Goal: Task Accomplishment & Management: Use online tool/utility

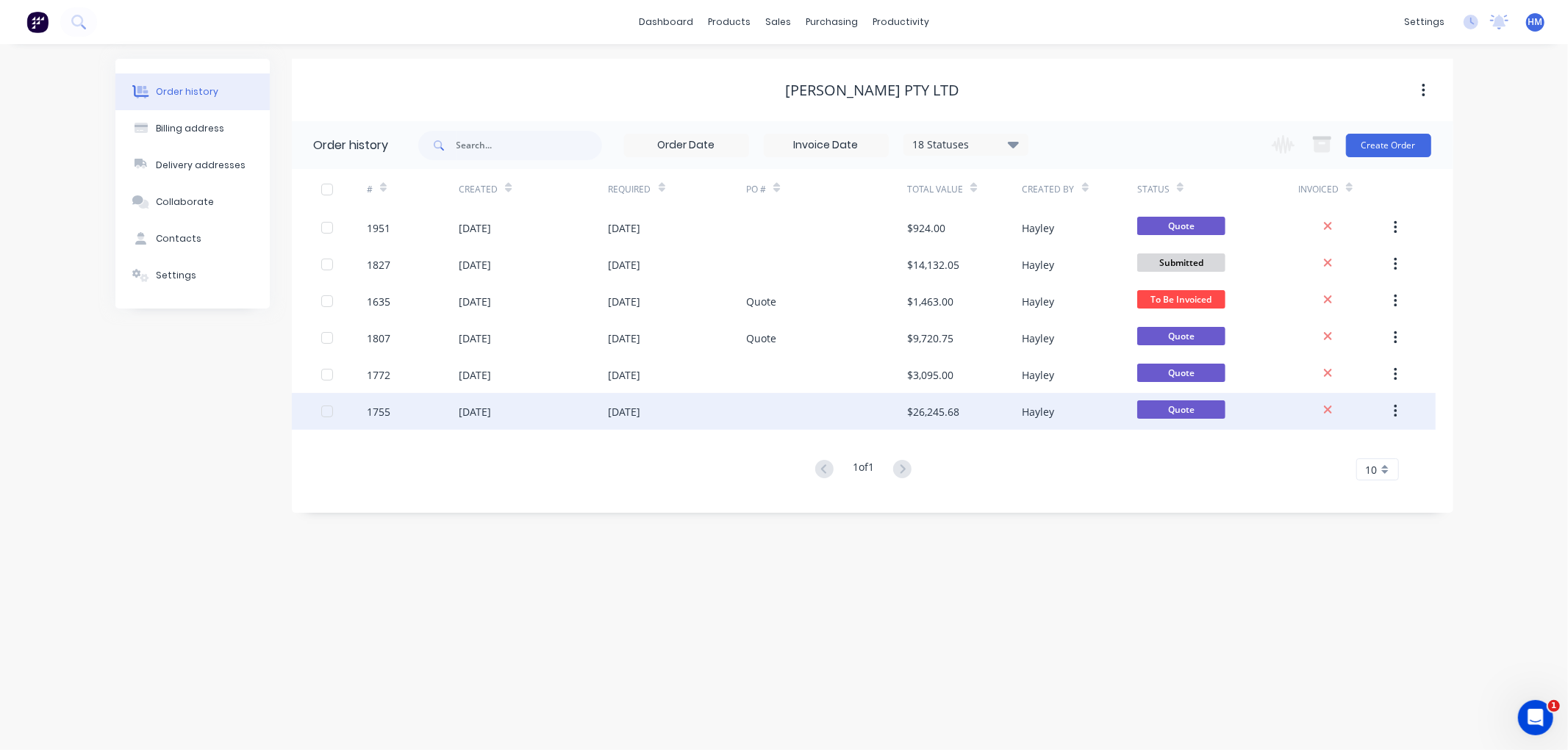
click at [406, 409] on div "1755" at bounding box center [412, 411] width 92 height 36
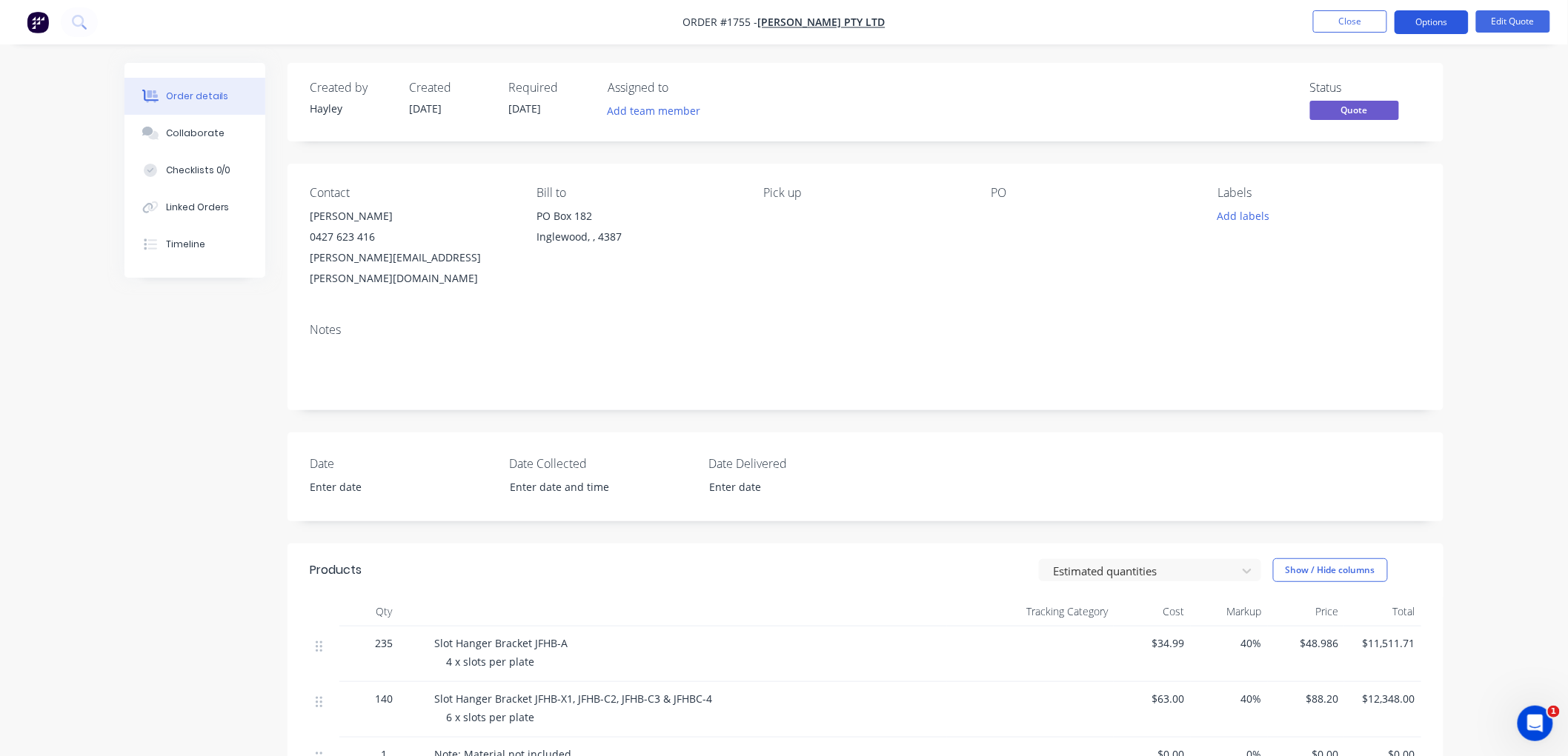
click at [1408, 25] on button "Options" at bounding box center [1431, 22] width 74 height 24
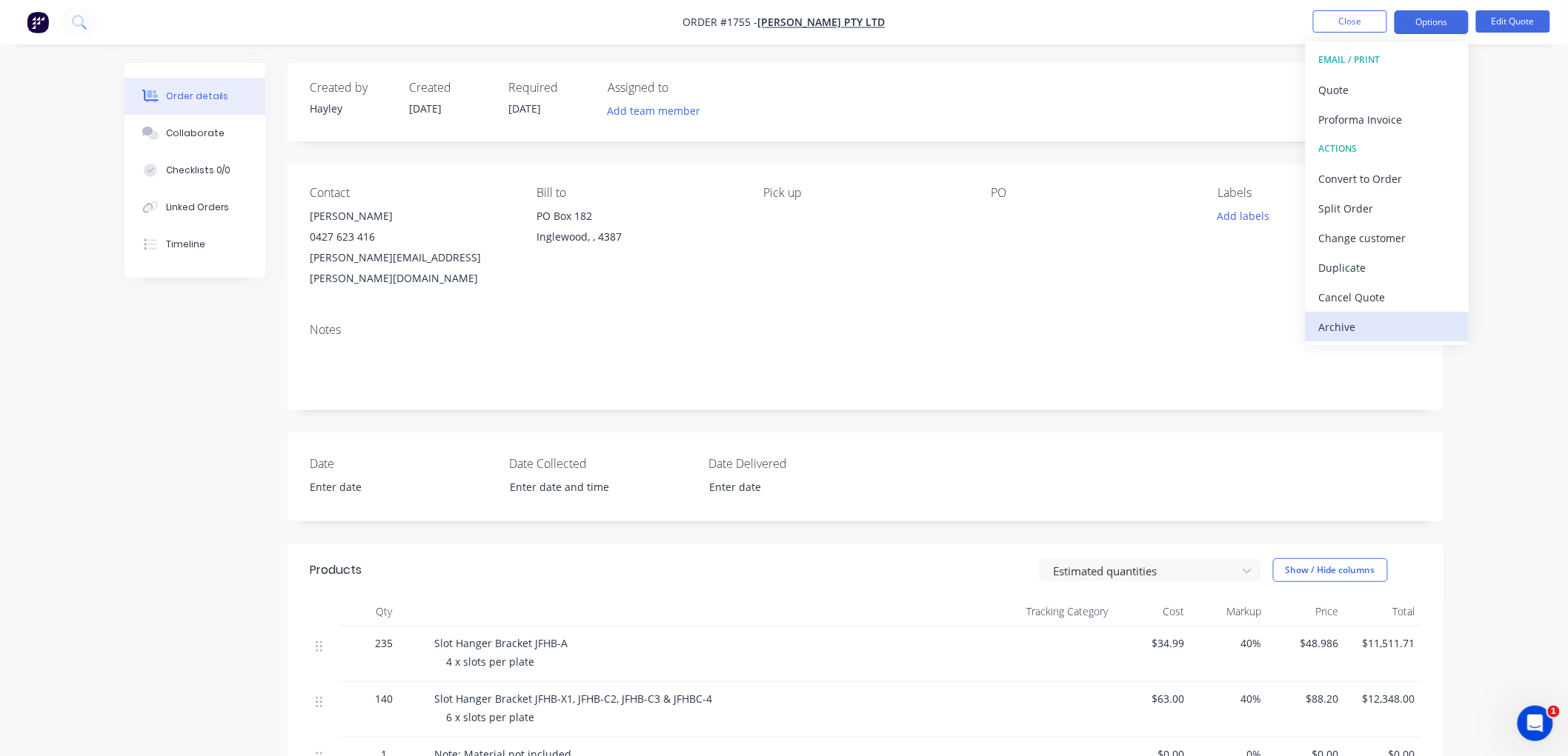
click at [1350, 323] on div "Archive" at bounding box center [1386, 326] width 137 height 21
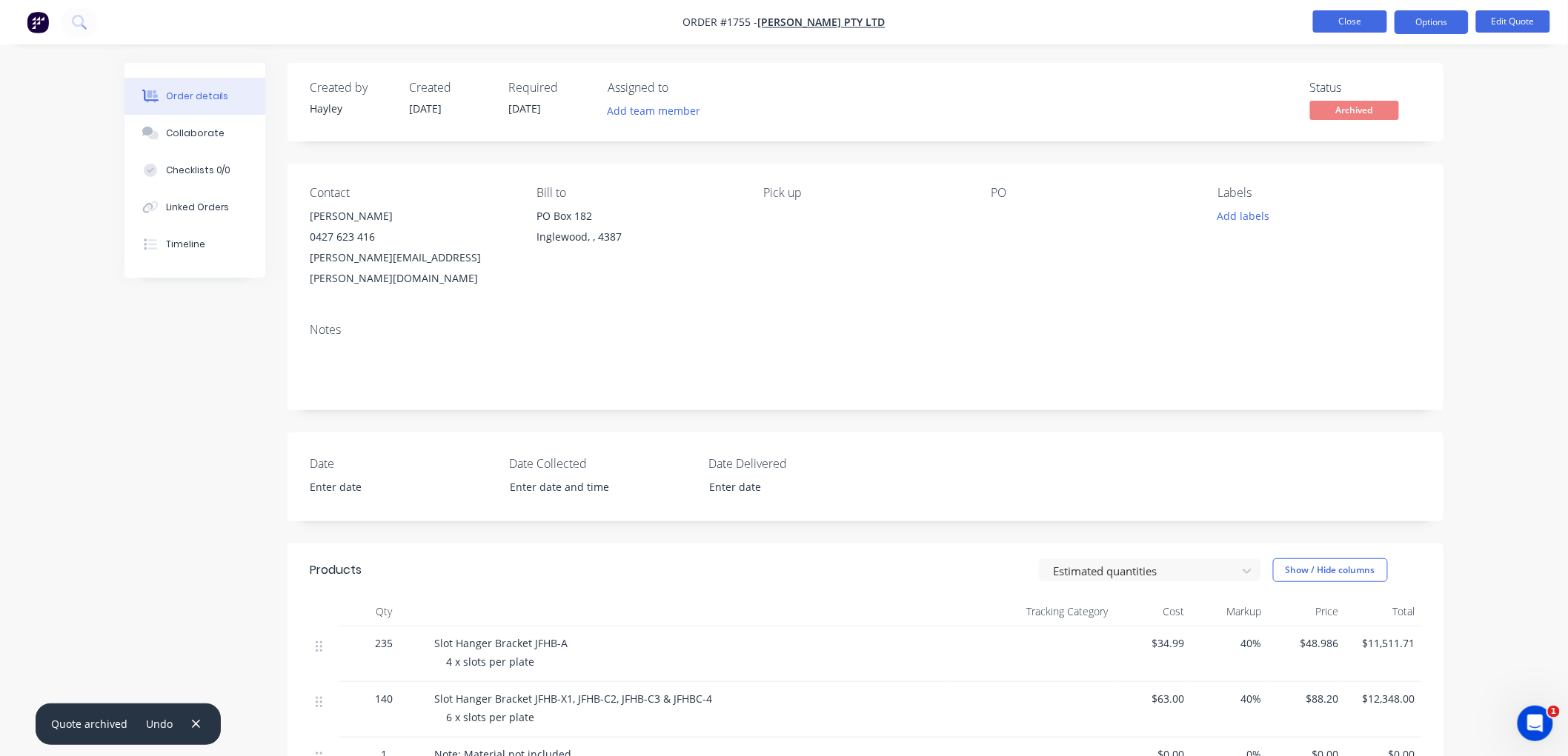
click at [1350, 16] on button "Close" at bounding box center [1350, 21] width 74 height 22
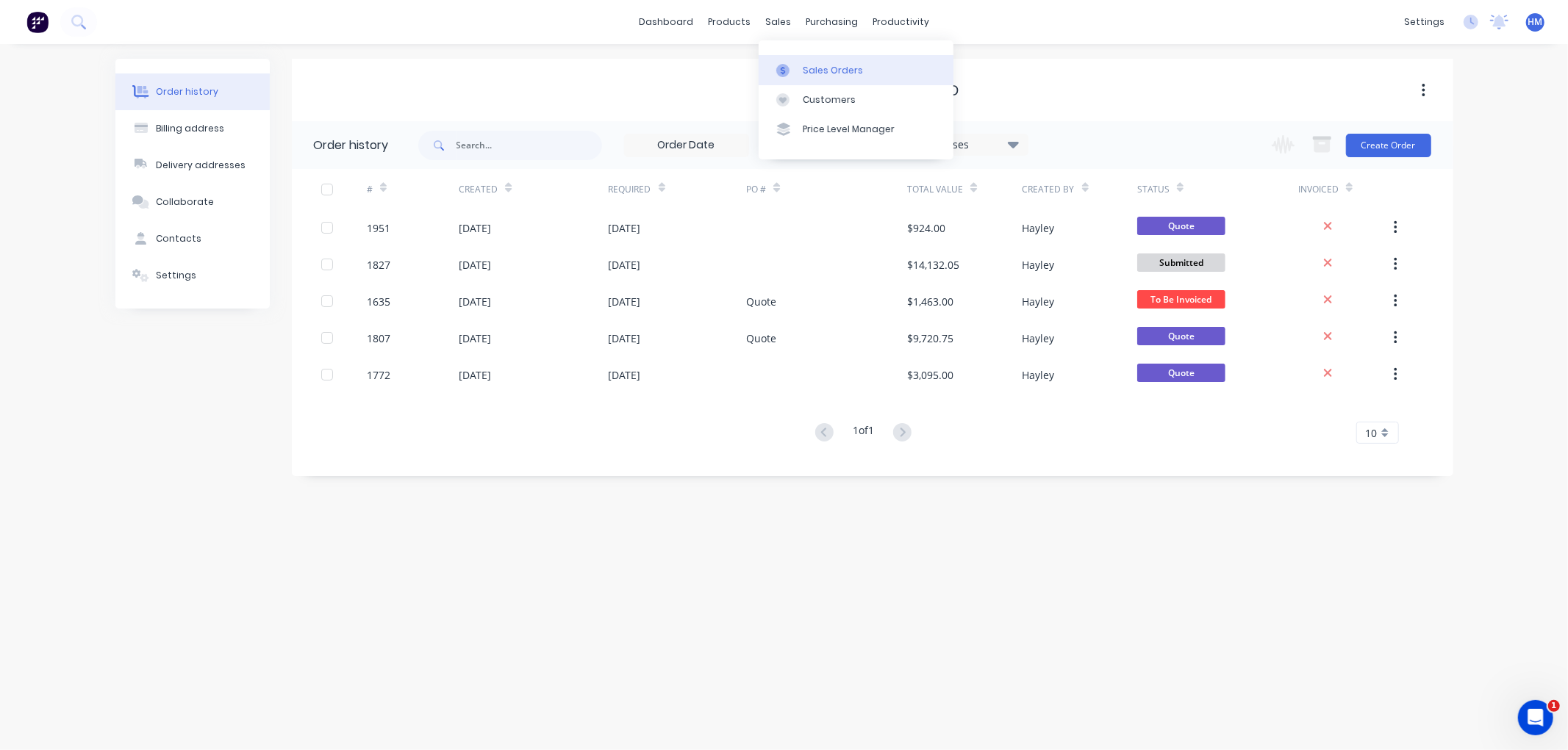
click at [811, 66] on div "Sales Orders" at bounding box center [832, 70] width 60 height 14
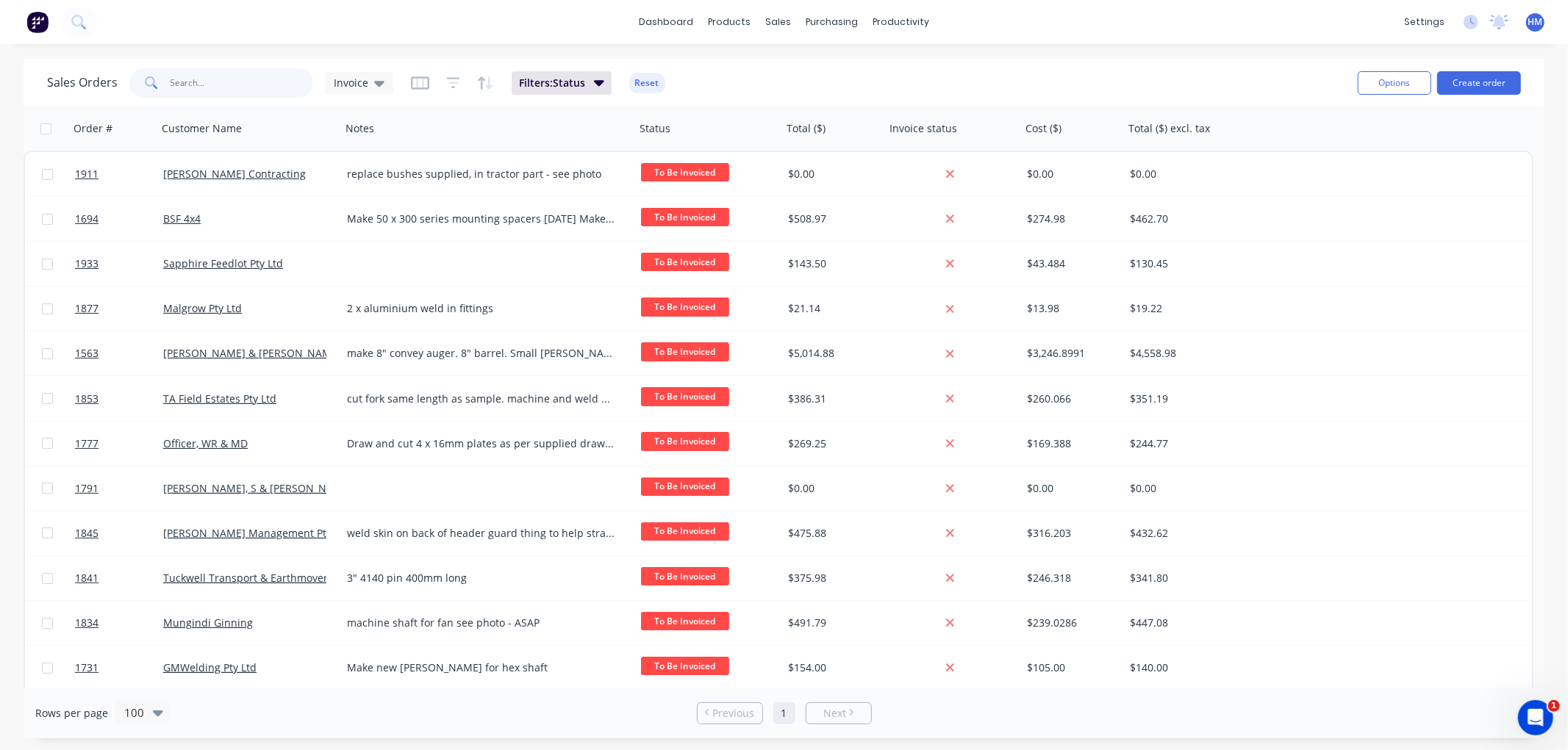
click at [191, 90] on input "text" at bounding box center [242, 83] width 144 height 29
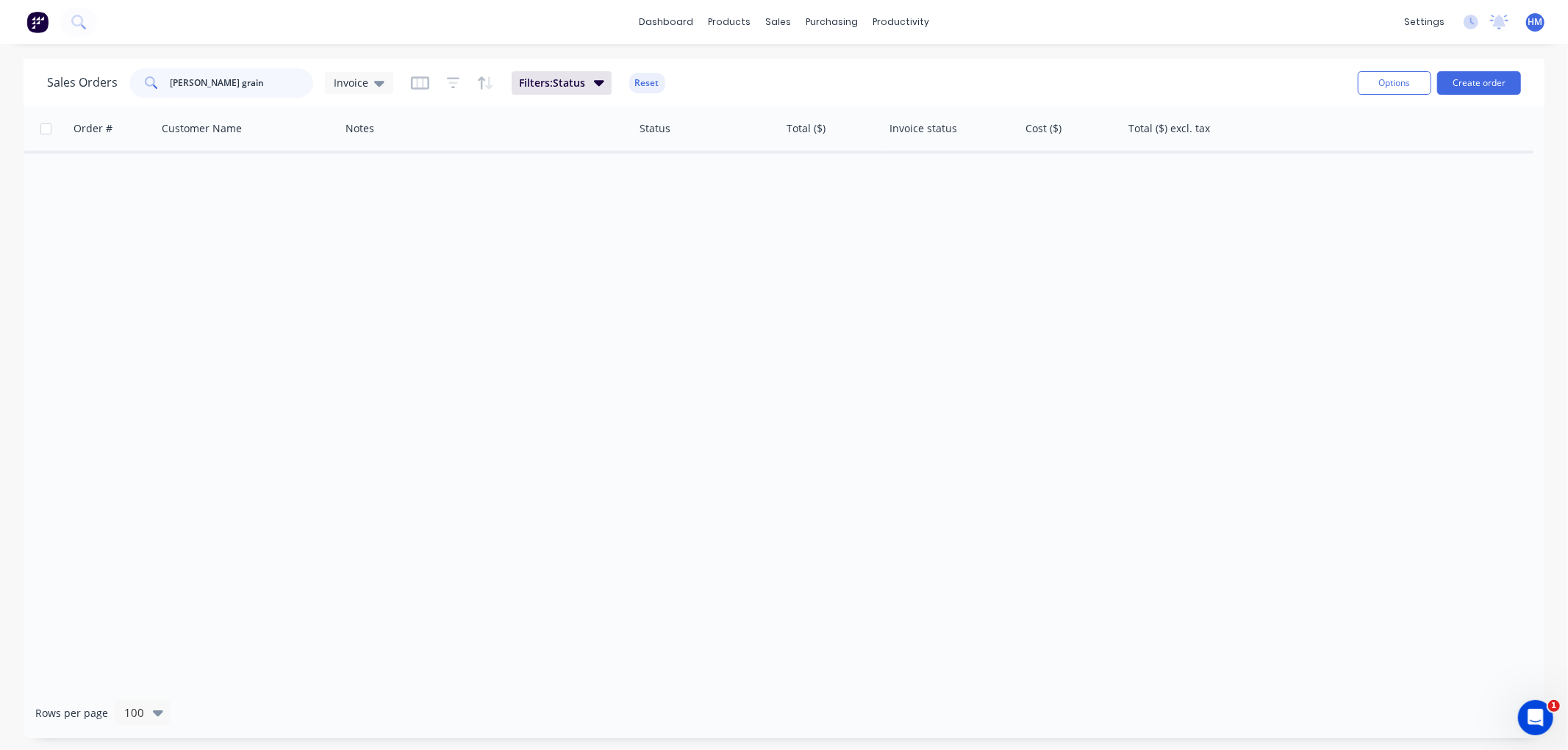
drag, startPoint x: 232, startPoint y: 82, endPoint x: 57, endPoint y: 82, distance: 175.0
click at [57, 82] on div "Sales Orders [PERSON_NAME] grain Invoice" at bounding box center [220, 83] width 347 height 29
click at [555, 75] on button "Filters: Status" at bounding box center [561, 83] width 100 height 24
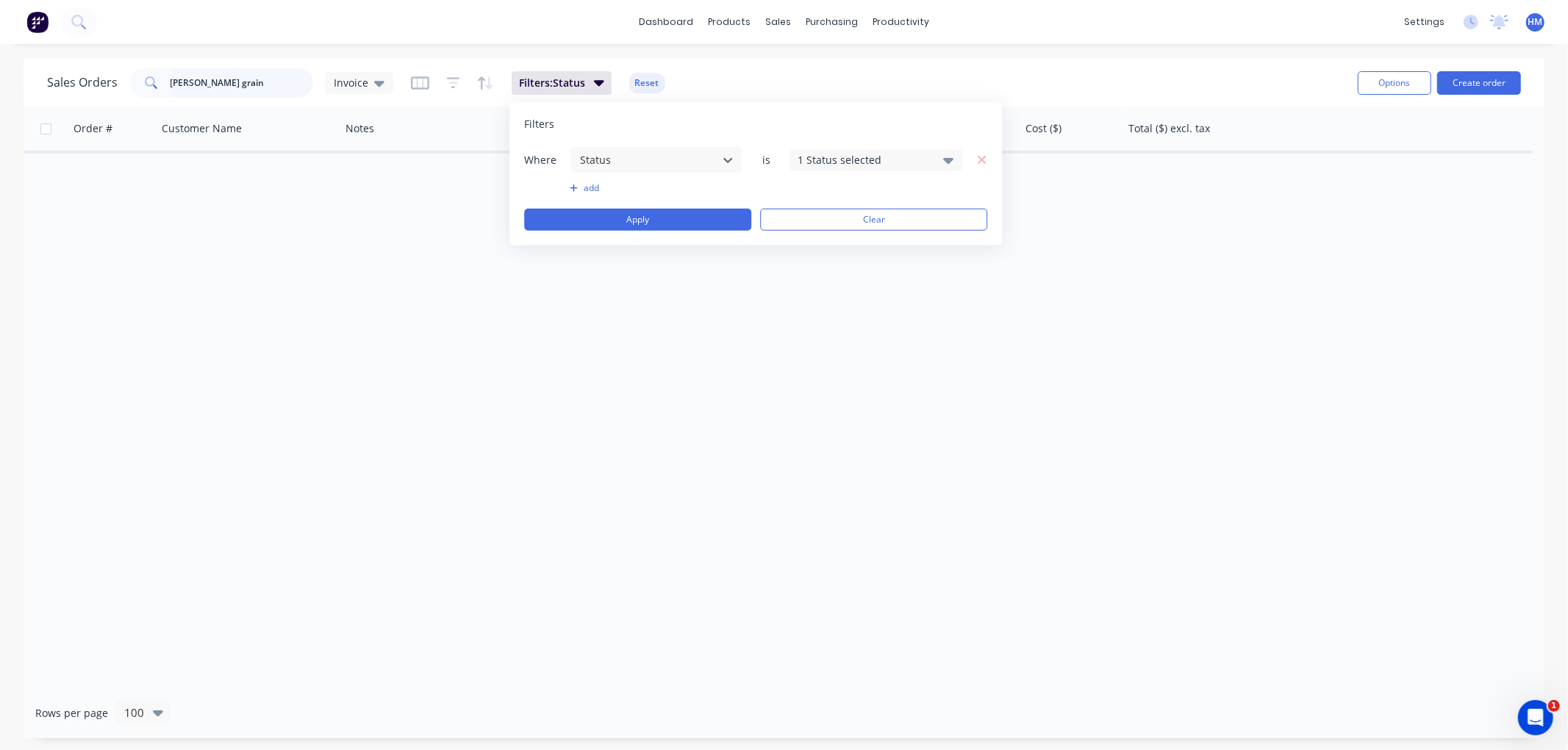
click at [228, 85] on input "[PERSON_NAME] grain" at bounding box center [242, 83] width 144 height 29
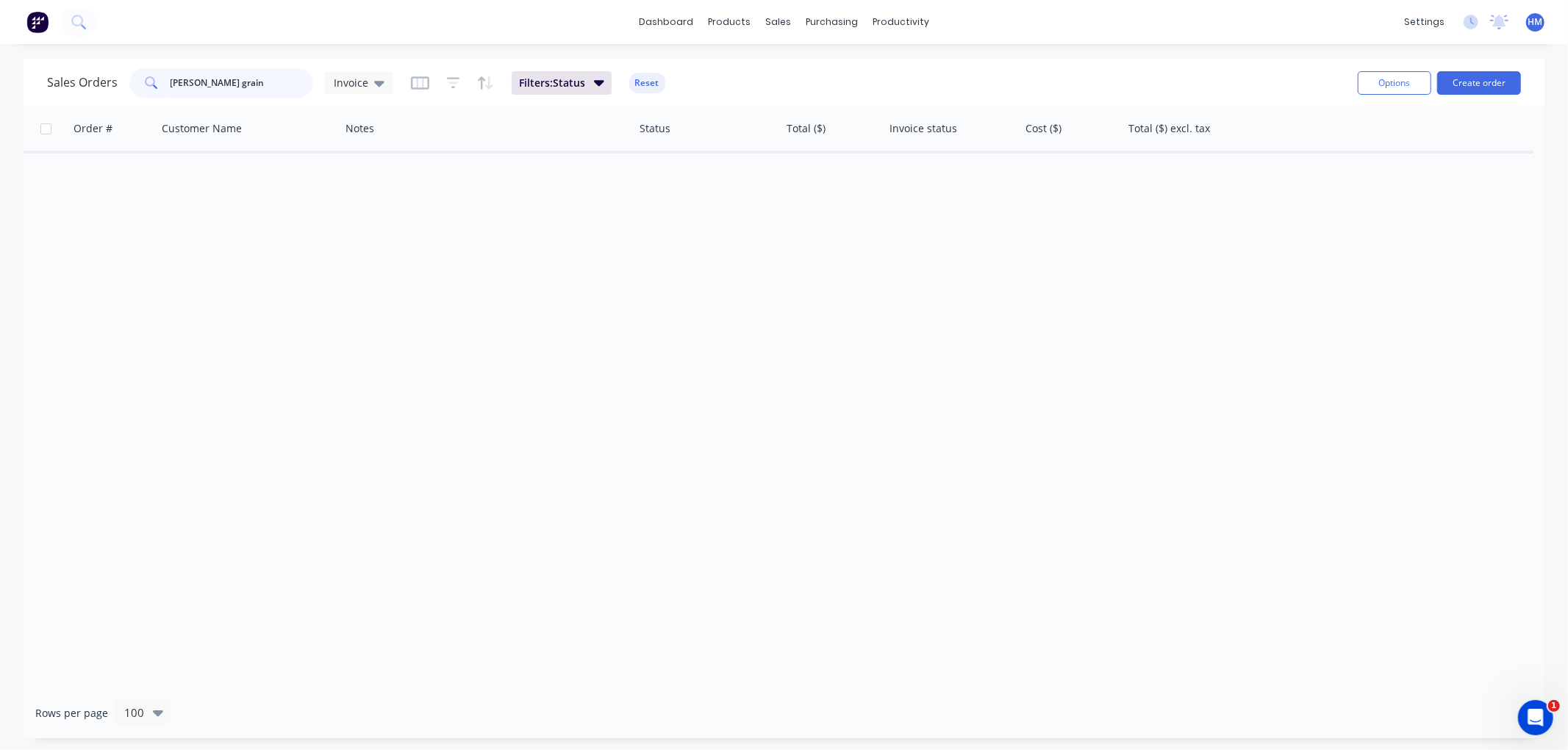
drag, startPoint x: 239, startPoint y: 85, endPoint x: 59, endPoint y: 85, distance: 180.0
click at [59, 85] on div "Sales Orders [PERSON_NAME] grain Invoice" at bounding box center [220, 83] width 347 height 29
drag, startPoint x: 184, startPoint y: 79, endPoint x: 122, endPoint y: 79, distance: 62.0
click at [122, 79] on div "Sales Orders wood Invoice" at bounding box center [220, 83] width 347 height 29
click at [369, 84] on div "Invoice" at bounding box center [359, 83] width 51 height 14
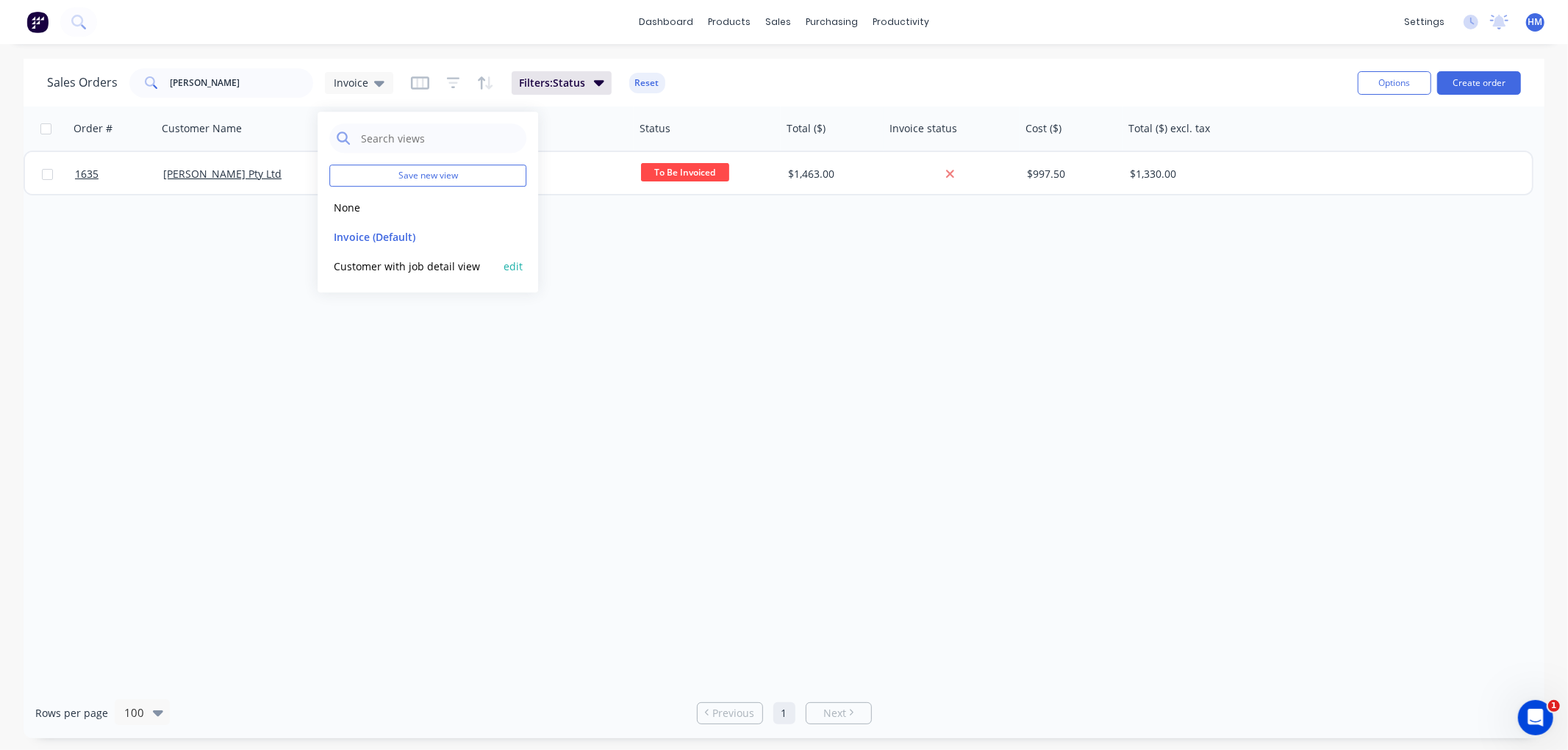
click at [397, 270] on button "Customer with job detail view" at bounding box center [413, 266] width 167 height 17
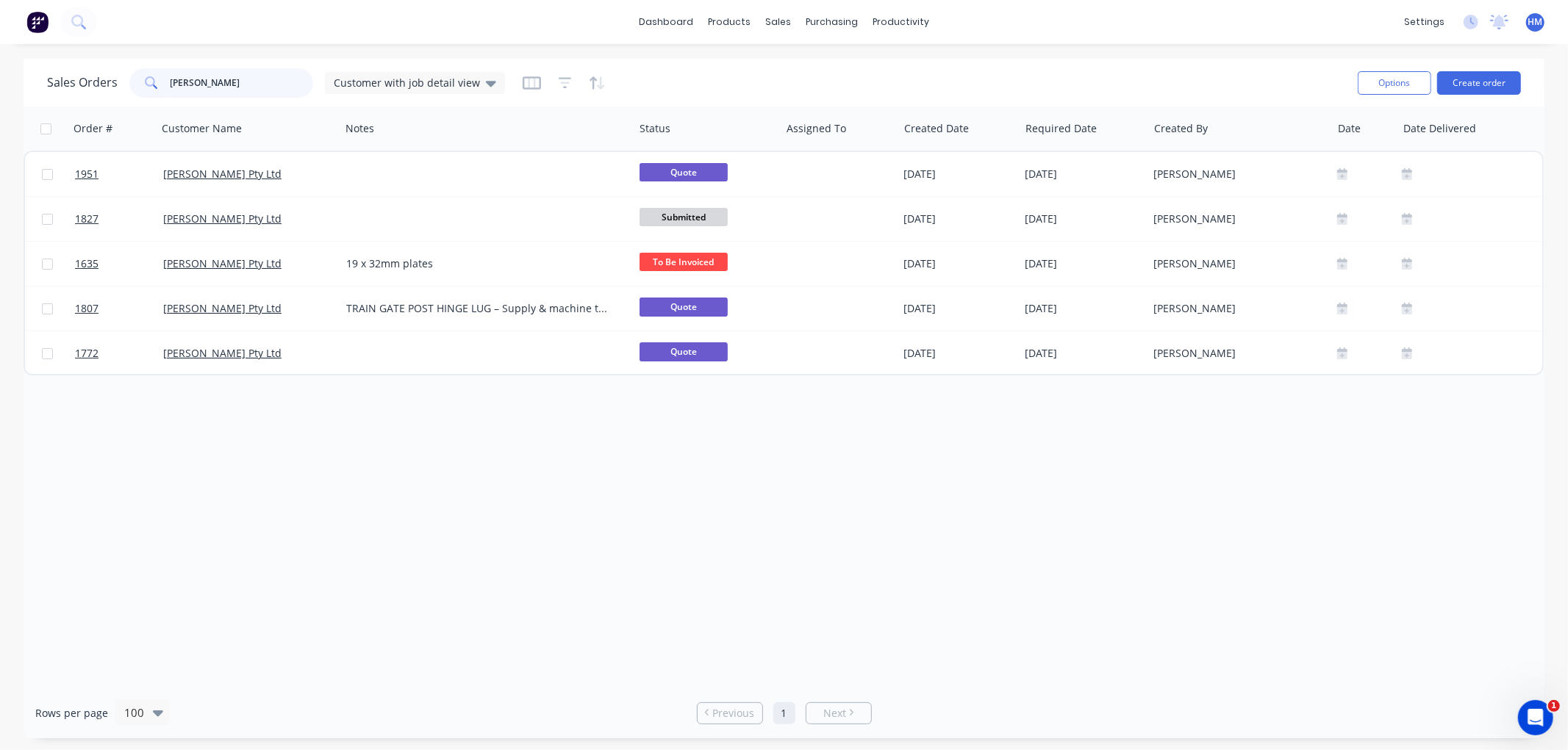
drag, startPoint x: 239, startPoint y: 86, endPoint x: 59, endPoint y: 86, distance: 180.0
click at [59, 86] on div "Sales Orders [PERSON_NAME] Customer with job detail view" at bounding box center [276, 83] width 457 height 29
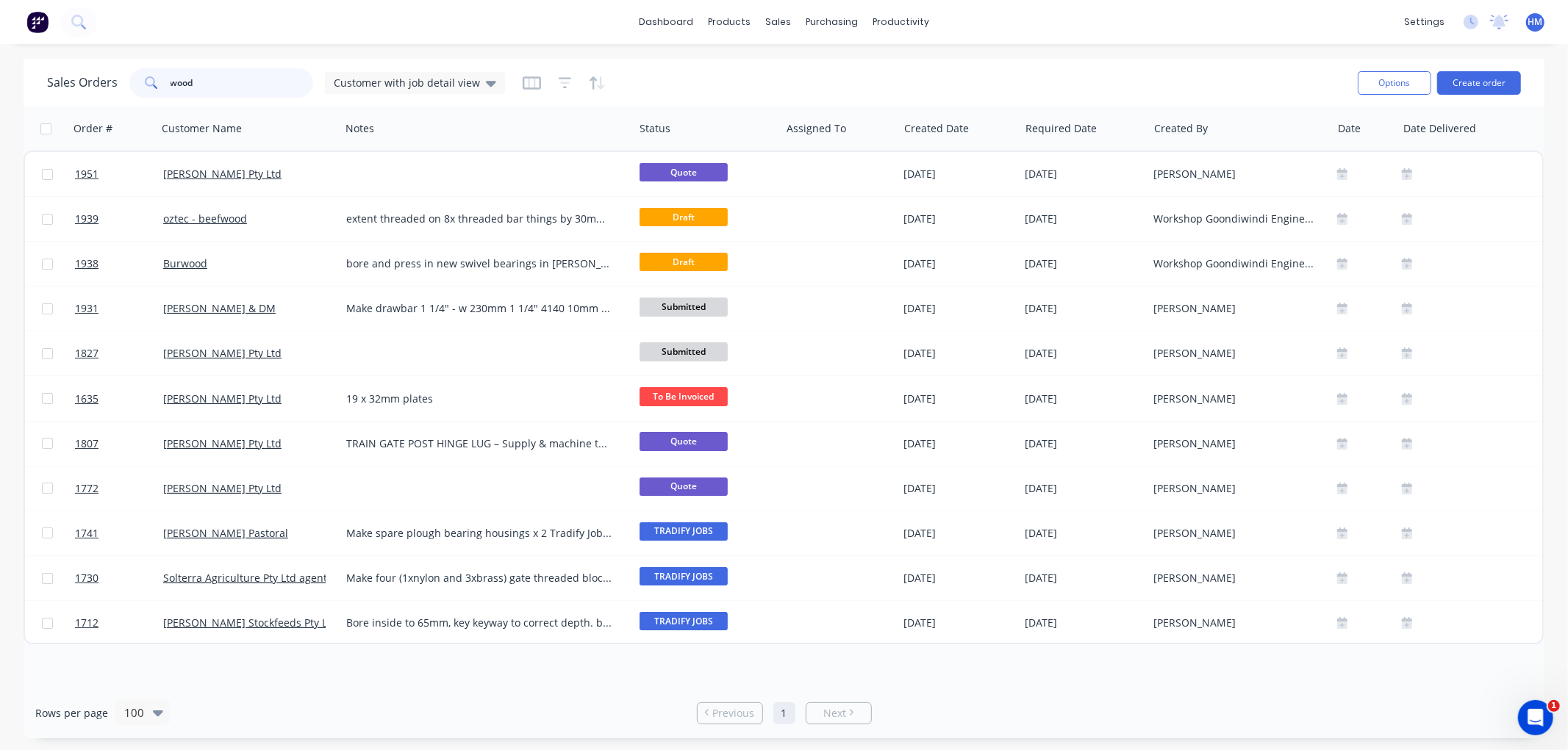
type input "[PERSON_NAME]"
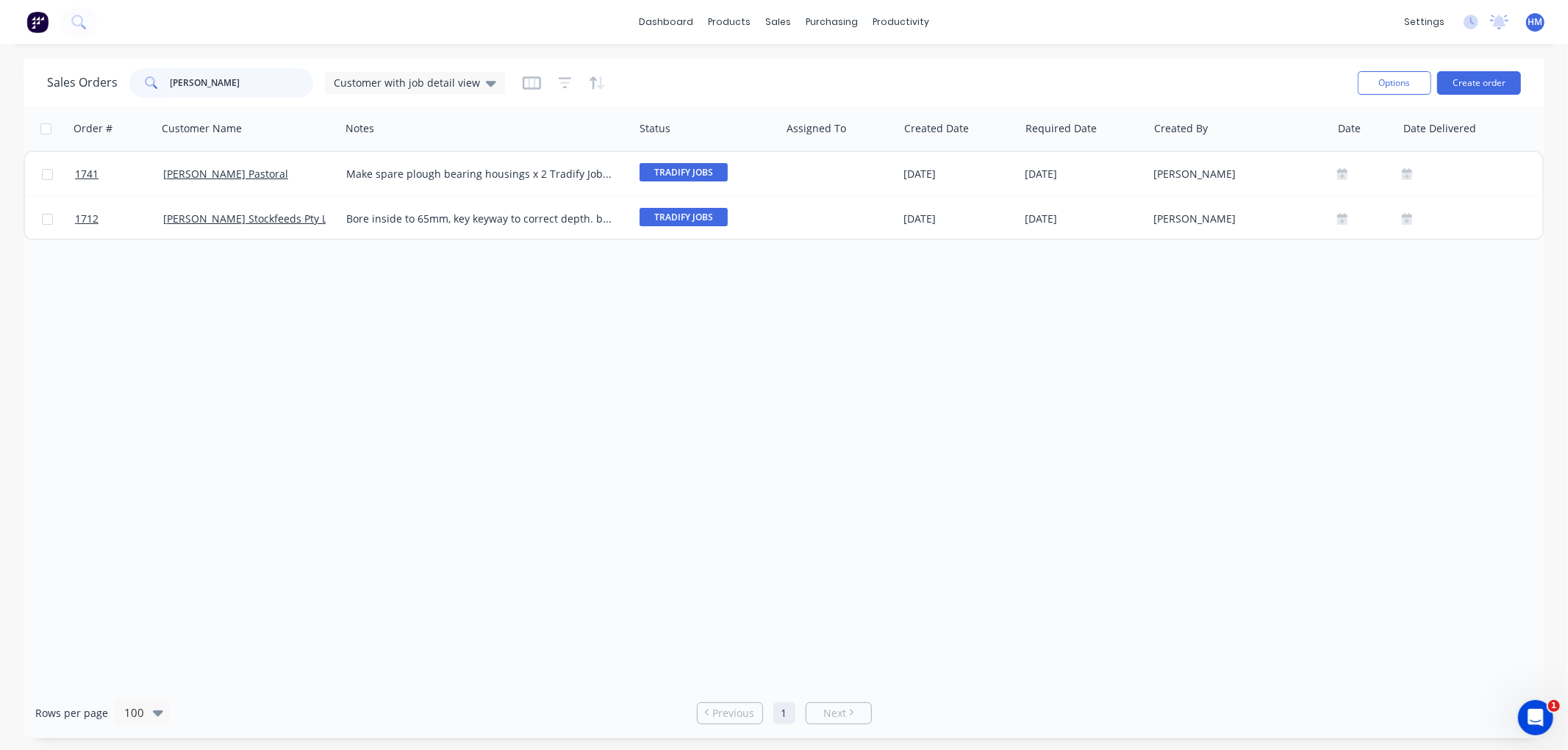
drag, startPoint x: 216, startPoint y: 83, endPoint x: 120, endPoint y: 75, distance: 96.3
click at [120, 75] on div "Sales Orders [PERSON_NAME] Customer with job detail view" at bounding box center [276, 83] width 457 height 29
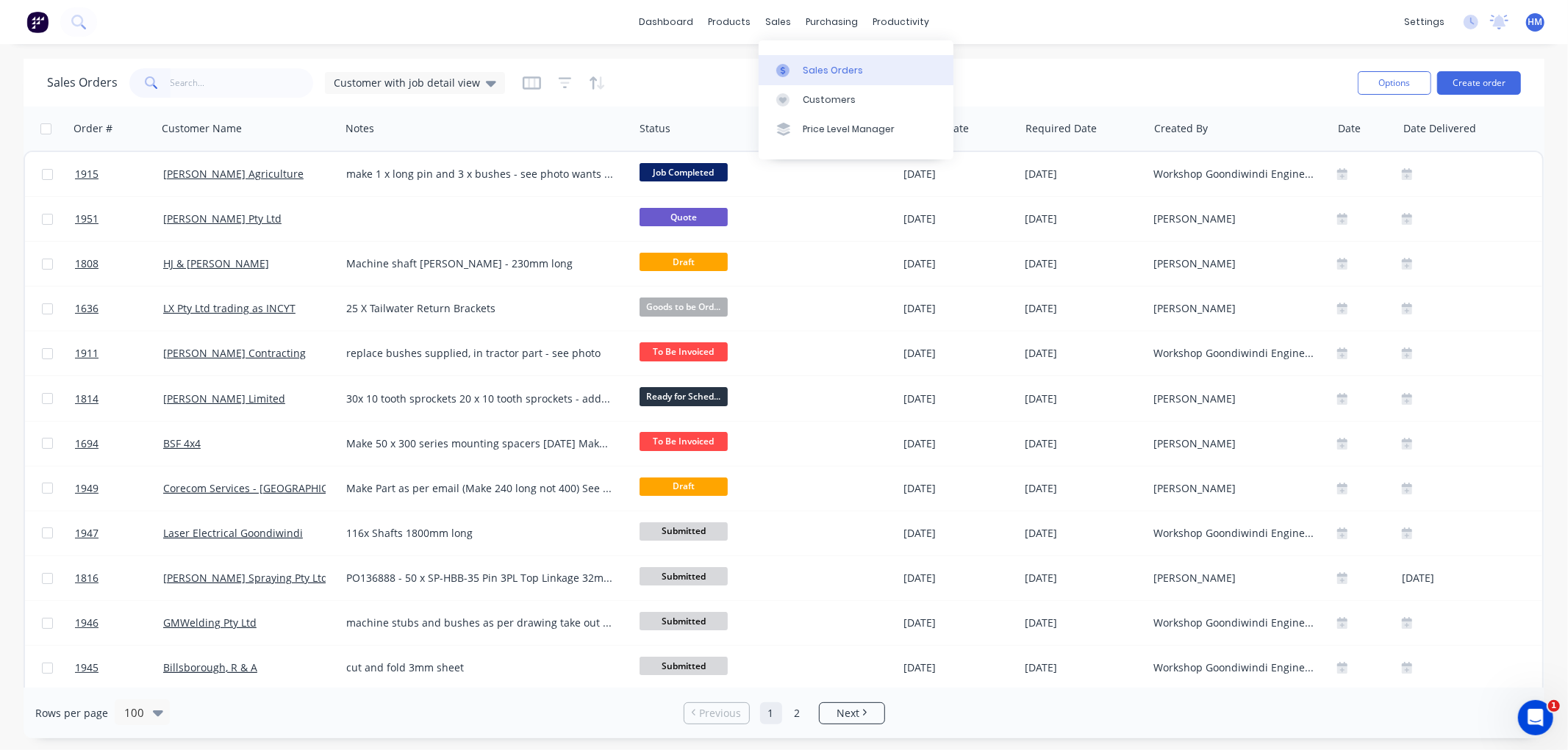
click at [811, 70] on div "Sales Orders" at bounding box center [832, 70] width 60 height 14
click at [861, 94] on link "Customers" at bounding box center [856, 100] width 195 height 29
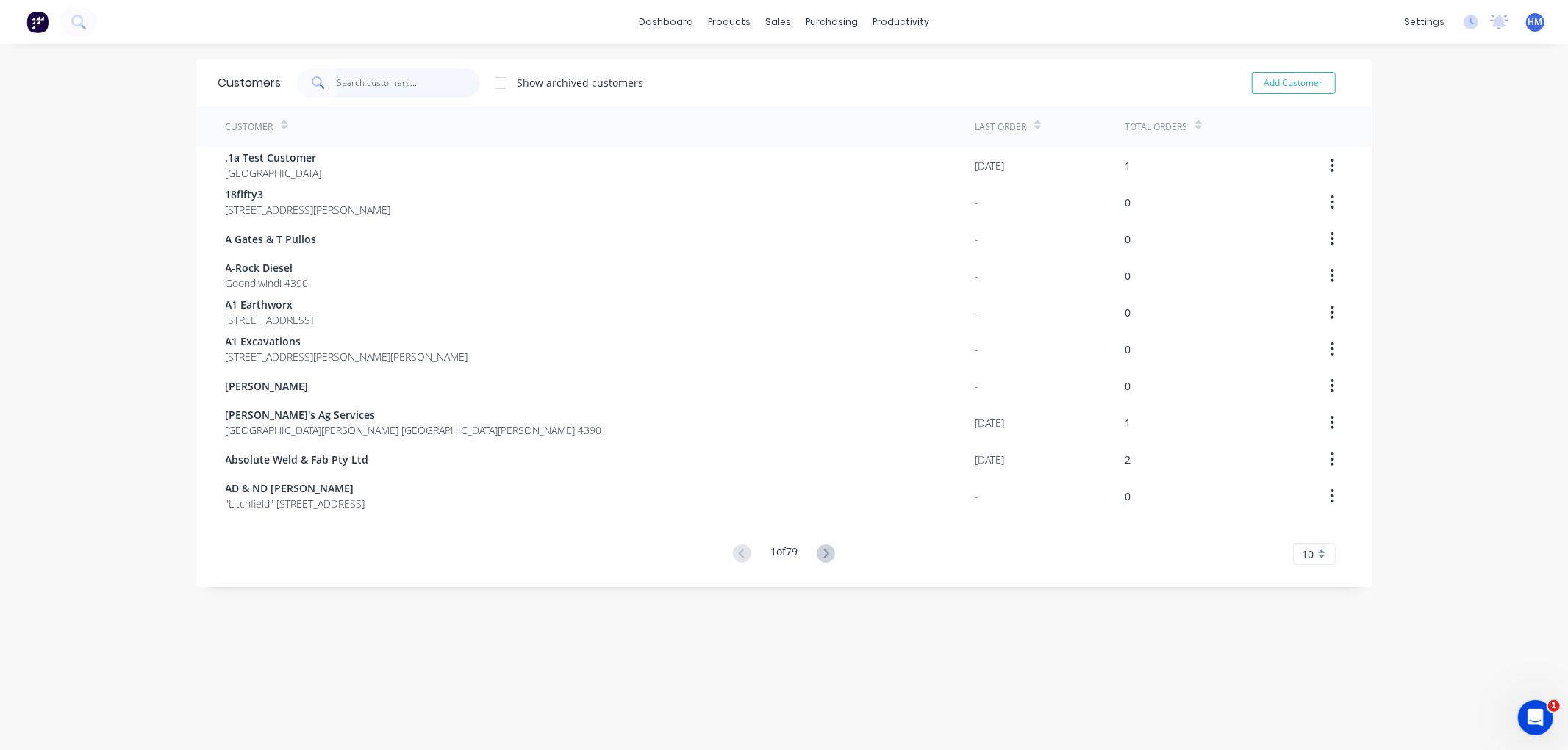
click at [358, 75] on input "text" at bounding box center [408, 83] width 144 height 29
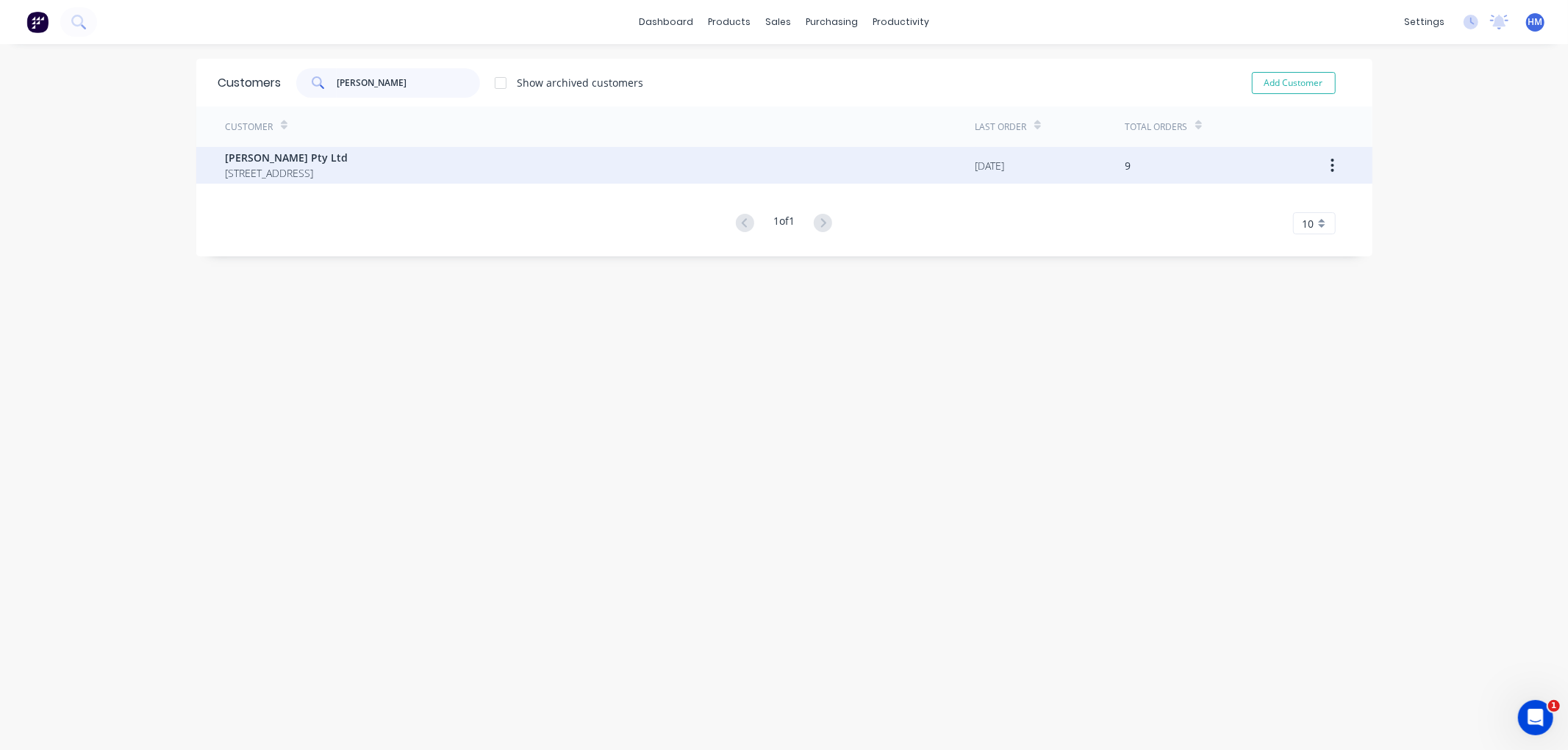
type input "[PERSON_NAME]"
click at [346, 155] on span "[PERSON_NAME] Pty Ltd" at bounding box center [286, 157] width 123 height 15
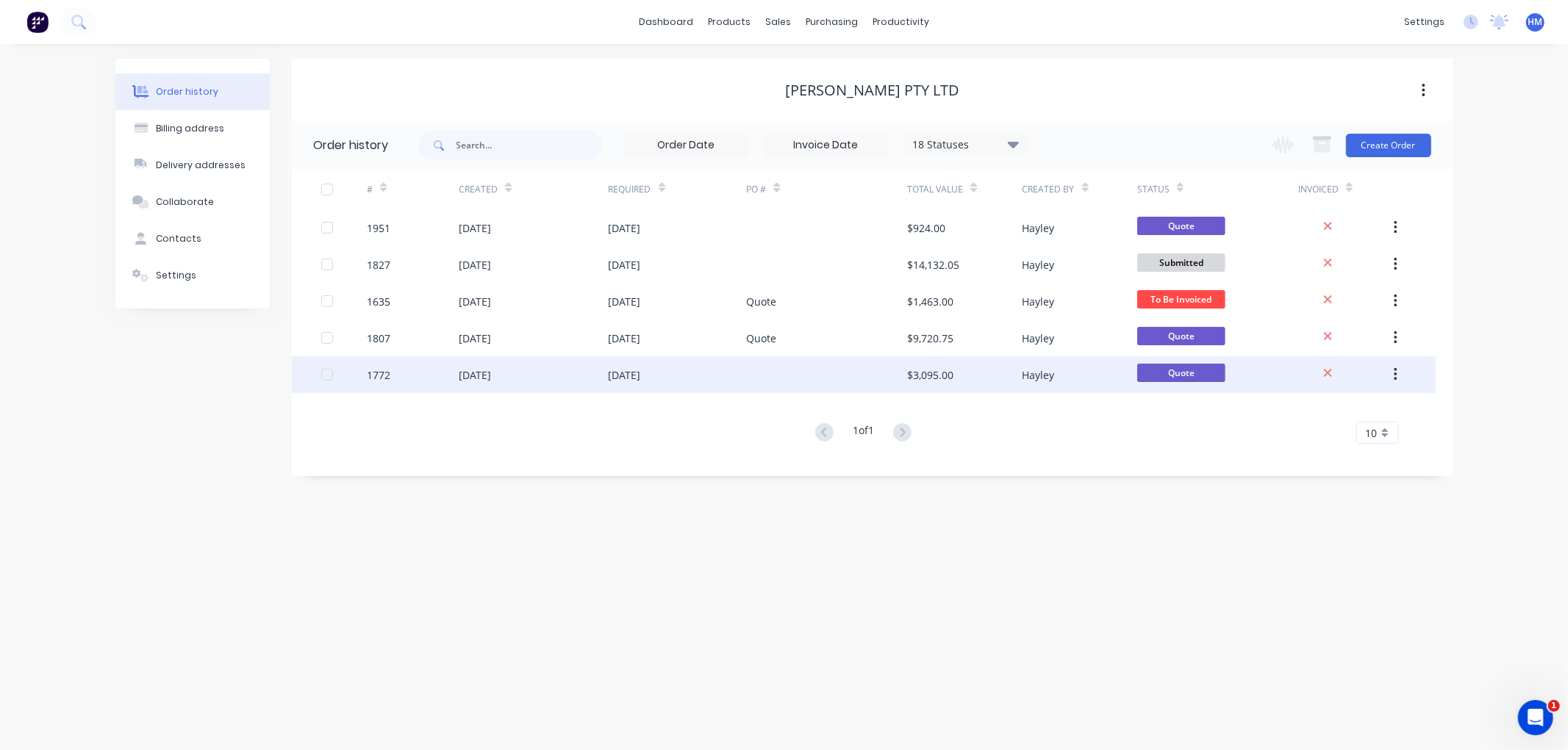
click at [567, 375] on div "[DATE]" at bounding box center [533, 375] width 149 height 36
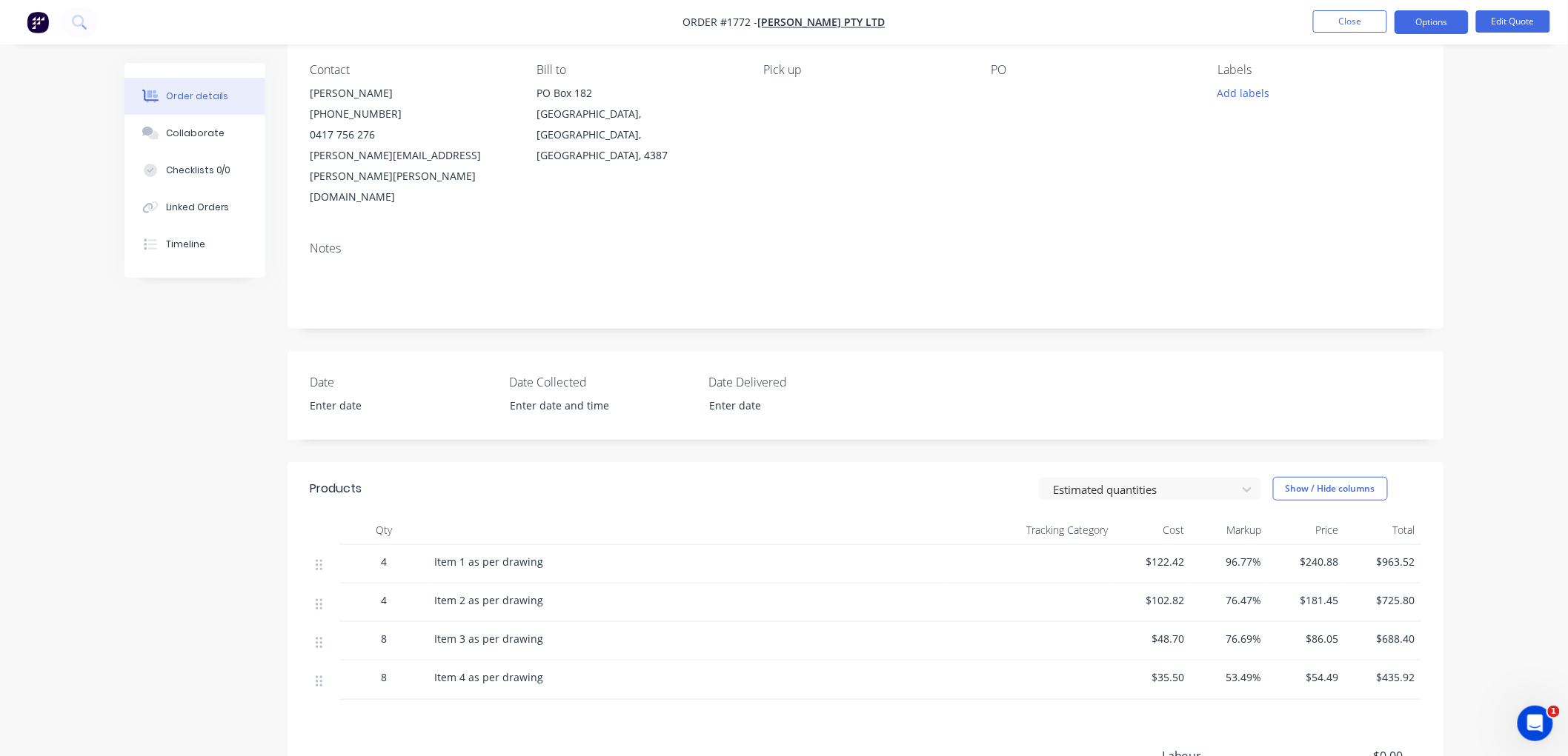
scroll to position [82, 0]
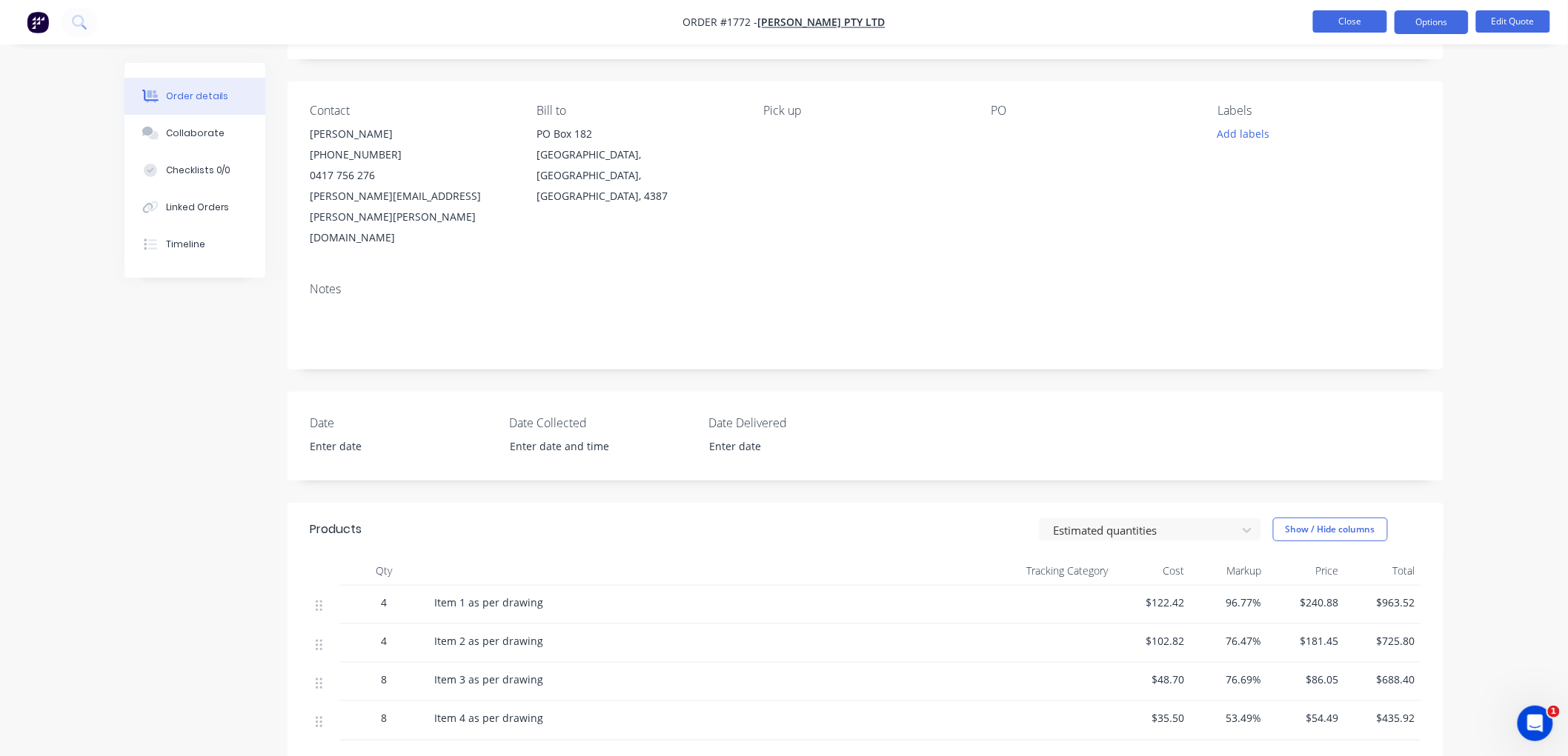
click at [1344, 25] on button "Close" at bounding box center [1350, 21] width 74 height 22
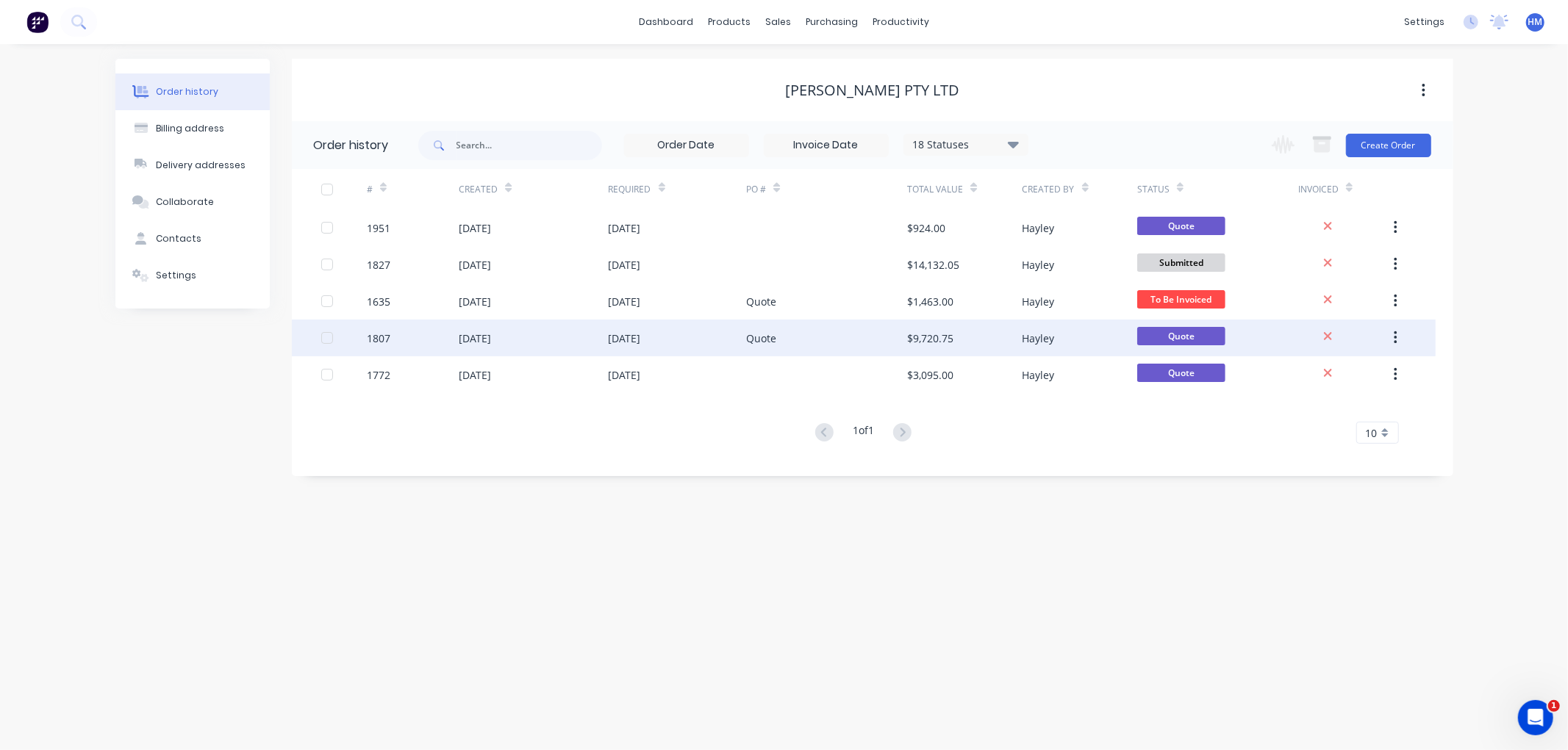
click at [420, 334] on div "1807" at bounding box center [412, 338] width 92 height 36
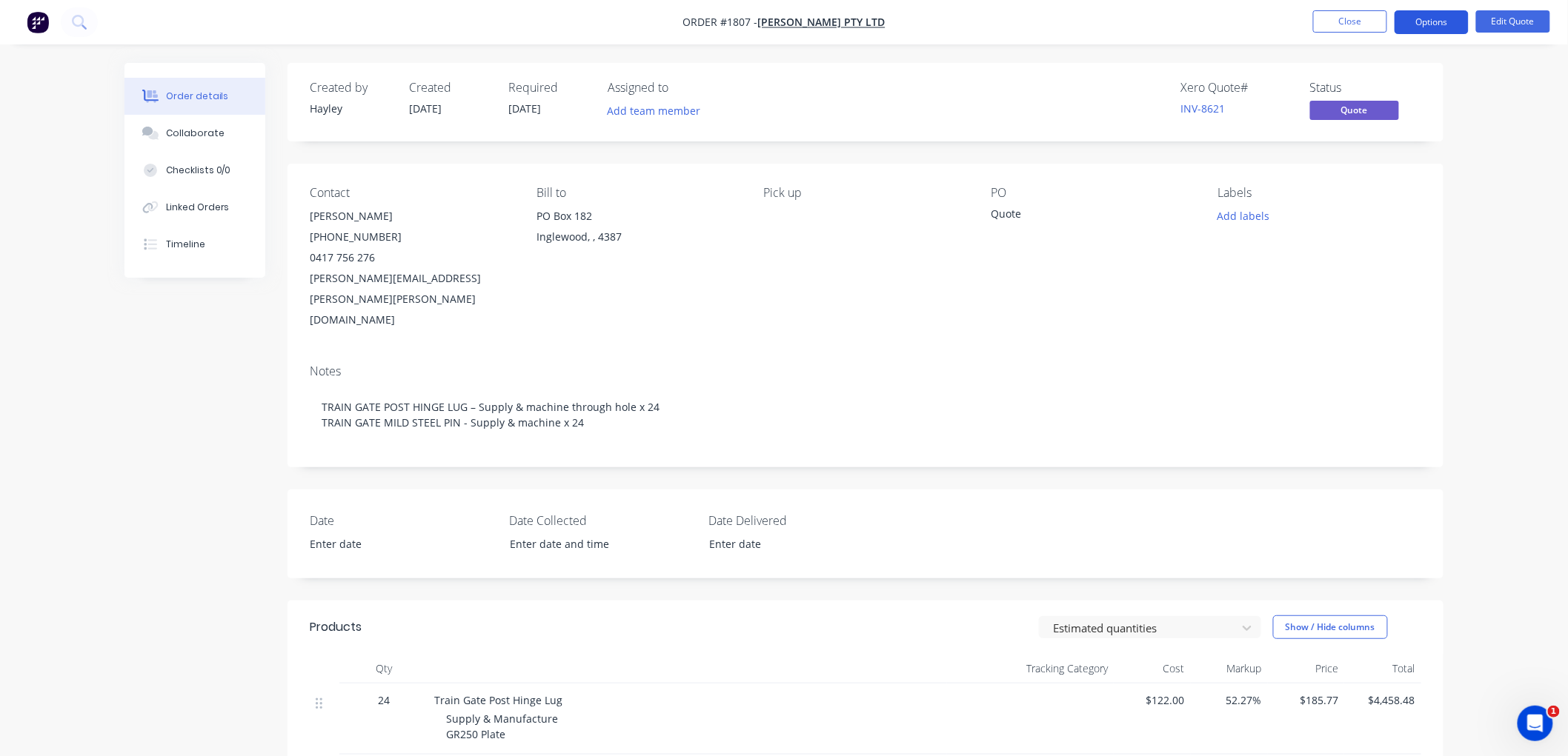
click at [1439, 19] on button "Options" at bounding box center [1431, 22] width 74 height 24
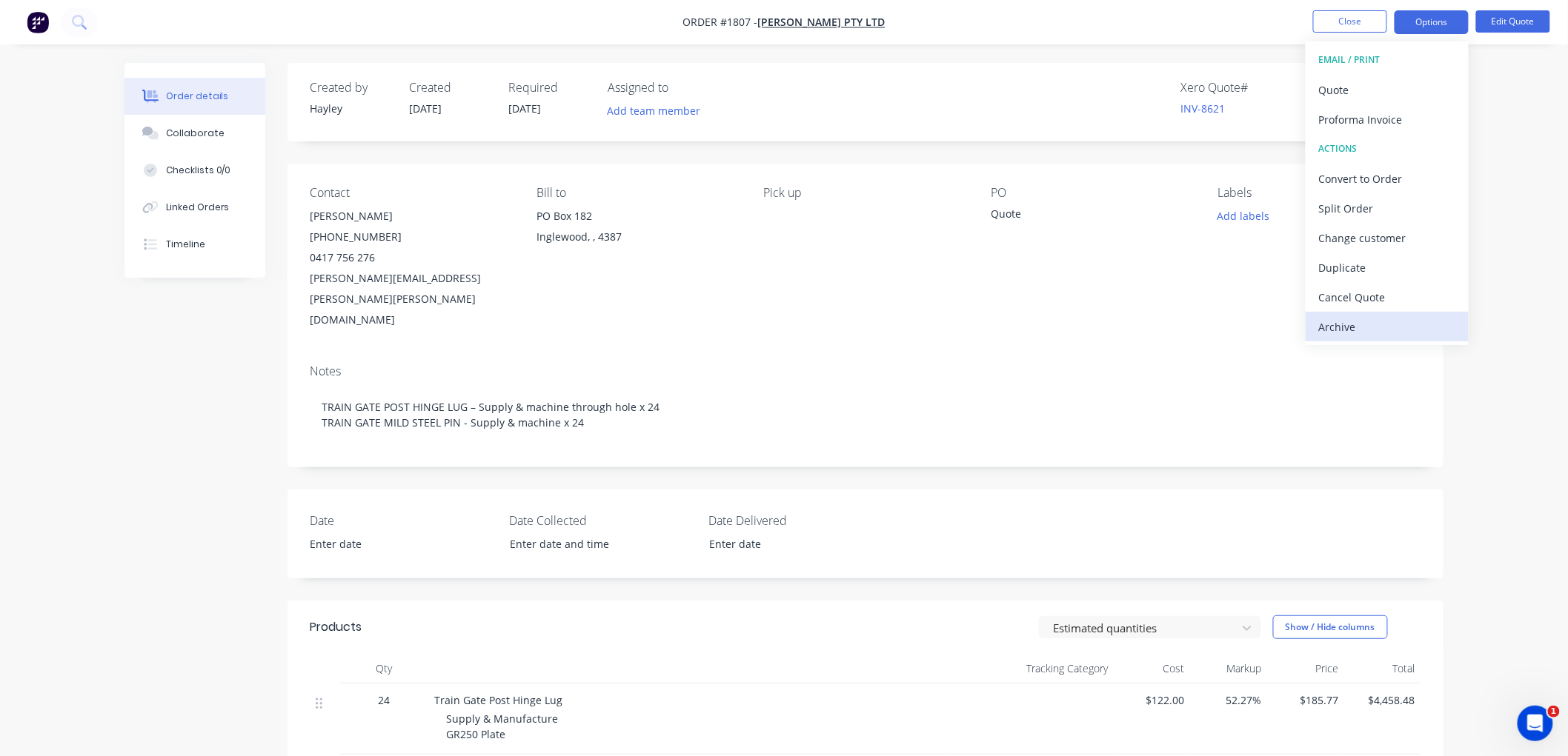
click at [1353, 317] on div "Archive" at bounding box center [1386, 326] width 137 height 21
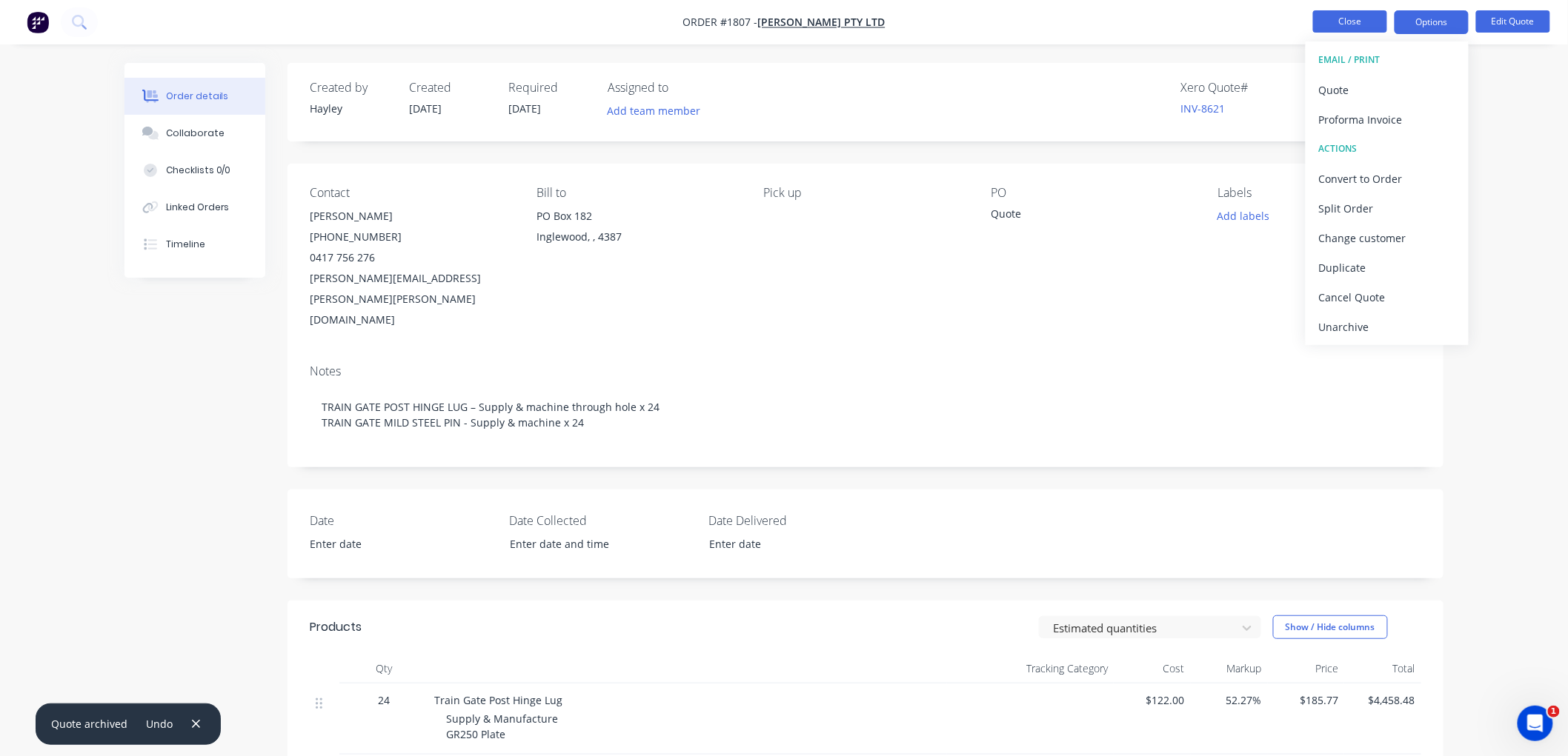
click at [1349, 23] on button "Close" at bounding box center [1350, 21] width 74 height 22
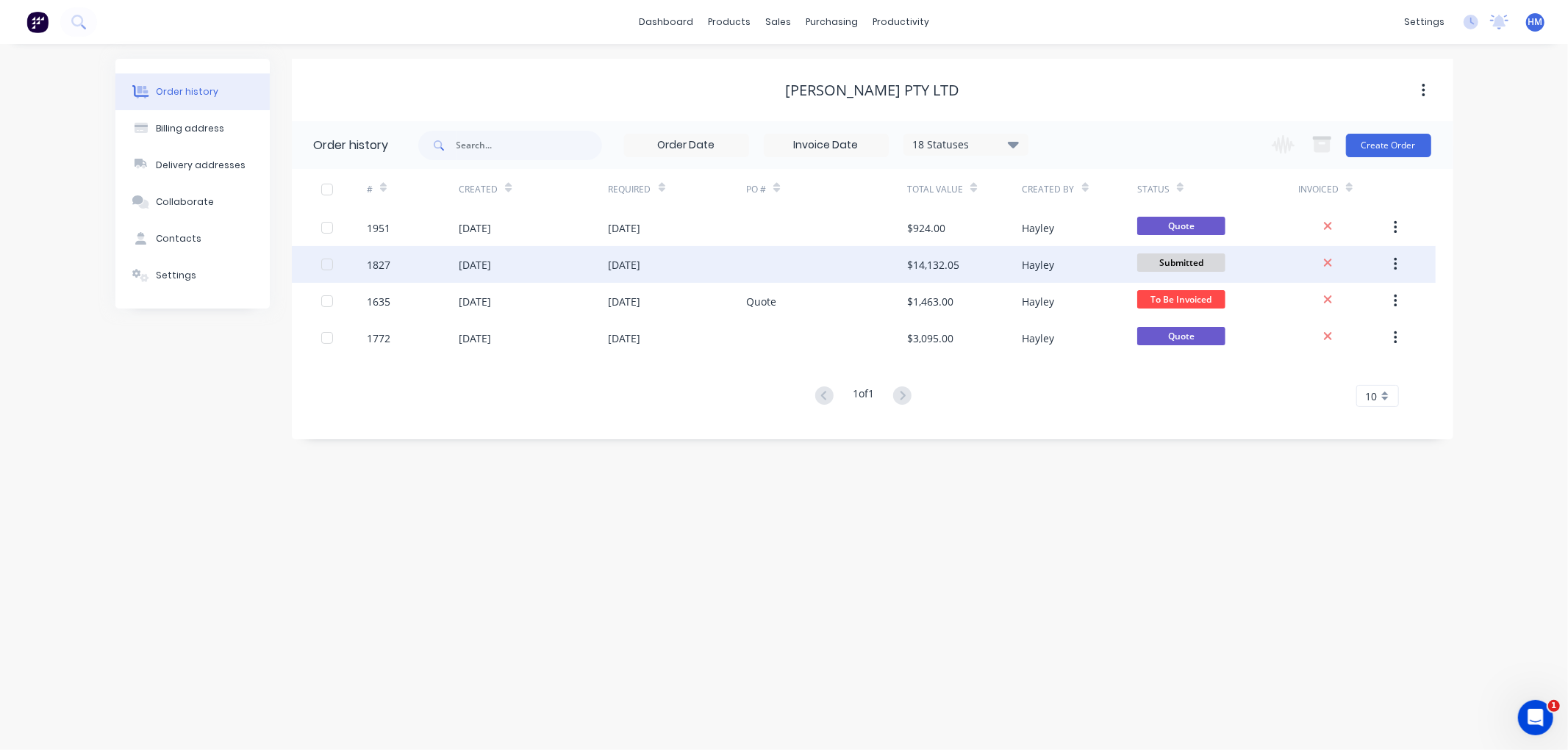
click at [414, 262] on div "1827" at bounding box center [412, 265] width 92 height 36
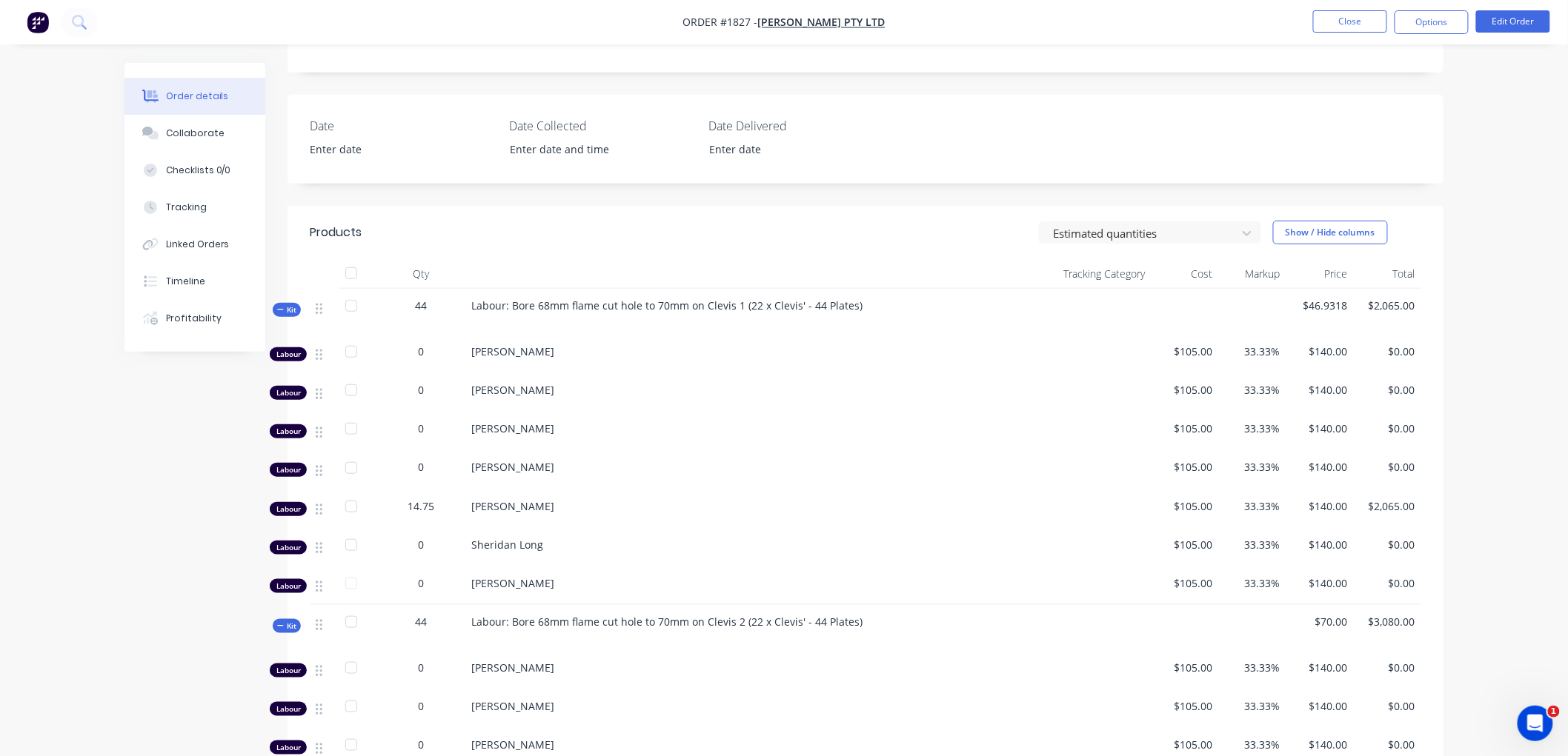
scroll to position [329, 0]
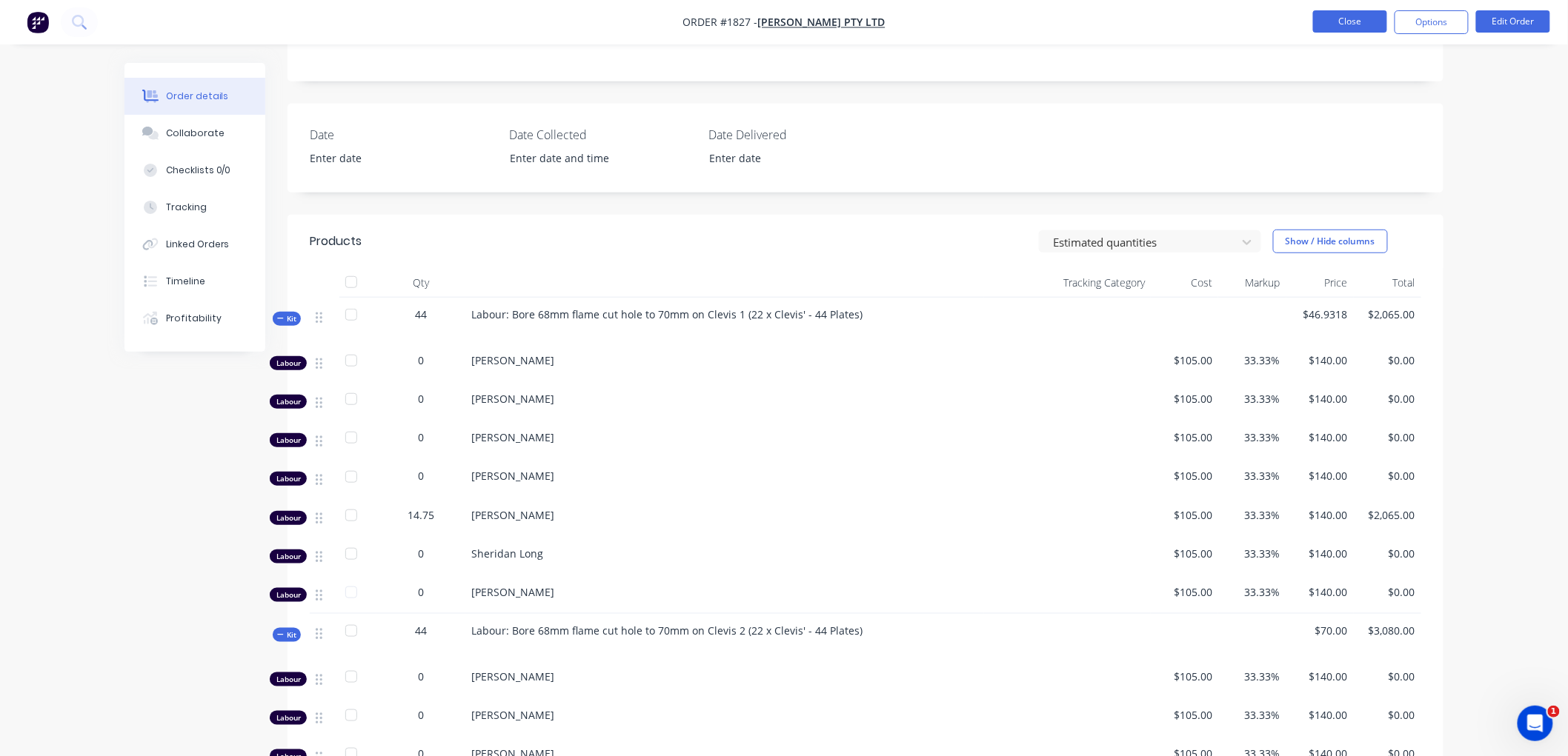
click at [1330, 21] on button "Close" at bounding box center [1350, 21] width 74 height 22
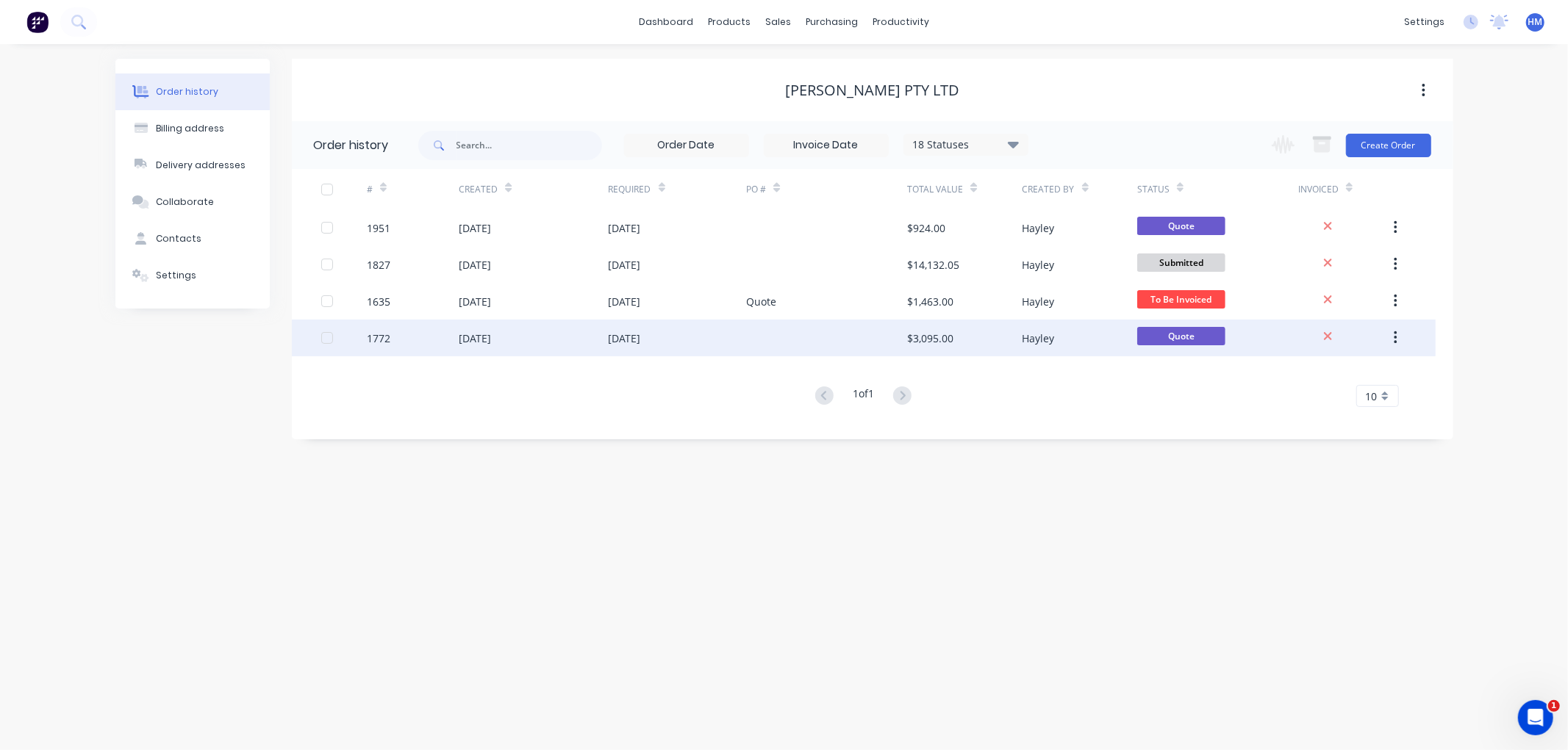
click at [423, 340] on div "1772" at bounding box center [412, 338] width 92 height 36
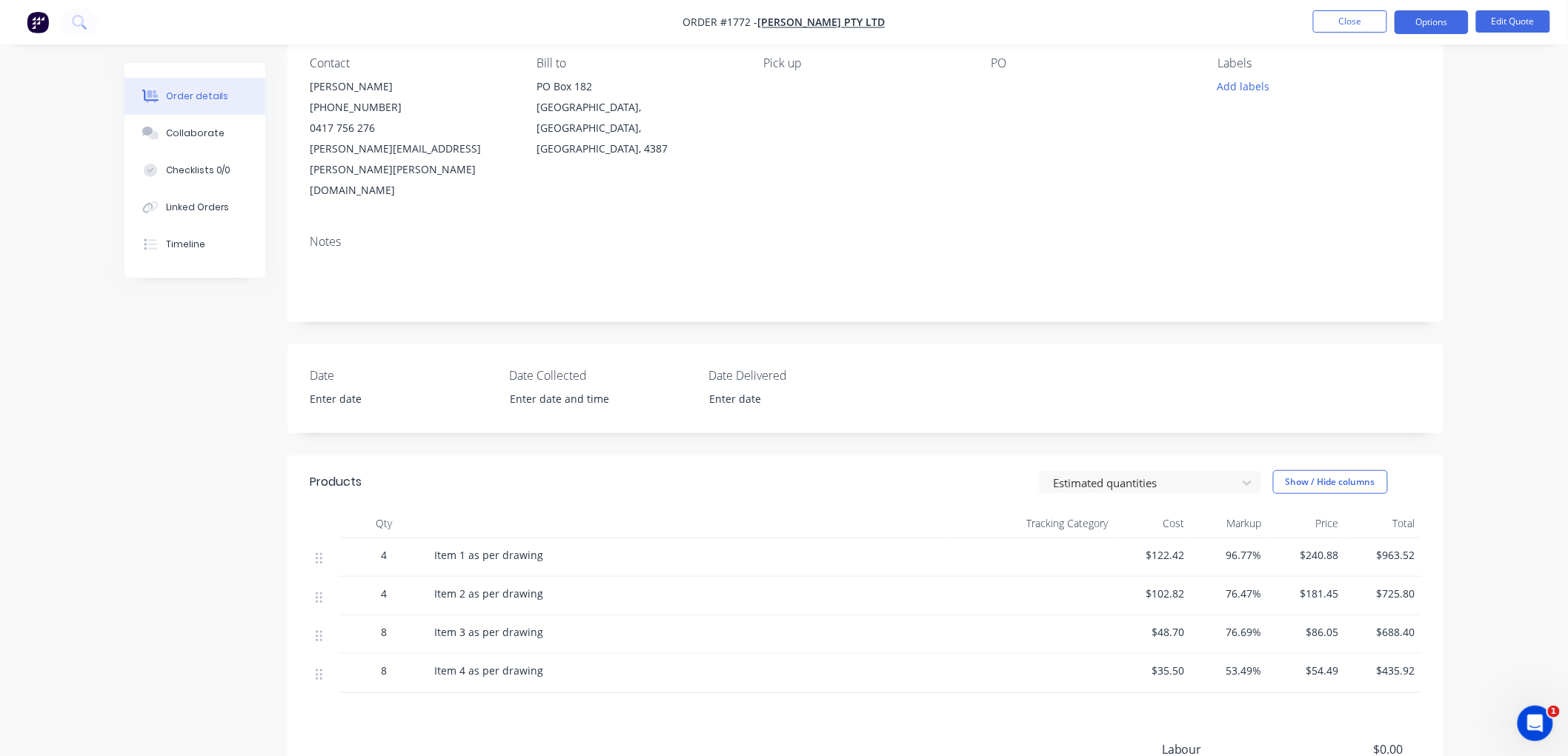
scroll to position [48, 0]
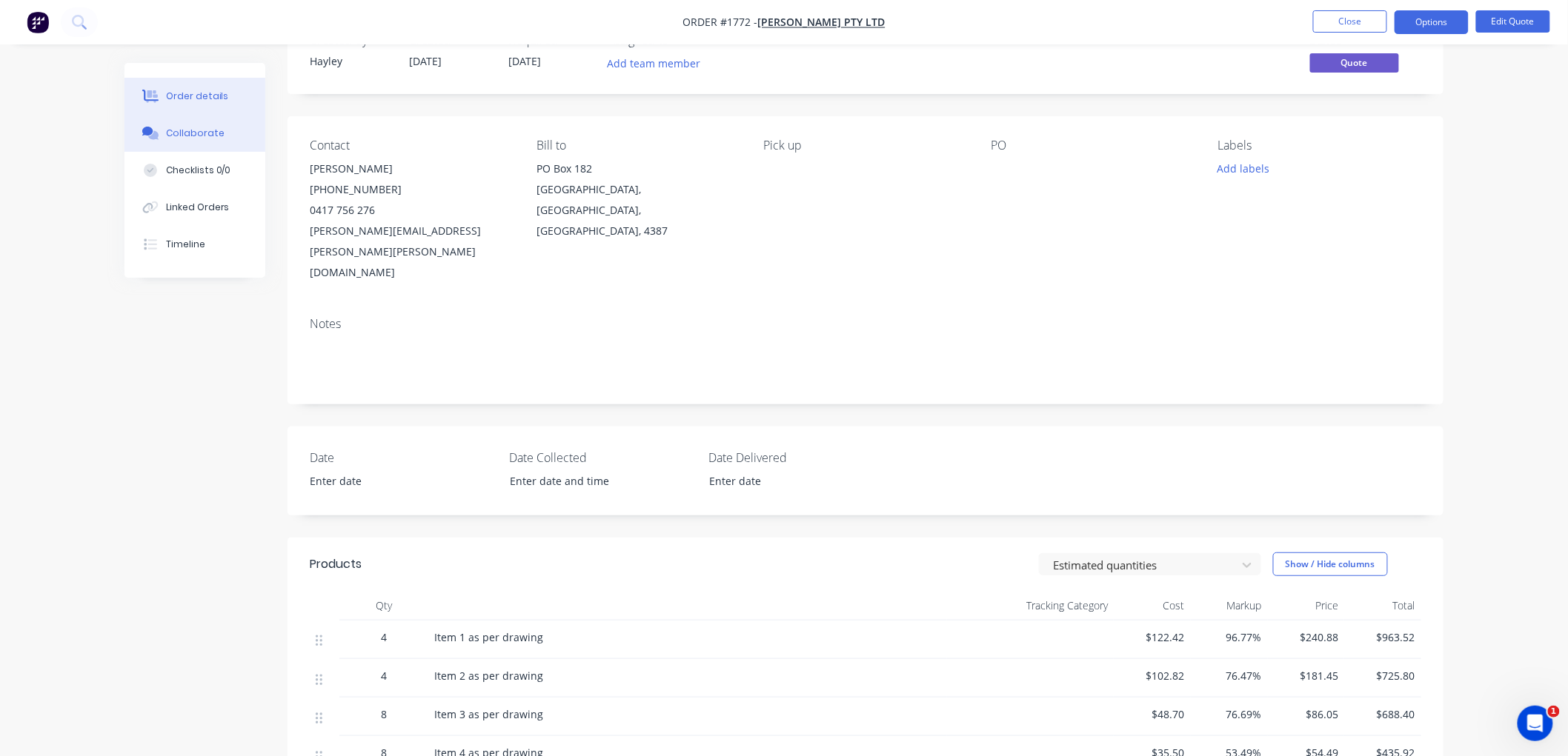
click at [215, 128] on div "Collaborate" at bounding box center [195, 133] width 59 height 14
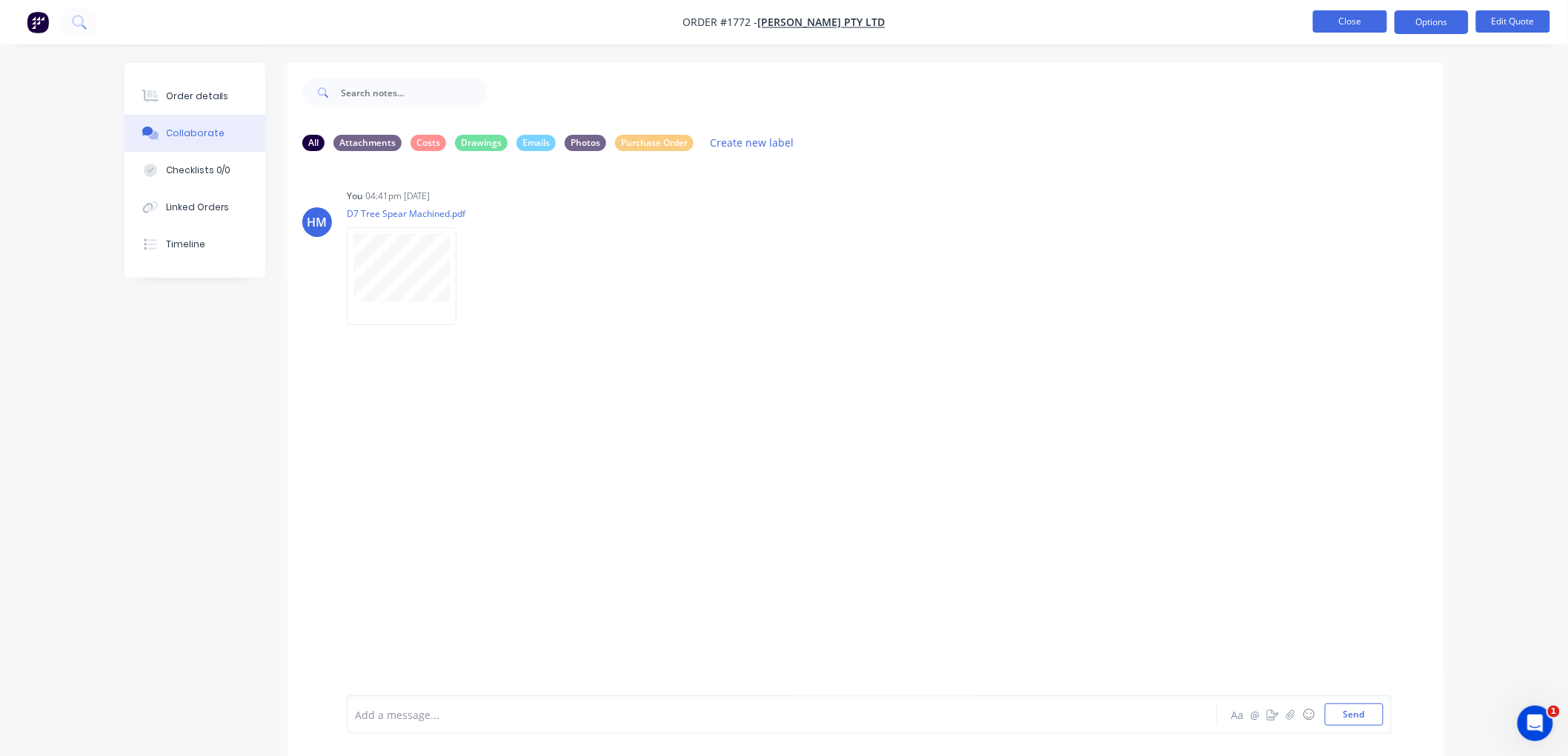
click at [1359, 20] on button "Close" at bounding box center [1350, 21] width 74 height 22
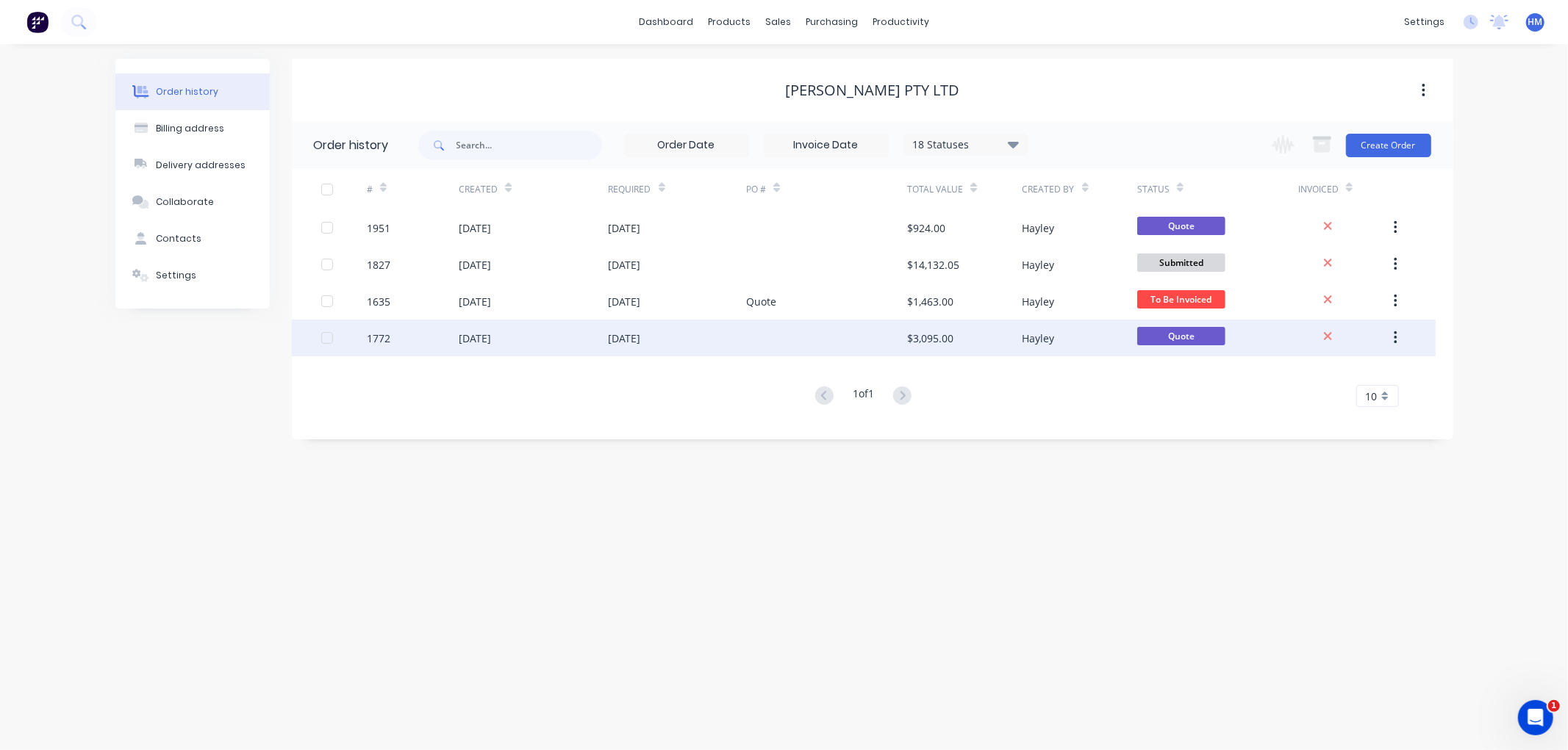
click at [417, 340] on div "1772" at bounding box center [412, 338] width 92 height 36
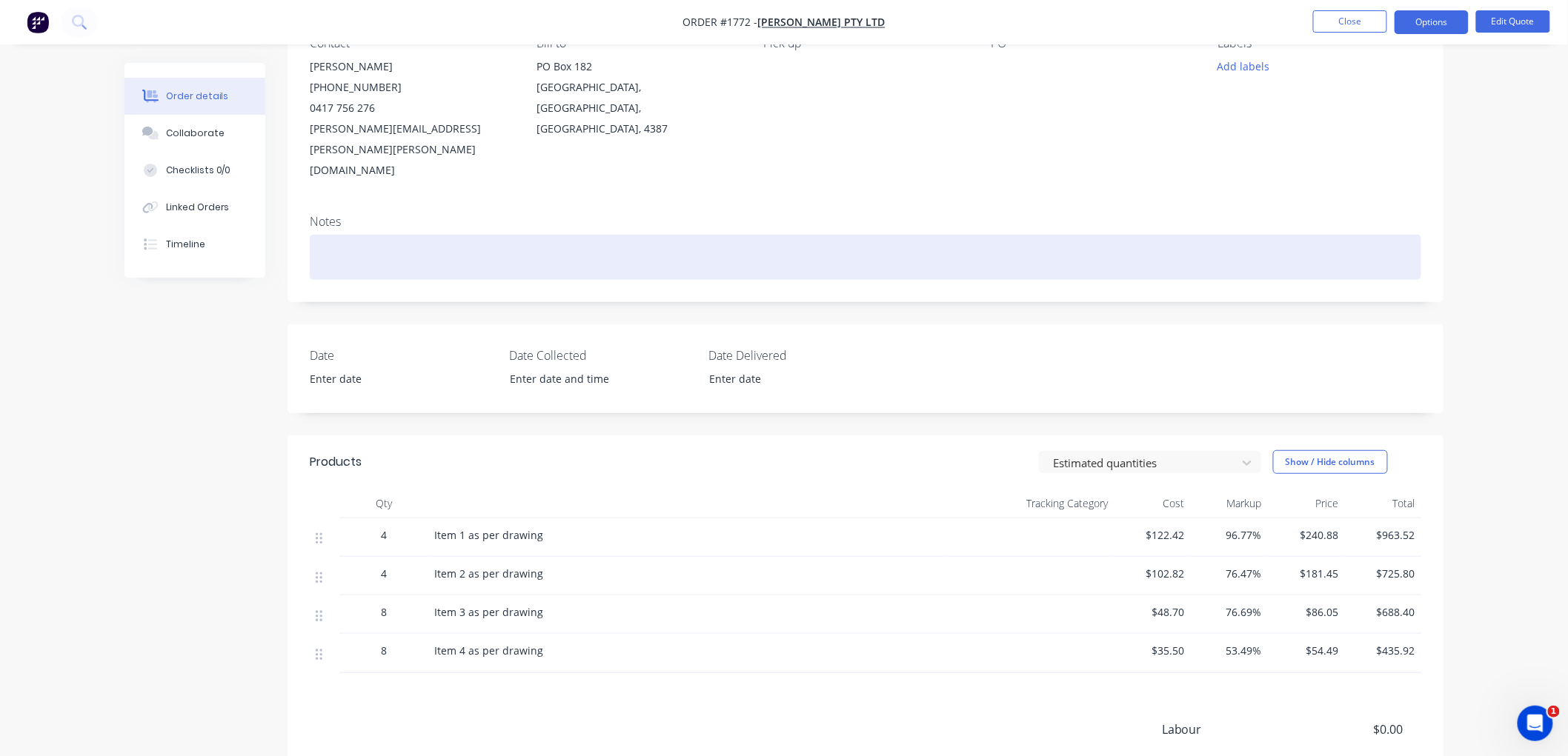
scroll to position [164, 0]
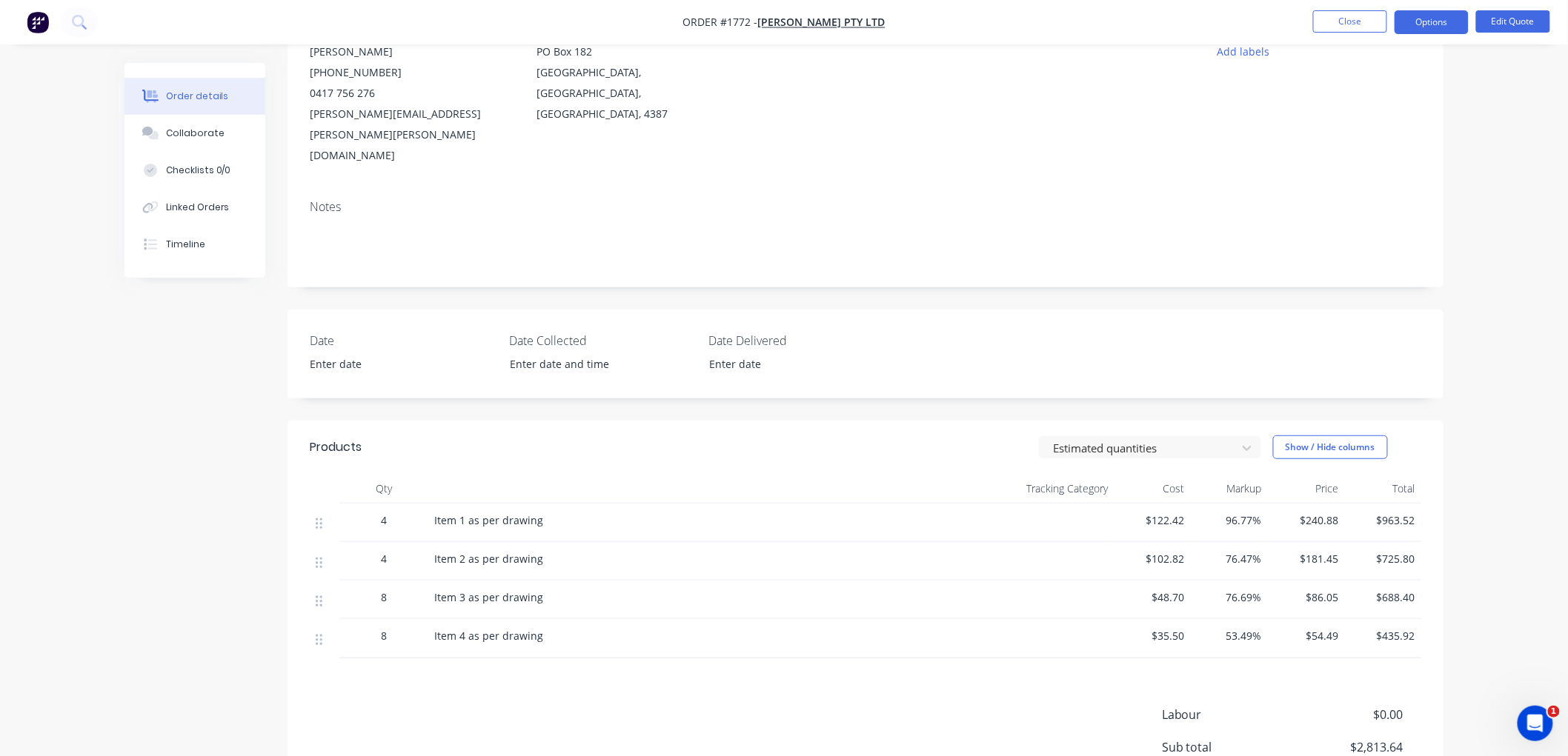
click at [1436, 34] on nav "Order #1772 - [PERSON_NAME] Pty Ltd Close Options Edit Quote" at bounding box center [784, 22] width 1568 height 44
click at [1443, 20] on button "Options" at bounding box center [1431, 22] width 74 height 24
click at [1353, 328] on div "Archive" at bounding box center [1386, 326] width 137 height 21
click at [1358, 20] on button "Close" at bounding box center [1350, 21] width 74 height 22
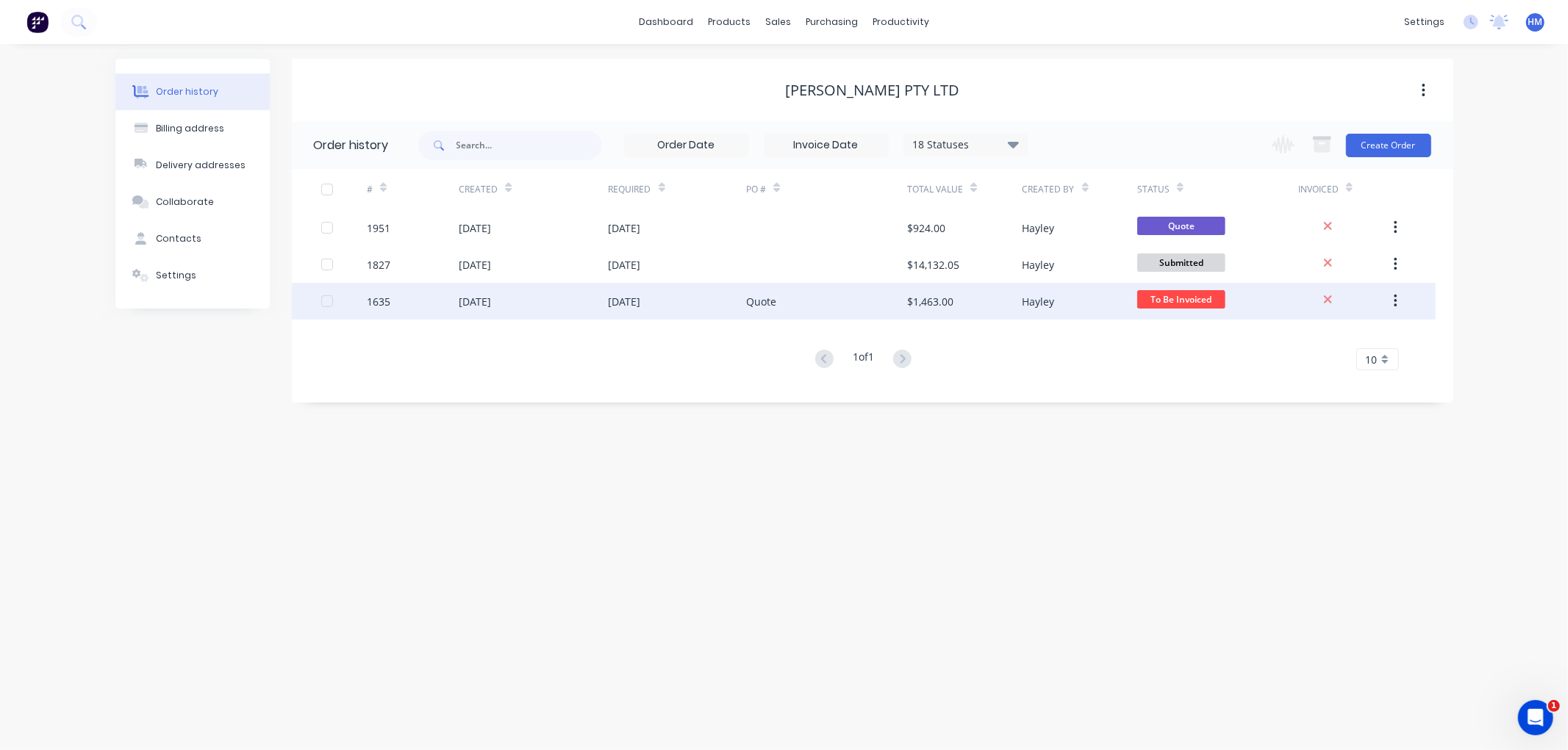
click at [356, 299] on div at bounding box center [344, 301] width 46 height 36
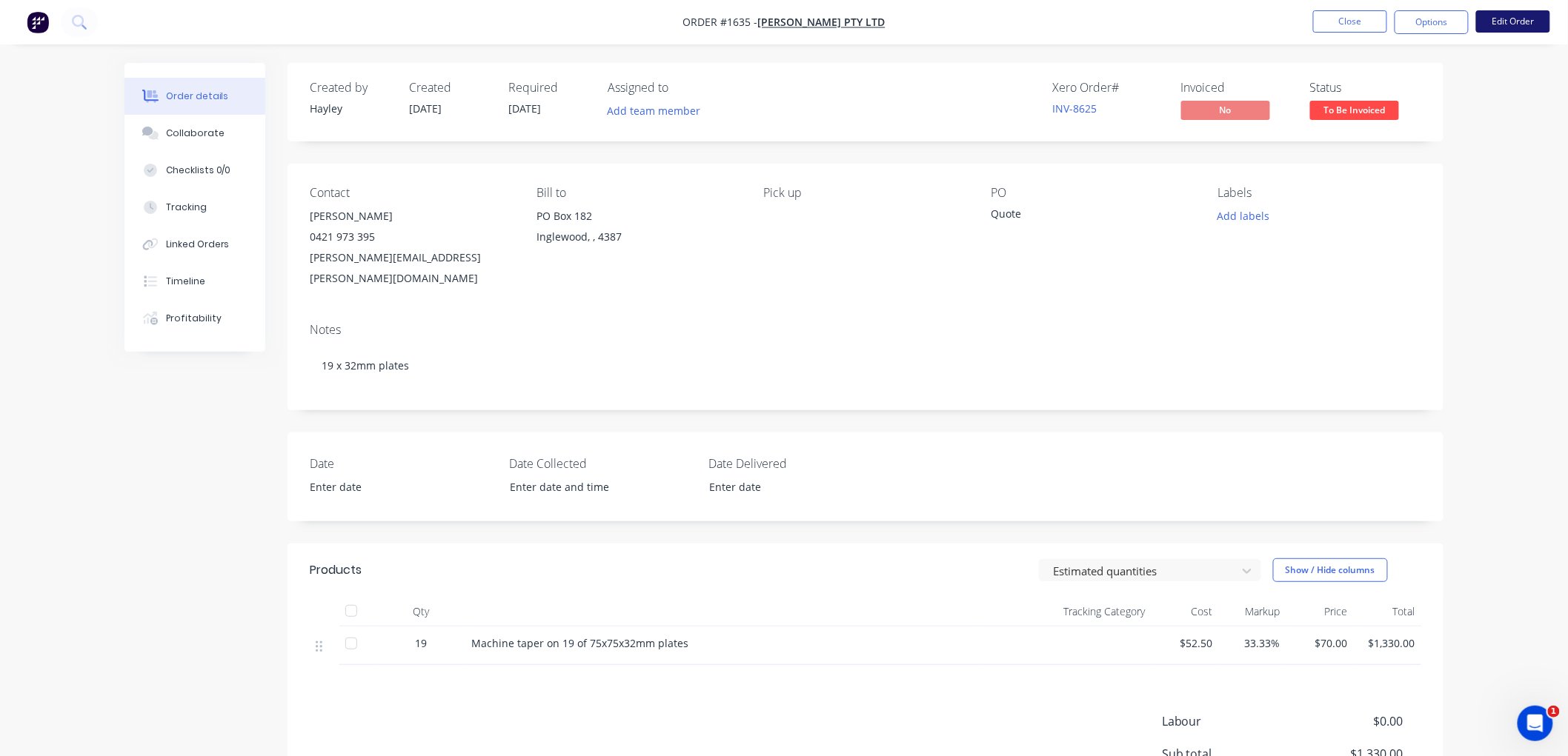
click at [1501, 14] on button "Edit Order" at bounding box center [1513, 21] width 74 height 22
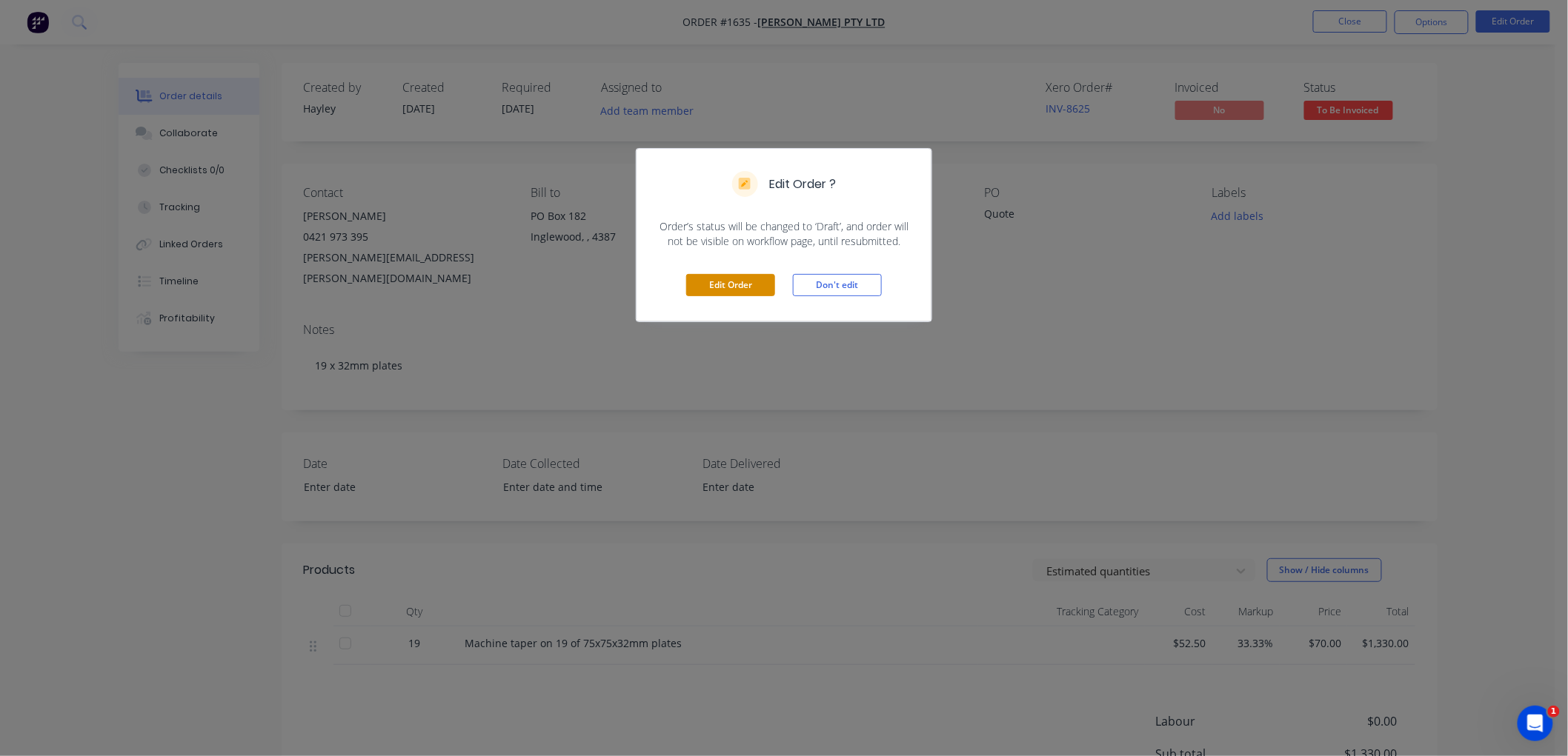
click at [701, 276] on button "Edit Order" at bounding box center [730, 285] width 89 height 22
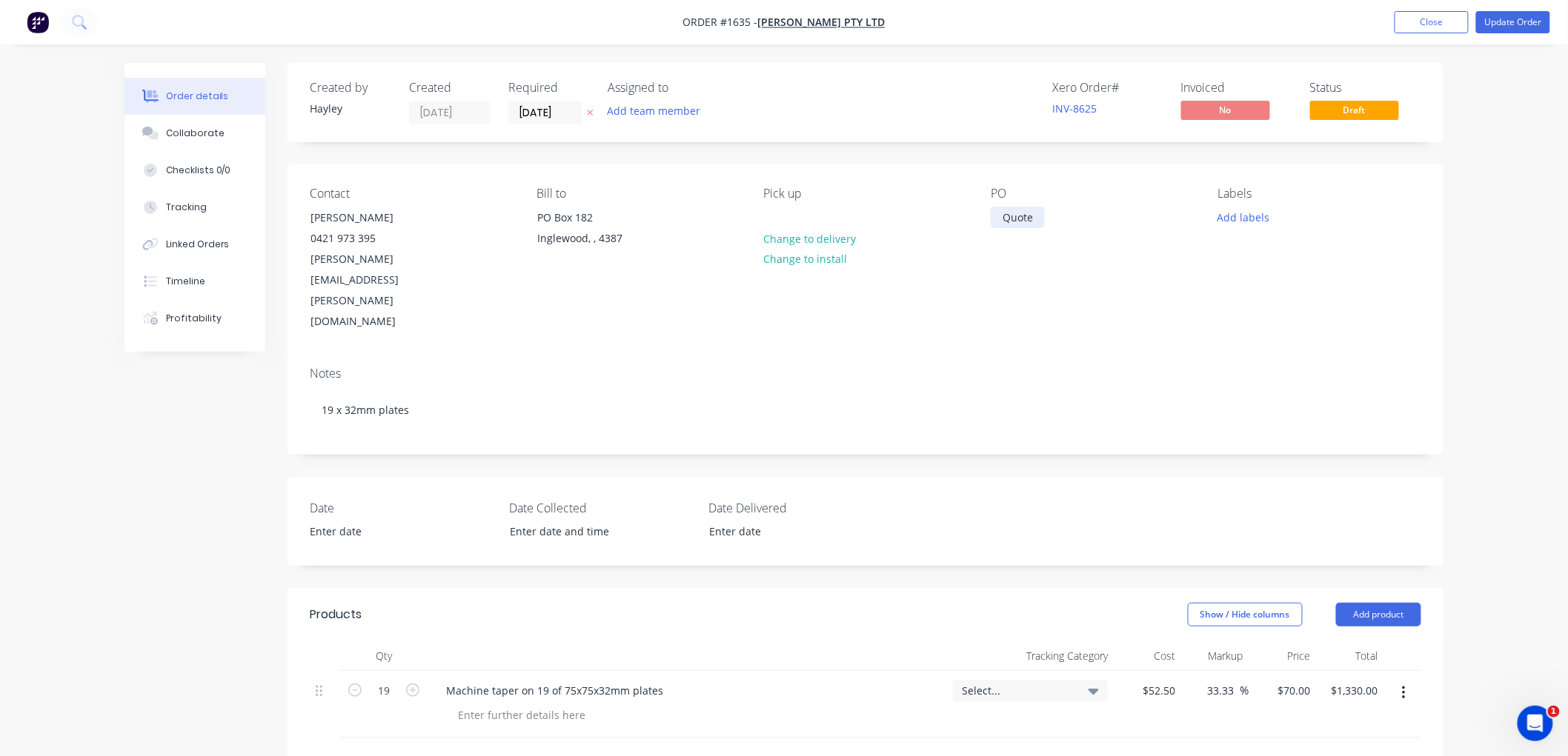
click at [1029, 214] on div "Quote" at bounding box center [1017, 216] width 54 height 21
drag, startPoint x: 1041, startPoint y: 216, endPoint x: 960, endPoint y: 216, distance: 81.0
click at [960, 216] on div "Contact [PERSON_NAME] [PHONE_NUMBER] [PERSON_NAME][EMAIL_ADDRESS][PERSON_NAME][…" at bounding box center [866, 259] width 1156 height 191
click at [1078, 281] on div "Contact [PERSON_NAME] [PHONE_NUMBER] [PERSON_NAME][EMAIL_ADDRESS][PERSON_NAME][…" at bounding box center [866, 259] width 1156 height 191
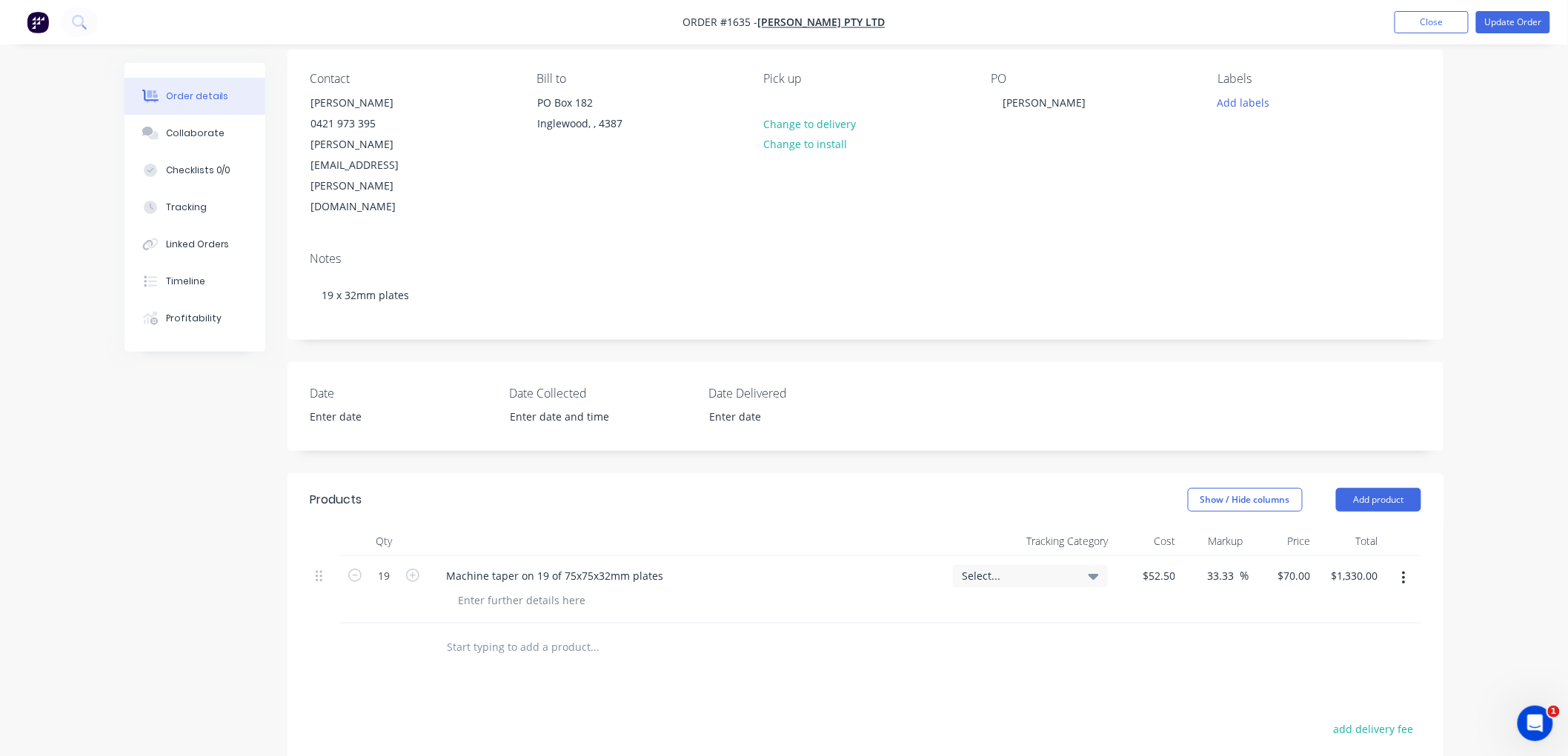
scroll to position [17, 0]
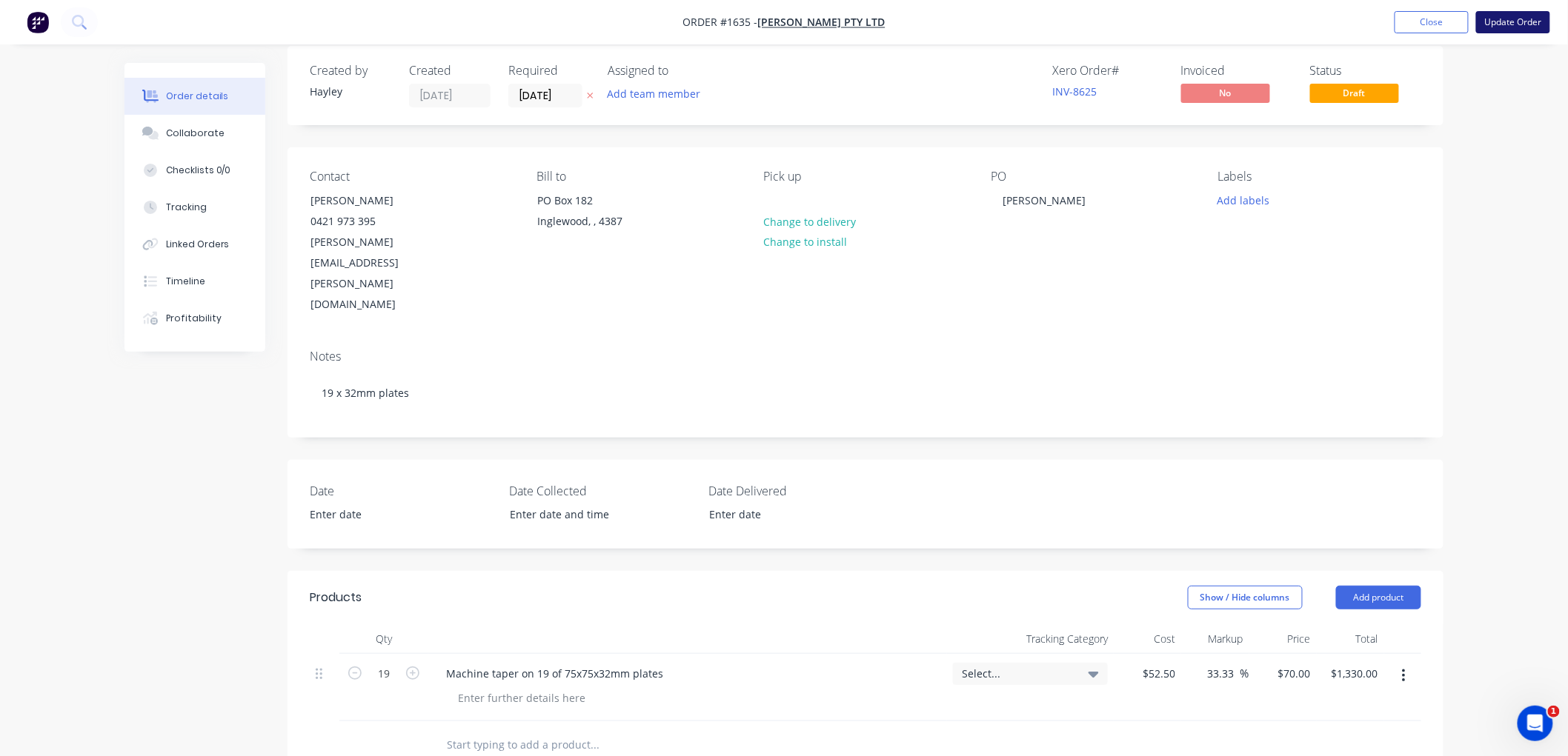
click at [1500, 23] on button "Update Order" at bounding box center [1513, 22] width 74 height 22
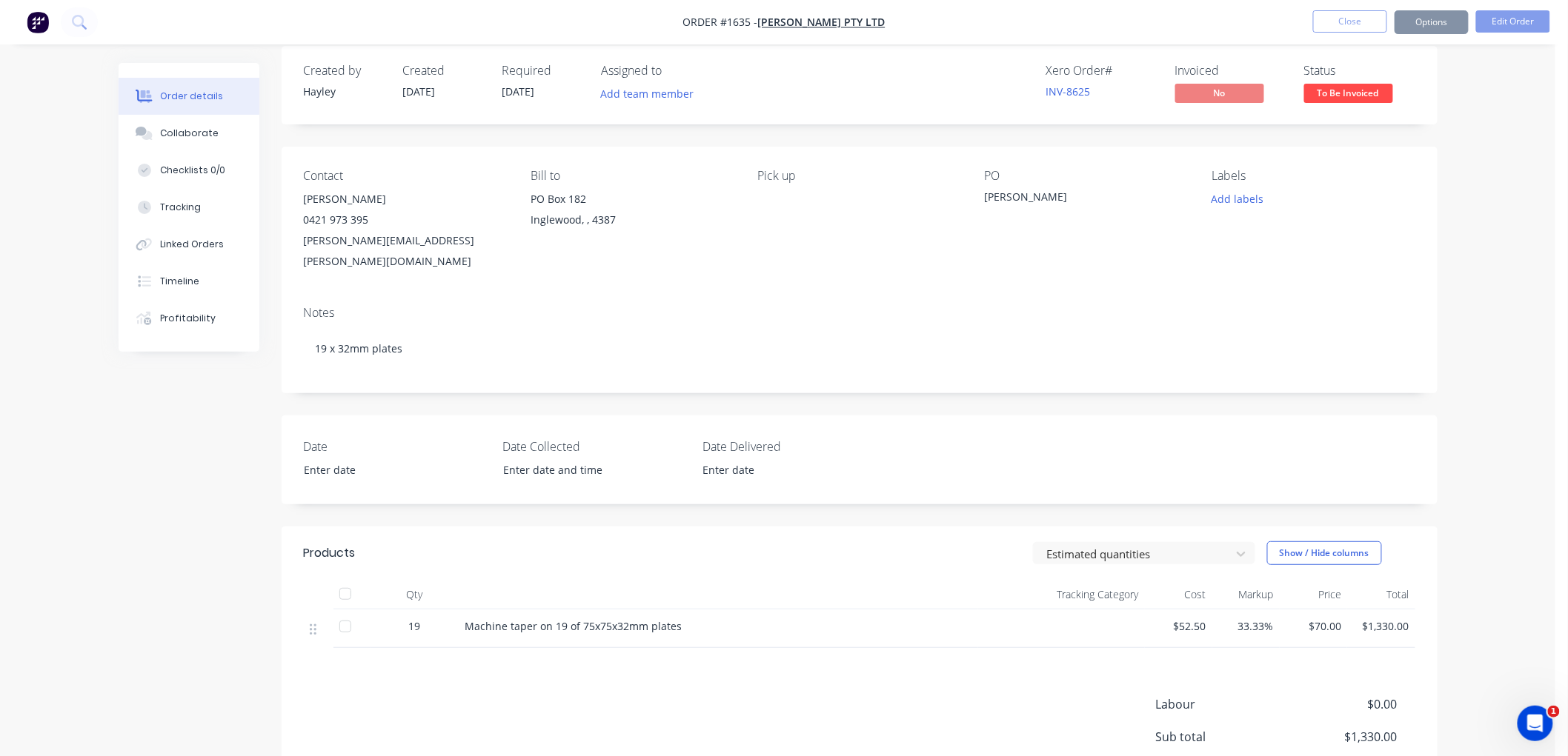
scroll to position [0, 0]
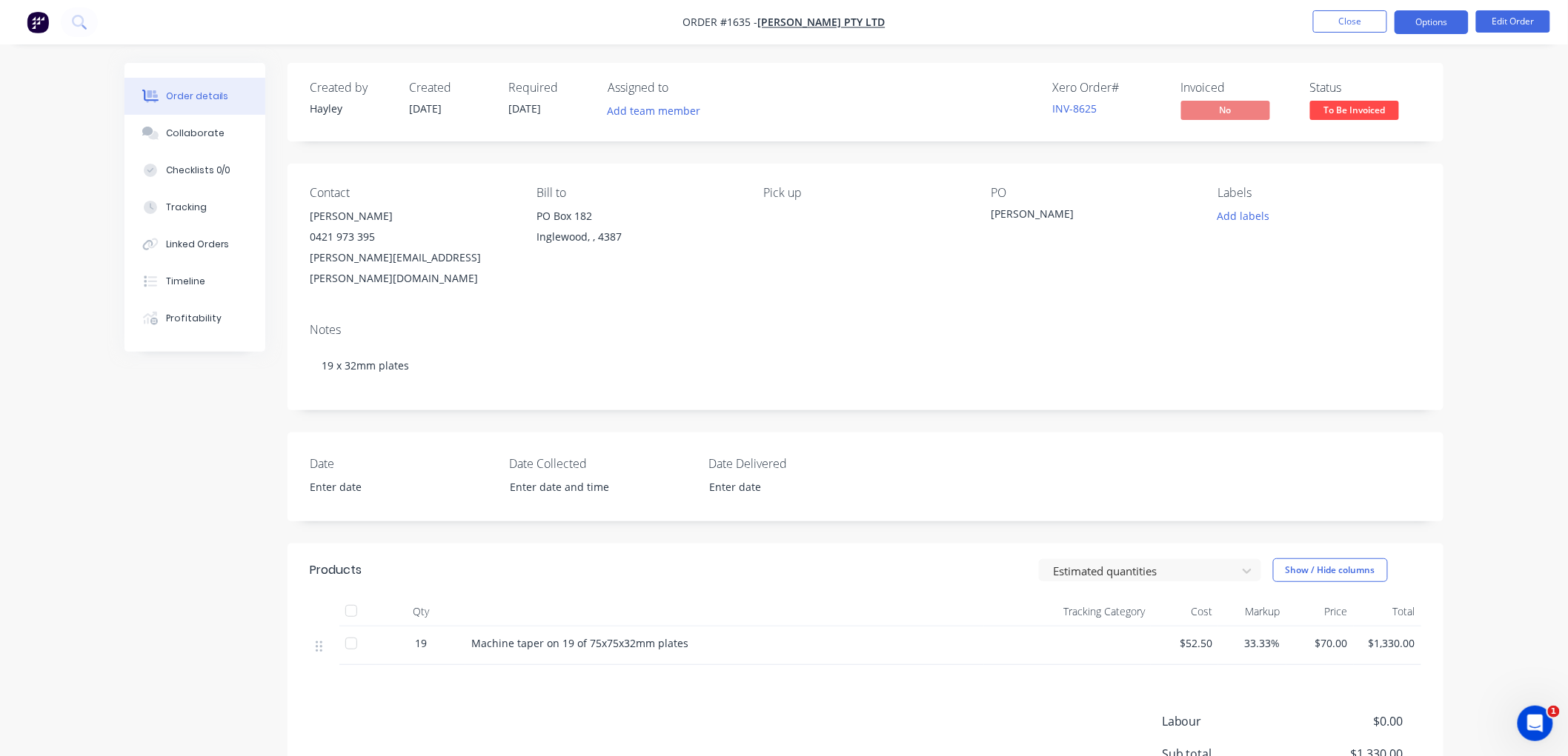
click at [1423, 25] on button "Options" at bounding box center [1431, 22] width 74 height 24
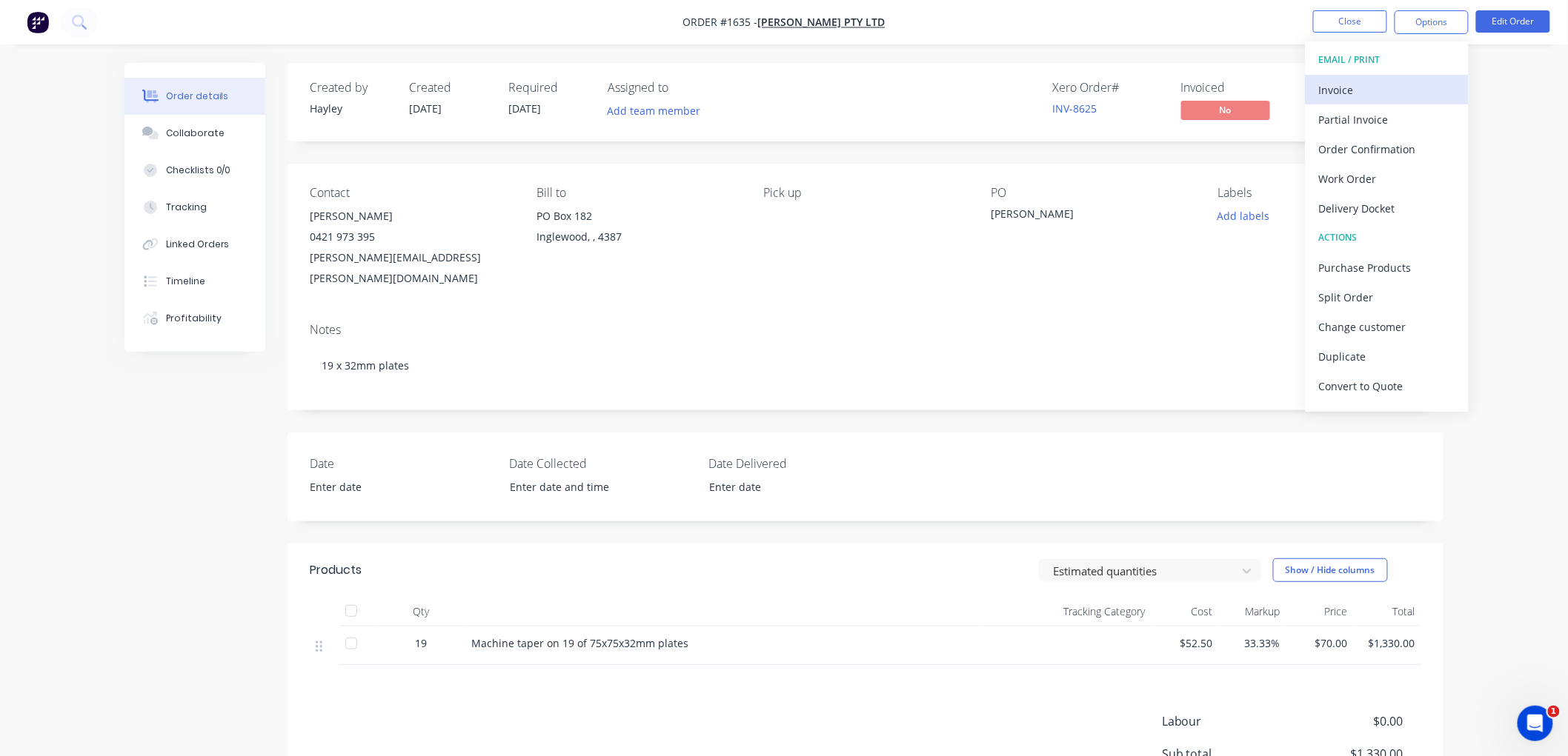
click at [1373, 92] on div "Invoice" at bounding box center [1386, 89] width 137 height 21
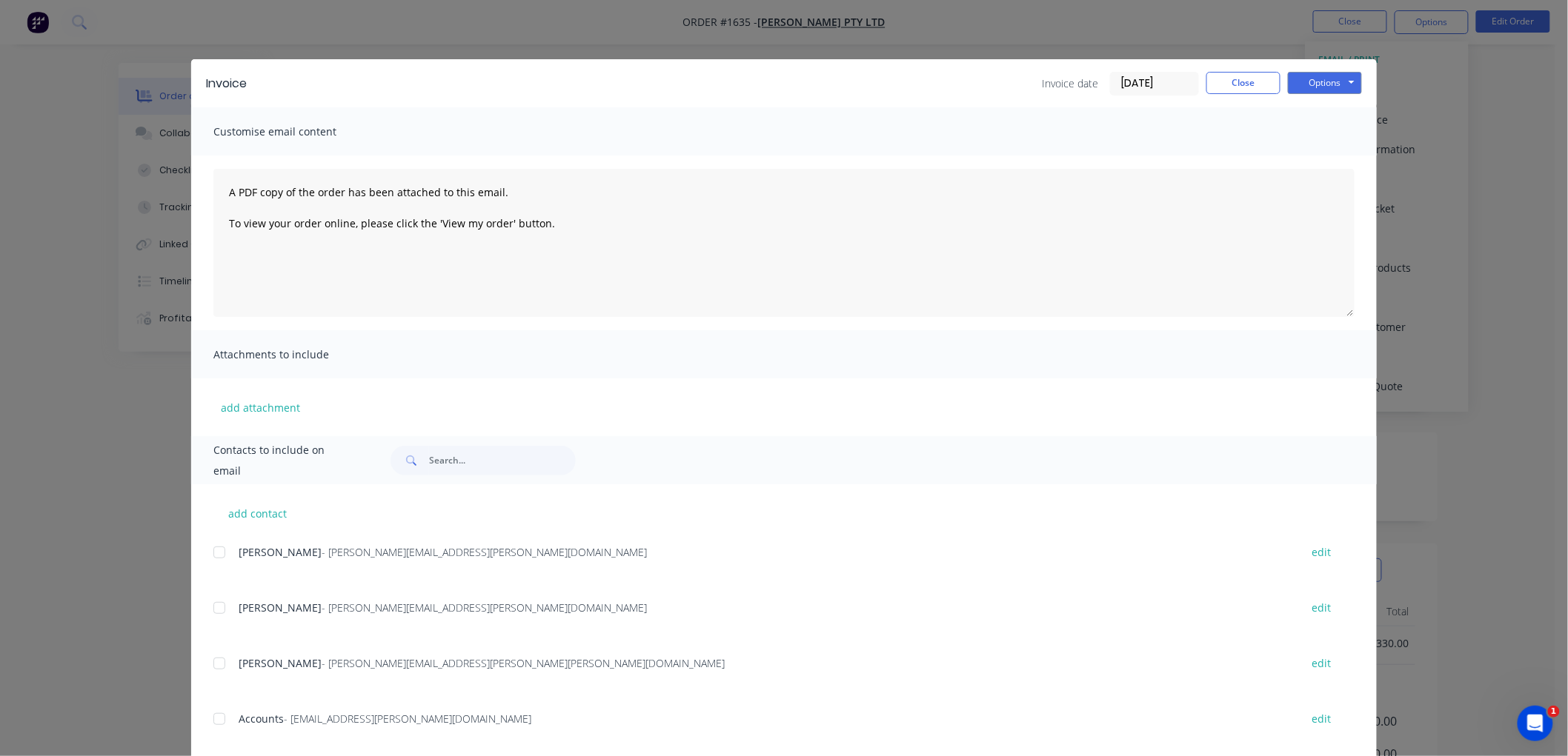
click at [1161, 69] on div "Invoice Invoice date [DATE] Close Options Preview Print Email" at bounding box center [783, 83] width 1186 height 49
click at [1164, 78] on input "[DATE]" at bounding box center [1154, 83] width 87 height 22
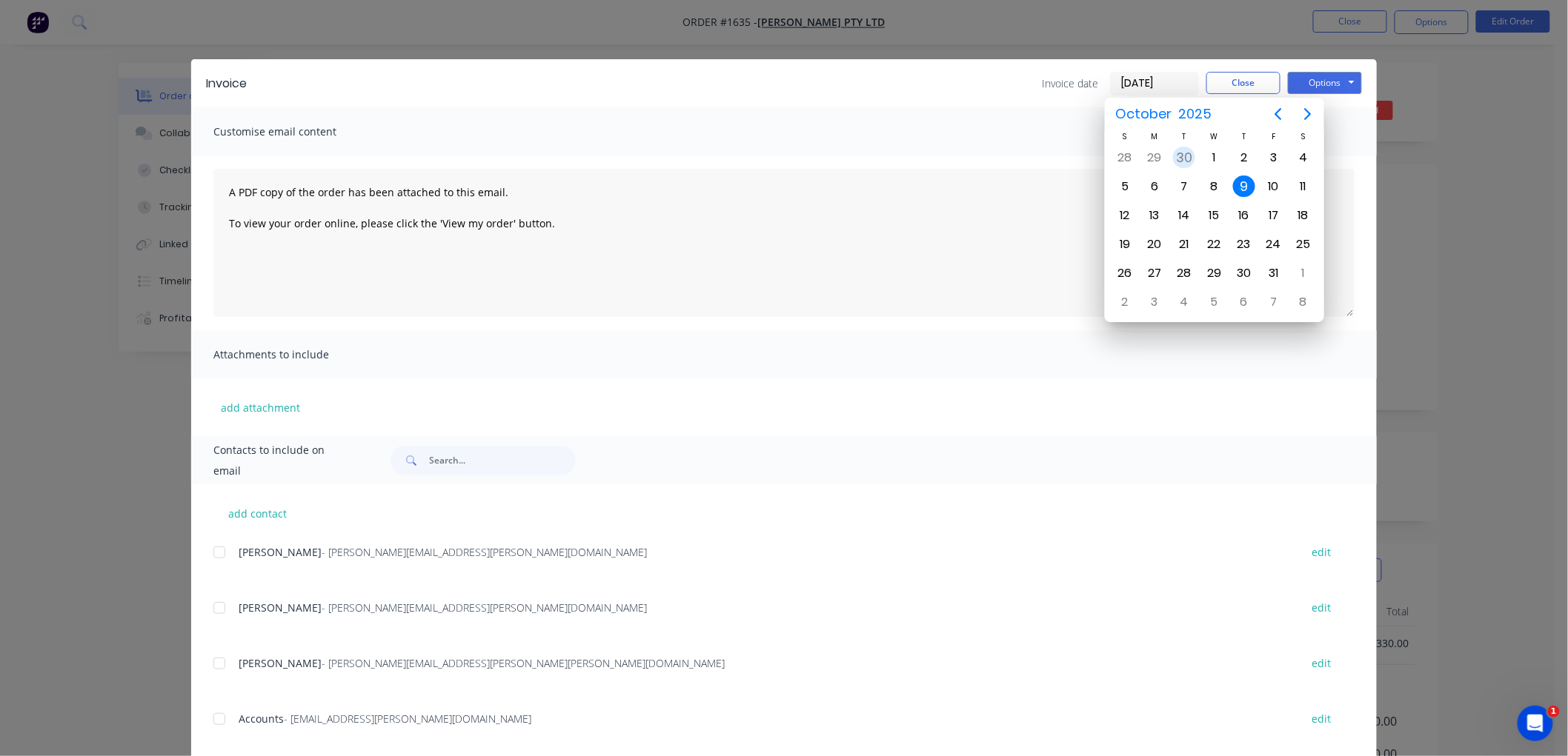
click at [1187, 152] on div "30" at bounding box center [1184, 158] width 22 height 22
type input "[DATE]"
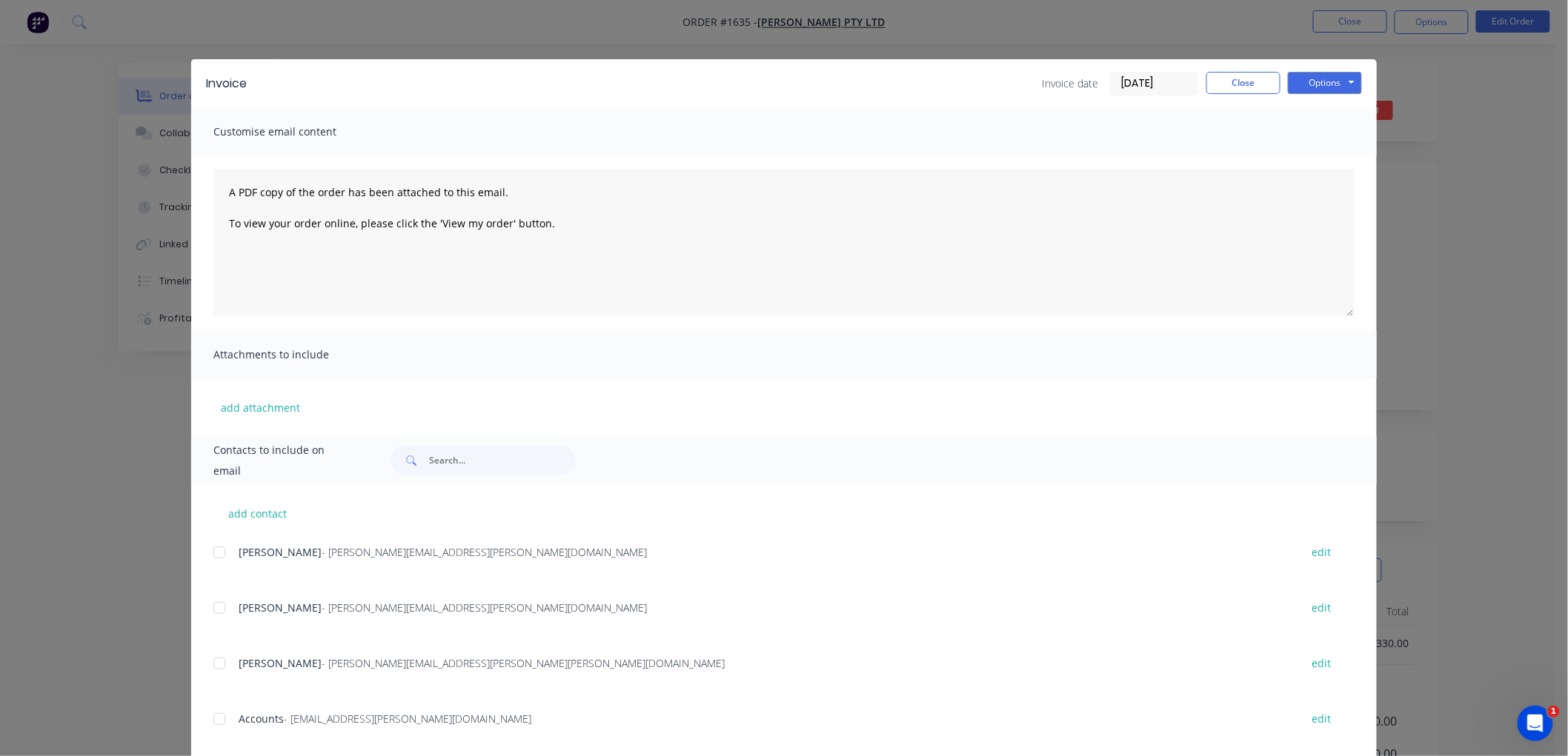
click at [204, 726] on div "add contact [PERSON_NAME] - [PERSON_NAME][EMAIL_ADDRESS][PERSON_NAME][DOMAIN_NA…" at bounding box center [783, 624] width 1186 height 279
click at [214, 716] on div at bounding box center [219, 719] width 29 height 29
click at [1310, 77] on button "Options" at bounding box center [1324, 82] width 74 height 22
click at [1321, 151] on button "Email" at bounding box center [1334, 158] width 94 height 25
click at [1235, 82] on button "Close" at bounding box center [1243, 82] width 74 height 22
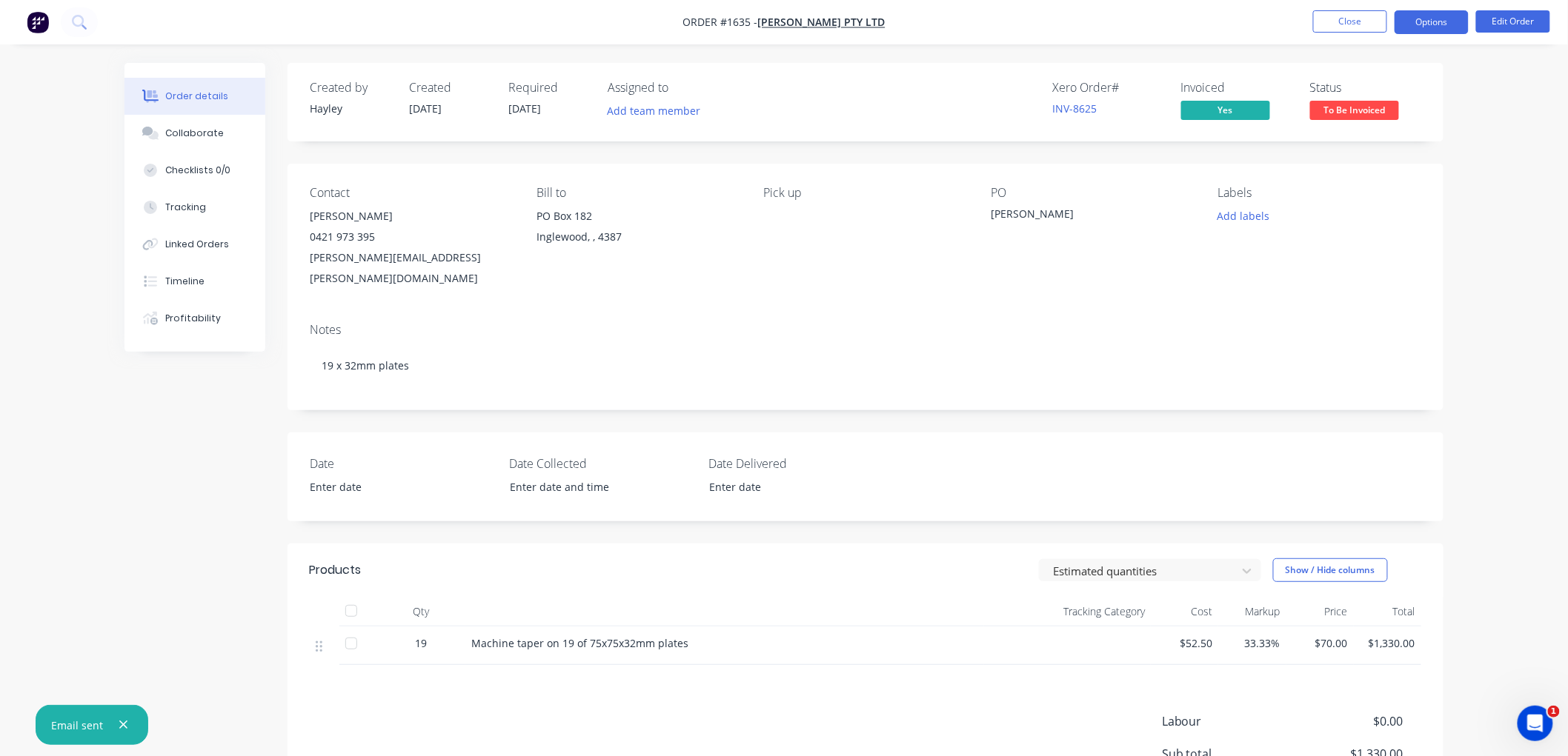
click at [1446, 8] on nav "Order #1635 - [PERSON_NAME] Pty Ltd Close Options Edit Order" at bounding box center [784, 22] width 1568 height 44
click at [1449, 17] on button "Options" at bounding box center [1431, 22] width 74 height 24
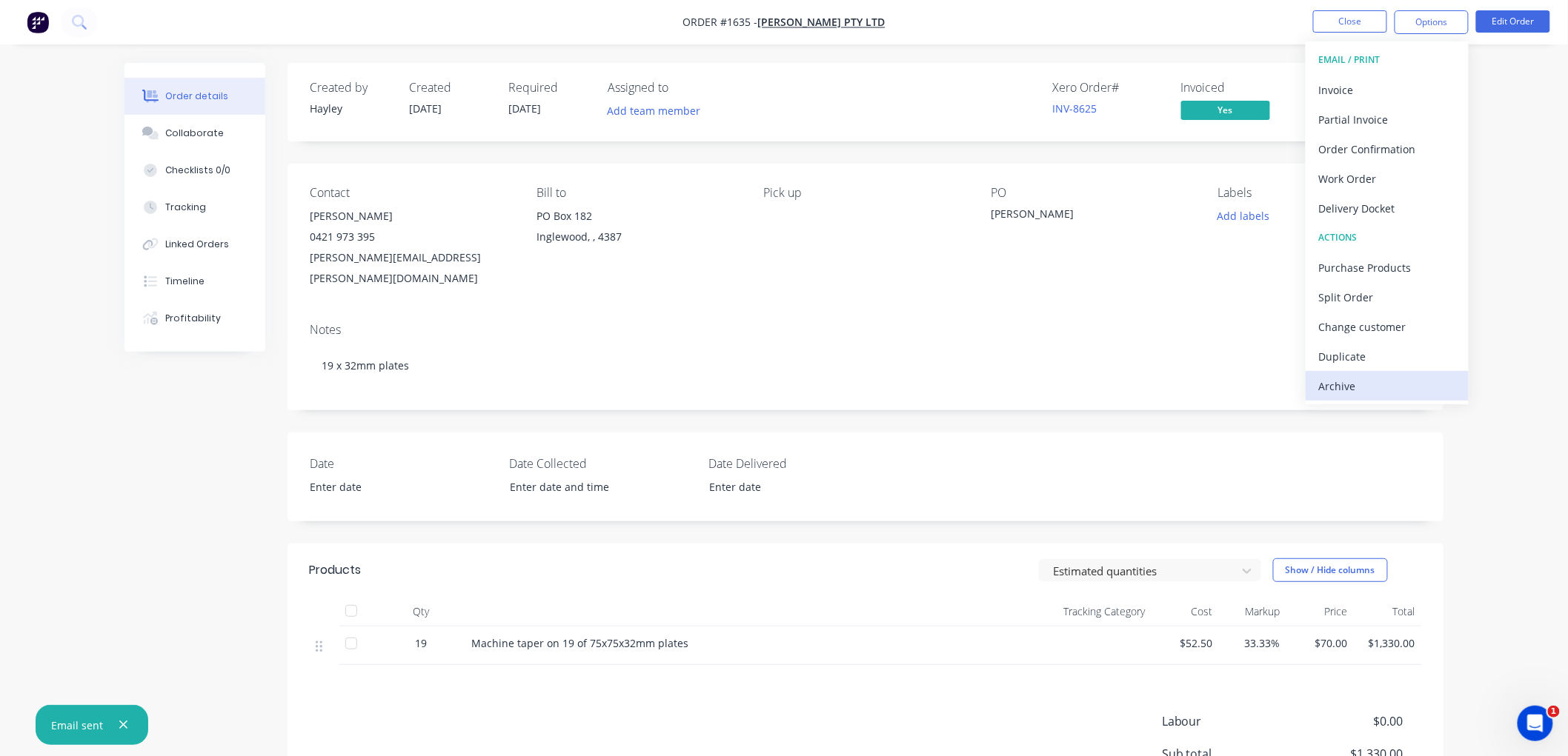
click at [1346, 373] on button "Archive" at bounding box center [1387, 386] width 163 height 29
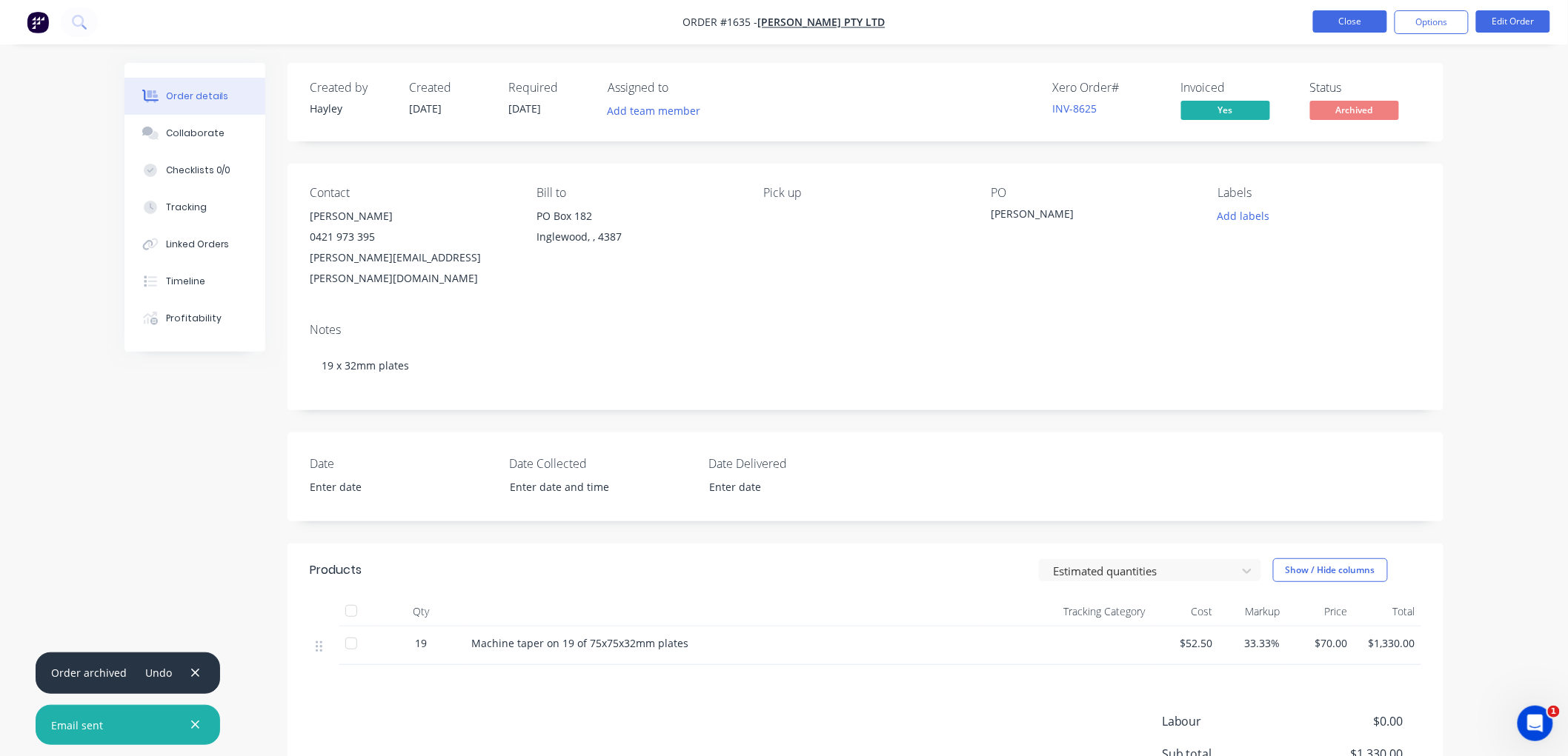
click at [1342, 26] on button "Close" at bounding box center [1350, 21] width 74 height 22
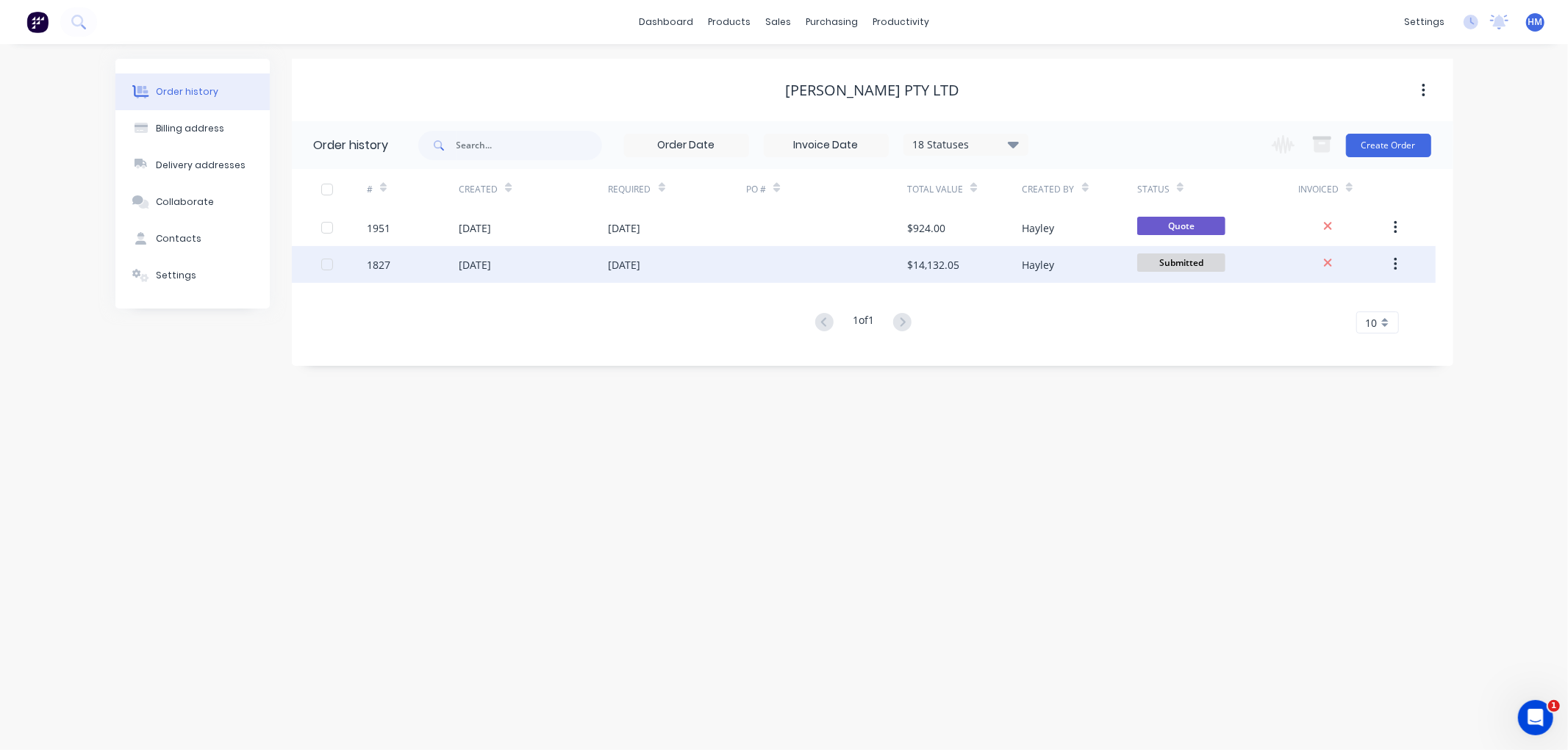
click at [409, 261] on div "1827" at bounding box center [412, 265] width 92 height 36
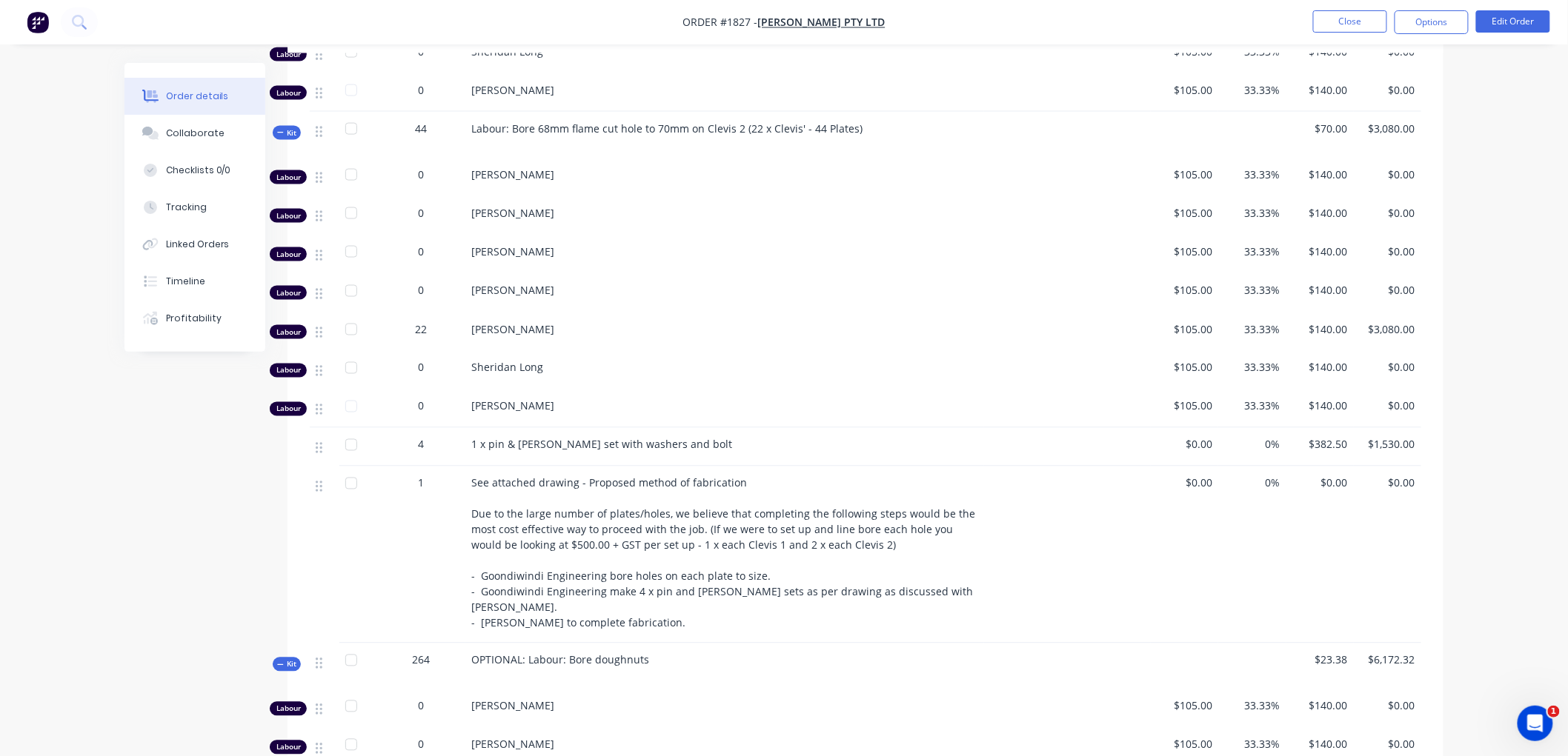
scroll to position [823, 0]
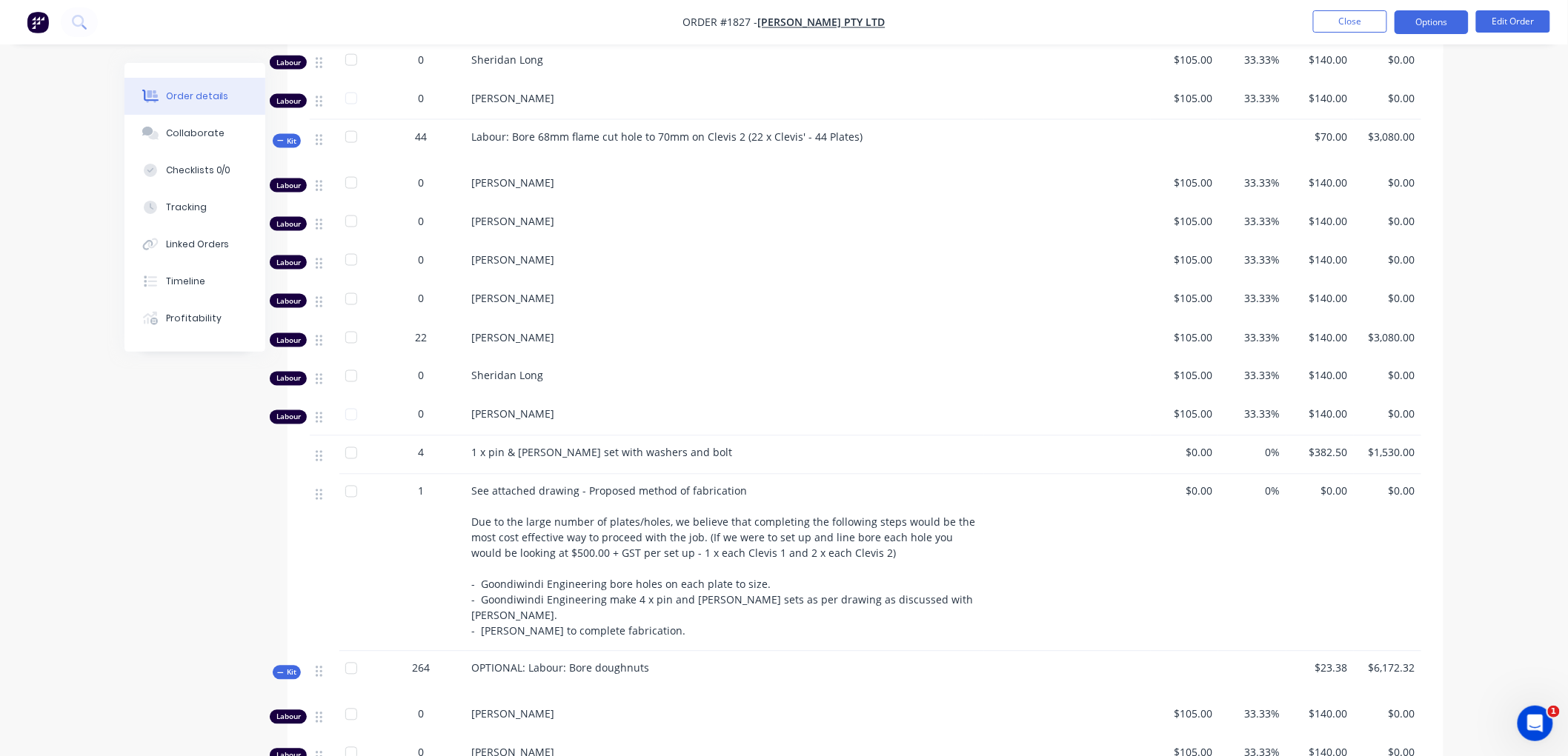
click at [1429, 12] on button "Options" at bounding box center [1431, 22] width 74 height 24
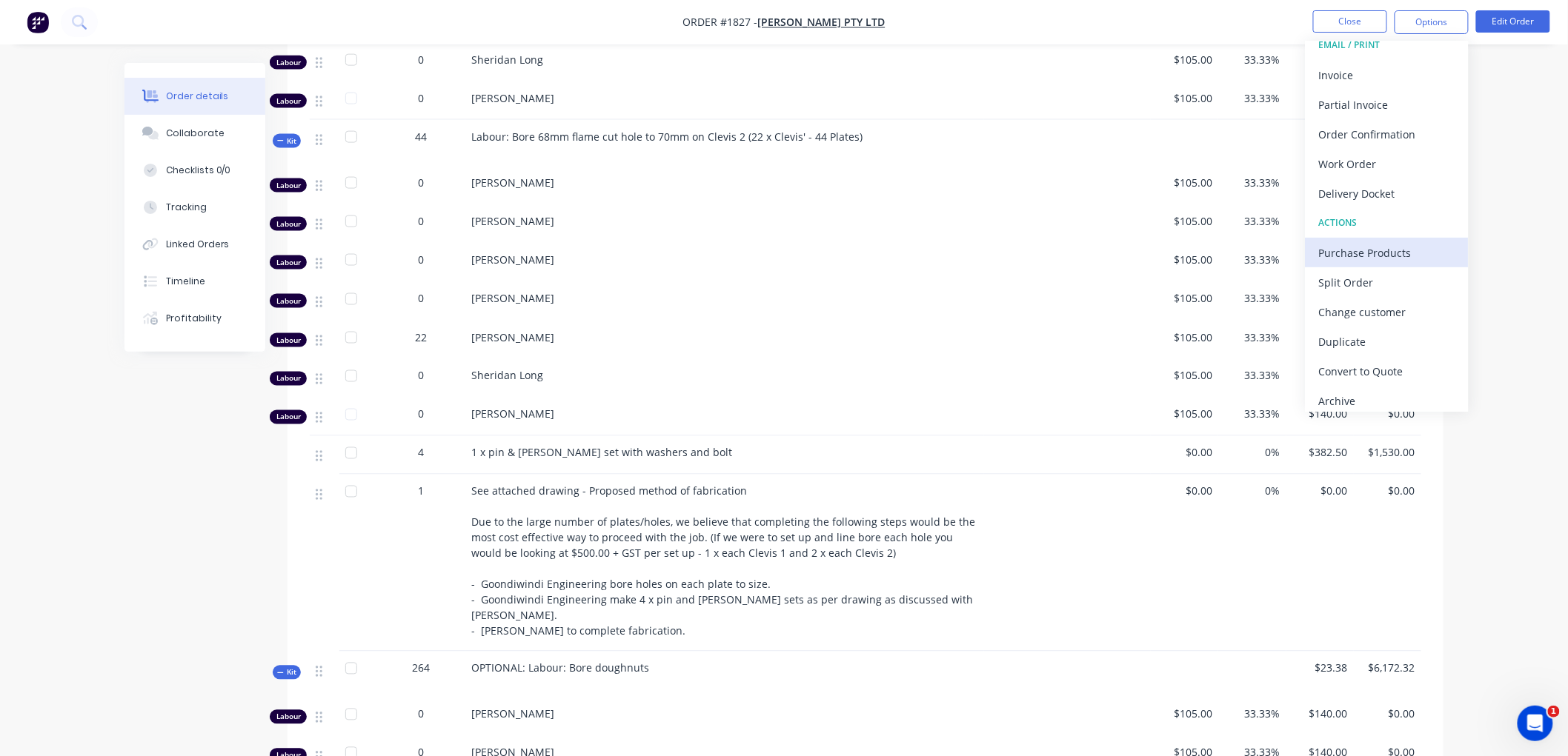
scroll to position [22, 0]
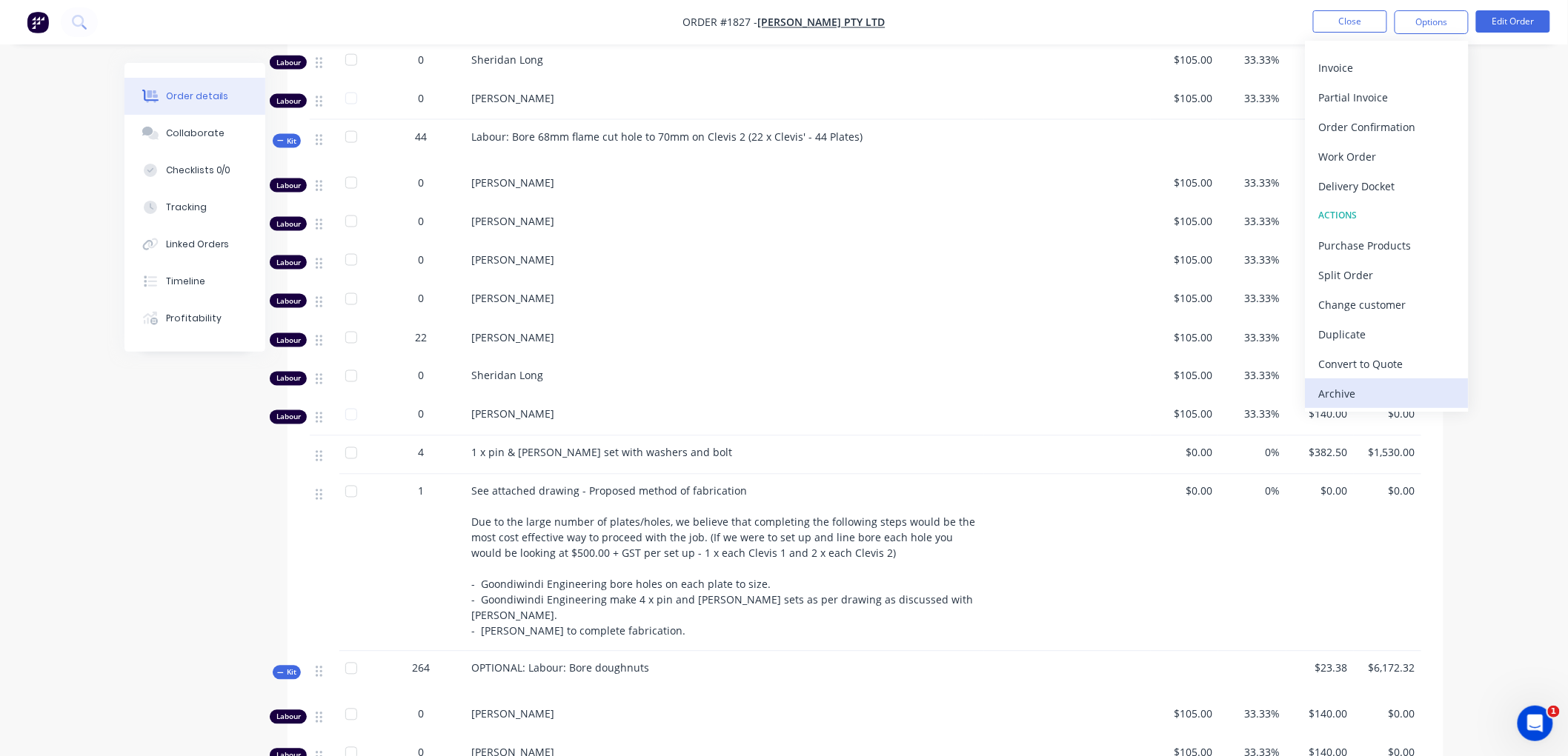
click at [1369, 392] on div "Archive" at bounding box center [1386, 393] width 137 height 21
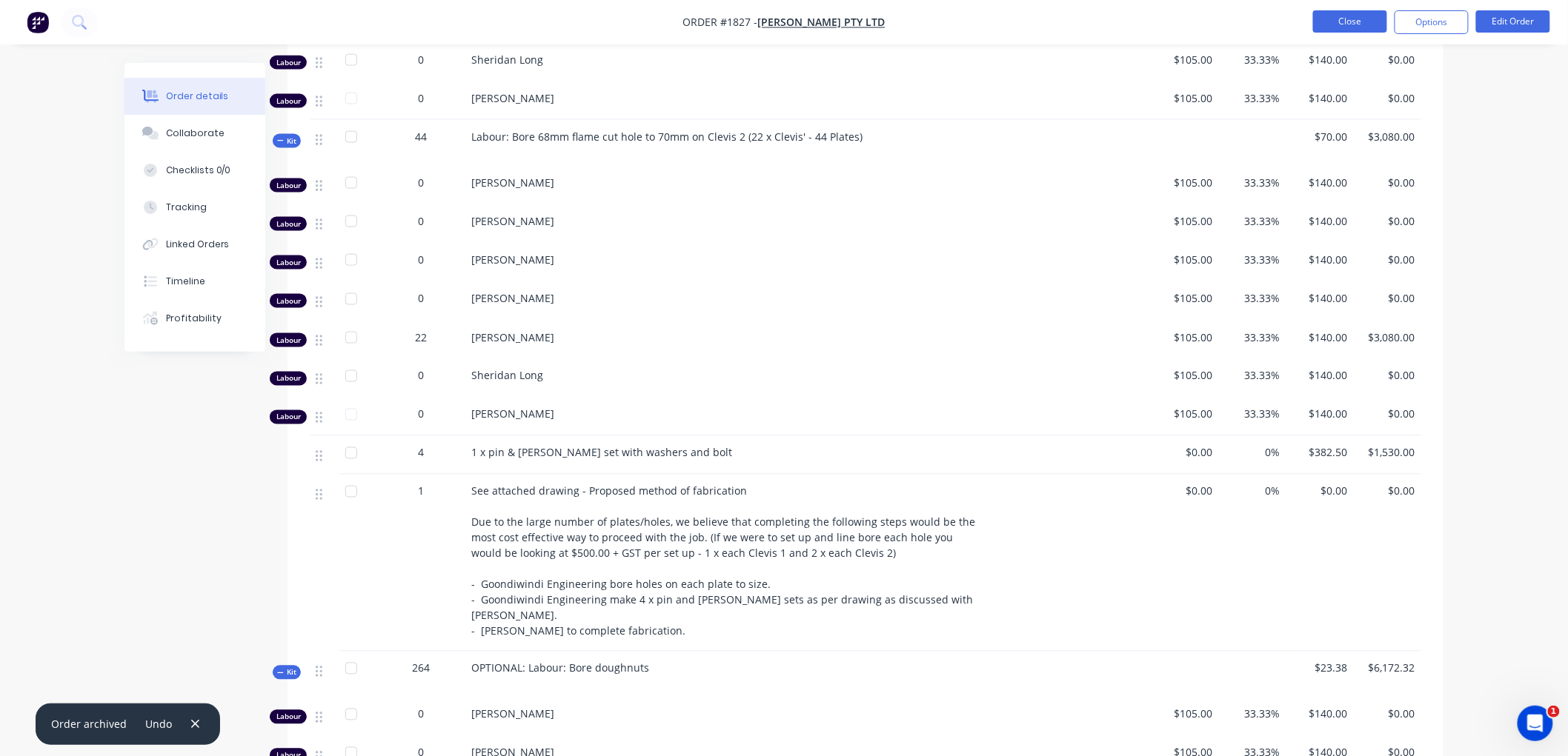
click at [1350, 18] on button "Close" at bounding box center [1350, 21] width 74 height 22
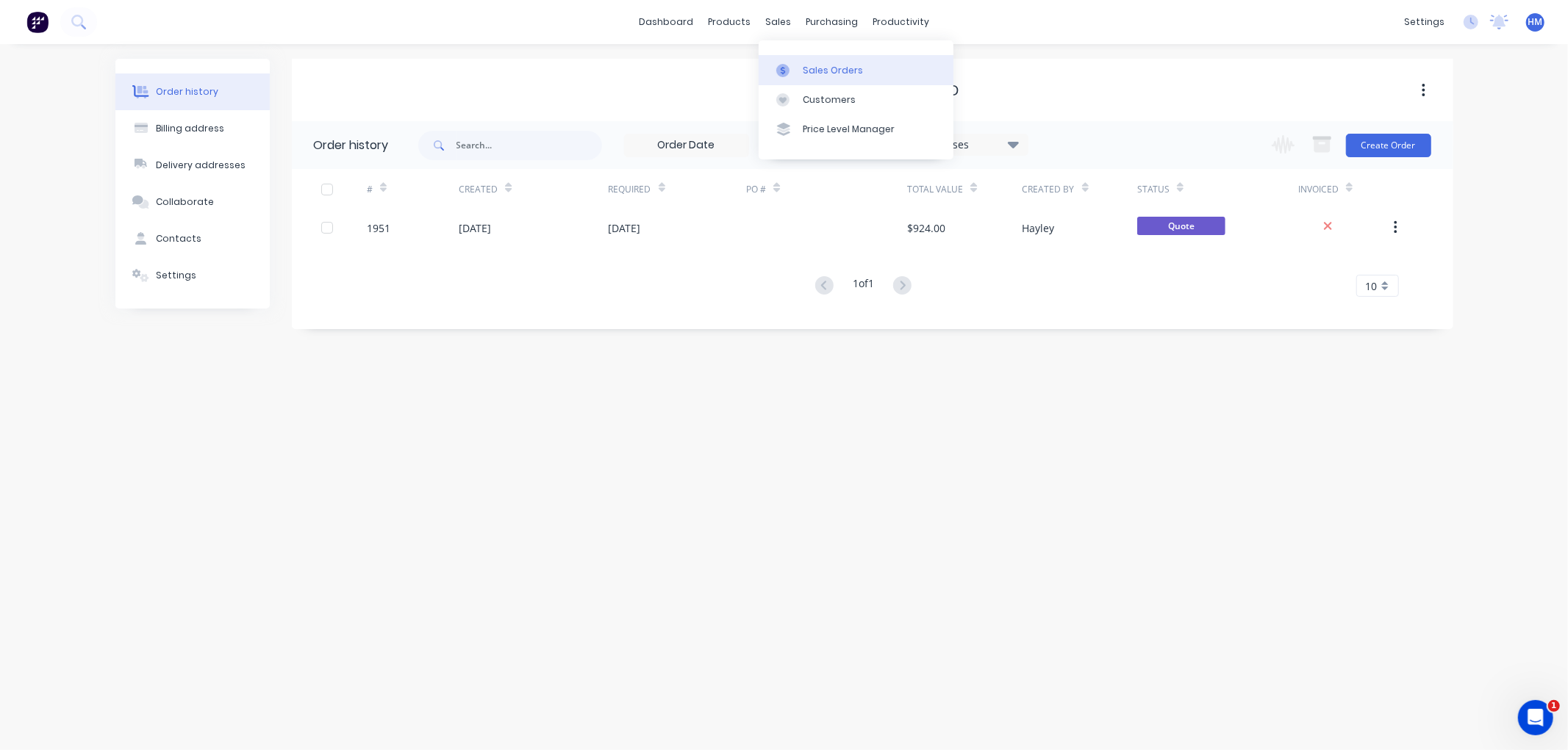
click at [818, 78] on link "Sales Orders" at bounding box center [856, 70] width 195 height 29
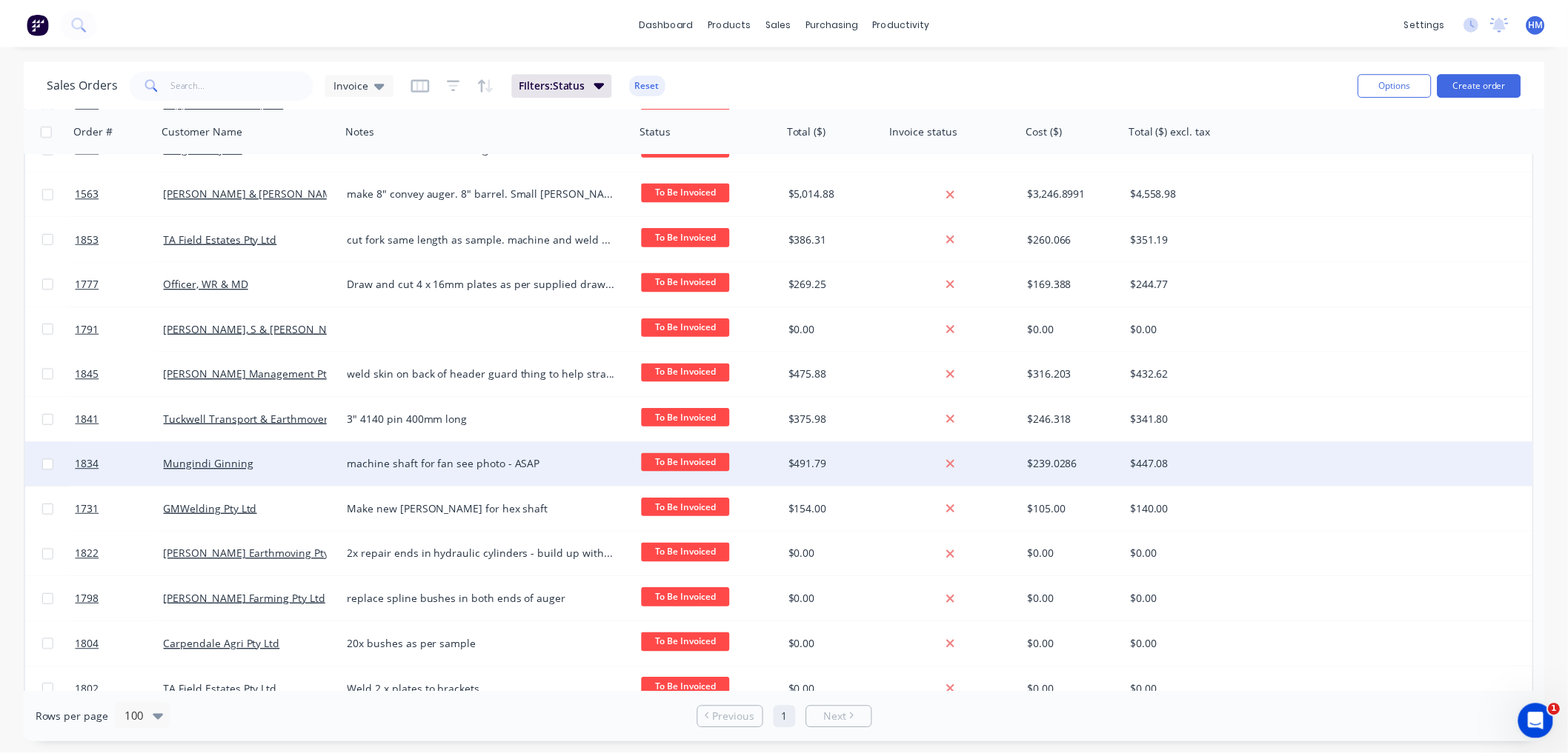
scroll to position [164, 0]
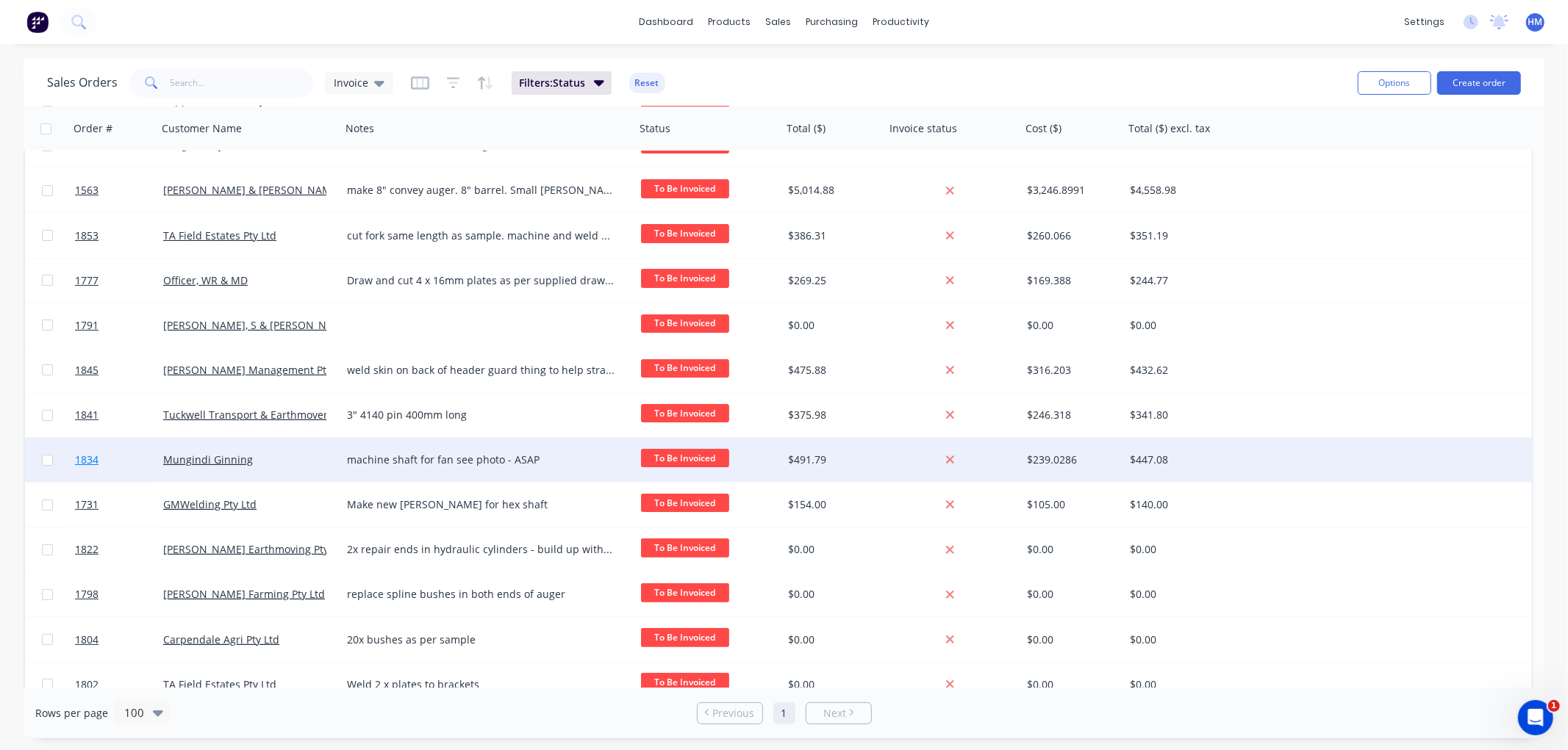
click at [122, 455] on link "1834" at bounding box center [118, 460] width 88 height 44
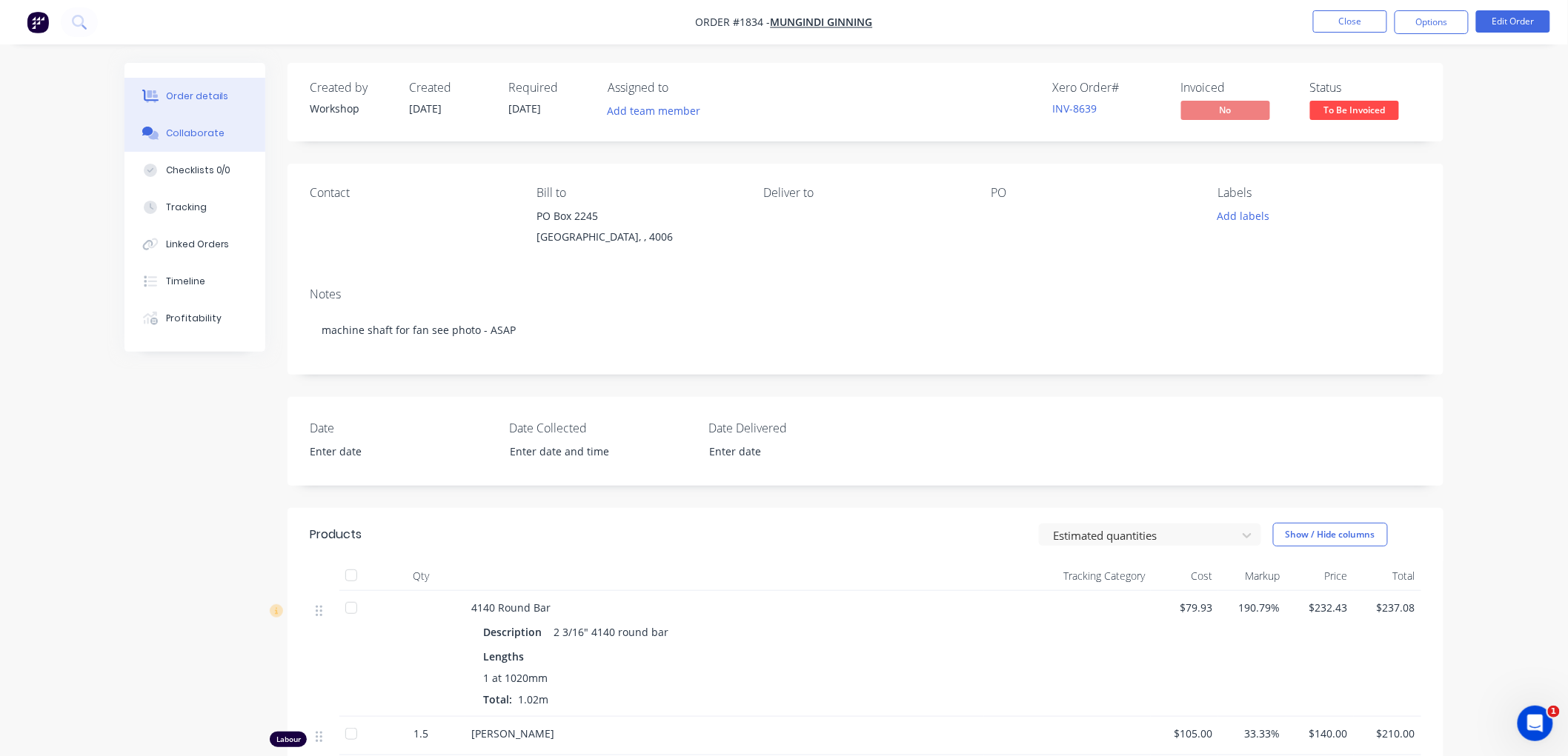
click at [195, 122] on button "Collaborate" at bounding box center [195, 133] width 141 height 37
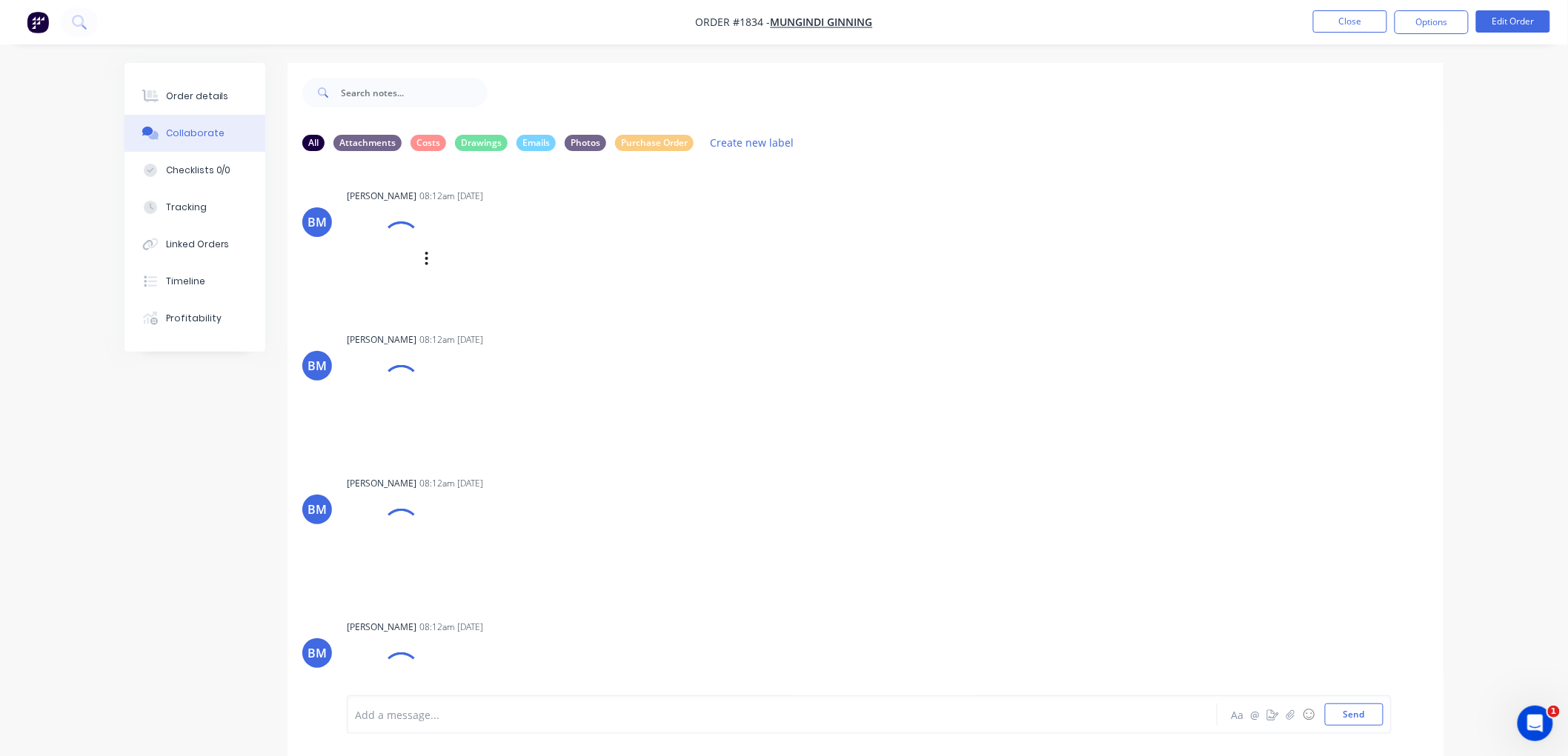
click at [391, 249] on div at bounding box center [402, 241] width 53 height 53
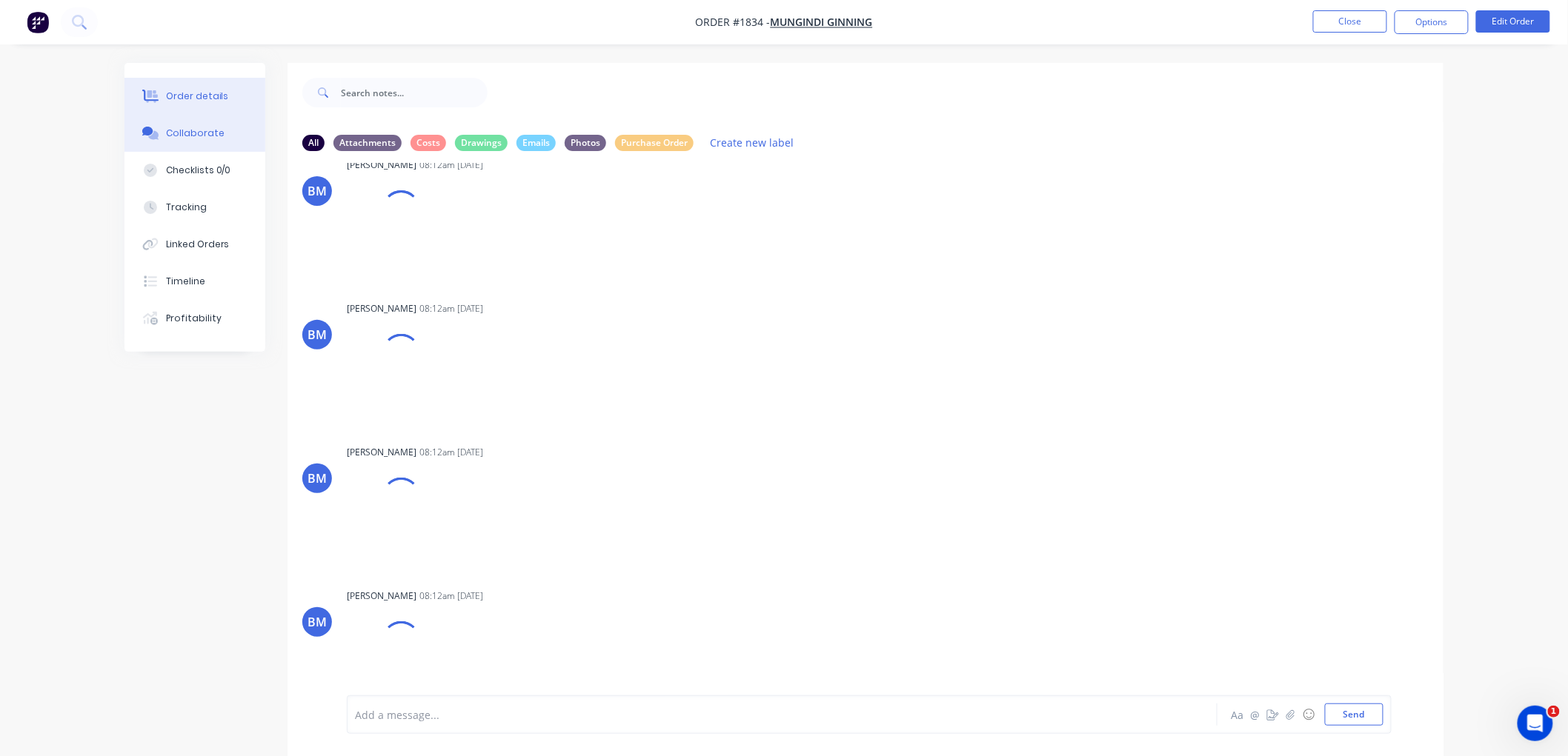
scroll to position [198, 0]
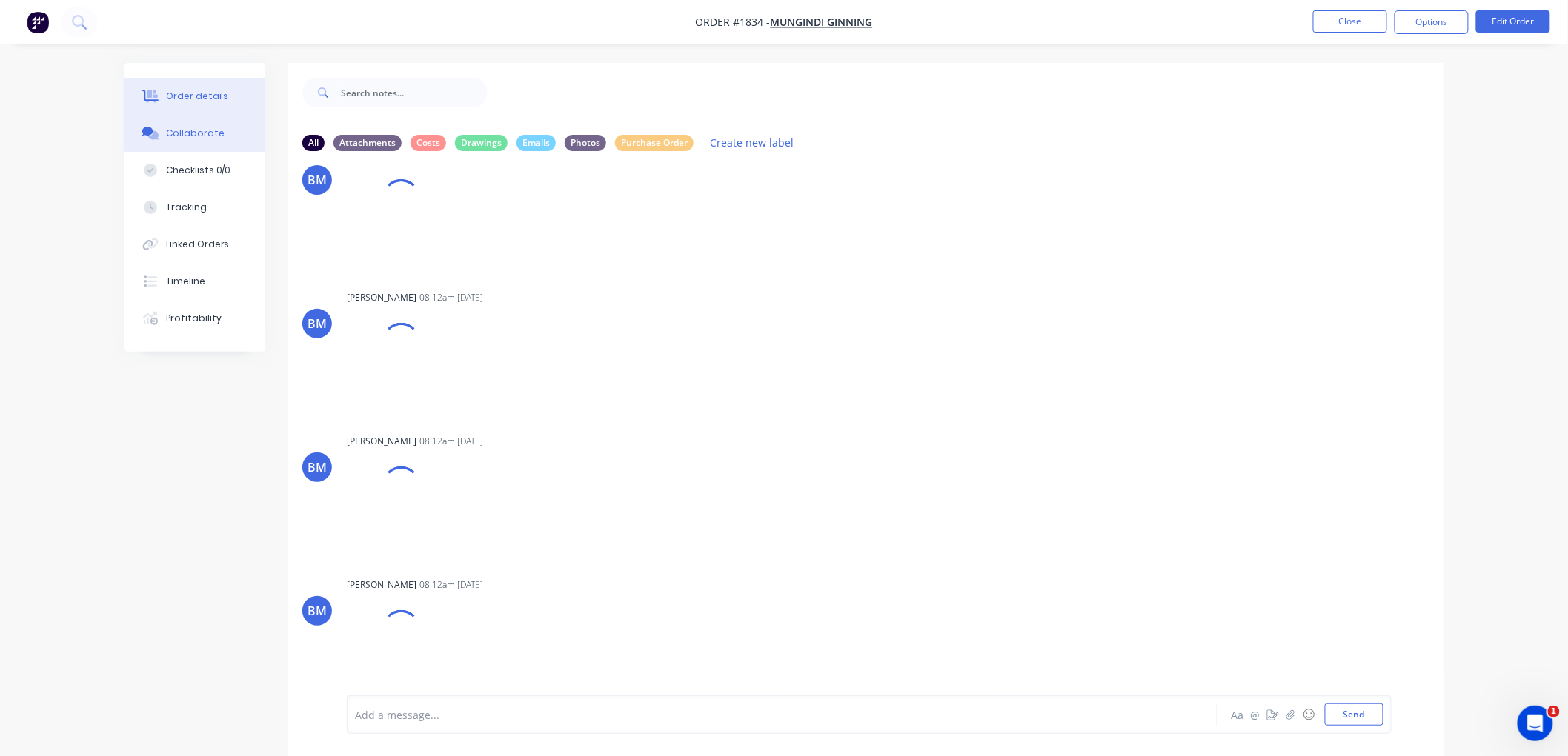
click at [179, 94] on div "Order details" at bounding box center [197, 96] width 63 height 14
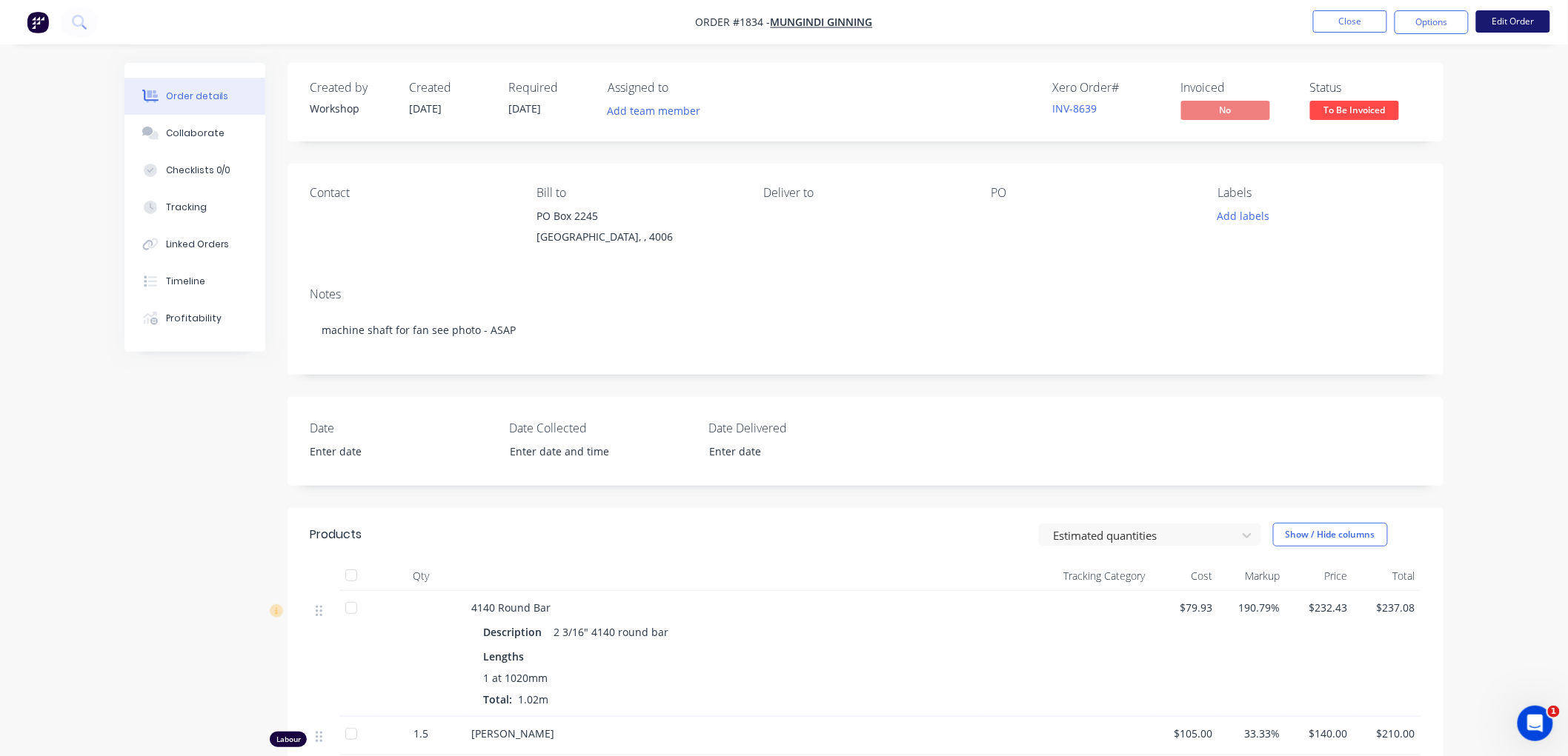
click at [1507, 25] on button "Edit Order" at bounding box center [1513, 21] width 74 height 22
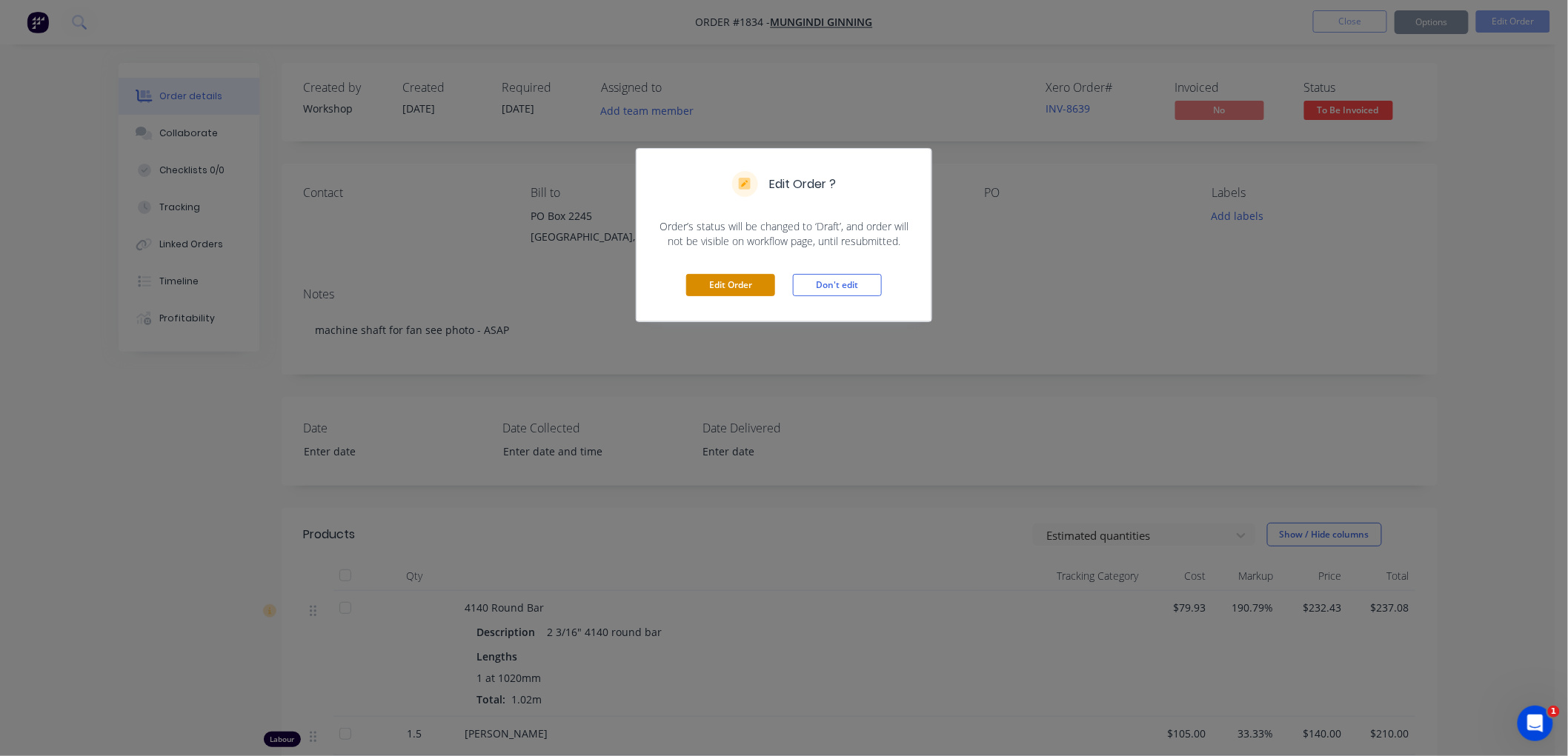
click at [739, 283] on button "Edit Order" at bounding box center [730, 285] width 89 height 22
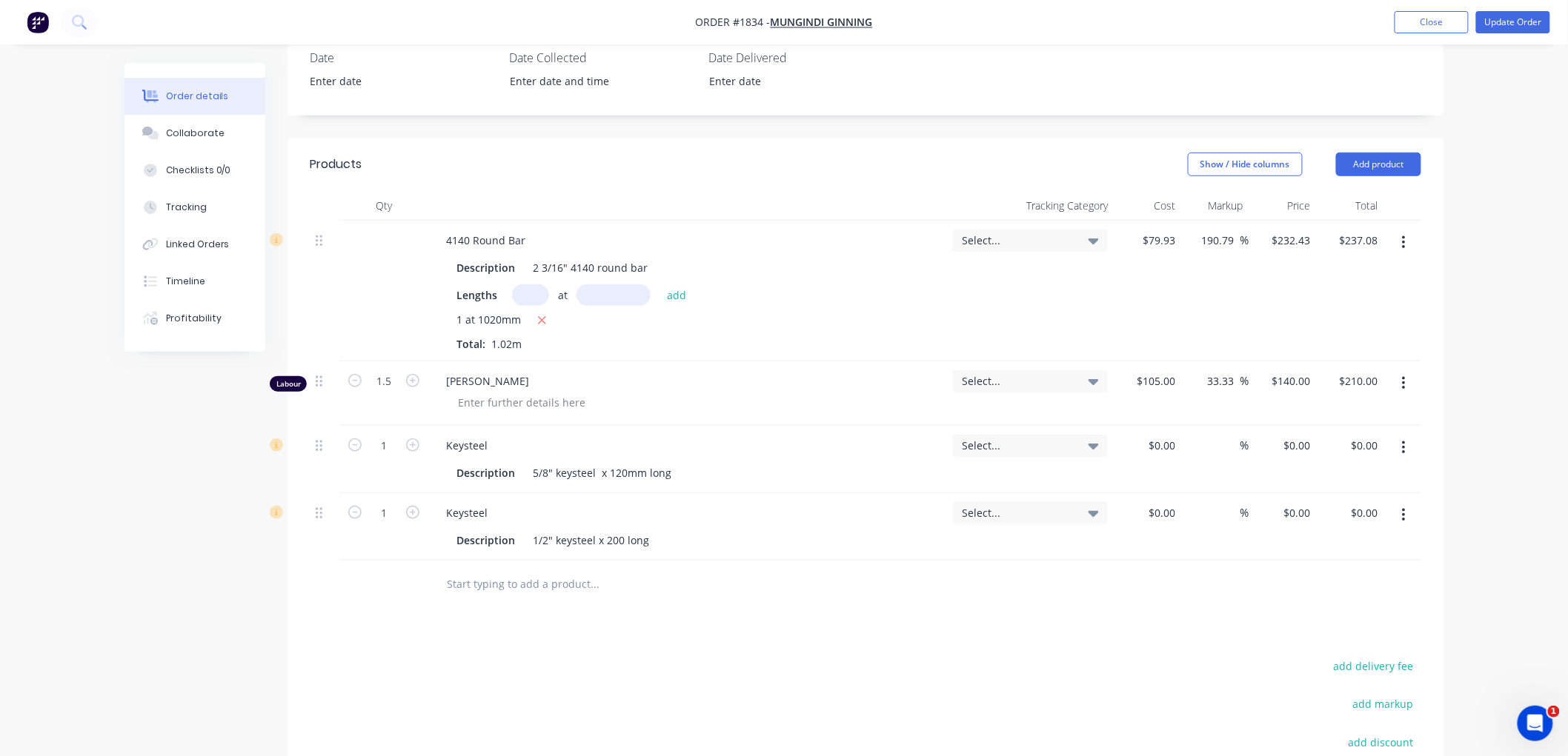
scroll to position [404, 0]
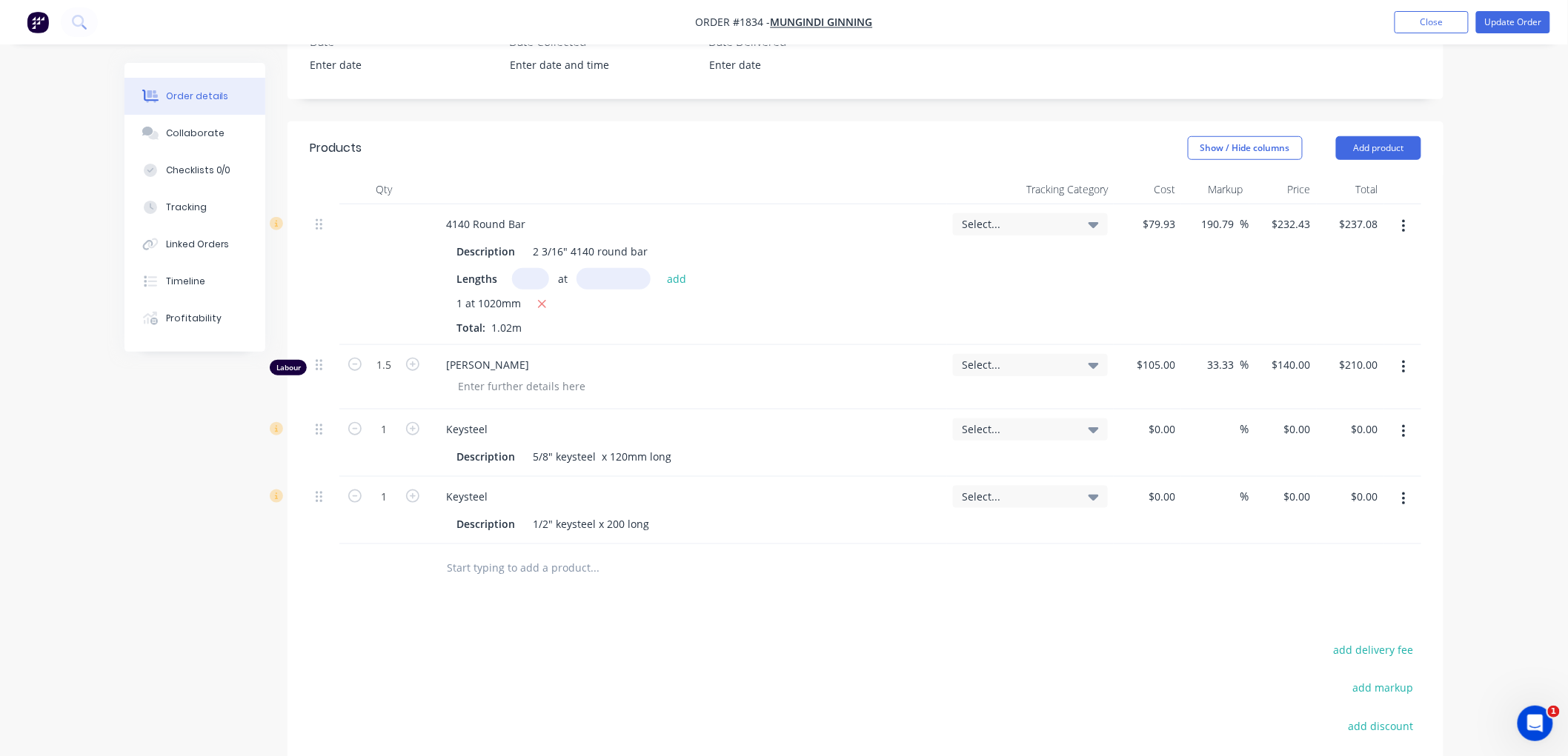
click at [1365, 161] on header "Products Show / Hide columns Add product" at bounding box center [866, 148] width 1156 height 53
click at [1373, 153] on button "Add product" at bounding box center [1378, 148] width 85 height 24
click at [1328, 180] on div "Product catalogue" at bounding box center [1351, 185] width 114 height 21
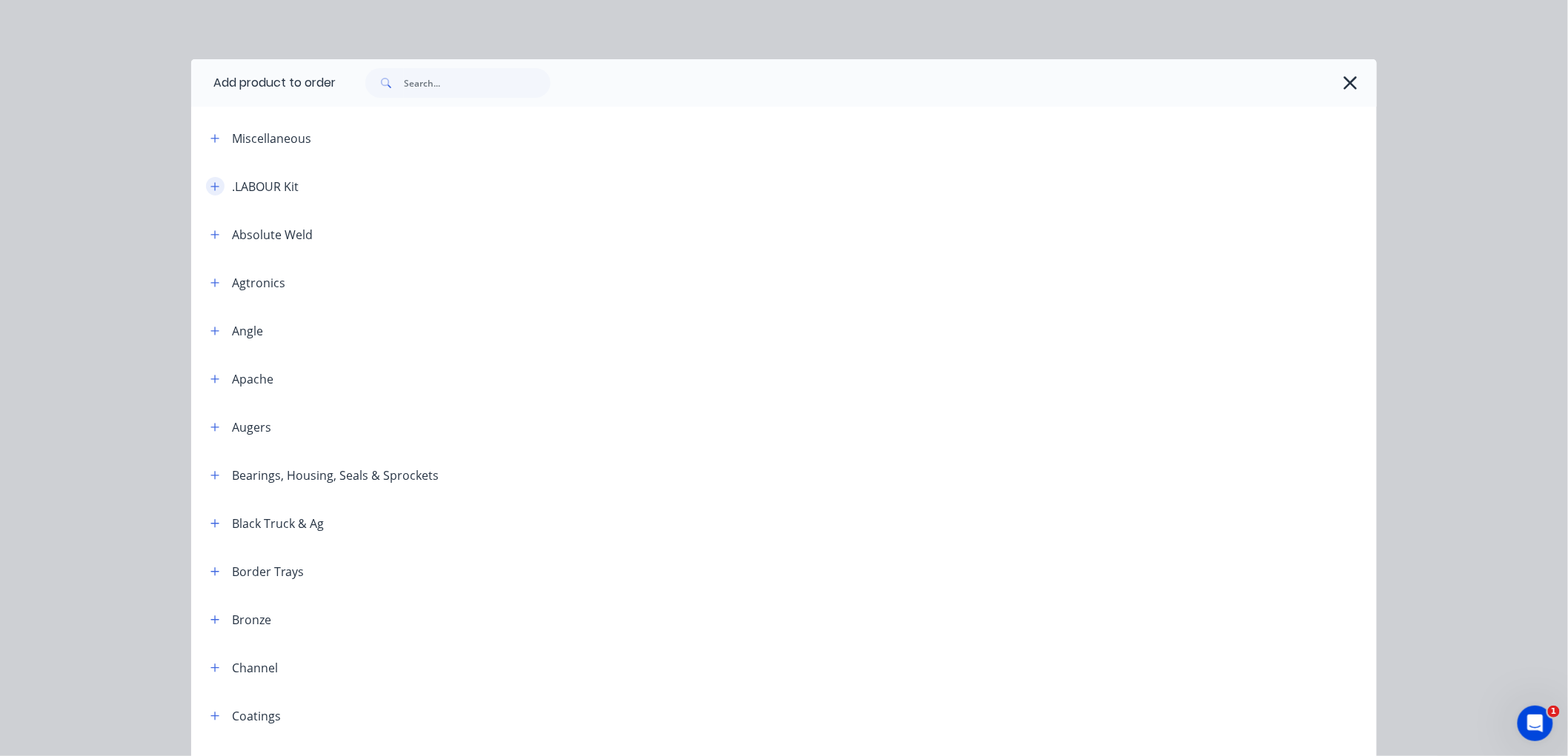
drag, startPoint x: 211, startPoint y: 175, endPoint x: 201, endPoint y: 183, distance: 12.8
click at [209, 176] on header ".LABOUR Kit" at bounding box center [783, 186] width 1186 height 49
click at [206, 183] on button "button" at bounding box center [215, 186] width 18 height 18
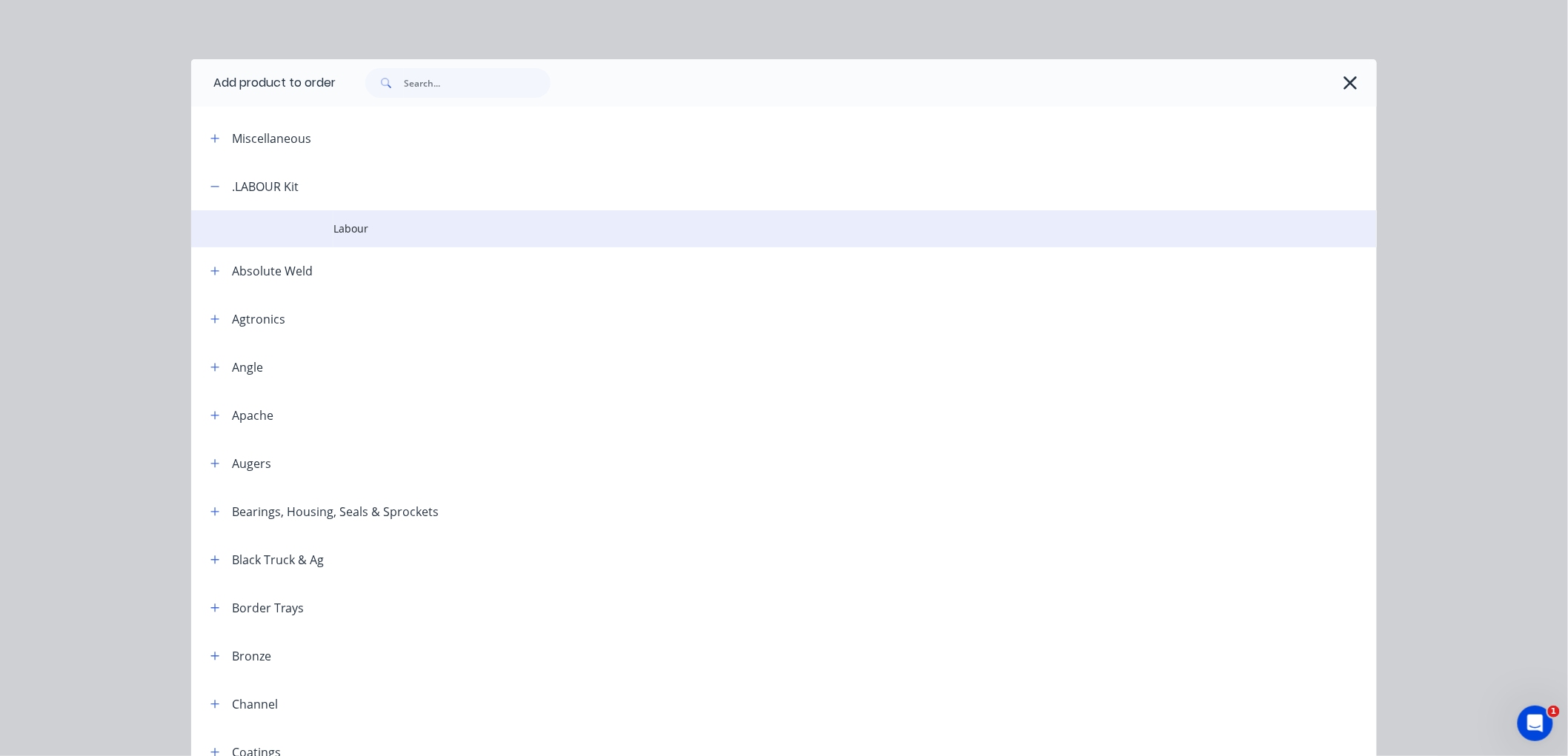
click at [336, 230] on span "Labour" at bounding box center [751, 228] width 834 height 16
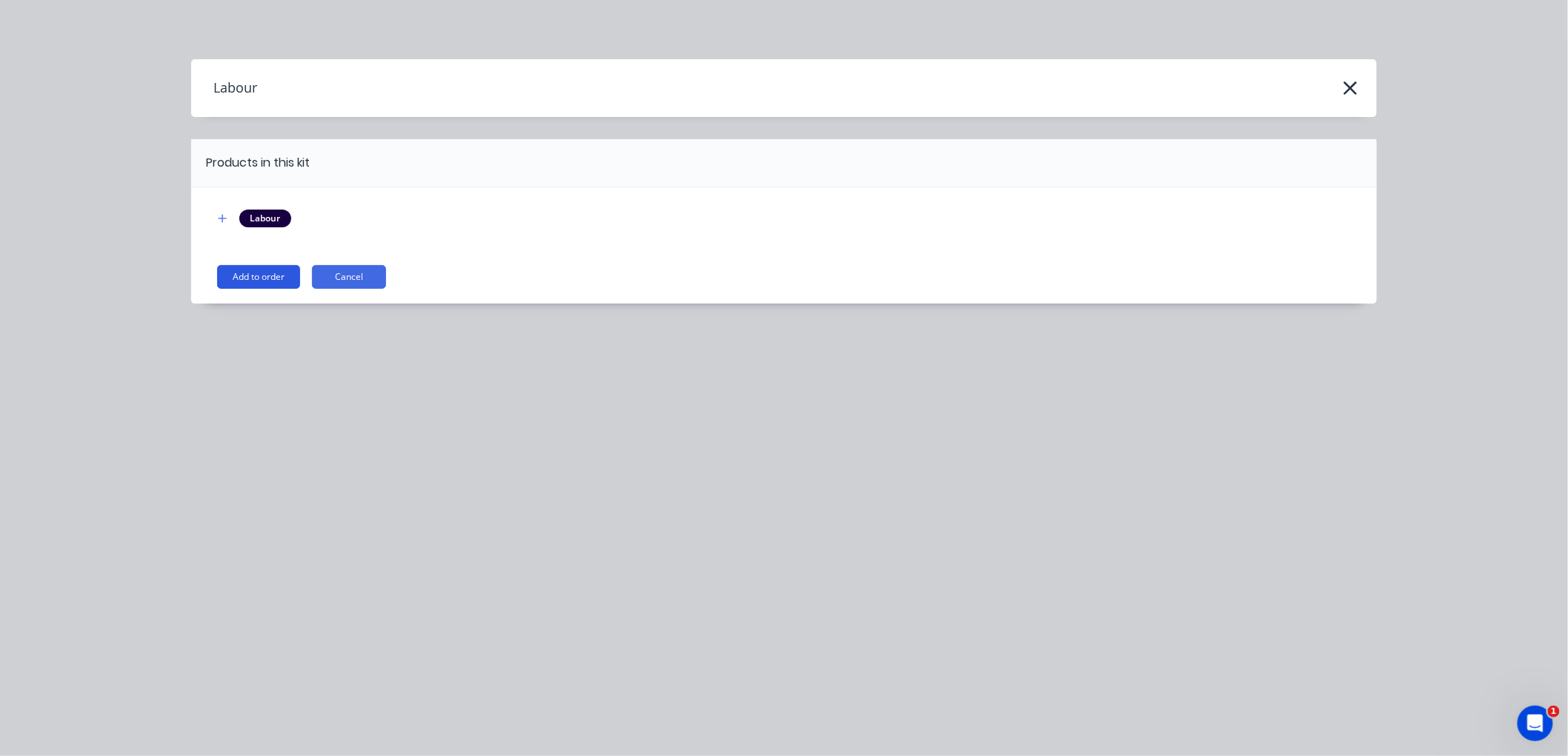
click at [233, 274] on button "Add to order" at bounding box center [259, 277] width 83 height 24
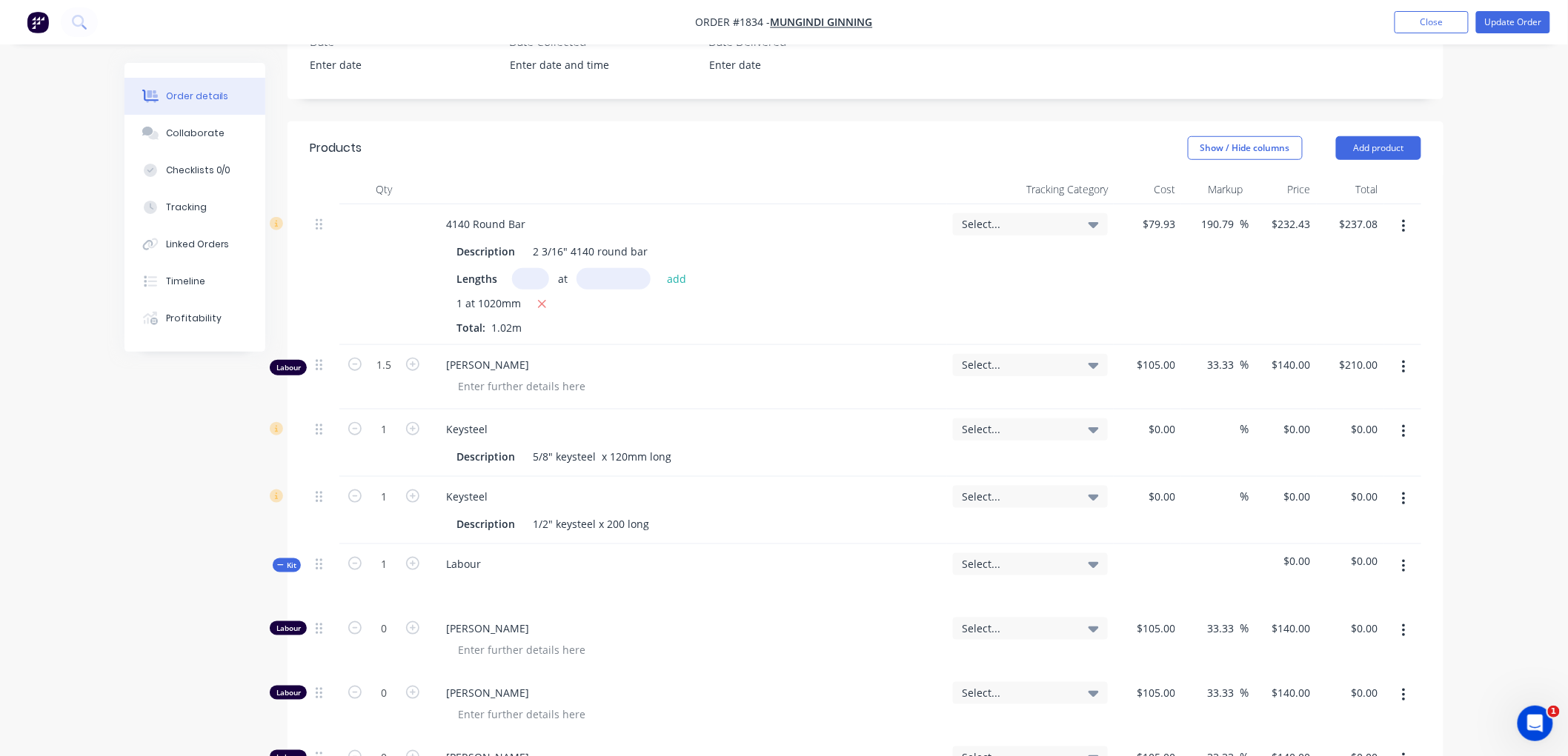
click at [275, 567] on button "Kit" at bounding box center [286, 564] width 28 height 14
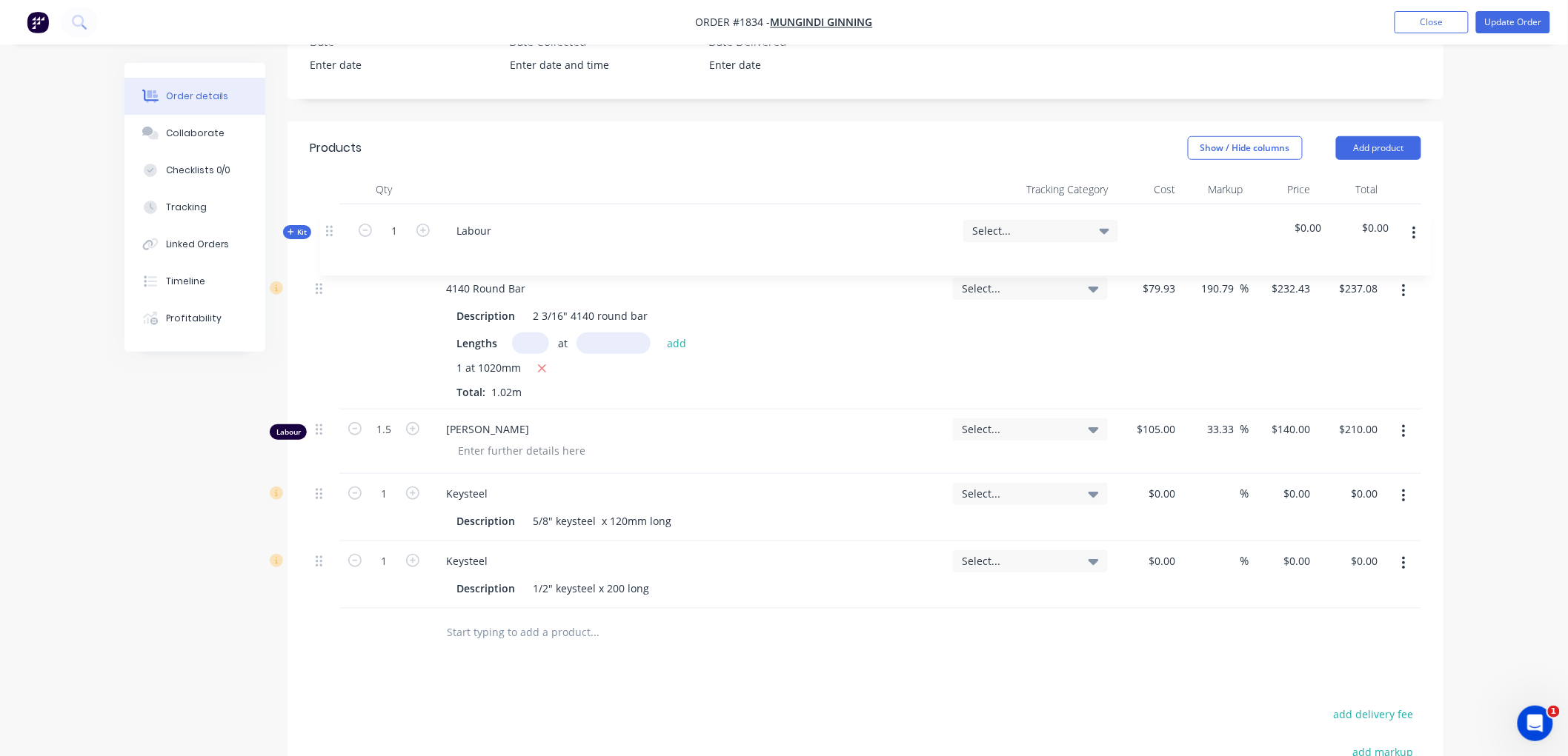
drag, startPoint x: 320, startPoint y: 567, endPoint x: 329, endPoint y: 211, distance: 356.1
click at [329, 211] on div "4140 Round Bar Description 2 3/16" 4140 round bar Lengths at add 1 at 1020mm To…" at bounding box center [866, 406] width 1111 height 404
click at [285, 225] on span "Kit" at bounding box center [286, 225] width 19 height 11
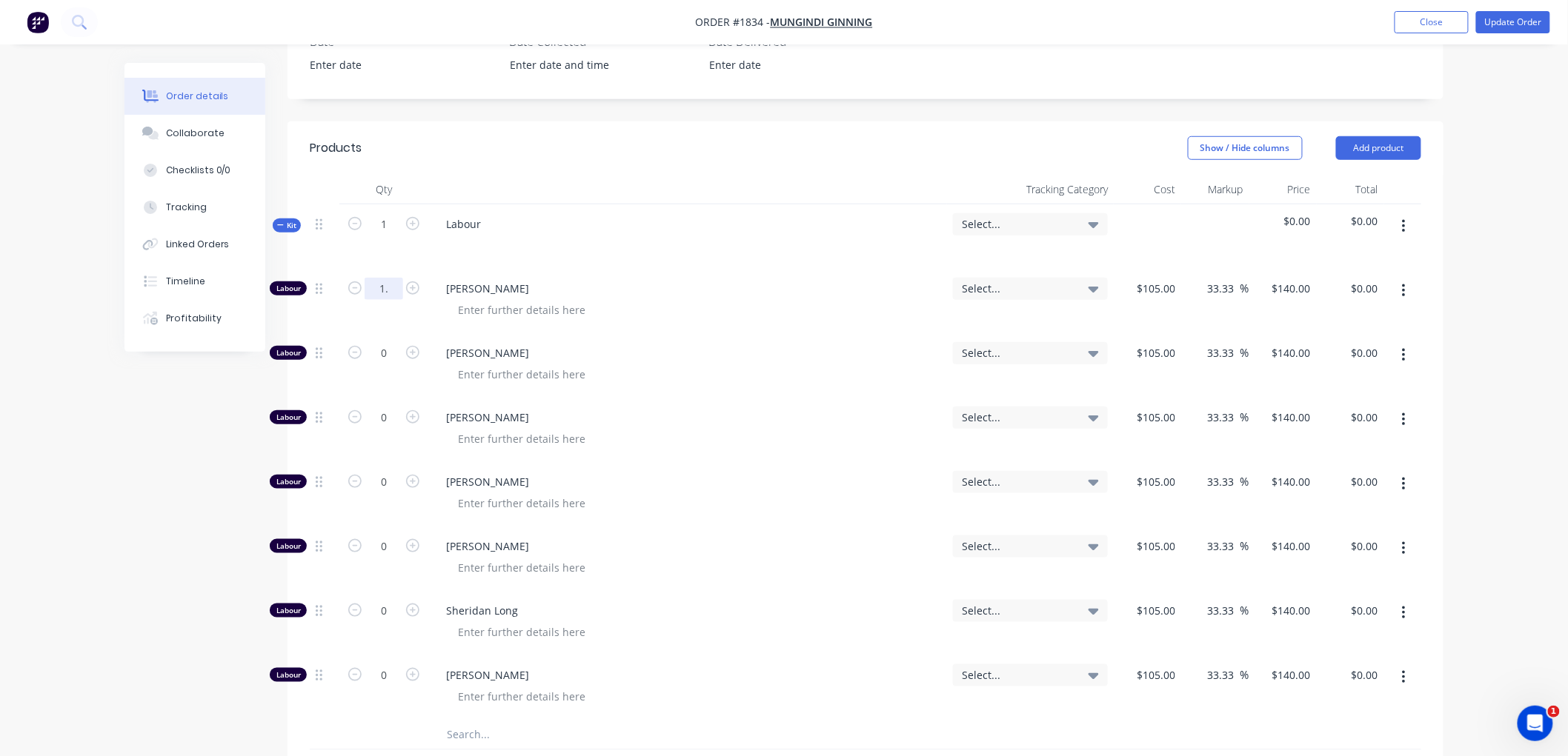
type input "1.5"
click at [282, 222] on icon "button" at bounding box center [280, 225] width 6 height 7
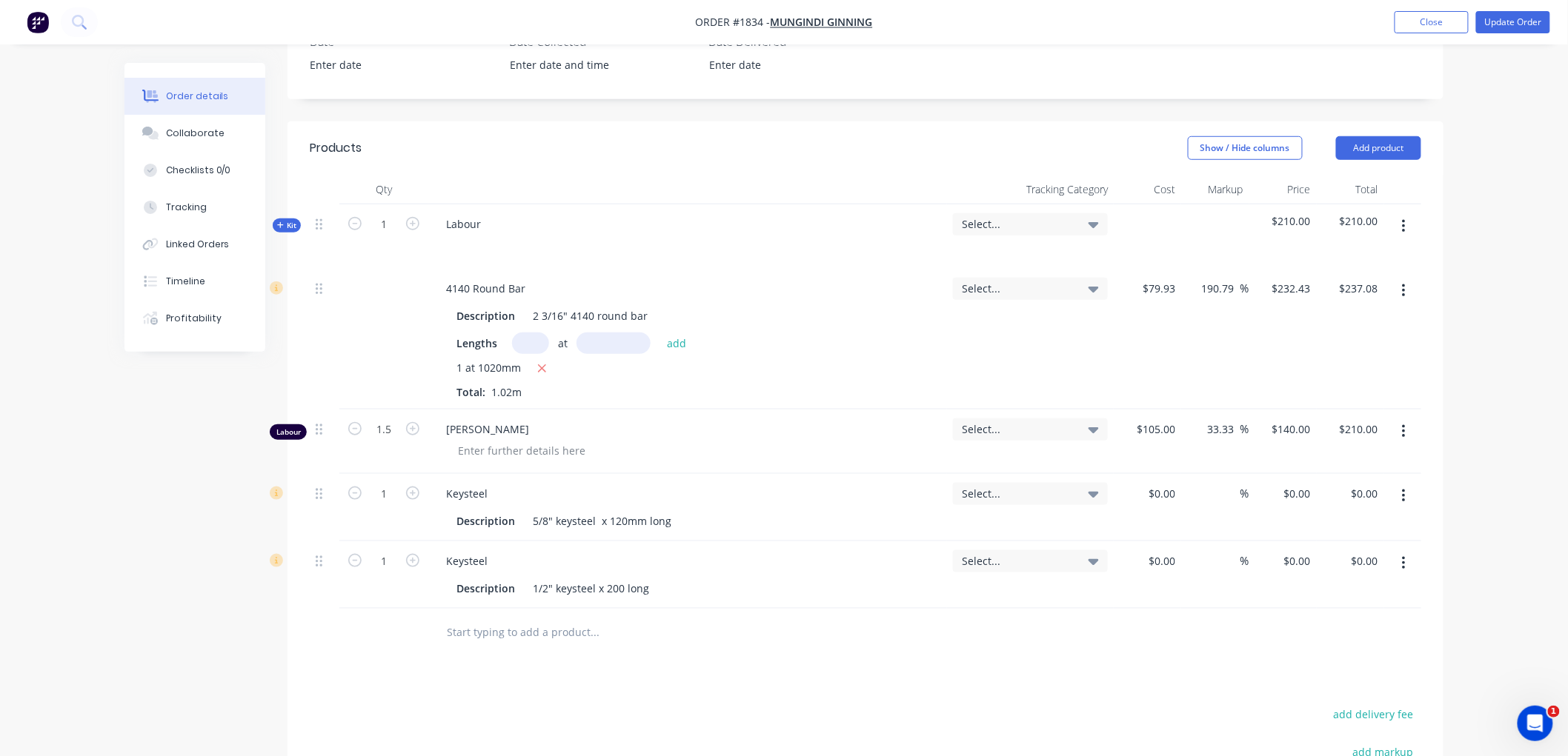
click at [1402, 426] on icon "button" at bounding box center [1404, 432] width 4 height 16
click at [1324, 553] on div "Delete" at bounding box center [1351, 559] width 114 height 21
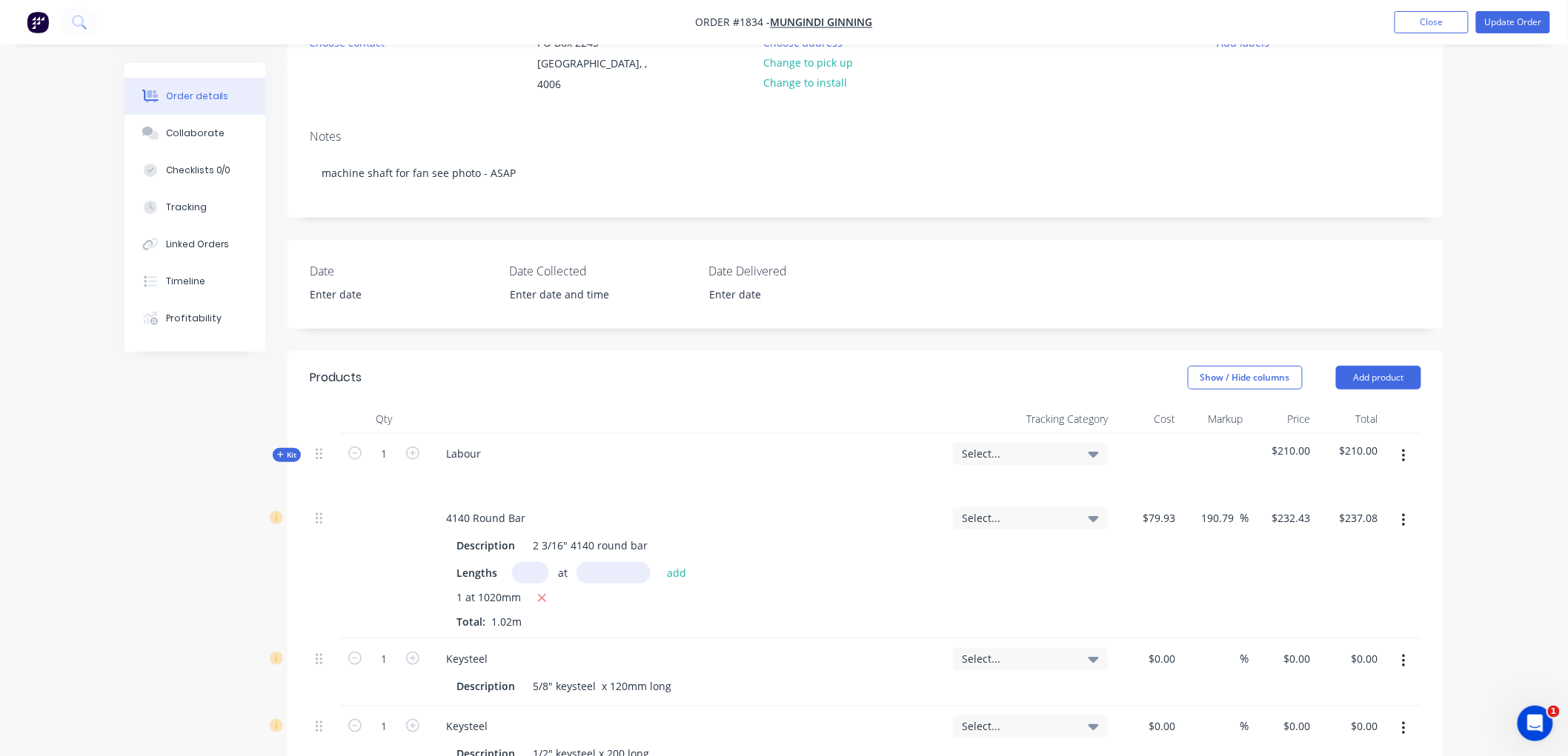
scroll to position [158, 0]
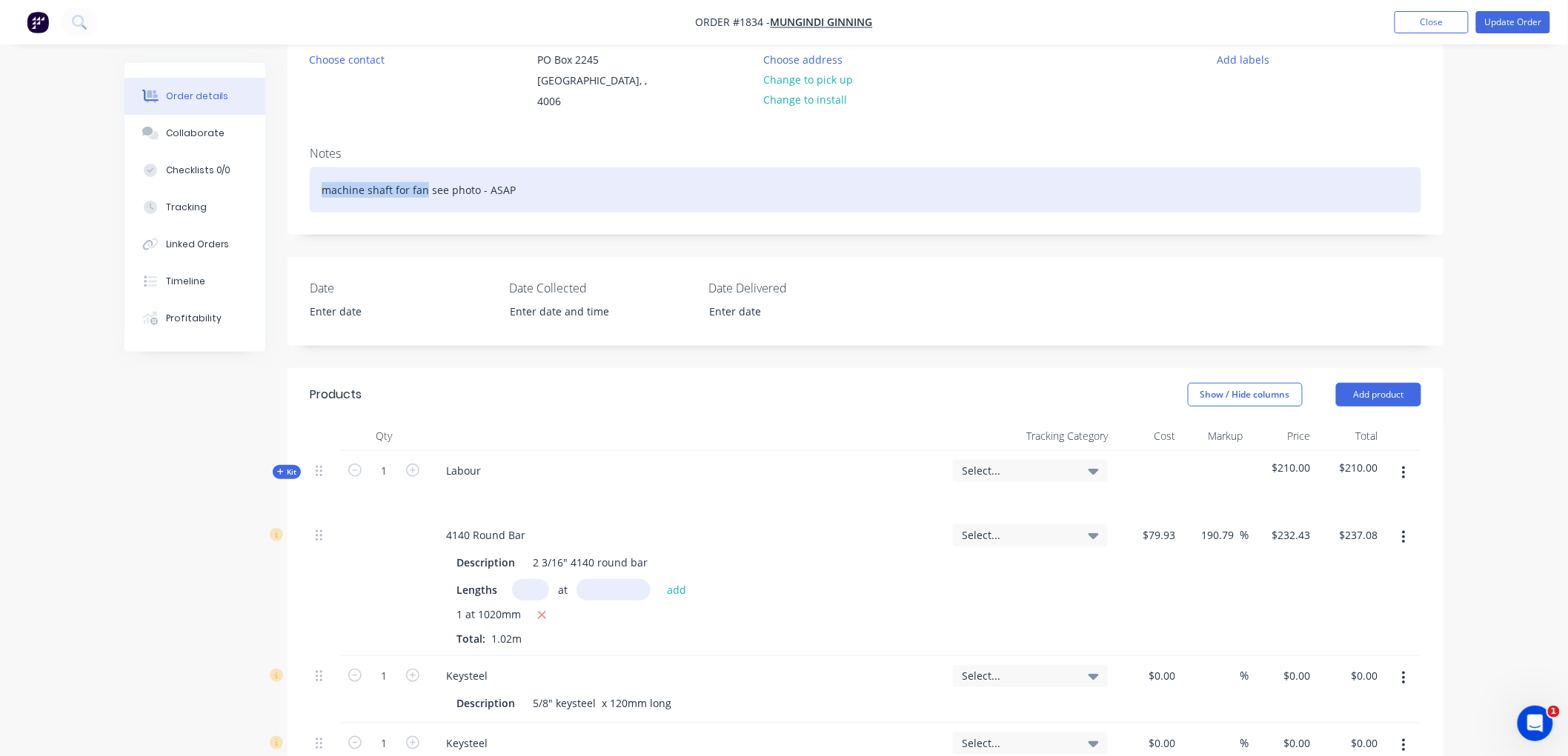
drag, startPoint x: 424, startPoint y: 181, endPoint x: 288, endPoint y: 183, distance: 136.0
click at [288, 183] on div "Notes machine shaft for fan see photo - ASAP" at bounding box center [866, 184] width 1156 height 99
copy div "machine shaft for fan"
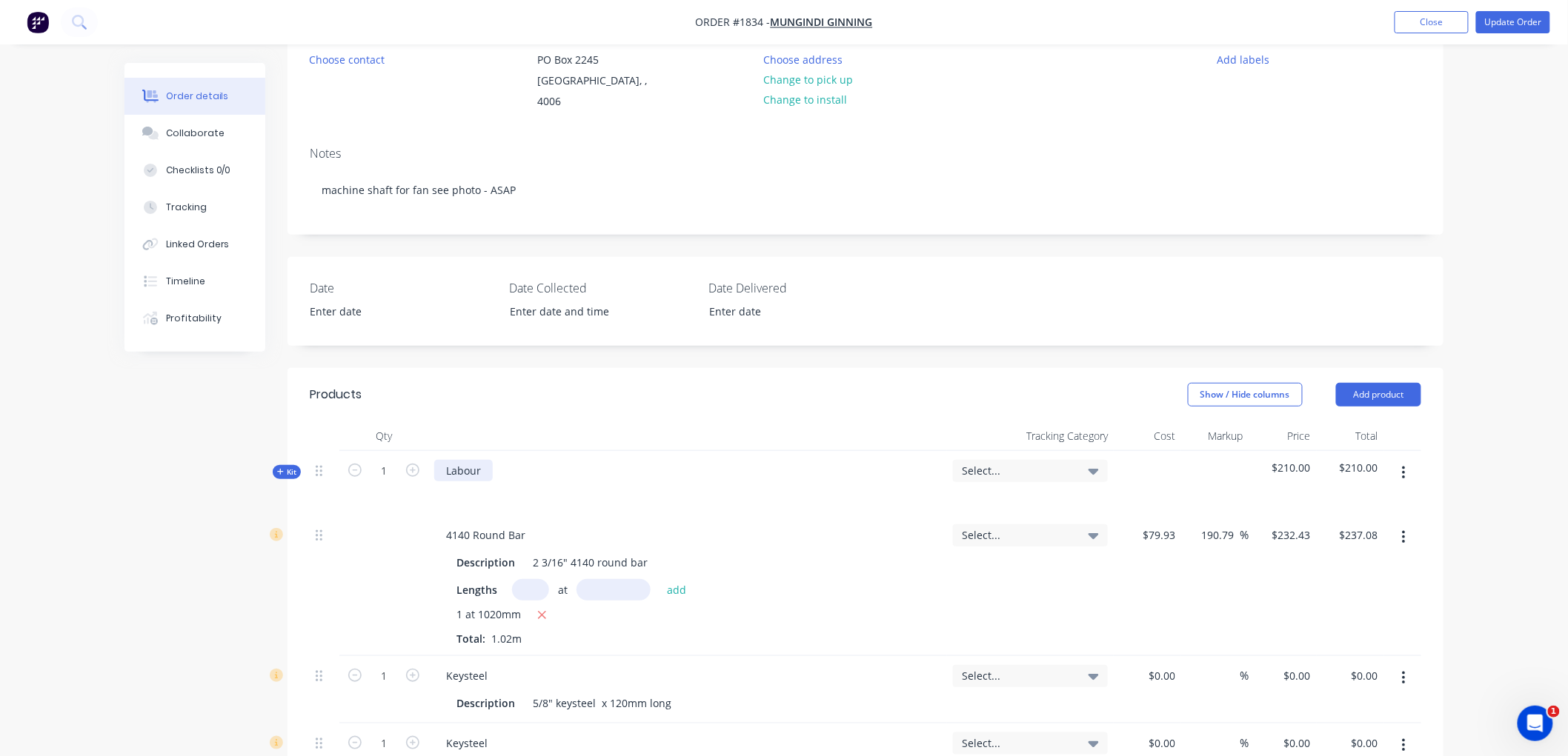
click at [483, 468] on div "Labour" at bounding box center [464, 470] width 59 height 21
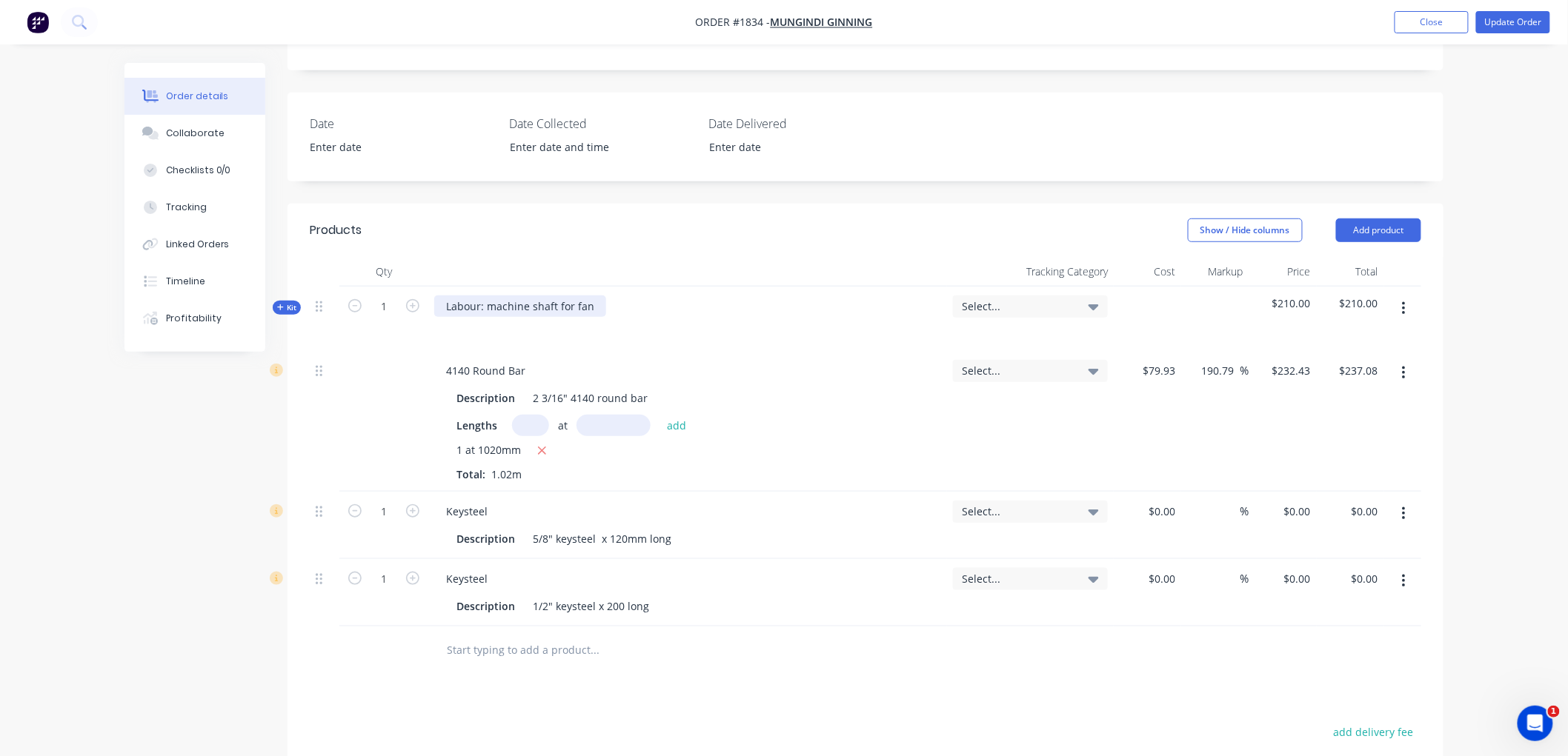
scroll to position [404, 0]
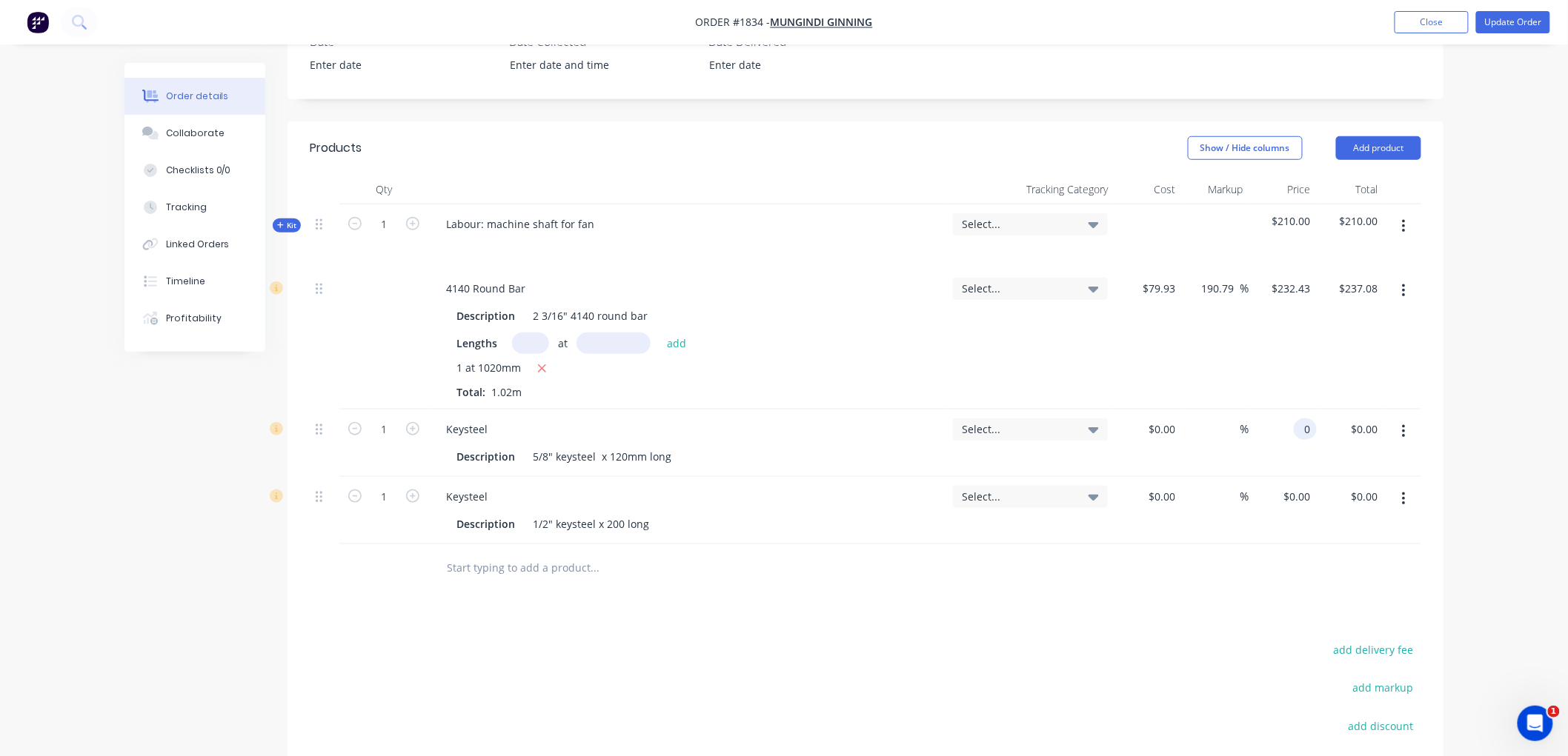
click at [1297, 428] on div "0 0" at bounding box center [1305, 429] width 23 height 21
type input "$96.00"
click at [388, 426] on input "1" at bounding box center [384, 430] width 39 height 22
type input "0.12"
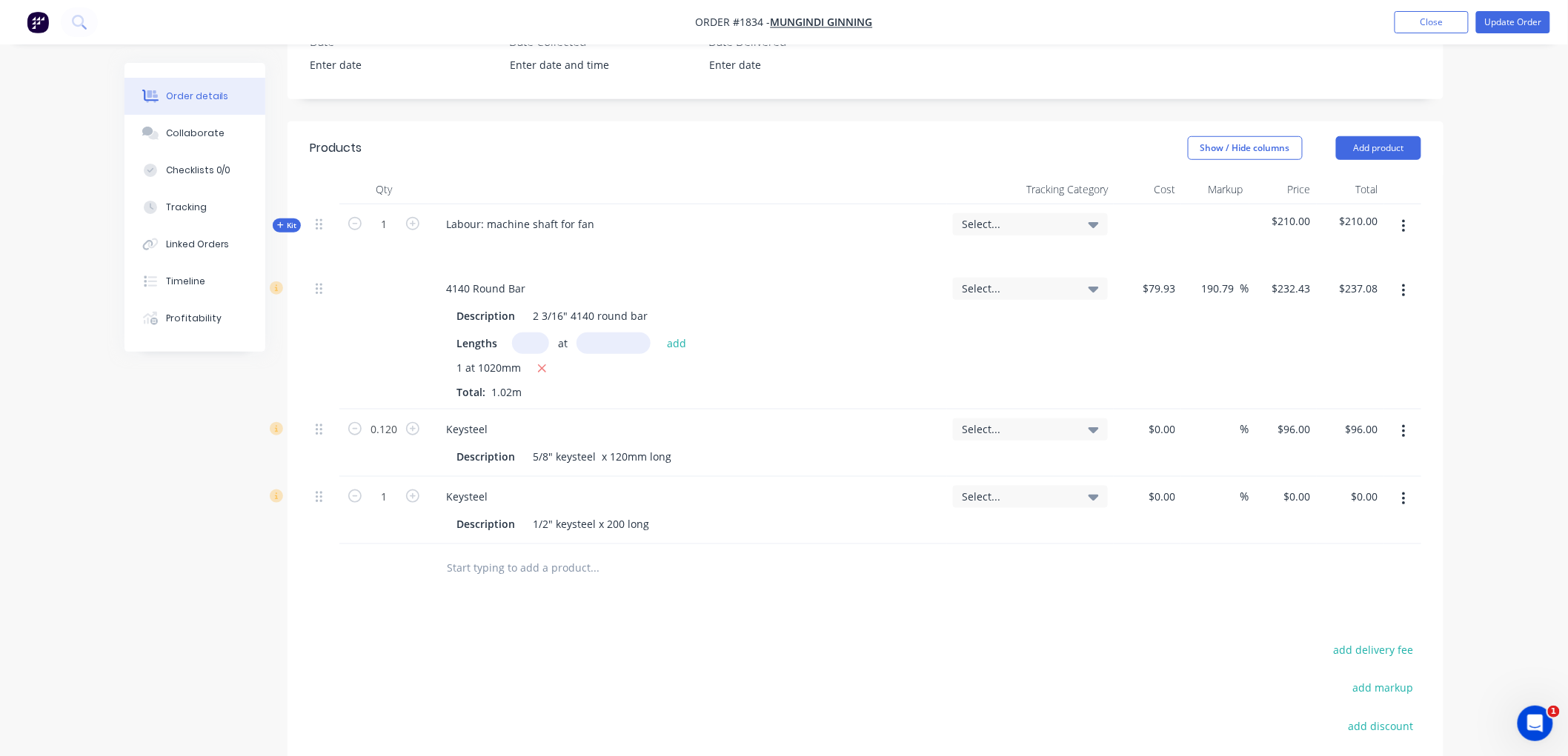
type input "$11.52"
click at [378, 526] on div "1" at bounding box center [383, 510] width 89 height 68
click at [1303, 495] on input "0" at bounding box center [1308, 496] width 17 height 21
type input "$62.50"
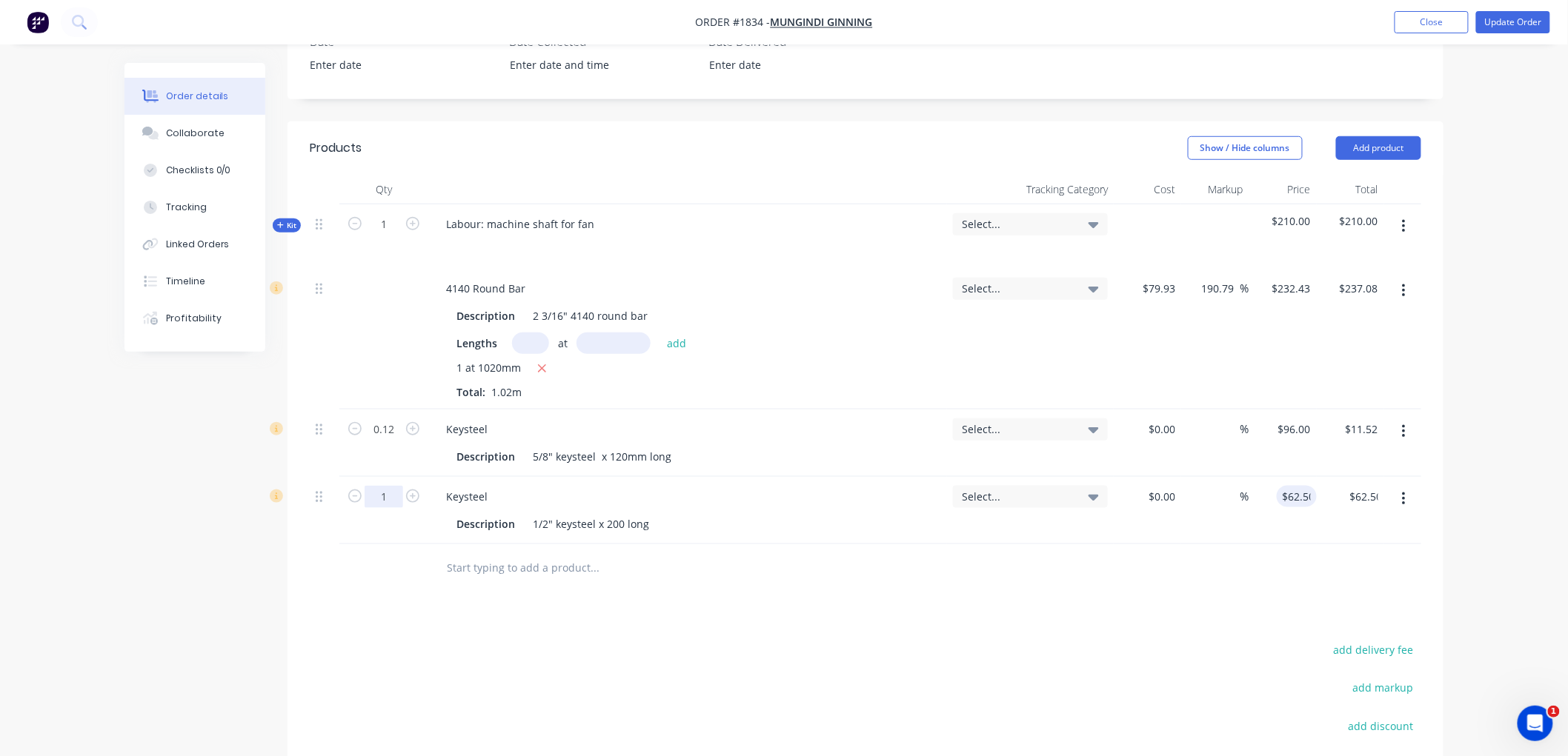
click at [376, 505] on input "1" at bounding box center [384, 497] width 39 height 22
type input "0.2"
type input "$12.50"
click at [560, 570] on input "text" at bounding box center [593, 568] width 296 height 29
click at [277, 223] on icon "button" at bounding box center [280, 225] width 6 height 7
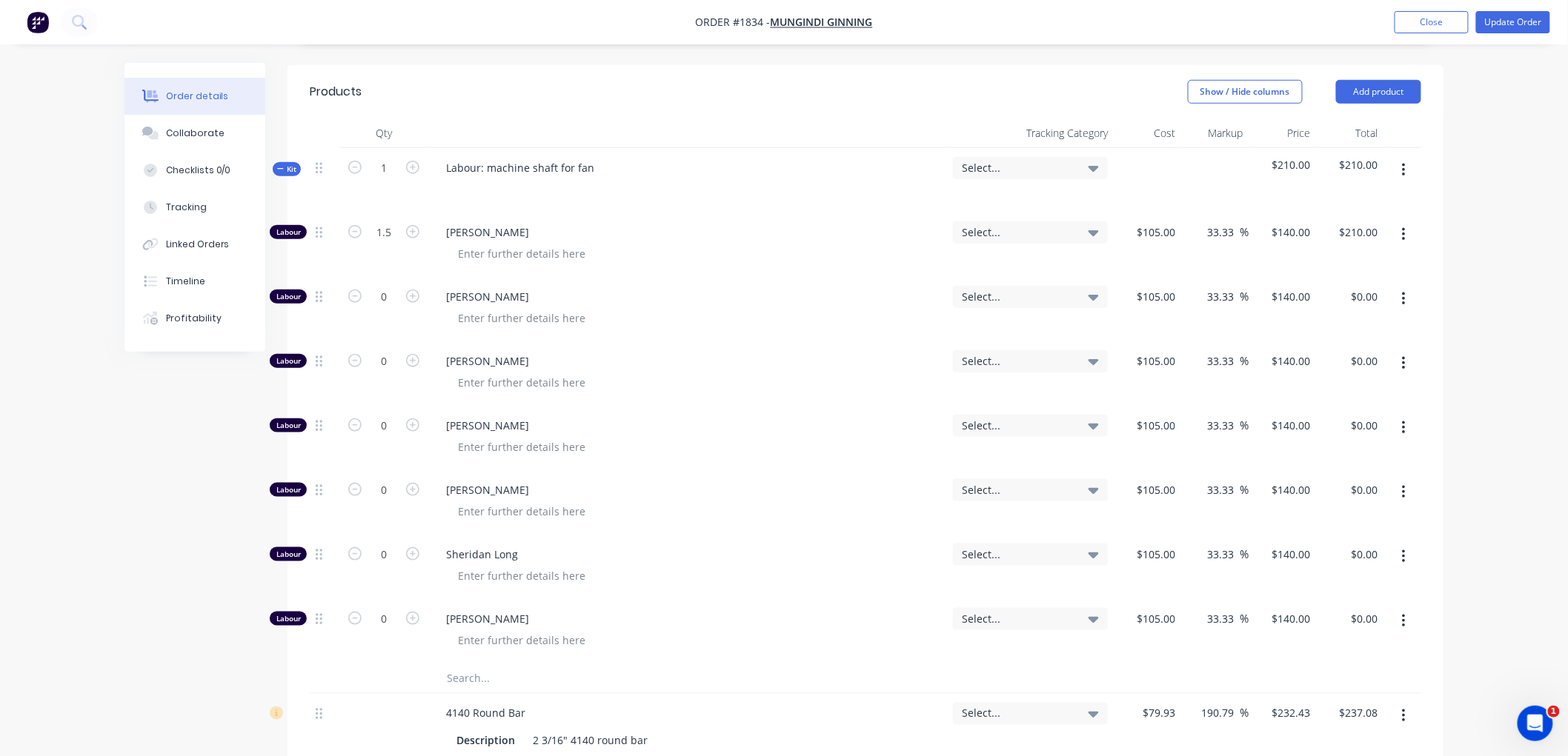
scroll to position [487, 0]
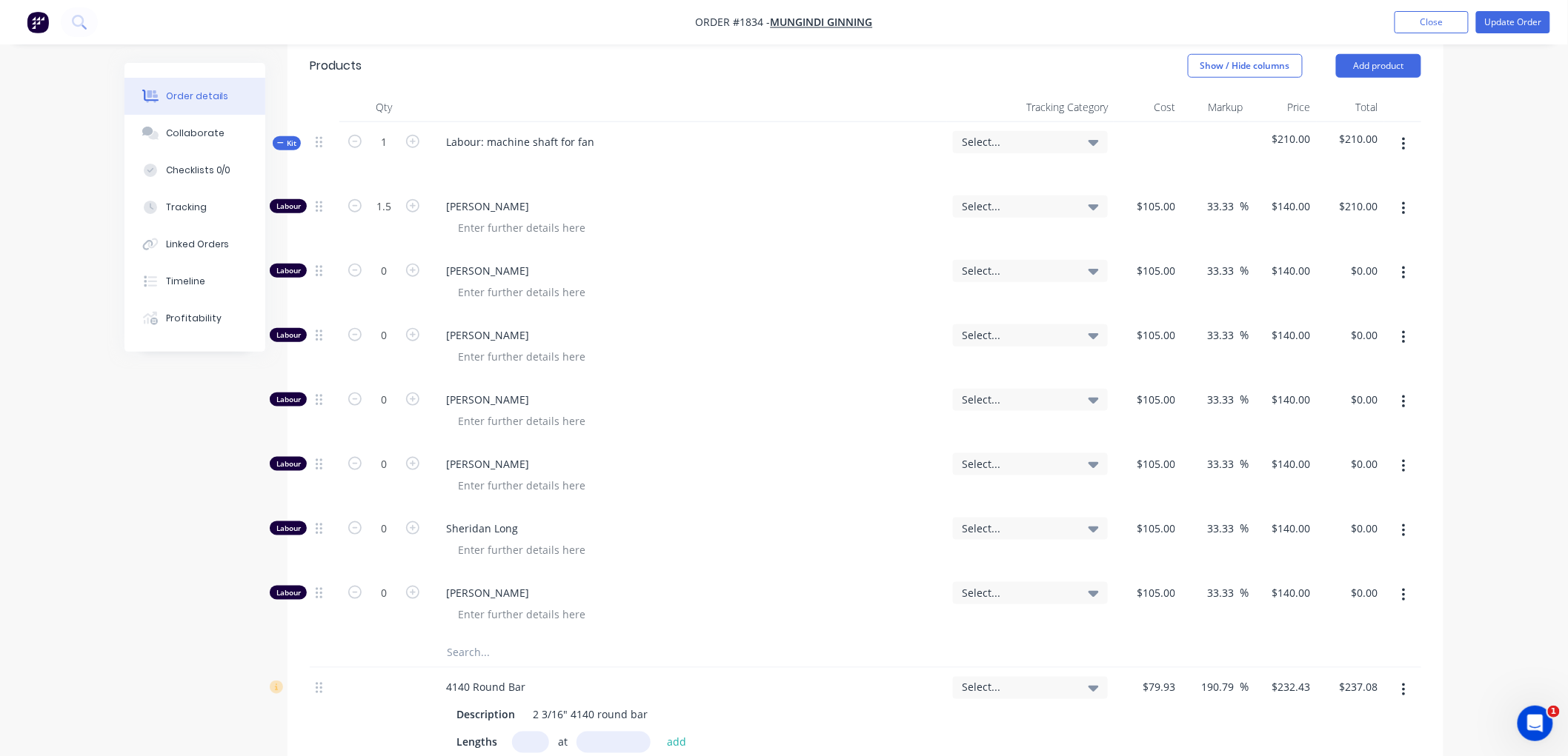
click at [1402, 207] on icon "button" at bounding box center [1404, 209] width 4 height 16
click at [1350, 245] on div "Duplicate" at bounding box center [1351, 247] width 114 height 21
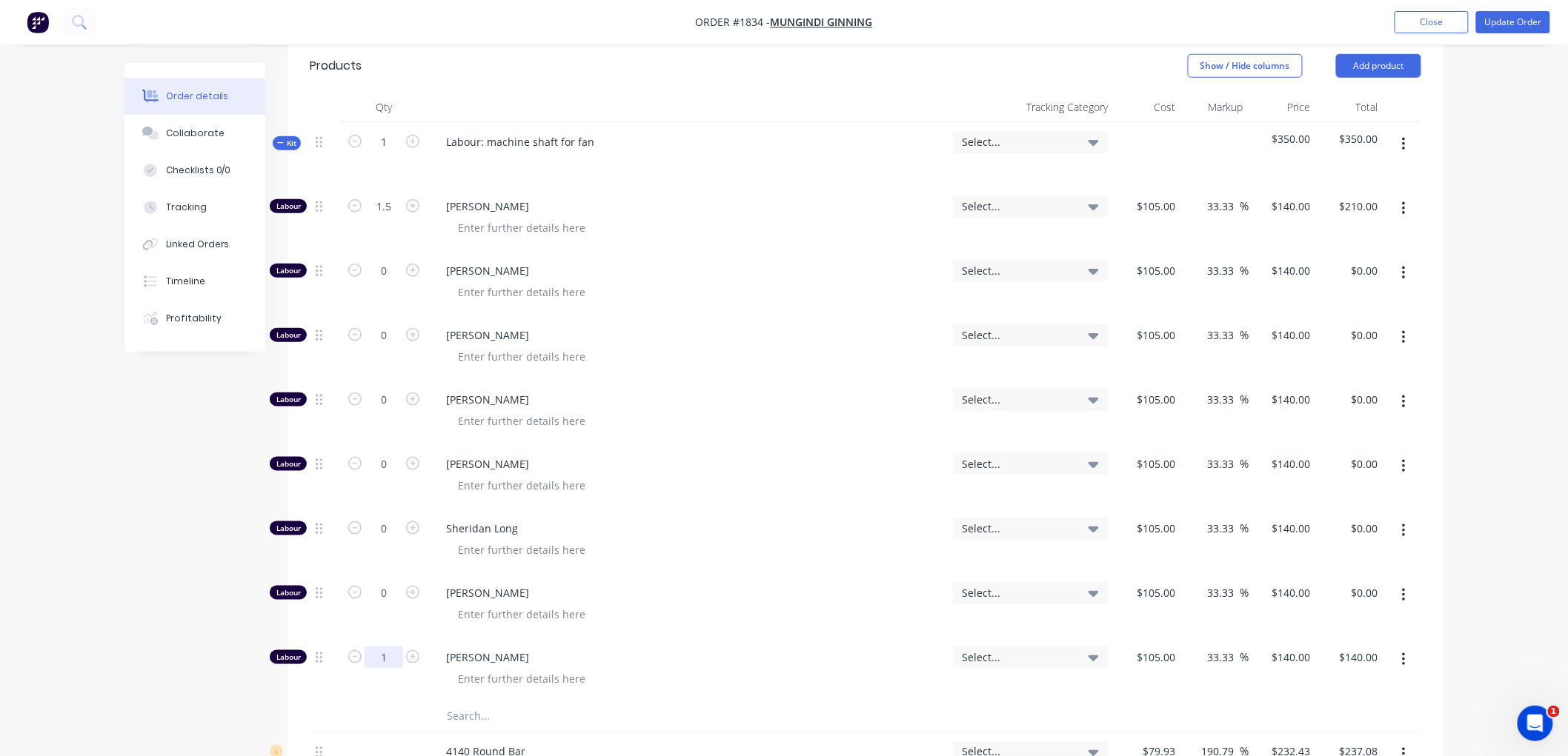
click at [389, 654] on input "1" at bounding box center [384, 657] width 39 height 22
type input "0.5"
type input "$70.00"
click at [1165, 654] on input "105" at bounding box center [1158, 656] width 46 height 21
type input "$0.00"
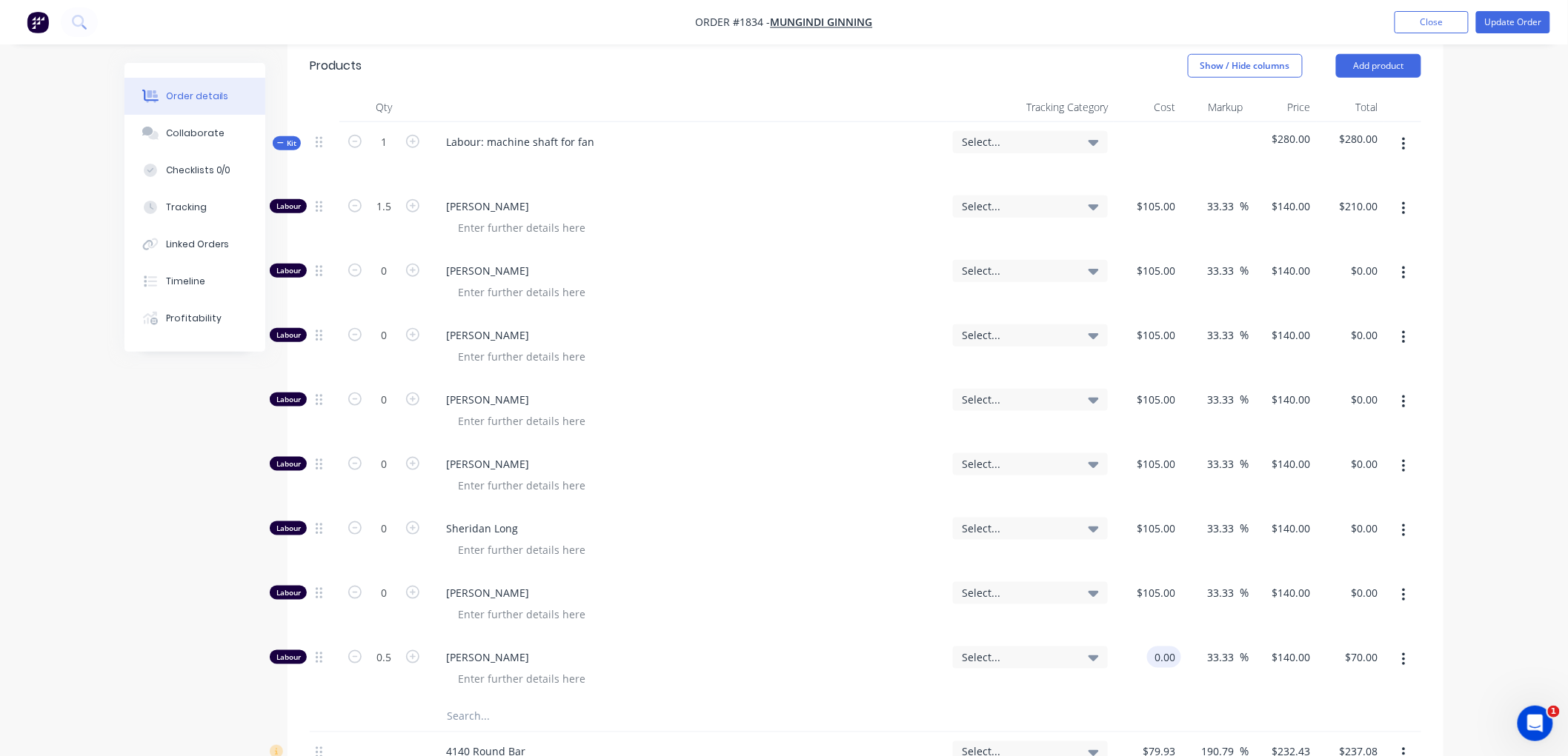
type input "$0.00"
type input "$140.00"
type input "$70.00"
click at [1426, 619] on div "Qty Tracking Category Cost Markup Price Total Kit 1 Labour: machine shaft for f…" at bounding box center [866, 574] width 1156 height 963
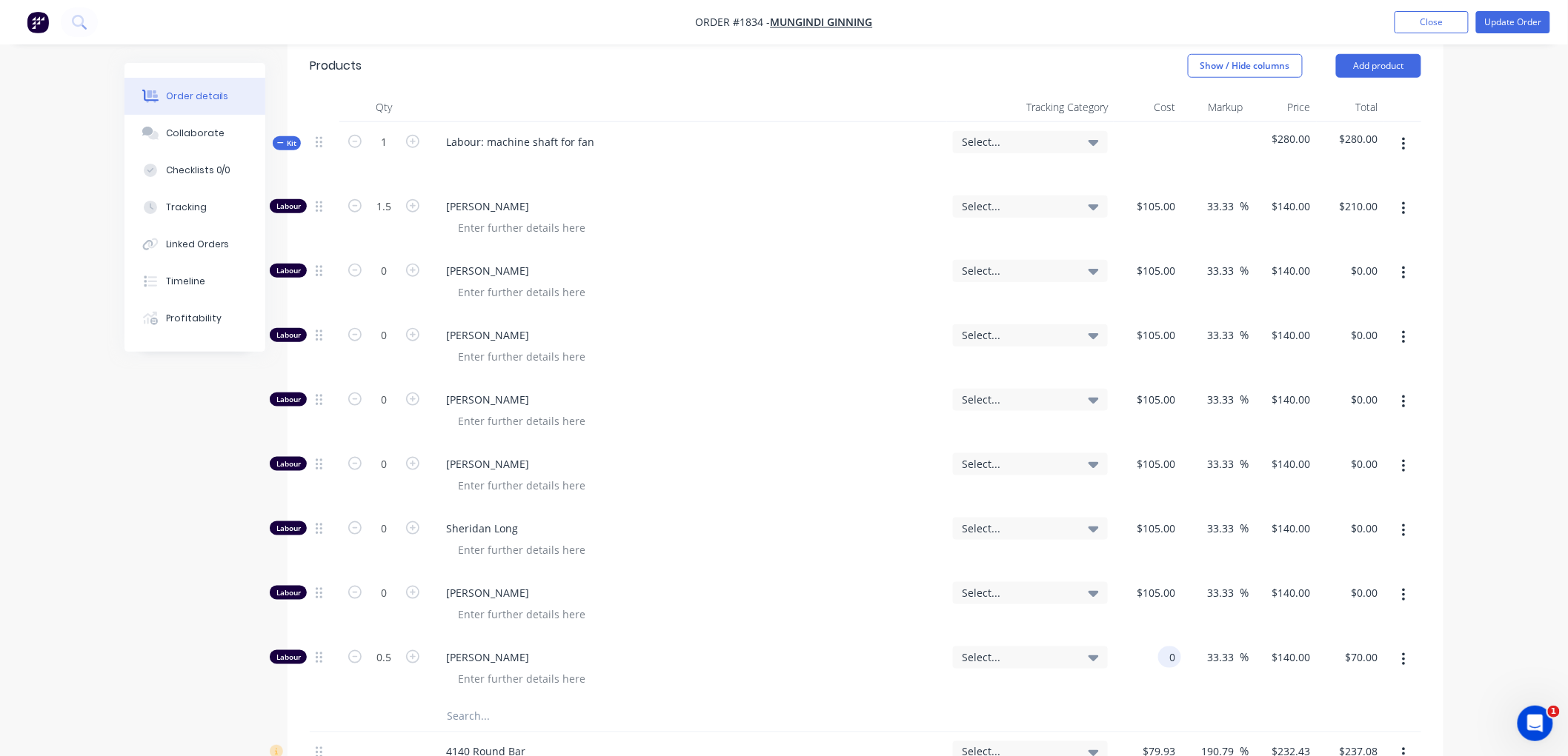
click at [1165, 652] on input "0" at bounding box center [1173, 656] width 17 height 21
type input "$0.001"
type input "$0.0013"
type input "$0.00"
type input "140"
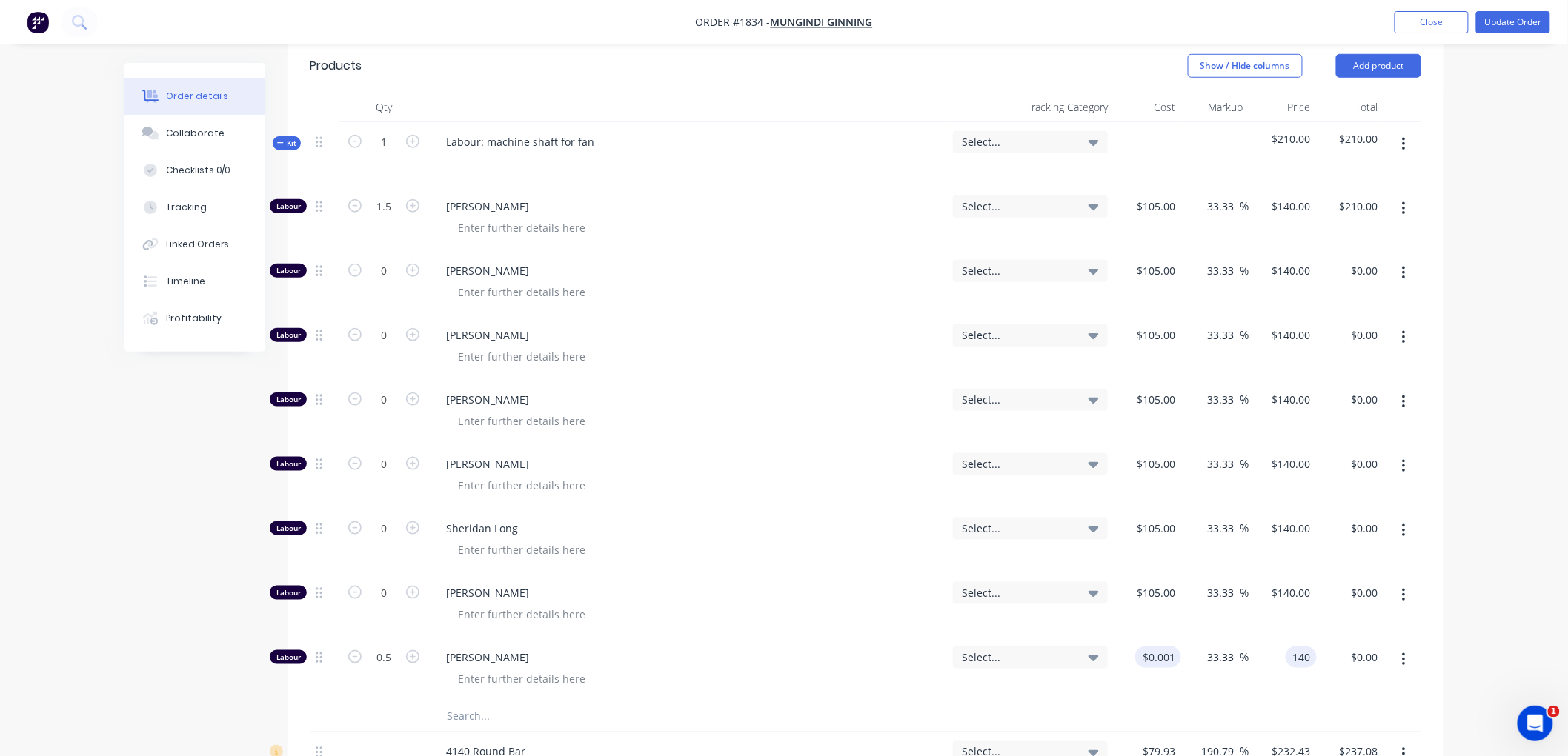
type input "13999900"
type input "$140.00"
type input "$70.00"
click at [1342, 693] on div "$70.00 70.00" at bounding box center [1351, 670] width 67 height 64
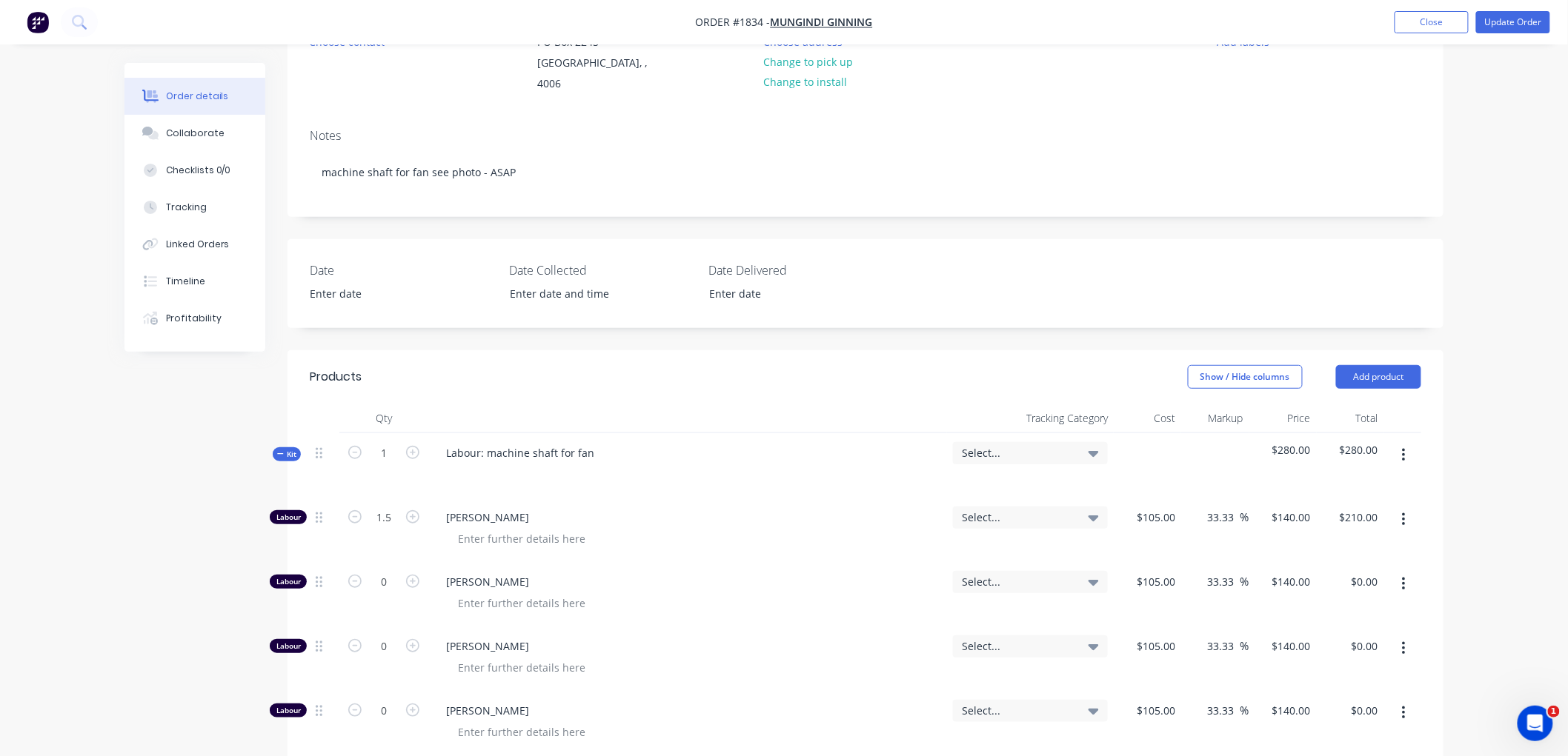
scroll to position [158, 0]
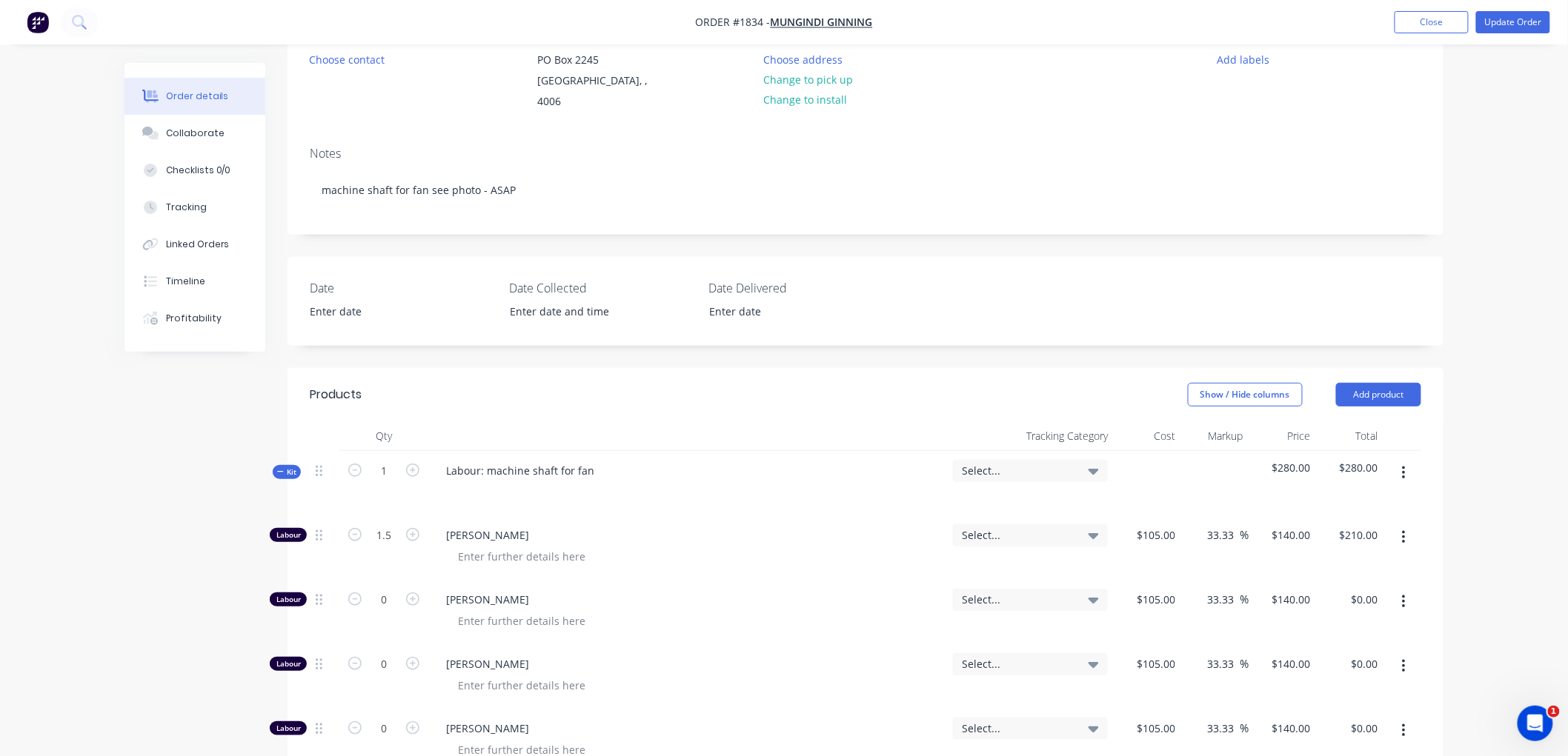
click at [279, 473] on icon "button" at bounding box center [280, 472] width 6 height 7
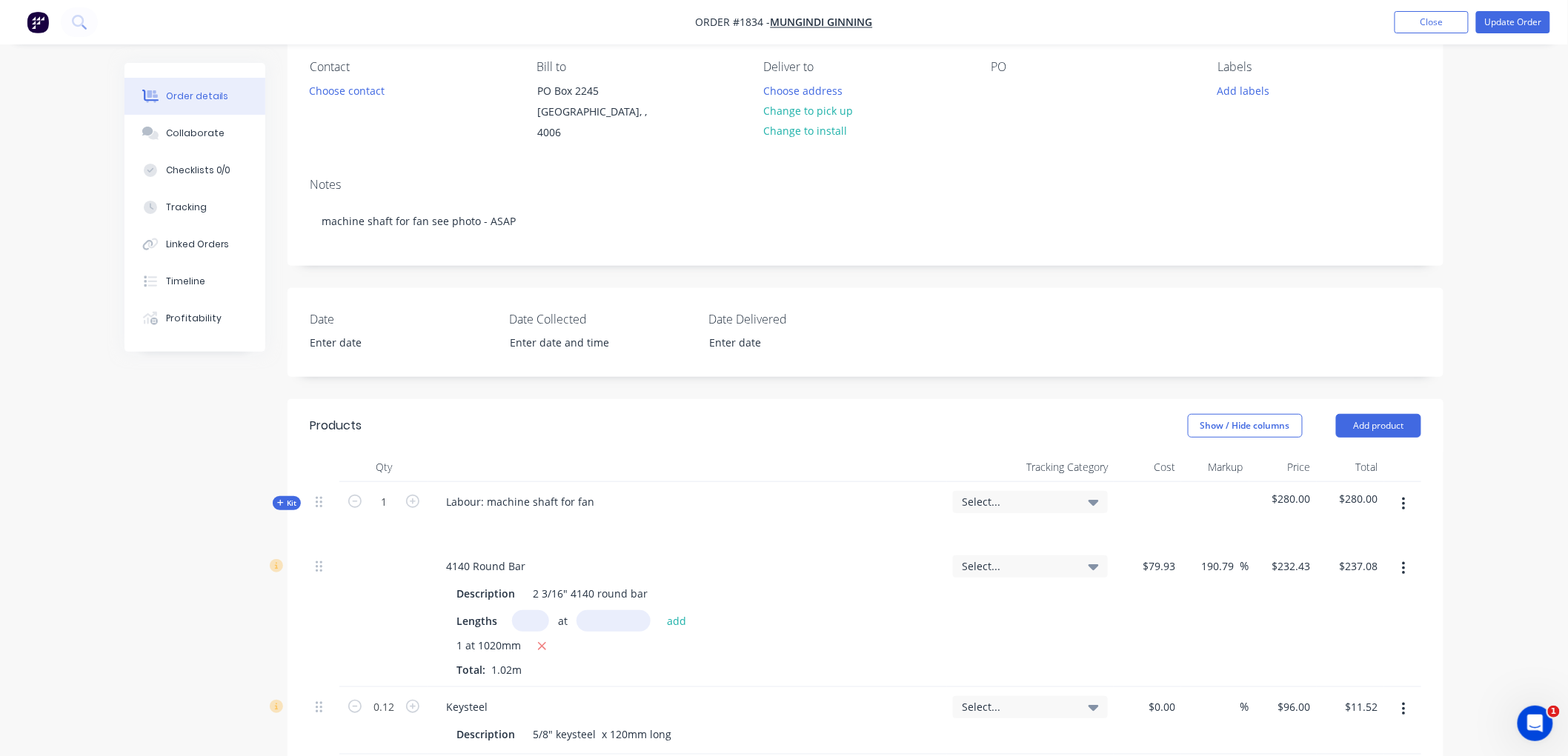
scroll to position [125, 0]
click at [280, 499] on span "Kit" at bounding box center [286, 505] width 19 height 11
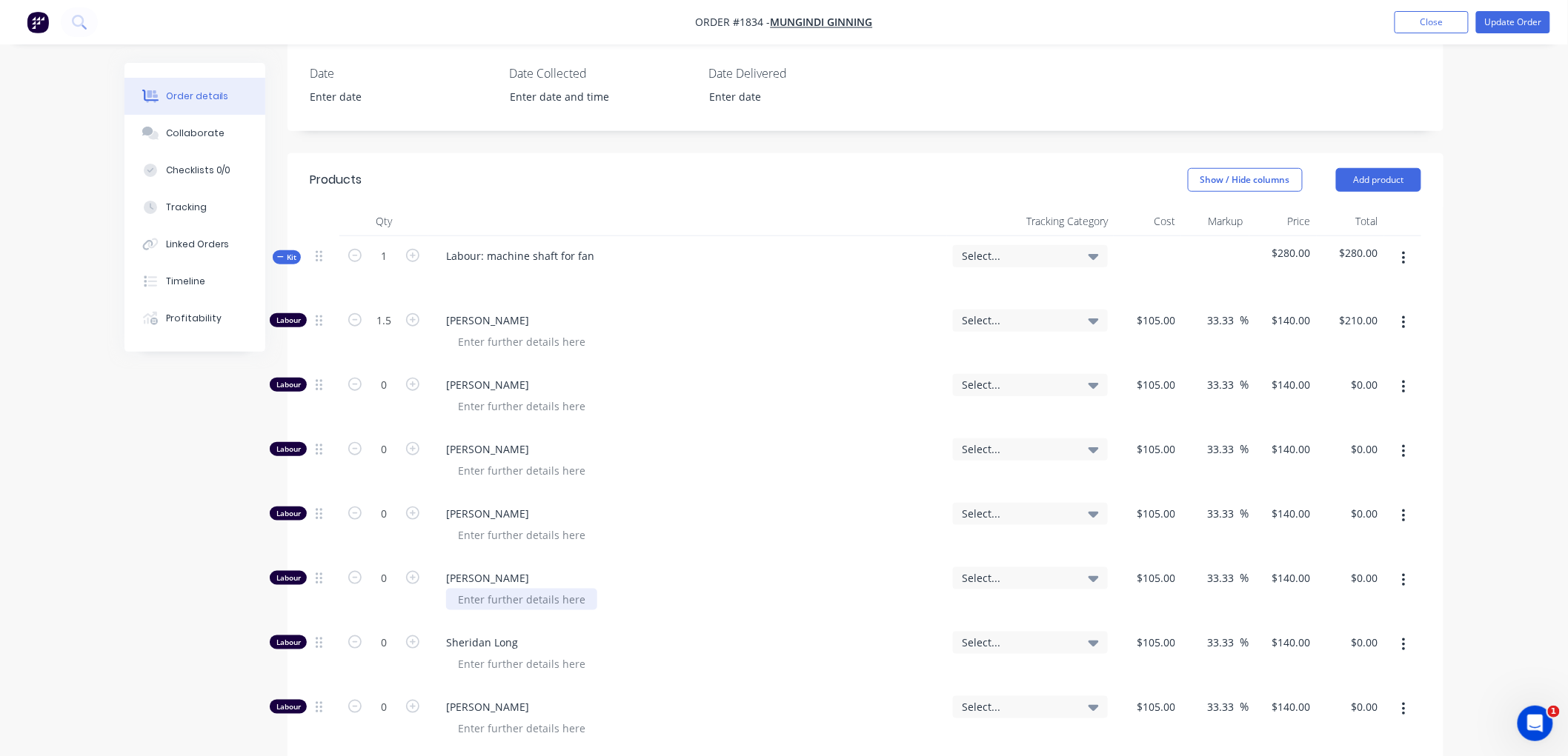
scroll to position [372, 0]
click at [280, 257] on icon "button" at bounding box center [280, 257] width 6 height 7
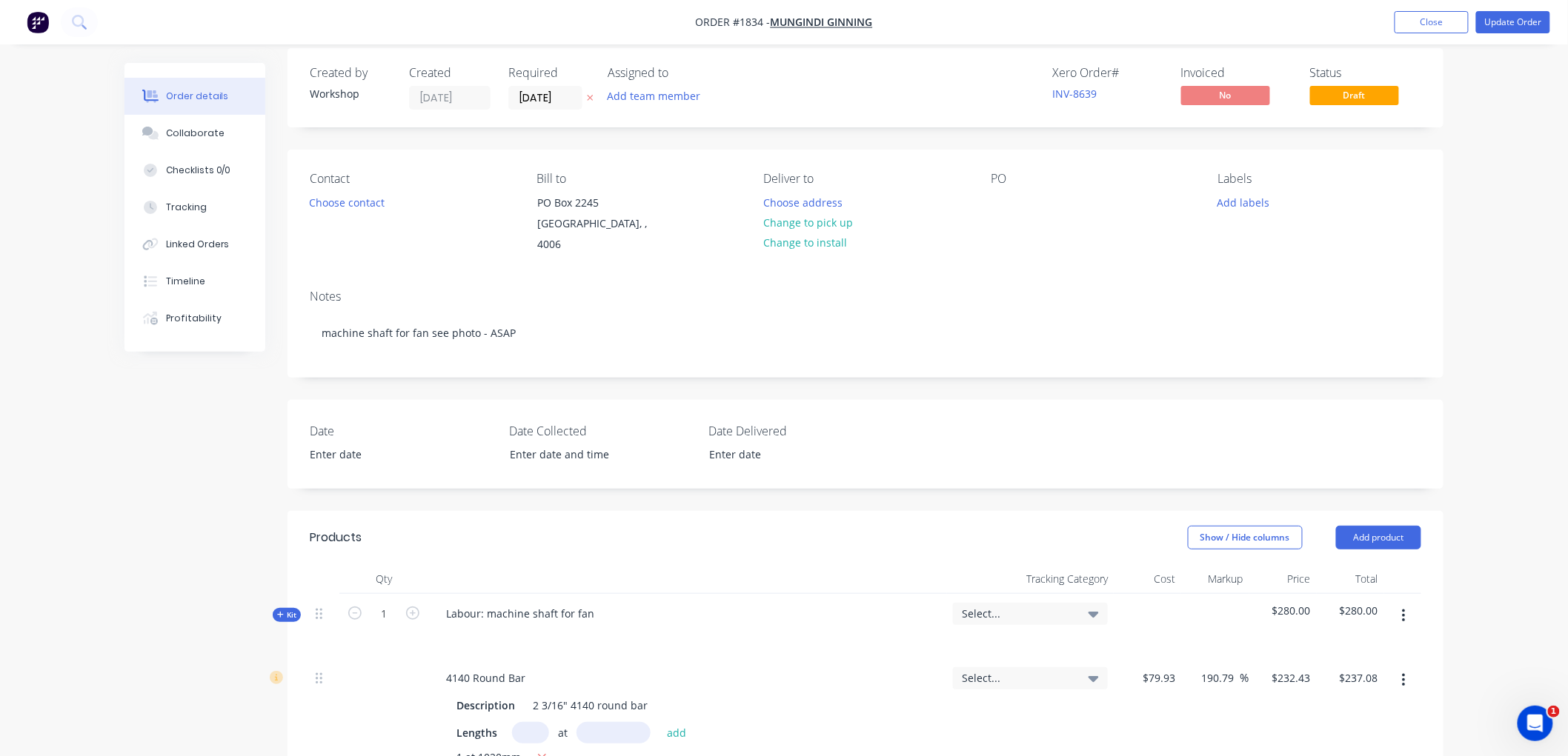
scroll to position [0, 0]
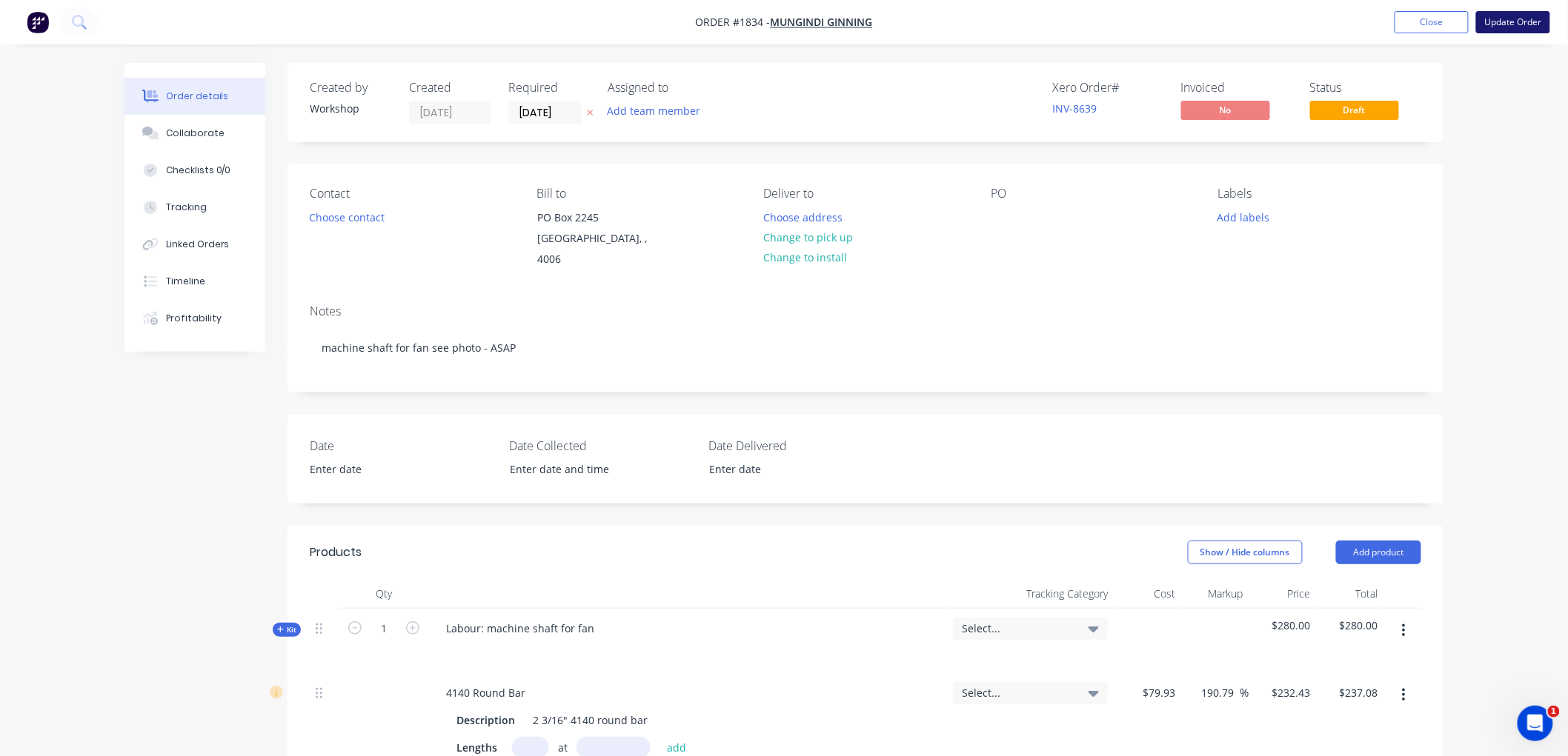
click at [1501, 18] on button "Update Order" at bounding box center [1513, 22] width 74 height 22
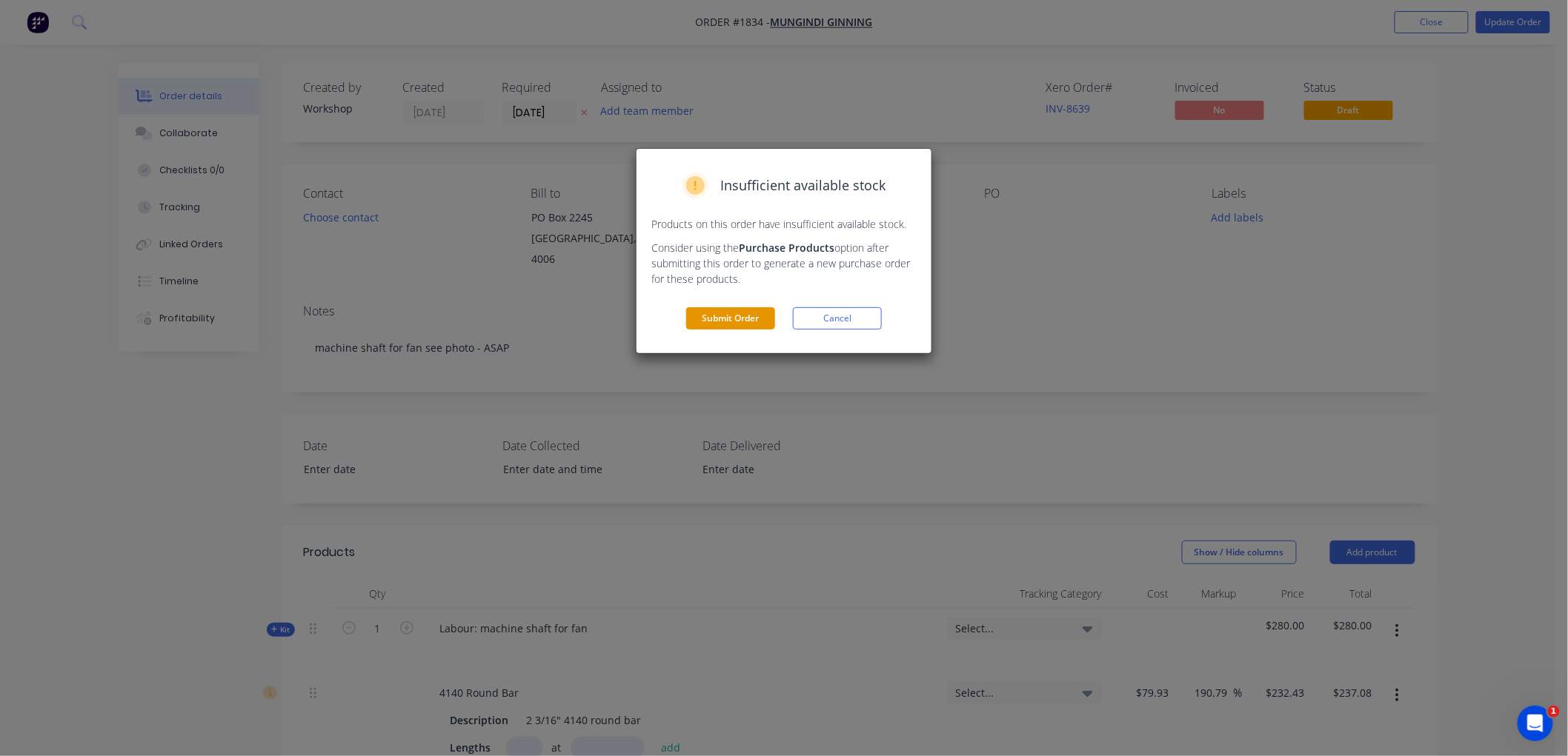
click at [717, 315] on button "Submit Order" at bounding box center [730, 318] width 89 height 22
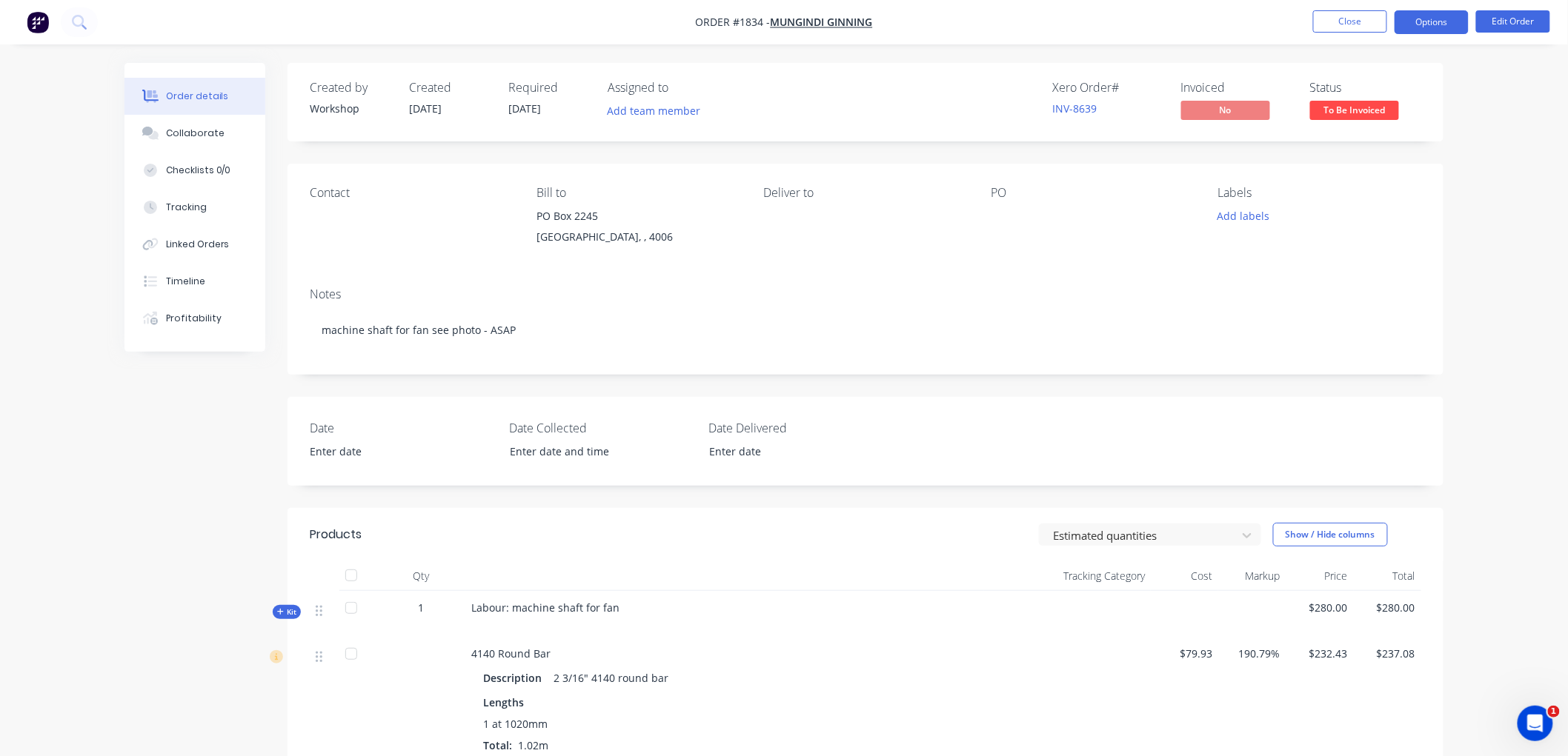
click at [1430, 17] on button "Options" at bounding box center [1431, 22] width 74 height 24
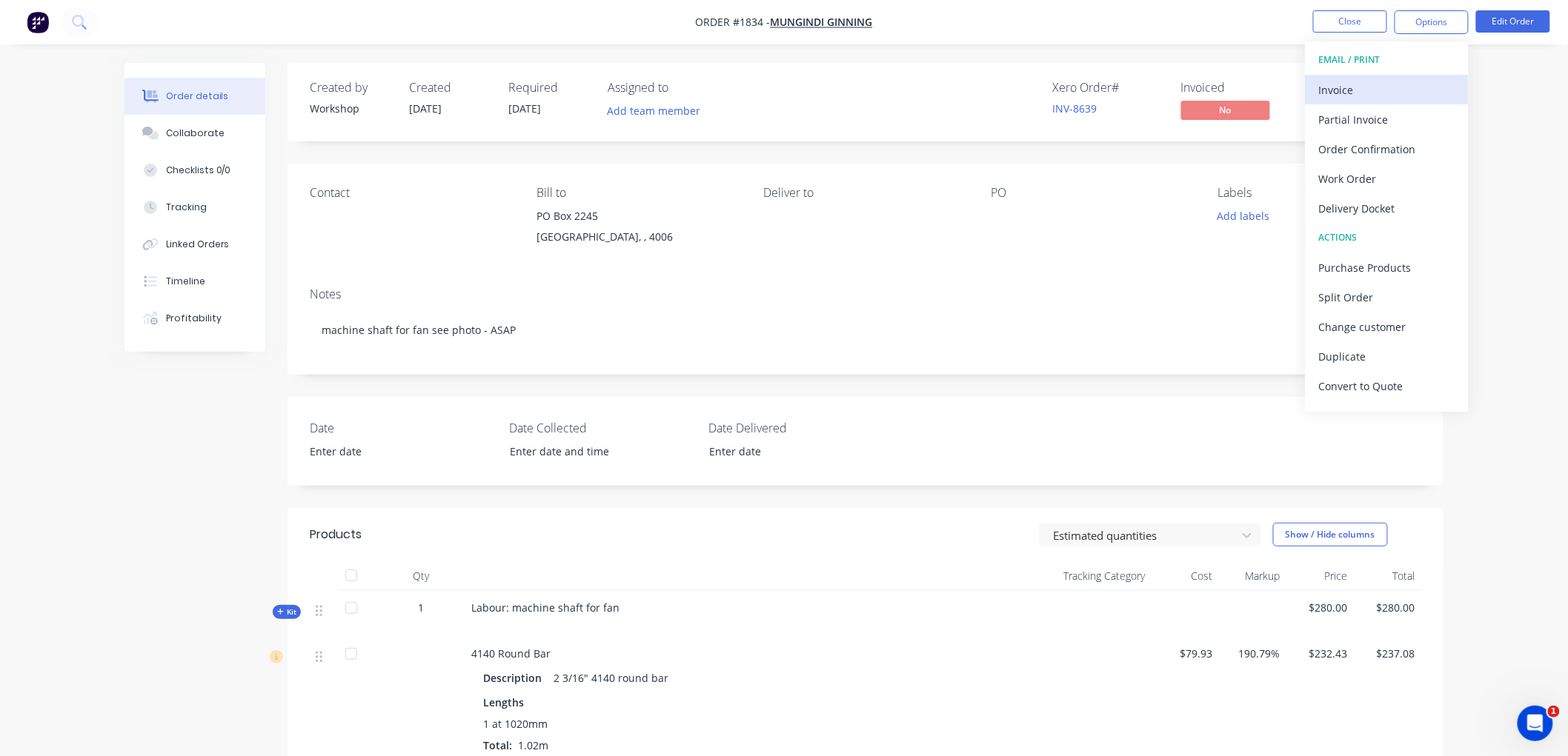
click at [1376, 93] on div "Invoice" at bounding box center [1386, 89] width 137 height 21
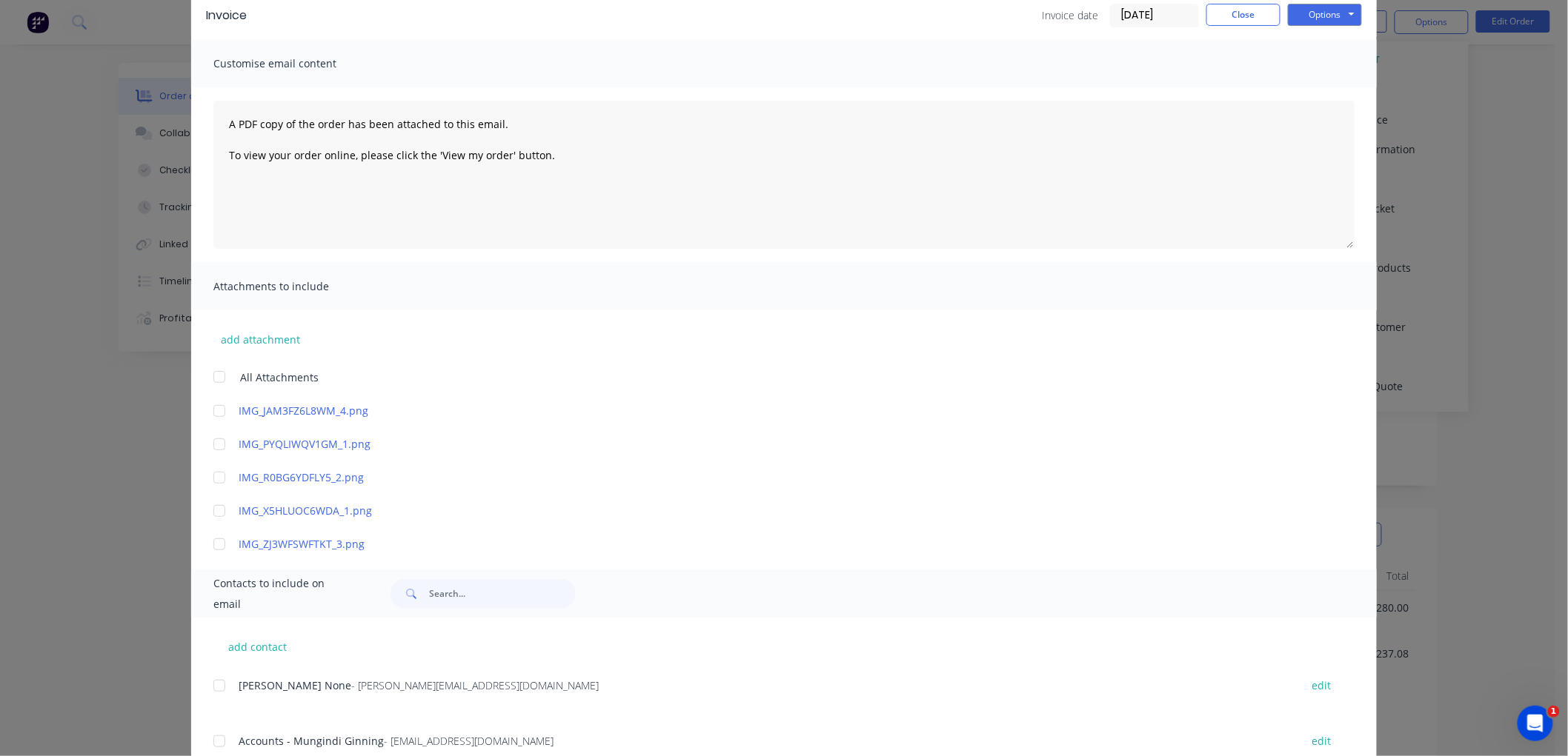
scroll to position [119, 0]
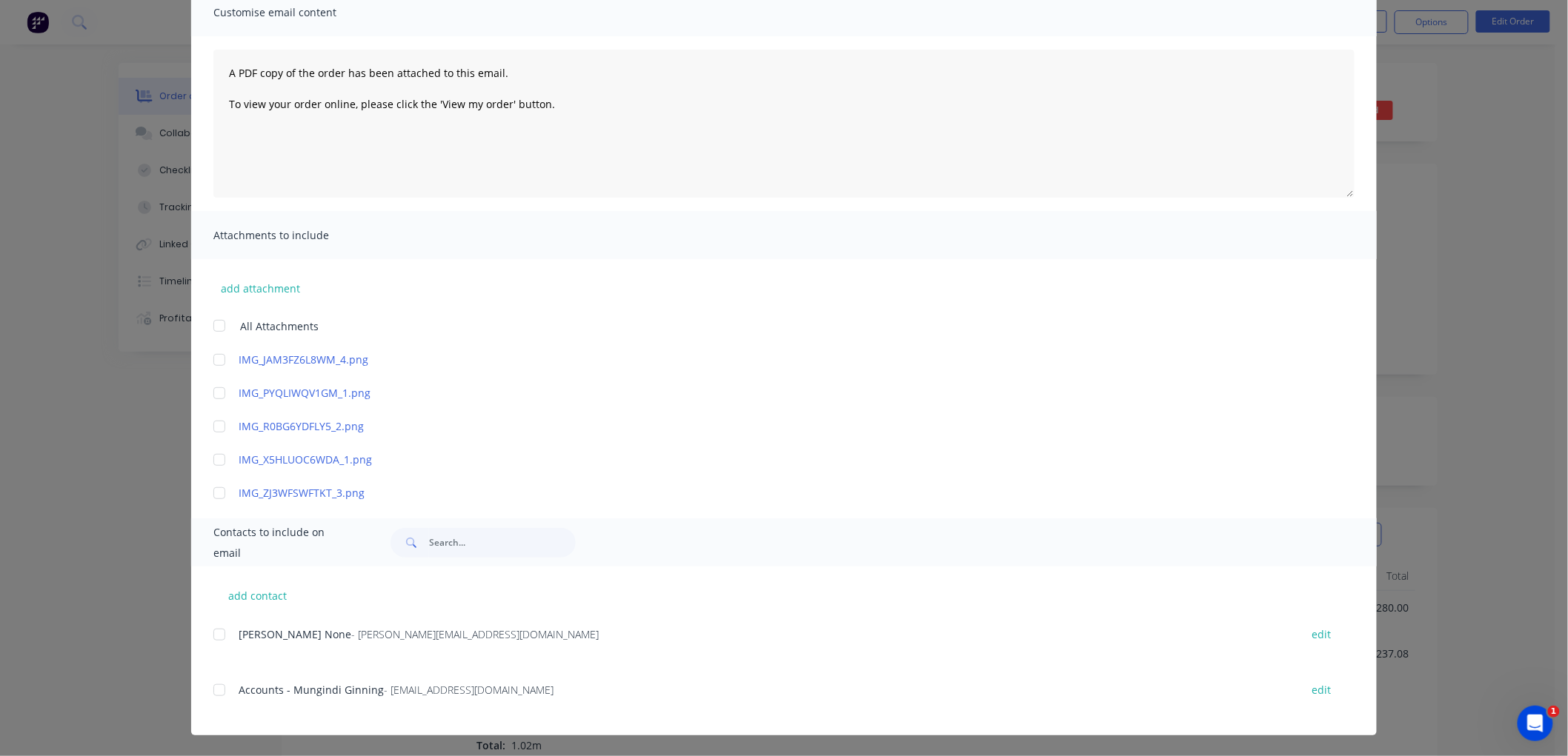
click at [214, 689] on div at bounding box center [219, 690] width 29 height 29
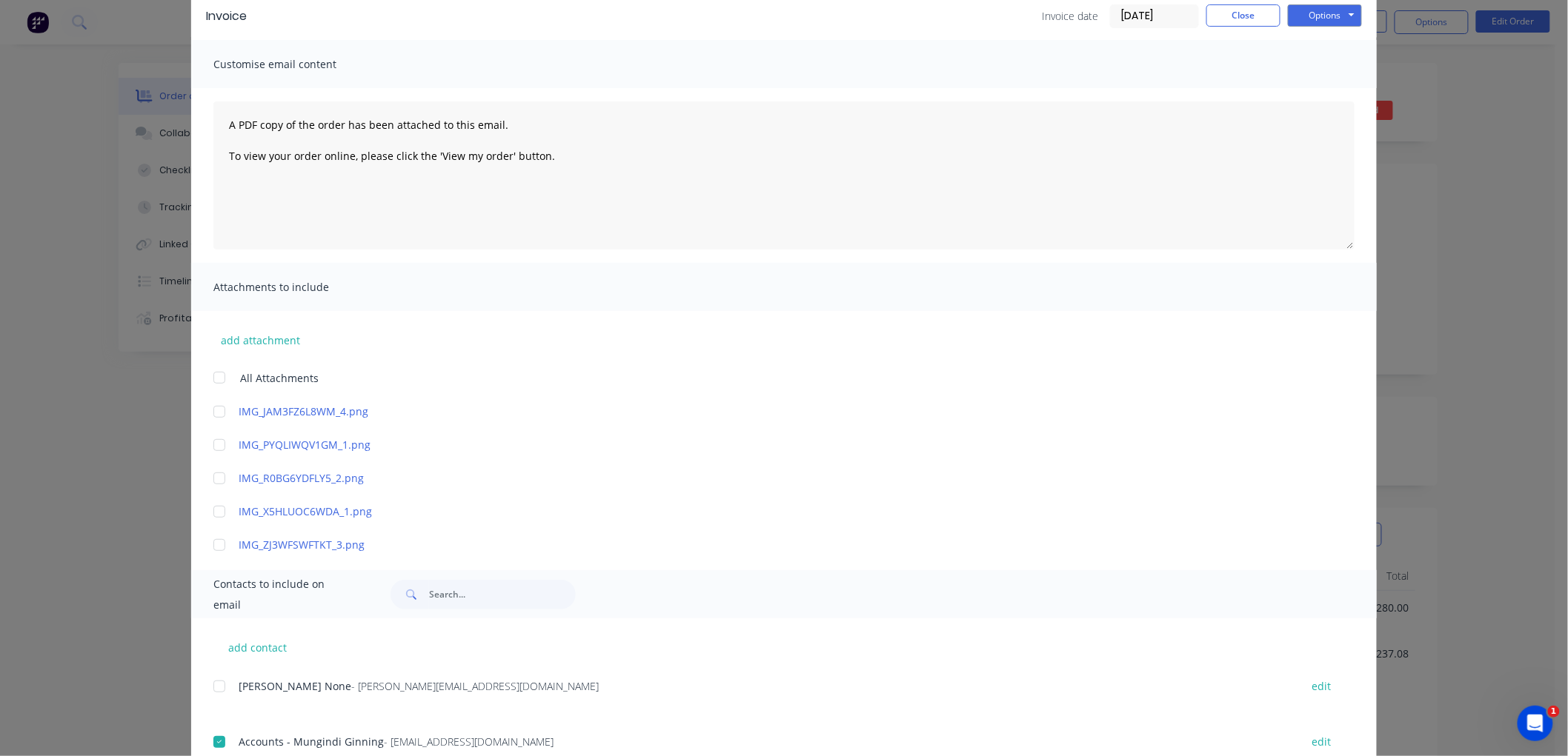
scroll to position [0, 0]
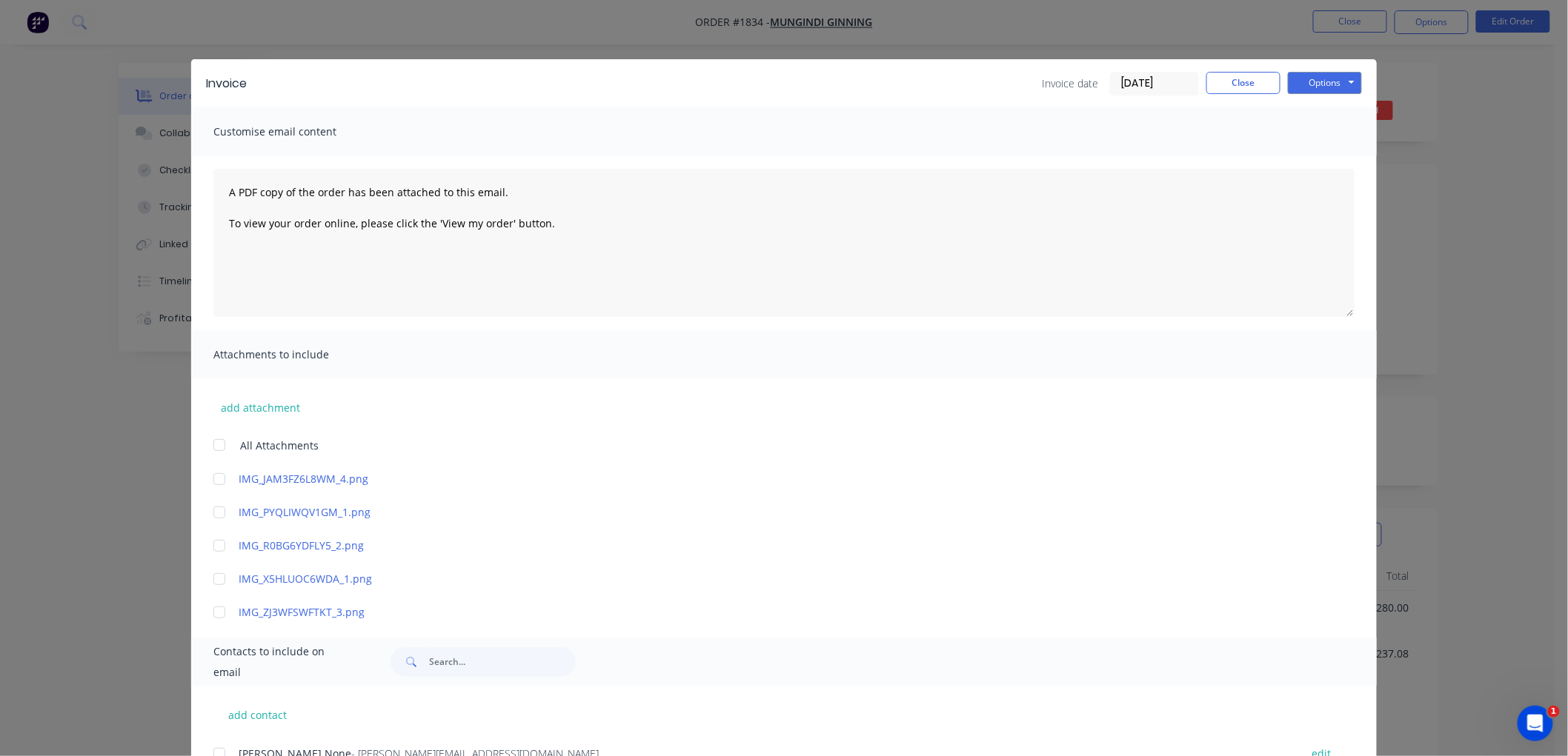
click at [1169, 84] on input "[DATE]" at bounding box center [1154, 83] width 87 height 22
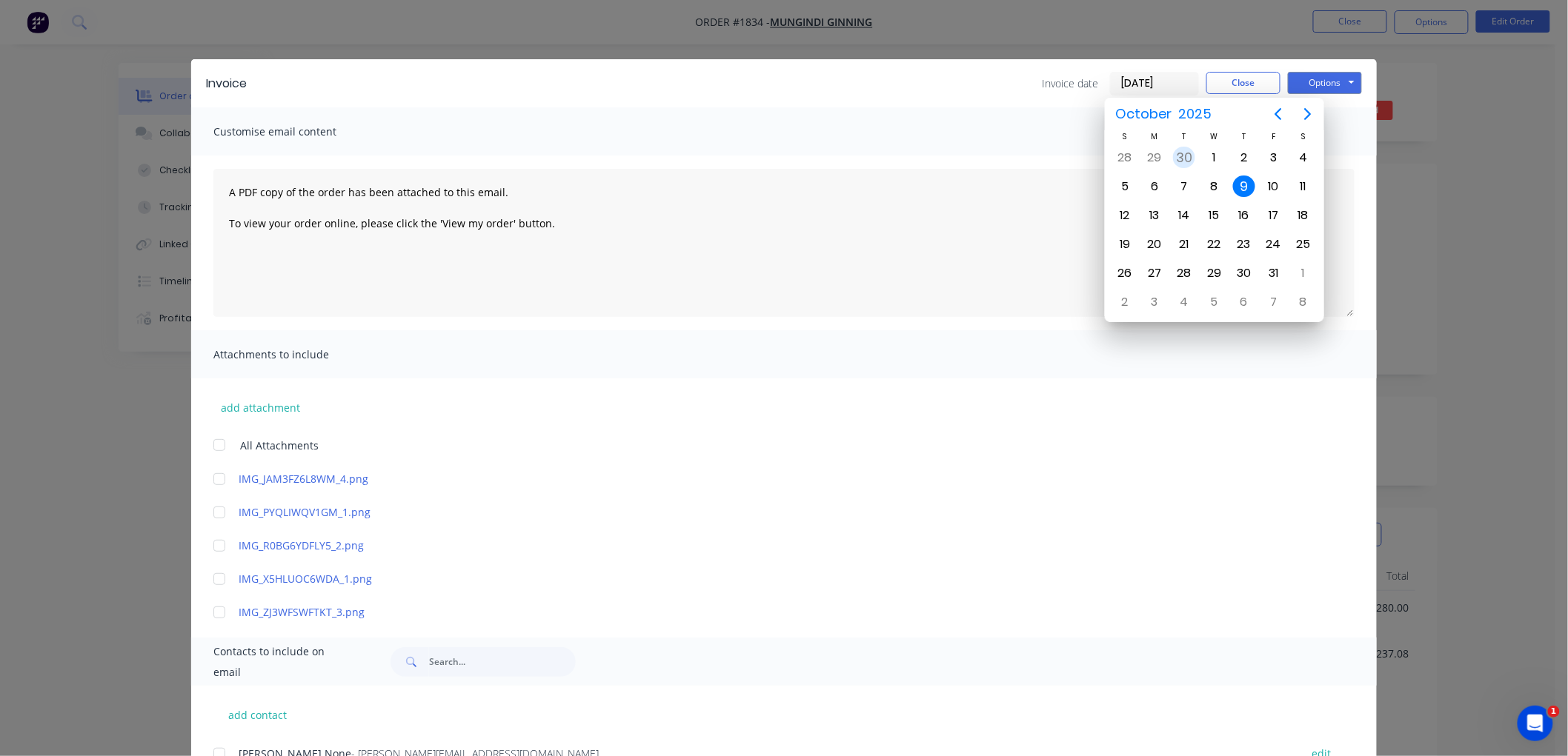
click at [1187, 148] on div "30" at bounding box center [1184, 158] width 22 height 22
type input "[DATE]"
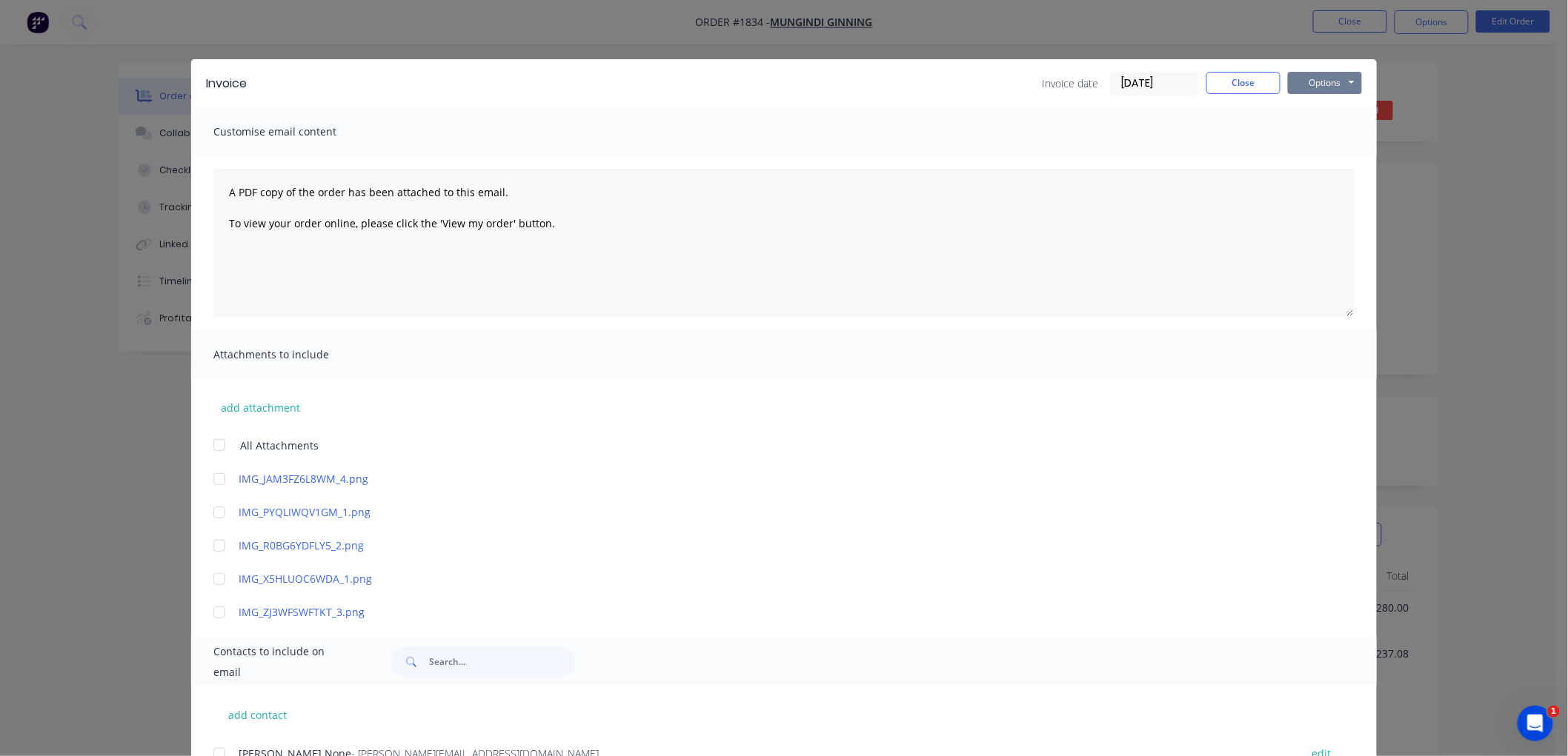
click at [1331, 78] on button "Options" at bounding box center [1324, 82] width 74 height 22
click at [1331, 159] on button "Email" at bounding box center [1334, 158] width 94 height 25
click at [1226, 79] on button "Close" at bounding box center [1243, 82] width 74 height 22
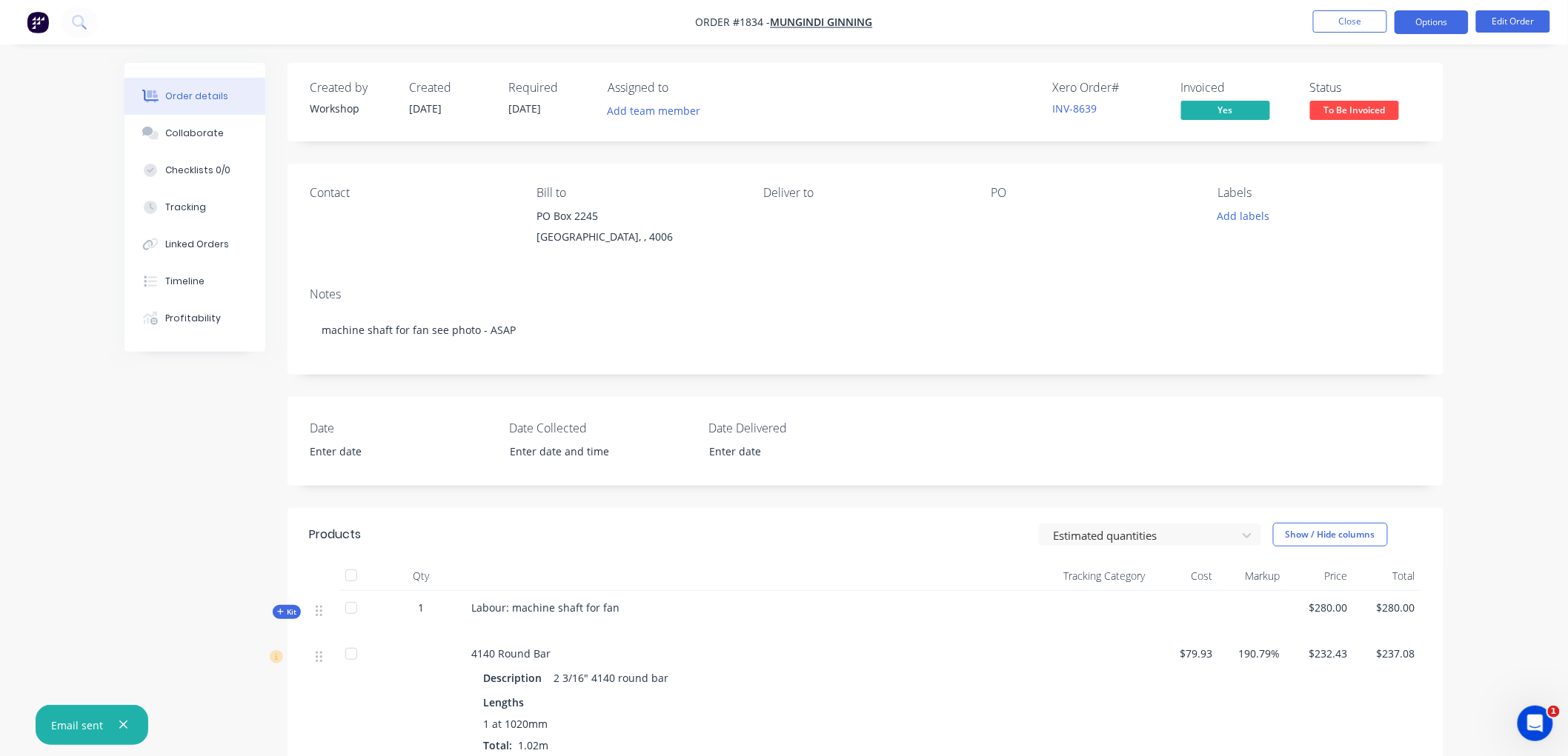
click at [1423, 21] on button "Options" at bounding box center [1431, 22] width 74 height 24
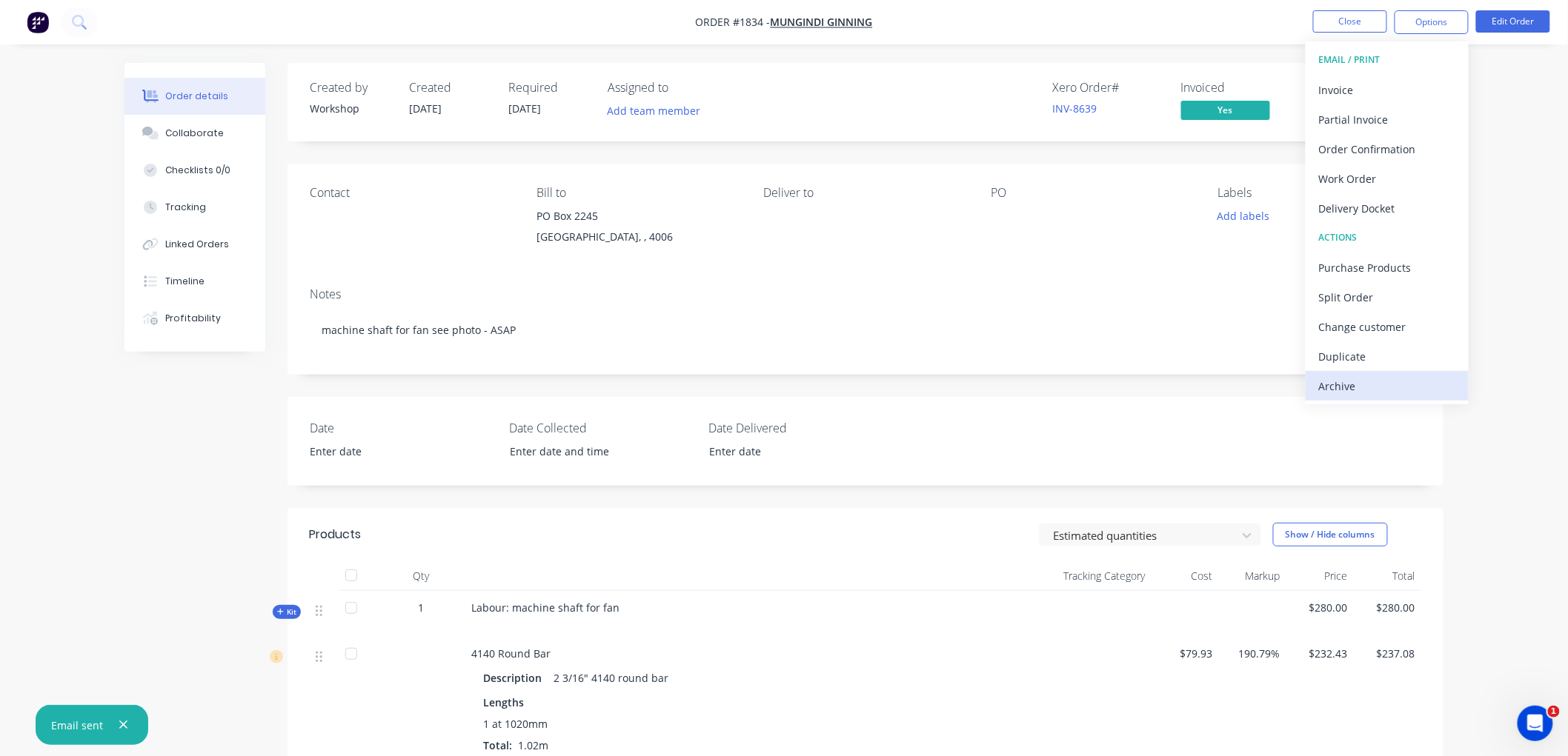
click at [1364, 382] on div "Archive" at bounding box center [1386, 386] width 137 height 21
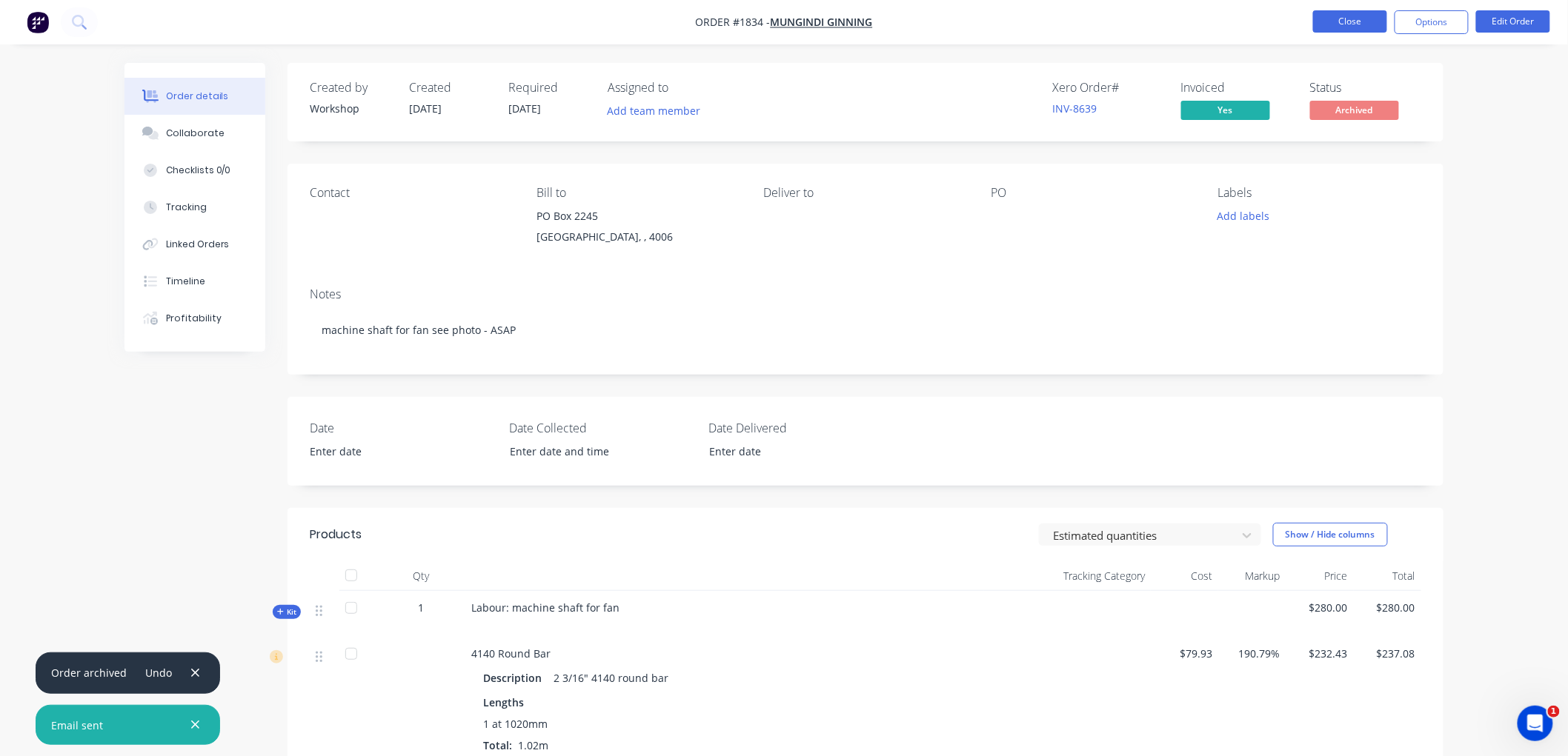
click at [1349, 23] on button "Close" at bounding box center [1350, 21] width 74 height 22
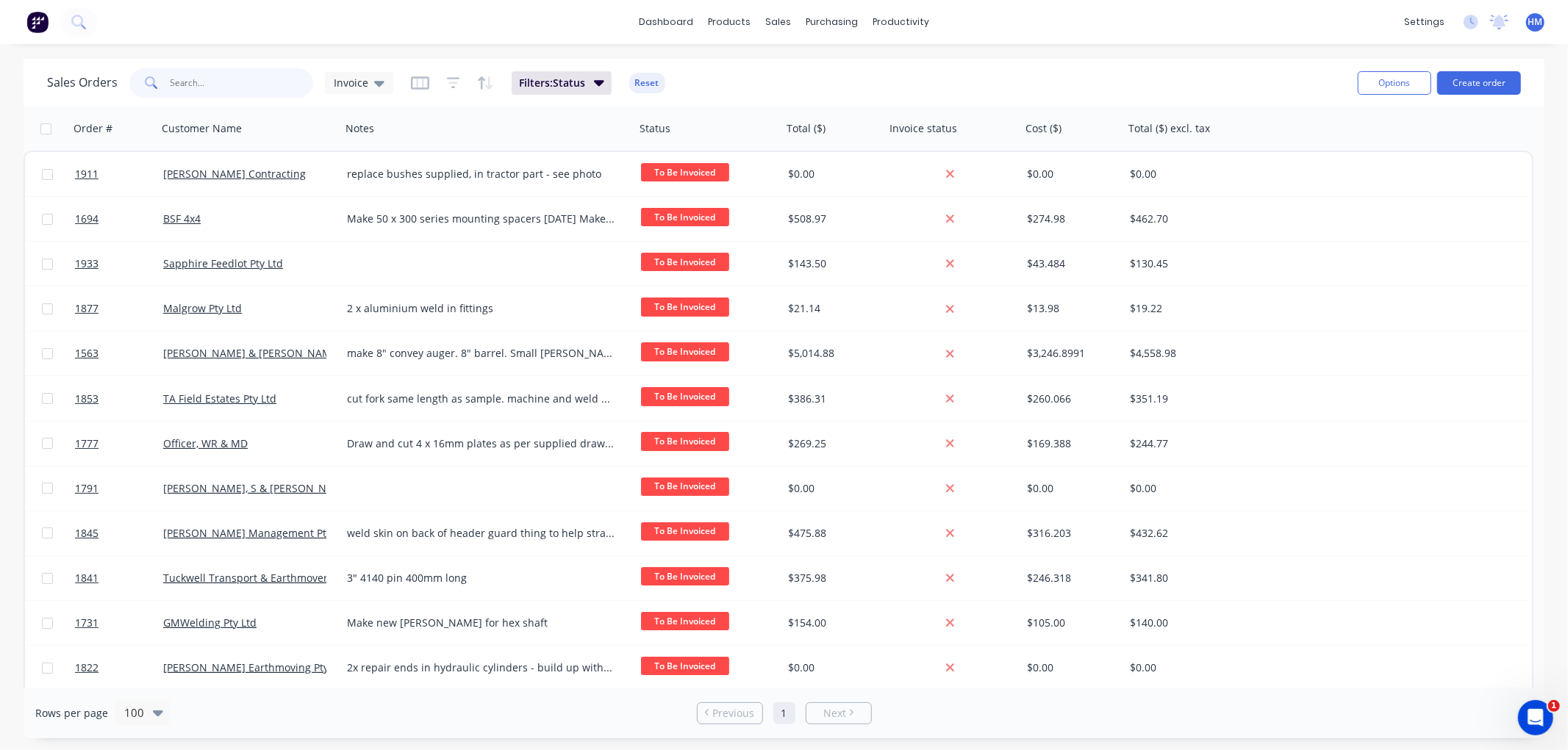
click at [198, 86] on input "text" at bounding box center [242, 83] width 144 height 29
click at [534, 78] on span "Filters: Status" at bounding box center [552, 83] width 66 height 15
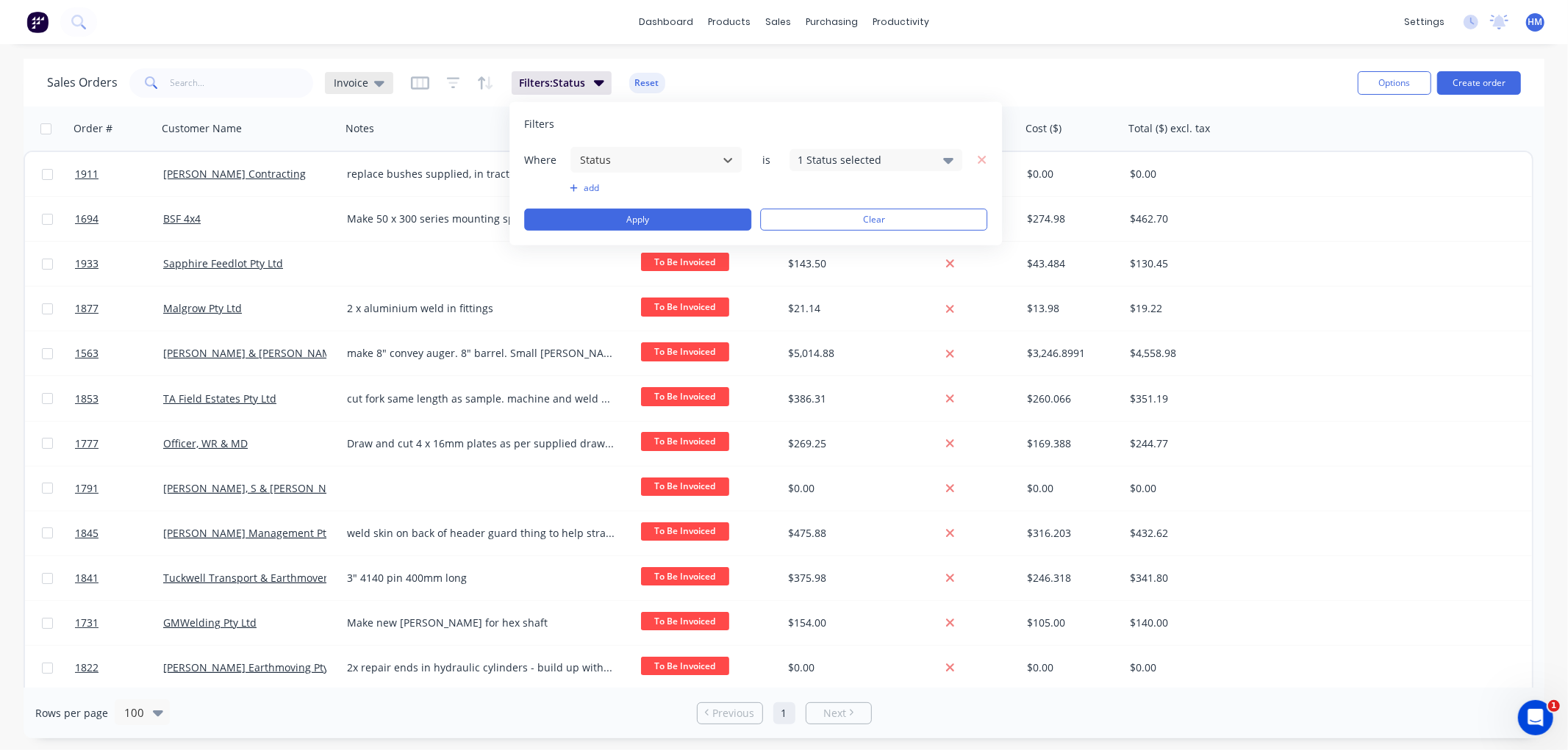
click at [369, 78] on div "Invoice" at bounding box center [359, 83] width 51 height 14
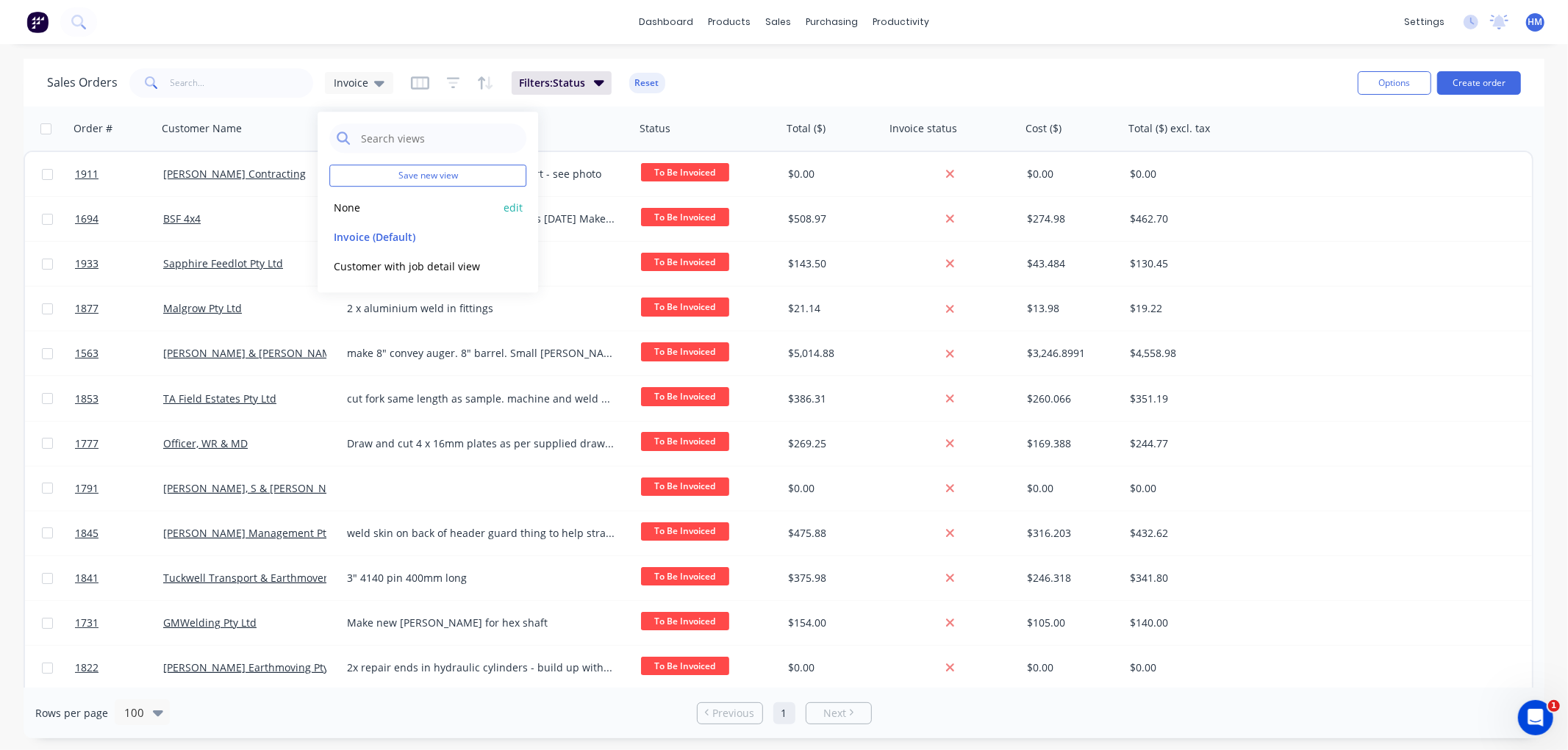
click at [355, 207] on button "None" at bounding box center [413, 207] width 167 height 17
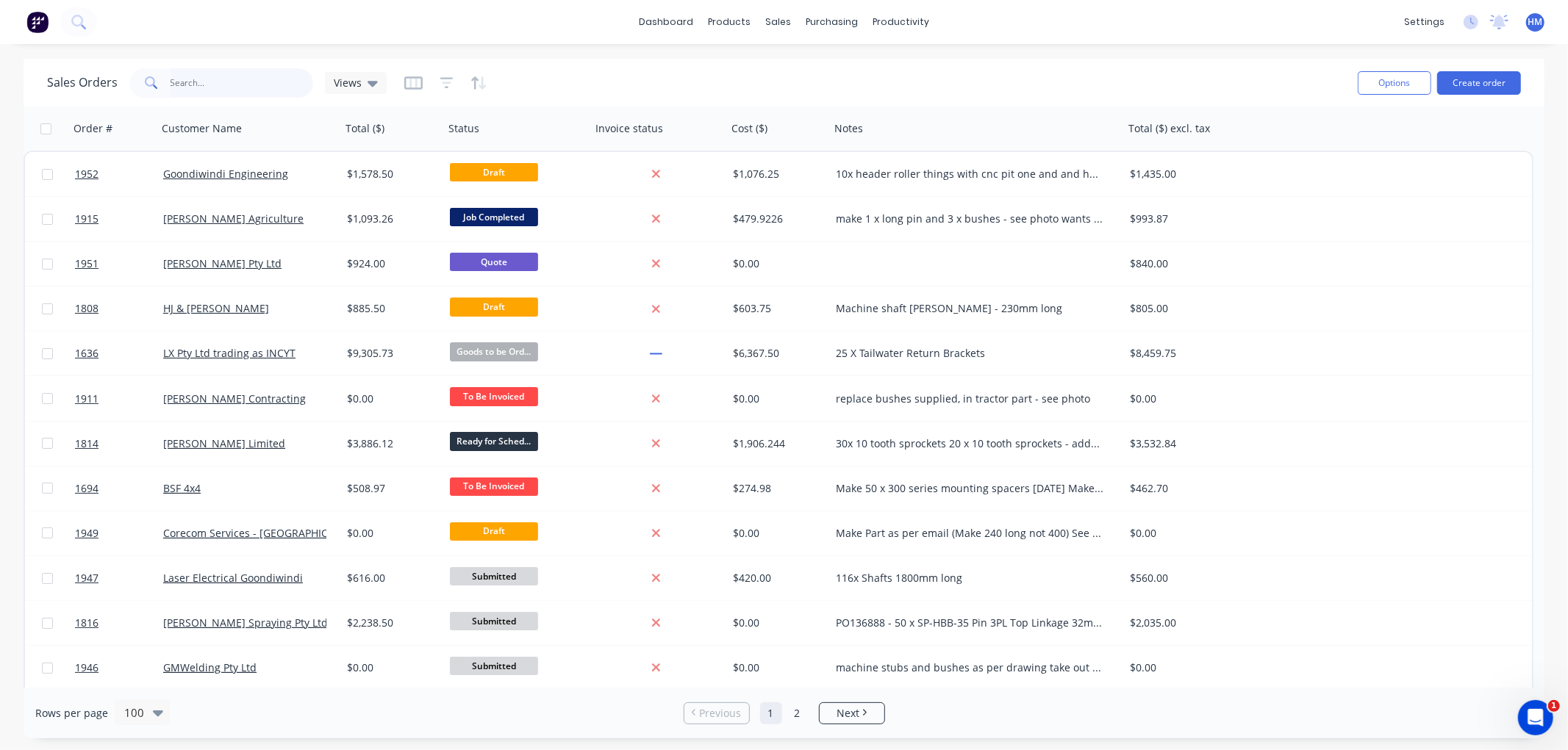
click at [234, 89] on input "text" at bounding box center [242, 83] width 144 height 29
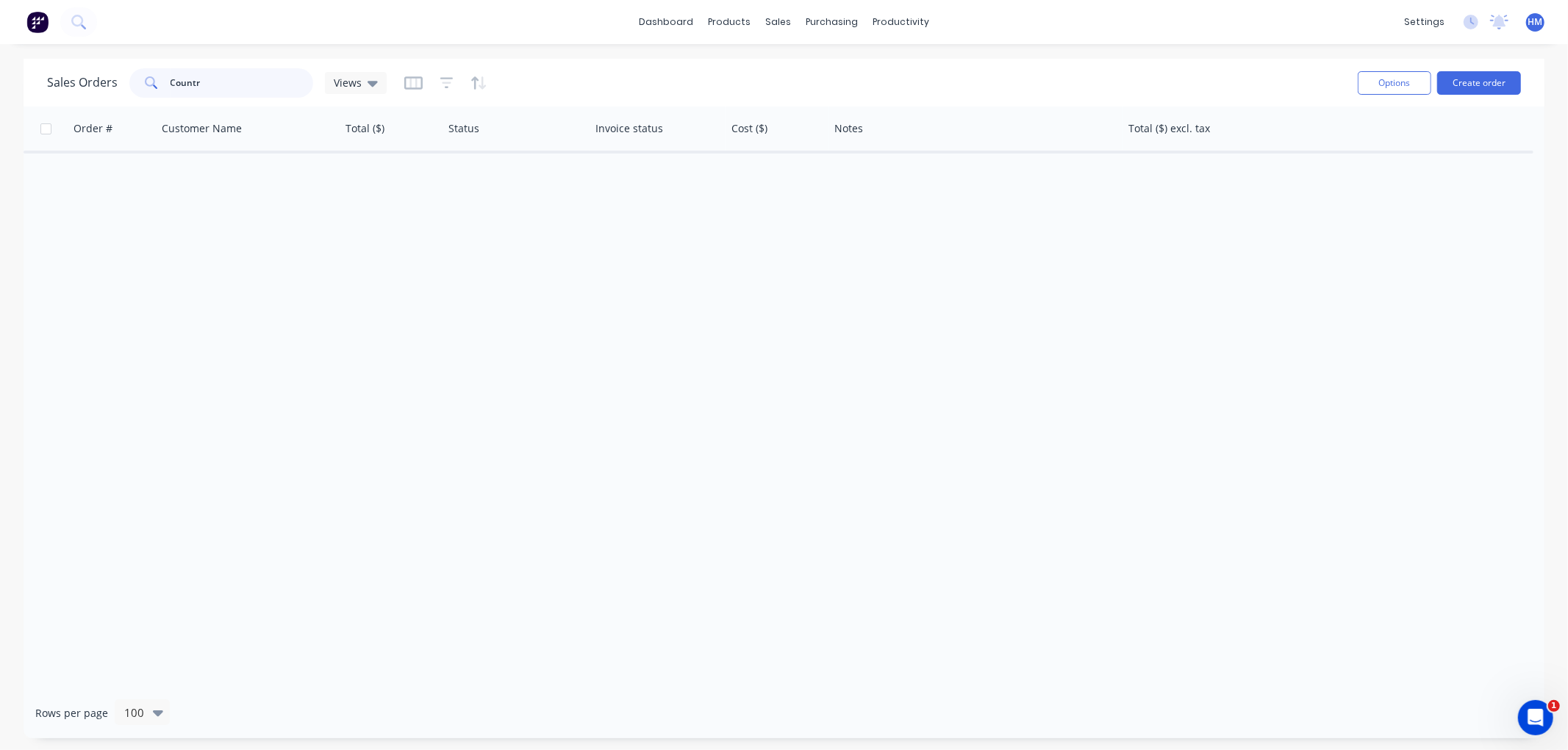
drag, startPoint x: 243, startPoint y: 78, endPoint x: 89, endPoint y: 83, distance: 154.1
click at [89, 83] on div "Sales Orders Countr Views" at bounding box center [216, 83] width 339 height 29
type input "R"
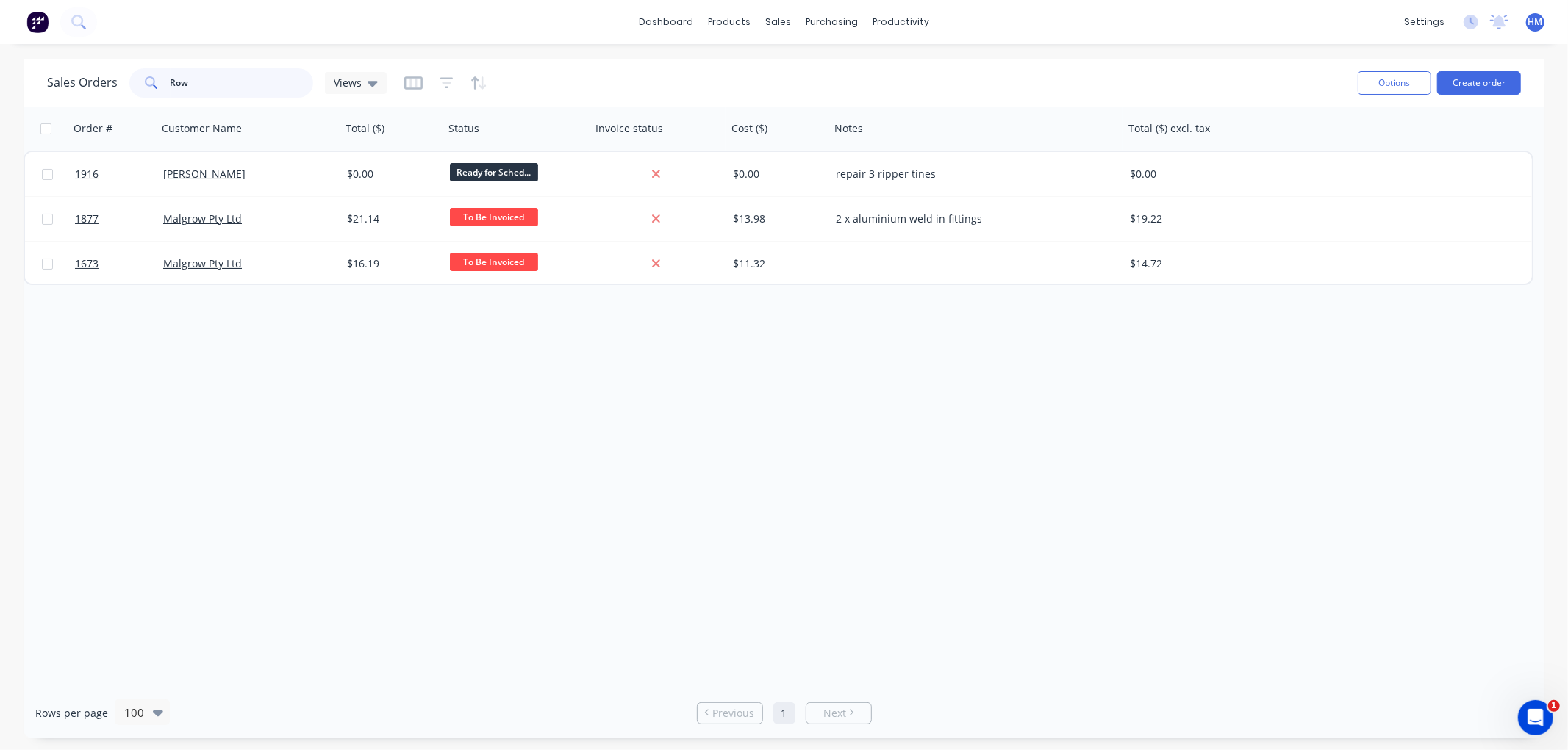
drag, startPoint x: 153, startPoint y: 84, endPoint x: 106, endPoint y: 83, distance: 47.0
click at [106, 83] on div "Sales Orders Row Views" at bounding box center [216, 83] width 339 height 29
type input "RSA"
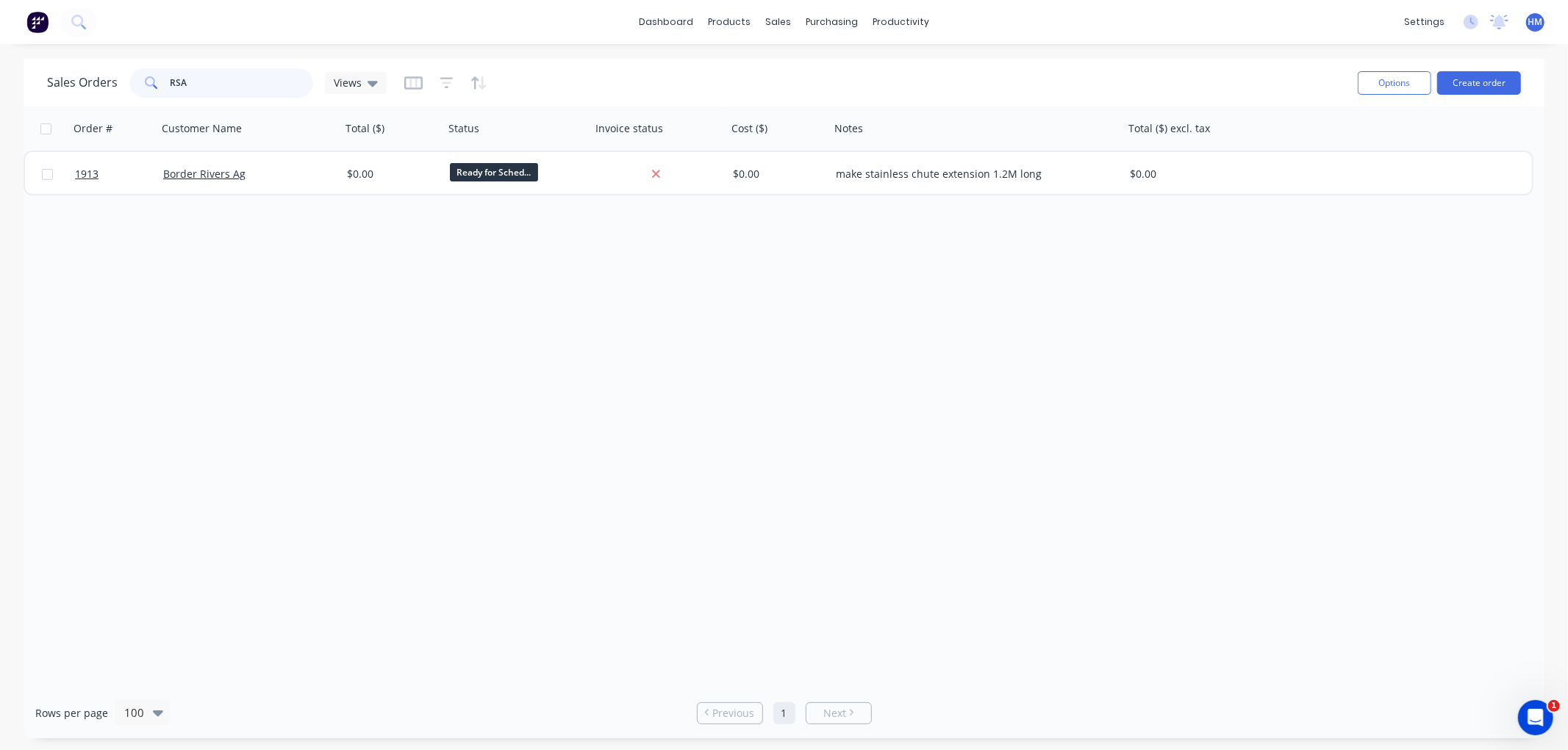
drag, startPoint x: 209, startPoint y: 76, endPoint x: 75, endPoint y: 76, distance: 134.0
click at [75, 76] on div "Sales Orders RSA Views" at bounding box center [216, 83] width 339 height 29
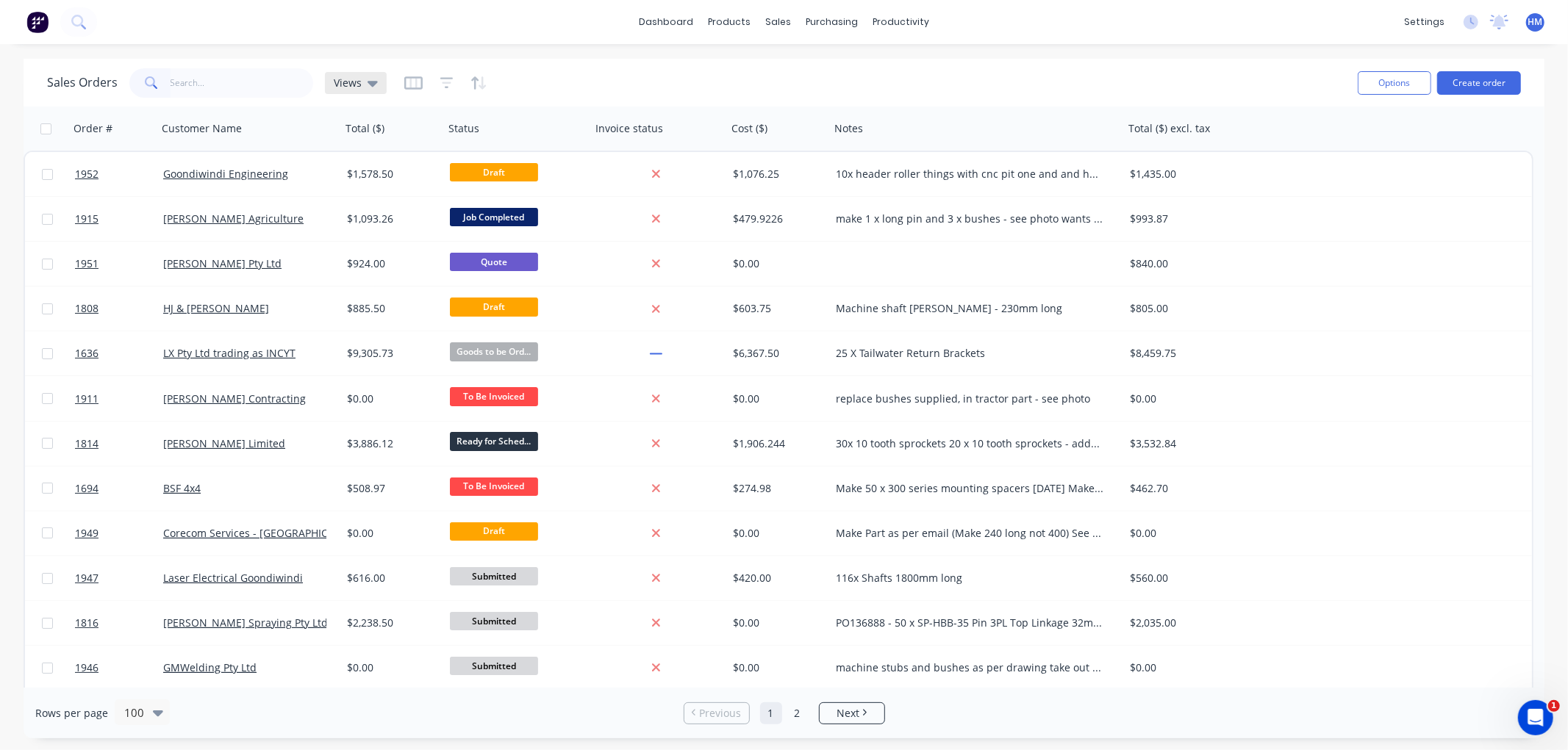
click at [325, 79] on div "Views" at bounding box center [356, 83] width 62 height 22
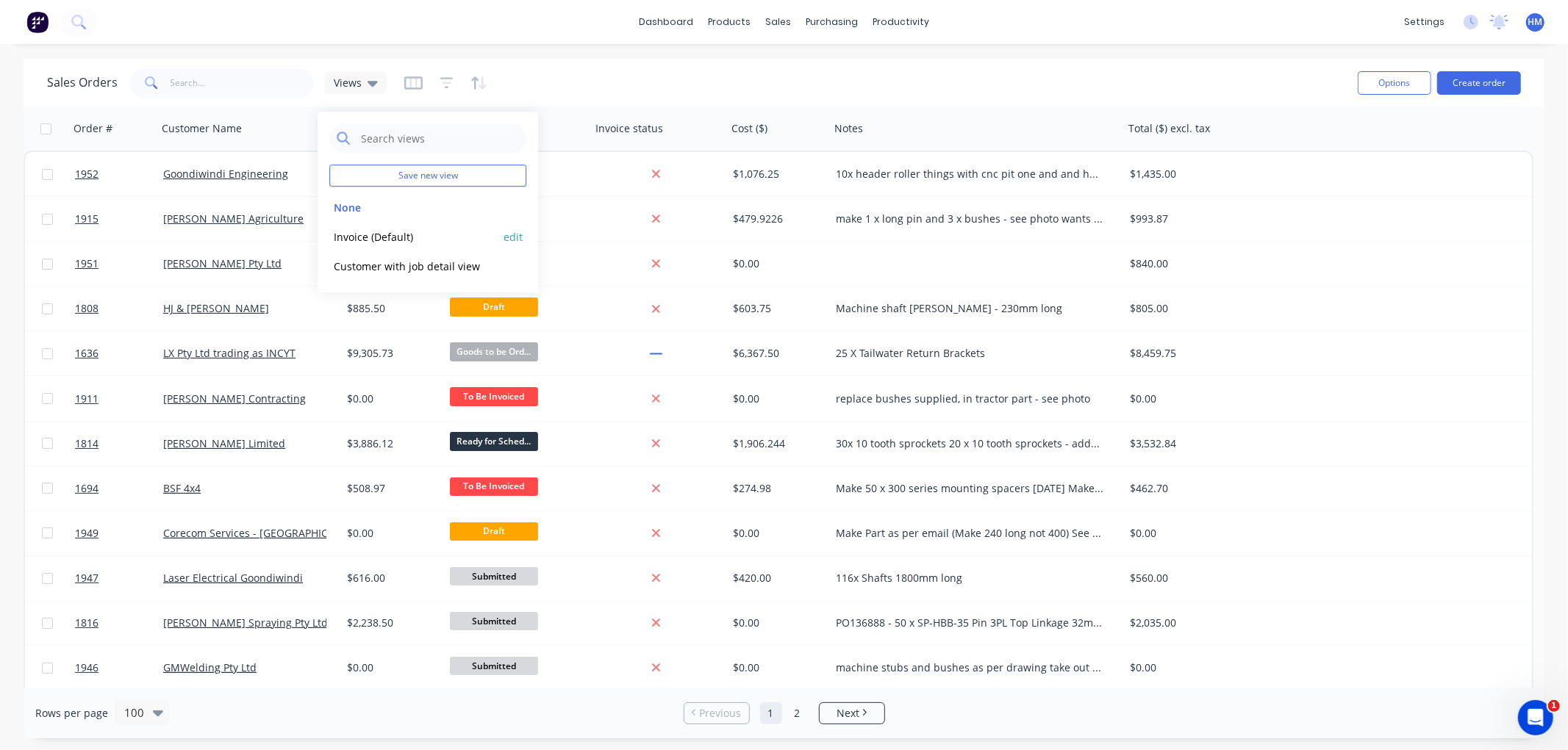
click at [362, 236] on button "Invoice (Default)" at bounding box center [413, 236] width 167 height 17
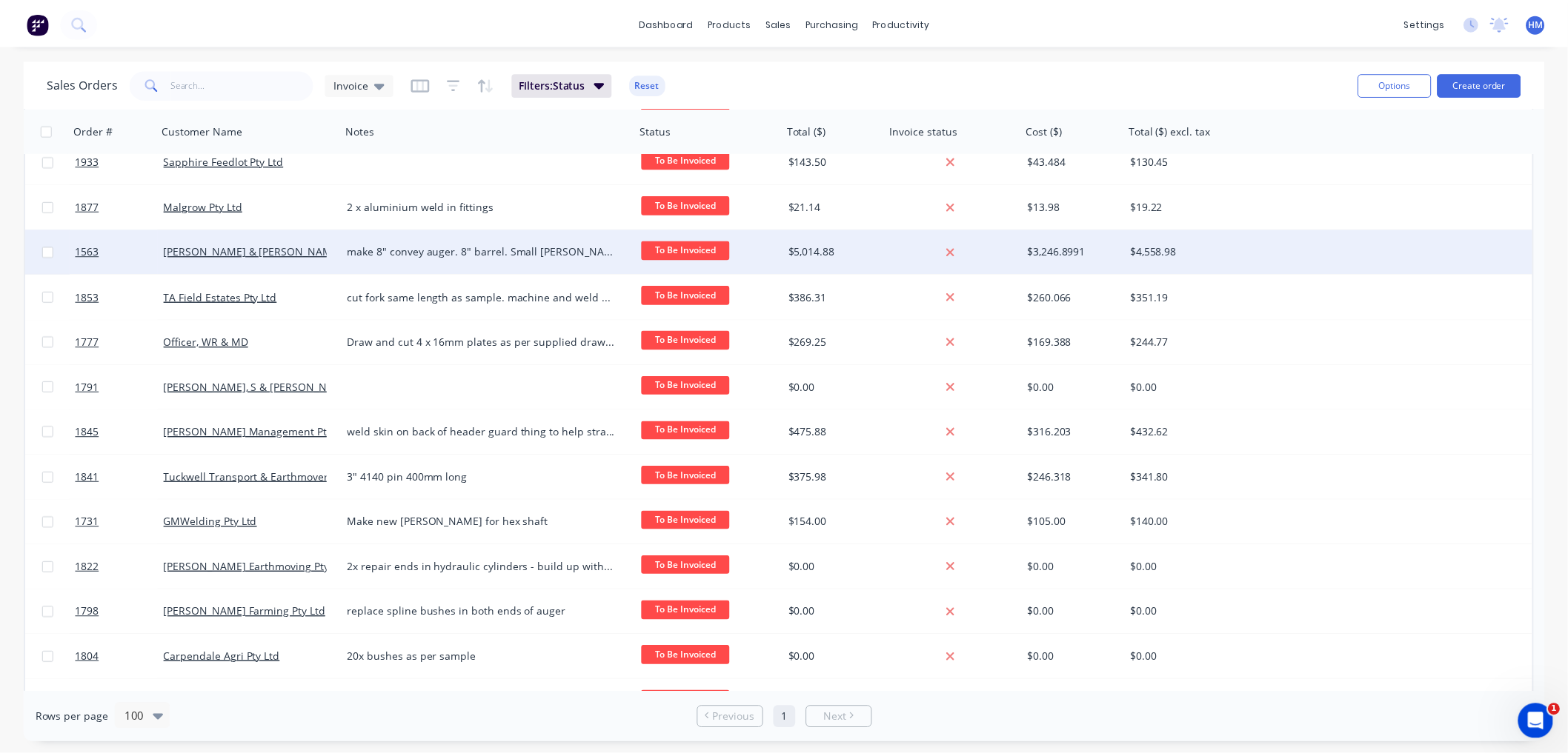
scroll to position [247, 0]
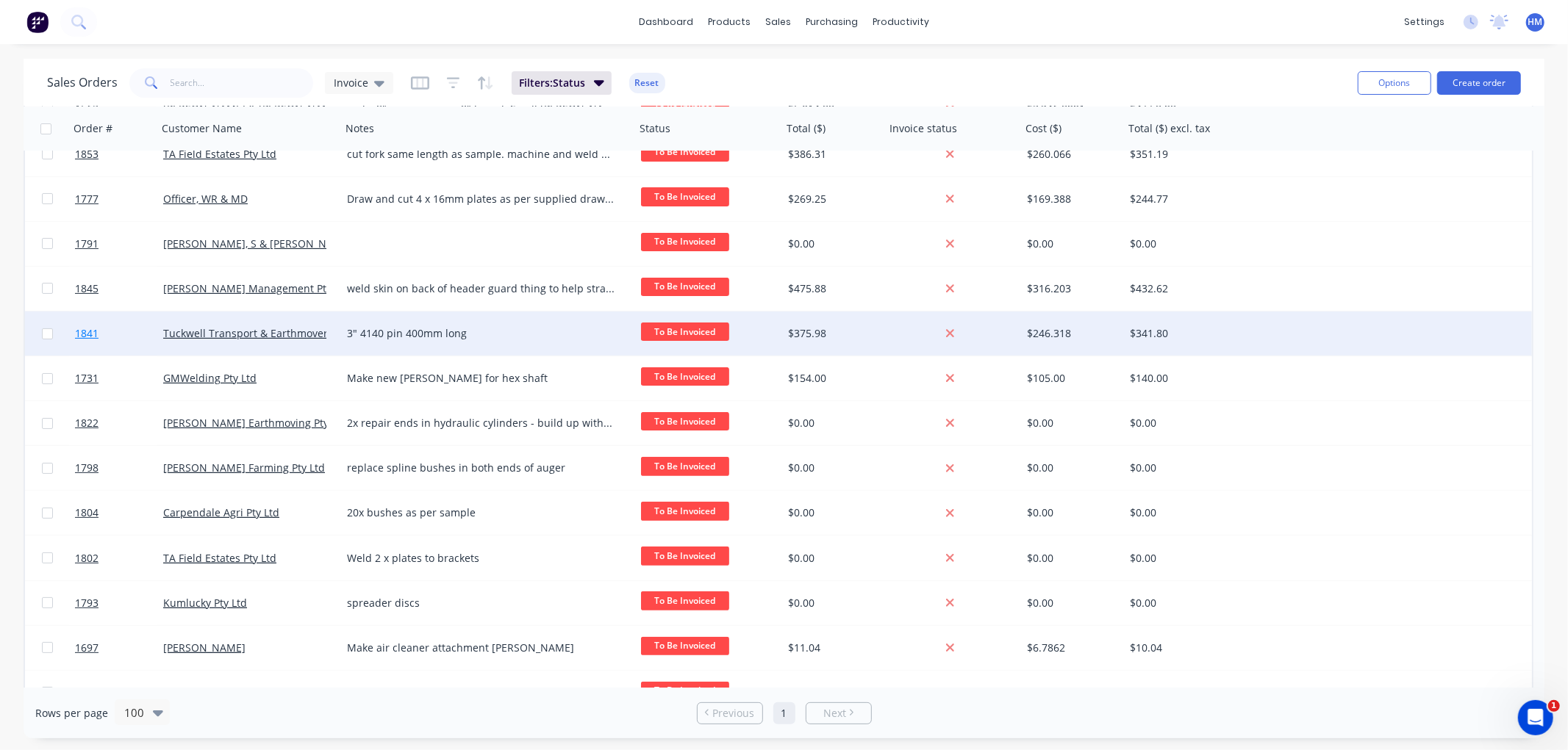
click at [128, 327] on link "1841" at bounding box center [118, 334] width 88 height 44
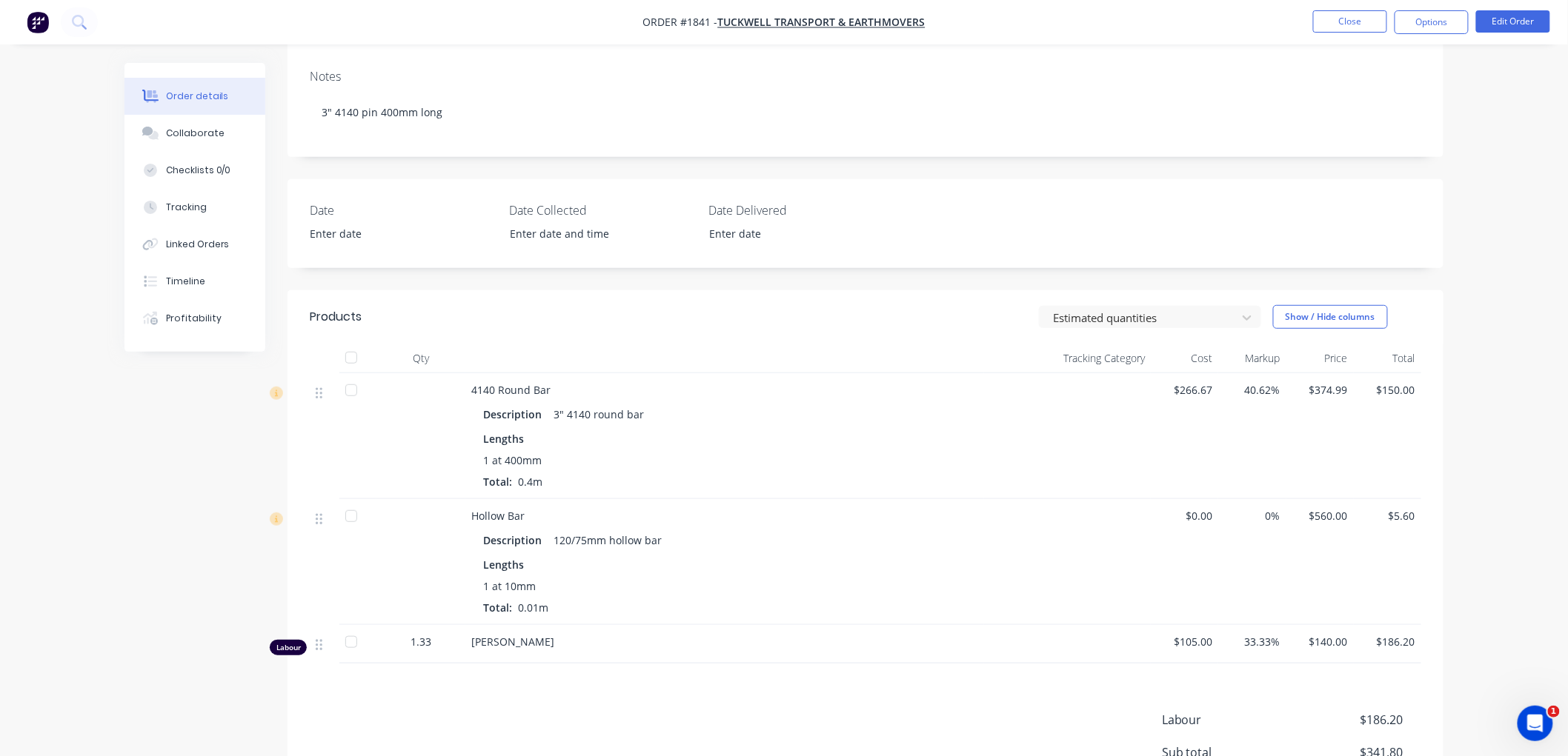
scroll to position [247, 0]
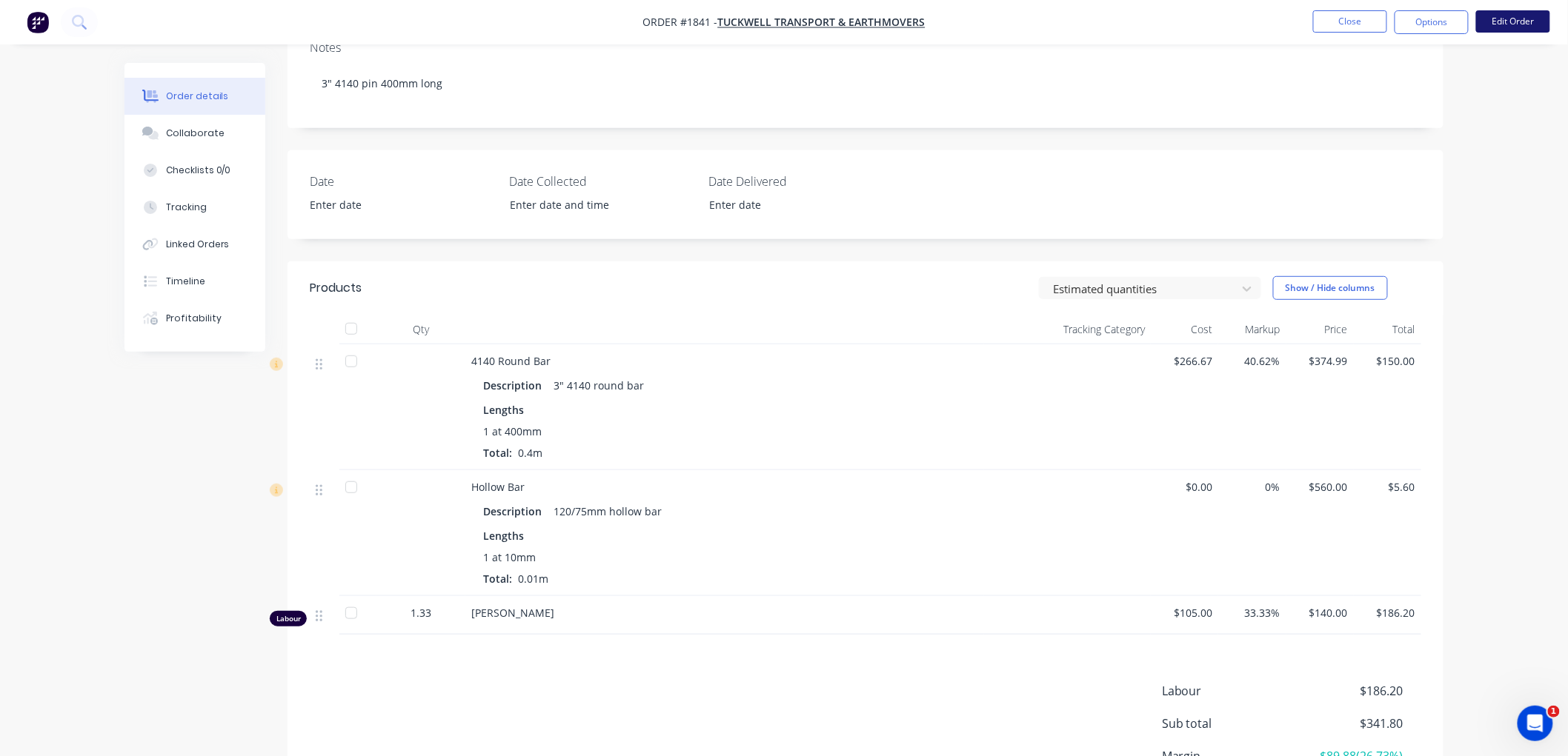
click at [1512, 17] on button "Edit Order" at bounding box center [1513, 21] width 74 height 22
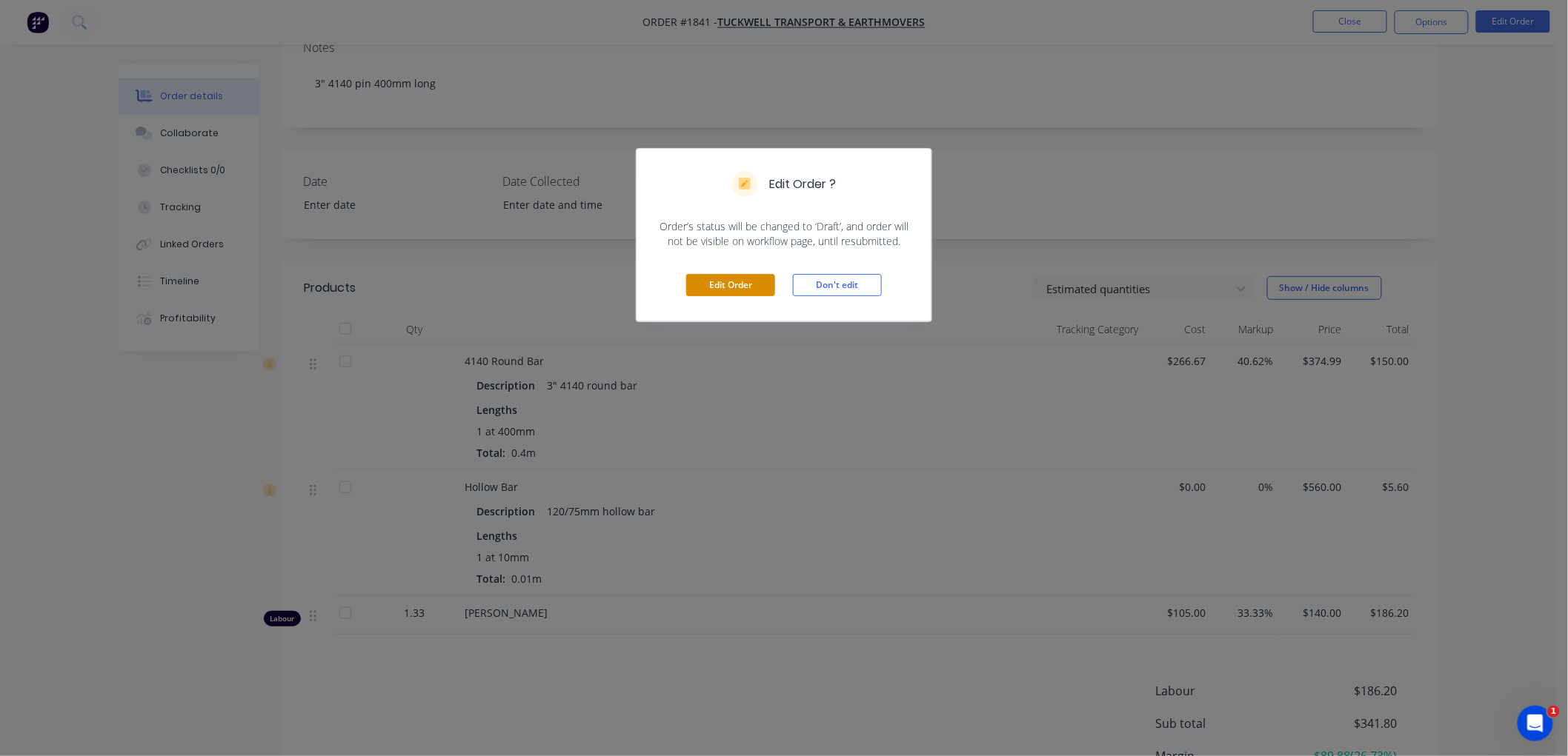
click at [732, 275] on button "Edit Order" at bounding box center [730, 285] width 89 height 22
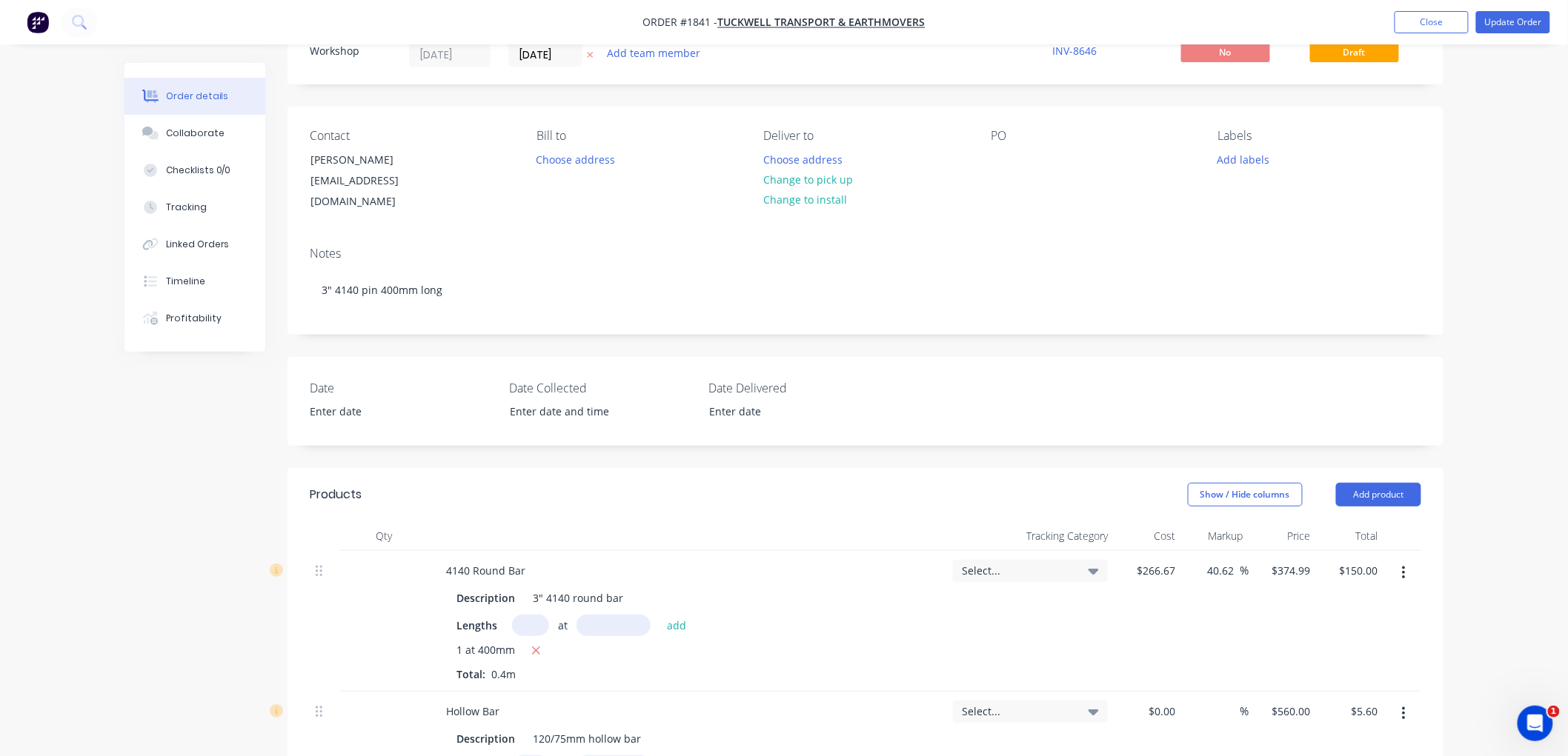
scroll to position [82, 0]
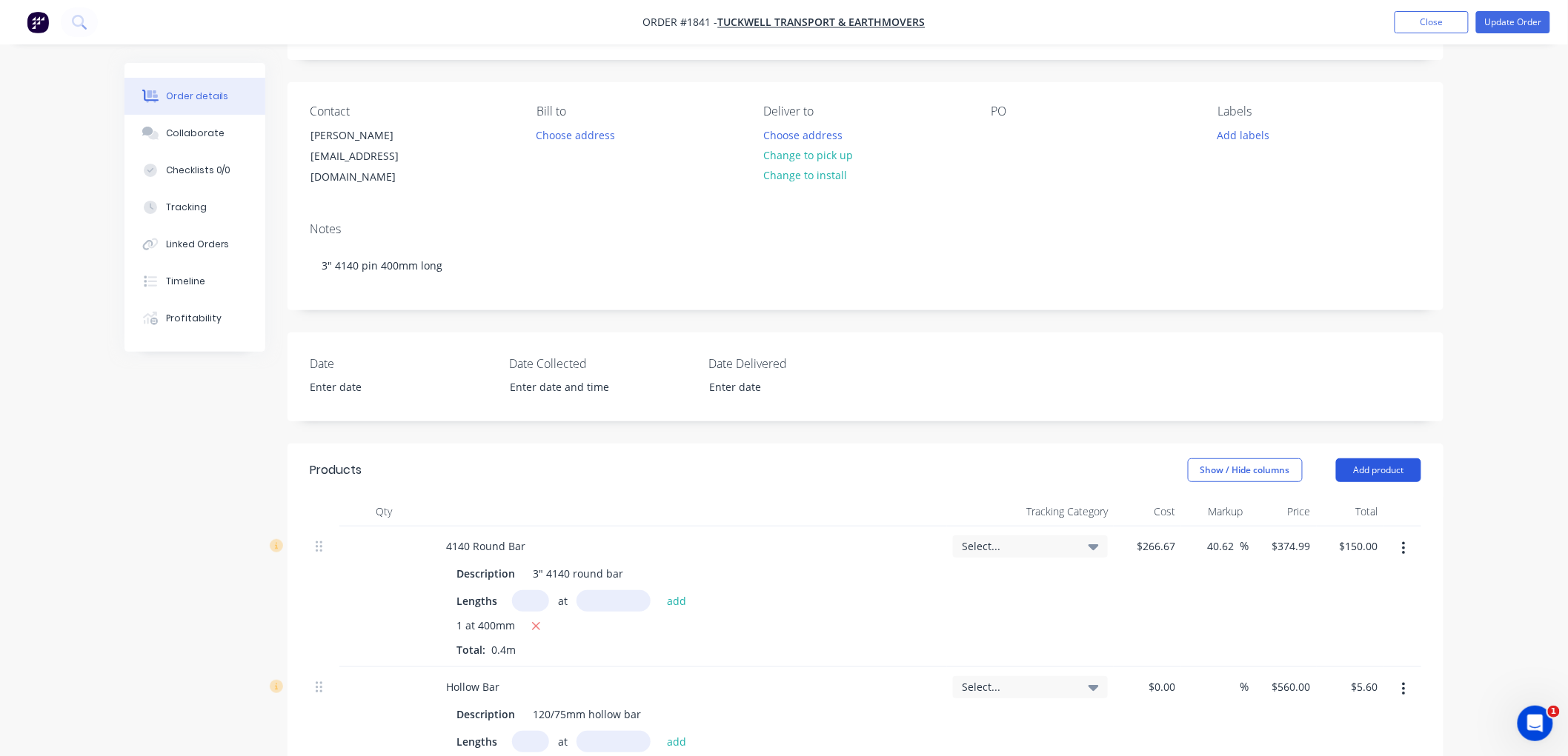
click at [1382, 458] on button "Add product" at bounding box center [1378, 470] width 85 height 24
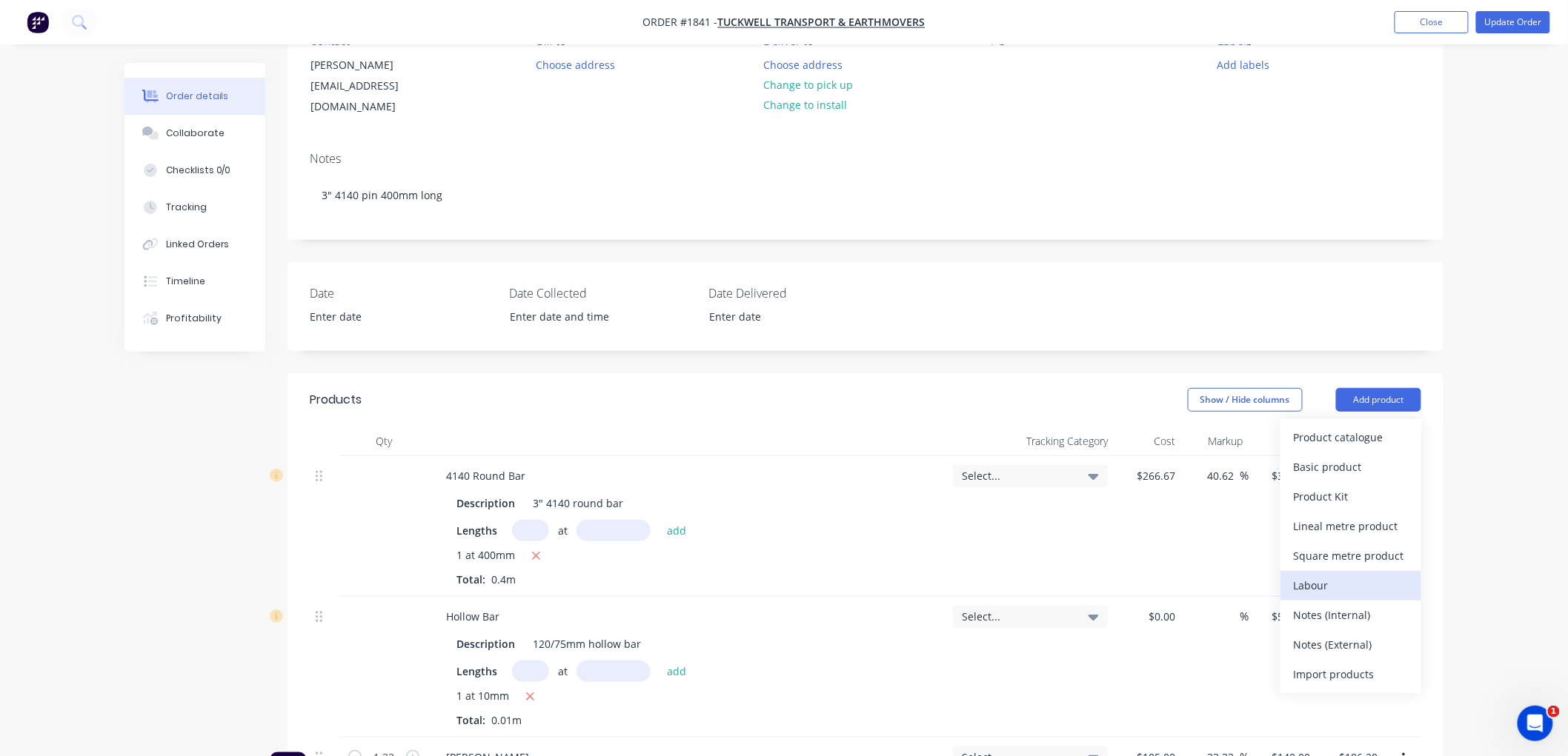
scroll to position [247, 0]
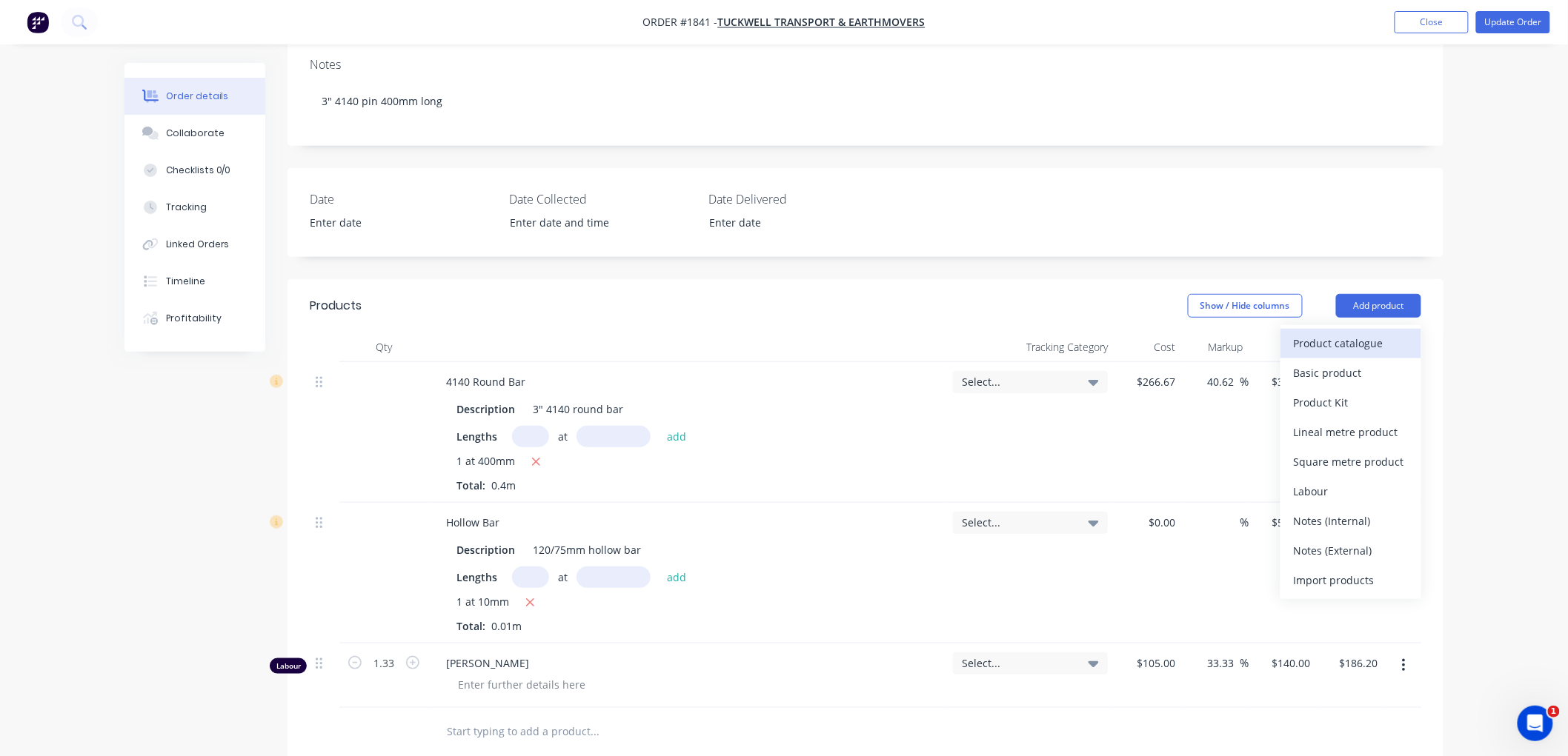
click at [1346, 333] on div "Product catalogue" at bounding box center [1351, 343] width 114 height 21
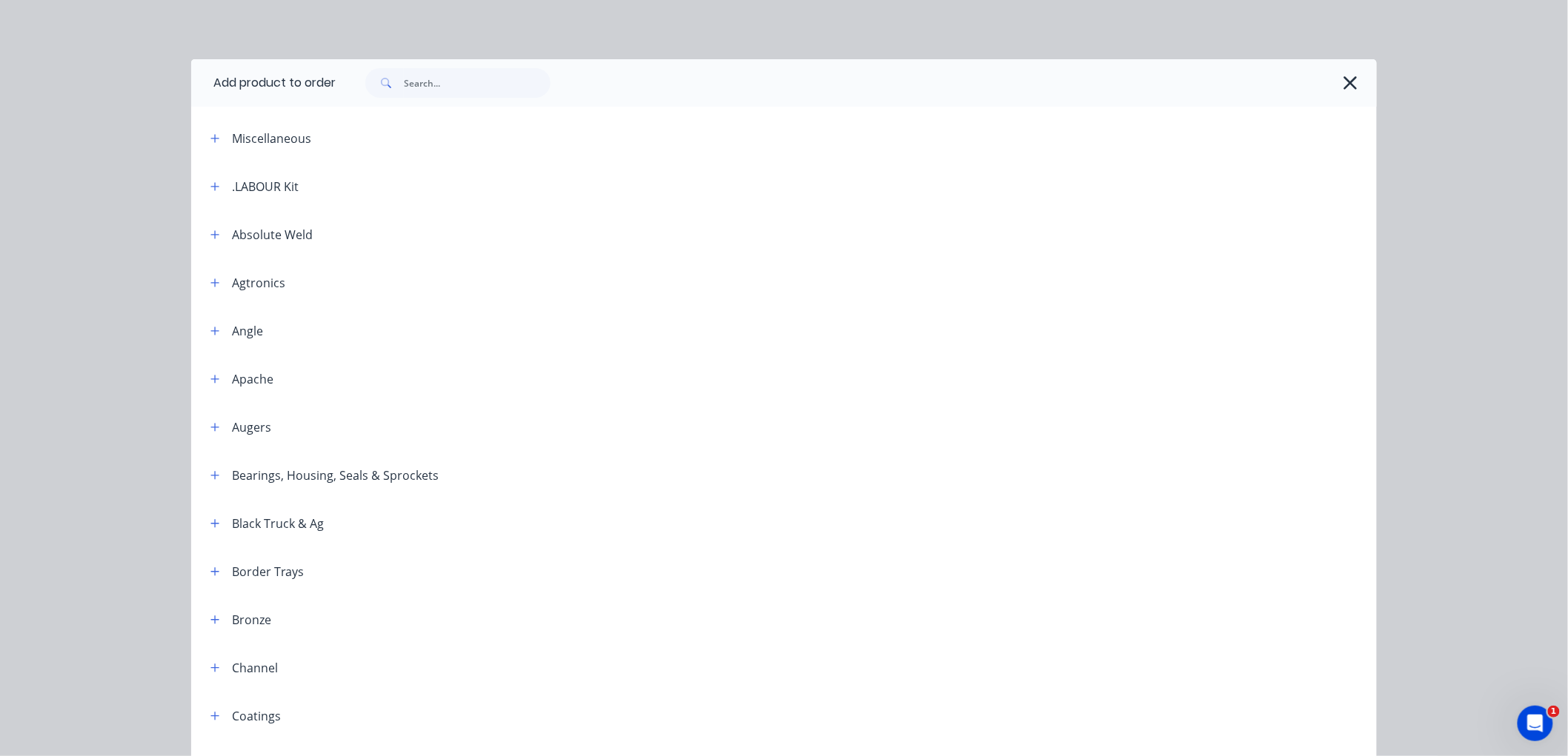
drag, startPoint x: 208, startPoint y: 183, endPoint x: 241, endPoint y: 183, distance: 33.0
click at [211, 183] on icon "button" at bounding box center [215, 186] width 9 height 10
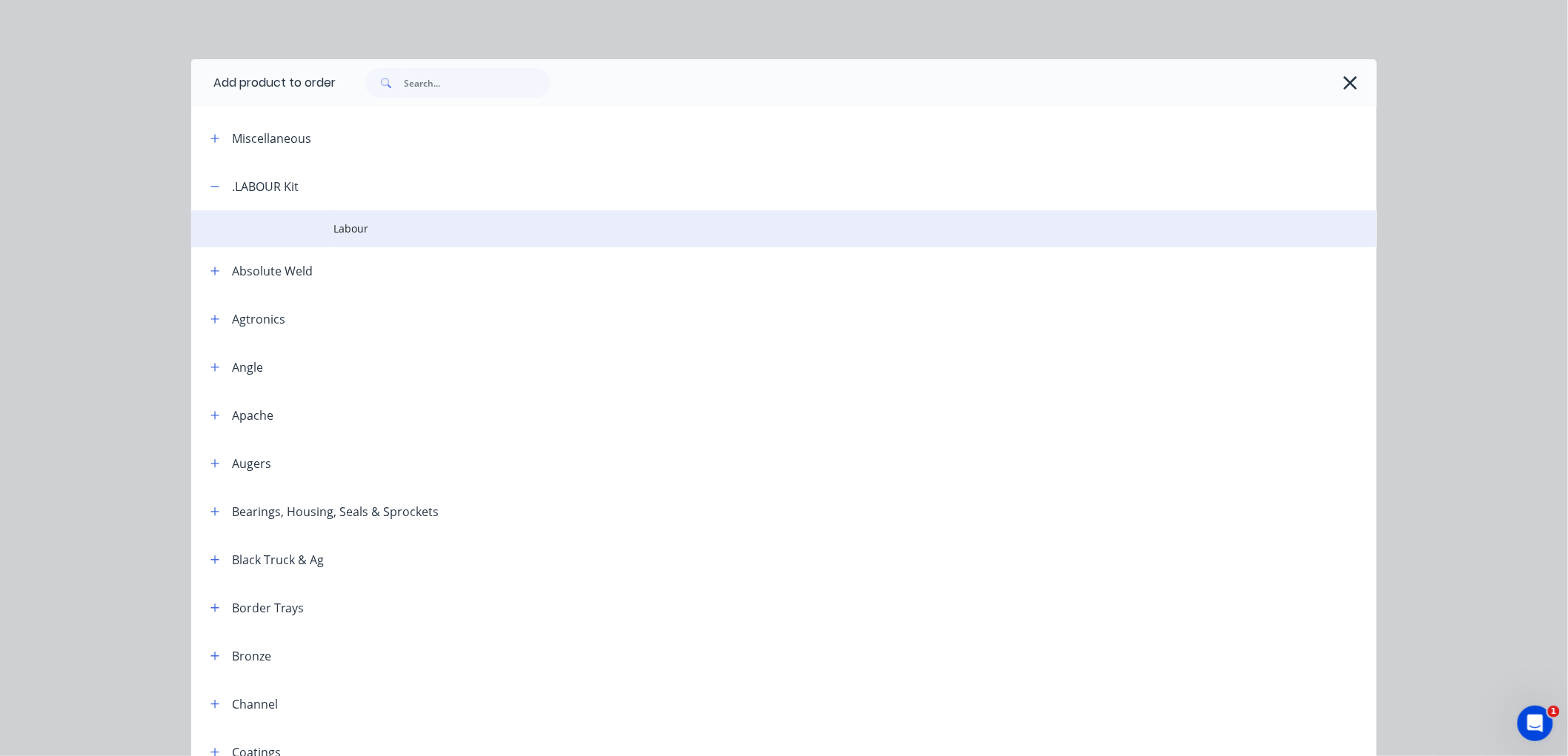
click at [342, 235] on span "Labour" at bounding box center [751, 228] width 834 height 16
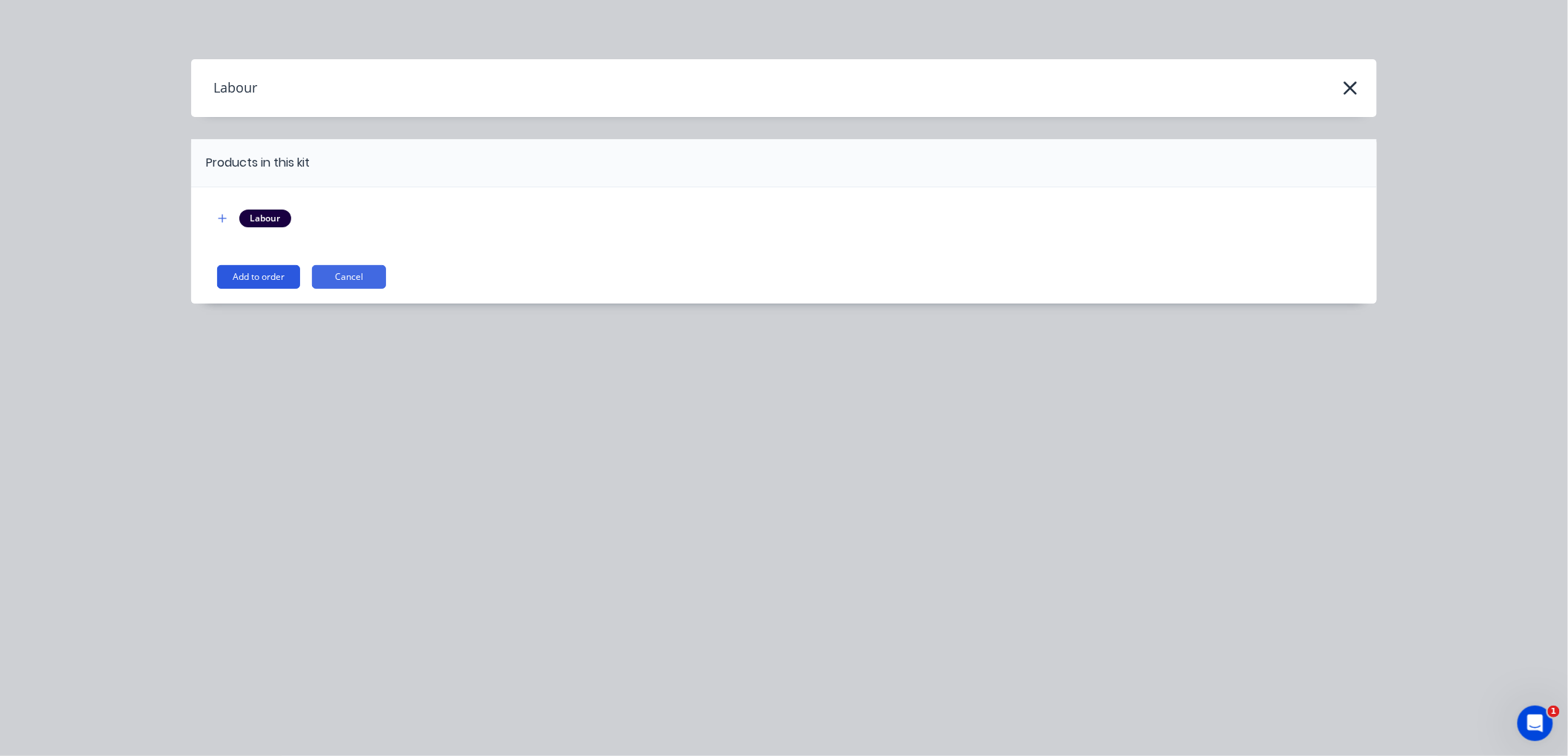
click at [257, 276] on button "Add to order" at bounding box center [259, 277] width 83 height 24
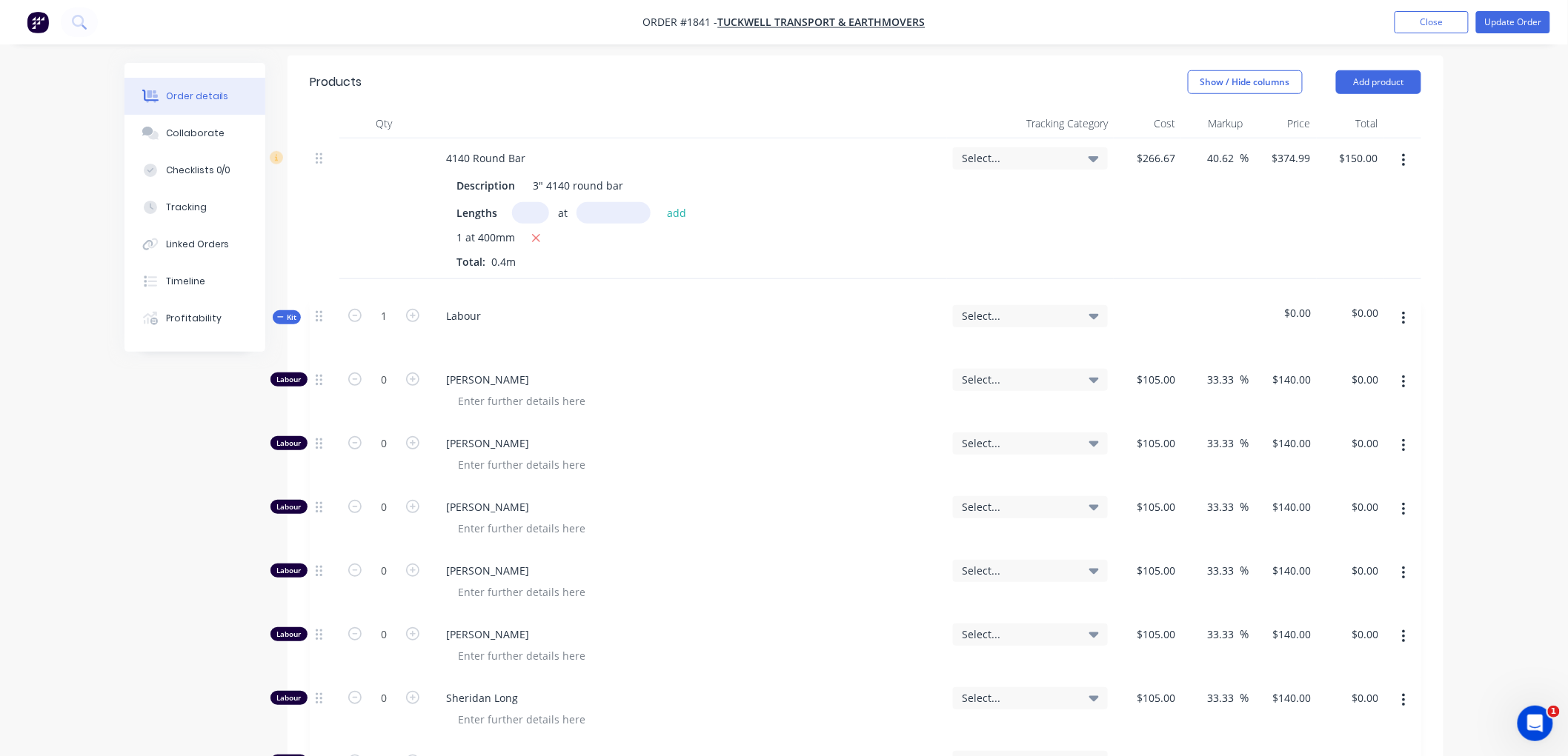
scroll to position [473, 0]
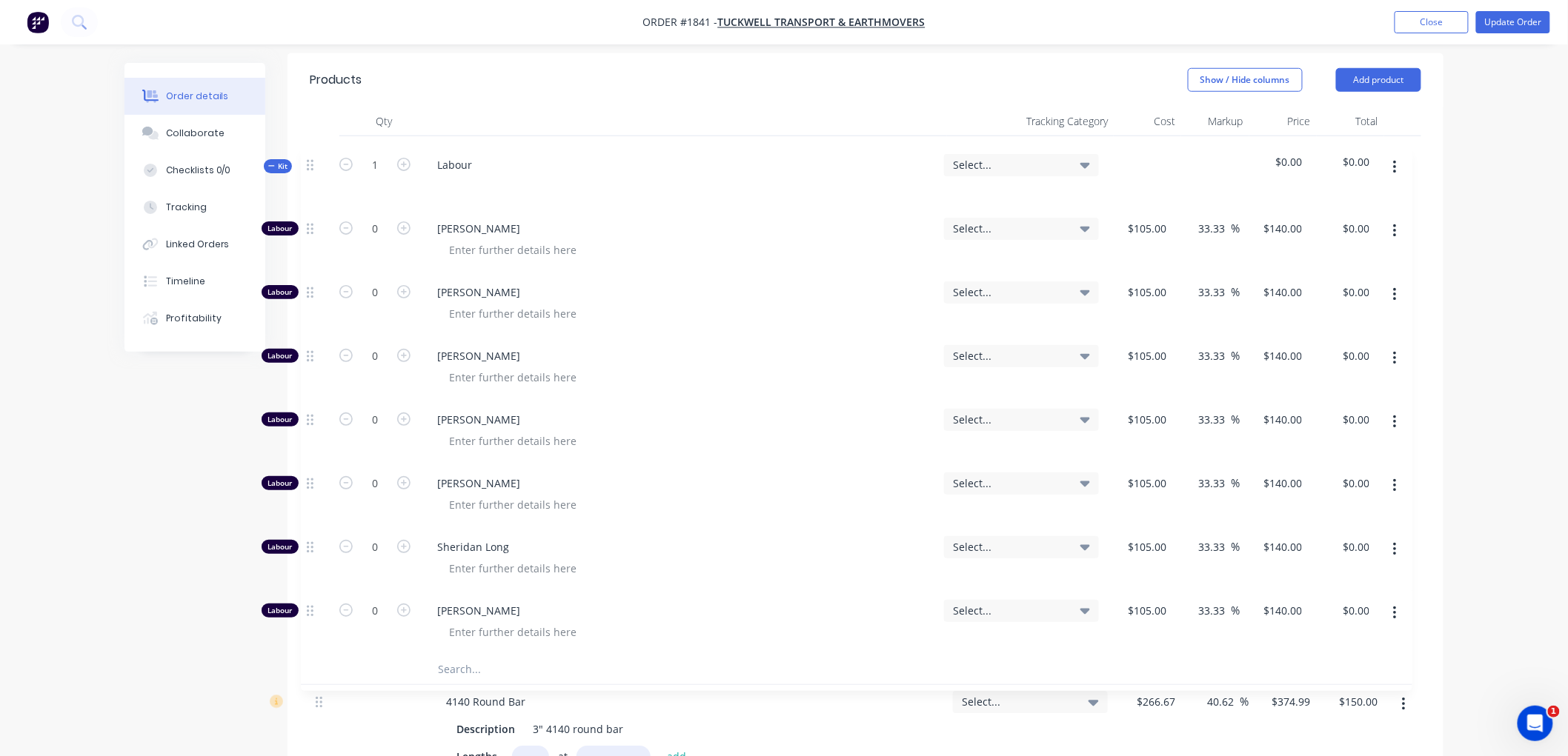
drag, startPoint x: 320, startPoint y: 546, endPoint x: 311, endPoint y: 141, distance: 405.1
click at [311, 141] on div "4140 Round Bar Description 3" 4140 round bar Lengths at add 1 at 400mm Total: 0…" at bounding box center [866, 583] width 1111 height 893
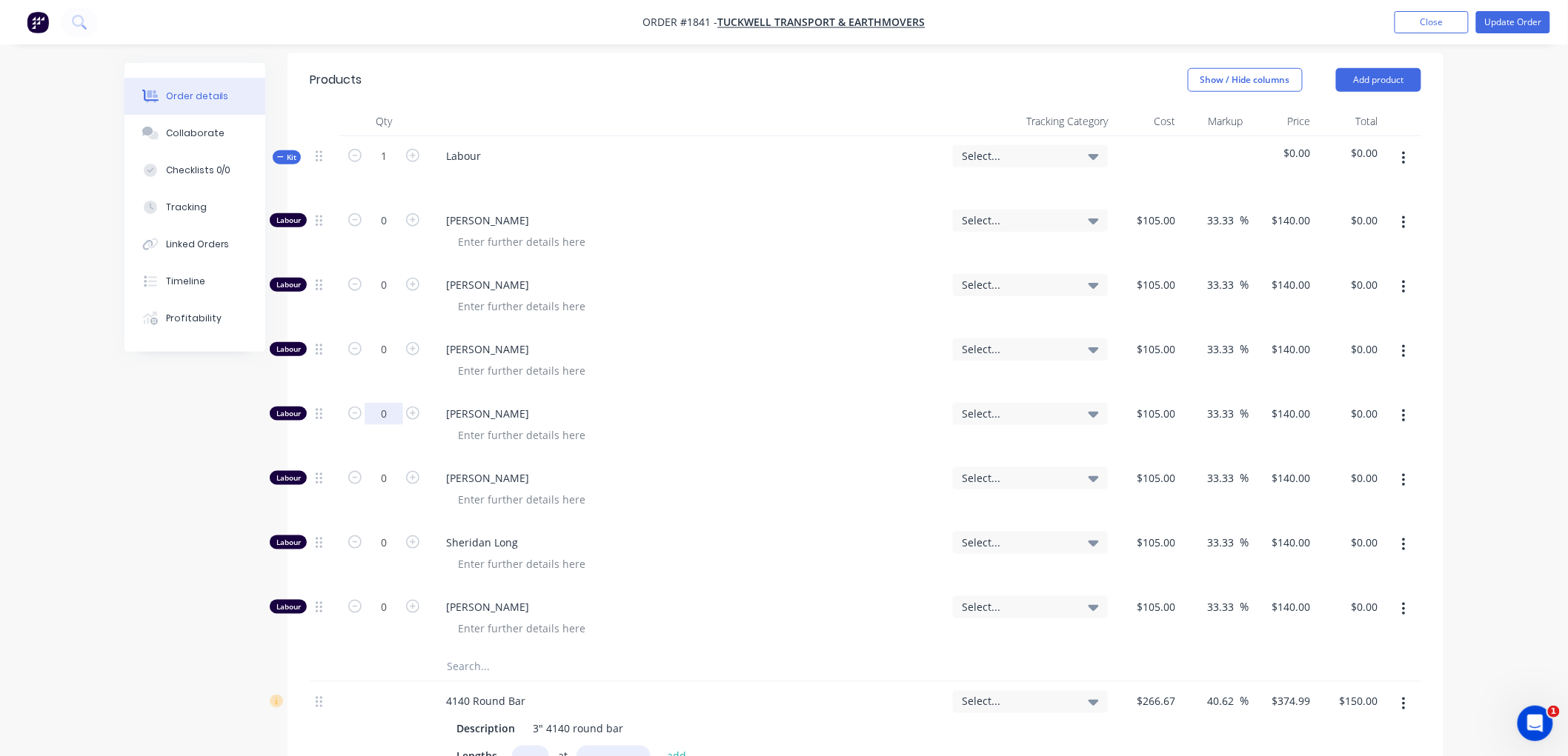
click at [392, 403] on input "0" at bounding box center [384, 414] width 39 height 22
type input "1.5"
click at [279, 153] on icon "button" at bounding box center [280, 157] width 6 height 7
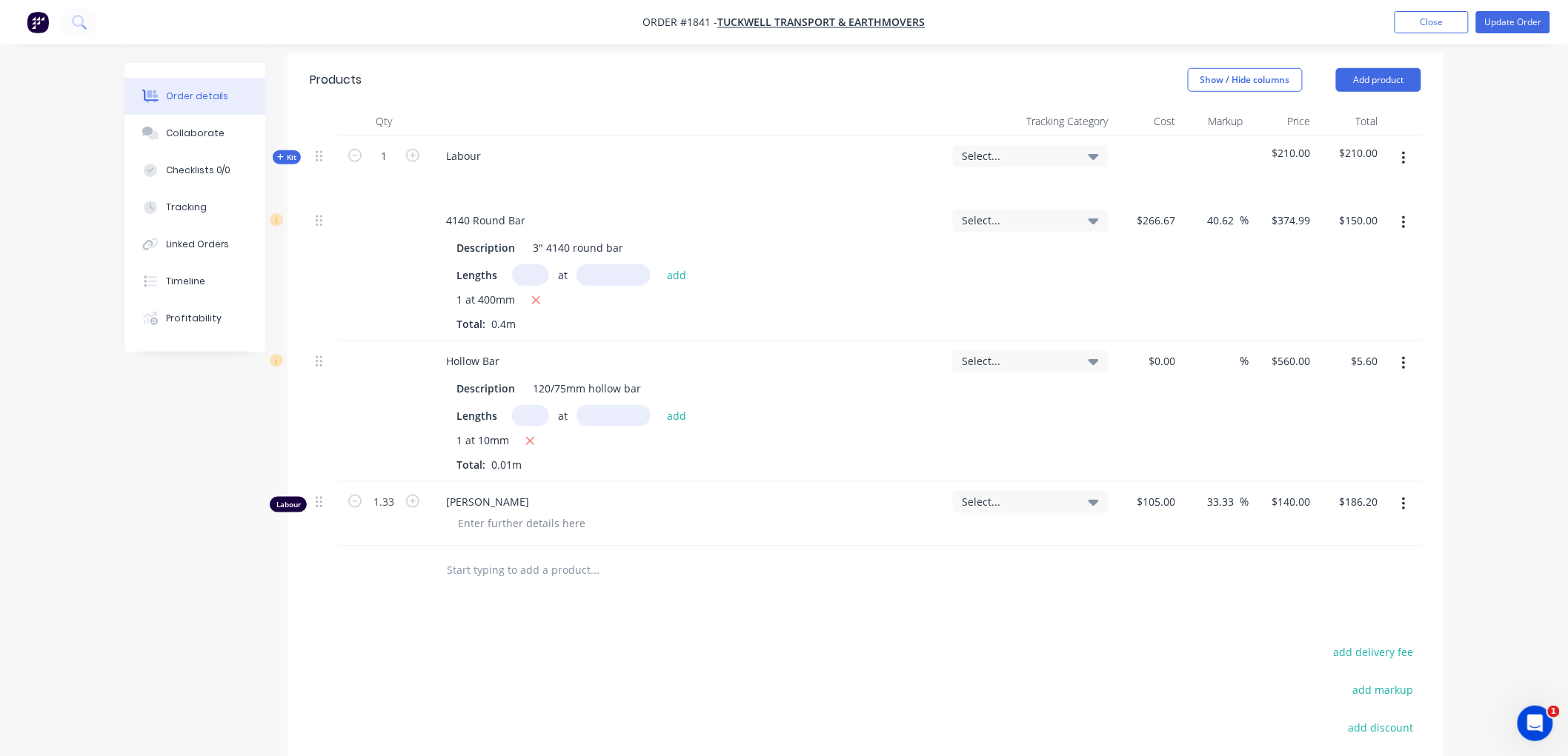
click at [1397, 491] on button "button" at bounding box center [1404, 504] width 35 height 27
click at [1327, 621] on div "Delete" at bounding box center [1351, 631] width 114 height 21
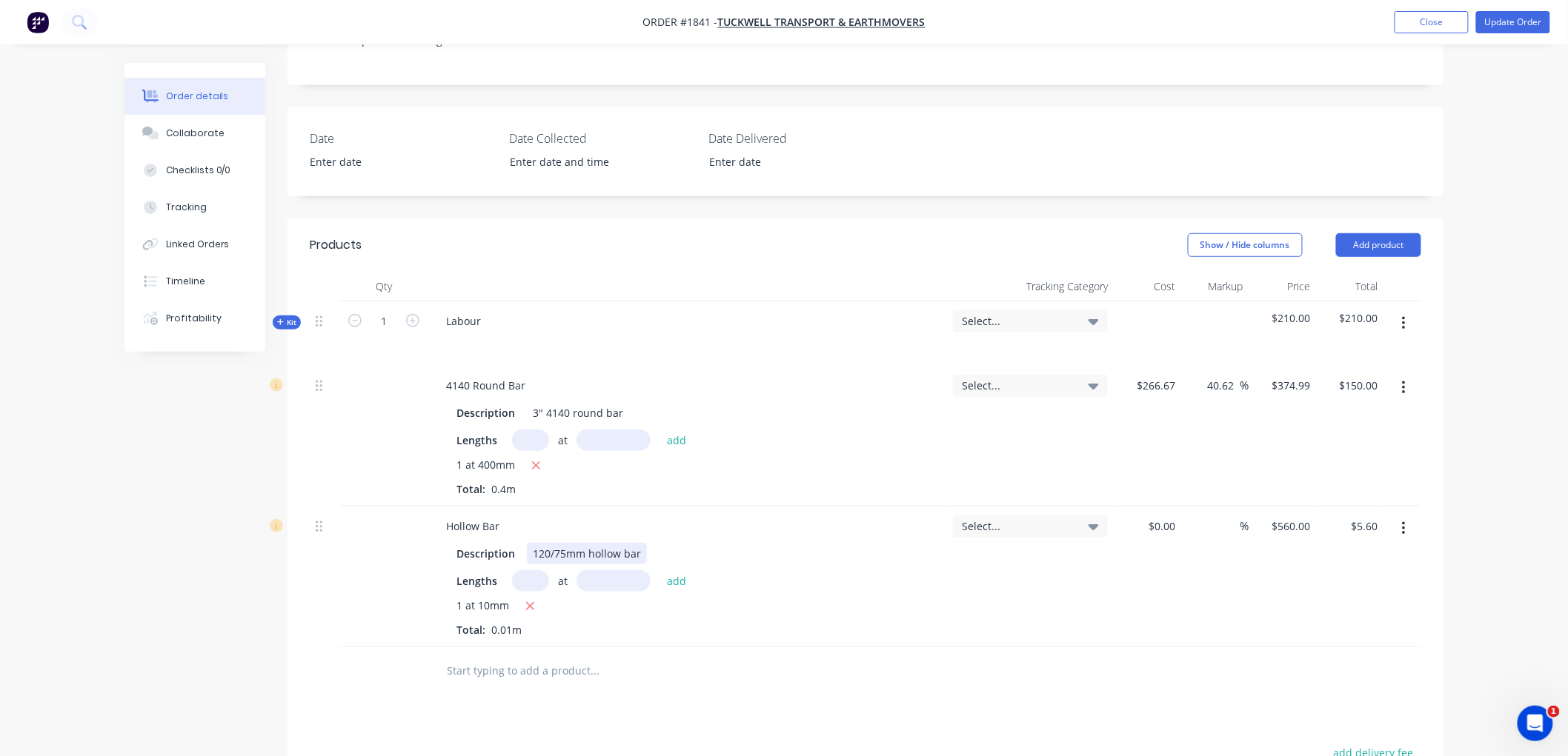
scroll to position [308, 0]
click at [491, 310] on div "Labour" at bounding box center [464, 320] width 59 height 21
click at [306, 388] on div "Qty Tracking Category Cost Markup Price Total Kit 1 Labour: Make large pin Sele…" at bounding box center [866, 483] width 1156 height 423
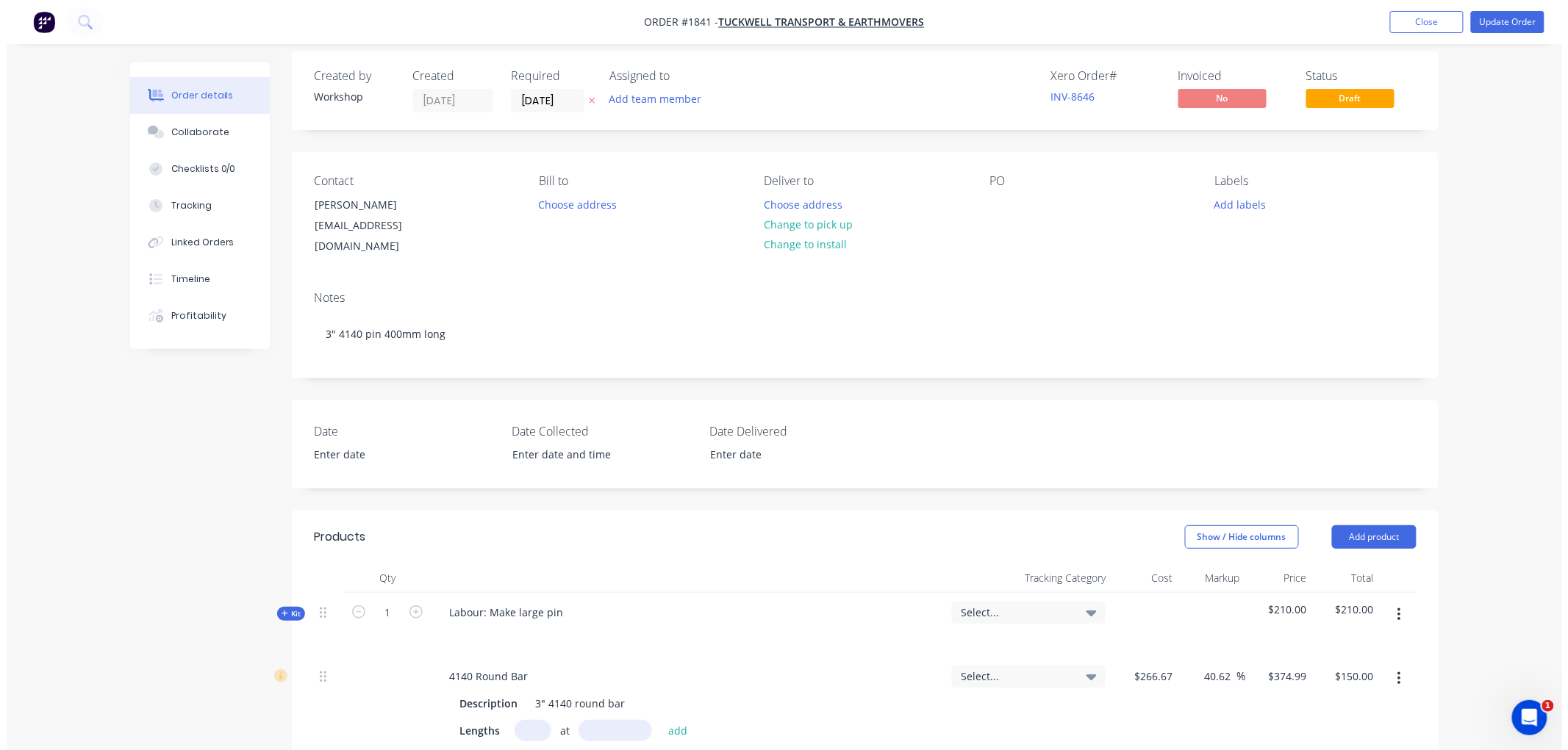
scroll to position [0, 0]
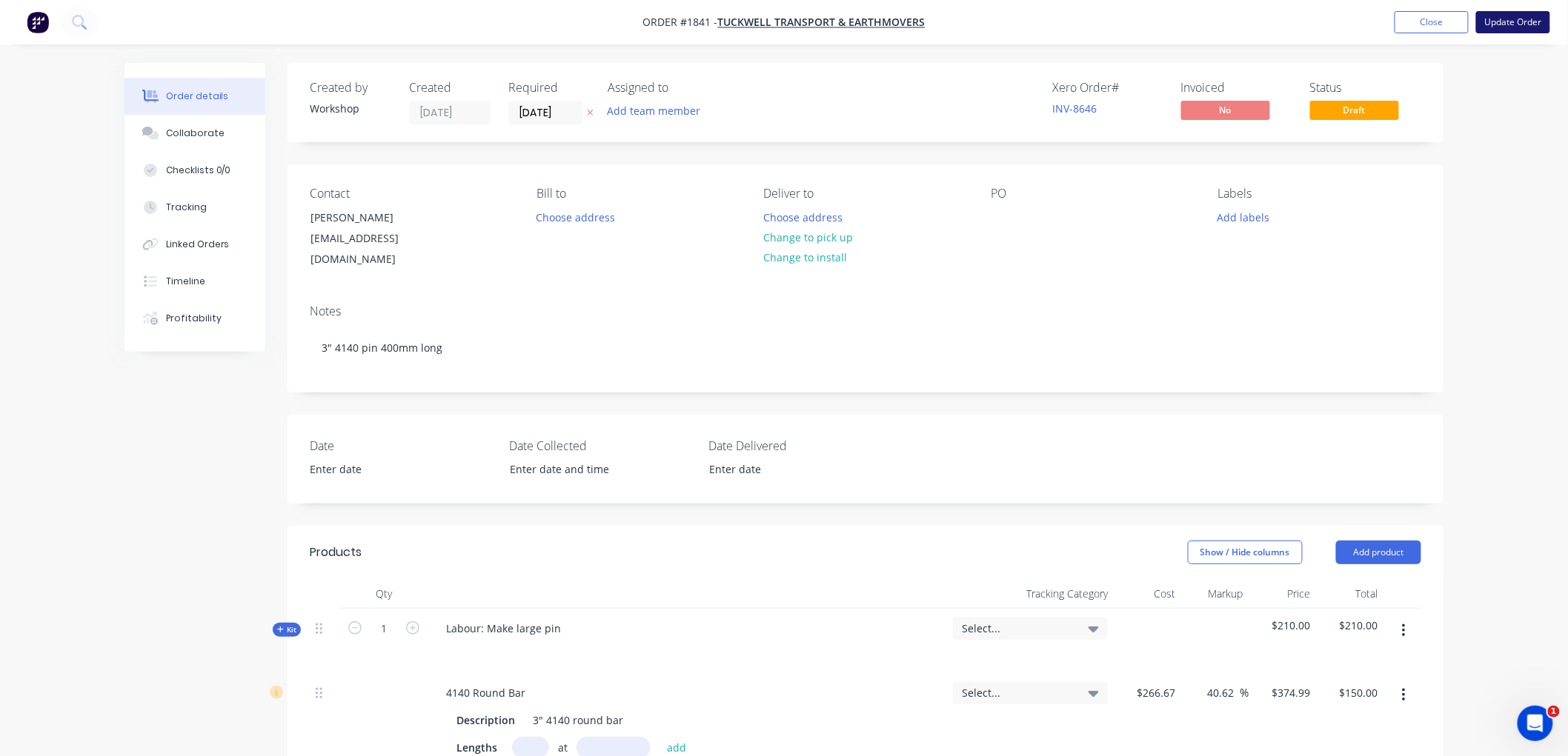
click at [1527, 18] on button "Update Order" at bounding box center [1513, 22] width 74 height 22
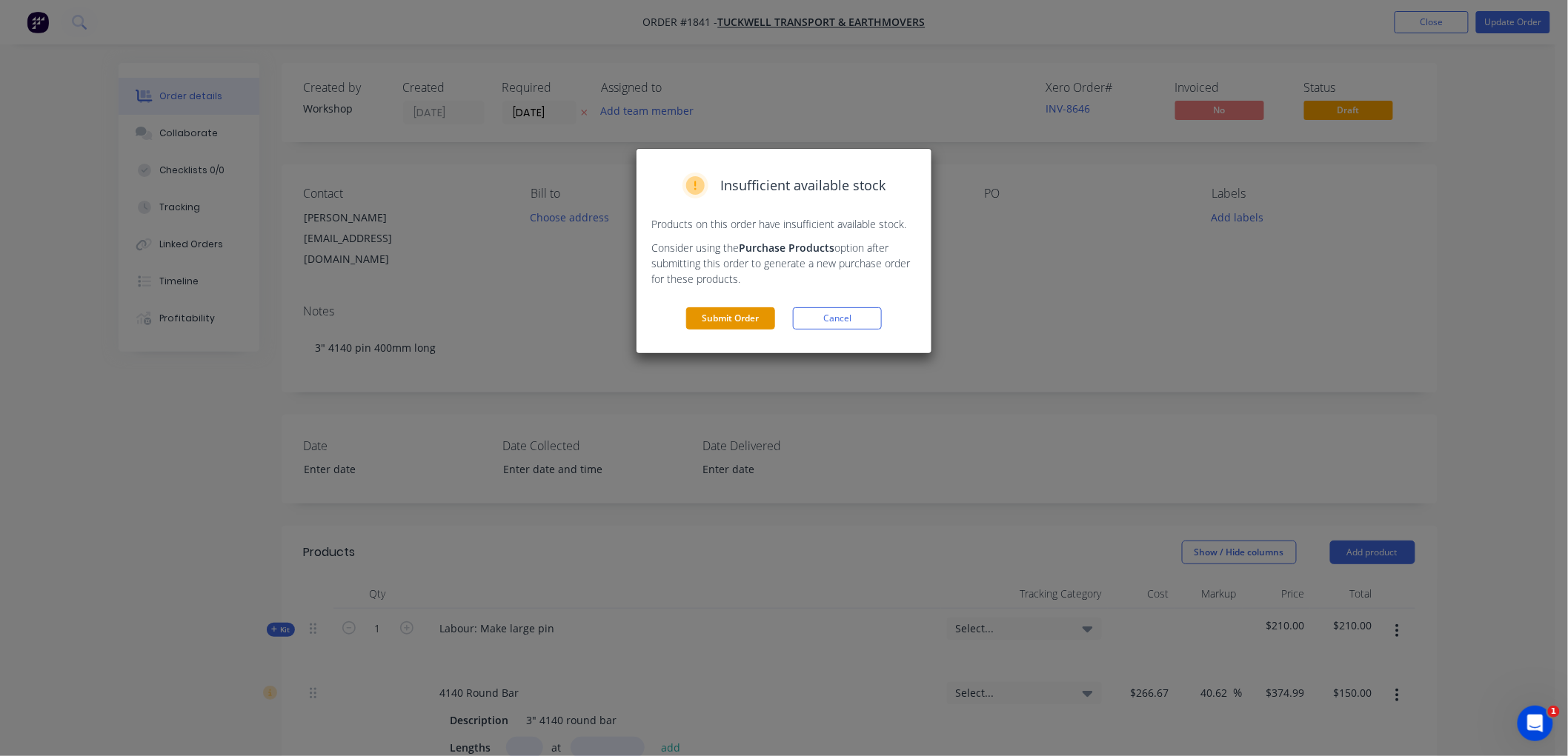
click at [748, 310] on button "Submit Order" at bounding box center [730, 318] width 89 height 22
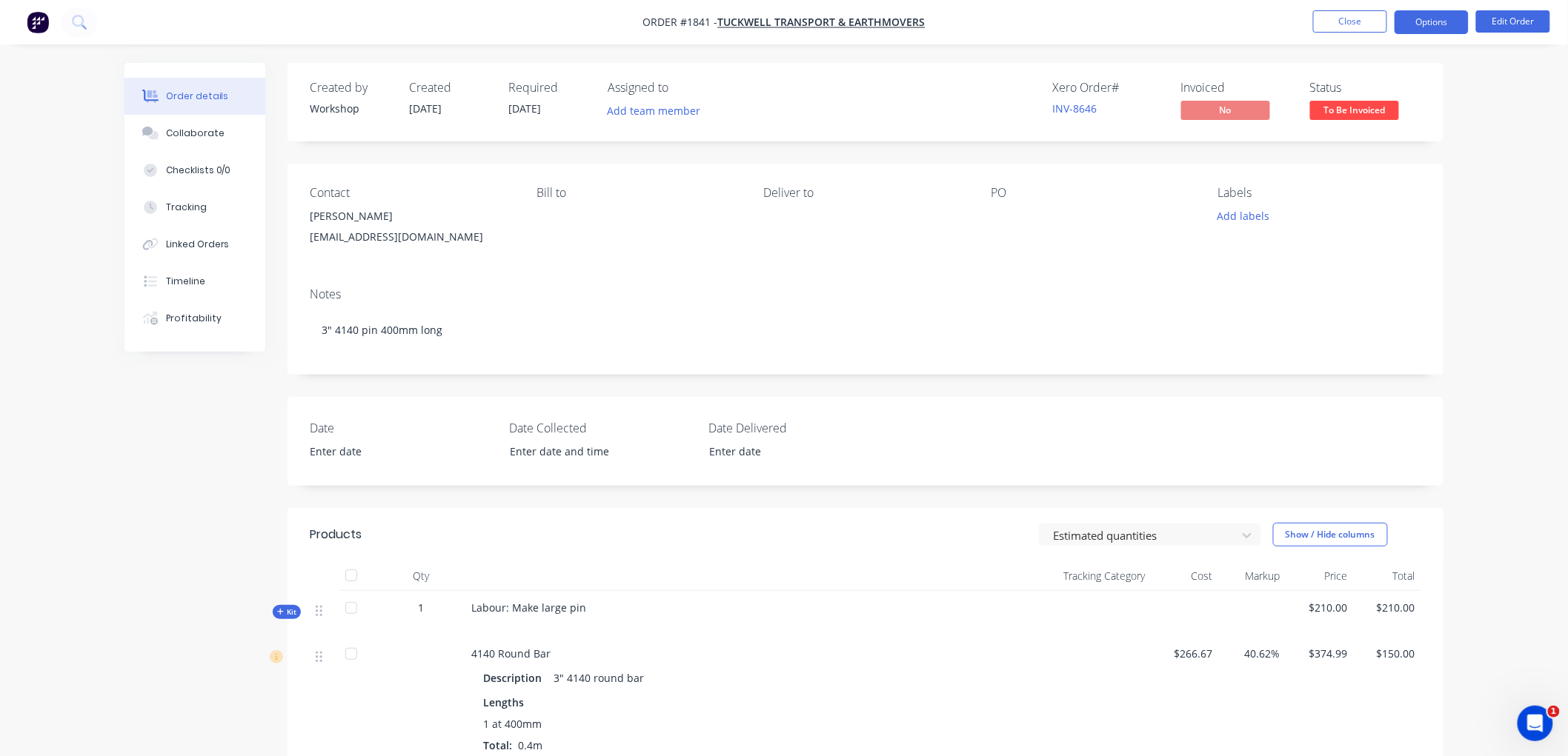
click at [1417, 22] on button "Options" at bounding box center [1431, 22] width 74 height 24
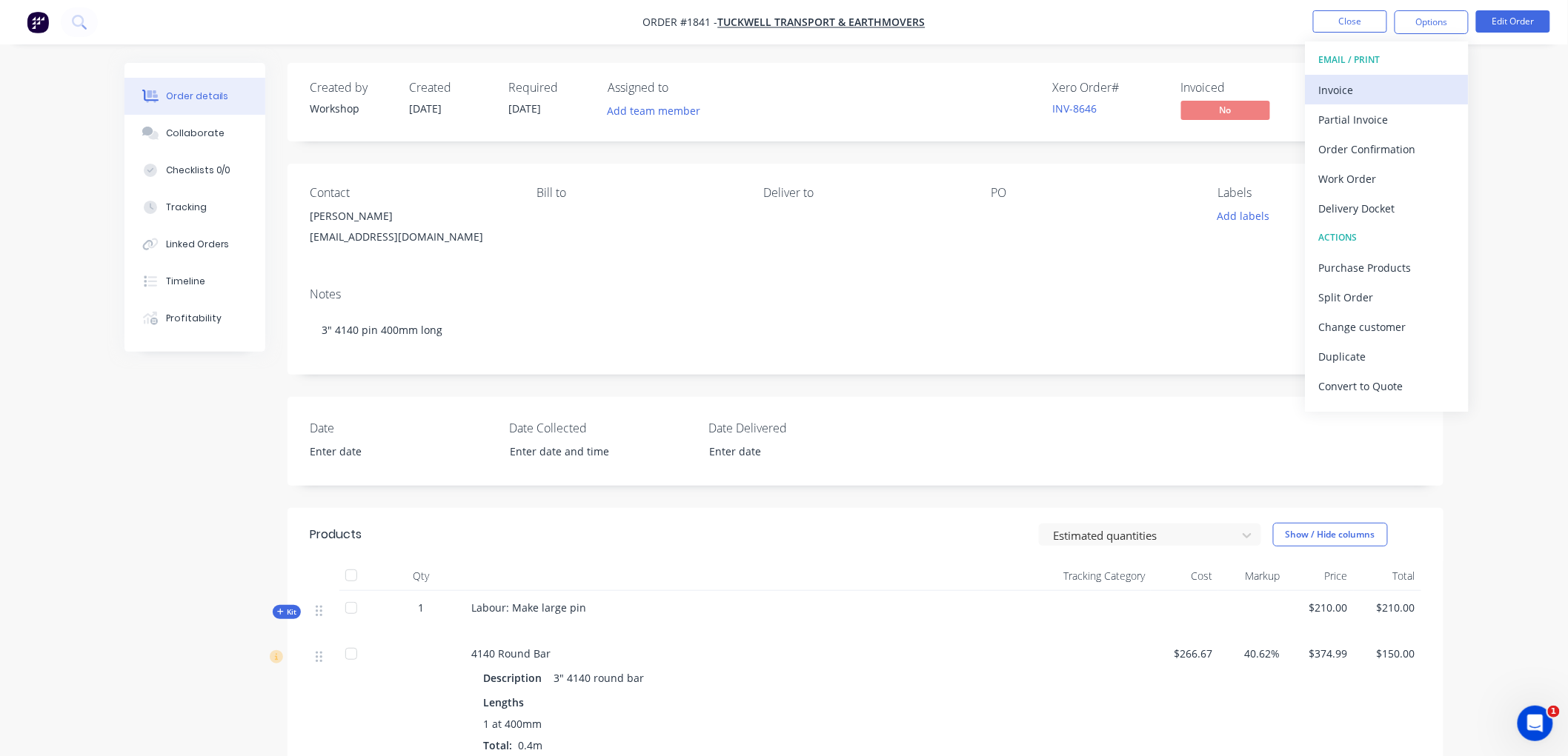
click at [1366, 84] on div "Invoice" at bounding box center [1386, 89] width 137 height 21
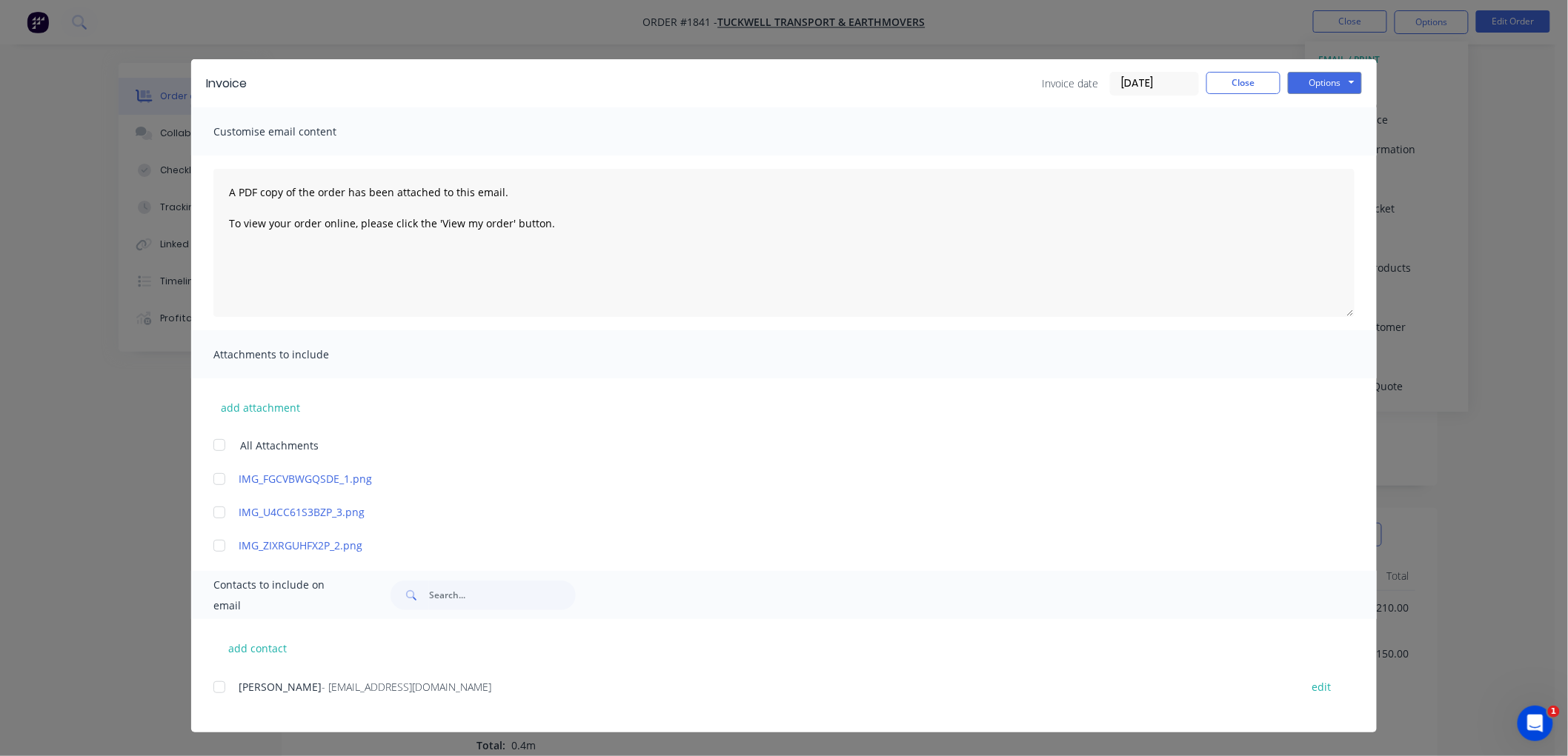
click at [1161, 87] on input "[DATE]" at bounding box center [1154, 83] width 87 height 22
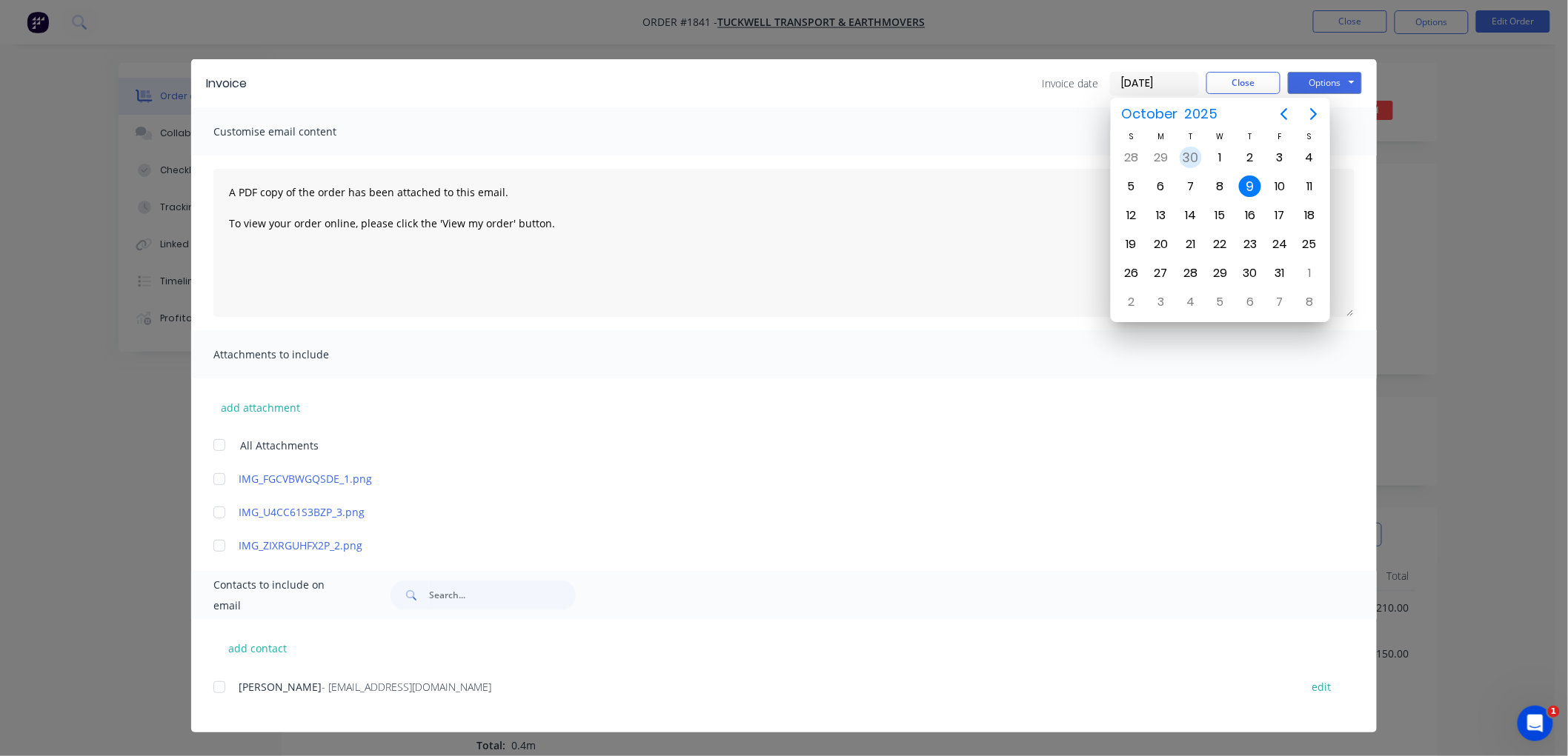
click at [1187, 157] on div "30" at bounding box center [1191, 158] width 22 height 22
type input "[DATE]"
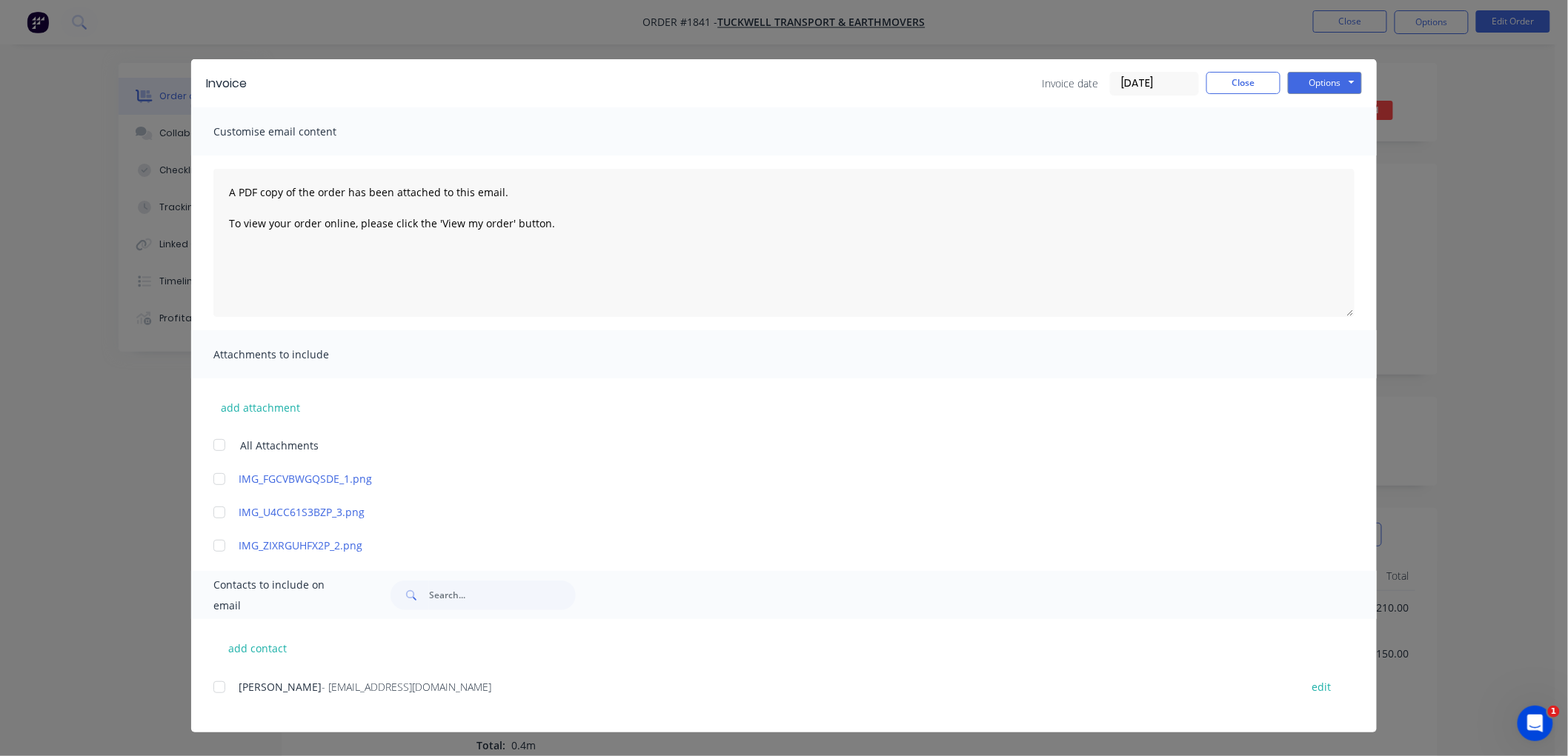
click at [212, 682] on div "add contact [PERSON_NAME] - [EMAIL_ADDRESS][DOMAIN_NAME] edit" at bounding box center [783, 676] width 1186 height 114
click at [218, 686] on div at bounding box center [219, 687] width 29 height 29
click at [1313, 90] on button "Options" at bounding box center [1324, 82] width 74 height 22
click at [1332, 153] on button "Email" at bounding box center [1334, 158] width 94 height 25
drag, startPoint x: 1243, startPoint y: 84, endPoint x: 1264, endPoint y: 77, distance: 22.1
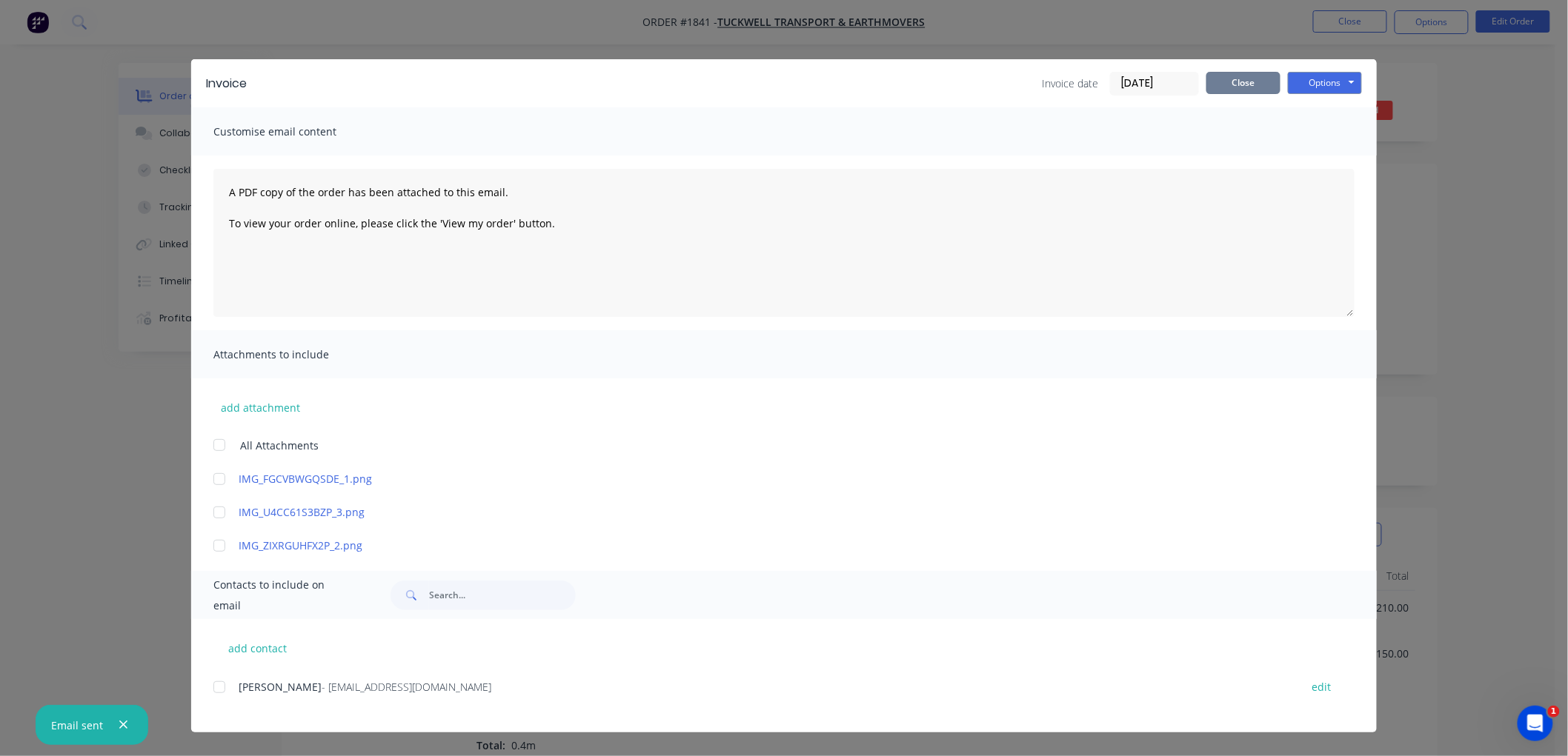
click at [1245, 83] on button "Close" at bounding box center [1243, 82] width 74 height 22
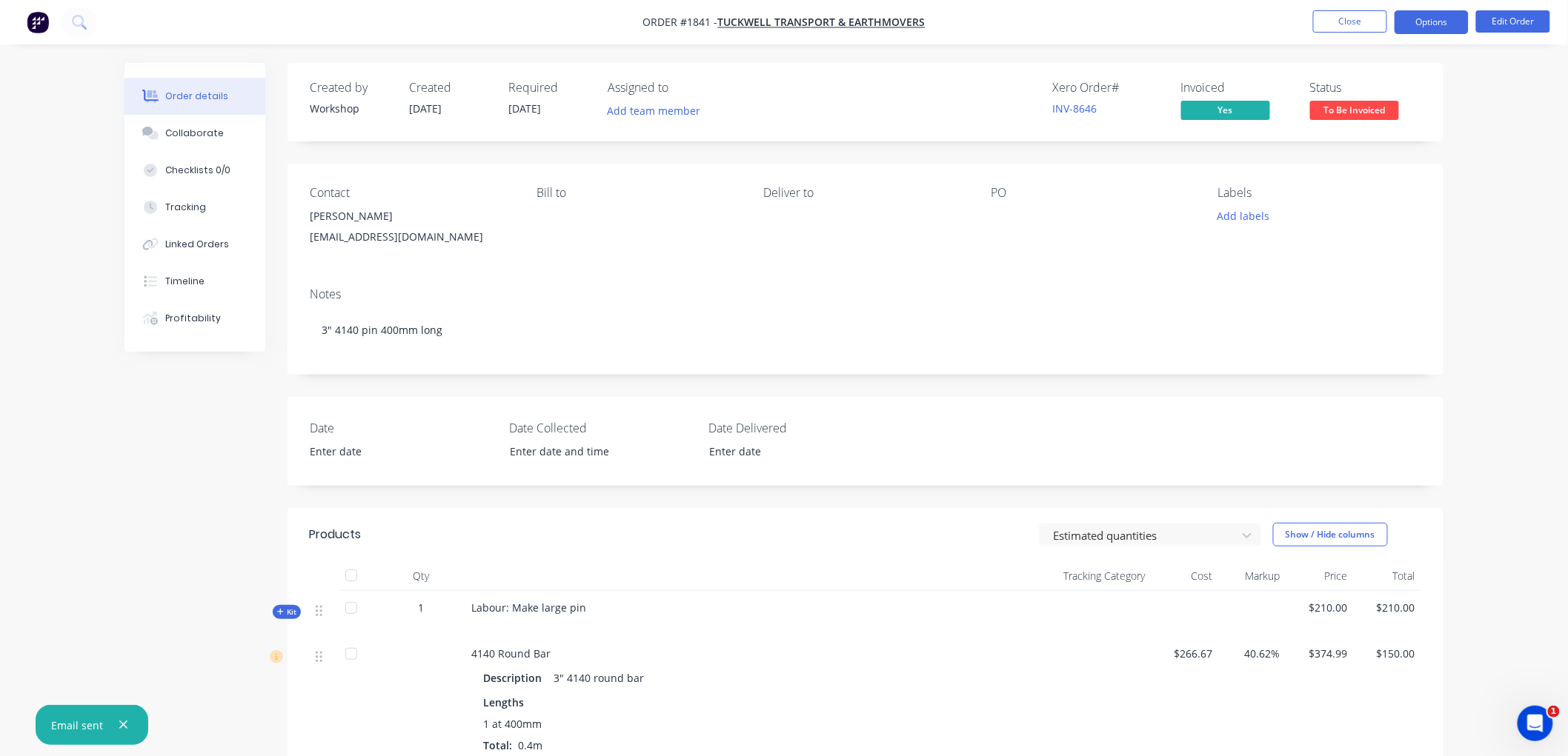
click at [1419, 16] on button "Options" at bounding box center [1431, 22] width 74 height 24
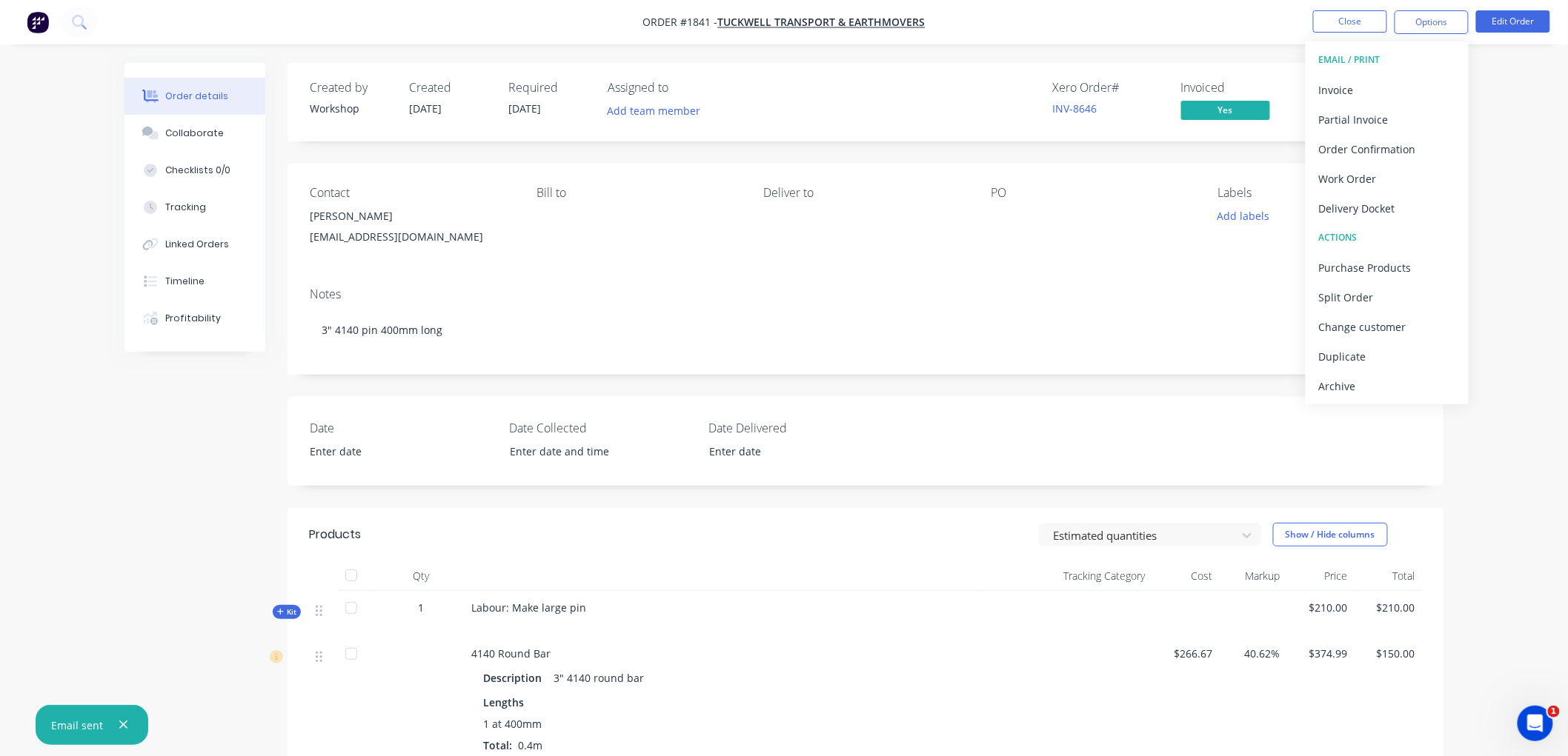
click at [1351, 385] on div "Archive" at bounding box center [1386, 386] width 137 height 21
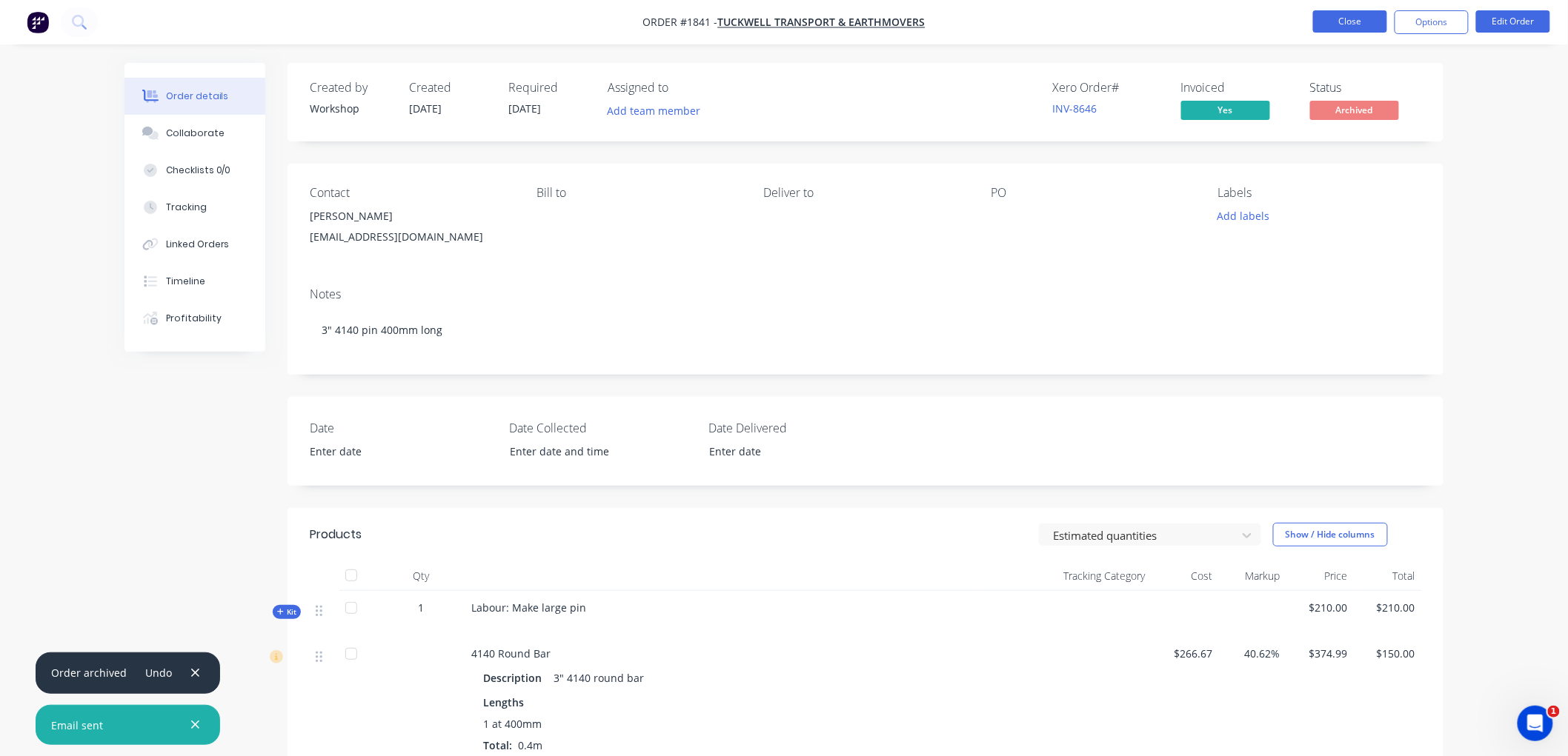
click at [1351, 22] on button "Close" at bounding box center [1350, 21] width 74 height 22
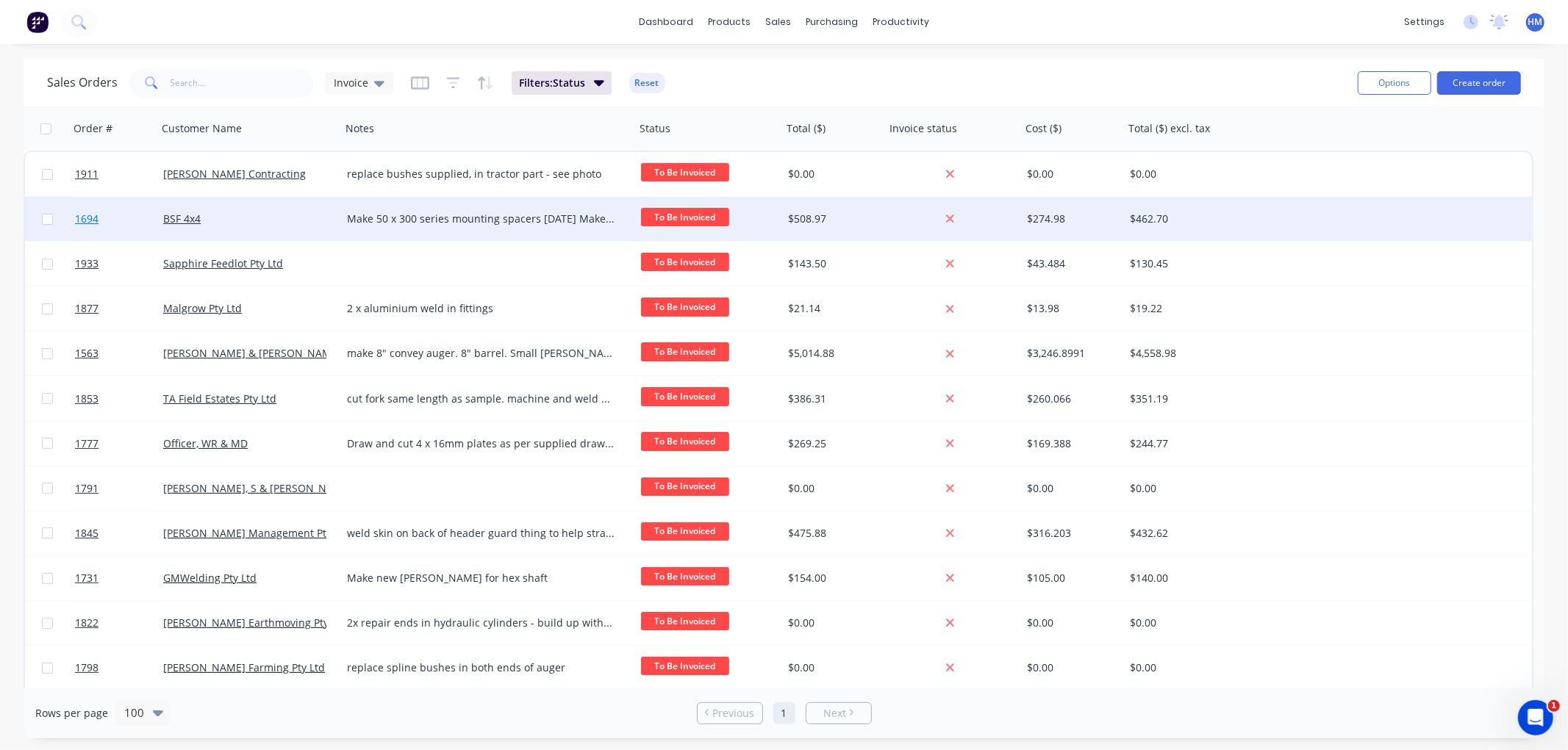
click at [128, 224] on link "1694" at bounding box center [118, 219] width 88 height 44
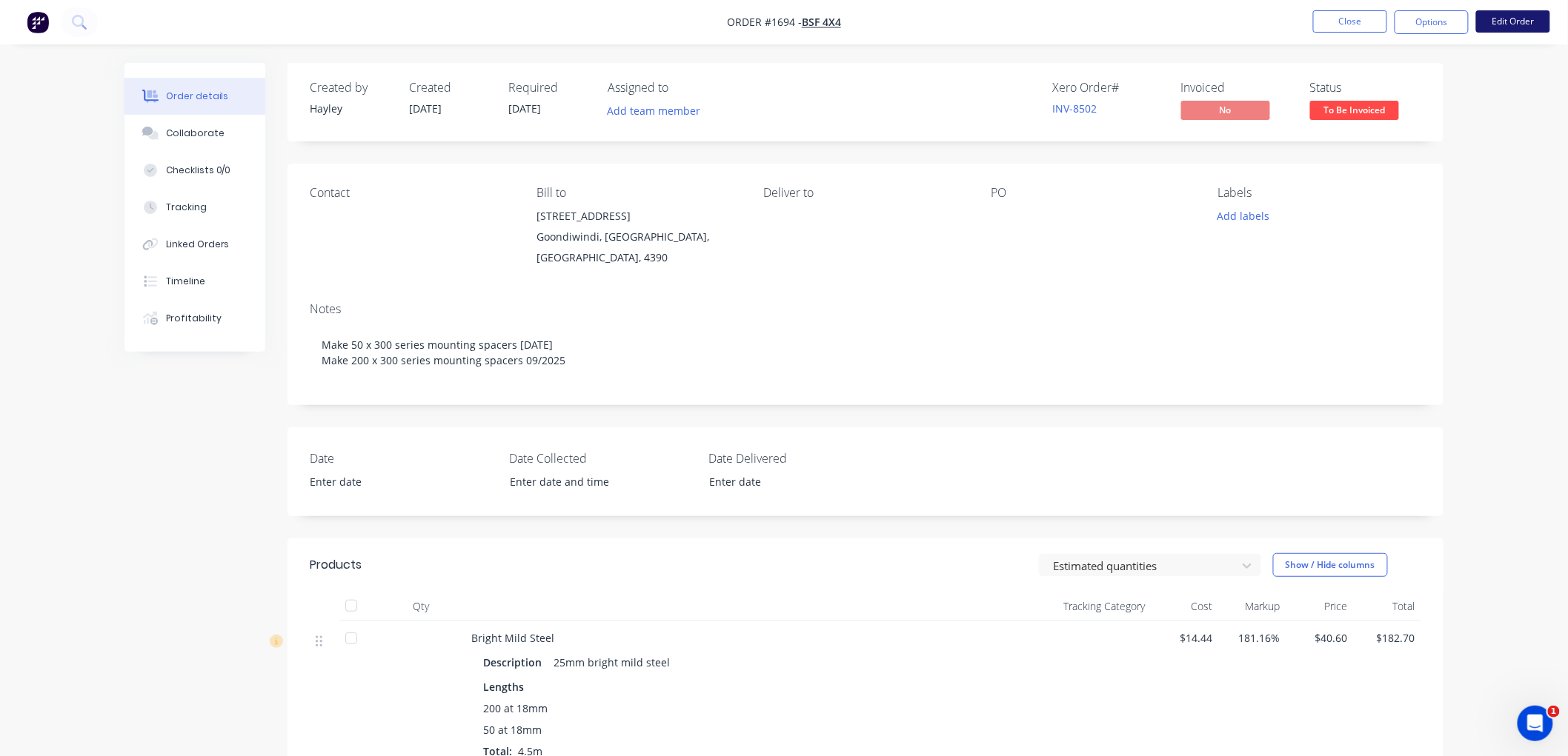
click at [1512, 17] on button "Edit Order" at bounding box center [1513, 21] width 74 height 22
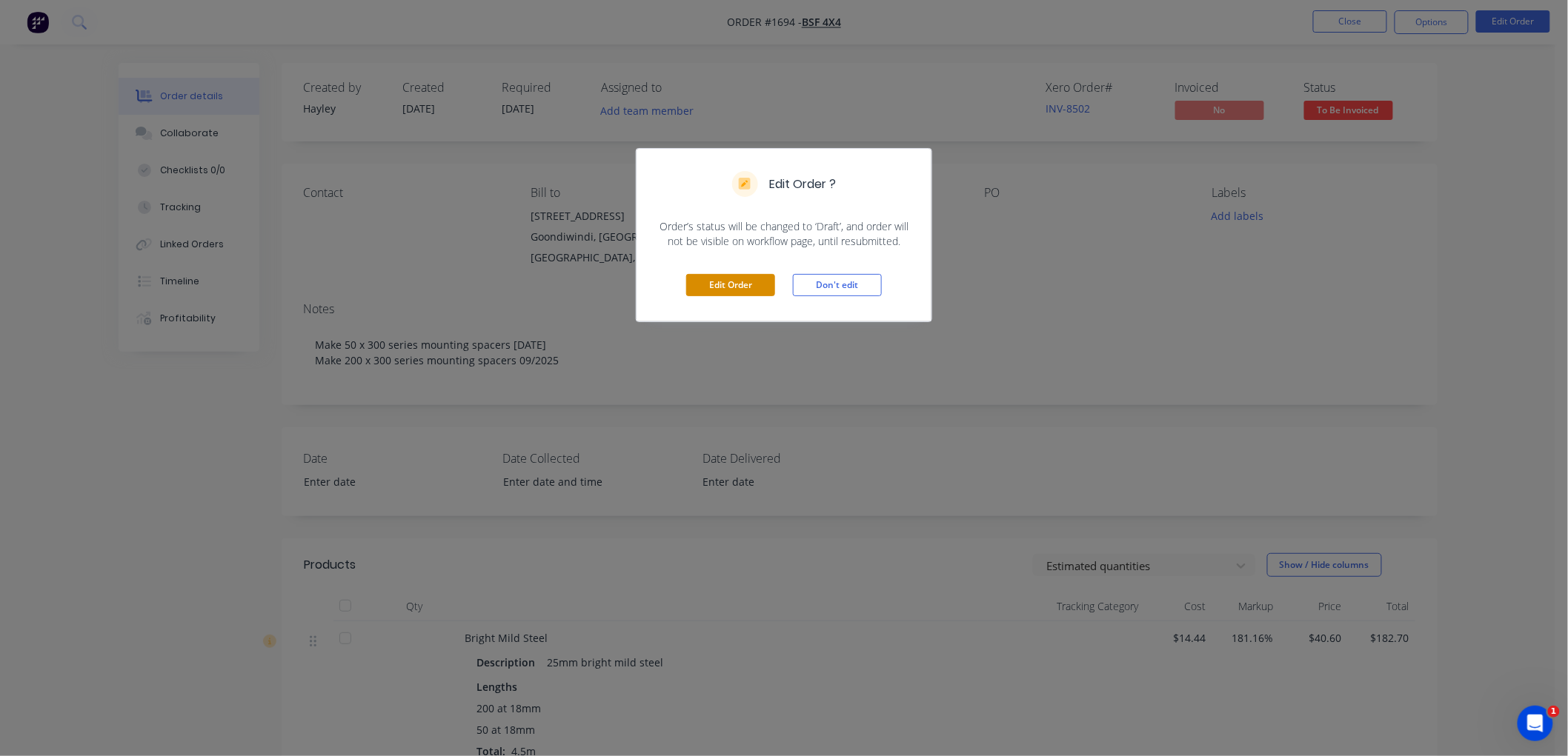
click at [719, 274] on button "Edit Order" at bounding box center [730, 285] width 89 height 22
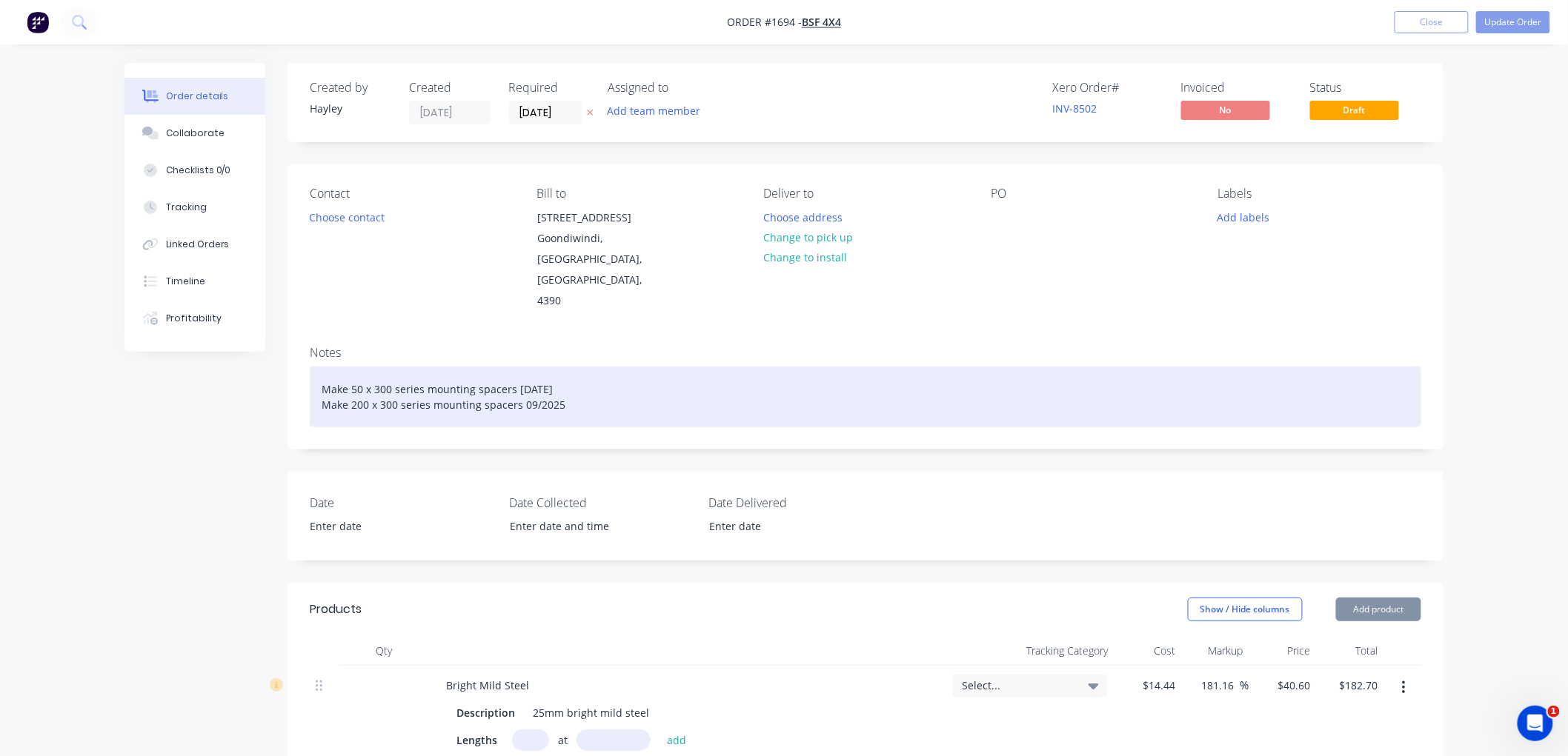
click at [592, 405] on div "Make 50 x 300 series mounting spacers [DATE] Make 200 x 300 series mounting spa…" at bounding box center [866, 397] width 1111 height 60
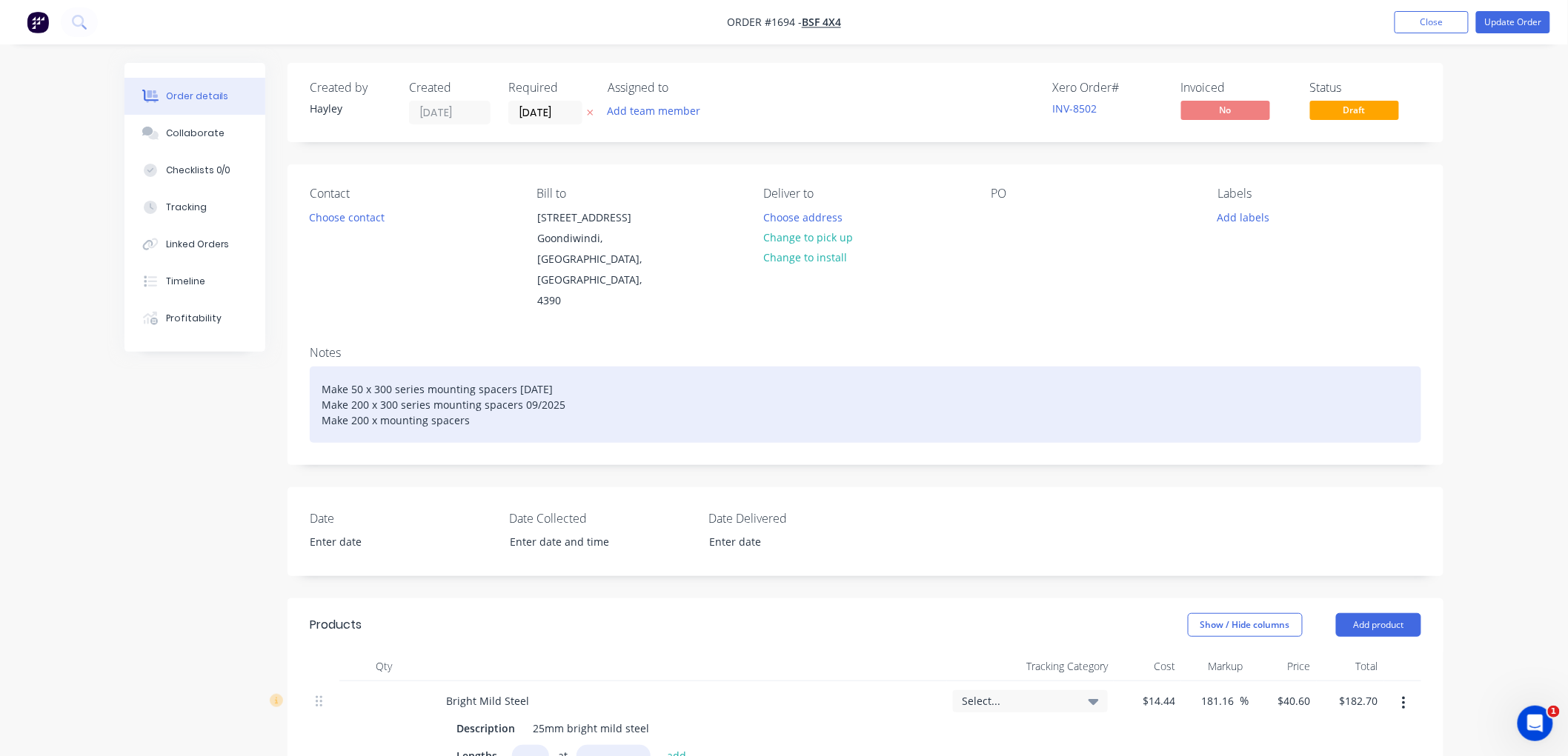
click at [381, 420] on div "Make 50 x 300 series mounting spacers [DATE] Make 200 x 300 series mounting spa…" at bounding box center [866, 404] width 1111 height 76
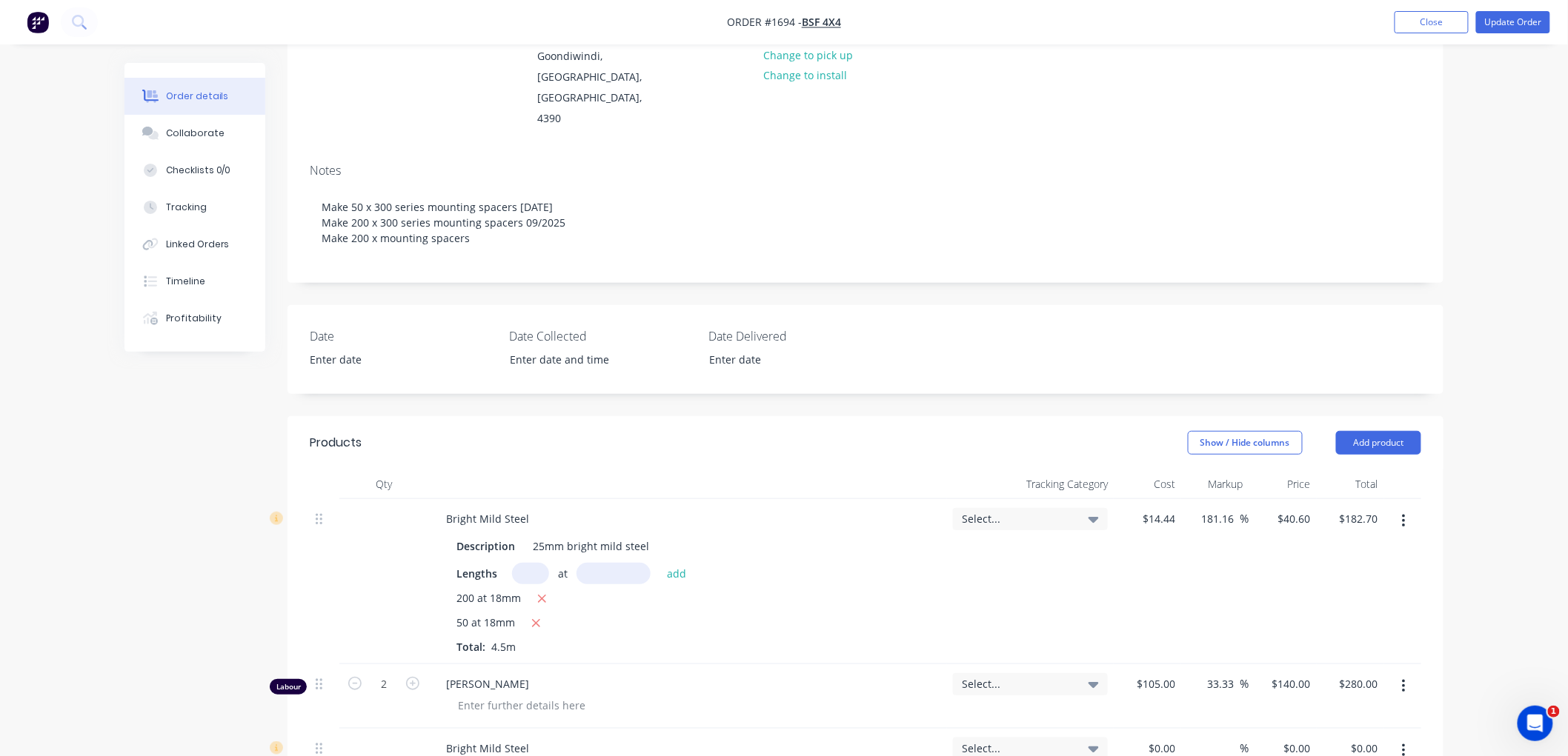
scroll to position [164, 0]
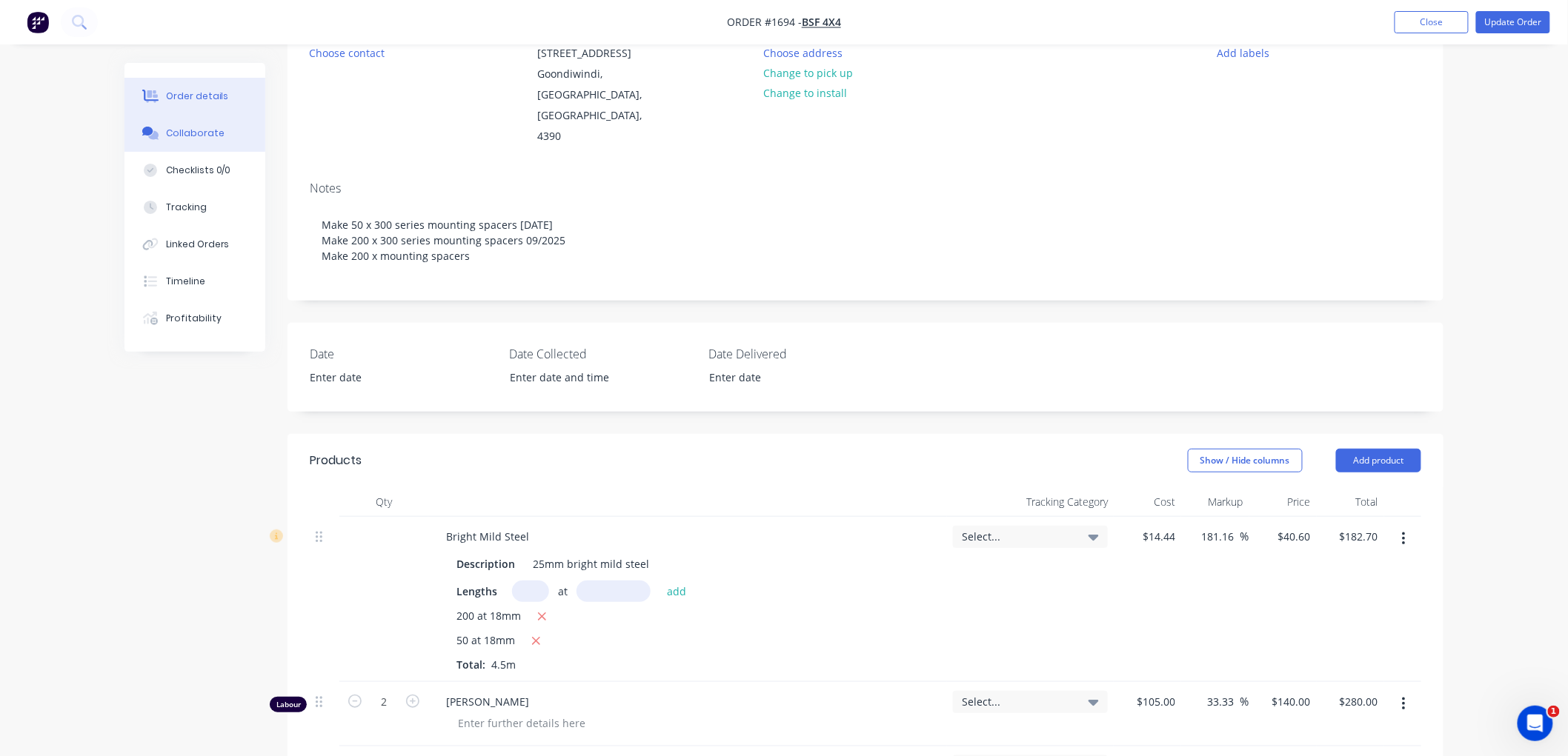
click at [212, 142] on button "Collaborate" at bounding box center [195, 133] width 141 height 37
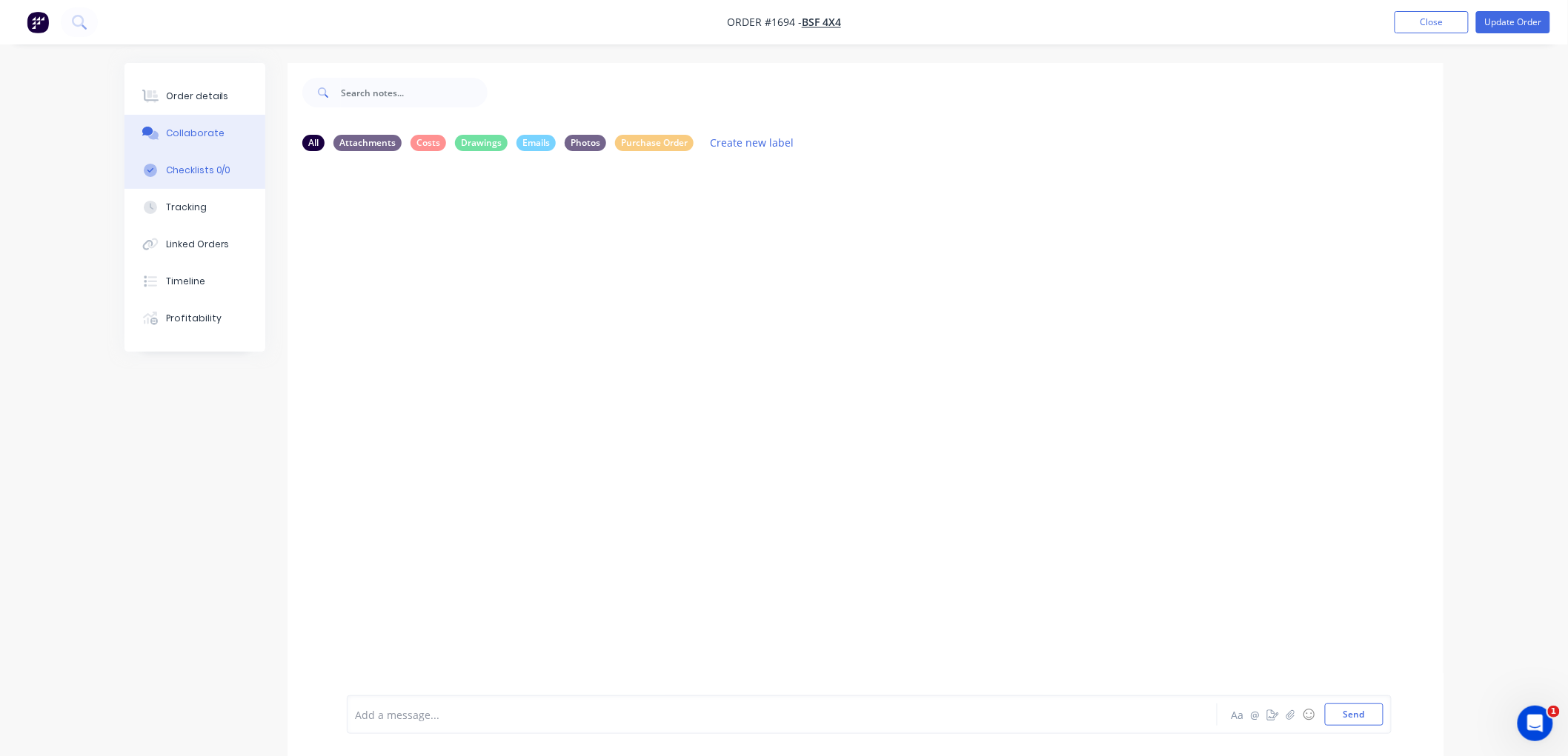
click at [203, 168] on div "Checklists 0/0" at bounding box center [198, 170] width 65 height 14
type textarea "x"
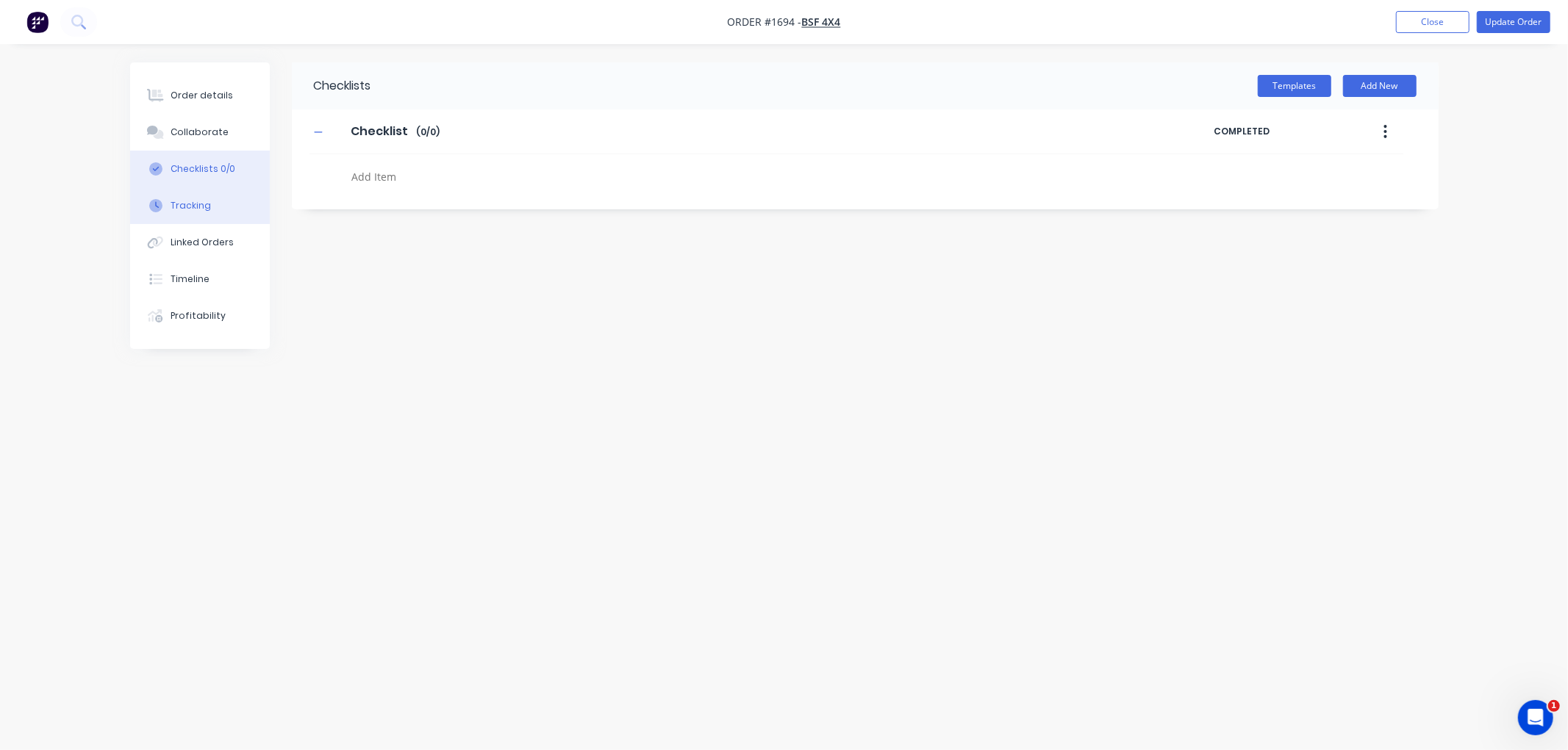
click at [192, 204] on div "Tracking" at bounding box center [190, 205] width 40 height 14
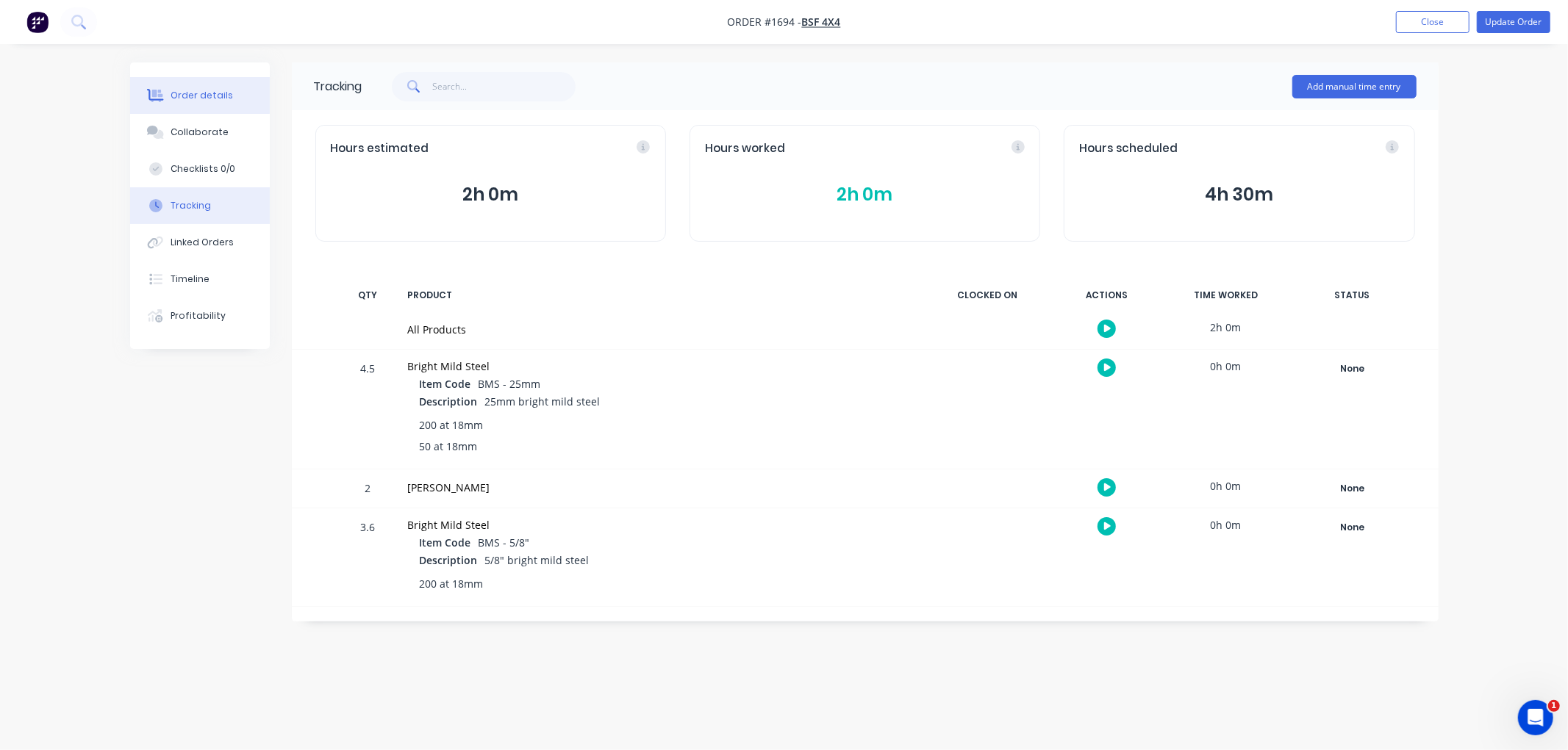
click at [207, 93] on div "Order details" at bounding box center [201, 95] width 63 height 14
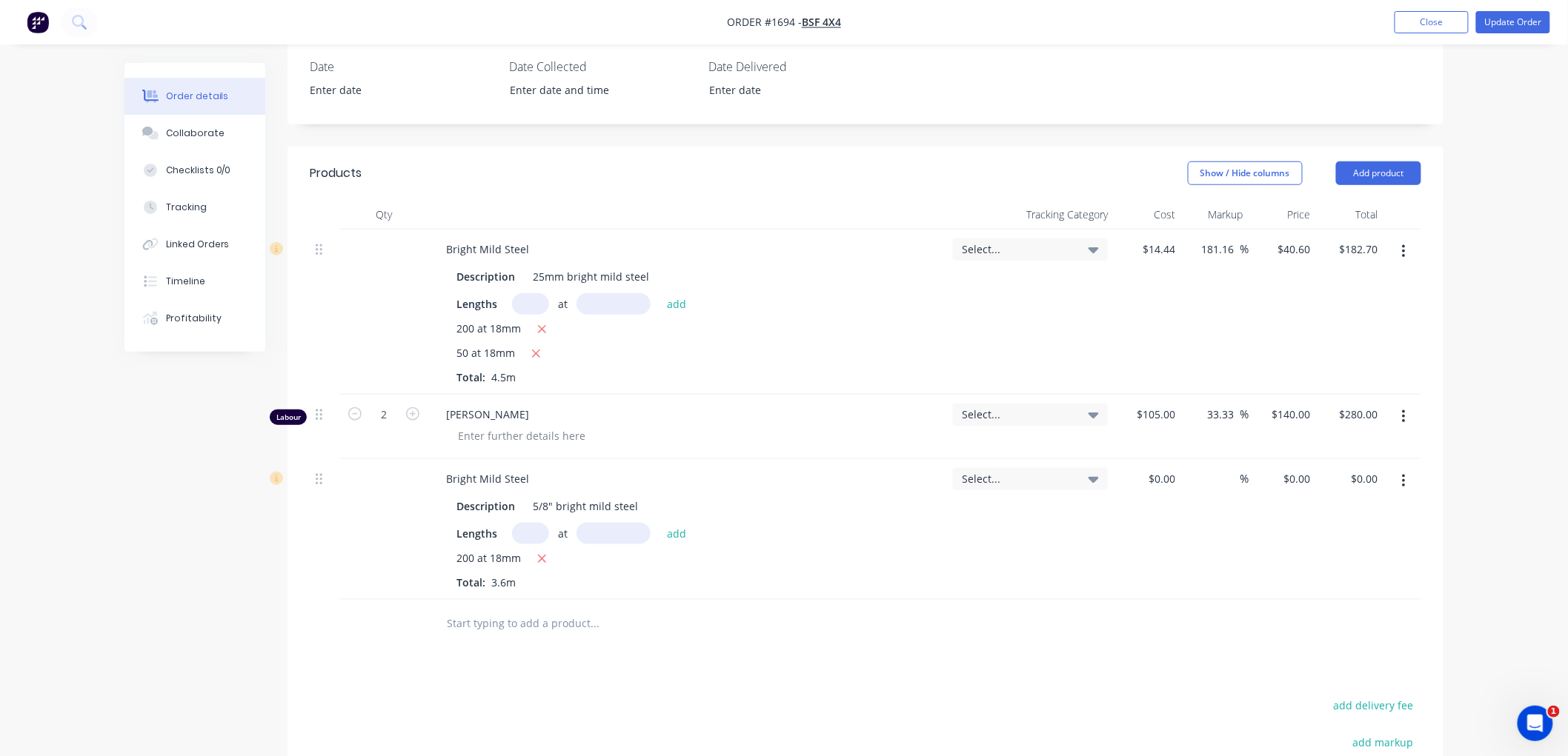
scroll to position [493, 0]
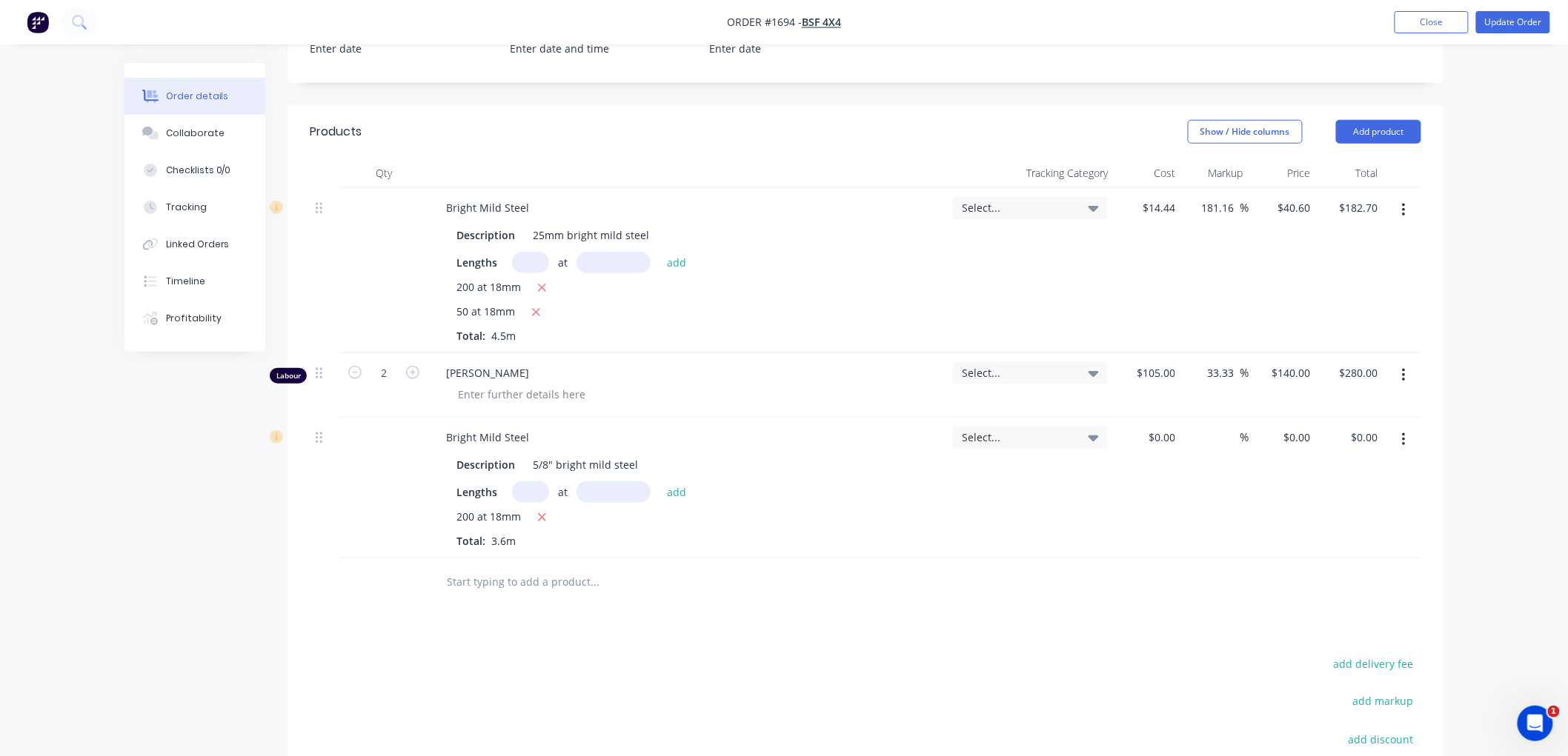
click at [478, 578] on input "text" at bounding box center [593, 582] width 296 height 29
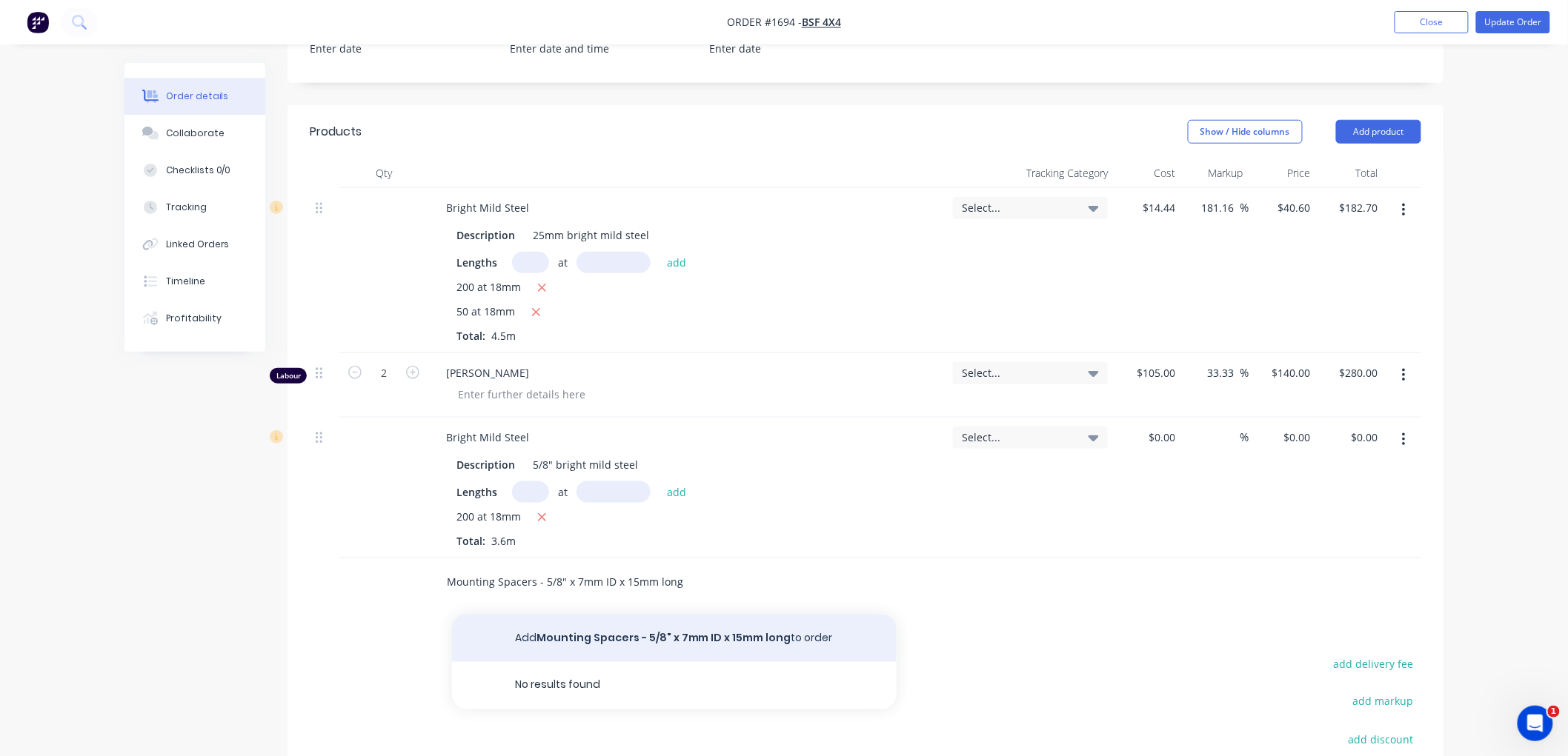
type input "Mounting Spacers - 5/8" x 7mm ID x 15mm long"
click at [608, 641] on button "Add Mounting Spacers - 5/8" x 7mm ID x 15mm long to order" at bounding box center [674, 639] width 445 height 48
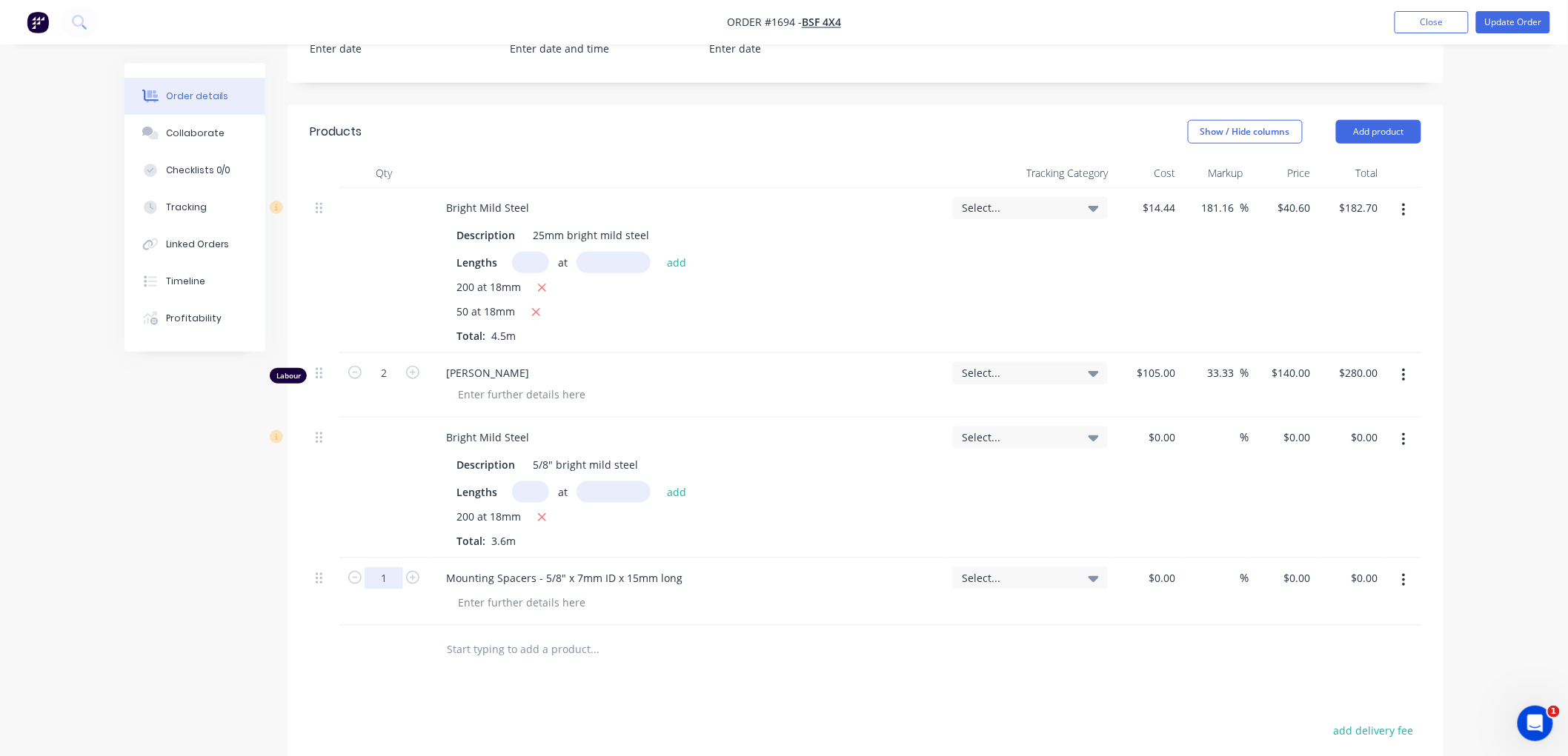
click at [381, 574] on input "1" at bounding box center [384, 578] width 39 height 22
type input "200"
drag, startPoint x: 552, startPoint y: 646, endPoint x: 561, endPoint y: 619, distance: 28.5
click at [552, 647] on input "text" at bounding box center [593, 650] width 296 height 29
click at [1293, 439] on div "0 0" at bounding box center [1283, 488] width 68 height 141
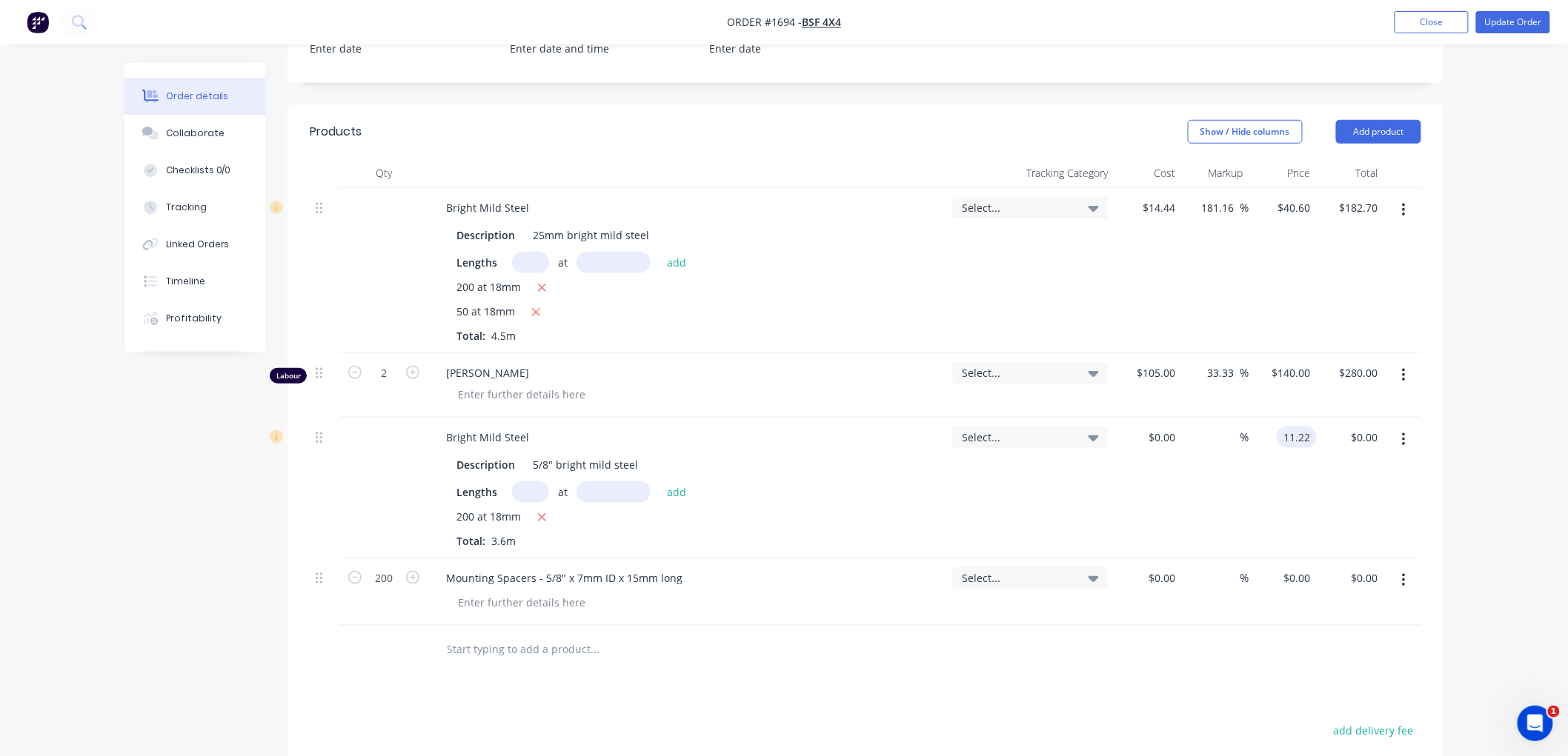
type input "$11.22"
type input "$40.39"
click at [1223, 295] on div "181.16 181.16 %" at bounding box center [1215, 270] width 68 height 165
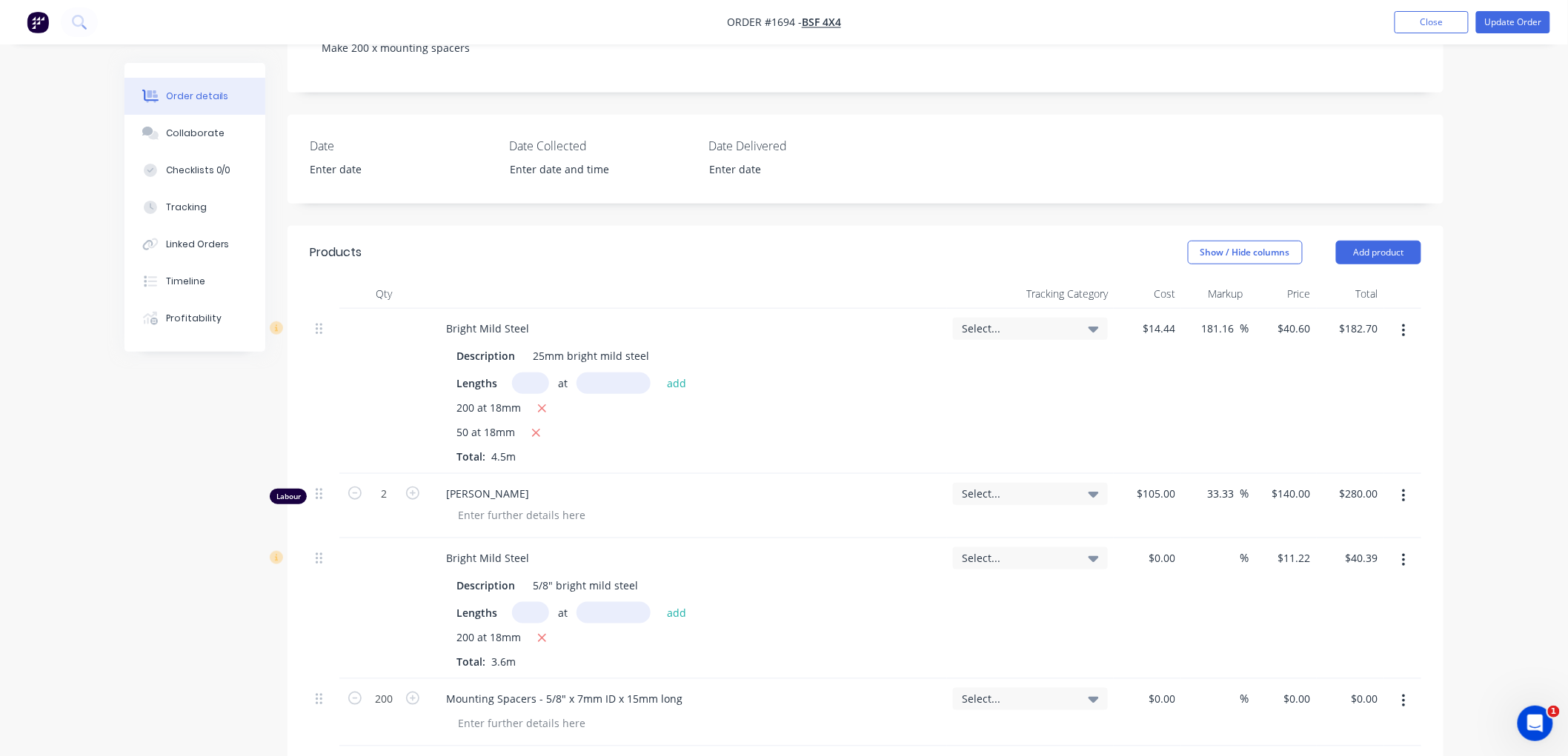
scroll to position [329, 0]
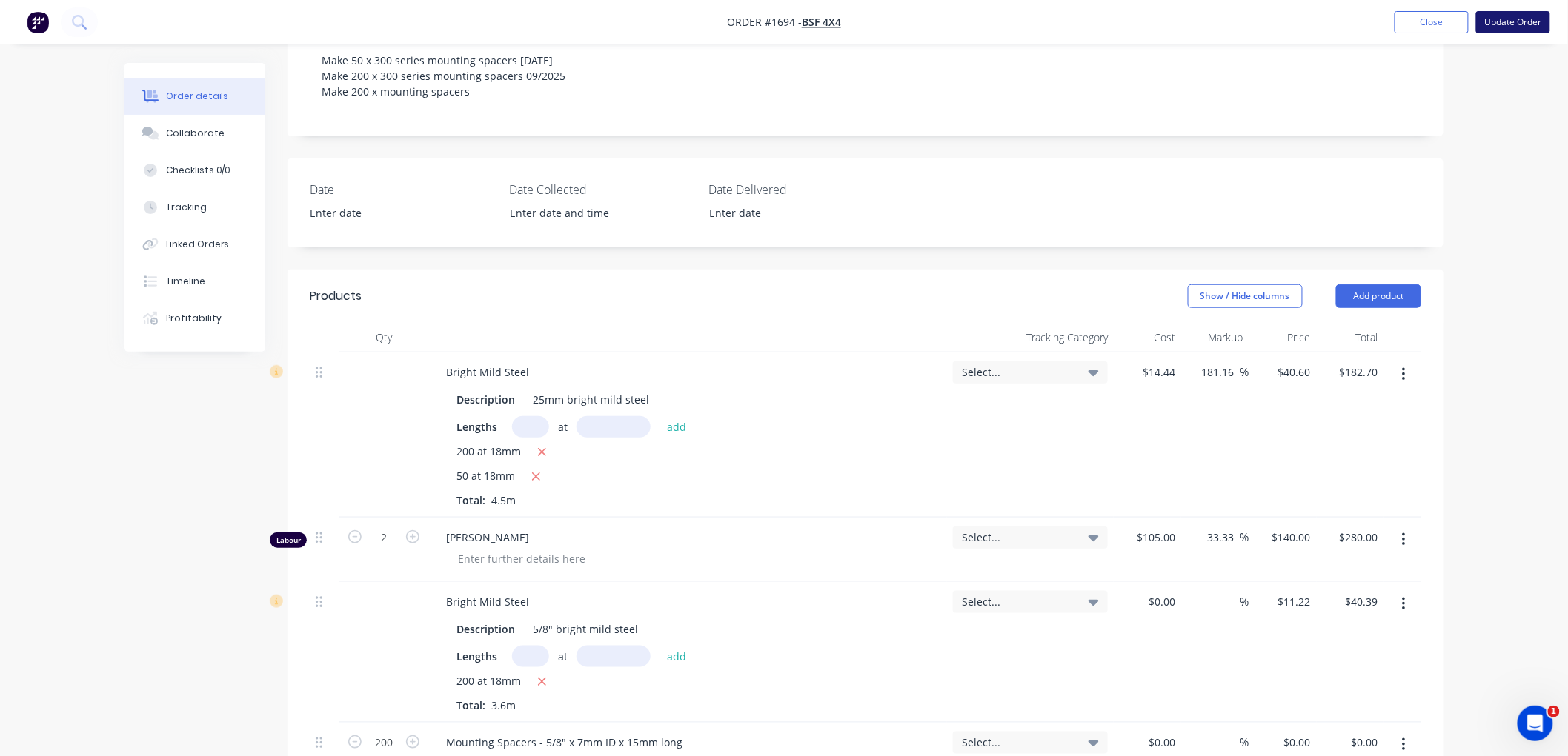
click at [1508, 17] on button "Update Order" at bounding box center [1513, 22] width 74 height 22
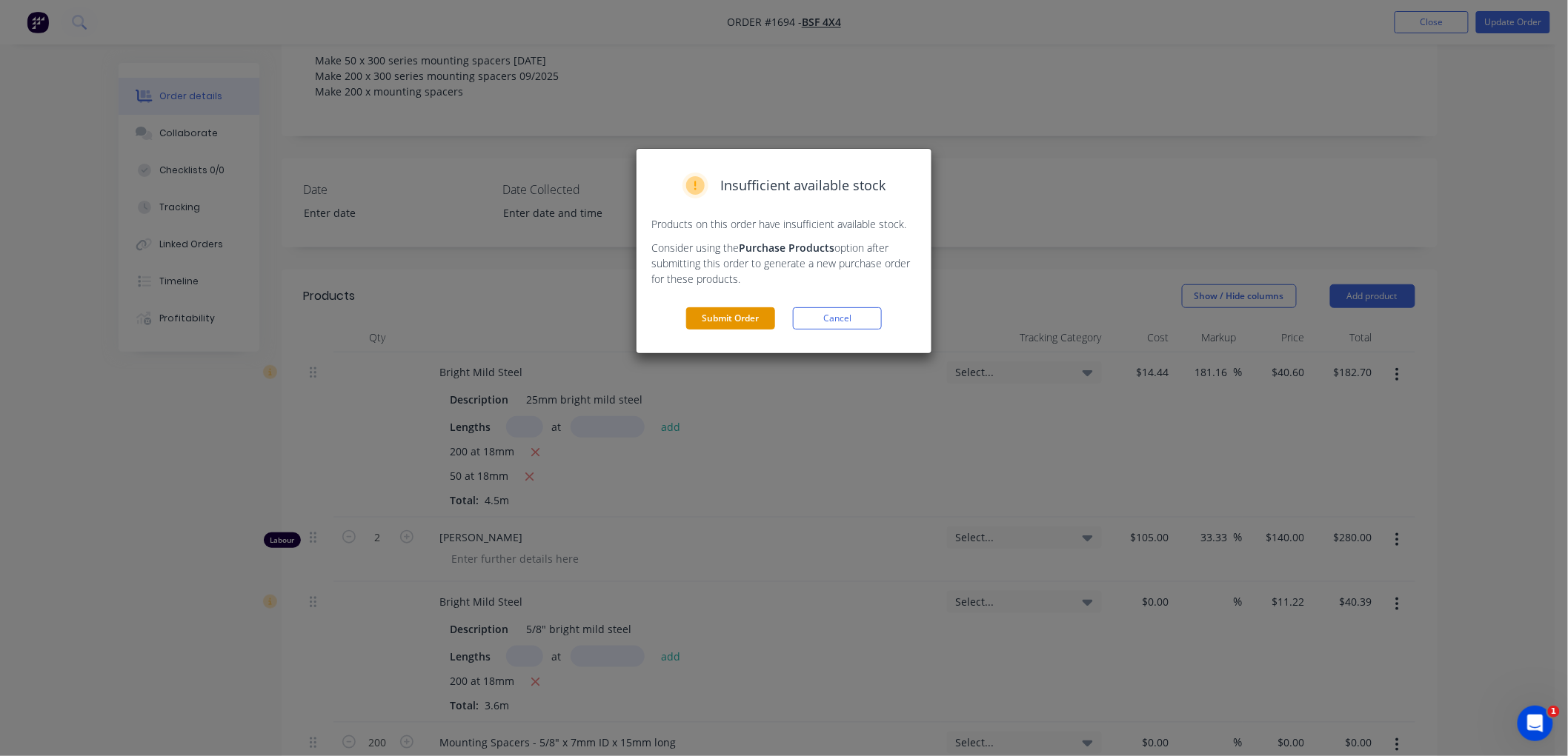
click at [734, 318] on button "Submit Order" at bounding box center [730, 318] width 89 height 22
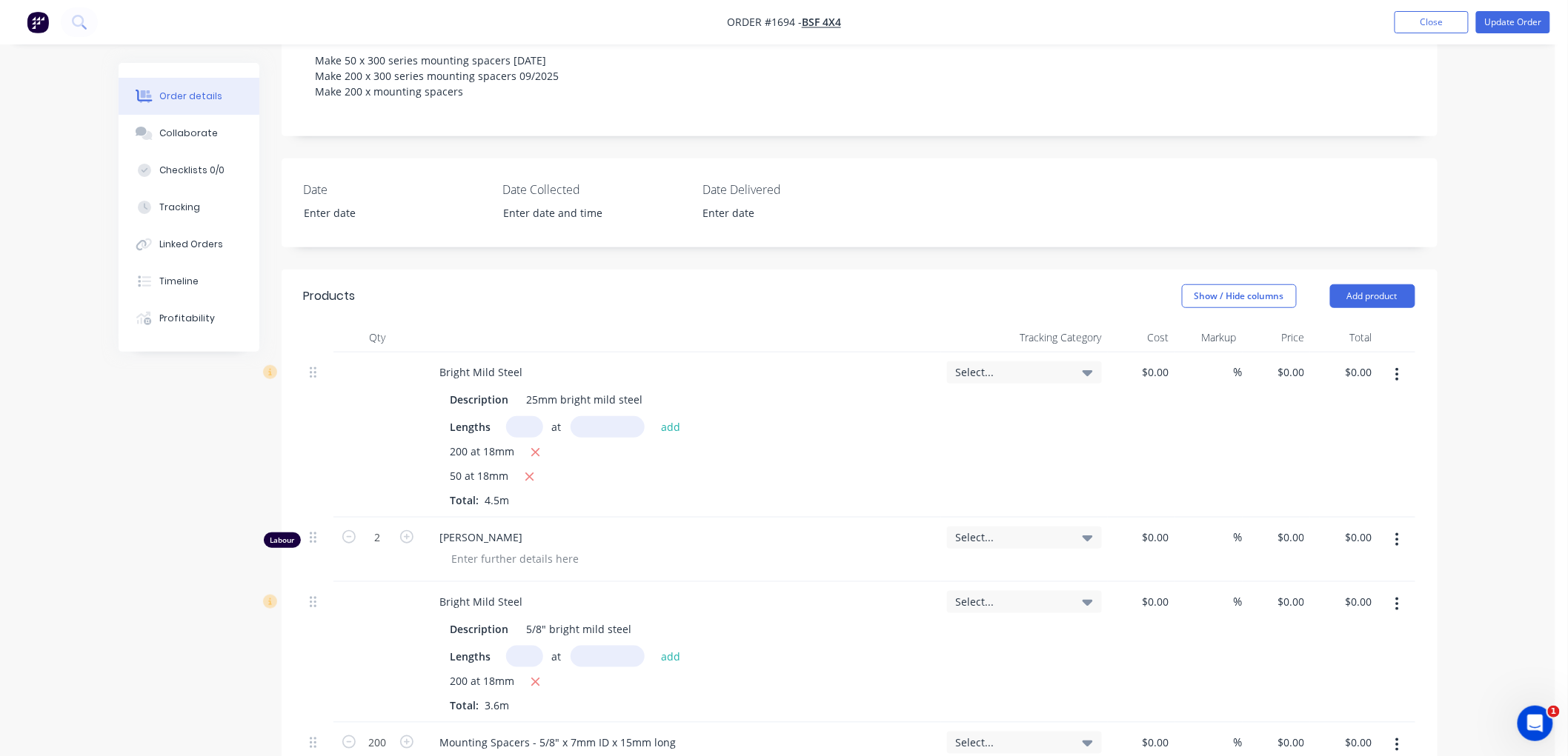
type input "$14.44"
type input "181.16"
type input "$40.60"
type input "$182.70"
type input "$105.00"
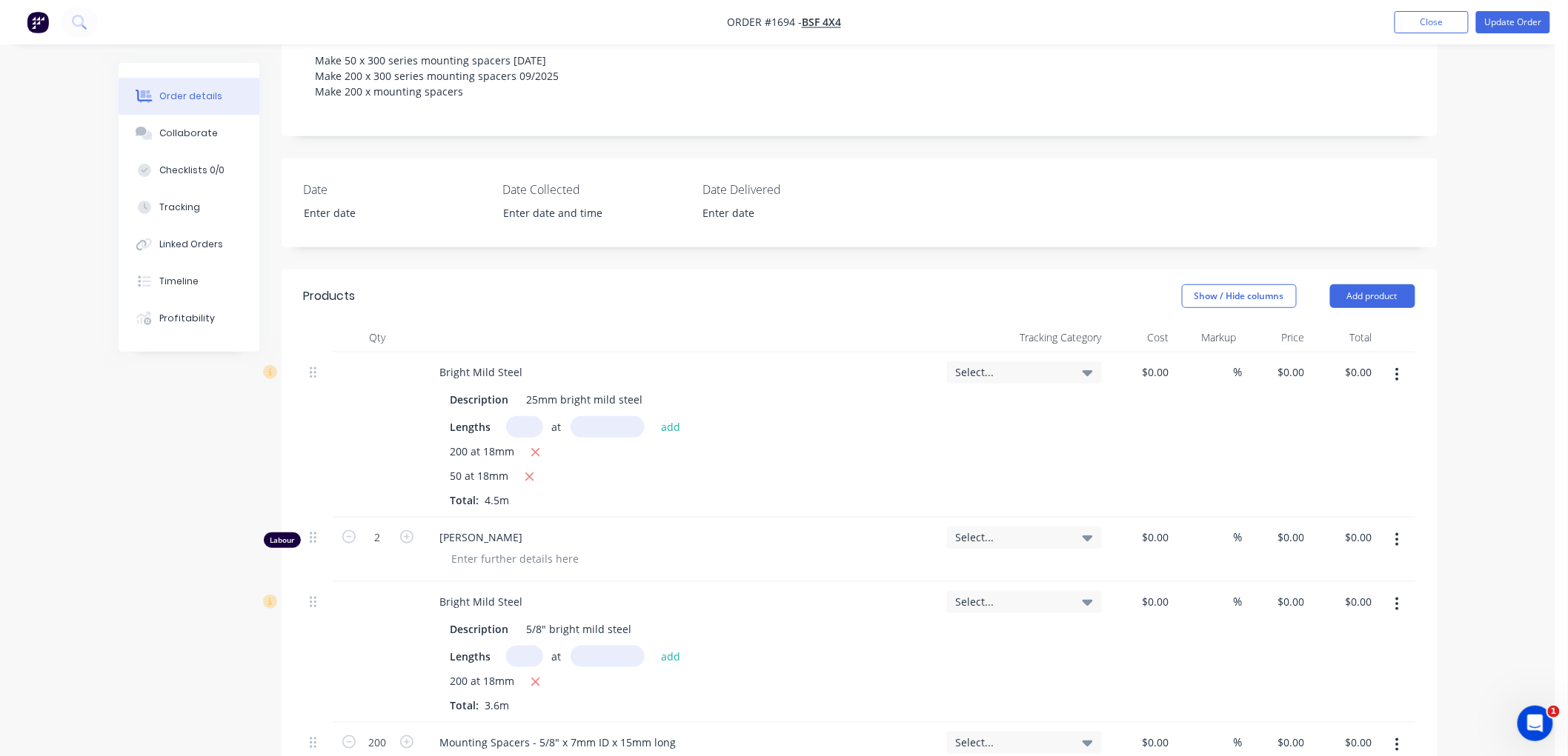
type input "33.33"
type input "$140.00"
type input "$280.00"
type input "$11.22"
type input "$40.39"
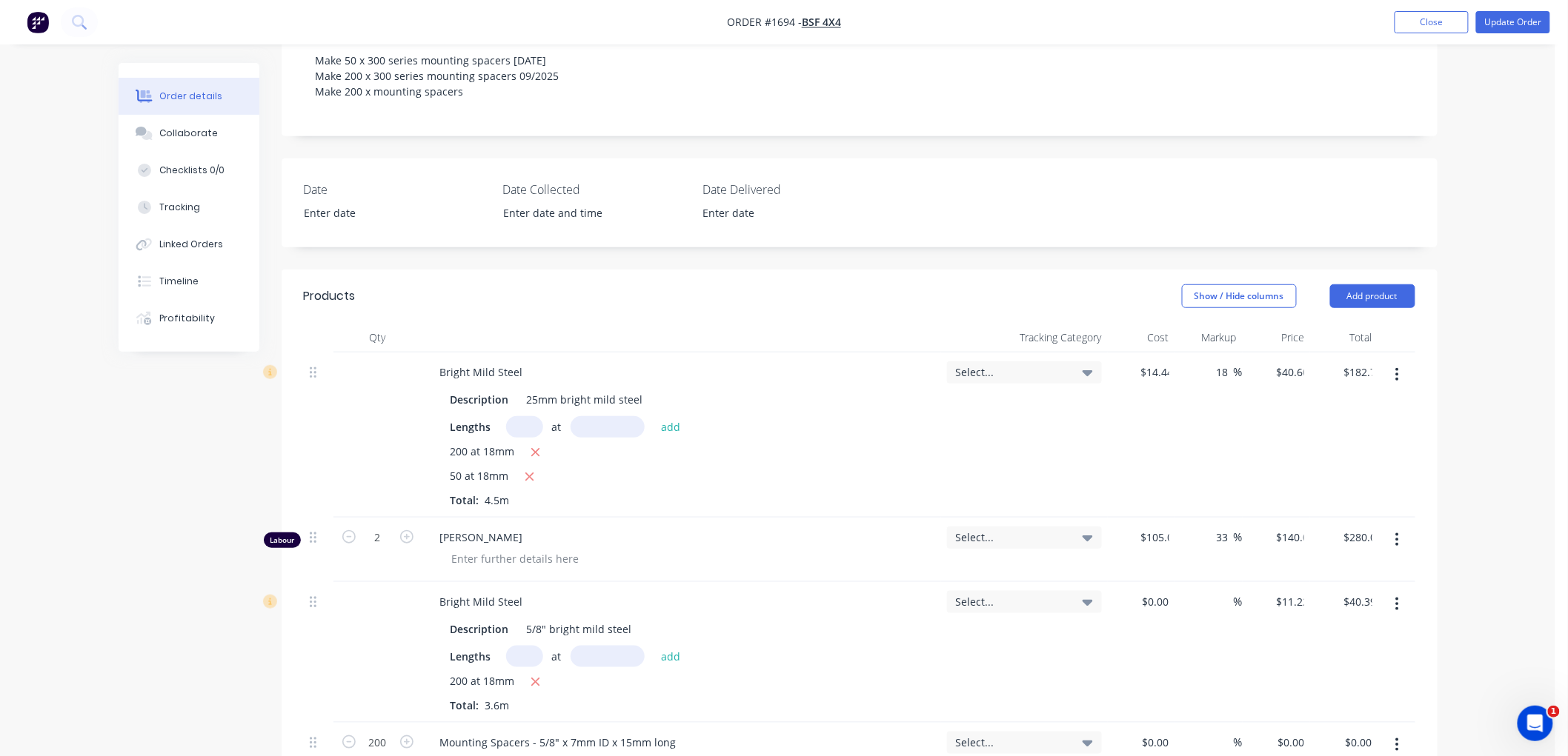
scroll to position [387, 0]
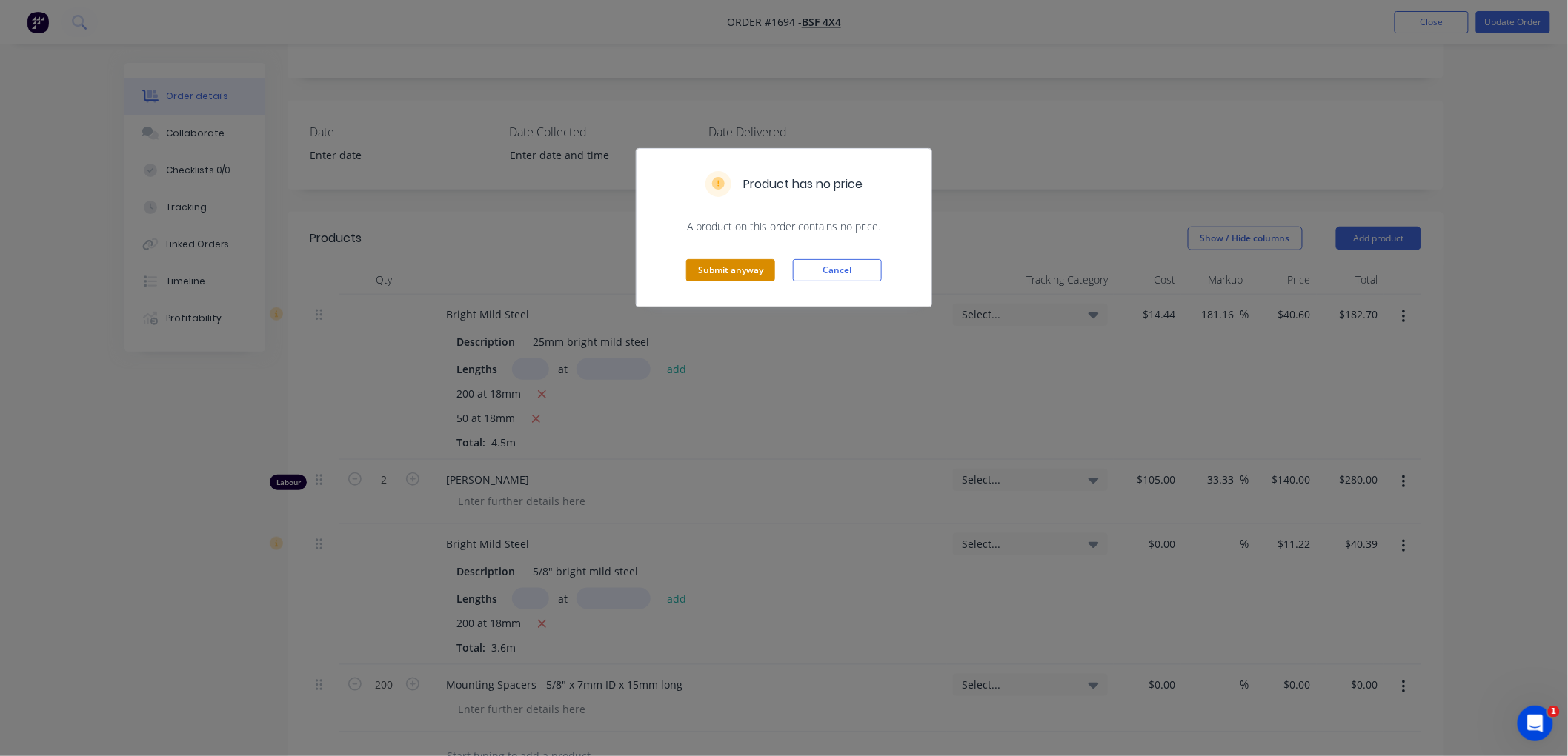
click at [721, 264] on button "Submit anyway" at bounding box center [730, 270] width 89 height 22
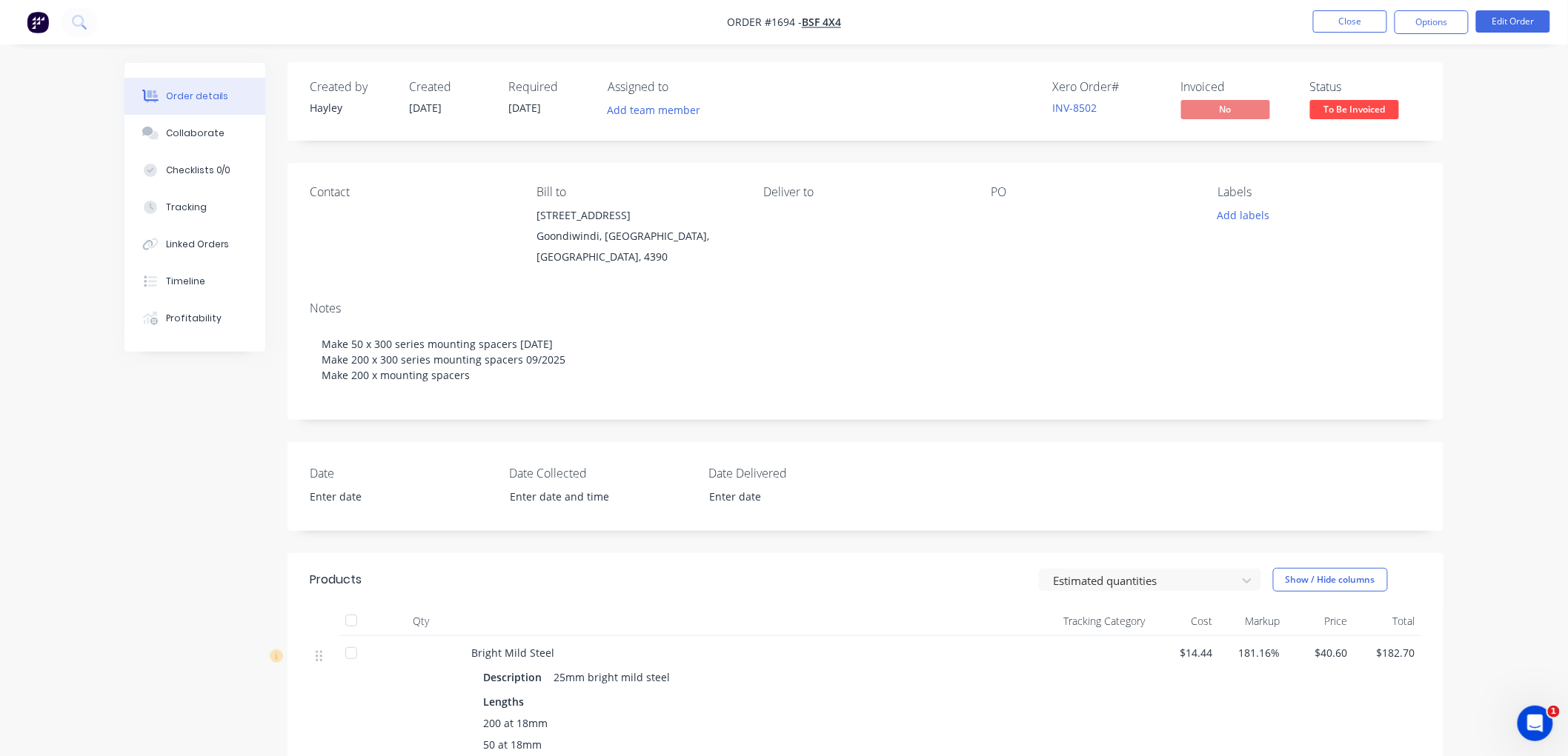
scroll to position [0, 0]
click at [1365, 24] on button "Close" at bounding box center [1350, 21] width 74 height 22
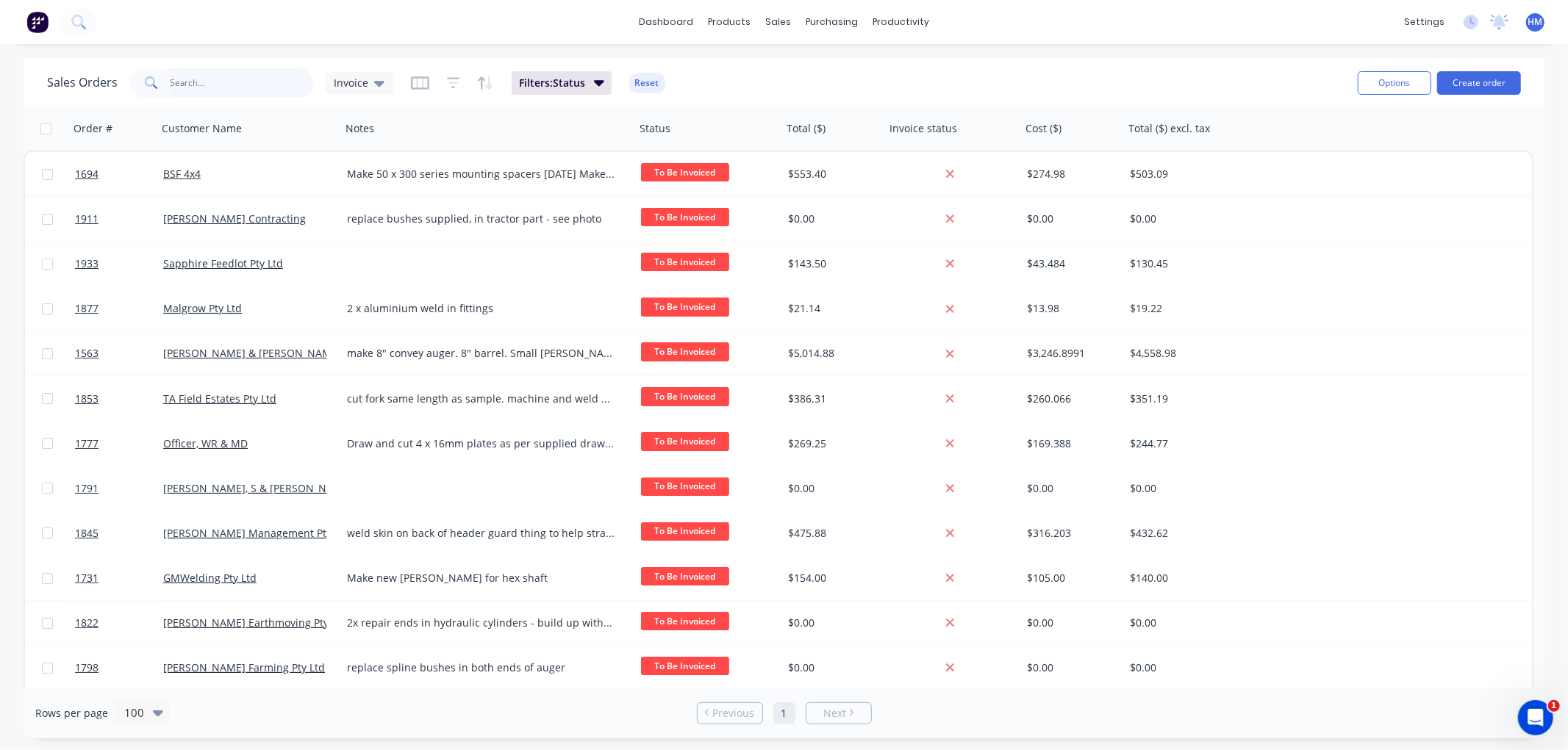
click at [194, 86] on input "text" at bounding box center [242, 83] width 144 height 29
click at [362, 83] on span "Invoice" at bounding box center [351, 82] width 35 height 15
click at [380, 263] on button "Customer with job detail view" at bounding box center [413, 266] width 167 height 17
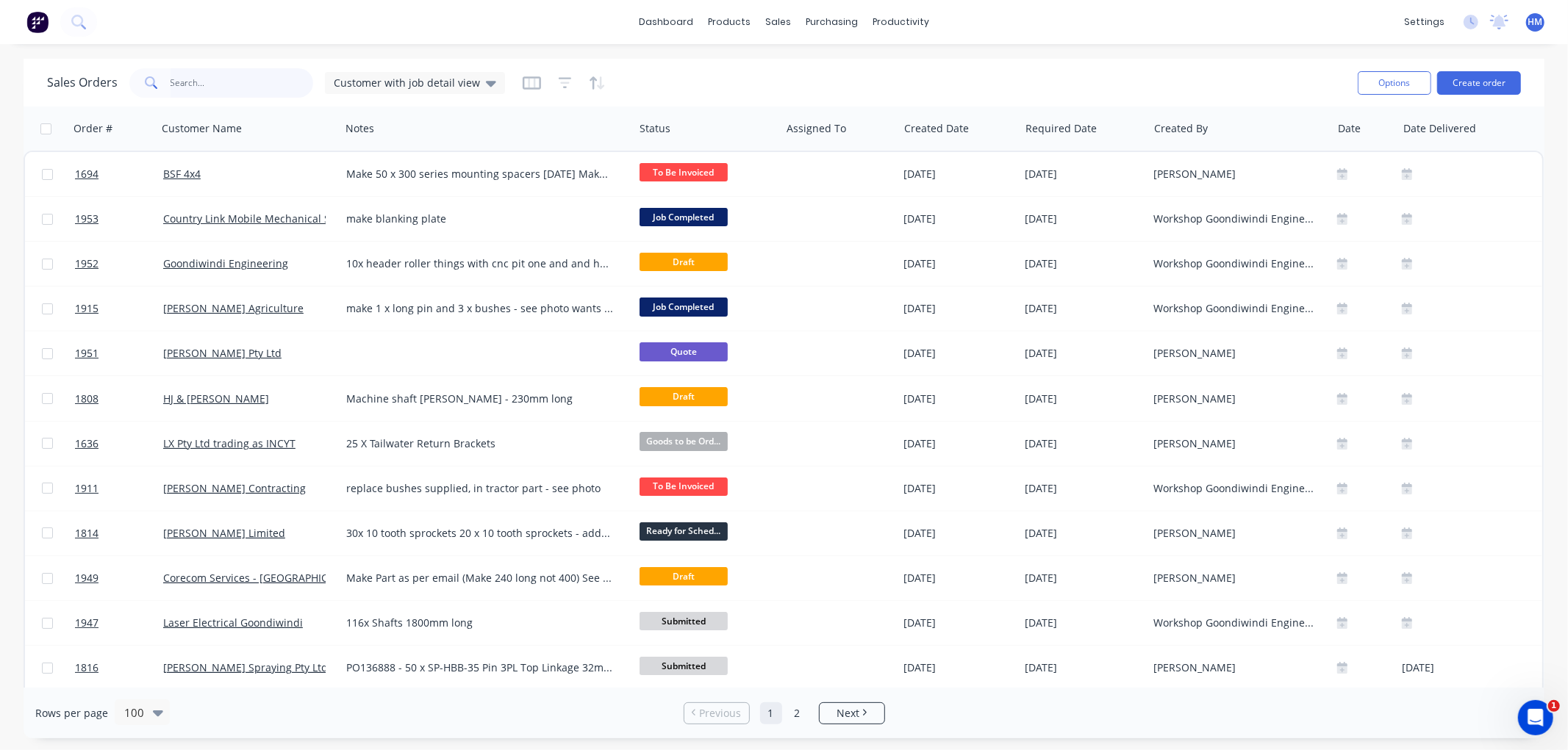
click at [196, 86] on input "text" at bounding box center [242, 83] width 144 height 29
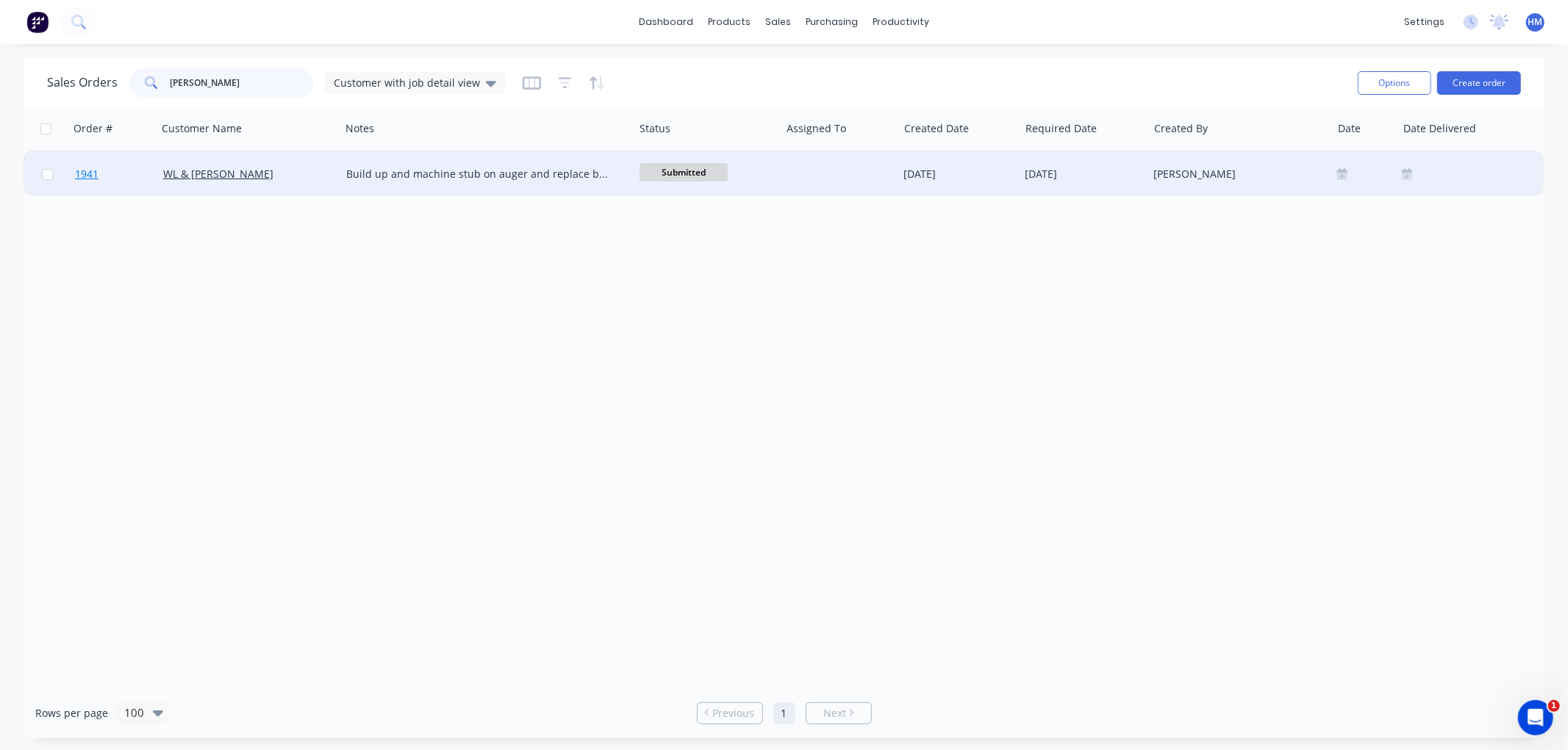
type input "[PERSON_NAME]"
click at [126, 178] on link "1941" at bounding box center [118, 174] width 88 height 44
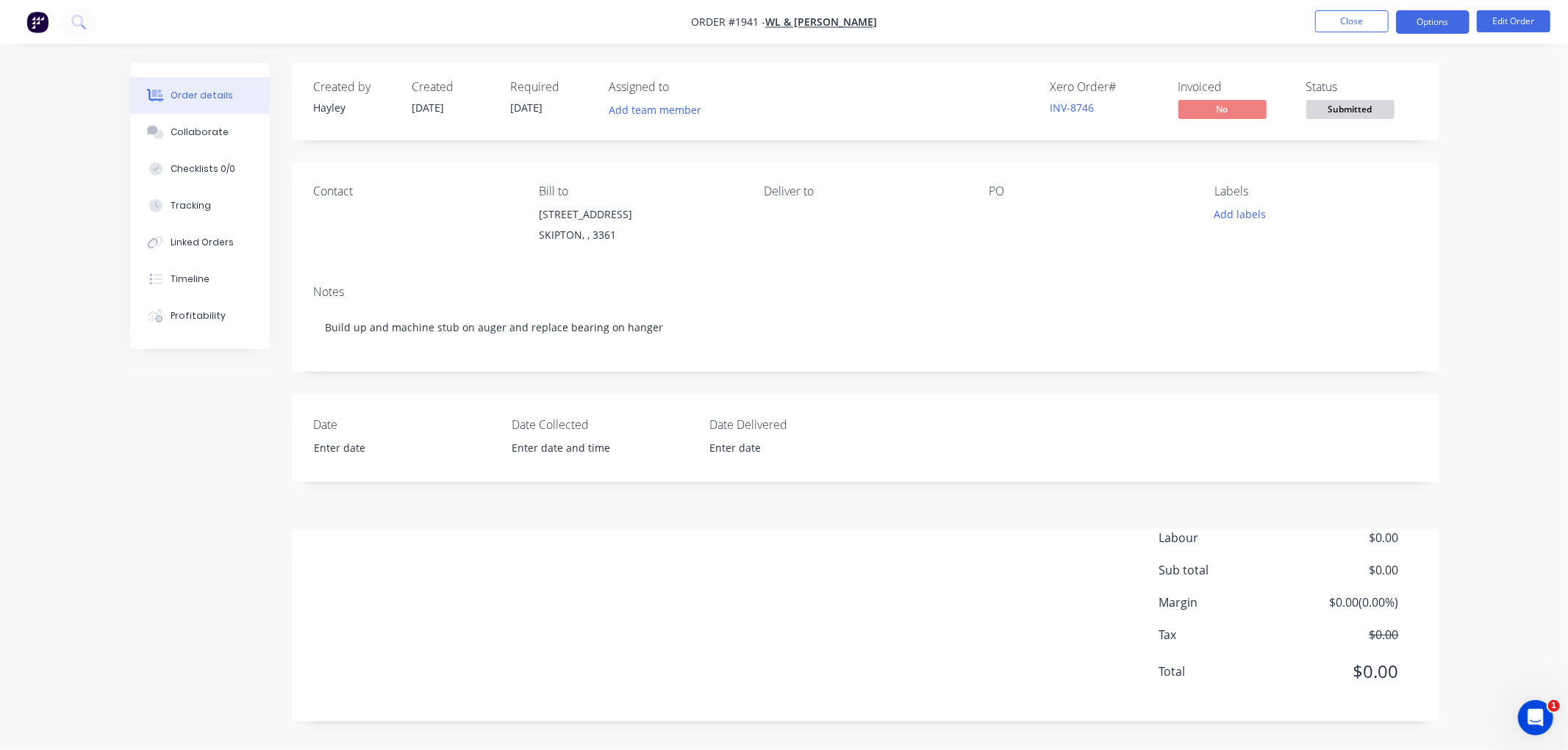
click at [1430, 23] on button "Options" at bounding box center [1432, 22] width 74 height 24
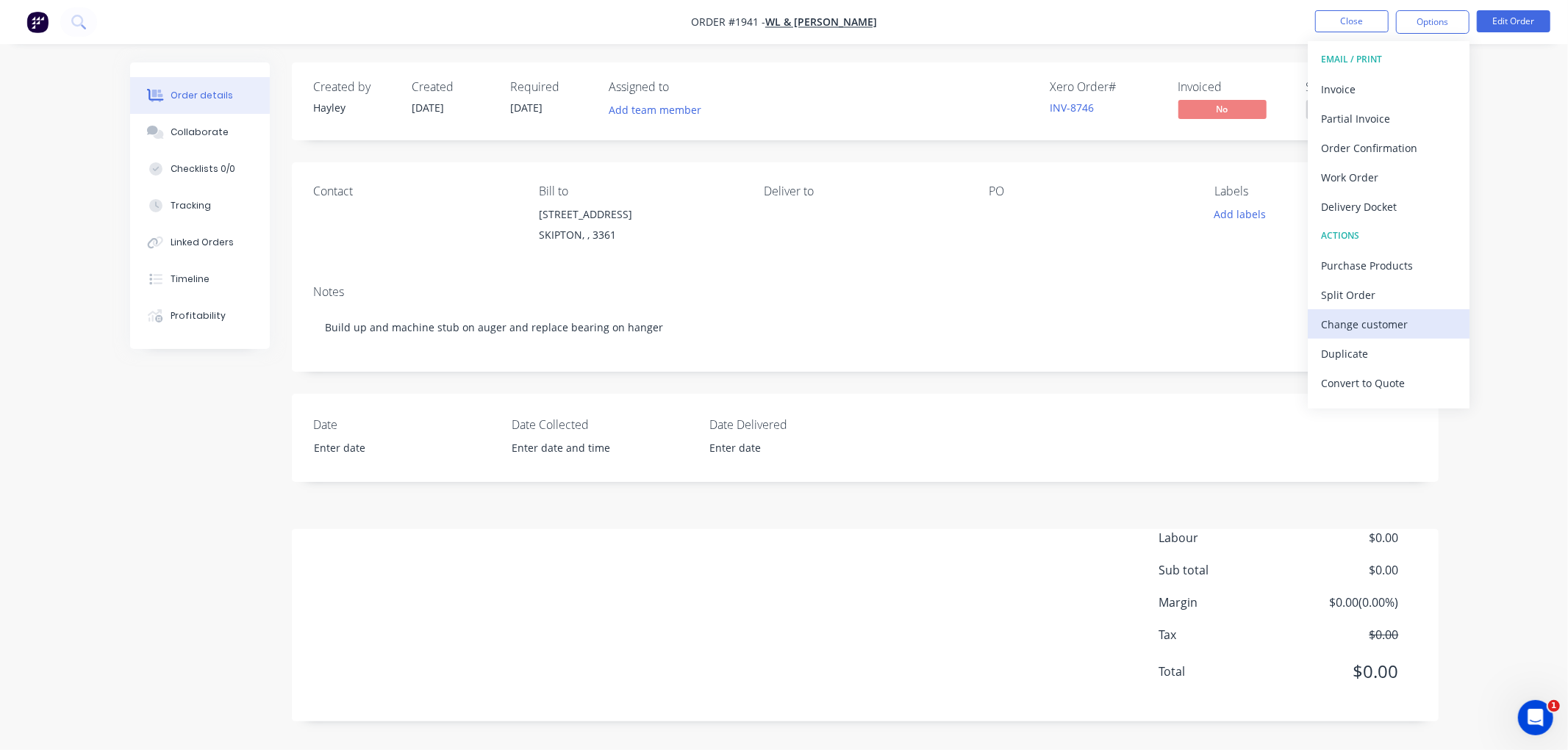
click at [1381, 320] on div "Change customer" at bounding box center [1388, 324] width 136 height 21
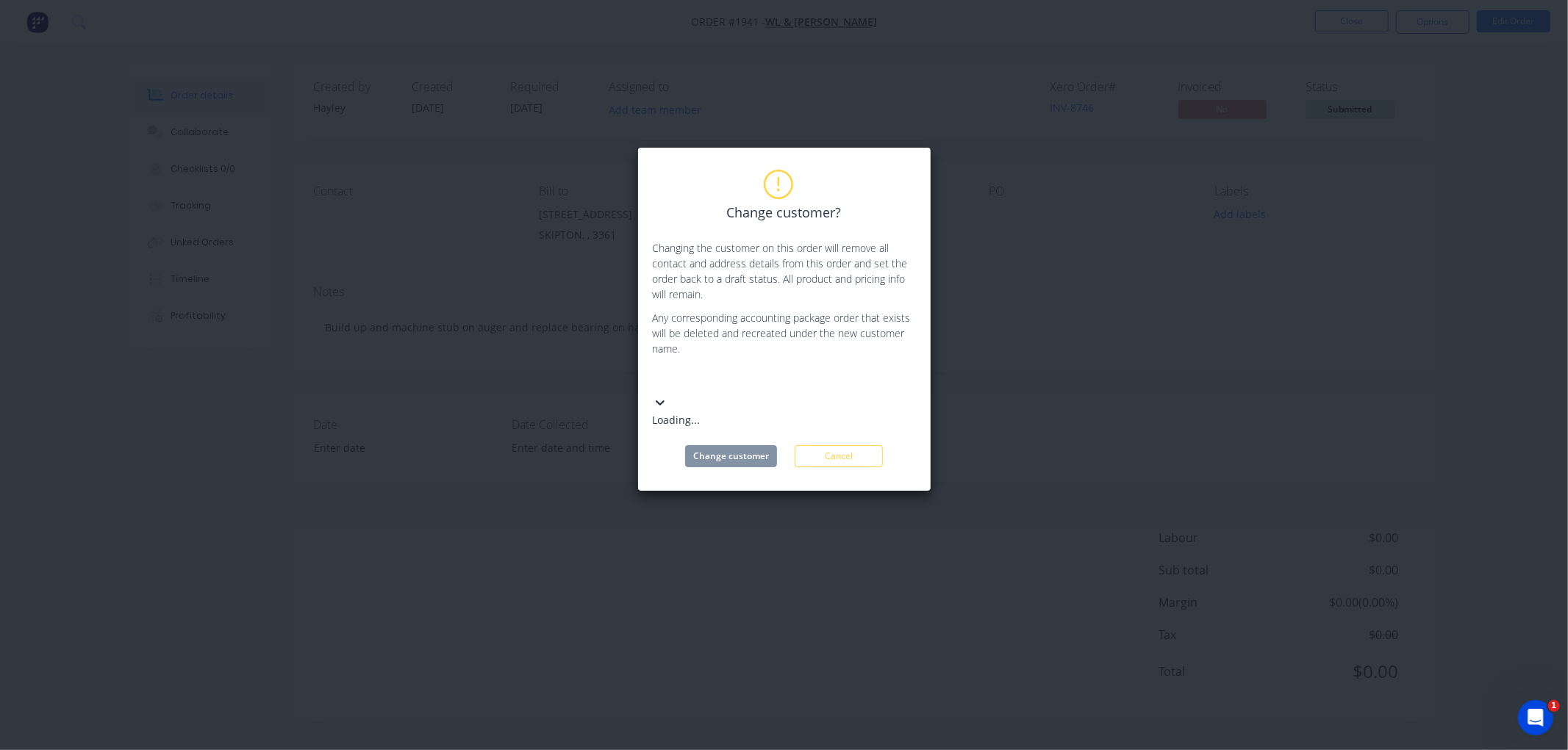
click at [696, 382] on div at bounding box center [762, 379] width 212 height 18
type input "ra"
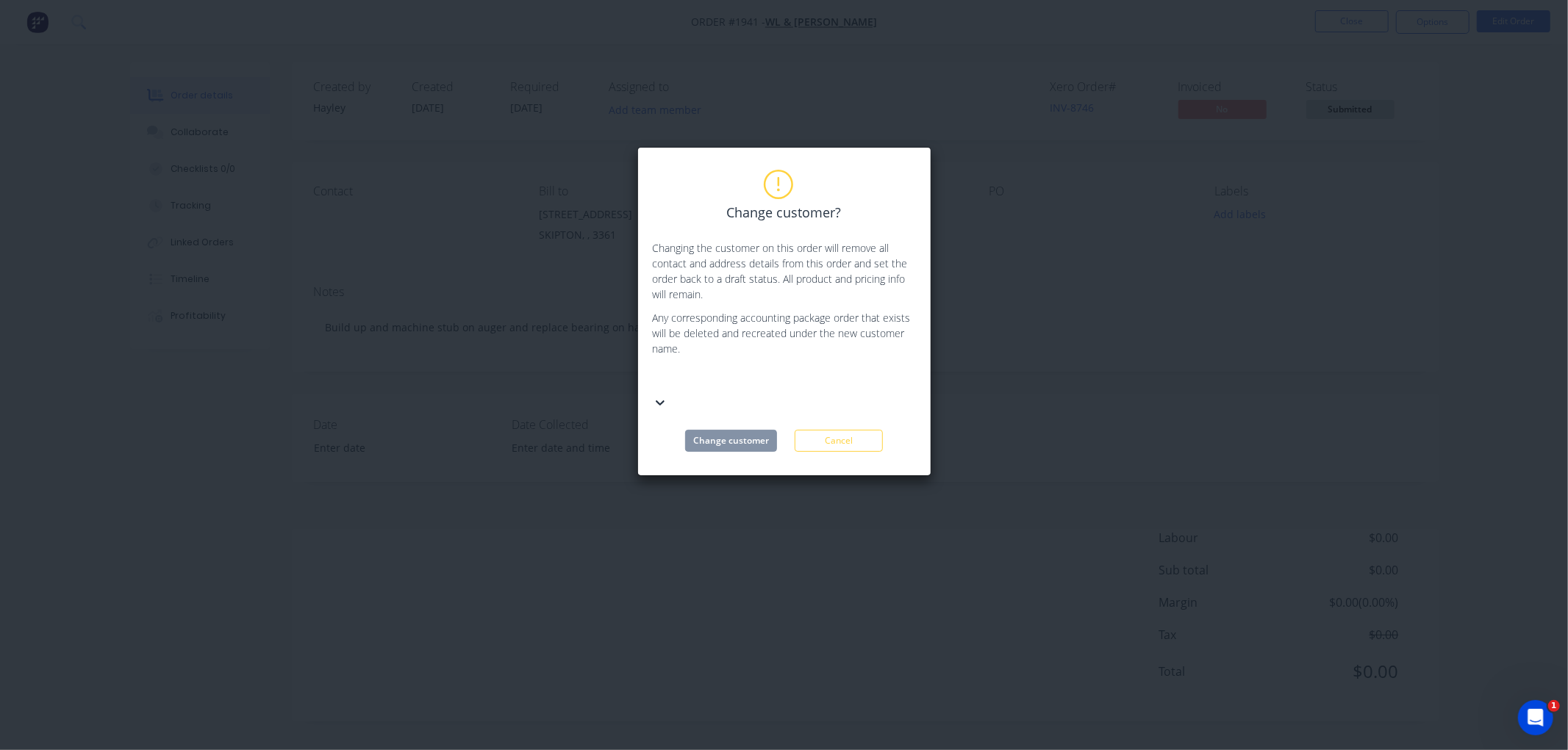
drag, startPoint x: 652, startPoint y: 379, endPoint x: 641, endPoint y: 378, distance: 11.0
click at [642, 378] on div "Change customer? Changing the customer on this order will remove all contact an…" at bounding box center [784, 312] width 294 height 329
click at [829, 373] on div at bounding box center [762, 379] width 212 height 18
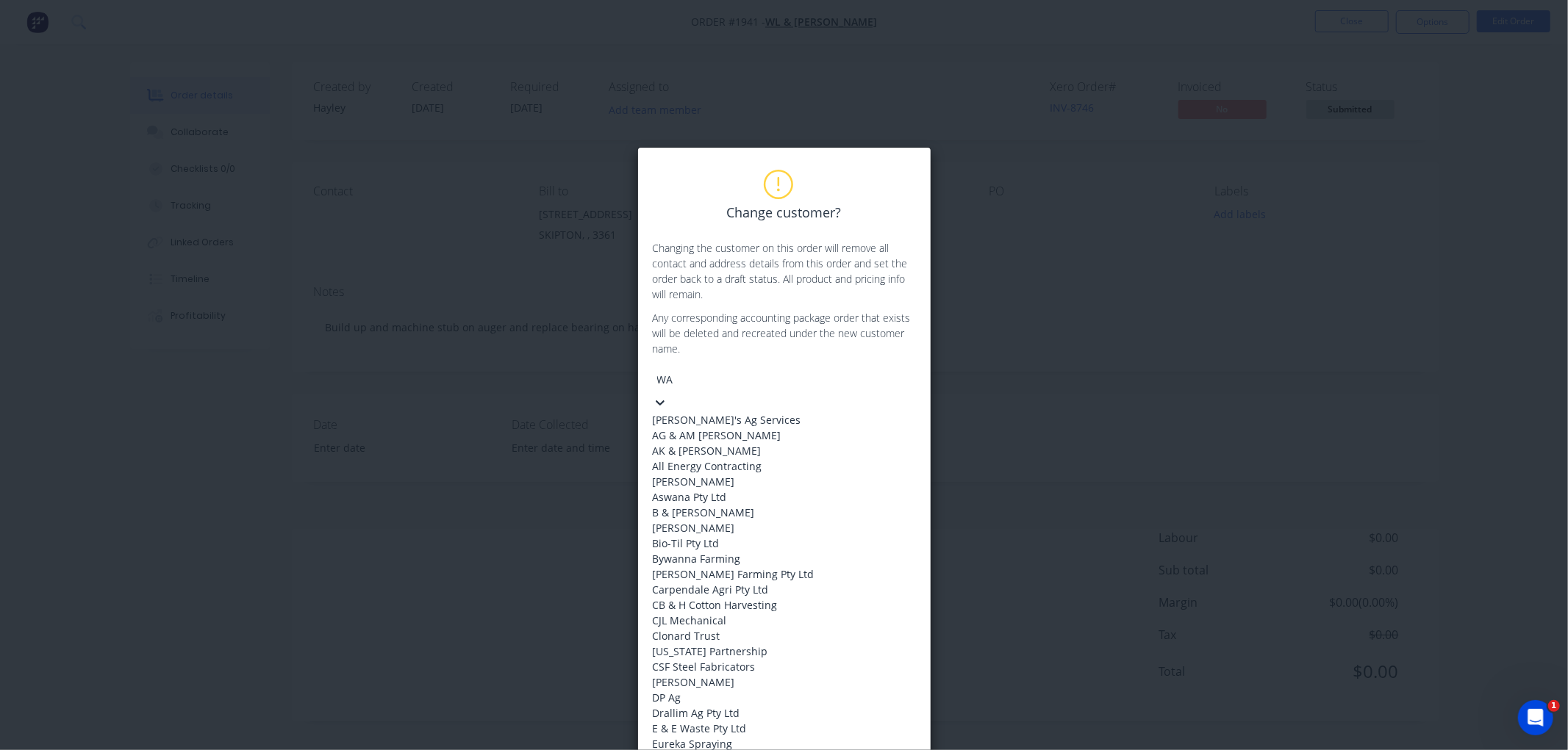
type input "WA"
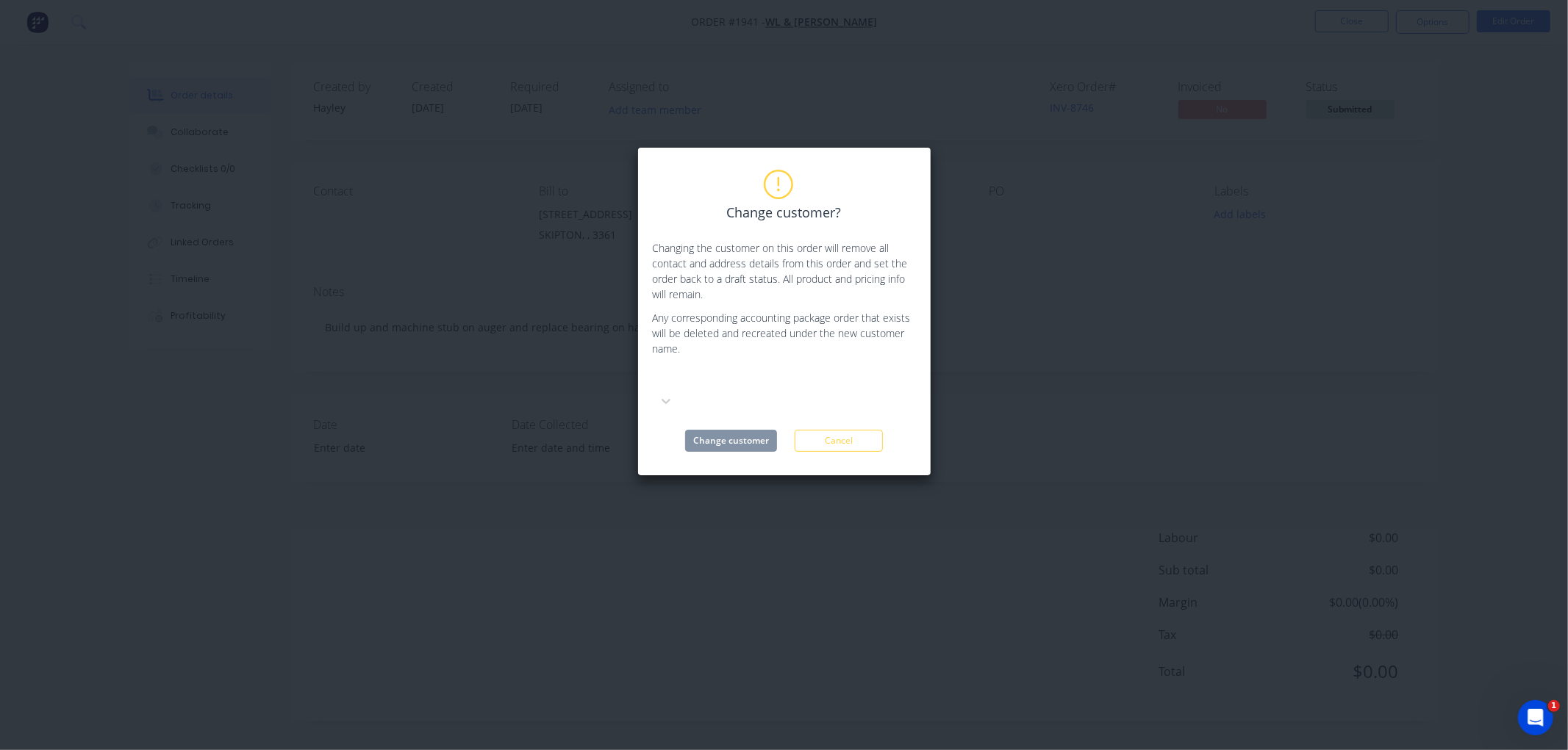
click at [731, 374] on div at bounding box center [762, 379] width 212 height 18
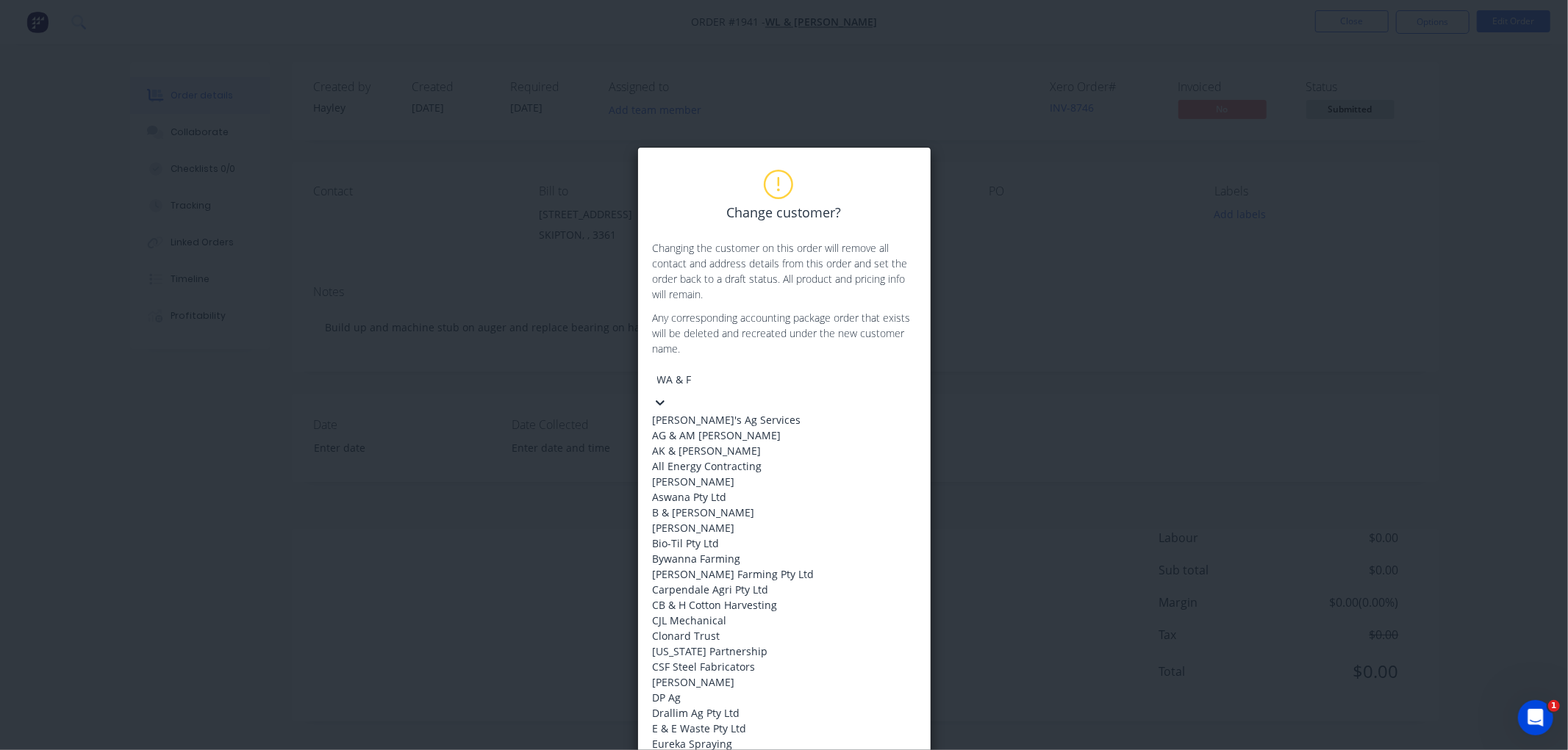
type input "WA & [GEOGRAPHIC_DATA]"
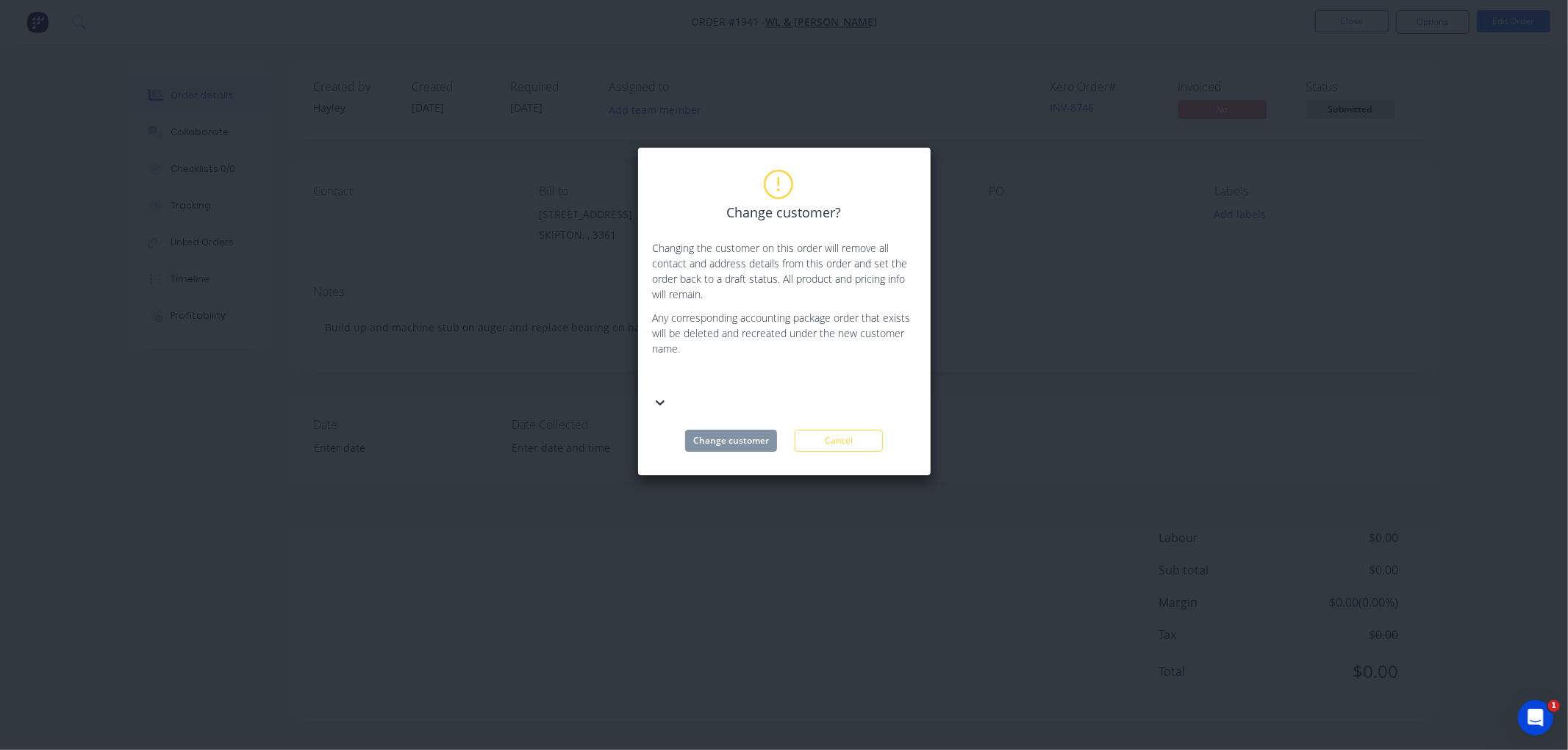
drag, startPoint x: 745, startPoint y: 370, endPoint x: 627, endPoint y: 373, distance: 118.0
click at [627, 373] on div "Change customer? Changing the customer on this order will remove all contact an…" at bounding box center [784, 375] width 1568 height 750
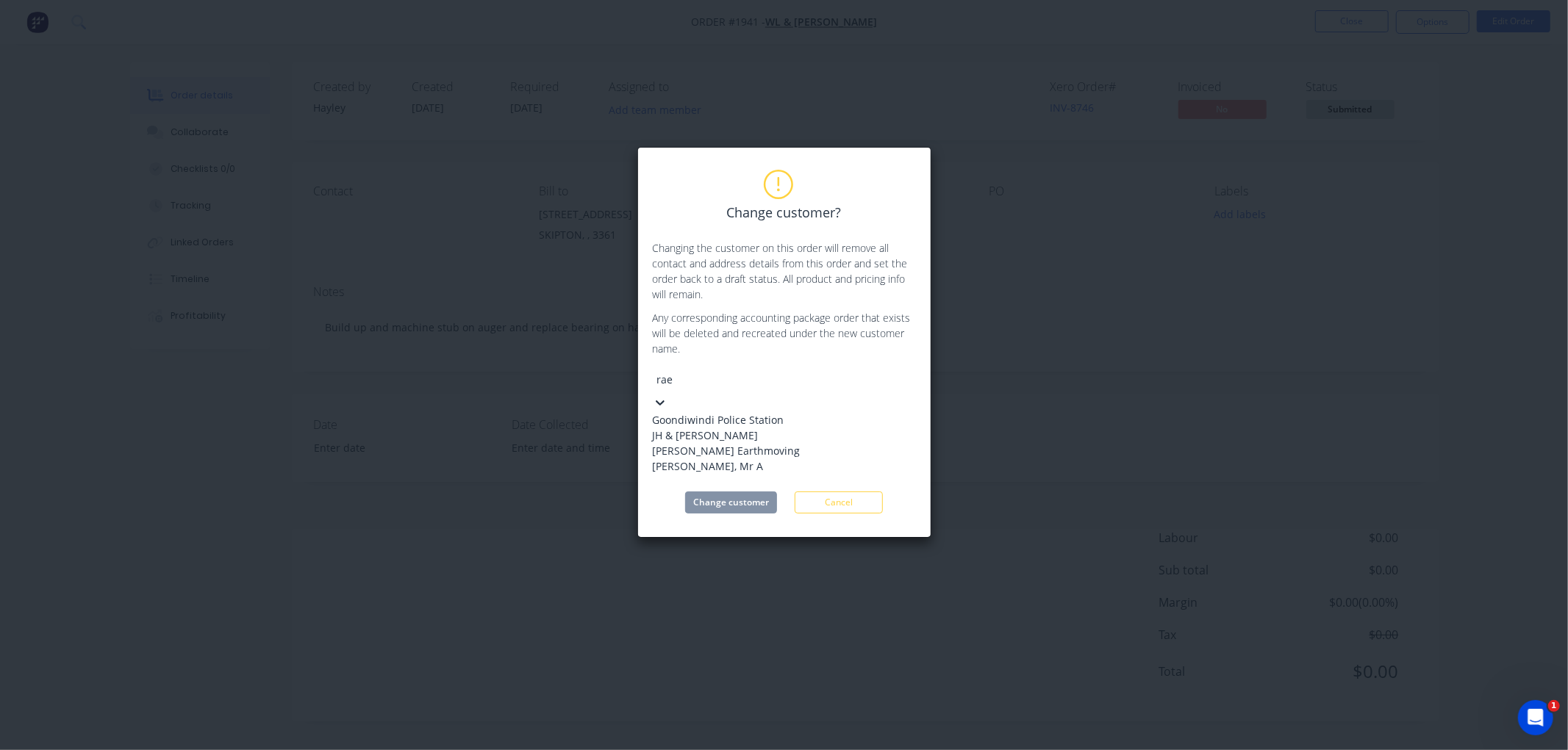
type input "rae"
drag, startPoint x: 1085, startPoint y: 347, endPoint x: 1030, endPoint y: 332, distance: 57.0
click at [1083, 347] on div "Change customer? Changing the customer on this order will remove all contact an…" at bounding box center [784, 375] width 1568 height 750
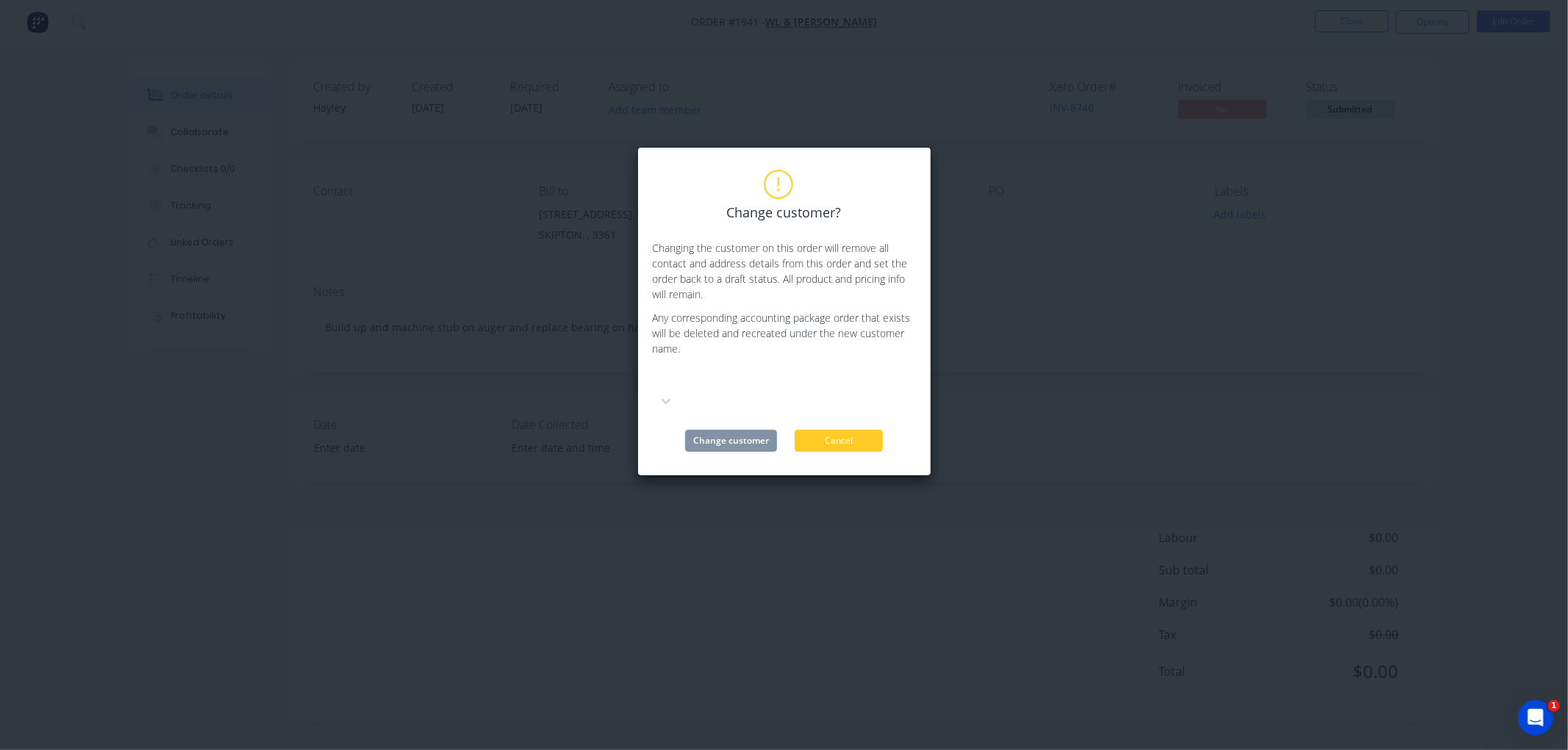
click at [840, 430] on button "Cancel" at bounding box center [839, 441] width 88 height 22
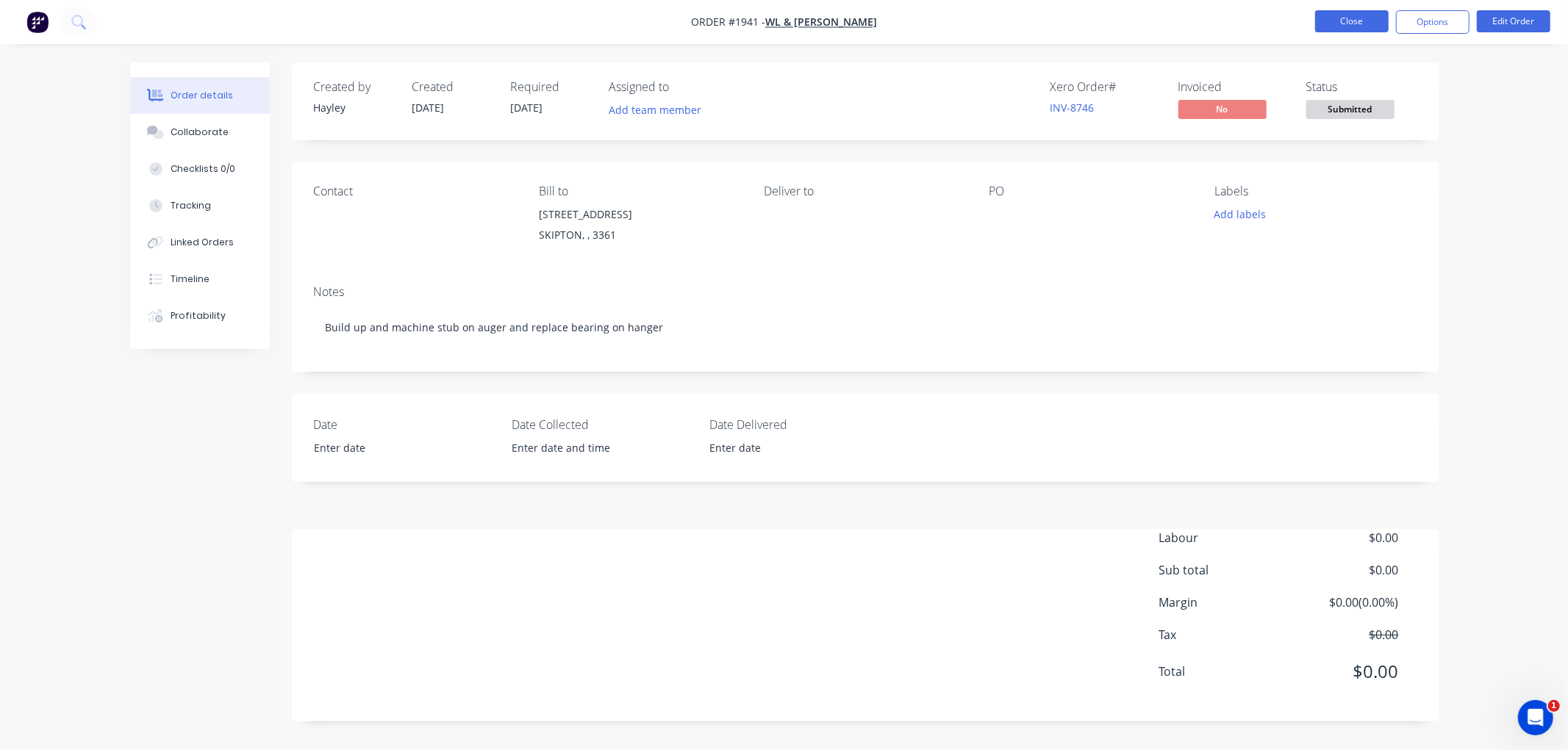
click at [1370, 16] on button "Close" at bounding box center [1352, 21] width 74 height 22
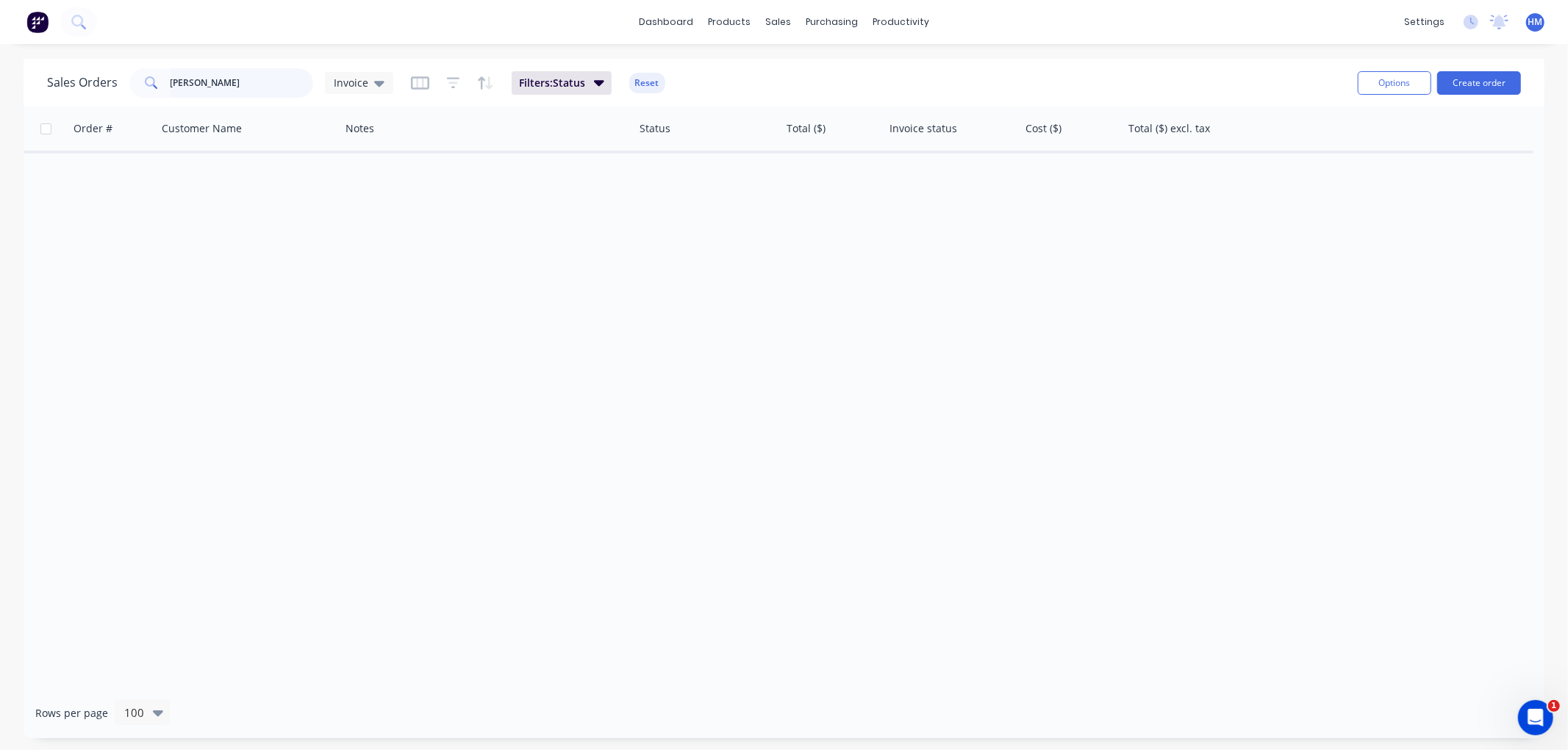
click at [244, 82] on input "[PERSON_NAME]" at bounding box center [242, 83] width 144 height 29
drag, startPoint x: 252, startPoint y: 83, endPoint x: 95, endPoint y: 84, distance: 157.0
click at [94, 83] on div "Sales Orders [PERSON_NAME] Invoice" at bounding box center [220, 83] width 347 height 29
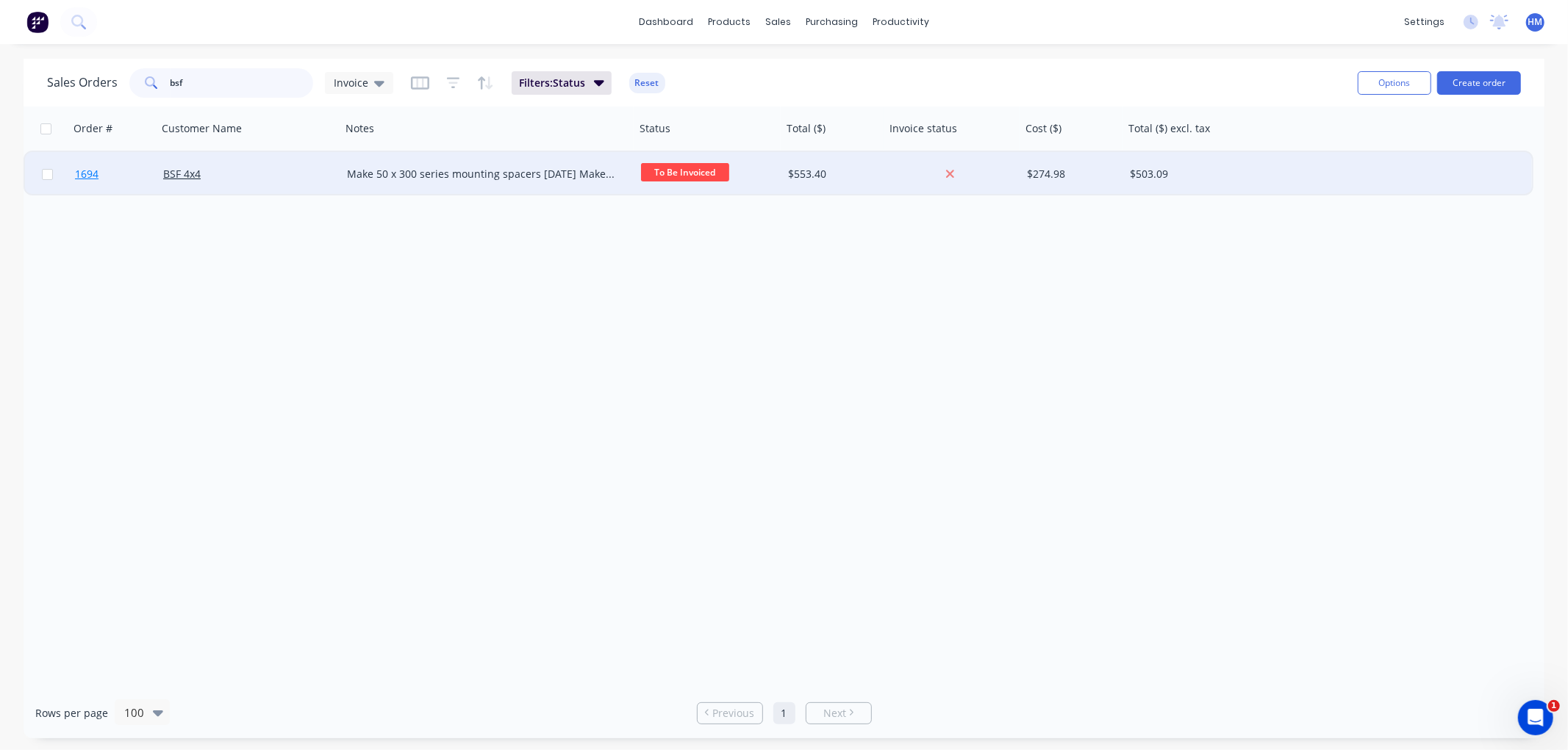
type input "bsf"
click at [142, 172] on link "1694" at bounding box center [118, 174] width 88 height 44
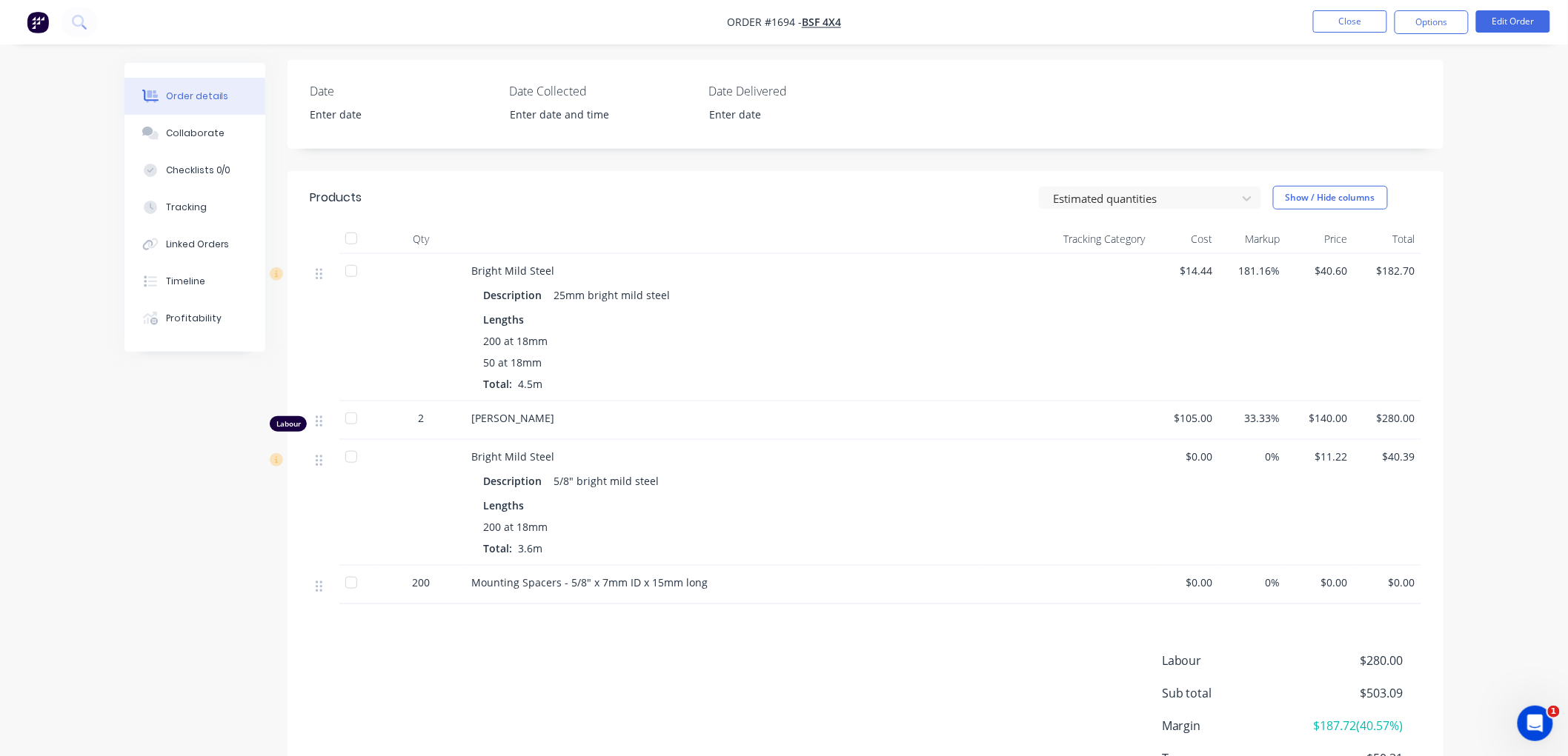
scroll to position [411, 0]
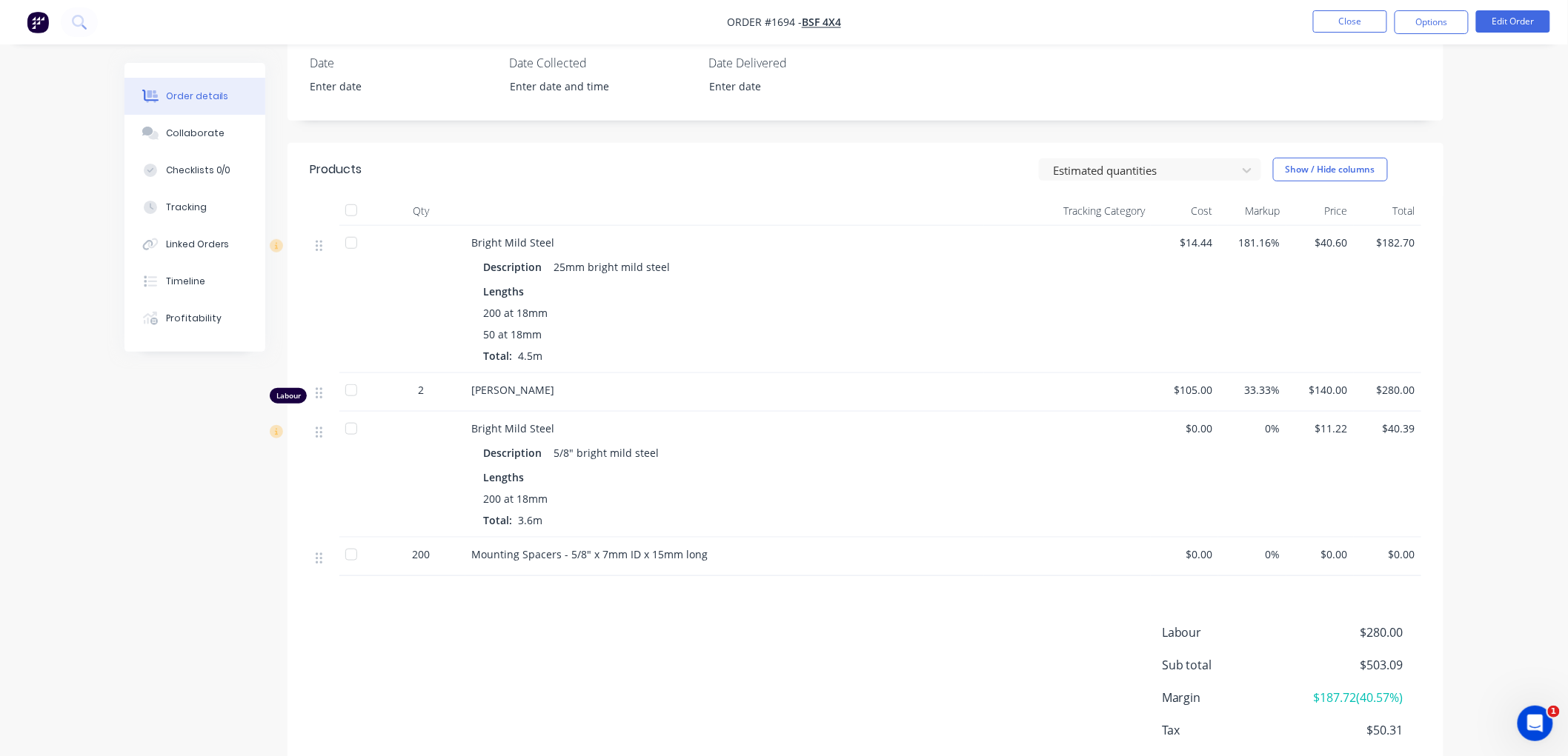
click at [1332, 546] on span "$0.00" at bounding box center [1320, 553] width 56 height 16
click at [1494, 25] on button "Edit Order" at bounding box center [1513, 21] width 74 height 22
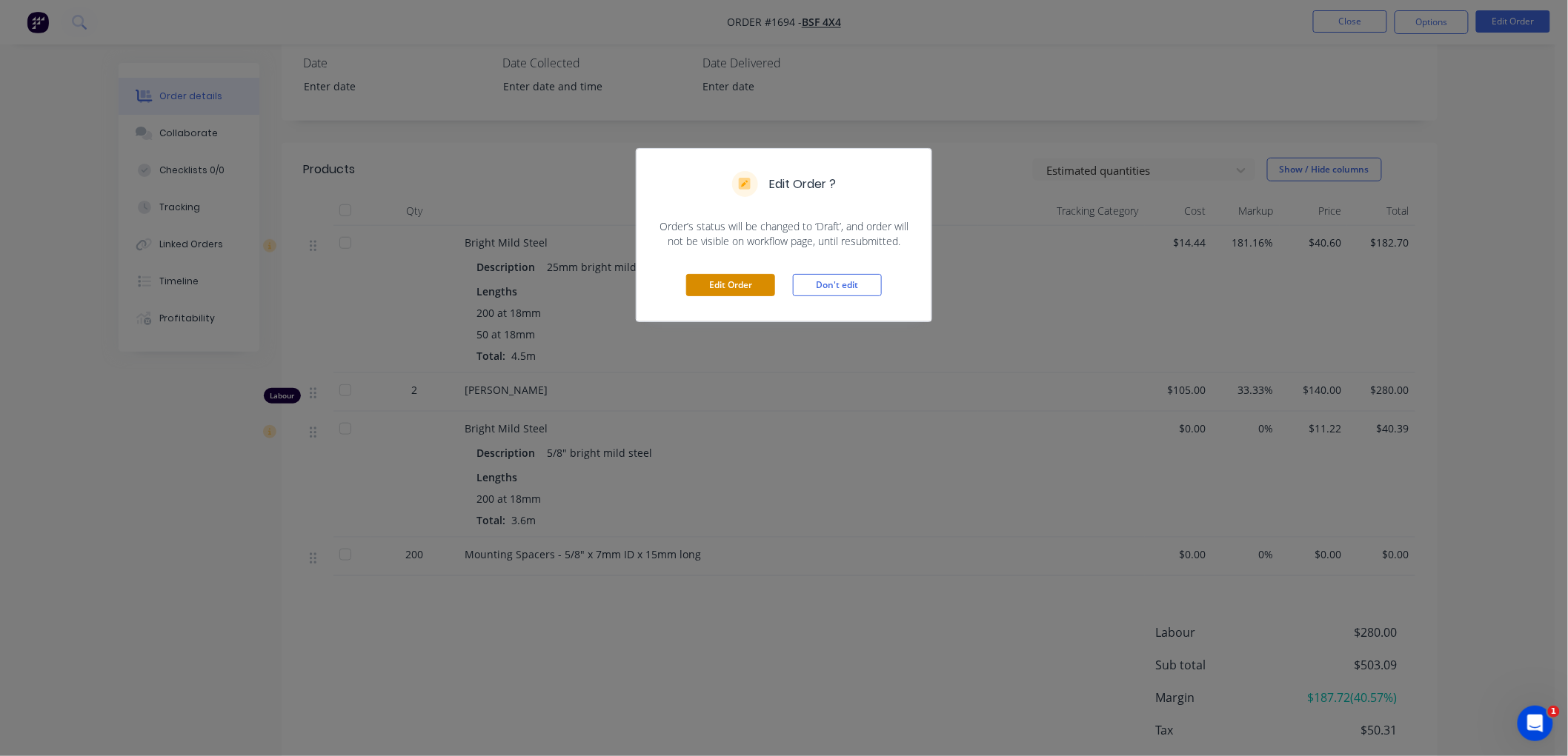
click at [748, 278] on button "Edit Order" at bounding box center [730, 285] width 89 height 22
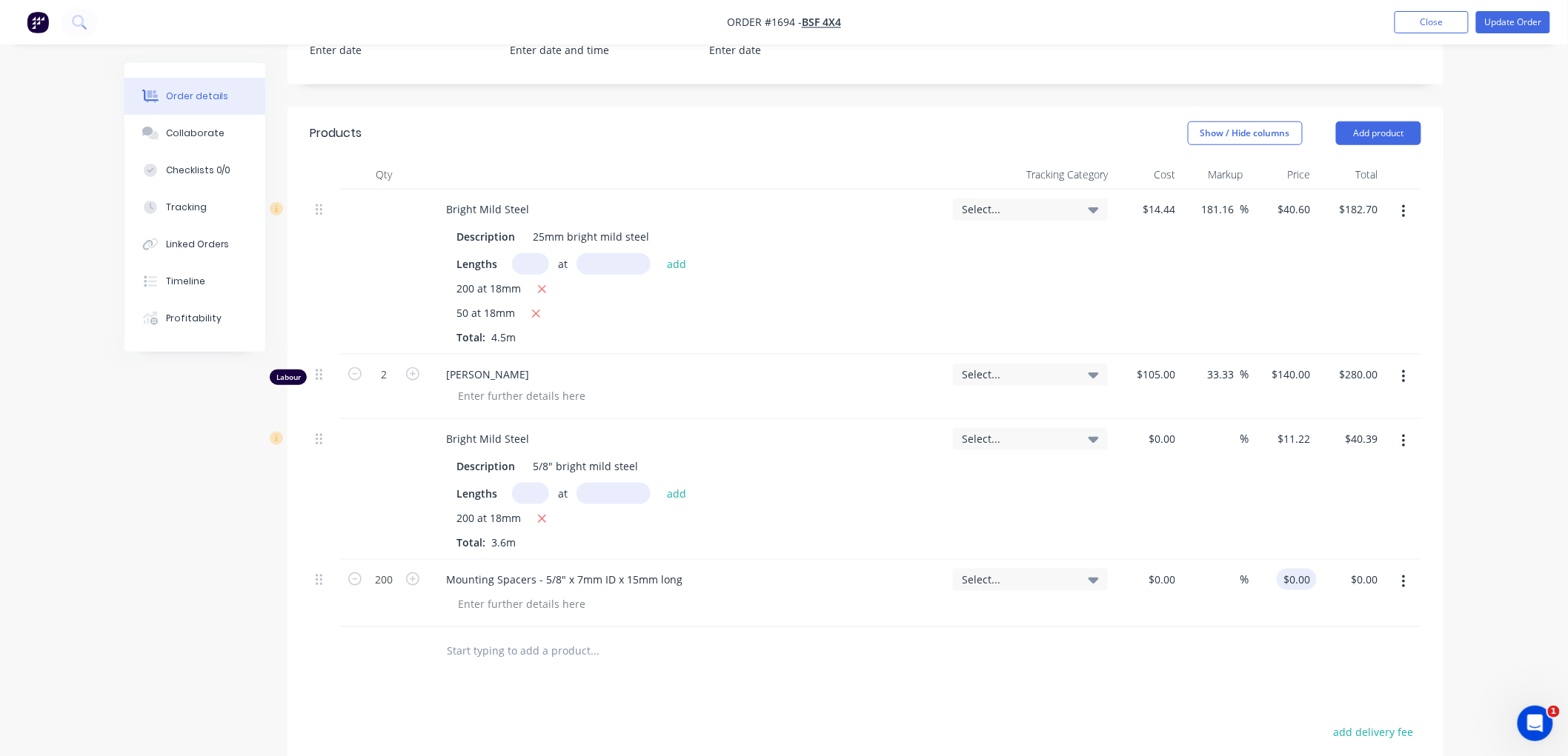
scroll to position [493, 0]
click at [1297, 575] on div "0 $0.00" at bounding box center [1297, 577] width 40 height 21
type input "$4.00"
type input "$800.00"
click at [556, 654] on input "text" at bounding box center [593, 650] width 296 height 29
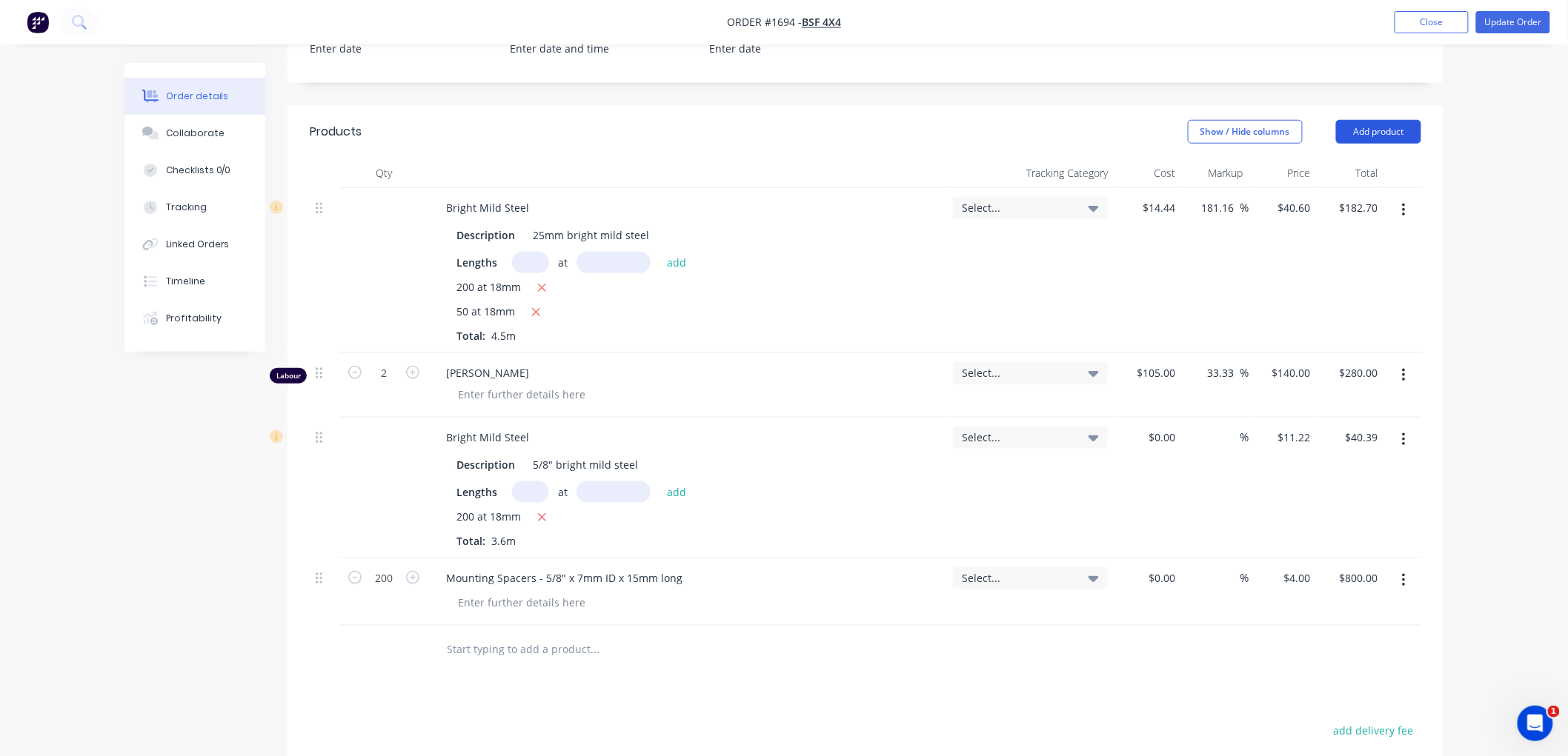
click at [1378, 137] on button "Add product" at bounding box center [1378, 132] width 85 height 24
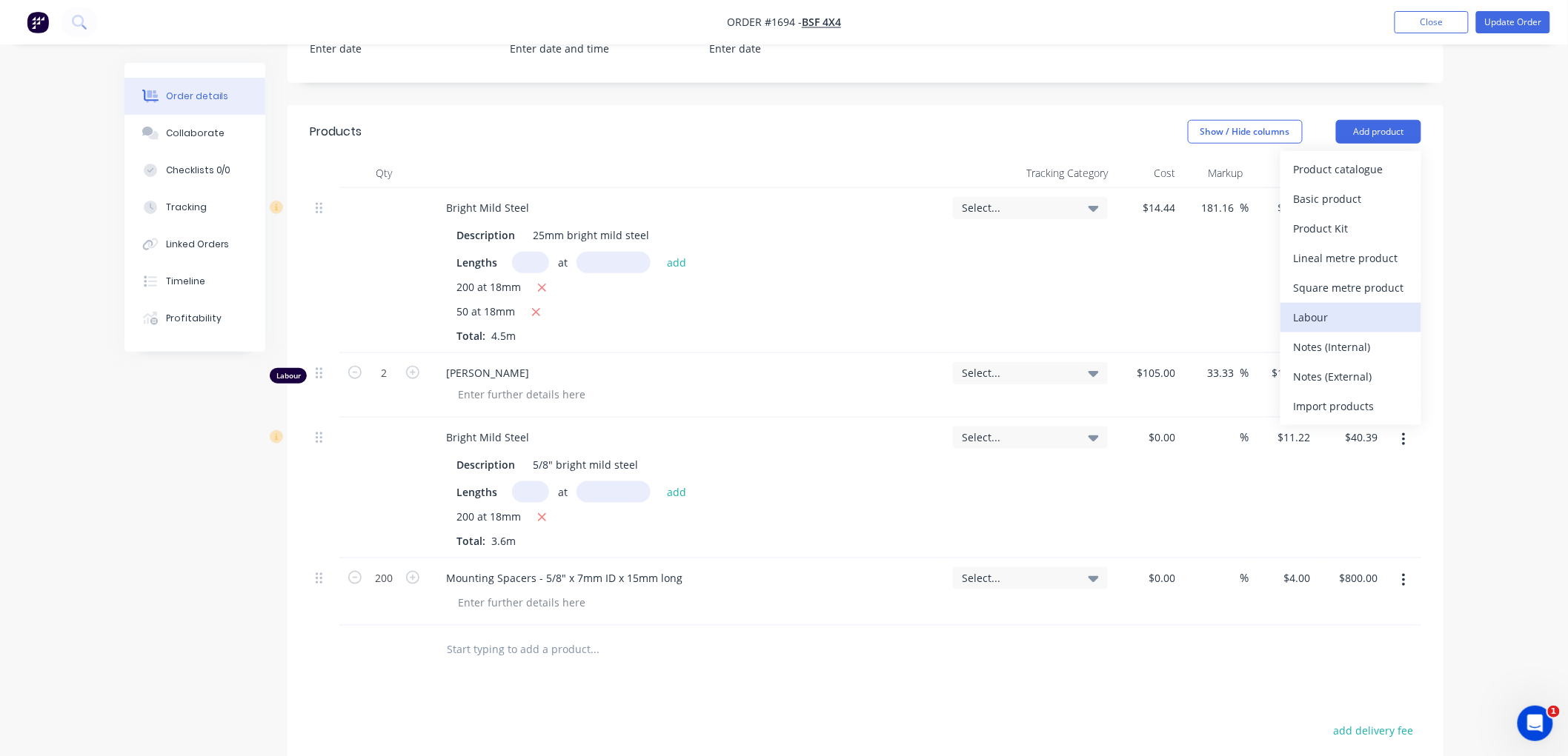
click at [1322, 307] on div "Labour" at bounding box center [1351, 317] width 114 height 21
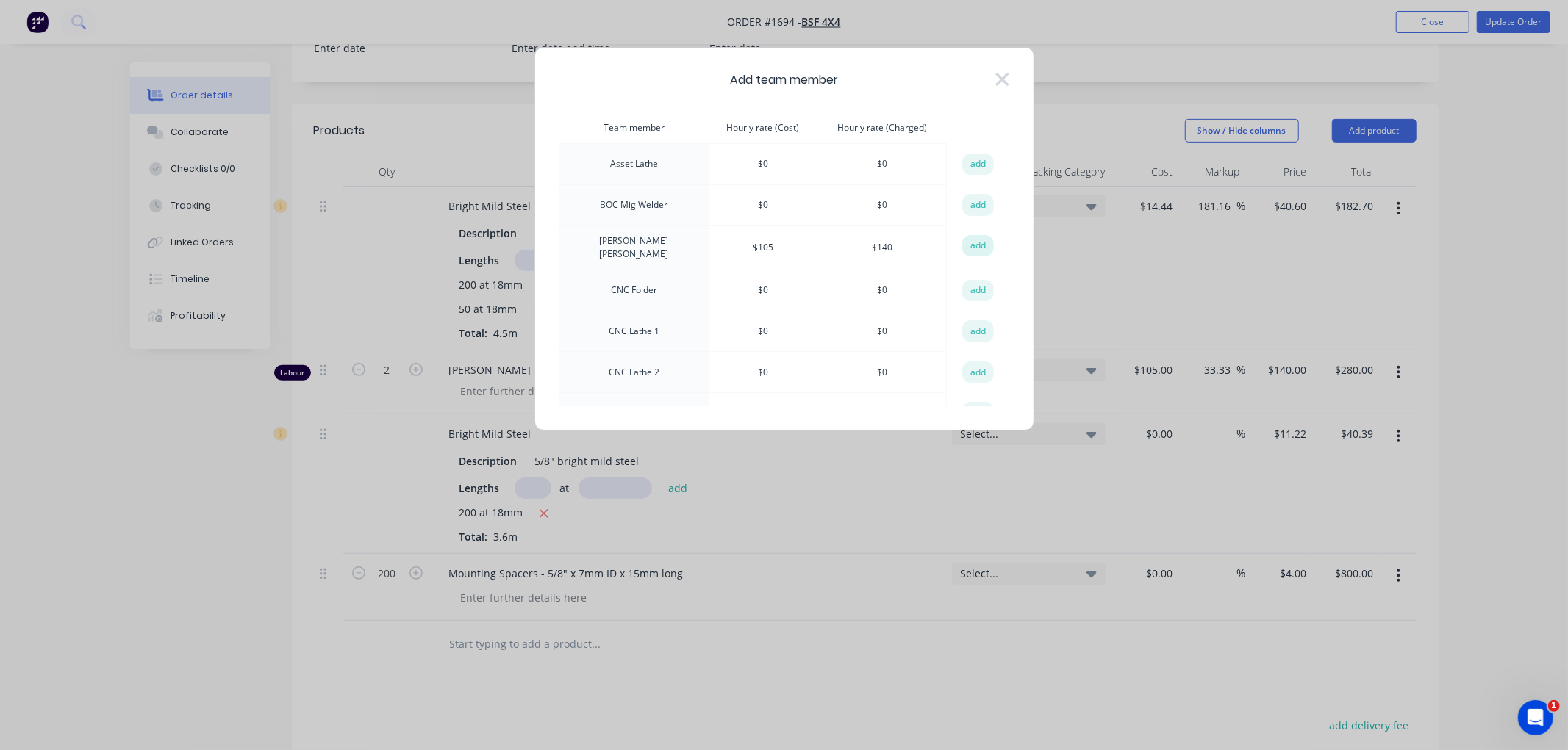
click at [982, 245] on button "add" at bounding box center [979, 246] width 33 height 22
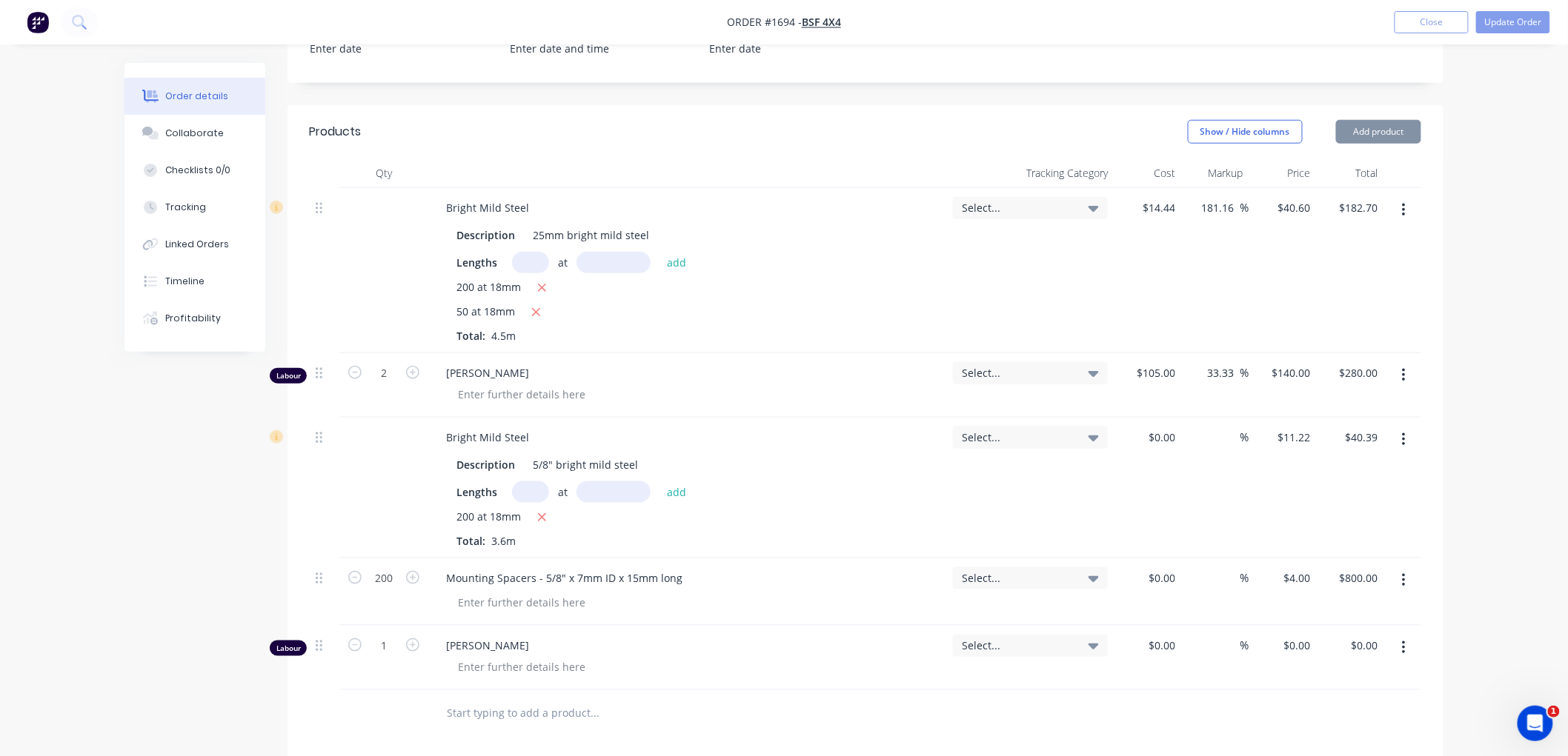
type input "$105.00"
type input "33.33"
type input "$140.00"
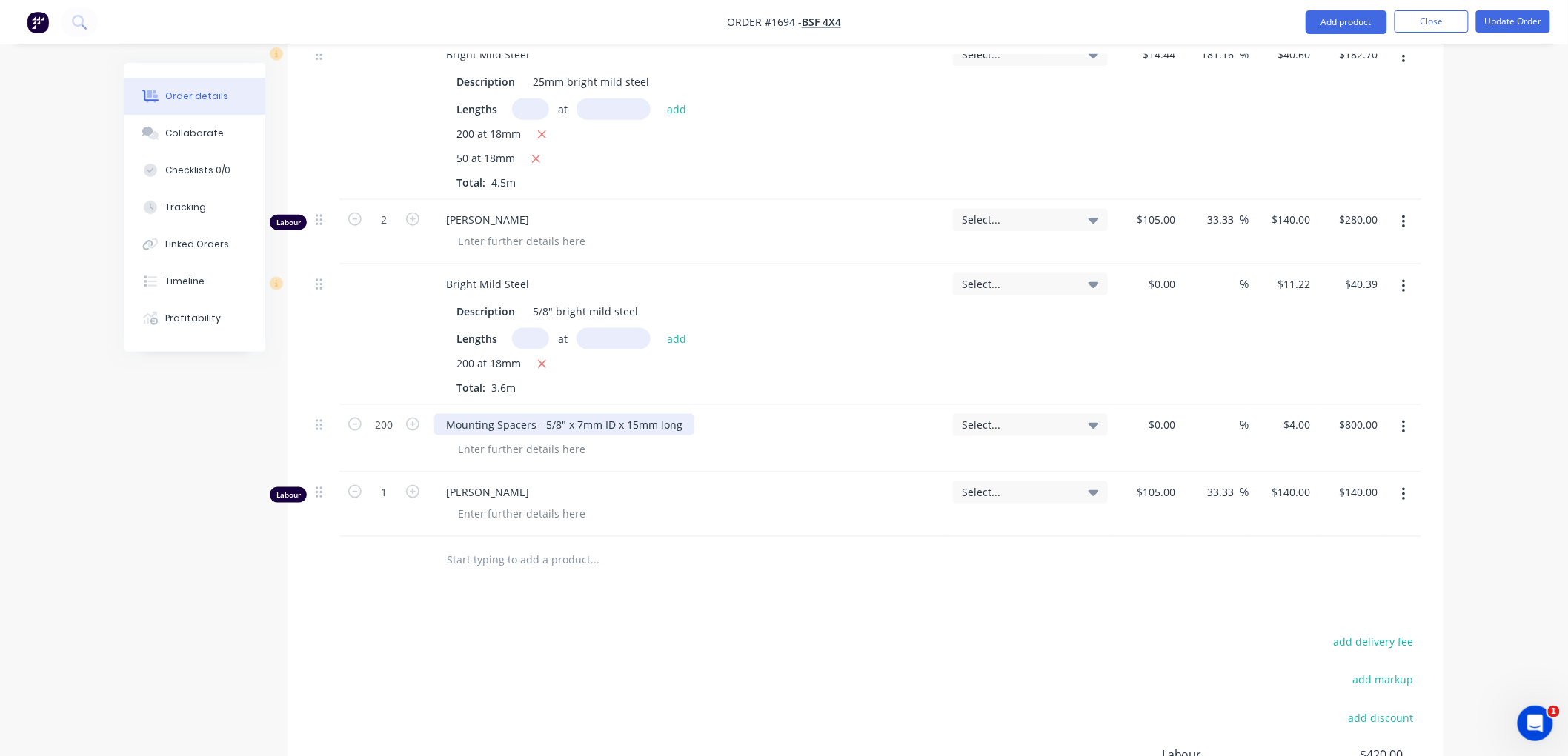
scroll to position [658, 0]
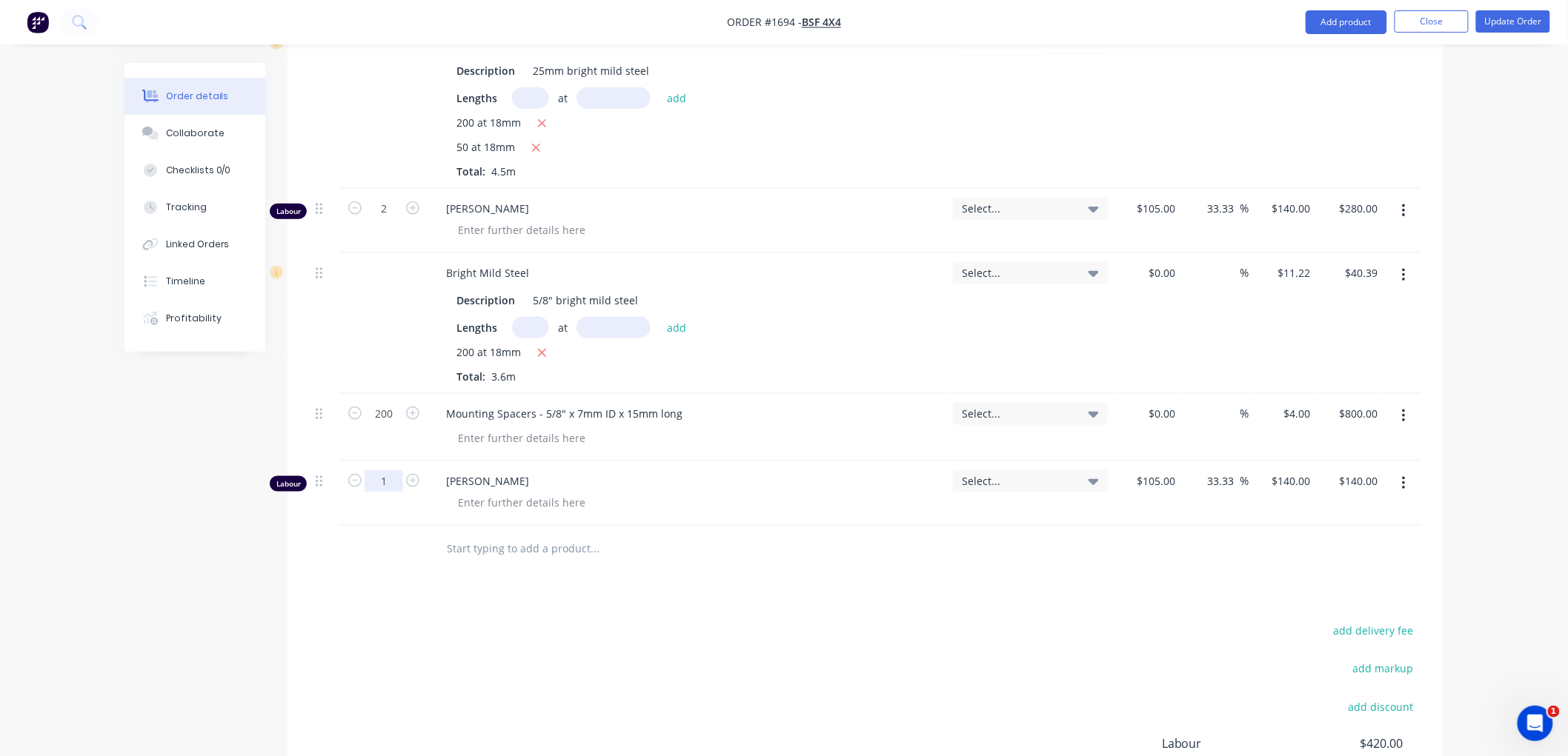
drag, startPoint x: 390, startPoint y: 465, endPoint x: 388, endPoint y: 477, distance: 12.2
click at [388, 477] on div "1" at bounding box center [383, 493] width 89 height 64
click at [388, 477] on input "1" at bounding box center [384, 481] width 39 height 22
type input "0.025"
type input "$3.50"
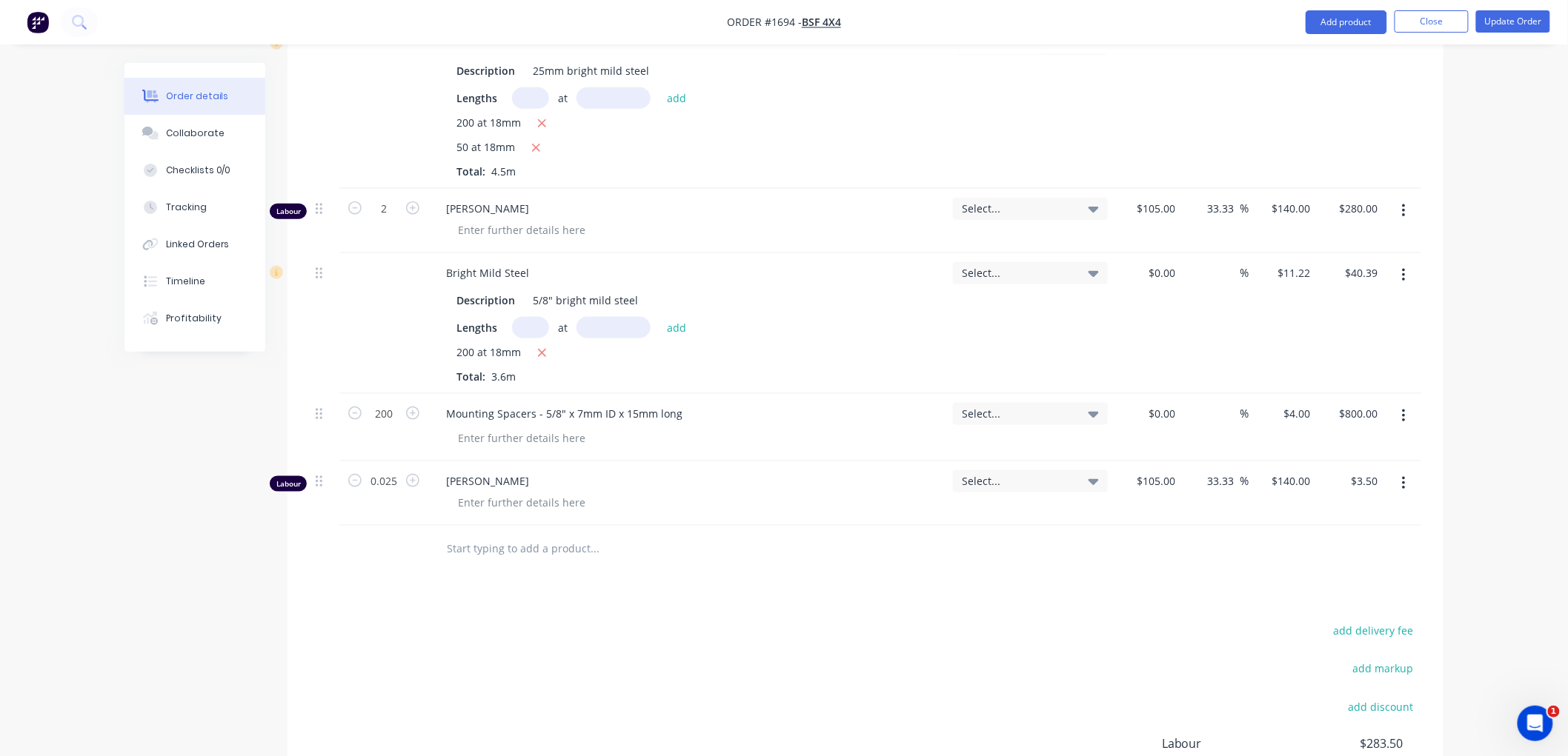
click at [513, 564] on input "text" at bounding box center [593, 549] width 296 height 29
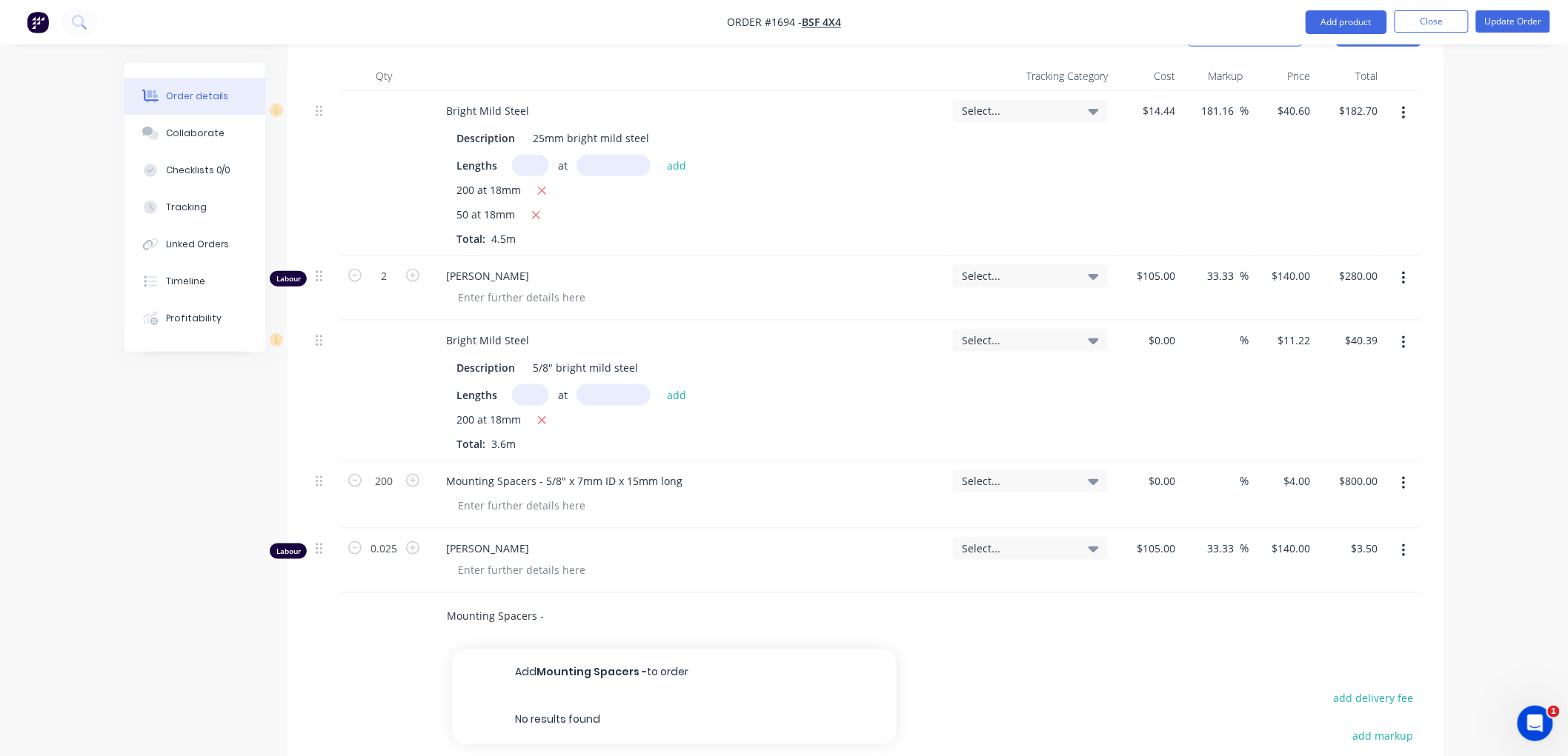
scroll to position [823, 0]
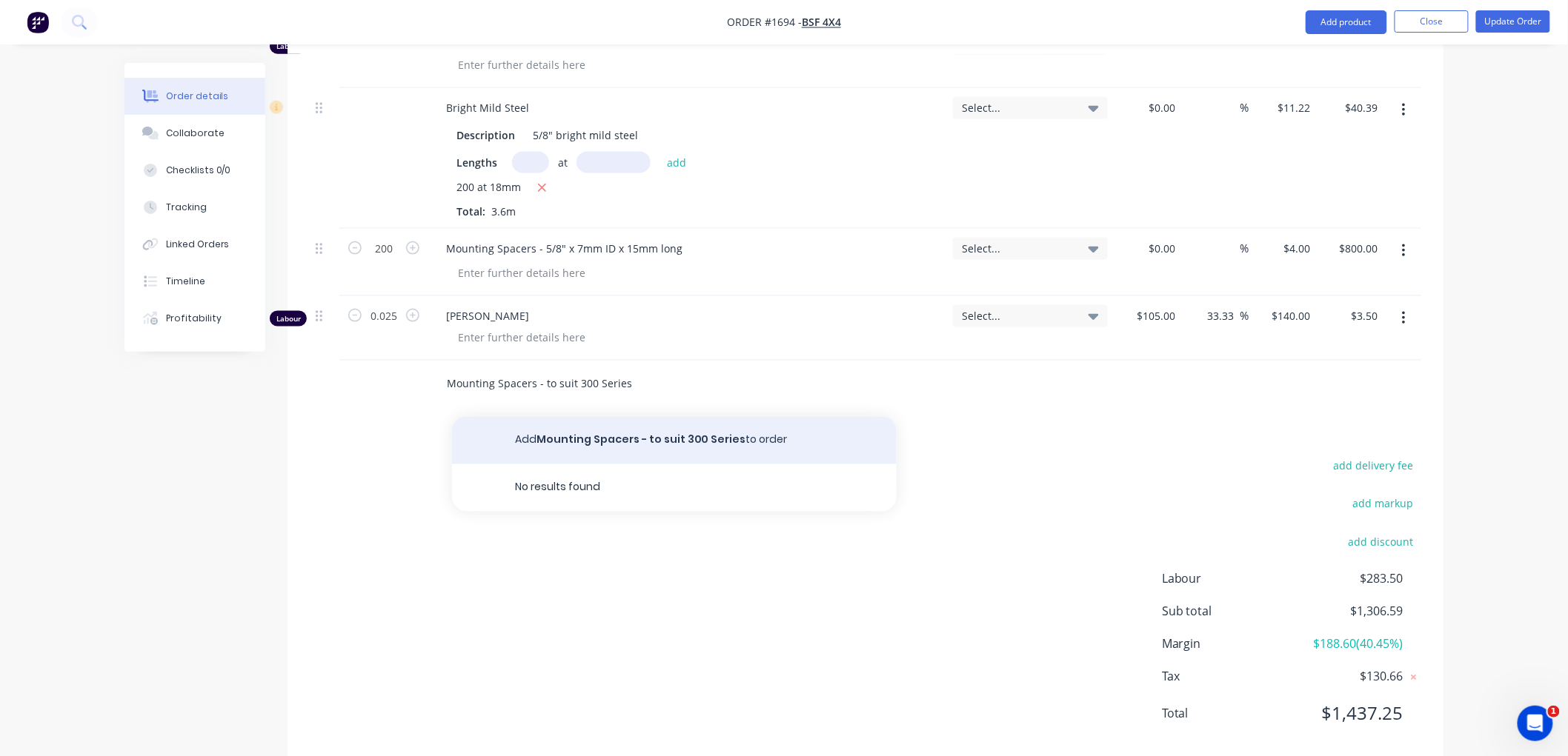
type input "Mounting Spacers - to suit 300 Series"
click at [567, 435] on button "Add Mounting Spacers - to suit 300 Series to order" at bounding box center [674, 441] width 445 height 48
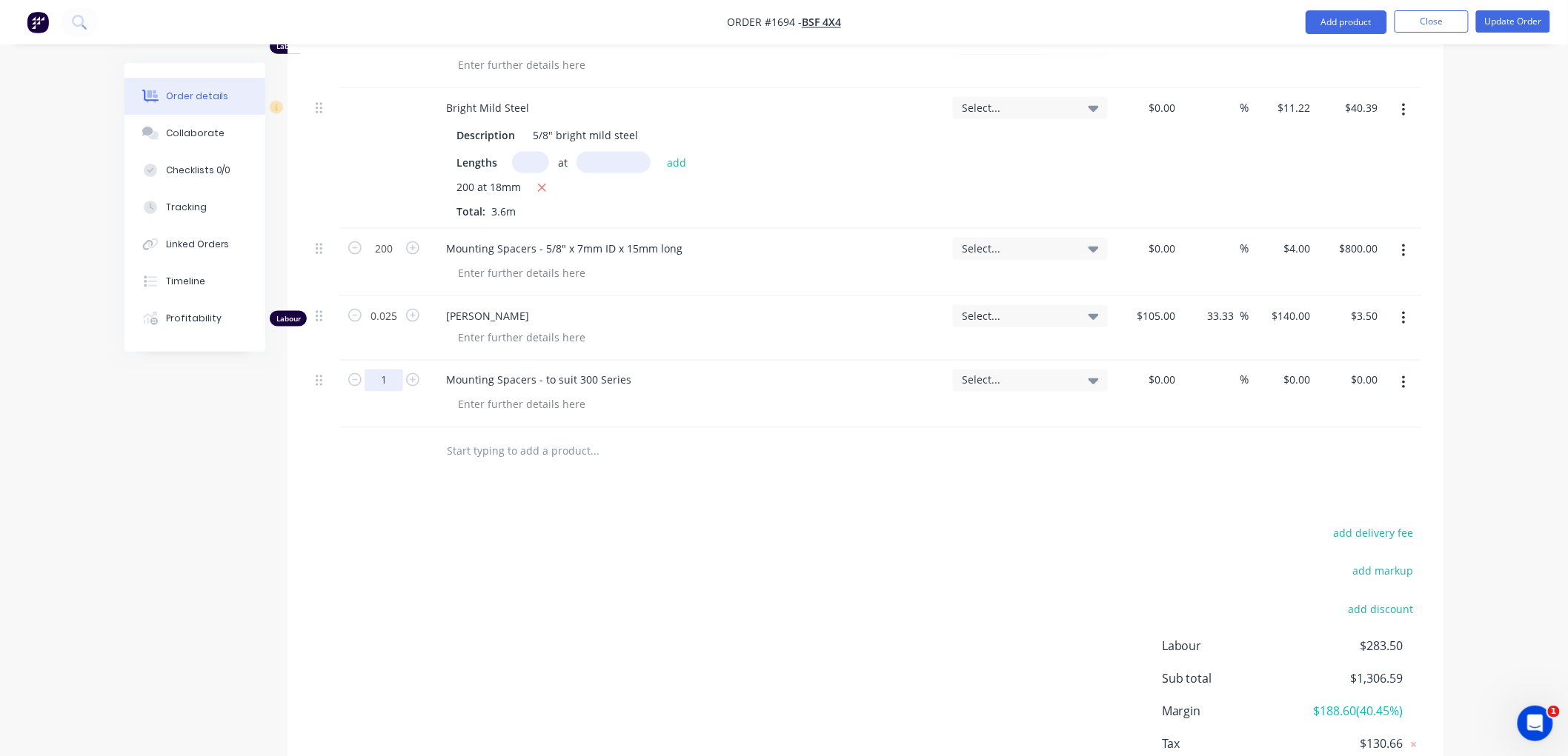
click at [397, 377] on input "1" at bounding box center [384, 380] width 39 height 22
type input "250"
click at [1293, 378] on div "0 0" at bounding box center [1283, 395] width 68 height 68
type input "$4.50"
type input "$1,125.00"
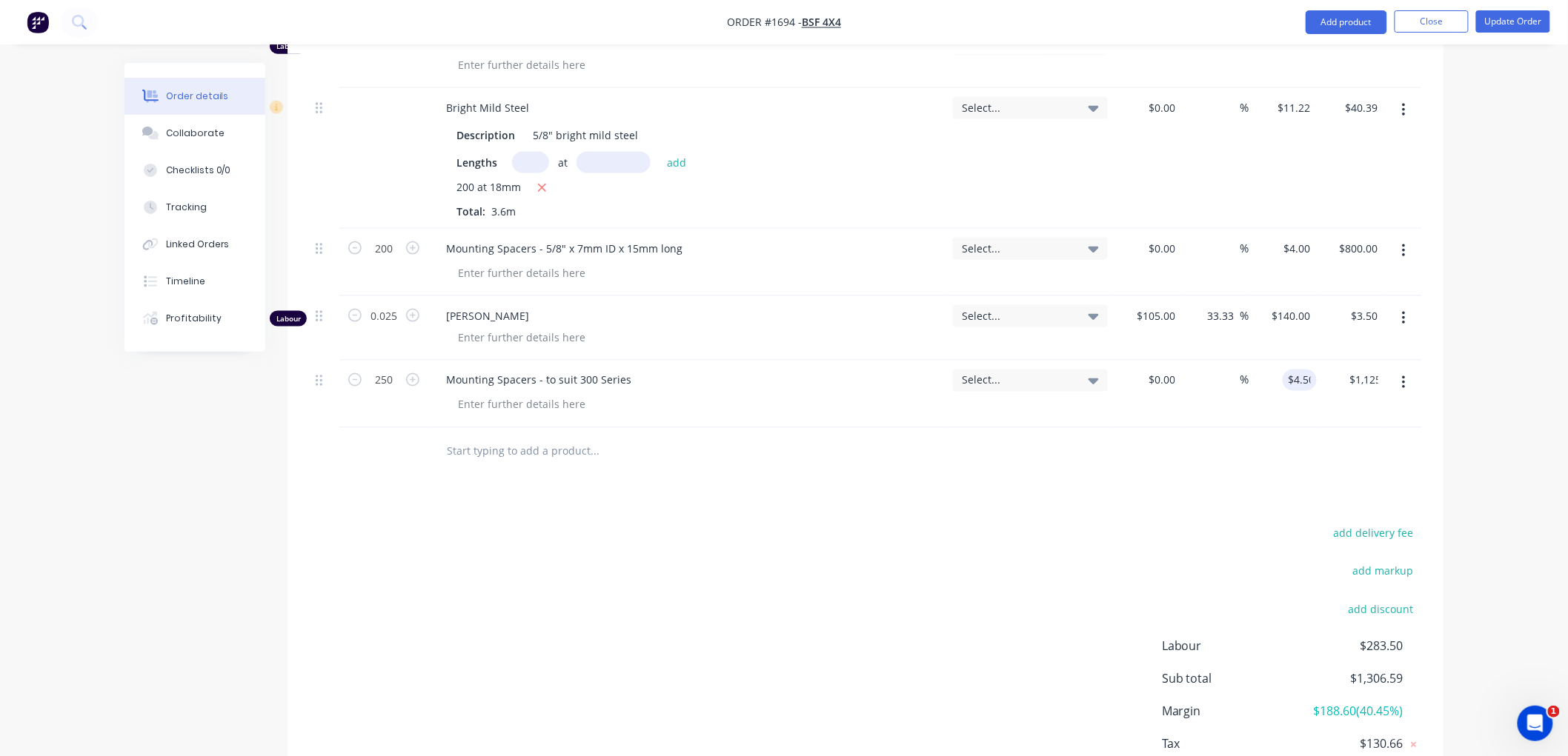
click at [1114, 476] on div at bounding box center [866, 452] width 1111 height 49
click at [1403, 318] on icon "button" at bounding box center [1403, 318] width 3 height 14
click at [1344, 441] on div "Delete" at bounding box center [1351, 445] width 114 height 21
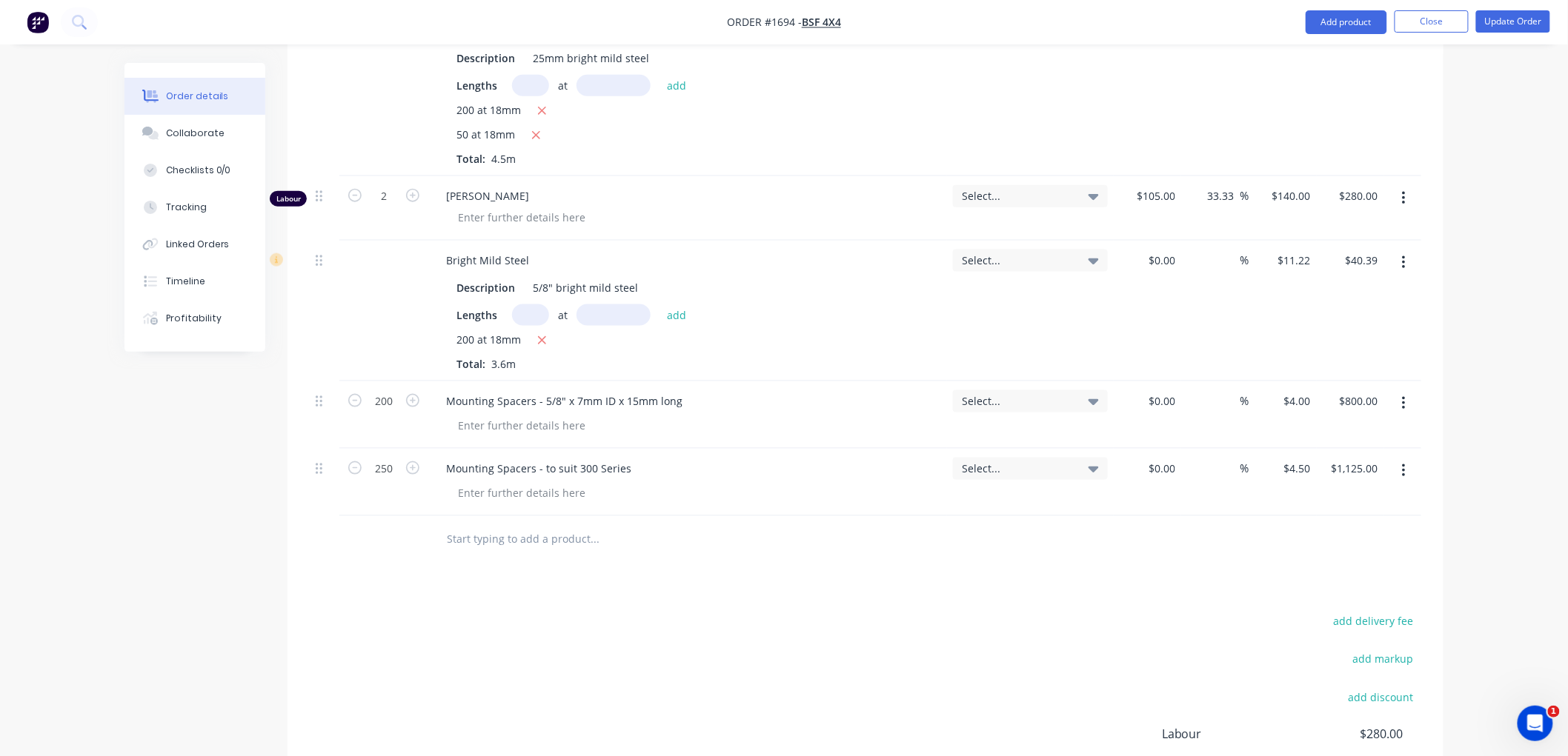
scroll to position [575, 0]
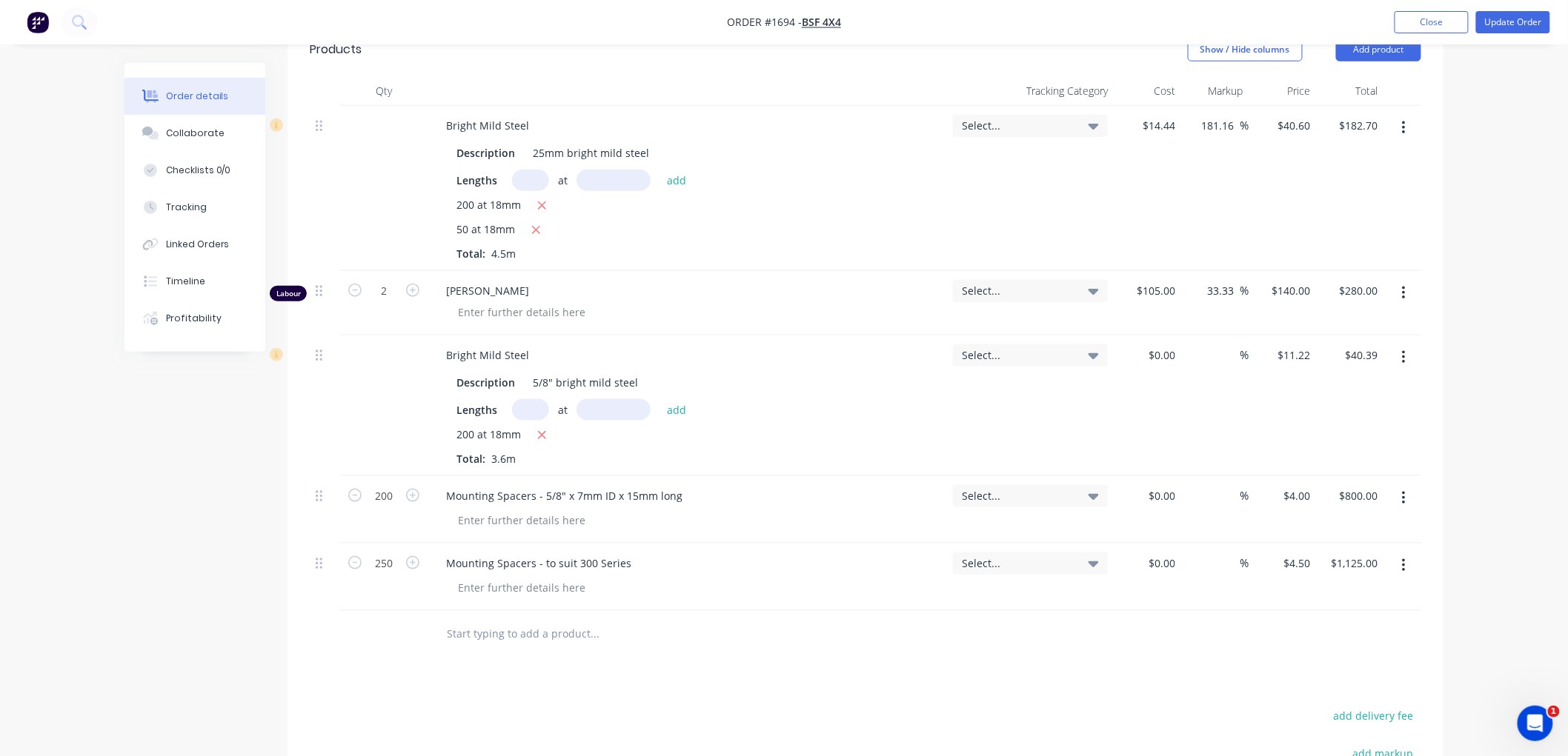
click at [1402, 354] on icon "button" at bounding box center [1404, 357] width 4 height 16
click at [1327, 478] on div "Delete" at bounding box center [1351, 485] width 114 height 21
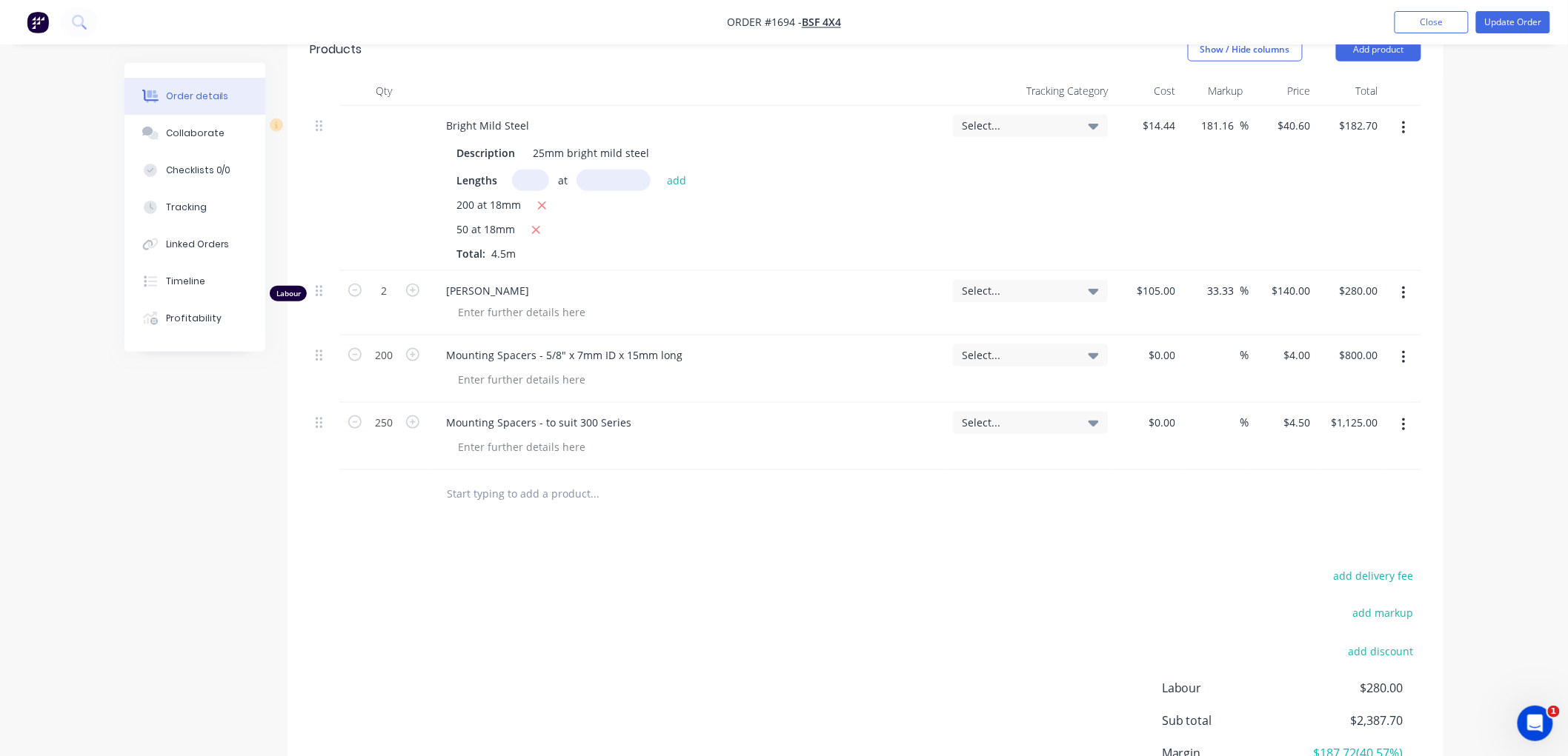
click at [1411, 290] on button "button" at bounding box center [1404, 292] width 35 height 27
click at [1337, 420] on div "Delete" at bounding box center [1351, 421] width 114 height 21
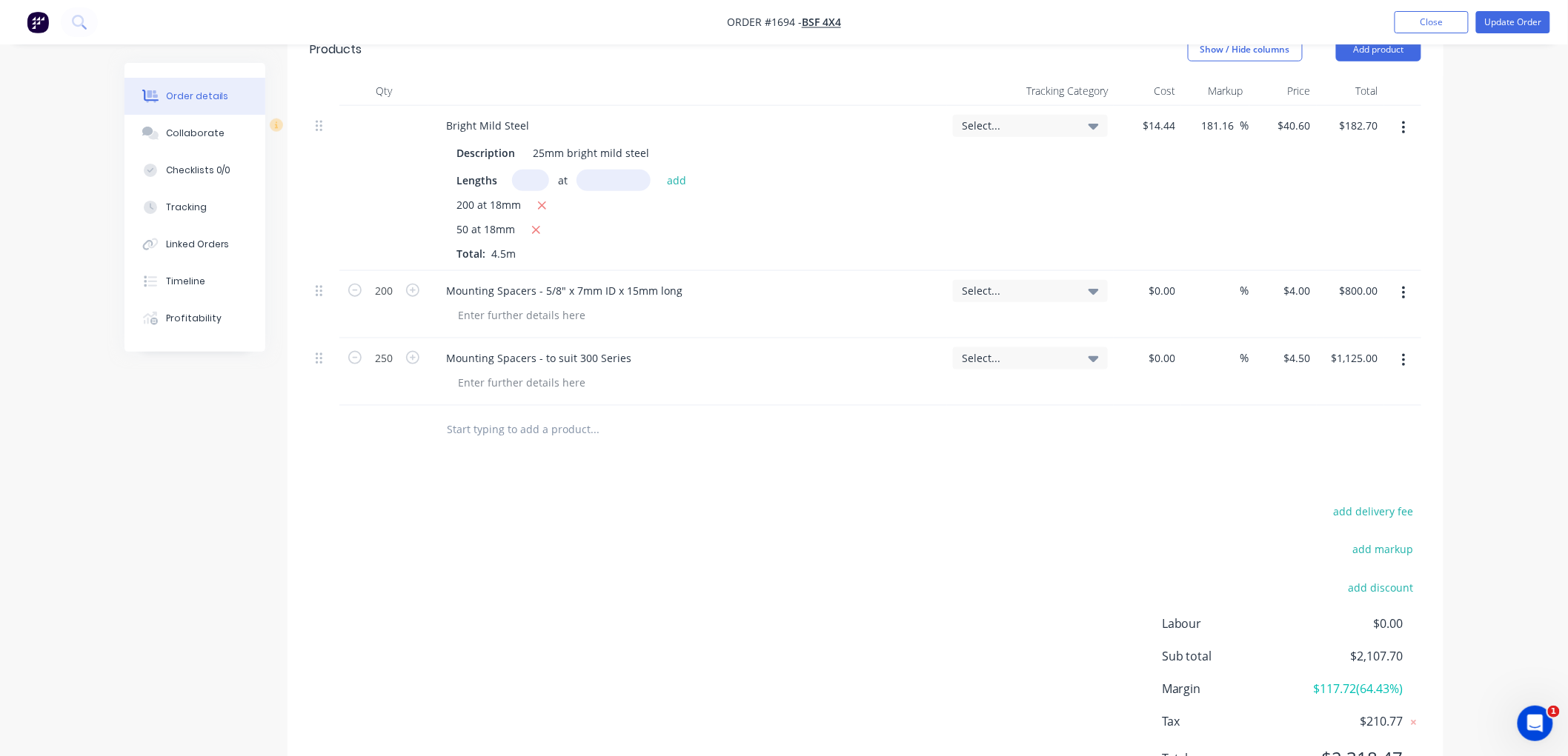
click at [1400, 122] on button "button" at bounding box center [1404, 127] width 35 height 27
click at [862, 597] on div "add delivery fee add markup add discount Labour $0.00 Sub total $2,107.70 Margi…" at bounding box center [866, 644] width 1111 height 286
click at [1300, 291] on input "4" at bounding box center [1299, 290] width 34 height 21
type input "."
type input "$4.30"
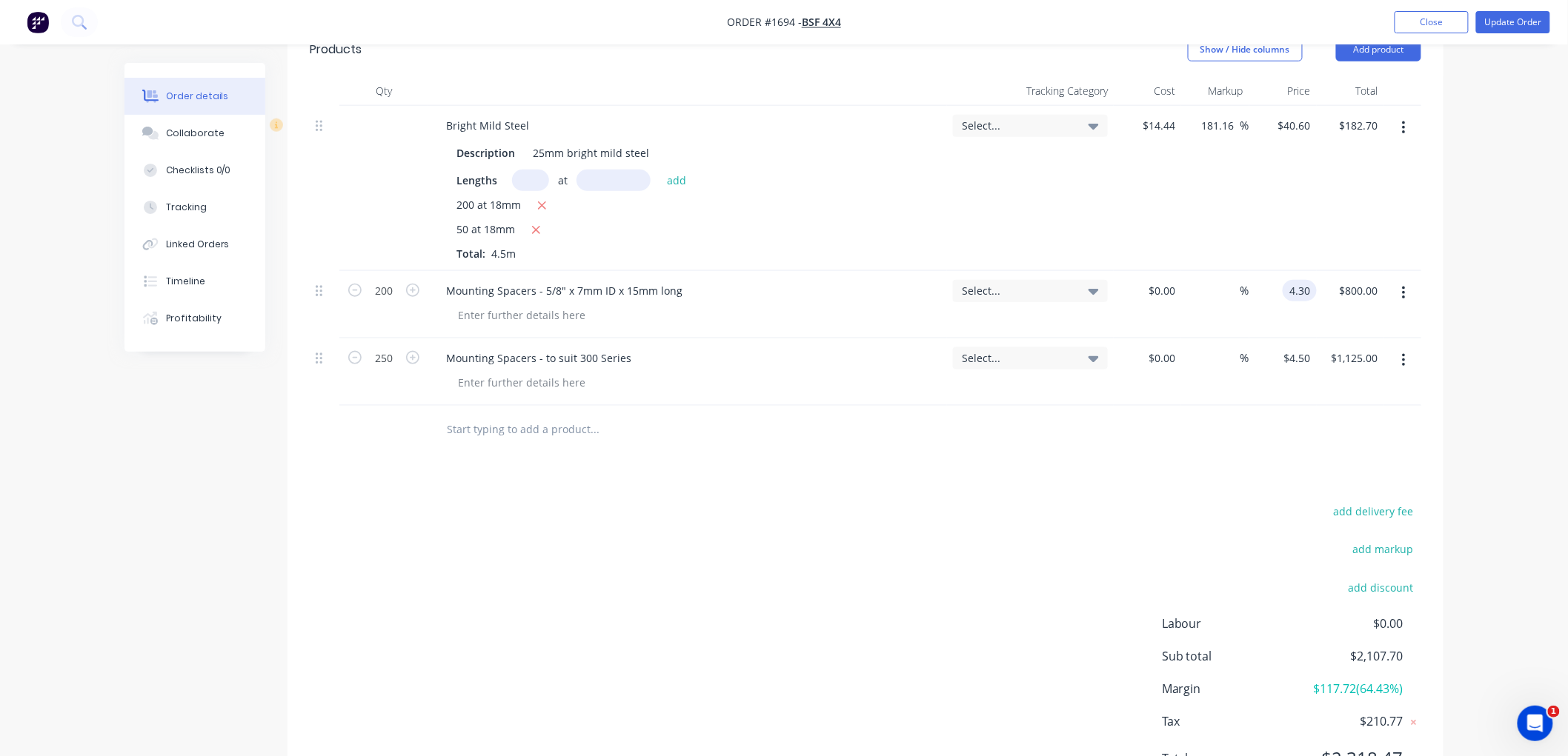
type input "$860.00"
click at [1140, 456] on div "Products Show / Hide columns Add product Qty Tracking Category Cost Markup Pric…" at bounding box center [866, 416] width 1156 height 786
click at [1404, 132] on icon "button" at bounding box center [1403, 128] width 3 height 14
click at [1325, 250] on div "Delete" at bounding box center [1351, 255] width 114 height 21
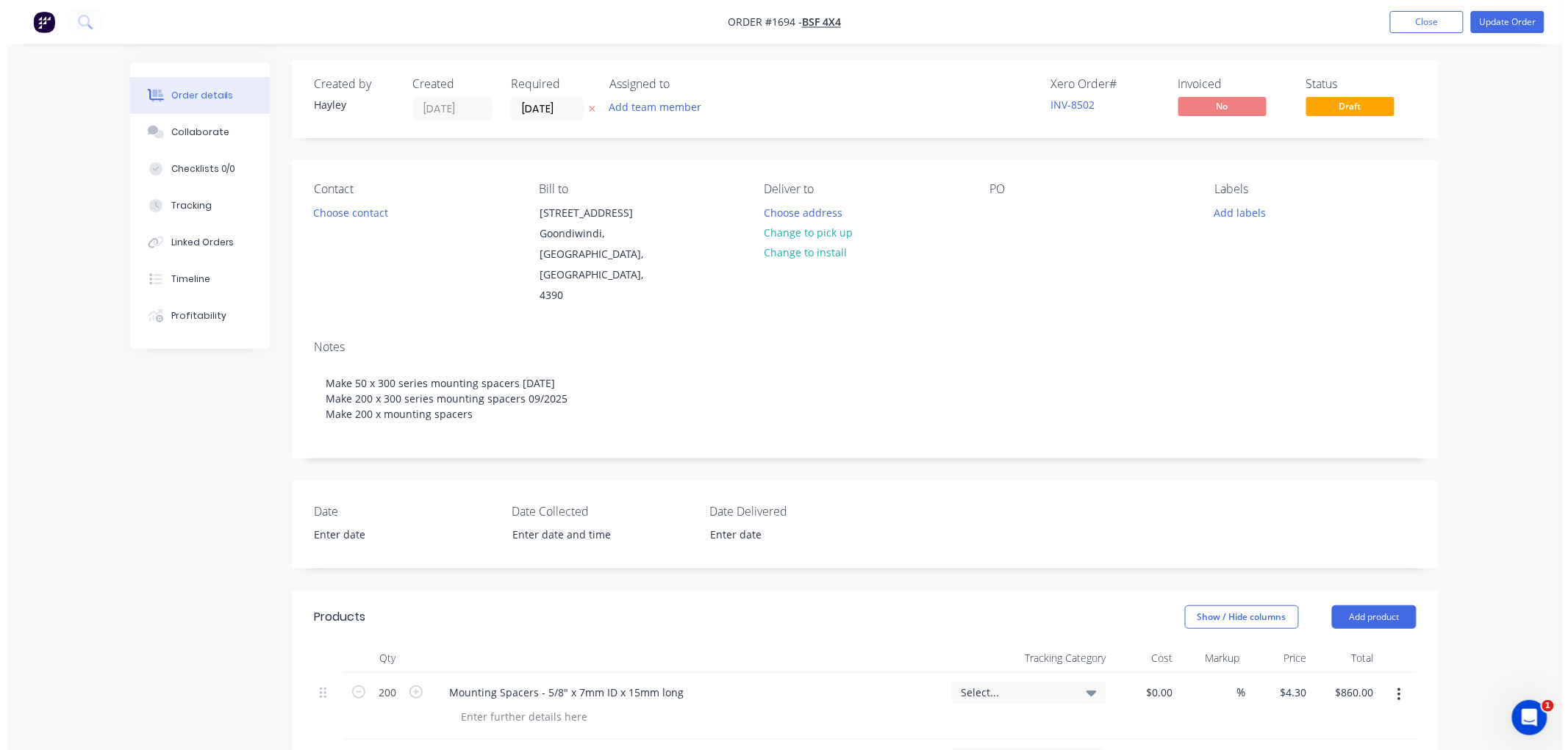
scroll to position [0, 0]
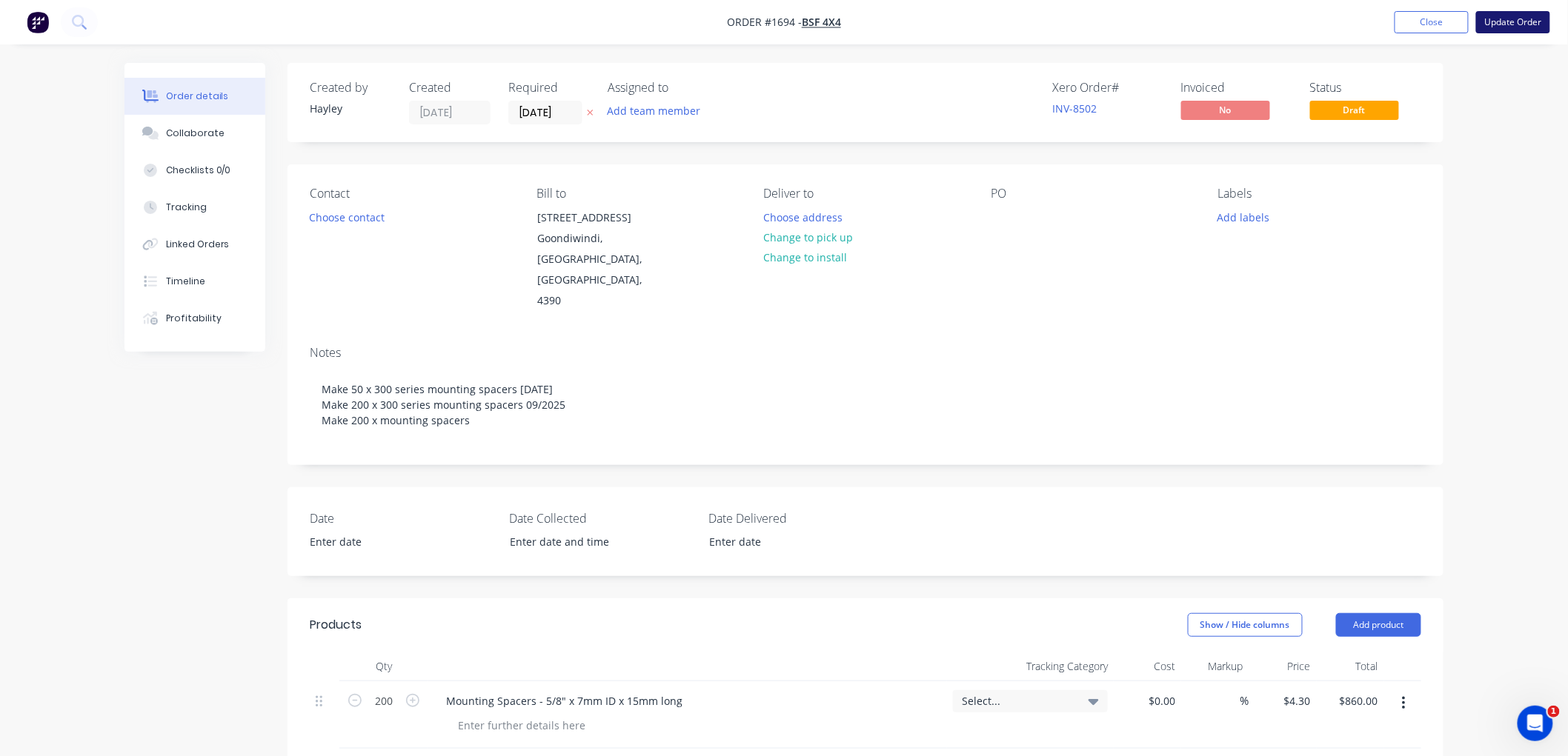
click at [1520, 16] on button "Update Order" at bounding box center [1513, 22] width 74 height 22
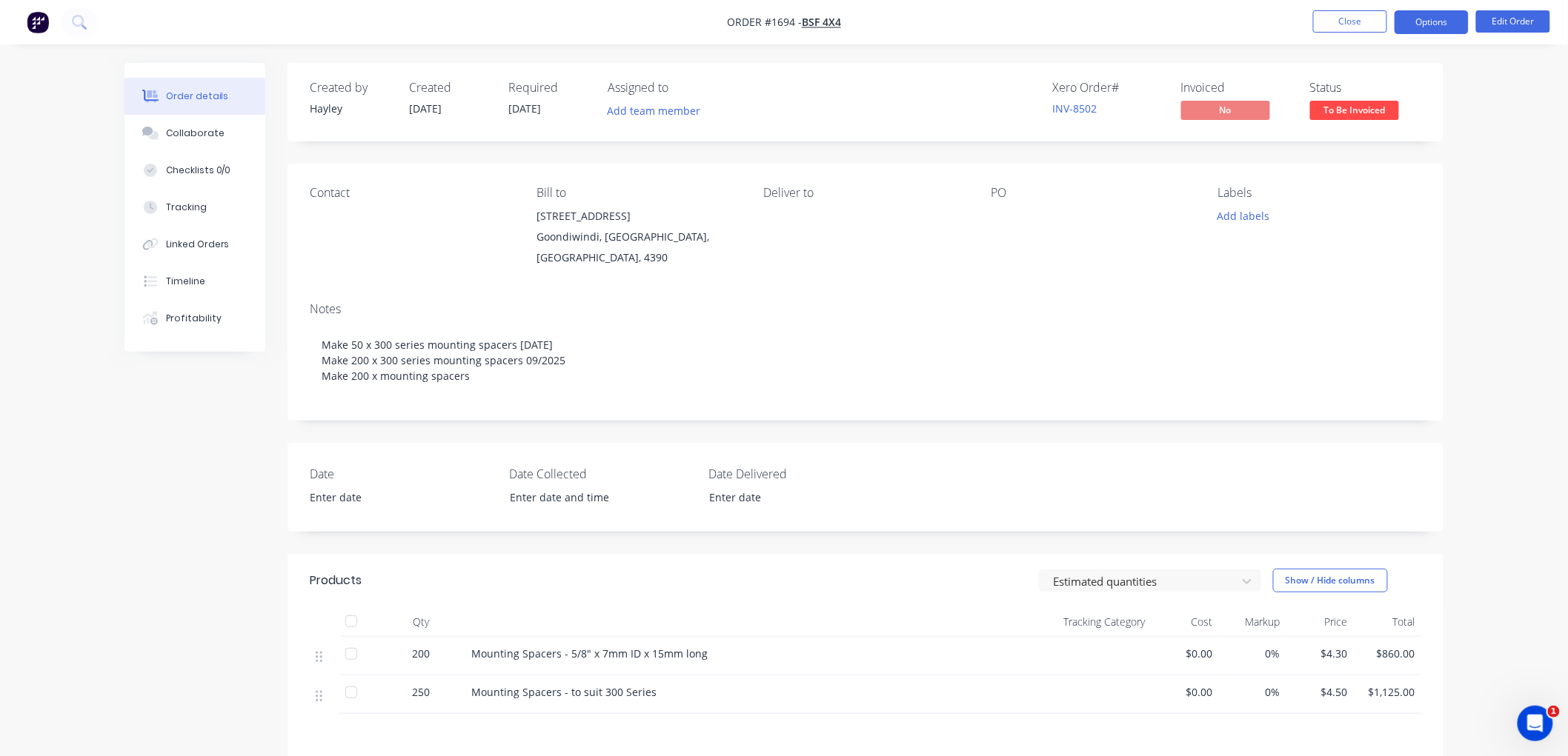
click at [1432, 25] on button "Options" at bounding box center [1431, 22] width 74 height 24
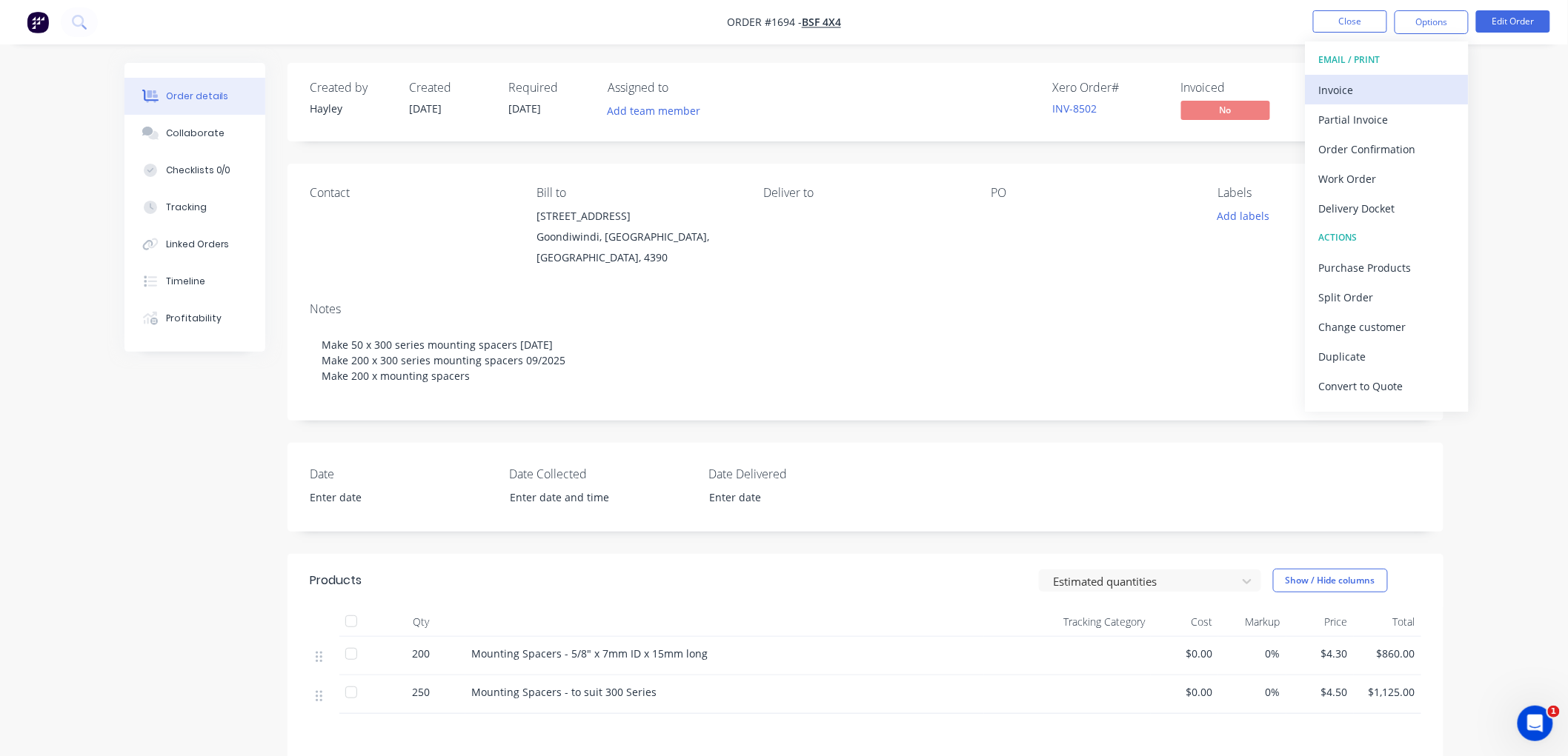
click at [1354, 87] on div "Invoice" at bounding box center [1386, 89] width 137 height 21
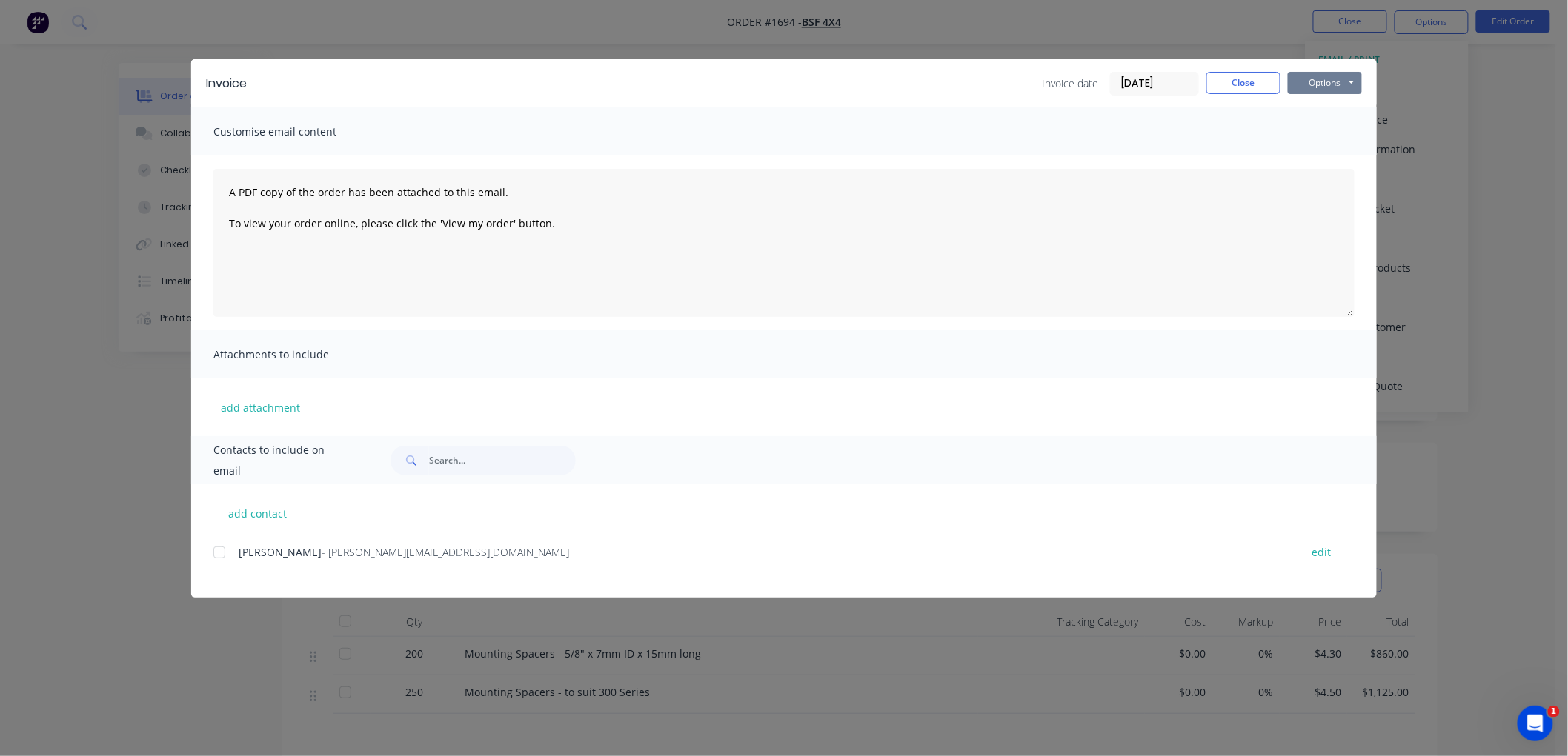
click at [1337, 82] on button "Options" at bounding box center [1324, 82] width 74 height 22
click at [1332, 101] on button "Preview" at bounding box center [1334, 109] width 94 height 25
click at [213, 553] on div at bounding box center [219, 553] width 29 height 29
click at [1336, 83] on button "Options" at bounding box center [1324, 82] width 74 height 22
click at [1137, 87] on input "[DATE]" at bounding box center [1154, 83] width 87 height 22
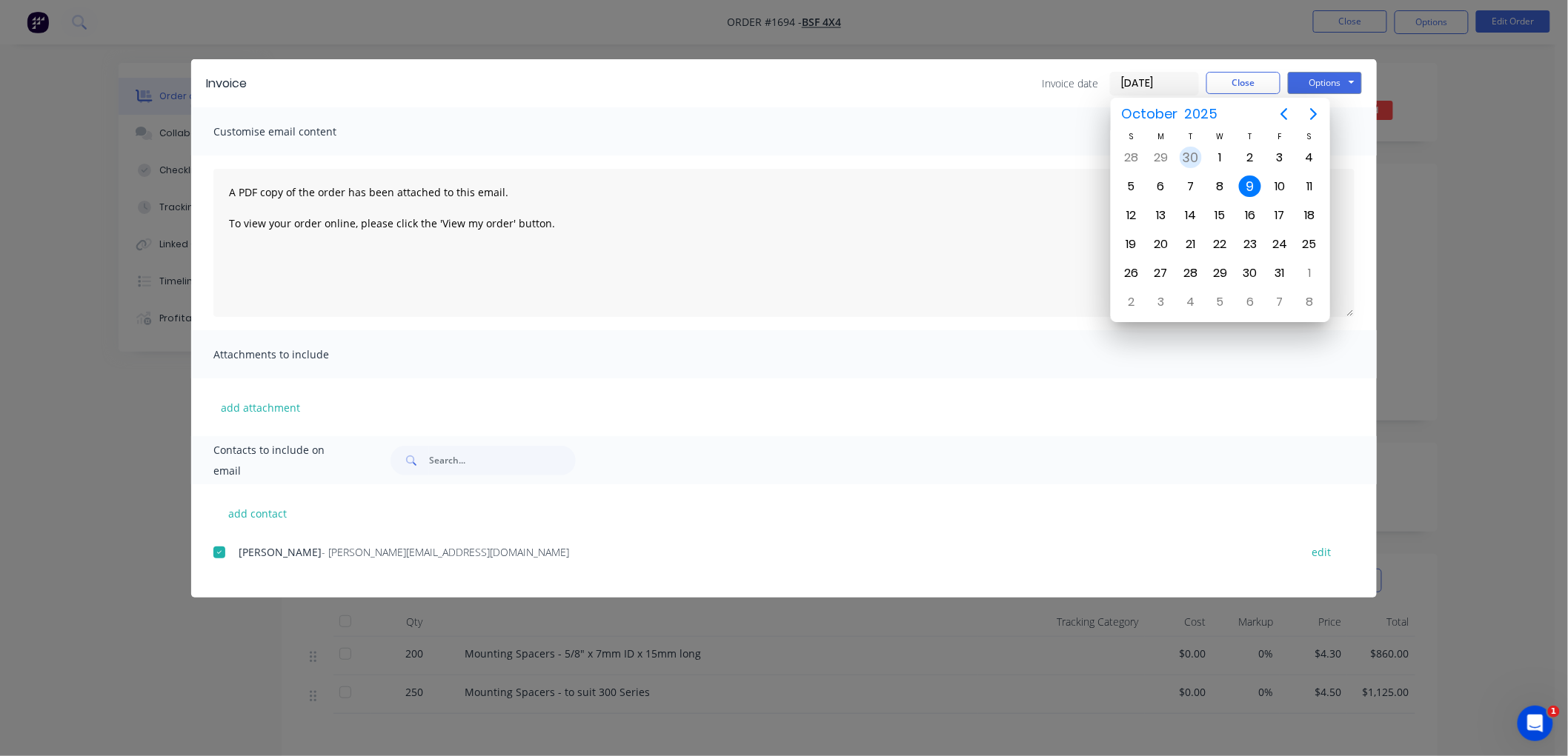
drag, startPoint x: 1190, startPoint y: 159, endPoint x: 1217, endPoint y: 148, distance: 29.2
click at [1191, 159] on div "30" at bounding box center [1191, 158] width 22 height 22
type input "[DATE]"
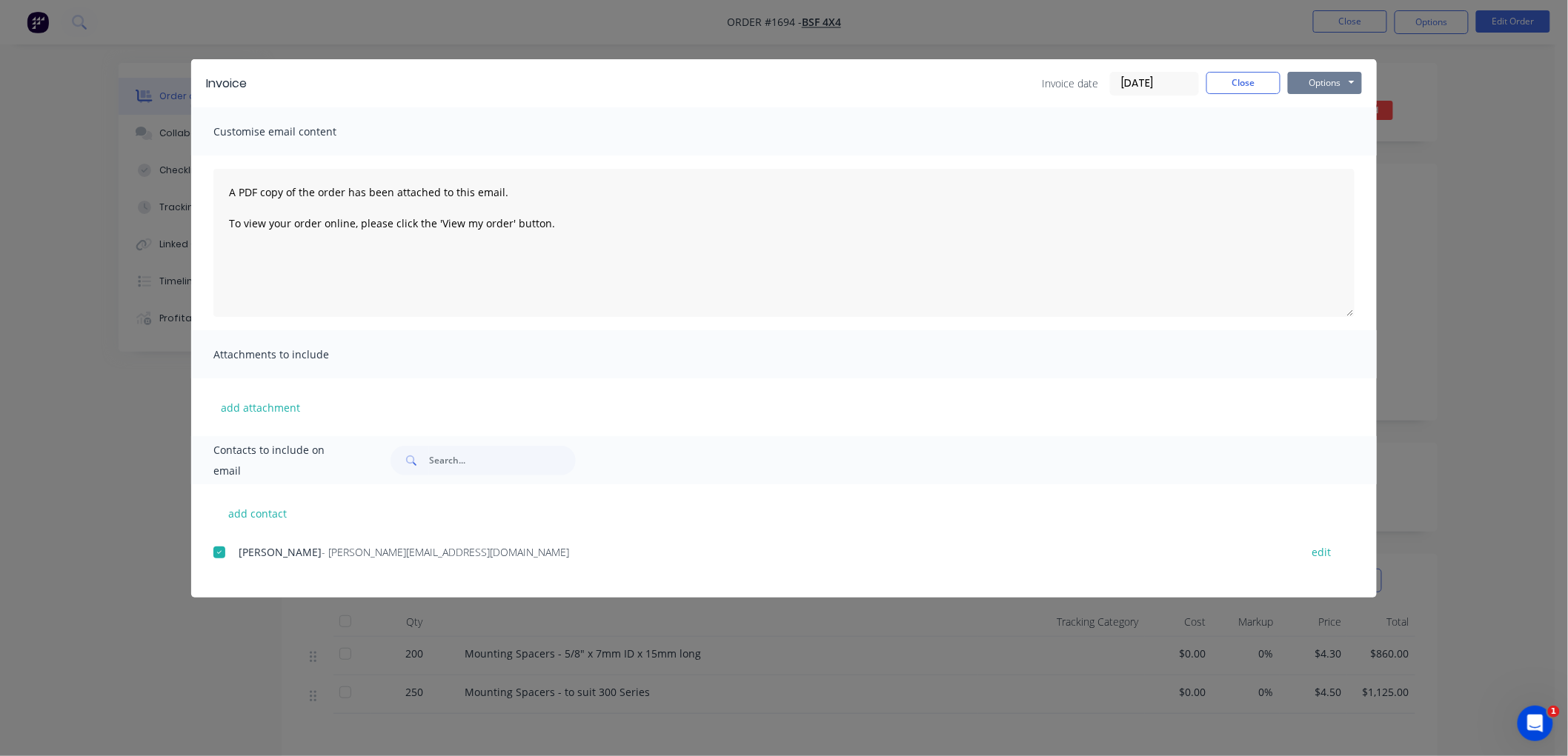
drag, startPoint x: 1290, startPoint y: 85, endPoint x: 1299, endPoint y: 85, distance: 9.0
click at [1295, 85] on button "Options" at bounding box center [1324, 82] width 74 height 22
click at [1317, 152] on button "Email" at bounding box center [1334, 158] width 94 height 25
click at [1231, 83] on button "Close" at bounding box center [1243, 82] width 74 height 22
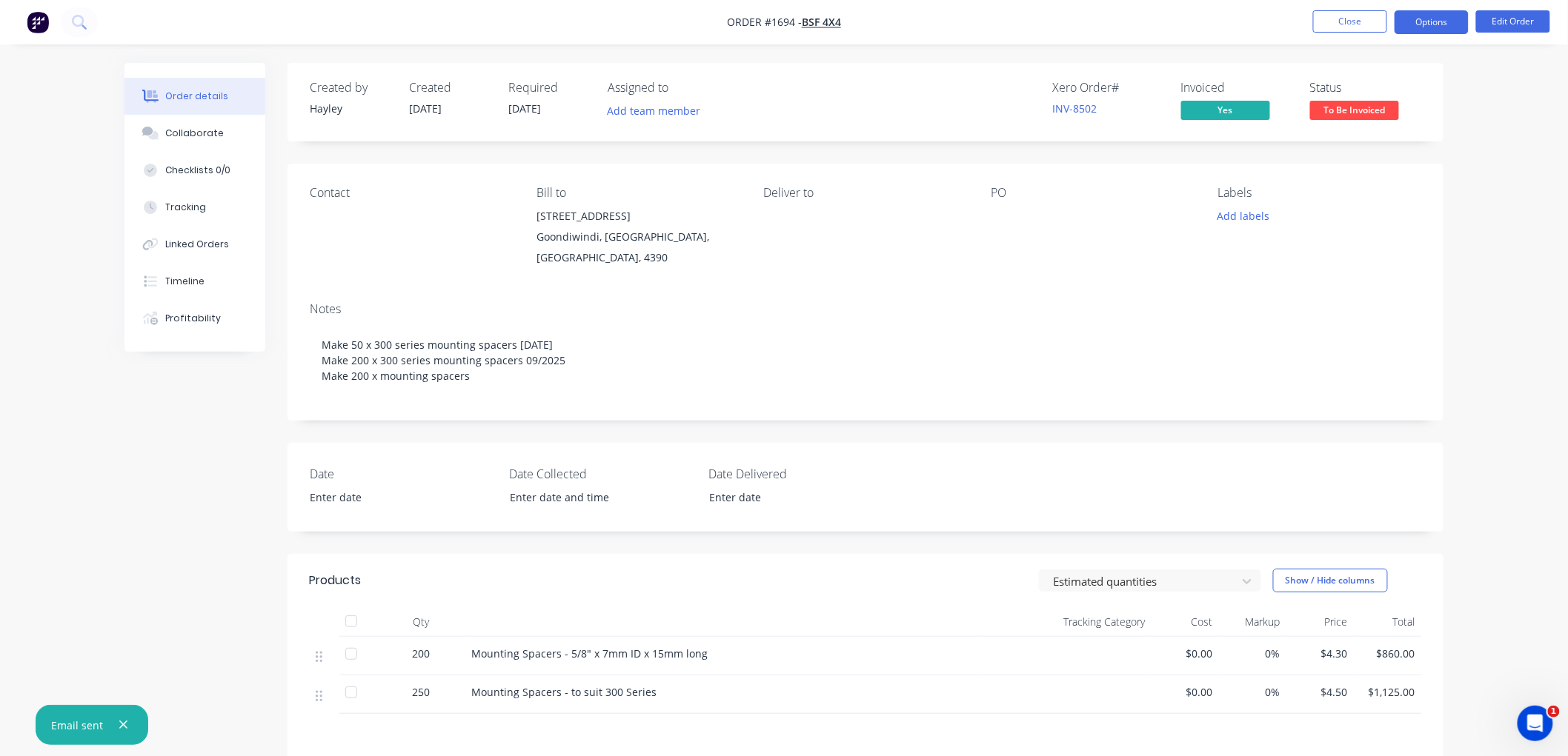
click at [1413, 21] on button "Options" at bounding box center [1431, 22] width 74 height 24
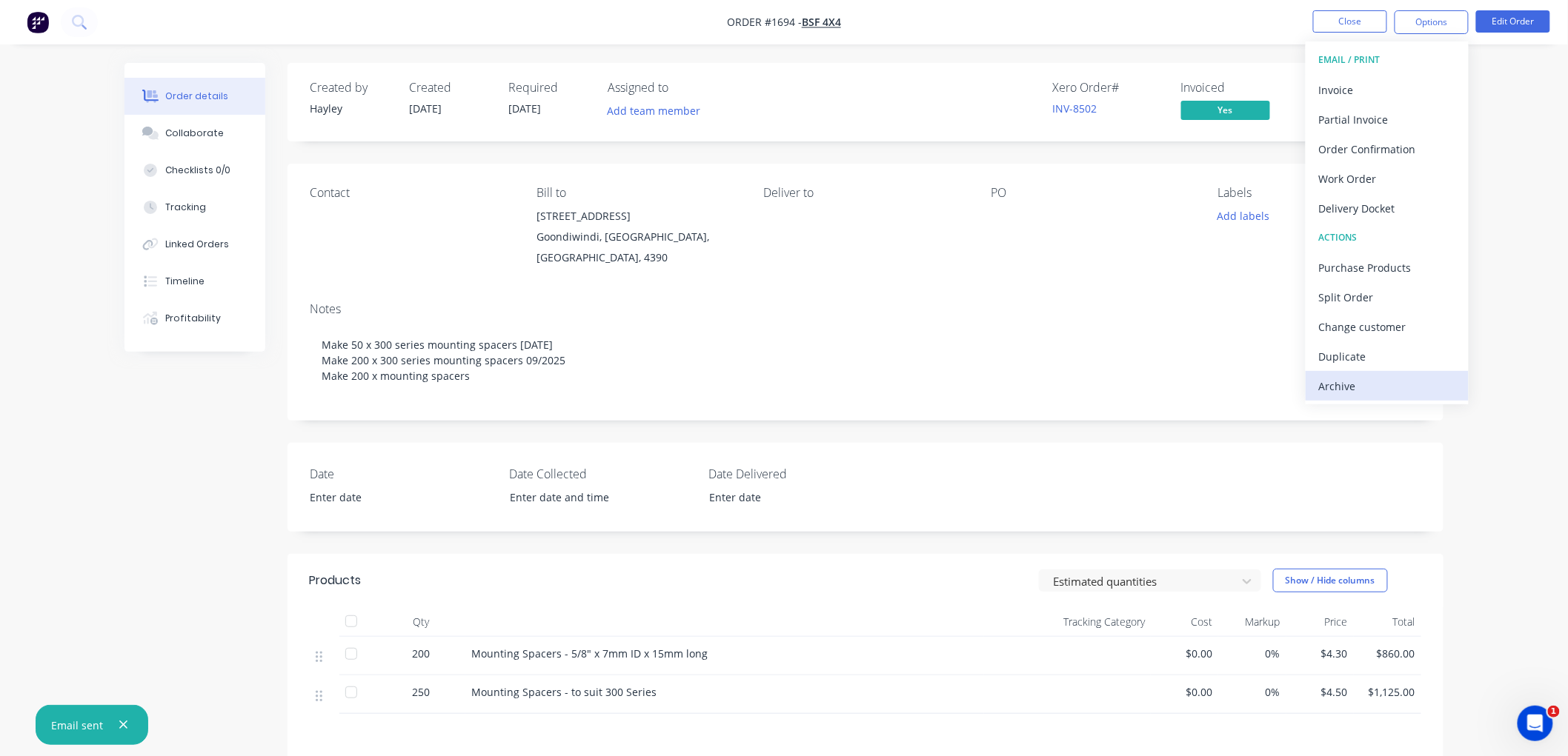
click at [1349, 381] on div "Archive" at bounding box center [1386, 386] width 137 height 21
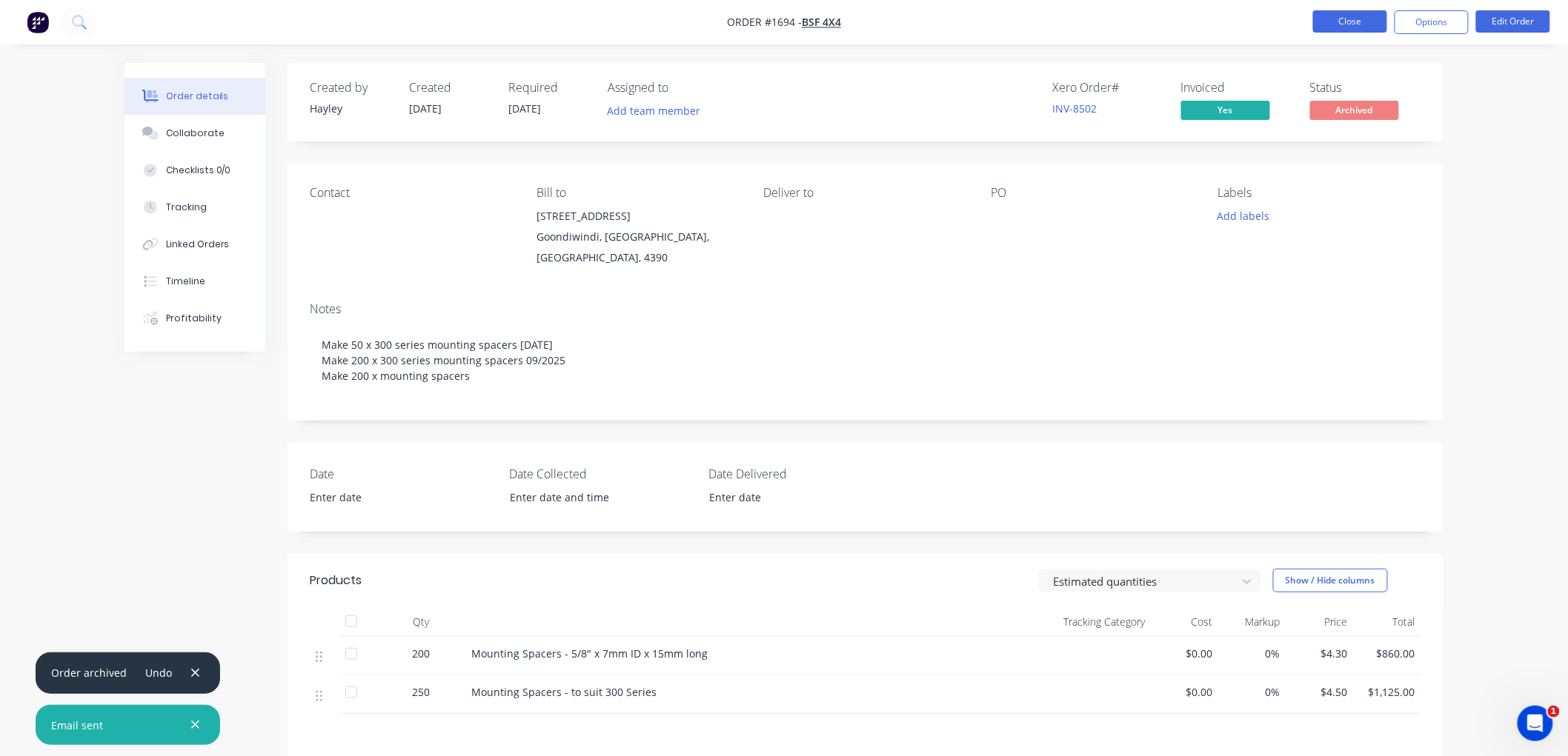
click at [1345, 27] on button "Close" at bounding box center [1350, 21] width 74 height 22
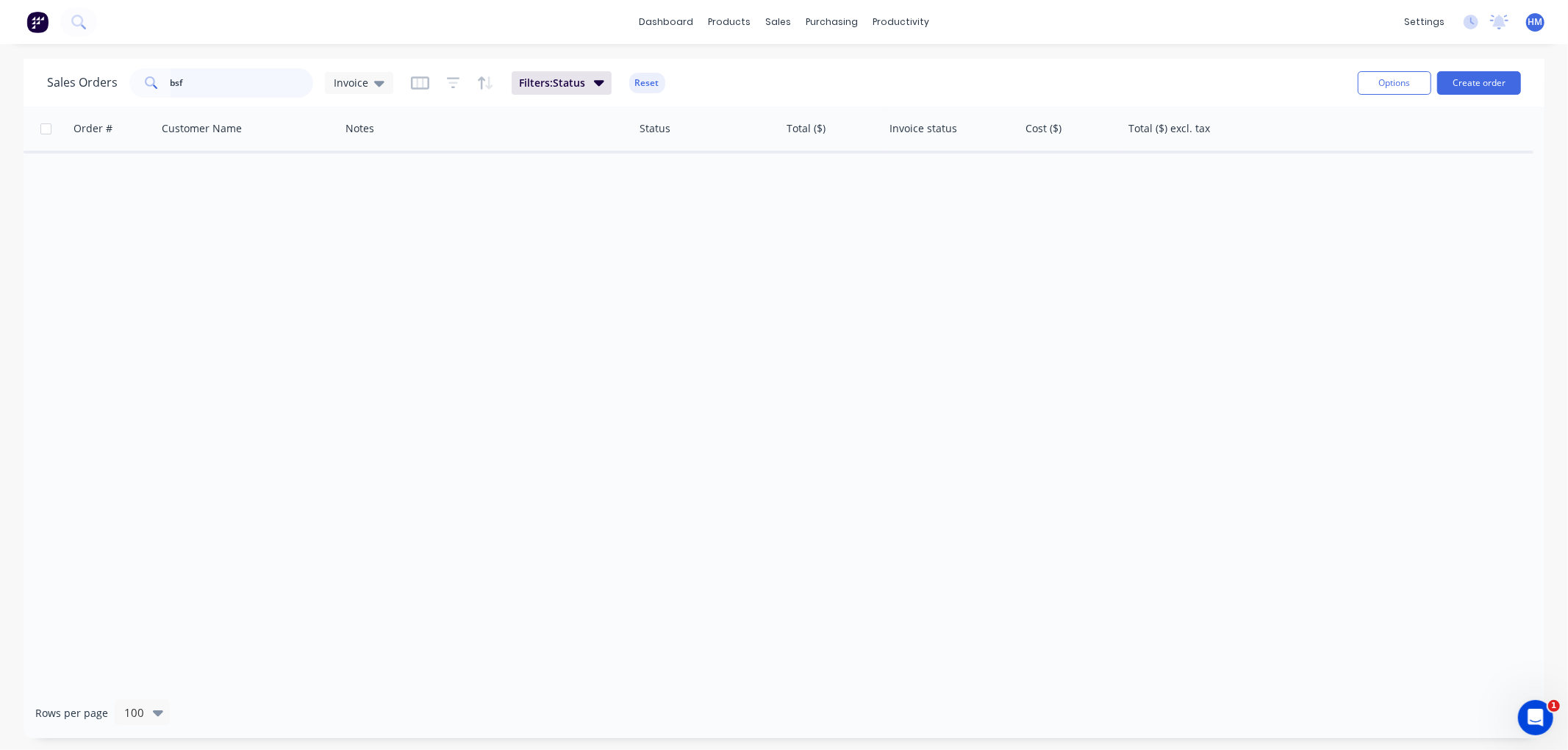
click at [207, 85] on input "bsf" at bounding box center [242, 83] width 144 height 29
click at [43, 78] on div "Sales Orders bsf Invoice Filters: Status Reset Options Create order" at bounding box center [784, 83] width 1521 height 48
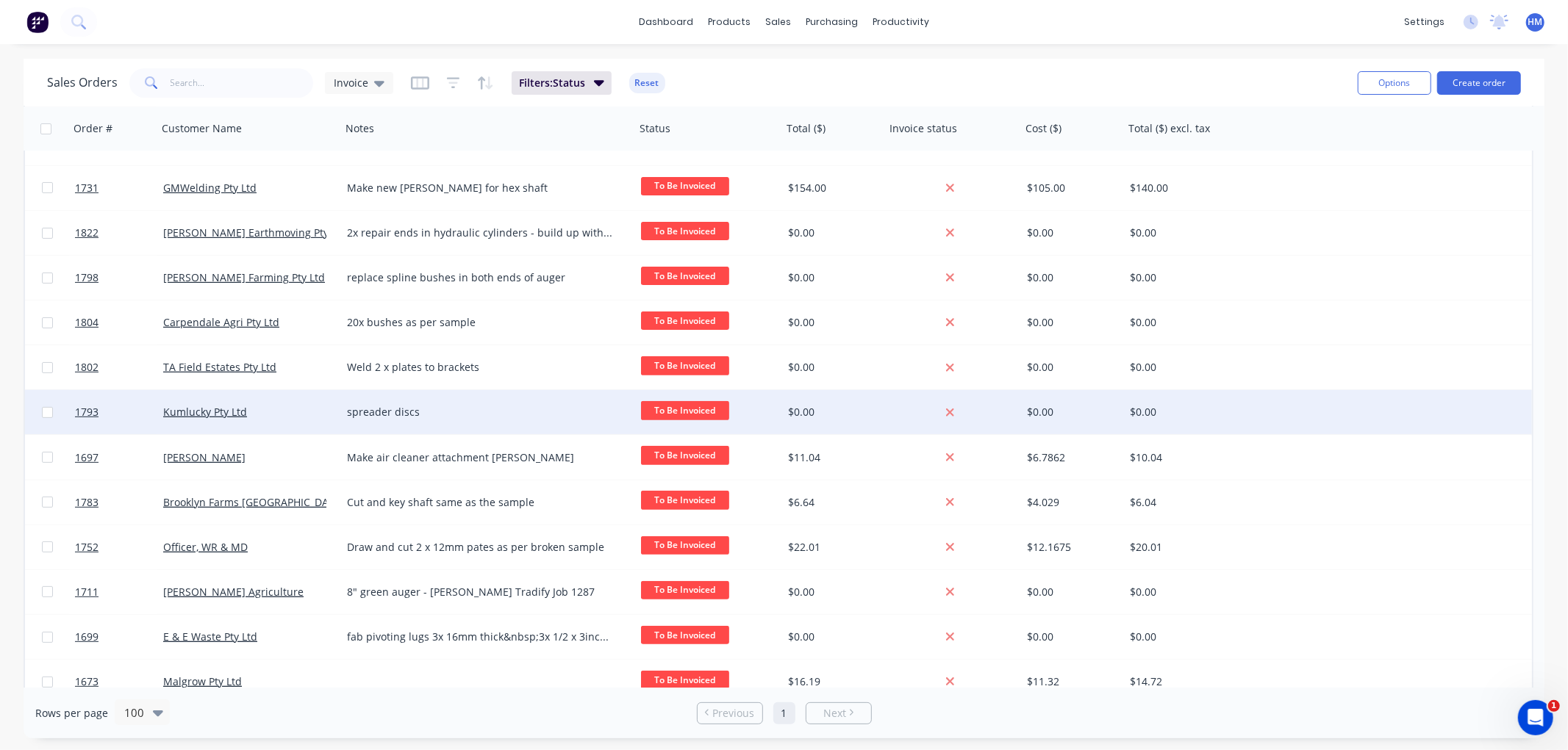
scroll to position [361, 0]
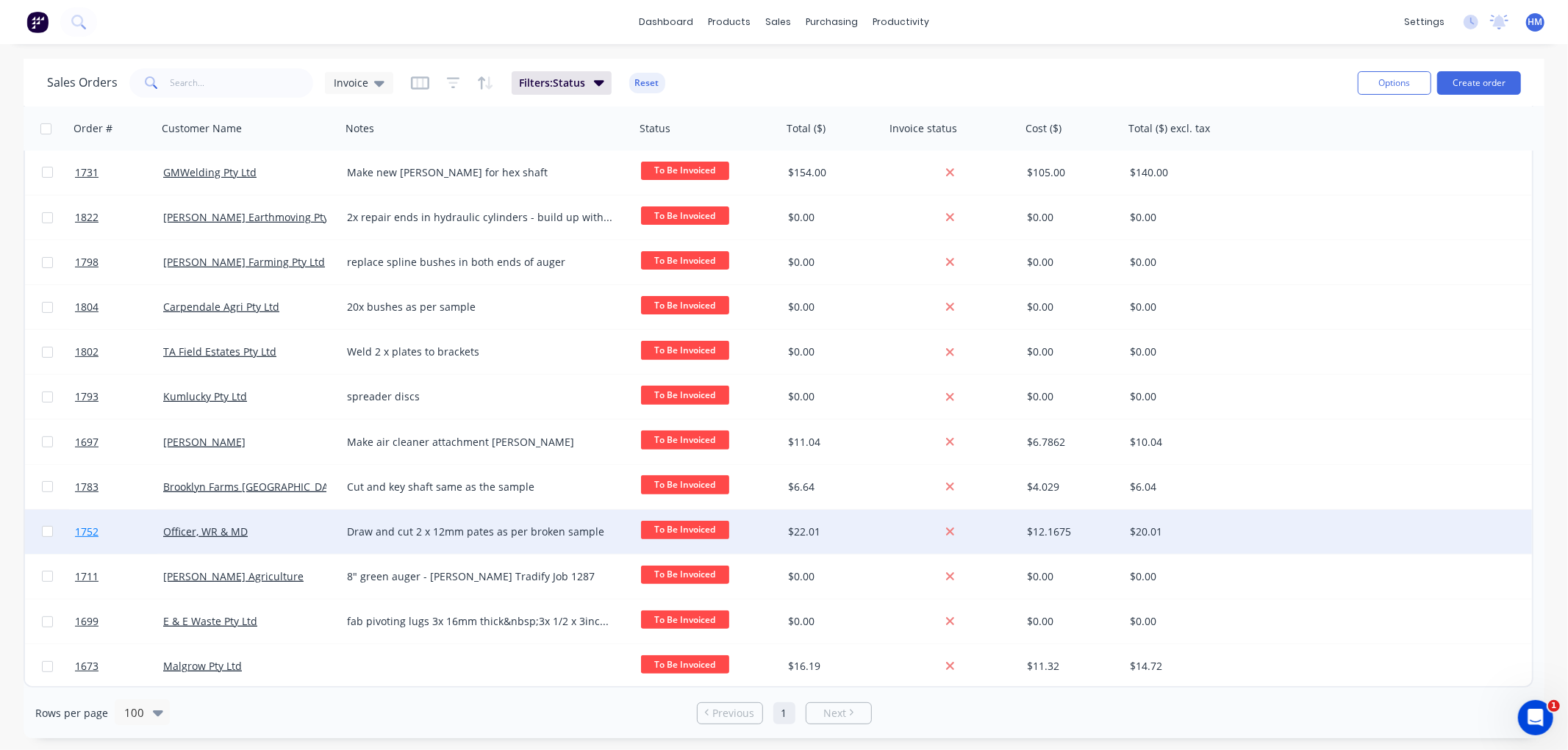
click at [119, 531] on link "1752" at bounding box center [118, 532] width 88 height 44
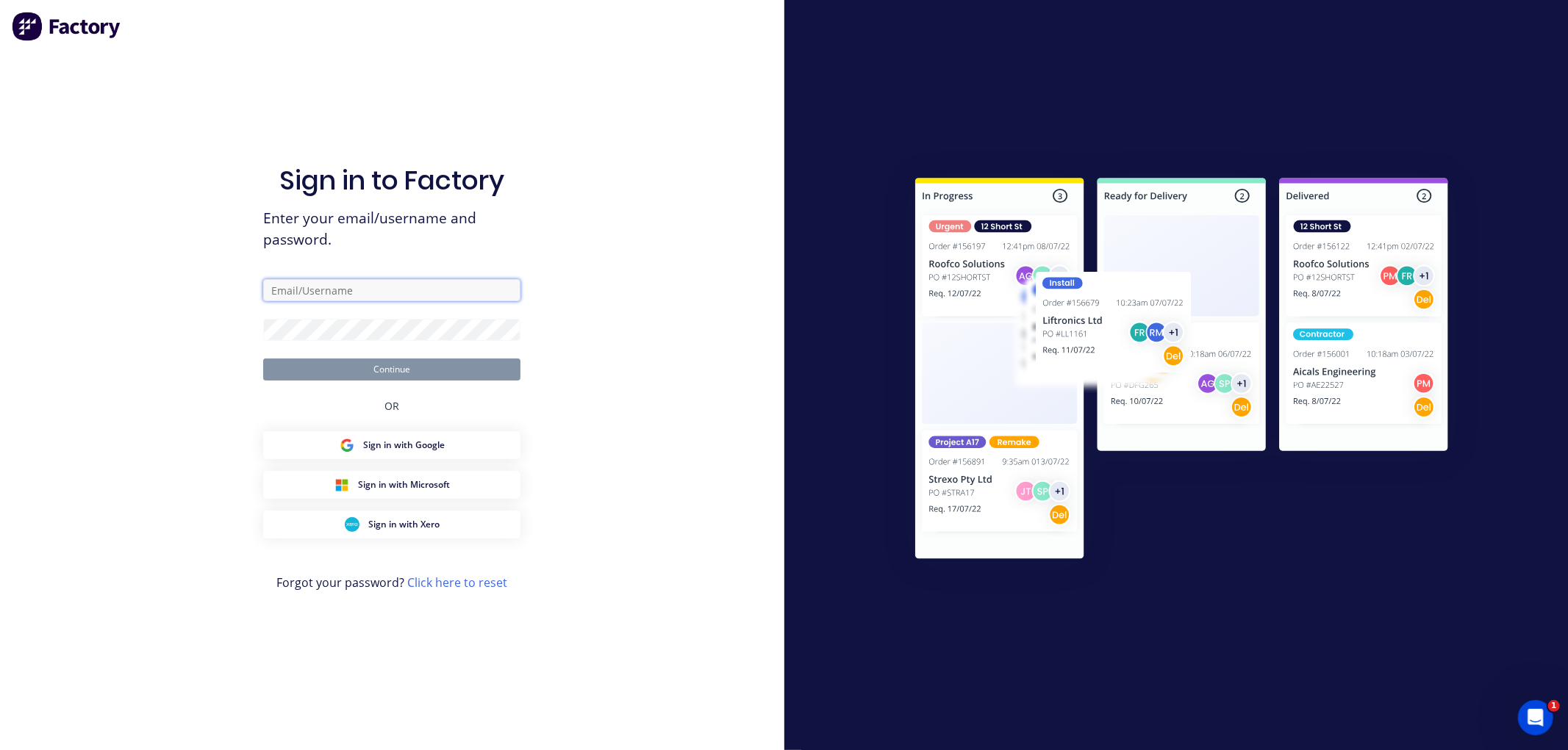
type input "[PERSON_NAME][EMAIL_ADDRESS][DOMAIN_NAME]"
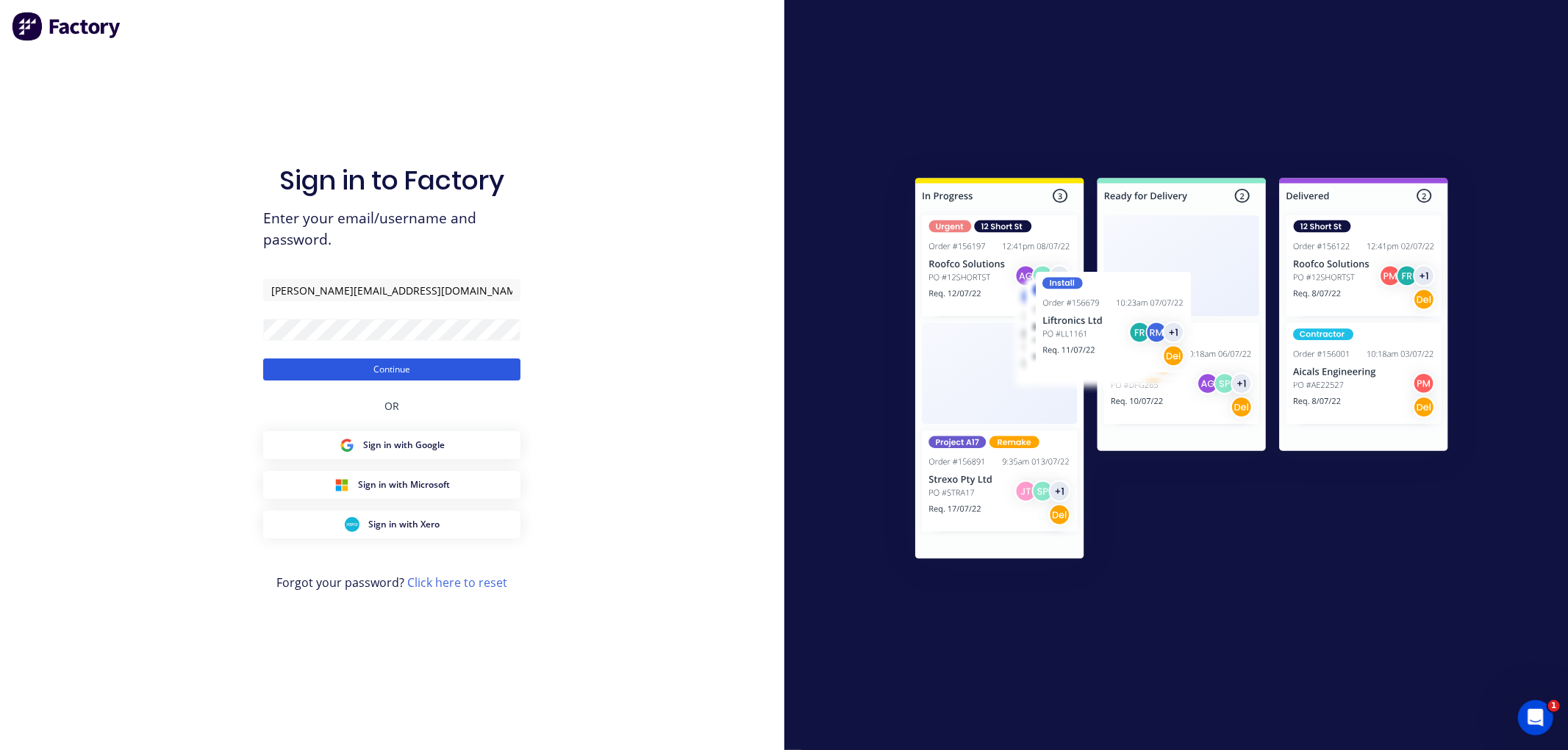
click at [396, 365] on button "Continue" at bounding box center [391, 369] width 257 height 22
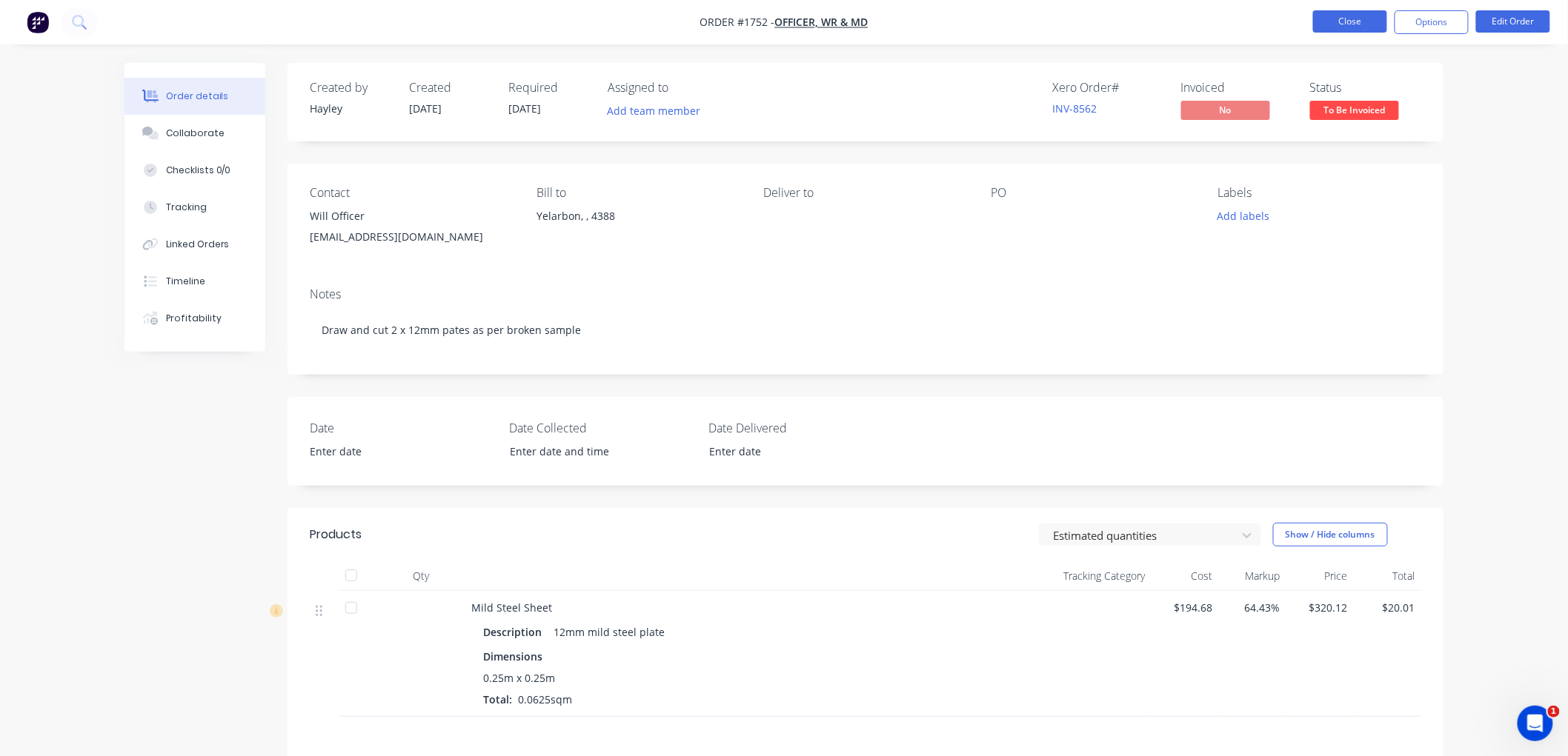
click at [1342, 27] on button "Close" at bounding box center [1350, 21] width 74 height 22
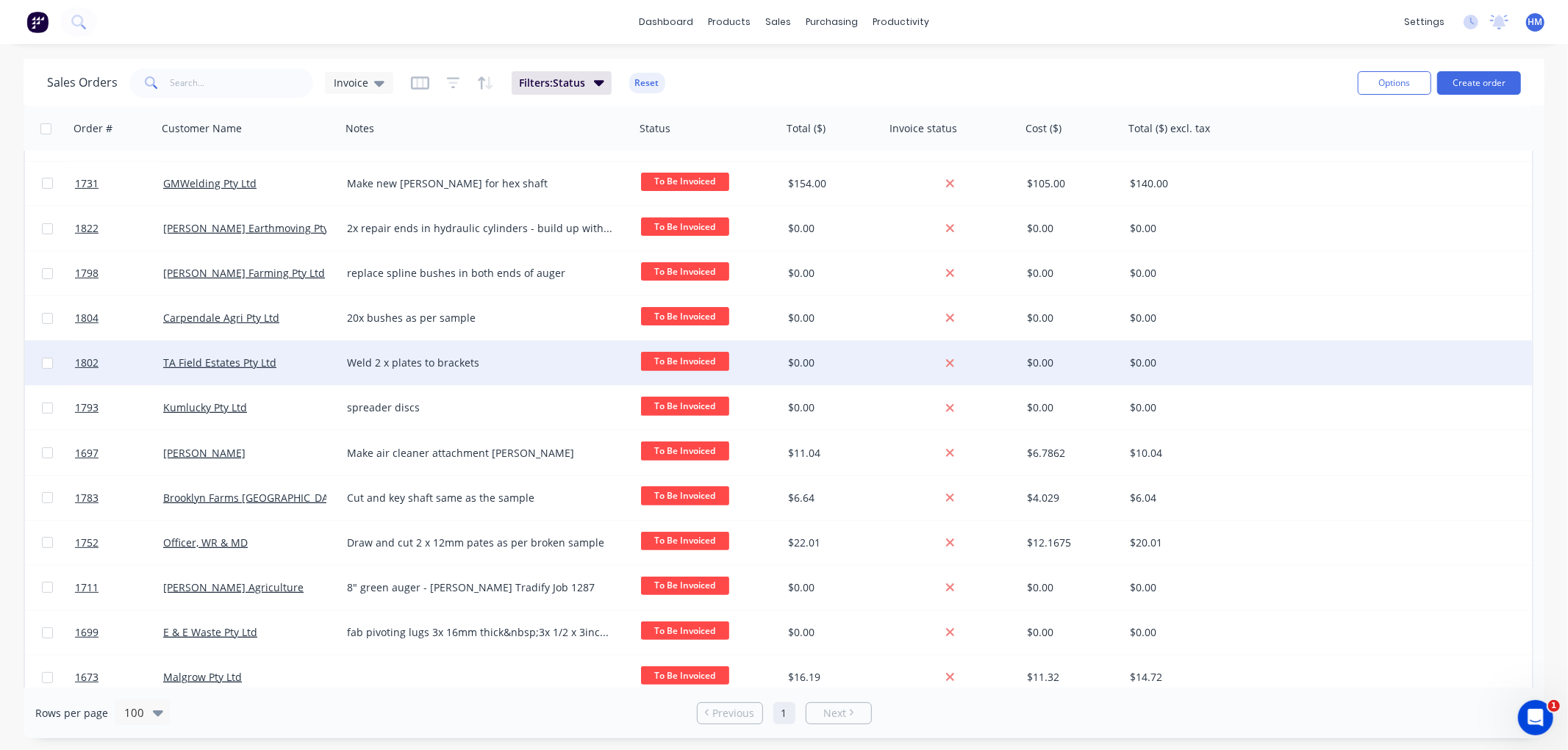
scroll to position [361, 0]
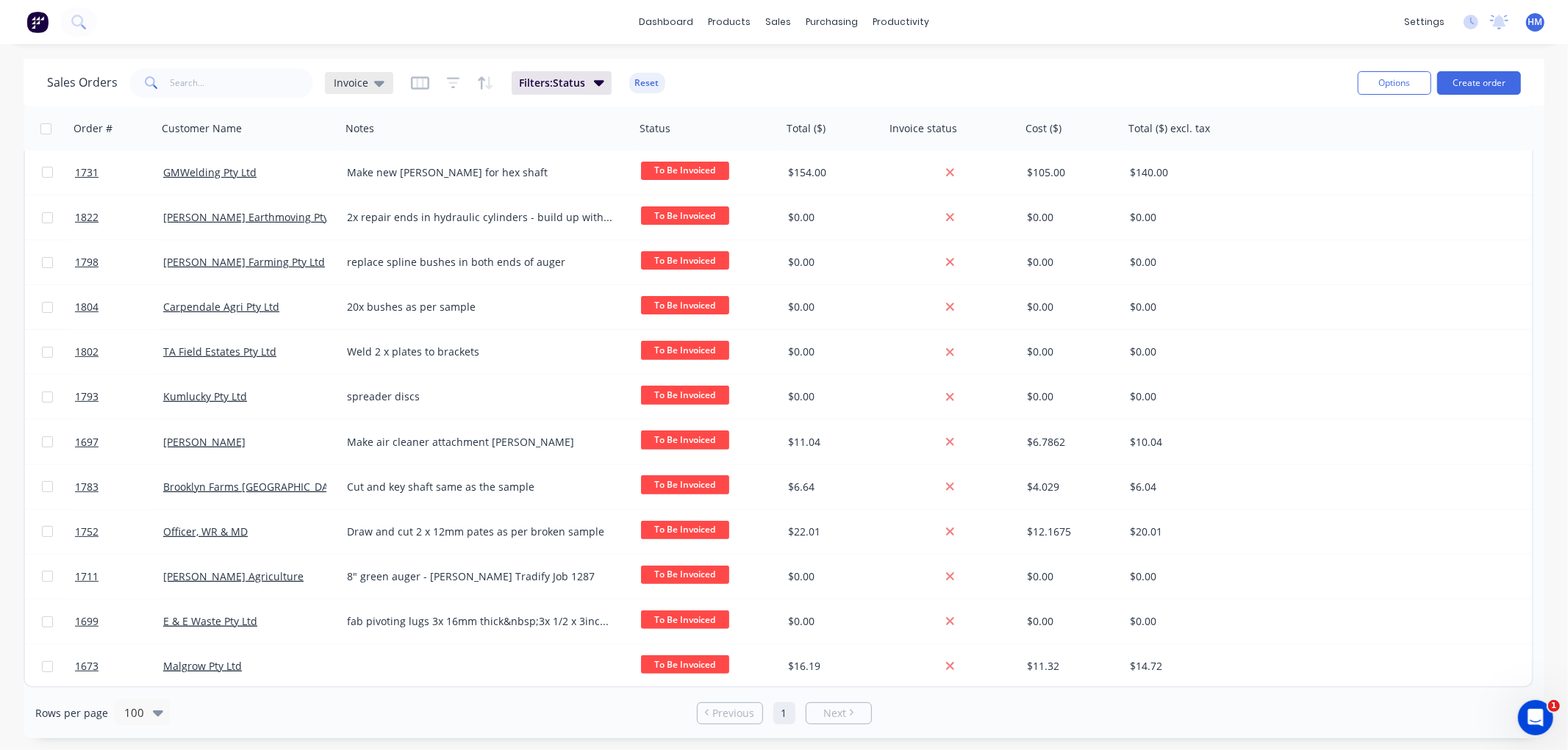
drag, startPoint x: 368, startPoint y: 82, endPoint x: 377, endPoint y: 84, distance: 9.2
click at [367, 82] on div "Invoice" at bounding box center [359, 83] width 51 height 14
click at [376, 260] on button "Customer with job detail view" at bounding box center [413, 266] width 167 height 17
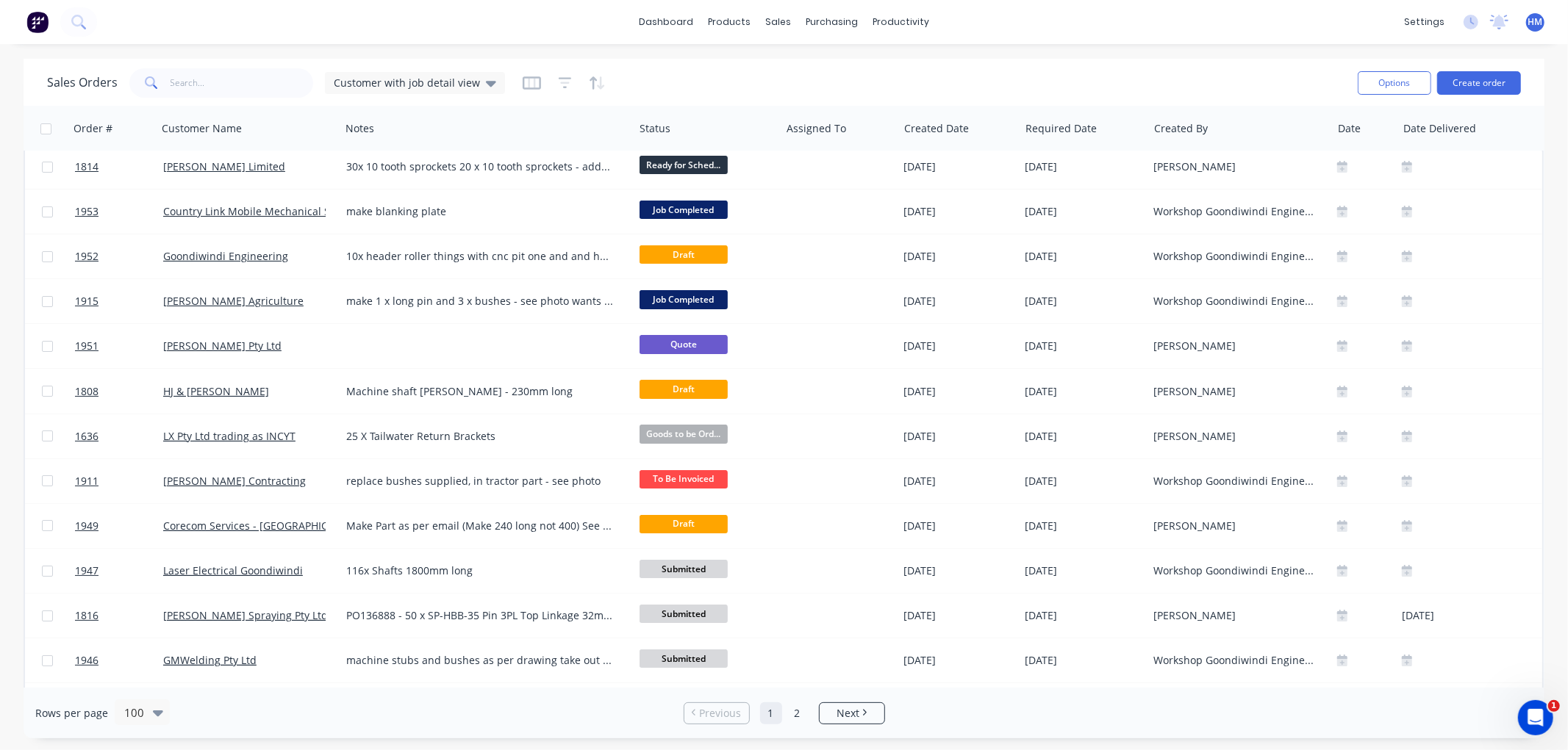
scroll to position [0, 0]
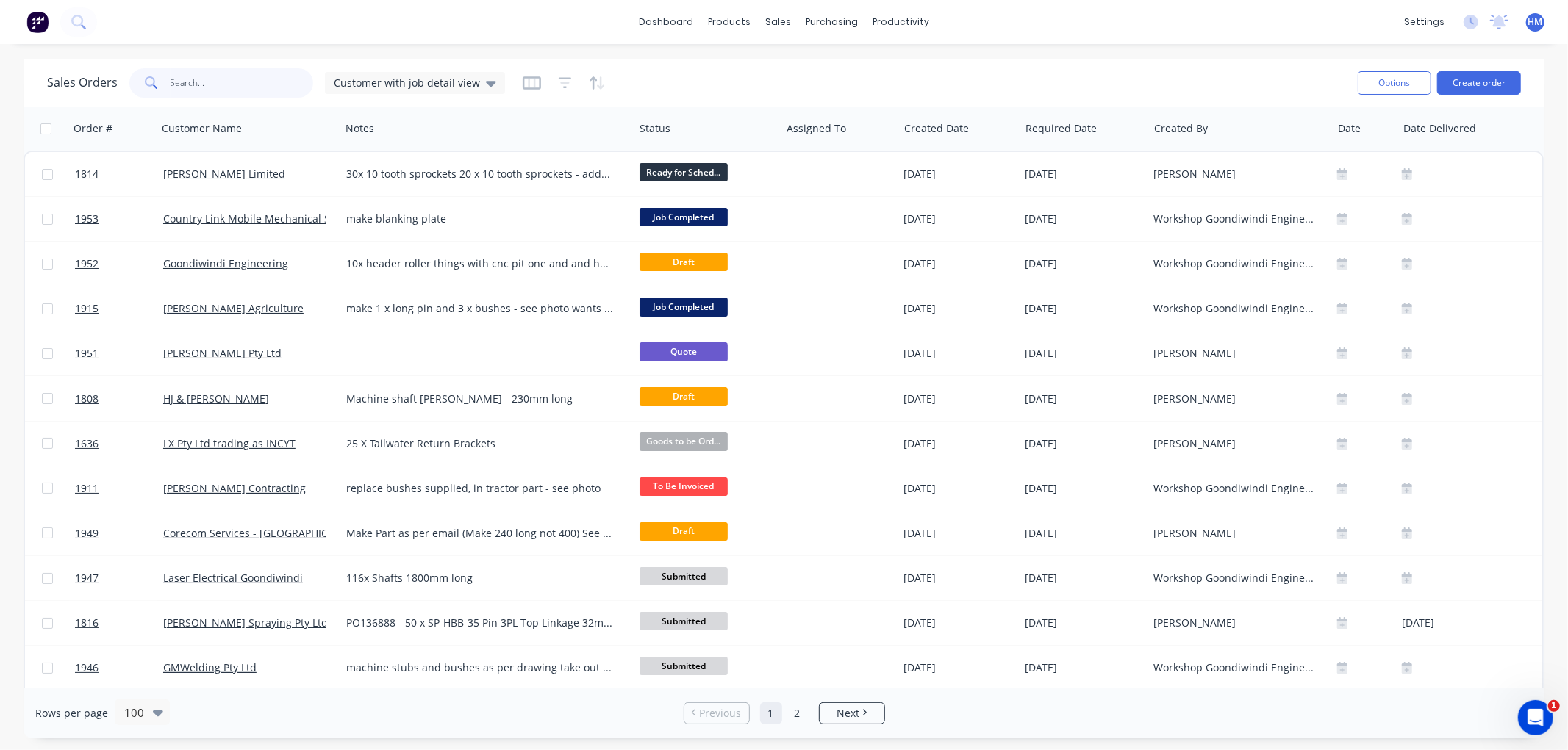
click at [195, 85] on input "text" at bounding box center [242, 83] width 144 height 29
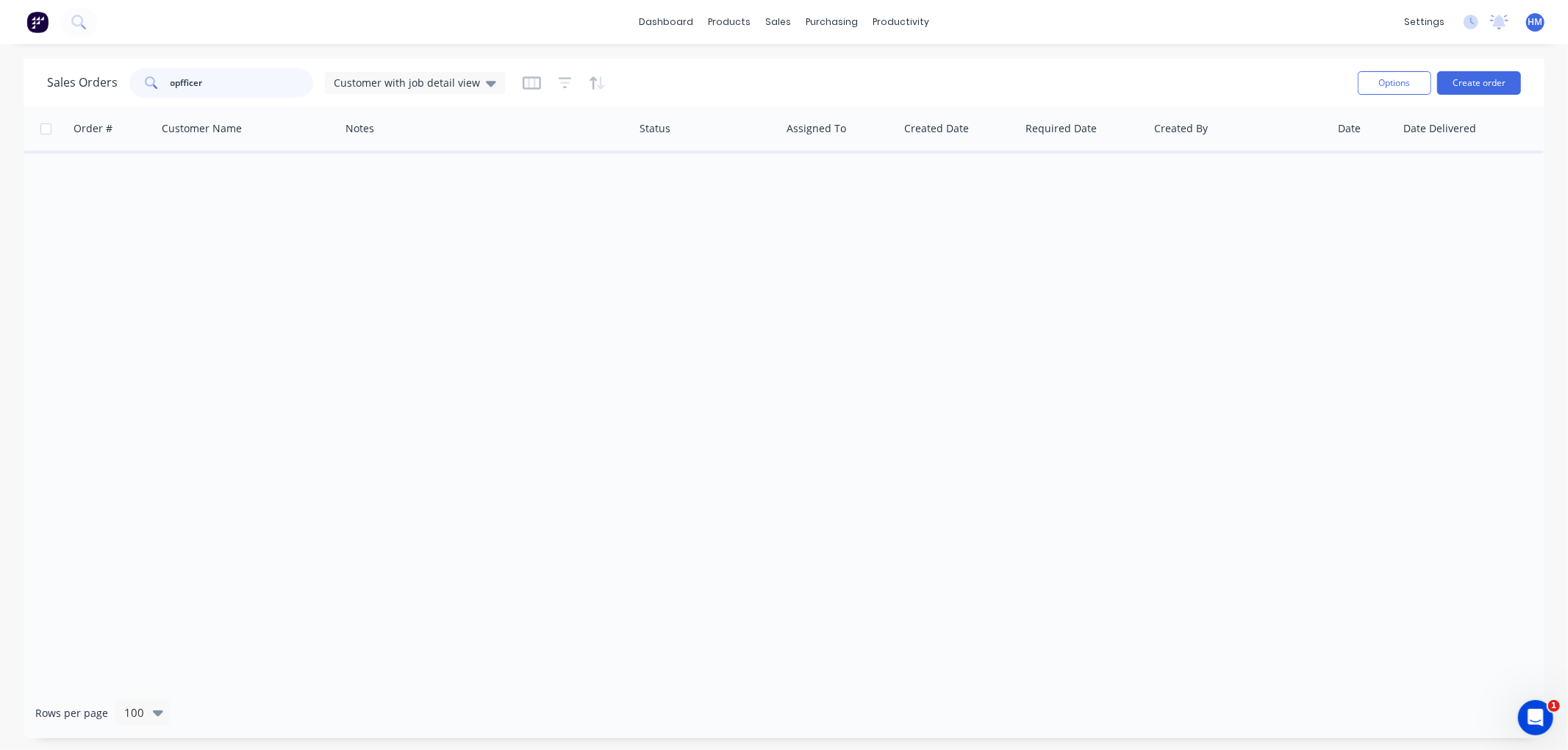
drag, startPoint x: 185, startPoint y: 83, endPoint x: 79, endPoint y: 83, distance: 106.0
click at [79, 83] on div "Sales Orders opfficer Customer with job detail view" at bounding box center [276, 83] width 457 height 29
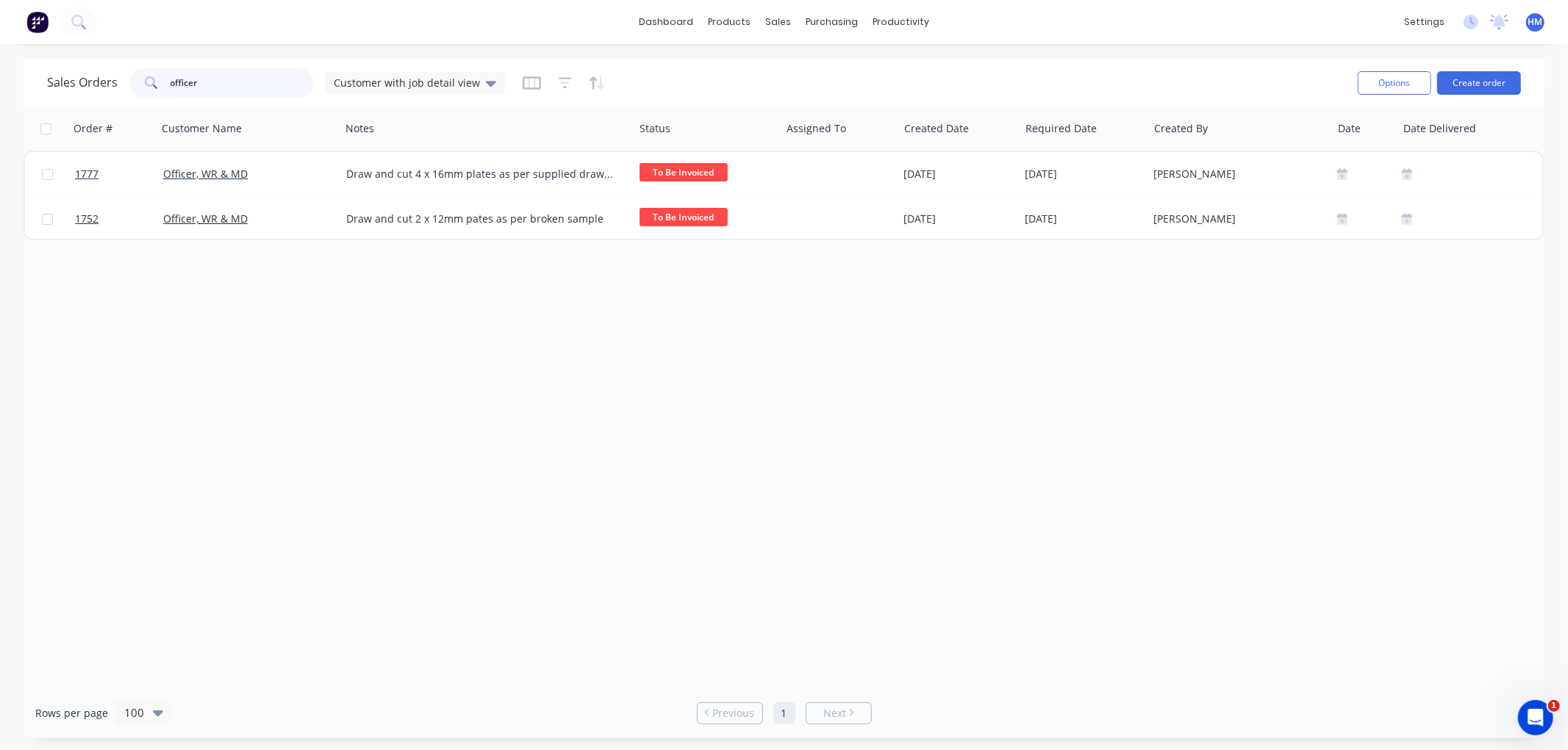
type input "officer"
drag, startPoint x: 228, startPoint y: 83, endPoint x: 75, endPoint y: 83, distance: 153.0
click at [75, 83] on div "Sales Orders officer Customer with job detail view" at bounding box center [276, 83] width 457 height 29
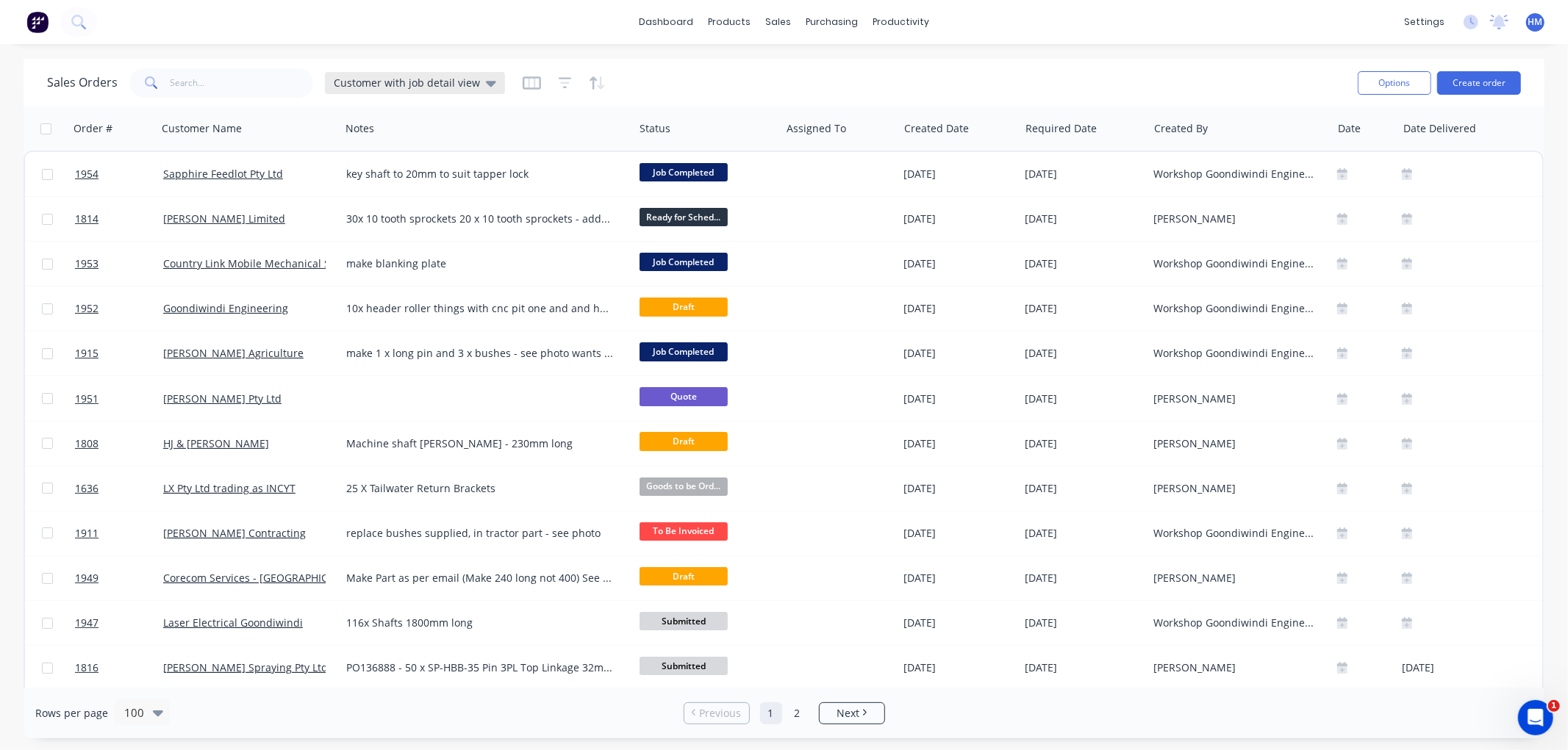
click at [419, 81] on span "Customer with job detail view" at bounding box center [407, 82] width 146 height 15
click at [377, 229] on button "Invoice (Default)" at bounding box center [413, 236] width 167 height 17
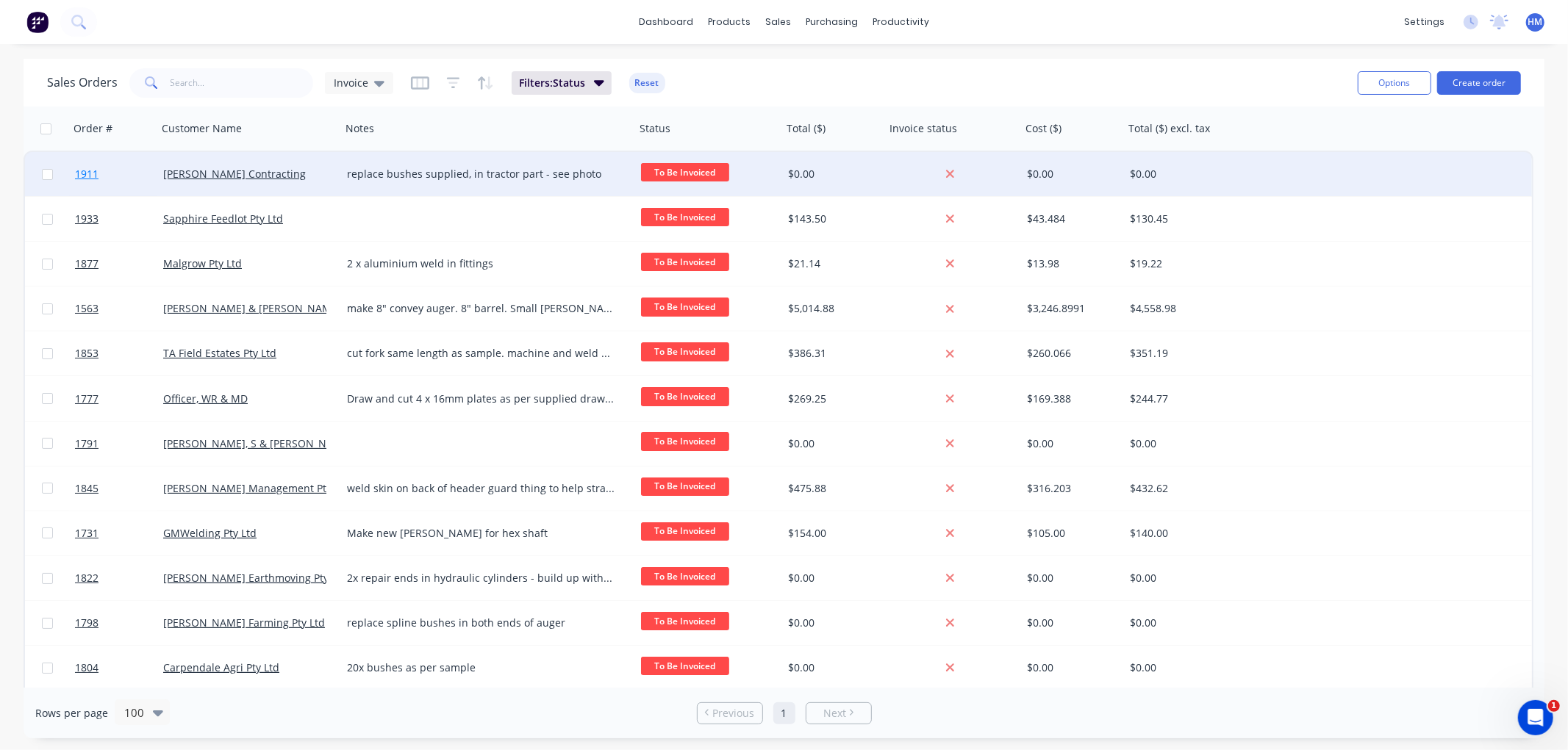
click at [123, 173] on link "1911" at bounding box center [118, 174] width 88 height 44
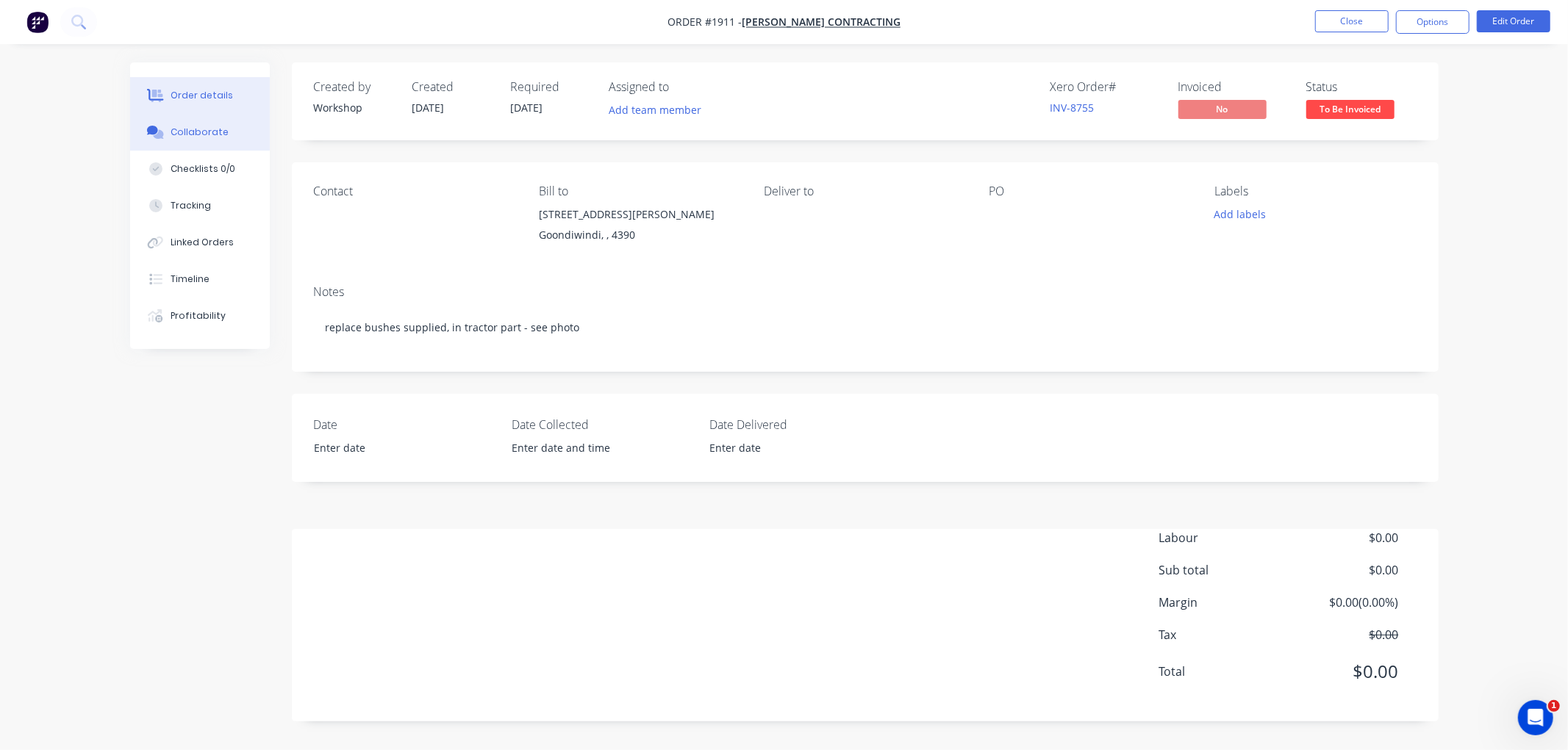
click at [204, 134] on div "Collaborate" at bounding box center [199, 132] width 58 height 14
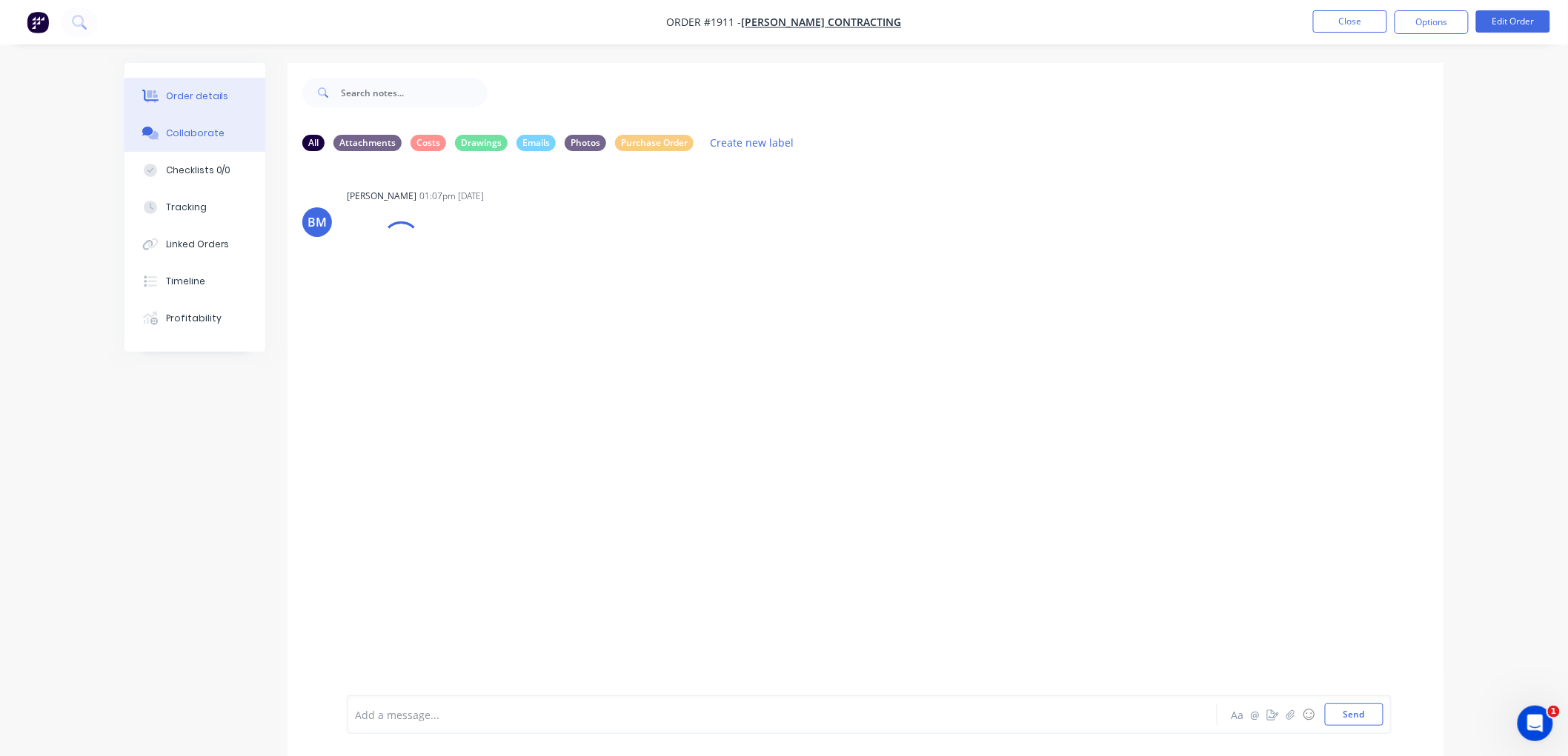
click at [204, 91] on div "Order details" at bounding box center [197, 96] width 63 height 14
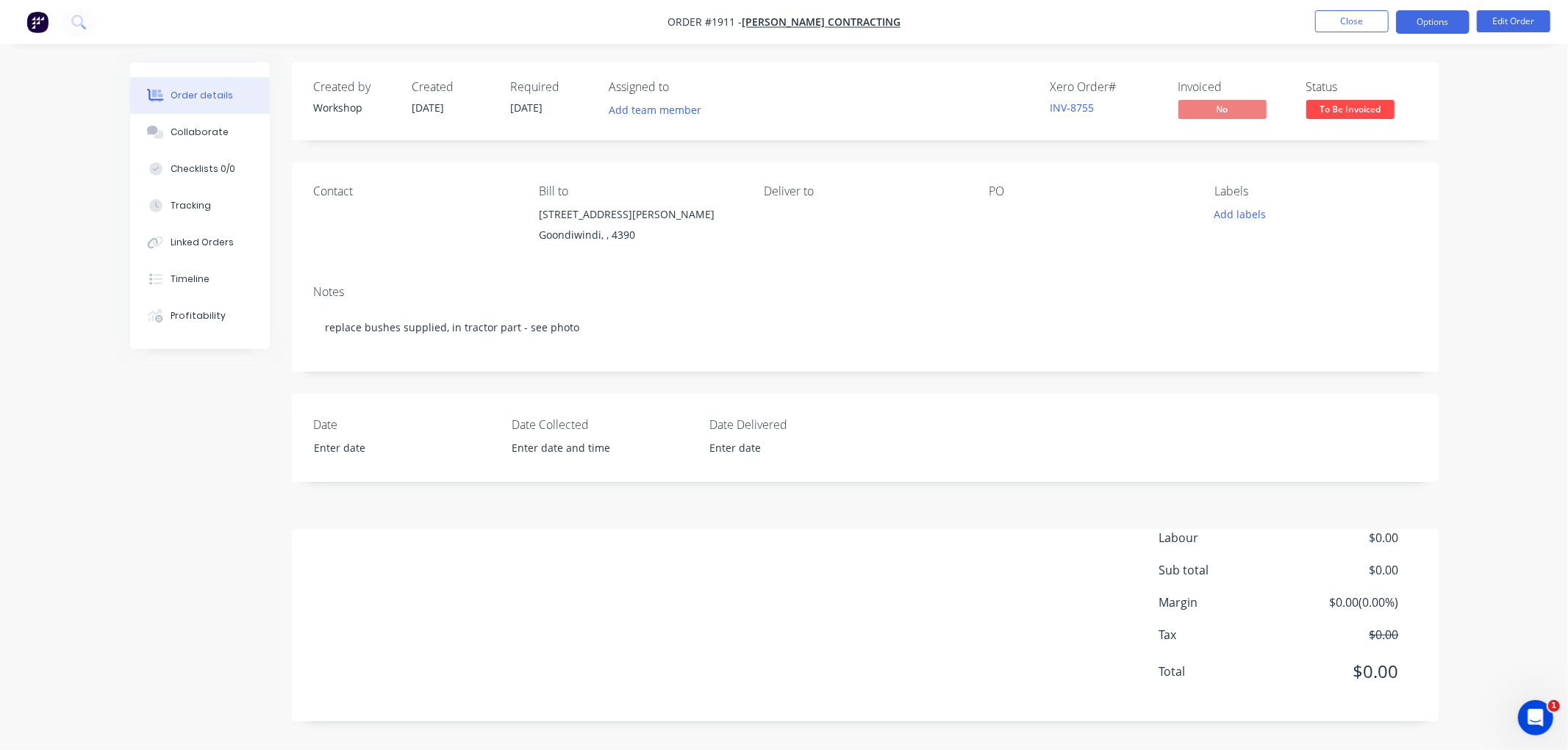
click at [1420, 23] on button "Options" at bounding box center [1432, 22] width 74 height 24
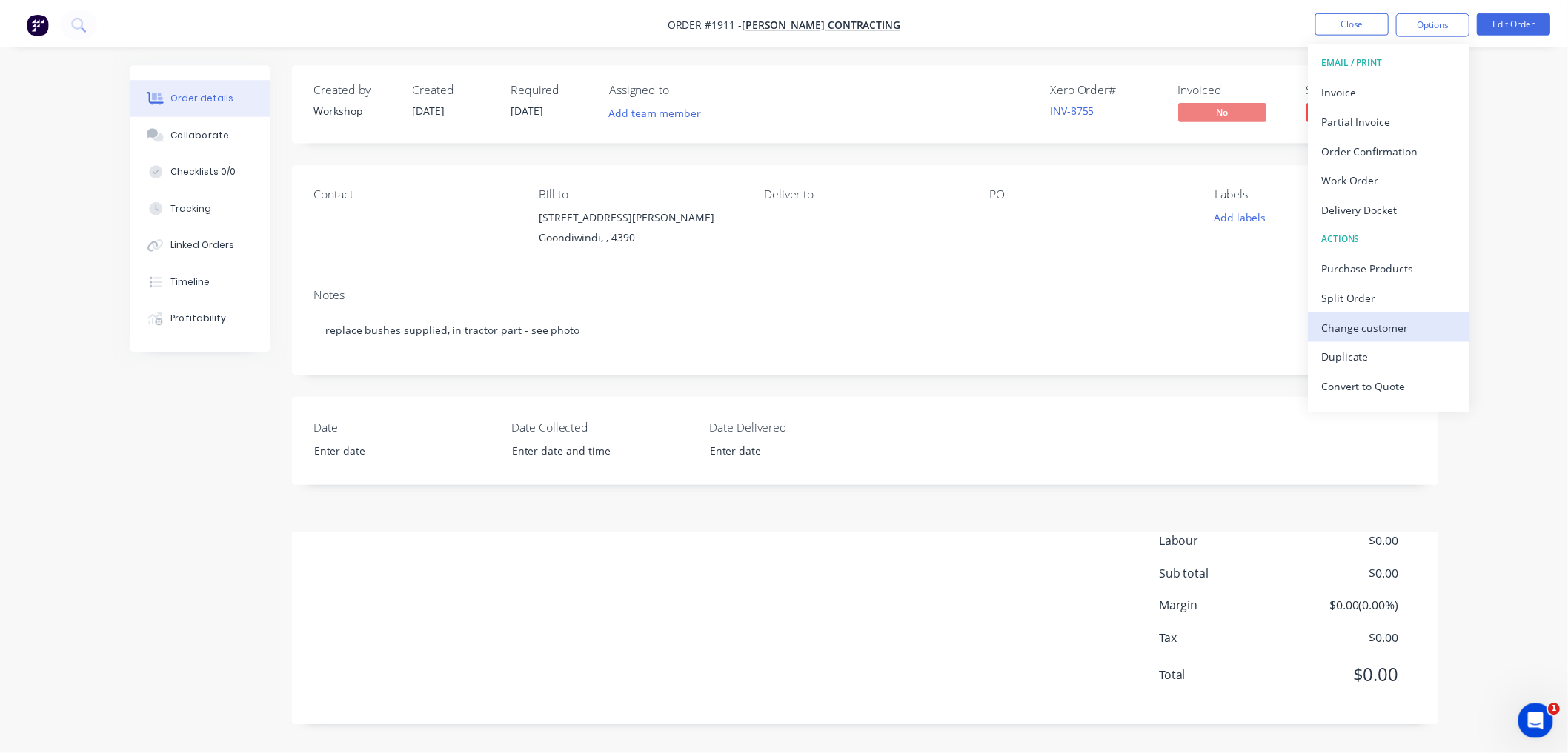
scroll to position [22, 0]
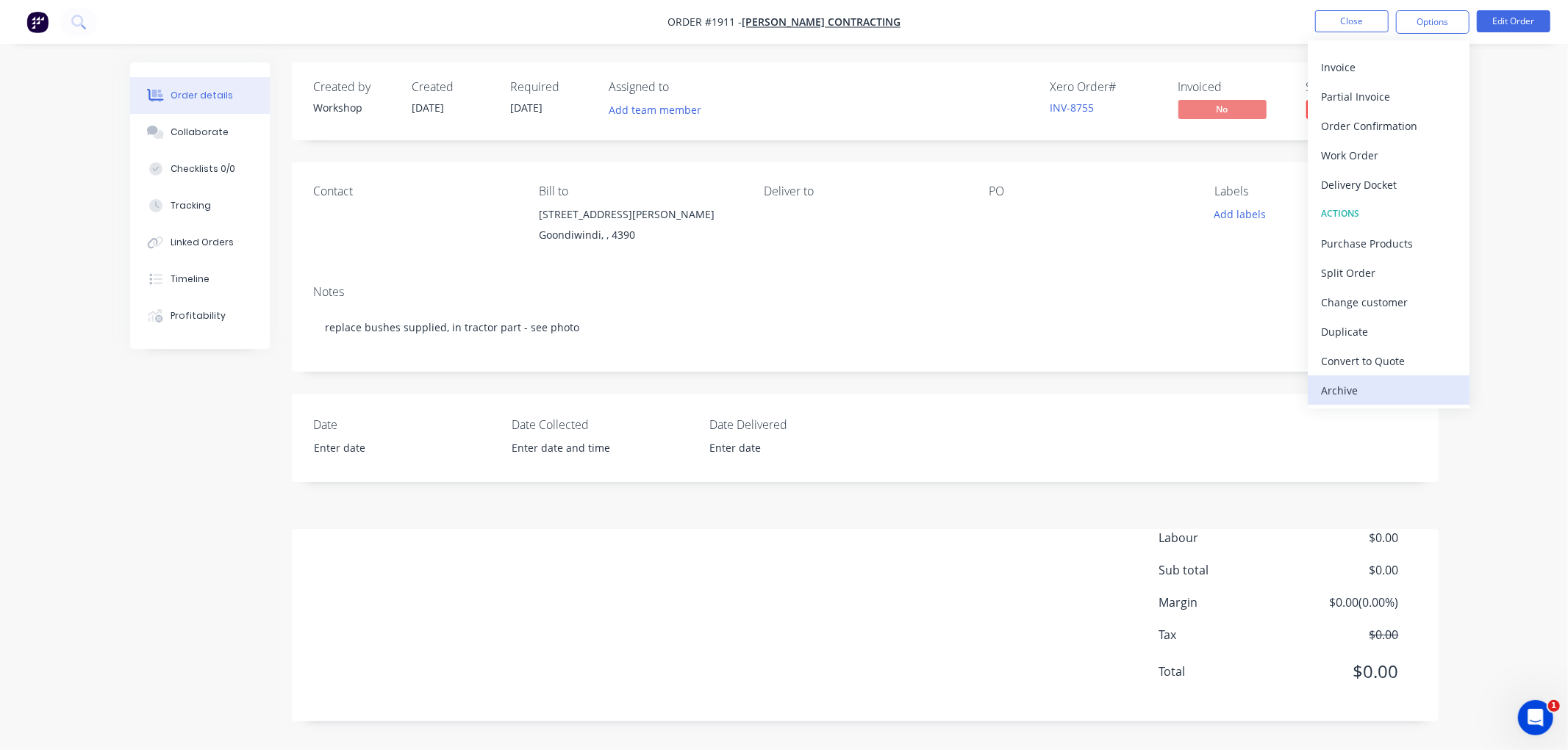
click at [1357, 384] on div "Archive" at bounding box center [1388, 390] width 136 height 21
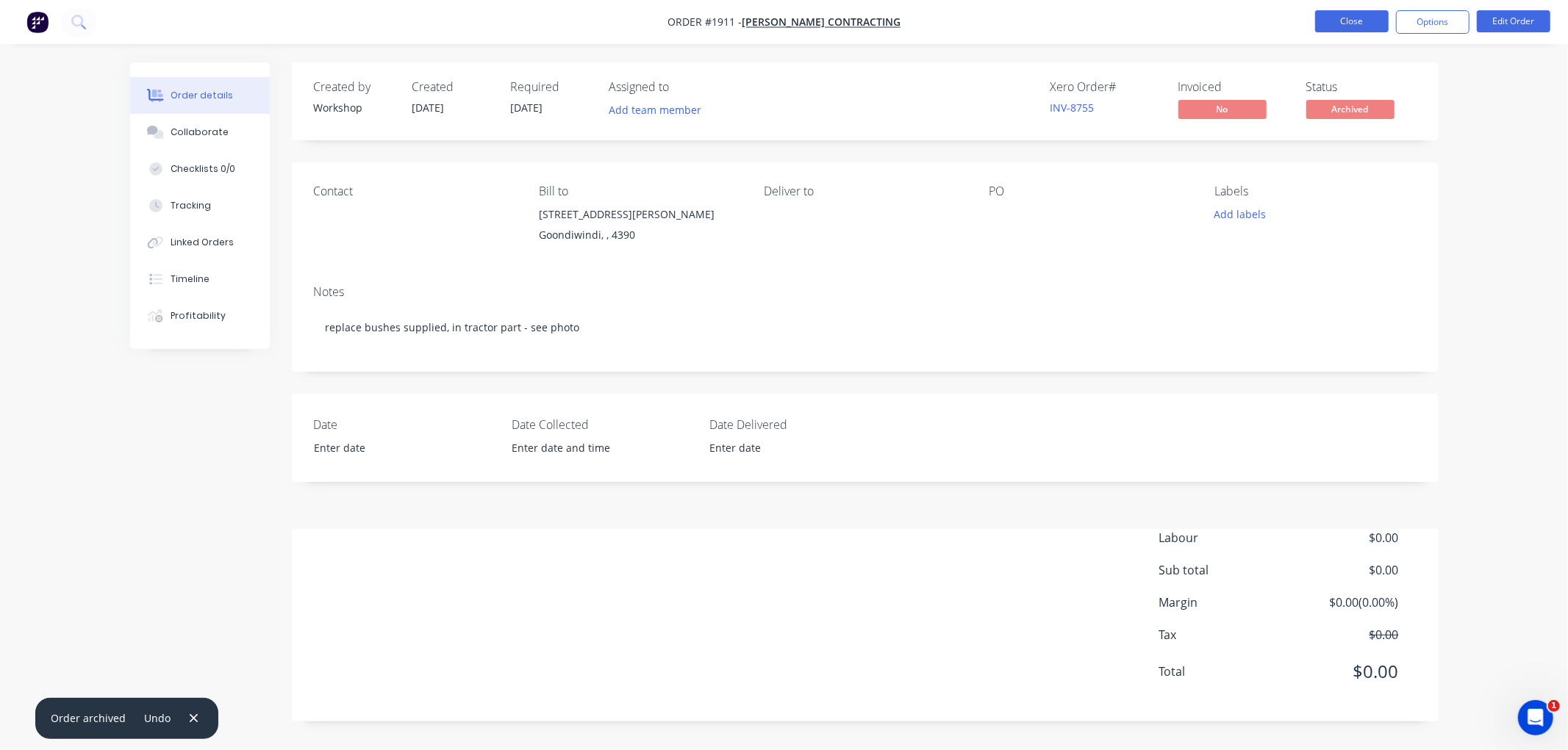
click at [1345, 17] on button "Close" at bounding box center [1352, 21] width 74 height 22
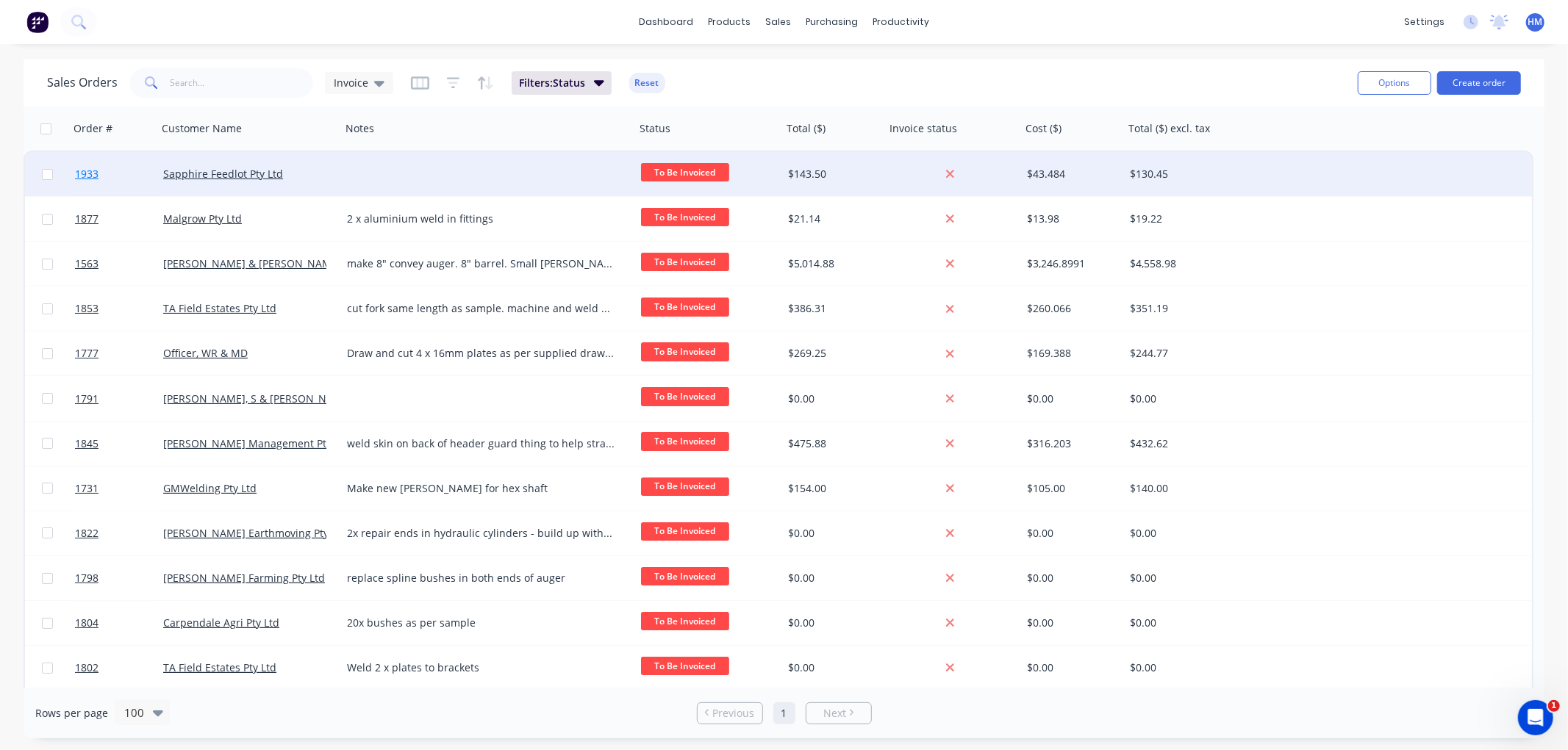
click at [127, 170] on link "1933" at bounding box center [118, 174] width 88 height 44
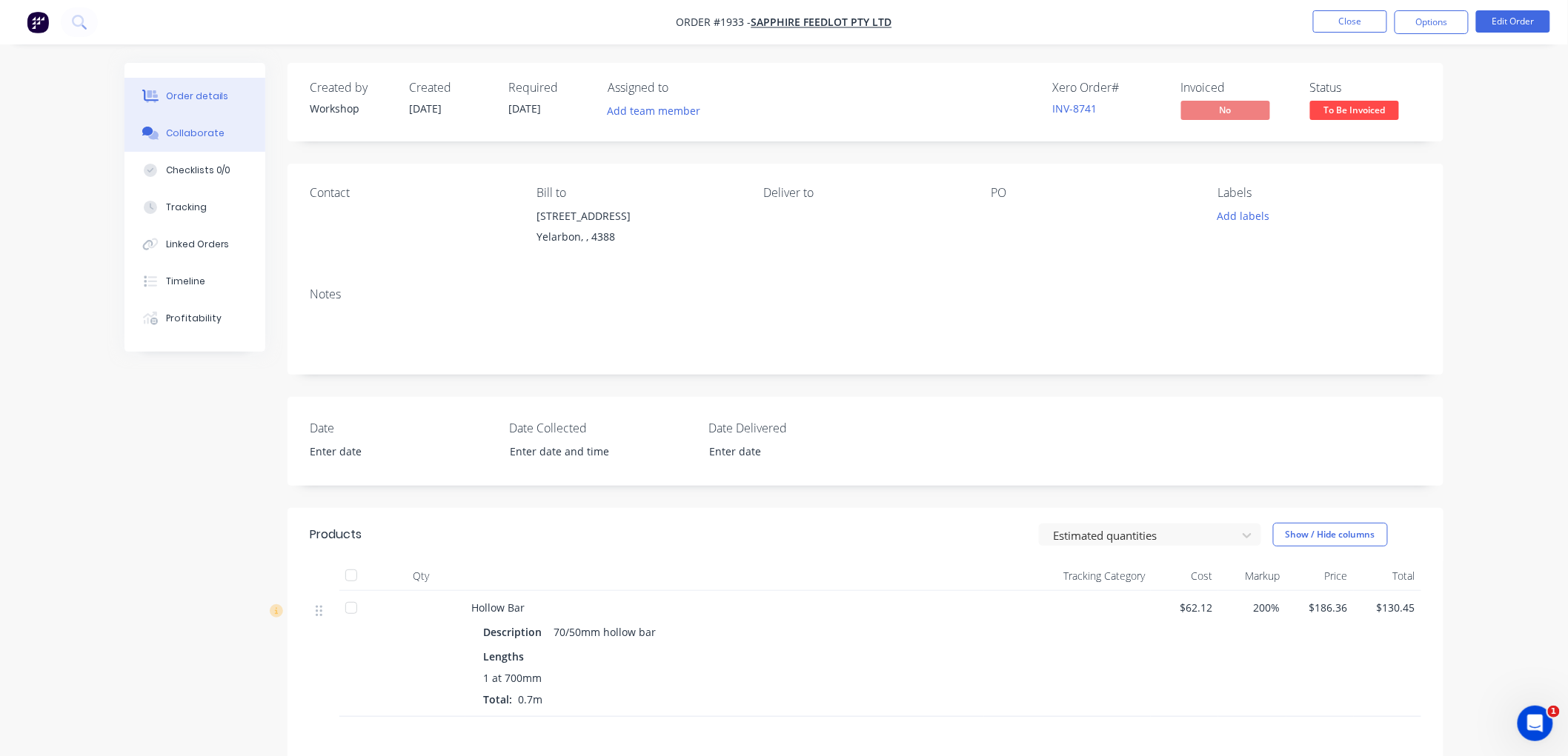
click at [198, 137] on div "Collaborate" at bounding box center [195, 133] width 59 height 14
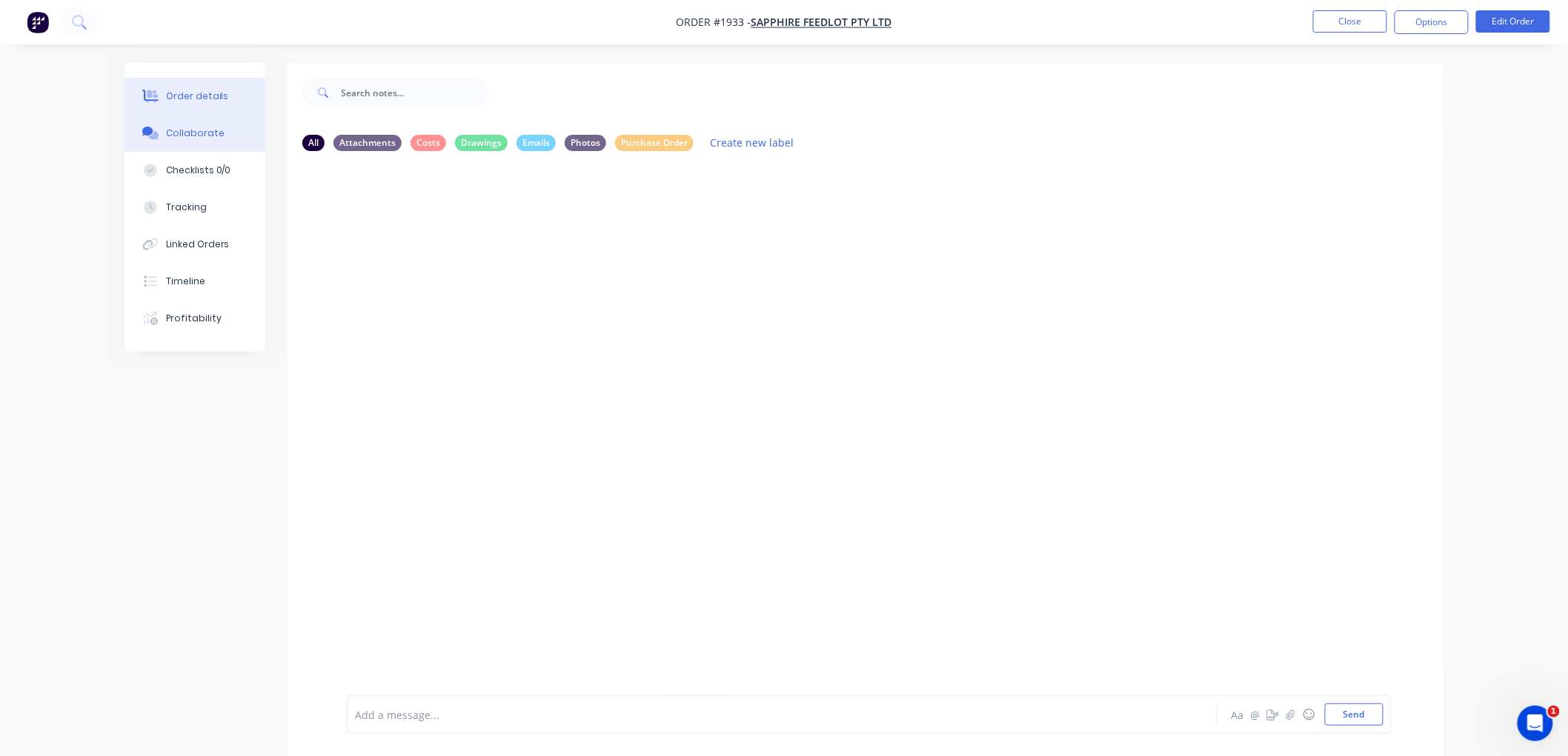
click at [202, 93] on div "Order details" at bounding box center [197, 96] width 63 height 14
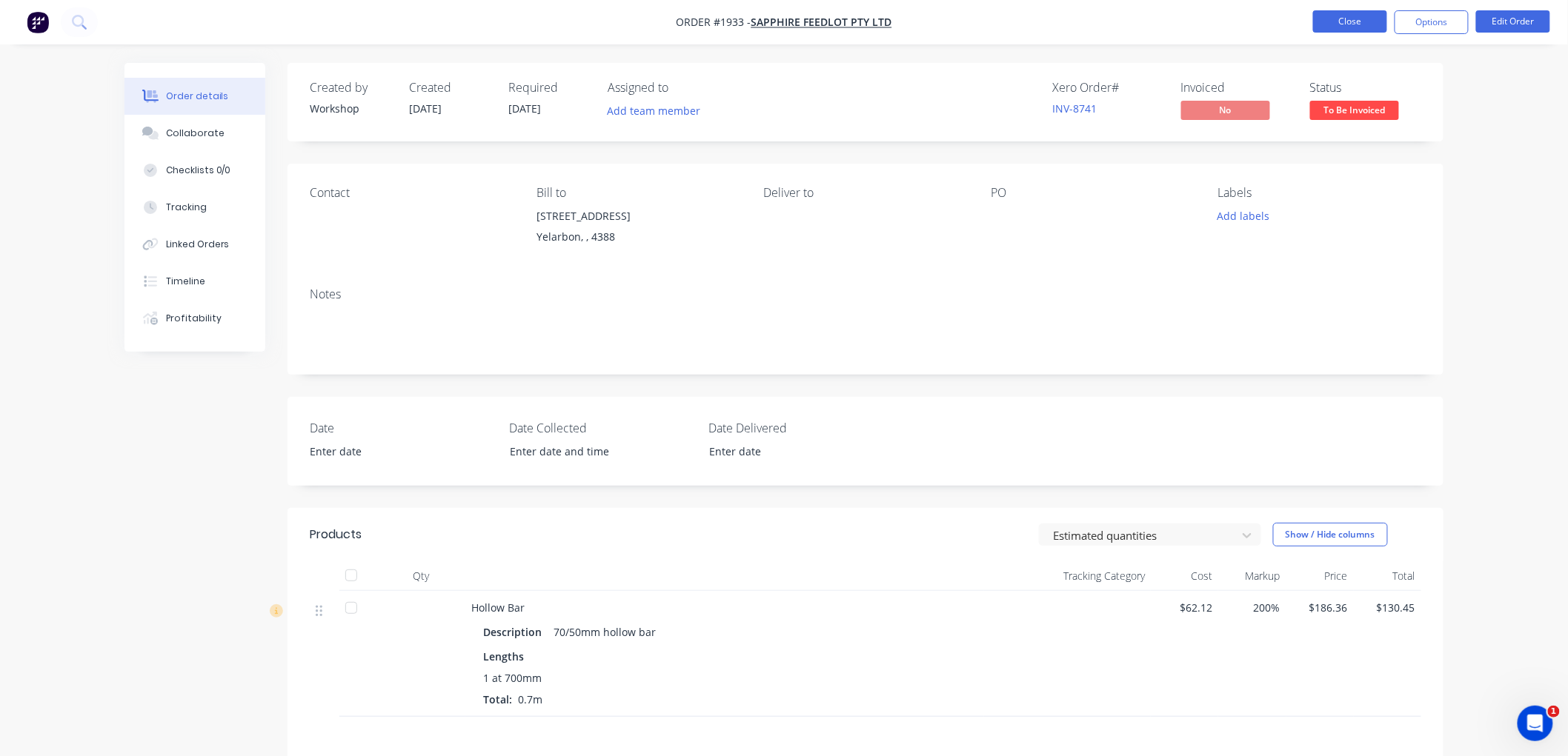
click at [1332, 21] on button "Close" at bounding box center [1350, 21] width 74 height 22
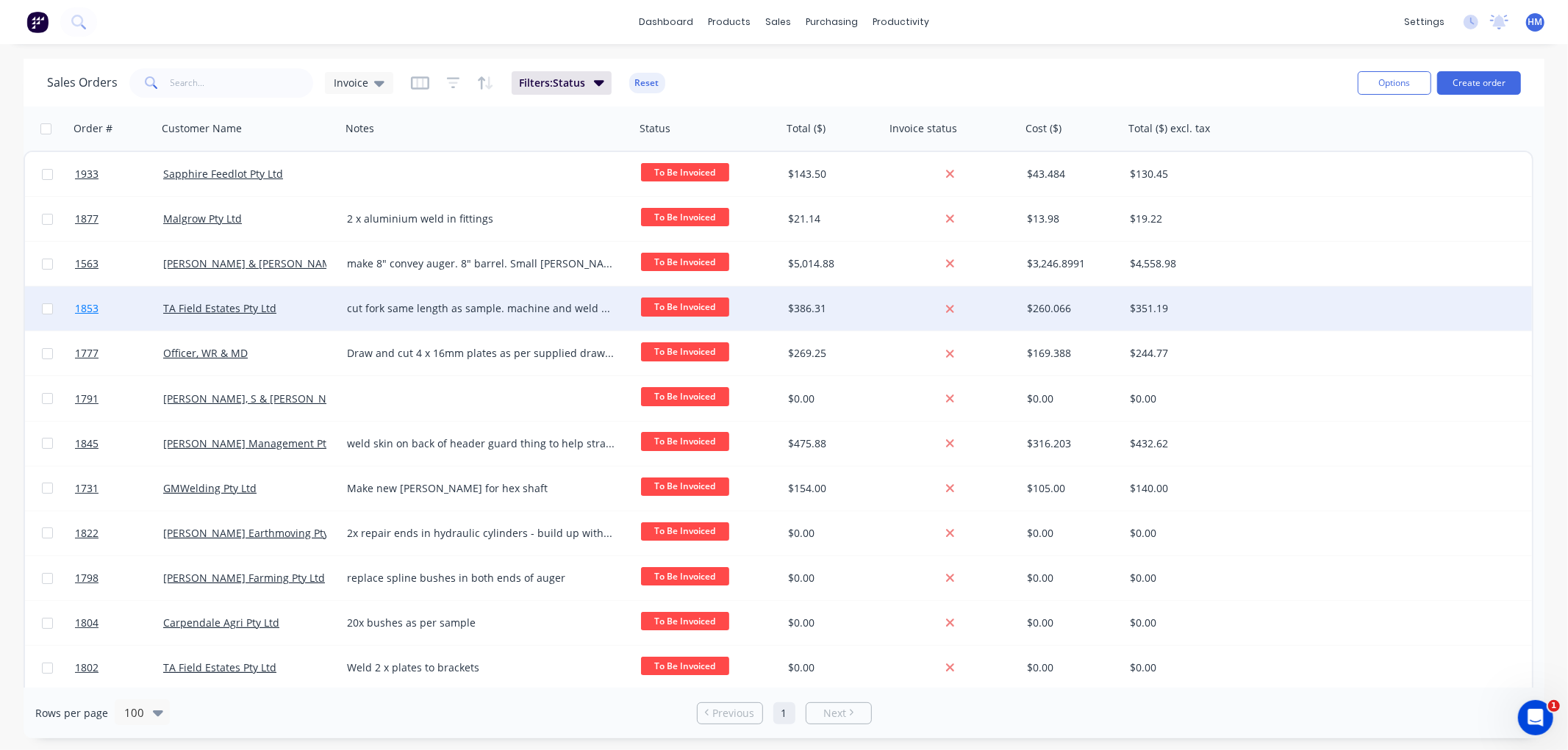
click at [130, 305] on link "1853" at bounding box center [118, 308] width 88 height 44
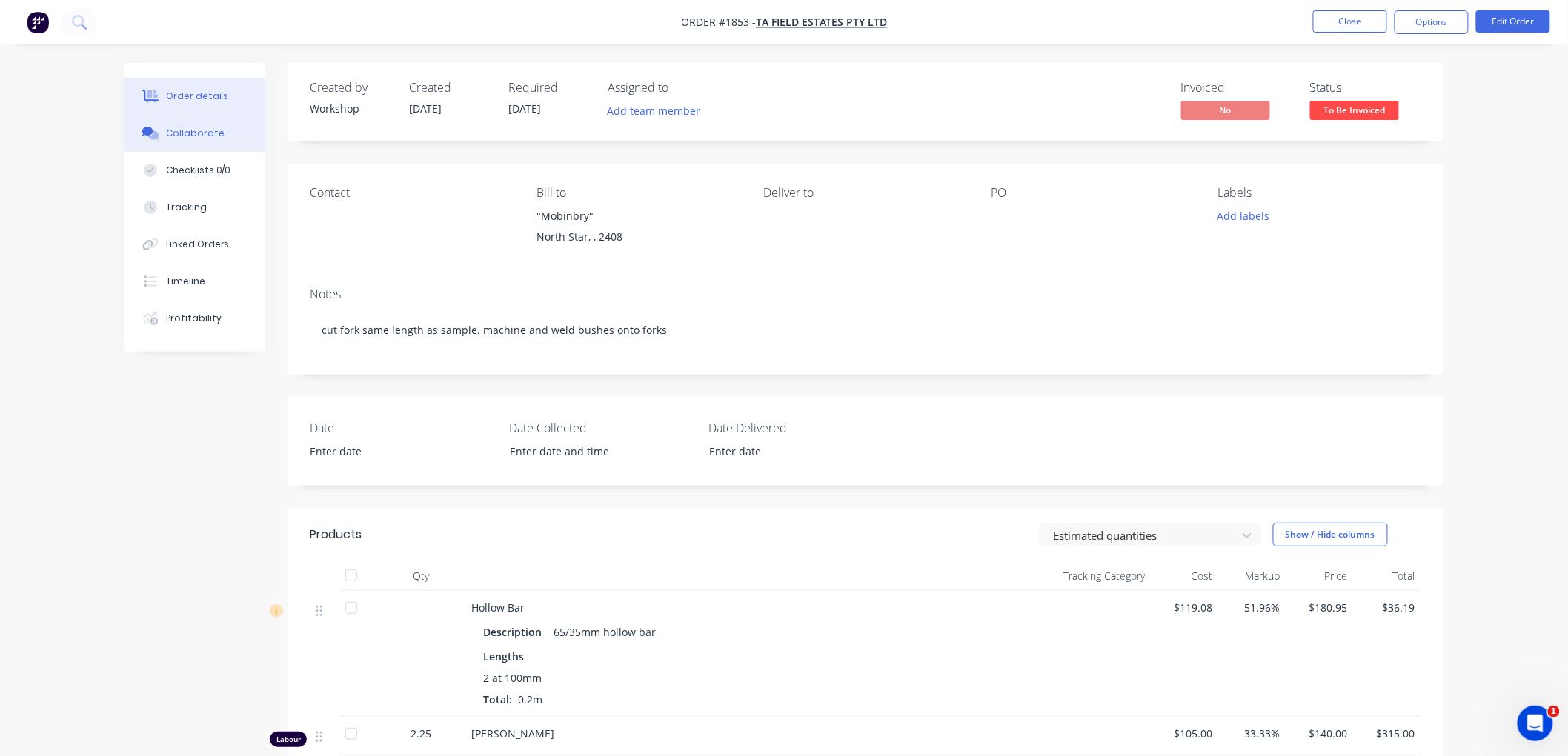
click at [207, 137] on div "Collaborate" at bounding box center [195, 133] width 59 height 14
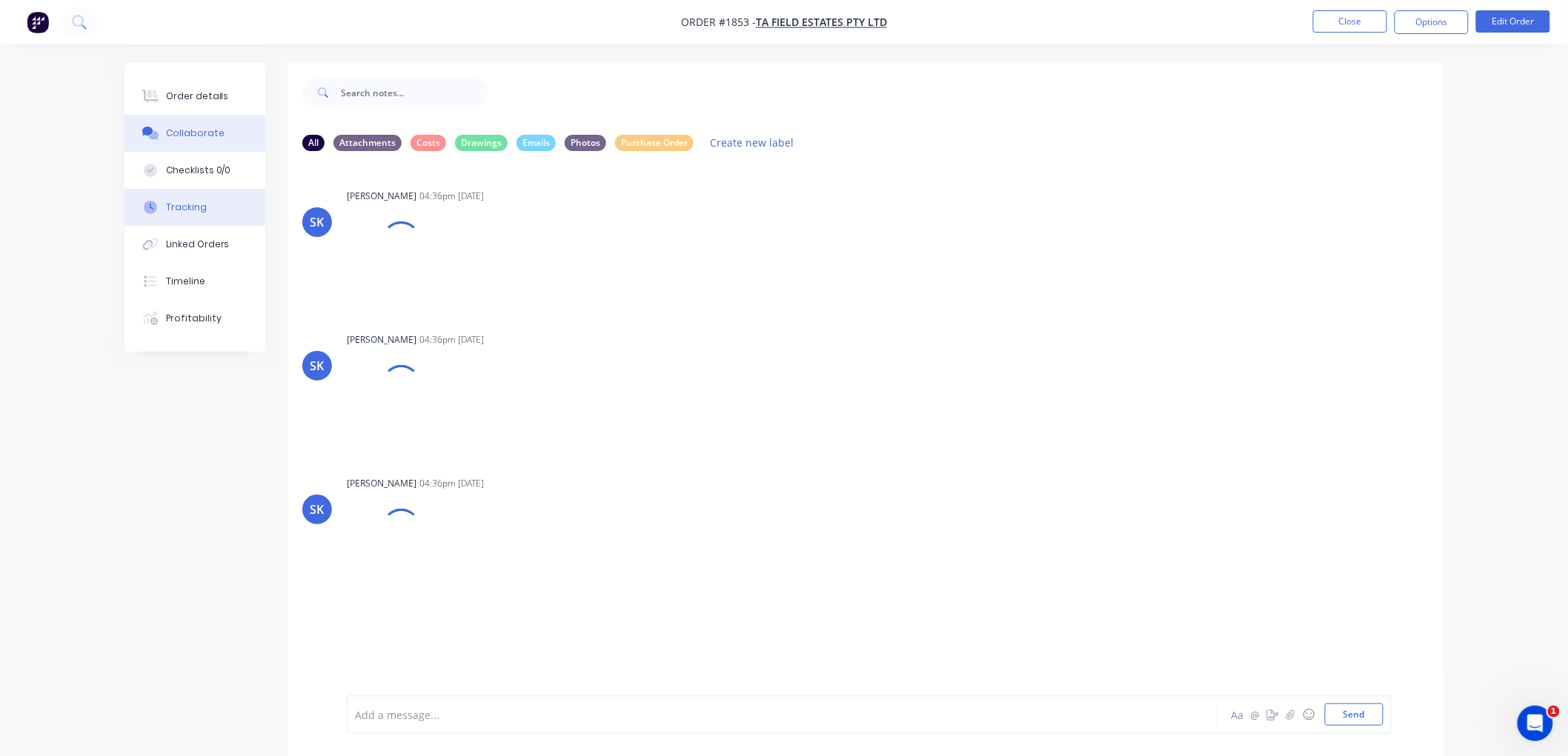
click at [183, 205] on div "Tracking" at bounding box center [186, 207] width 40 height 14
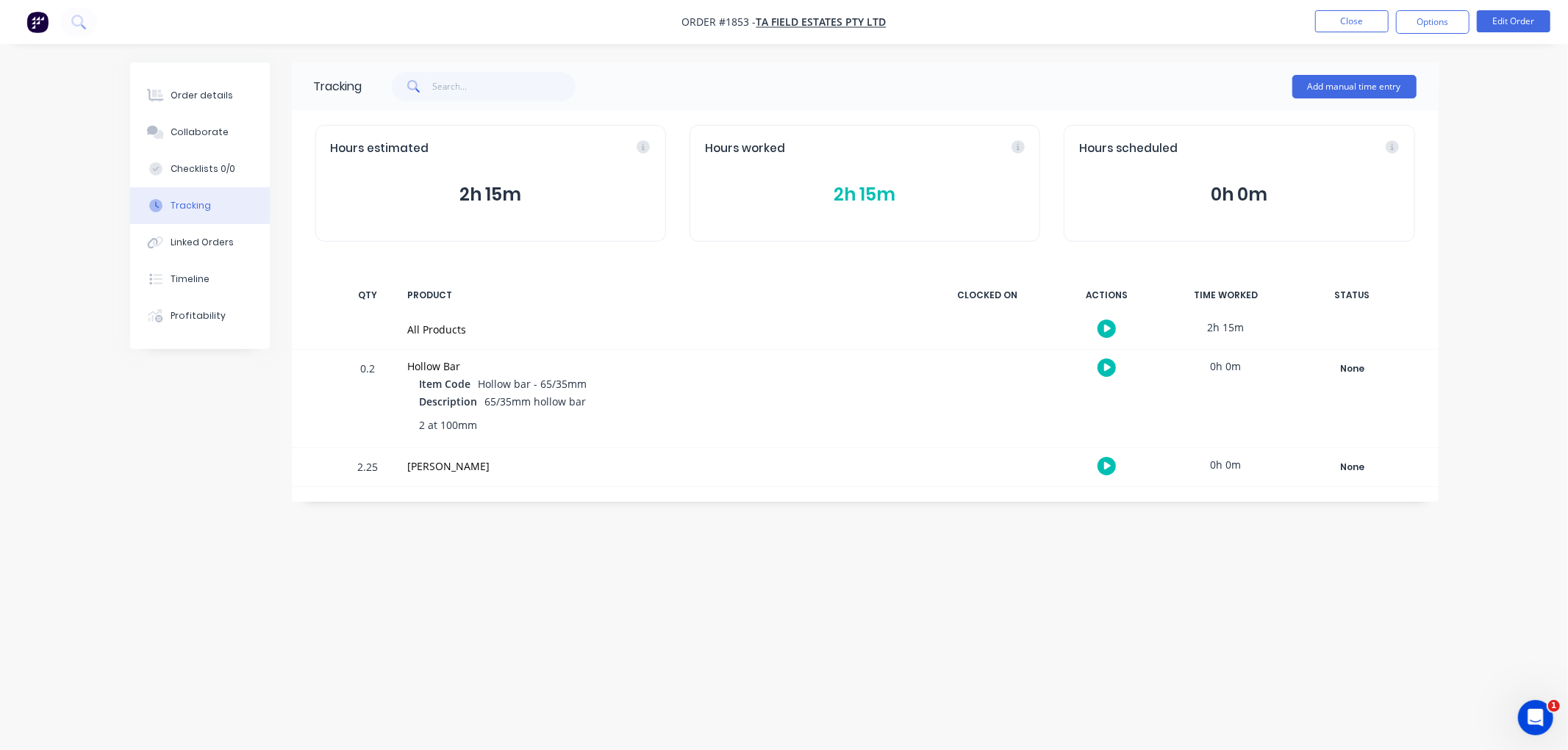
click at [854, 178] on div "Hours worked 2h 15m" at bounding box center [864, 183] width 350 height 116
click at [850, 194] on button "2h 15m" at bounding box center [865, 195] width 320 height 28
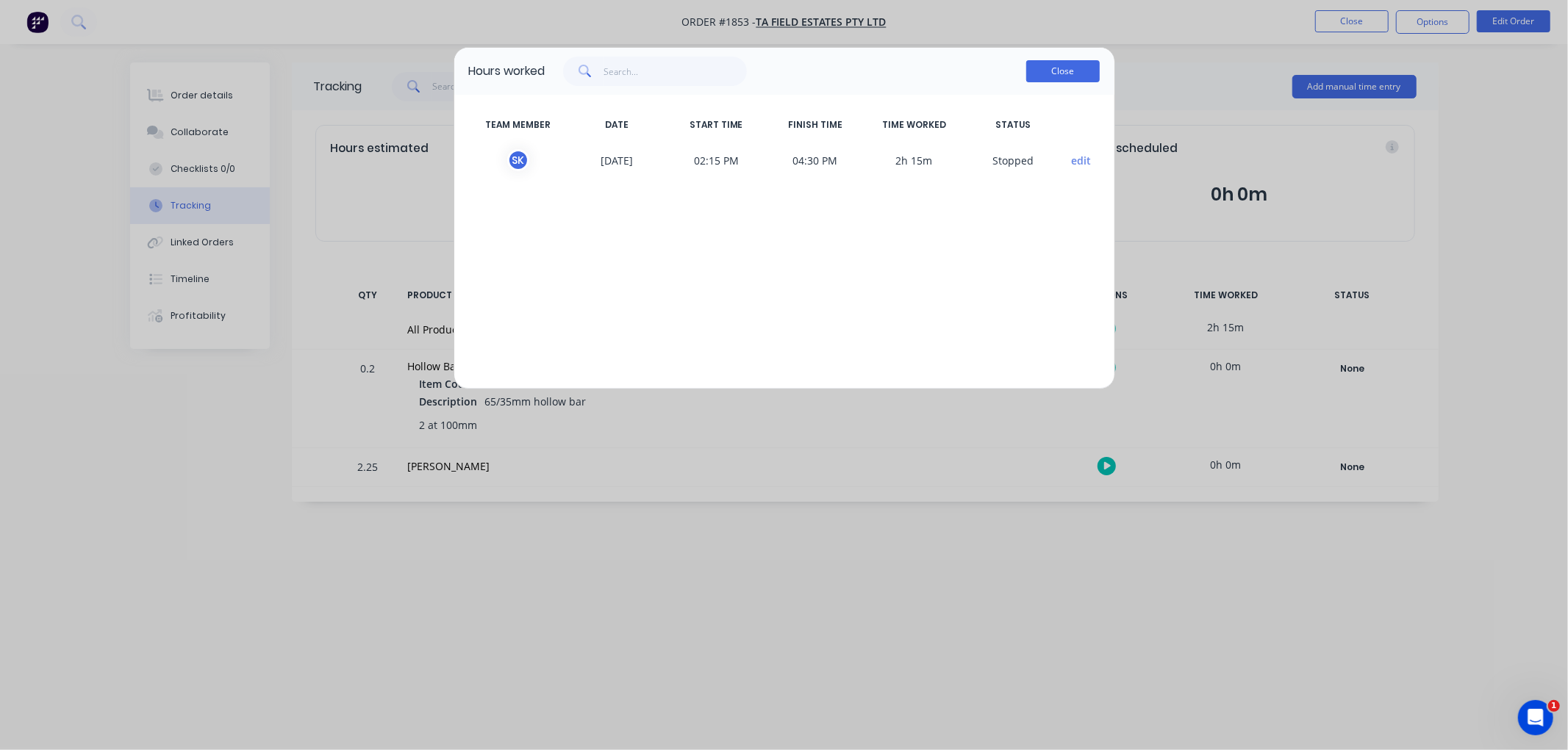
drag, startPoint x: 1067, startPoint y: 70, endPoint x: 338, endPoint y: 75, distance: 729.0
click at [1063, 70] on button "Close" at bounding box center [1062, 71] width 74 height 22
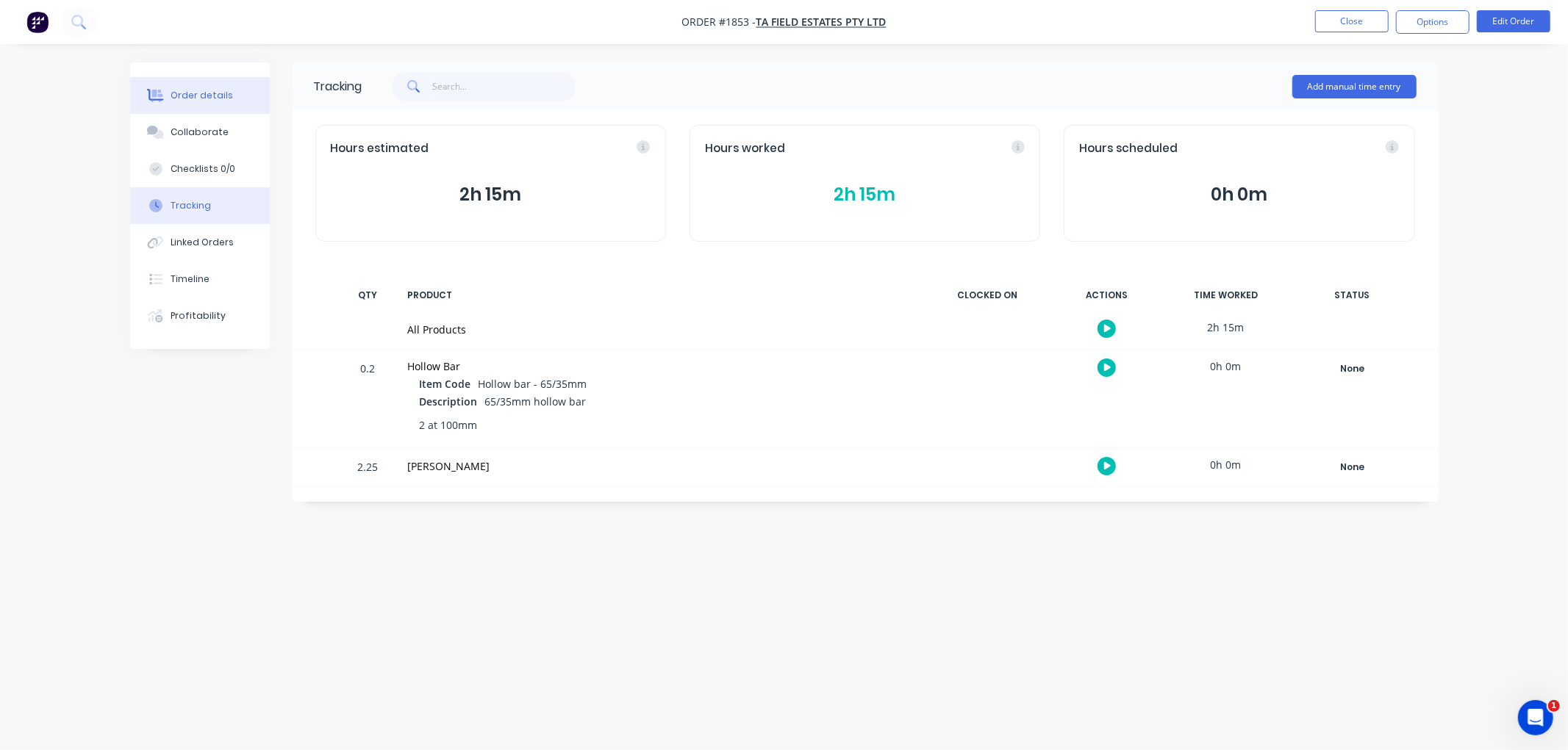
click at [184, 86] on button "Order details" at bounding box center [200, 95] width 140 height 36
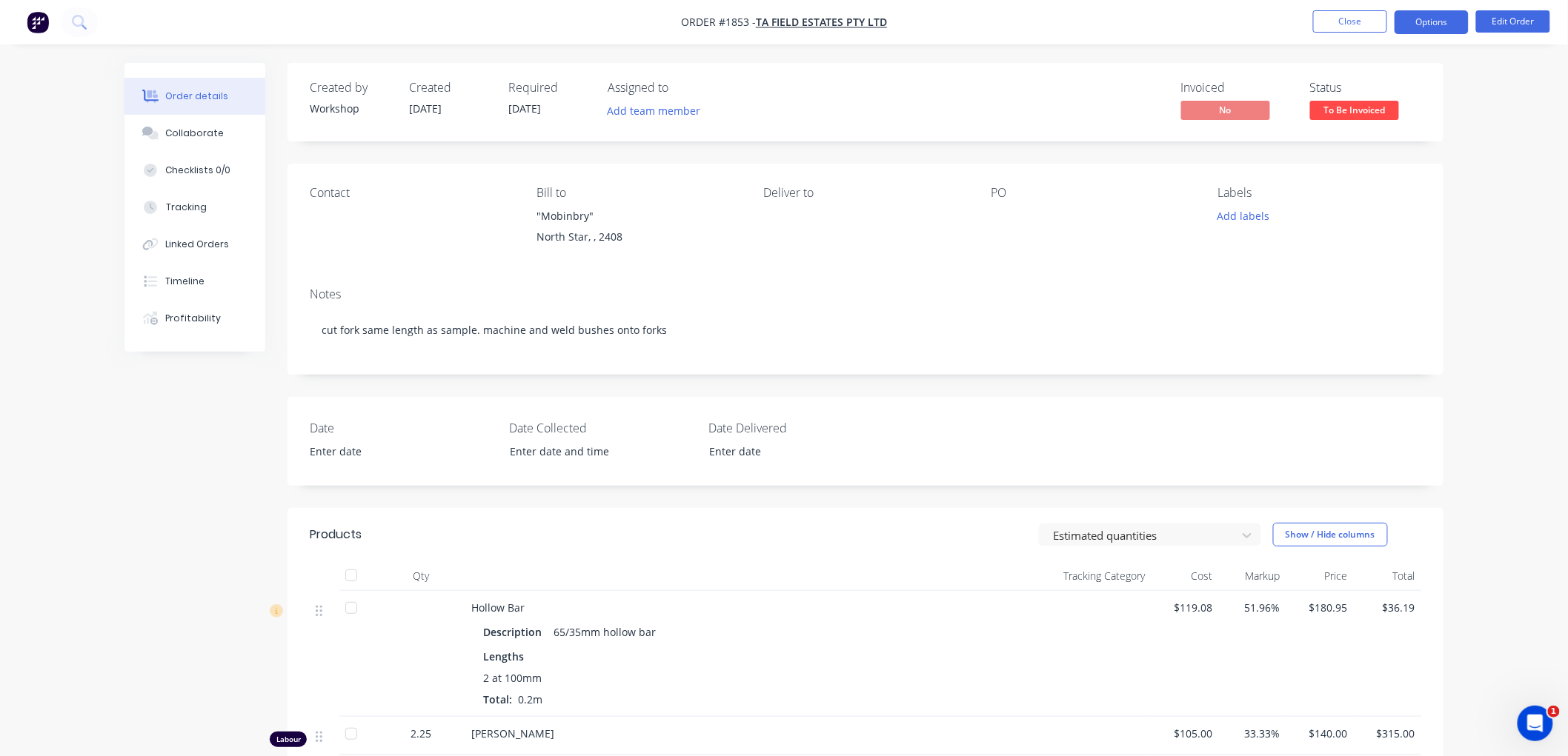
click at [1435, 18] on button "Options" at bounding box center [1431, 22] width 74 height 24
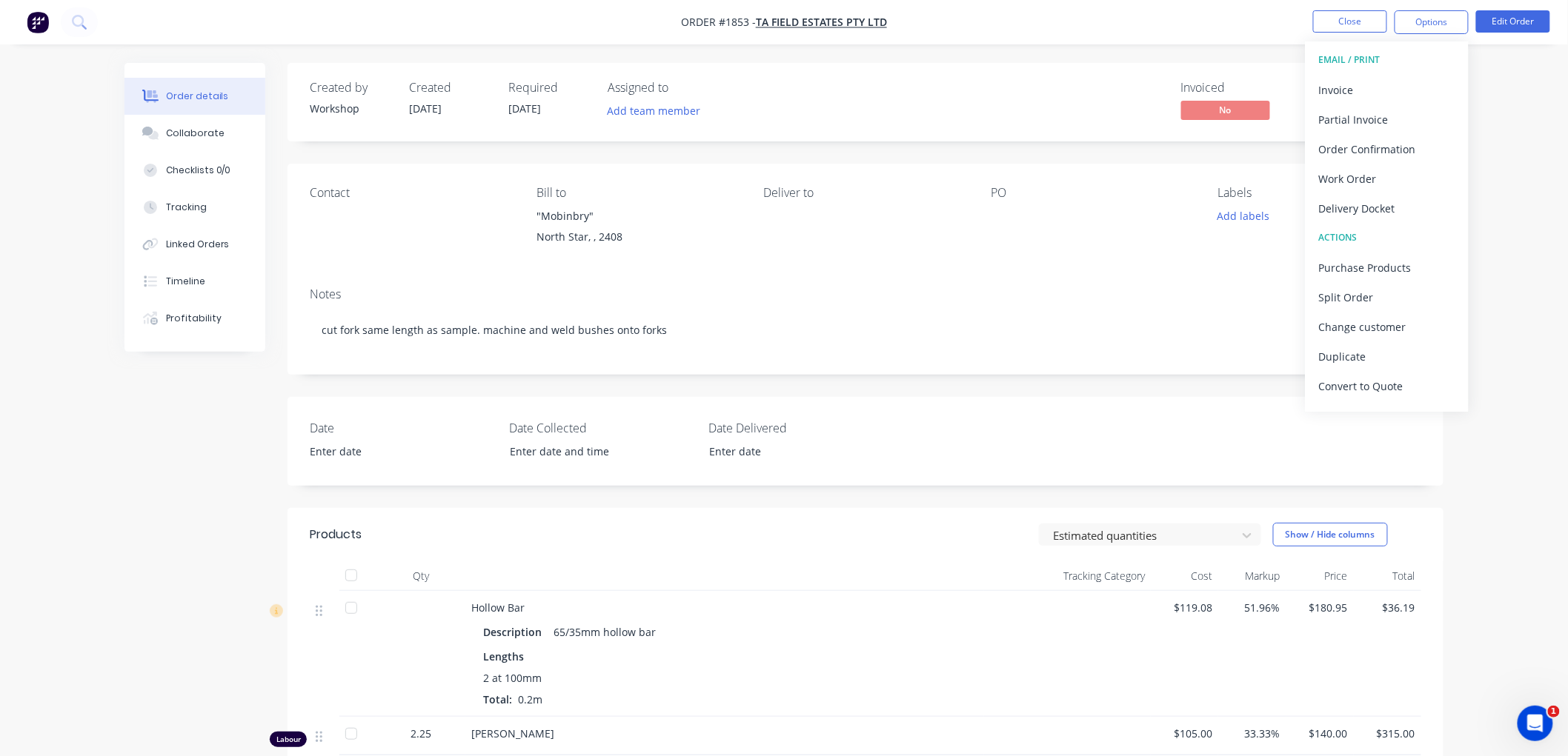
click at [1501, 450] on div "Order details Collaborate Checklists 0/0 Tracking Linked Orders Timeline Profit…" at bounding box center [784, 509] width 1568 height 1019
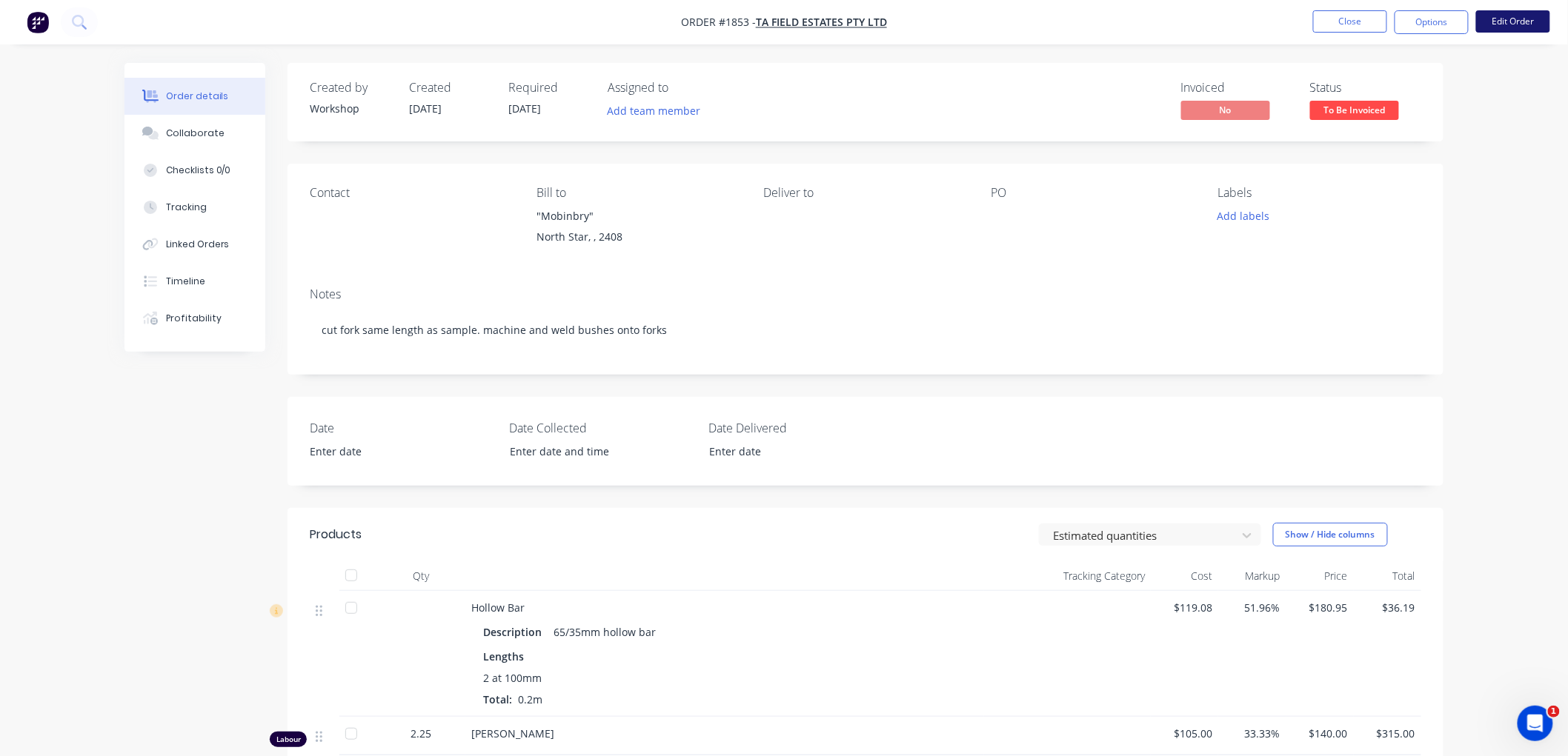
click at [1491, 13] on button "Edit Order" at bounding box center [1513, 21] width 74 height 22
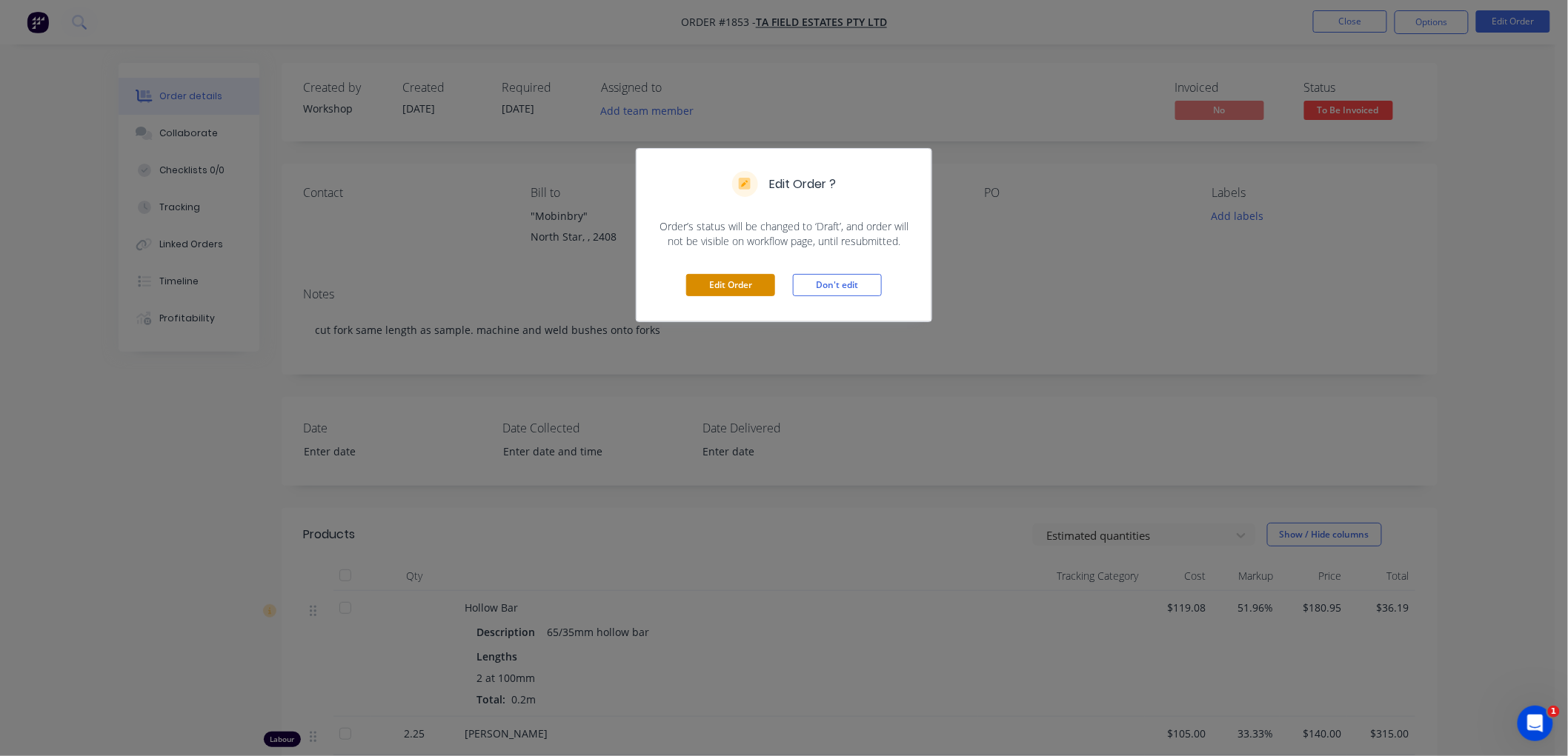
click at [748, 283] on button "Edit Order" at bounding box center [730, 285] width 89 height 22
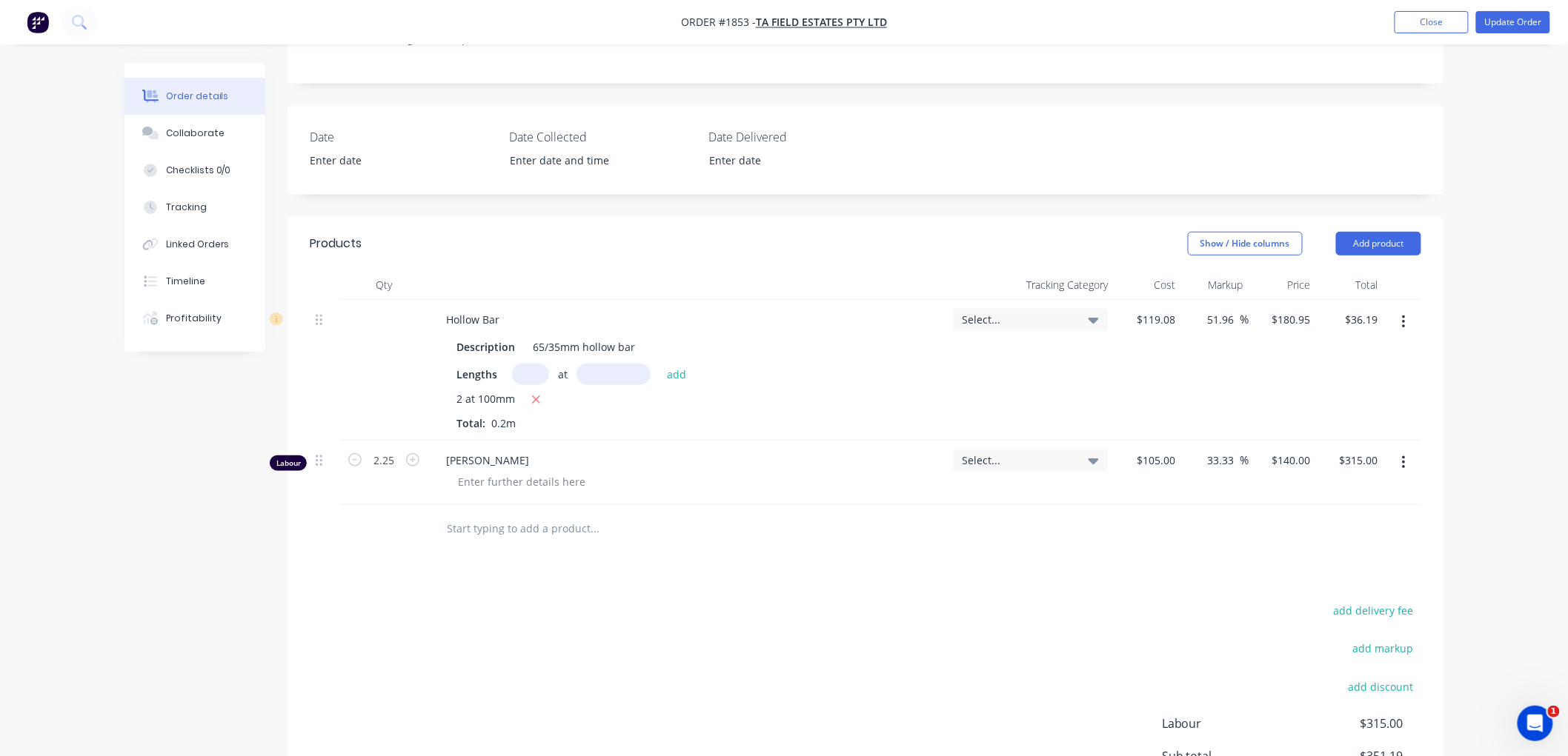
scroll to position [329, 0]
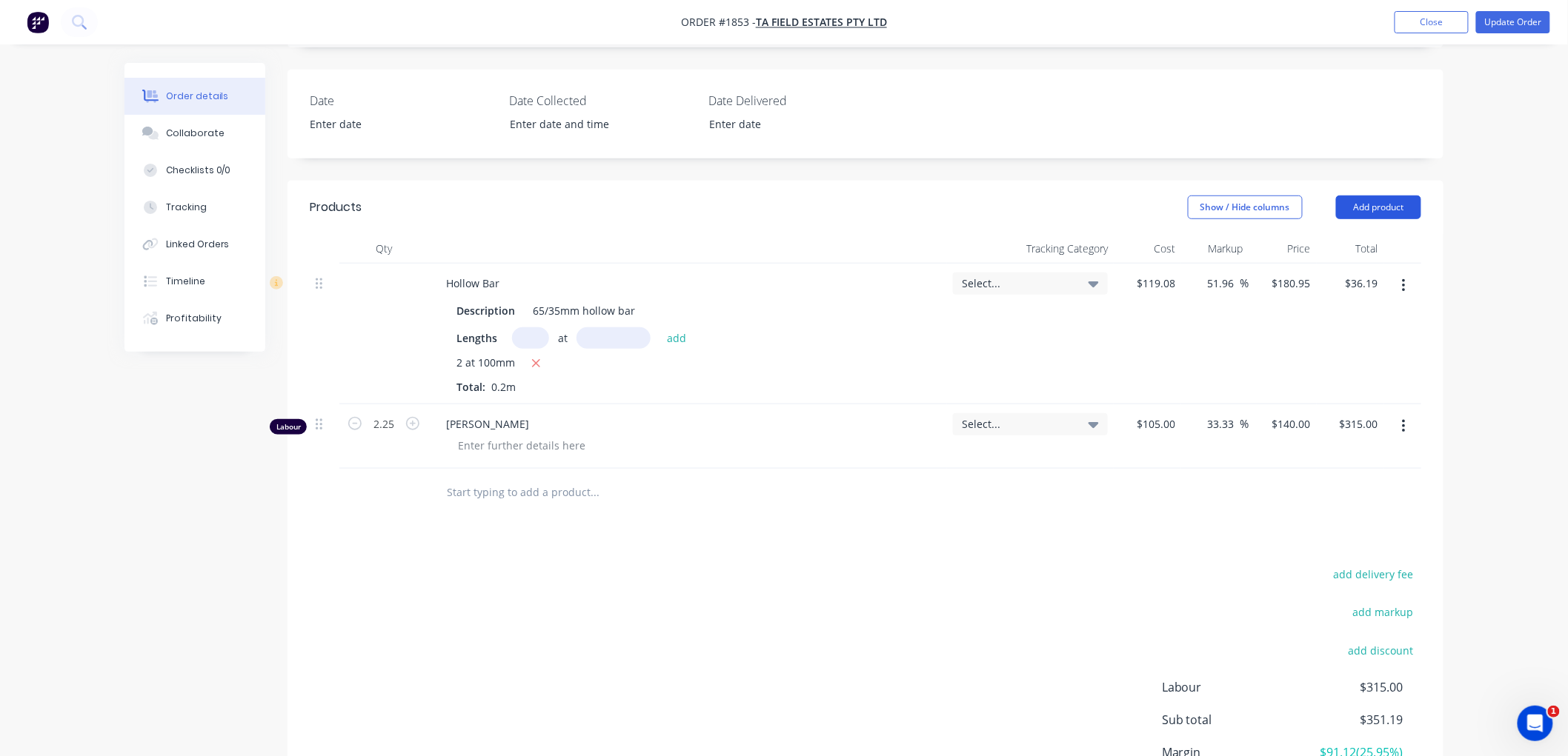
click at [1390, 217] on button "Add product" at bounding box center [1378, 207] width 85 height 24
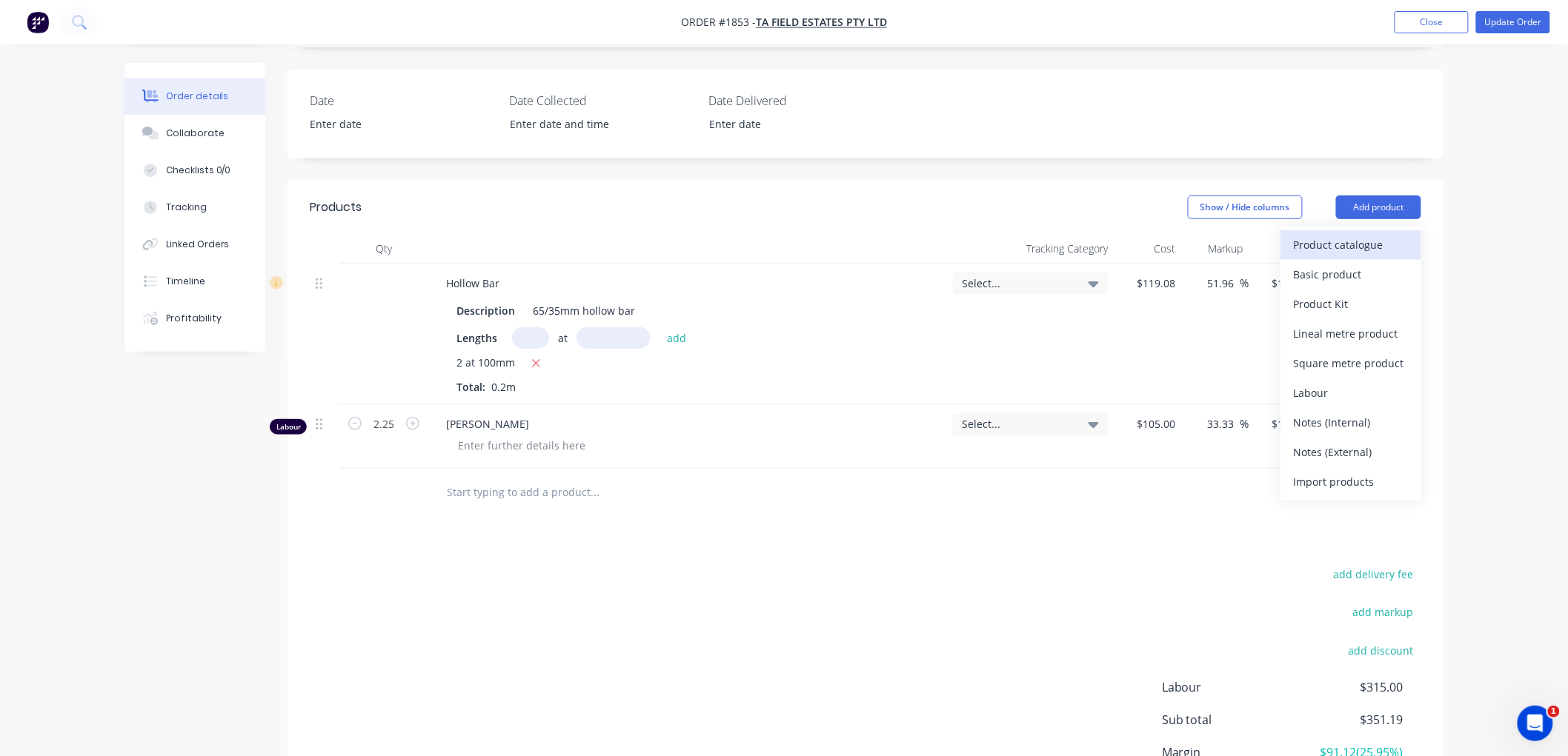
click at [1343, 242] on div "Product catalogue" at bounding box center [1351, 244] width 114 height 21
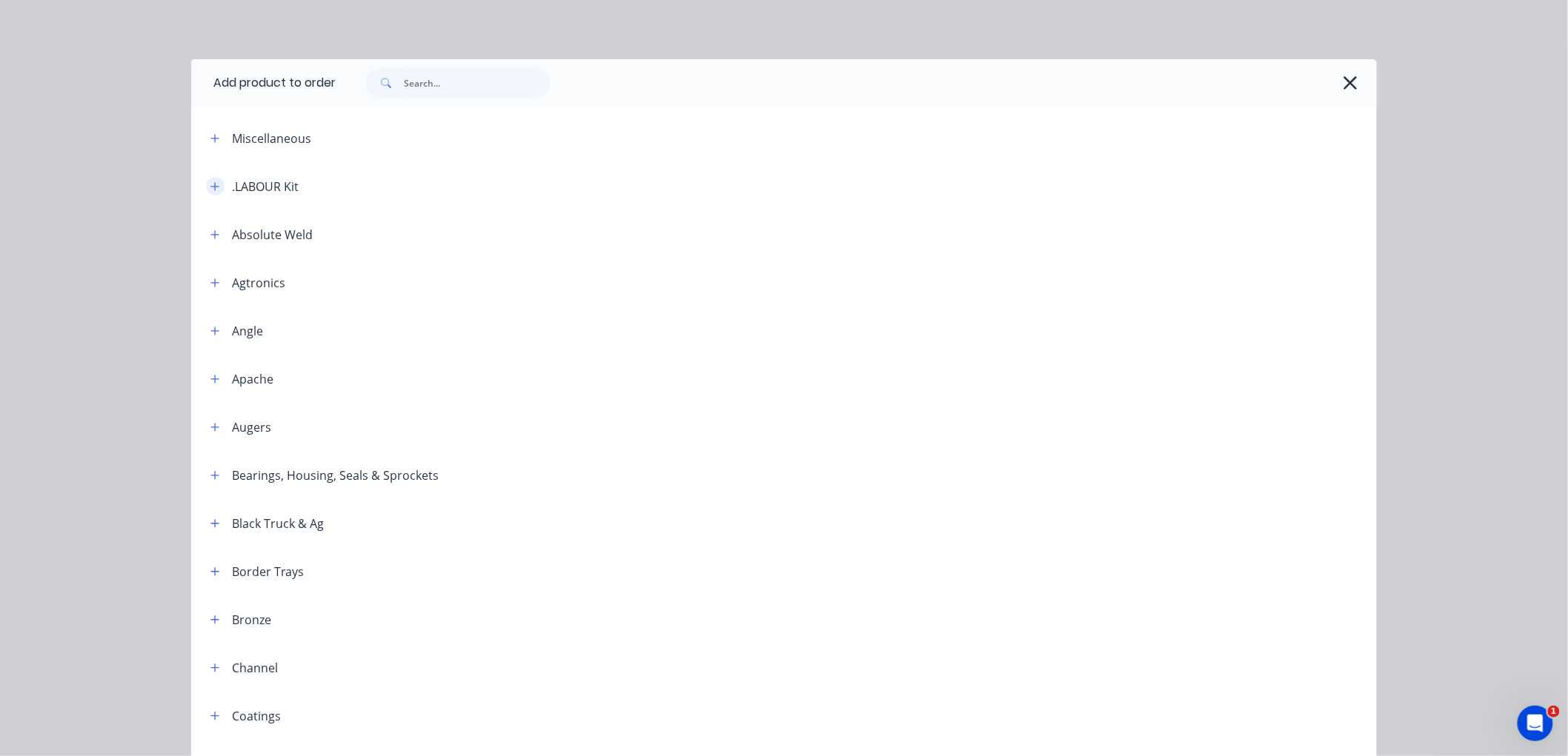
drag, startPoint x: 201, startPoint y: 187, endPoint x: 208, endPoint y: 186, distance: 7.1
click at [206, 186] on button "button" at bounding box center [215, 186] width 18 height 18
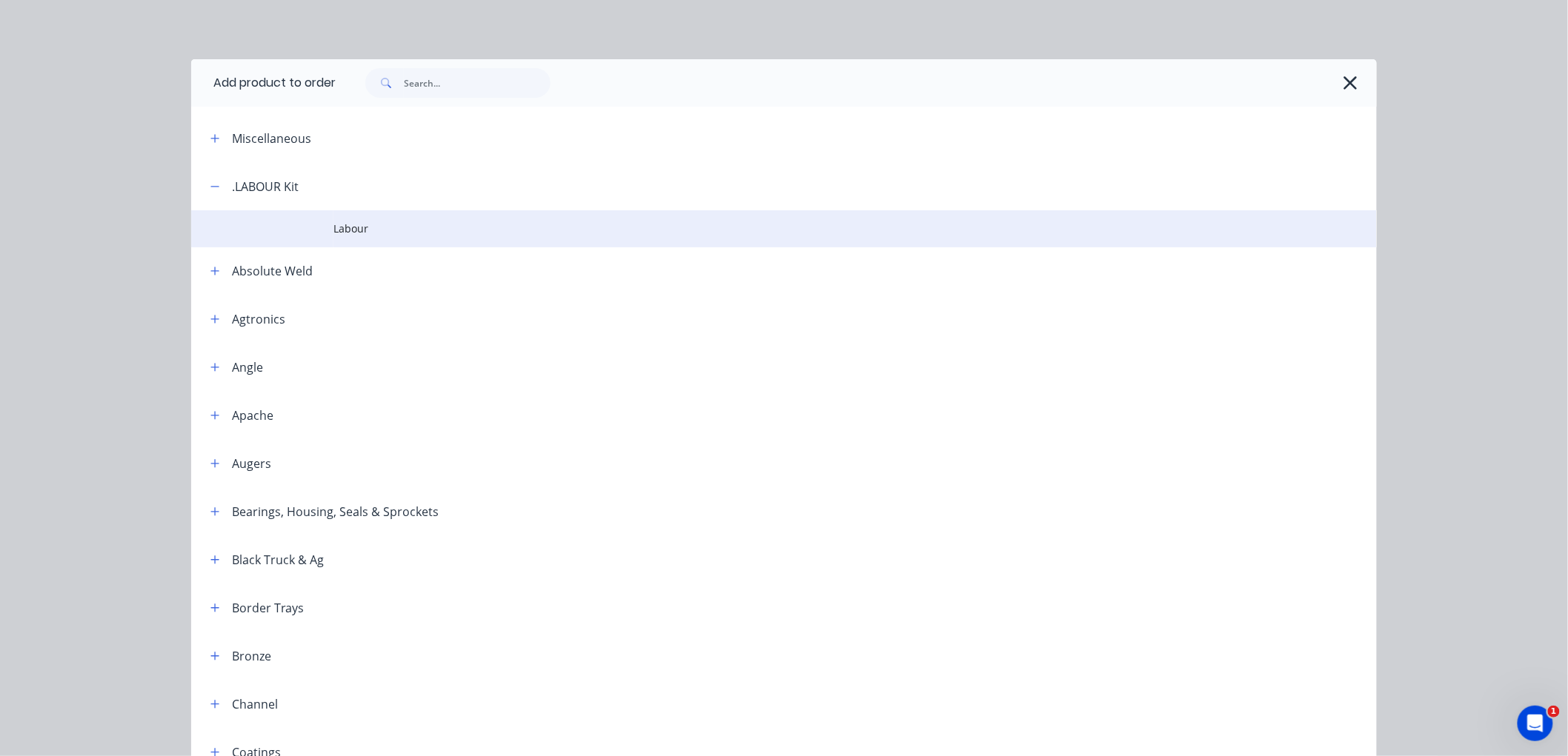
click at [337, 232] on span "Labour" at bounding box center [751, 228] width 834 height 16
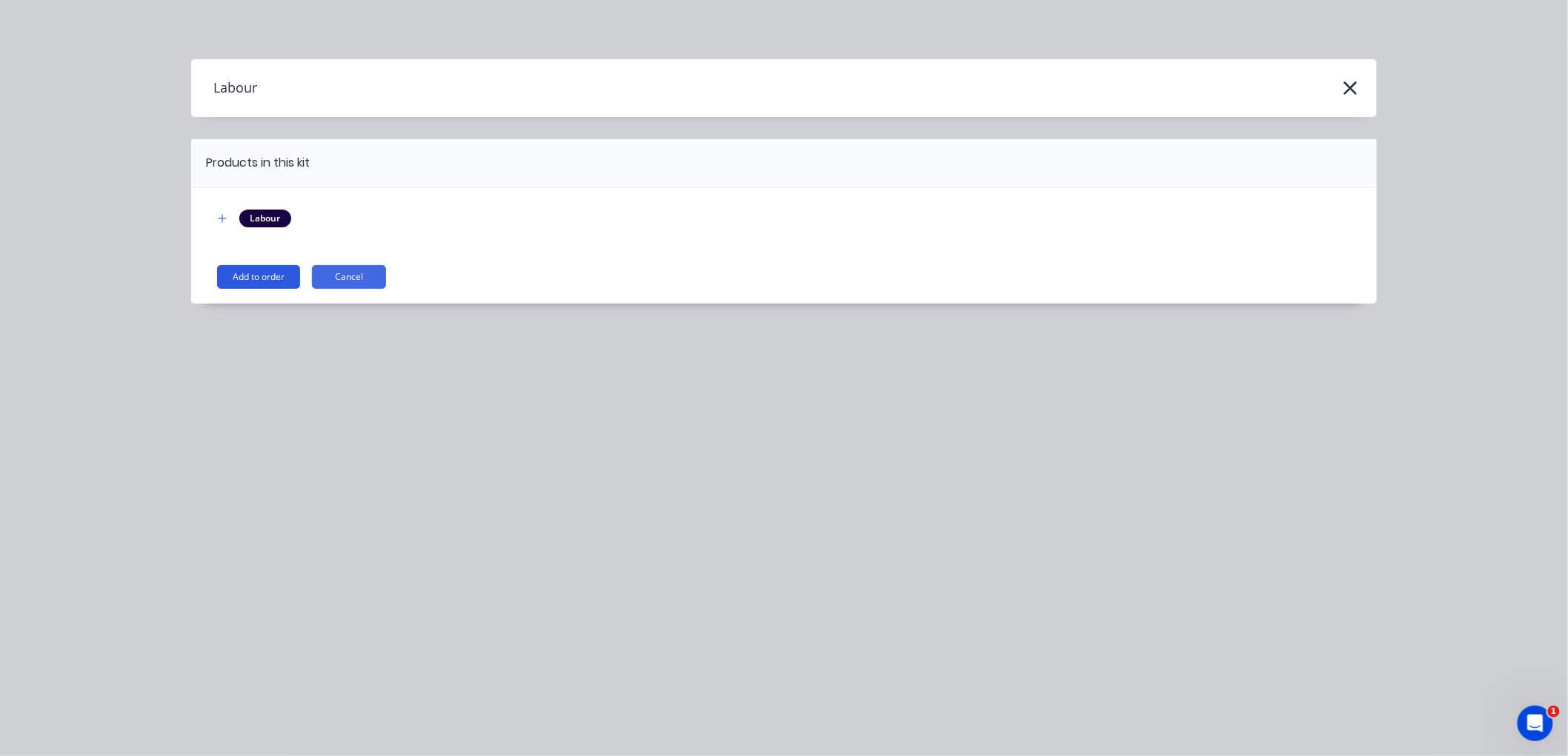
click at [275, 282] on button "Add to order" at bounding box center [259, 277] width 83 height 24
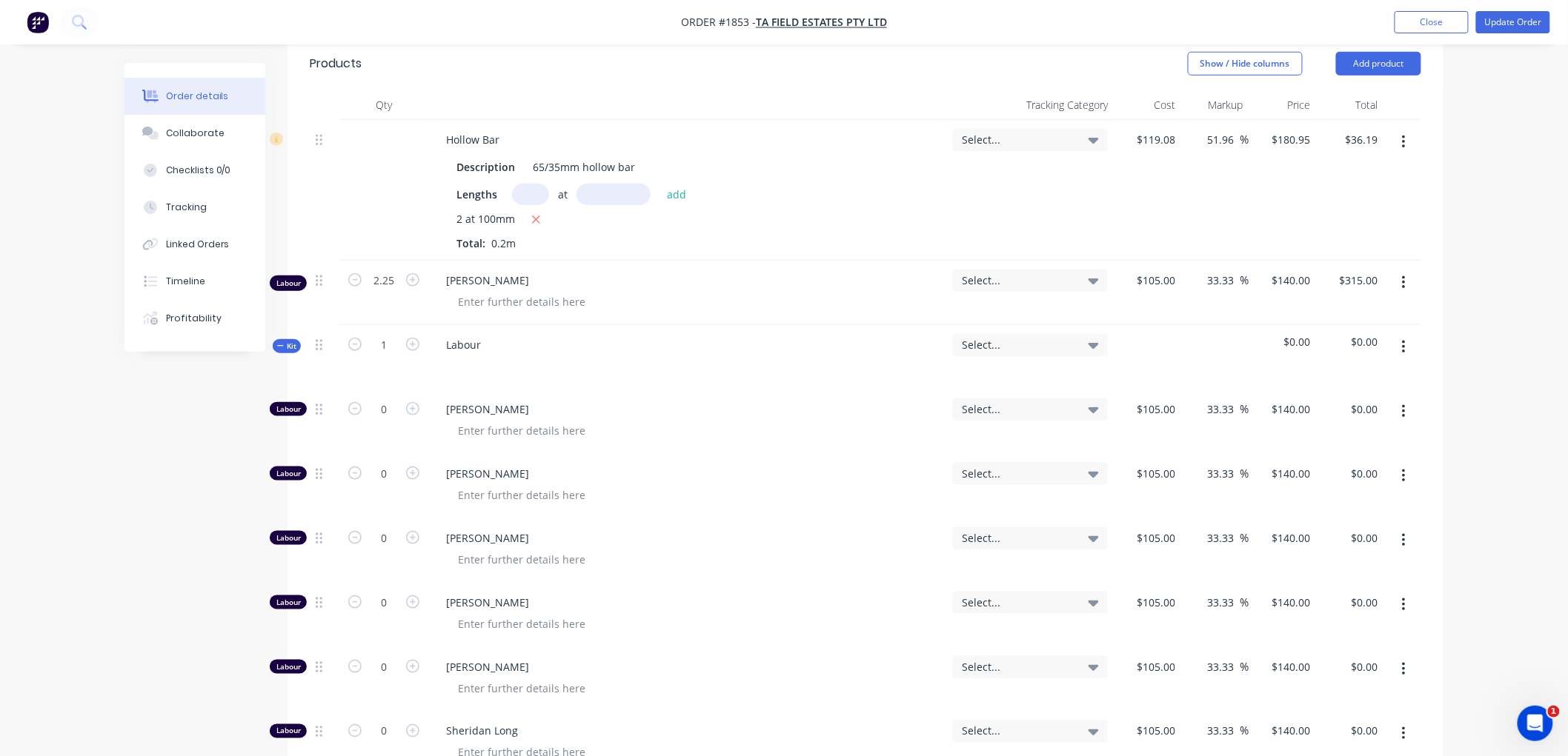
scroll to position [493, 0]
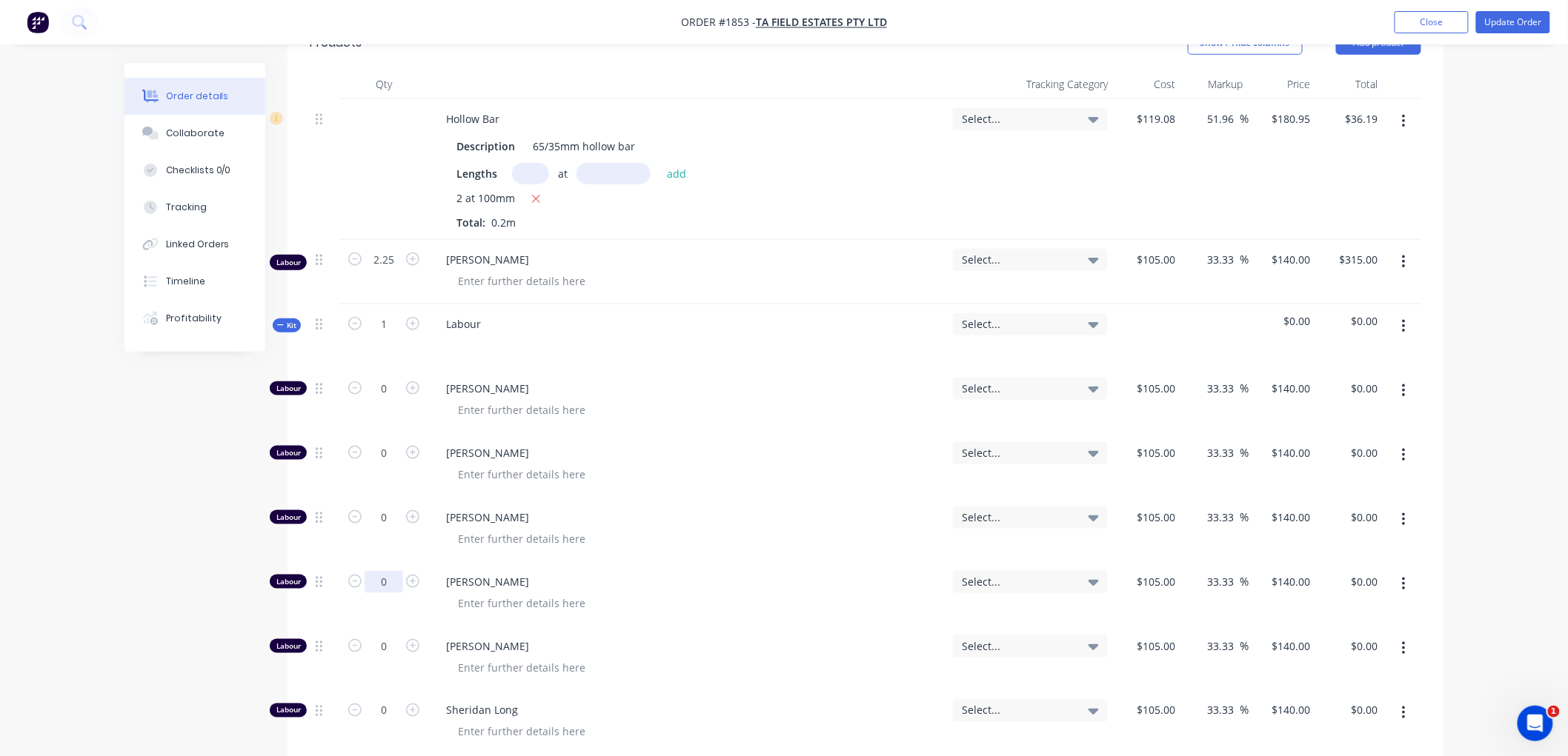
click at [385, 578] on input "0" at bounding box center [384, 582] width 39 height 22
type input "2.25"
type input "$315.00"
drag, startPoint x: 121, startPoint y: 487, endPoint x: 210, endPoint y: 405, distance: 121.0
click at [125, 485] on div "Order details Collaborate Checklists 0/0 Tracking Linked Orders Timeline Profit…" at bounding box center [784, 422] width 1349 height 1706
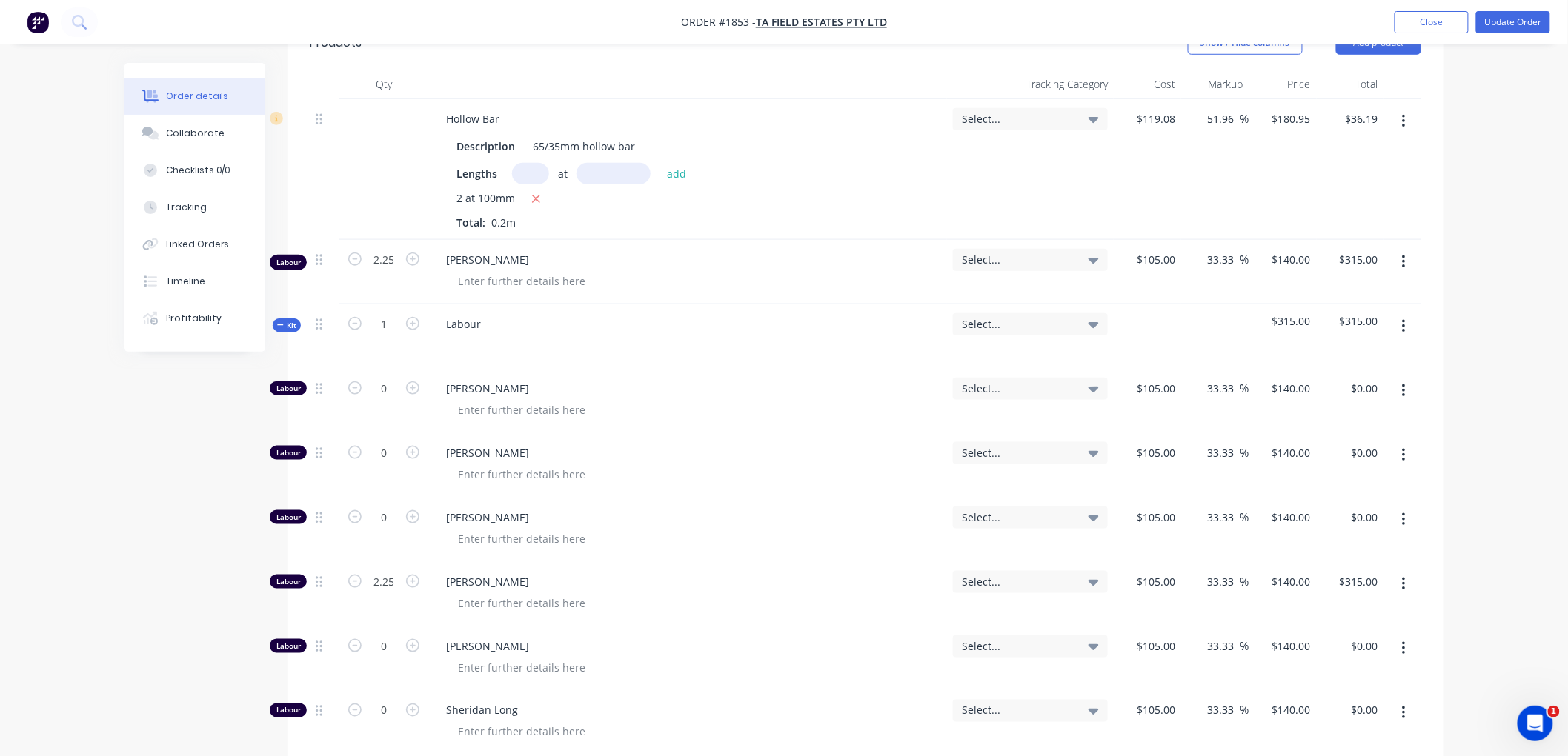
click at [275, 321] on button "Kit" at bounding box center [286, 324] width 28 height 14
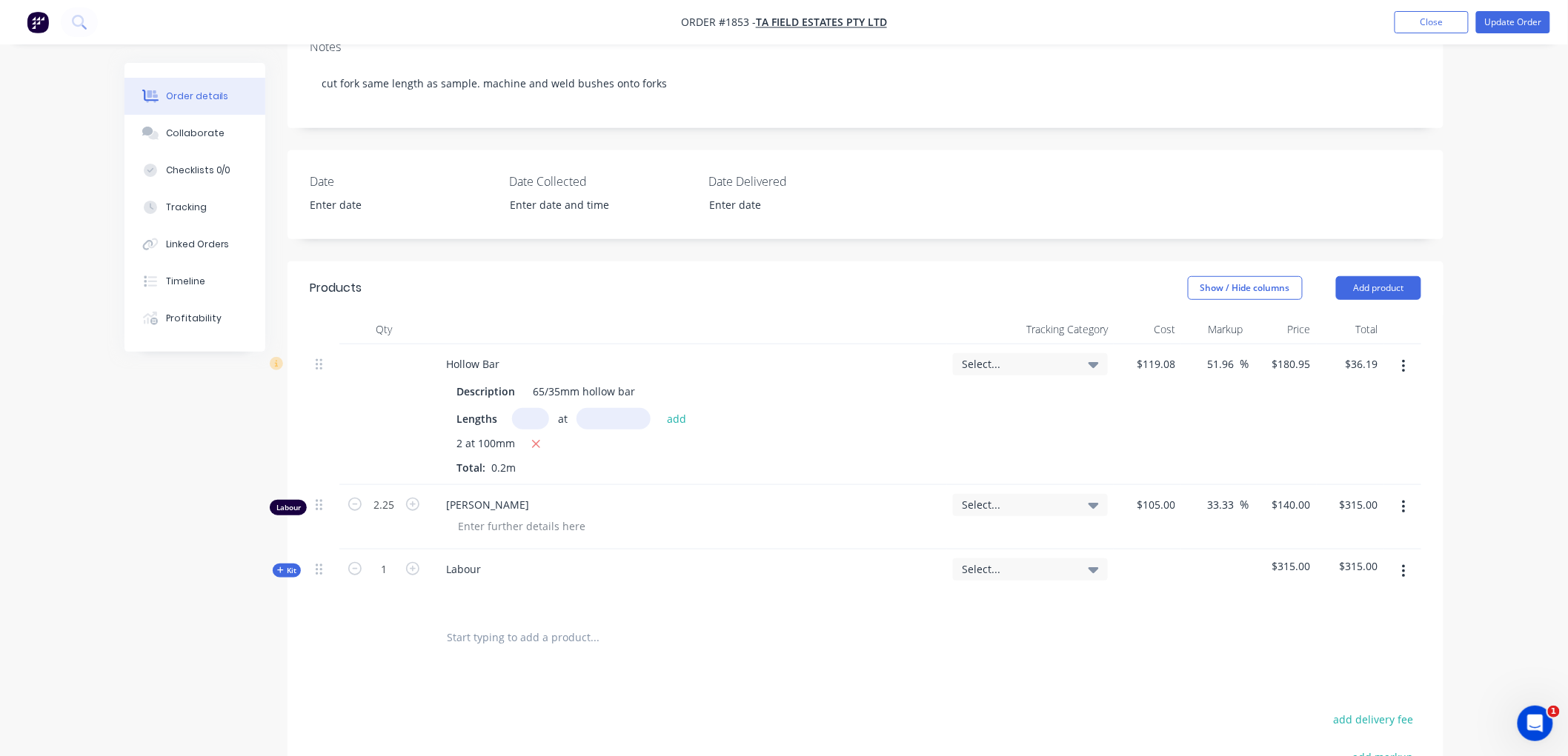
scroll to position [247, 0]
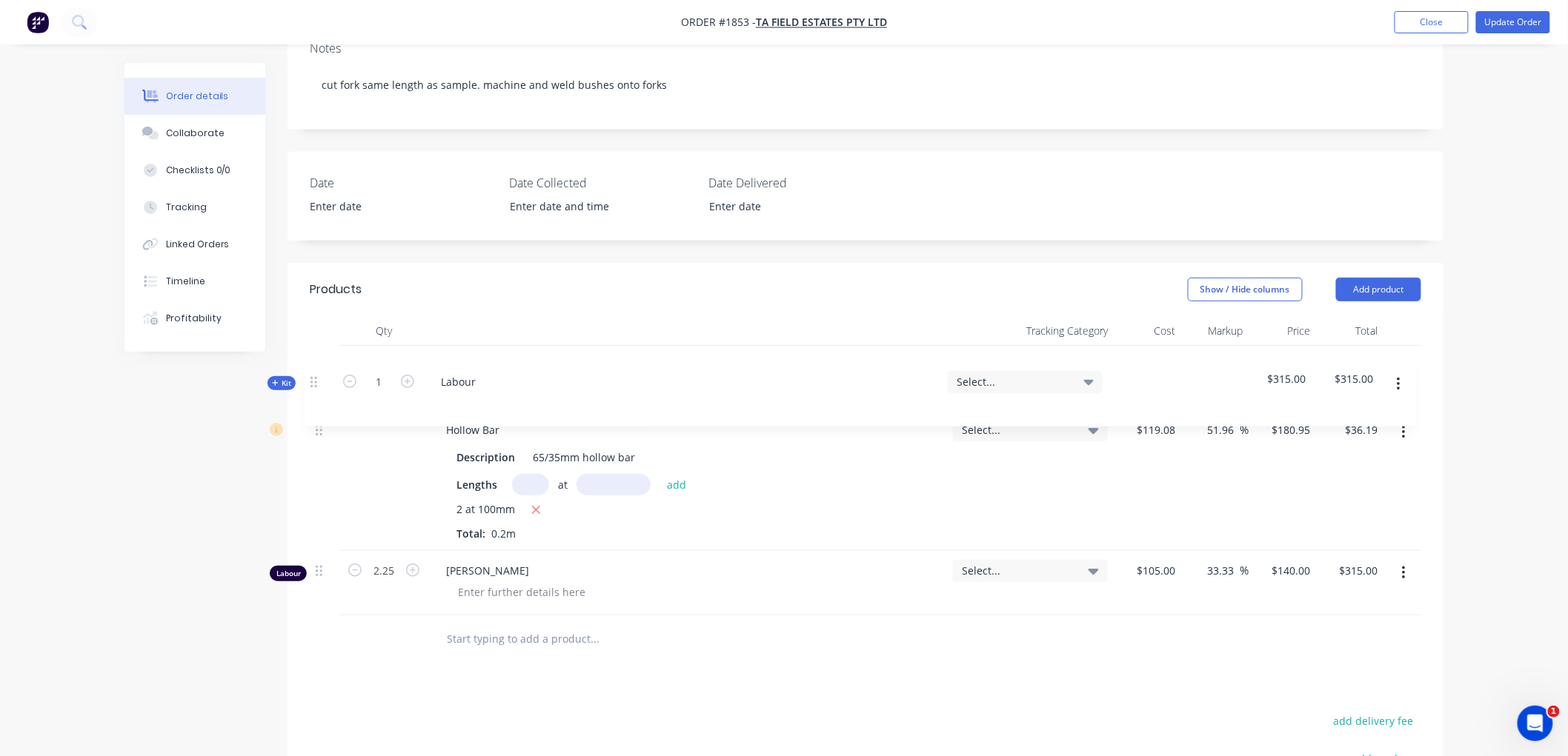
drag, startPoint x: 318, startPoint y: 571, endPoint x: 330, endPoint y: 367, distance: 204.4
click at [318, 367] on div "Hollow Bar Description 65/35mm hollow bar Lengths at add 2 at 100mm Total: 0.2m…" at bounding box center [866, 480] width 1111 height 269
click at [1406, 575] on button "button" at bounding box center [1404, 573] width 35 height 27
click at [1342, 687] on button "Delete" at bounding box center [1351, 700] width 141 height 29
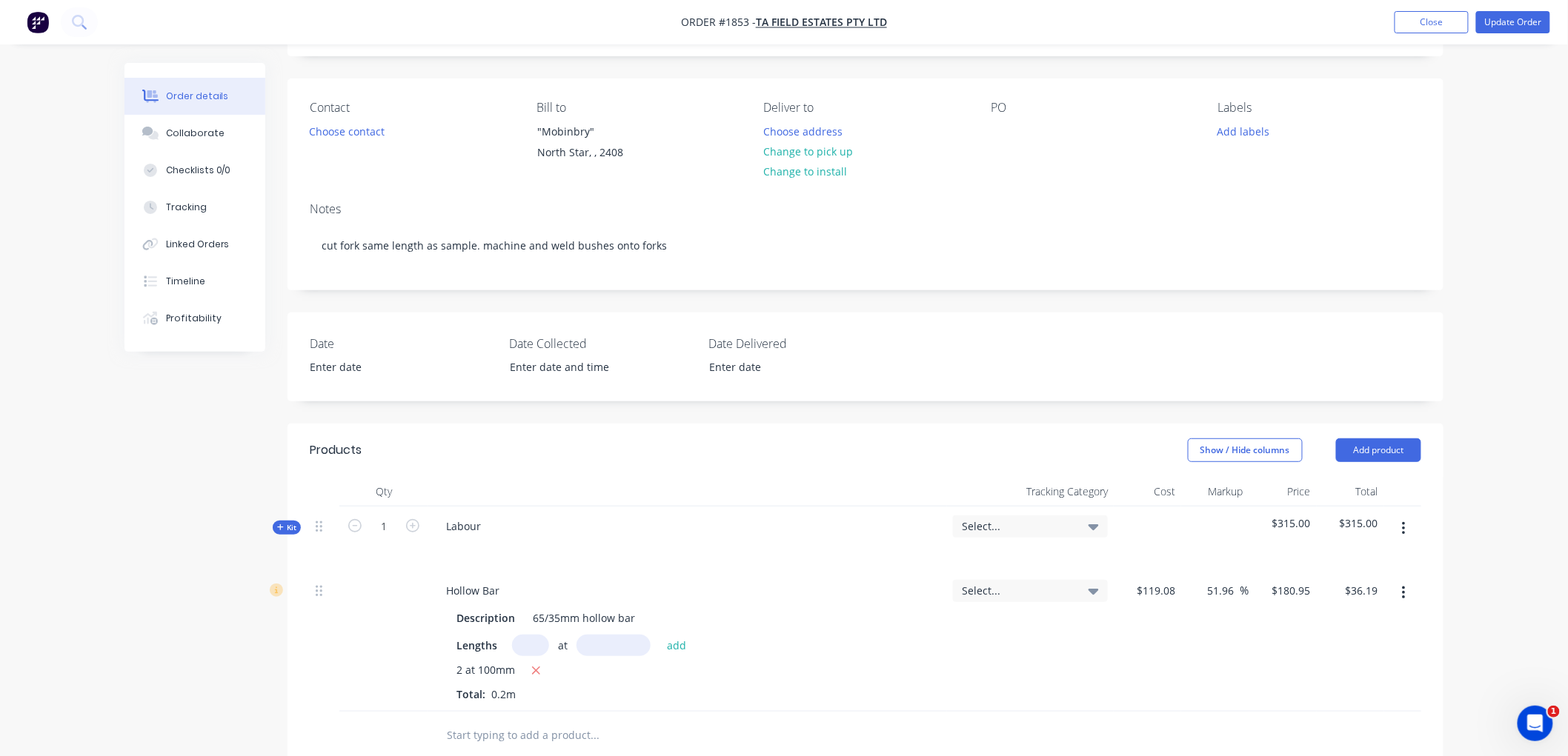
scroll to position [82, 0]
click at [491, 538] on div "Labour" at bounding box center [464, 529] width 59 height 21
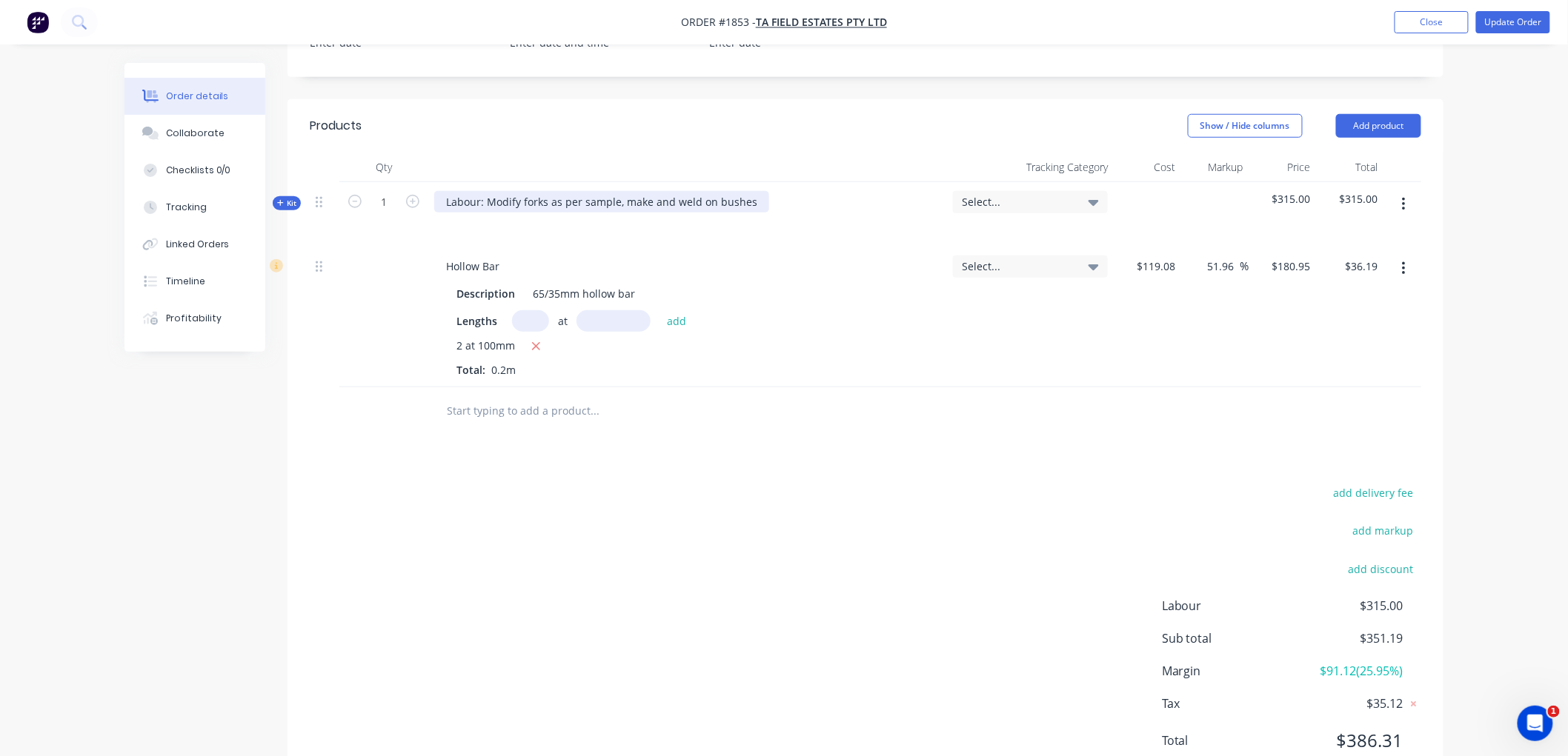
scroll to position [411, 0]
click at [284, 201] on span "Kit" at bounding box center [286, 203] width 19 height 11
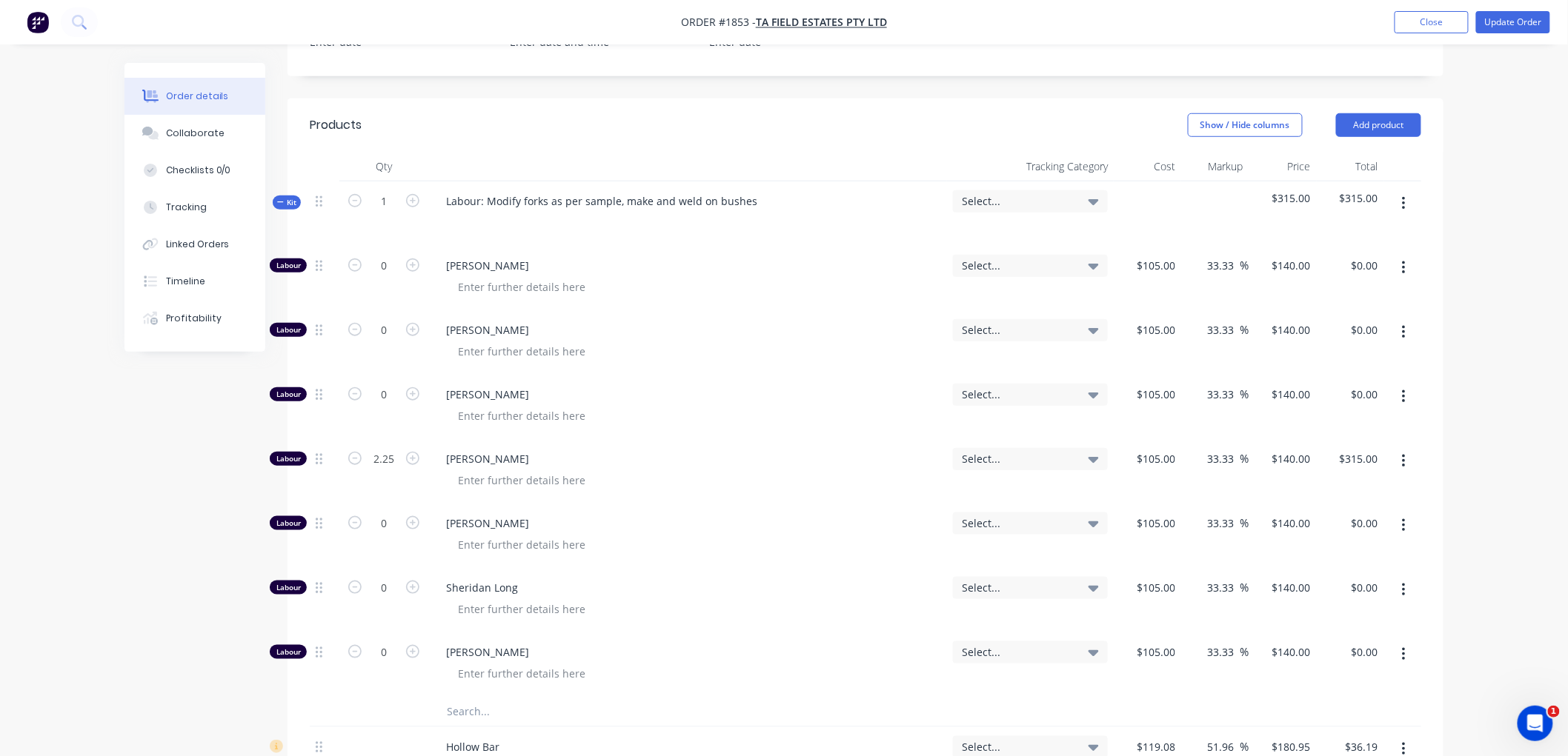
click at [1406, 452] on button "button" at bounding box center [1404, 461] width 35 height 27
click at [1335, 493] on div "Duplicate" at bounding box center [1351, 499] width 114 height 21
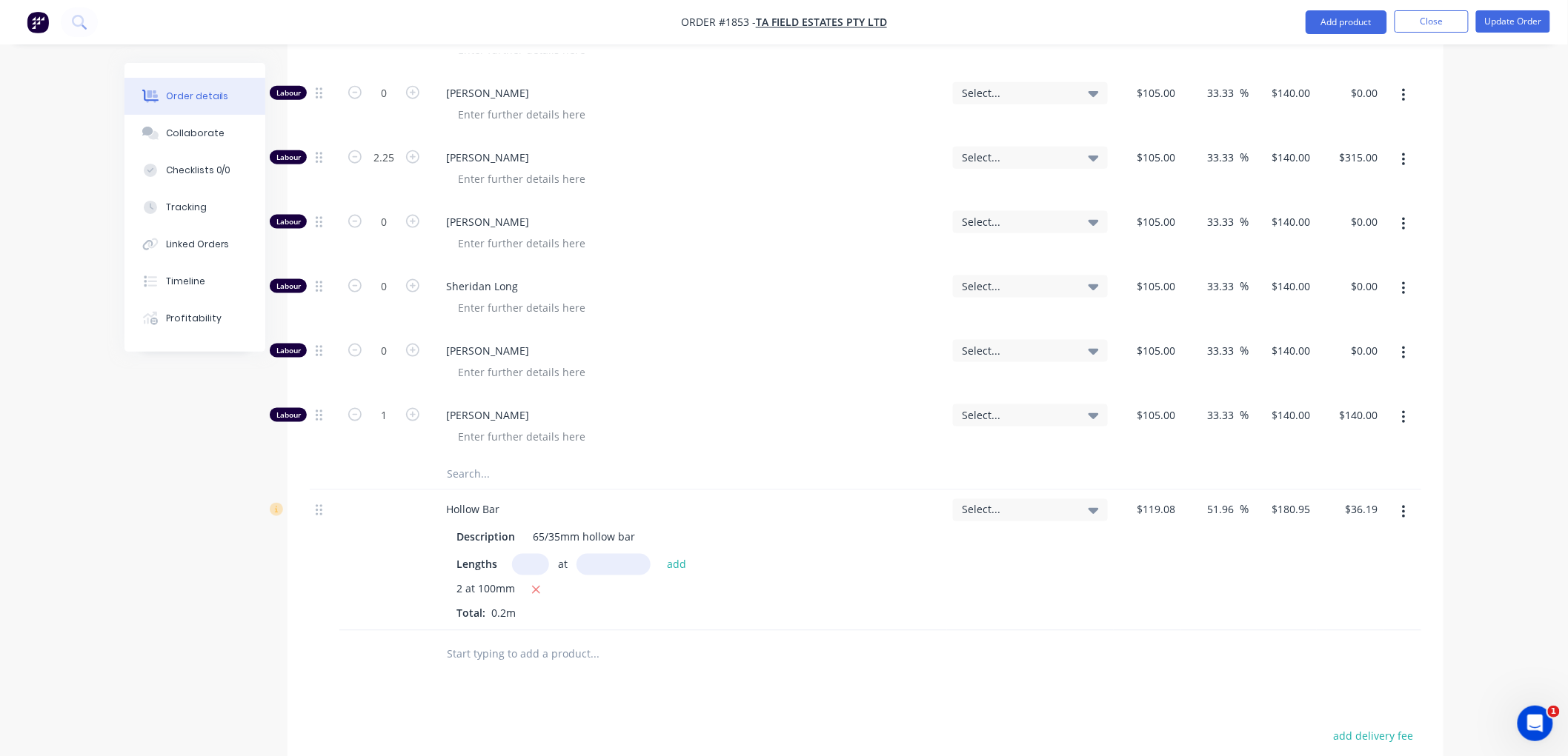
scroll to position [740, 0]
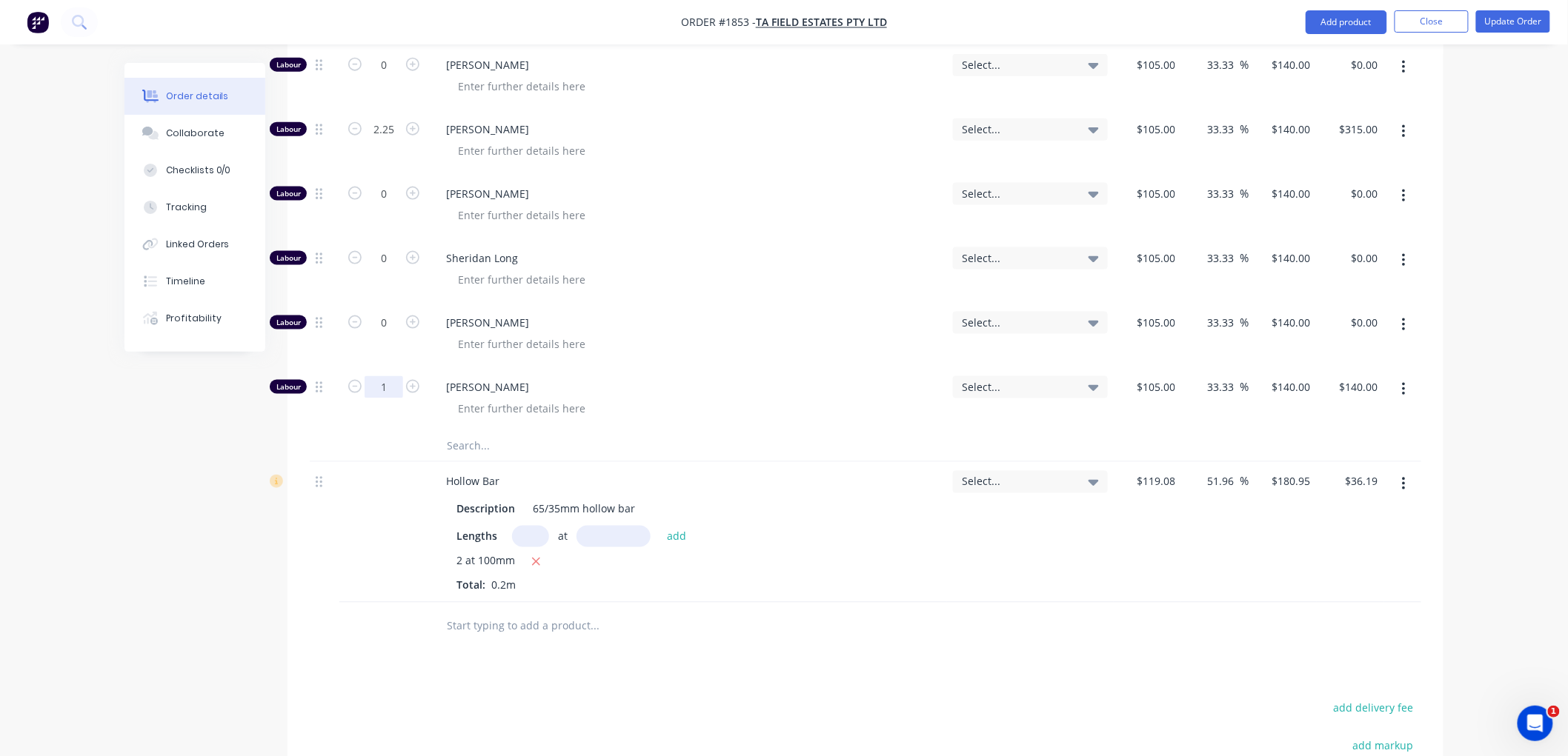
click at [390, 389] on input "1" at bounding box center [384, 388] width 39 height 22
type input "0.75"
type input "105"
type input "$105.00"
click at [1168, 385] on input "105" at bounding box center [1168, 387] width 25 height 21
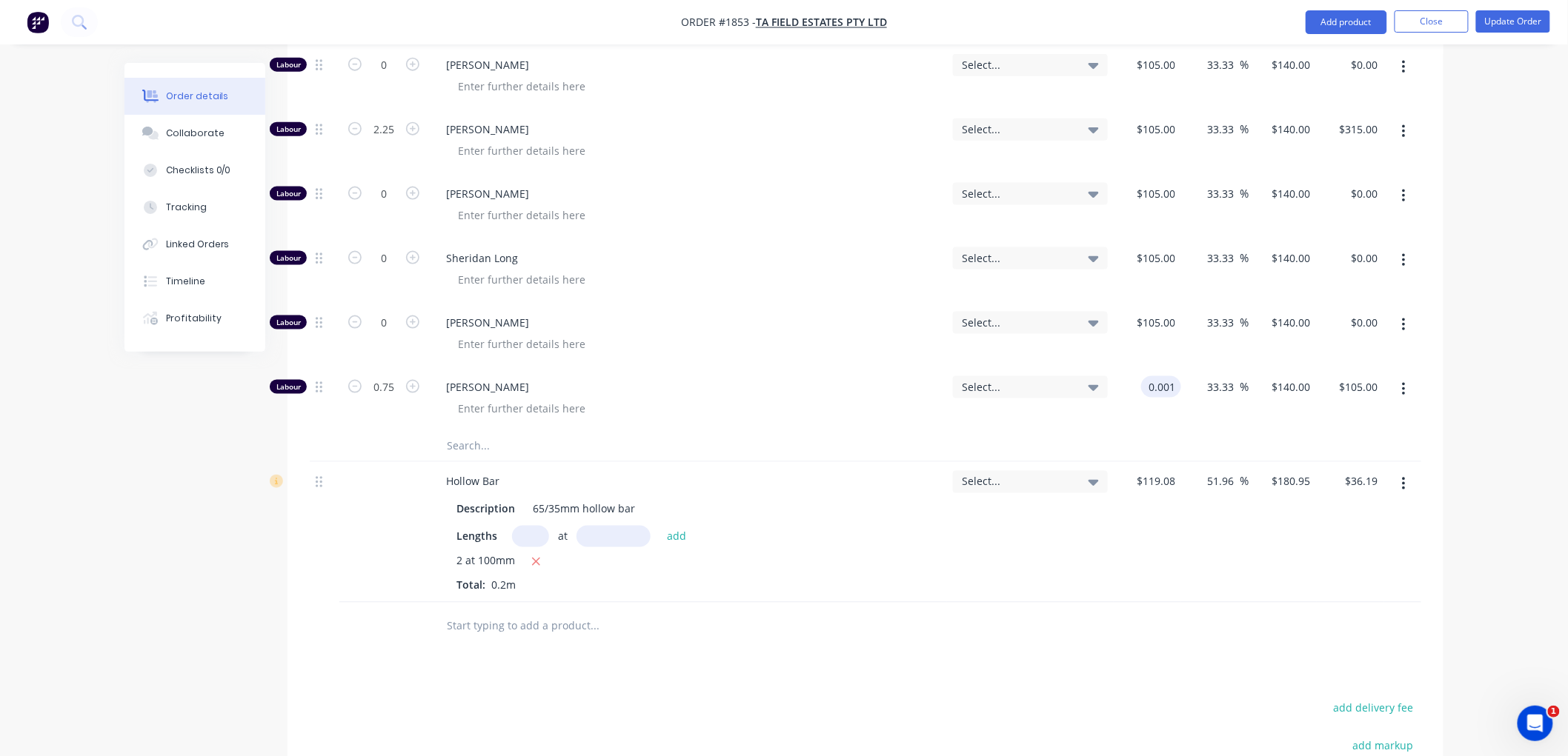
type input "$0.001"
type input "$0.0013"
type input "$0.00"
type input "140"
type input "13999900"
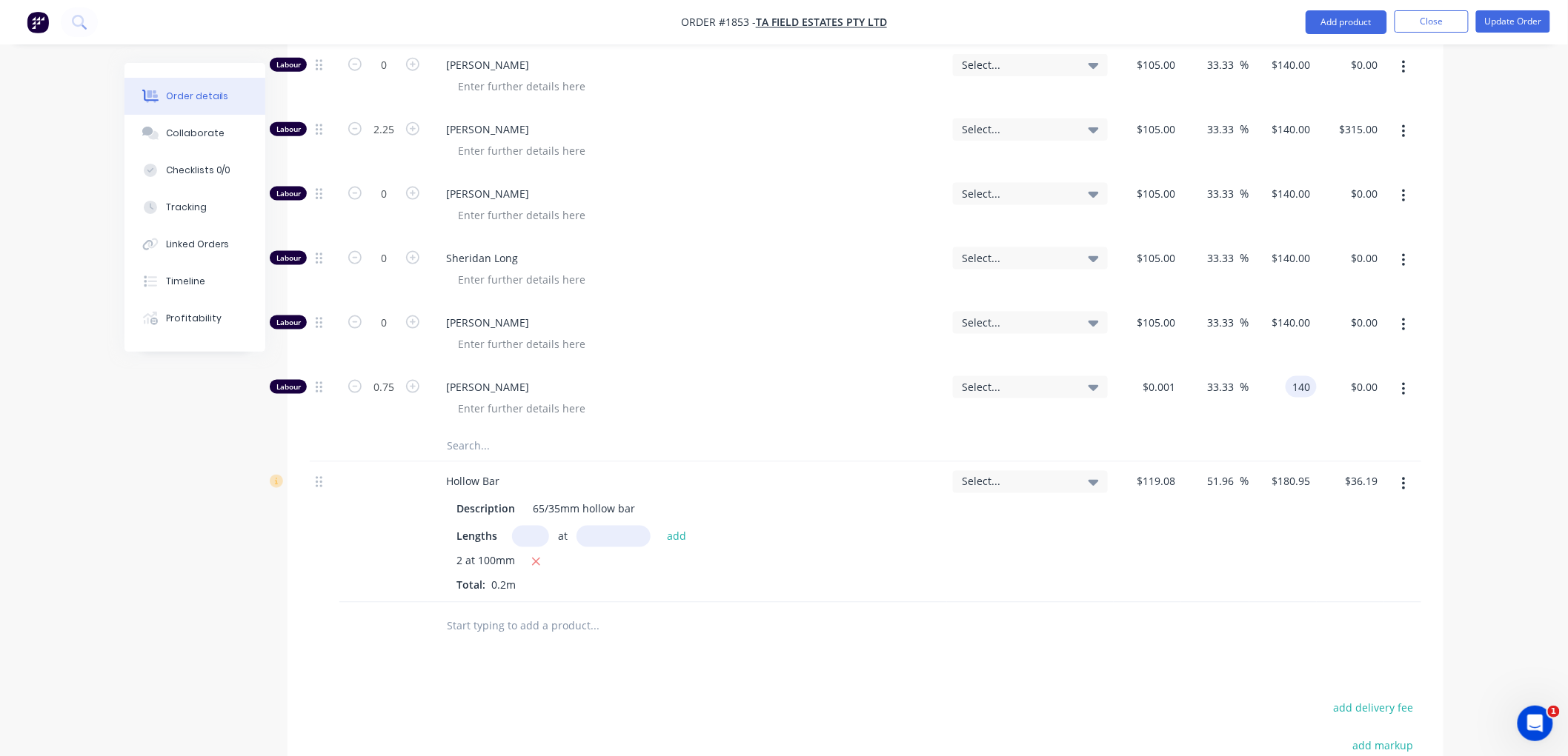
type input "$140.00"
type input "$105.00"
click at [354, 512] on div at bounding box center [383, 532] width 89 height 141
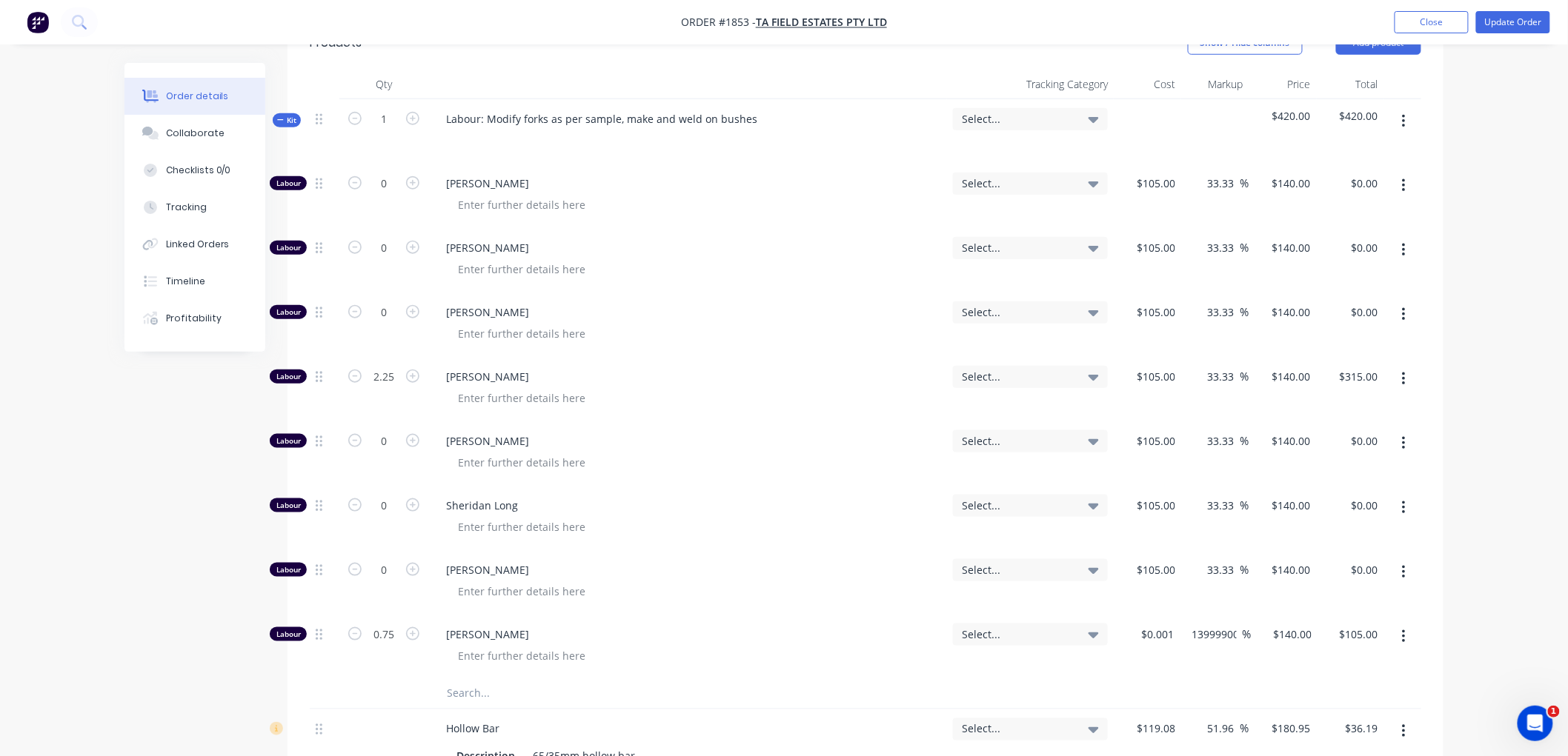
scroll to position [329, 0]
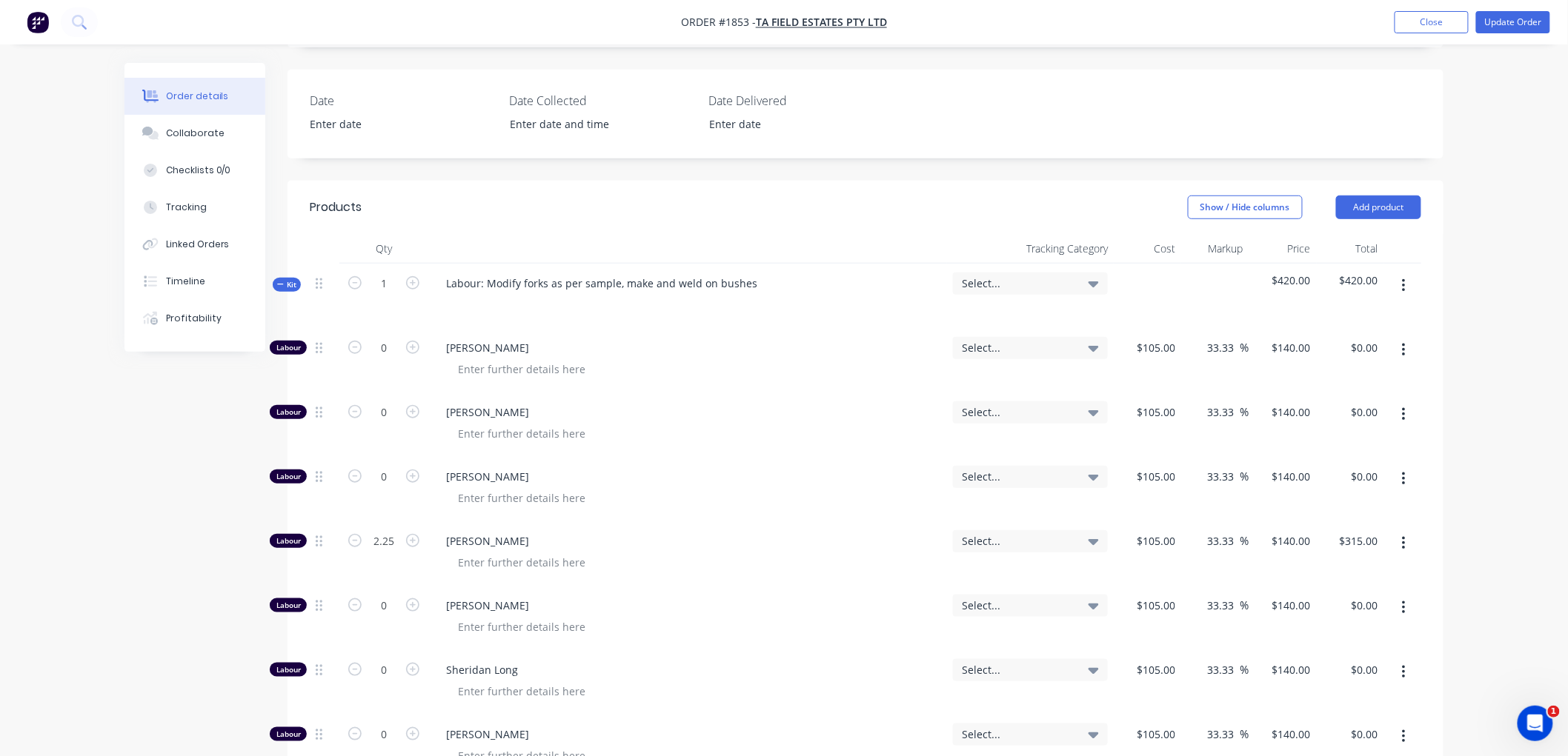
click at [279, 281] on icon "button" at bounding box center [280, 284] width 6 height 7
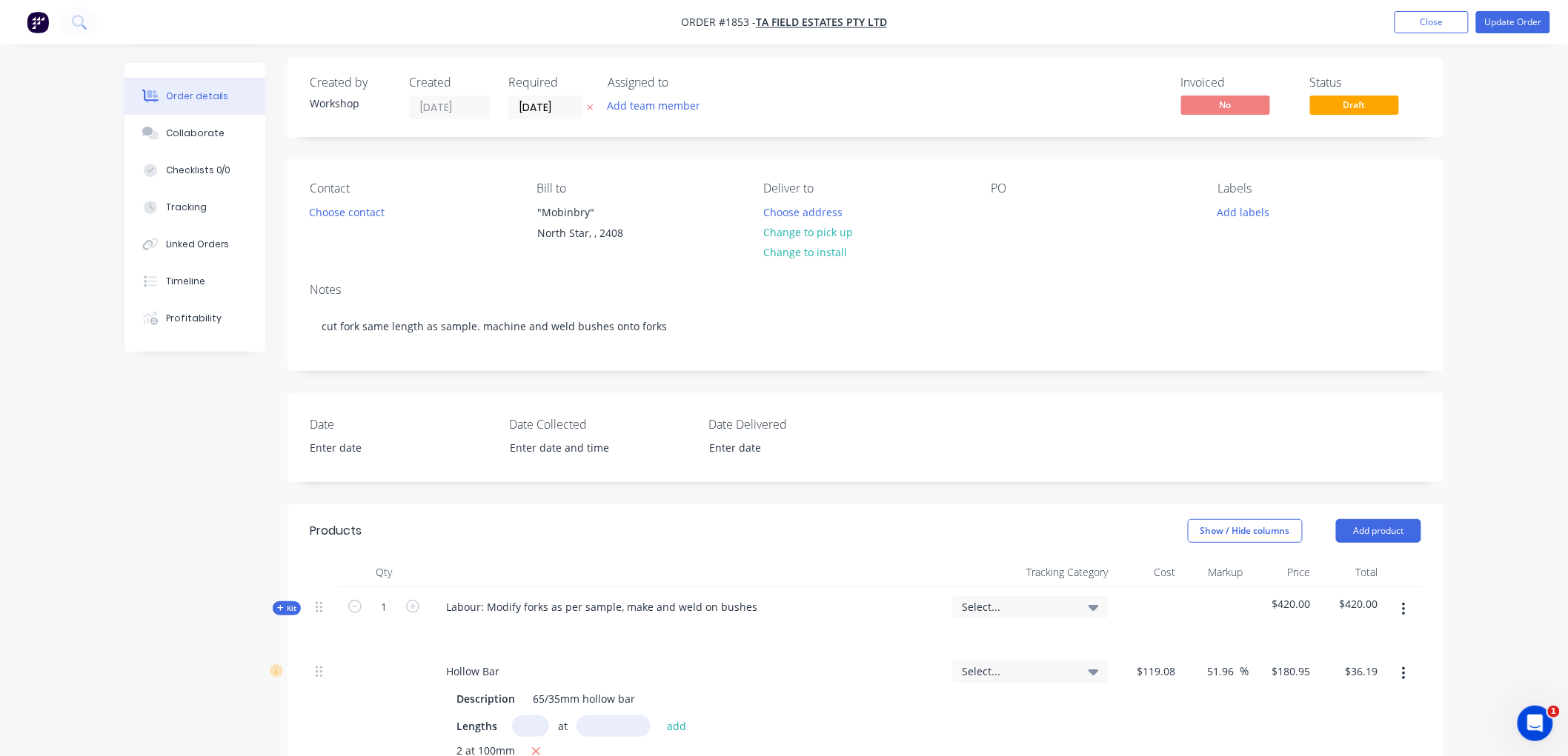
scroll to position [0, 0]
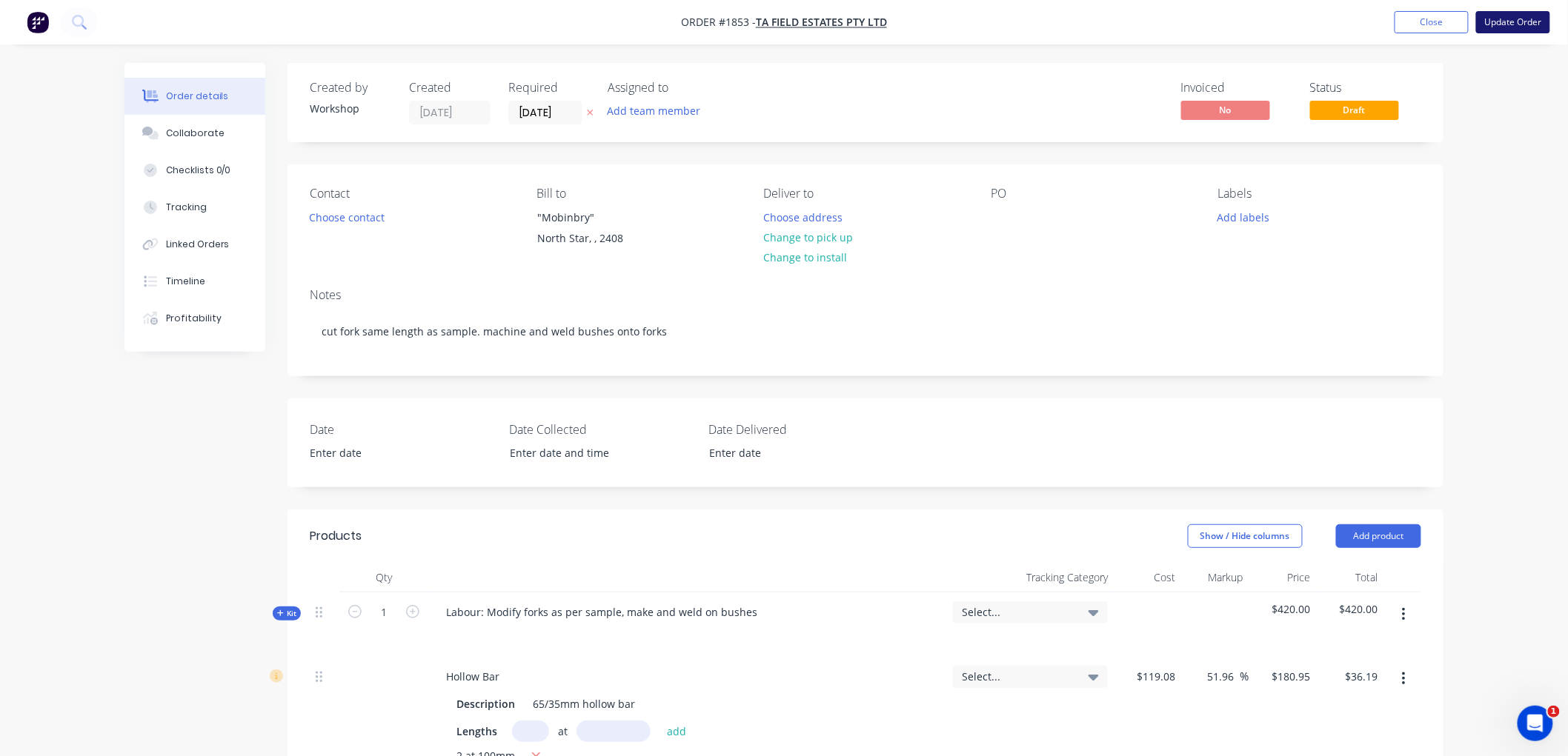
click at [1508, 24] on button "Update Order" at bounding box center [1513, 22] width 74 height 22
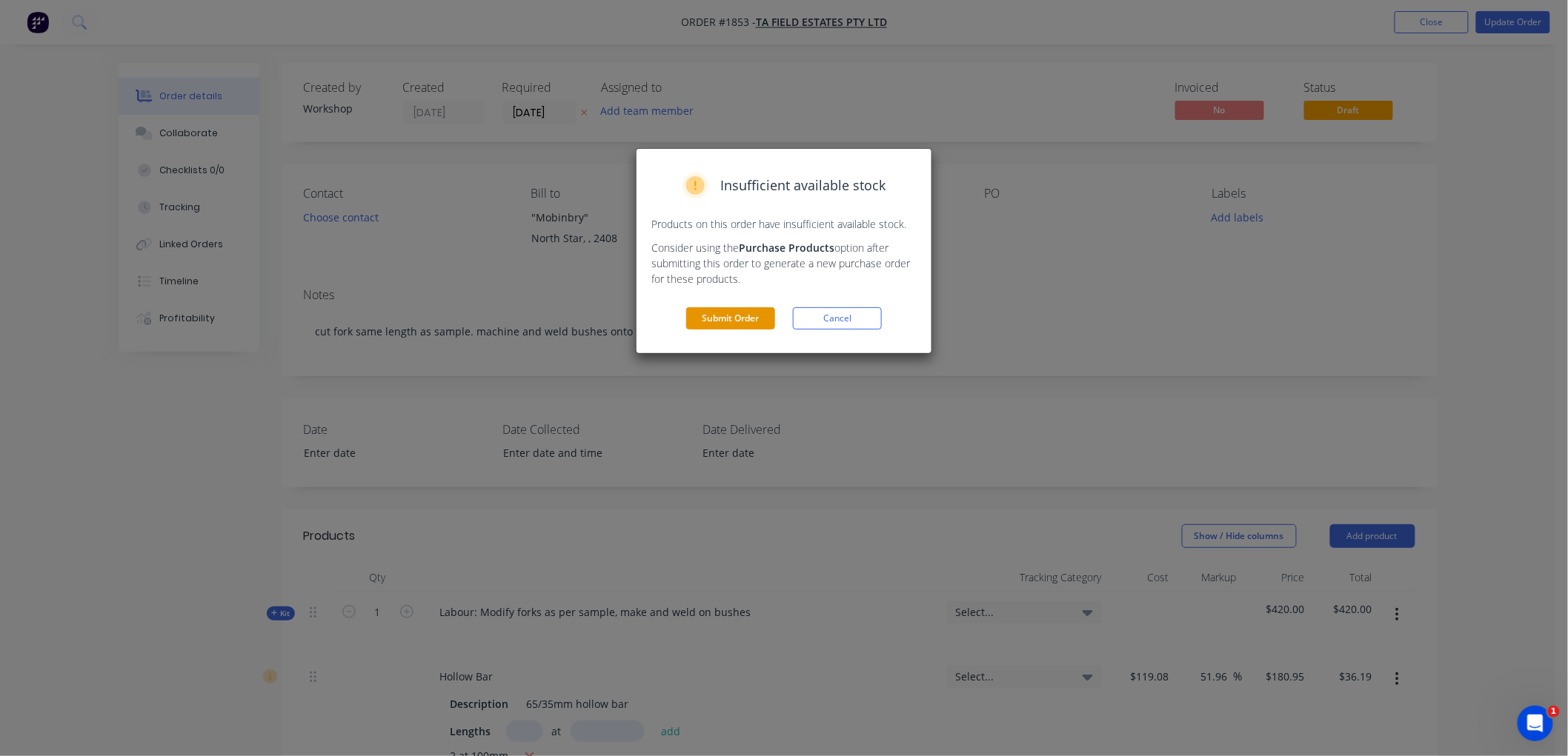
click at [751, 309] on button "Submit Order" at bounding box center [730, 318] width 89 height 22
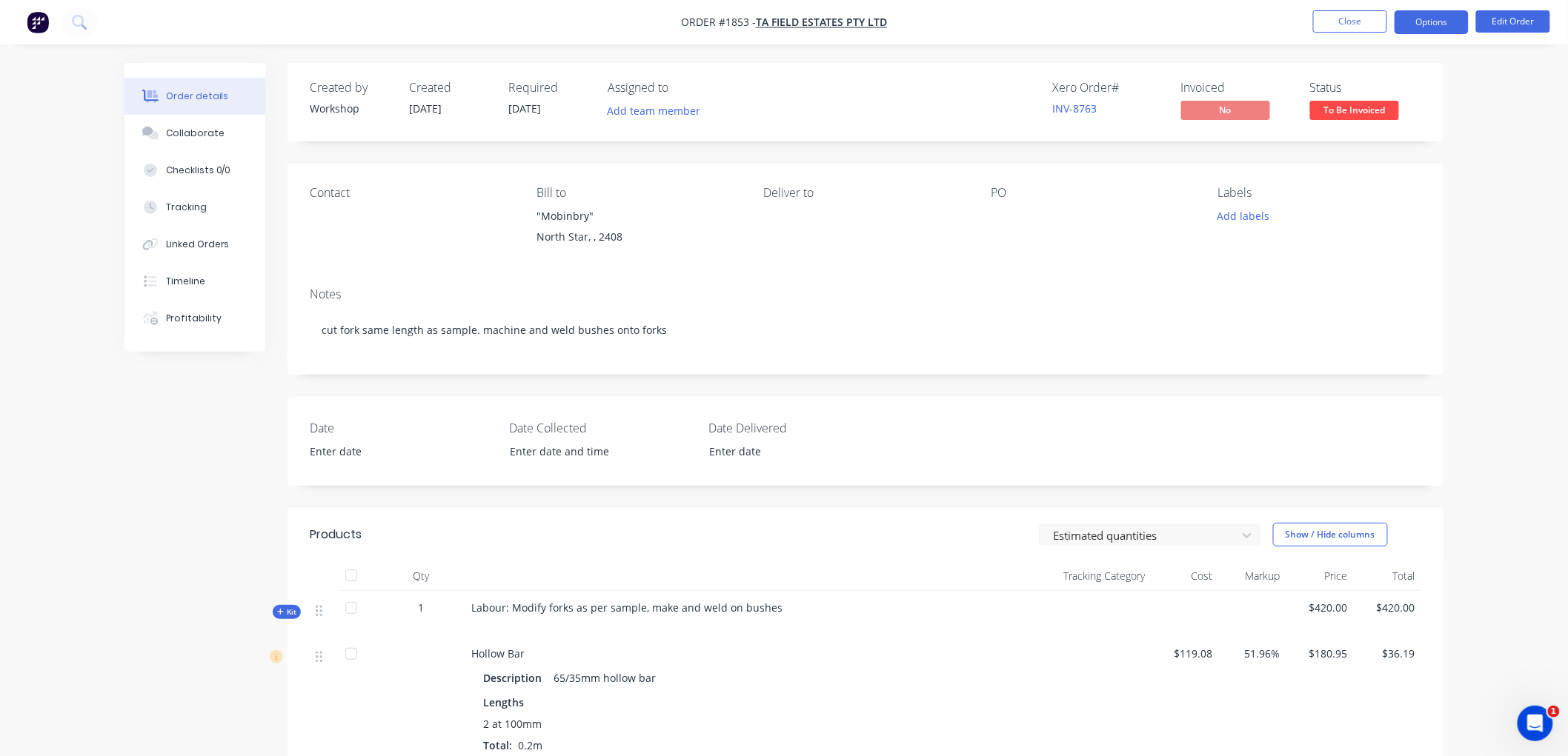
click at [1416, 22] on button "Options" at bounding box center [1431, 22] width 74 height 24
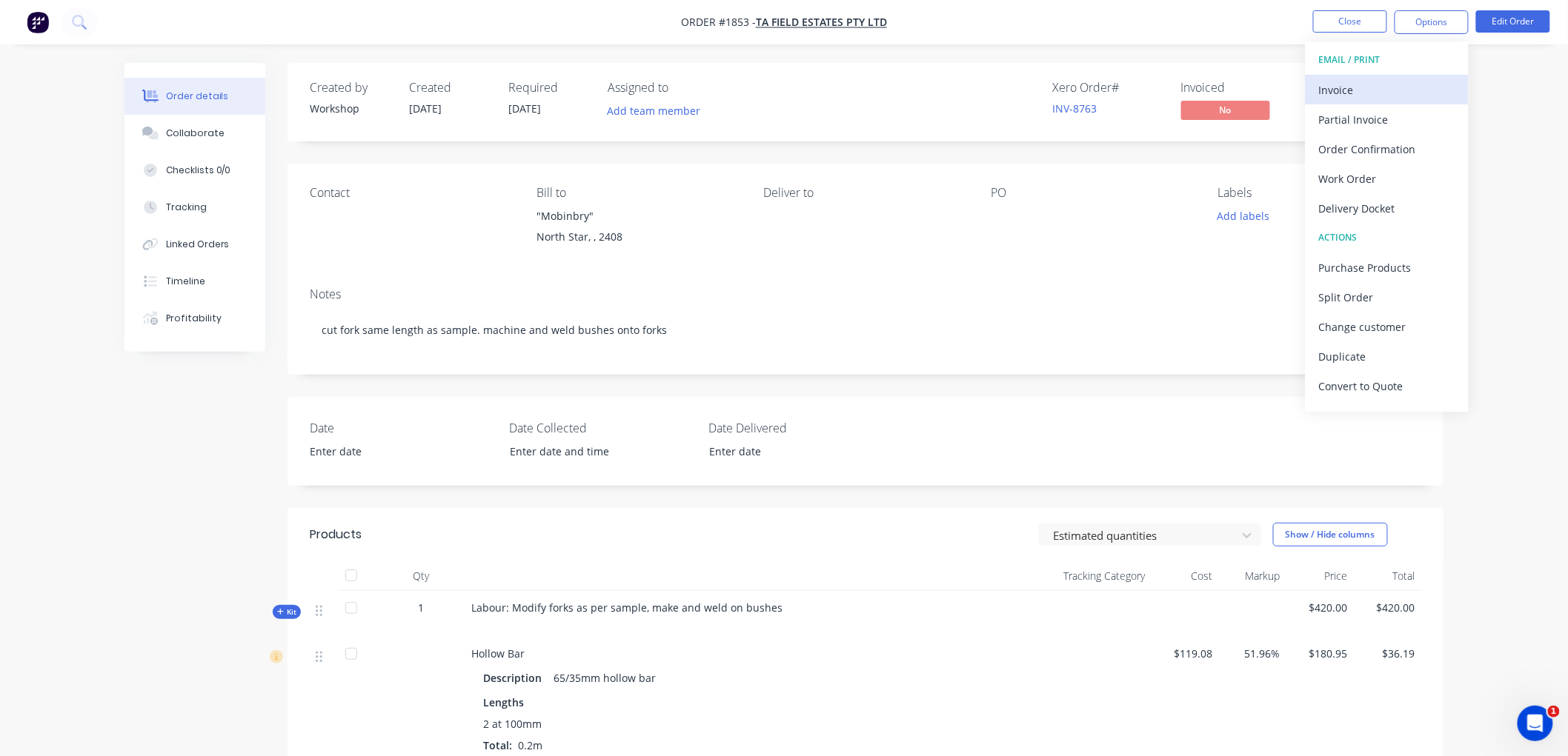
click at [1372, 91] on div "Invoice" at bounding box center [1386, 89] width 137 height 21
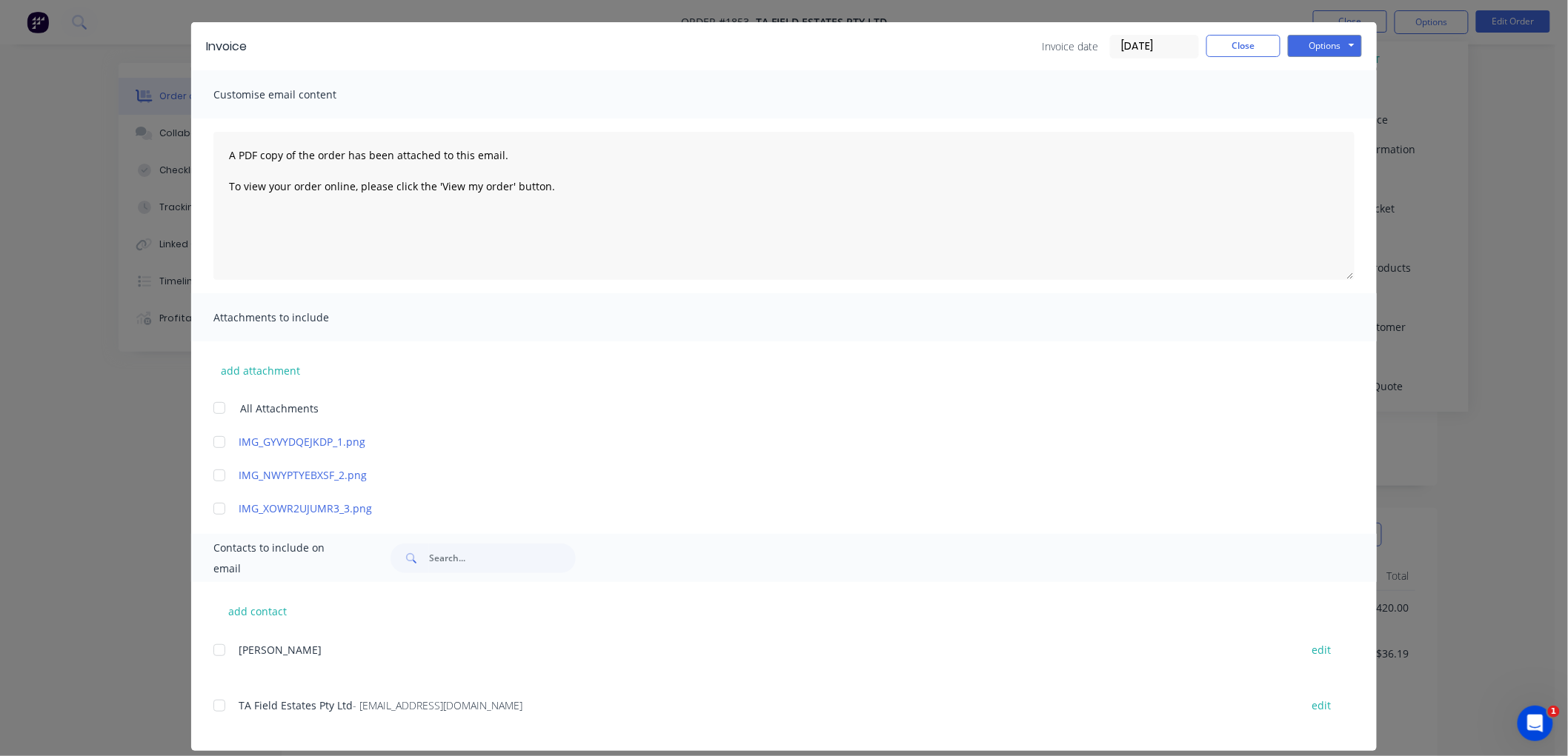
scroll to position [52, 0]
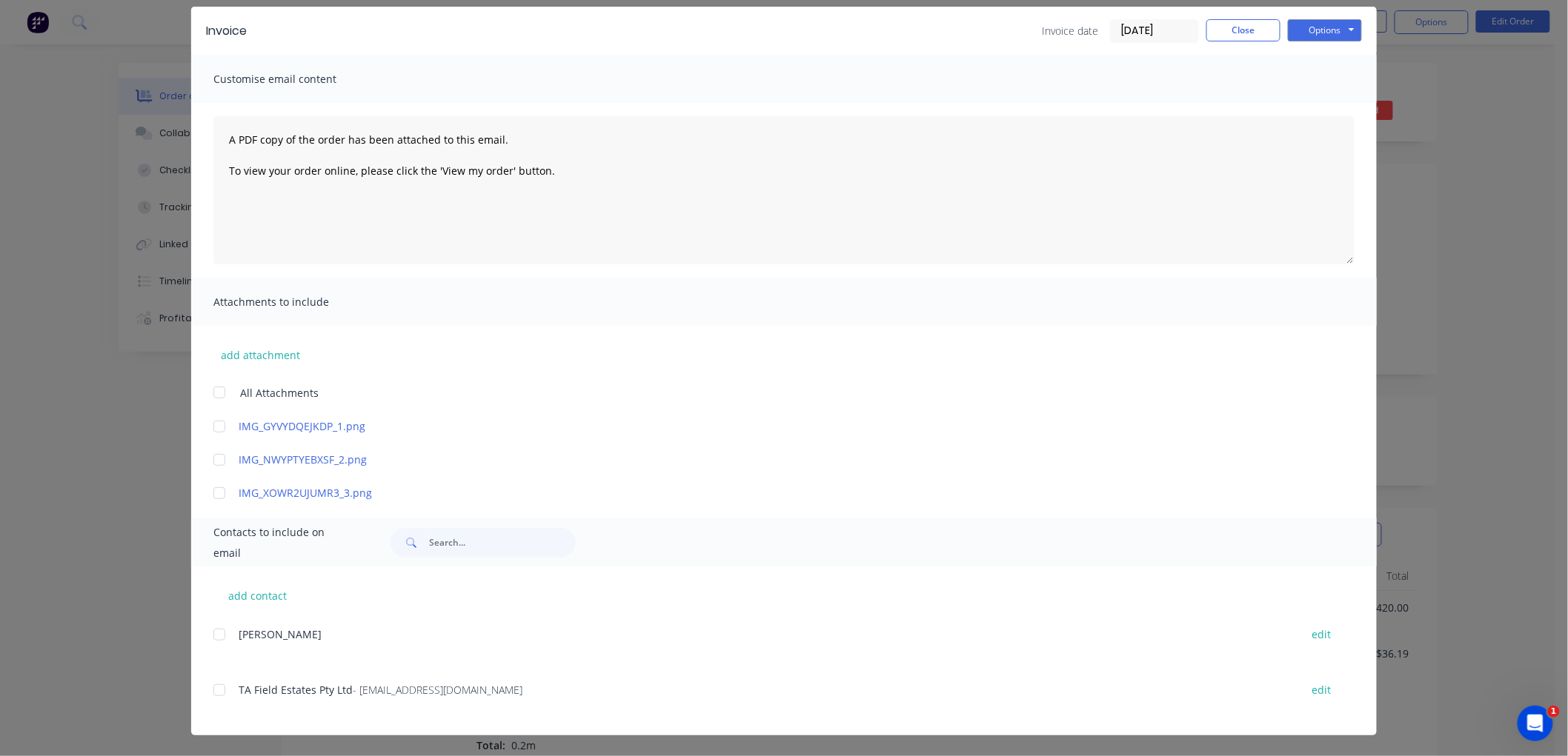
click at [209, 685] on div at bounding box center [219, 690] width 29 height 29
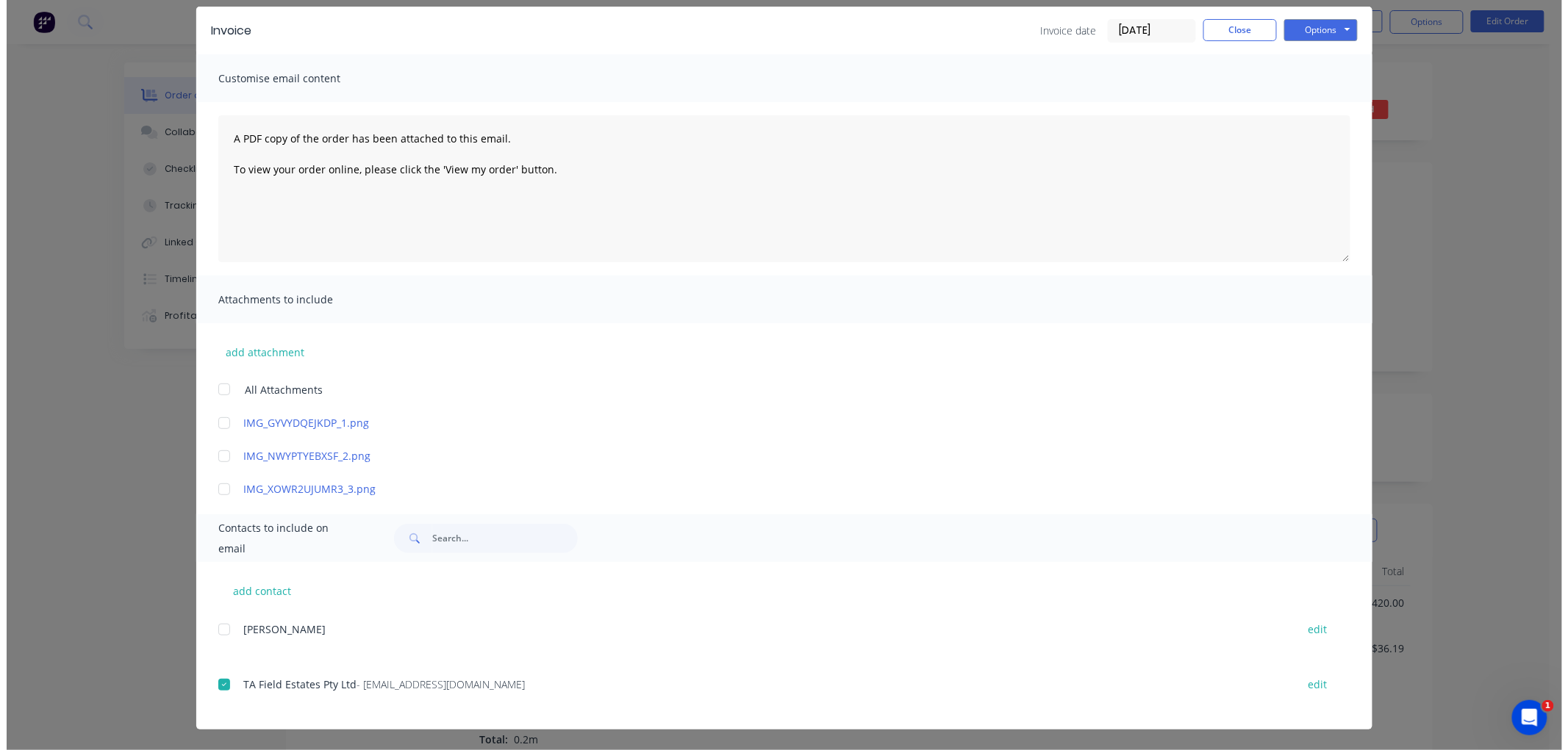
scroll to position [0, 0]
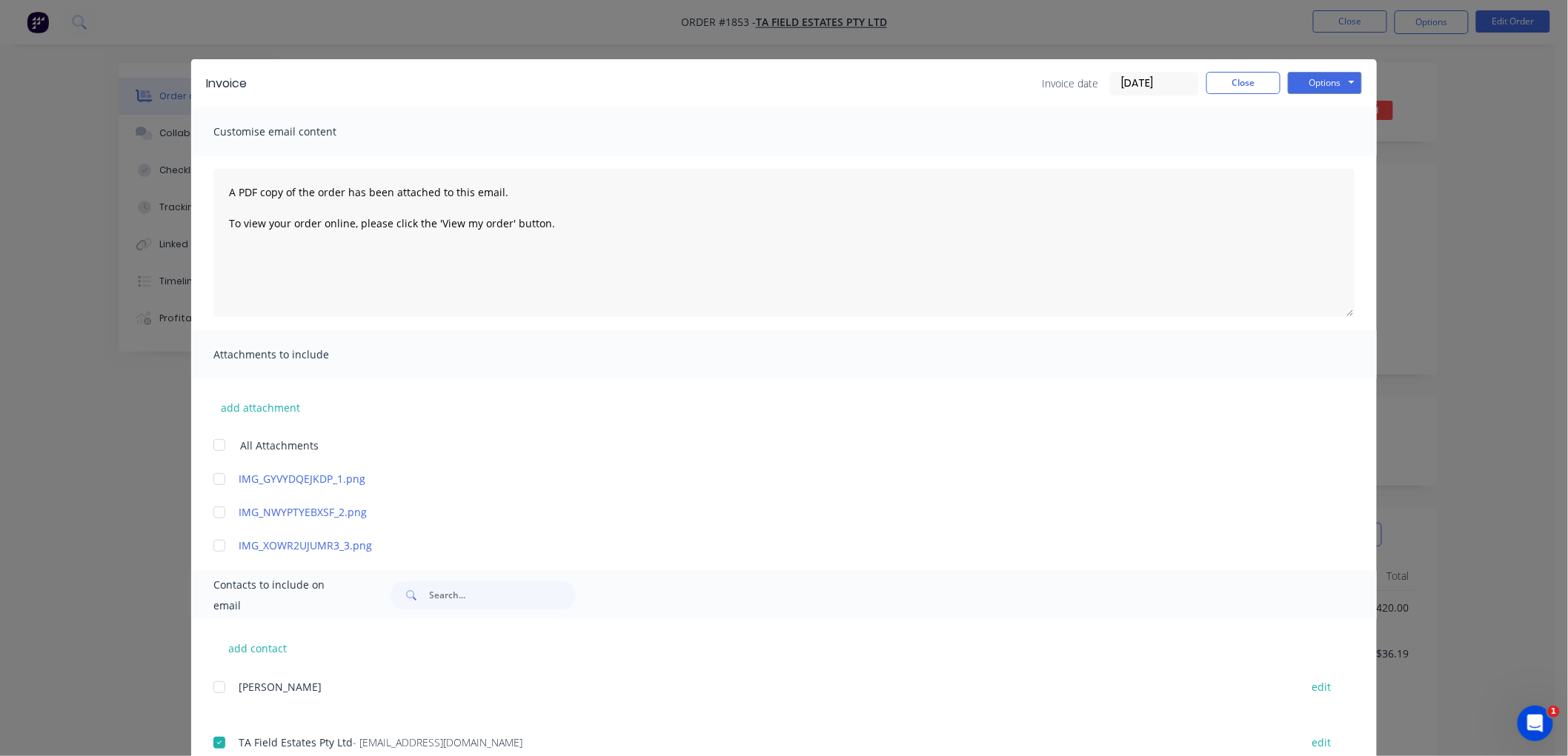
click at [1145, 86] on input "[DATE]" at bounding box center [1154, 83] width 87 height 22
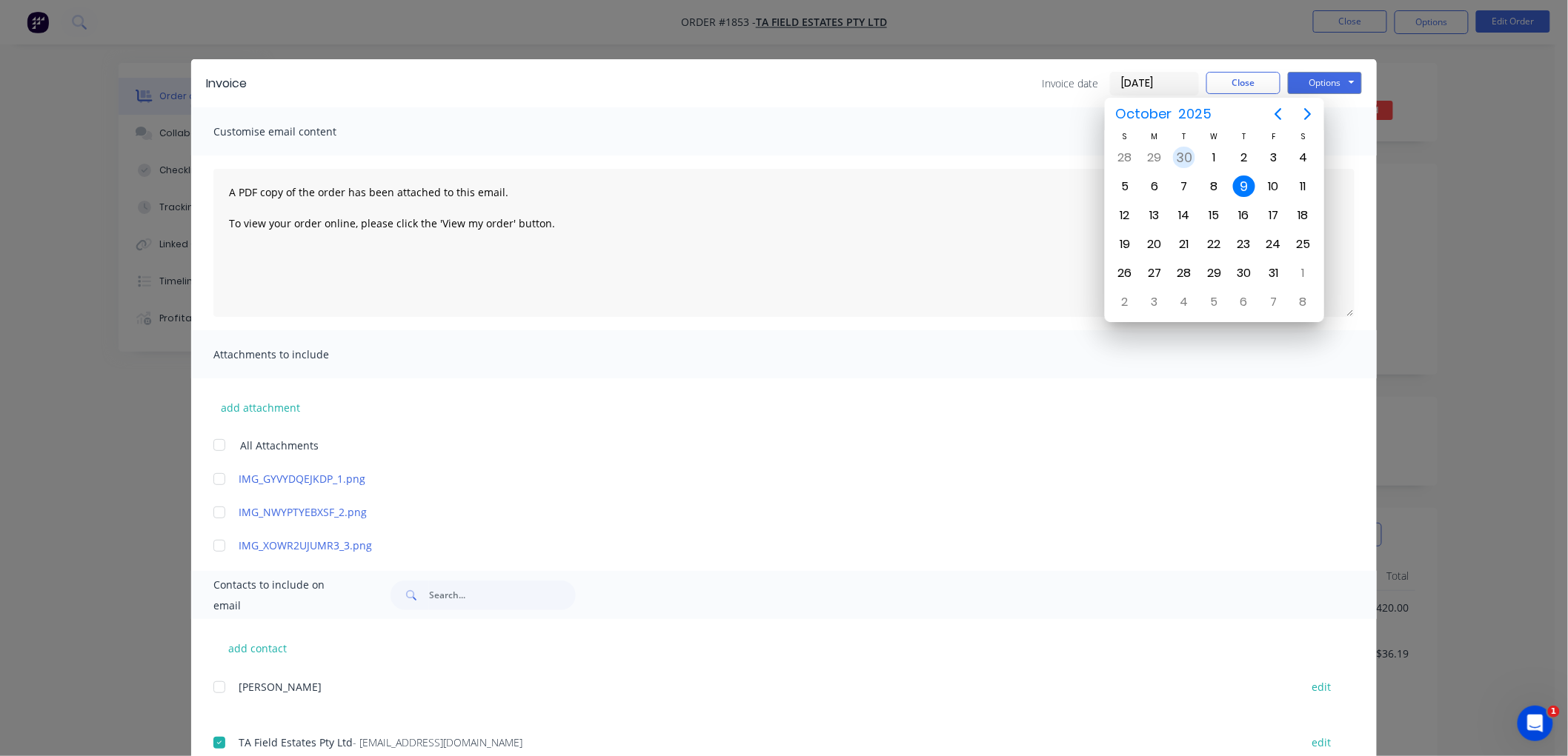
click at [1190, 149] on div "30" at bounding box center [1184, 158] width 22 height 22
type input "[DATE]"
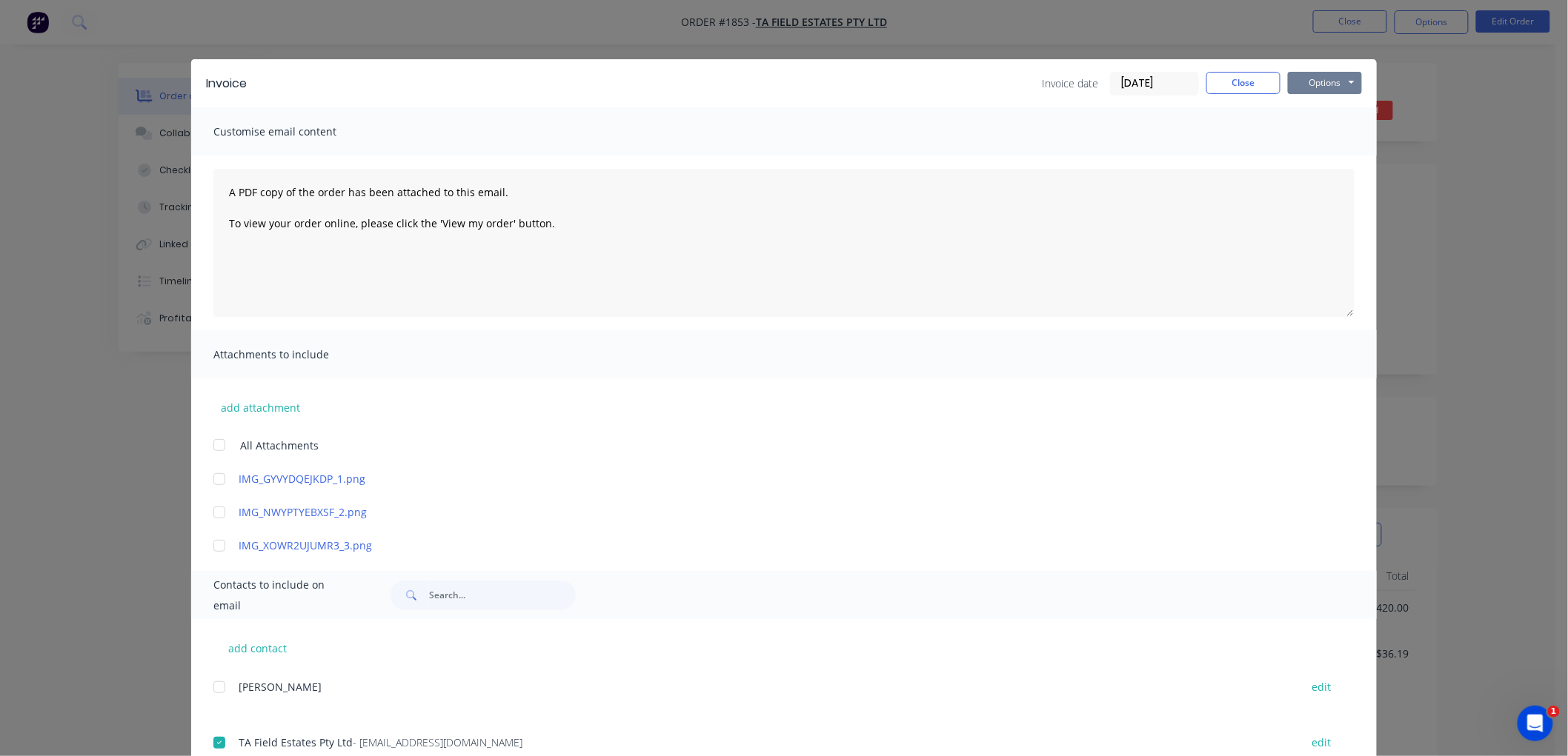
click at [1308, 82] on button "Options" at bounding box center [1324, 82] width 74 height 22
click at [1323, 157] on button "Email" at bounding box center [1334, 158] width 94 height 25
click at [1222, 84] on button "Close" at bounding box center [1243, 82] width 74 height 22
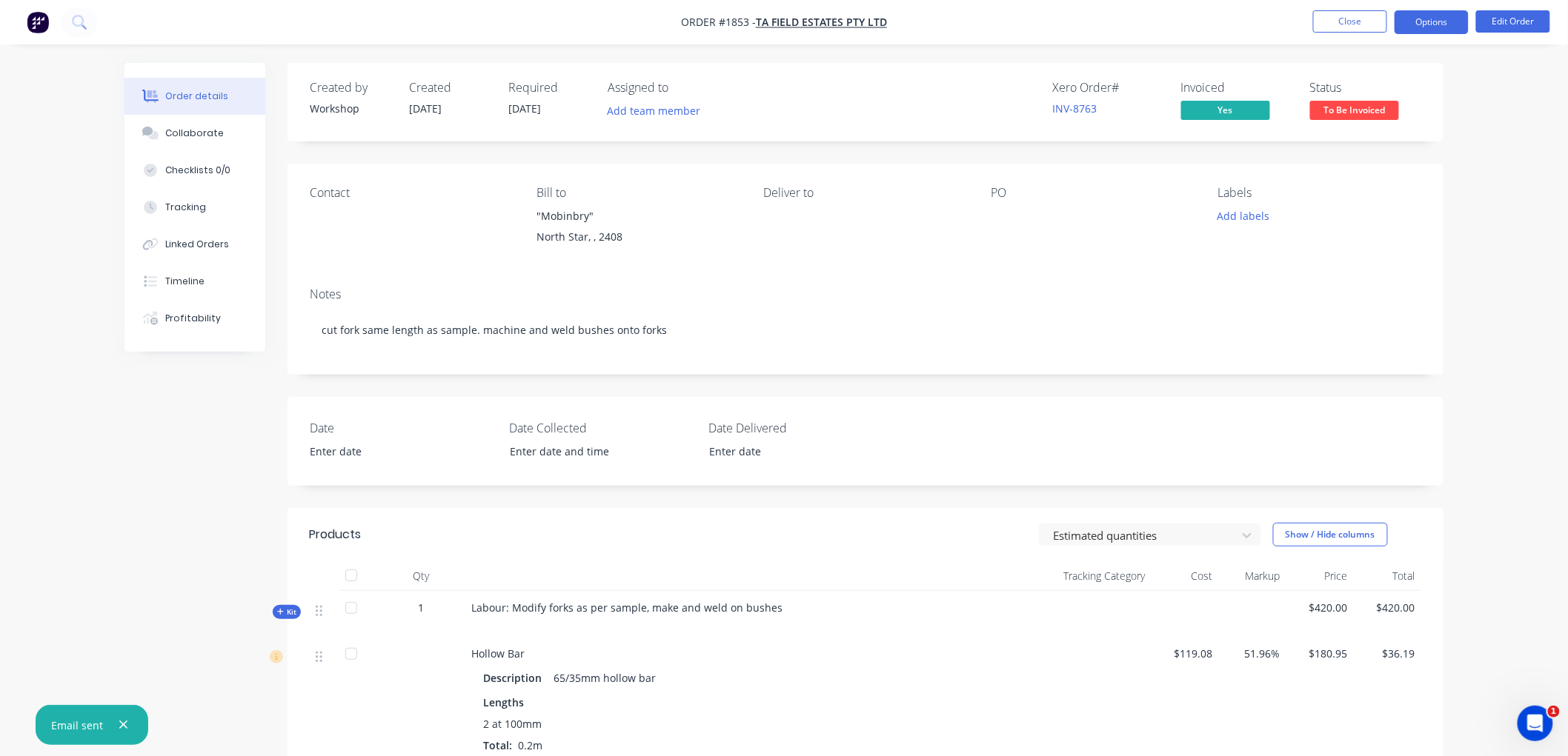
click at [1439, 16] on button "Options" at bounding box center [1431, 22] width 74 height 24
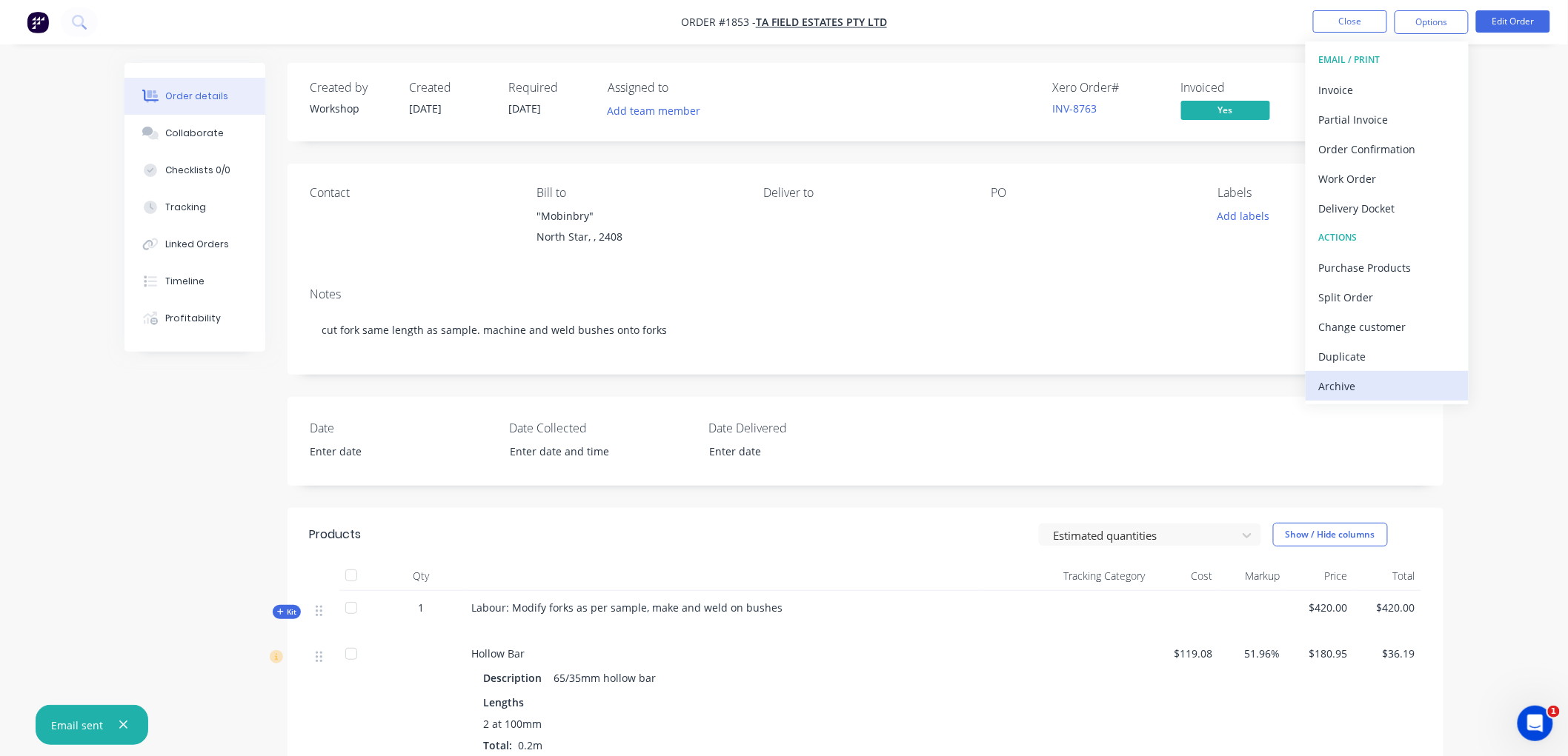
click at [1344, 384] on div "Archive" at bounding box center [1386, 386] width 137 height 21
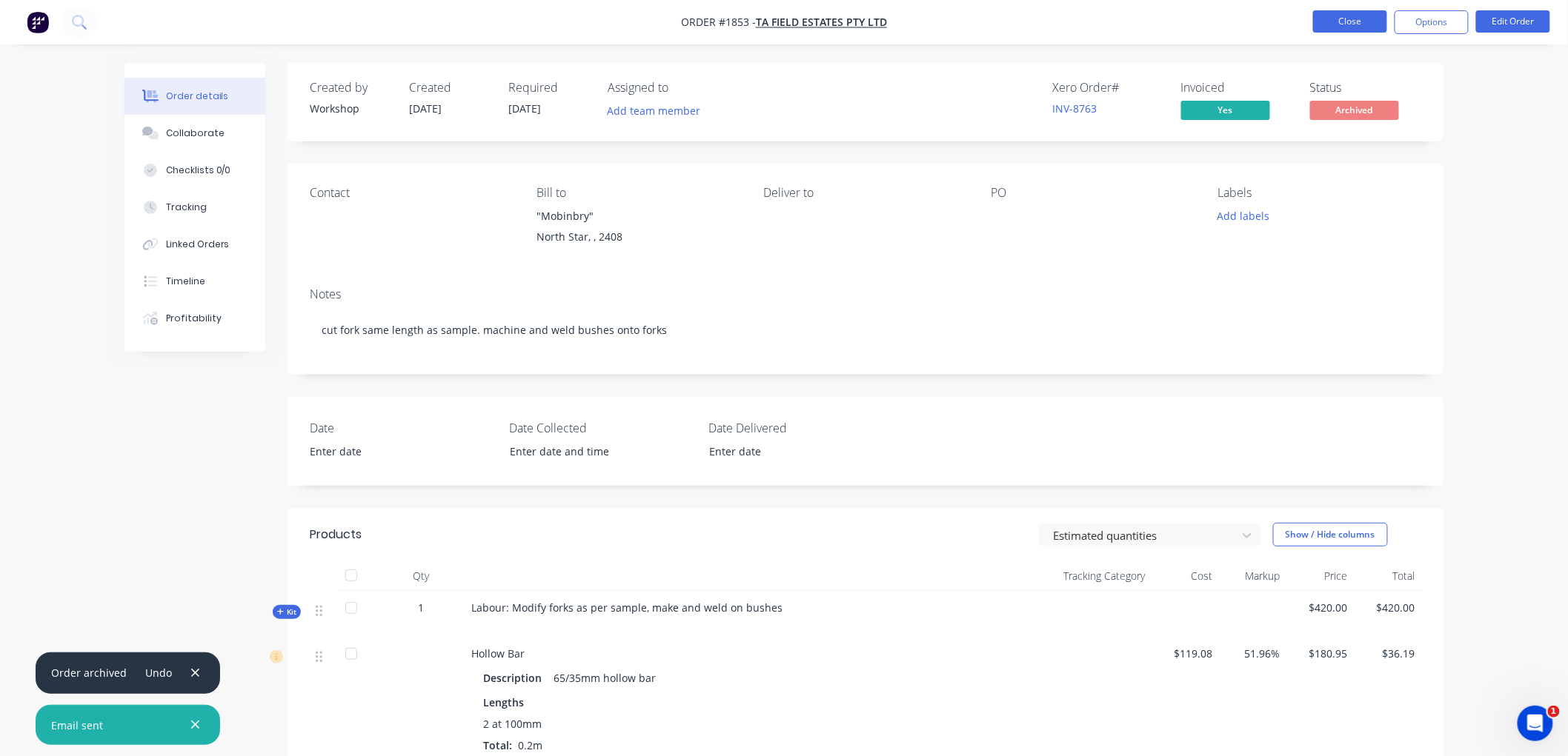
click at [1344, 24] on button "Close" at bounding box center [1350, 21] width 74 height 22
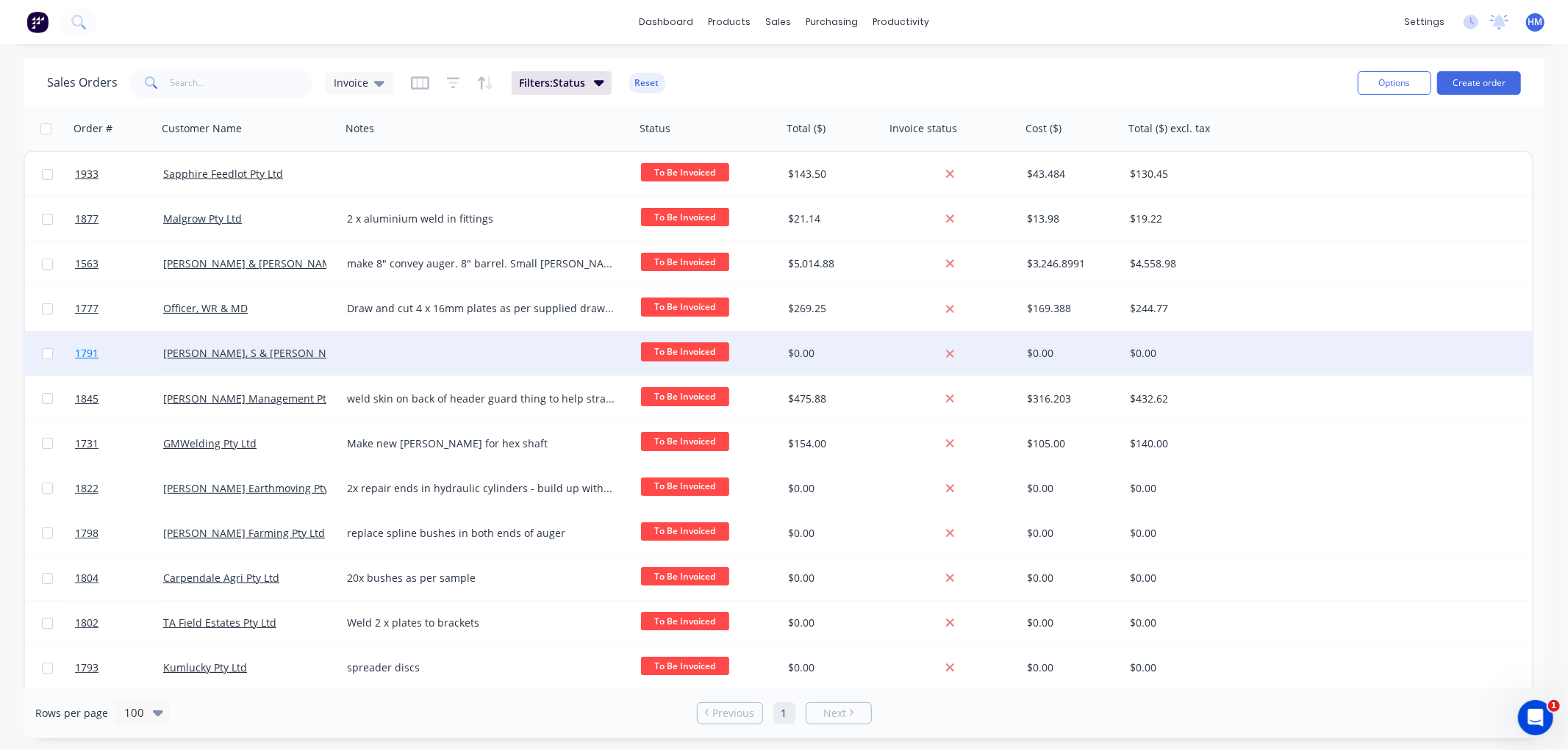
click at [136, 349] on link "1791" at bounding box center [118, 353] width 88 height 44
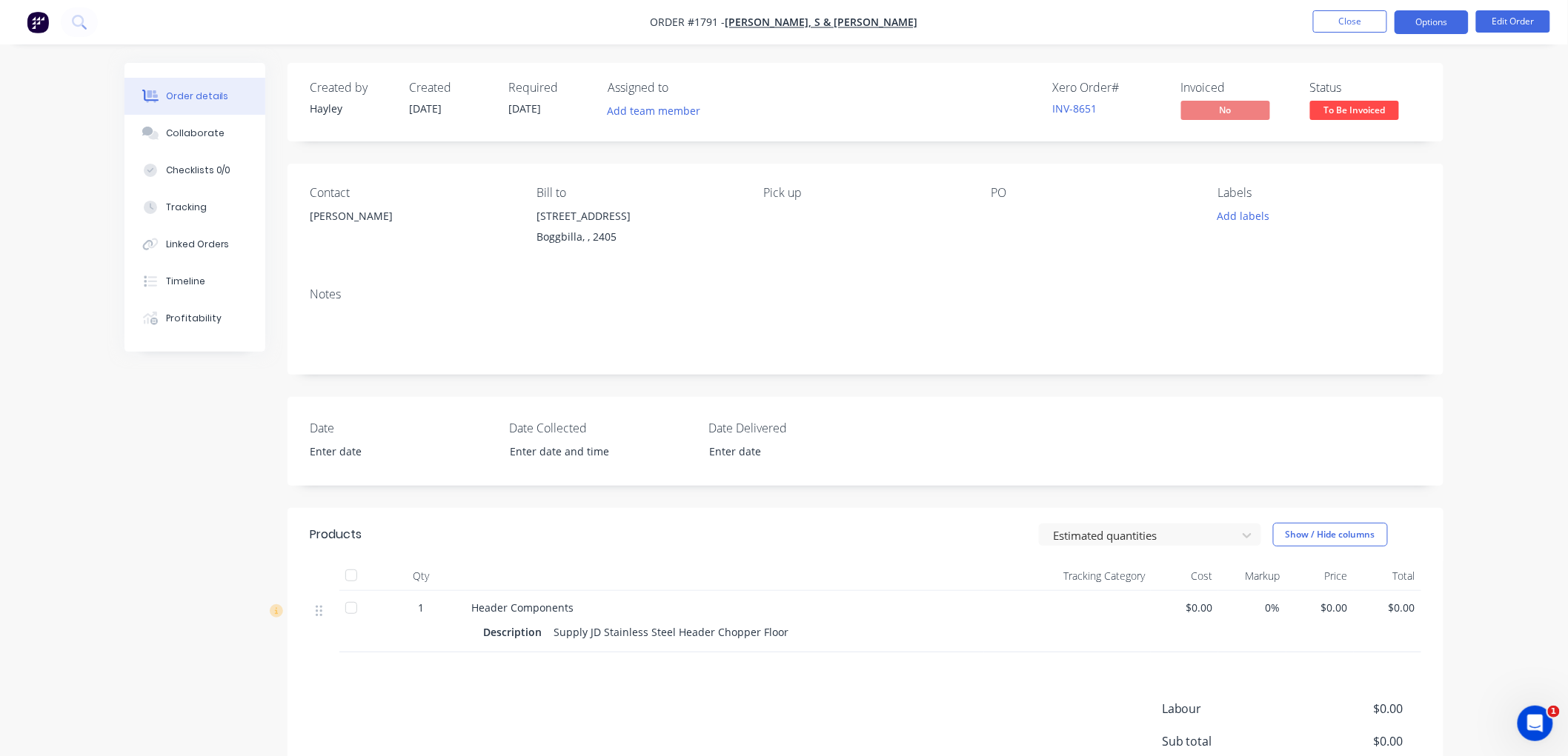
click at [1435, 22] on button "Options" at bounding box center [1431, 22] width 74 height 24
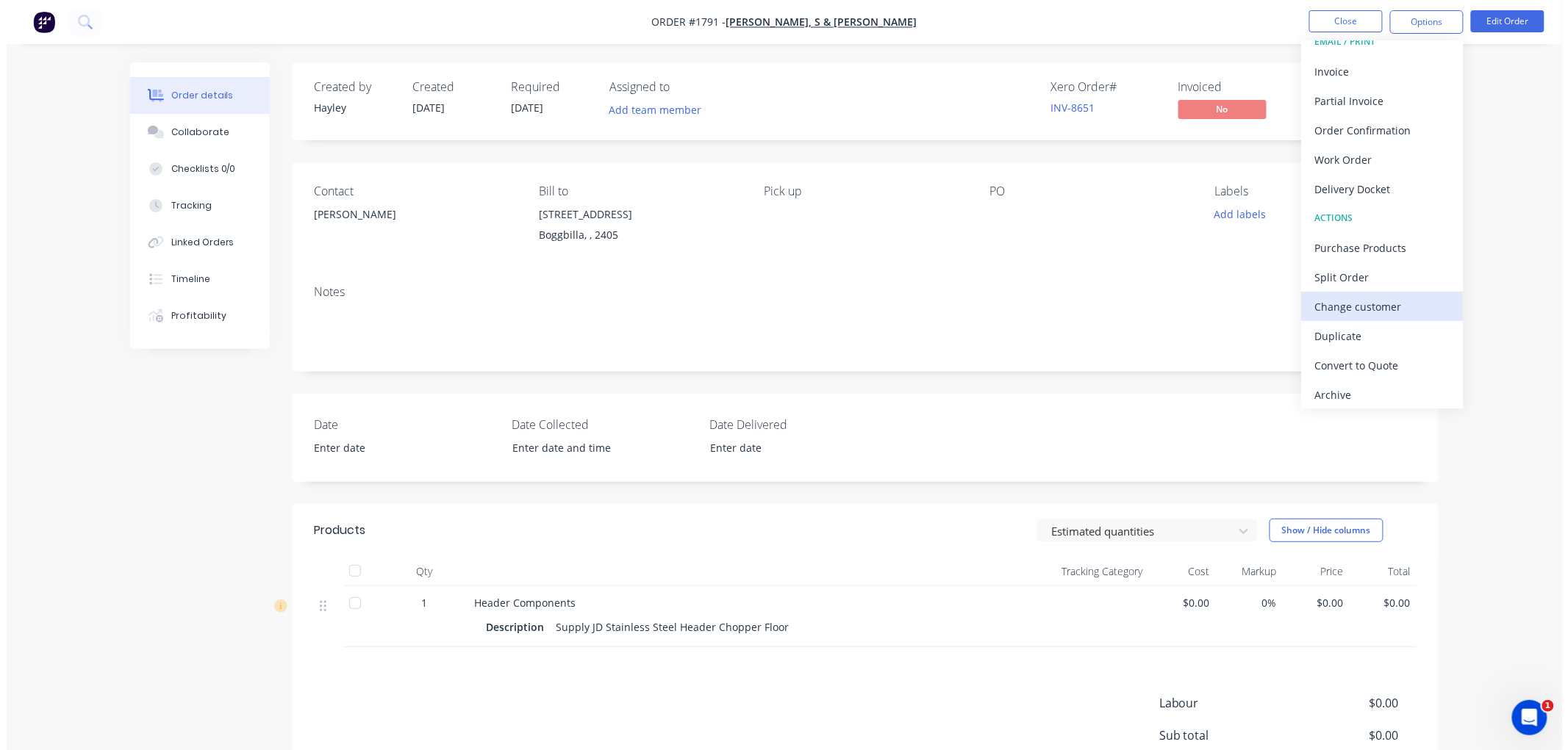
scroll to position [22, 0]
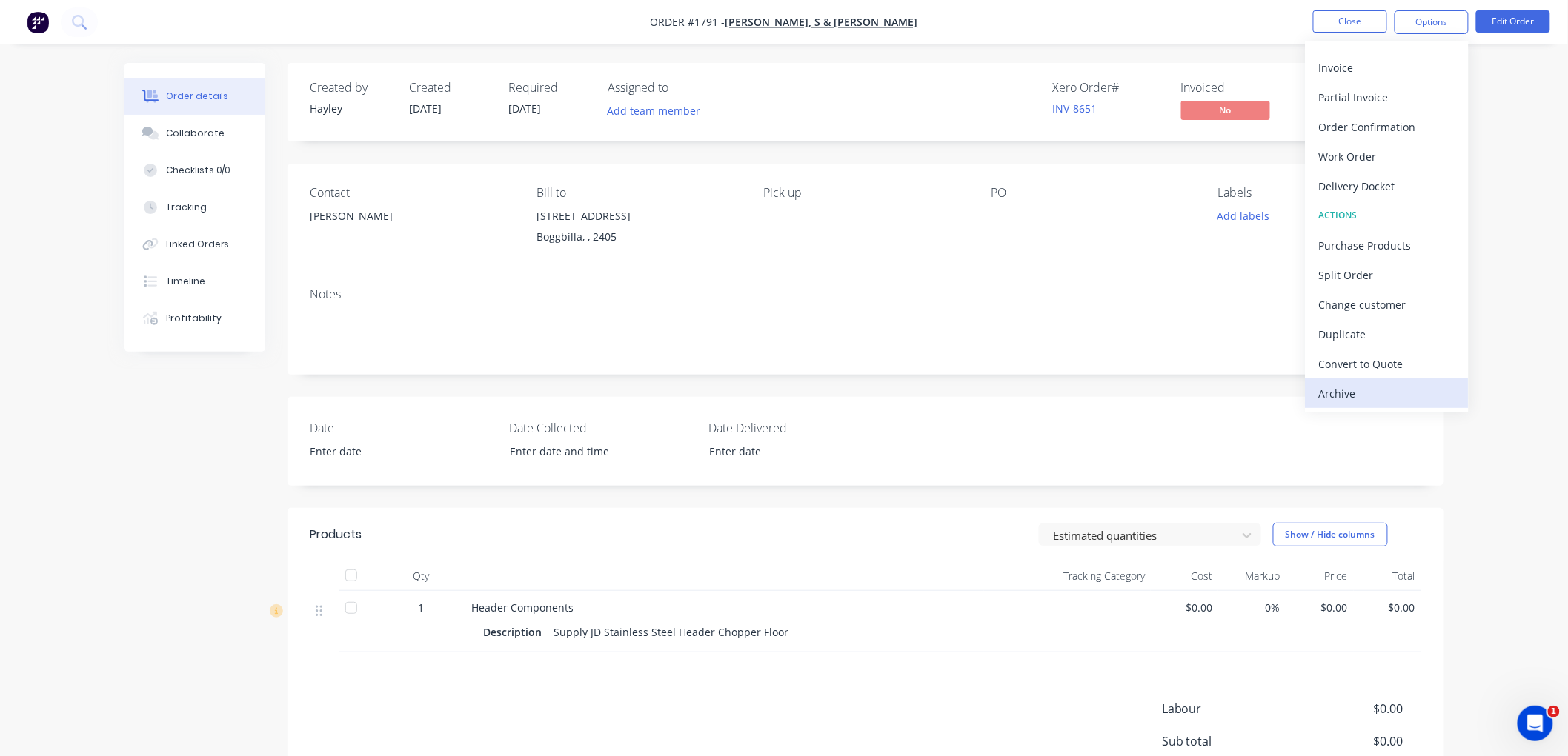
click at [1369, 394] on div "Archive" at bounding box center [1386, 393] width 137 height 21
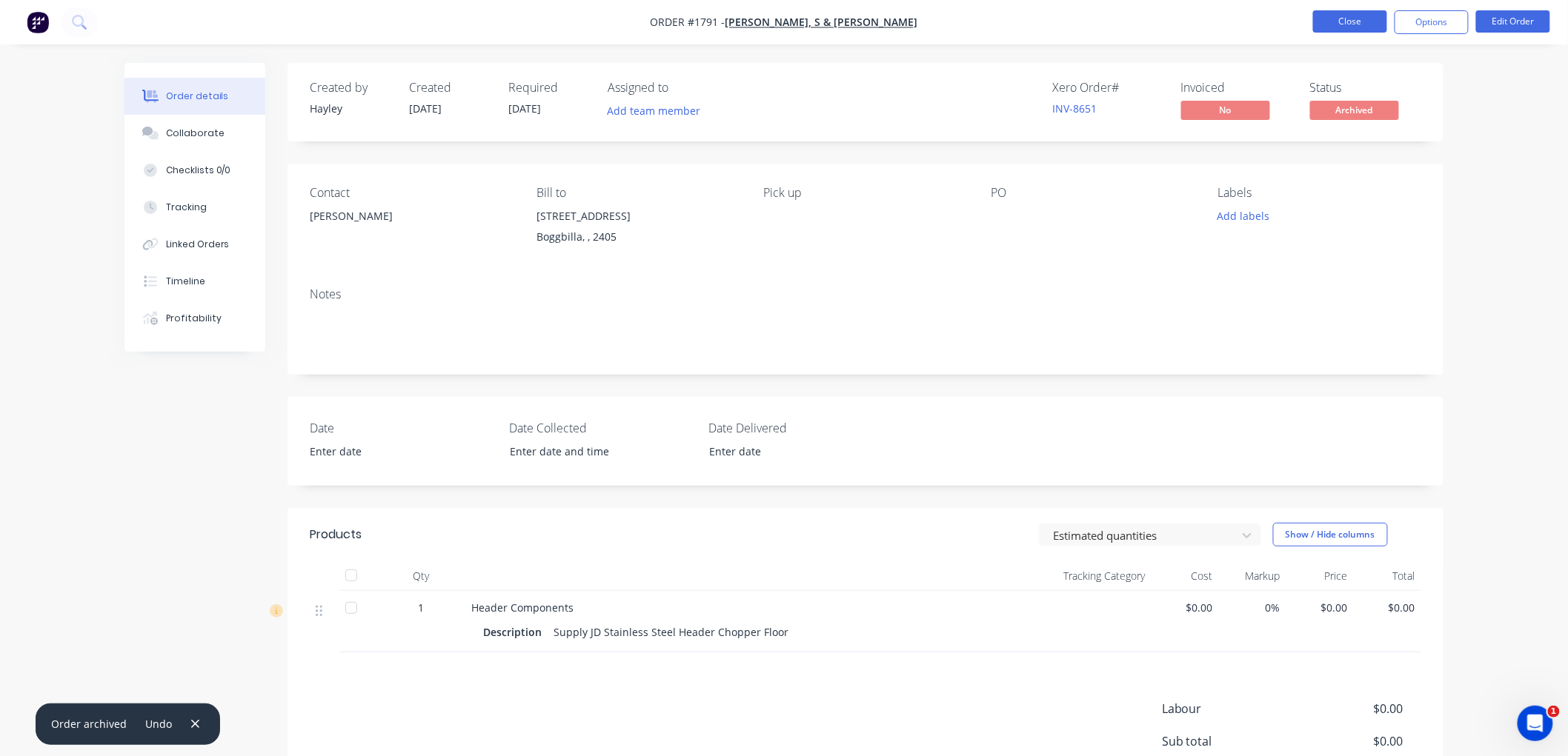
click at [1346, 16] on button "Close" at bounding box center [1350, 21] width 74 height 22
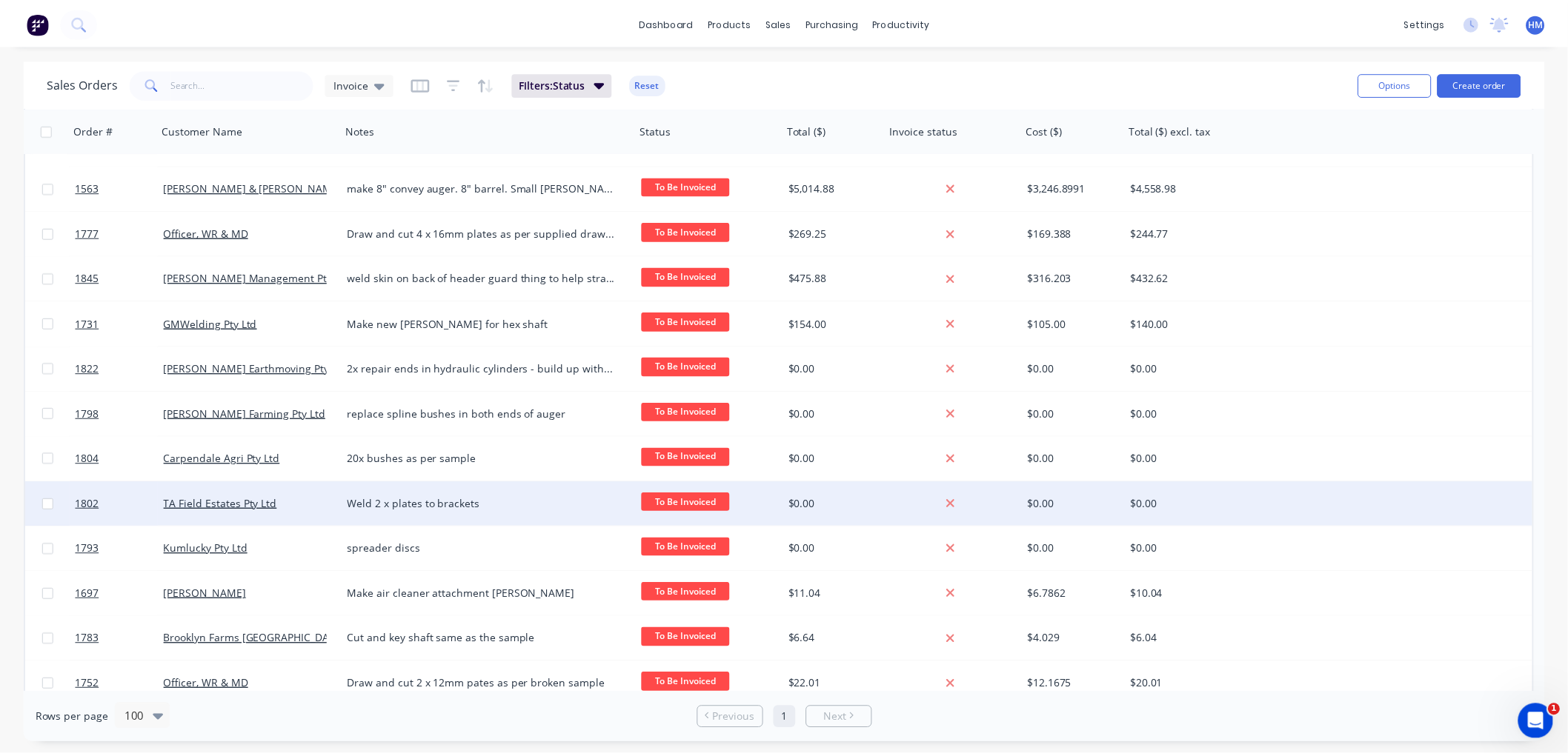
scroll to position [82, 0]
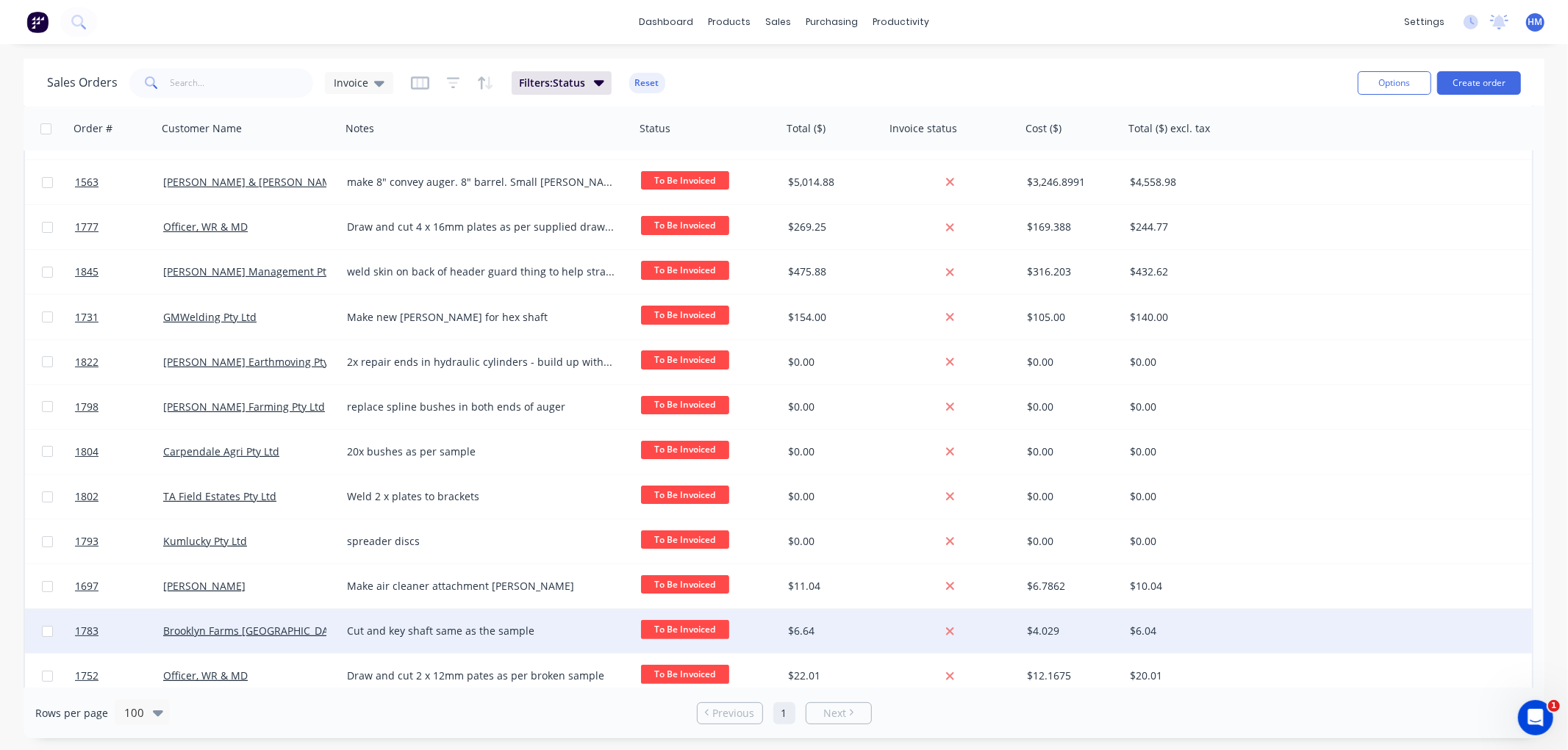
click at [294, 629] on div "Brooklyn Farms [GEOGRAPHIC_DATA]" at bounding box center [244, 631] width 163 height 15
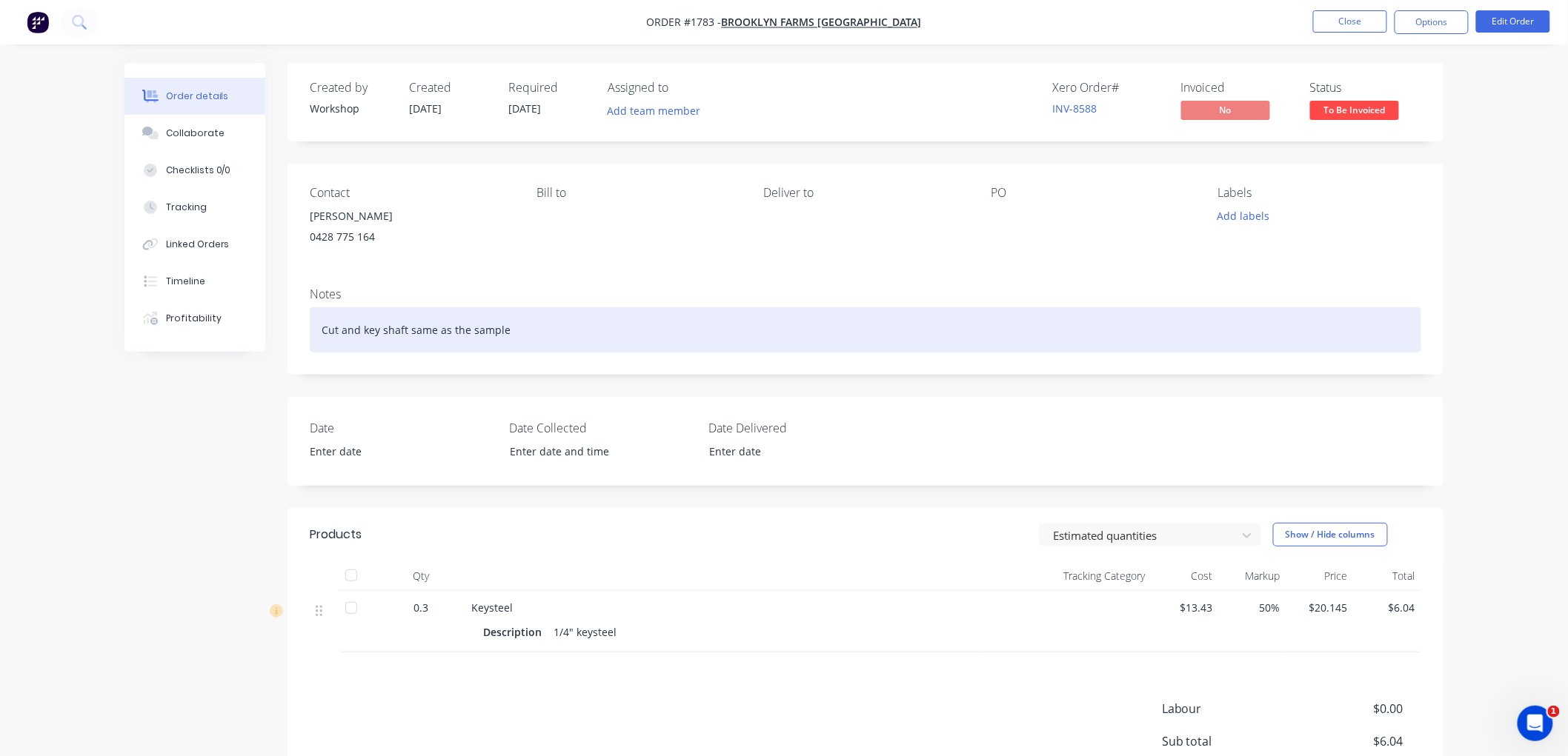
click at [398, 330] on div "Cut and key shaft same as the sample" at bounding box center [866, 329] width 1111 height 45
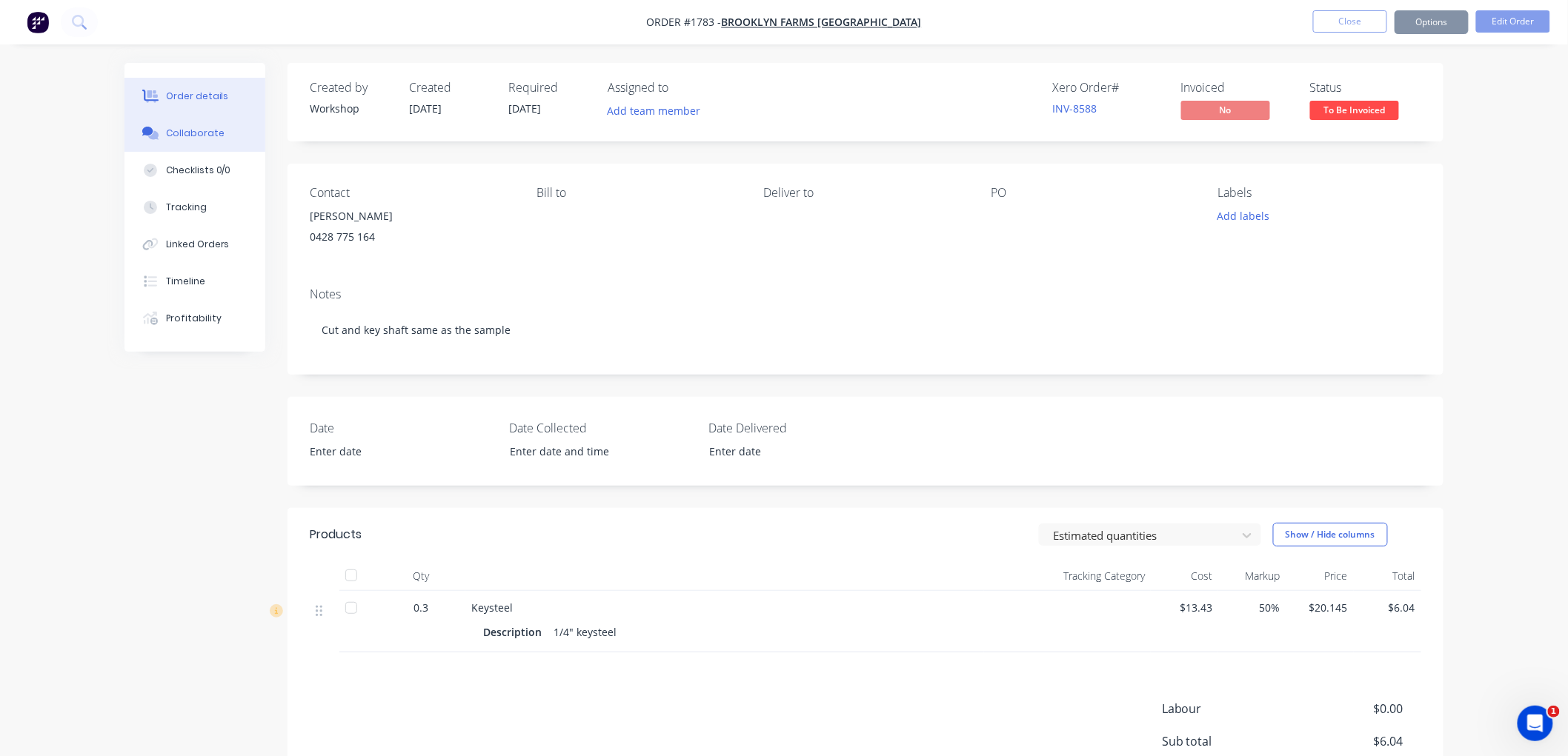
click at [213, 137] on div "Collaborate" at bounding box center [195, 133] width 59 height 14
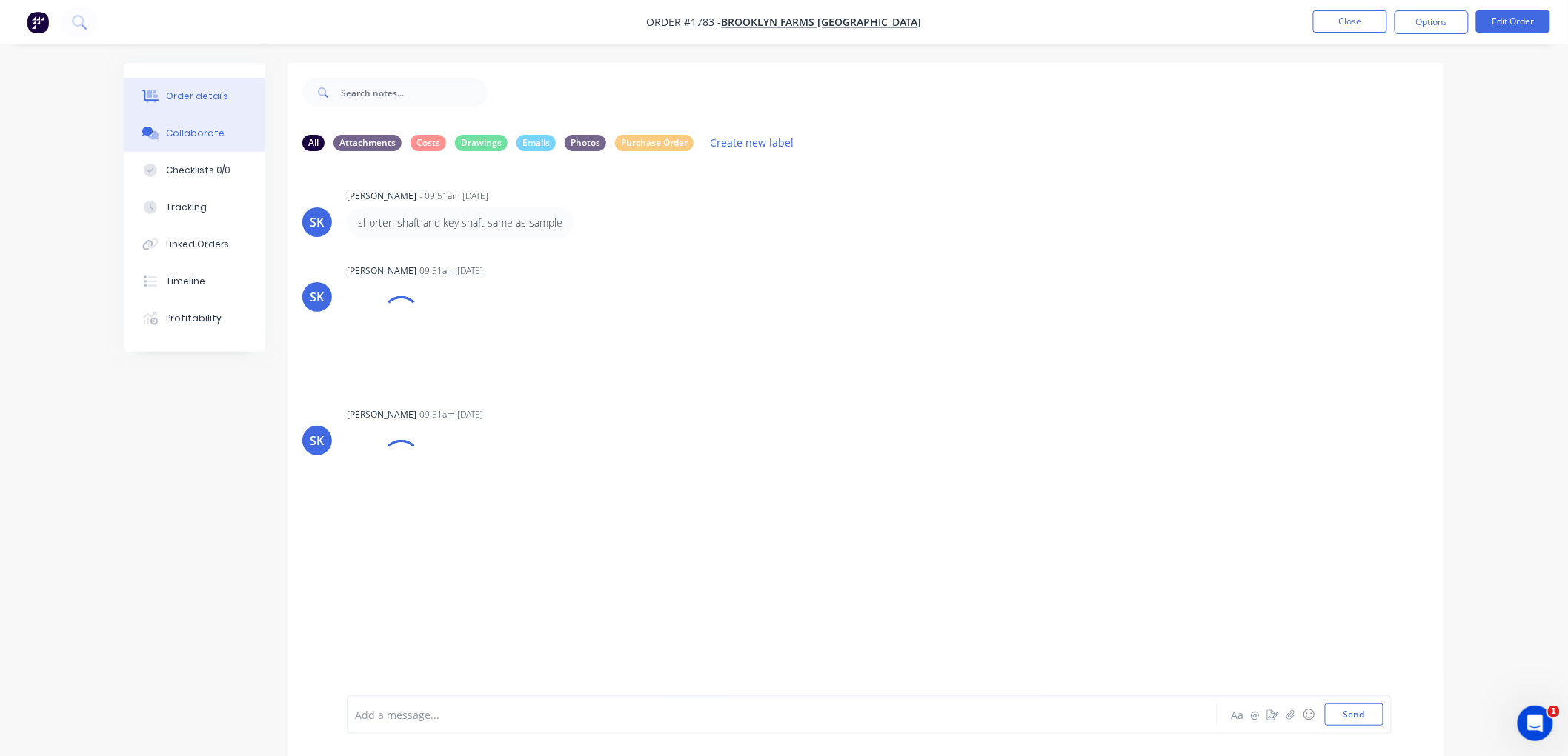
click at [176, 97] on div "Order details" at bounding box center [197, 96] width 63 height 14
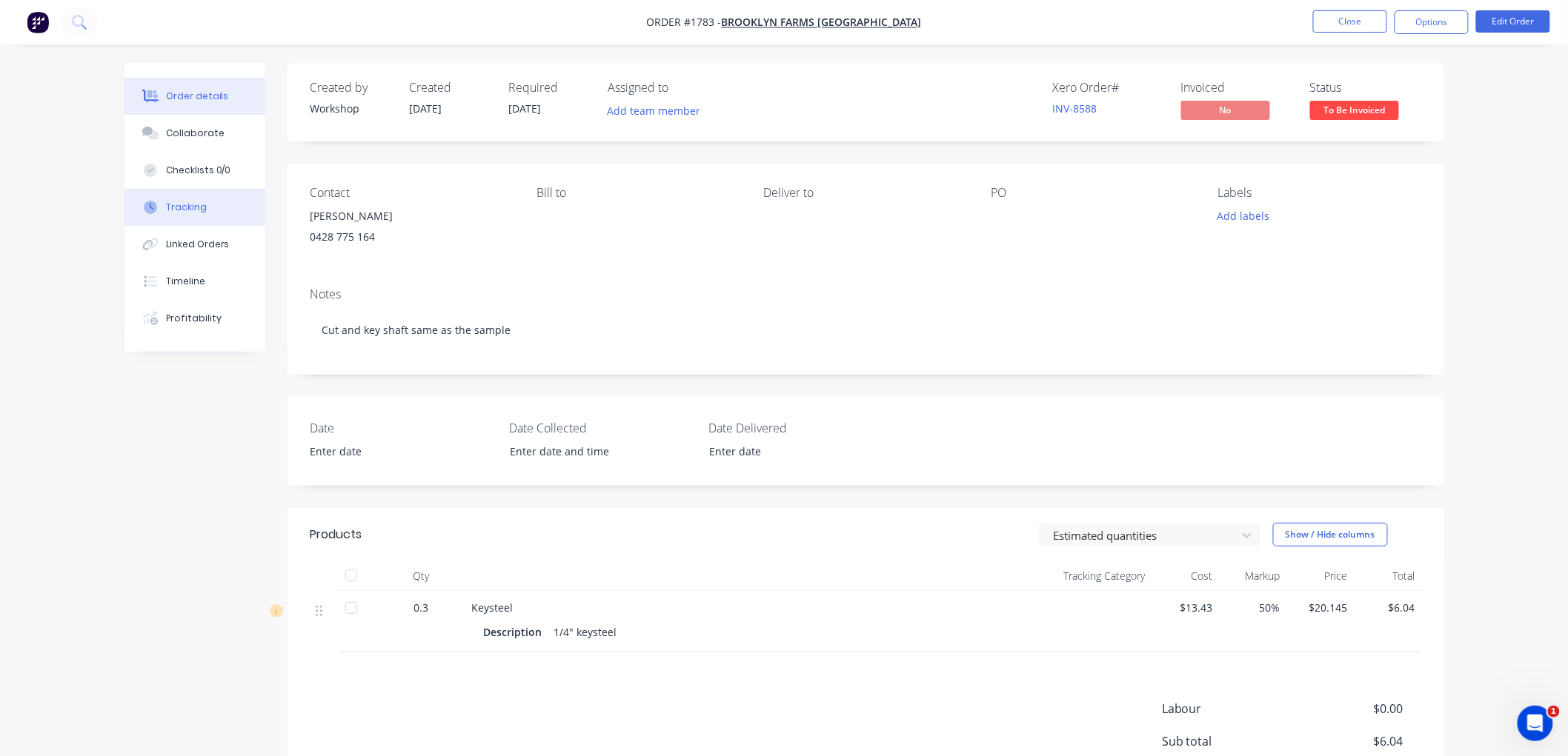
click at [203, 214] on button "Tracking" at bounding box center [195, 207] width 141 height 37
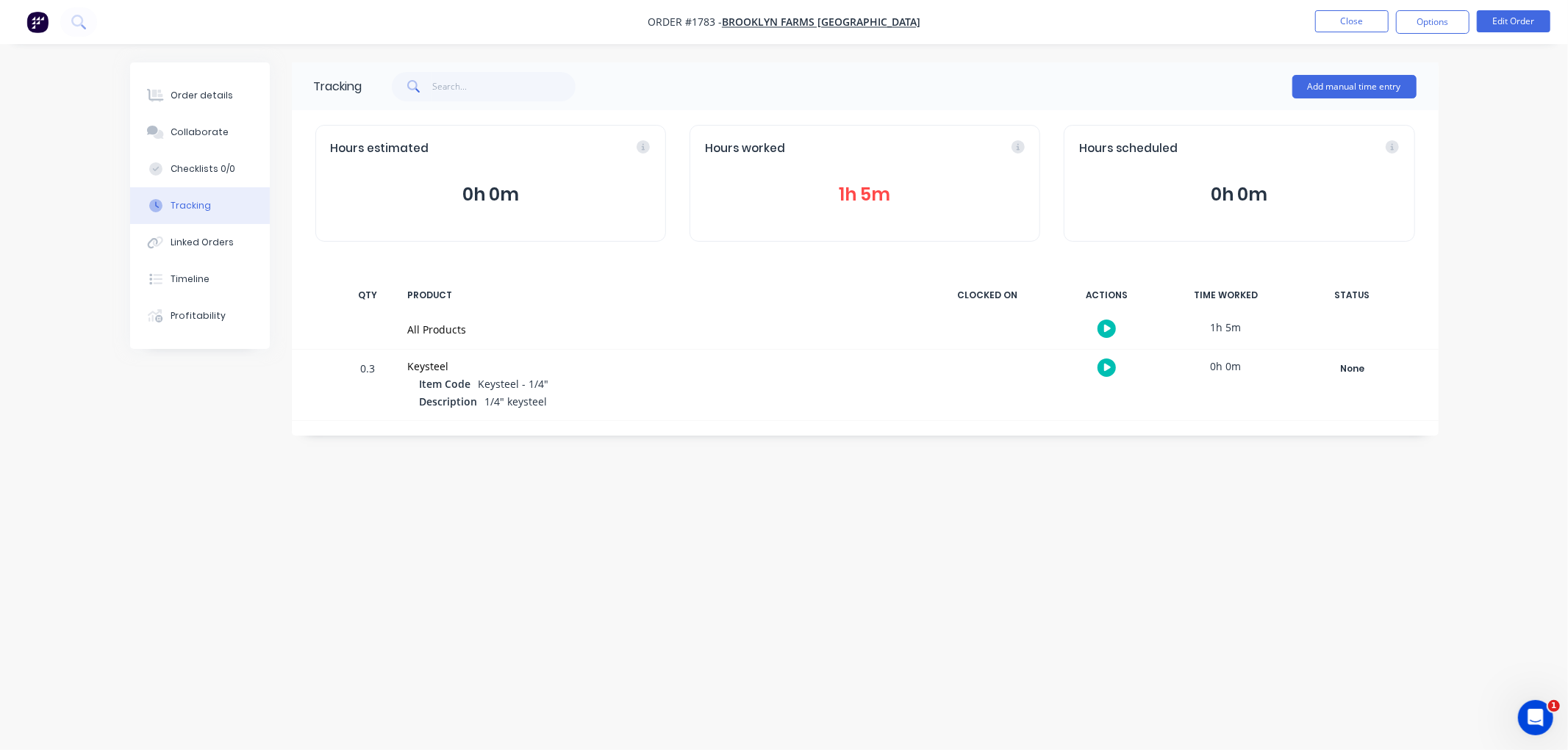
click at [838, 201] on button "1h 5m" at bounding box center [865, 195] width 320 height 28
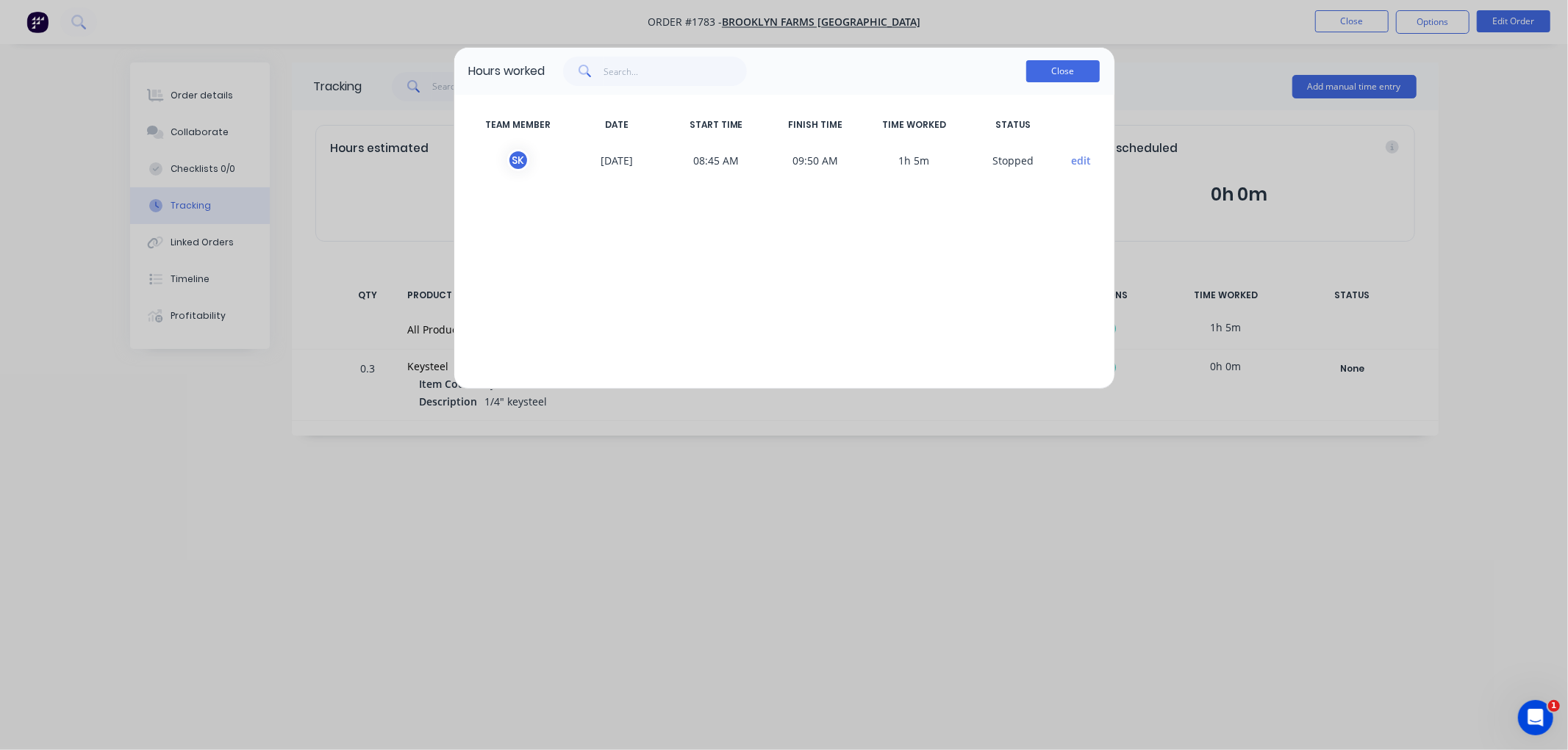
click at [1048, 71] on button "Close" at bounding box center [1062, 71] width 74 height 22
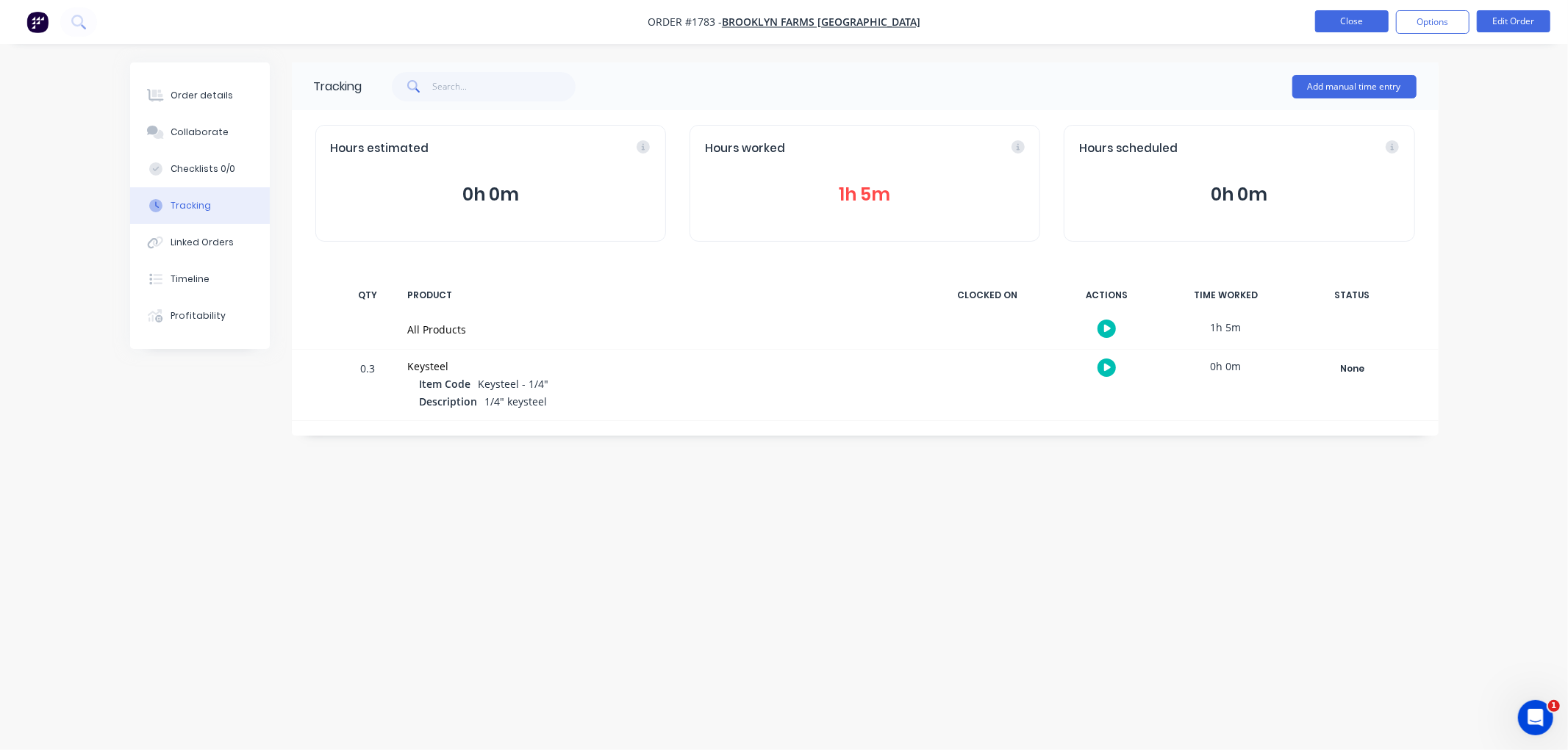
click at [1324, 20] on button "Close" at bounding box center [1352, 21] width 74 height 22
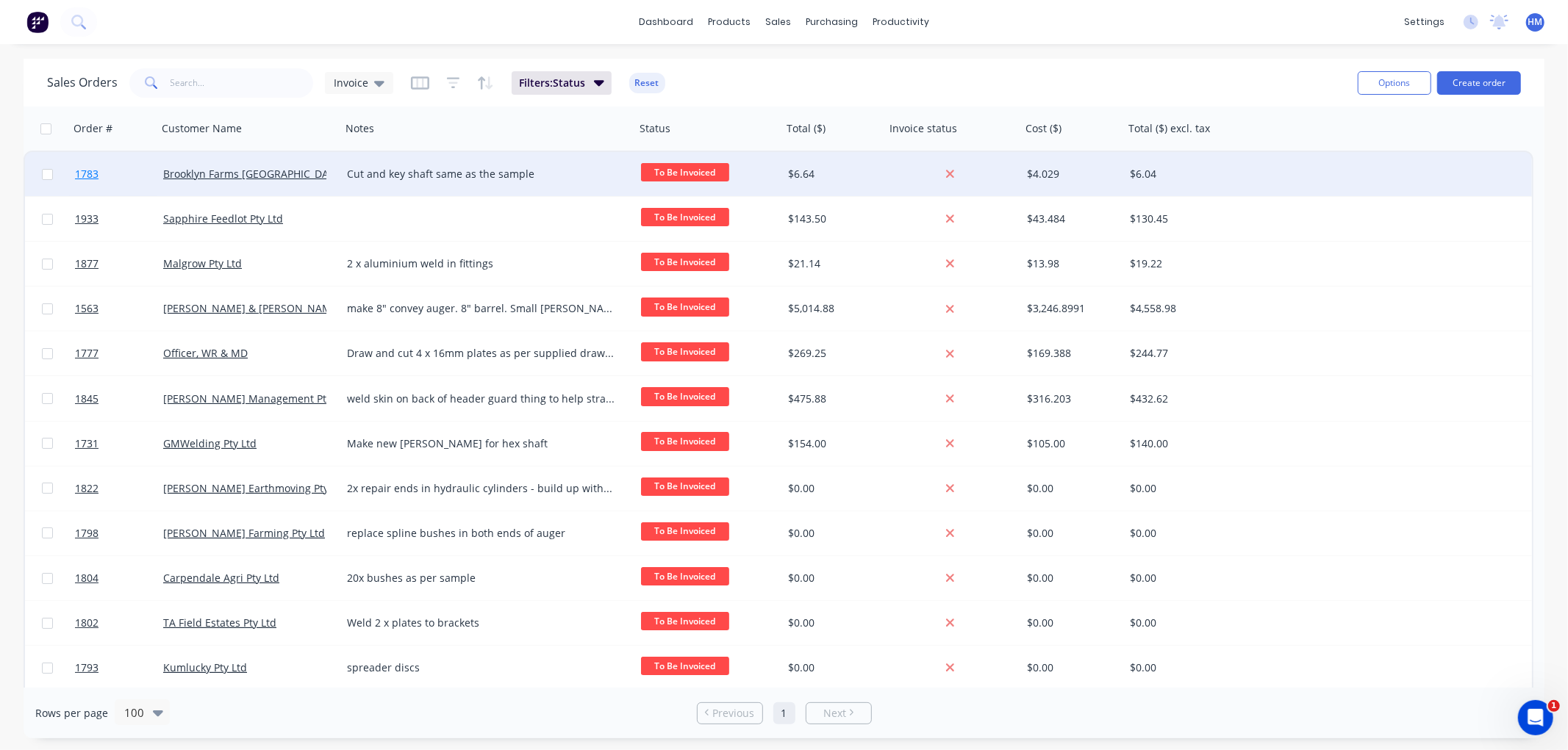
click at [117, 174] on link "1783" at bounding box center [118, 174] width 88 height 44
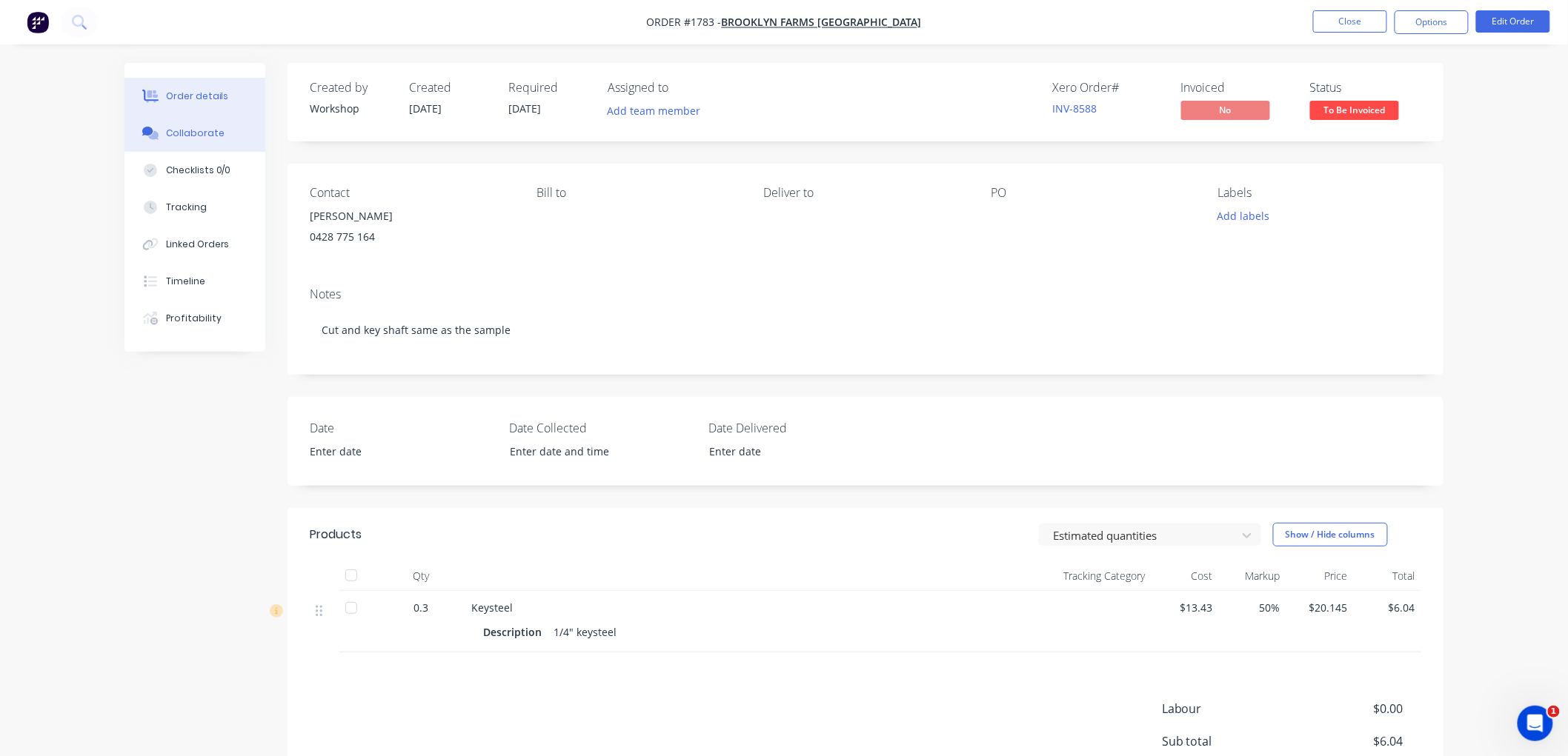
click at [208, 126] on div "Collaborate" at bounding box center [195, 133] width 59 height 14
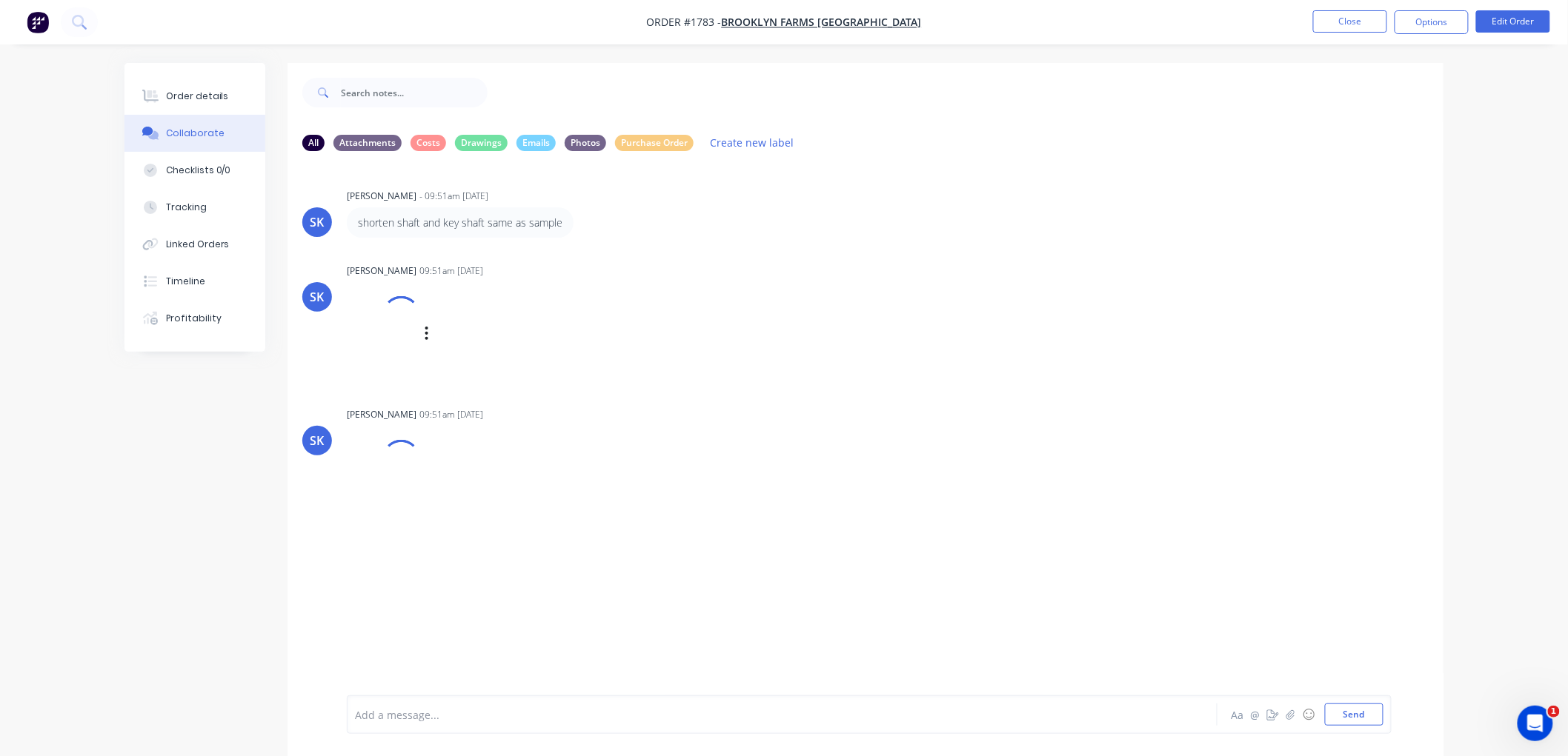
click at [388, 319] on div at bounding box center [401, 314] width 52 height 52
click at [417, 353] on img at bounding box center [400, 351] width 106 height 97
click at [398, 499] on img at bounding box center [400, 506] width 106 height 97
click at [182, 99] on div "Order details" at bounding box center [197, 96] width 63 height 14
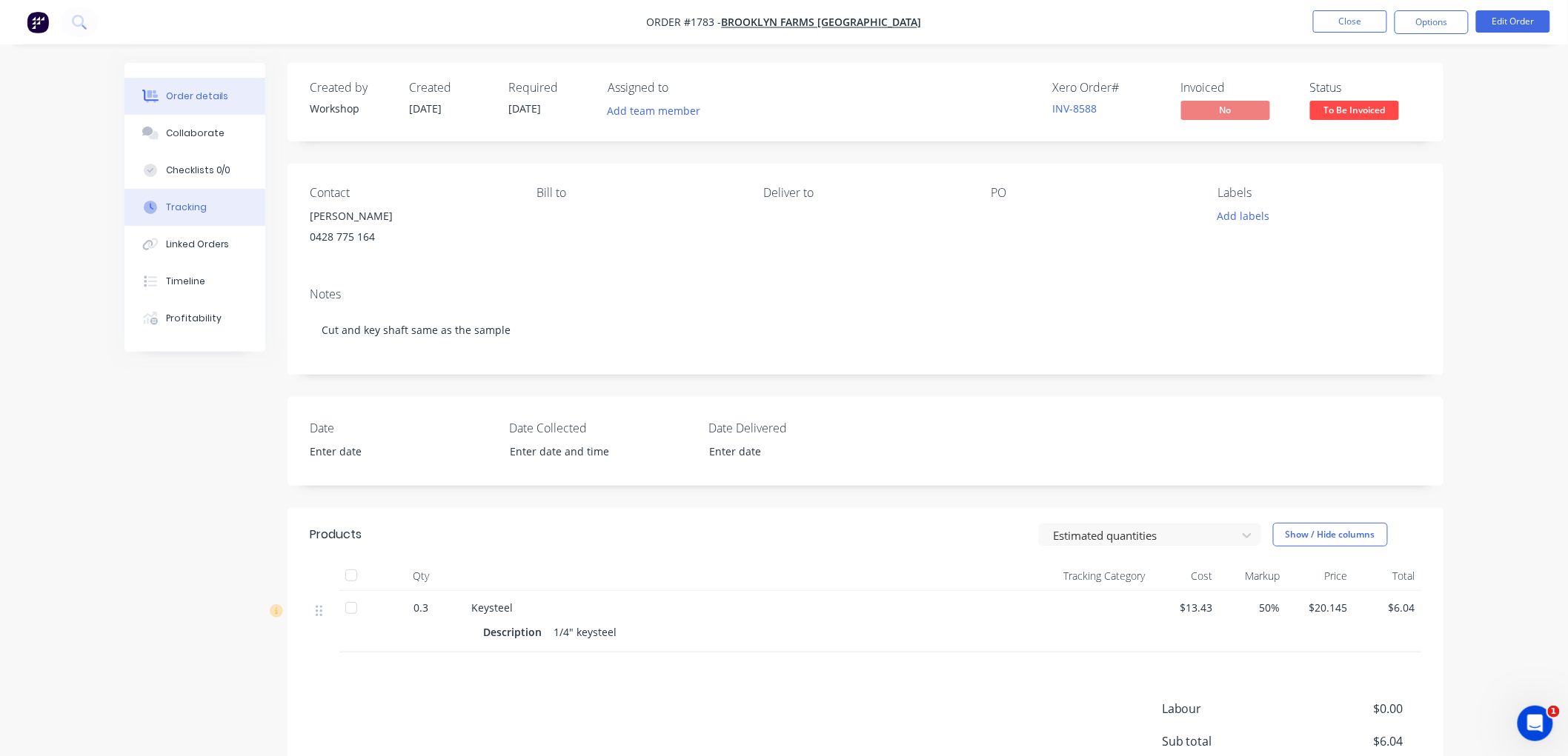
click at [190, 203] on div "Tracking" at bounding box center [186, 207] width 40 height 14
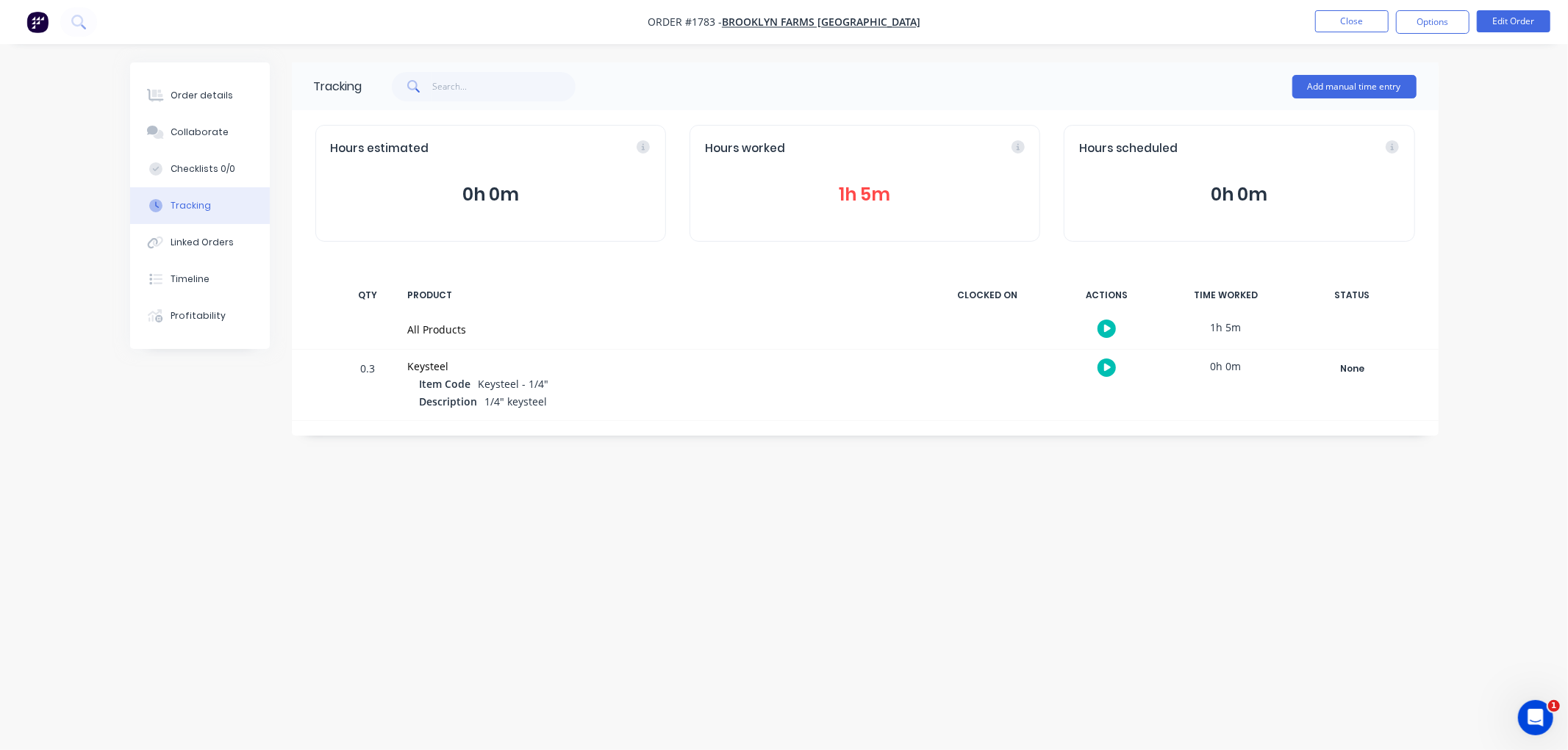
click at [872, 188] on button "1h 5m" at bounding box center [865, 195] width 320 height 28
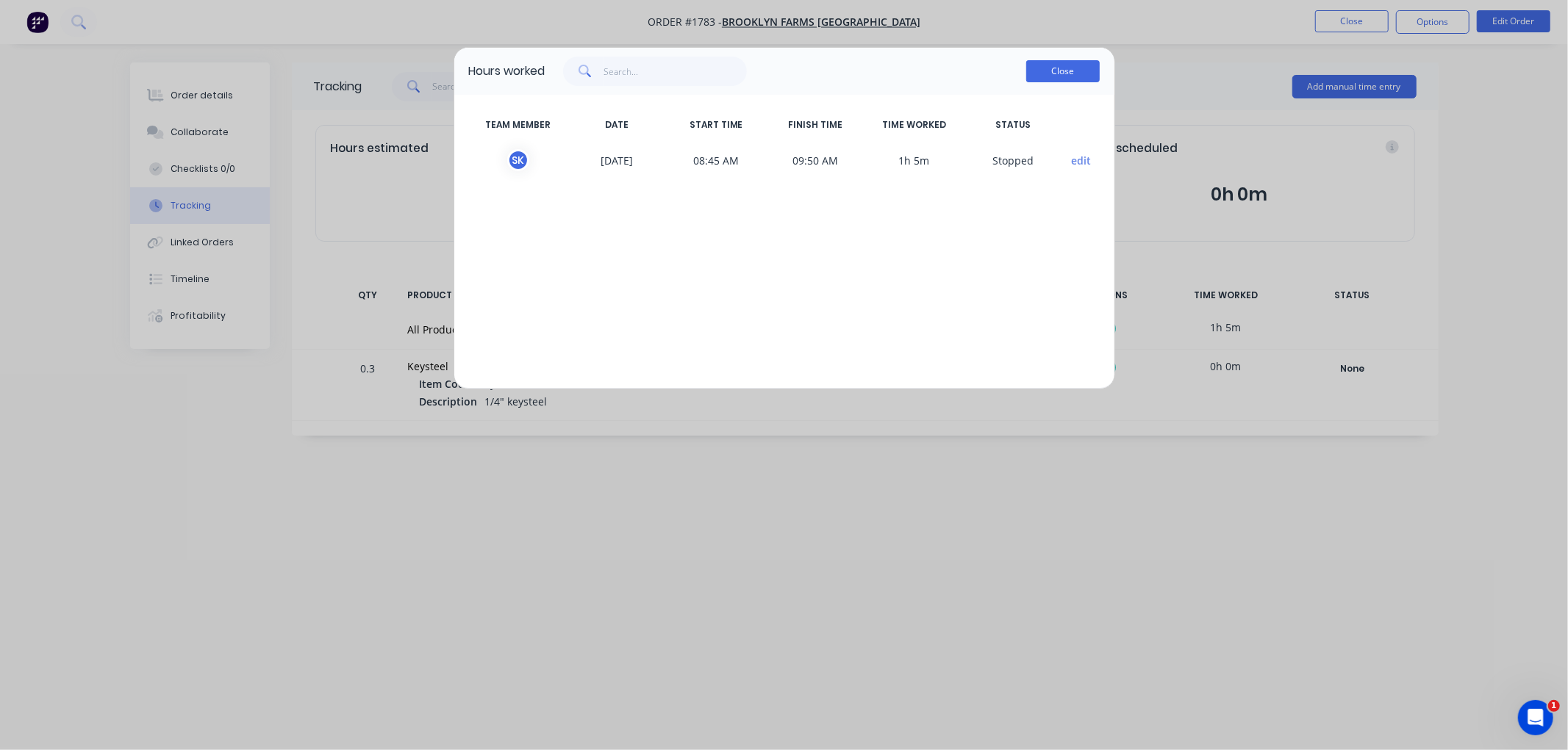
click at [1078, 64] on button "Close" at bounding box center [1062, 71] width 74 height 22
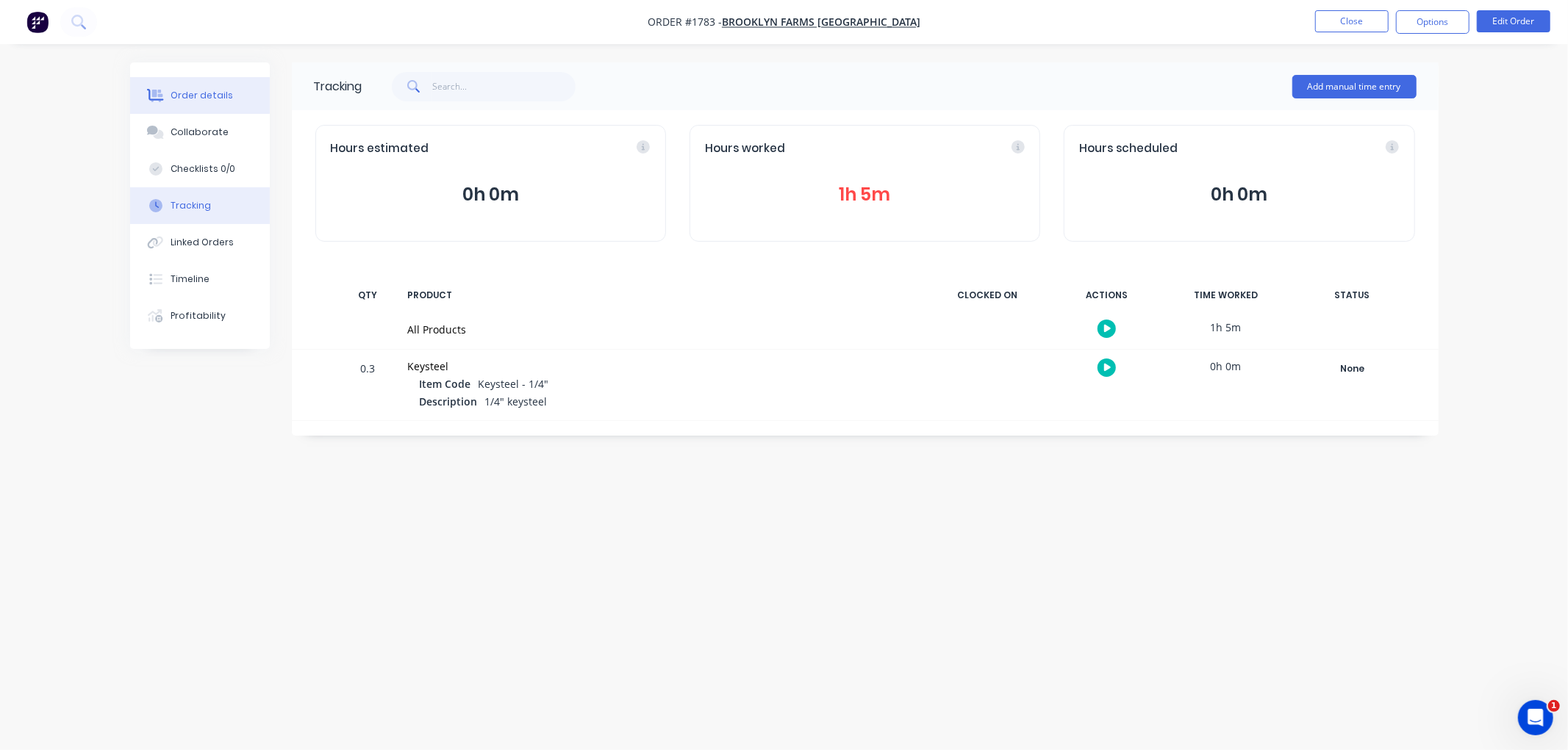
drag, startPoint x: 186, startPoint y: 104, endPoint x: 284, endPoint y: 123, distance: 99.8
click at [187, 104] on button "Order details" at bounding box center [200, 95] width 140 height 36
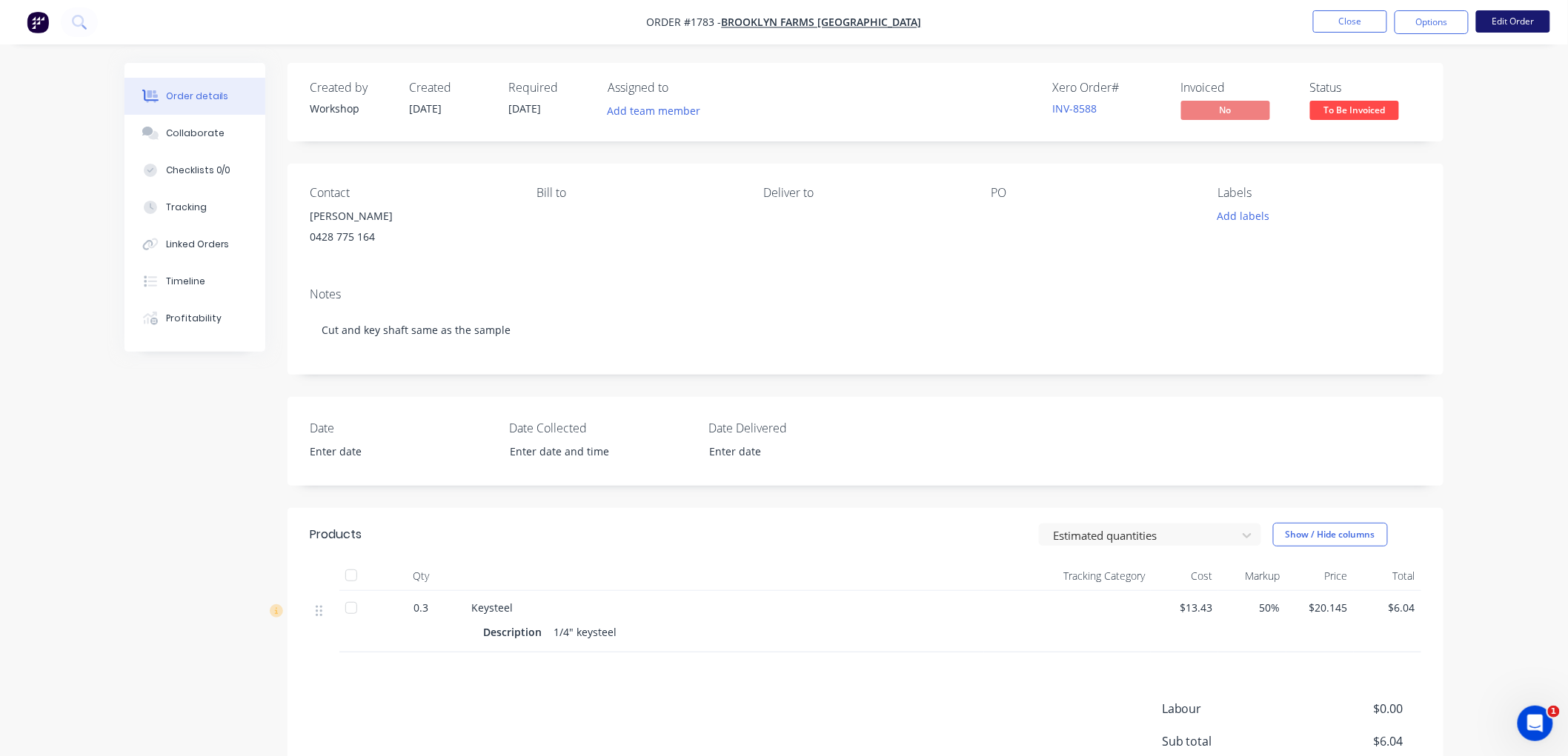
click at [1516, 13] on button "Edit Order" at bounding box center [1513, 21] width 74 height 22
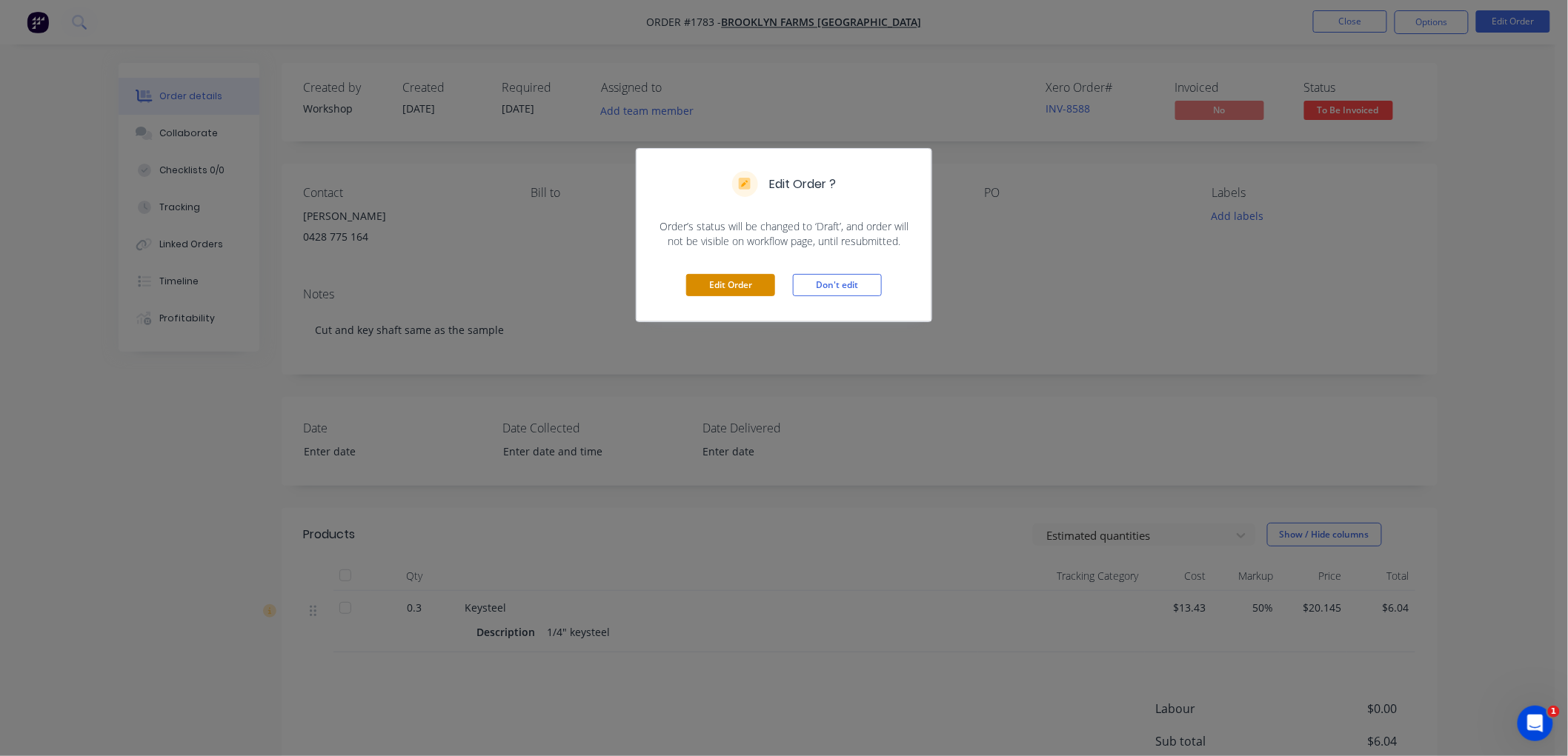
click at [732, 294] on button "Edit Order" at bounding box center [730, 285] width 89 height 22
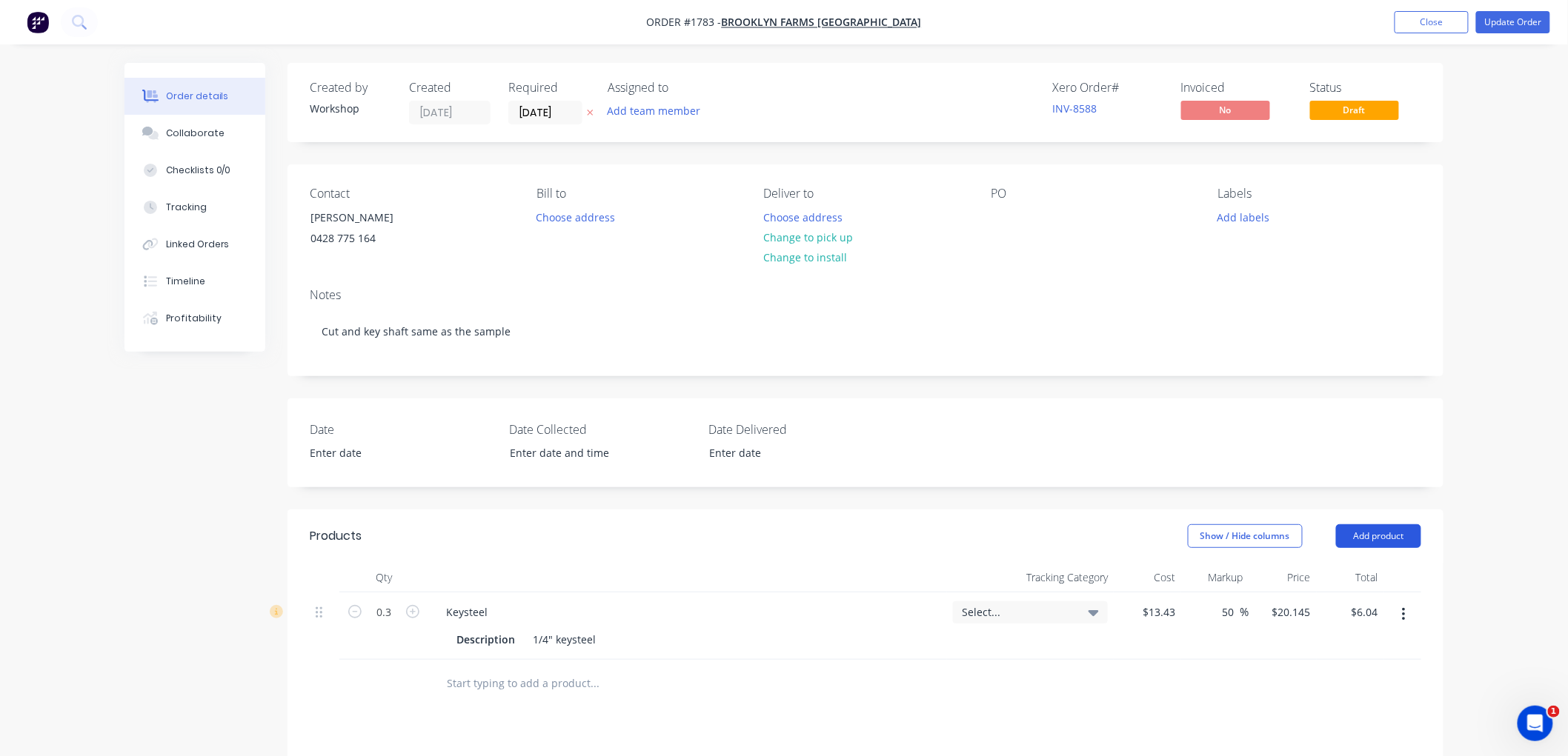
click at [1356, 546] on header "Products Show / Hide columns Add product" at bounding box center [866, 536] width 1156 height 53
click at [1364, 530] on button "Add product" at bounding box center [1378, 536] width 85 height 24
click at [1340, 569] on div "Product catalogue" at bounding box center [1351, 573] width 114 height 21
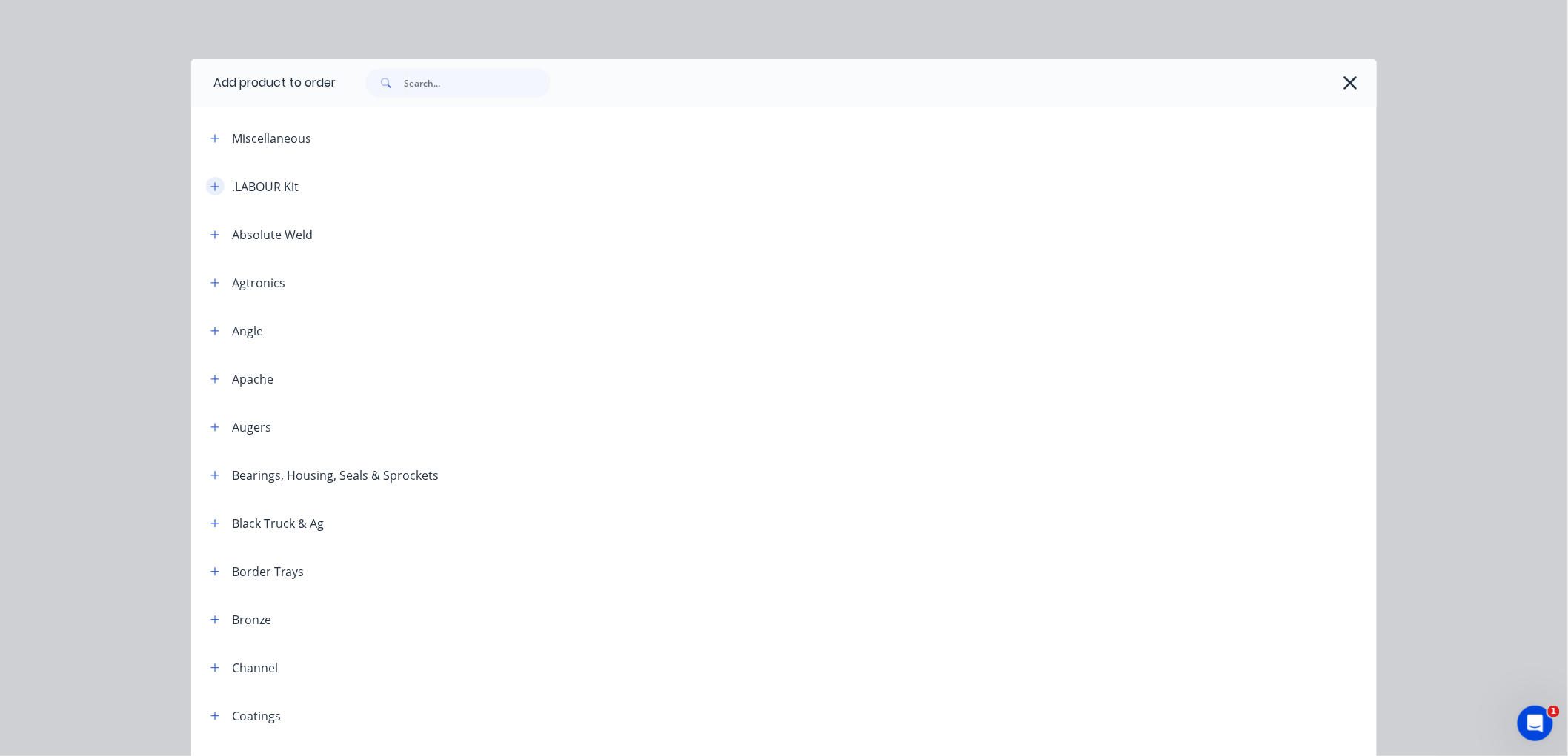
drag, startPoint x: 208, startPoint y: 172, endPoint x: 208, endPoint y: 181, distance: 9.0
click at [208, 180] on header ".LABOUR Kit" at bounding box center [783, 186] width 1186 height 49
click at [211, 181] on icon "button" at bounding box center [215, 186] width 9 height 10
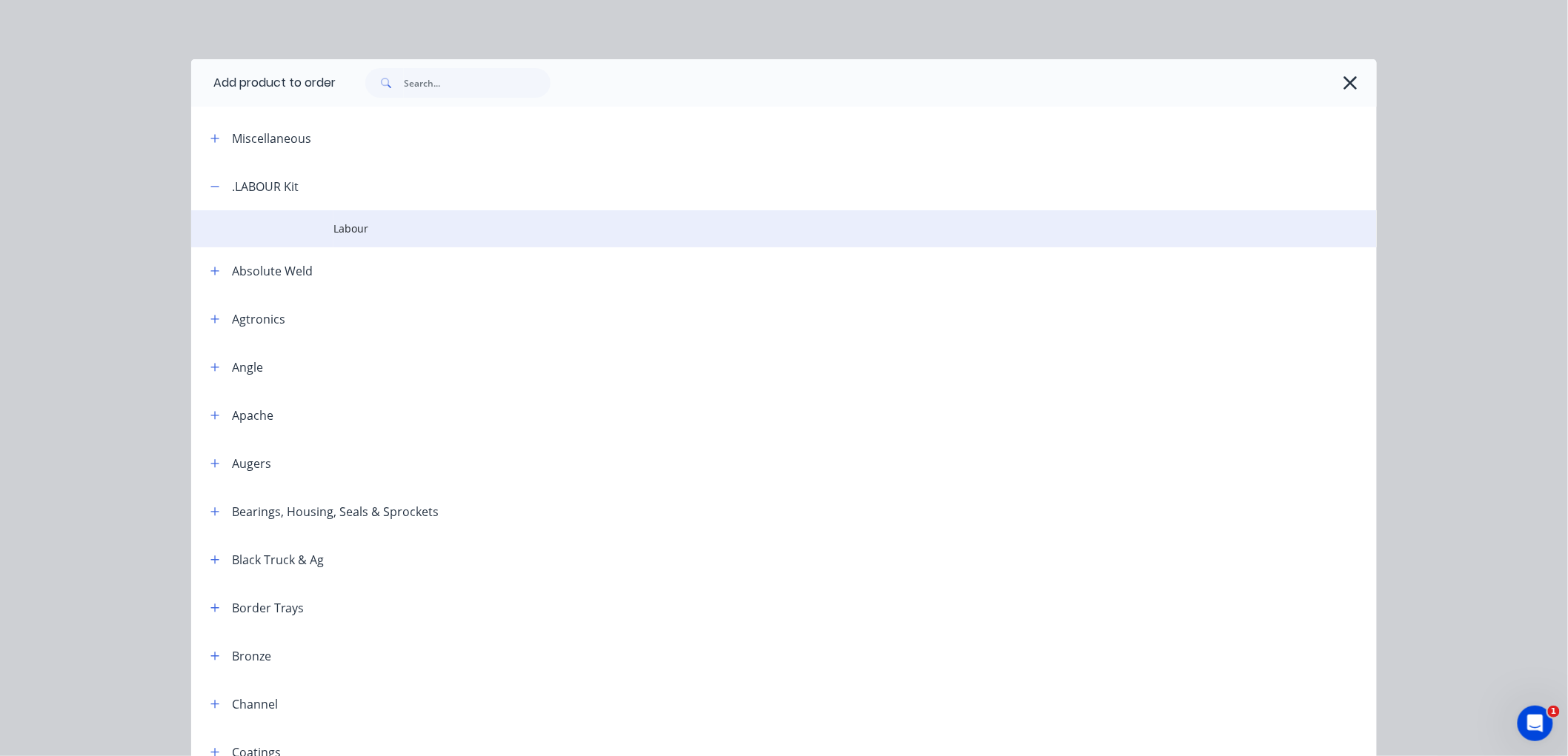
click at [346, 225] on span "Labour" at bounding box center [751, 228] width 834 height 16
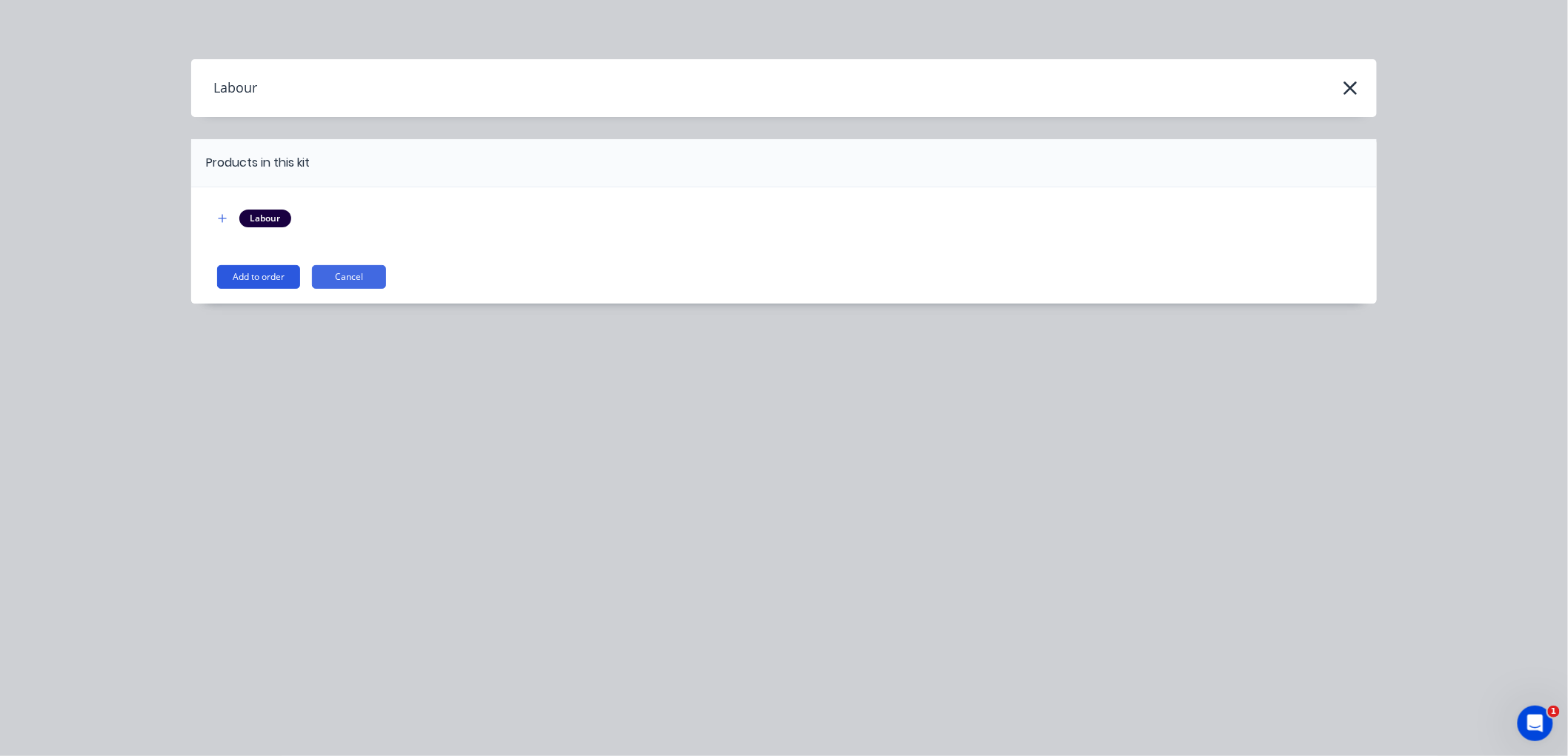
click at [269, 277] on button "Add to order" at bounding box center [259, 277] width 83 height 24
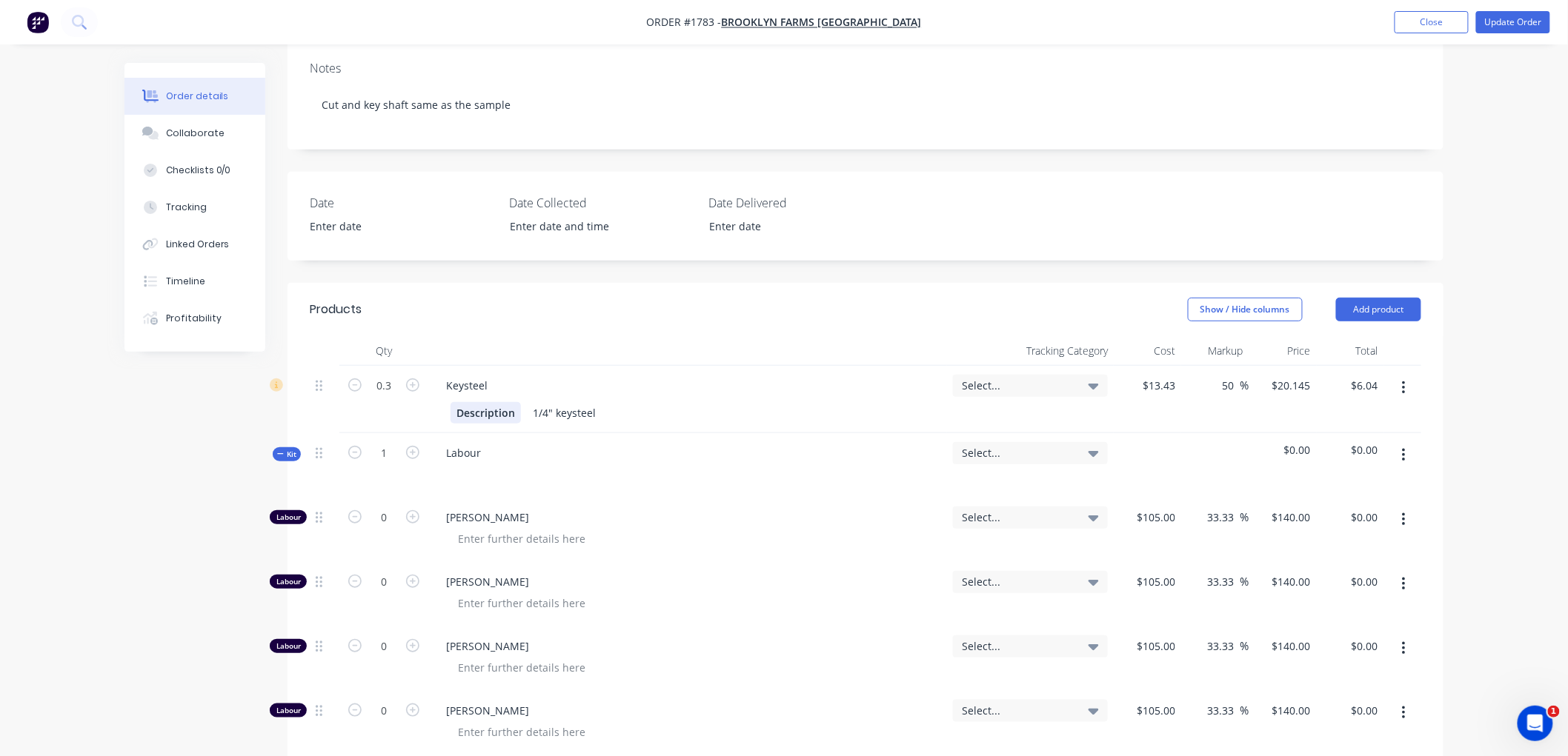
scroll to position [411, 0]
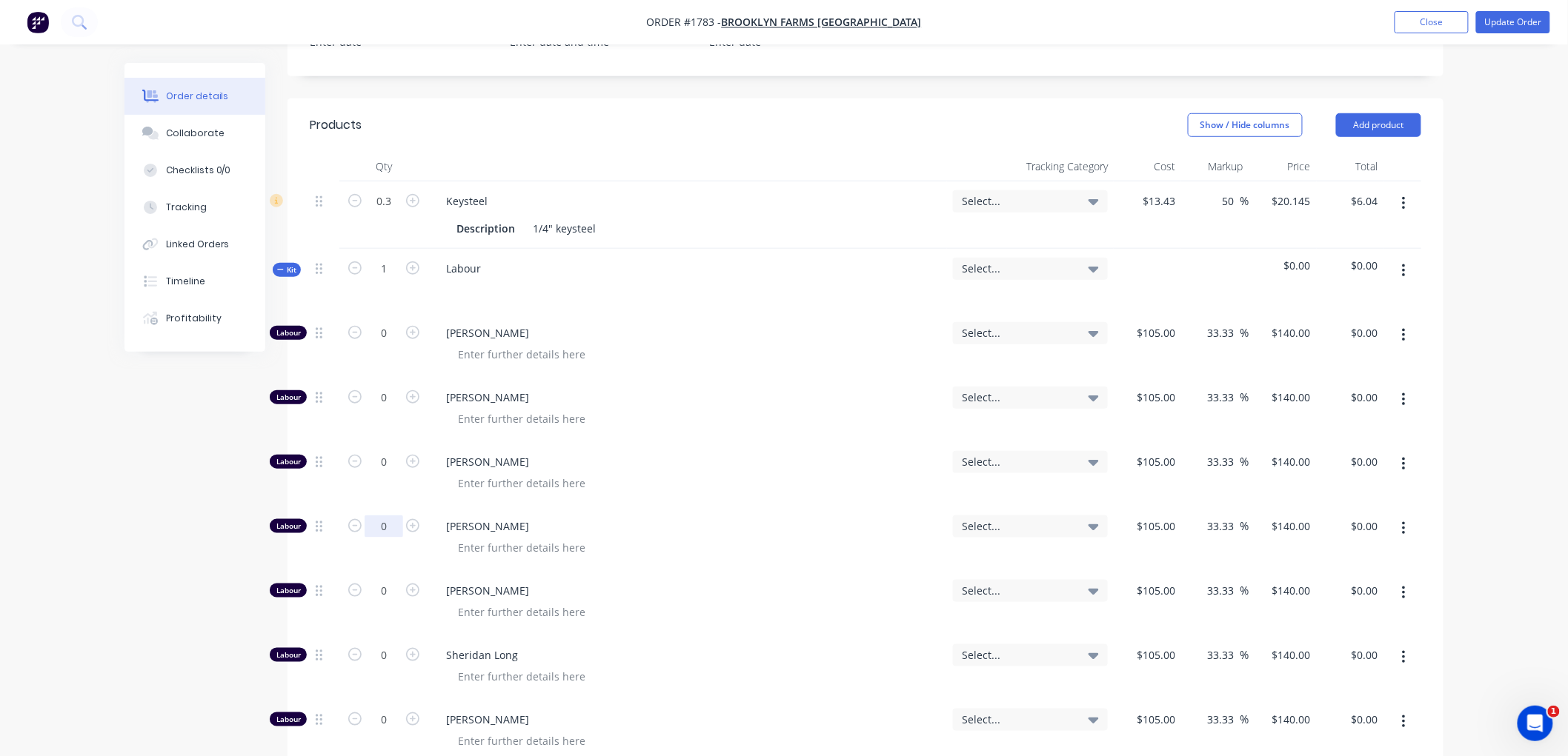
click at [388, 530] on input "0" at bounding box center [384, 526] width 39 height 22
type input "1"
type input "$140.00"
click at [280, 268] on icon "button" at bounding box center [280, 269] width 6 height 7
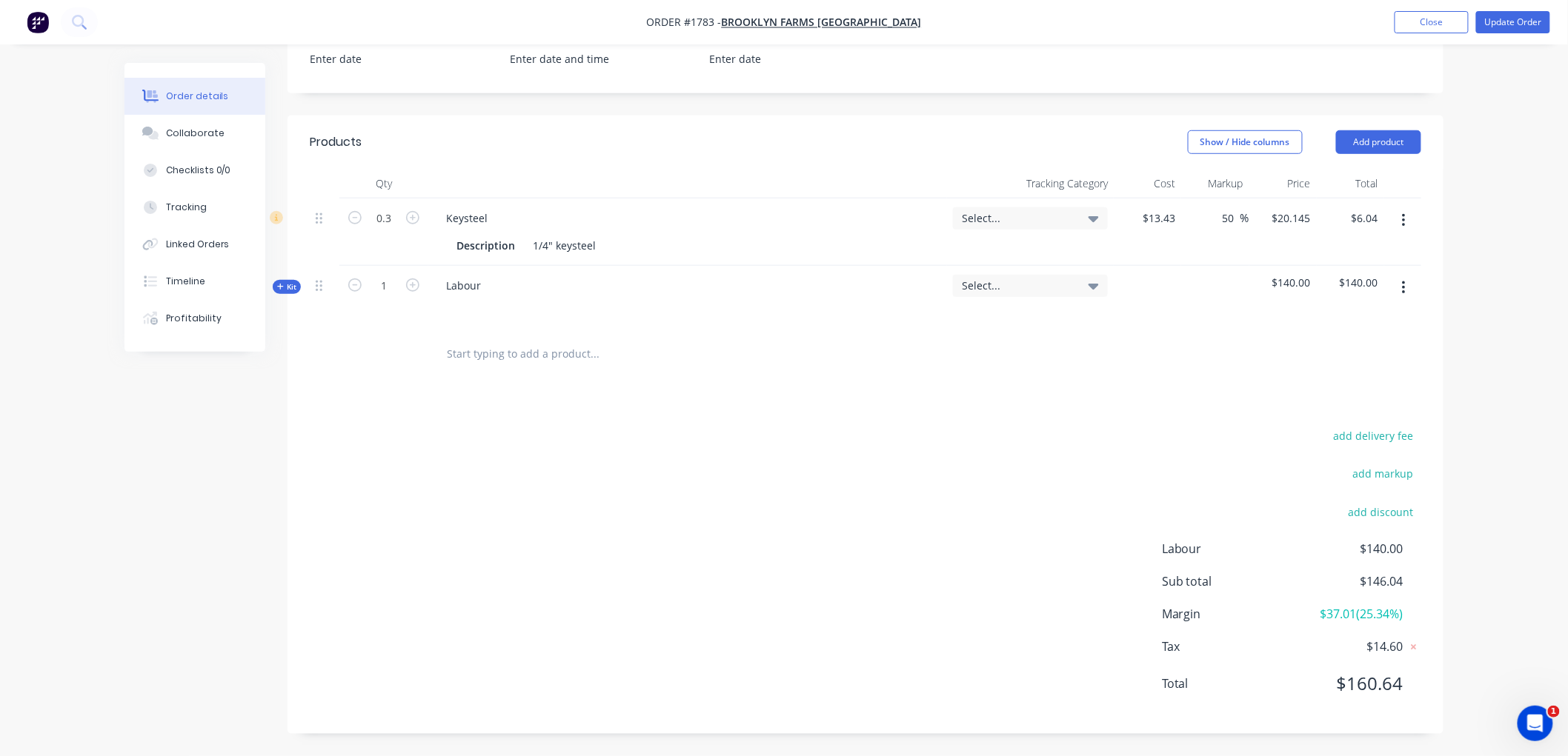
drag, startPoint x: 314, startPoint y: 289, endPoint x: 314, endPoint y: 279, distance: 10.0
click at [314, 279] on div at bounding box center [325, 298] width 29 height 64
drag, startPoint x: 317, startPoint y: 287, endPoint x: 318, endPoint y: 198, distance: 89.0
click at [318, 198] on div "Qty Tracking Category Cost Markup Price Total 0.3 Keysteel Description 1/4" key…" at bounding box center [866, 249] width 1111 height 161
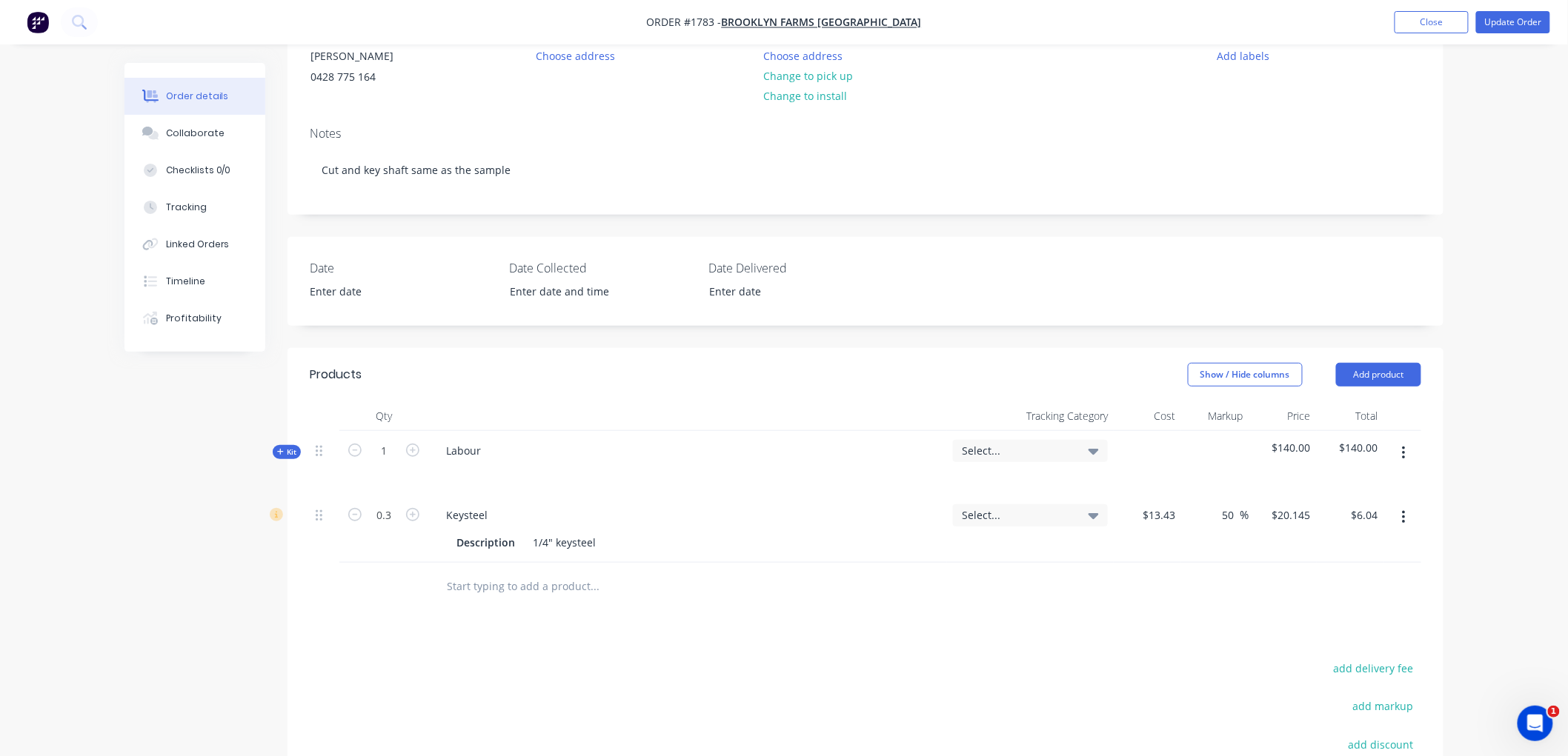
scroll to position [147, 0]
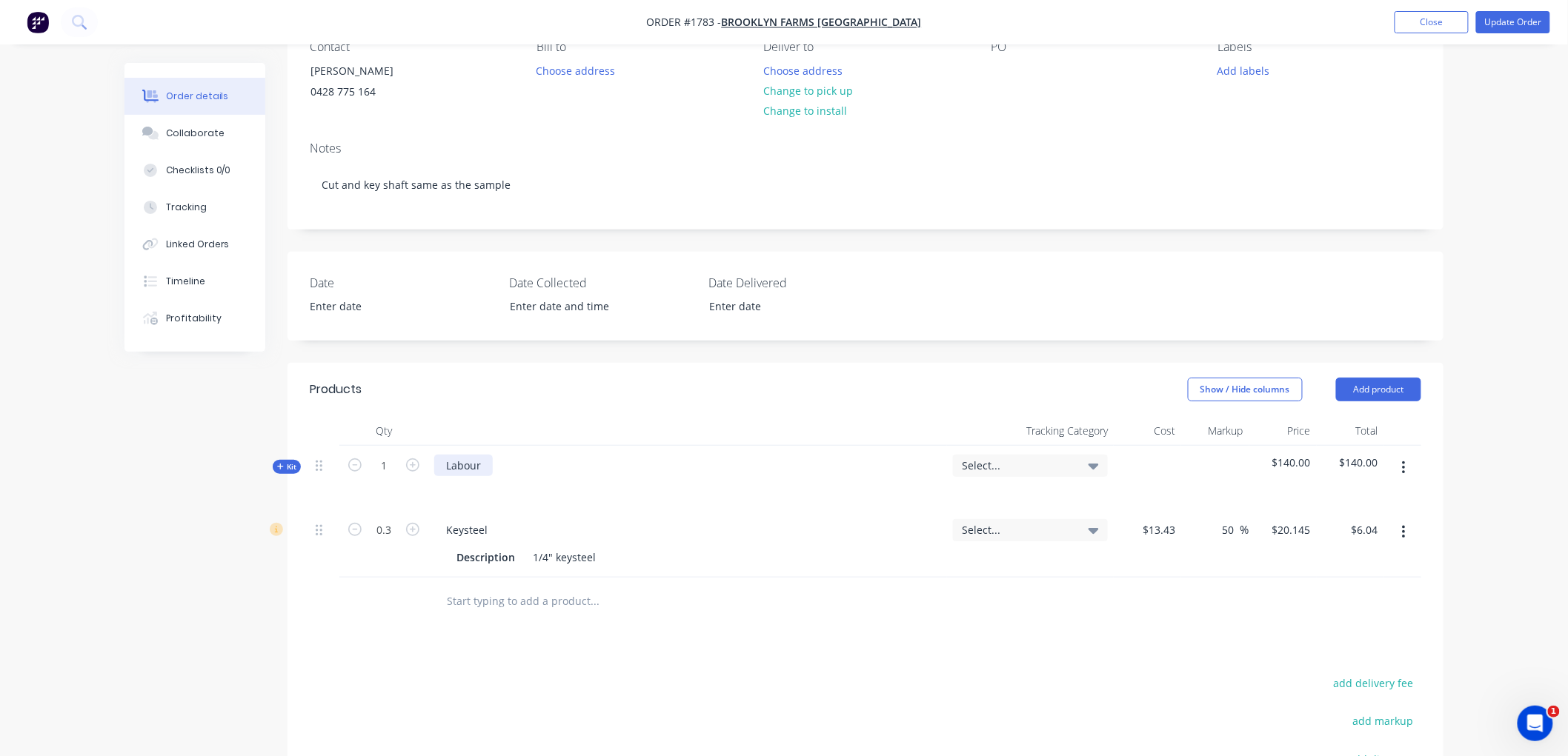
click at [488, 469] on div "Labour" at bounding box center [464, 465] width 59 height 21
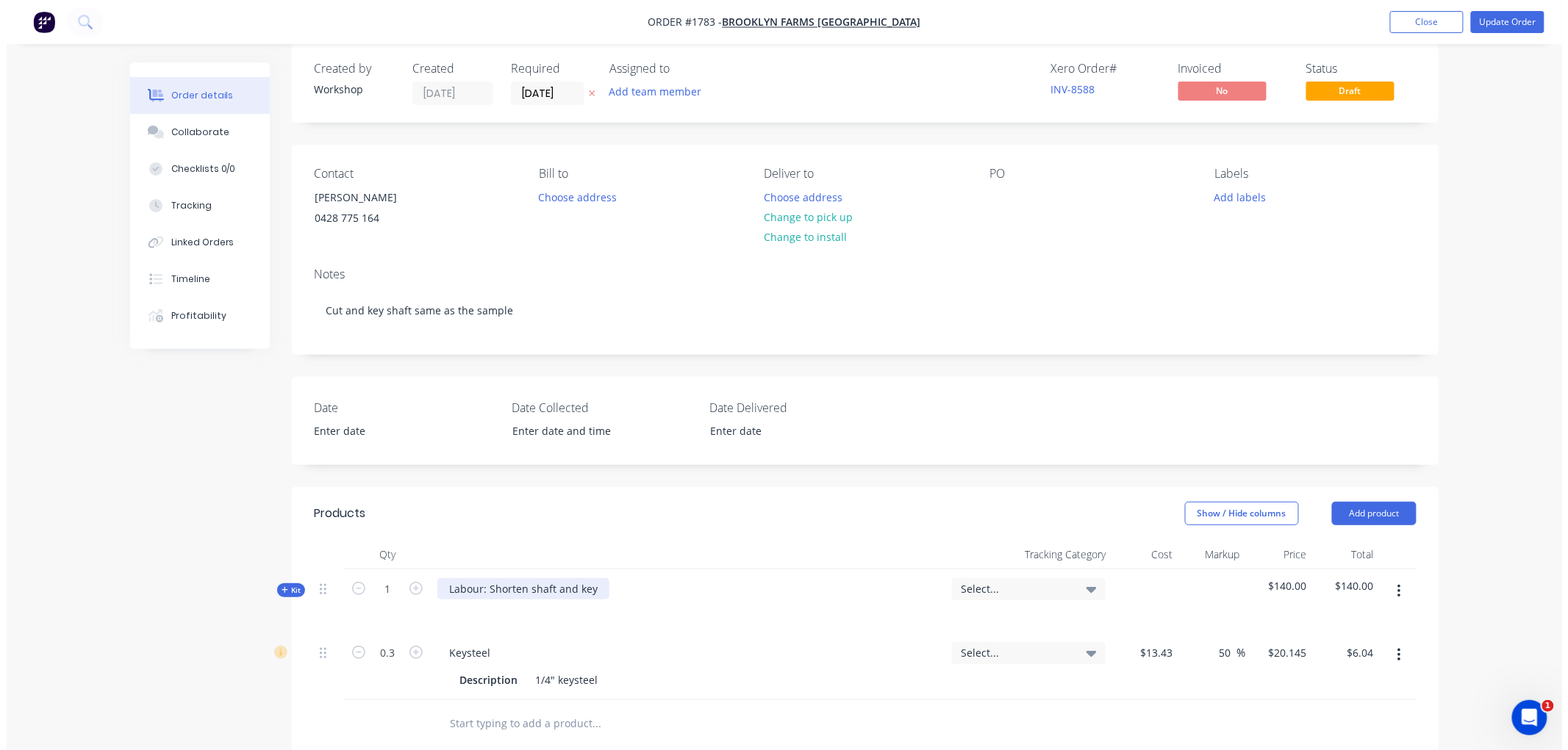
scroll to position [0, 0]
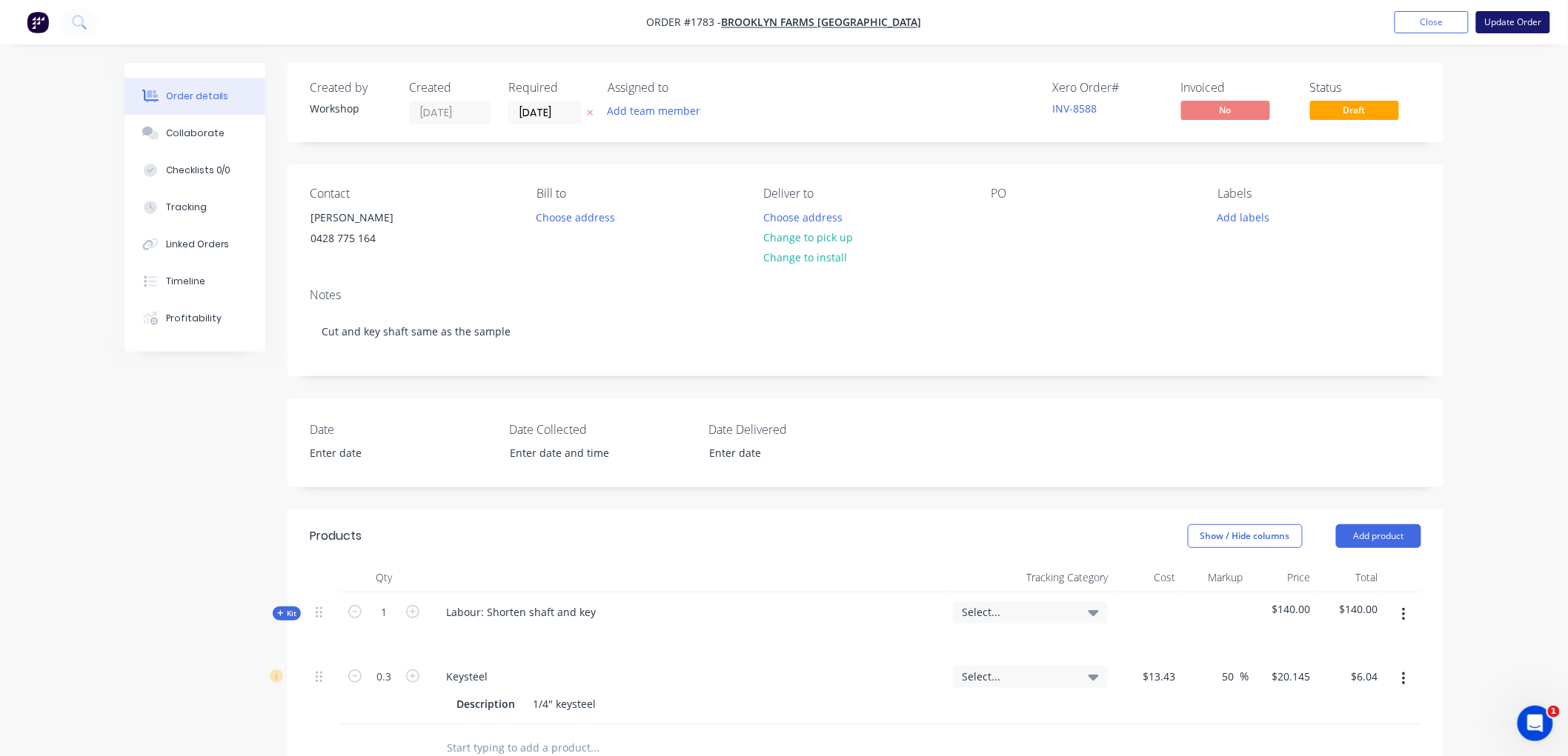
click at [1529, 22] on button "Update Order" at bounding box center [1513, 22] width 74 height 22
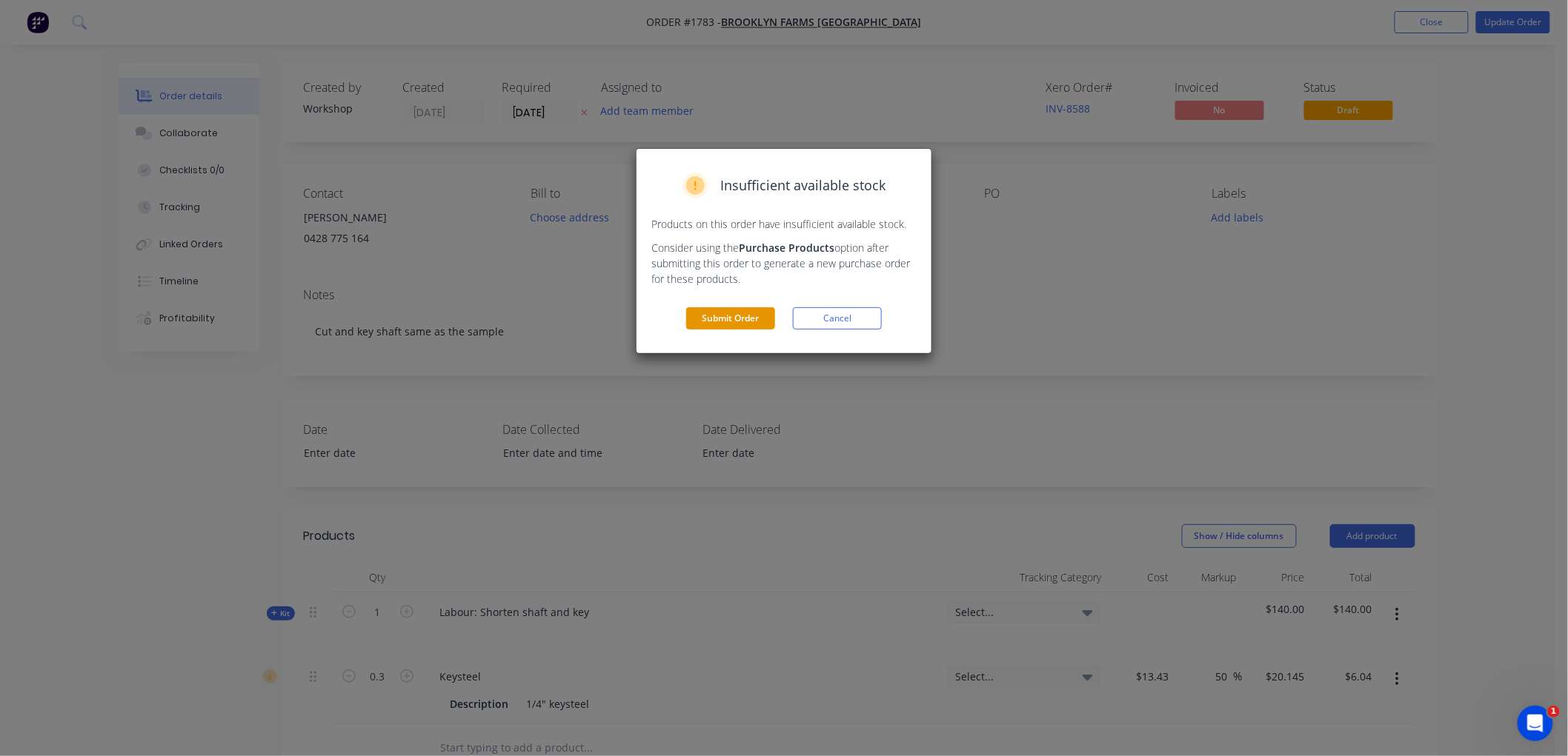
click at [745, 327] on button "Submit Order" at bounding box center [730, 318] width 89 height 22
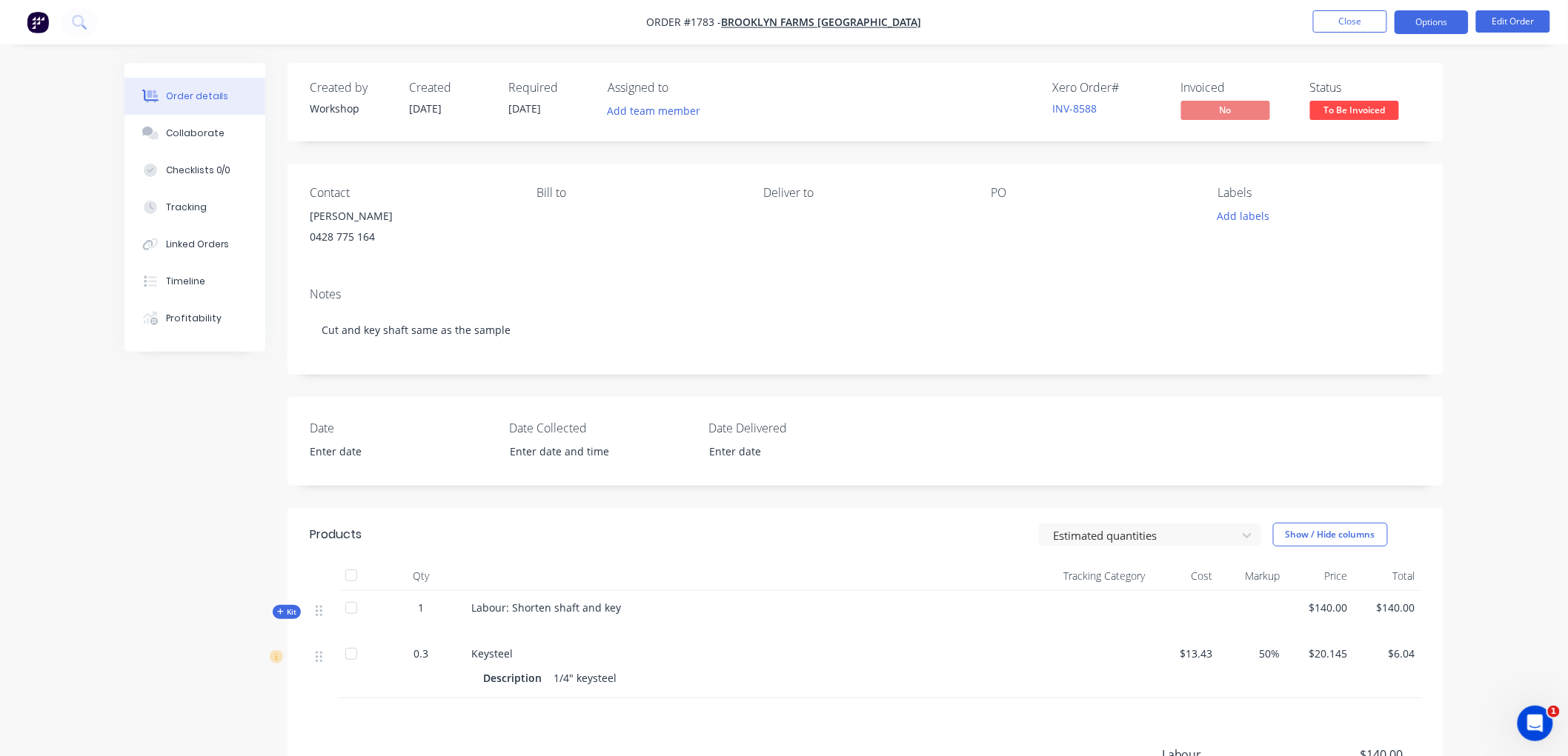
click at [1430, 14] on button "Options" at bounding box center [1431, 22] width 74 height 24
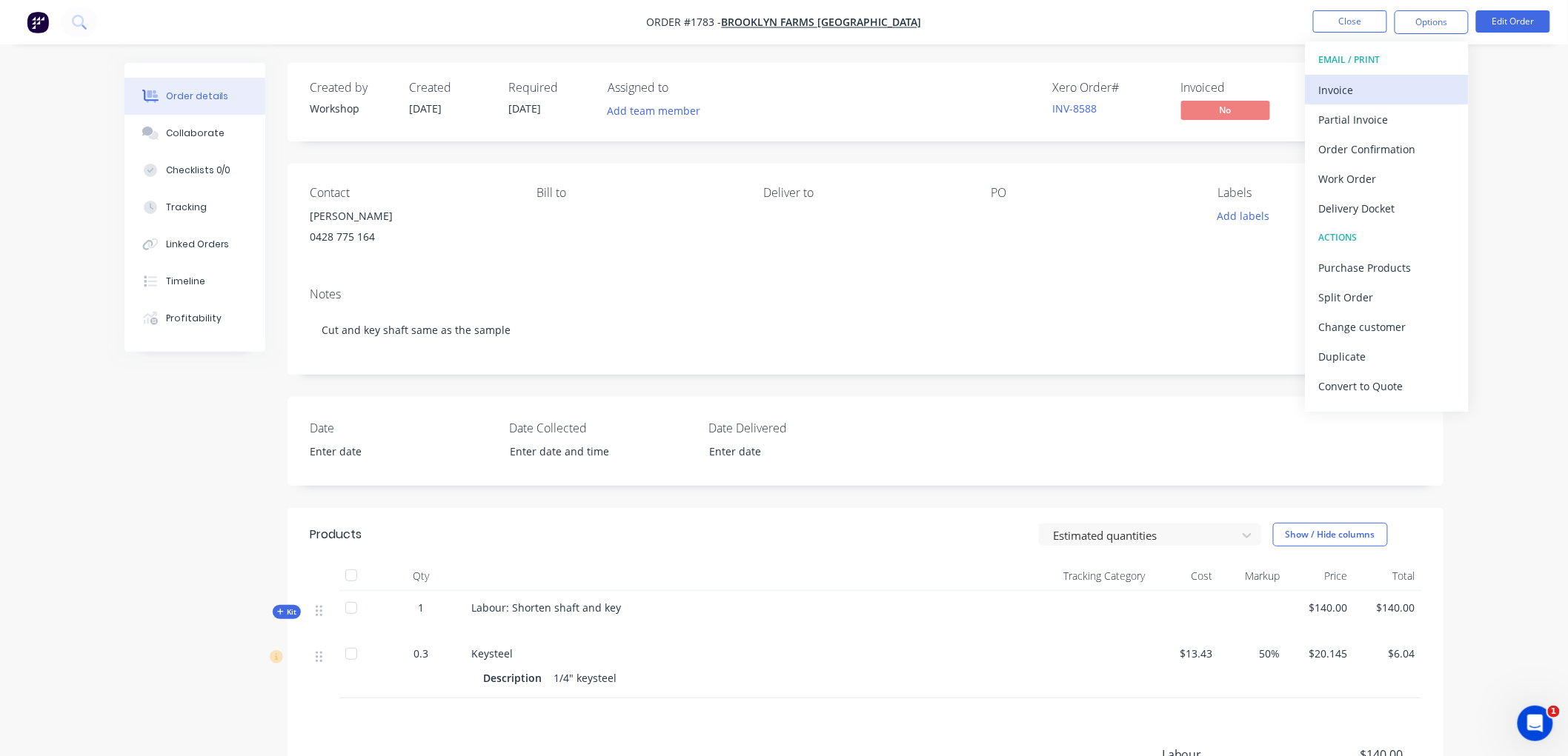
click at [1401, 91] on div "Invoice" at bounding box center [1386, 89] width 137 height 21
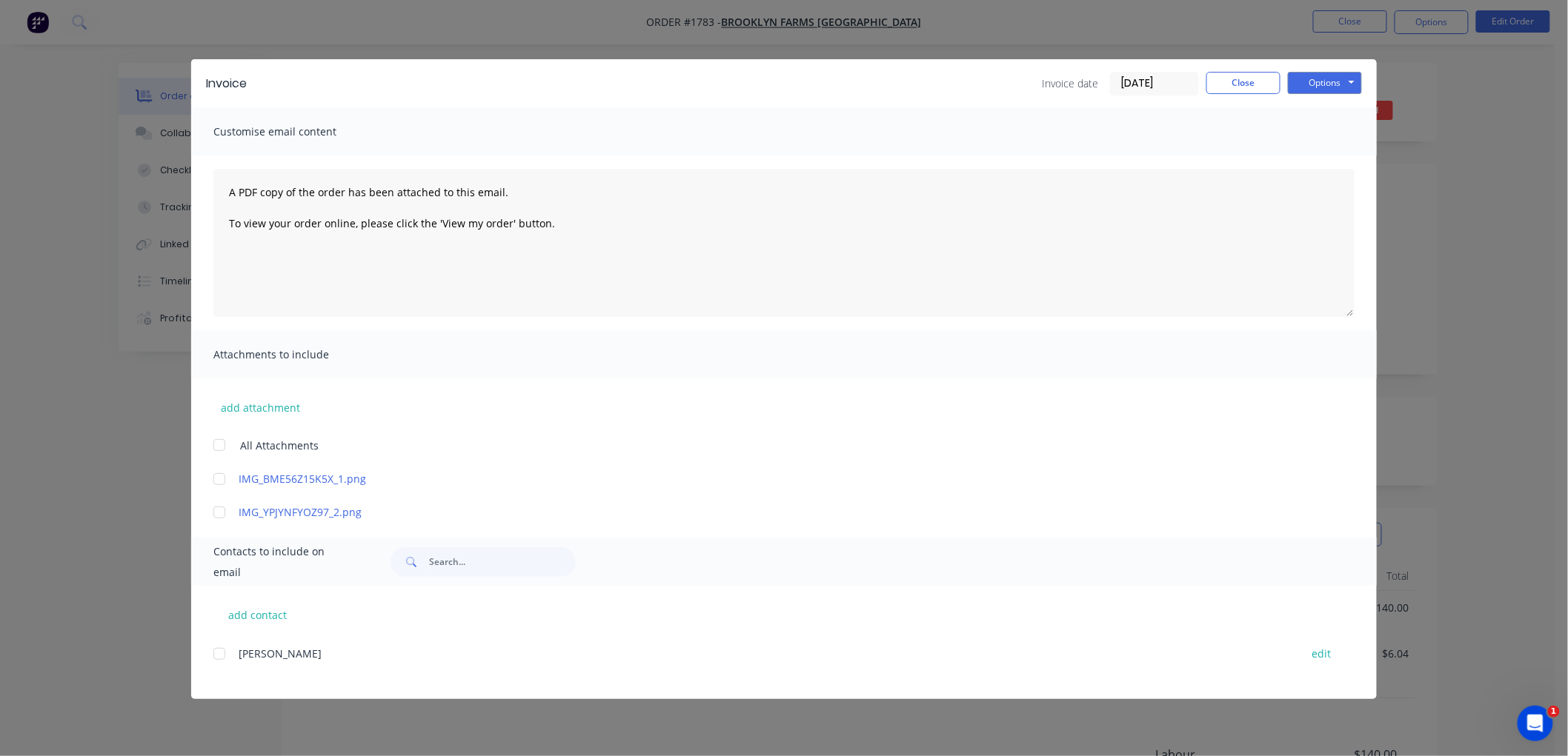
click at [1157, 86] on input "[DATE]" at bounding box center [1154, 83] width 87 height 22
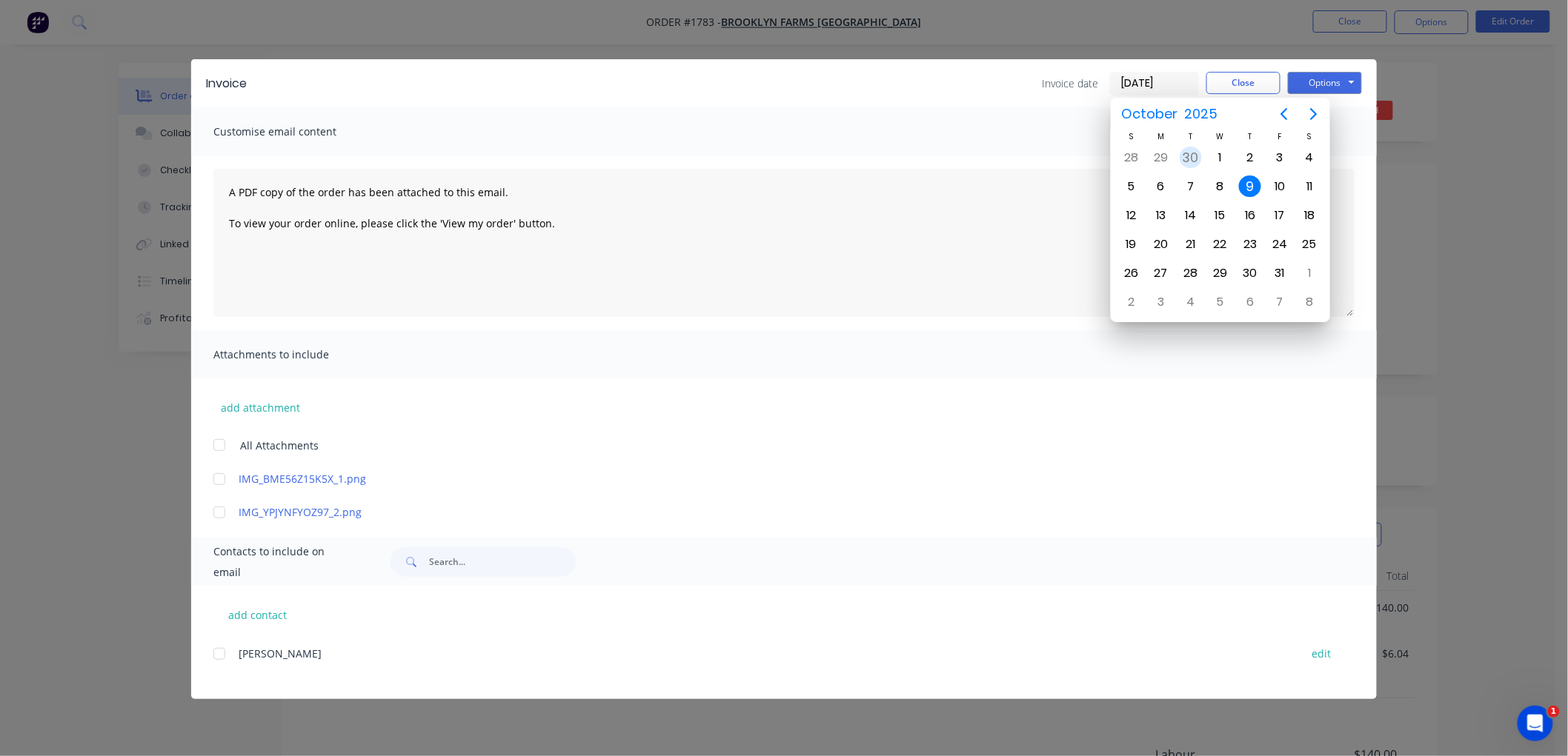
click at [1195, 157] on div "30" at bounding box center [1191, 158] width 22 height 22
type input "[DATE]"
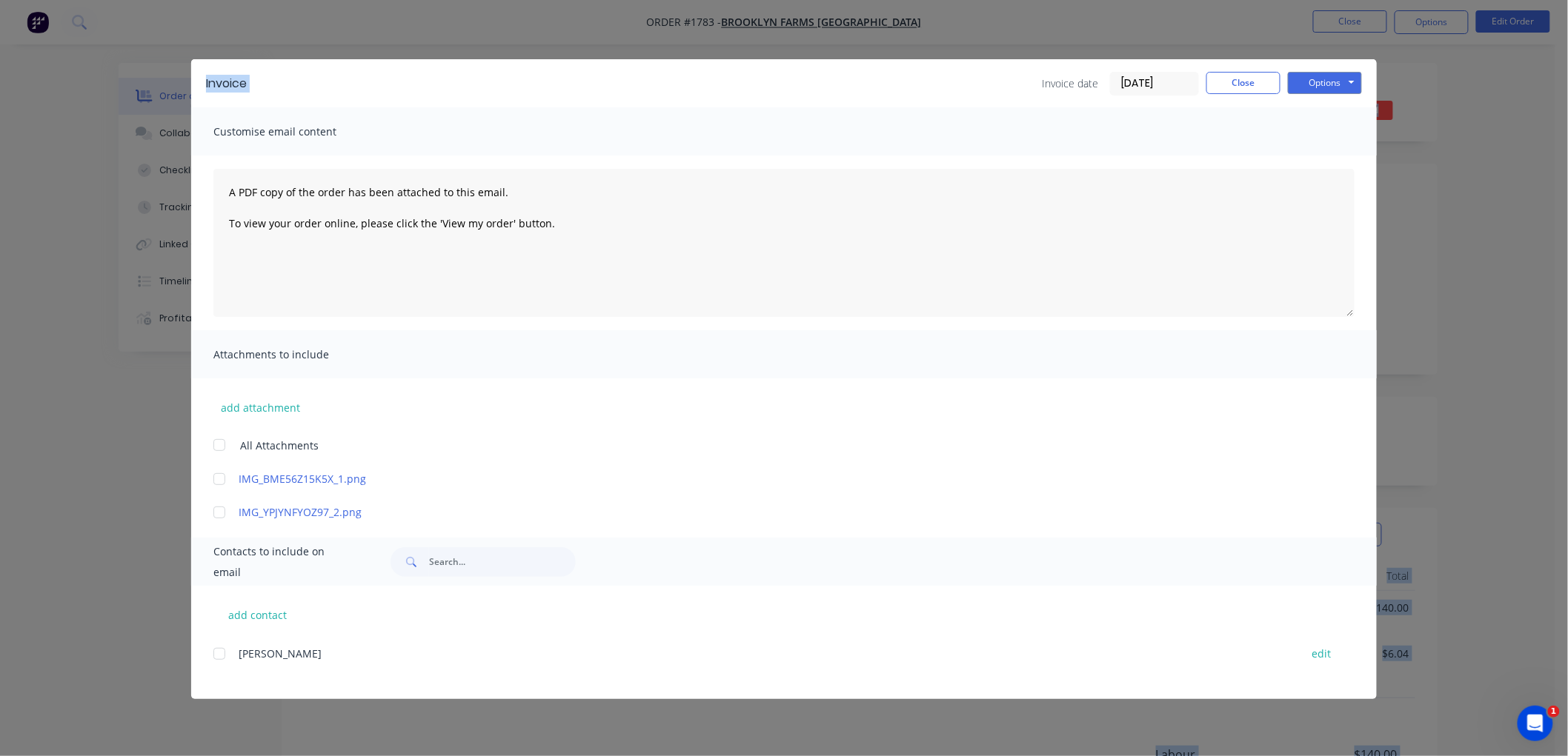
drag, startPoint x: 758, startPoint y: 75, endPoint x: 1224, endPoint y: 122, distance: 468.4
click at [1568, 71] on html "Order #1783 - Brooklyn Farms [GEOGRAPHIC_DATA] Close Options Edit Order Order d…" at bounding box center [784, 481] width 1568 height 962
click at [1218, 83] on button "Close" at bounding box center [1243, 82] width 74 height 22
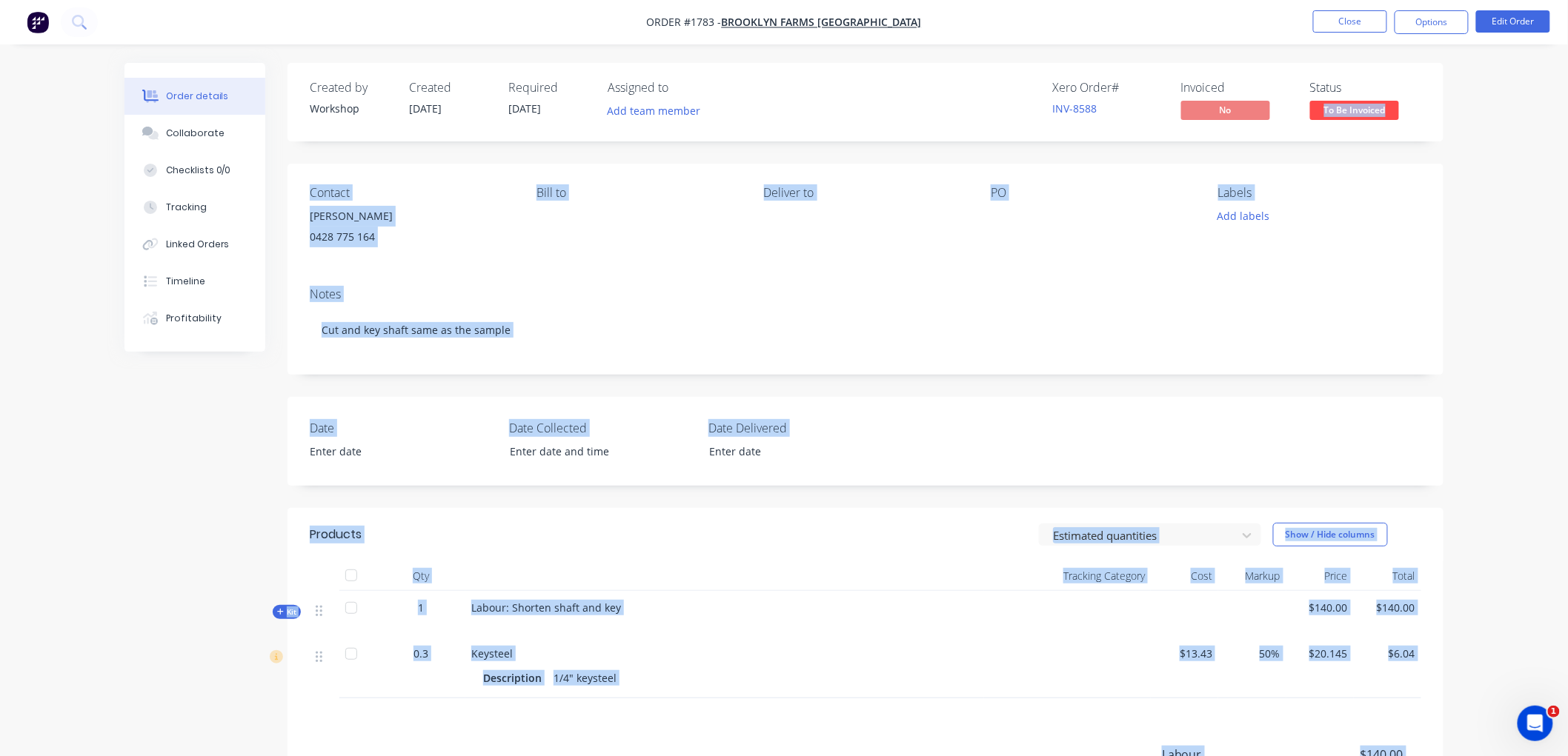
click at [508, 237] on div "0428 775 164" at bounding box center [411, 236] width 203 height 21
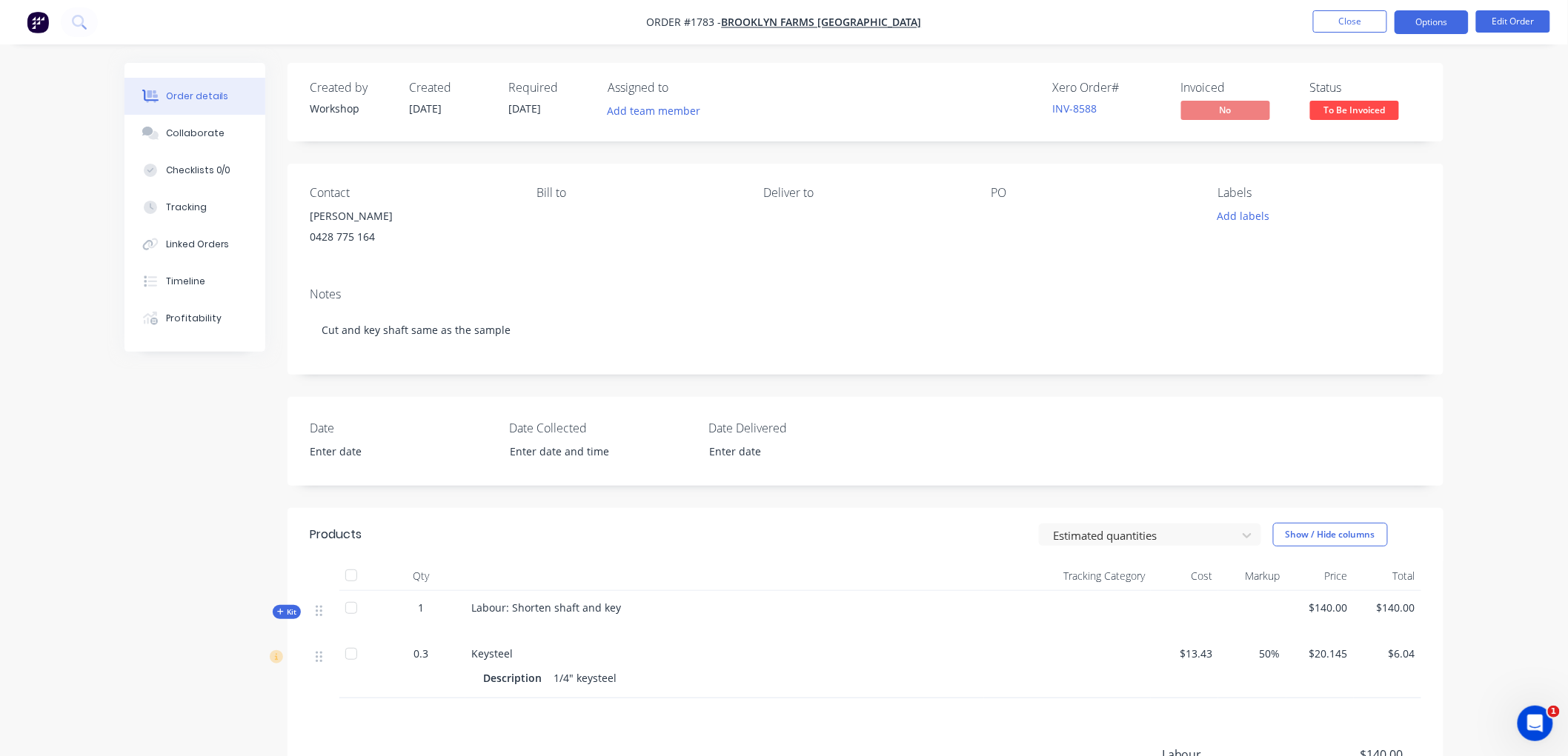
click at [1429, 20] on button "Options" at bounding box center [1431, 22] width 74 height 24
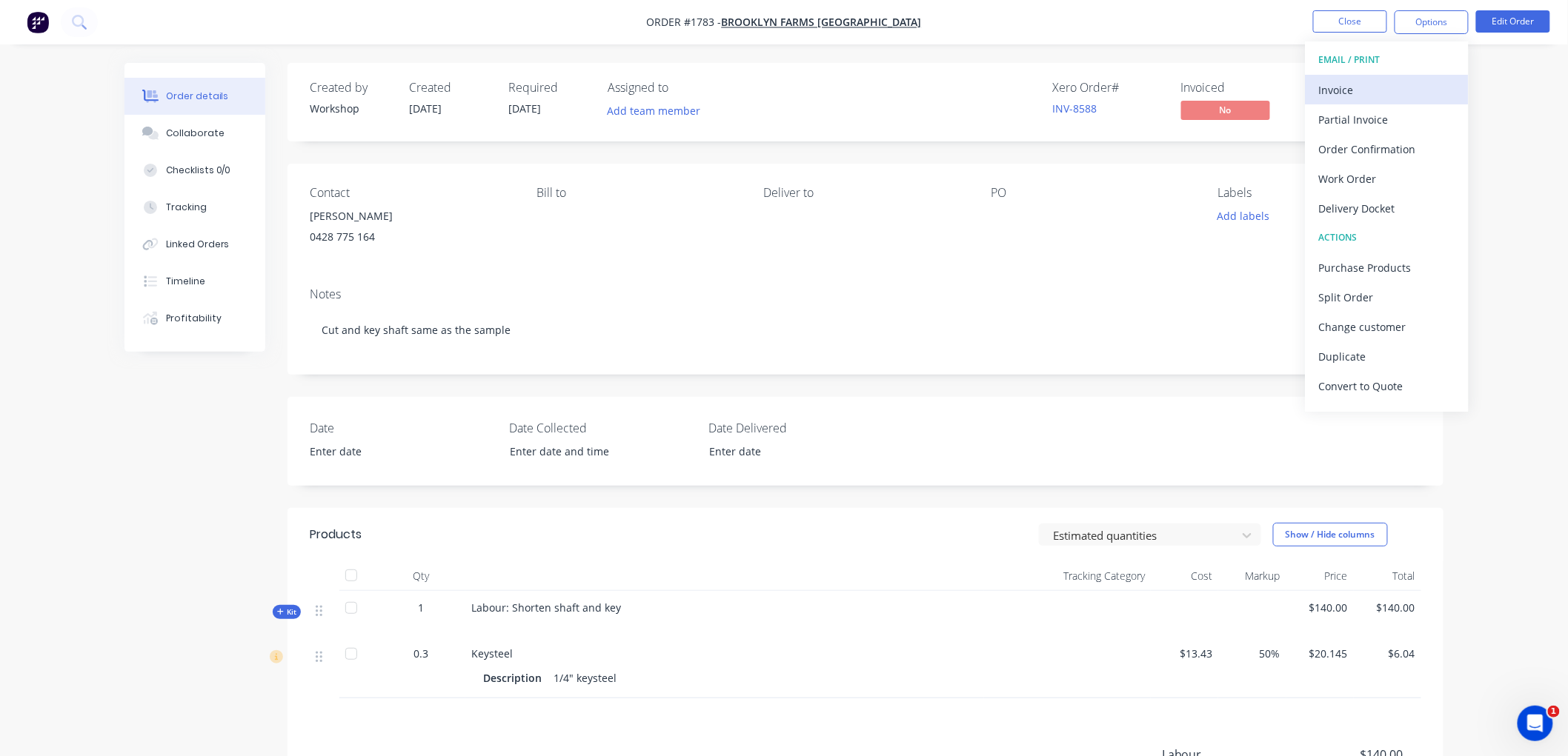
click at [1369, 93] on div "Invoice" at bounding box center [1386, 89] width 137 height 21
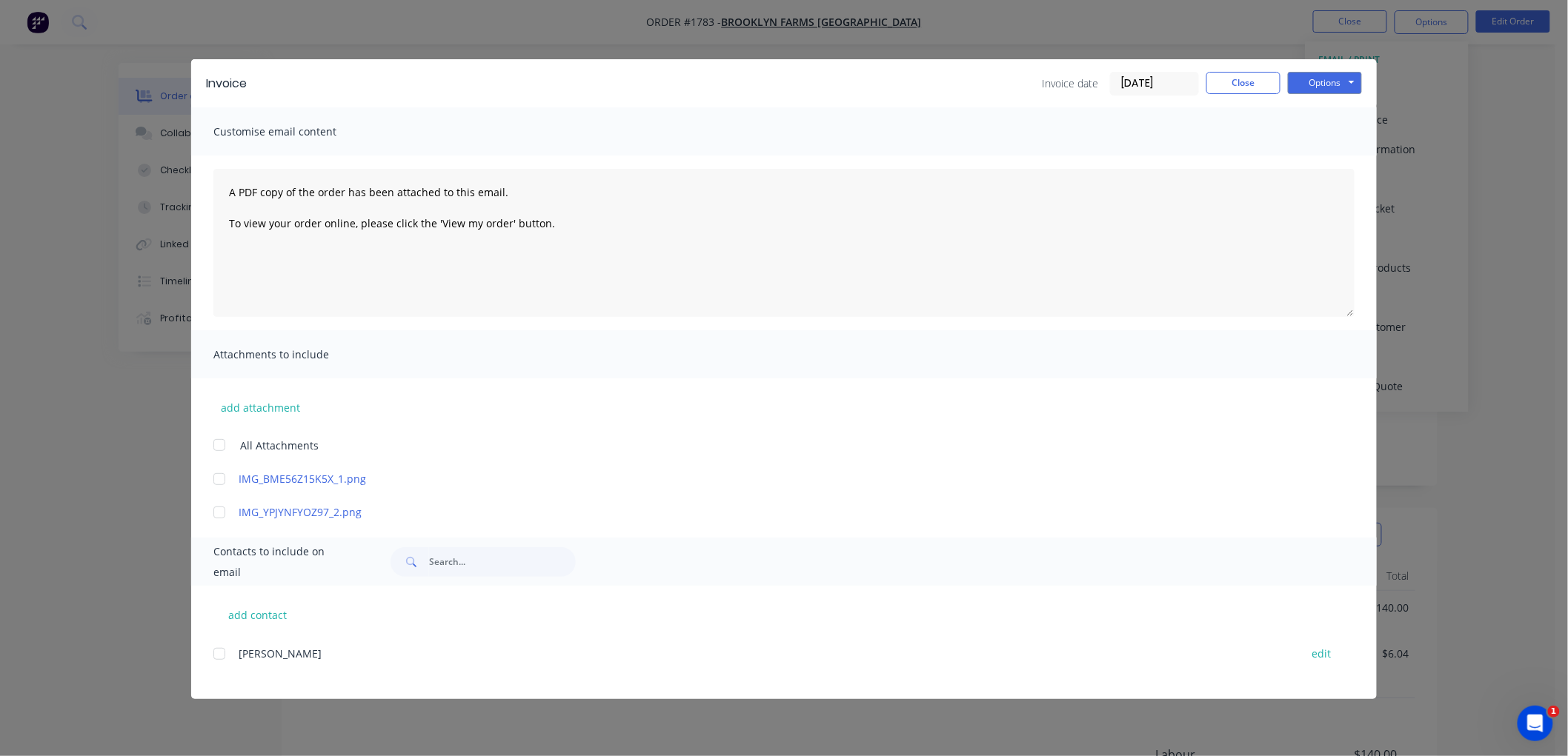
click at [1151, 85] on input "[DATE]" at bounding box center [1154, 83] width 87 height 22
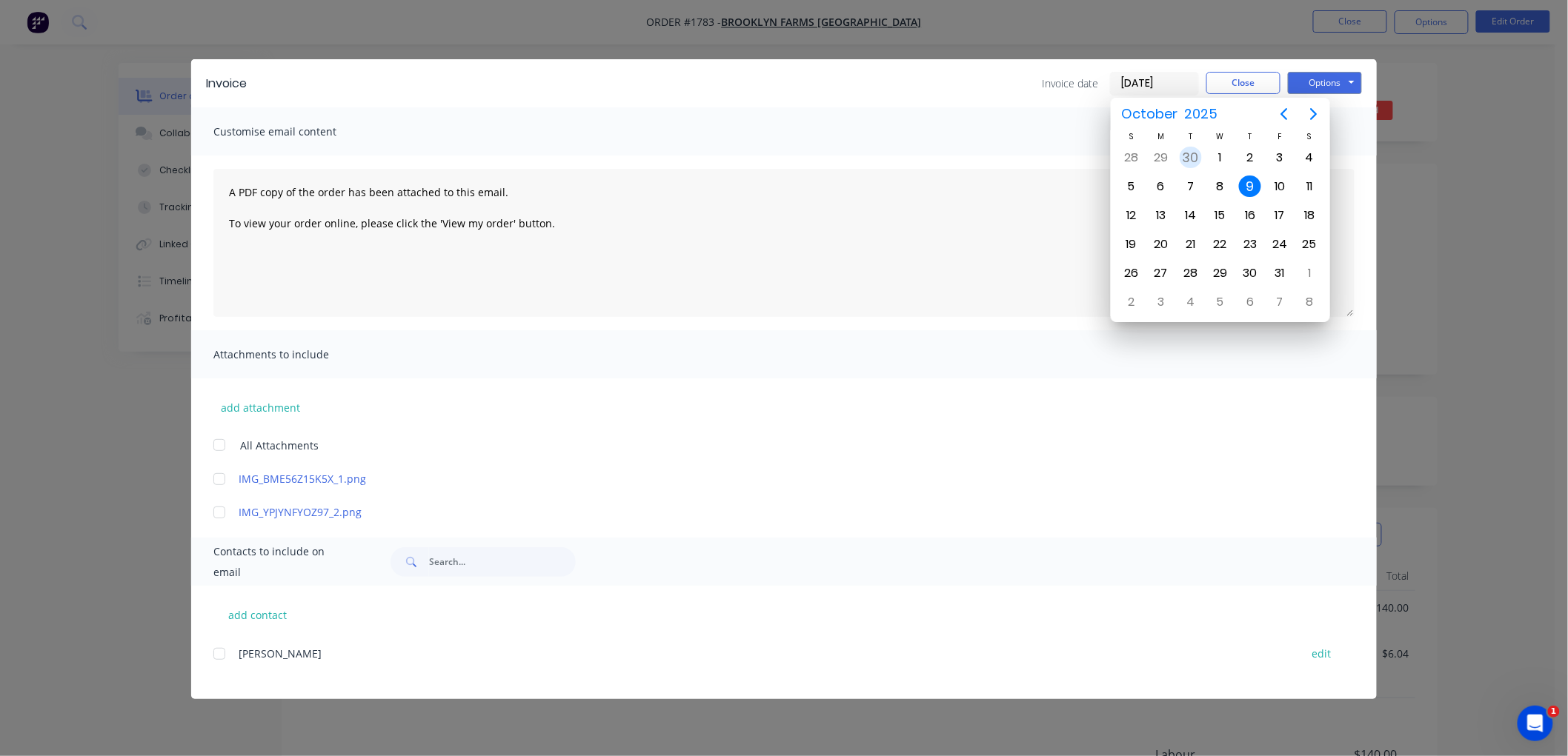
click at [1199, 151] on div "30" at bounding box center [1191, 158] width 22 height 22
type input "[DATE]"
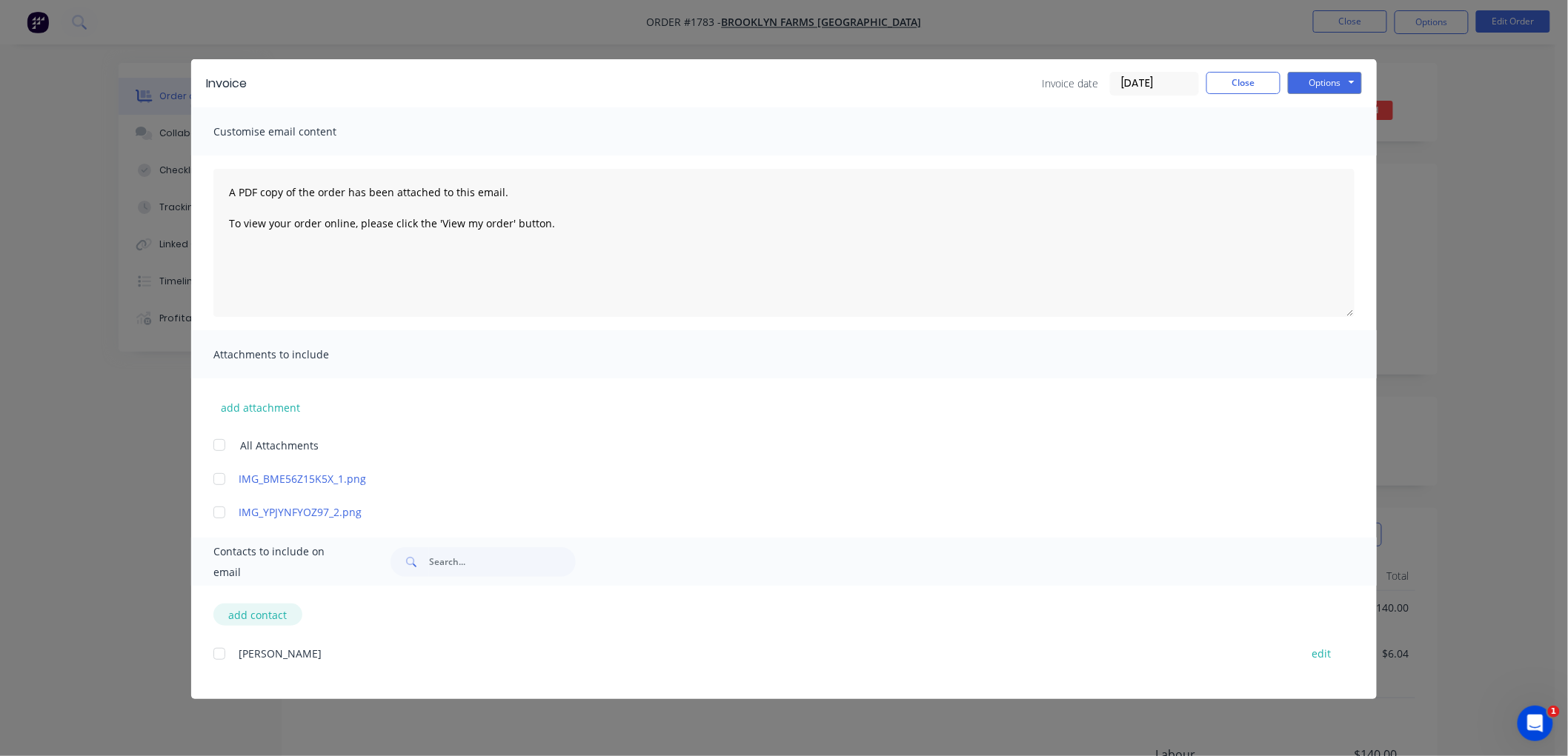
click at [264, 610] on button "add contact" at bounding box center [258, 615] width 89 height 22
select select "AU"
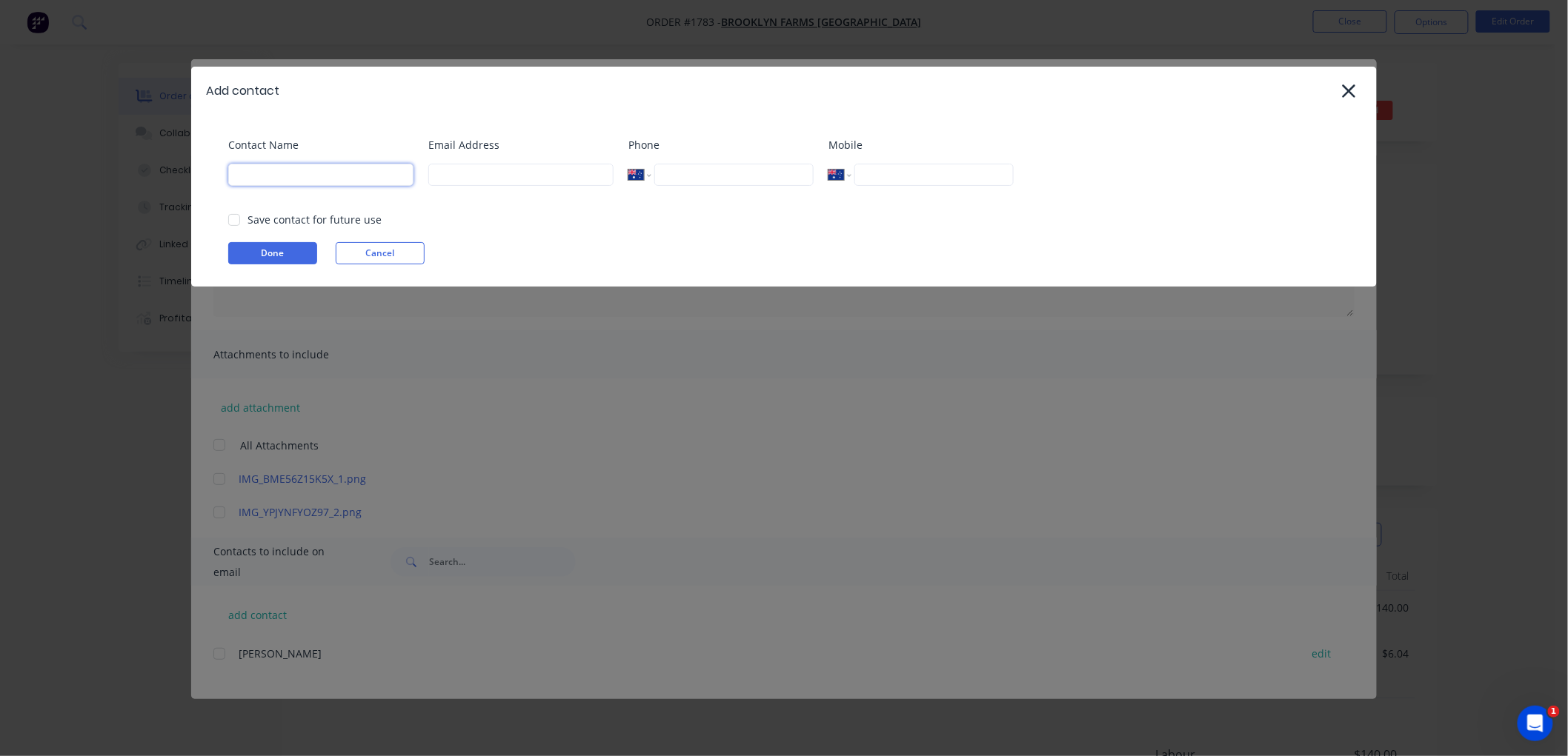
click at [260, 176] on input at bounding box center [321, 175] width 185 height 22
click at [231, 218] on div at bounding box center [234, 220] width 29 height 29
type input "Administration"
drag, startPoint x: 460, startPoint y: 173, endPoint x: 487, endPoint y: 173, distance: 27.0
click at [460, 173] on input at bounding box center [521, 175] width 185 height 22
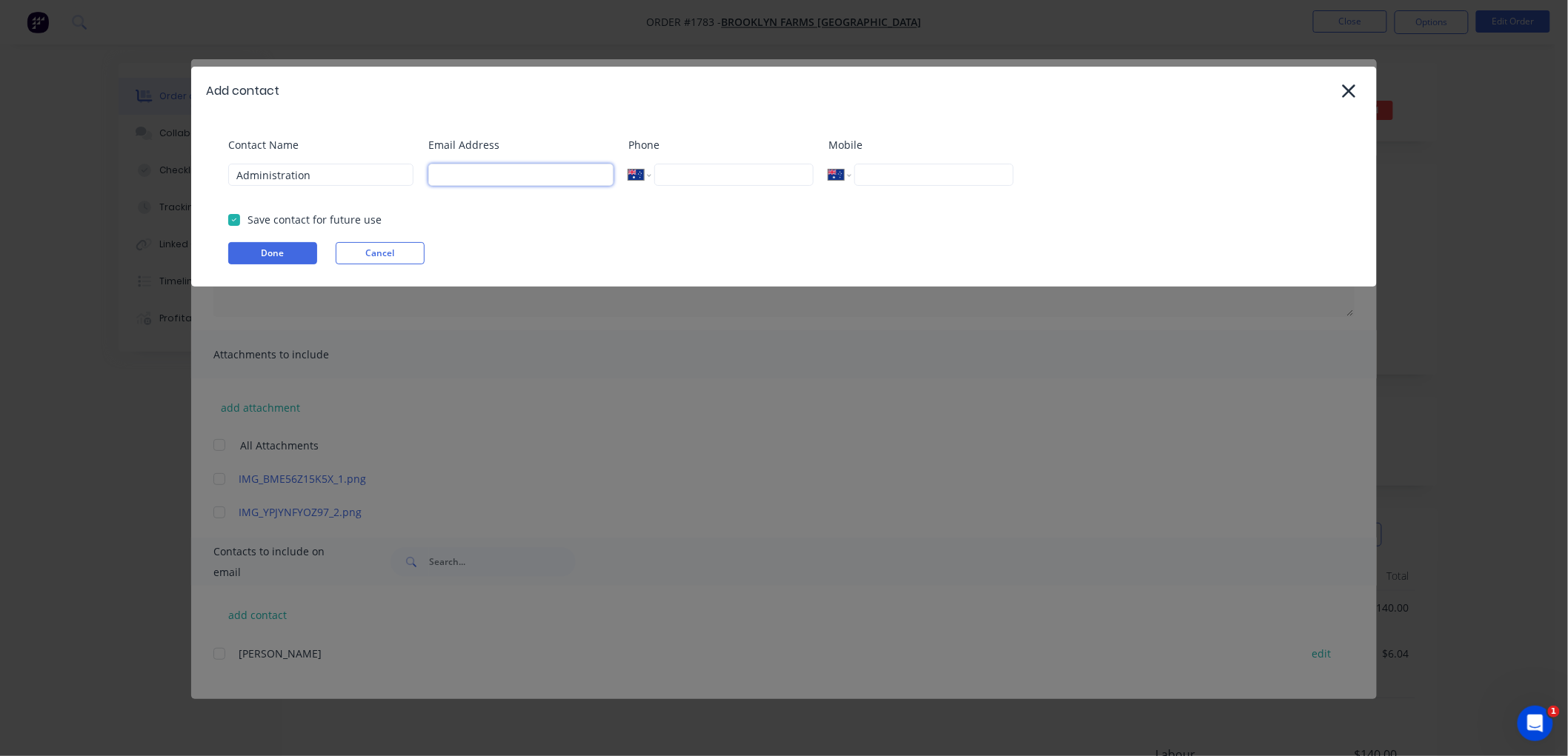
paste input "[EMAIL_ADDRESS][DOMAIN_NAME]"
type input "[EMAIL_ADDRESS][DOMAIN_NAME]"
click at [916, 176] on input "tel" at bounding box center [934, 175] width 160 height 22
type input "0487 326 788"
click at [264, 252] on button "Done" at bounding box center [272, 253] width 89 height 22
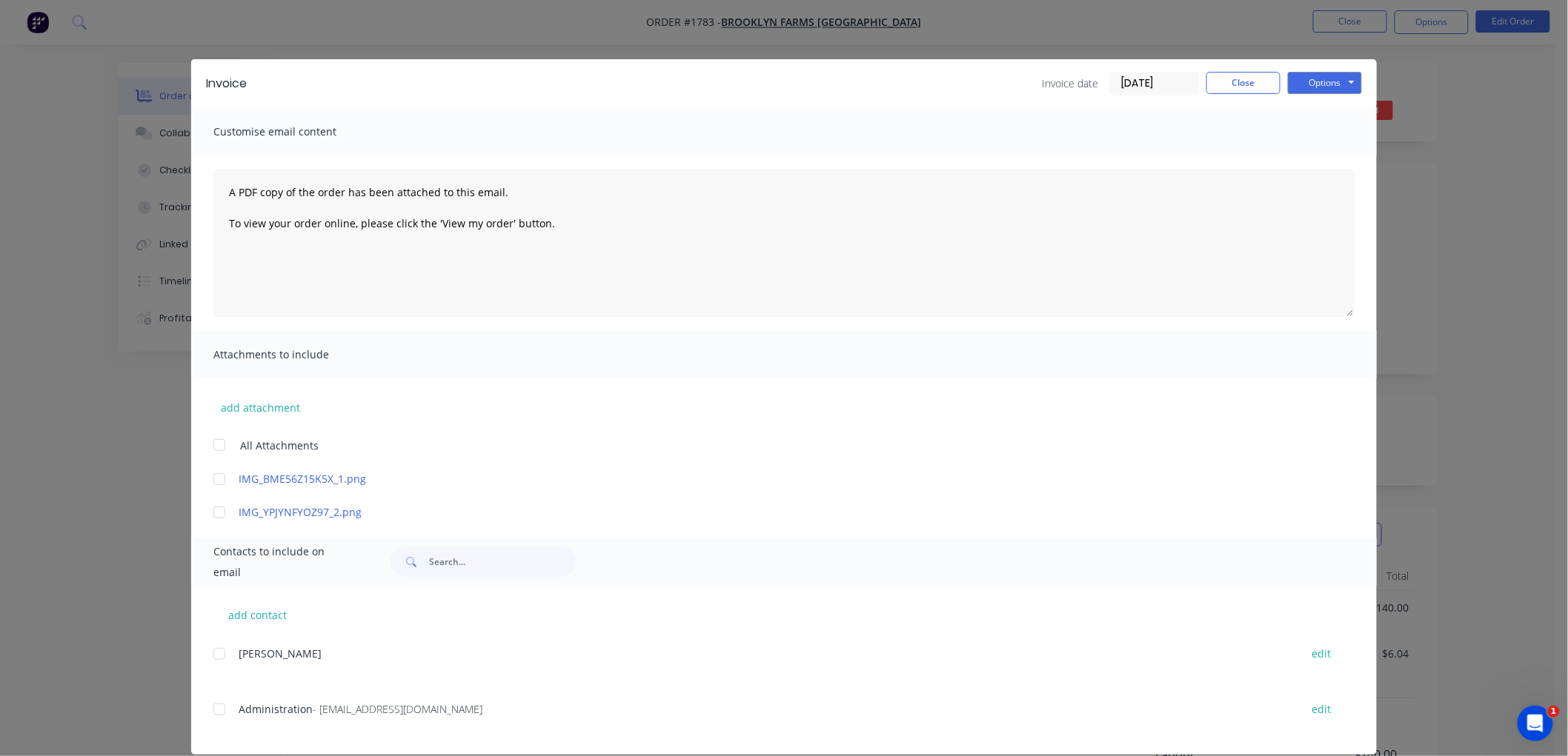
click at [217, 707] on div at bounding box center [219, 709] width 29 height 29
click at [1312, 79] on button "Options" at bounding box center [1324, 82] width 74 height 22
click at [1345, 160] on button "Email" at bounding box center [1334, 158] width 94 height 25
click at [1231, 79] on button "Close" at bounding box center [1243, 82] width 74 height 22
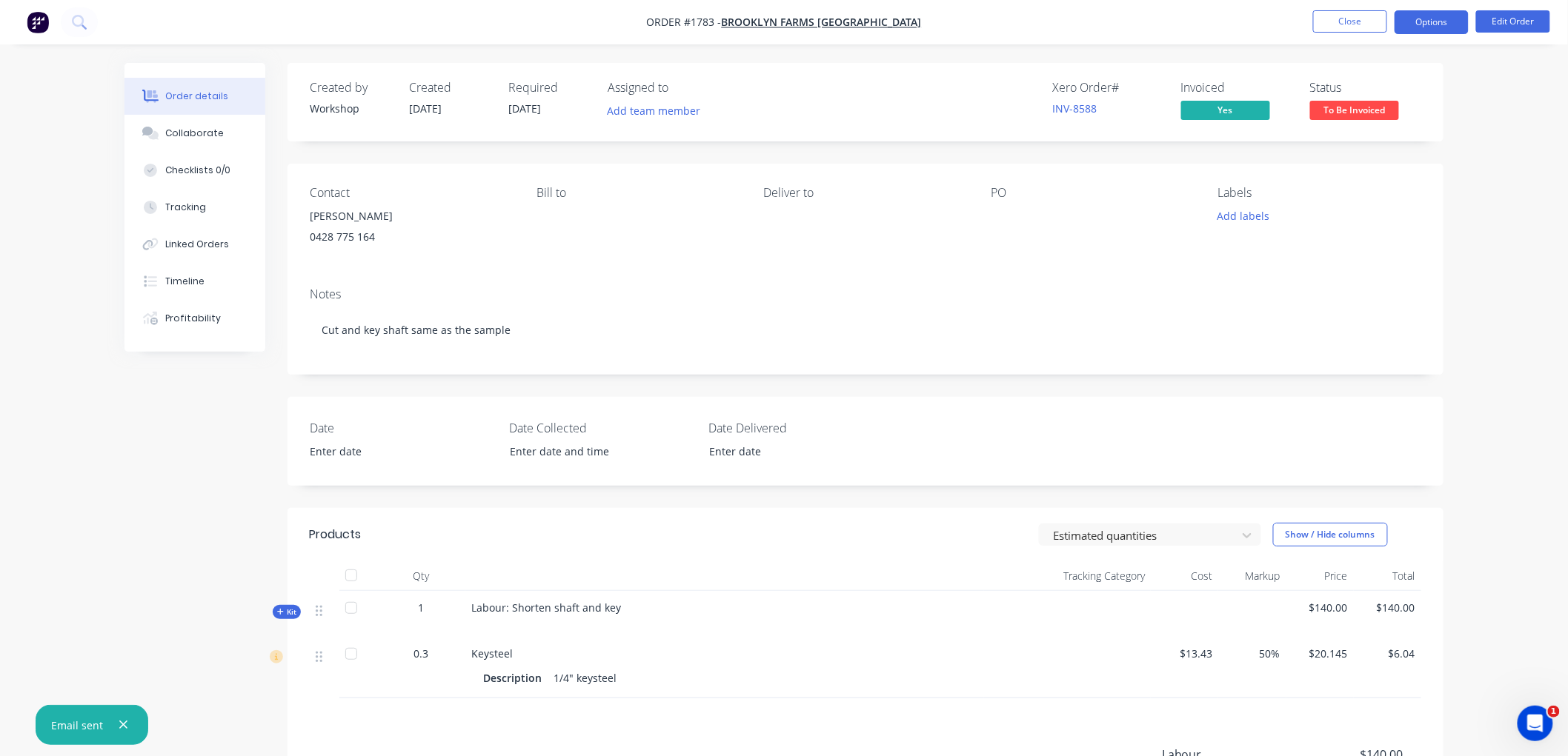
click at [1427, 18] on button "Options" at bounding box center [1431, 22] width 74 height 24
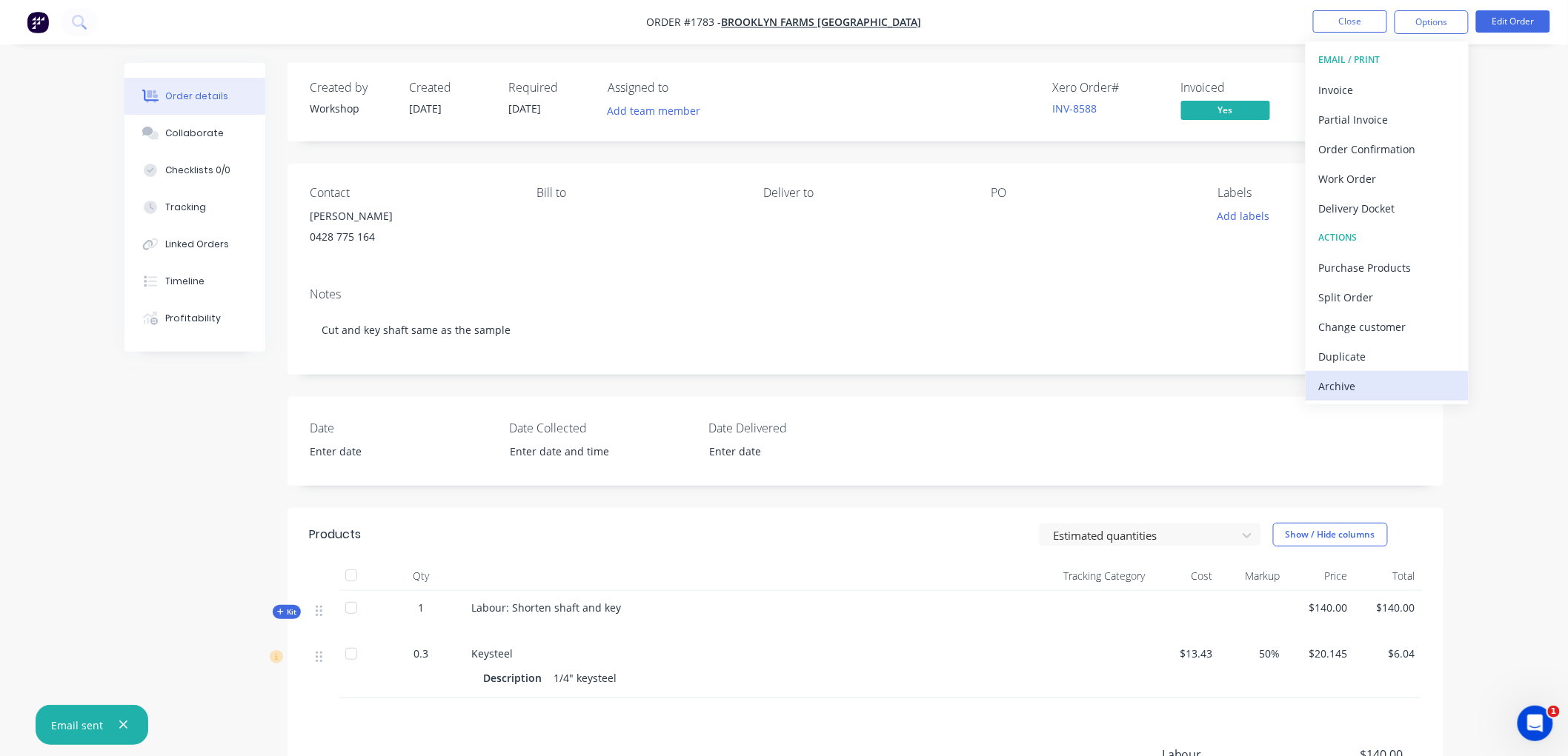
click at [1357, 377] on div "Archive" at bounding box center [1386, 386] width 137 height 21
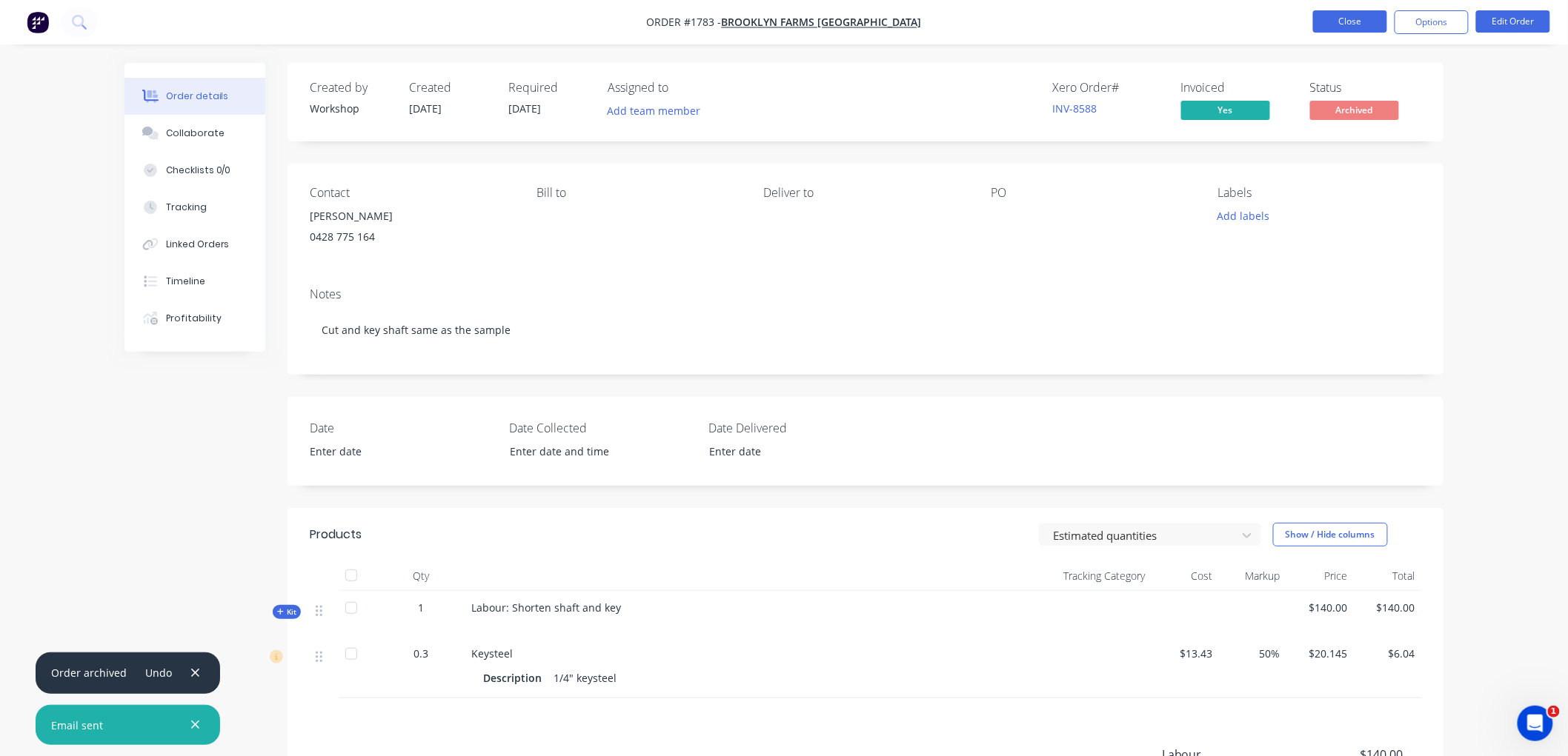
click at [1350, 25] on button "Close" at bounding box center [1350, 21] width 74 height 22
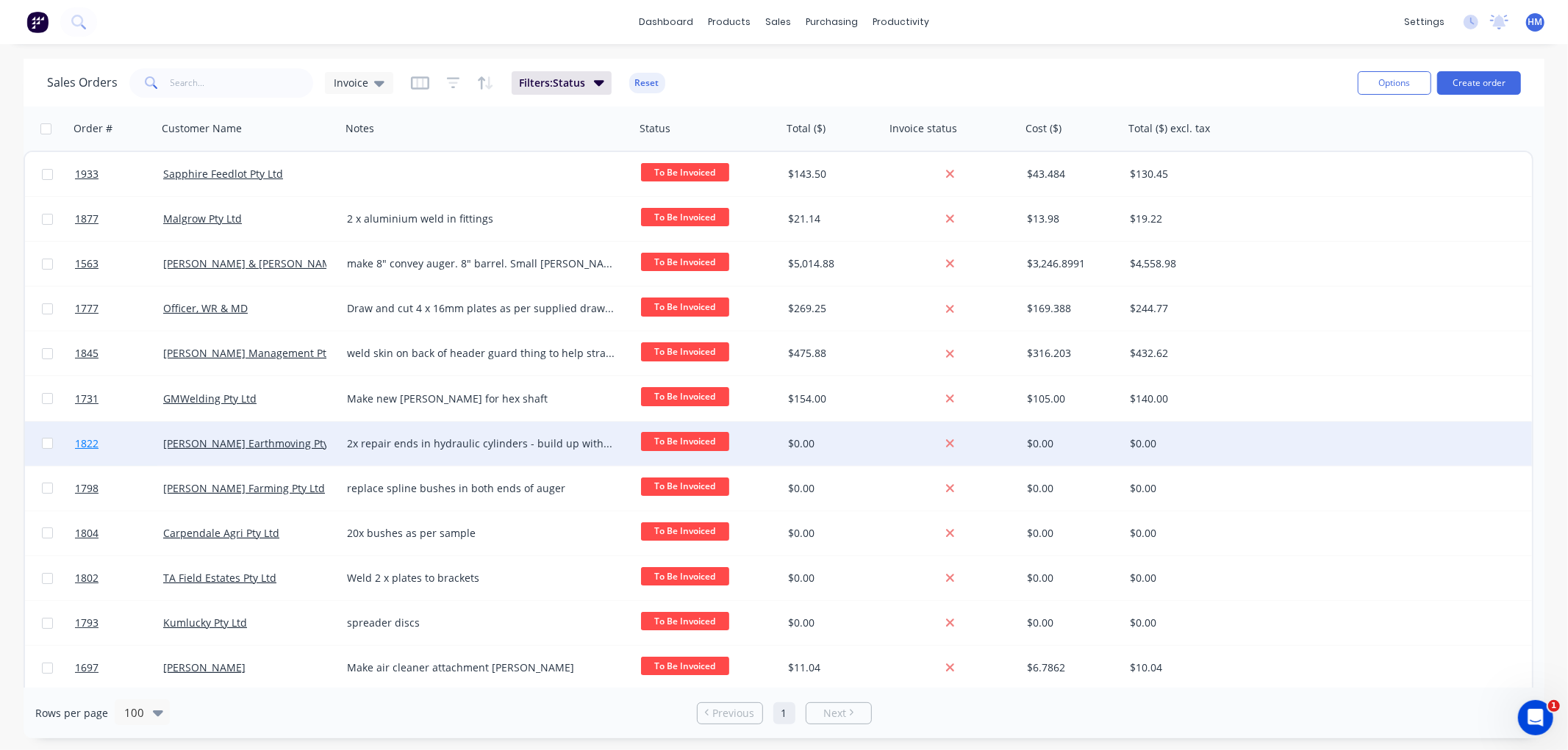
click at [114, 442] on link "1822" at bounding box center [118, 444] width 88 height 44
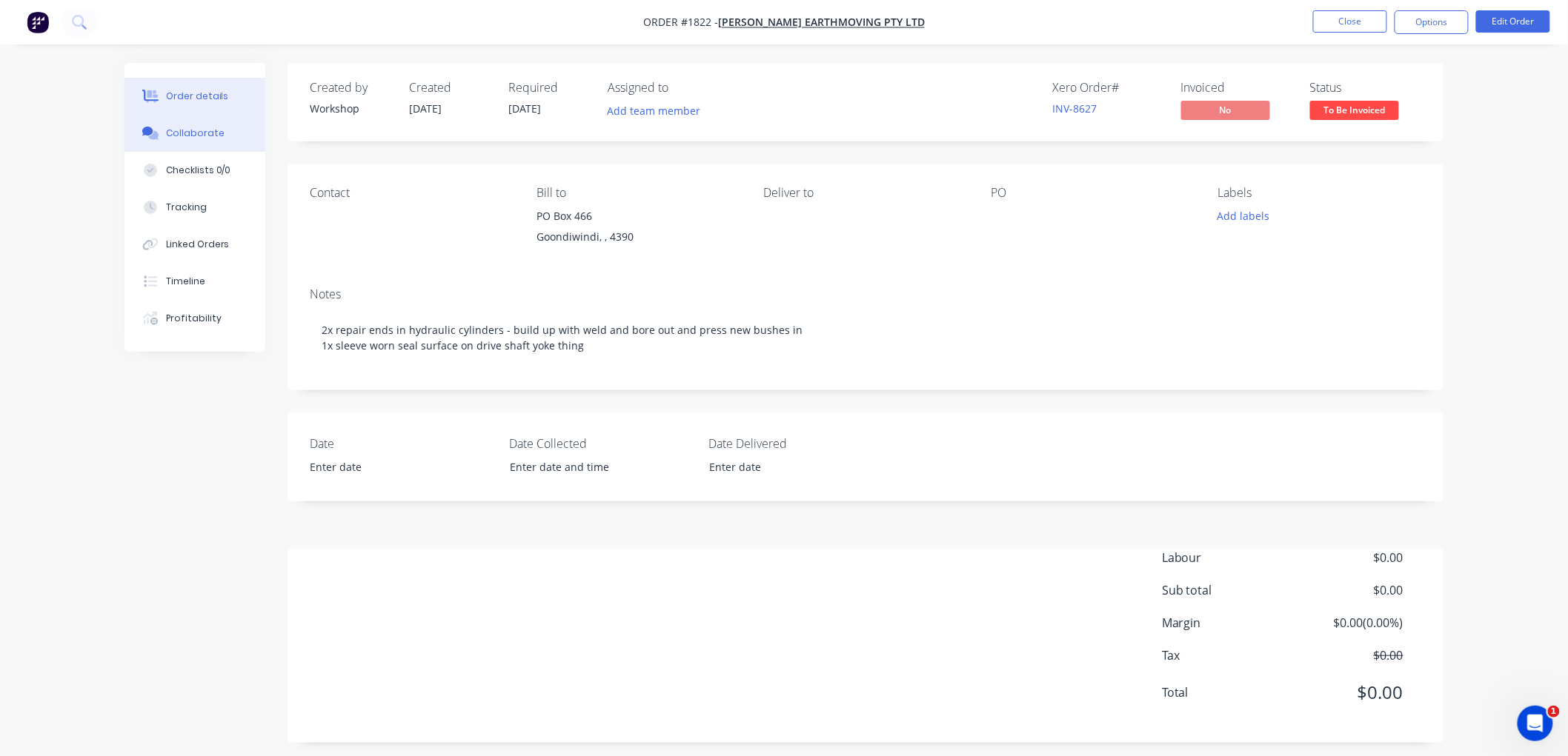
click at [224, 144] on button "Collaborate" at bounding box center [195, 133] width 141 height 37
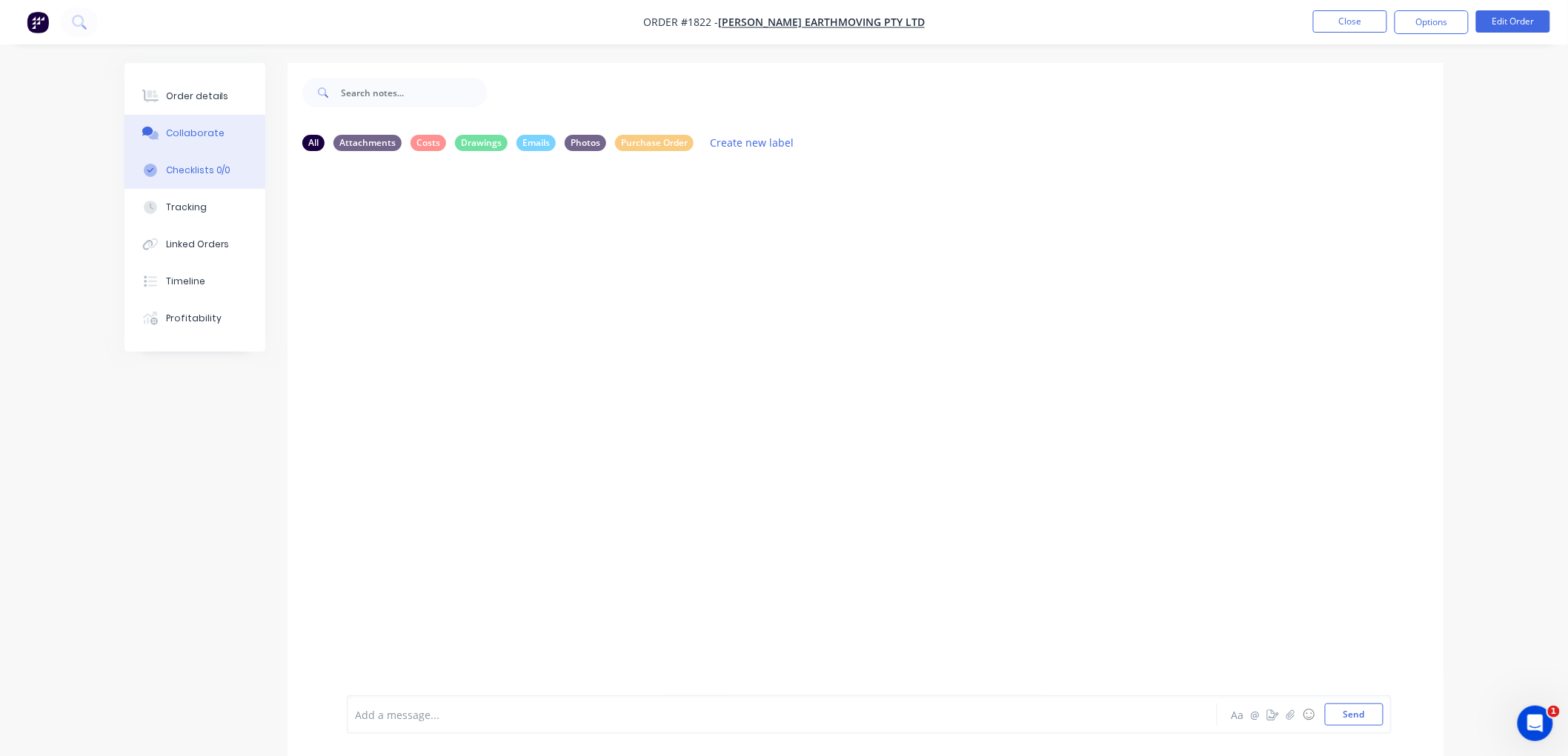
click at [199, 173] on div "Checklists 0/0" at bounding box center [198, 170] width 65 height 14
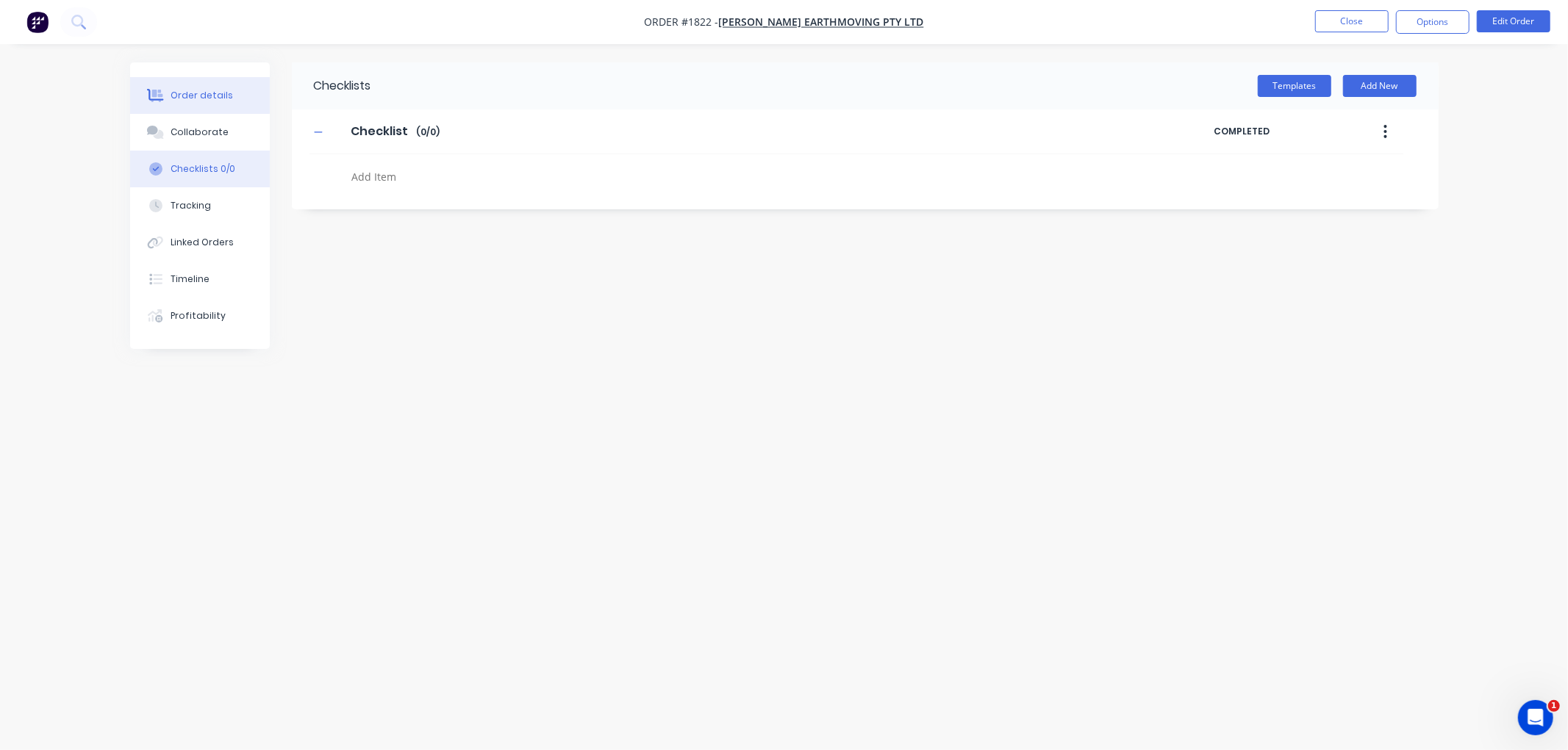
click at [192, 101] on div "Order details" at bounding box center [201, 95] width 63 height 14
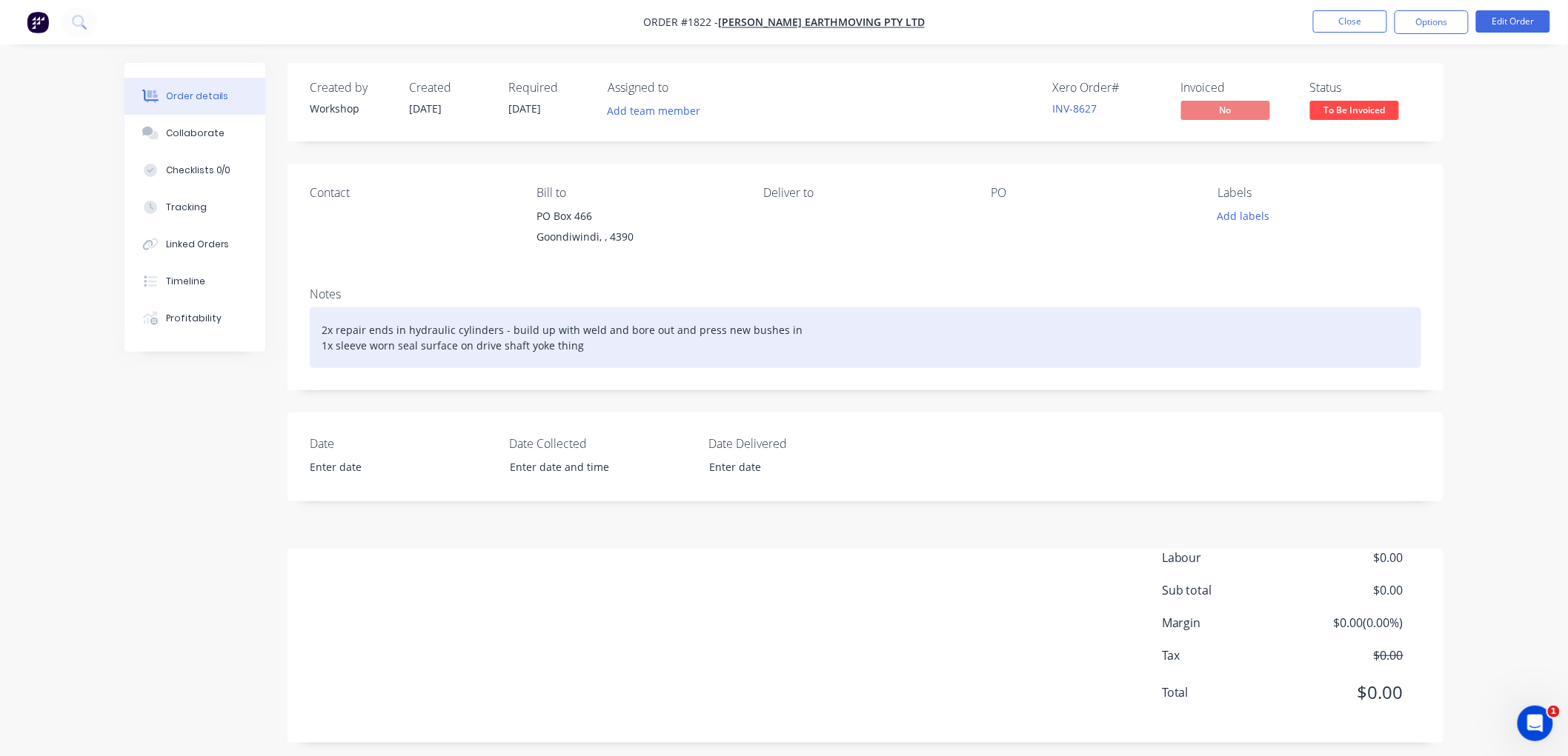
click at [610, 343] on div "2x repair ends in hydraulic cylinders - build up with weld and bore out and pre…" at bounding box center [866, 337] width 1111 height 60
click at [613, 343] on div "2x repair ends in hydraulic cylinders - build up with weld and bore out and pre…" at bounding box center [866, 337] width 1111 height 60
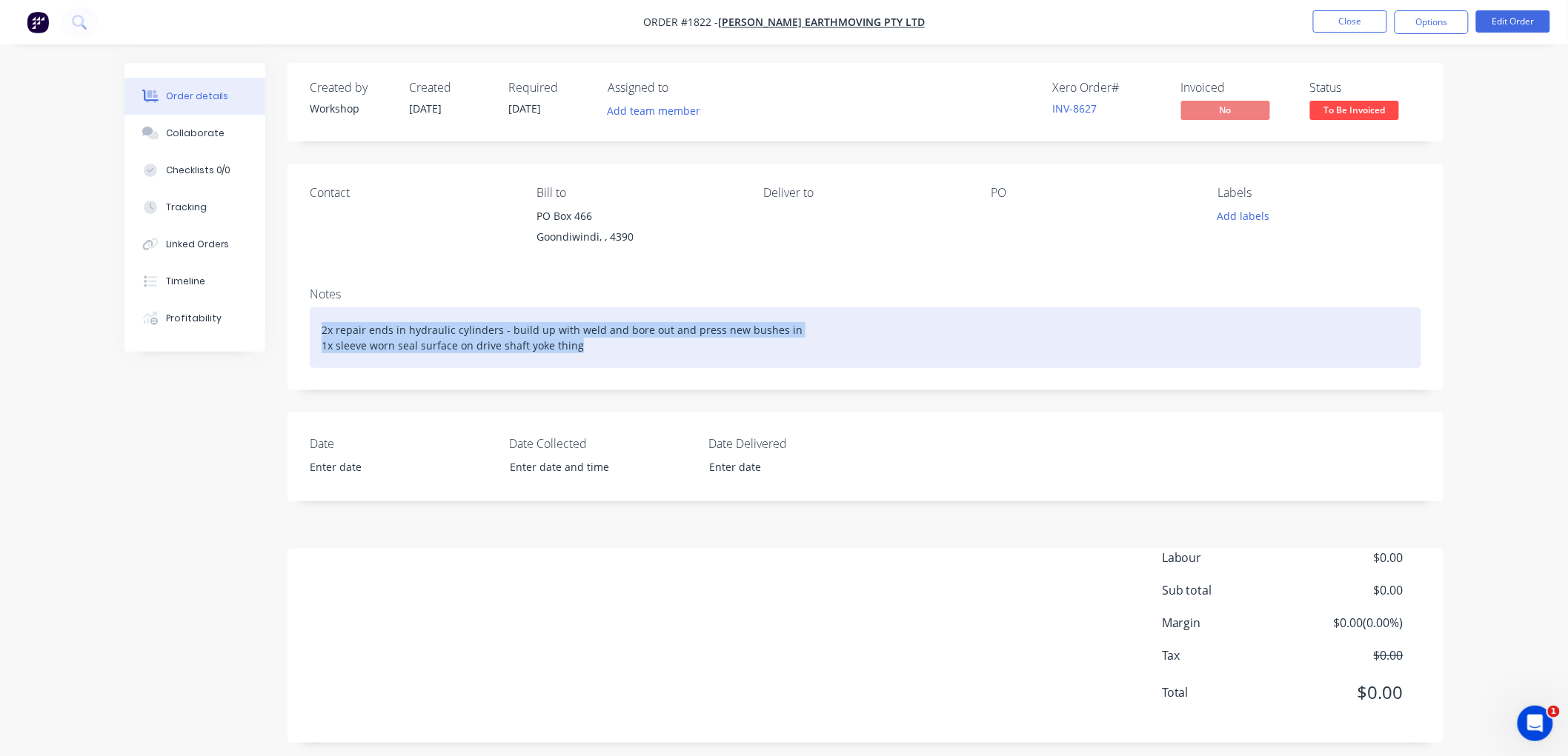
drag, startPoint x: 630, startPoint y: 348, endPoint x: 564, endPoint y: 327, distance: 69.3
click at [260, 314] on div "Order details Collaborate Checklists 0/0 Tracking Linked Orders Timeline Profit…" at bounding box center [784, 414] width 1349 height 702
click at [668, 345] on div "2x repair ends in hydraulic cylinders - build up with weld and bore out and pre…" at bounding box center [866, 337] width 1111 height 60
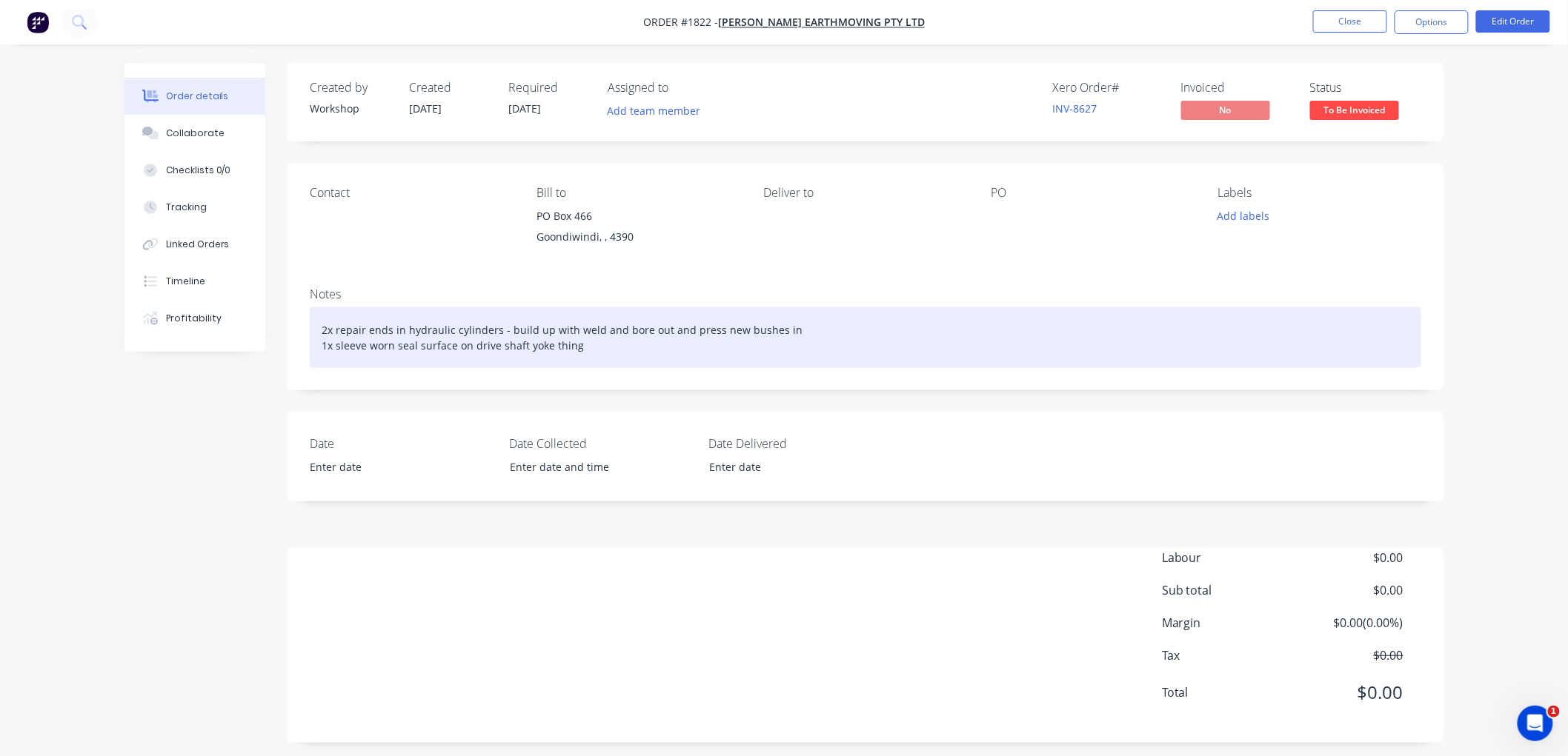
click at [631, 351] on div "2x repair ends in hydraulic cylinders - build up with weld and bore out and pre…" at bounding box center [866, 337] width 1111 height 60
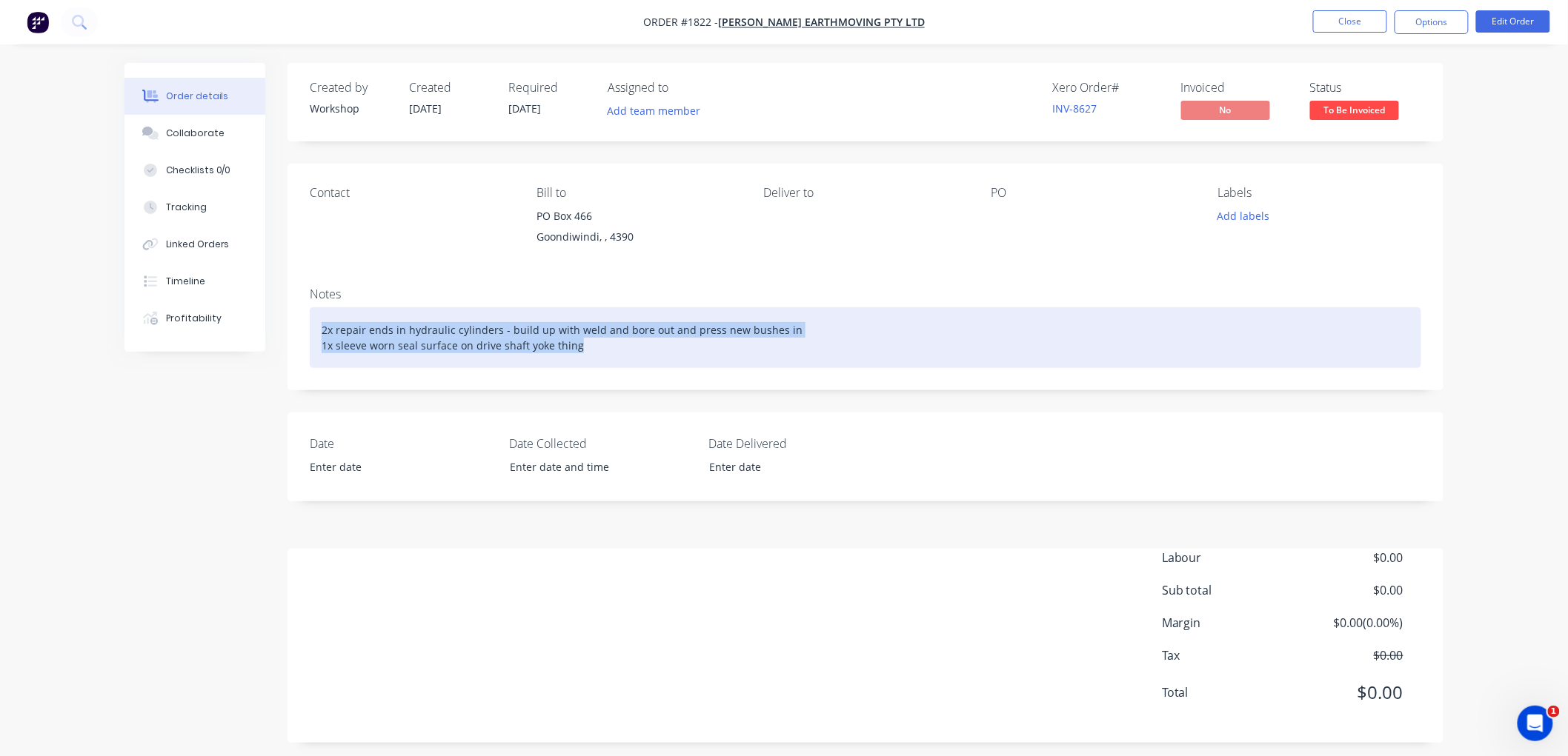
drag, startPoint x: 651, startPoint y: 348, endPoint x: 547, endPoint y: 321, distance: 107.4
click at [316, 322] on div "2x repair ends in hydraulic cylinders - build up with weld and bore out and pre…" at bounding box center [866, 337] width 1111 height 60
click at [604, 342] on div "2x repair ends in hydraulic cylinders - build up with weld and bore out and pre…" at bounding box center [866, 337] width 1111 height 60
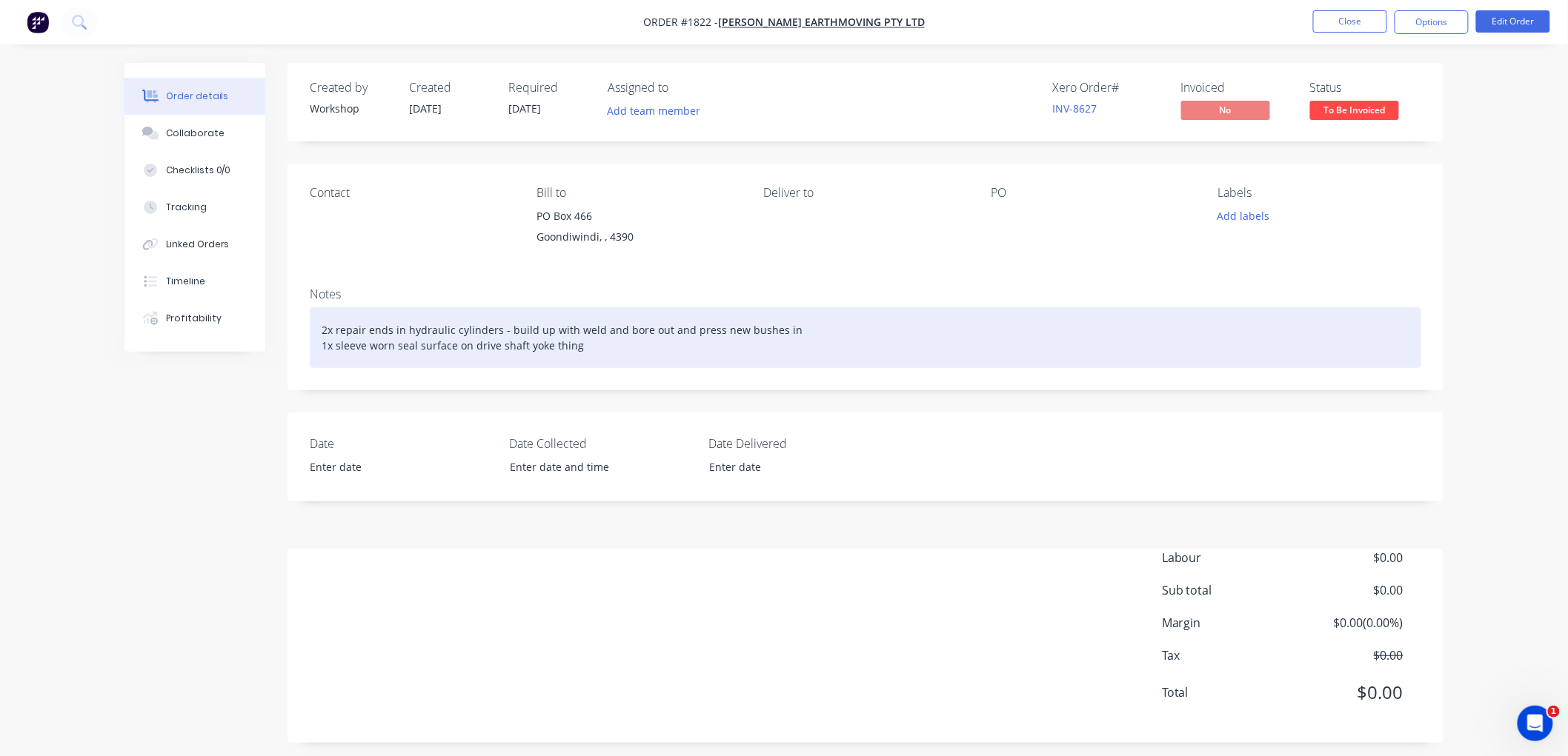
click at [632, 346] on div "2x repair ends in hydraulic cylinders - build up with weld and bore out and pre…" at bounding box center [866, 337] width 1111 height 60
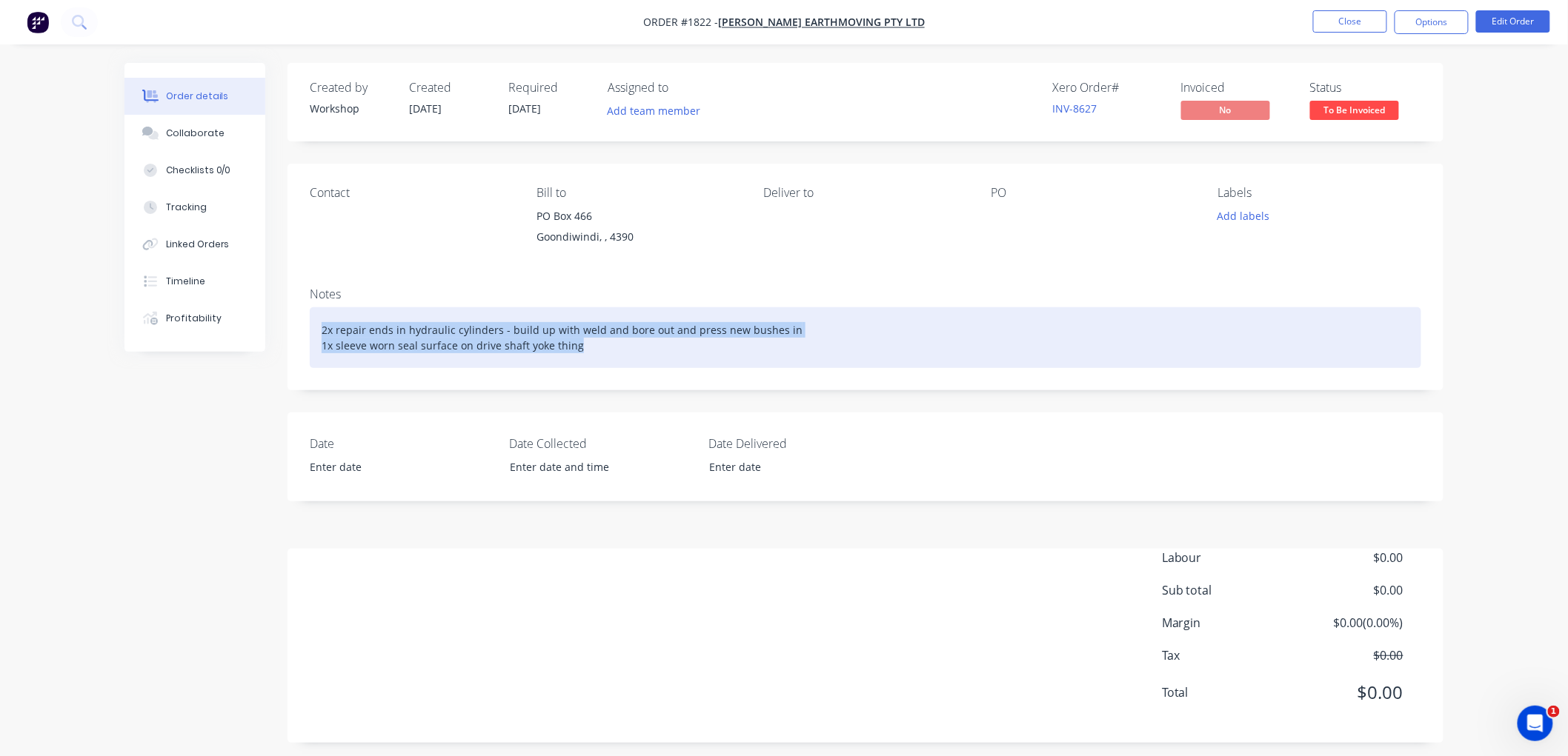
drag, startPoint x: 654, startPoint y: 346, endPoint x: 462, endPoint y: 335, distance: 192.3
click at [321, 312] on div "2x repair ends in hydraulic cylinders - build up with weld and bore out and pre…" at bounding box center [866, 337] width 1111 height 60
click at [634, 345] on div "2x repair ends in hydraulic cylinders - build up with weld and bore out and pre…" at bounding box center [866, 337] width 1111 height 60
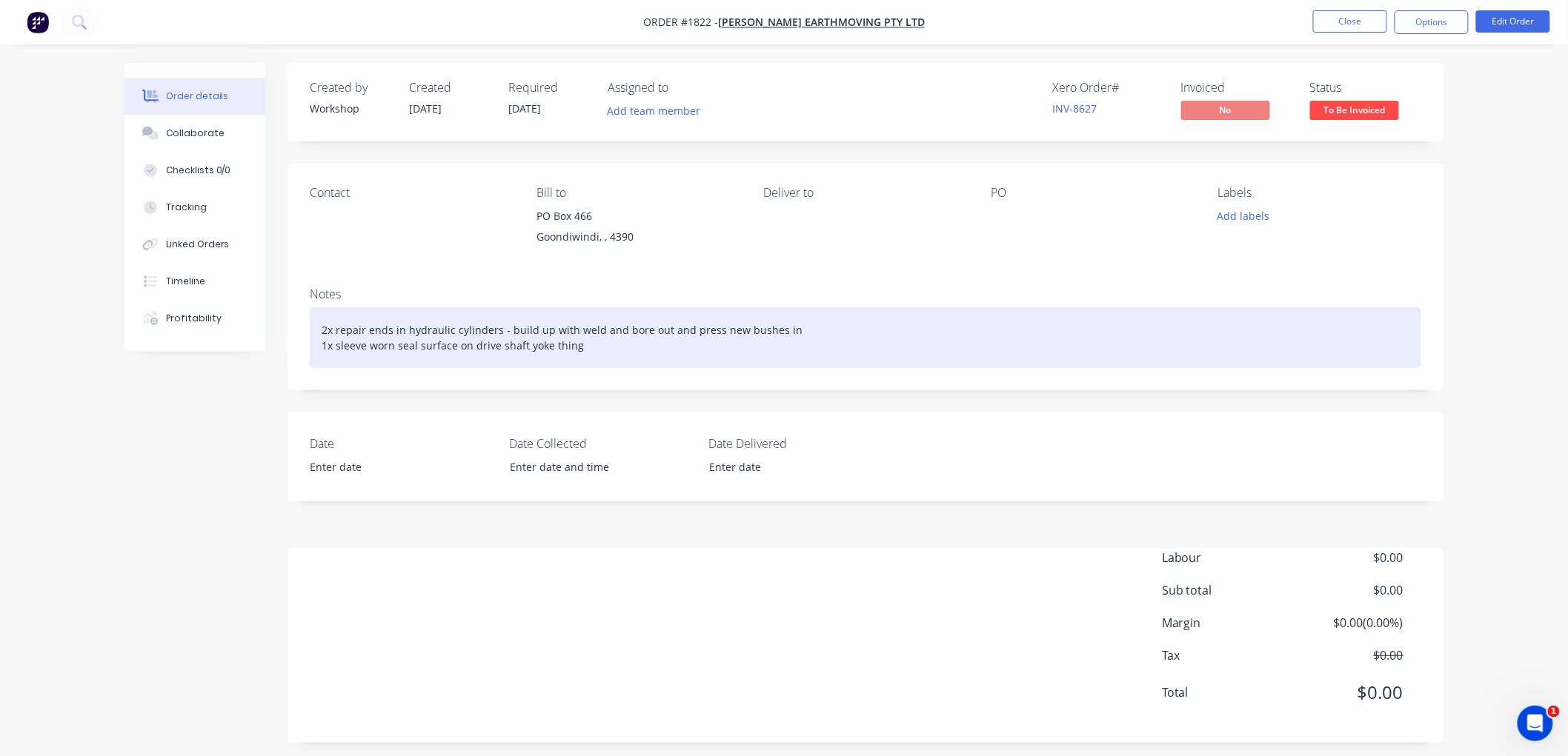
click at [598, 346] on div "2x repair ends in hydraulic cylinders - build up with weld and bore out and pre…" at bounding box center [866, 337] width 1111 height 60
click at [855, 342] on div "2x repair ends in hydraulic cylinders - build up with weld and bore out and pre…" at bounding box center [866, 337] width 1111 height 60
drag, startPoint x: 660, startPoint y: 348, endPoint x: 795, endPoint y: 329, distance: 136.3
click at [664, 348] on div "2x repair ends in hydraulic cylinders - build up with weld and bore out and pre…" at bounding box center [866, 337] width 1111 height 60
click at [798, 327] on div "2x repair ends in hydraulic cylinders - build up with weld and bore out and pre…" at bounding box center [866, 337] width 1111 height 60
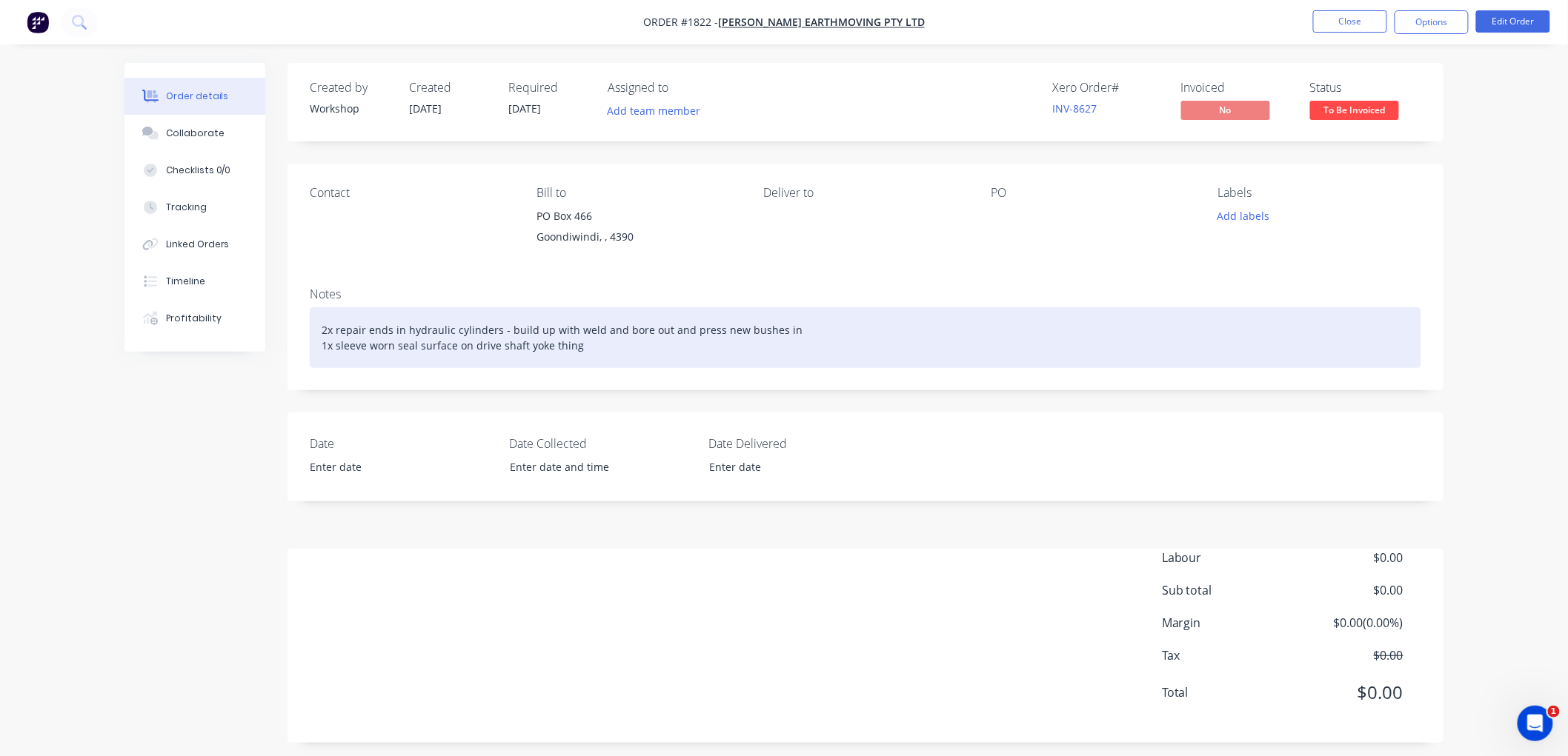
click at [624, 351] on div "2x repair ends in hydraulic cylinders - build up with weld and bore out and pre…" at bounding box center [866, 337] width 1111 height 60
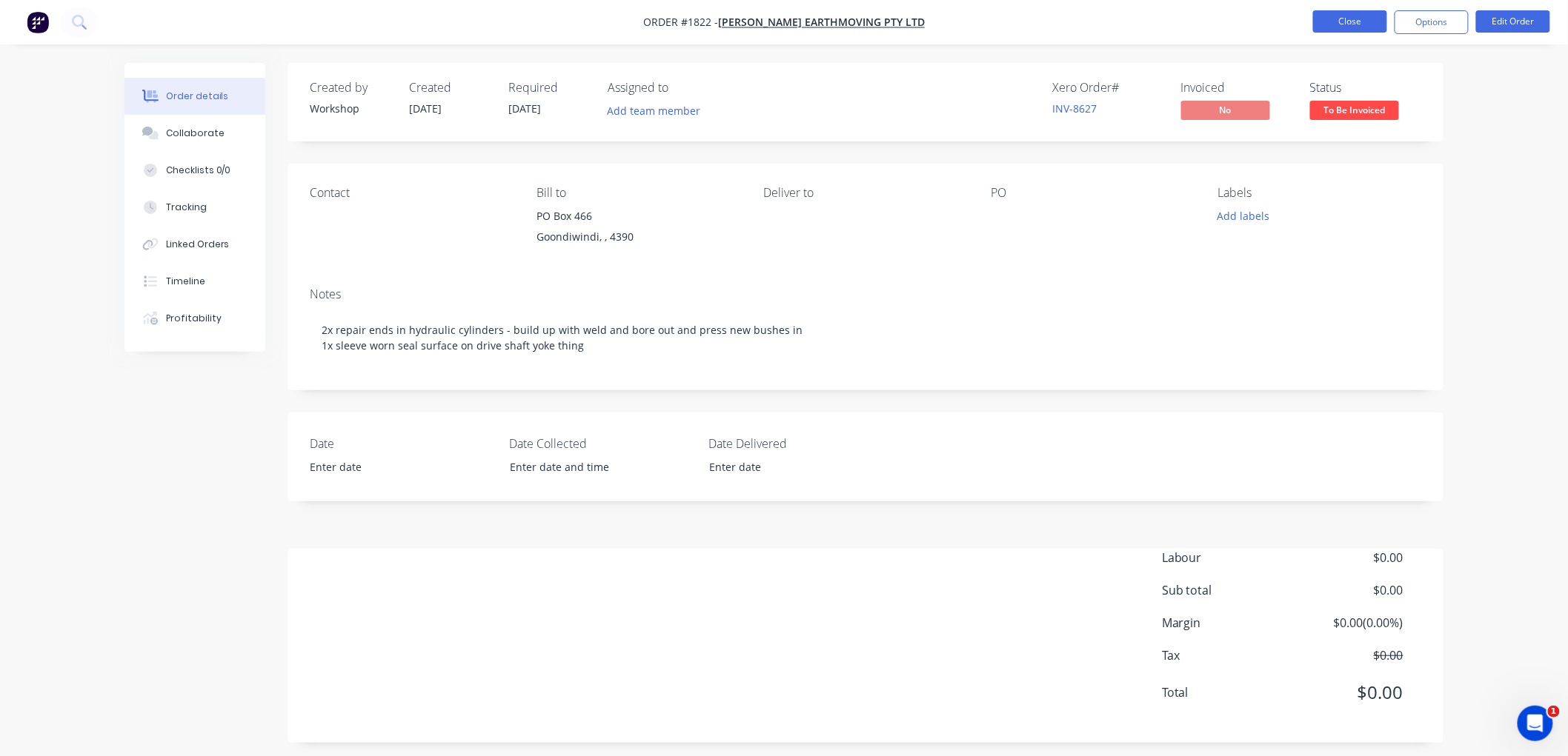
click at [1347, 20] on button "Close" at bounding box center [1350, 21] width 74 height 22
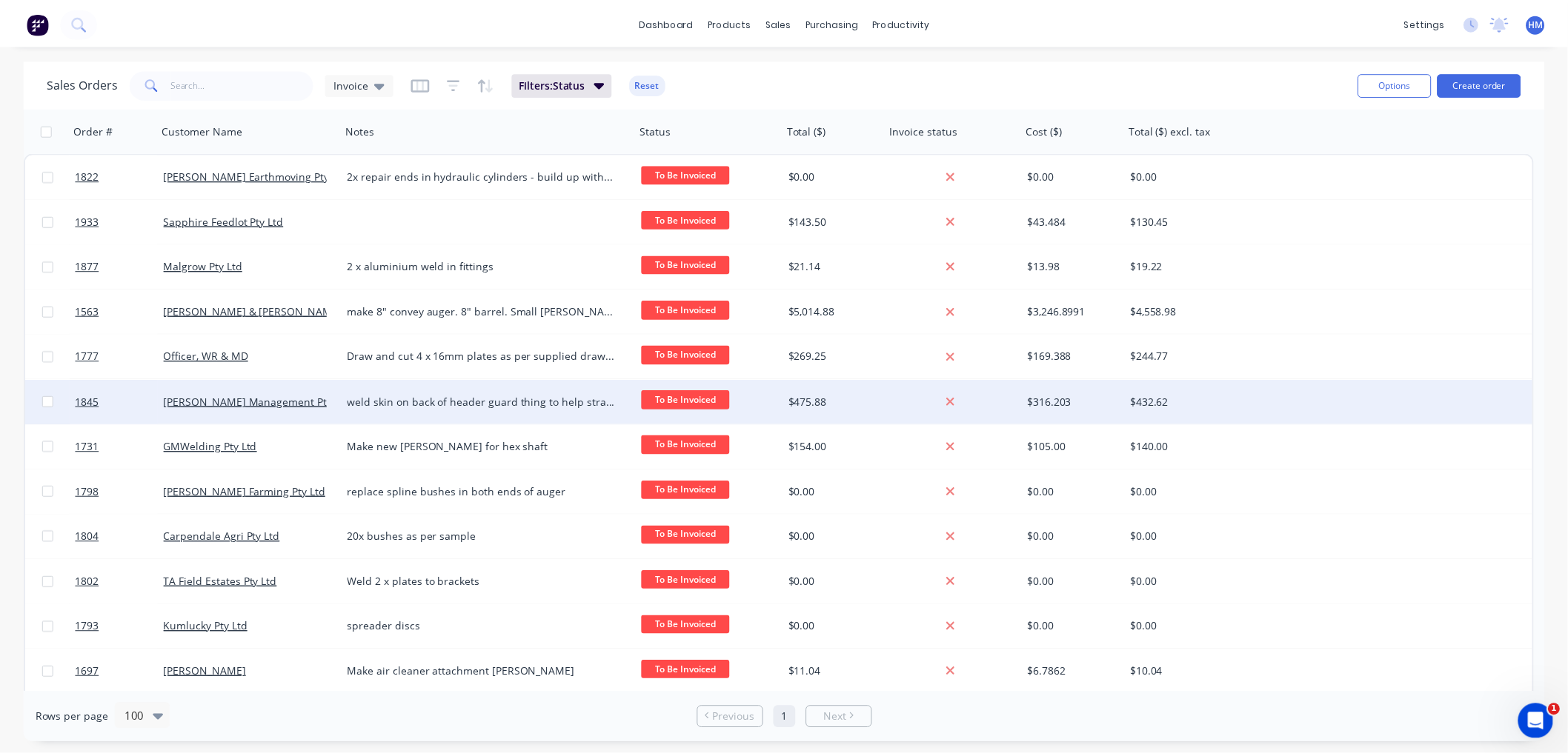
scroll to position [82, 0]
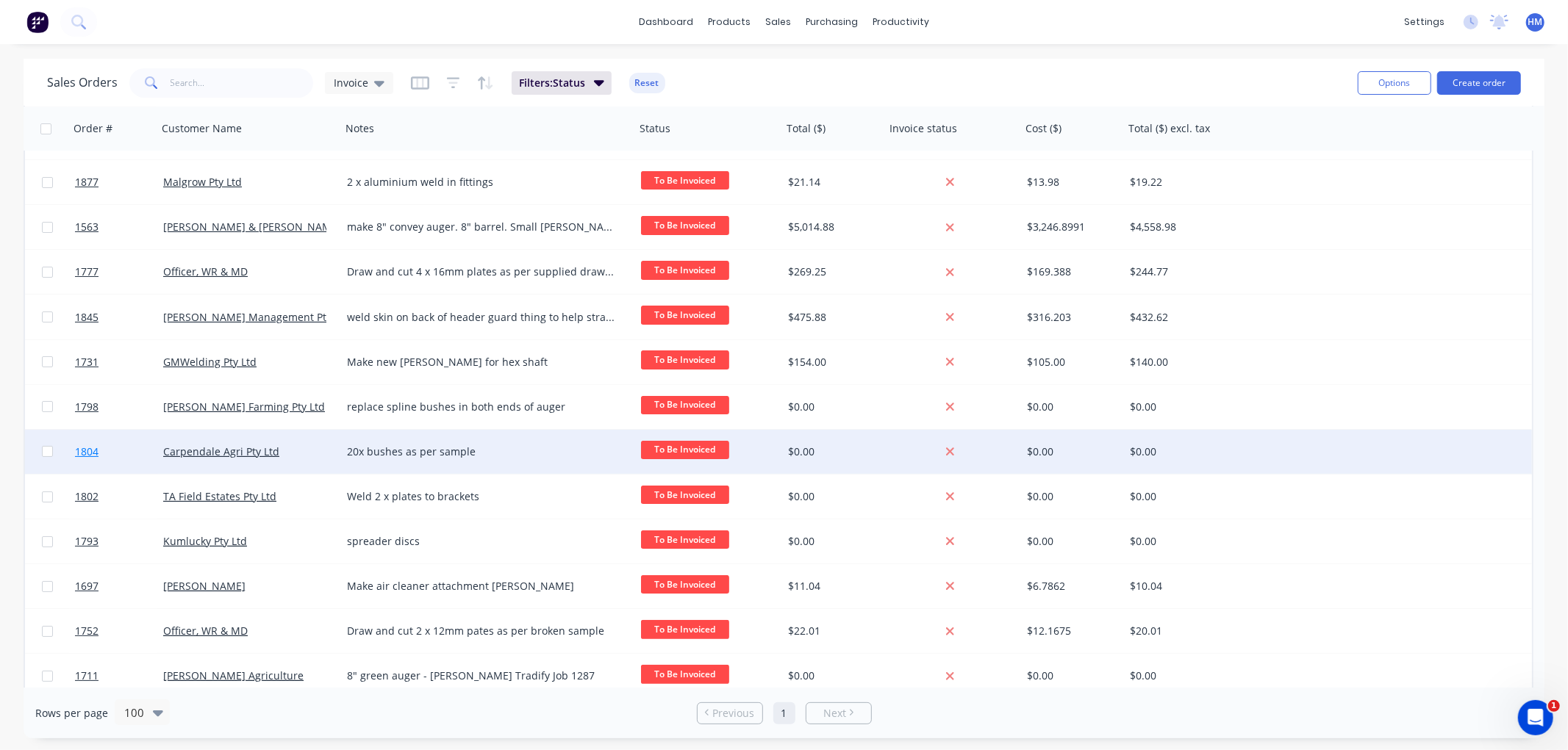
click at [136, 451] on link "1804" at bounding box center [118, 452] width 88 height 44
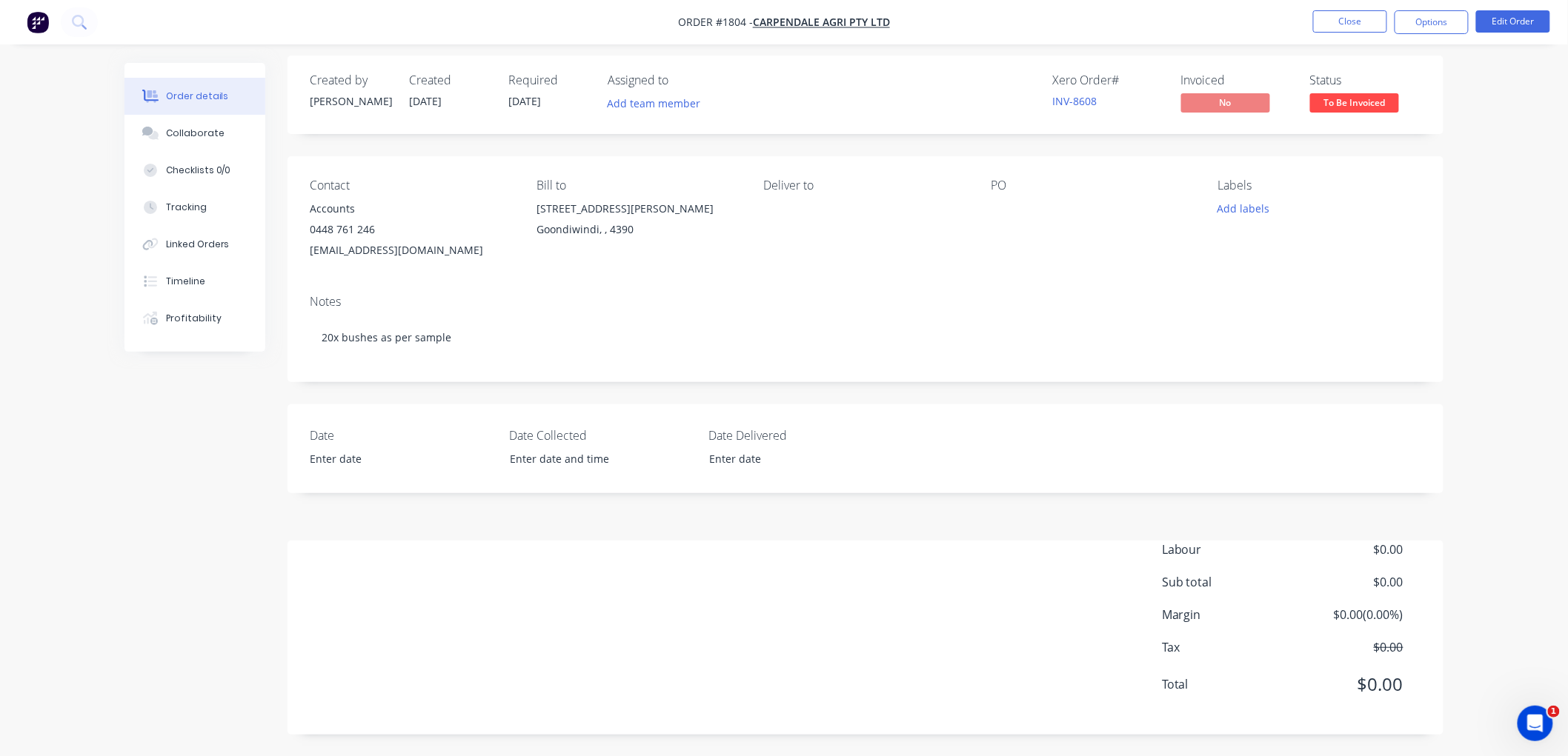
scroll to position [9, 0]
click at [182, 137] on div "Collaborate" at bounding box center [195, 133] width 59 height 14
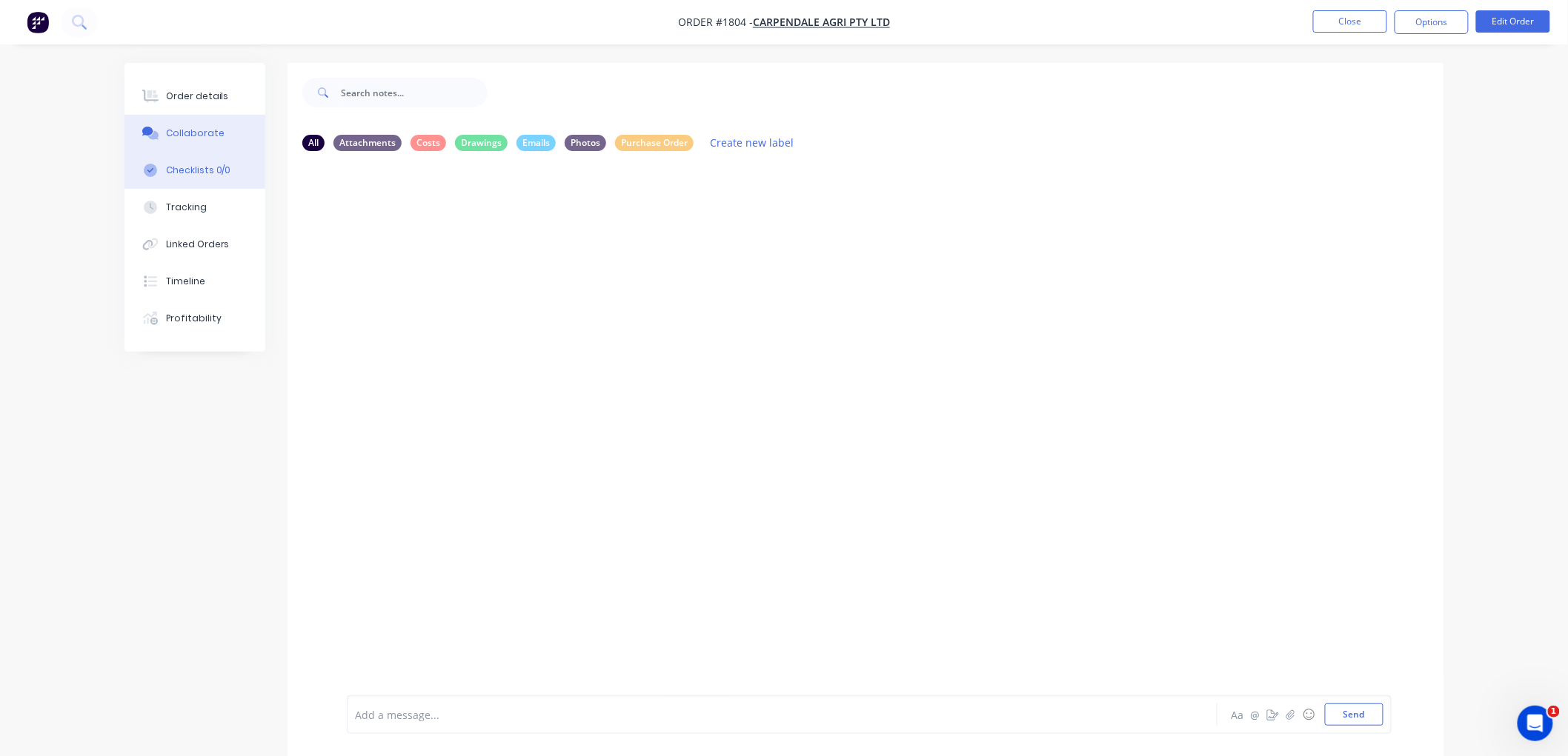
click at [195, 161] on button "Checklists 0/0" at bounding box center [195, 170] width 141 height 37
type textarea "x"
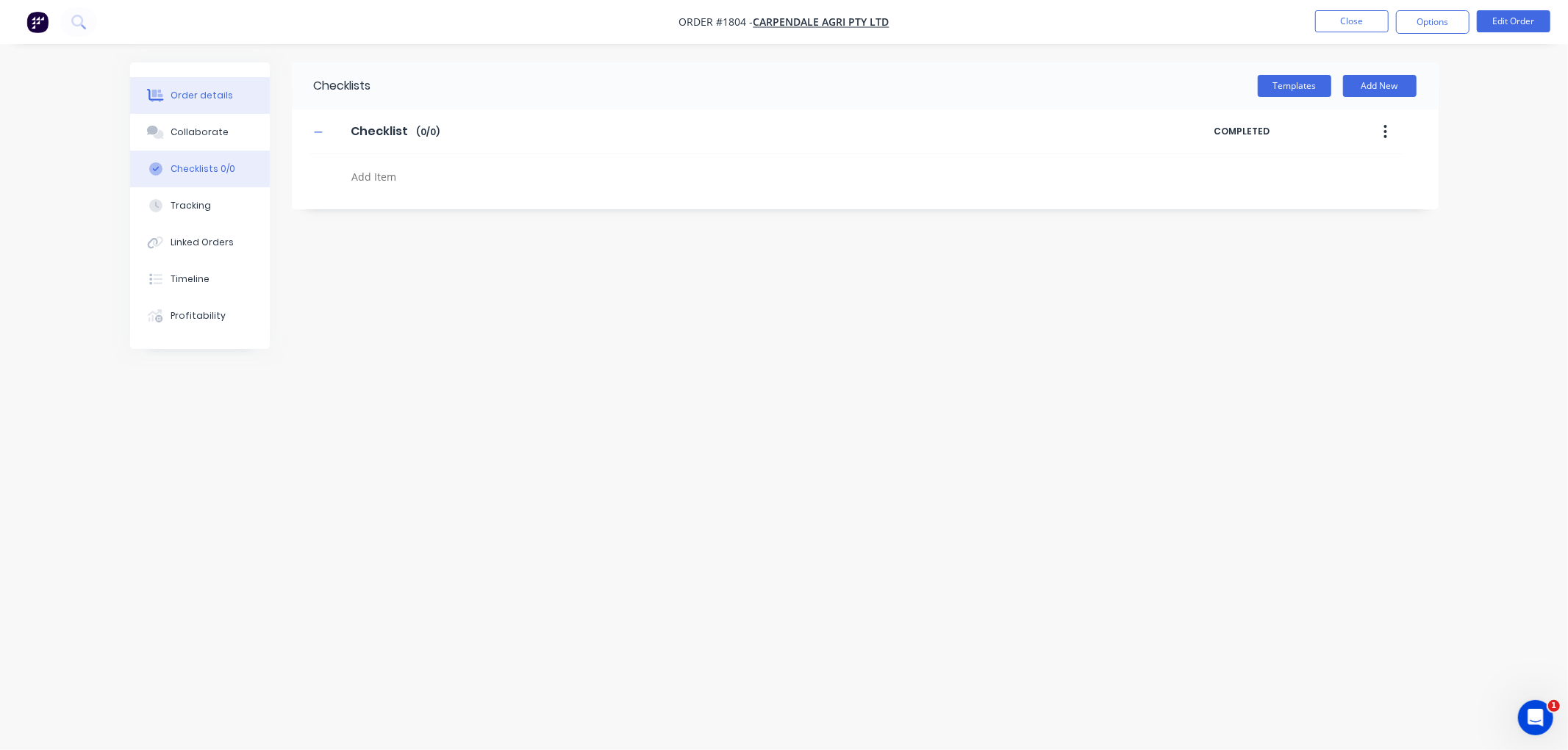
click at [186, 94] on div "Order details" at bounding box center [201, 95] width 63 height 14
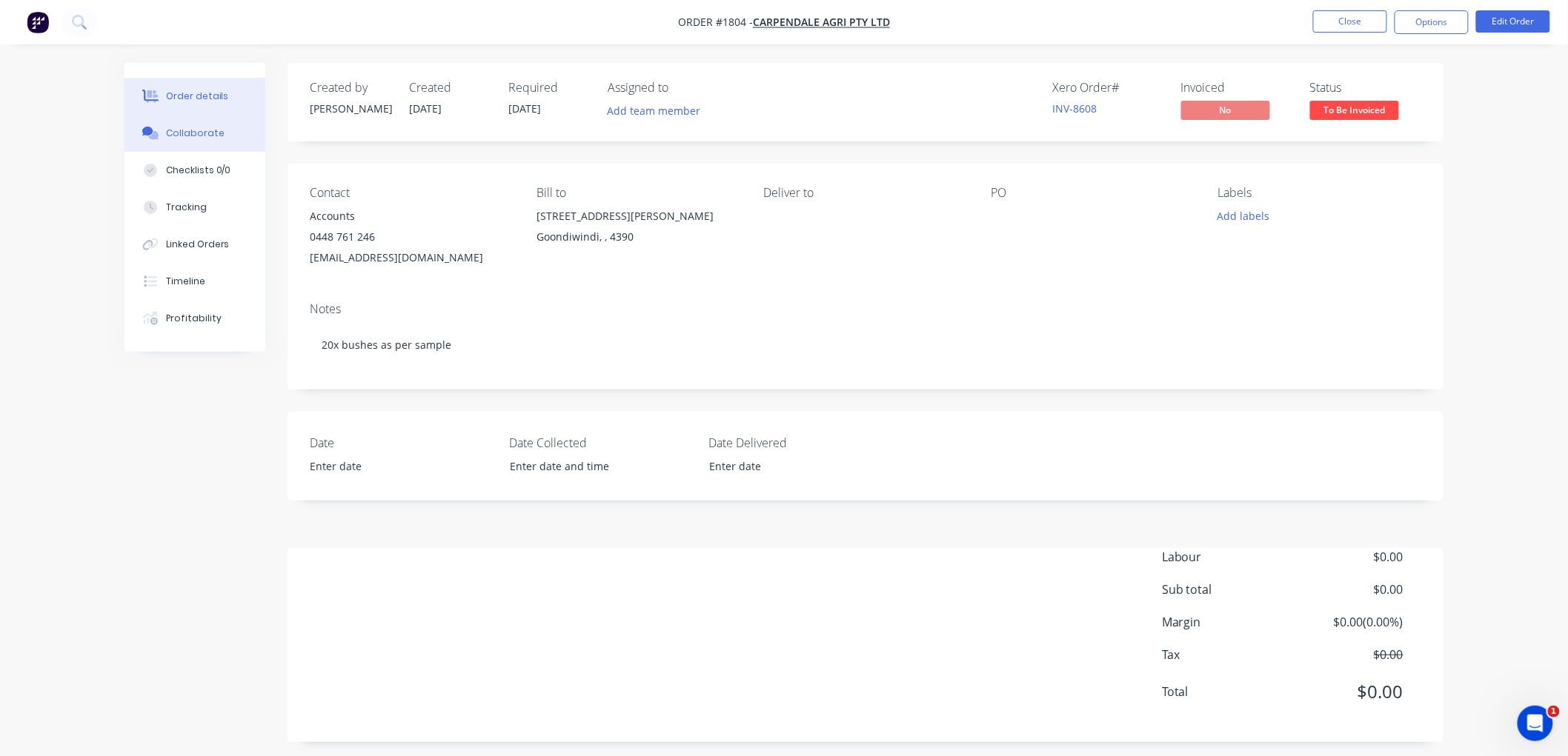
click at [213, 135] on div "Collaborate" at bounding box center [195, 133] width 59 height 14
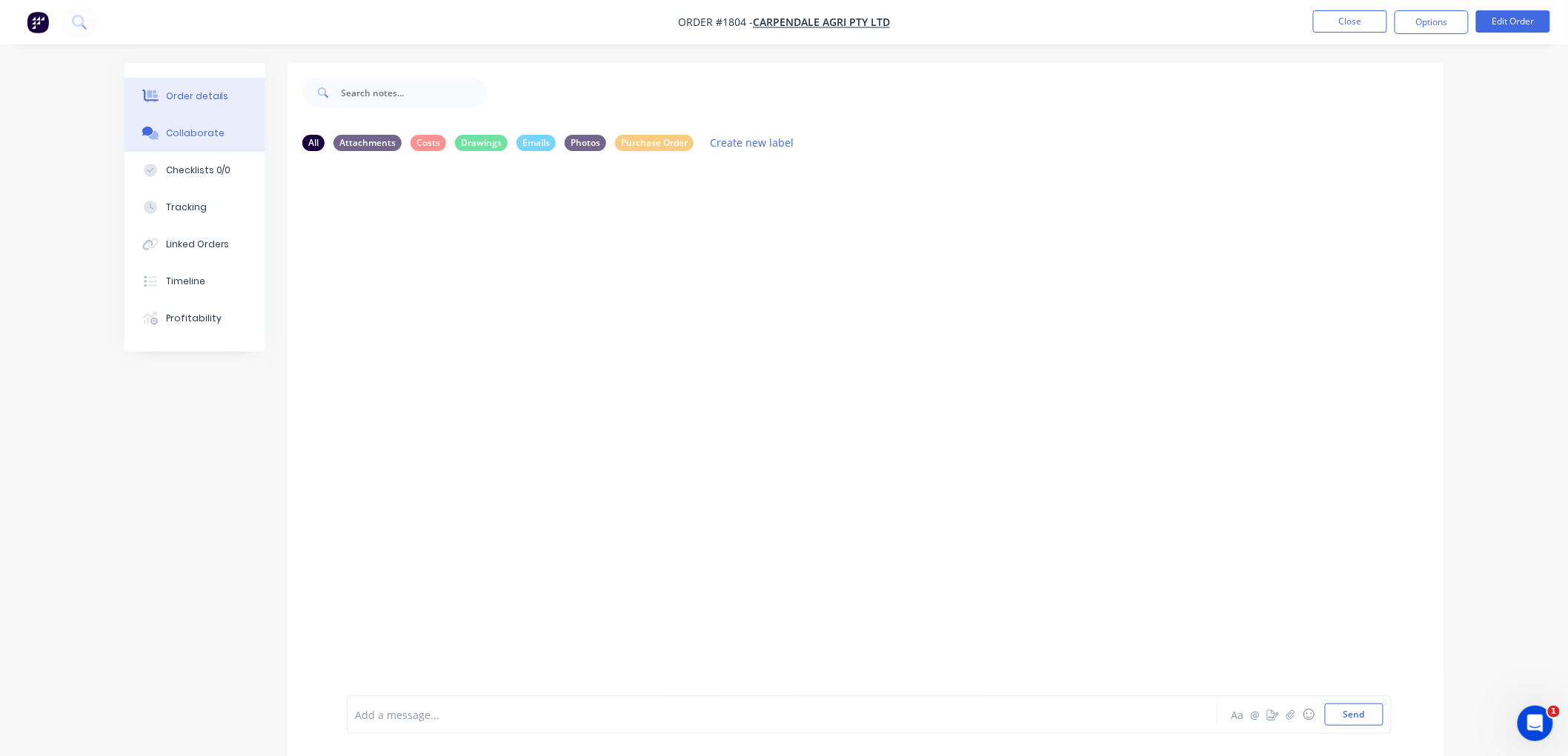
click at [204, 87] on button "Order details" at bounding box center [195, 96] width 141 height 37
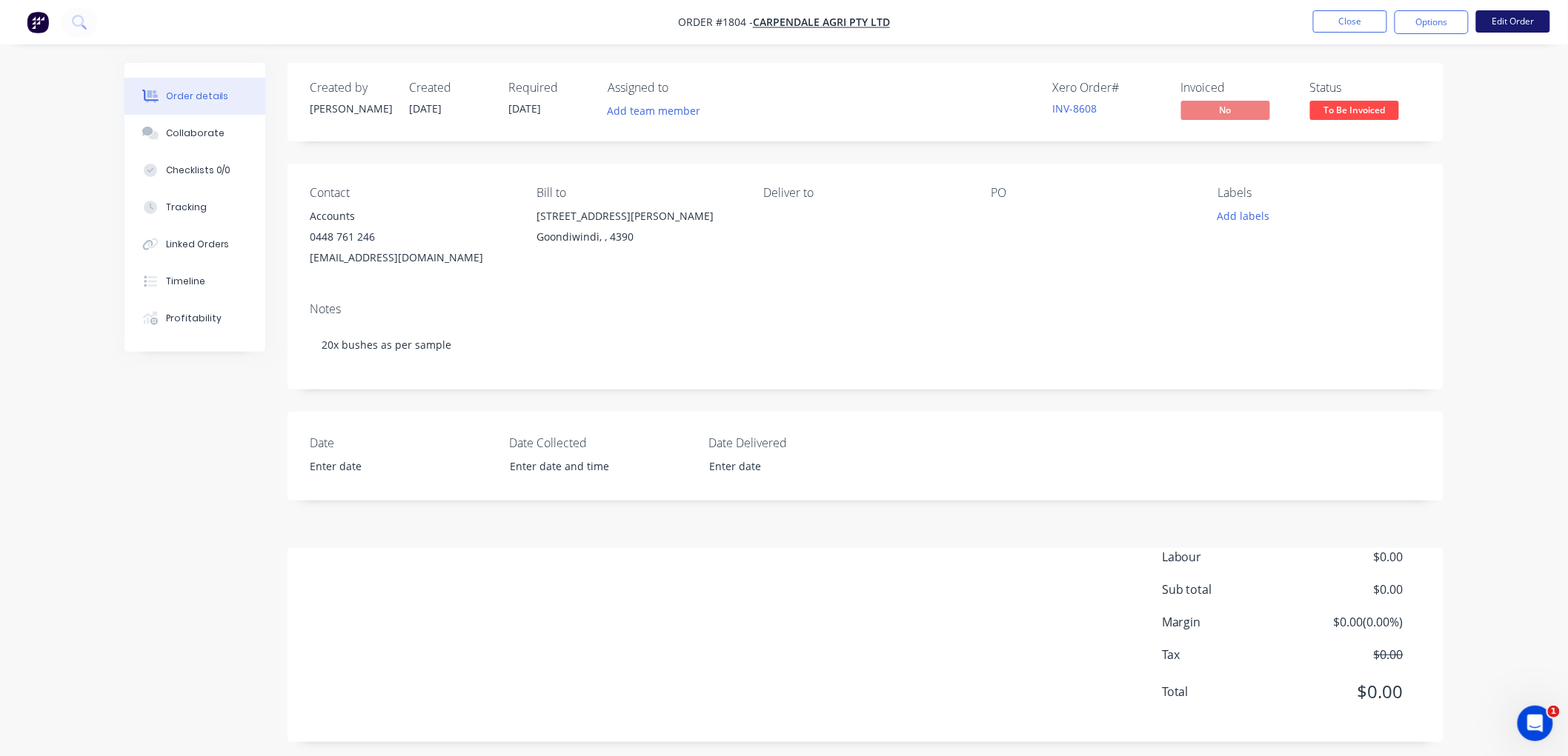
click at [1506, 23] on button "Edit Order" at bounding box center [1513, 21] width 74 height 22
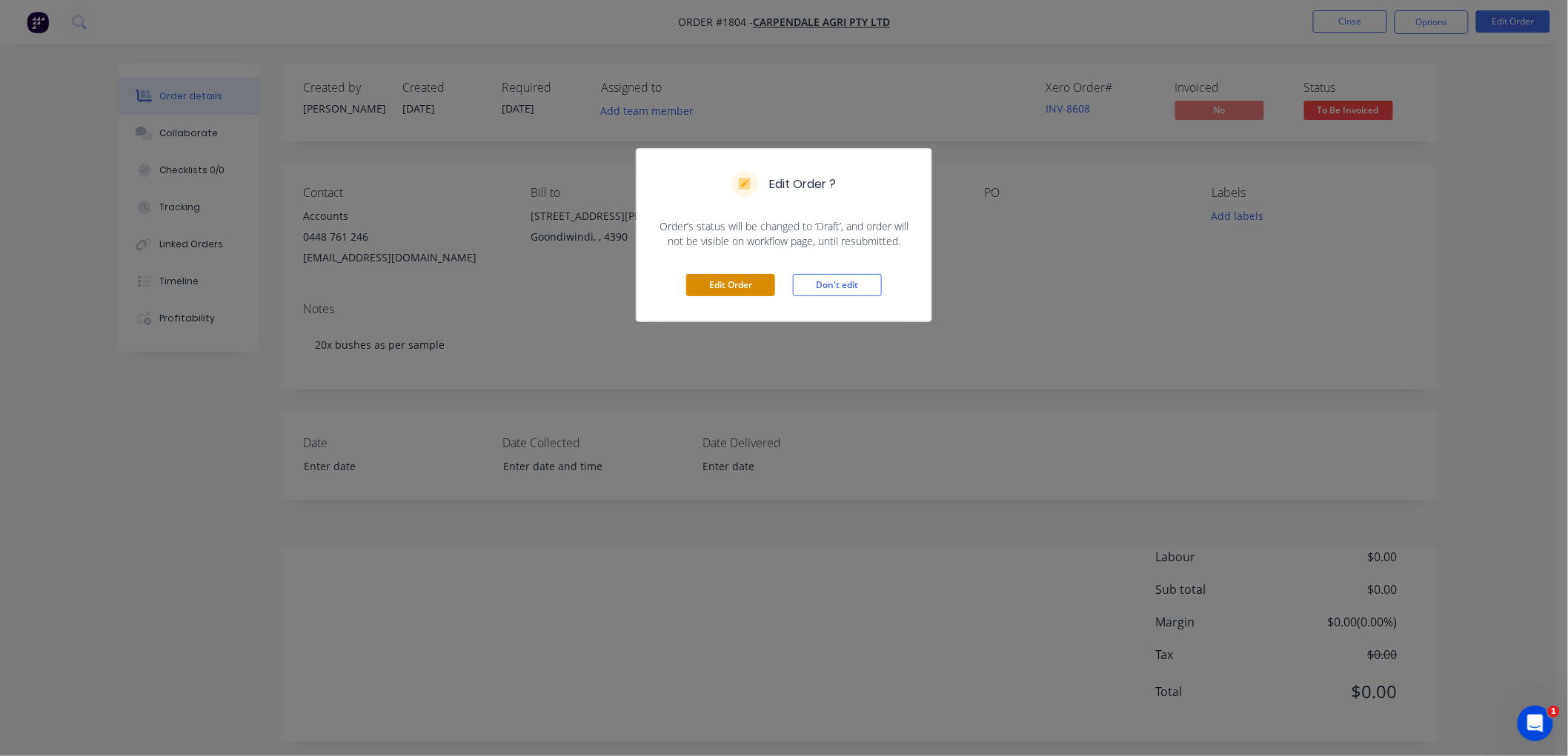
click at [736, 285] on button "Edit Order" at bounding box center [730, 285] width 89 height 22
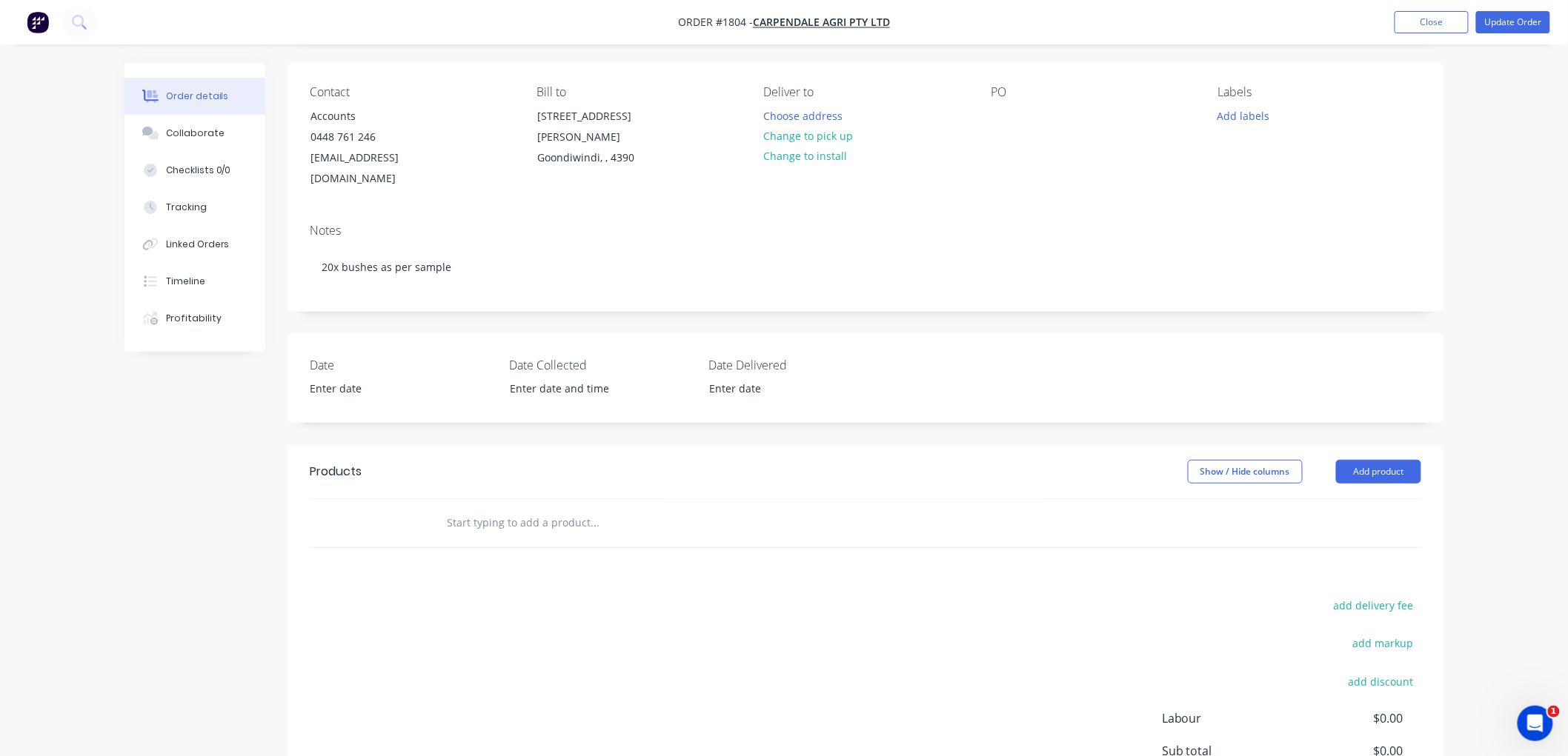
scroll to position [164, 0]
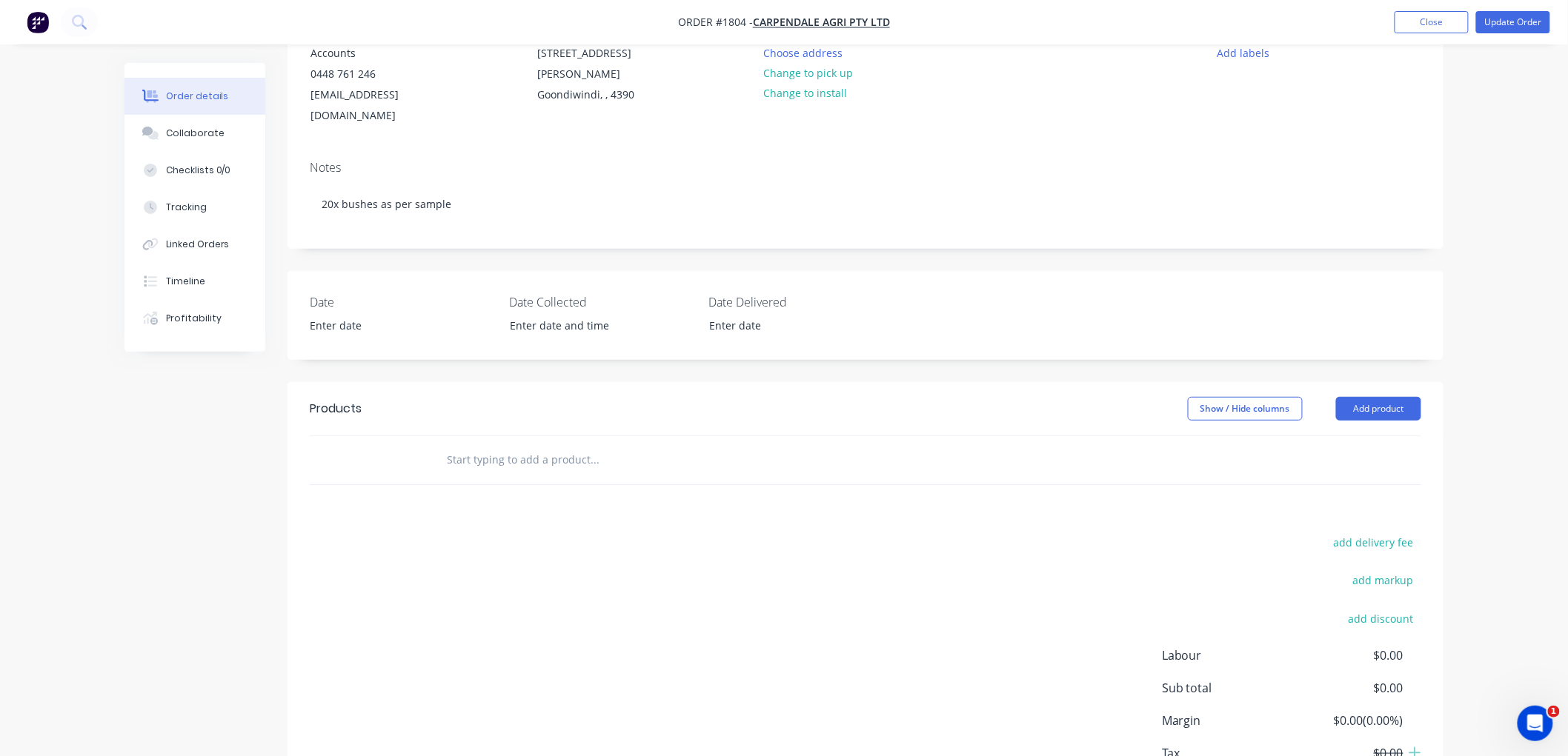
click at [502, 445] on input "text" at bounding box center [593, 460] width 296 height 29
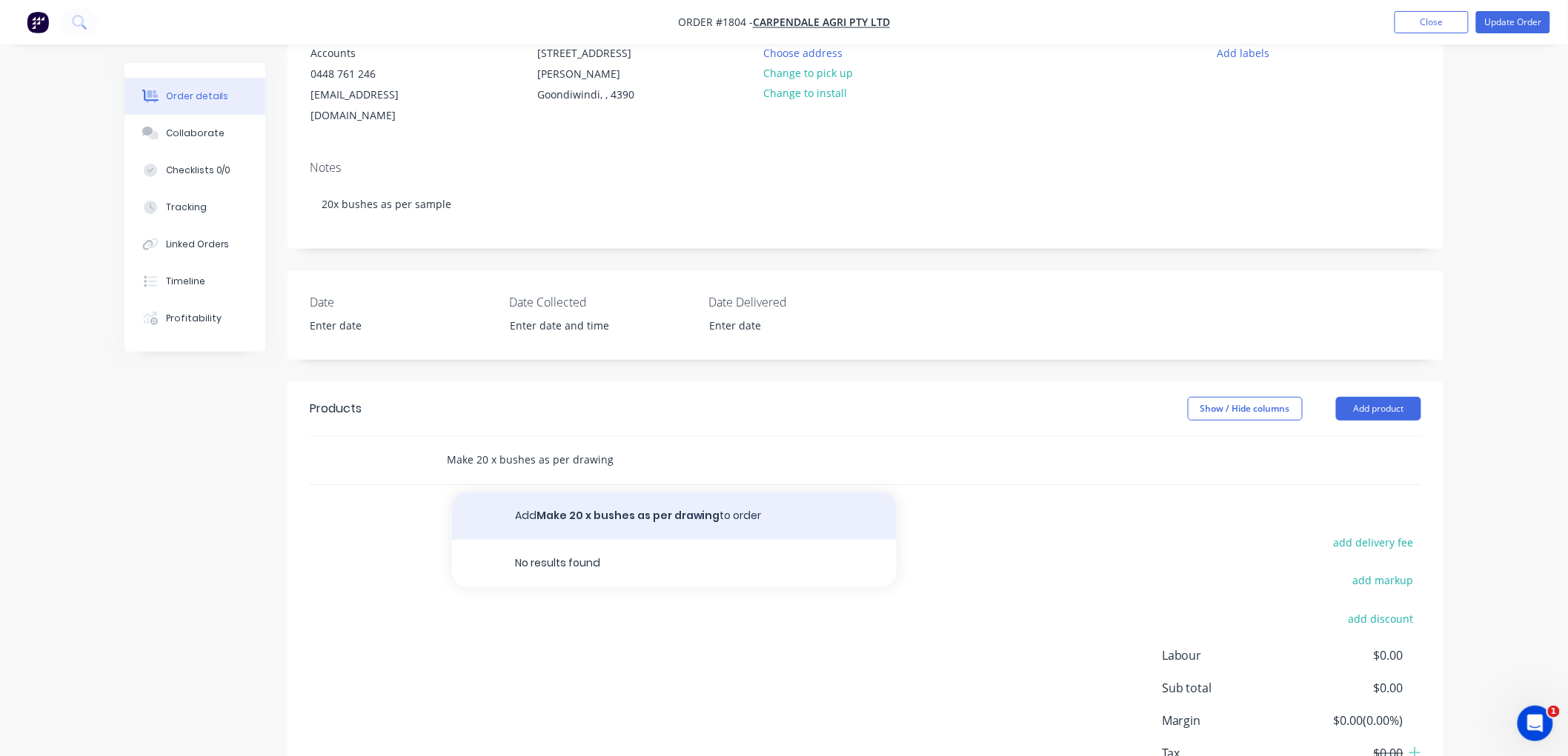
type input "Make 20 x bushes as per drawing"
click at [583, 492] on button "Add Make 20 x bushes as per drawing to order" at bounding box center [674, 516] width 445 height 48
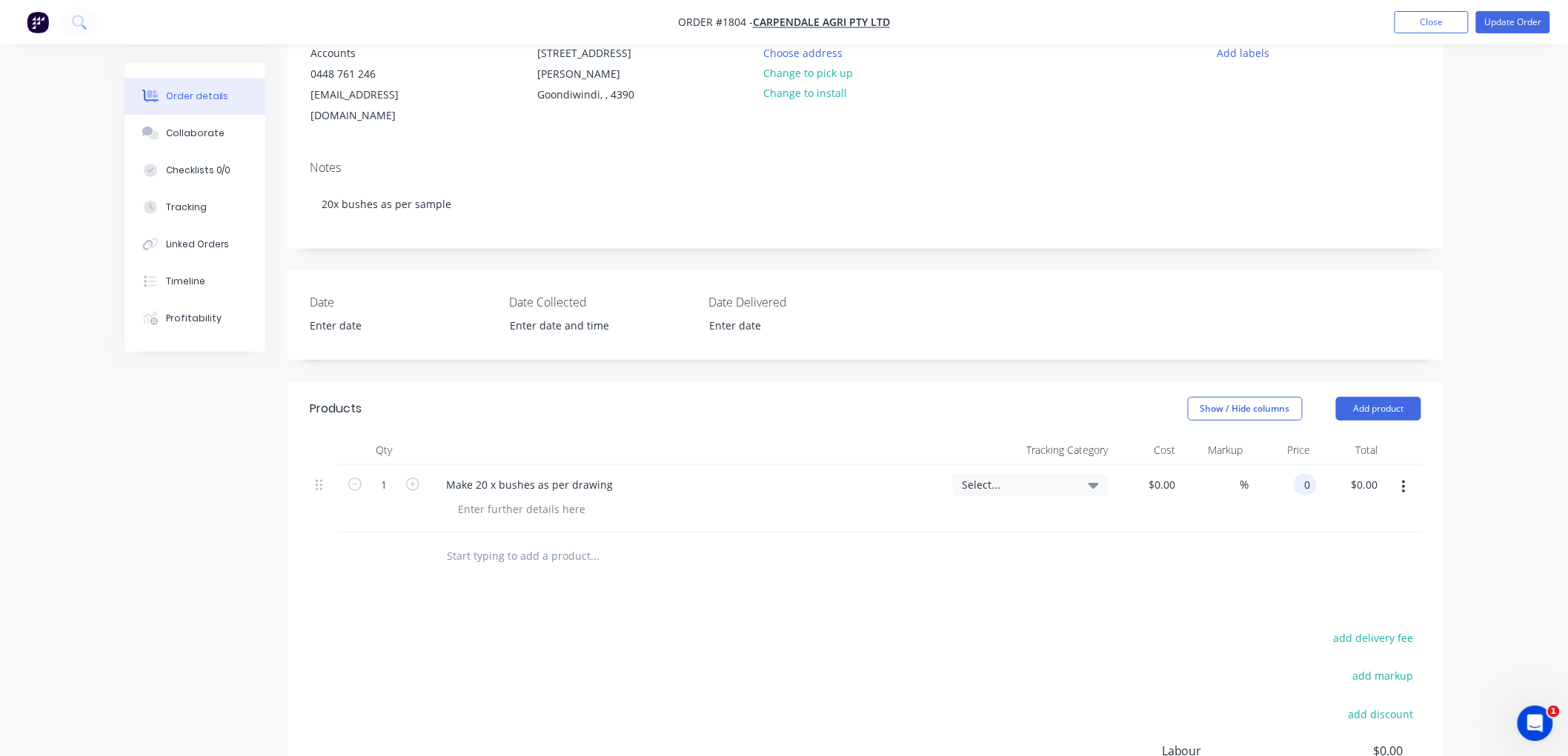
click at [1290, 465] on div "0 0" at bounding box center [1283, 499] width 68 height 68
type input "$15.17"
click at [1228, 532] on div at bounding box center [866, 556] width 1111 height 49
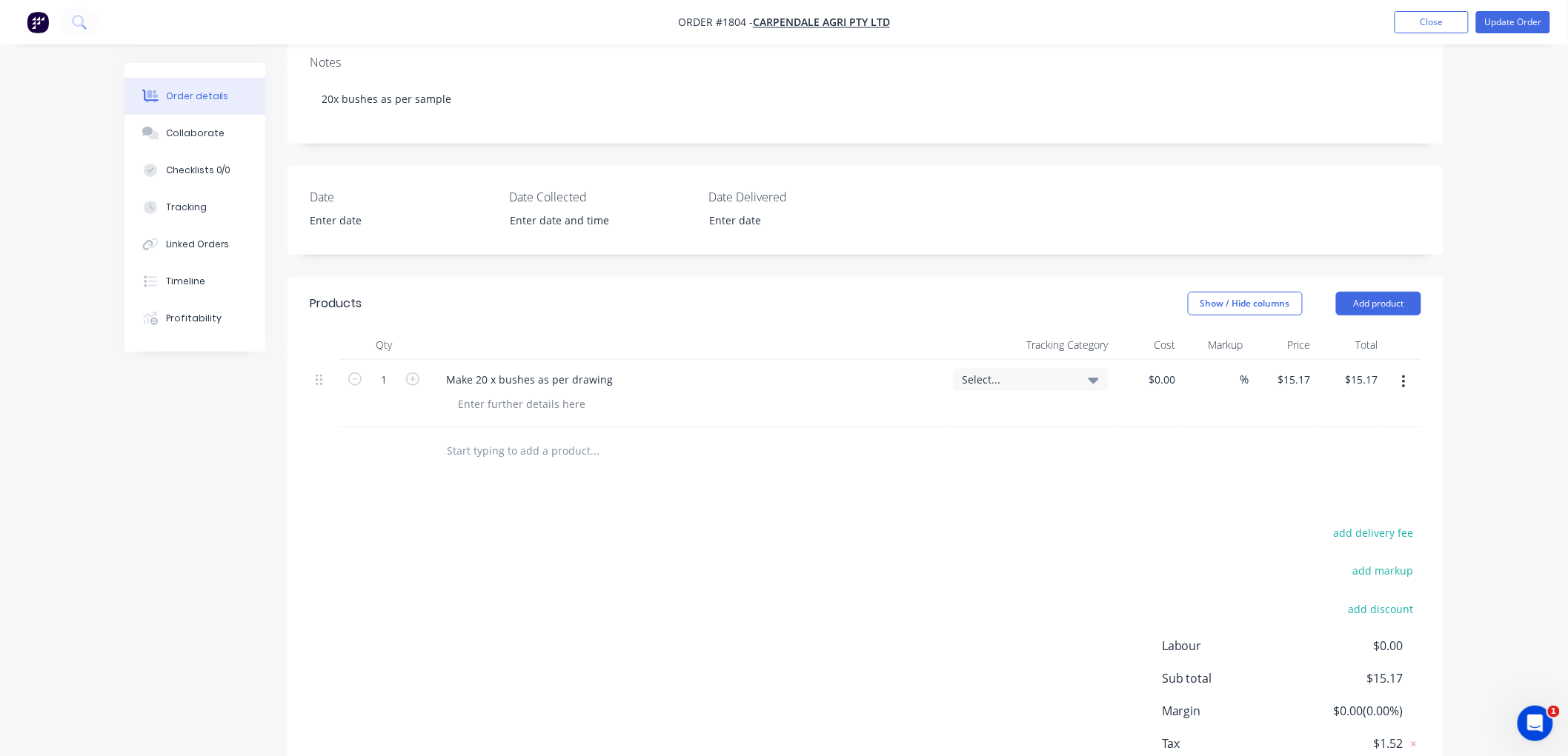
scroll to position [345, 0]
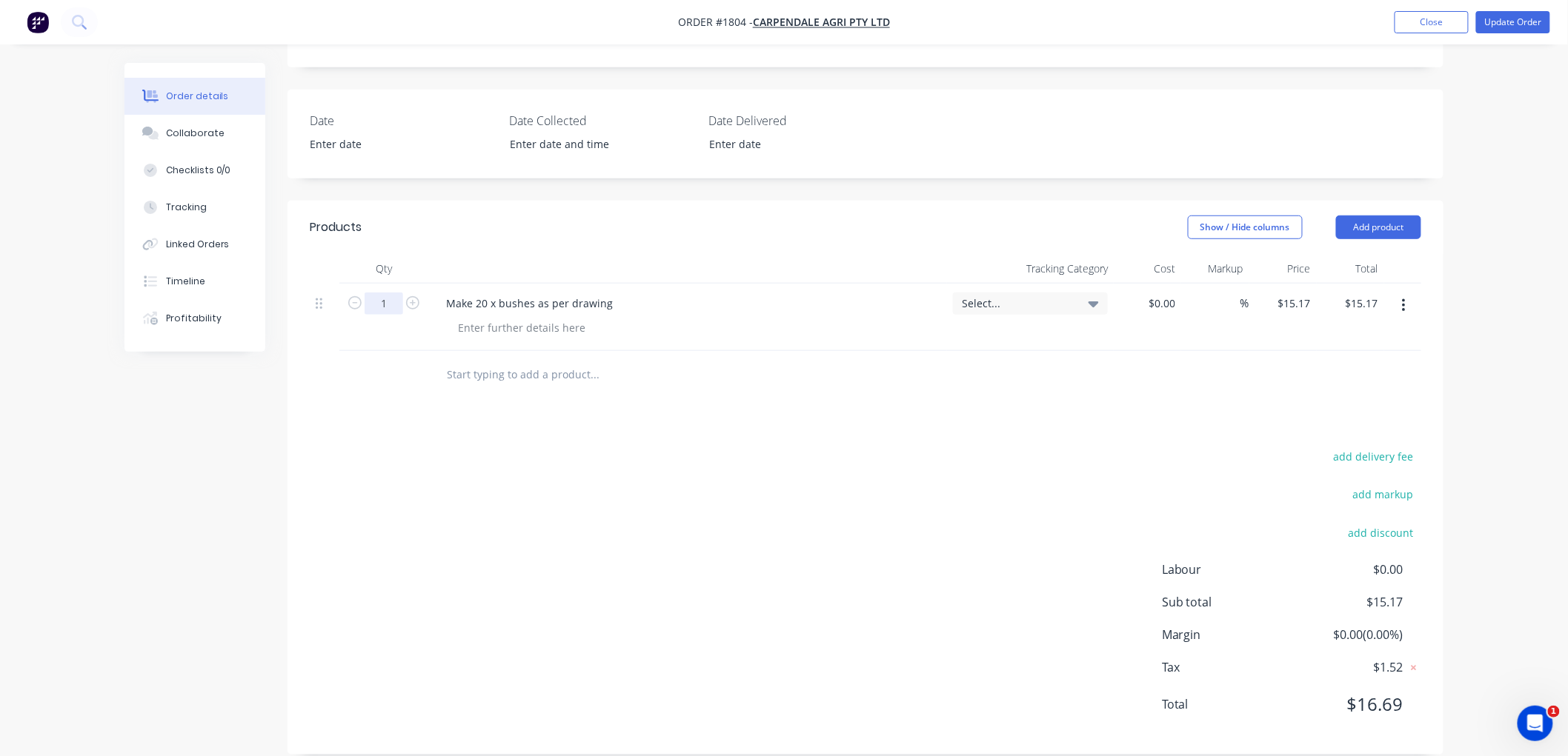
click at [384, 292] on input "1" at bounding box center [384, 303] width 39 height 22
type input "20"
type input "$303.40"
click at [603, 351] on div at bounding box center [695, 375] width 534 height 49
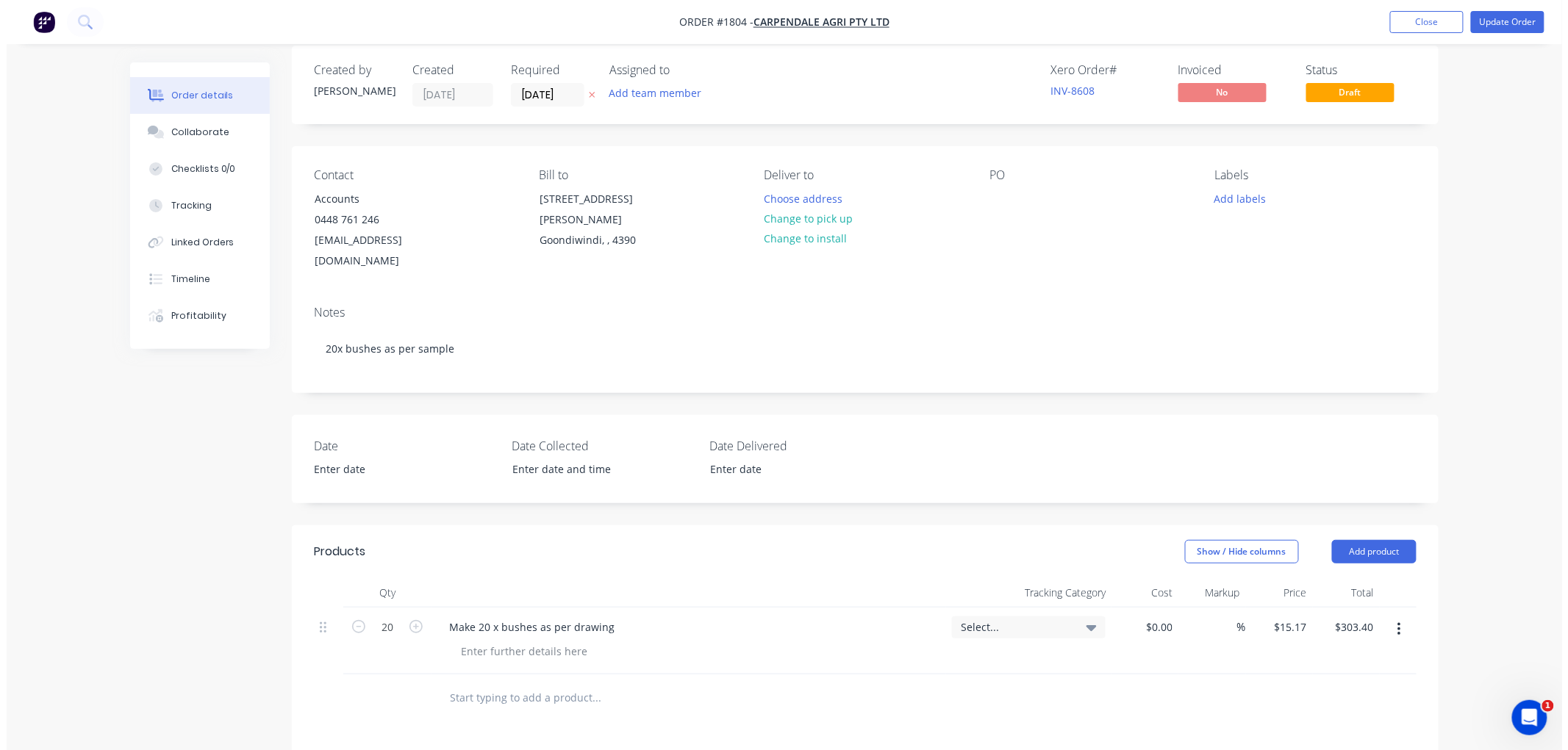
scroll to position [0, 0]
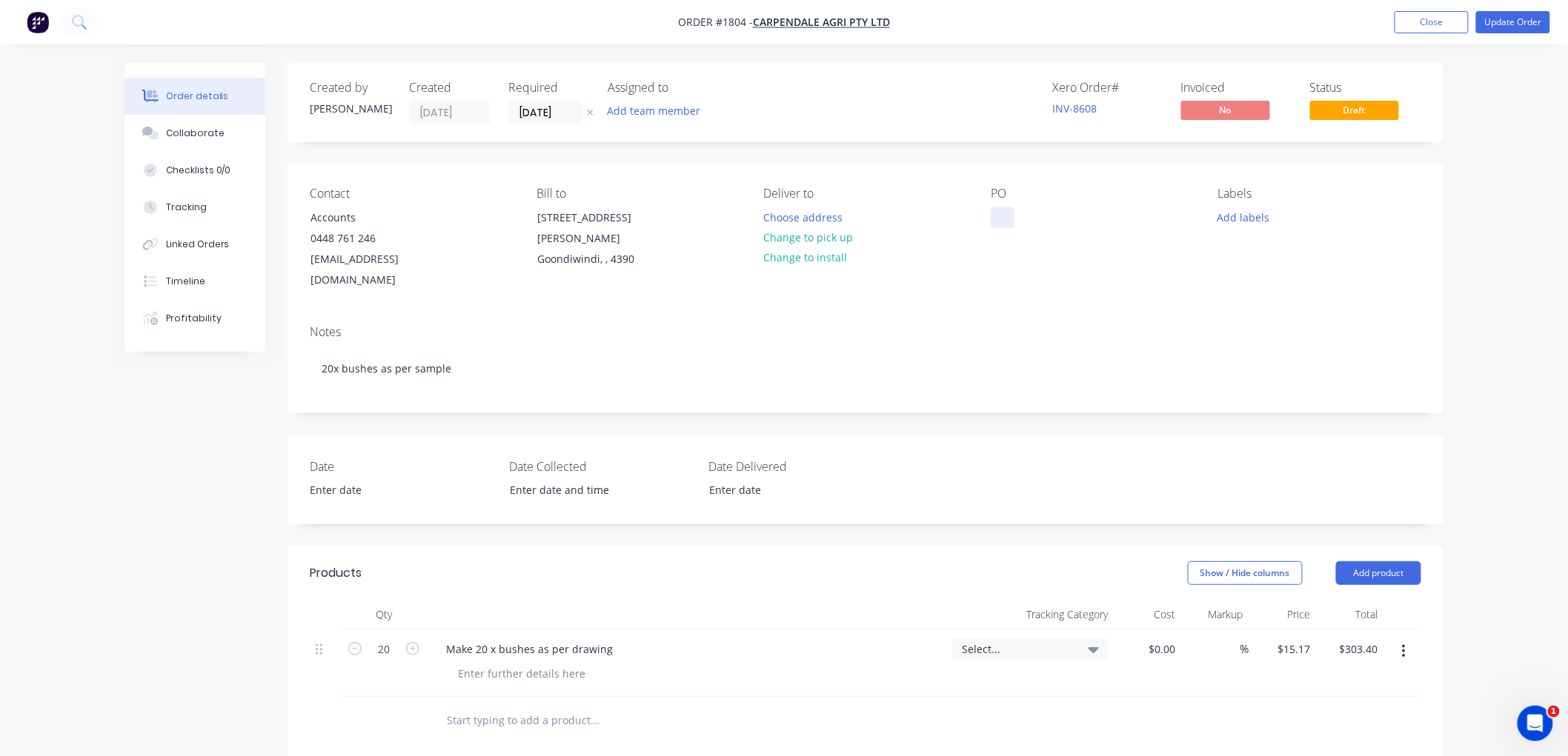
click at [1010, 211] on div at bounding box center [1002, 216] width 24 height 21
click at [1522, 16] on button "Update Order" at bounding box center [1513, 22] width 74 height 22
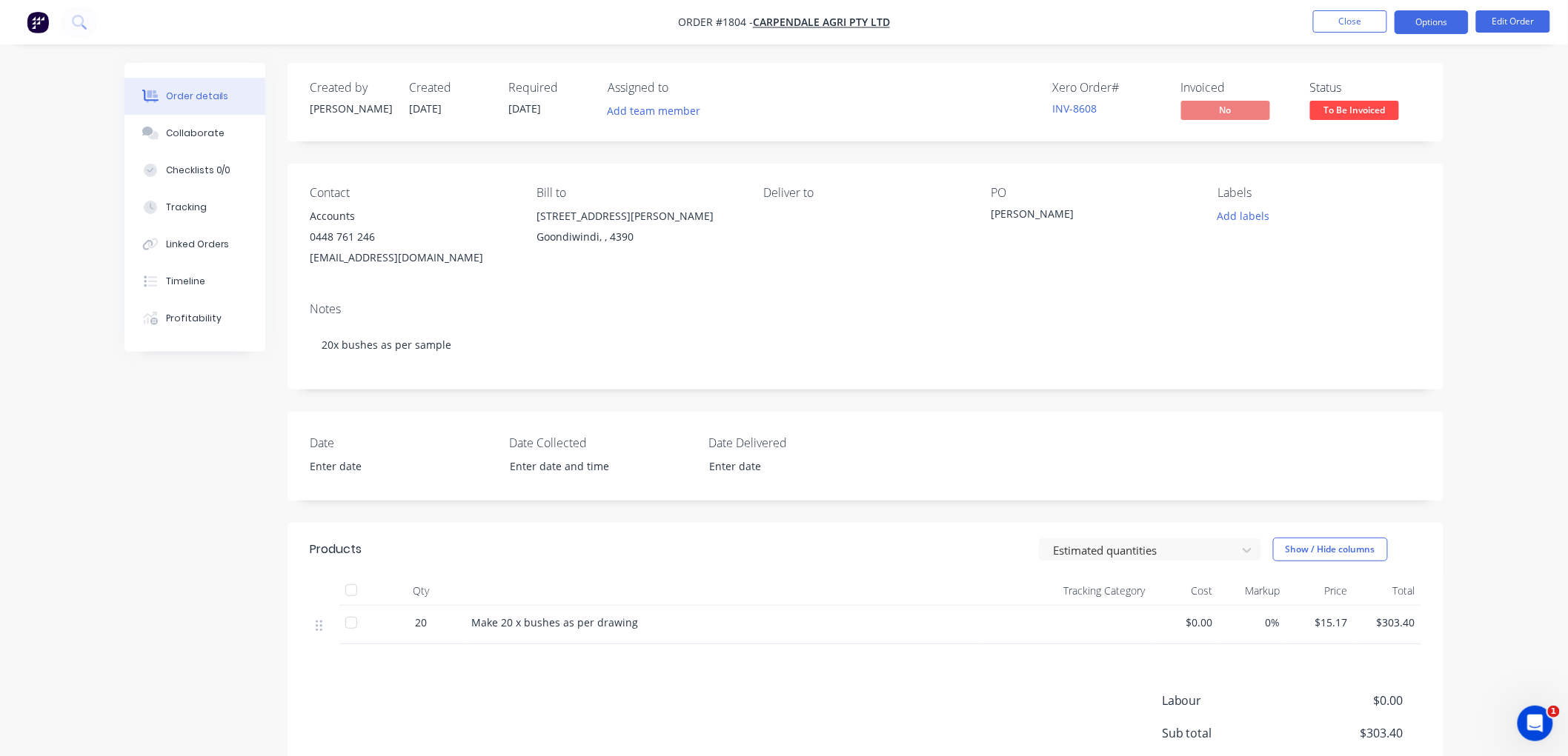
click at [1419, 19] on button "Options" at bounding box center [1431, 22] width 74 height 24
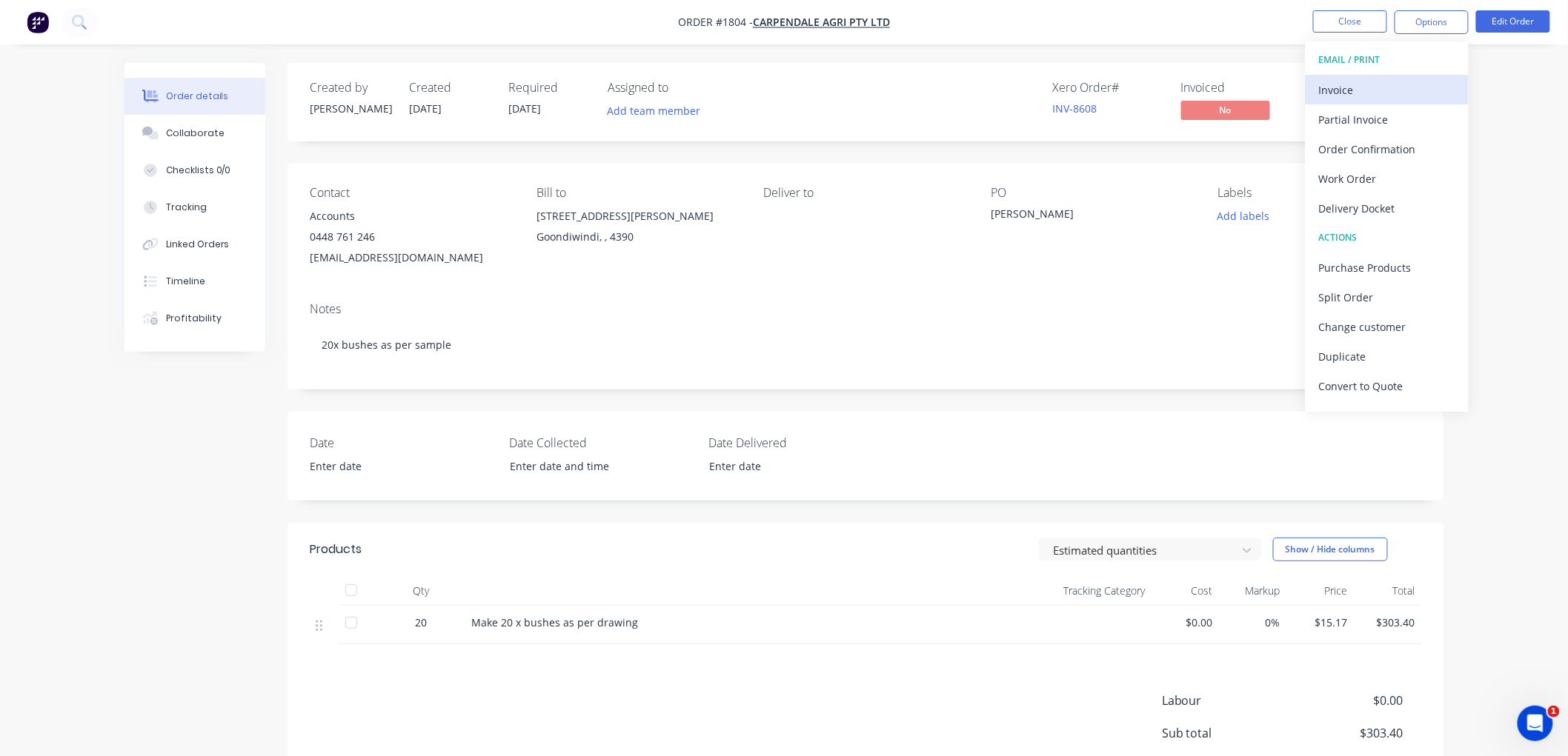
click at [1375, 99] on div "Invoice" at bounding box center [1386, 89] width 137 height 21
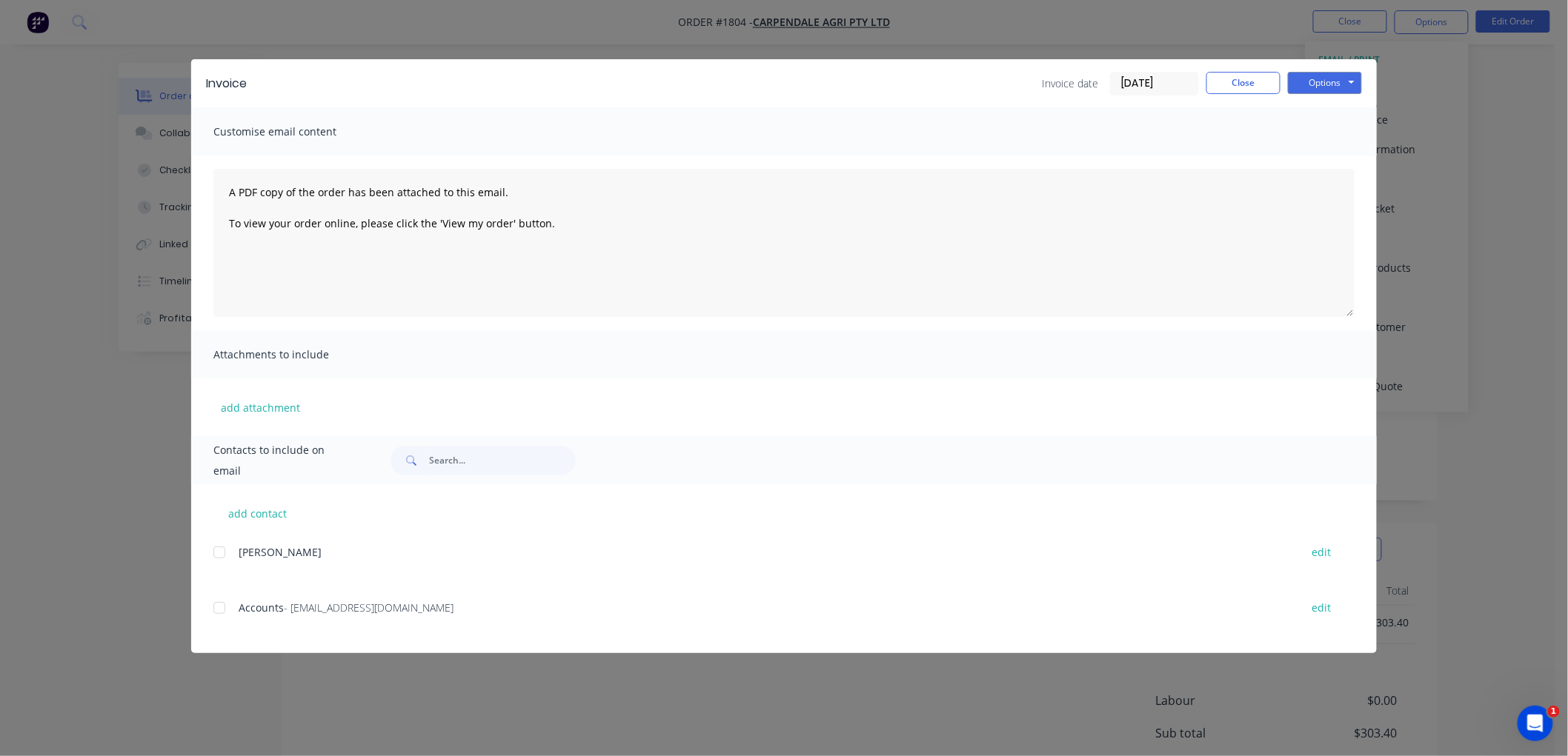
click at [218, 601] on div at bounding box center [219, 608] width 29 height 29
click at [1173, 76] on input "[DATE]" at bounding box center [1154, 83] width 87 height 22
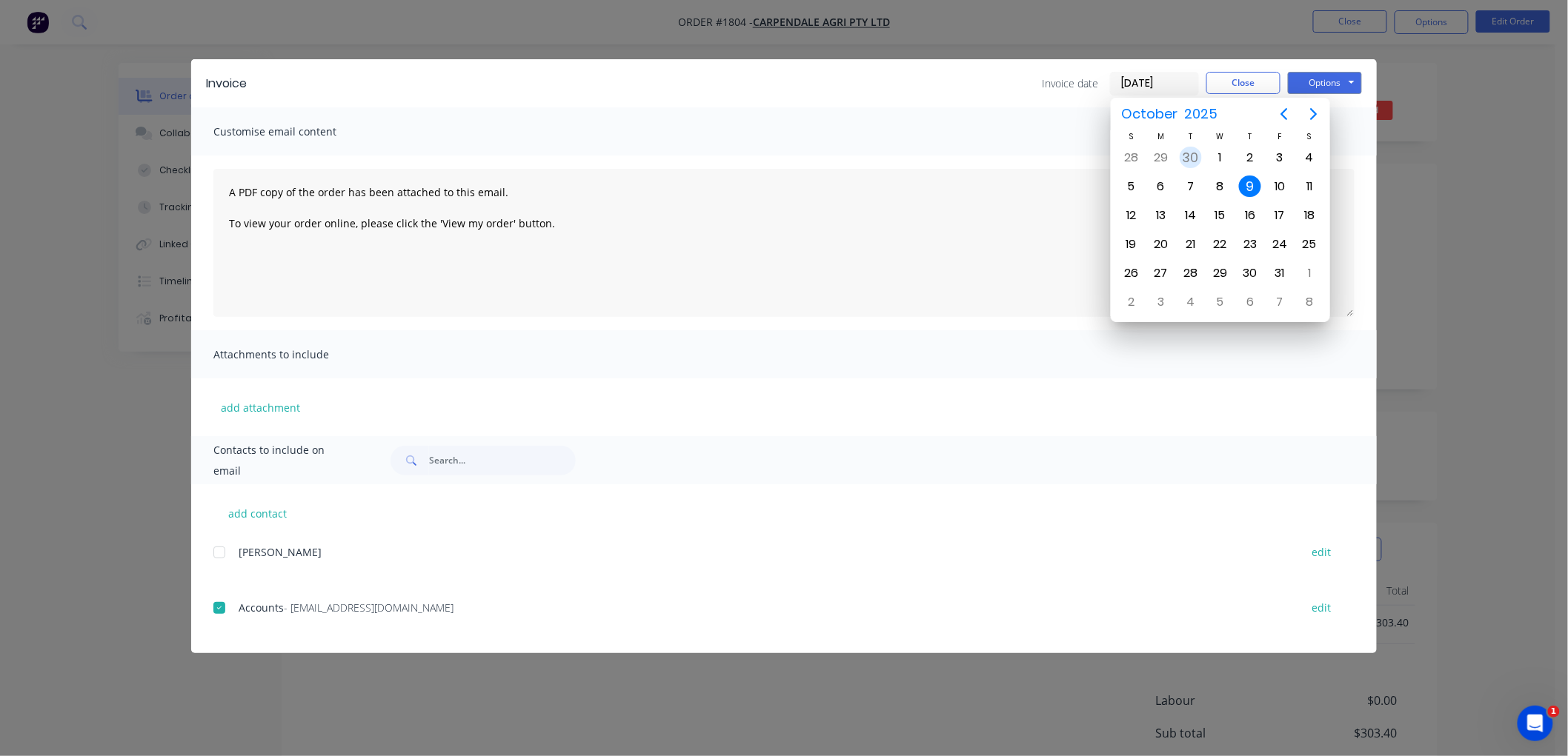
click at [1194, 148] on div "30" at bounding box center [1191, 158] width 22 height 22
type input "[DATE]"
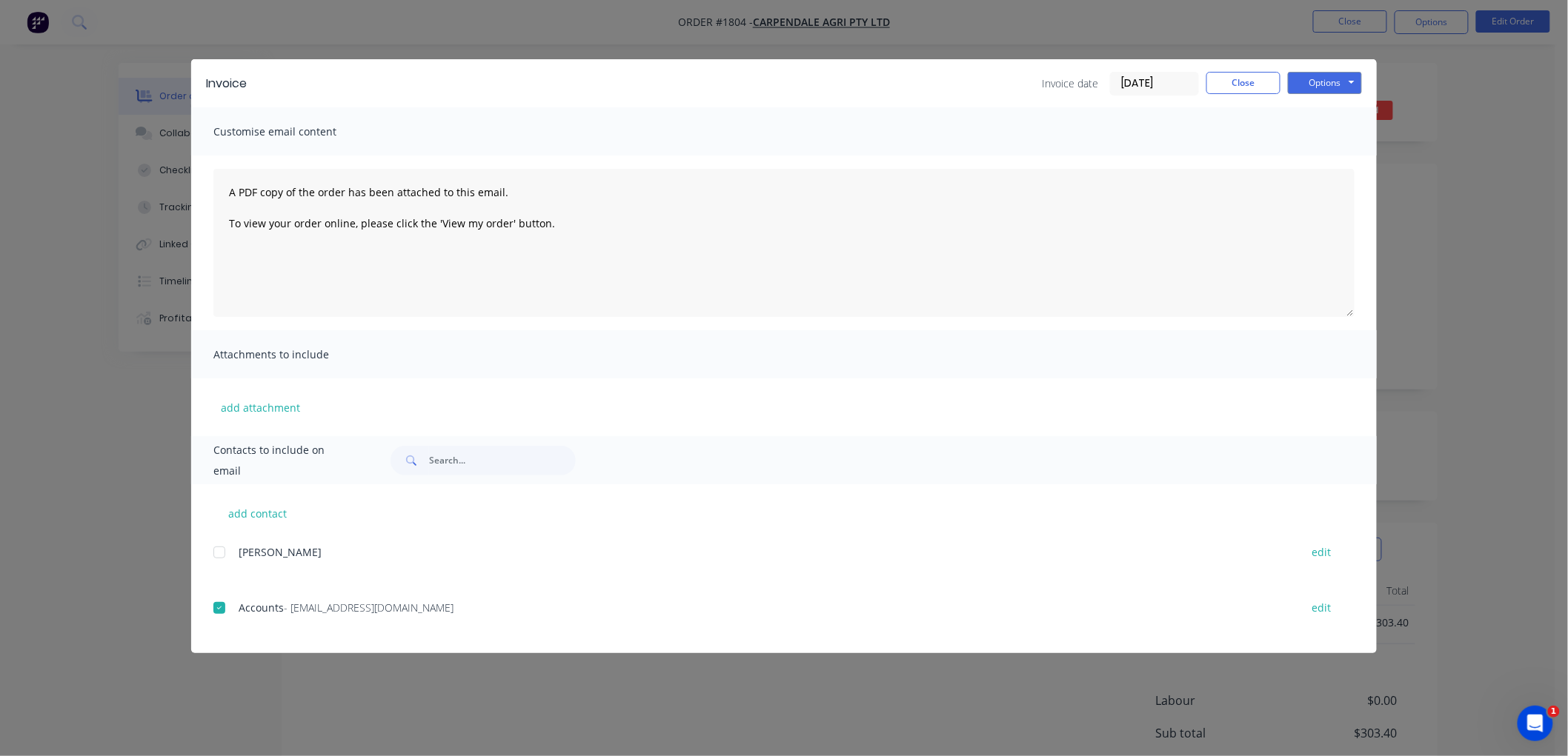
click at [221, 605] on div at bounding box center [219, 608] width 29 height 29
click at [1312, 87] on button "Options" at bounding box center [1324, 82] width 74 height 22
click at [1342, 128] on button "Print" at bounding box center [1334, 134] width 94 height 25
drag, startPoint x: 1242, startPoint y: 78, endPoint x: 1439, endPoint y: 57, distance: 198.1
click at [1245, 79] on button "Close" at bounding box center [1243, 82] width 74 height 22
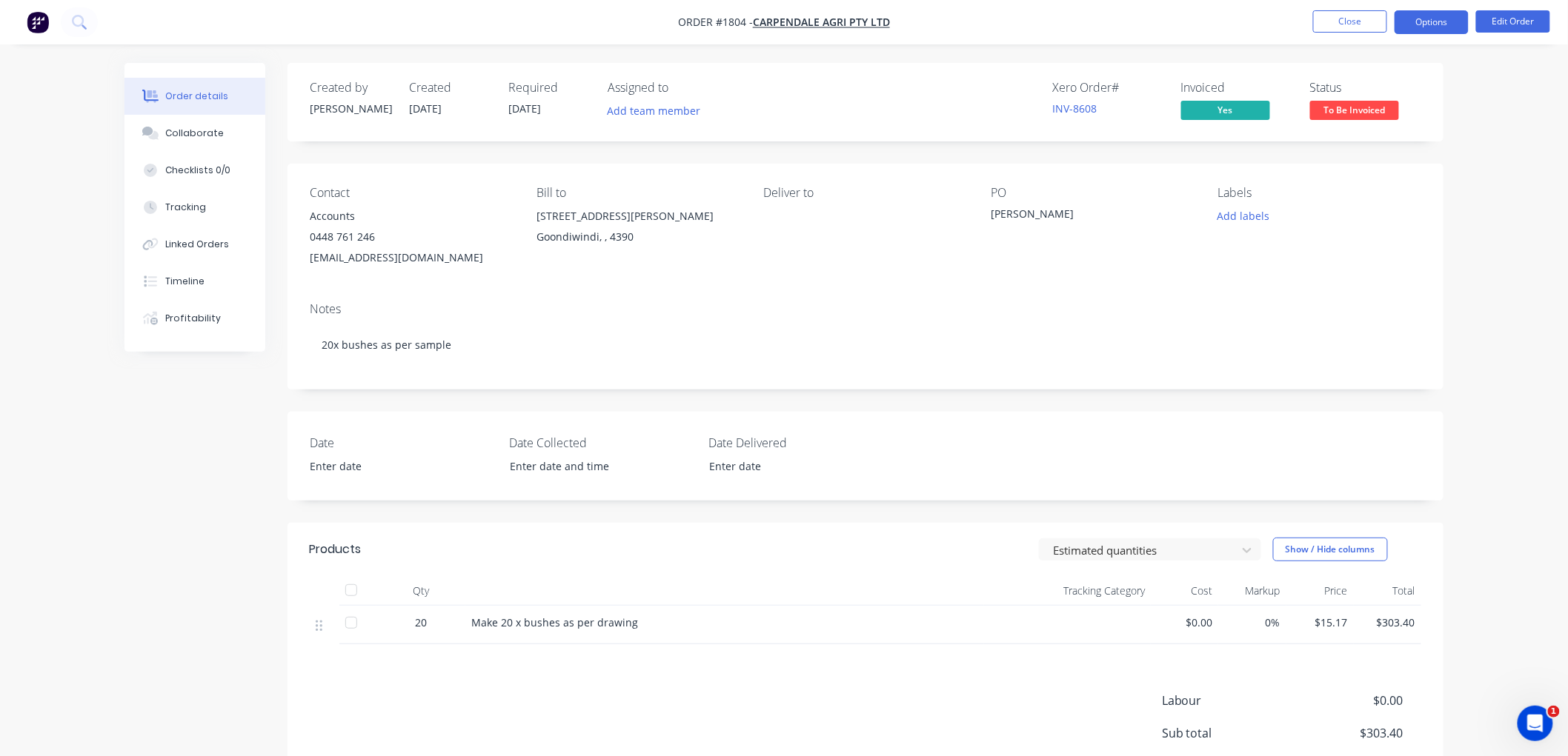
click at [1416, 30] on button "Options" at bounding box center [1431, 22] width 74 height 24
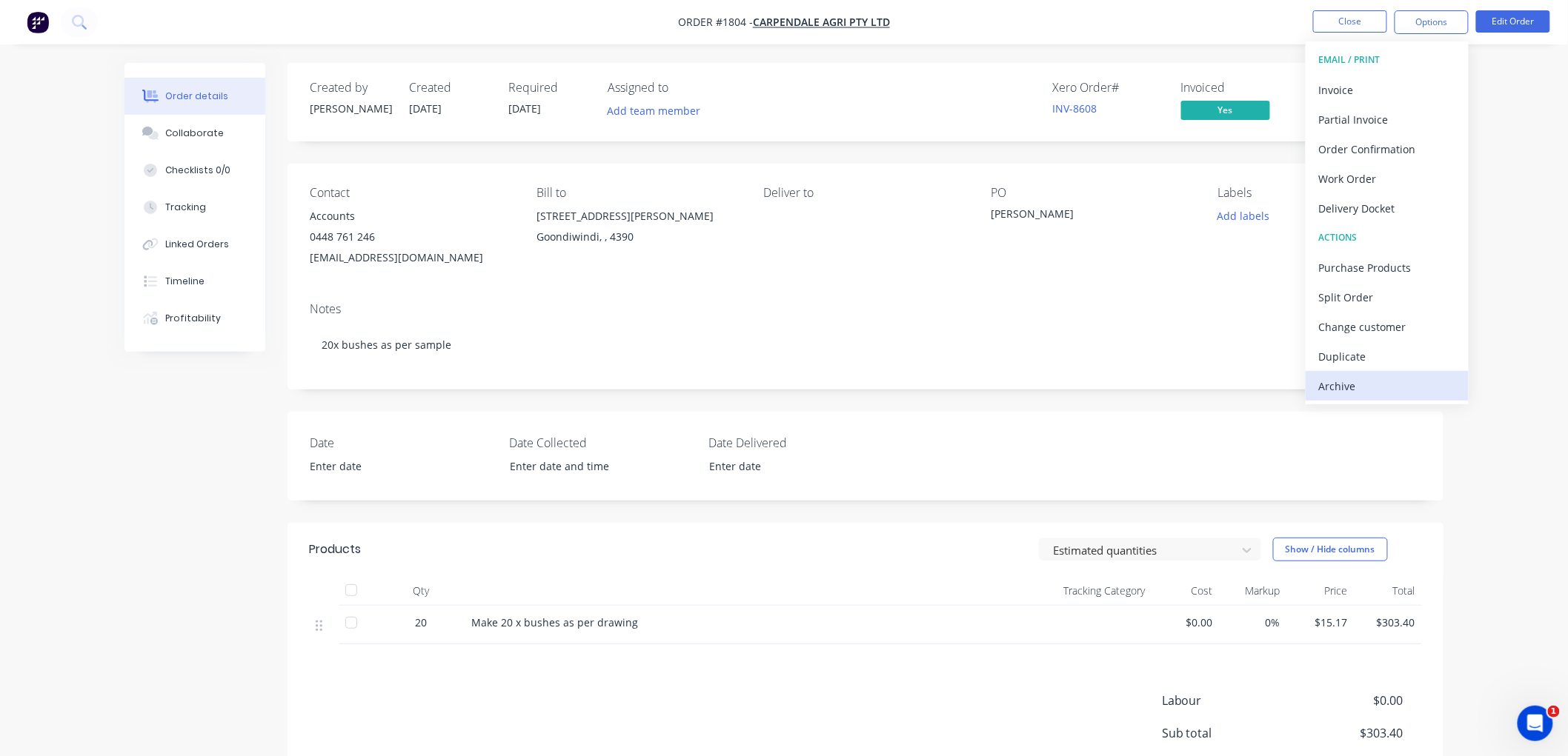
click at [1343, 378] on div "Archive" at bounding box center [1386, 386] width 137 height 21
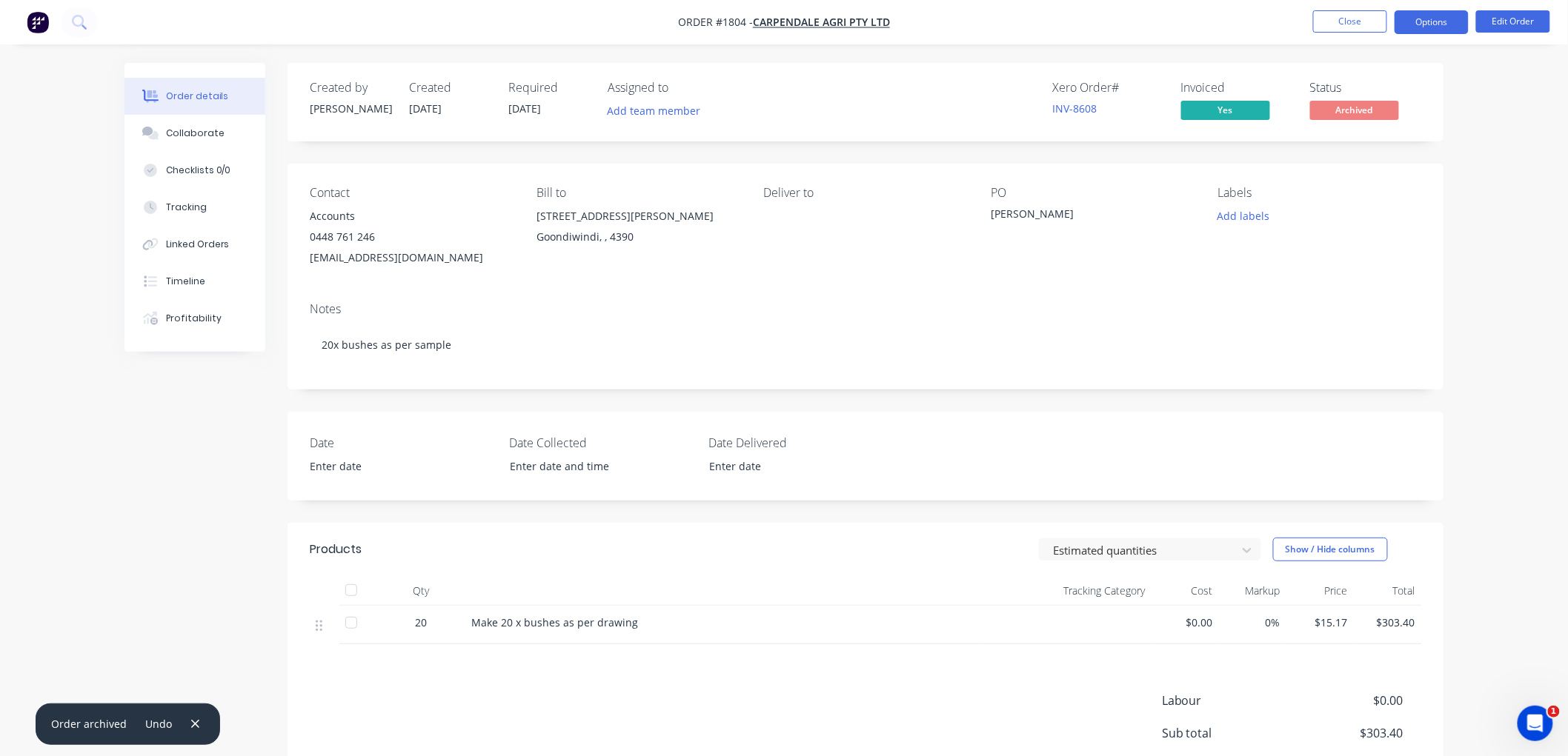
click at [1439, 18] on button "Options" at bounding box center [1431, 22] width 74 height 24
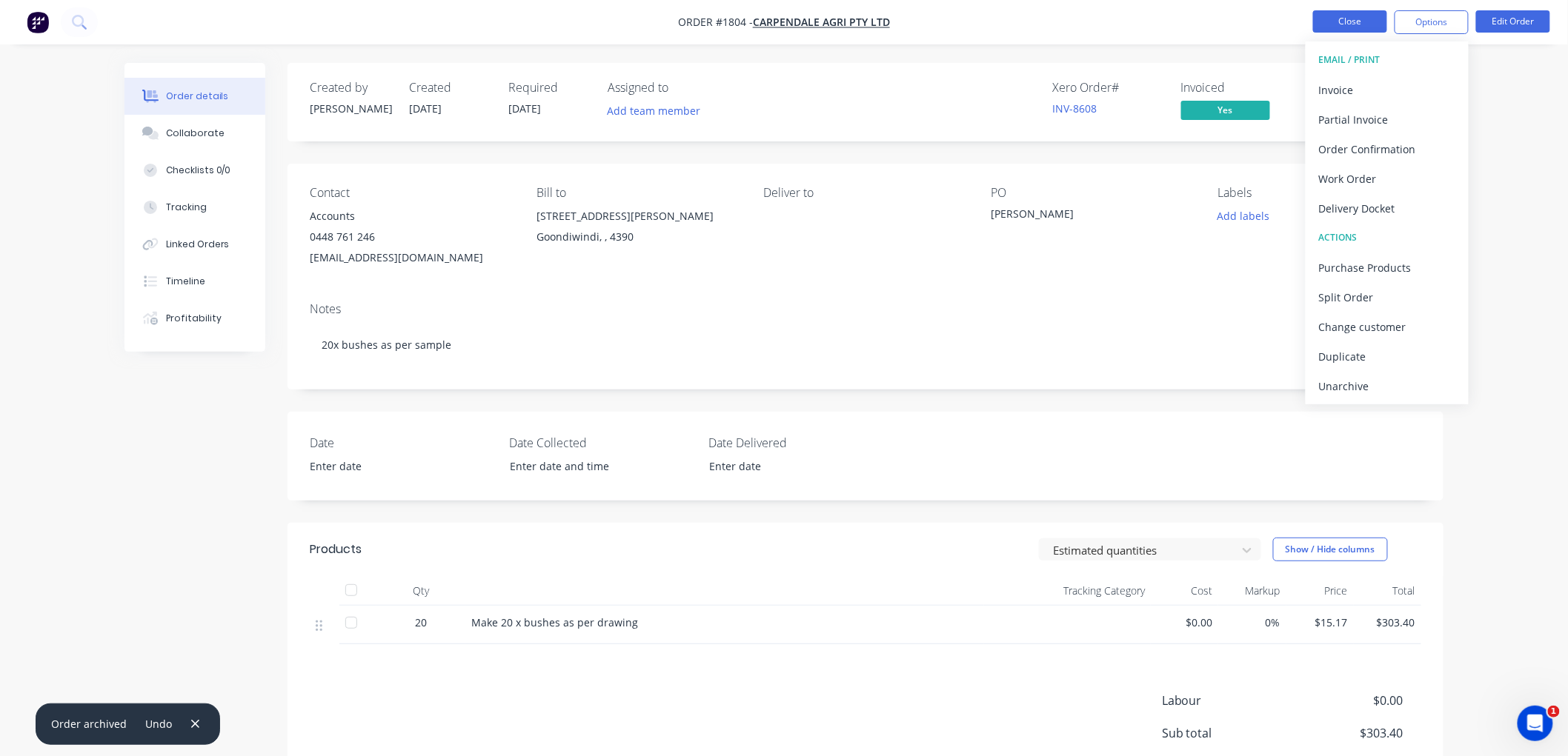
click at [1339, 16] on button "Close" at bounding box center [1350, 21] width 74 height 22
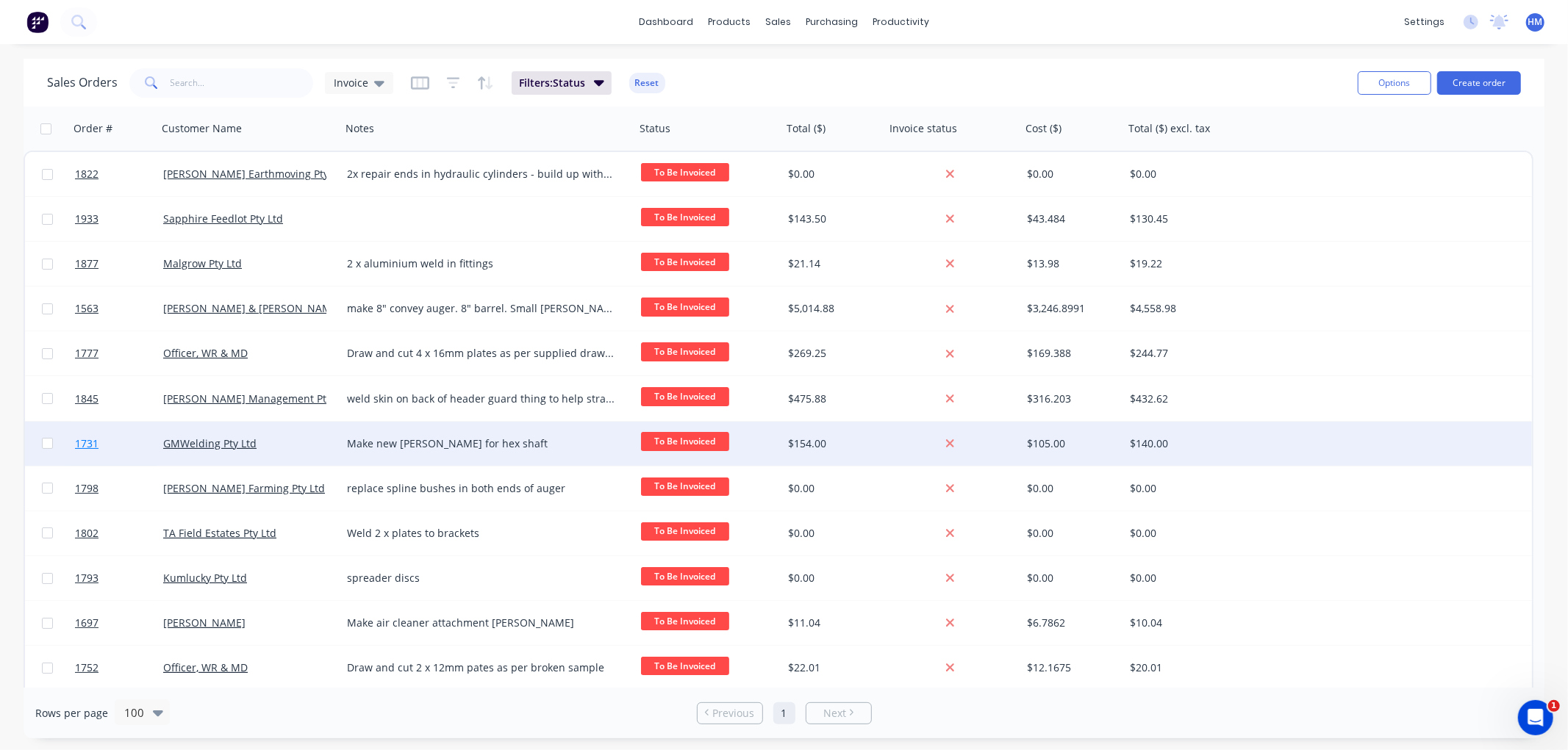
click at [132, 442] on link "1731" at bounding box center [118, 444] width 88 height 44
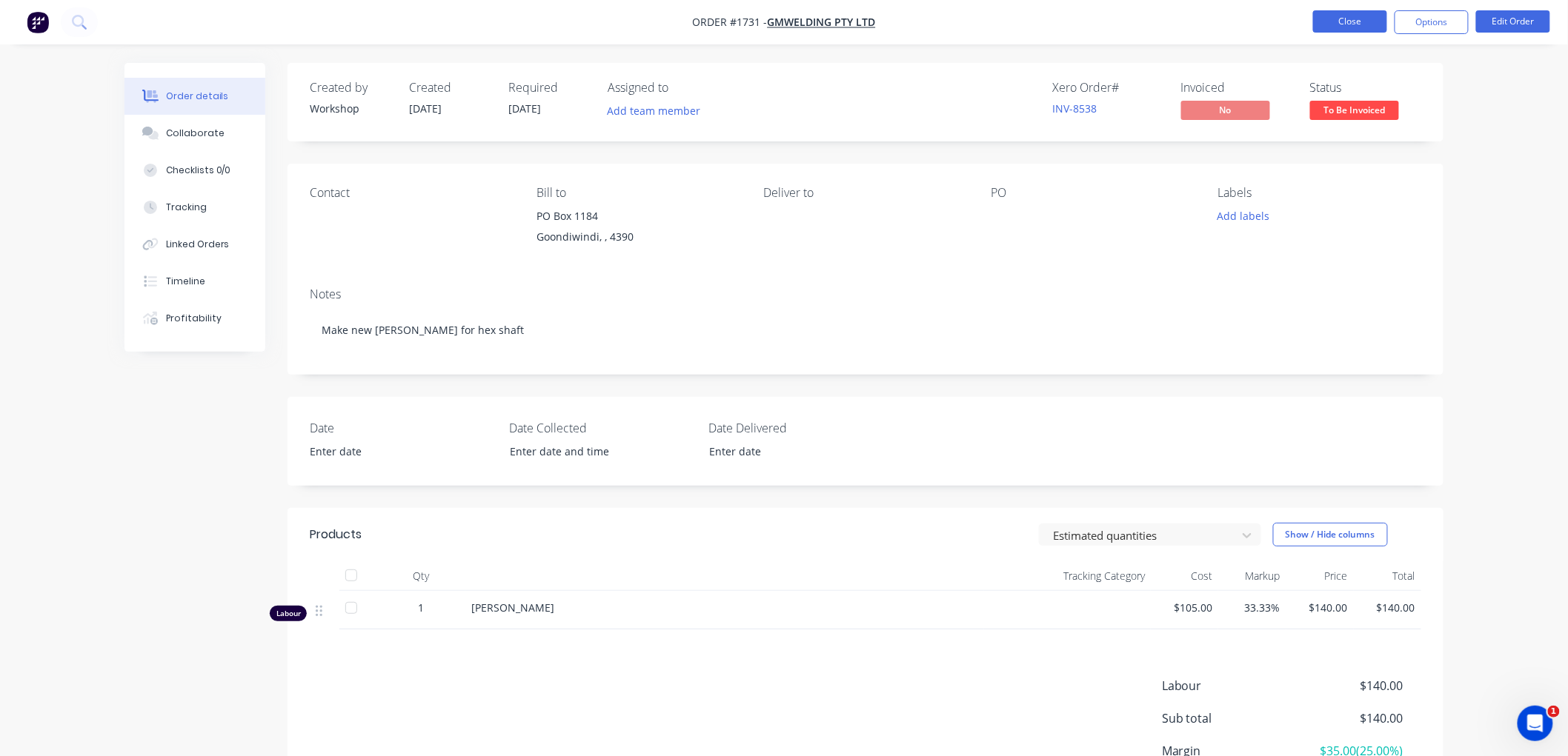
click at [1334, 16] on button "Close" at bounding box center [1350, 21] width 74 height 22
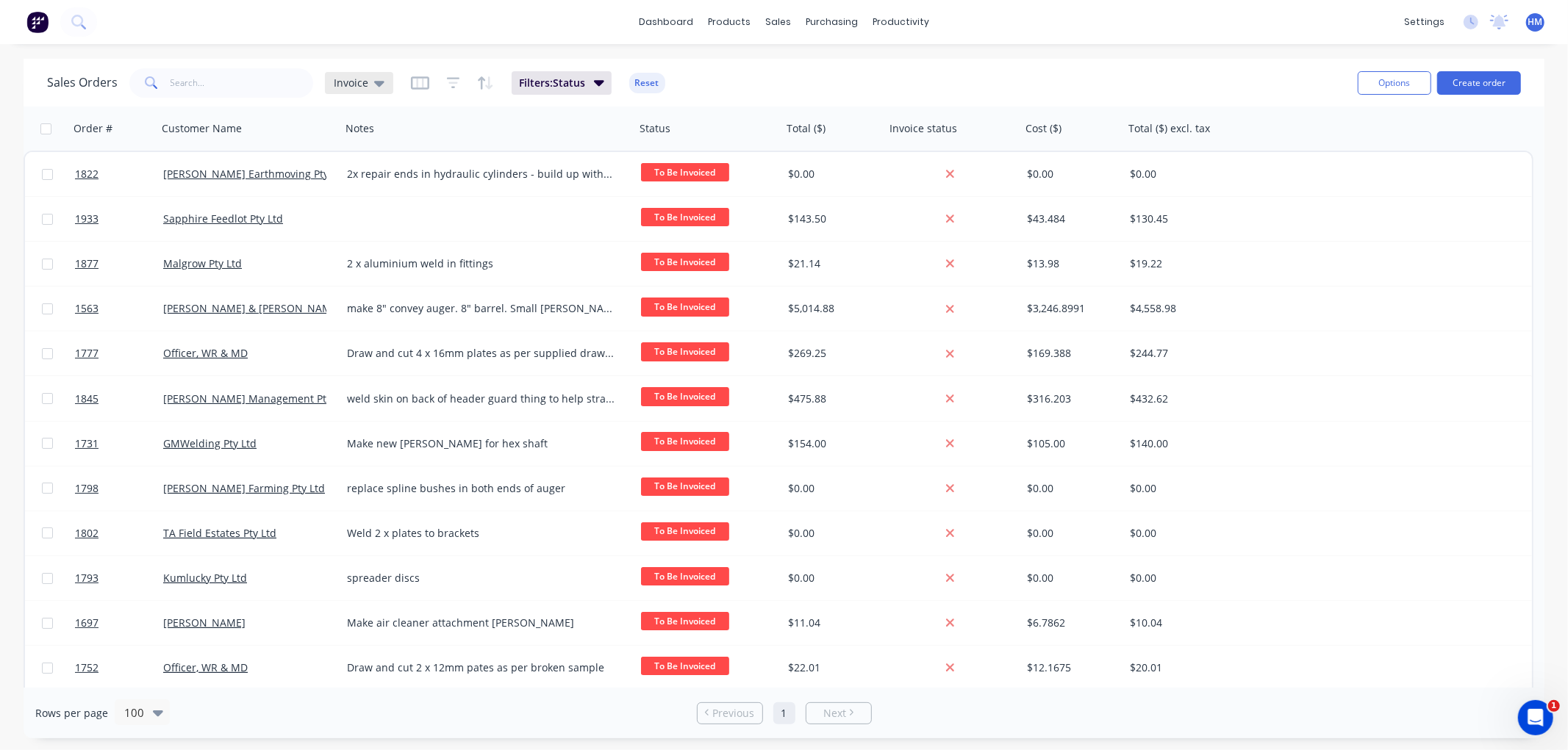
click at [377, 72] on div "Invoice" at bounding box center [358, 83] width 68 height 22
click at [386, 266] on button "Customer with job detail view" at bounding box center [413, 266] width 167 height 17
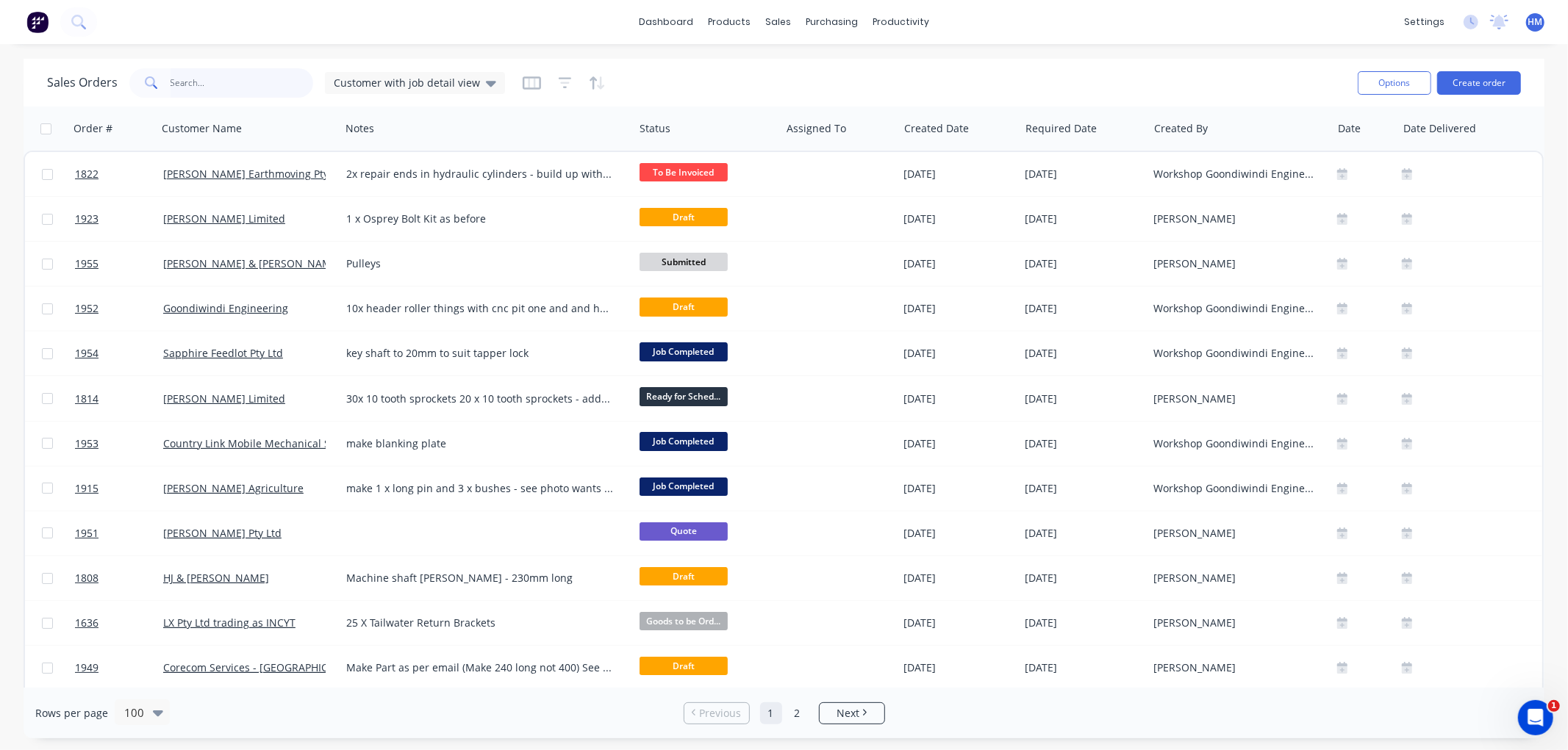
click at [216, 83] on input "text" at bounding box center [242, 83] width 144 height 29
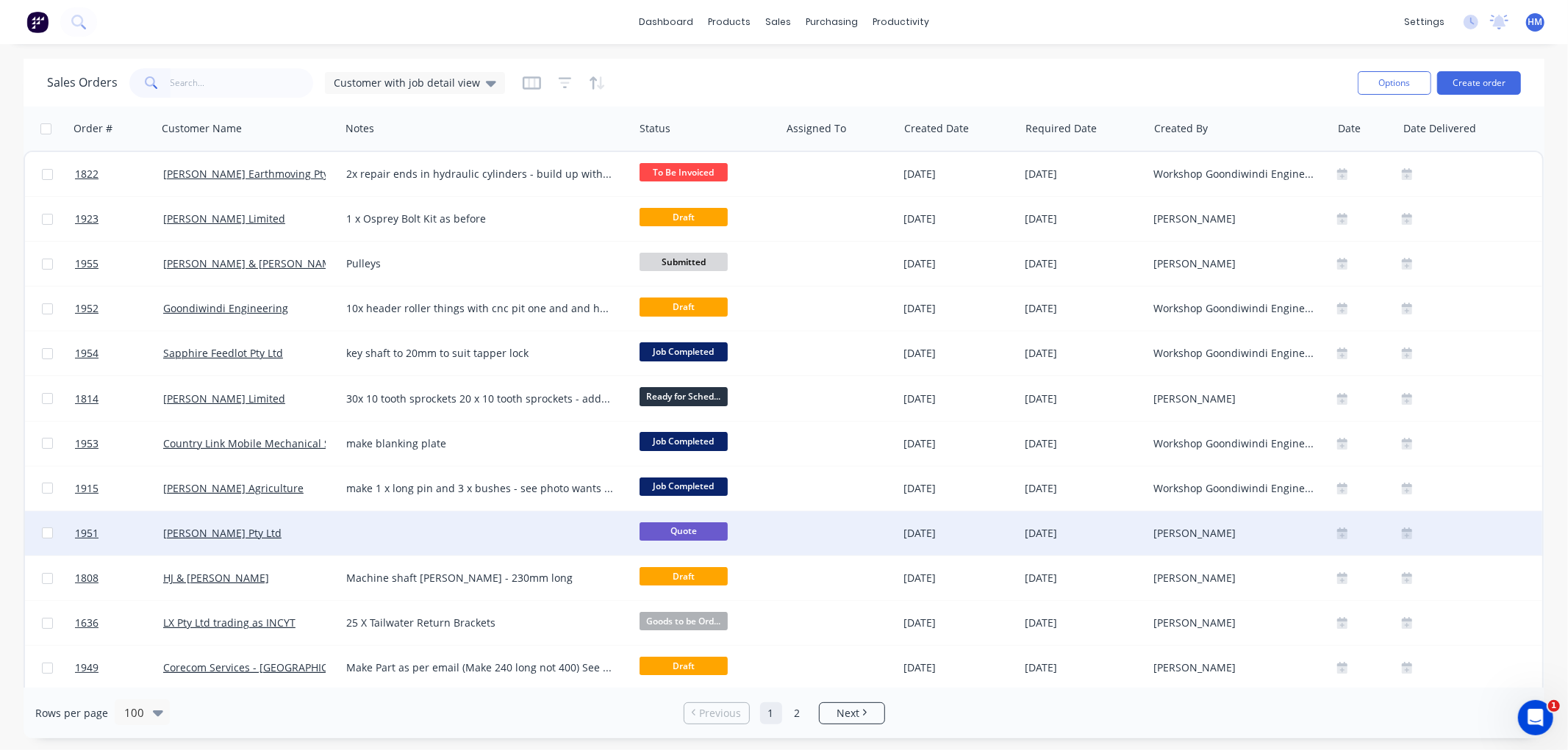
click at [230, 526] on div "[PERSON_NAME] Pty Ltd" at bounding box center [244, 534] width 163 height 15
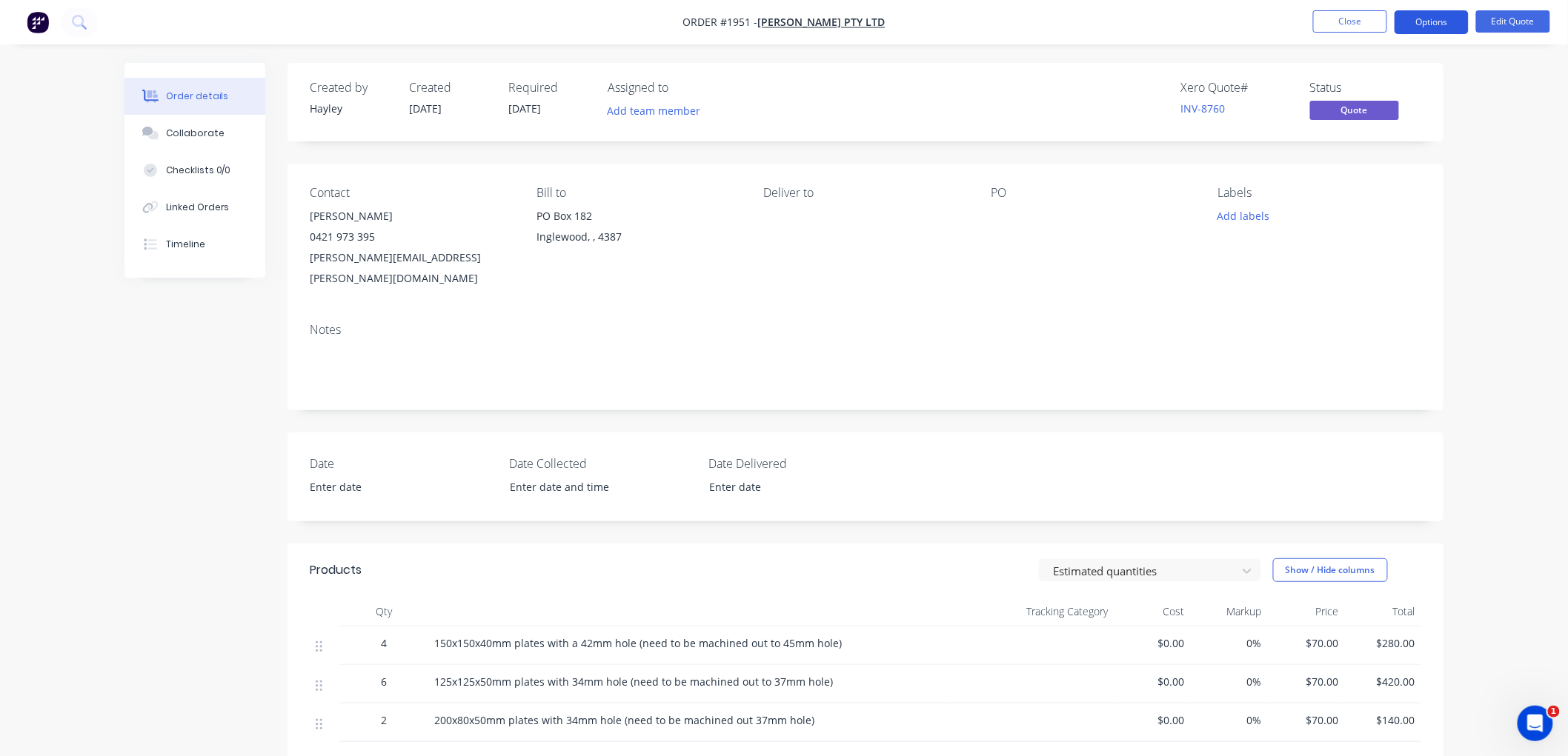
click at [1439, 26] on button "Options" at bounding box center [1431, 22] width 74 height 24
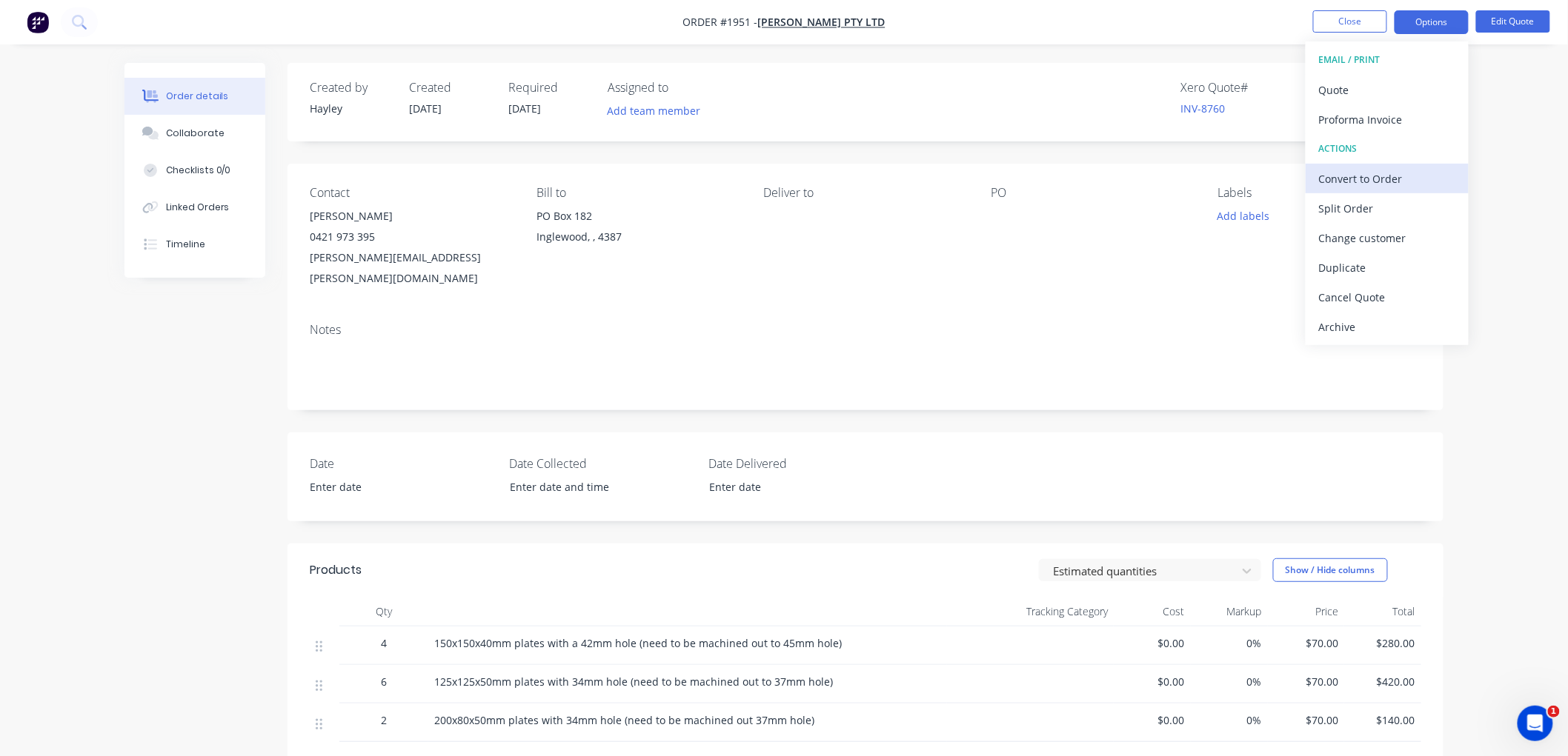
click at [1386, 180] on div "Convert to Order" at bounding box center [1386, 178] width 137 height 21
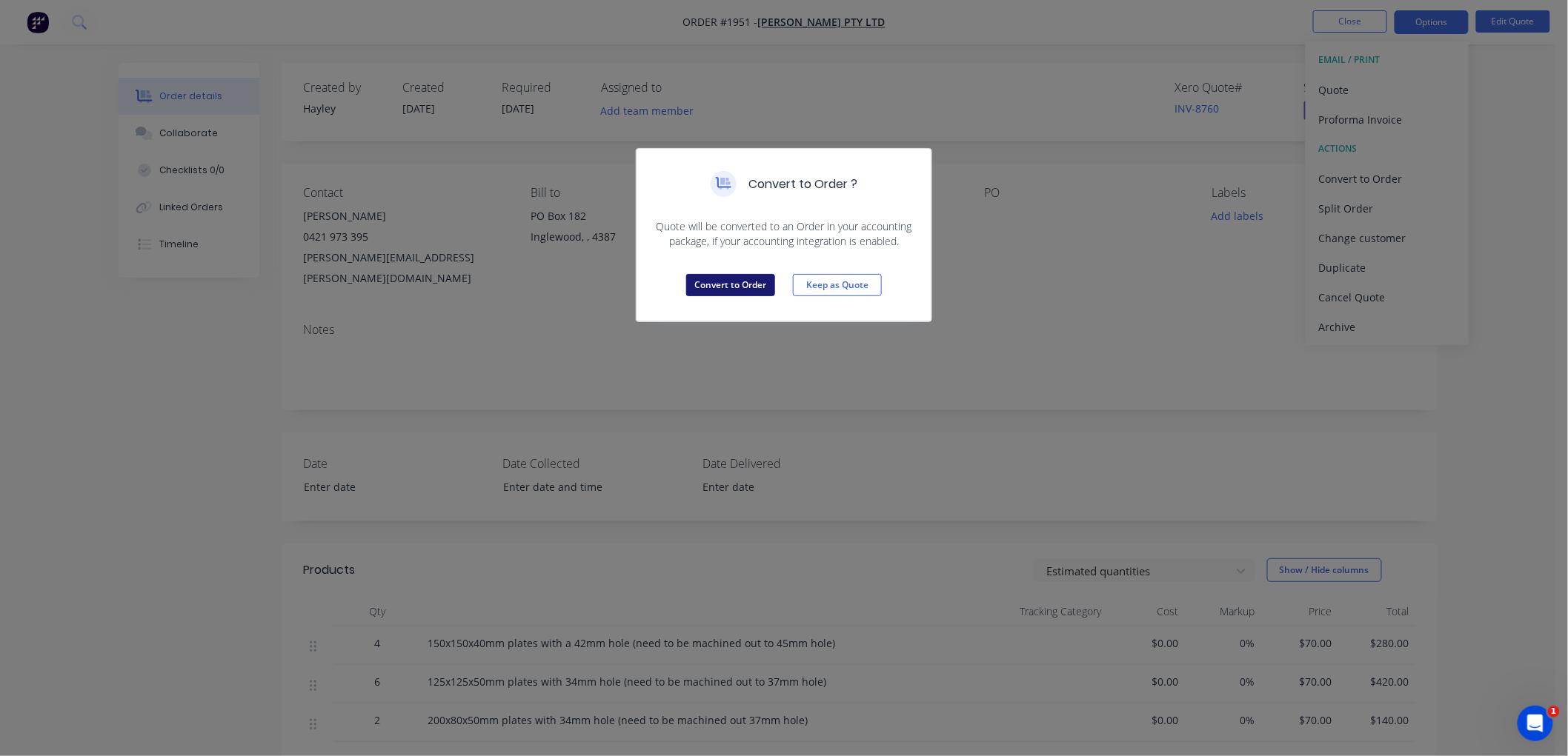
click at [728, 291] on button "Convert to Order" at bounding box center [730, 285] width 89 height 22
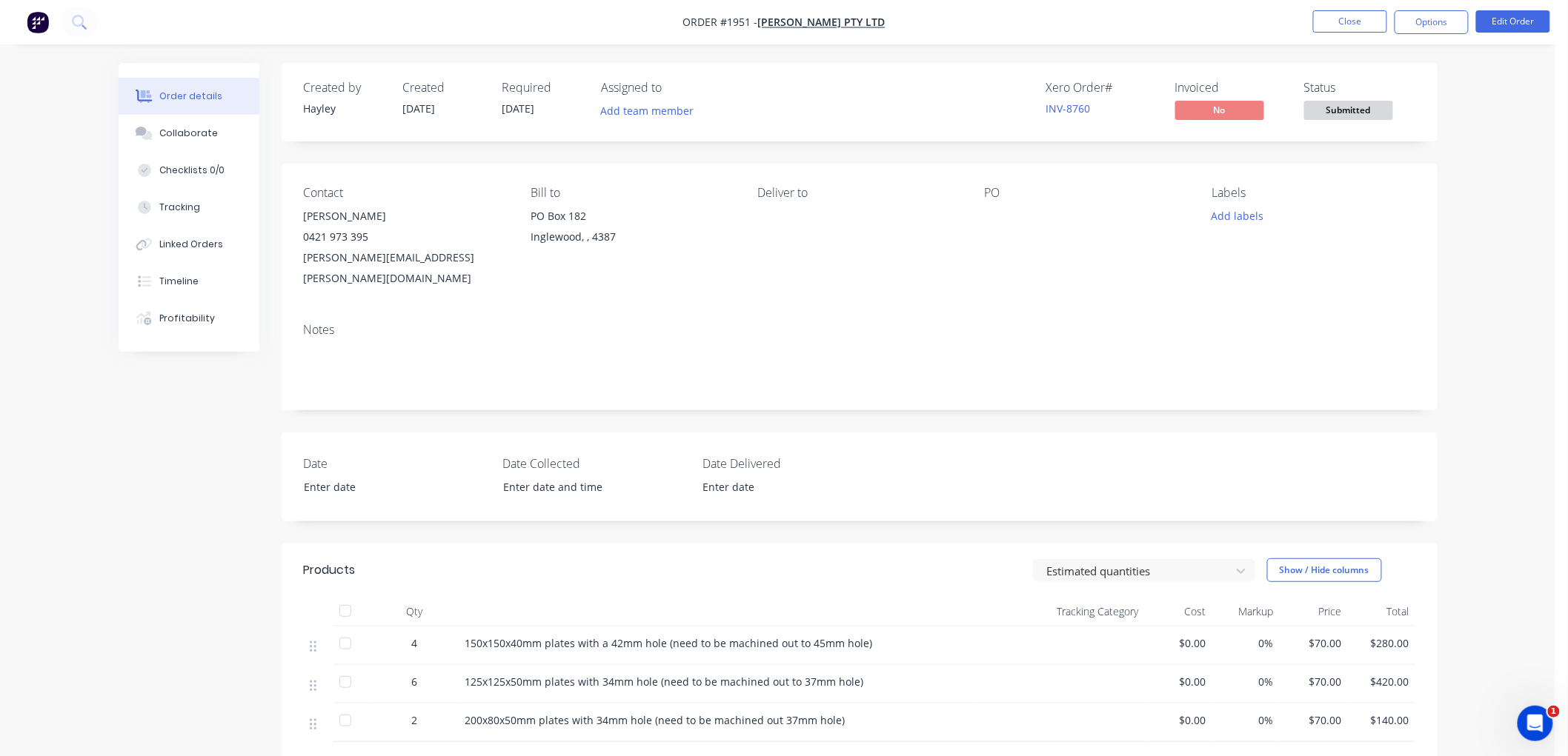
click at [990, 222] on div at bounding box center [1077, 216] width 185 height 21
click at [1493, 19] on button "Edit Order" at bounding box center [1513, 21] width 74 height 22
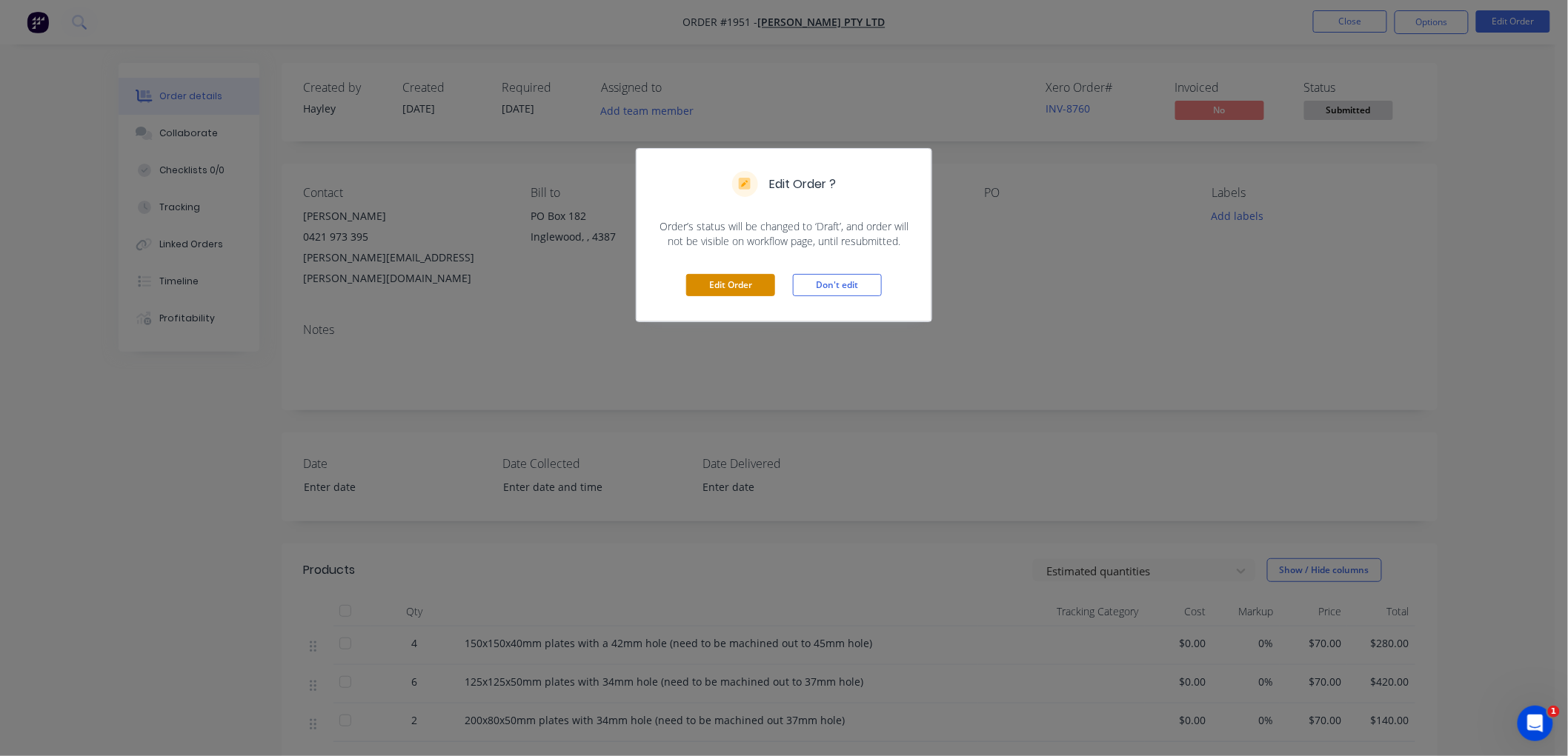
click at [759, 284] on button "Edit Order" at bounding box center [730, 285] width 89 height 22
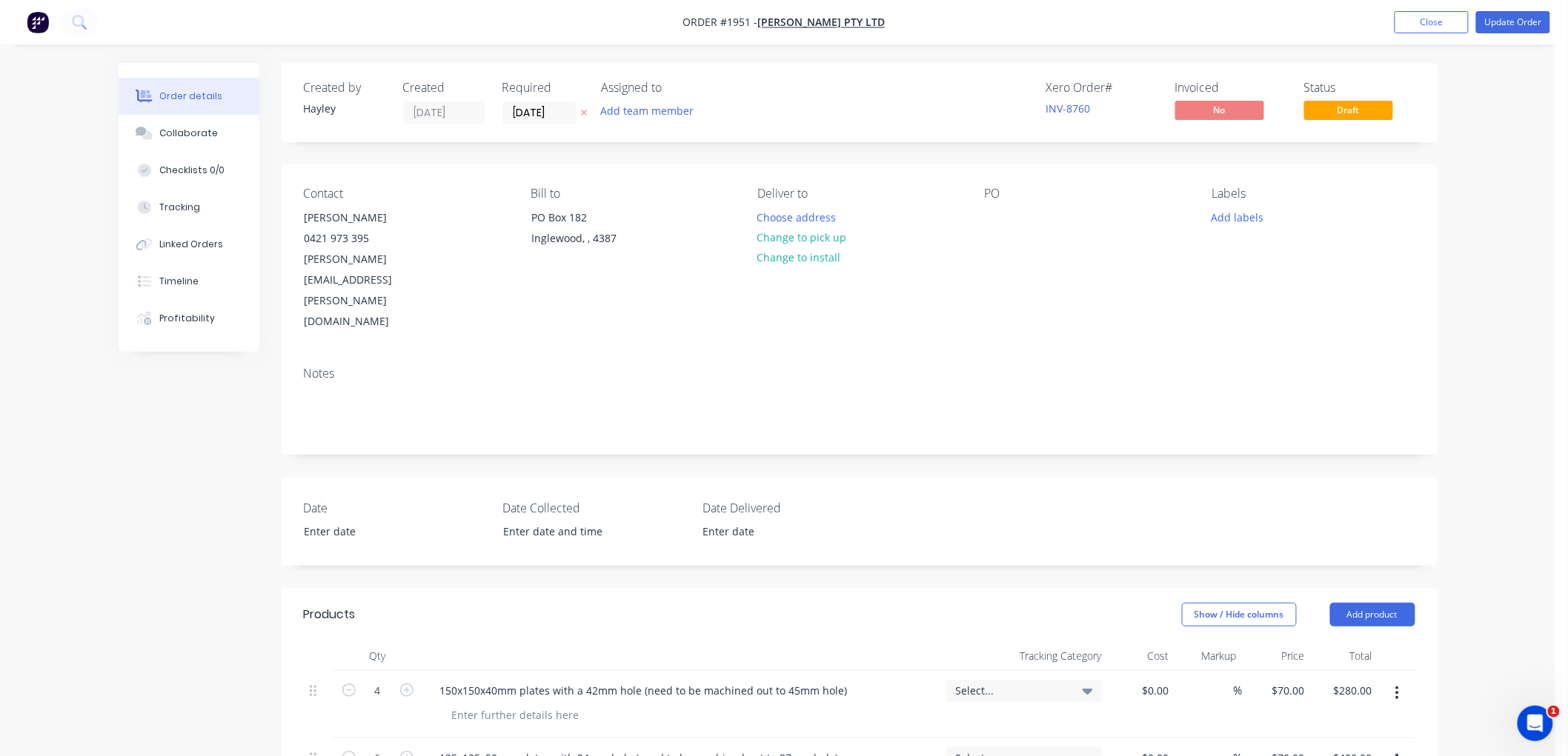
click at [983, 219] on div "Contact [PERSON_NAME] [PHONE_NUMBER] [PERSON_NAME][EMAIL_ADDRESS][PERSON_NAME][…" at bounding box center [859, 259] width 1156 height 191
click at [987, 220] on div at bounding box center [997, 216] width 24 height 21
click at [965, 355] on div "Notes" at bounding box center [859, 404] width 1156 height 99
click at [1519, 24] on button "Update Order" at bounding box center [1513, 22] width 74 height 22
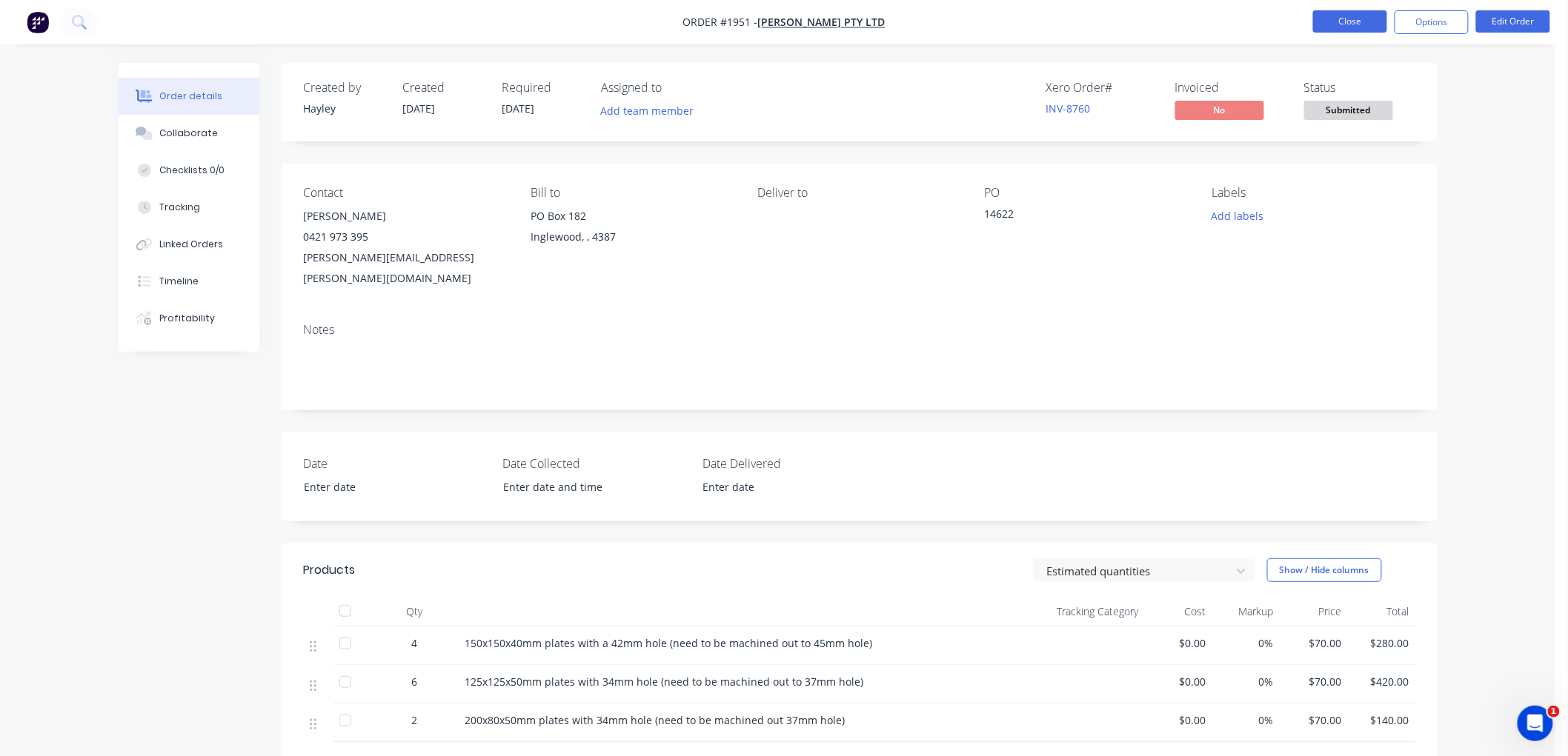
click at [1347, 18] on button "Close" at bounding box center [1350, 21] width 74 height 22
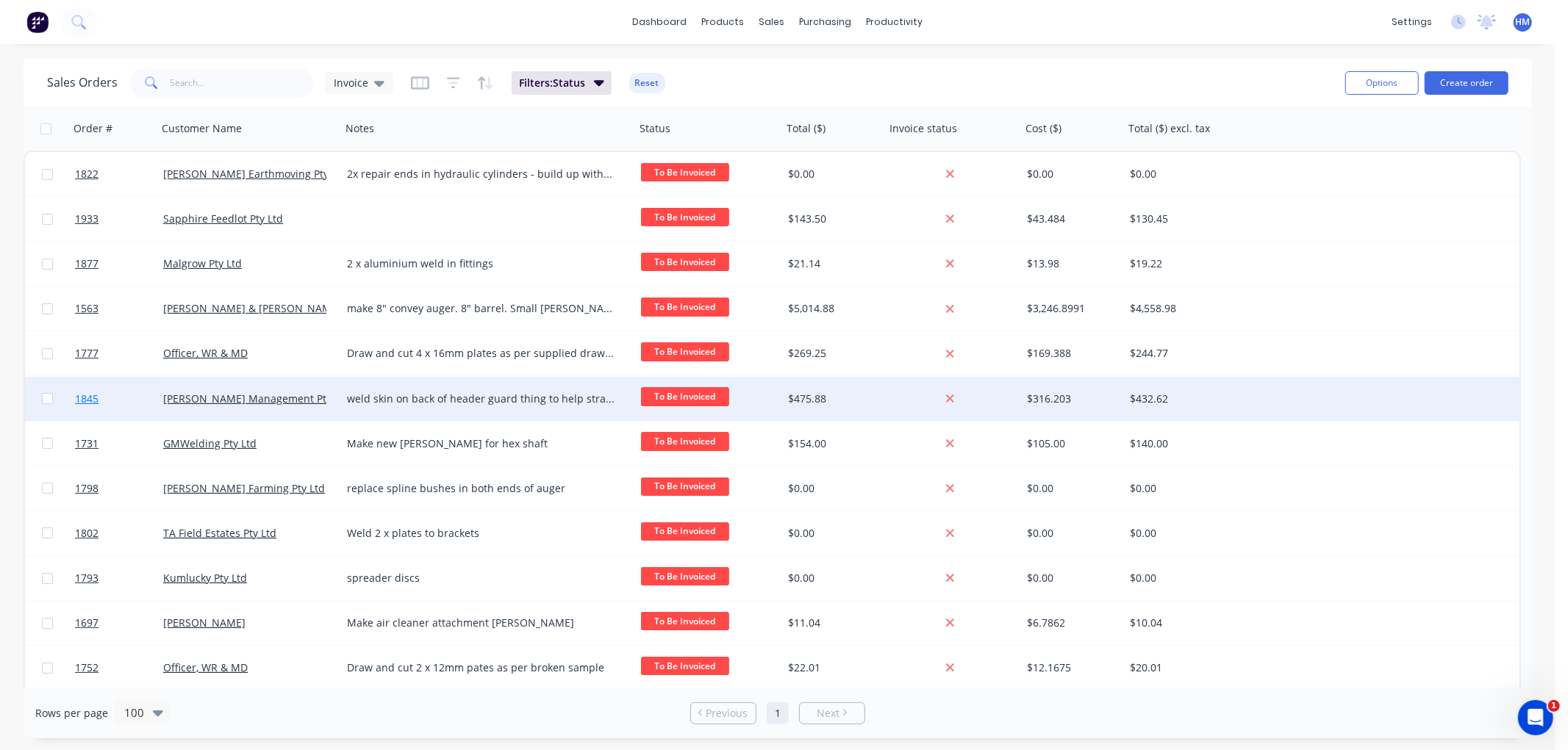
click at [129, 397] on link "1845" at bounding box center [118, 399] width 88 height 44
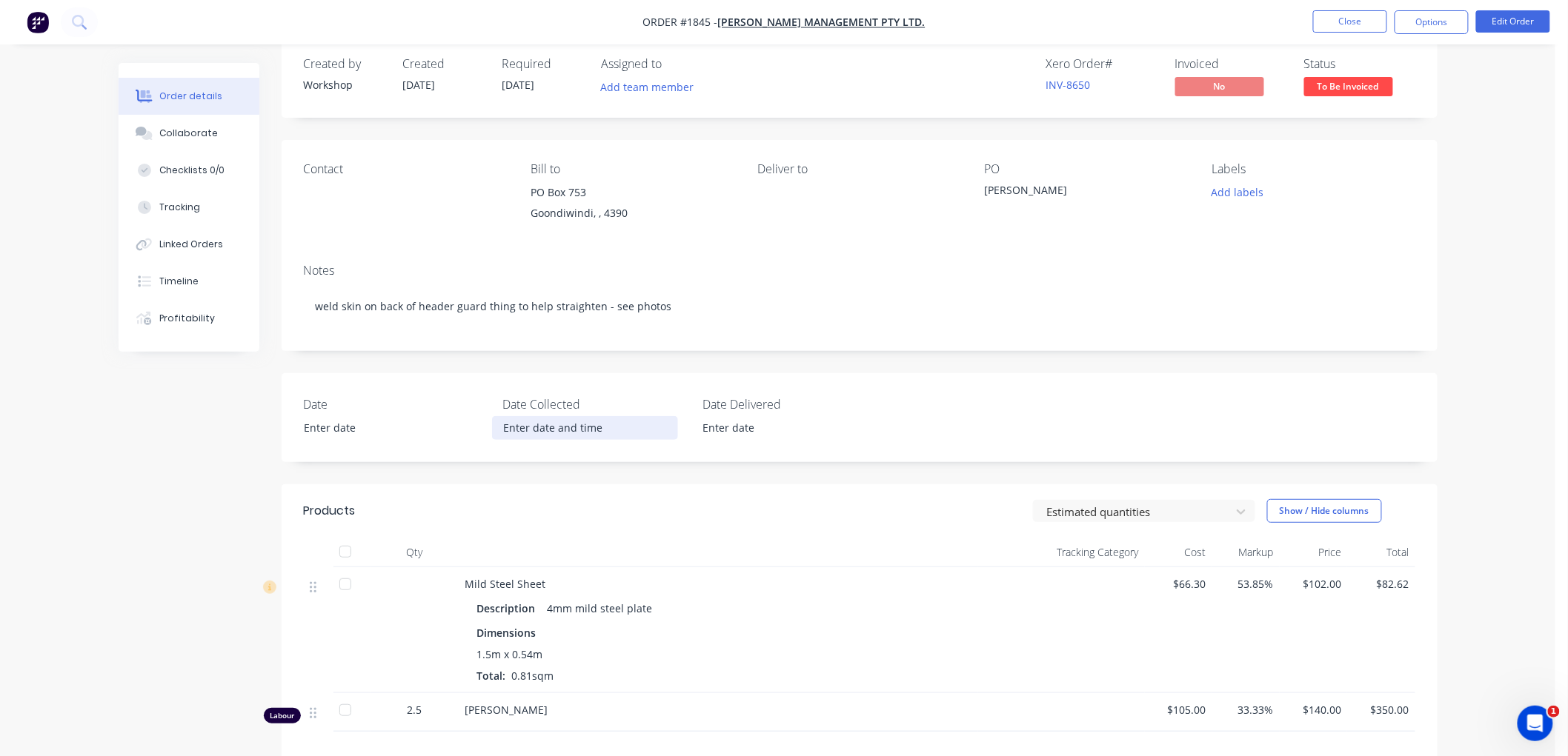
scroll to position [18, 0]
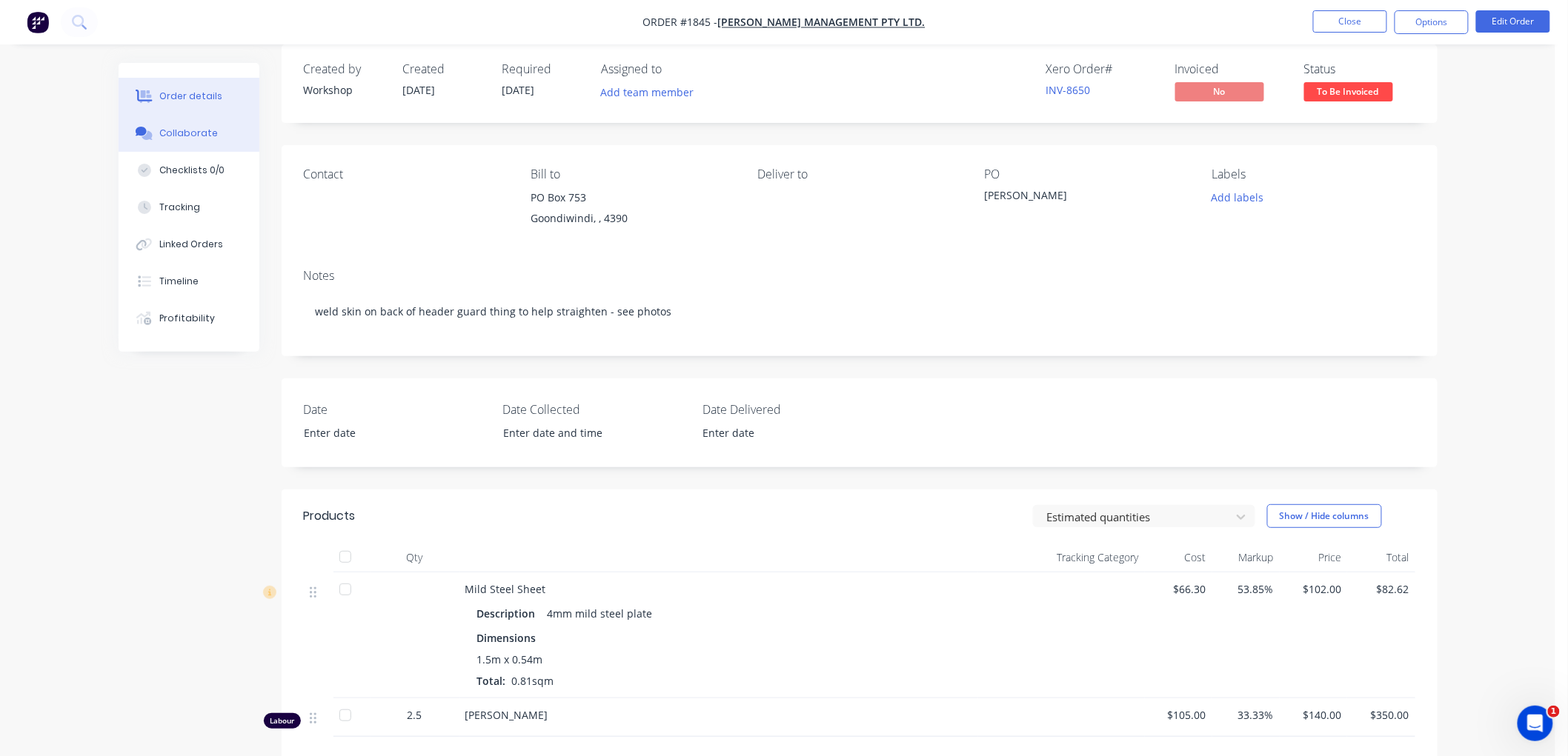
click at [182, 137] on div "Collaborate" at bounding box center [189, 133] width 59 height 14
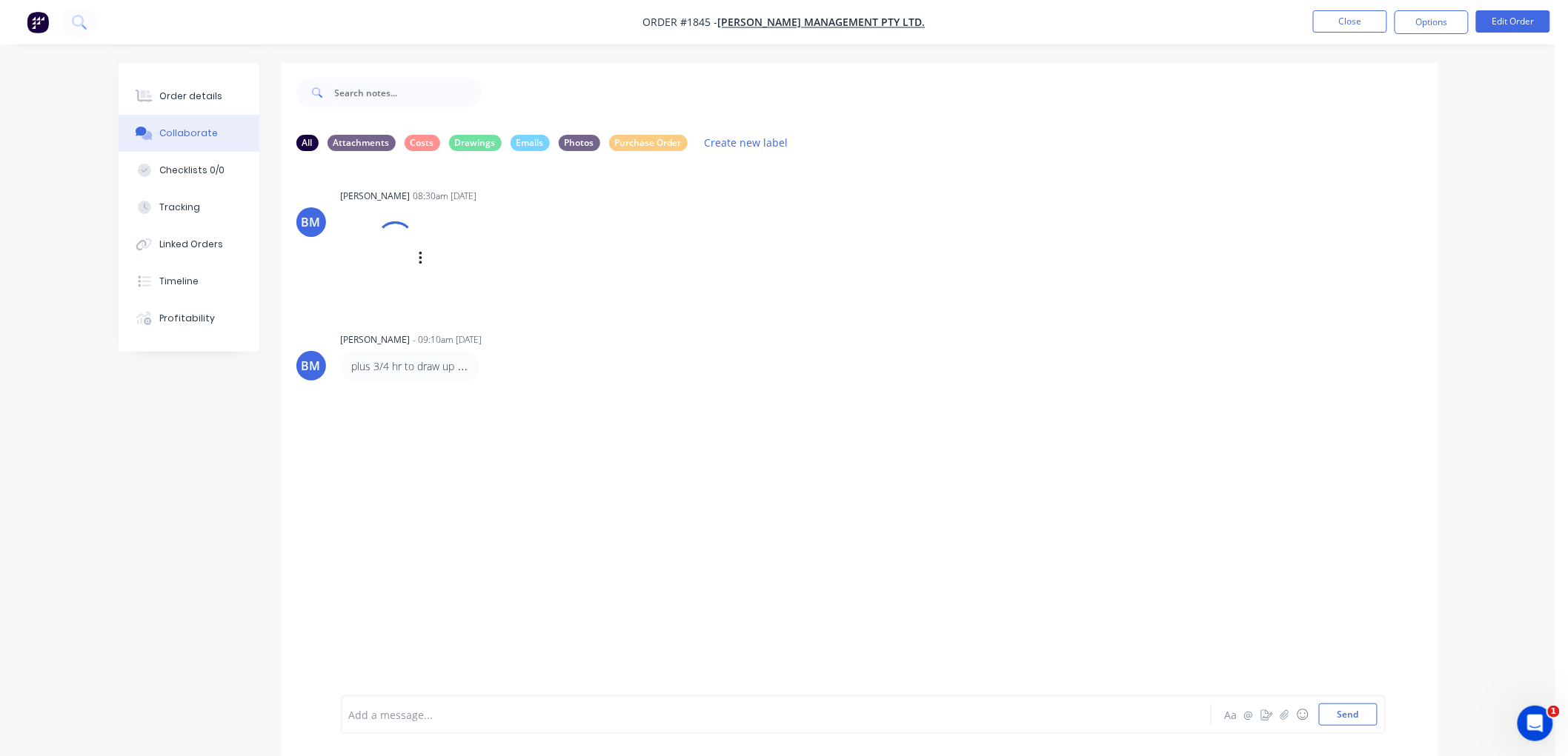
click at [397, 252] on div at bounding box center [394, 240] width 52 height 52
drag, startPoint x: 203, startPoint y: 94, endPoint x: 238, endPoint y: 124, distance: 46.1
click at [203, 94] on div "Order details" at bounding box center [191, 96] width 63 height 14
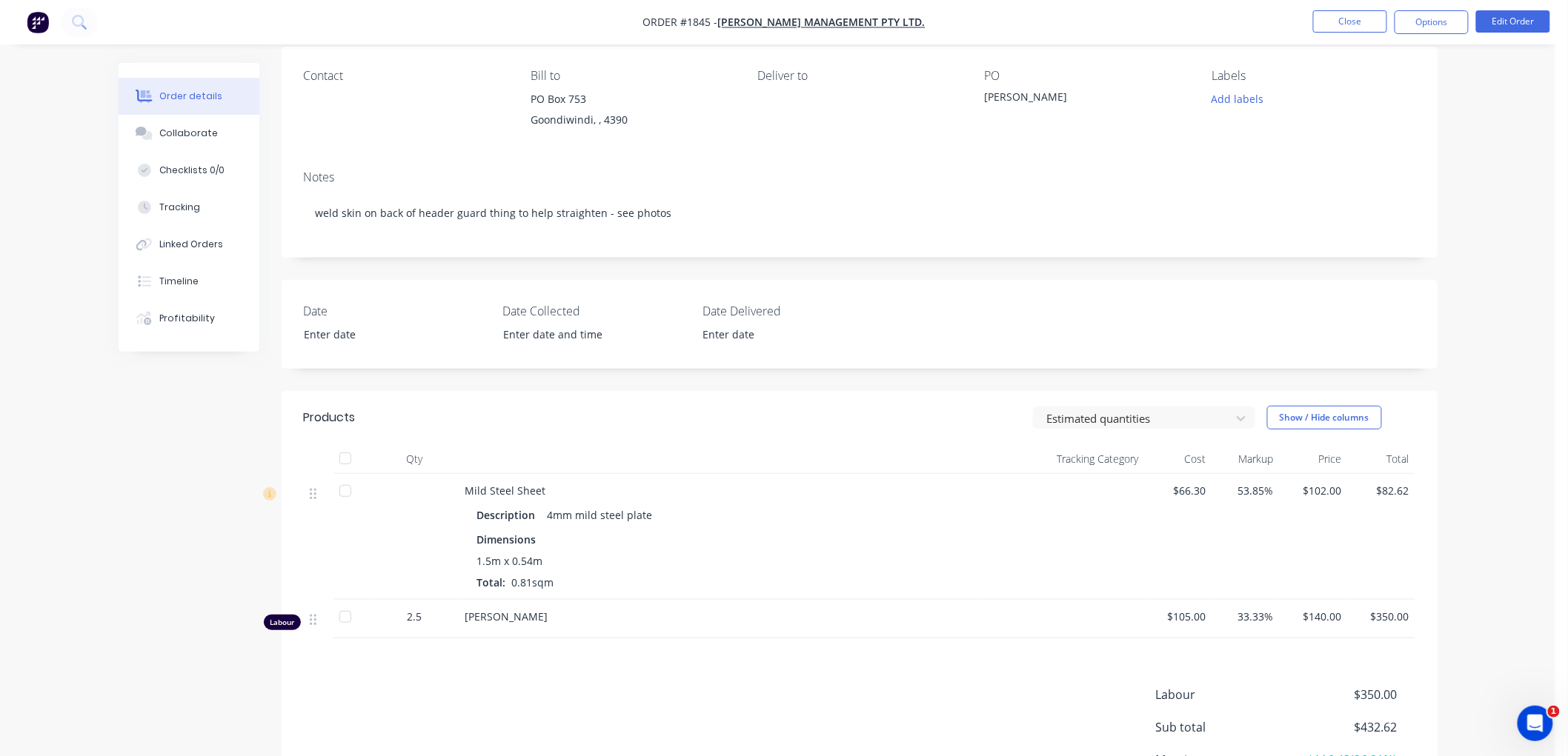
scroll to position [164, 0]
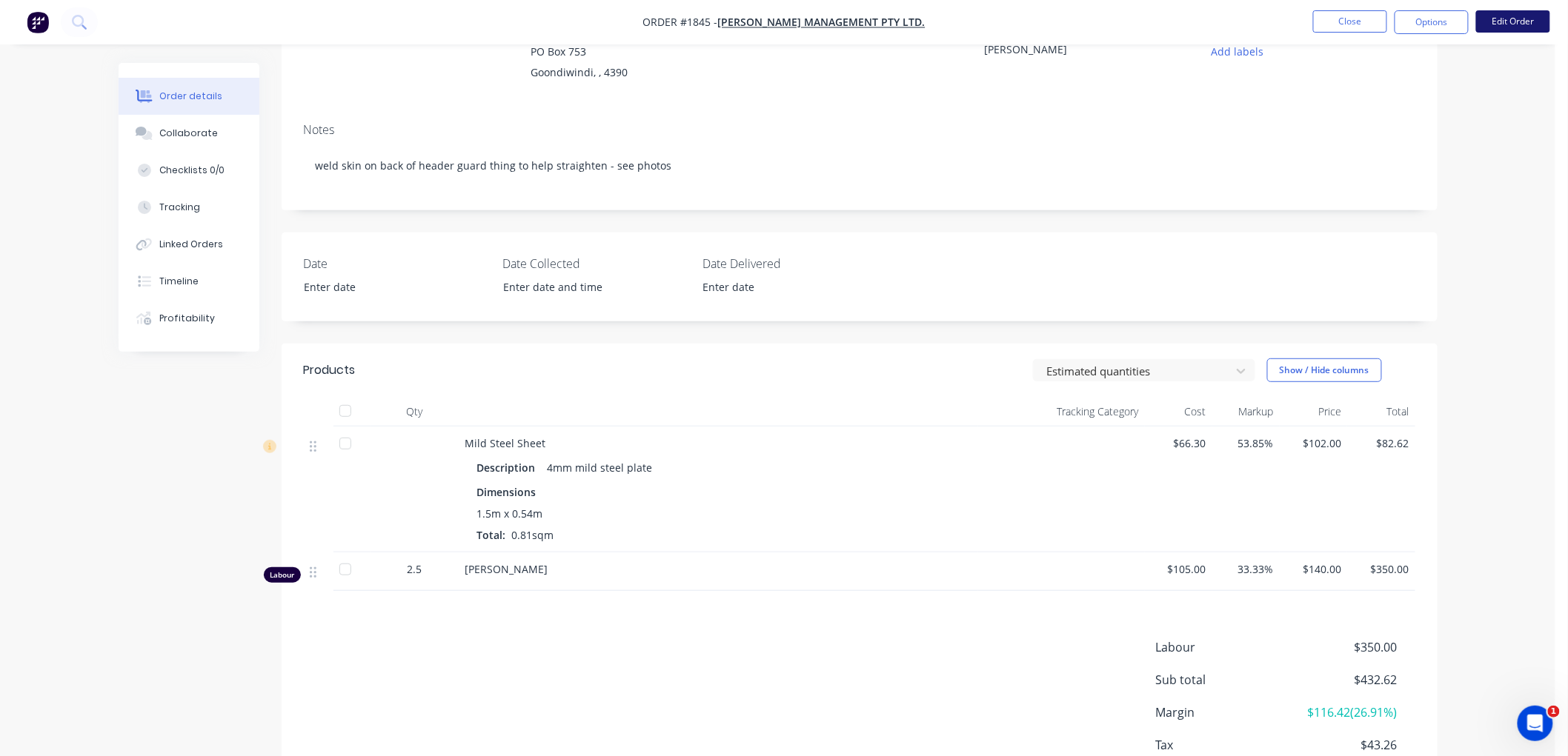
click at [1508, 20] on button "Edit Order" at bounding box center [1513, 21] width 74 height 22
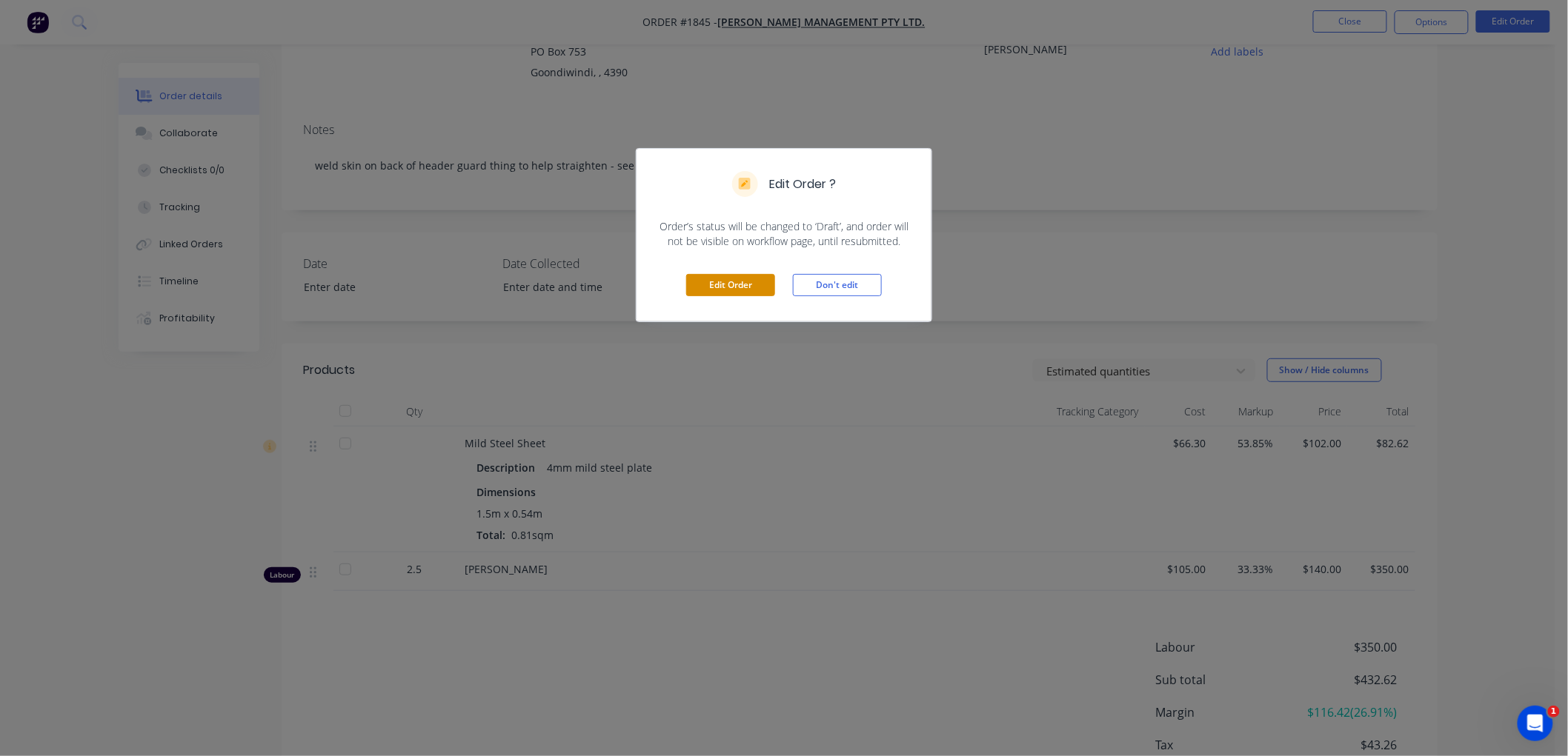
click at [724, 279] on button "Edit Order" at bounding box center [730, 285] width 89 height 22
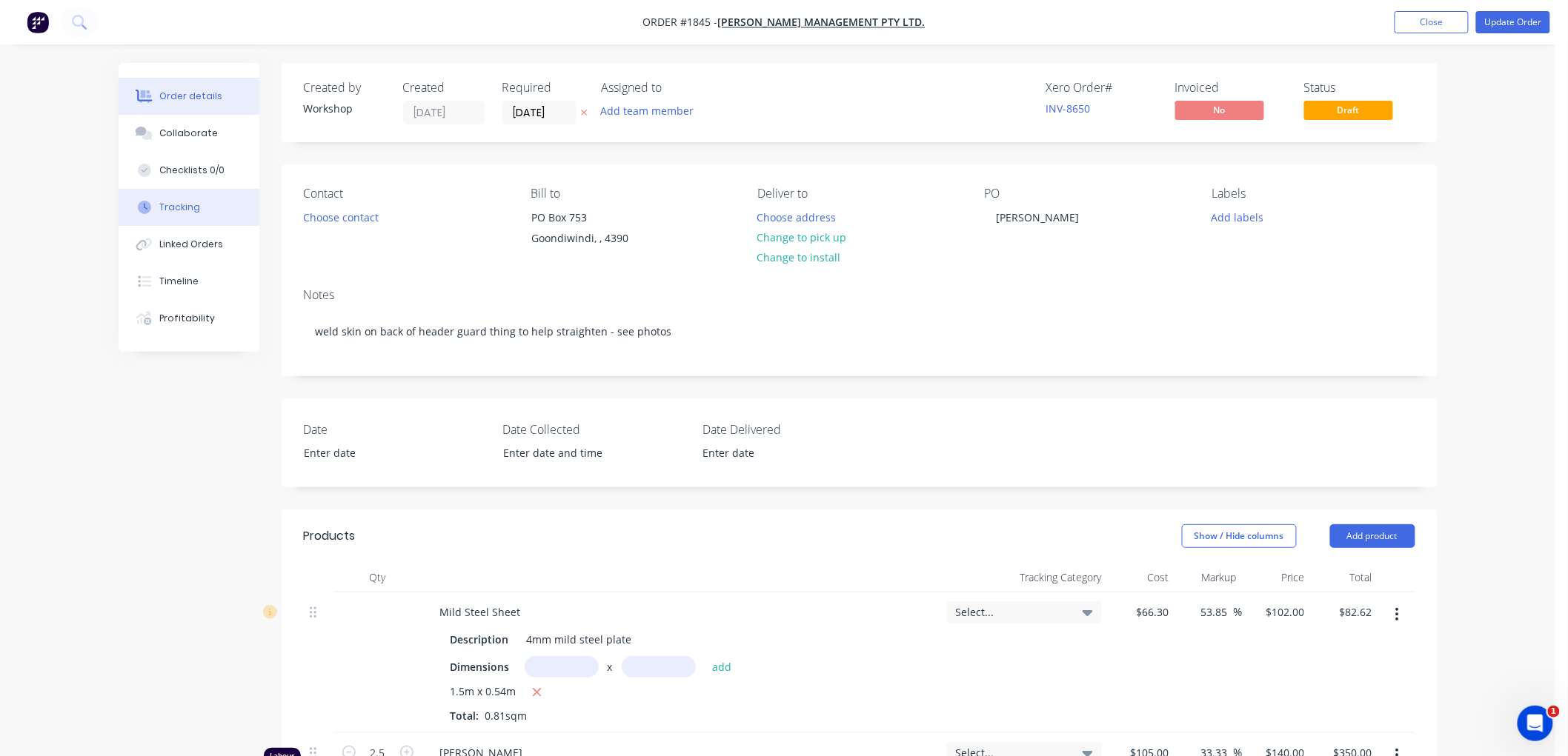
click at [195, 211] on div "Tracking" at bounding box center [180, 207] width 40 height 14
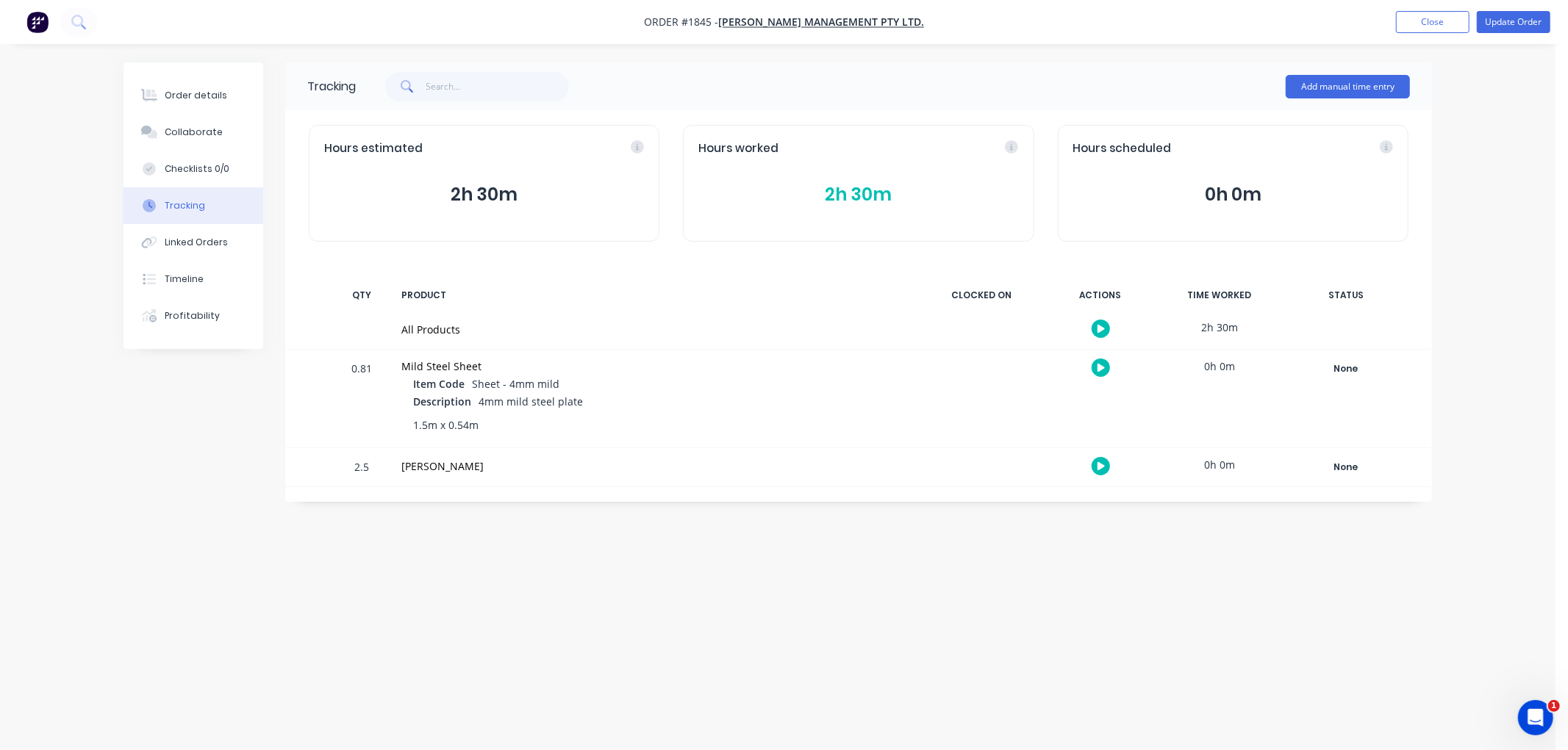
click at [863, 202] on button "2h 30m" at bounding box center [859, 195] width 320 height 28
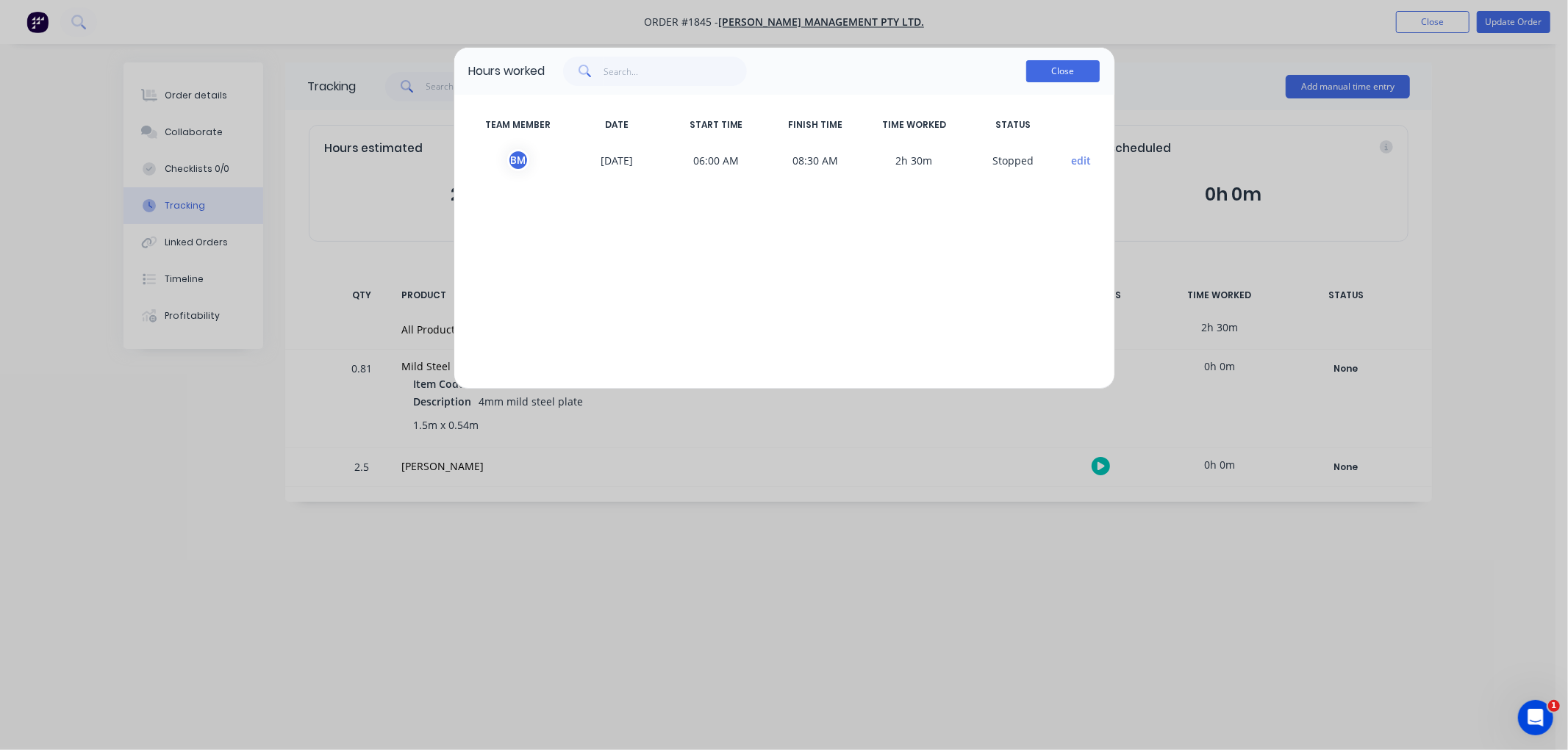
click at [1073, 71] on button "Close" at bounding box center [1062, 71] width 74 height 22
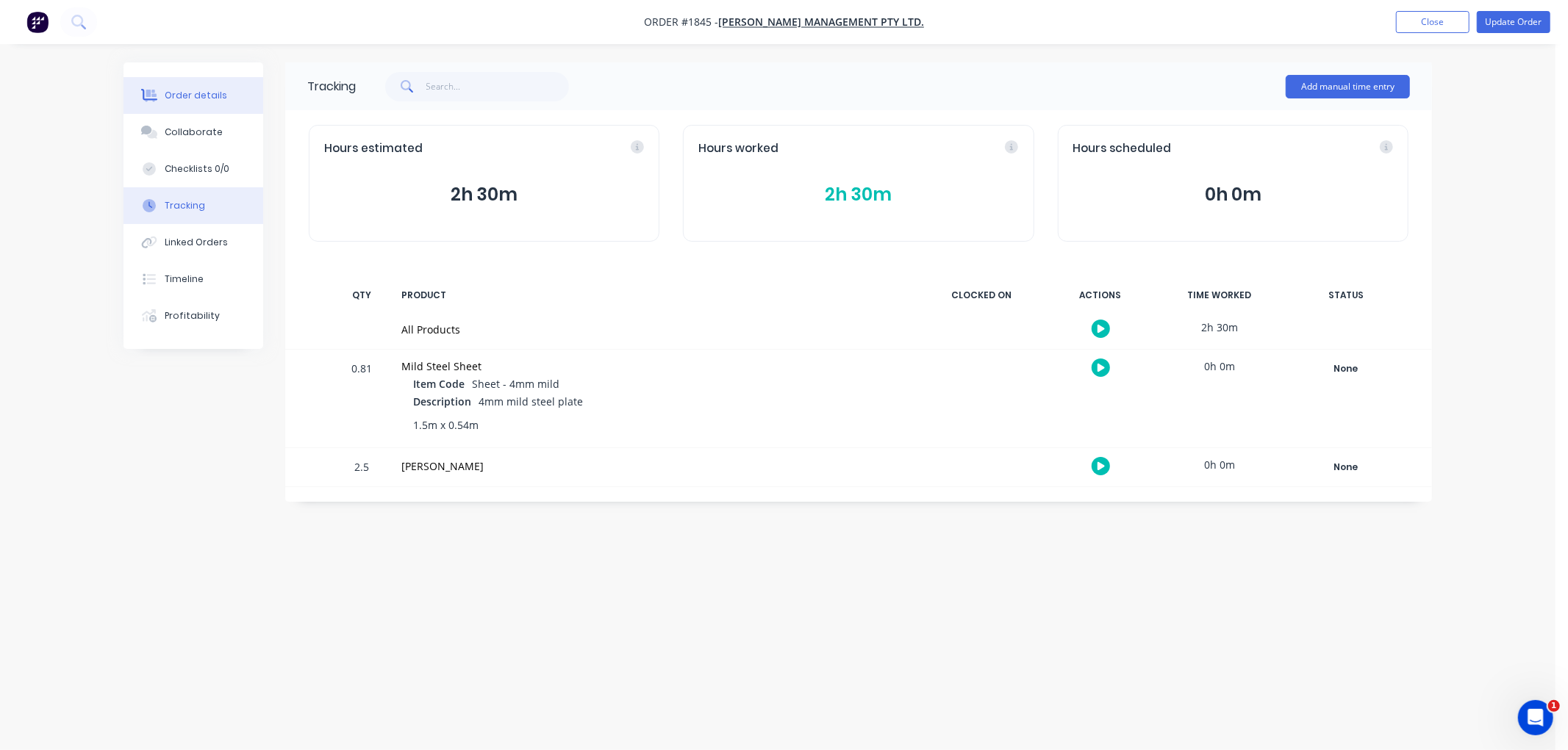
click at [215, 100] on div "Order details" at bounding box center [196, 95] width 63 height 14
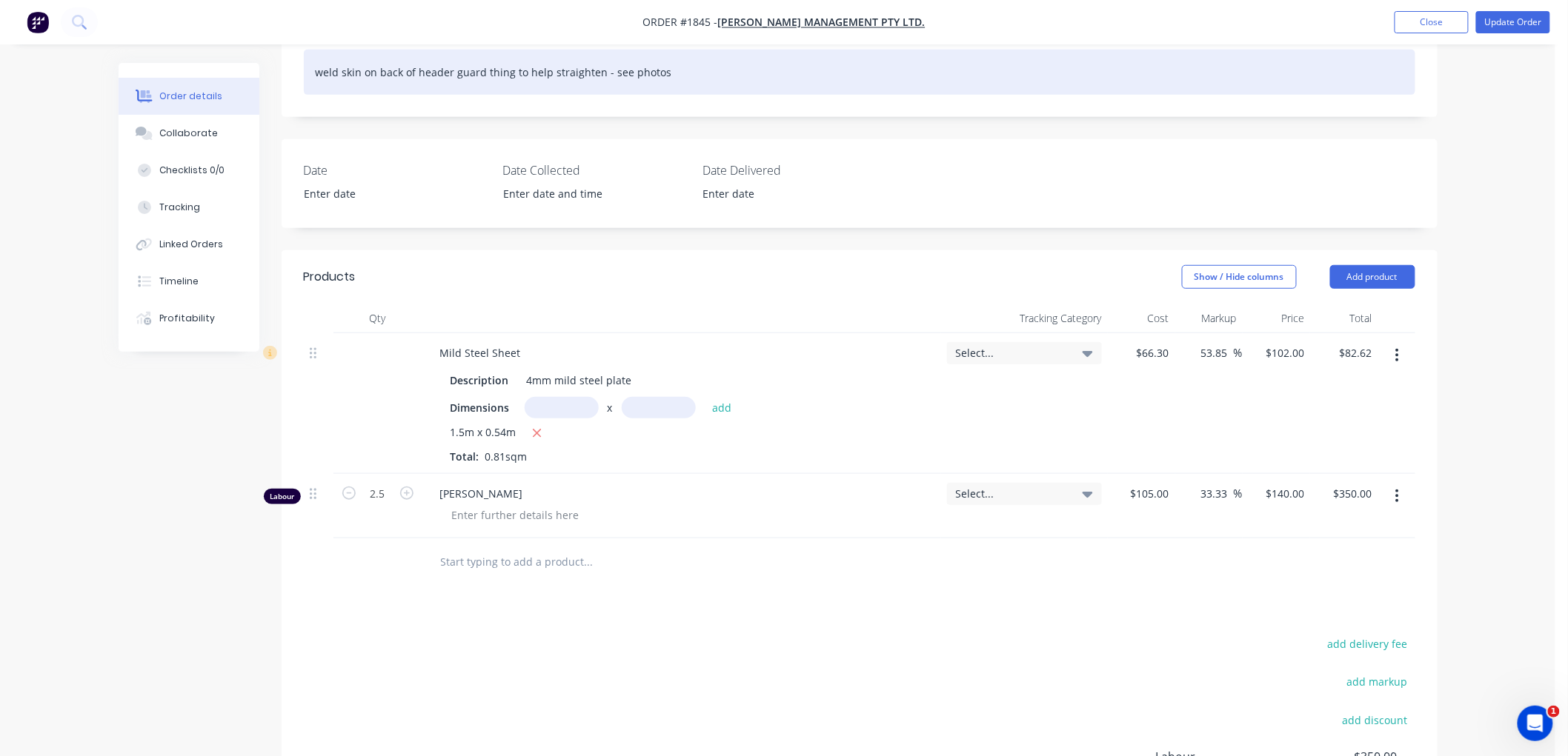
scroll to position [411, 0]
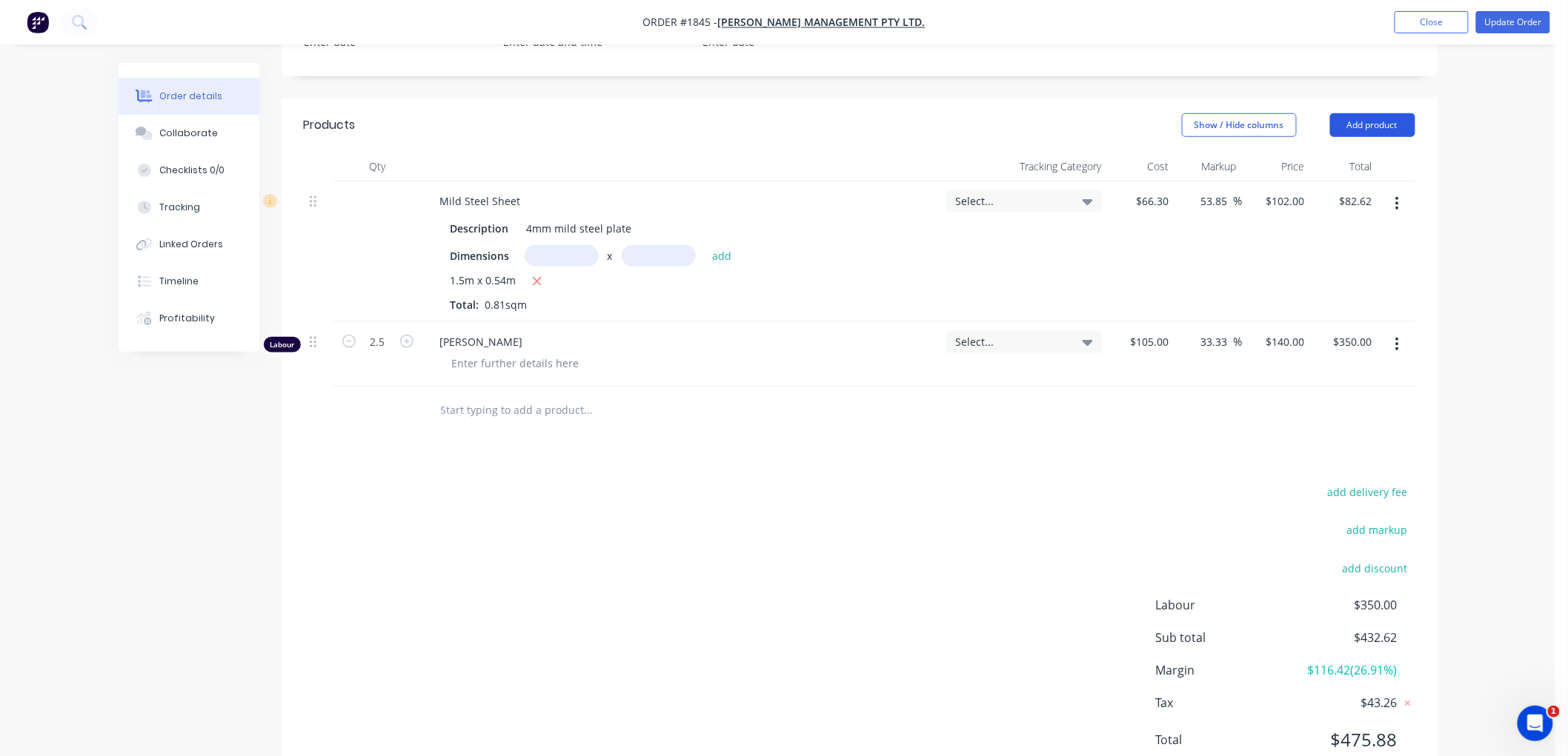
click at [1353, 127] on button "Add product" at bounding box center [1373, 126] width 85 height 24
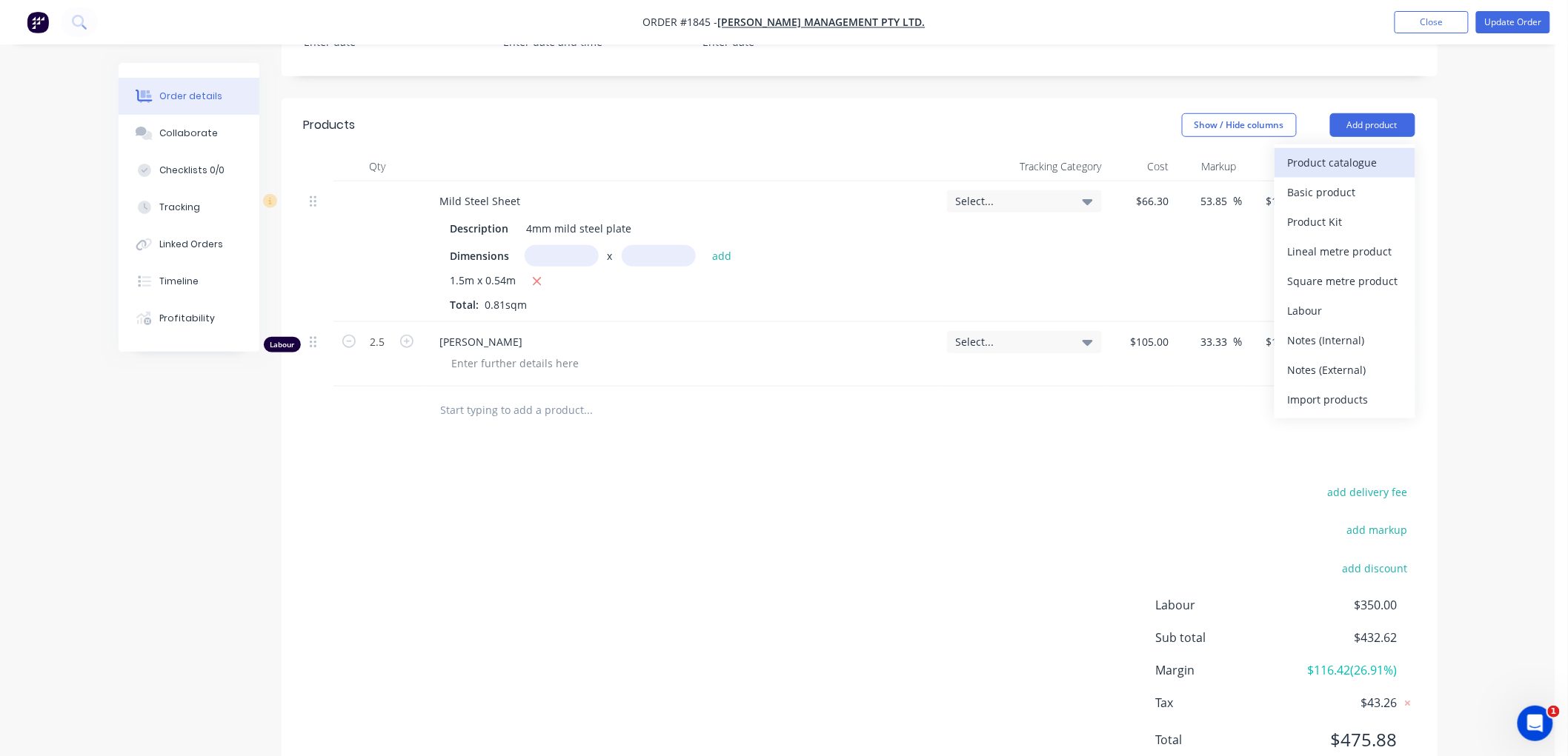
click at [1337, 164] on div "Product catalogue" at bounding box center [1344, 162] width 114 height 21
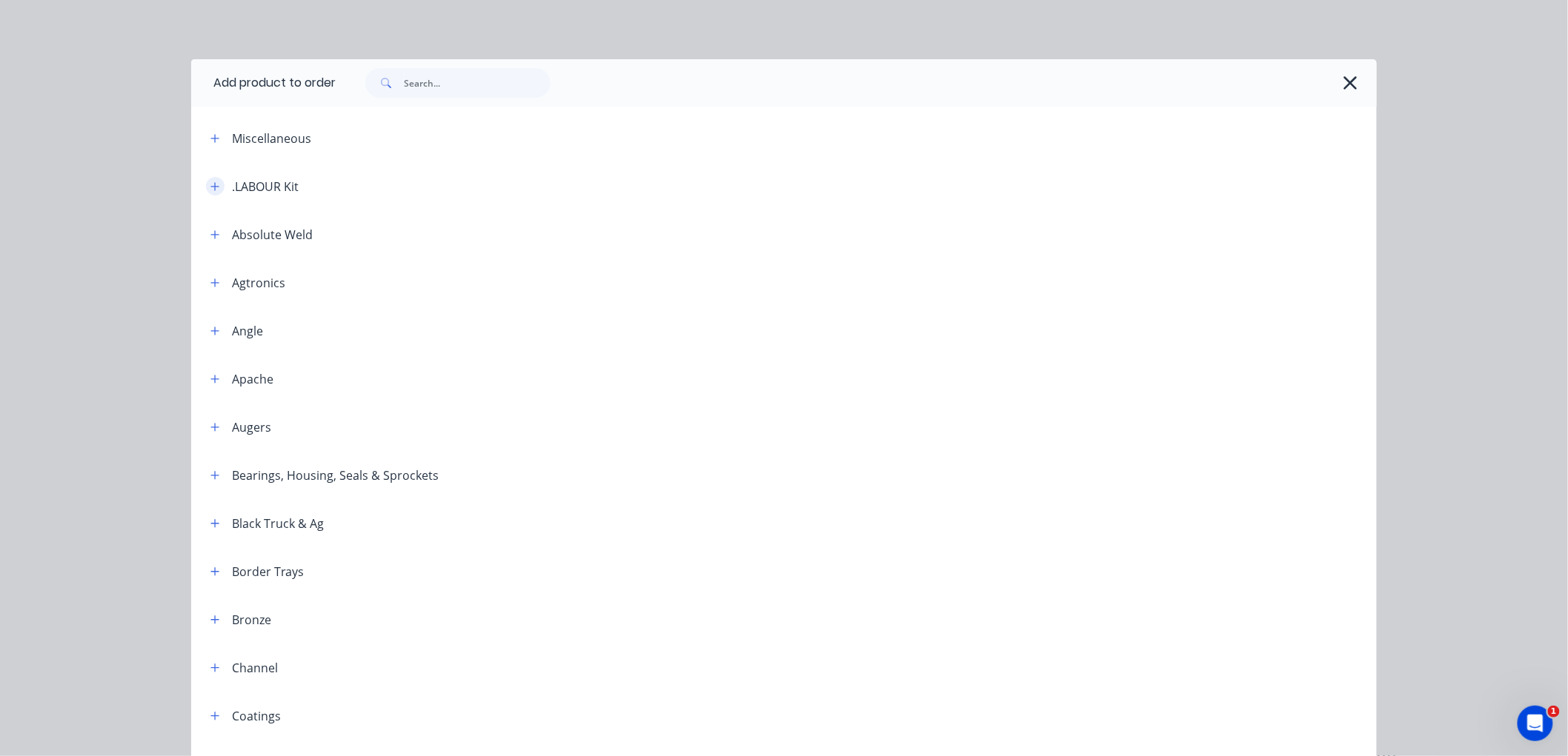
click at [211, 181] on icon "button" at bounding box center [215, 186] width 9 height 10
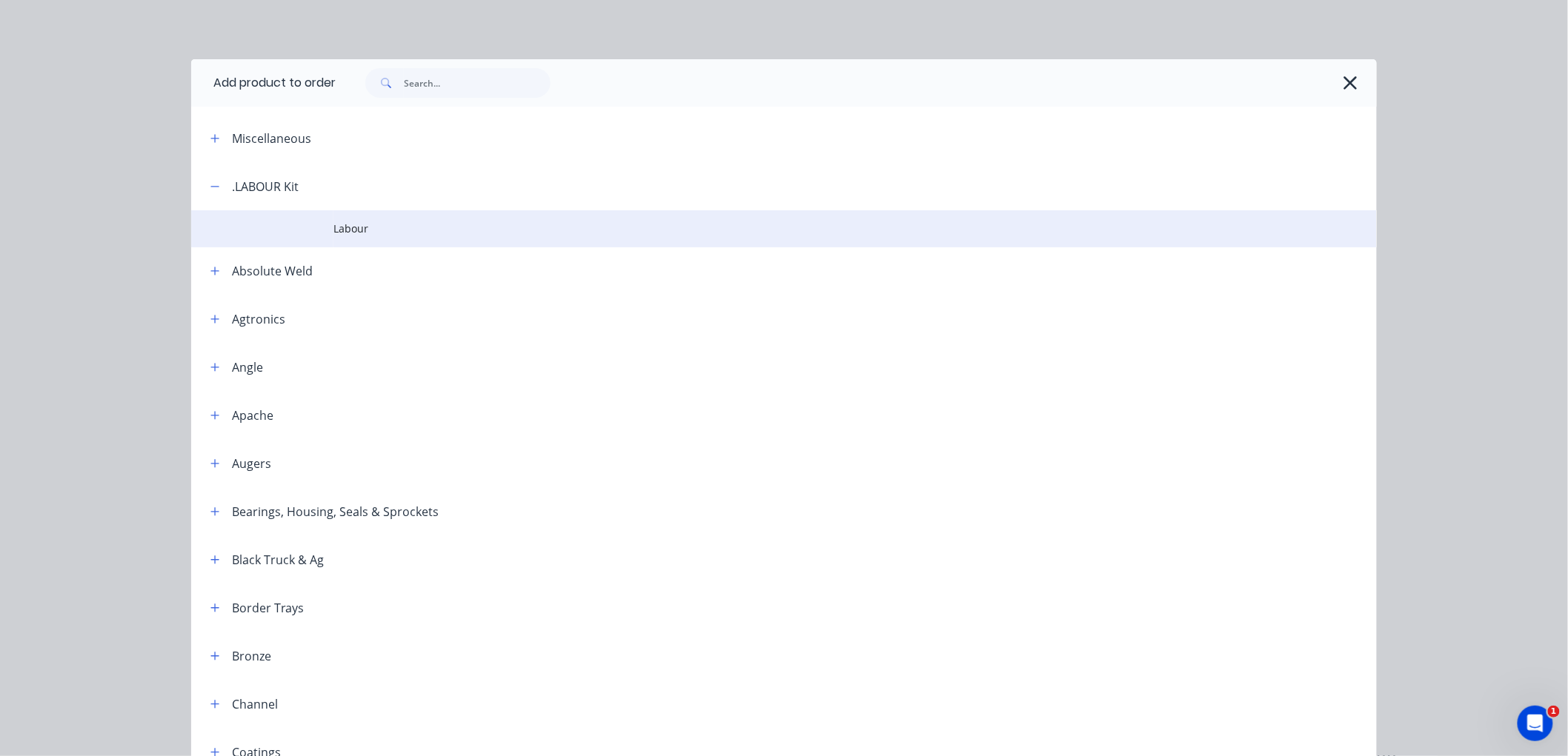
click at [352, 238] on td "Labour" at bounding box center [856, 229] width 1043 height 37
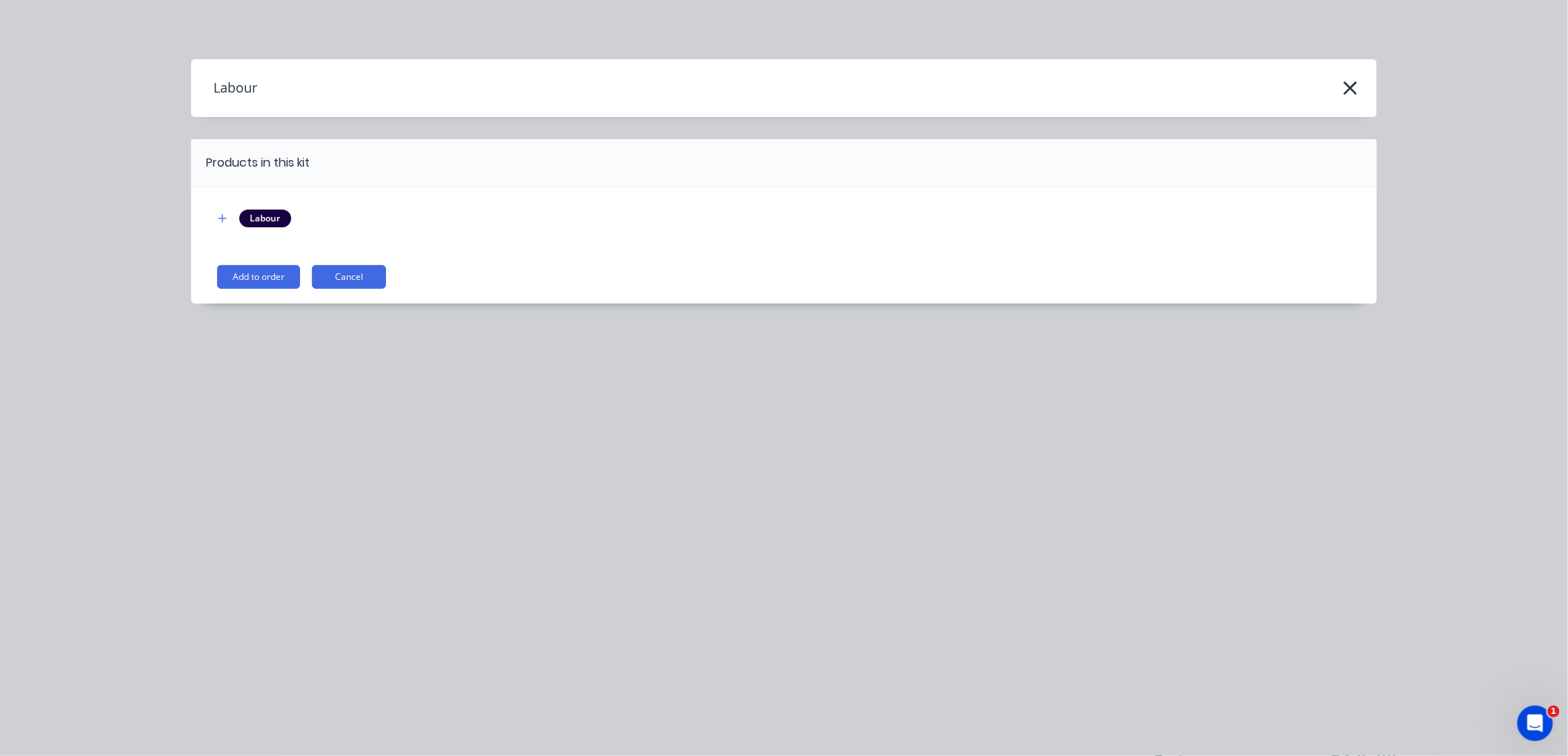
click at [265, 279] on button "Add to order" at bounding box center [259, 277] width 83 height 24
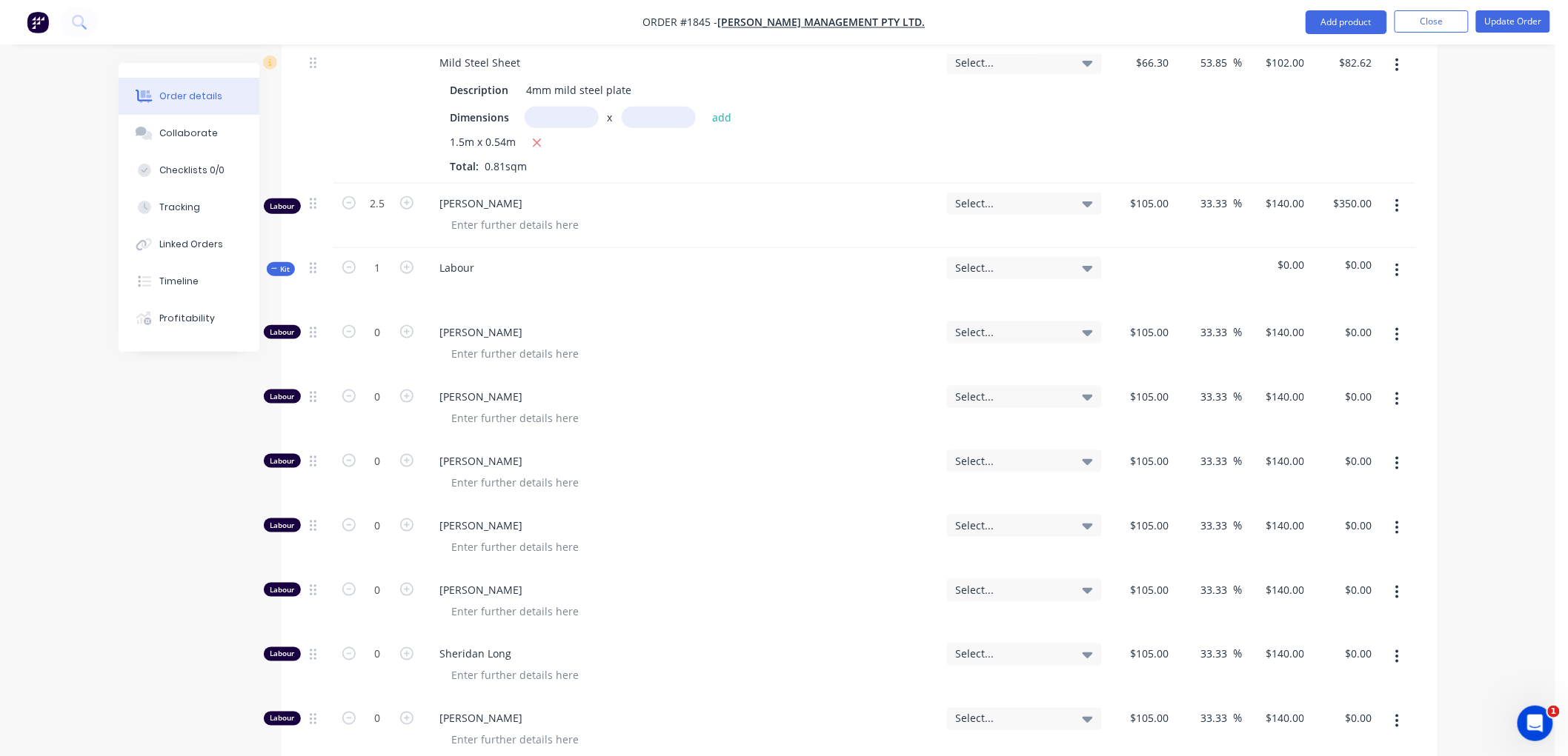
scroll to position [575, 0]
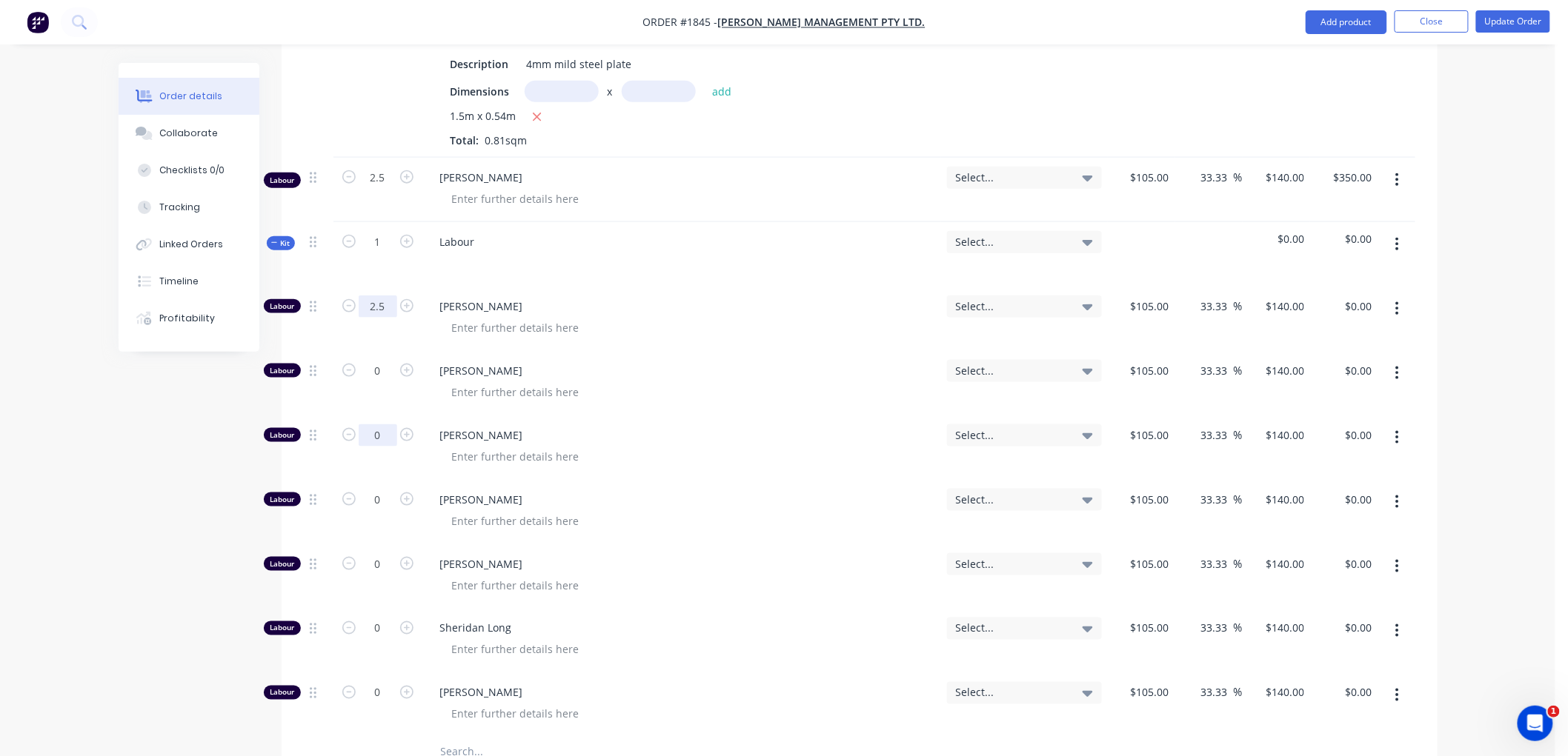
type input "2.5"
type input "$350.00"
type input "0.5"
type input "$70.00"
click at [267, 241] on button "Kit" at bounding box center [281, 243] width 28 height 14
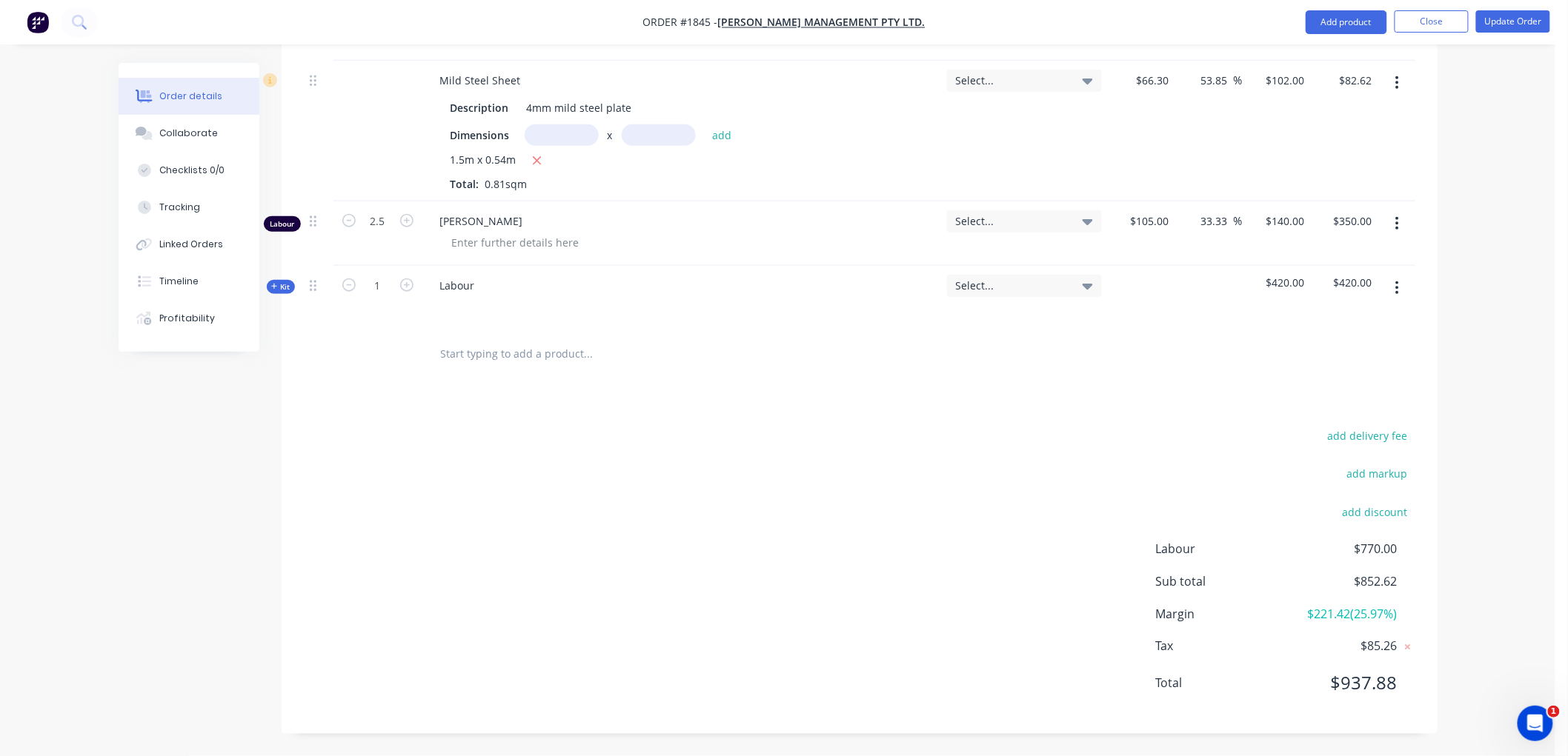
scroll to position [531, 0]
click at [1396, 220] on icon "button" at bounding box center [1397, 224] width 4 height 16
click at [1342, 346] on div "Delete" at bounding box center [1344, 351] width 114 height 21
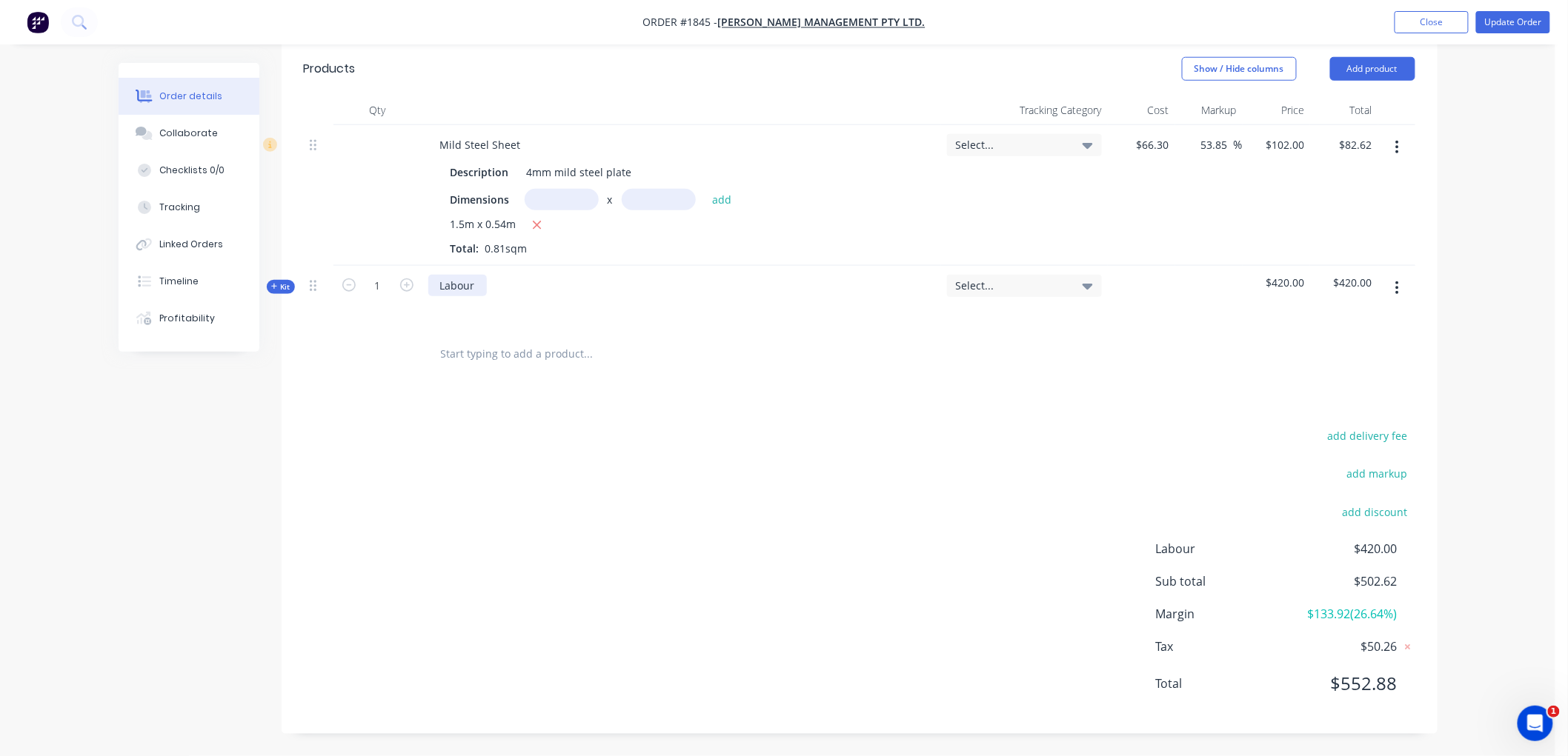
scroll to position [467, 0]
click at [307, 287] on div at bounding box center [318, 298] width 29 height 64
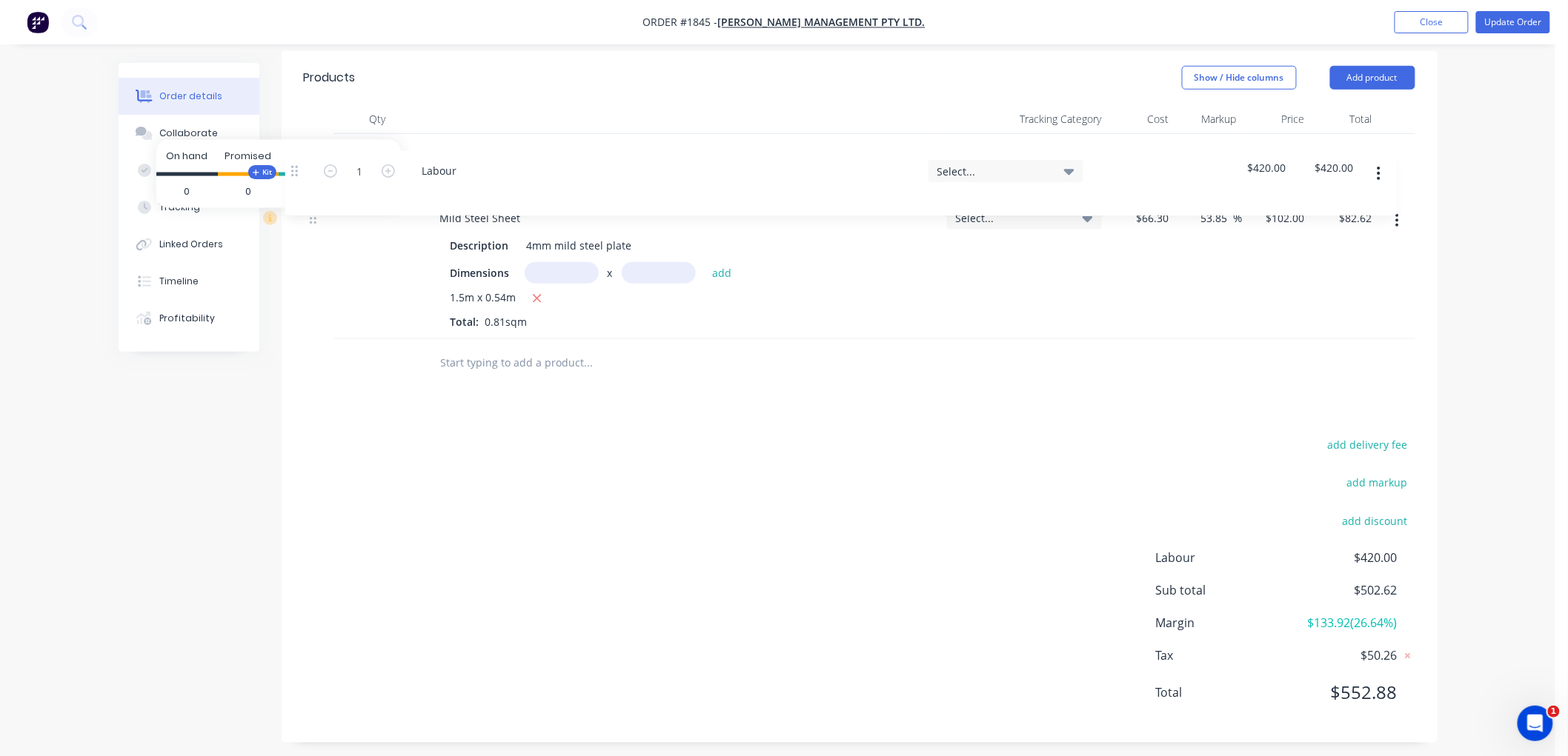
drag, startPoint x: 312, startPoint y: 290, endPoint x: 292, endPoint y: 151, distance: 140.4
click at [292, 151] on body "Order #1845 - [PERSON_NAME] Management Pty Ltd. Add product Close Update Order …" at bounding box center [784, 153] width 1568 height 1223
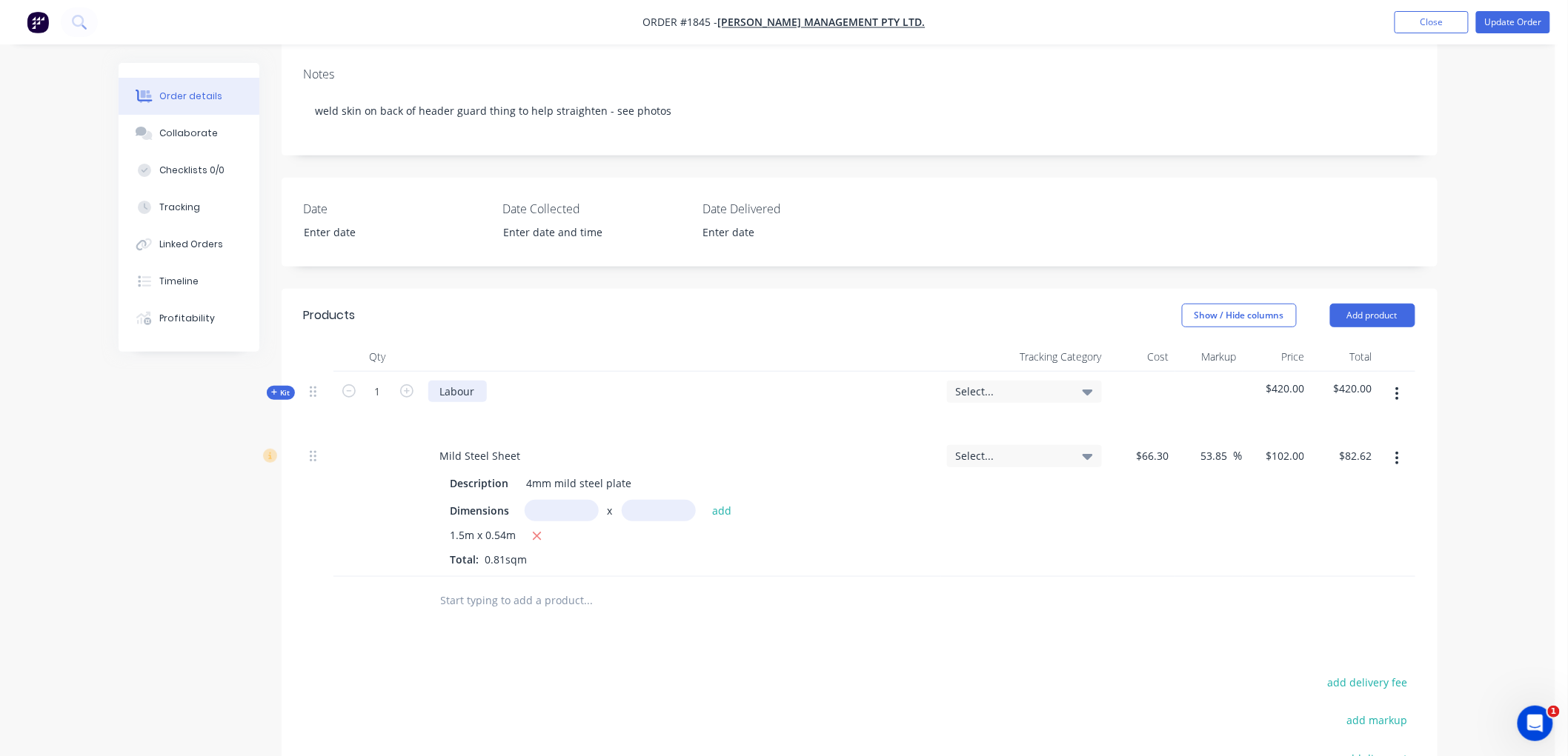
scroll to position [129, 0]
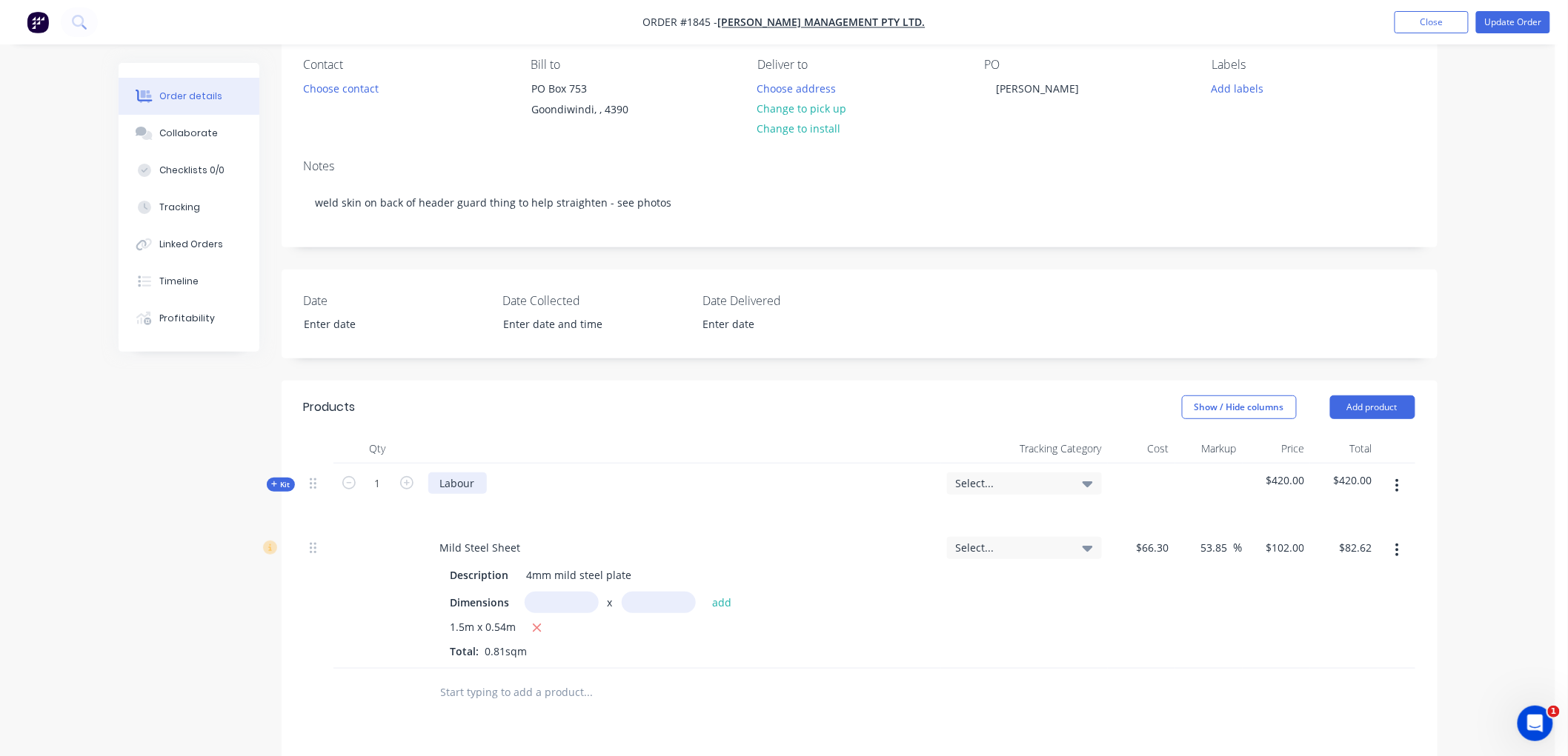
click at [485, 484] on div "Labour" at bounding box center [458, 483] width 59 height 21
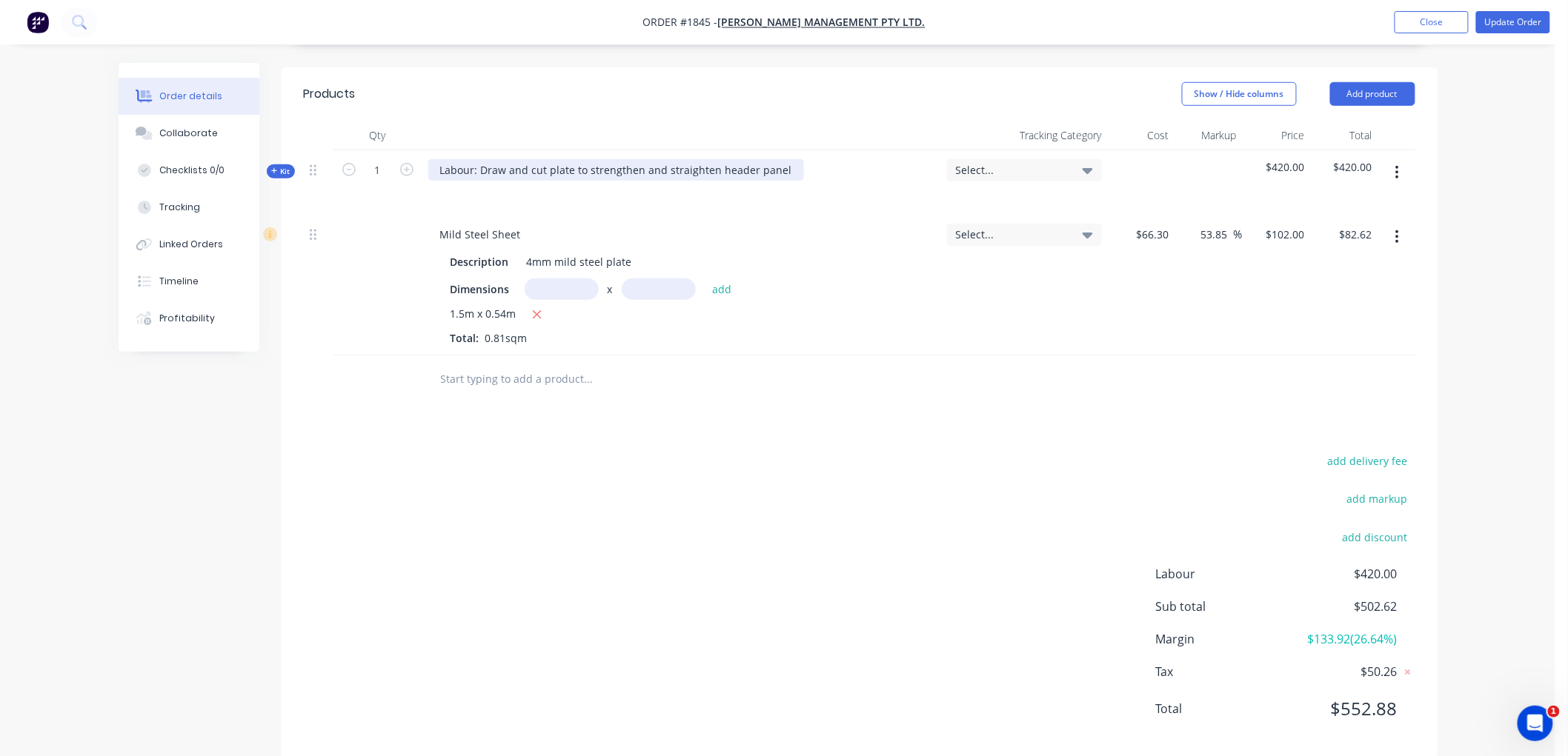
scroll to position [467, 0]
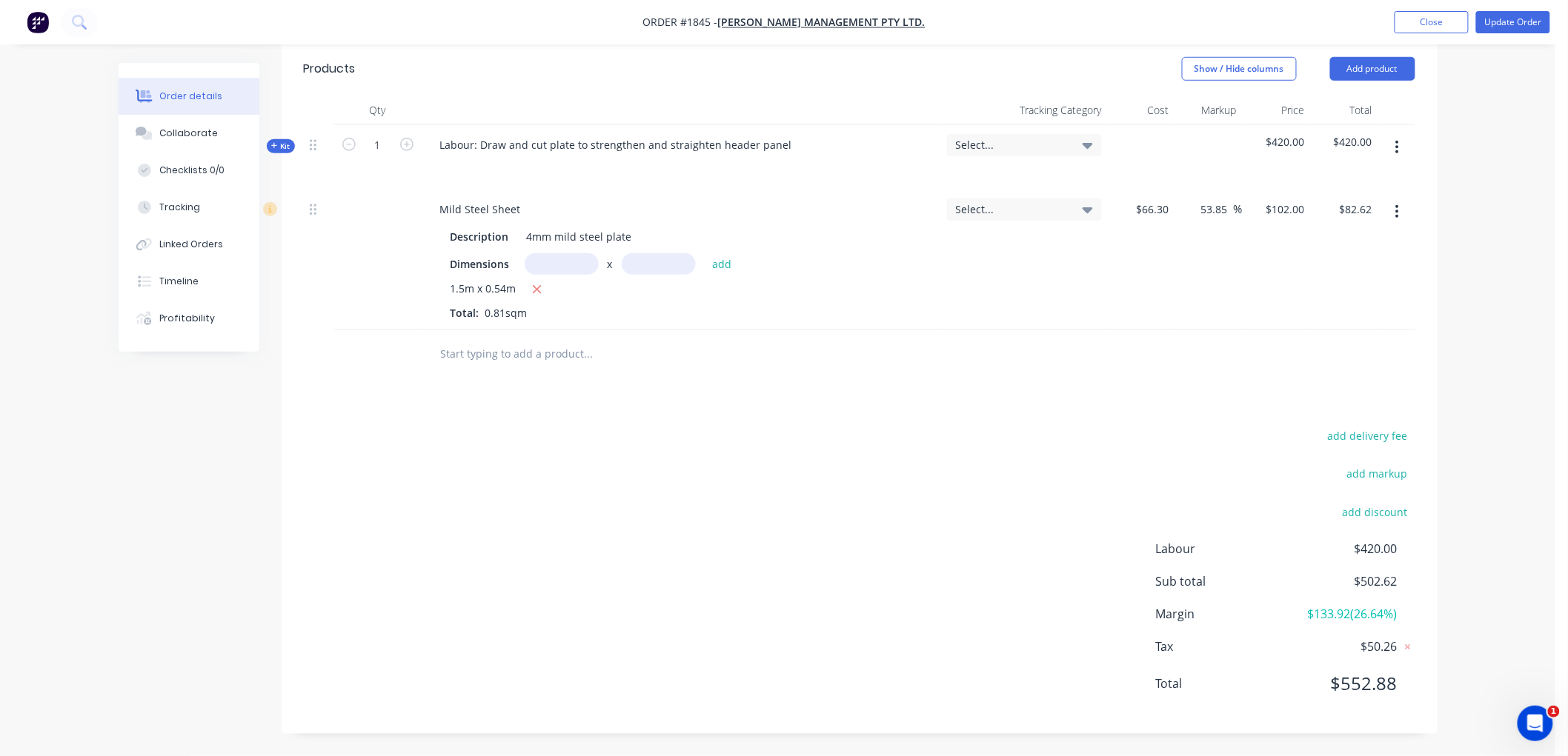
click at [975, 586] on div "add delivery fee add markup add discount Labour $420.00 Sub total $502.62 Margi…" at bounding box center [859, 569] width 1111 height 286
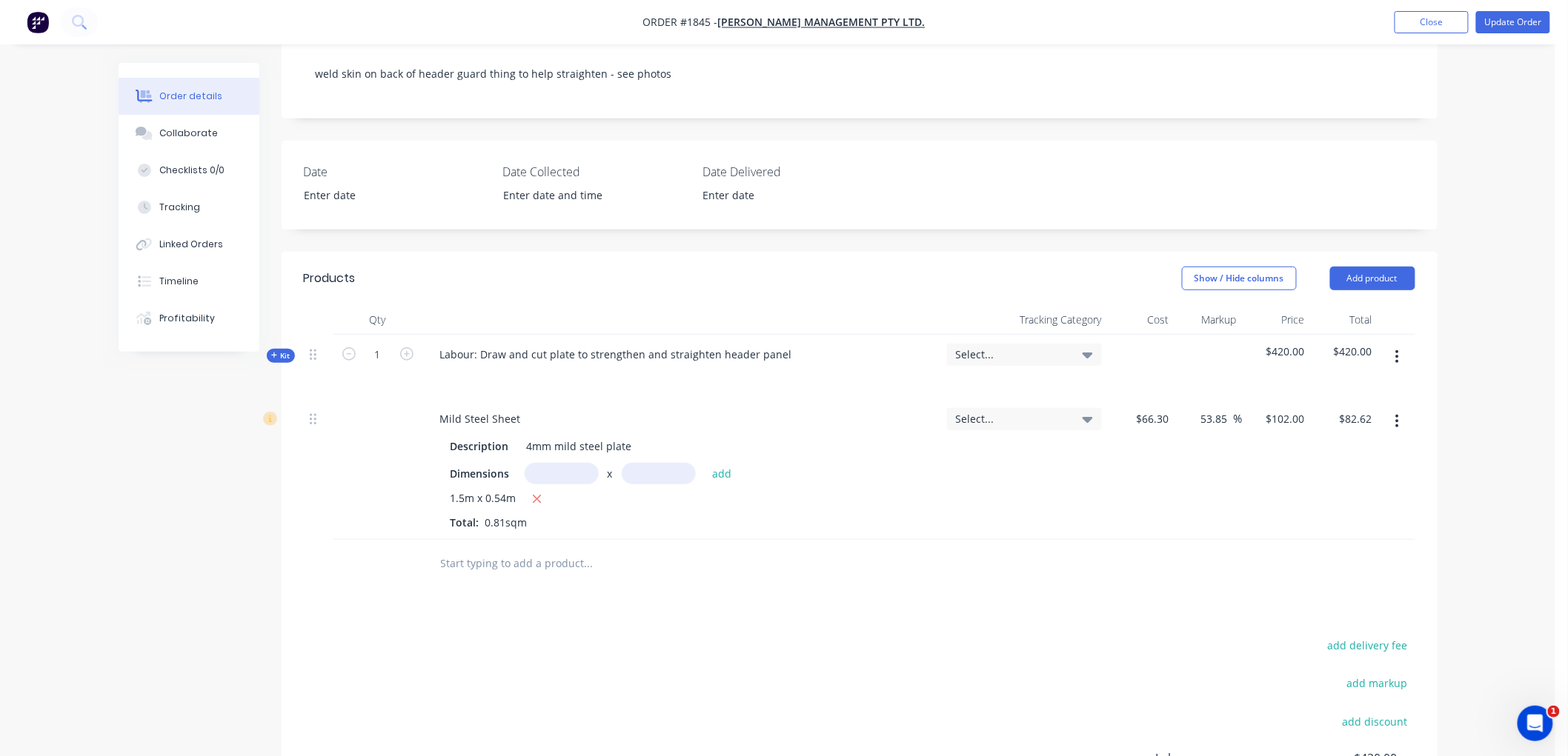
scroll to position [137, 0]
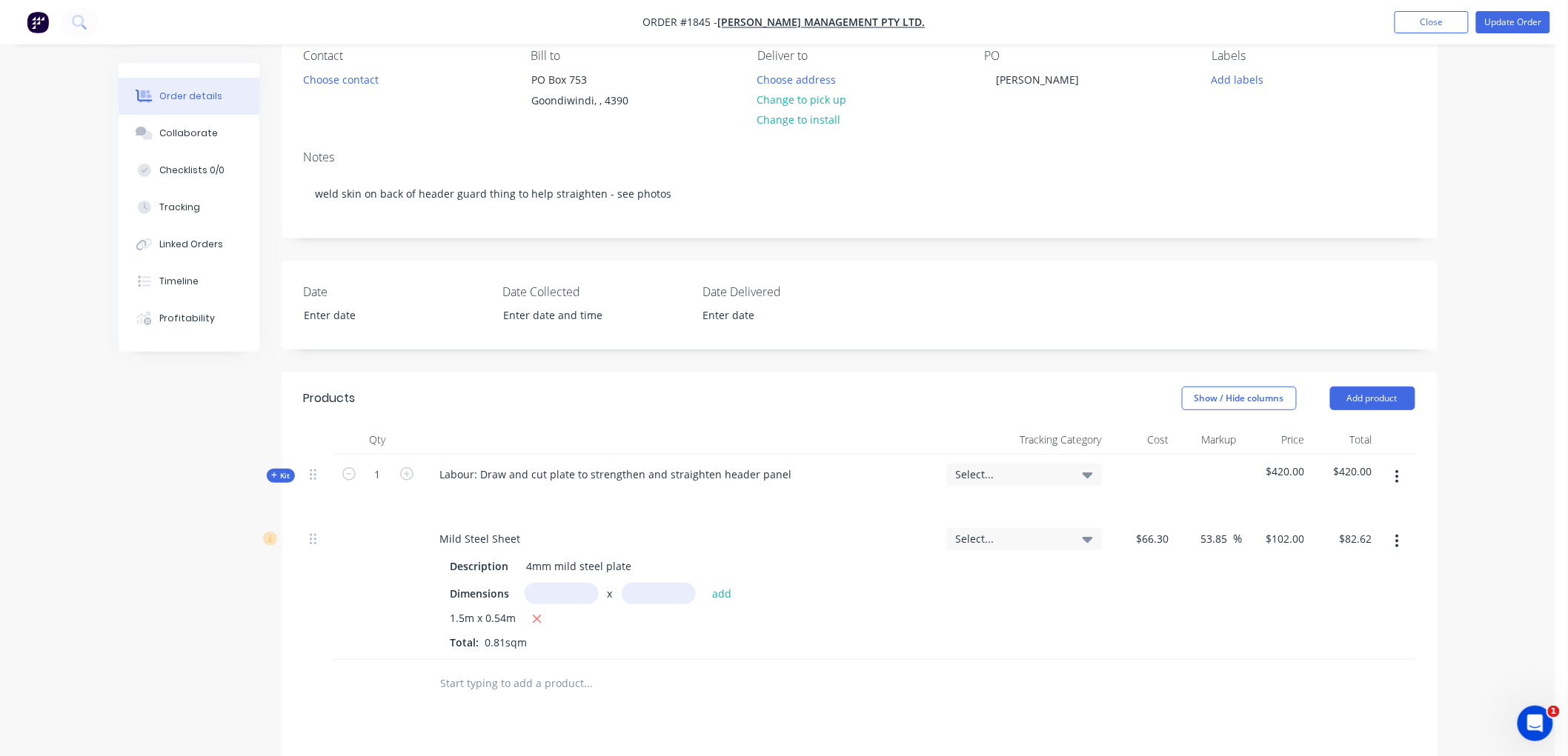
click at [274, 476] on icon "button" at bounding box center [274, 476] width 6 height 5
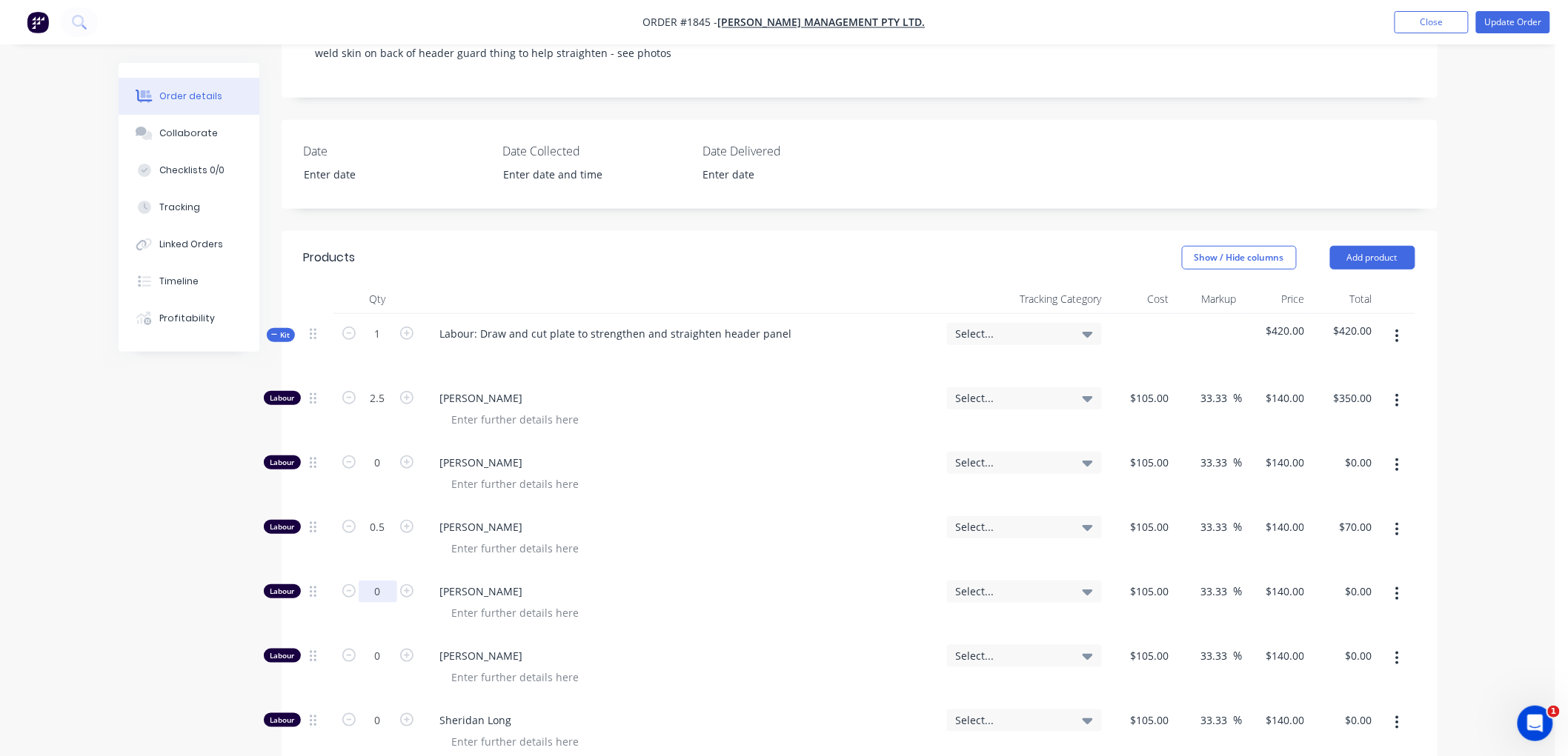
scroll to position [302, 0]
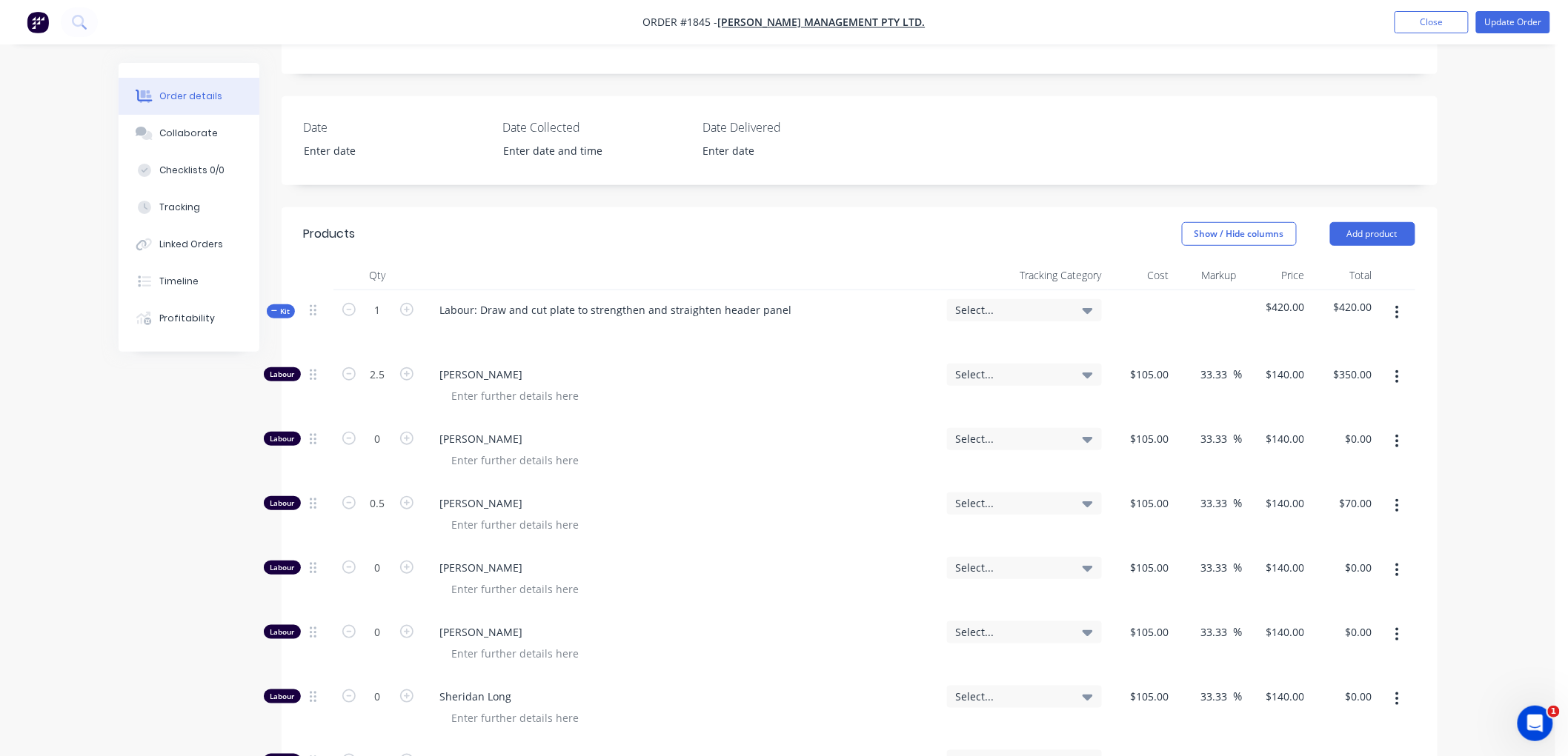
click at [1396, 374] on icon "button" at bounding box center [1397, 377] width 4 height 16
click at [1350, 411] on div "Duplicate" at bounding box center [1344, 415] width 114 height 21
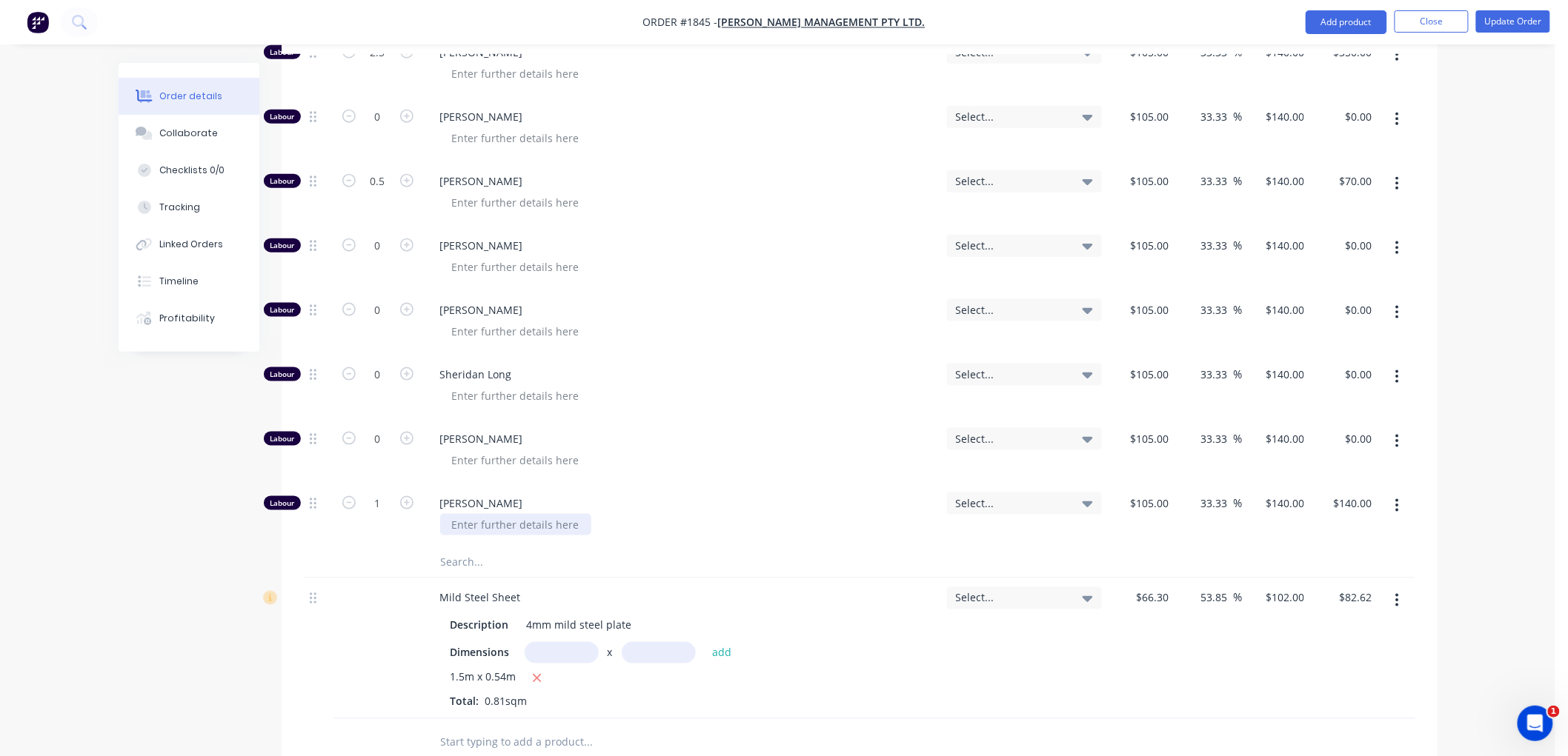
scroll to position [631, 0]
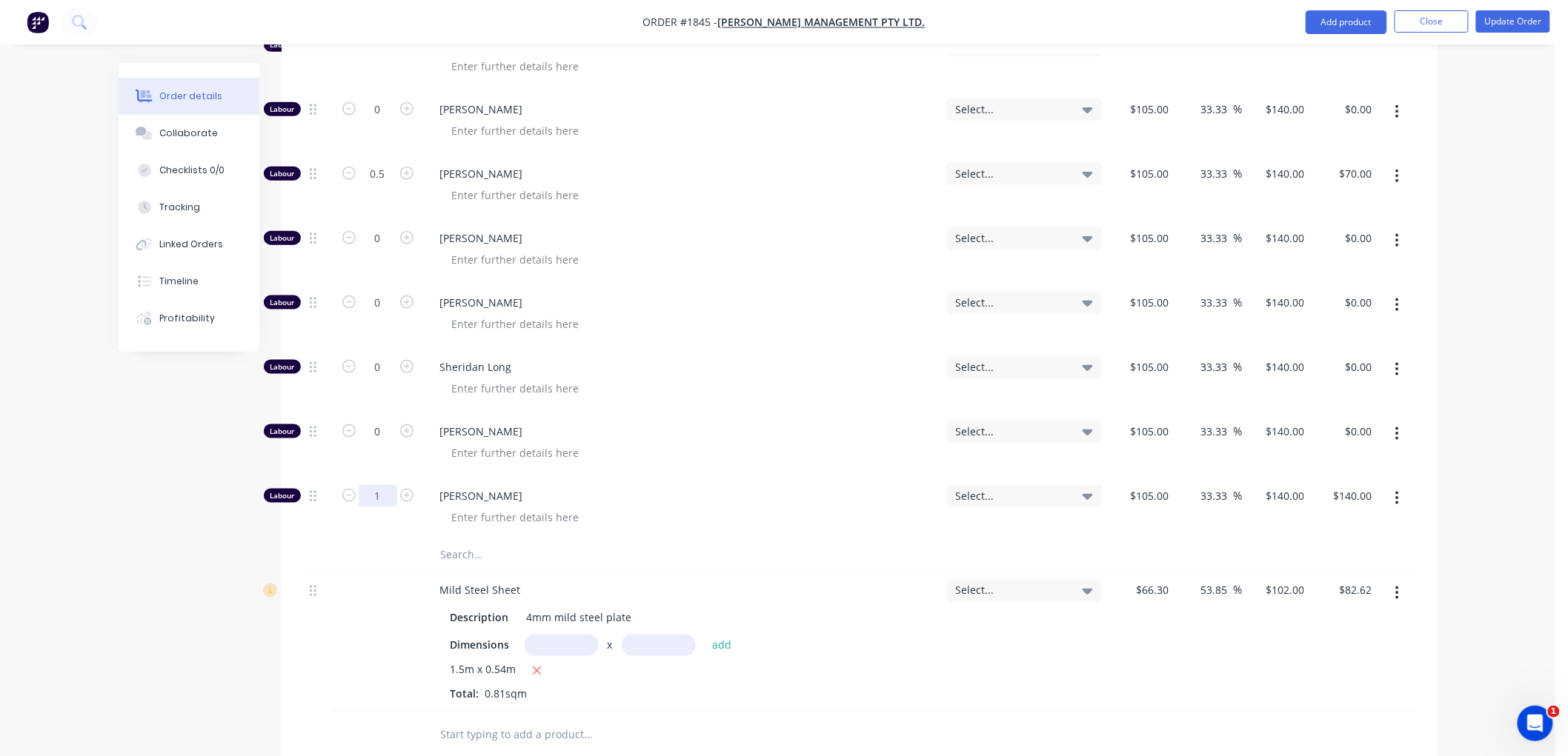
click at [379, 499] on input "1" at bounding box center [378, 496] width 39 height 22
type input "0.5"
type input "$70.00"
click at [1154, 496] on input "105" at bounding box center [1153, 495] width 46 height 21
type input "$0.001"
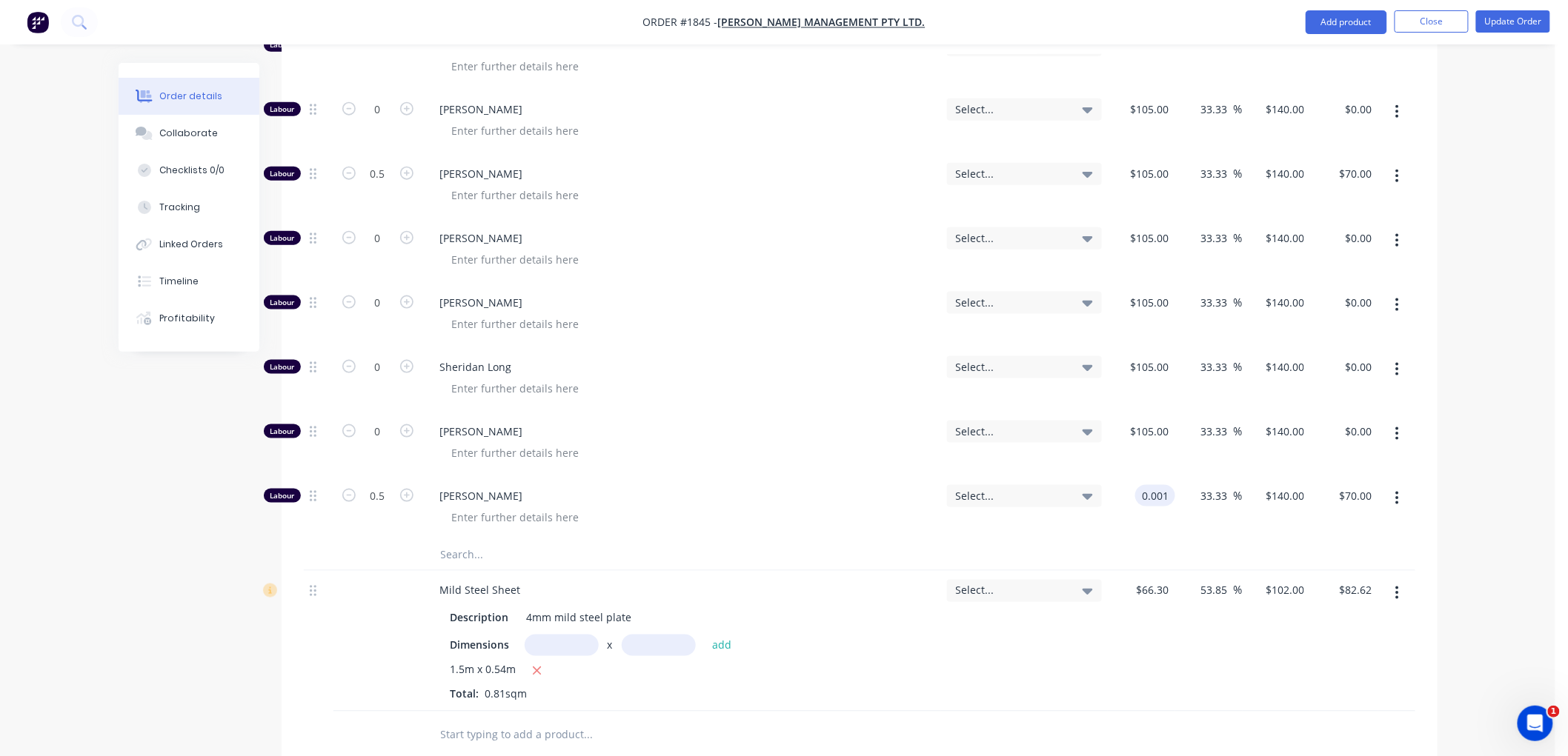
type input "$0.0013"
type input "$0.00"
type input "140"
type input "13999900"
type input "$140.00"
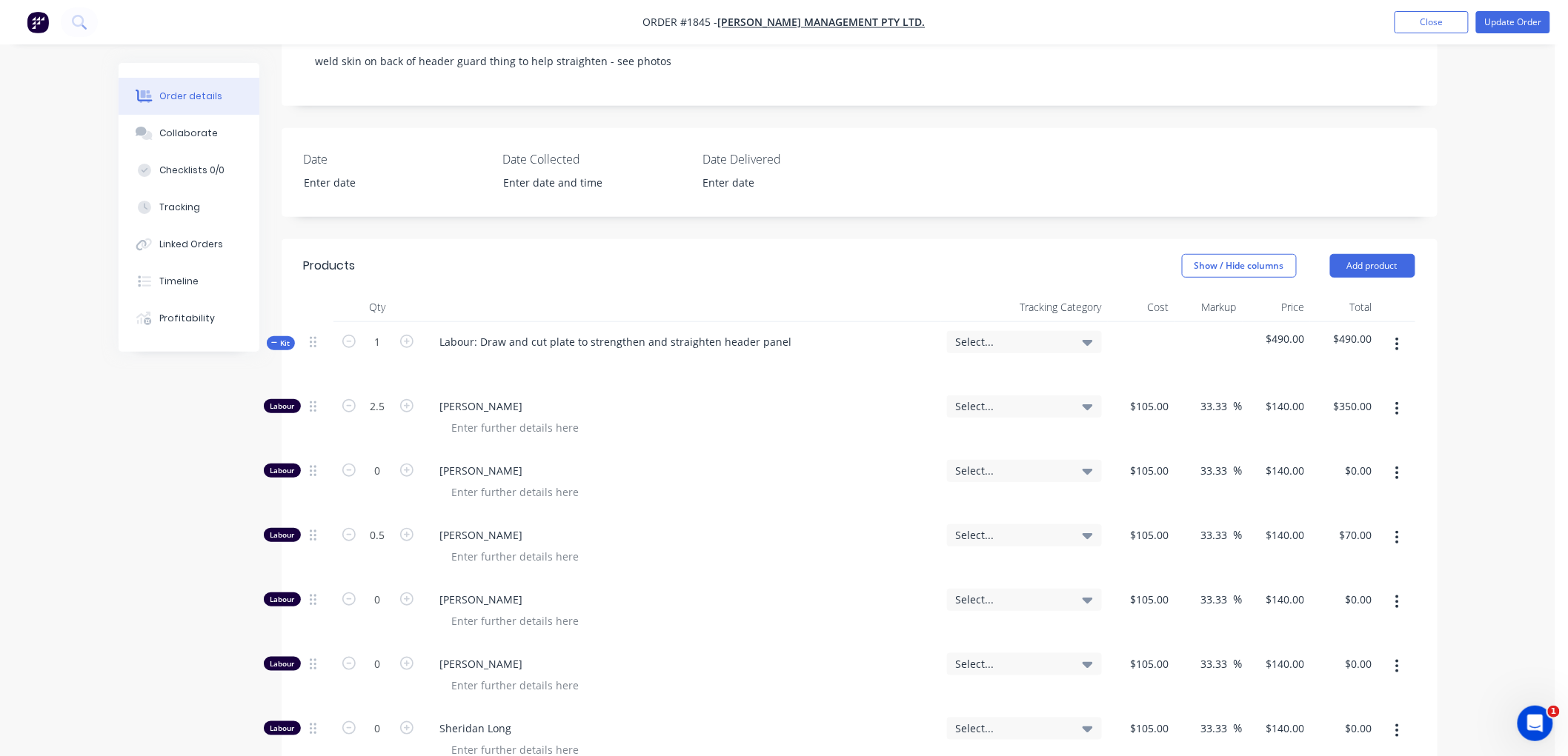
scroll to position [220, 0]
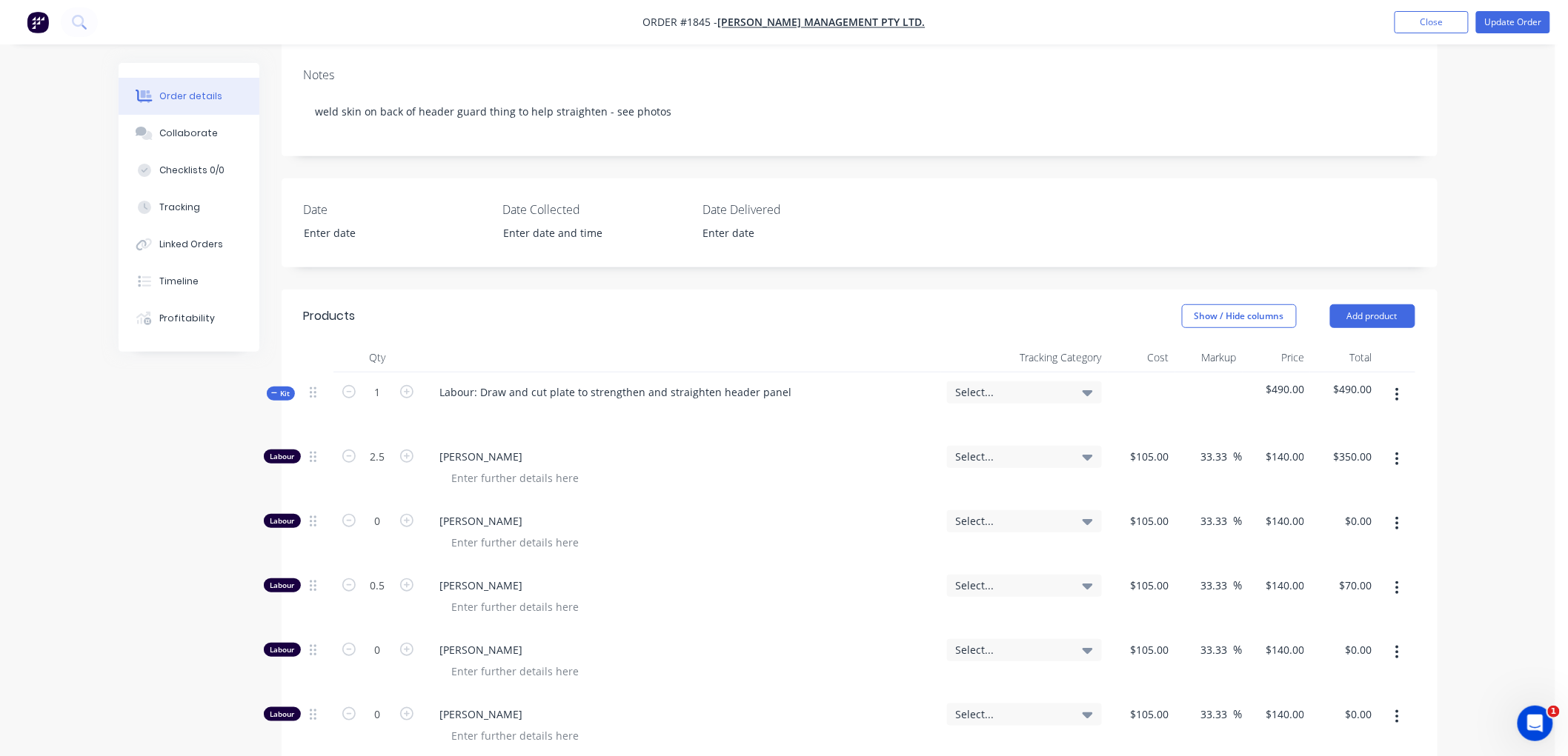
type input "$70.00"
click at [272, 395] on icon "button" at bounding box center [274, 393] width 6 height 7
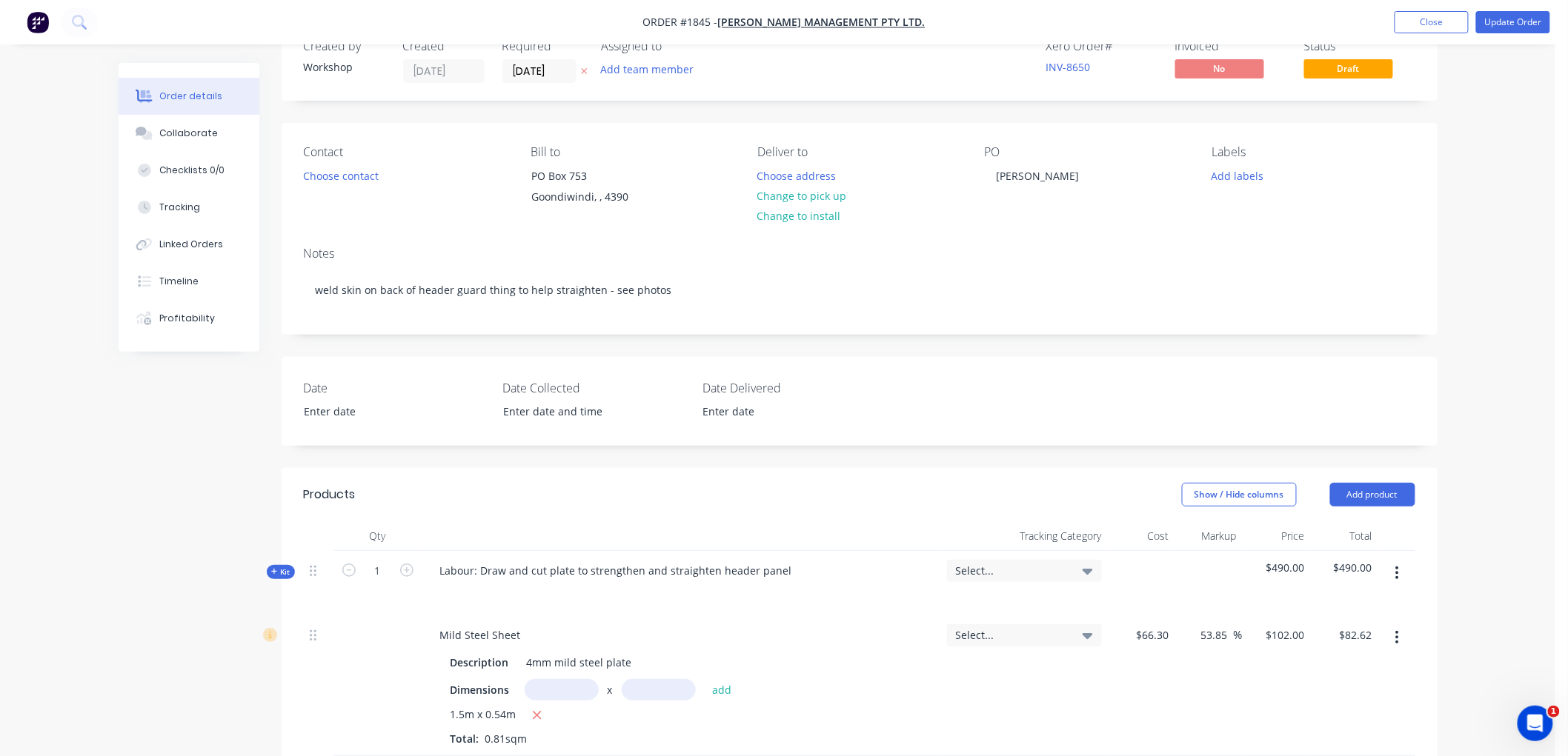
scroll to position [82, 0]
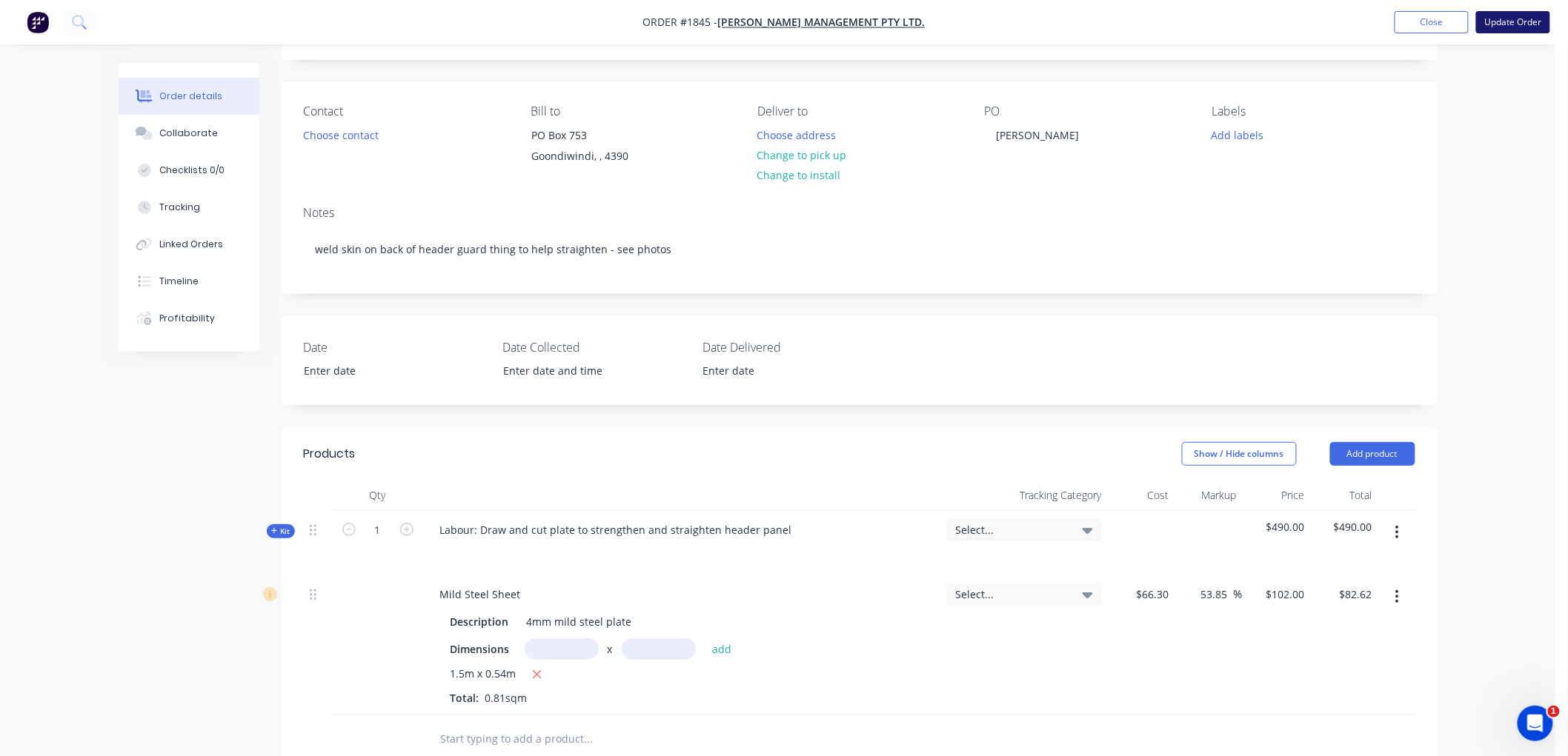
click at [1519, 11] on button "Update Order" at bounding box center [1513, 22] width 74 height 22
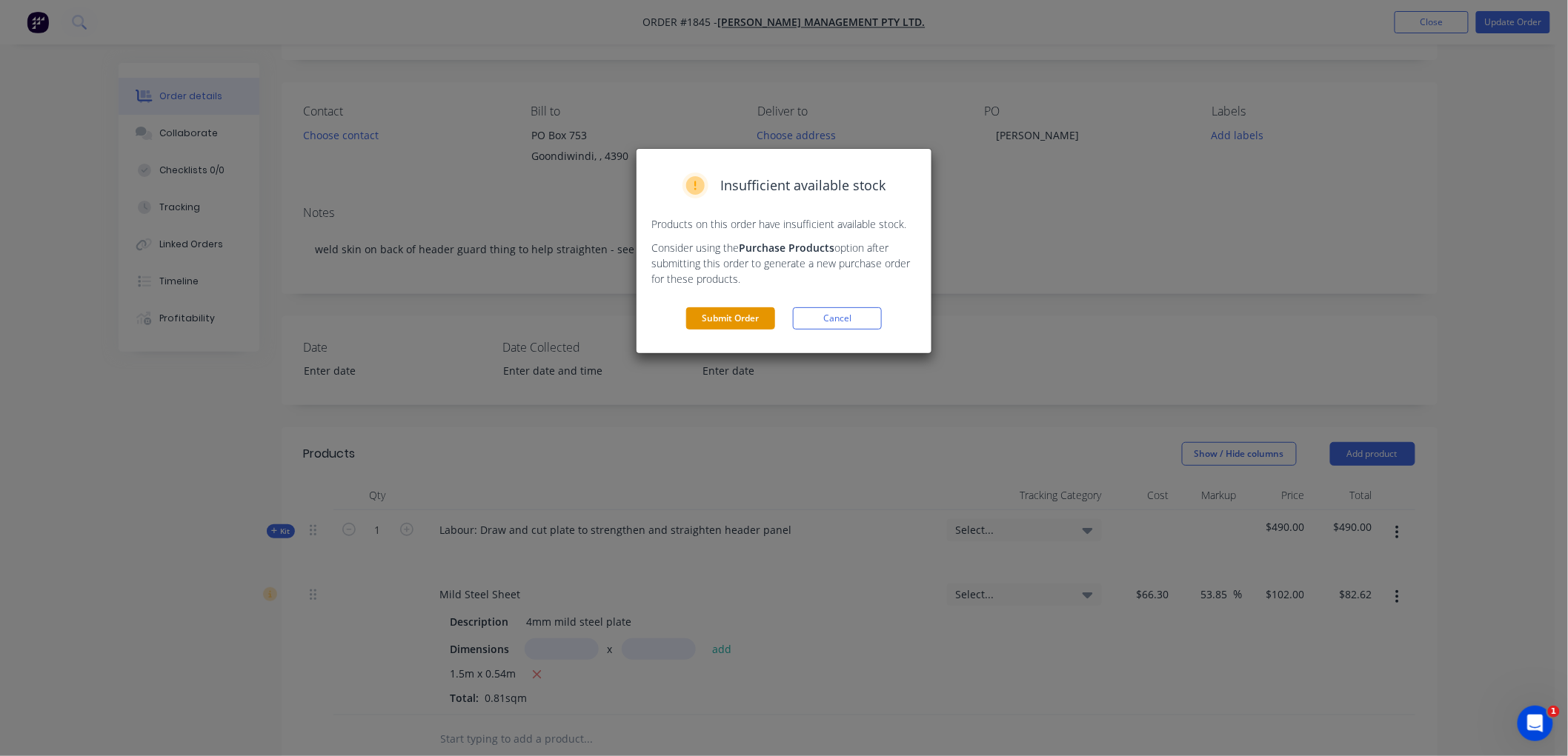
click at [728, 323] on button "Submit Order" at bounding box center [730, 318] width 89 height 22
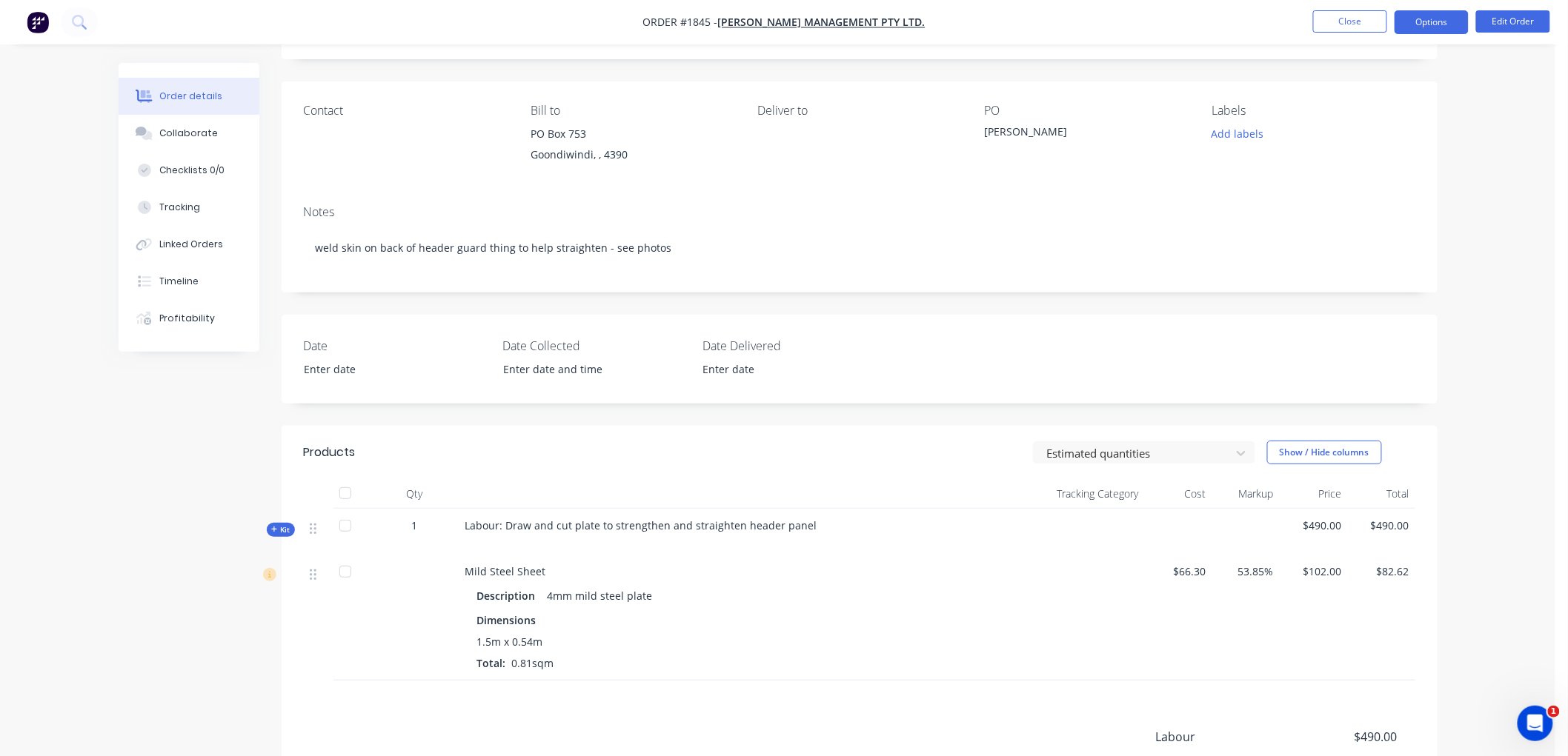
click at [1438, 19] on button "Options" at bounding box center [1431, 22] width 74 height 24
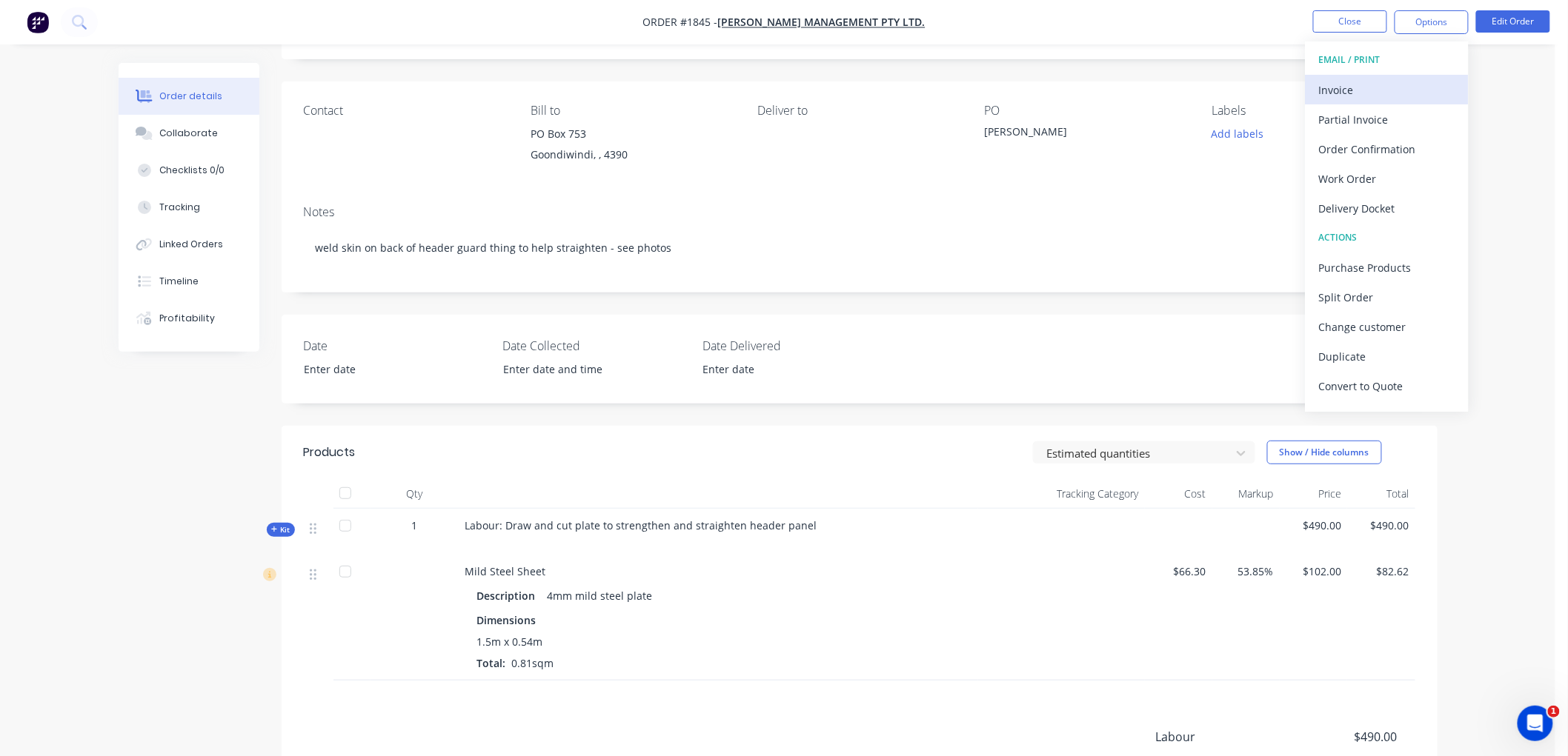
click at [1371, 82] on div "Invoice" at bounding box center [1386, 89] width 137 height 21
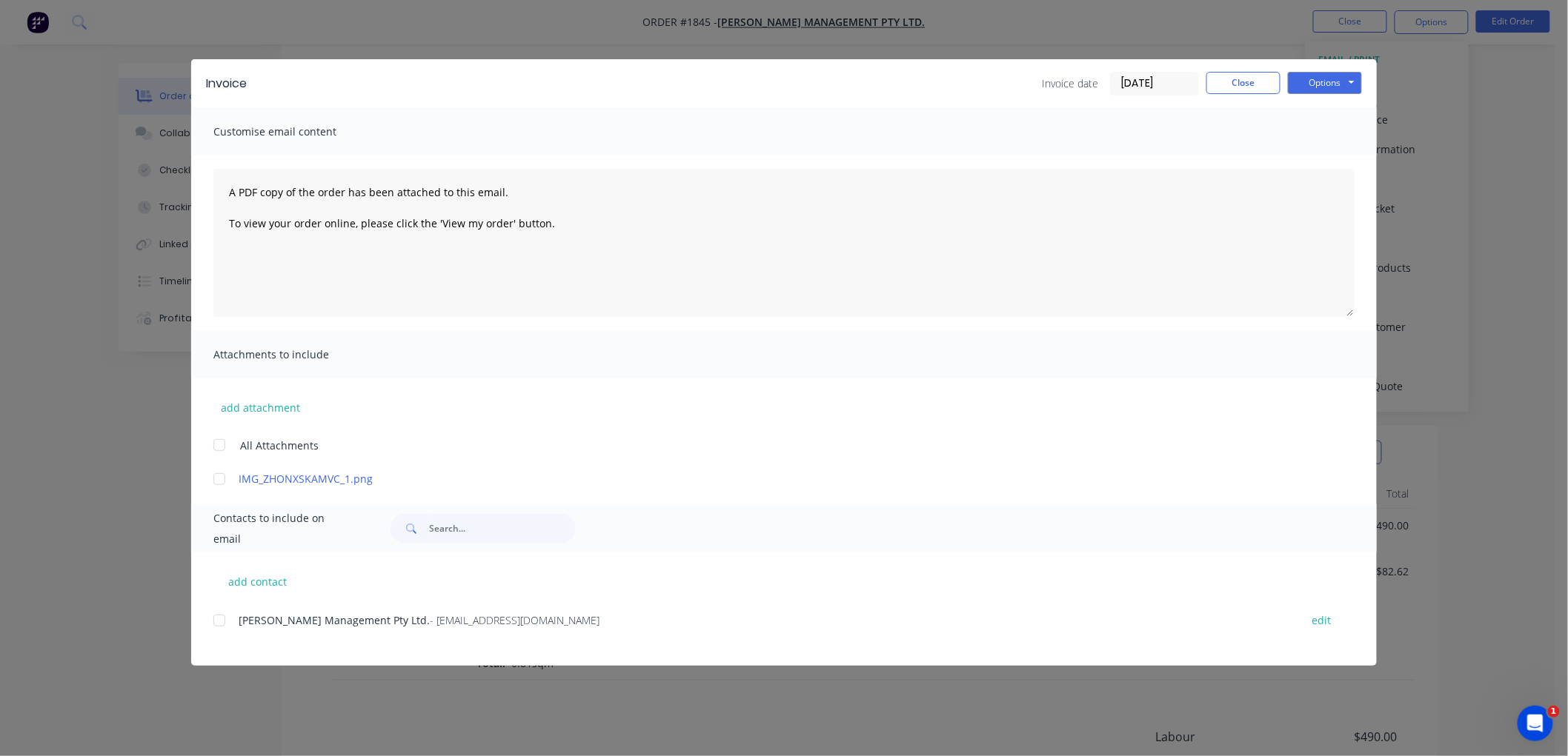
click at [1164, 80] on input "[DATE]" at bounding box center [1154, 83] width 87 height 22
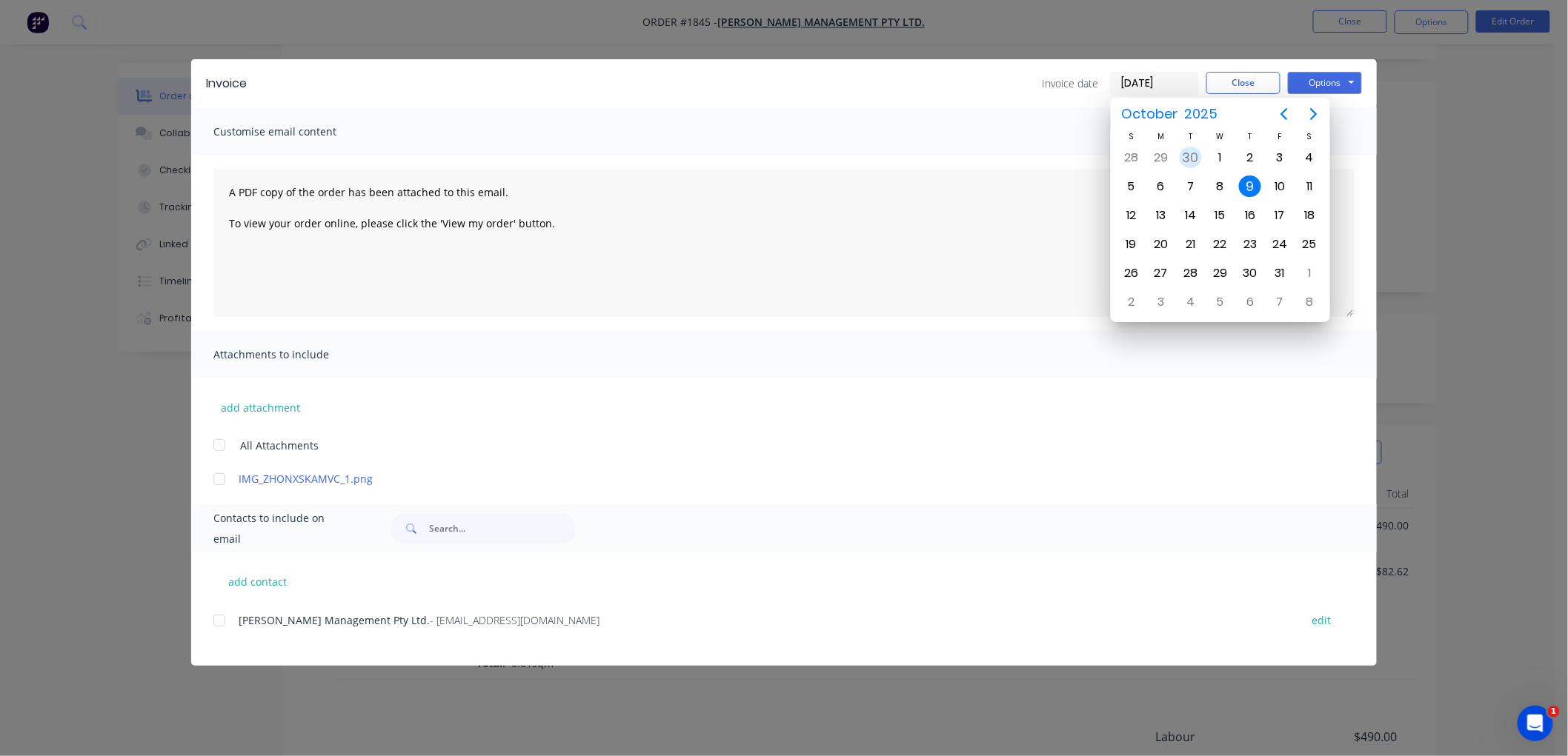
click at [1188, 156] on div "30" at bounding box center [1191, 158] width 22 height 22
type input "[DATE]"
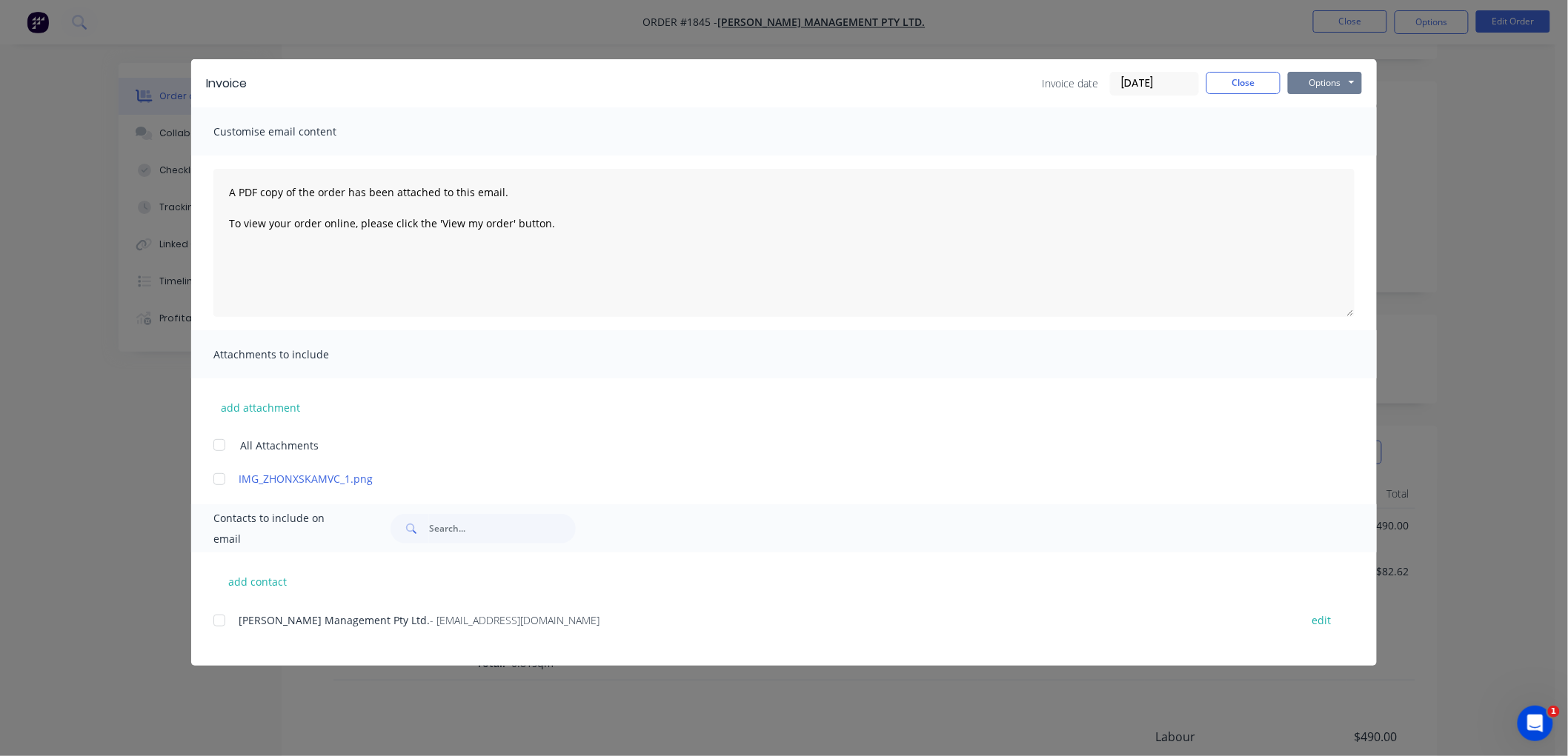
click at [1338, 83] on button "Options" at bounding box center [1324, 82] width 74 height 22
click at [1345, 112] on button "Preview" at bounding box center [1334, 109] width 94 height 25
drag, startPoint x: 225, startPoint y: 617, endPoint x: 603, endPoint y: 568, distance: 381.2
click at [228, 616] on div at bounding box center [219, 620] width 29 height 29
click at [1320, 90] on button "Options" at bounding box center [1324, 82] width 74 height 22
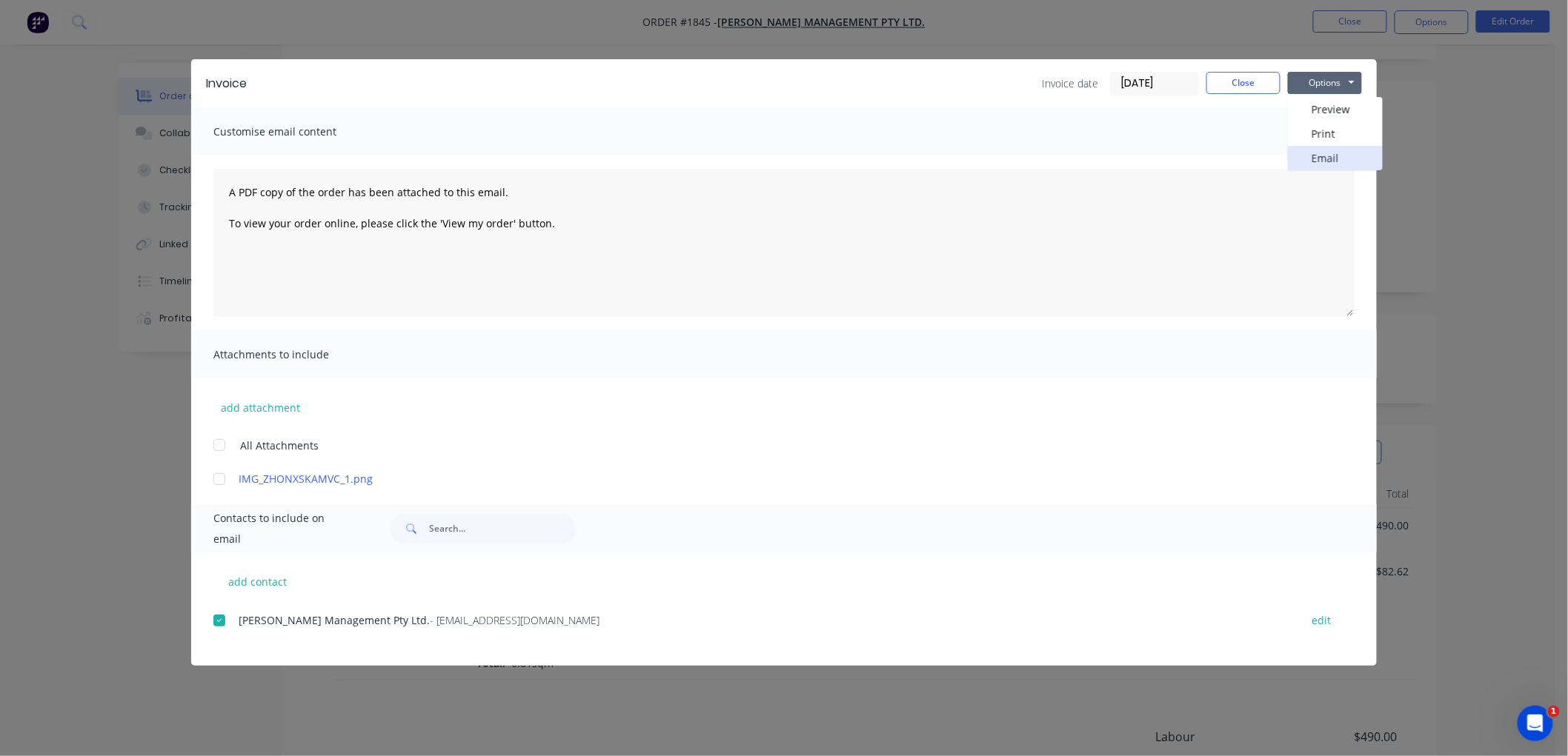
click at [1360, 152] on button "Email" at bounding box center [1334, 158] width 94 height 25
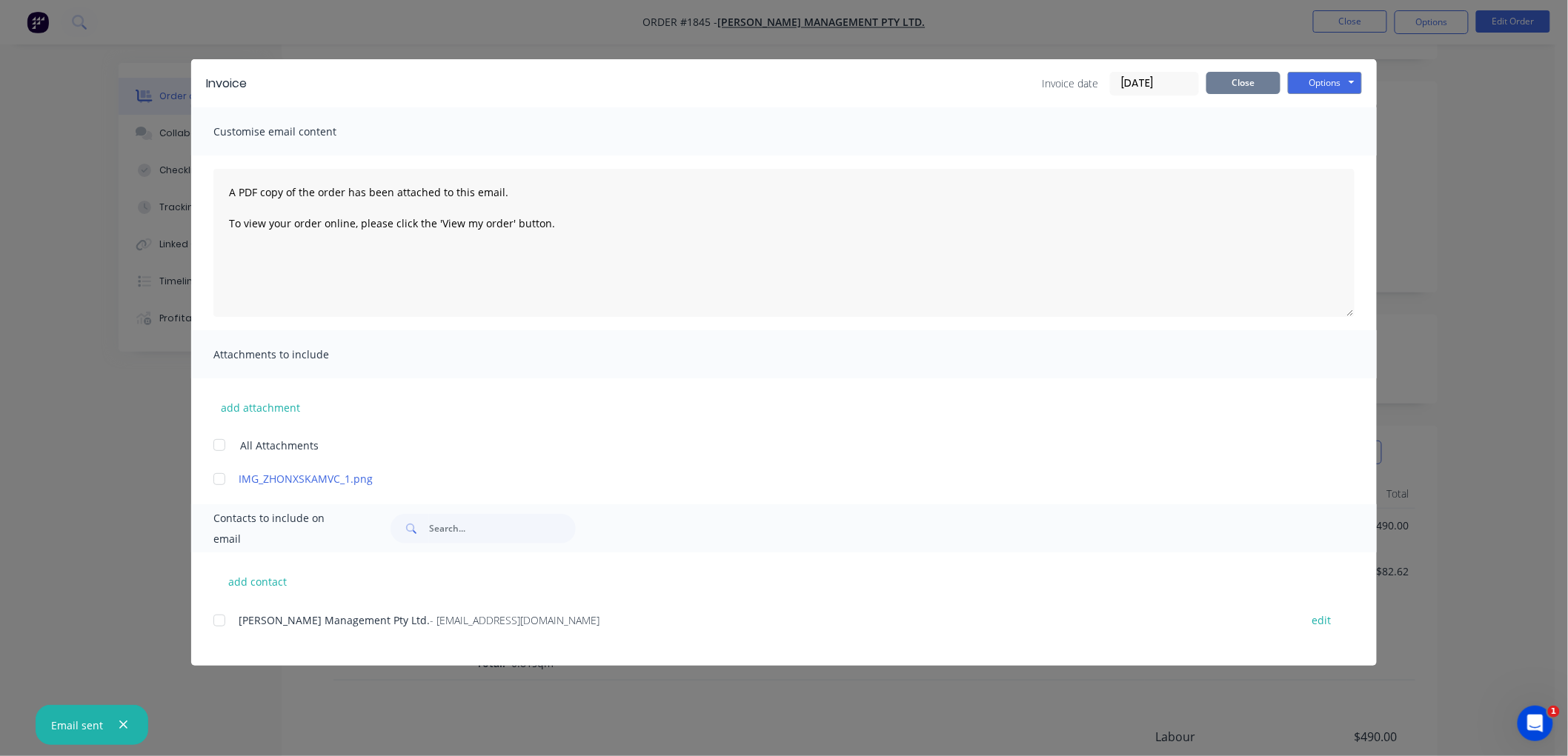
click at [1254, 90] on button "Close" at bounding box center [1243, 82] width 74 height 22
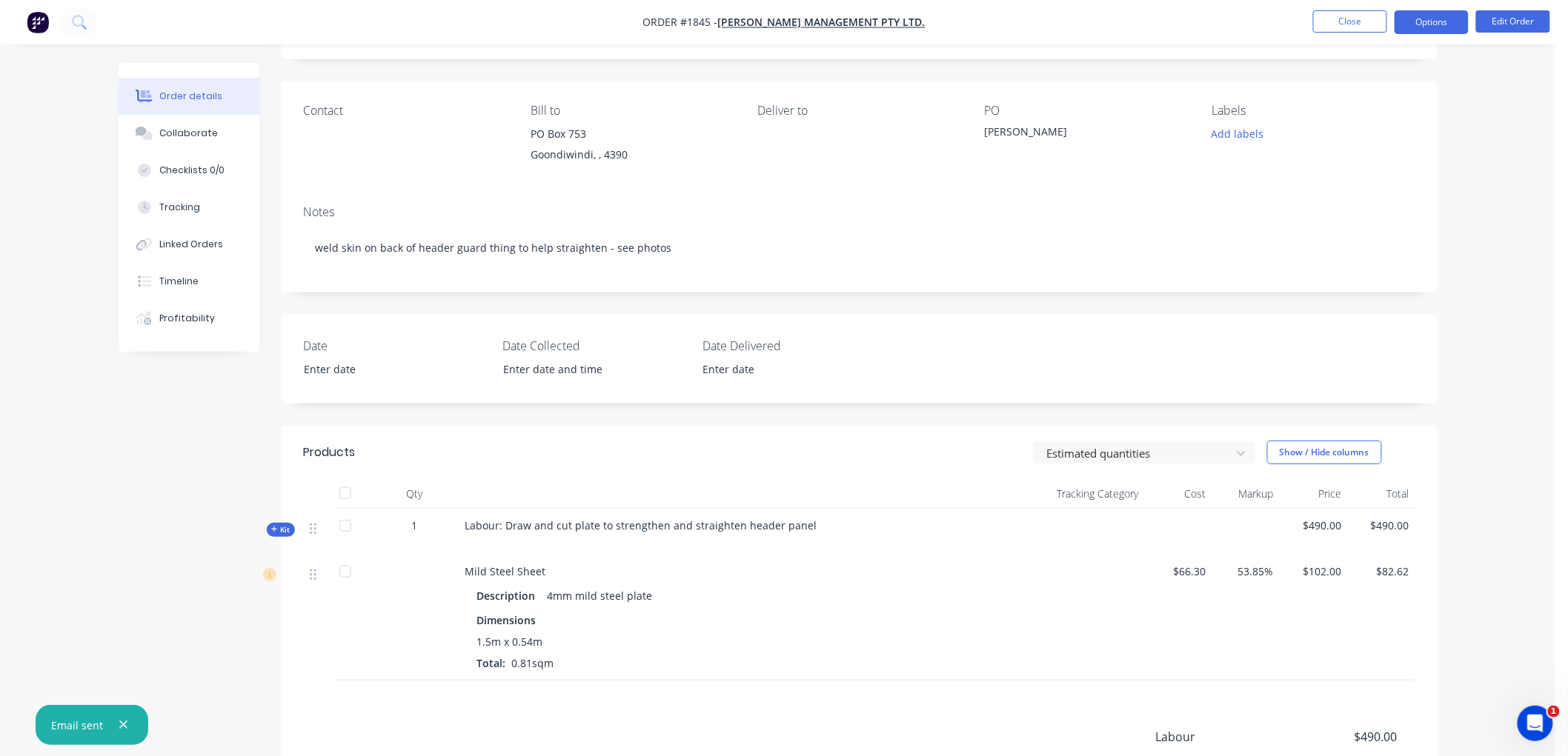
click at [1413, 30] on button "Options" at bounding box center [1431, 22] width 74 height 24
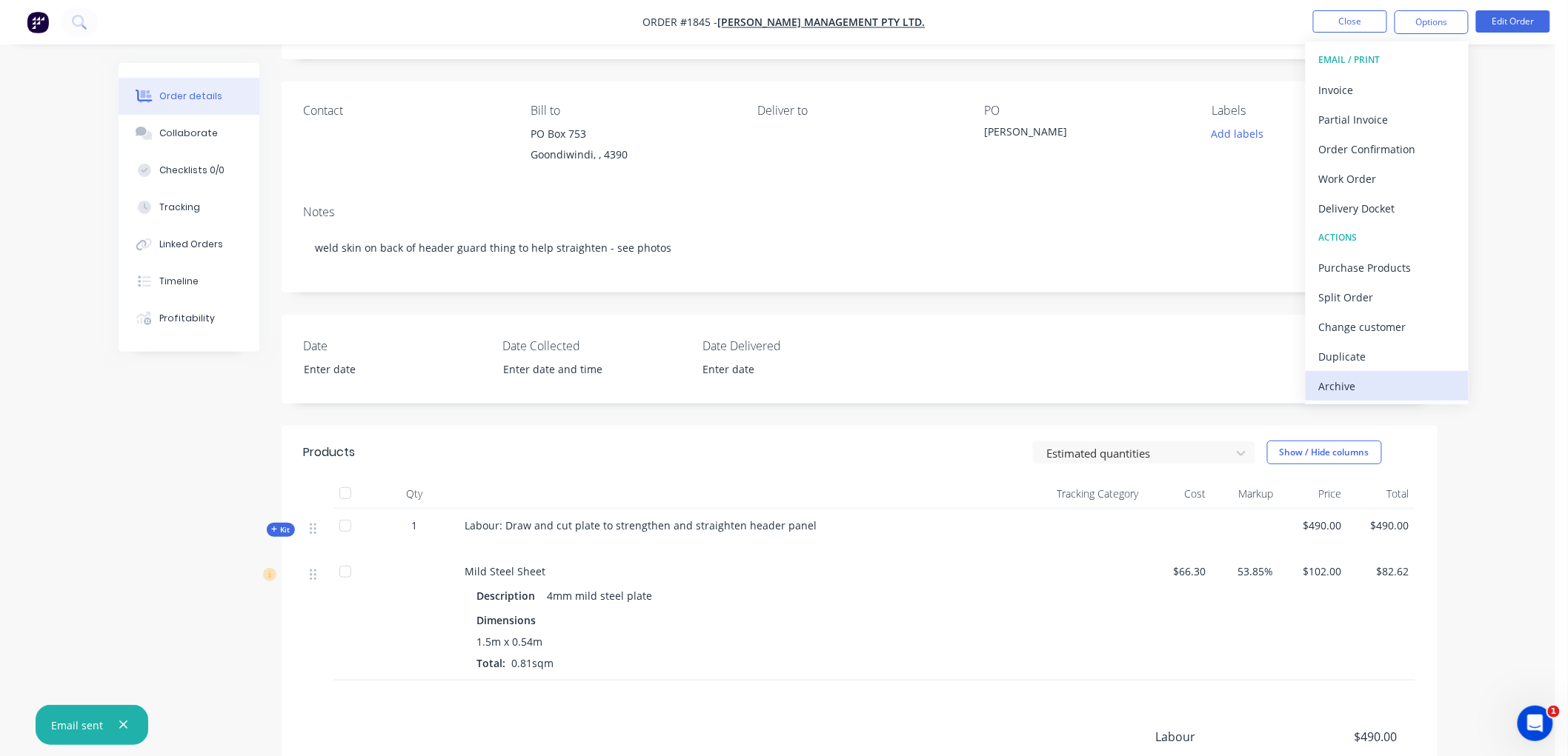
click at [1361, 378] on div "Archive" at bounding box center [1386, 386] width 137 height 21
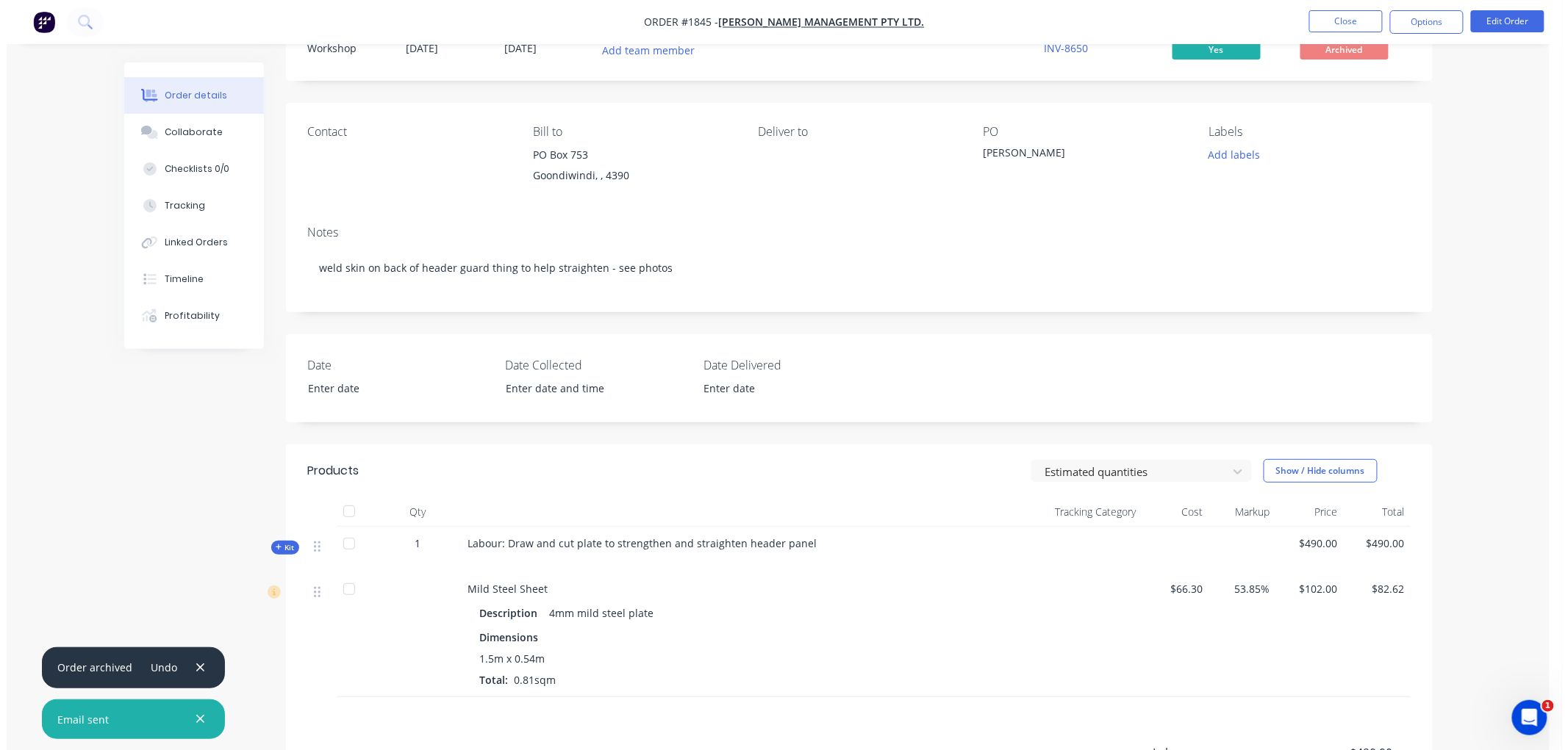
scroll to position [0, 0]
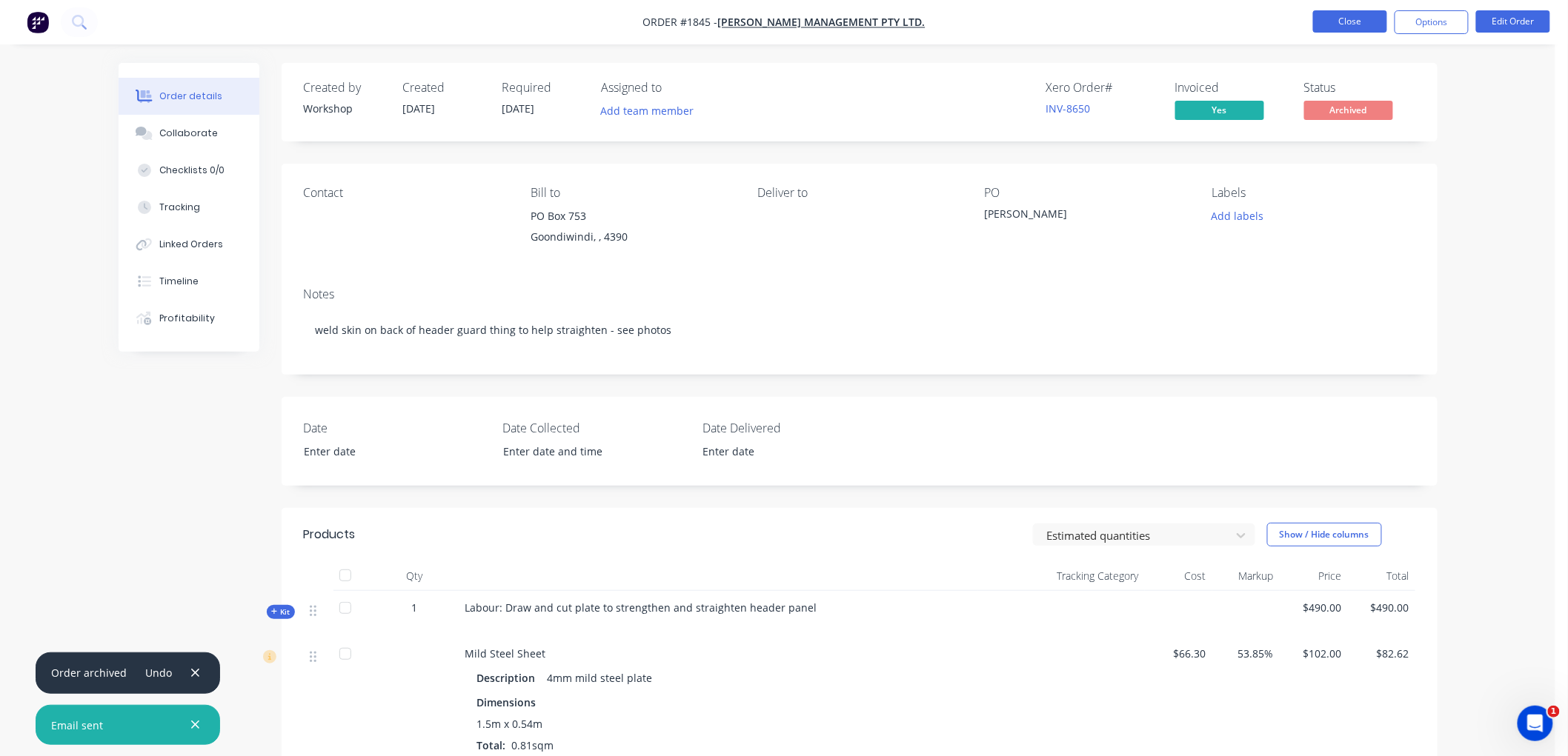
click at [1353, 16] on button "Close" at bounding box center [1350, 21] width 74 height 22
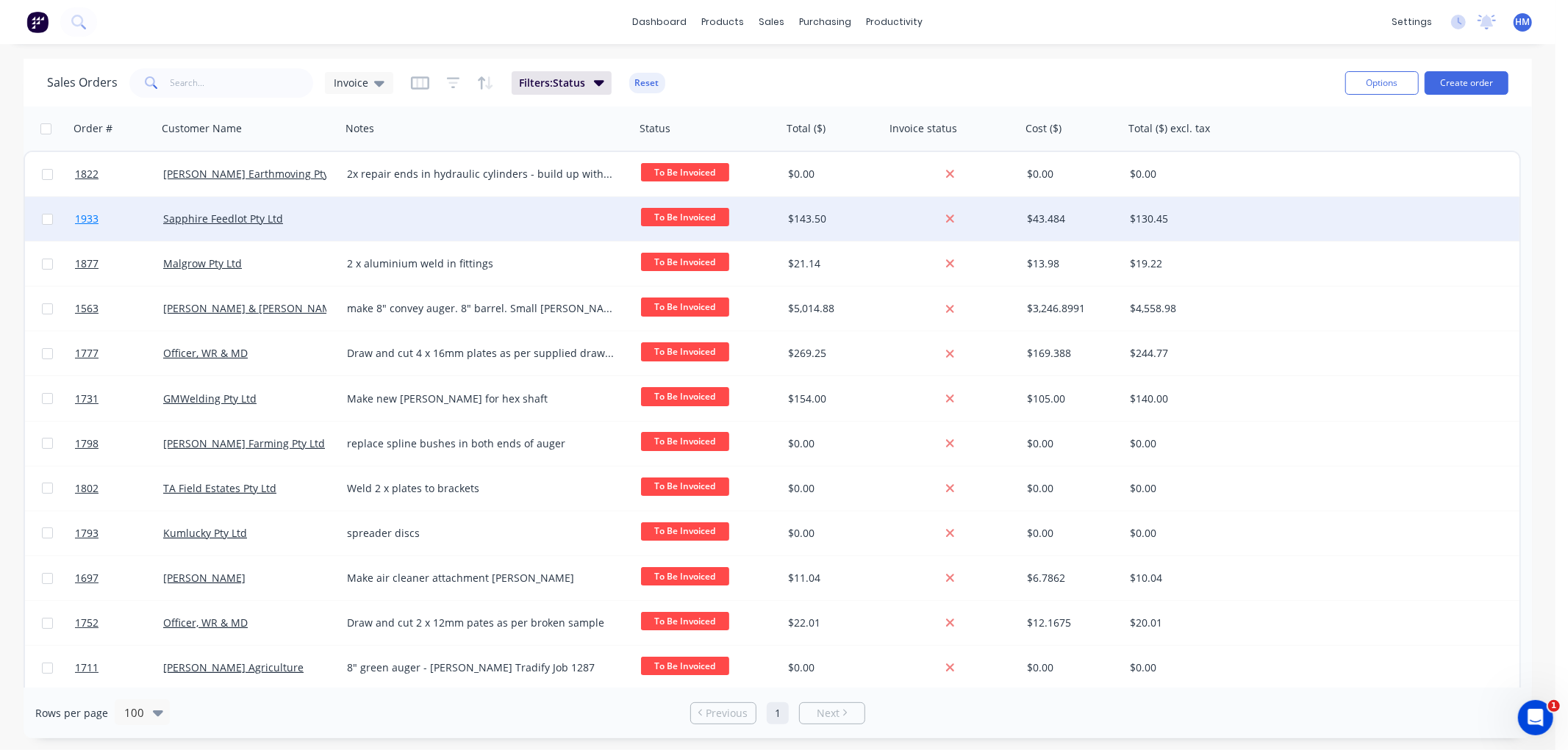
click at [111, 215] on link "1933" at bounding box center [118, 219] width 88 height 44
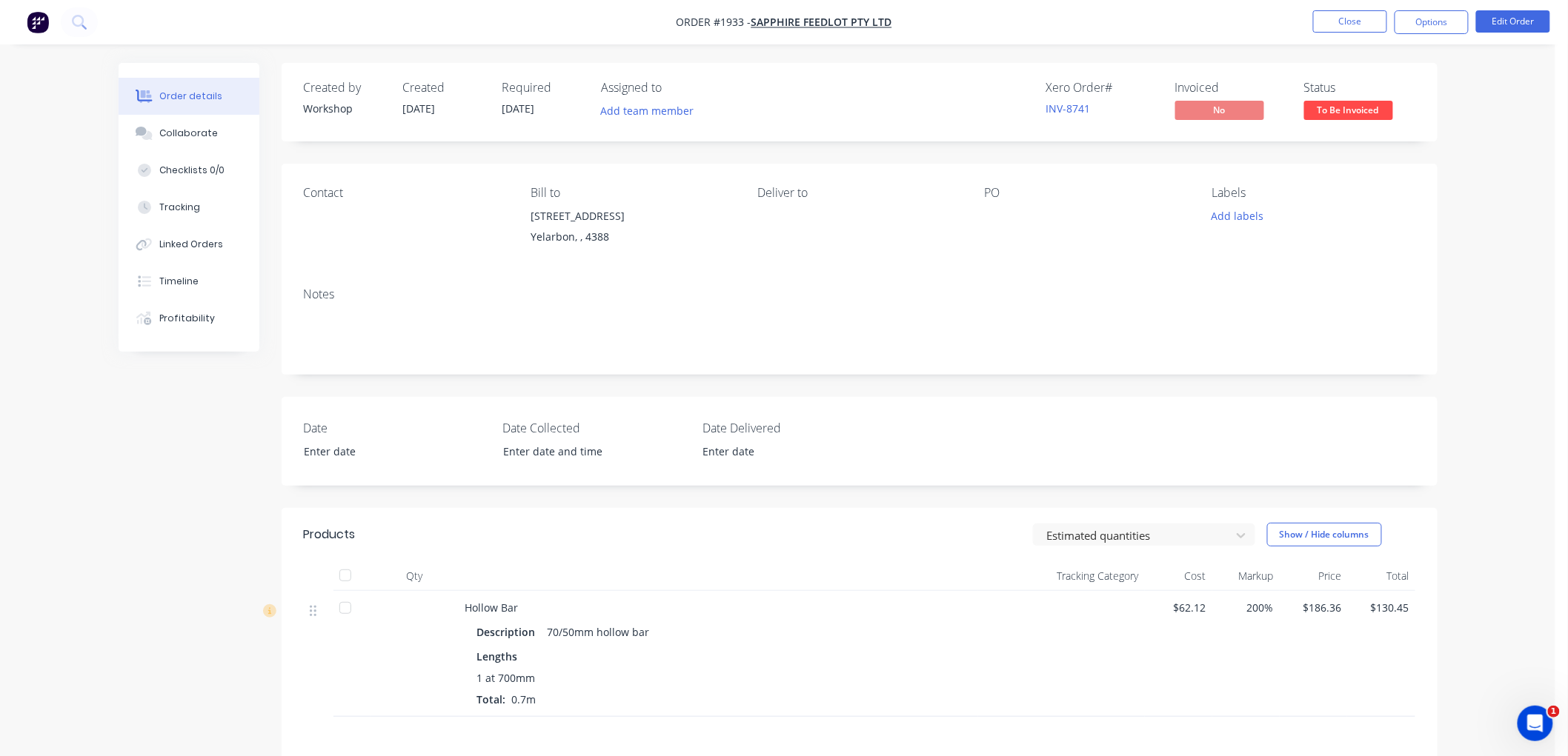
scroll to position [82, 0]
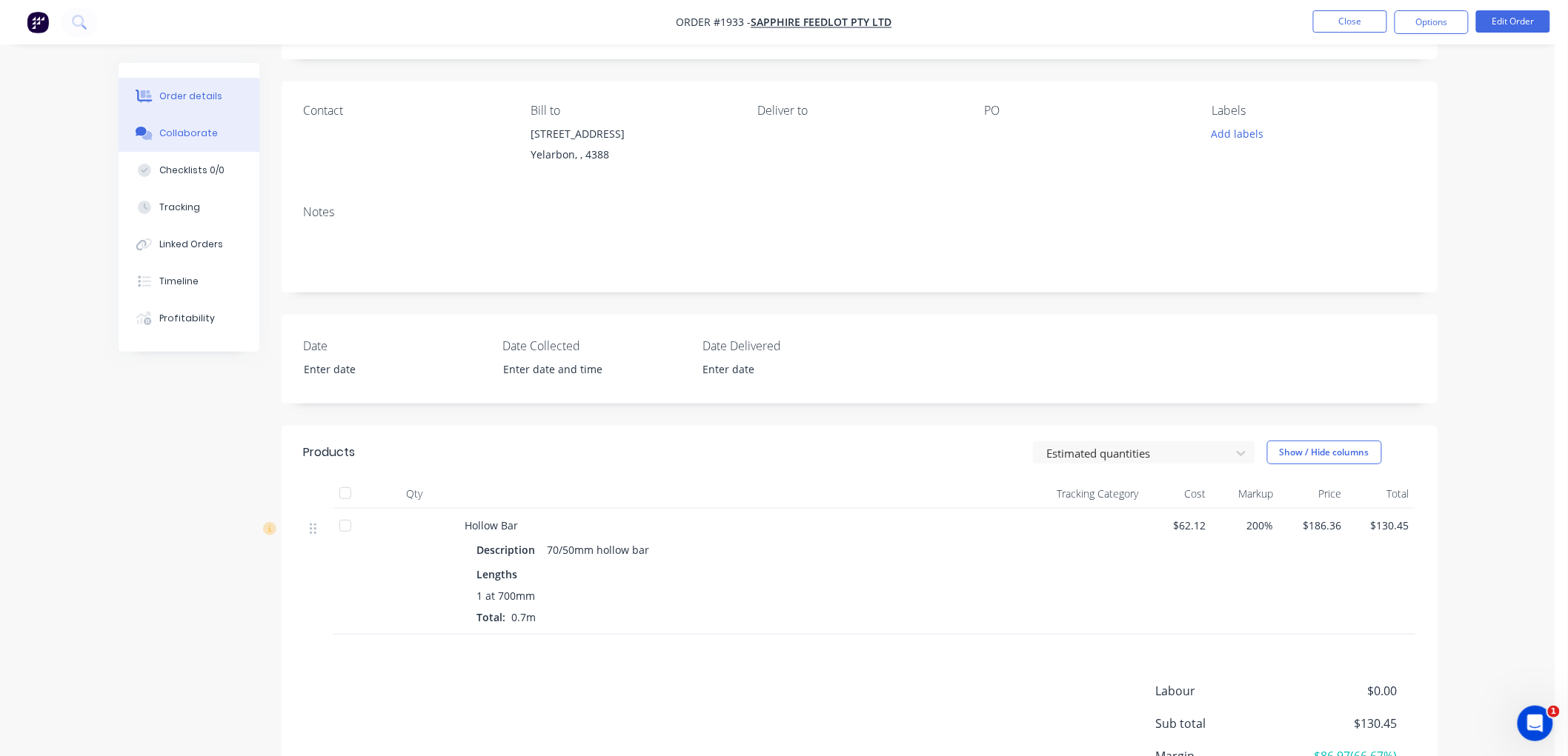
click at [214, 137] on button "Collaborate" at bounding box center [189, 133] width 141 height 37
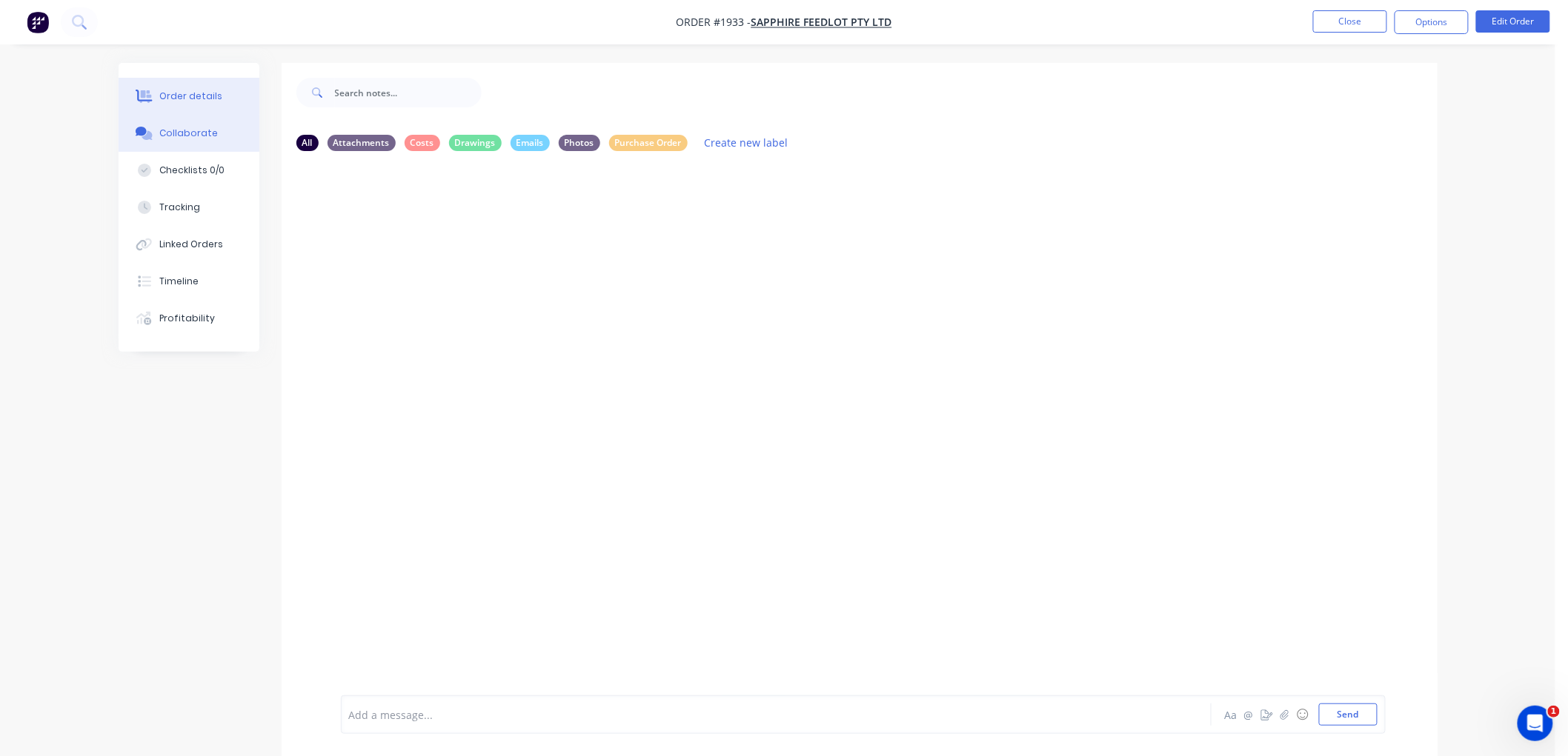
click at [168, 93] on div "Order details" at bounding box center [191, 96] width 63 height 14
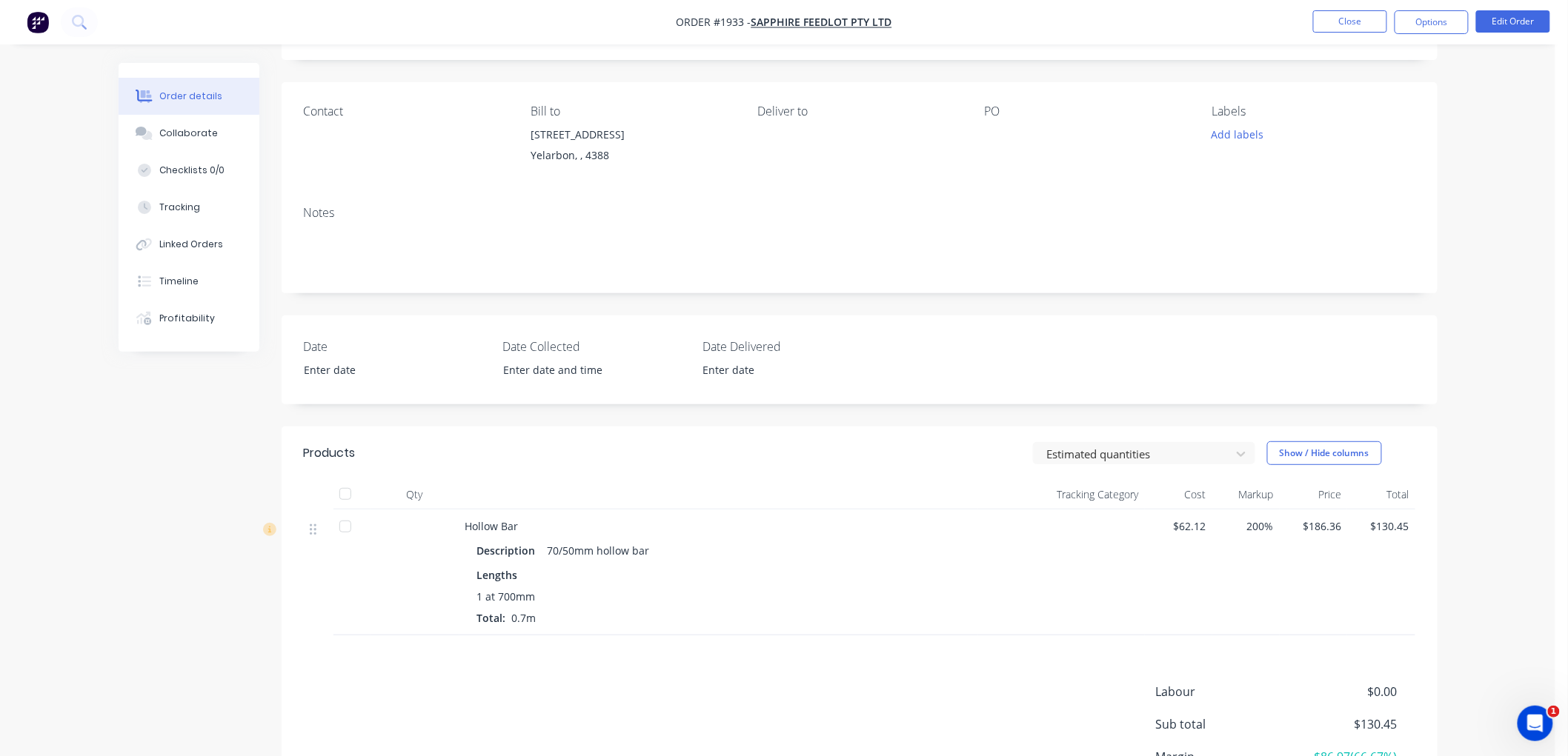
scroll to position [82, 0]
click at [1516, 14] on button "Edit Order" at bounding box center [1513, 21] width 74 height 22
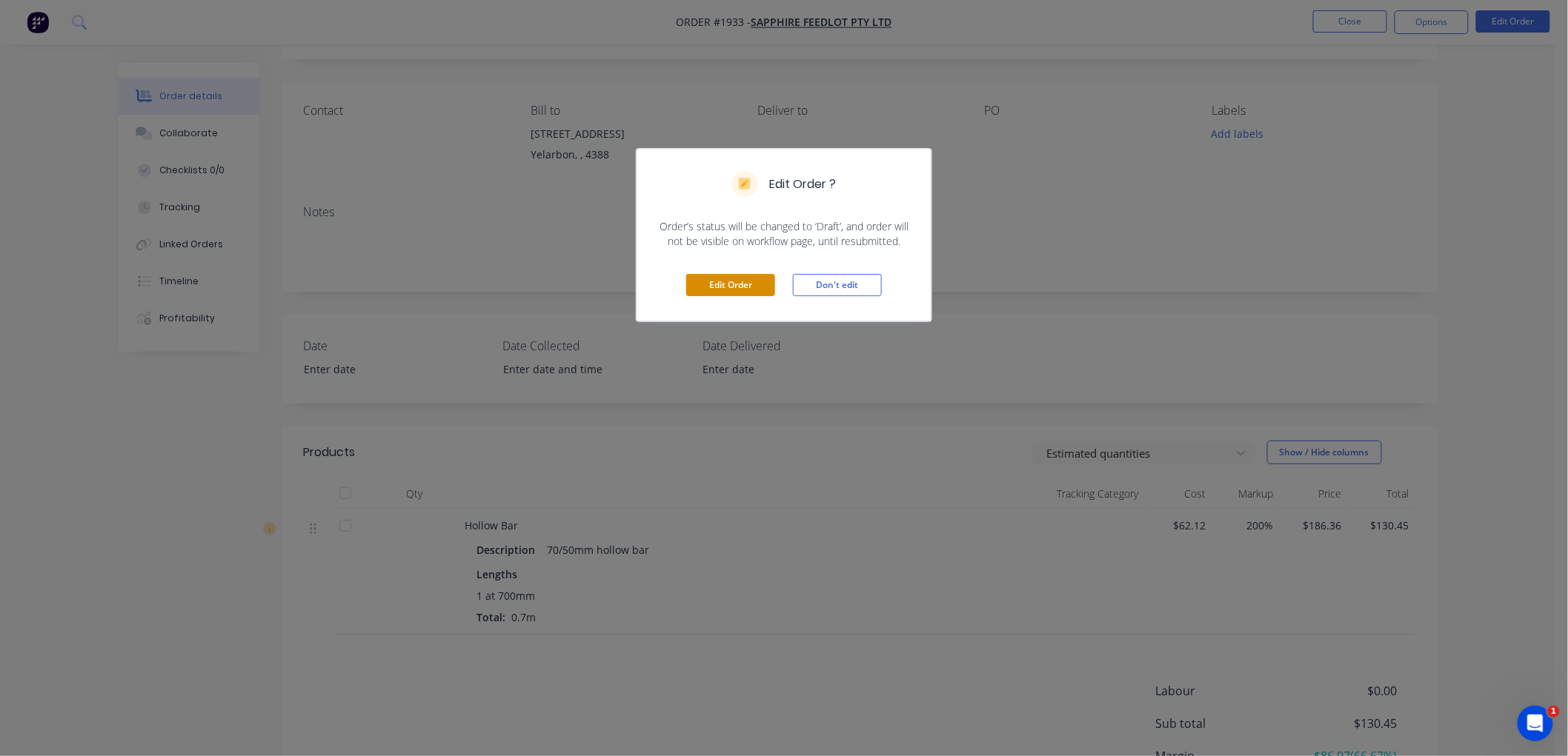
click at [727, 282] on button "Edit Order" at bounding box center [730, 285] width 89 height 22
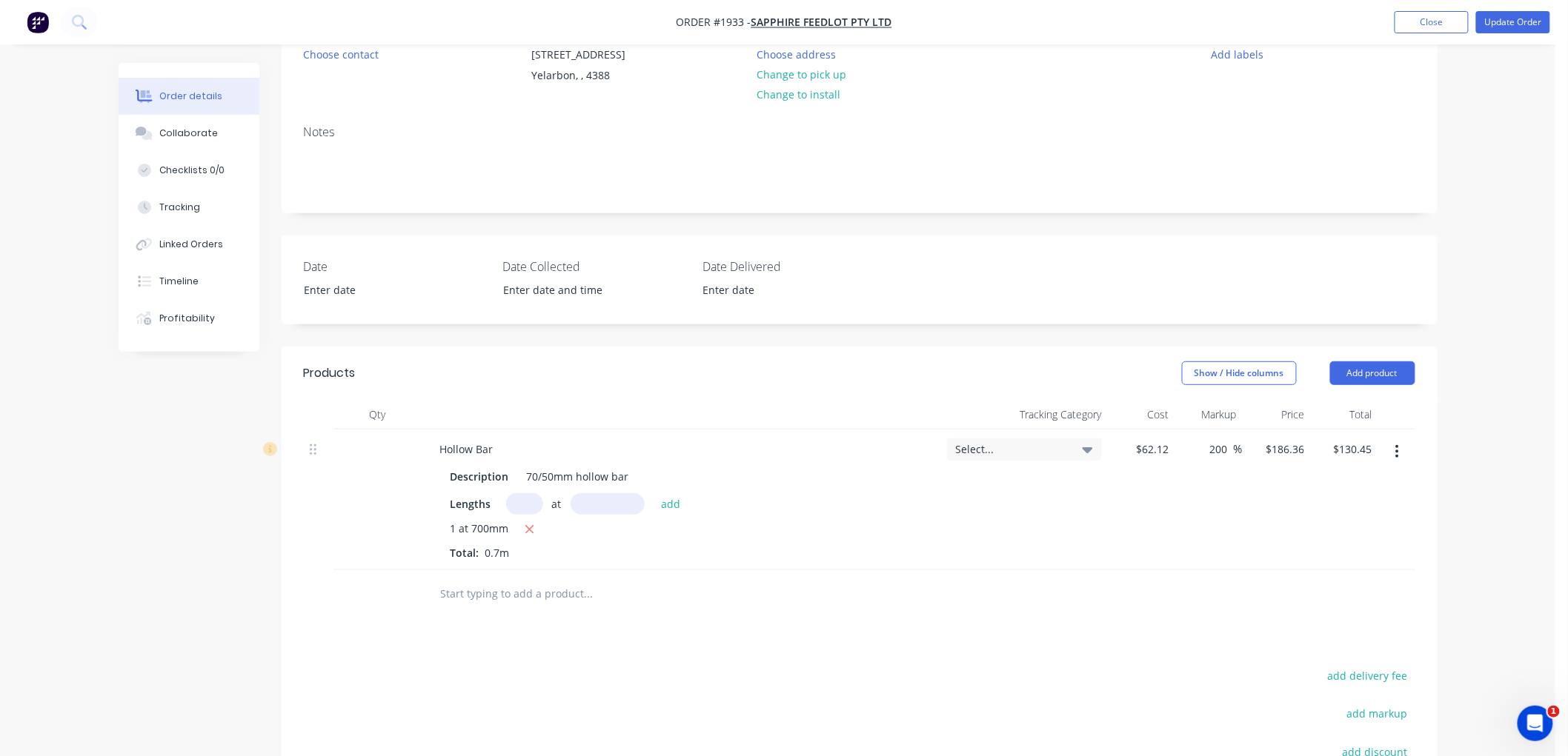
scroll to position [164, 0]
click at [442, 458] on div "Hollow Bar" at bounding box center [467, 447] width 77 height 21
click at [381, 495] on div at bounding box center [378, 499] width 89 height 141
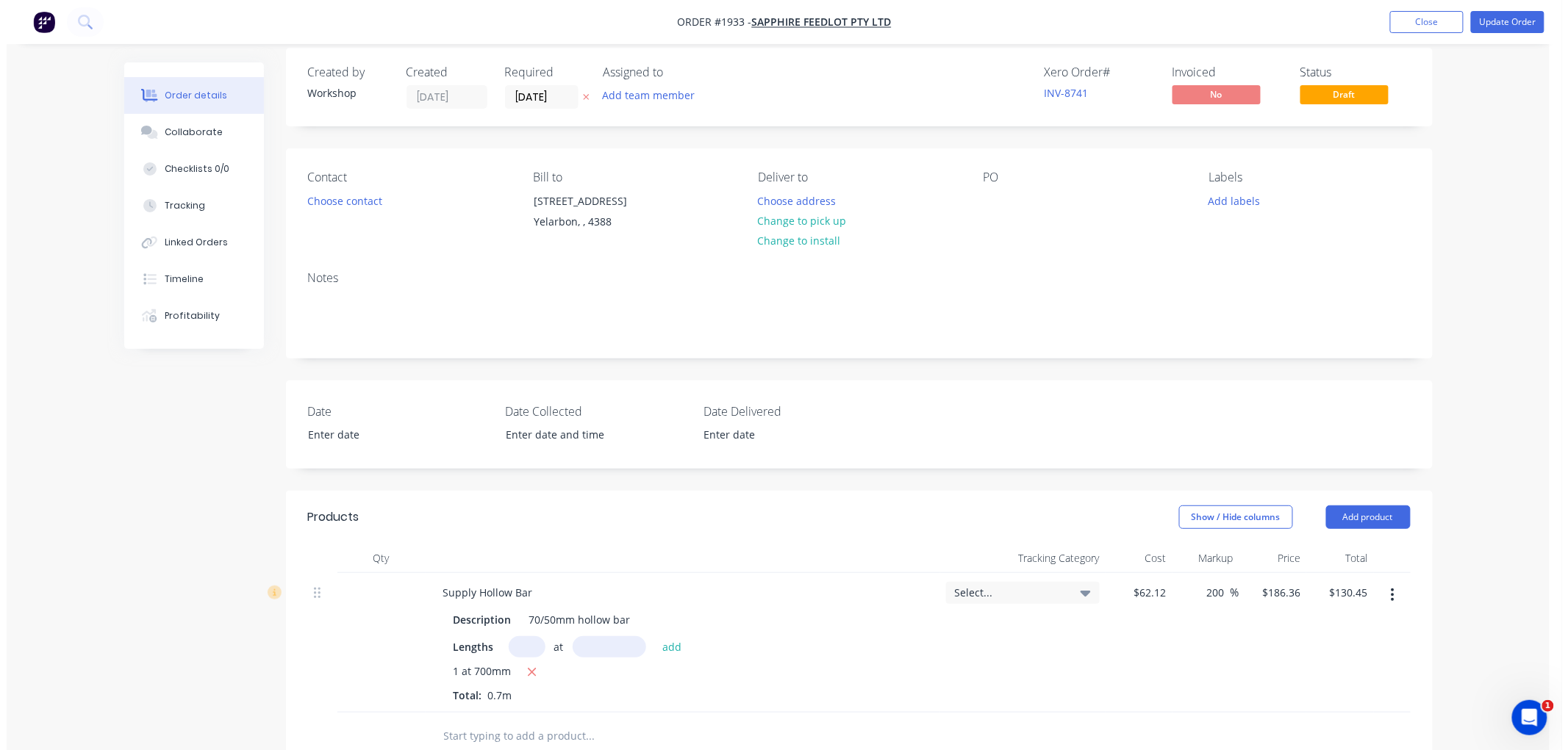
scroll to position [0, 0]
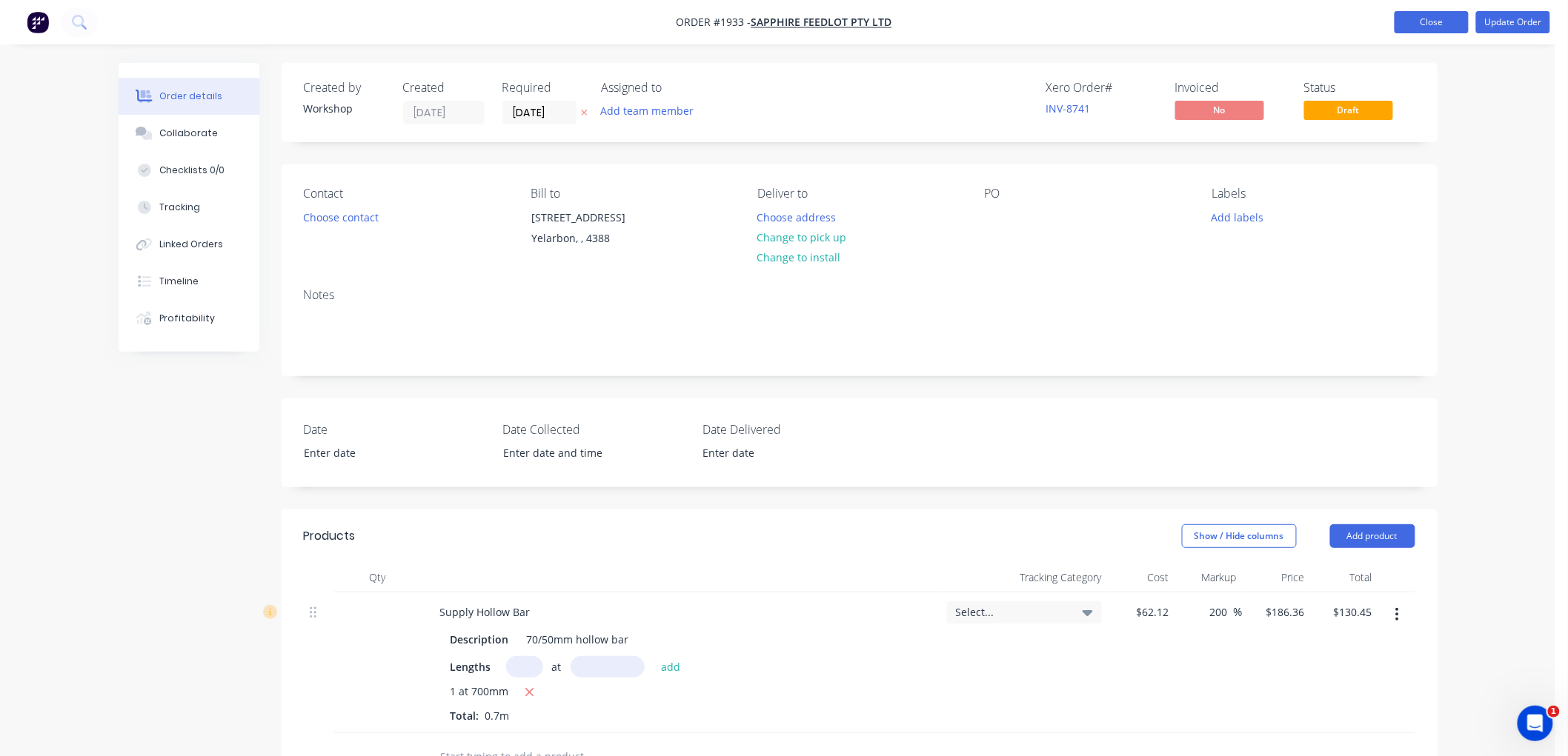
click at [1435, 22] on button "Close" at bounding box center [1431, 22] width 74 height 22
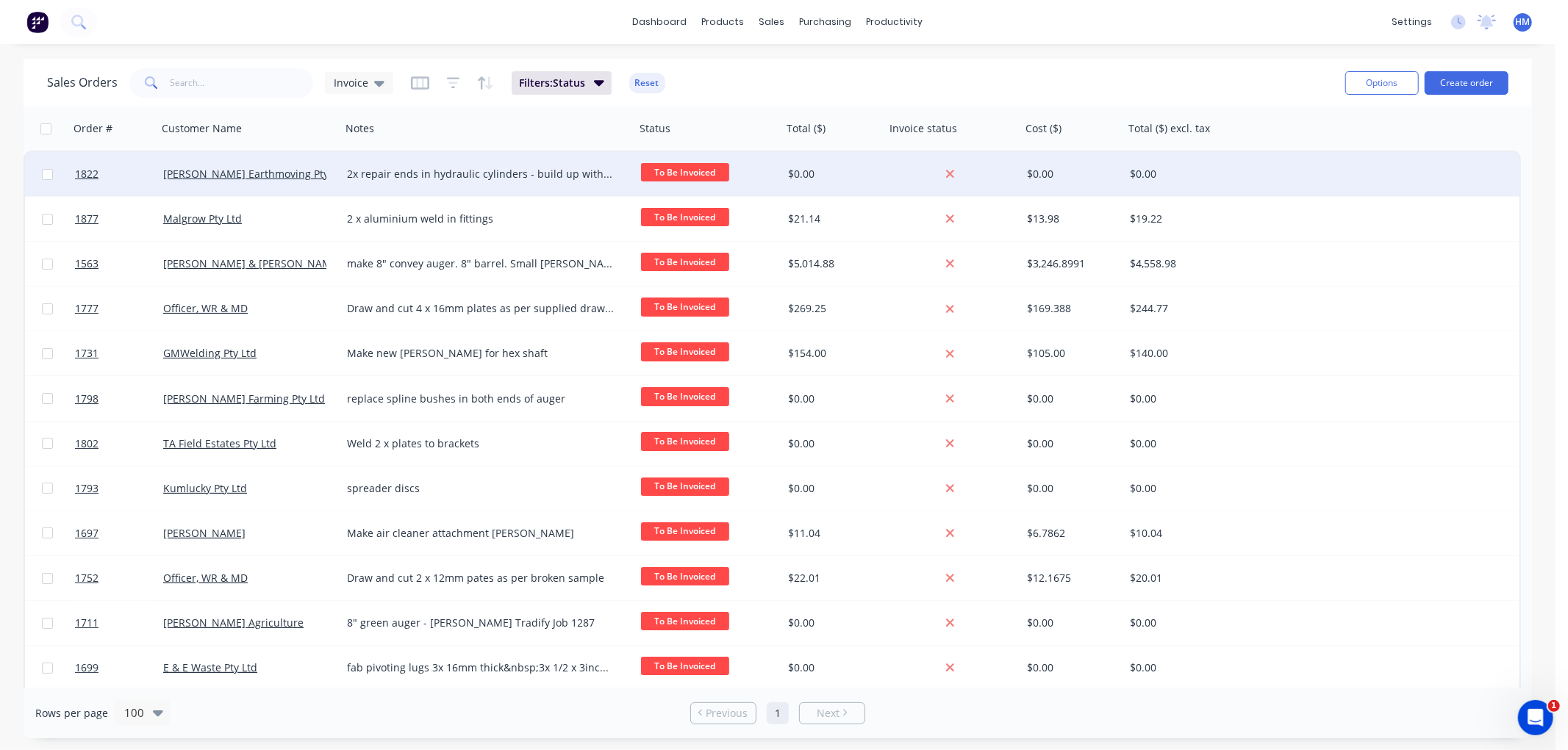
click at [305, 172] on div "[PERSON_NAME] Earthmoving Pty Ltd" at bounding box center [244, 174] width 163 height 15
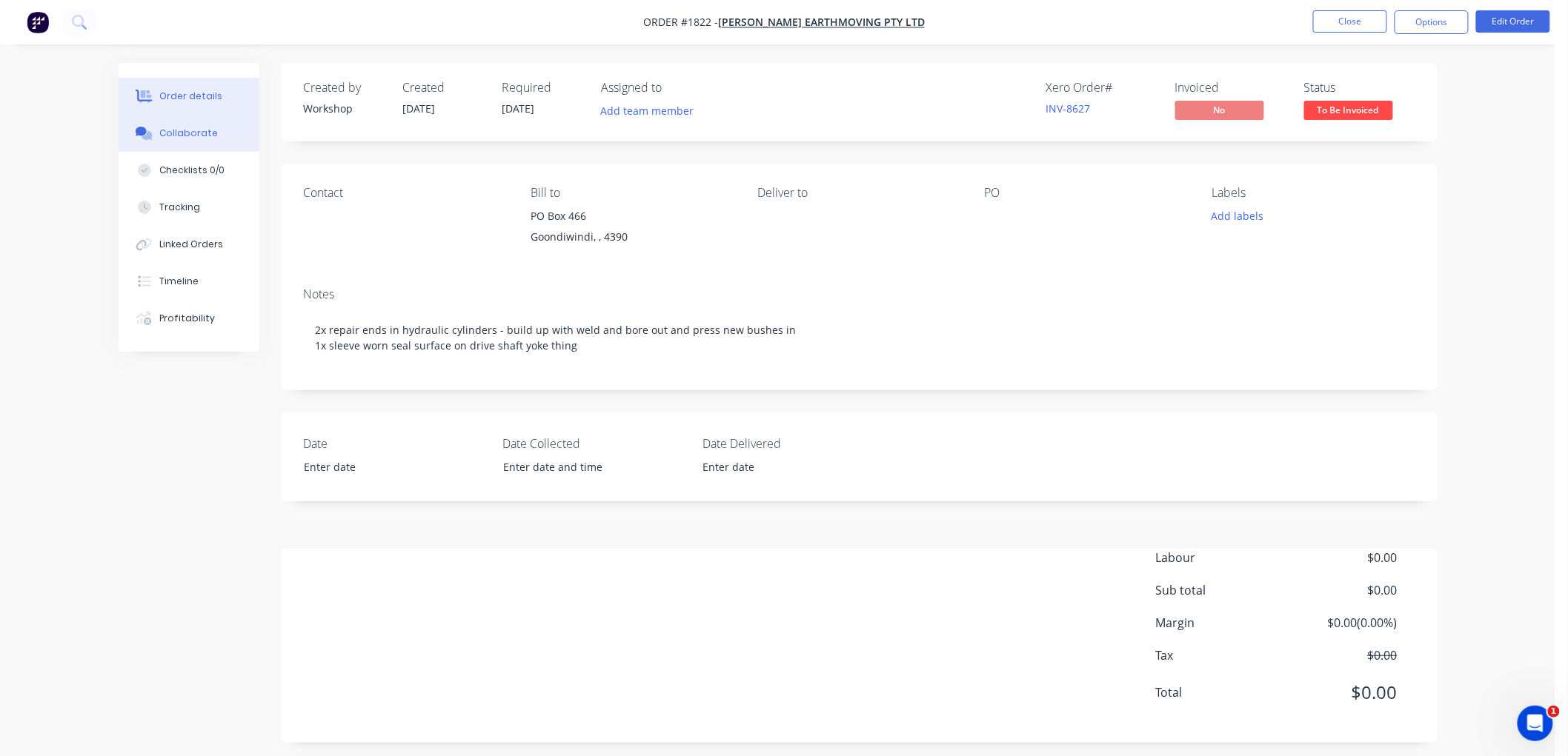
click at [161, 133] on div "Collaborate" at bounding box center [189, 133] width 59 height 14
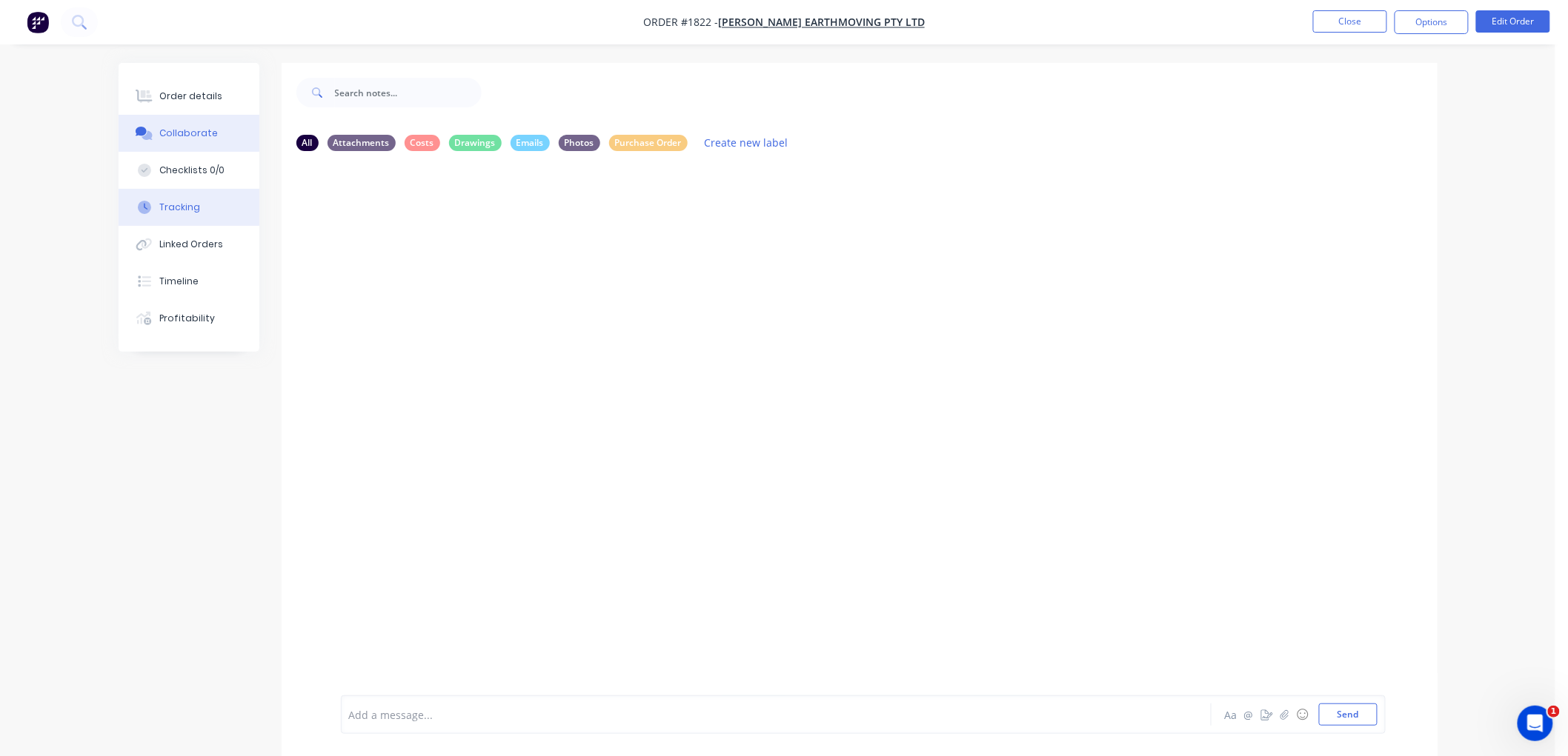
click at [182, 202] on div "Tracking" at bounding box center [180, 207] width 40 height 14
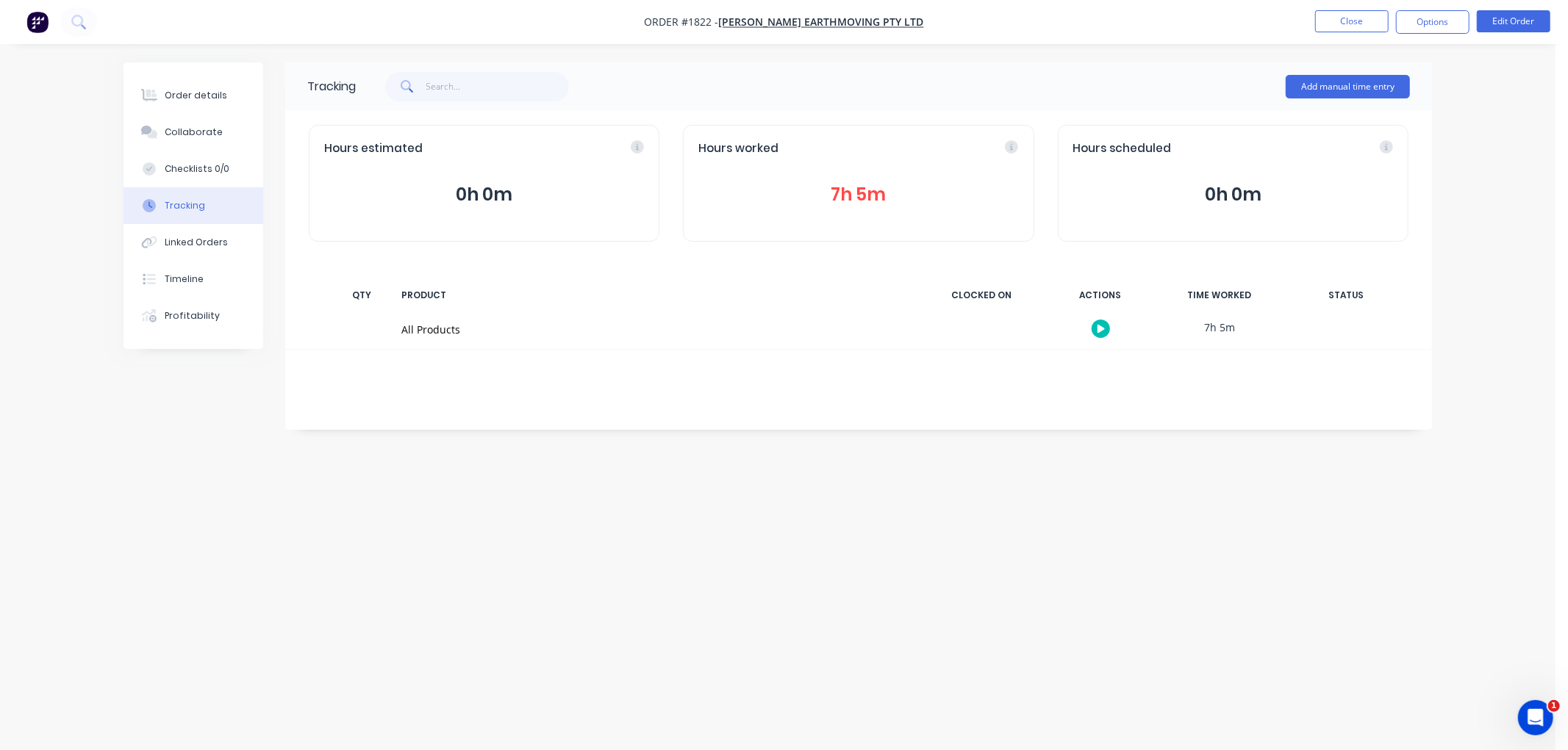
click at [888, 201] on button "7h 5m" at bounding box center [859, 195] width 320 height 28
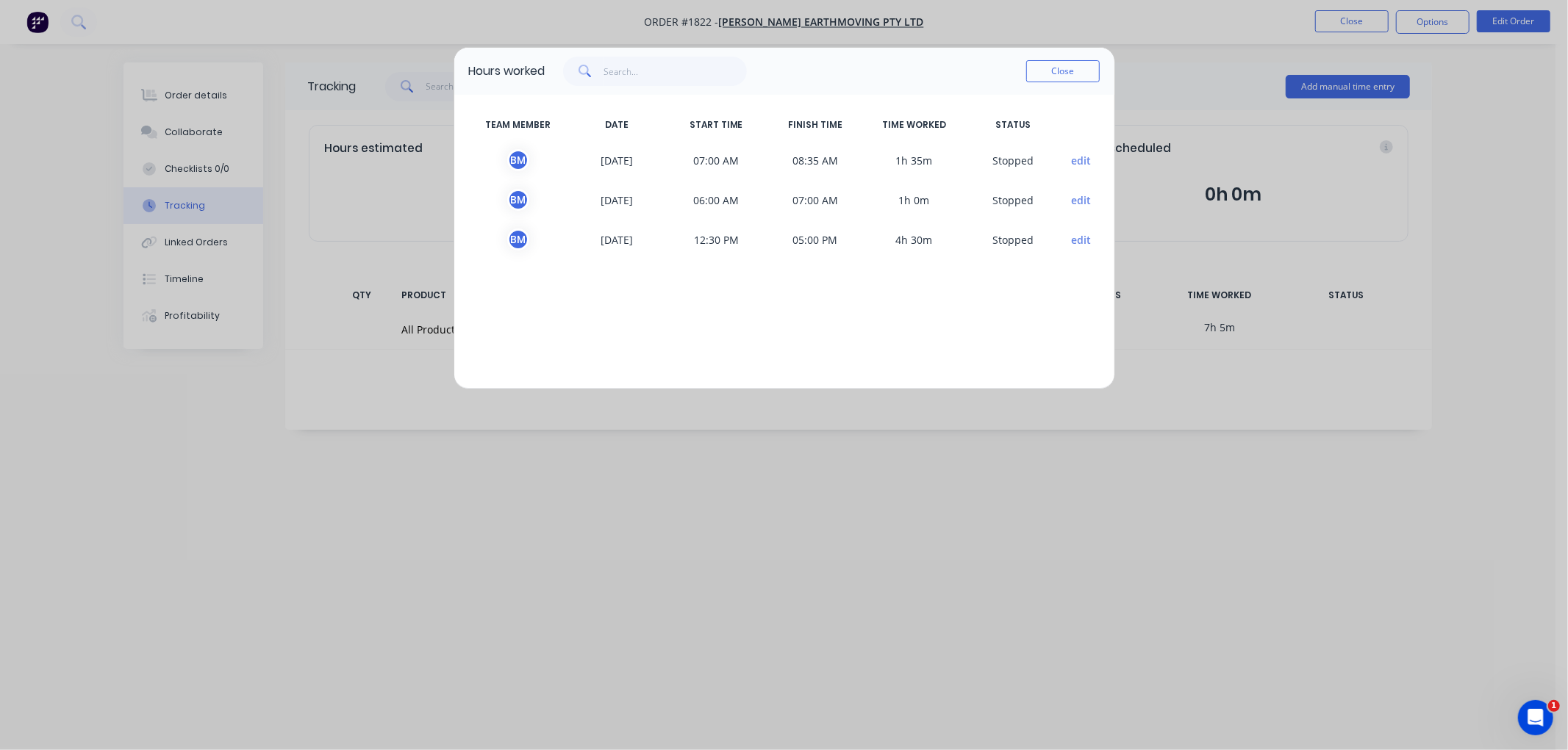
click at [1057, 70] on button "Close" at bounding box center [1062, 71] width 74 height 22
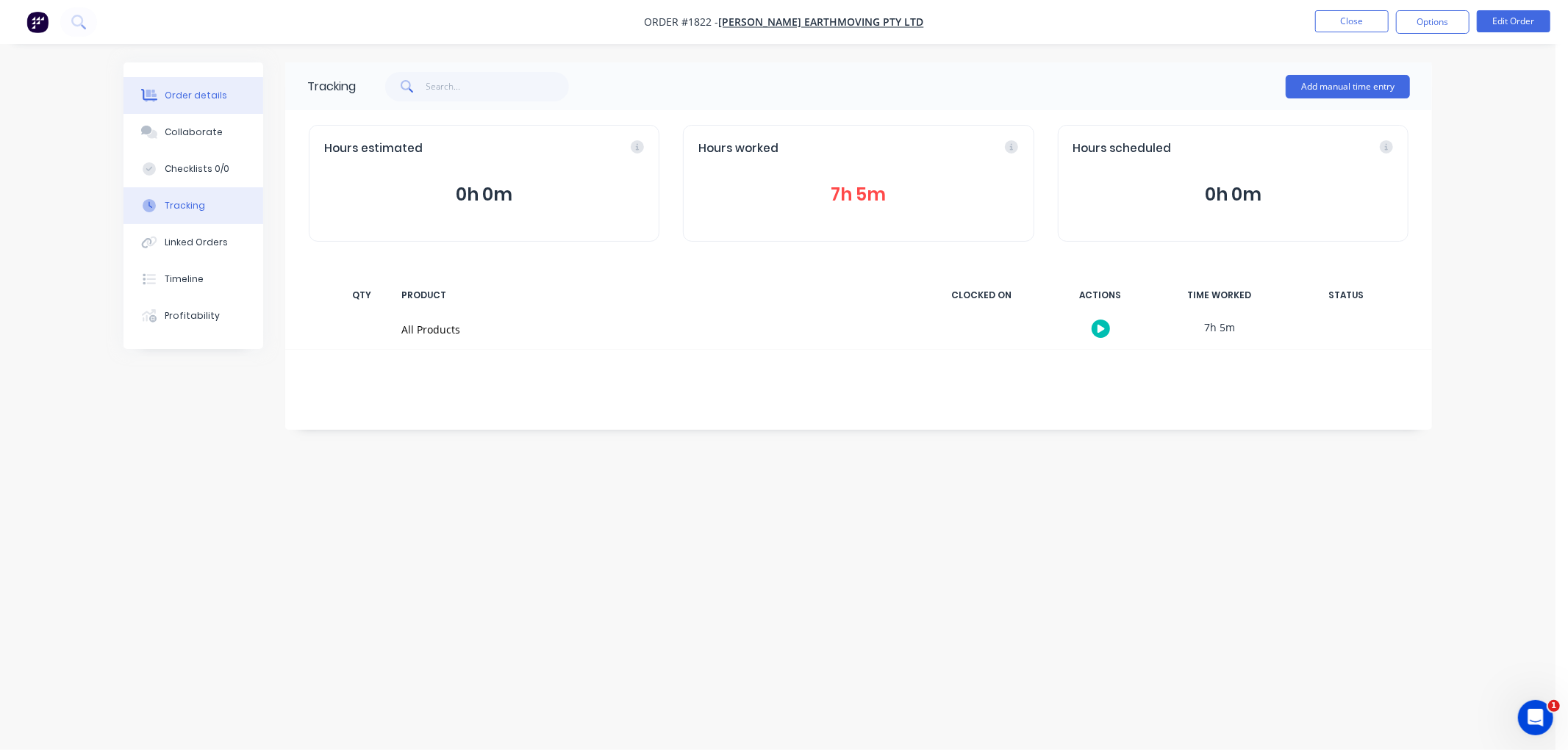
click at [186, 92] on div "Order details" at bounding box center [196, 95] width 63 height 14
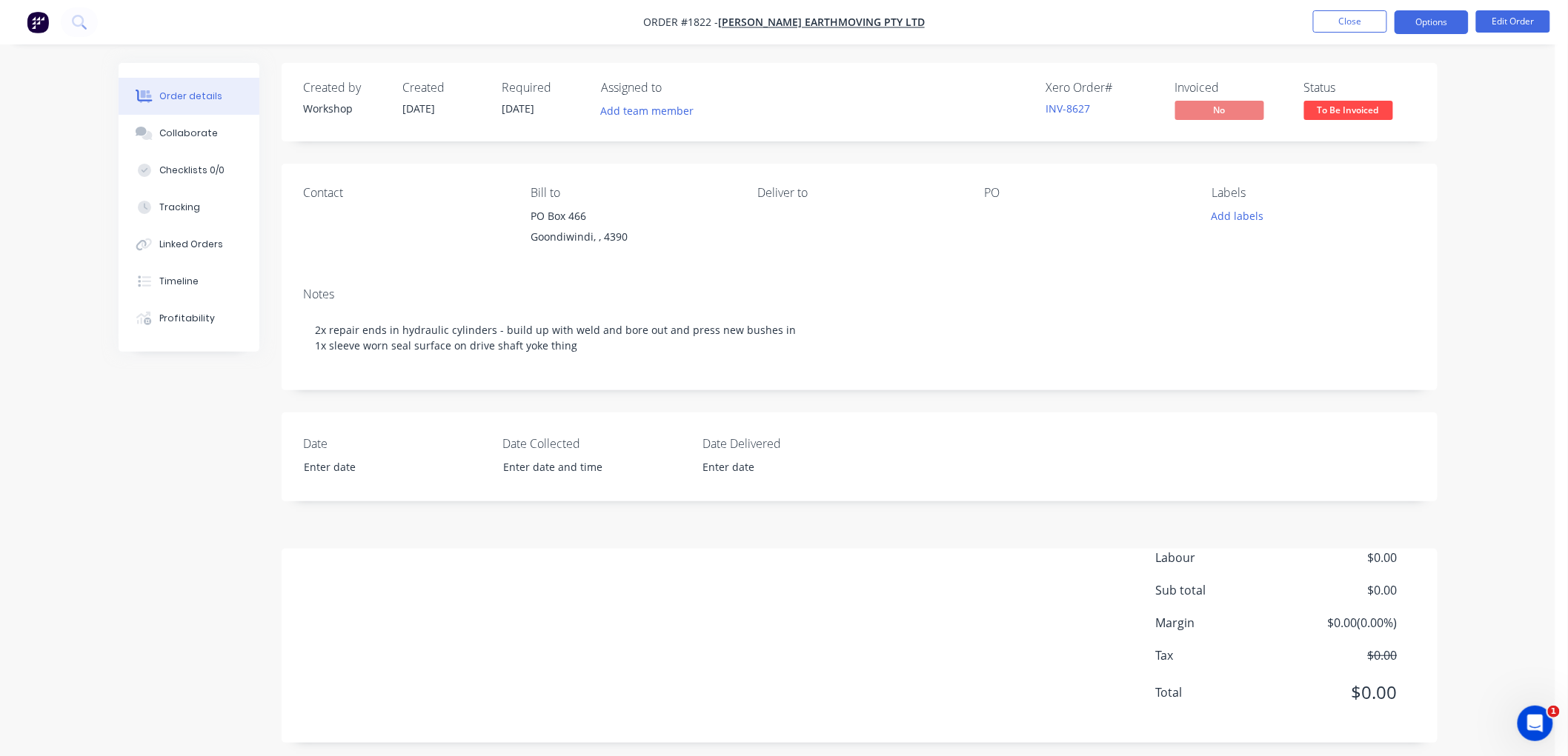
click at [1412, 24] on button "Options" at bounding box center [1431, 22] width 74 height 24
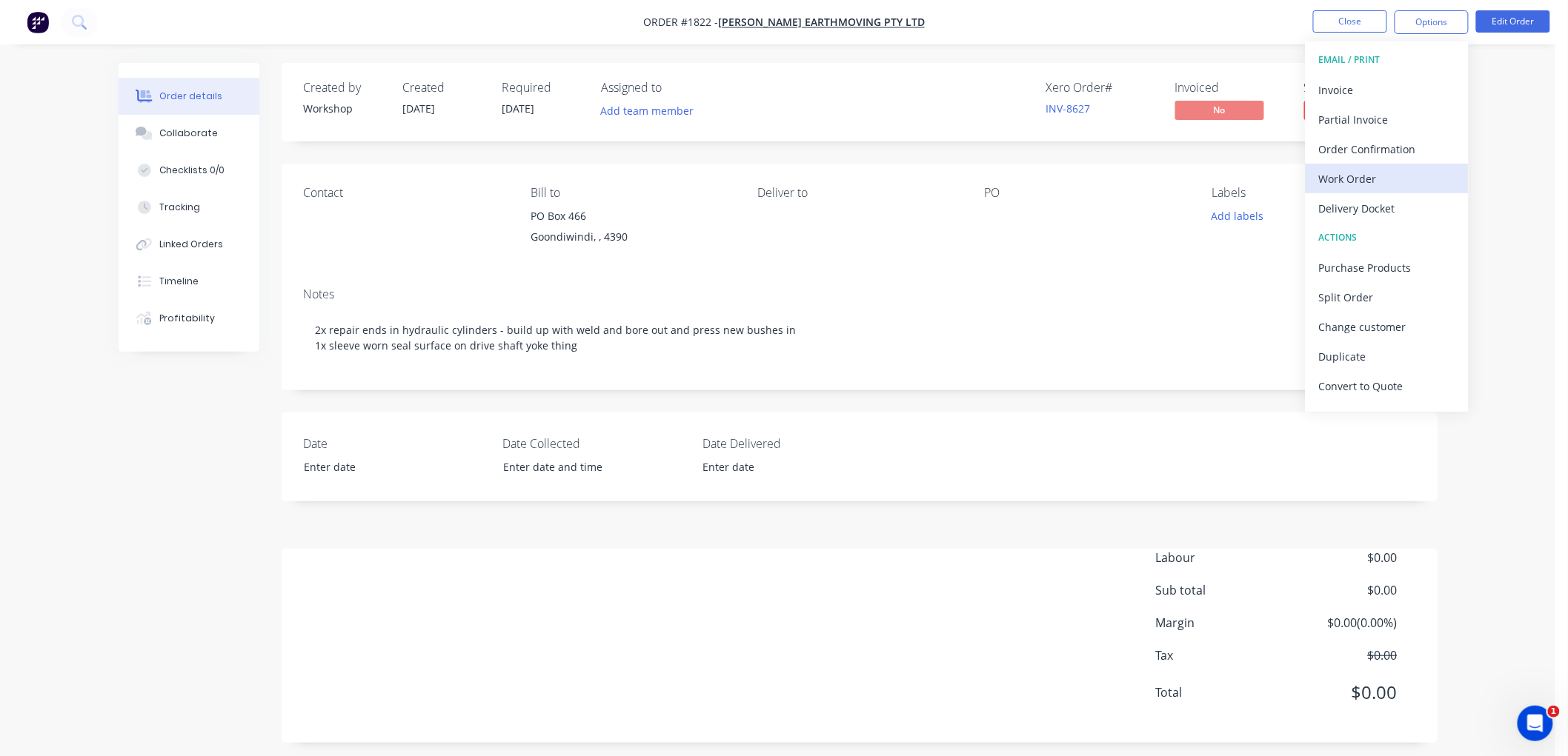
click at [1366, 179] on div "Work Order" at bounding box center [1386, 178] width 137 height 21
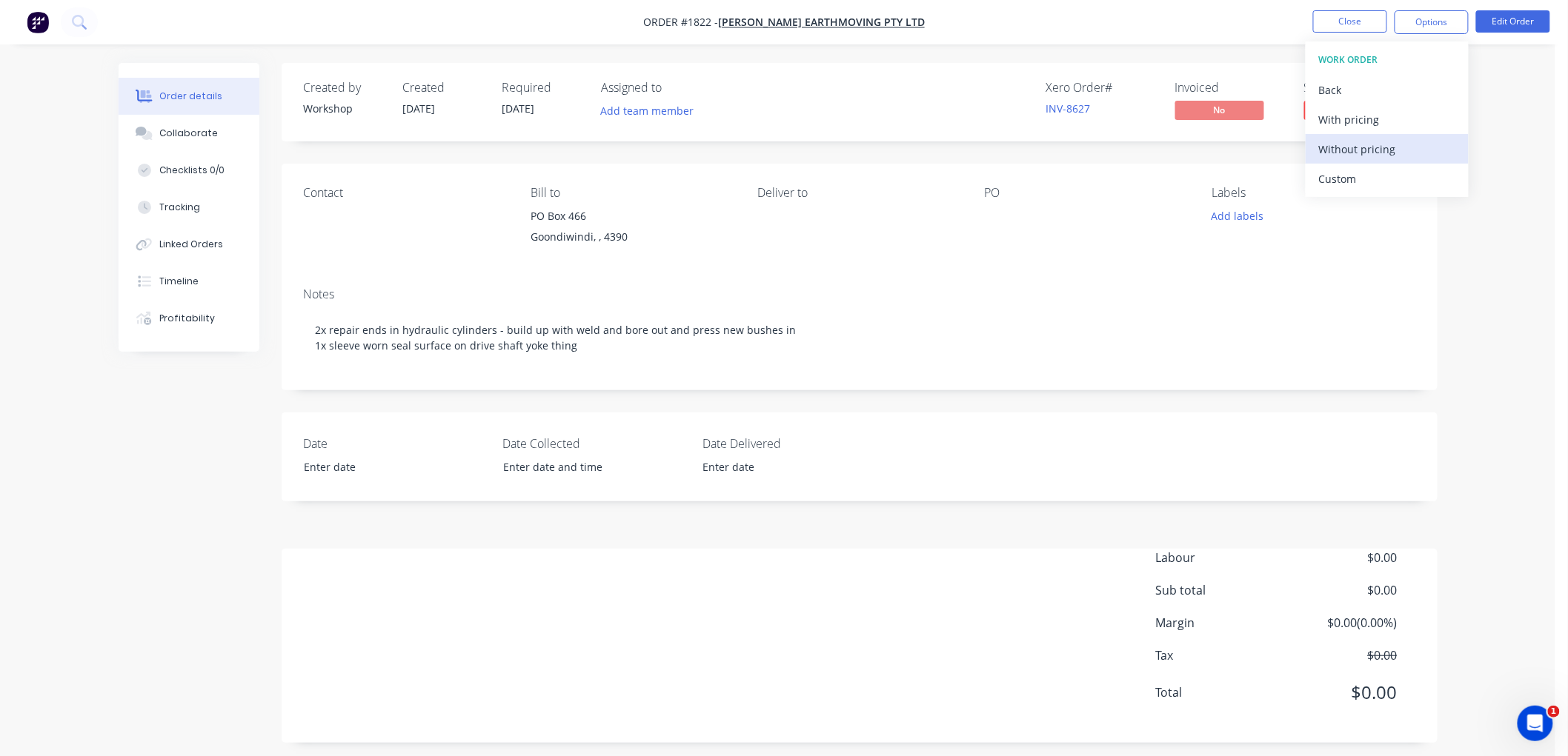
click at [1375, 139] on div "Without pricing" at bounding box center [1386, 148] width 137 height 21
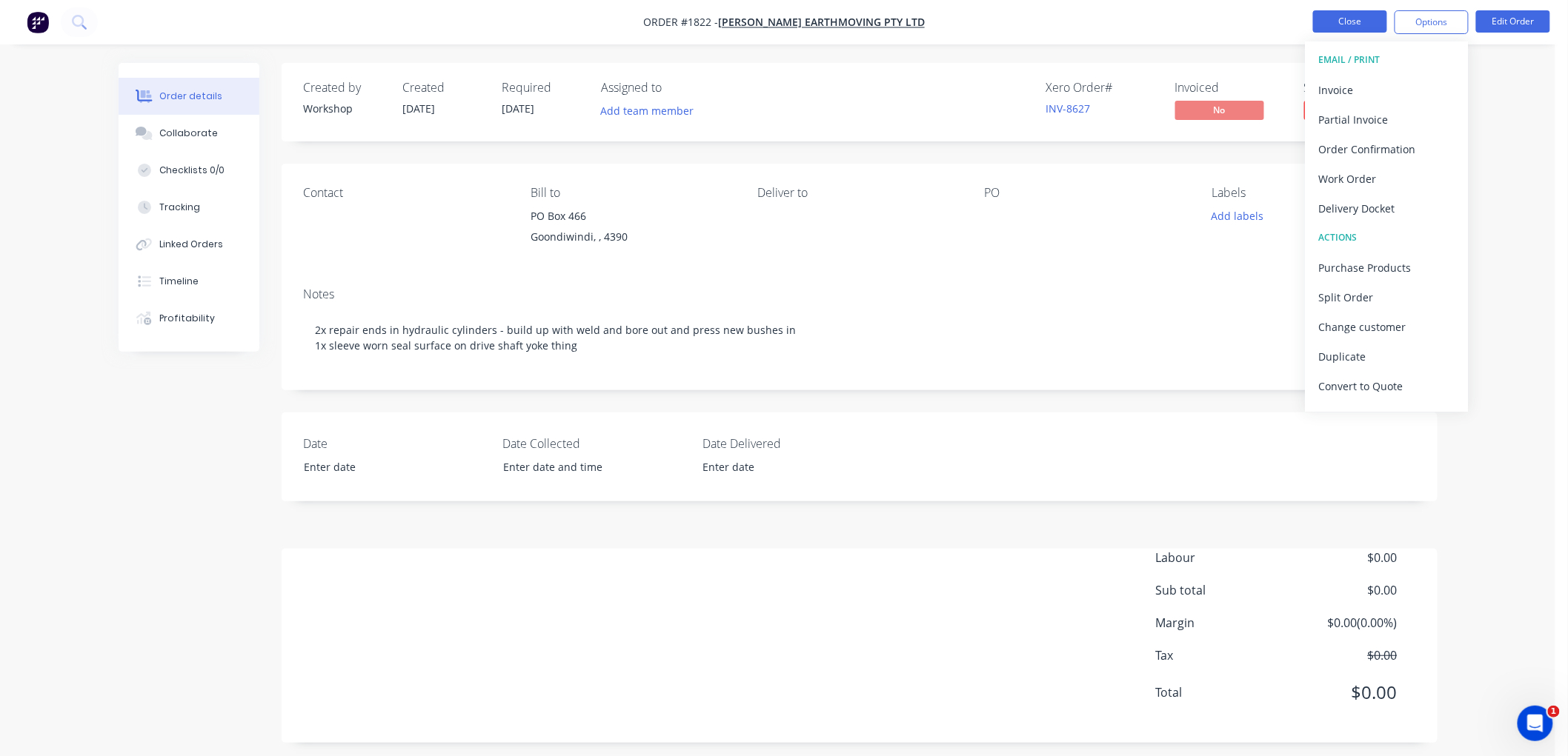
click at [1351, 25] on button "Close" at bounding box center [1350, 21] width 74 height 22
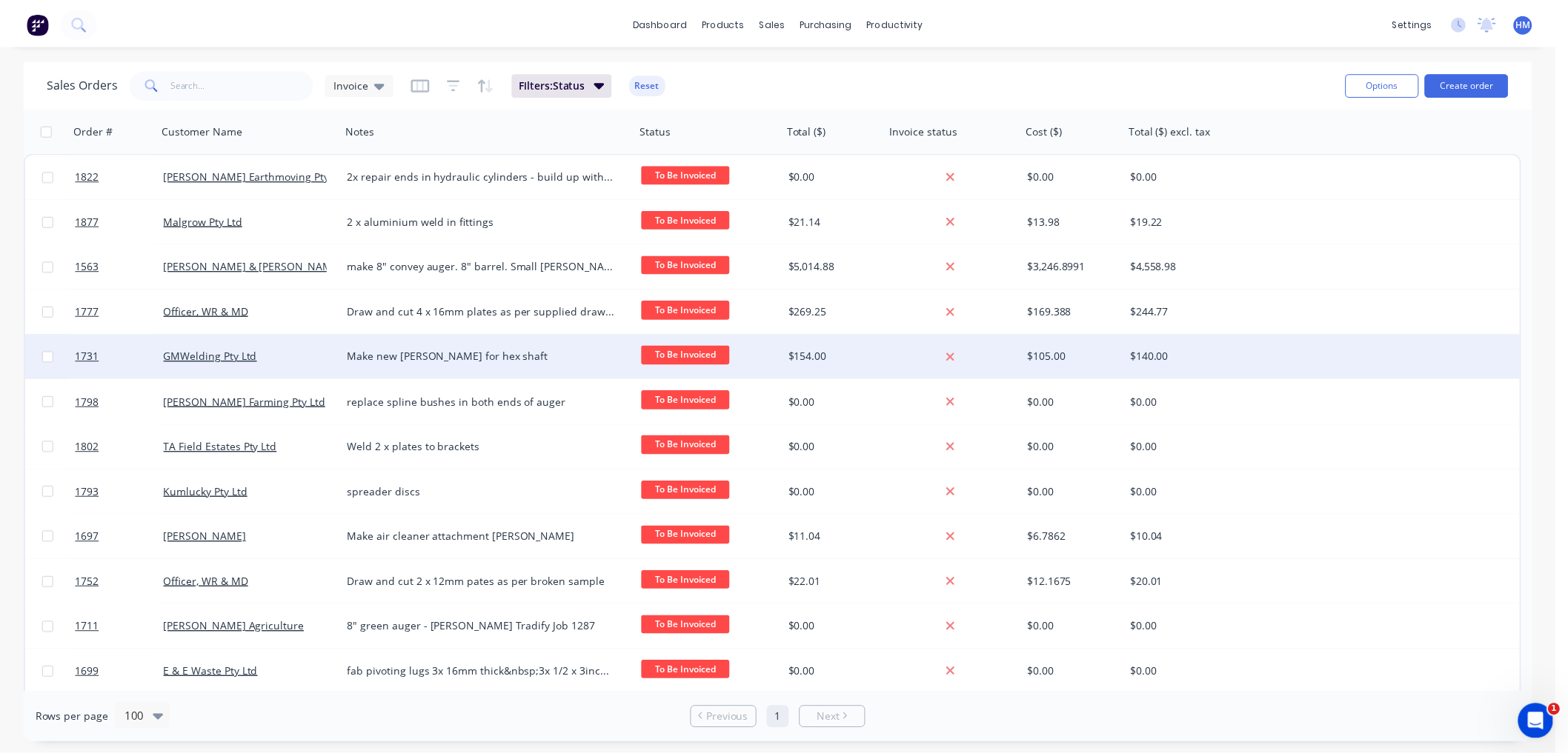
scroll to position [47, 0]
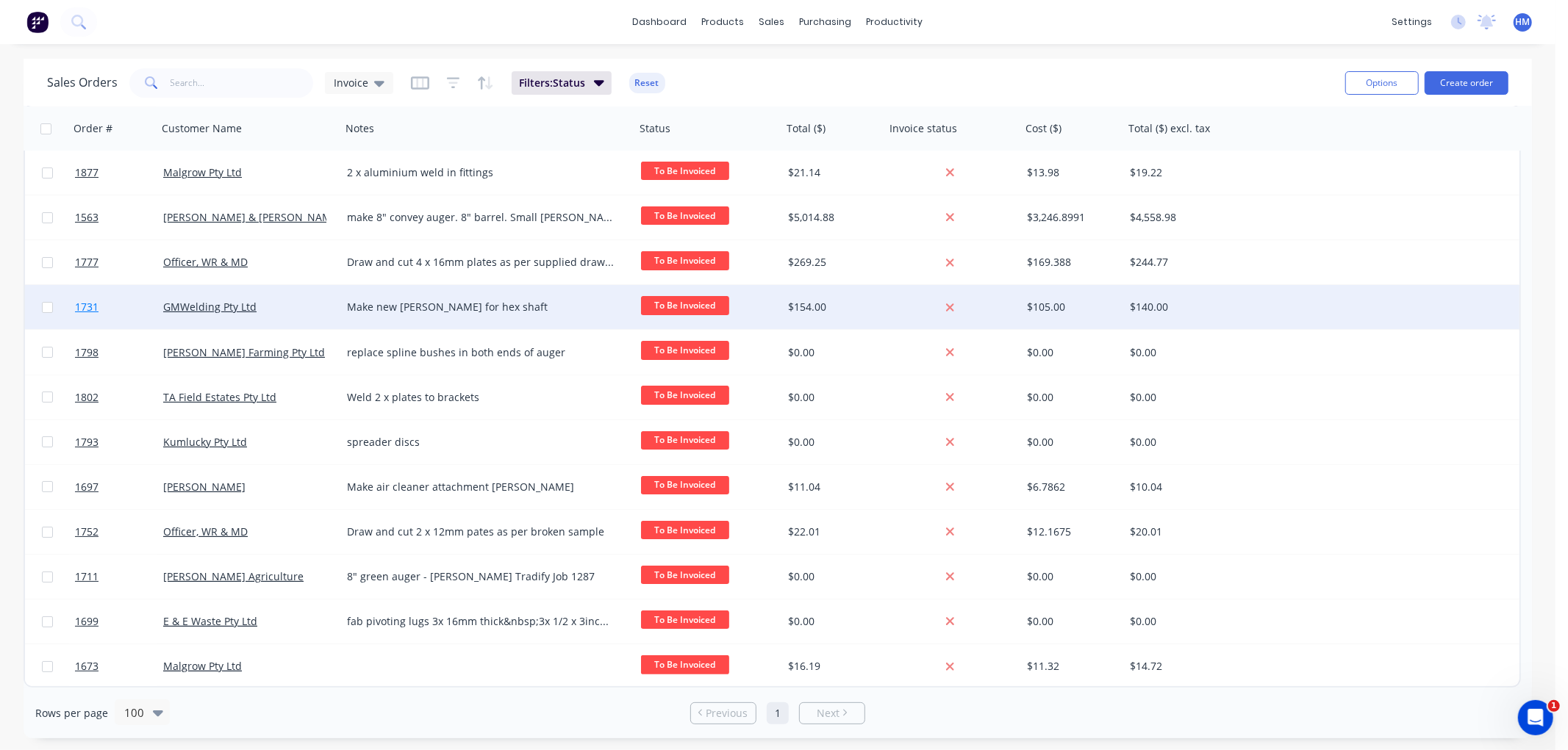
click at [143, 308] on link "1731" at bounding box center [118, 307] width 88 height 44
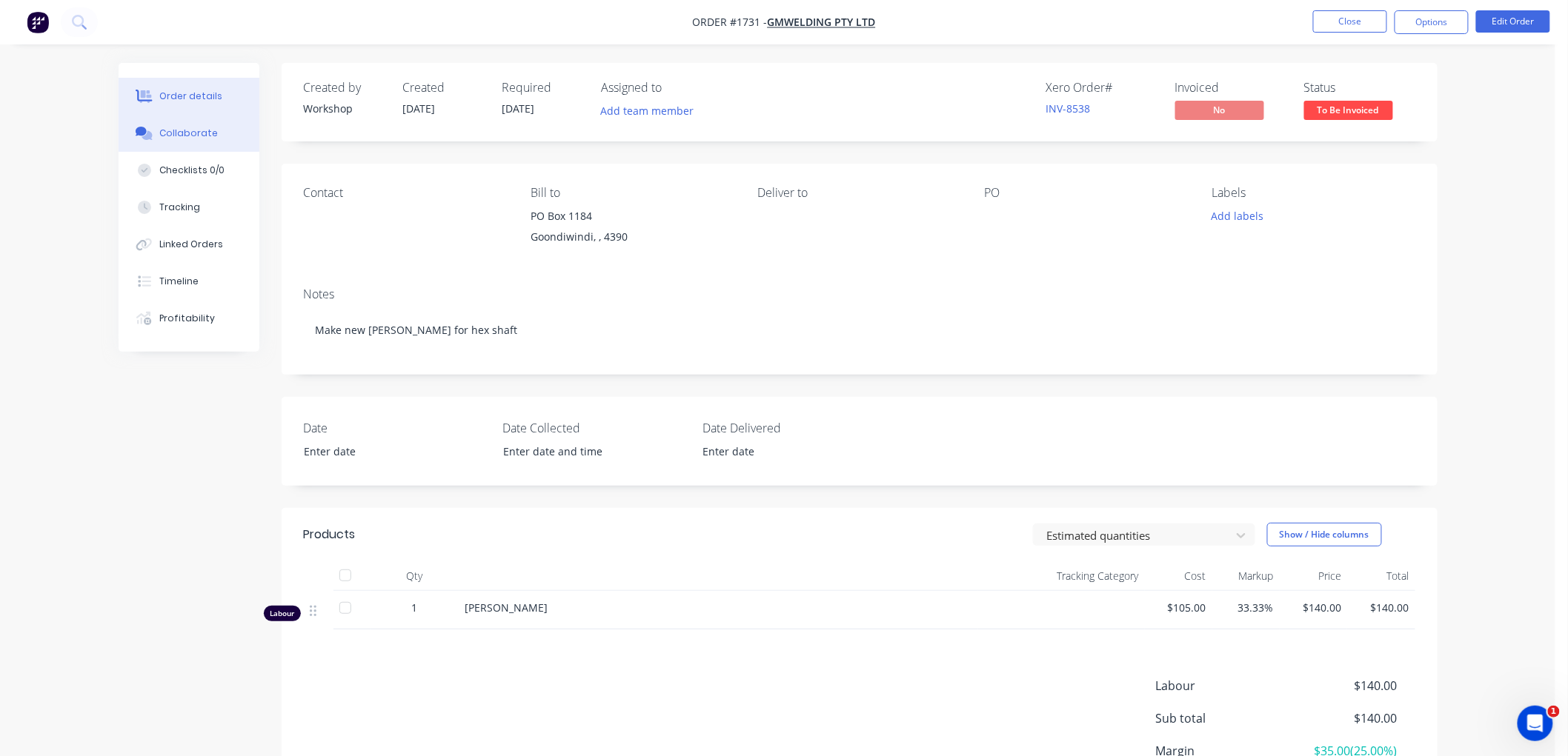
click at [190, 129] on div "Collaborate" at bounding box center [189, 133] width 59 height 14
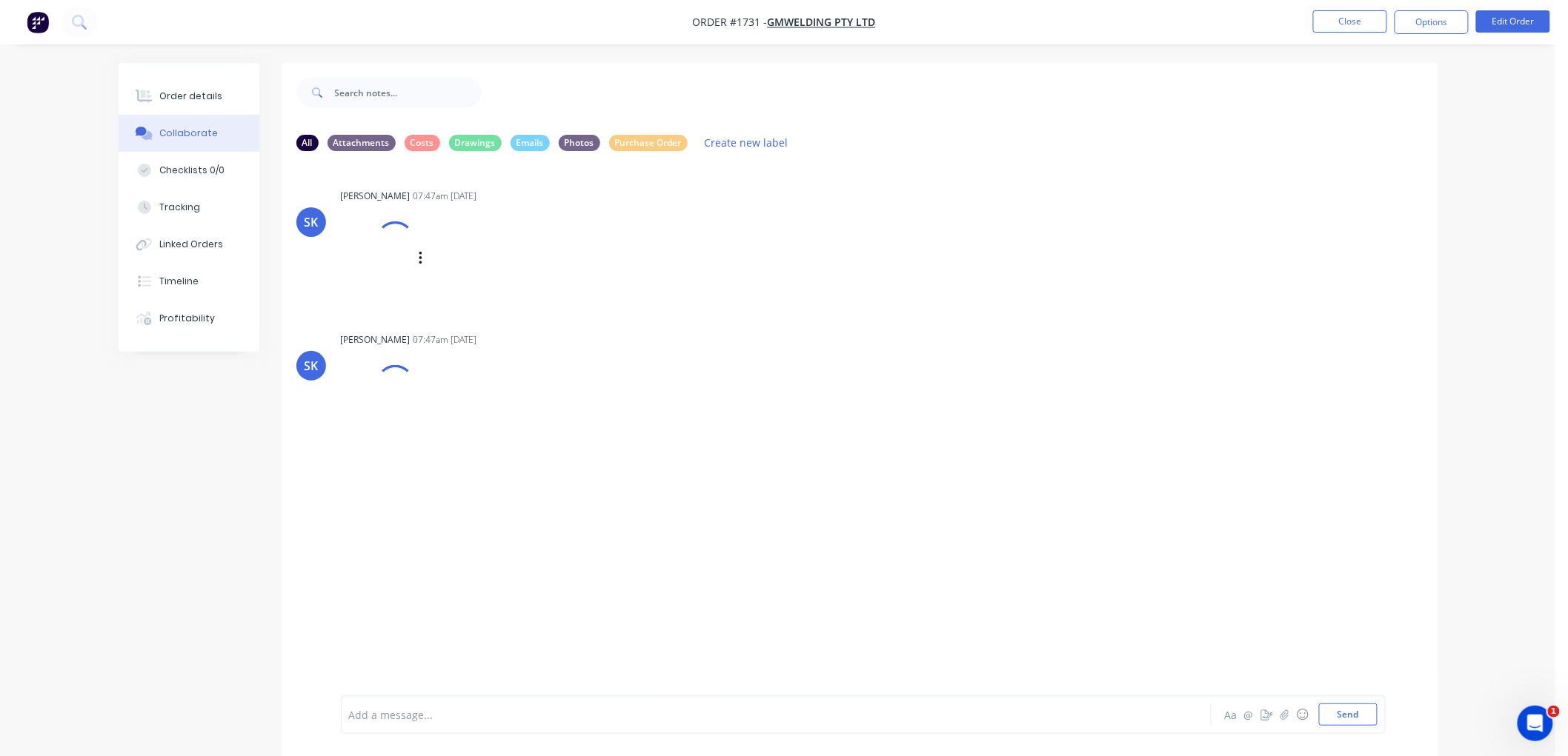
click at [393, 243] on div at bounding box center [394, 240] width 52 height 52
click at [401, 263] on img at bounding box center [394, 276] width 106 height 97
click at [378, 410] on img at bounding box center [394, 432] width 106 height 97
click at [166, 84] on button "Order details" at bounding box center [189, 96] width 141 height 37
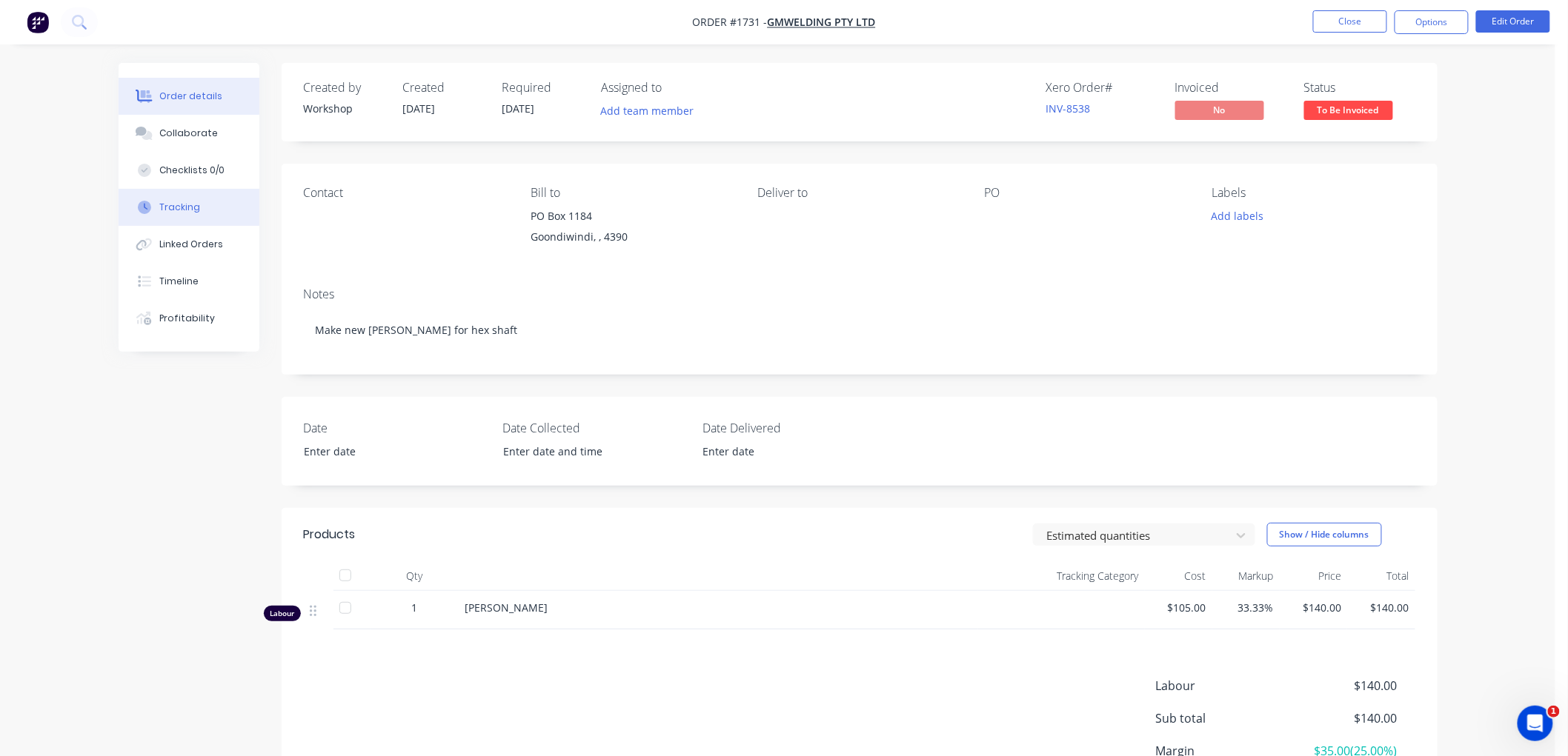
click at [191, 202] on div "Tracking" at bounding box center [180, 207] width 40 height 14
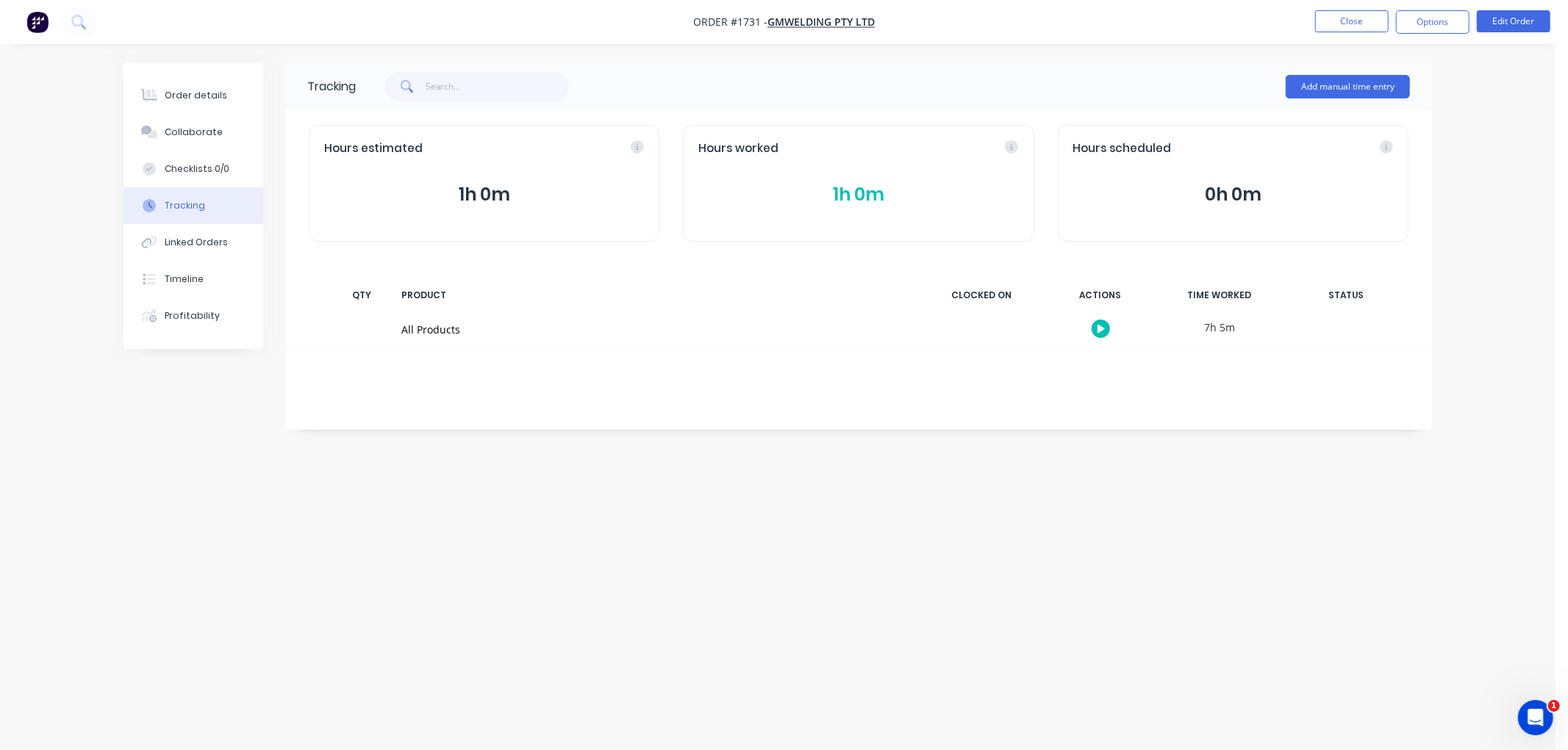
click at [850, 195] on button "1h 0m" at bounding box center [859, 195] width 320 height 28
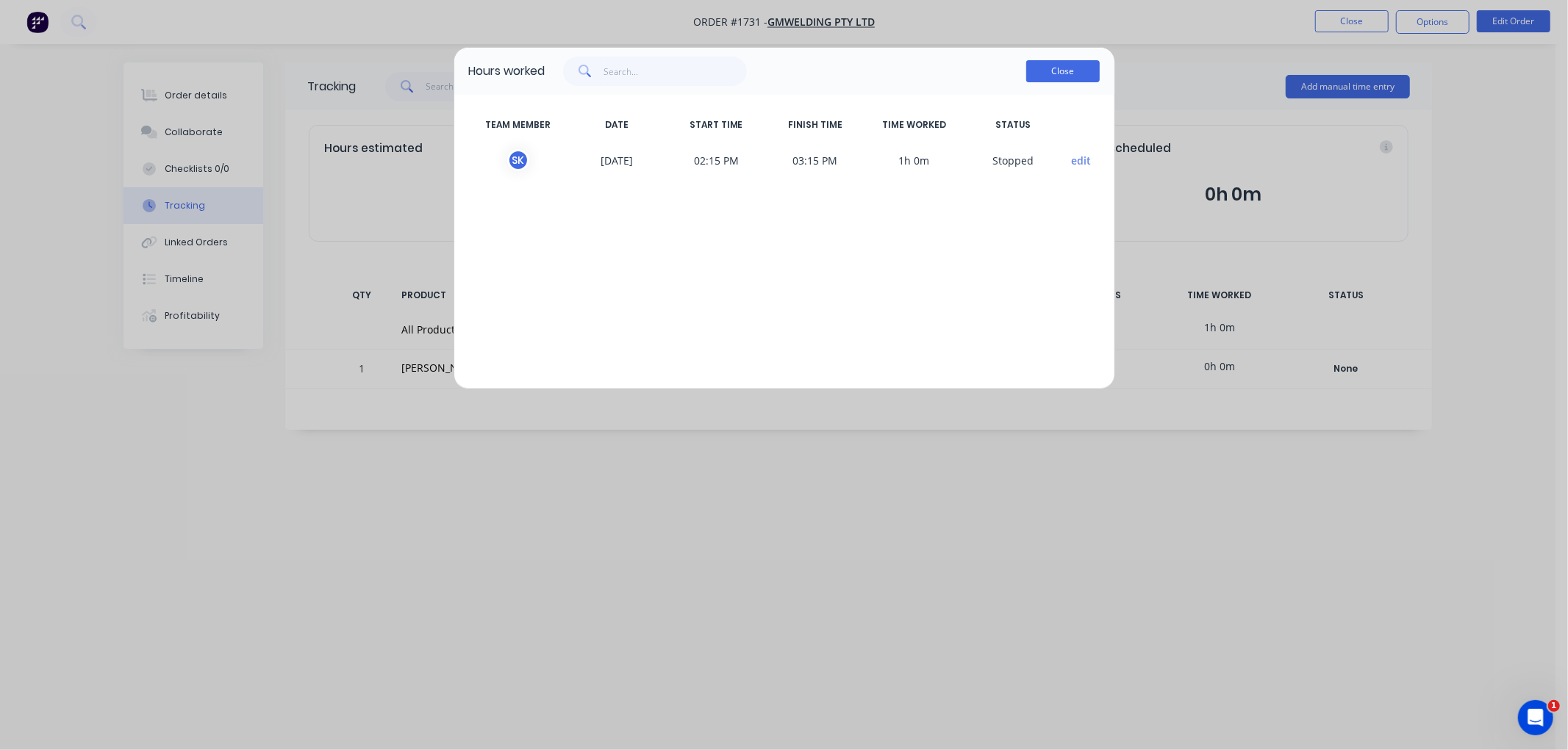
click at [1056, 77] on button "Close" at bounding box center [1062, 71] width 74 height 22
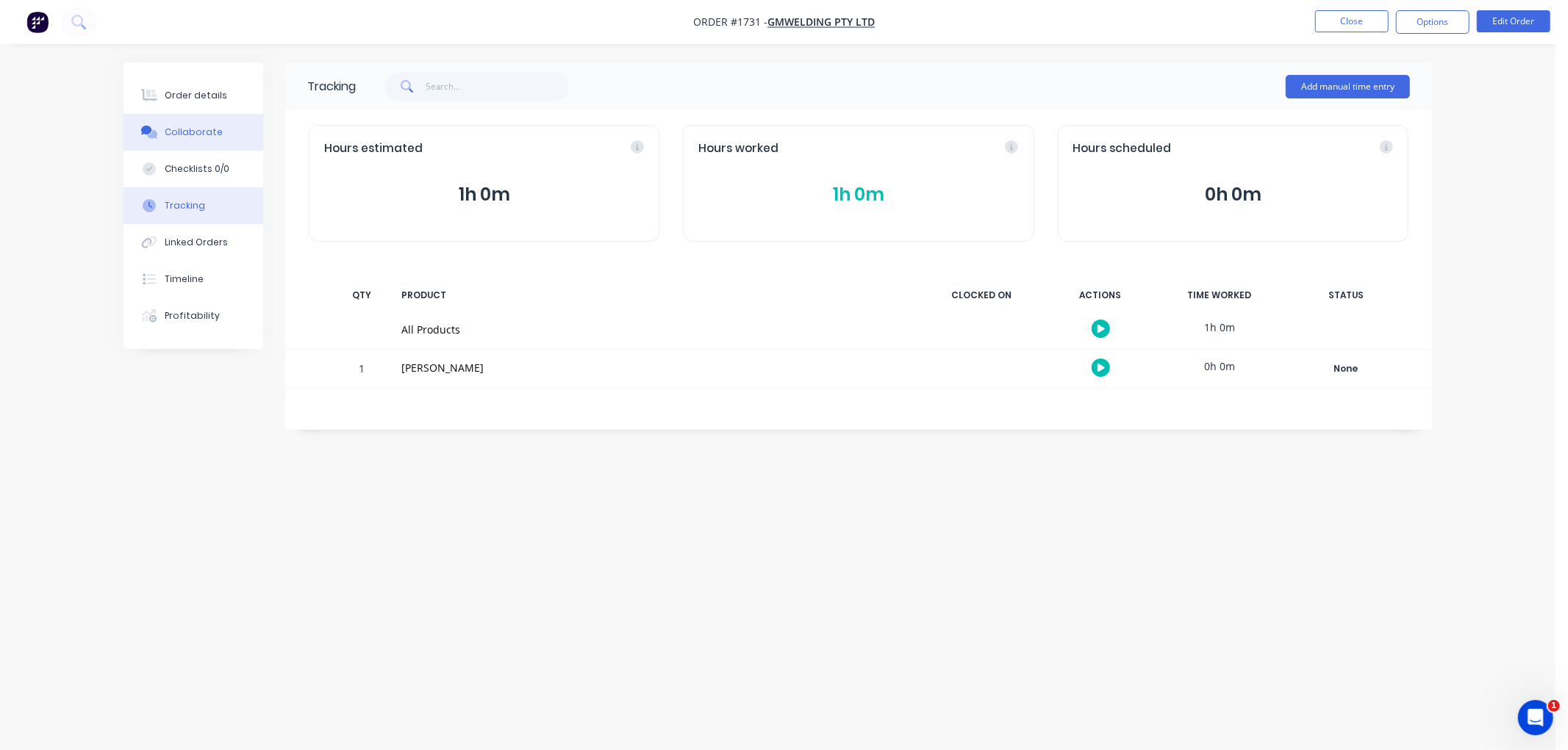
click at [214, 124] on button "Collaborate" at bounding box center [194, 132] width 140 height 36
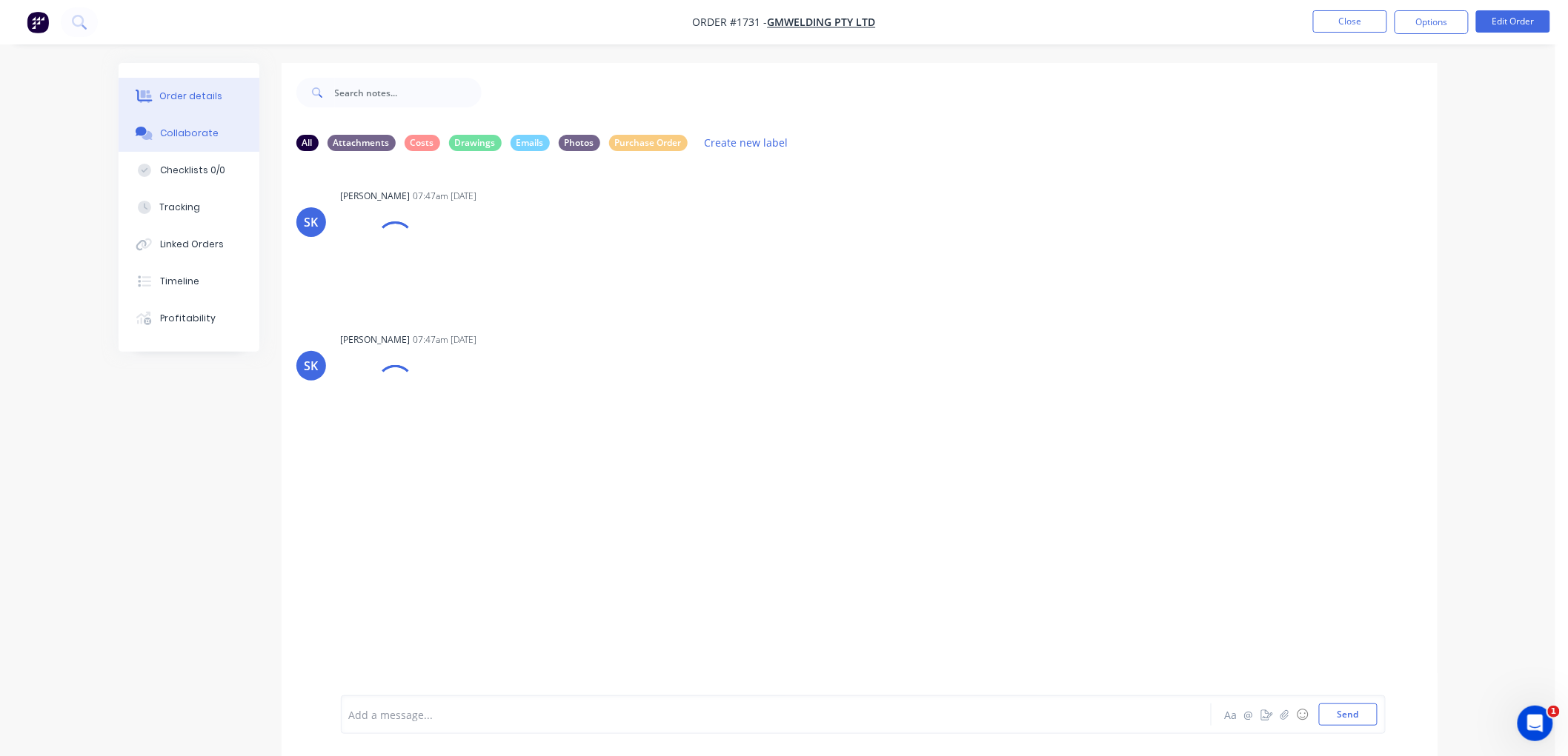
click at [195, 100] on div "Order details" at bounding box center [191, 96] width 63 height 14
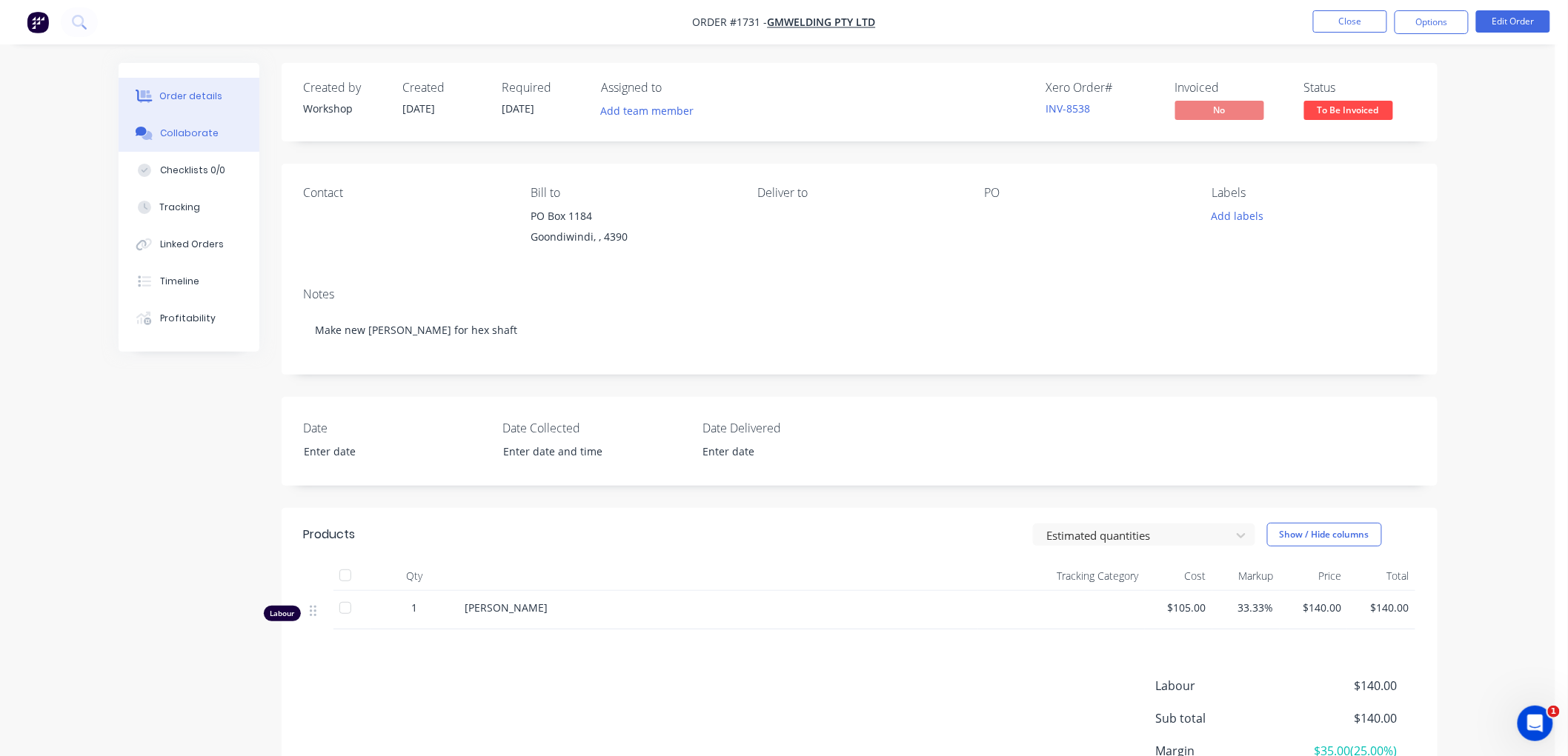
click at [213, 137] on button "Collaborate" at bounding box center [189, 133] width 141 height 37
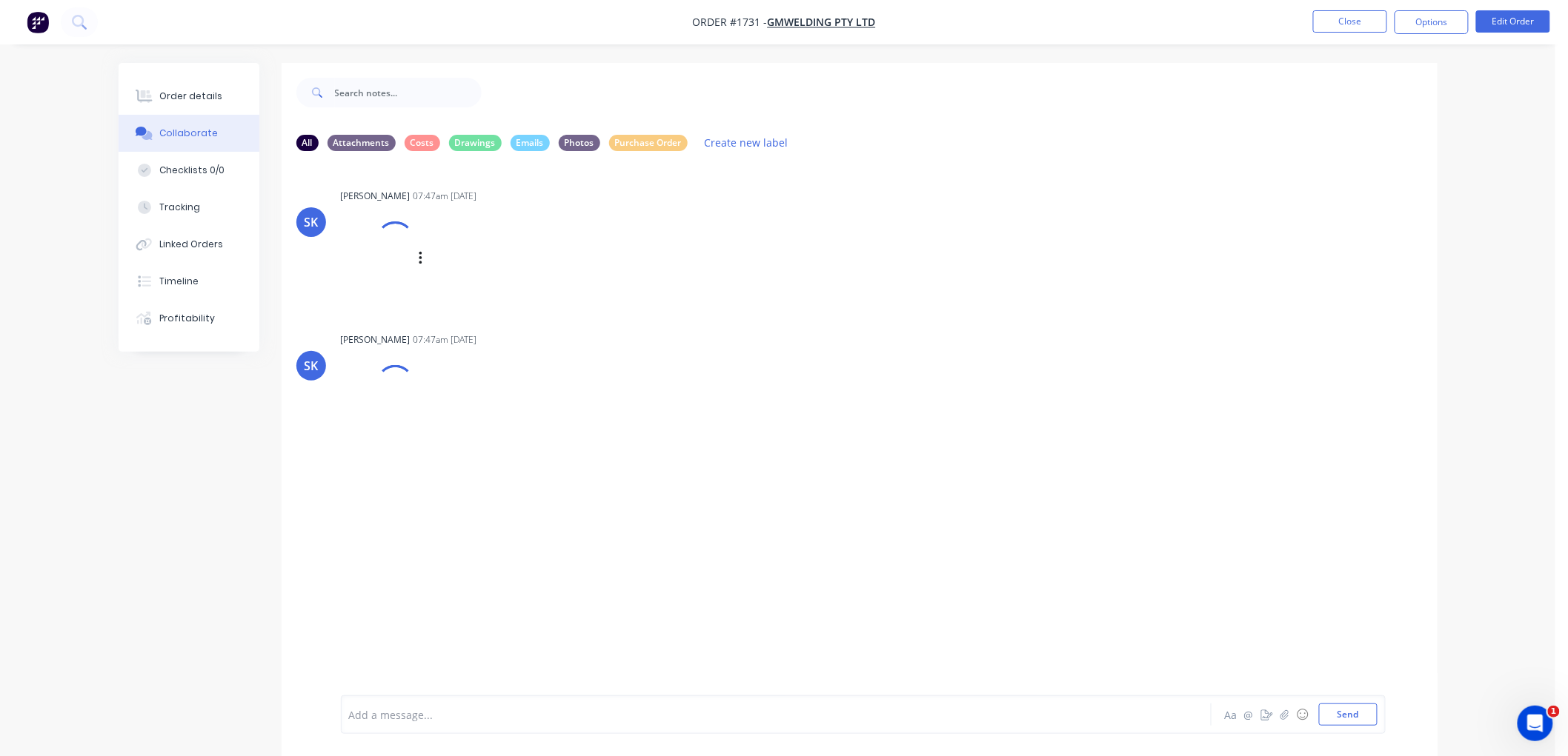
click at [394, 248] on div at bounding box center [394, 240] width 52 height 52
click at [1329, 17] on button "Close" at bounding box center [1350, 21] width 74 height 22
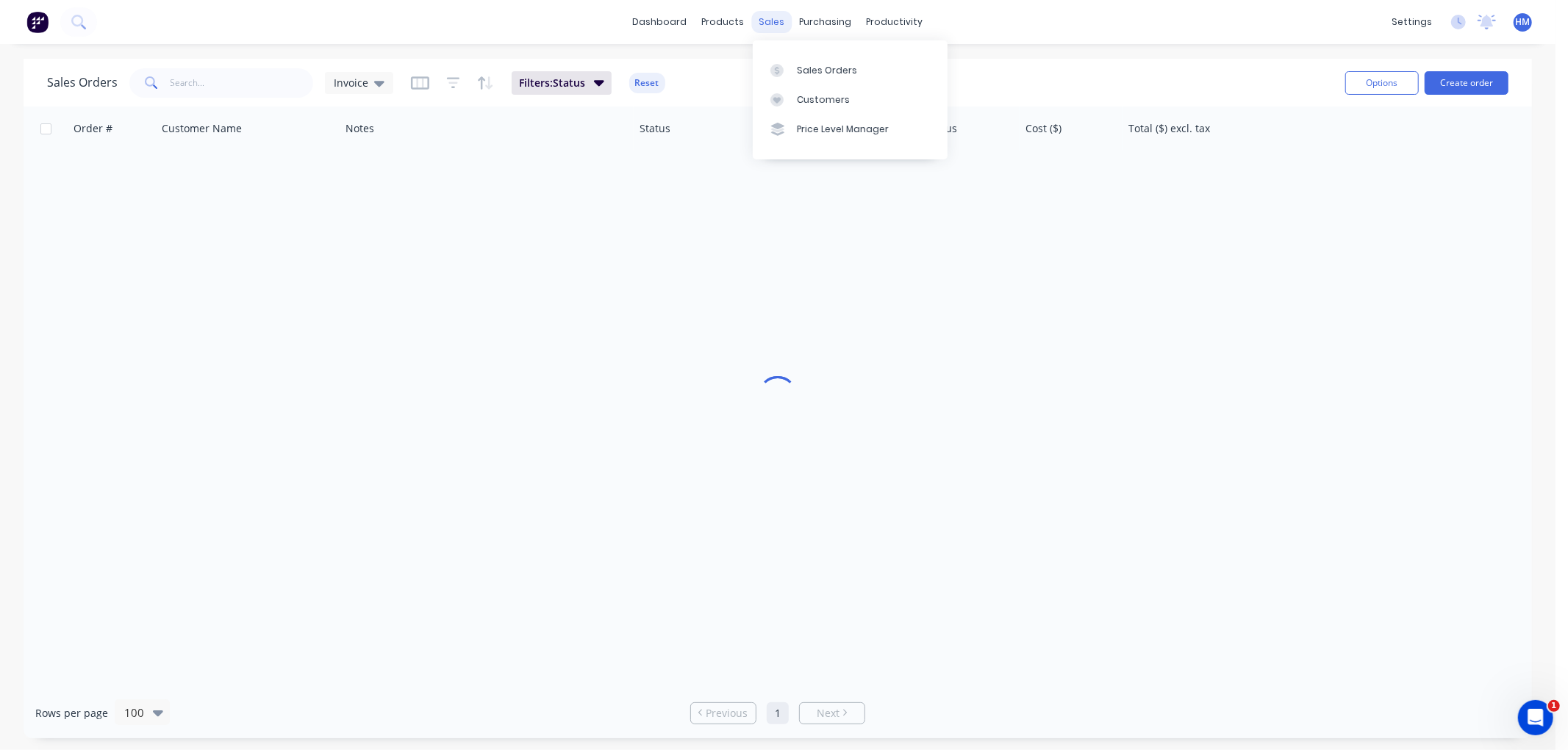
click at [769, 19] on div "sales" at bounding box center [772, 22] width 40 height 22
click at [814, 70] on div "Sales Orders" at bounding box center [827, 70] width 60 height 14
click at [209, 71] on input "text" at bounding box center [242, 83] width 144 height 29
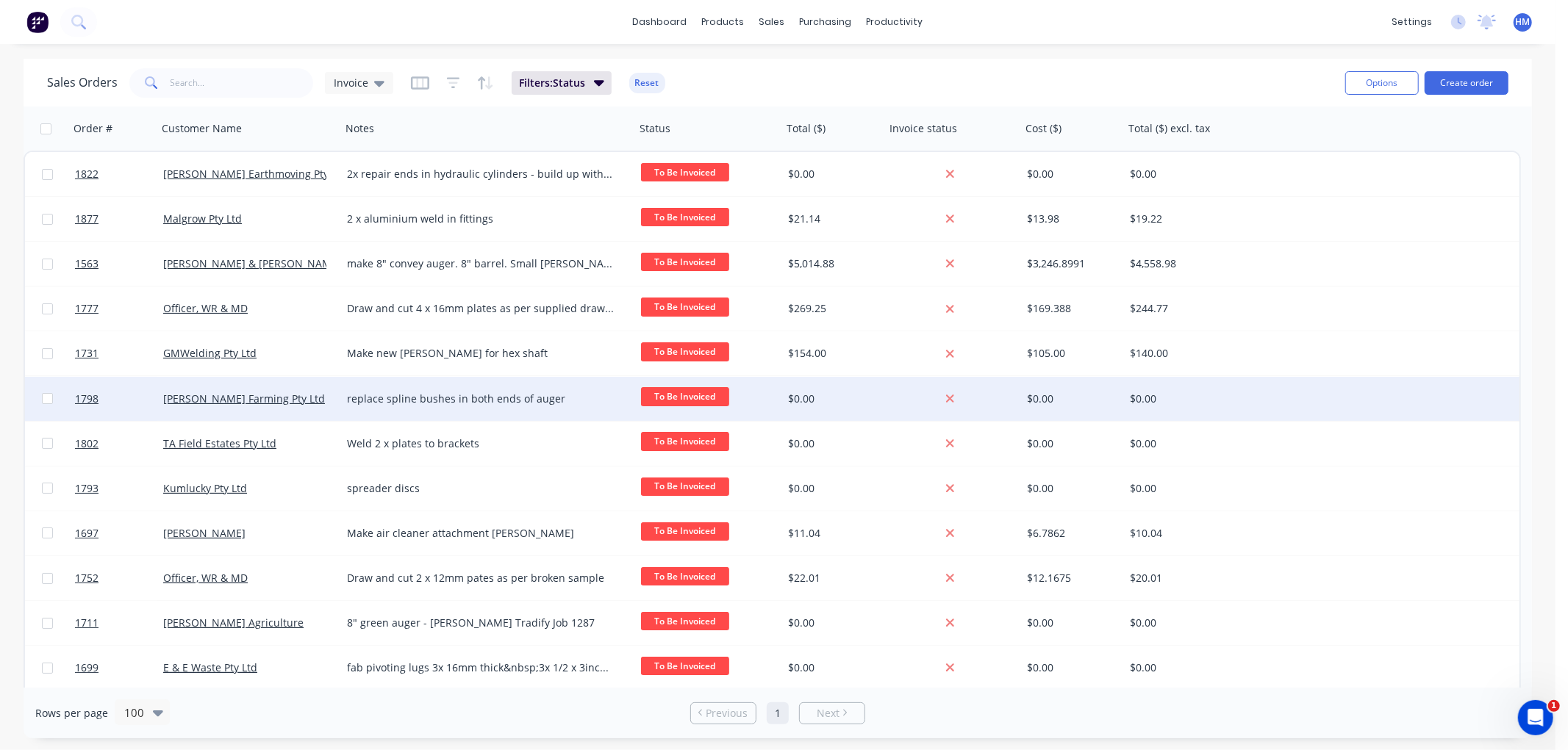
click at [306, 388] on div "[PERSON_NAME] Farming Pty Ltd" at bounding box center [249, 399] width 184 height 44
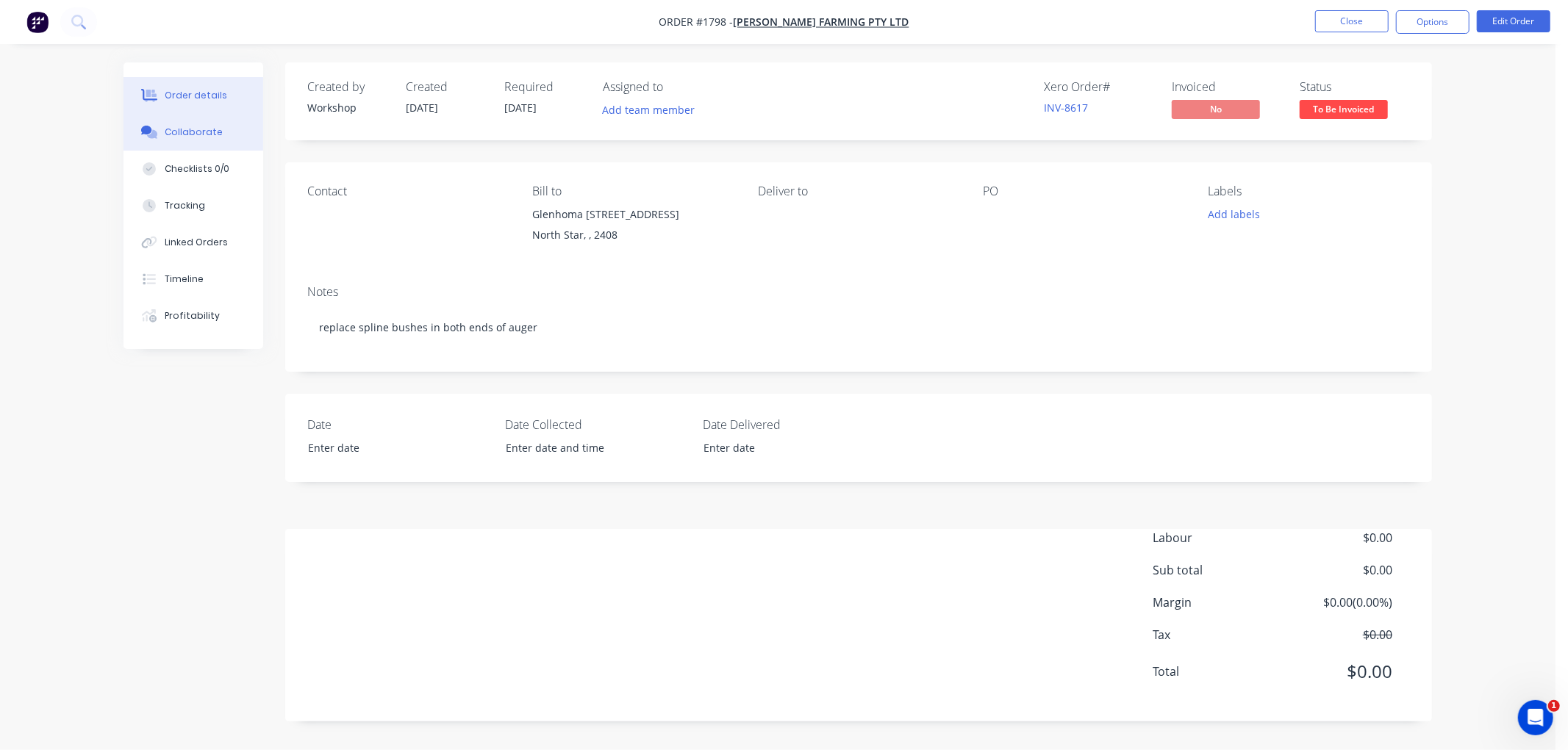
click at [216, 129] on div "Collaborate" at bounding box center [194, 132] width 58 height 14
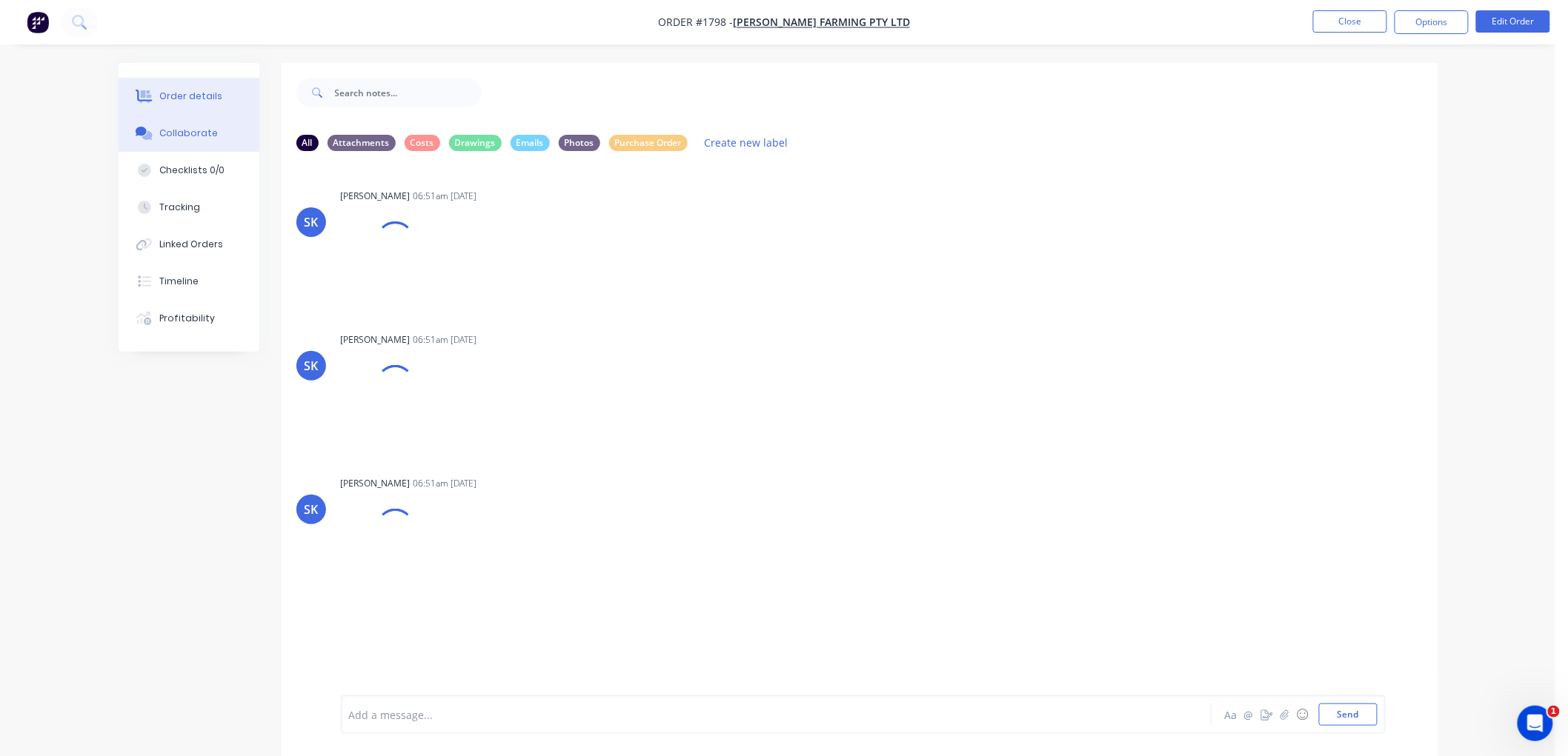
click at [196, 93] on div "Order details" at bounding box center [191, 96] width 63 height 14
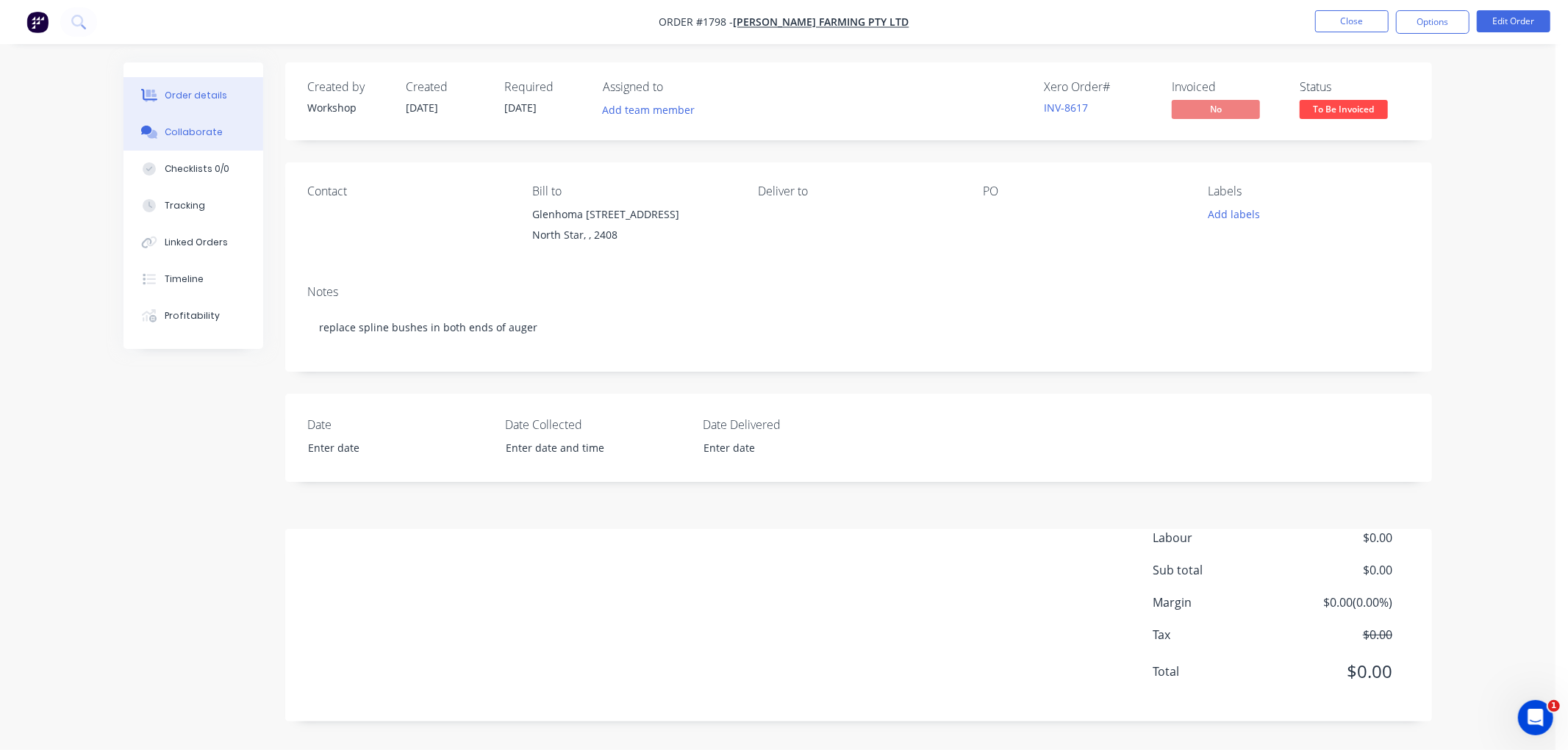
click at [223, 134] on button "Collaborate" at bounding box center [194, 132] width 140 height 36
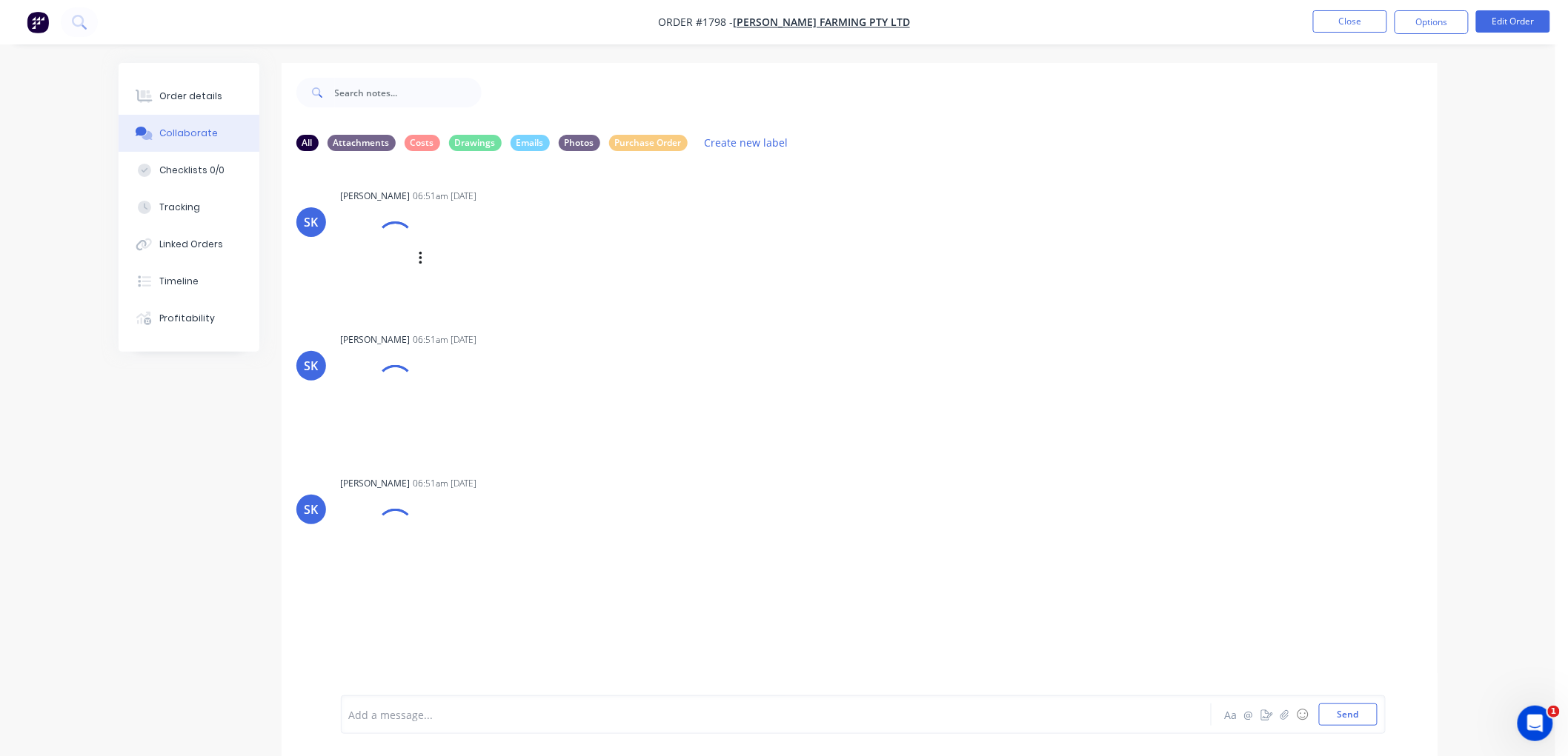
click at [395, 245] on div at bounding box center [394, 240] width 52 height 52
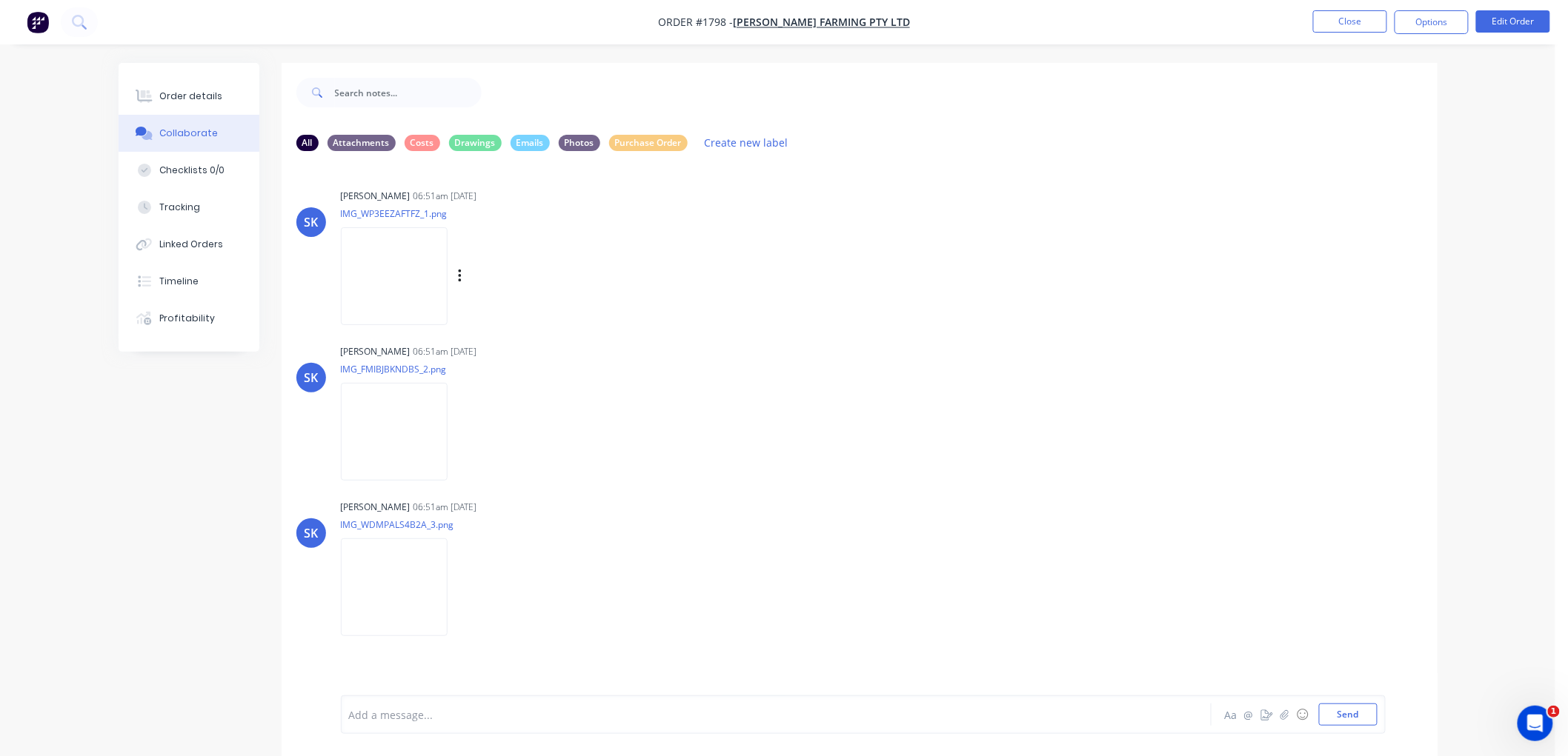
click at [383, 272] on img at bounding box center [394, 276] width 106 height 97
click at [406, 417] on img at bounding box center [394, 432] width 106 height 97
click at [1406, 28] on button "Options" at bounding box center [1431, 22] width 74 height 24
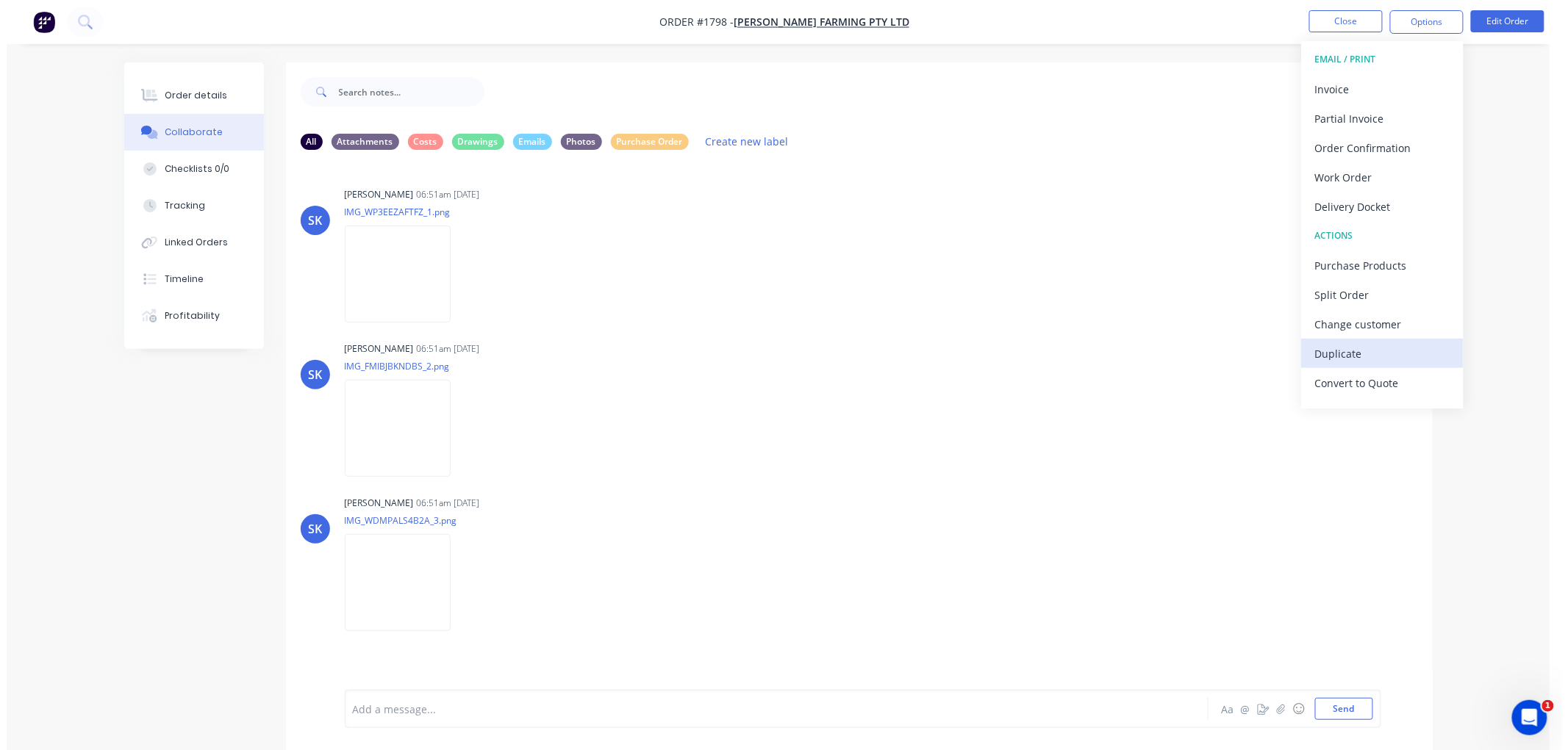
scroll to position [22, 0]
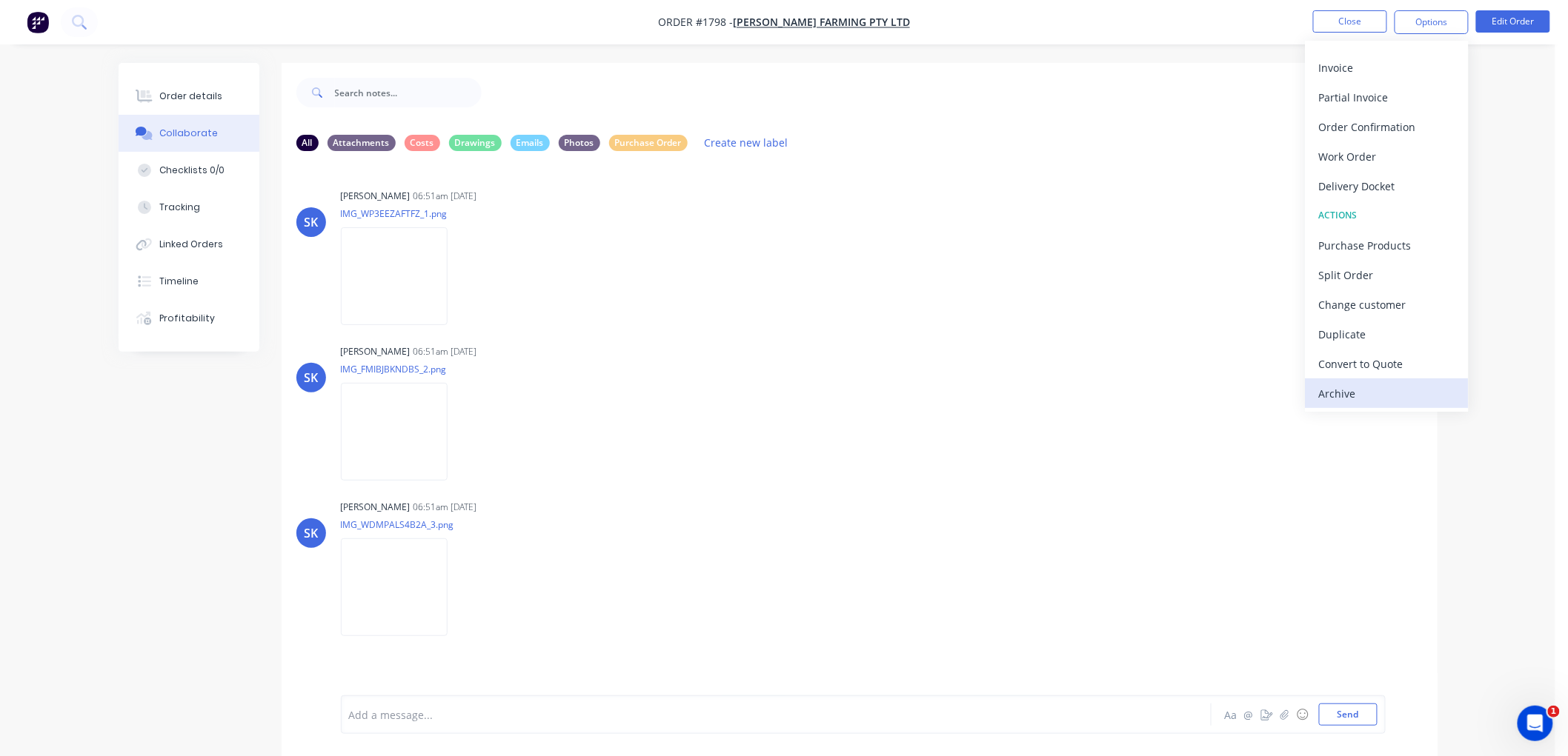
click at [1372, 380] on button "Archive" at bounding box center [1387, 393] width 163 height 29
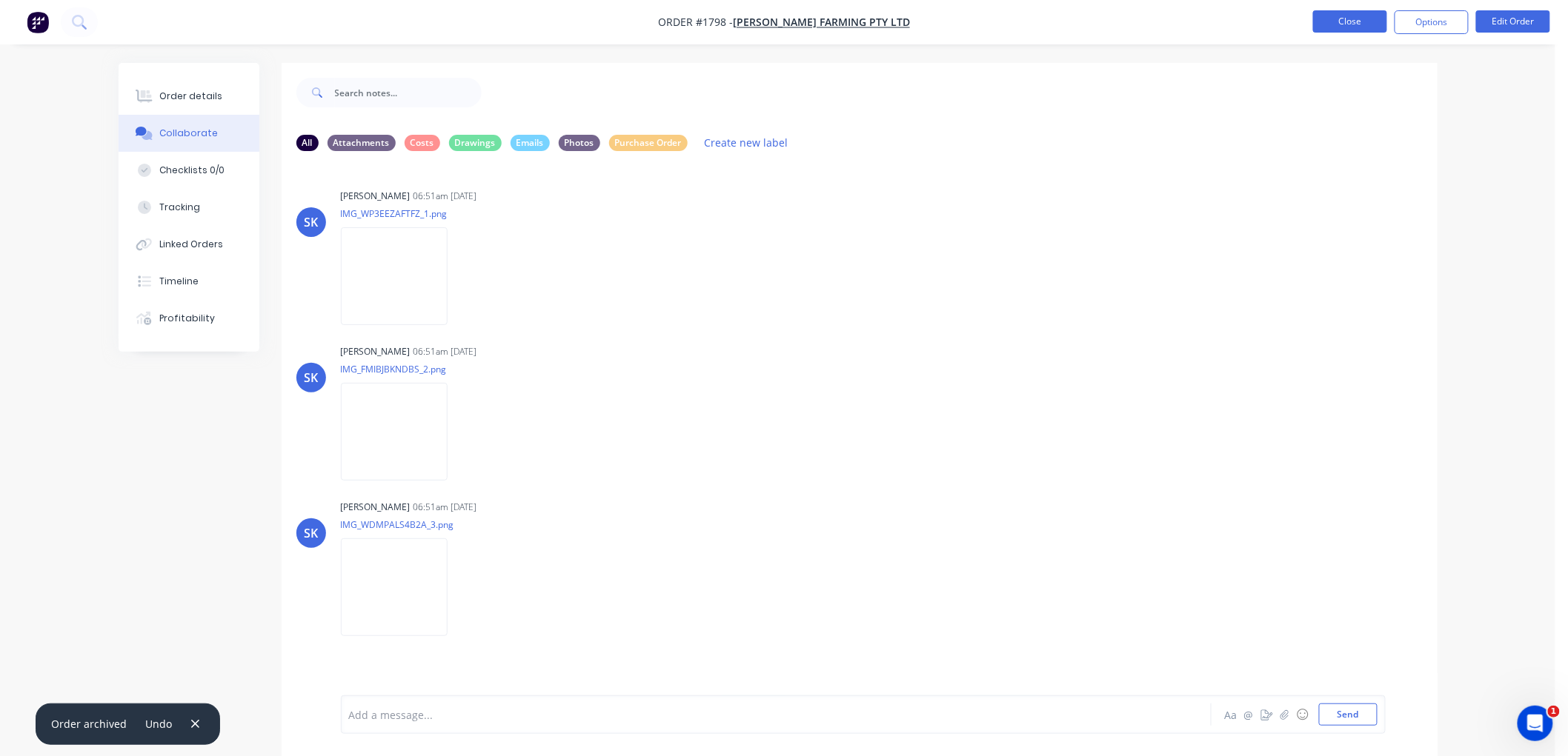
click at [1361, 21] on button "Close" at bounding box center [1350, 21] width 74 height 22
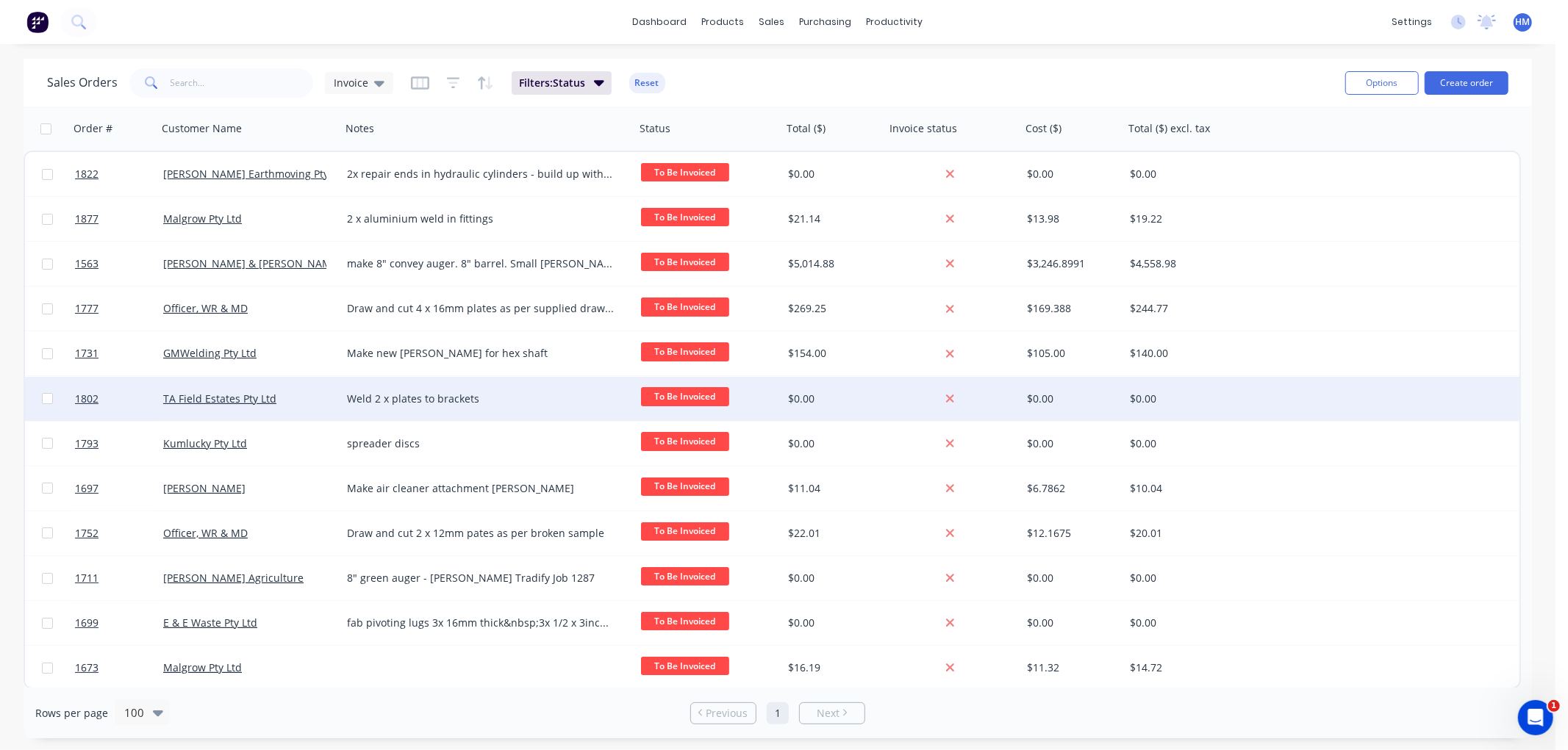
click at [288, 396] on div "TA Field Estates Pty Ltd" at bounding box center [244, 399] width 163 height 15
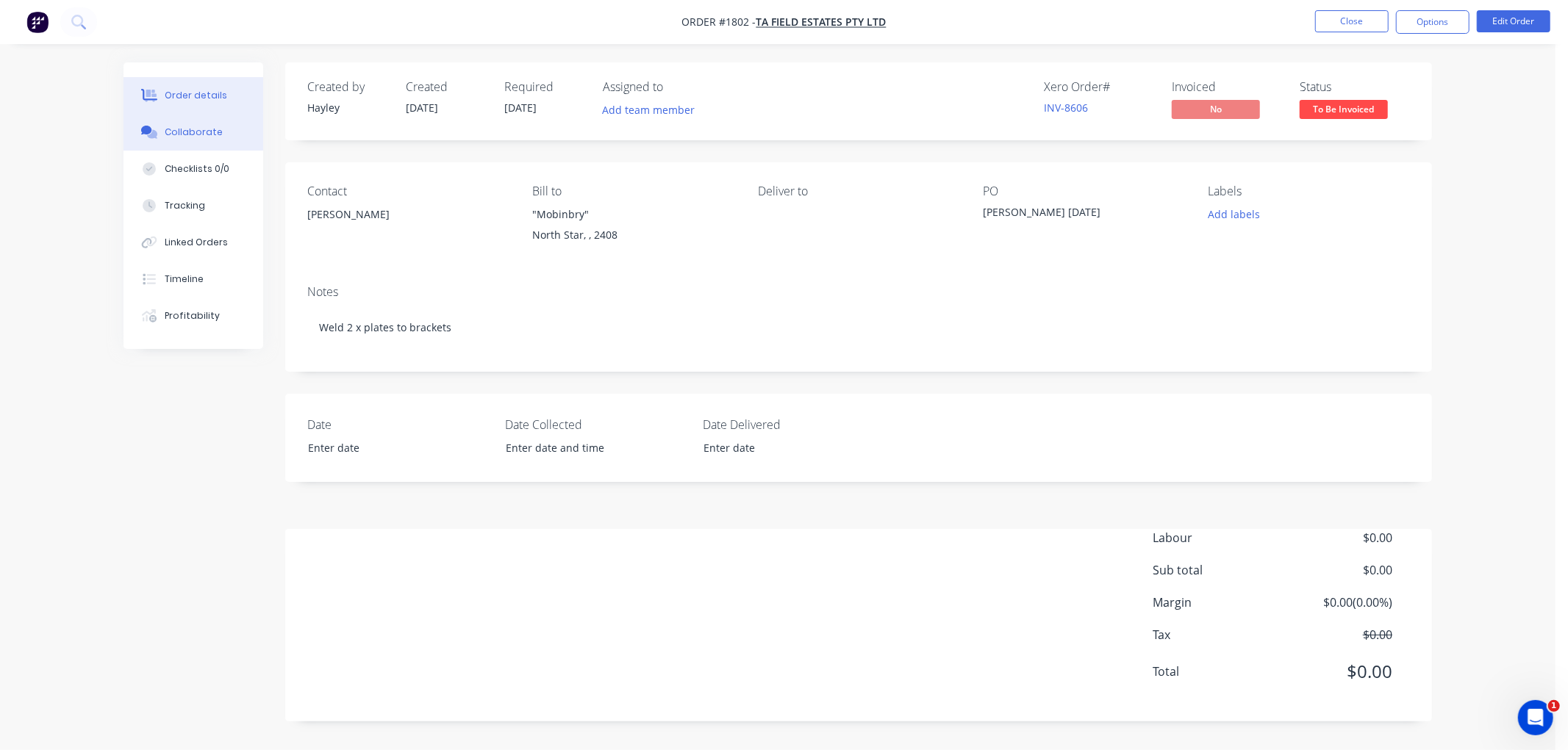
click at [206, 128] on div "Collaborate" at bounding box center [194, 132] width 58 height 14
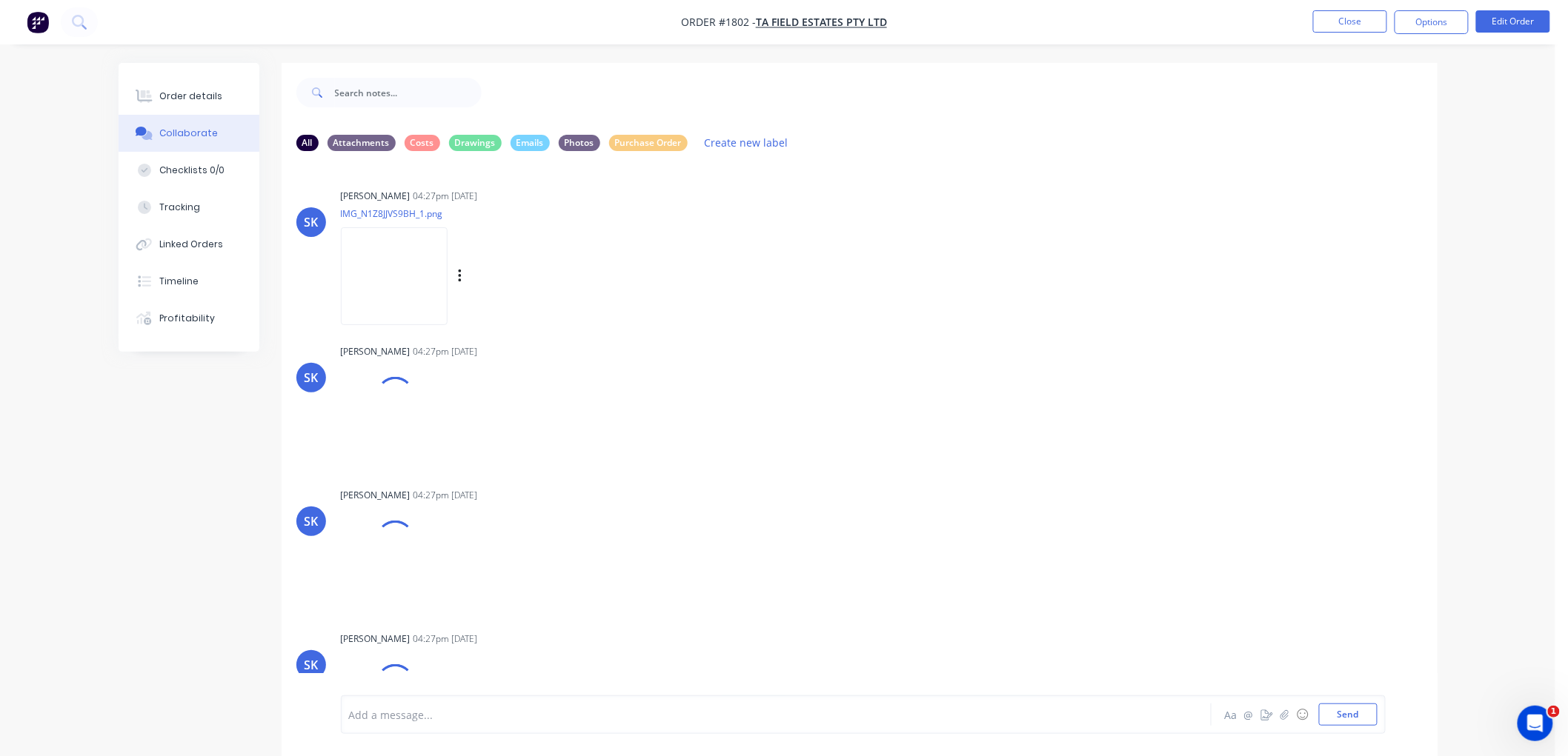
click at [386, 284] on img at bounding box center [394, 276] width 106 height 97
click at [380, 420] on img at bounding box center [394, 432] width 106 height 97
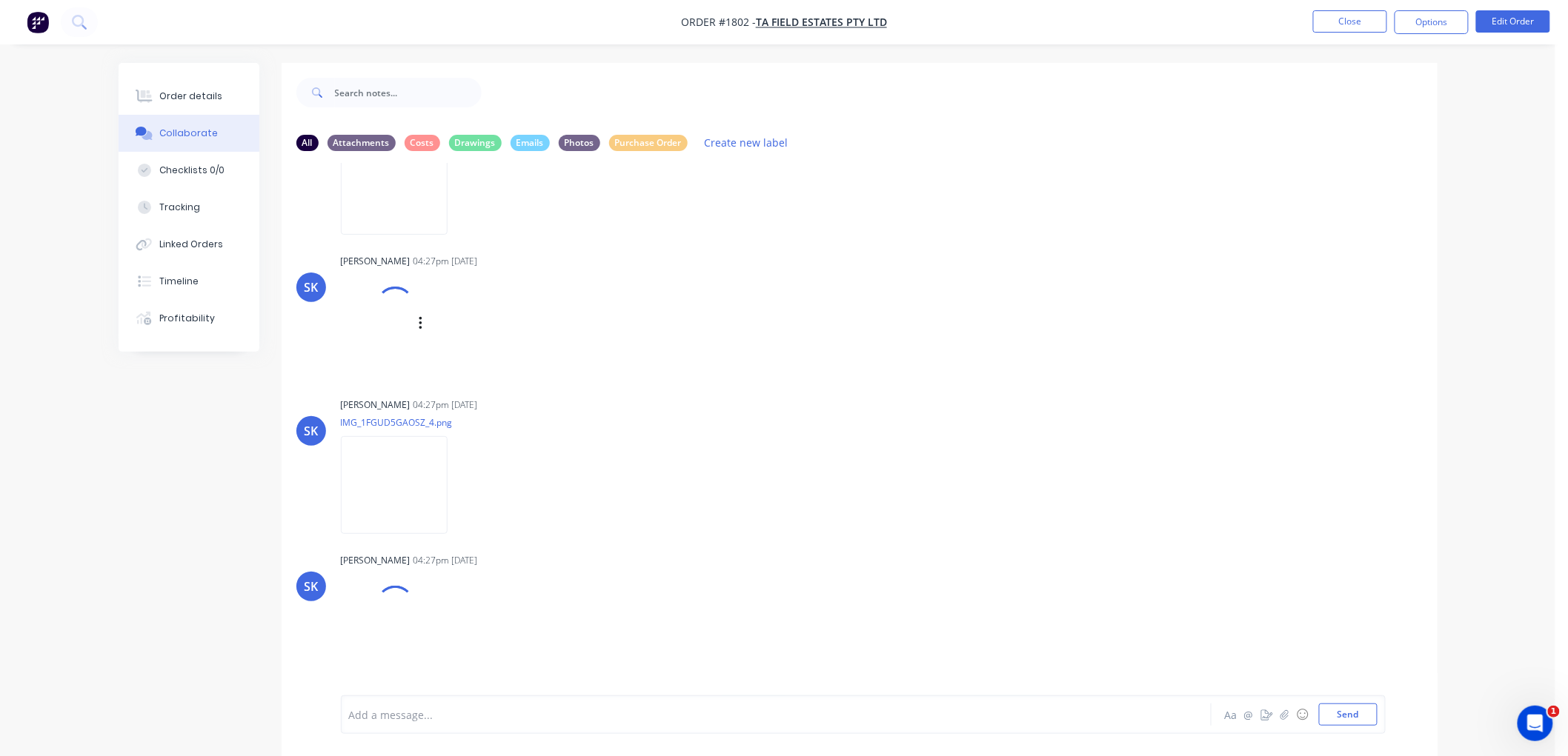
scroll to position [247, 0]
click at [386, 334] on img at bounding box center [394, 340] width 106 height 97
click at [391, 481] on img at bounding box center [394, 496] width 106 height 97
click at [401, 632] on img at bounding box center [394, 652] width 106 height 97
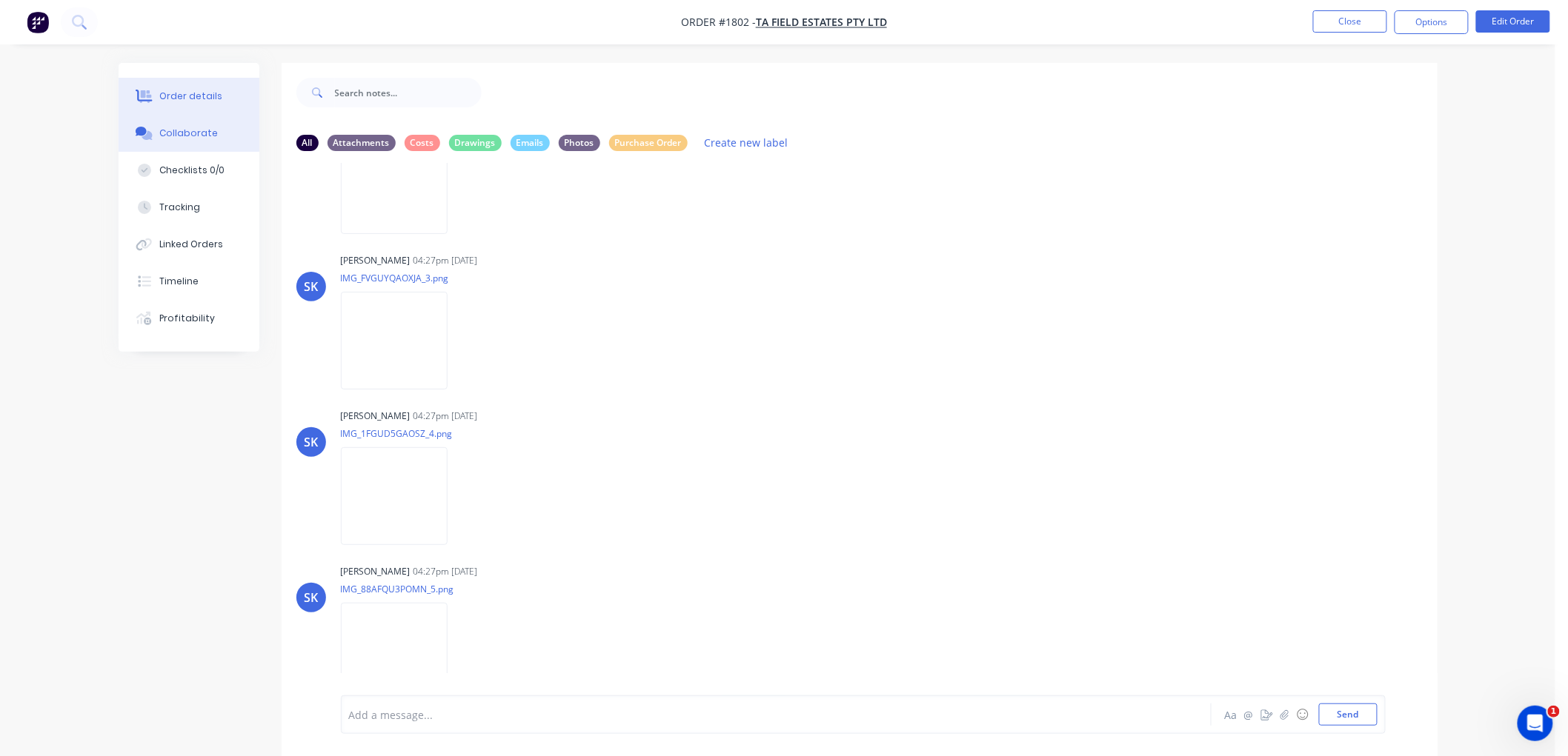
click at [204, 90] on div "Order details" at bounding box center [191, 96] width 63 height 14
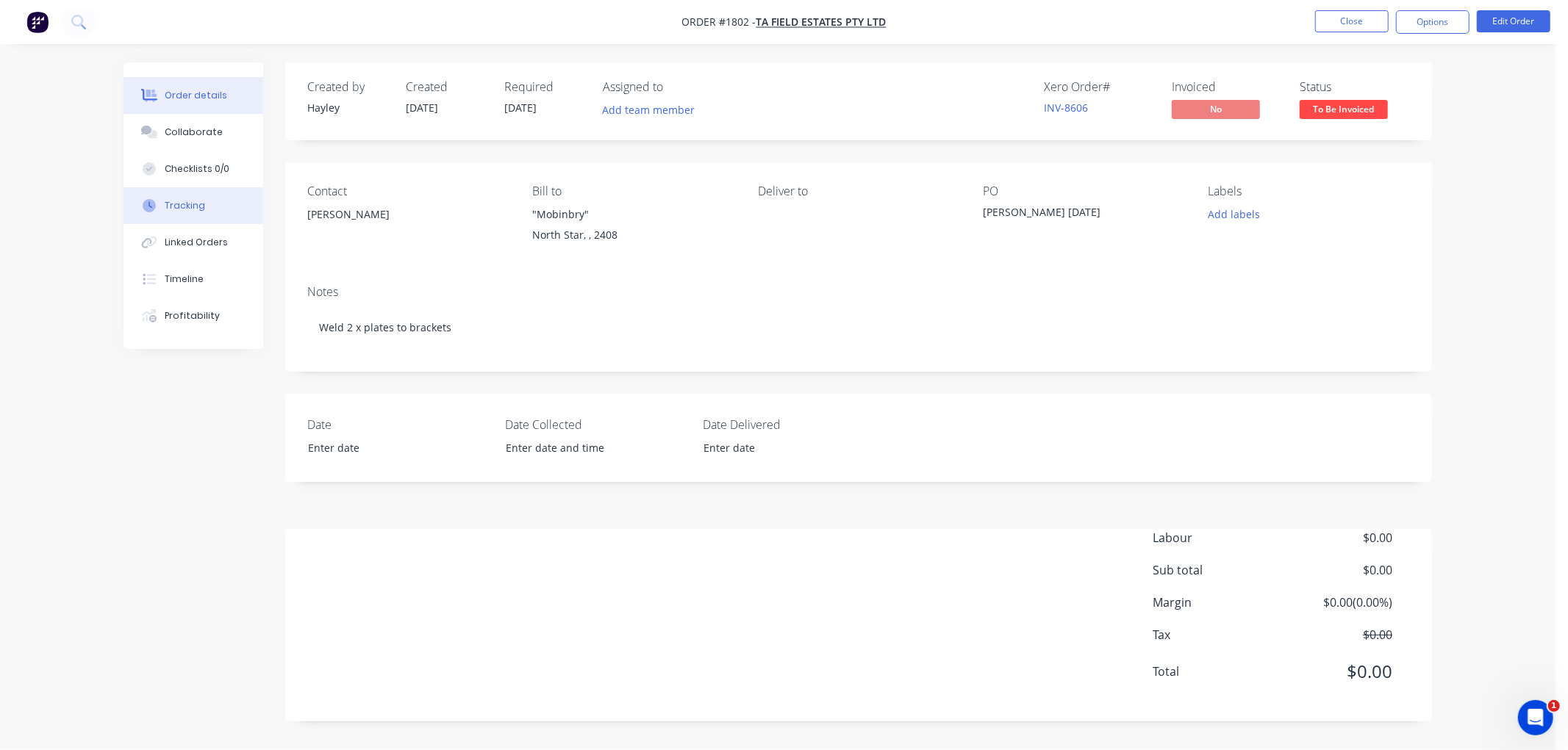
click at [196, 206] on div "Tracking" at bounding box center [185, 205] width 40 height 14
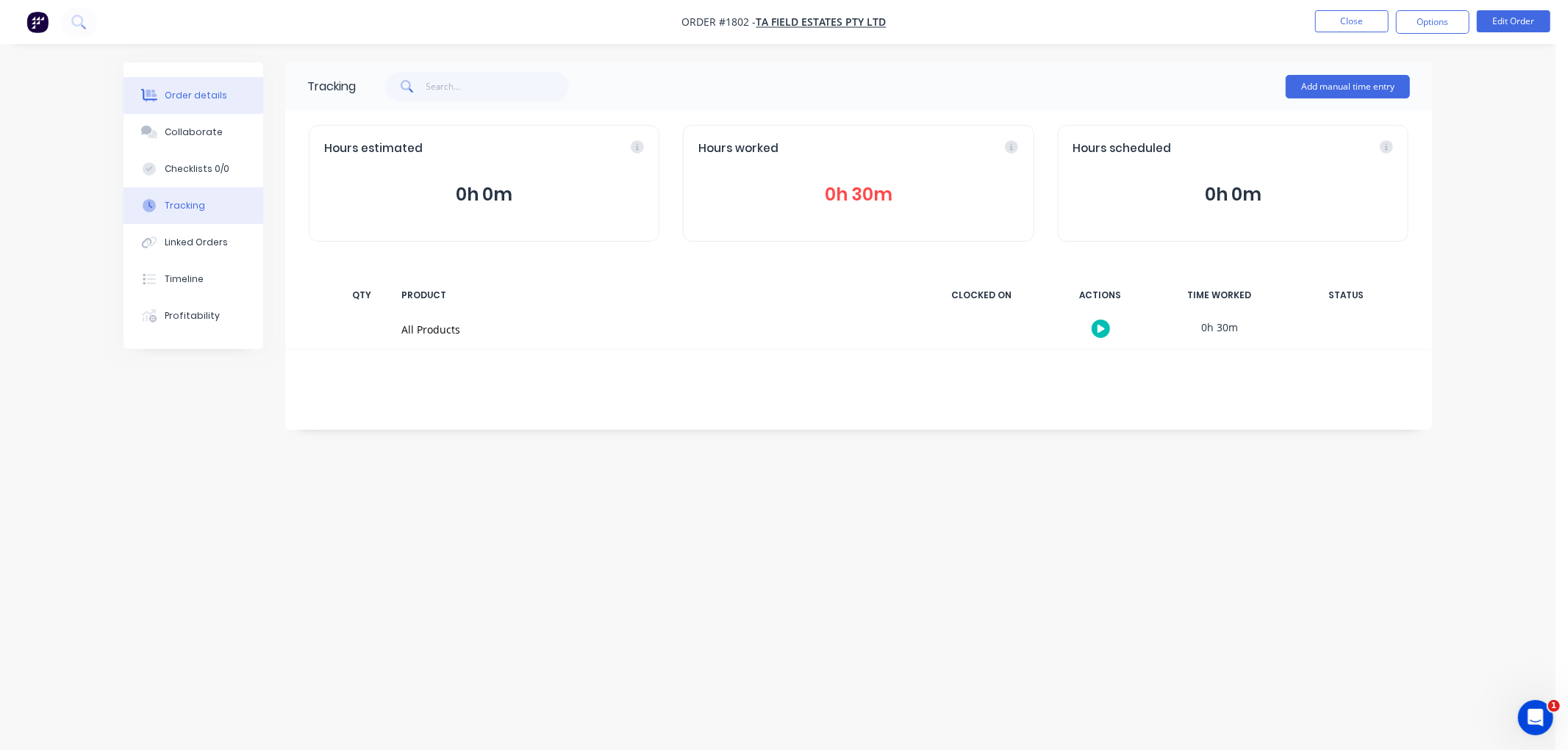
click at [159, 96] on div at bounding box center [149, 95] width 22 height 14
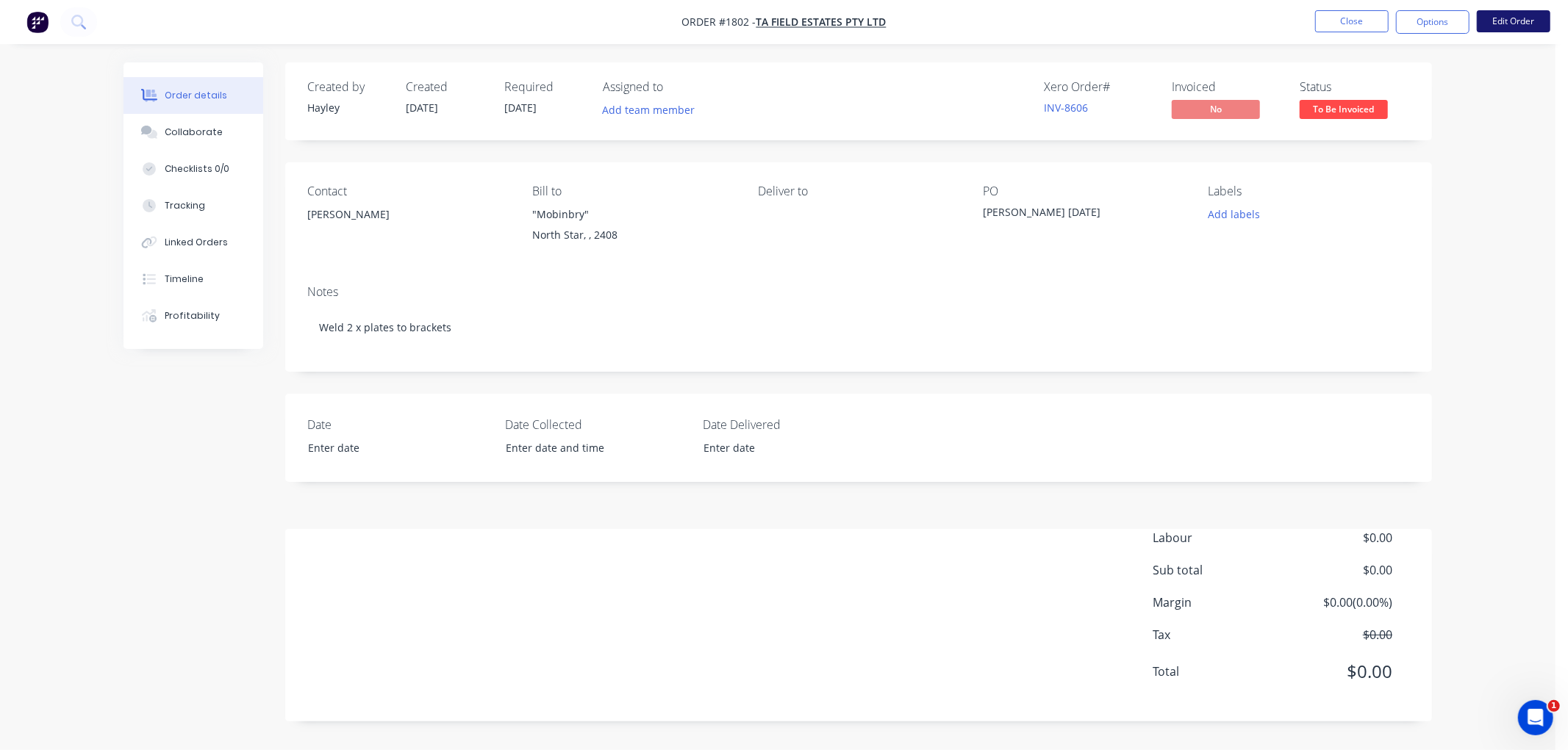
click at [1511, 17] on button "Edit Order" at bounding box center [1513, 21] width 74 height 22
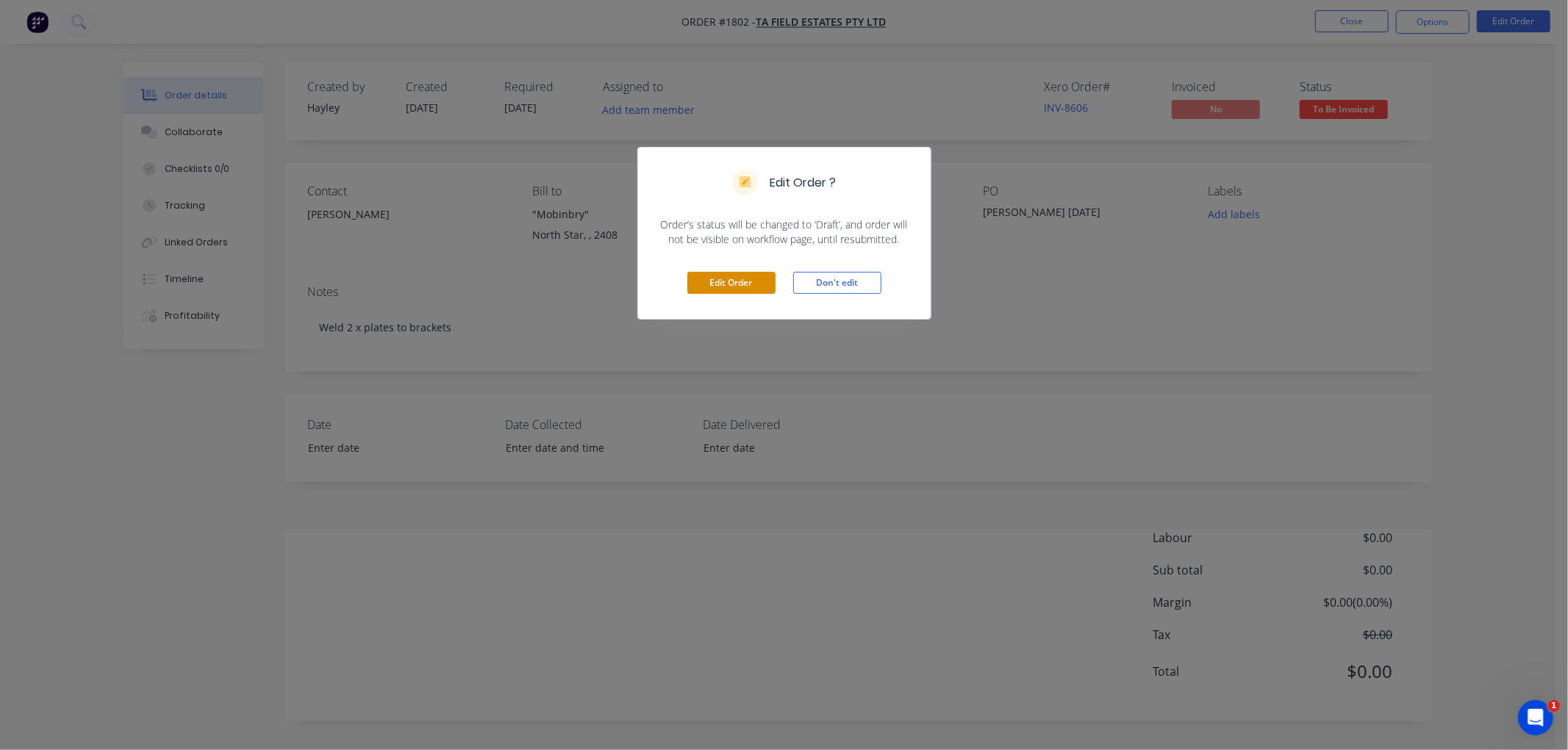
click at [722, 275] on button "Edit Order" at bounding box center [731, 283] width 88 height 22
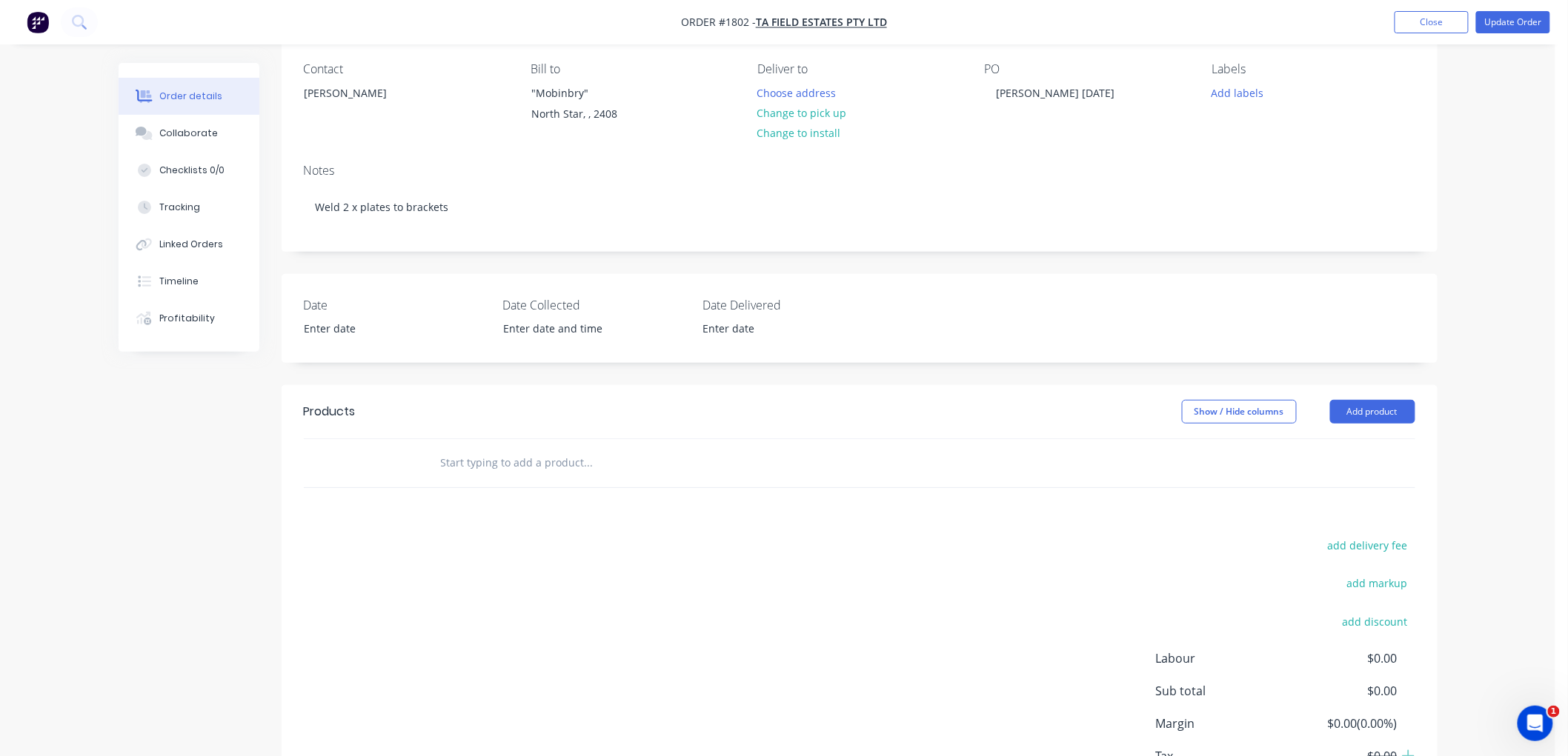
scroll to position [164, 0]
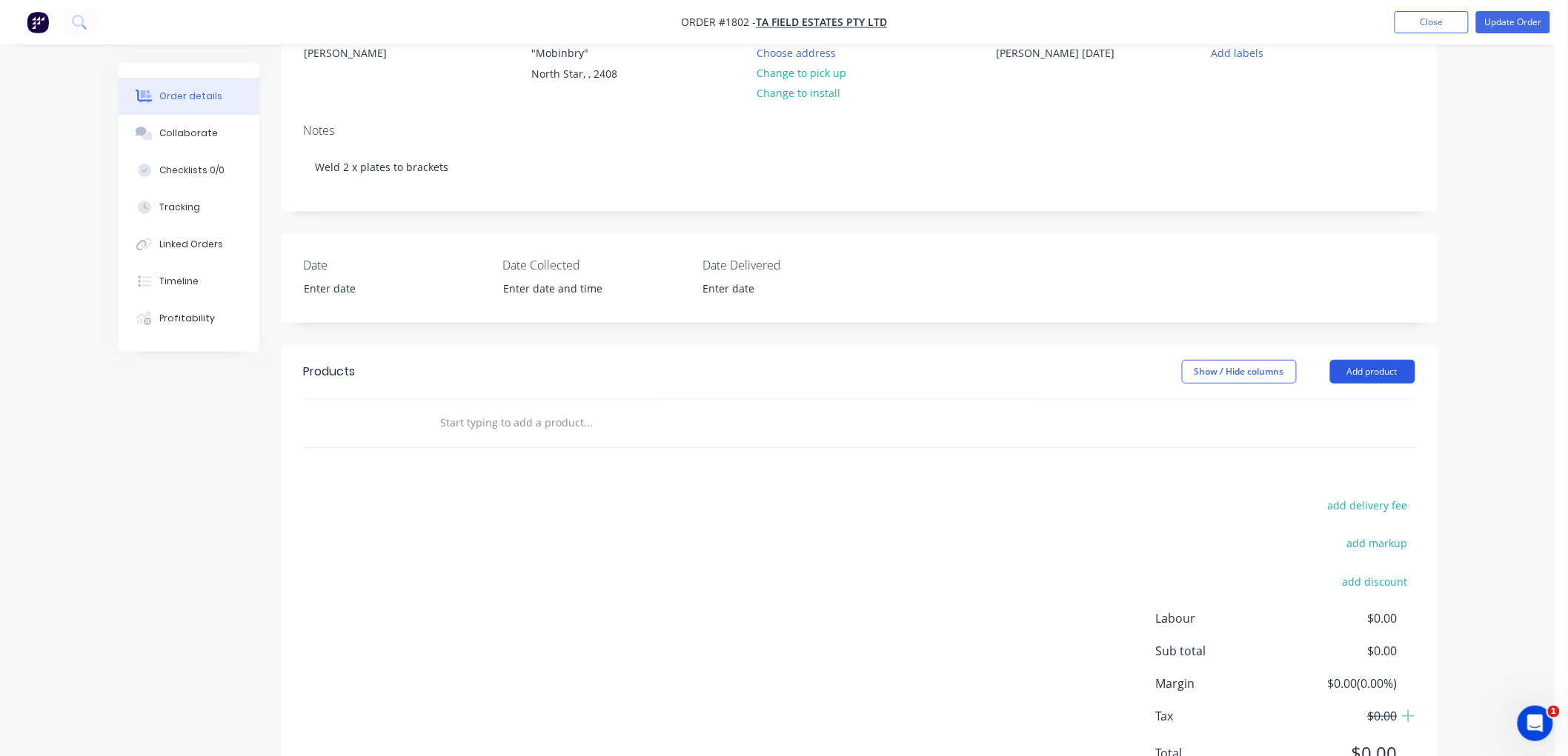
click at [1383, 370] on button "Add product" at bounding box center [1373, 372] width 85 height 24
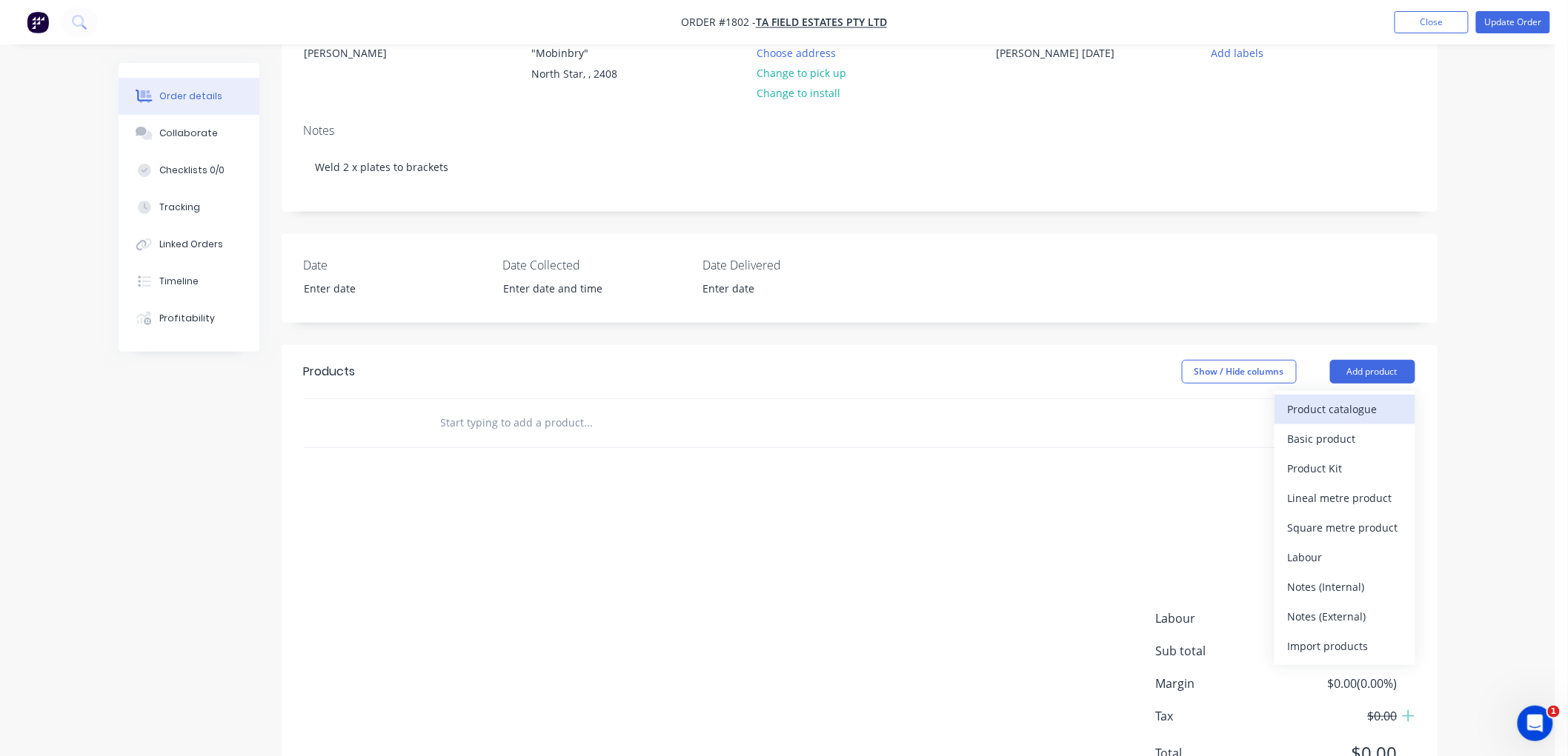
click at [1315, 413] on div "Product catalogue" at bounding box center [1344, 409] width 114 height 21
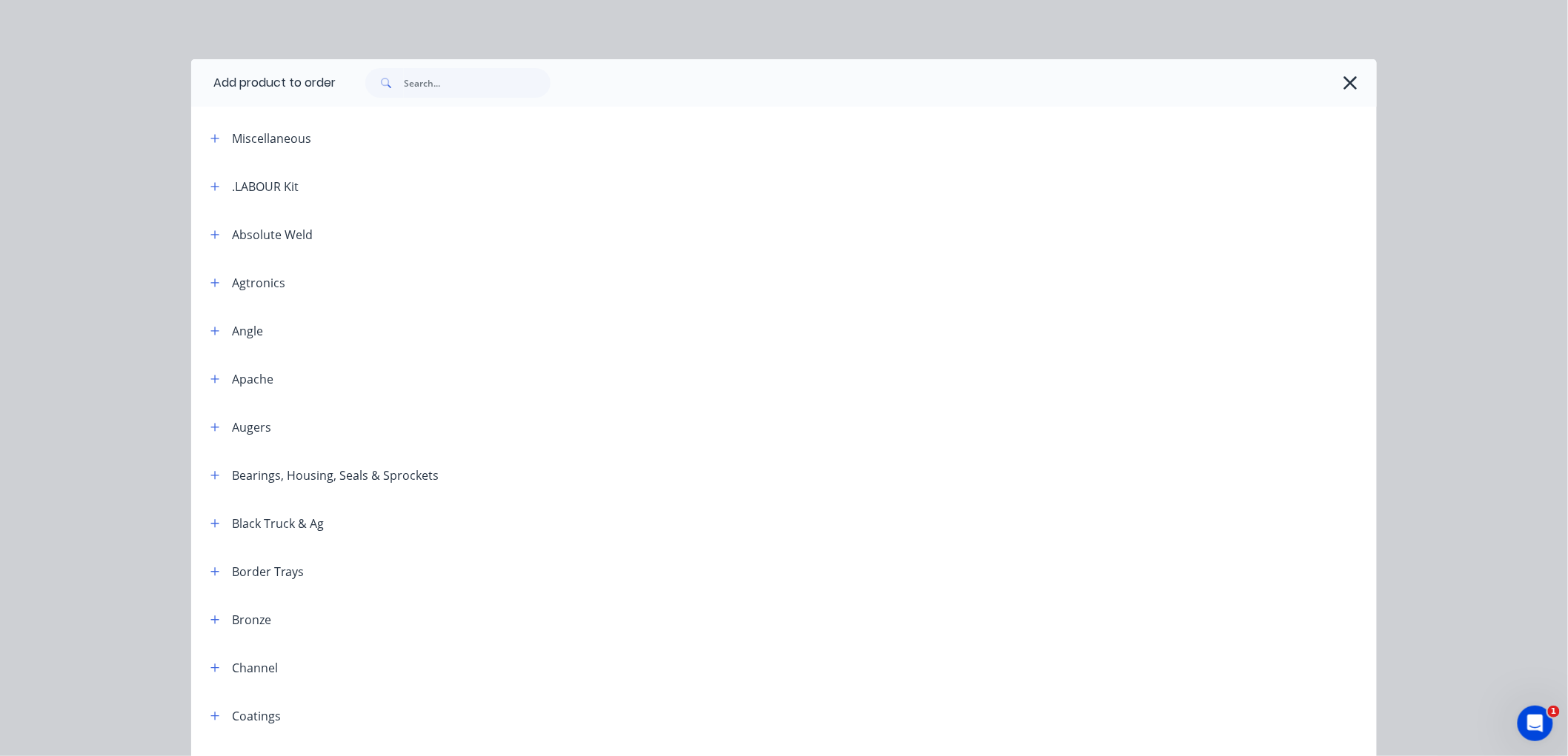
drag, startPoint x: 215, startPoint y: 180, endPoint x: 272, endPoint y: 206, distance: 62.6
click at [223, 181] on div ".LABOUR Kit" at bounding box center [248, 186] width 100 height 18
drag, startPoint x: 211, startPoint y: 185, endPoint x: 248, endPoint y: 208, distance: 43.6
click at [211, 186] on icon "button" at bounding box center [215, 186] width 9 height 10
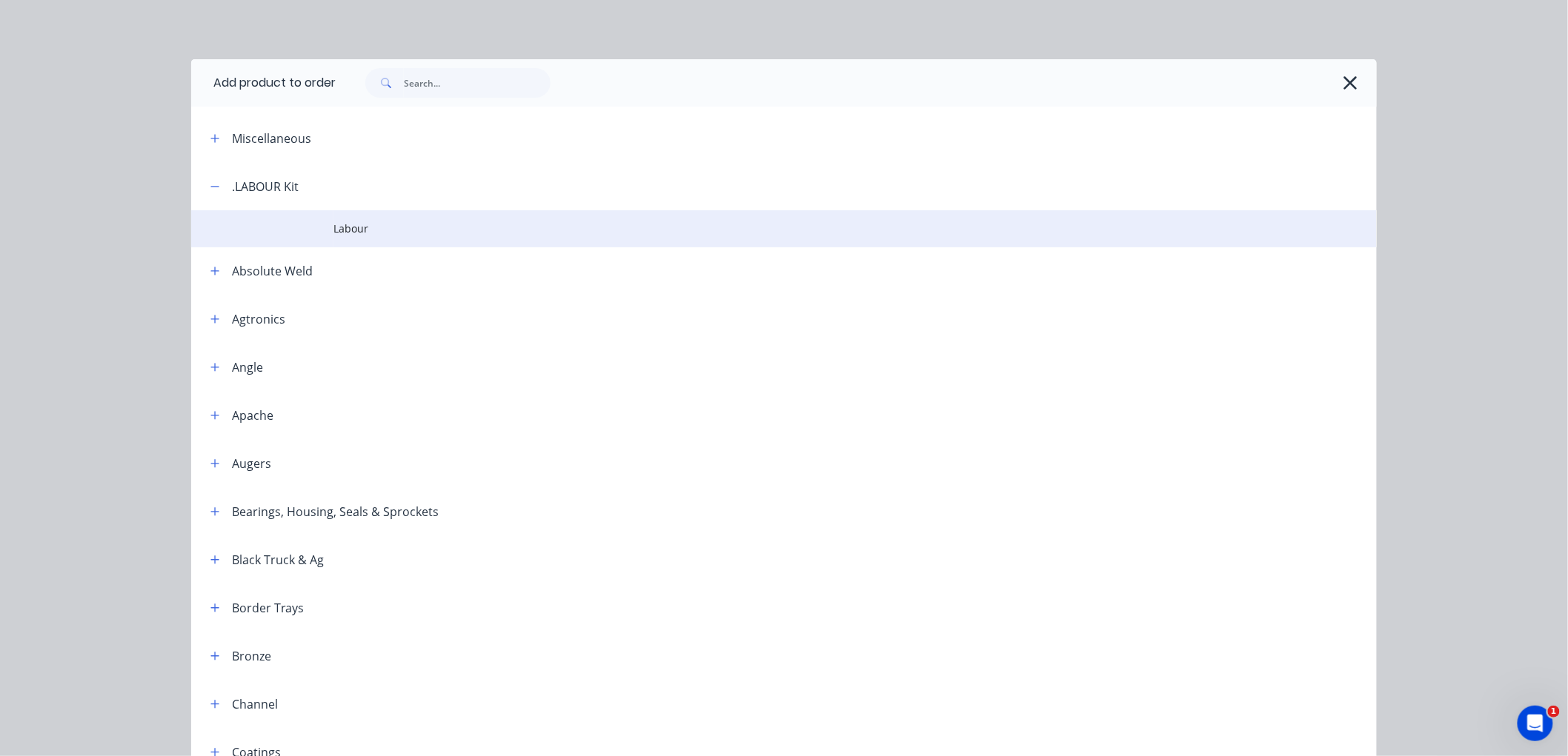
click at [361, 230] on span "Labour" at bounding box center [751, 228] width 834 height 16
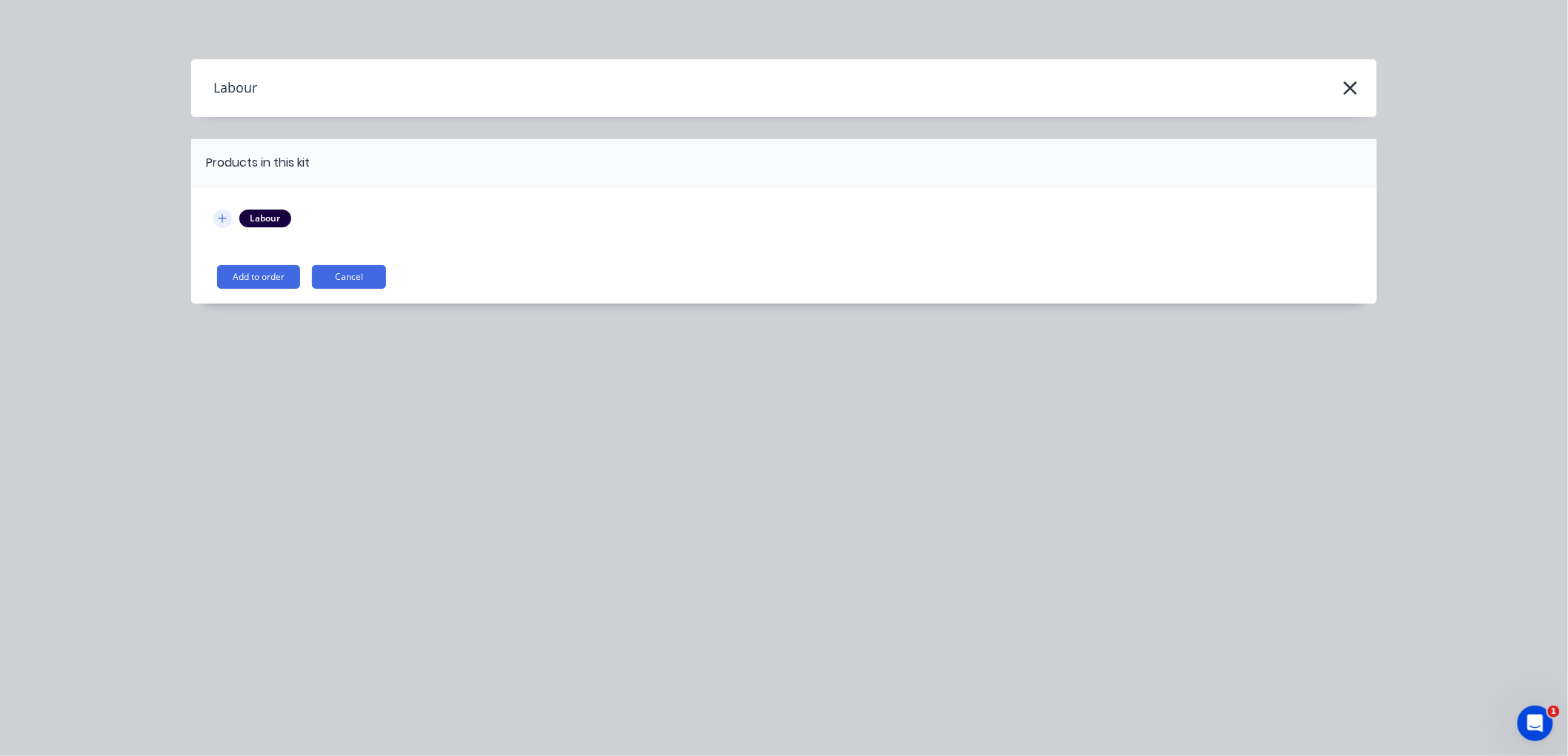
click at [220, 220] on icon "button" at bounding box center [223, 218] width 9 height 10
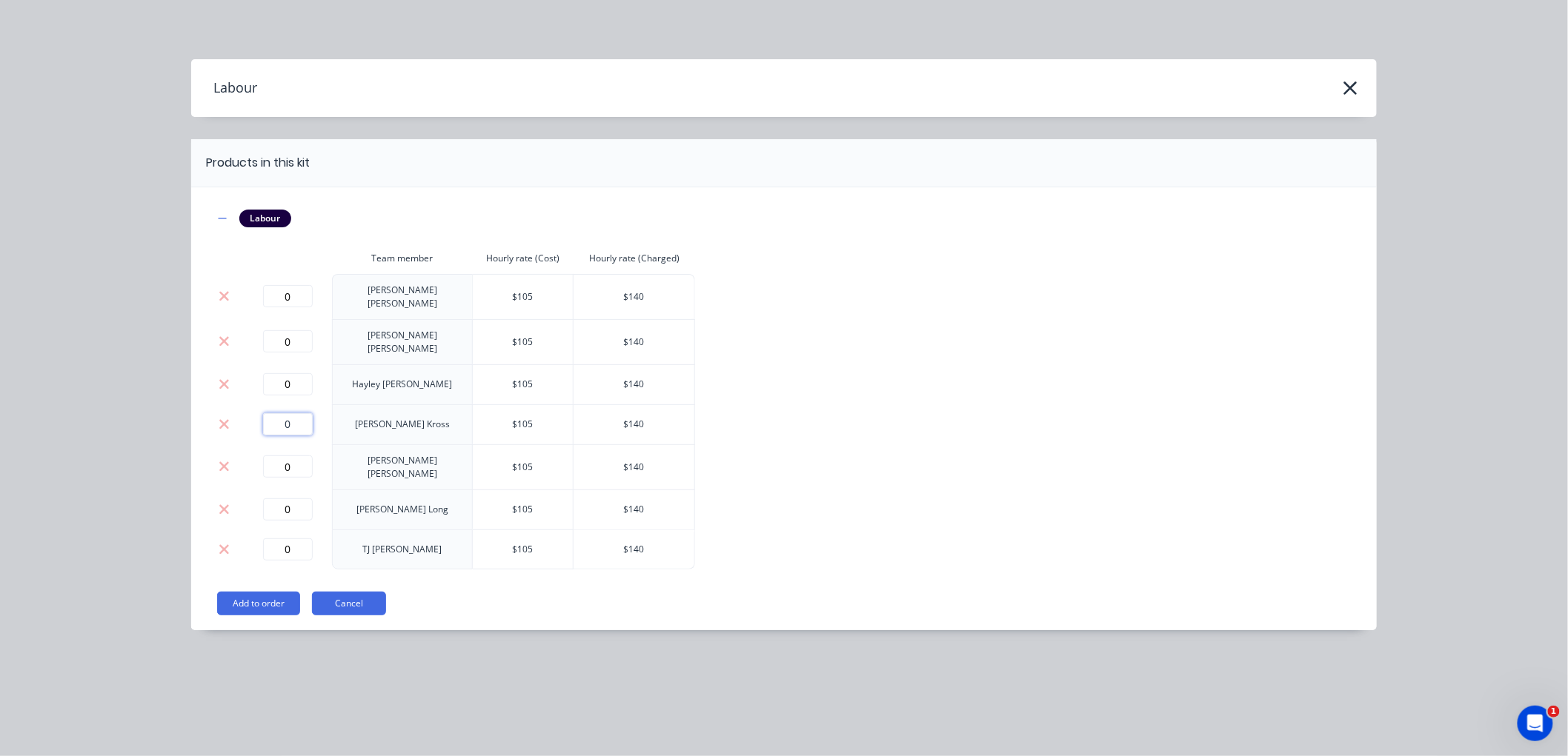
drag, startPoint x: 293, startPoint y: 408, endPoint x: 265, endPoint y: 408, distance: 28.0
click at [265, 413] on input "0" at bounding box center [288, 424] width 50 height 22
type input "0.5"
click at [260, 592] on button "Add to order" at bounding box center [259, 604] width 83 height 24
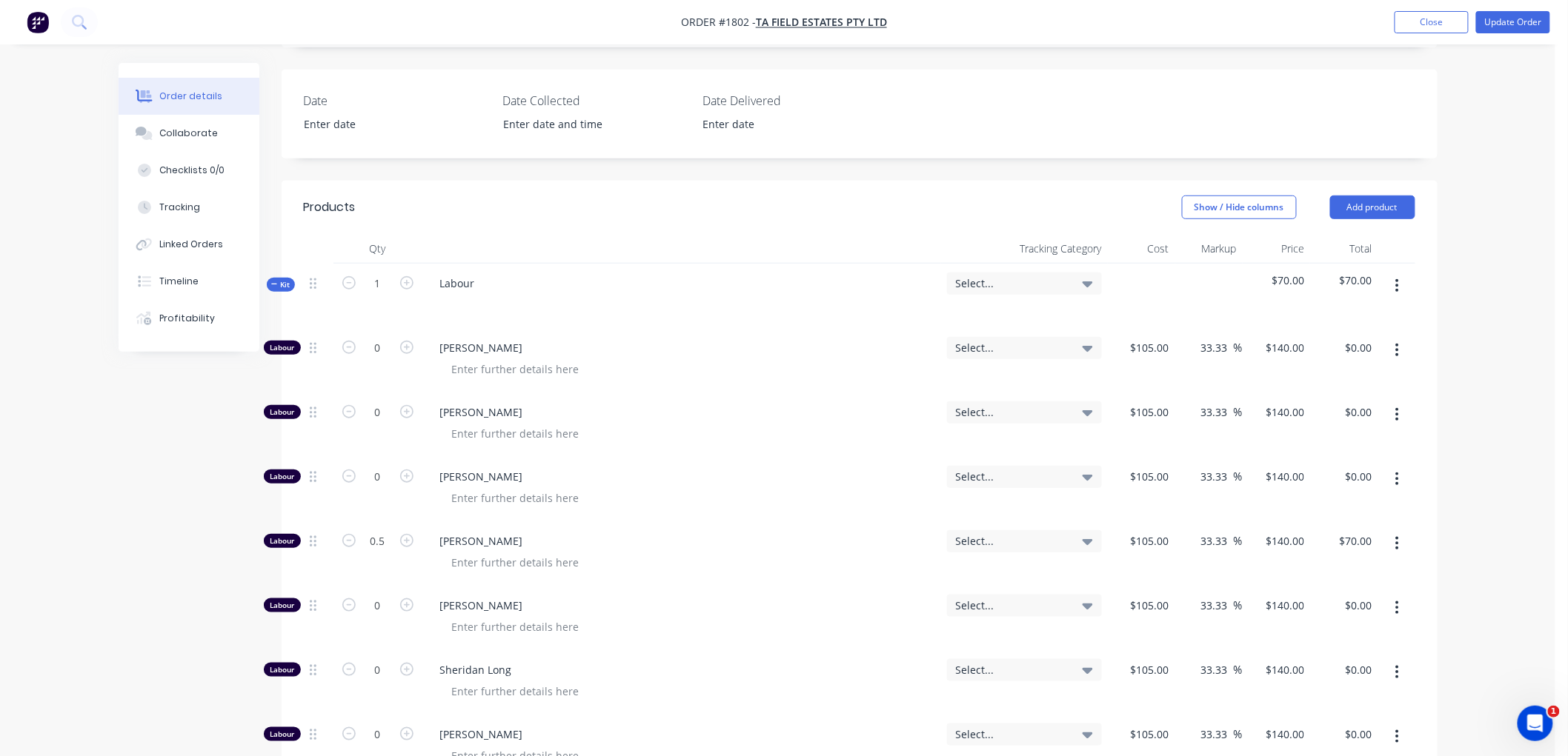
click at [271, 286] on icon "button" at bounding box center [274, 284] width 6 height 7
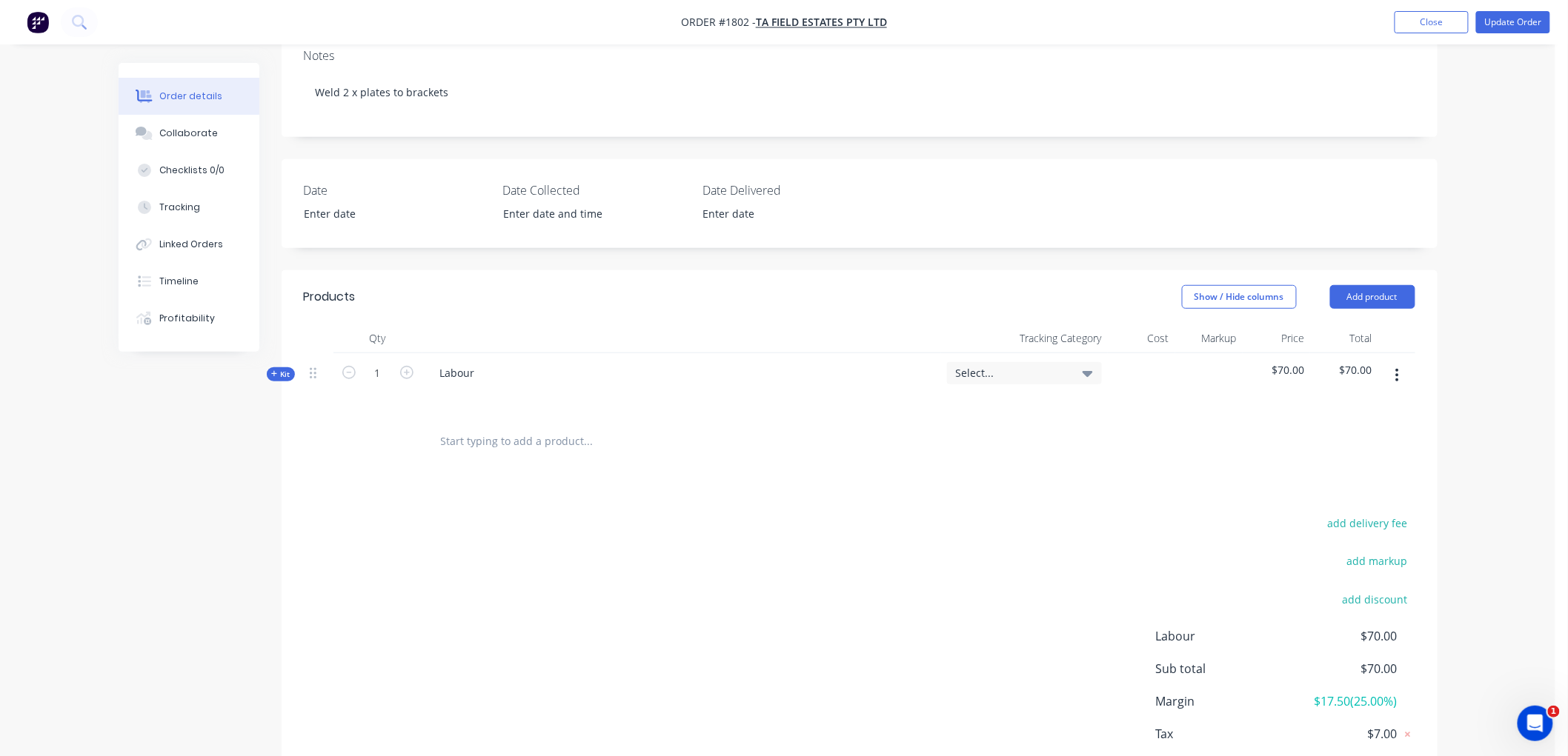
scroll to position [245, 0]
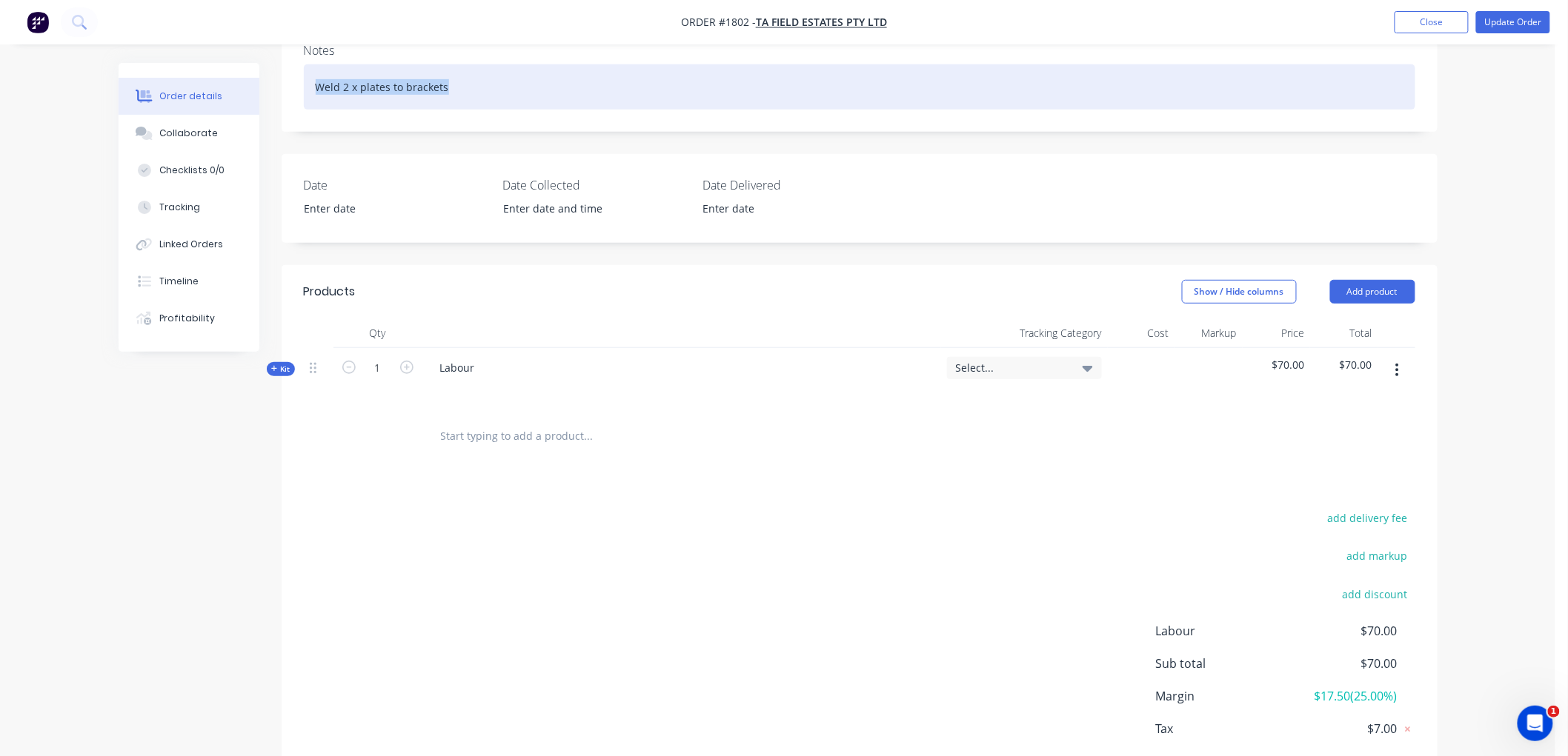
drag, startPoint x: 468, startPoint y: 89, endPoint x: 250, endPoint y: 84, distance: 218.1
click at [250, 84] on div "Order details Collaborate Checklists 0/0 Tracking Linked Orders Timeline Profit…" at bounding box center [778, 328] width 1349 height 1020
copy div "Weld 2 x plates to brackets"
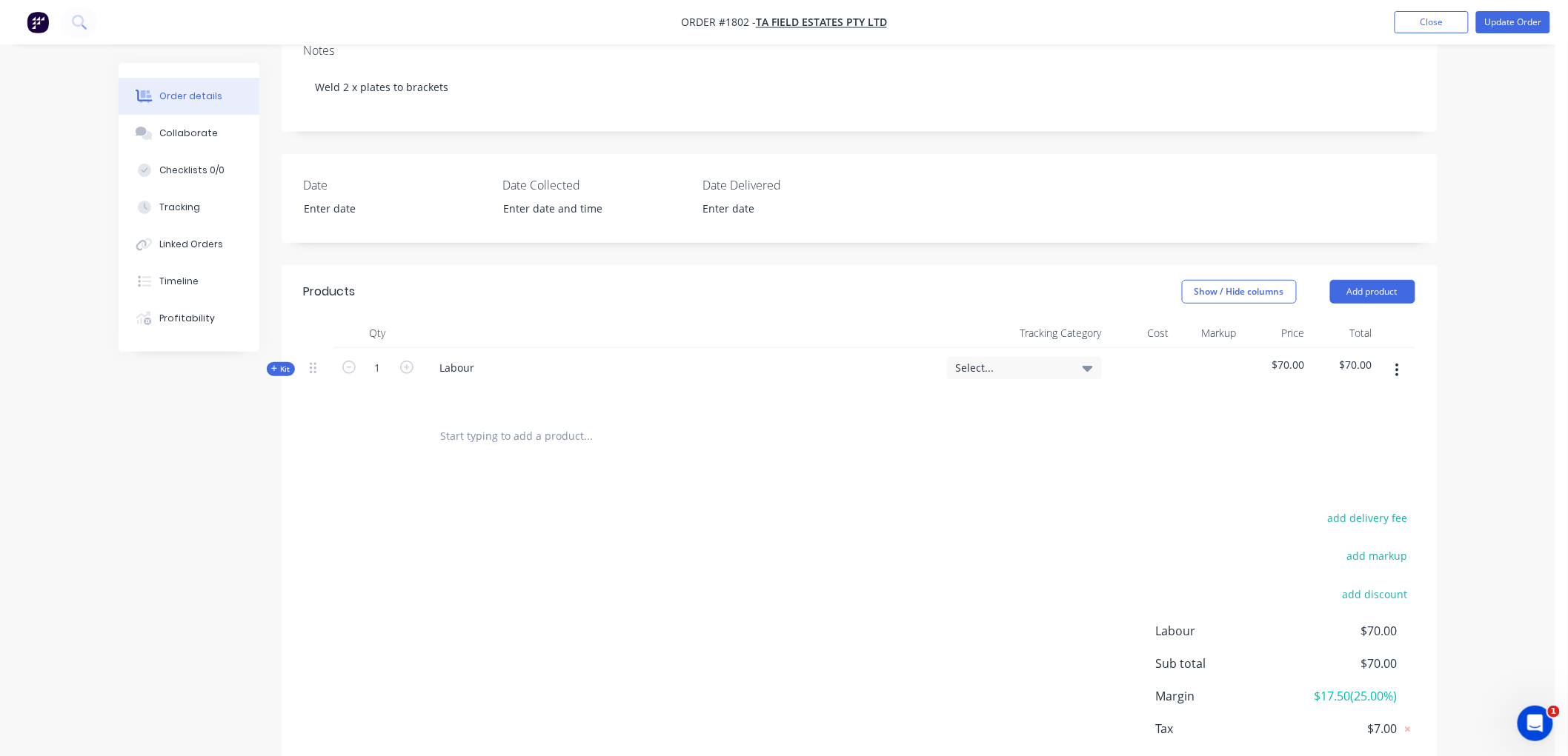
click at [491, 365] on div "Labour" at bounding box center [682, 380] width 519 height 64
click at [479, 370] on div "Labour" at bounding box center [458, 367] width 59 height 21
click at [519, 450] on input "text" at bounding box center [588, 436] width 296 height 29
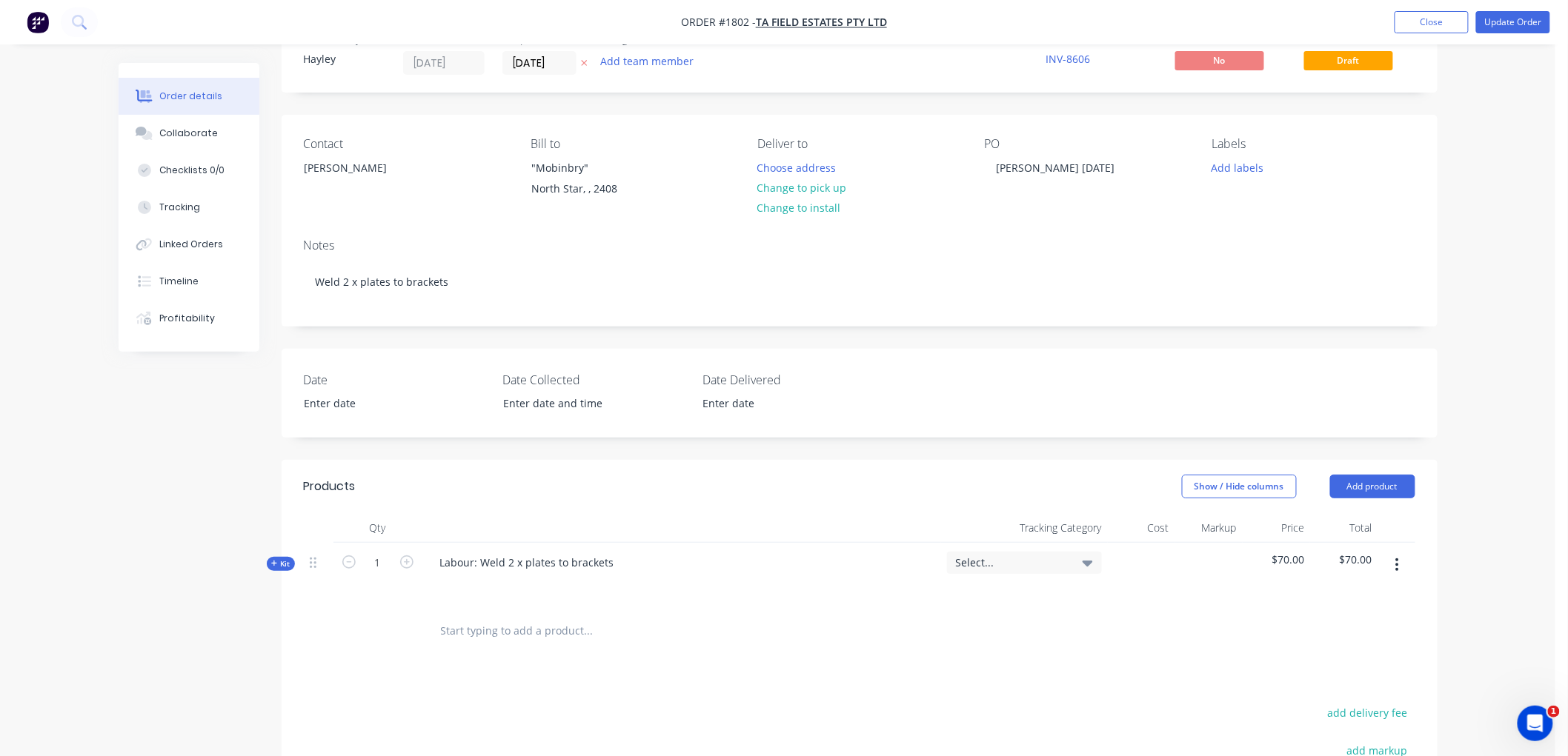
scroll to position [0, 0]
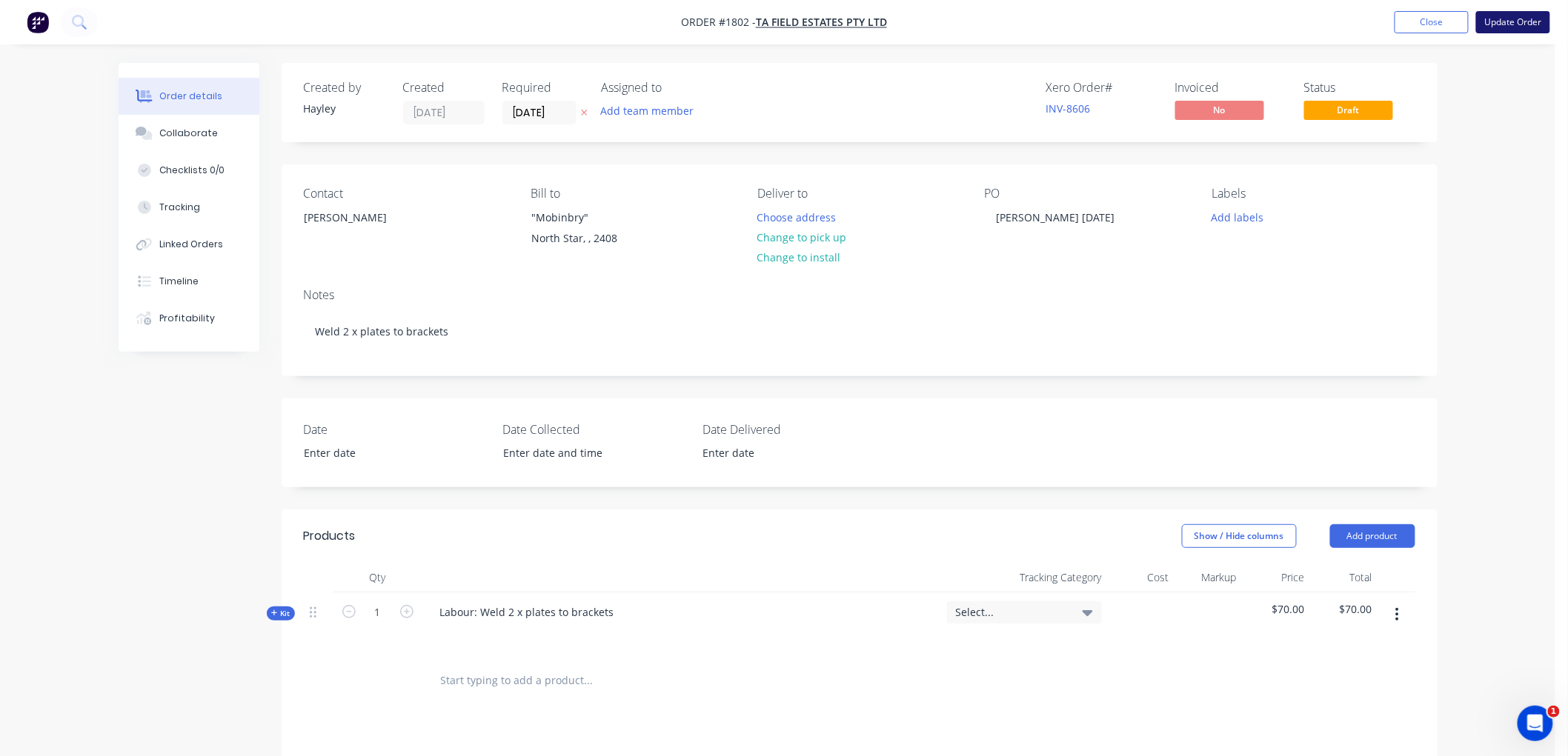
click at [1513, 17] on button "Update Order" at bounding box center [1513, 22] width 74 height 22
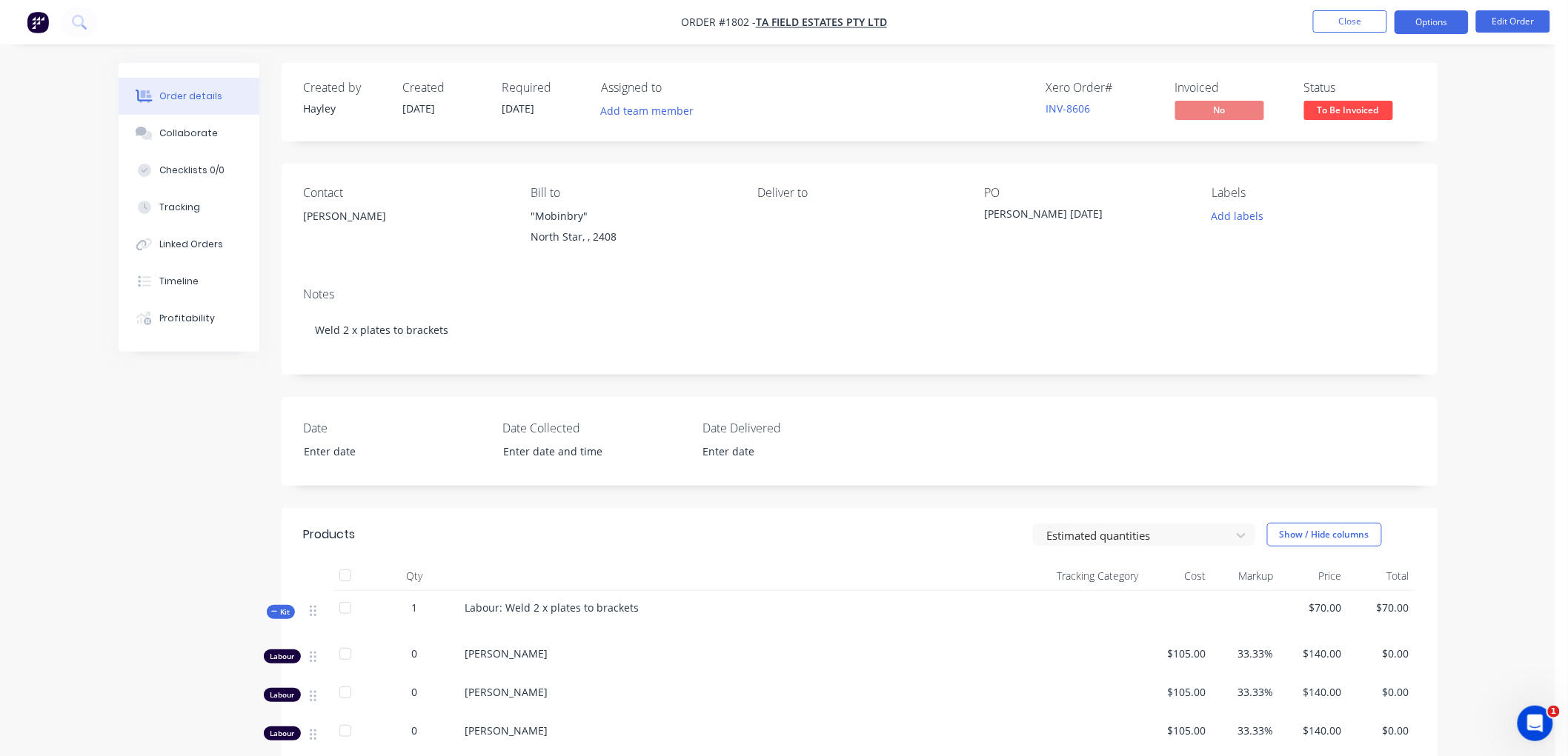
click at [1410, 17] on button "Options" at bounding box center [1431, 22] width 74 height 24
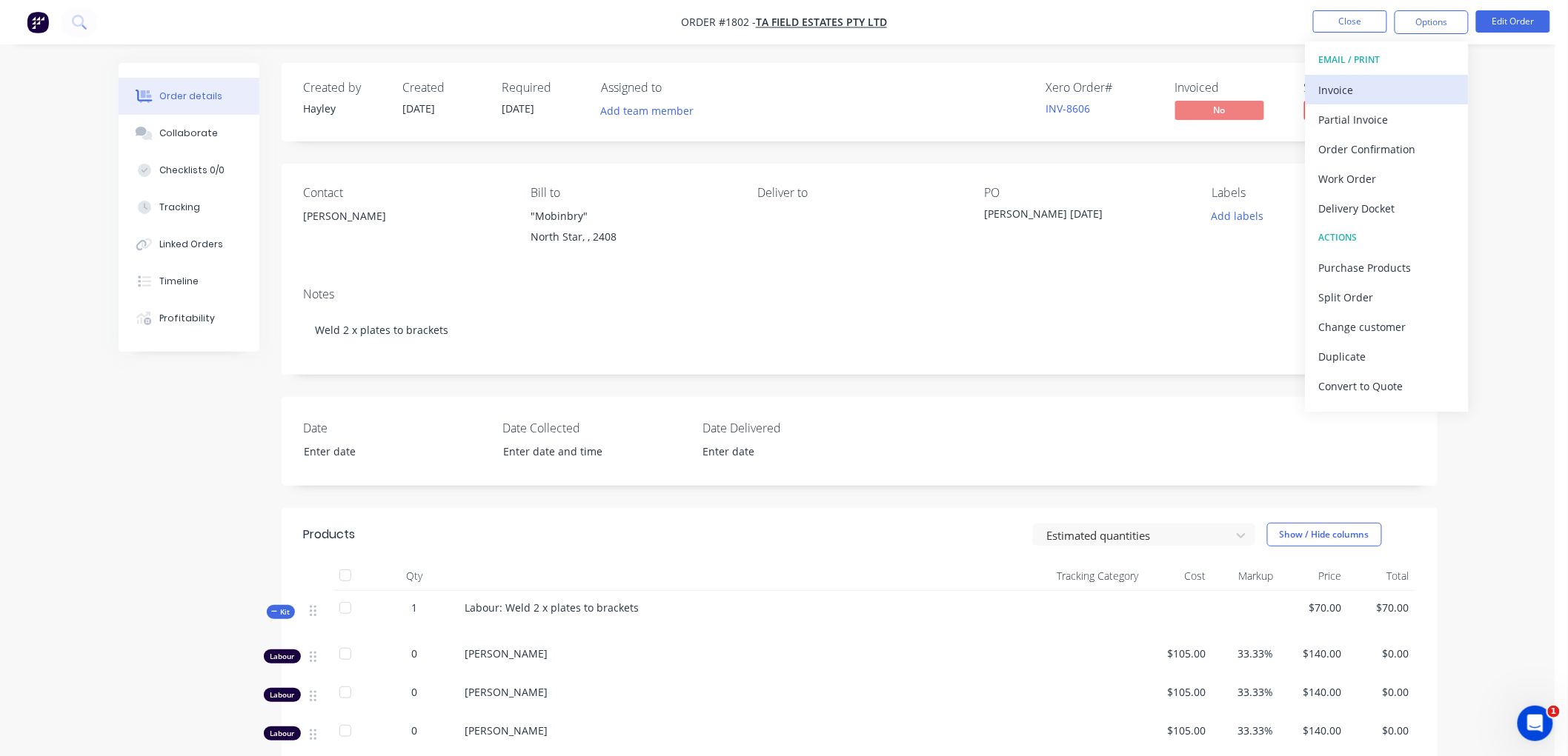
click at [1350, 85] on div "Invoice" at bounding box center [1386, 89] width 137 height 21
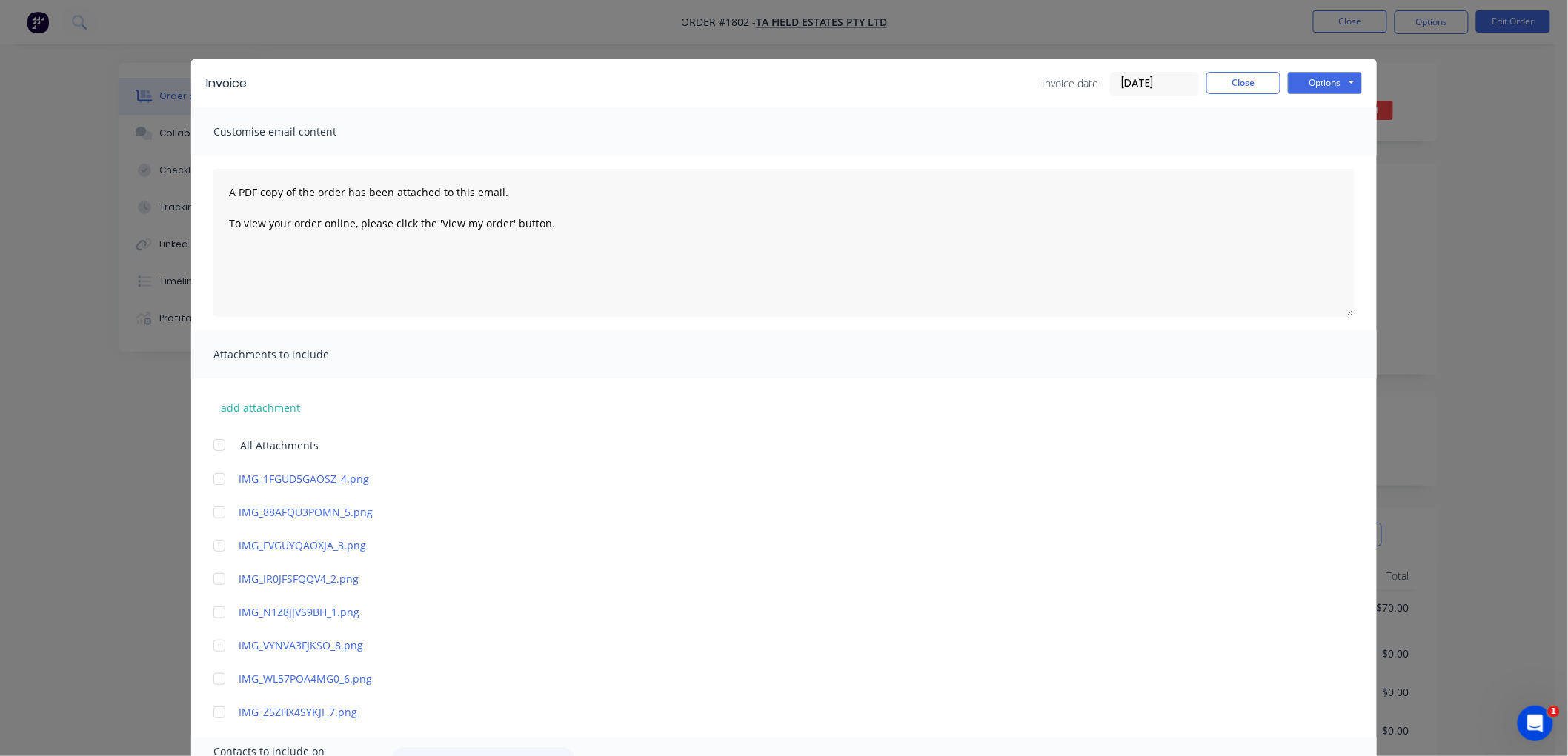
click at [1133, 83] on input "[DATE]" at bounding box center [1154, 83] width 87 height 22
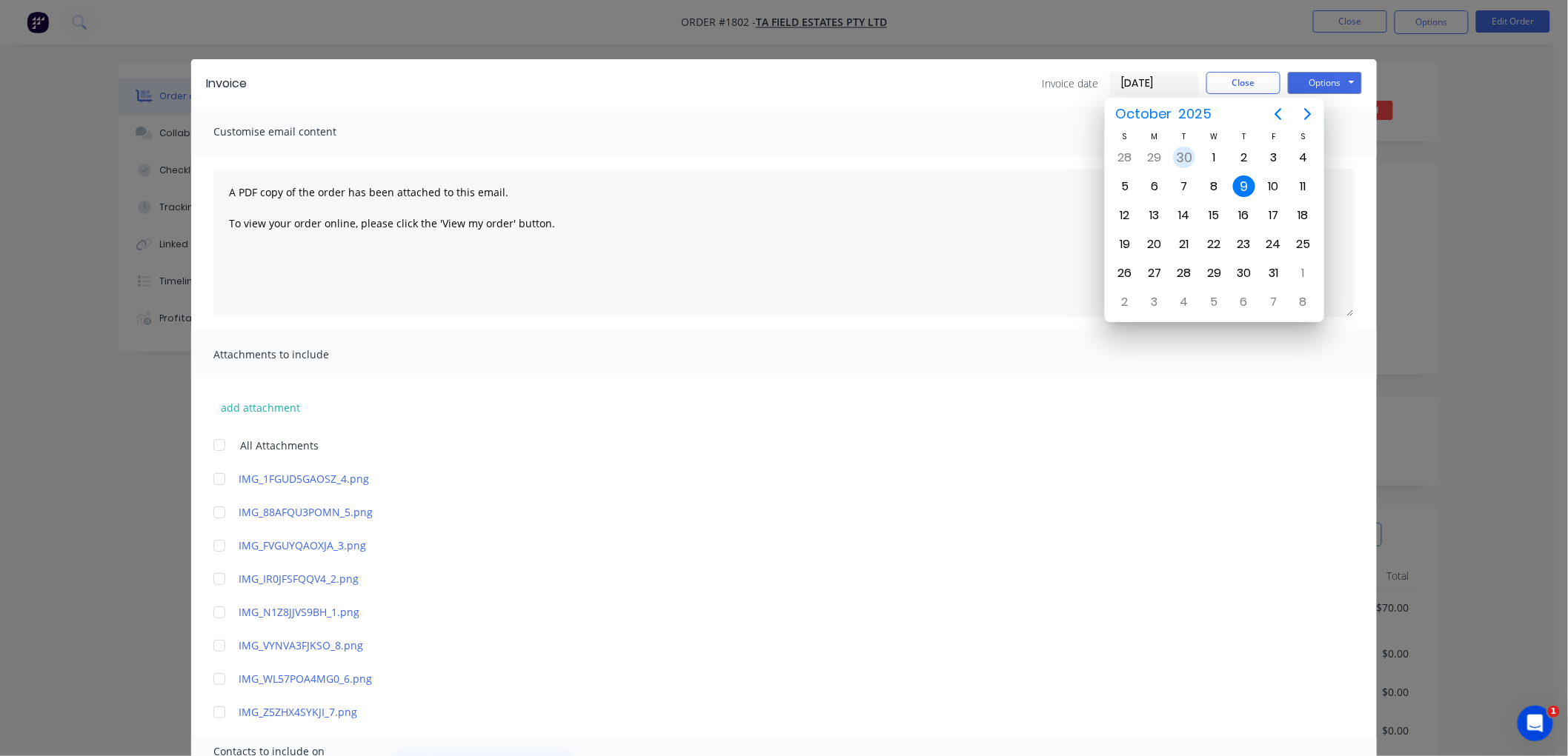
click at [1174, 148] on div "30" at bounding box center [1184, 158] width 29 height 28
type input "[DATE]"
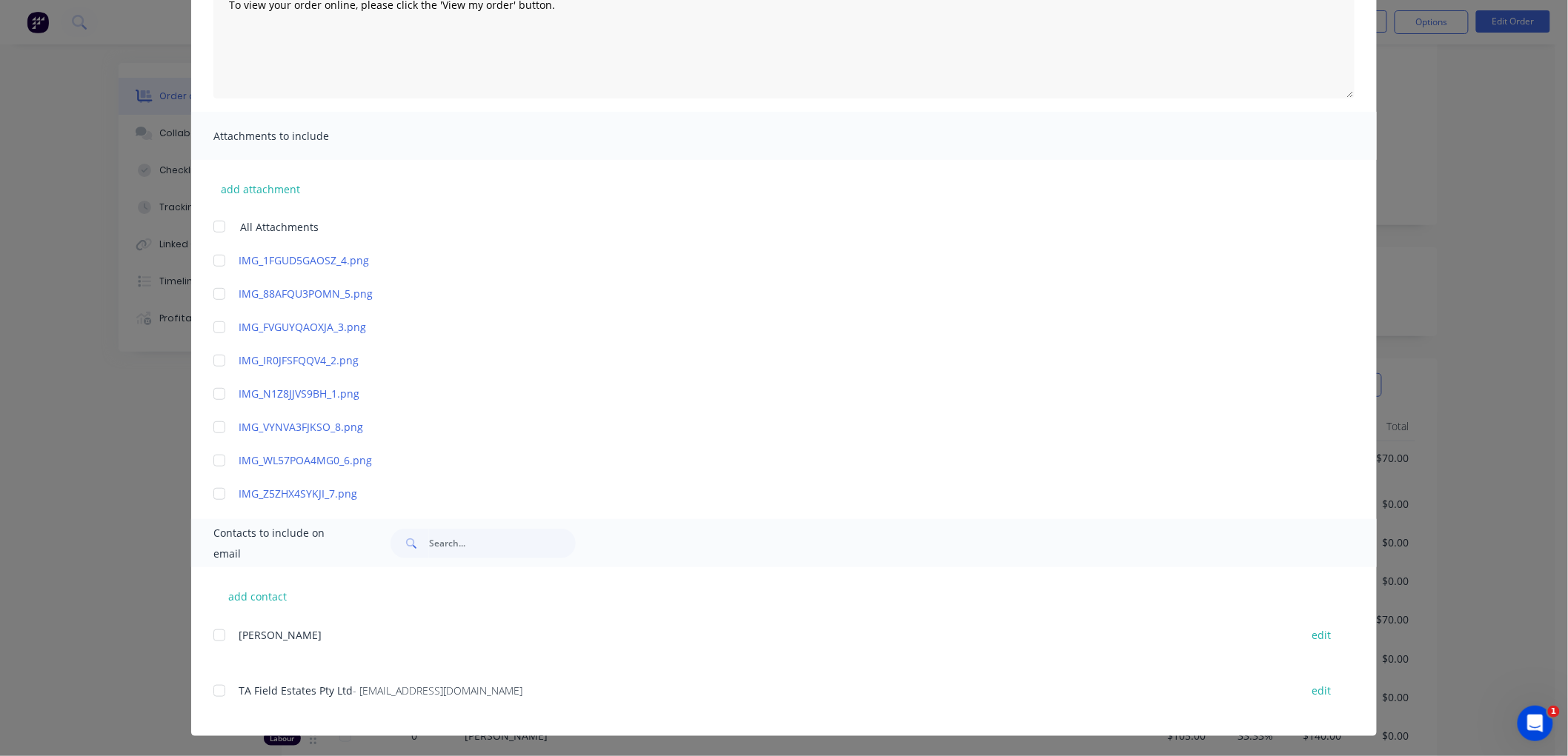
scroll to position [164, 0]
click at [211, 693] on div at bounding box center [219, 691] width 29 height 29
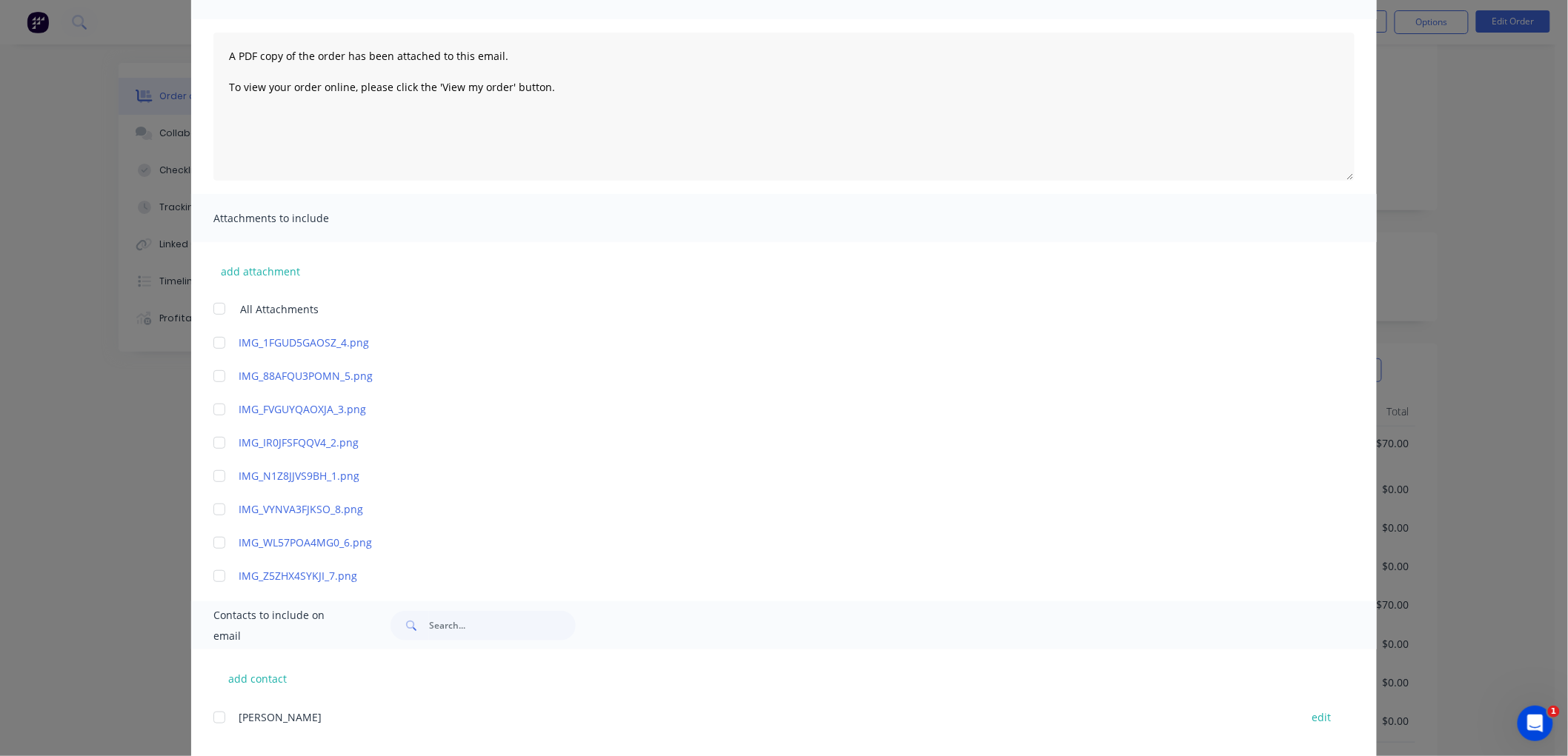
scroll to position [54, 0]
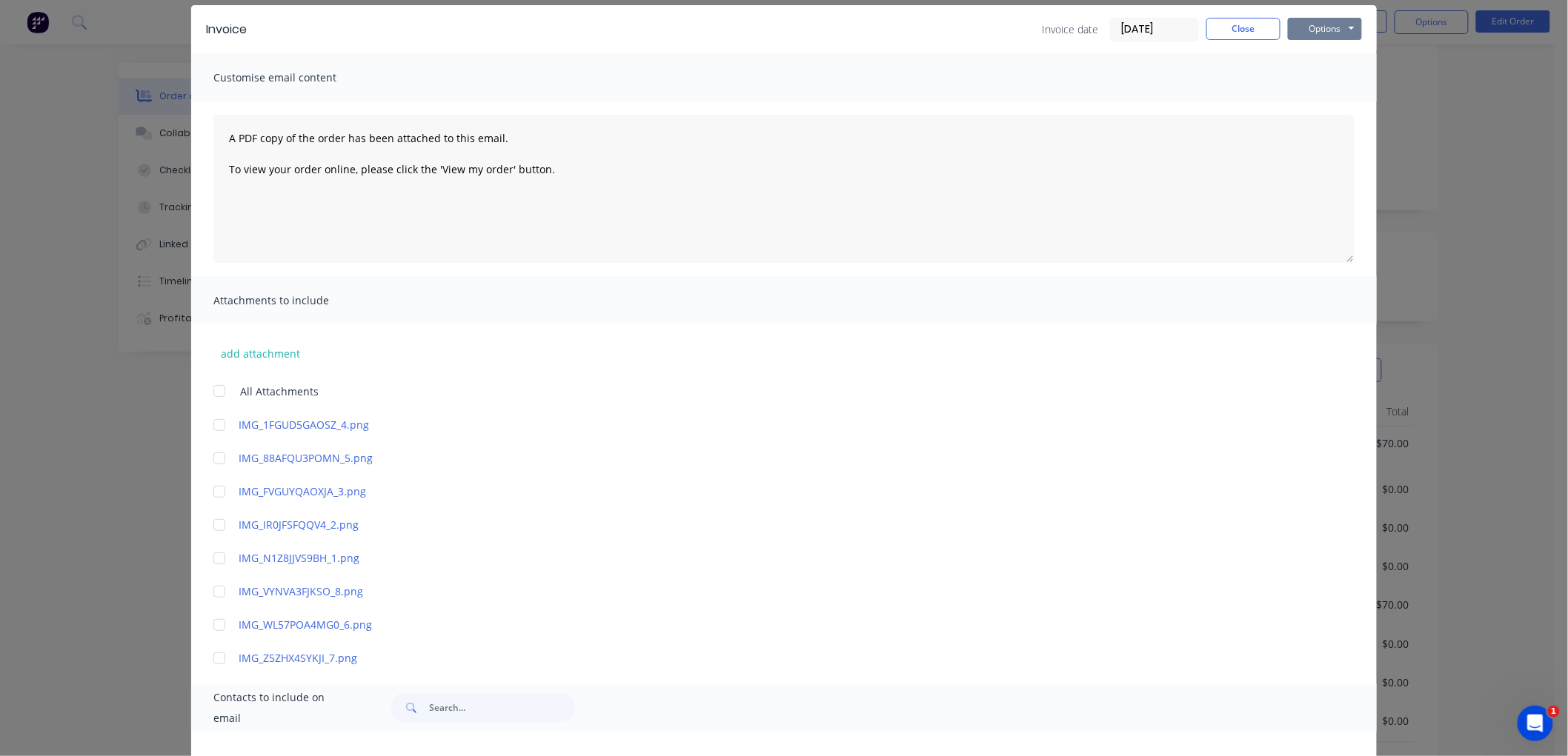
click at [1309, 35] on button "Options" at bounding box center [1324, 28] width 74 height 22
click at [1319, 87] on button "Print" at bounding box center [1334, 80] width 94 height 25
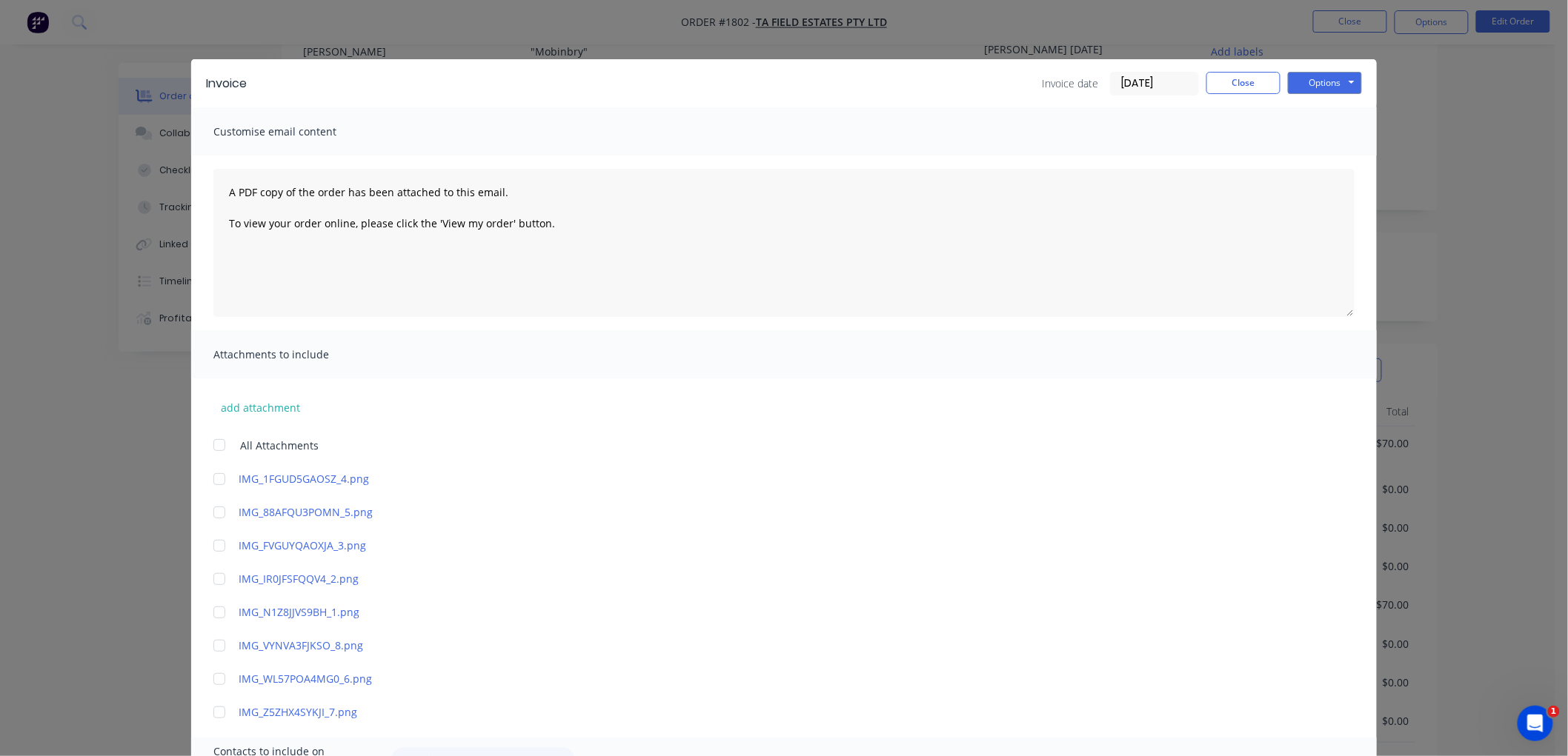
scroll to position [218, 0]
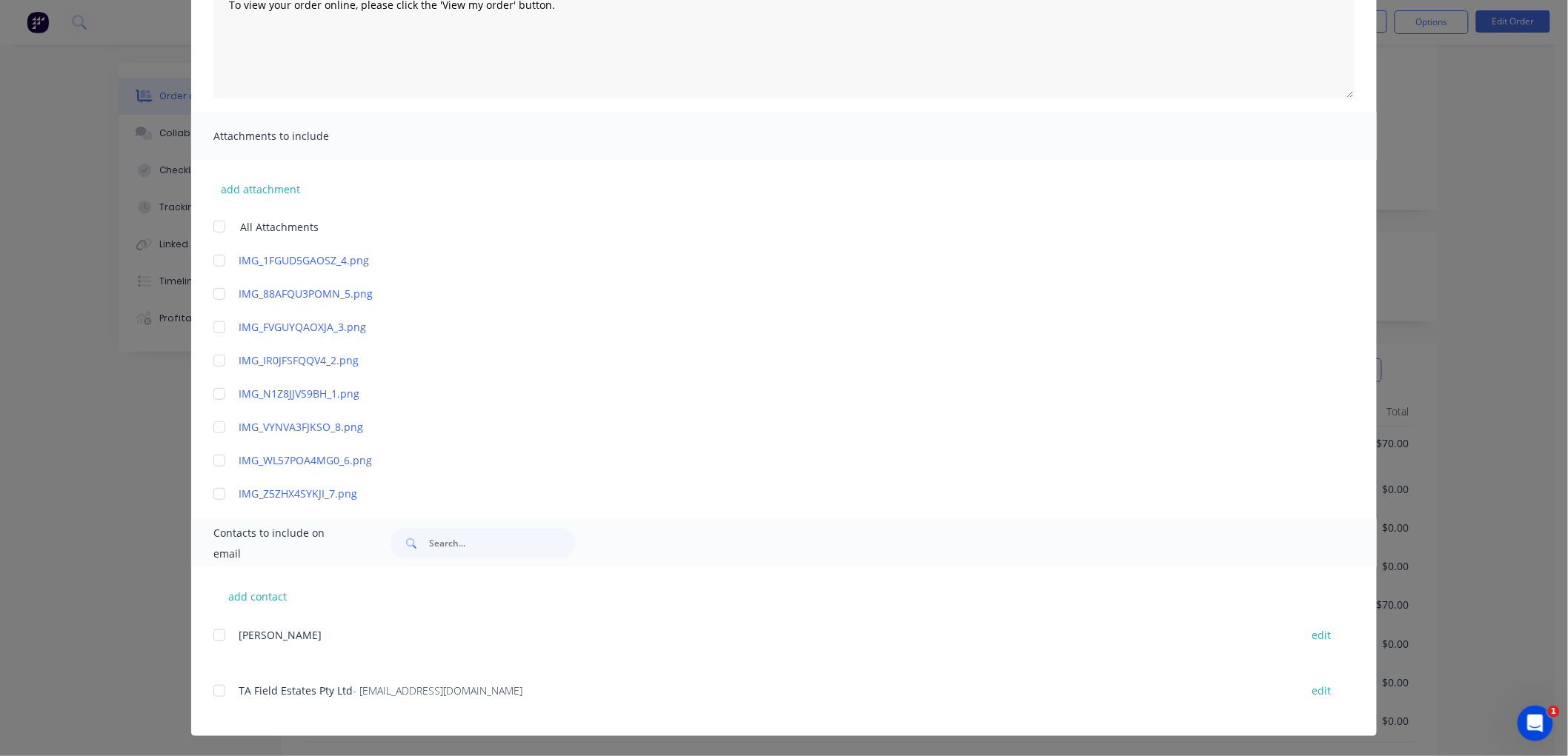
drag, startPoint x: 215, startPoint y: 687, endPoint x: 880, endPoint y: 489, distance: 693.9
click at [217, 687] on div at bounding box center [219, 691] width 29 height 29
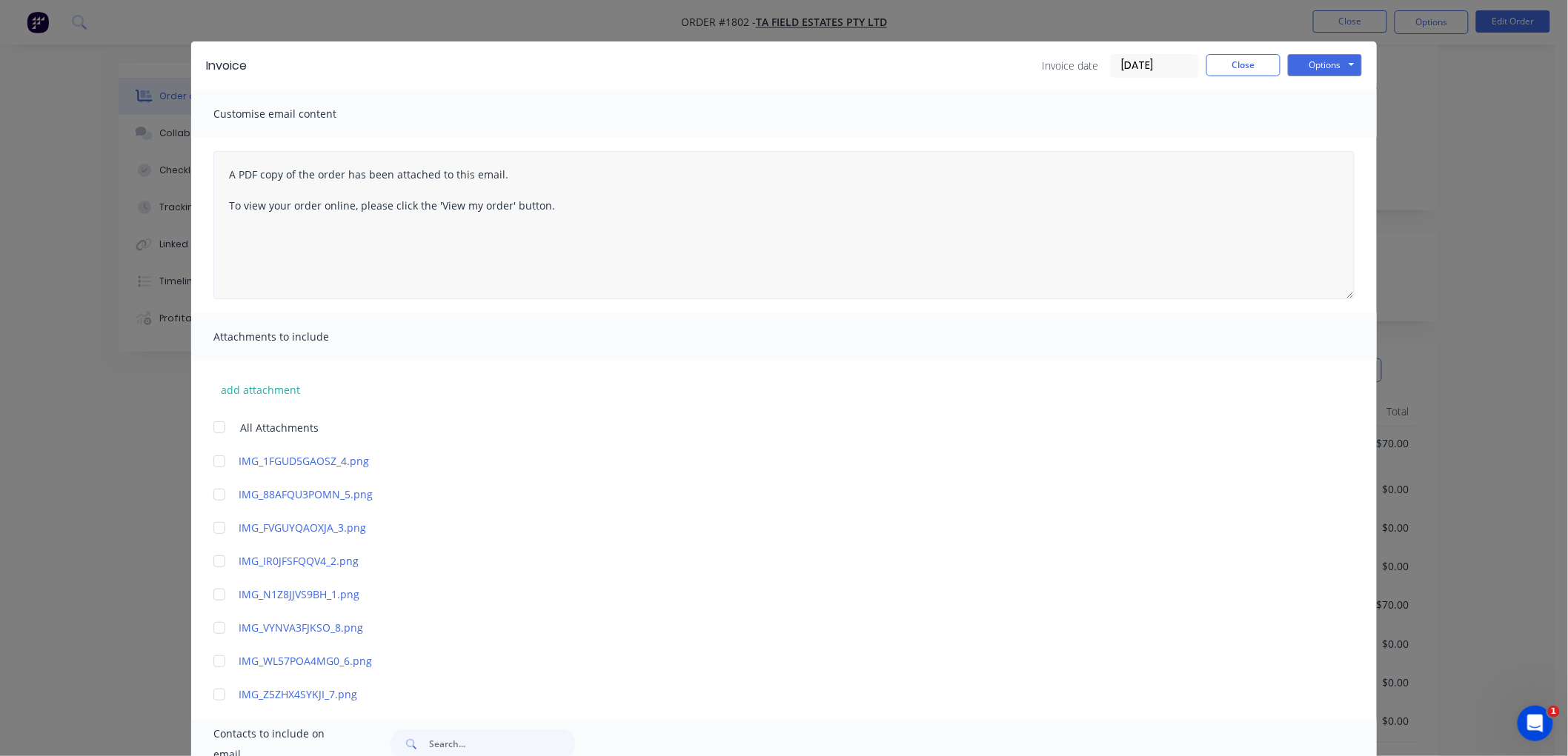
scroll to position [0, 0]
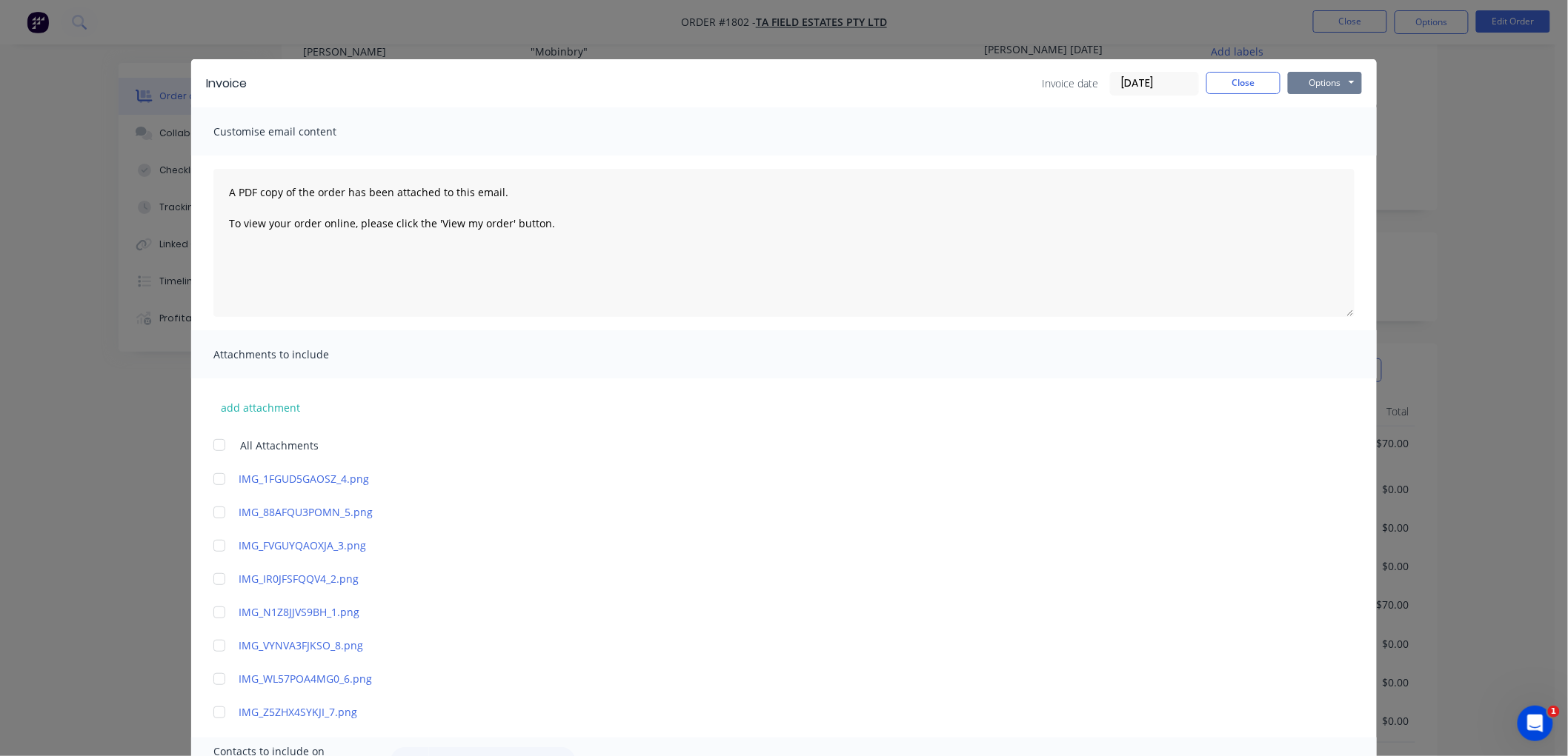
click at [1331, 71] on button "Options" at bounding box center [1324, 82] width 74 height 22
click at [1325, 158] on button "Email" at bounding box center [1334, 158] width 94 height 25
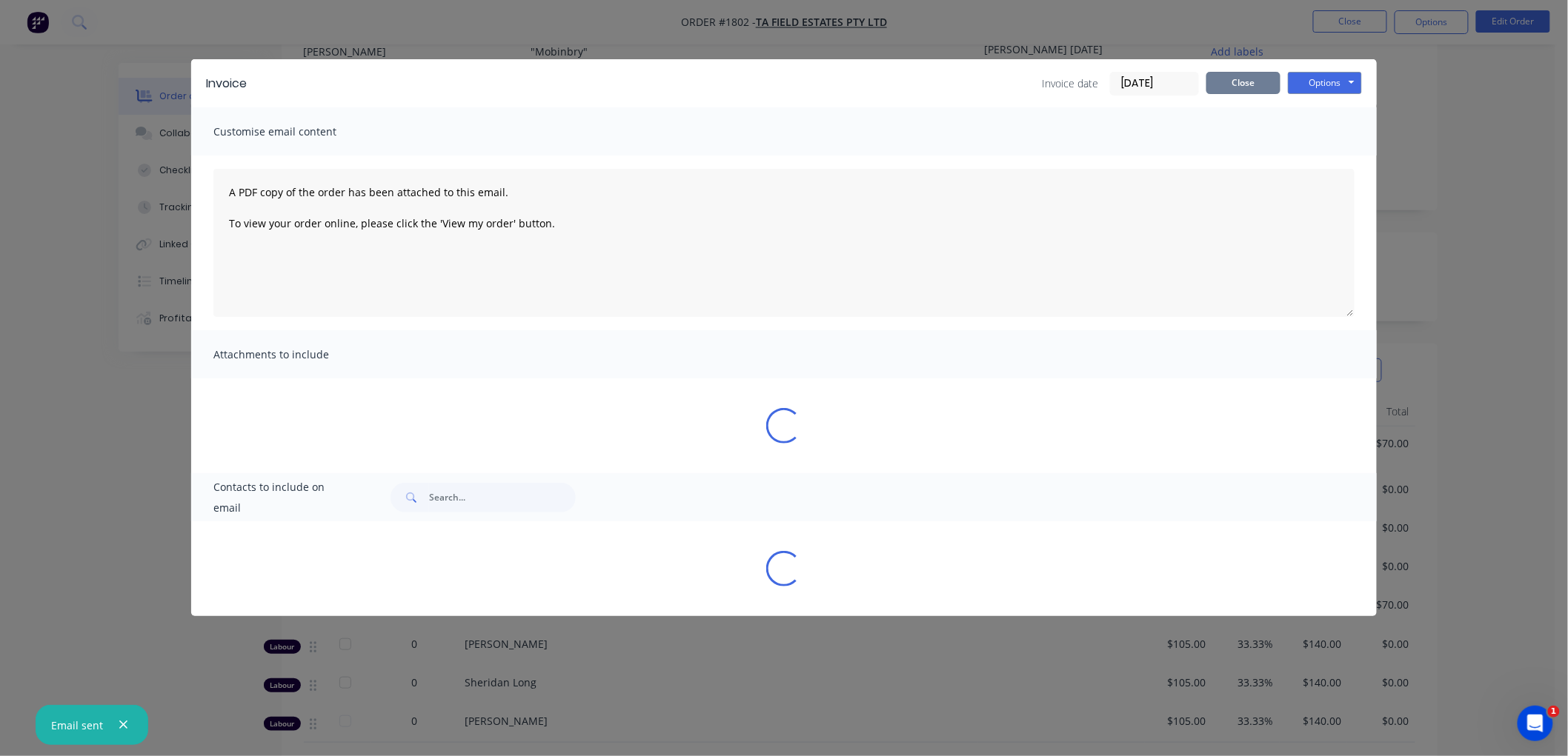
click at [1246, 85] on button "Close" at bounding box center [1243, 82] width 74 height 22
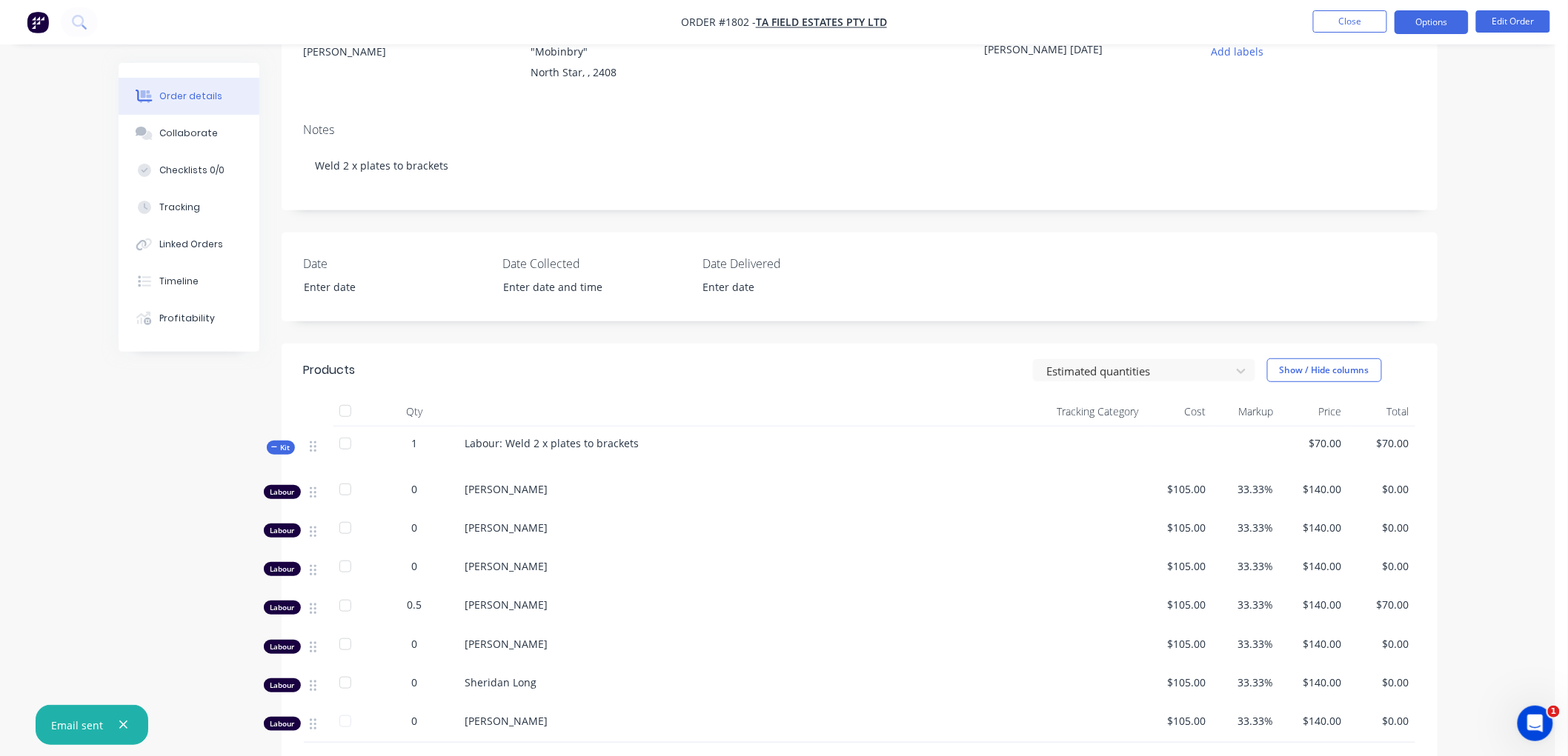
click at [1448, 20] on button "Options" at bounding box center [1431, 22] width 74 height 24
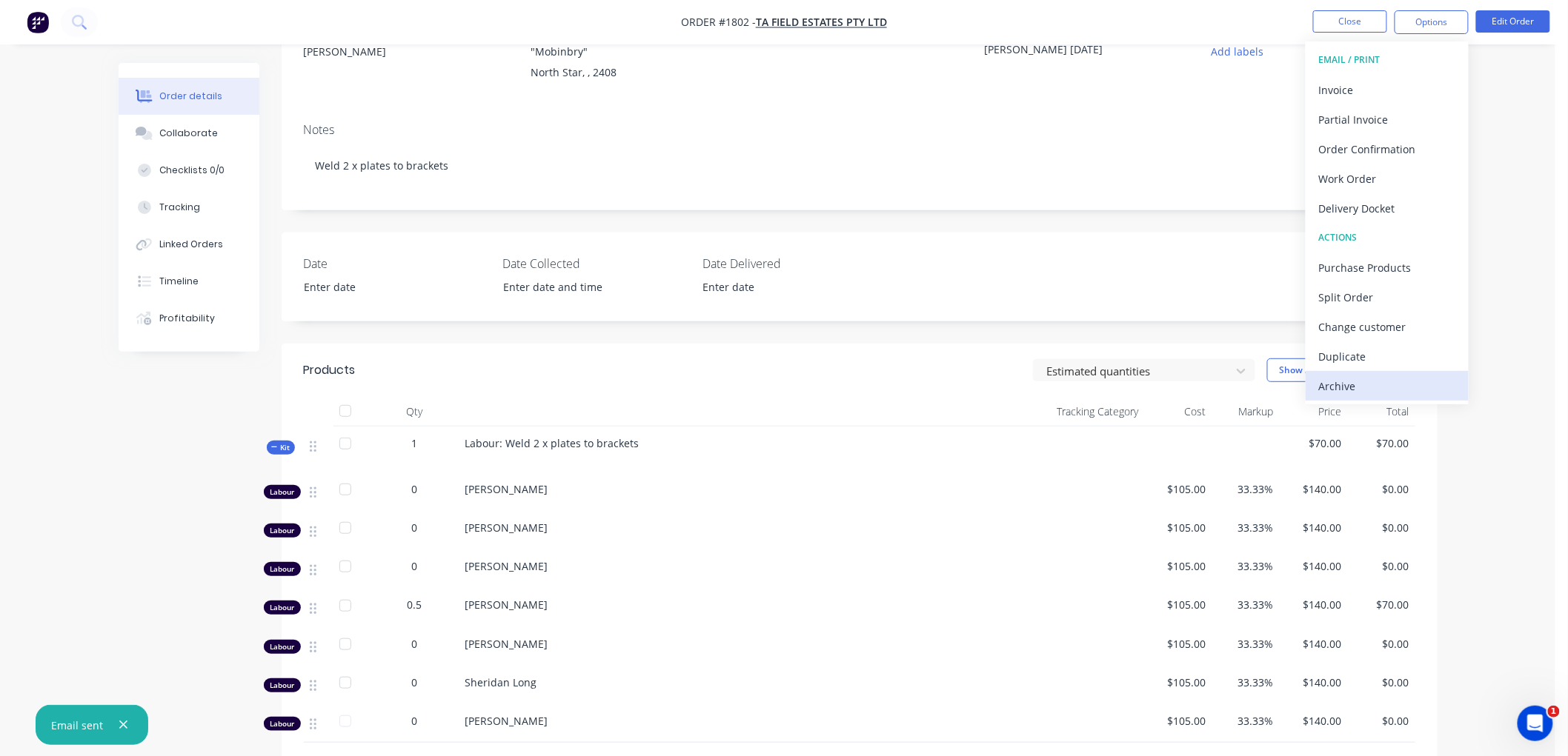
click at [1384, 378] on div "Archive" at bounding box center [1386, 386] width 137 height 21
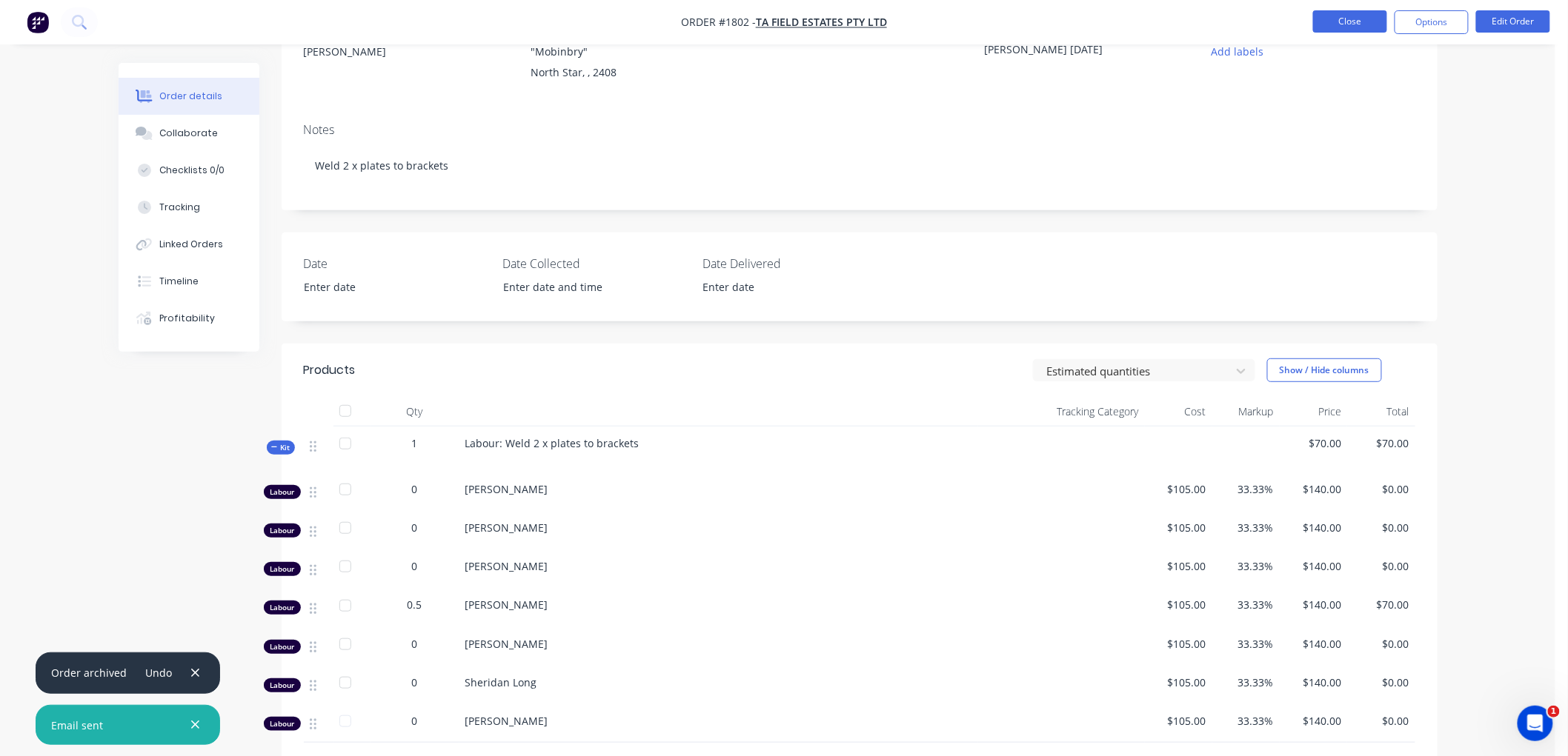
click at [1342, 26] on button "Close" at bounding box center [1350, 21] width 74 height 22
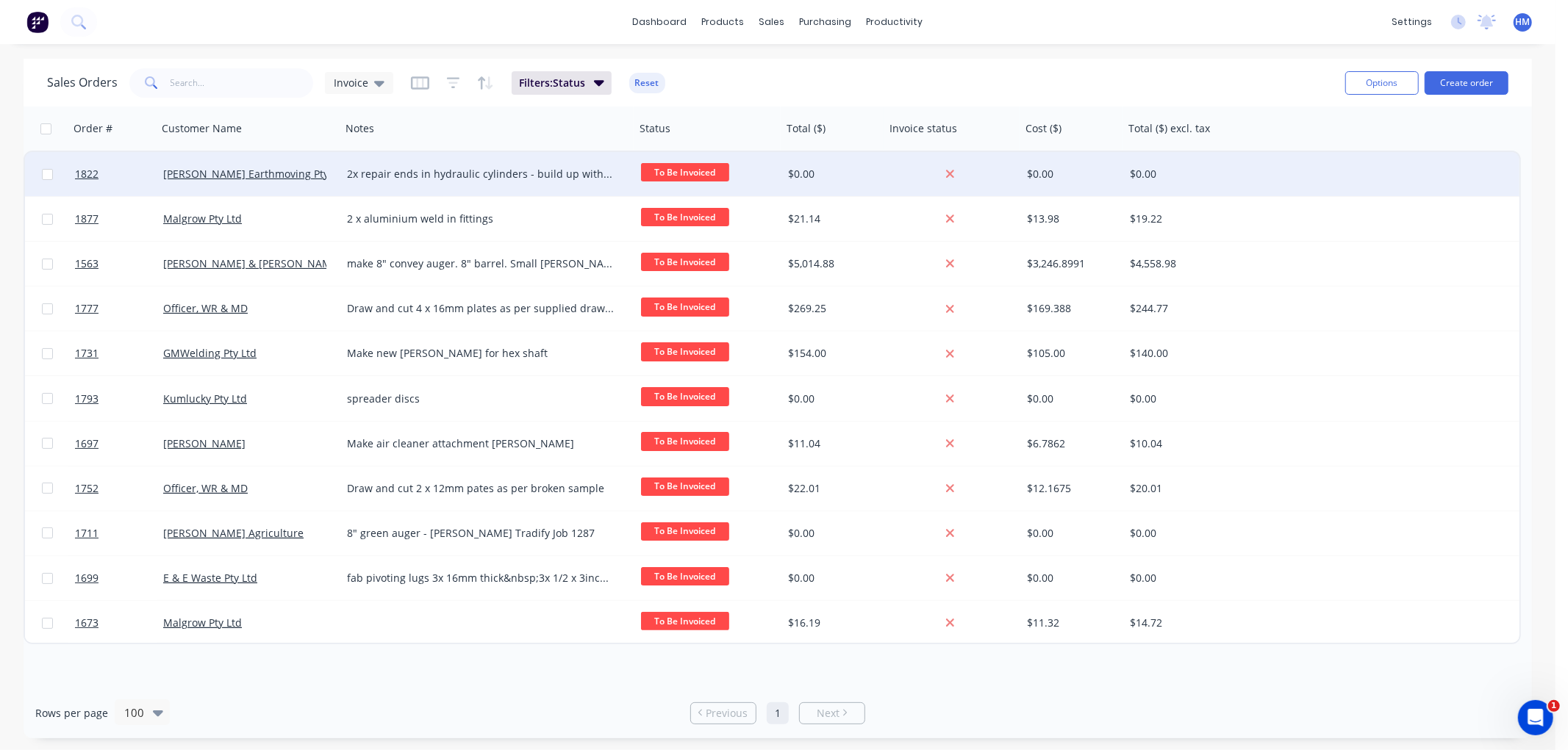
click at [288, 181] on div "[PERSON_NAME] Earthmoving Pty Ltd" at bounding box center [249, 174] width 184 height 44
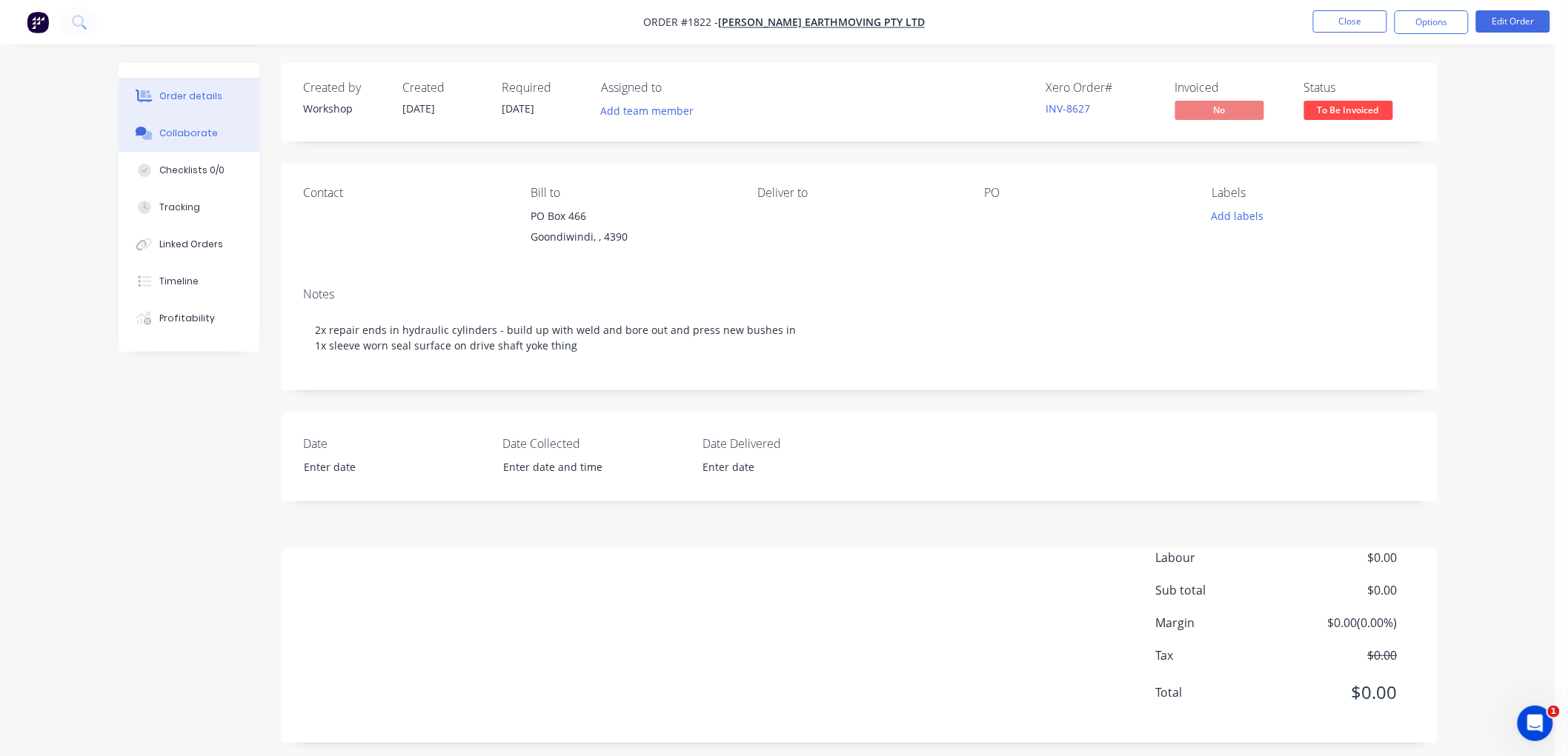
click at [167, 130] on div "Collaborate" at bounding box center [189, 133] width 59 height 14
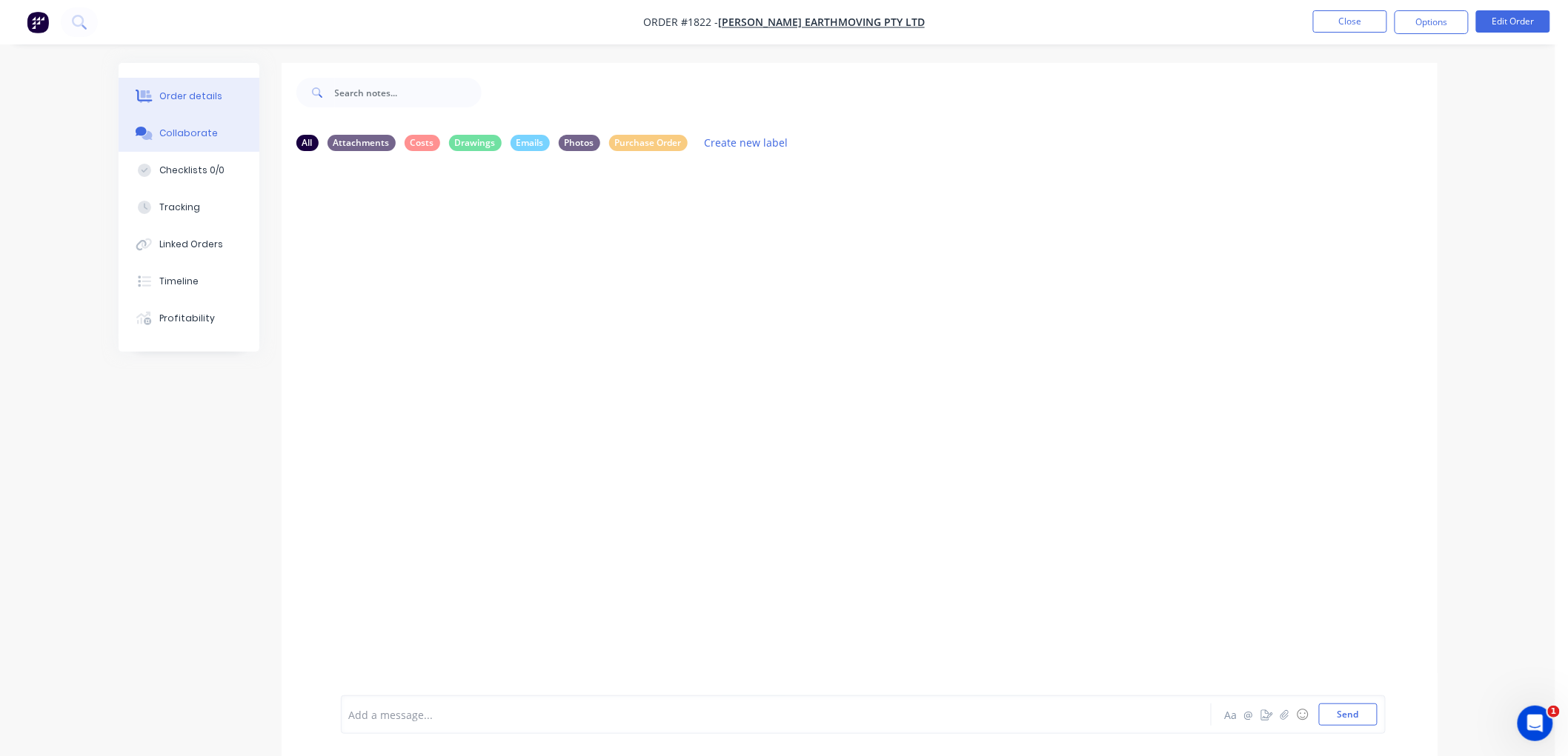
click at [224, 83] on button "Order details" at bounding box center [189, 96] width 141 height 37
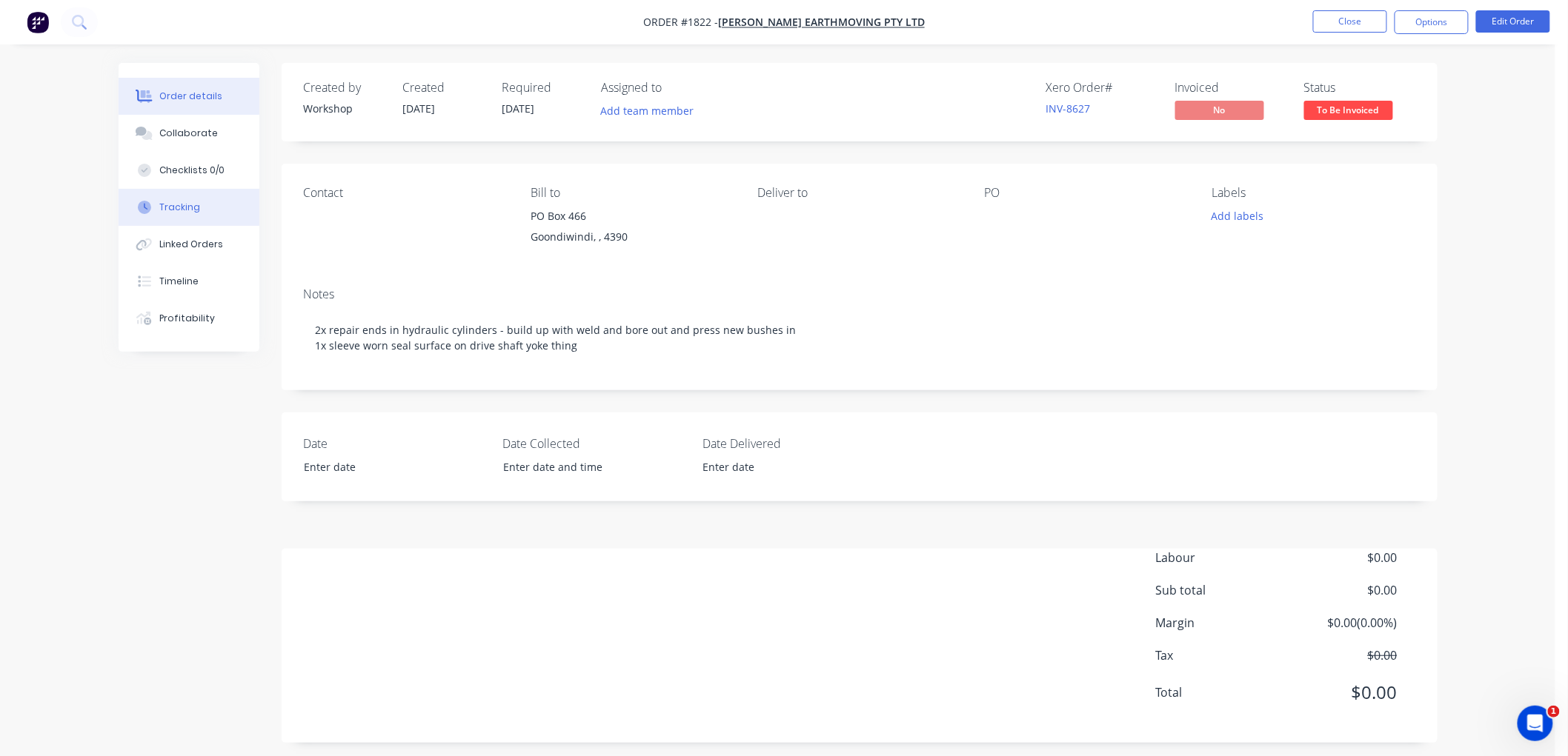
click at [199, 216] on button "Tracking" at bounding box center [189, 207] width 141 height 37
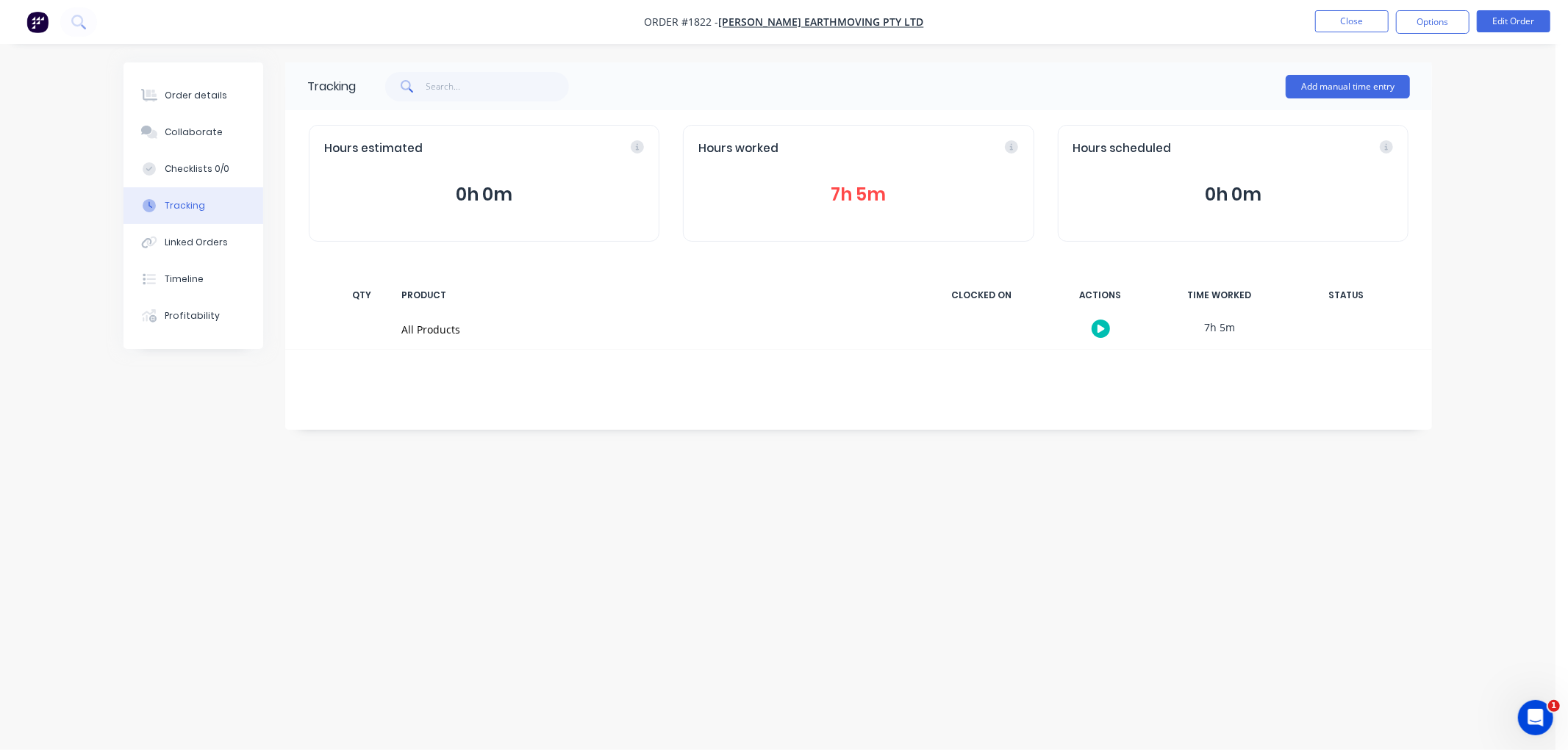
click at [876, 210] on div "Hours worked 7h 5m" at bounding box center [858, 183] width 350 height 116
click at [872, 194] on button "7h 5m" at bounding box center [859, 195] width 320 height 28
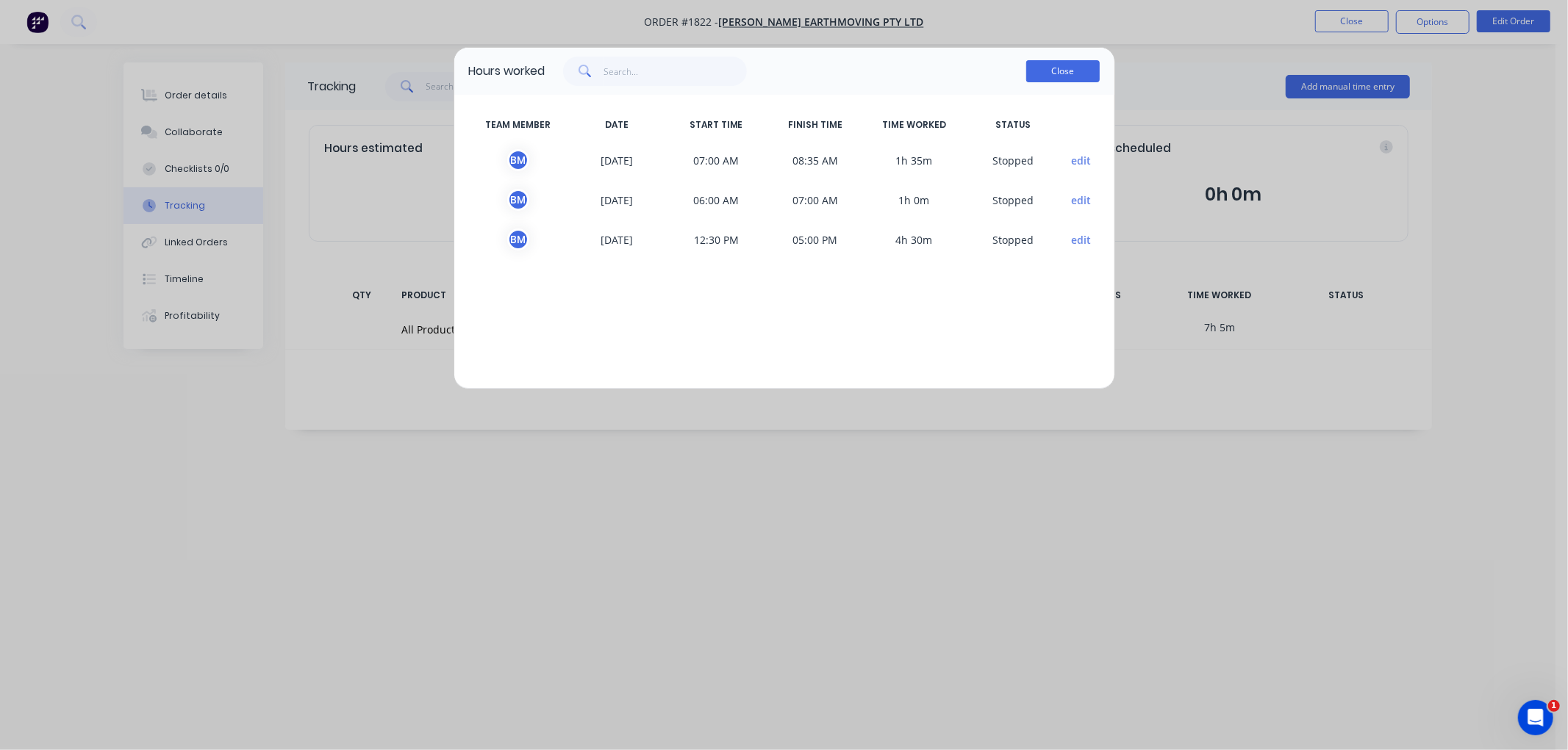
click at [1062, 75] on button "Close" at bounding box center [1062, 71] width 74 height 22
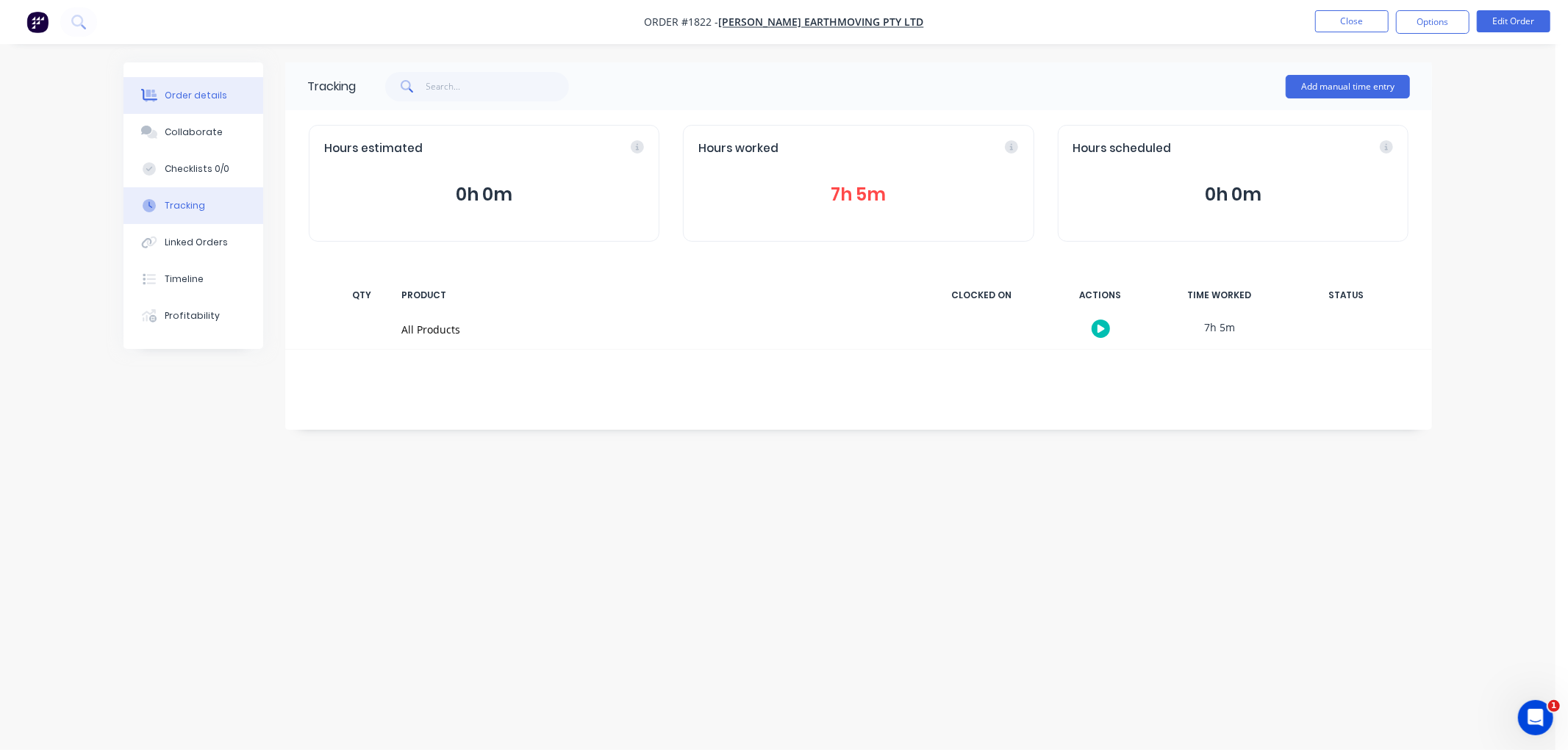
click at [174, 105] on button "Order details" at bounding box center [194, 95] width 140 height 36
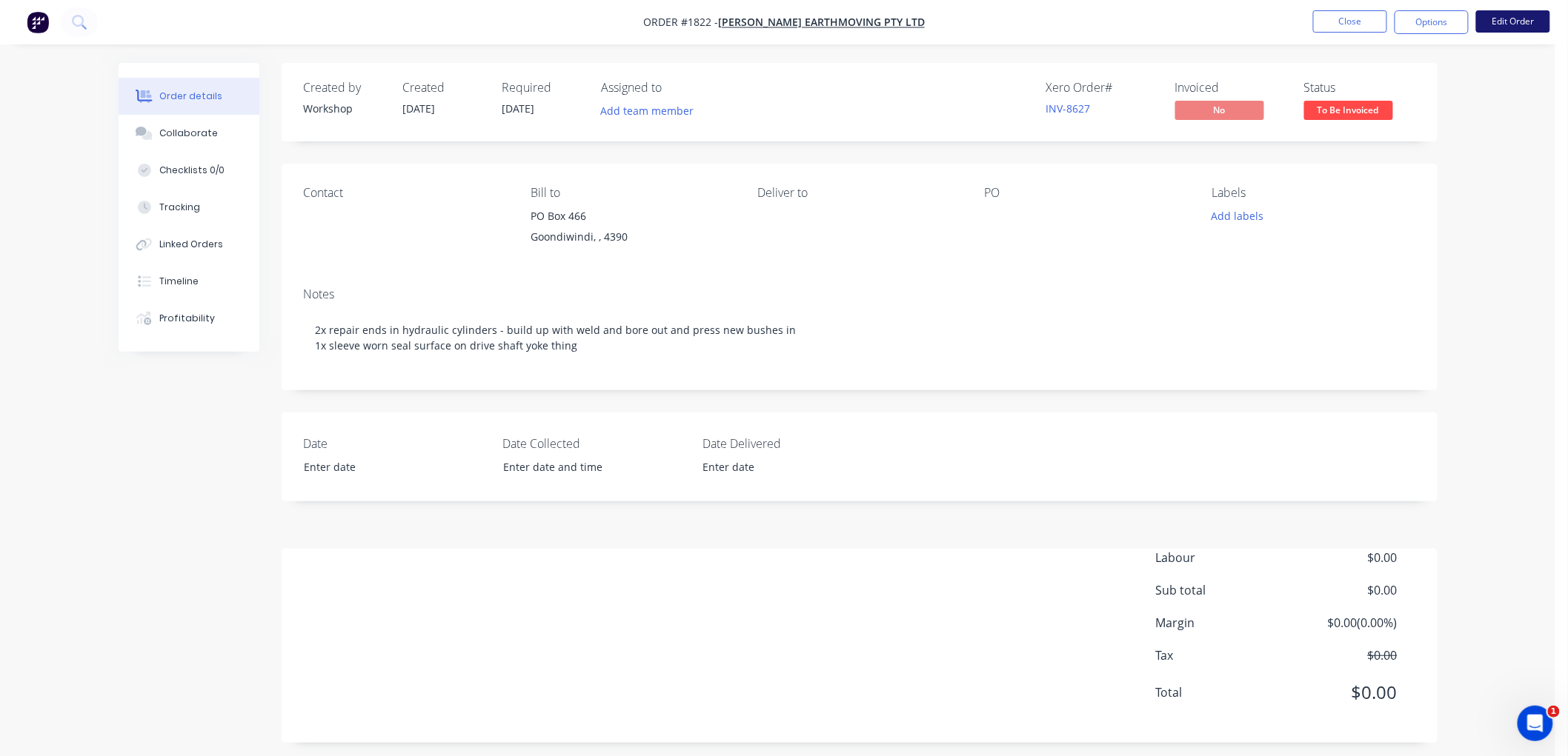
click at [1518, 23] on button "Edit Order" at bounding box center [1513, 21] width 74 height 22
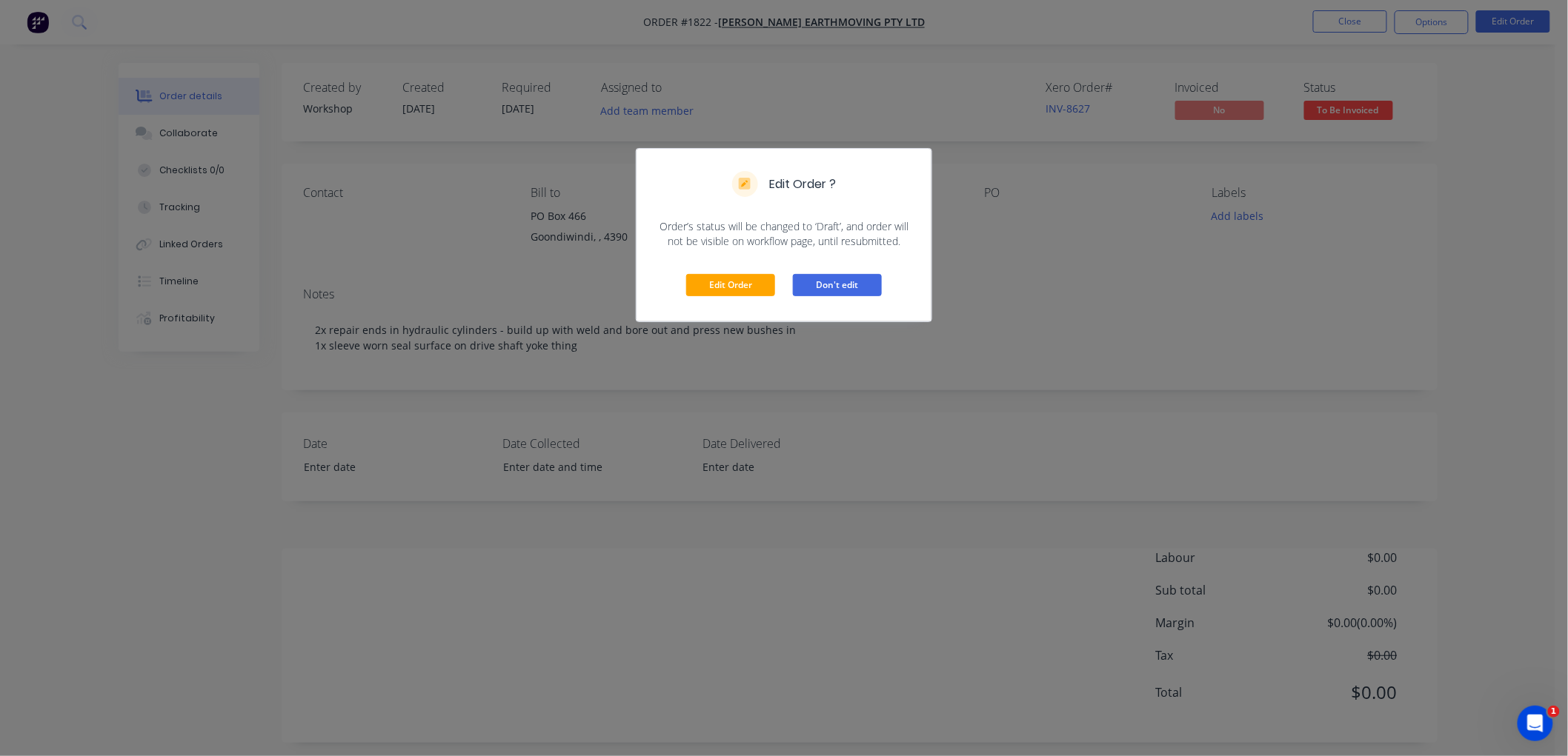
click at [849, 278] on button "Don't edit" at bounding box center [837, 285] width 89 height 22
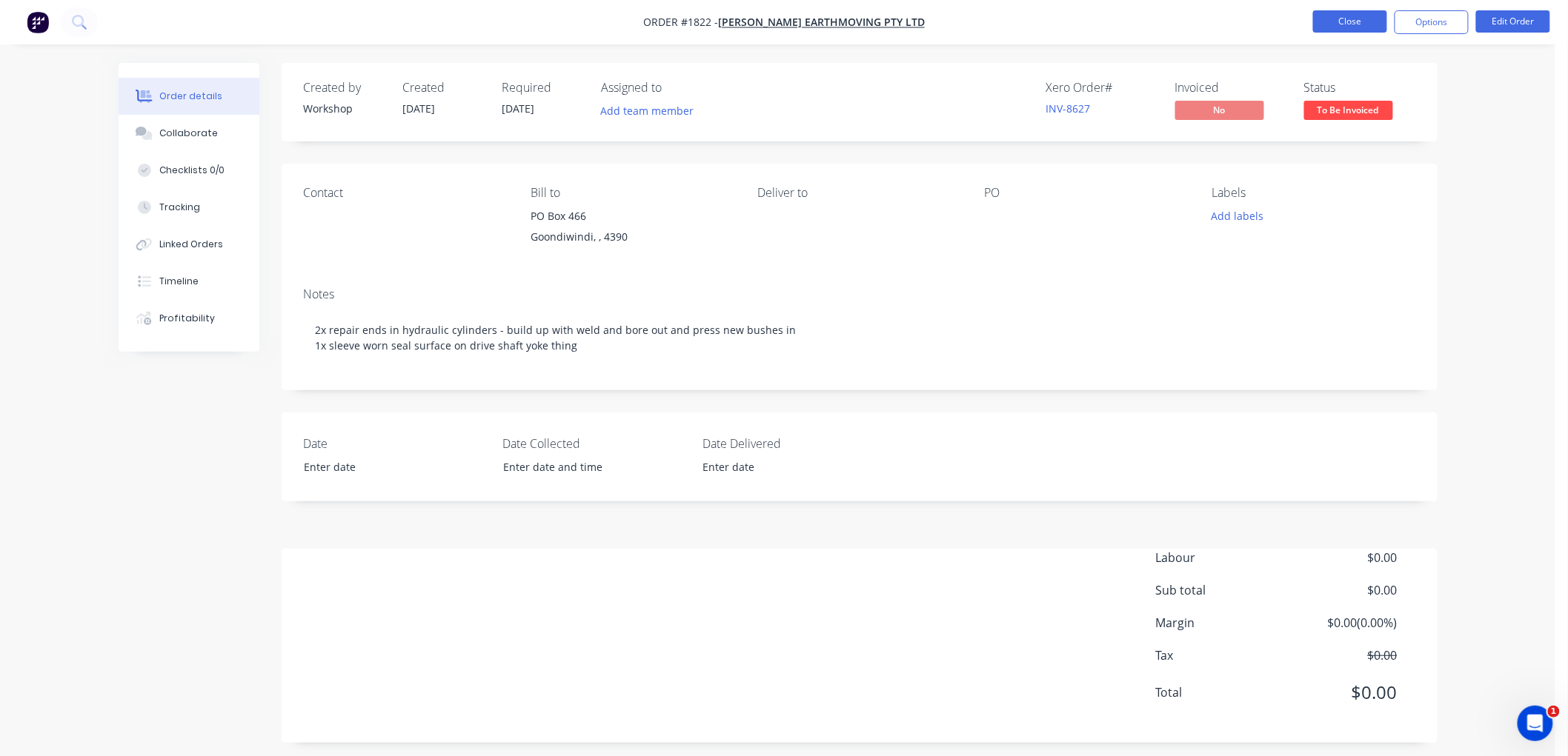
click at [1338, 27] on button "Close" at bounding box center [1350, 21] width 74 height 22
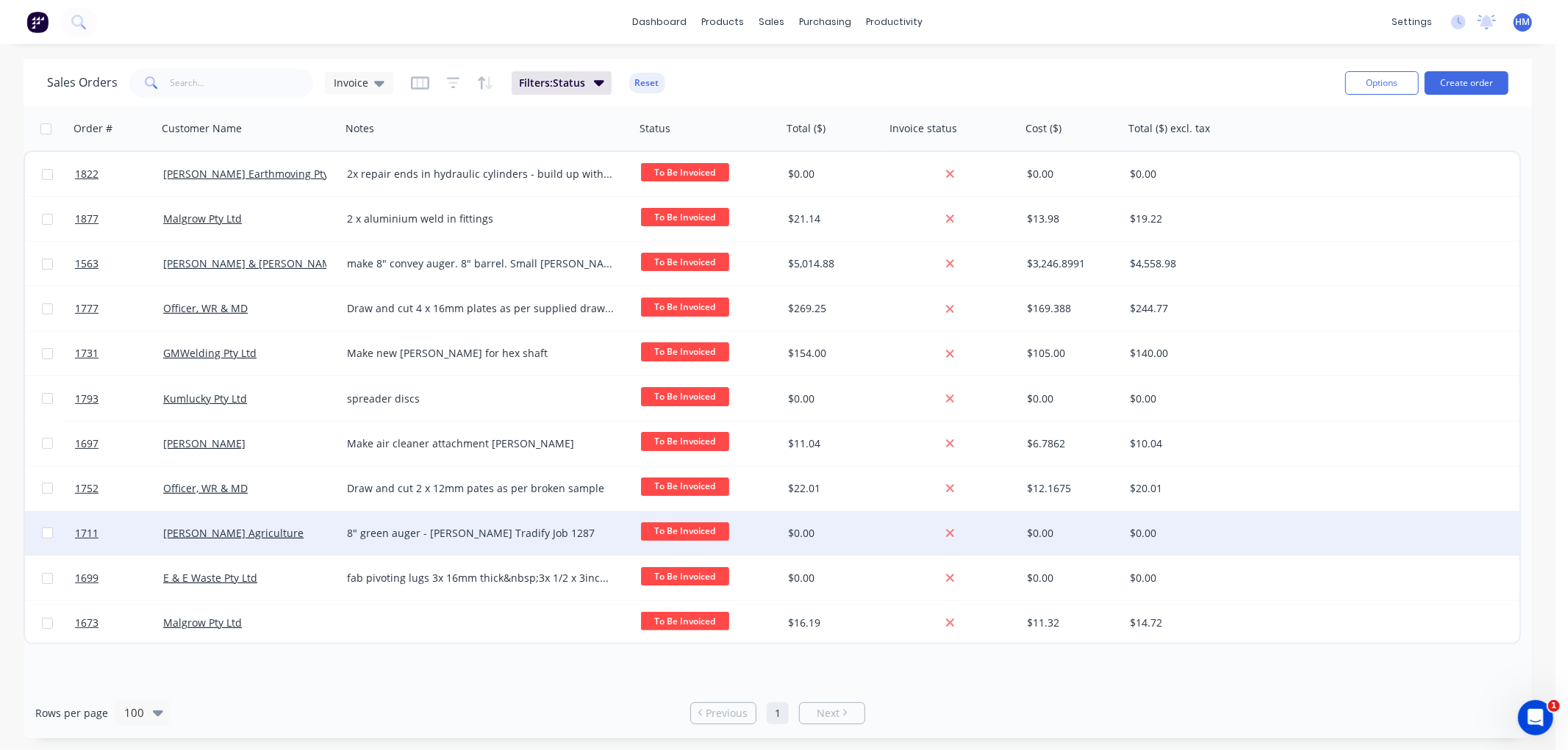
click at [266, 516] on div "[PERSON_NAME] Agriculture" at bounding box center [249, 533] width 184 height 44
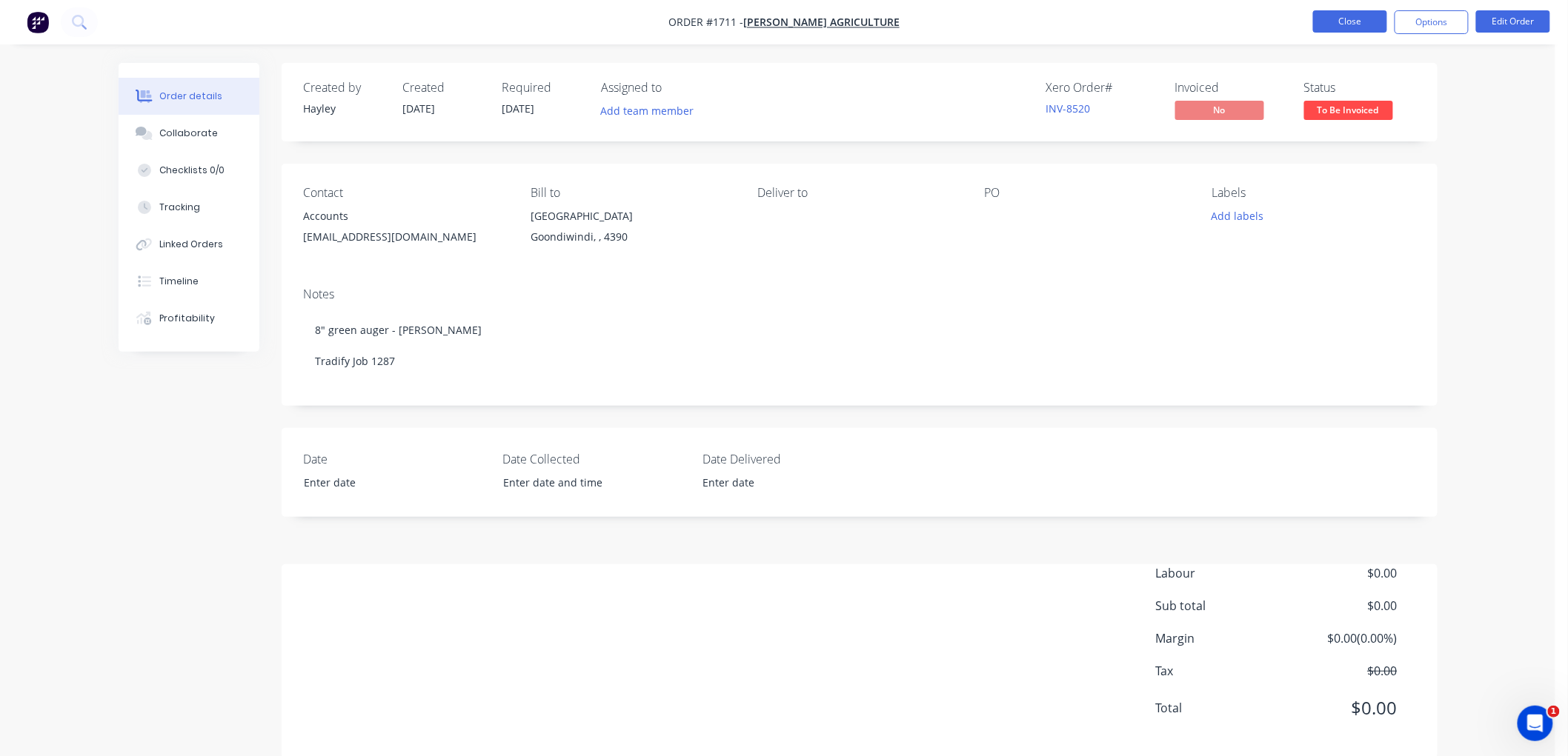
click at [1325, 20] on button "Close" at bounding box center [1350, 21] width 74 height 22
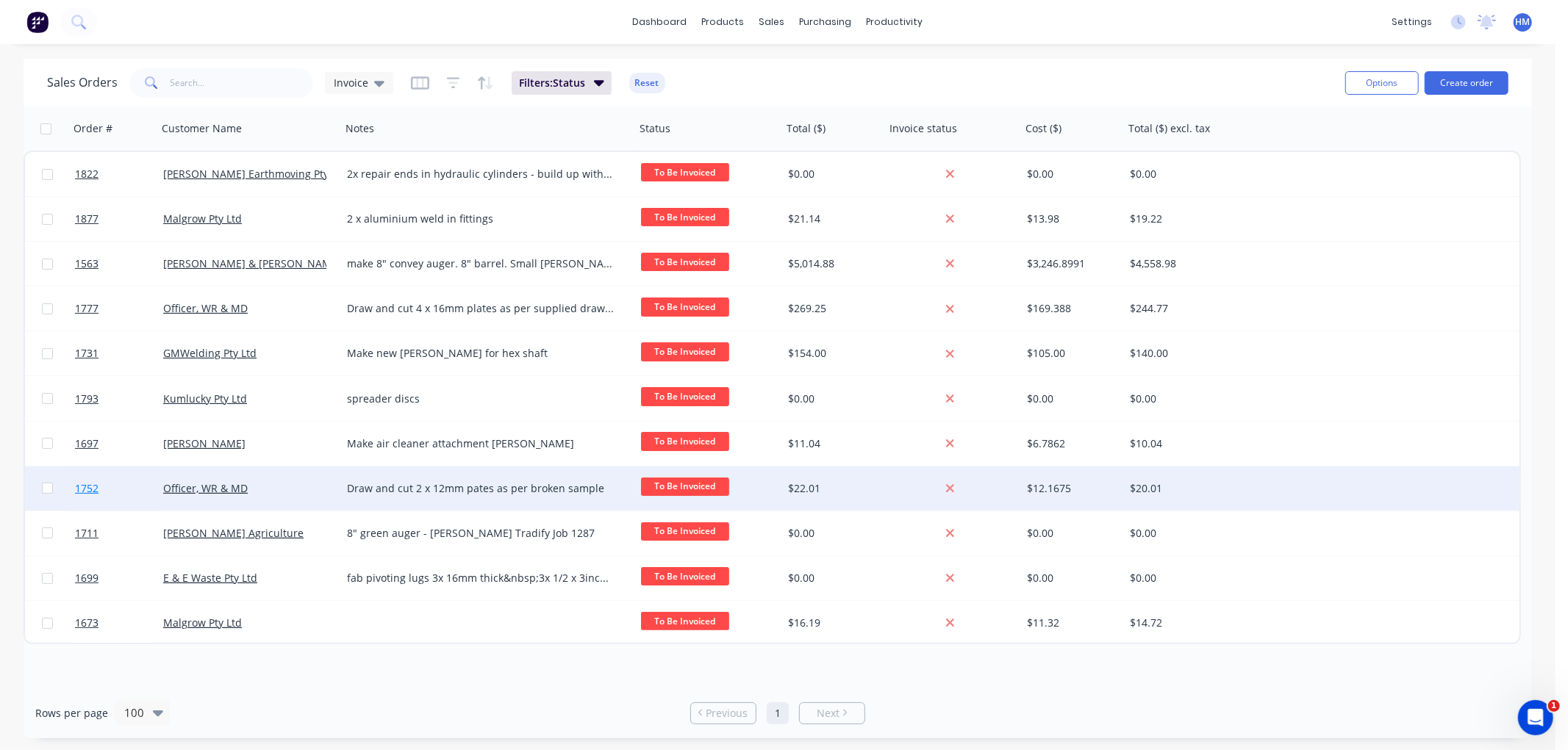
click at [134, 488] on link "1752" at bounding box center [118, 488] width 88 height 44
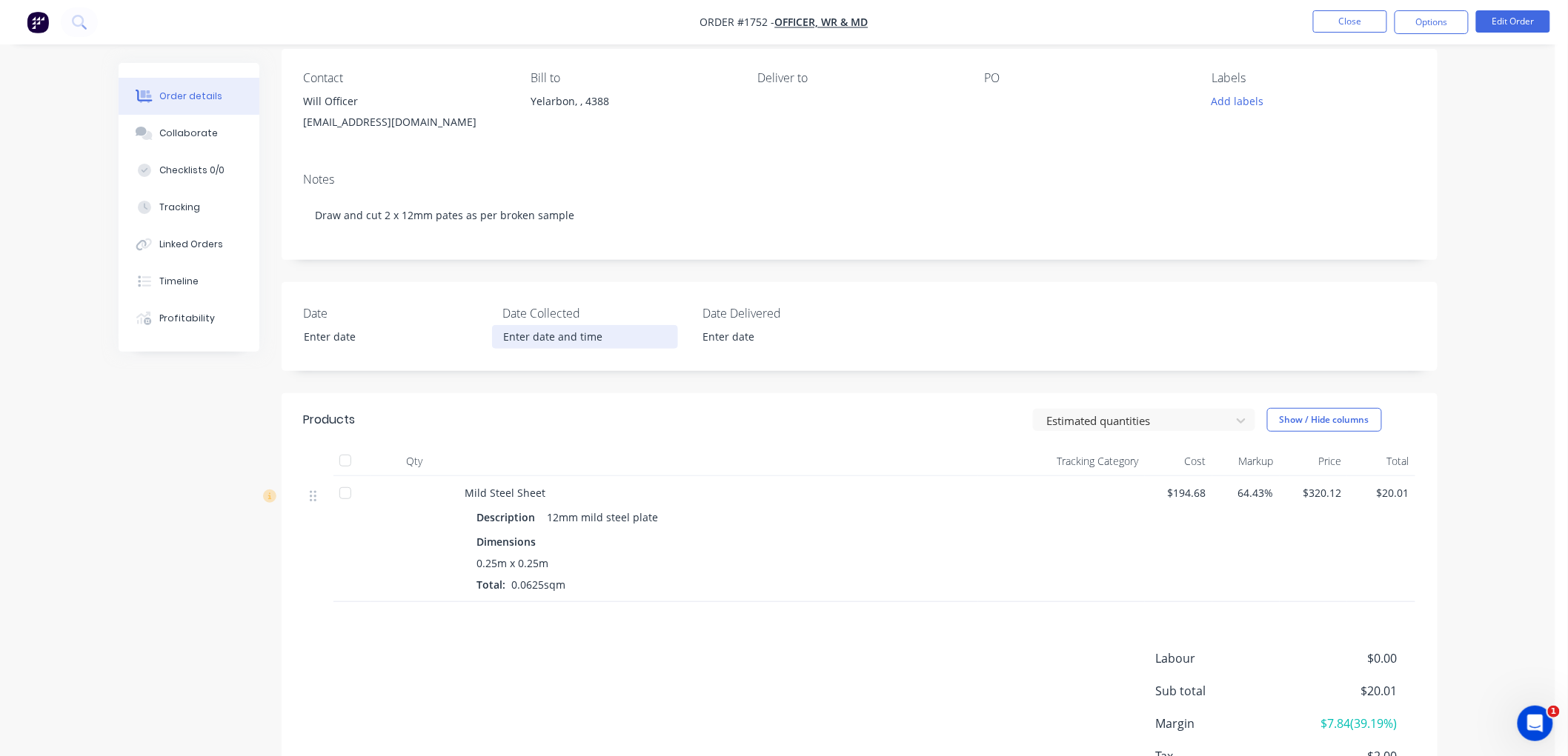
scroll to position [164, 0]
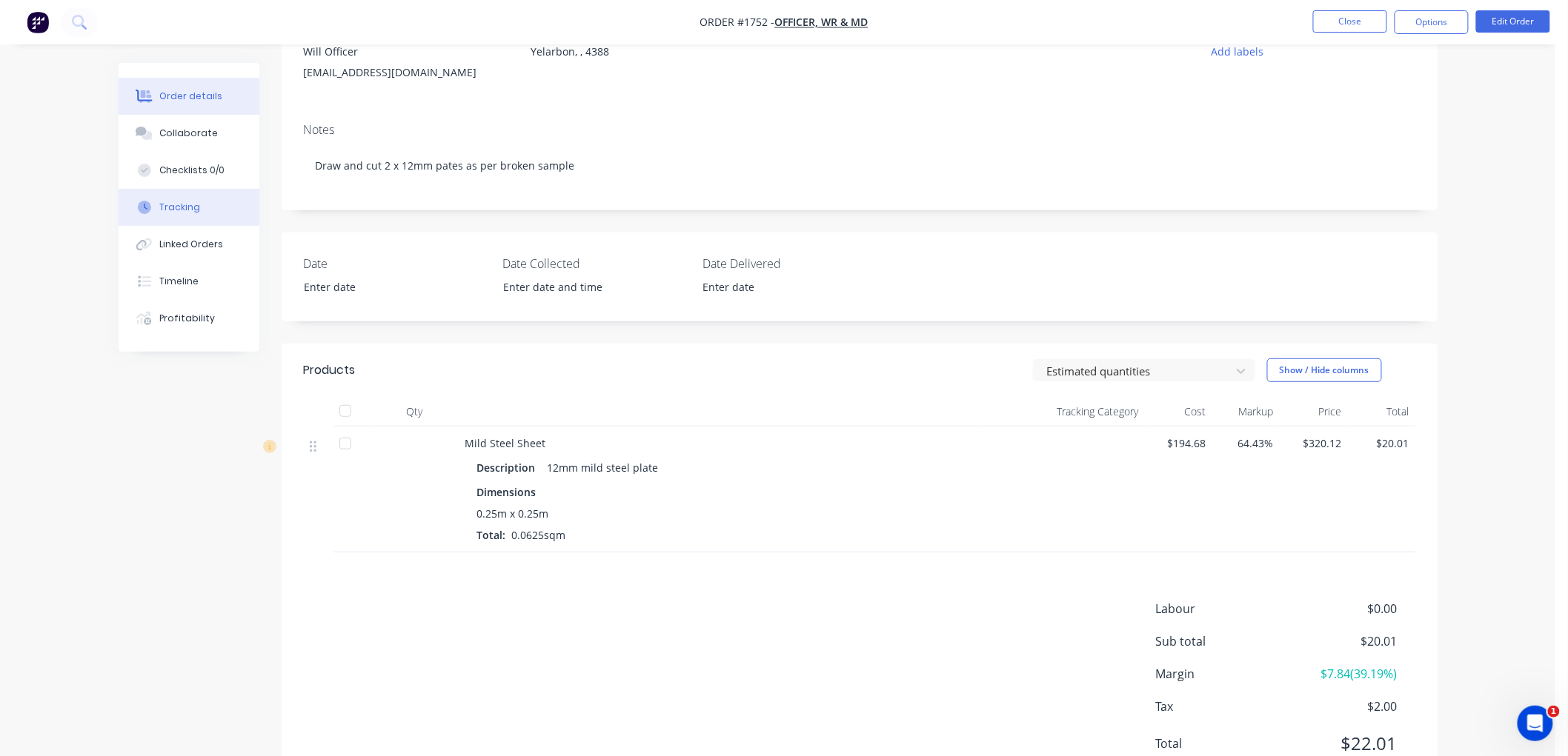
click at [201, 208] on button "Tracking" at bounding box center [189, 207] width 141 height 37
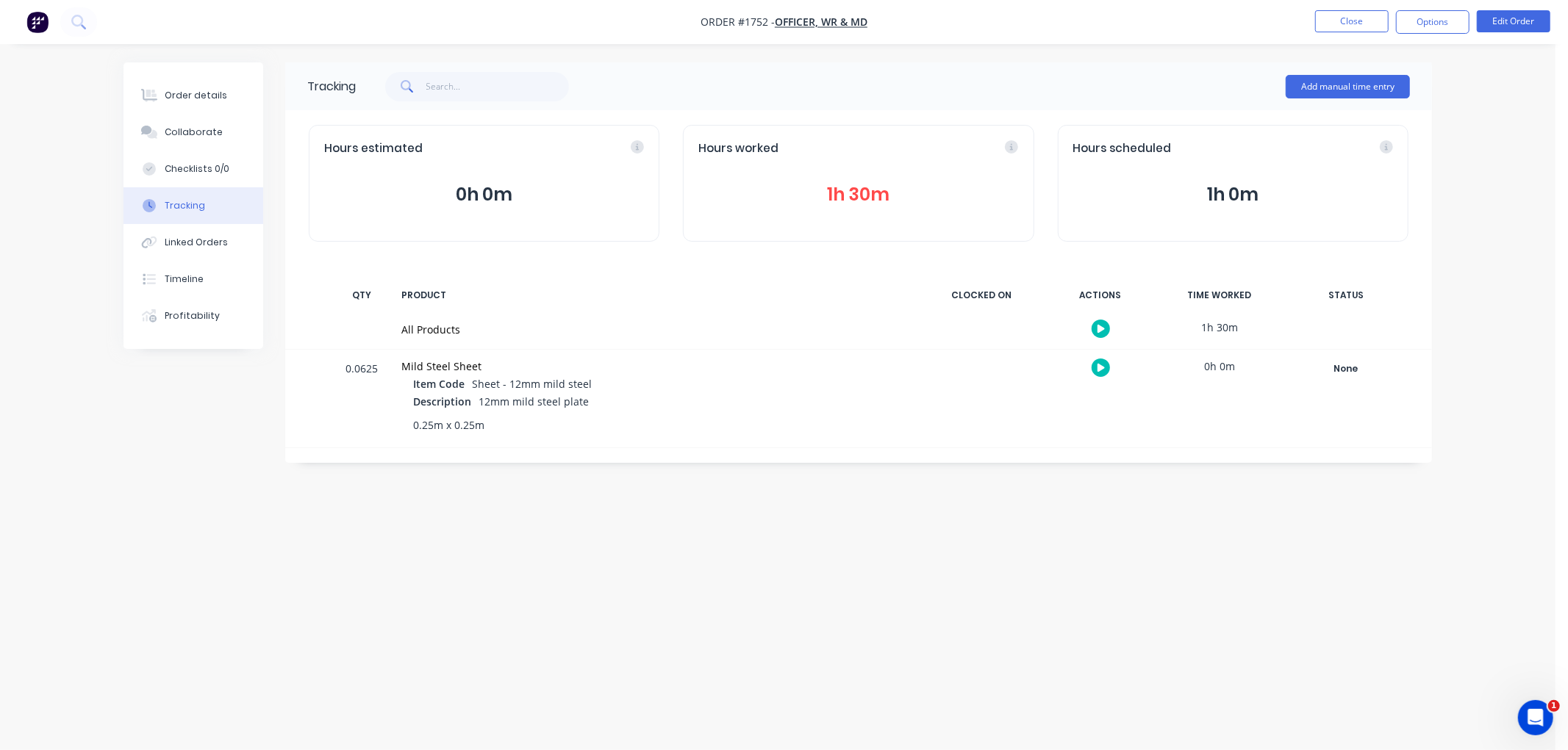
click at [871, 199] on button "1h 30m" at bounding box center [859, 195] width 320 height 28
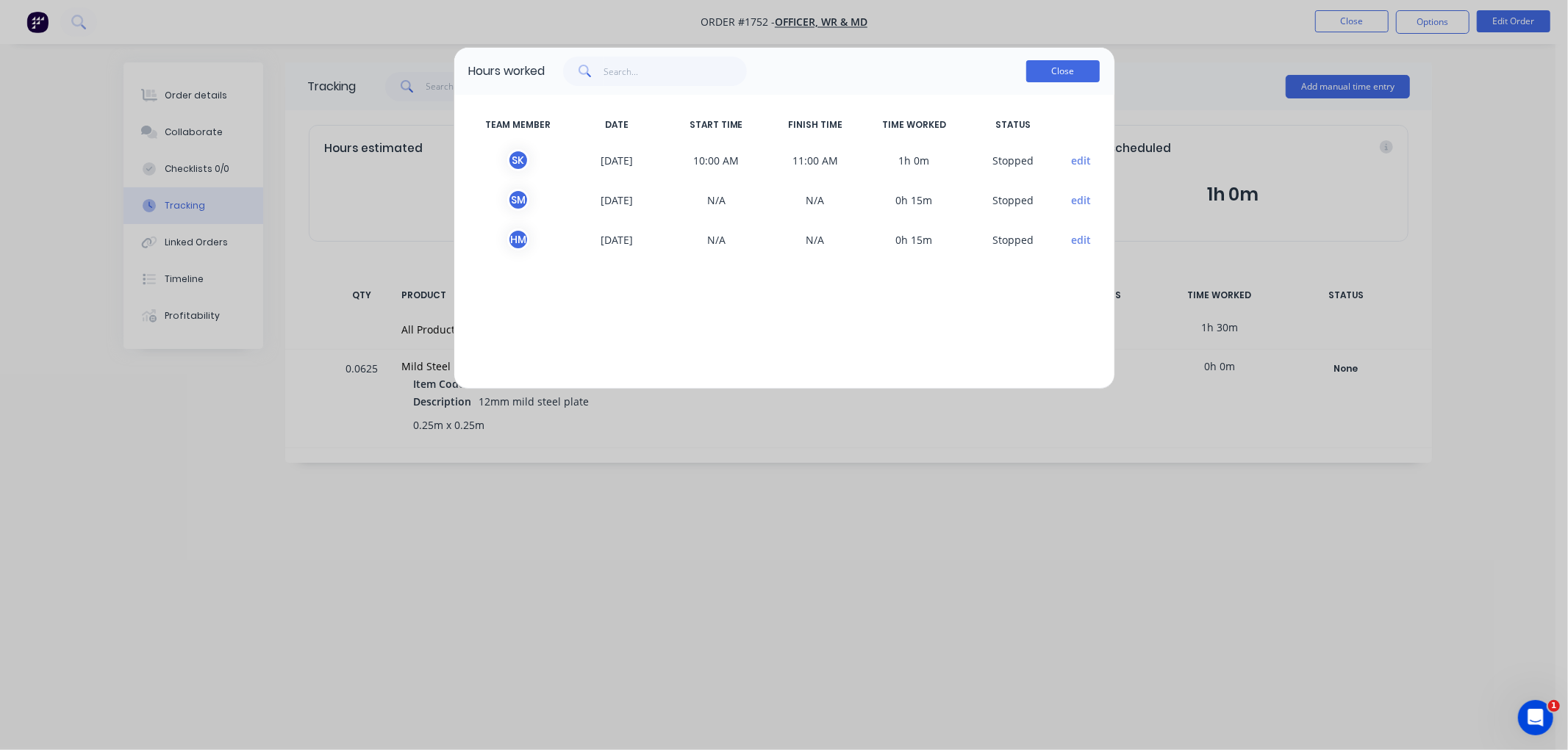
click at [1057, 67] on button "Close" at bounding box center [1062, 71] width 74 height 22
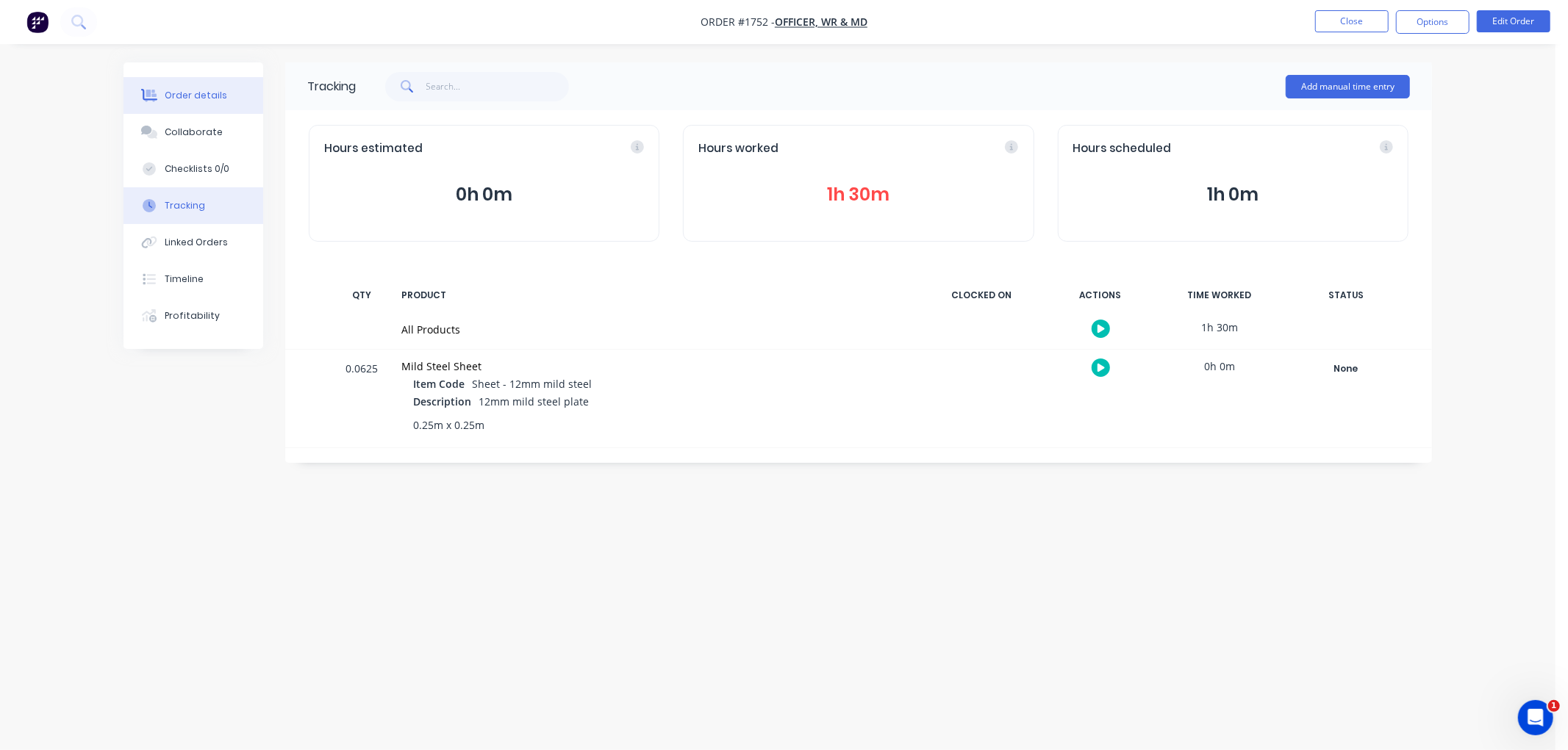
click at [187, 97] on div "Order details" at bounding box center [196, 95] width 63 height 14
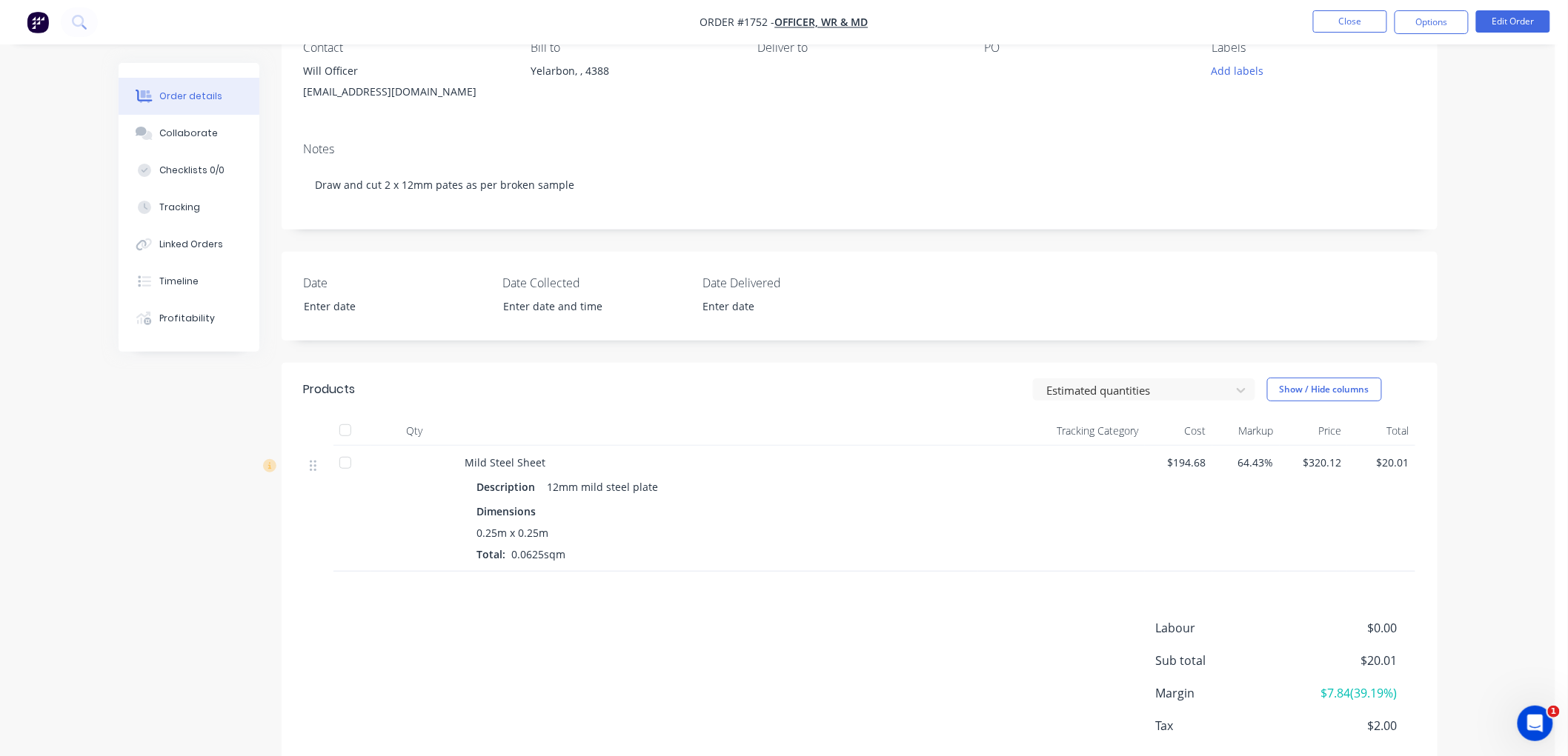
scroll to position [143, 0]
click at [205, 129] on div "Collaborate" at bounding box center [189, 133] width 59 height 14
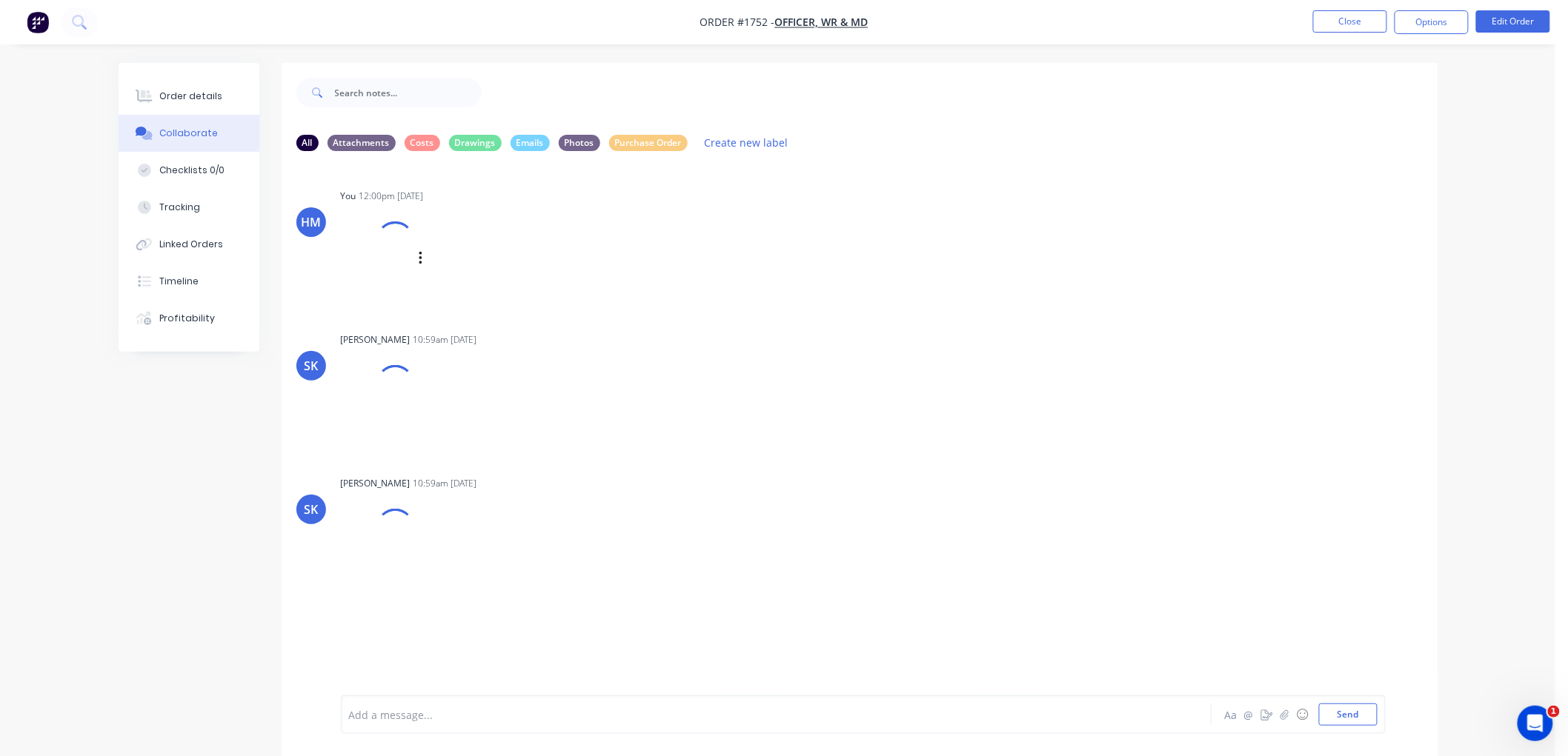
click at [376, 245] on div at bounding box center [394, 240] width 52 height 52
click at [387, 278] on img at bounding box center [394, 276] width 106 height 97
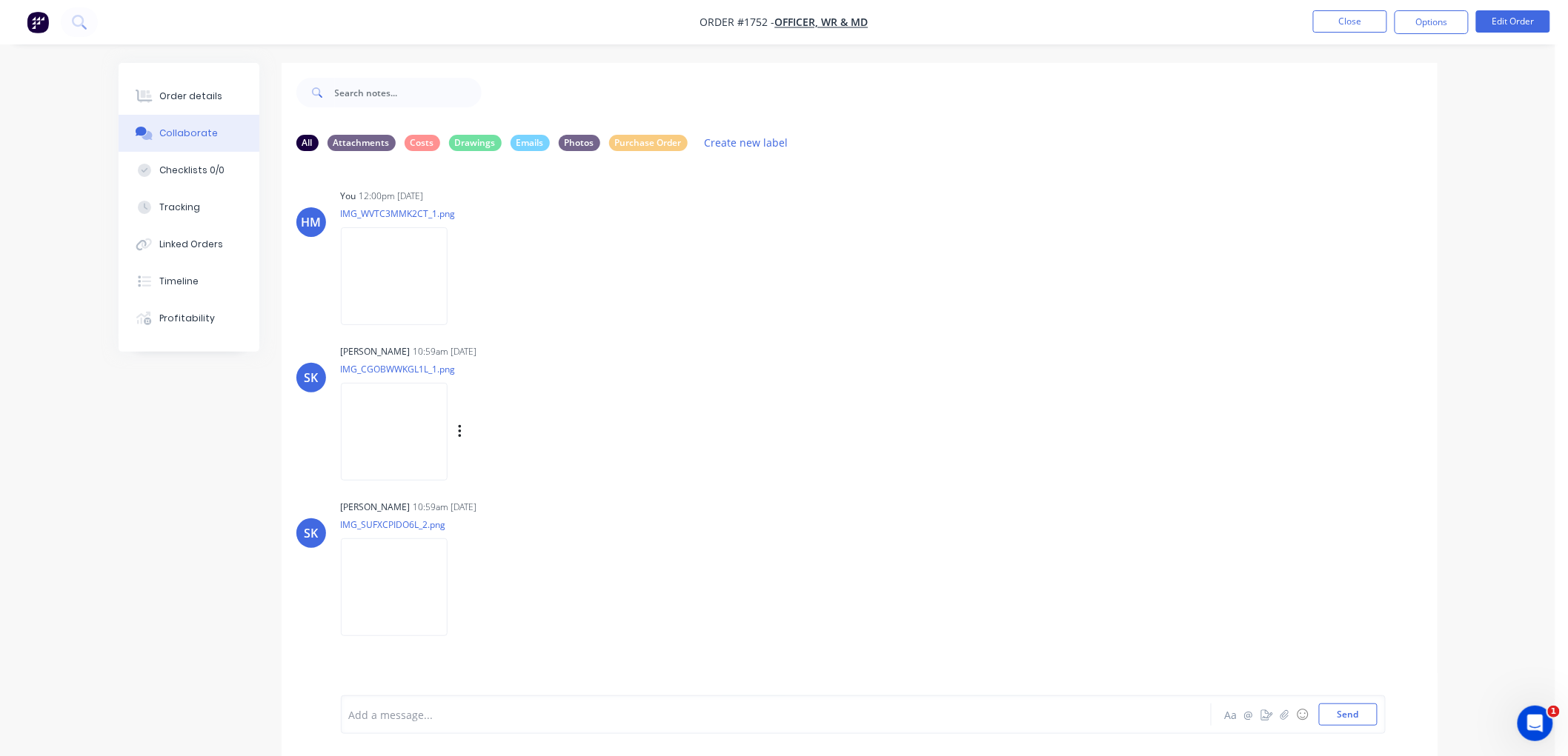
click at [416, 425] on img at bounding box center [394, 432] width 106 height 97
click at [195, 93] on div "Order details" at bounding box center [191, 96] width 63 height 14
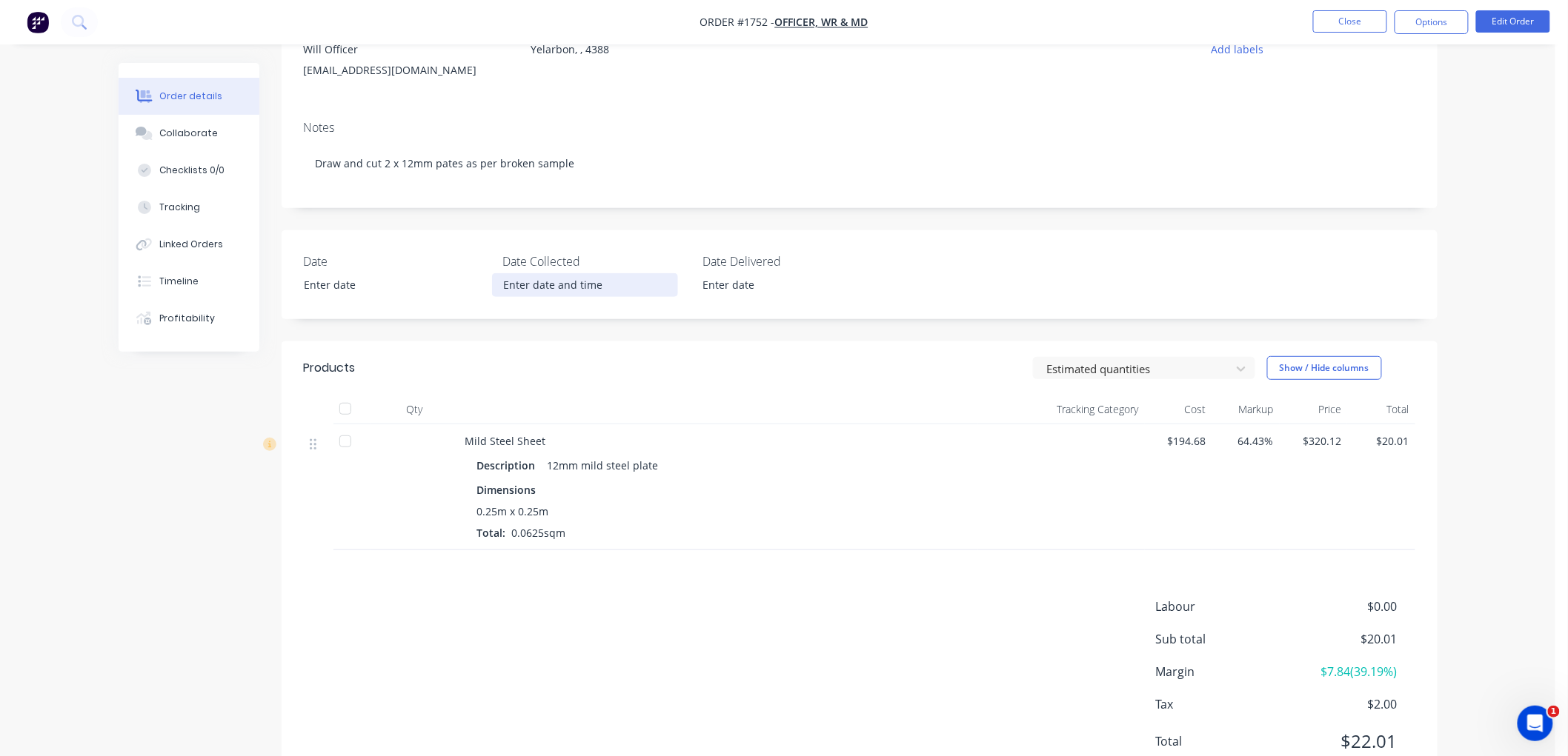
scroll to position [143, 0]
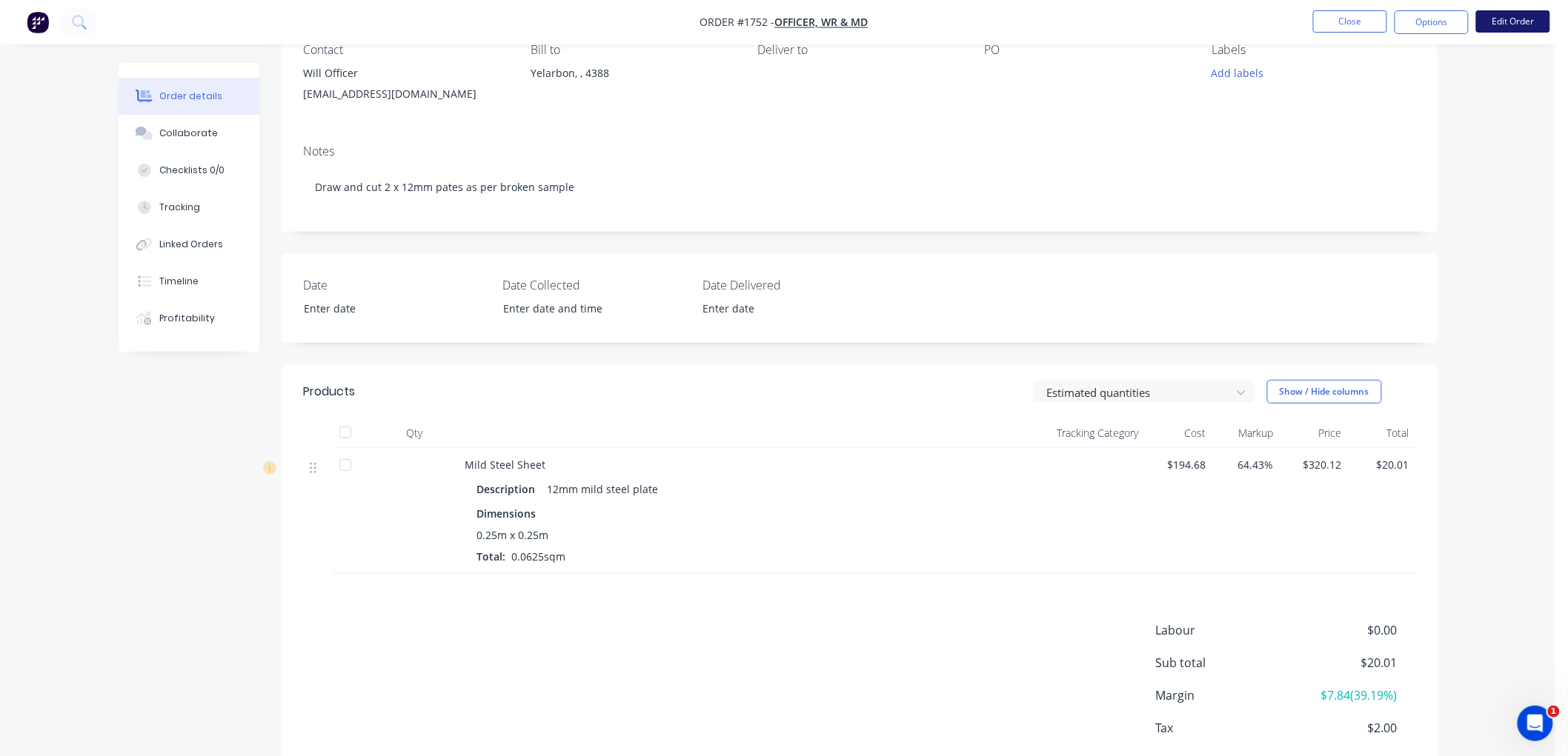
click at [1509, 16] on button "Edit Order" at bounding box center [1513, 21] width 74 height 22
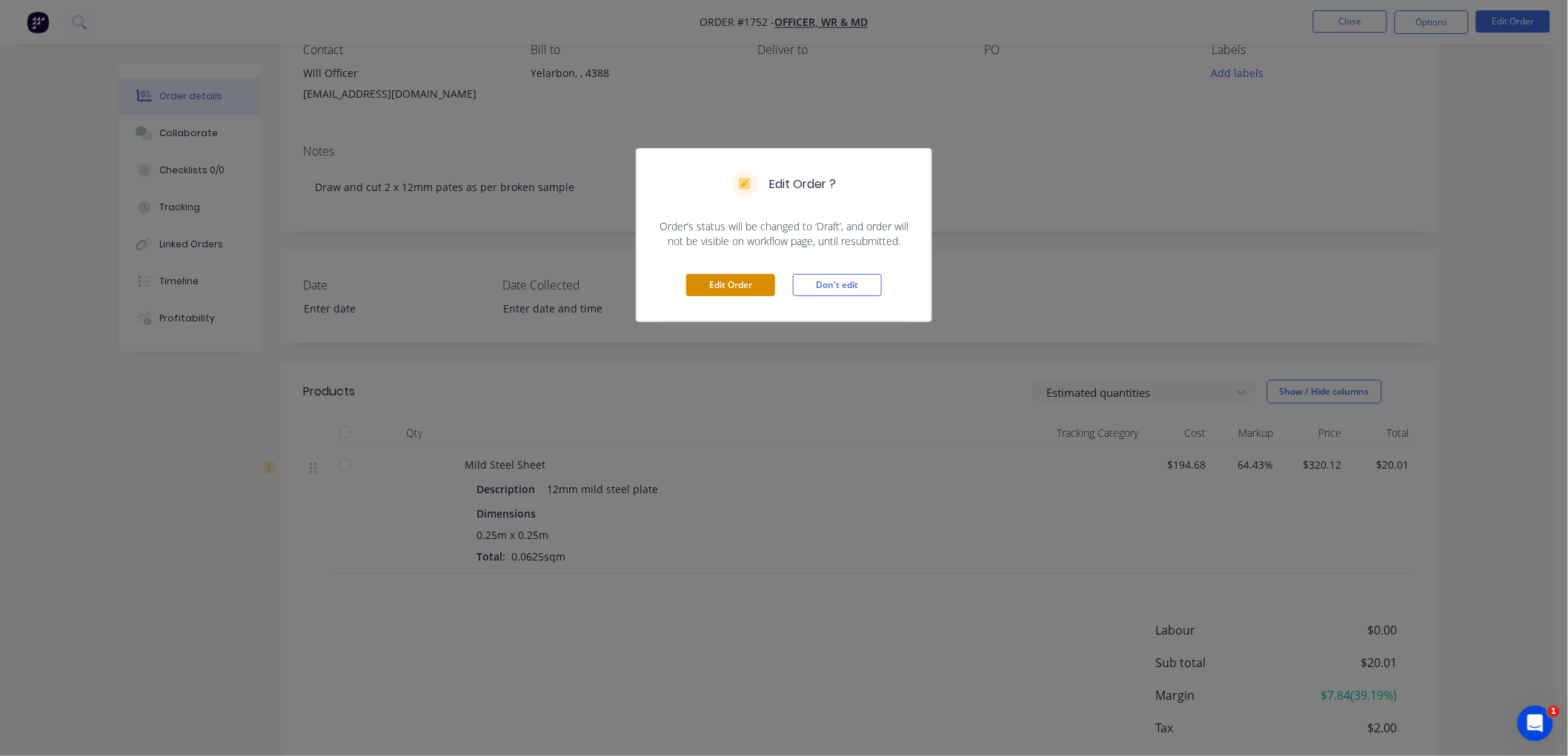
click at [735, 281] on button "Edit Order" at bounding box center [730, 285] width 89 height 22
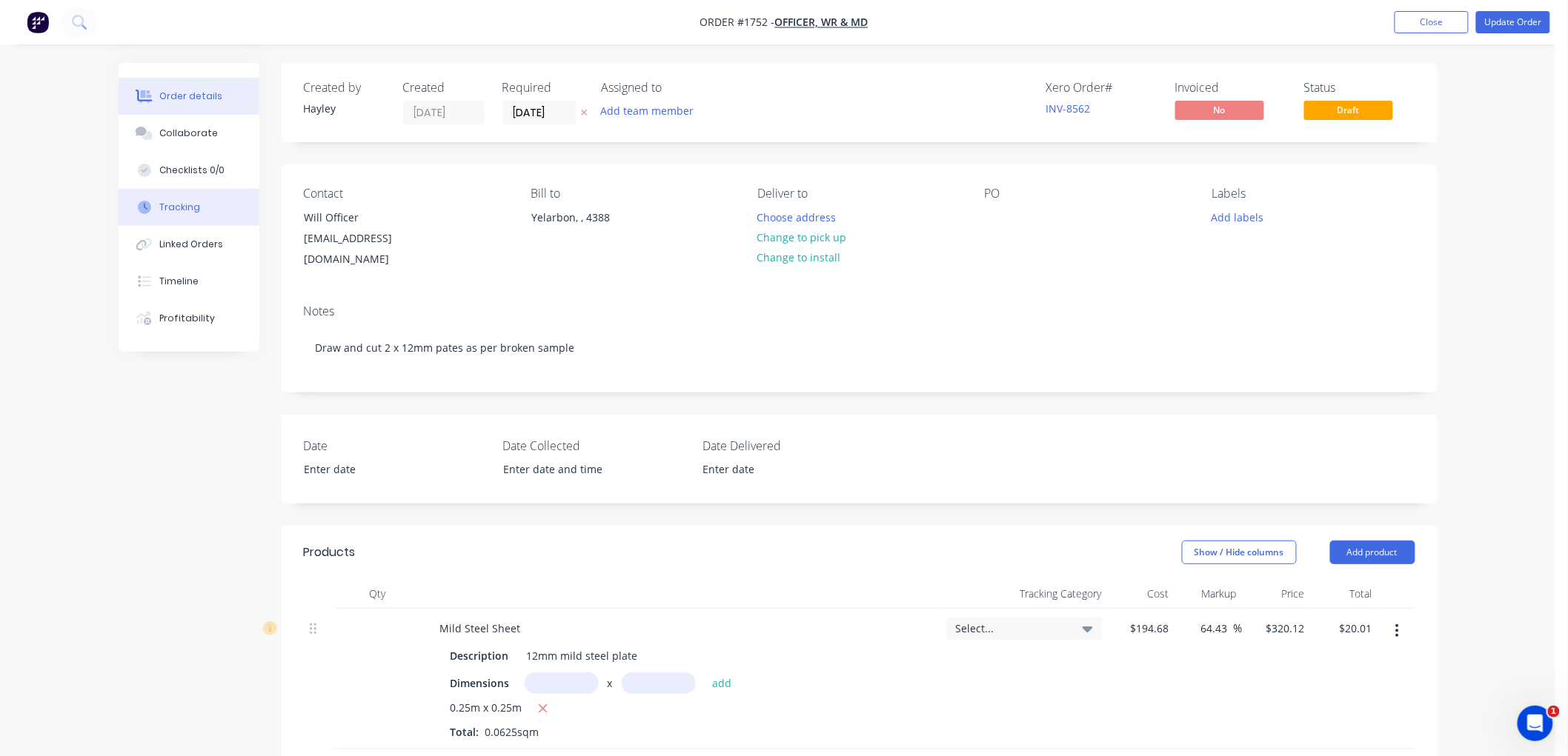
click at [187, 207] on div "Tracking" at bounding box center [180, 207] width 40 height 14
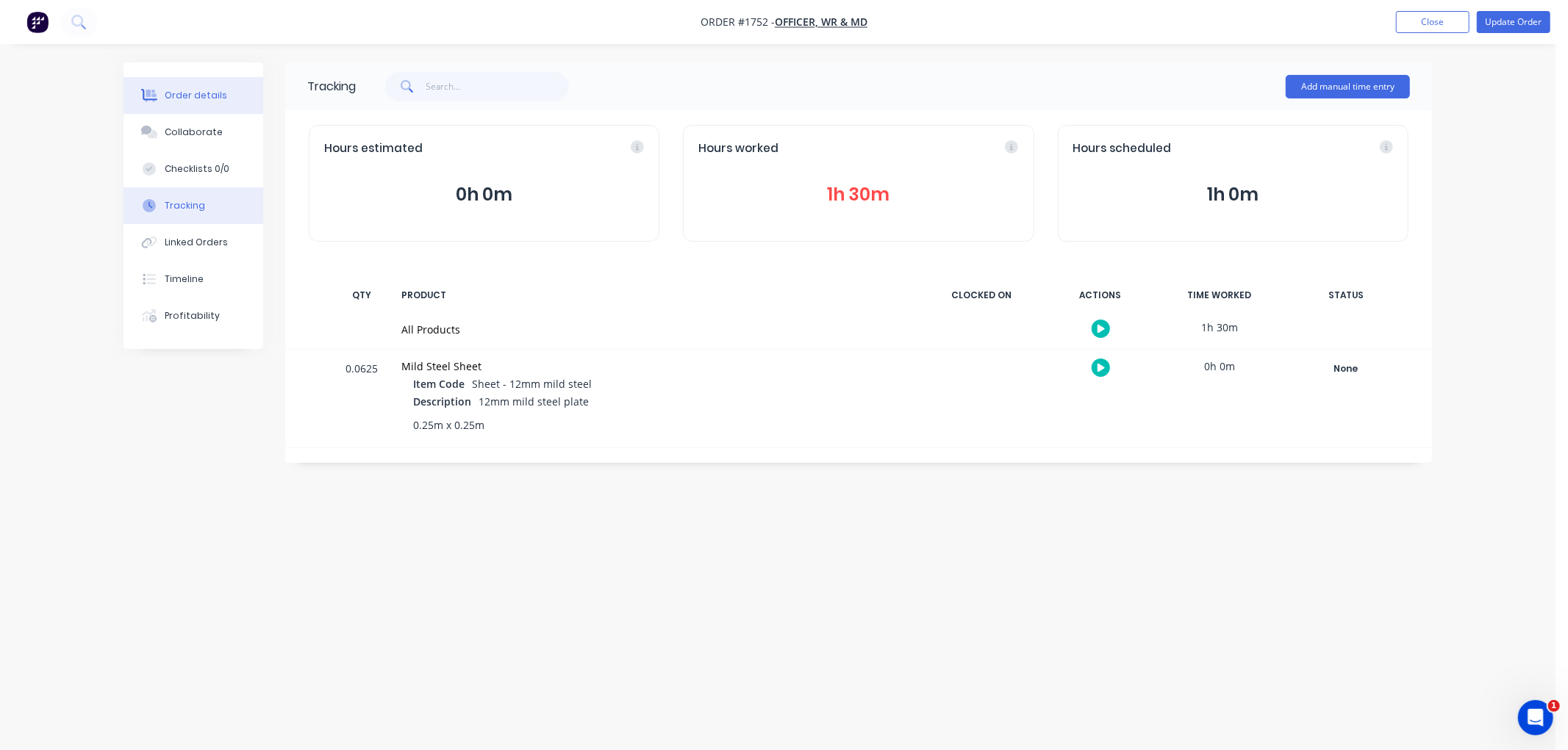
click at [178, 98] on div "Order details" at bounding box center [196, 95] width 63 height 14
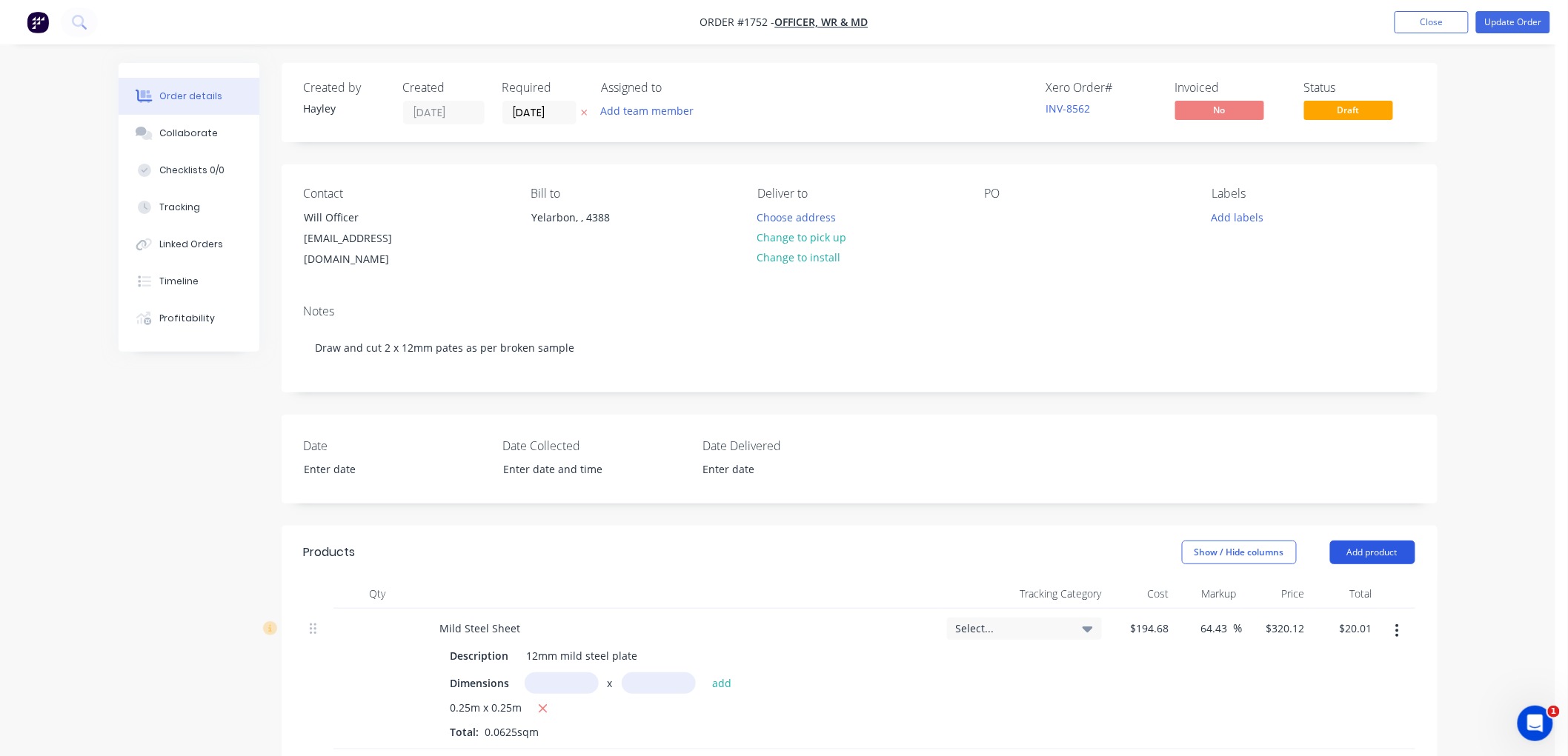
click at [1373, 541] on button "Add product" at bounding box center [1373, 553] width 85 height 24
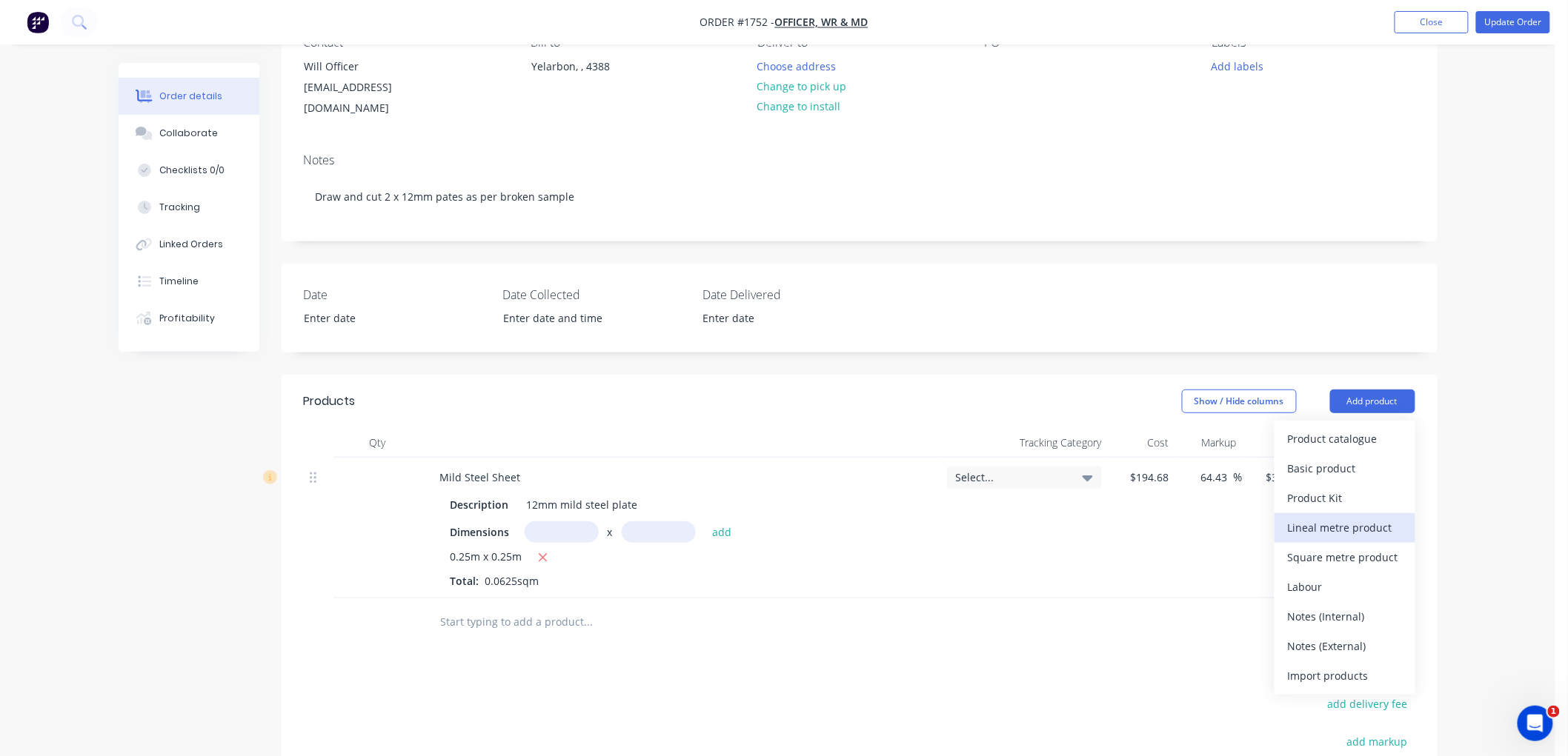
scroll to position [164, 0]
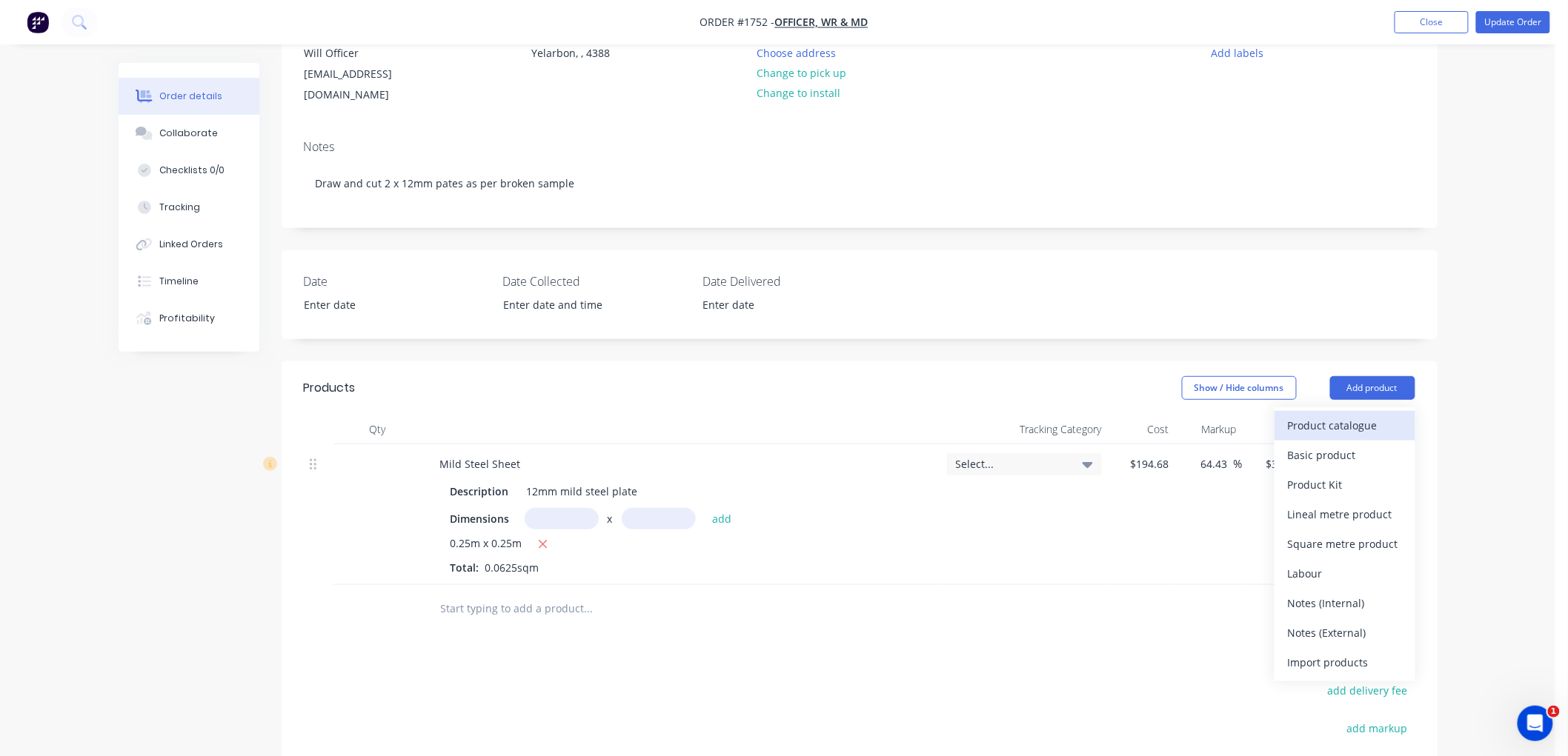
click at [1338, 415] on div "Product catalogue" at bounding box center [1344, 425] width 114 height 21
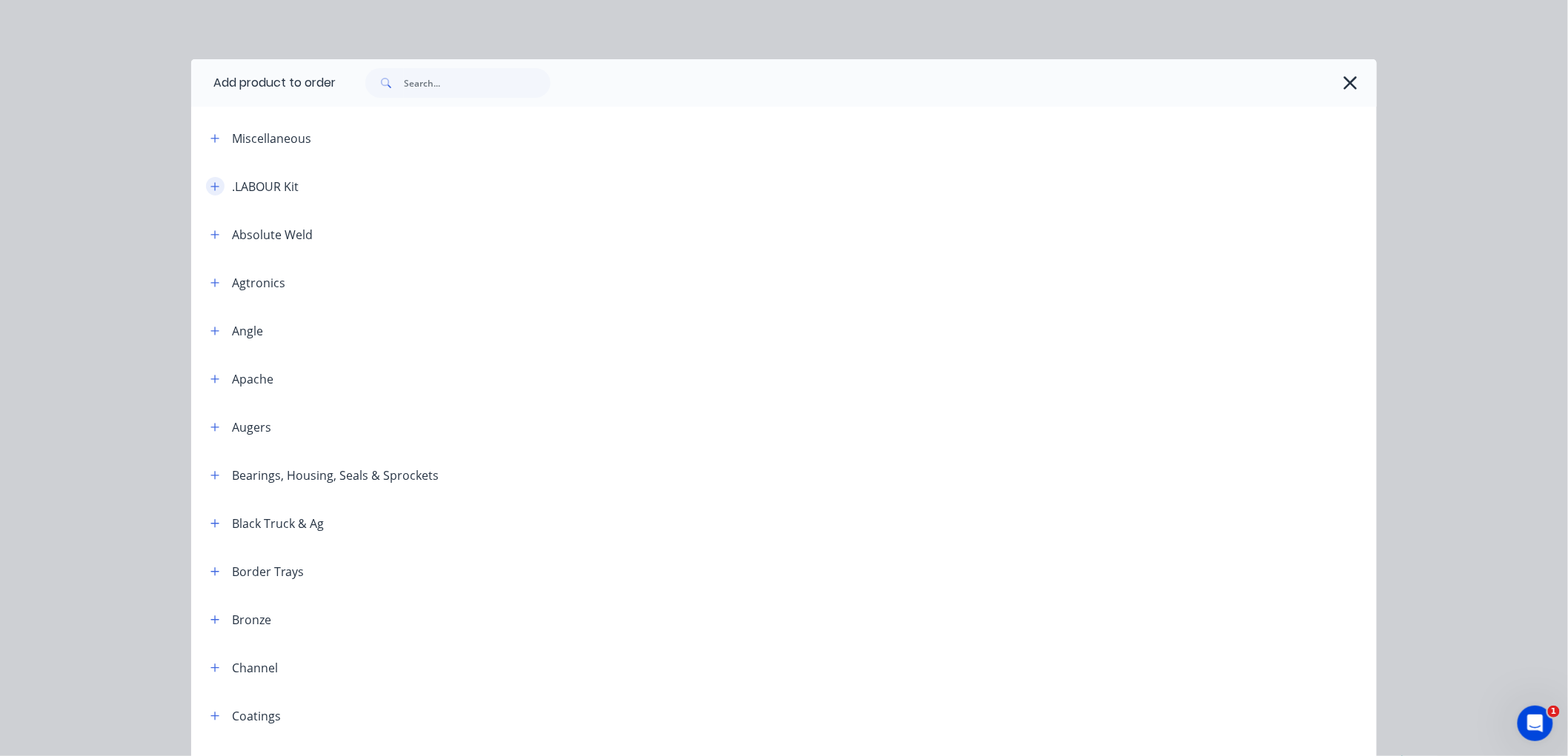
click at [215, 190] on button "button" at bounding box center [215, 186] width 18 height 18
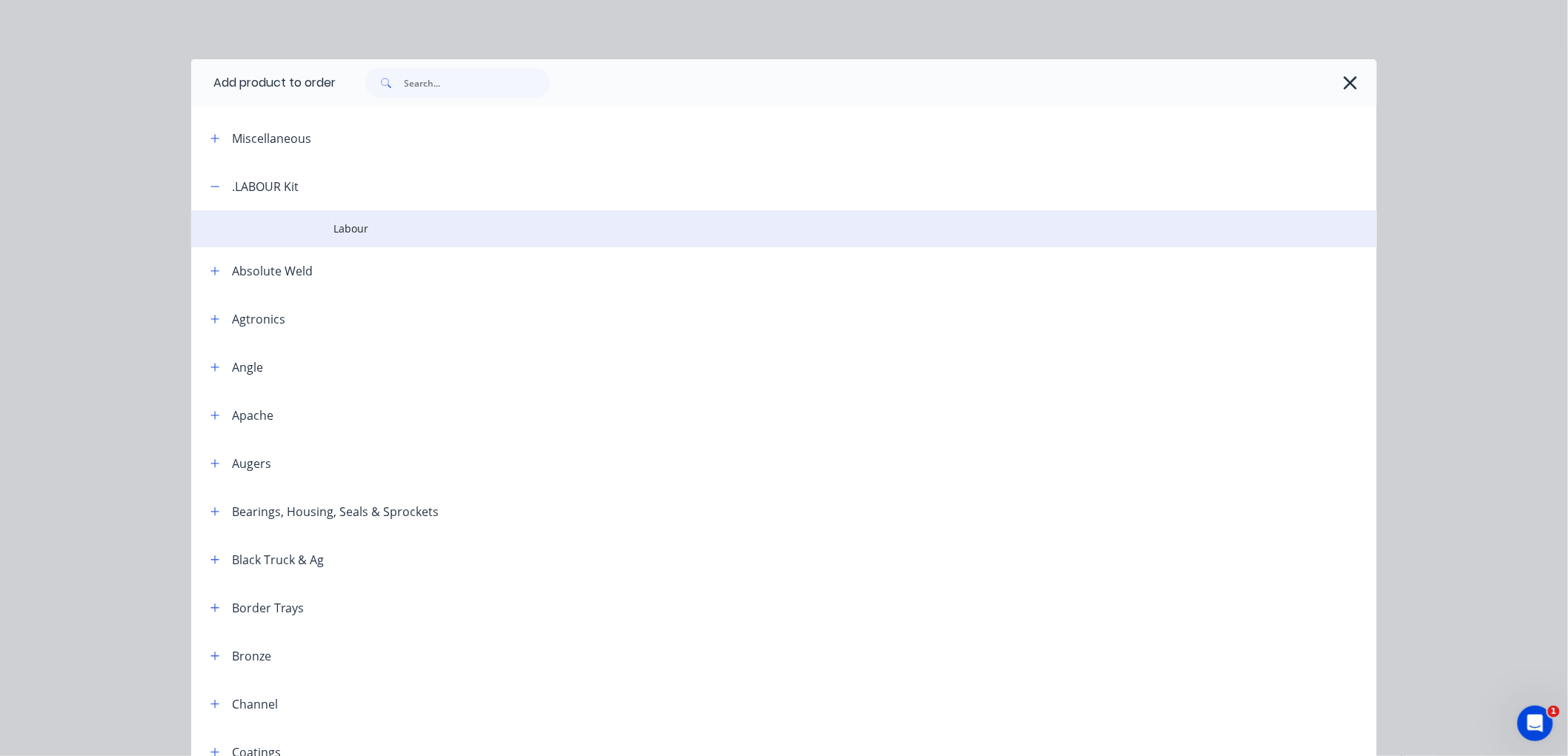
click at [354, 230] on span "Labour" at bounding box center [751, 228] width 834 height 16
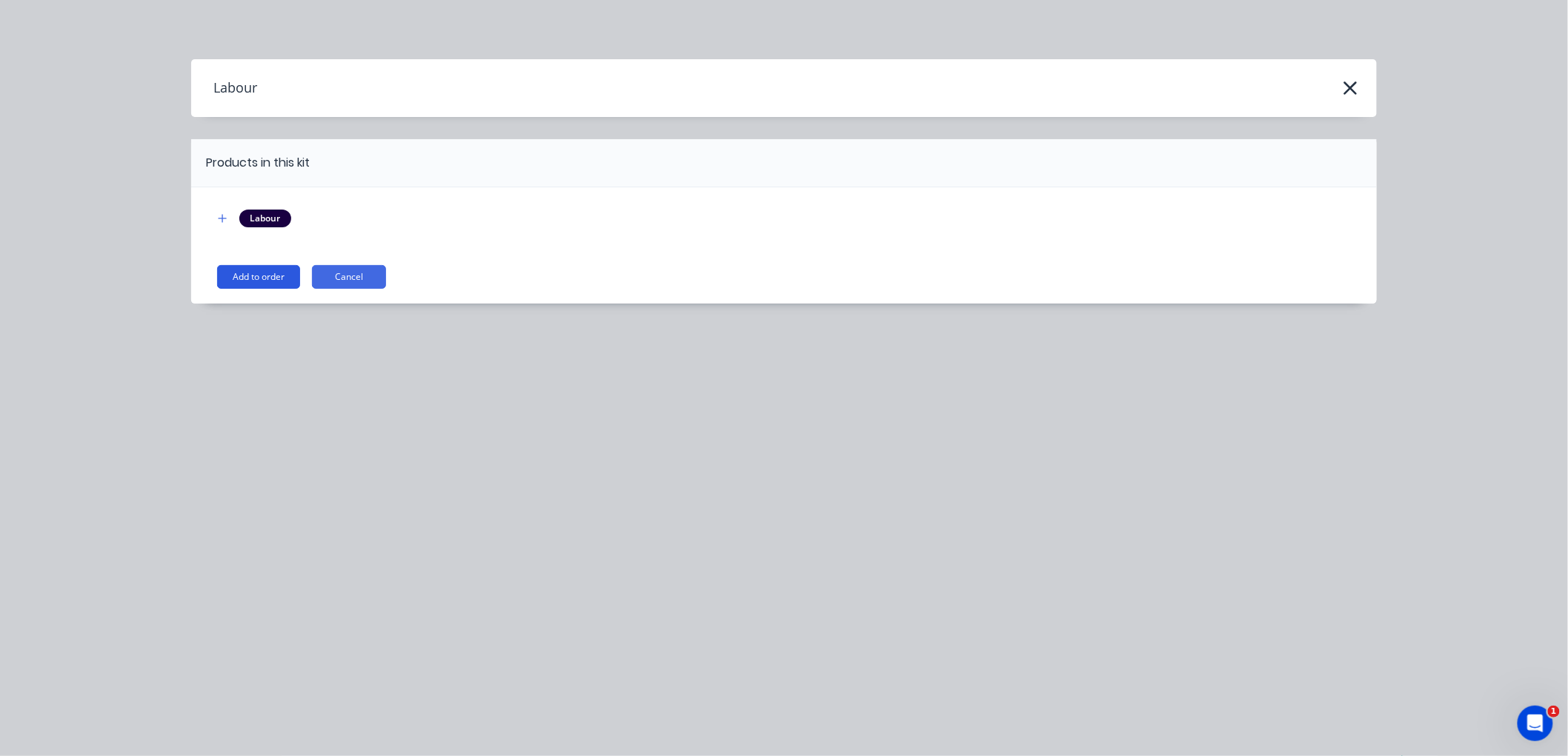
click at [245, 279] on button "Add to order" at bounding box center [259, 277] width 83 height 24
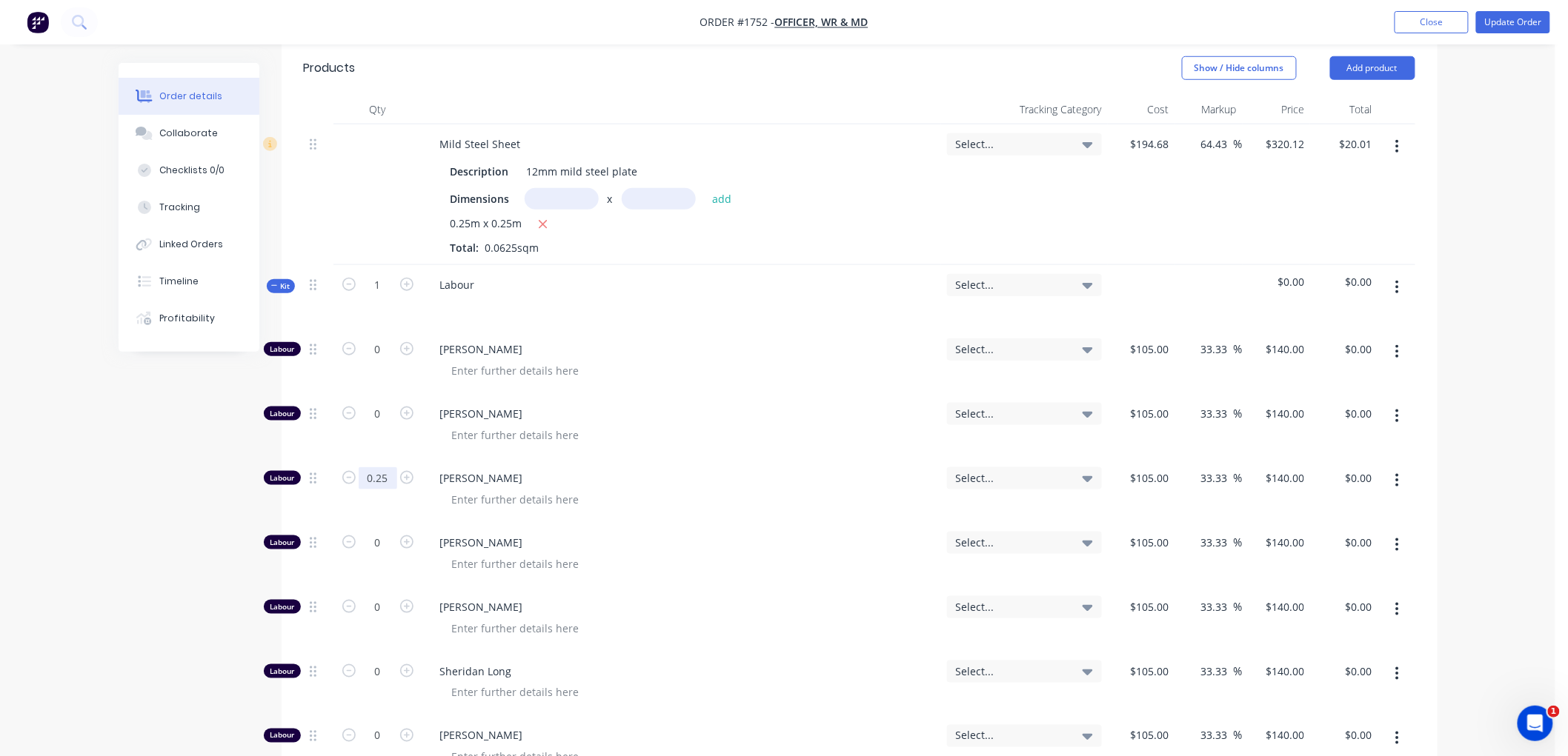
scroll to position [493, 0]
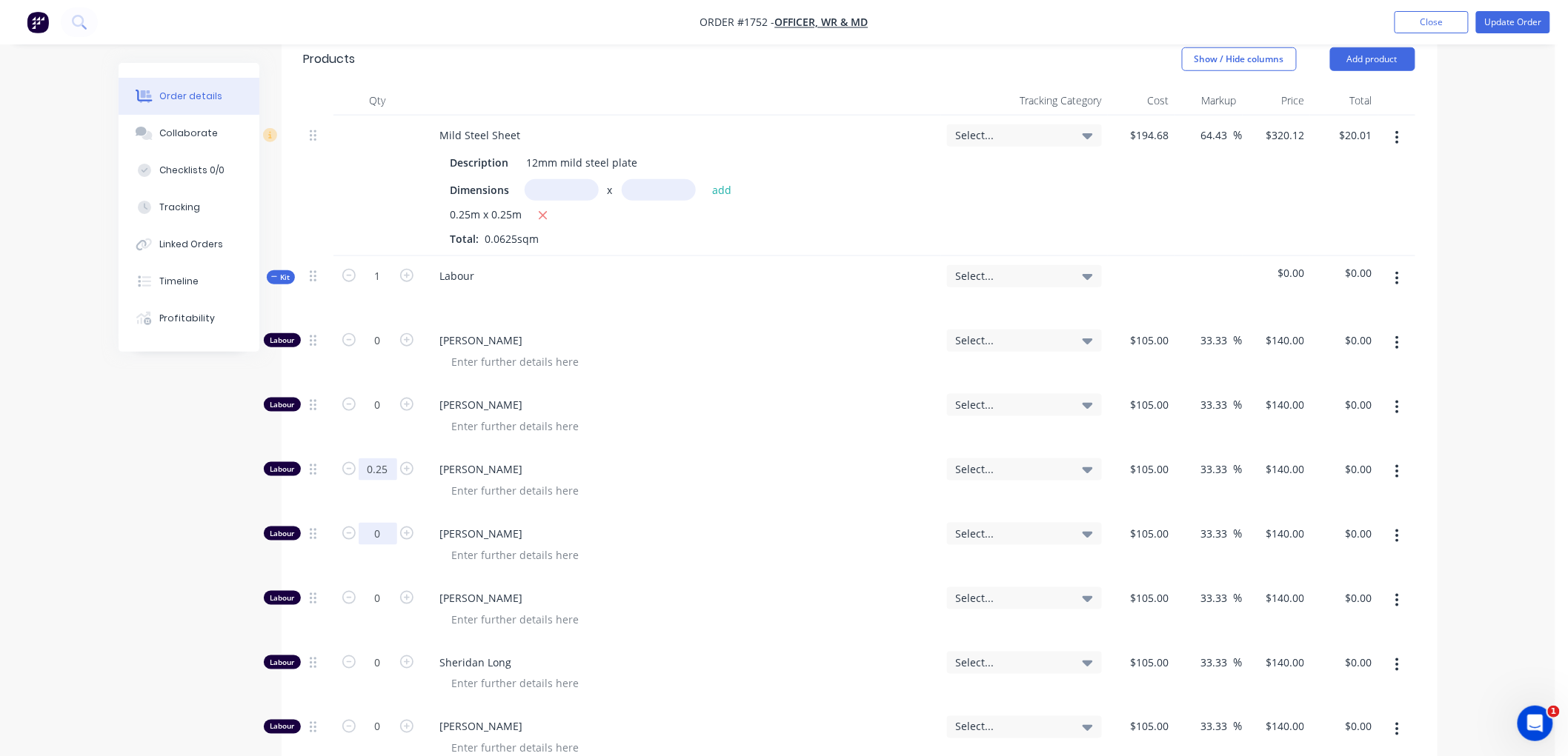
type input "0.25"
type input "$35.00"
click at [389, 523] on input "0" at bounding box center [378, 534] width 39 height 22
type input "0.75"
type input "$105.00"
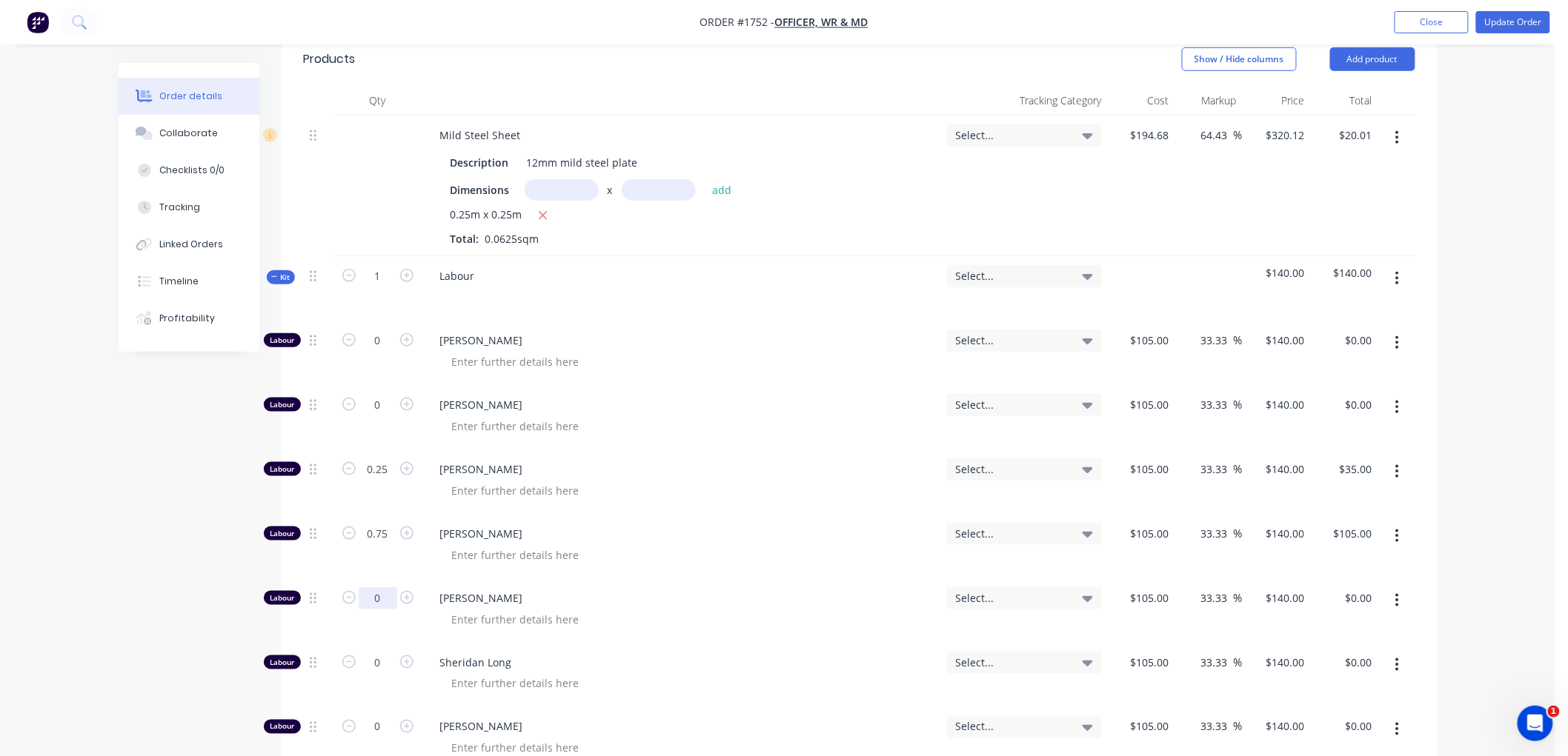
click at [388, 587] on input "0" at bounding box center [378, 598] width 39 height 22
type input "0.25"
type input "$35.00"
type input "0.5"
type input "$70.00"
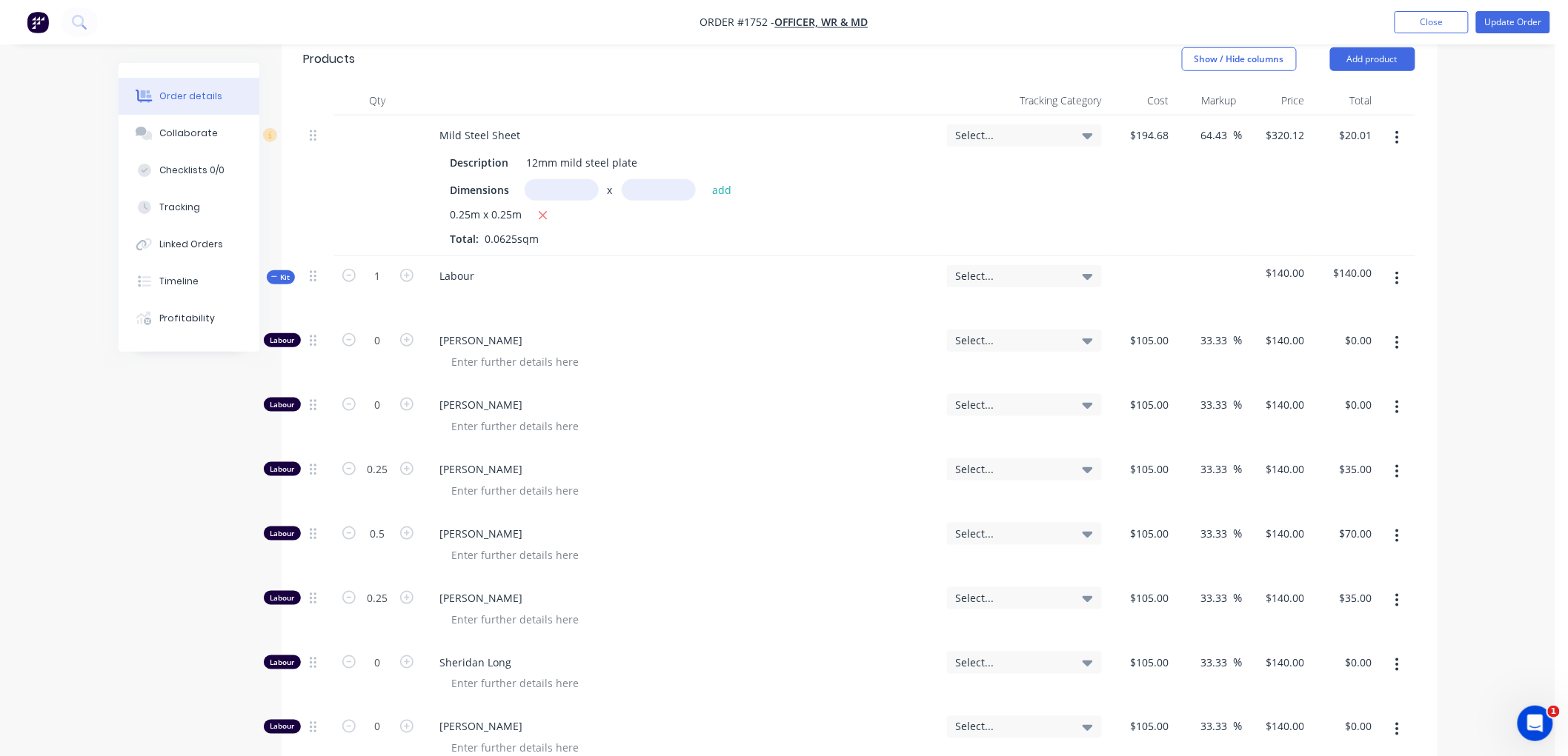
click at [204, 469] on div "Created by [PERSON_NAME] Created [DATE] Required [DATE] Assigned to Add team me…" at bounding box center [778, 398] width 1319 height 1658
click at [275, 272] on span "Kit" at bounding box center [281, 278] width 19 height 11
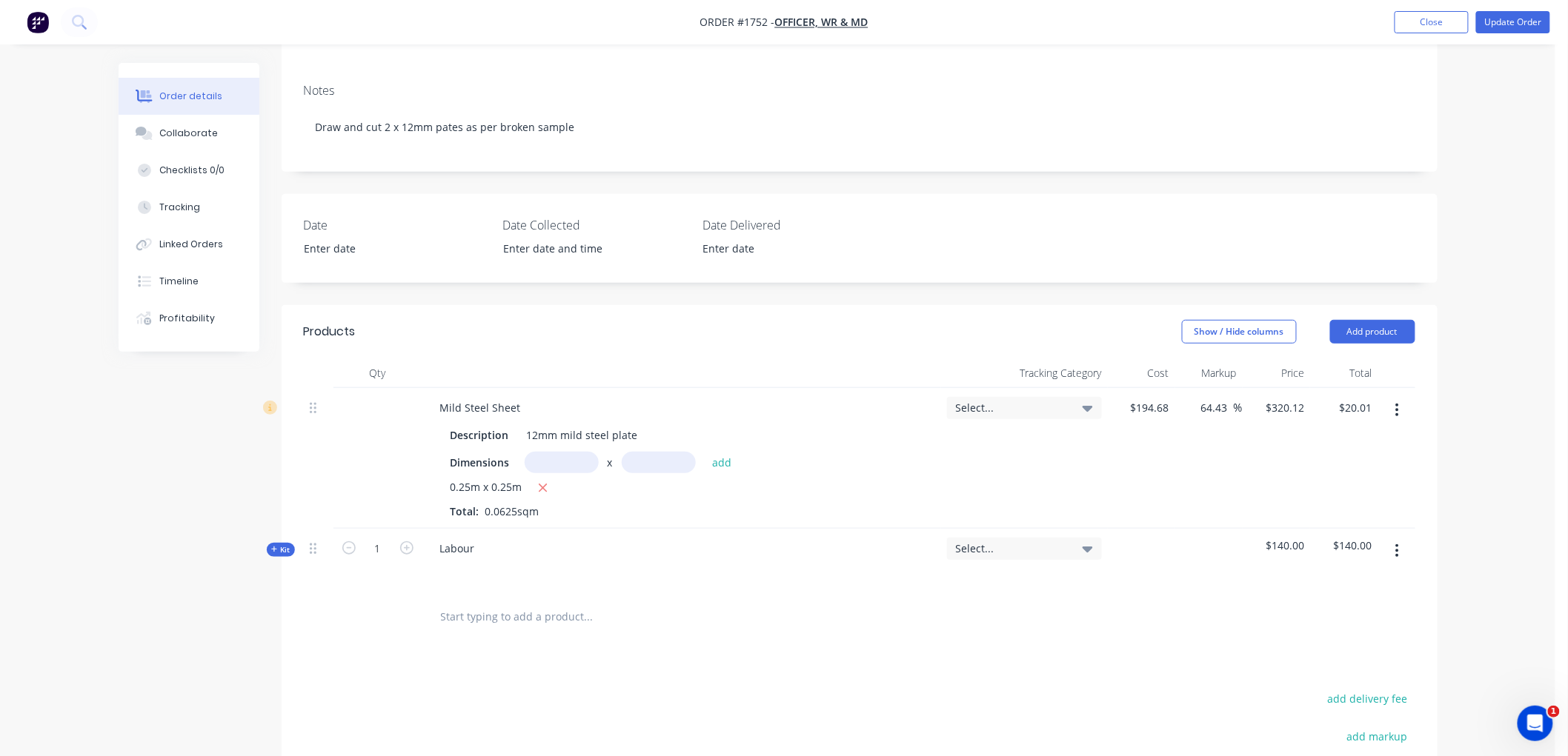
scroll to position [220, 0]
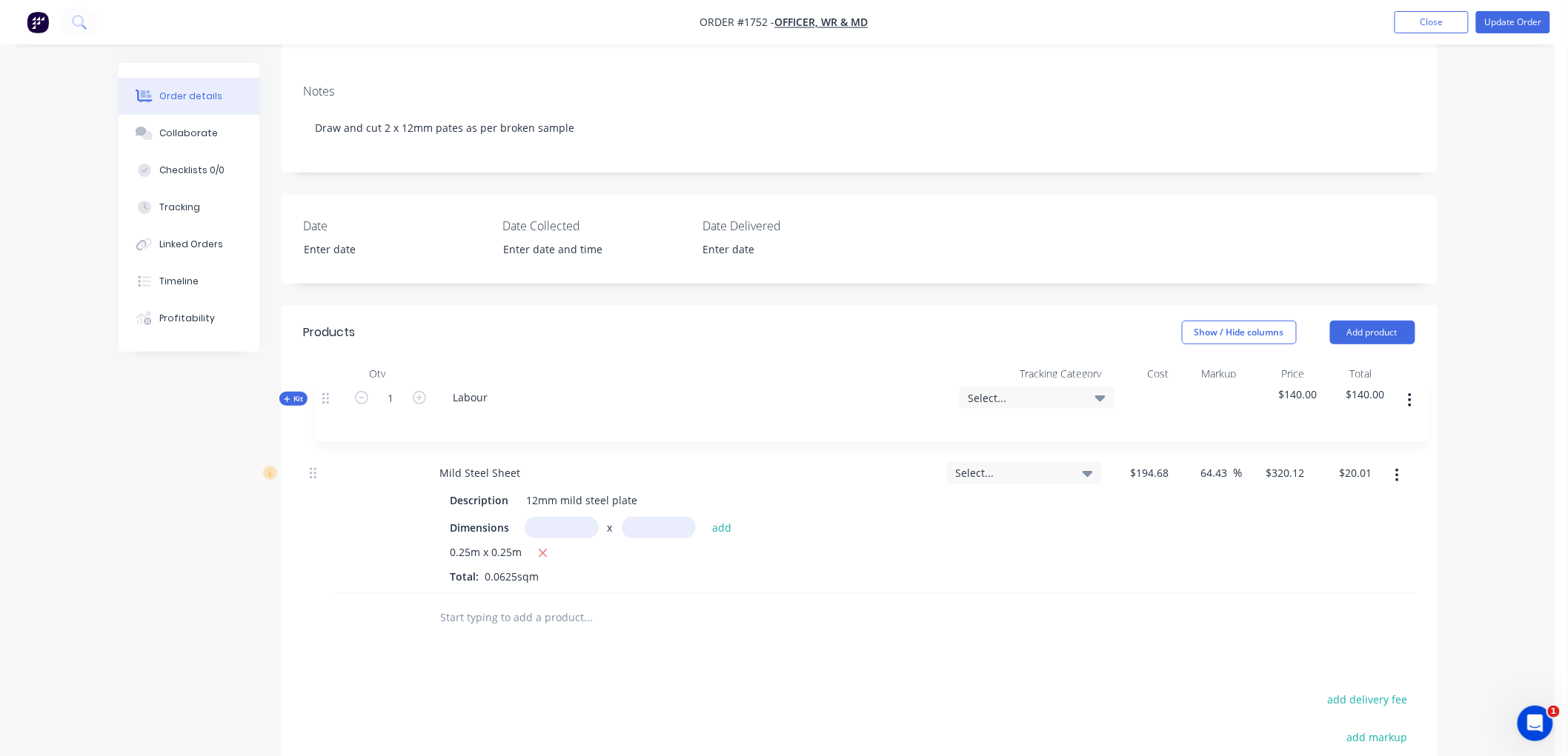
drag, startPoint x: 312, startPoint y: 534, endPoint x: 325, endPoint y: 396, distance: 138.6
click at [325, 396] on div "Mild Steel Sheet Description 12mm mild steel plate Dimensions x add 0.25m x 0.2…" at bounding box center [859, 491] width 1111 height 205
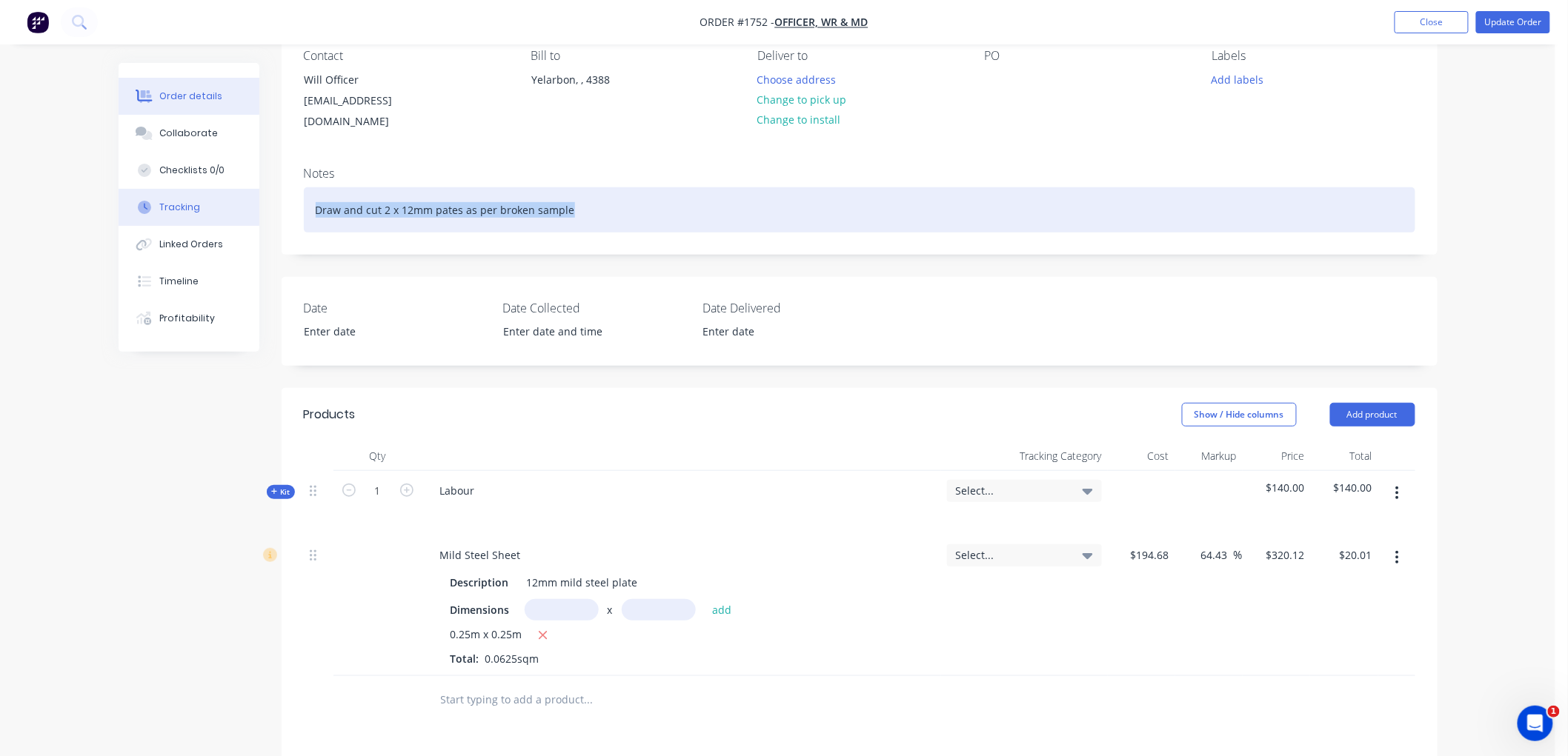
drag, startPoint x: 553, startPoint y: 195, endPoint x: 183, endPoint y: 194, distance: 370.0
click at [183, 194] on div "Order details Collaborate Checklists 0/0 Tracking Linked Orders Timeline Profit…" at bounding box center [778, 513] width 1349 height 1177
copy div "Draw and cut 2 x 12mm pates as per broken sample"
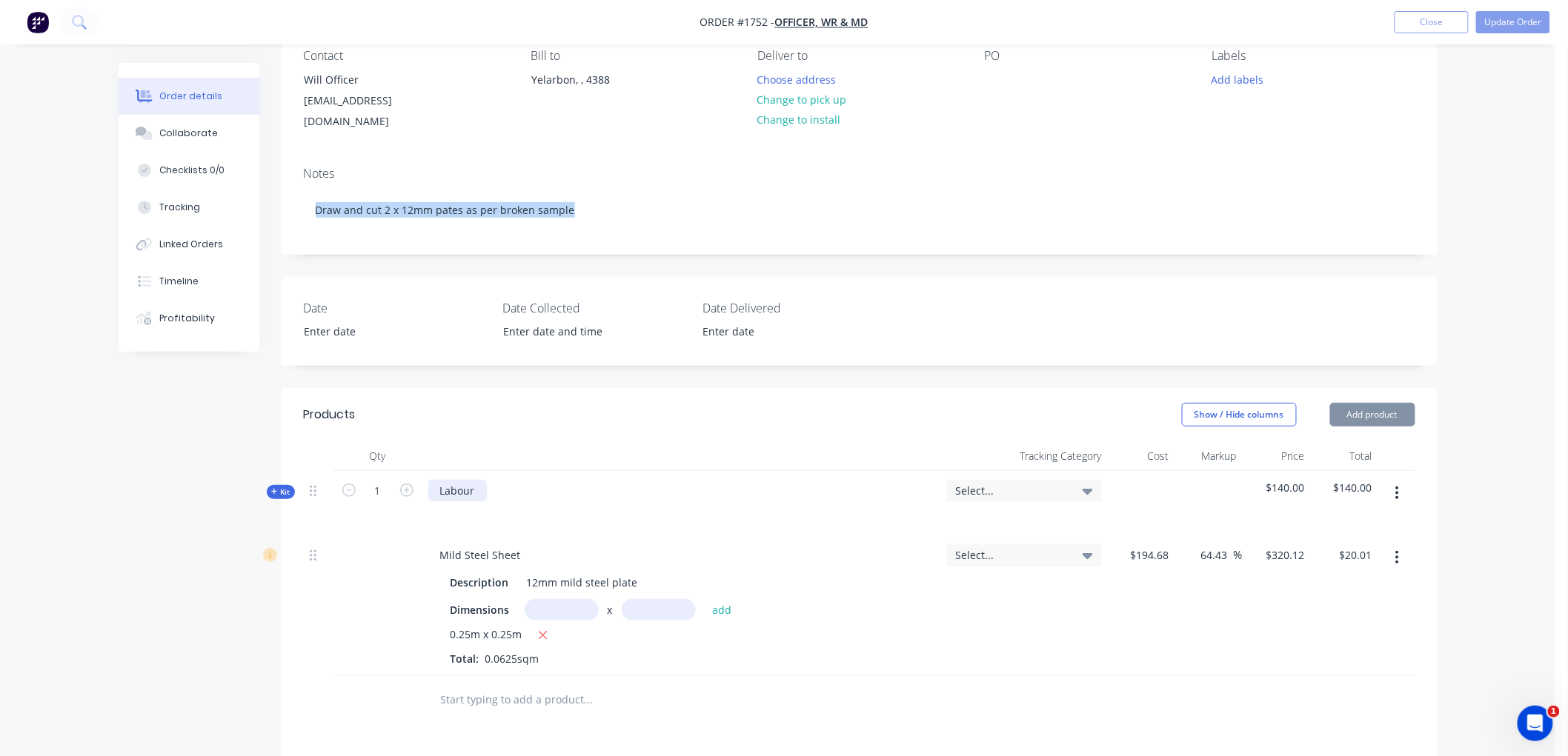
click at [479, 480] on div "Labour" at bounding box center [458, 490] width 59 height 21
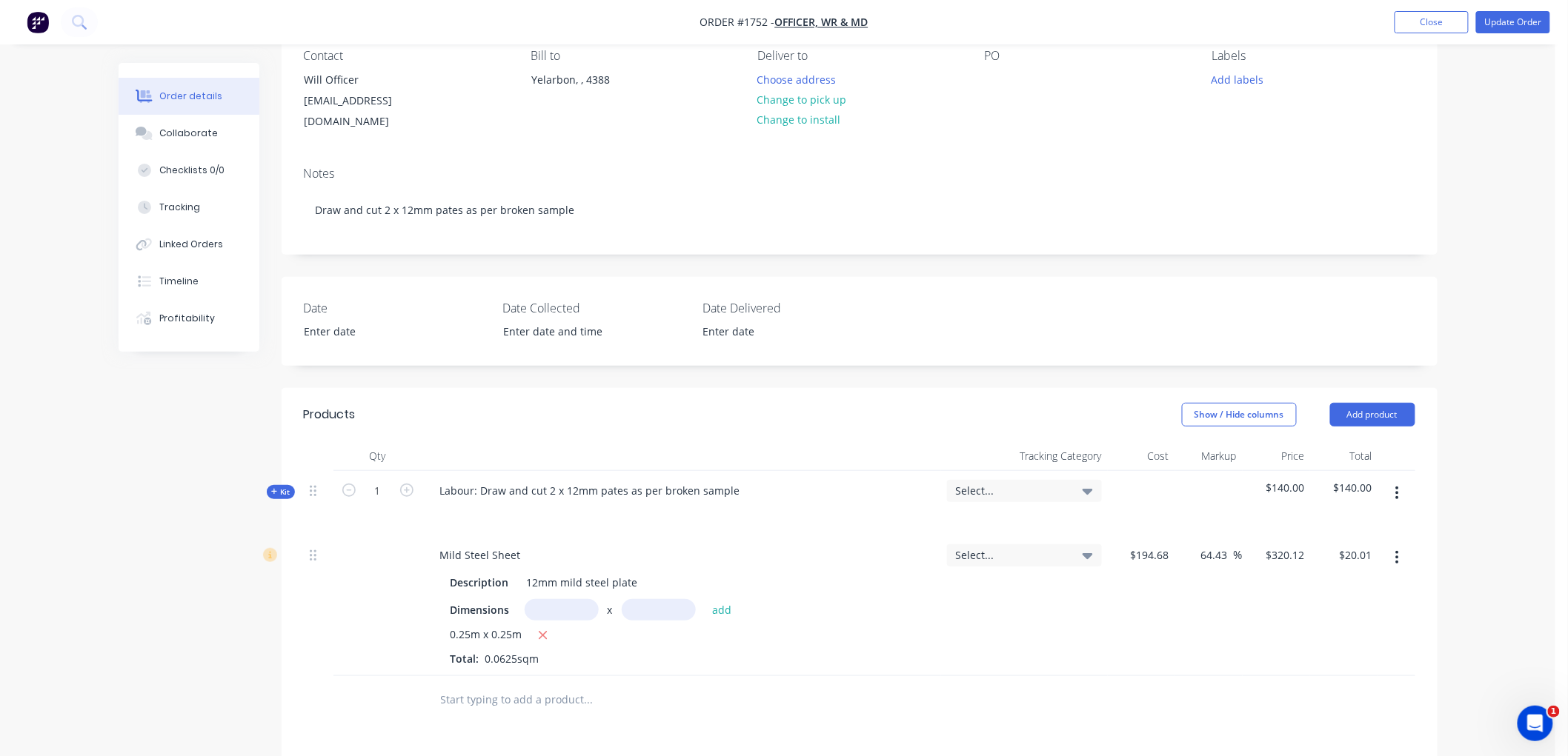
click at [271, 487] on span "Kit" at bounding box center [281, 492] width 19 height 11
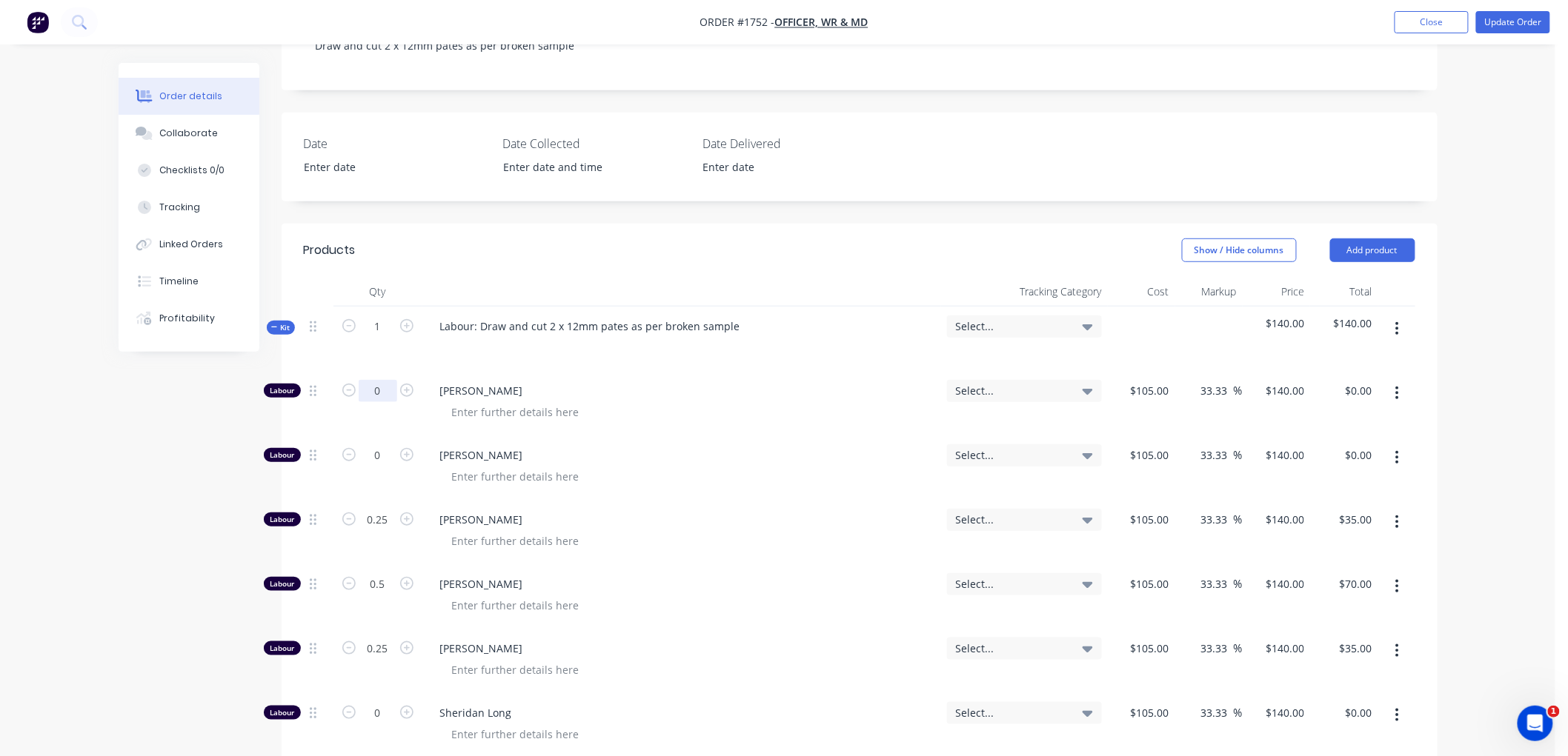
scroll to position [385, 0]
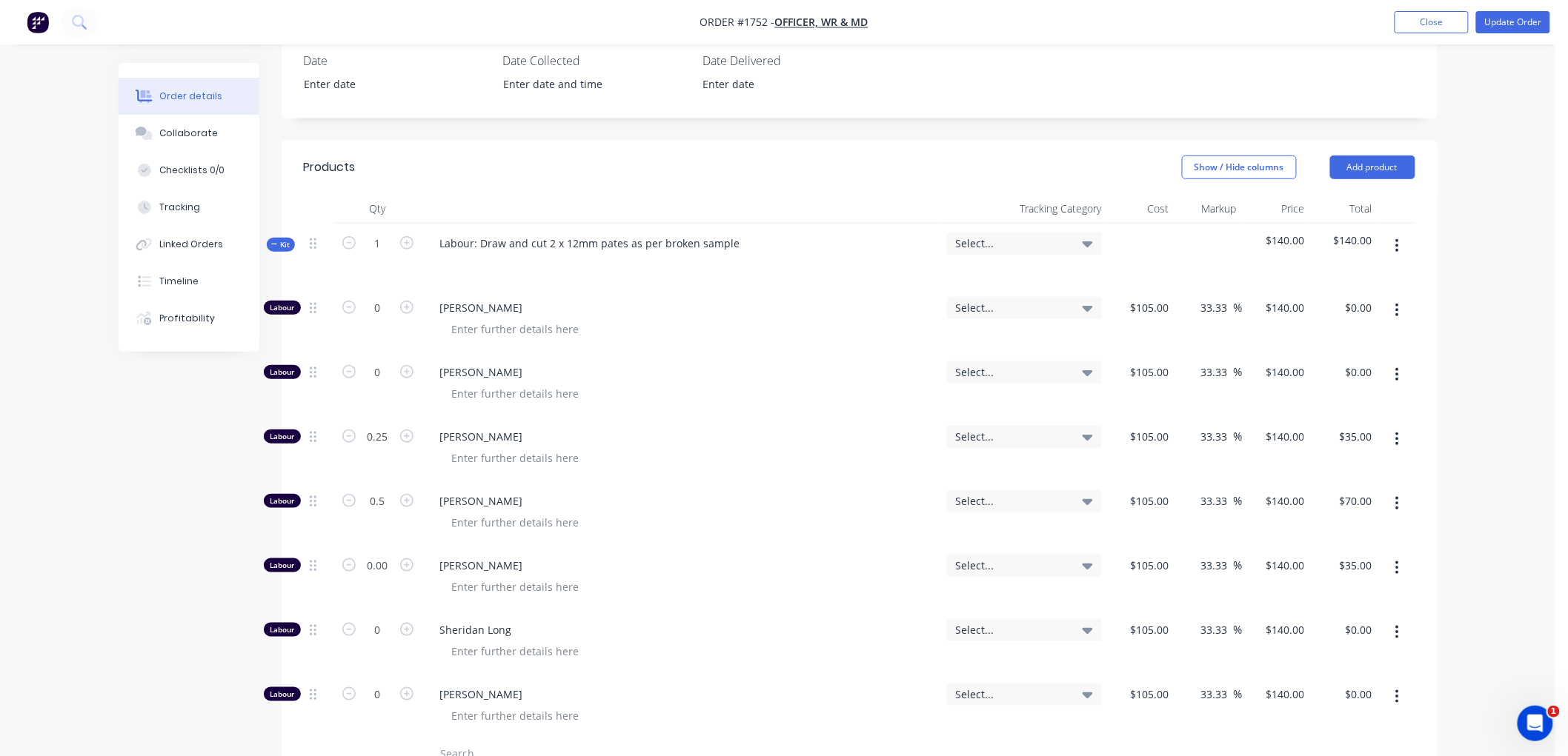
type input "0"
type input "$0.00"
click at [176, 499] on div "Created by [PERSON_NAME] Created [DATE] Required [DATE] Assigned to Add team me…" at bounding box center [778, 506] width 1319 height 1658
click at [274, 241] on icon "button" at bounding box center [274, 245] width 6 height 7
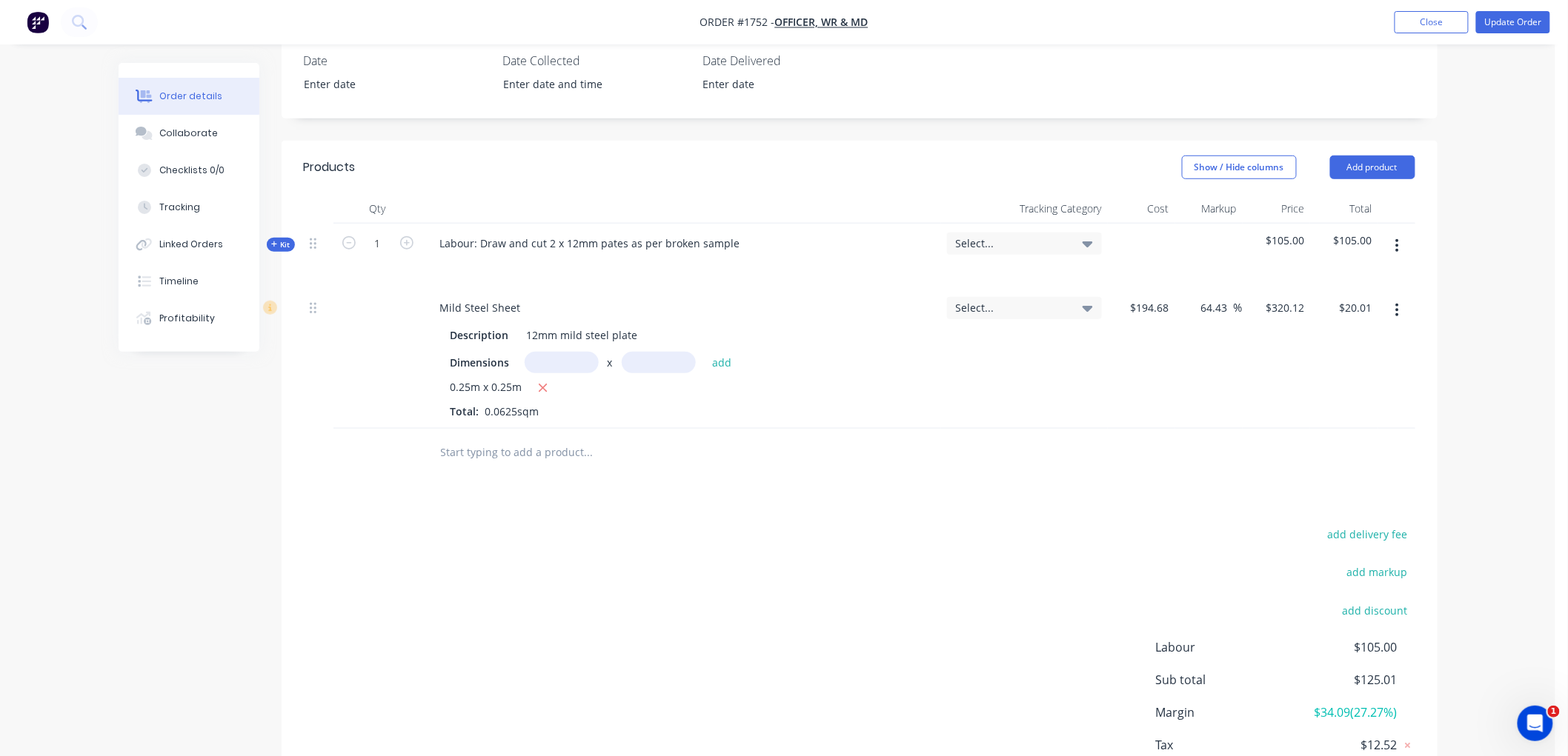
click at [270, 237] on button "Kit" at bounding box center [281, 244] width 28 height 14
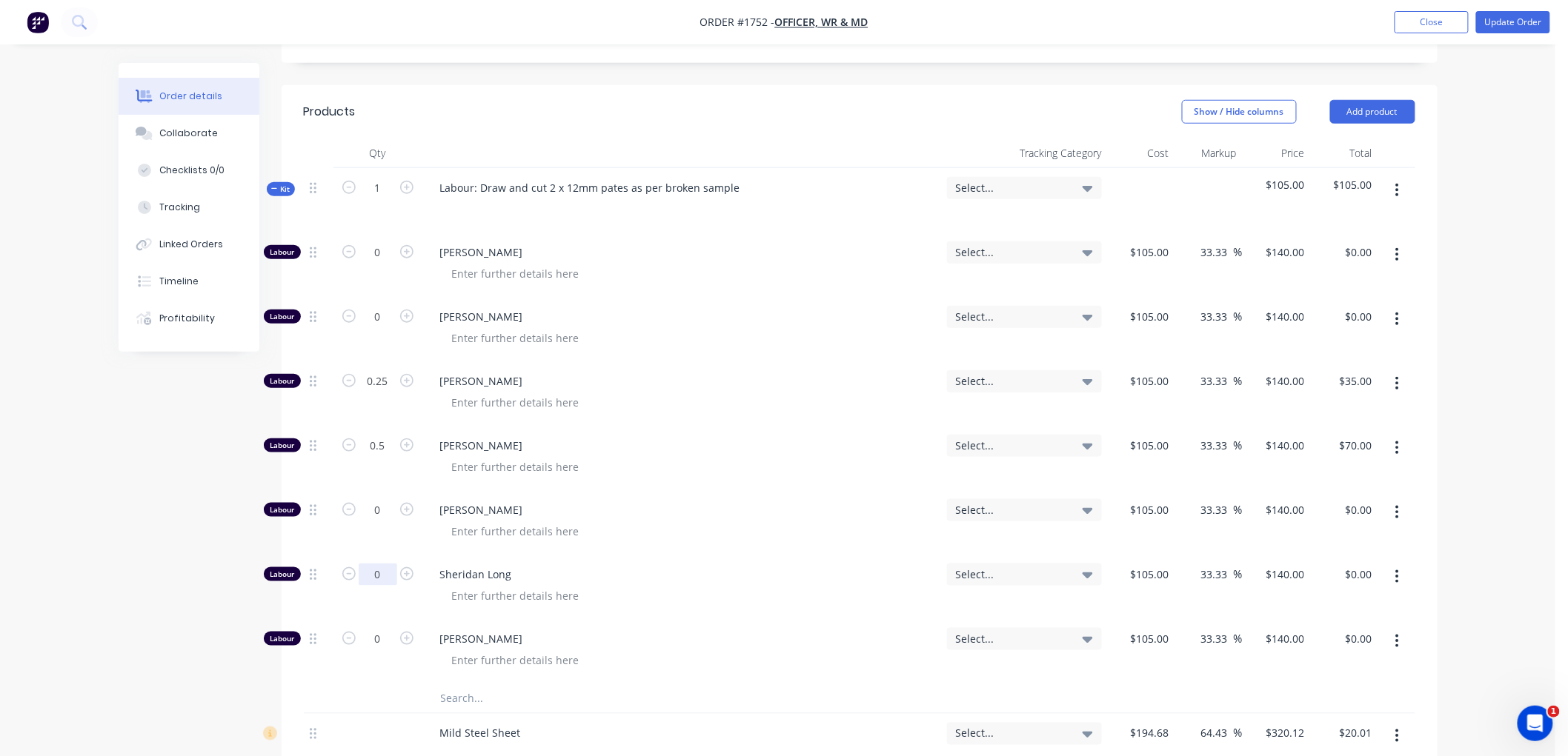
scroll to position [467, 0]
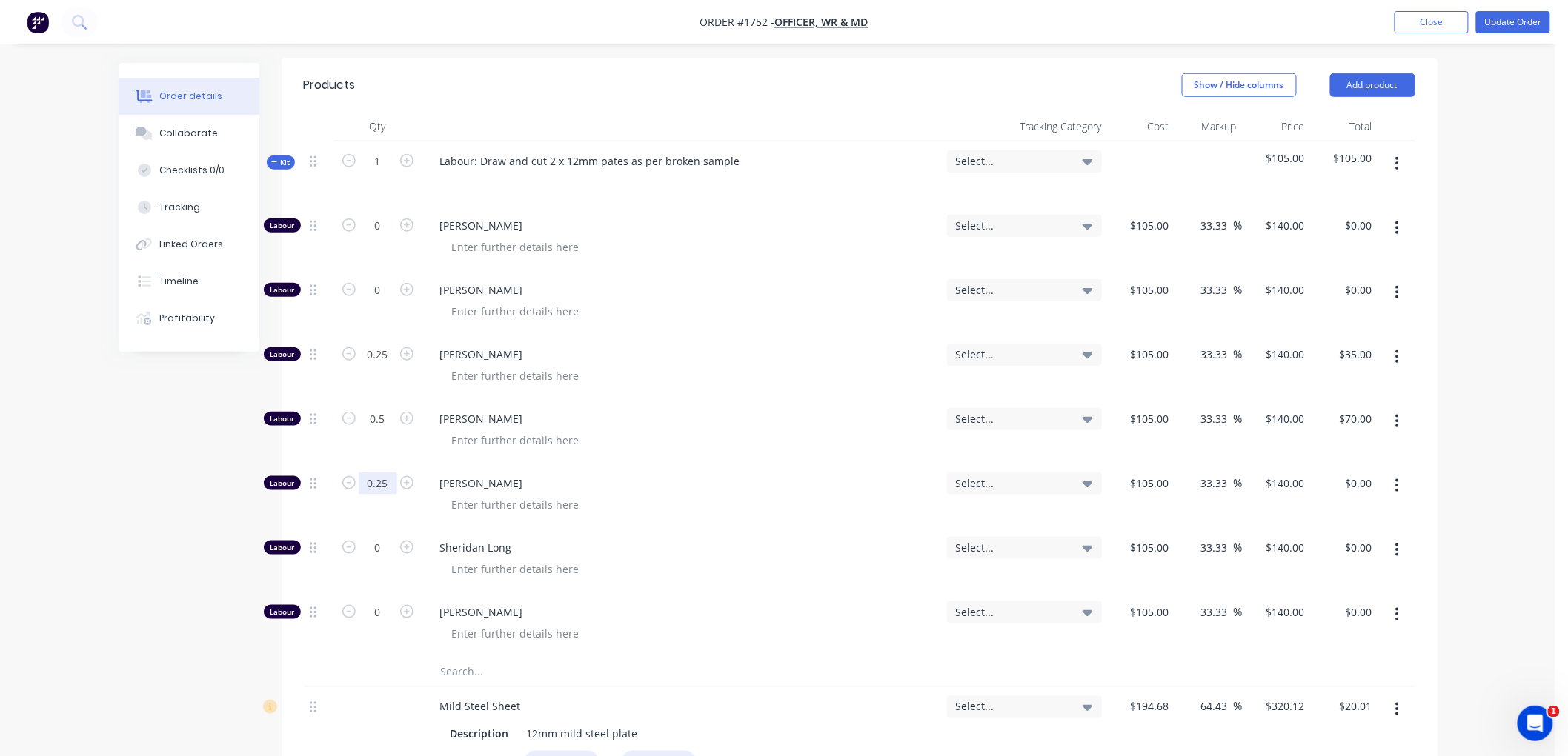
type input "0.25"
click at [199, 442] on div "Created by [PERSON_NAME] Created [DATE] Required [DATE] Assigned to Add team me…" at bounding box center [778, 424] width 1319 height 1658
type input "$35.00"
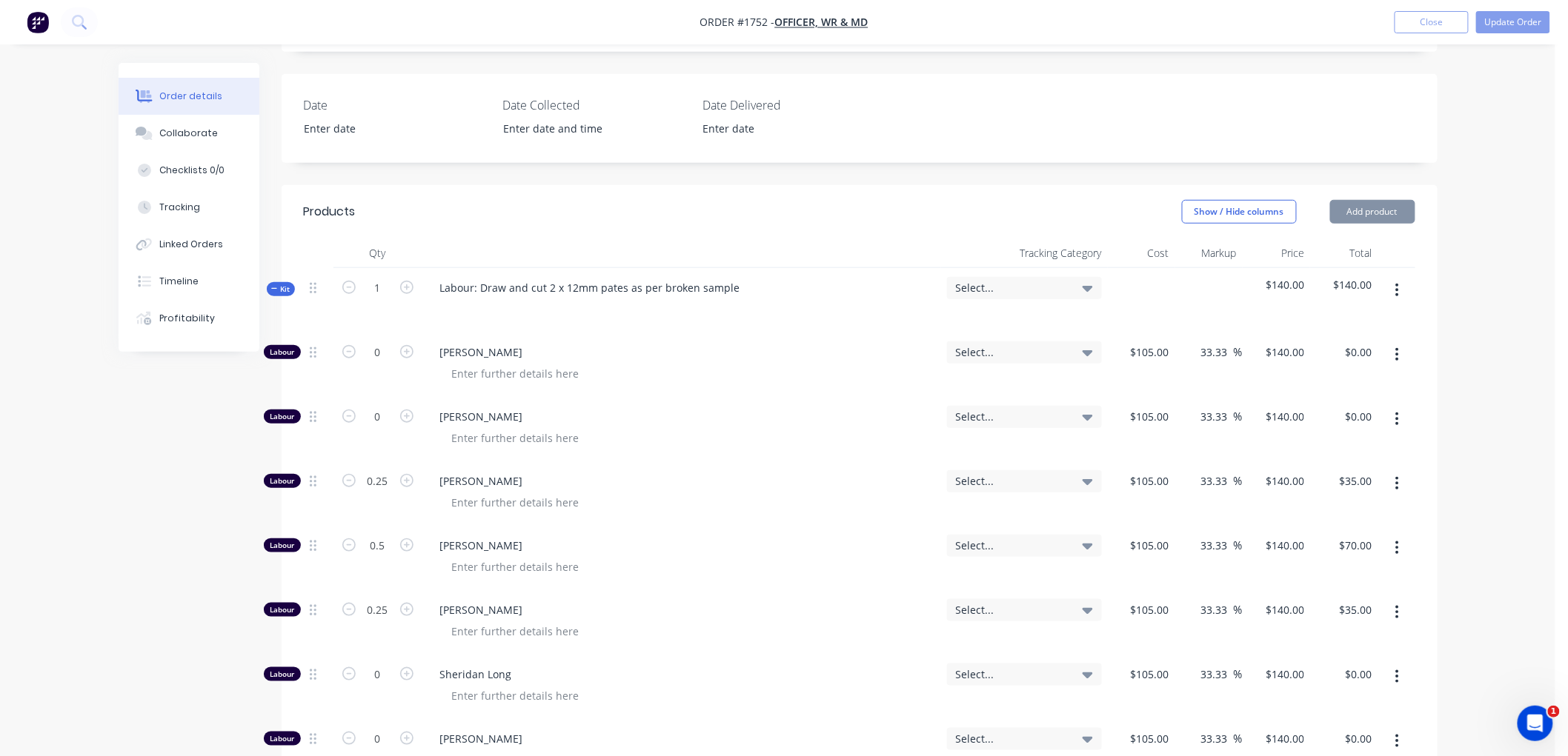
scroll to position [220, 0]
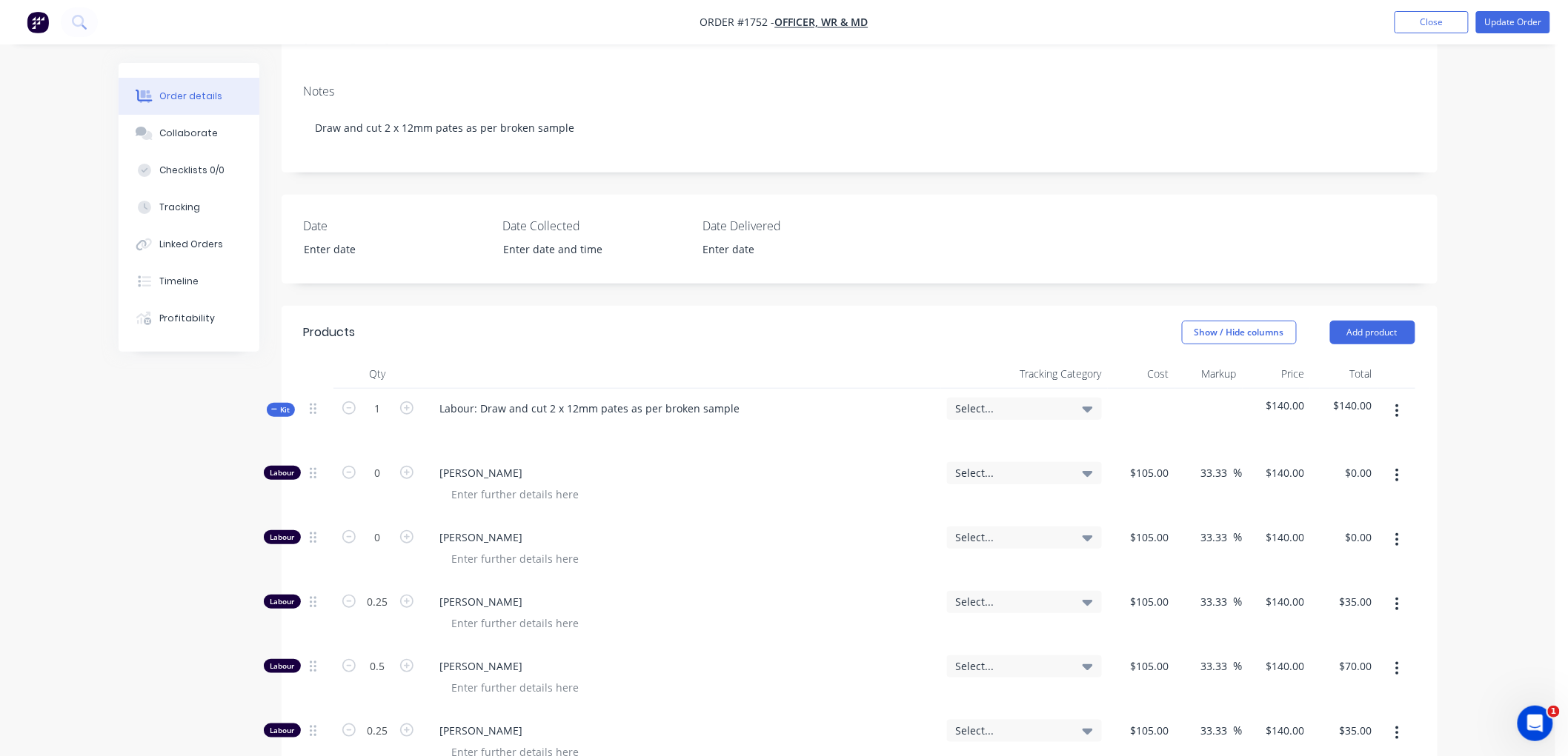
drag, startPoint x: 270, startPoint y: 391, endPoint x: 305, endPoint y: 393, distance: 35.1
click at [270, 403] on button "Kit" at bounding box center [281, 410] width 28 height 14
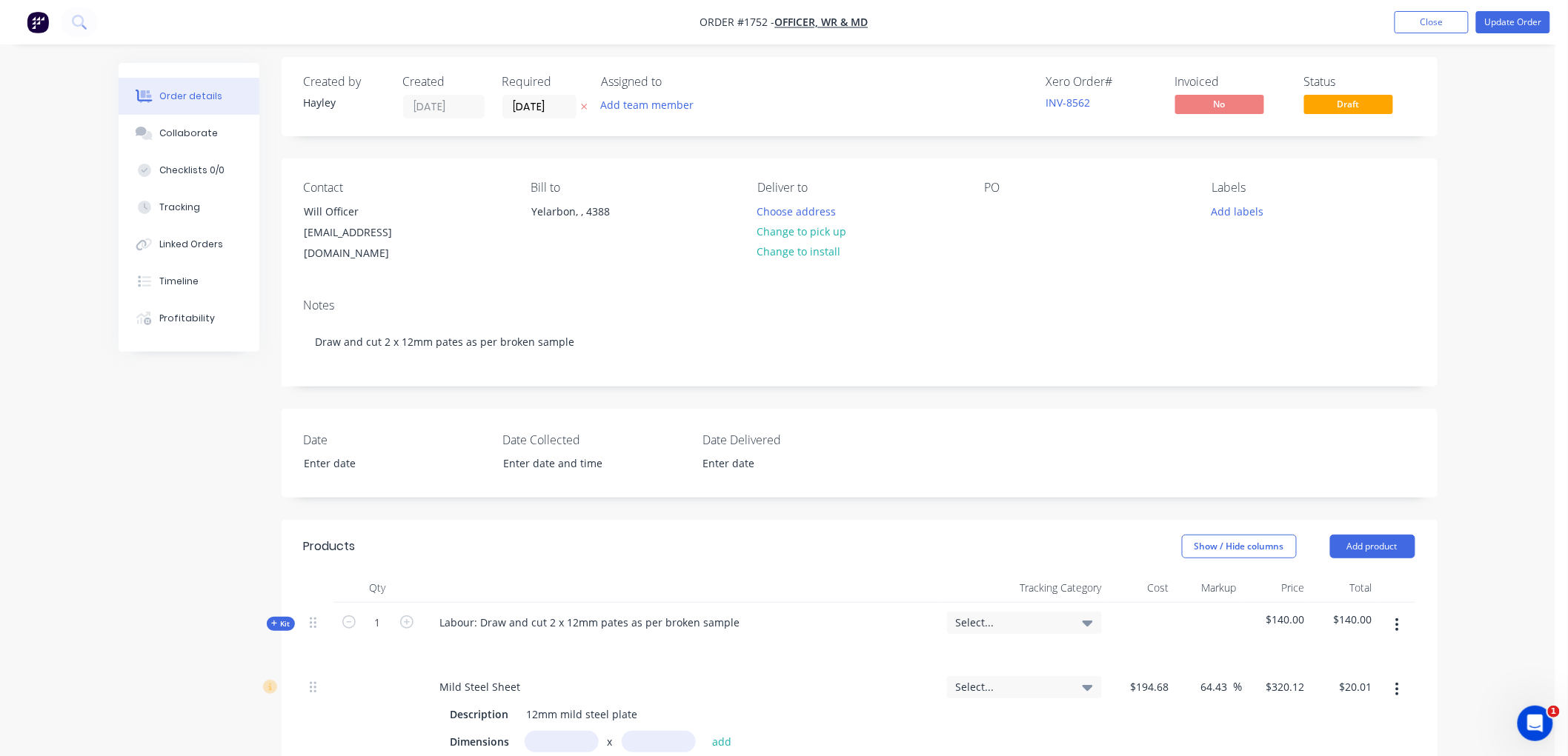
scroll to position [0, 0]
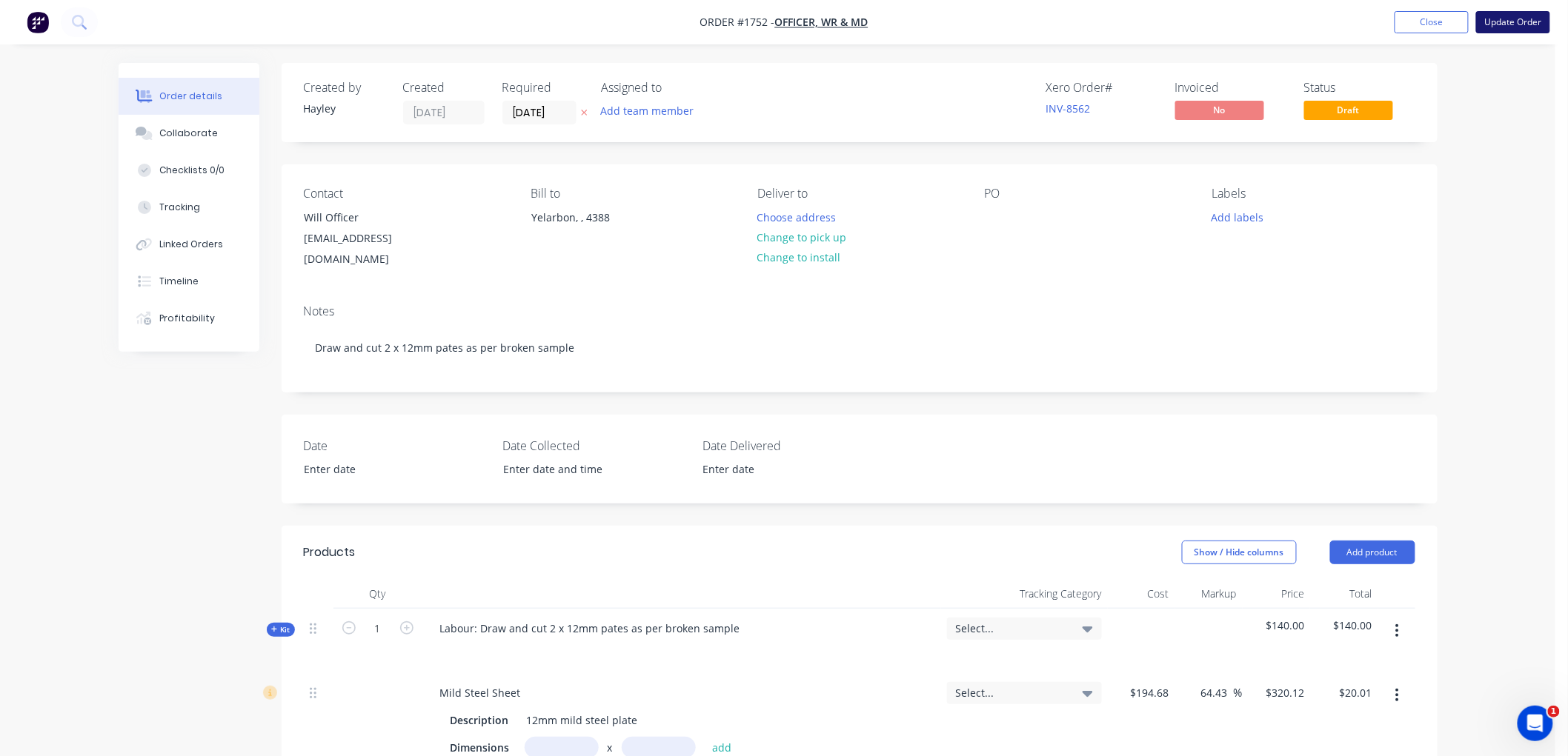
click at [1501, 17] on button "Update Order" at bounding box center [1513, 22] width 74 height 22
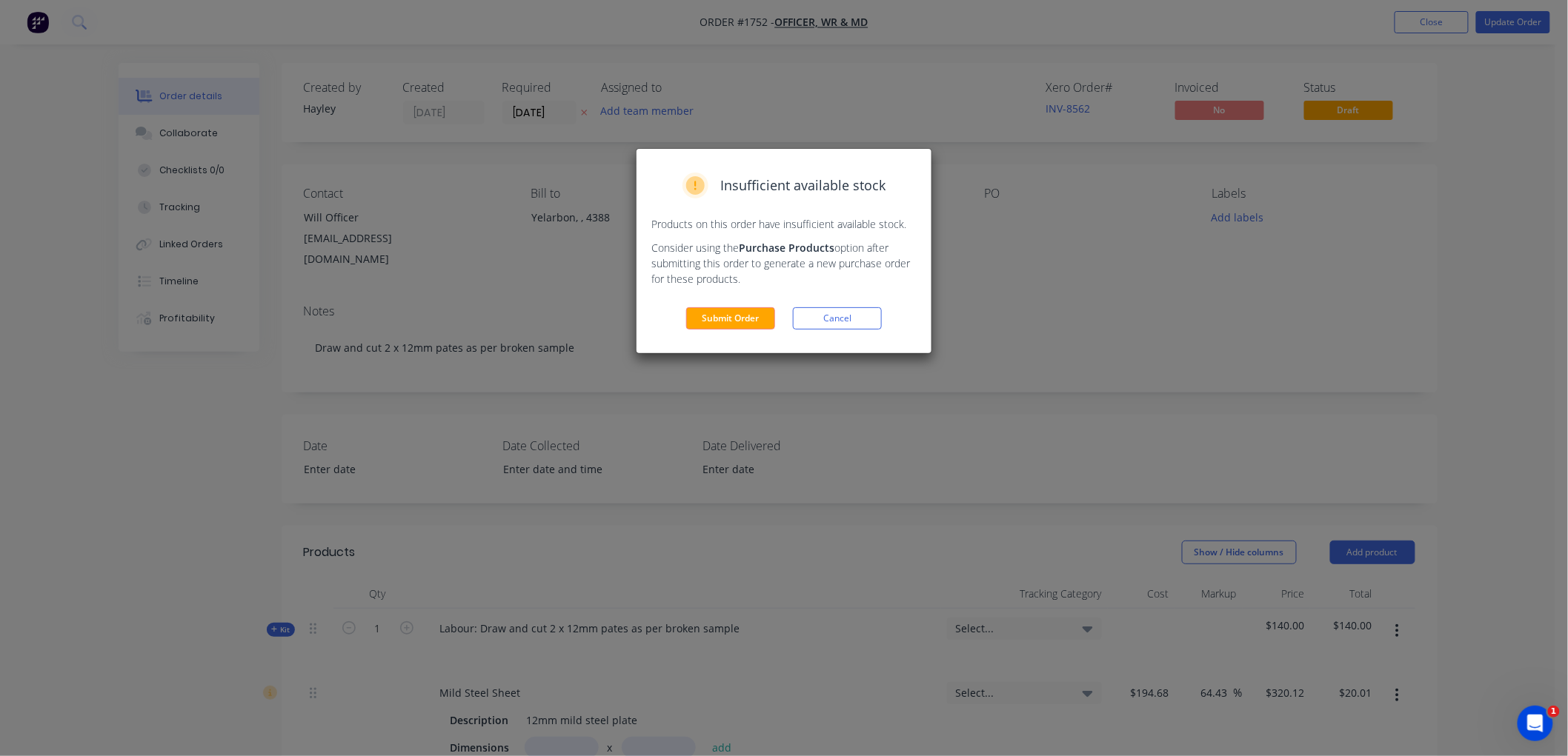
click at [743, 330] on div "Insufficient available stock Products on this order have insufficient available…" at bounding box center [784, 250] width 295 height 204
click at [744, 321] on button "Submit Order" at bounding box center [730, 318] width 89 height 22
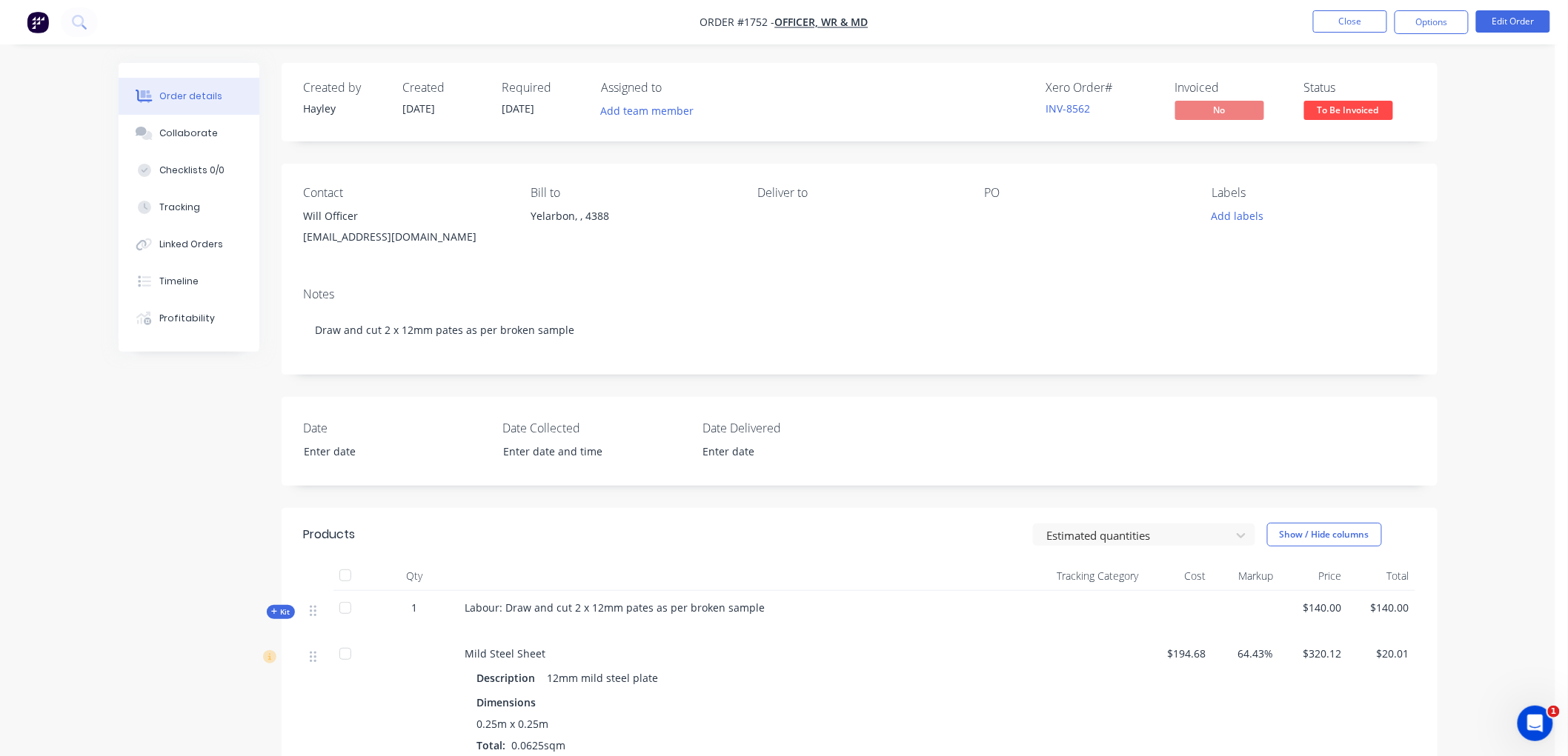
drag, startPoint x: 1434, startPoint y: 25, endPoint x: 1426, endPoint y: 34, distance: 12.0
click at [1433, 25] on button "Options" at bounding box center [1431, 22] width 74 height 24
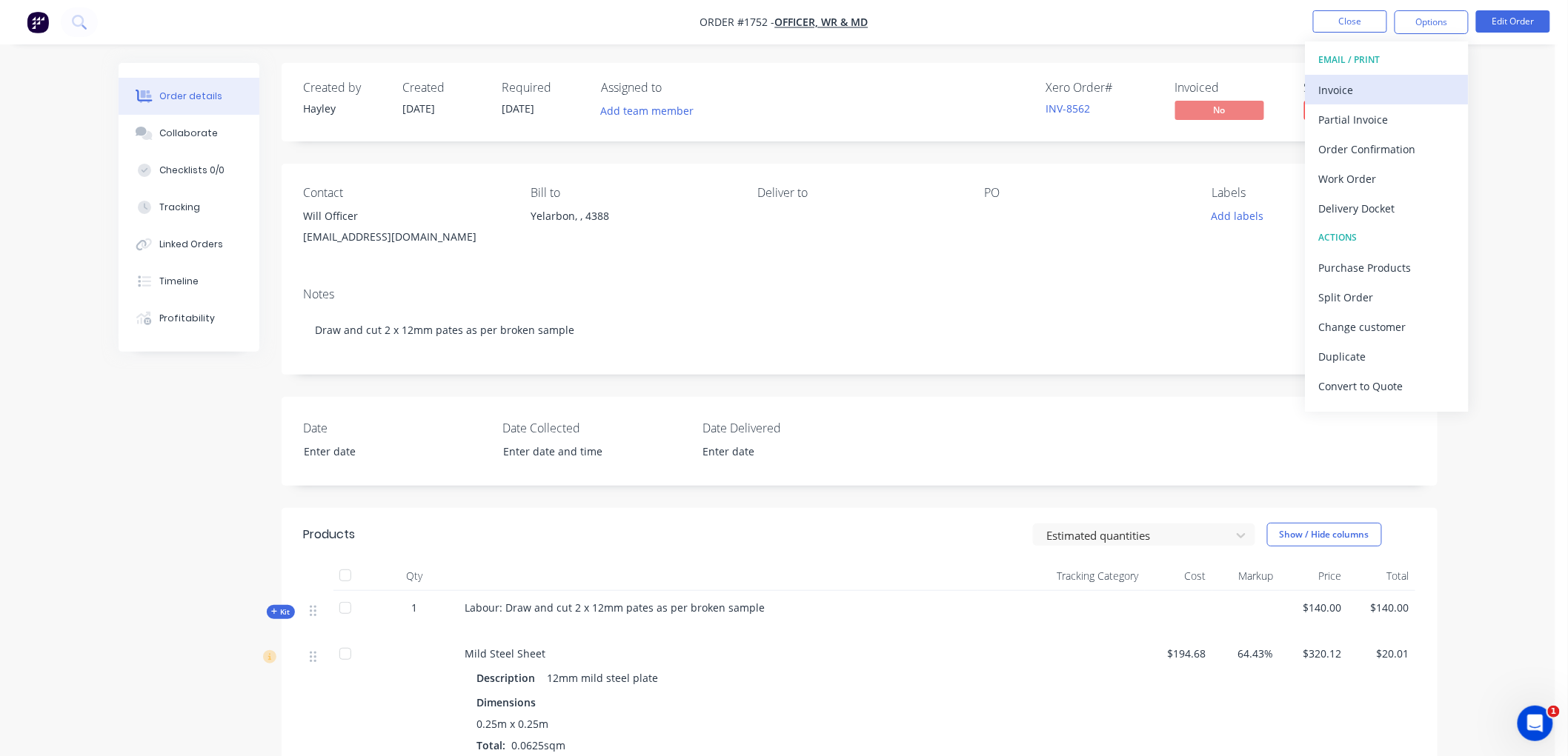
click at [1361, 90] on div "Invoice" at bounding box center [1386, 89] width 137 height 21
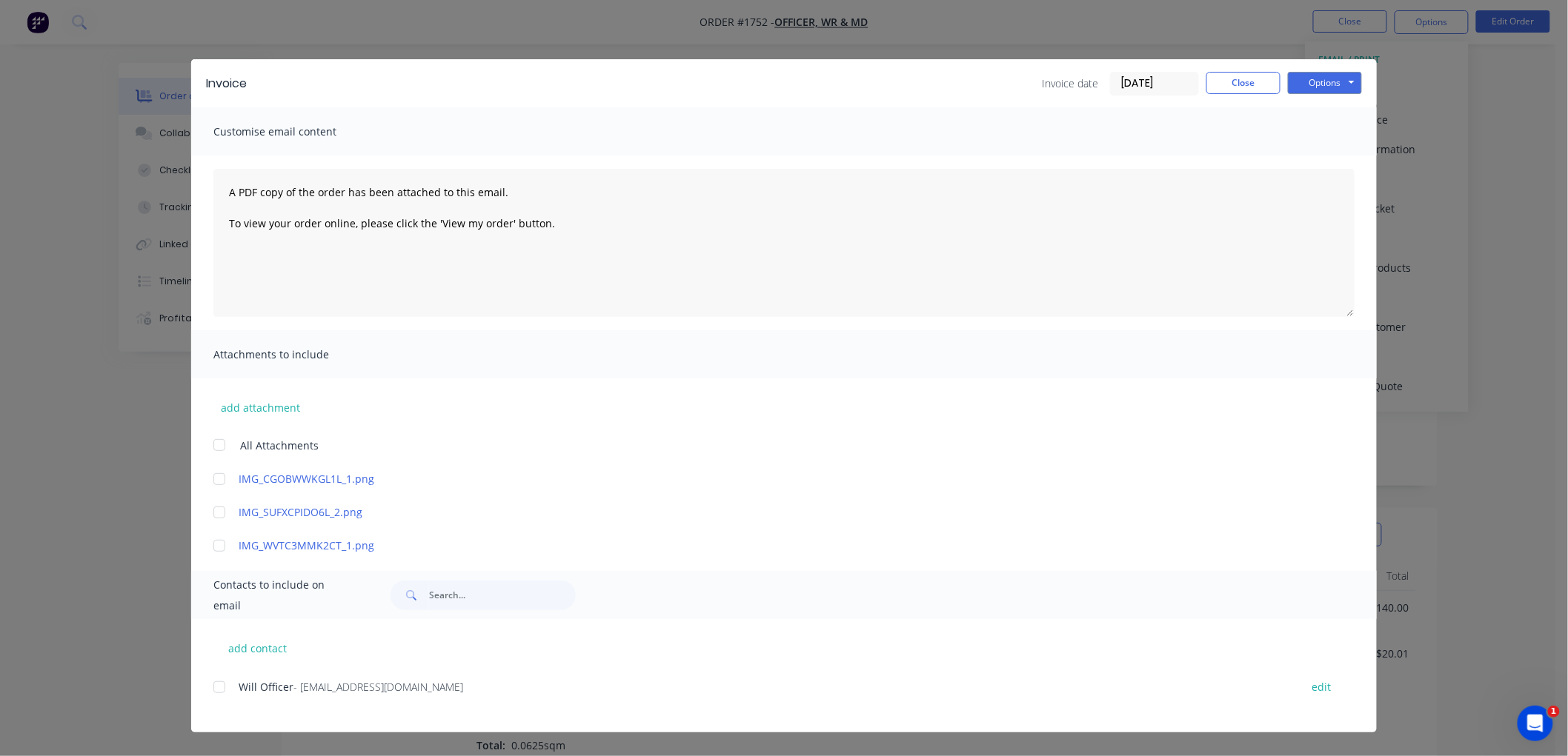
click at [221, 687] on div at bounding box center [219, 687] width 29 height 29
click at [1165, 86] on input "[DATE]" at bounding box center [1154, 83] width 87 height 22
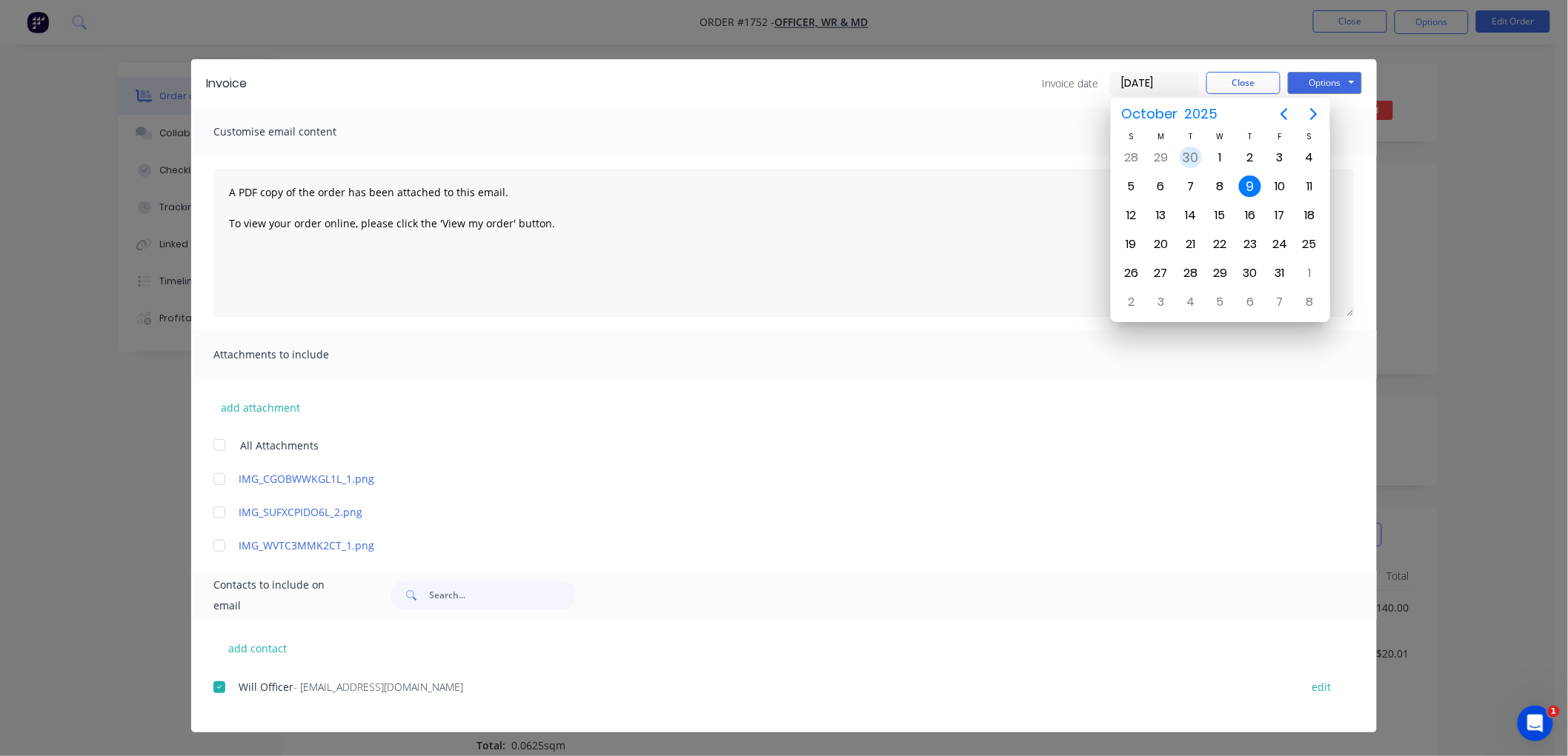
click at [1187, 153] on div "30" at bounding box center [1191, 158] width 22 height 22
type input "[DATE]"
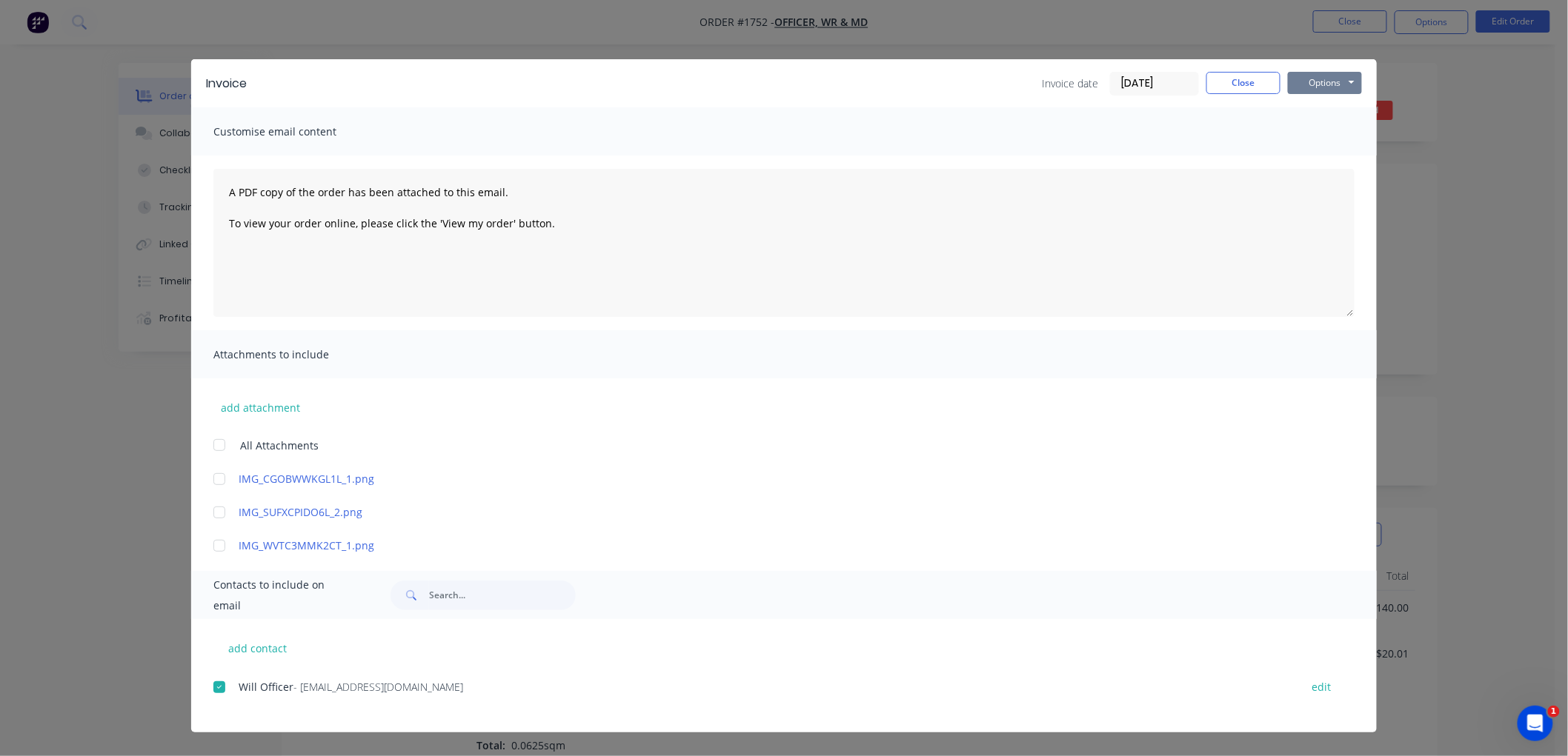
click at [1331, 75] on button "Options" at bounding box center [1324, 82] width 74 height 22
click at [1346, 153] on button "Email" at bounding box center [1334, 158] width 94 height 25
click at [1240, 78] on button "Close" at bounding box center [1243, 82] width 74 height 22
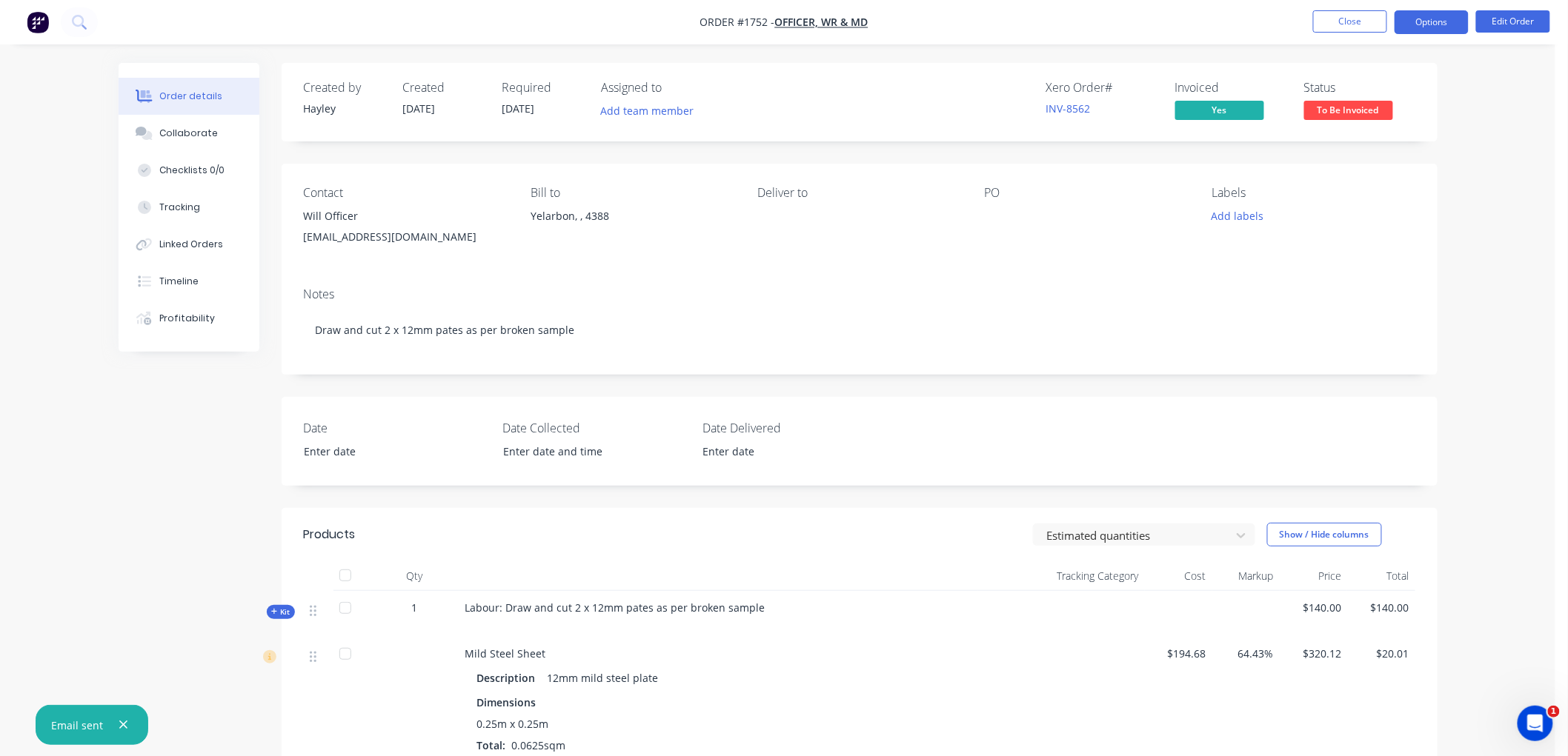
click at [1430, 16] on button "Options" at bounding box center [1431, 22] width 74 height 24
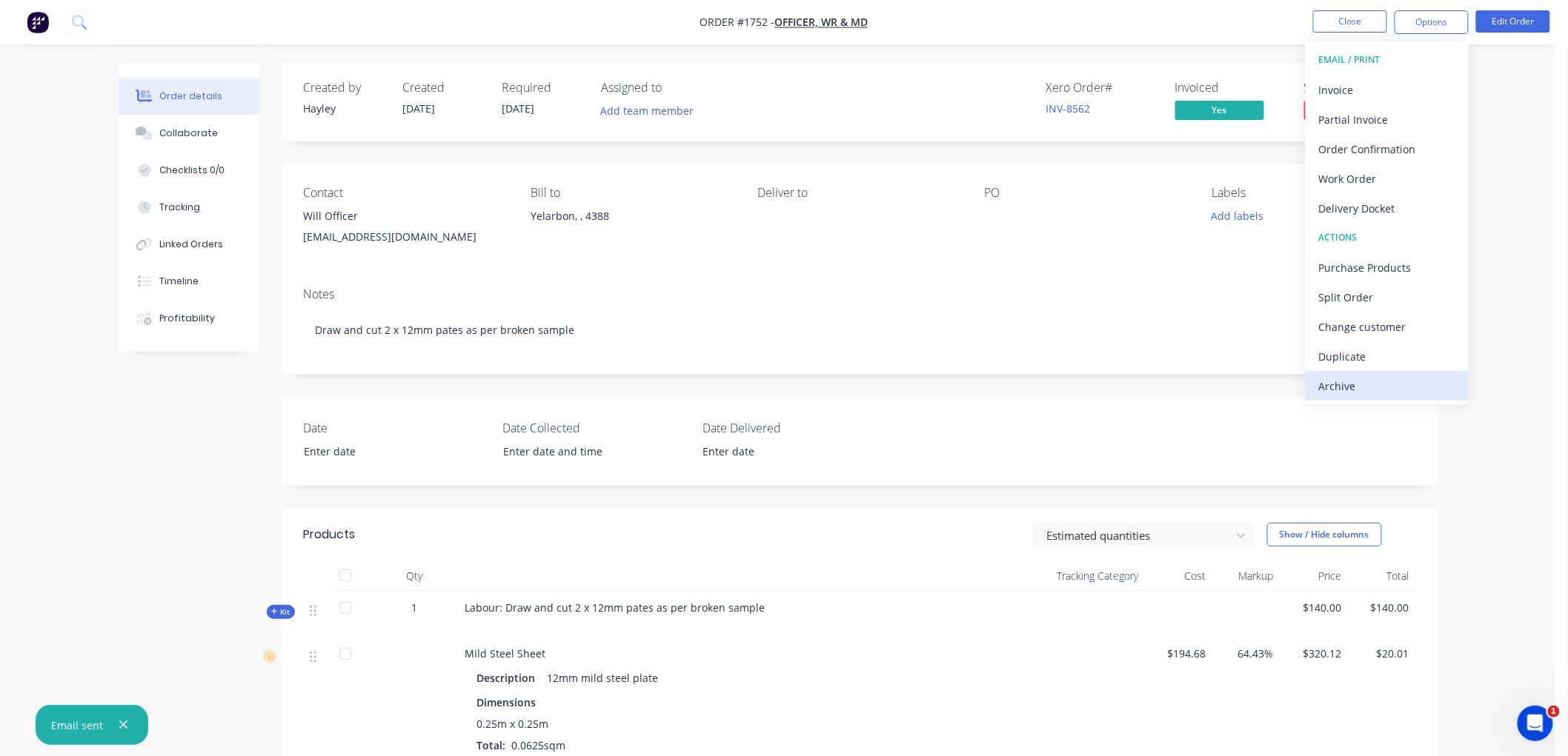
click at [1350, 382] on div "Archive" at bounding box center [1386, 386] width 137 height 21
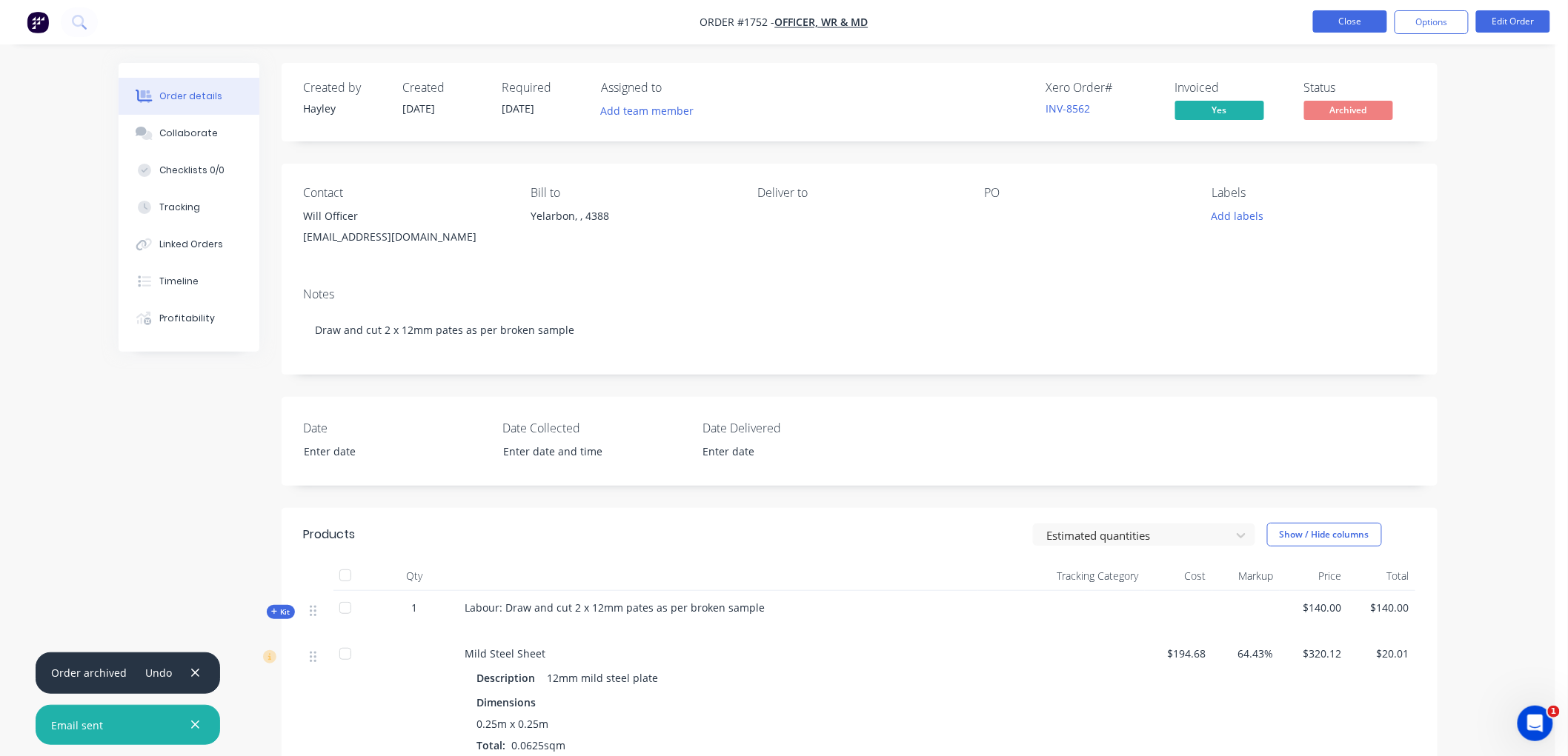
click at [1354, 22] on button "Close" at bounding box center [1350, 21] width 74 height 22
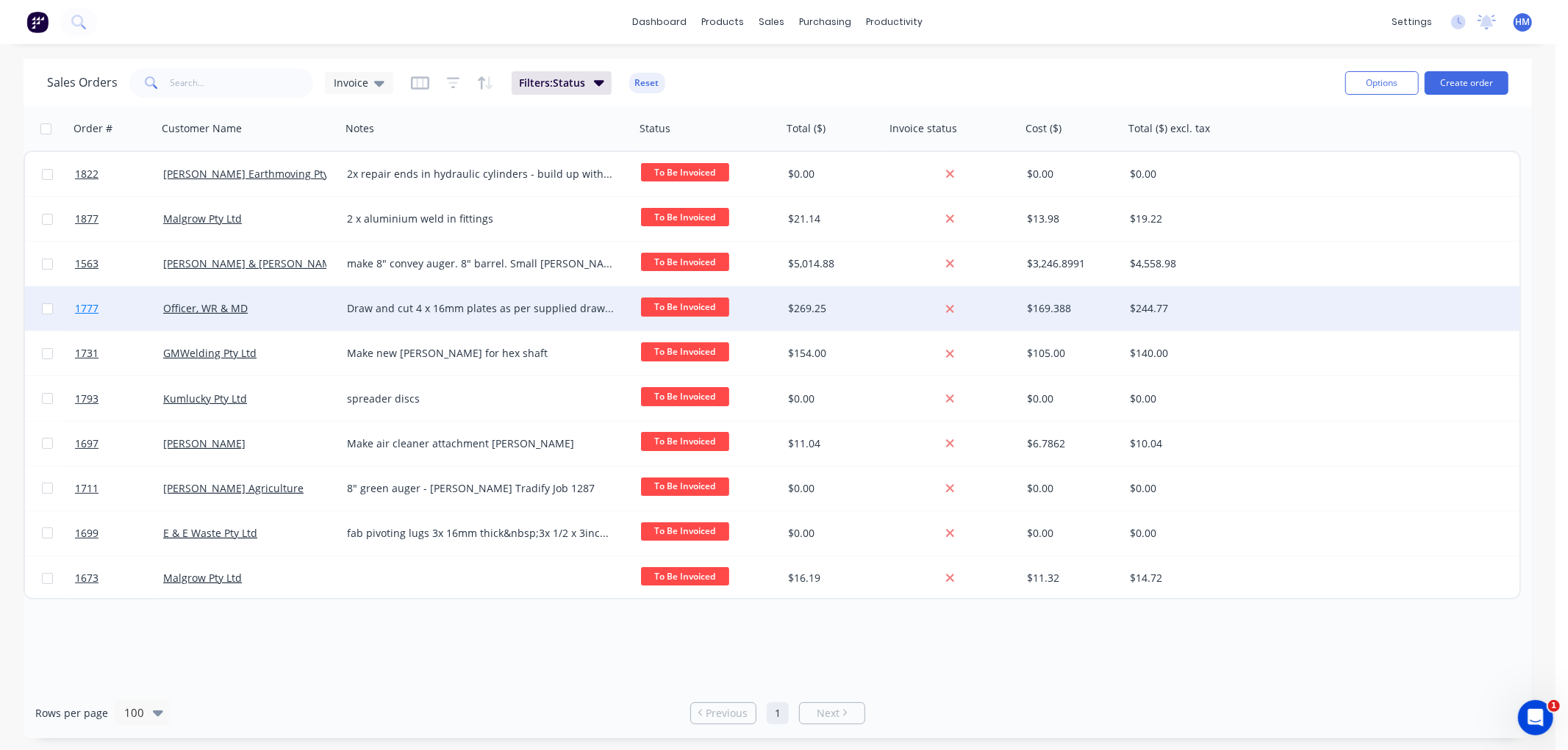
click at [128, 309] on link "1777" at bounding box center [118, 308] width 88 height 44
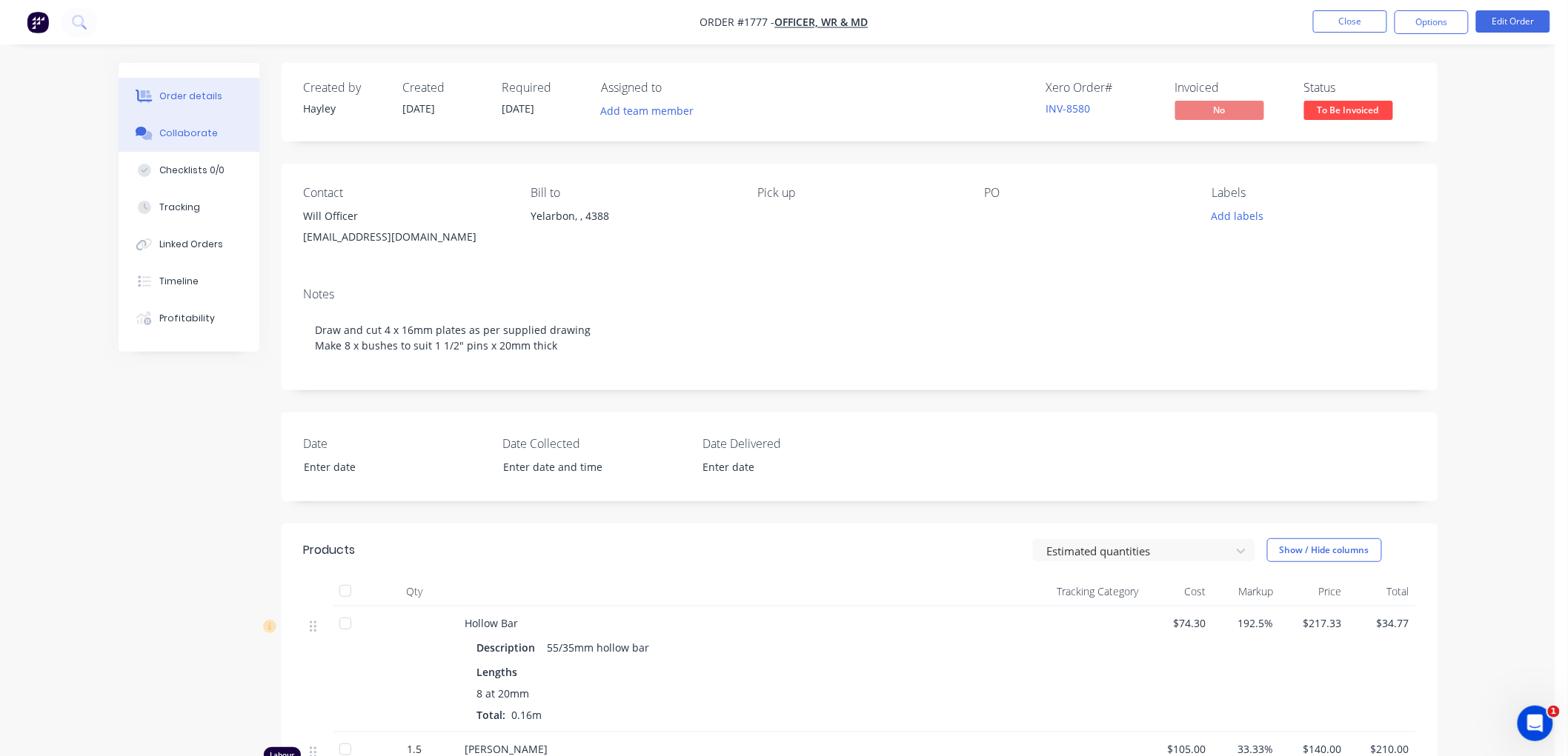
click at [174, 131] on div "Collaborate" at bounding box center [189, 133] width 59 height 14
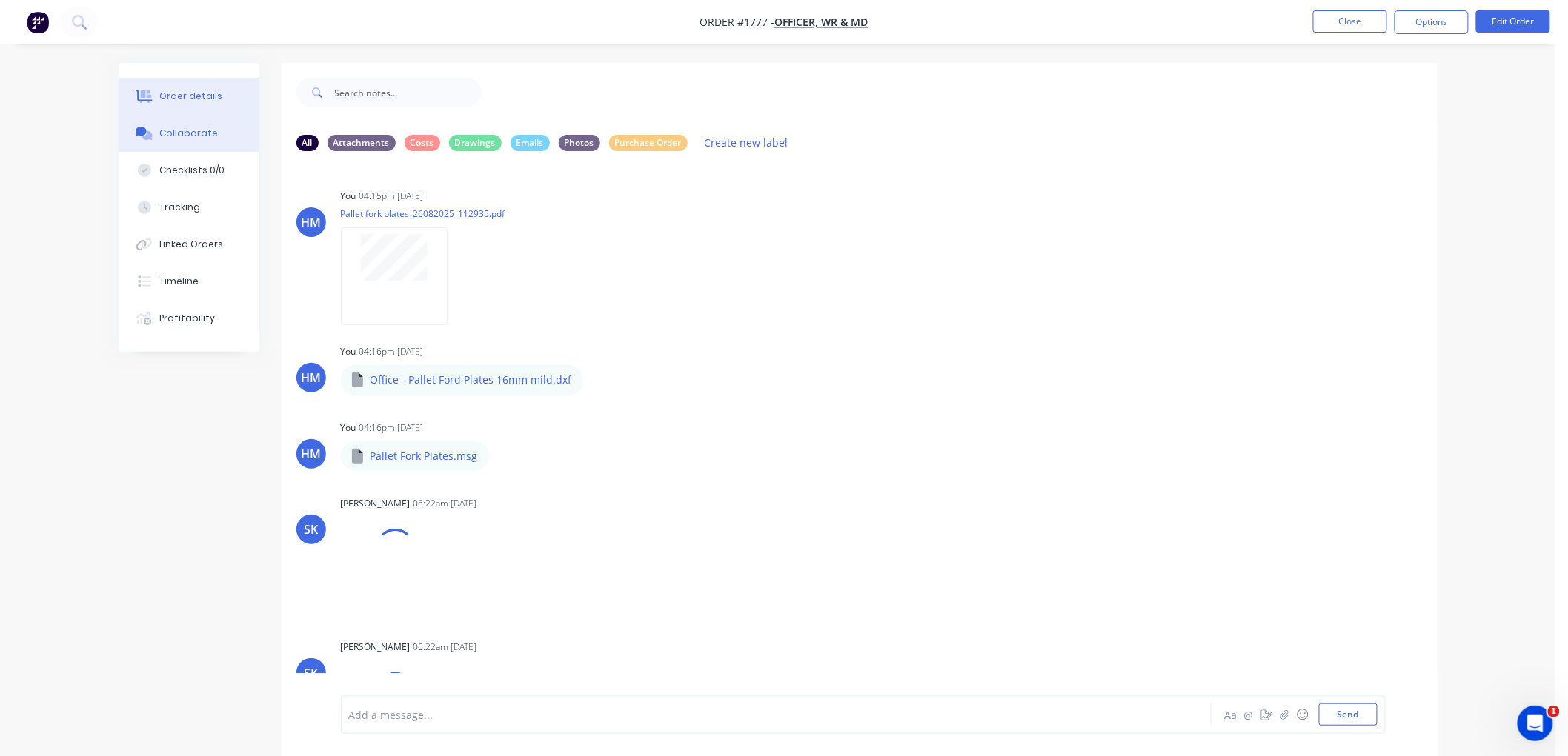
click at [214, 98] on div "Order details" at bounding box center [191, 96] width 63 height 14
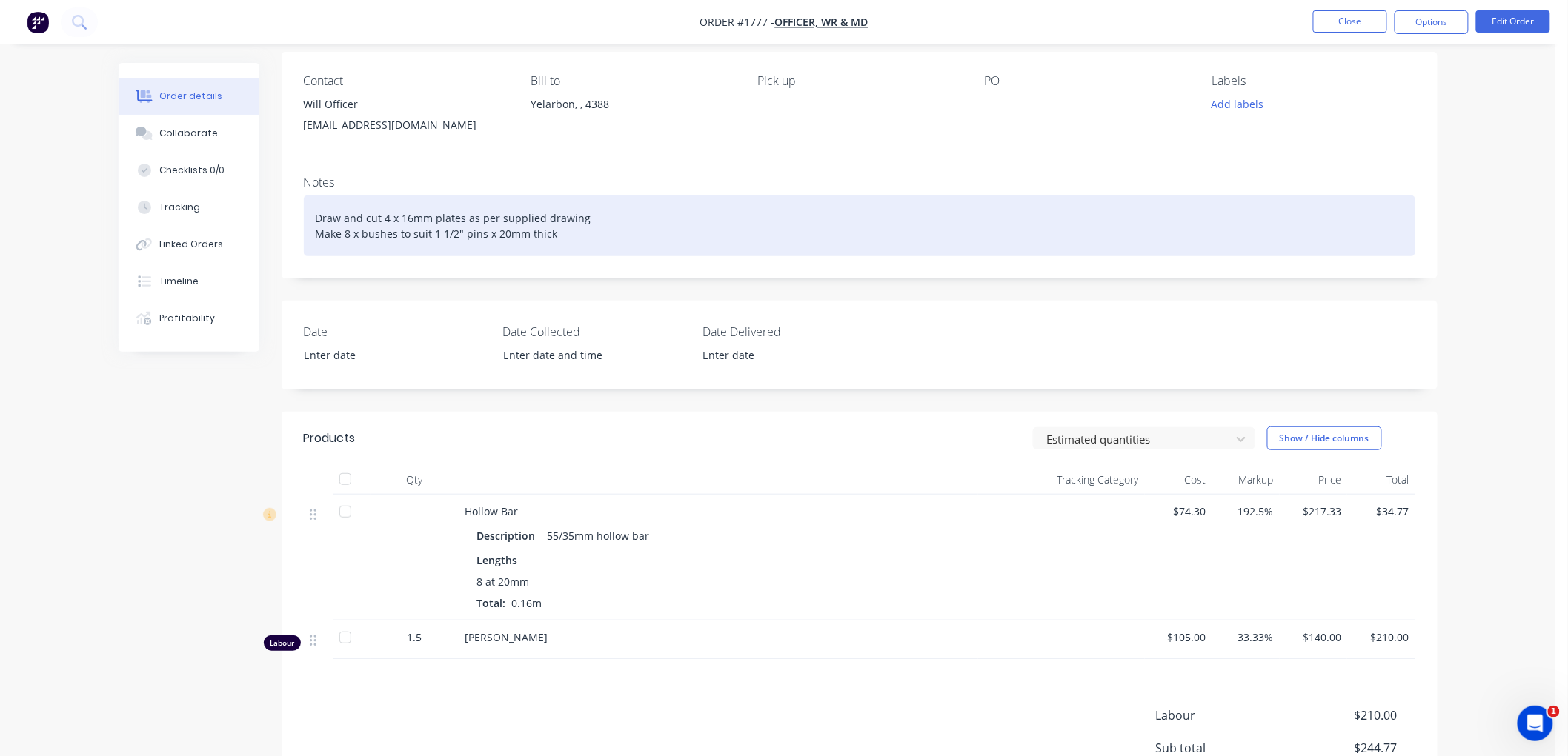
scroll to position [82, 0]
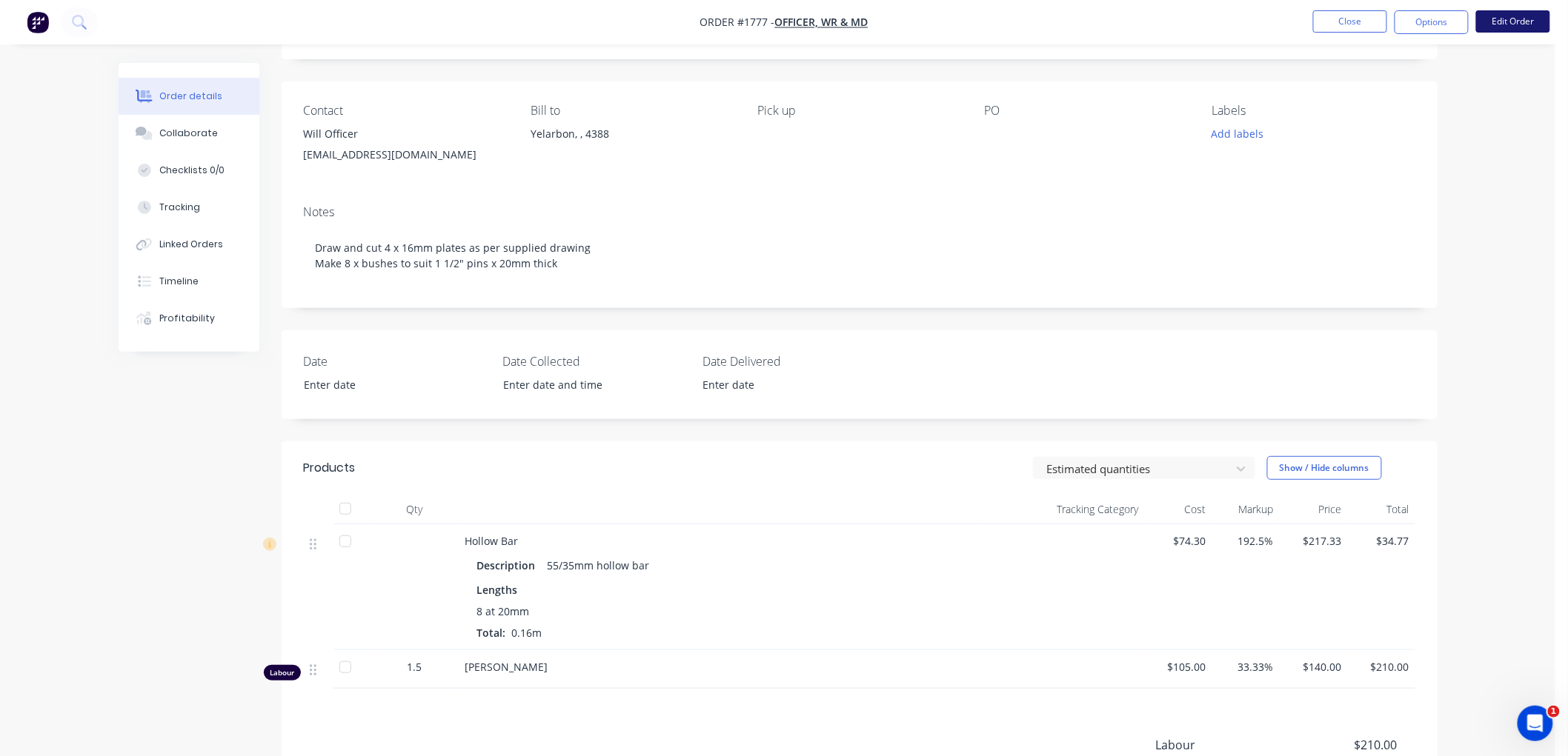
click at [1513, 15] on button "Edit Order" at bounding box center [1513, 21] width 74 height 22
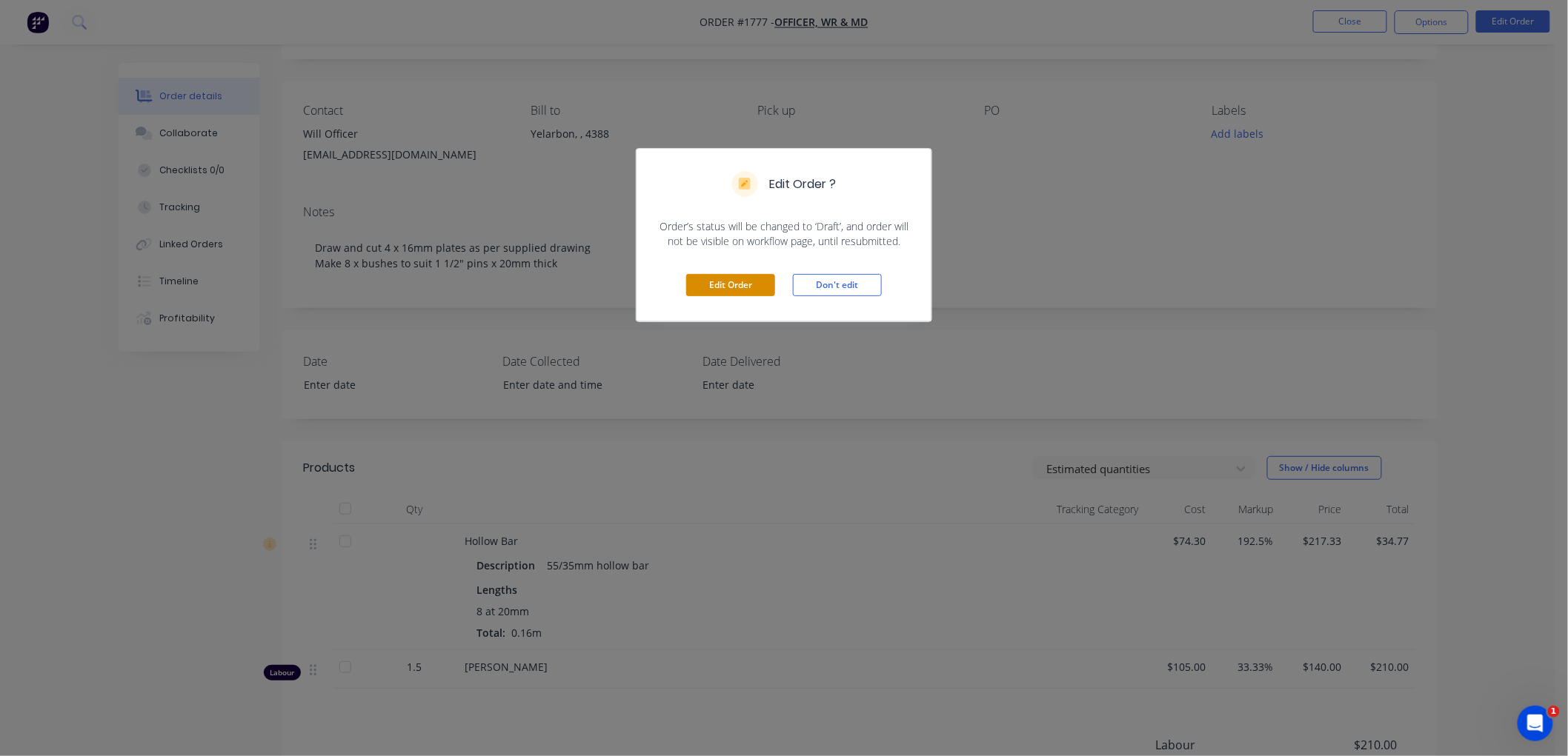
click at [727, 277] on button "Edit Order" at bounding box center [730, 285] width 89 height 22
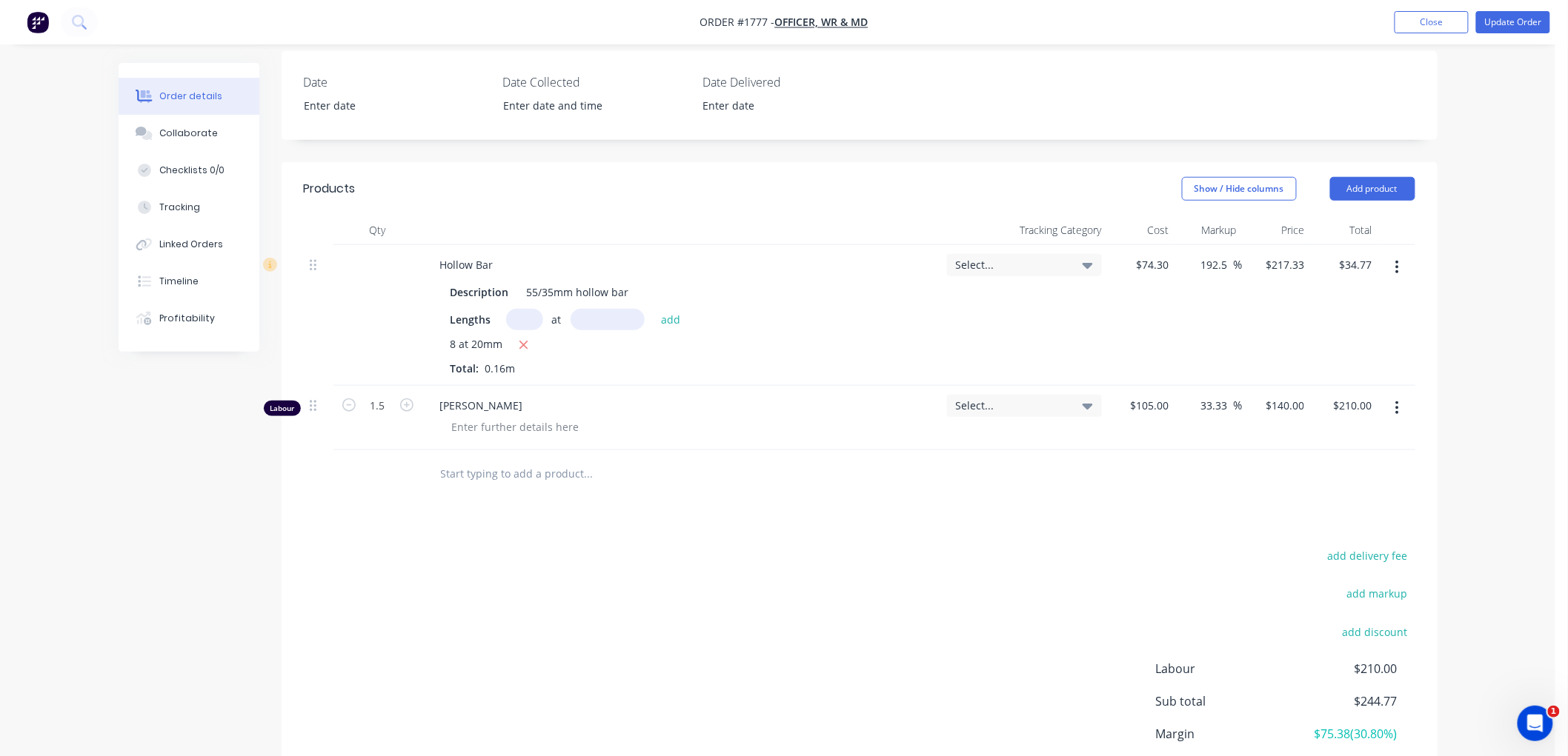
scroll to position [411, 0]
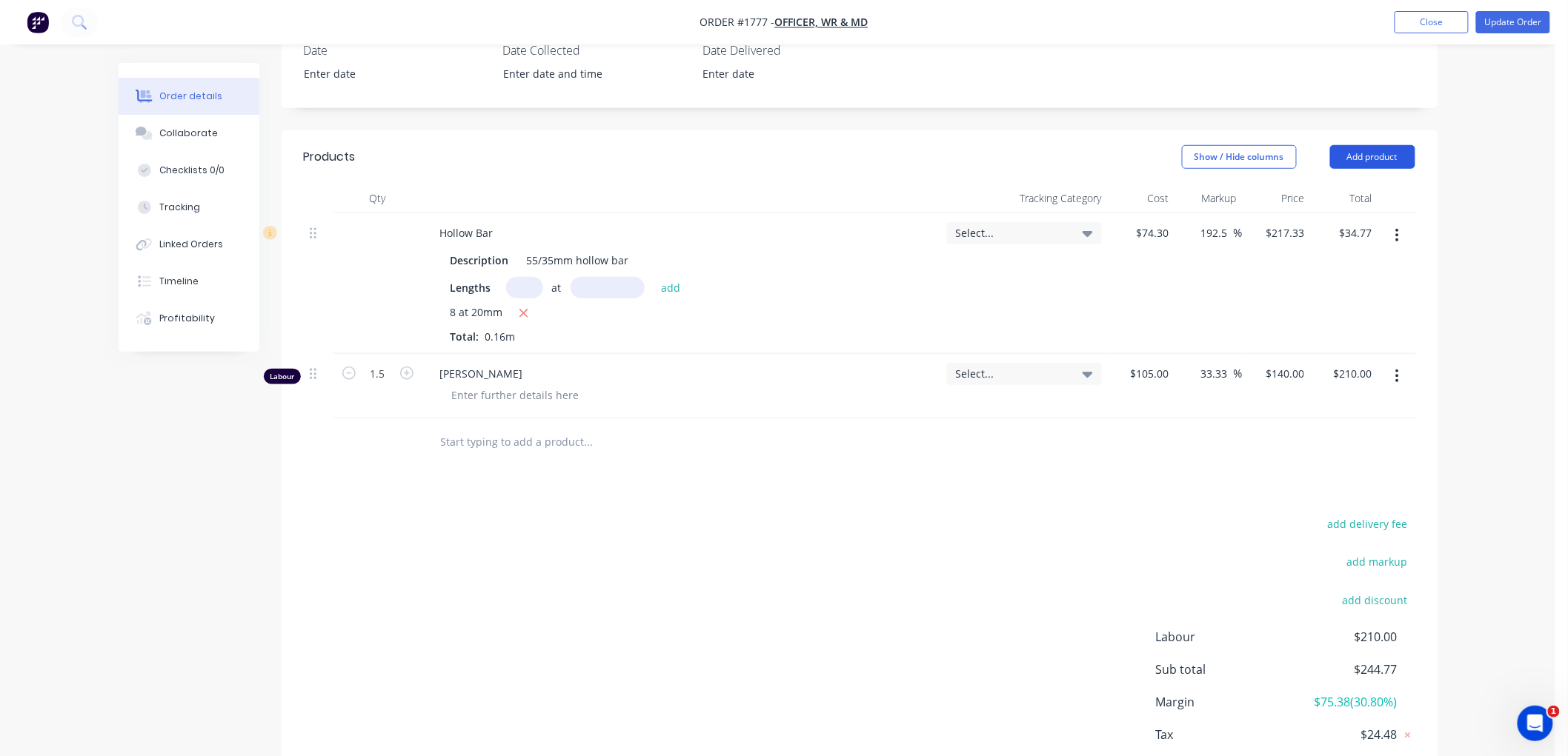
click at [1393, 145] on button "Add product" at bounding box center [1373, 157] width 85 height 24
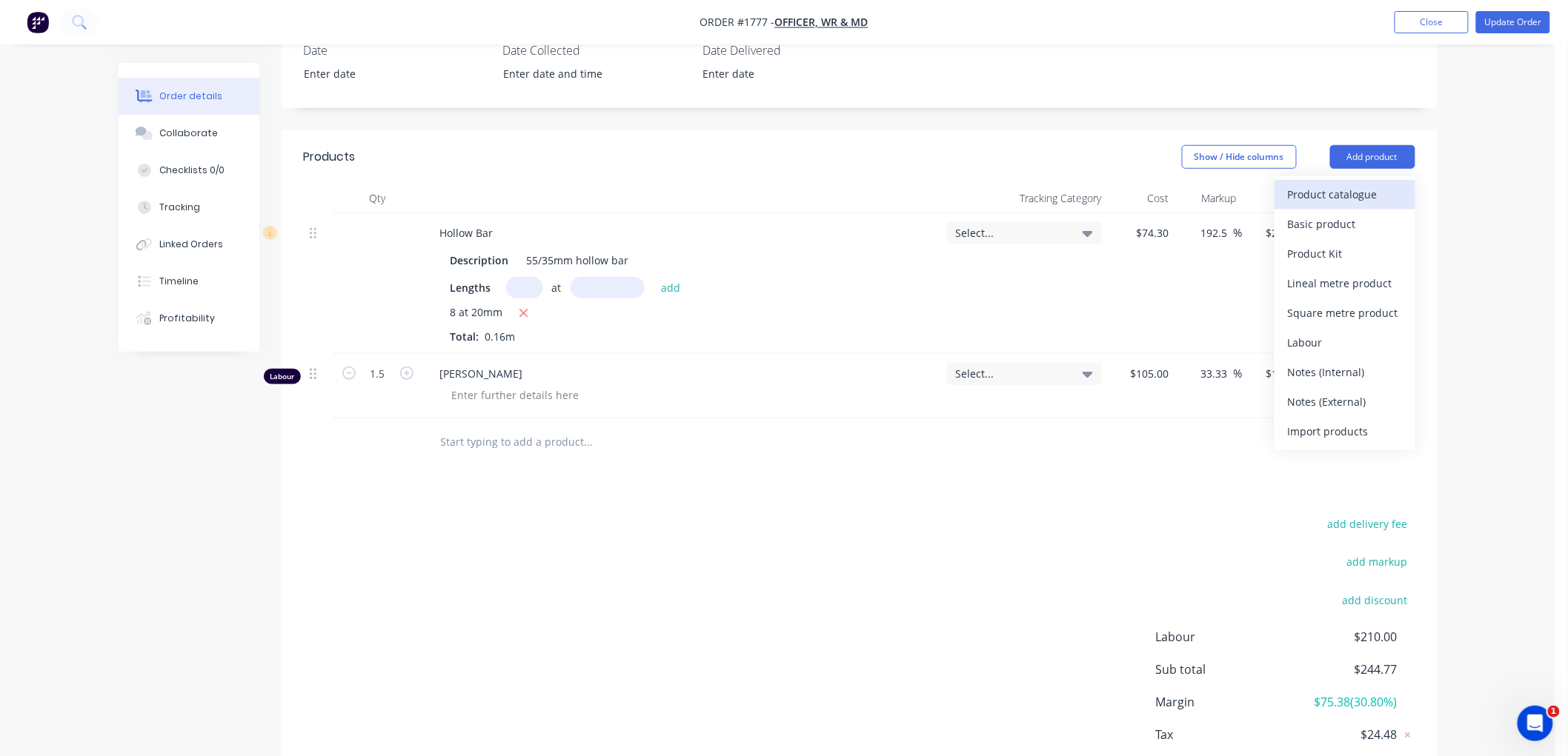
click at [1357, 183] on div "Product catalogue" at bounding box center [1344, 193] width 114 height 21
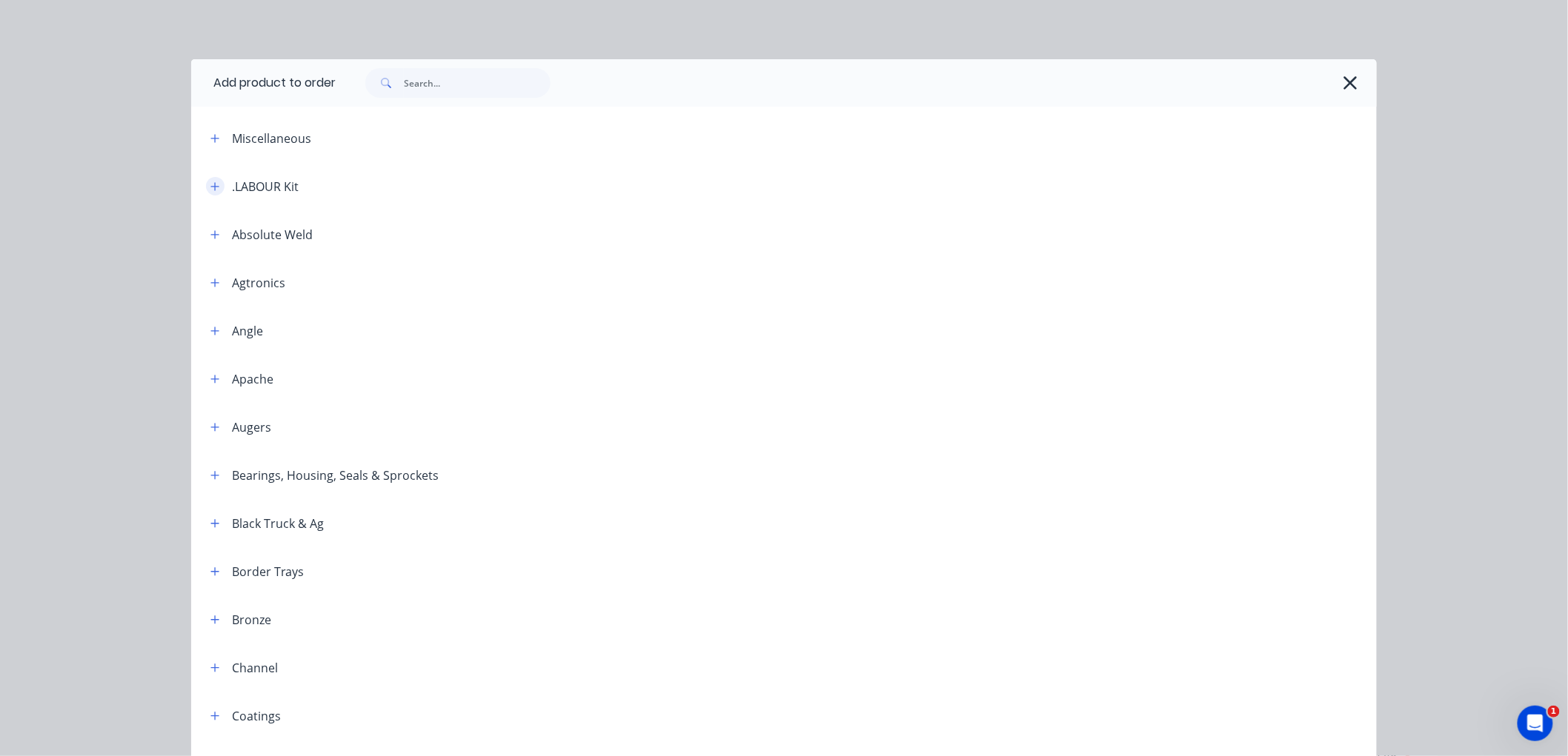
click at [211, 187] on icon "button" at bounding box center [215, 186] width 9 height 10
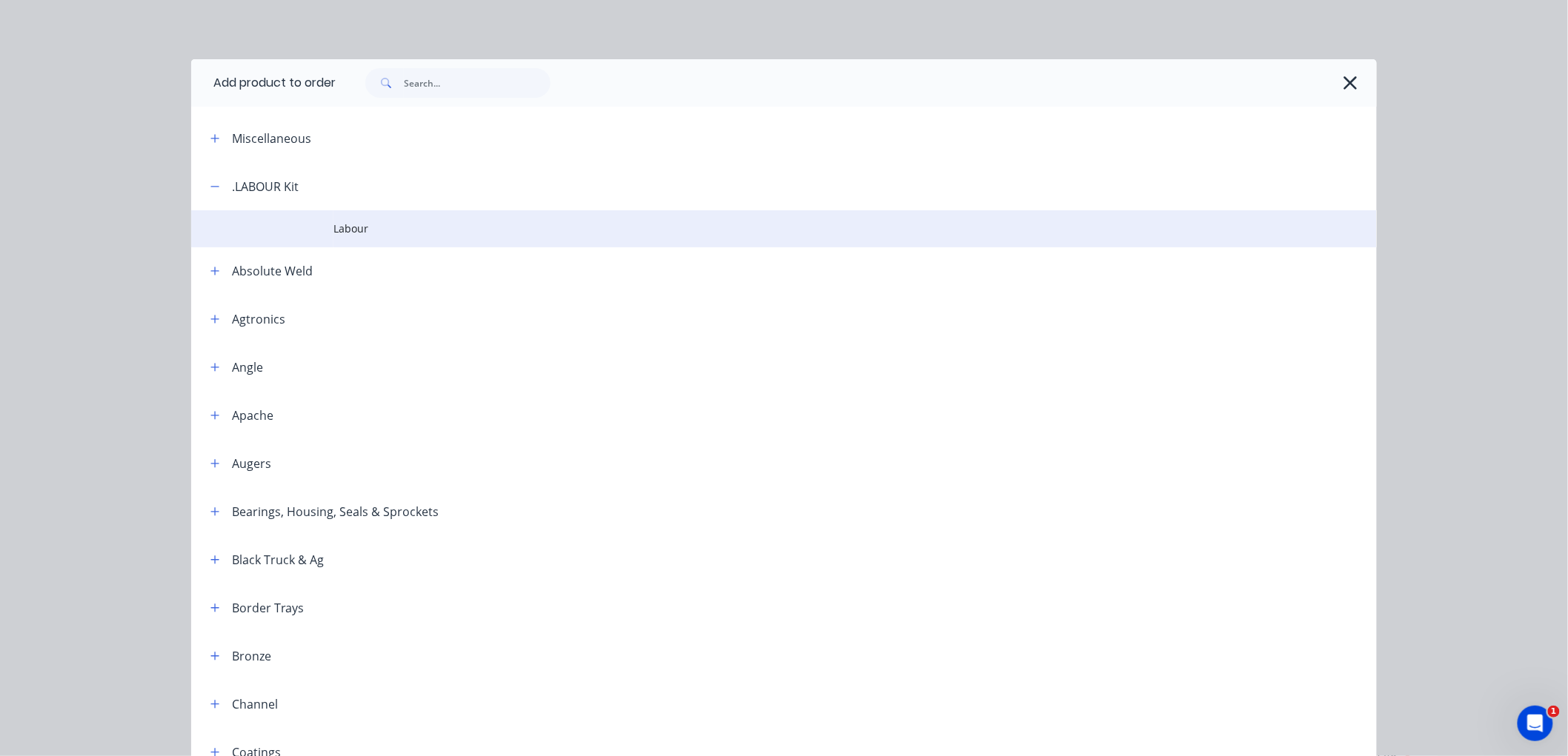
click at [351, 225] on span "Labour" at bounding box center [751, 228] width 834 height 16
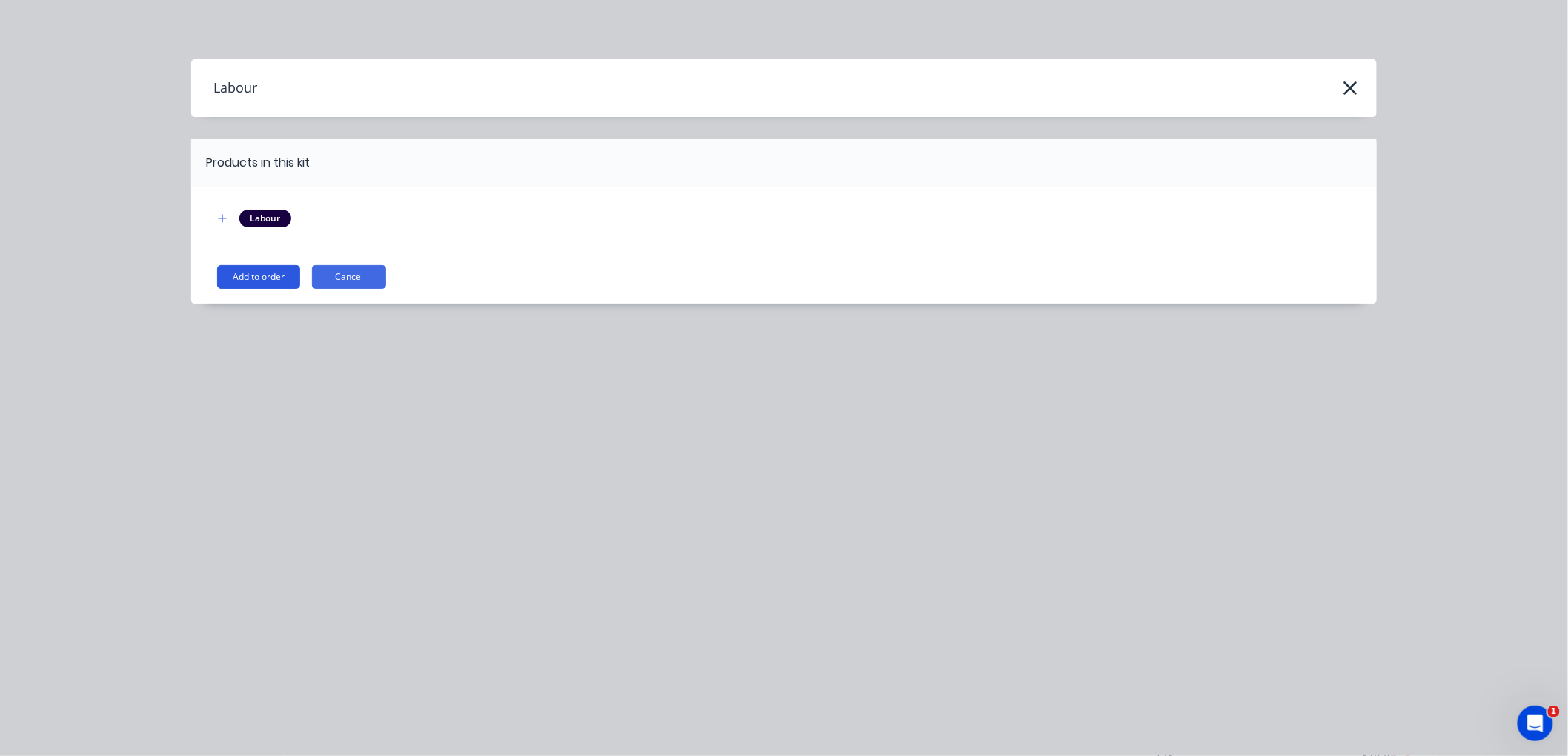
click at [269, 285] on button "Add to order" at bounding box center [259, 277] width 83 height 24
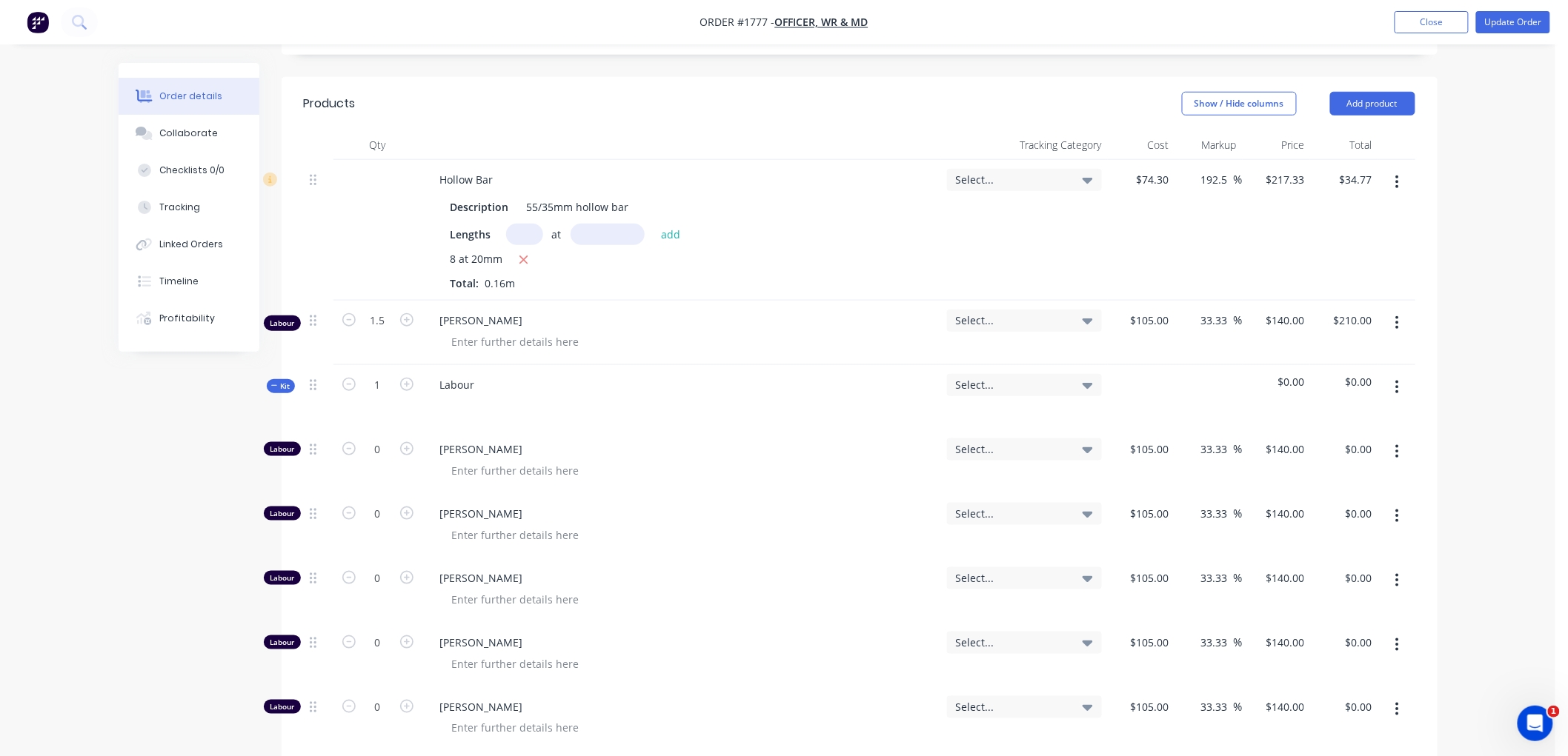
scroll to position [493, 0]
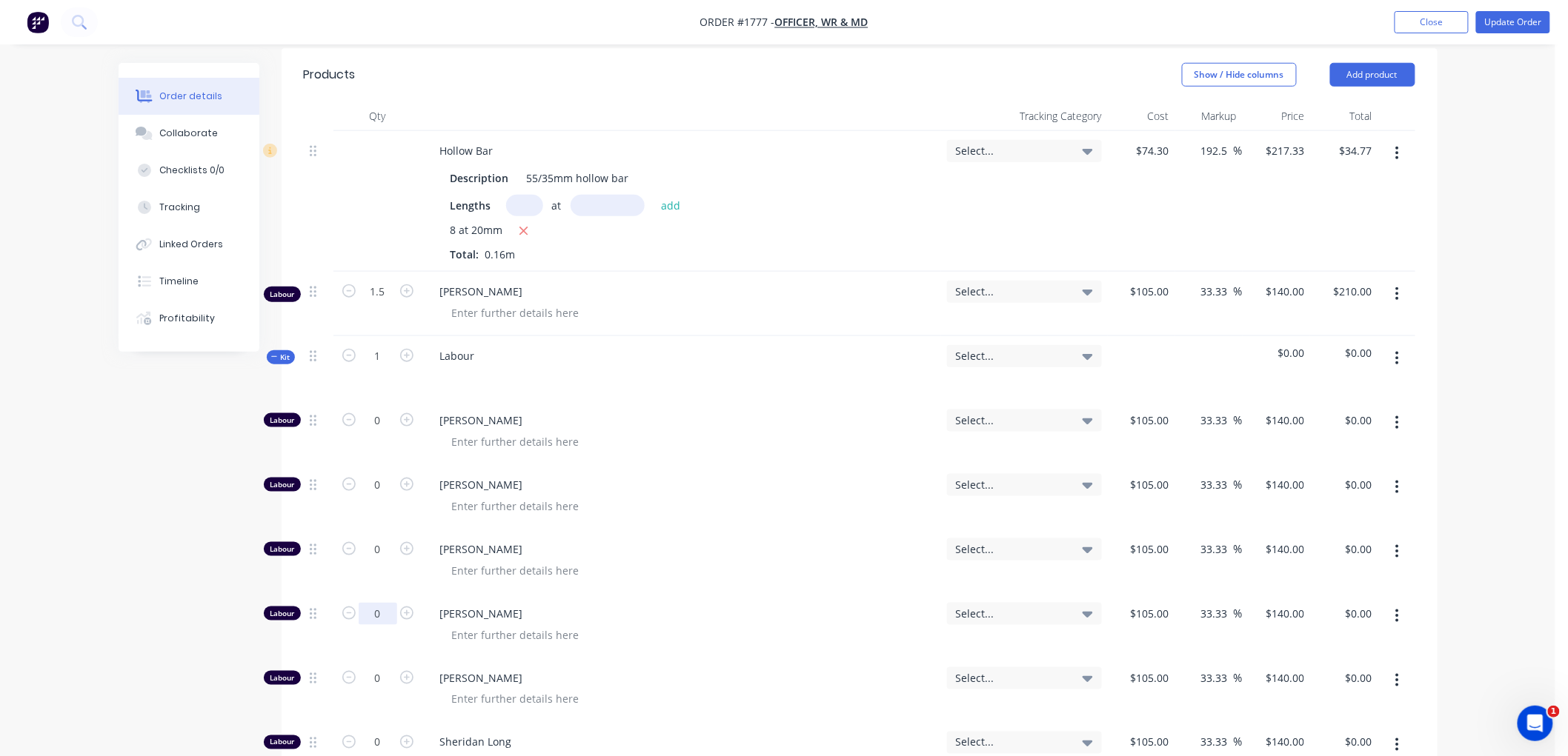
click at [390, 603] on input "0" at bounding box center [378, 614] width 39 height 22
type input "1.5"
type input "$210.00"
type input "0.5"
type input "$70.00"
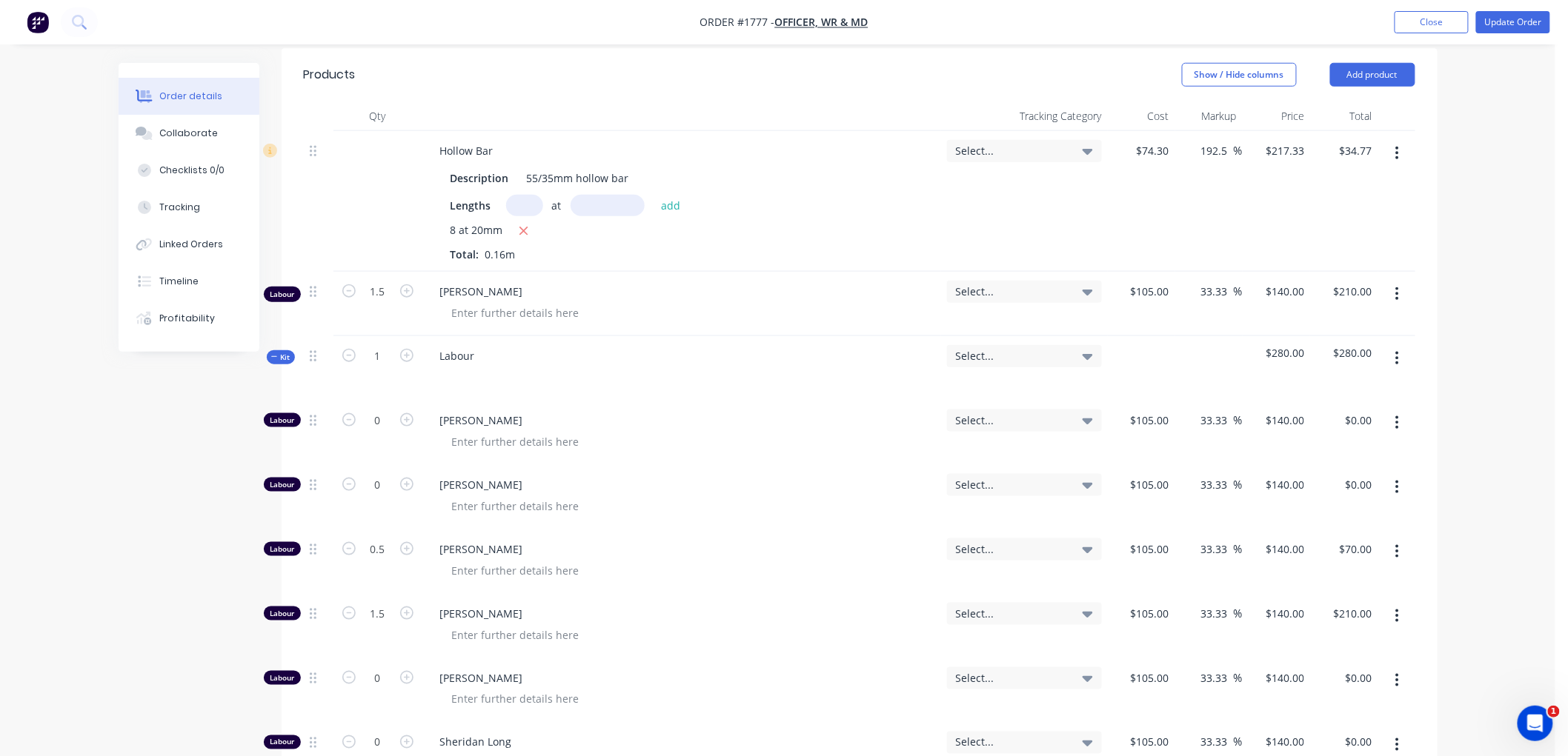
click at [110, 416] on div "Order details Collaborate Checklists 0/0 Tracking Linked Orders Timeline Profit…" at bounding box center [778, 438] width 1349 height 1738
click at [272, 350] on button "Kit" at bounding box center [281, 356] width 28 height 14
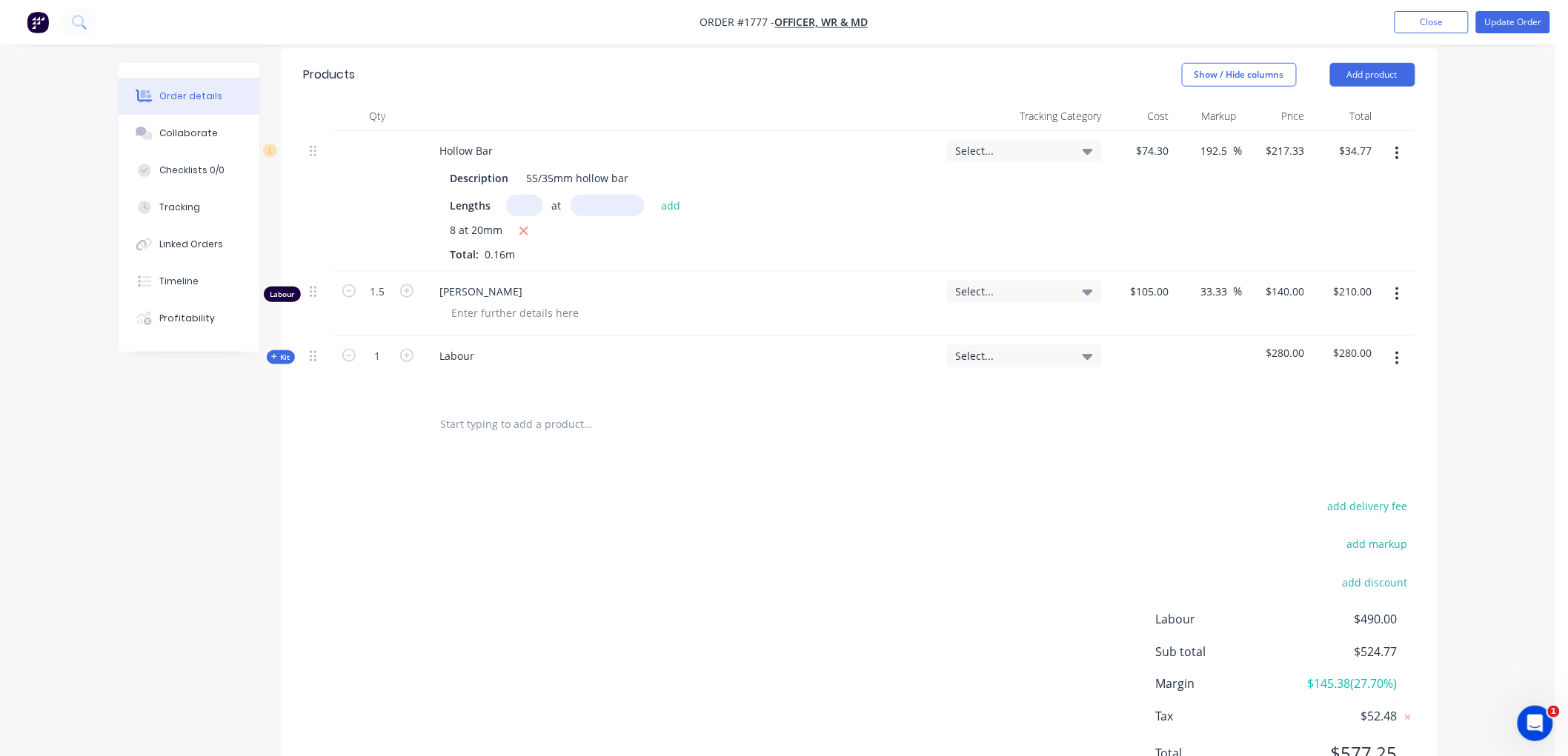
click at [1401, 280] on button "button" at bounding box center [1397, 293] width 35 height 27
click at [1342, 411] on div "Delete" at bounding box center [1344, 422] width 114 height 21
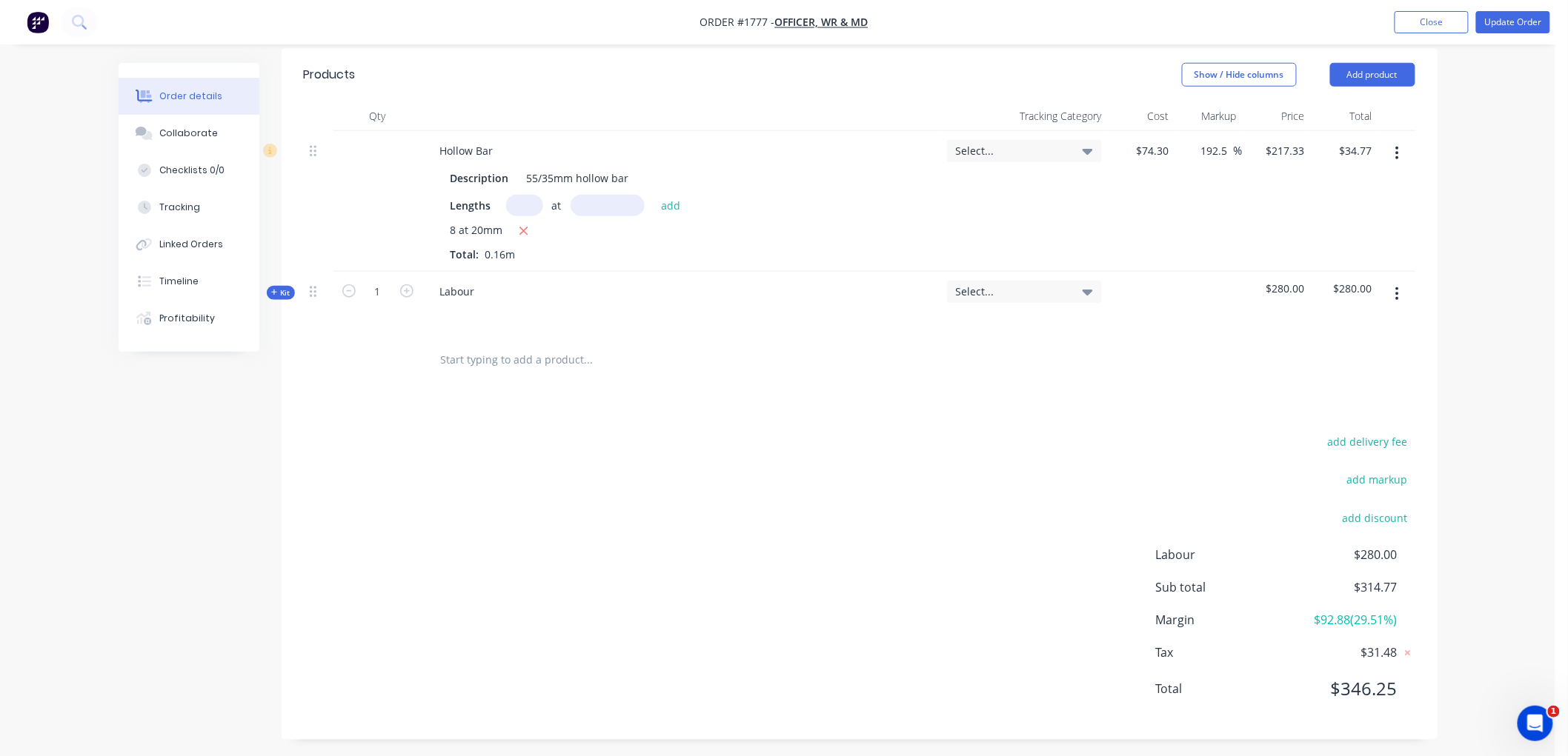
scroll to position [483, 0]
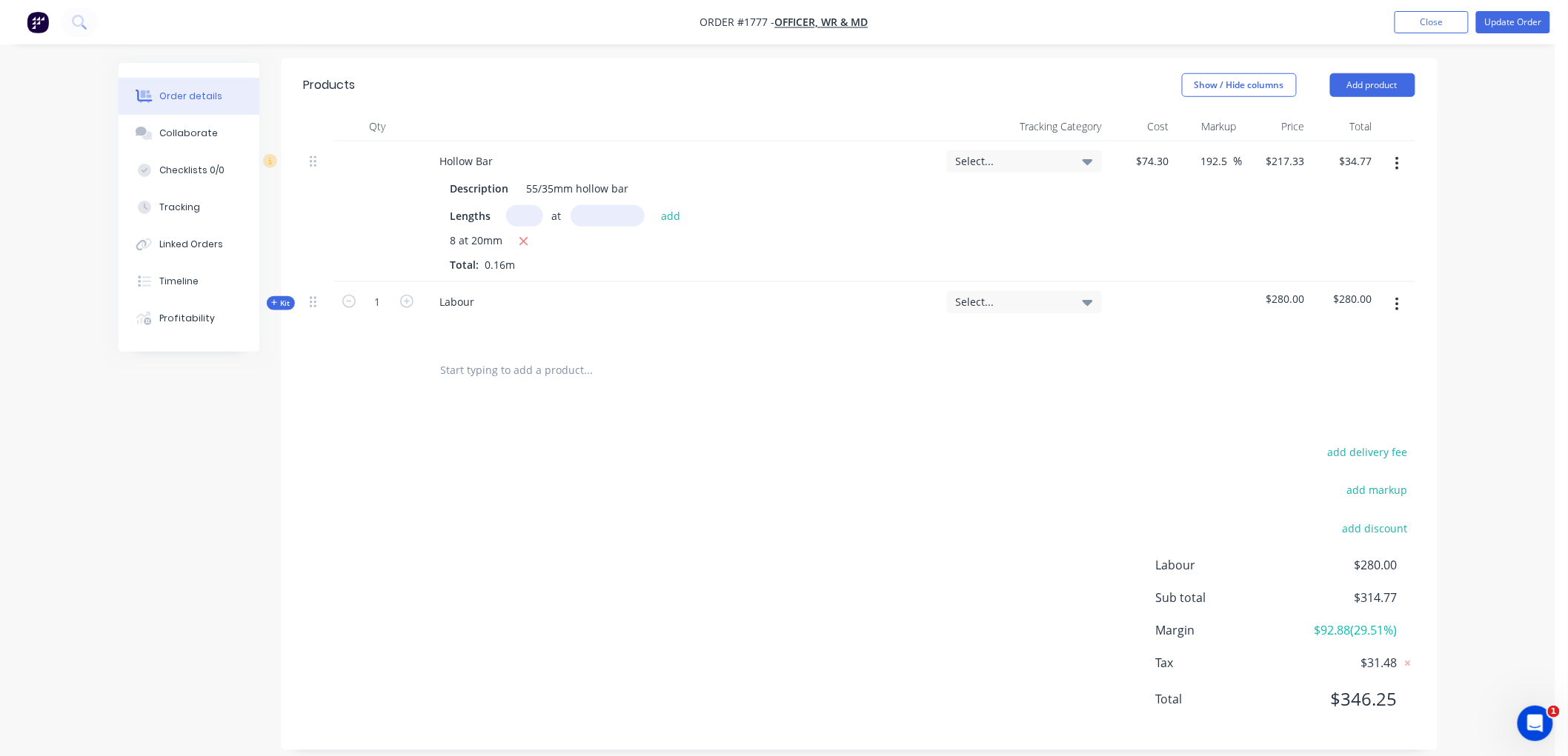
click at [456, 356] on input "text" at bounding box center [588, 370] width 296 height 29
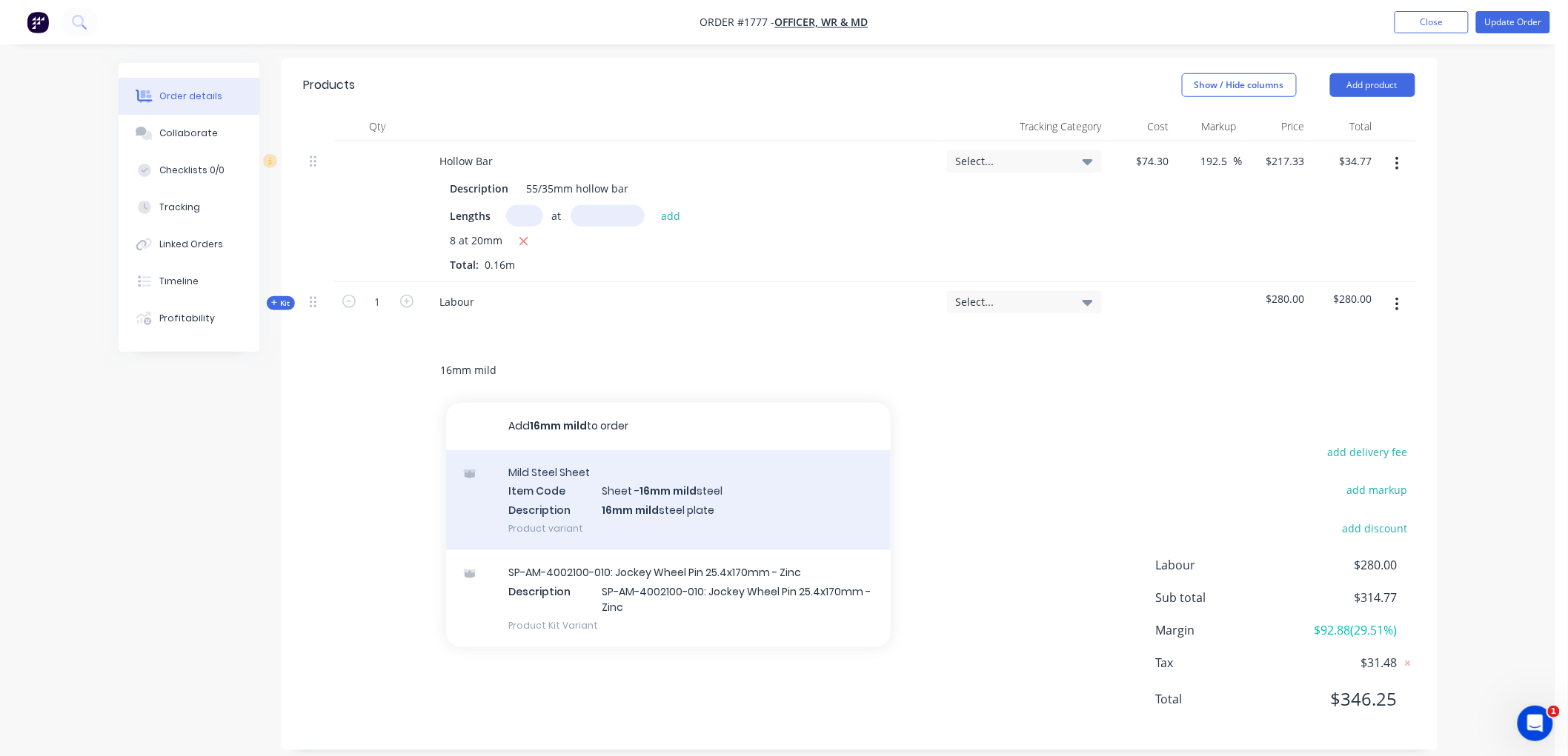
type input "16mm mild"
click at [716, 477] on div "Mild Steel Sheet Item Code Sheet - 16mm mild steel Description 16mm mild steel …" at bounding box center [668, 499] width 445 height 100
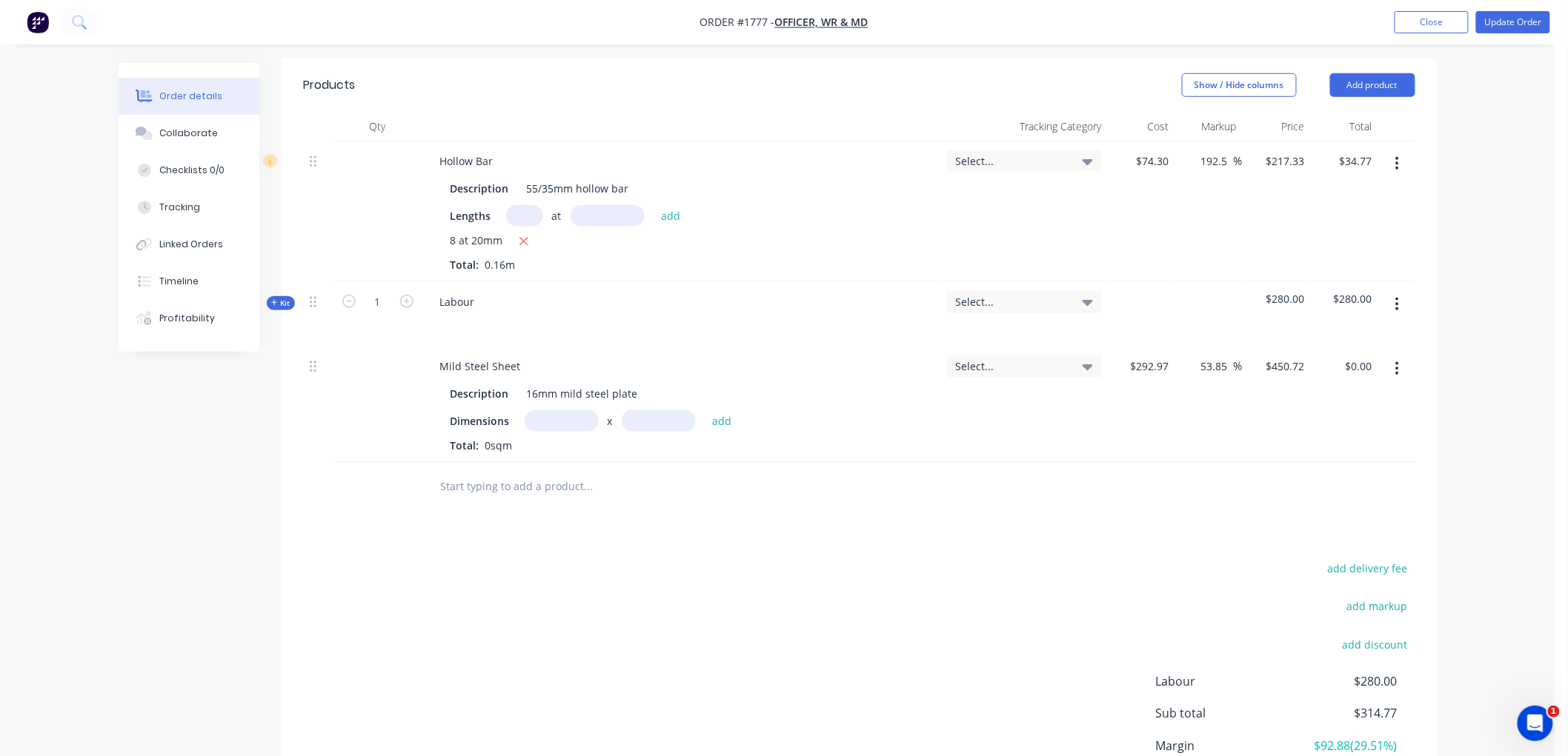
click at [567, 411] on input "text" at bounding box center [561, 421] width 74 height 21
type input "0.63m"
click at [657, 411] on input "text" at bounding box center [658, 421] width 74 height 21
type input "0.64m"
click at [604, 476] on input "text" at bounding box center [588, 487] width 296 height 29
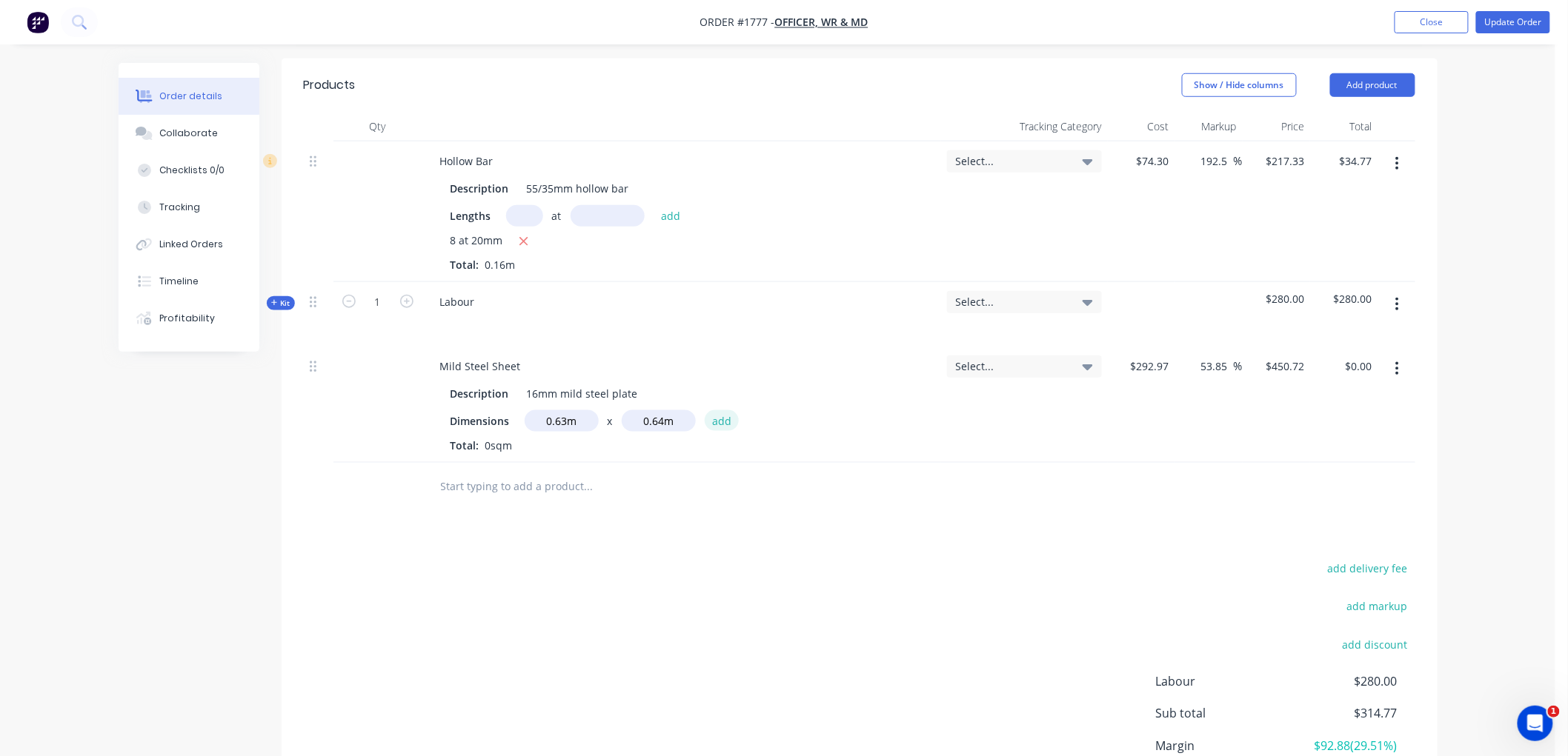
click at [724, 411] on button "add" at bounding box center [723, 421] width 35 height 20
type input "$181.73"
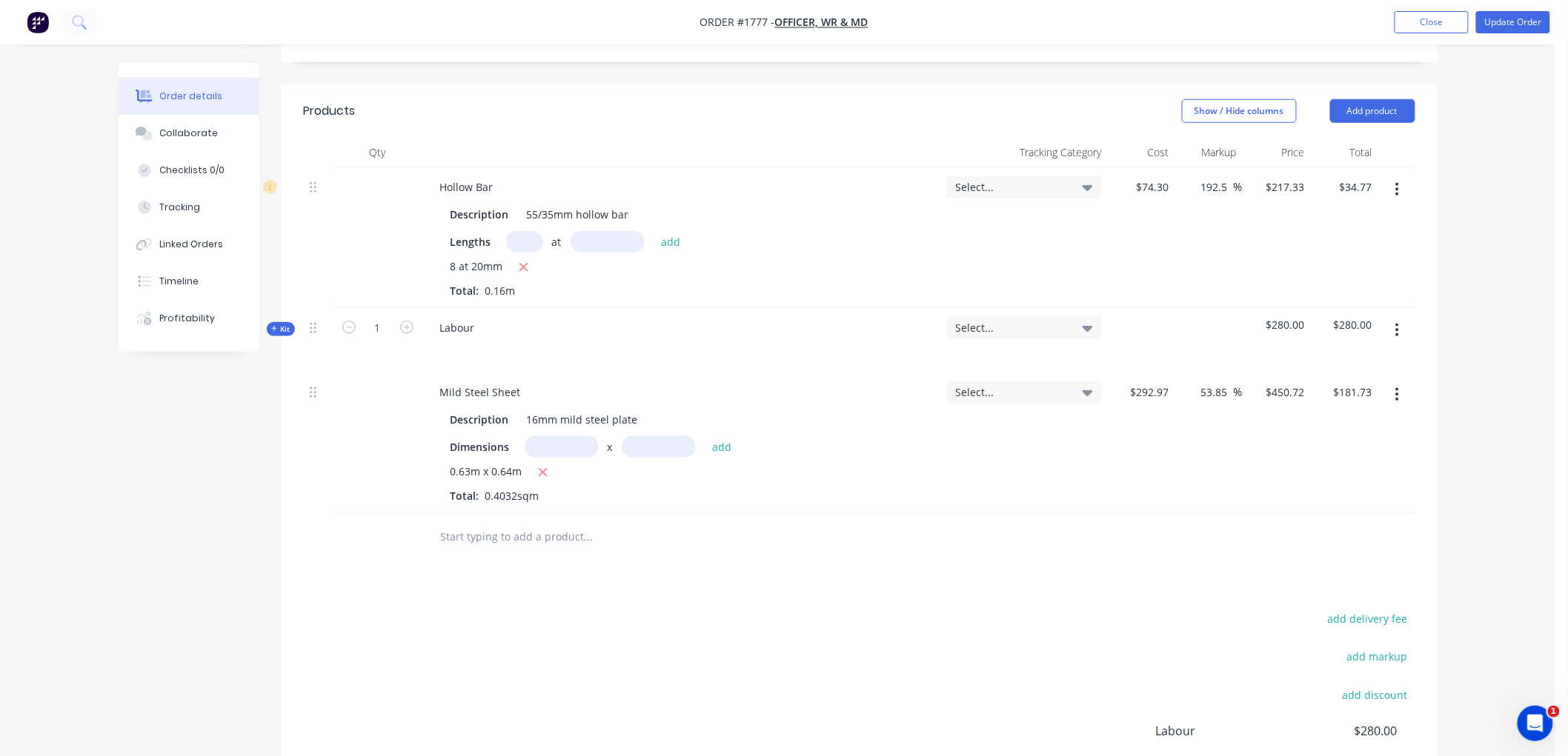
scroll to position [459, 0]
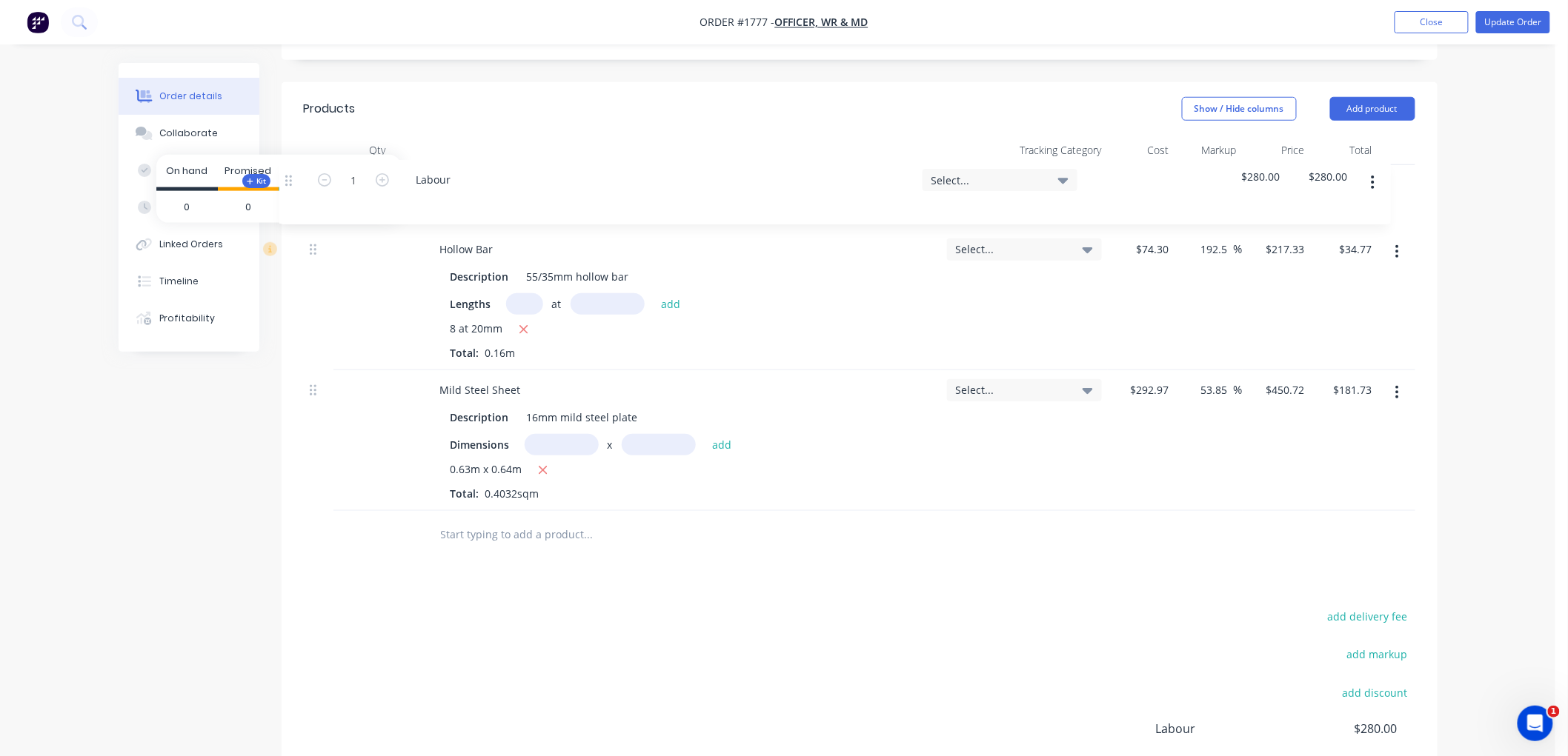
drag, startPoint x: 315, startPoint y: 312, endPoint x: 289, endPoint y: 202, distance: 113.0
click at [287, 172] on body "Order #1777 - Officer, WR & MD Add product Close Update Order Order details Col…" at bounding box center [784, 238] width 1568 height 1396
click at [279, 181] on span "Kit" at bounding box center [281, 186] width 19 height 11
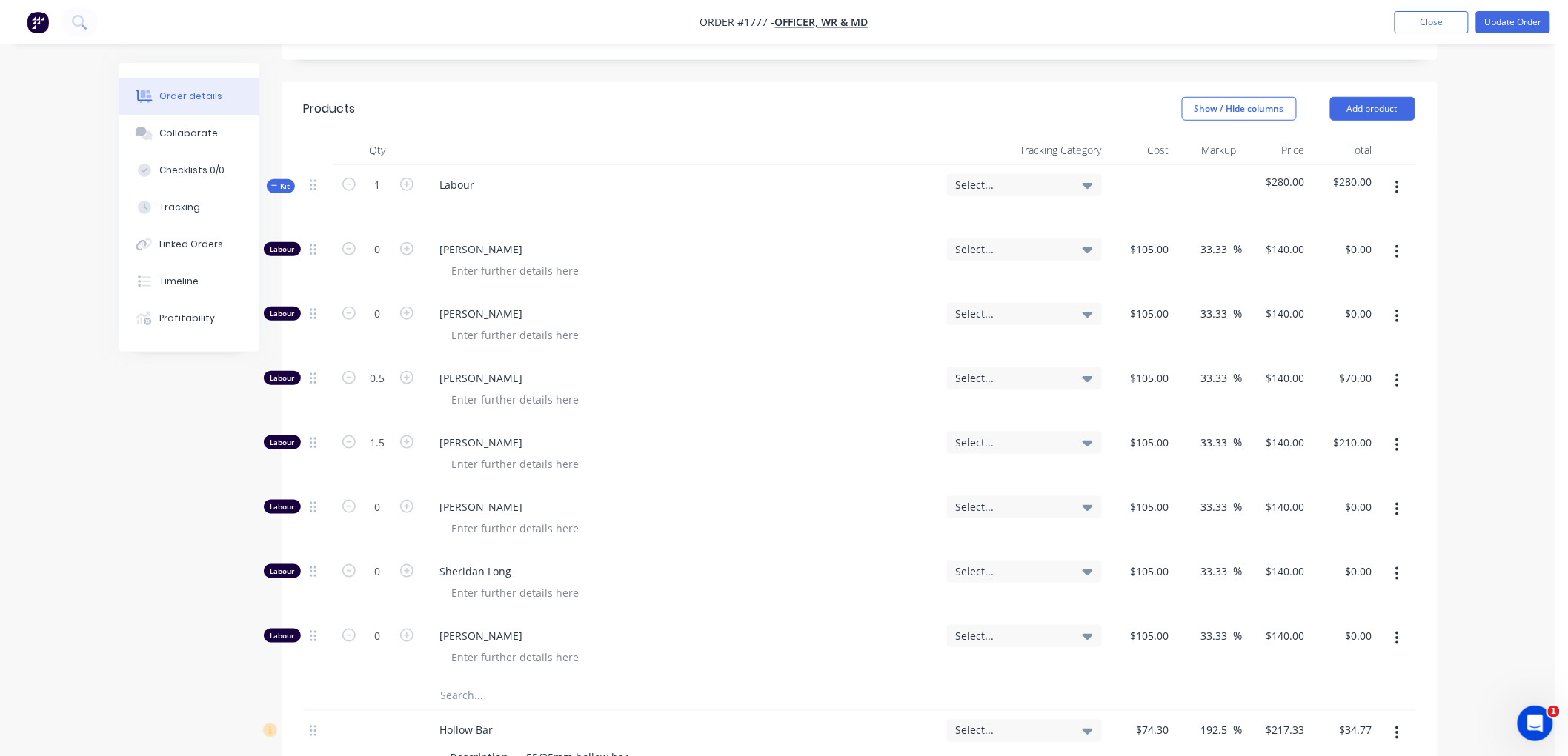
click at [274, 181] on span "Kit" at bounding box center [281, 186] width 19 height 11
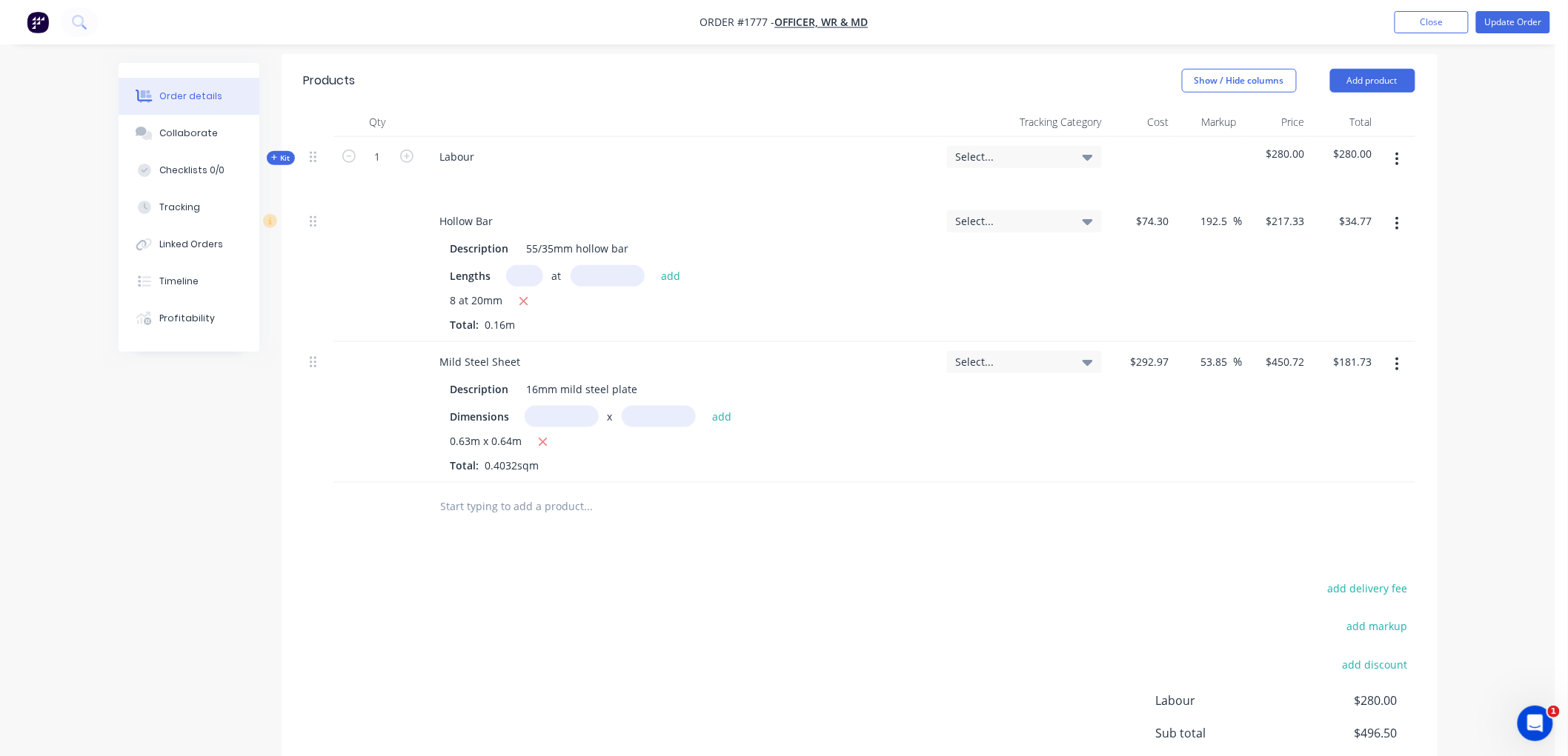
scroll to position [377, 0]
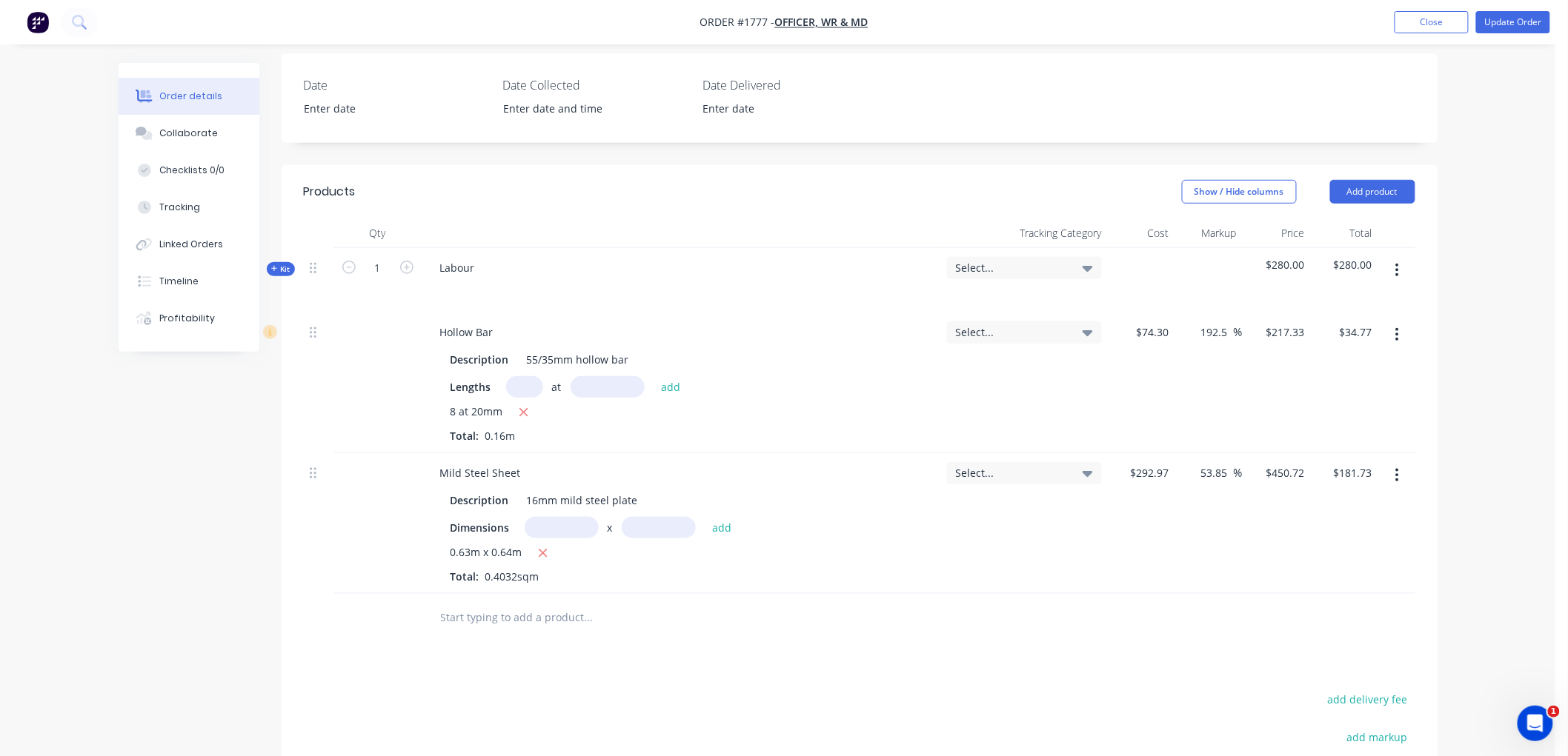
click at [277, 264] on span "Kit" at bounding box center [281, 269] width 19 height 11
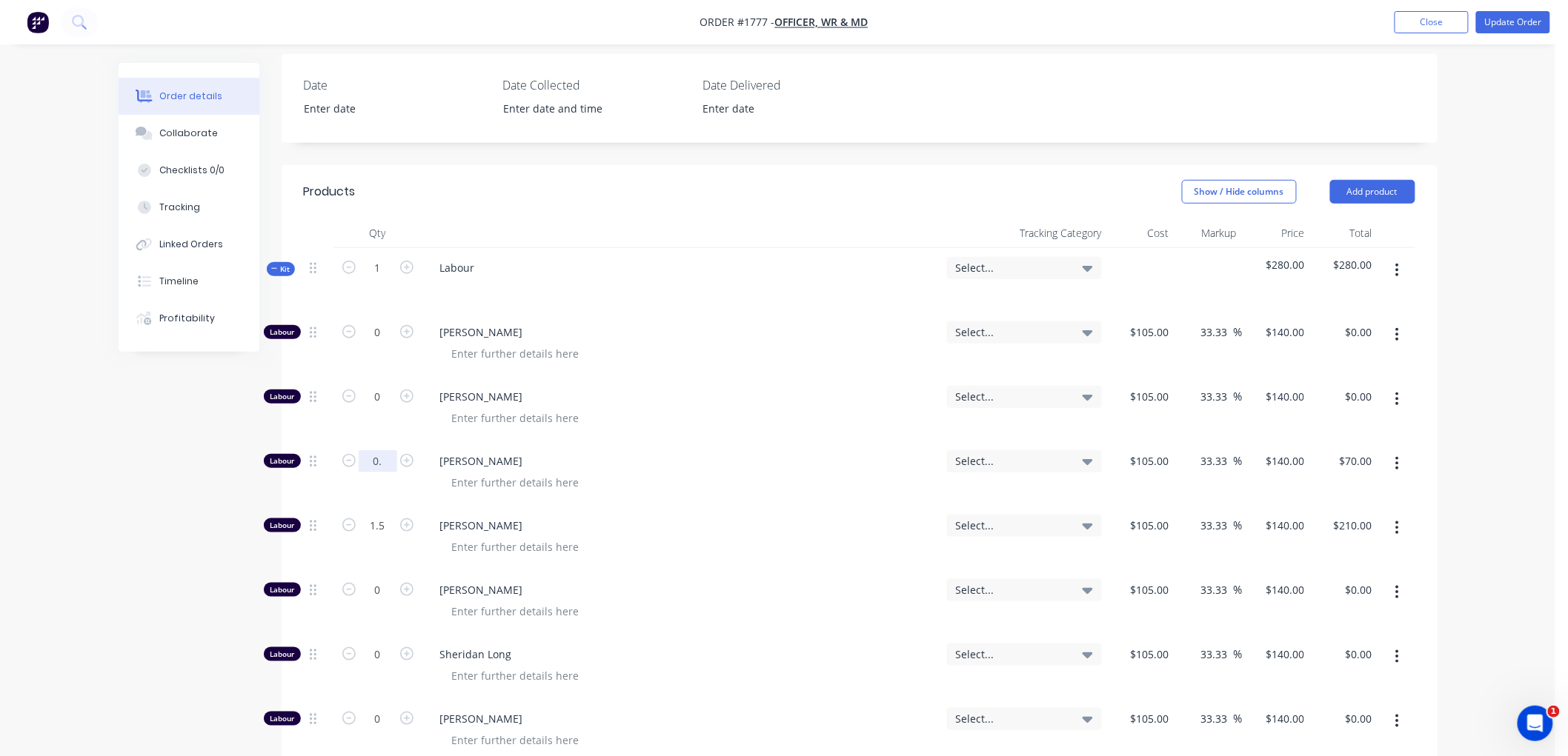
type input "0"
type input "0.75"
type input "$105.00"
click at [154, 468] on div "Created by [PERSON_NAME] Created [DATE] Required [DATE] Assigned to Add team me…" at bounding box center [778, 594] width 1319 height 1814
click at [272, 265] on icon "button" at bounding box center [274, 268] width 6 height 7
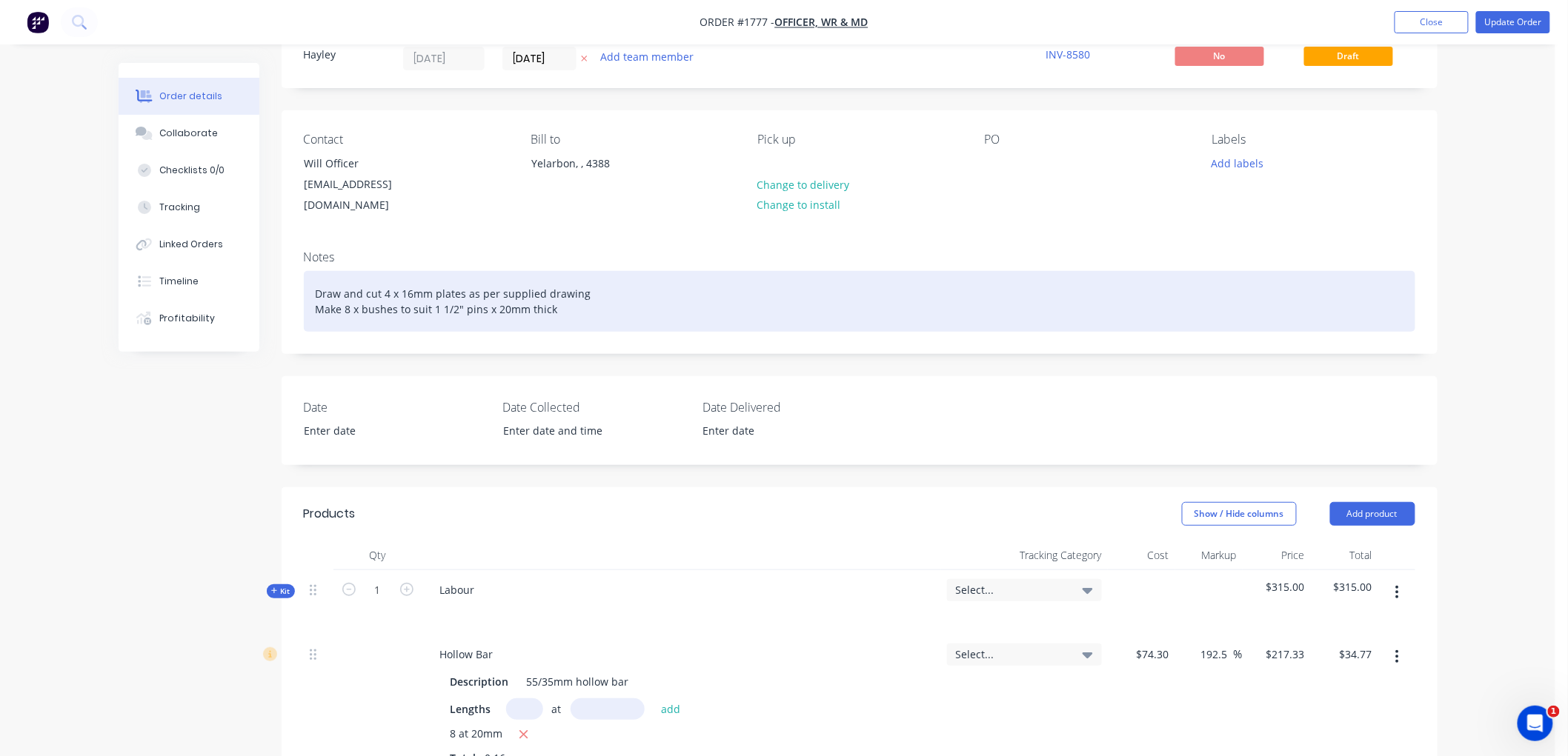
scroll to position [48, 0]
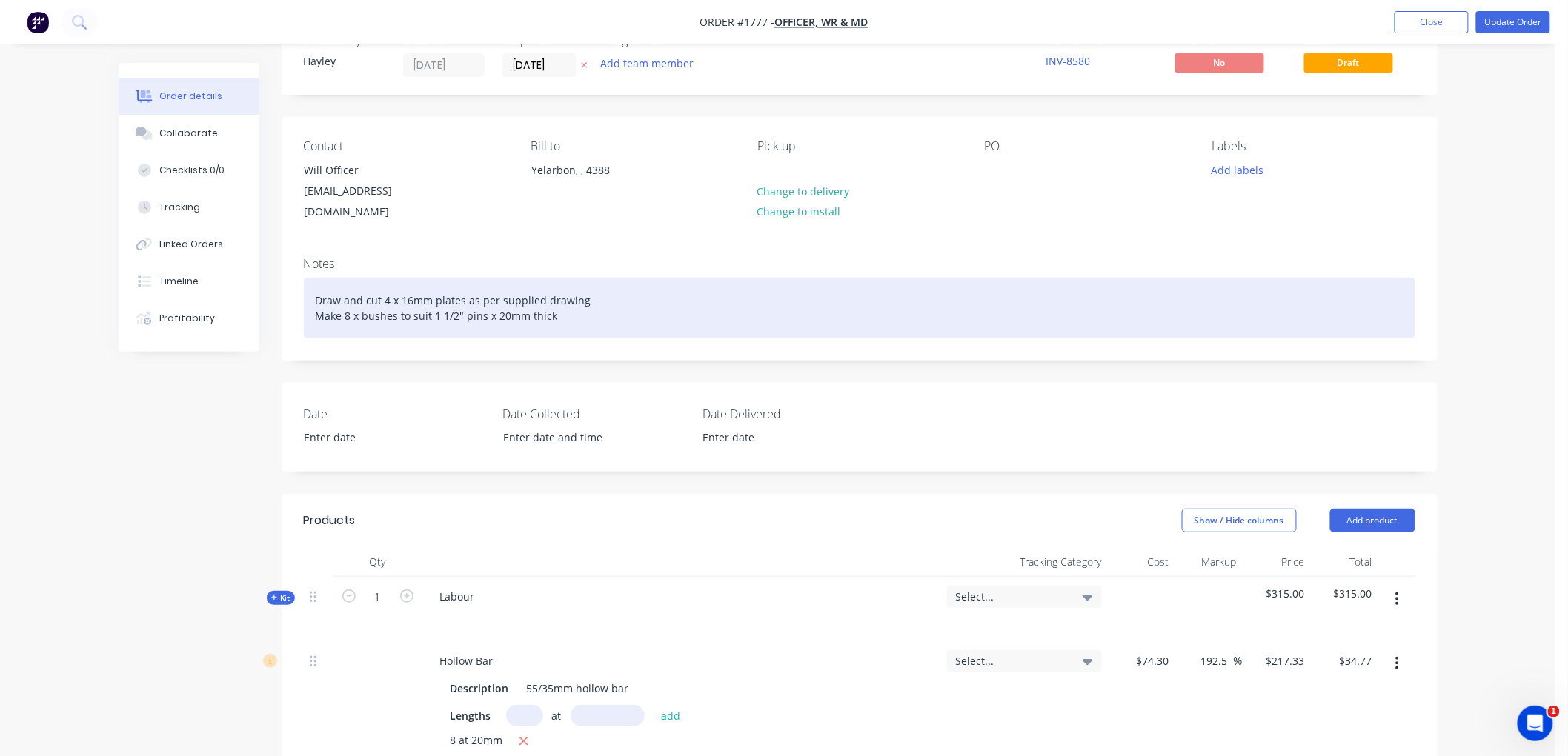
click at [589, 301] on div "Draw and cut 4 x 16mm plates as per supplied drawing Make 8 x bushes to suit 1 …" at bounding box center [859, 308] width 1111 height 60
drag, startPoint x: 595, startPoint y: 301, endPoint x: 307, endPoint y: 284, distance: 288.5
click at [307, 284] on div "Draw and cut 4 x 16mm plates as per supplied drawing Make 8 x bushes to suit 1 …" at bounding box center [859, 308] width 1111 height 60
copy div "Draw and cut 4 x 16mm plates as per supplied drawing Make 8 x bushes to suit 1 …"
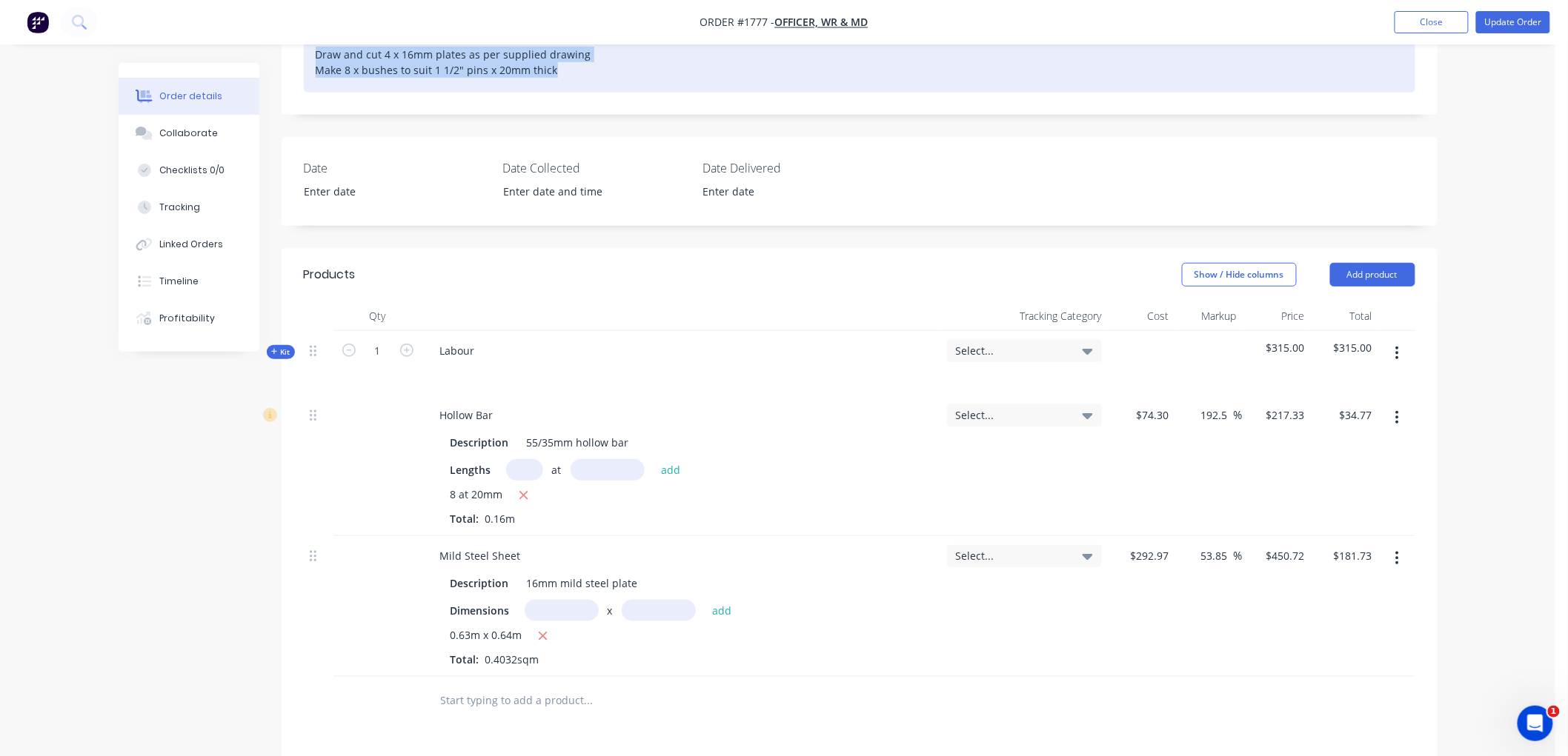
scroll to position [294, 0]
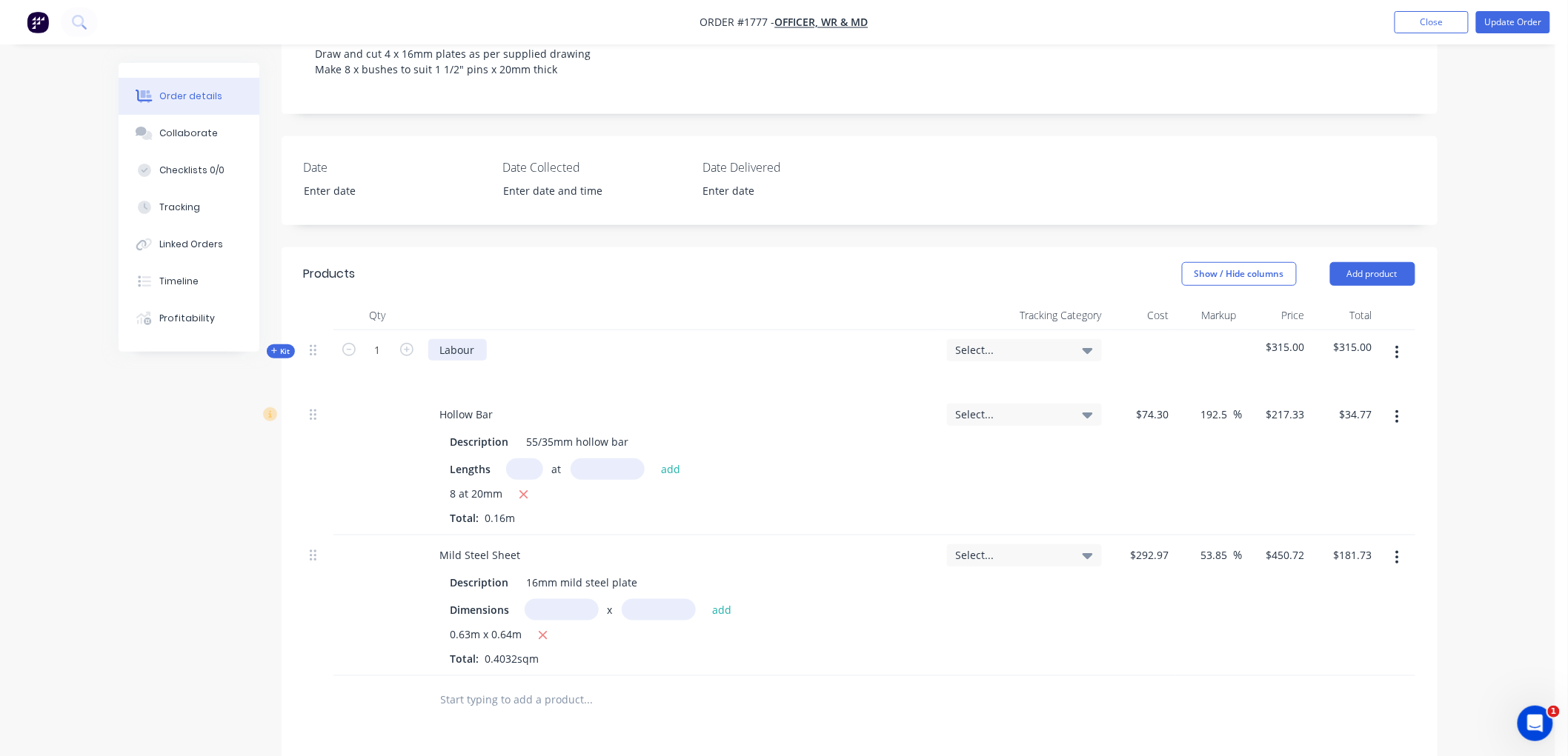
click at [479, 339] on div "Labour" at bounding box center [458, 349] width 59 height 21
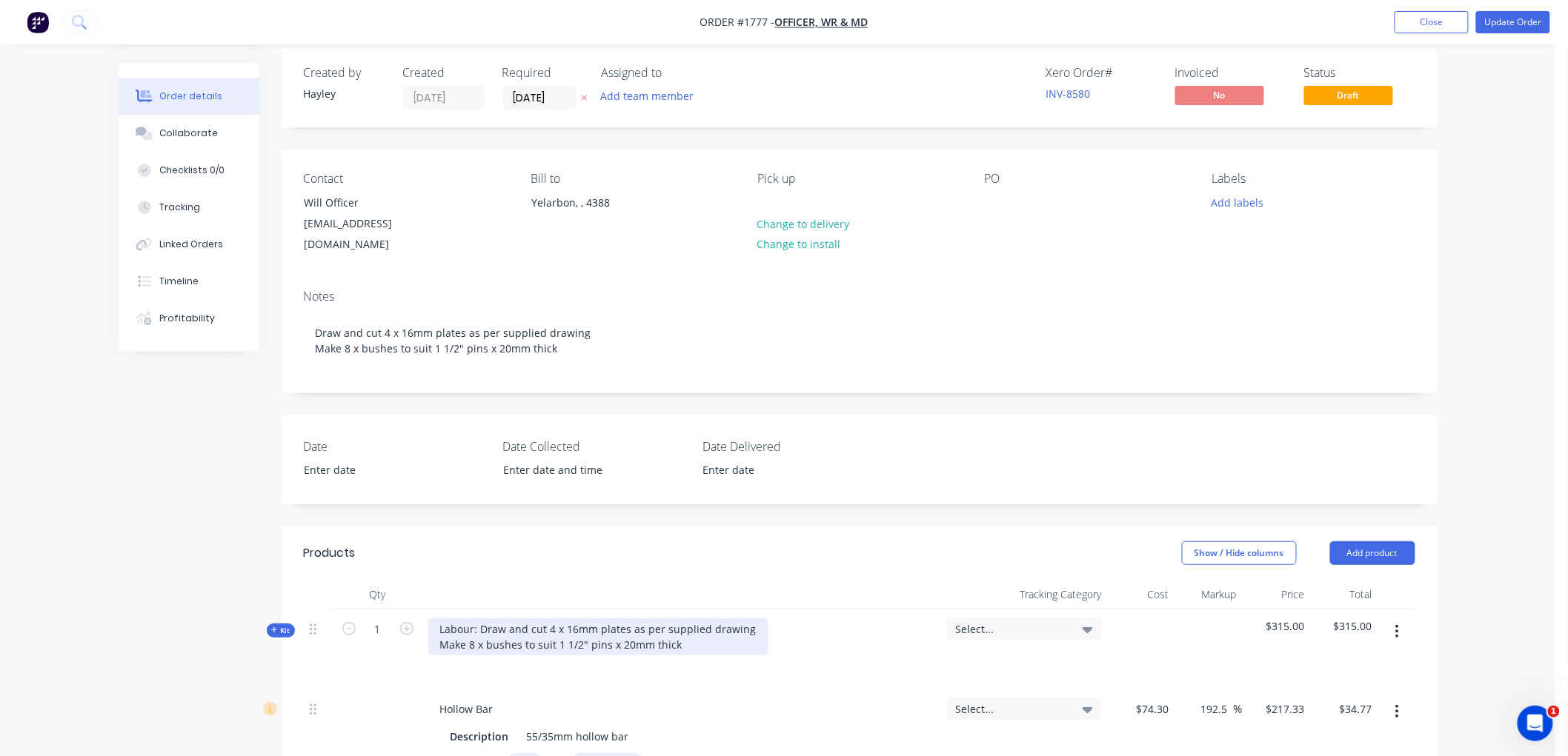
scroll to position [0, 0]
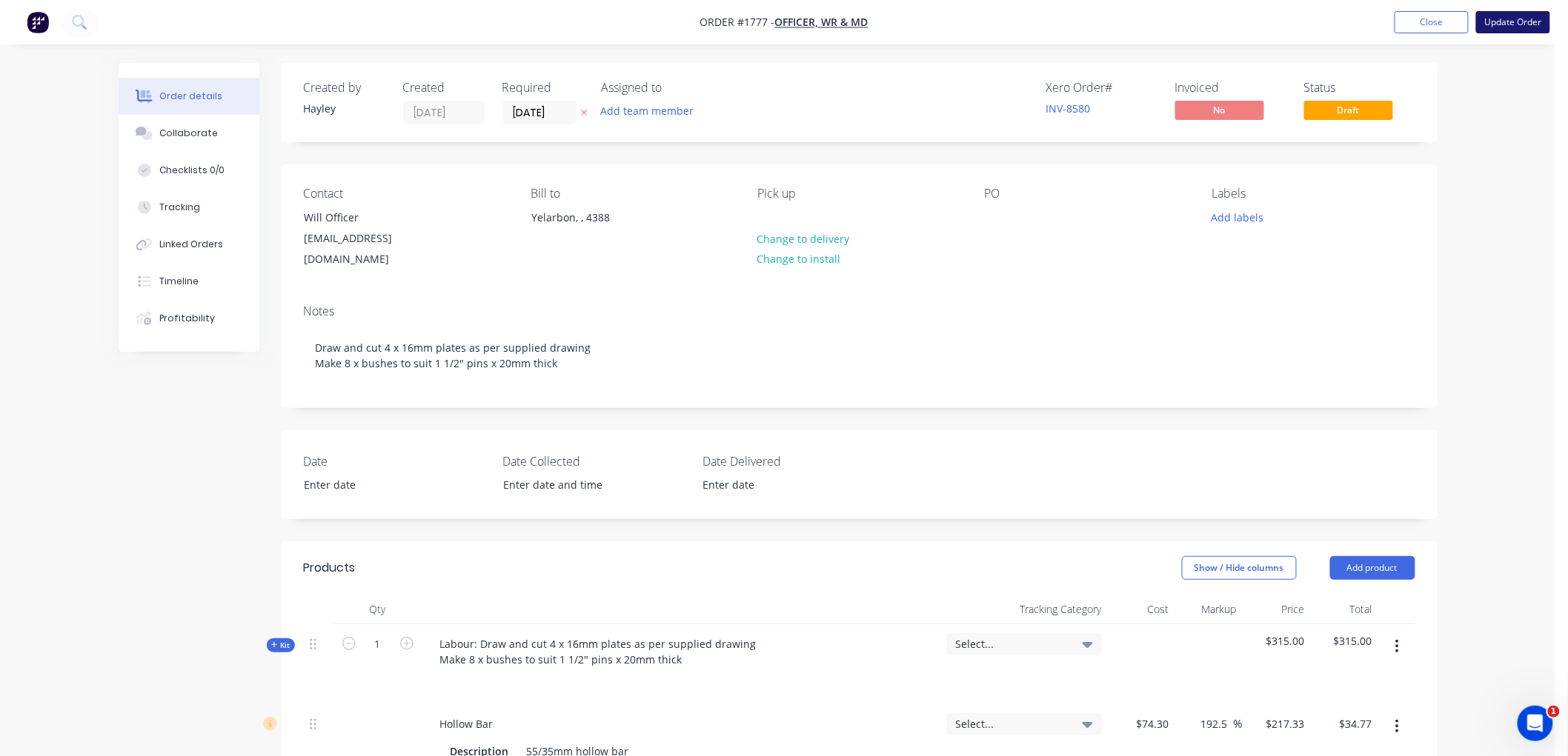
click at [1531, 26] on button "Update Order" at bounding box center [1513, 22] width 74 height 22
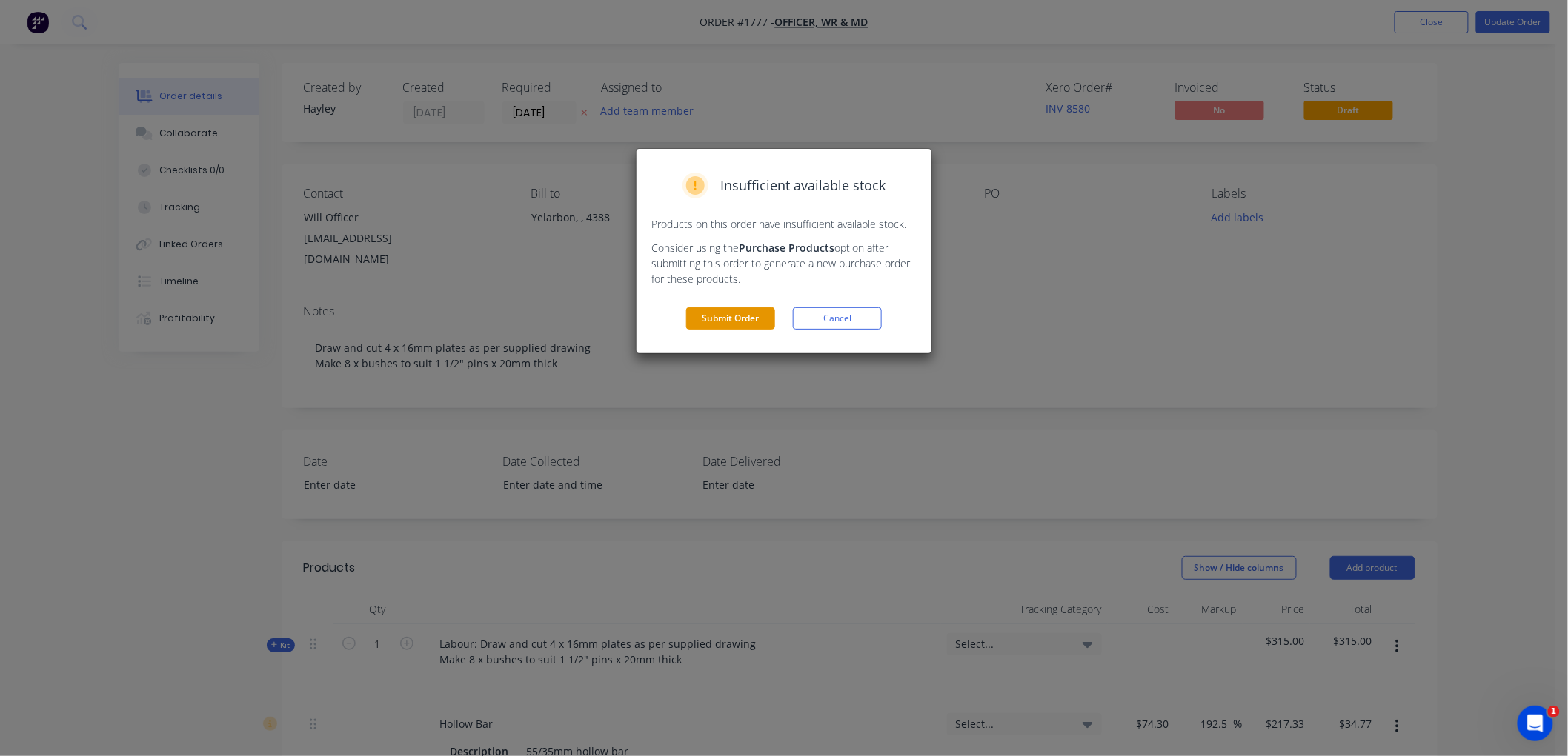
click at [701, 319] on button "Submit Order" at bounding box center [730, 318] width 89 height 22
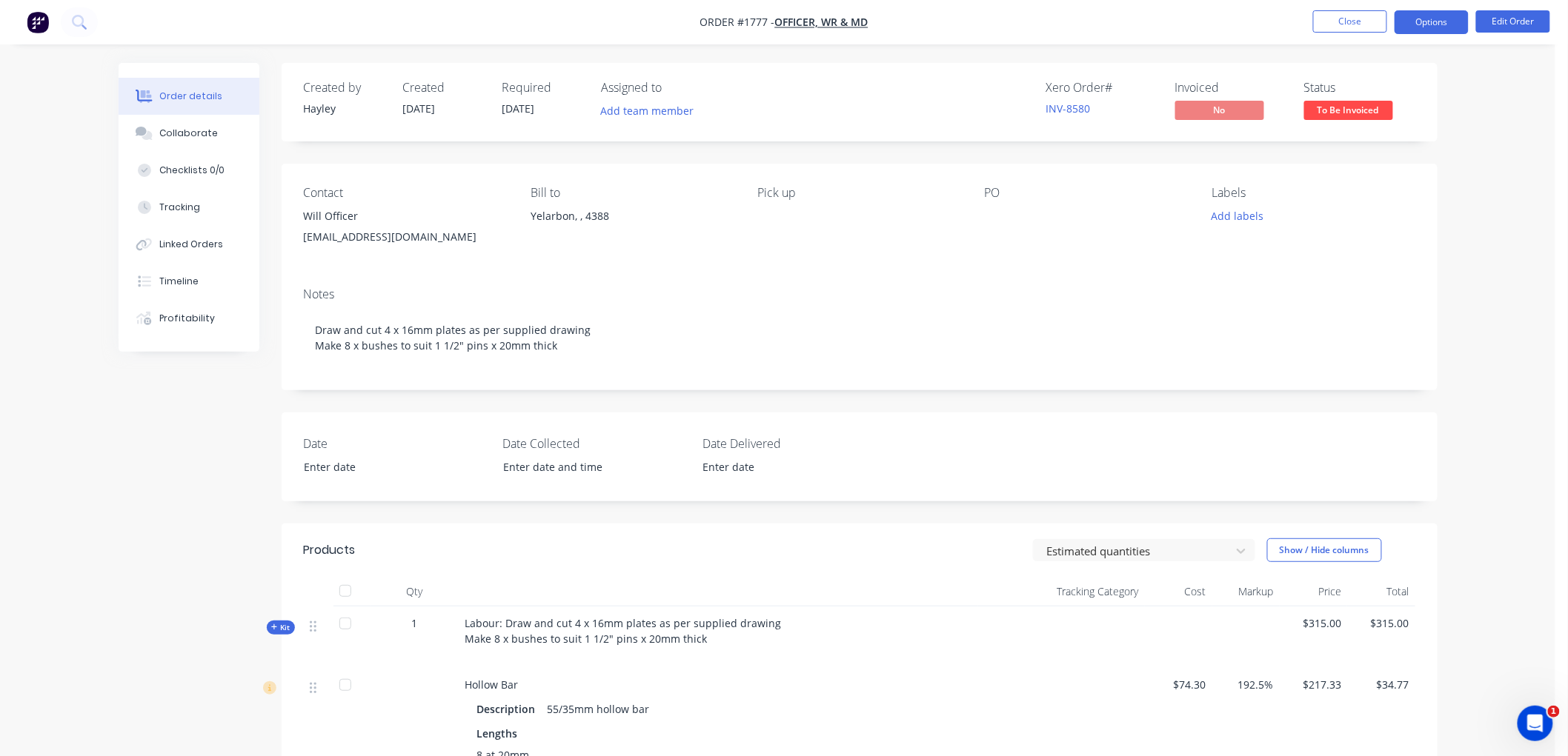
click at [1432, 22] on button "Options" at bounding box center [1431, 22] width 74 height 24
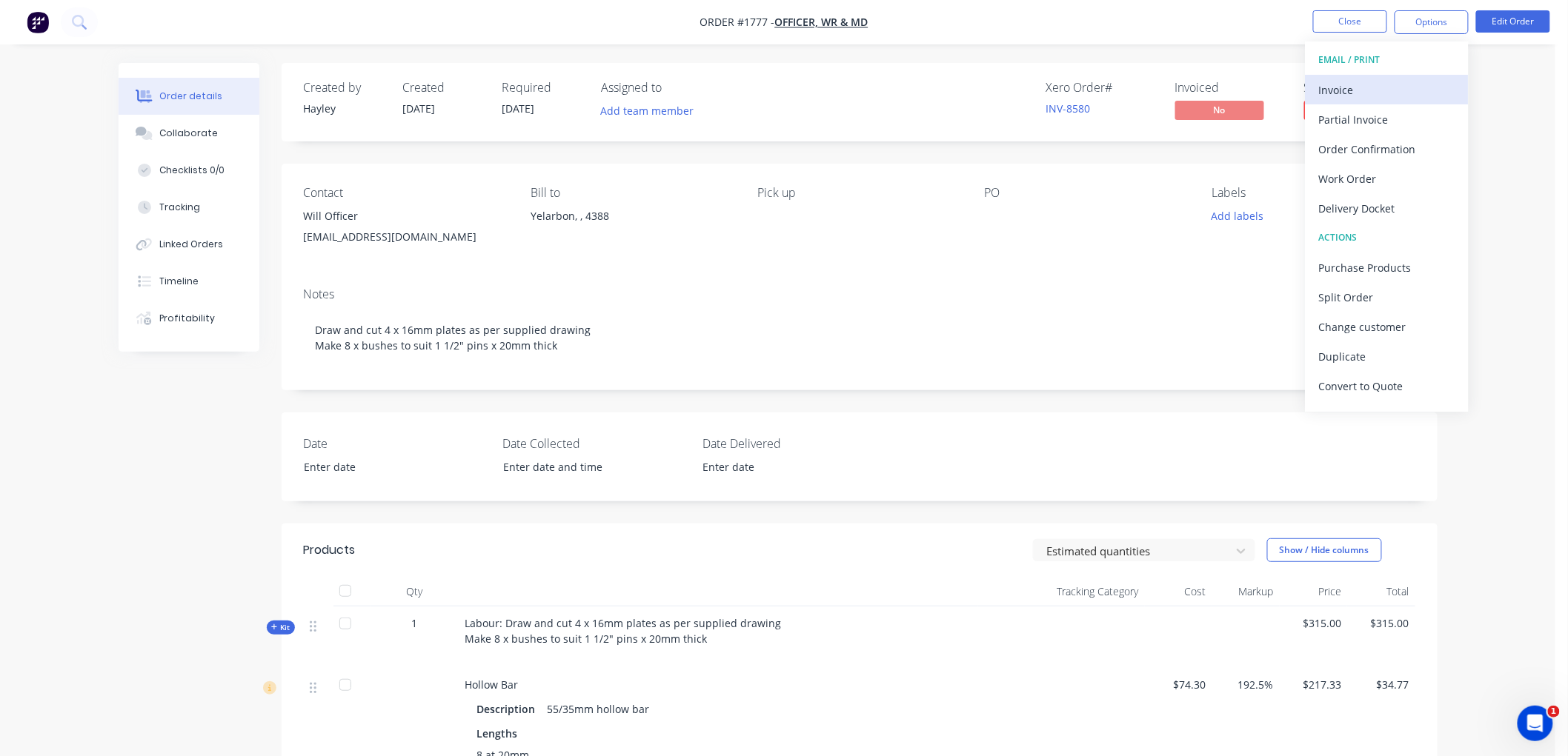
click at [1373, 86] on div "Invoice" at bounding box center [1386, 89] width 137 height 21
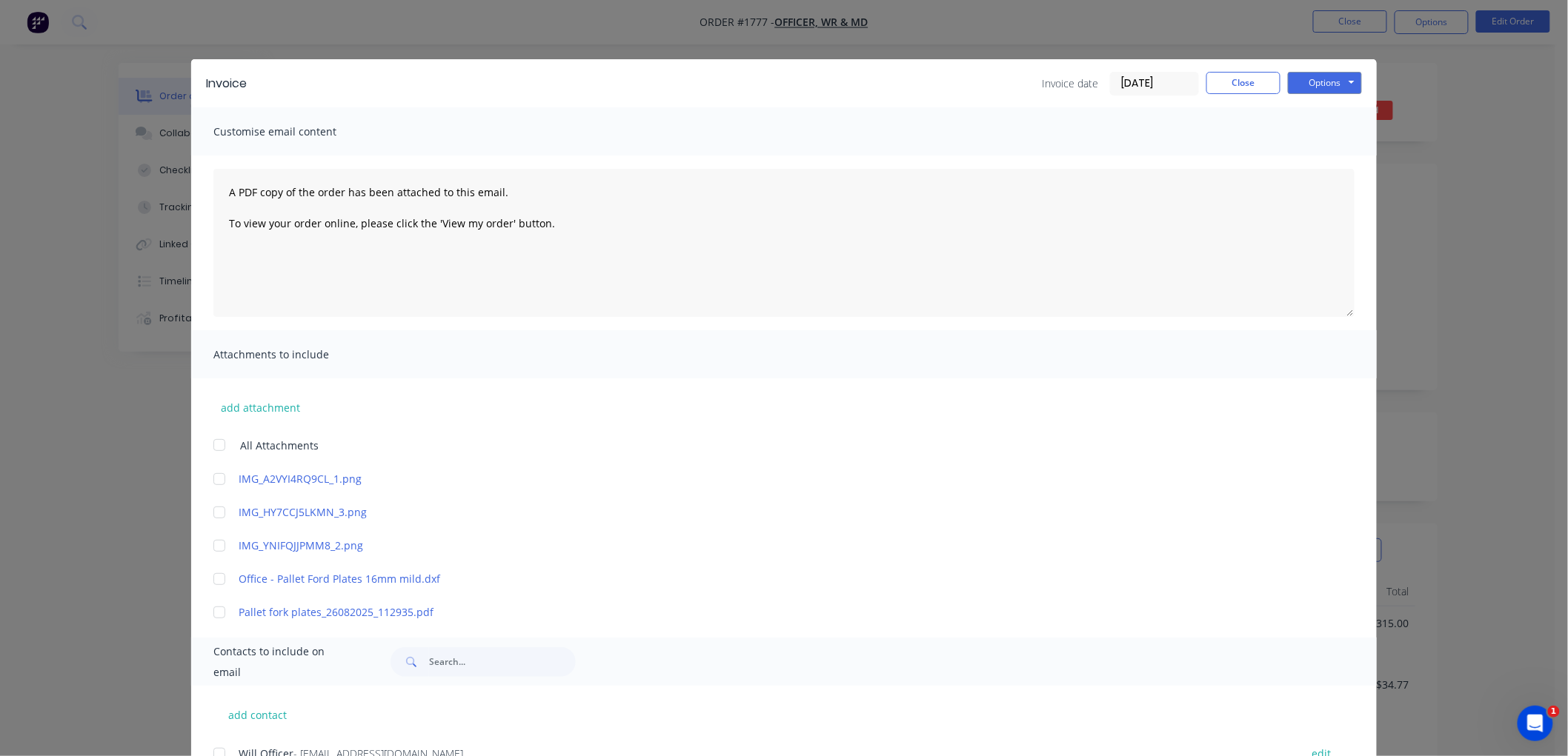
click at [1151, 82] on input "[DATE]" at bounding box center [1154, 83] width 87 height 22
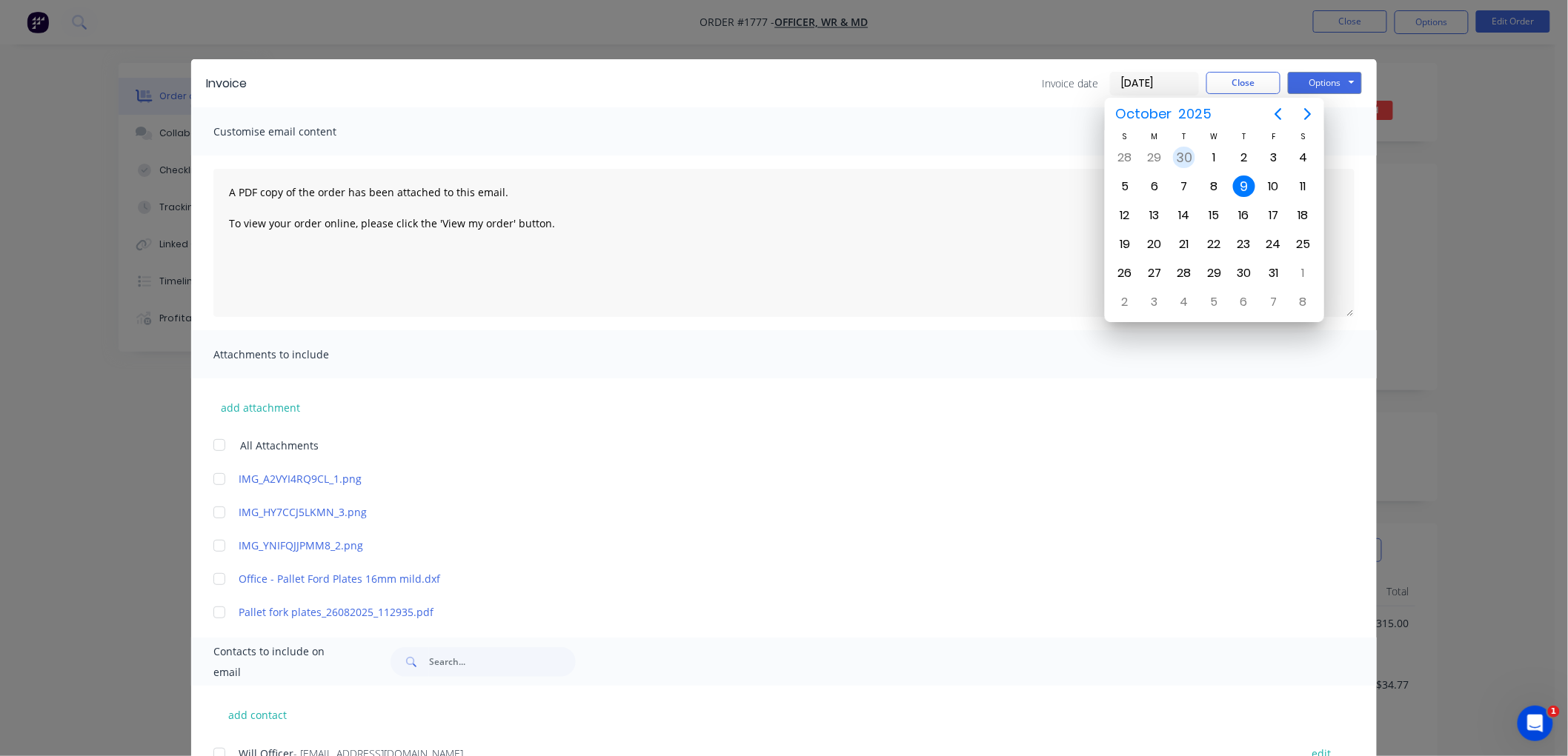
click at [1190, 160] on div "30" at bounding box center [1184, 158] width 22 height 22
type input "[DATE]"
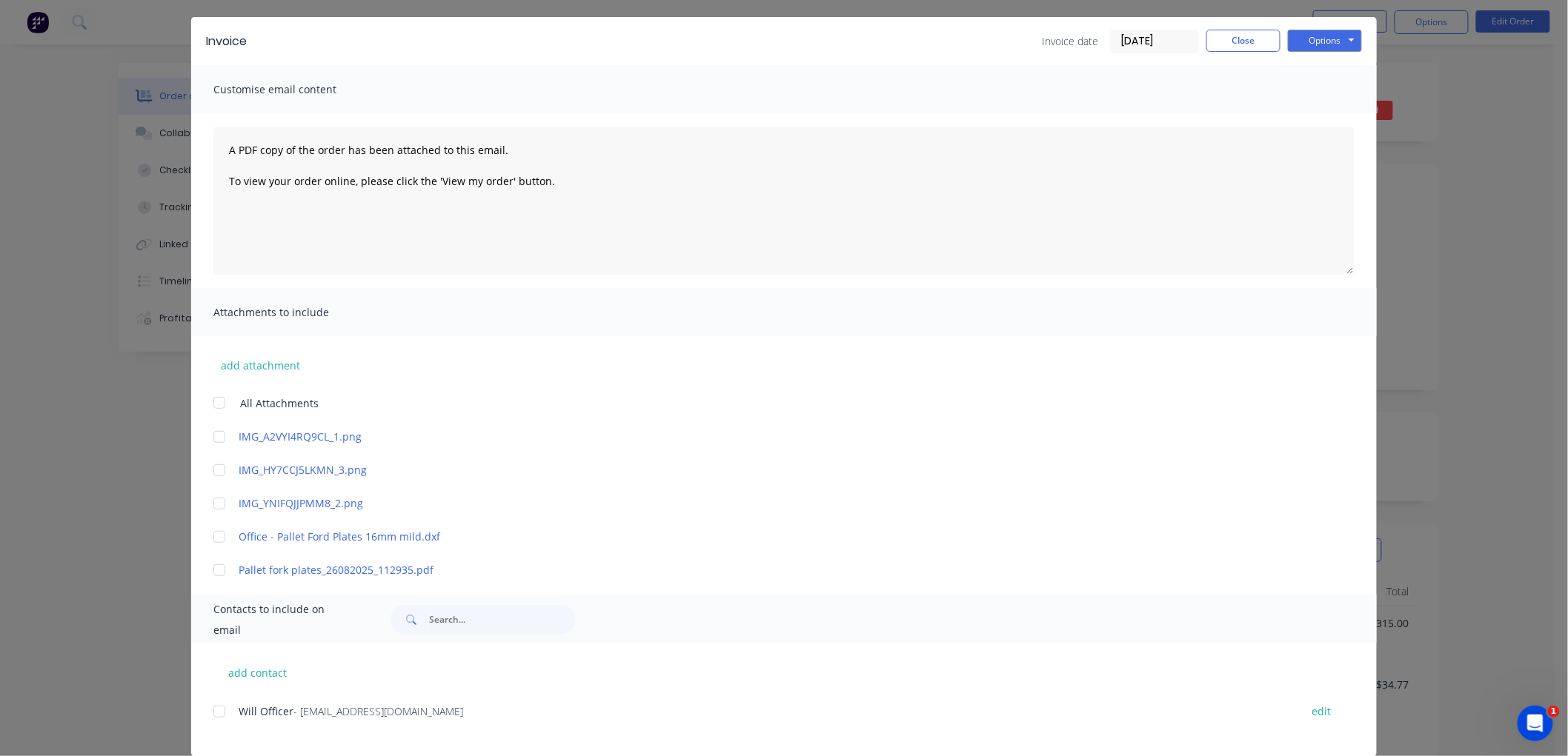
scroll to position [63, 0]
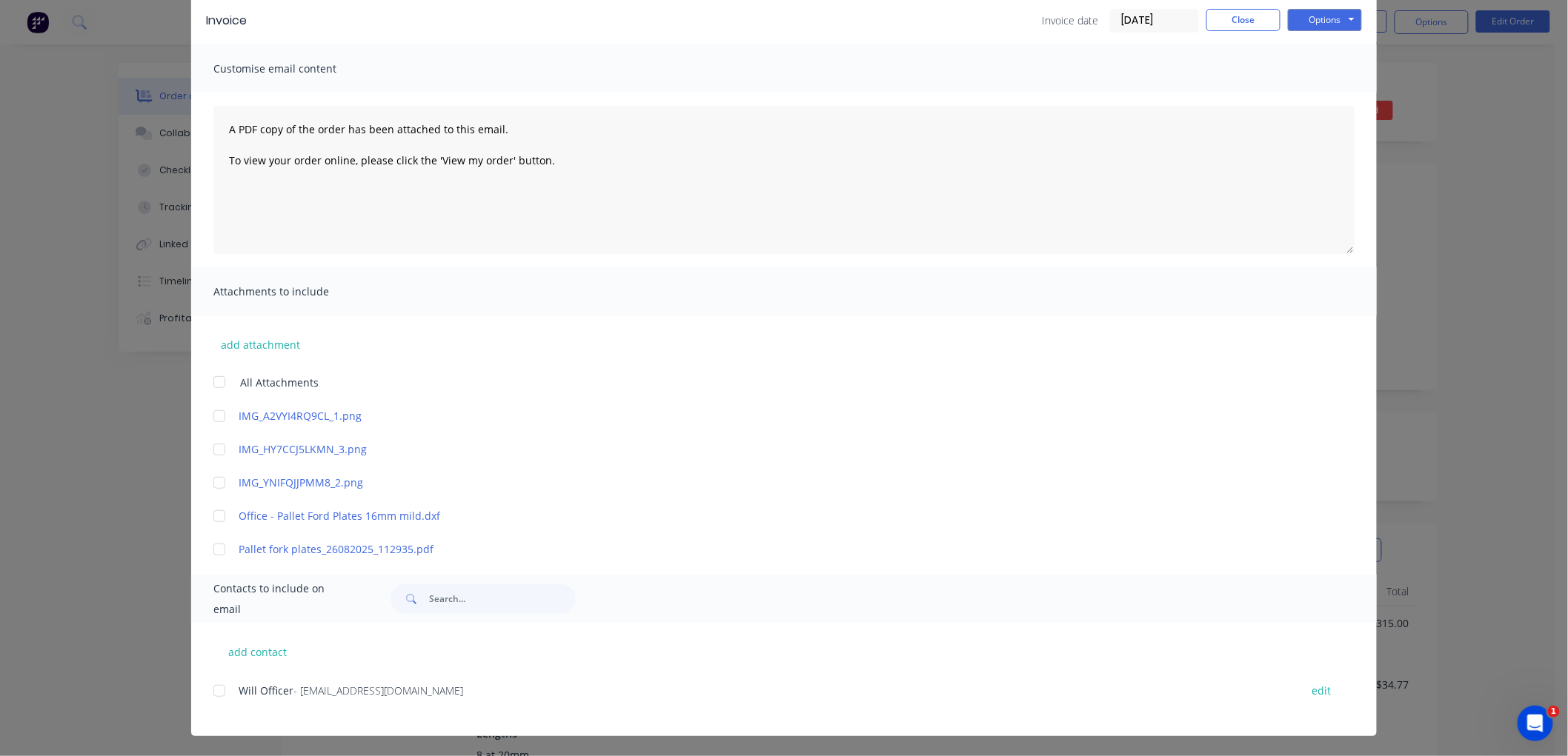
drag, startPoint x: 201, startPoint y: 690, endPoint x: 209, endPoint y: 693, distance: 8.5
click at [202, 692] on div "add contact Will Officer - [EMAIL_ADDRESS][DOMAIN_NAME] edit" at bounding box center [783, 680] width 1186 height 114
click at [210, 693] on div at bounding box center [219, 691] width 29 height 29
click at [1309, 17] on button "Options" at bounding box center [1324, 20] width 74 height 22
click at [1320, 87] on button "Email" at bounding box center [1334, 95] width 94 height 25
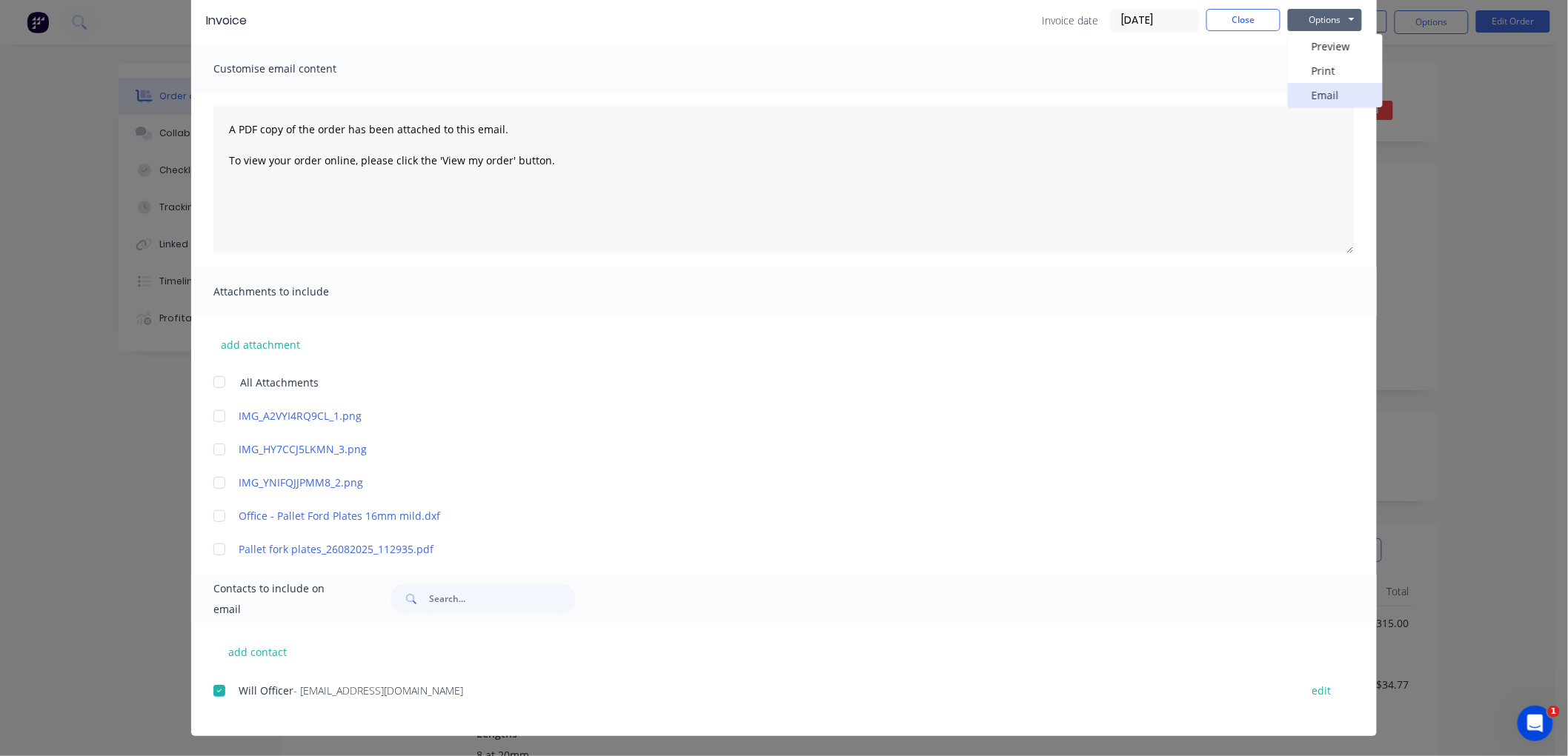
scroll to position [0, 0]
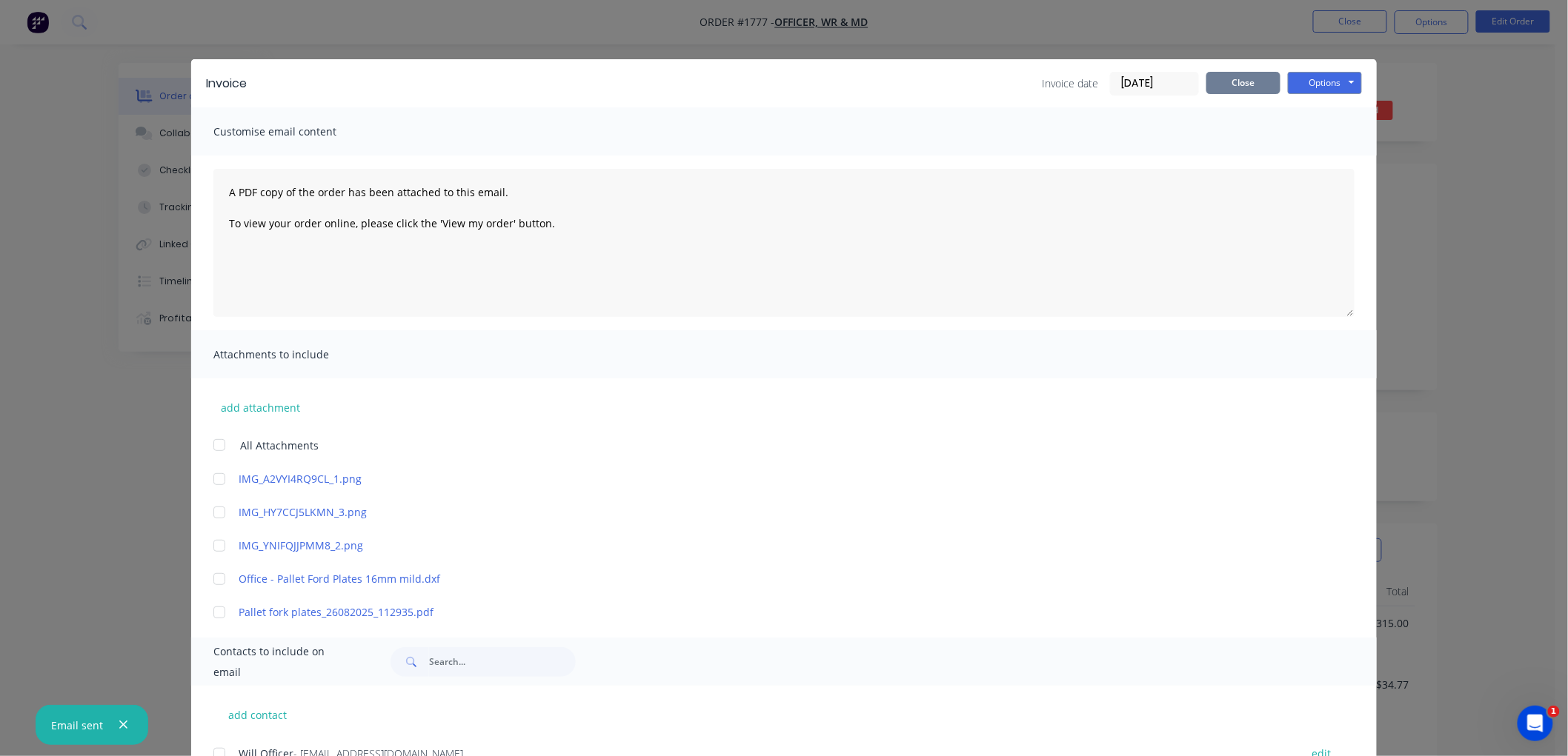
click at [1226, 85] on button "Close" at bounding box center [1243, 82] width 74 height 22
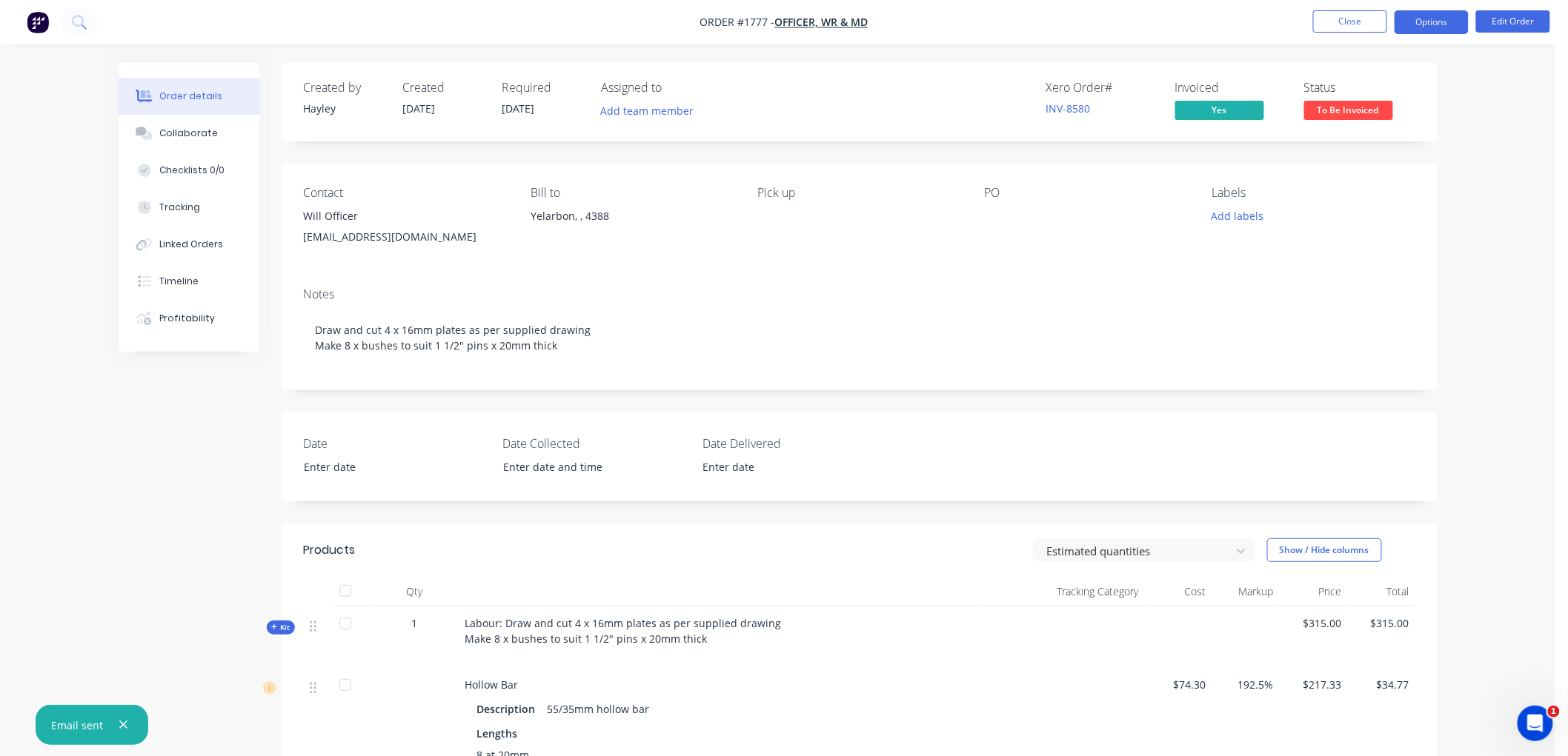
click at [1439, 20] on button "Options" at bounding box center [1431, 22] width 74 height 24
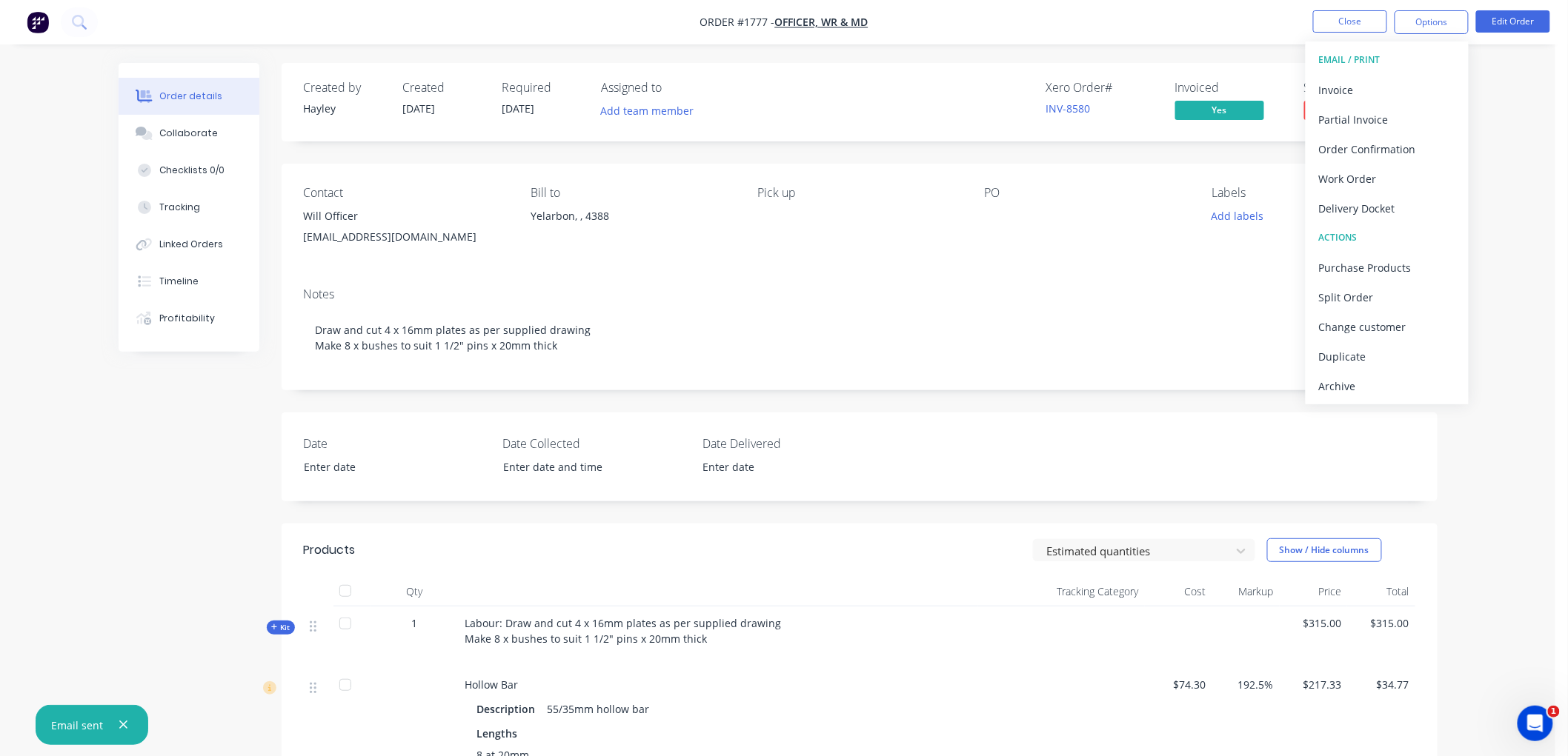
click at [1414, 378] on div "Archive" at bounding box center [1386, 386] width 137 height 21
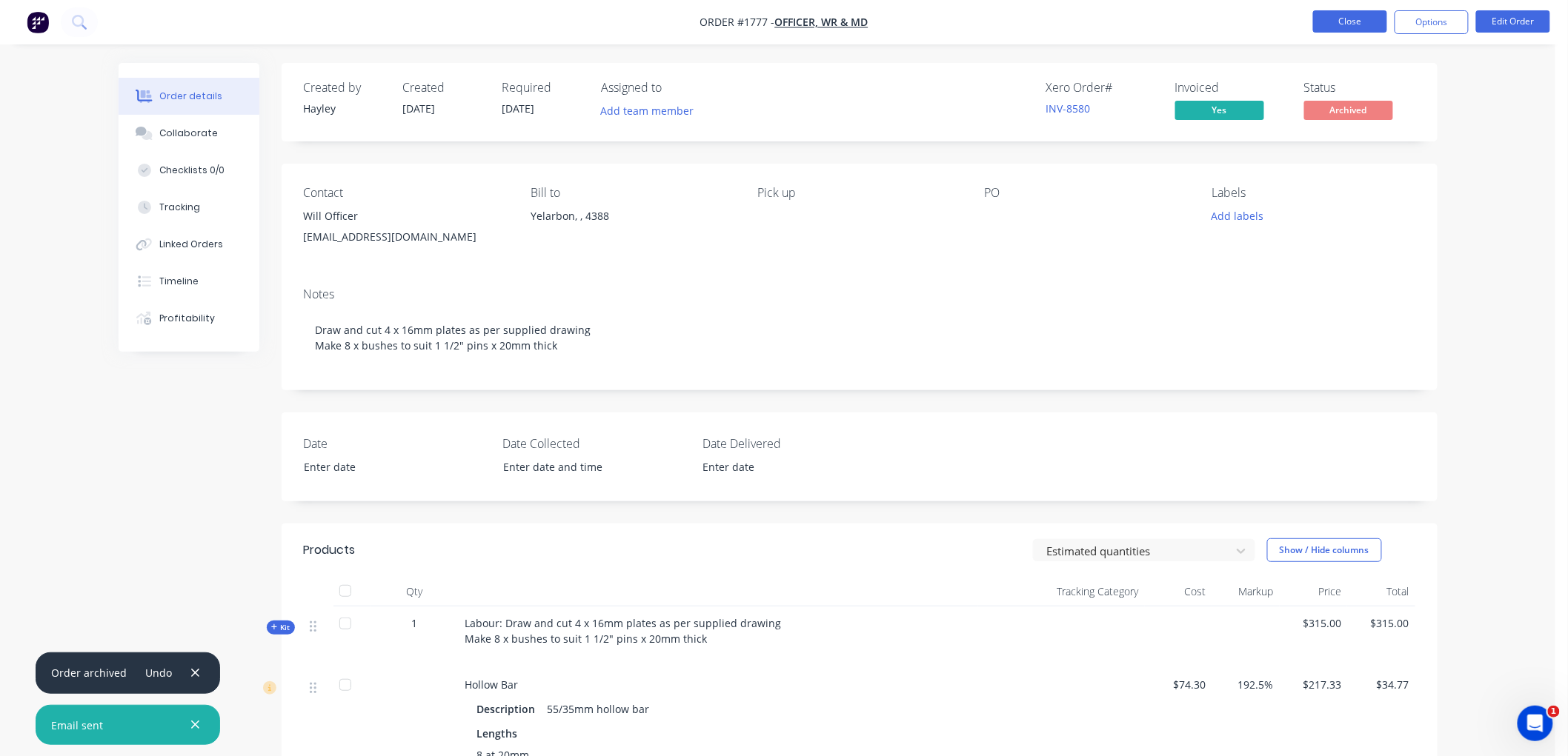
click at [1353, 17] on button "Close" at bounding box center [1350, 21] width 74 height 22
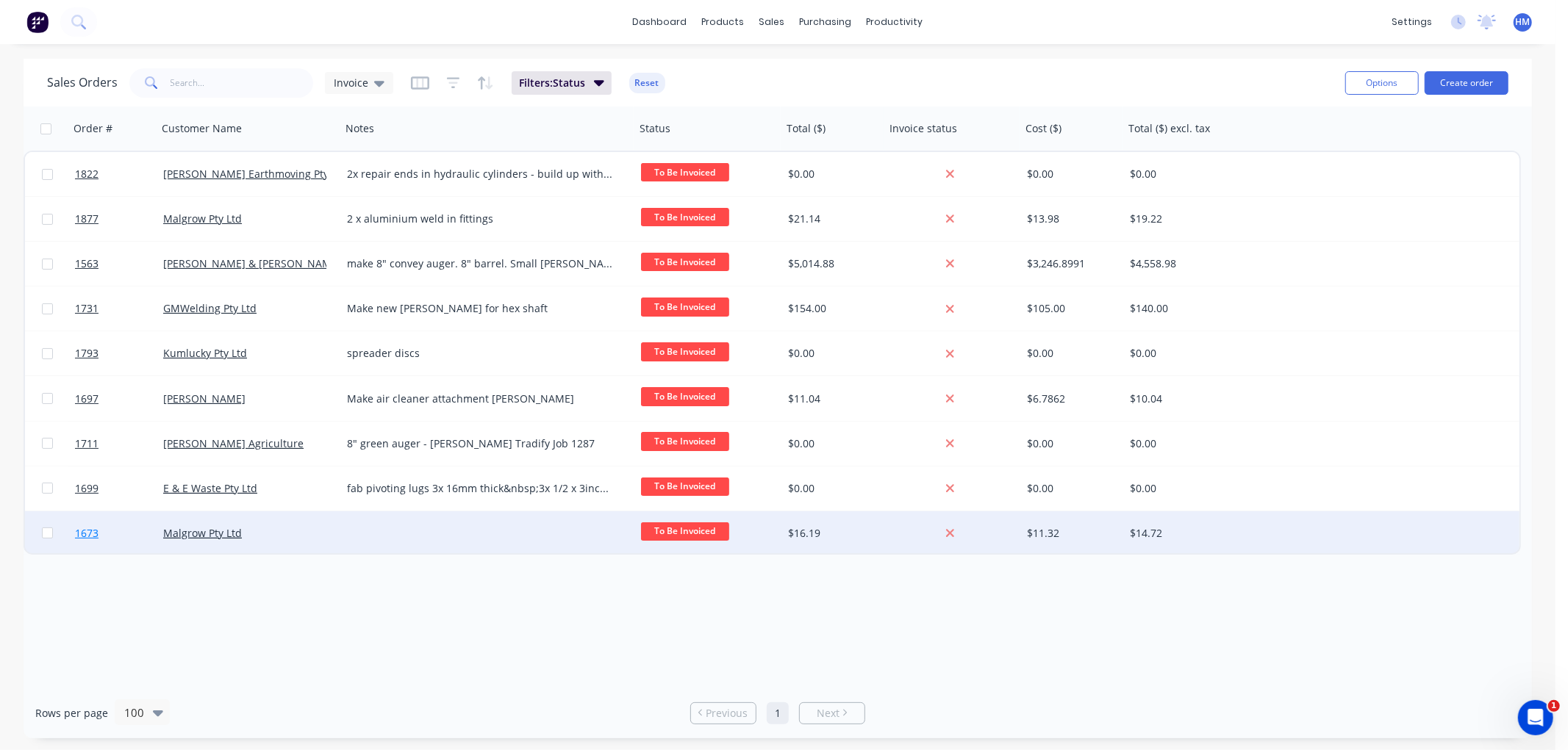
click at [147, 541] on link "1673" at bounding box center [118, 533] width 88 height 44
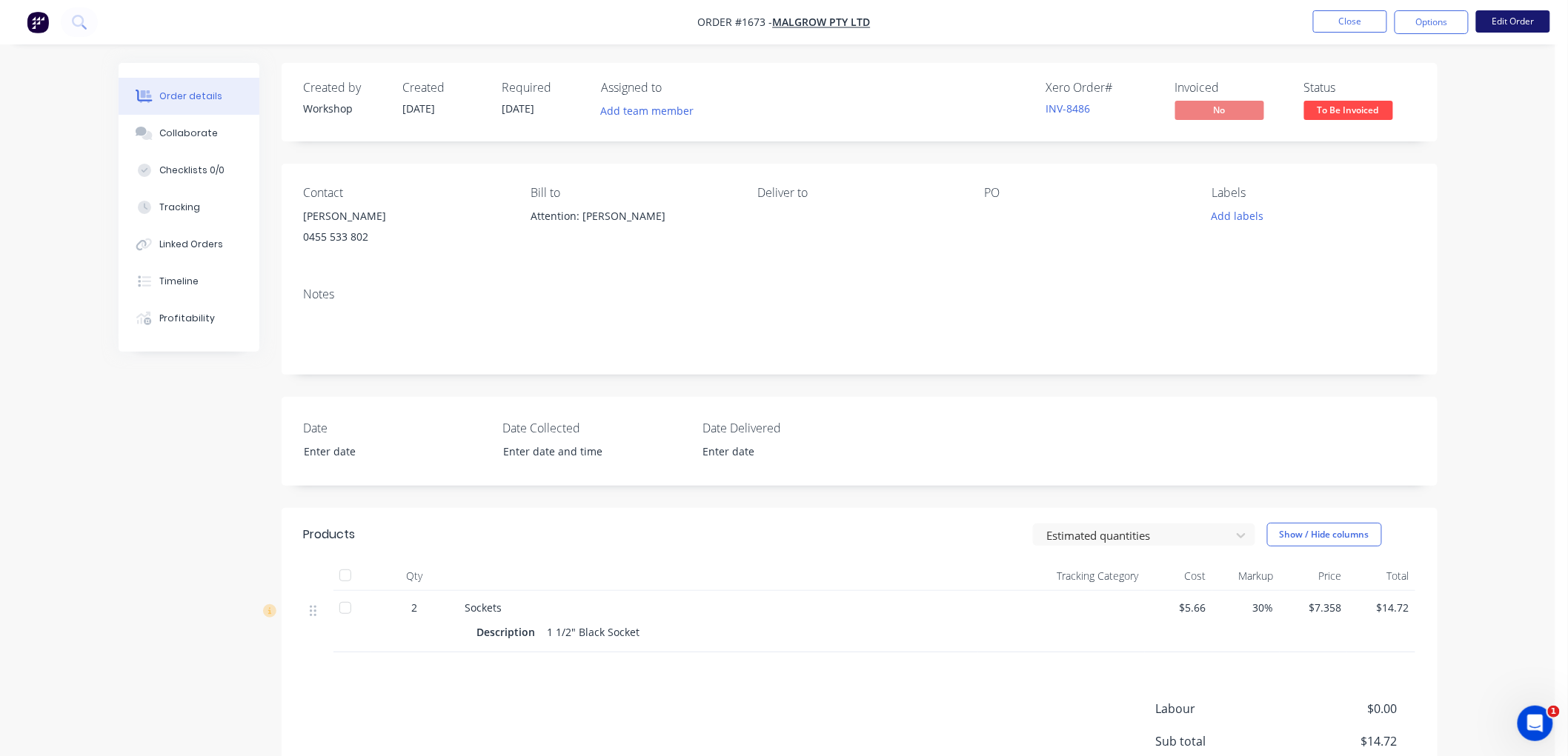
click at [1513, 21] on button "Edit Order" at bounding box center [1513, 21] width 74 height 22
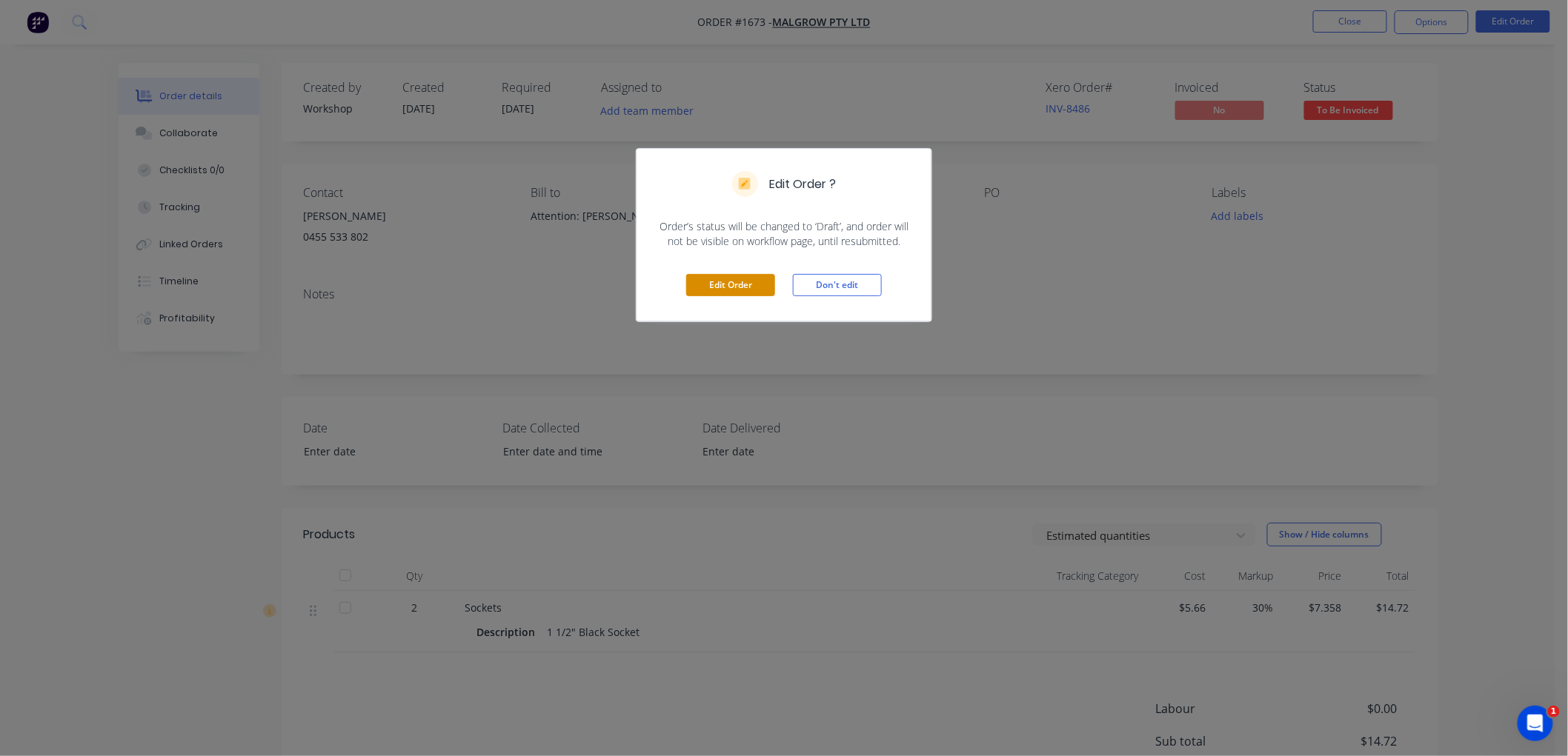
click at [728, 277] on button "Edit Order" at bounding box center [730, 285] width 89 height 22
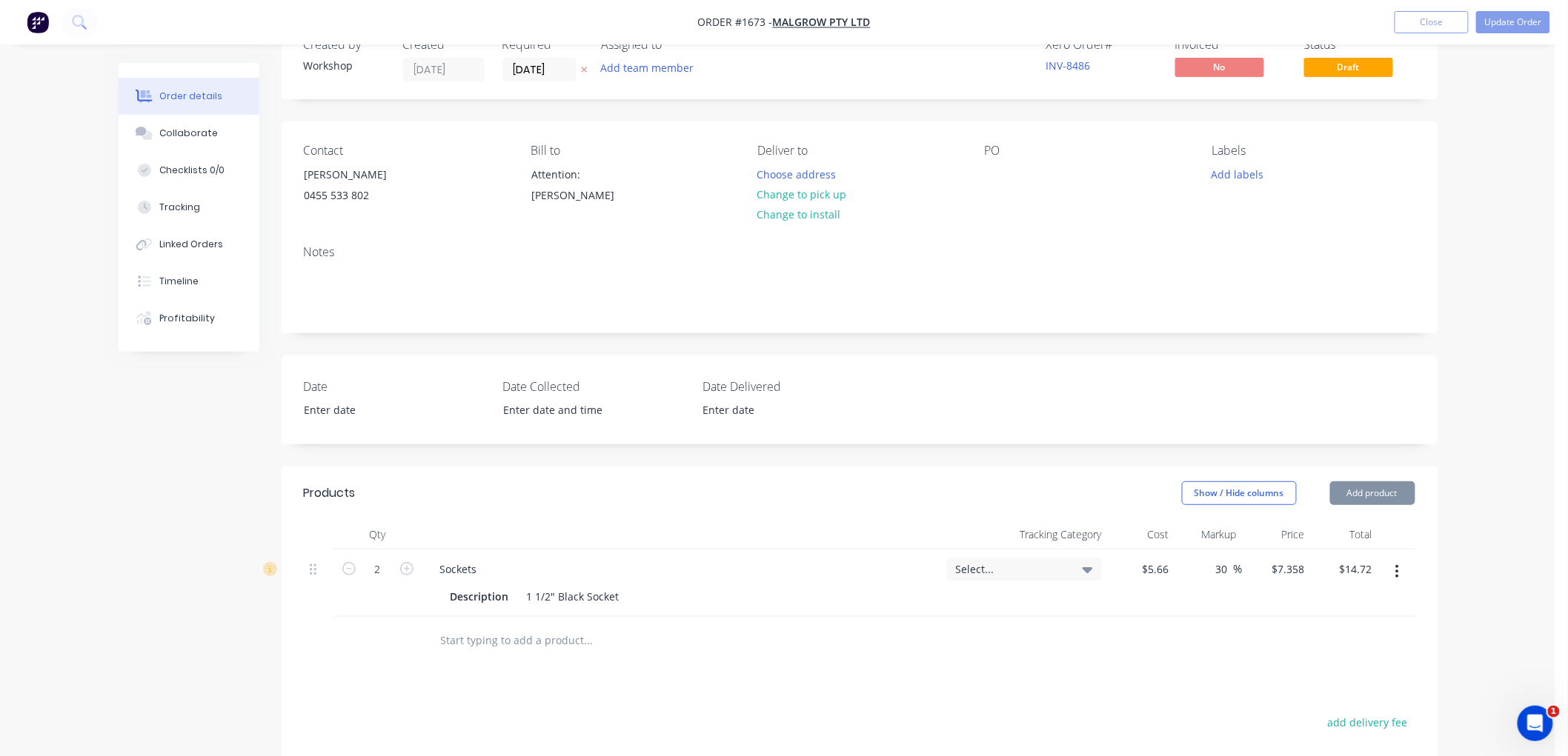
scroll to position [82, 0]
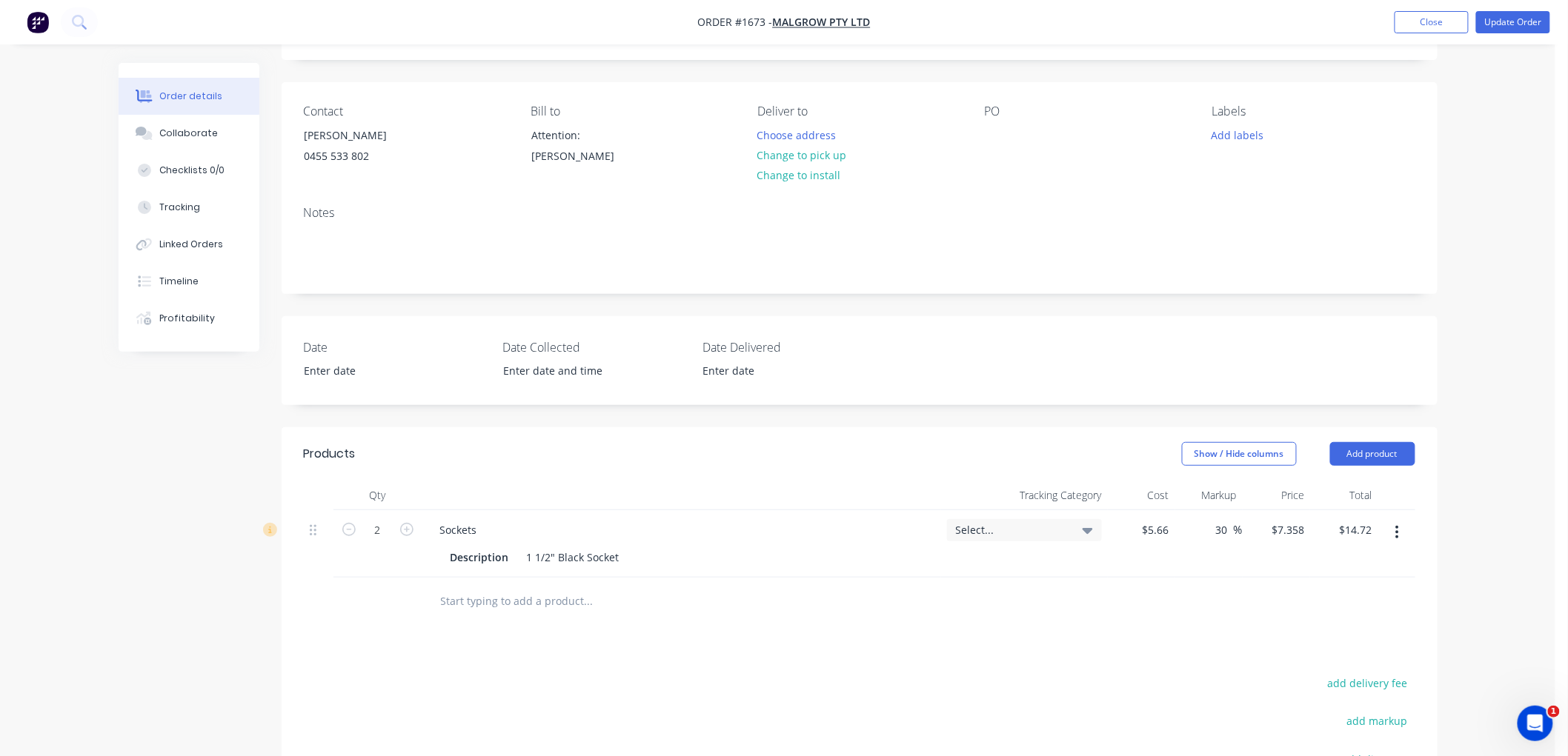
click at [1397, 531] on icon "button" at bounding box center [1397, 532] width 3 height 14
click at [486, 604] on input "text" at bounding box center [588, 601] width 296 height 29
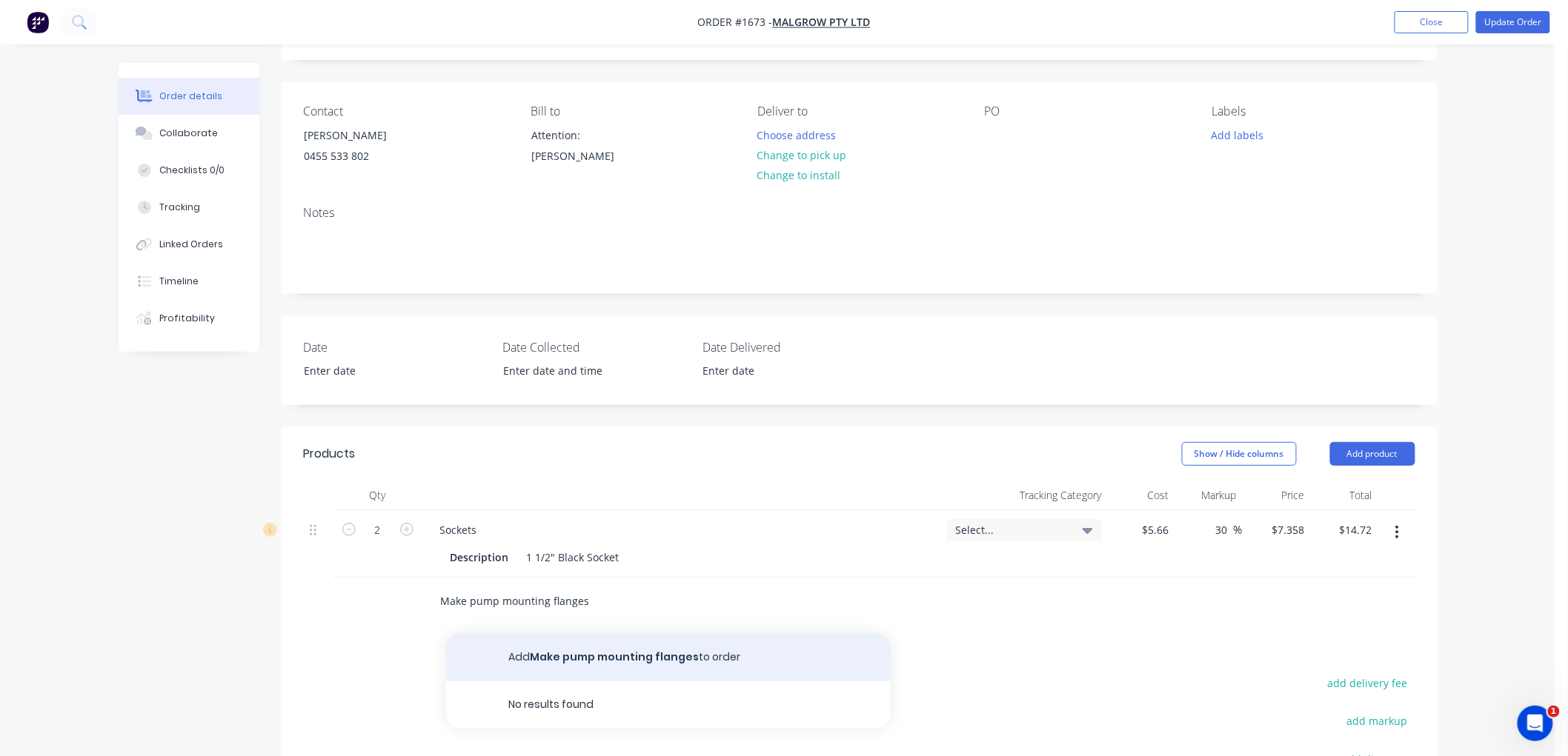
type input "Make pump mounting flanges"
click at [611, 661] on button "Add Make pump mounting flanges to order" at bounding box center [668, 658] width 445 height 48
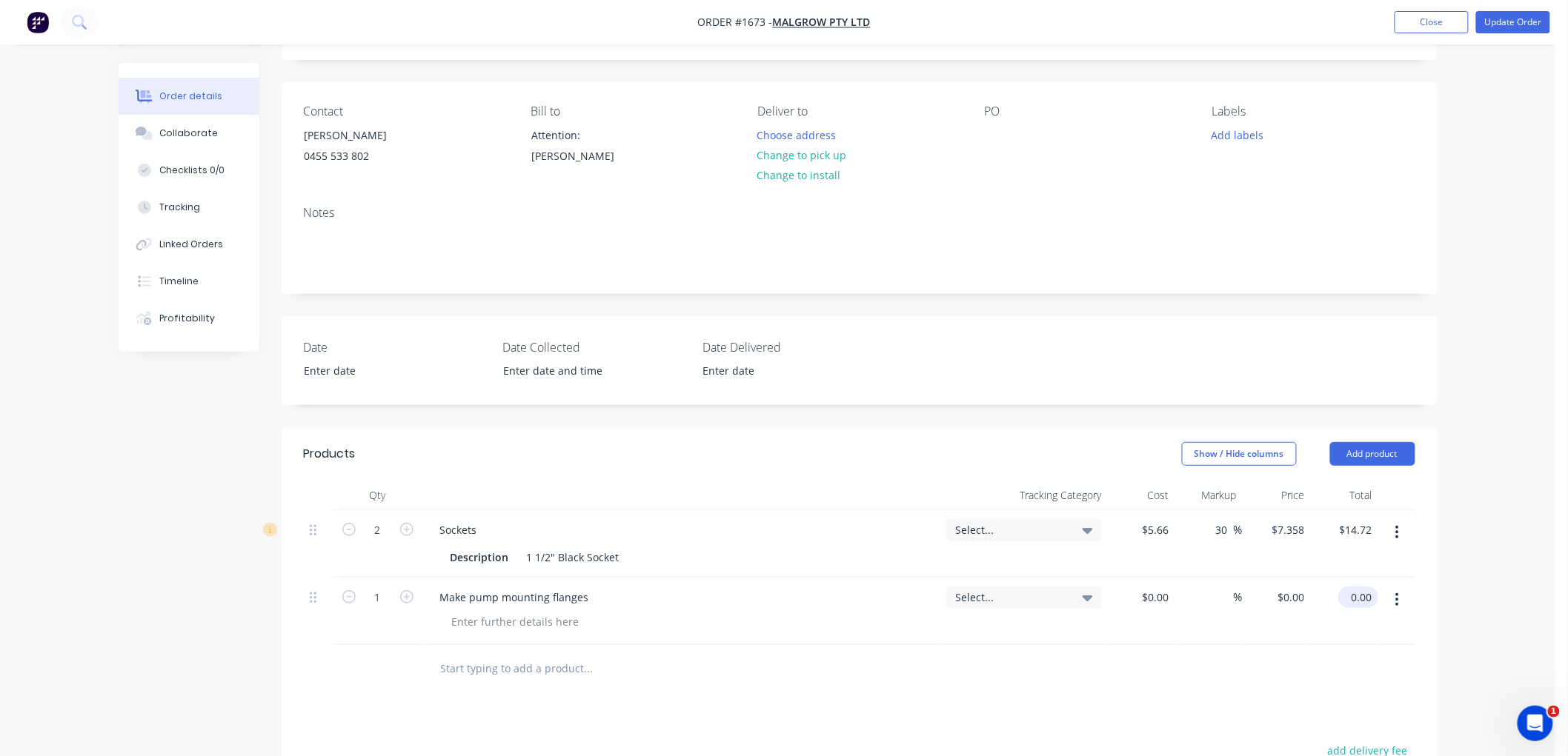
click at [1361, 598] on input "0.00" at bounding box center [1361, 597] width 34 height 21
type input "295.15"
type input "$295.15"
click at [1083, 706] on div "Products Show / Hide columns Add product Qty Tracking Category Cost Markup Pric…" at bounding box center [859, 738] width 1156 height 621
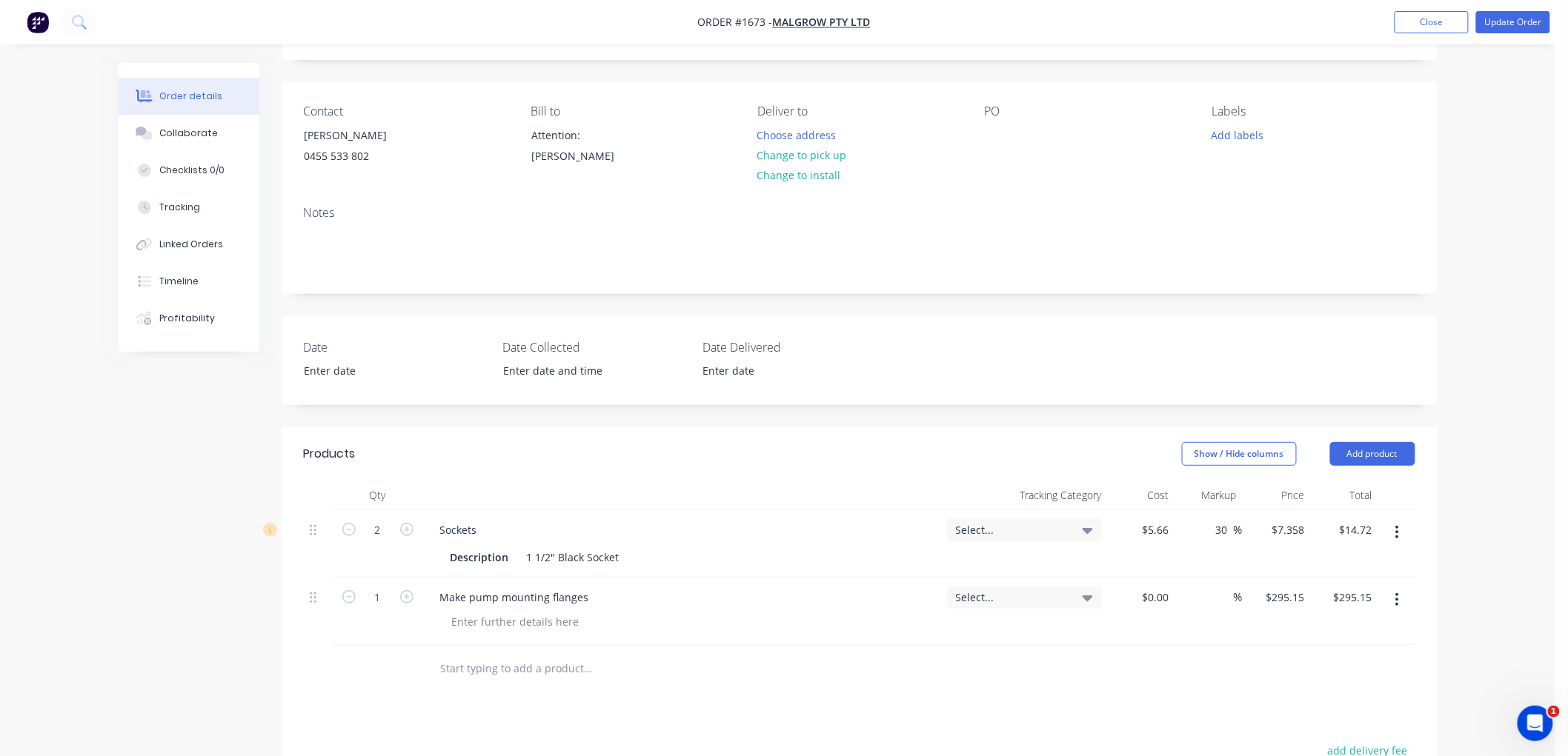
click at [1389, 533] on button "button" at bounding box center [1397, 531] width 35 height 27
click at [1331, 645] on button "Delete" at bounding box center [1345, 660] width 141 height 29
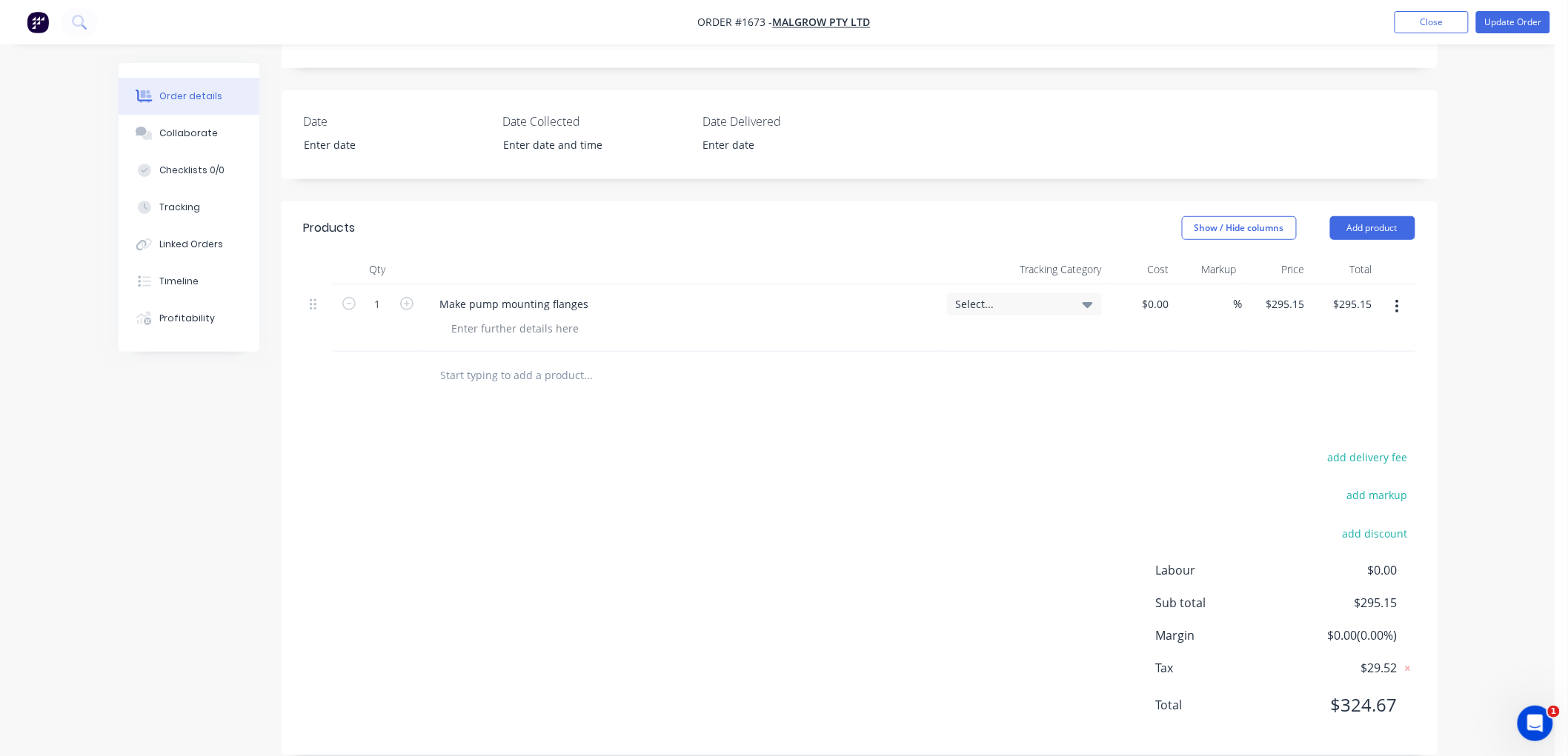
scroll to position [329, 0]
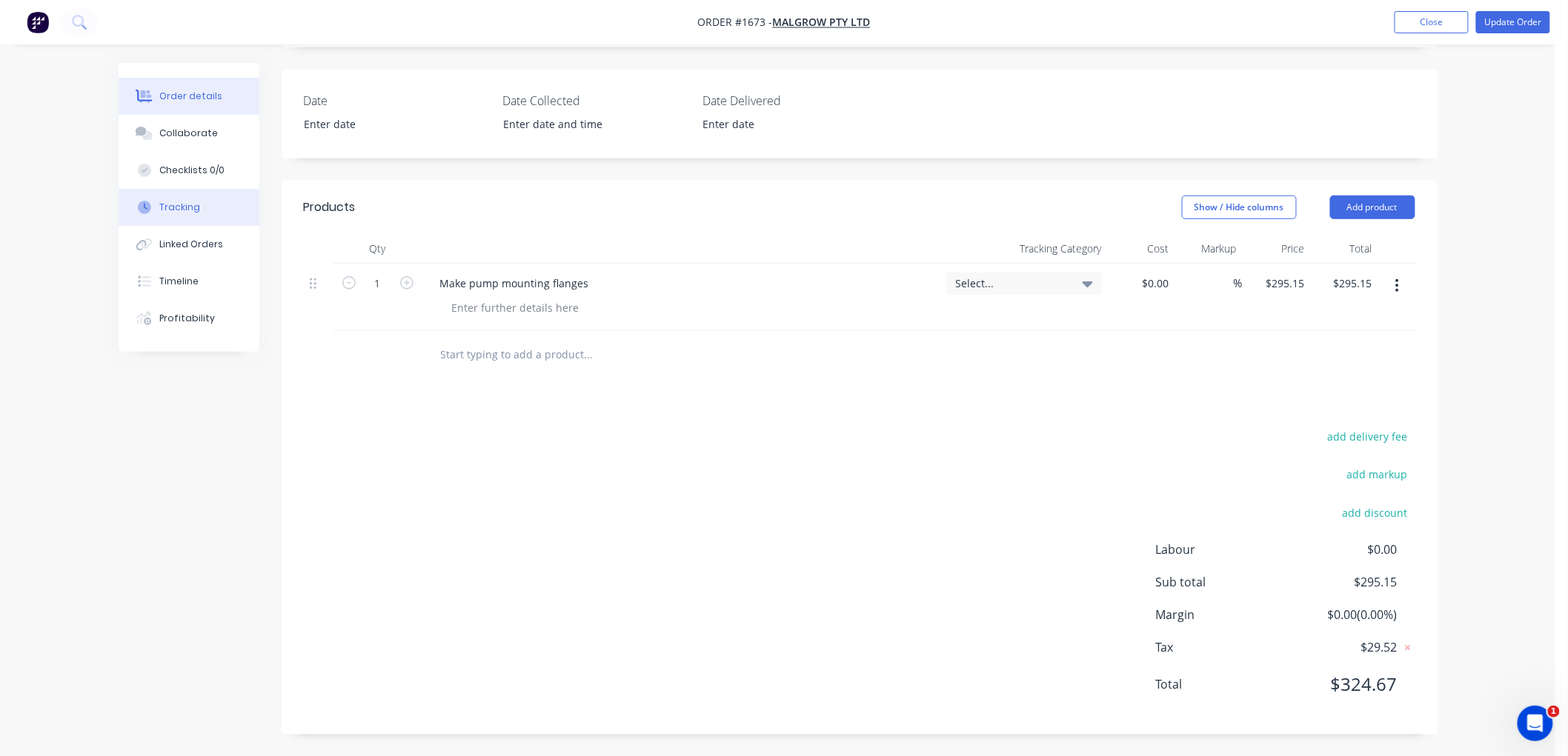
click at [187, 203] on div "Tracking" at bounding box center [180, 207] width 40 height 14
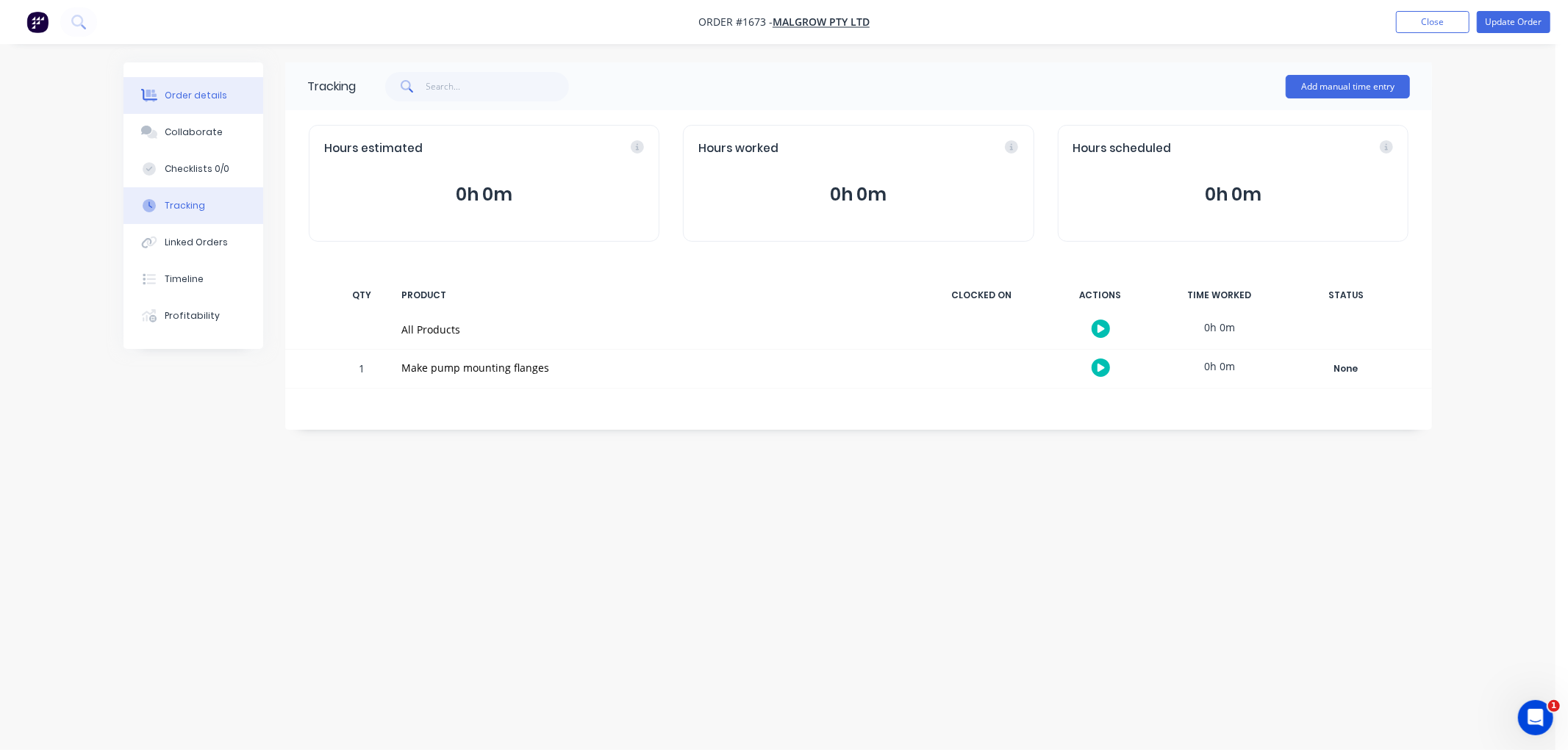
click at [195, 96] on div "Order details" at bounding box center [196, 95] width 63 height 14
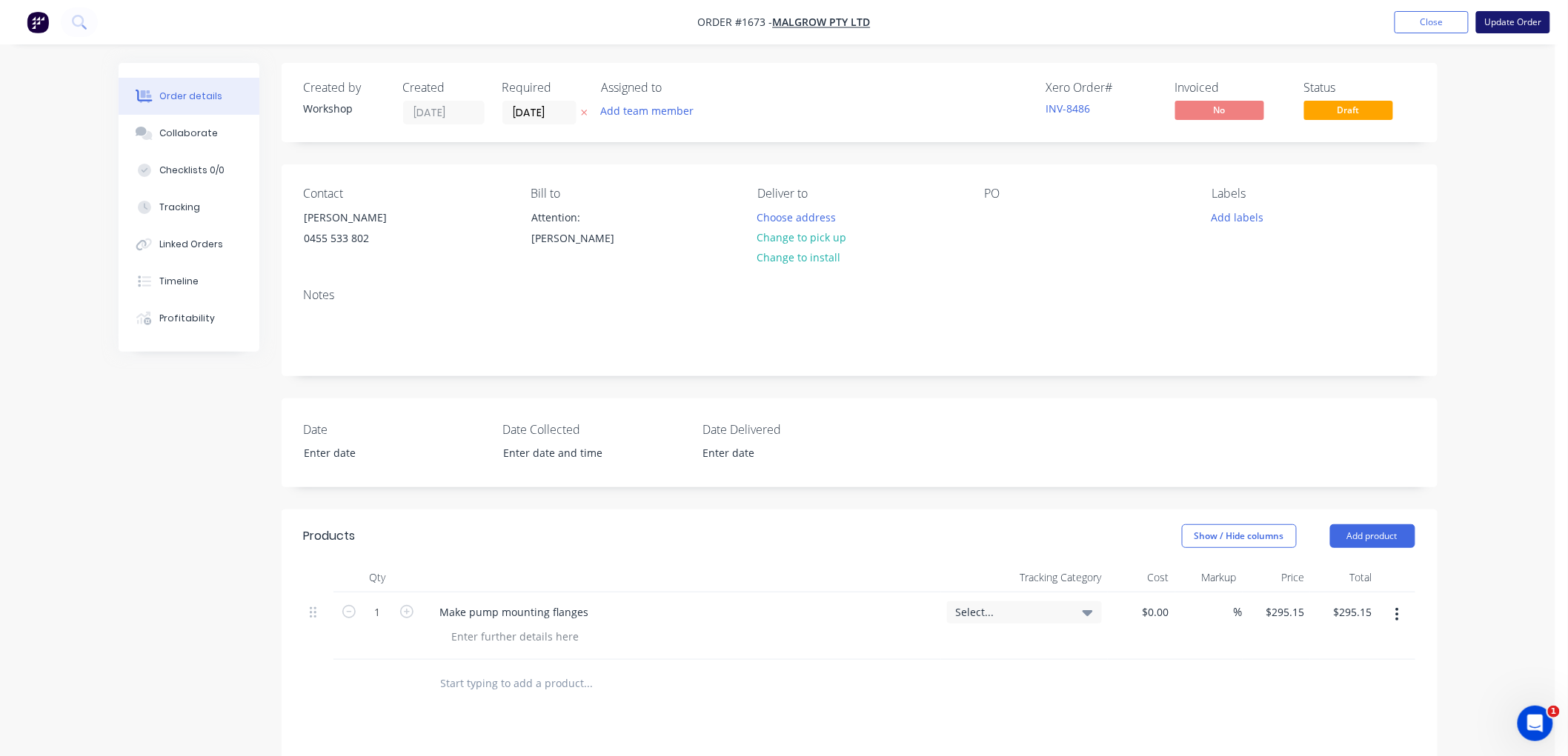
click at [1522, 20] on button "Update Order" at bounding box center [1513, 22] width 74 height 22
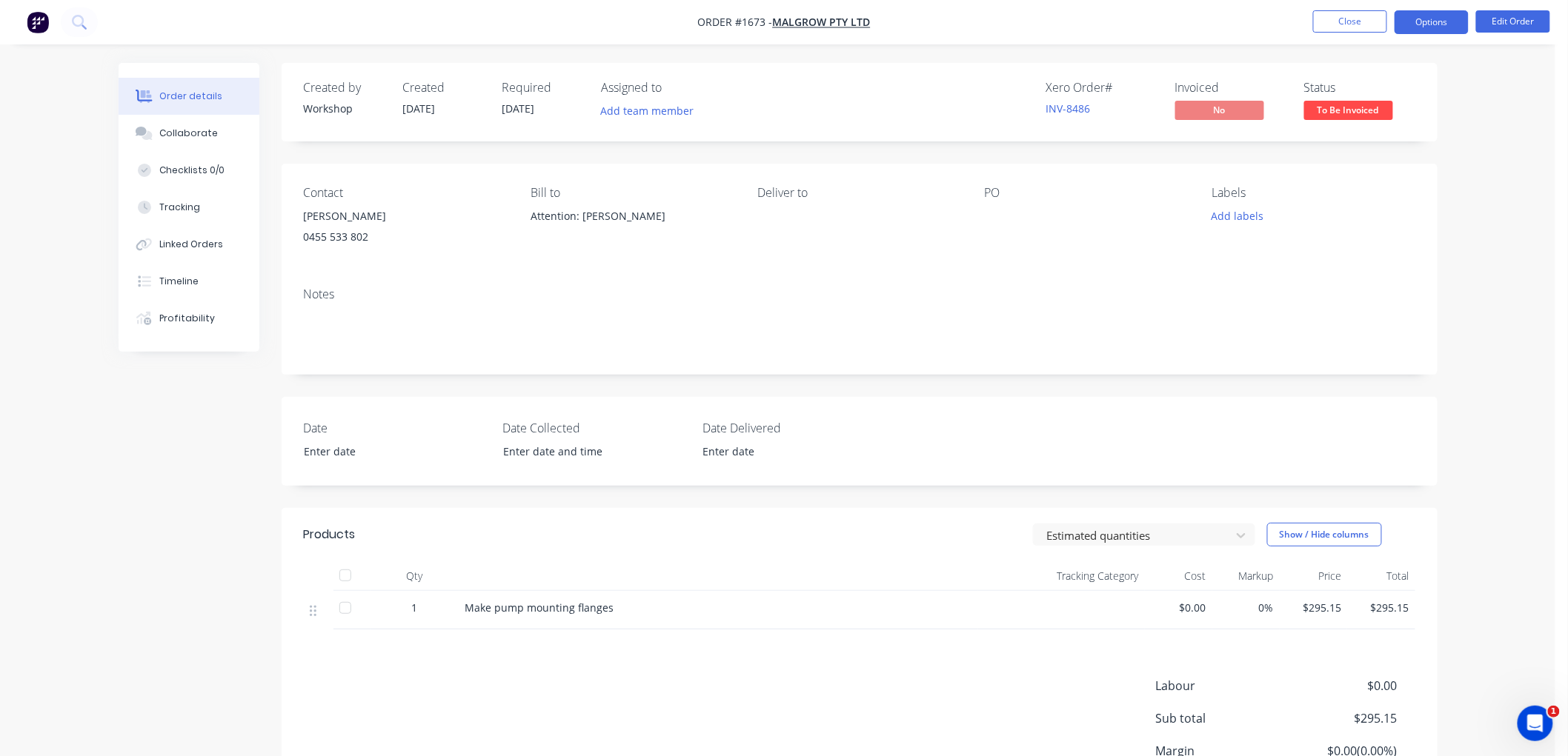
click at [1420, 14] on button "Options" at bounding box center [1431, 22] width 74 height 24
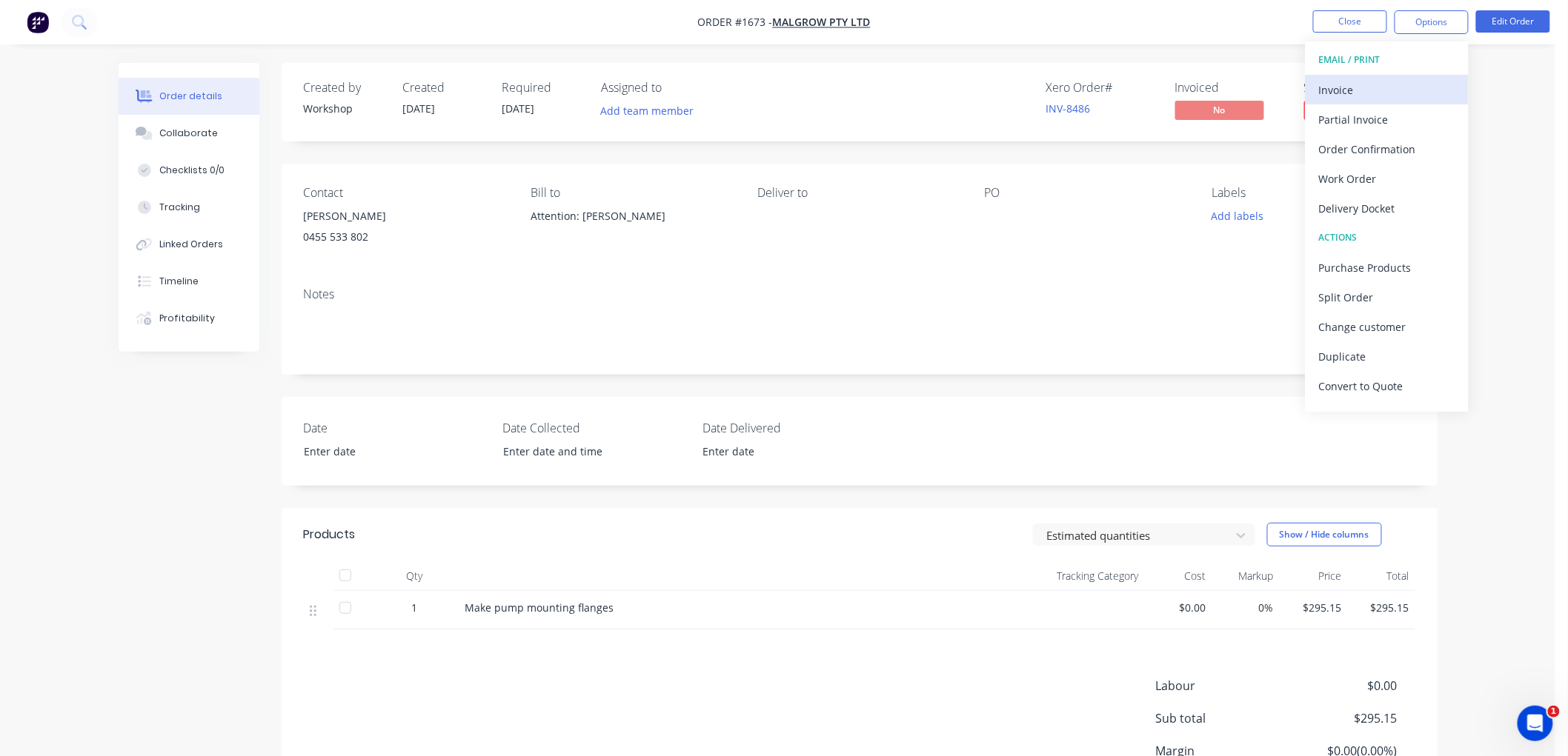
click at [1378, 87] on div "Invoice" at bounding box center [1386, 89] width 137 height 21
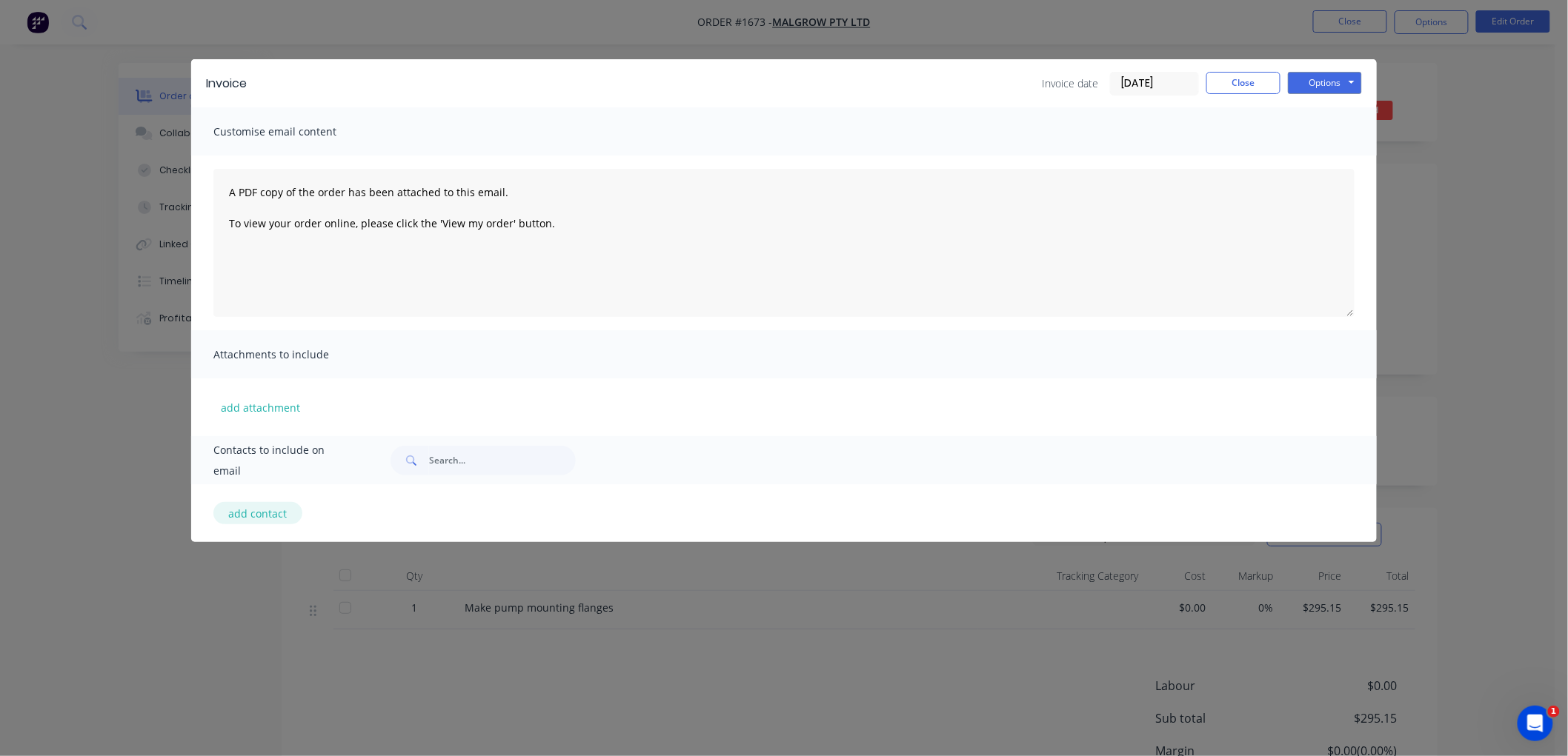
click at [267, 506] on button "add contact" at bounding box center [258, 513] width 89 height 22
select select "AU"
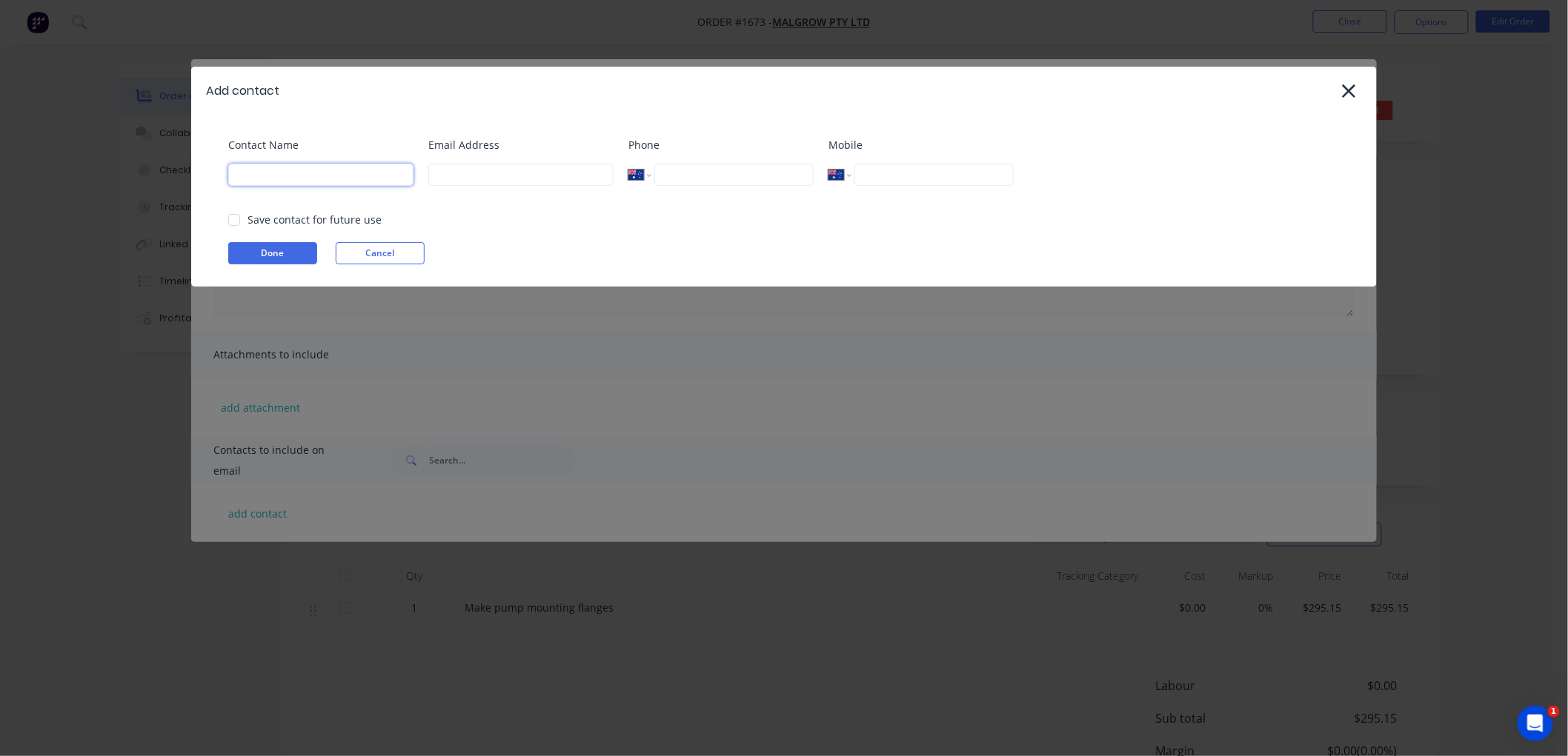
click at [316, 181] on input at bounding box center [321, 175] width 185 height 22
type input "[PERSON_NAME]"
click at [536, 175] on input at bounding box center [521, 175] width 185 height 22
paste input "[EMAIL_ADDRESS][DOMAIN_NAME]"
click at [232, 217] on div at bounding box center [234, 220] width 29 height 29
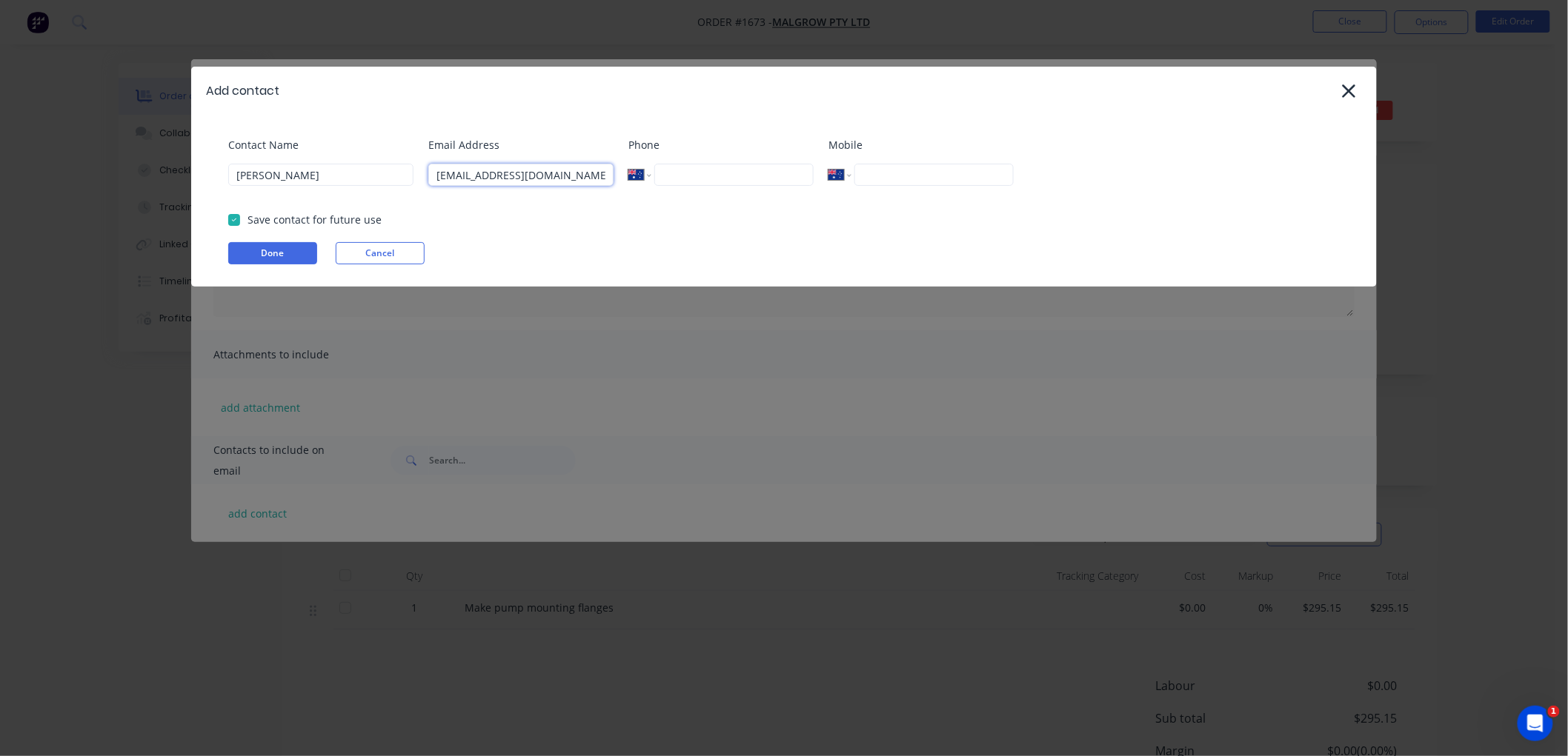
type input "[EMAIL_ADDRESS][DOMAIN_NAME]"
click at [916, 175] on input "tel" at bounding box center [934, 175] width 160 height 22
paste input "0455 533 802"
type input "0455 533 802"
click at [298, 242] on button "Done" at bounding box center [272, 253] width 89 height 22
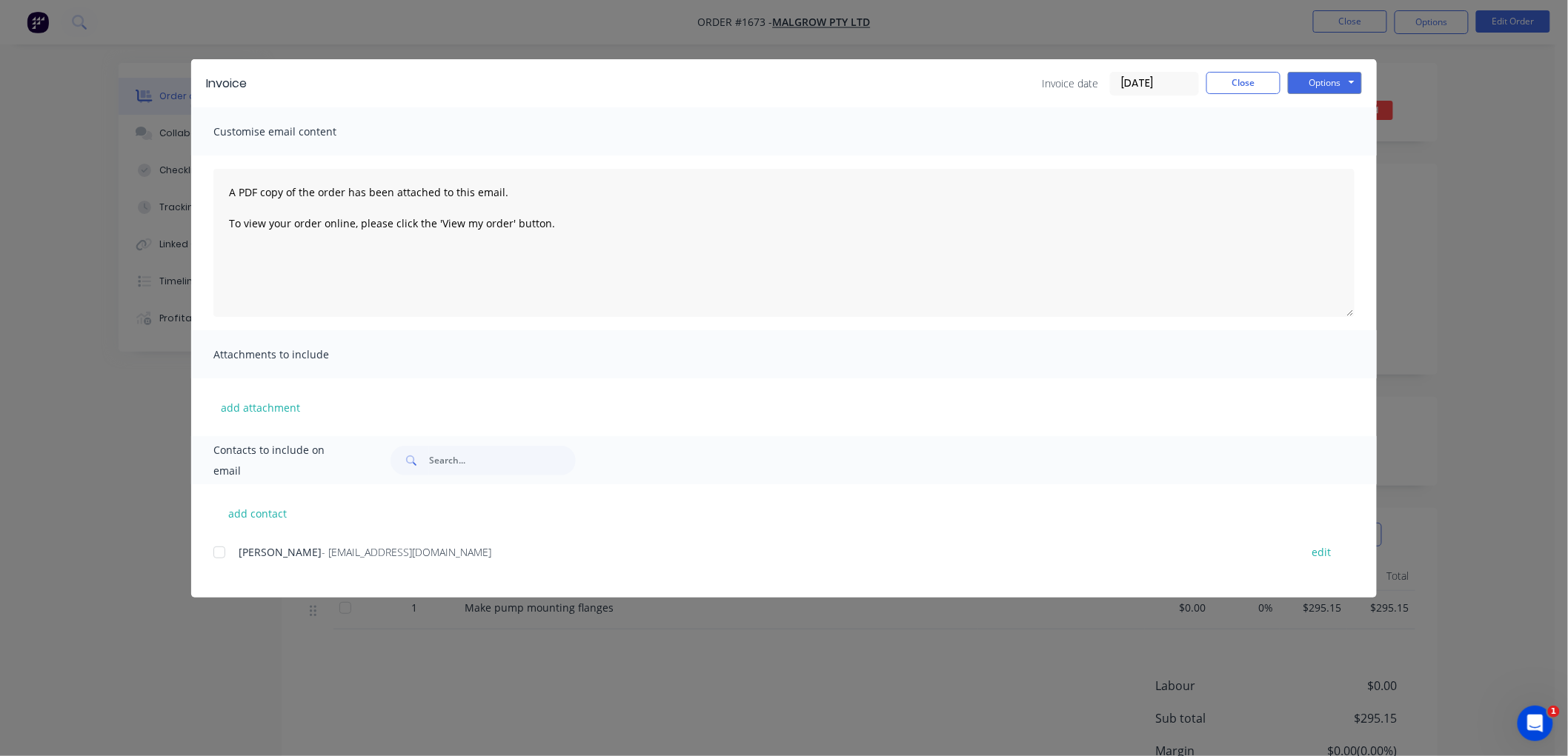
click at [231, 546] on div at bounding box center [219, 553] width 29 height 29
drag, startPoint x: 1135, startPoint y: 83, endPoint x: 1158, endPoint y: 94, distance: 25.5
click at [1137, 83] on input "[DATE]" at bounding box center [1154, 83] width 87 height 22
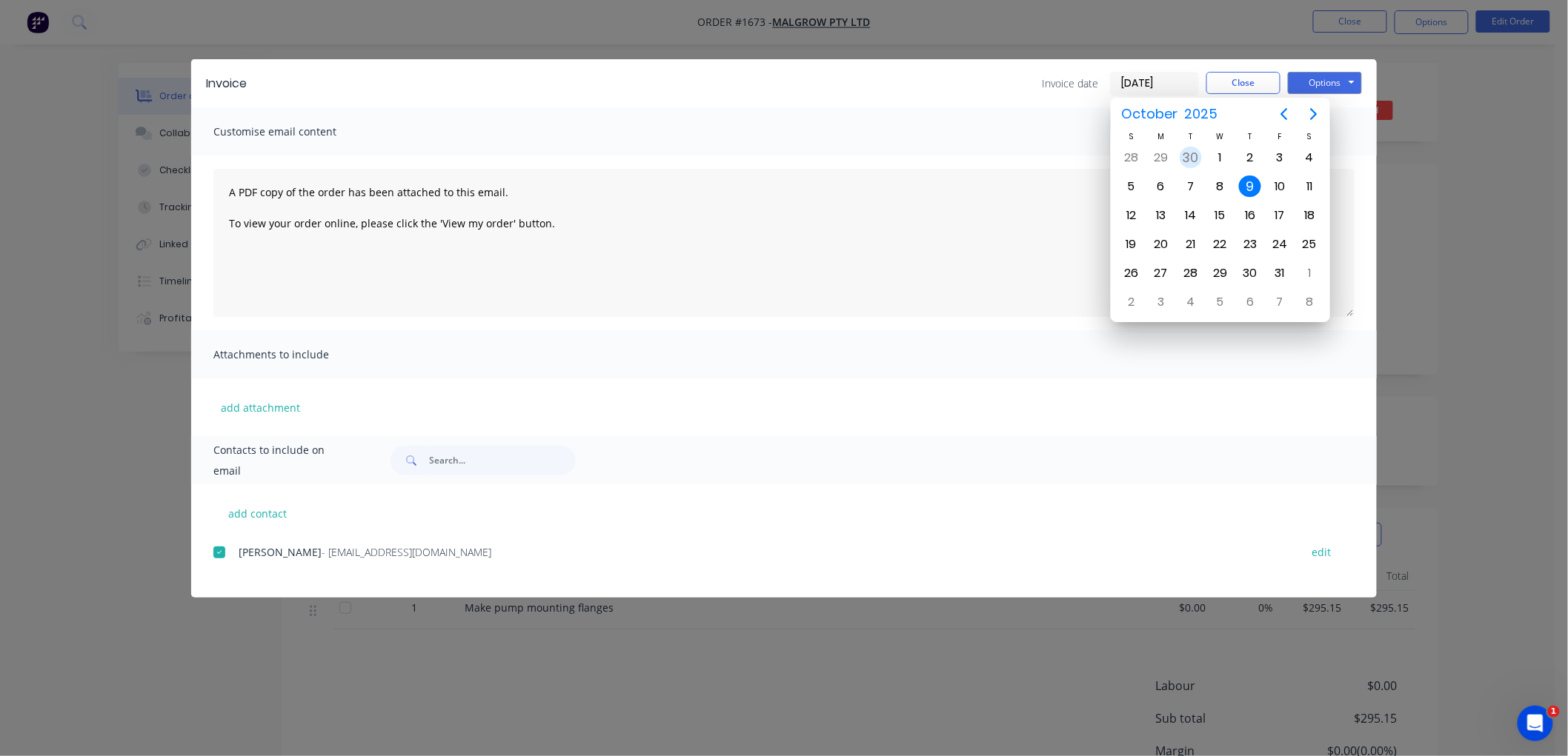
click at [1195, 157] on div "30" at bounding box center [1191, 158] width 22 height 22
type input "[DATE]"
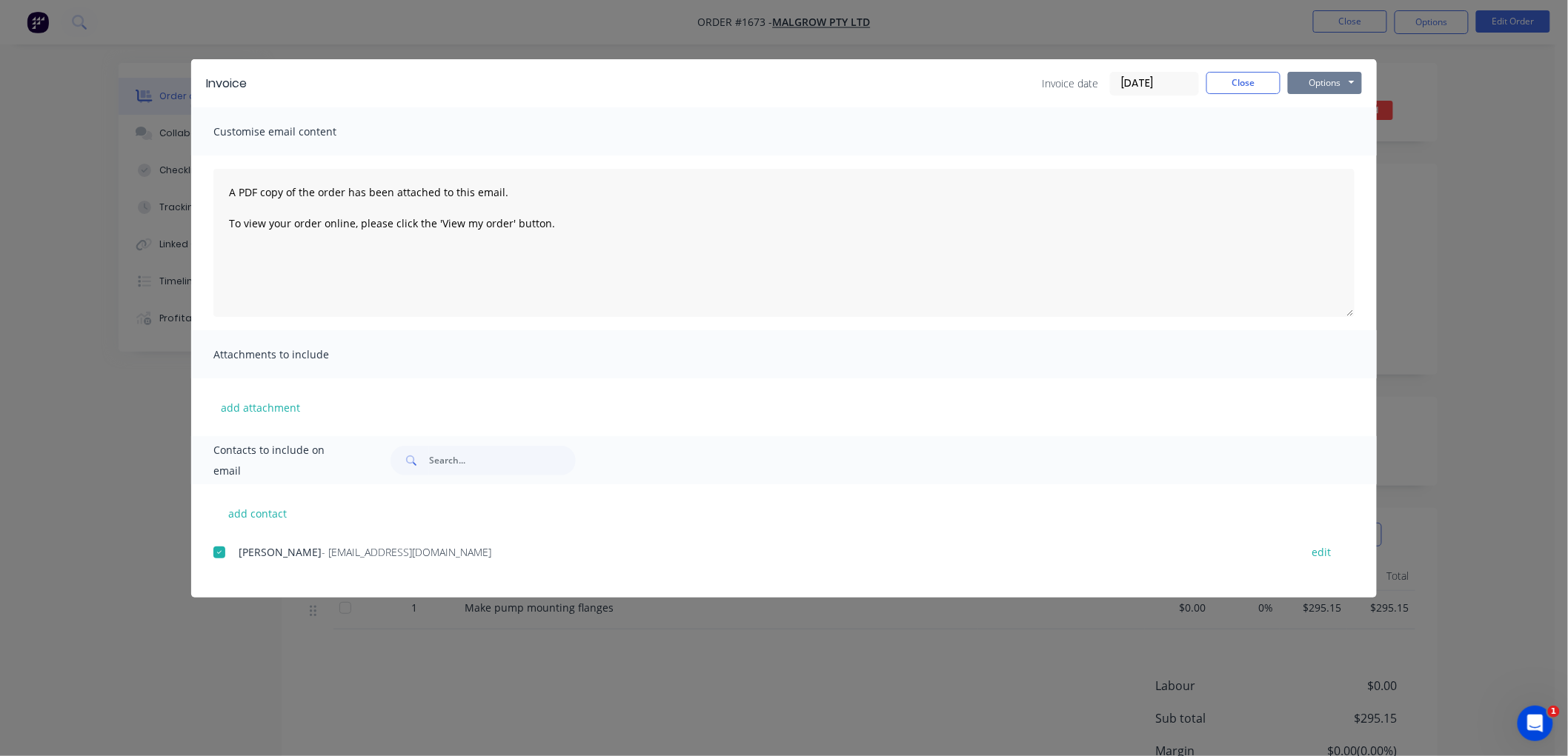
click at [1334, 83] on button "Options" at bounding box center [1324, 82] width 74 height 22
click at [1329, 165] on button "Email" at bounding box center [1334, 158] width 94 height 25
click at [1242, 82] on button "Close" at bounding box center [1243, 82] width 74 height 22
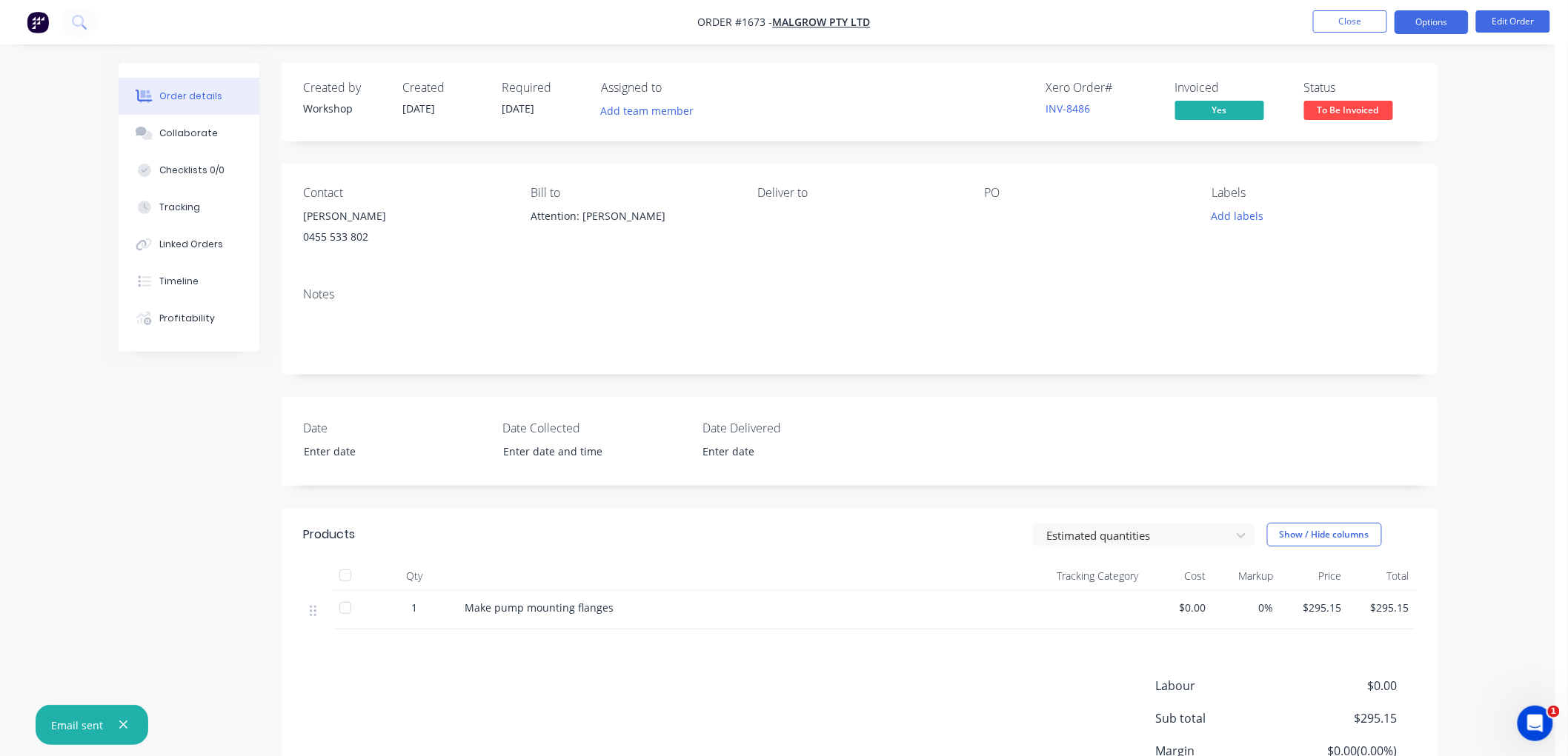
click at [1412, 16] on button "Options" at bounding box center [1431, 22] width 74 height 24
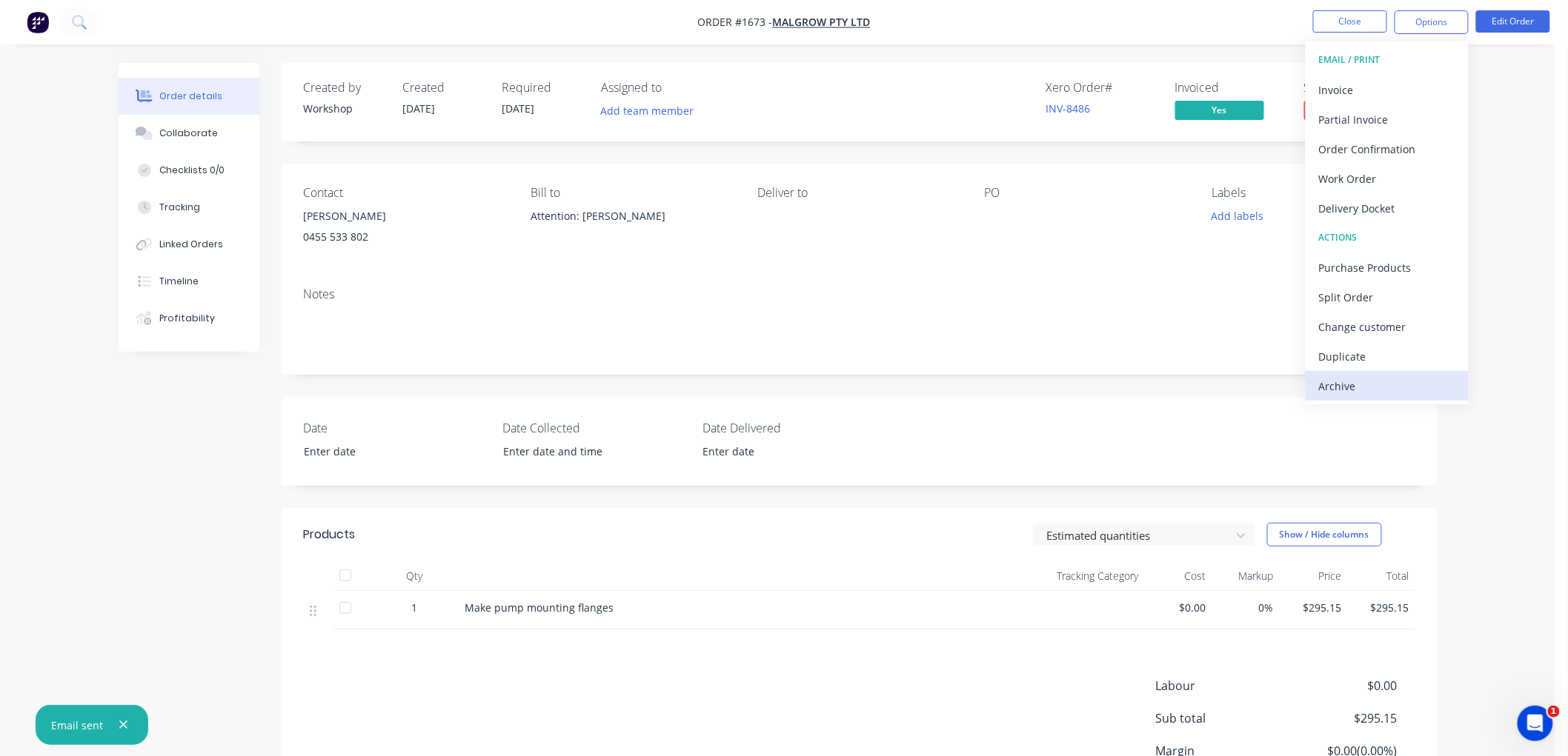
click at [1352, 376] on div "Archive" at bounding box center [1386, 386] width 137 height 21
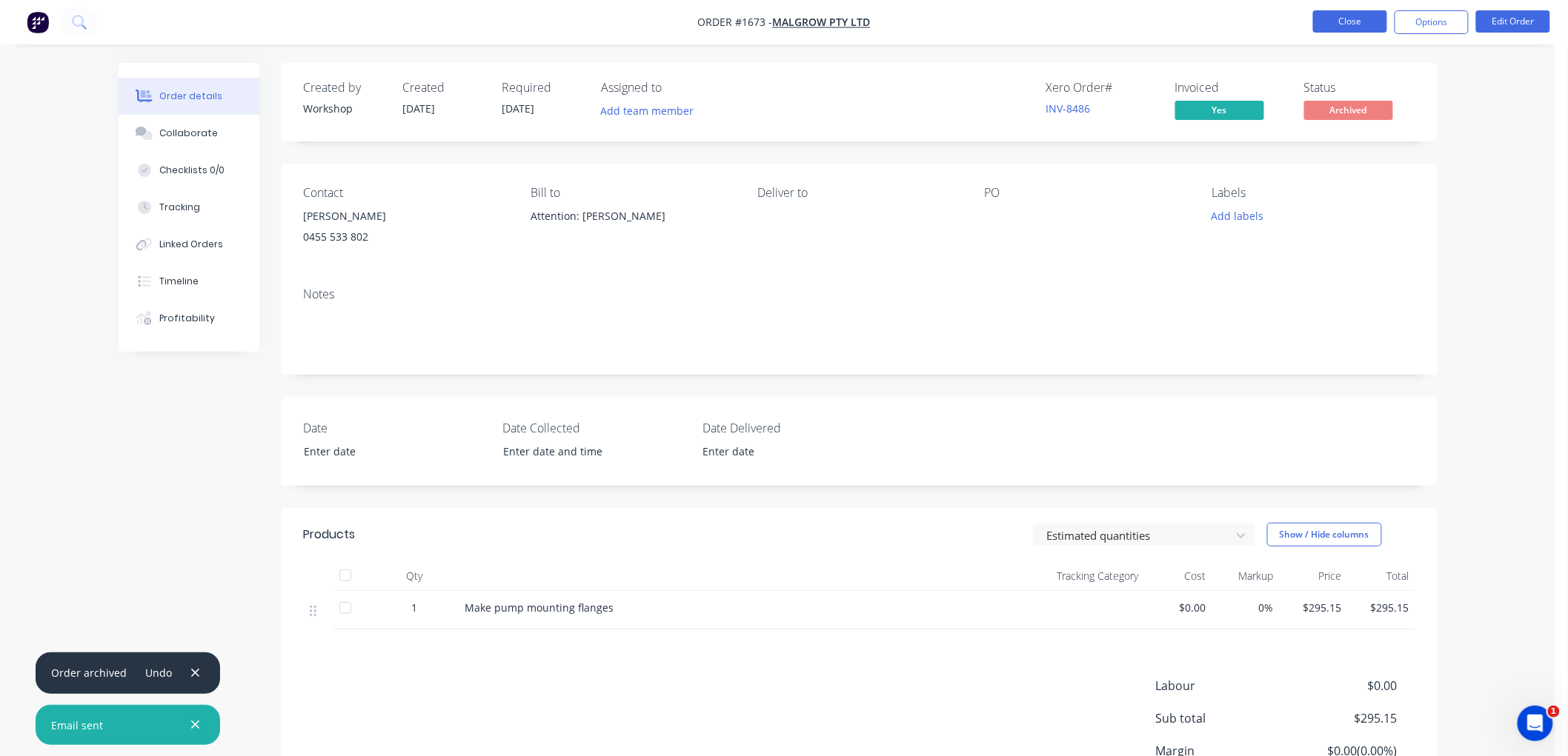
click at [1357, 21] on button "Close" at bounding box center [1350, 21] width 74 height 22
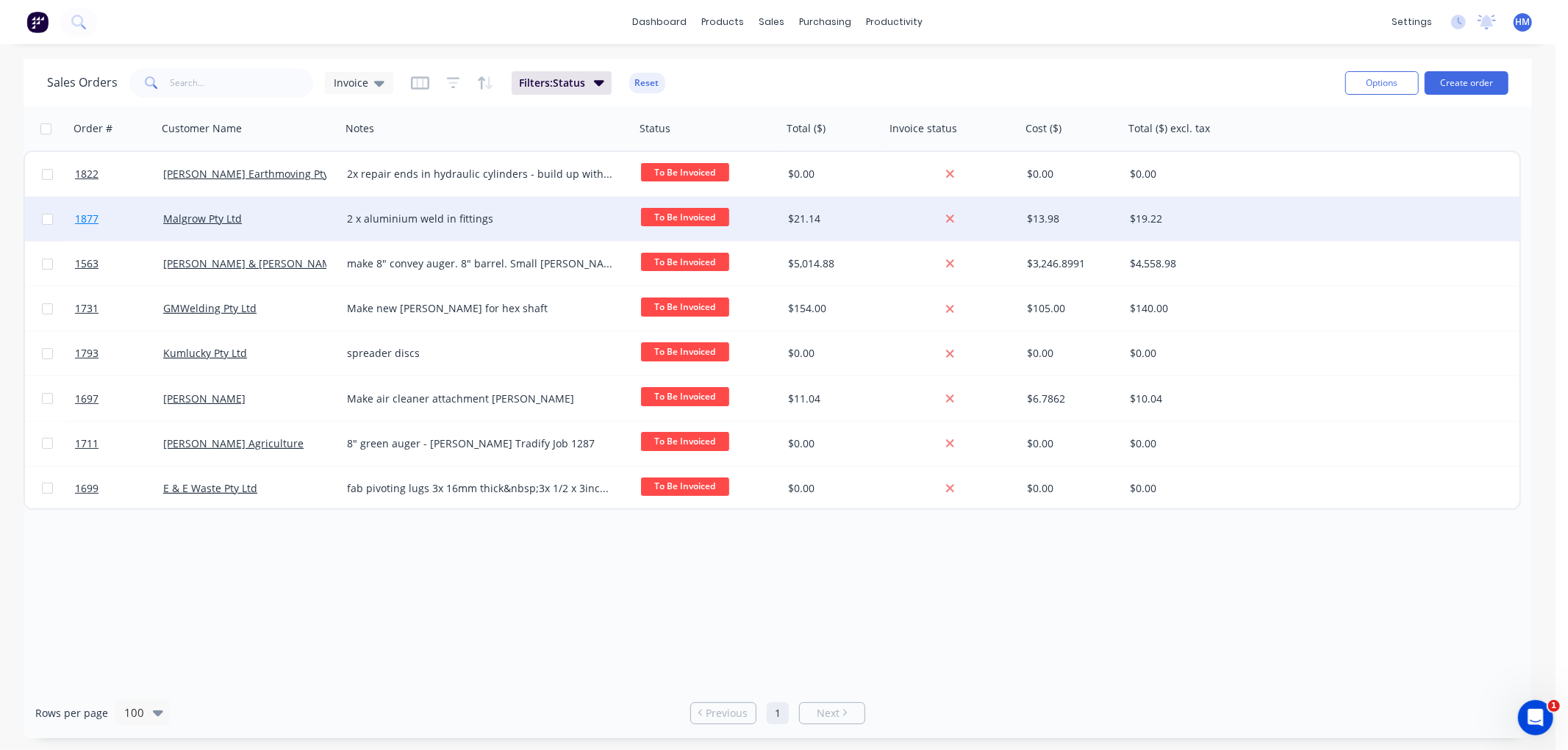
click at [130, 213] on link "1877" at bounding box center [118, 219] width 88 height 44
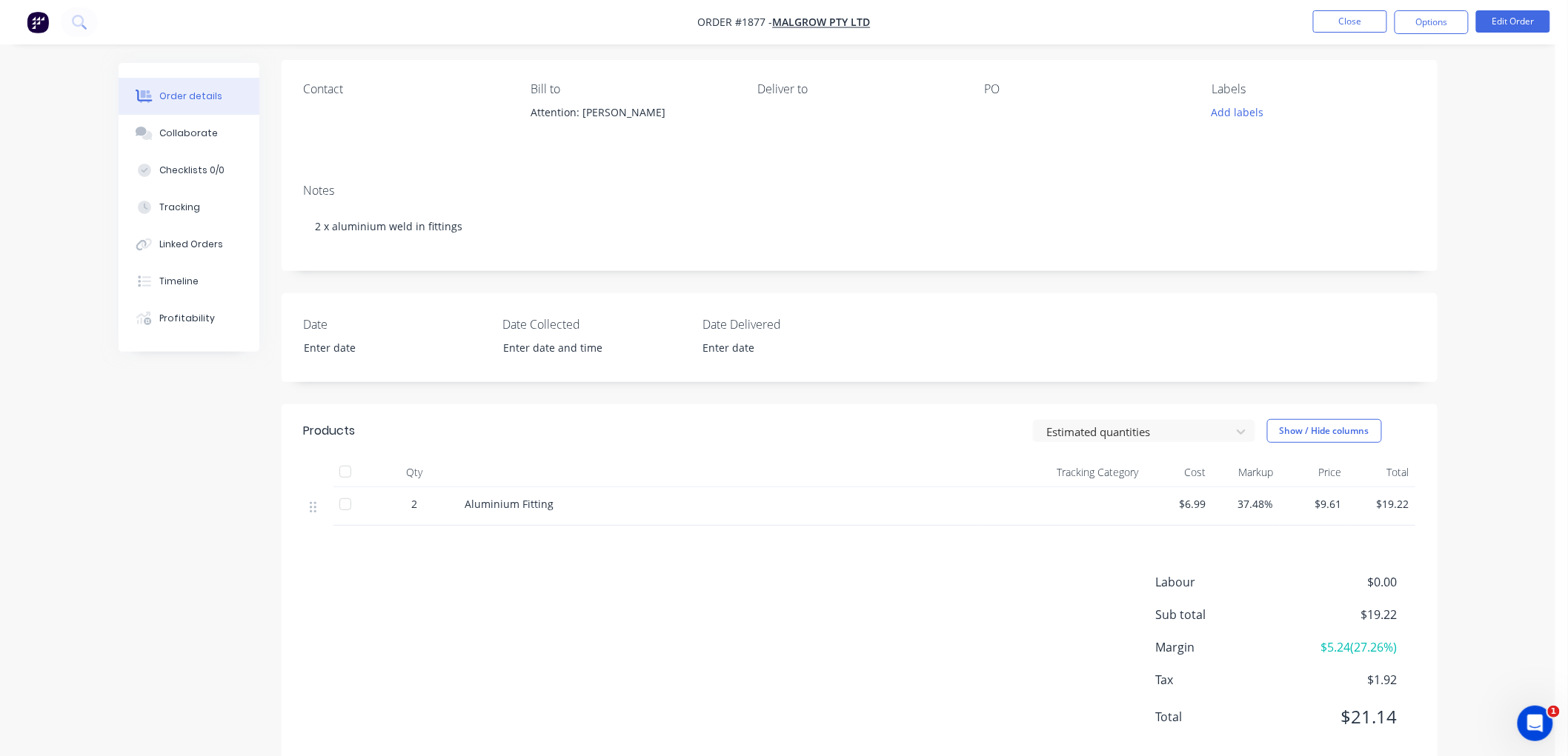
scroll to position [139, 0]
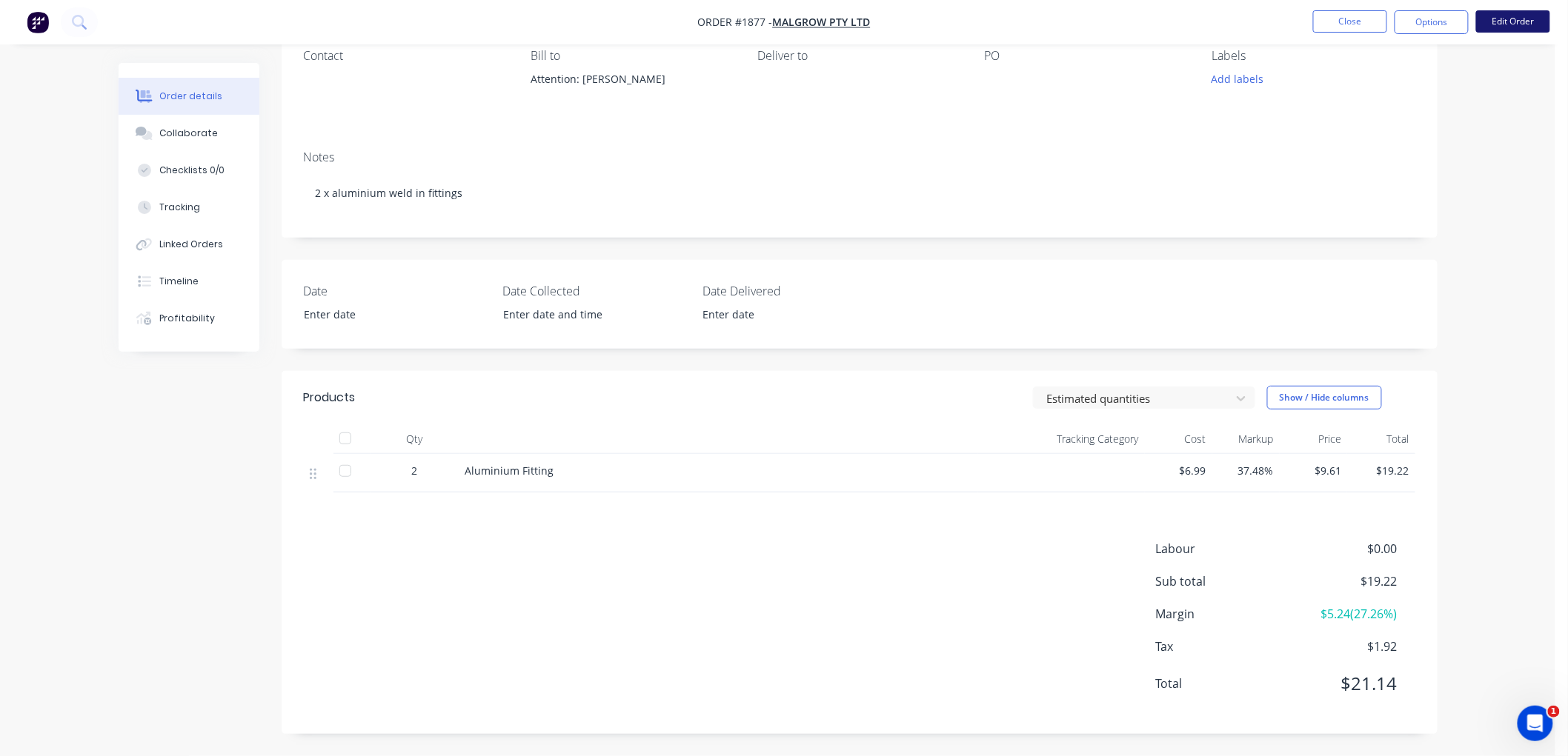
click at [1502, 25] on button "Edit Order" at bounding box center [1513, 21] width 74 height 22
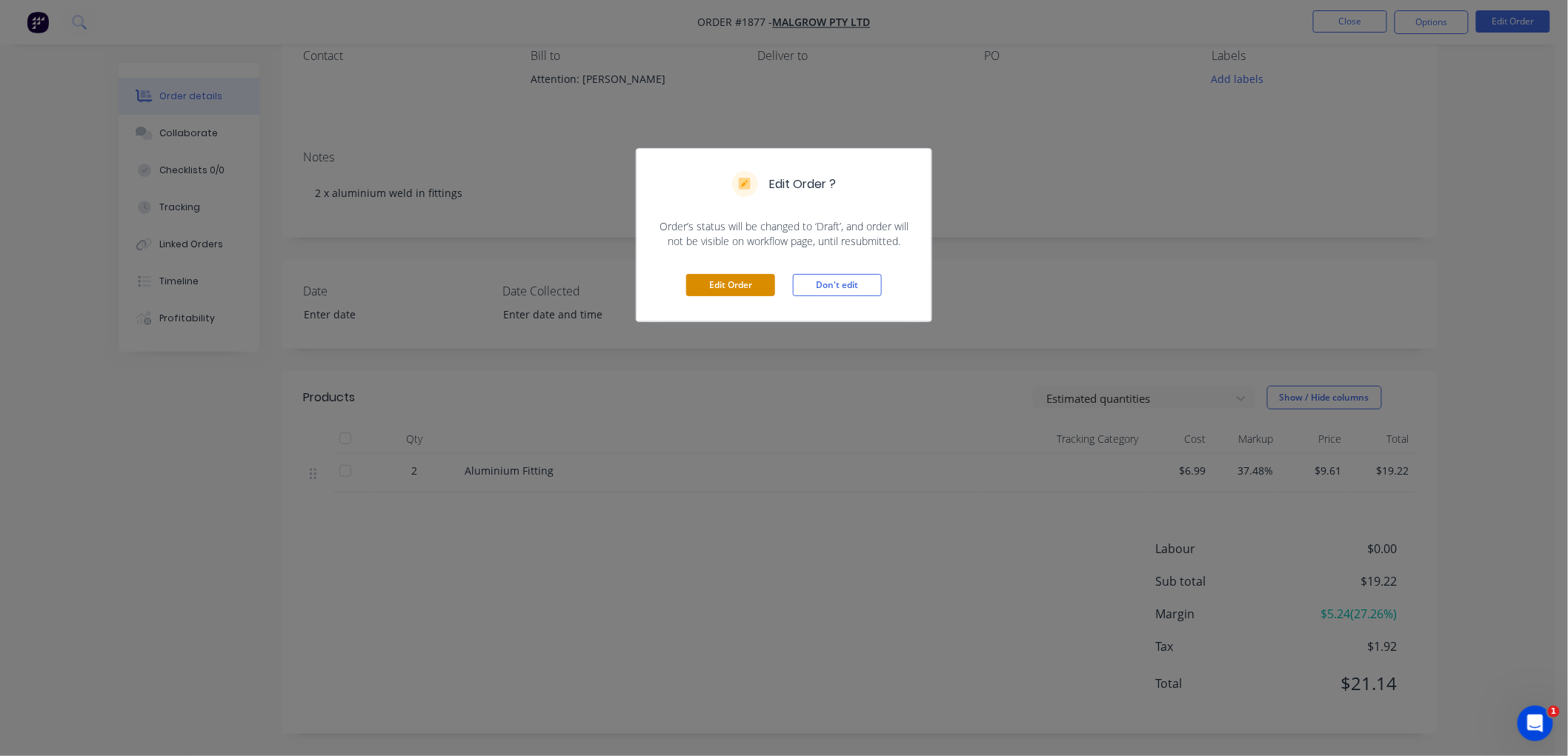
click at [730, 284] on button "Edit Order" at bounding box center [730, 285] width 89 height 22
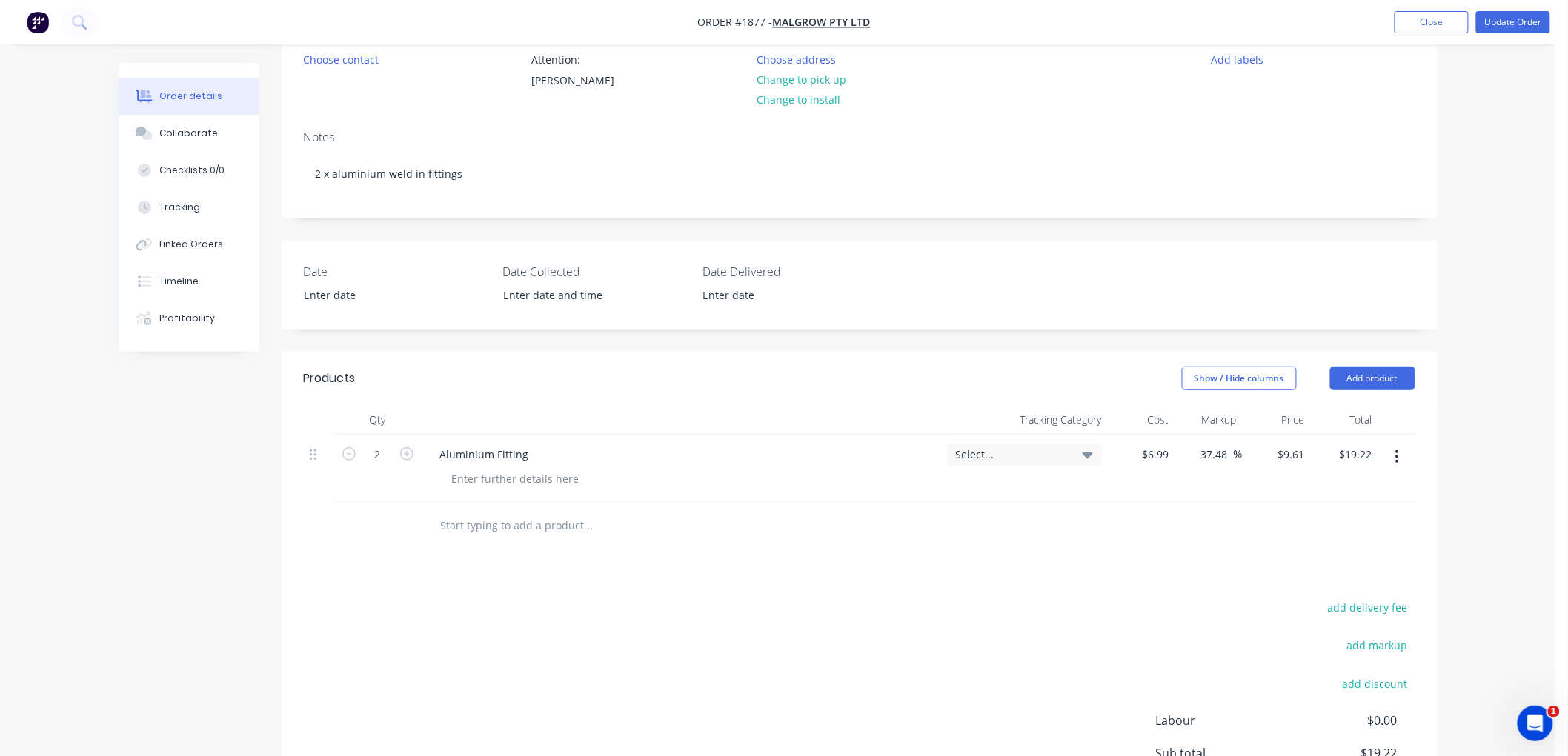
scroll to position [164, 0]
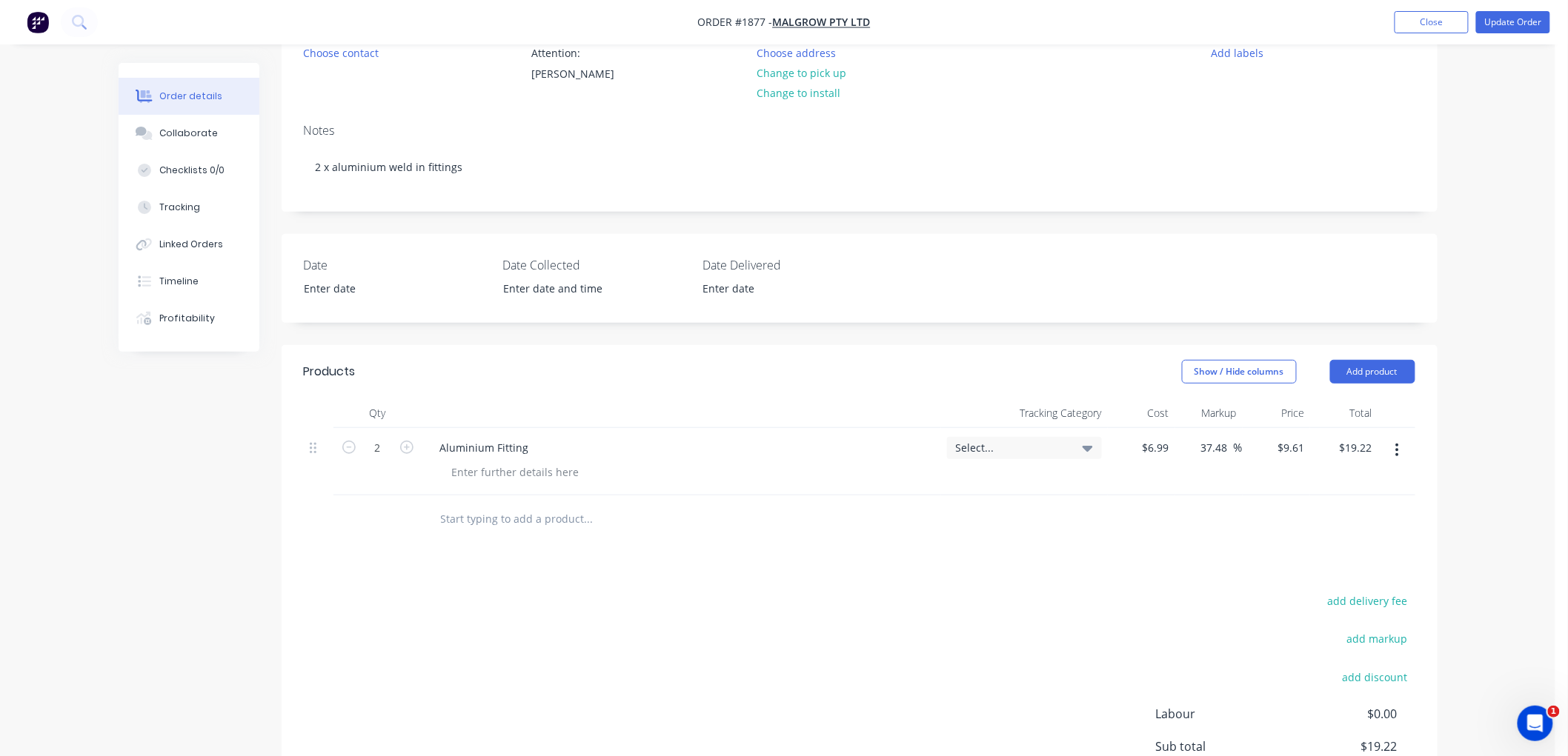
click at [493, 521] on input "text" at bounding box center [588, 519] width 296 height 29
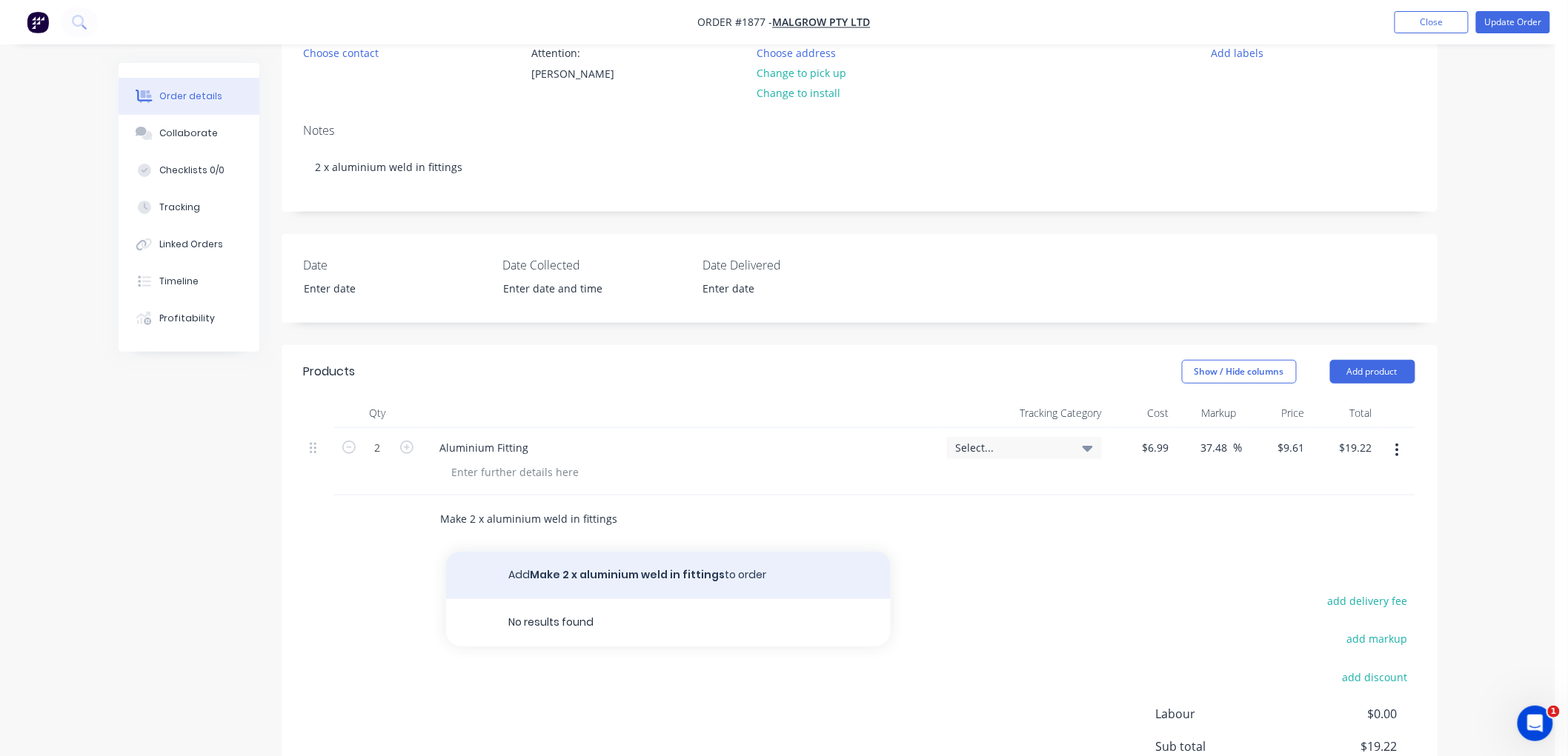
type input "Make 2 x aluminium weld in fittings"
click at [593, 569] on button "Add Make 2 x aluminium weld in fittings to order" at bounding box center [668, 575] width 445 height 48
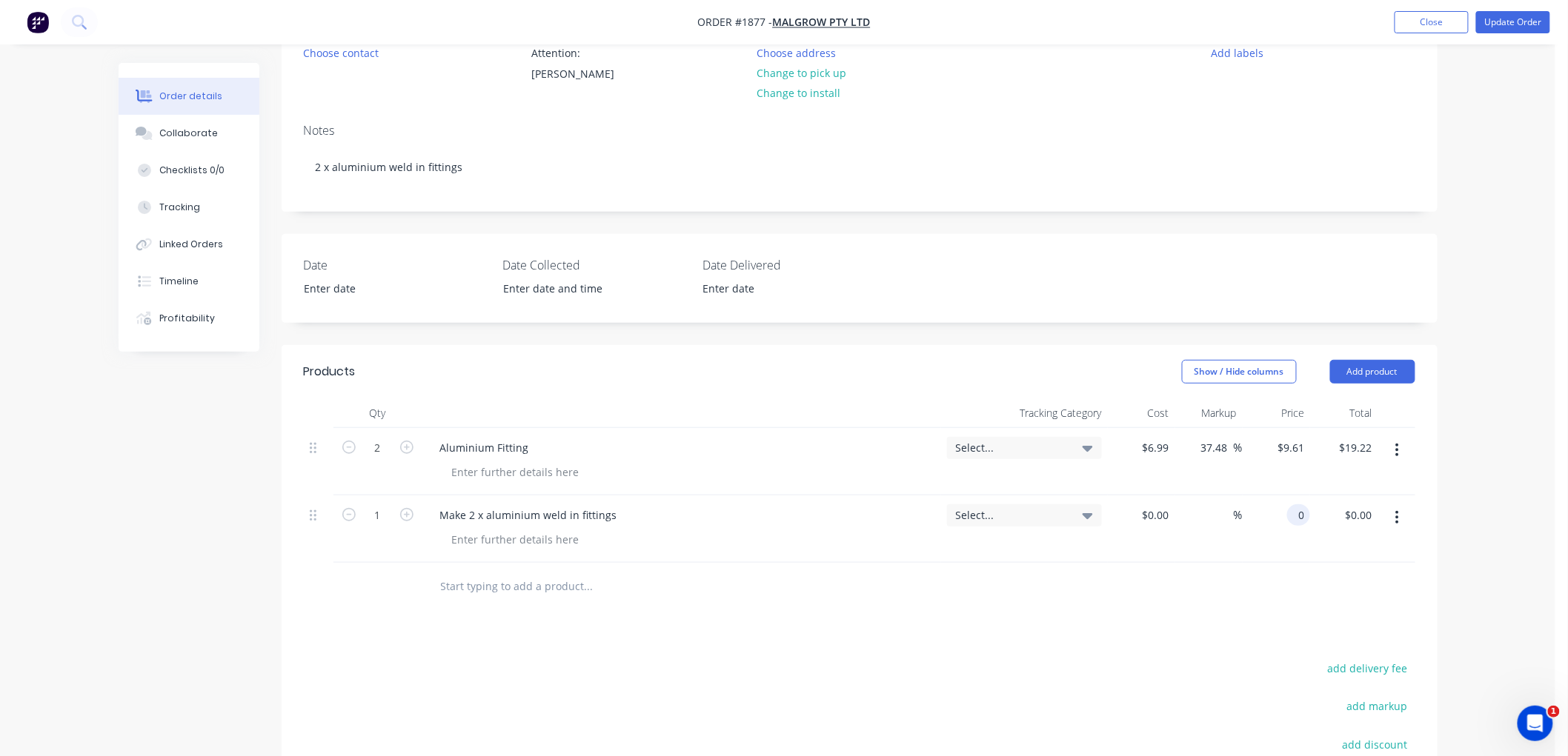
click at [1275, 509] on div "0 0" at bounding box center [1276, 530] width 68 height 68
type input "$79.61"
click at [1101, 605] on div at bounding box center [859, 586] width 1111 height 49
click at [1398, 445] on icon "button" at bounding box center [1397, 450] width 4 height 16
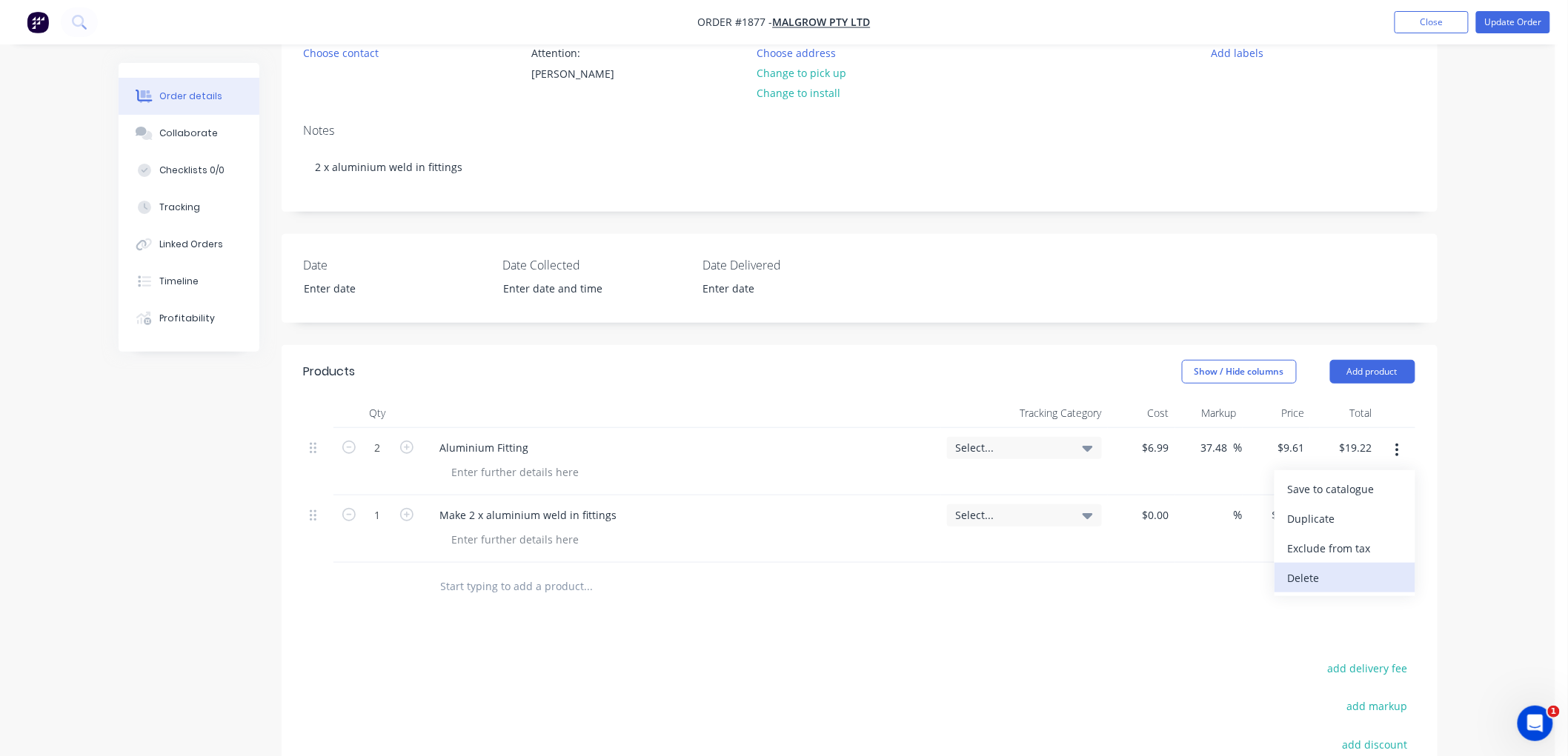
click at [1351, 568] on div "Delete" at bounding box center [1344, 577] width 114 height 21
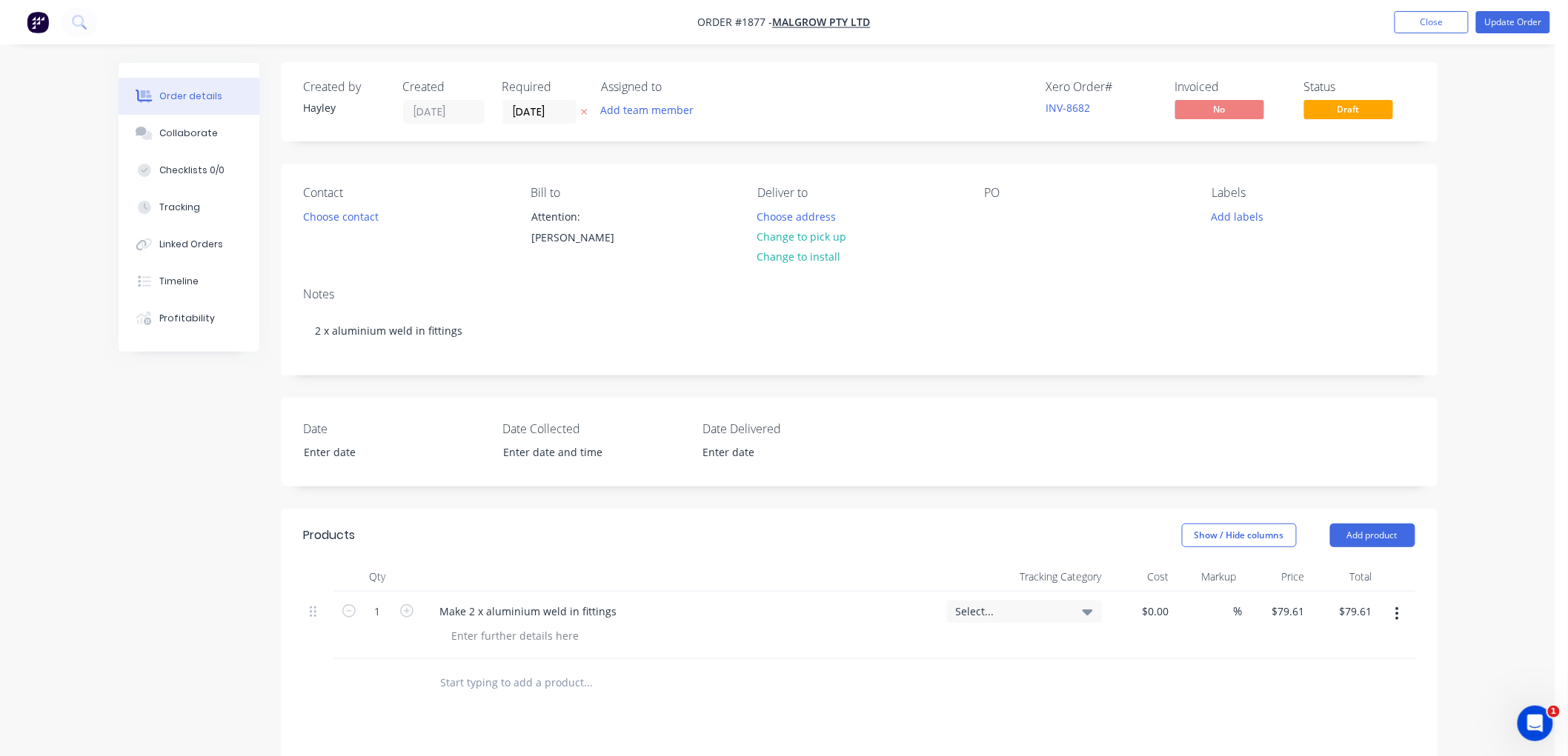
scroll to position [0, 0]
click at [1508, 22] on button "Update Order" at bounding box center [1513, 22] width 74 height 22
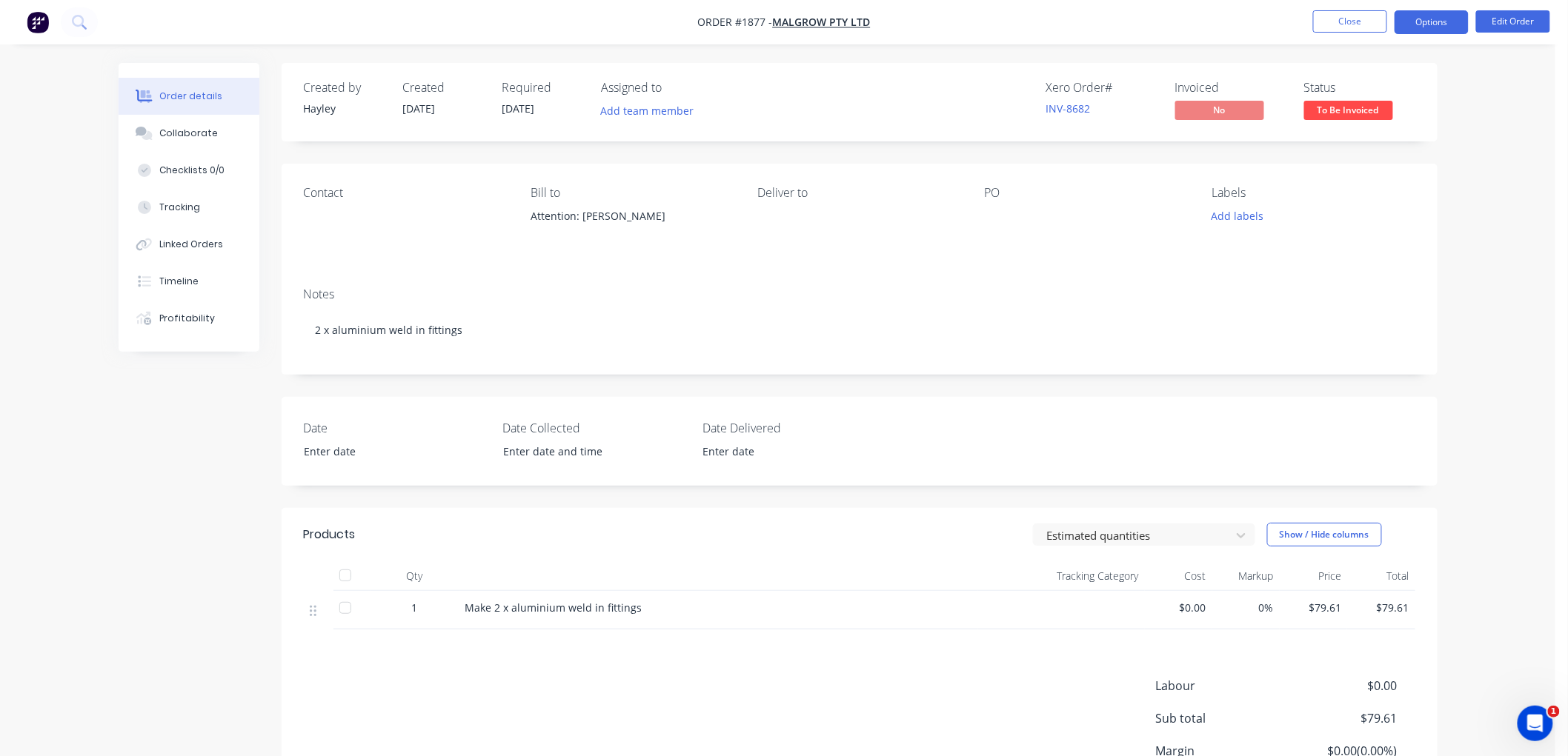
click at [1421, 14] on button "Options" at bounding box center [1431, 22] width 74 height 24
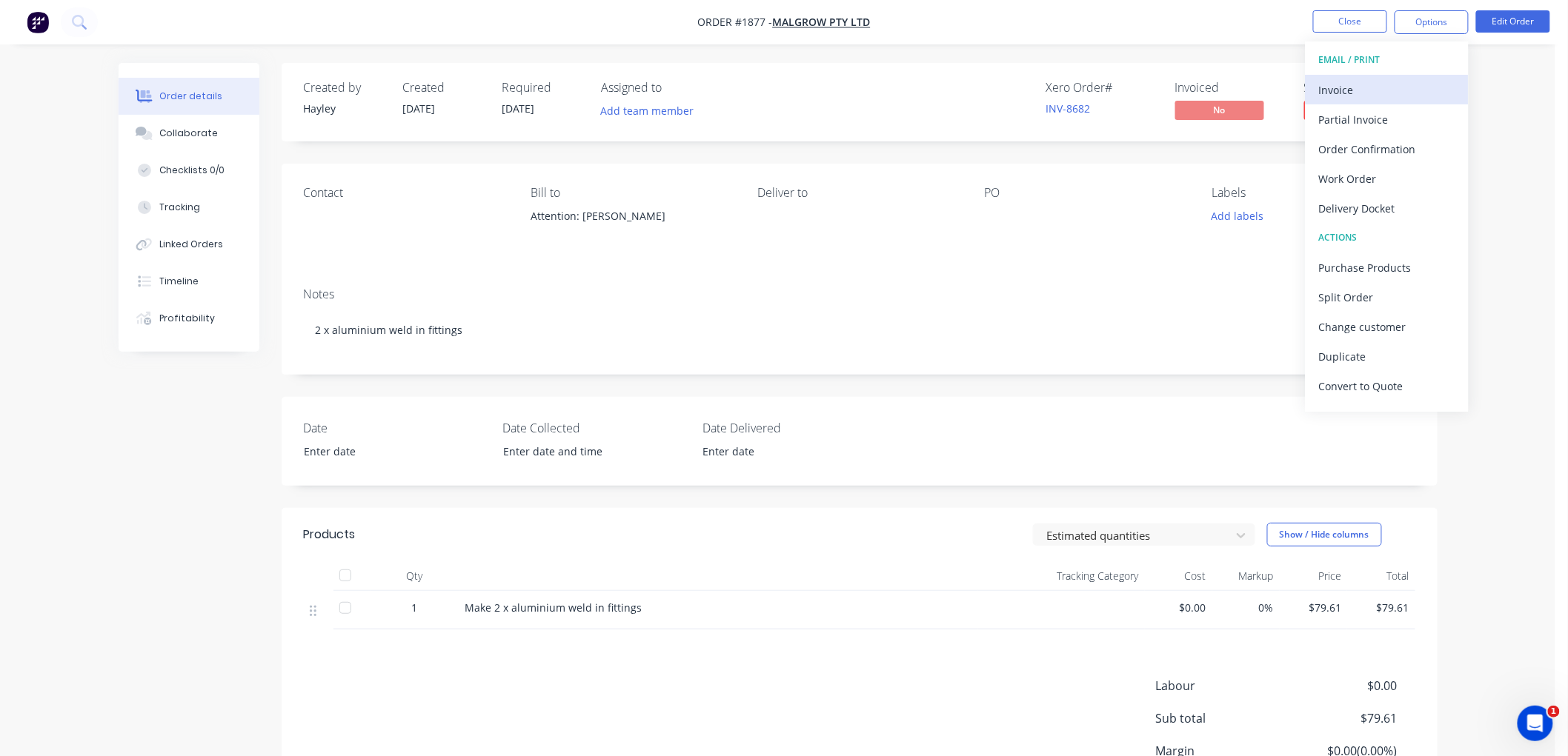
click at [1356, 92] on div "Invoice" at bounding box center [1386, 89] width 137 height 21
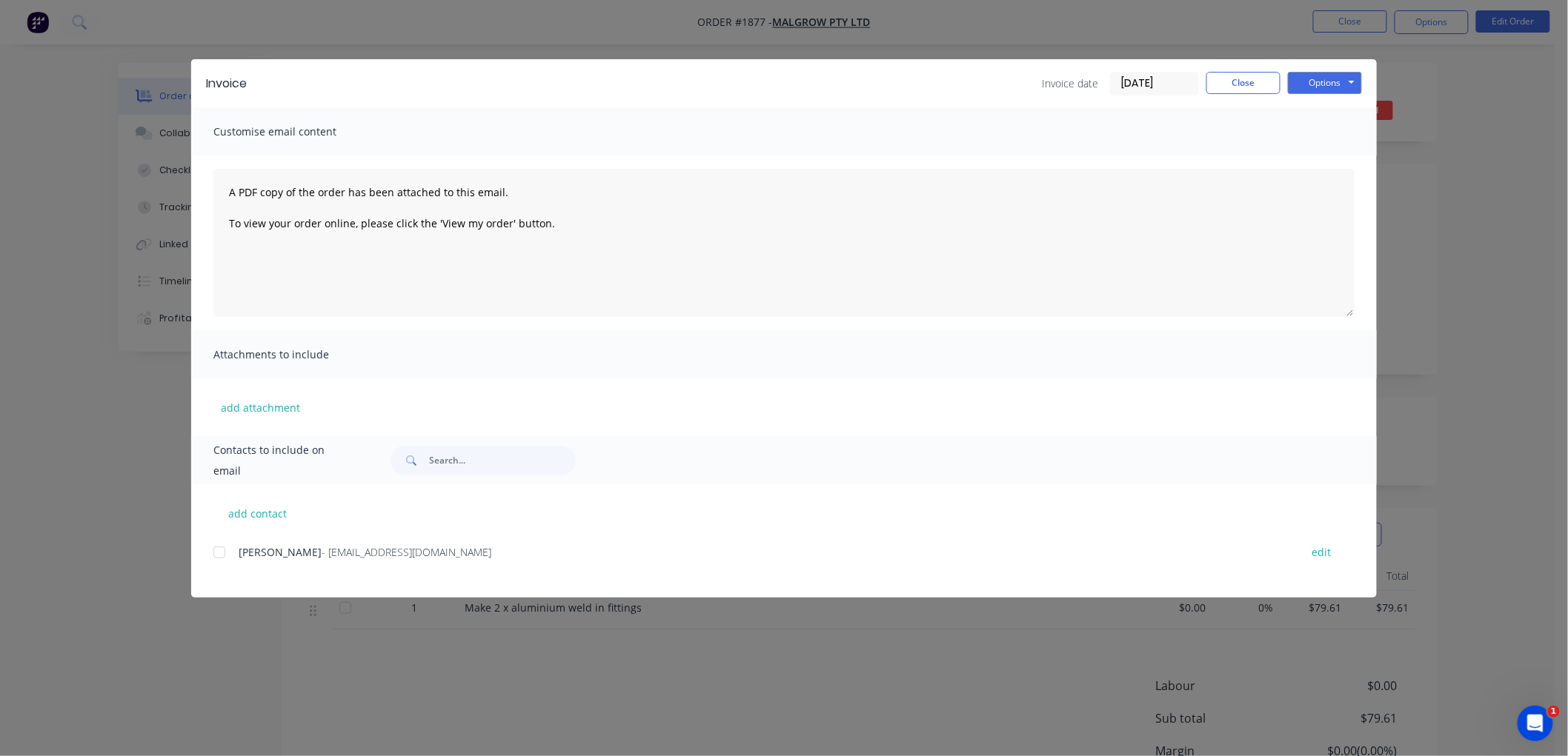
click at [221, 553] on div at bounding box center [219, 553] width 29 height 29
click at [1171, 82] on input "[DATE]" at bounding box center [1154, 83] width 87 height 22
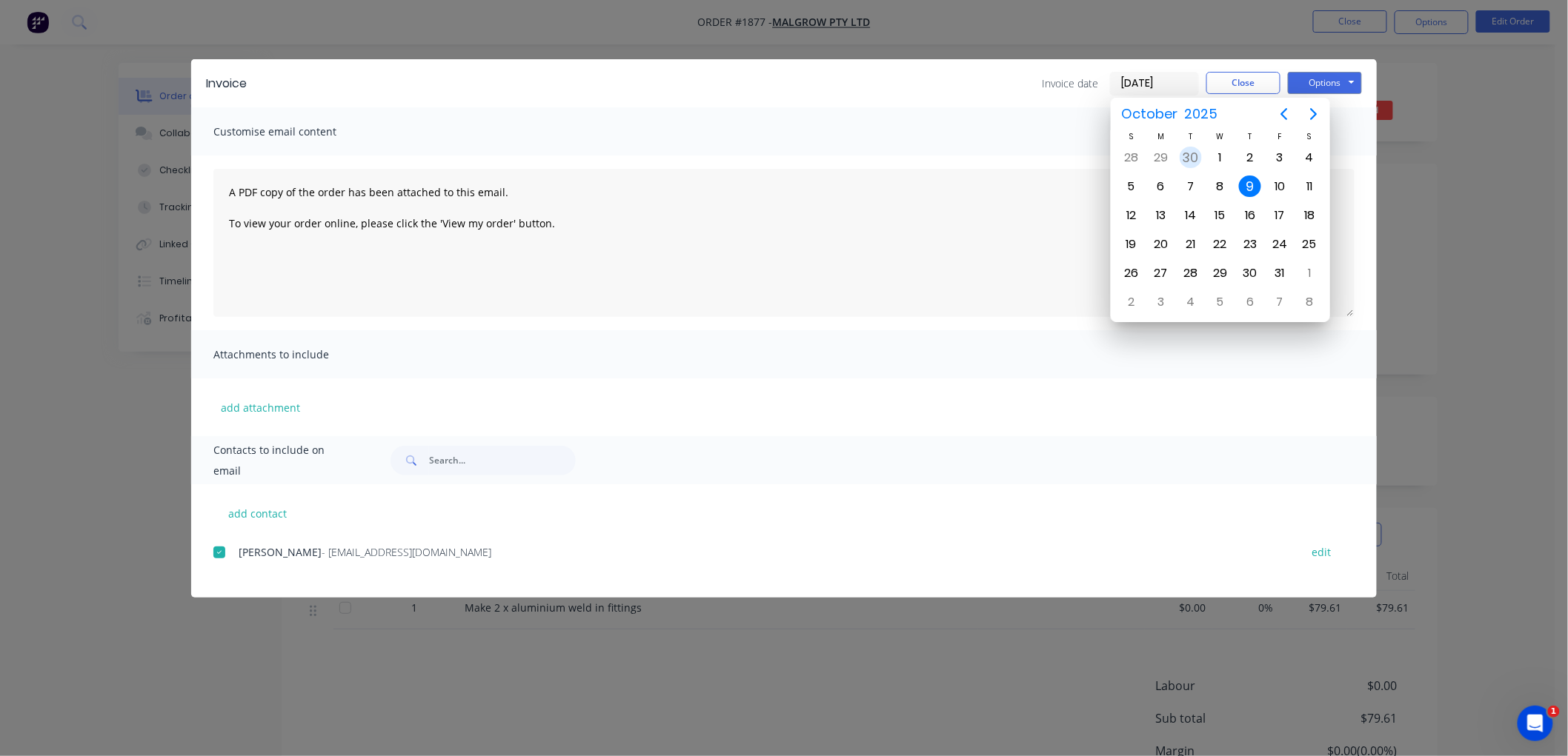
click at [1195, 152] on div "30" at bounding box center [1191, 158] width 22 height 22
type input "[DATE]"
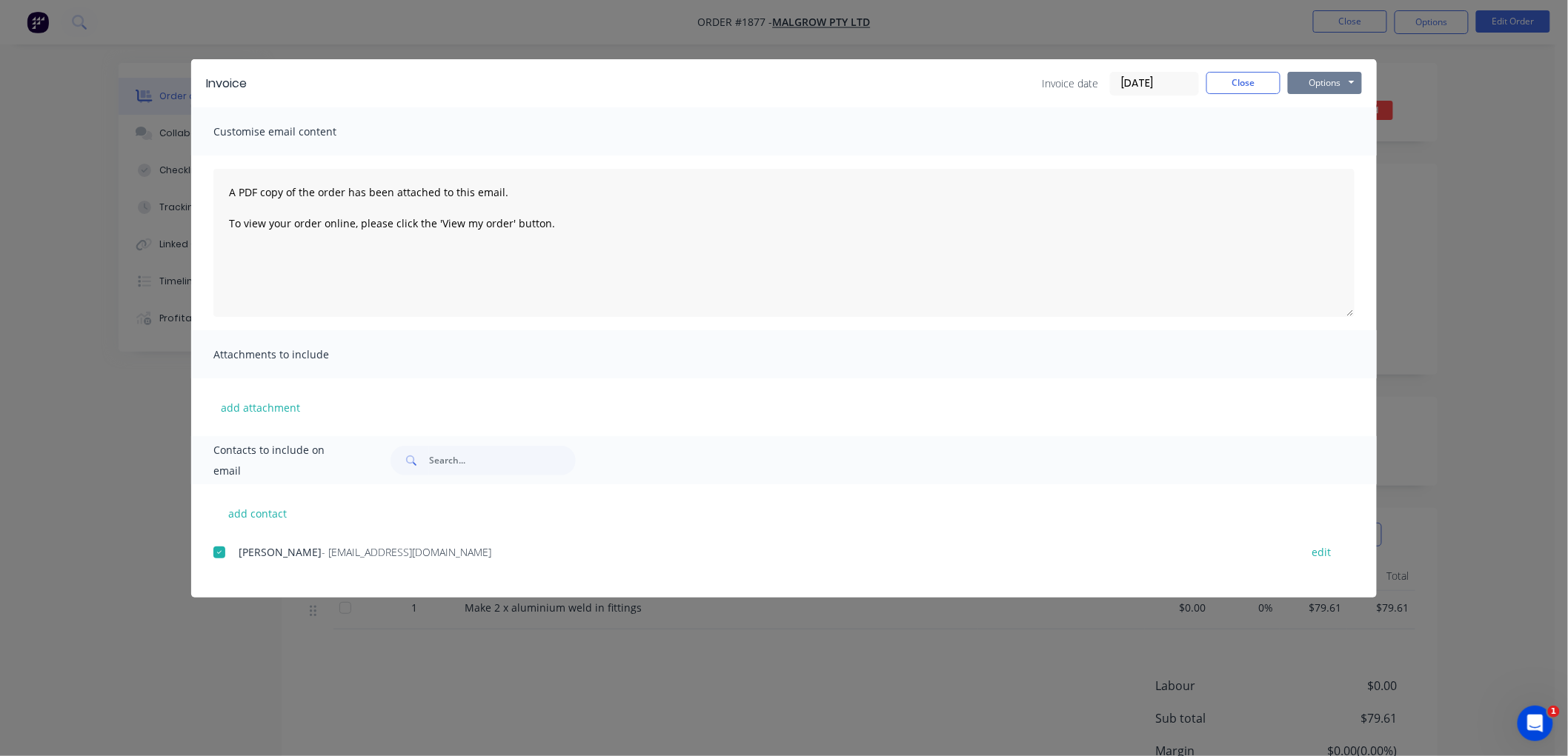
drag, startPoint x: 1312, startPoint y: 82, endPoint x: 1334, endPoint y: 96, distance: 26.1
click at [1314, 82] on button "Options" at bounding box center [1324, 82] width 74 height 22
click at [1345, 152] on button "Email" at bounding box center [1334, 158] width 94 height 25
click at [1226, 74] on button "Close" at bounding box center [1243, 82] width 74 height 22
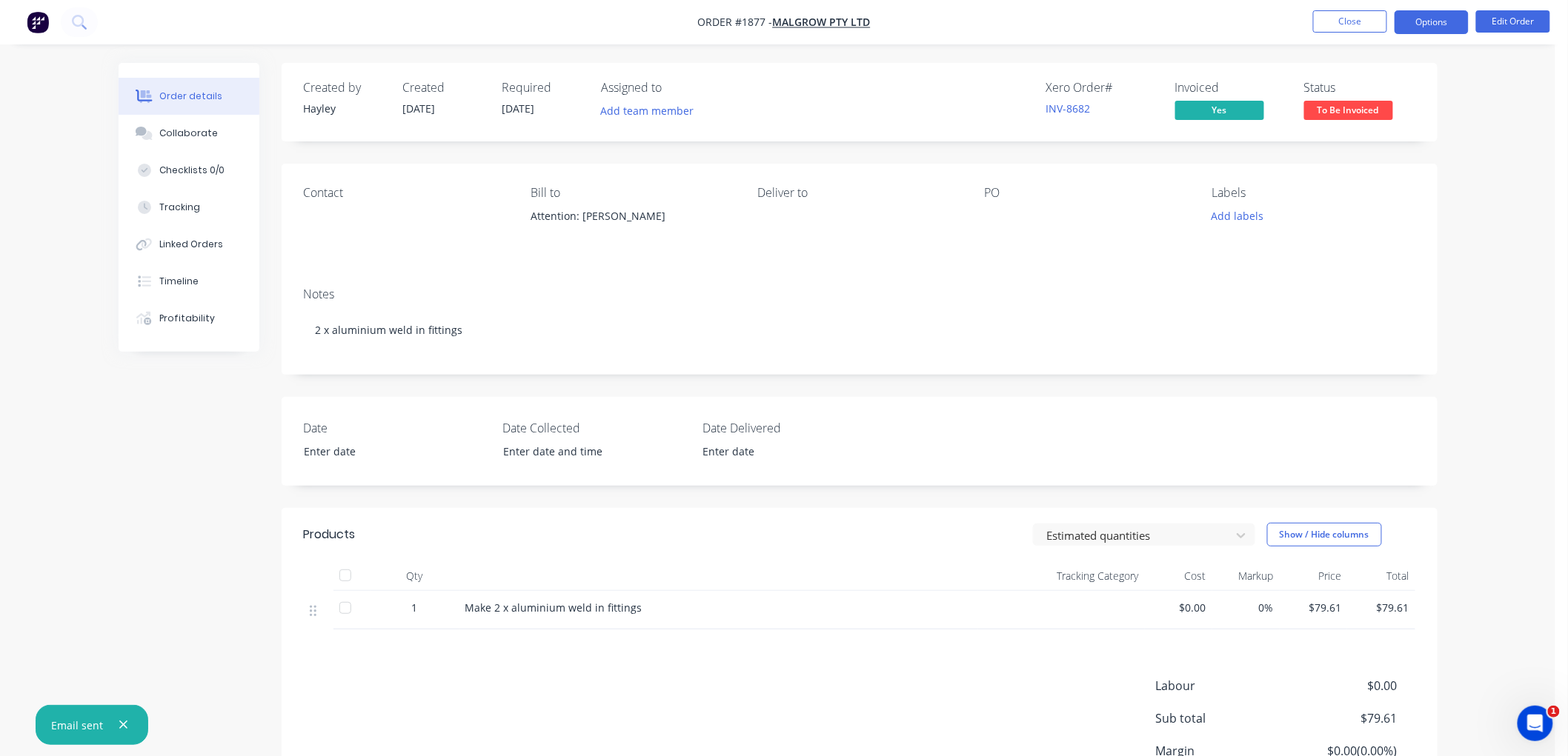
click at [1446, 16] on button "Options" at bounding box center [1431, 22] width 74 height 24
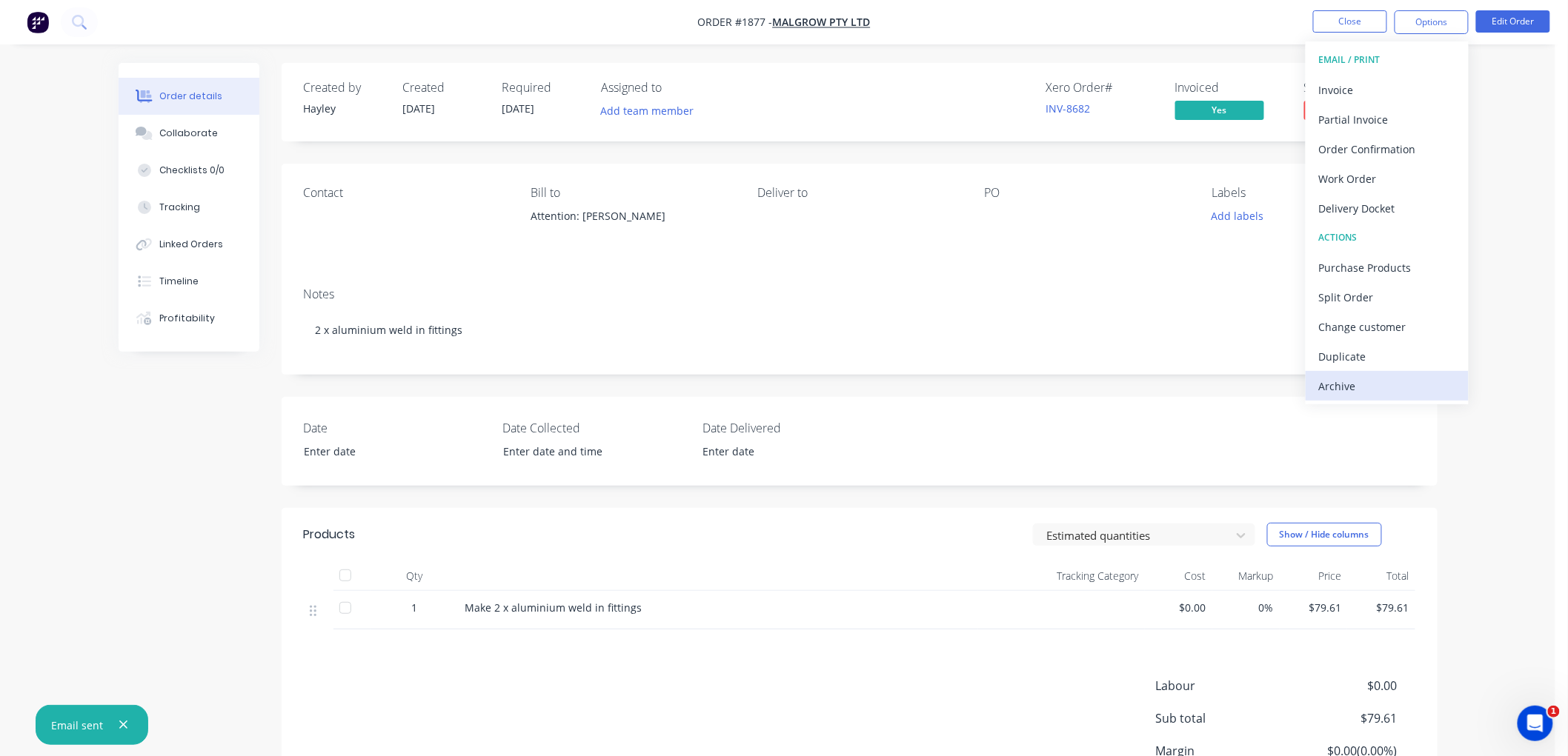
click at [1380, 373] on button "Archive" at bounding box center [1387, 386] width 163 height 29
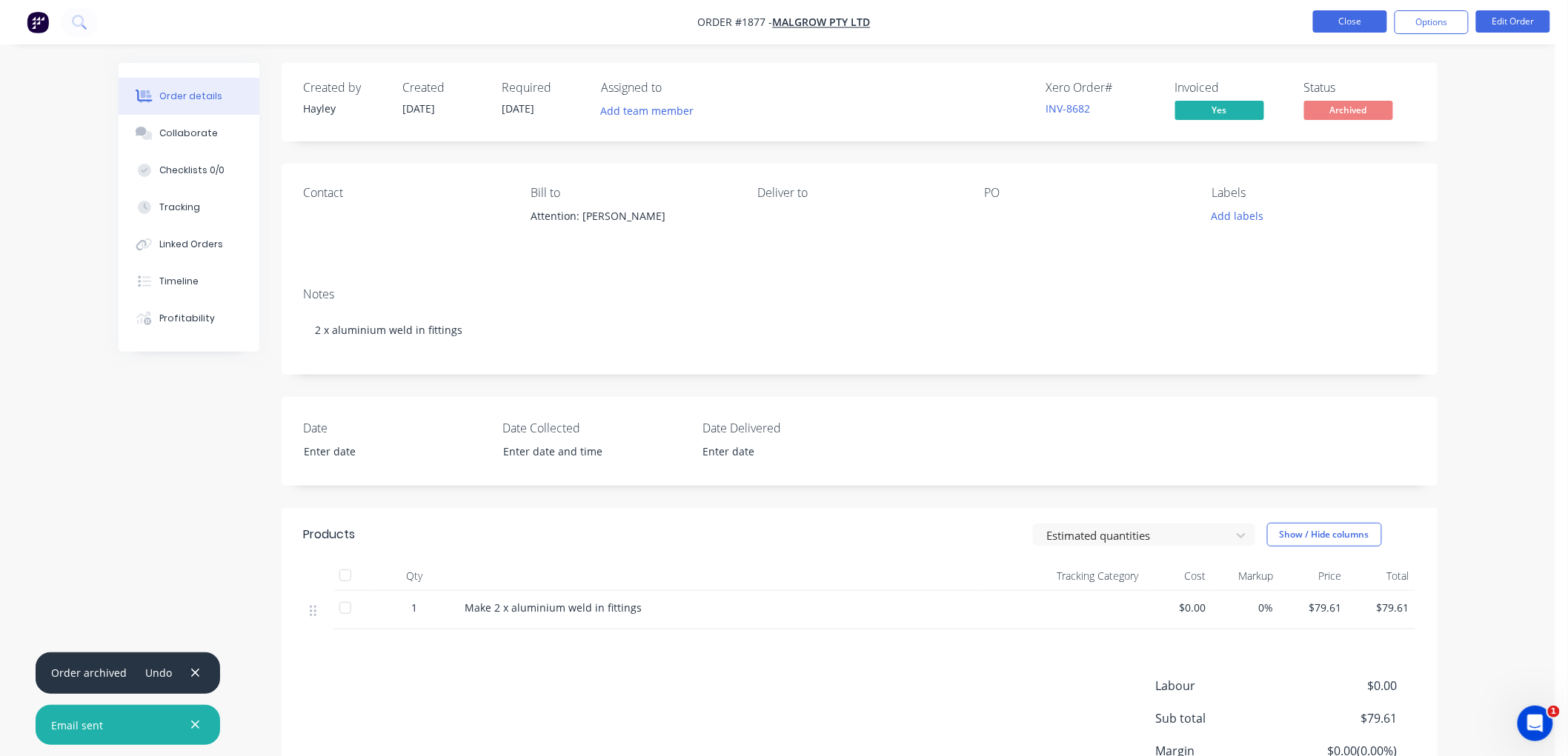
click at [1367, 27] on button "Close" at bounding box center [1350, 21] width 74 height 22
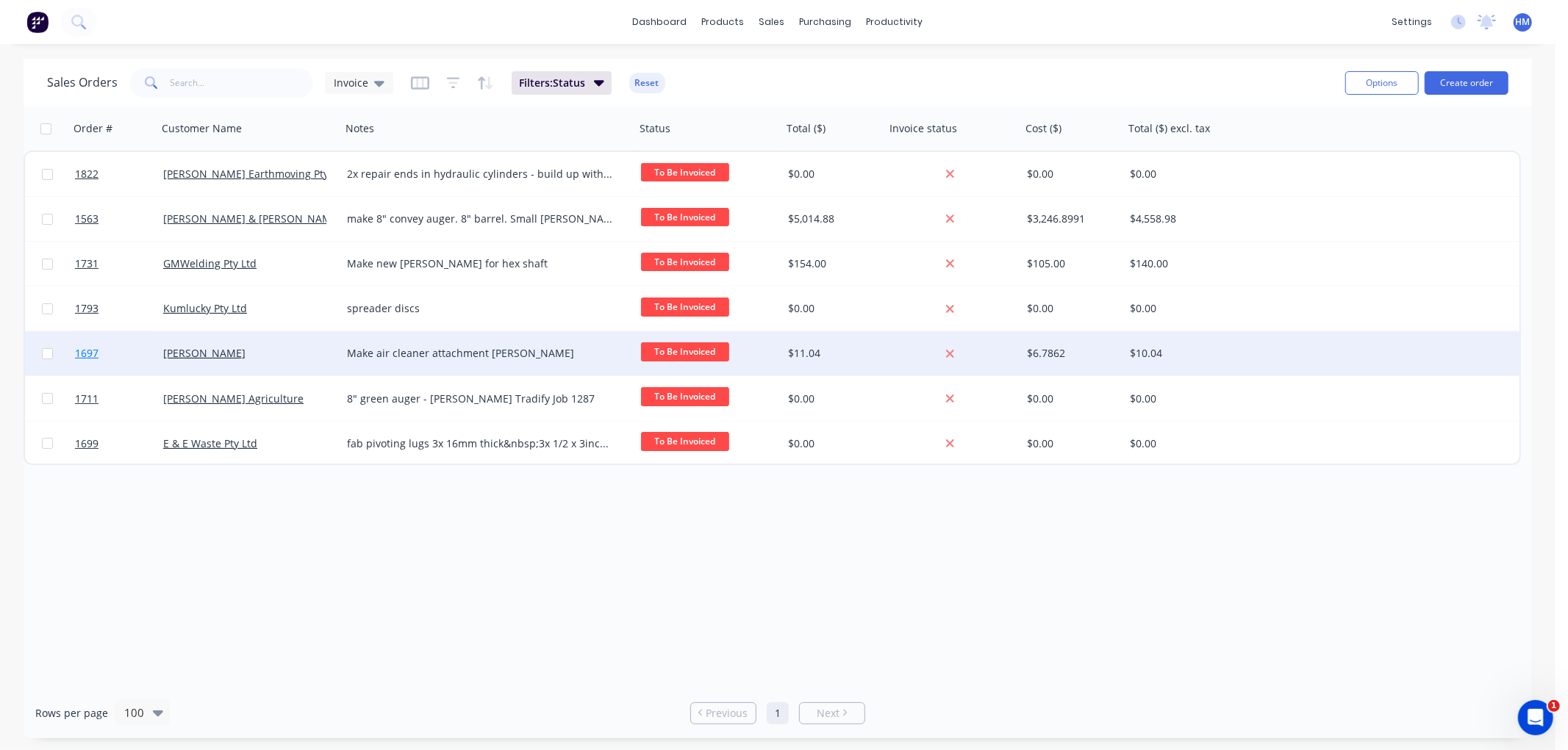
click at [125, 364] on link "1697" at bounding box center [118, 353] width 88 height 44
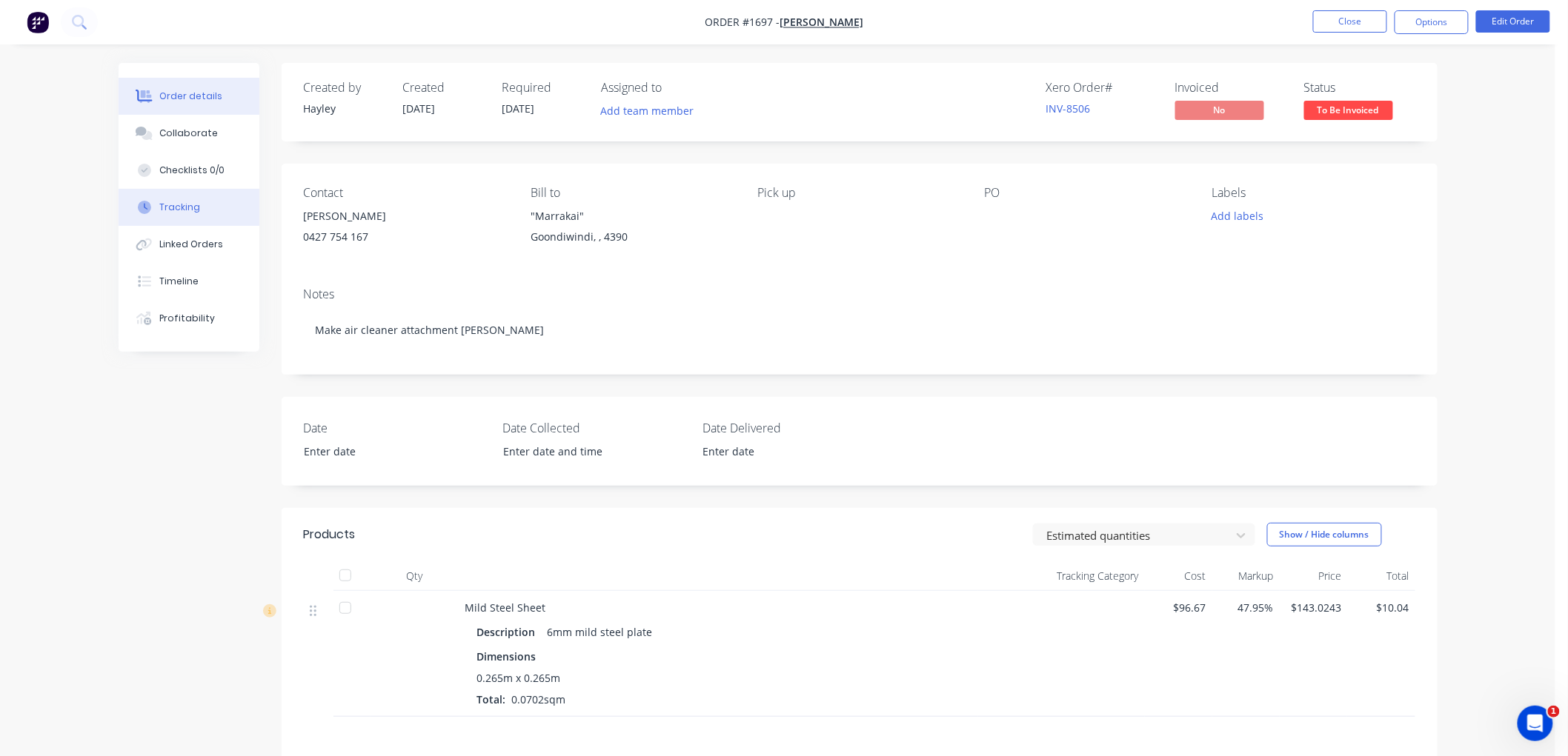
click at [196, 201] on div "Tracking" at bounding box center [180, 207] width 40 height 14
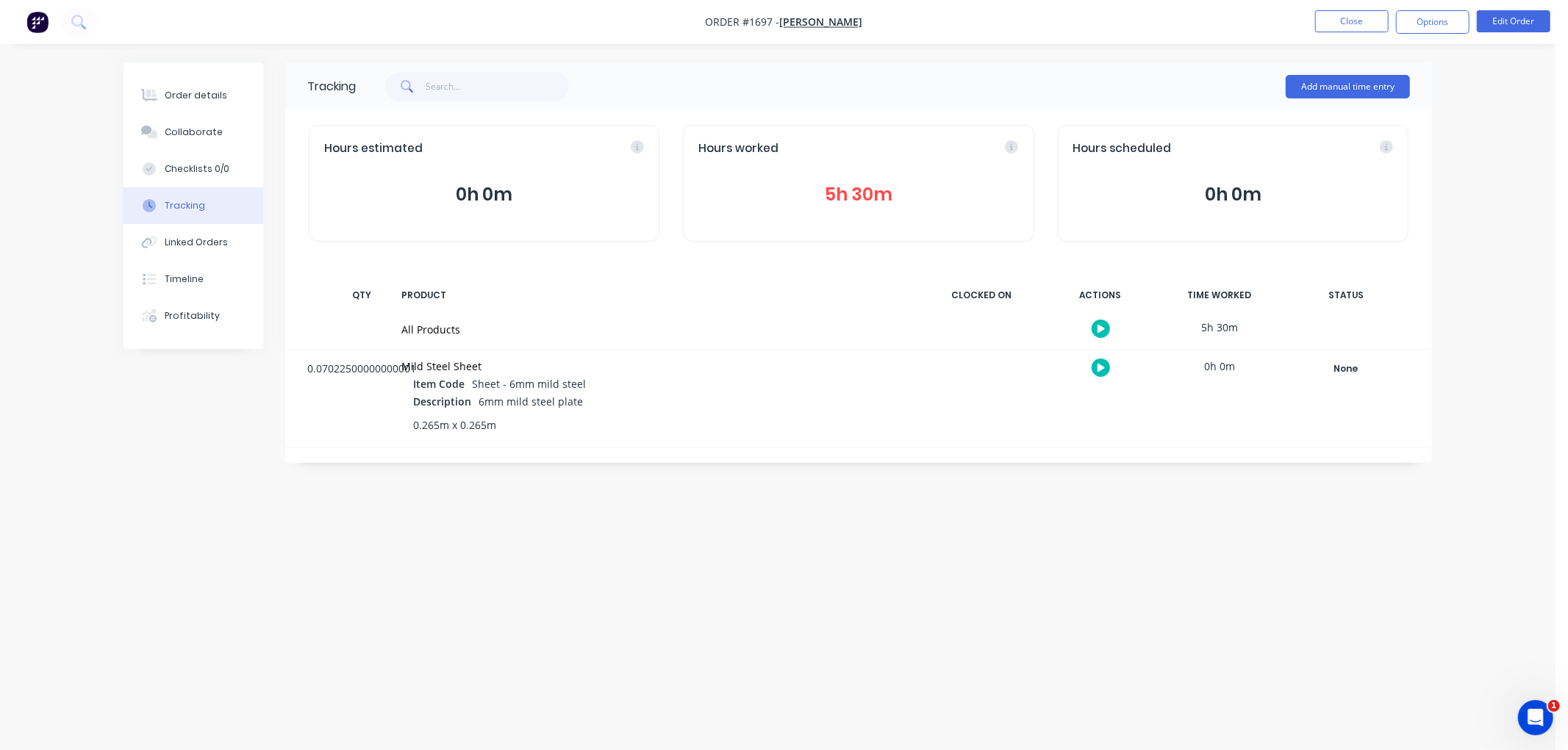
click at [864, 187] on button "5h 30m" at bounding box center [859, 195] width 320 height 28
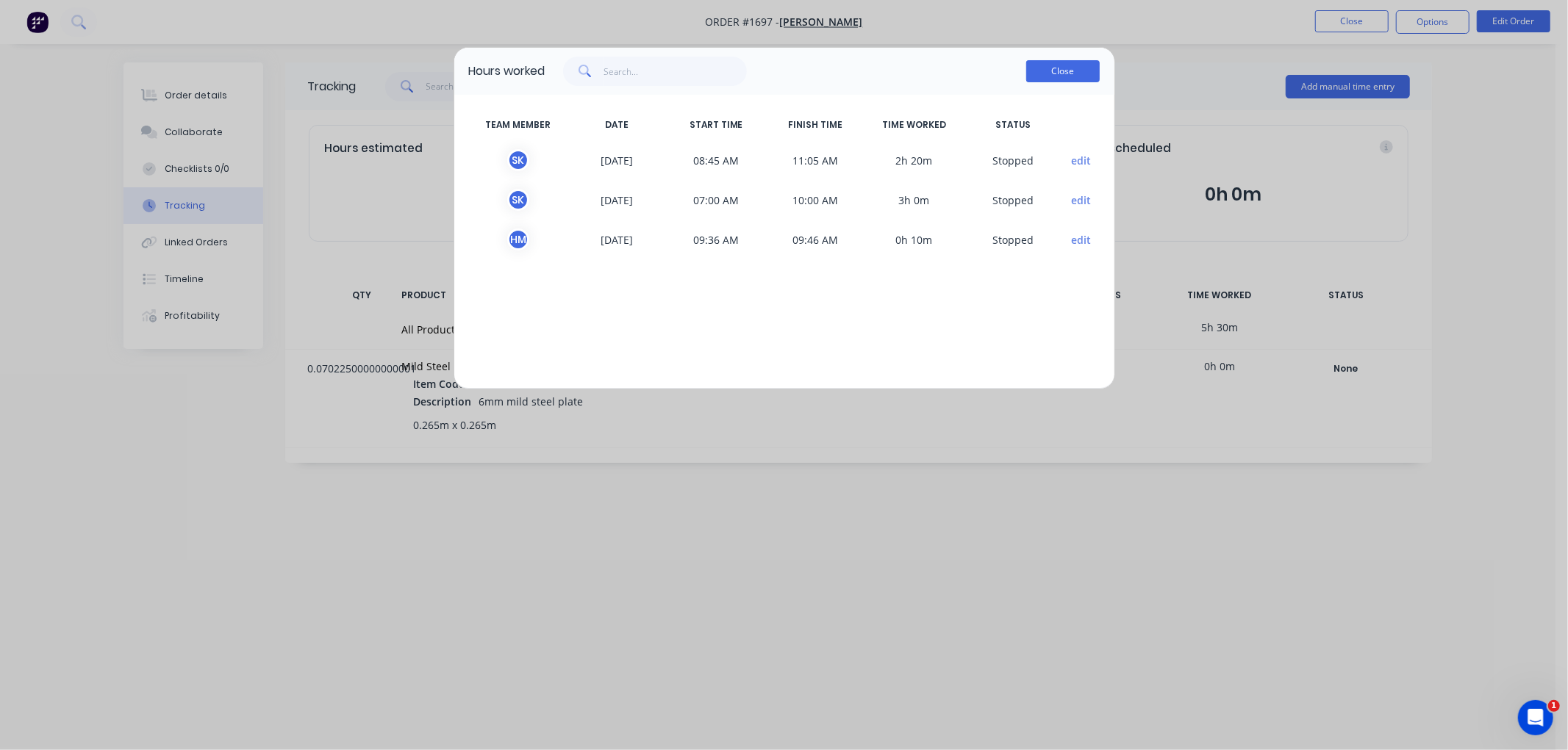
click at [1070, 68] on button "Close" at bounding box center [1062, 71] width 74 height 22
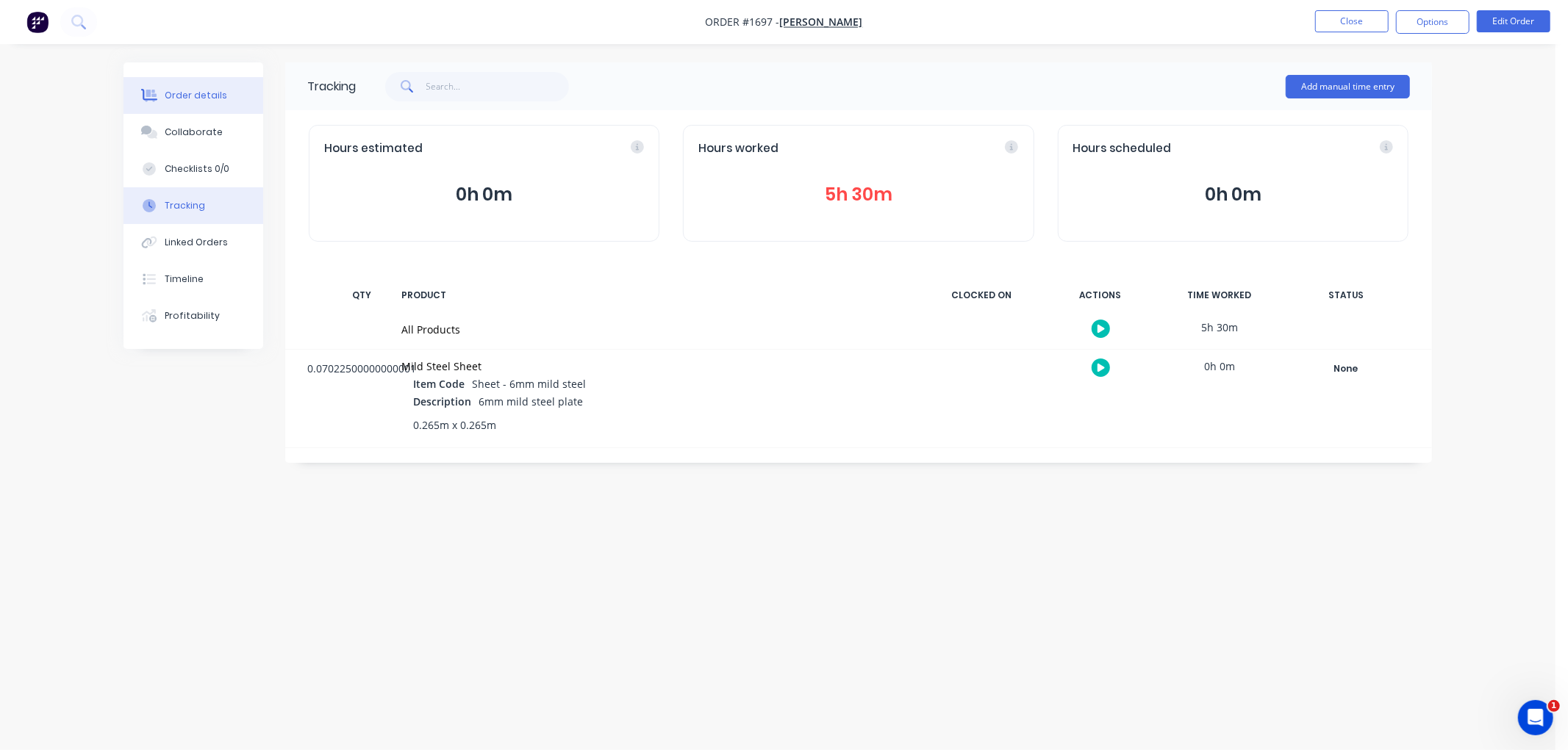
click at [215, 93] on div "Order details" at bounding box center [196, 95] width 63 height 14
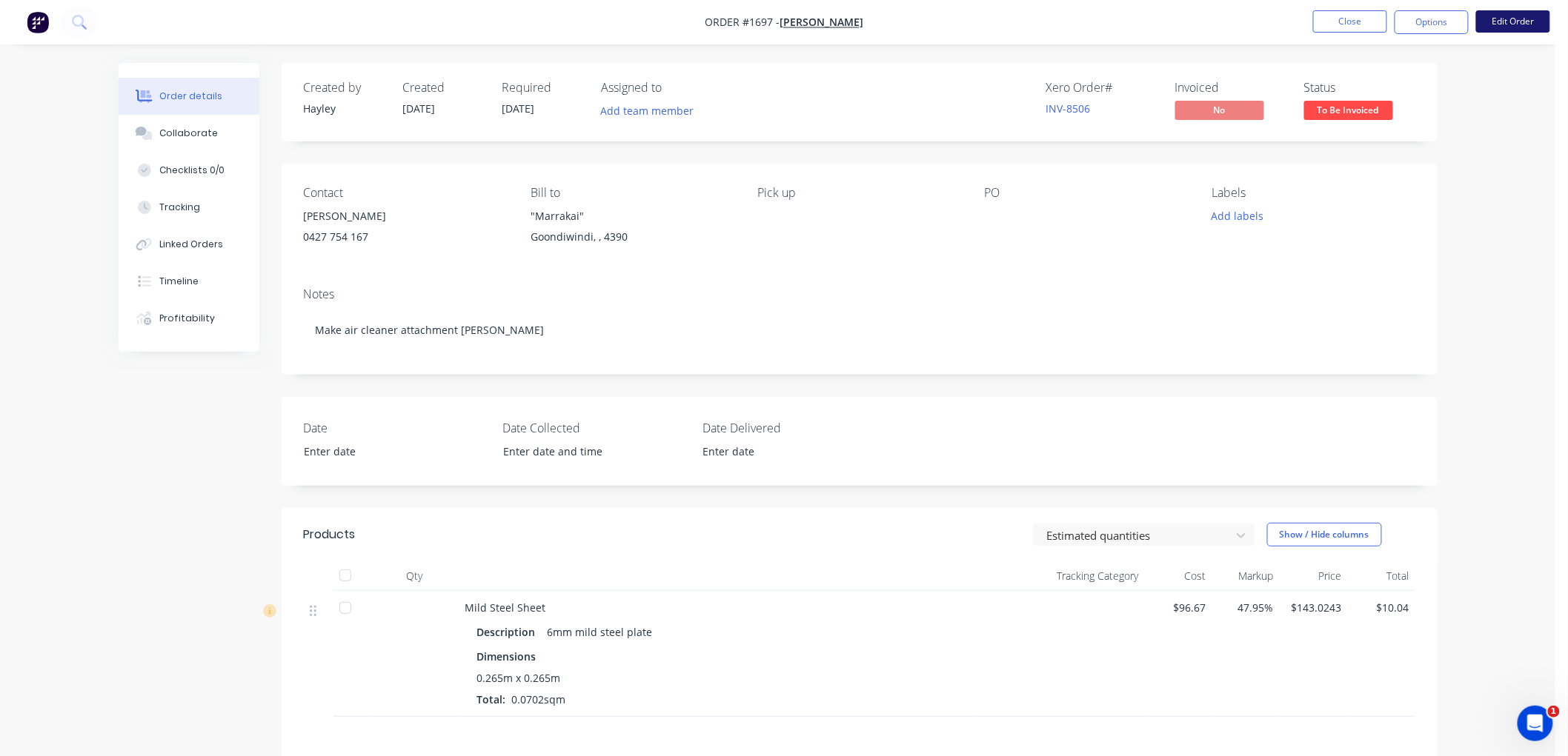
click at [1515, 22] on button "Edit Order" at bounding box center [1513, 21] width 74 height 22
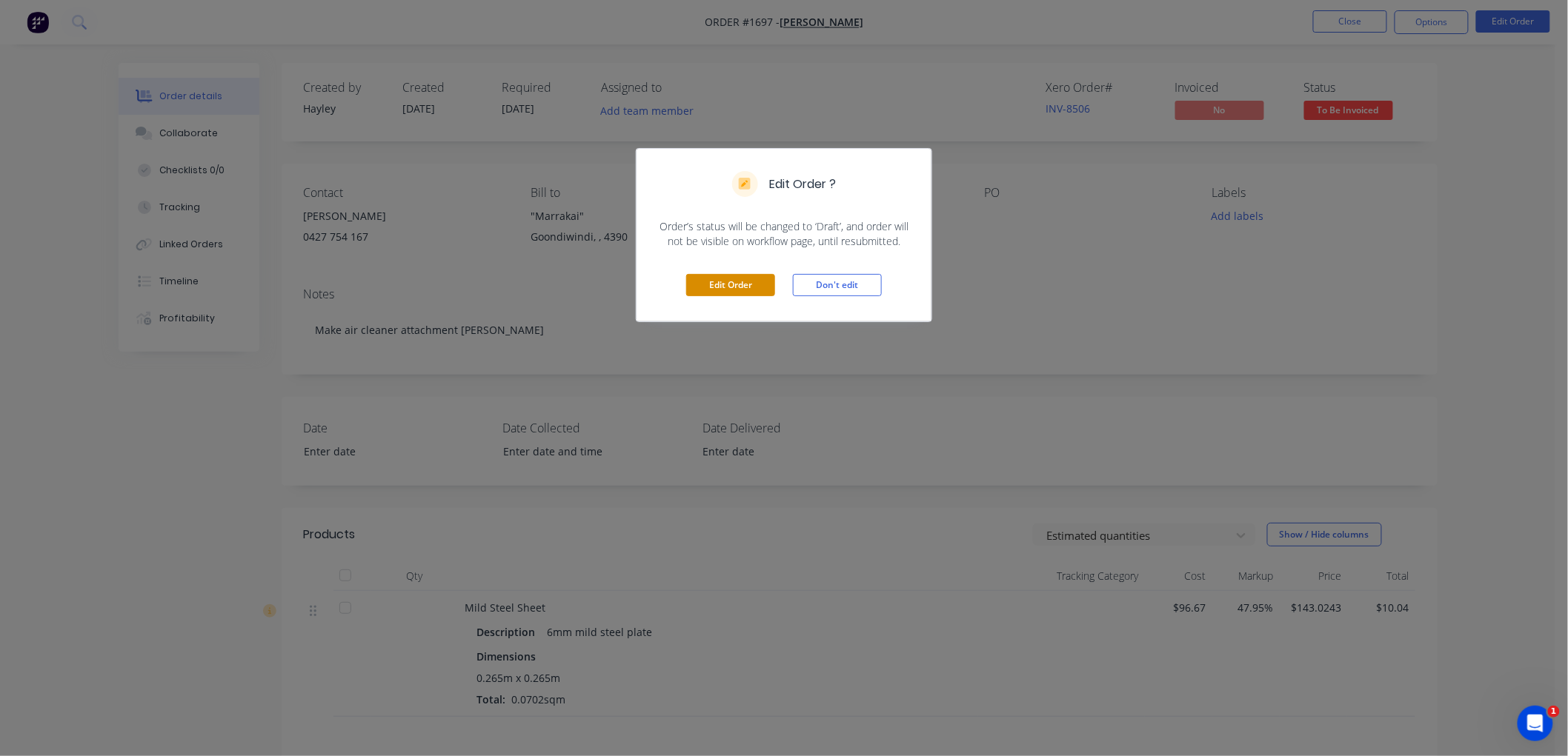
click at [715, 285] on button "Edit Order" at bounding box center [730, 285] width 89 height 22
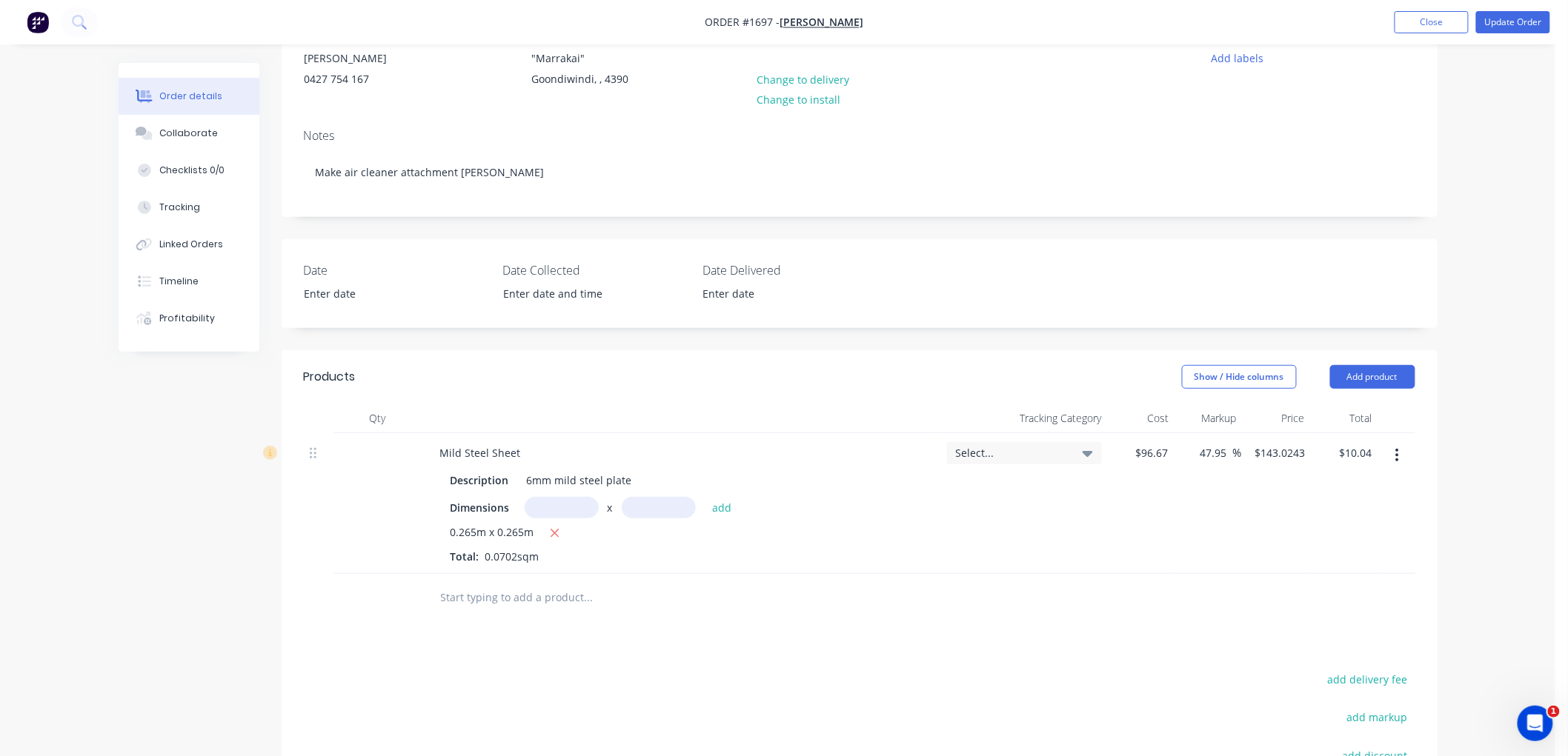
scroll to position [164, 0]
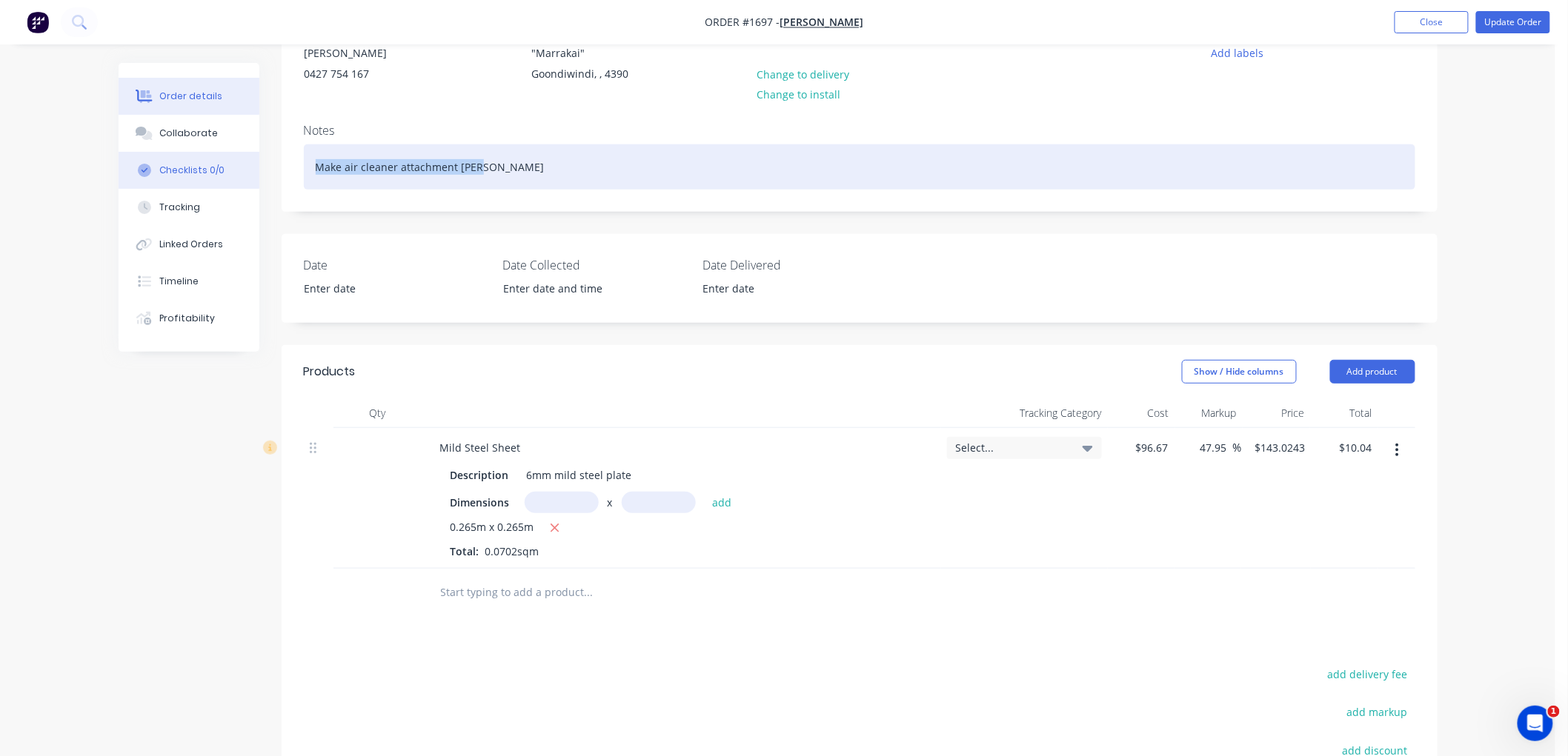
drag, startPoint x: 425, startPoint y: 171, endPoint x: 185, endPoint y: 171, distance: 240.0
click at [185, 171] on div "Order details Collaborate Checklists 0/0 Tracking Linked Orders Timeline Profit…" at bounding box center [778, 446] width 1349 height 1096
copy div "Make air cleaner attachment [PERSON_NAME]"
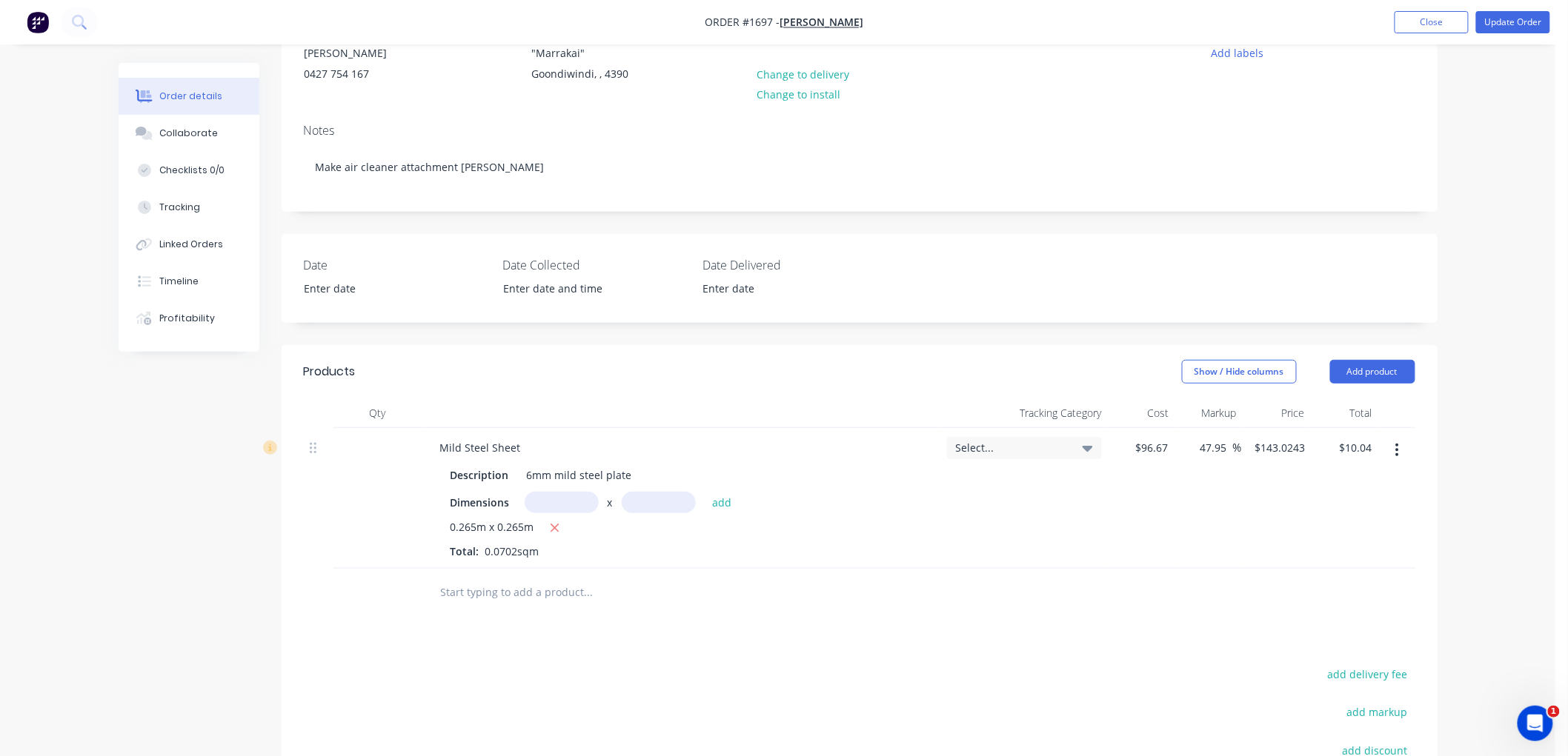
click at [491, 608] on div at bounding box center [690, 593] width 534 height 49
click at [492, 597] on input "text" at bounding box center [588, 592] width 296 height 29
paste input "Make air cleaner attachment [PERSON_NAME]"
type input "Make air cleaner attachment [PERSON_NAME]"
click at [1400, 447] on button "button" at bounding box center [1397, 450] width 35 height 27
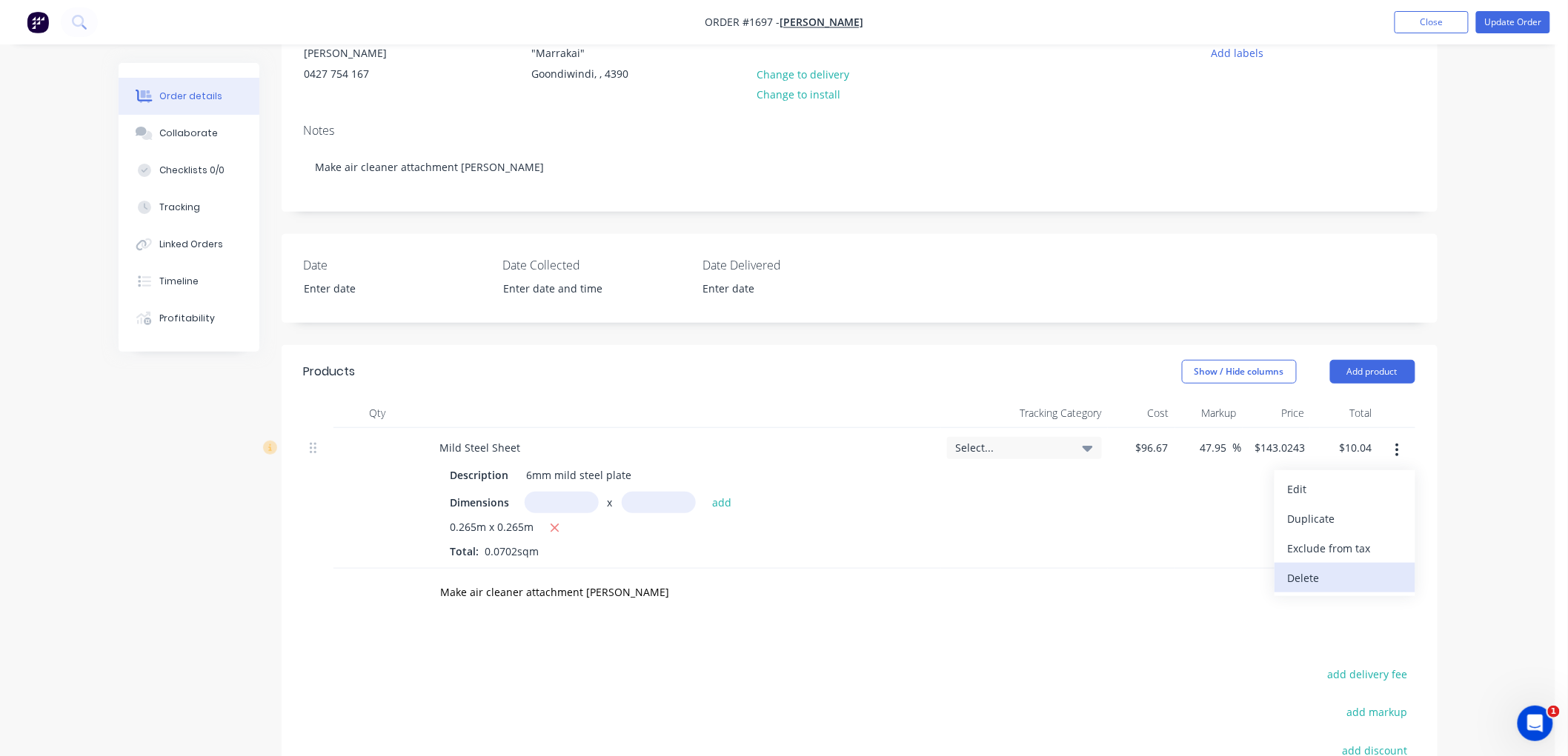
click at [1313, 572] on div "Delete" at bounding box center [1344, 577] width 114 height 21
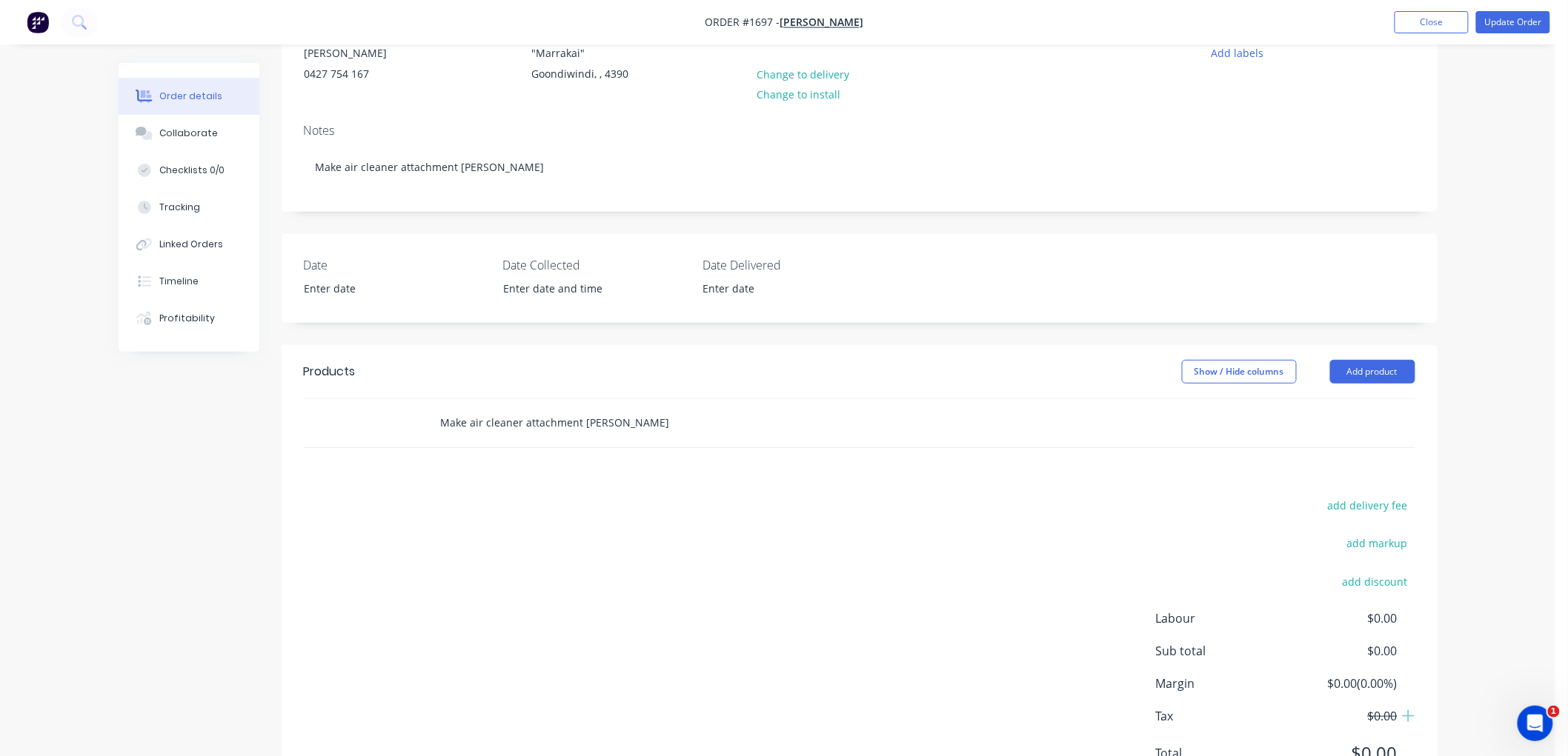
drag, startPoint x: 834, startPoint y: 427, endPoint x: 695, endPoint y: 431, distance: 139.1
click at [833, 430] on div "Make air cleaner attachment [PERSON_NAME]" at bounding box center [650, 422] width 445 height 29
click at [608, 432] on input "Make air cleaner attachment [PERSON_NAME]" at bounding box center [588, 422] width 296 height 29
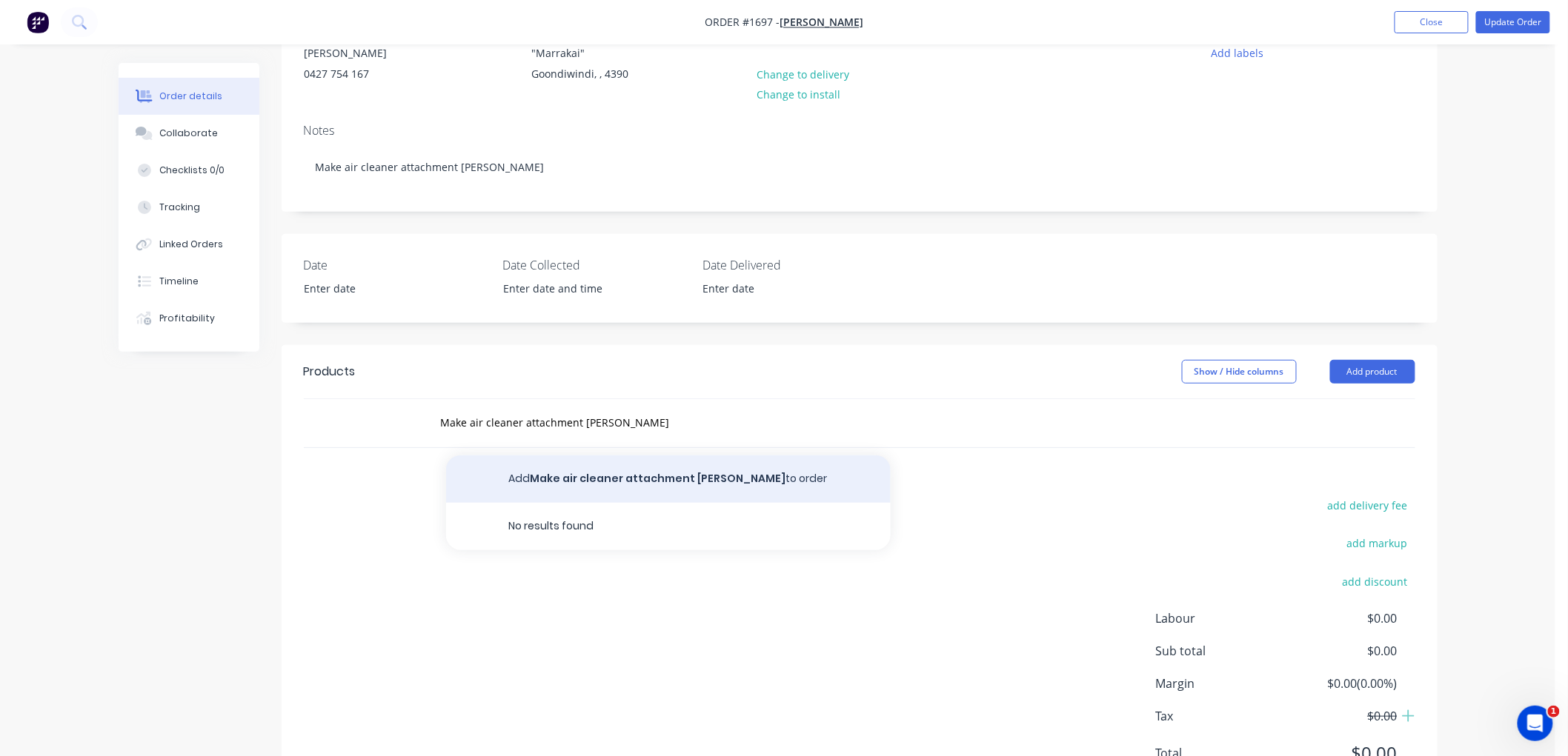
click at [632, 495] on button "Add Make air cleaner attachment [PERSON_NAME] to order" at bounding box center [668, 479] width 445 height 48
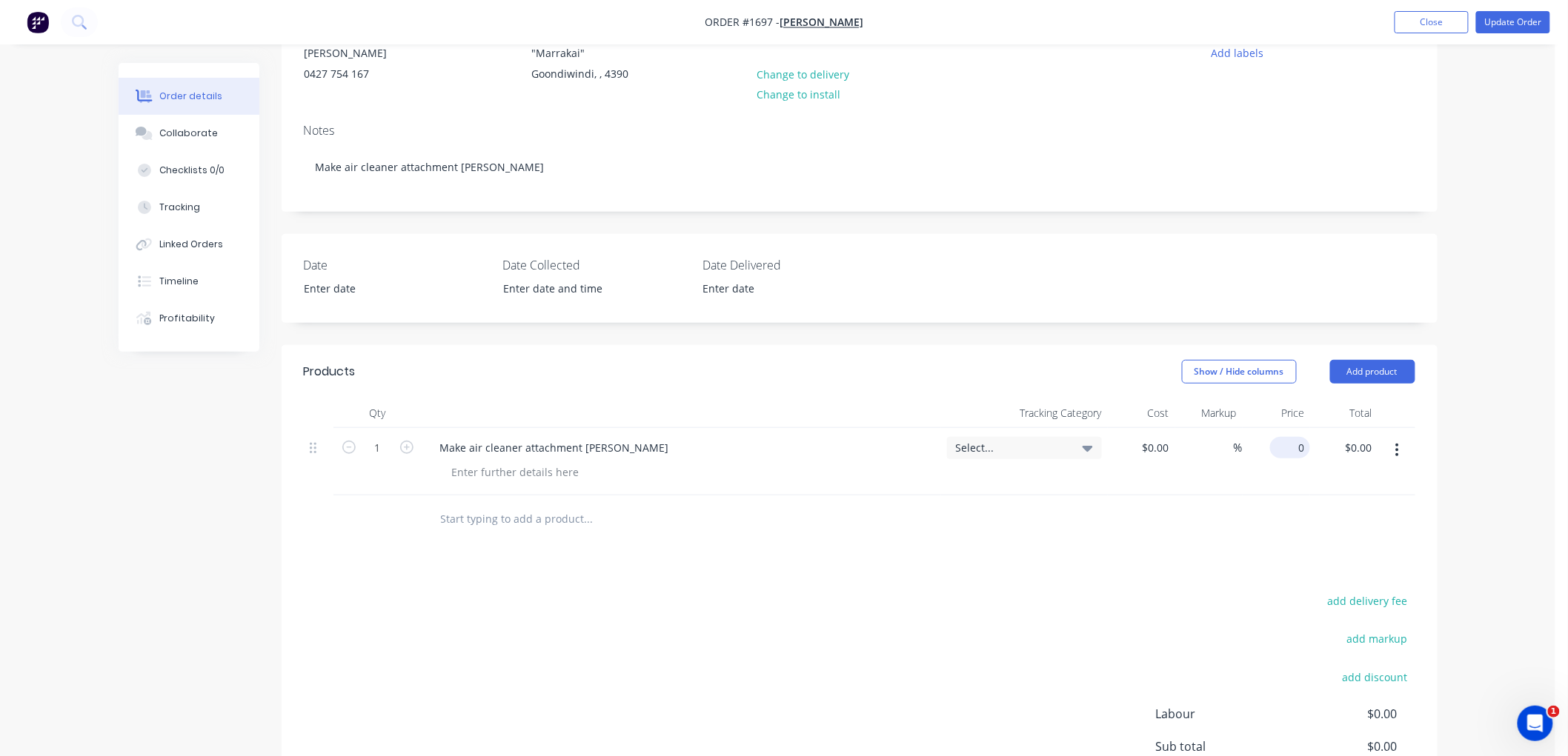
click at [1294, 442] on input "0" at bounding box center [1293, 447] width 34 height 21
type input "$402.50"
click at [1212, 566] on div "Products Show / Hide columns Add product Qty Tracking Category Cost Markup Pric…" at bounding box center [859, 622] width 1156 height 553
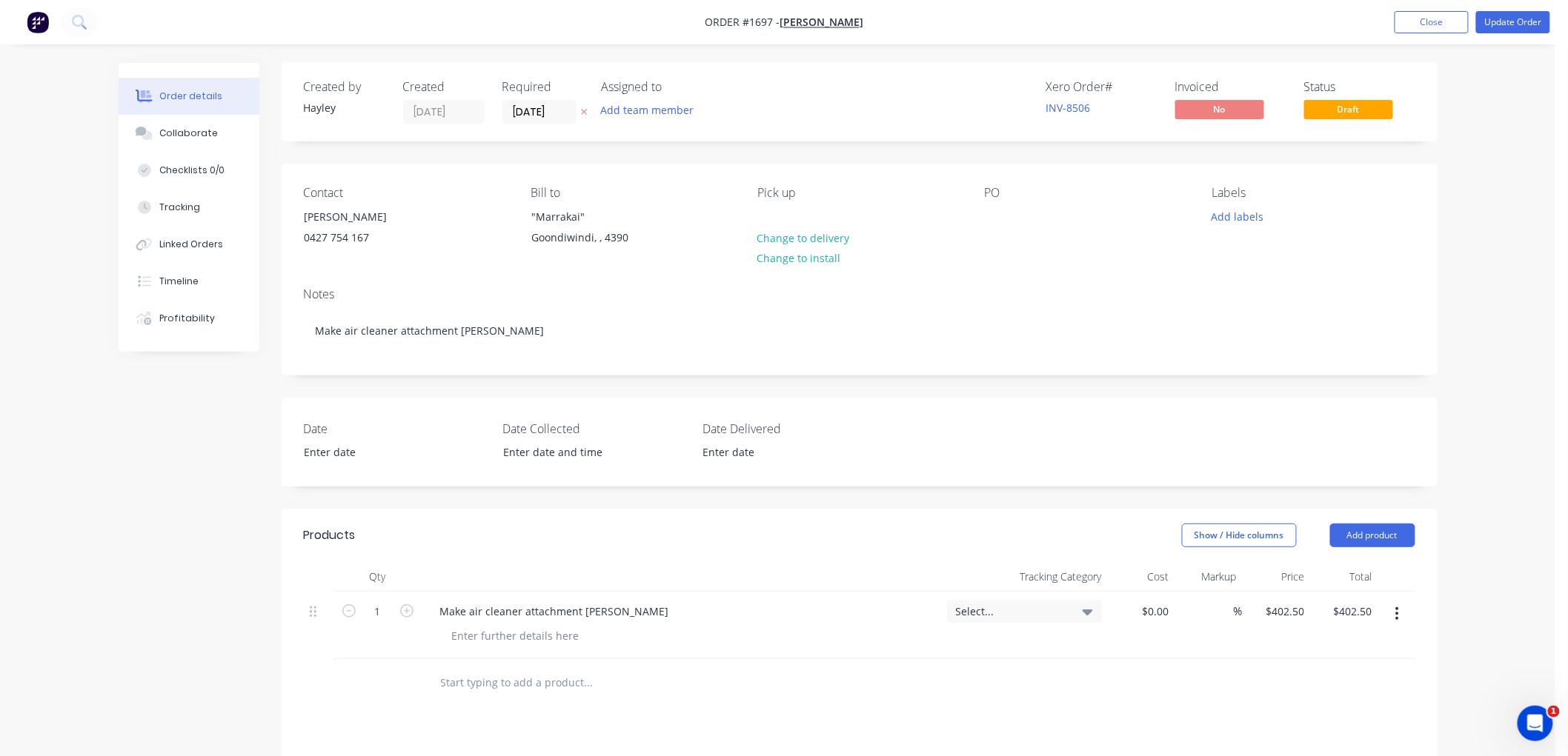
scroll to position [0, 0]
click at [1525, 18] on button "Update Order" at bounding box center [1513, 22] width 74 height 22
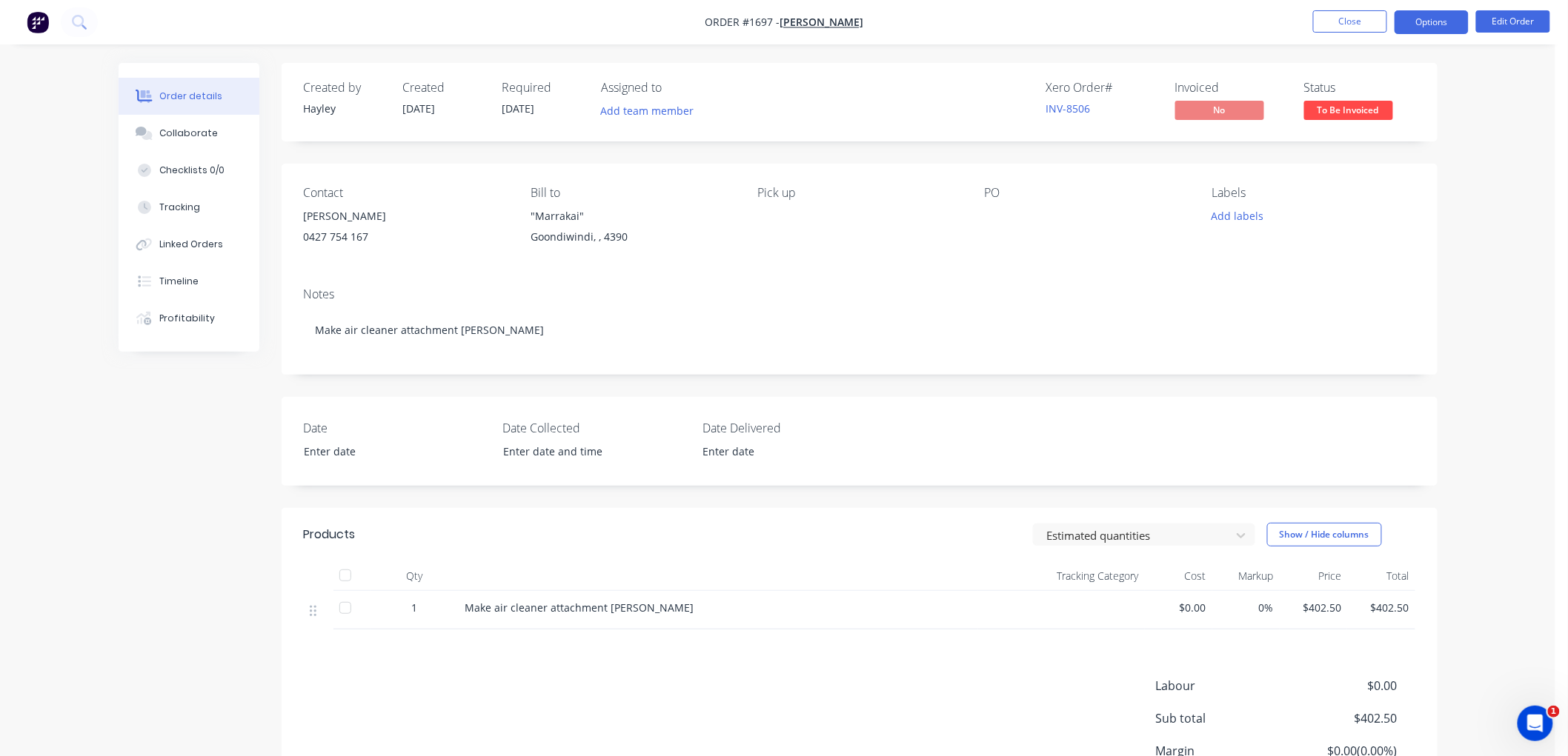
click at [1431, 20] on button "Options" at bounding box center [1431, 22] width 74 height 24
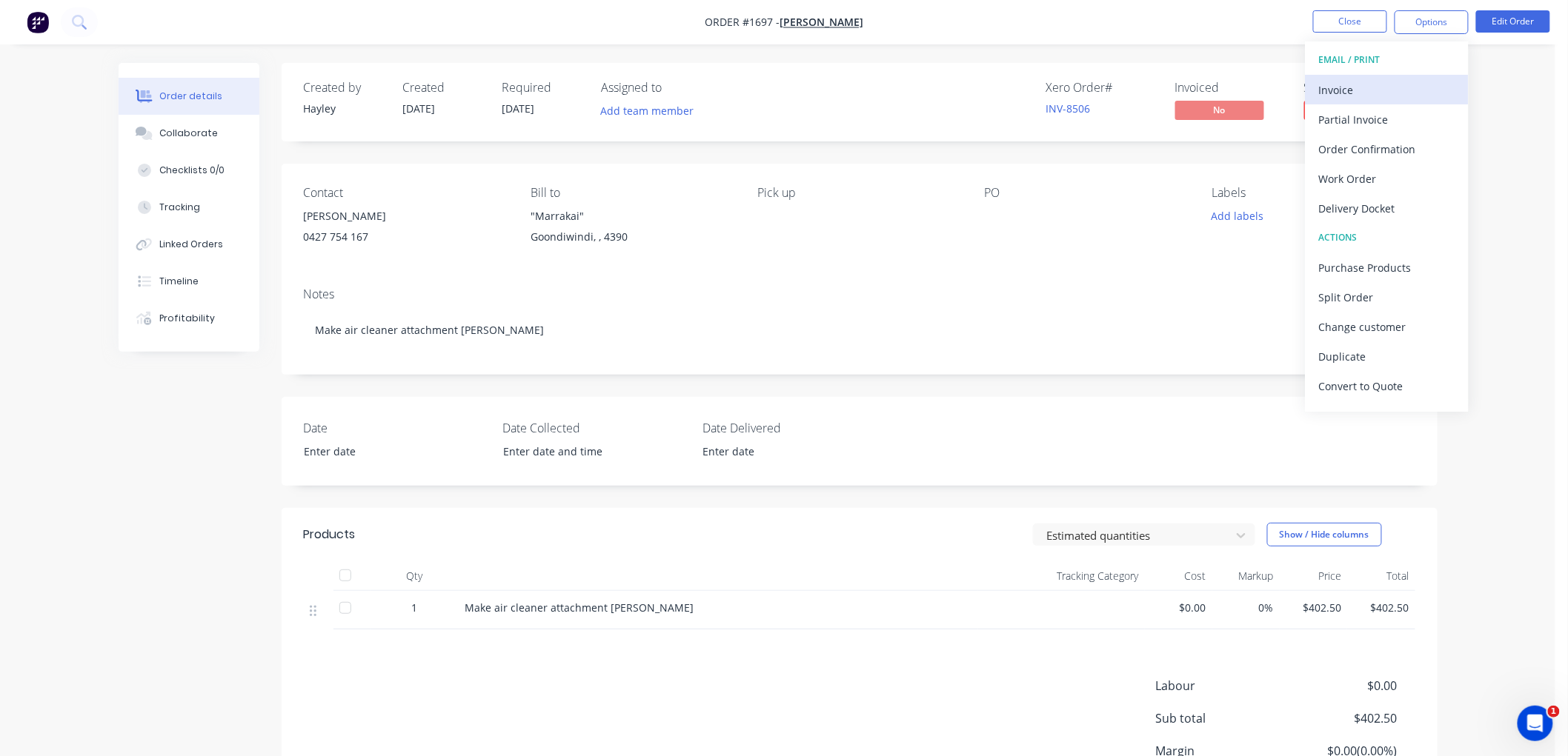
click at [1404, 84] on div "Invoice" at bounding box center [1386, 89] width 137 height 21
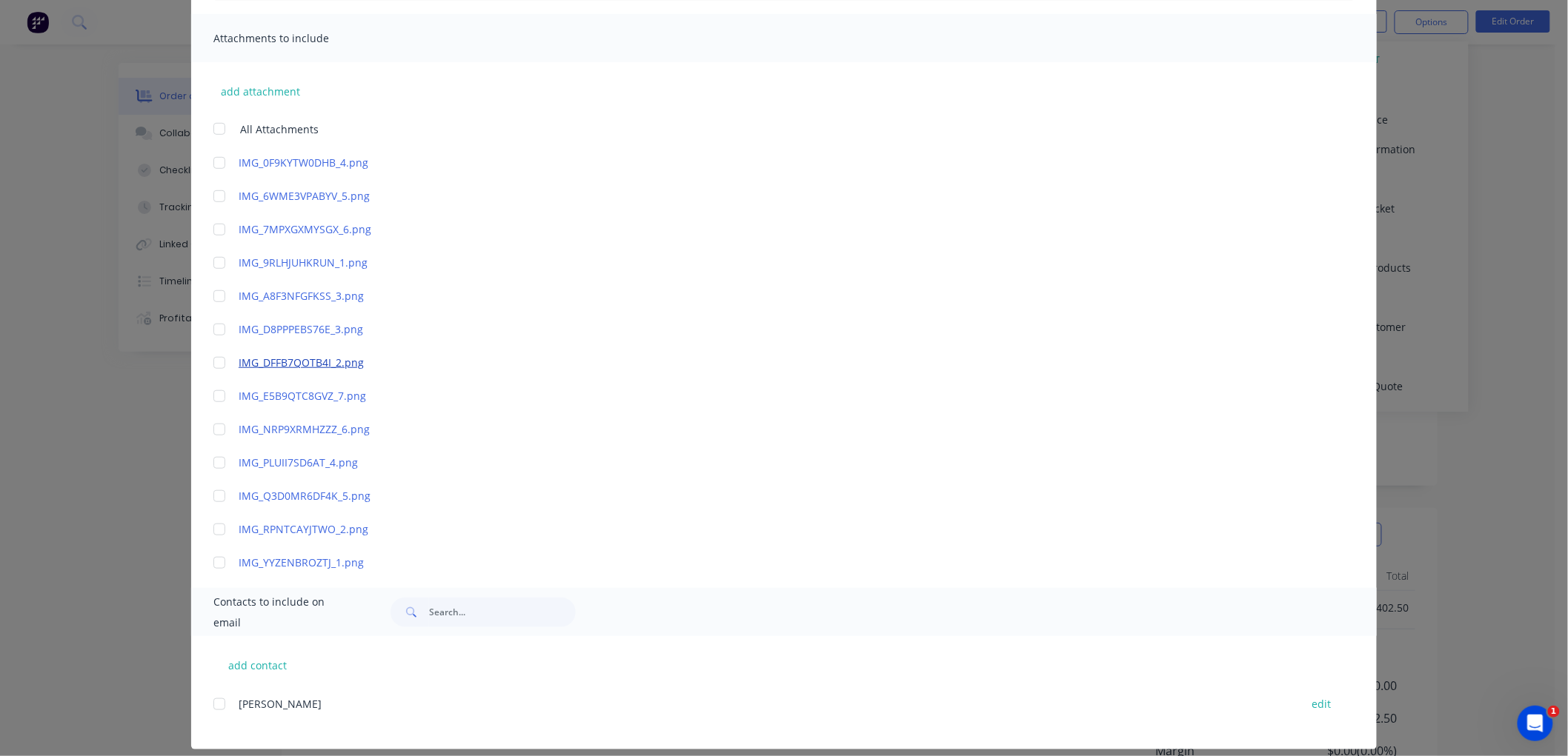
scroll to position [330, 0]
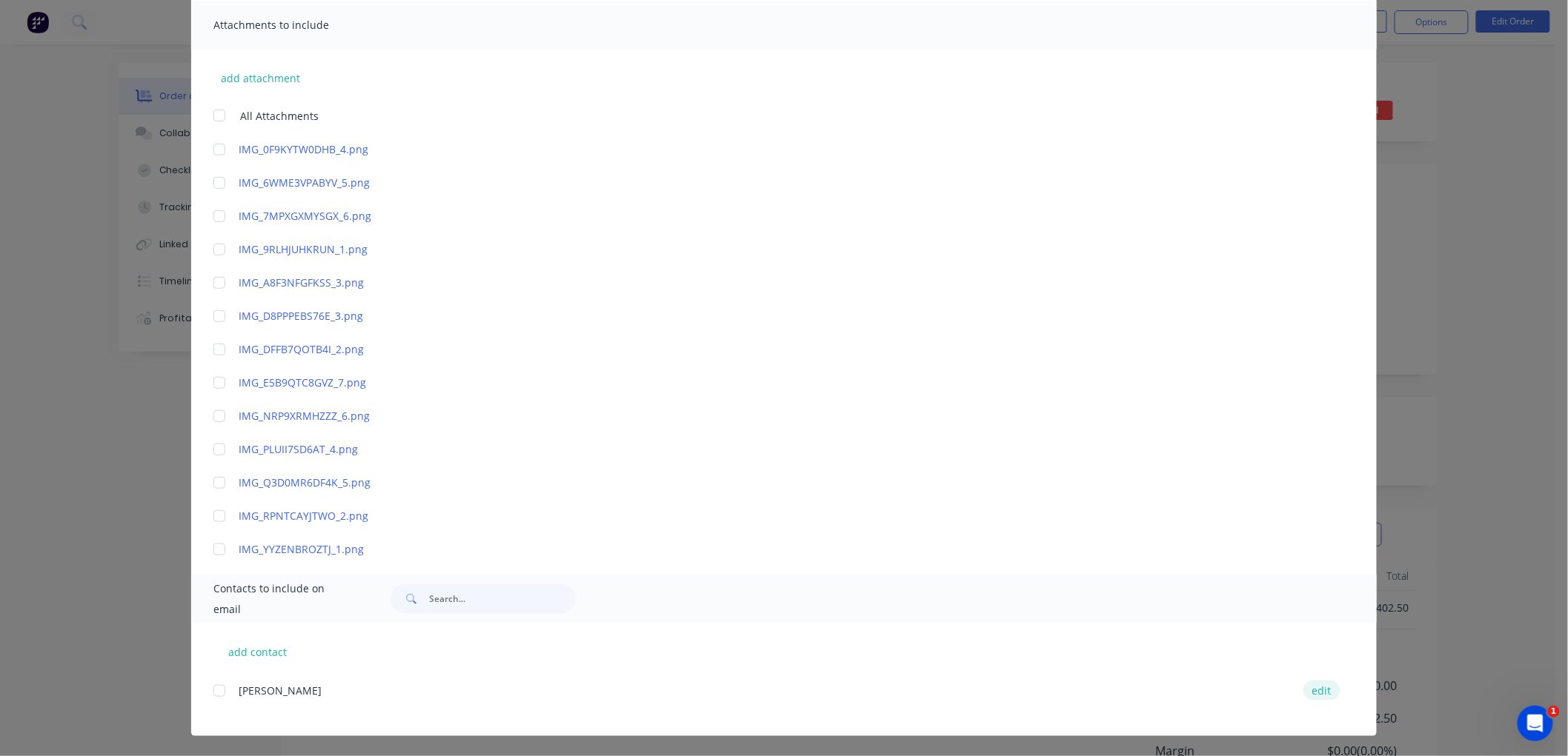
click at [1319, 690] on button "edit" at bounding box center [1321, 691] width 37 height 20
select select "AU"
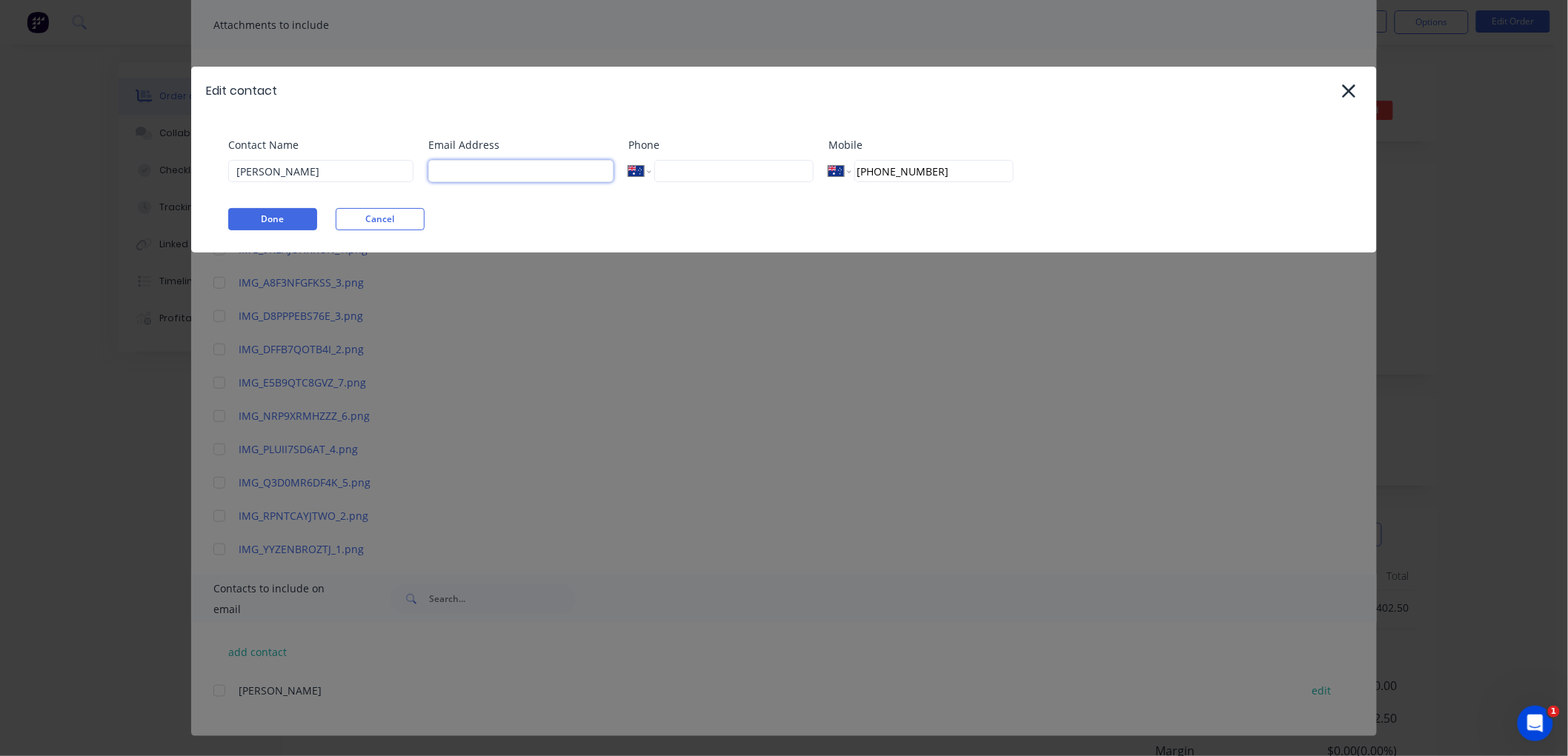
click at [461, 164] on input at bounding box center [521, 171] width 185 height 22
paste input "[EMAIL_ADDRESS][DOMAIN_NAME]"
type input "[EMAIL_ADDRESS][DOMAIN_NAME]"
click at [272, 214] on button "Done" at bounding box center [272, 219] width 89 height 22
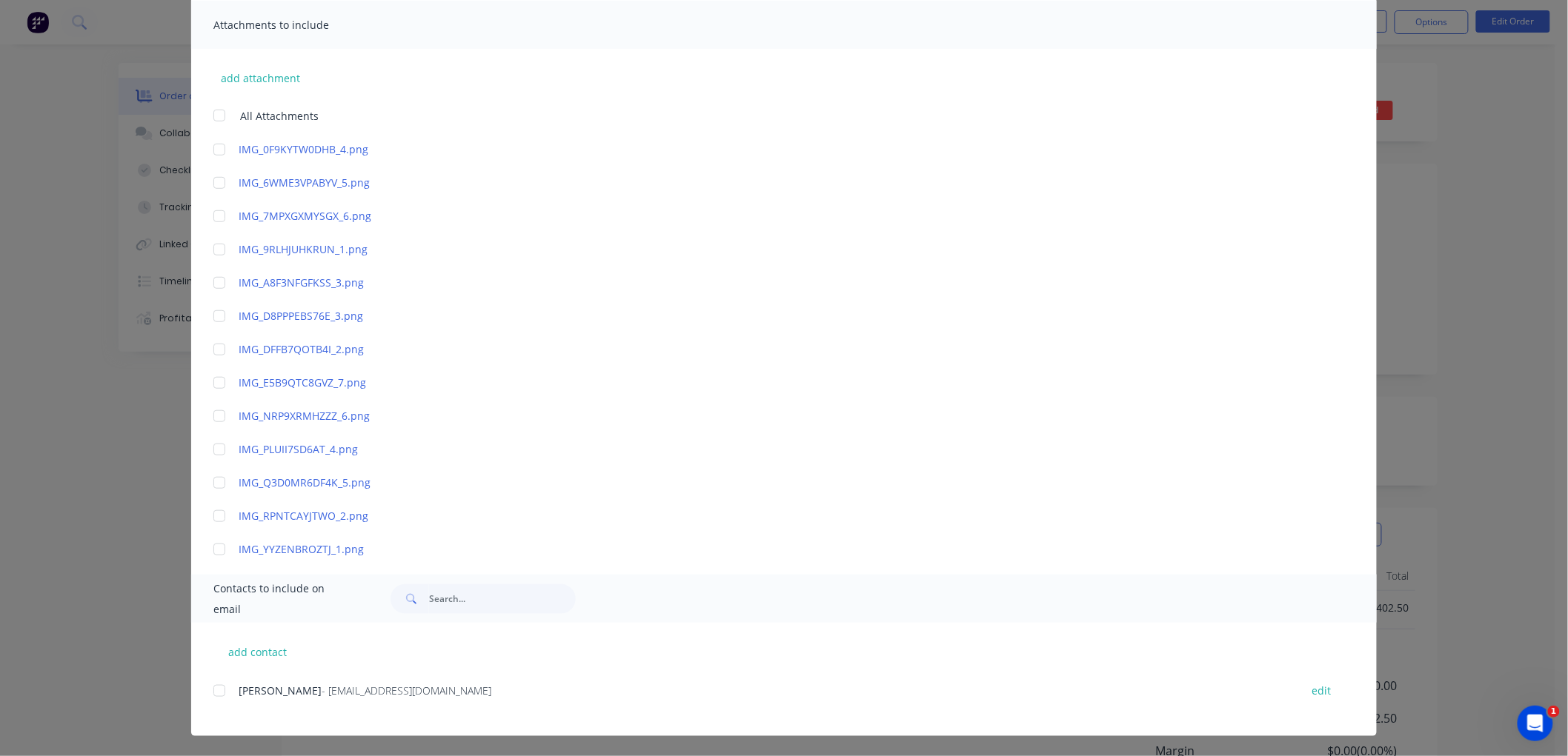
click at [205, 689] on div "add contact [PERSON_NAME] - [EMAIL_ADDRESS][DOMAIN_NAME] edit" at bounding box center [783, 680] width 1186 height 114
click at [212, 690] on div at bounding box center [219, 691] width 29 height 29
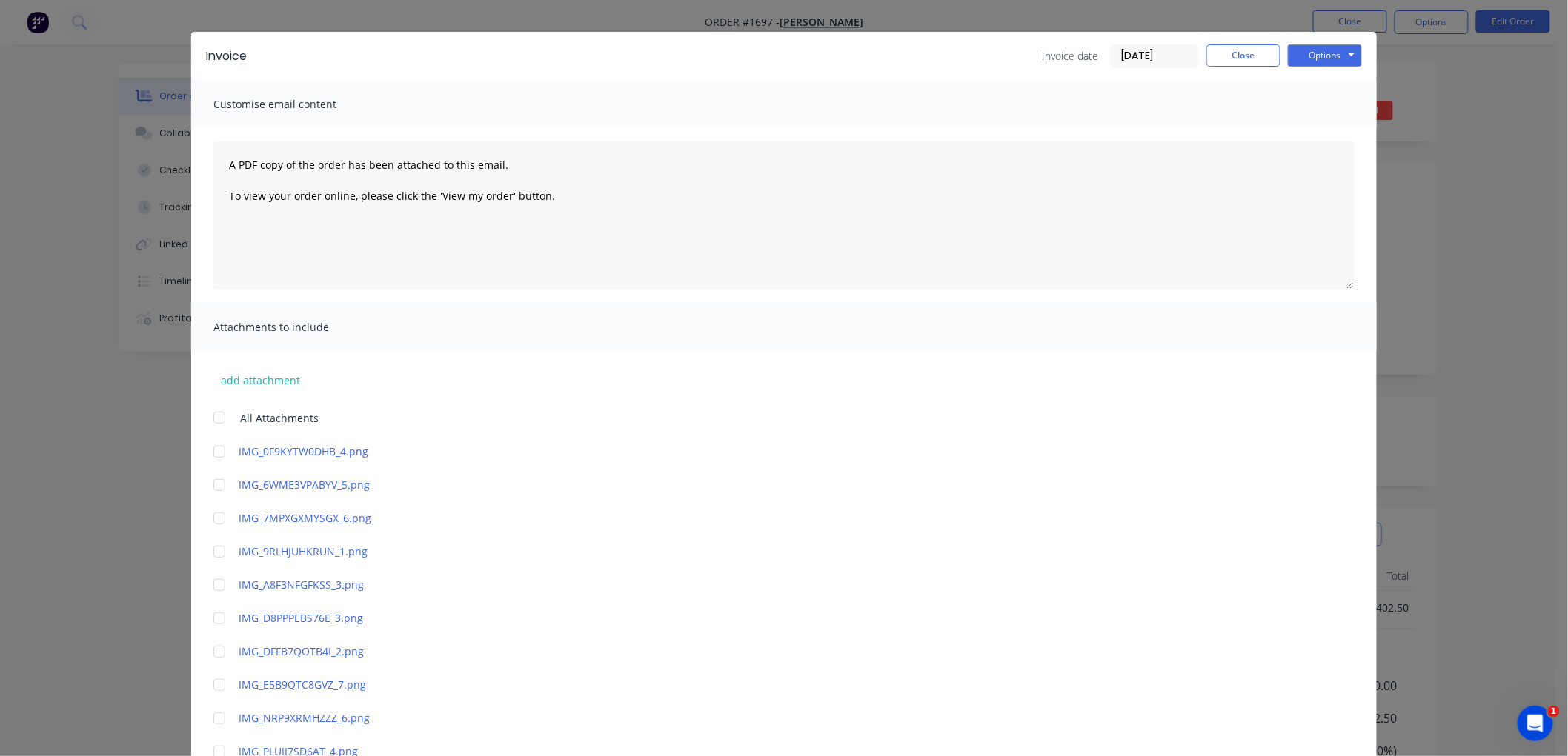
scroll to position [0, 0]
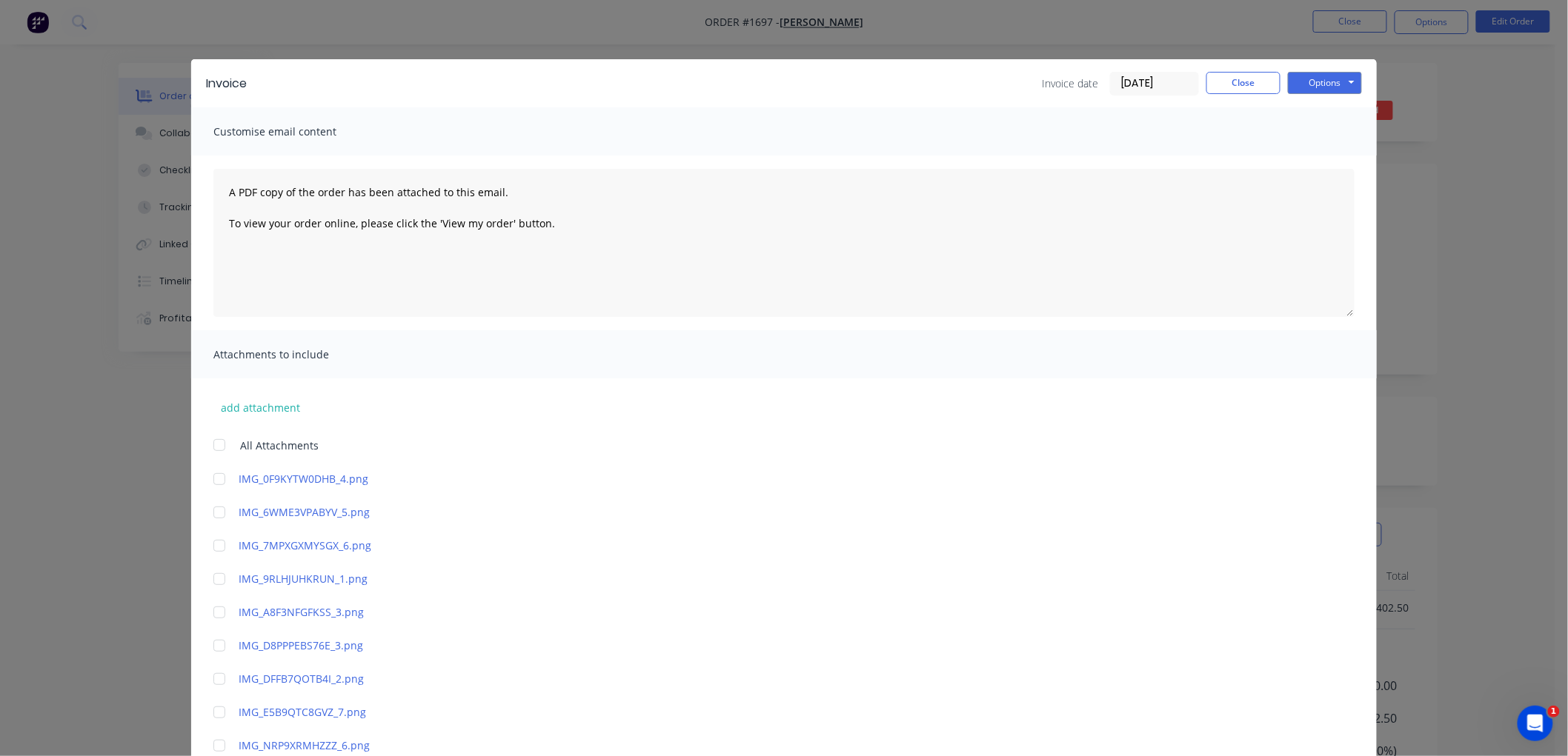
click at [1149, 85] on input "[DATE]" at bounding box center [1154, 83] width 87 height 22
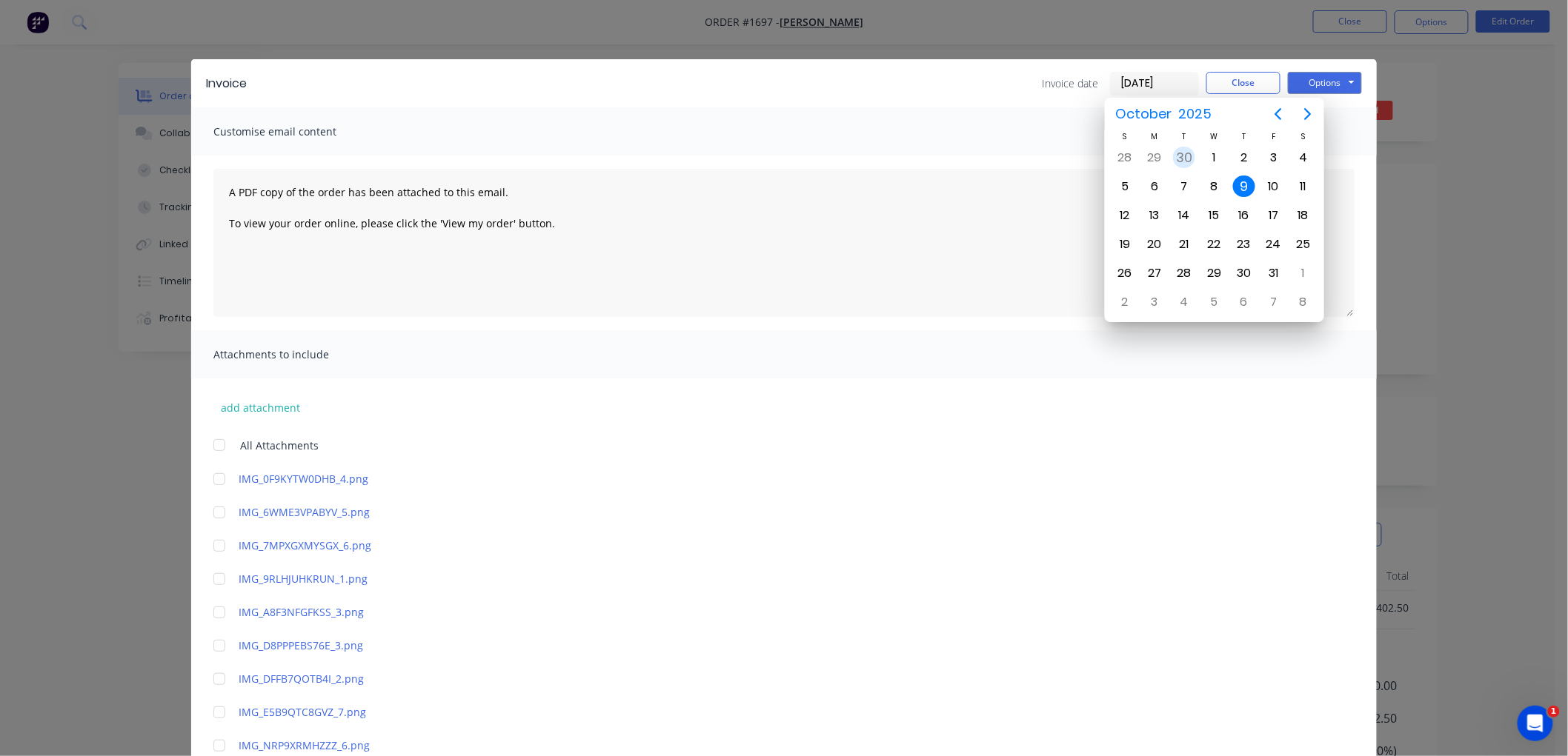
click at [1178, 160] on div "30" at bounding box center [1184, 158] width 22 height 22
type input "[DATE]"
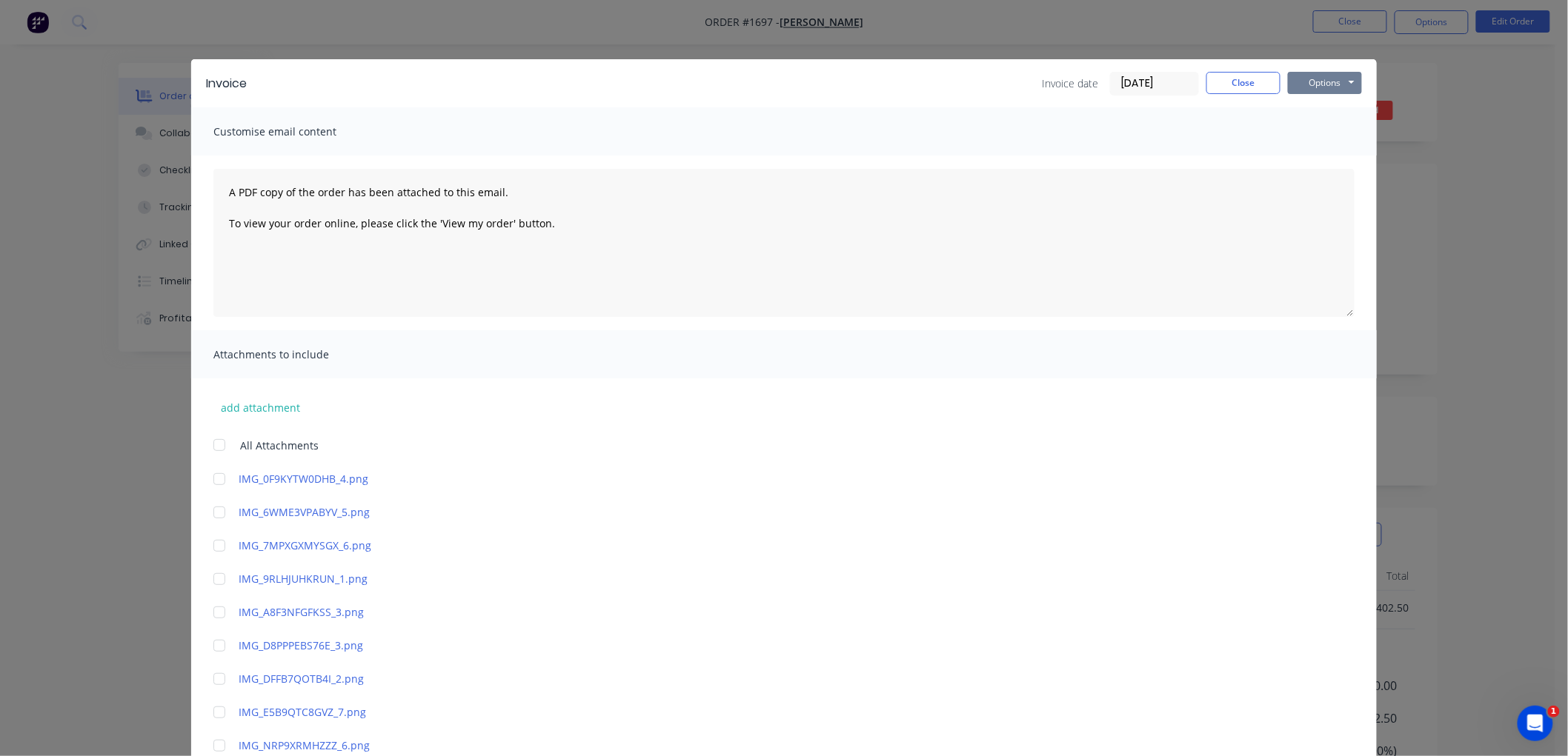
click at [1313, 84] on button "Options" at bounding box center [1324, 82] width 74 height 22
click at [1331, 157] on button "Email" at bounding box center [1334, 158] width 94 height 25
click at [1226, 77] on button "Close" at bounding box center [1243, 82] width 74 height 22
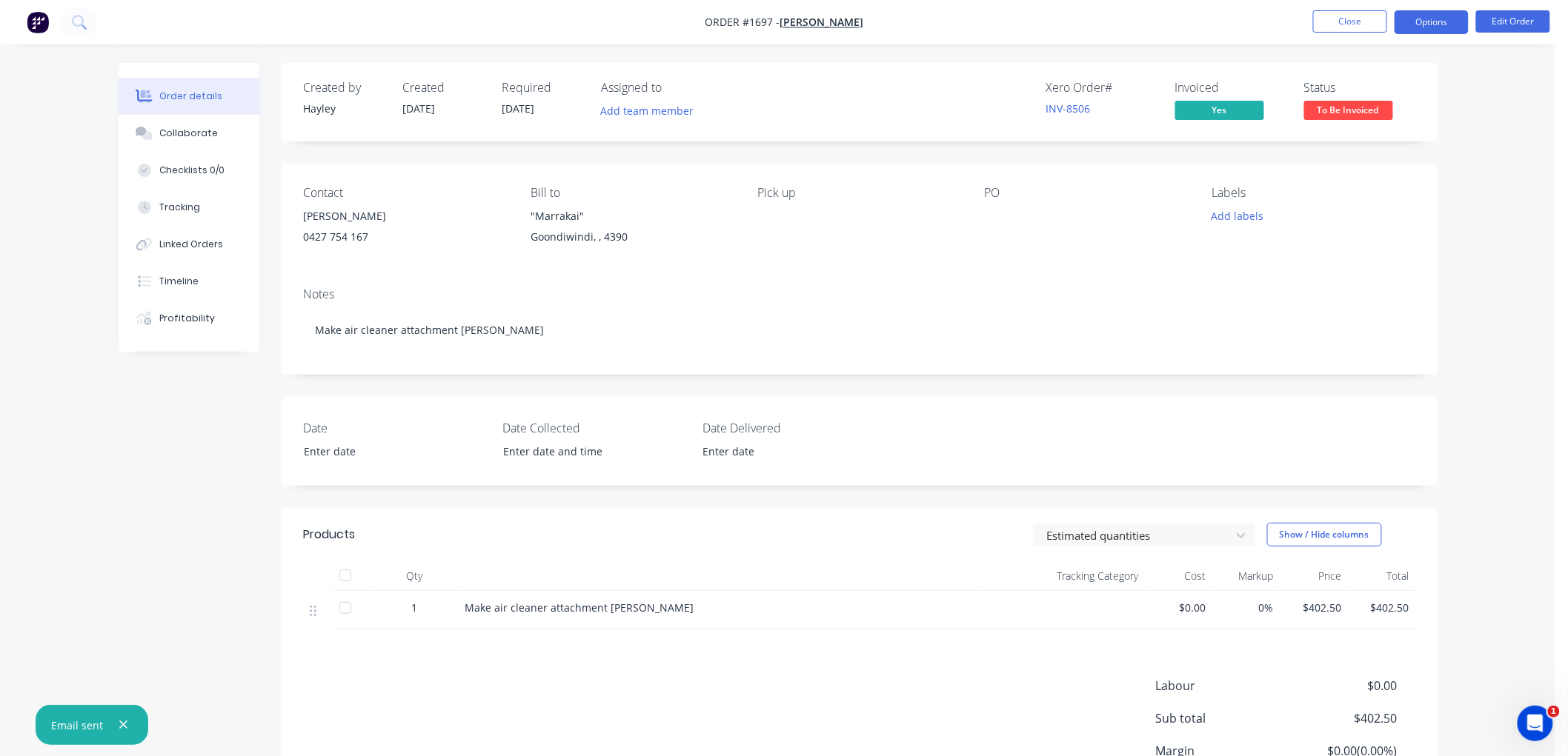
click at [1413, 26] on button "Options" at bounding box center [1431, 22] width 74 height 24
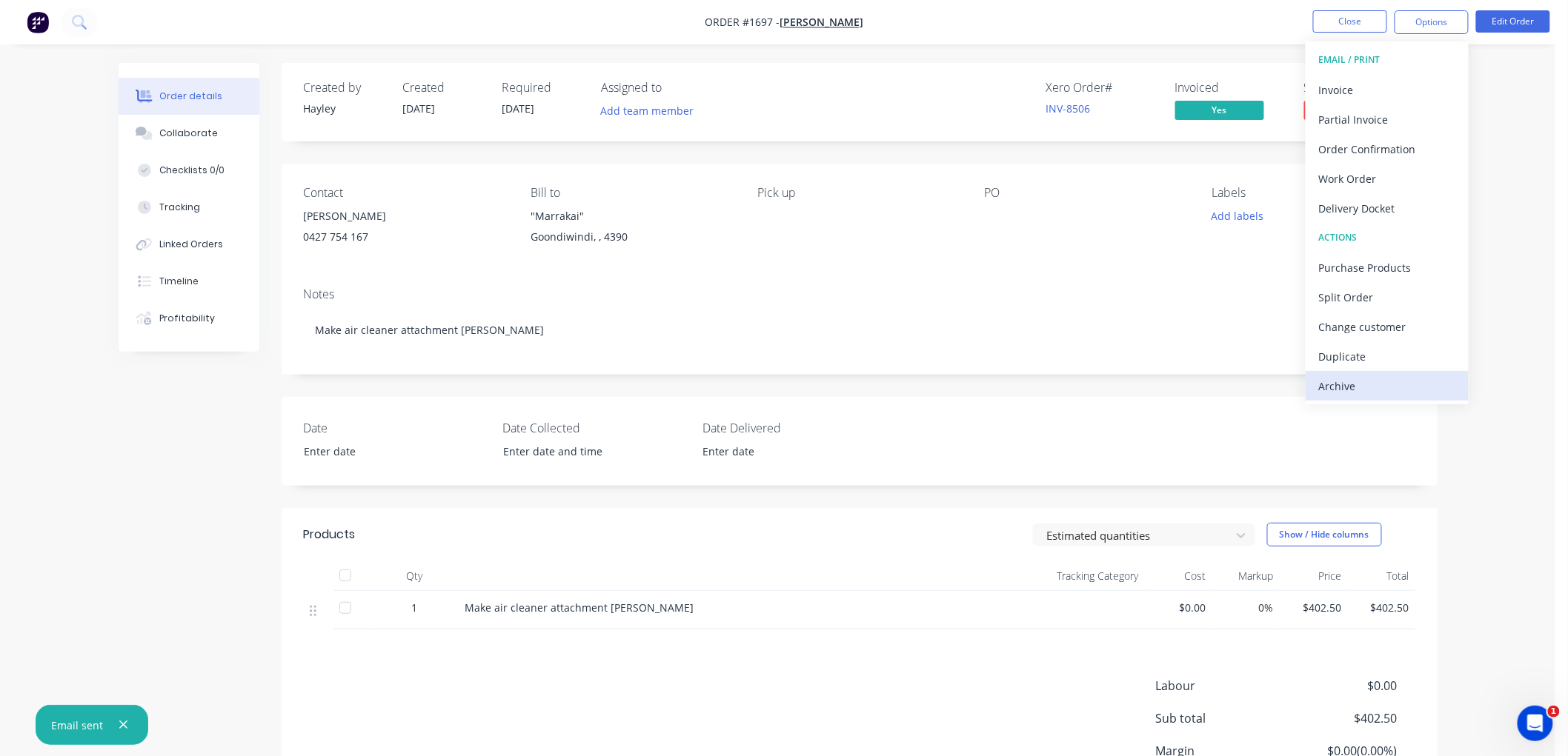
click at [1388, 380] on div "Archive" at bounding box center [1386, 386] width 137 height 21
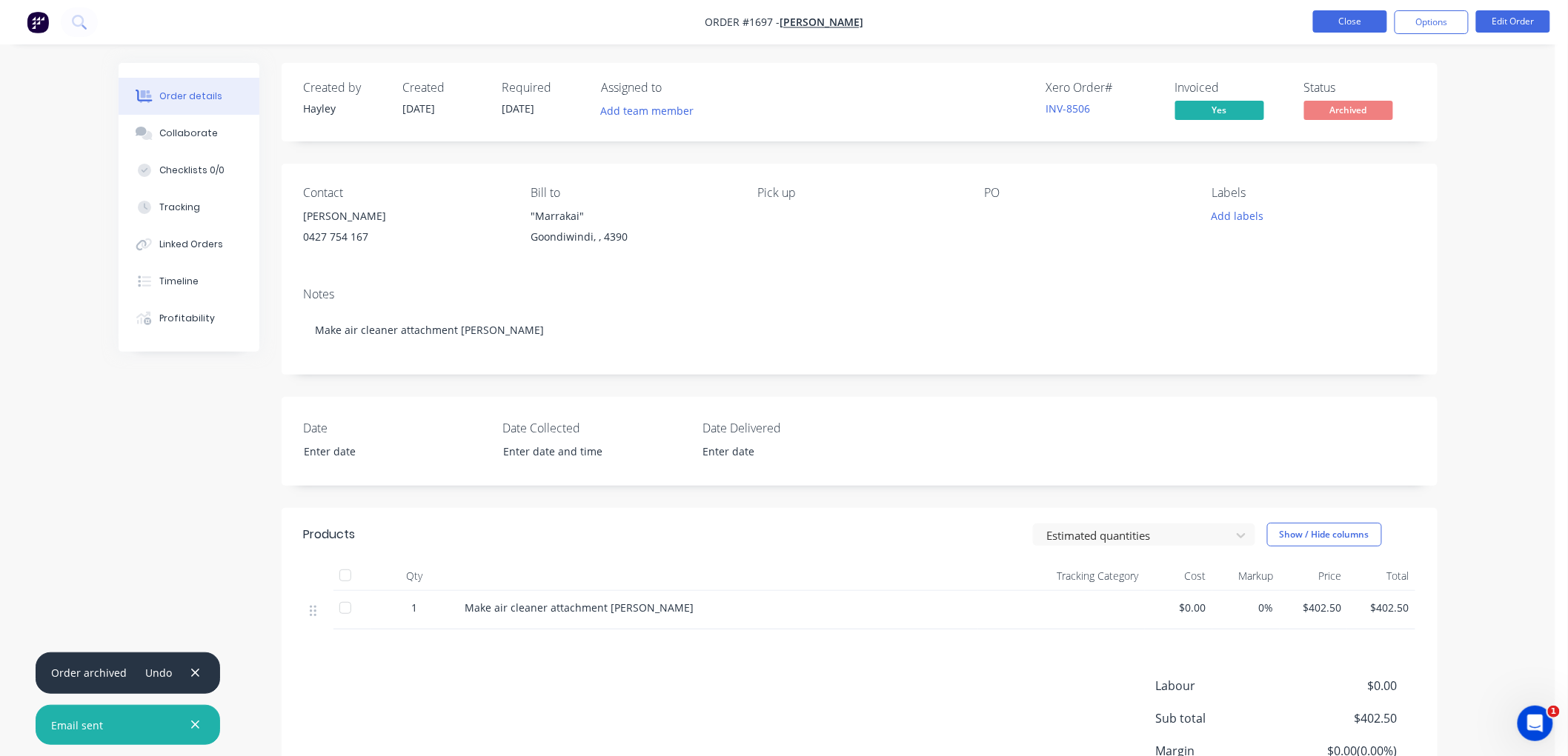
click at [1359, 20] on button "Close" at bounding box center [1350, 21] width 74 height 22
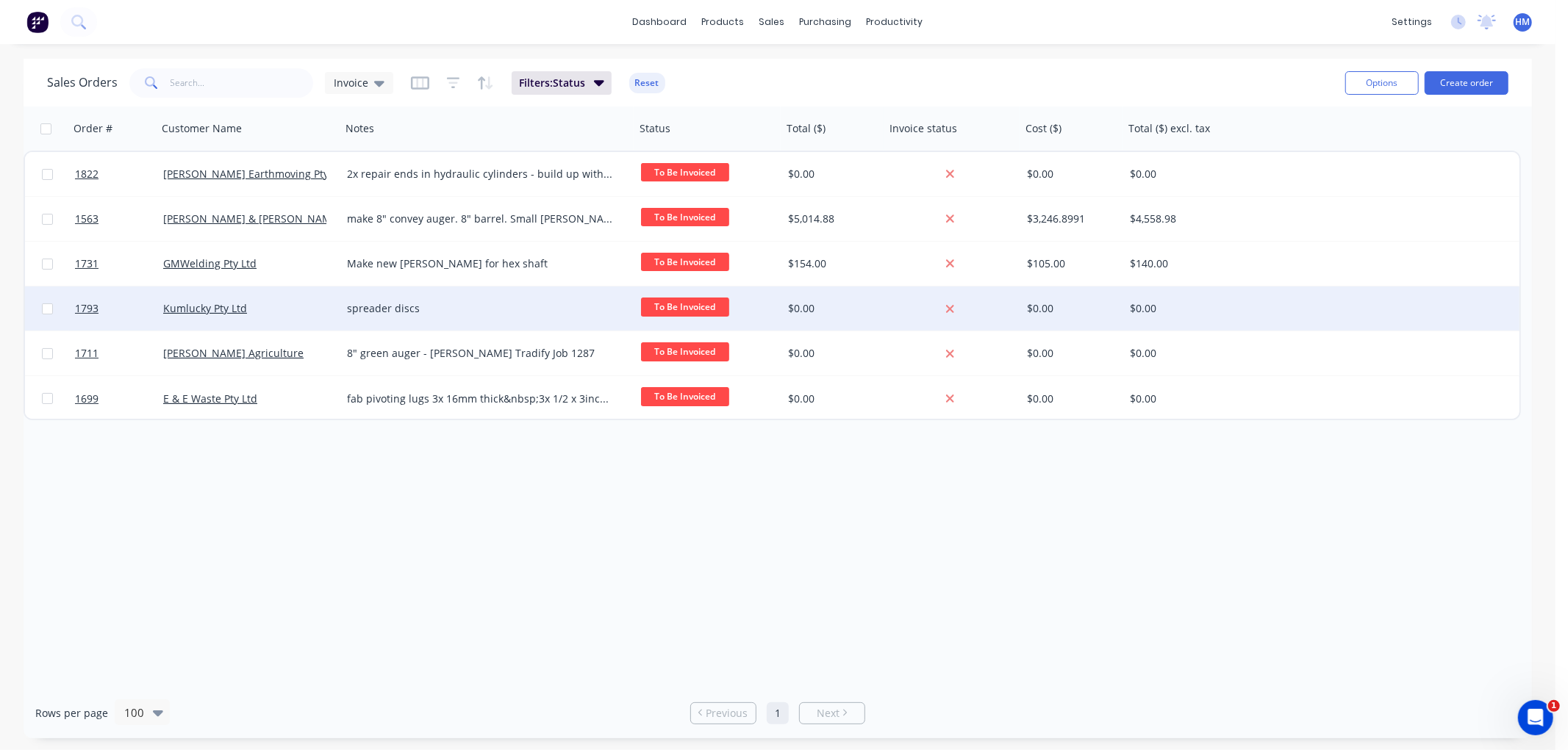
click at [262, 308] on div "Kumlucky Pty Ltd" at bounding box center [244, 308] width 163 height 15
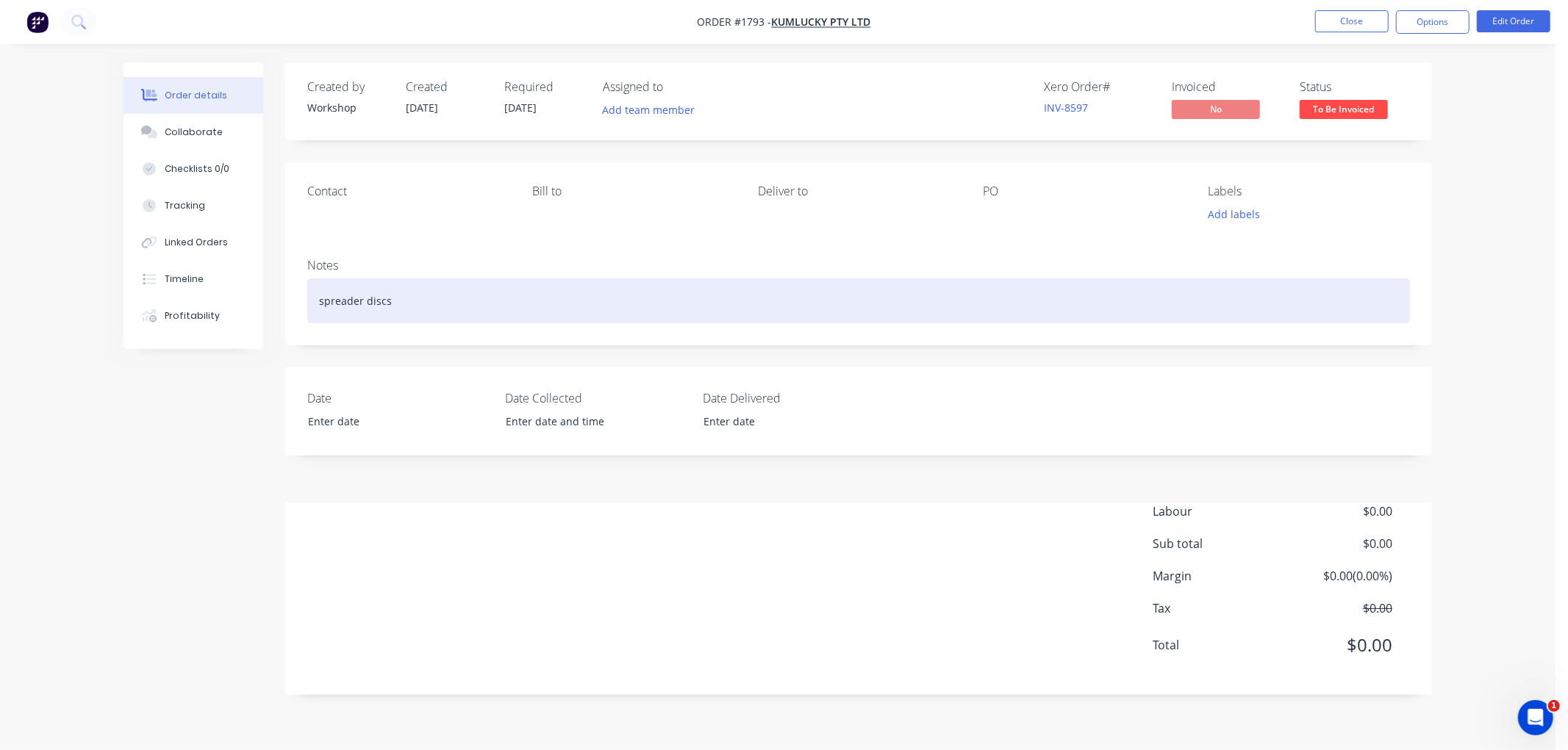
click at [444, 292] on div "spreader discs" at bounding box center [859, 300] width 1102 height 45
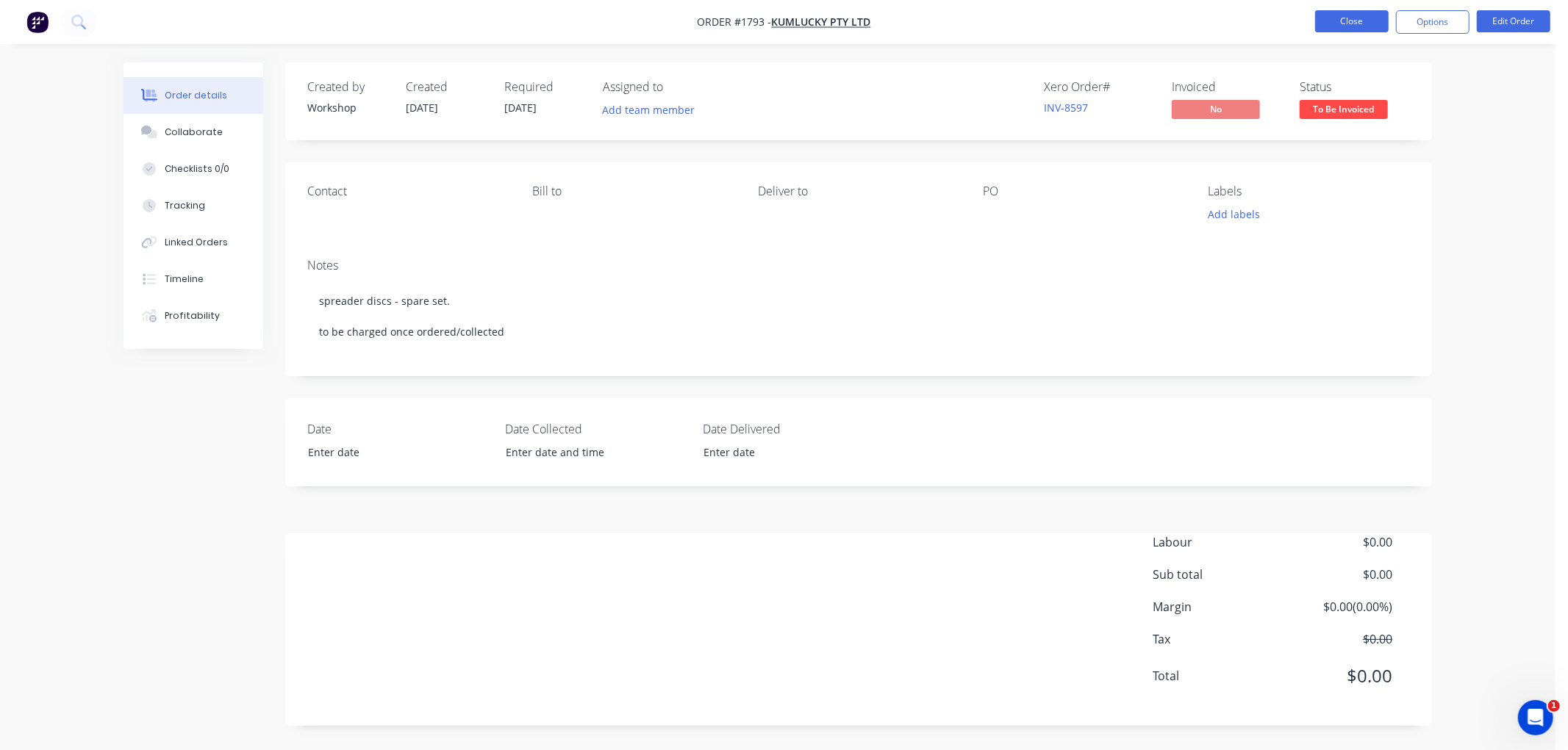
click at [1347, 12] on button "Close" at bounding box center [1352, 21] width 74 height 22
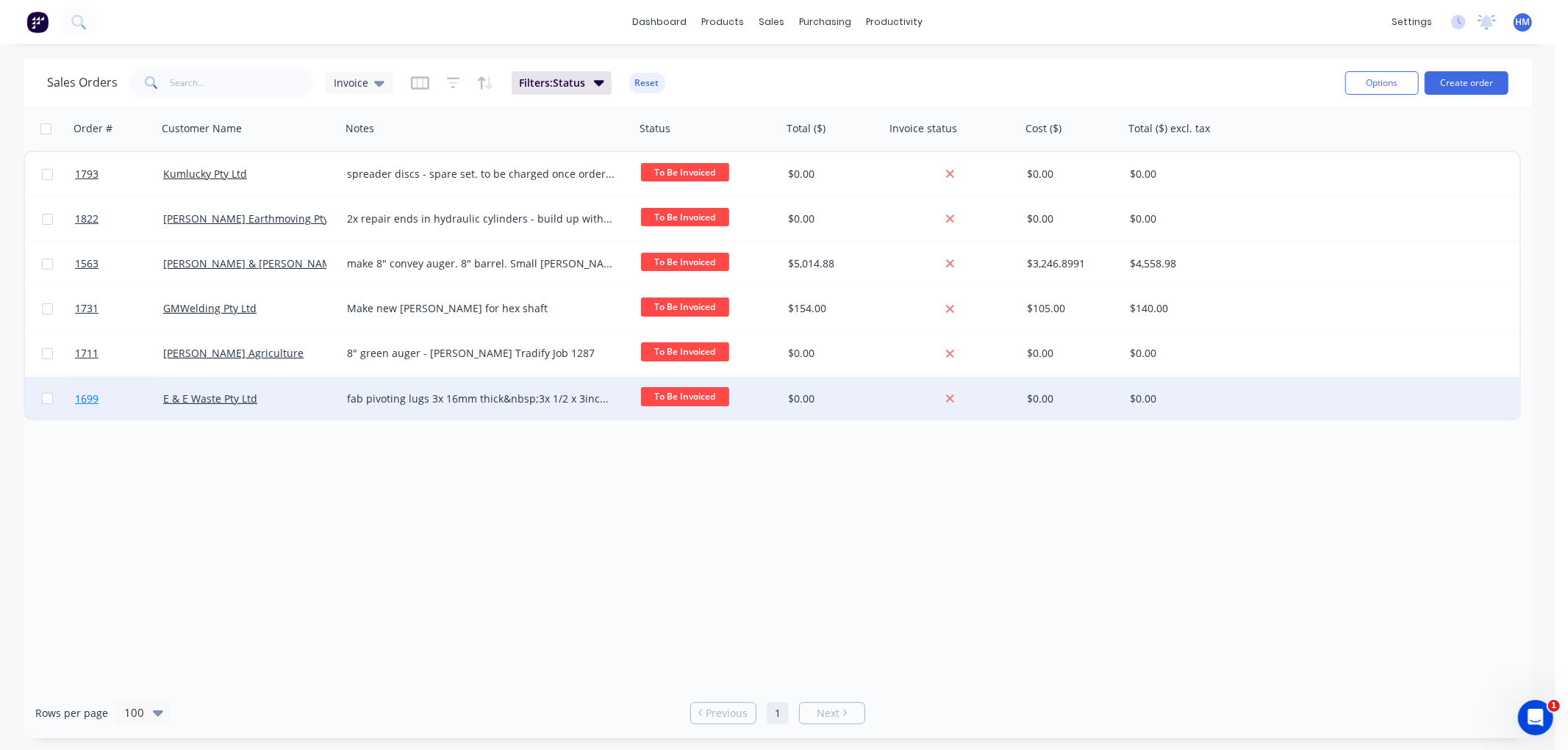
click at [129, 396] on link "1699" at bounding box center [118, 399] width 88 height 44
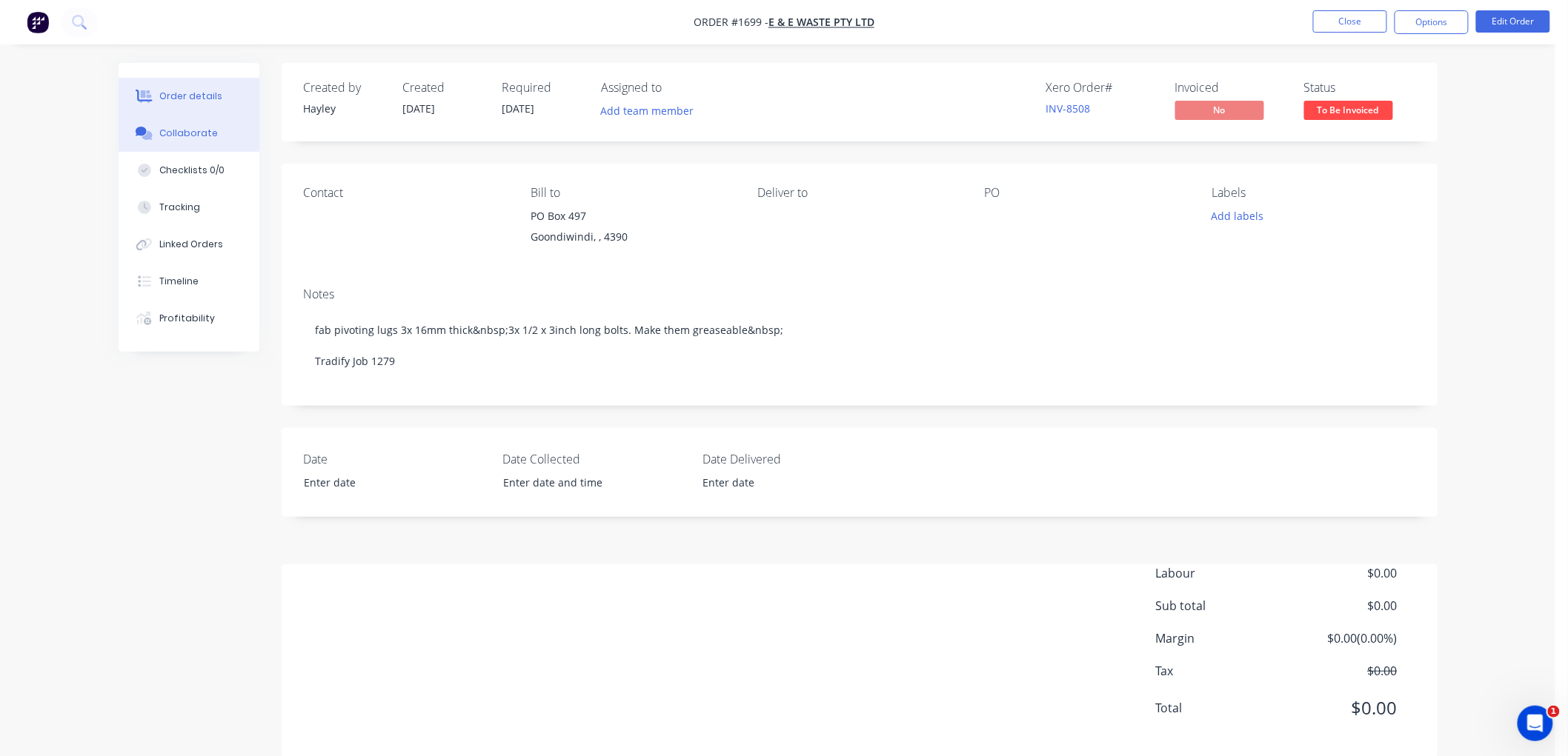
click at [176, 130] on div "Collaborate" at bounding box center [189, 133] width 59 height 14
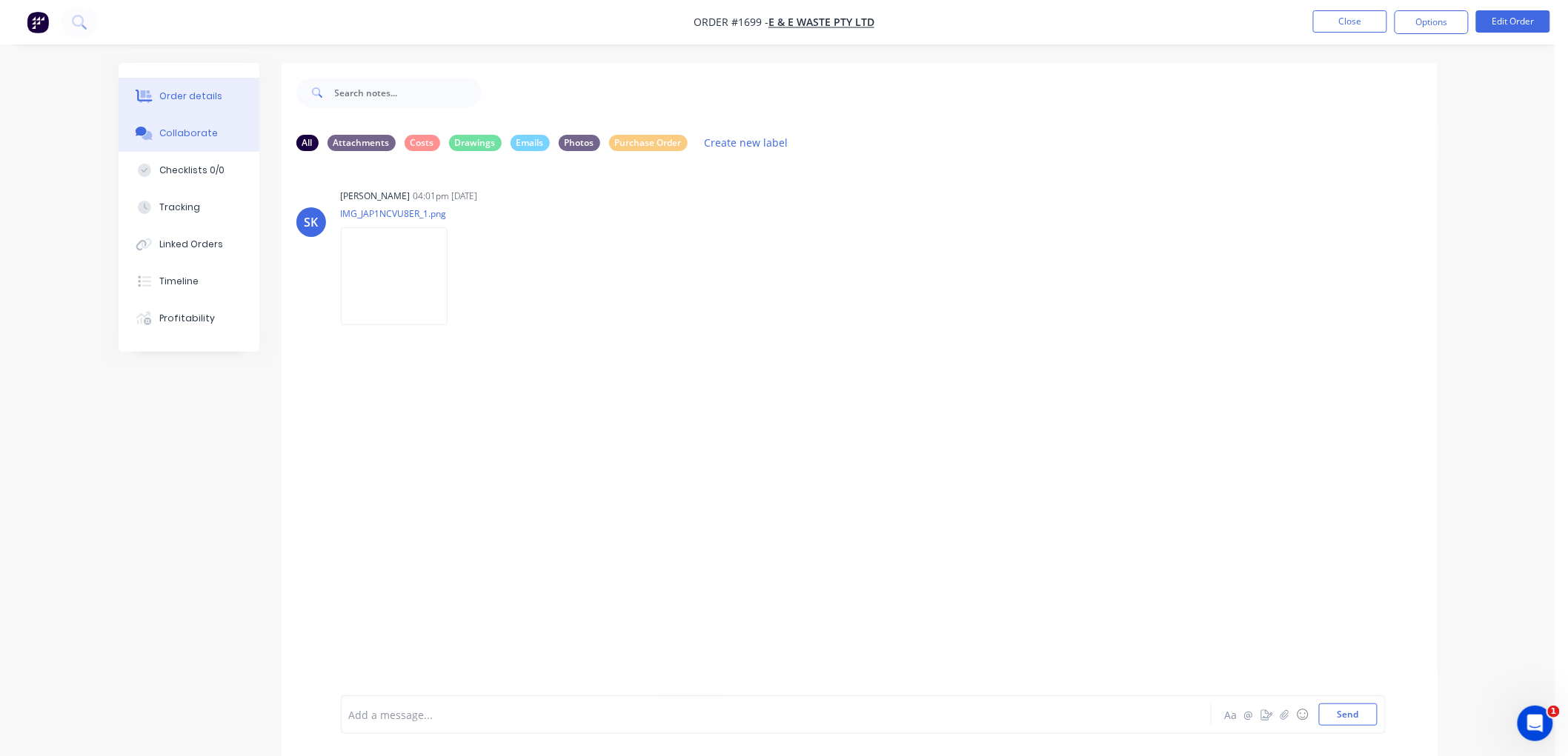
click at [181, 103] on div "Order details" at bounding box center [191, 96] width 63 height 14
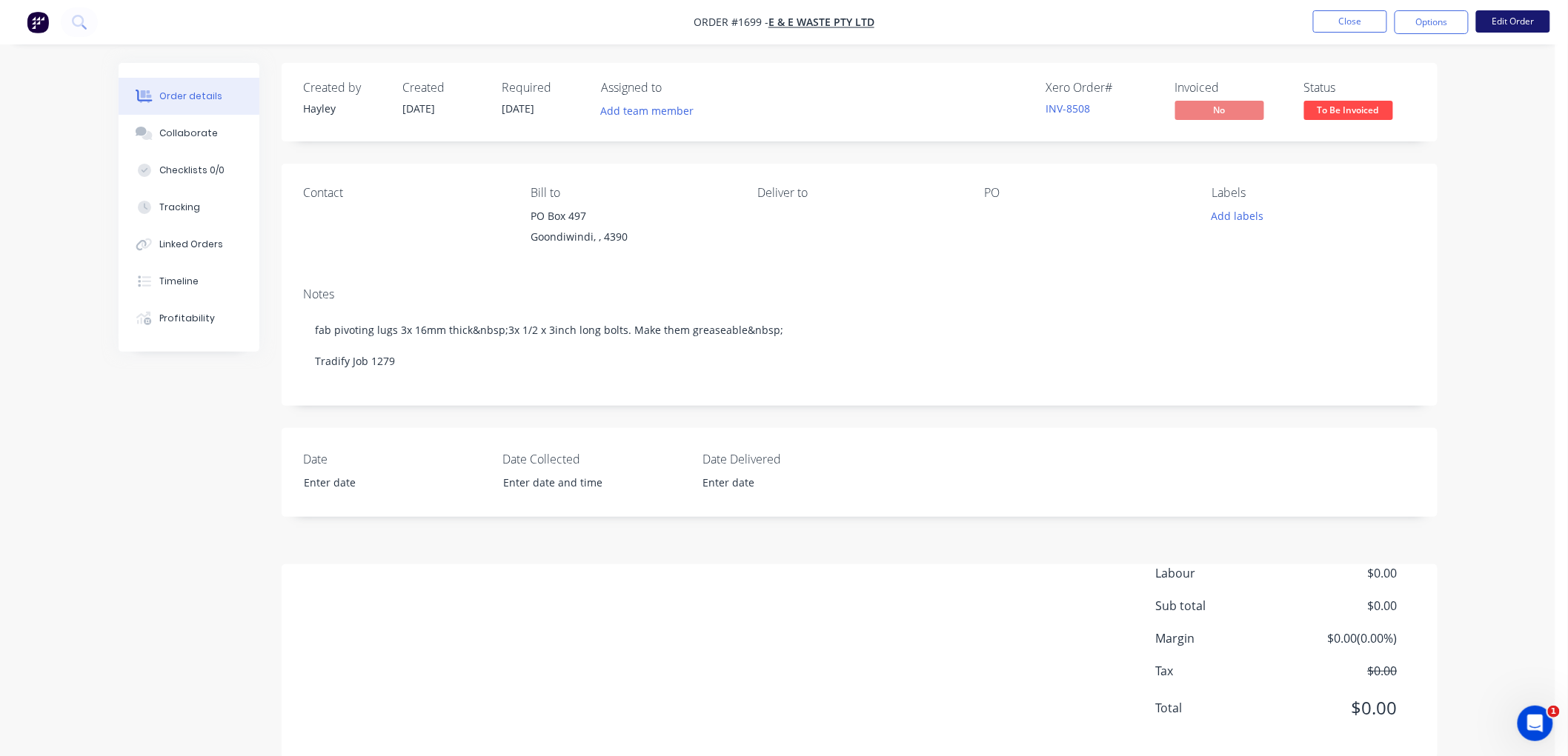
click at [1505, 23] on button "Edit Order" at bounding box center [1513, 21] width 74 height 22
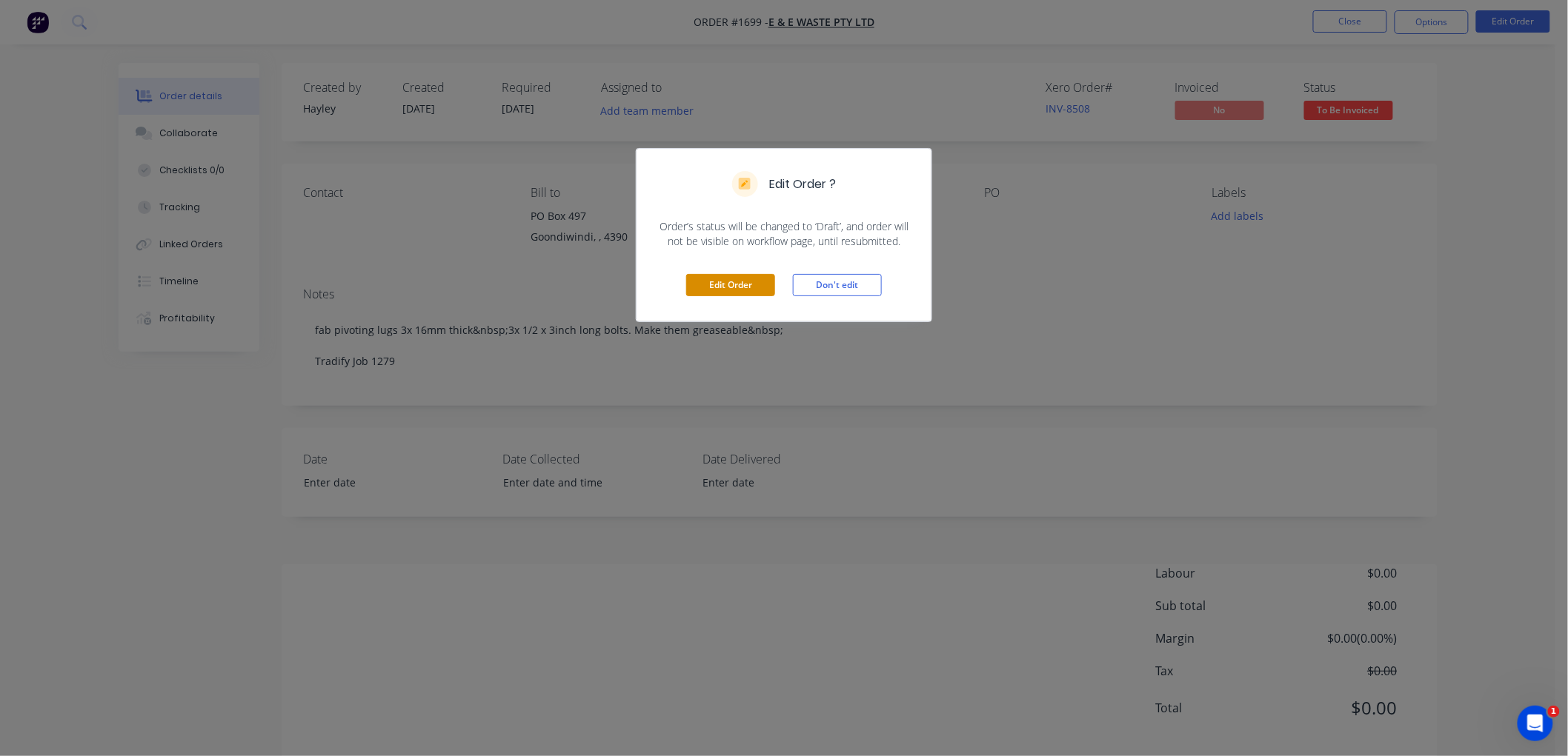
click at [694, 289] on button "Edit Order" at bounding box center [730, 285] width 89 height 22
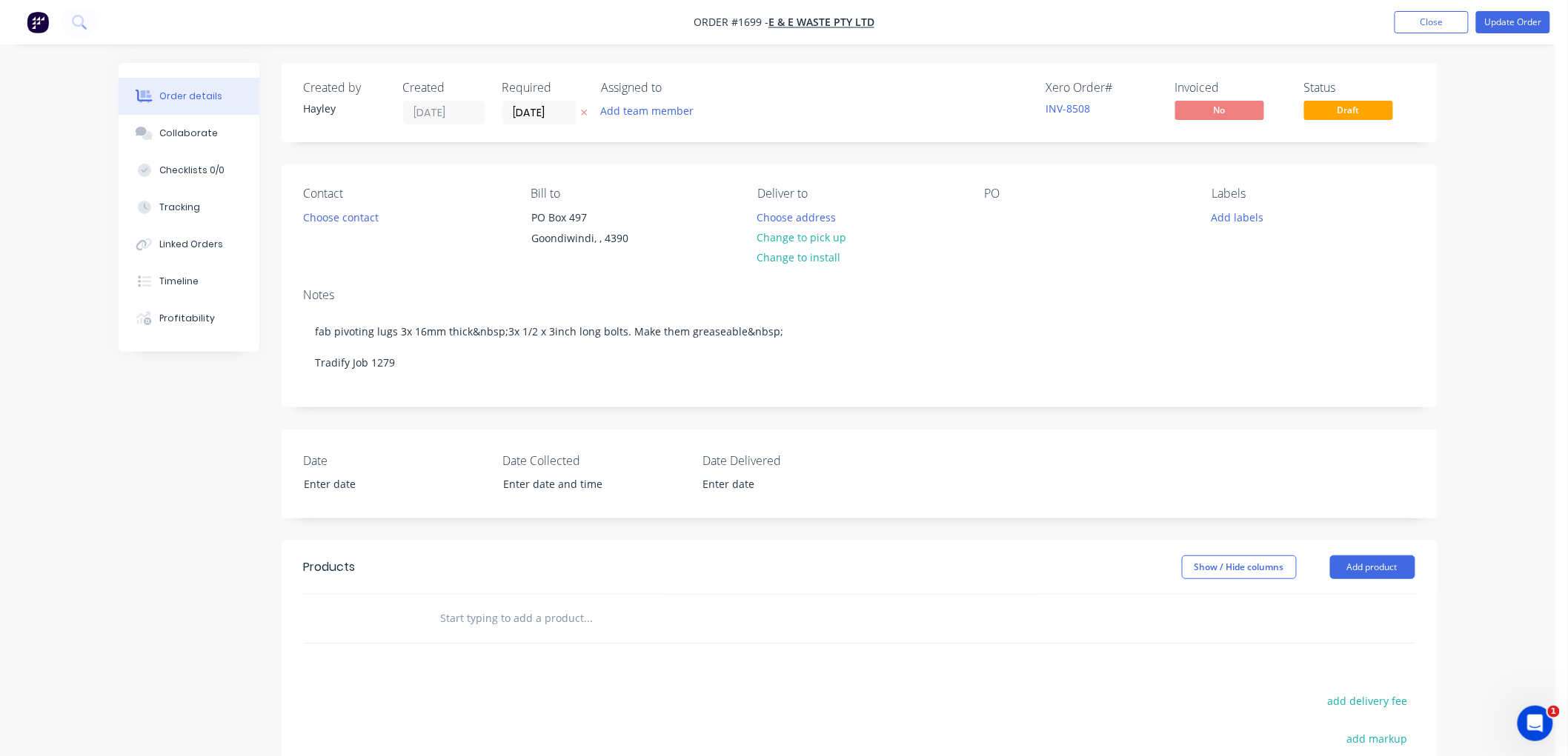
click at [509, 624] on input "text" at bounding box center [588, 619] width 296 height 29
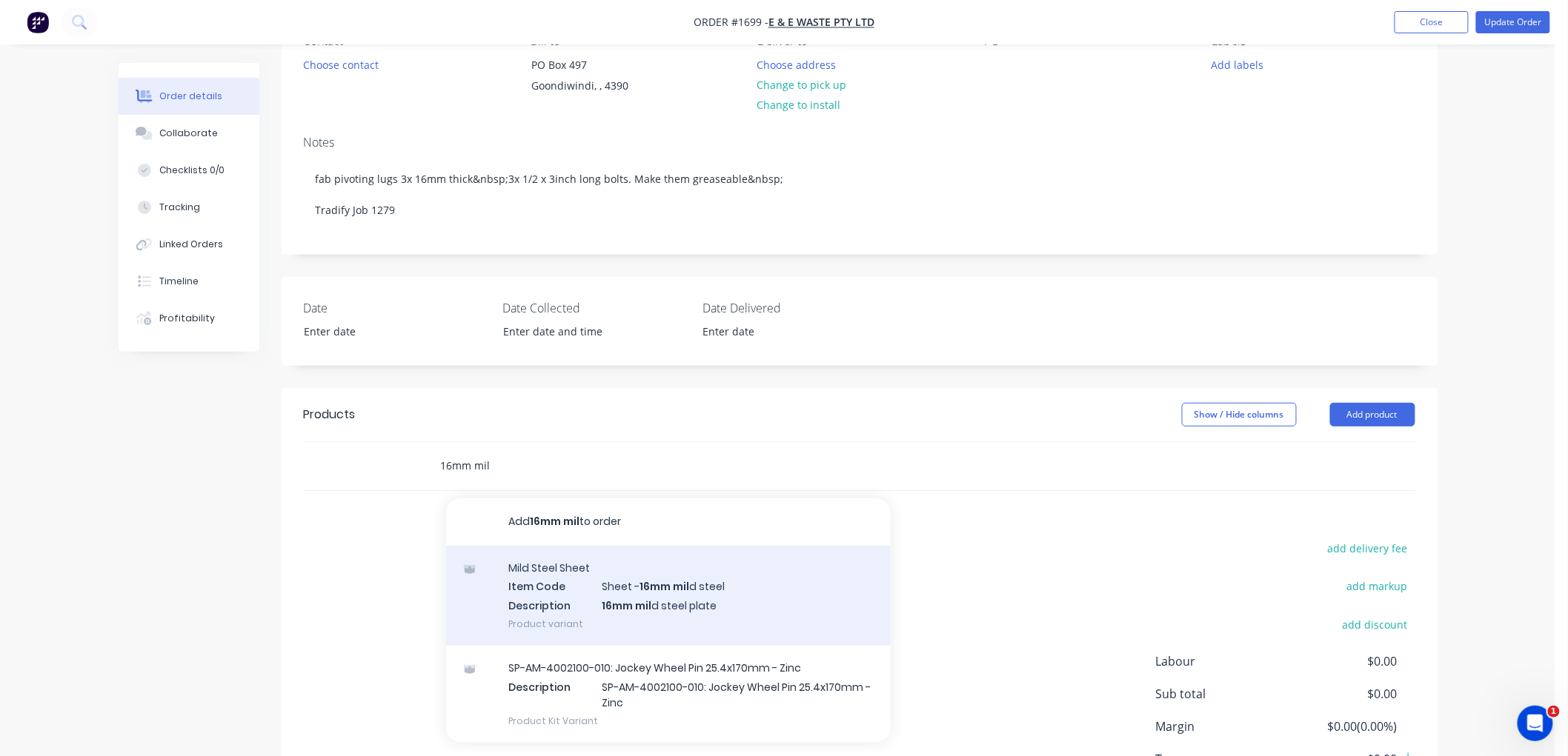
scroll to position [164, 0]
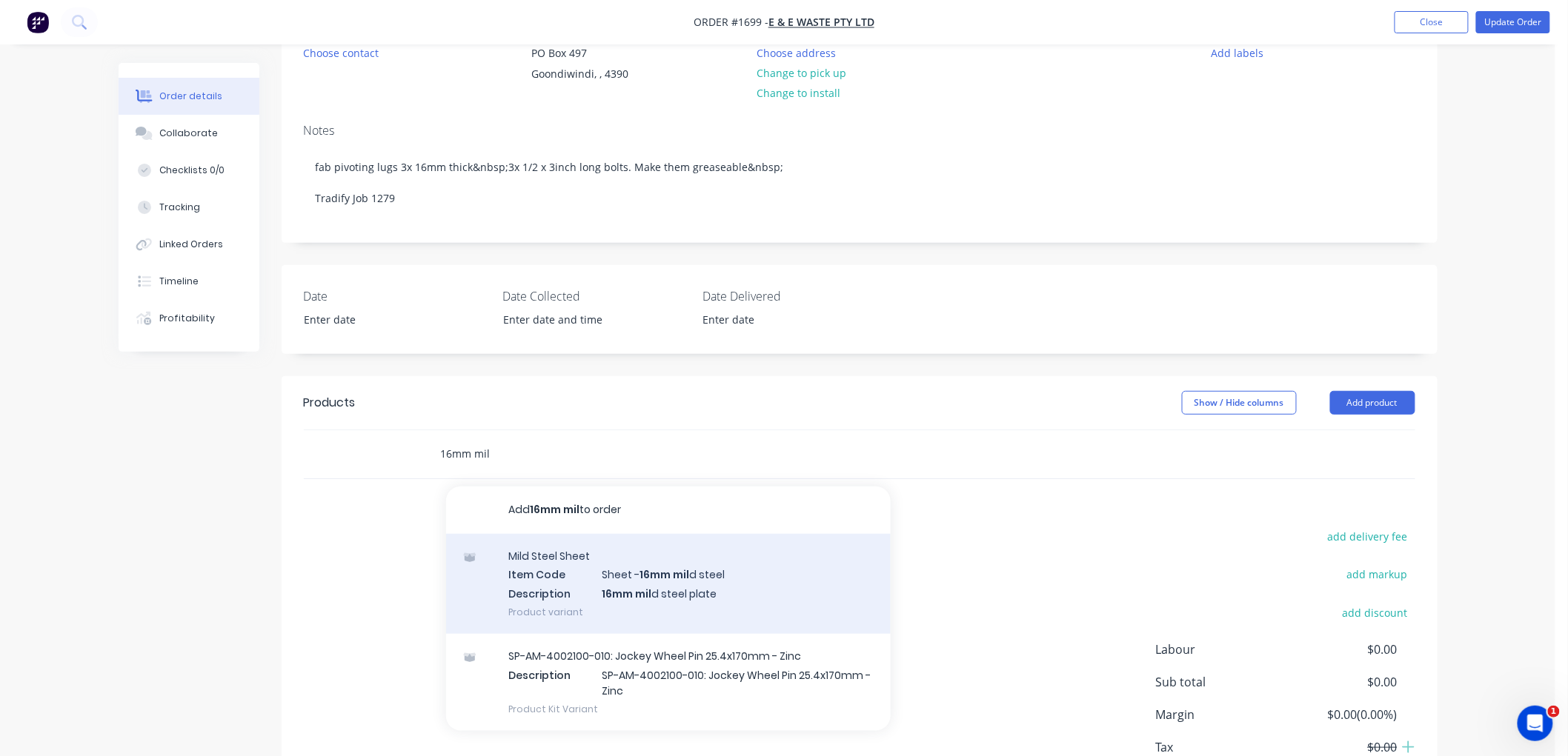
type input "16mm mil"
click at [758, 579] on div "Mild Steel Sheet Item Code Sheet - 16mm mil d steel Description 16mm mil d stee…" at bounding box center [668, 584] width 445 height 100
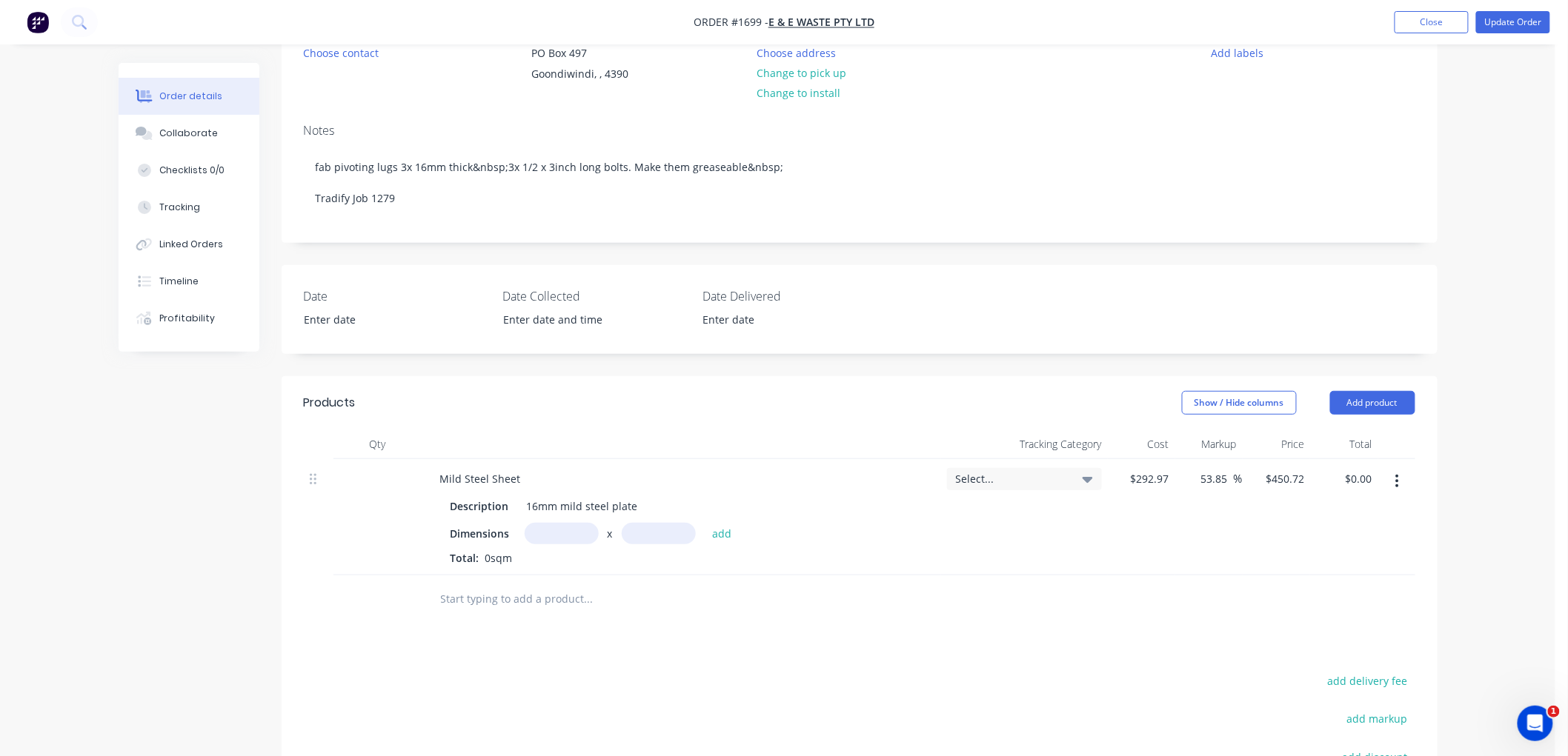
click at [558, 534] on input "text" at bounding box center [561, 533] width 74 height 21
drag, startPoint x: 589, startPoint y: 529, endPoint x: 526, endPoint y: 531, distance: 63.0
click at [523, 529] on div "Dimensions 0.09m x add" at bounding box center [681, 533] width 462 height 21
type input "0.1m"
type input "0.16m"
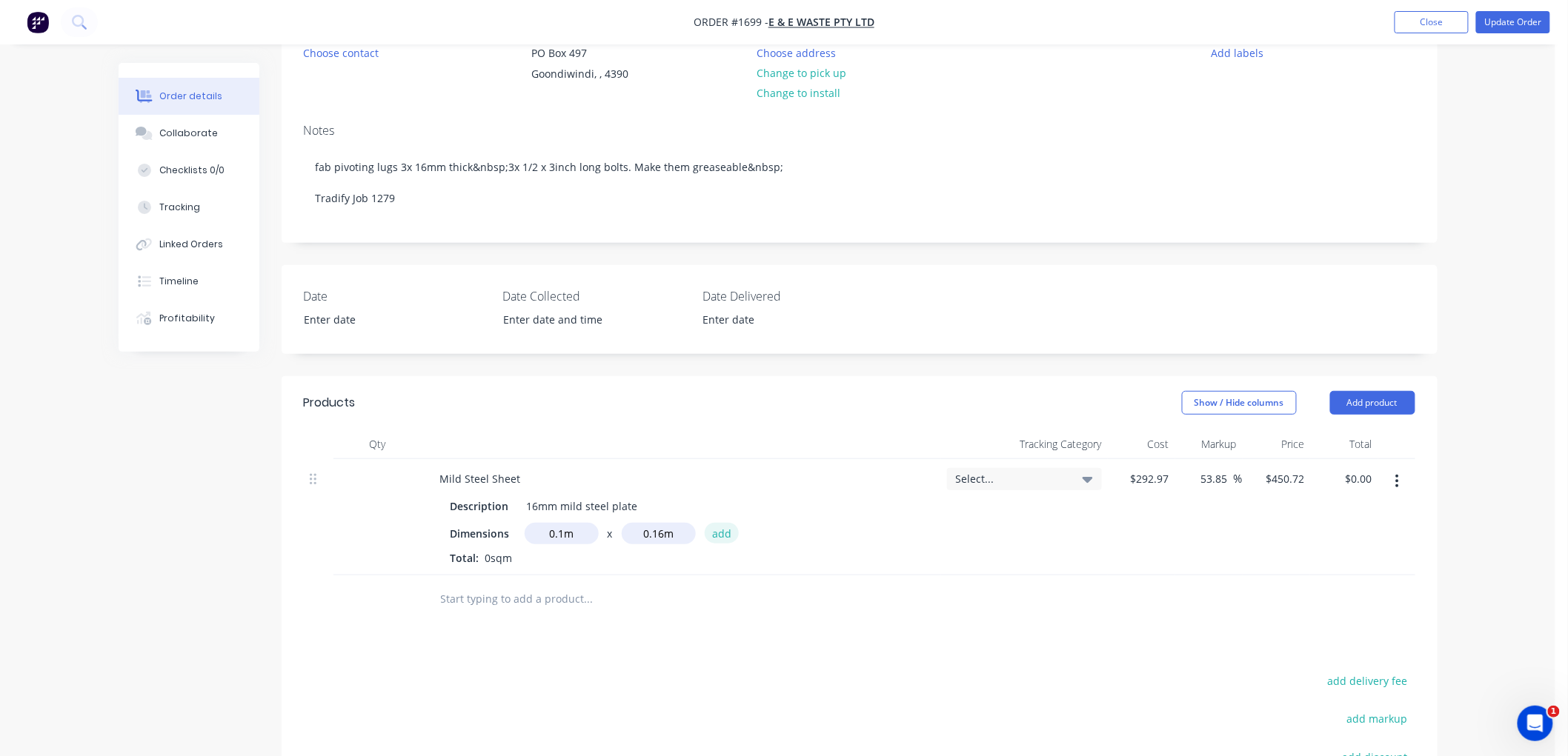
click at [727, 536] on button "add" at bounding box center [723, 533] width 35 height 20
type input "$7.21"
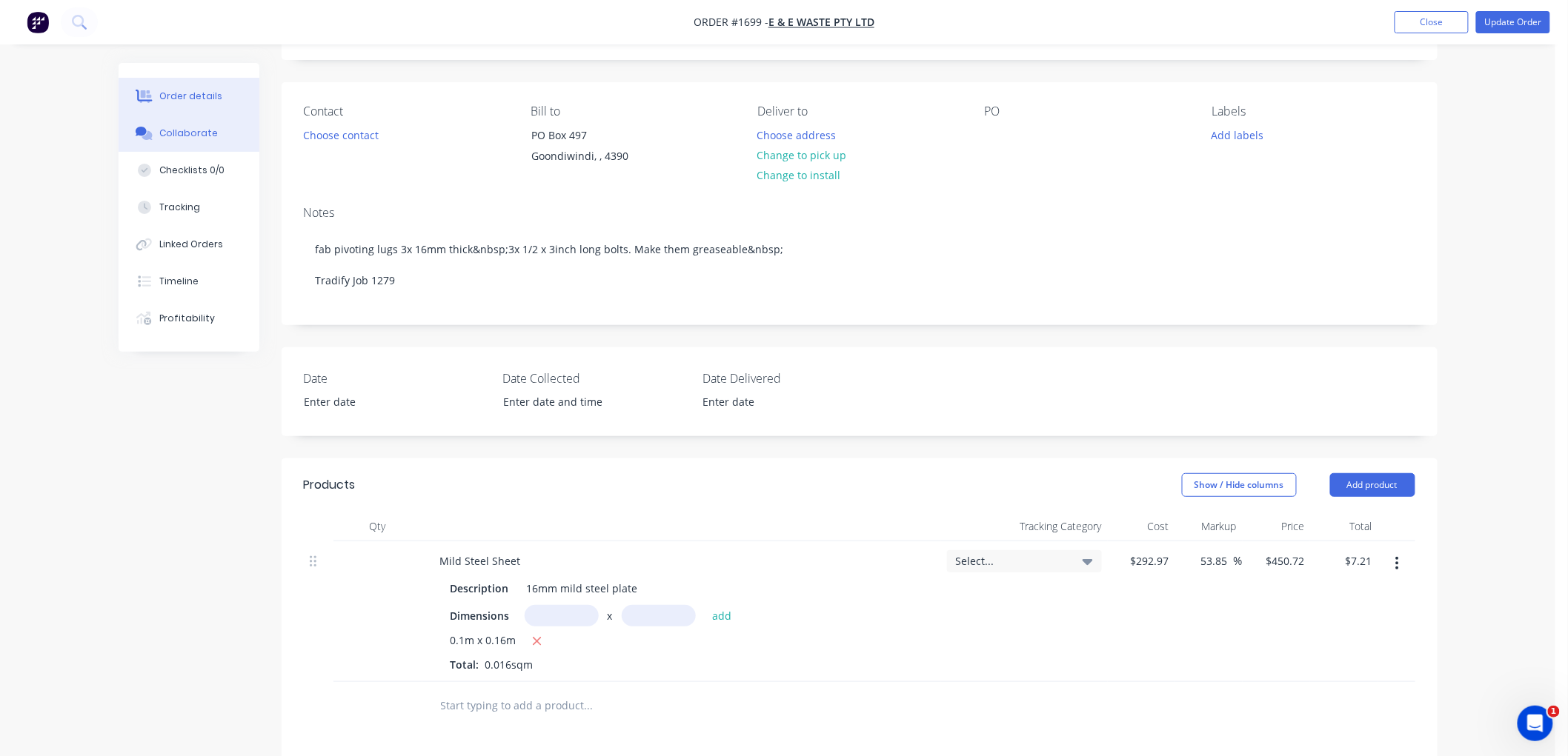
click at [193, 128] on div "Collaborate" at bounding box center [189, 133] width 59 height 14
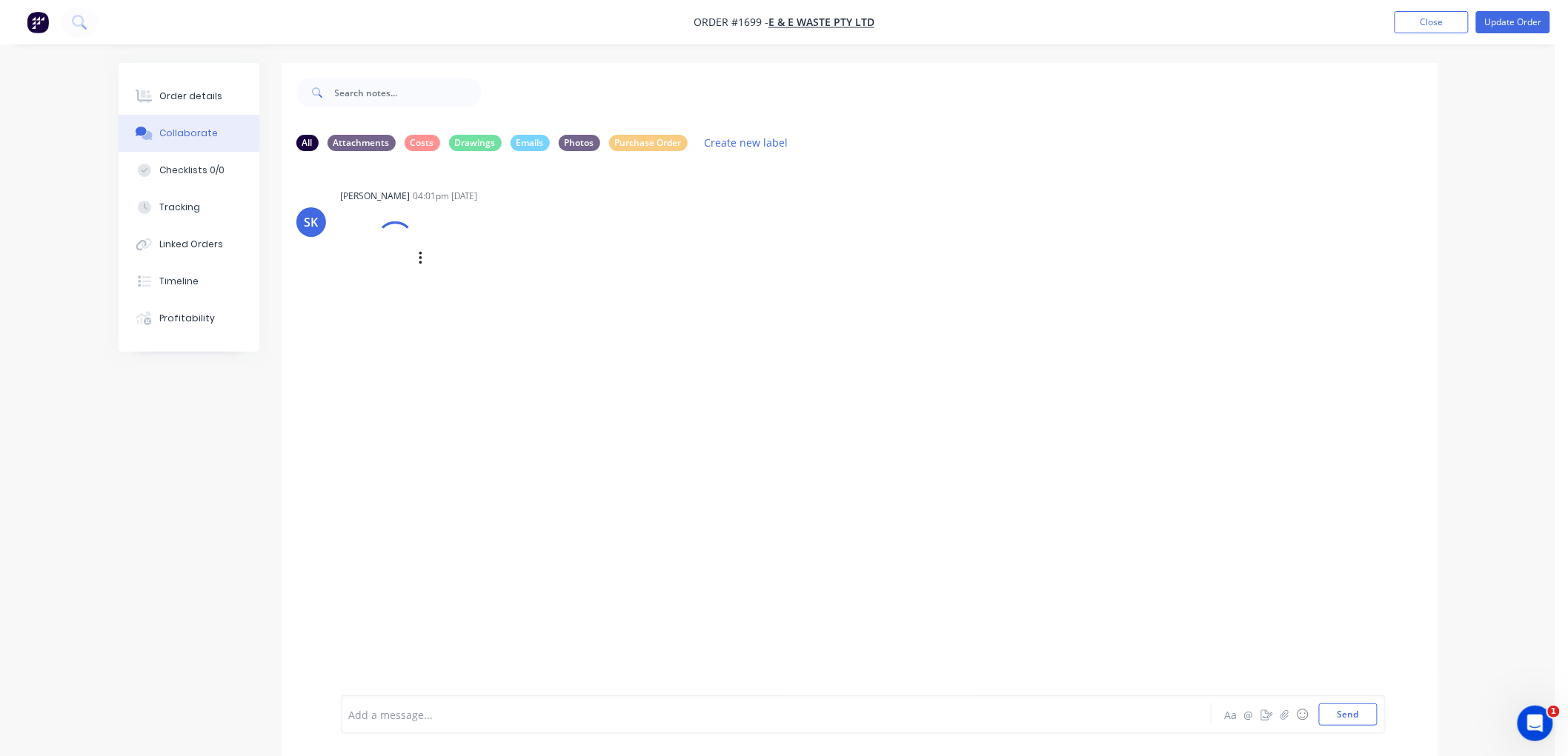
click at [385, 226] on div at bounding box center [394, 240] width 52 height 52
click at [190, 91] on div "Order details" at bounding box center [191, 96] width 63 height 14
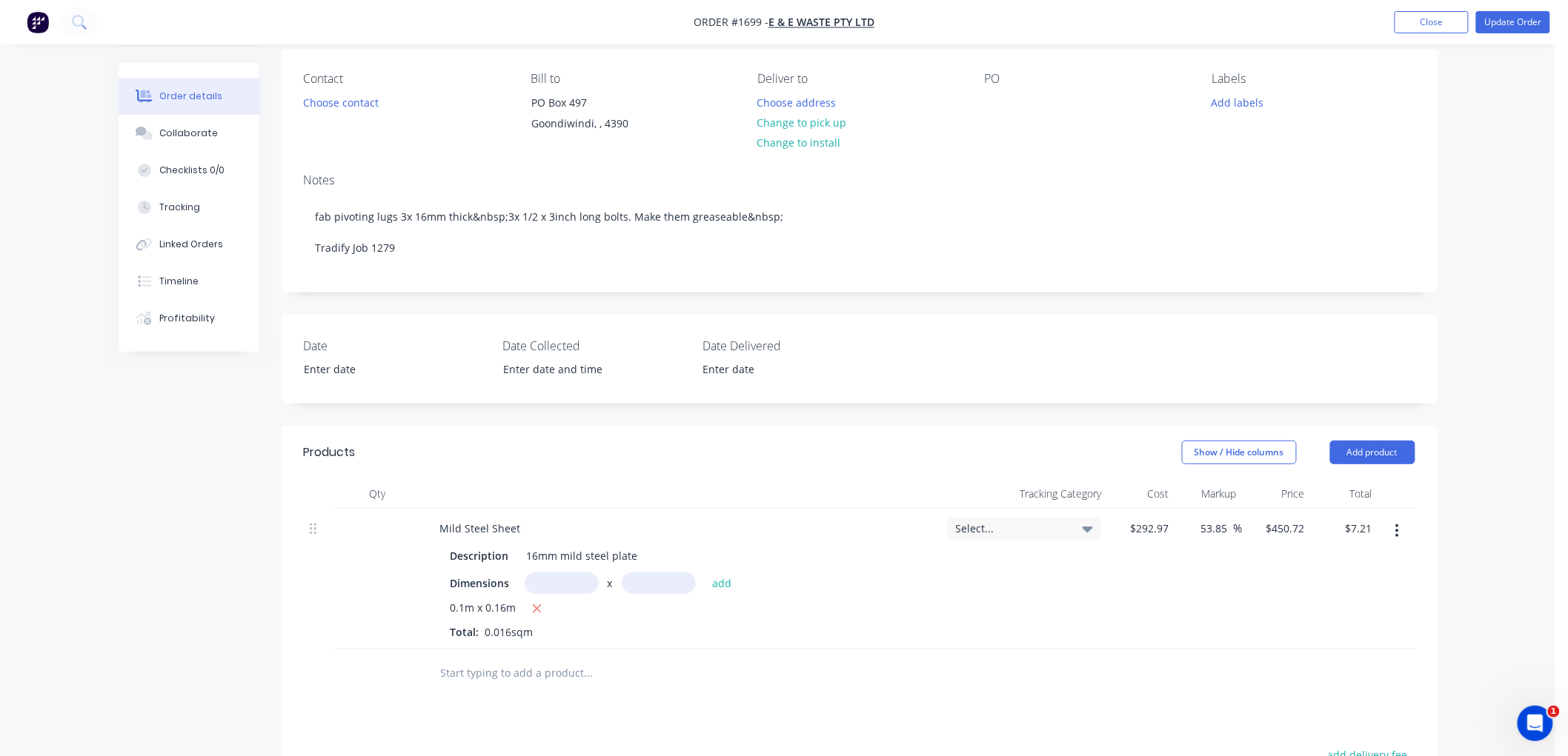
scroll to position [164, 0]
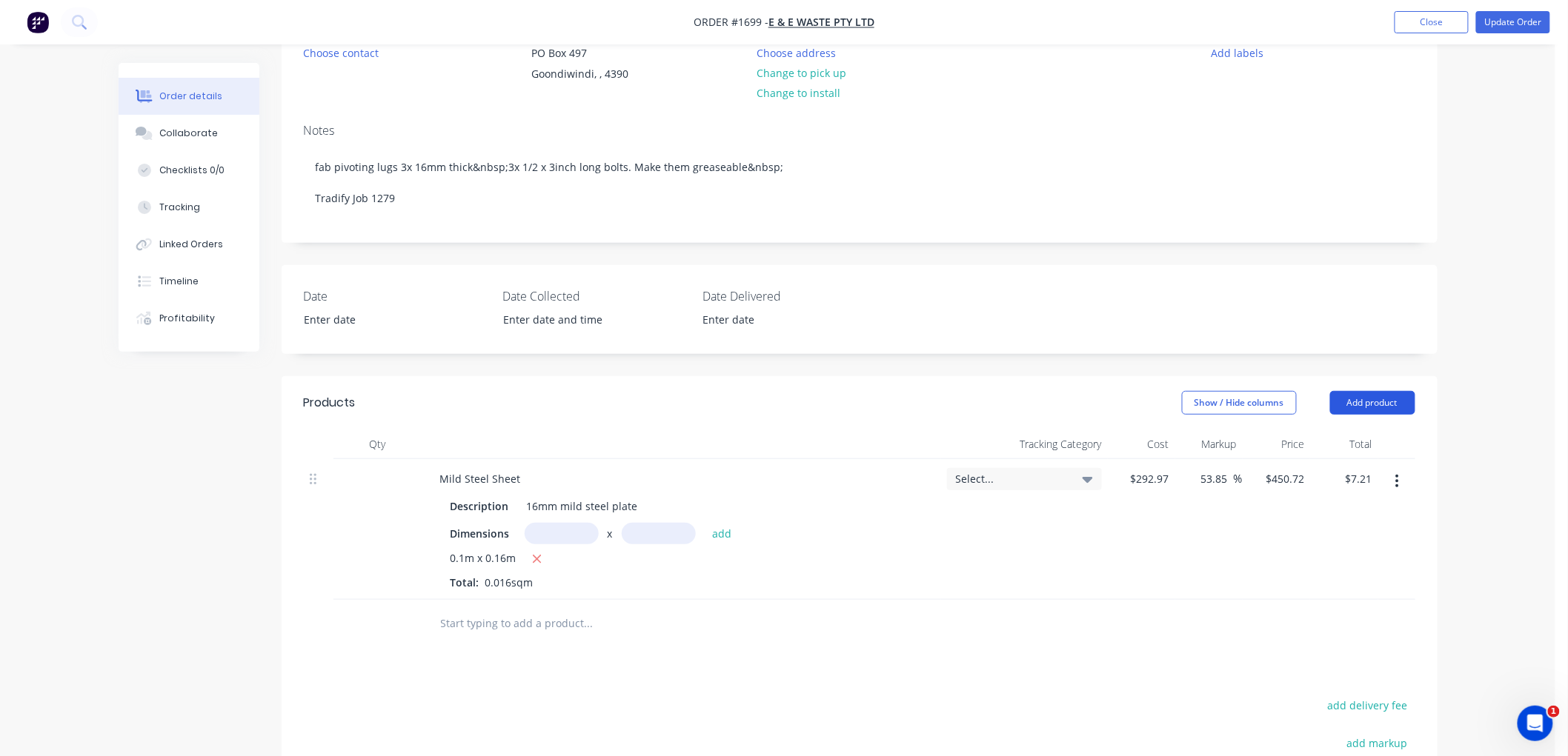
click at [1354, 405] on button "Add product" at bounding box center [1373, 403] width 85 height 24
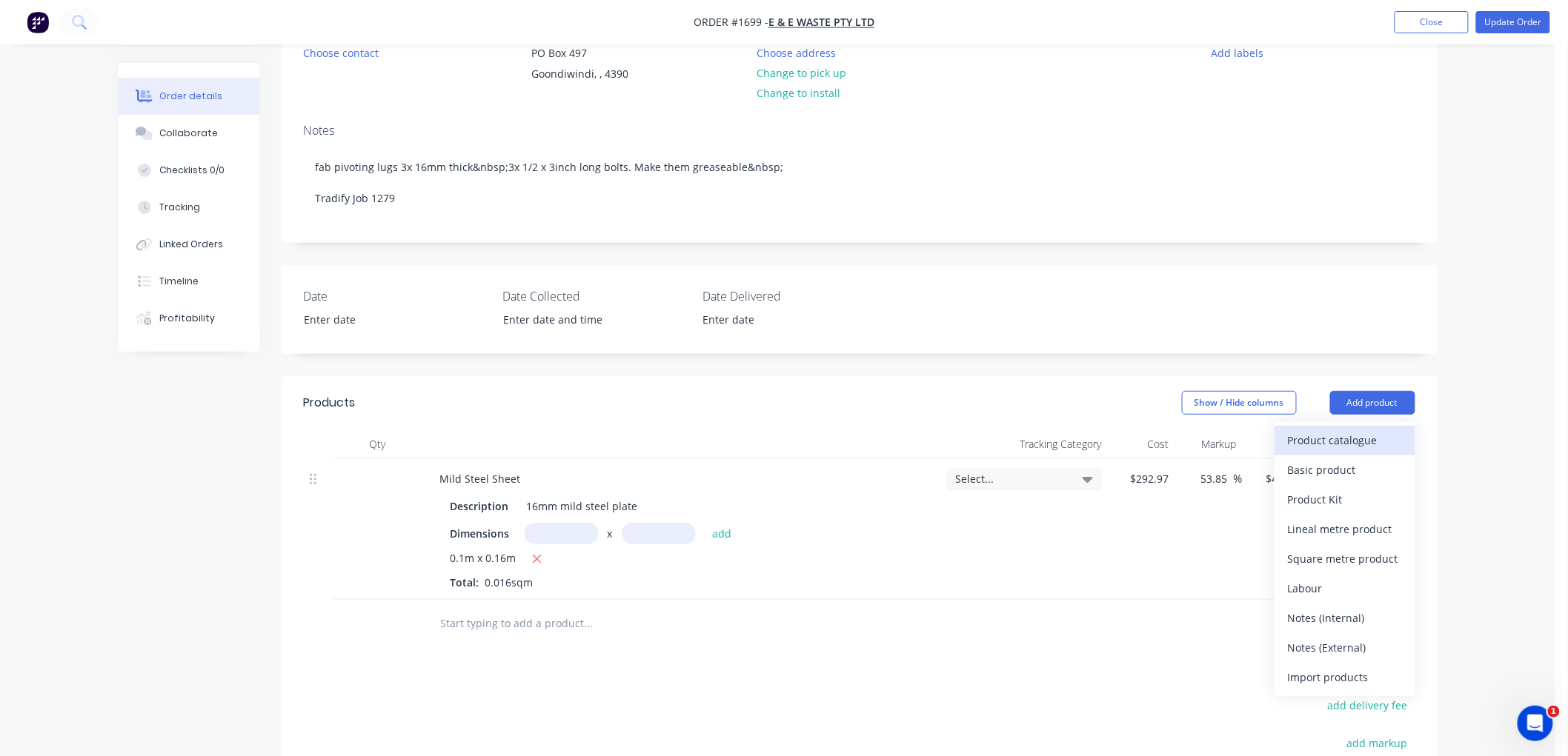
click at [1342, 433] on div "Product catalogue" at bounding box center [1344, 440] width 114 height 21
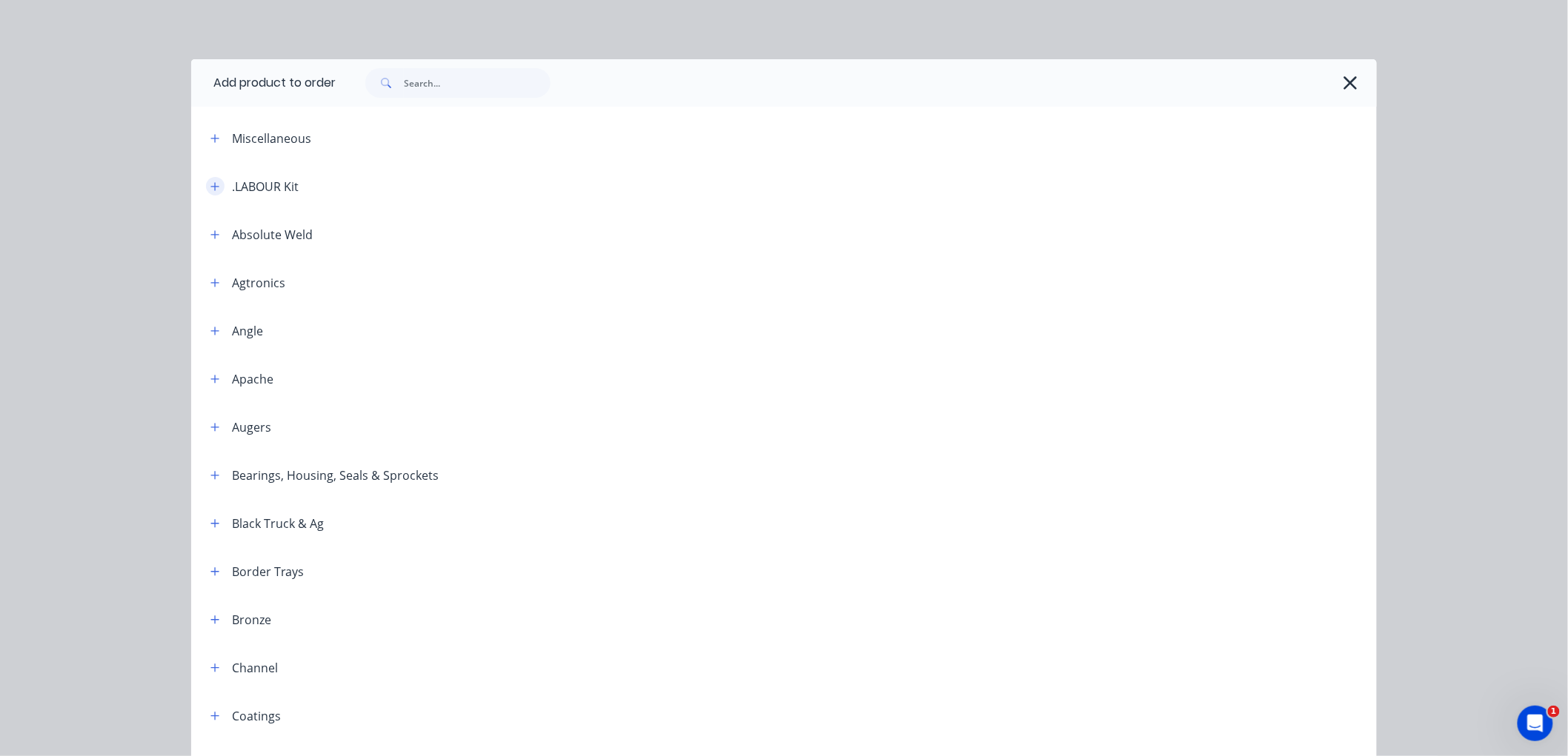
click at [211, 187] on icon "button" at bounding box center [215, 186] width 9 height 10
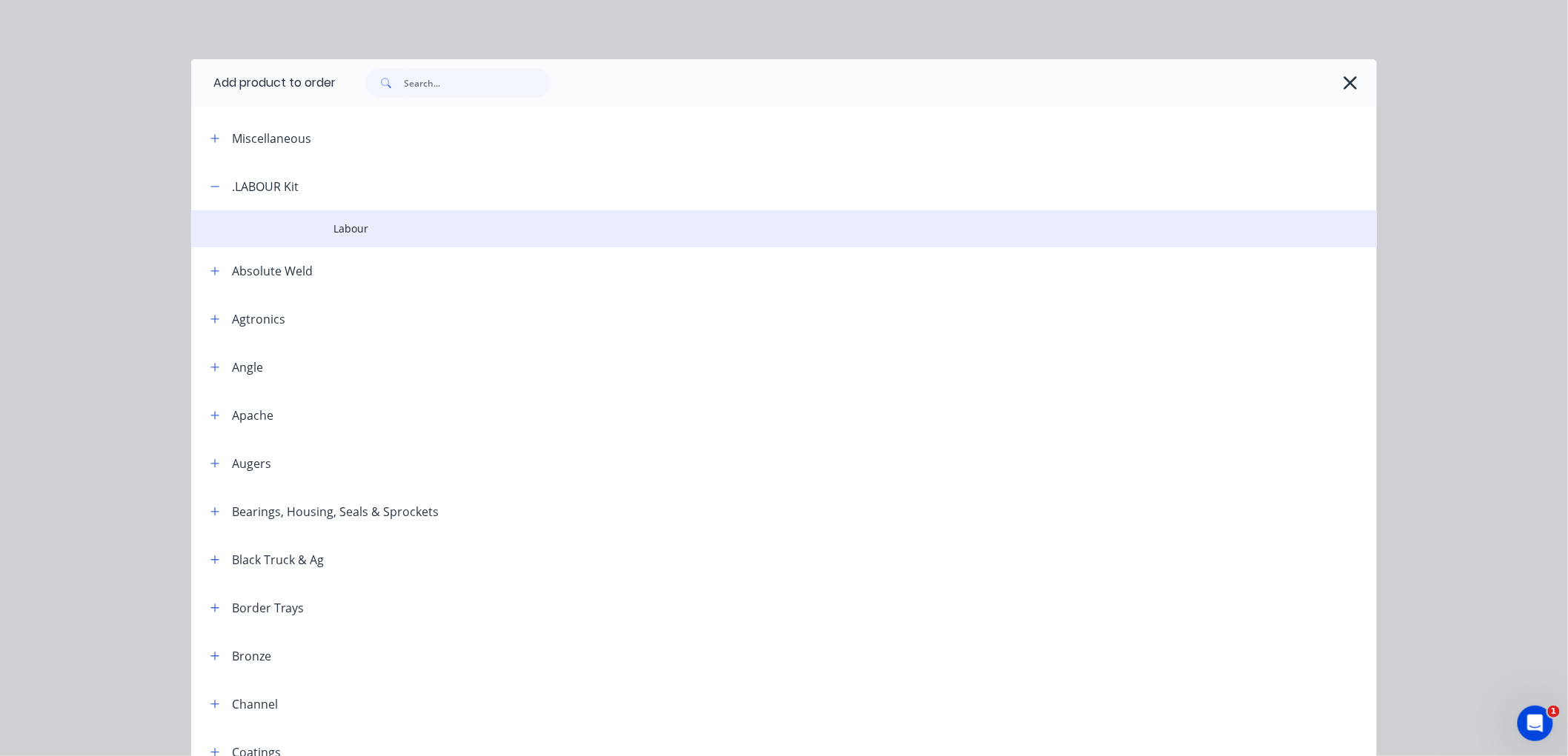
click at [341, 227] on span "Labour" at bounding box center [751, 228] width 834 height 16
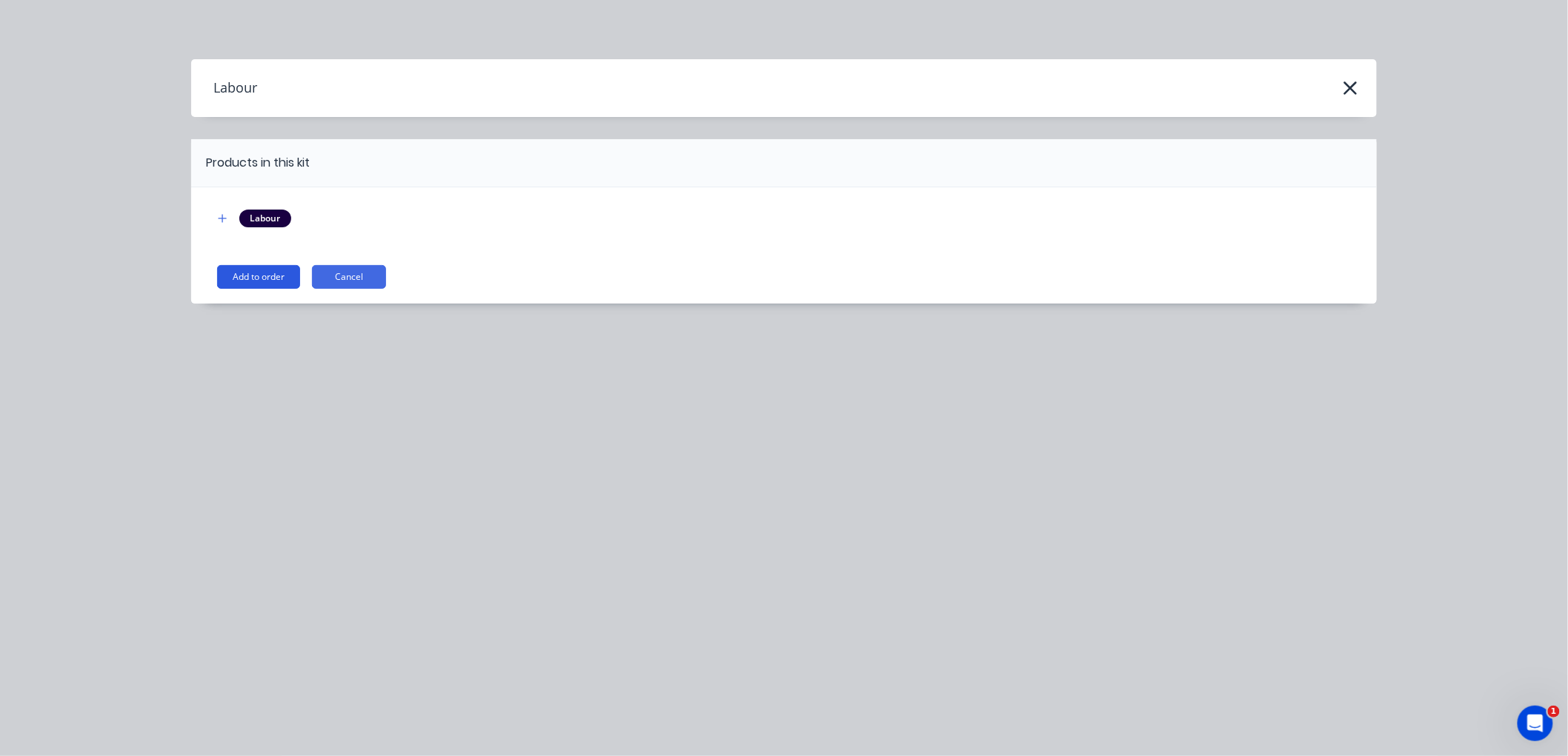
click at [264, 277] on button "Add to order" at bounding box center [259, 277] width 83 height 24
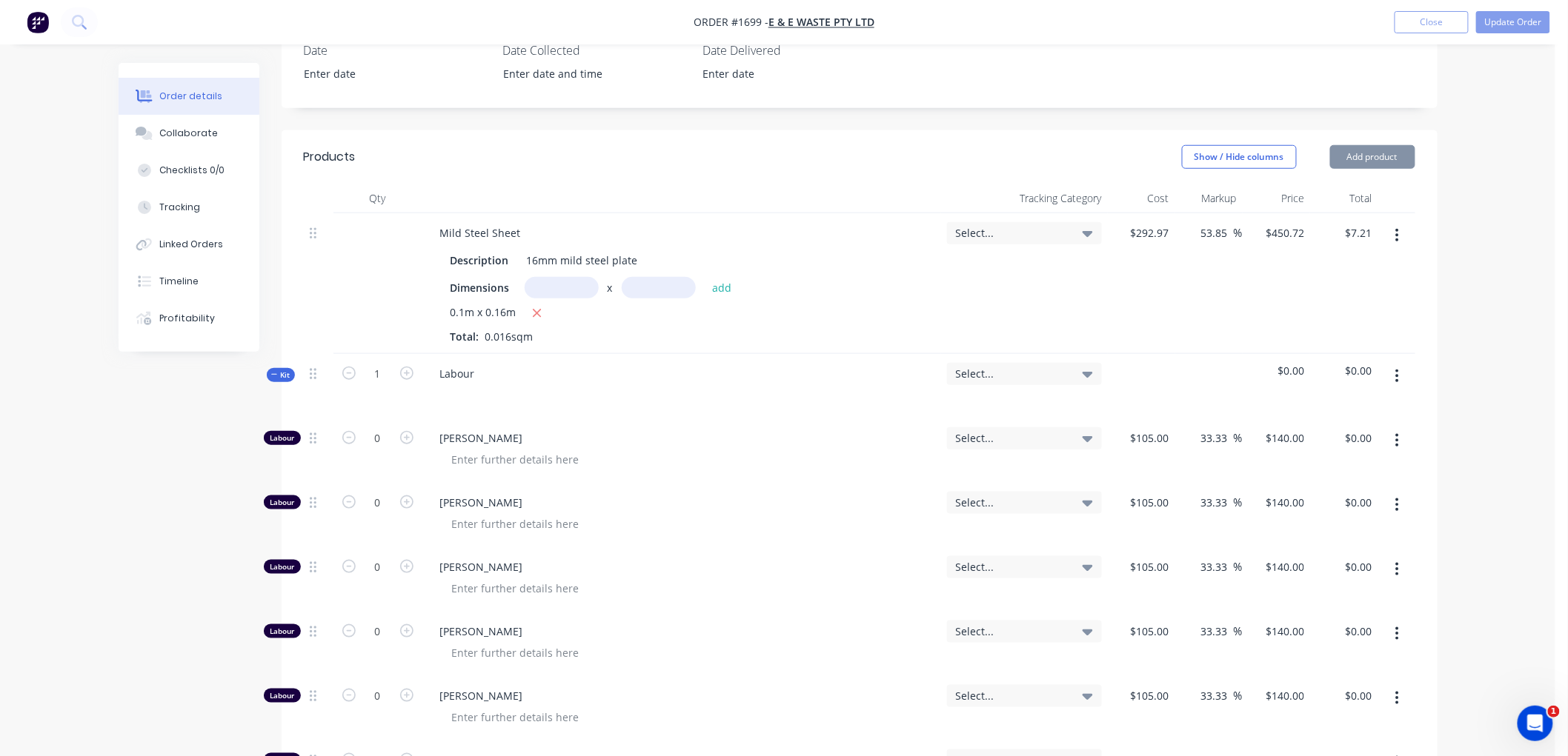
scroll to position [411, 0]
click at [386, 632] on input "0" at bounding box center [378, 630] width 39 height 22
type input "1"
type input "$140.00"
click at [268, 368] on button "Kit" at bounding box center [281, 374] width 28 height 14
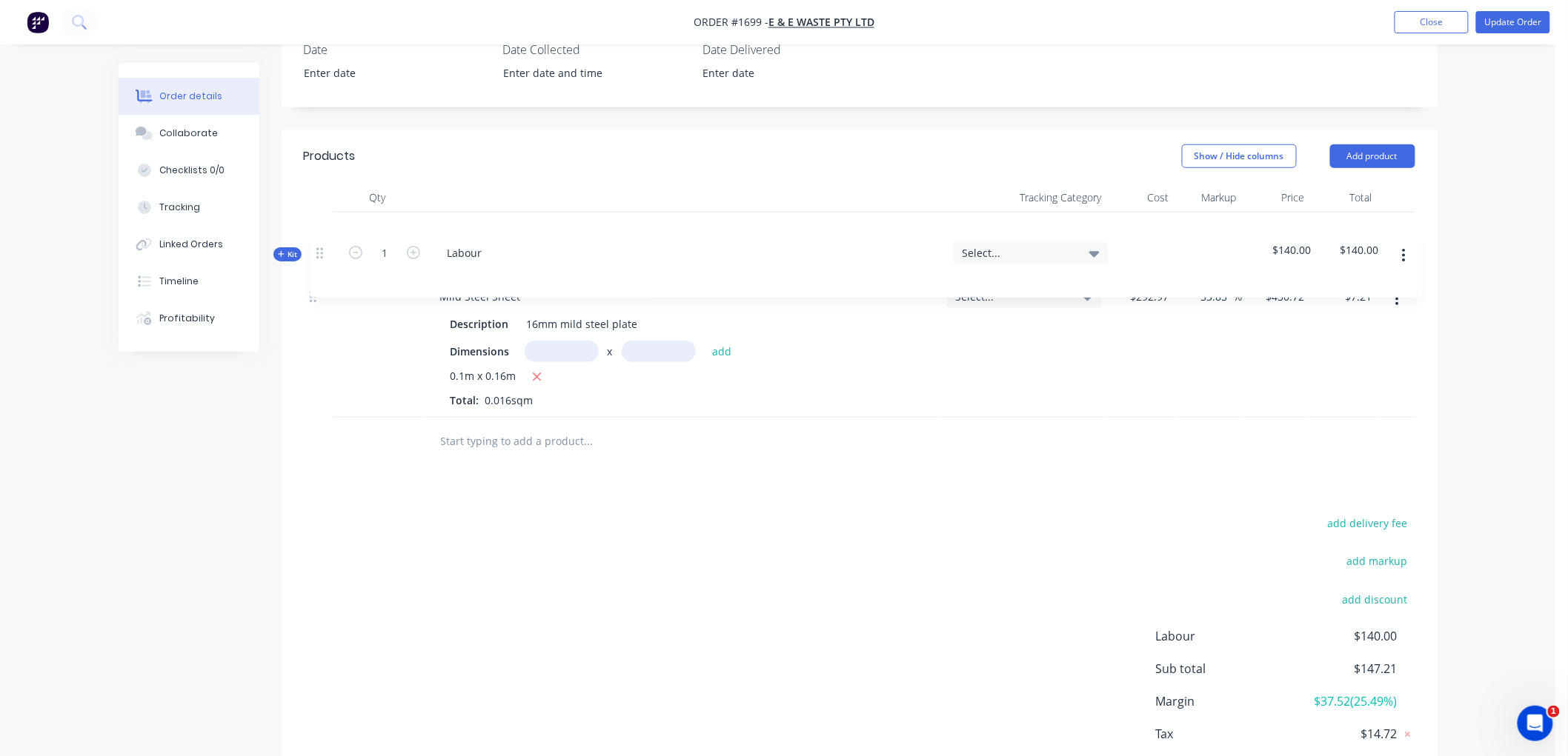
drag, startPoint x: 314, startPoint y: 372, endPoint x: 323, endPoint y: 240, distance: 132.3
click at [323, 240] on div "Mild Steel Sheet Description 16mm mild steel plate Dimensions x add 0.1m x 0.16…" at bounding box center [859, 315] width 1111 height 205
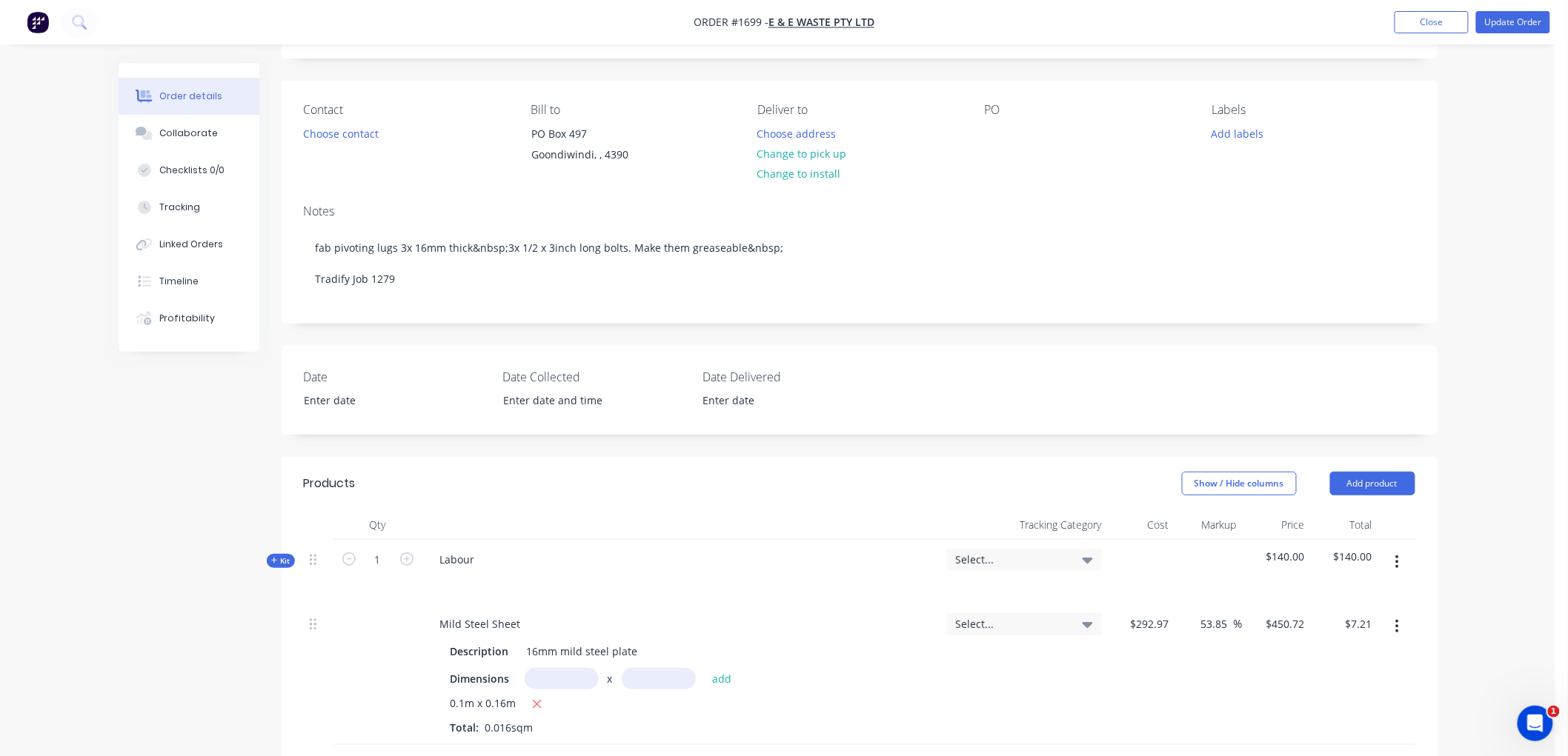
scroll to position [82, 0]
click at [479, 563] on div "Labour" at bounding box center [458, 560] width 59 height 21
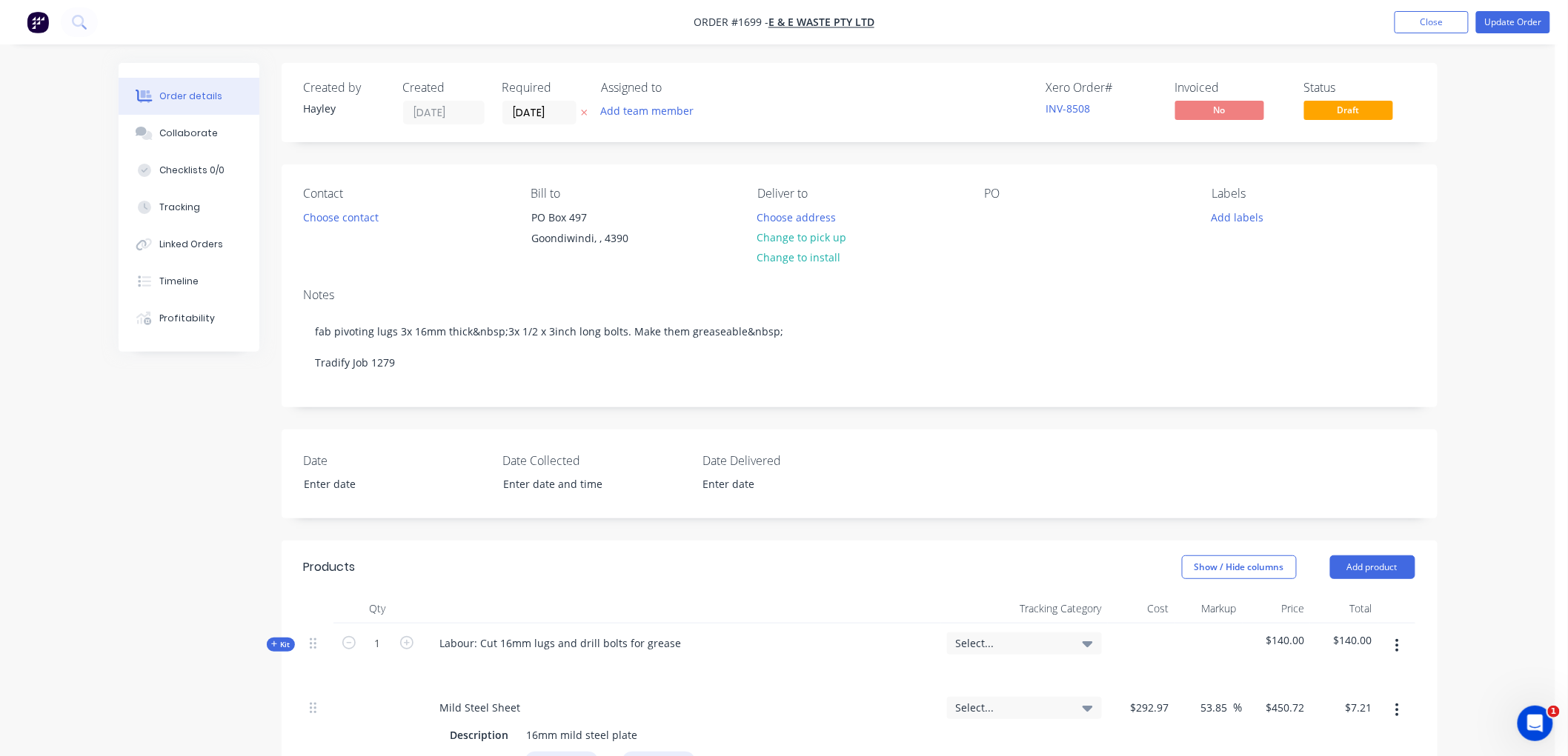
click at [1010, 225] on div "PO" at bounding box center [1086, 221] width 203 height 68
click at [996, 216] on div at bounding box center [997, 216] width 24 height 21
click at [1535, 29] on button "Update Order" at bounding box center [1513, 22] width 74 height 22
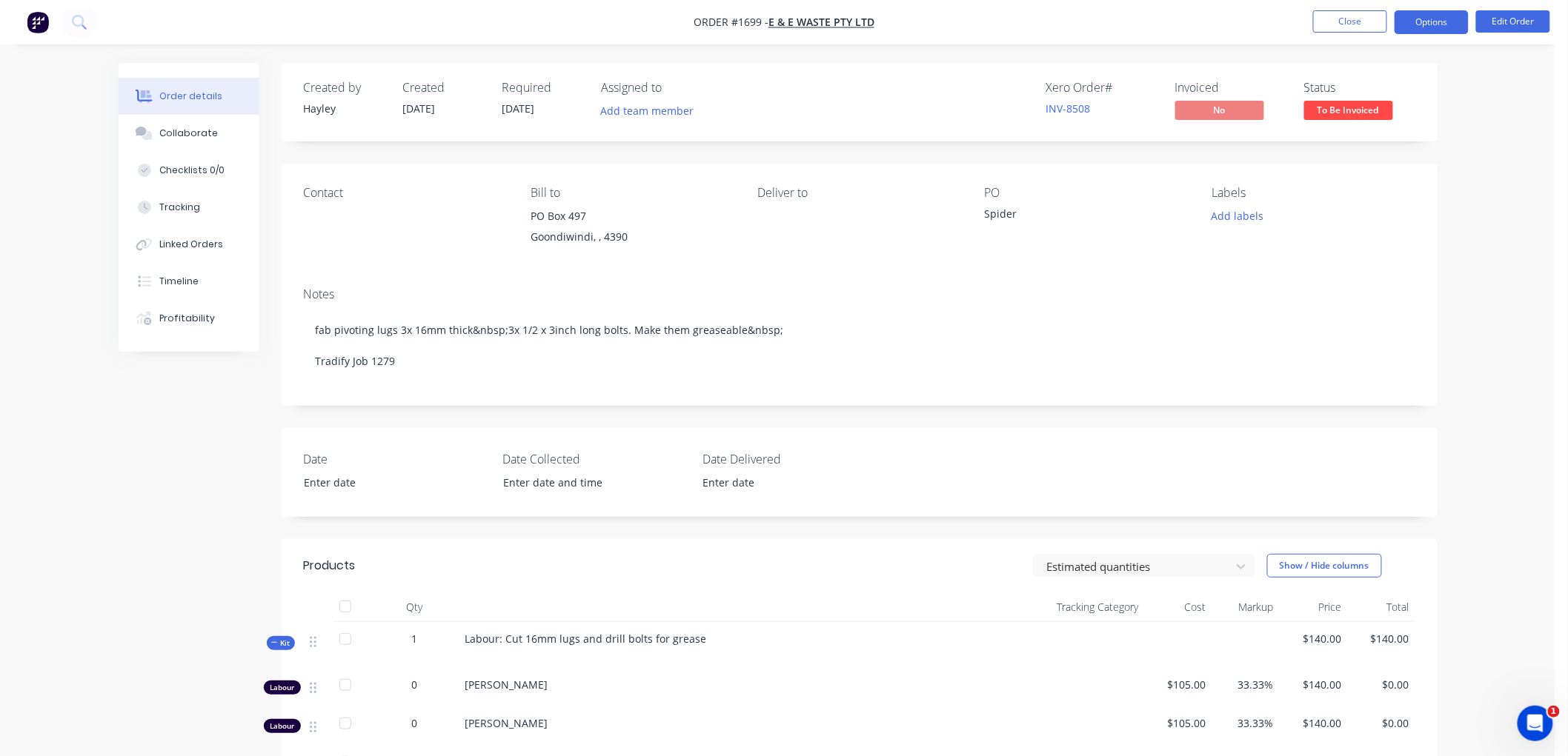
click at [1431, 22] on button "Options" at bounding box center [1431, 22] width 74 height 24
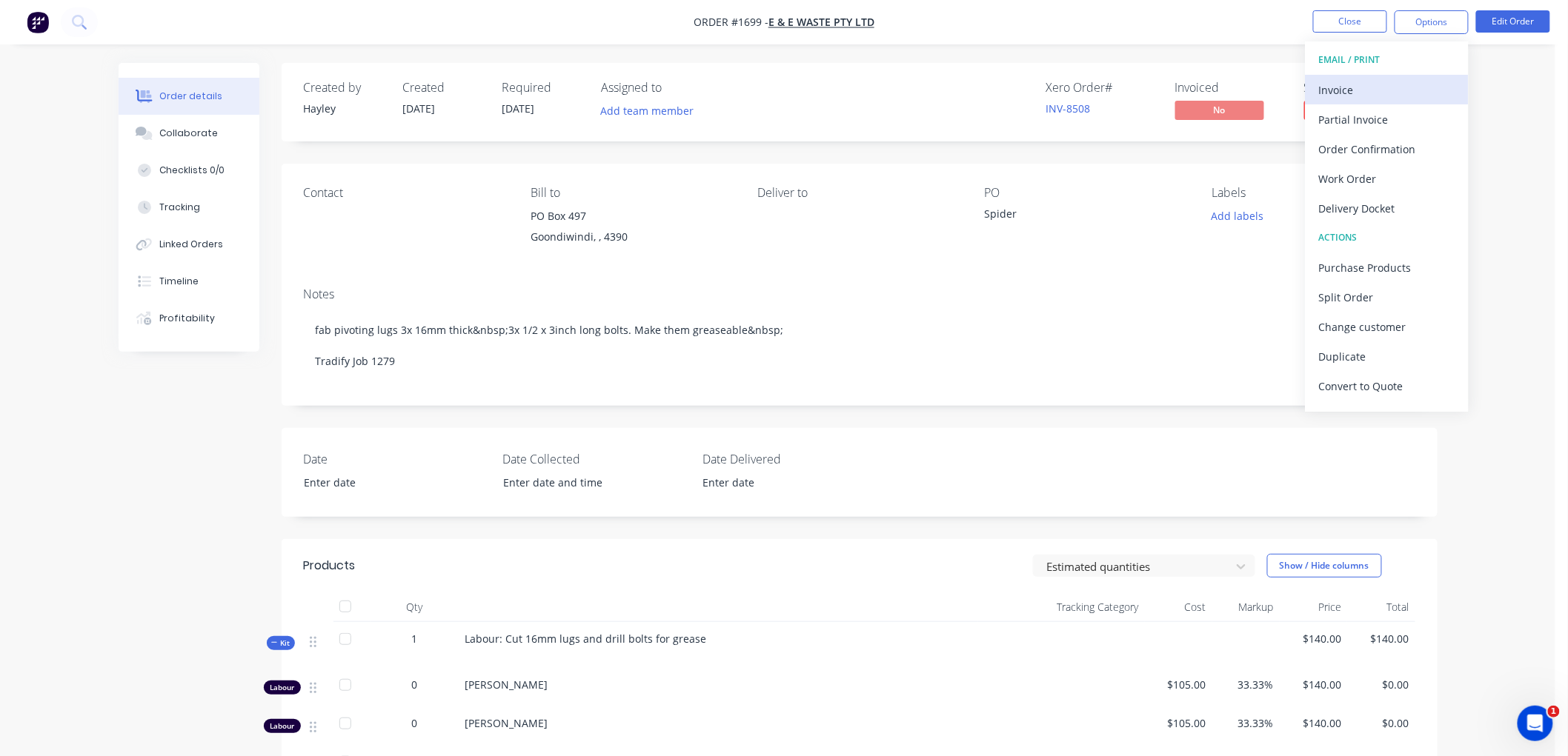
click at [1373, 80] on div "Invoice" at bounding box center [1386, 89] width 137 height 21
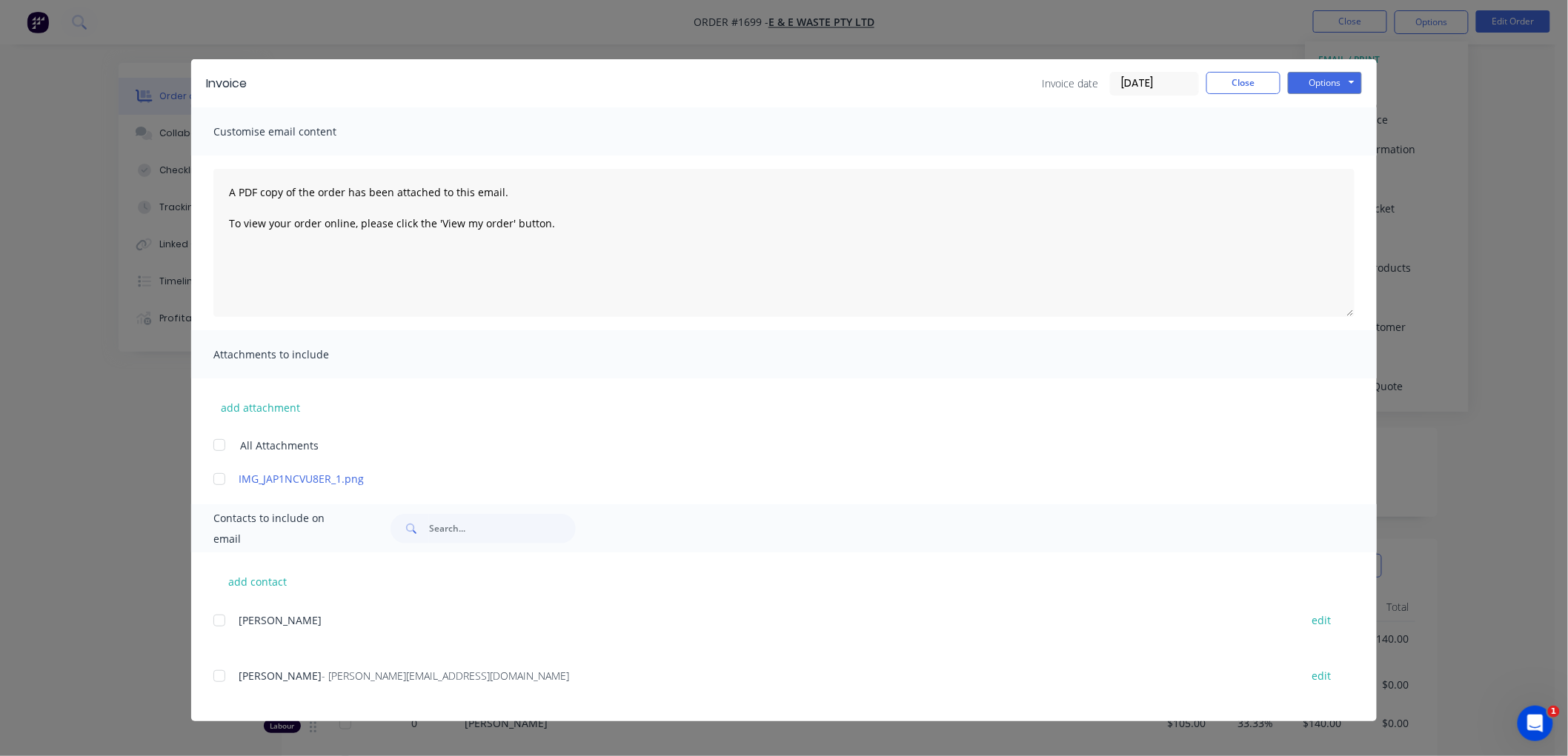
click at [221, 673] on div at bounding box center [219, 676] width 29 height 29
click at [1196, 89] on input "[DATE]" at bounding box center [1154, 83] width 87 height 22
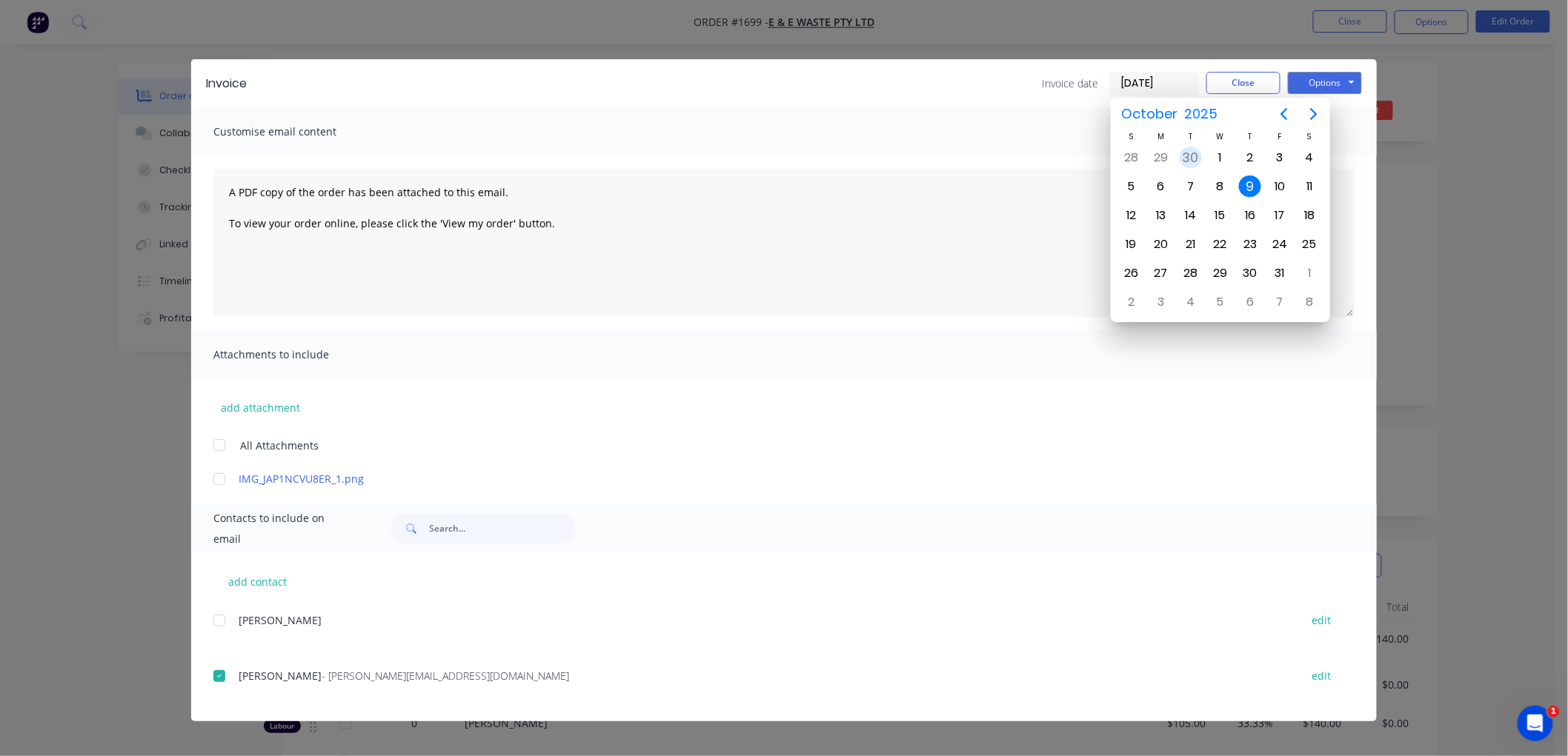
click at [1187, 151] on div "30" at bounding box center [1191, 158] width 22 height 22
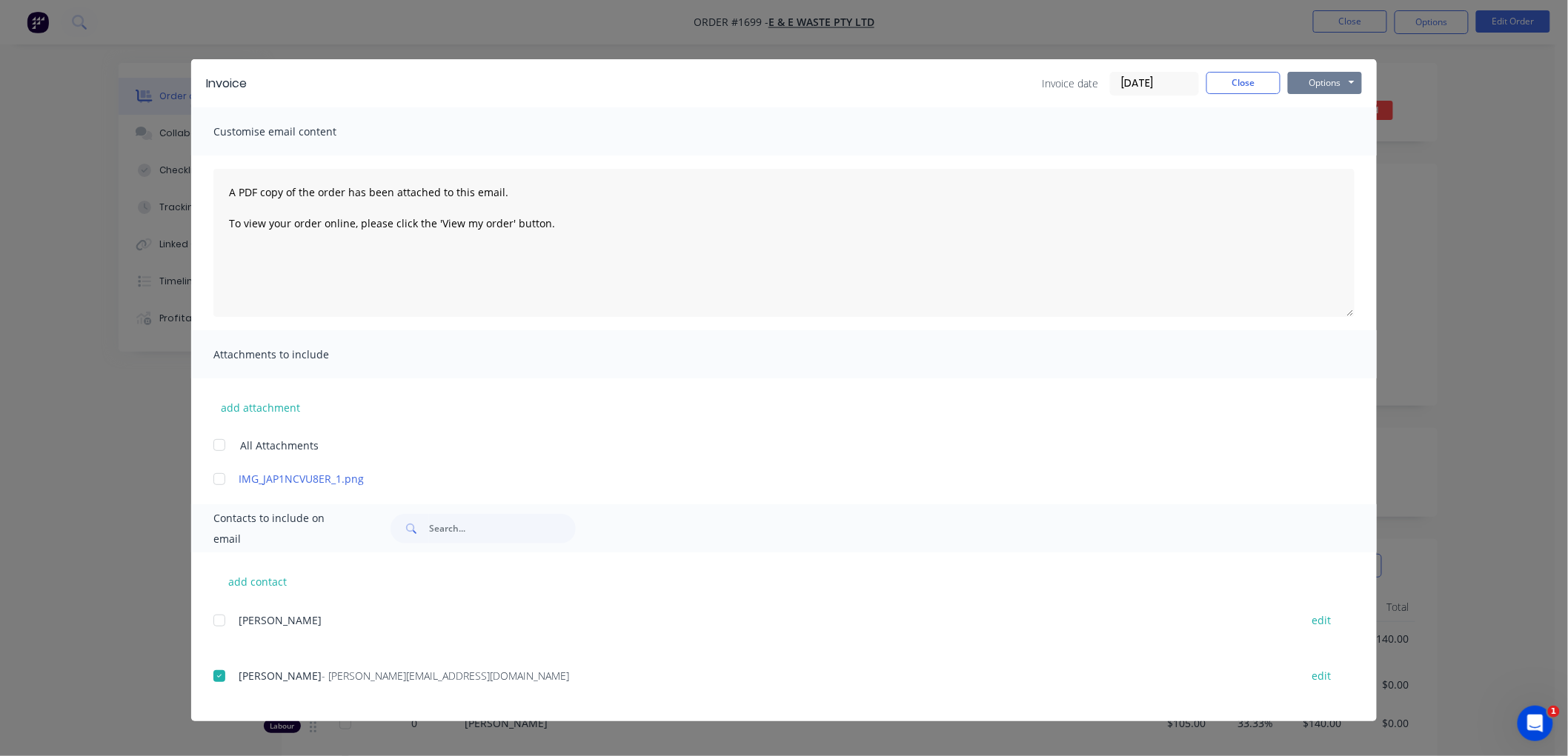
click at [1328, 76] on button "Options" at bounding box center [1324, 82] width 74 height 22
click at [1346, 147] on button "Email" at bounding box center [1334, 158] width 94 height 25
drag, startPoint x: 1247, startPoint y: 79, endPoint x: 1257, endPoint y: 80, distance: 10.0
click at [1247, 80] on button "Close" at bounding box center [1243, 82] width 74 height 22
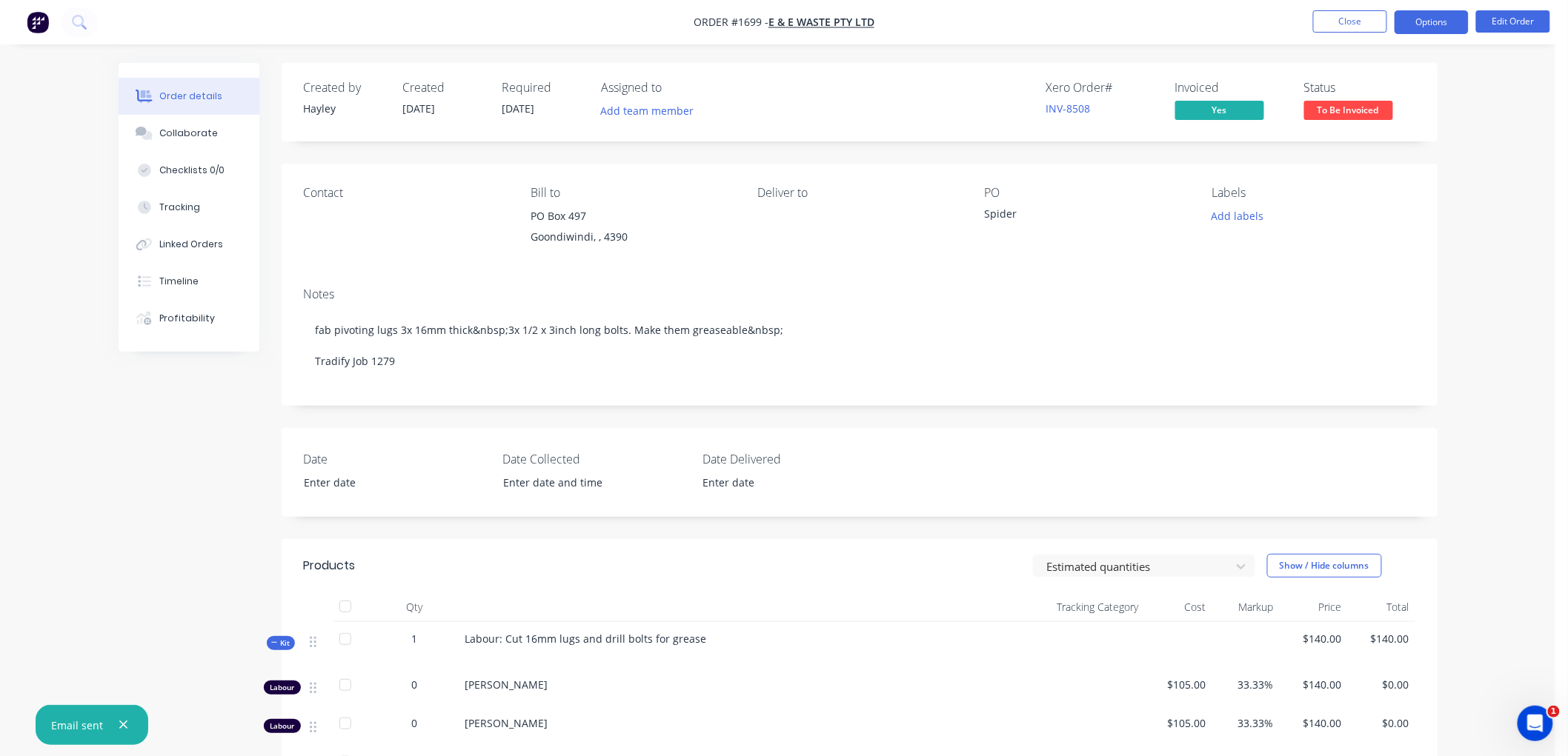
click at [1425, 25] on button "Options" at bounding box center [1431, 22] width 74 height 24
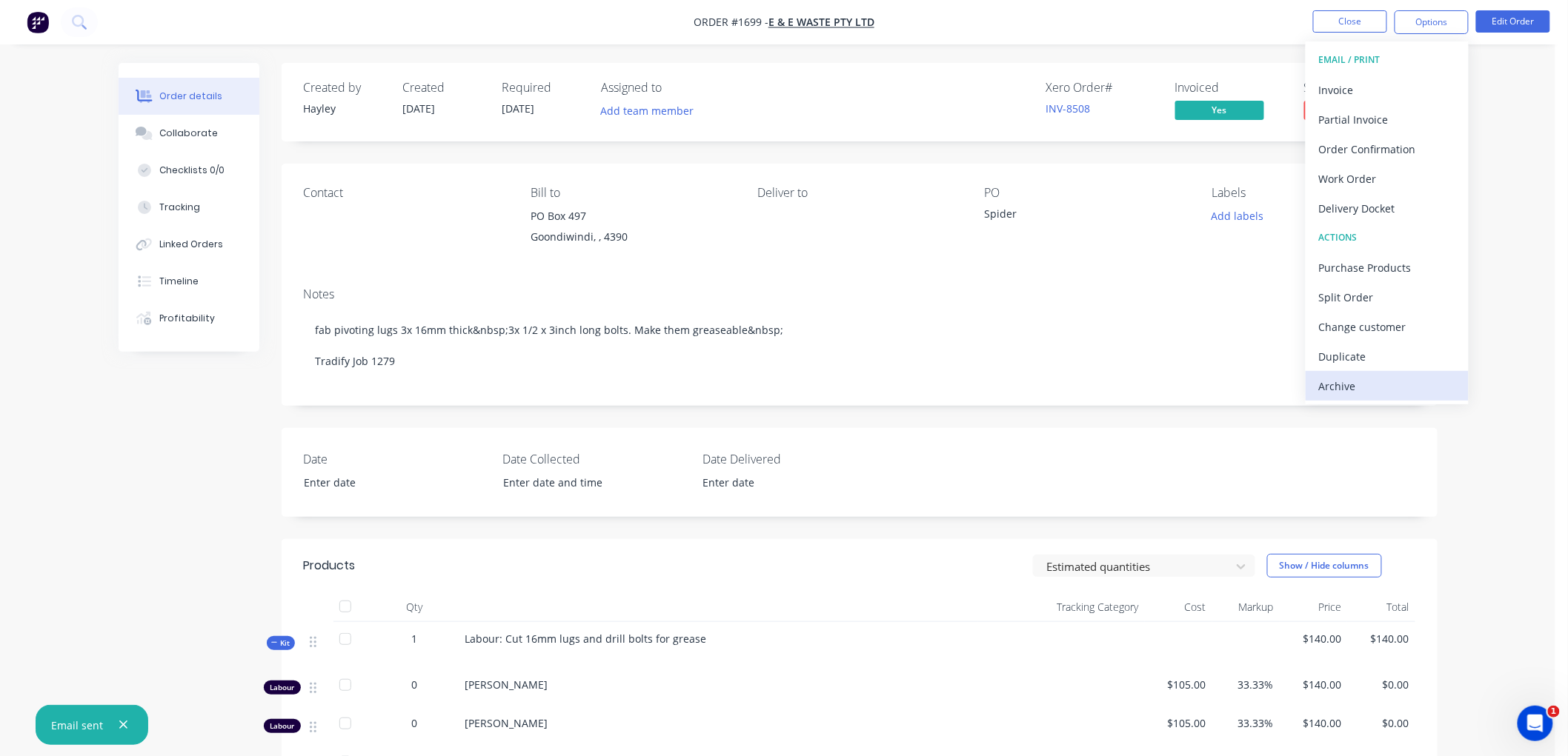
click at [1352, 380] on div "Archive" at bounding box center [1386, 386] width 137 height 21
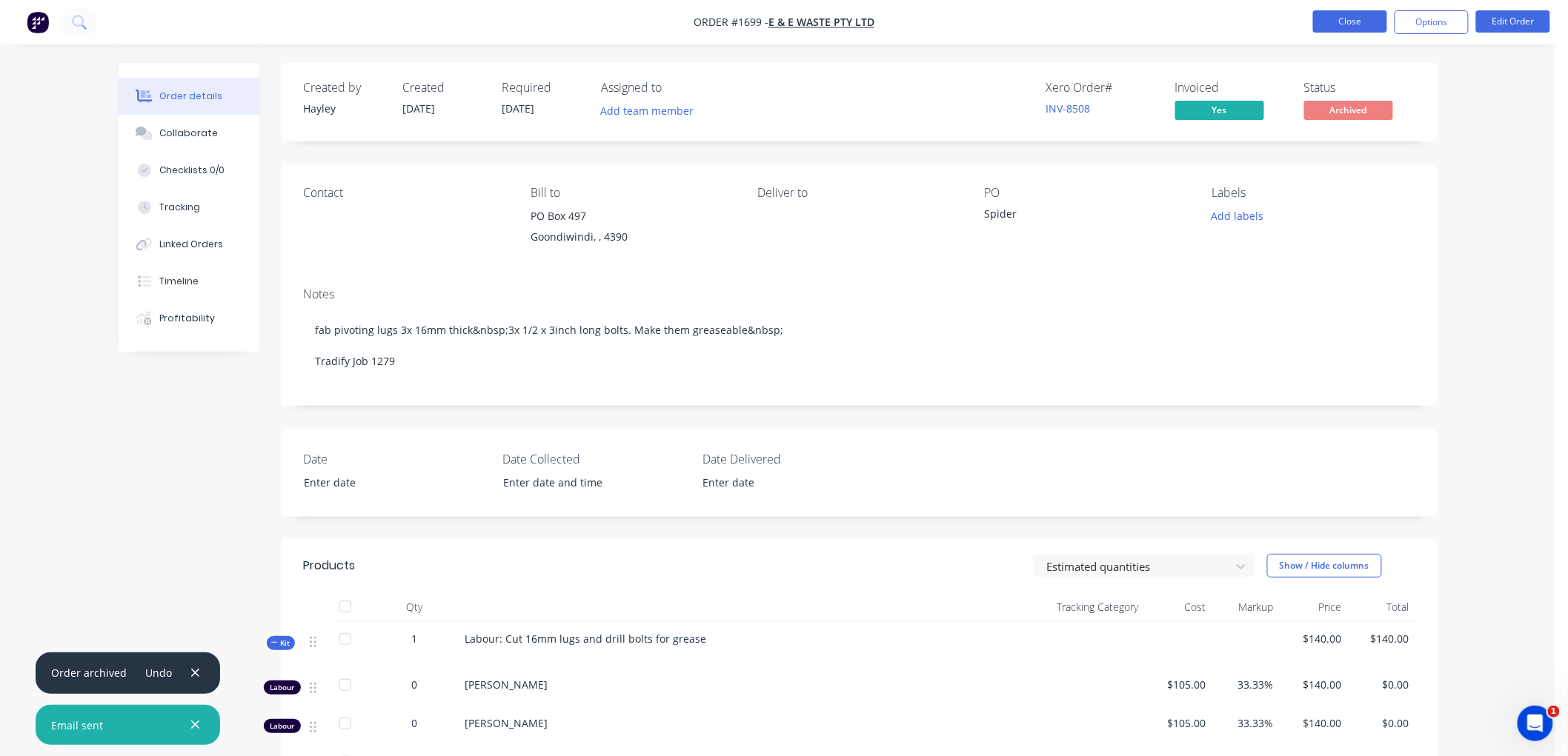
click at [1381, 25] on button "Close" at bounding box center [1350, 21] width 74 height 22
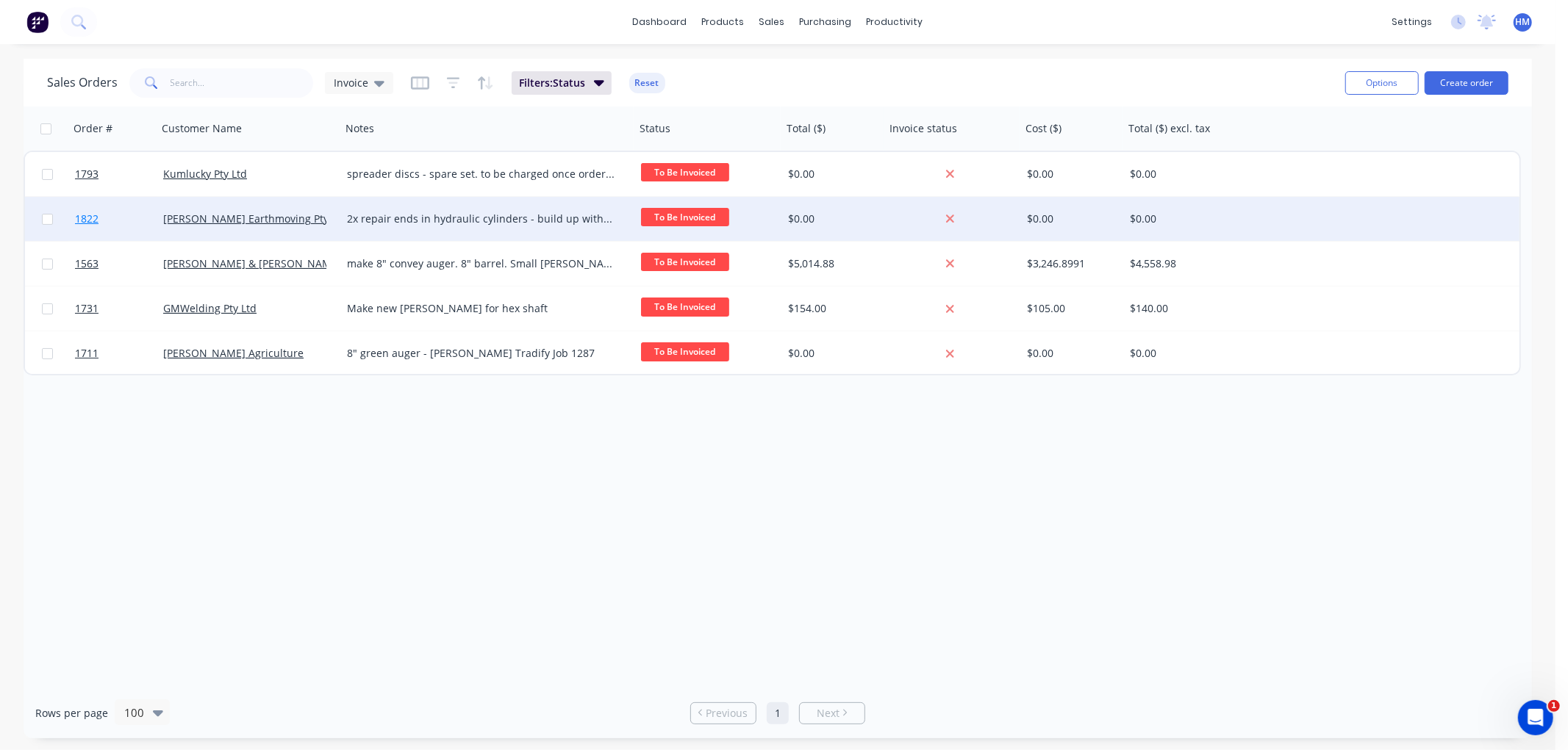
click at [124, 210] on link "1822" at bounding box center [118, 219] width 88 height 44
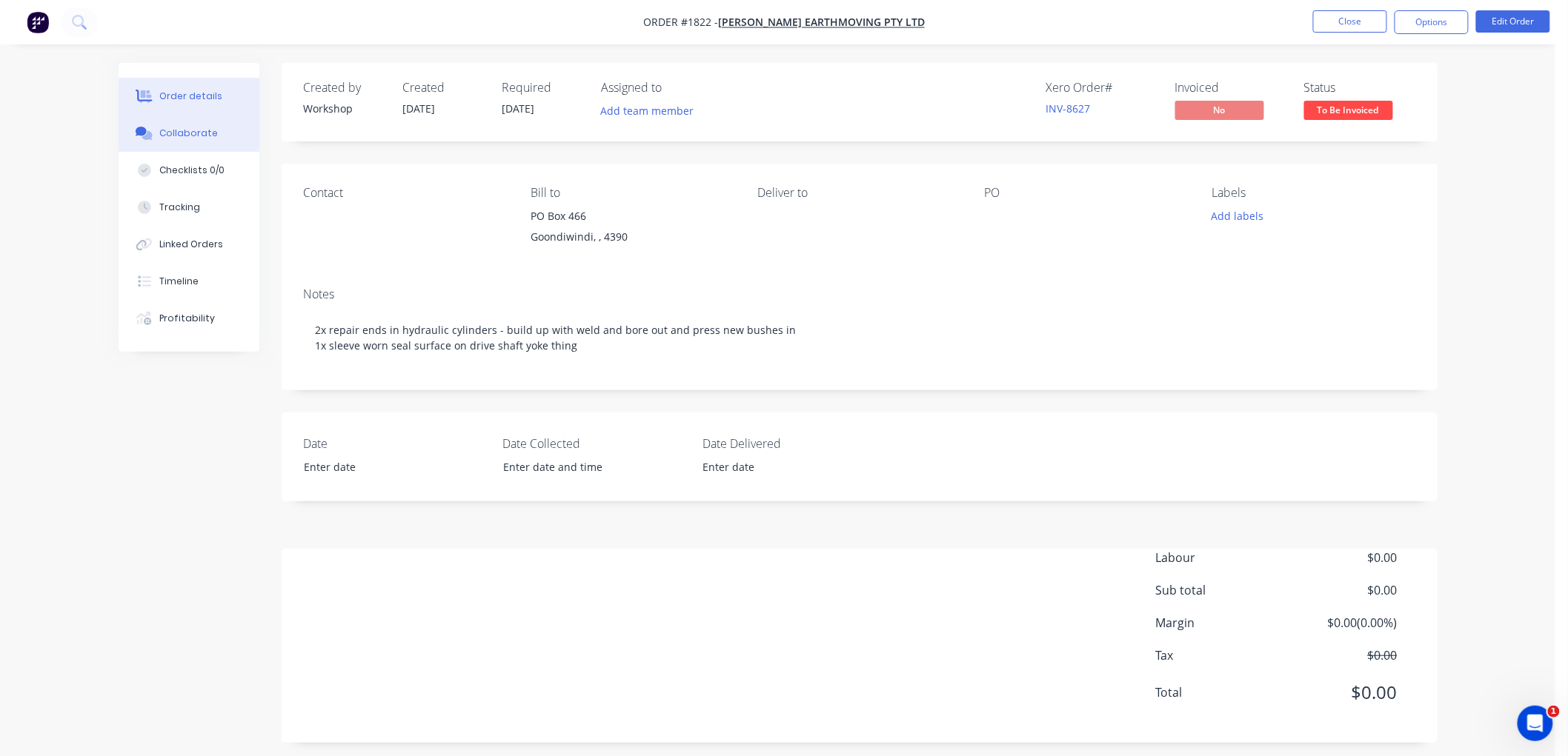
click at [202, 128] on div "Collaborate" at bounding box center [189, 133] width 59 height 14
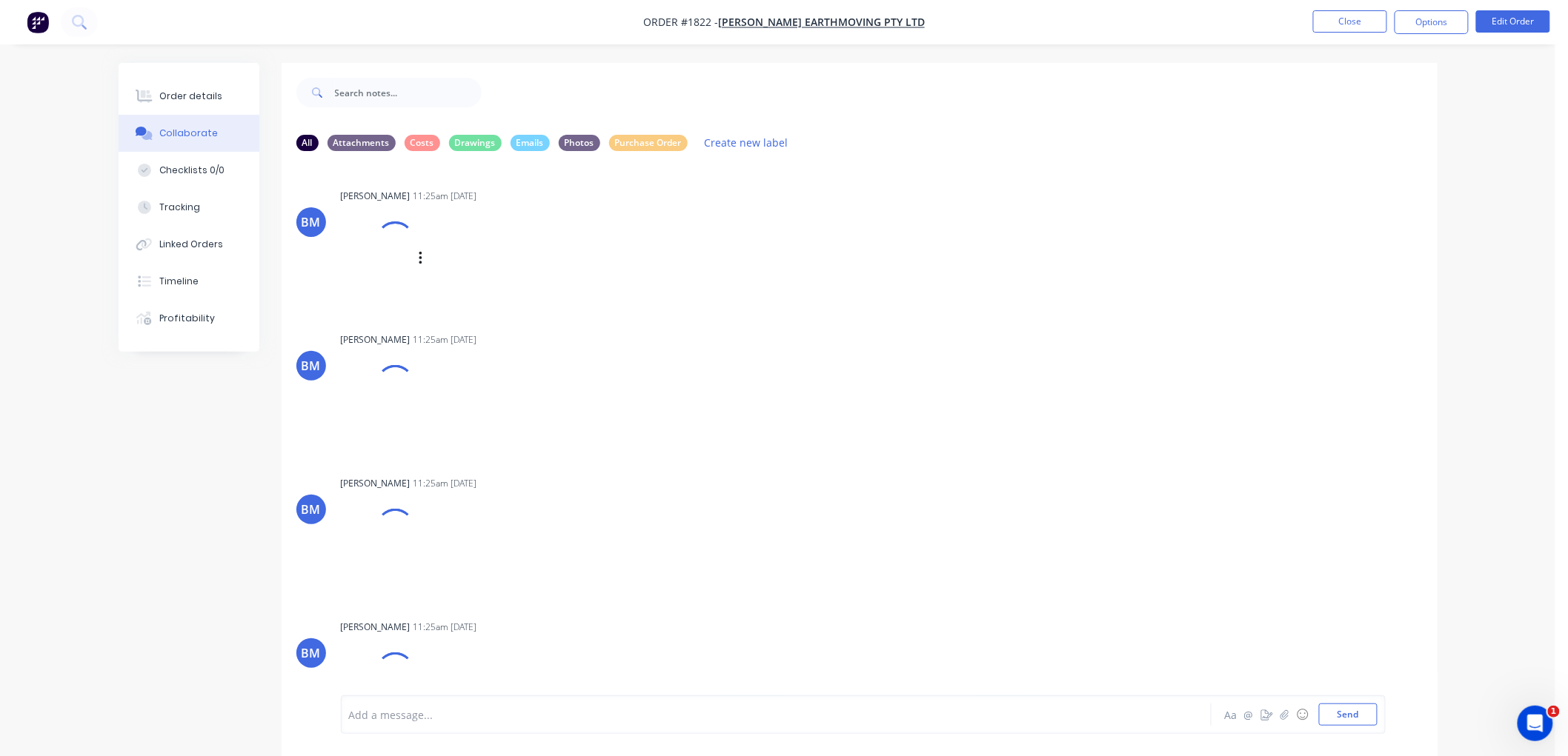
click at [389, 241] on div at bounding box center [394, 240] width 49 height 49
click at [402, 238] on div at bounding box center [394, 240] width 52 height 52
click at [761, 303] on div "[PERSON_NAME] 11:25am [DATE] IMG_XRSYOBC4ZTE_1.png Labels Download Delete" at bounding box center [572, 246] width 463 height 122
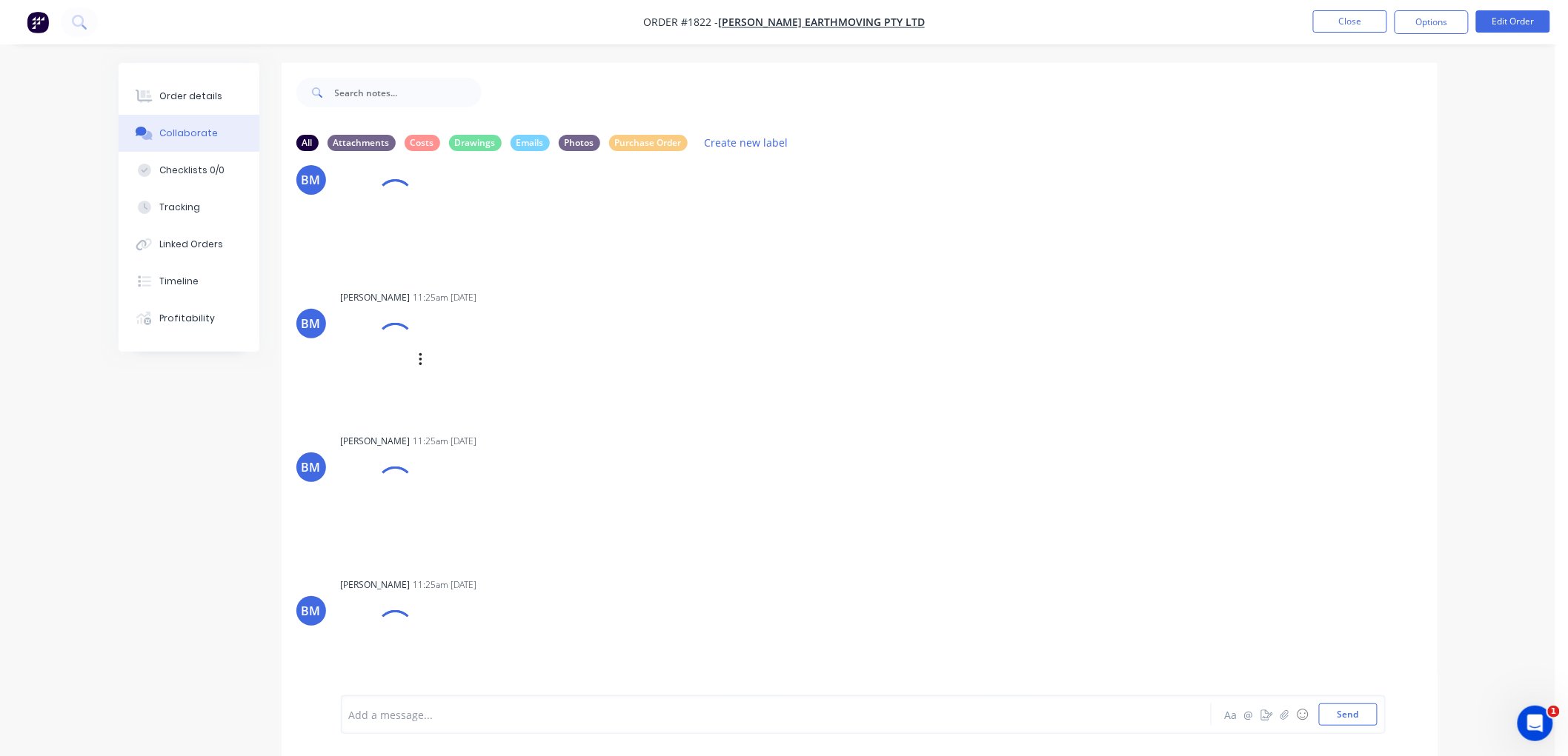
scroll to position [23, 0]
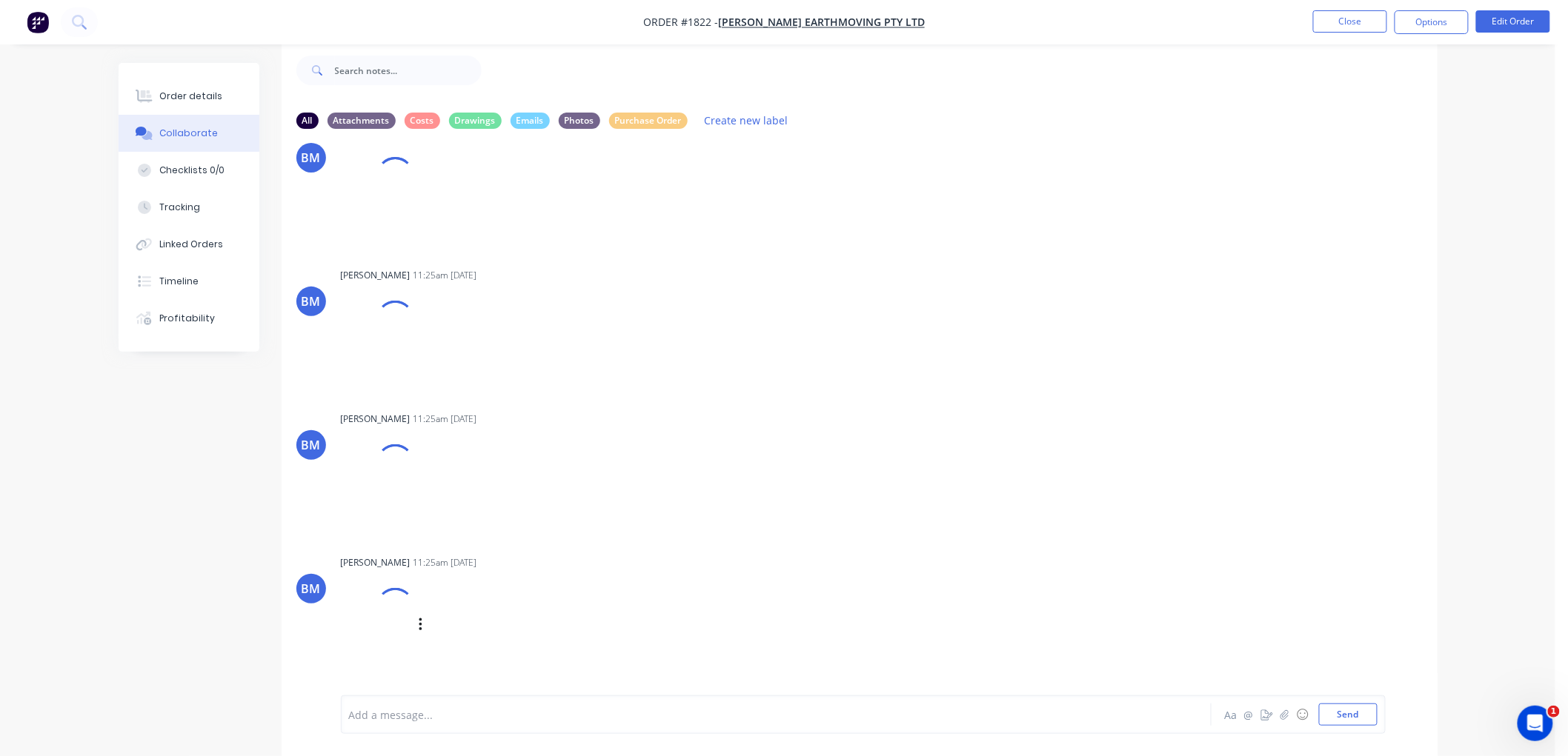
click at [388, 602] on div at bounding box center [394, 607] width 52 height 52
click at [381, 176] on div at bounding box center [395, 176] width 53 height 53
drag, startPoint x: 1105, startPoint y: 225, endPoint x: 1079, endPoint y: 230, distance: 26.5
click at [1099, 230] on div "BM [PERSON_NAME] 11:25am [DATE] IMG_XRSYOBC4ZTE_1.png Labels Download Delete" at bounding box center [859, 181] width 1156 height 122
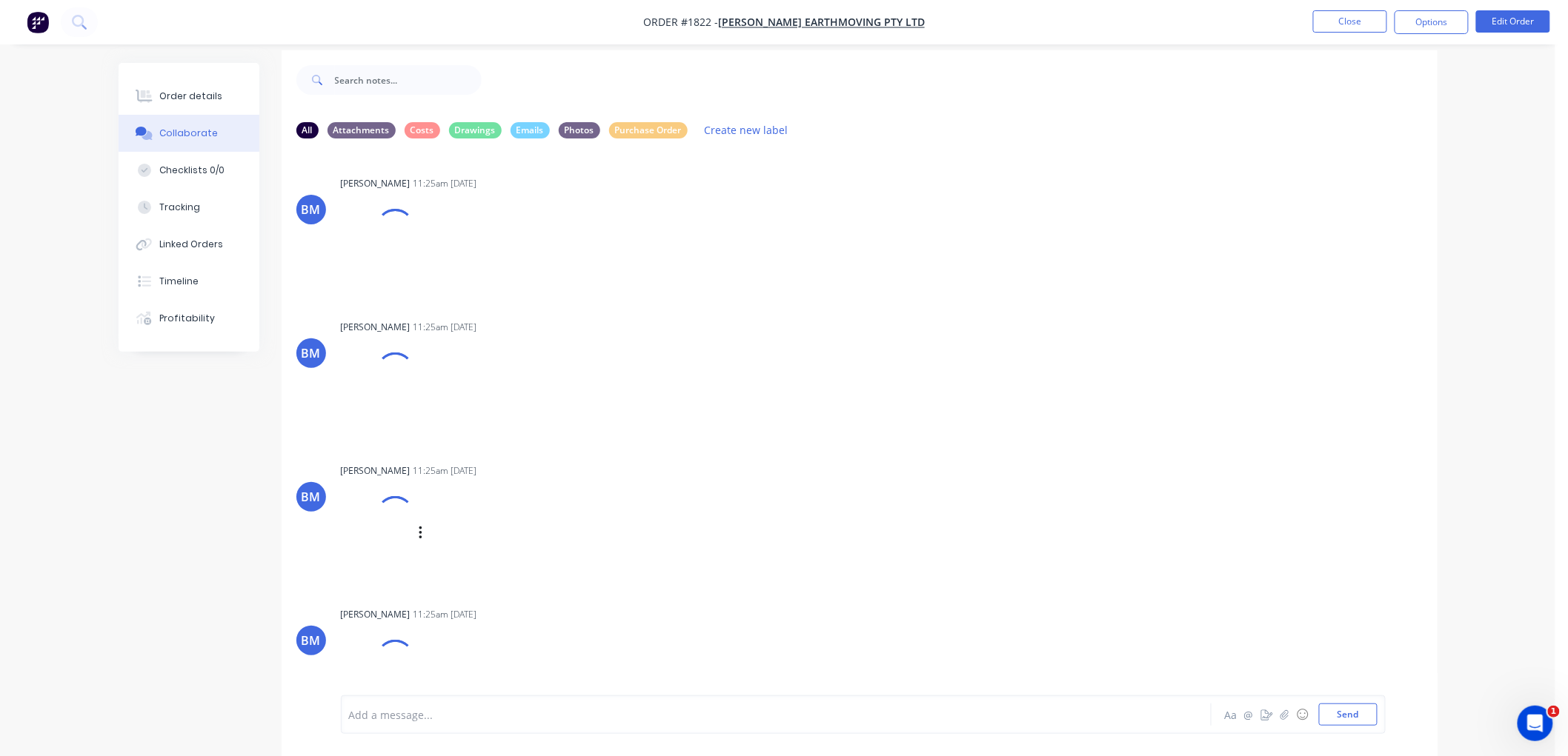
scroll to position [0, 0]
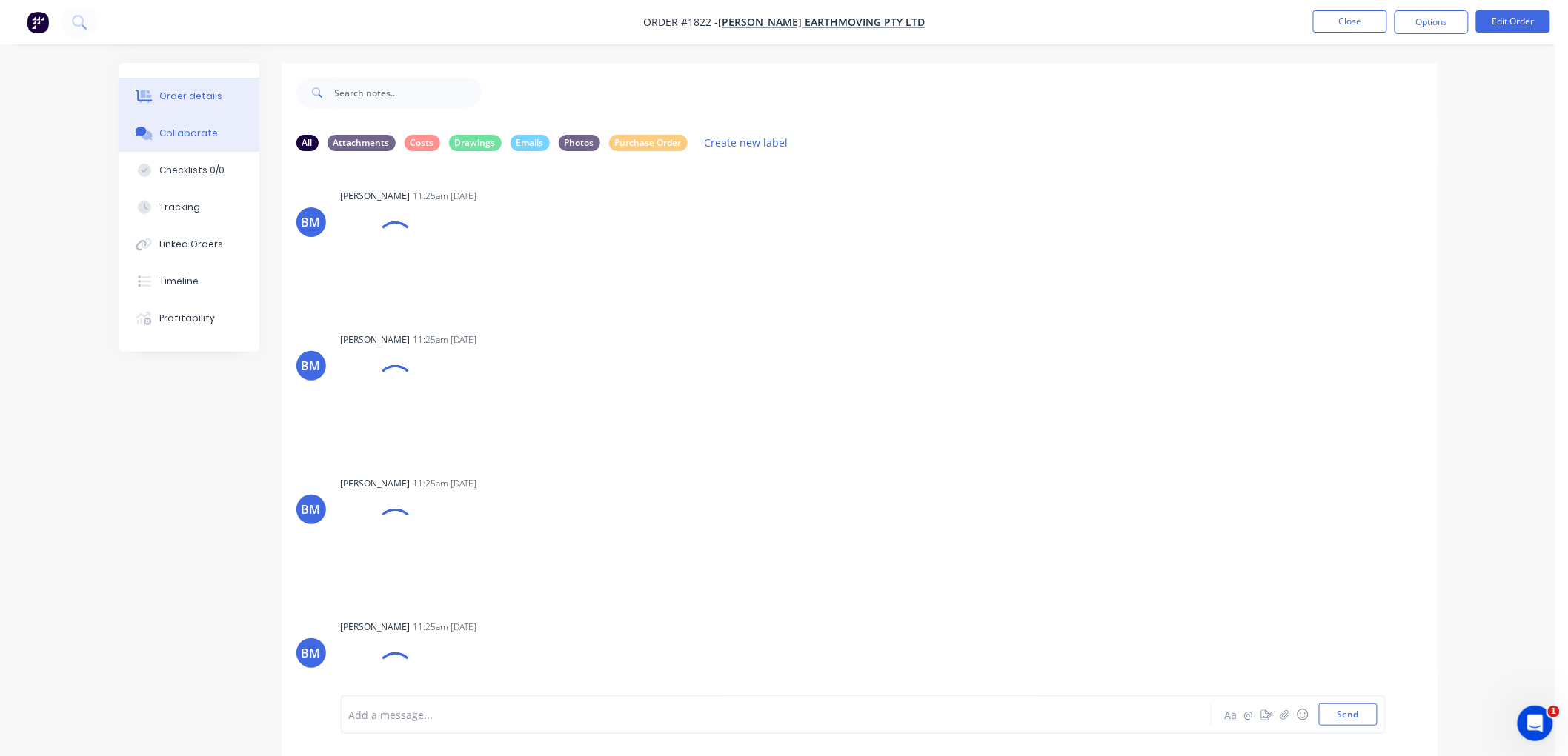
click at [193, 96] on div "Order details" at bounding box center [191, 96] width 63 height 14
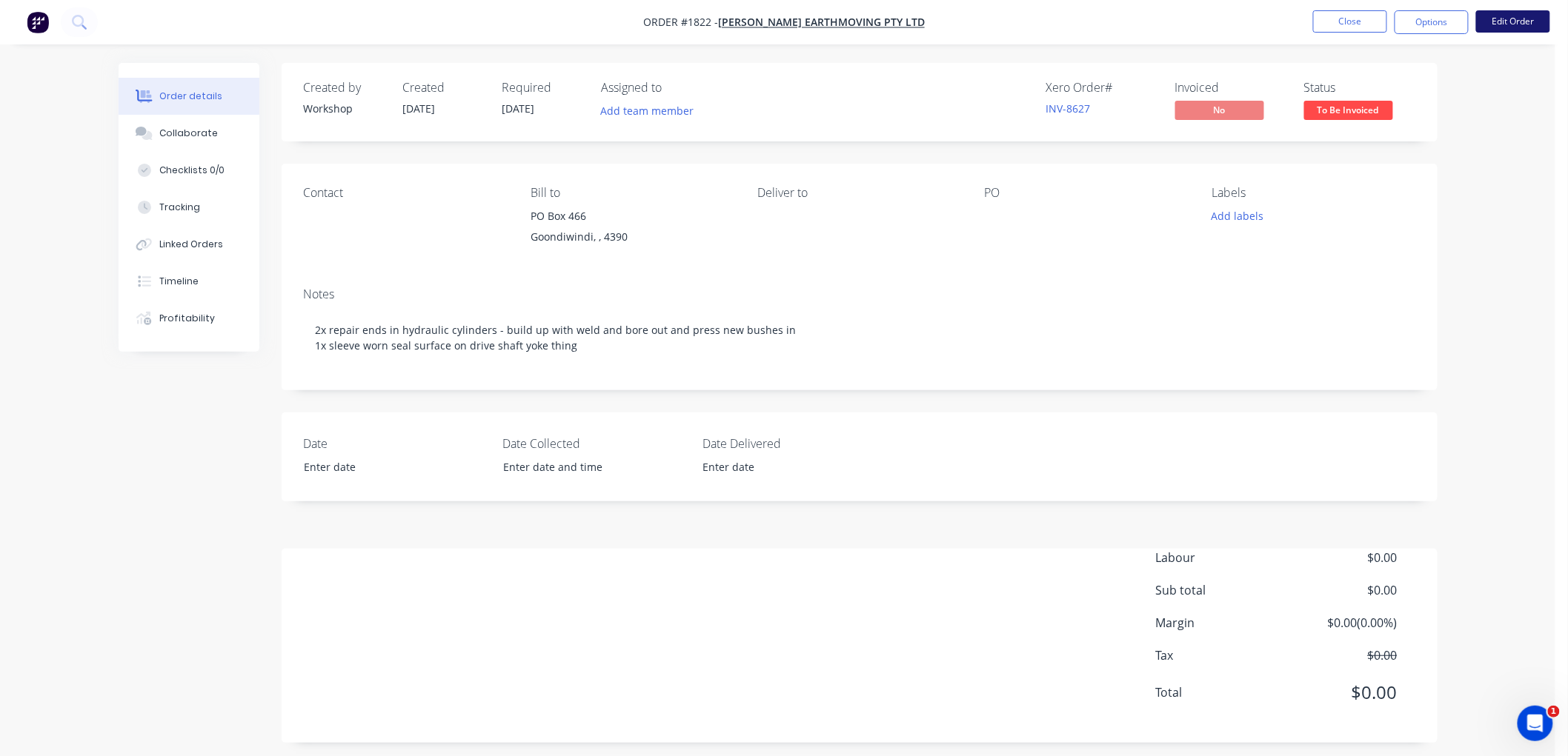
click at [1534, 17] on button "Edit Order" at bounding box center [1513, 21] width 74 height 22
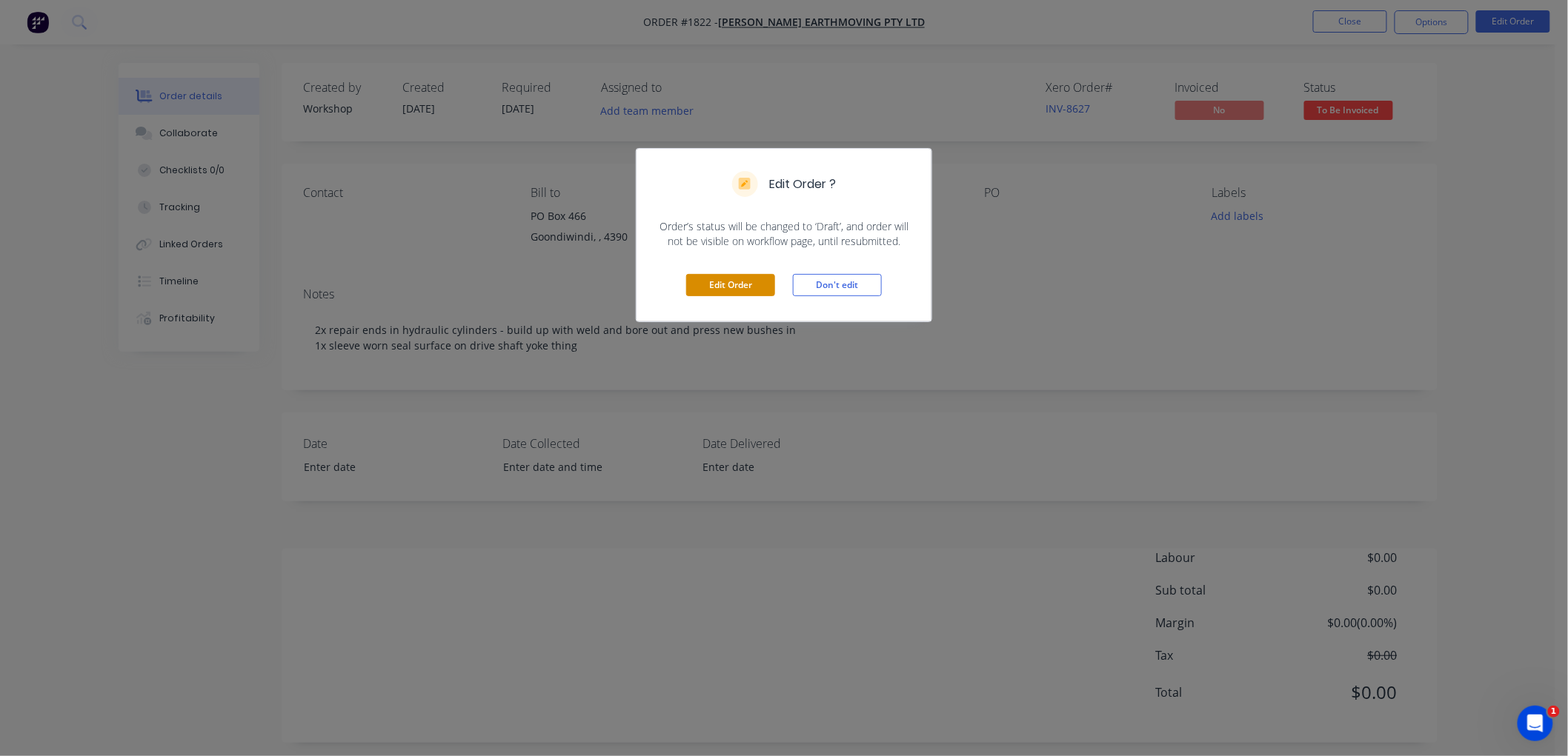
click at [720, 276] on button "Edit Order" at bounding box center [730, 285] width 89 height 22
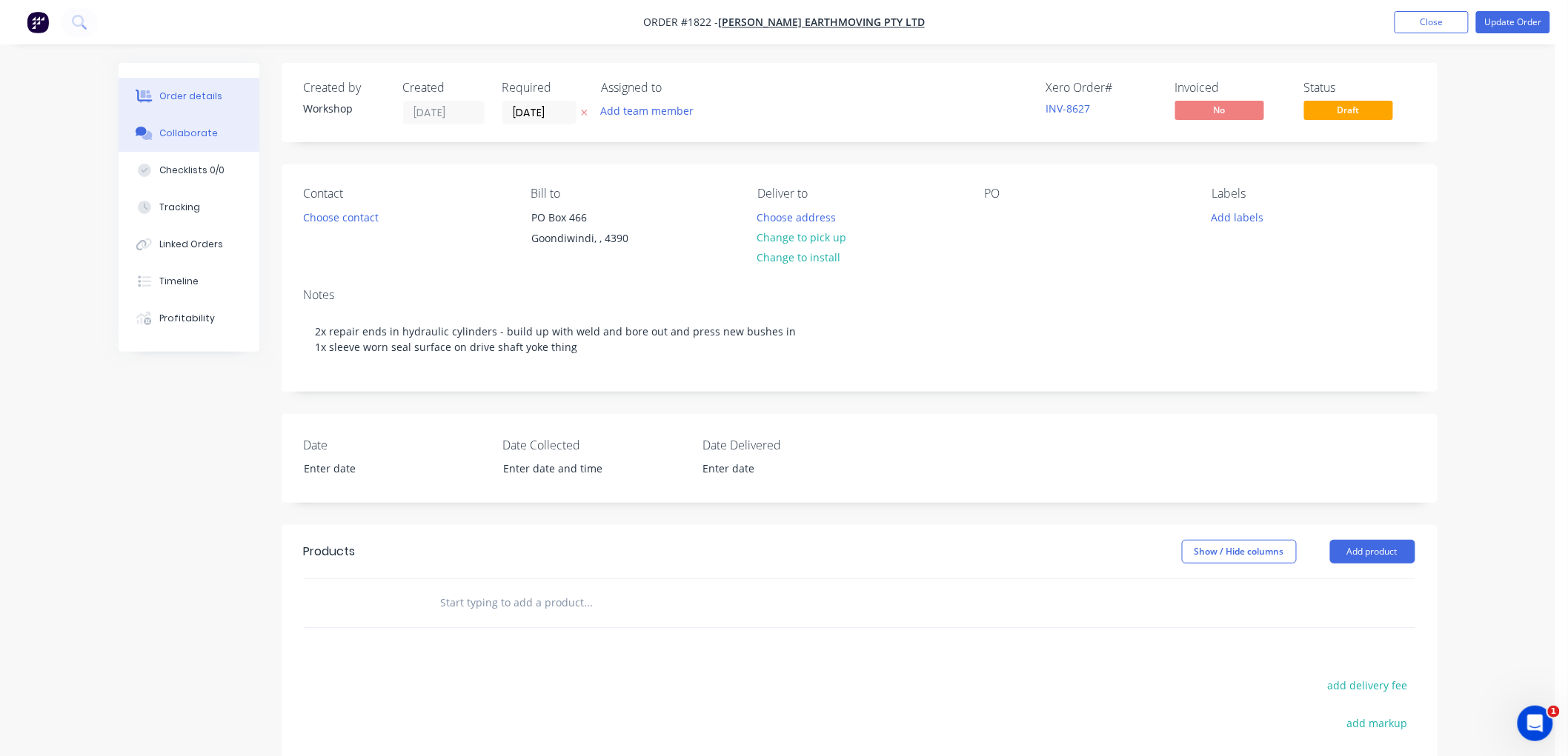
click at [193, 135] on div "Collaborate" at bounding box center [189, 133] width 59 height 14
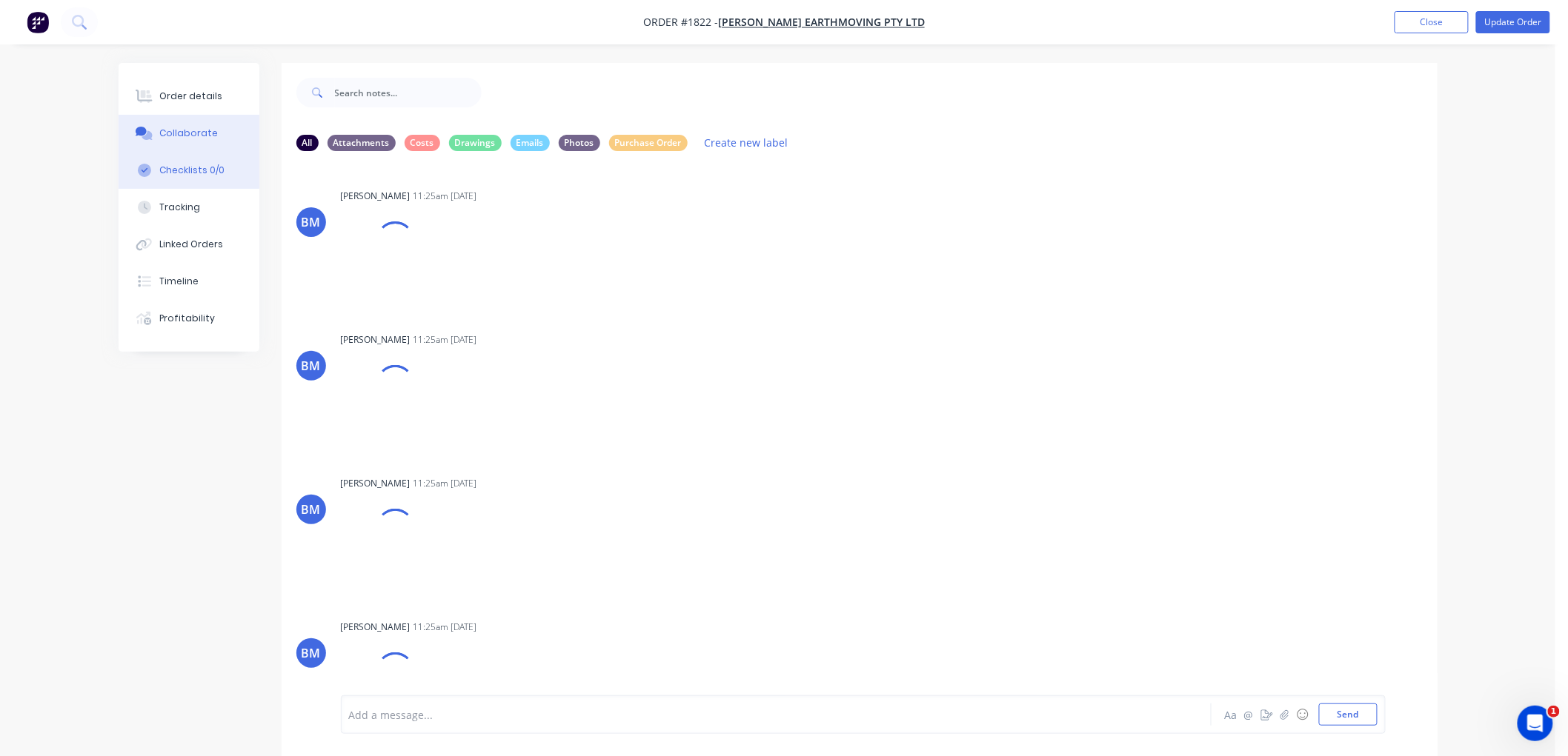
click at [191, 164] on div "Checklists 0/0" at bounding box center [192, 170] width 65 height 14
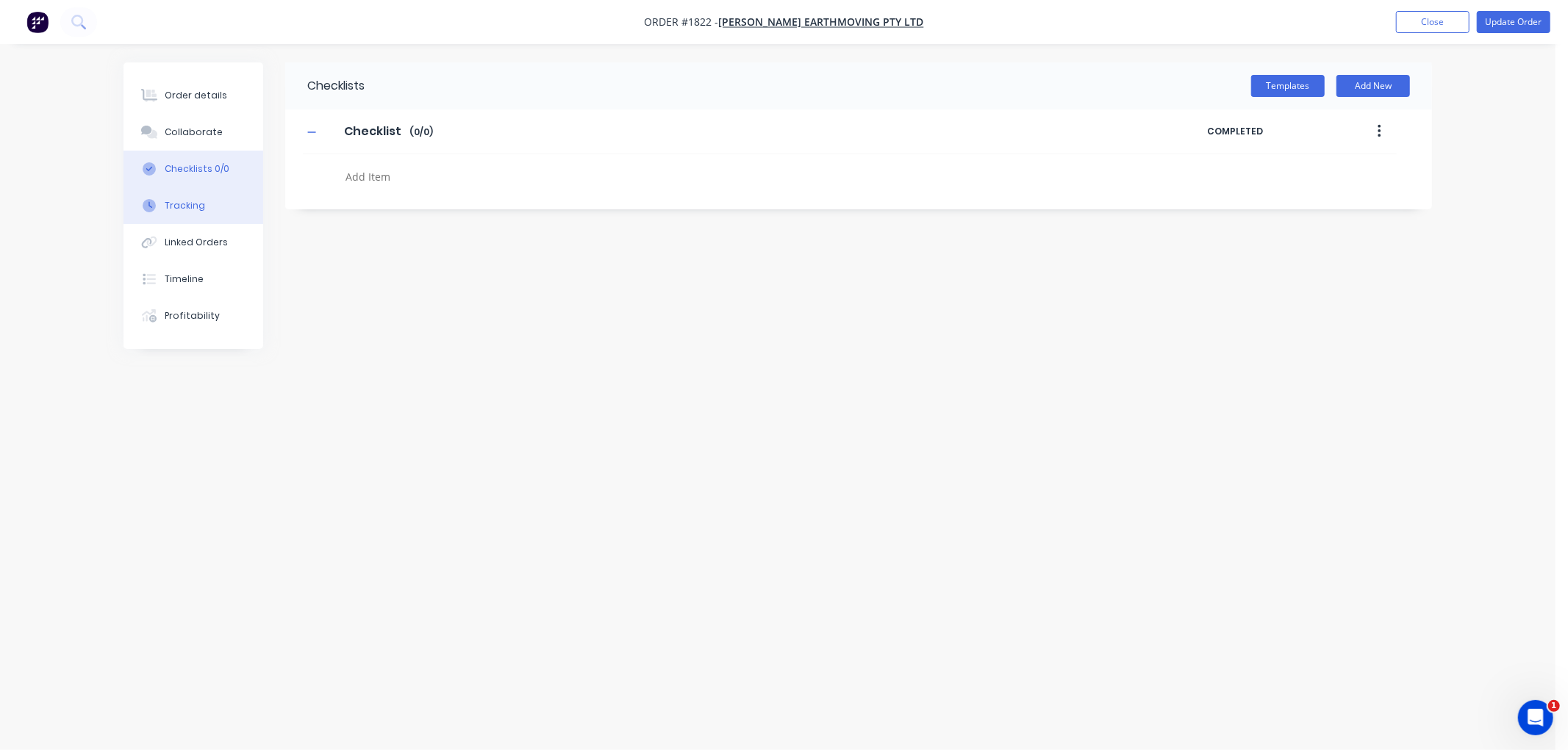
click at [171, 211] on button "Tracking" at bounding box center [194, 205] width 140 height 36
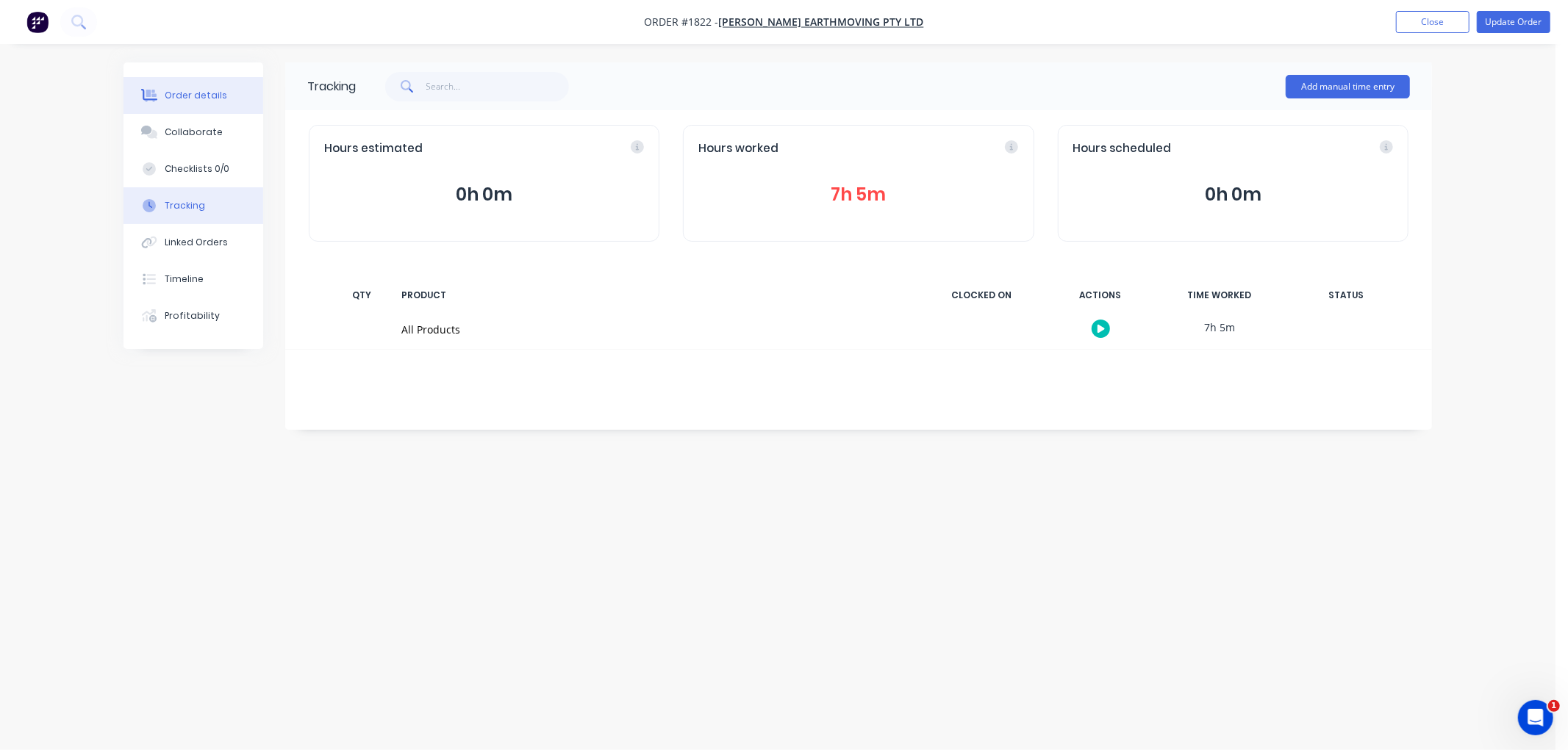
click at [167, 91] on div "Order details" at bounding box center [196, 95] width 63 height 14
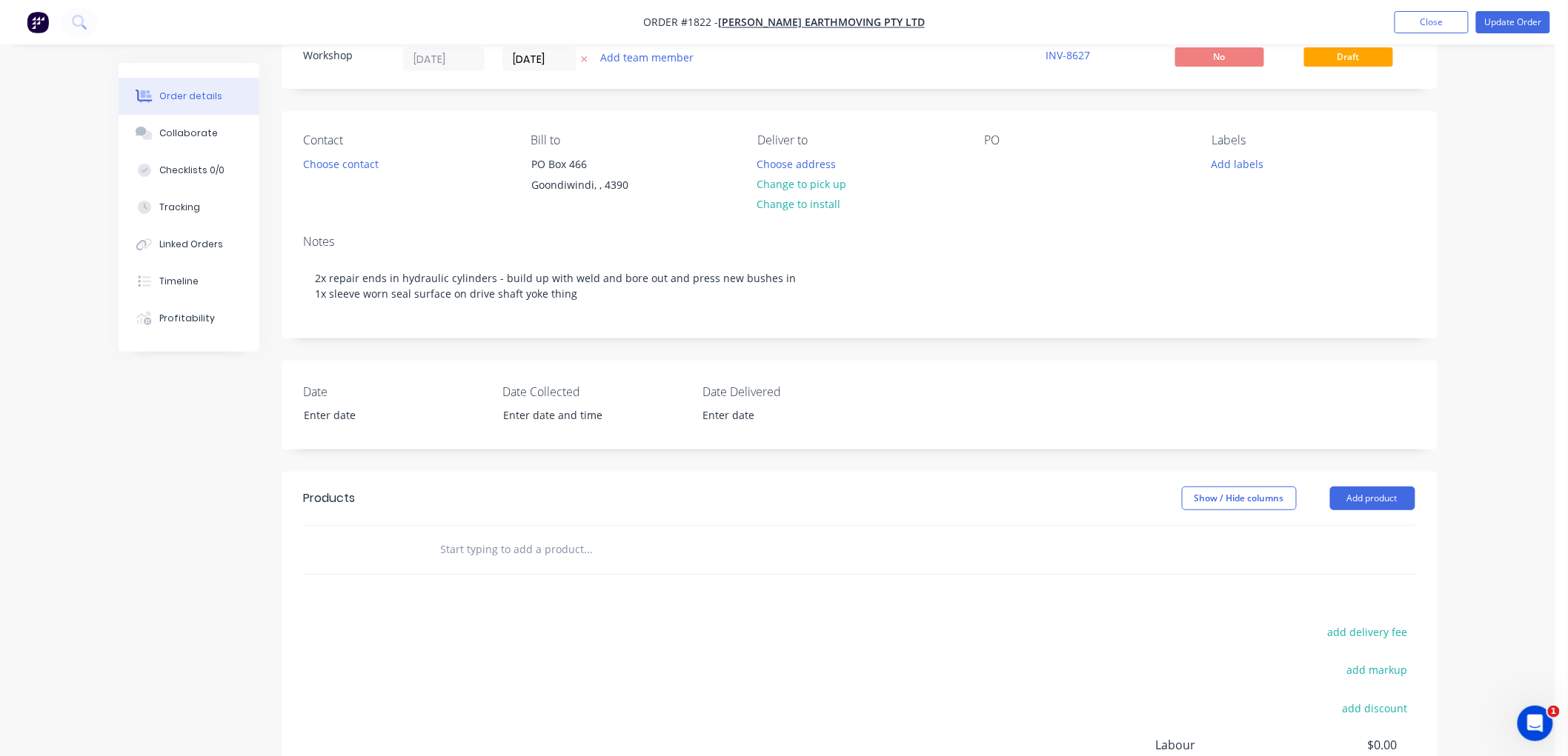
scroll to position [82, 0]
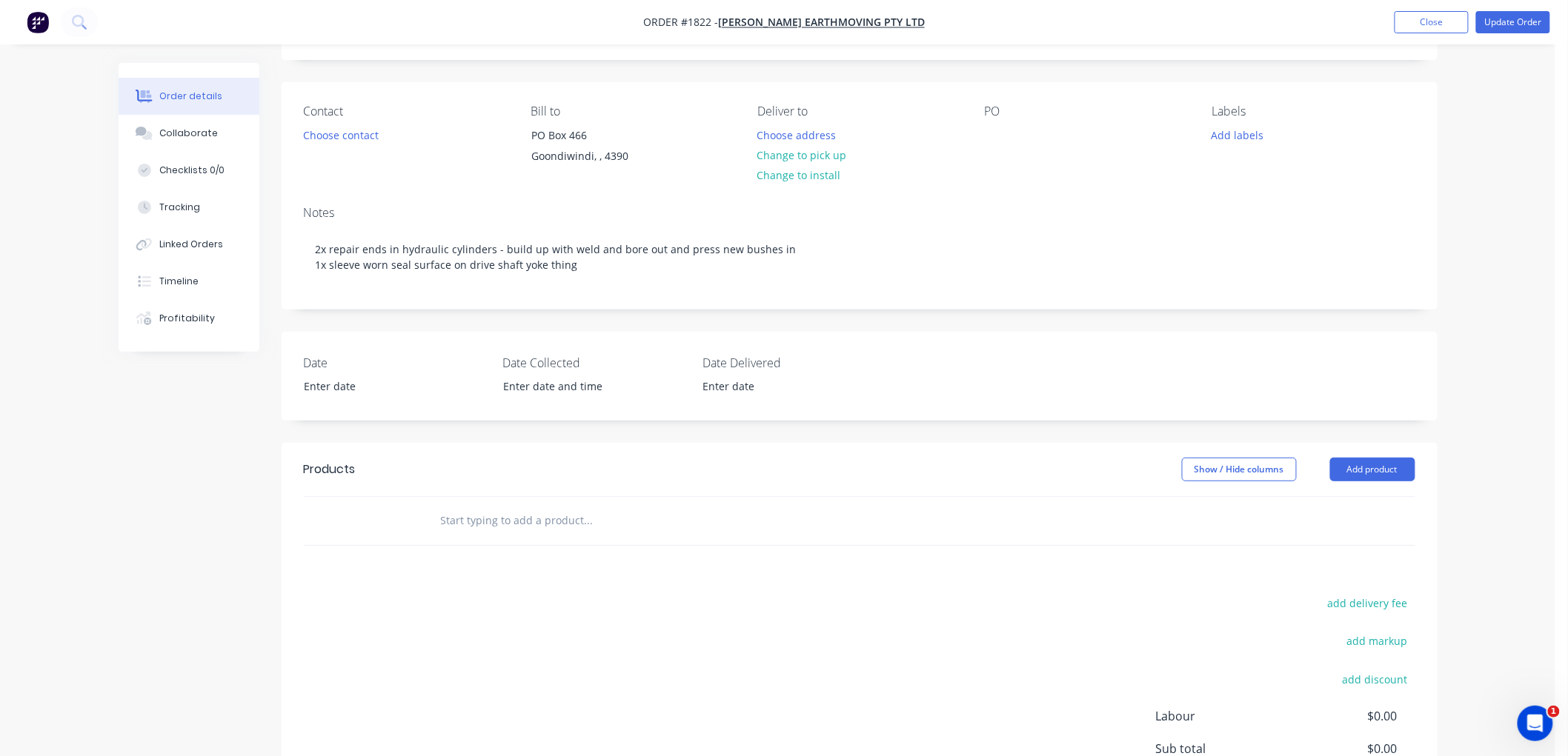
click at [493, 521] on input "text" at bounding box center [588, 520] width 296 height 29
click at [1365, 466] on button "Add product" at bounding box center [1373, 469] width 85 height 24
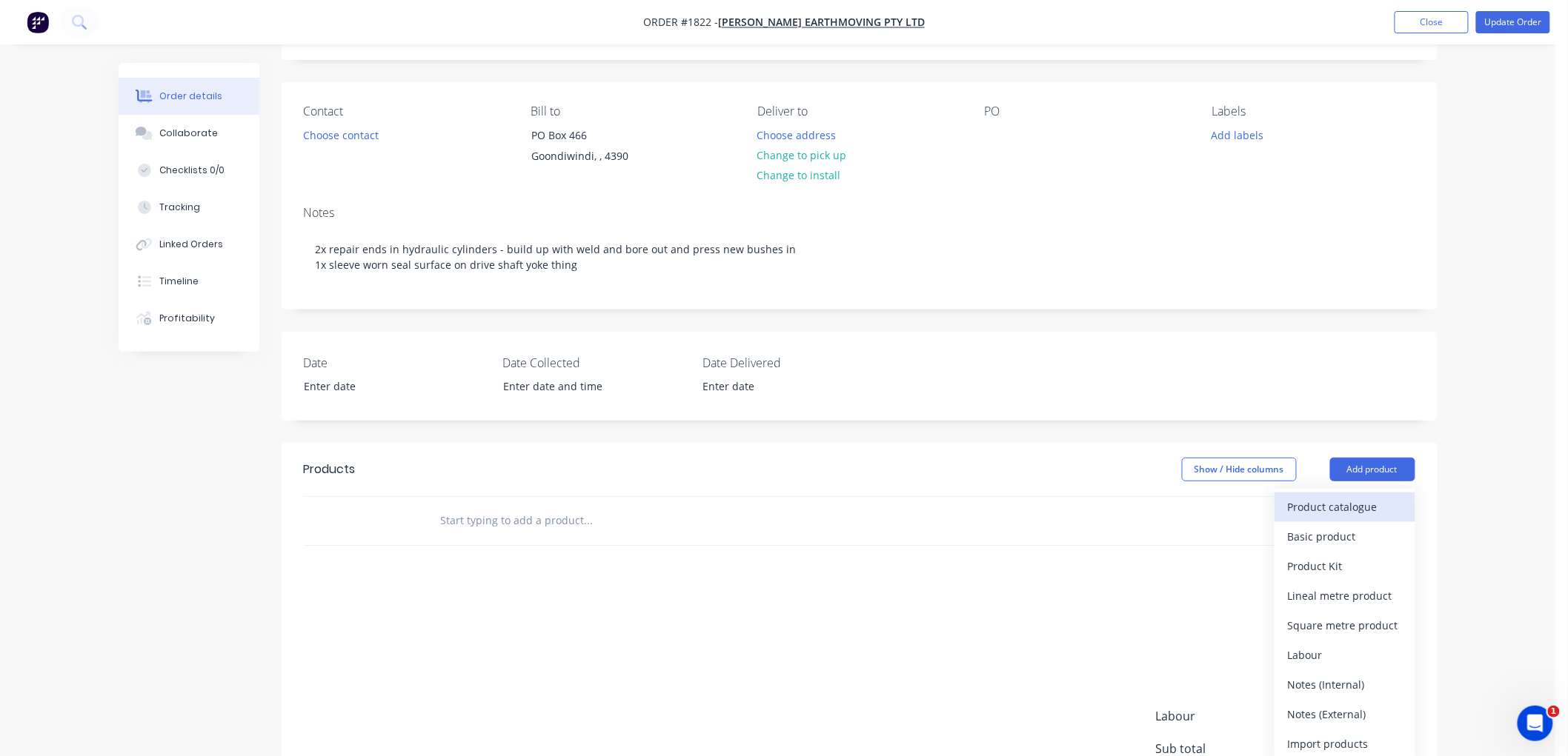
click at [1350, 505] on div "Product catalogue" at bounding box center [1344, 506] width 114 height 21
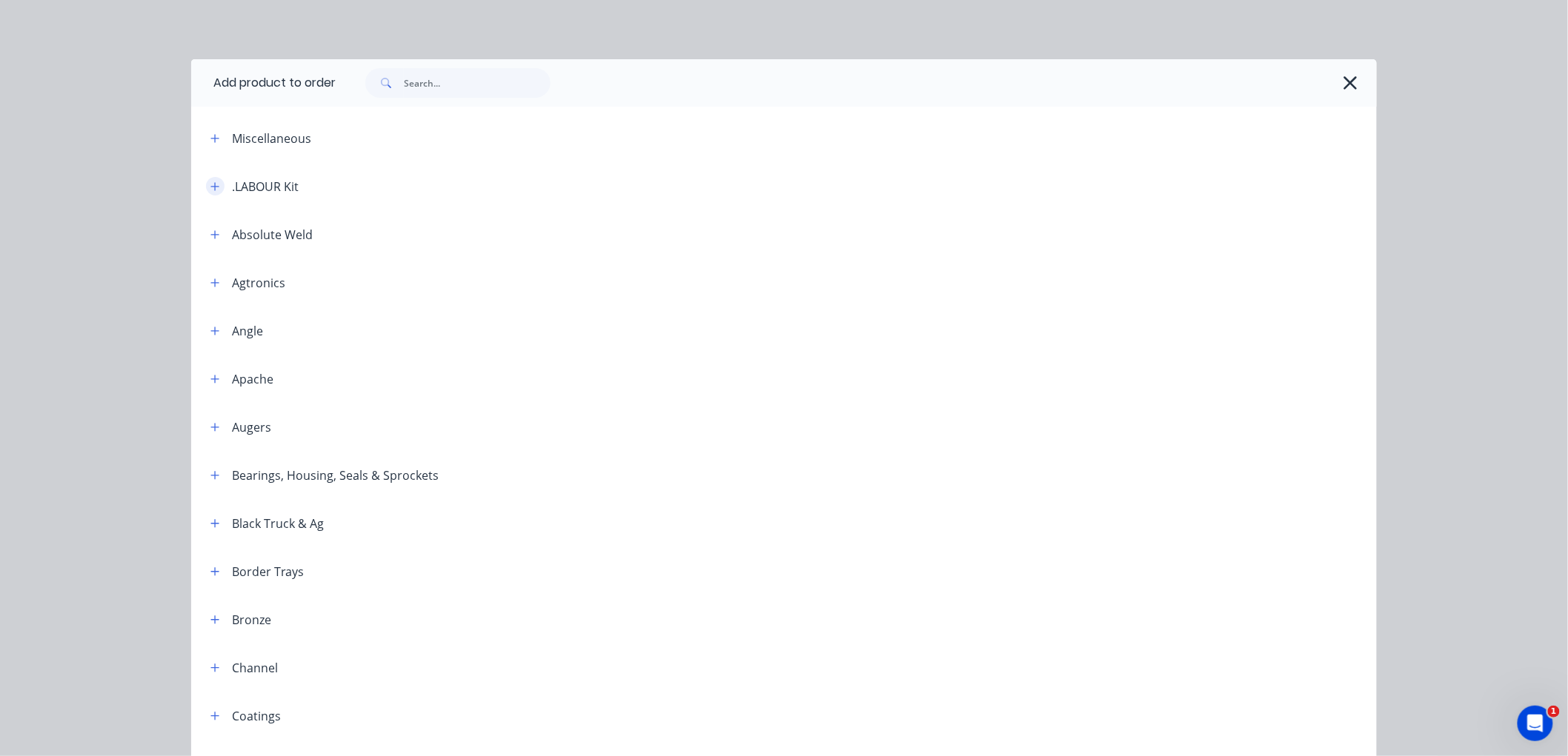
click at [211, 189] on icon "button" at bounding box center [215, 186] width 8 height 8
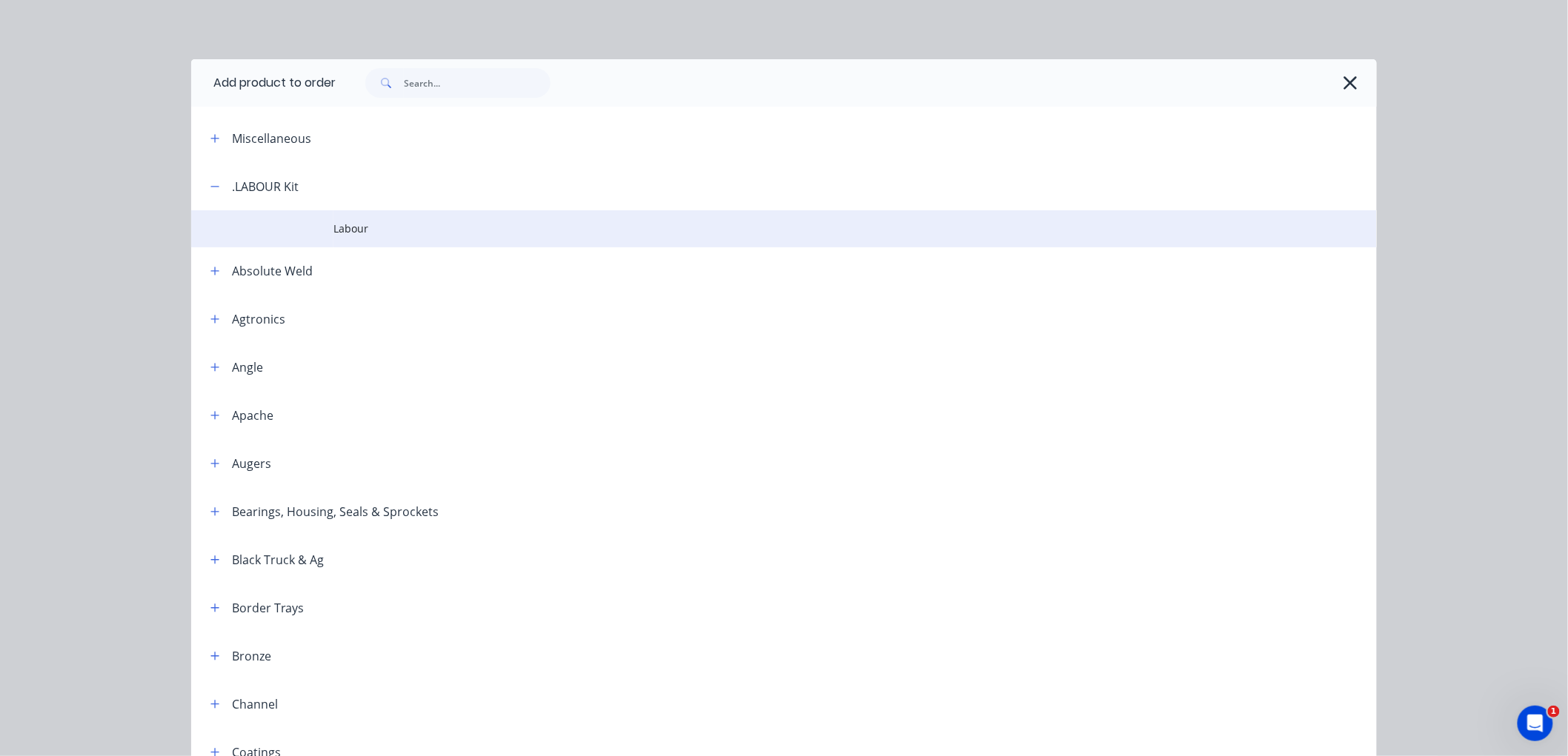
click at [358, 231] on span "Labour" at bounding box center [751, 228] width 834 height 16
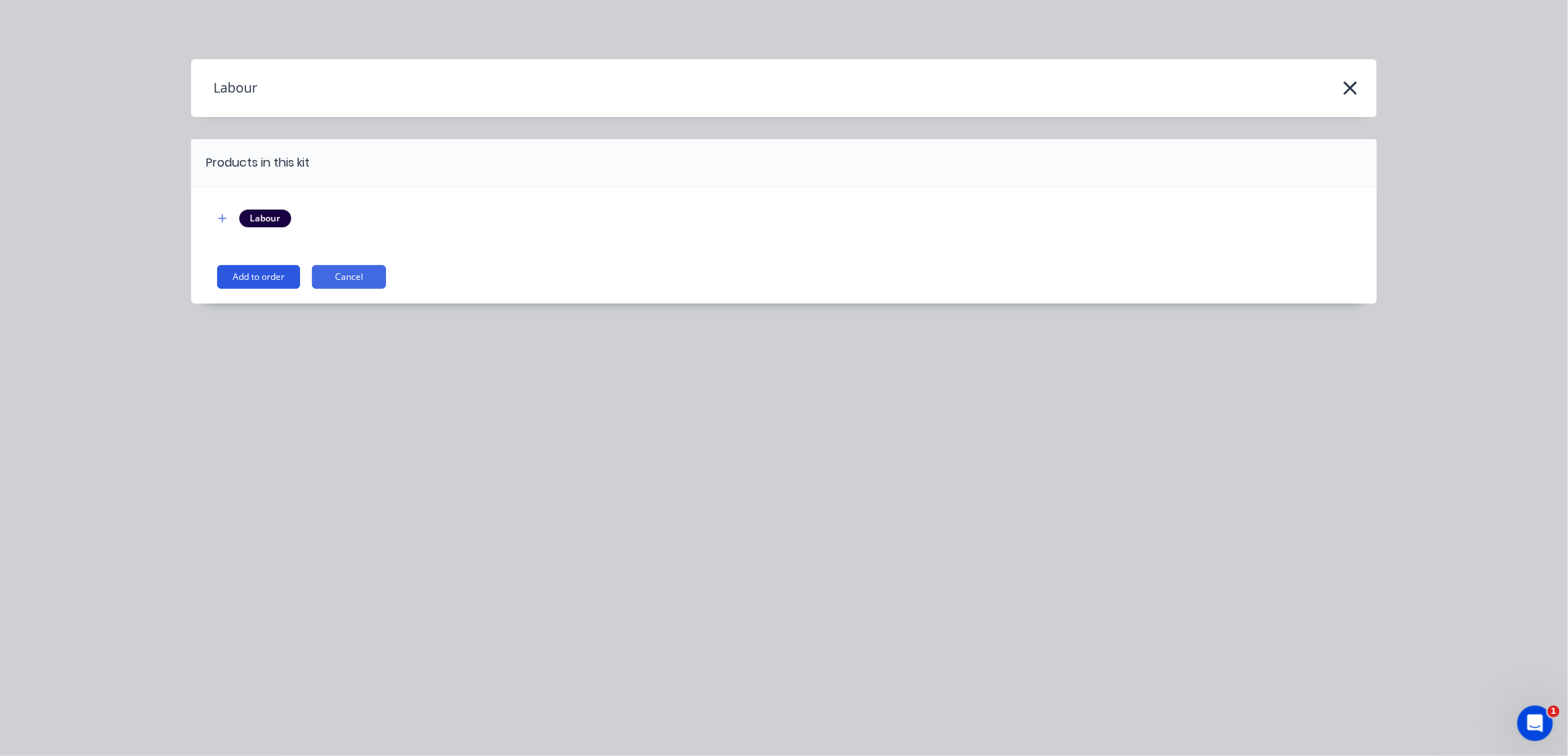
click at [256, 279] on button "Add to order" at bounding box center [259, 277] width 83 height 24
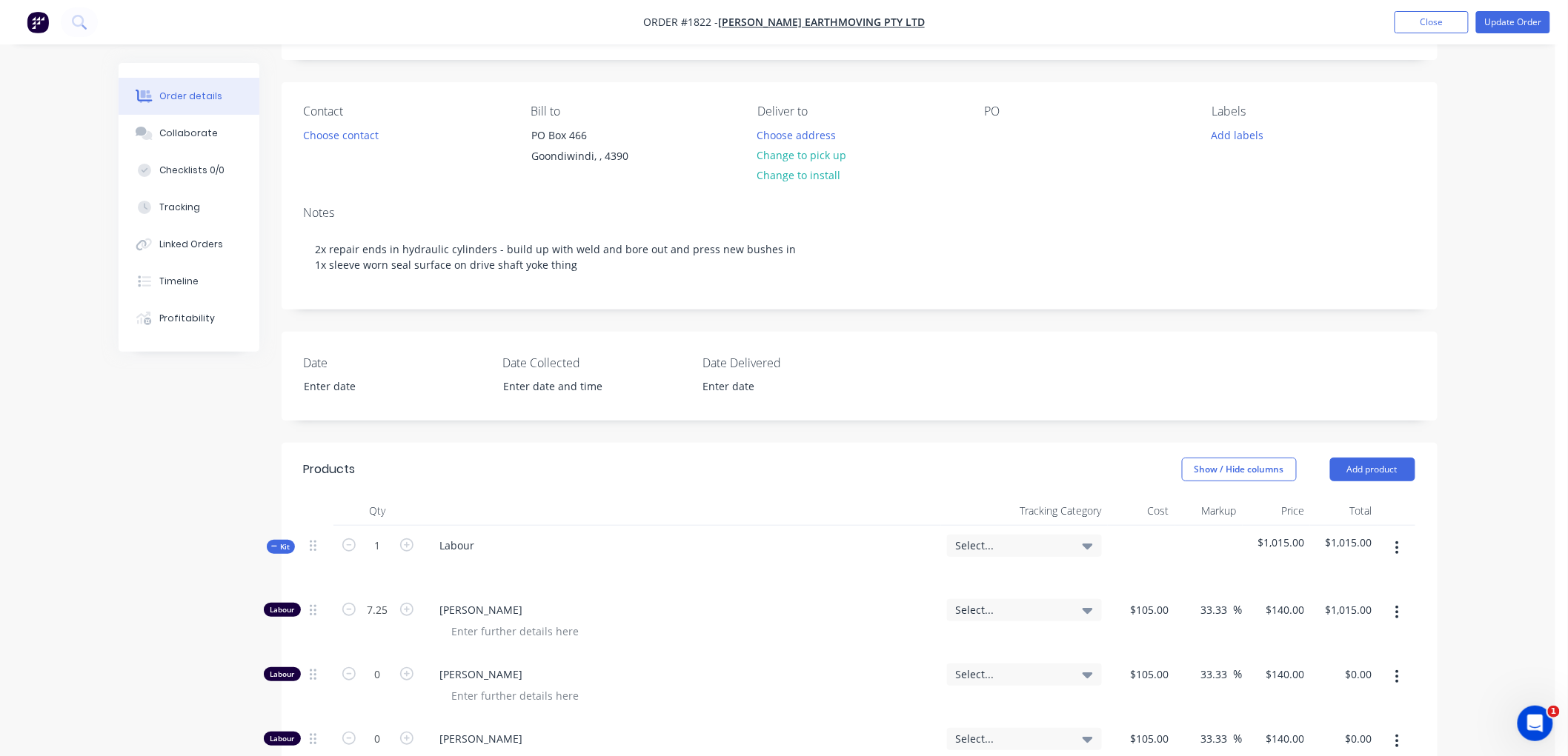
click at [225, 531] on div "Created by Workshop Created [DATE] Required [DATE] Assigned to Add team member …" at bounding box center [778, 739] width 1319 height 1517
click at [272, 548] on icon "button" at bounding box center [274, 546] width 6 height 7
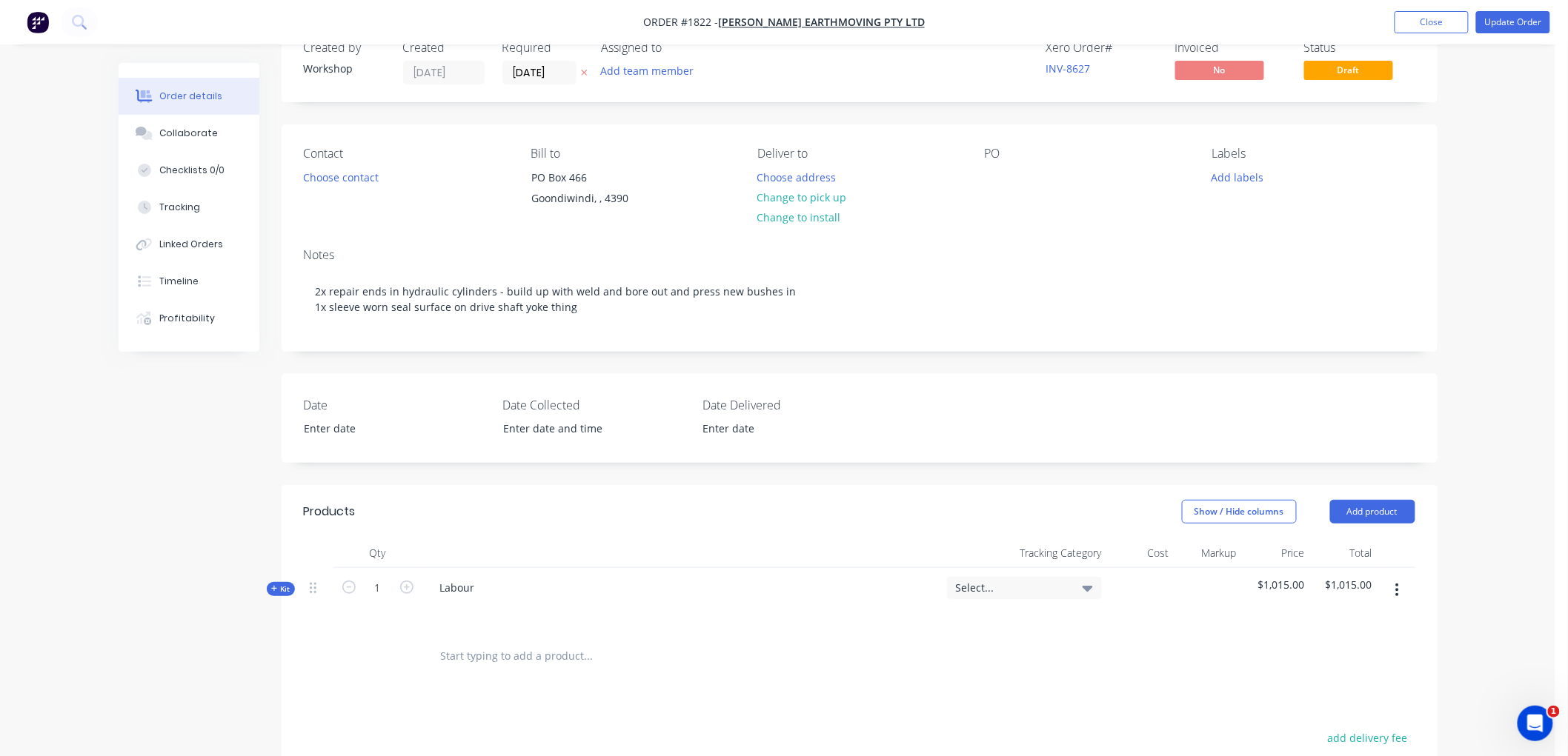
scroll to position [0, 0]
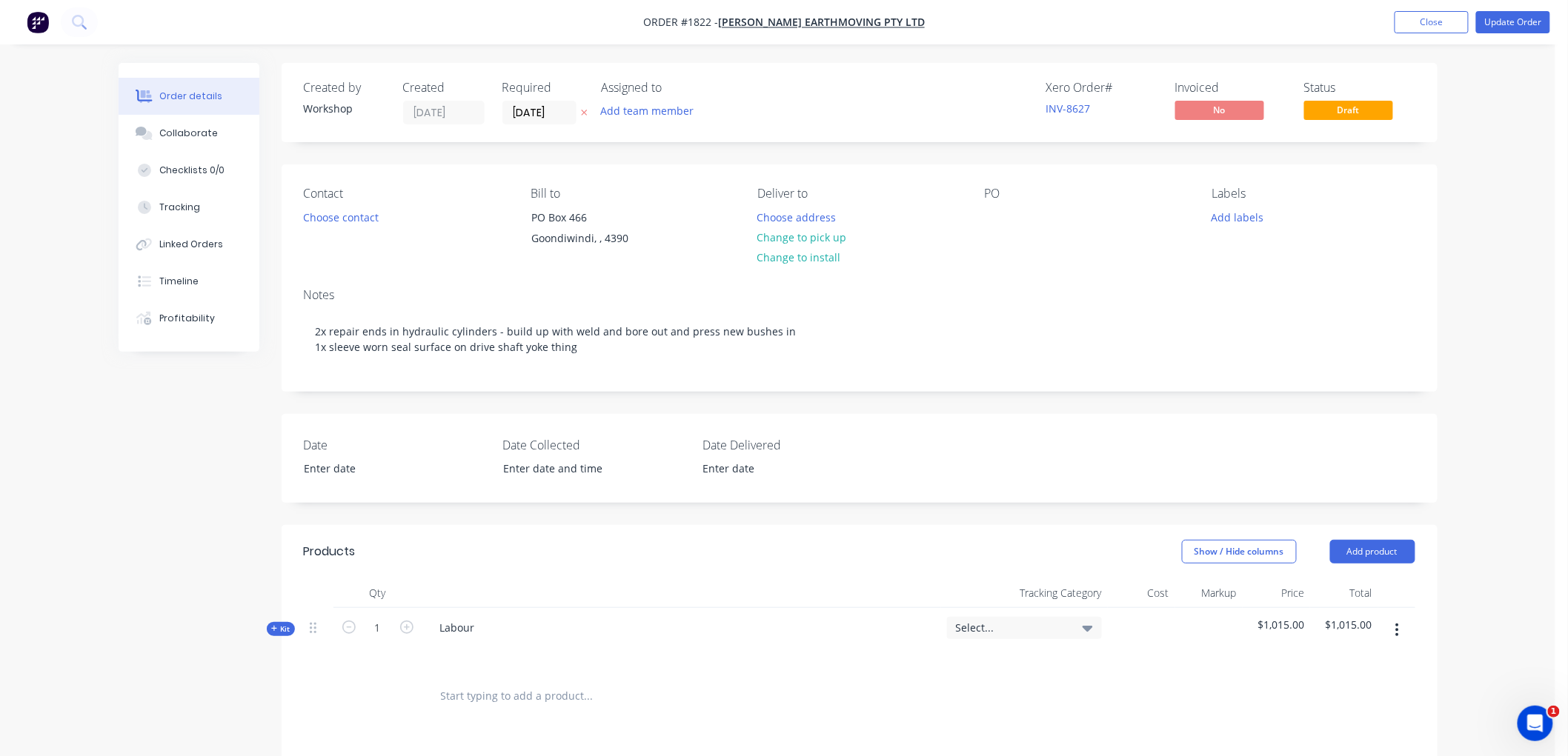
click at [481, 692] on input "text" at bounding box center [588, 696] width 296 height 29
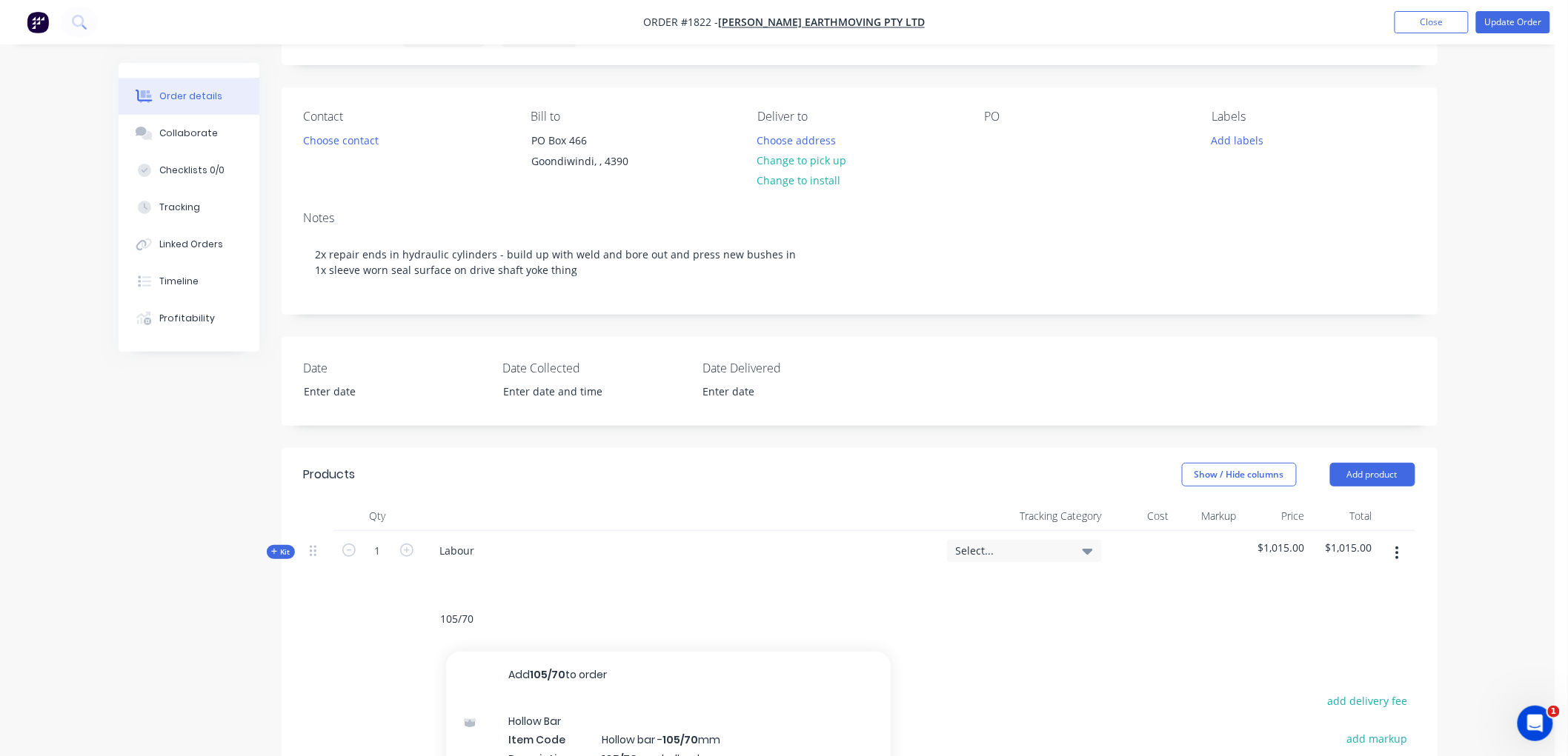
scroll to position [247, 0]
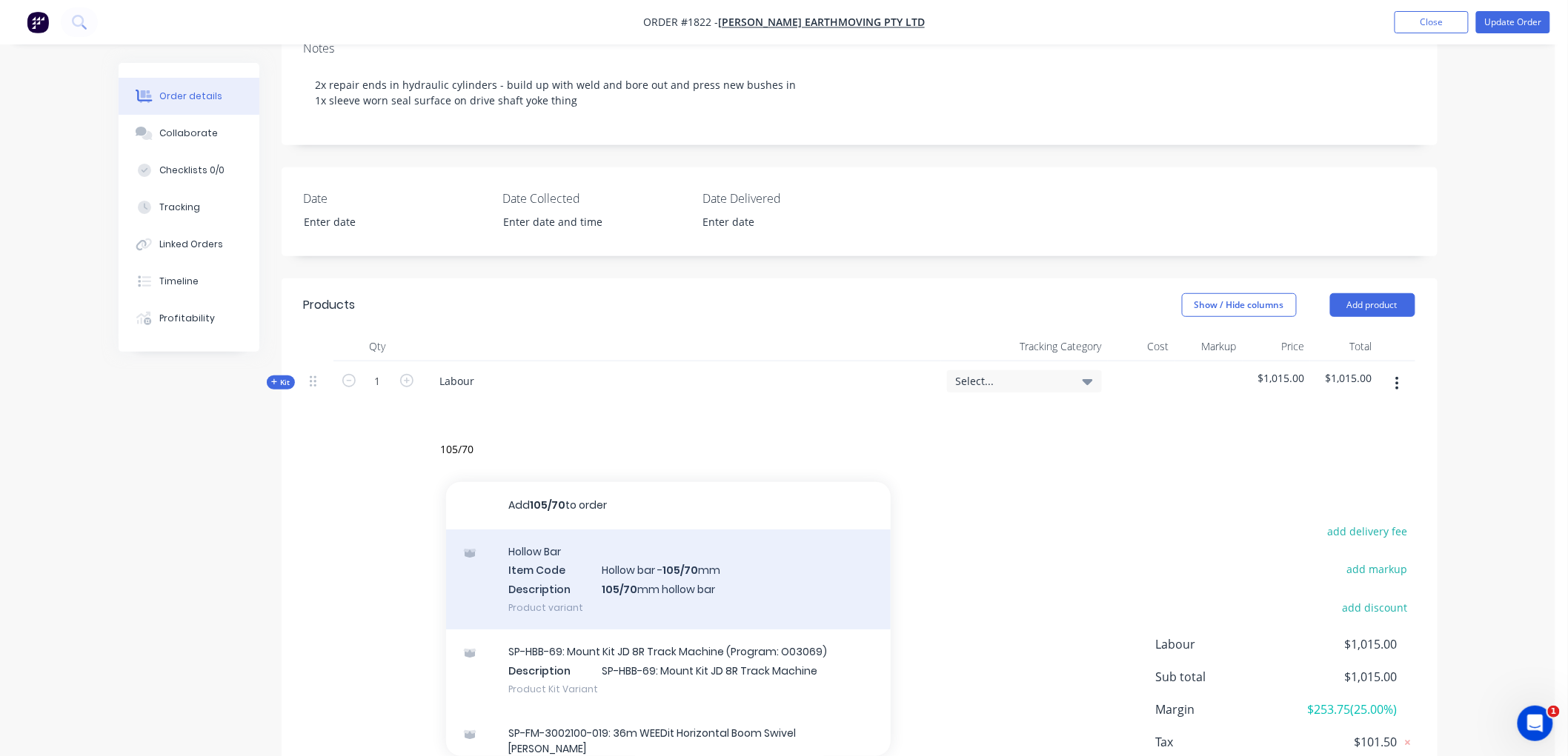
click at [671, 575] on div "Hollow Bar Item Code Hollow bar - 105/70 mm Description 105/70 mm hollow bar Pr…" at bounding box center [668, 579] width 445 height 100
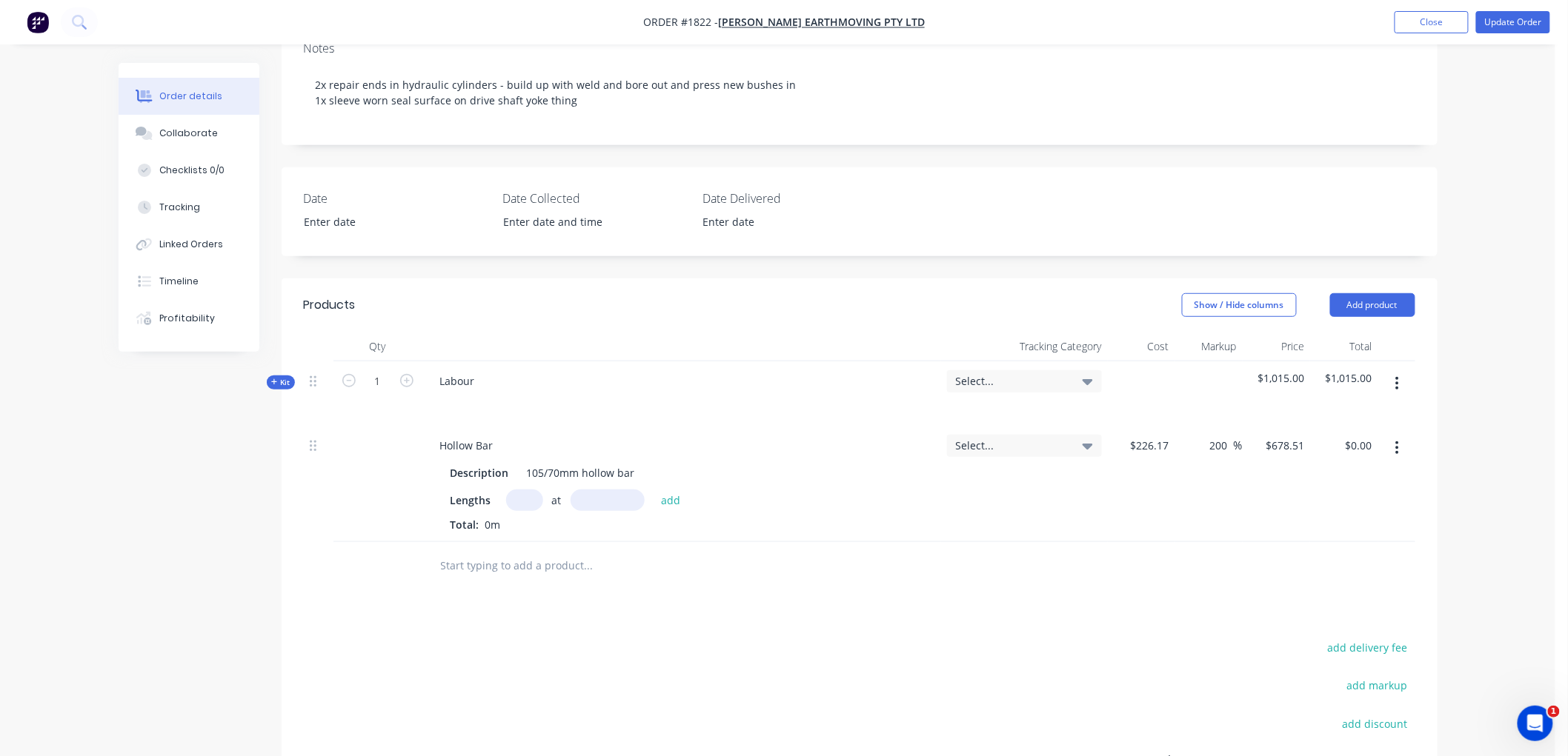
click at [536, 497] on input "text" at bounding box center [525, 499] width 37 height 21
click at [654, 489] on button "add" at bounding box center [671, 499] width 35 height 20
click at [768, 572] on div at bounding box center [690, 590] width 534 height 49
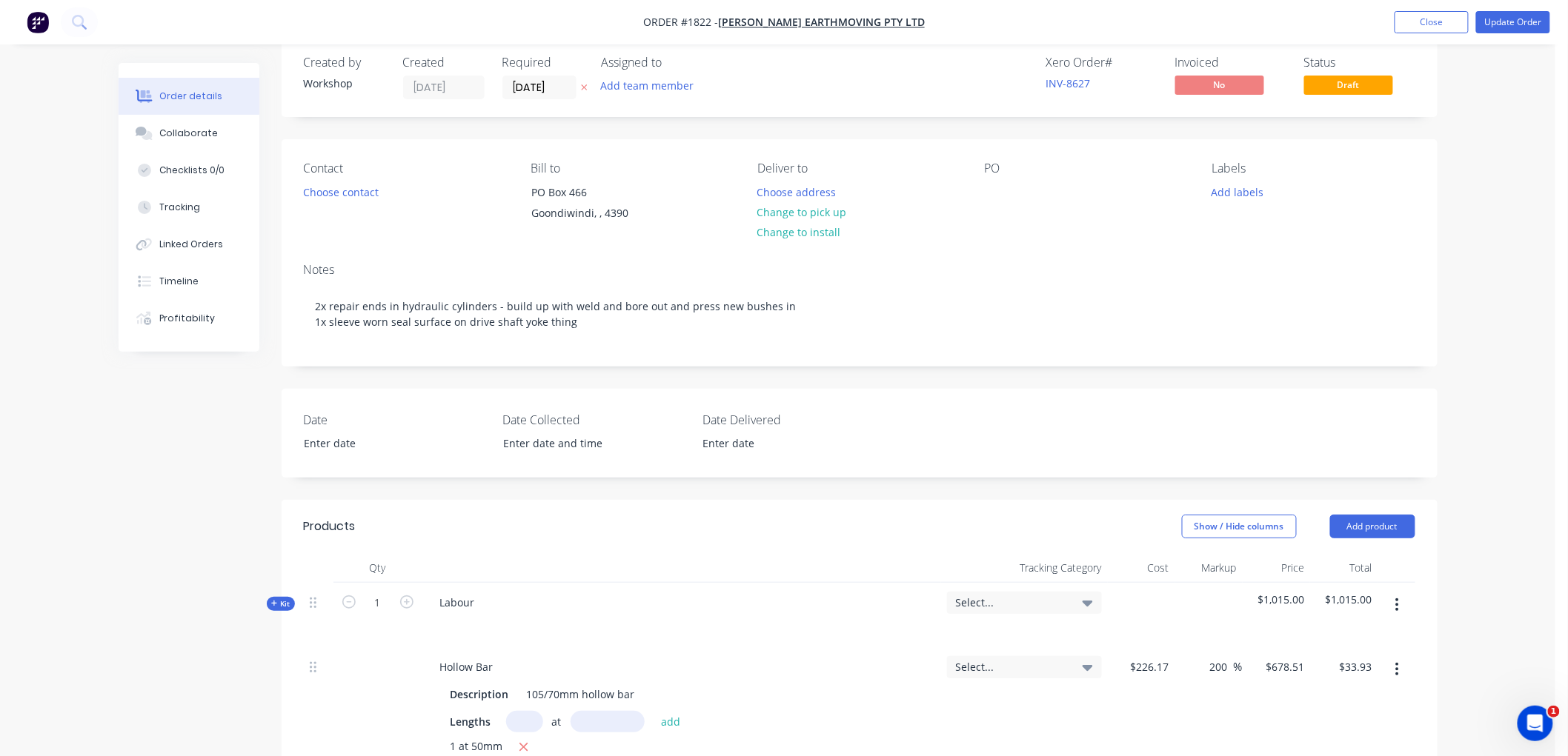
scroll to position [0, 0]
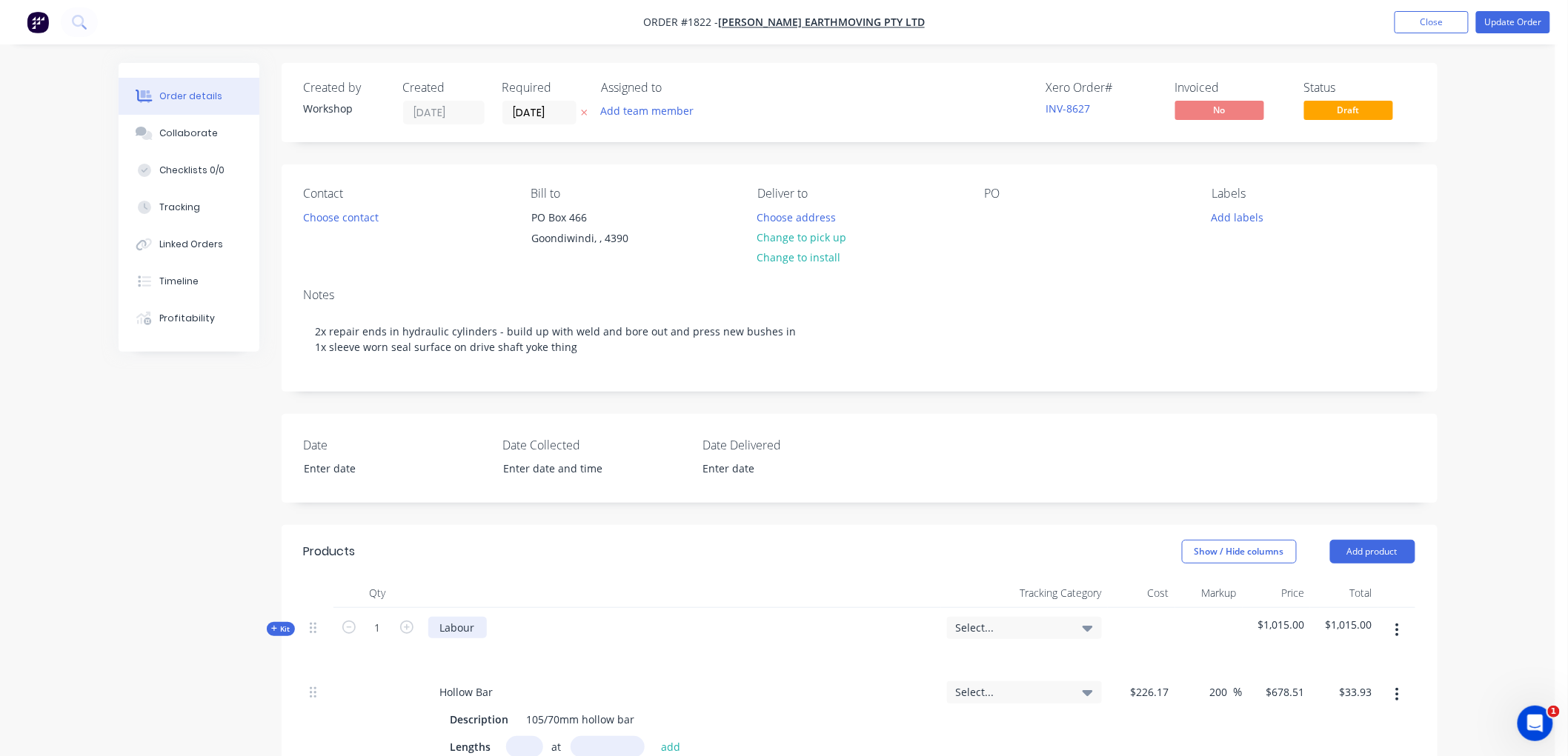
click at [482, 625] on div "Labour" at bounding box center [458, 627] width 59 height 21
click at [993, 220] on div at bounding box center [997, 216] width 24 height 21
click at [1516, 22] on button "Update Order" at bounding box center [1513, 22] width 74 height 22
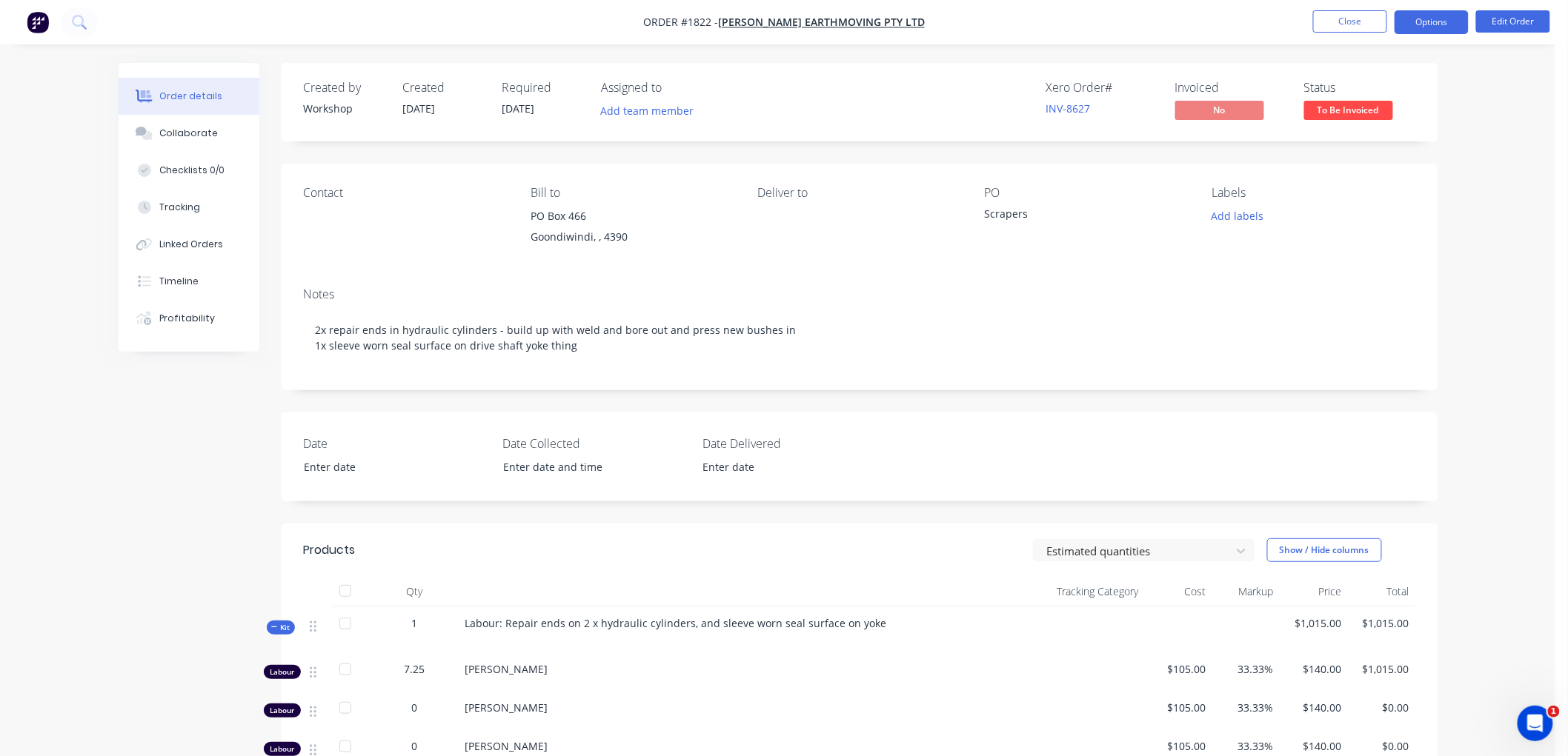
click at [1417, 26] on button "Options" at bounding box center [1431, 22] width 74 height 24
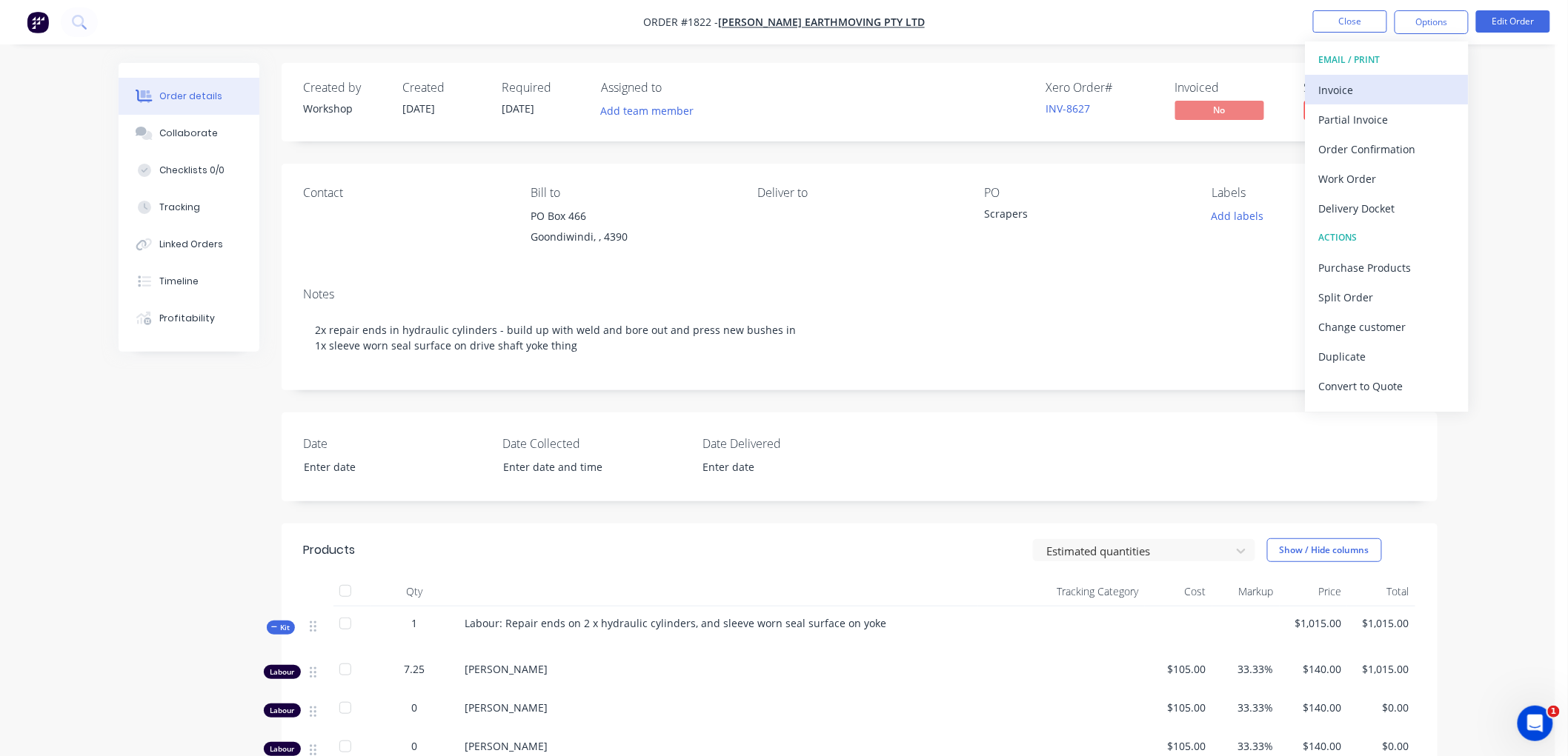
click at [1382, 92] on div "Invoice" at bounding box center [1386, 89] width 137 height 21
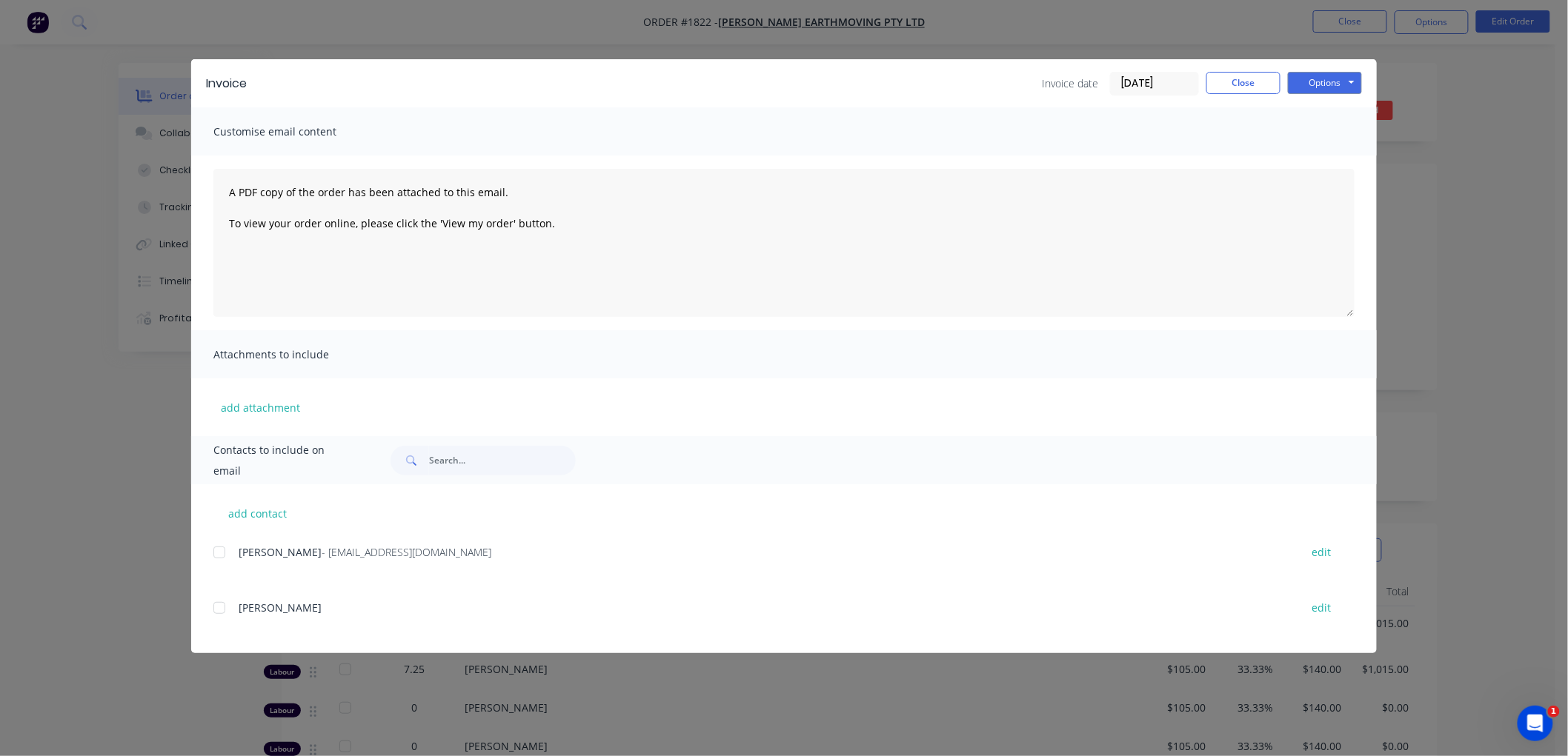
click at [224, 551] on div at bounding box center [219, 553] width 29 height 29
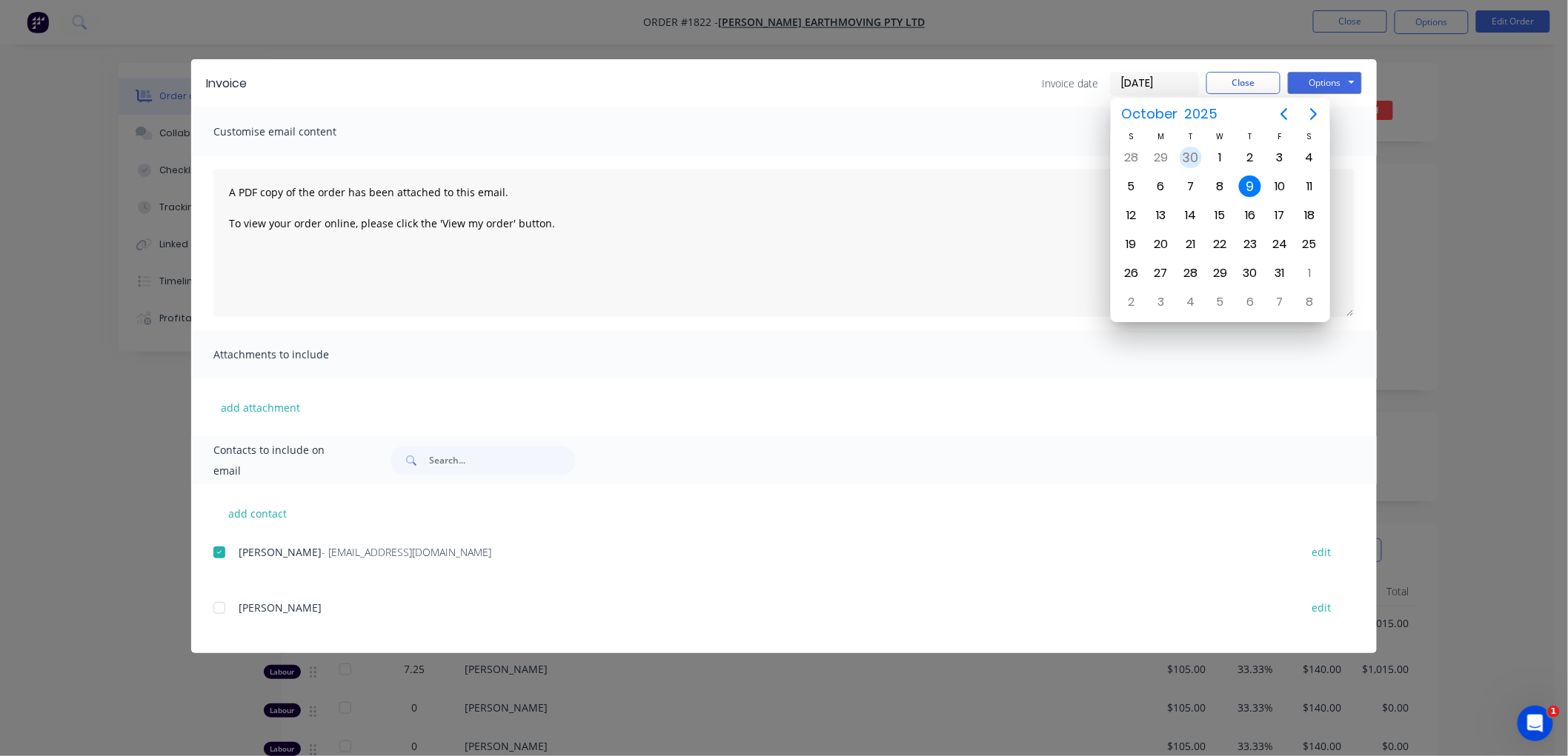
click at [1195, 153] on div "30" at bounding box center [1191, 158] width 22 height 22
type input "[DATE]"
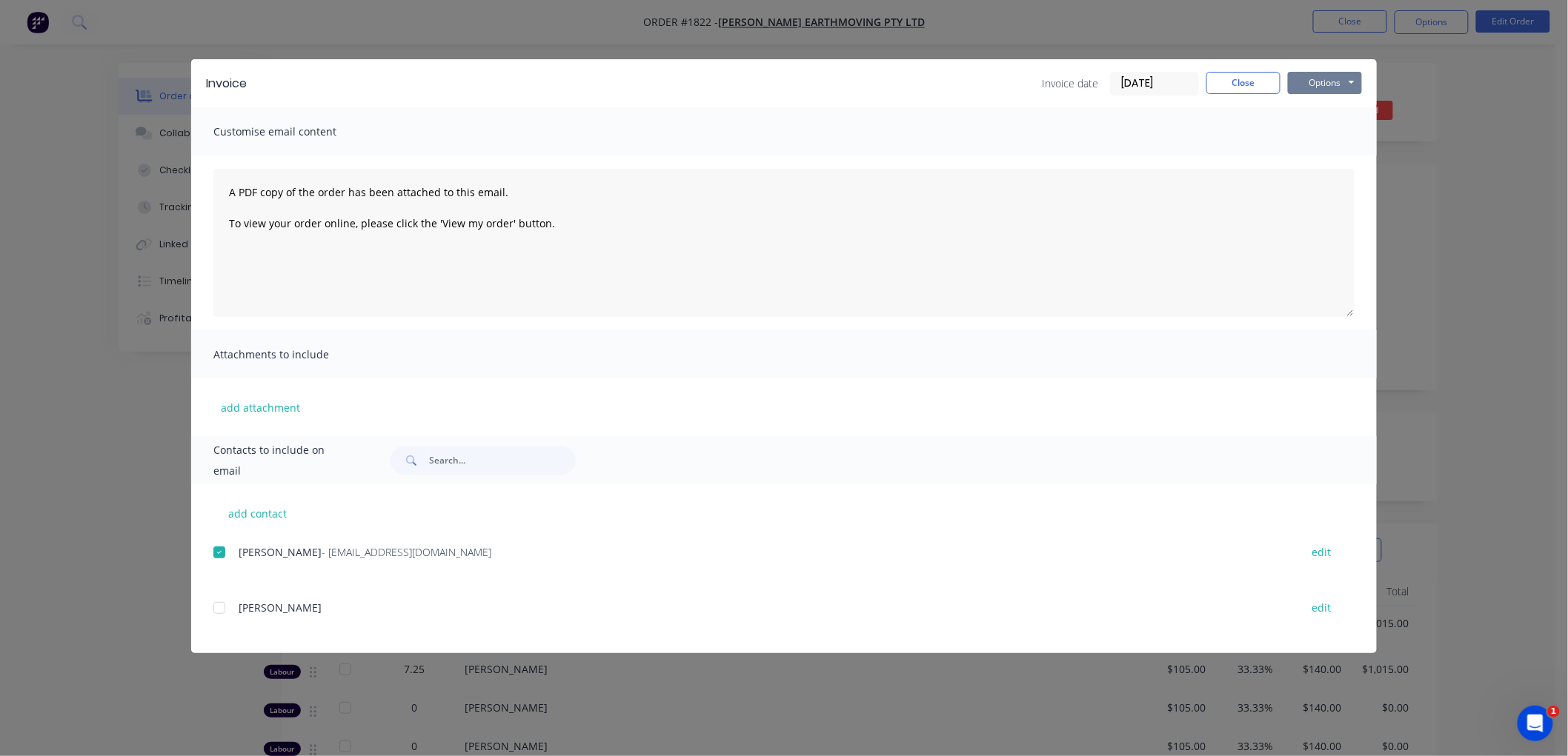
click at [1334, 86] on button "Options" at bounding box center [1324, 82] width 74 height 22
click at [1330, 152] on button "Email" at bounding box center [1334, 158] width 94 height 25
click at [1249, 82] on button "Close" at bounding box center [1243, 82] width 74 height 22
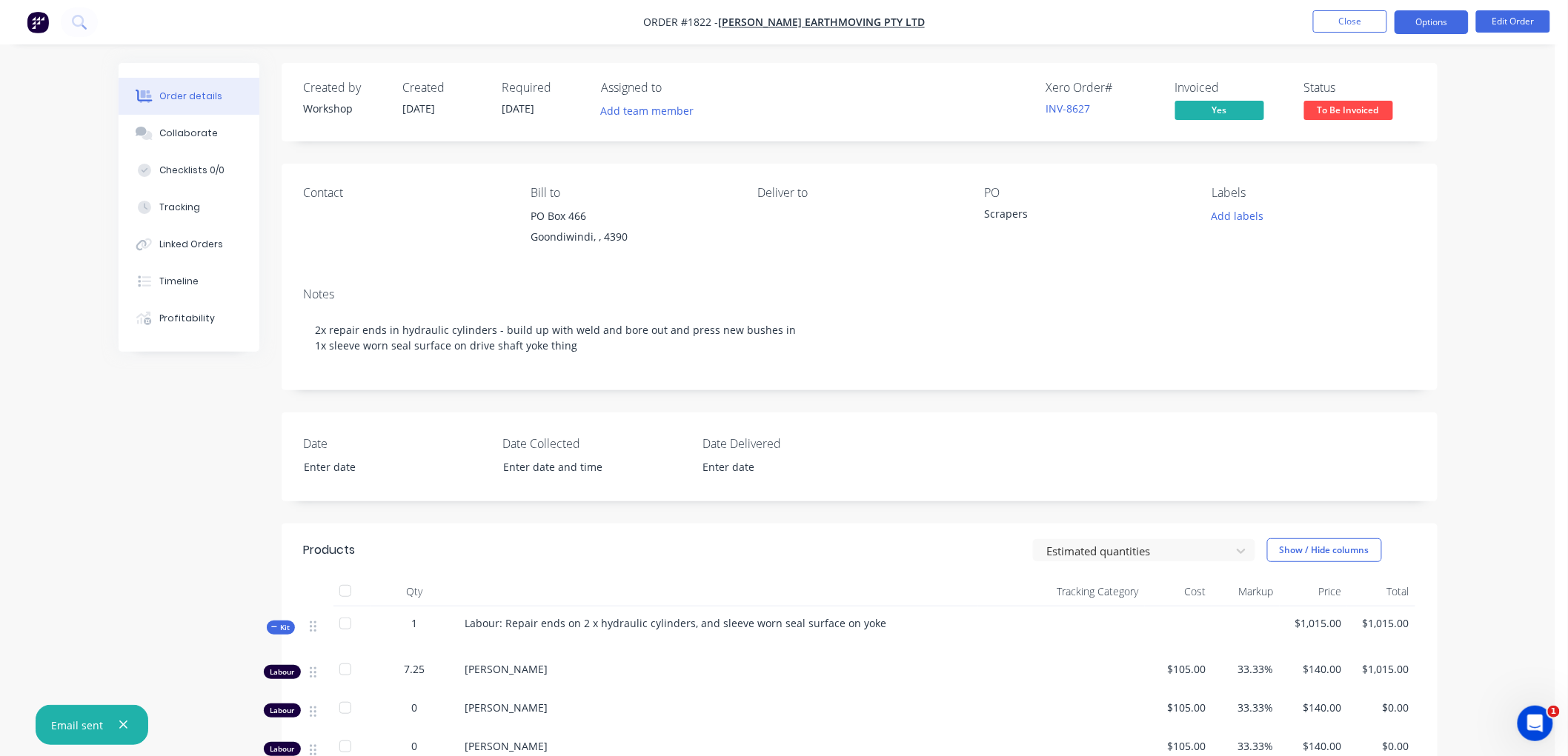
click at [1416, 23] on button "Options" at bounding box center [1431, 22] width 74 height 24
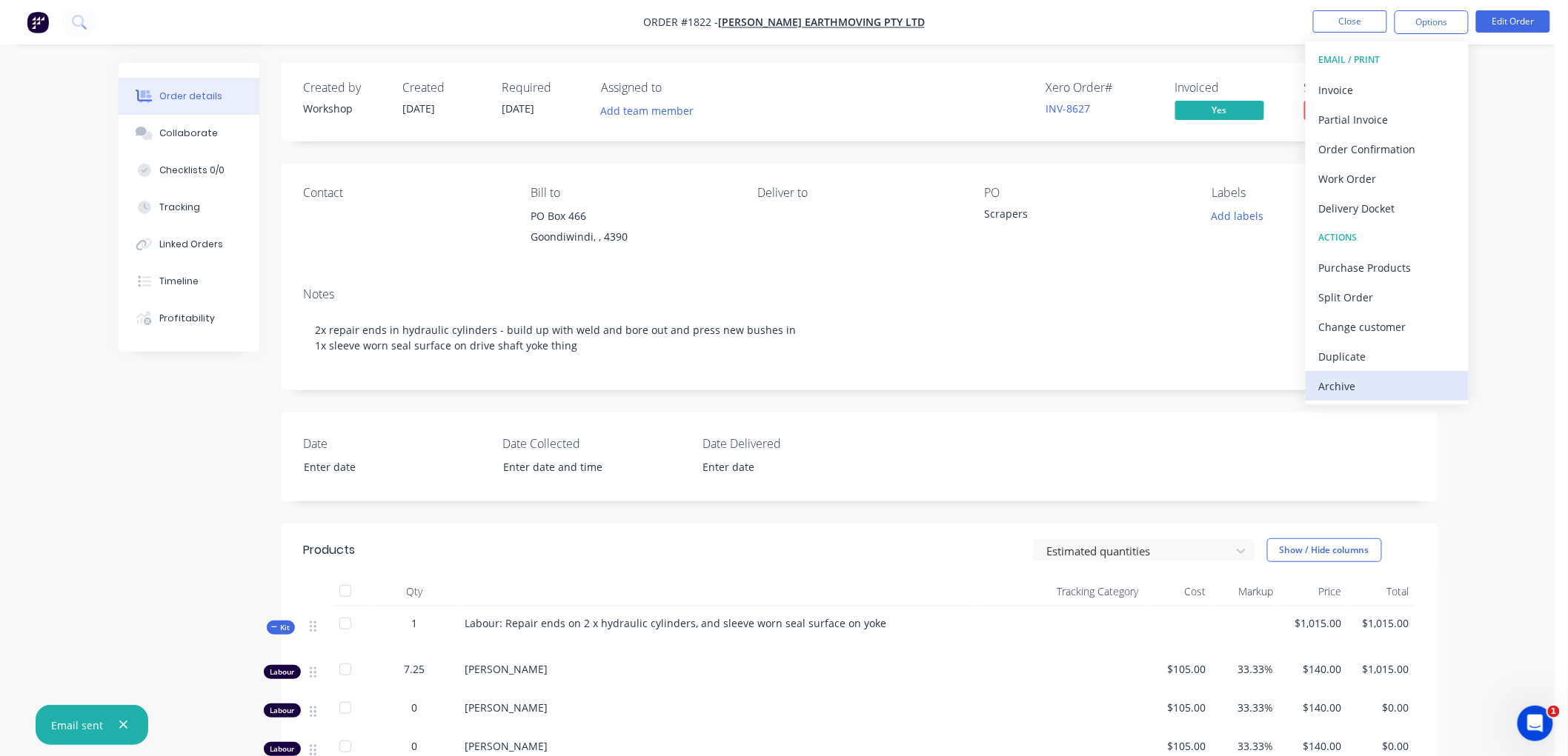
click at [1359, 388] on div "Archive" at bounding box center [1386, 386] width 137 height 21
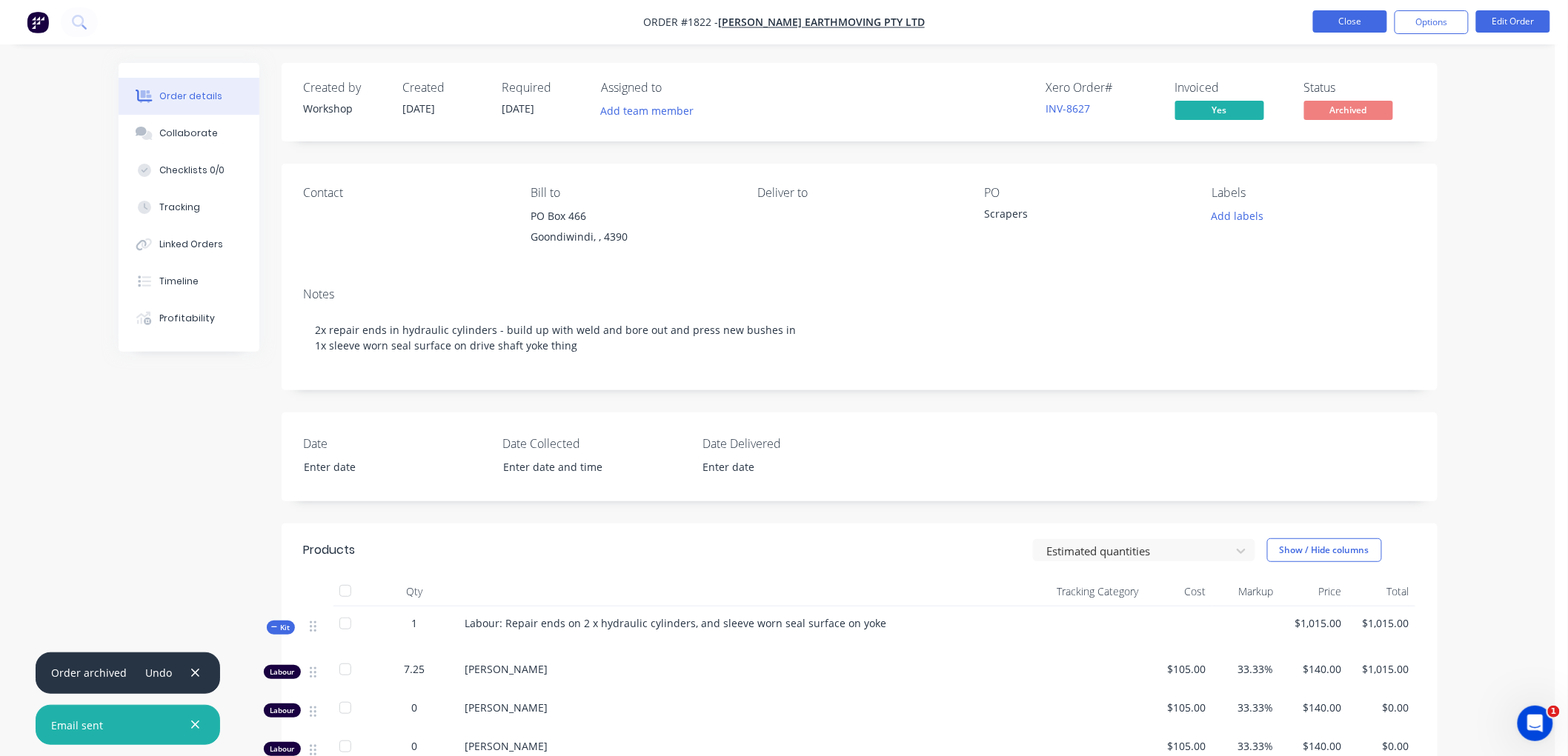
click at [1352, 22] on button "Close" at bounding box center [1350, 21] width 74 height 22
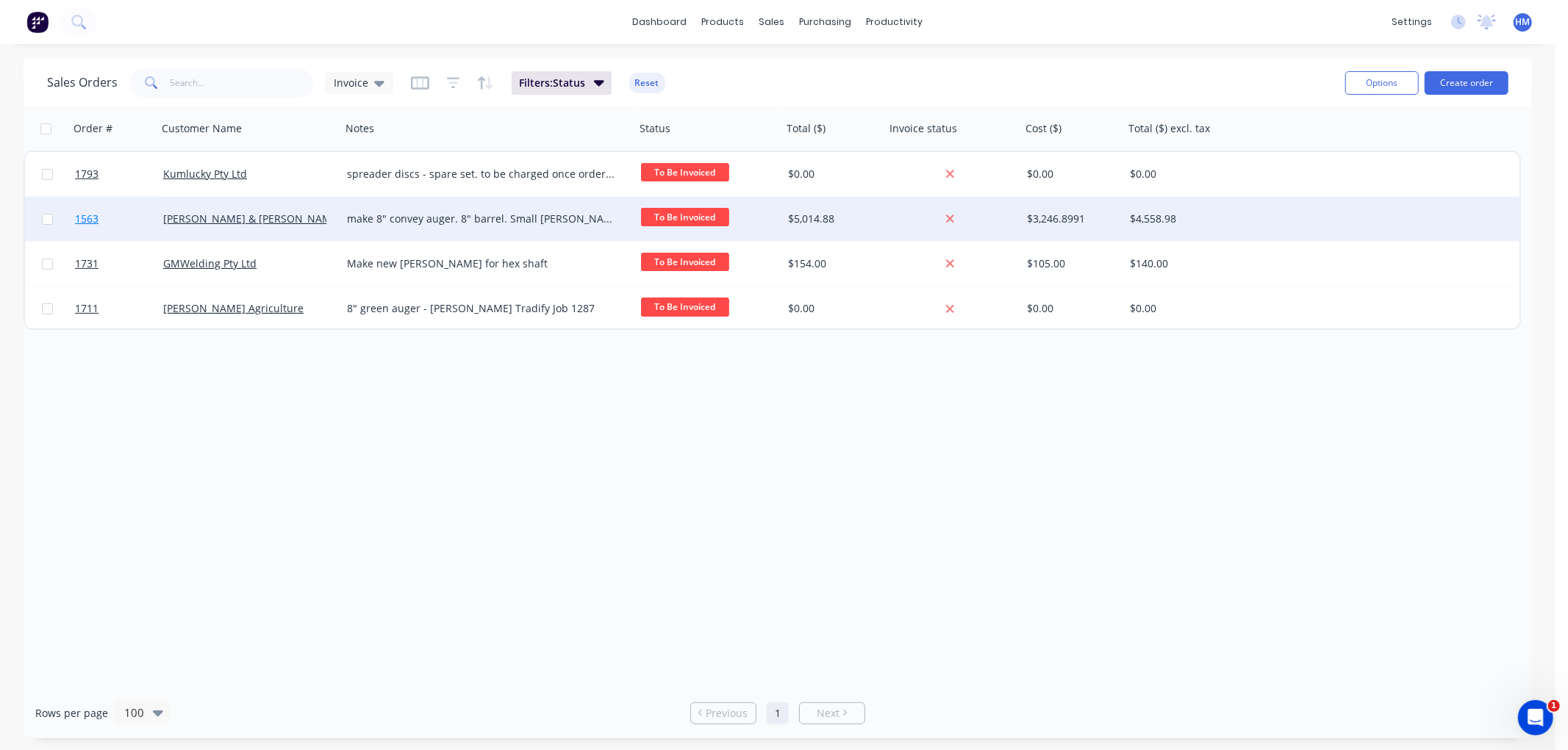
click at [140, 215] on link "1563" at bounding box center [118, 219] width 88 height 44
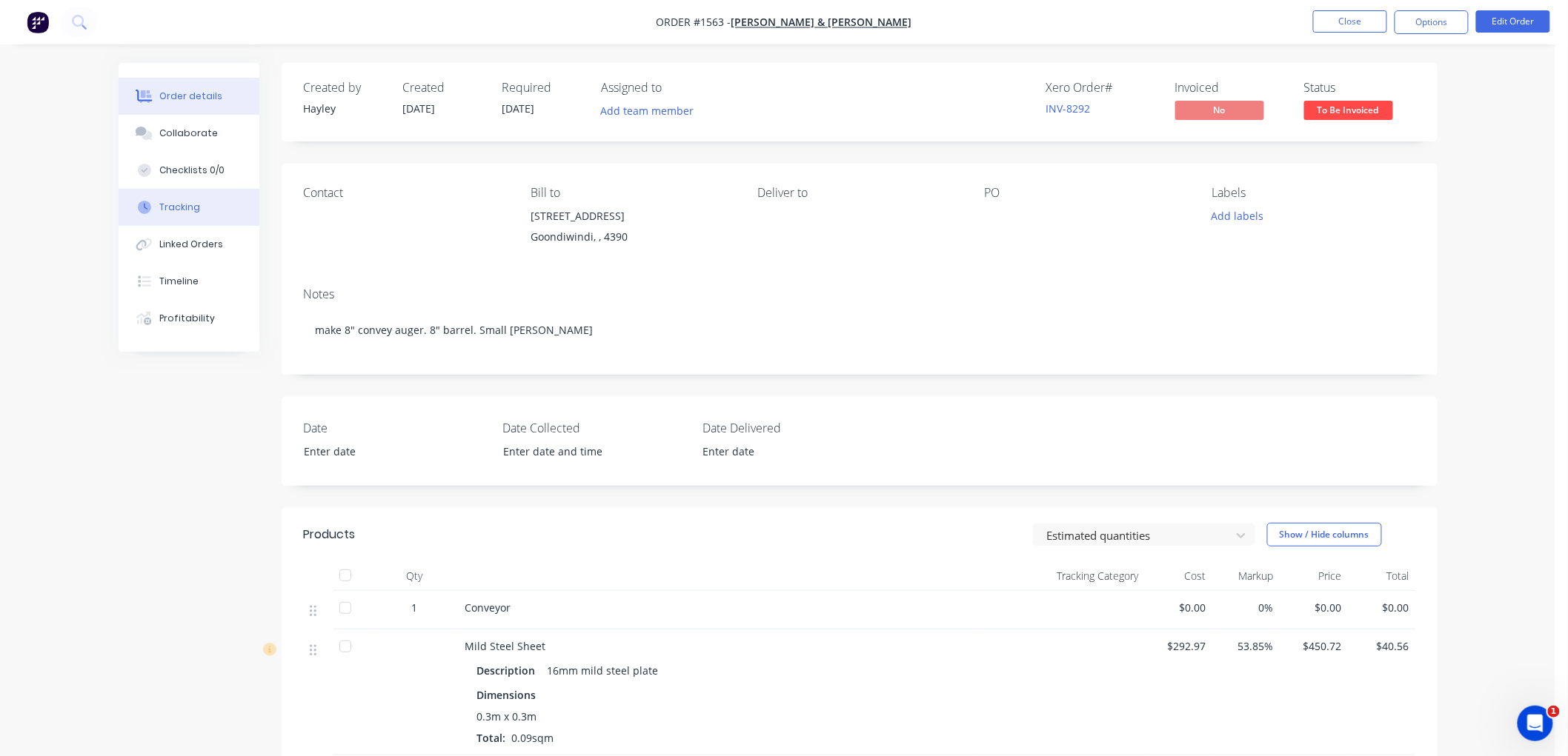
click at [202, 223] on button "Tracking" at bounding box center [189, 207] width 141 height 37
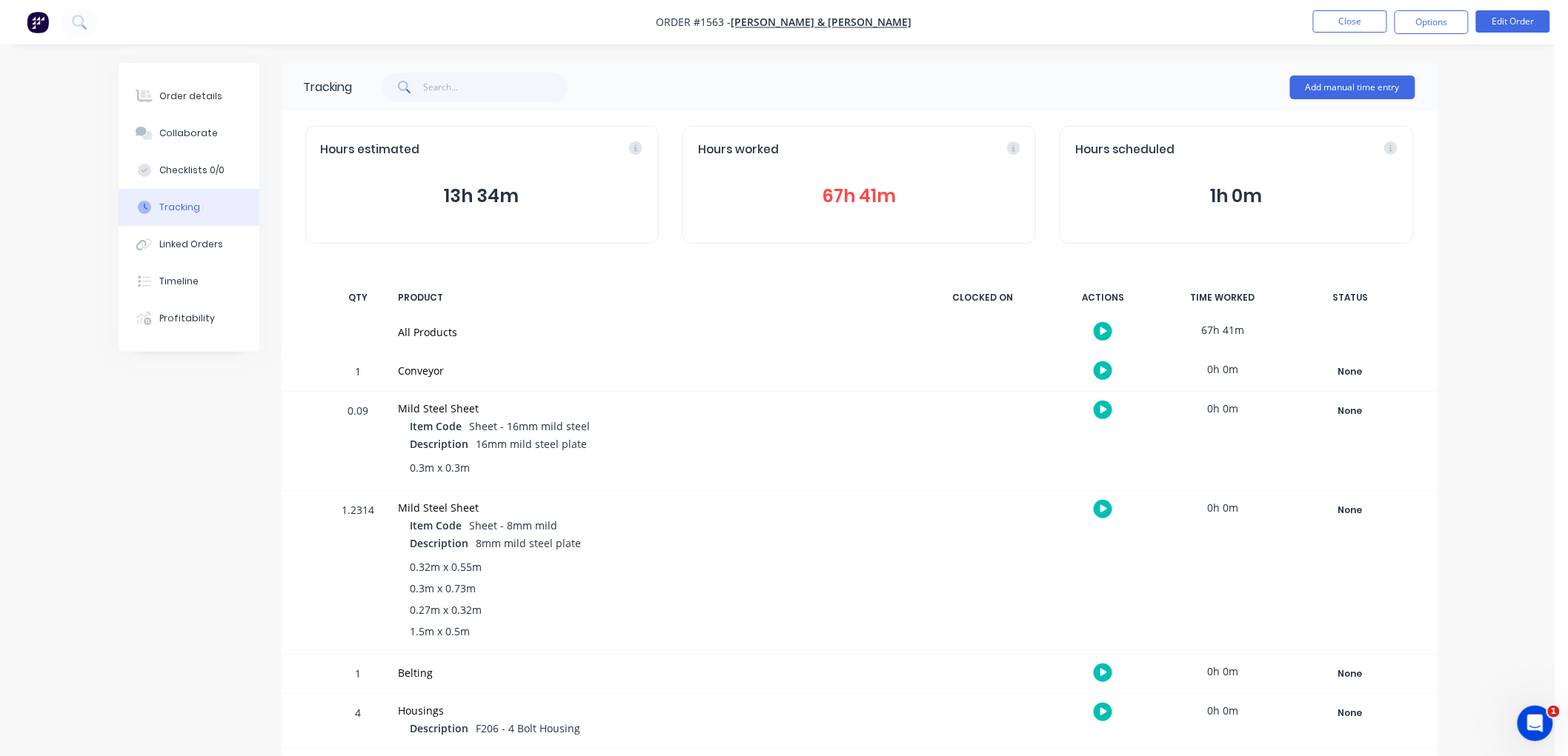
click at [885, 202] on button "67h 41m" at bounding box center [859, 196] width 323 height 28
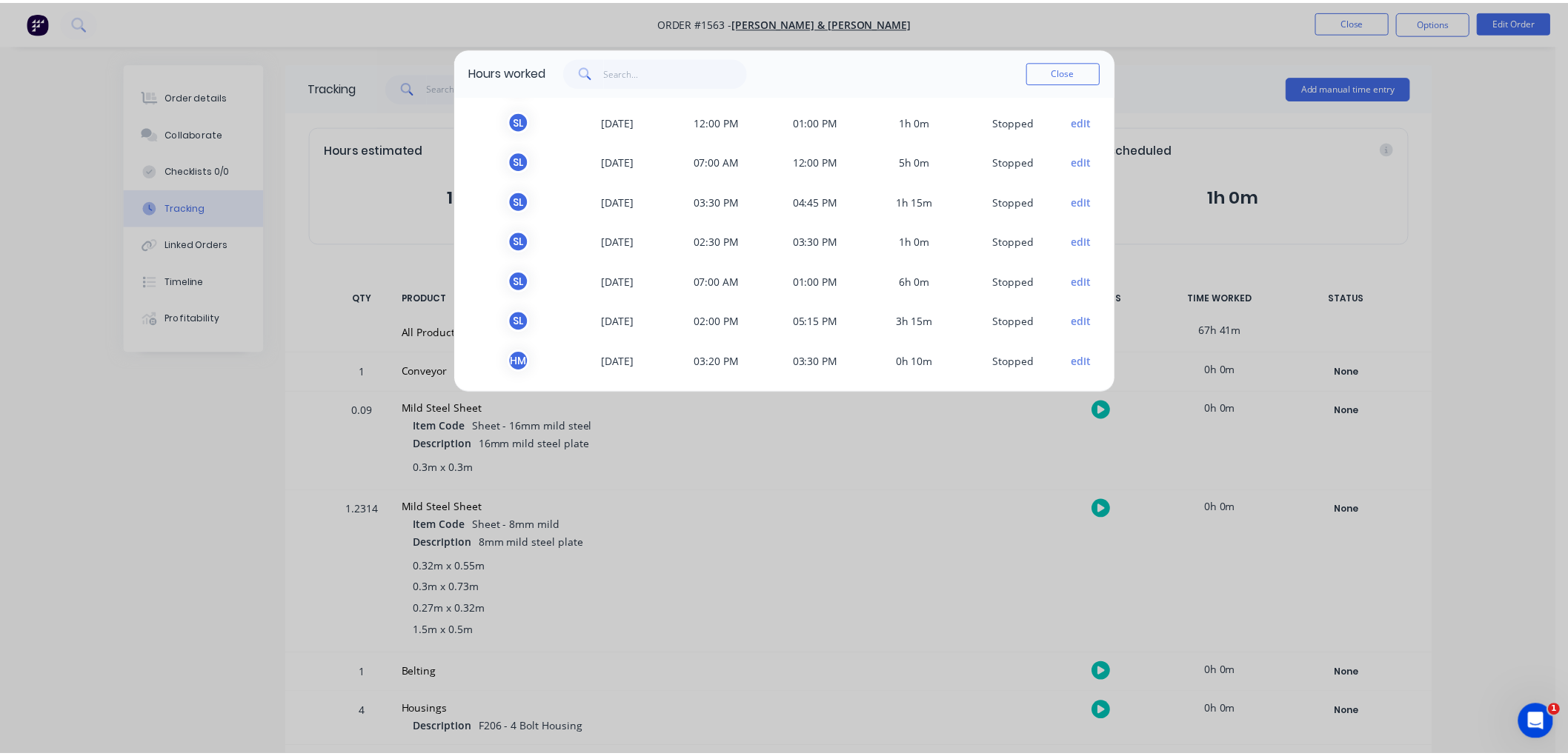
scroll to position [924, 0]
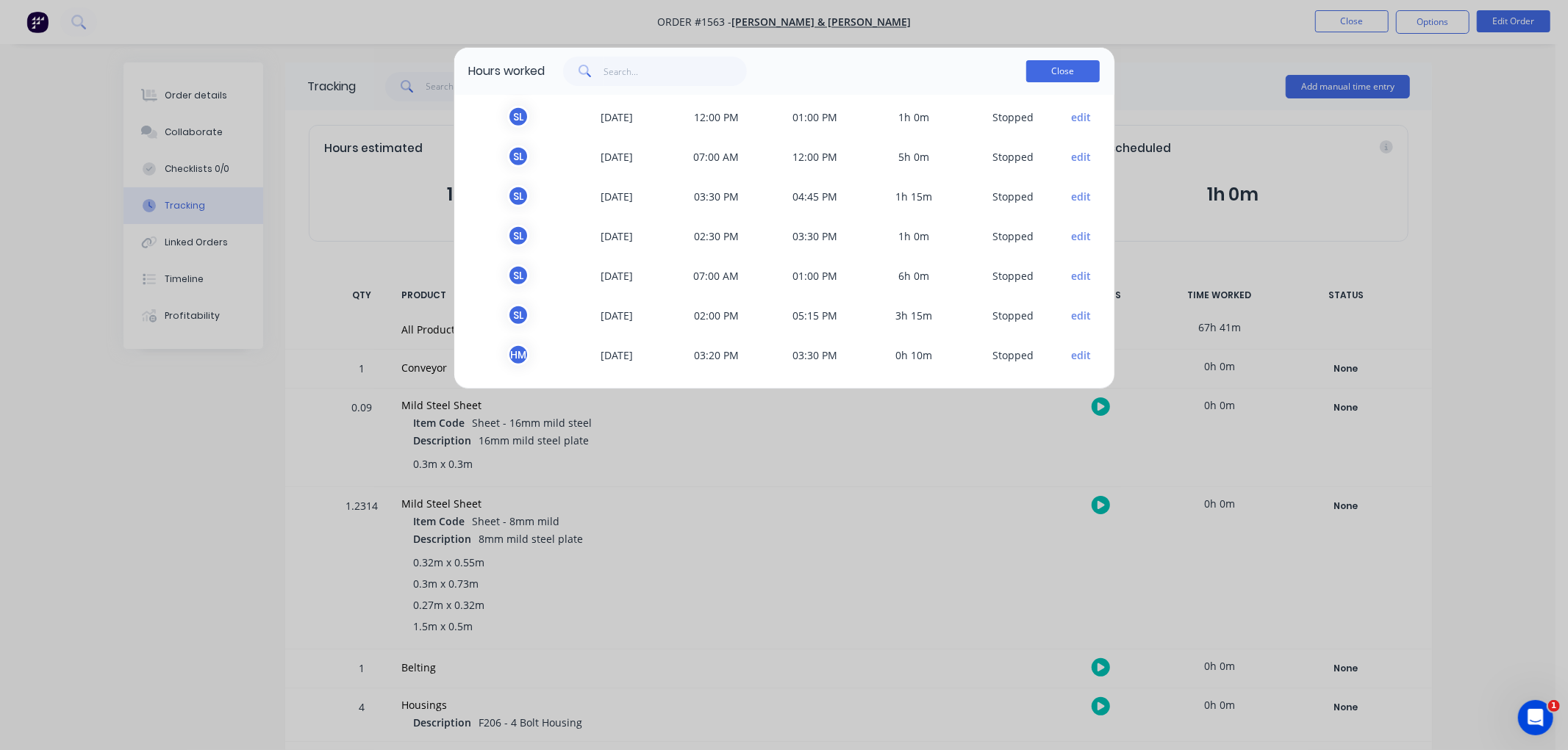
click at [1075, 76] on button "Close" at bounding box center [1062, 71] width 74 height 22
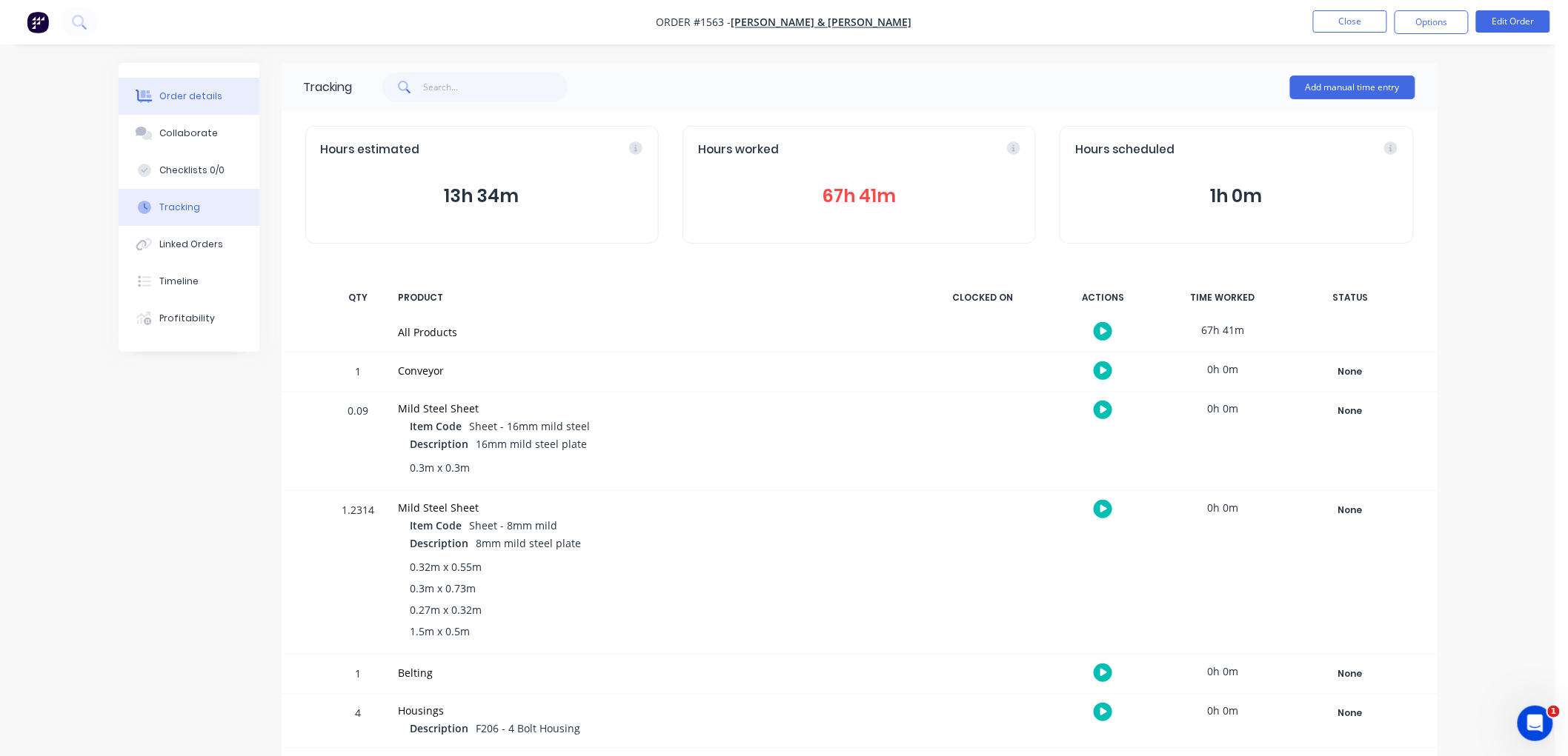
click at [186, 98] on div "Order details" at bounding box center [191, 96] width 63 height 14
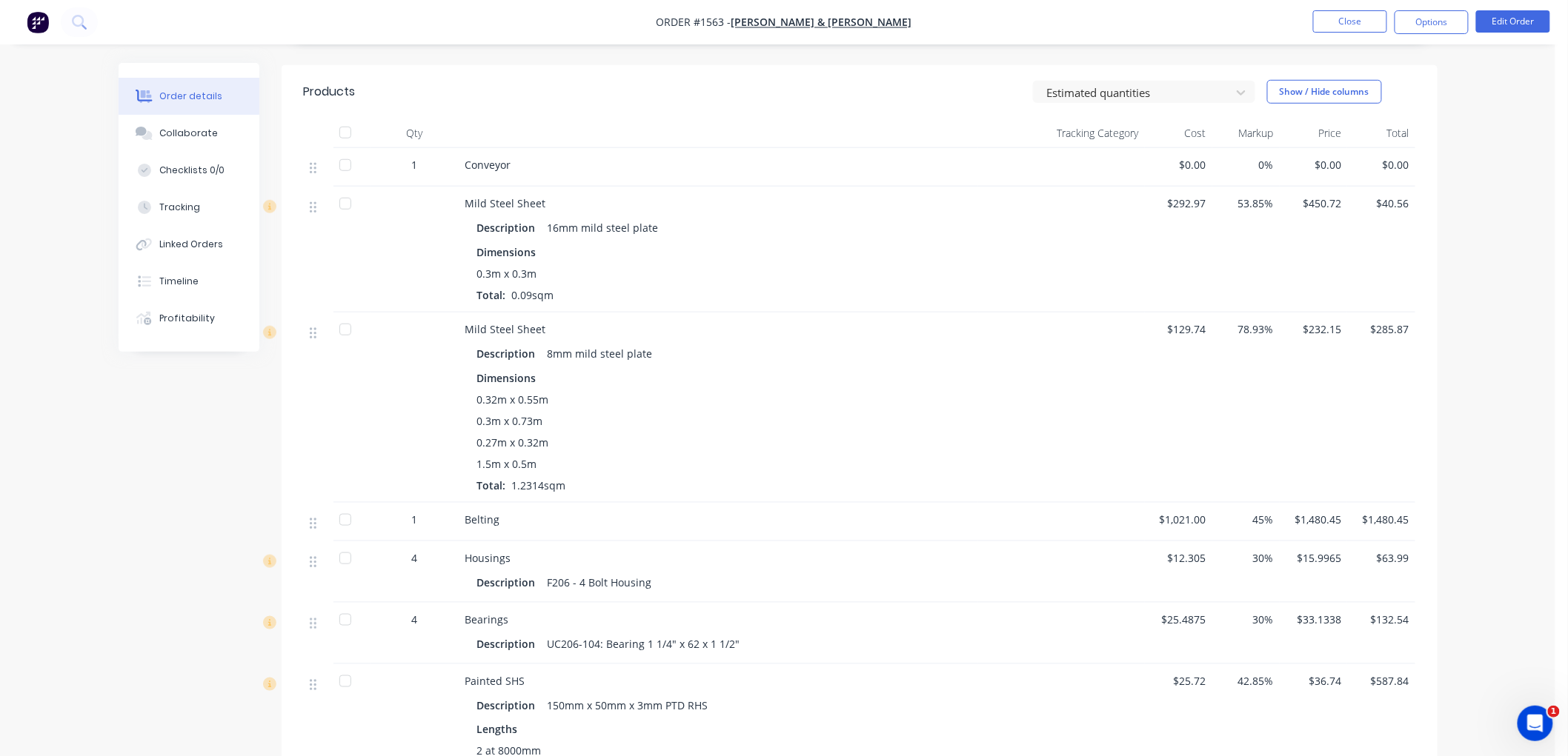
scroll to position [247, 0]
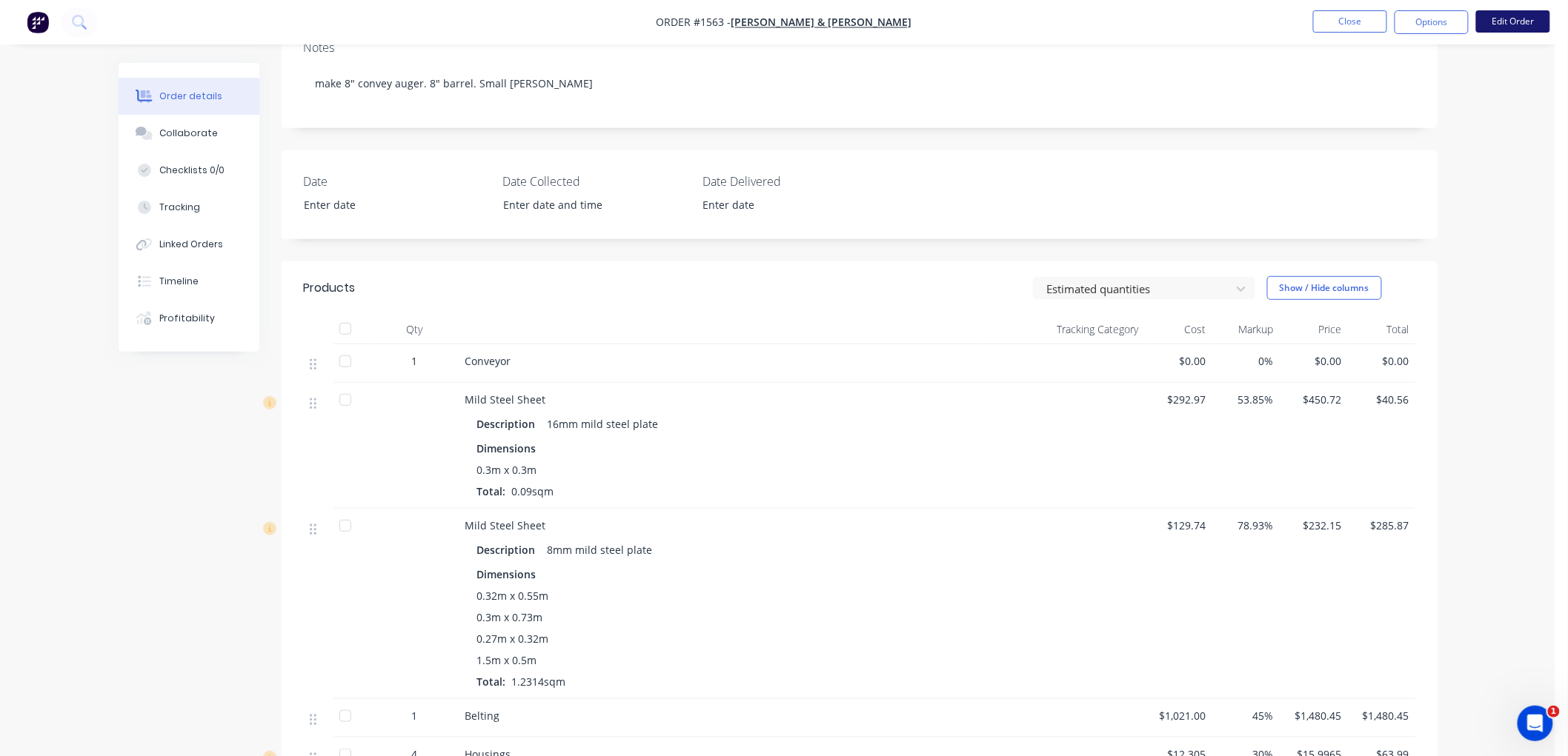
click at [1503, 17] on button "Edit Order" at bounding box center [1513, 21] width 74 height 22
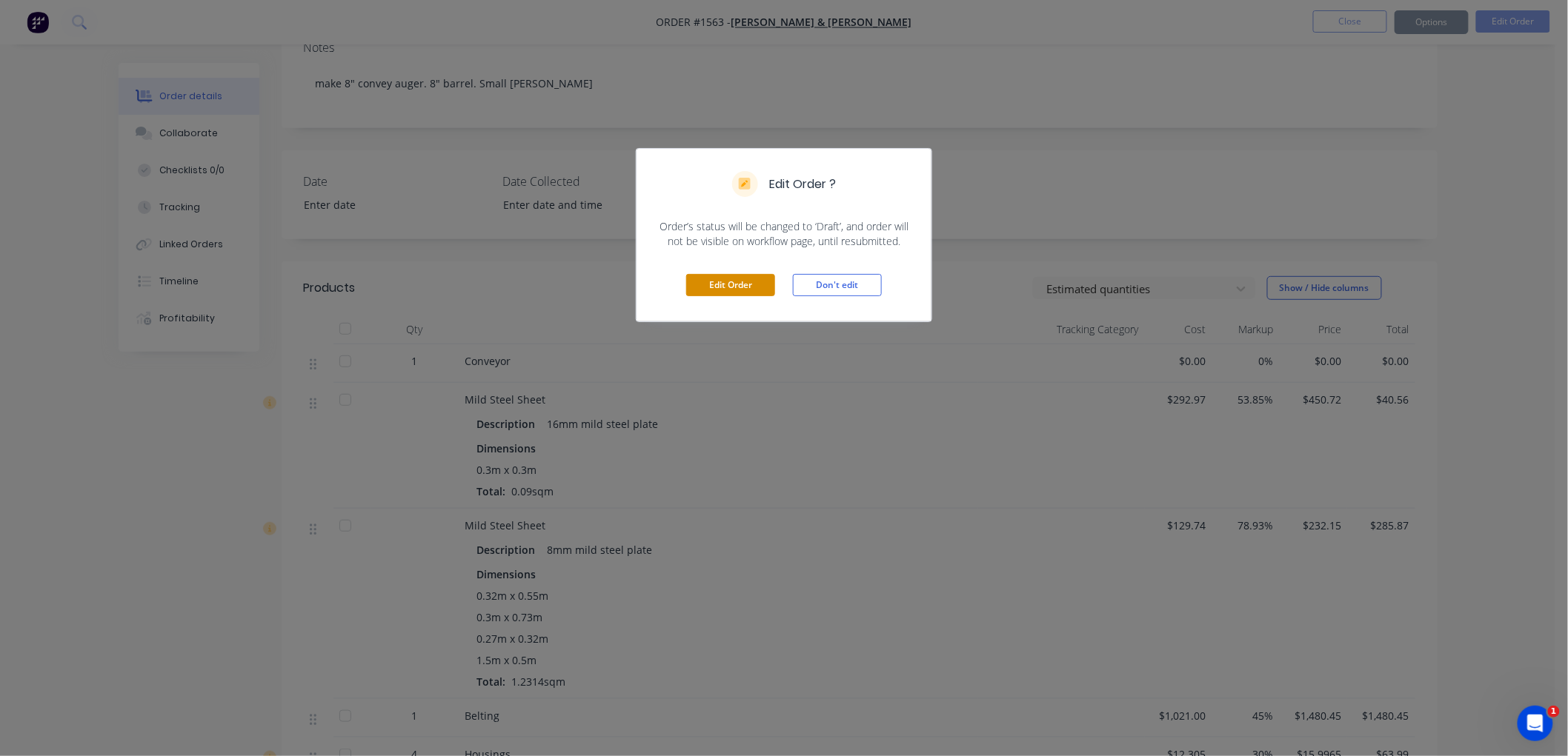
click at [716, 285] on button "Edit Order" at bounding box center [730, 285] width 89 height 22
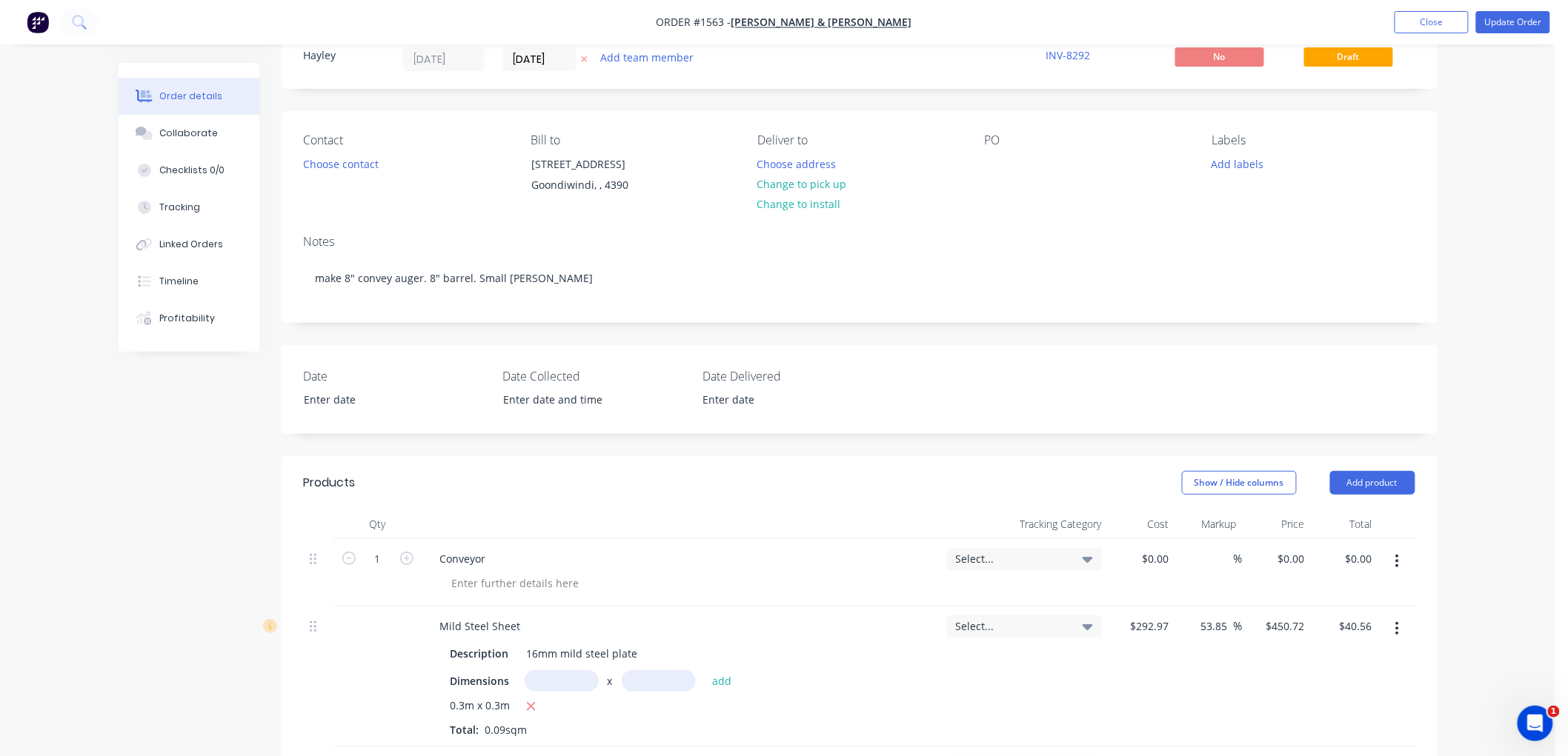
scroll to position [82, 0]
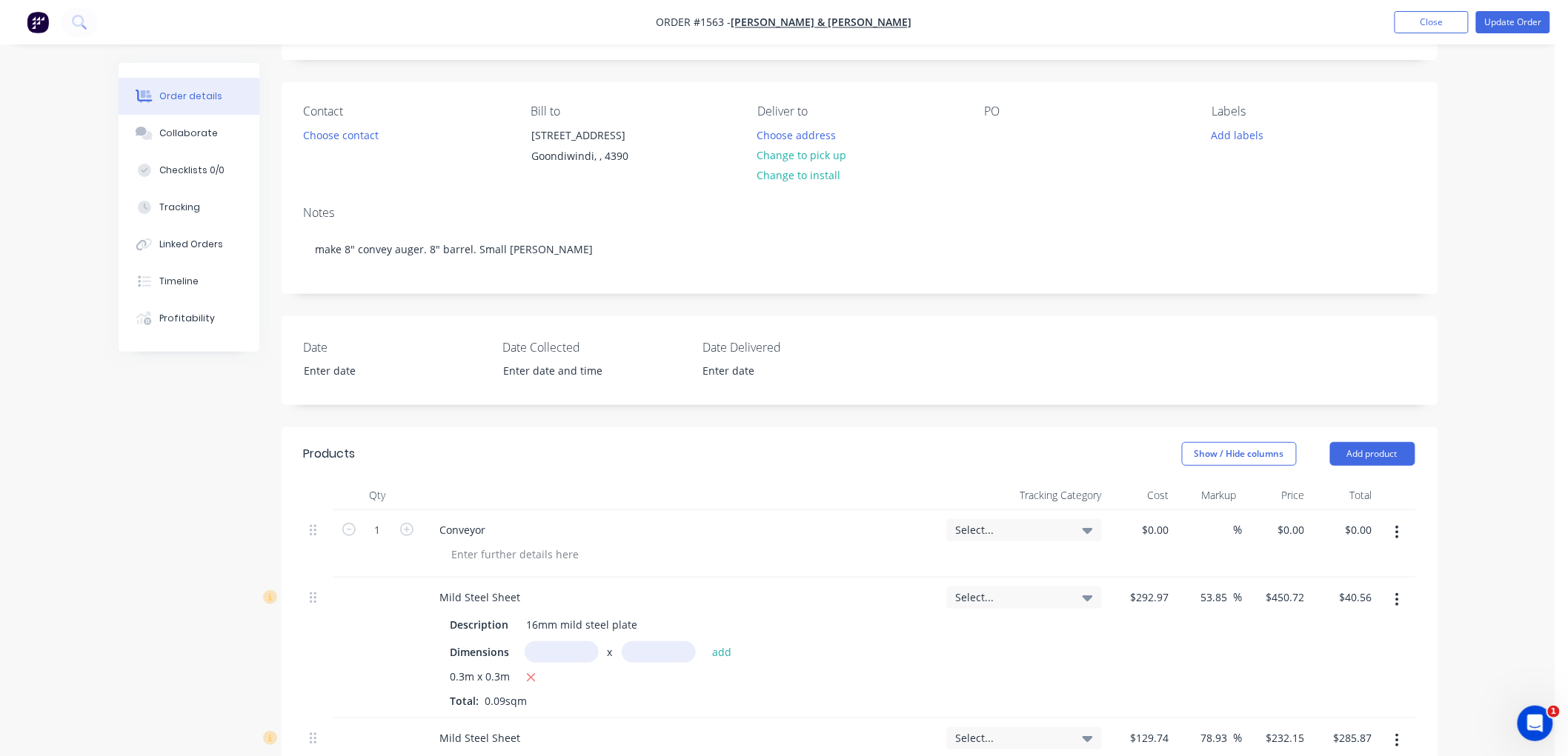
drag, startPoint x: 1392, startPoint y: 529, endPoint x: 1404, endPoint y: 552, distance: 25.9
click at [1394, 529] on button "button" at bounding box center [1397, 531] width 35 height 27
click at [1320, 657] on div "Delete" at bounding box center [1344, 660] width 114 height 21
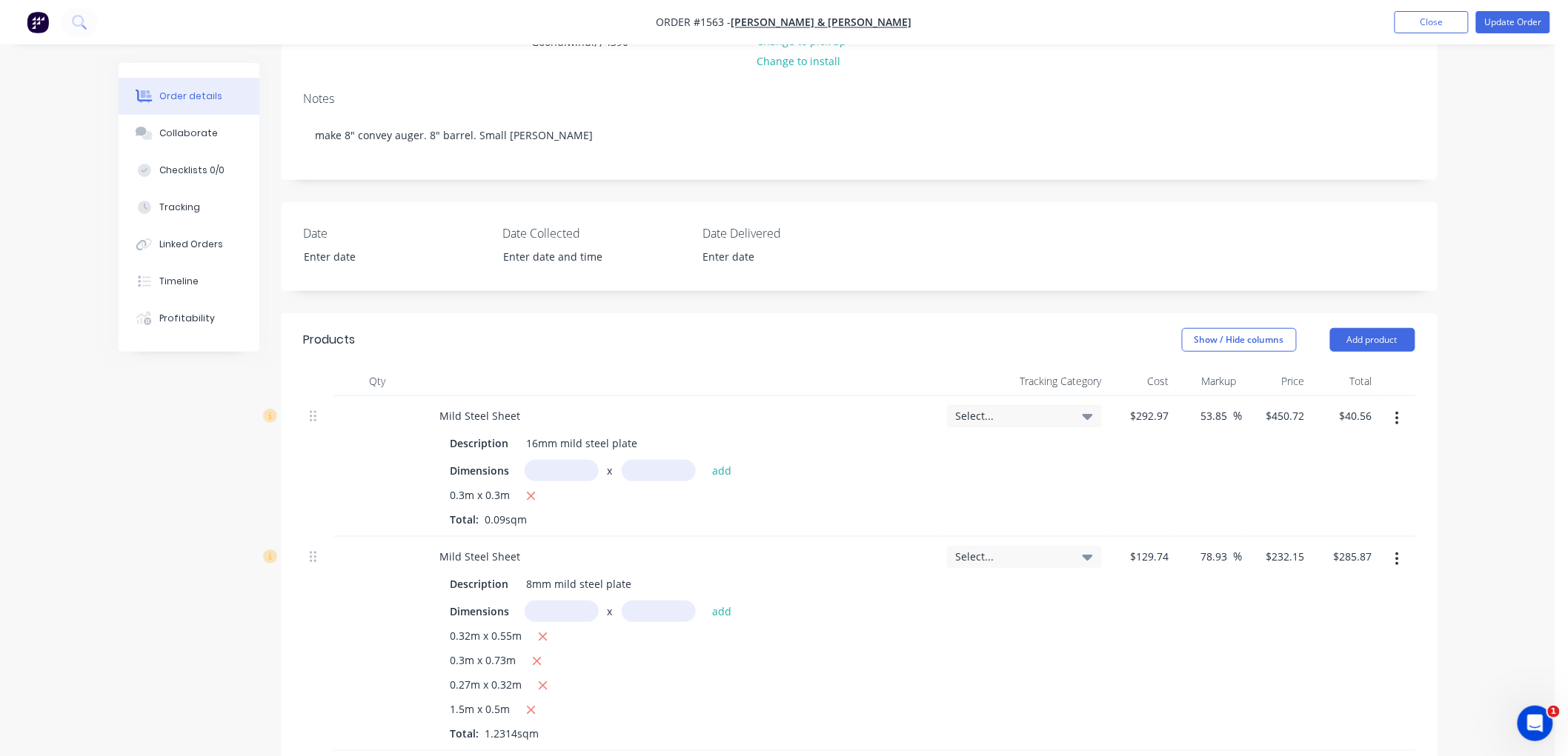
scroll to position [187, 0]
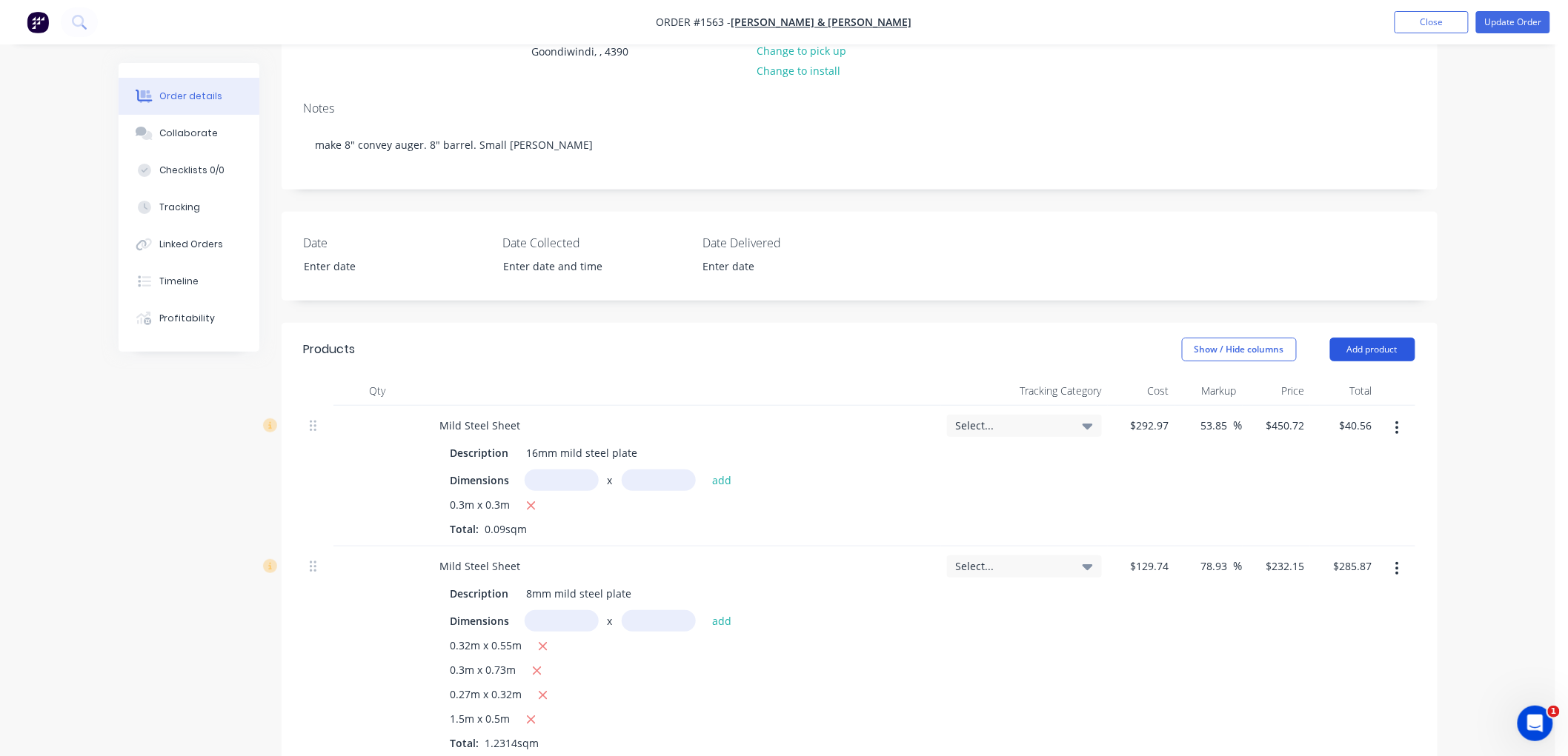
click at [1397, 348] on button "Add product" at bounding box center [1373, 349] width 85 height 24
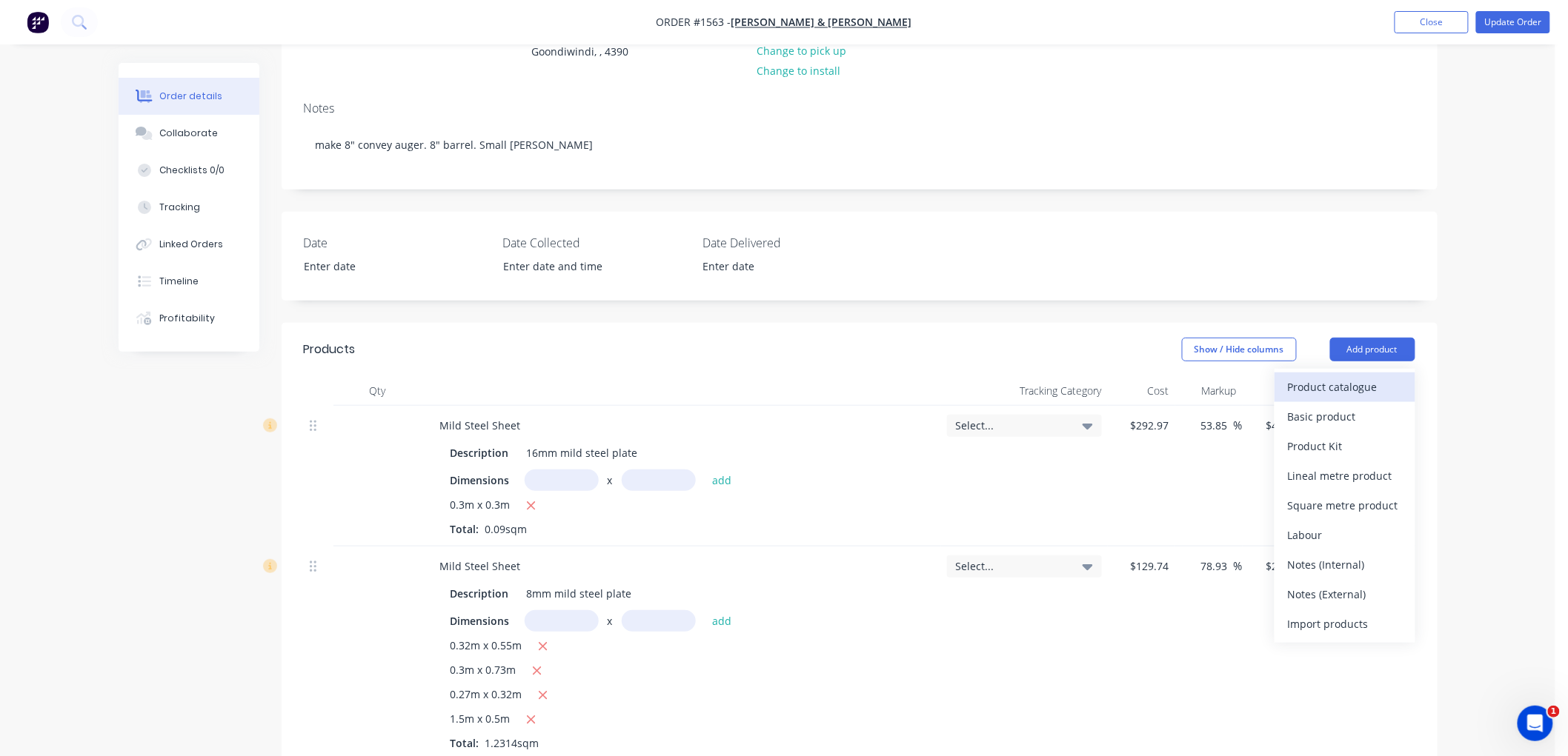
click at [1342, 383] on div "Product catalogue" at bounding box center [1344, 387] width 114 height 21
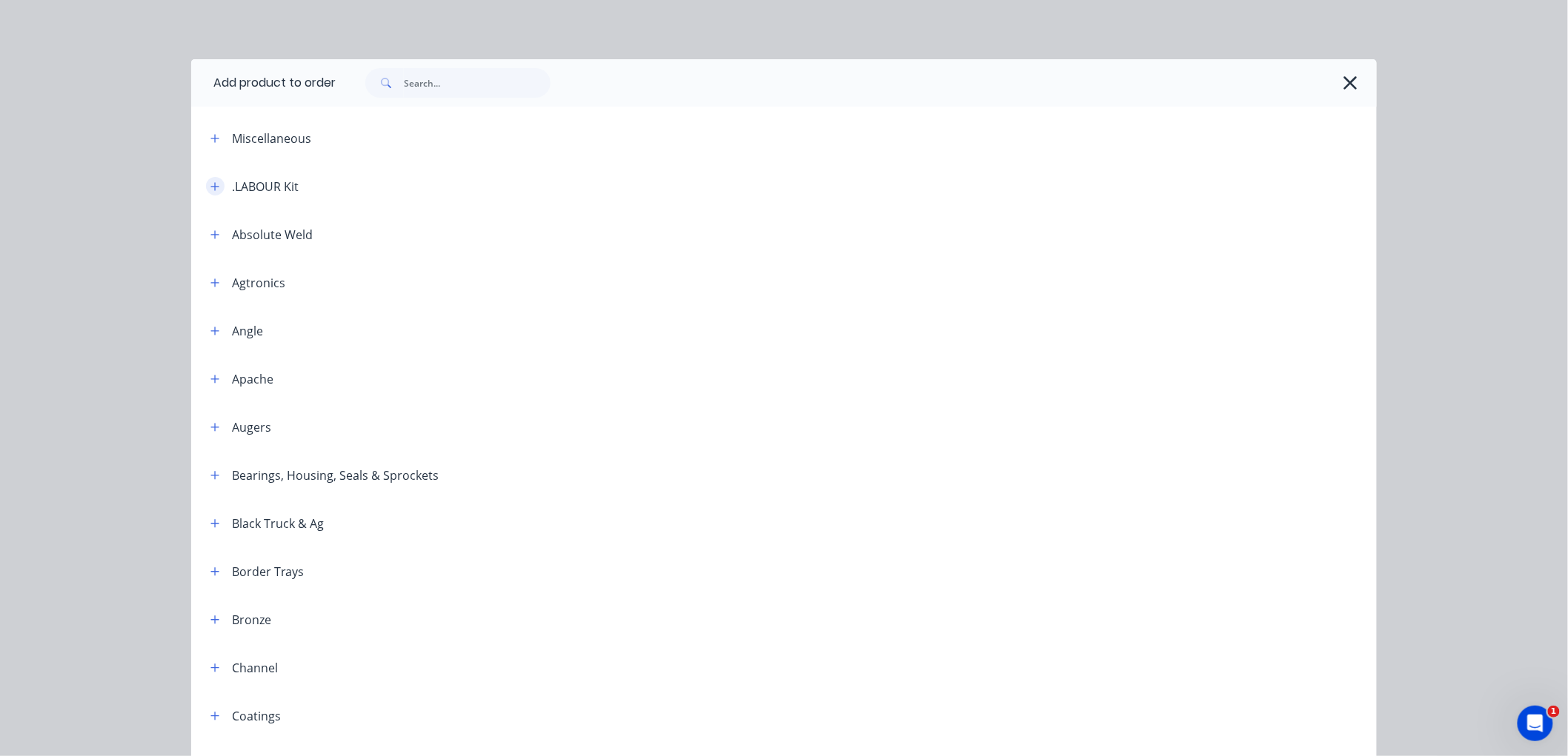
click at [212, 188] on icon "button" at bounding box center [215, 186] width 9 height 10
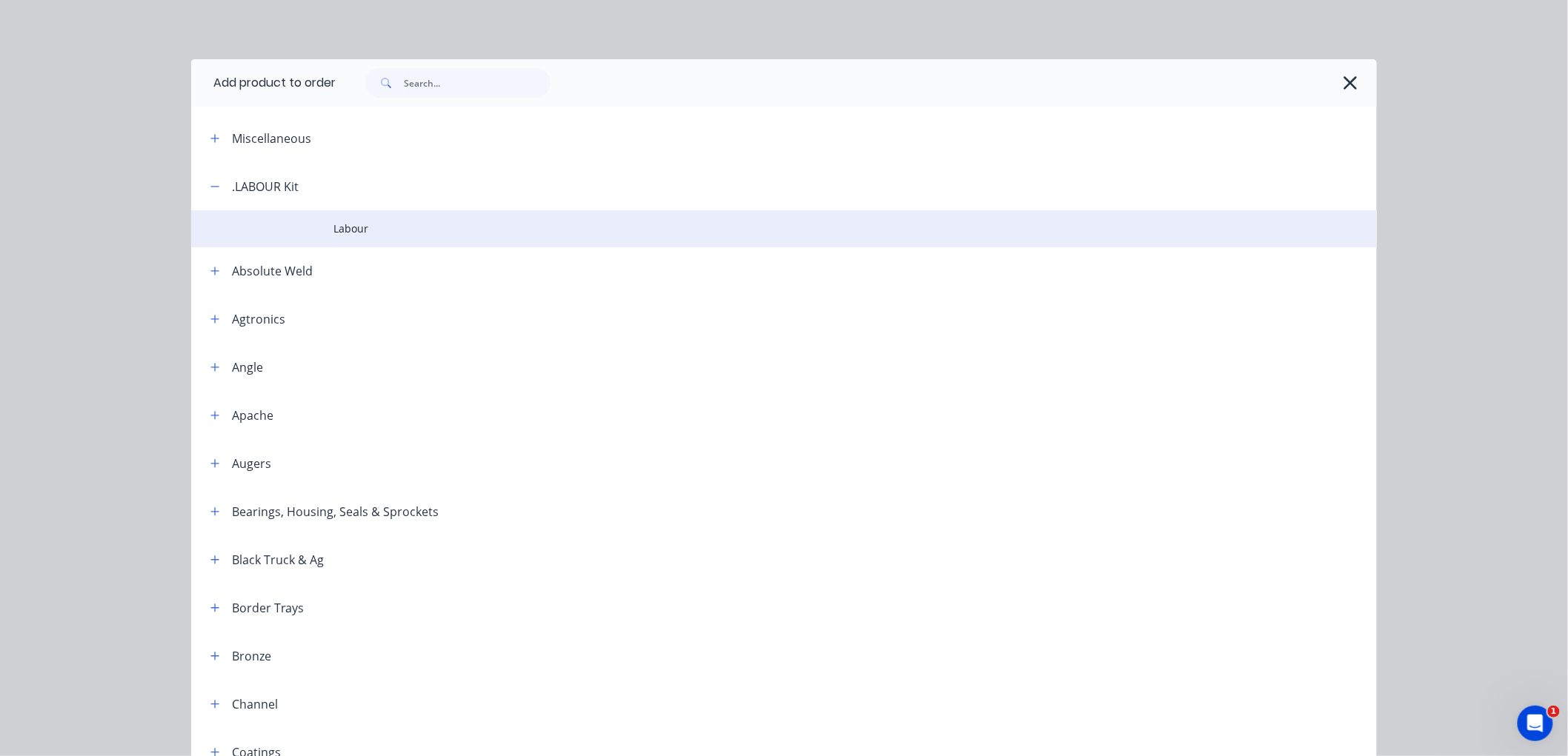
click at [368, 231] on span "Labour" at bounding box center [751, 228] width 834 height 16
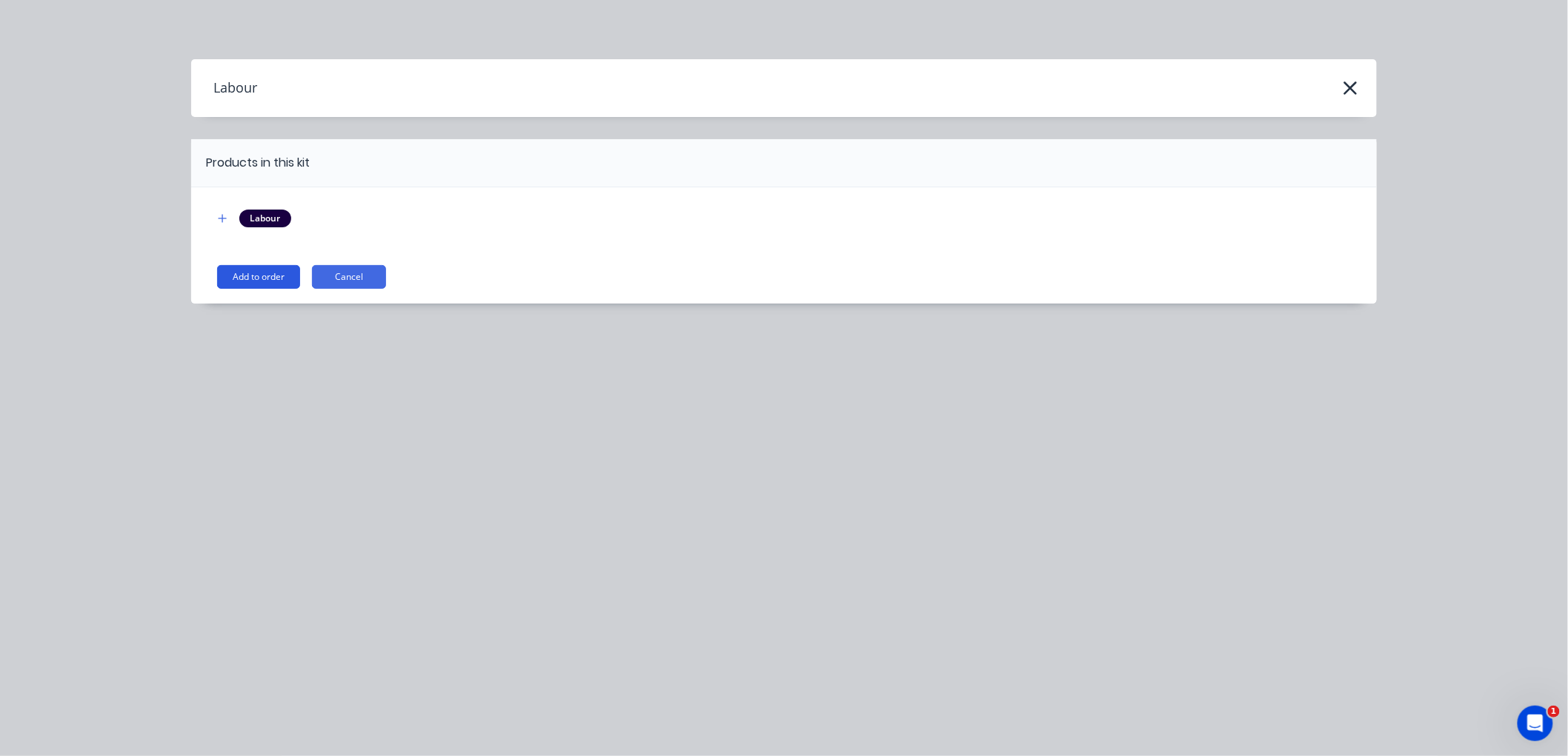
click at [264, 276] on button "Add to order" at bounding box center [259, 277] width 83 height 24
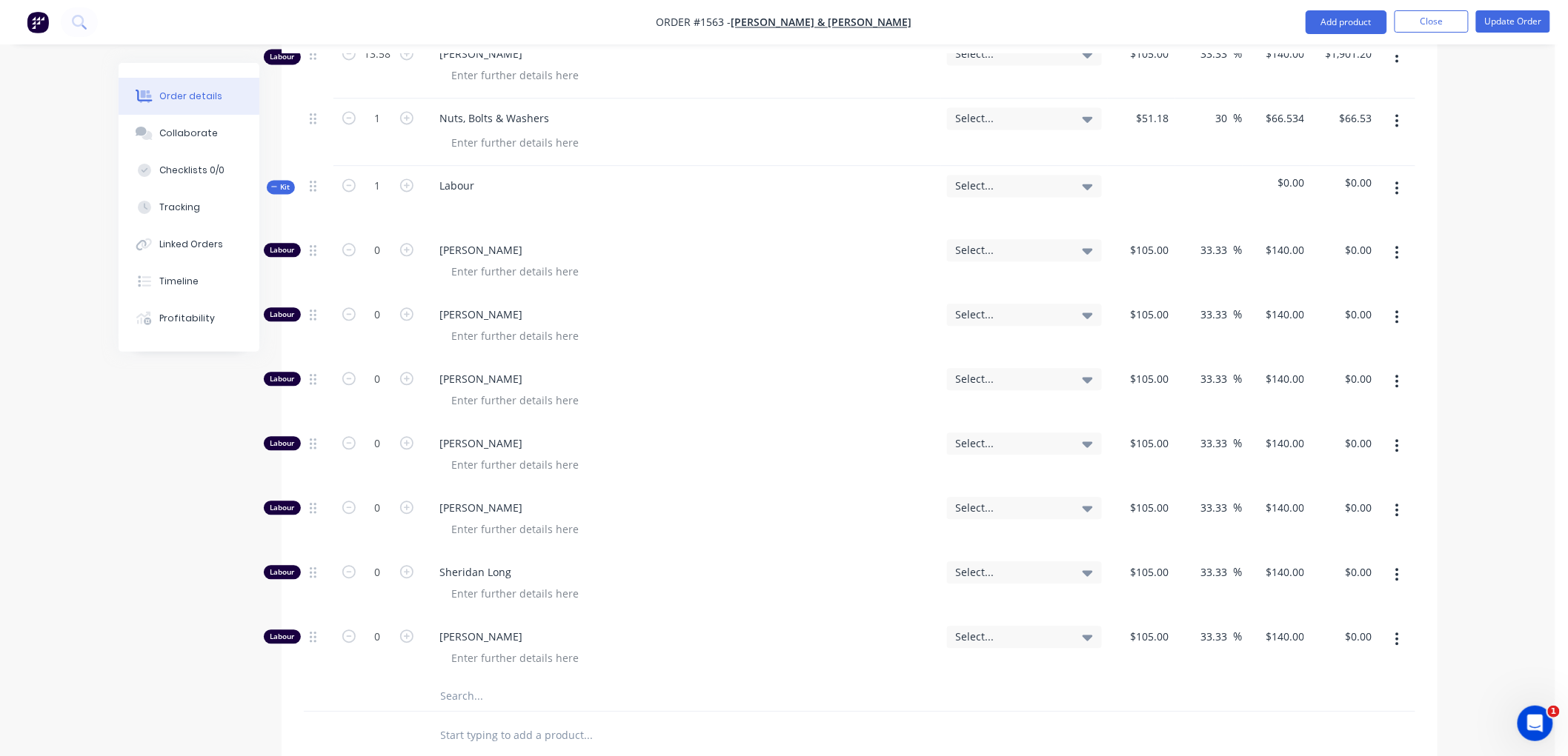
scroll to position [1174, 0]
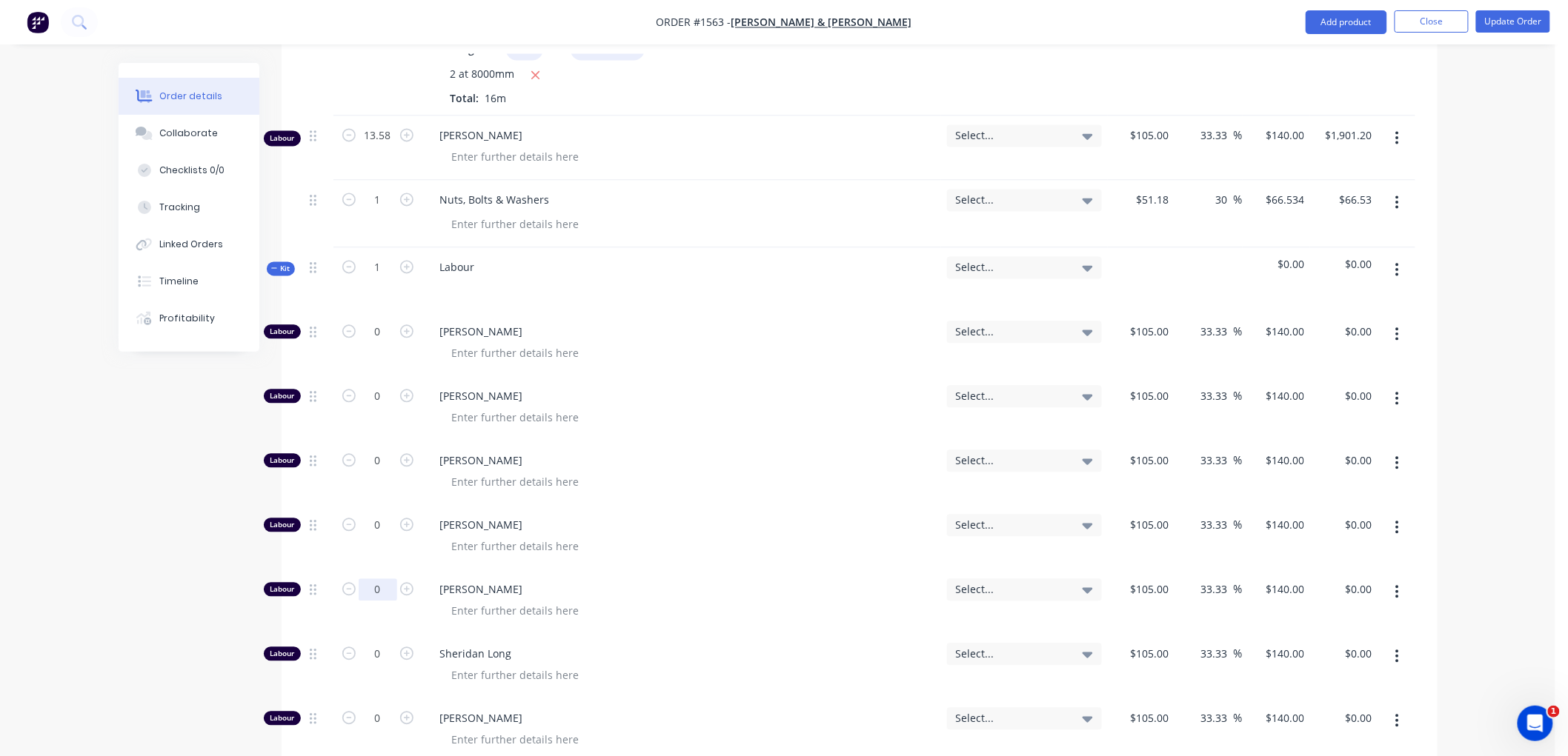
click at [381, 591] on input "0" at bounding box center [378, 590] width 39 height 22
type input "14"
click at [275, 262] on button "Kit" at bounding box center [281, 268] width 28 height 14
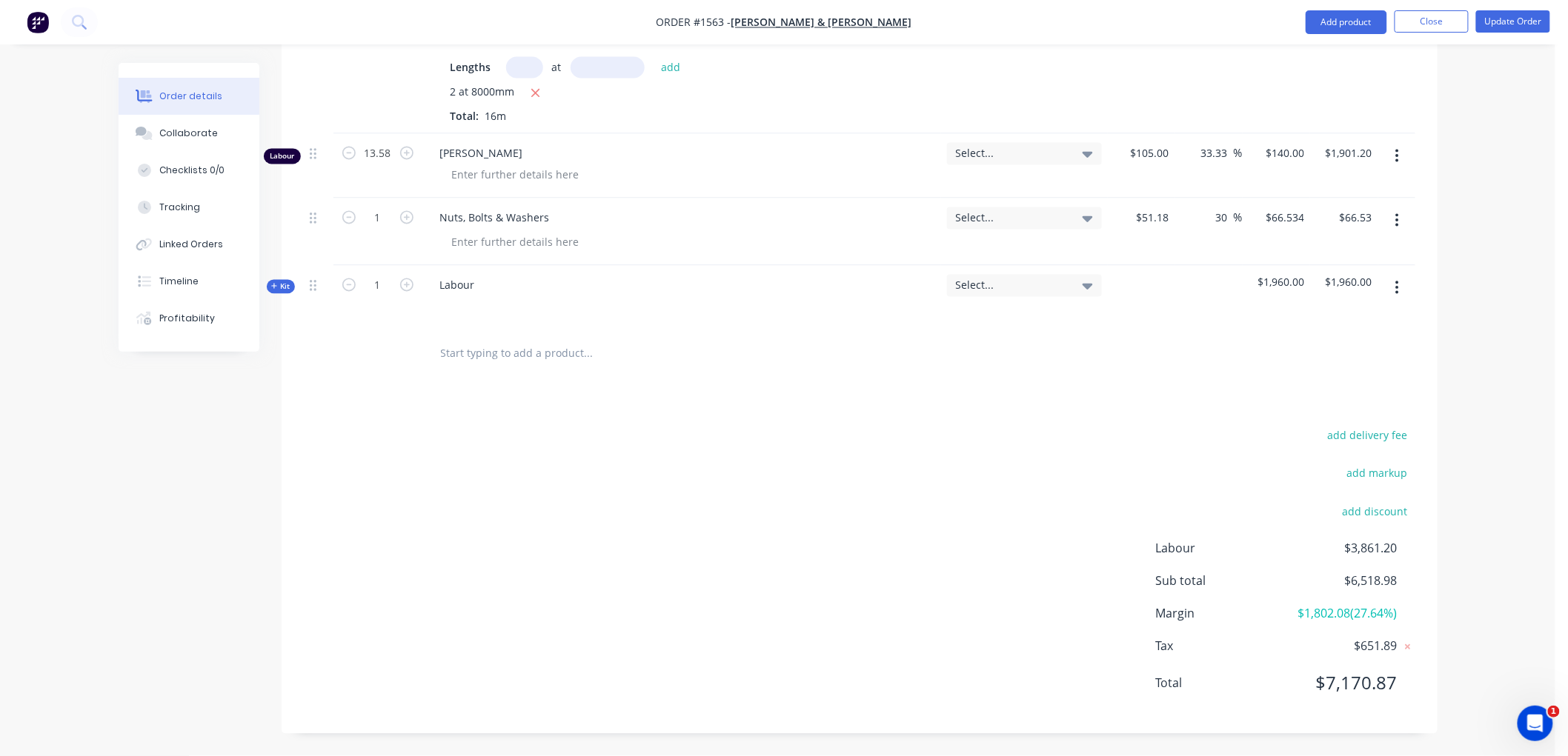
scroll to position [1156, 0]
click at [1391, 154] on button "button" at bounding box center [1397, 156] width 35 height 27
click at [1296, 285] on div "Delete" at bounding box center [1344, 283] width 114 height 21
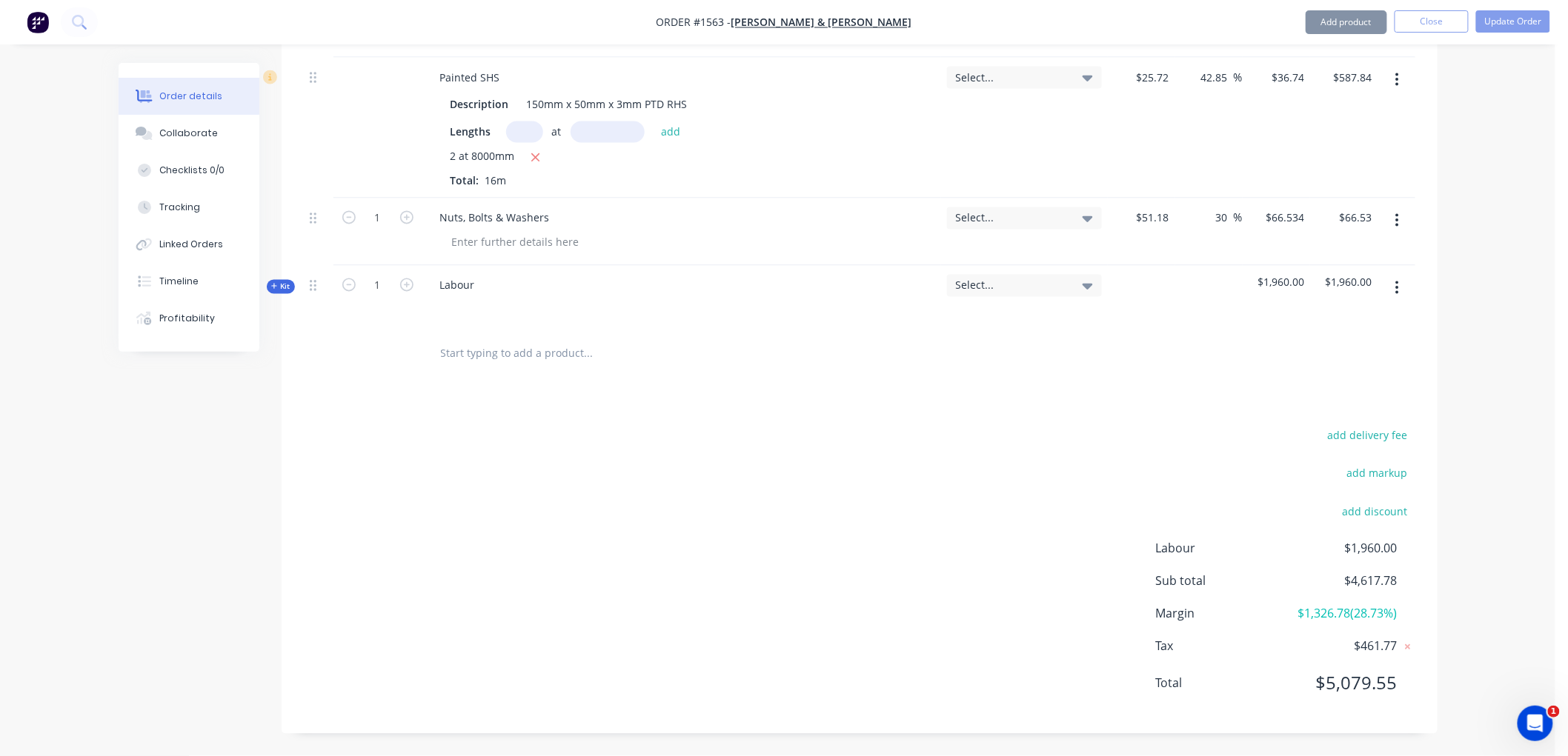
scroll to position [1091, 0]
click at [958, 564] on div "add delivery fee add markup add discount Labour $1,960.00 Sub total $4,617.78 M…" at bounding box center [859, 569] width 1111 height 286
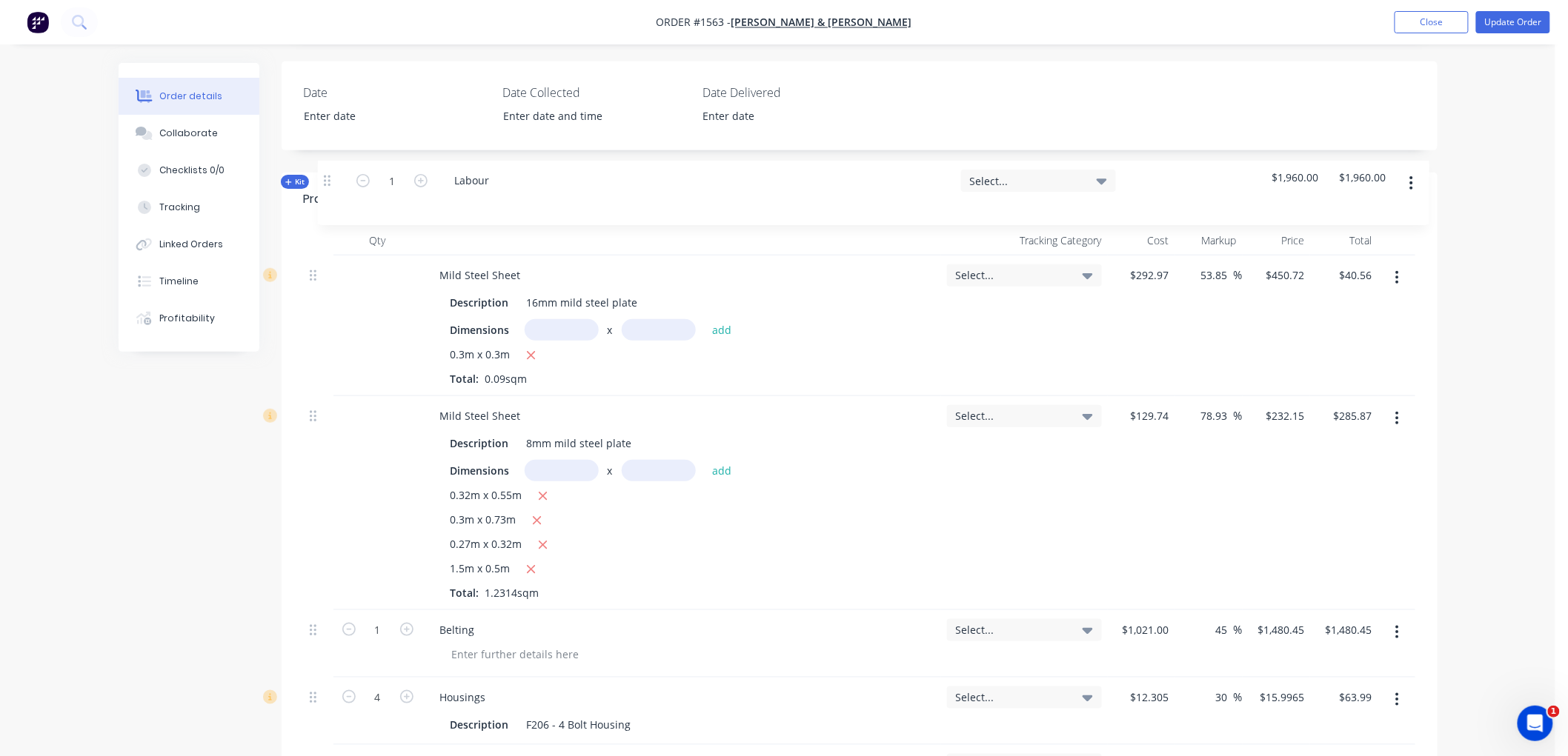
scroll to position [335, 0]
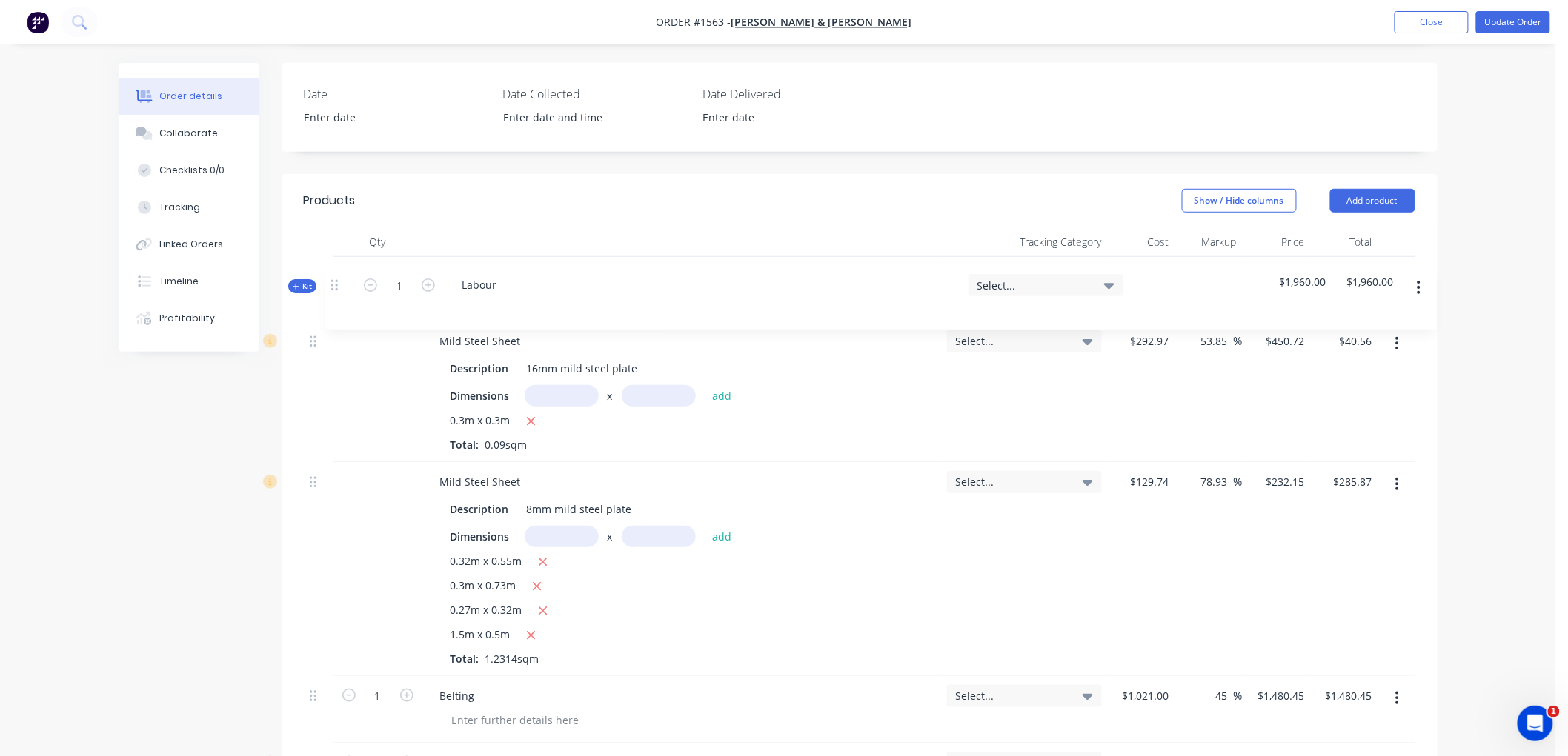
drag, startPoint x: 315, startPoint y: 533, endPoint x: 336, endPoint y: 279, distance: 254.9
click at [336, 279] on div "Mild Steel Sheet Description 16mm mild steel plate Dimensions x add 0.3m x 0.3m…" at bounding box center [859, 671] width 1111 height 829
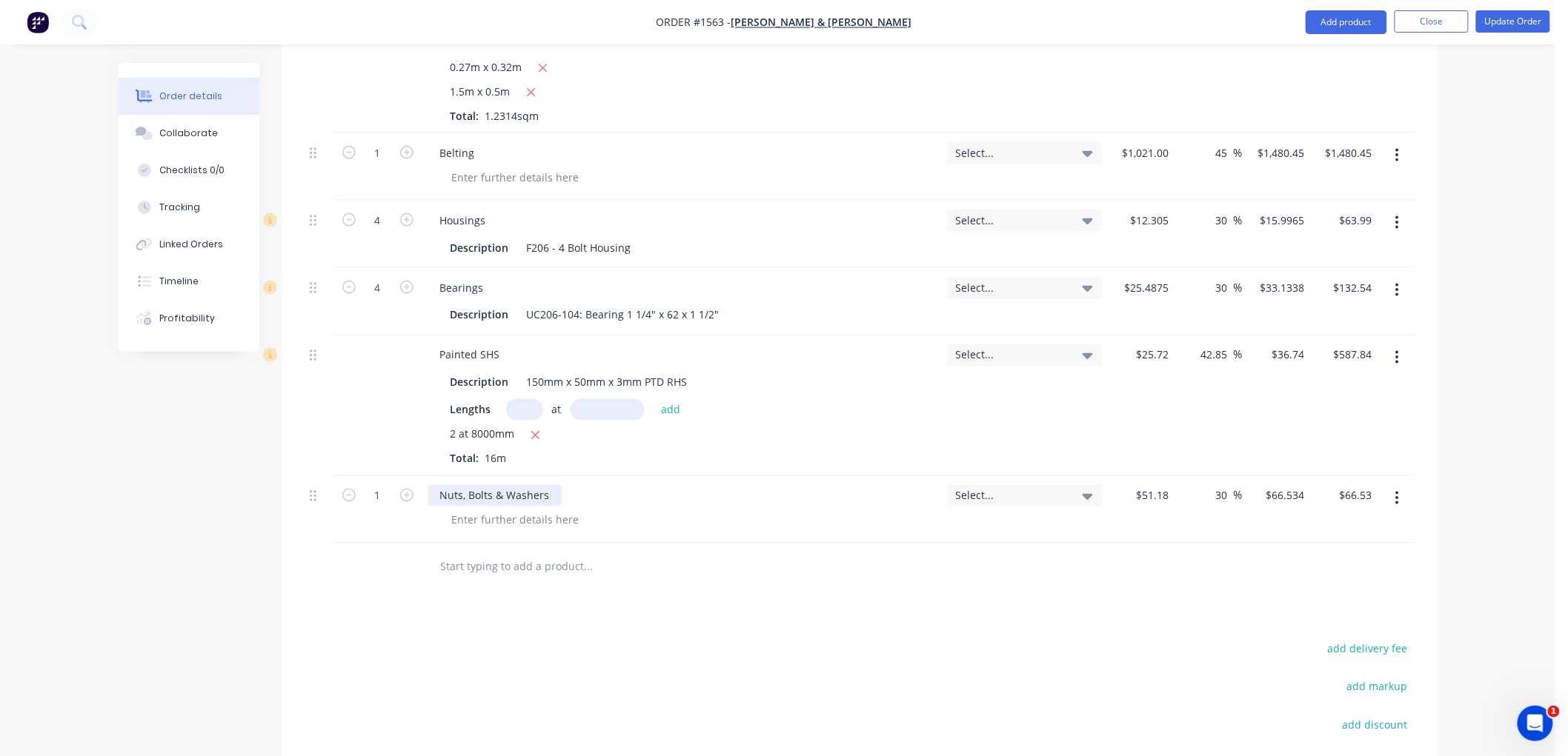
scroll to position [912, 0]
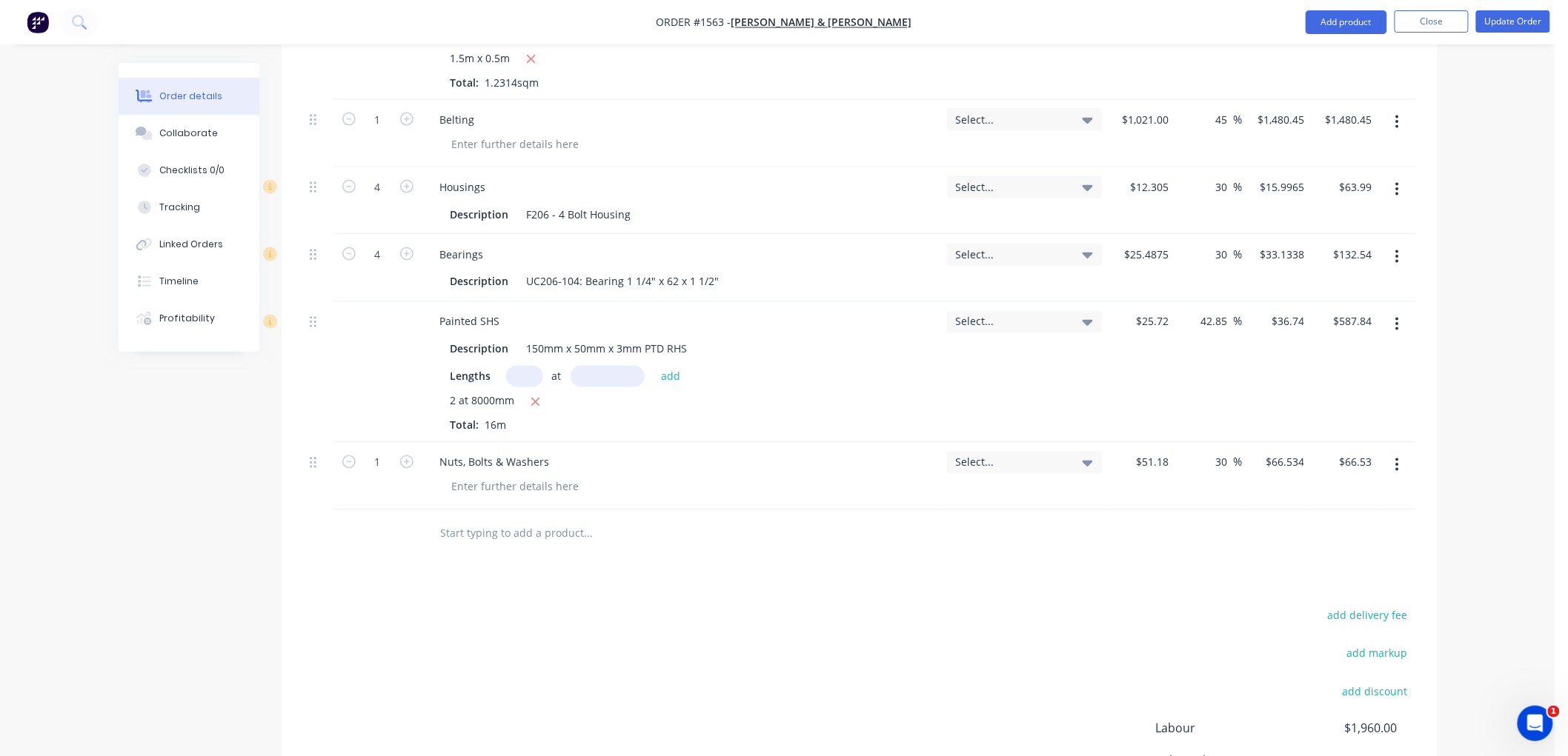
click at [521, 542] on input "text" at bounding box center [588, 533] width 296 height 29
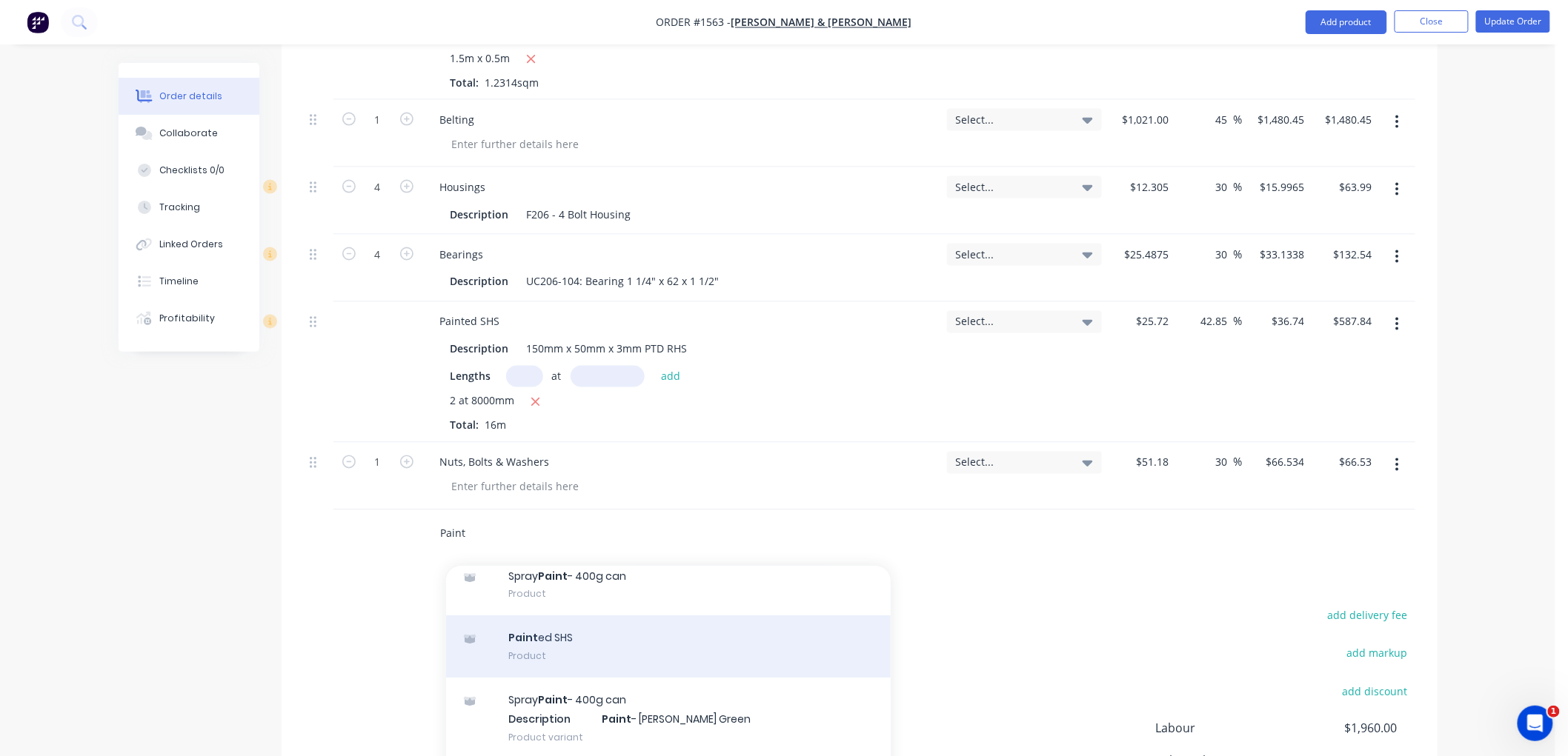
scroll to position [0, 0]
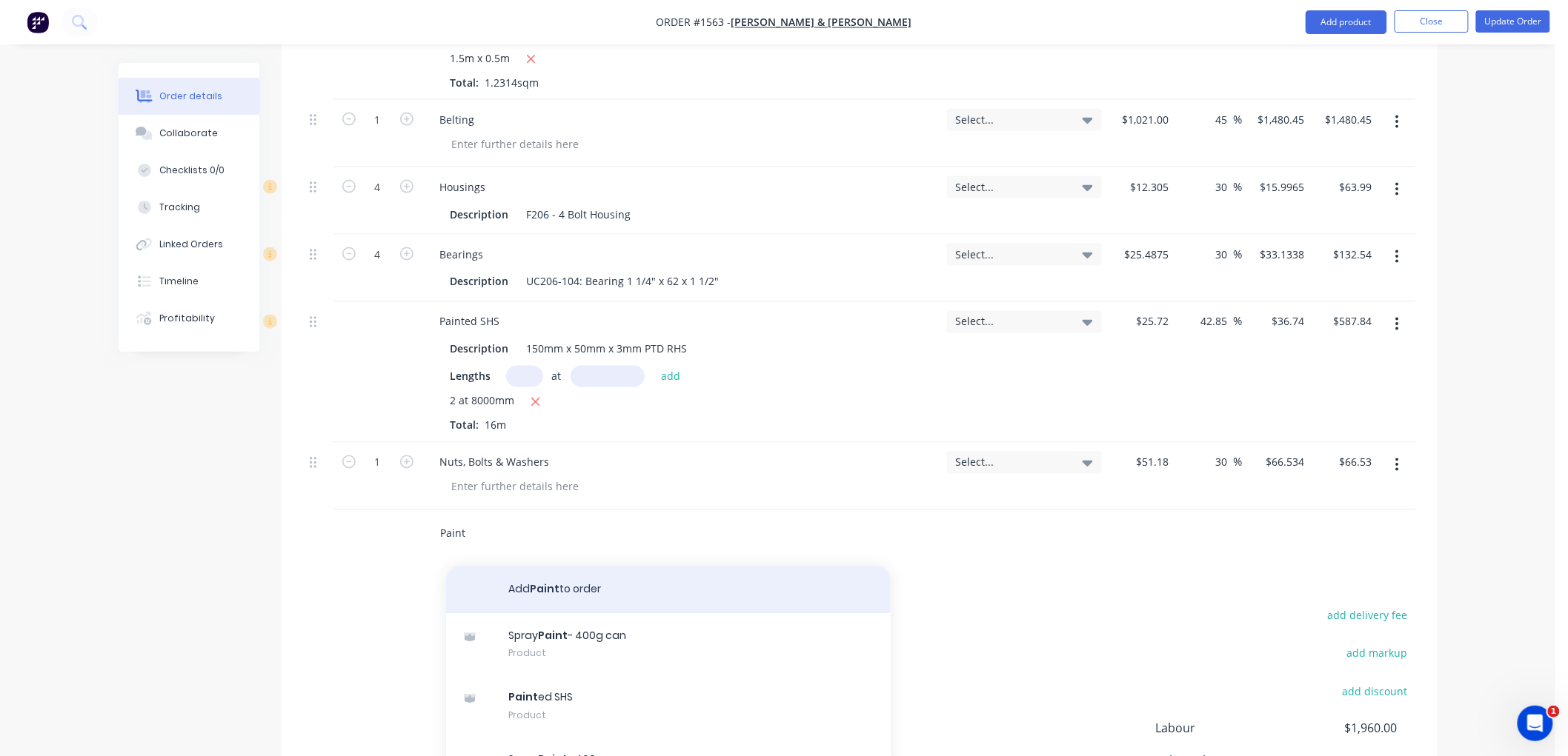
type input "Paint"
click at [590, 588] on button "Add Paint to order" at bounding box center [668, 590] width 445 height 48
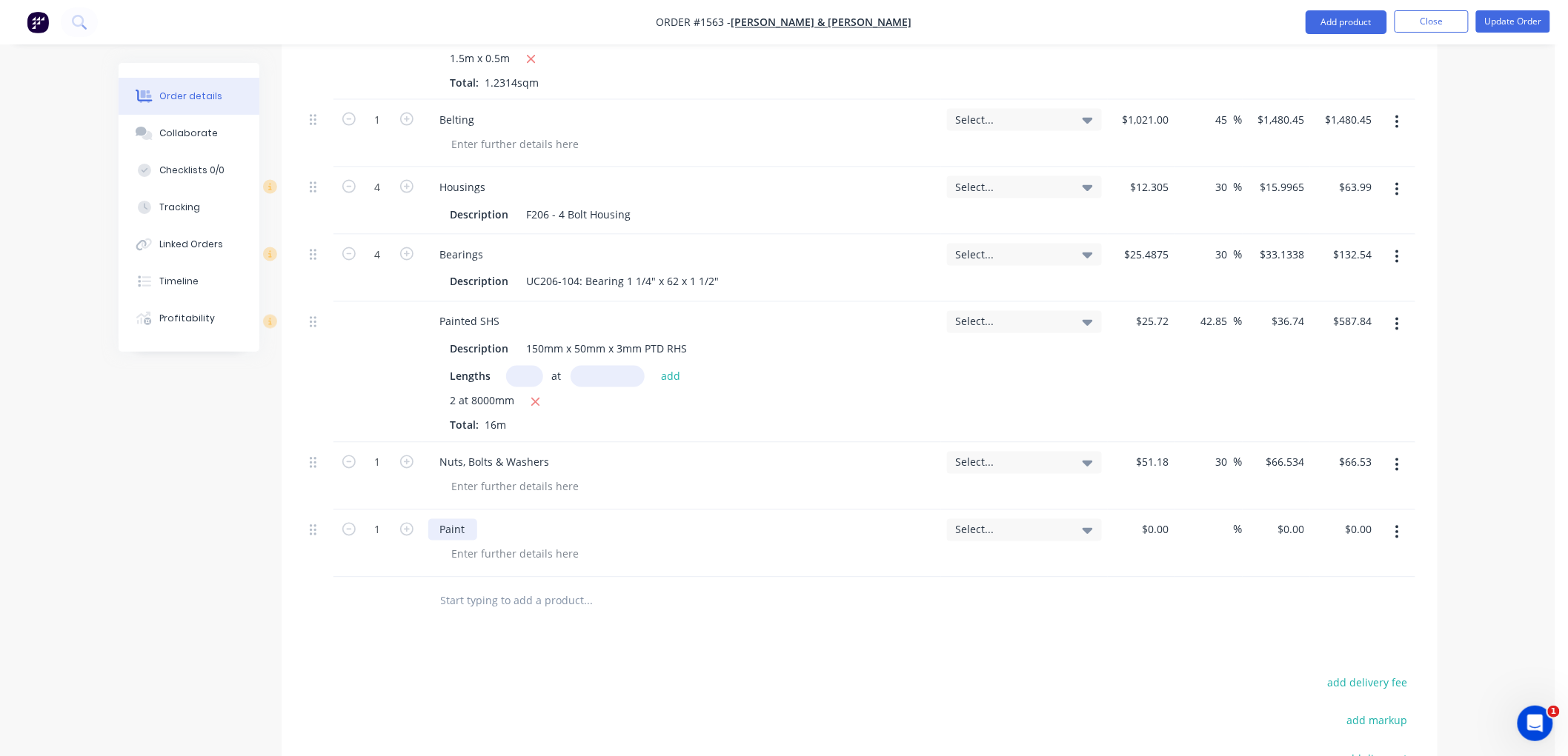
click at [472, 526] on div "Paint" at bounding box center [452, 529] width 49 height 21
drag, startPoint x: 513, startPoint y: 534, endPoint x: 353, endPoint y: 519, distance: 160.7
click at [353, 519] on div "1 Paint, thinners Select... $0.00 $0.00 % $0.00 $0.00 $0.00 $0.00" at bounding box center [859, 544] width 1111 height 68
click at [1285, 528] on div "0 0" at bounding box center [1276, 544] width 68 height 68
type input "$408.50"
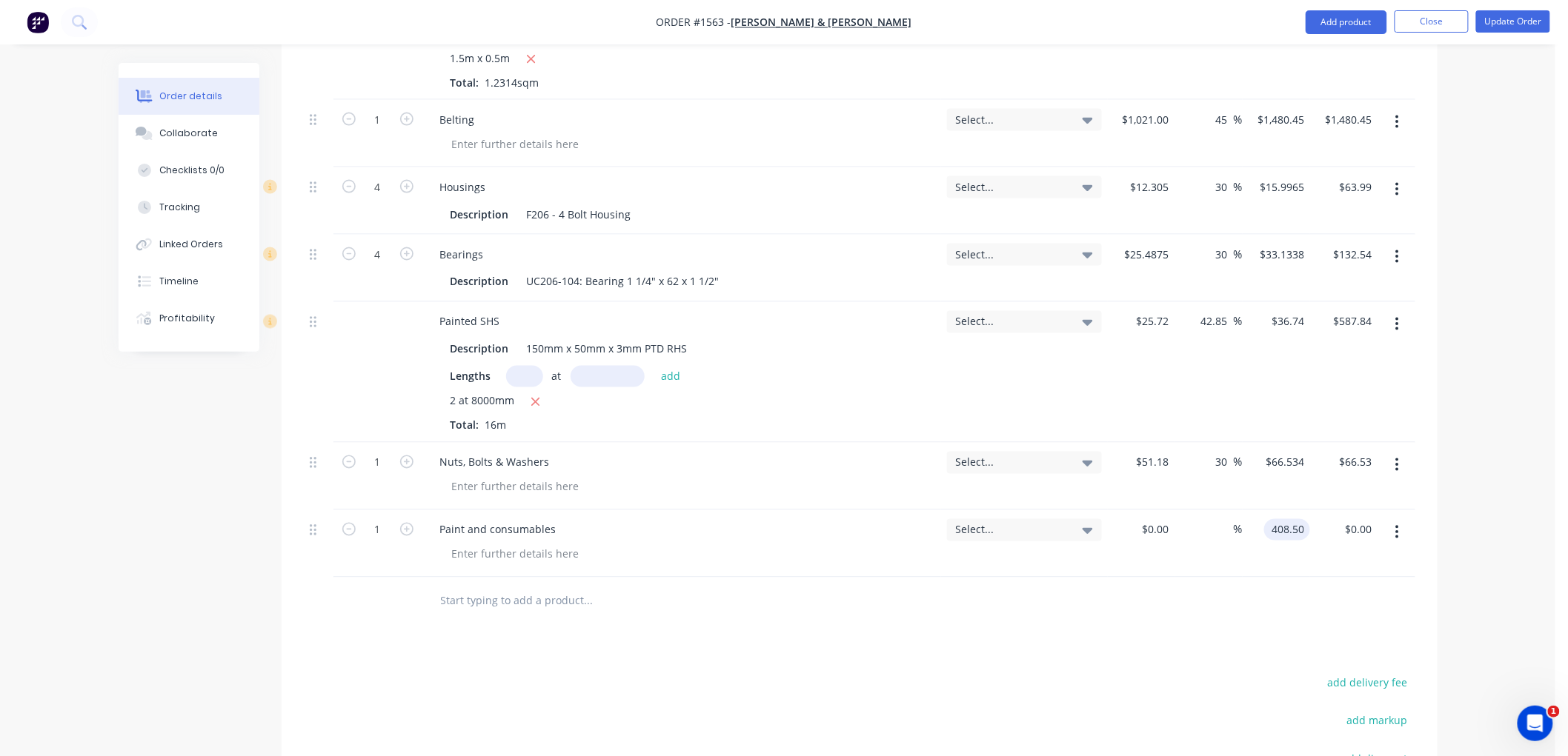
type input "$408.50"
click at [1306, 616] on div at bounding box center [859, 601] width 1111 height 49
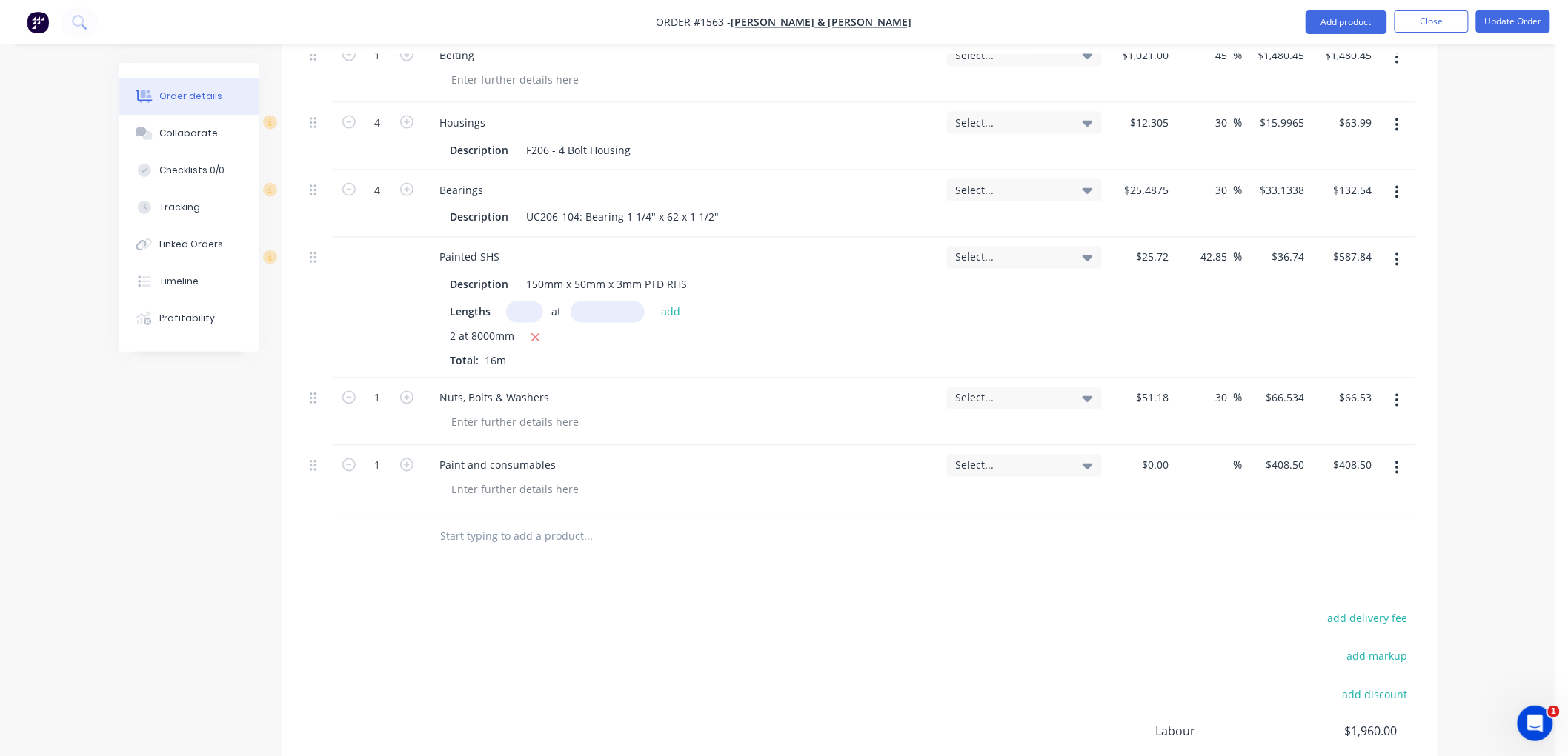
scroll to position [987, 0]
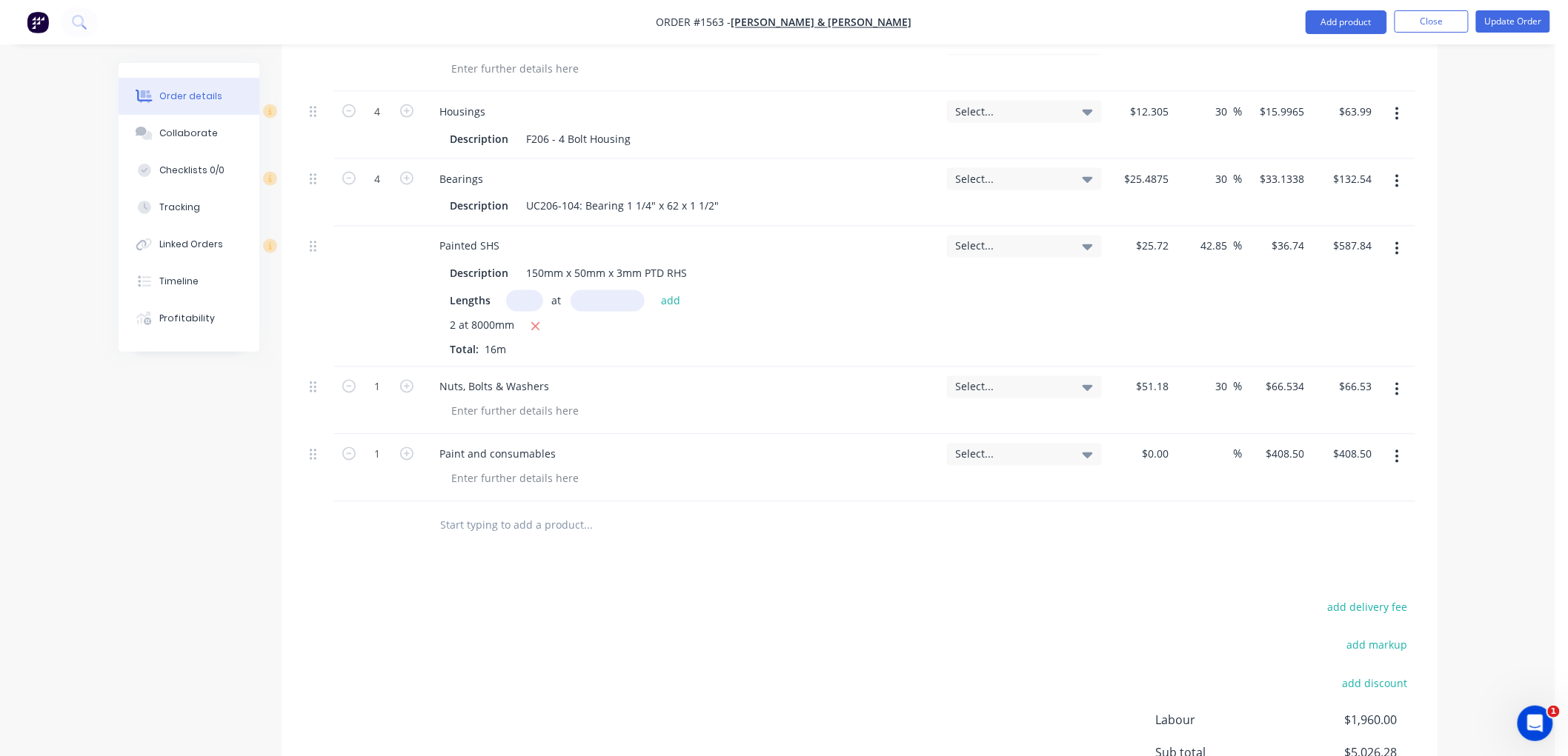
click at [532, 523] on input "text" at bounding box center [588, 526] width 296 height 29
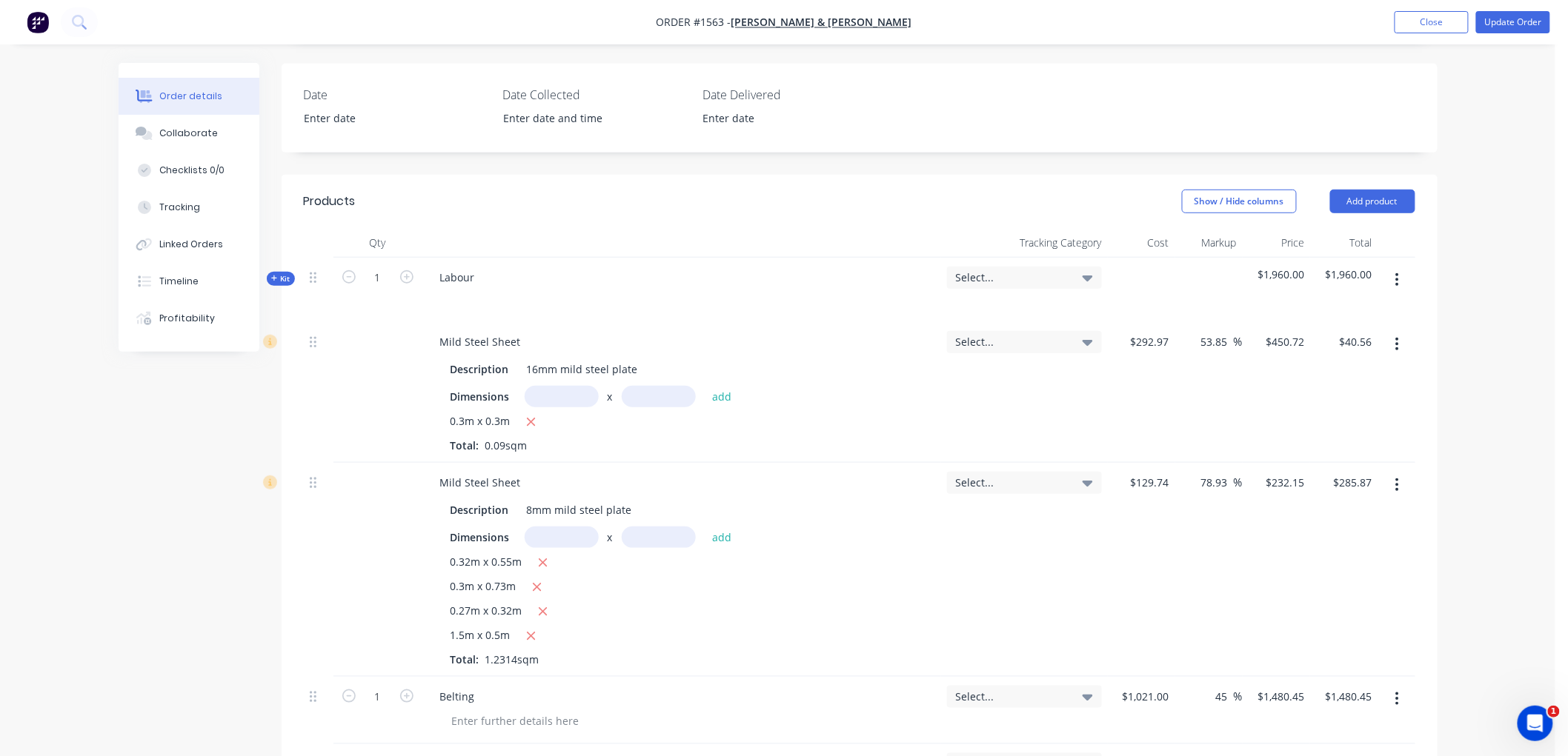
scroll to position [329, 0]
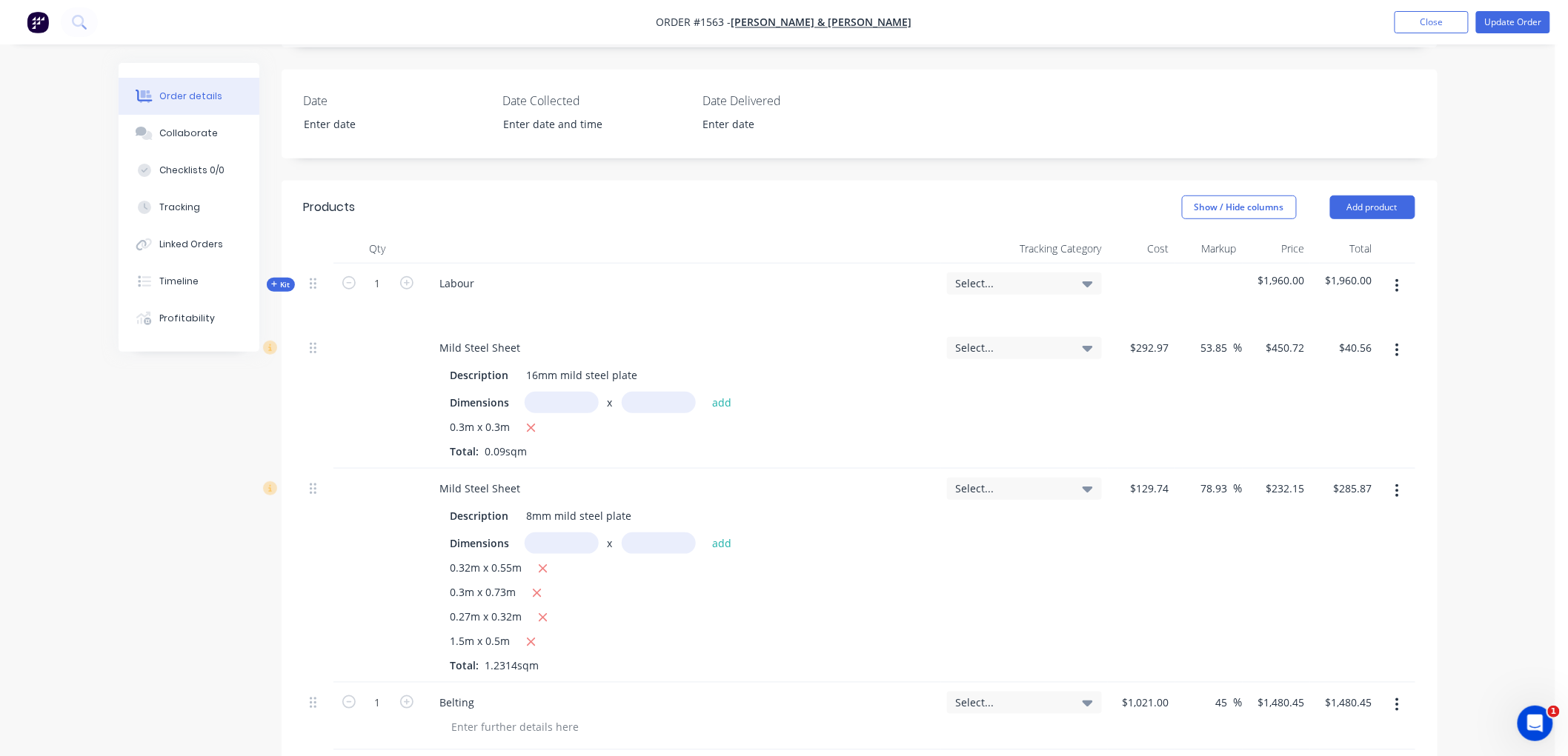
click at [1398, 284] on icon "button" at bounding box center [1397, 286] width 4 height 16
click at [279, 283] on span "Kit" at bounding box center [281, 285] width 19 height 11
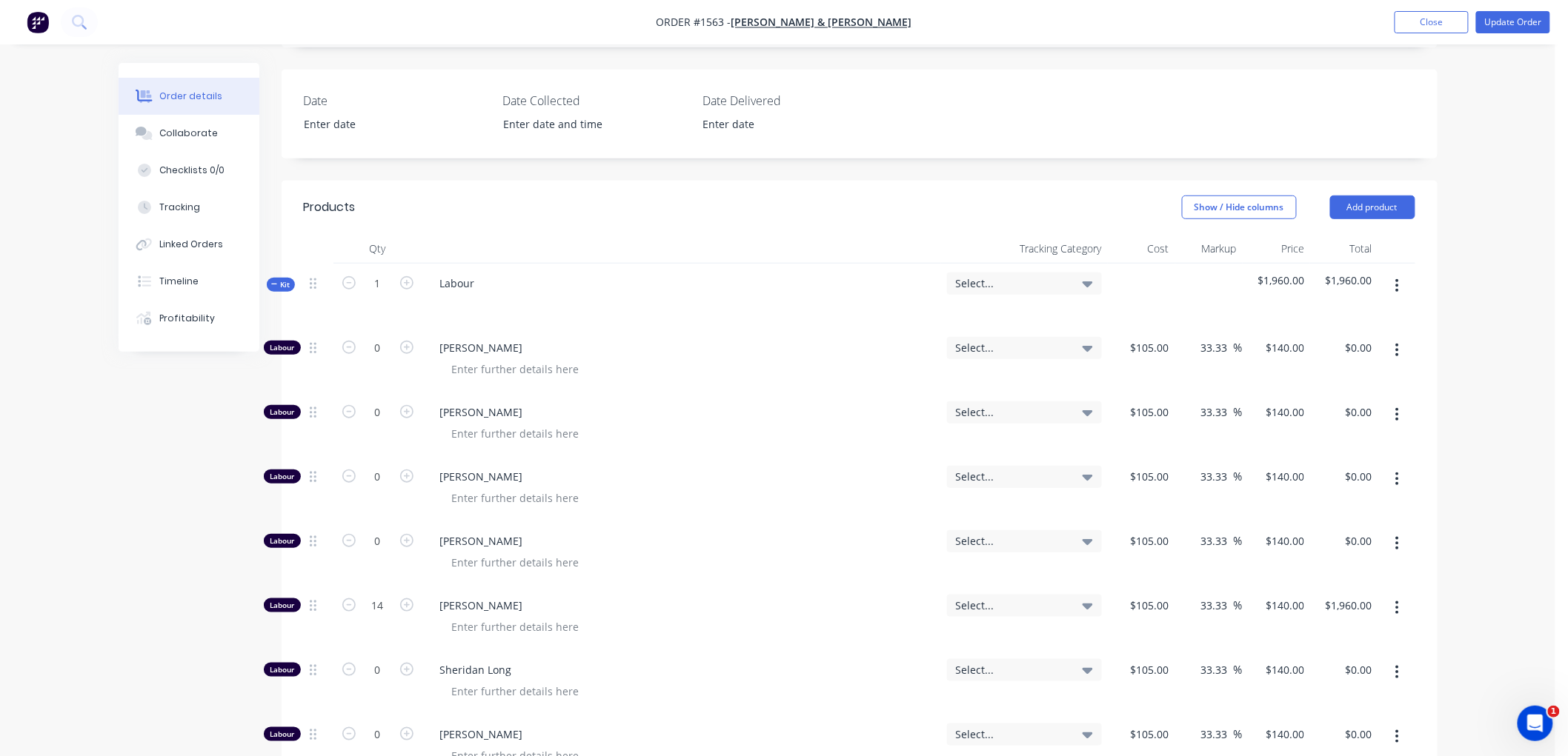
click at [265, 279] on div "Order details Collaborate Checklists 0/0 Tracking Linked Orders Timeline Profit…" at bounding box center [200, 207] width 163 height 289
click at [271, 288] on icon "button" at bounding box center [274, 284] width 6 height 7
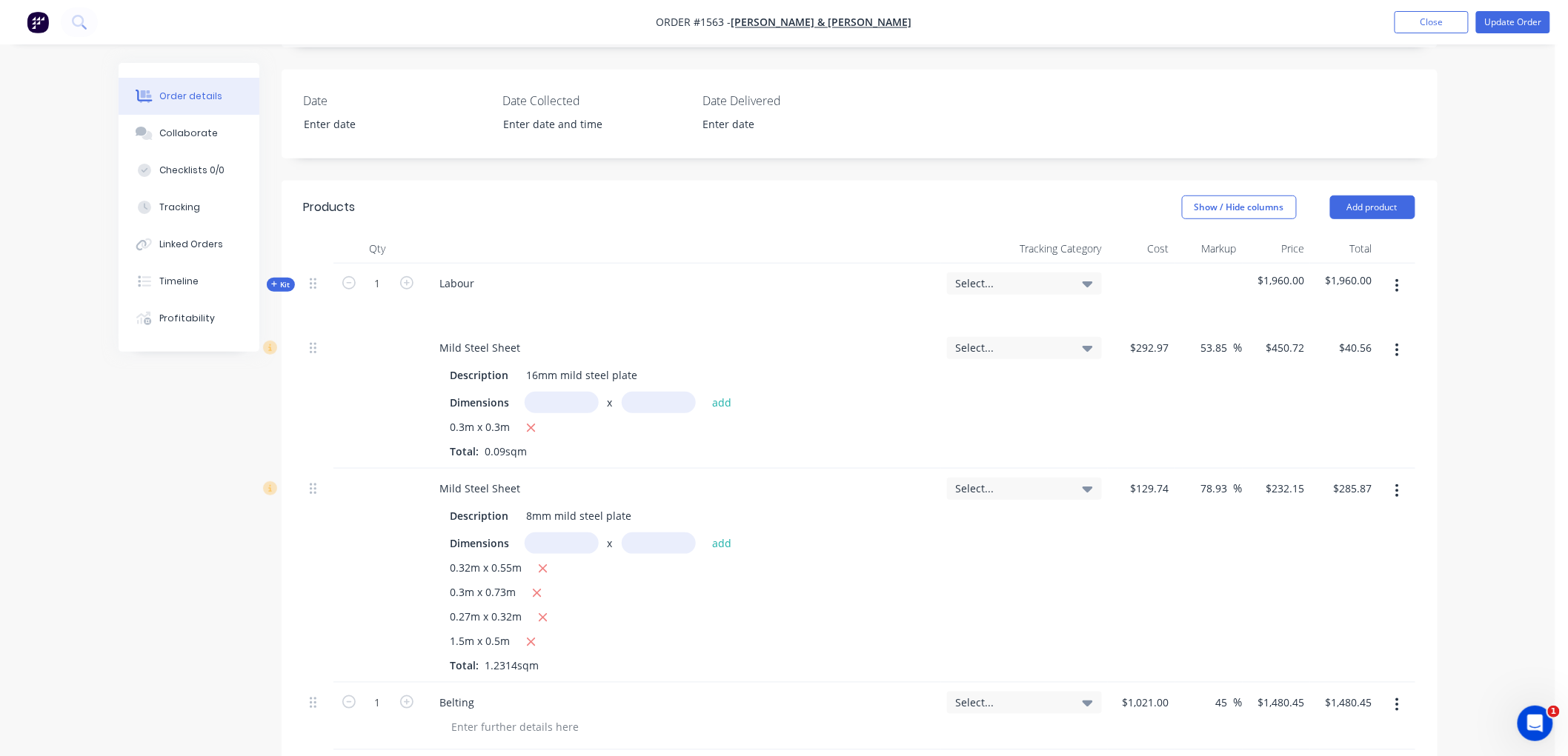
click at [488, 292] on div "Labour" at bounding box center [682, 296] width 519 height 64
click at [484, 279] on div "Labour" at bounding box center [458, 282] width 59 height 21
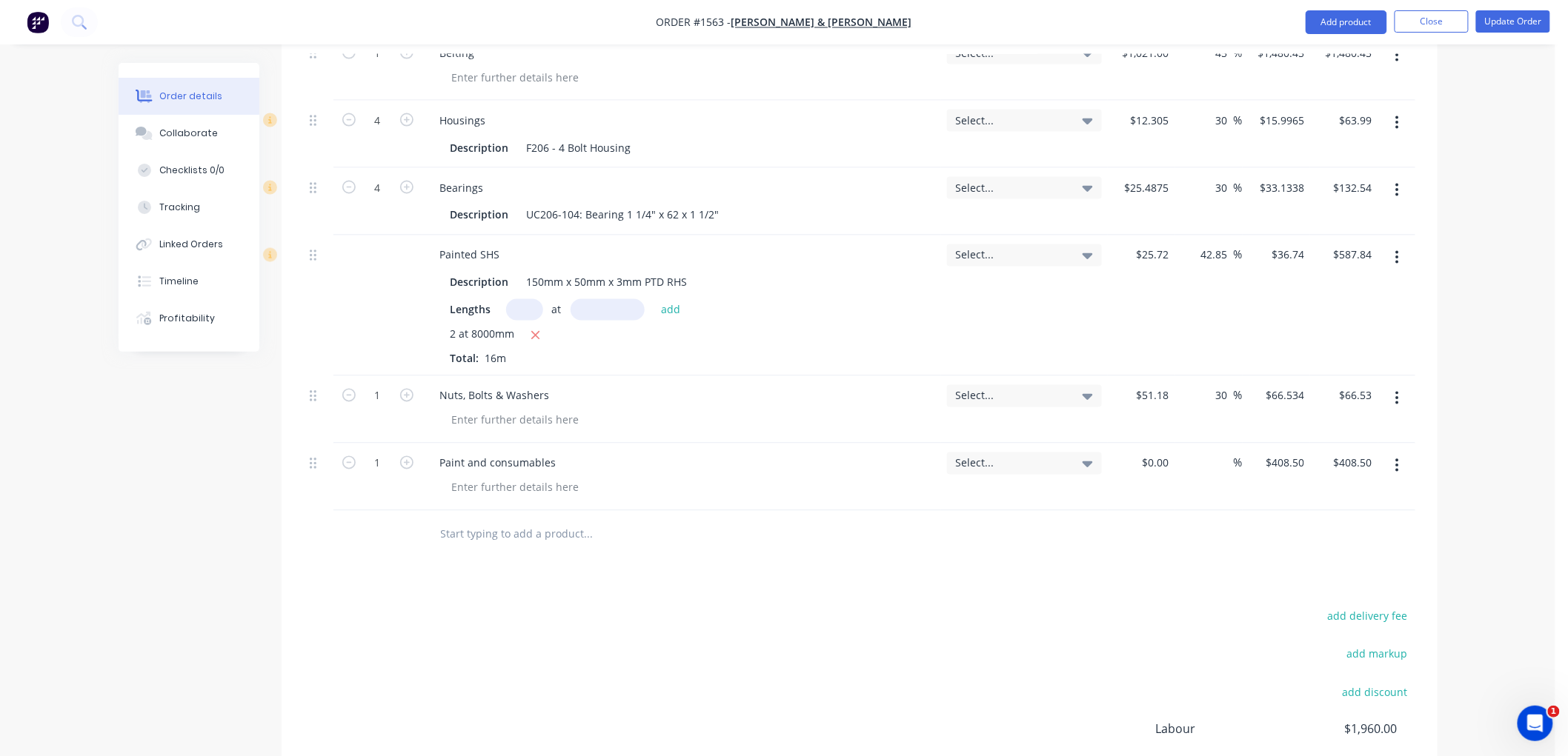
scroll to position [1069, 0]
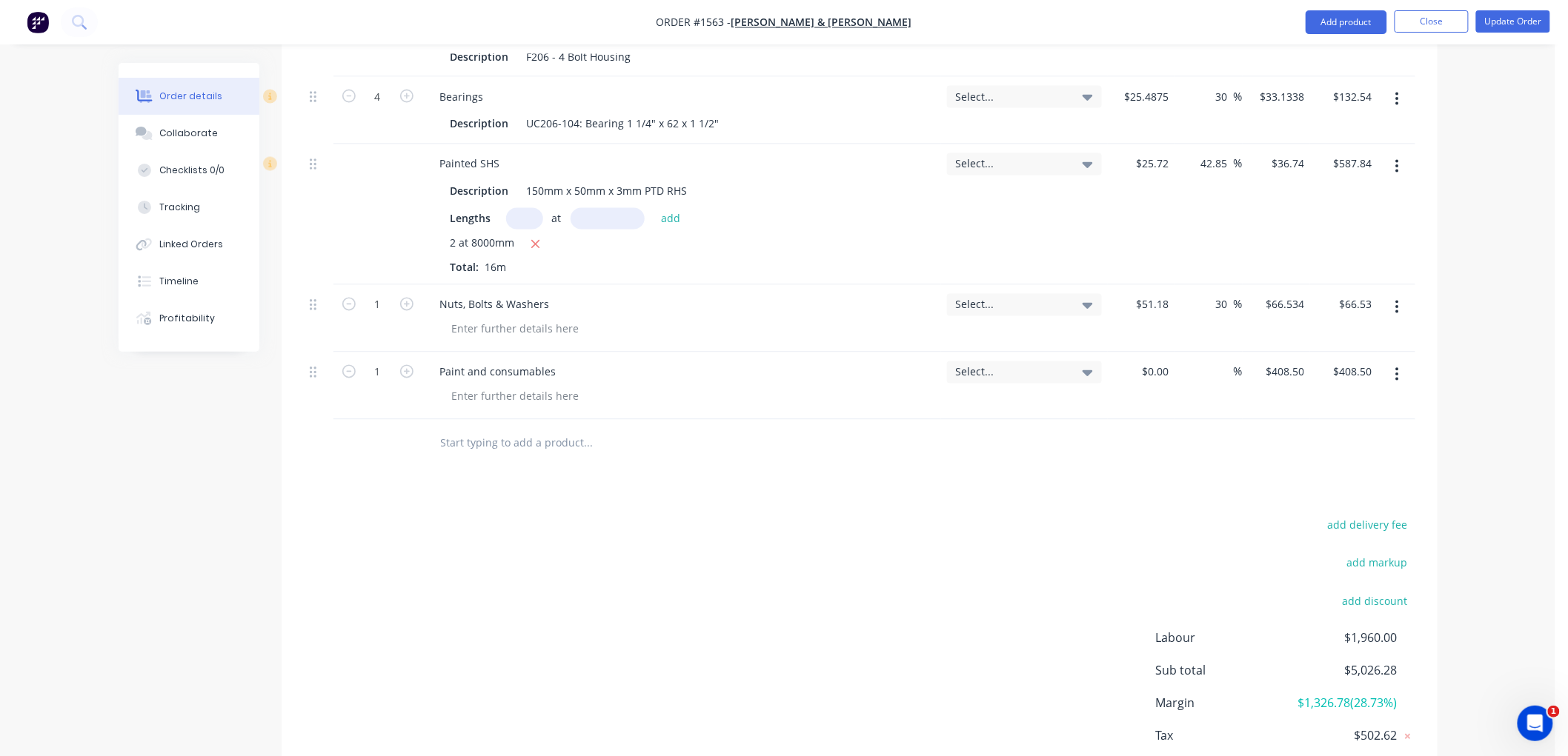
click at [482, 450] on input "text" at bounding box center [588, 444] width 296 height 29
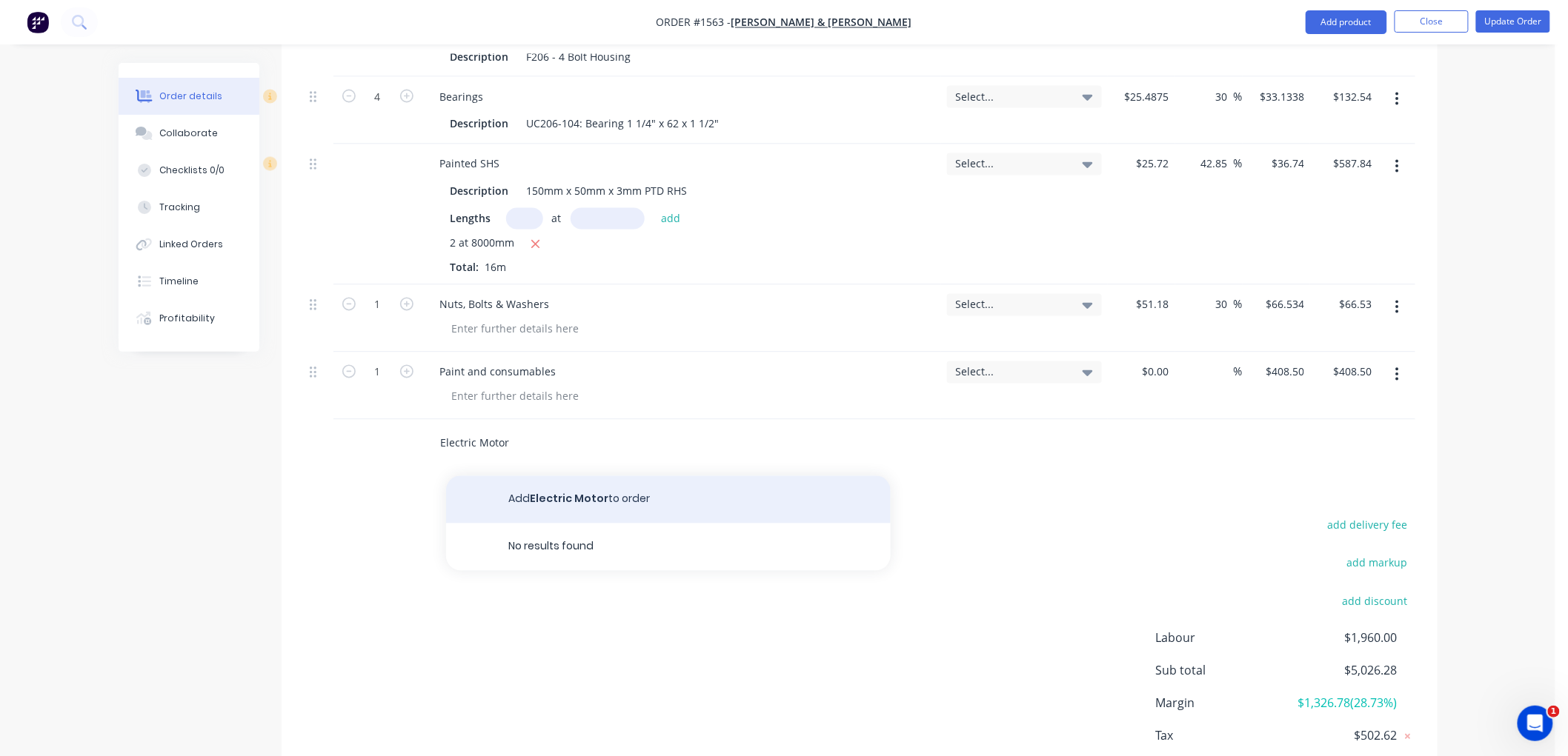
type input "Electric Motor"
click at [565, 499] on button "Add Electric Motor to order" at bounding box center [668, 500] width 445 height 48
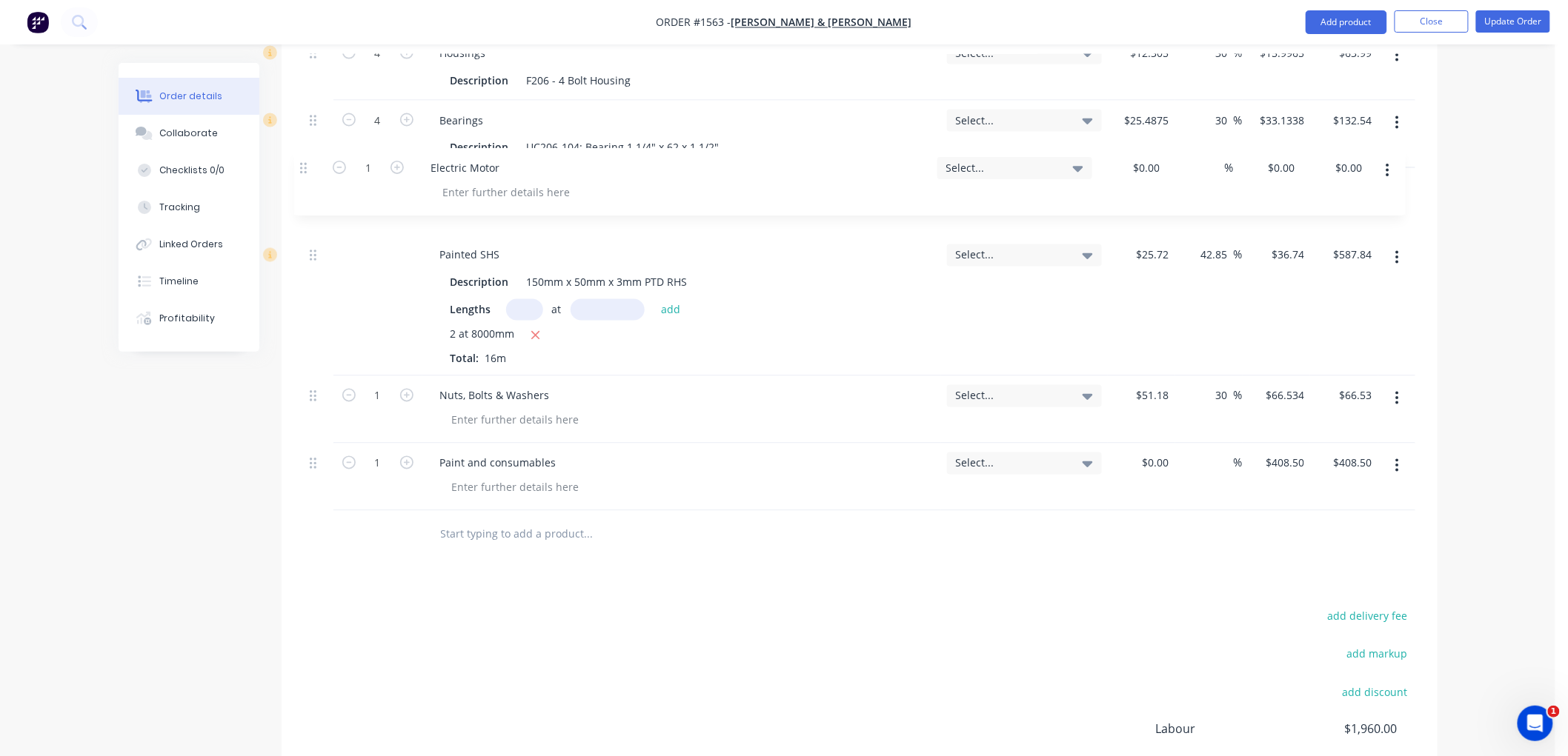
scroll to position [1040, 0]
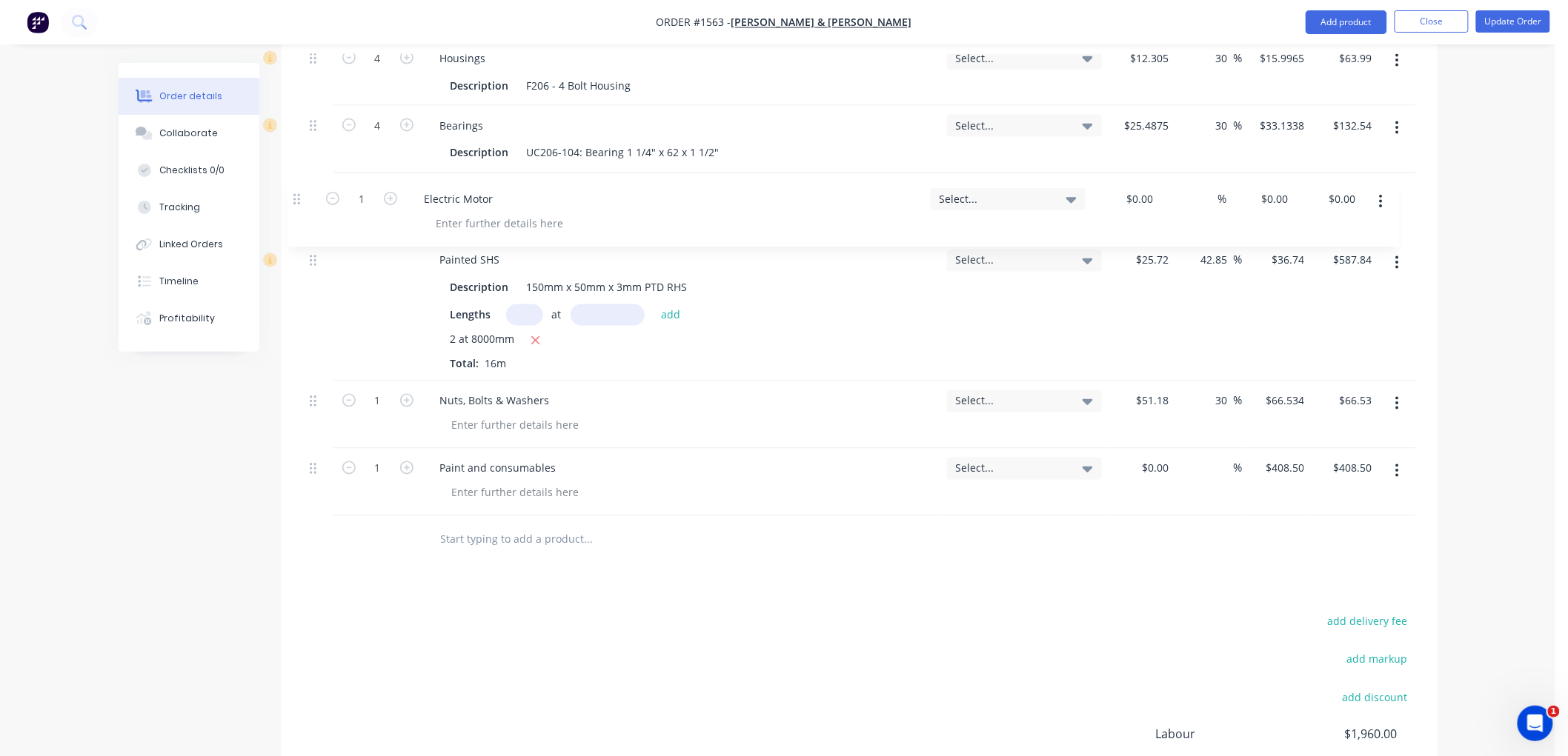
drag, startPoint x: 314, startPoint y: 440, endPoint x: 304, endPoint y: 190, distance: 250.2
click at [304, 191] on div "Kit 1 Labour: Make Jojoba seed conveyor Select... $1,960.00 $1,960.00 Mild Stee…" at bounding box center [859, 34] width 1111 height 964
click at [509, 189] on div "Electric Motor" at bounding box center [474, 192] width 93 height 21
click at [1292, 186] on div "0 $0.00" at bounding box center [1290, 192] width 40 height 21
type input "$601.10"
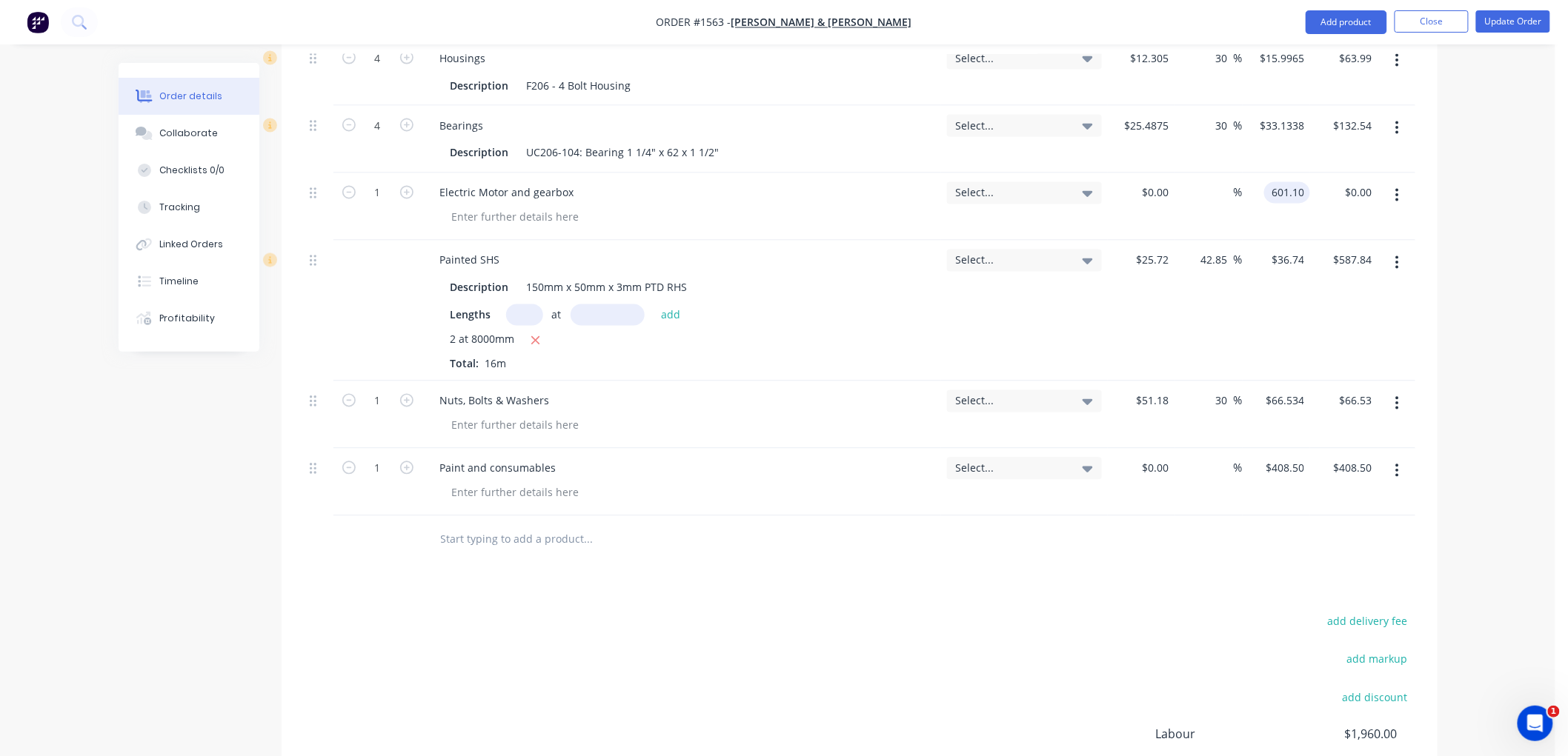
type input "$601.10"
click at [1296, 218] on div "$601.10 $601.10" at bounding box center [1276, 207] width 68 height 68
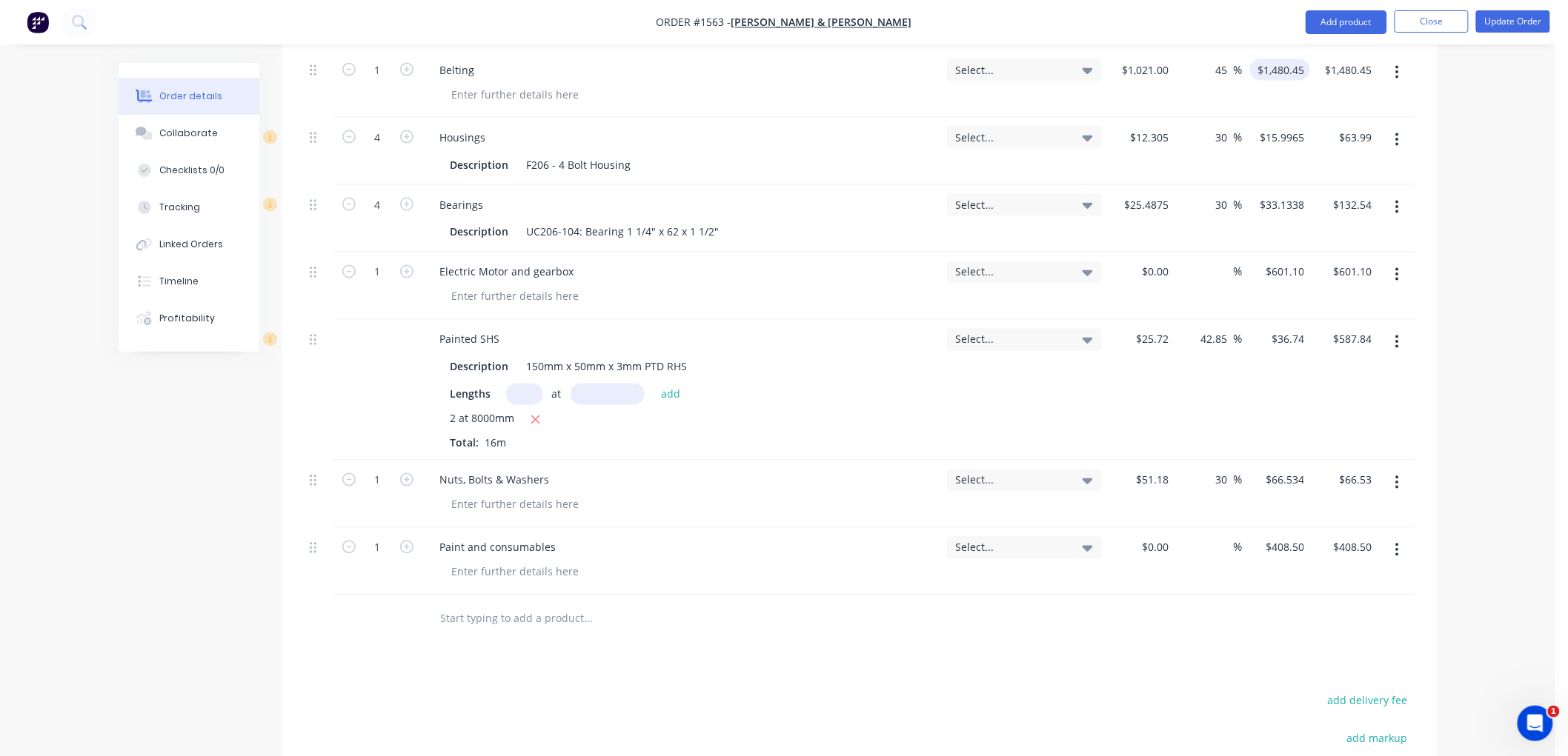
scroll to position [980, 0]
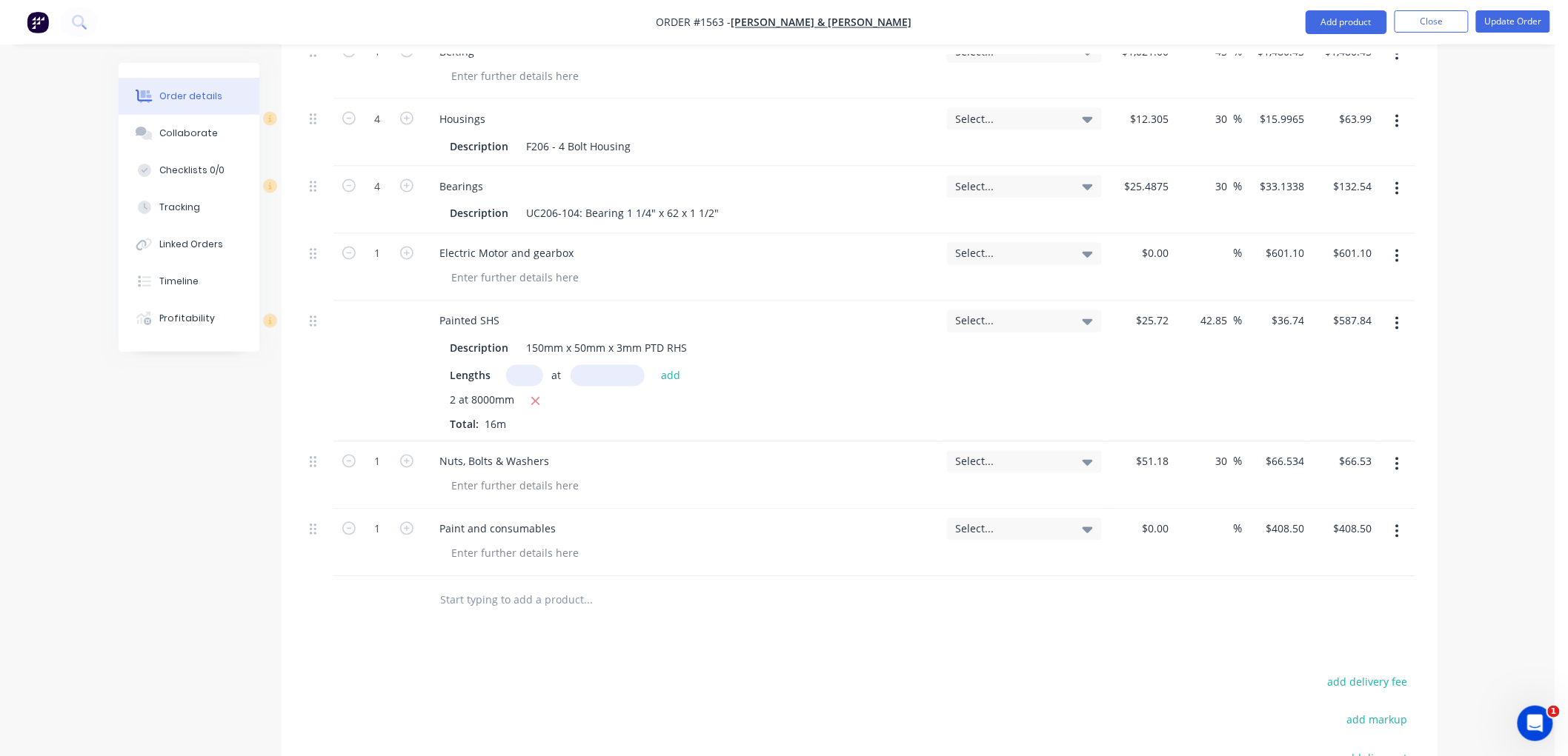
click at [513, 603] on input "text" at bounding box center [588, 600] width 296 height 29
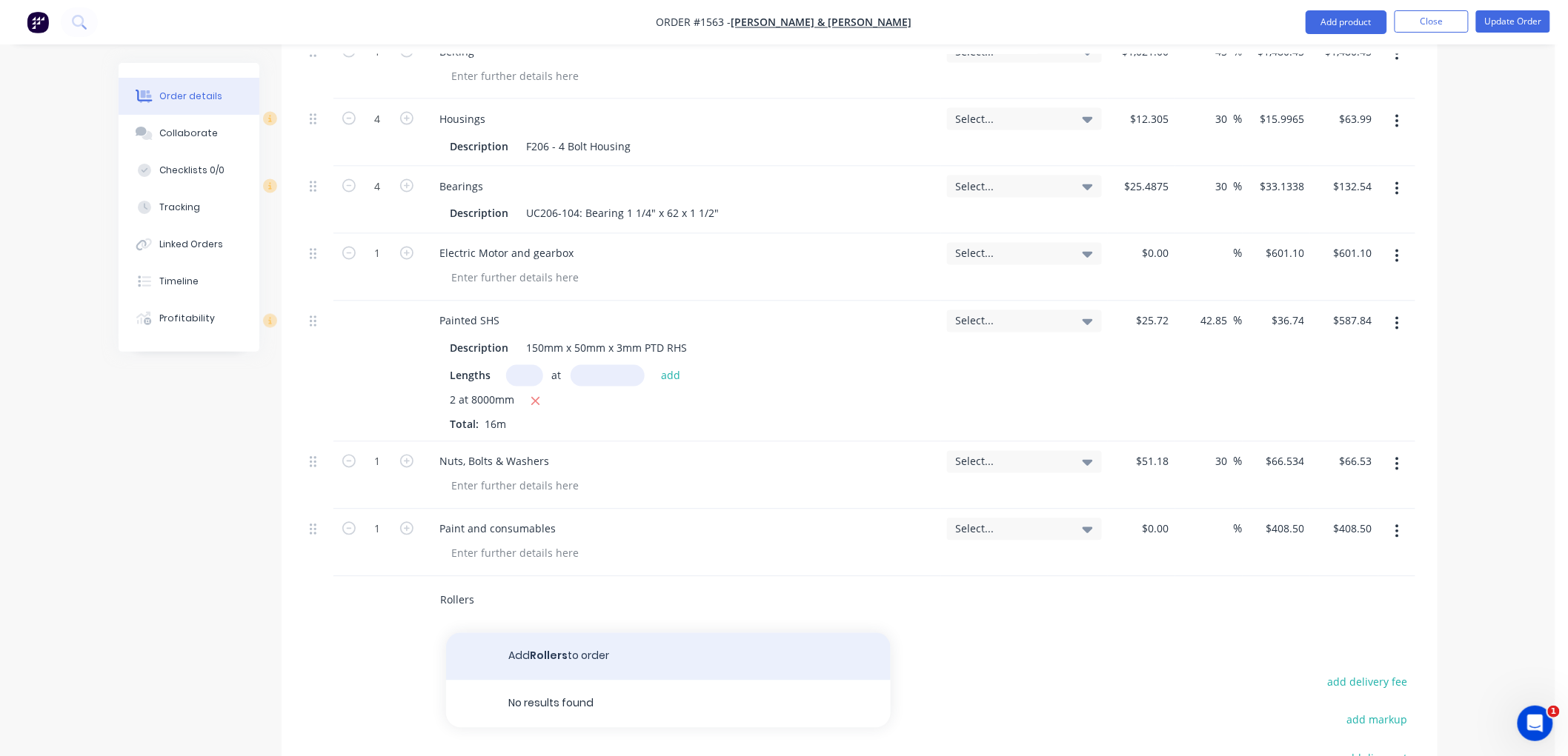
type input "Rollers"
click at [553, 658] on button "Add Rollers to order" at bounding box center [668, 657] width 445 height 48
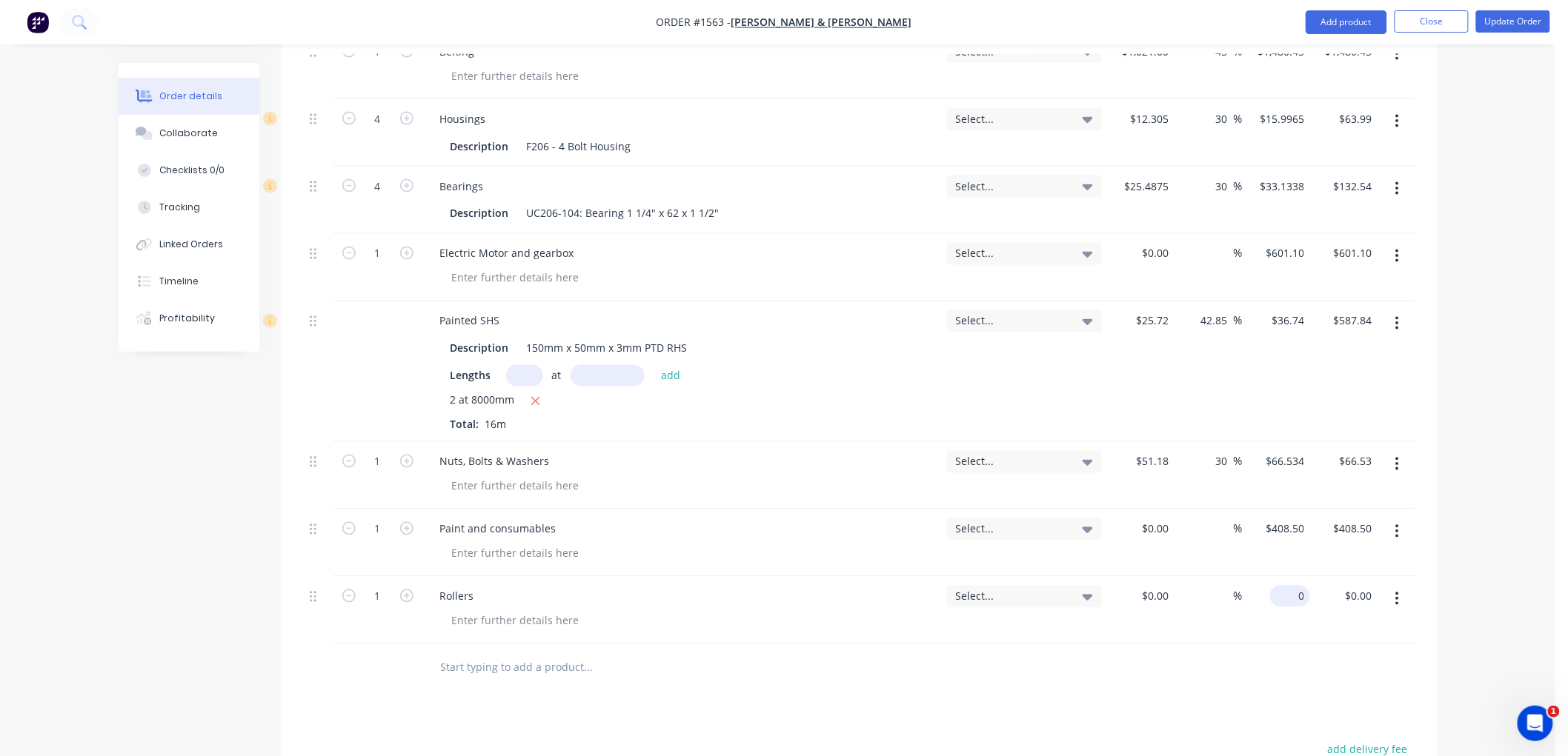
click at [1284, 589] on div "0 $0.00" at bounding box center [1276, 611] width 68 height 68
type input "$616.13"
drag, startPoint x: 1246, startPoint y: 674, endPoint x: 1226, endPoint y: 674, distance: 20.0
click at [1245, 674] on div at bounding box center [859, 668] width 1111 height 49
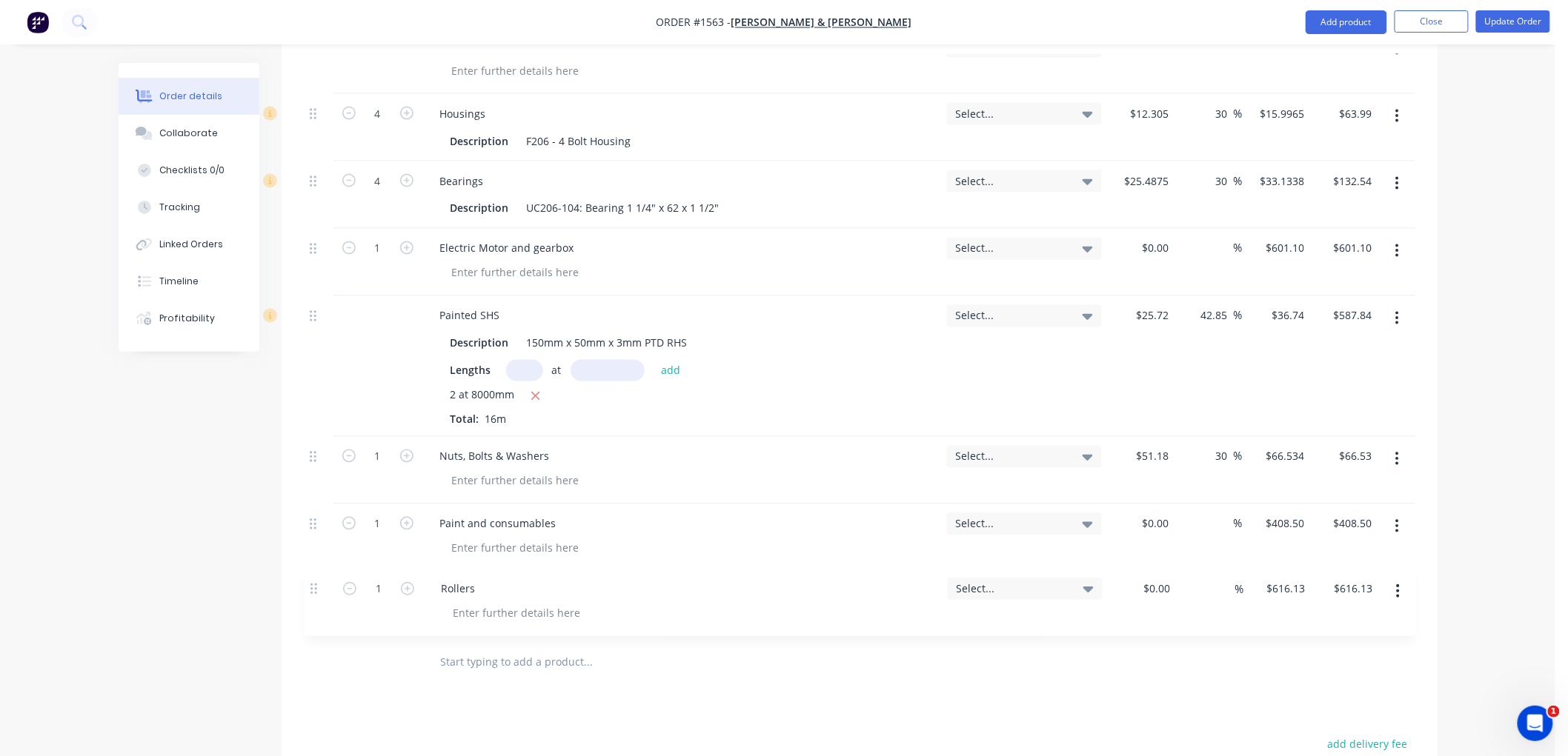
scroll to position [986, 0]
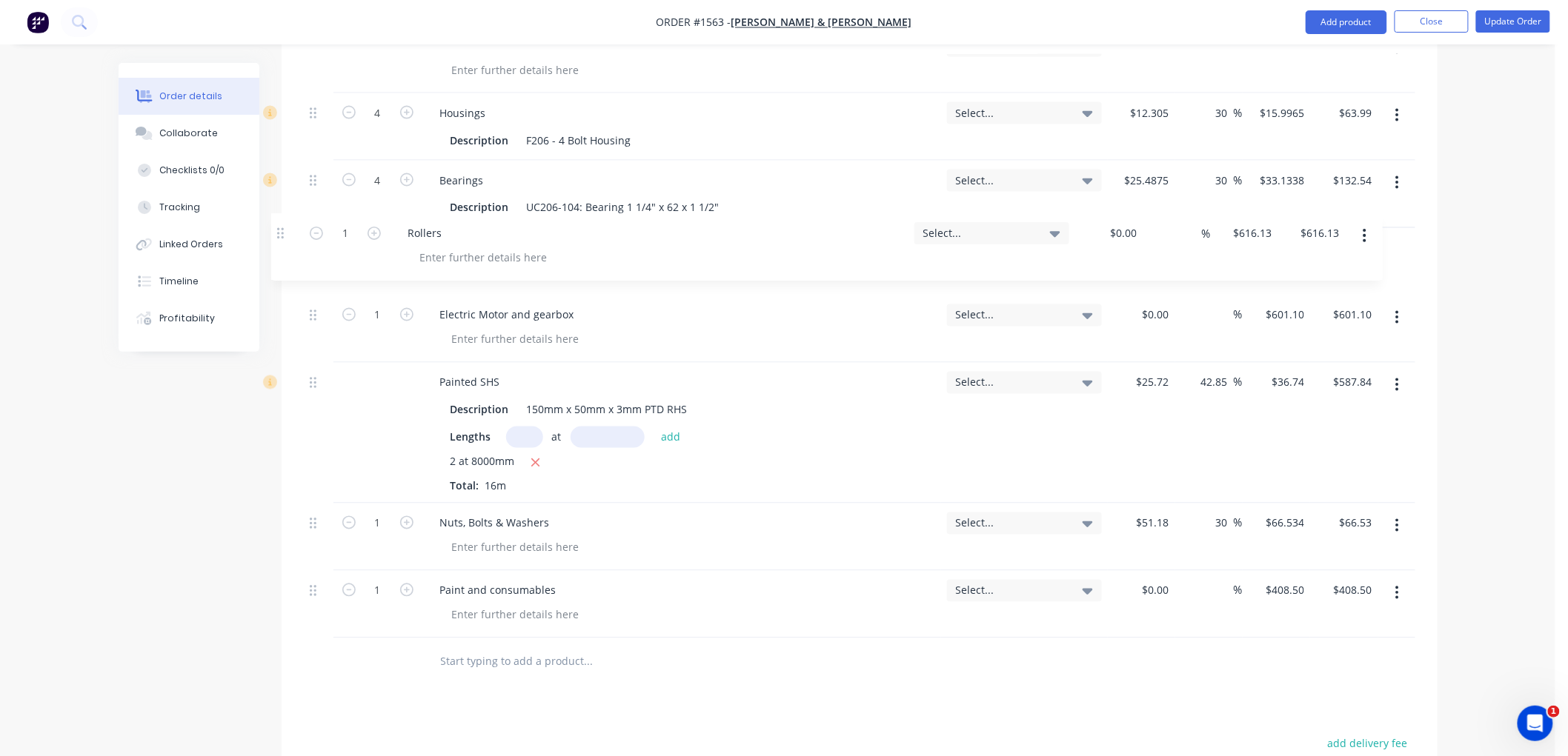
drag, startPoint x: 316, startPoint y: 600, endPoint x: 284, endPoint y: 233, distance: 368.4
click at [284, 233] on div "Qty Tracking Category Cost Markup Price Total Kit 1 Labour: Make Jojoba seed co…" at bounding box center [859, 132] width 1156 height 1110
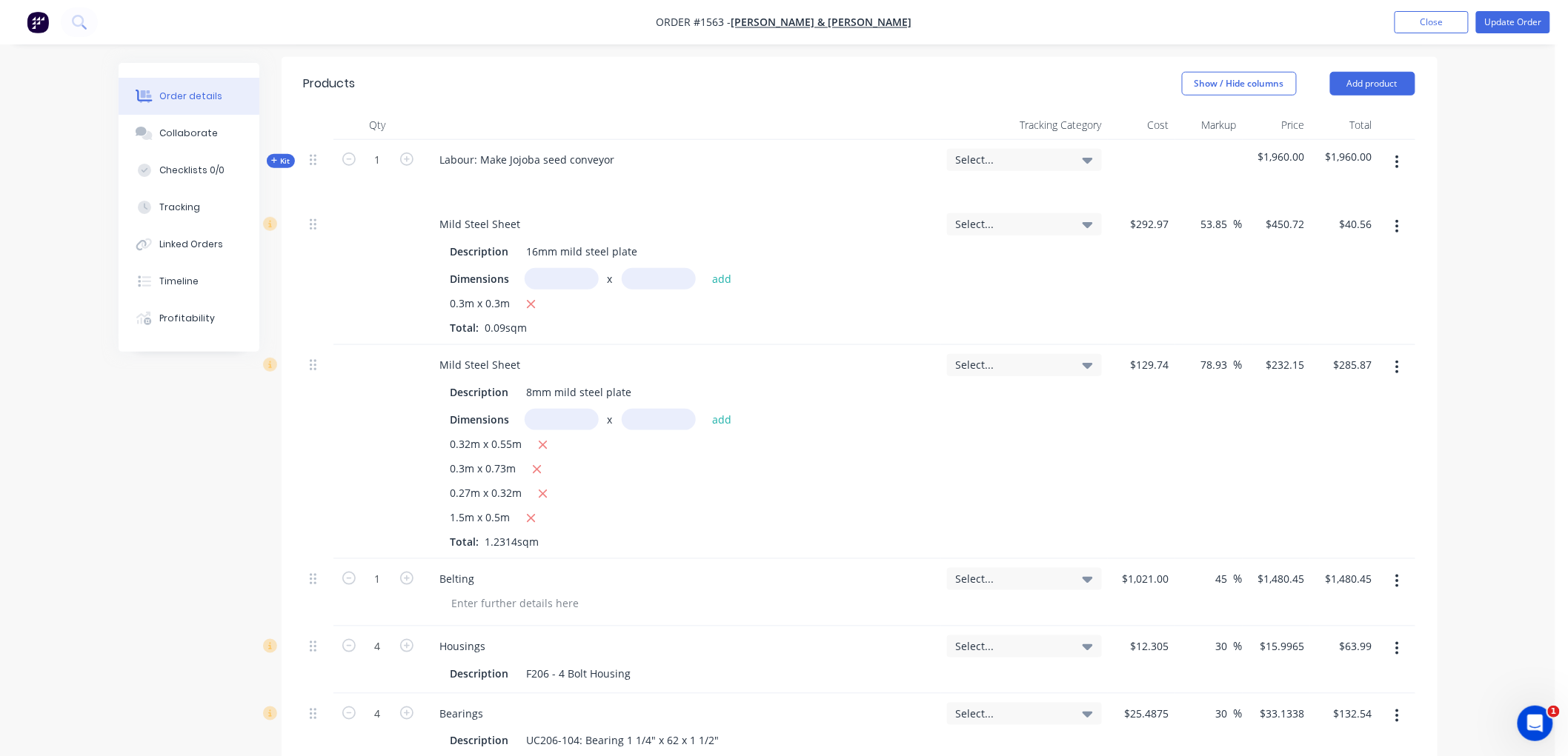
scroll to position [389, 0]
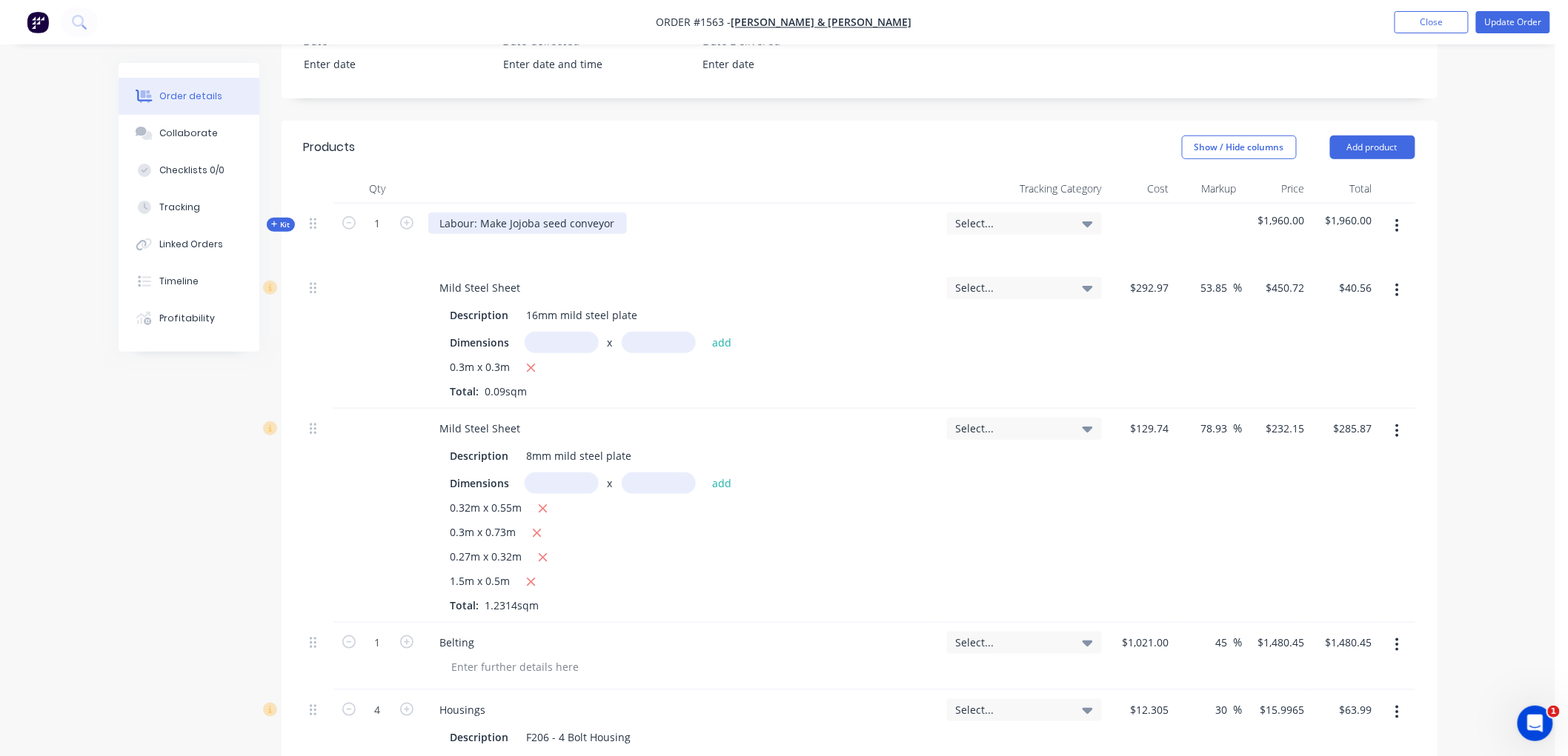
click at [613, 223] on div "Labour: Make Jojoba seed conveyor" at bounding box center [527, 223] width 199 height 21
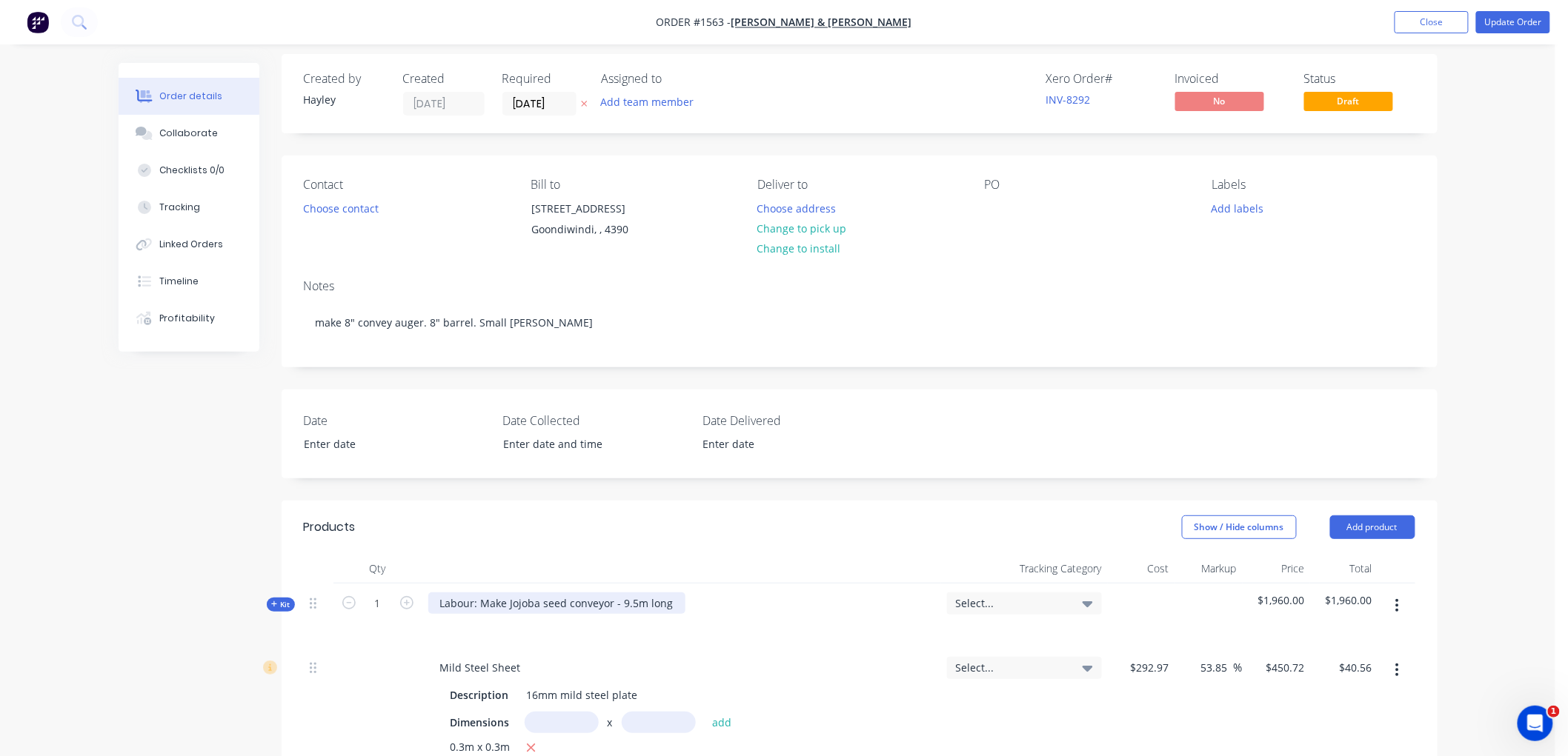
scroll to position [0, 0]
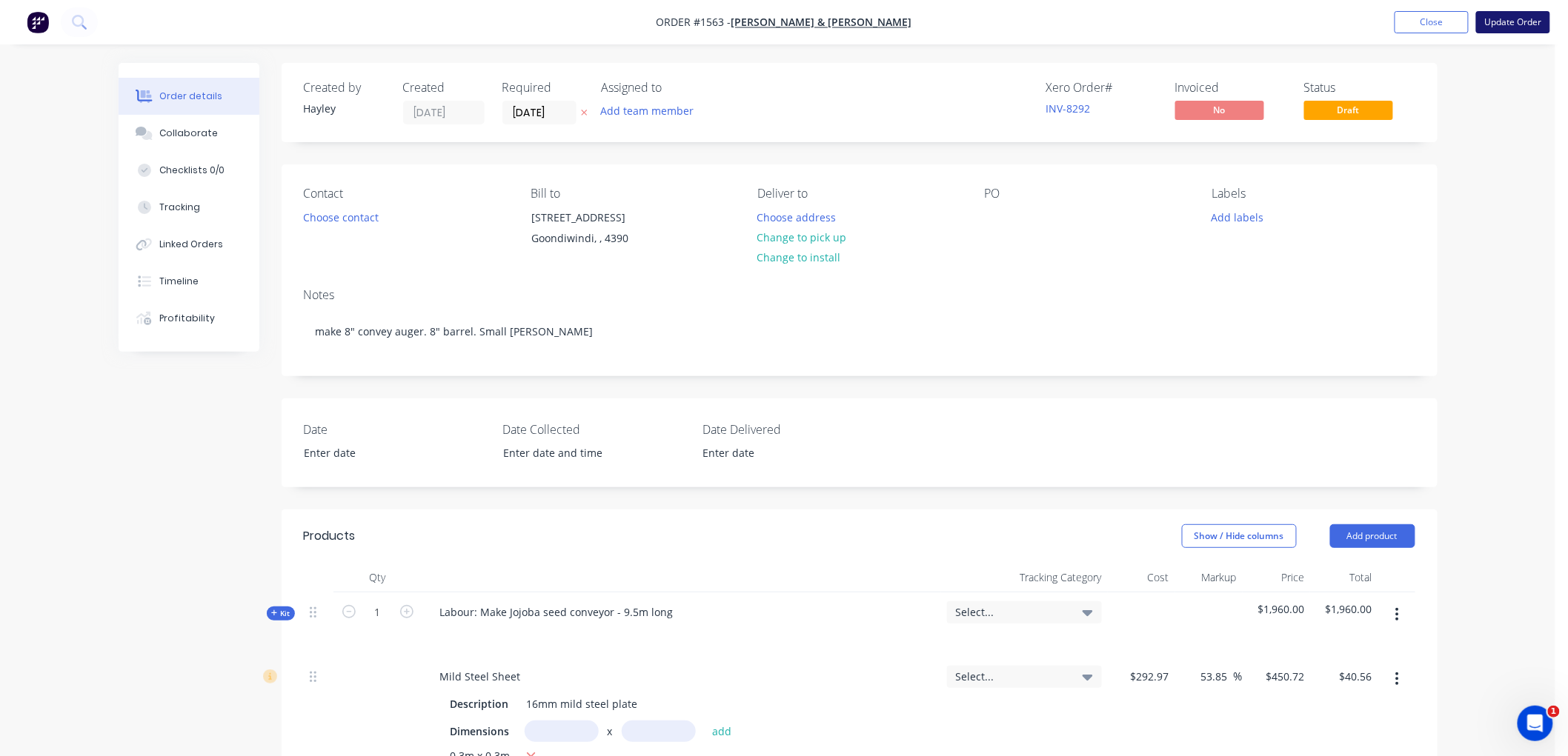
click at [1520, 17] on button "Update Order" at bounding box center [1513, 22] width 74 height 22
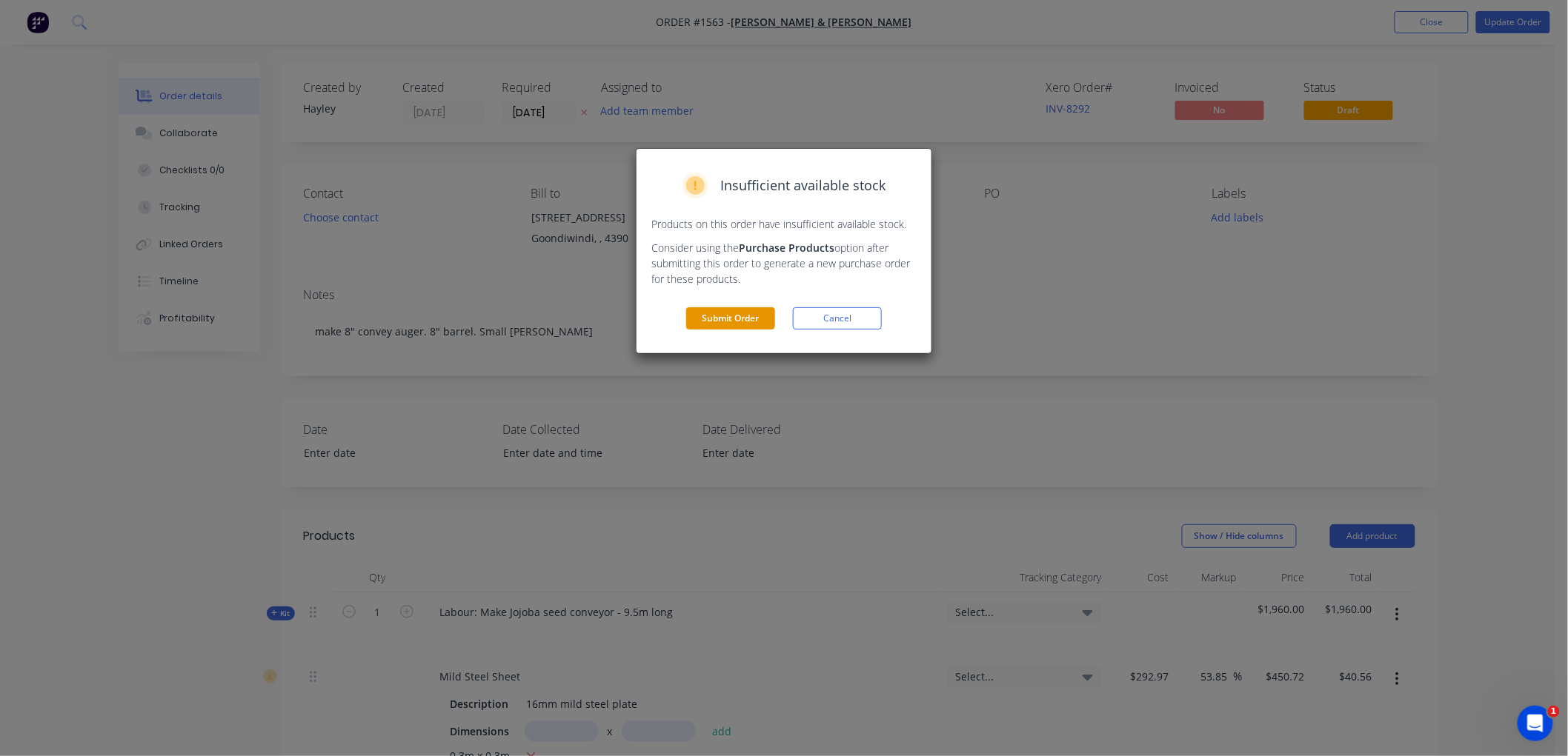
click at [717, 312] on button "Submit Order" at bounding box center [730, 318] width 89 height 22
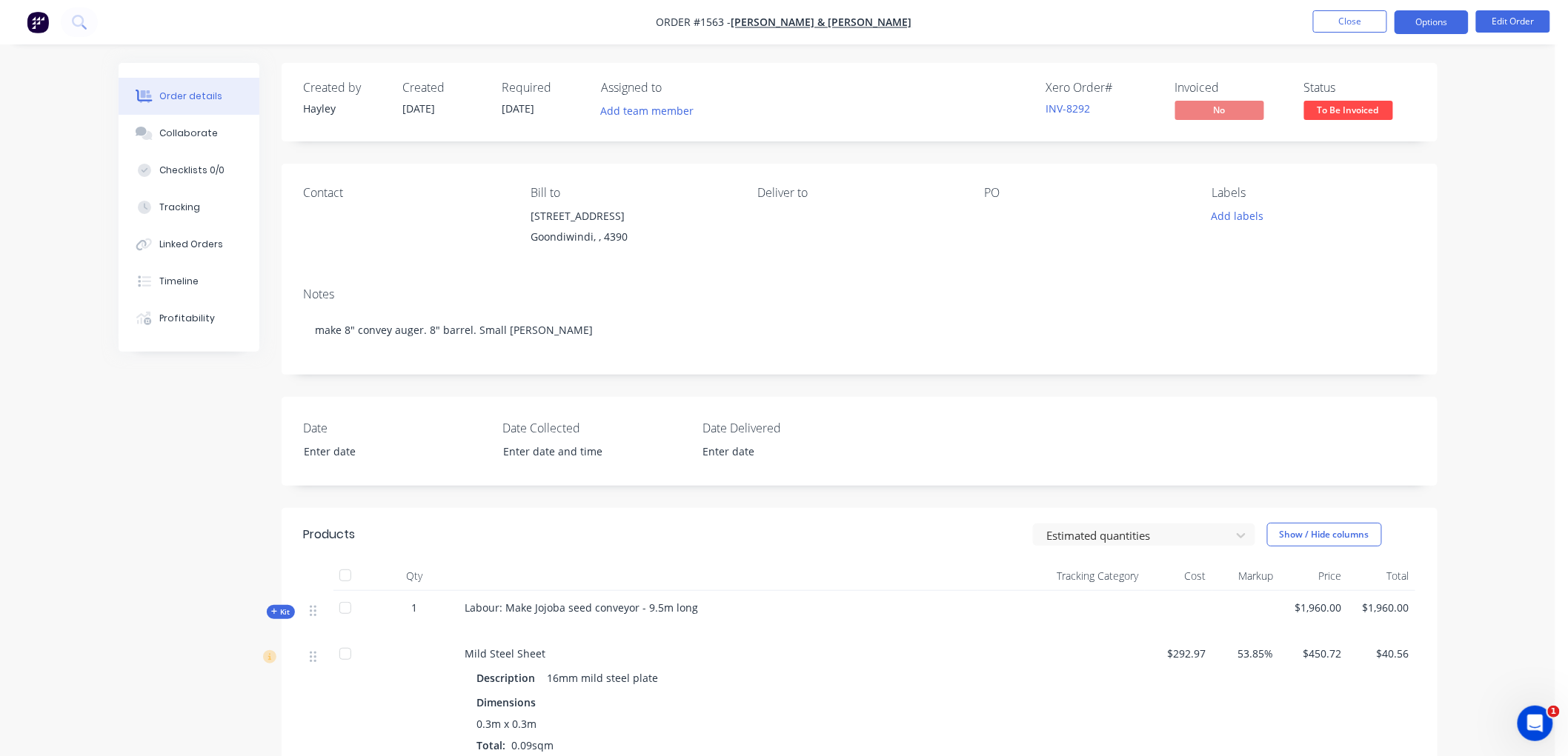
click at [1428, 23] on button "Options" at bounding box center [1431, 22] width 74 height 24
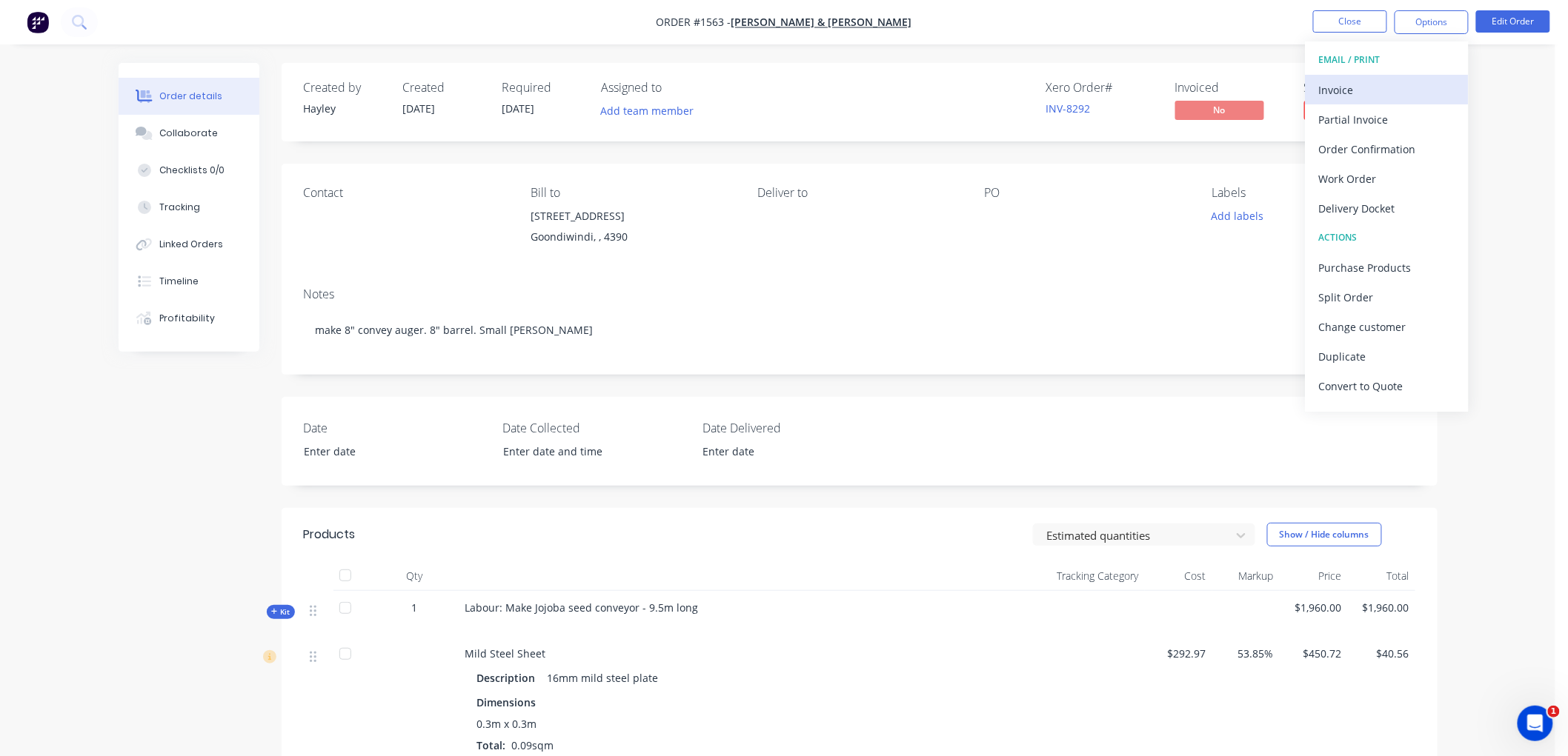
click at [1357, 82] on div "Invoice" at bounding box center [1386, 89] width 137 height 21
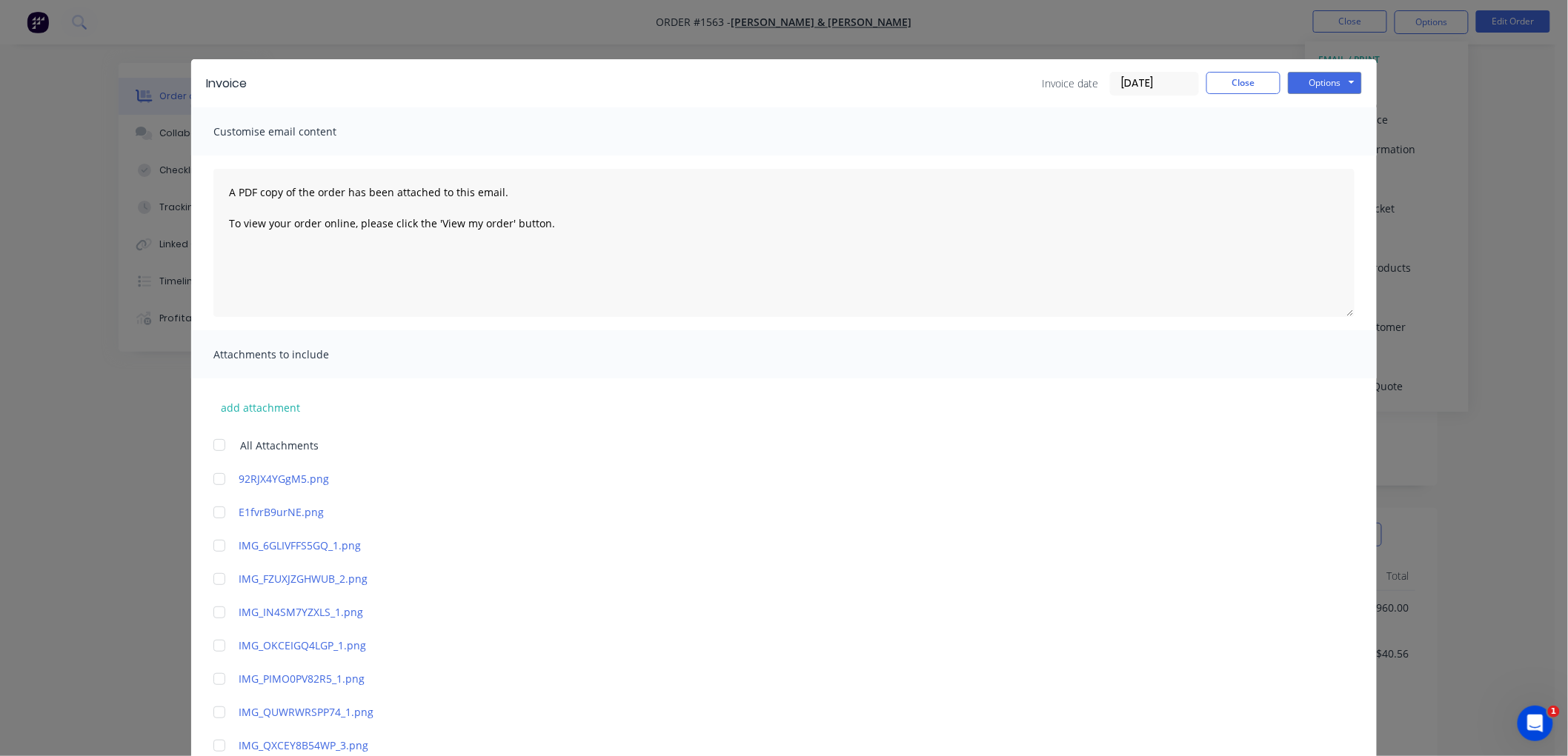
scroll to position [208, 0]
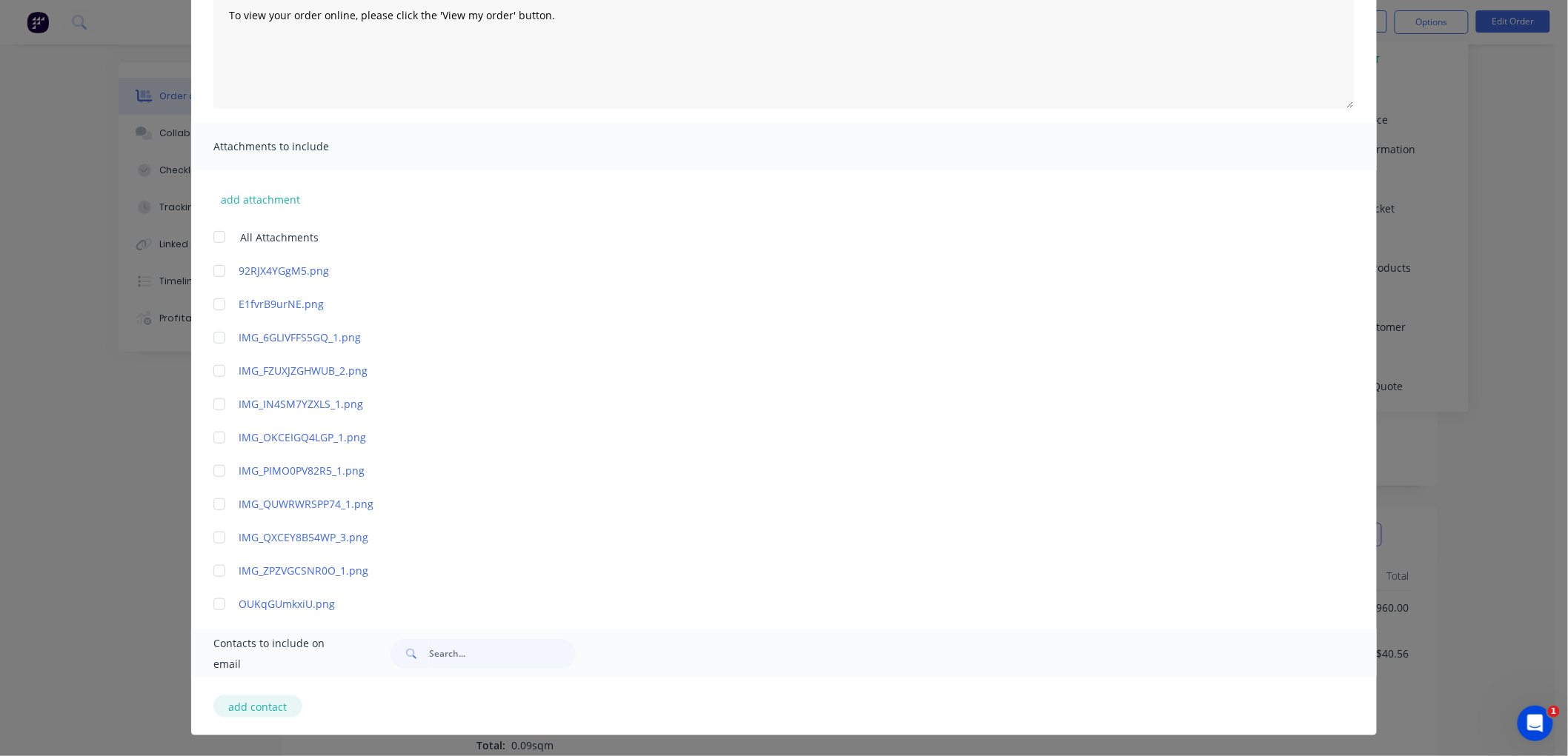
click at [239, 704] on button "add contact" at bounding box center [258, 707] width 89 height 22
select select "AU"
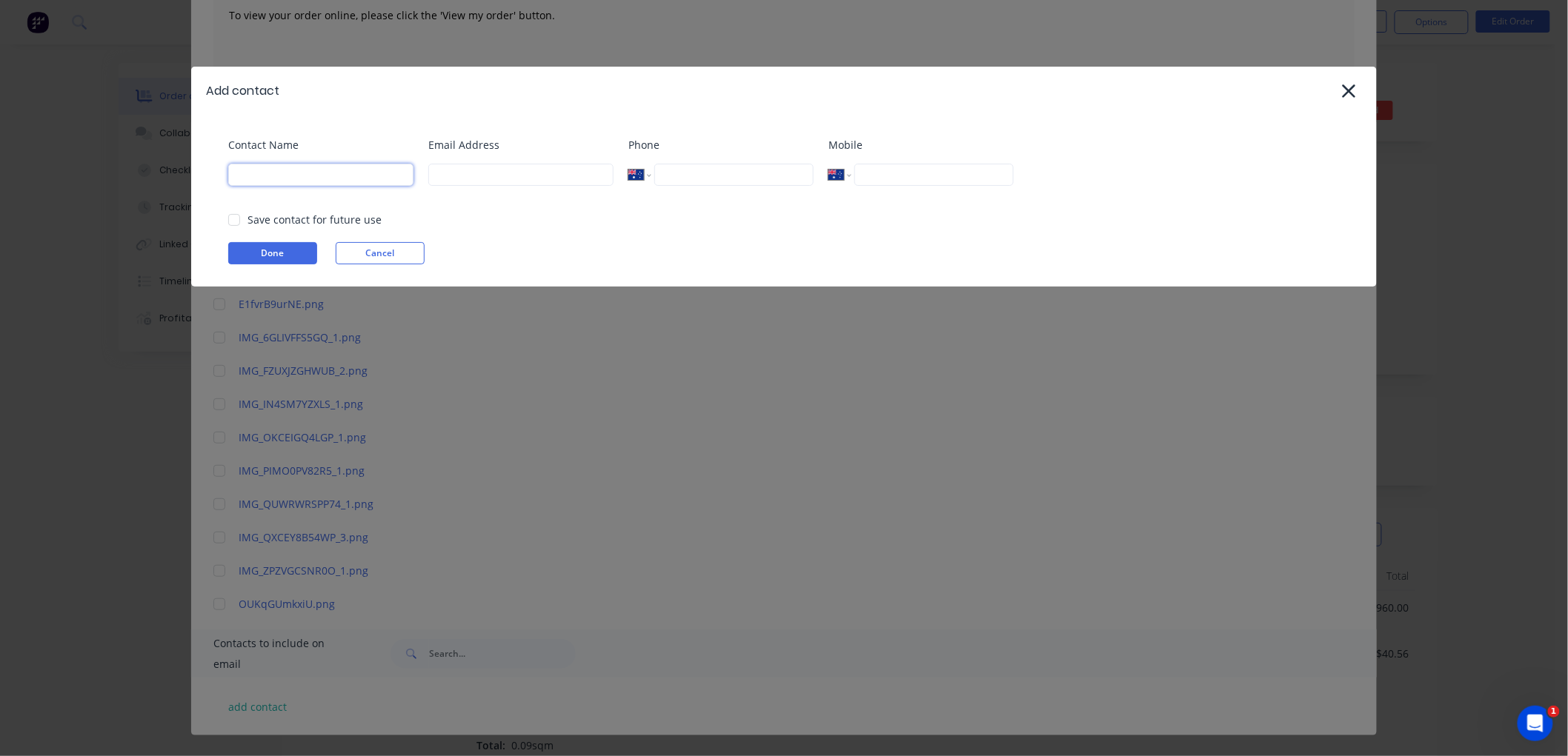
click at [284, 172] on input at bounding box center [321, 175] width 185 height 22
type input "Kim Felton-Taylor"
click at [504, 172] on input at bounding box center [521, 175] width 185 height 22
paste input "terella3@gmail.com"
type input "terella3@gmail.com"
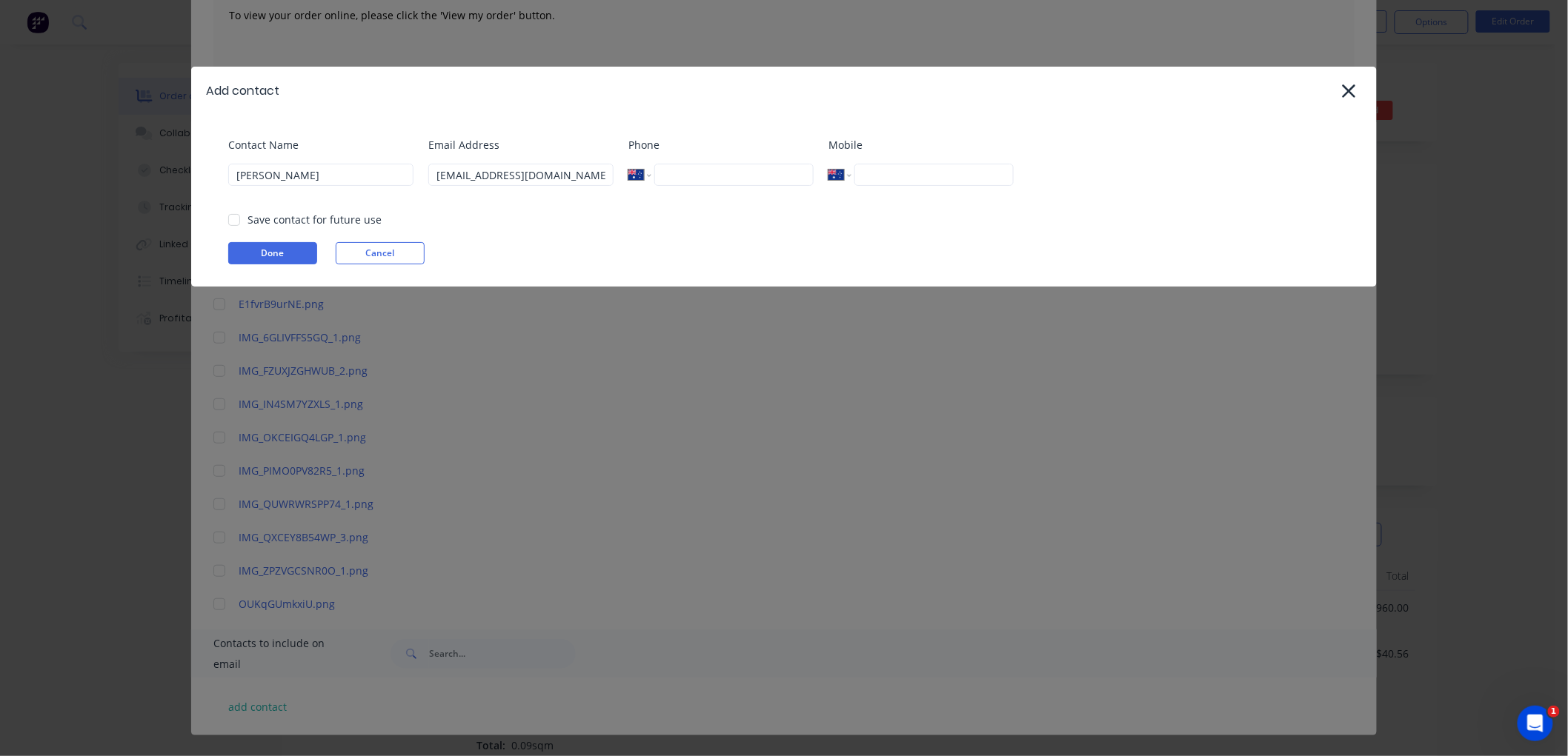
click at [731, 172] on input "tel" at bounding box center [734, 175] width 160 height 22
paste input "(07) 4675 4536"
drag, startPoint x: 232, startPoint y: 216, endPoint x: 269, endPoint y: 236, distance: 42.1
click at [237, 216] on div at bounding box center [234, 220] width 29 height 29
type input "(07) 4675 4536"
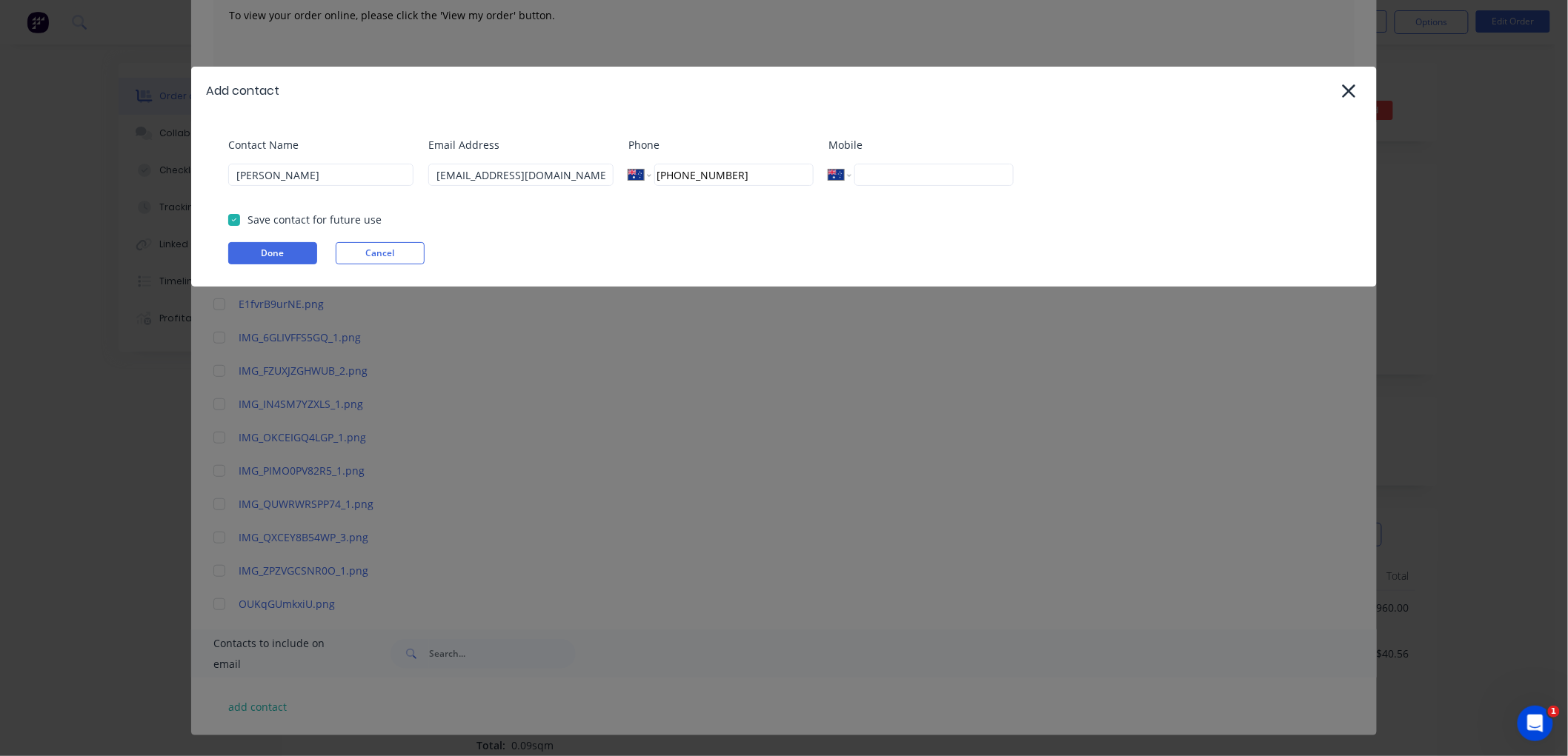
drag, startPoint x: 287, startPoint y: 243, endPoint x: 301, endPoint y: 290, distance: 49.0
click at [287, 242] on button "Done" at bounding box center [272, 253] width 89 height 22
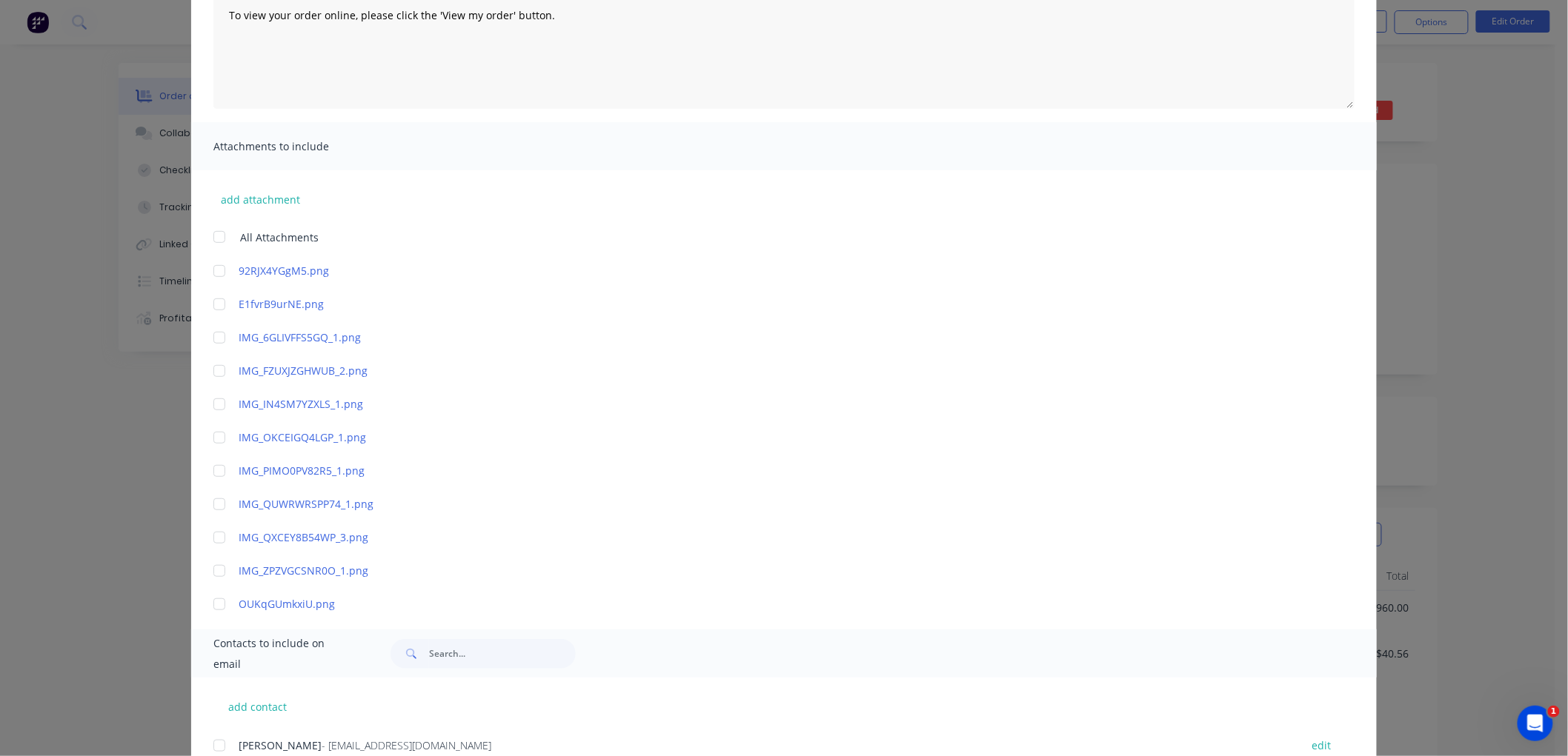
click at [216, 742] on div at bounding box center [219, 746] width 29 height 29
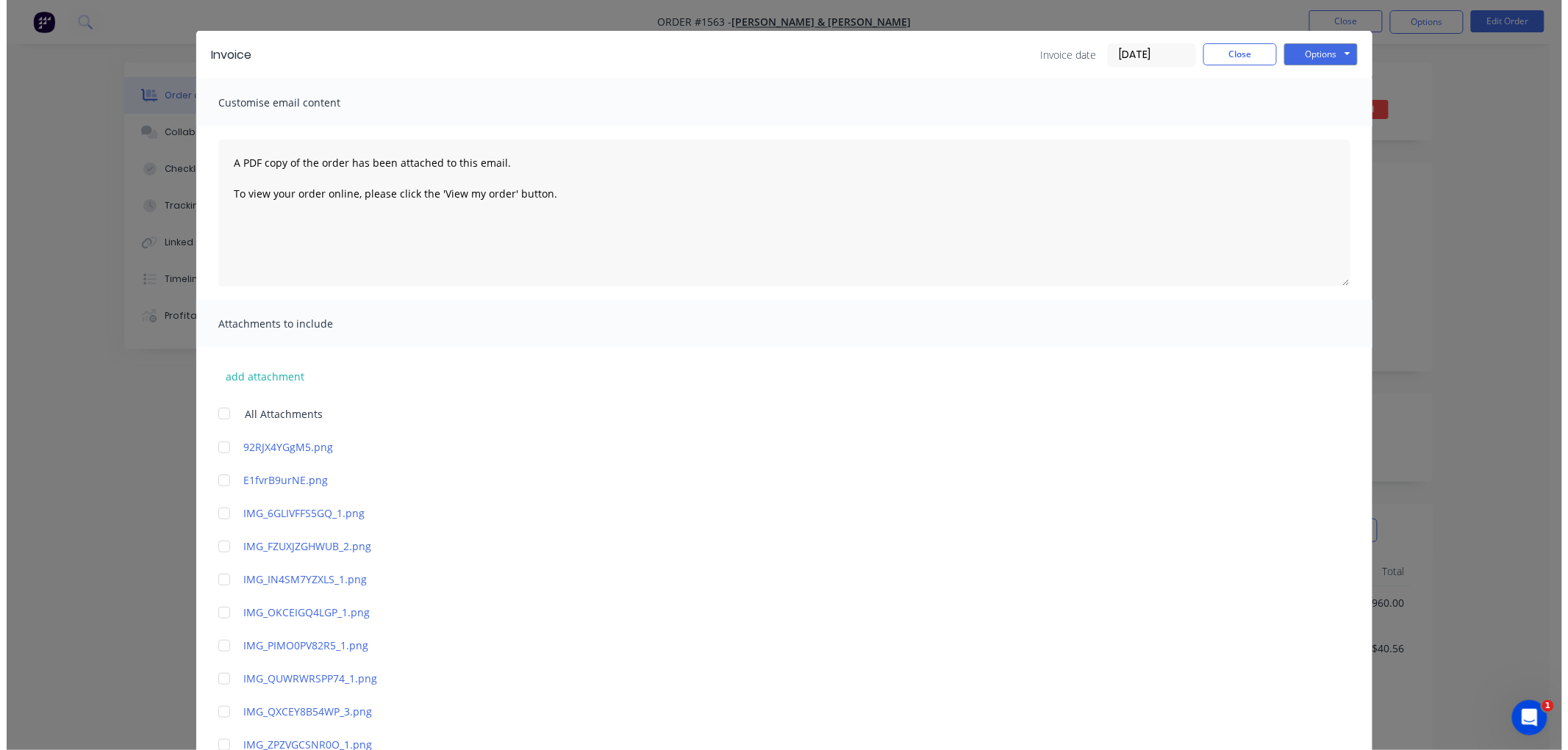
scroll to position [0, 0]
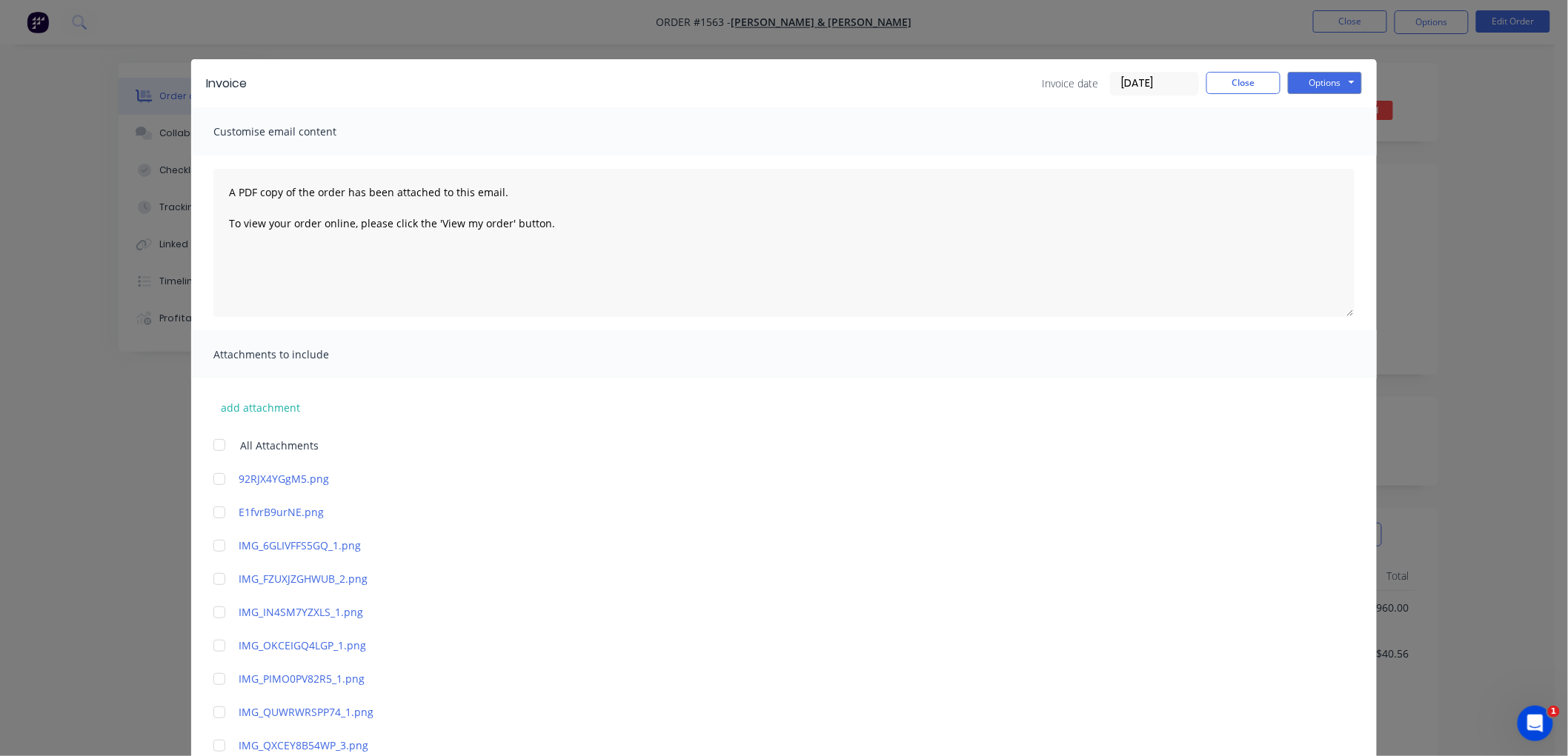
click at [1161, 76] on input "[DATE]" at bounding box center [1154, 83] width 87 height 22
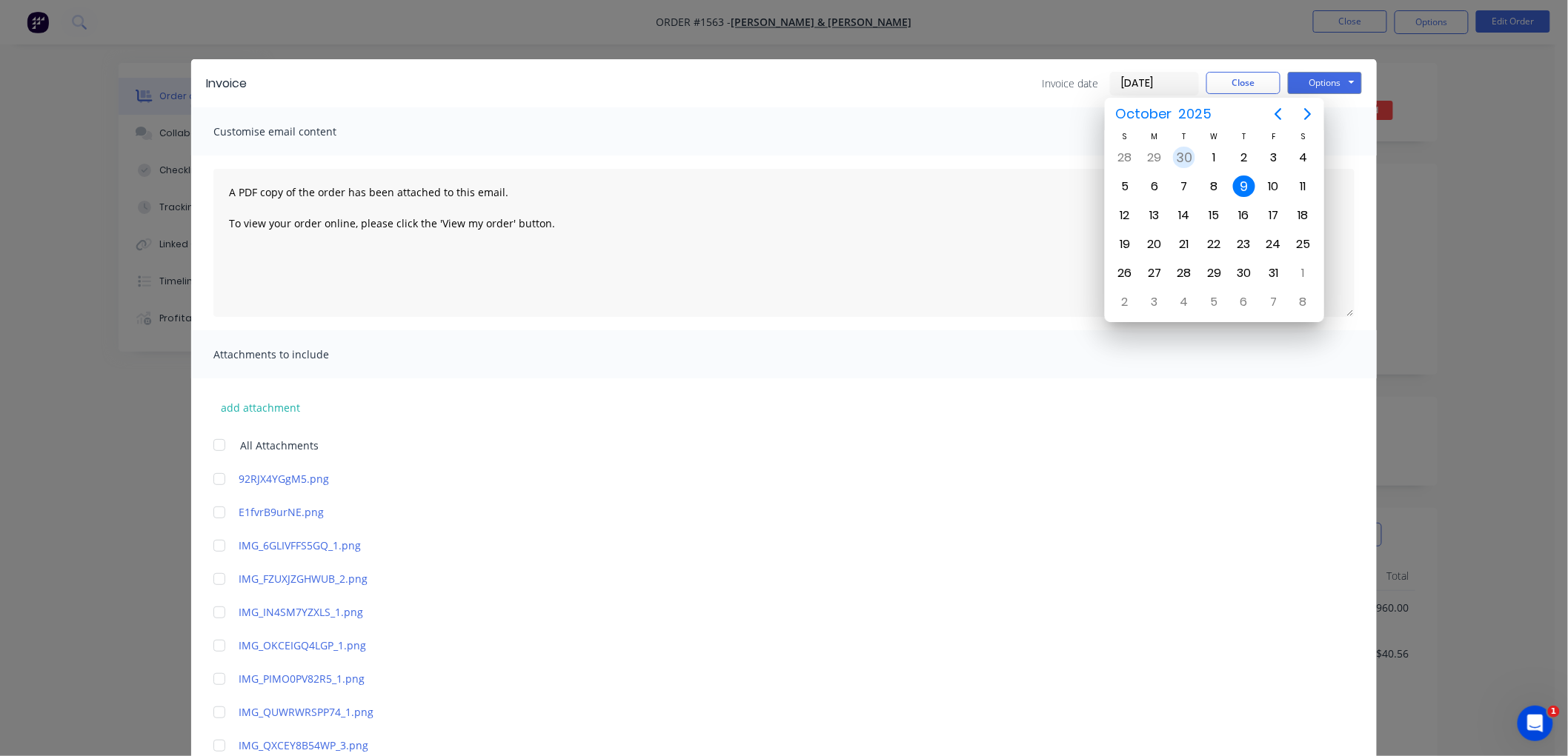
click at [1191, 148] on div "30" at bounding box center [1184, 158] width 22 height 22
type input "[DATE]"
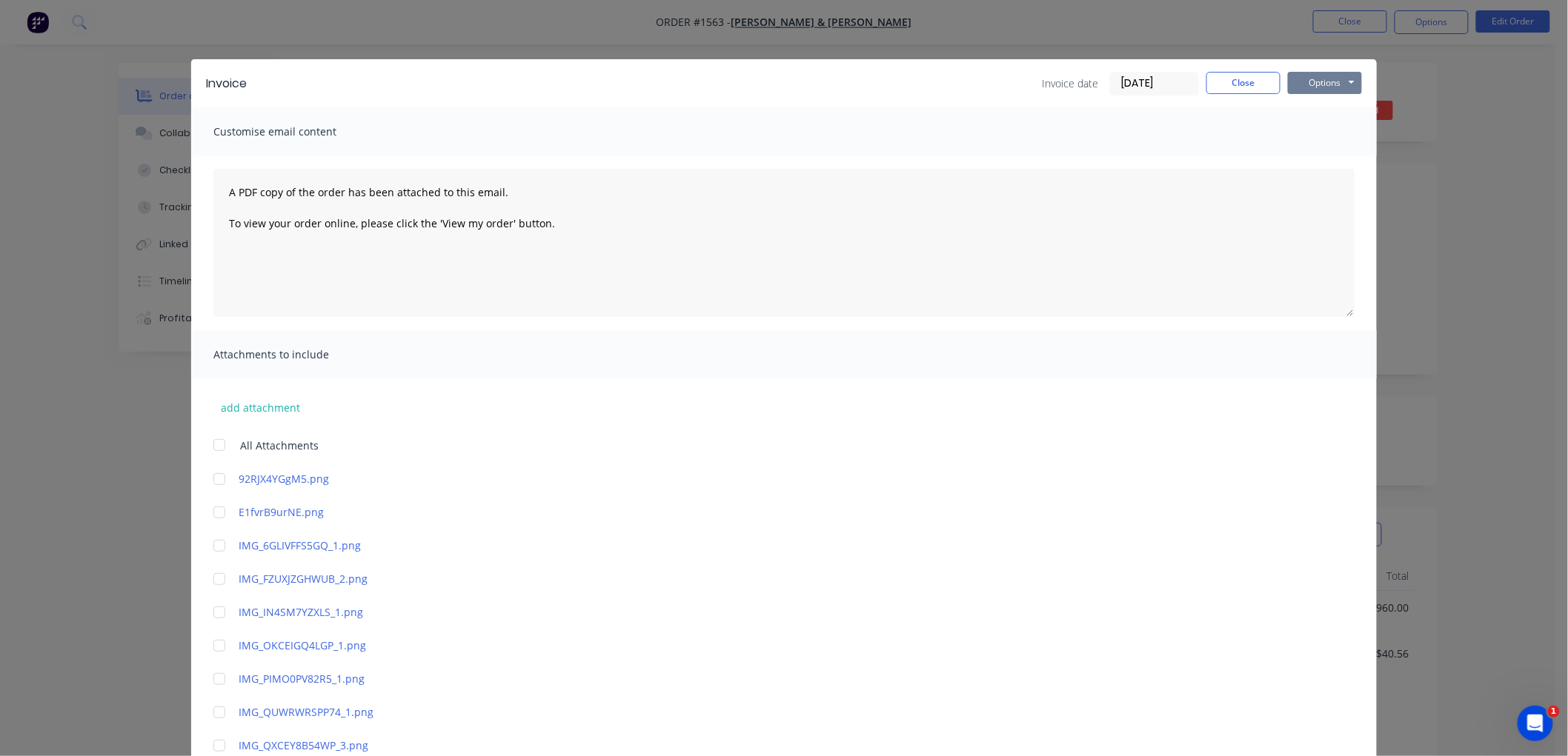
click at [1315, 82] on button "Options" at bounding box center [1324, 82] width 74 height 22
click at [1338, 156] on button "Email" at bounding box center [1334, 158] width 94 height 25
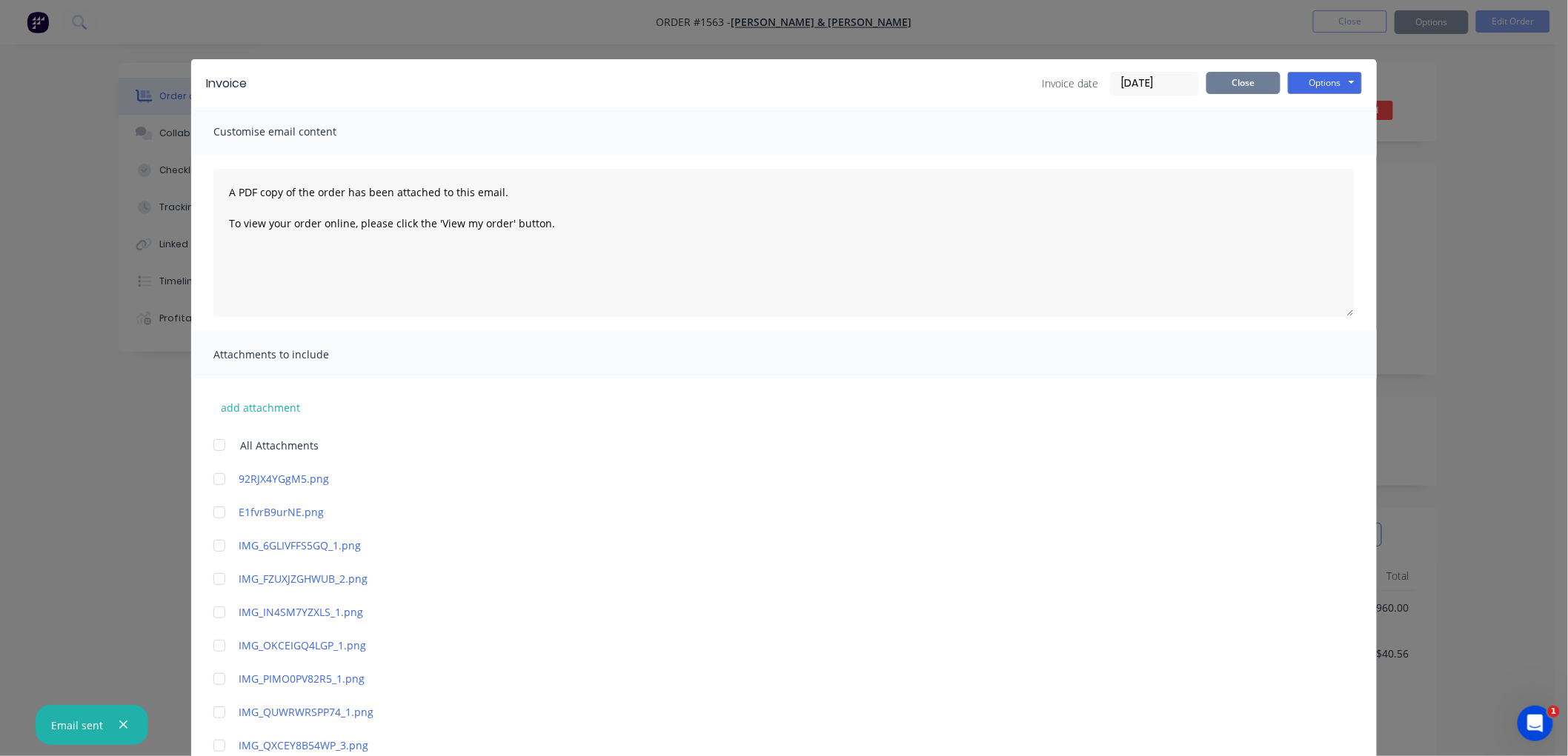
click at [1245, 85] on button "Close" at bounding box center [1243, 82] width 74 height 22
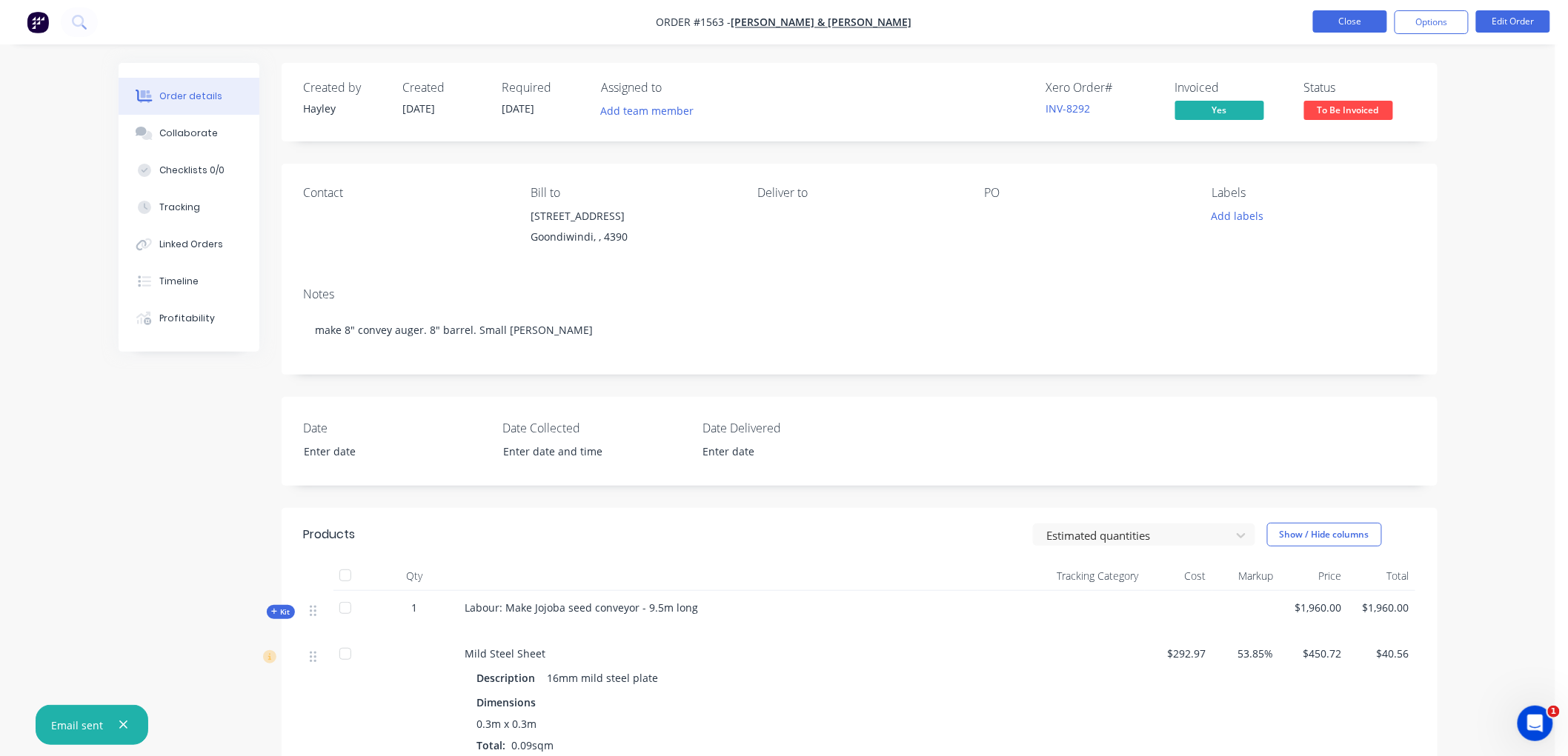
click at [1359, 10] on button "Close" at bounding box center [1350, 21] width 74 height 22
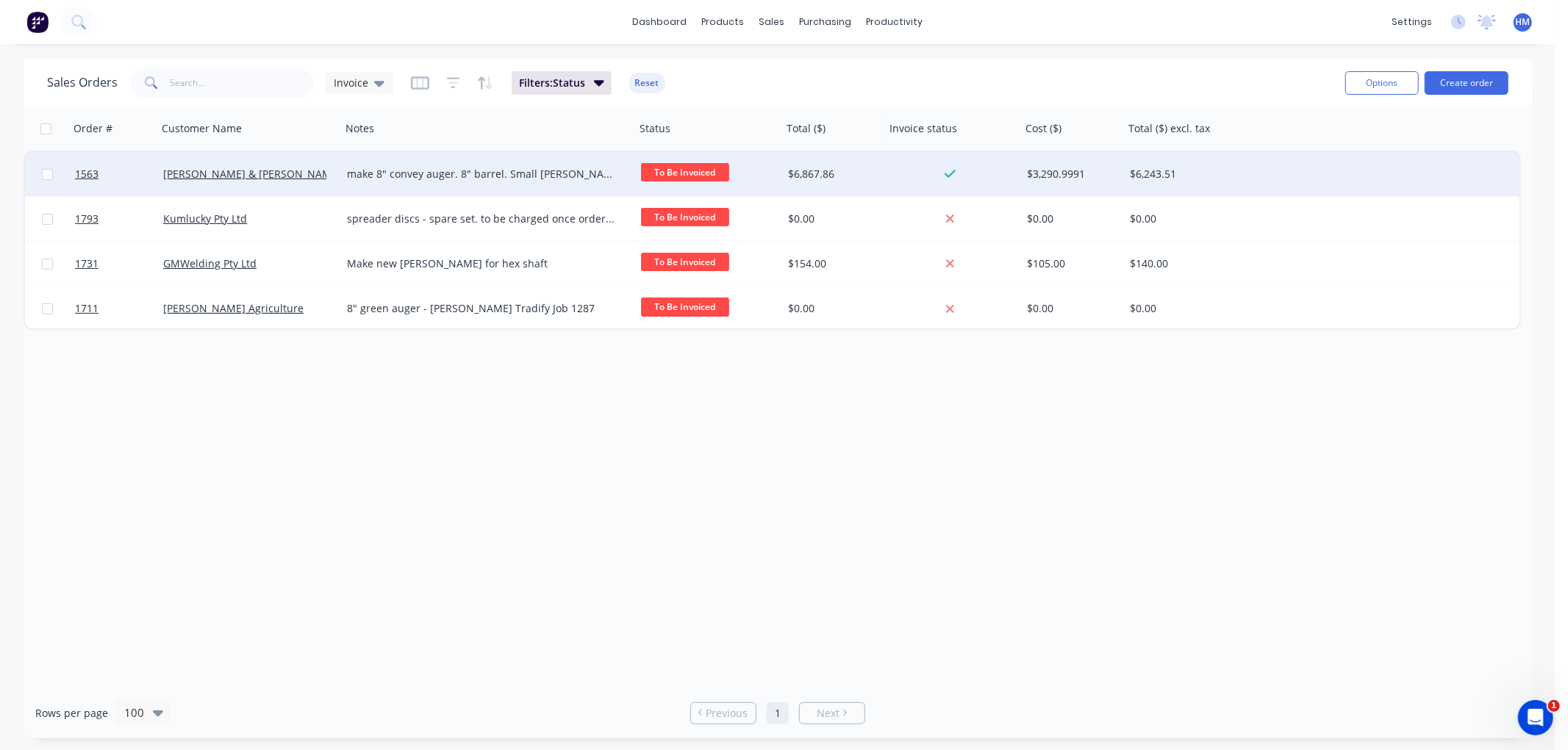
click at [588, 179] on div "make 8" convey auger. 8" barrel. Small [PERSON_NAME]" at bounding box center [480, 174] width 268 height 15
click at [305, 173] on div "[PERSON_NAME] & [PERSON_NAME]" at bounding box center [244, 174] width 163 height 15
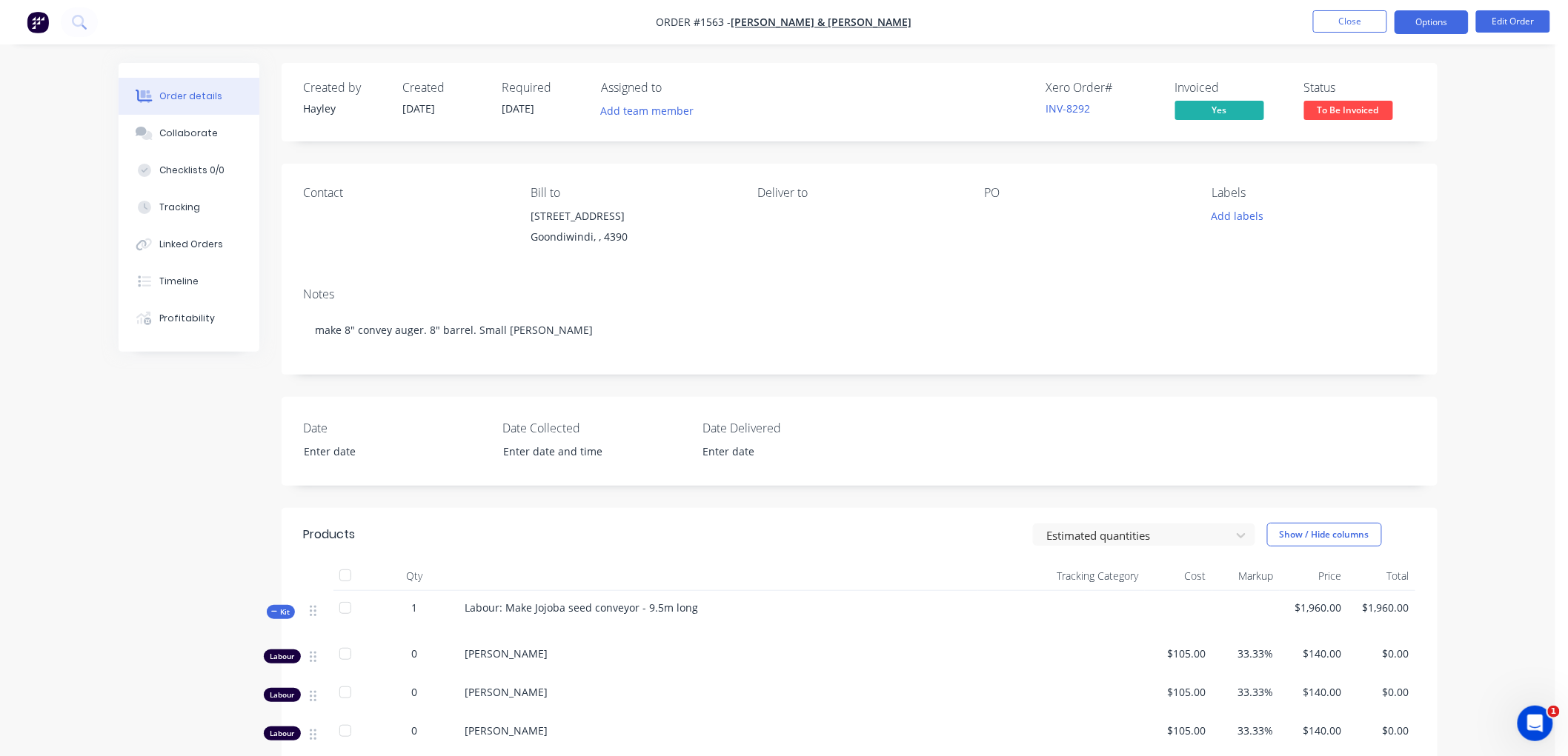
click at [1427, 25] on button "Options" at bounding box center [1431, 22] width 74 height 24
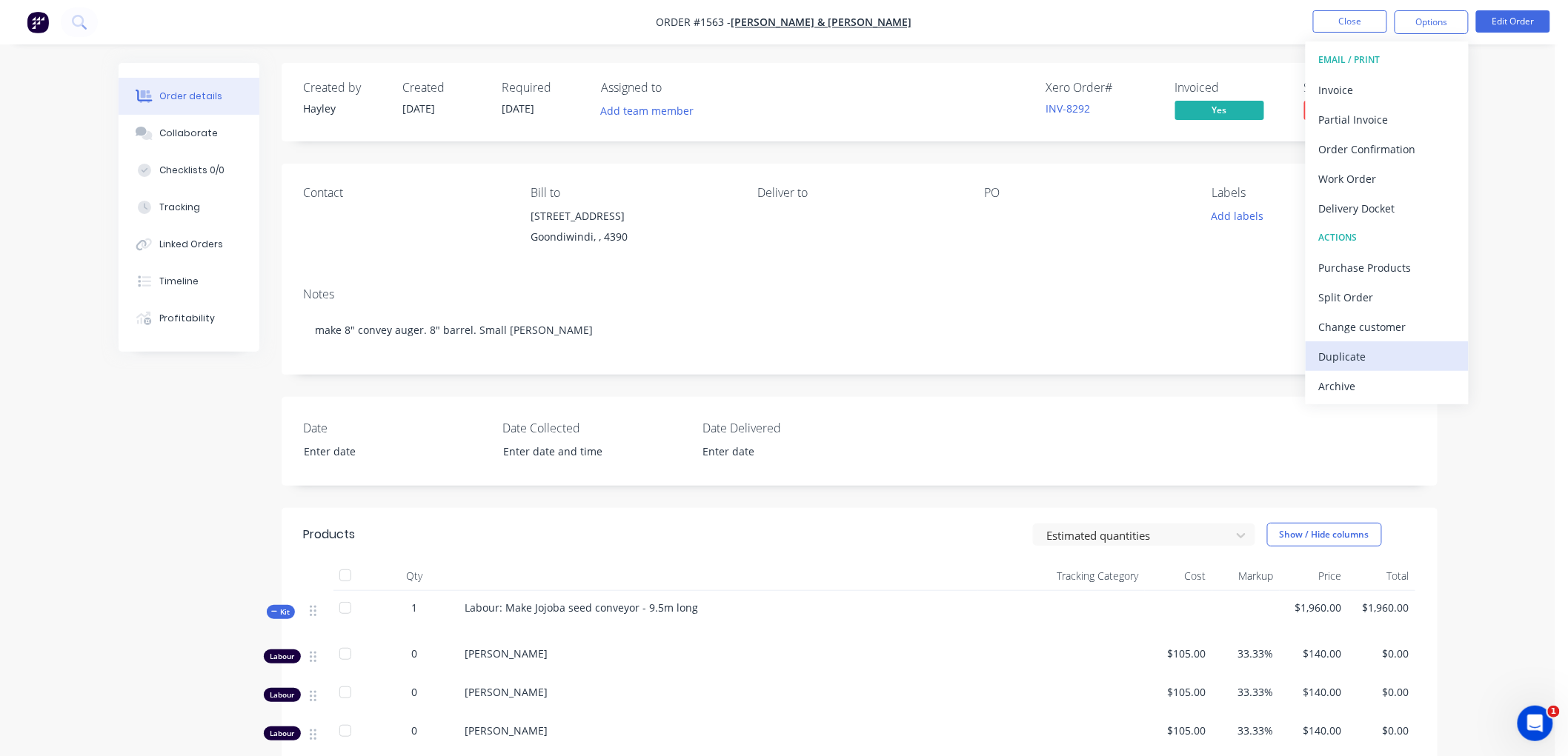
click at [1381, 367] on button "Duplicate" at bounding box center [1387, 356] width 163 height 29
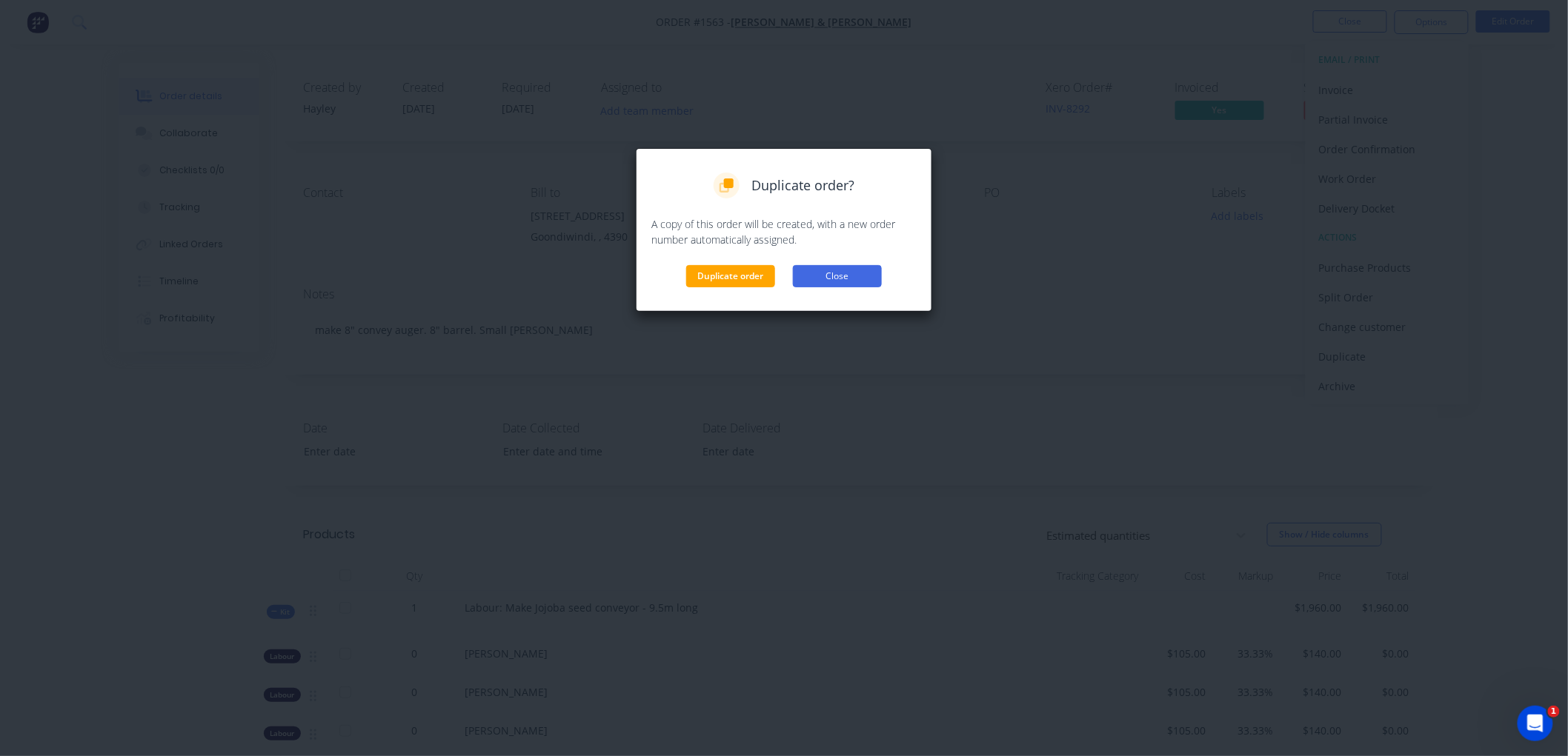
click at [845, 285] on button "Close" at bounding box center [837, 276] width 89 height 22
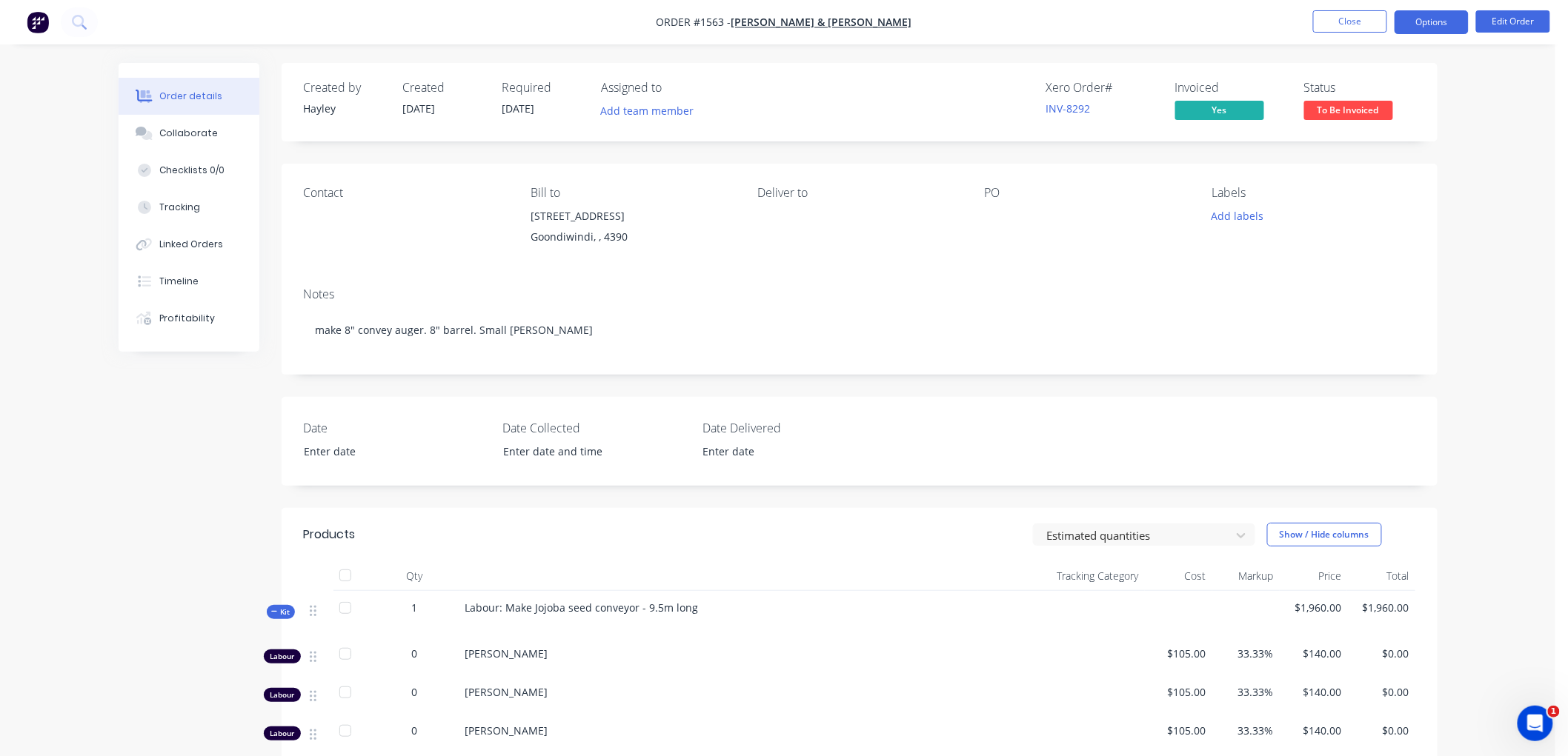
drag, startPoint x: 1419, startPoint y: 19, endPoint x: 1419, endPoint y: 33, distance: 14.0
click at [1419, 25] on button "Options" at bounding box center [1431, 22] width 74 height 24
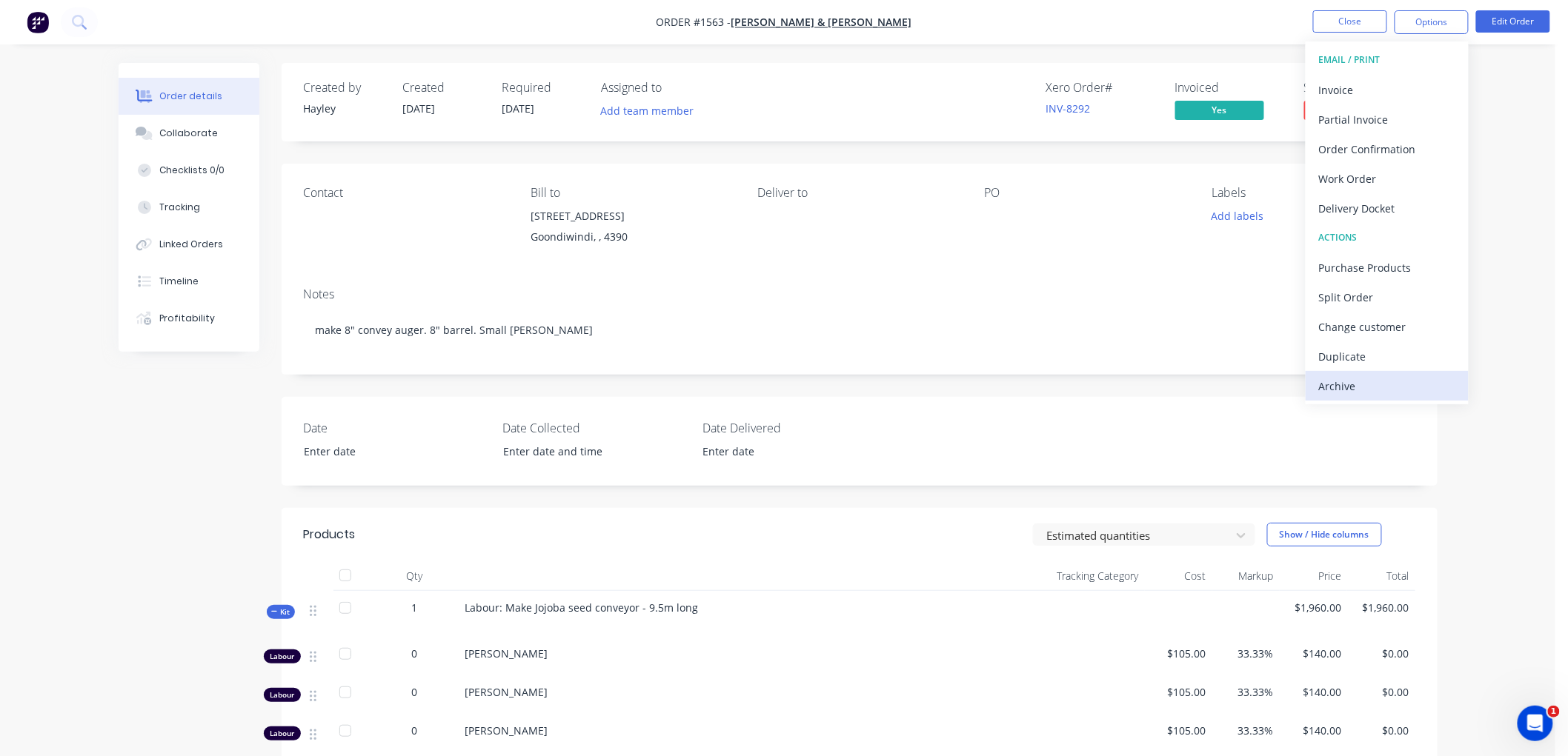
click at [1369, 389] on div "Archive" at bounding box center [1386, 386] width 137 height 21
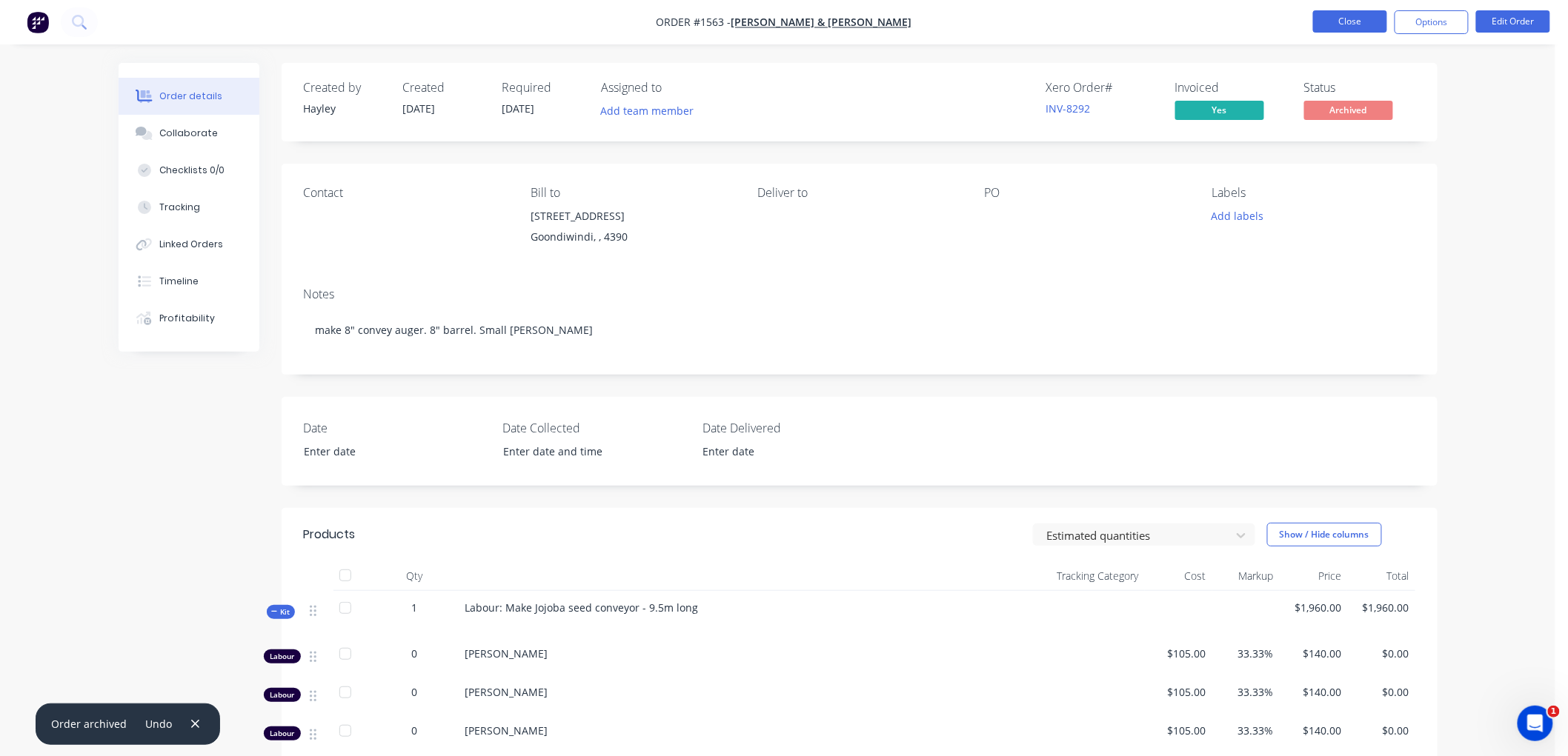
click at [1317, 22] on button "Close" at bounding box center [1350, 21] width 74 height 22
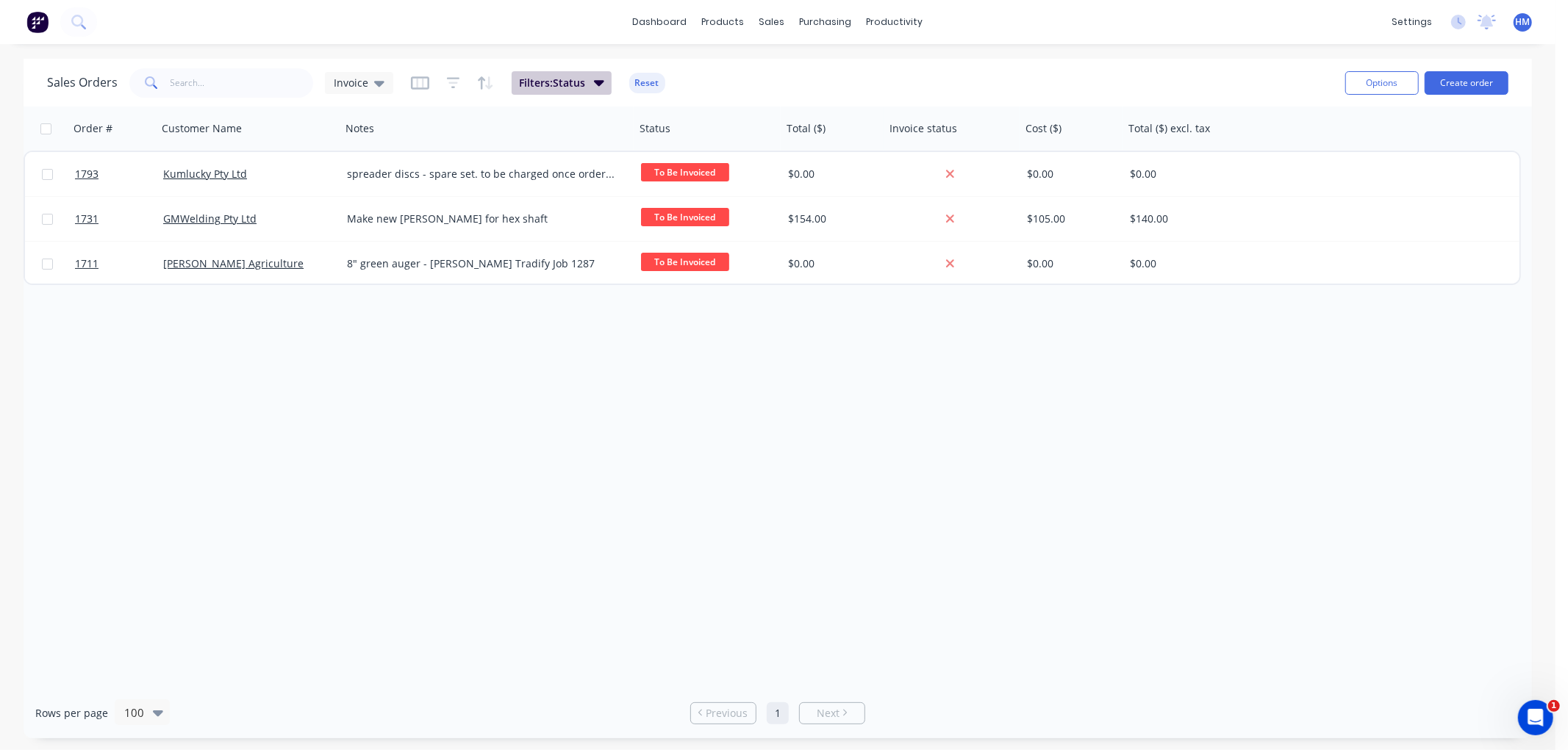
click at [548, 89] on span "Filters: Status" at bounding box center [552, 83] width 66 height 15
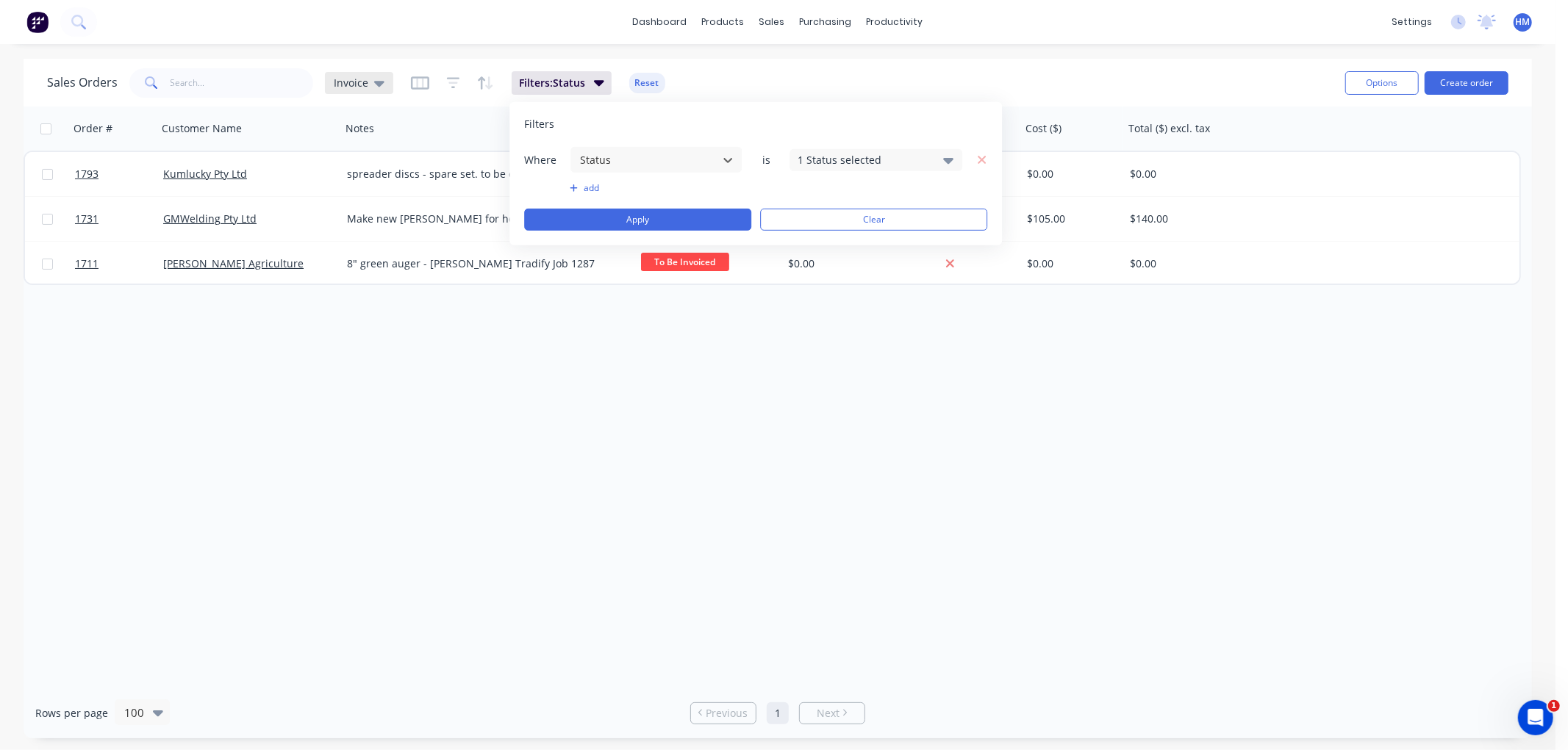
click at [360, 79] on span "Invoice" at bounding box center [351, 82] width 35 height 15
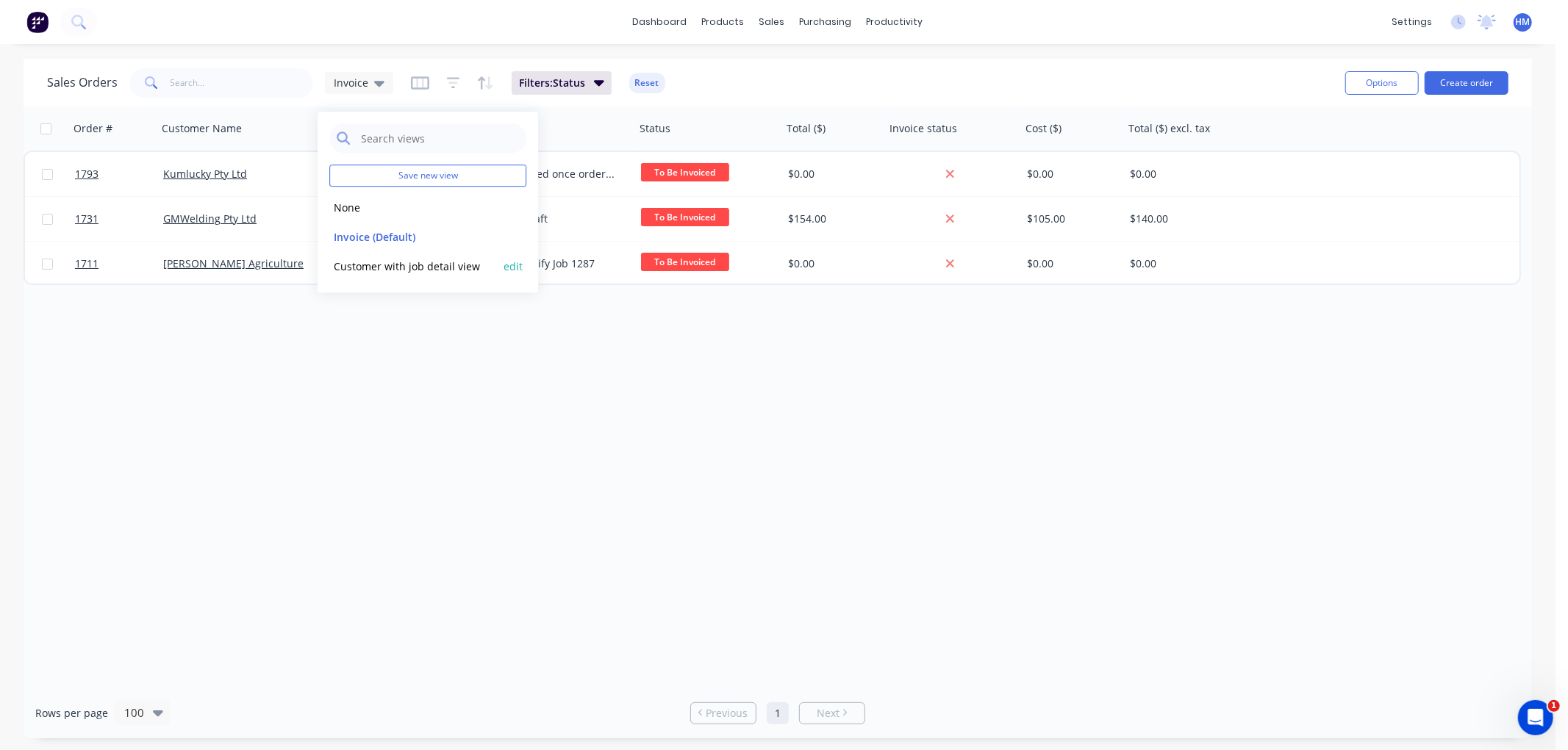
click at [505, 265] on button "edit" at bounding box center [513, 265] width 19 height 15
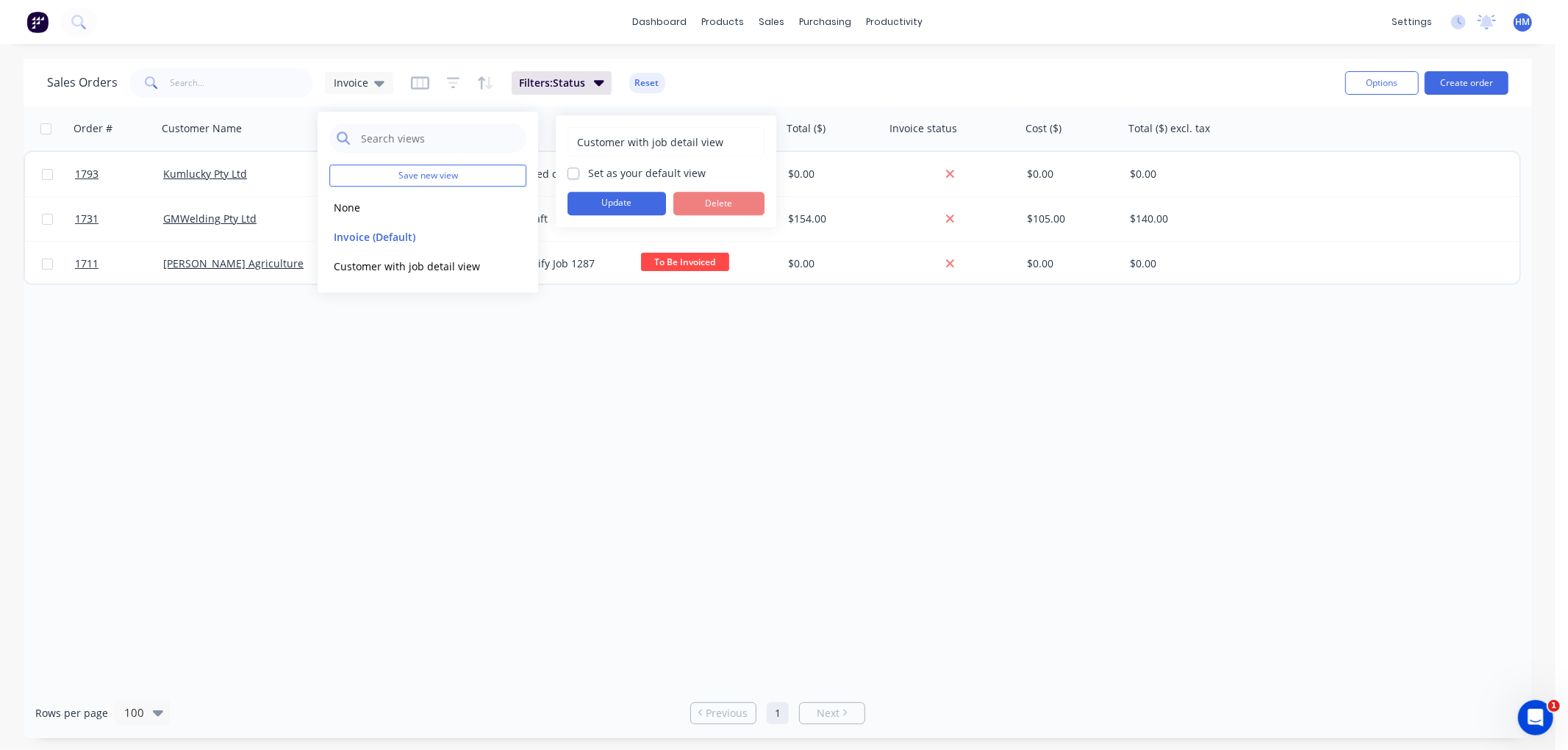
click at [588, 172] on label "Set as your default view" at bounding box center [646, 173] width 117 height 15
click at [575, 172] on input "Set as your default view" at bounding box center [573, 172] width 12 height 14
checkbox input "true"
click at [625, 206] on button "Update" at bounding box center [617, 204] width 98 height 24
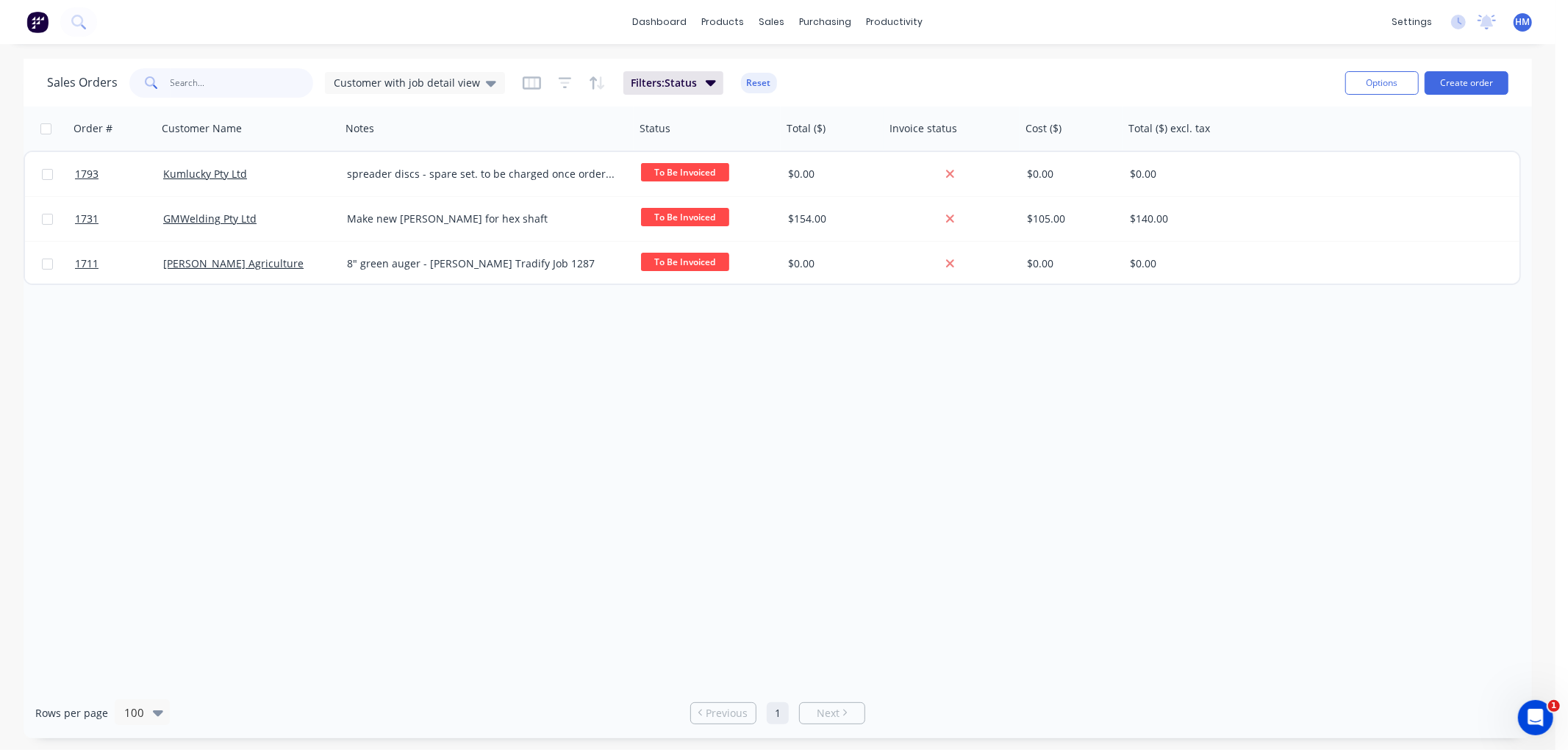
click at [222, 85] on input "text" at bounding box center [242, 83] width 144 height 29
click at [406, 88] on span "Customer with job detail view" at bounding box center [407, 82] width 146 height 15
click at [363, 235] on button "Customer with job detail view (Default)" at bounding box center [413, 236] width 167 height 17
click at [229, 84] on input "text" at bounding box center [242, 83] width 144 height 29
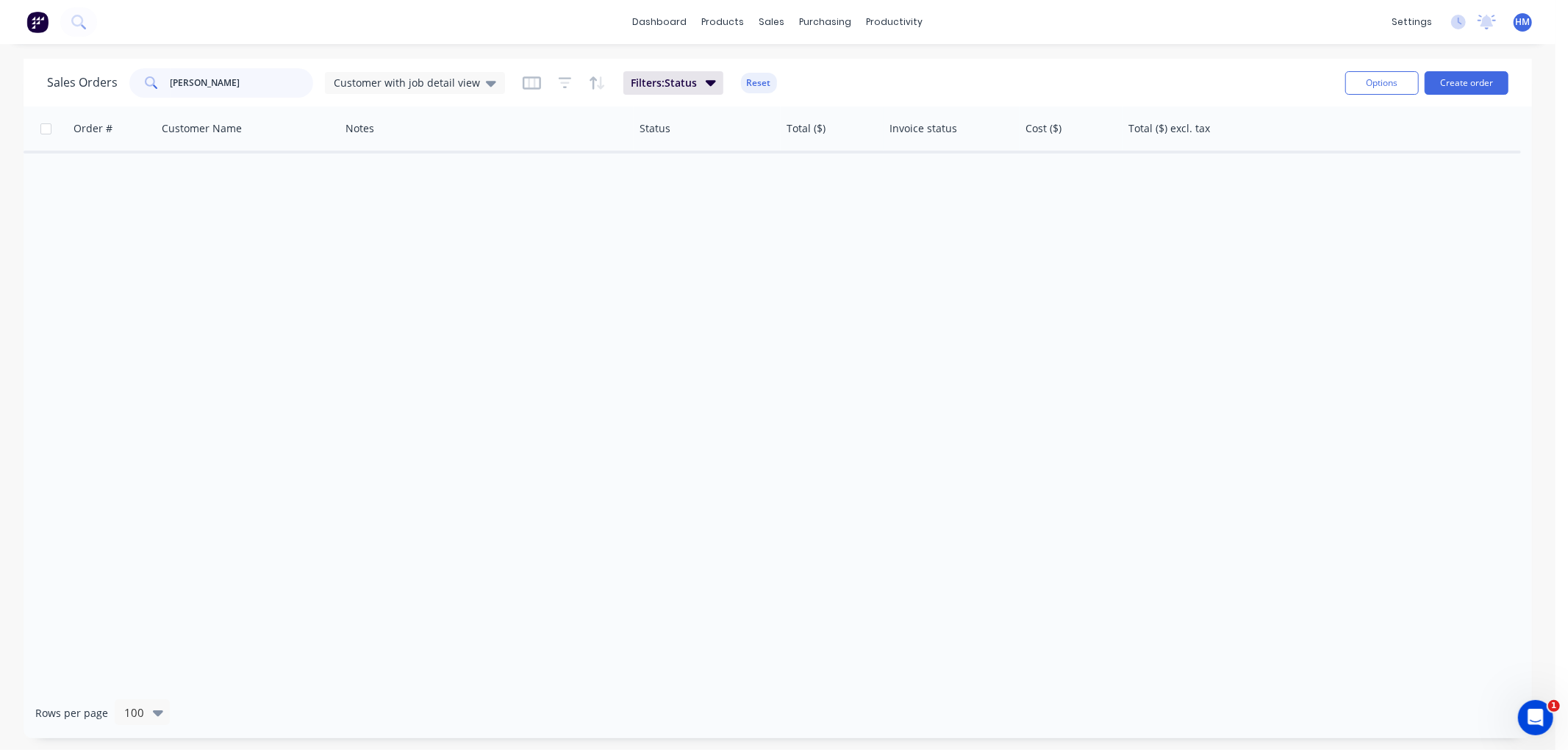
type input "corish"
click at [369, 292] on div "Order # Customer Name Notes Status Total ($) Invoice status Cost ($) Total ($) …" at bounding box center [778, 396] width 1508 height 581
click at [413, 91] on div "Customer with job detail view" at bounding box center [415, 83] width 180 height 22
click at [515, 235] on button "edit" at bounding box center [513, 236] width 19 height 15
click at [438, 232] on button "Customer with job detail view (Default)" at bounding box center [413, 236] width 167 height 17
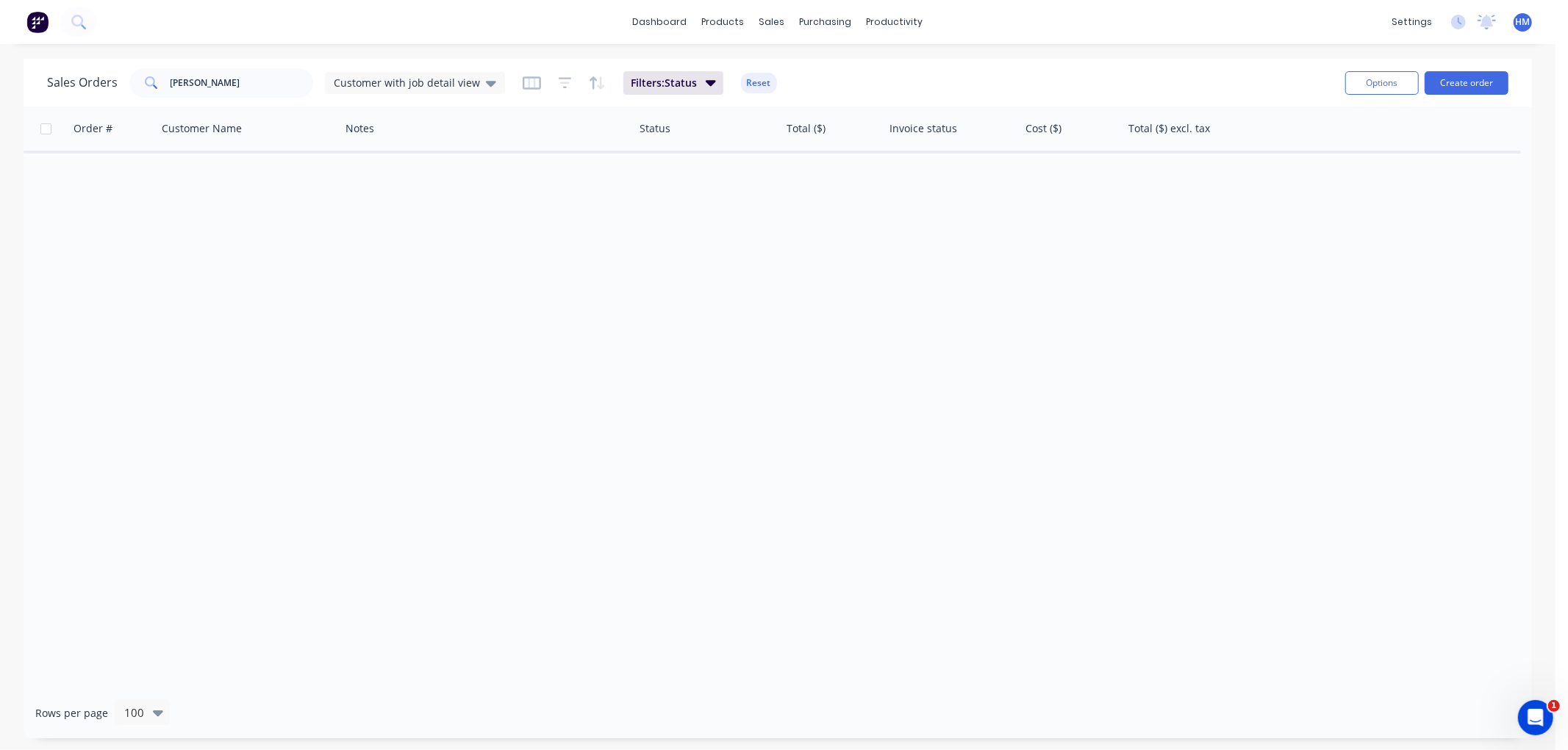
click at [389, 297] on div "Order # Customer Name Notes Status Total ($) Invoice status Cost ($) Total ($) …" at bounding box center [778, 396] width 1508 height 581
click at [695, 86] on button "Filters: Status" at bounding box center [673, 83] width 100 height 24
click at [752, 74] on button "Reset" at bounding box center [759, 83] width 36 height 21
click at [226, 83] on input "corish" at bounding box center [242, 83] width 144 height 29
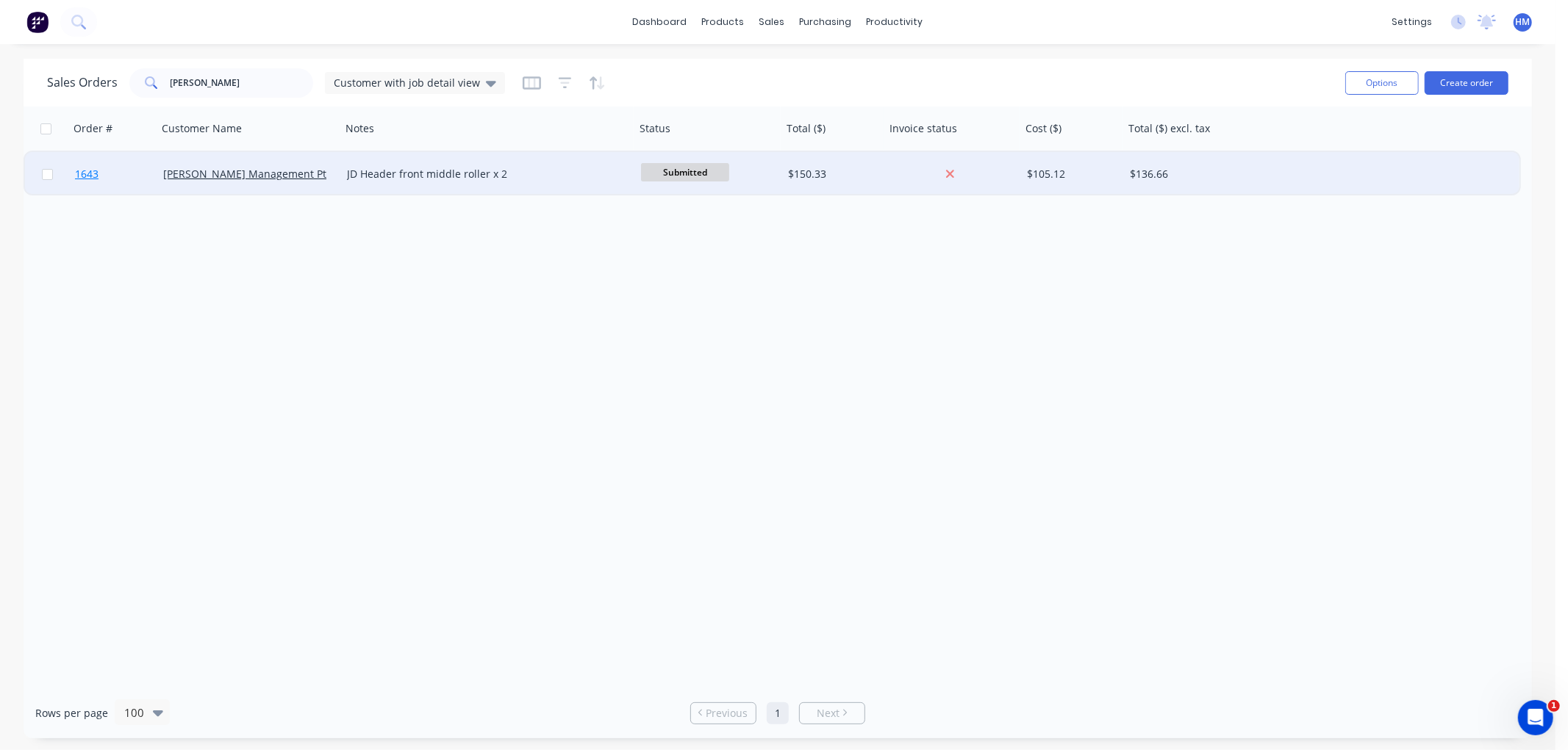
click at [128, 180] on link "1643" at bounding box center [118, 174] width 88 height 44
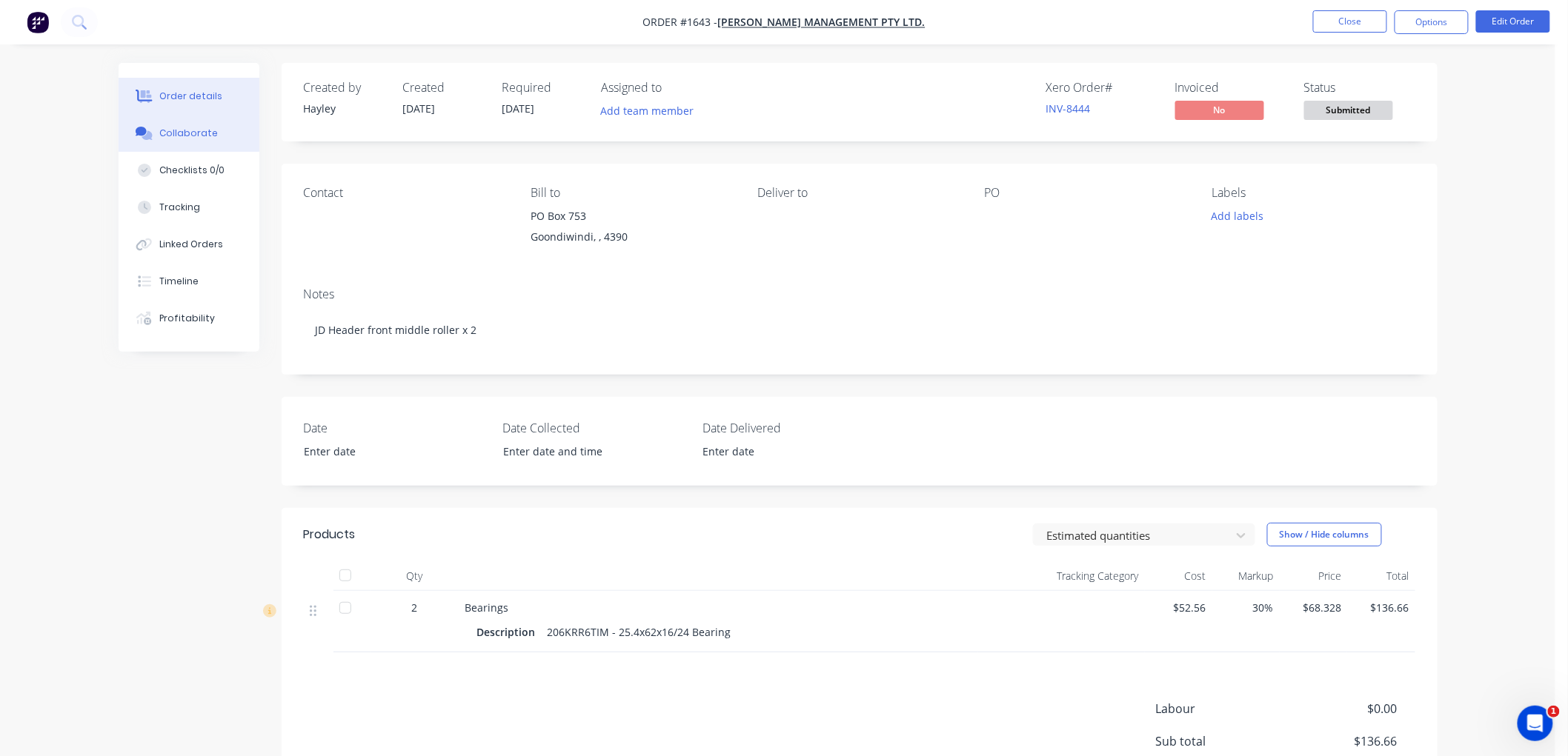
click at [215, 135] on button "Collaborate" at bounding box center [189, 133] width 141 height 37
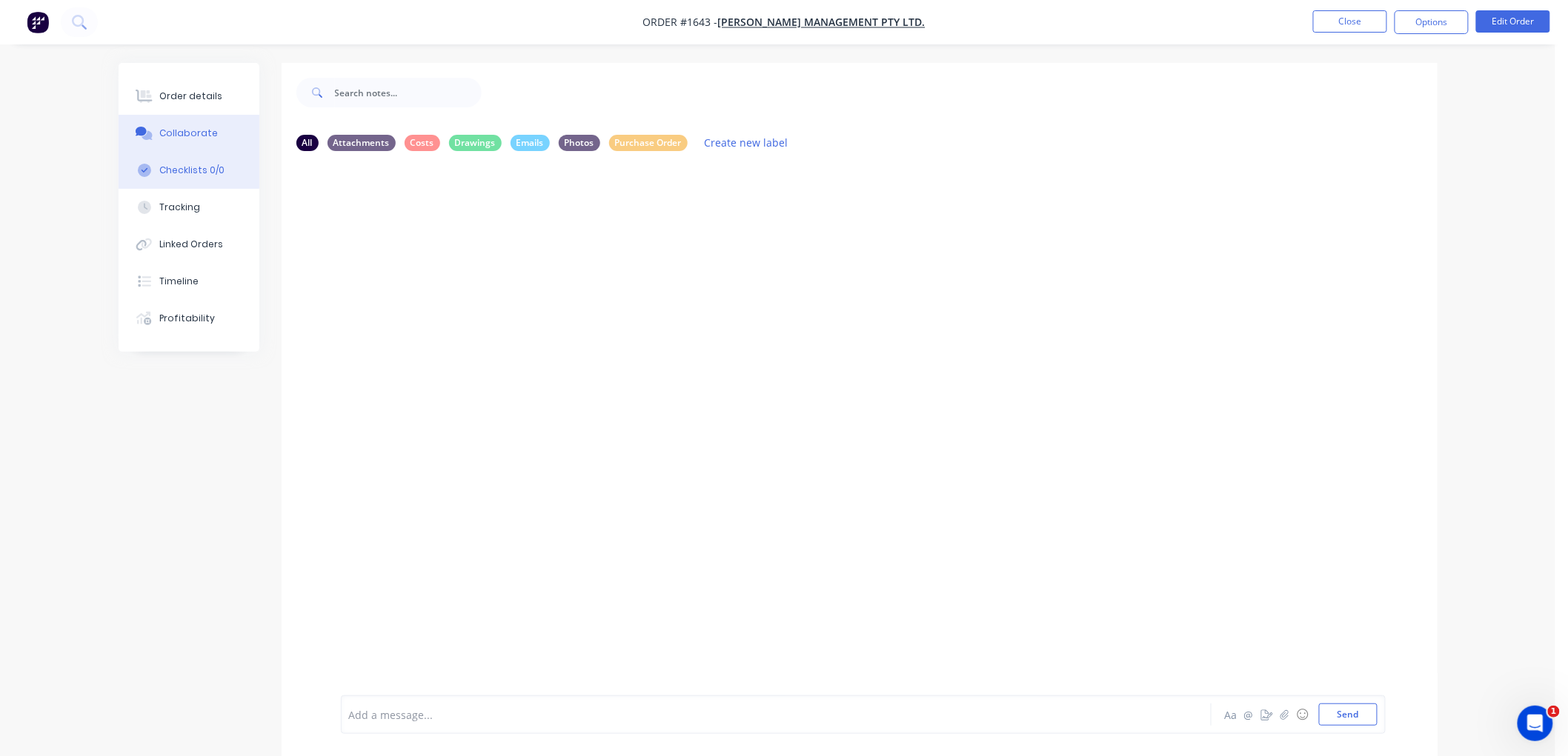
click at [198, 167] on div "Checklists 0/0" at bounding box center [192, 170] width 65 height 14
type textarea "x"
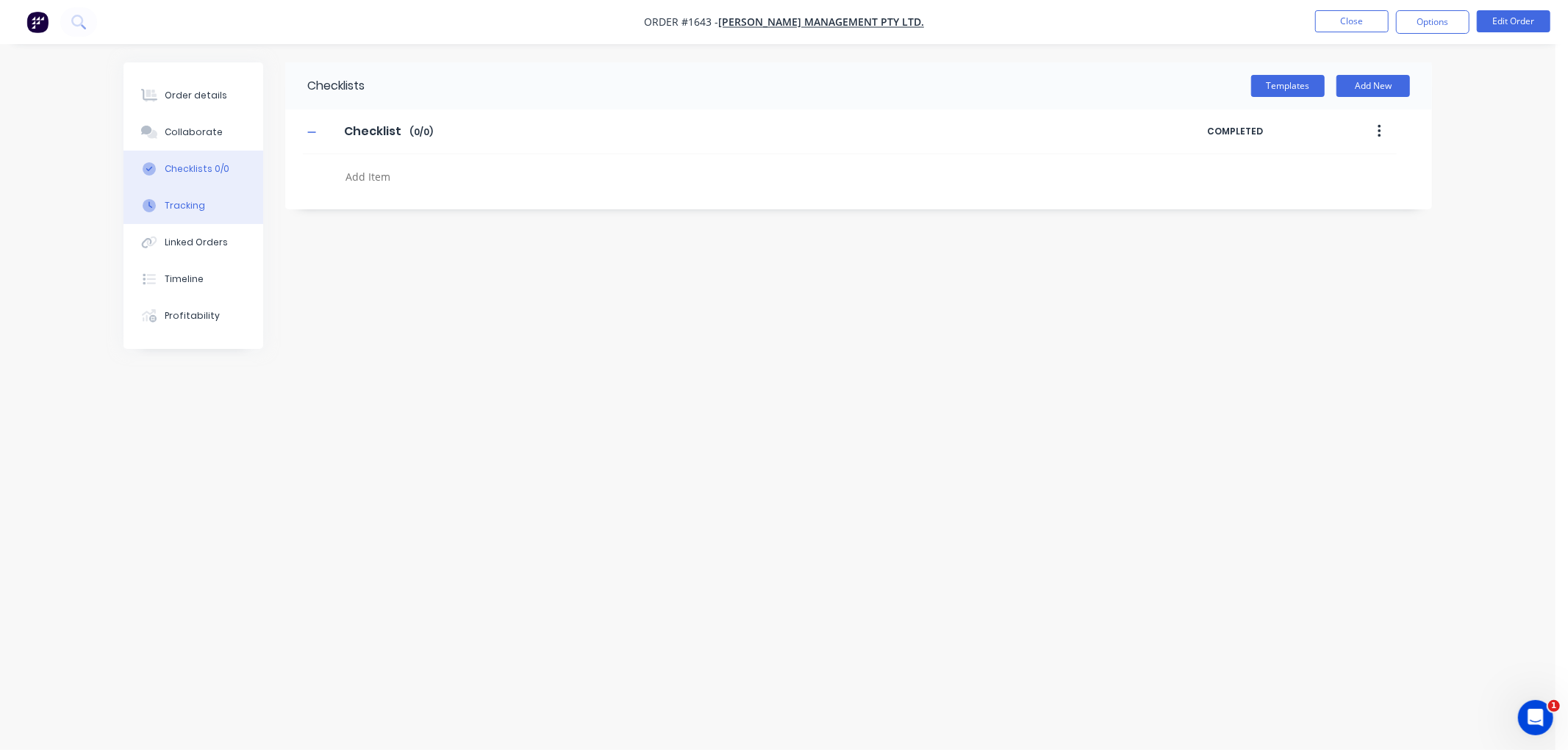
click at [185, 209] on div "Tracking" at bounding box center [185, 205] width 40 height 14
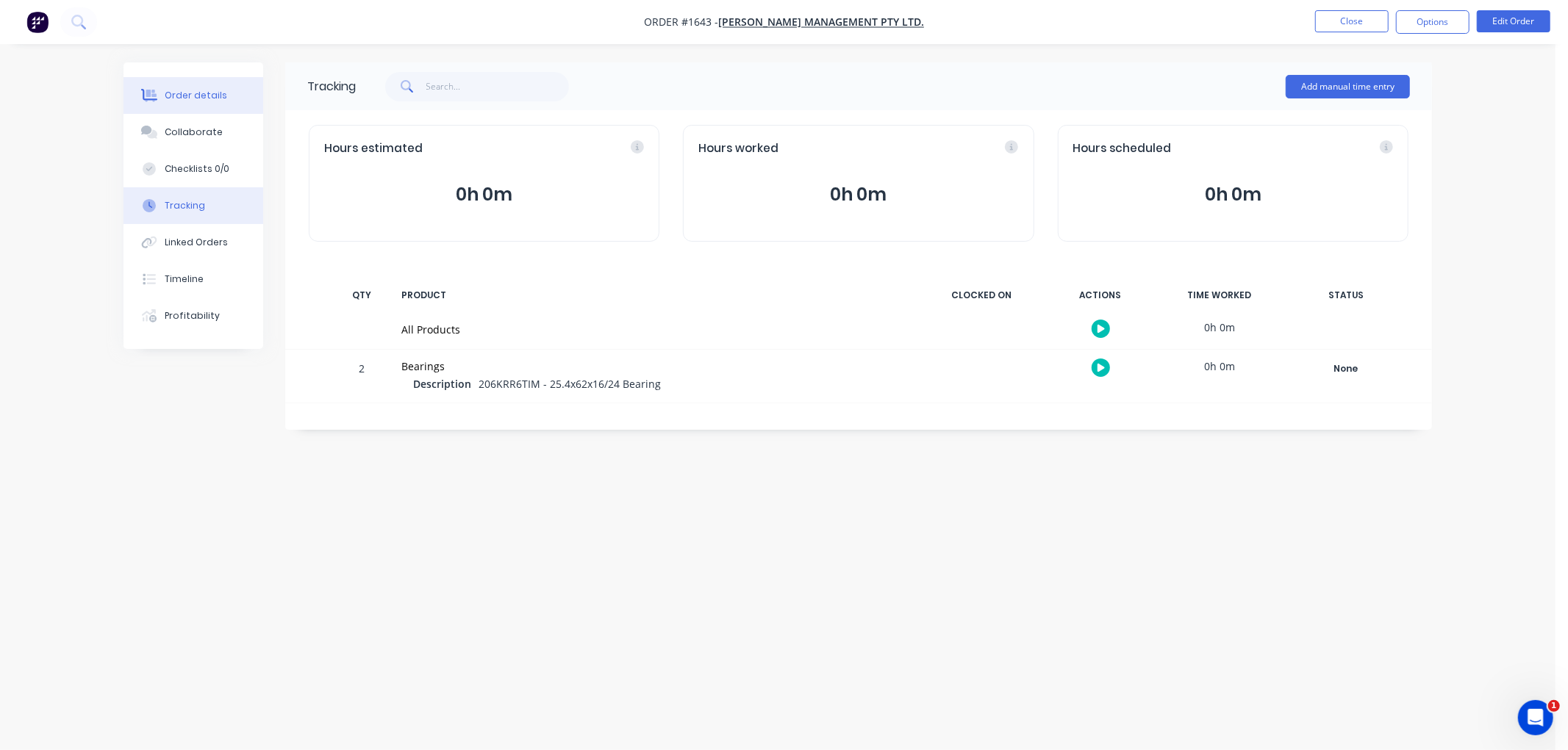
click at [189, 94] on div "Order details" at bounding box center [196, 95] width 63 height 14
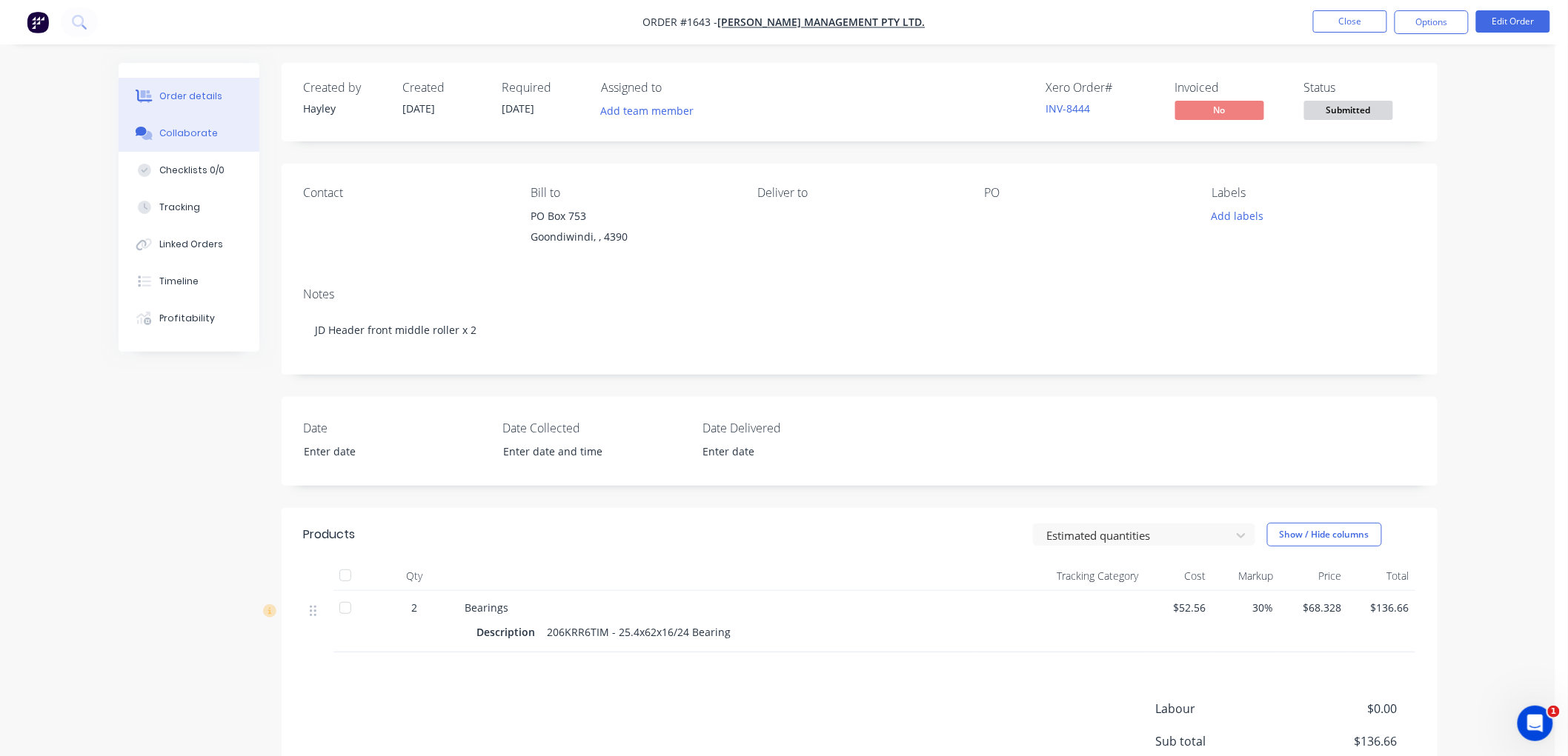
click at [190, 128] on div "Collaborate" at bounding box center [189, 133] width 59 height 14
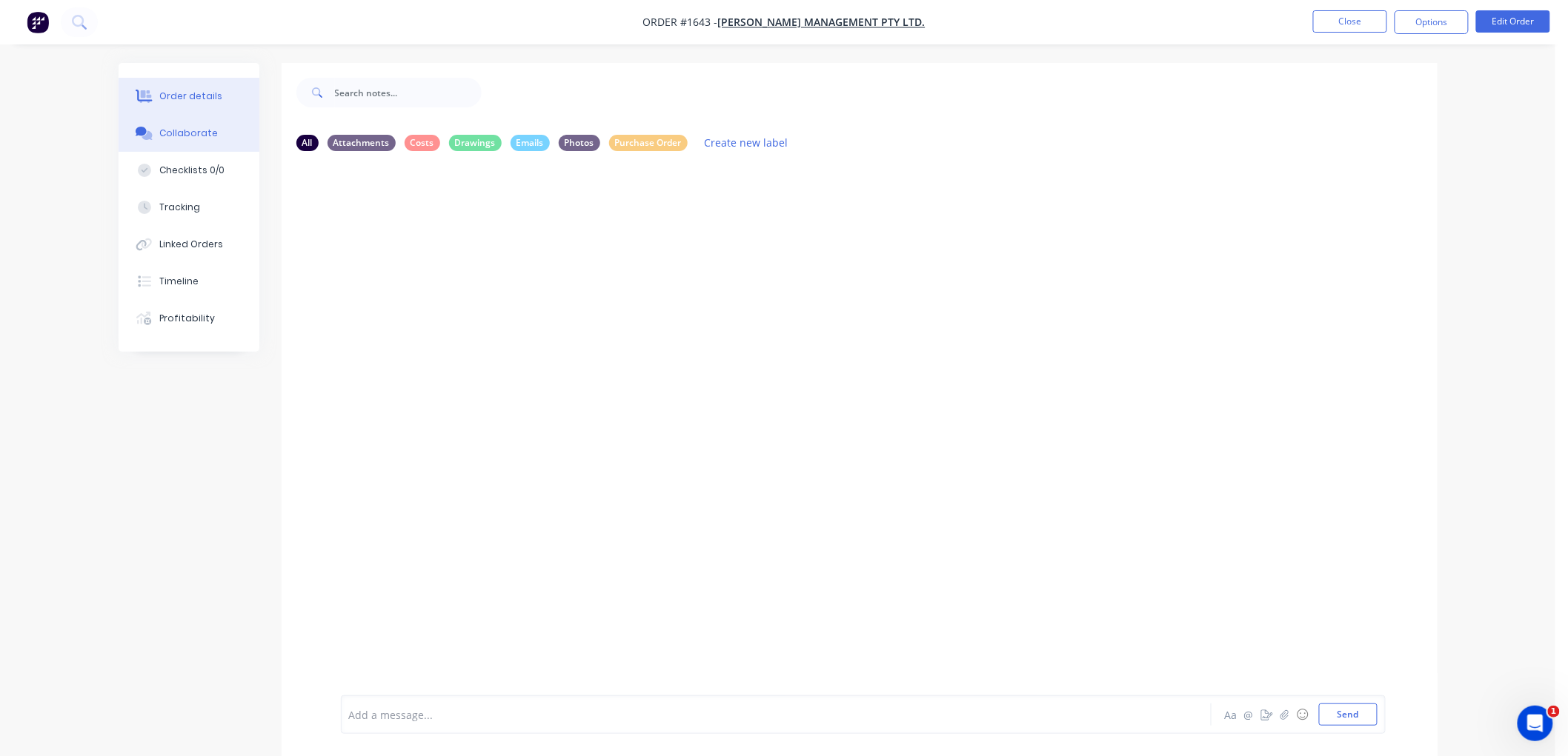
click at [232, 94] on button "Order details" at bounding box center [189, 96] width 141 height 37
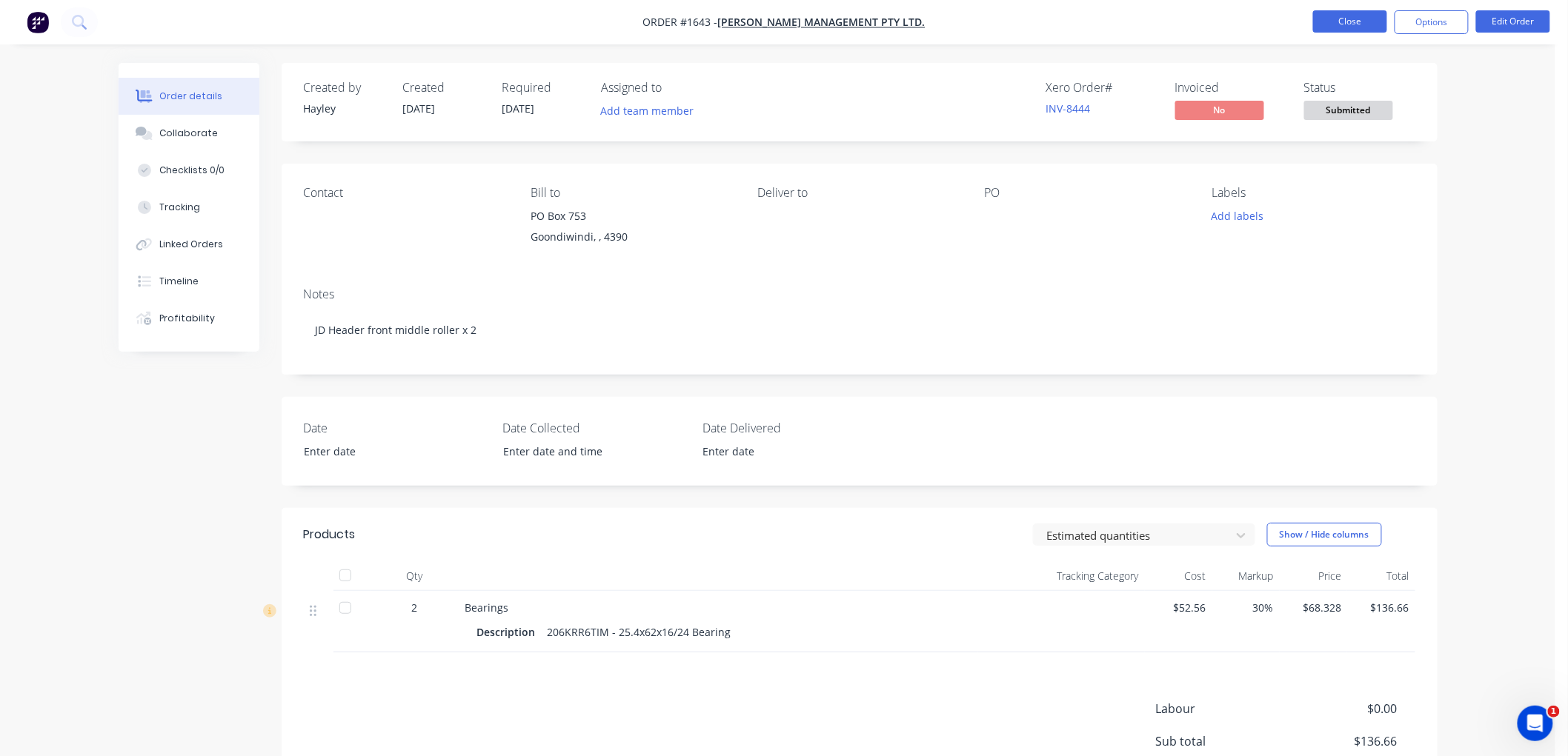
click at [1360, 24] on button "Close" at bounding box center [1350, 21] width 74 height 22
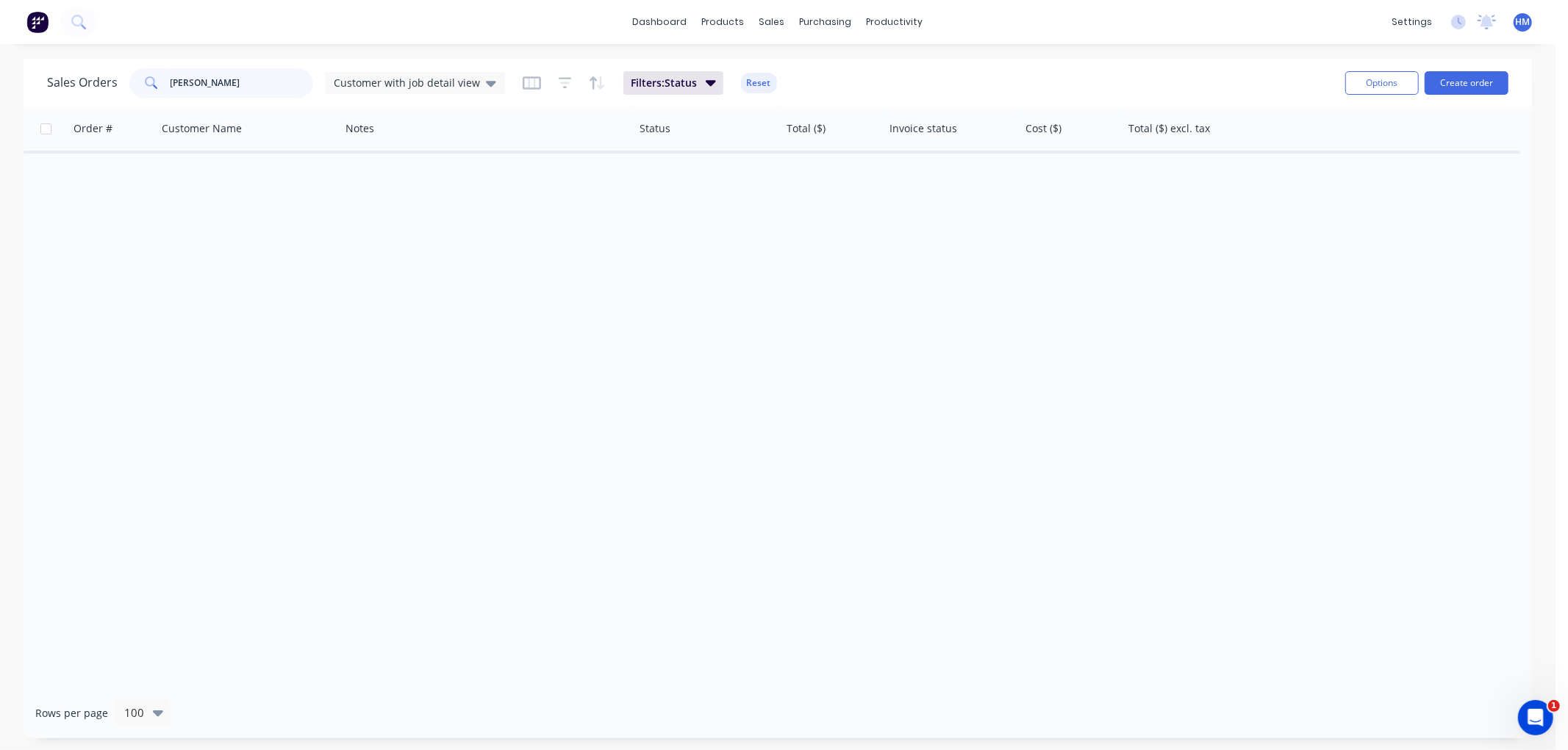
drag, startPoint x: 237, startPoint y: 81, endPoint x: 63, endPoint y: 71, distance: 174.3
click at [63, 71] on div "Sales Orders corish Customer with job detail view" at bounding box center [276, 83] width 457 height 29
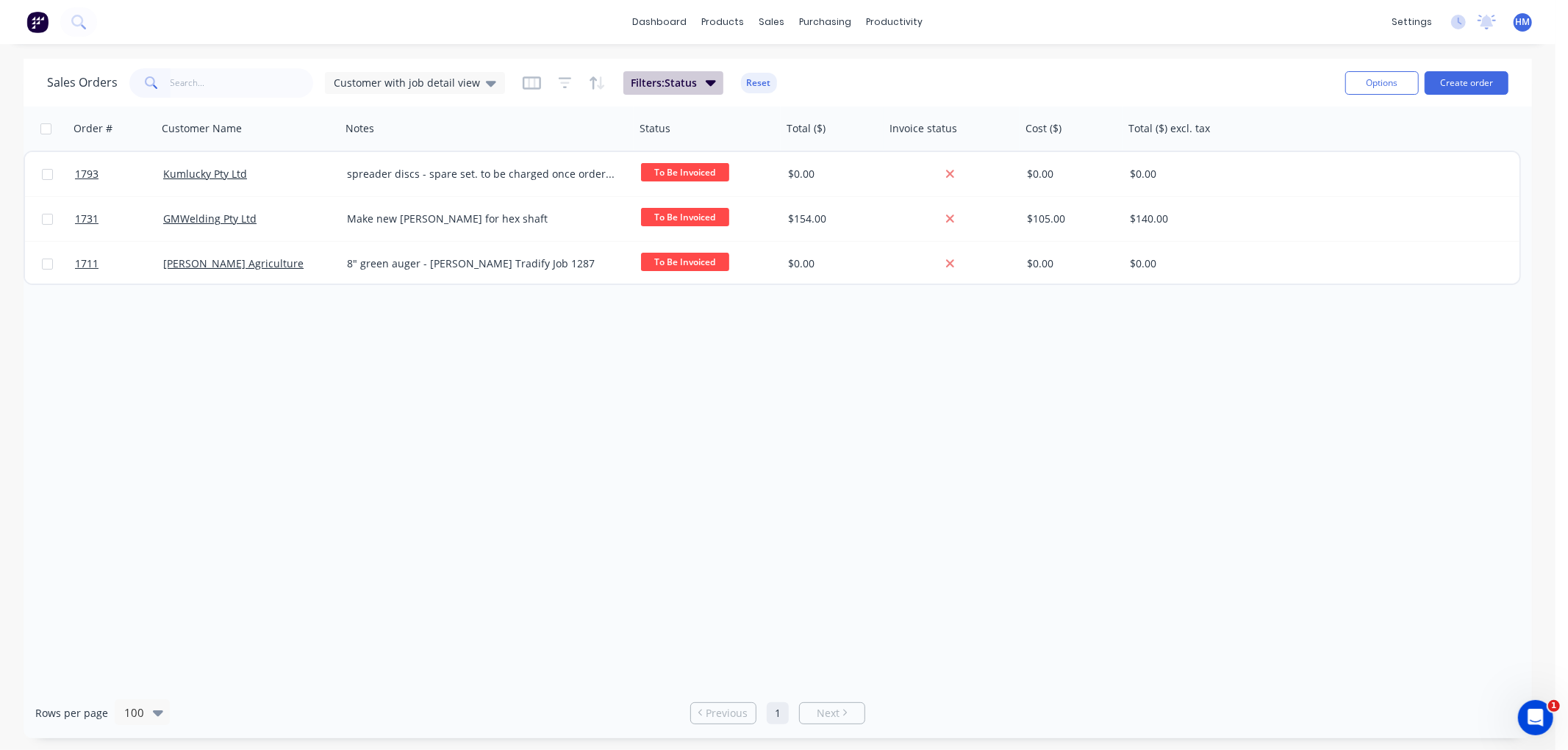
click at [685, 91] on button "Filters: Status" at bounding box center [673, 83] width 100 height 24
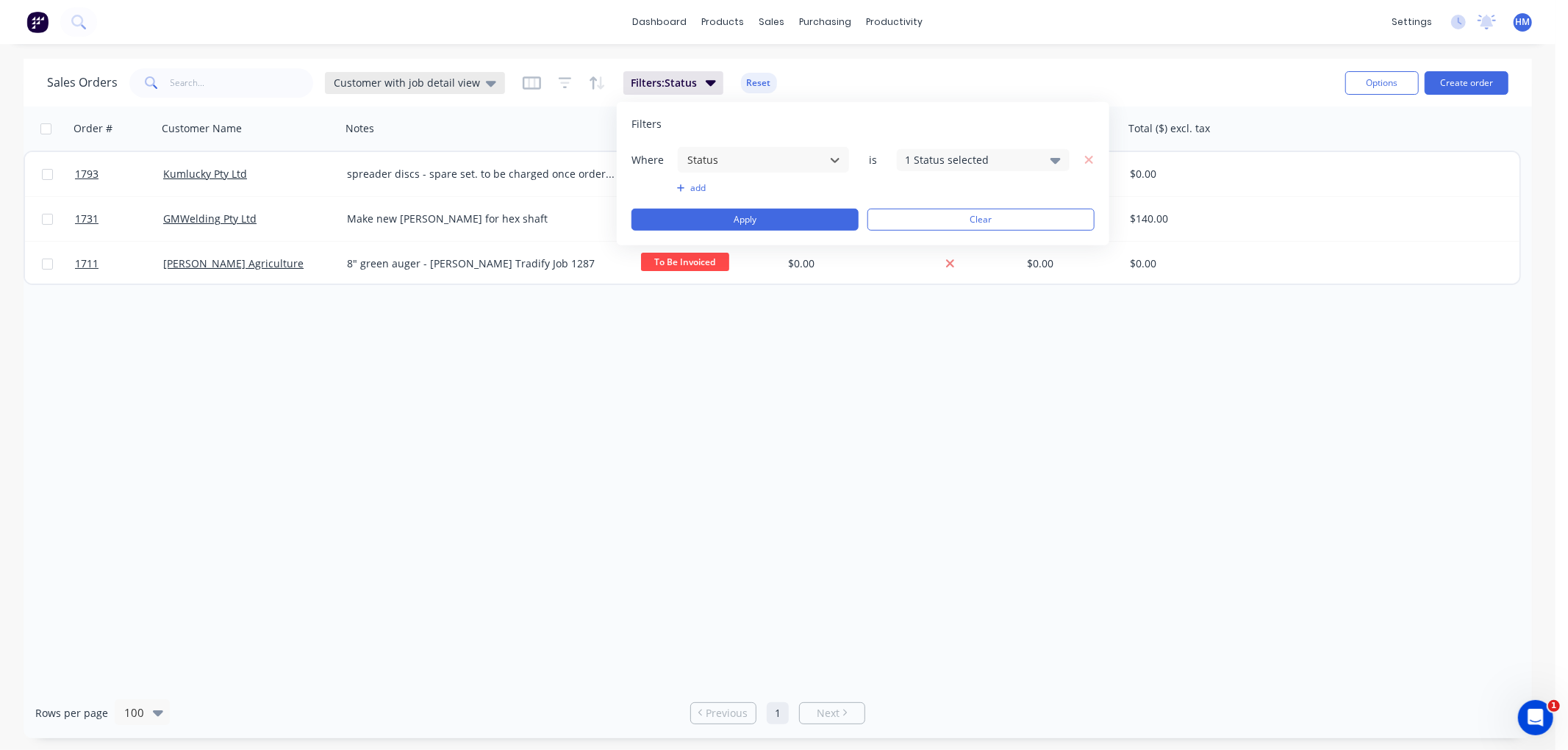
click at [474, 85] on div "Customer with job detail view" at bounding box center [415, 83] width 163 height 14
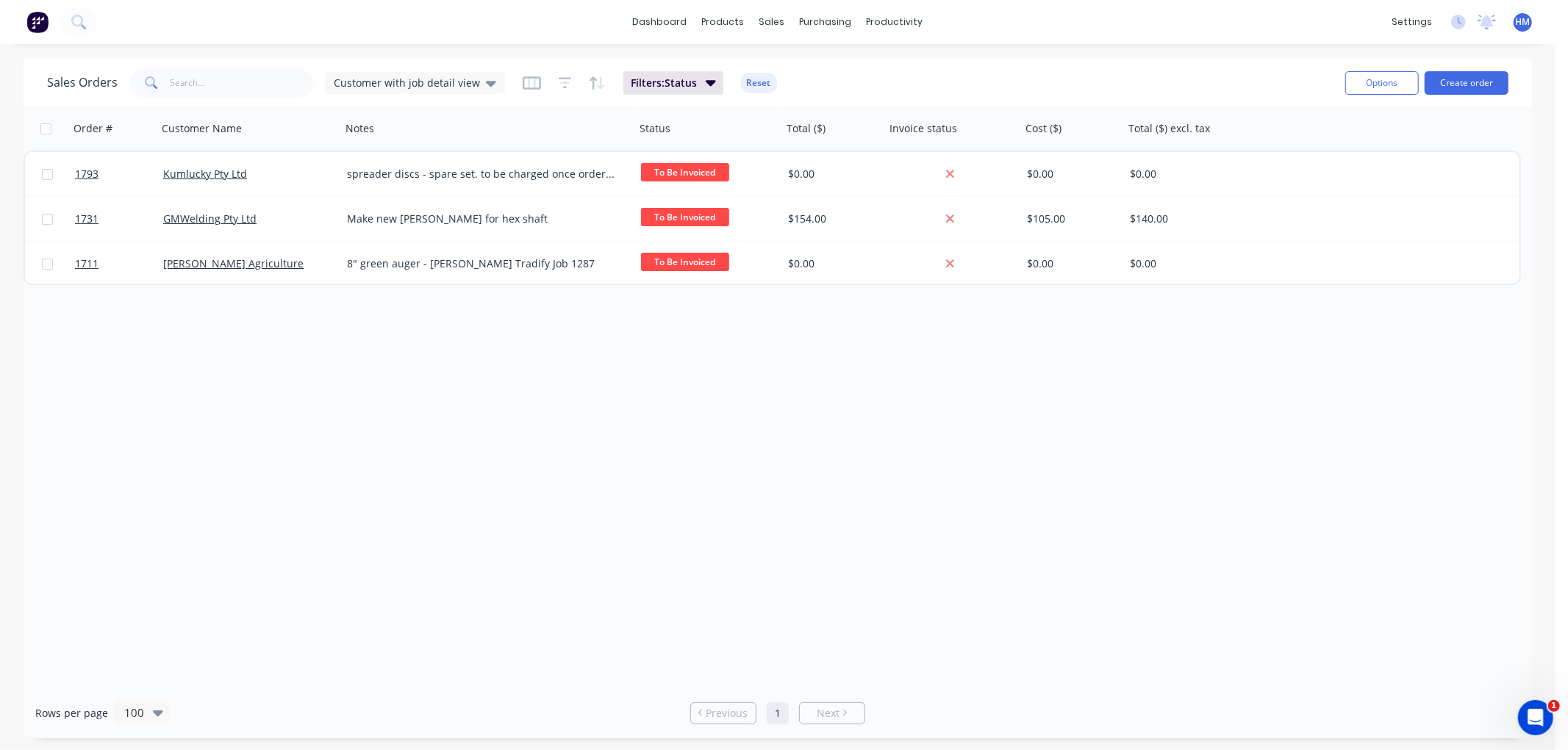
drag, startPoint x: 493, startPoint y: 534, endPoint x: 253, endPoint y: 308, distance: 329.7
click at [492, 531] on div "Order # Customer Name Notes Status Total ($) Invoice status Cost ($) Total ($) …" at bounding box center [778, 396] width 1508 height 581
click at [709, 85] on icon "button" at bounding box center [710, 83] width 10 height 16
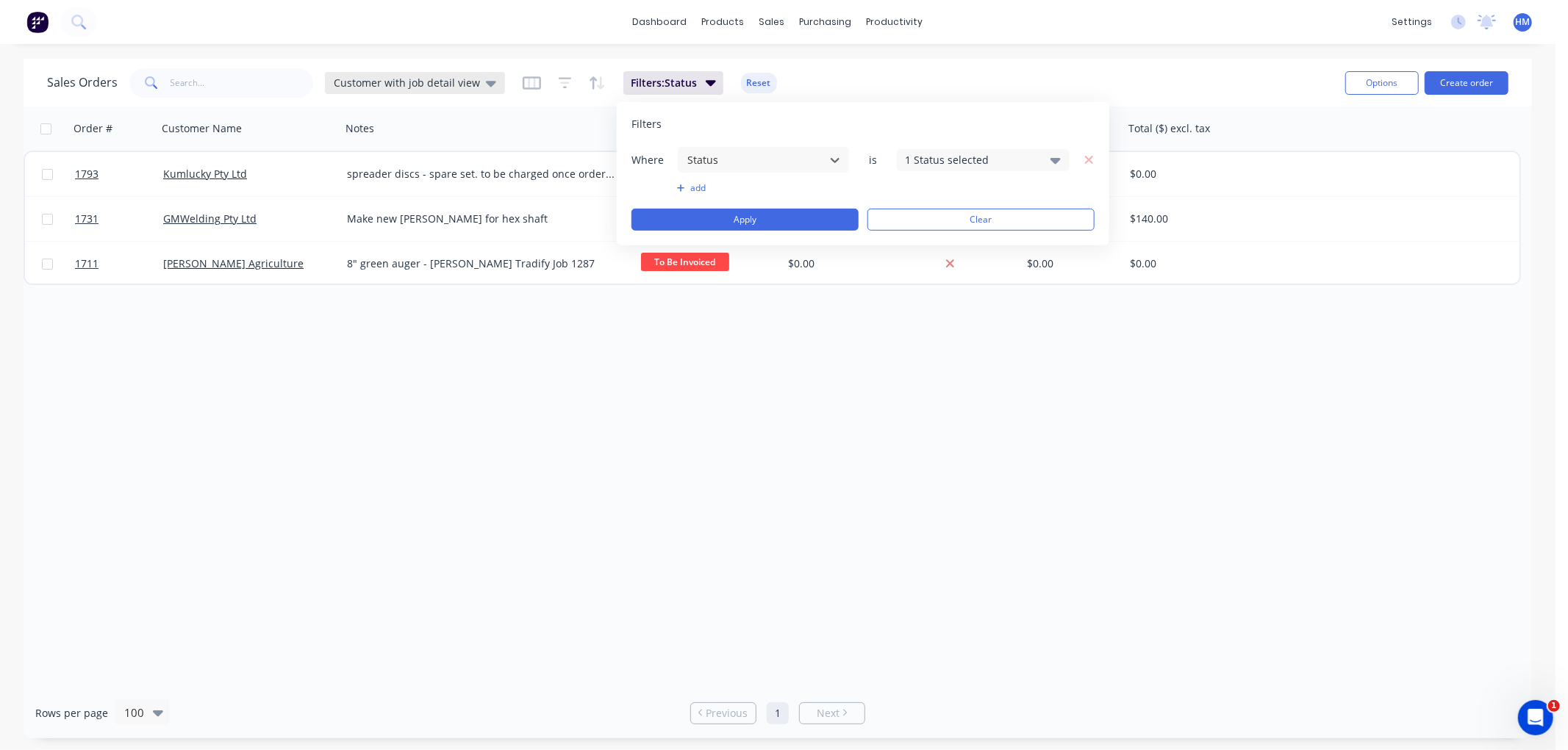
click at [450, 78] on span "Customer with job detail view" at bounding box center [407, 82] width 146 height 15
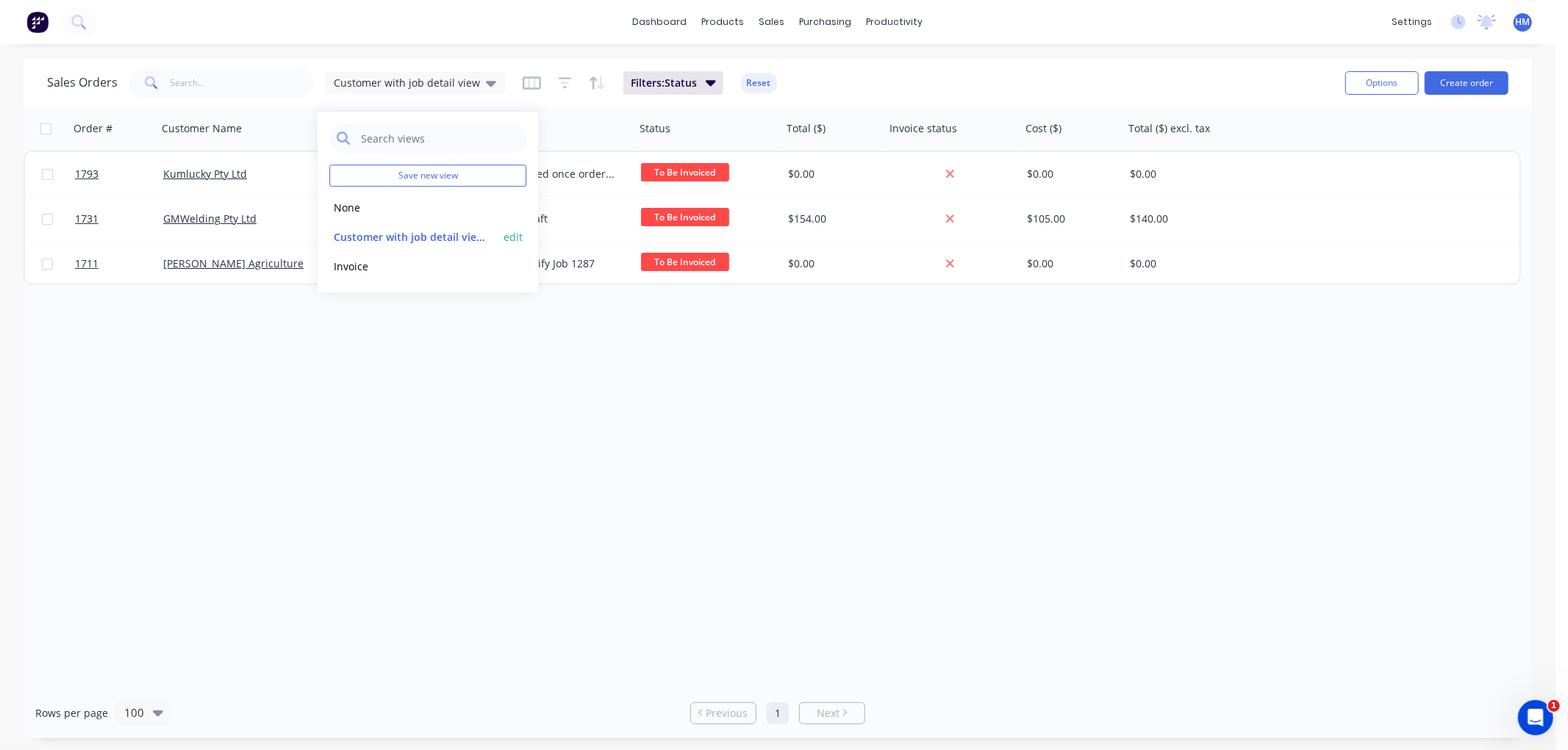
click at [519, 239] on button "edit" at bounding box center [513, 236] width 19 height 15
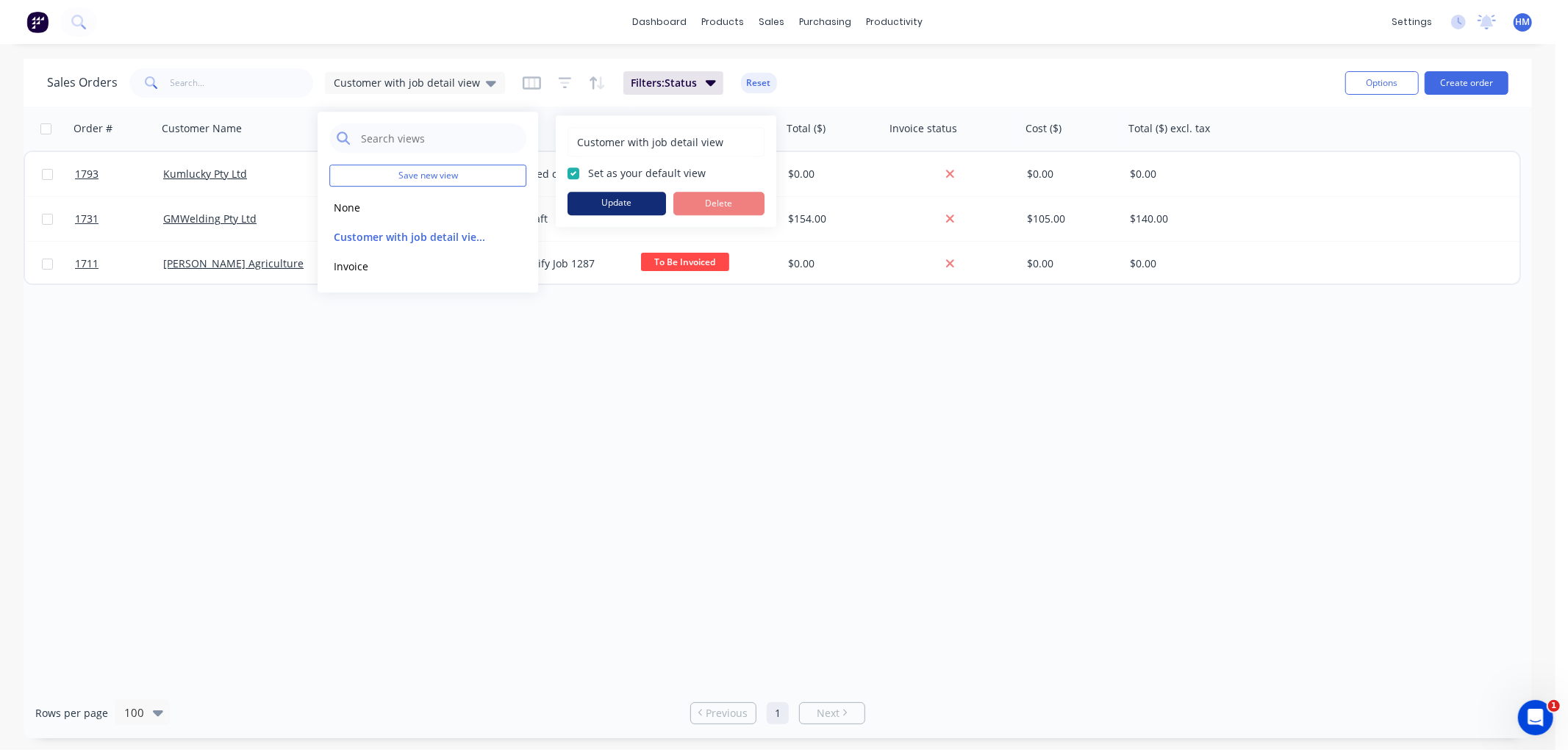
click at [622, 195] on button "Update" at bounding box center [617, 204] width 98 height 24
click at [478, 423] on div "Order # Customer Name Notes Status Total ($) Invoice status Cost ($) Total ($) …" at bounding box center [778, 396] width 1508 height 581
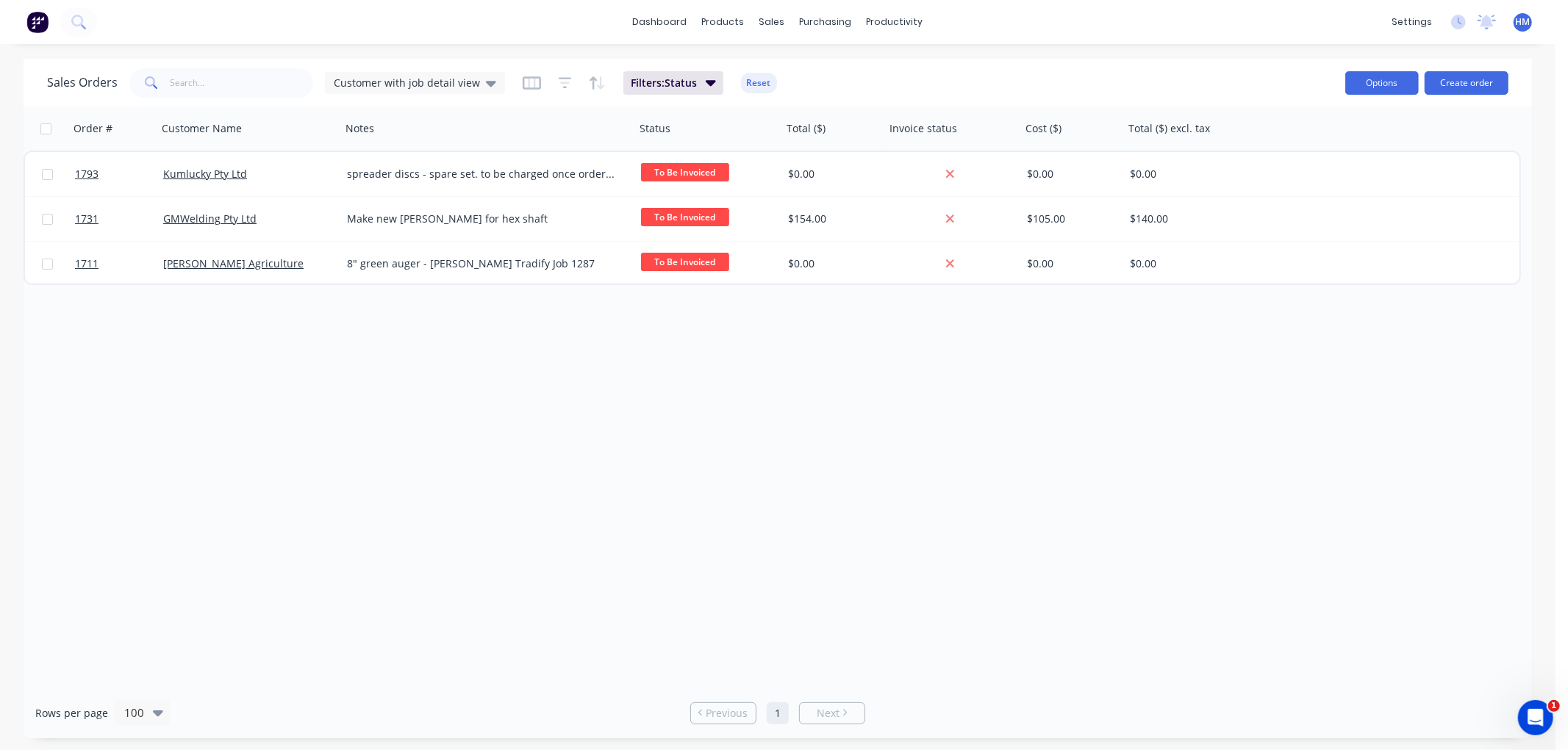
click at [1375, 85] on button "Options" at bounding box center [1382, 83] width 74 height 24
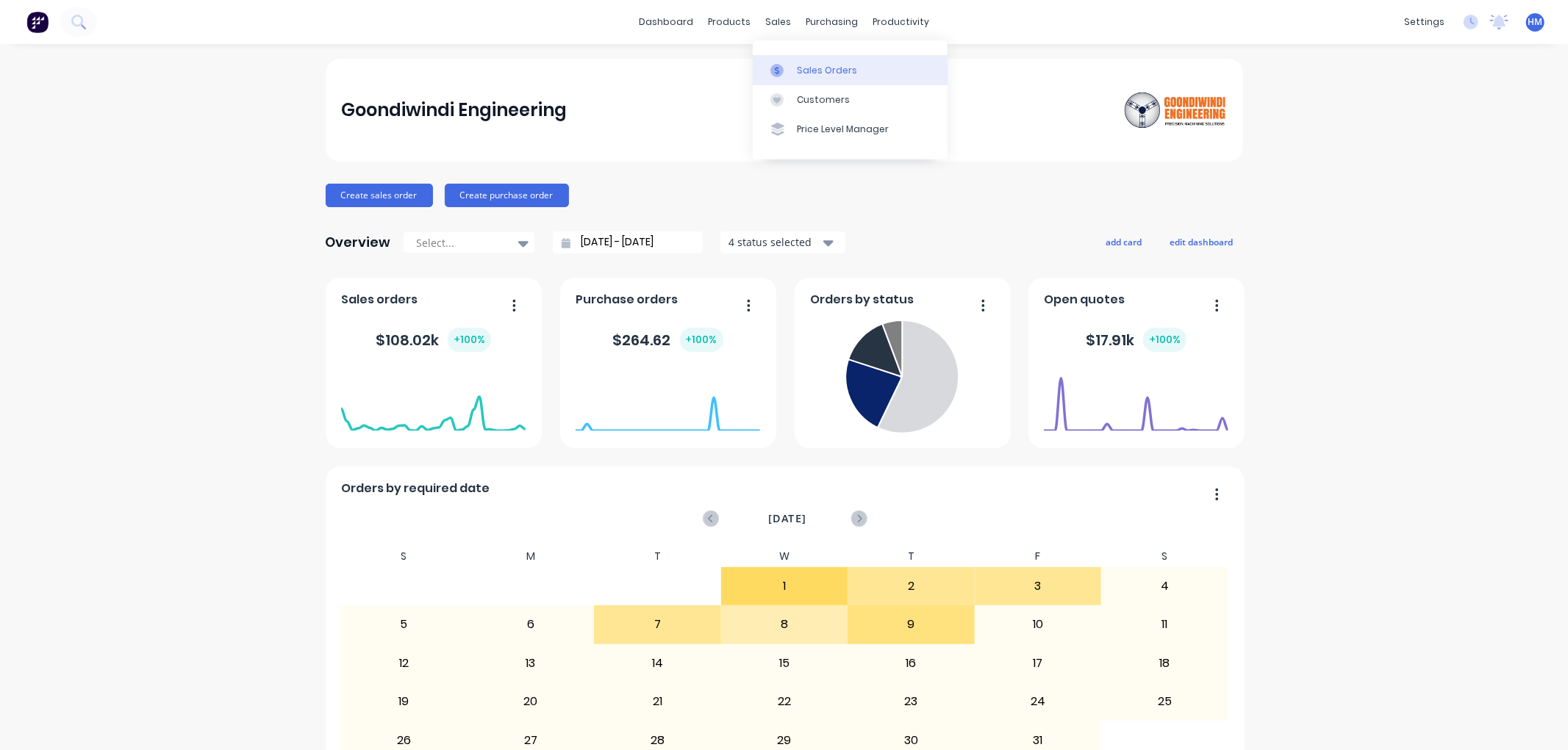
click at [791, 72] on div at bounding box center [781, 70] width 22 height 14
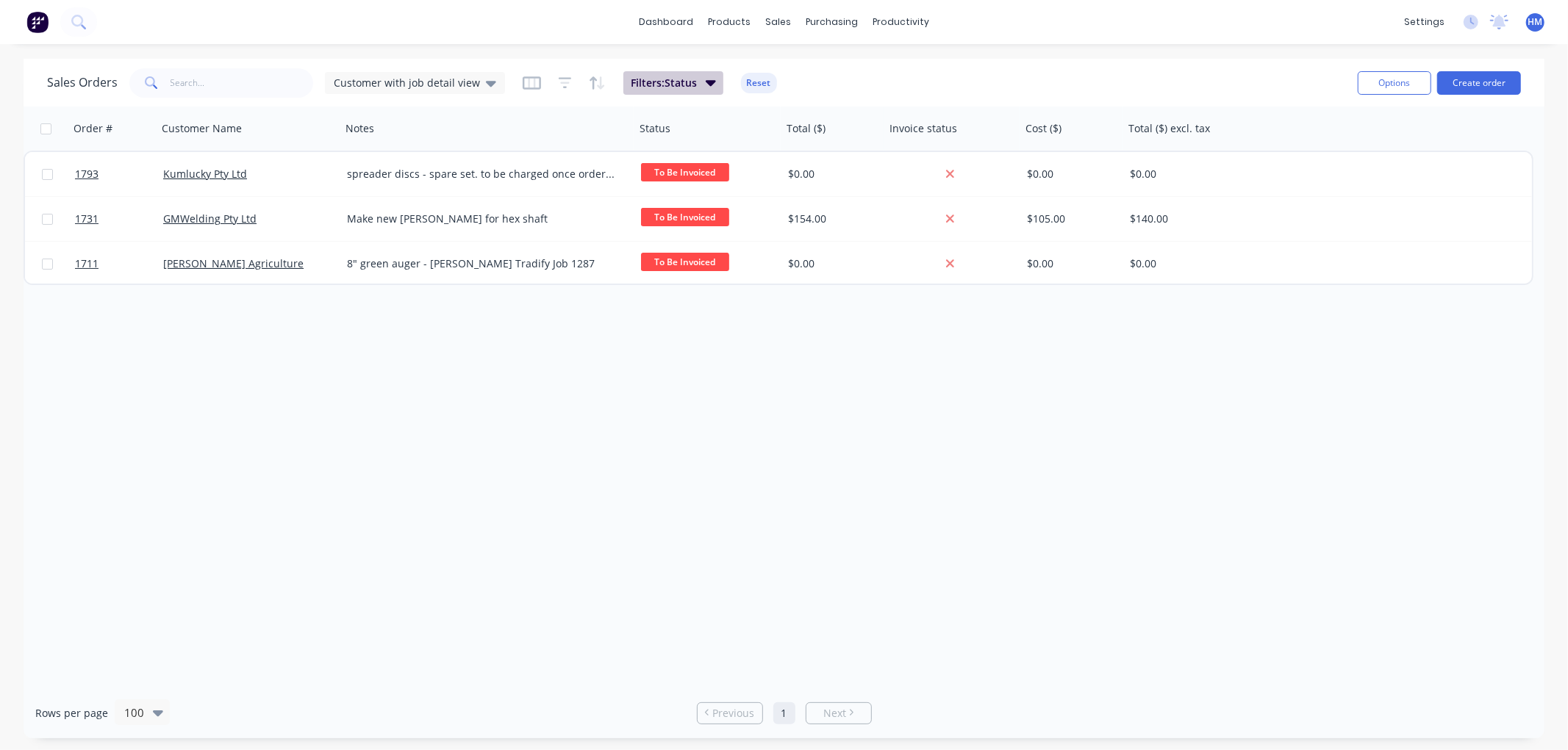
click at [665, 84] on span "Filters: Status" at bounding box center [663, 83] width 66 height 15
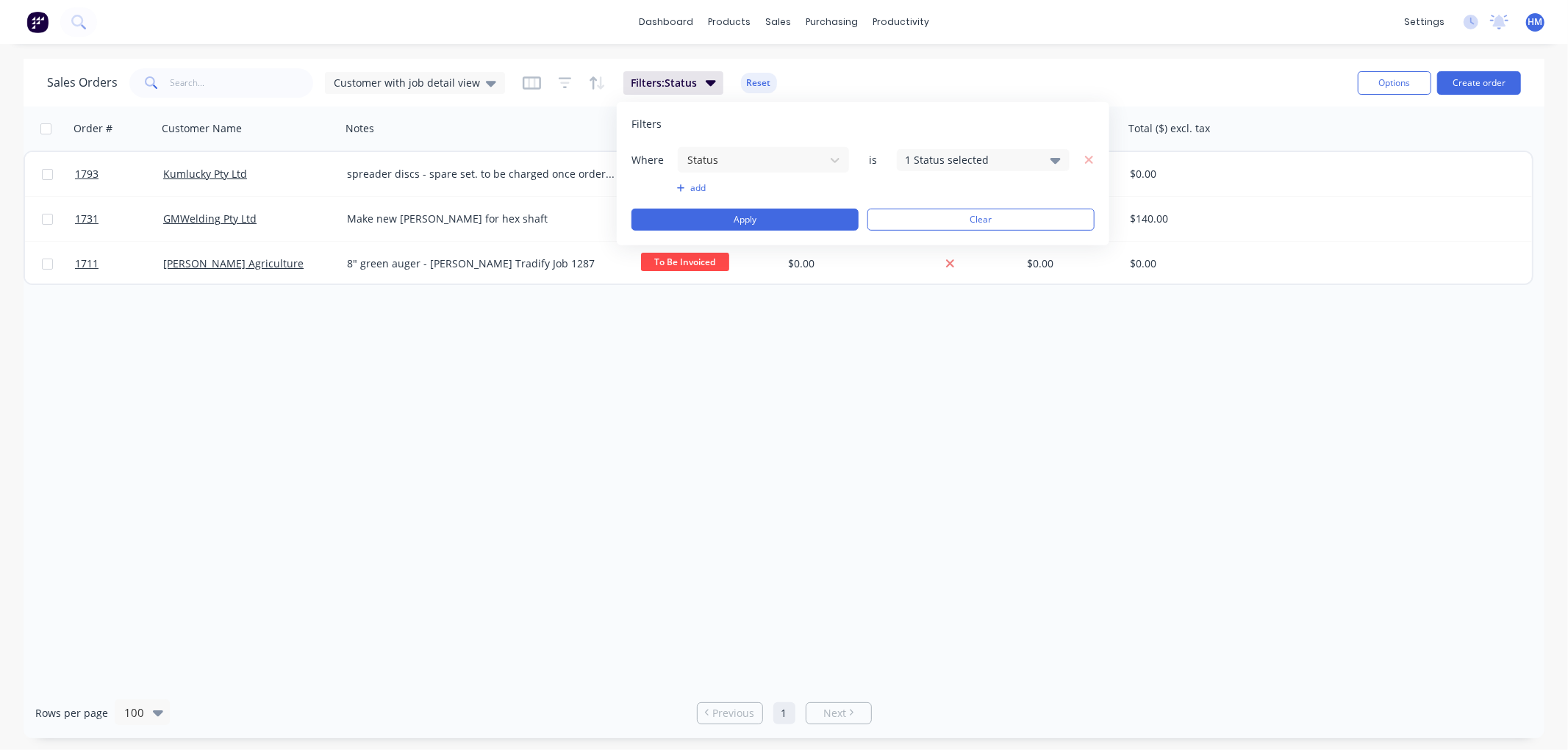
click at [1050, 158] on icon at bounding box center [1055, 159] width 10 height 16
click at [919, 301] on div at bounding box center [920, 300] width 29 height 29
click at [924, 325] on div at bounding box center [920, 329] width 29 height 29
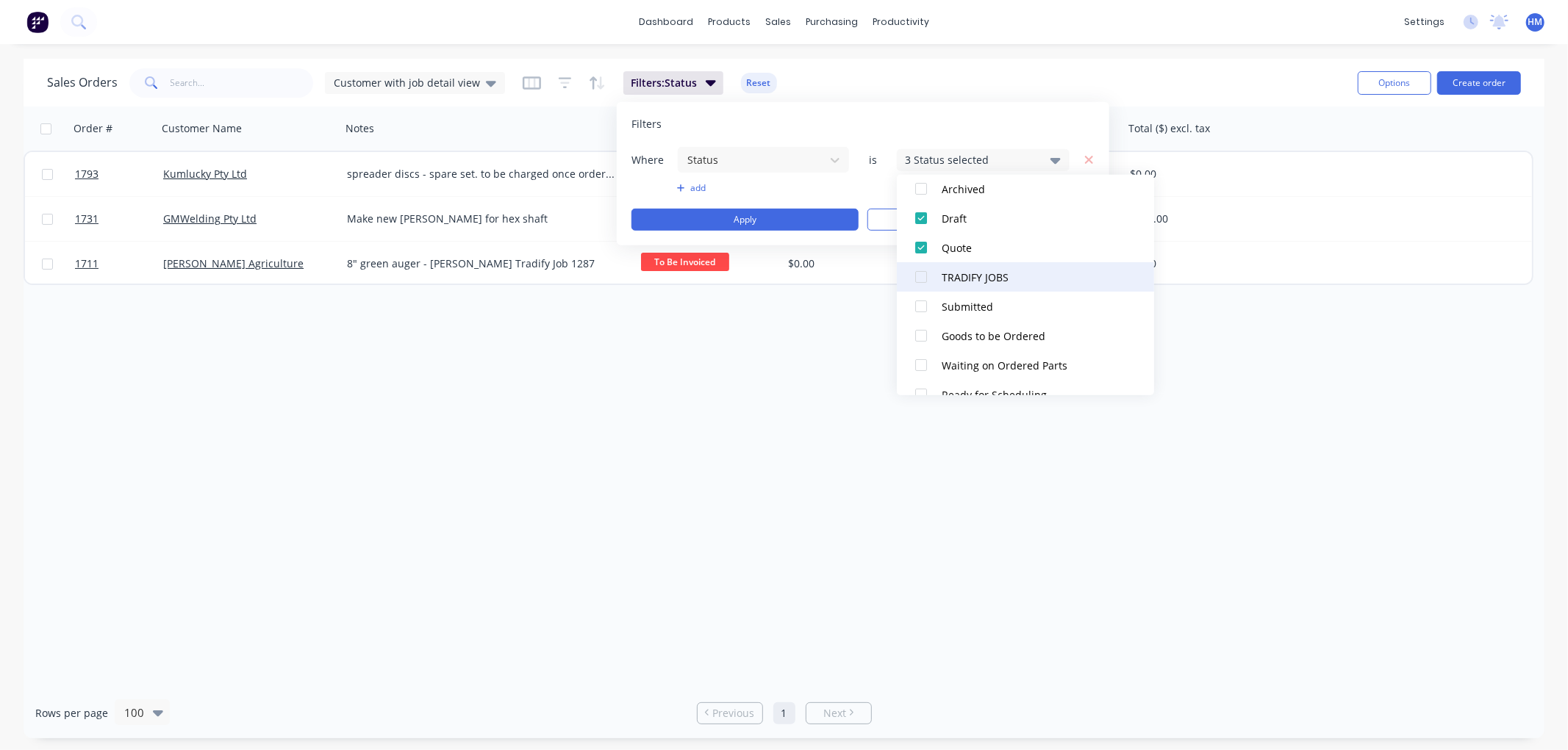
click at [920, 275] on div at bounding box center [920, 276] width 29 height 29
click at [921, 308] on div at bounding box center [920, 306] width 29 height 29
click at [921, 331] on div at bounding box center [920, 335] width 29 height 29
click at [918, 364] on div at bounding box center [920, 365] width 29 height 29
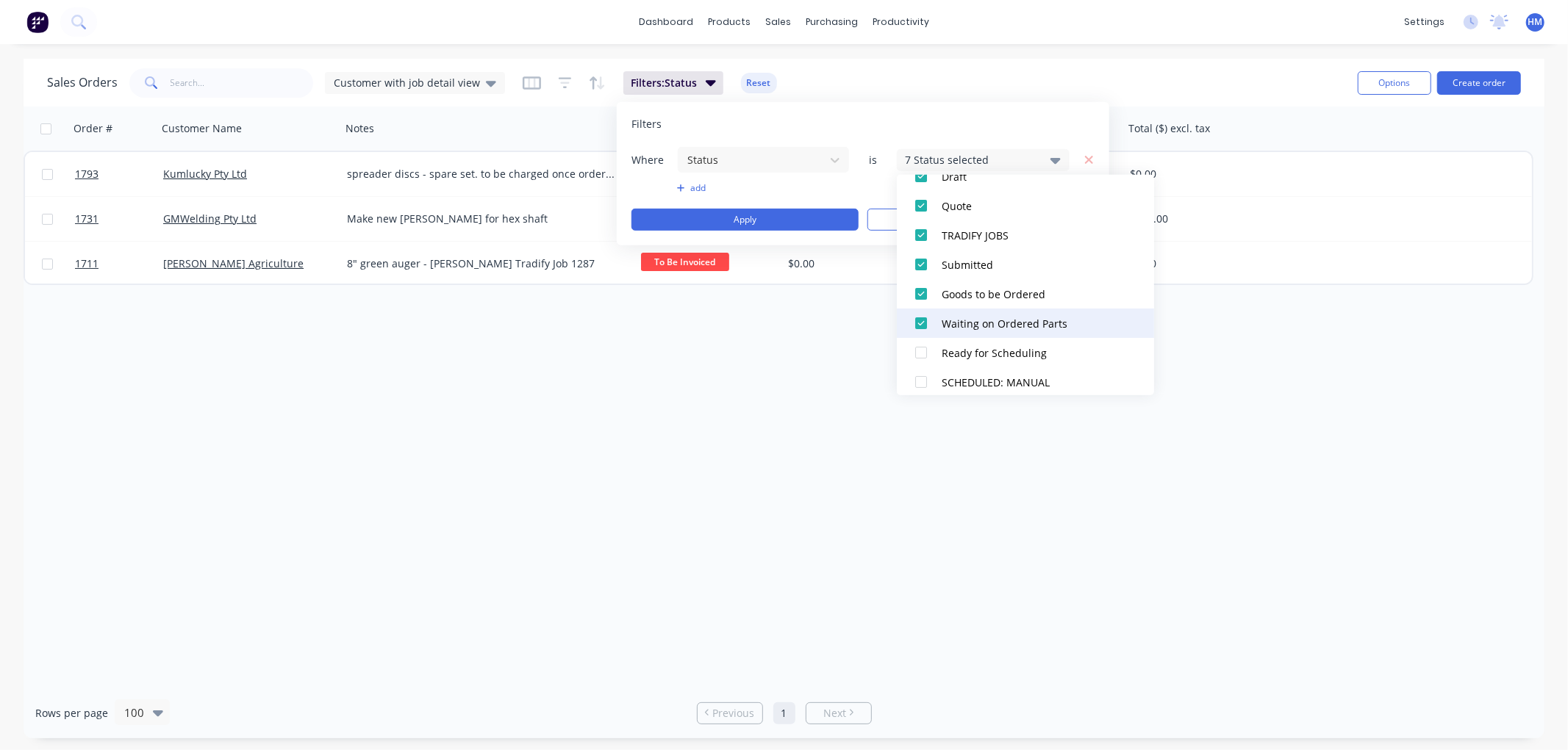
scroll to position [163, 0]
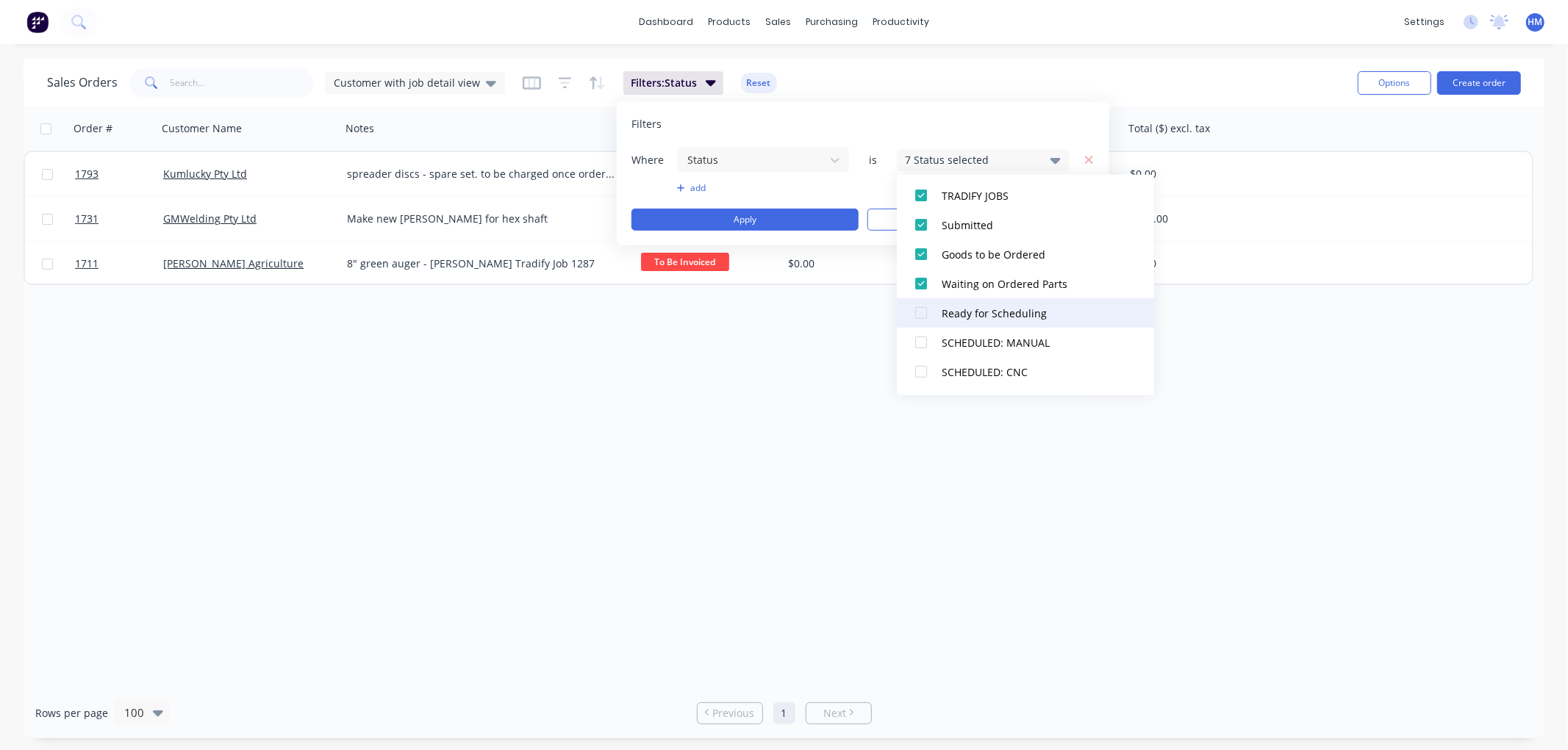
click at [921, 310] on div at bounding box center [920, 313] width 29 height 29
click at [923, 341] on div at bounding box center [920, 342] width 29 height 29
click at [916, 372] on div at bounding box center [920, 372] width 29 height 29
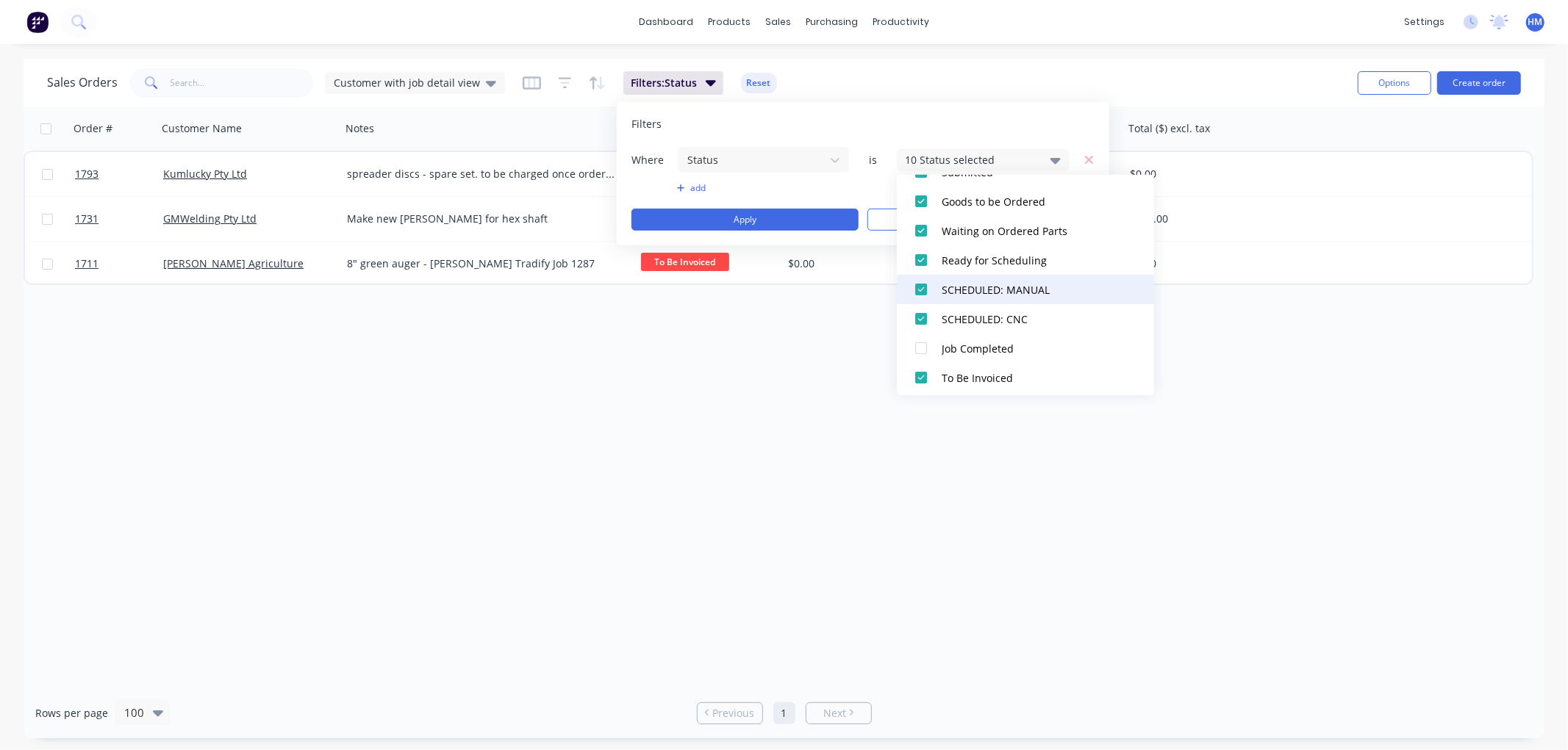
scroll to position [245, 0]
click at [920, 316] on div at bounding box center [920, 319] width 29 height 29
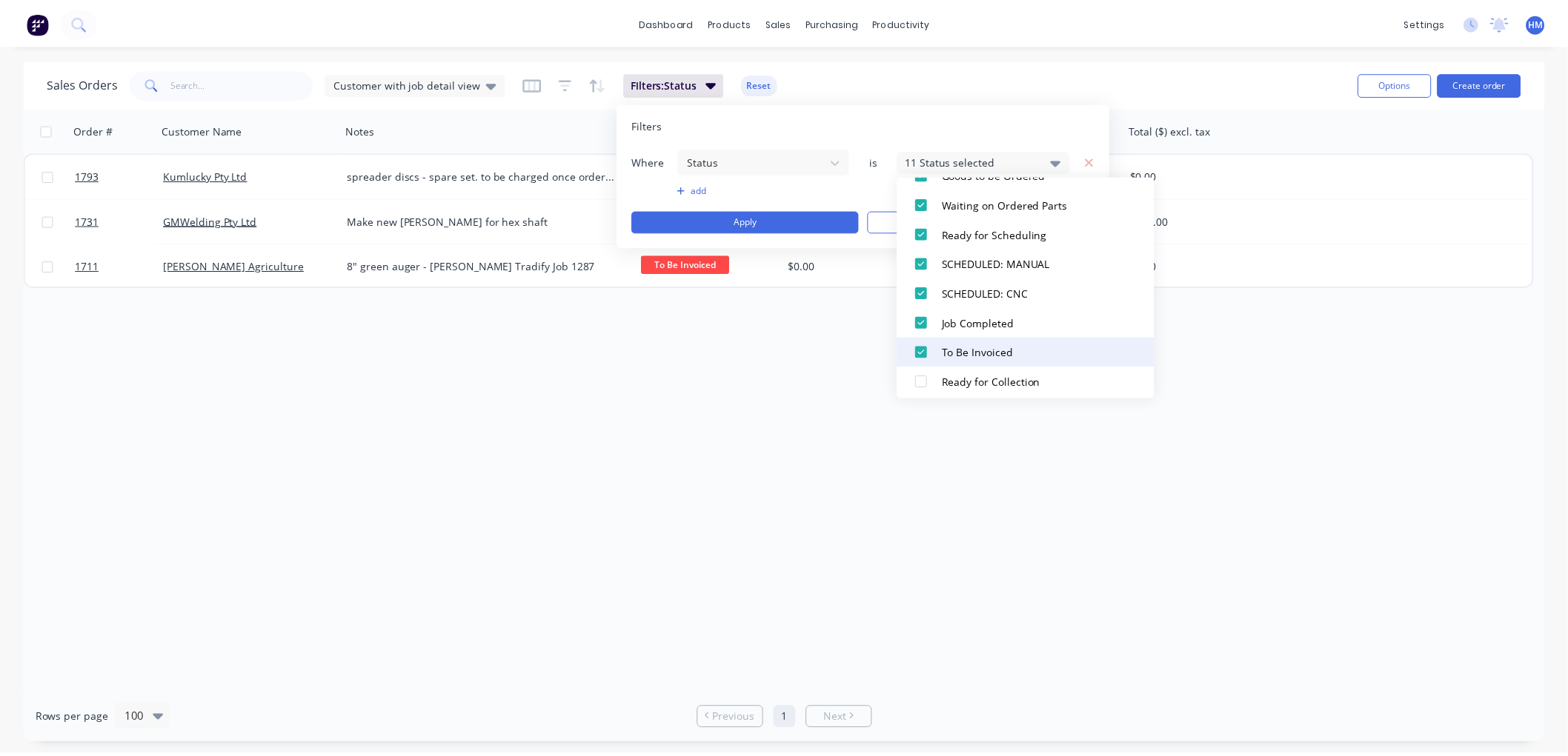
scroll to position [341, 0]
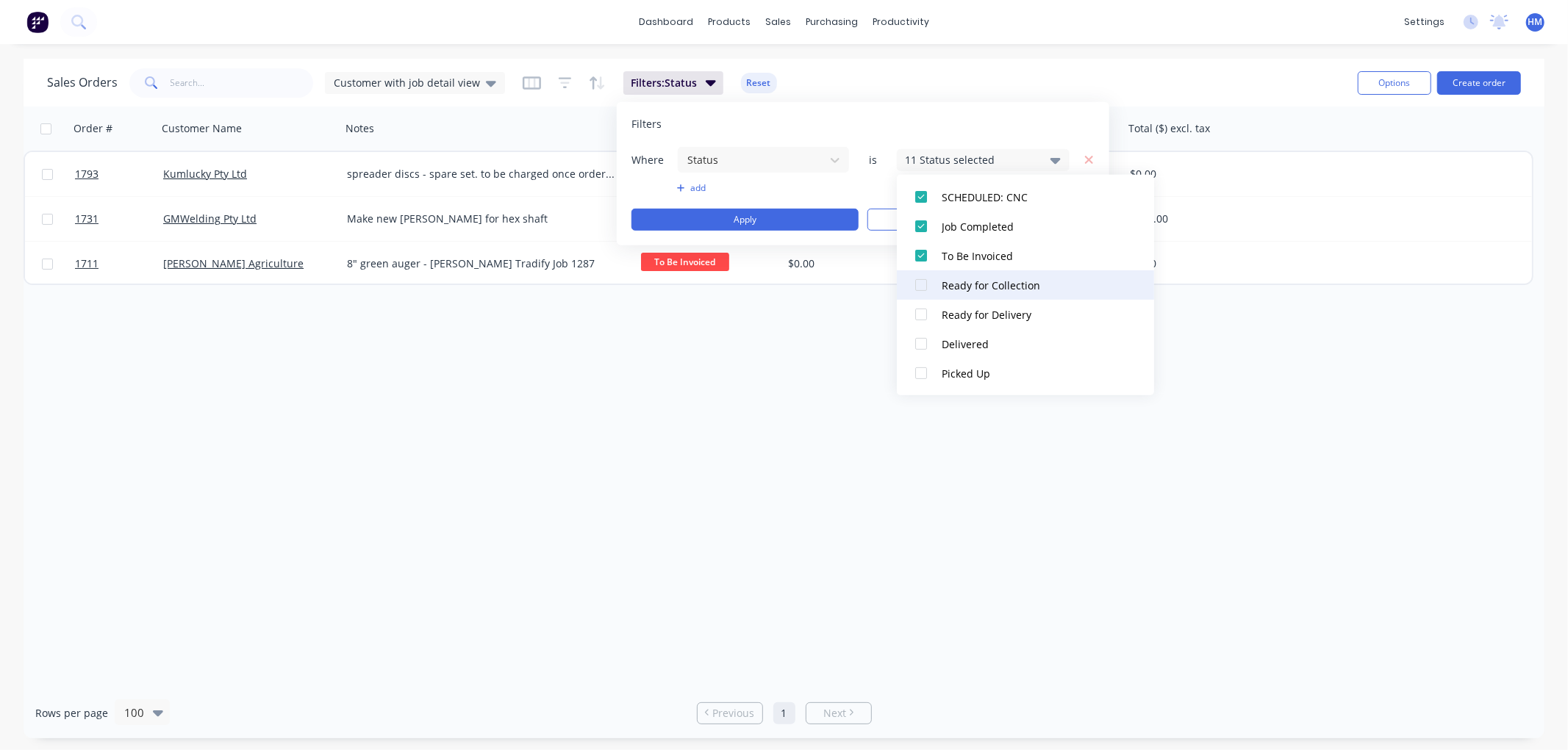
drag, startPoint x: 918, startPoint y: 282, endPoint x: 922, endPoint y: 308, distance: 26.3
click at [920, 282] on div at bounding box center [920, 285] width 29 height 29
click at [922, 310] on div at bounding box center [920, 315] width 29 height 29
click at [920, 342] on div at bounding box center [920, 344] width 29 height 29
click at [921, 371] on div at bounding box center [920, 373] width 29 height 29
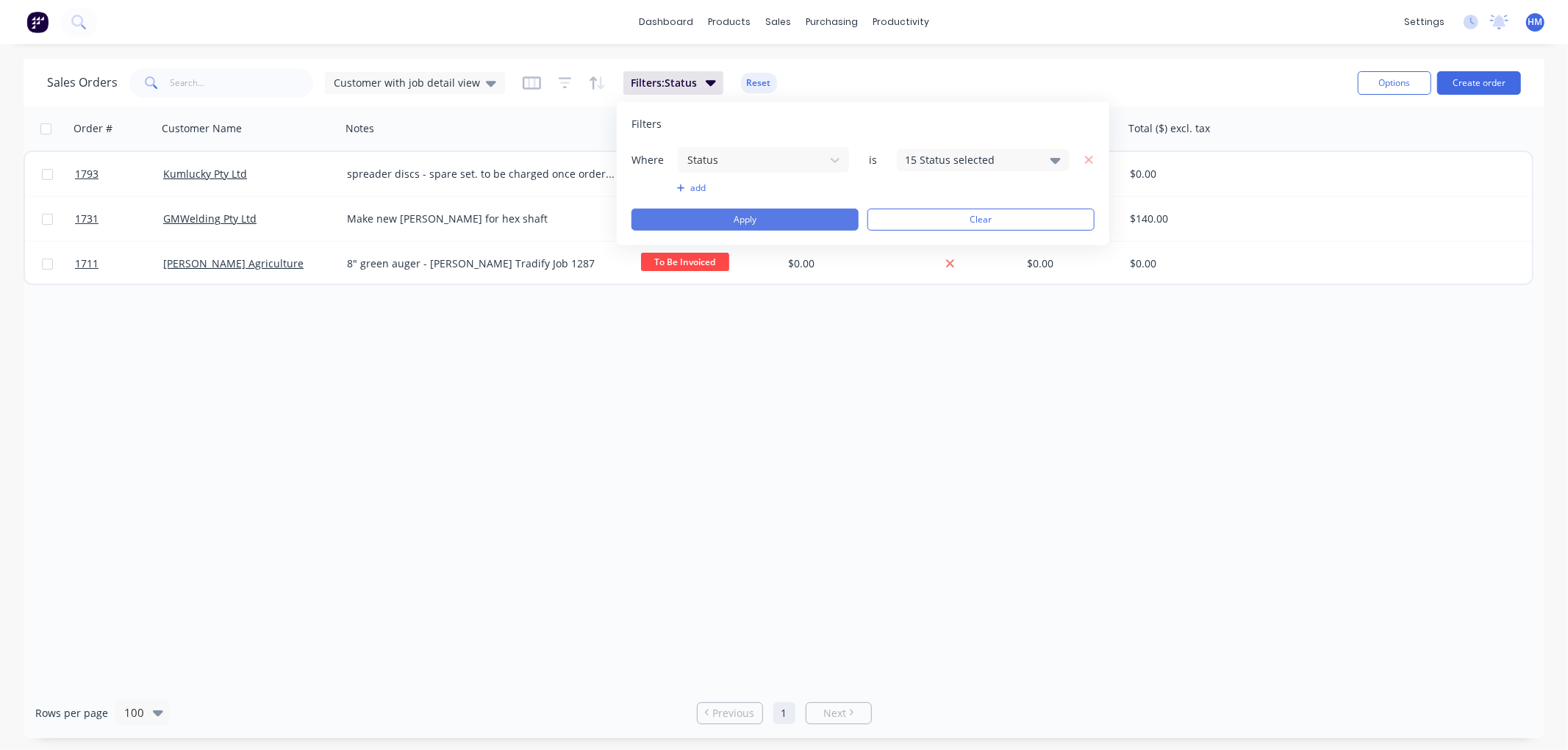
click at [739, 217] on button "Apply" at bounding box center [745, 220] width 227 height 22
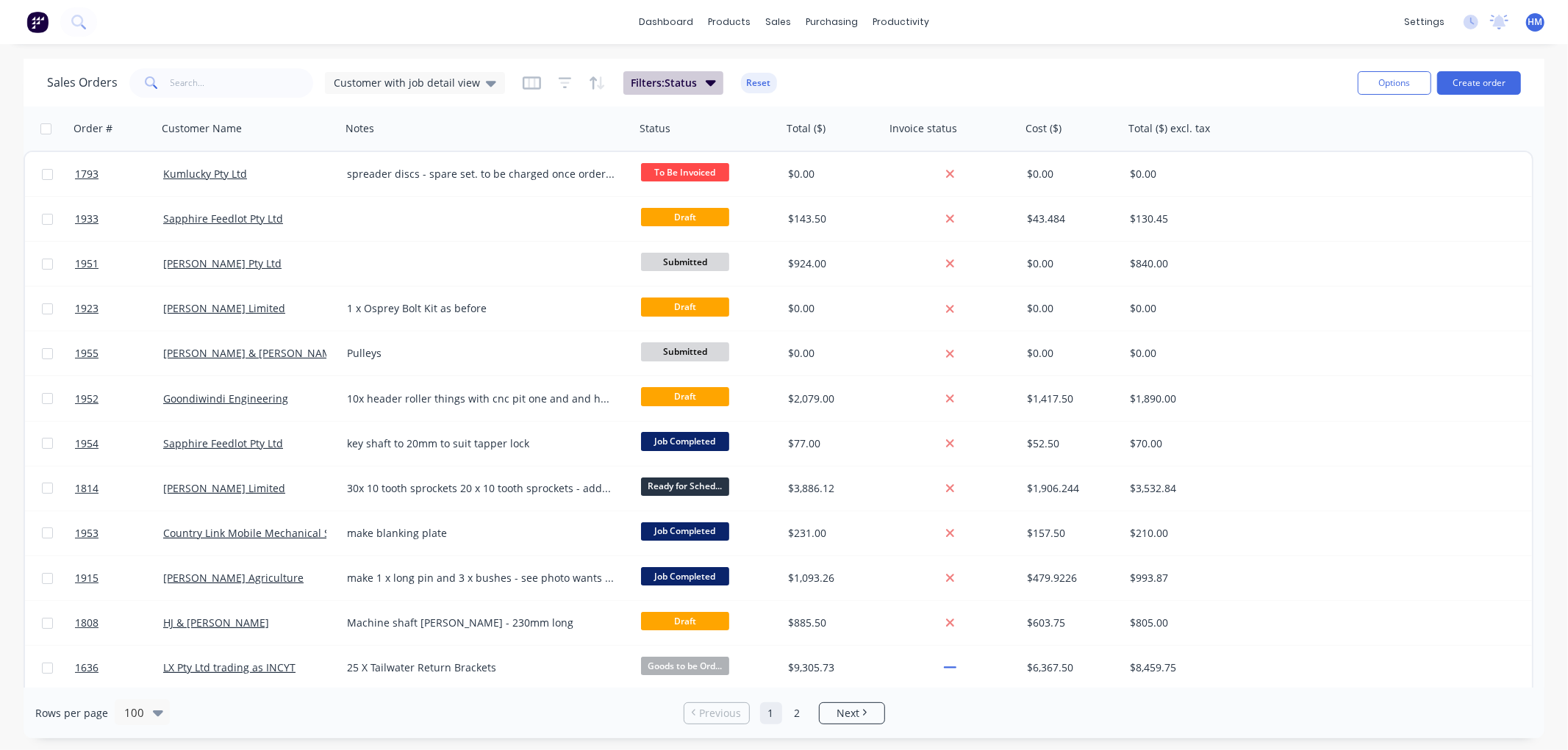
click at [640, 86] on span "Filters: Status" at bounding box center [663, 83] width 66 height 15
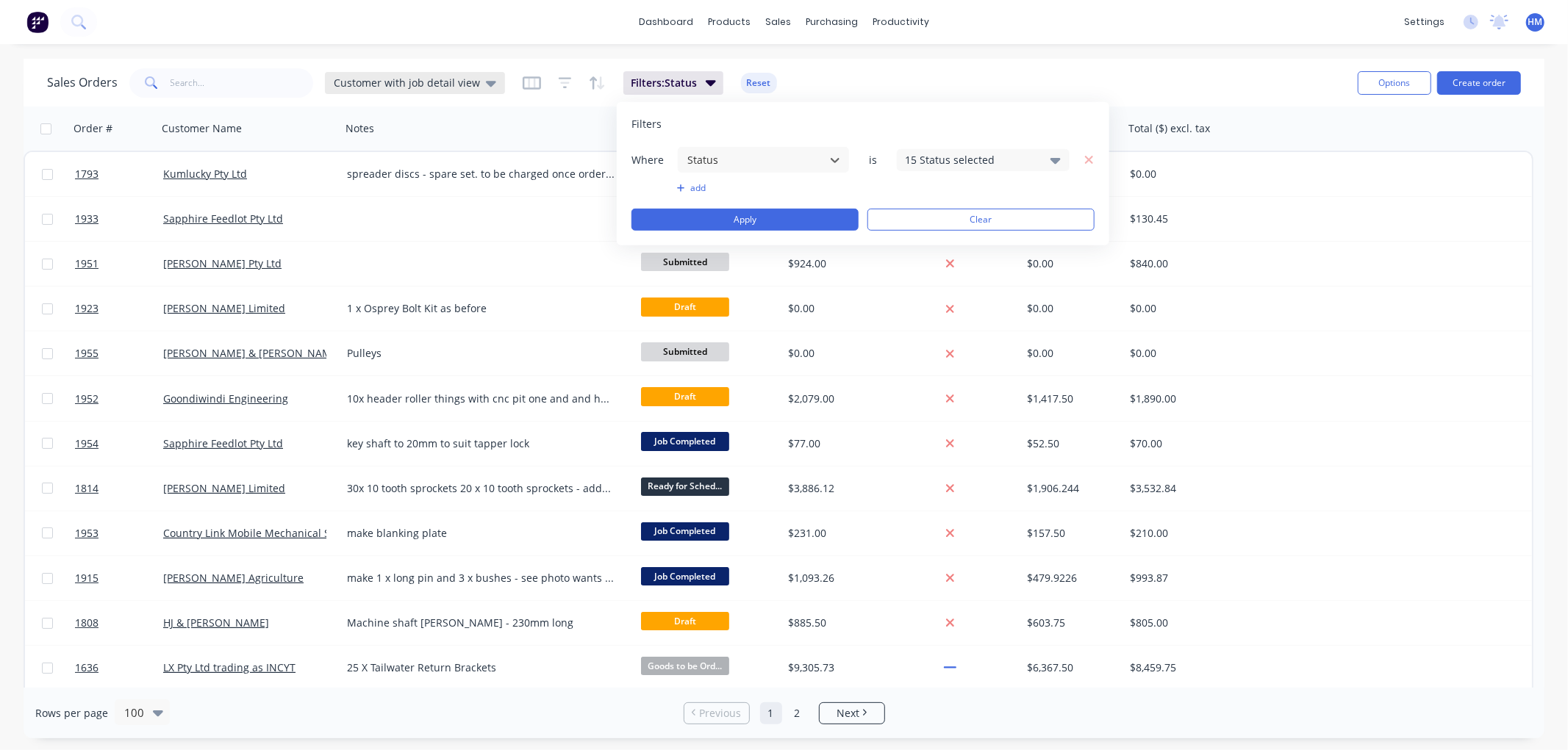
click at [477, 78] on div "Customer with job detail view" at bounding box center [415, 83] width 163 height 14
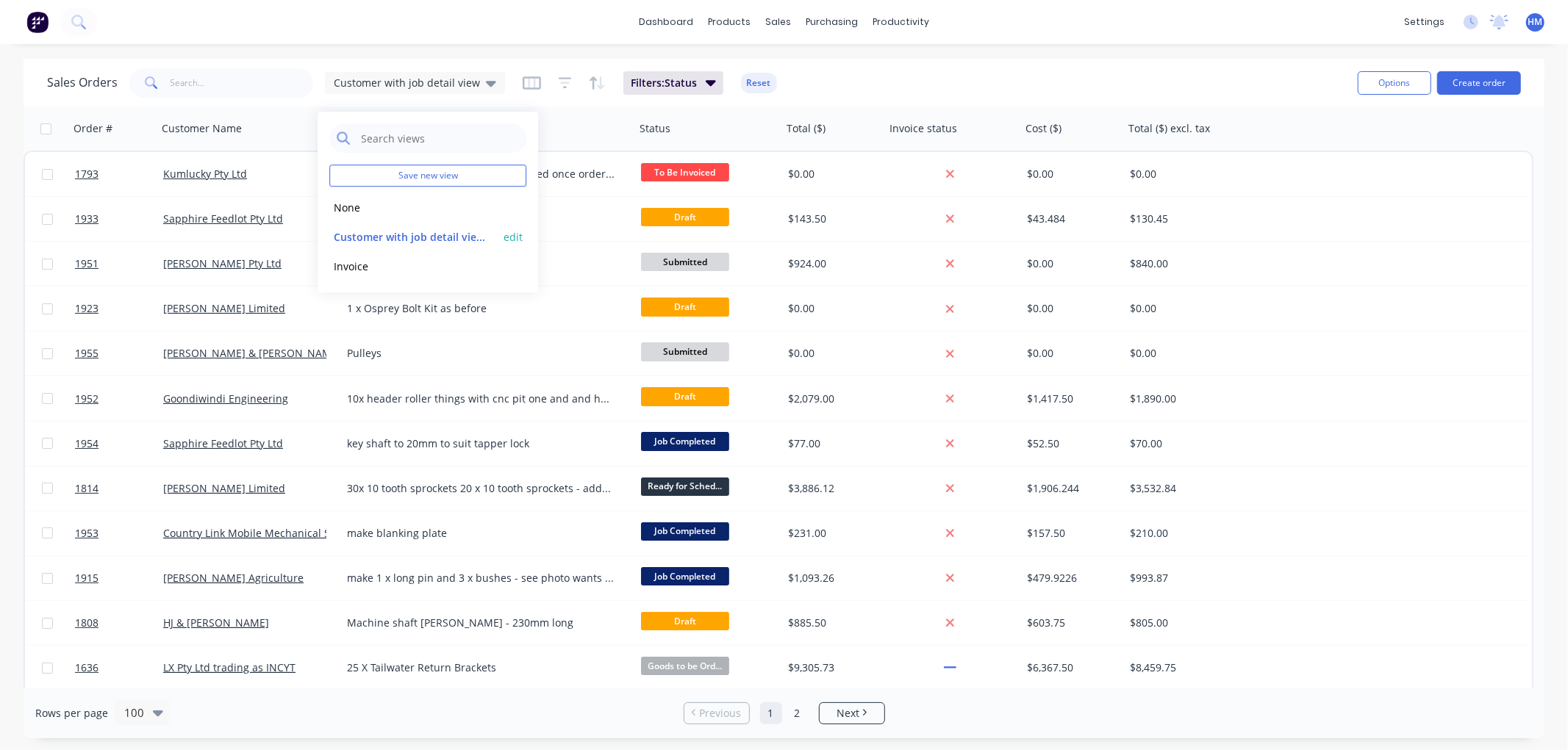
click at [512, 237] on button "edit" at bounding box center [513, 236] width 19 height 15
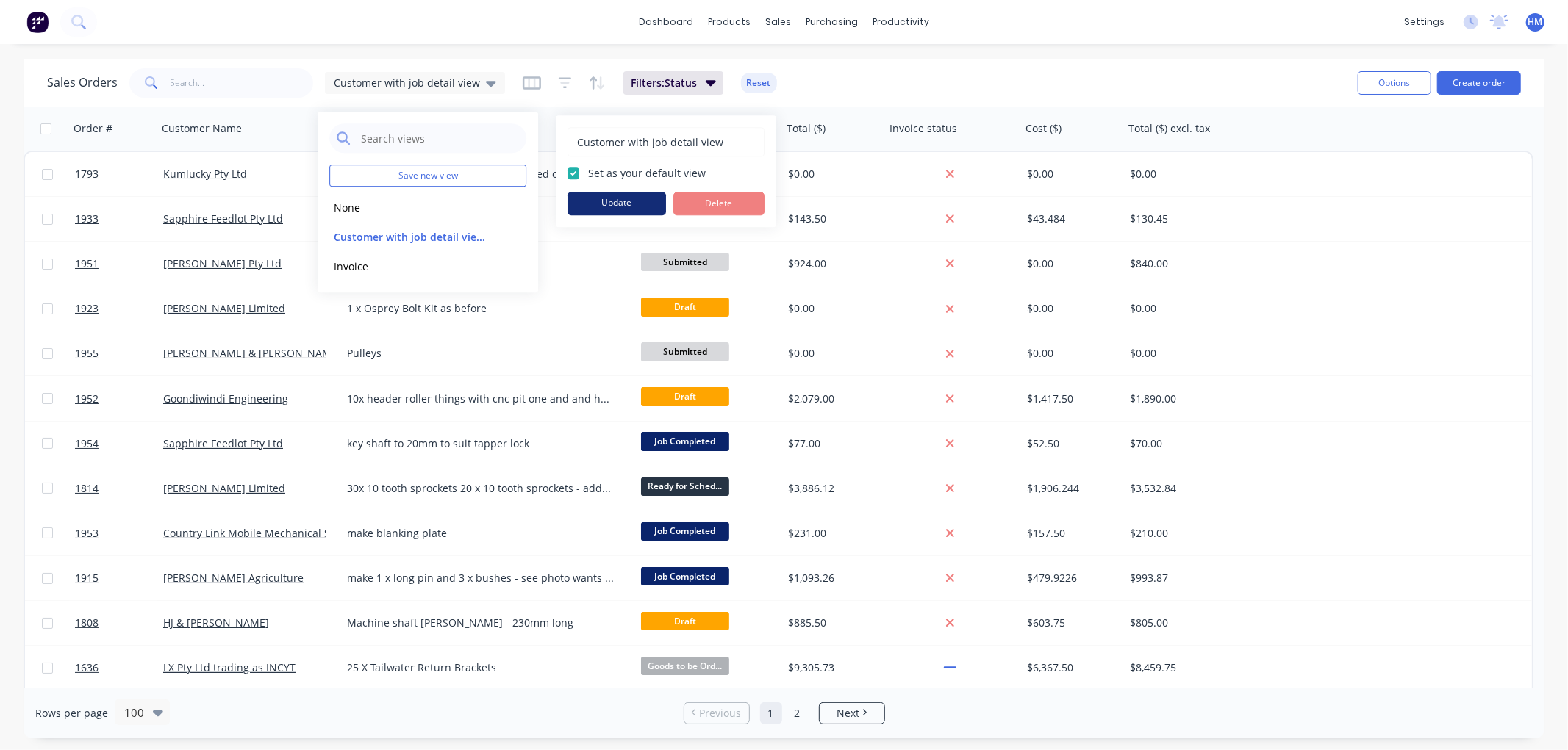
click at [635, 206] on button "Update" at bounding box center [617, 204] width 98 height 24
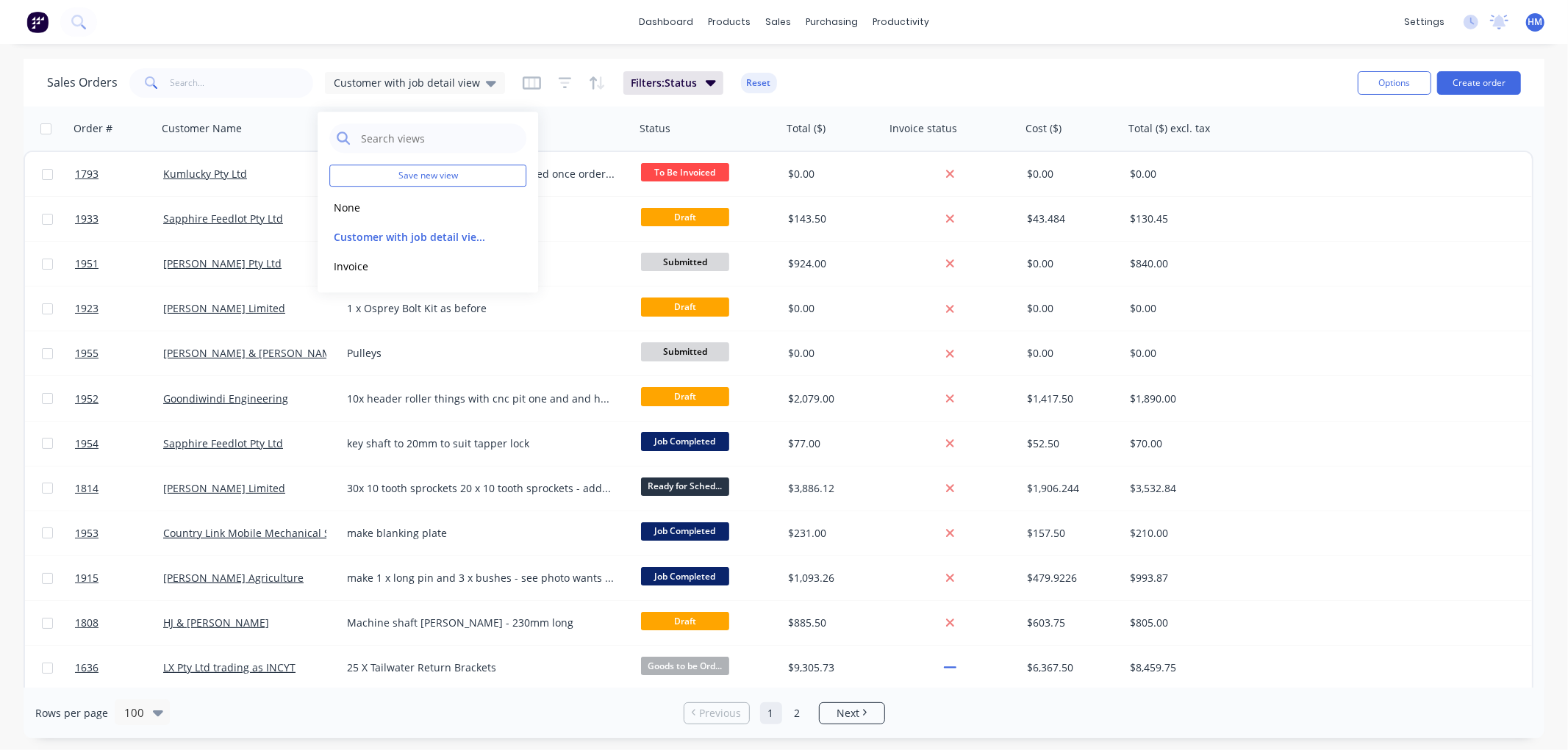
click at [253, 105] on div "Sales Orders Customer with job detail view Filters: Status Reset Options Create…" at bounding box center [784, 83] width 1521 height 48
click at [186, 78] on input "text" at bounding box center [242, 83] width 144 height 29
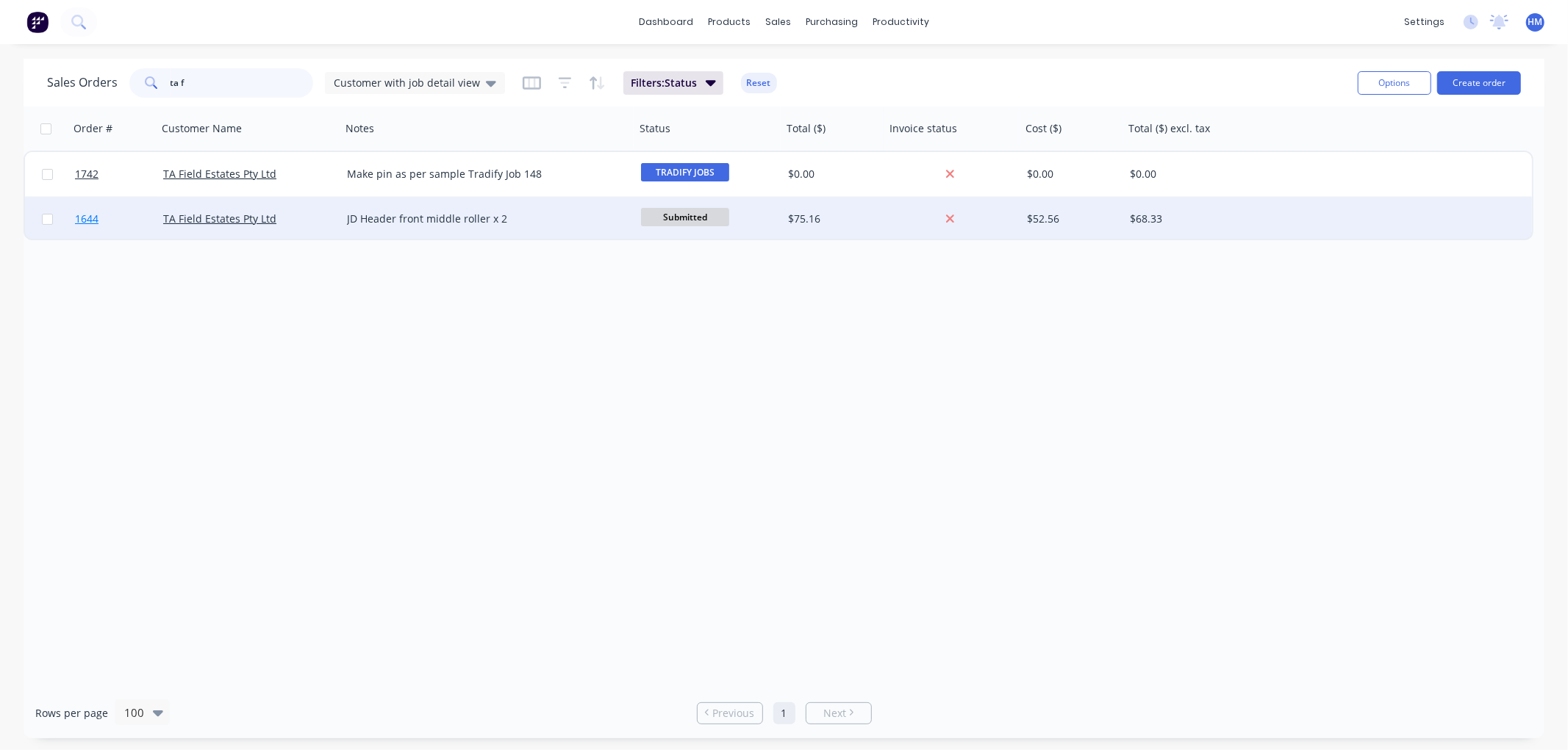
type input "ta f"
click at [145, 217] on link "1644" at bounding box center [118, 219] width 88 height 44
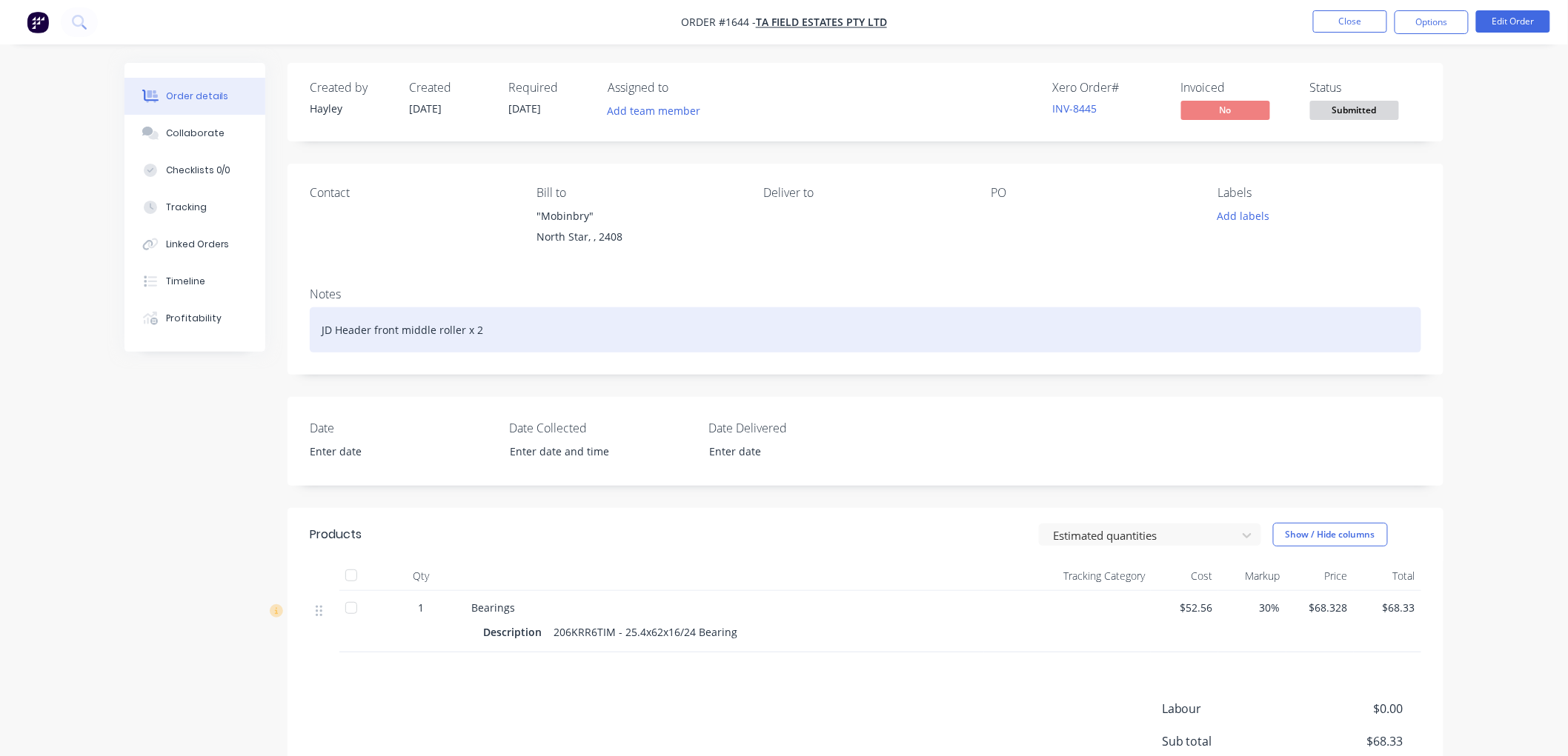
click at [488, 330] on div "JD Header front middle roller x 2" at bounding box center [866, 329] width 1111 height 45
click at [531, 330] on div "JD Header front middle roller x 2" at bounding box center [866, 329] width 1111 height 45
click at [500, 323] on div "JD Header front middle roller x 2" at bounding box center [866, 329] width 1111 height 45
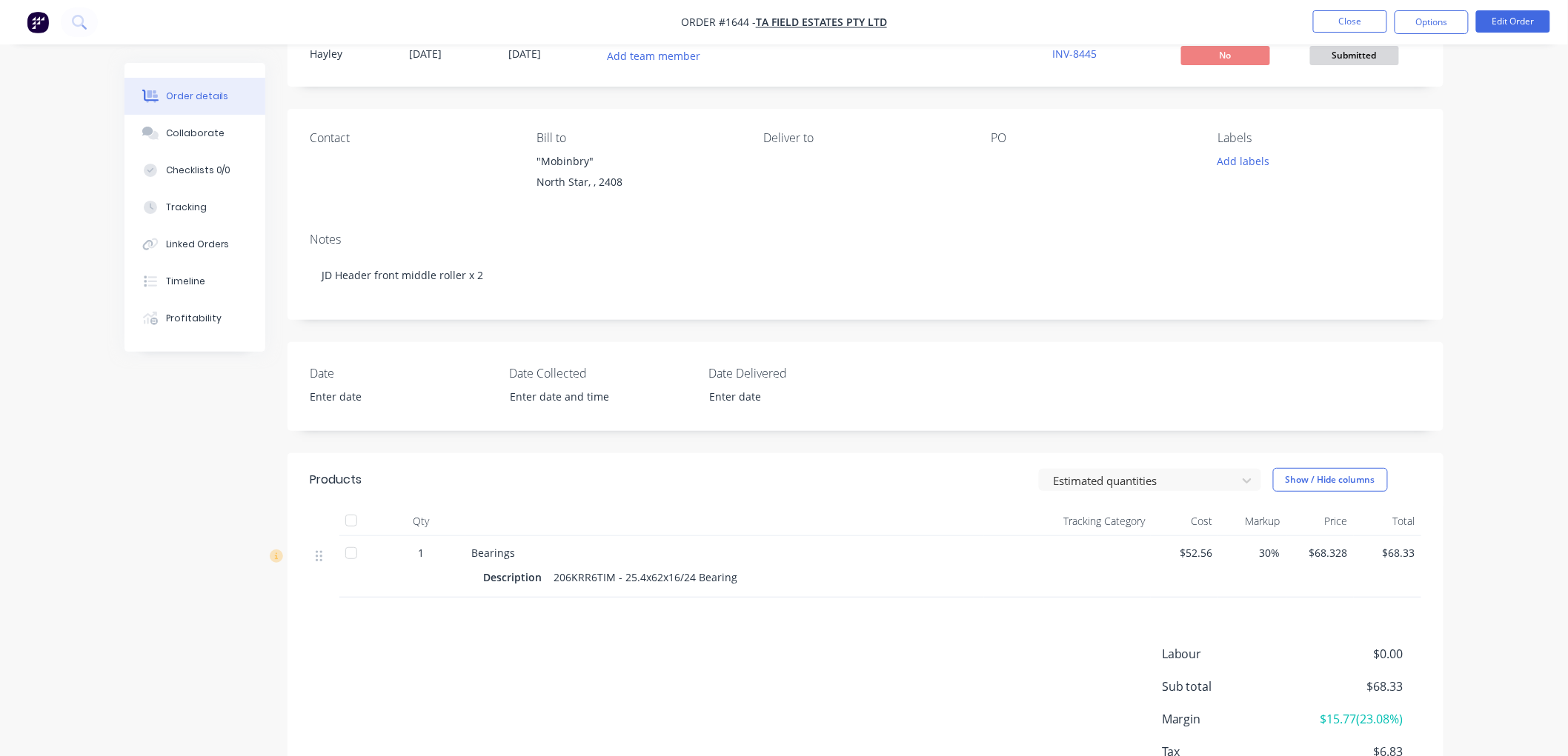
scroll to position [82, 0]
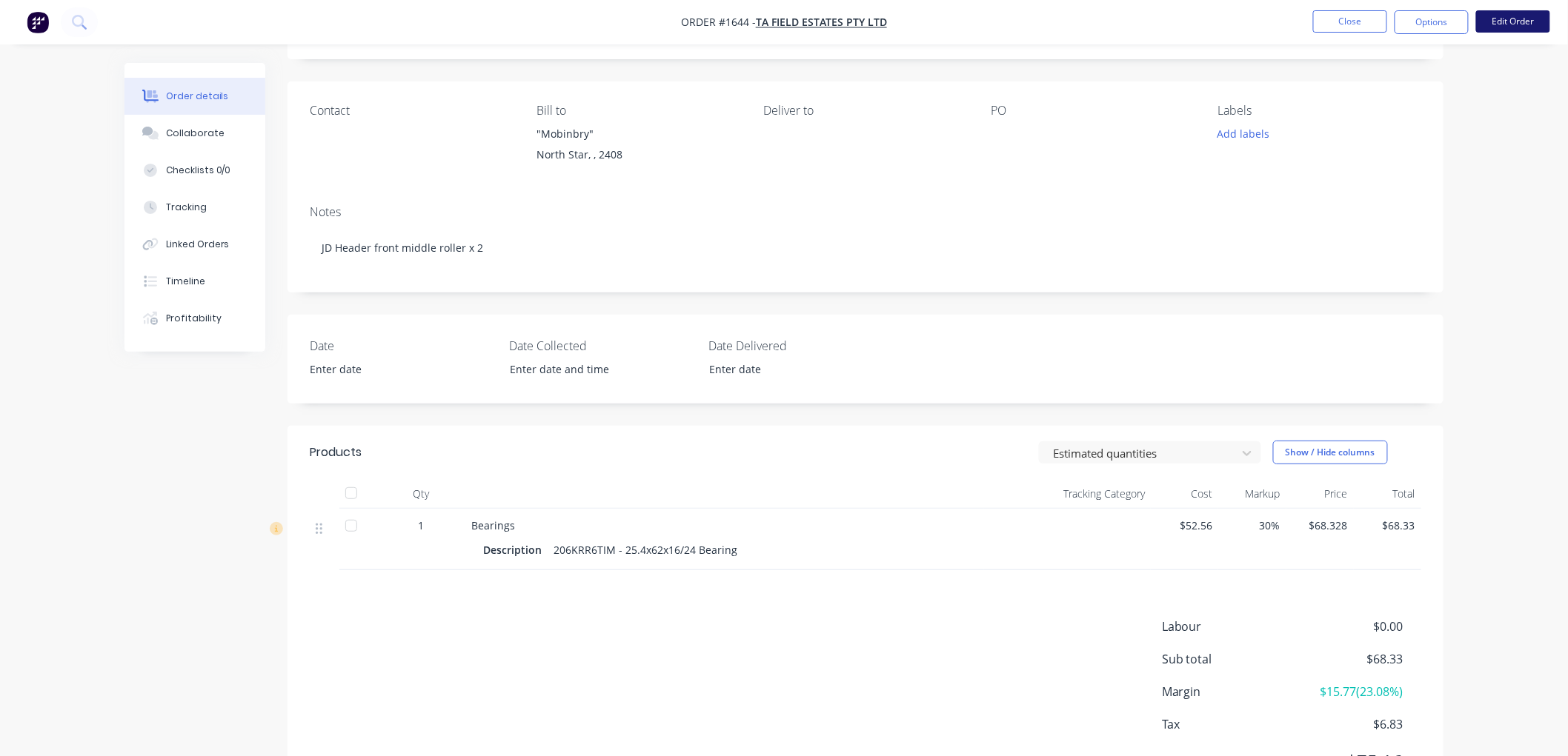
click at [1537, 17] on button "Edit Order" at bounding box center [1513, 21] width 74 height 22
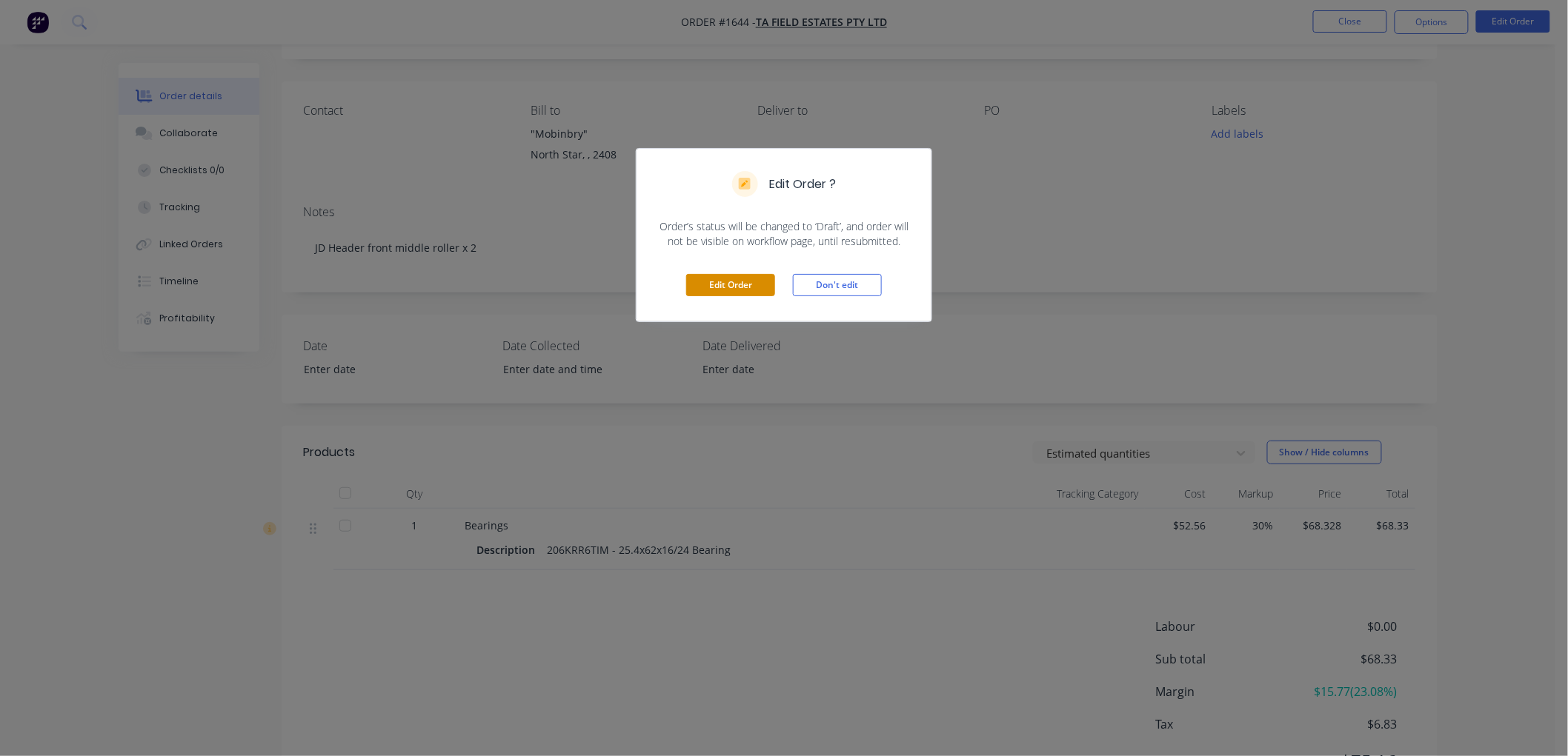
click at [728, 279] on button "Edit Order" at bounding box center [730, 285] width 89 height 22
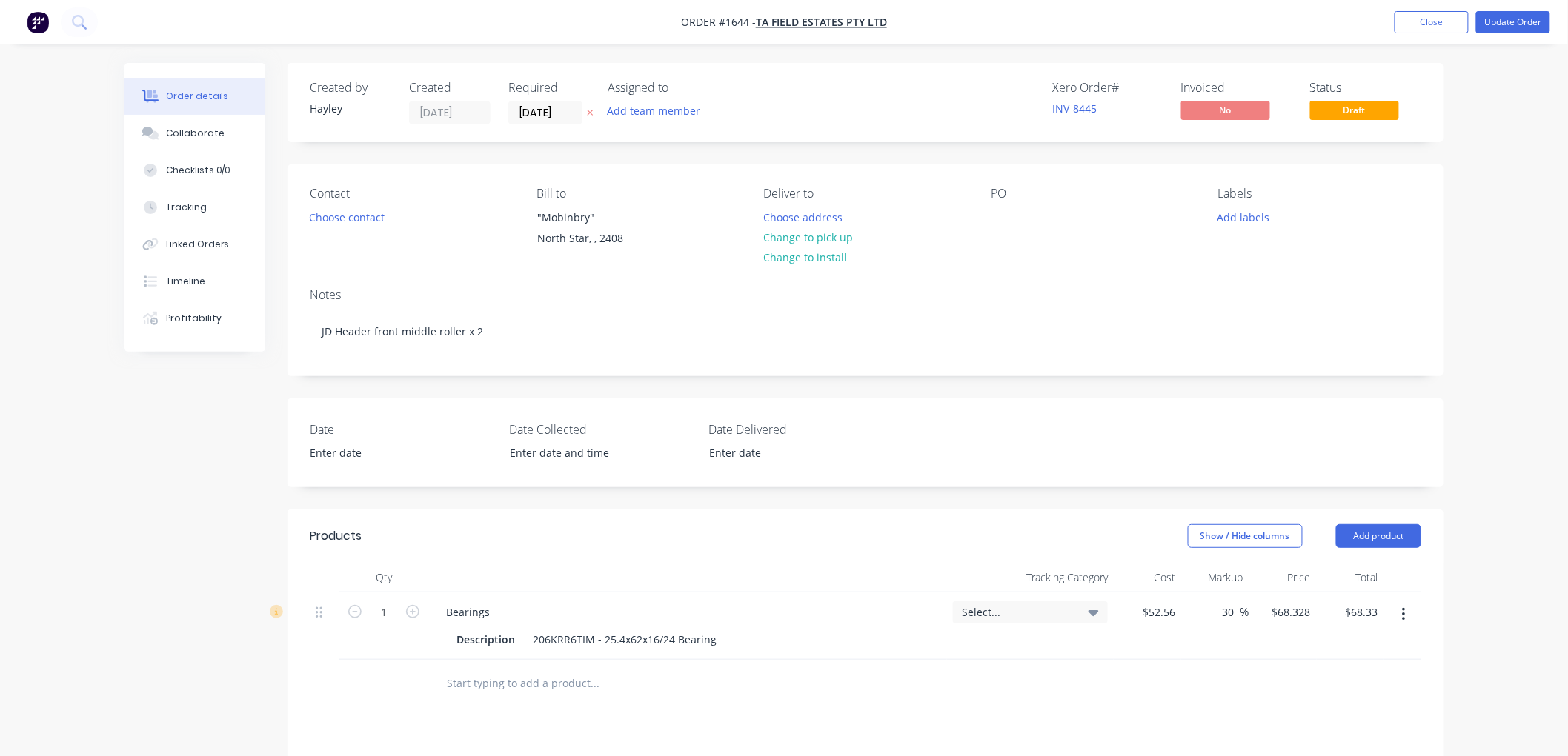
click at [1404, 611] on icon "button" at bounding box center [1404, 615] width 4 height 16
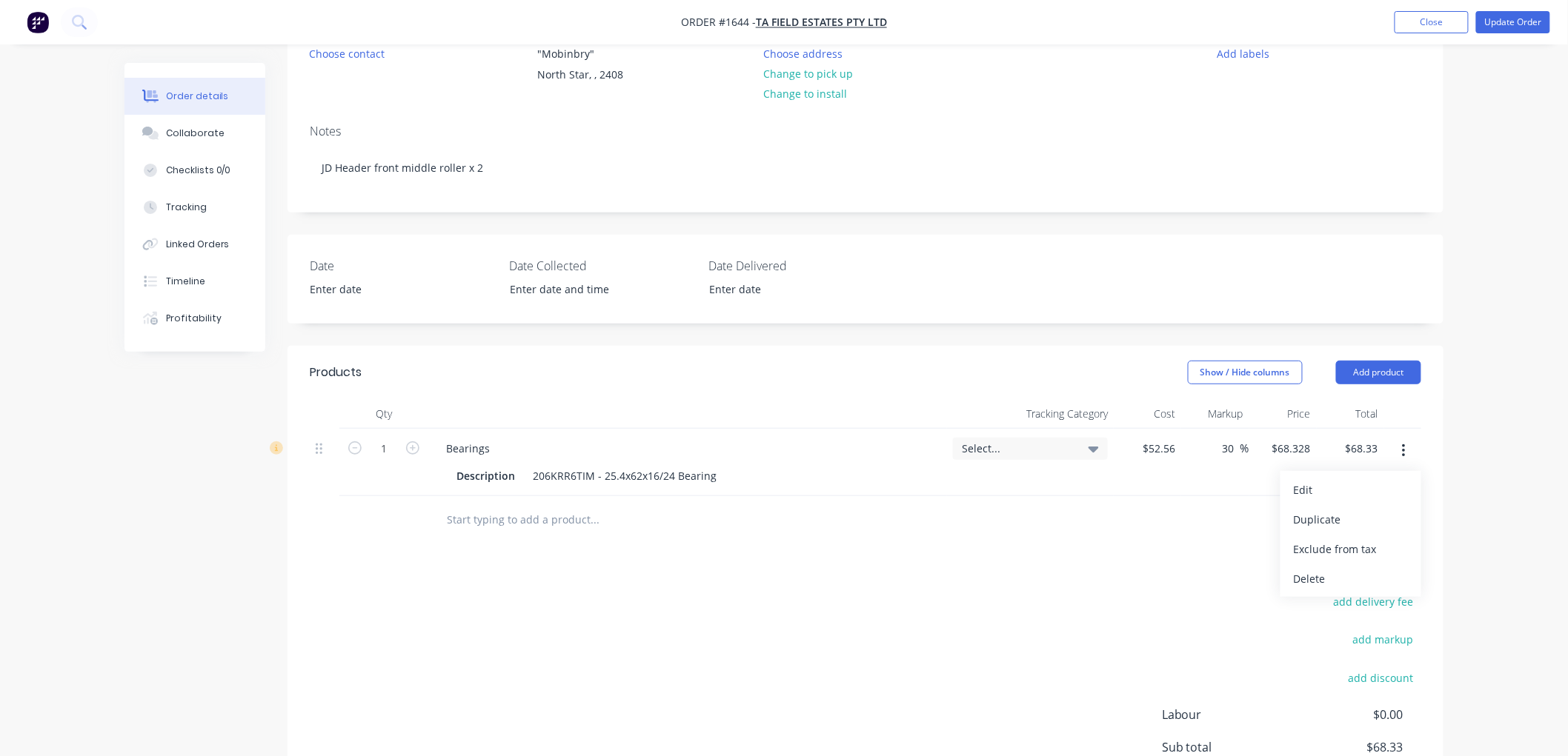
scroll to position [164, 0]
click at [1331, 577] on div "Delete" at bounding box center [1351, 577] width 114 height 21
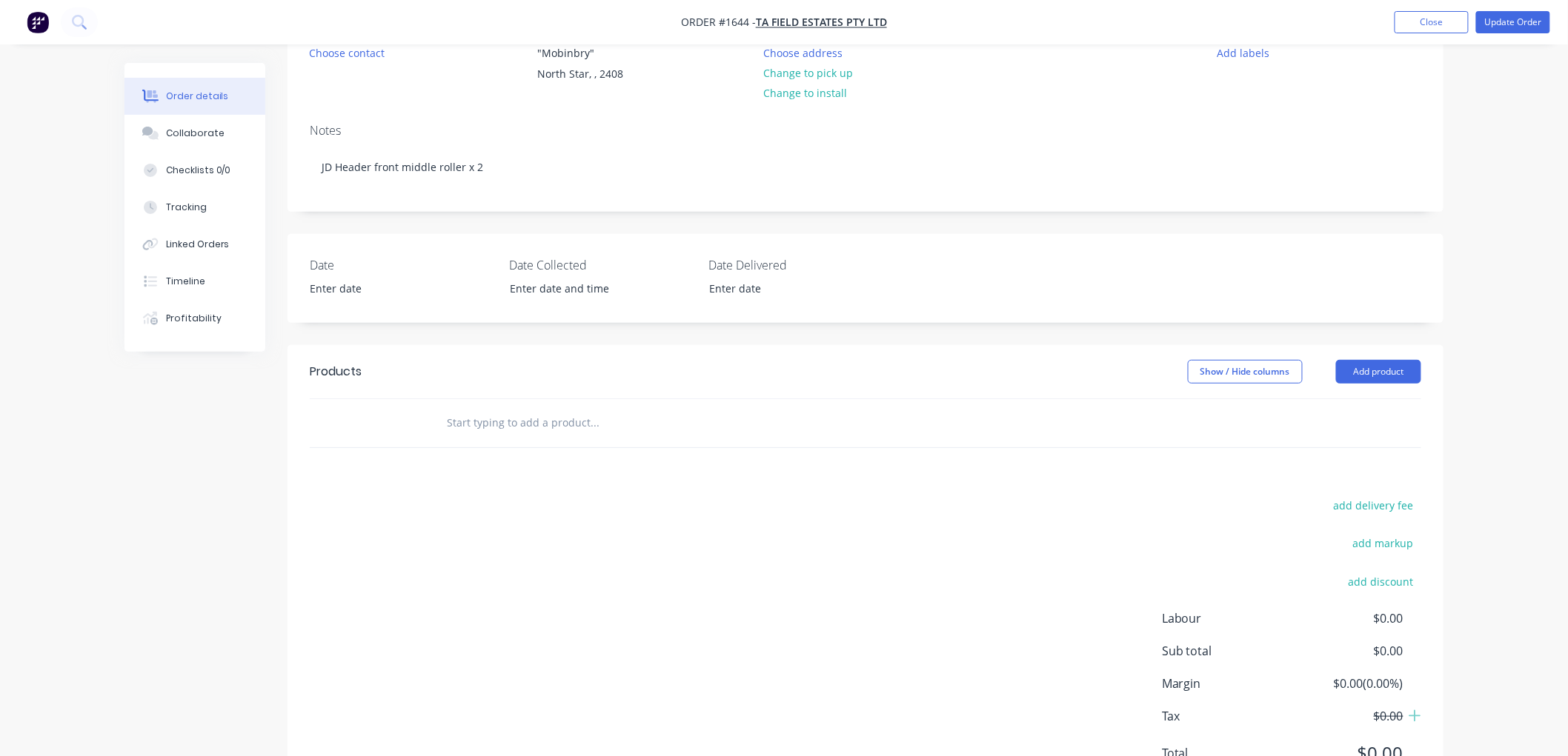
click at [531, 409] on input "text" at bounding box center [593, 422] width 296 height 29
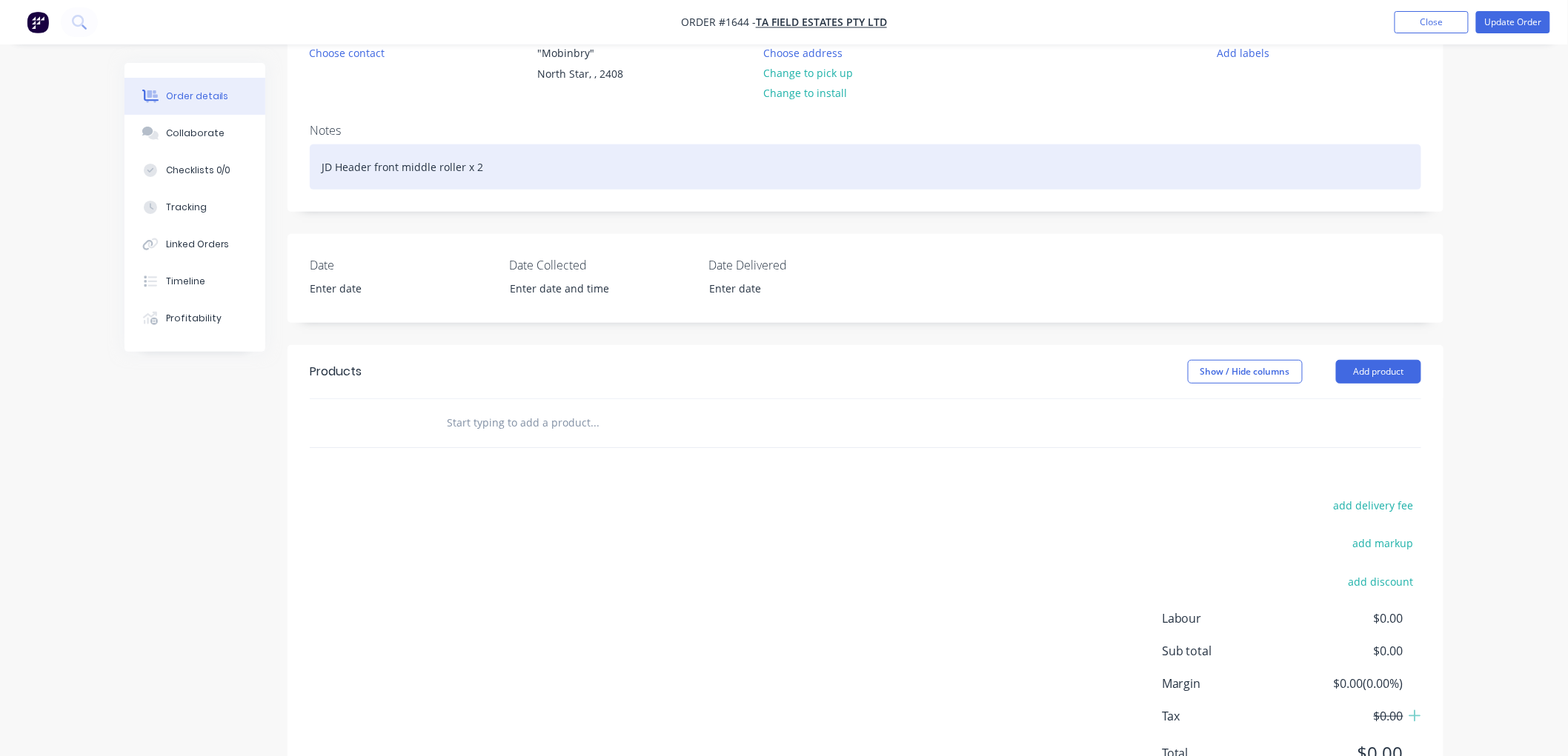
click at [501, 171] on div "JD Header front middle roller x 2" at bounding box center [866, 167] width 1111 height 45
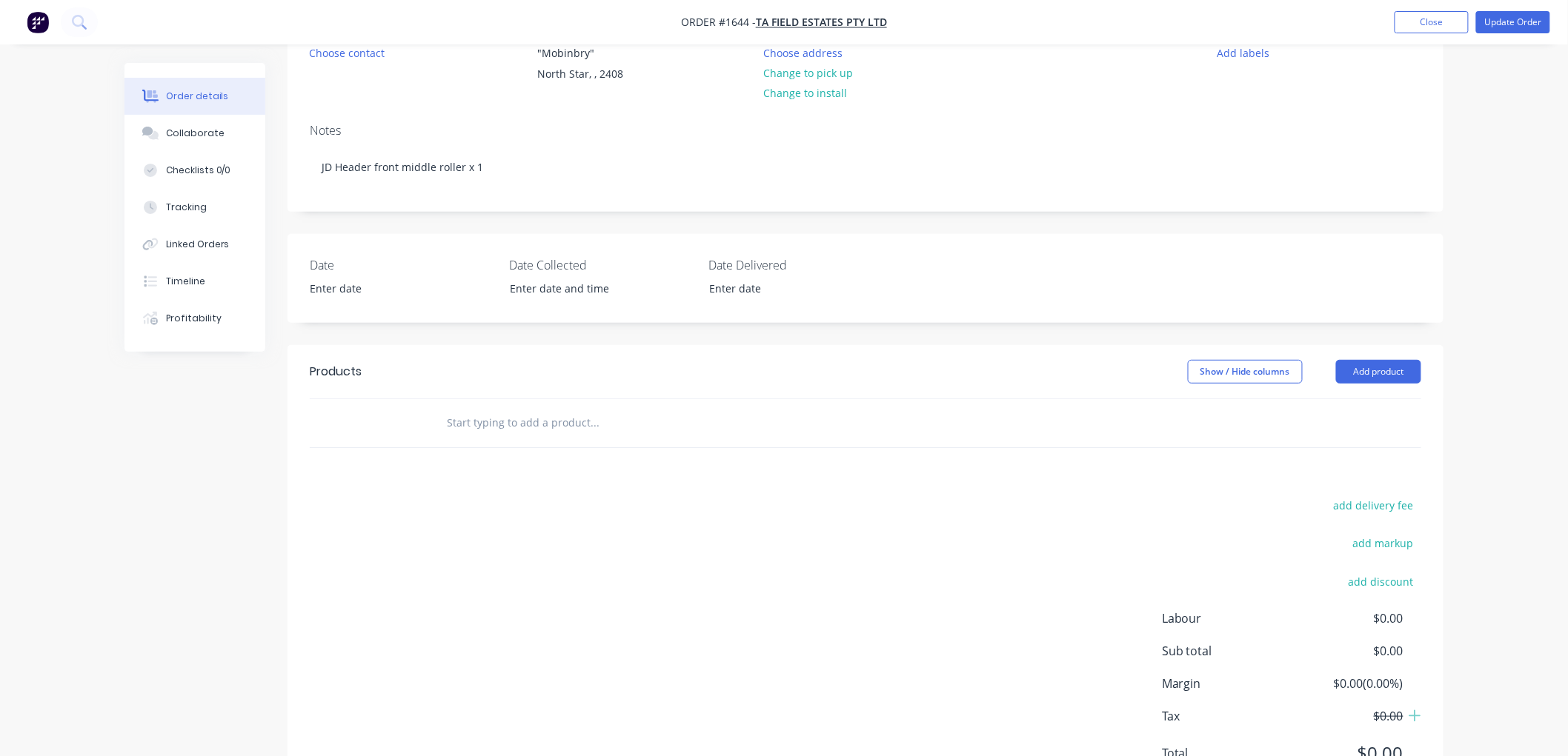
click at [525, 432] on input "text" at bounding box center [593, 422] width 296 height 29
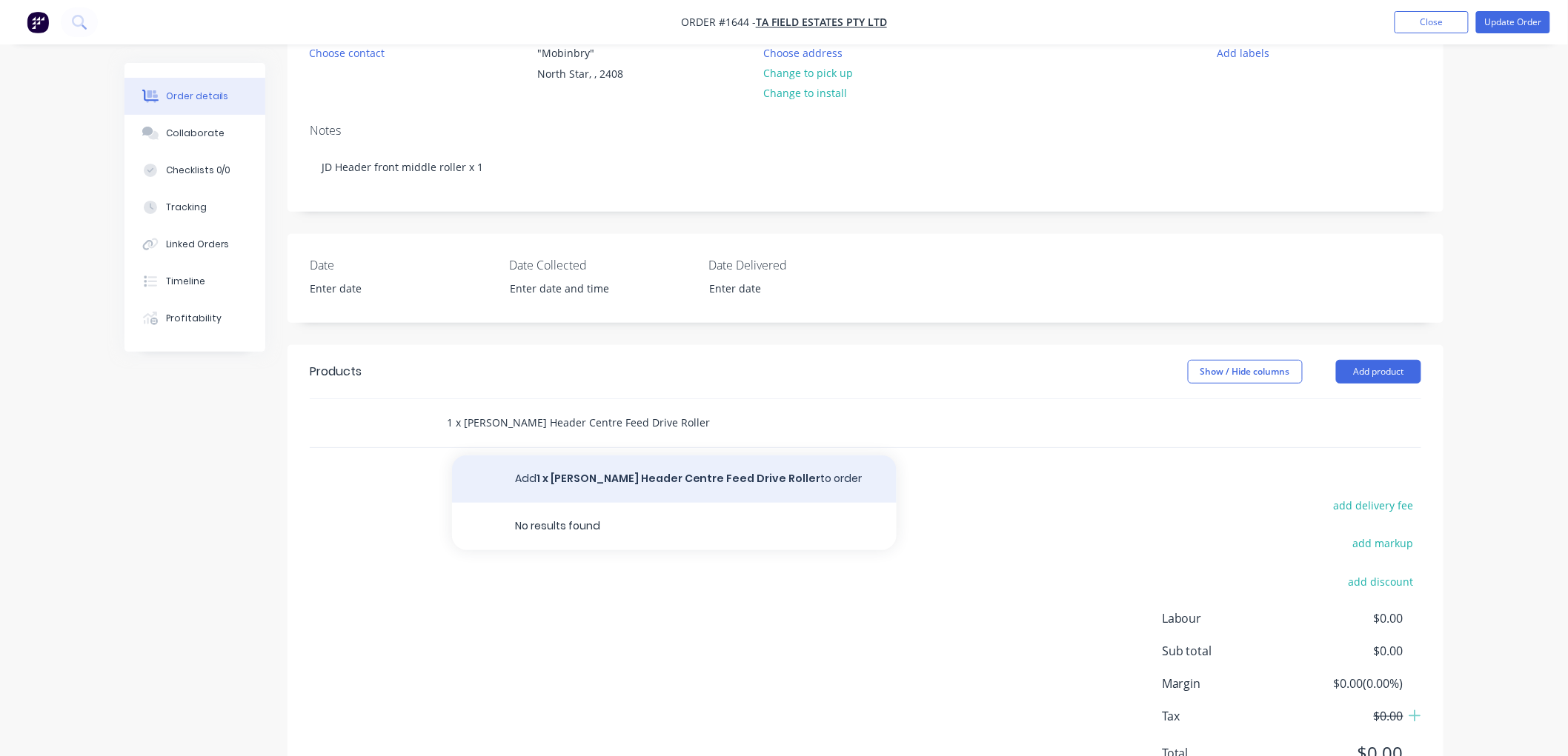
type input "1 x John Deere Header Centre Feed Drive Roller"
click at [640, 465] on button "Add 1 x John Deere Header Centre Feed Drive Roller to order" at bounding box center [674, 479] width 445 height 48
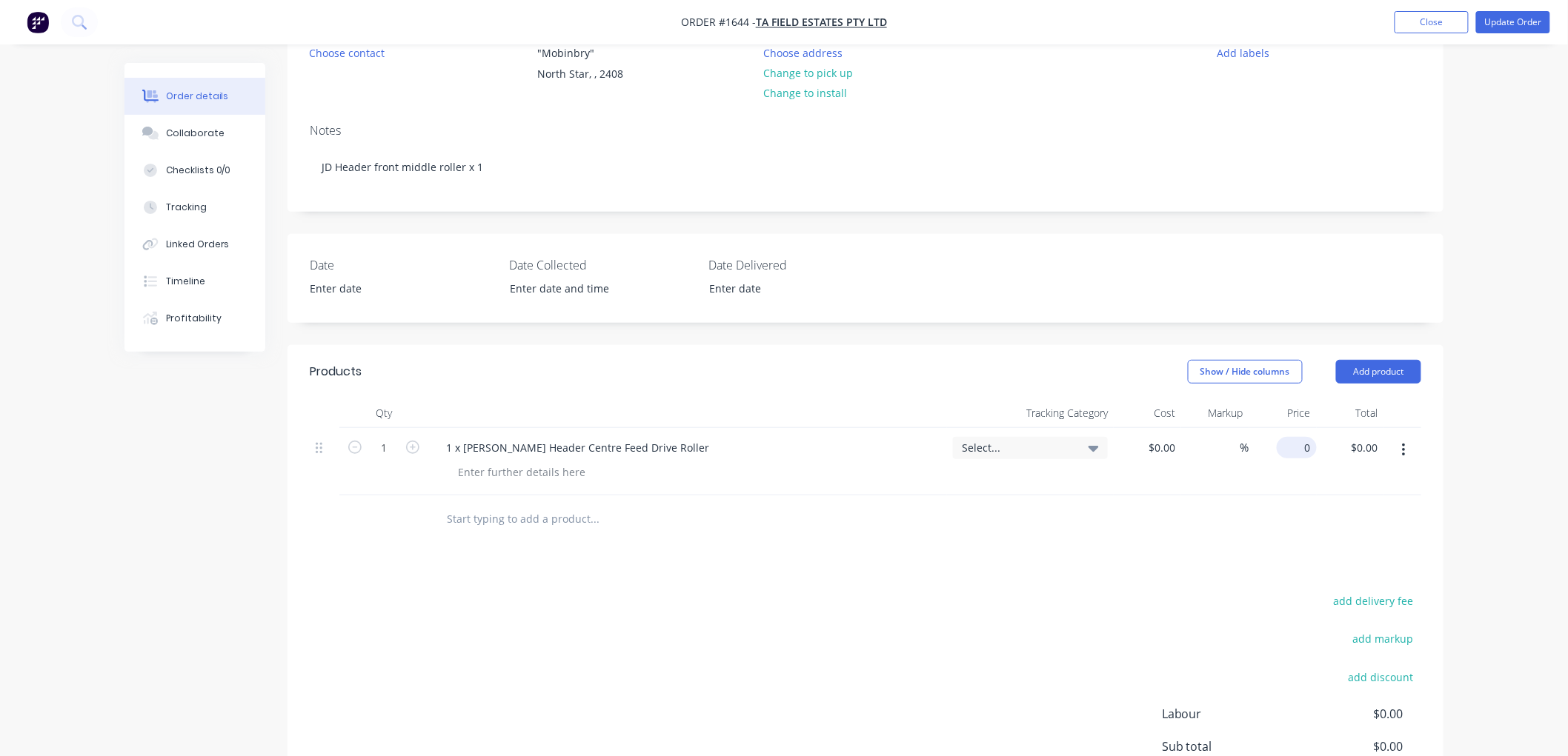
click at [1301, 445] on input "0" at bounding box center [1299, 447] width 34 height 21
type input "$900.00"
click at [1248, 519] on div at bounding box center [866, 520] width 1111 height 49
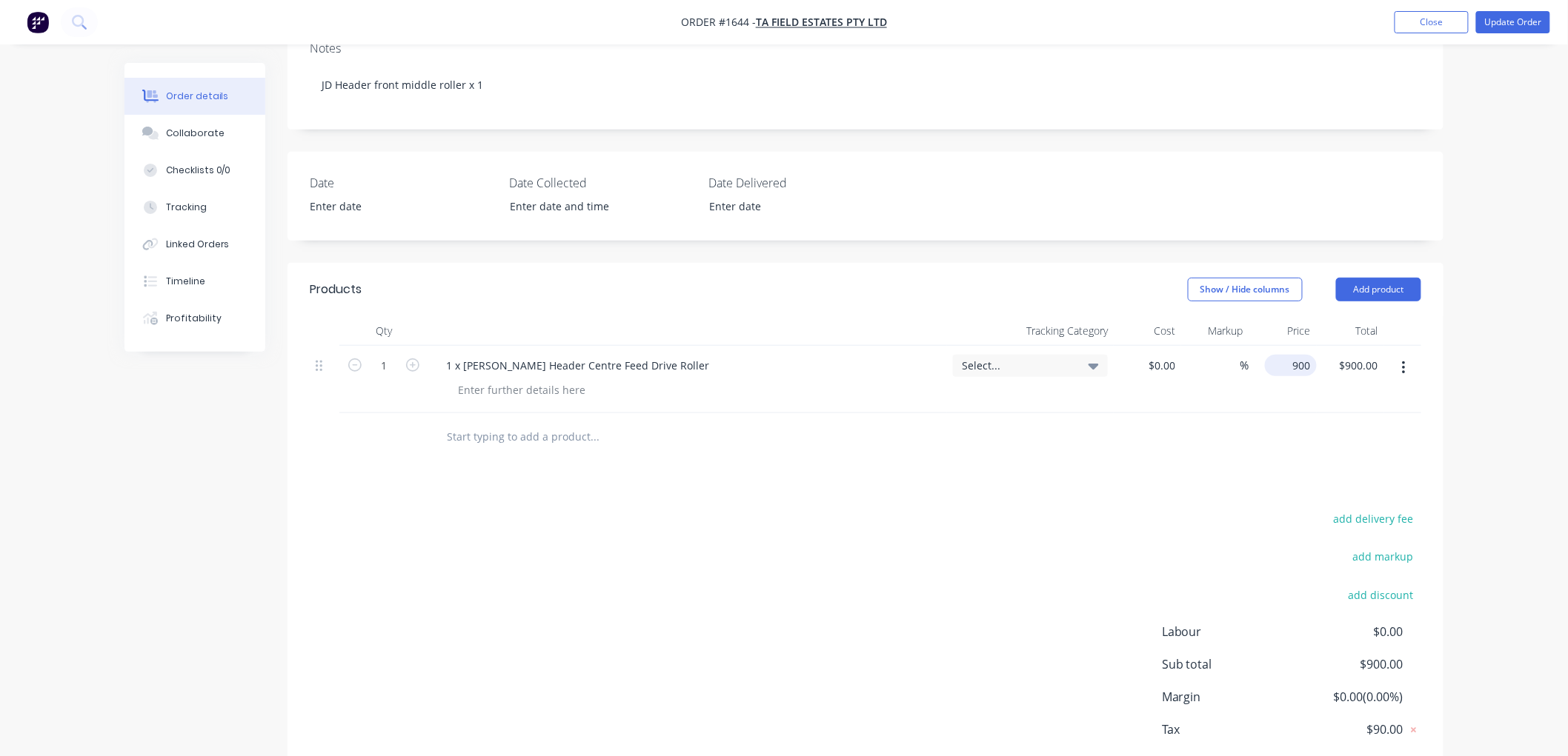
click at [1297, 364] on input "900" at bounding box center [1294, 365] width 46 height 21
type input "$810.50"
click at [1290, 438] on div at bounding box center [866, 437] width 1111 height 49
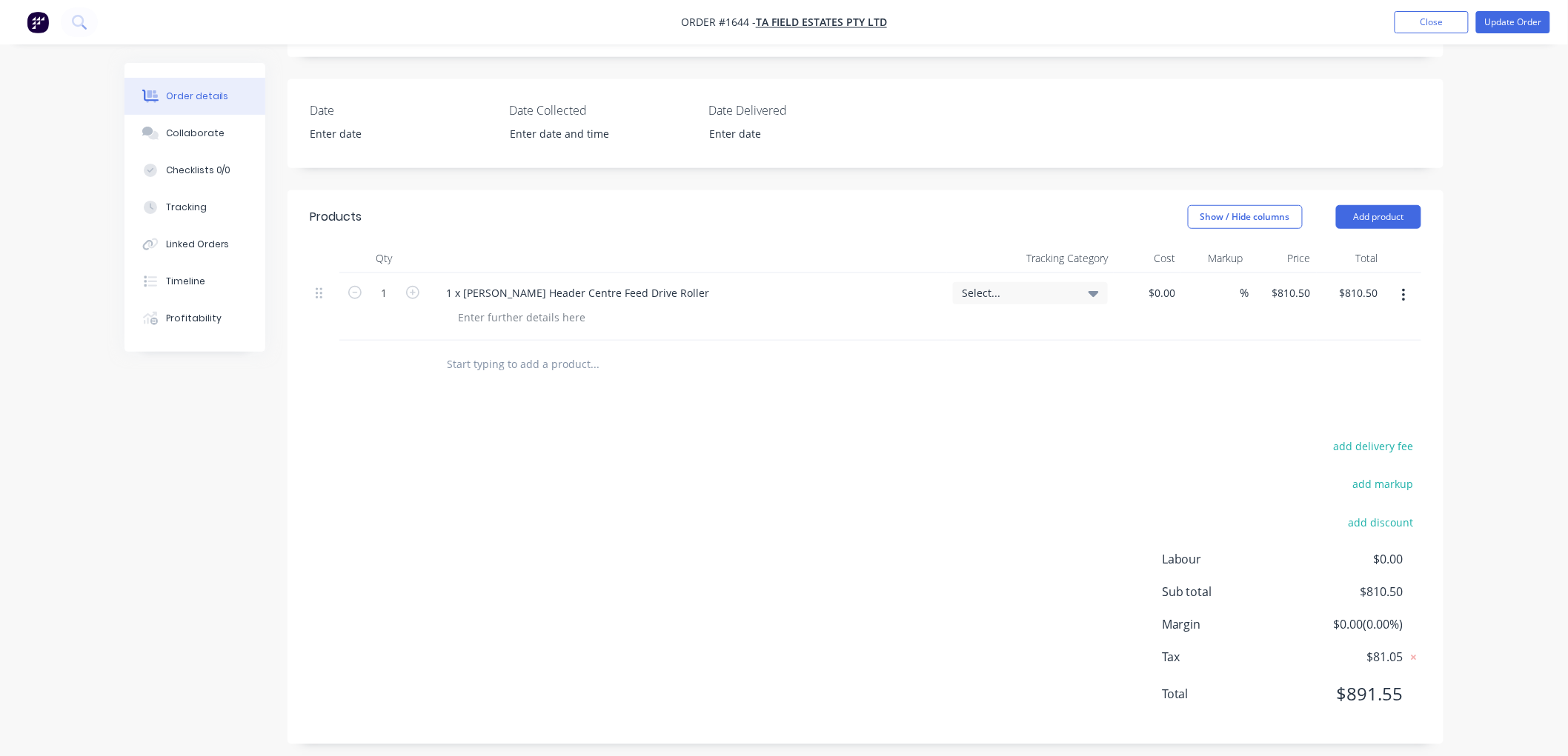
scroll to position [330, 0]
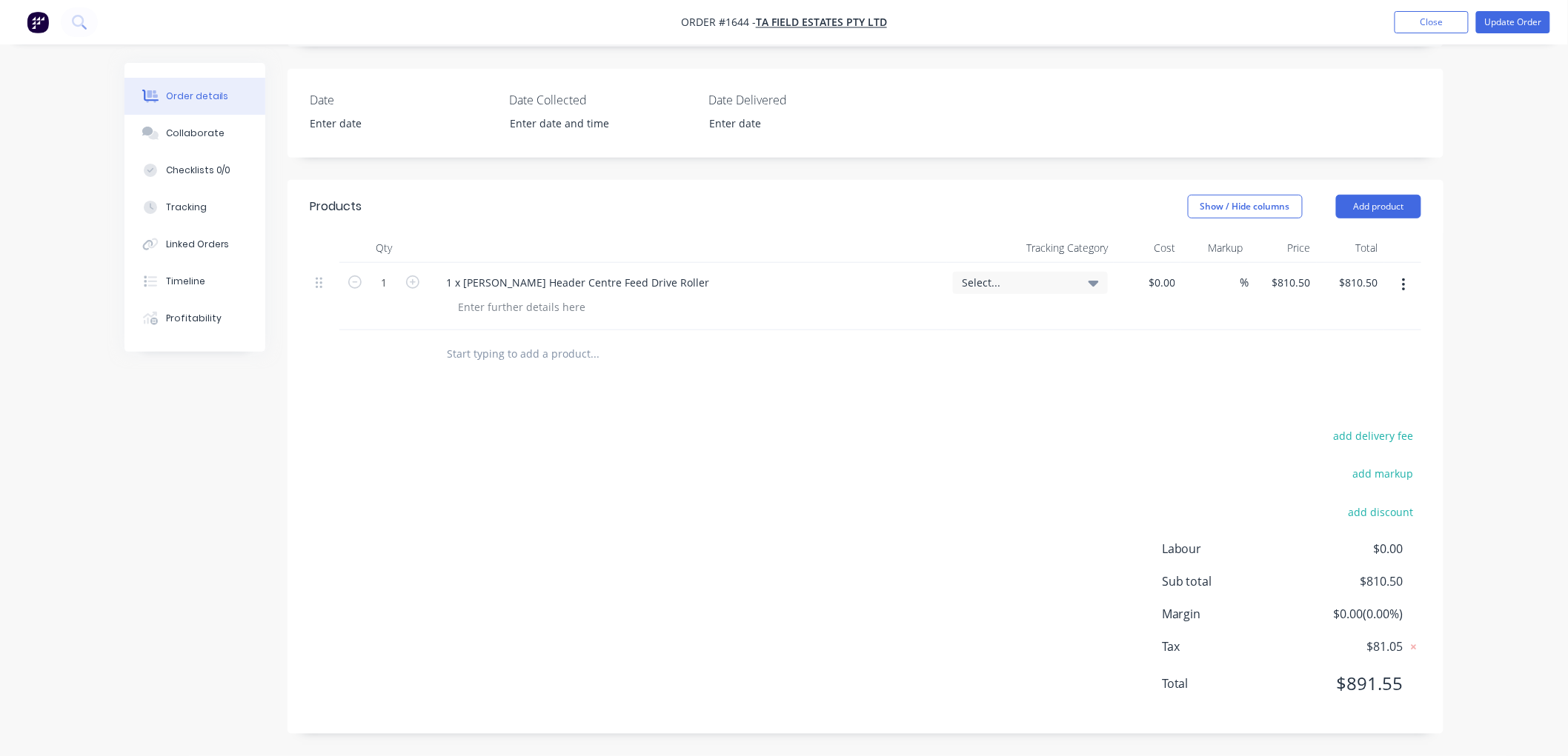
click at [1184, 392] on div "Products Show / Hide columns Add product Qty Tracking Category Cost Markup Pric…" at bounding box center [866, 456] width 1156 height 553
click at [1314, 274] on div "810.5 $810.50" at bounding box center [1294, 282] width 46 height 21
click at [1290, 282] on input "810.5" at bounding box center [1299, 282] width 34 height 21
type input "$813.50"
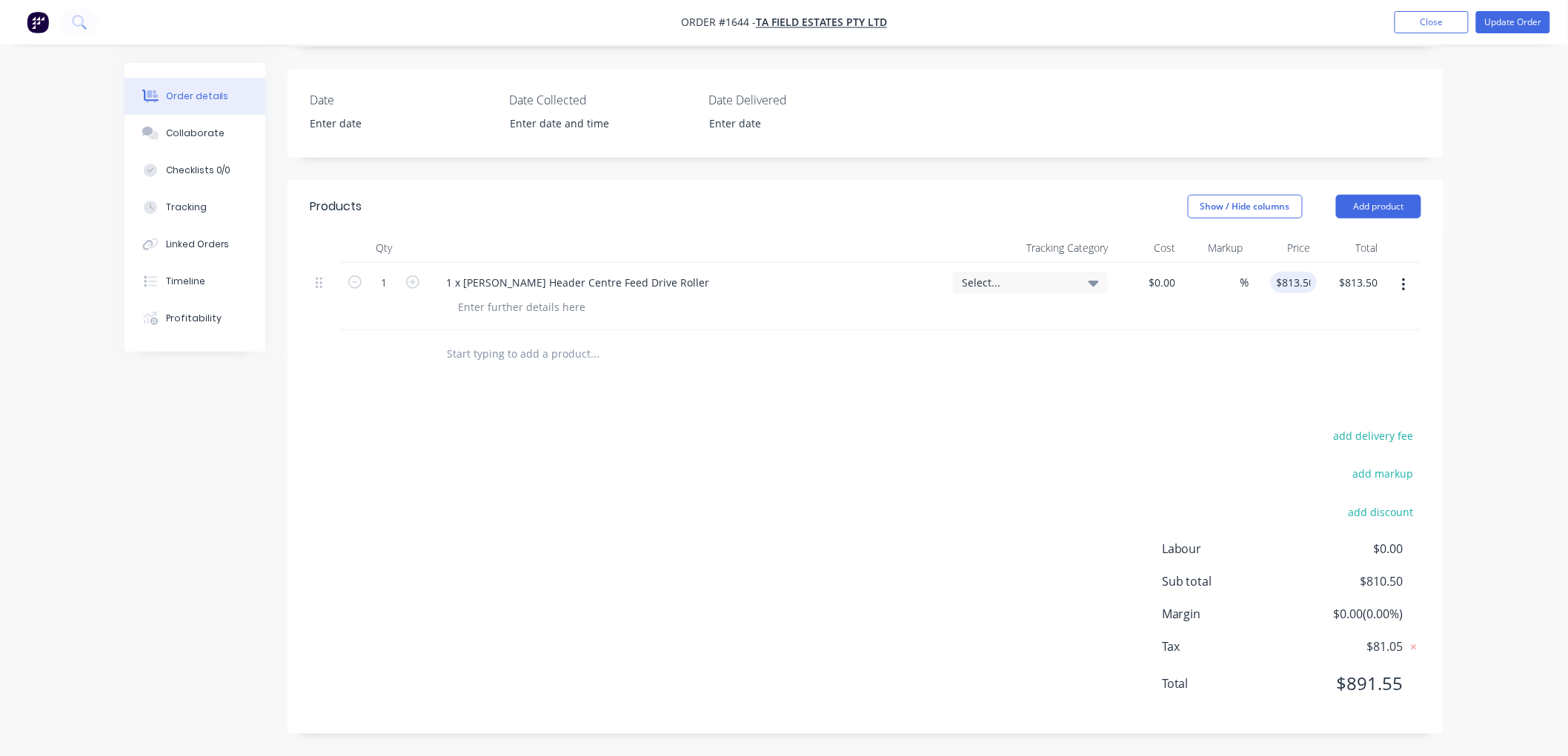
click at [1299, 353] on div at bounding box center [866, 354] width 1111 height 49
click at [1282, 284] on div "813.5 813.5" at bounding box center [1297, 282] width 40 height 21
type input "$815.50"
click at [1272, 367] on div at bounding box center [866, 354] width 1111 height 49
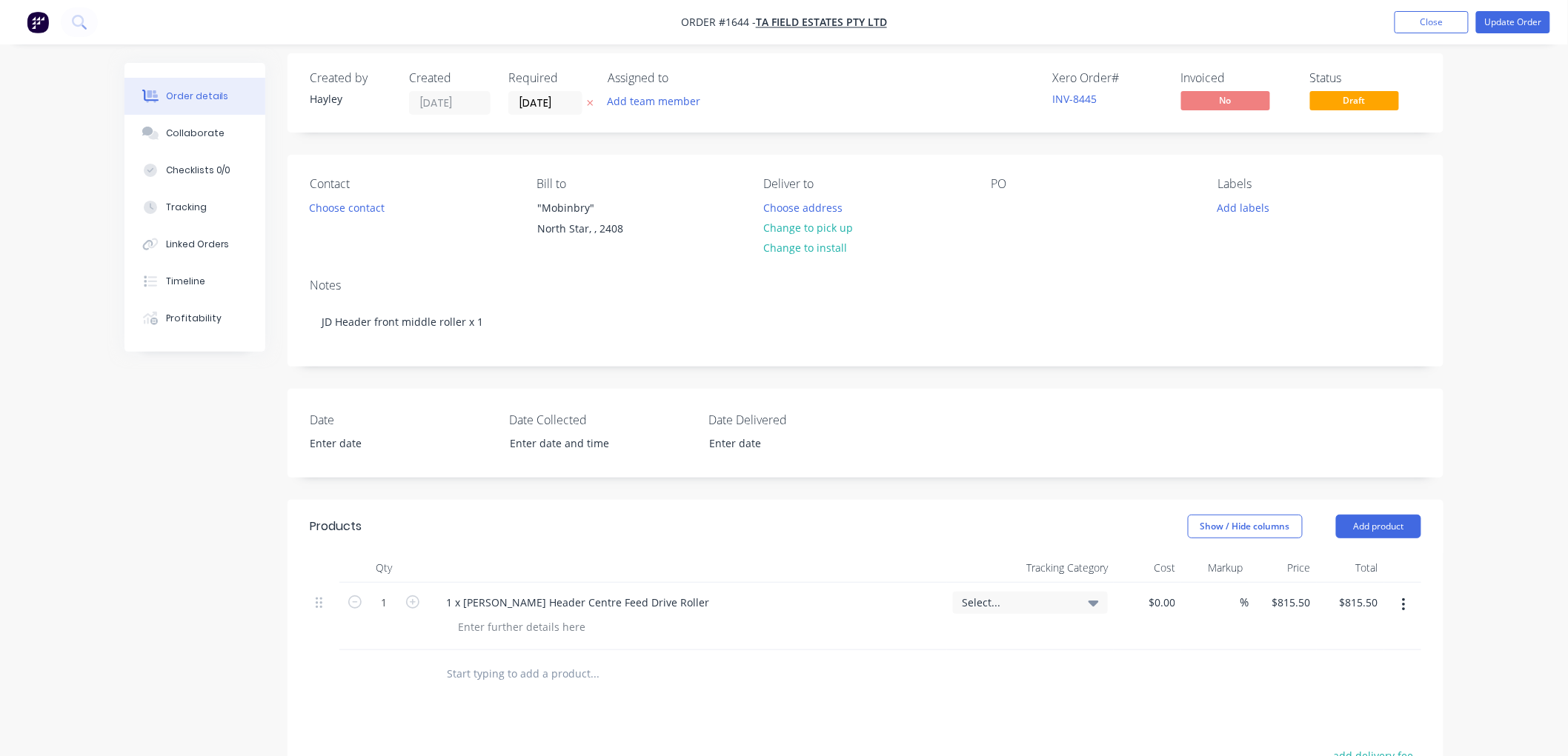
scroll to position [1, 0]
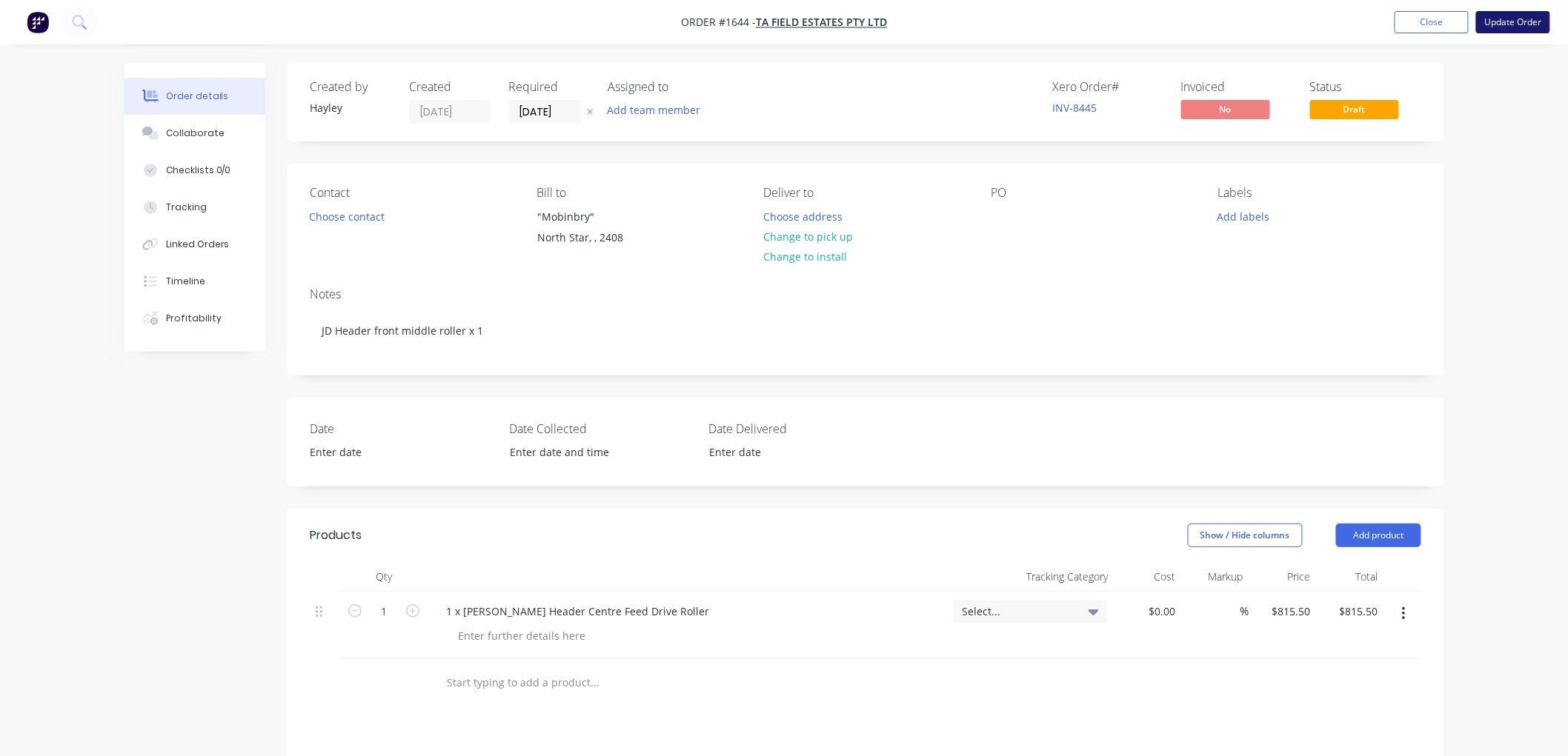
click at [1502, 16] on button "Update Order" at bounding box center [1513, 22] width 74 height 22
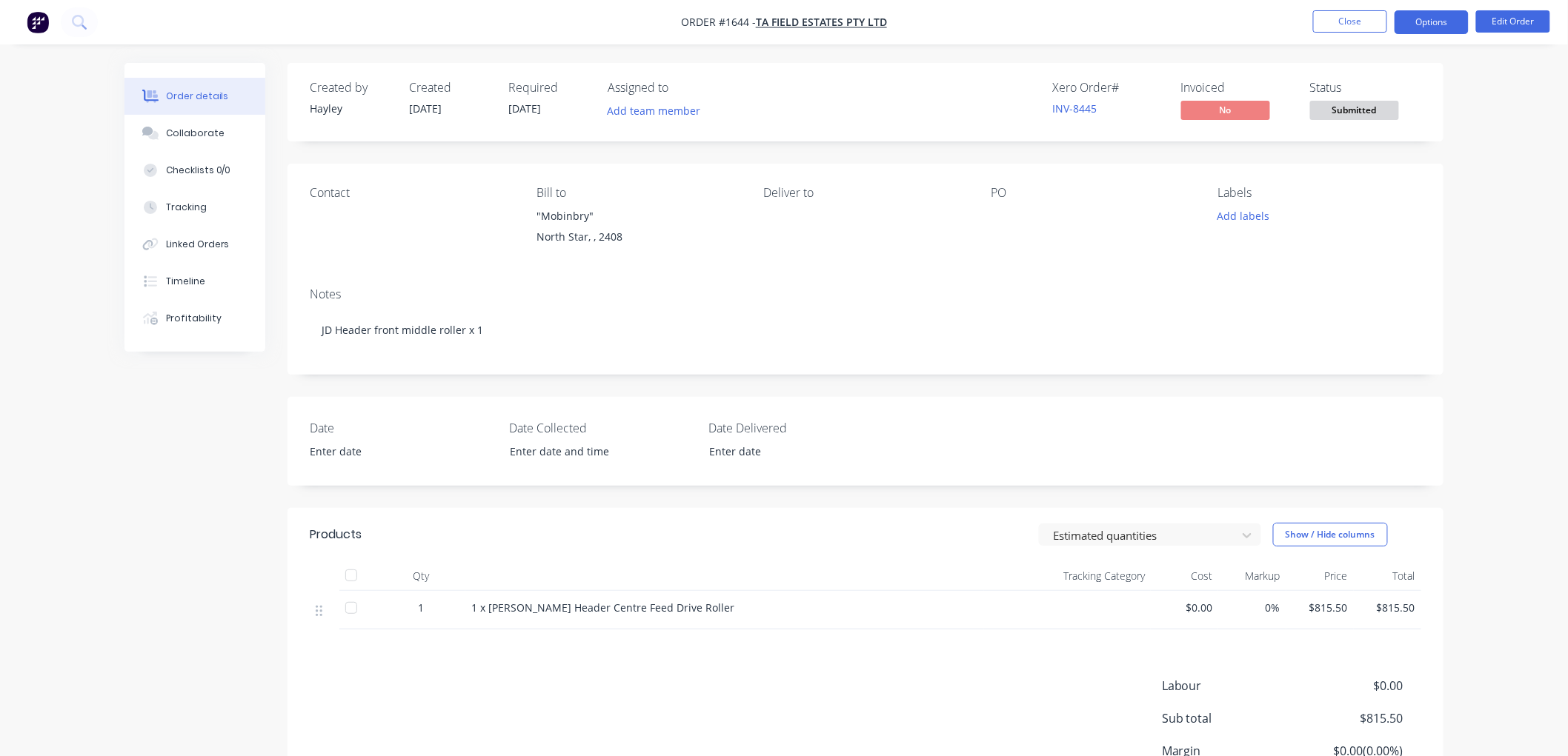
click at [1426, 11] on button "Options" at bounding box center [1431, 22] width 74 height 24
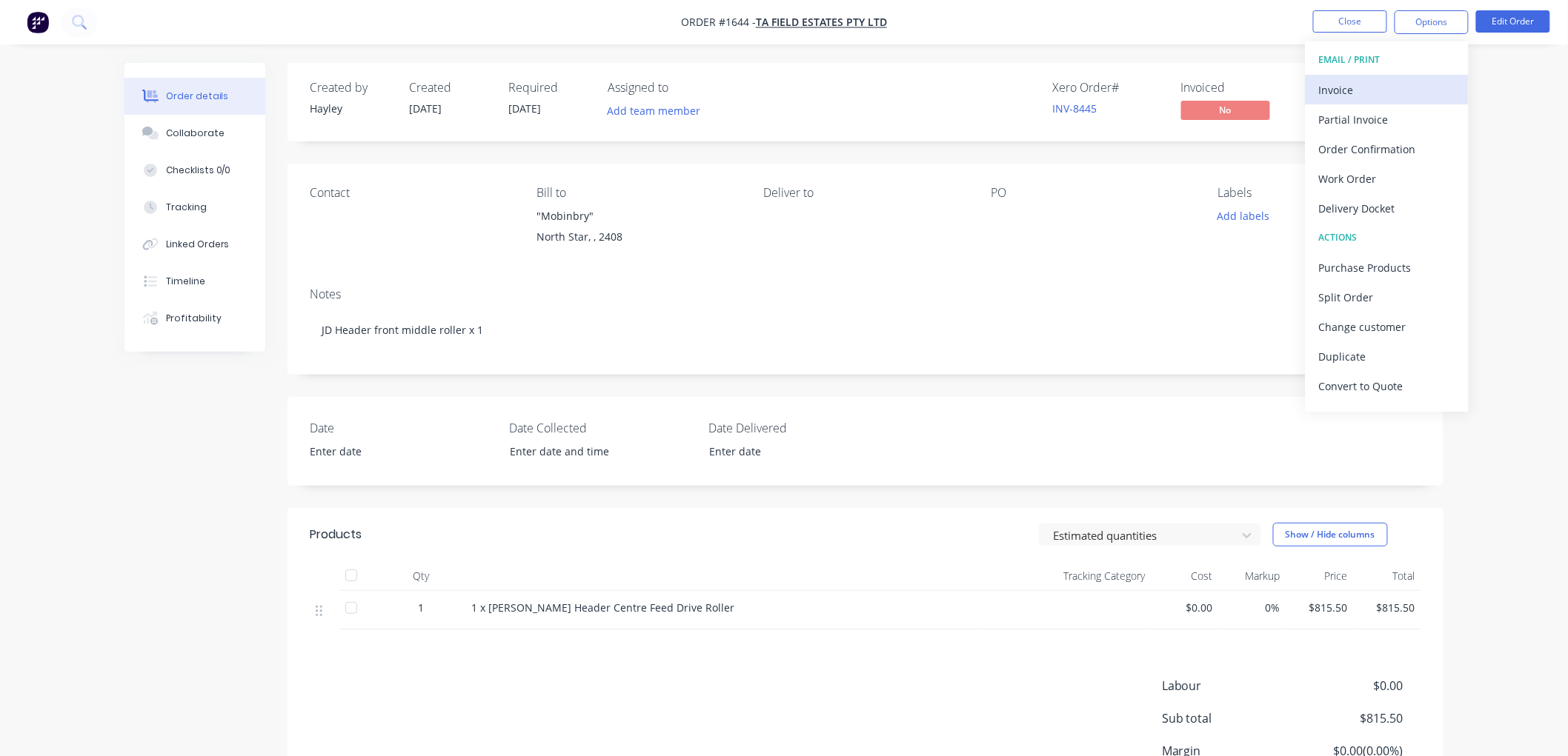
click at [1354, 91] on div "Invoice" at bounding box center [1386, 89] width 137 height 21
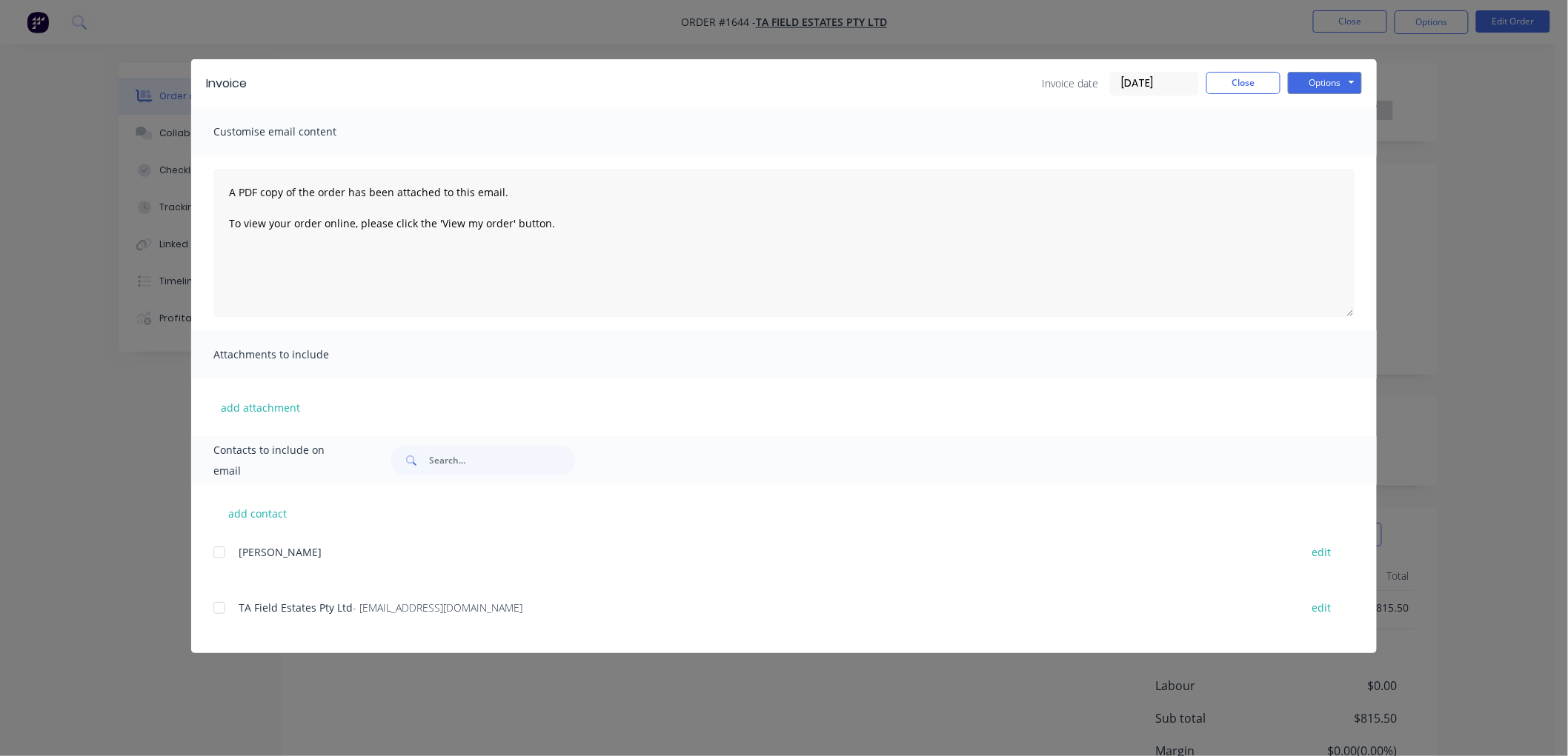
click at [223, 600] on div at bounding box center [219, 608] width 29 height 29
click at [1162, 85] on input "[DATE]" at bounding box center [1154, 83] width 87 height 22
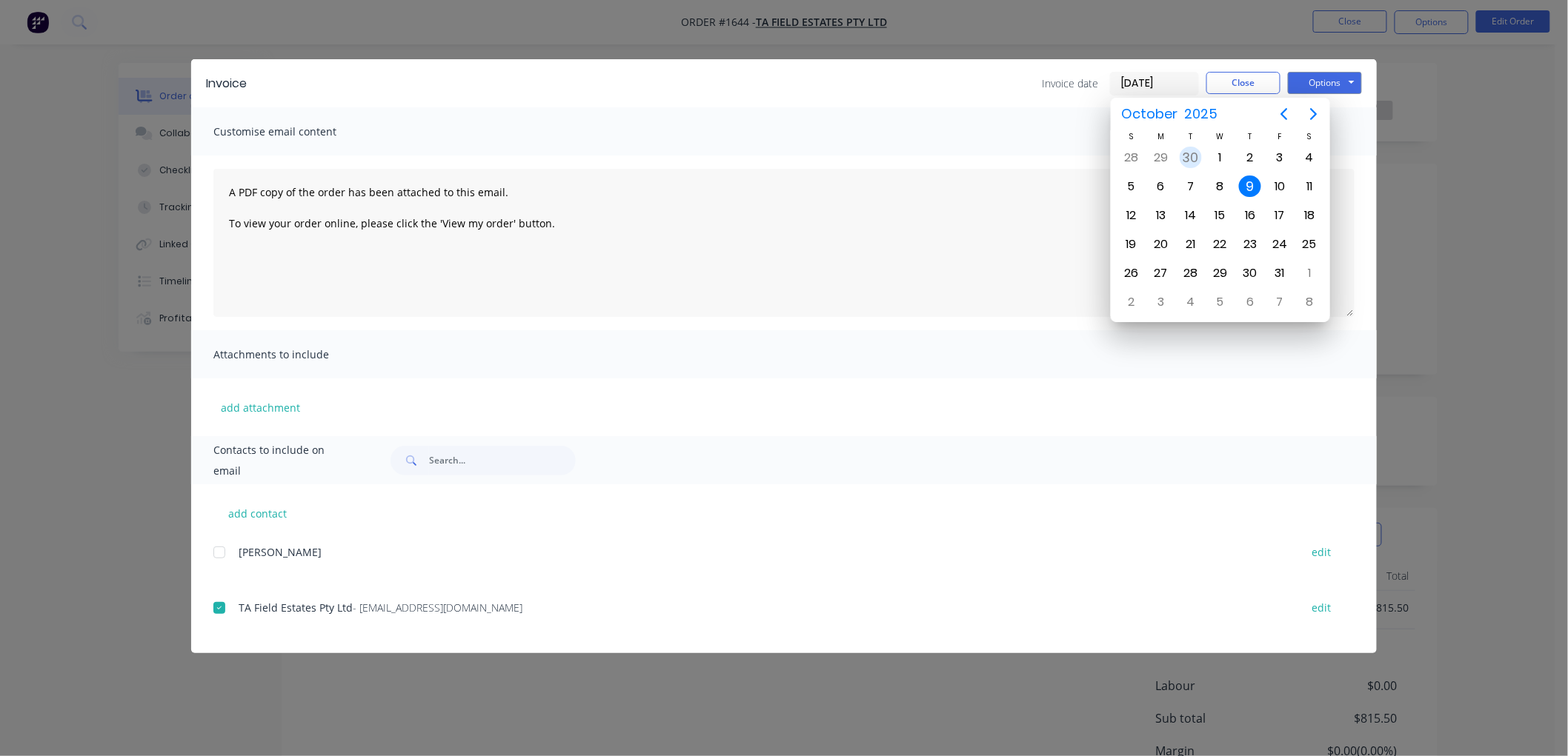
click at [1187, 153] on div "30" at bounding box center [1191, 158] width 22 height 22
type input "[DATE]"
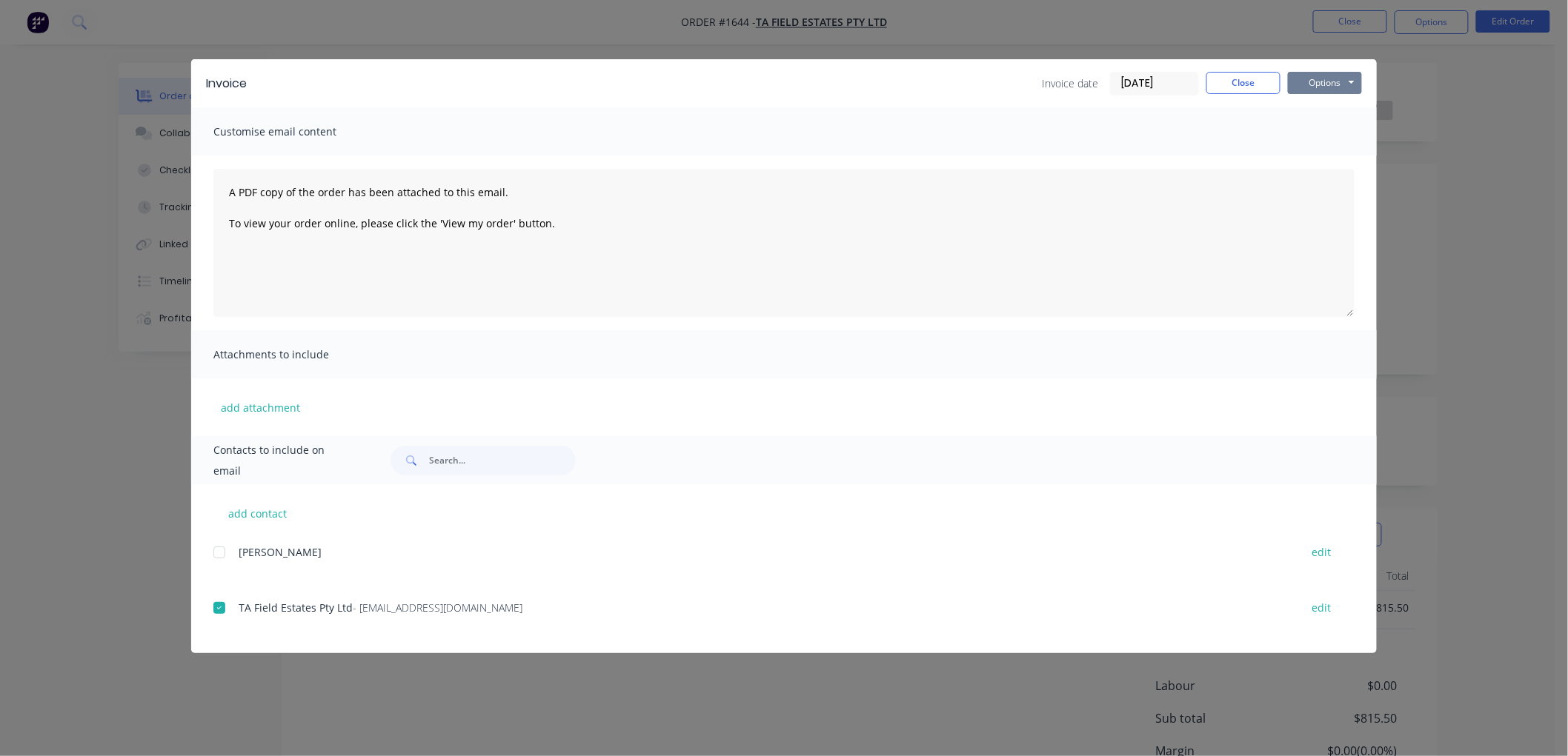
click at [1322, 87] on button "Options" at bounding box center [1324, 82] width 74 height 22
click at [1342, 154] on button "Email" at bounding box center [1334, 158] width 94 height 25
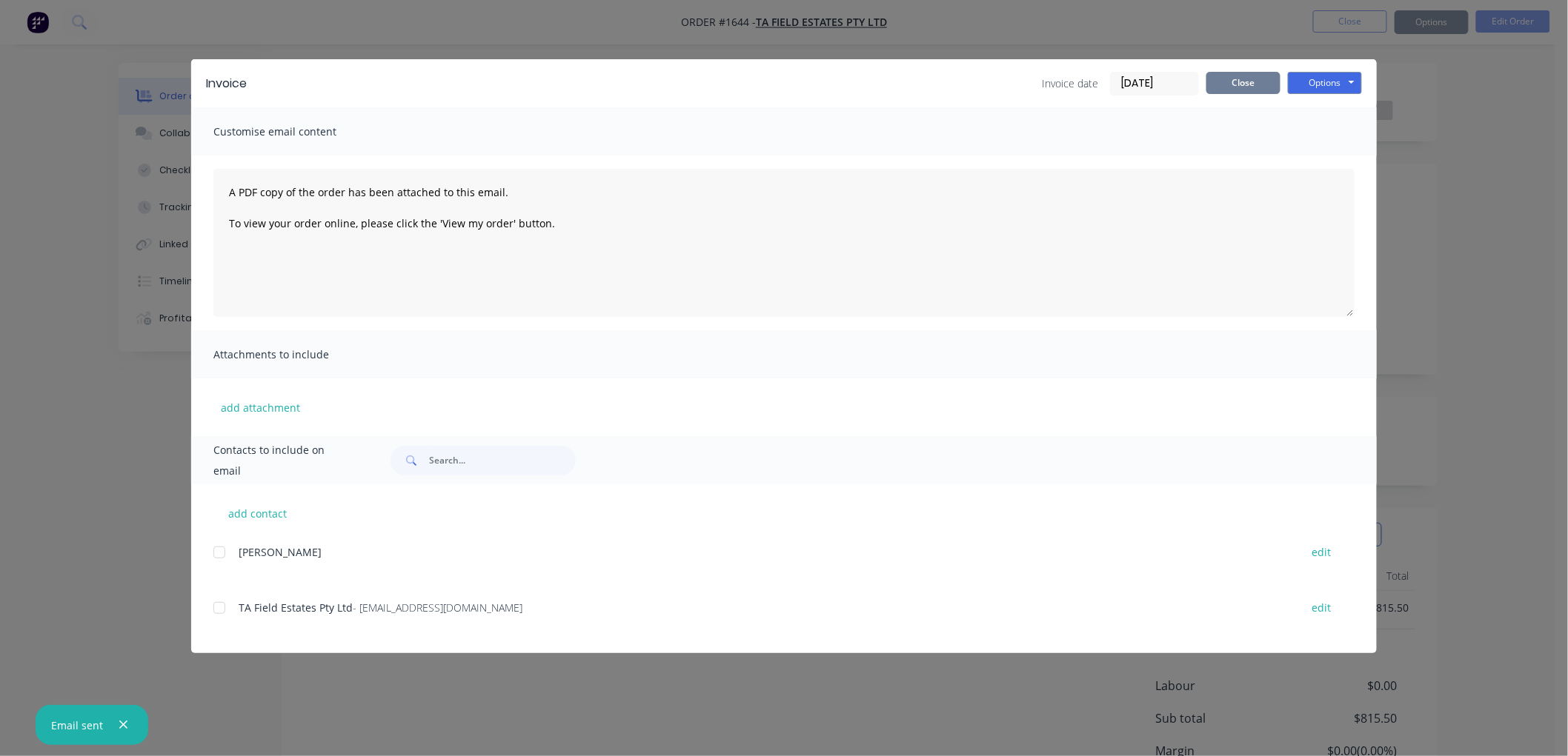
click at [1240, 85] on button "Close" at bounding box center [1243, 82] width 74 height 22
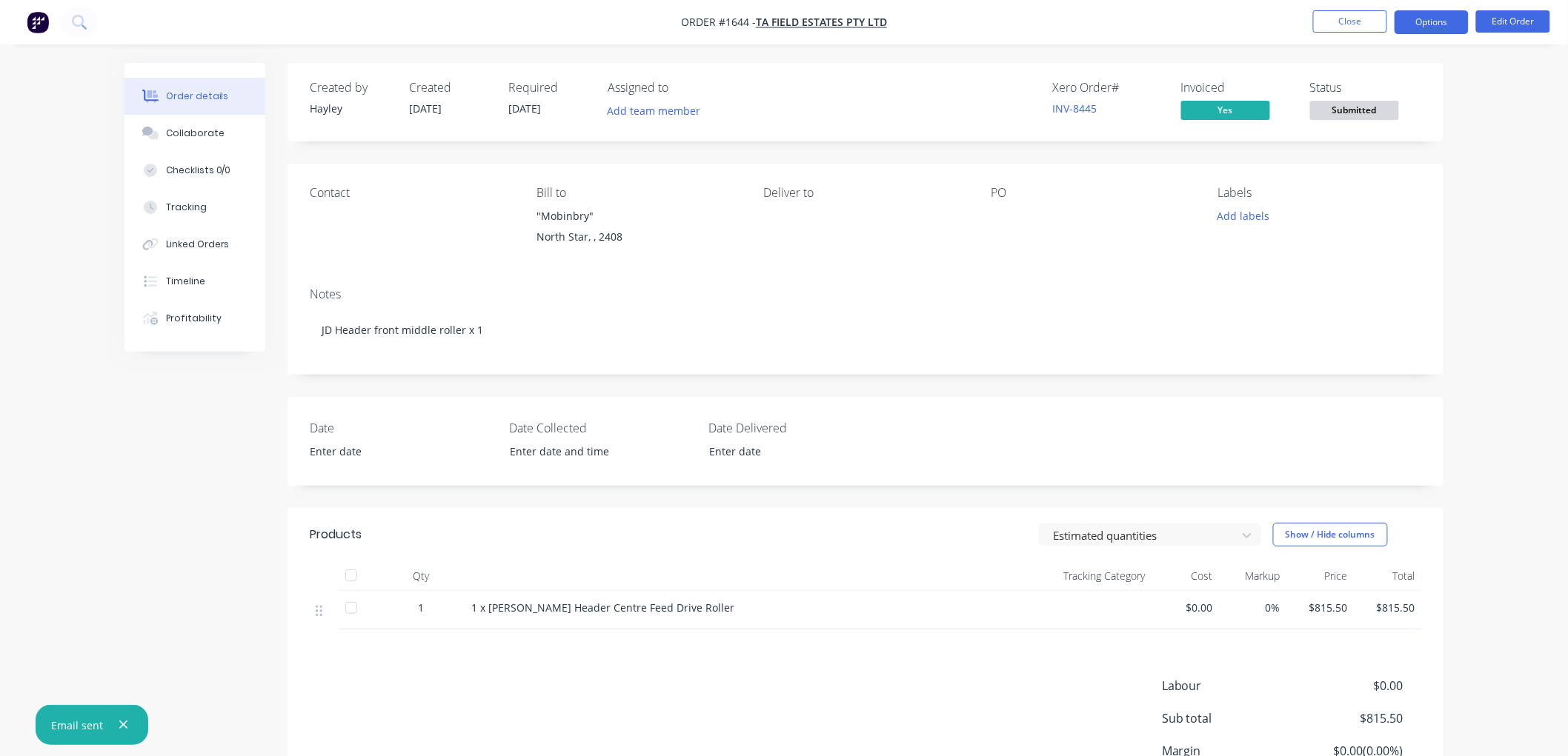
click at [1408, 25] on button "Options" at bounding box center [1431, 22] width 74 height 24
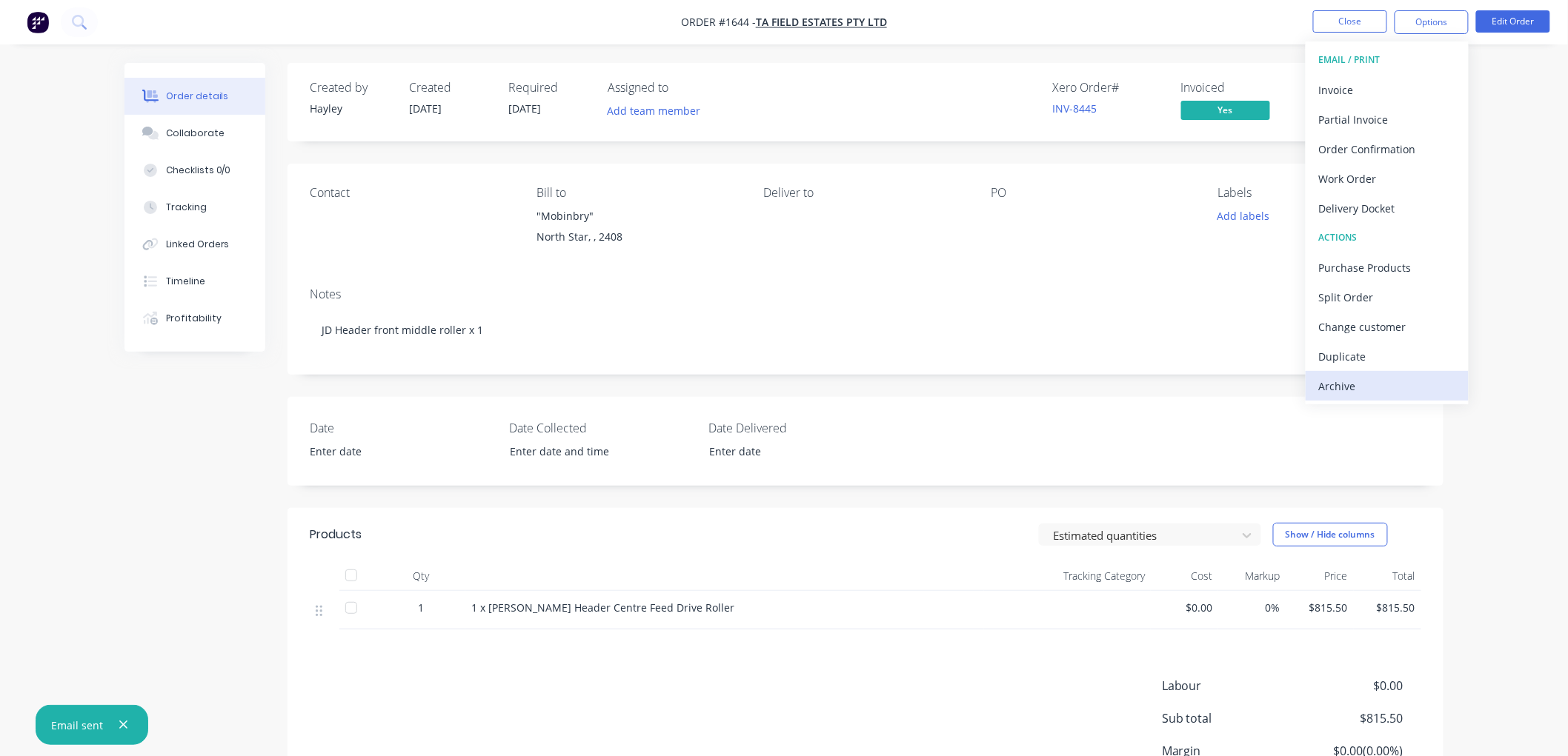
click at [1381, 377] on div "Archive" at bounding box center [1386, 386] width 137 height 21
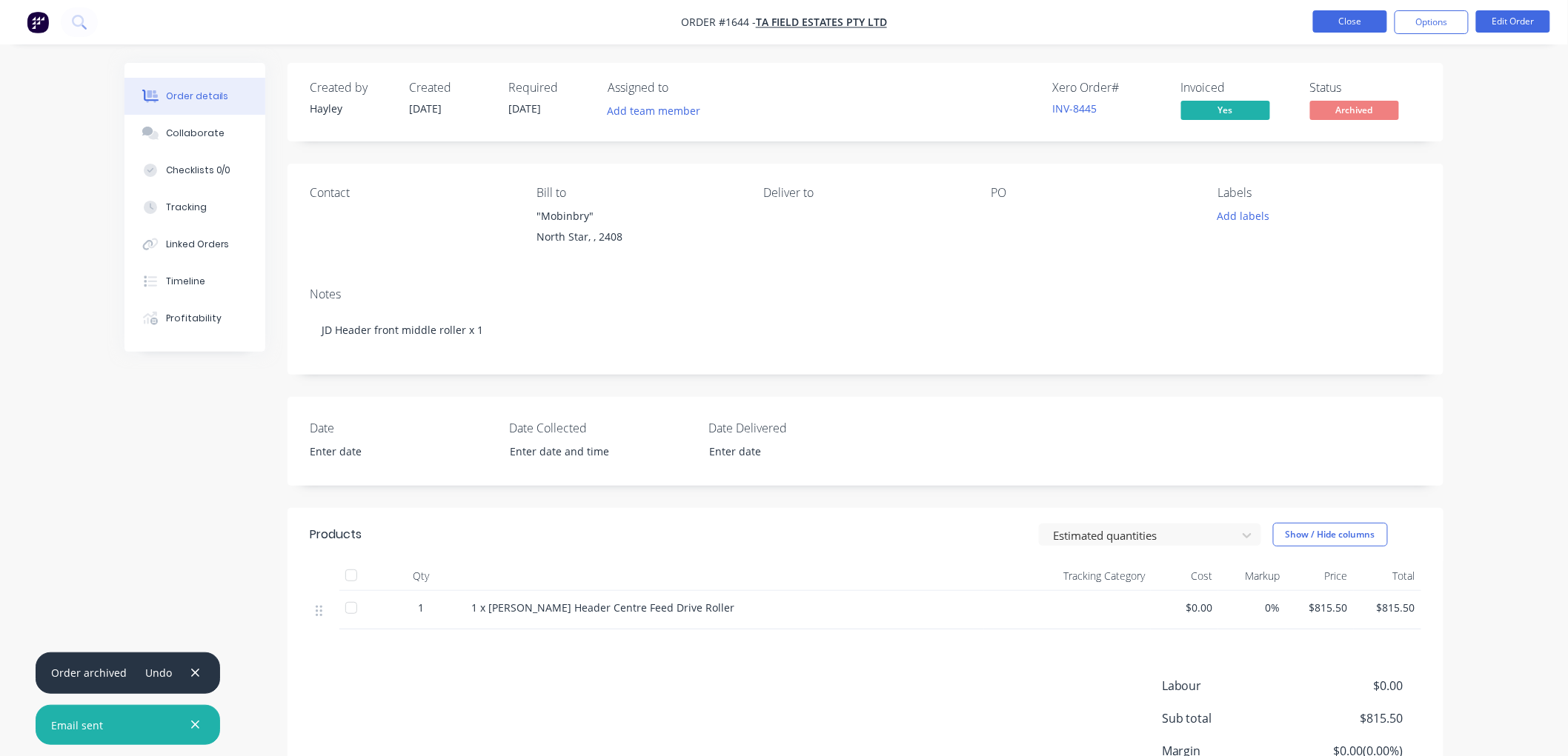
click at [1354, 21] on button "Close" at bounding box center [1350, 21] width 74 height 22
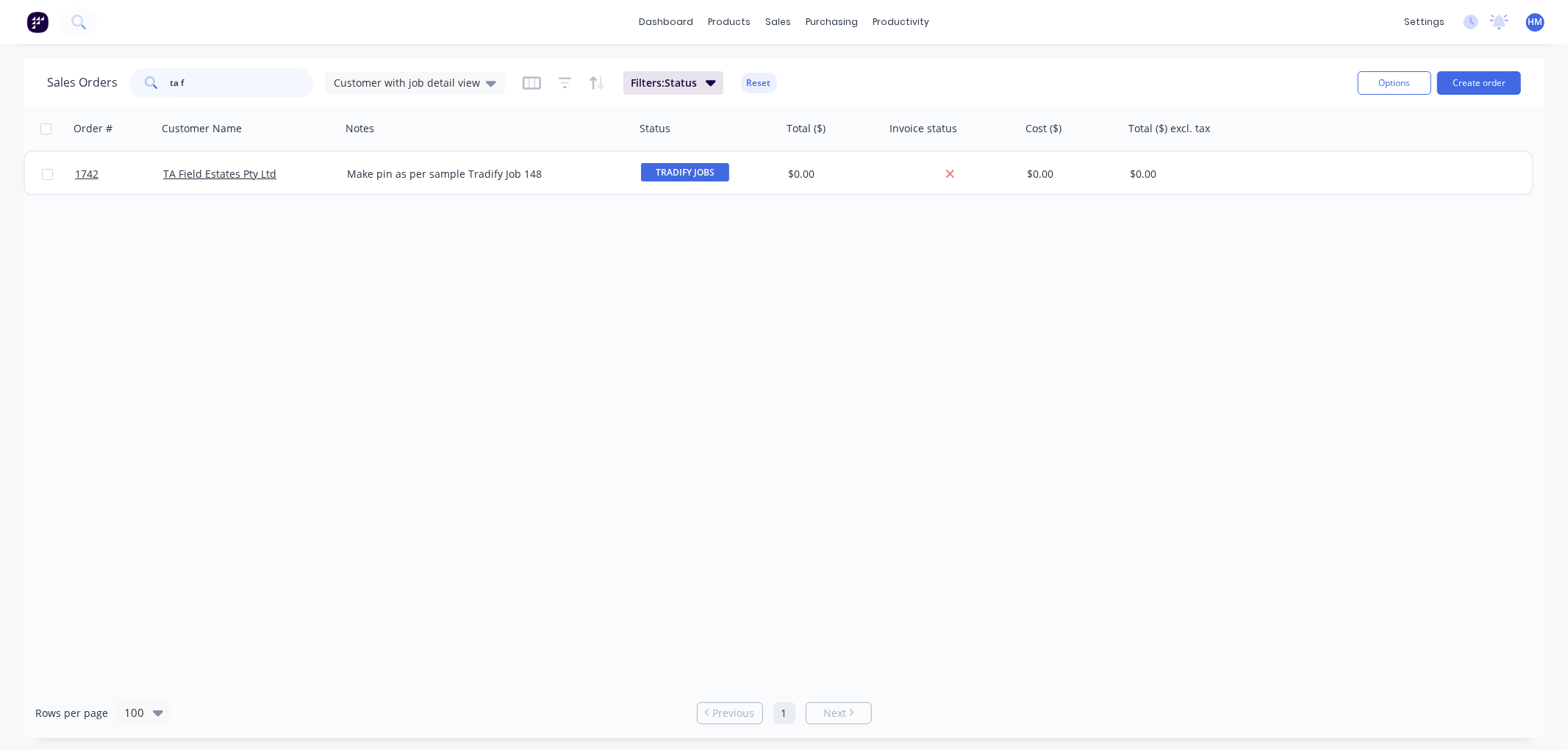
drag, startPoint x: 221, startPoint y: 88, endPoint x: 106, endPoint y: 82, distance: 115.2
click at [106, 82] on div "Sales Orders ta f Customer with job detail view" at bounding box center [276, 83] width 457 height 29
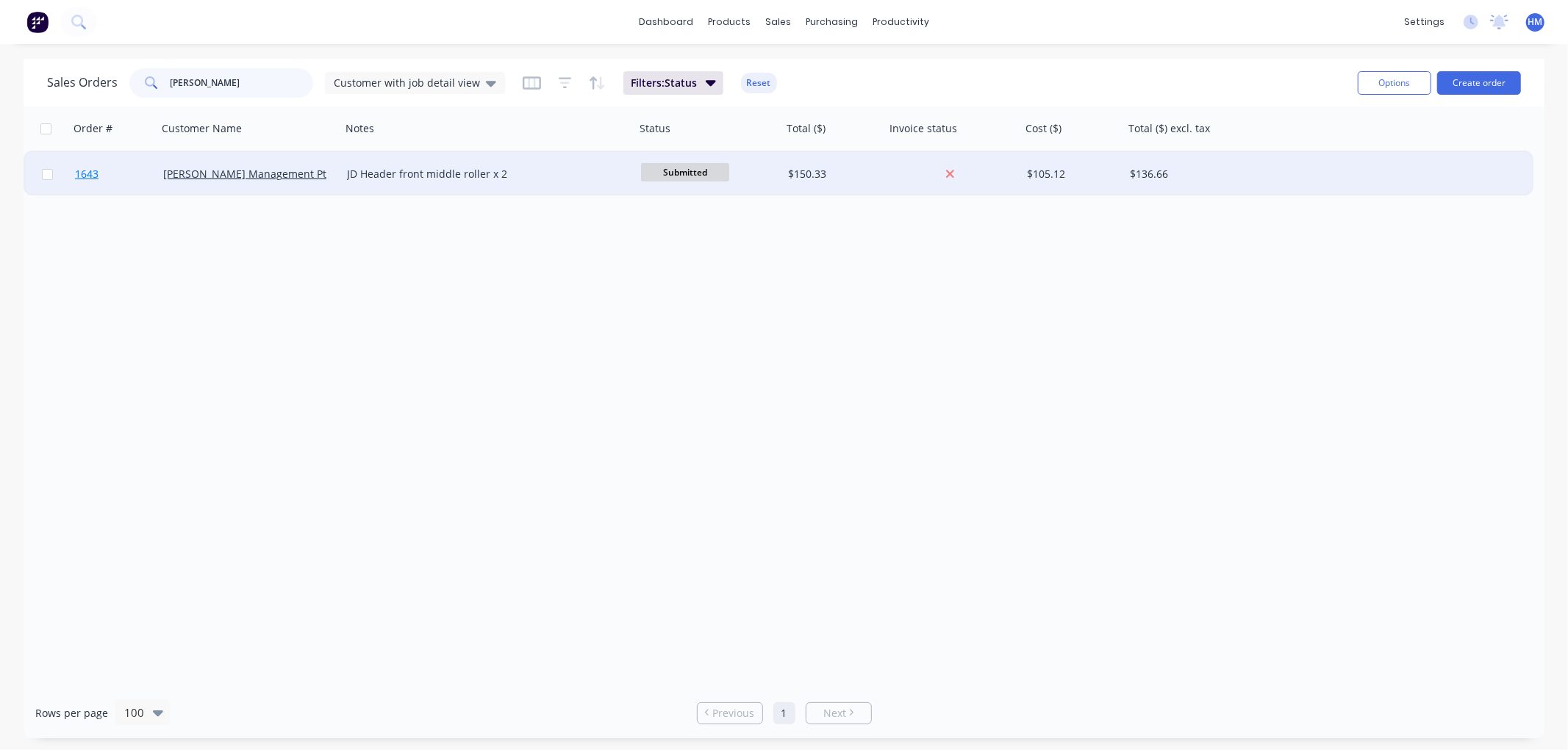
type input "corish"
click at [141, 169] on link "1643" at bounding box center [118, 174] width 88 height 44
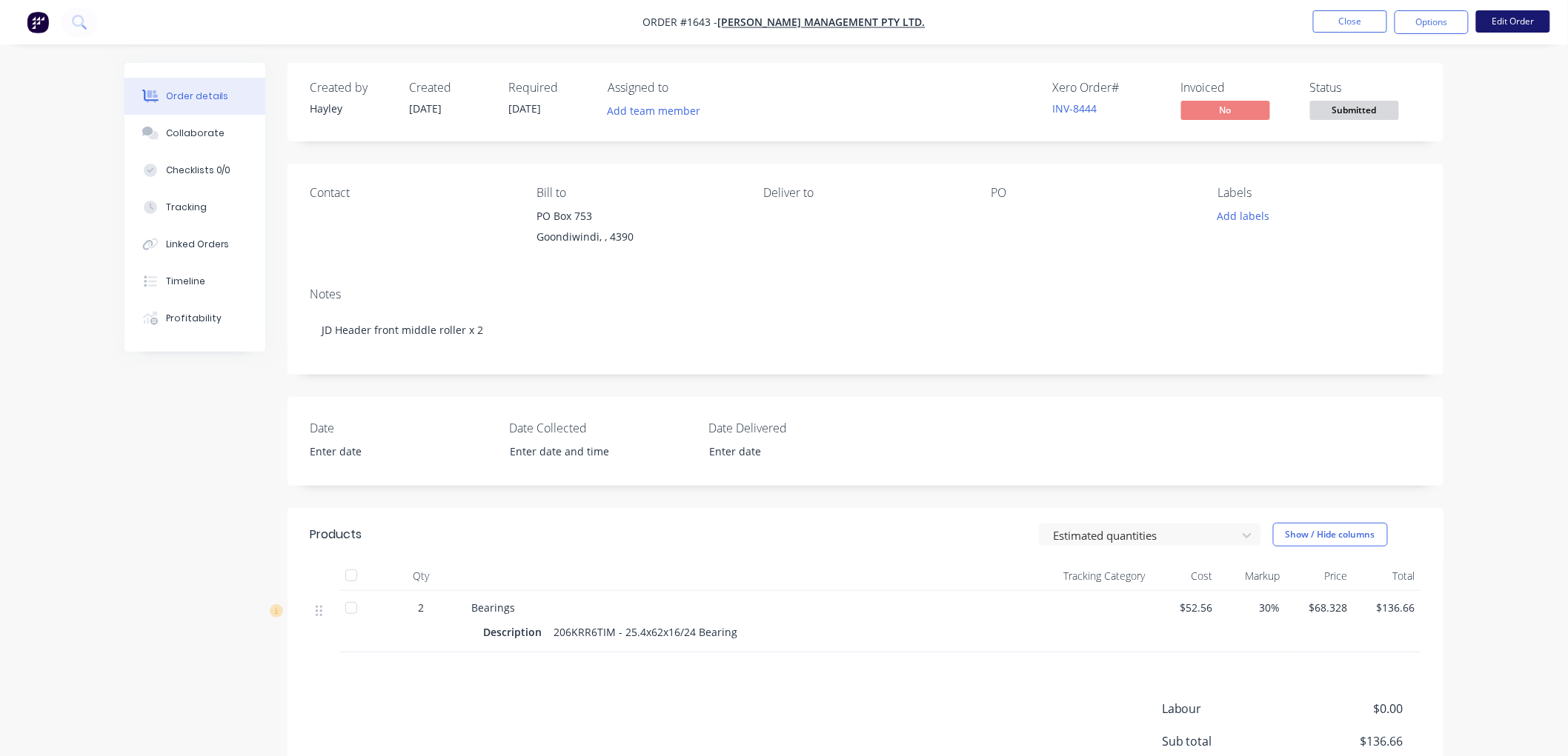
click at [1491, 17] on button "Edit Order" at bounding box center [1513, 21] width 74 height 22
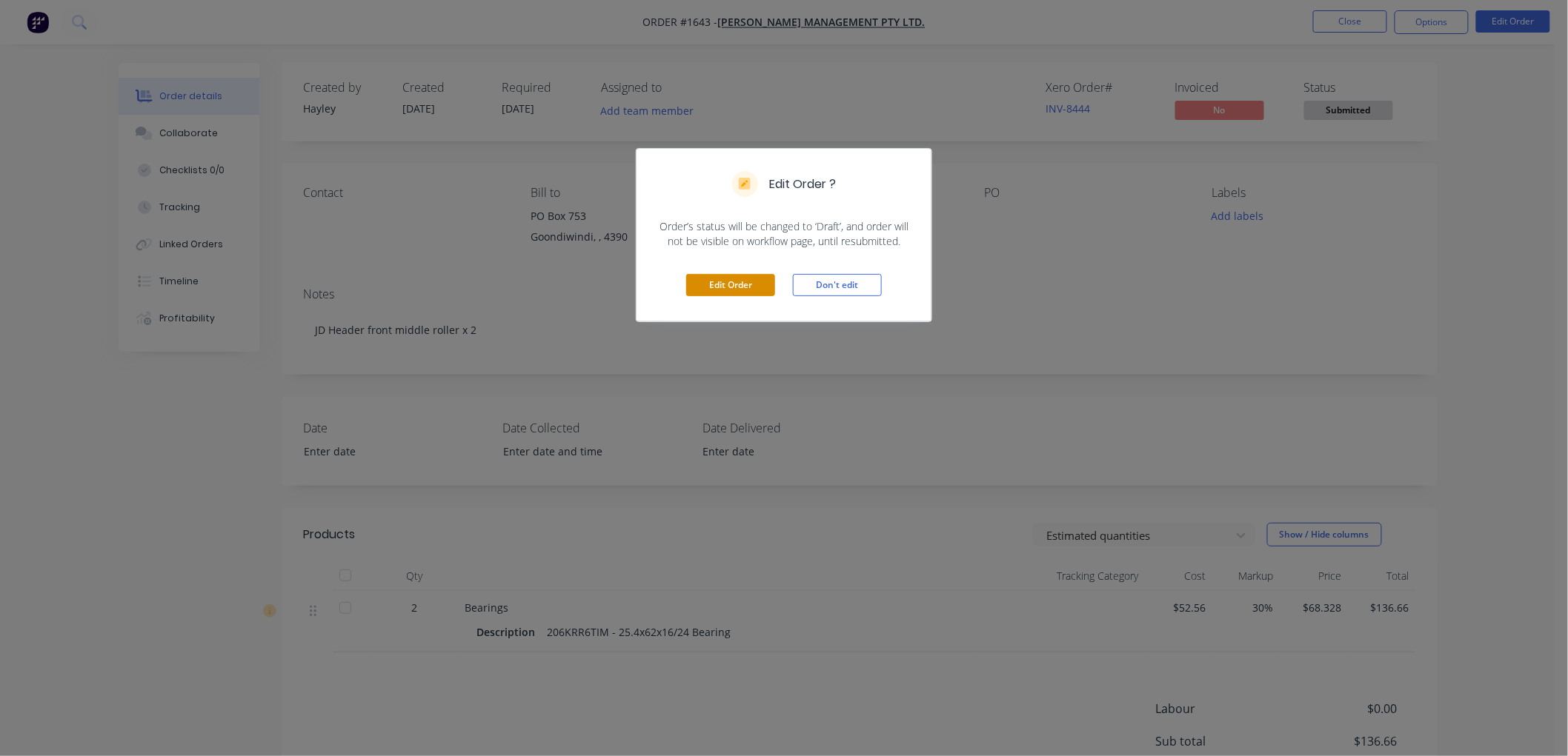
click at [738, 289] on button "Edit Order" at bounding box center [730, 285] width 89 height 22
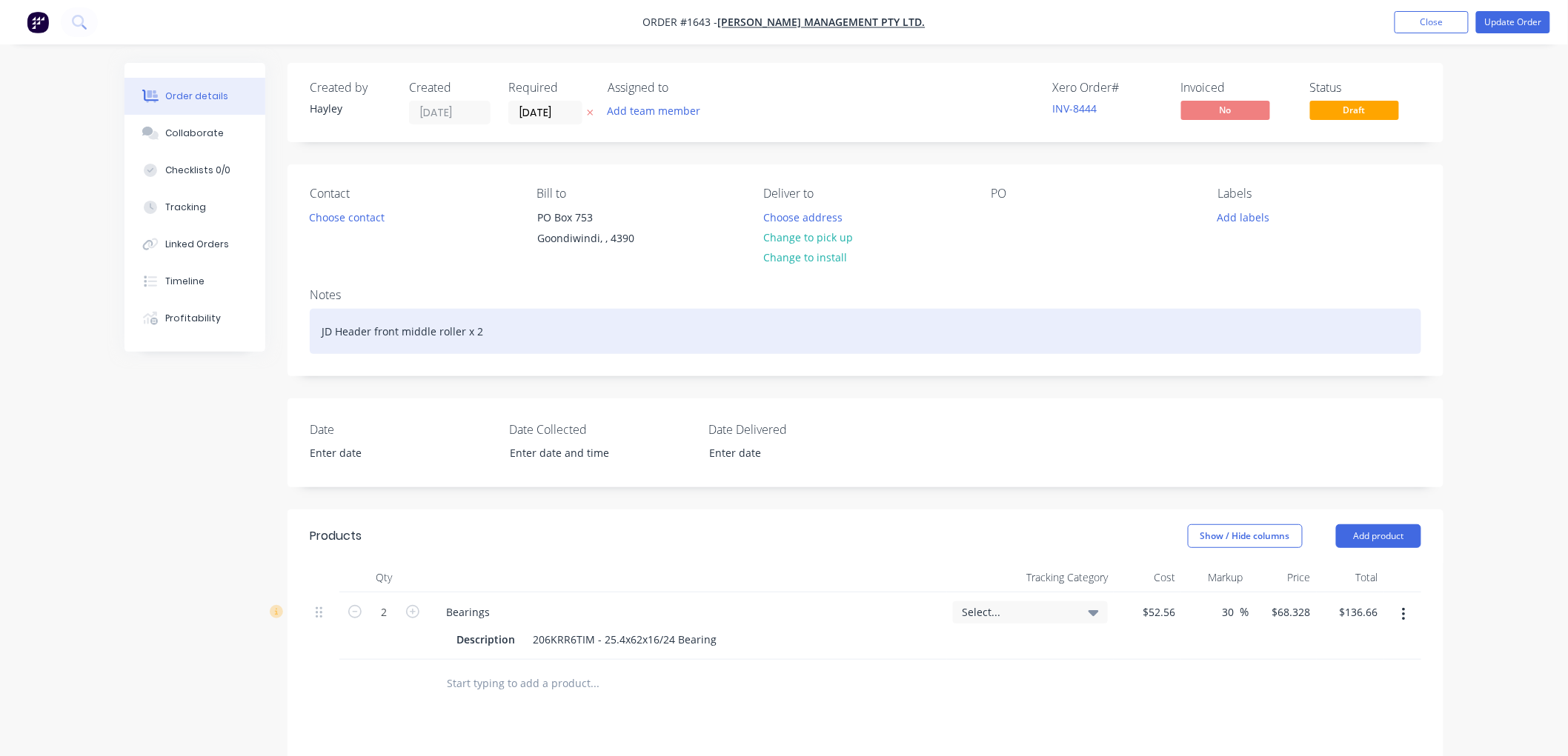
click at [515, 332] on div "JD Header front middle roller x 2" at bounding box center [866, 331] width 1111 height 45
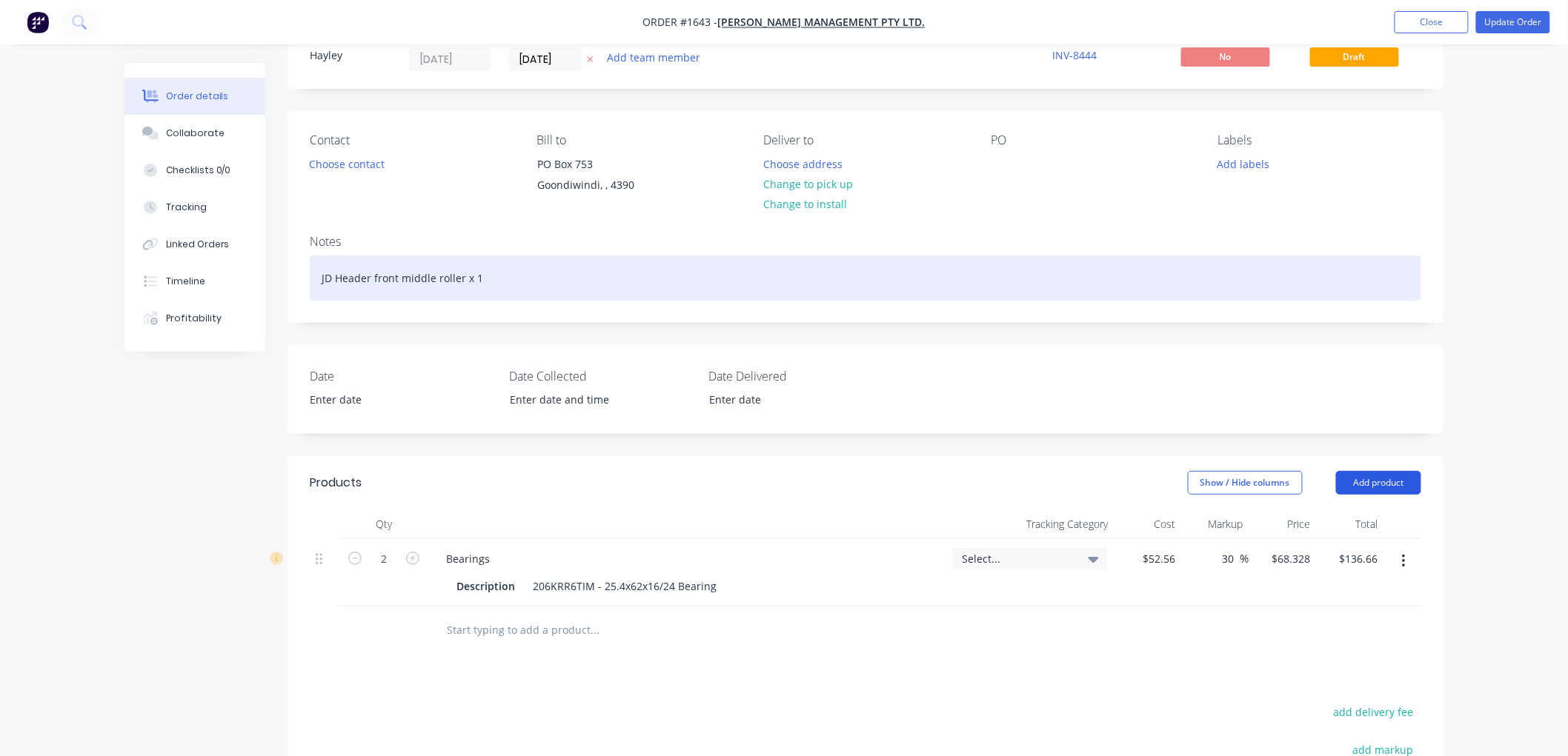
scroll to position [82, 0]
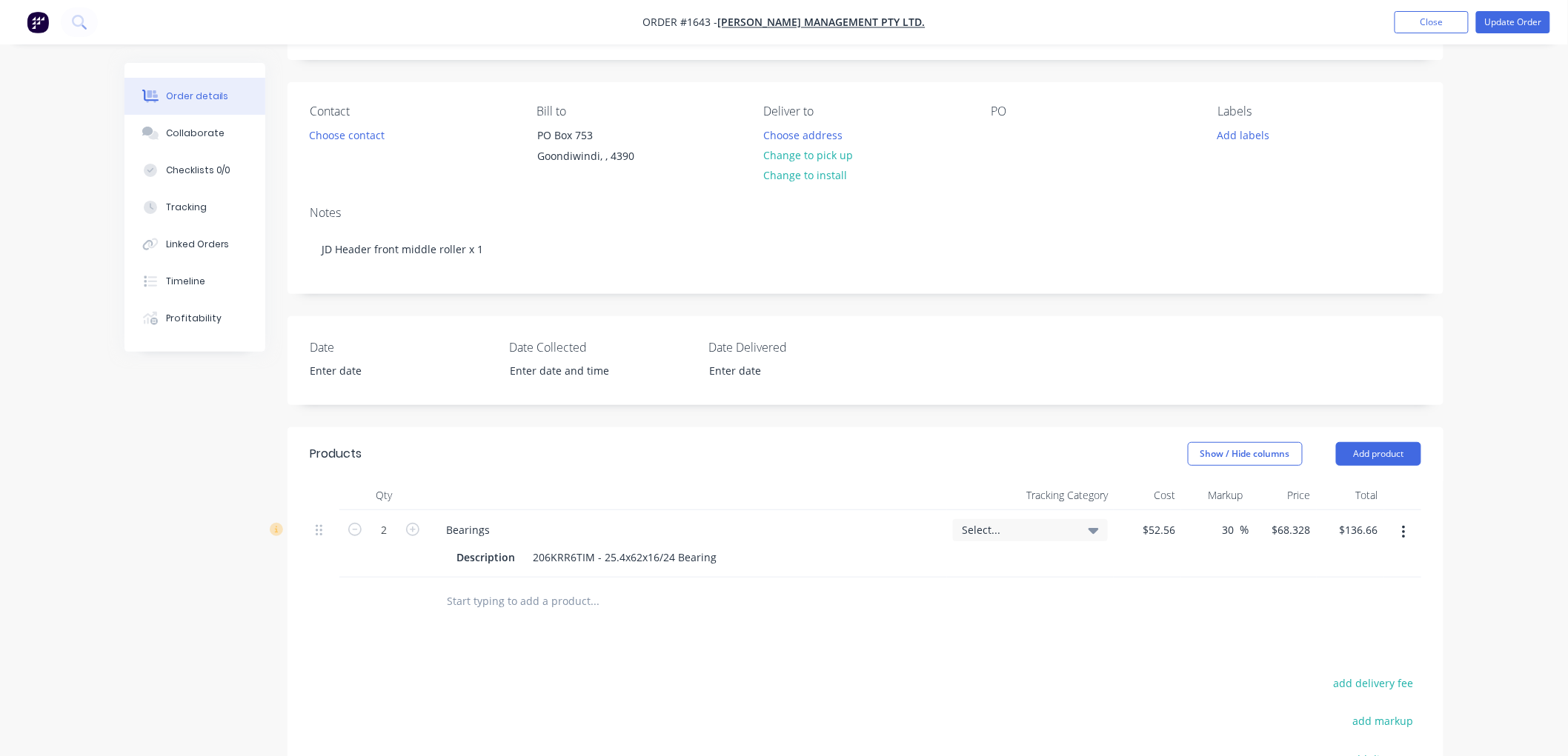
click at [1403, 529] on icon "button" at bounding box center [1404, 532] width 4 height 16
click at [1366, 574] on div "Edit" at bounding box center [1351, 571] width 114 height 21
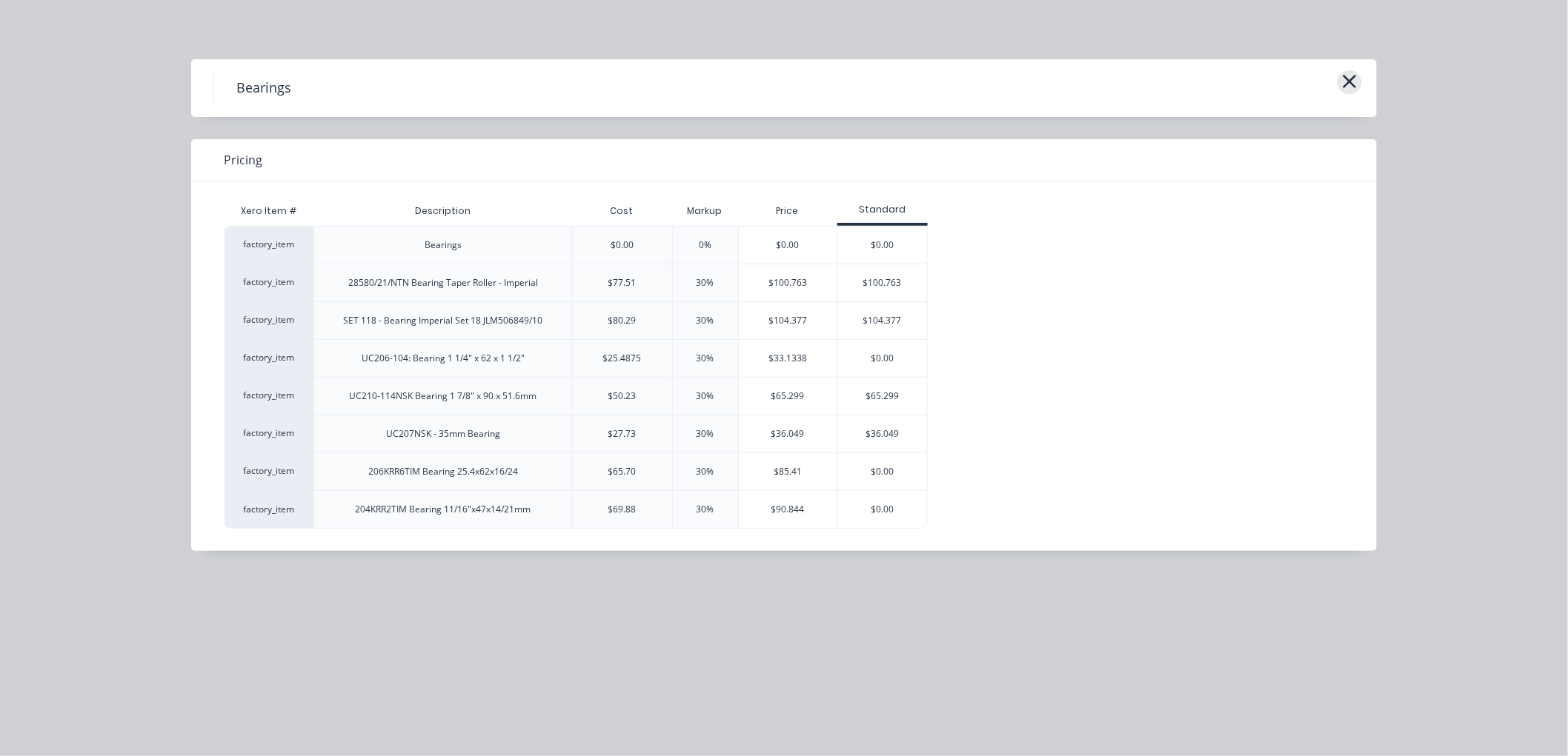
click at [1342, 82] on icon "button" at bounding box center [1349, 82] width 16 height 21
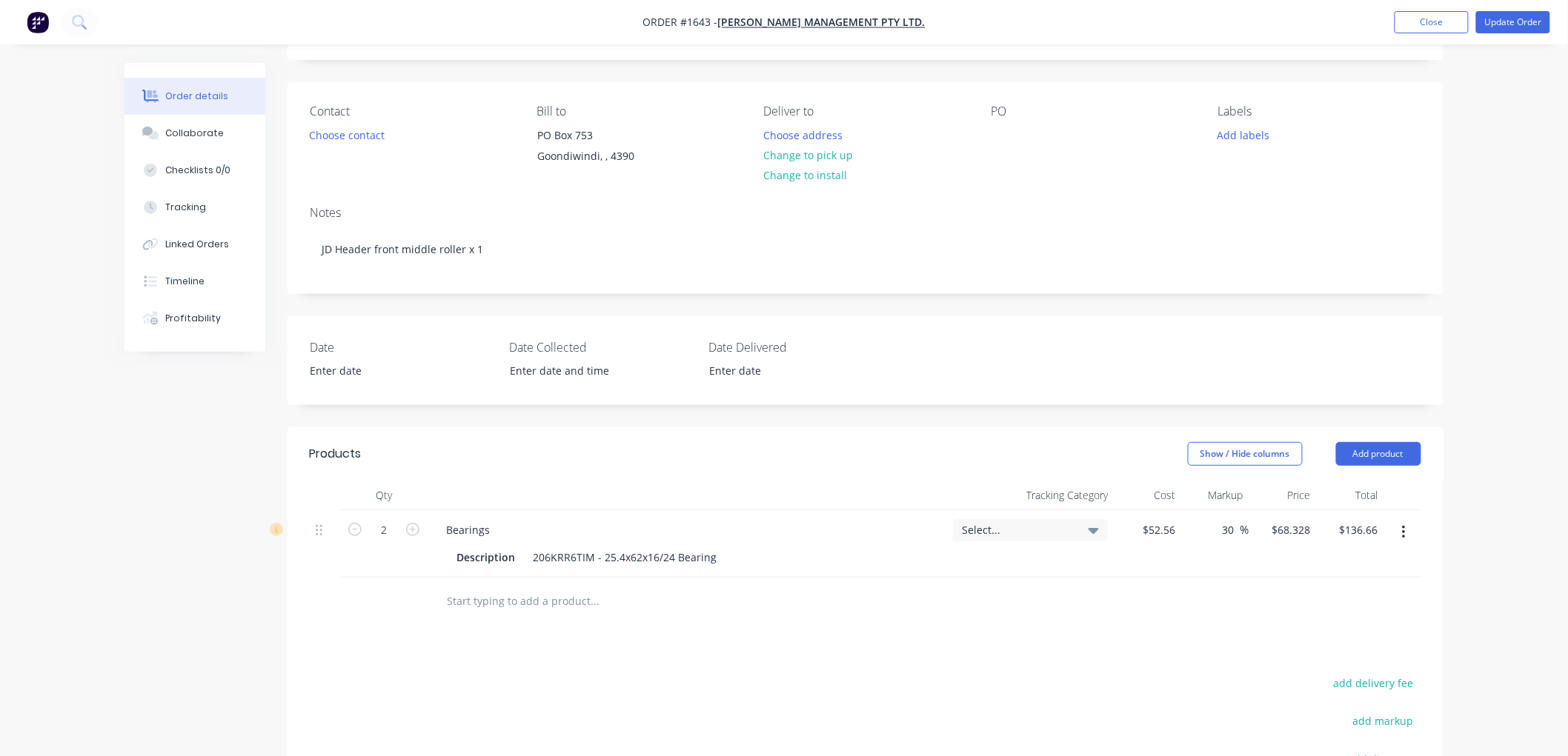
click at [1399, 531] on button "button" at bounding box center [1404, 531] width 35 height 27
click at [1328, 653] on div "Delete" at bounding box center [1351, 660] width 114 height 21
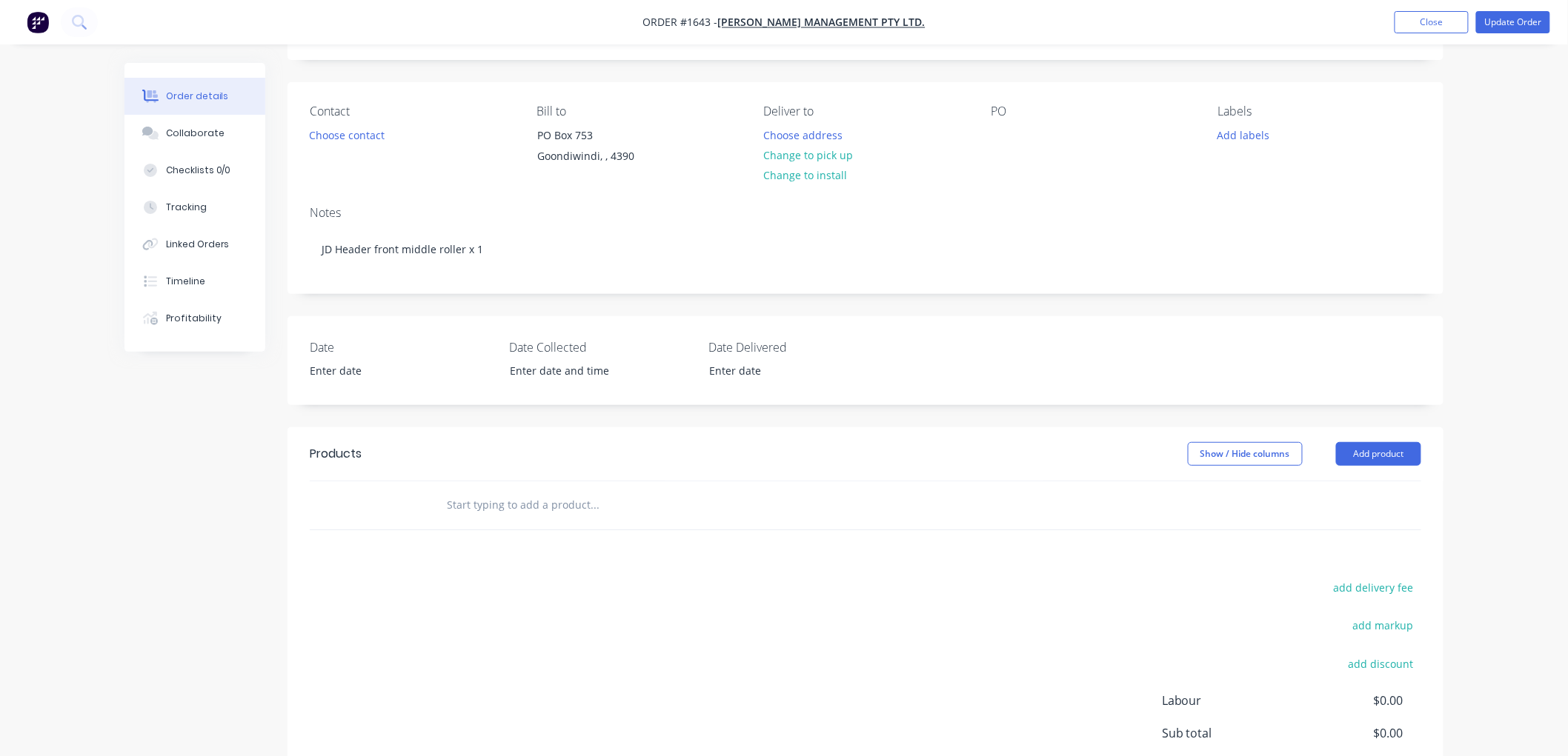
click at [509, 499] on input "text" at bounding box center [593, 505] width 296 height 29
type input "J"
click at [1435, 25] on button "Close" at bounding box center [1431, 22] width 74 height 22
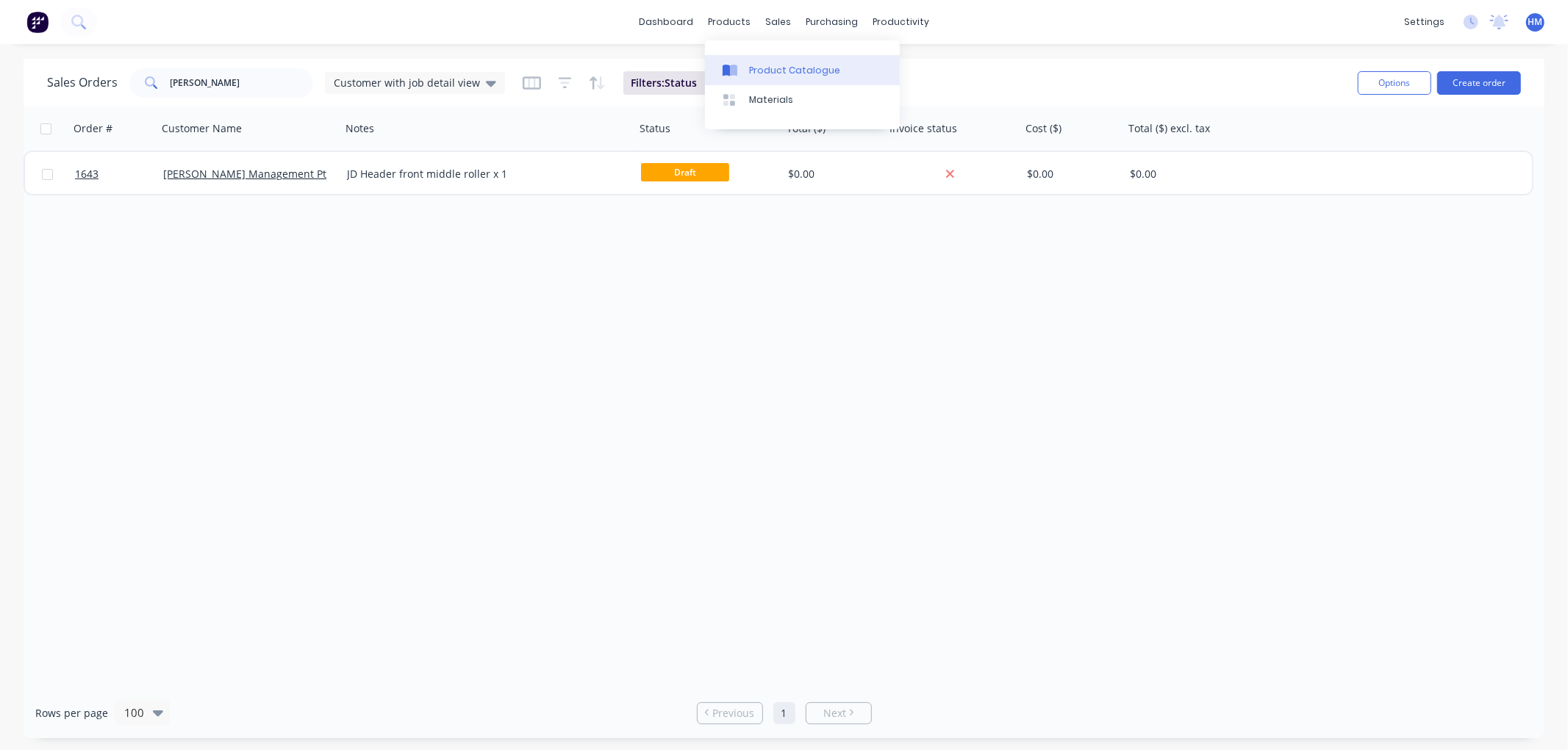
click at [810, 70] on div "Product Catalogue" at bounding box center [794, 70] width 91 height 14
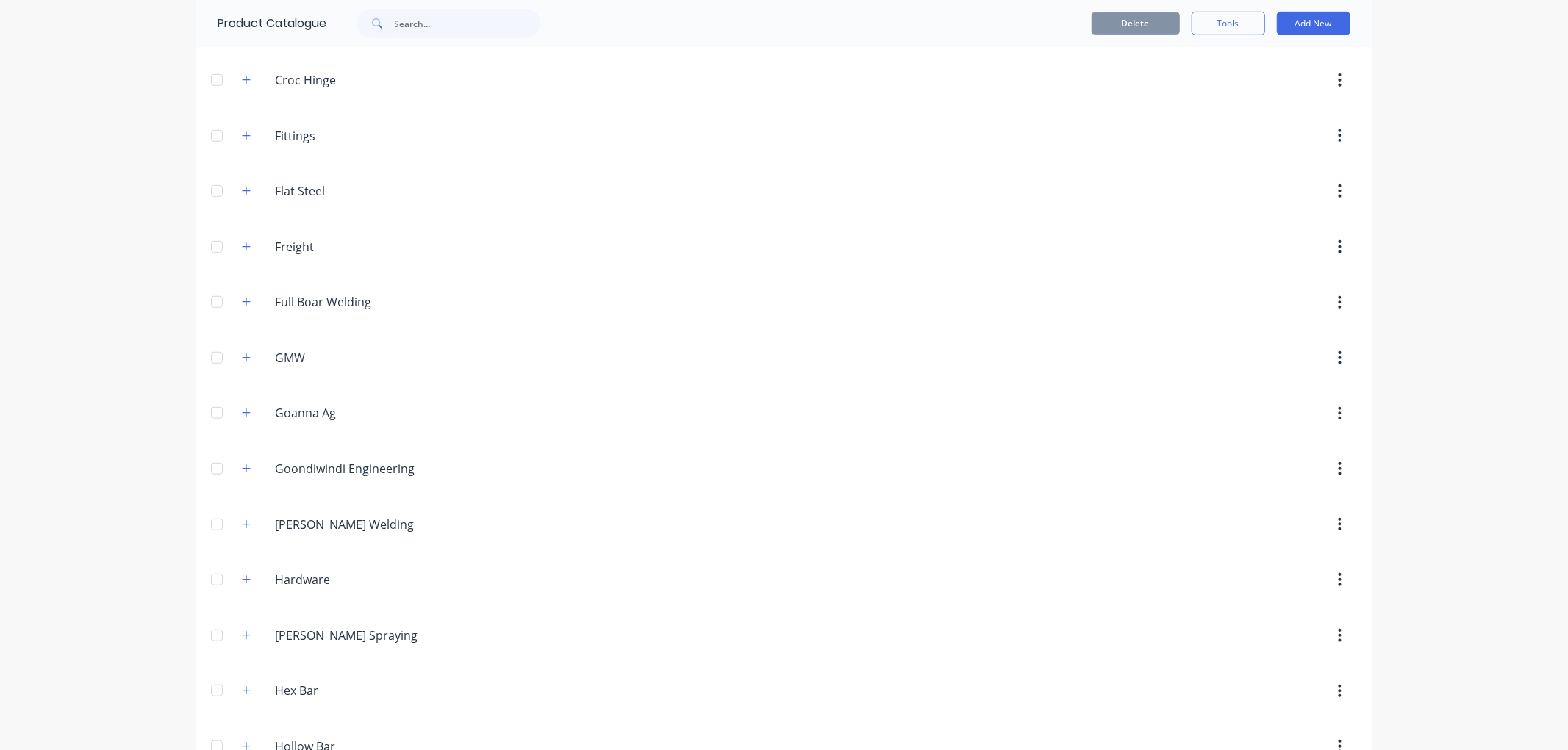
scroll to position [816, 0]
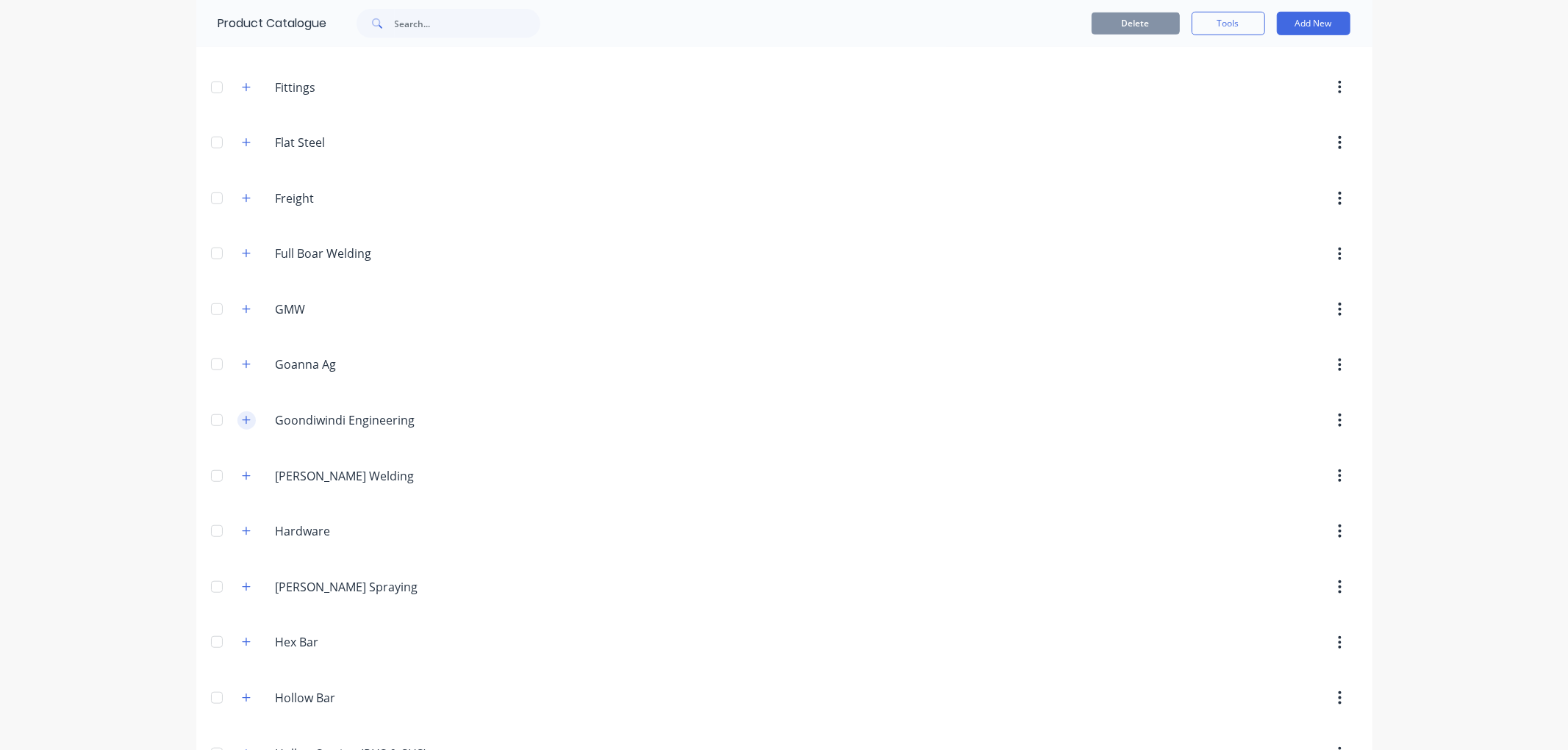
click at [237, 427] on button "button" at bounding box center [246, 421] width 18 height 18
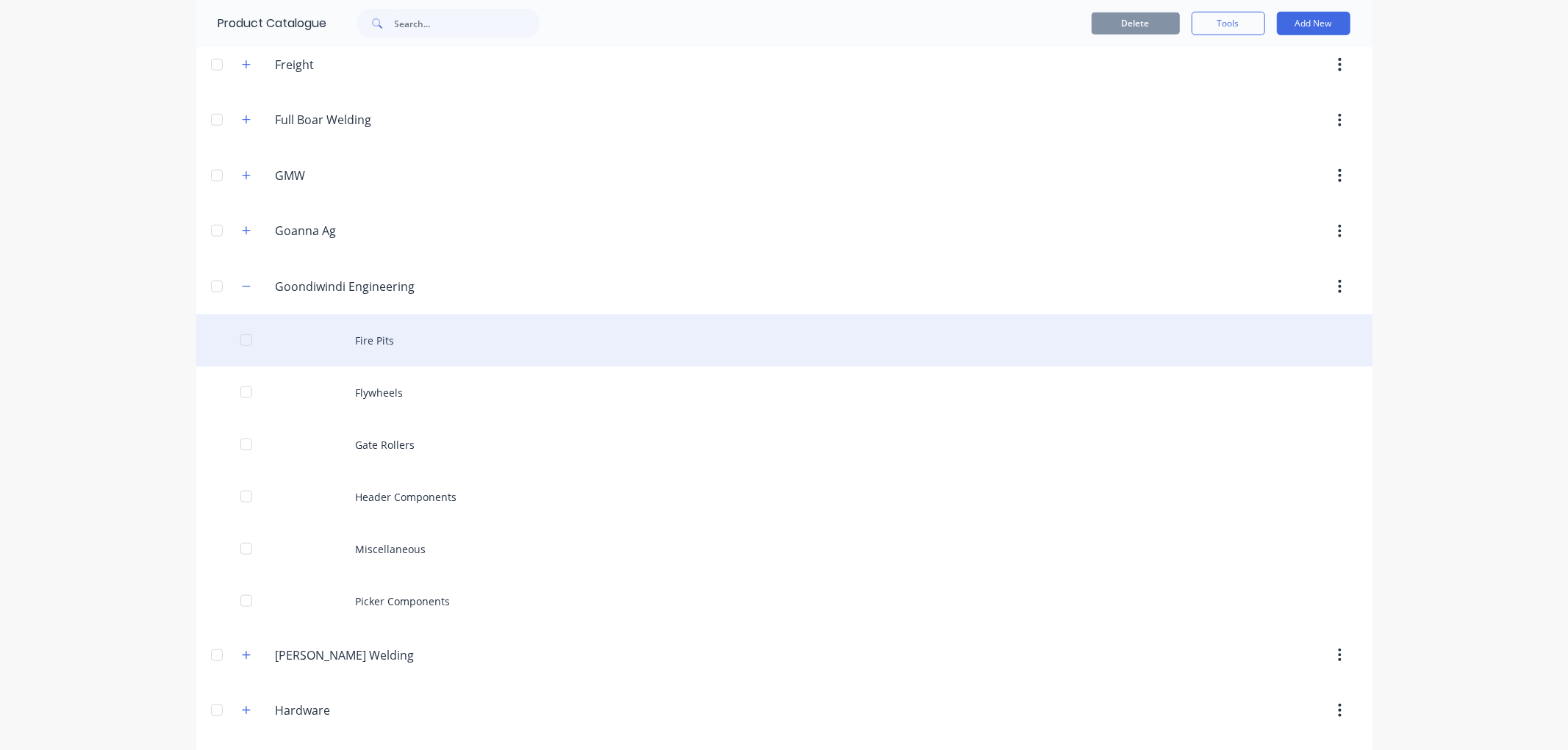
scroll to position [979, 0]
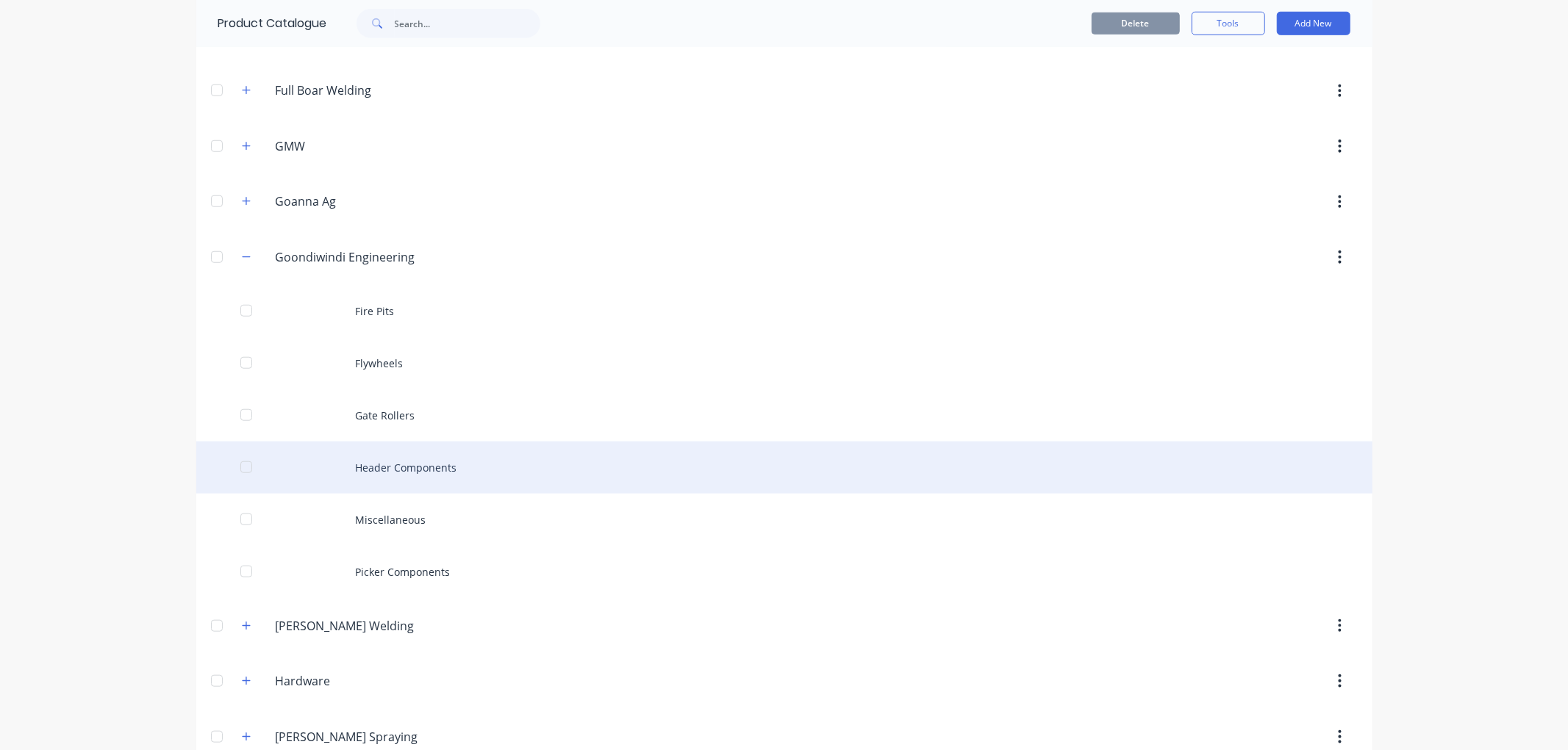
click at [416, 471] on div "Header Components" at bounding box center [784, 467] width 1176 height 52
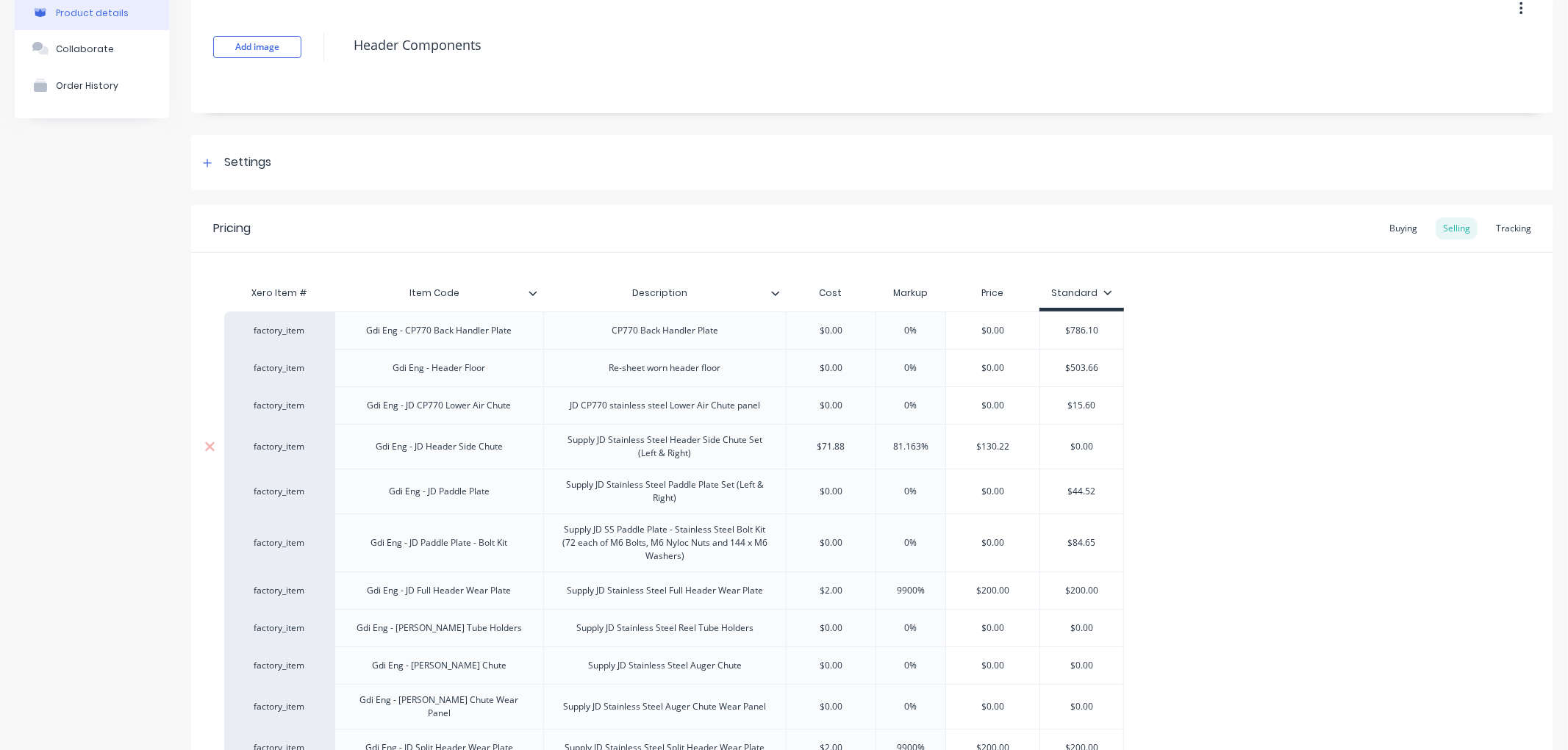
scroll to position [312, 0]
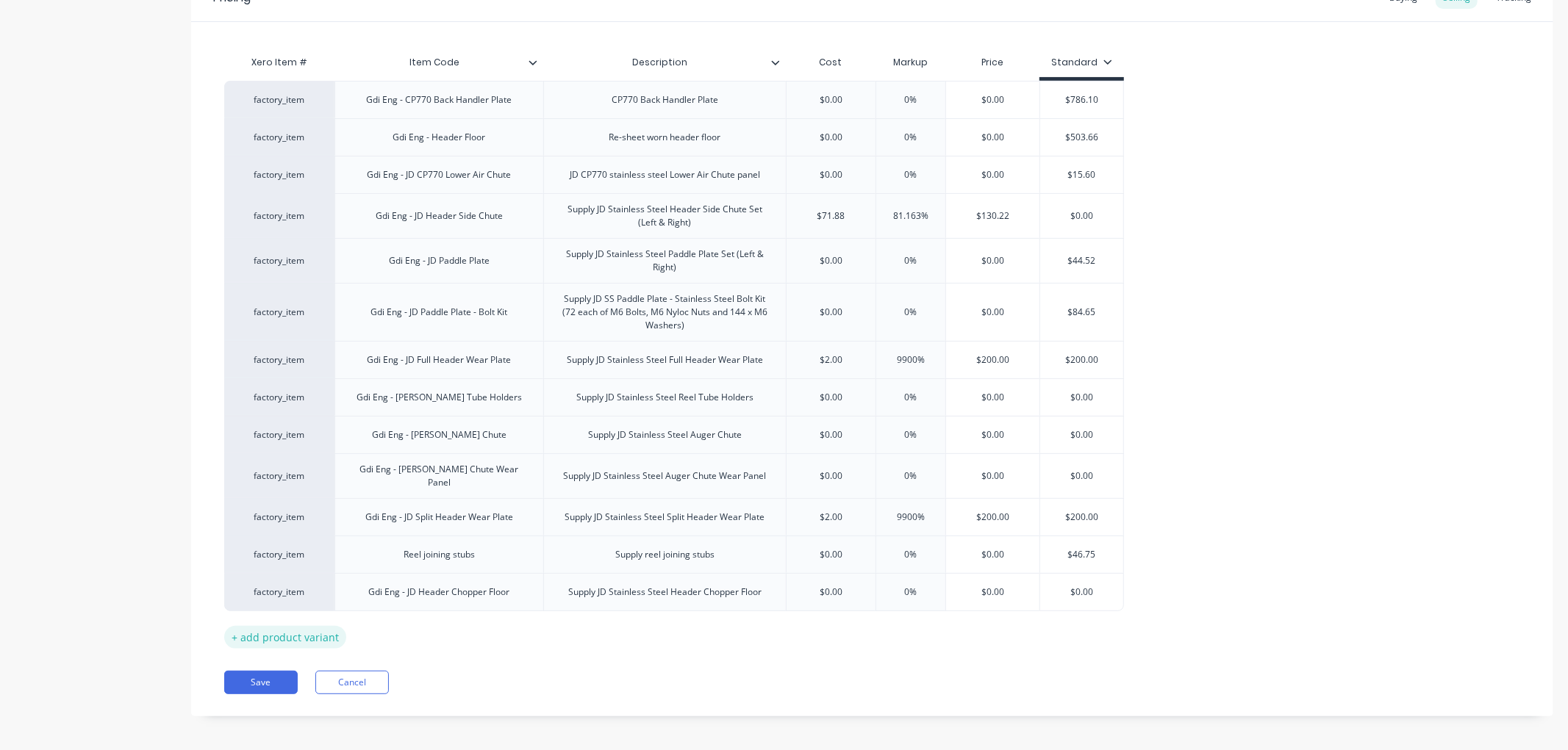
click at [289, 629] on div "+ add product variant" at bounding box center [285, 637] width 122 height 23
type textarea "x"
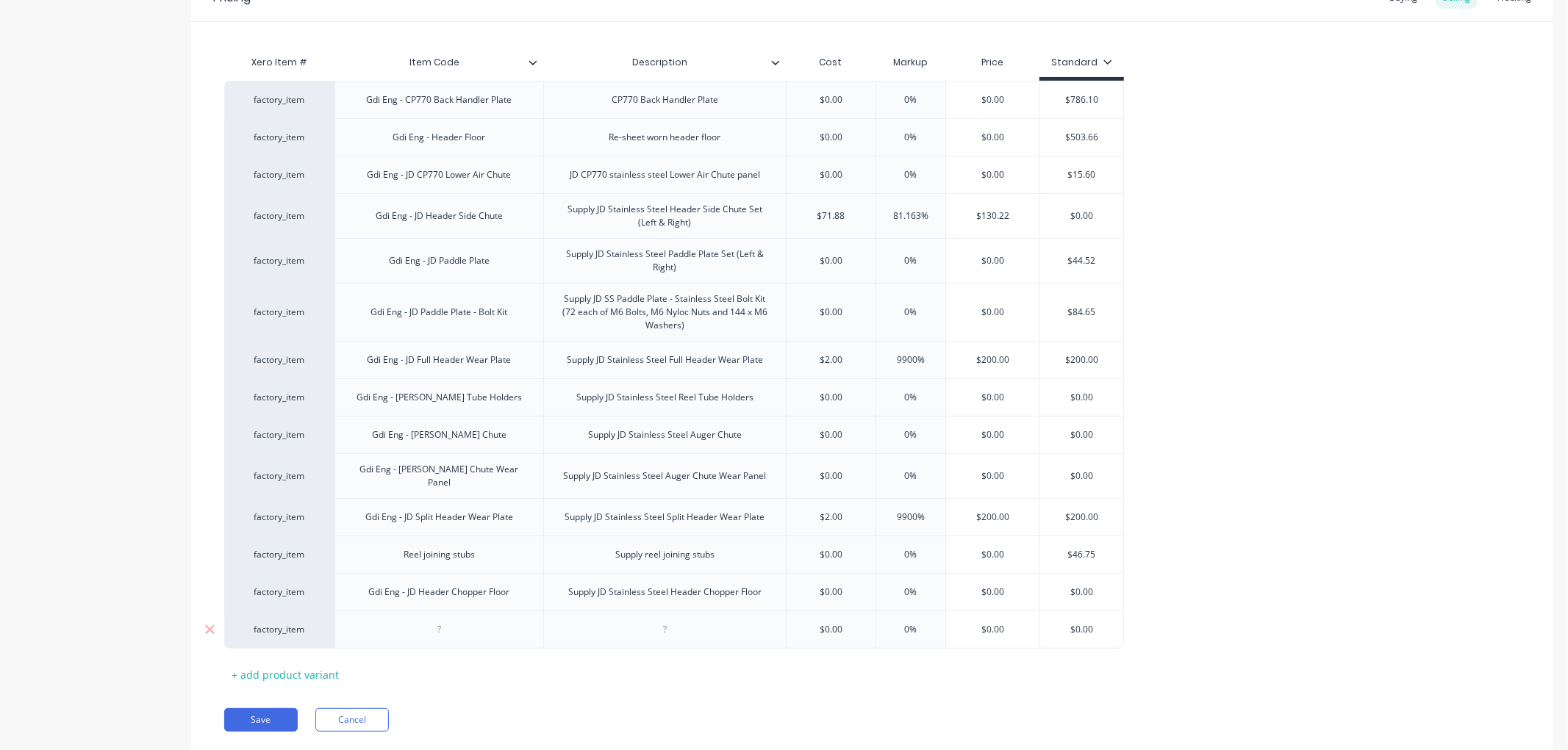
click at [435, 620] on div at bounding box center [439, 629] width 74 height 19
paste div
click at [641, 622] on div at bounding box center [664, 634] width 243 height 45
type textarea "x"
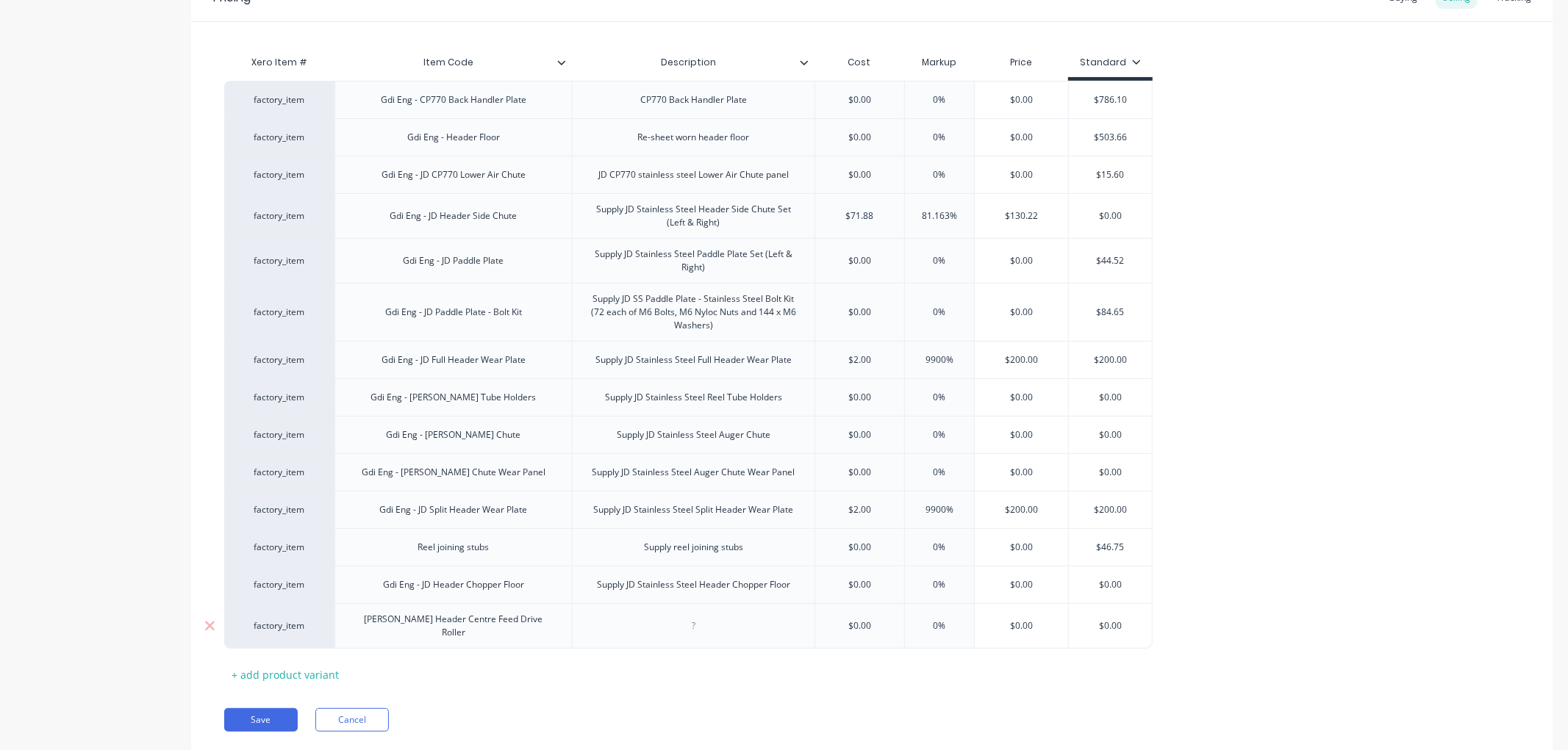
paste div
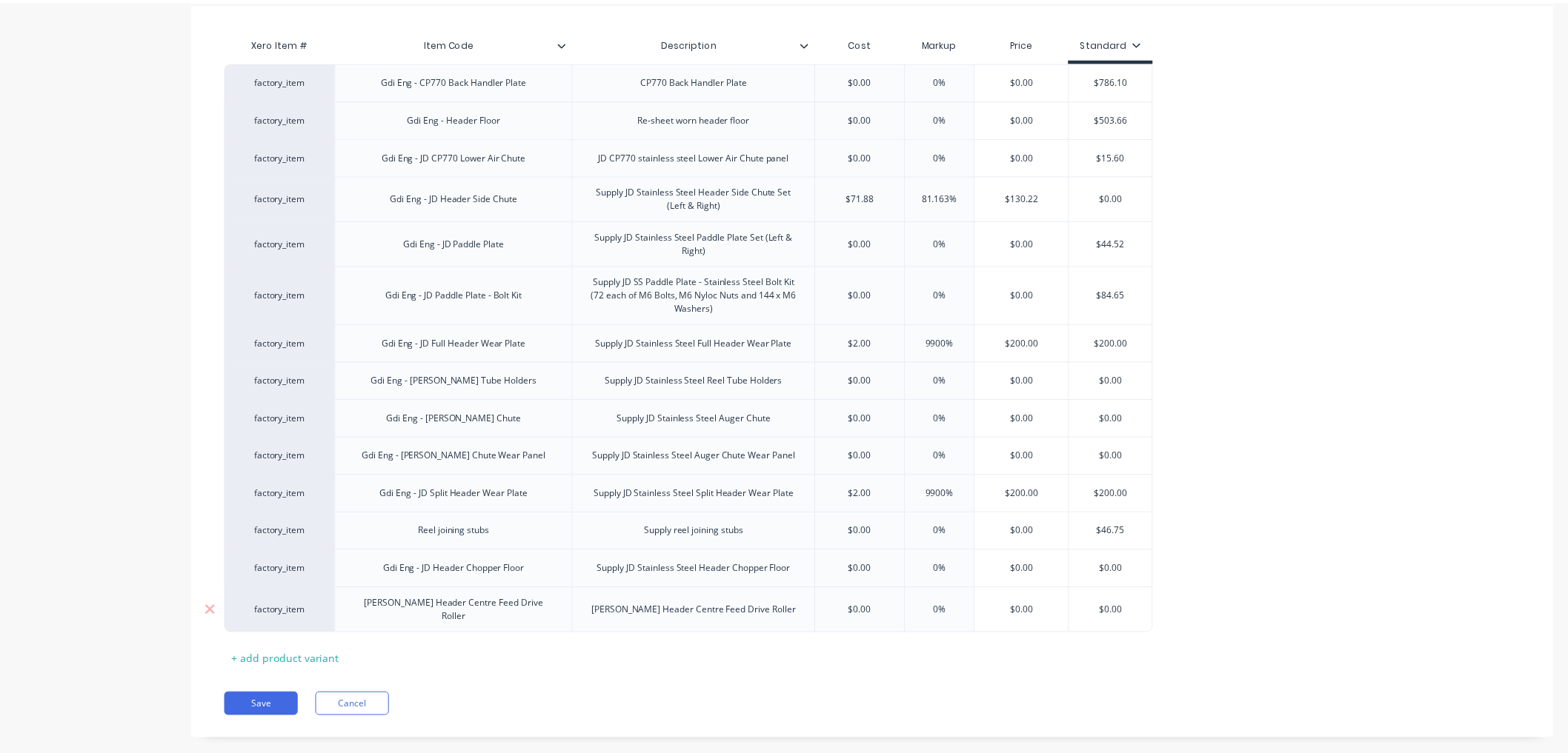
scroll to position [353, 0]
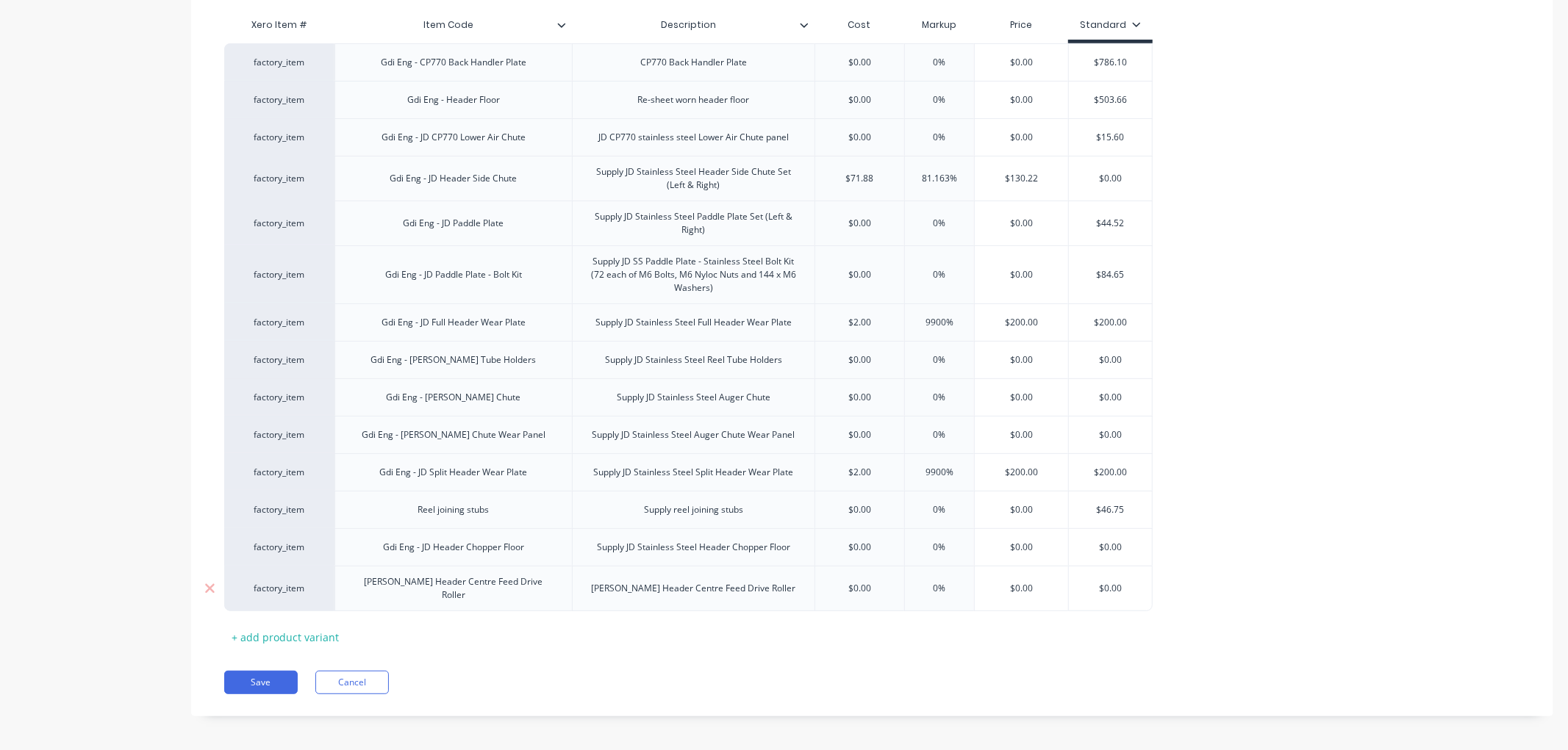
type textarea "x"
type input "$0.00"
drag, startPoint x: 1048, startPoint y: 584, endPoint x: 981, endPoint y: 584, distance: 67.0
click at [981, 584] on input "$0.00" at bounding box center [1021, 588] width 94 height 14
type textarea "x"
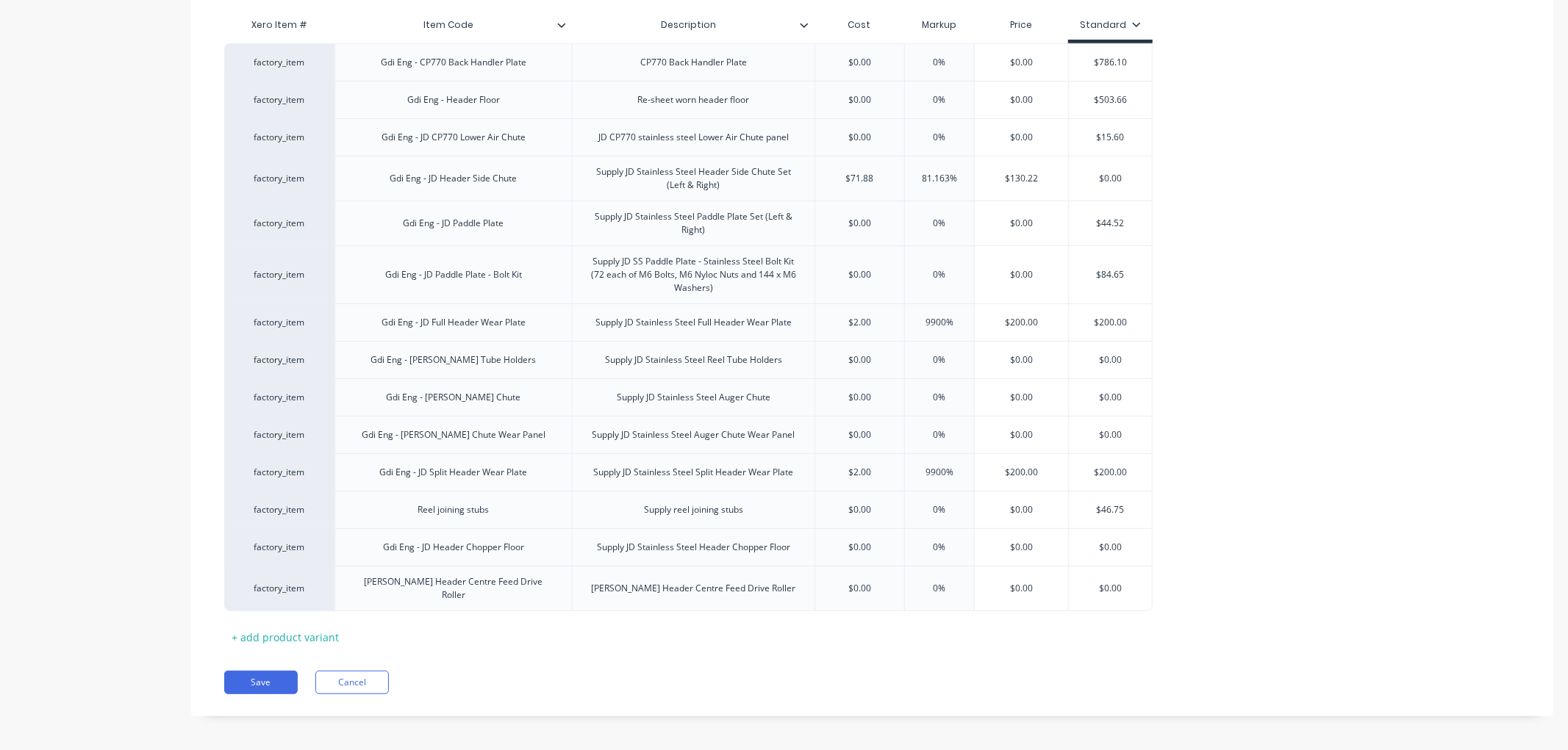
type input "8"
type textarea "x"
type input "815"
type textarea "x"
type input "815."
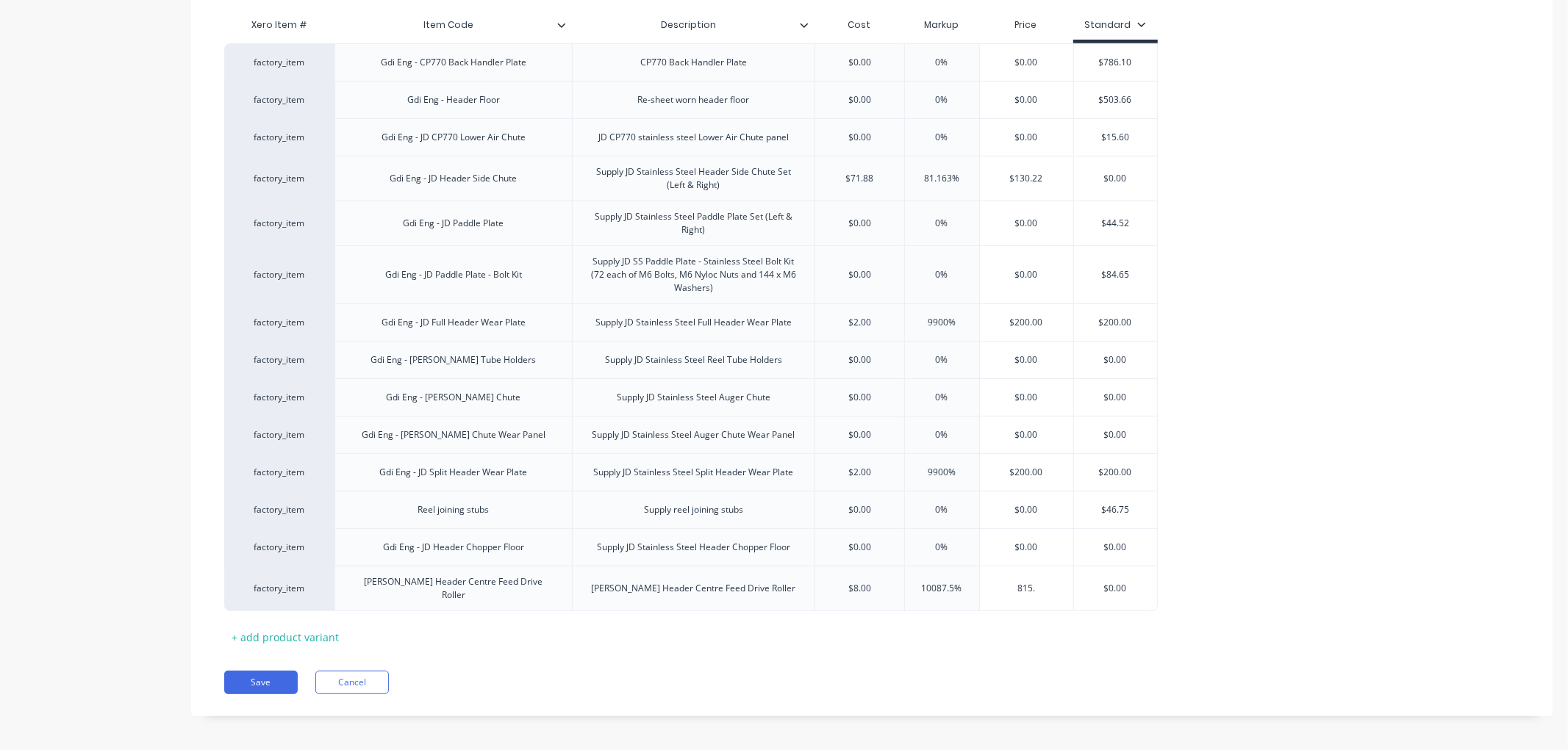
type textarea "x"
type input "815.50"
click at [579, 643] on div "Pricing Buying Selling Tracking Xero Item # Item Code Description Cost Markup P…" at bounding box center [871, 326] width 1362 height 779
click at [274, 675] on button "Save" at bounding box center [260, 683] width 74 height 24
type textarea "x"
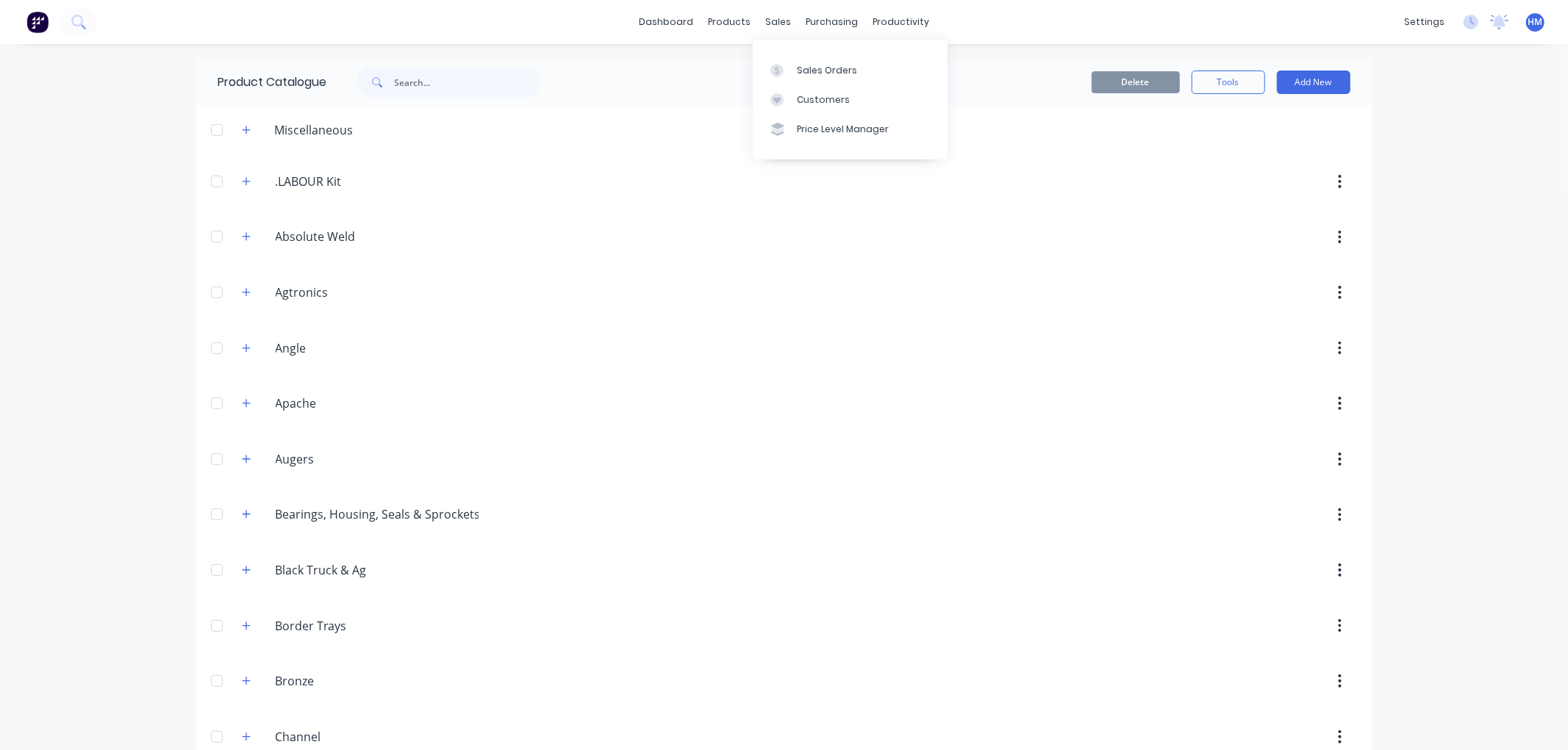
click at [824, 52] on div "Sales Orders Customers Price Level Manager" at bounding box center [850, 99] width 195 height 118
click at [843, 76] on div "Sales Orders" at bounding box center [827, 70] width 60 height 14
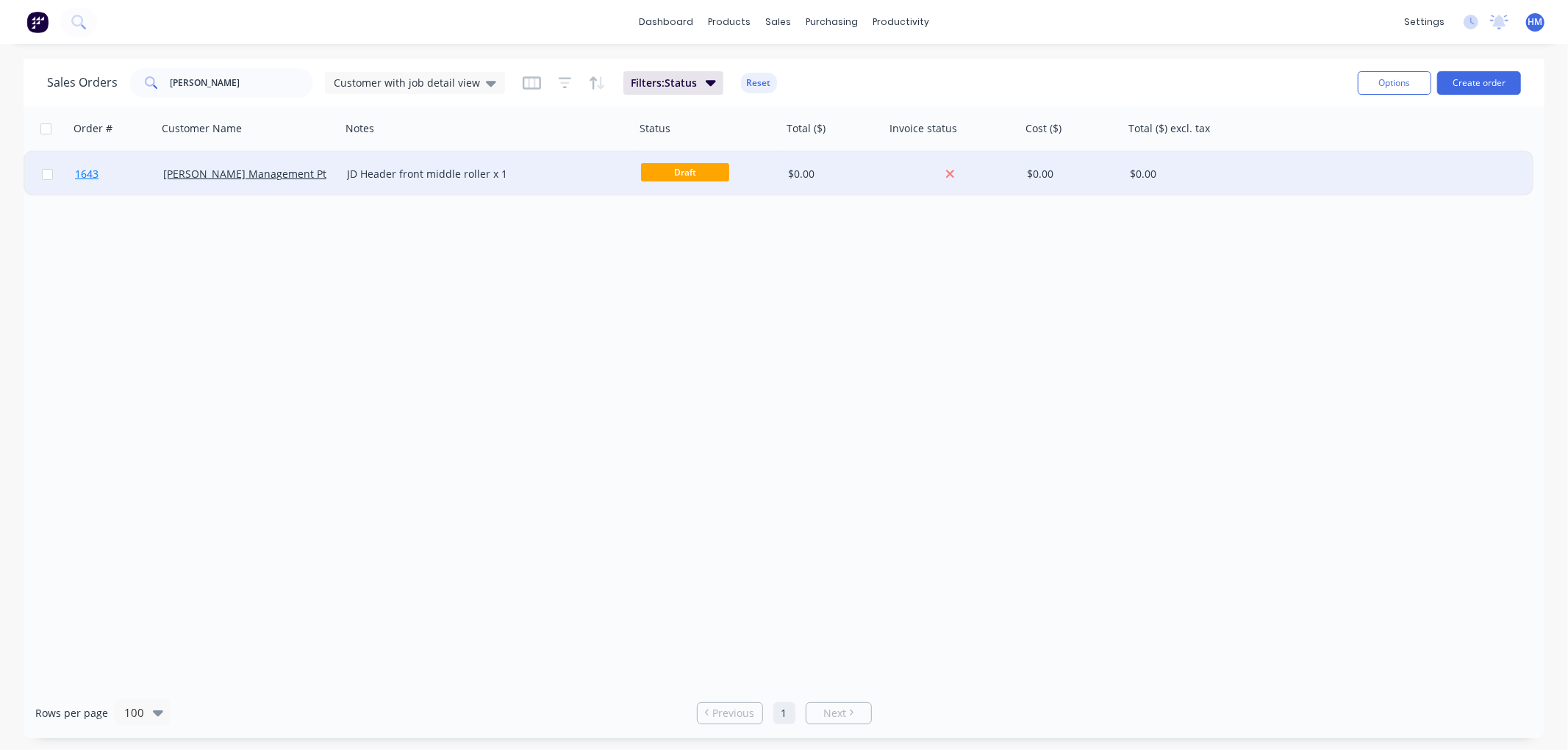
click at [116, 170] on link "1643" at bounding box center [118, 174] width 88 height 44
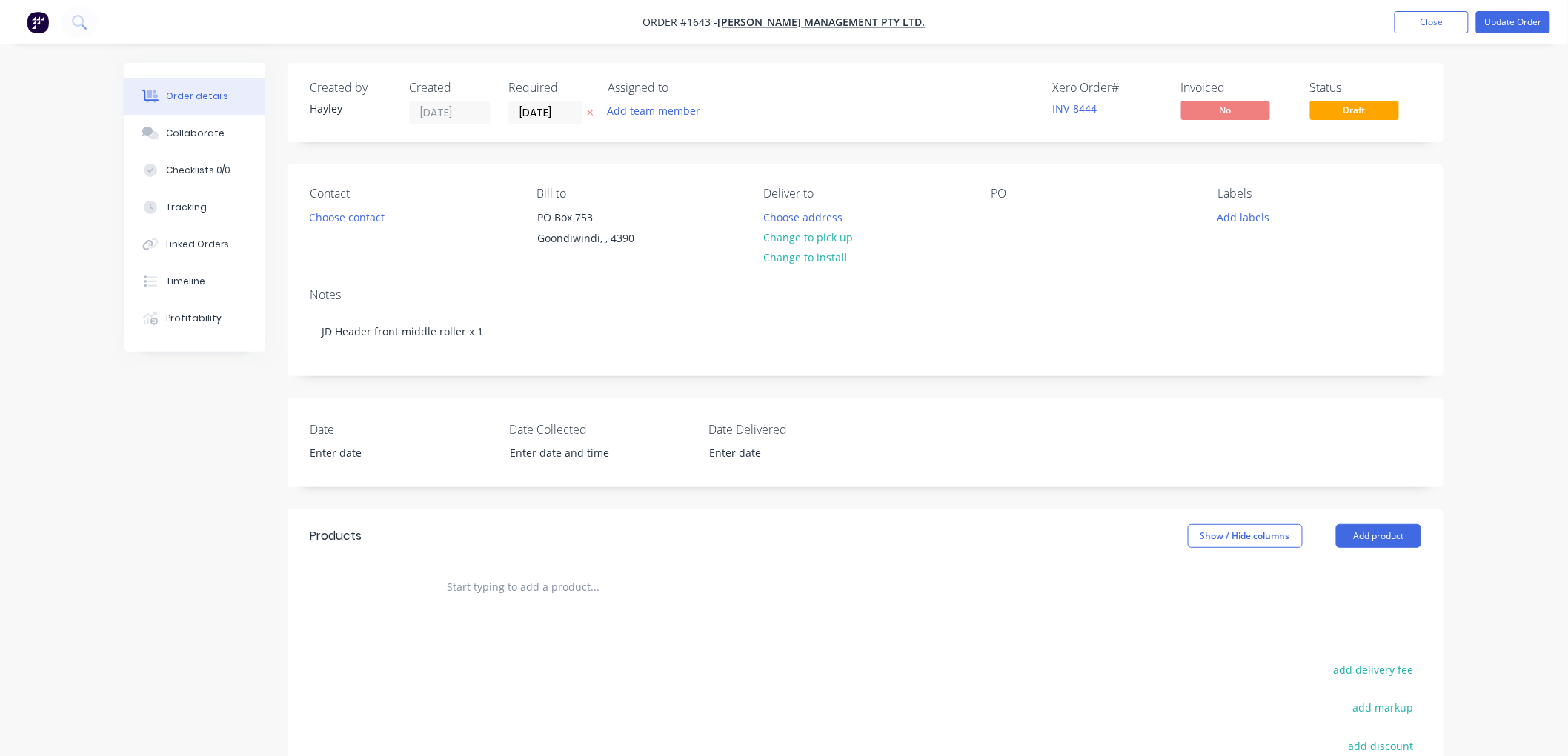
click at [519, 585] on input "text" at bounding box center [593, 587] width 296 height 29
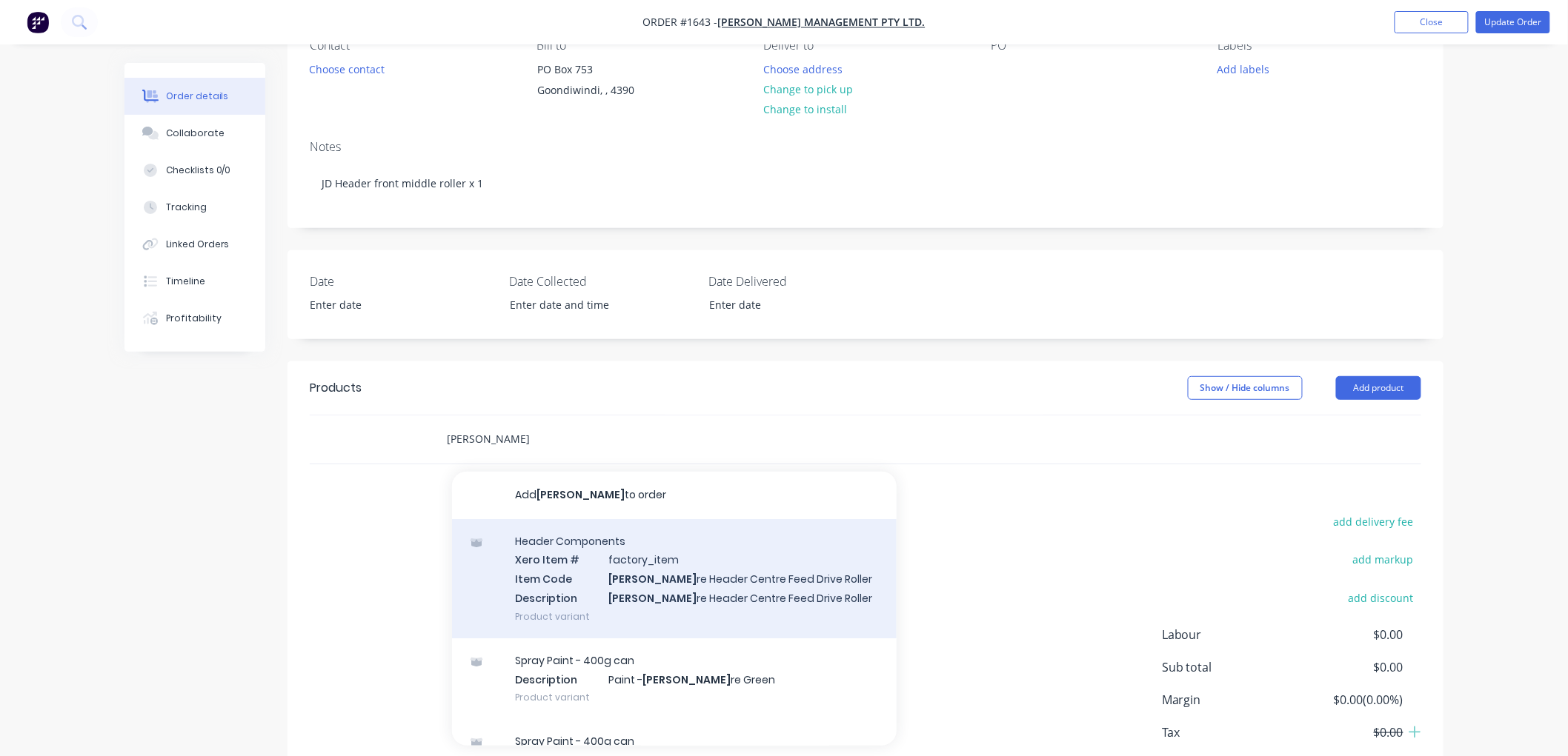
scroll to position [164, 0]
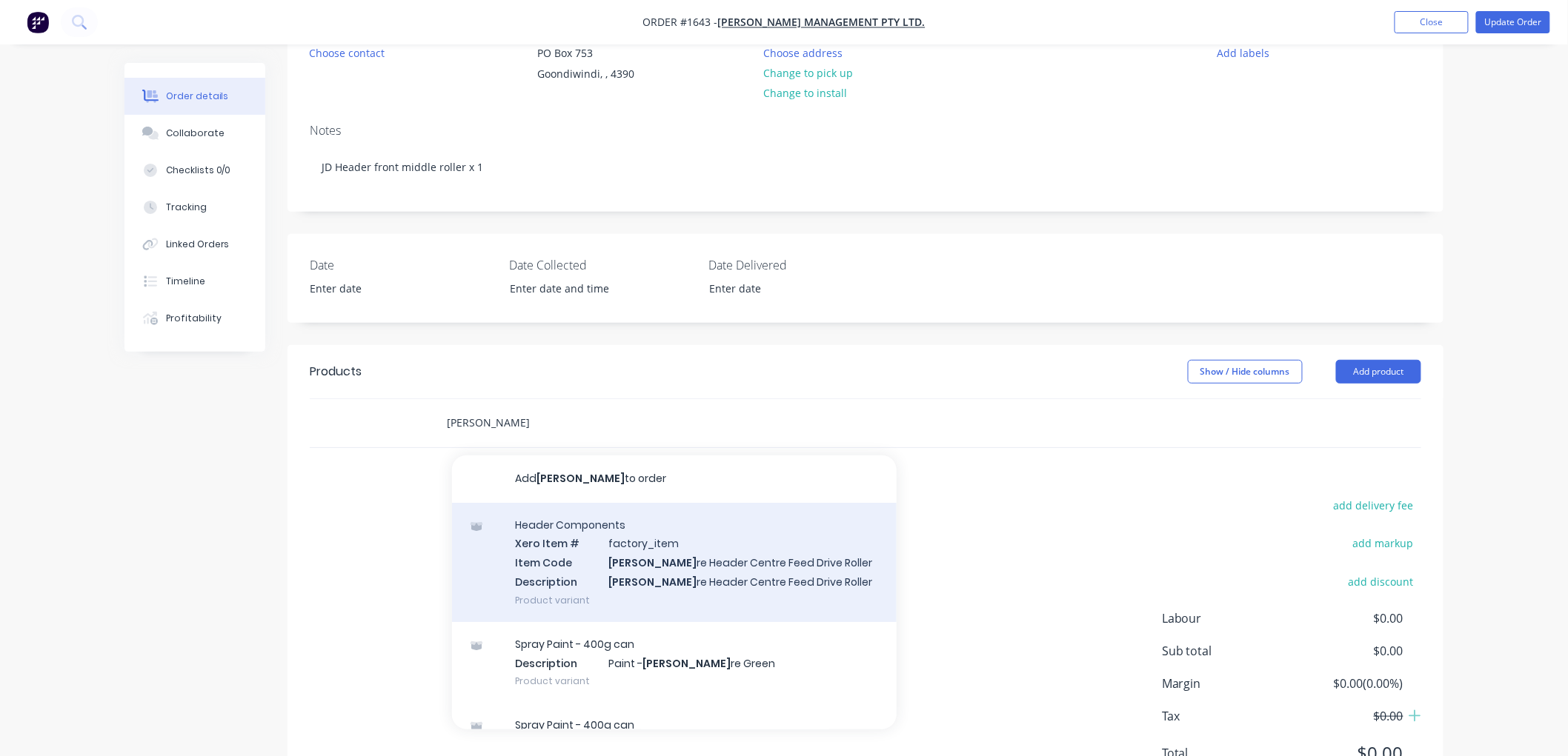
type input "John Dee"
click at [683, 550] on div "Header Components Xero Item # factory_item Item Code John Dee re Header Centre …" at bounding box center [674, 563] width 445 height 119
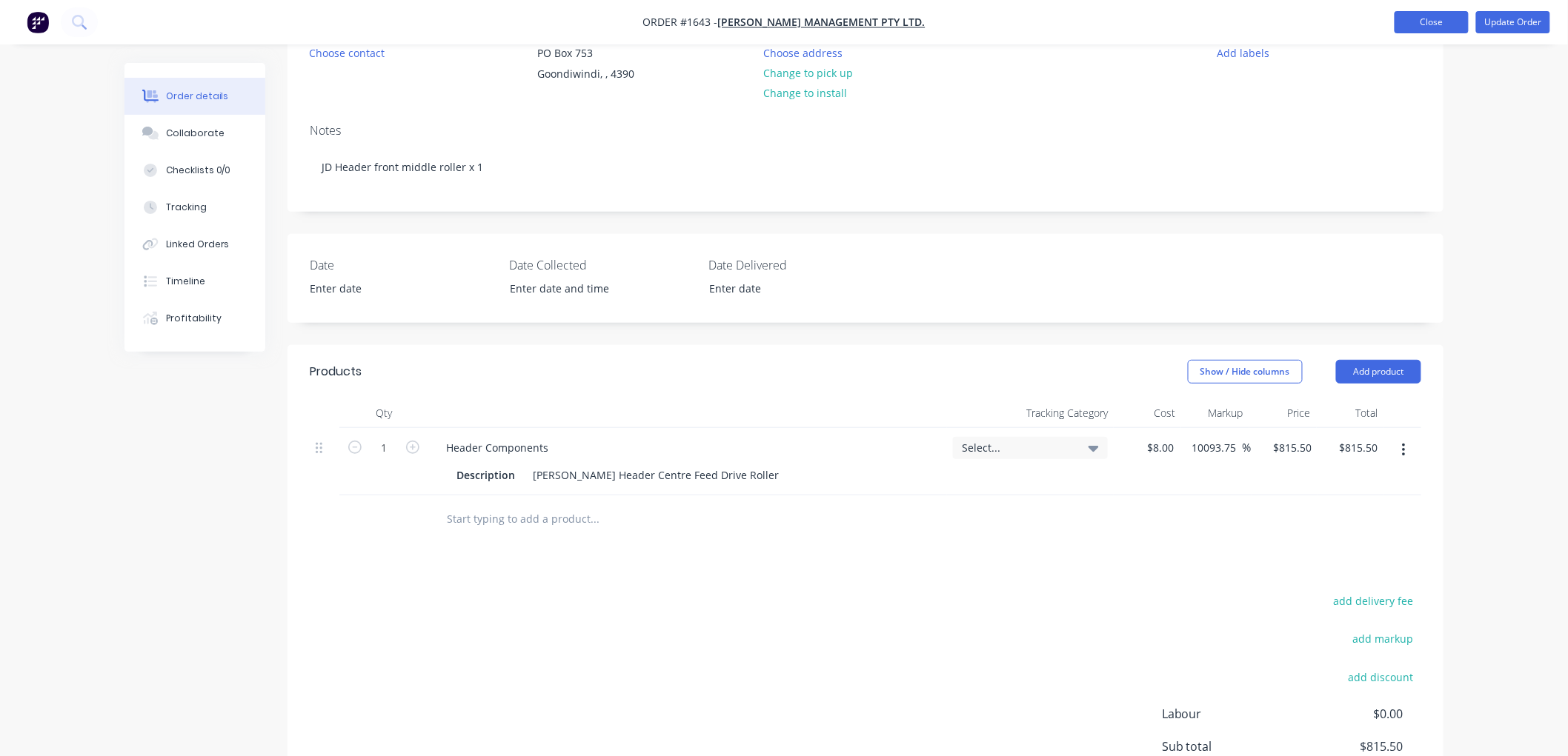
click at [1432, 23] on button "Close" at bounding box center [1431, 22] width 74 height 22
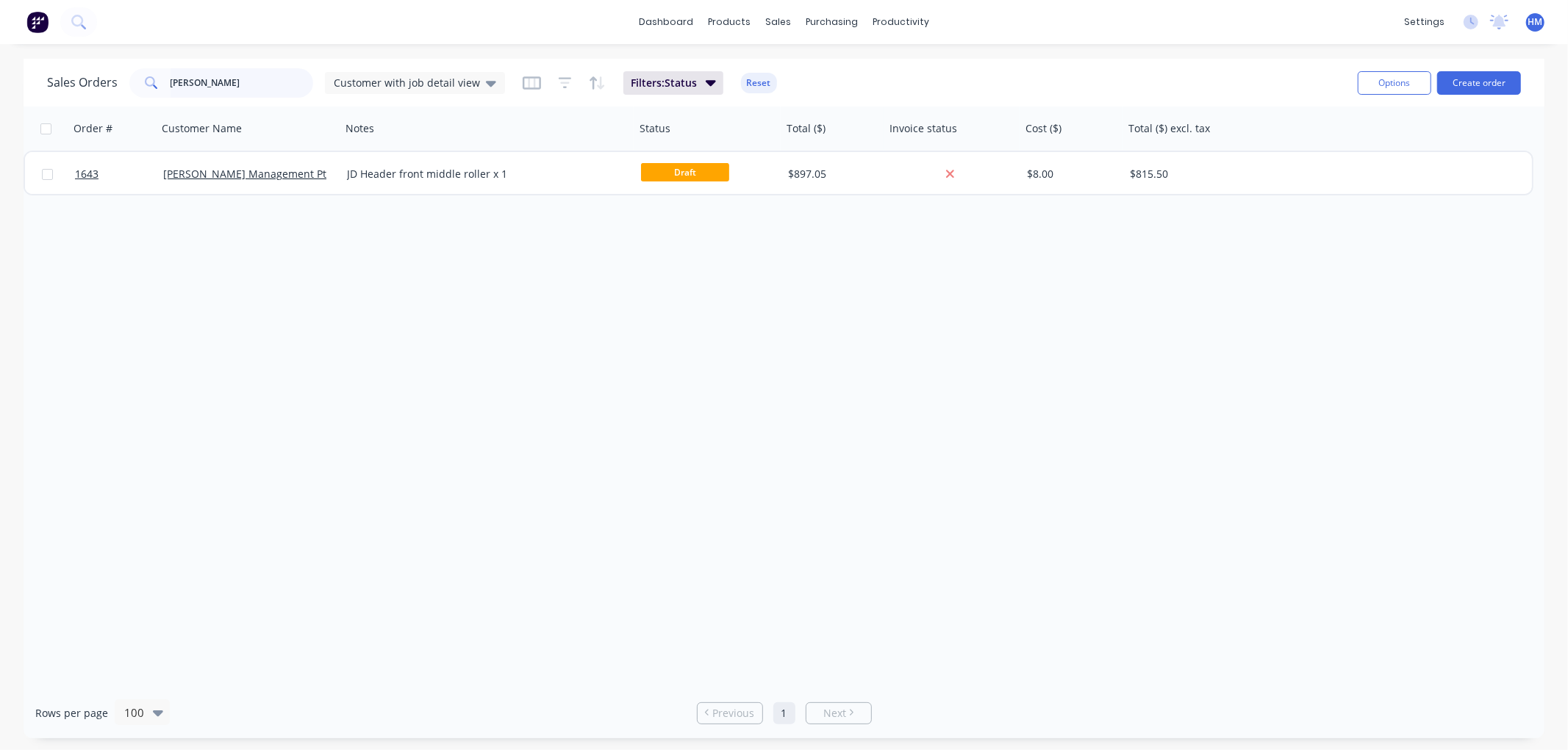
click at [257, 84] on input "corish" at bounding box center [242, 83] width 144 height 29
click at [830, 67] on div "Sales Orders" at bounding box center [832, 70] width 60 height 14
click at [829, 90] on link "Customers" at bounding box center [856, 100] width 195 height 29
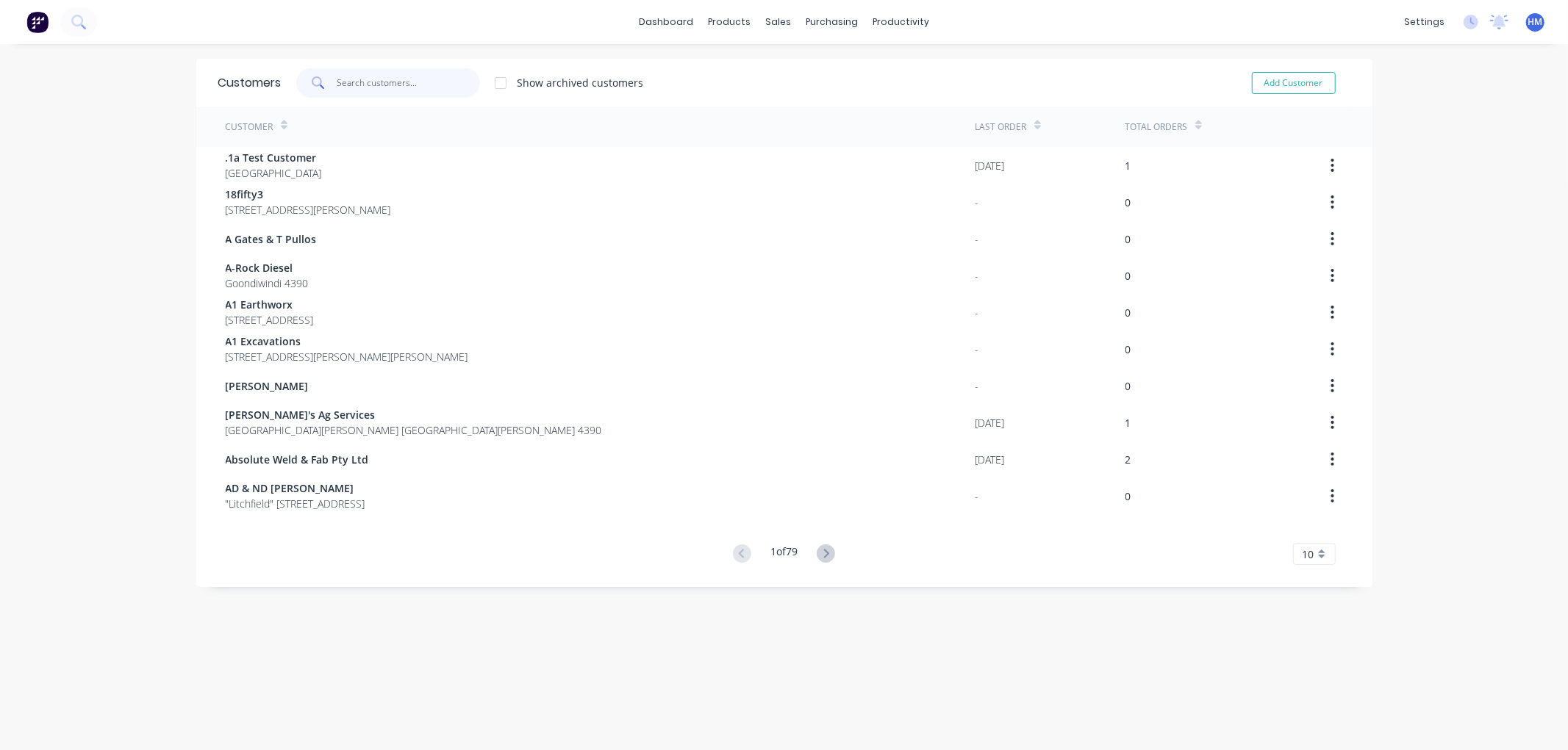
click at [360, 79] on input "text" at bounding box center [408, 83] width 144 height 29
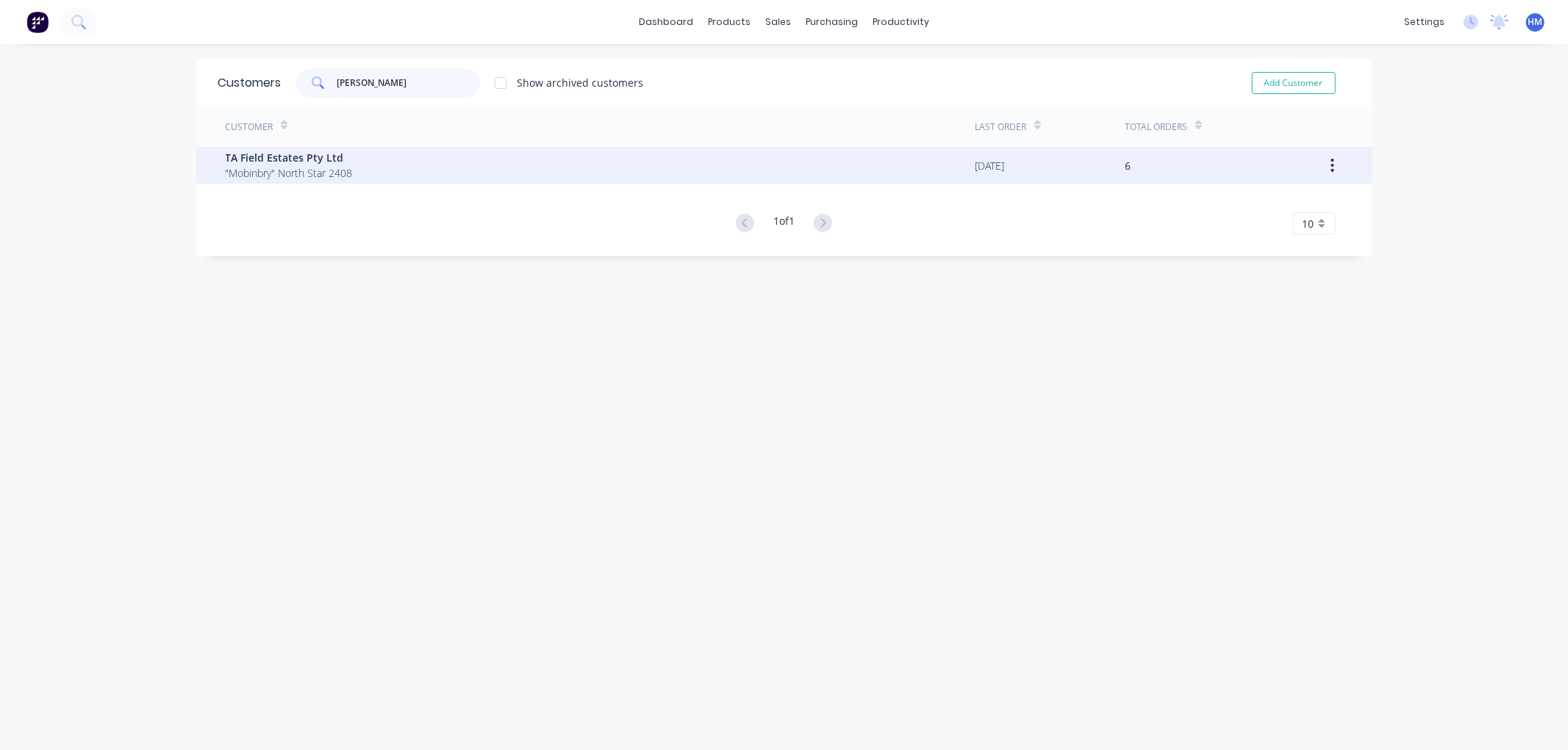
type input "ta fiel"
click at [313, 173] on span ""Mobinbry" North Star 2408" at bounding box center [289, 173] width 127 height 15
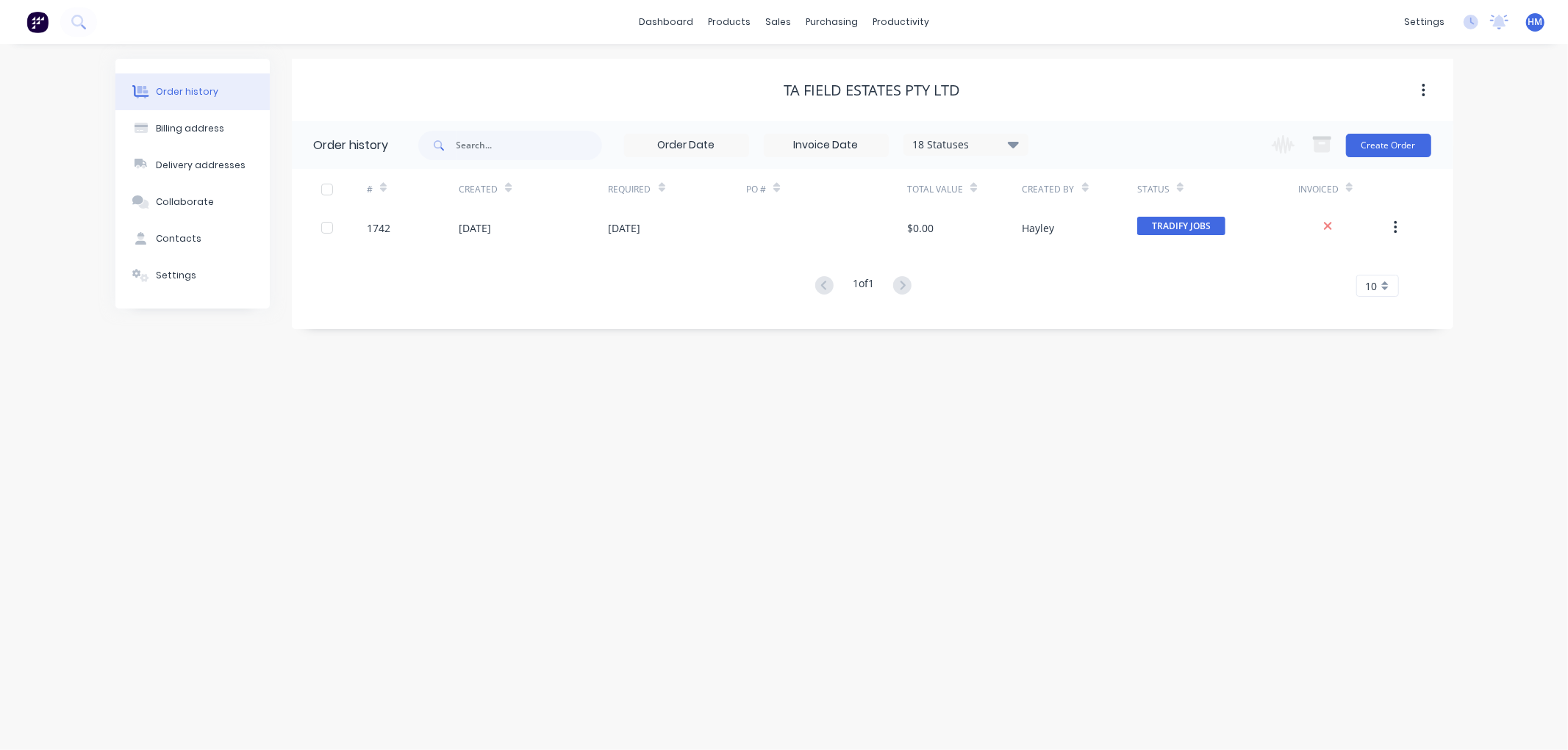
click at [1012, 147] on icon at bounding box center [1012, 144] width 11 height 6
click at [1087, 343] on label at bounding box center [1087, 343] width 0 height 0
click at [1087, 354] on input "checkbox" at bounding box center [1092, 349] width 12 height 14
checkbox input "true"
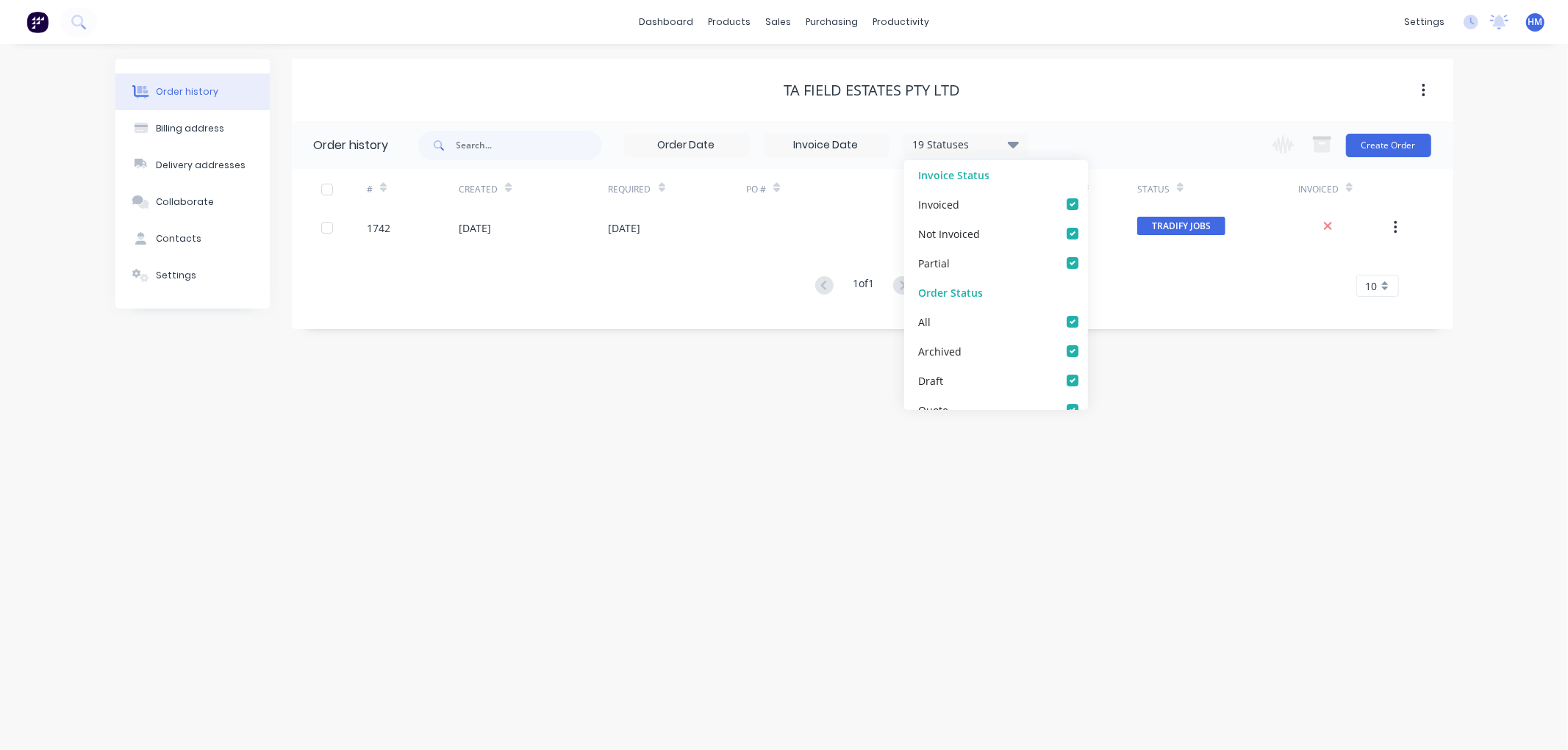
click at [1131, 135] on div "19 Statuses Invoice Status Invoiced Not Invoiced Partial Order Status All Archi…" at bounding box center [936, 145] width 1035 height 48
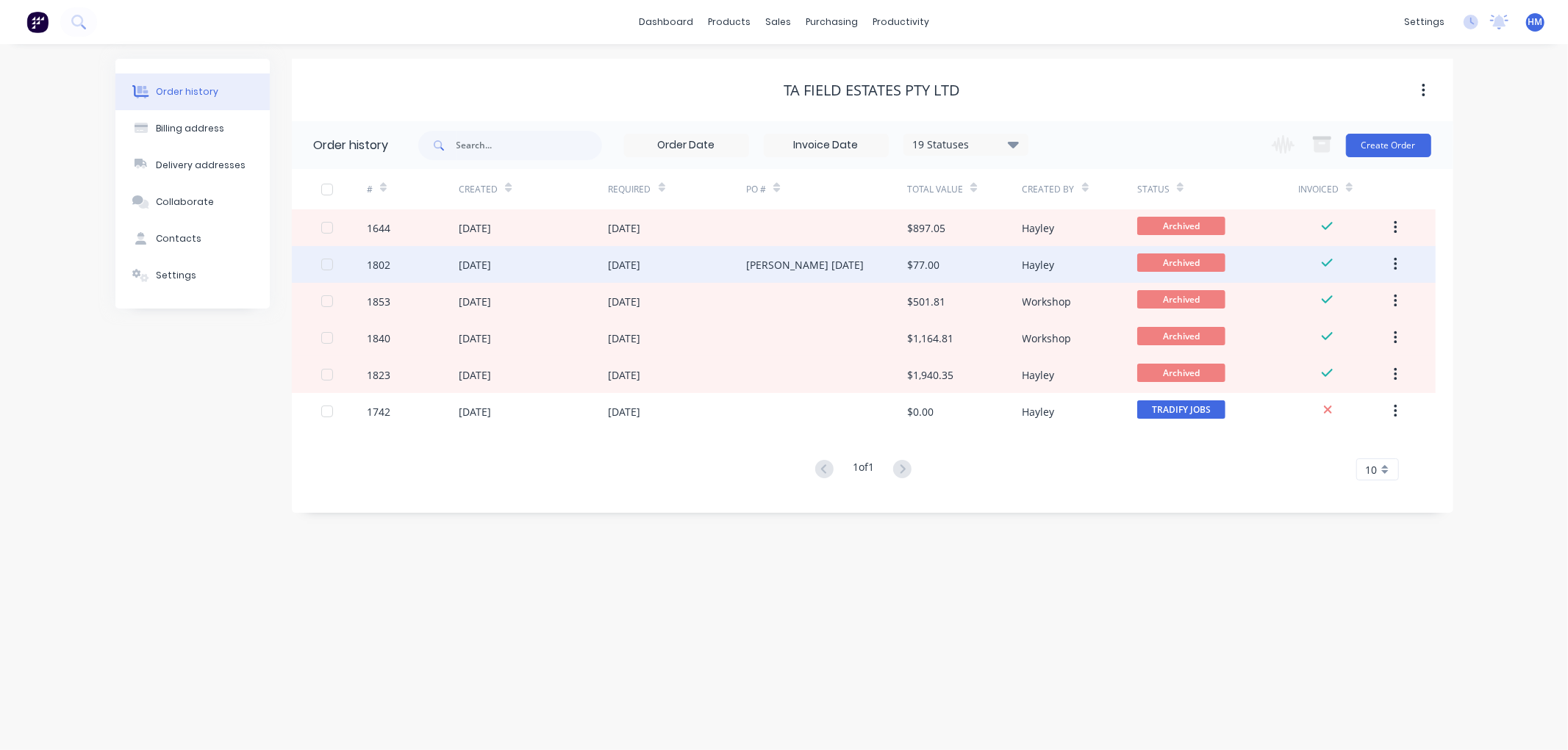
click at [407, 259] on div "1802" at bounding box center [412, 265] width 92 height 36
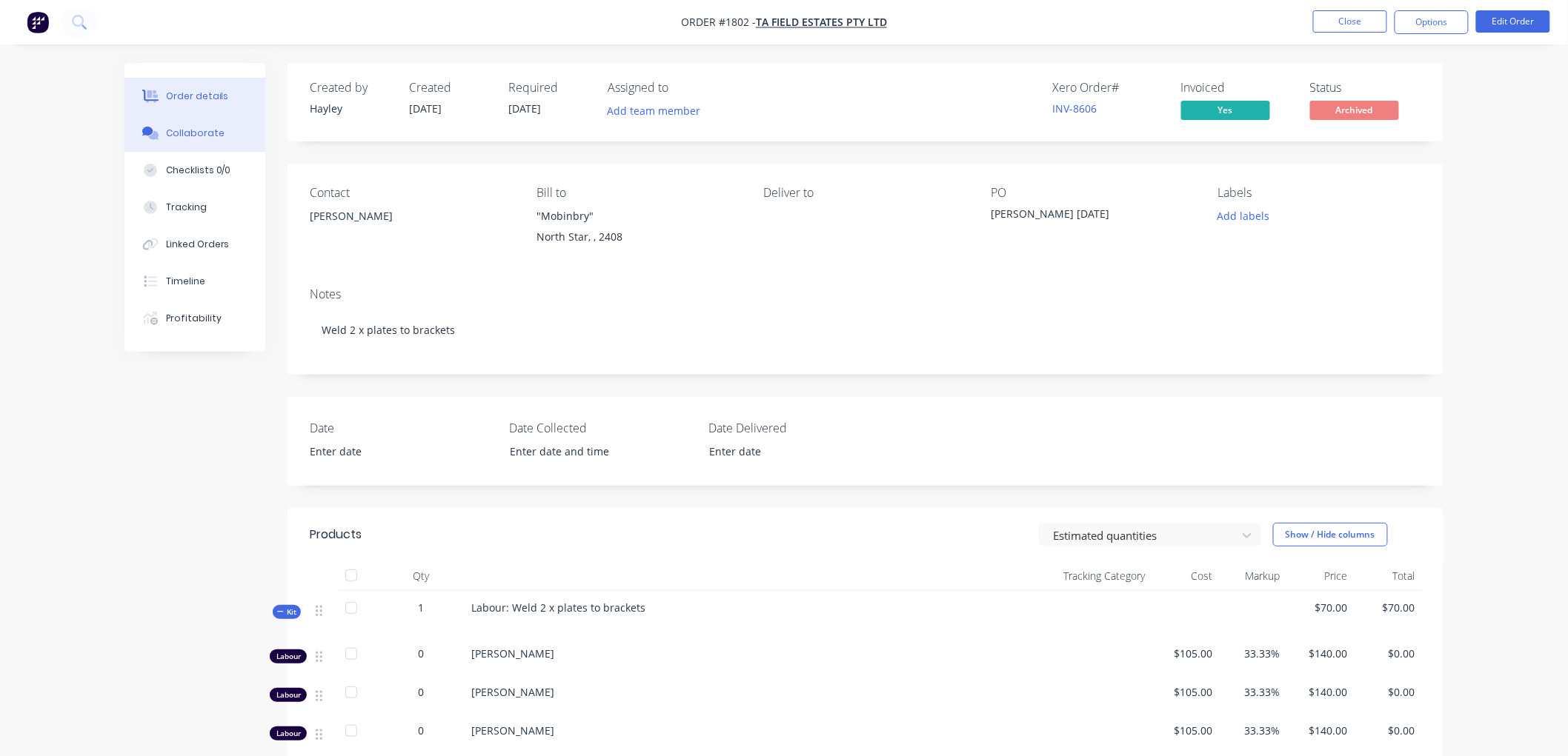
click at [206, 127] on div "Collaborate" at bounding box center [195, 133] width 59 height 14
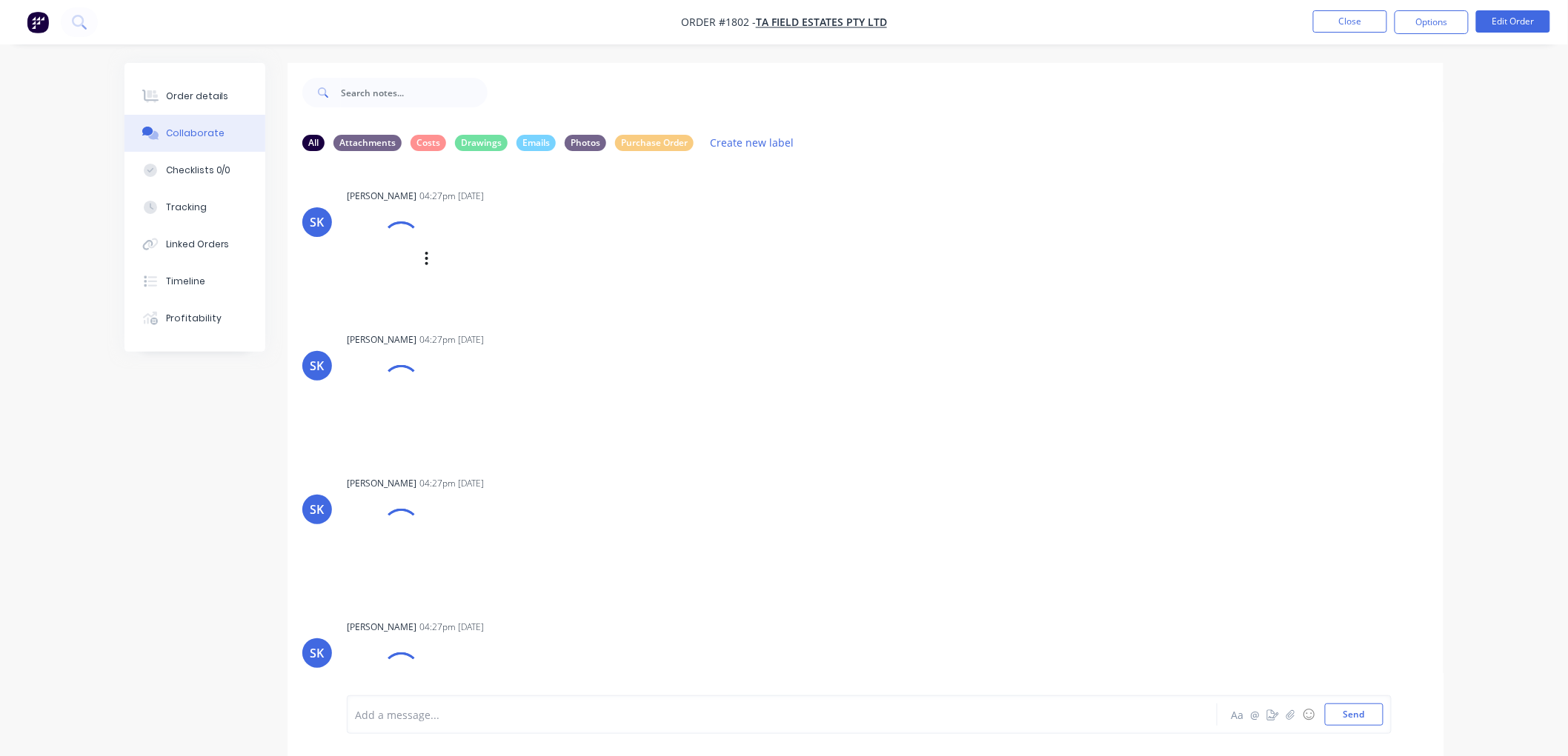
click at [403, 237] on div at bounding box center [402, 241] width 53 height 53
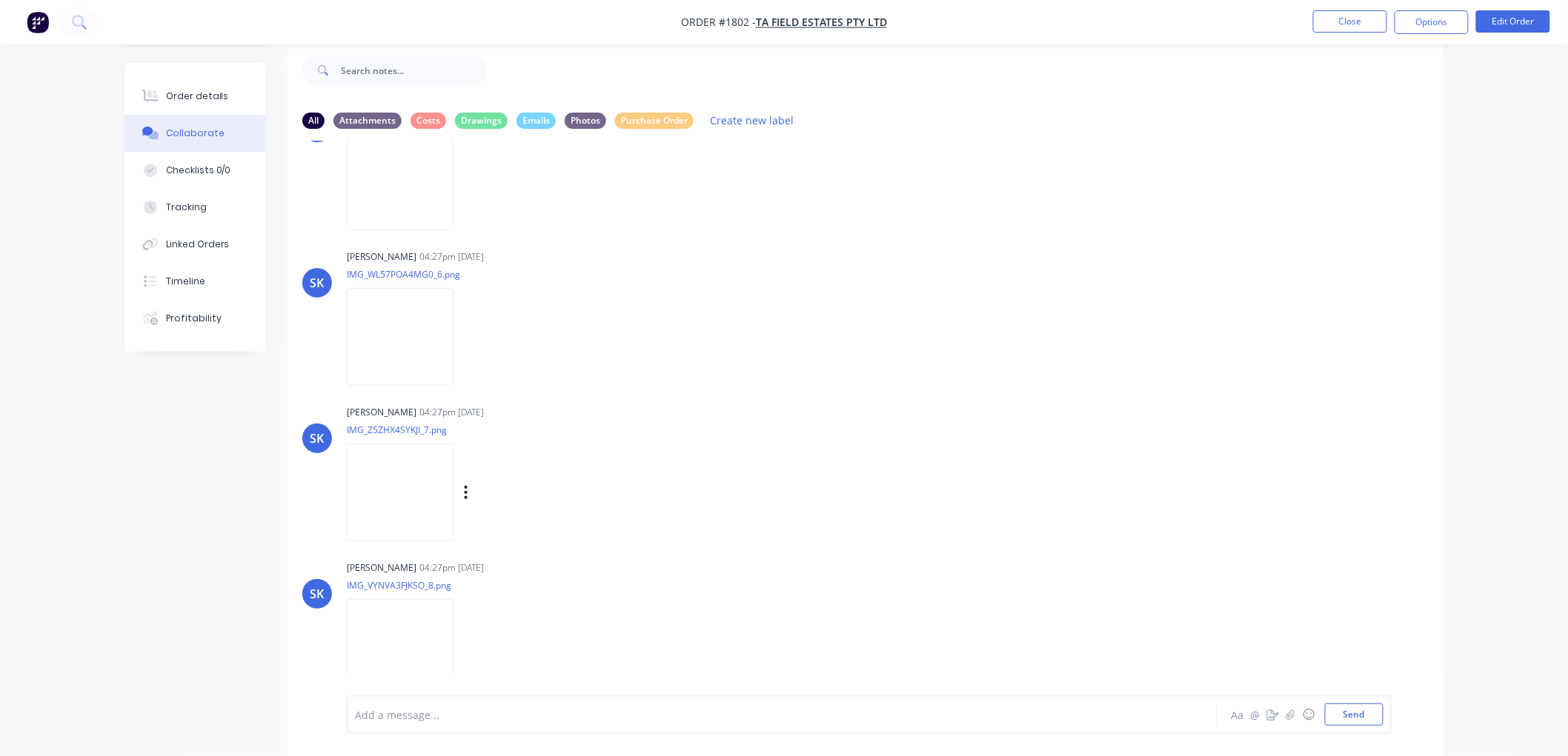
scroll to position [724, 0]
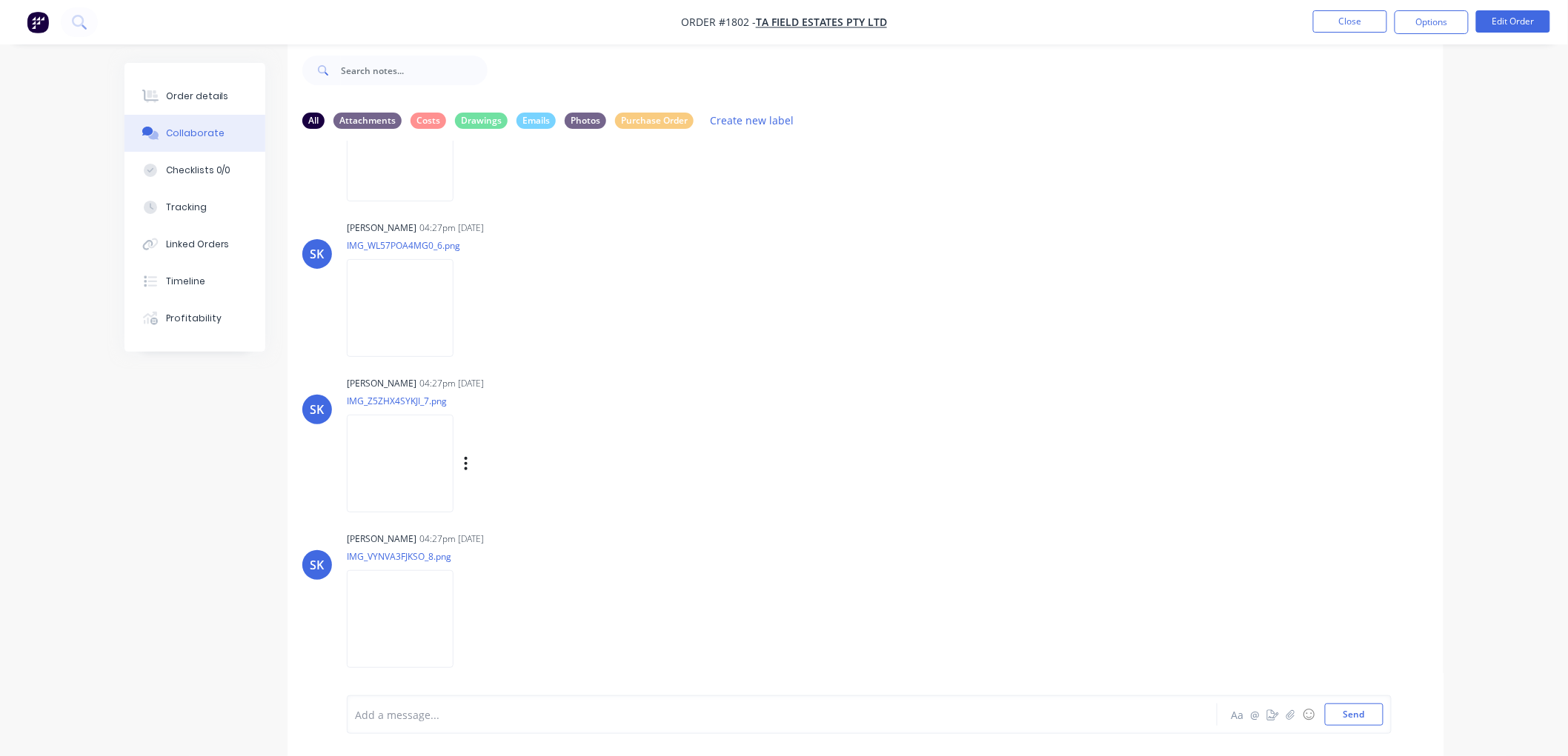
click at [390, 455] on img at bounding box center [400, 464] width 106 height 97
click at [413, 307] on img at bounding box center [400, 308] width 106 height 97
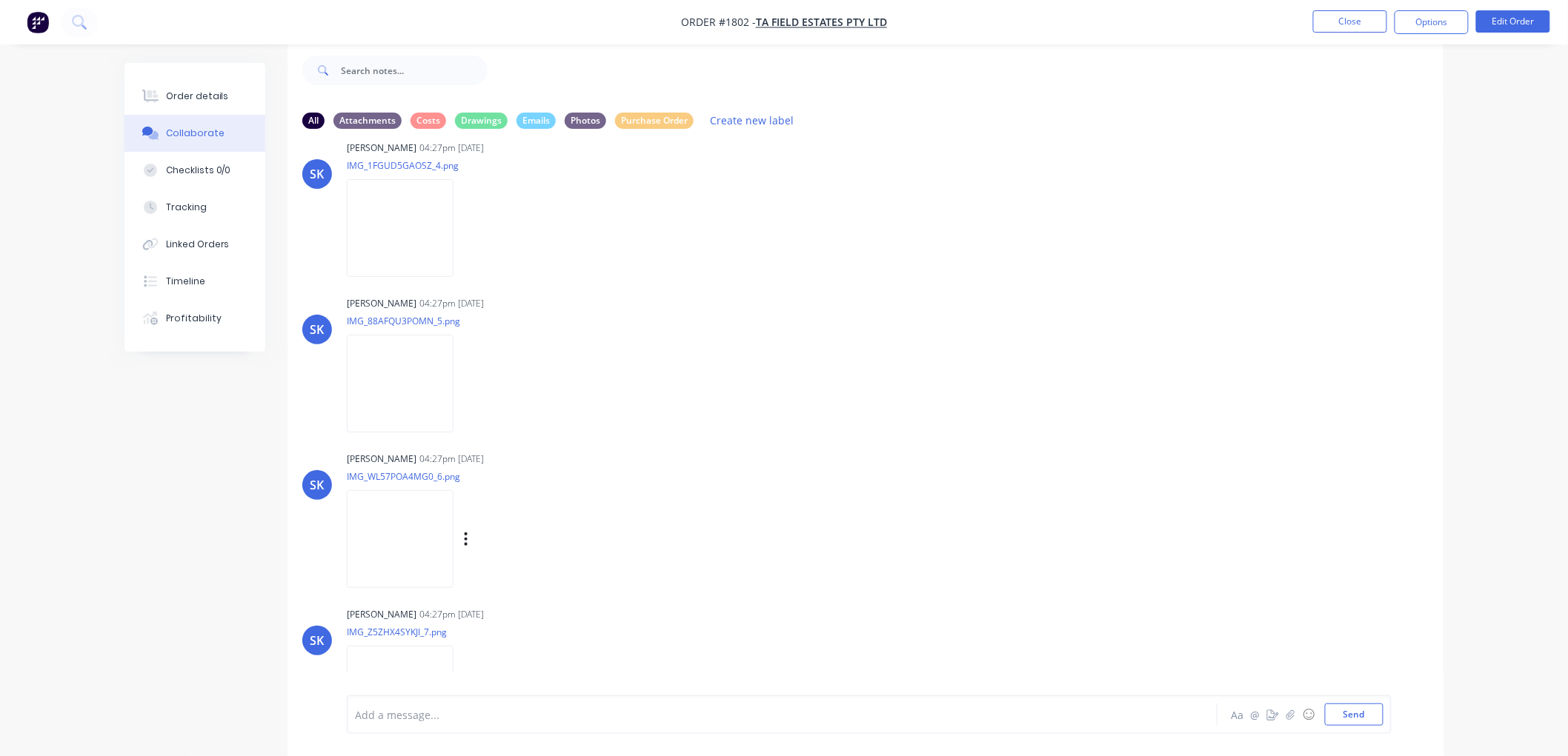
scroll to position [477, 0]
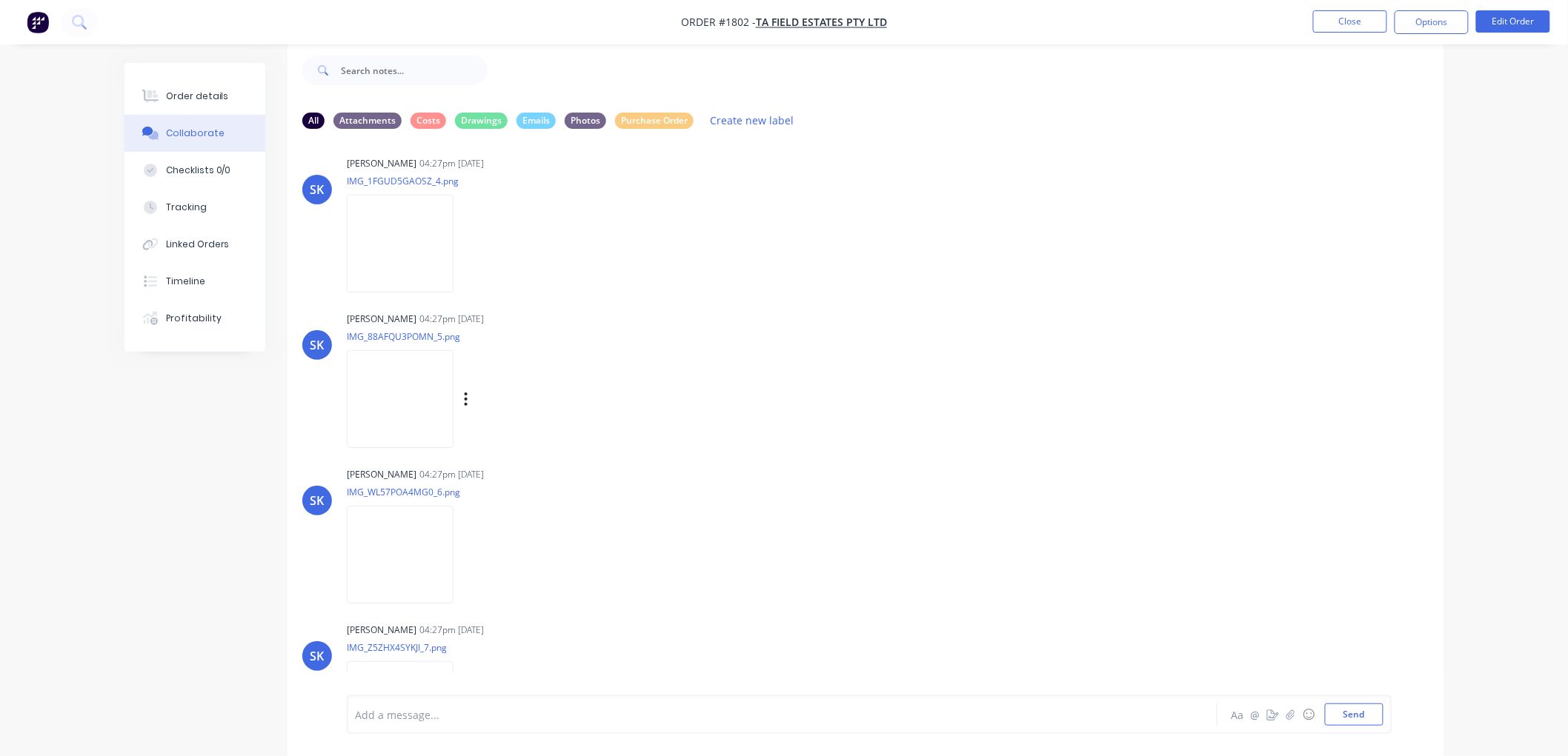
click at [420, 387] on img at bounding box center [400, 399] width 106 height 97
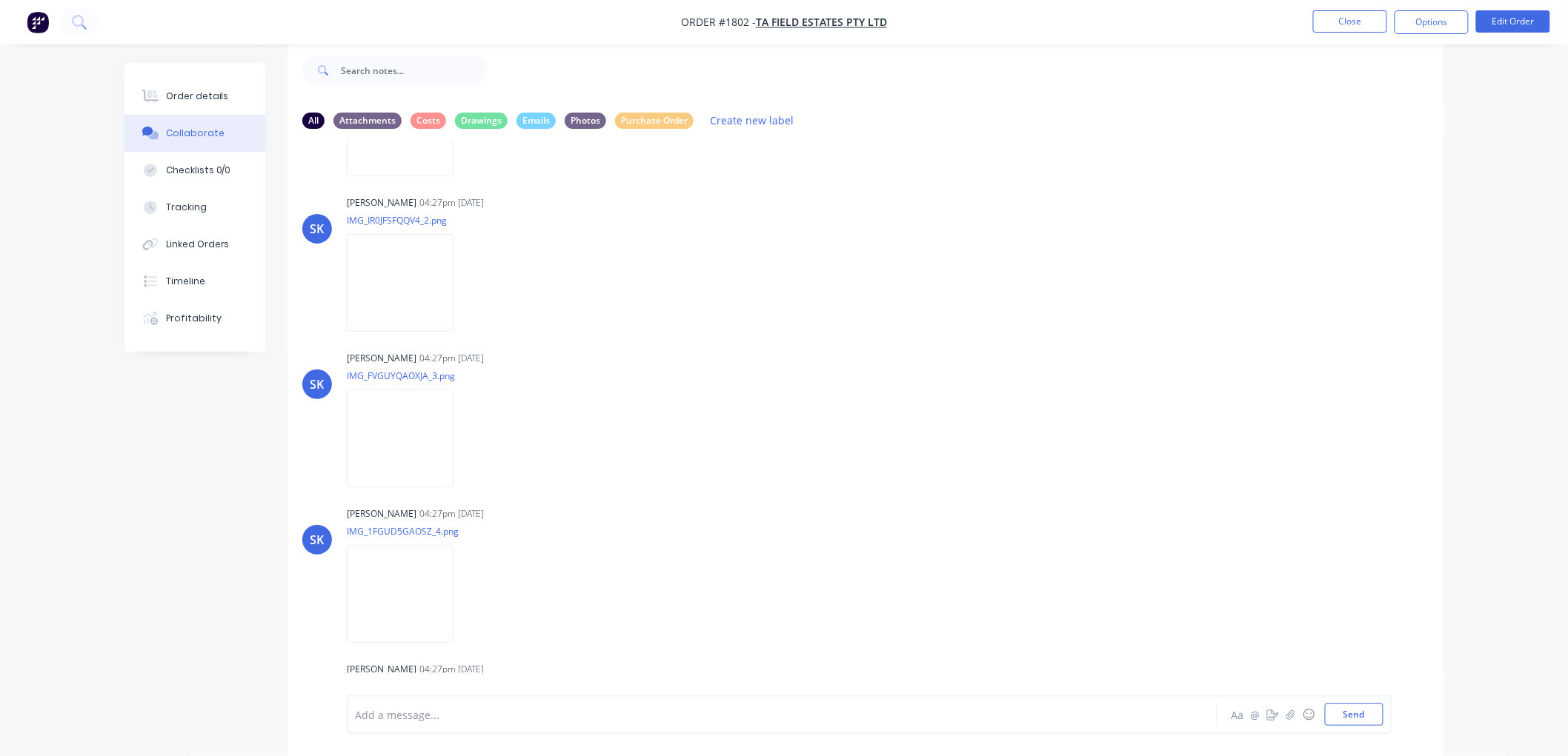
scroll to position [65, 0]
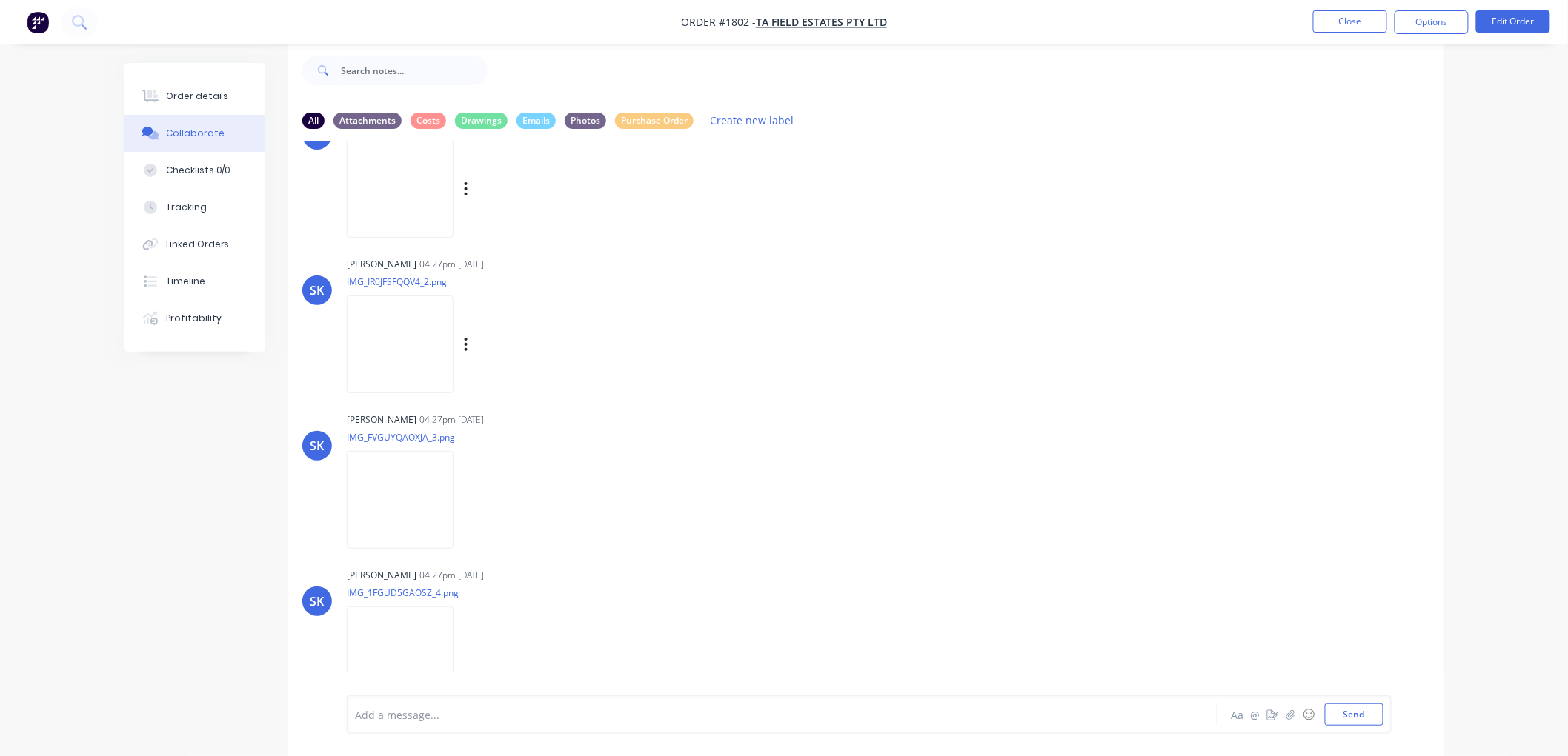
click at [410, 351] on img at bounding box center [400, 344] width 106 height 97
click at [1356, 19] on button "Close" at bounding box center [1350, 21] width 74 height 22
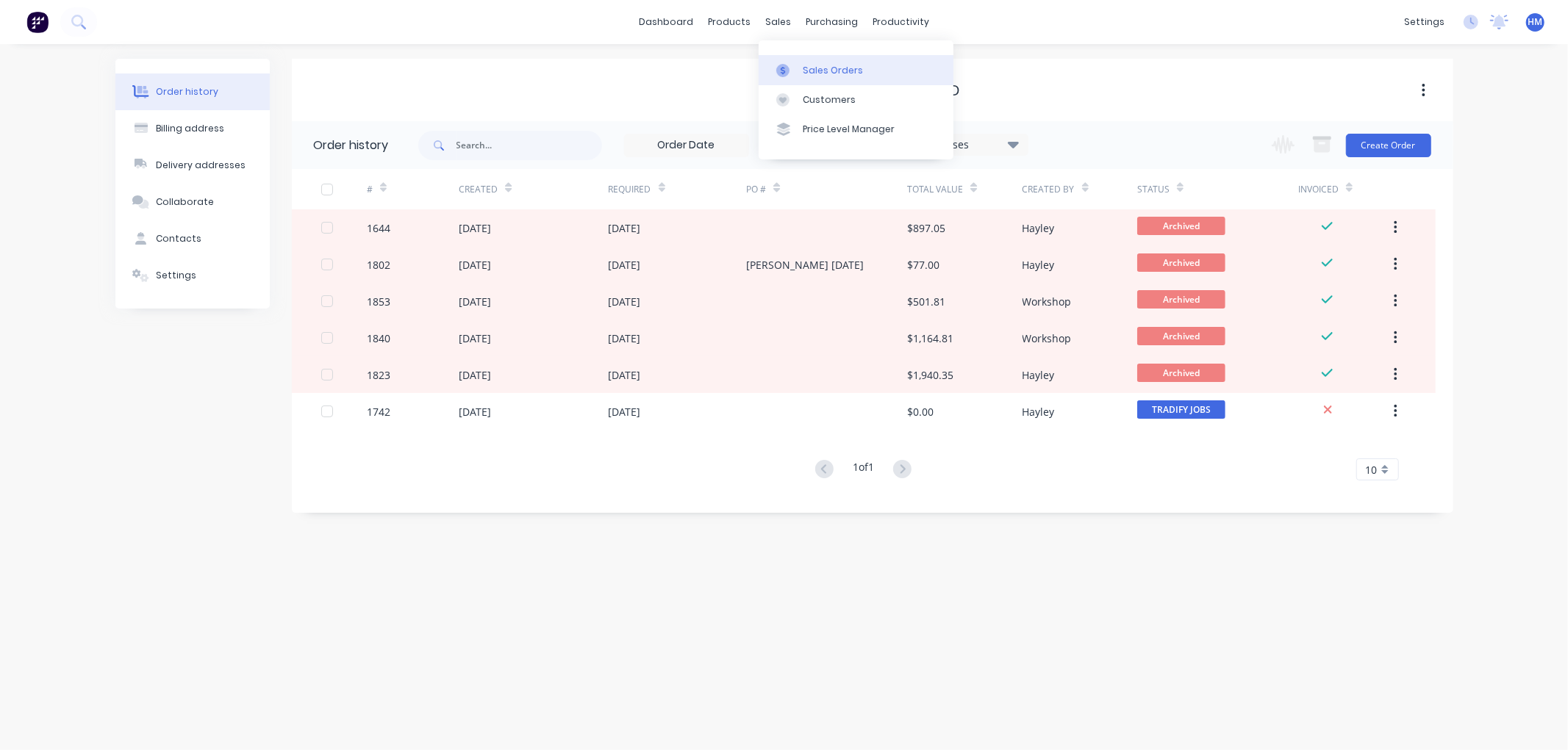
click at [811, 64] on div "Sales Orders" at bounding box center [832, 70] width 60 height 14
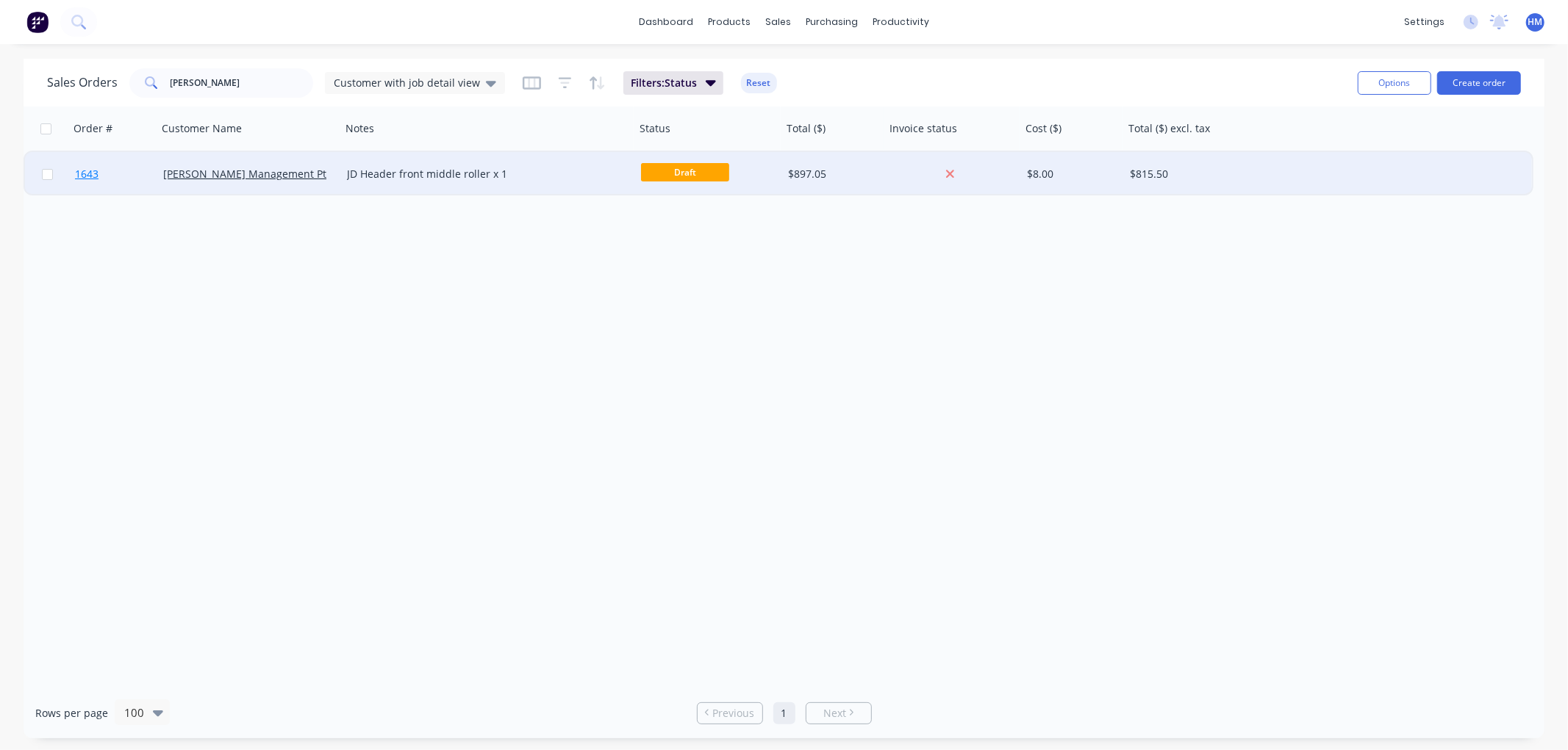
click at [119, 166] on link "1643" at bounding box center [118, 174] width 88 height 44
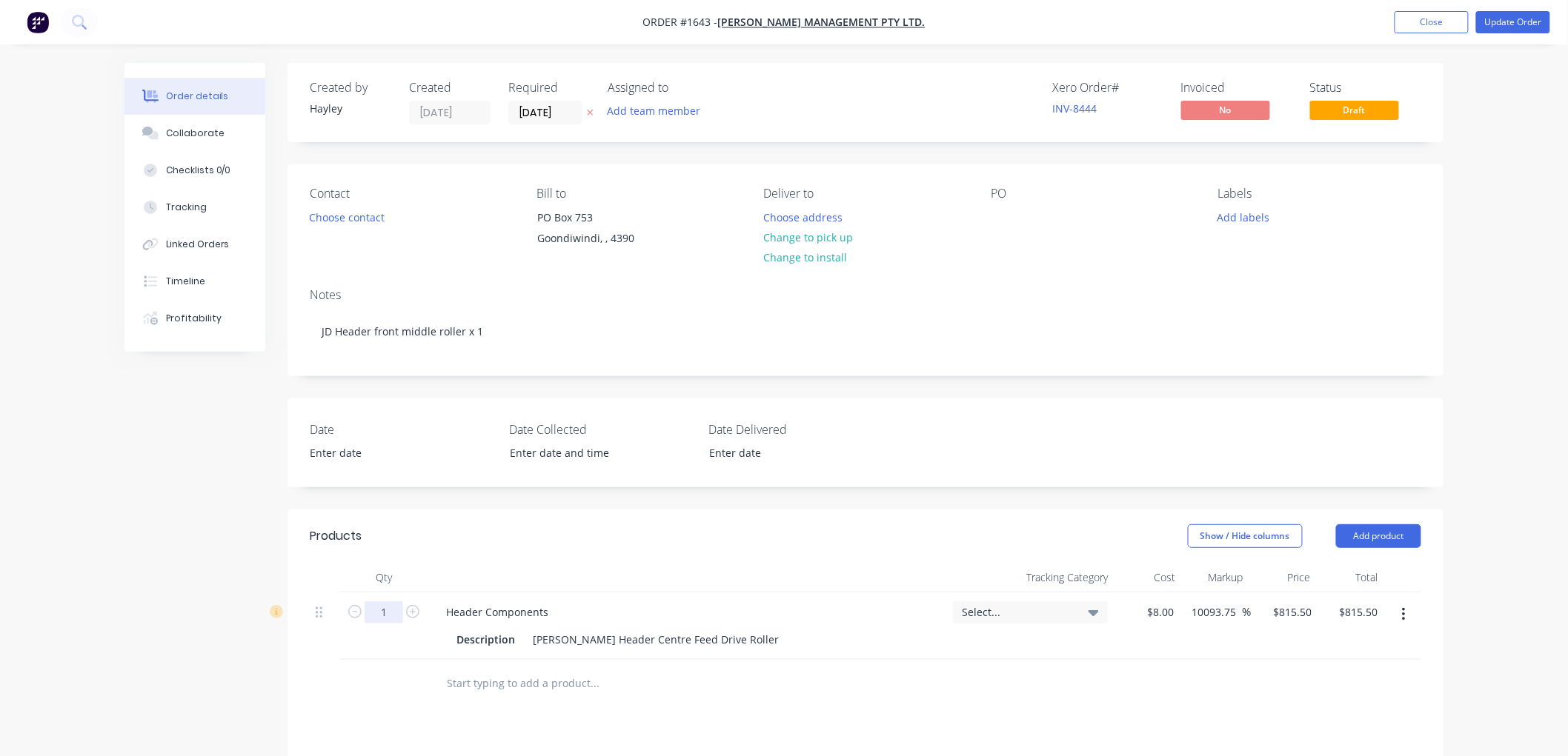
click at [392, 605] on input "1" at bounding box center [384, 612] width 39 height 22
type input "2"
type input "$1,631.00"
click at [218, 583] on span "0" at bounding box center [193, 586] width 61 height 33
click at [131, 517] on div "Created by Hayley Created 12/08/25 Required 12/08/25 Assigned to Add team membe…" at bounding box center [784, 575] width 1319 height 1023
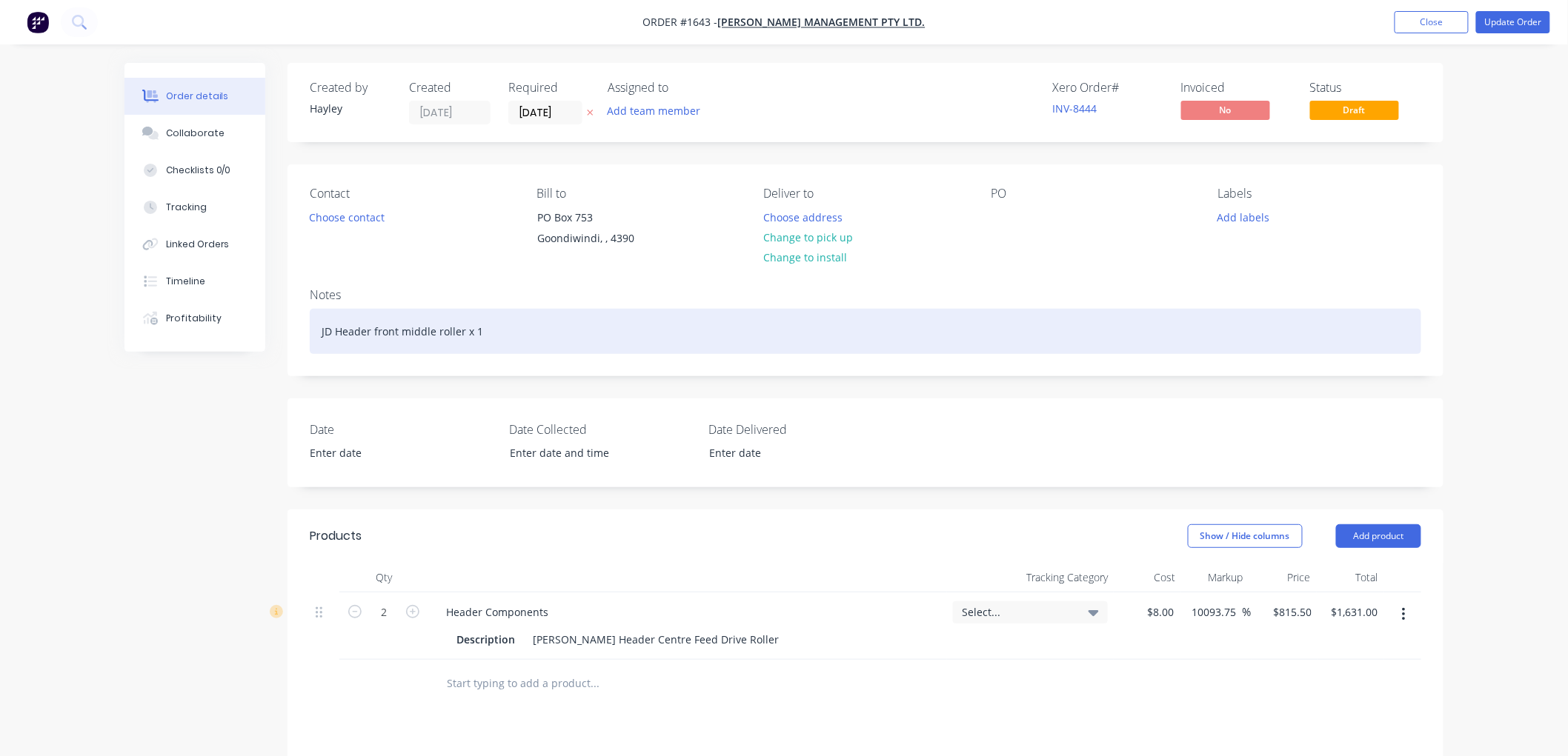
click at [504, 323] on div "JD Header front middle roller x 1" at bounding box center [866, 331] width 1111 height 45
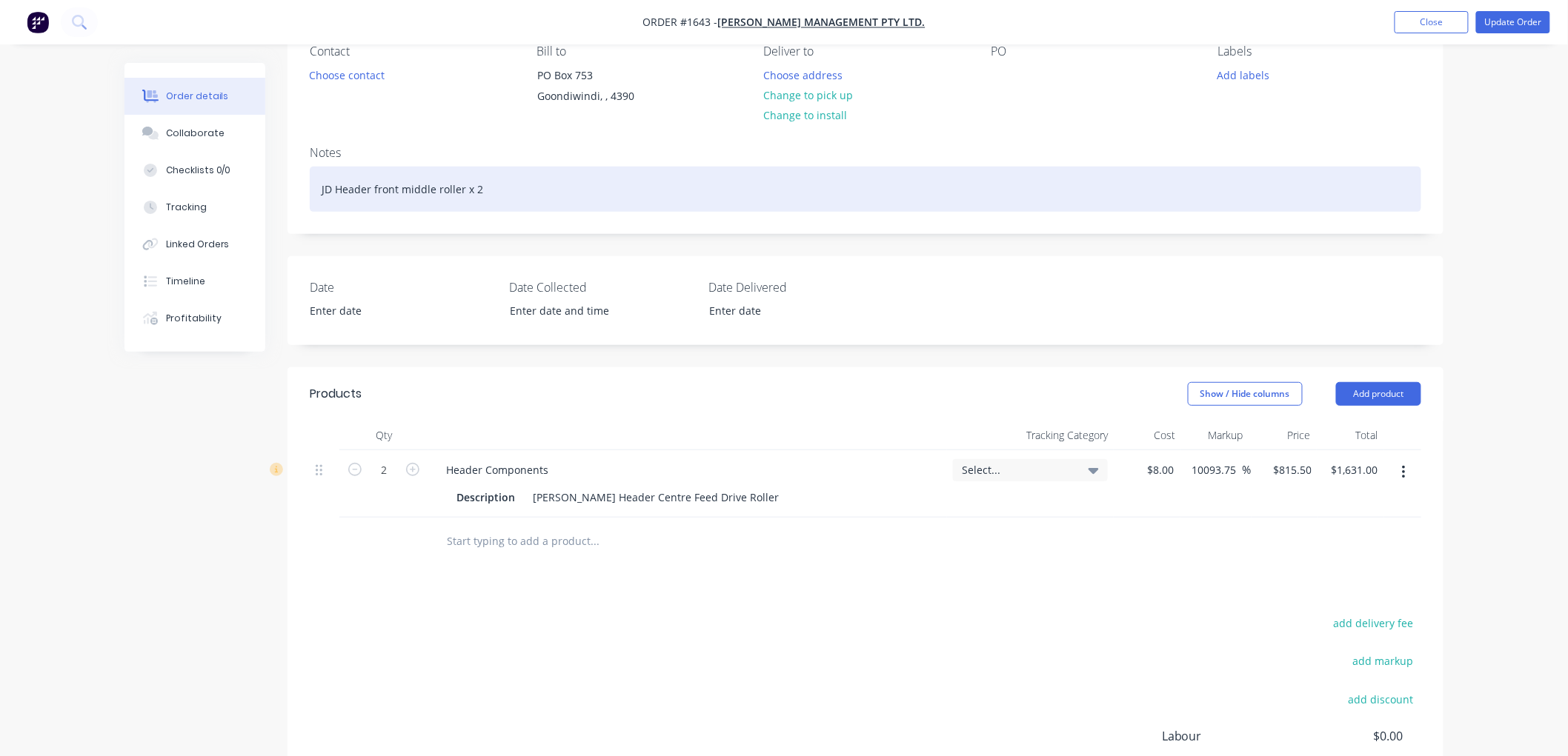
scroll to position [164, 0]
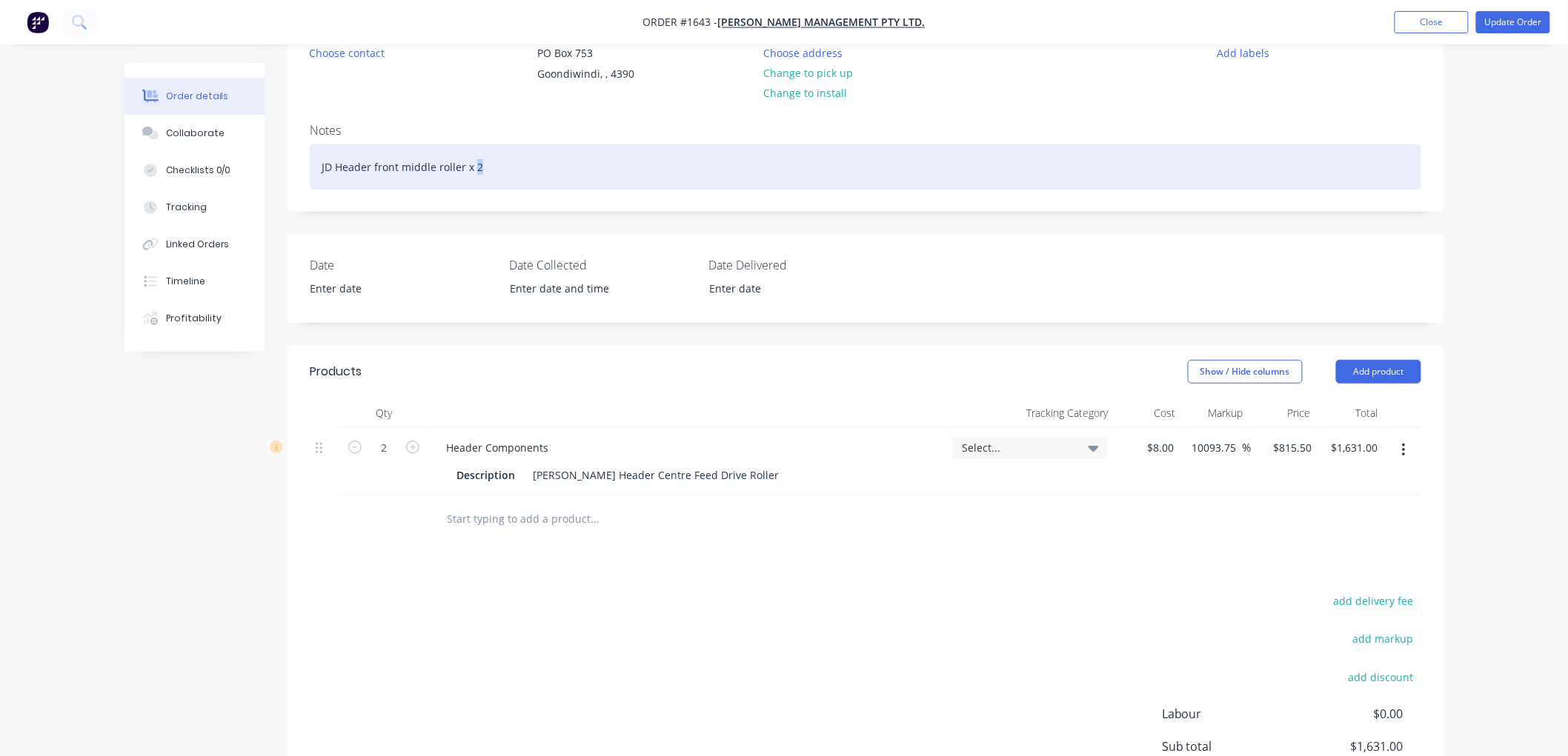
drag, startPoint x: 500, startPoint y: 169, endPoint x: 471, endPoint y: 165, distance: 29.3
click at [471, 165] on div "JD Header front middle roller x 2" at bounding box center [866, 167] width 1111 height 45
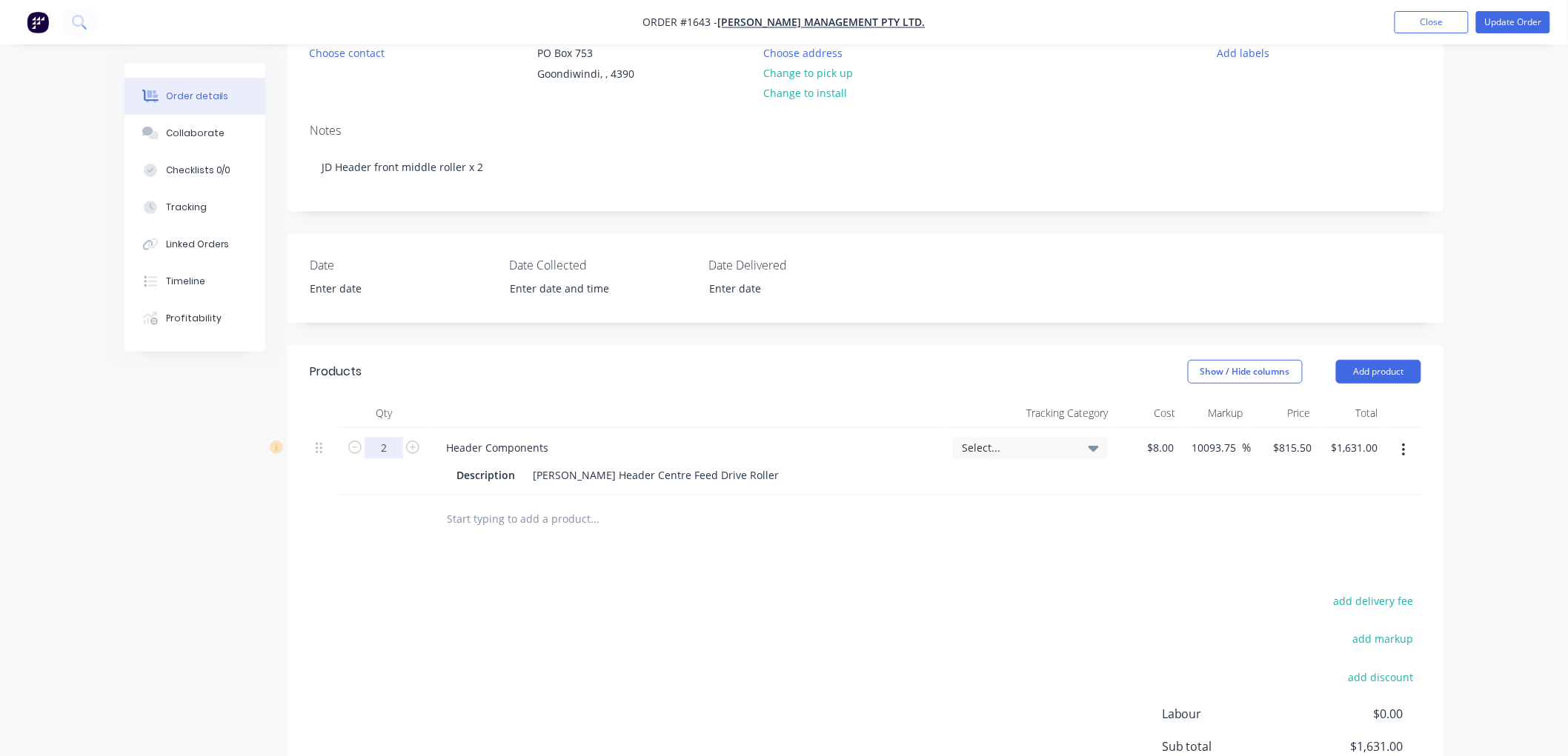
click at [385, 446] on input "2" at bounding box center [384, 448] width 39 height 22
type input "1"
type input "$815.50"
click at [569, 520] on input "text" at bounding box center [593, 519] width 296 height 29
click at [385, 455] on input "1" at bounding box center [384, 448] width 39 height 22
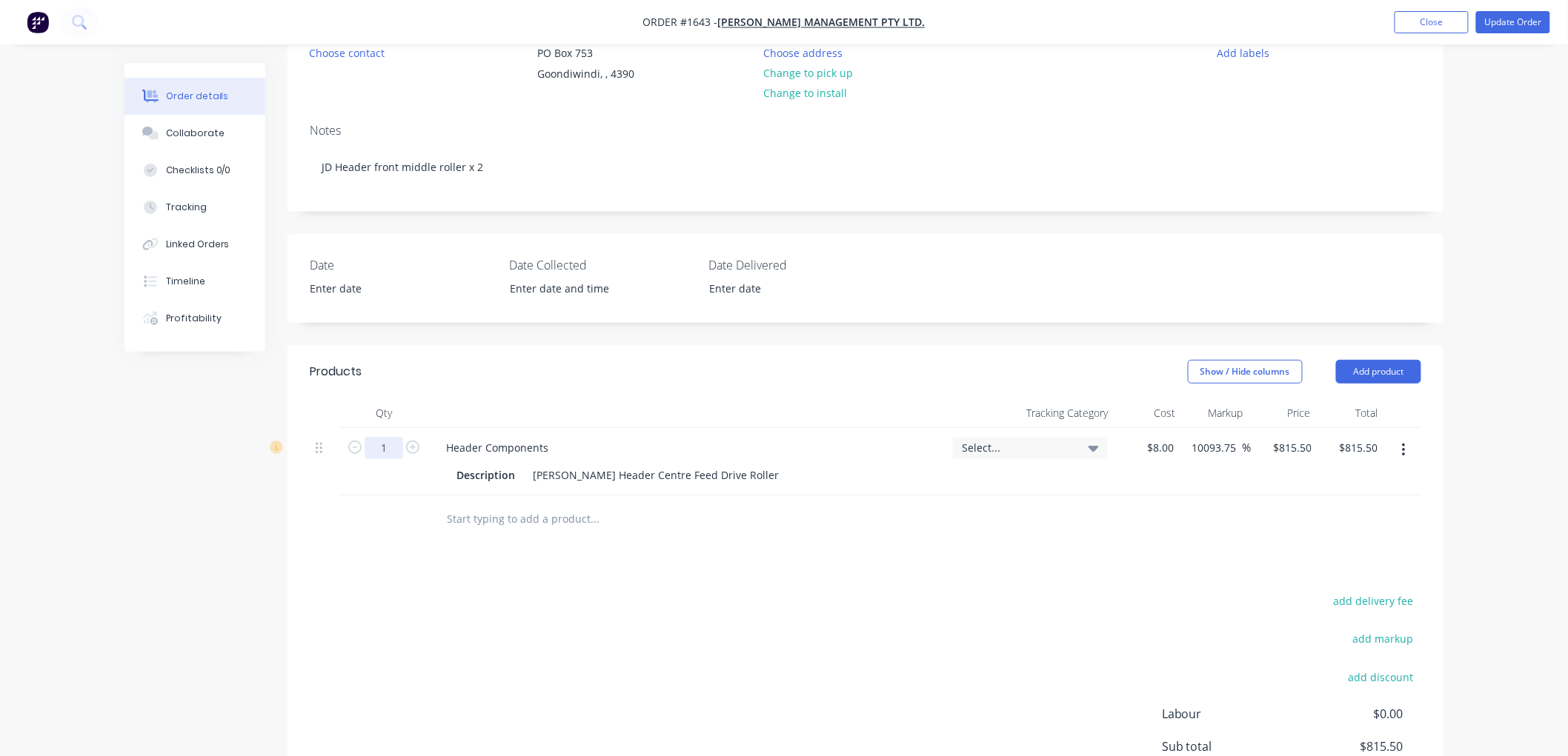
type input "2"
type input "1"
click at [568, 515] on input "text" at bounding box center [593, 519] width 296 height 29
click at [1519, 25] on button "Update Order" at bounding box center [1513, 22] width 74 height 22
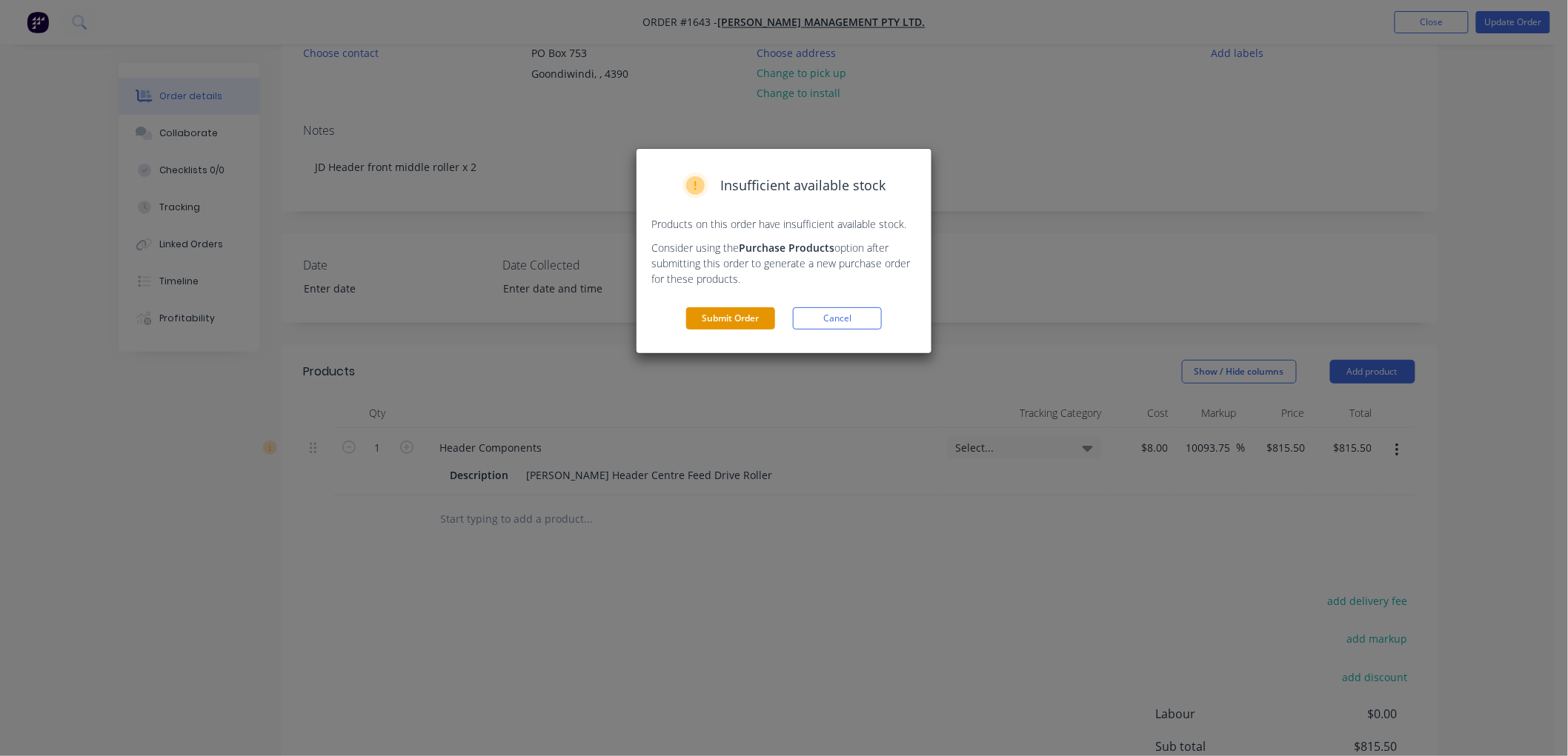
click at [728, 315] on button "Submit Order" at bounding box center [730, 318] width 89 height 22
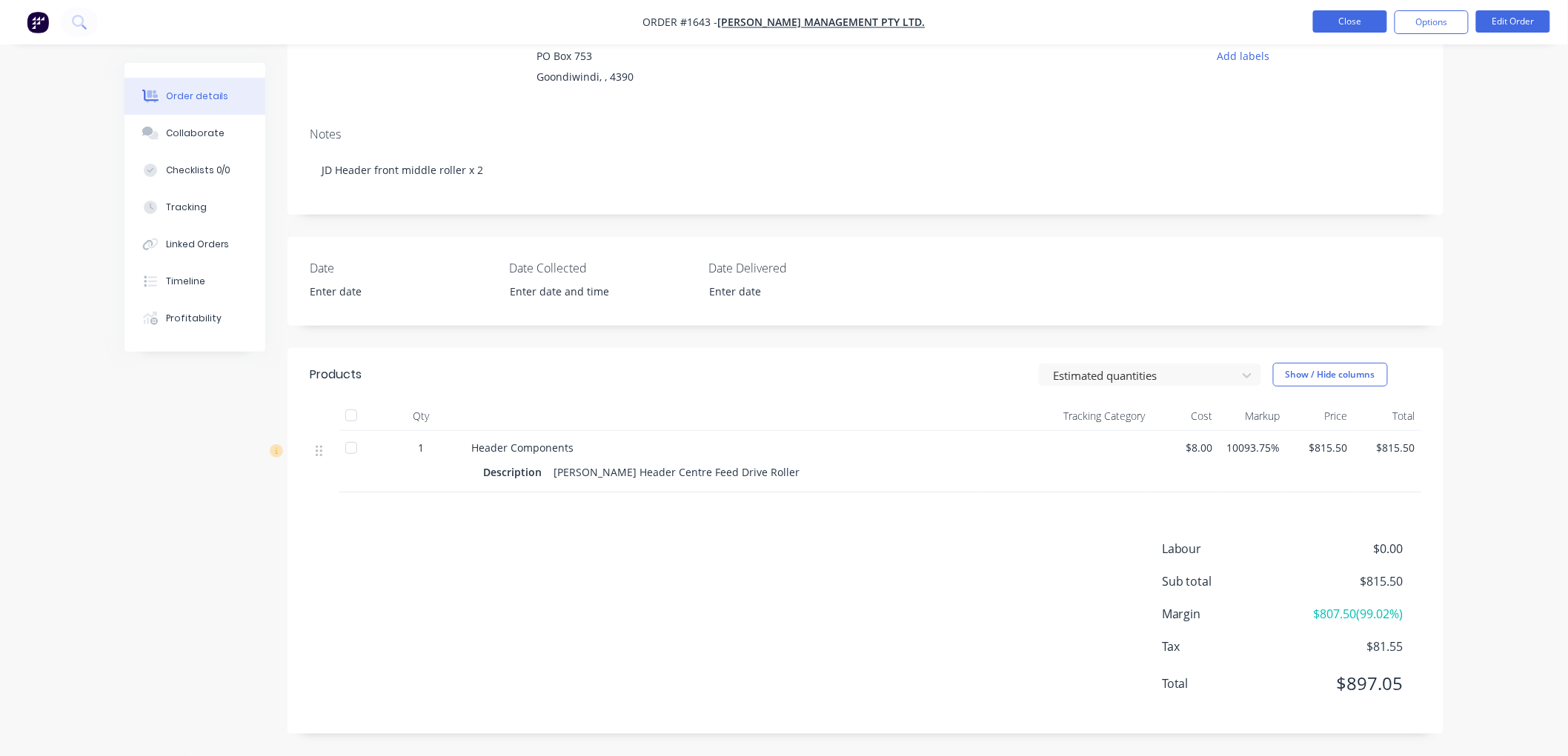
click at [1343, 18] on button "Close" at bounding box center [1350, 21] width 74 height 22
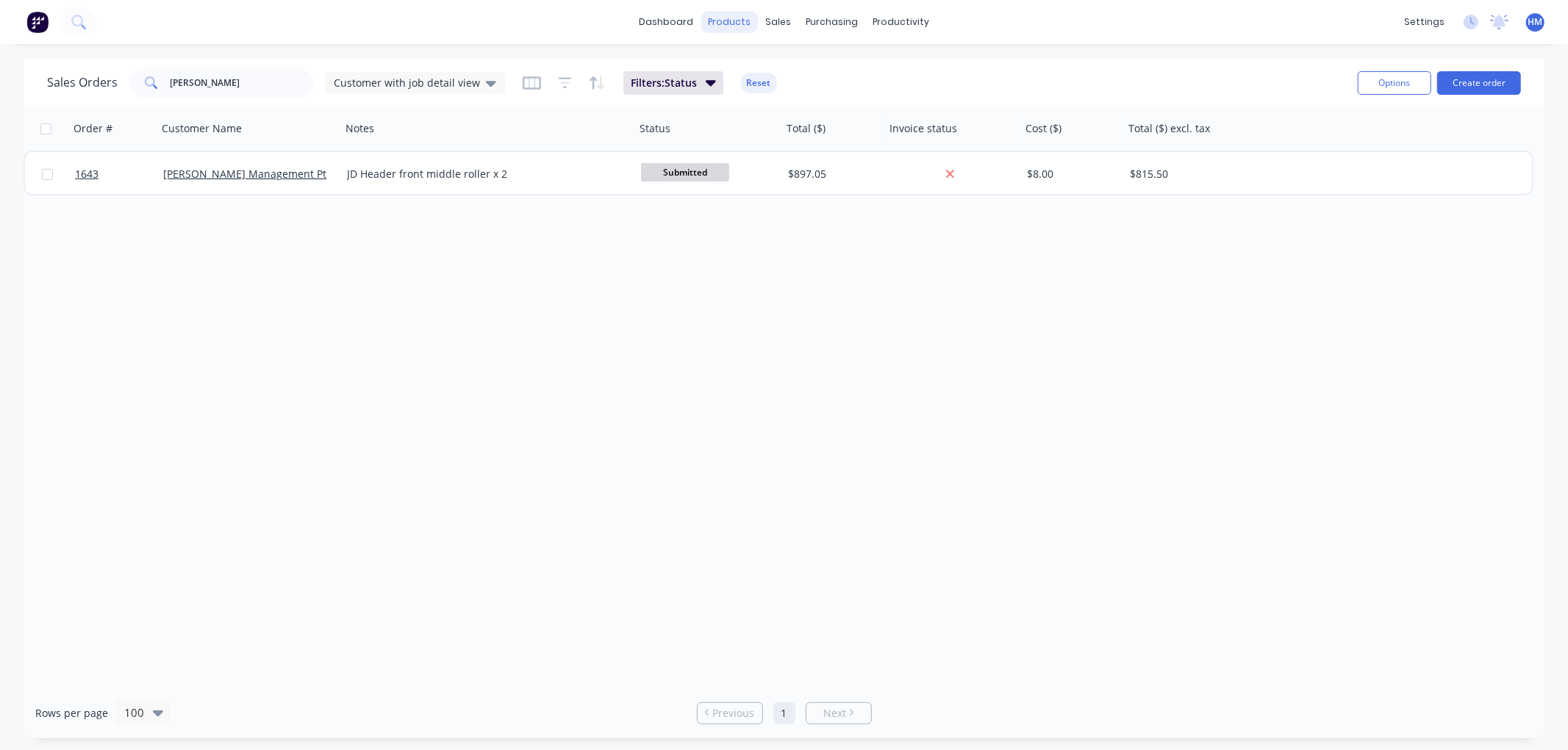
click at [735, 25] on div "products" at bounding box center [729, 22] width 57 height 22
click at [787, 69] on div "Product Catalogue" at bounding box center [794, 70] width 91 height 14
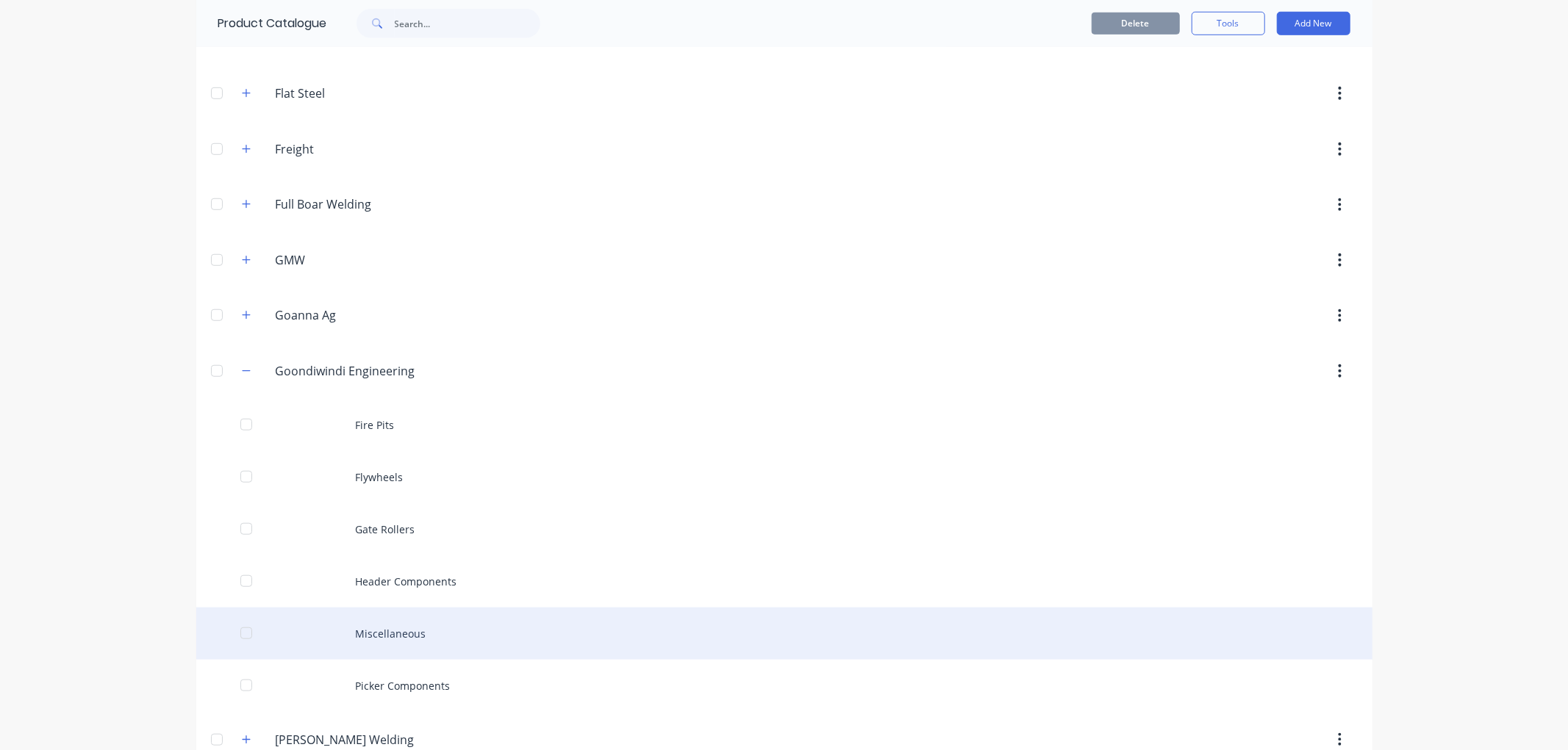
scroll to position [898, 0]
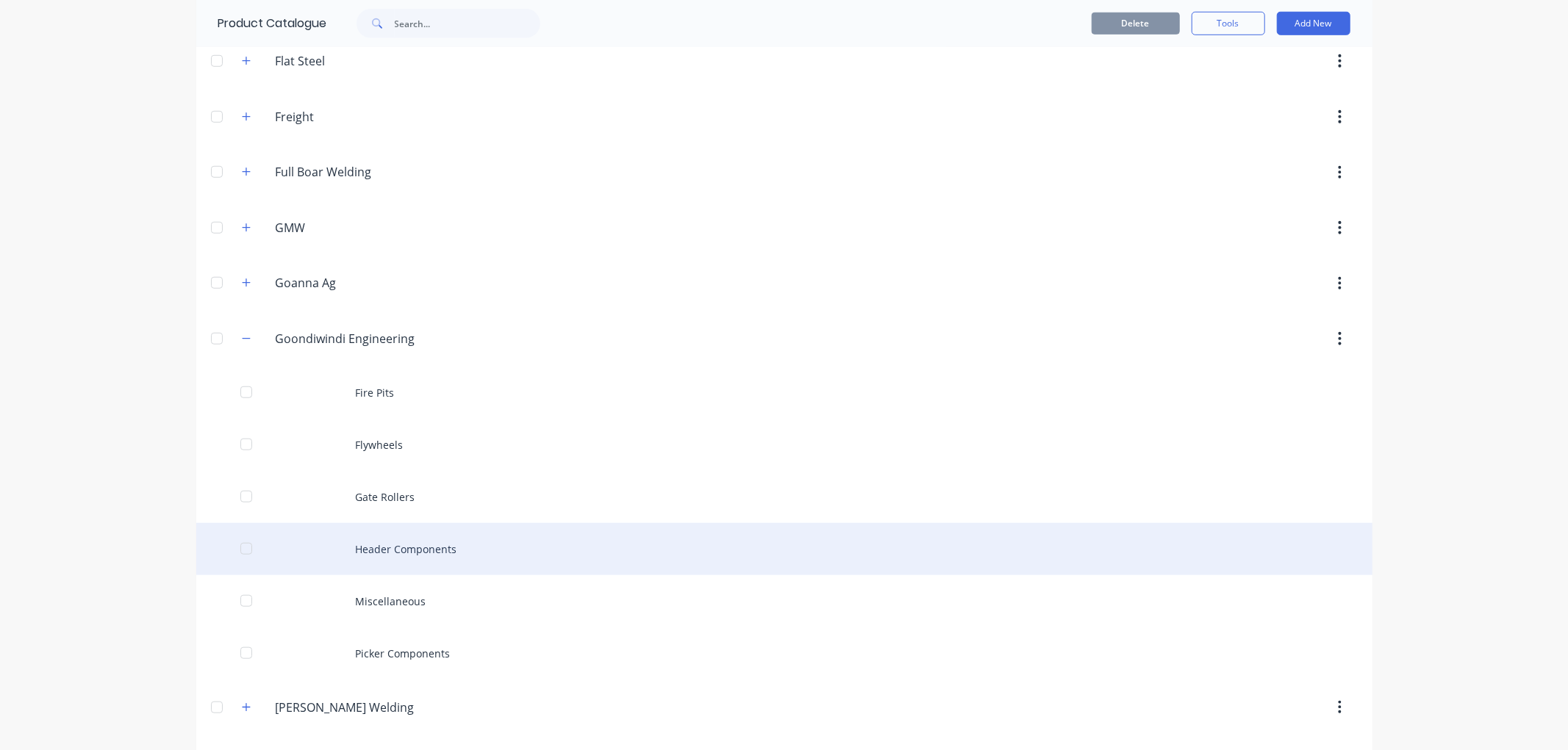
click at [408, 549] on div "Header Components" at bounding box center [784, 548] width 1176 height 52
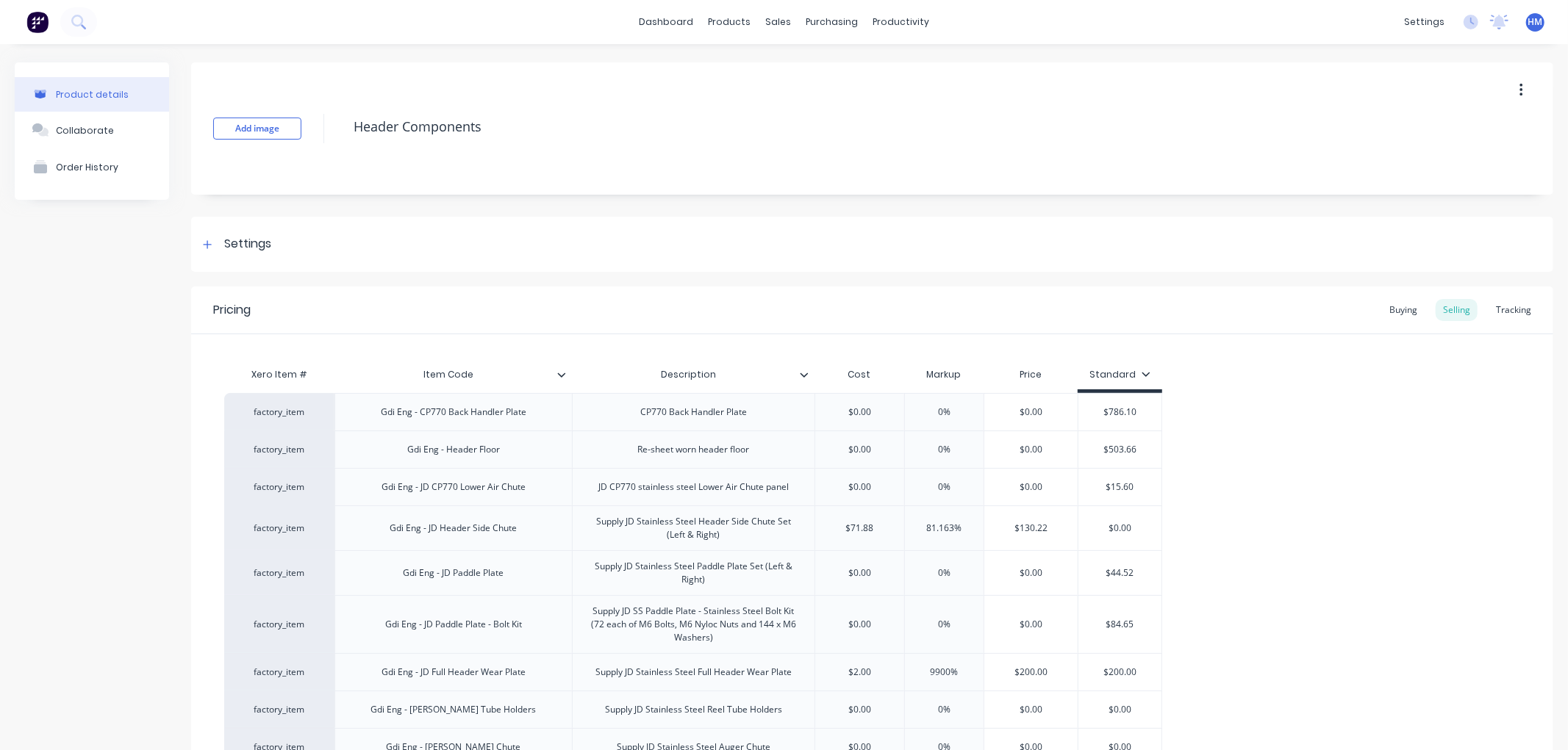
type textarea "x"
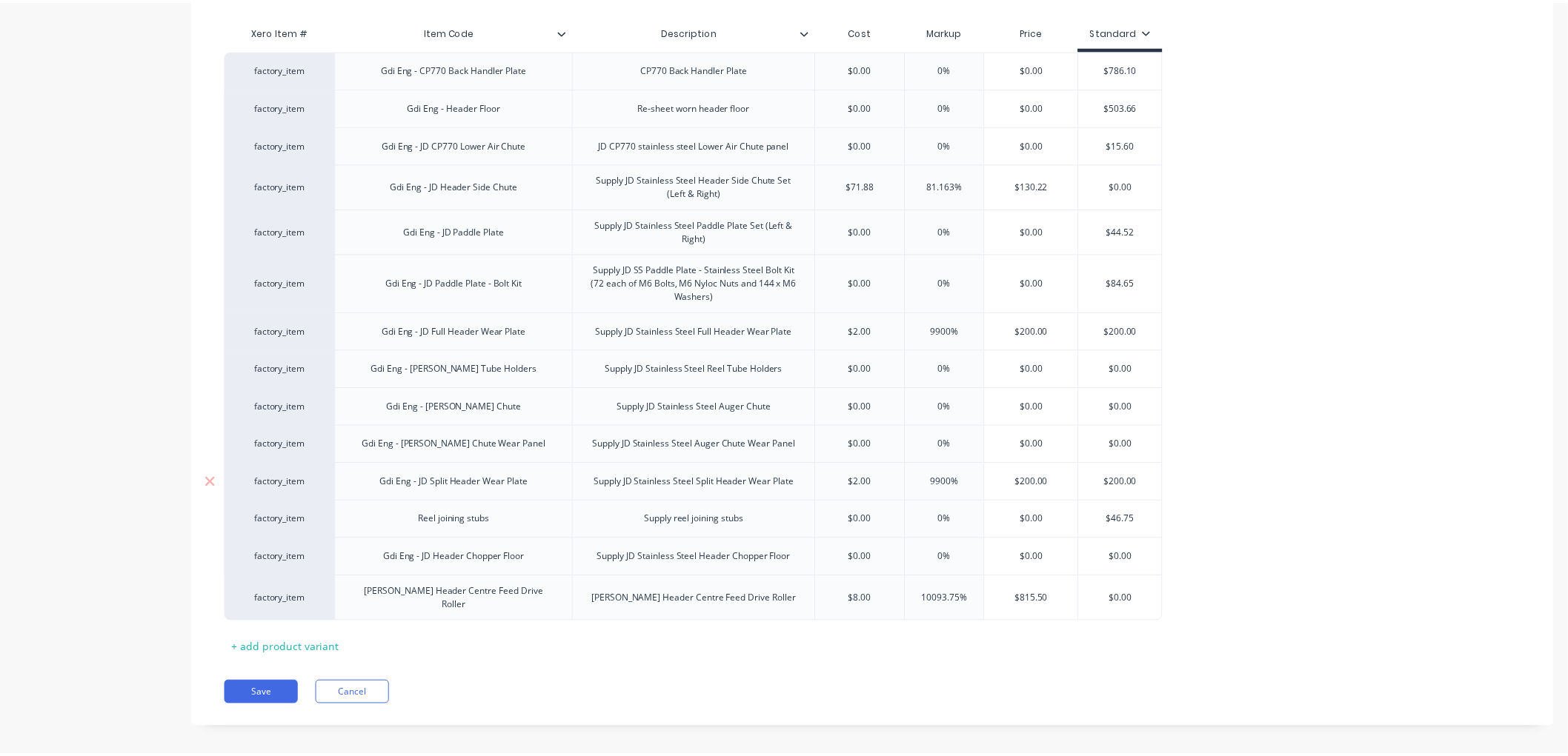
scroll to position [353, 0]
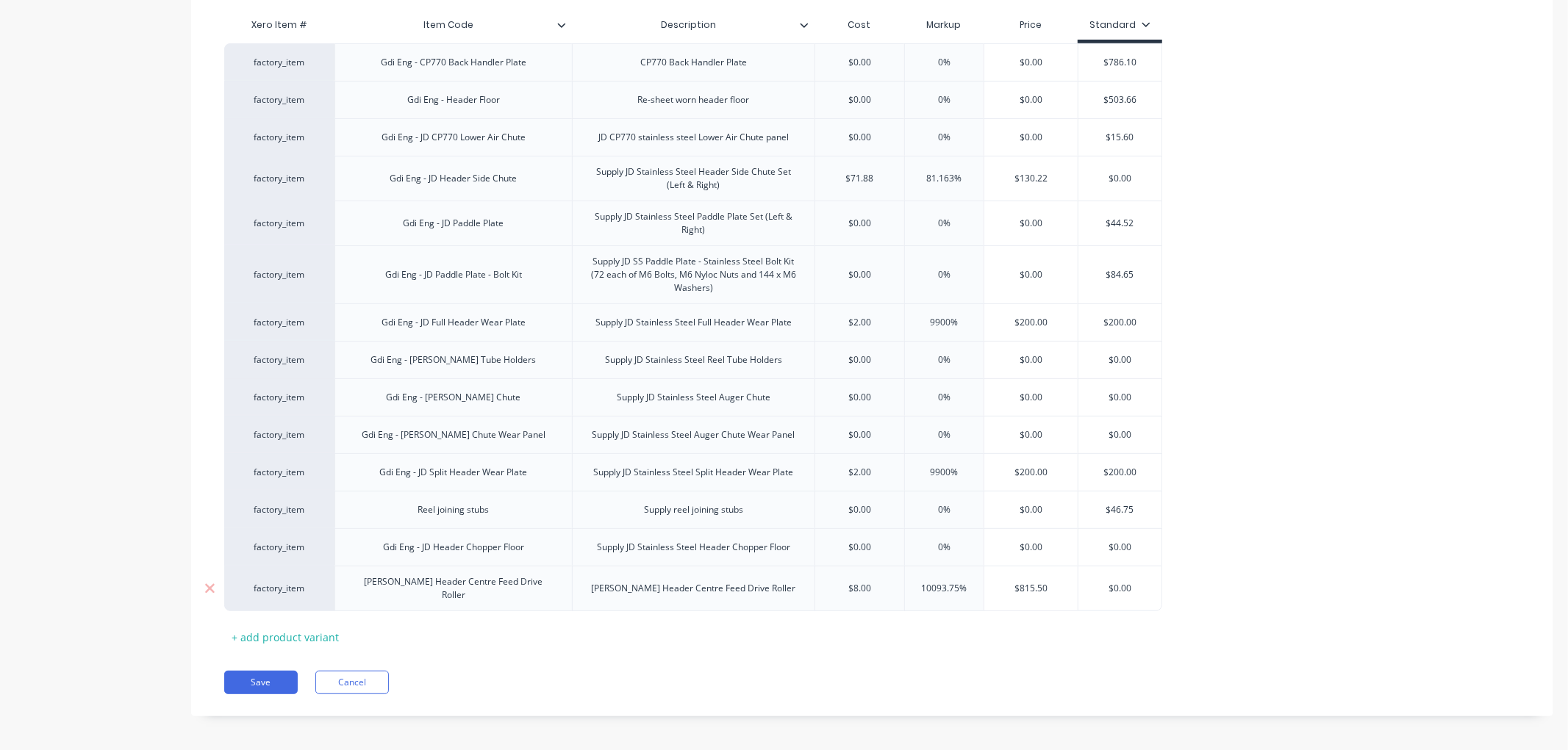
click at [557, 586] on div "John Deere Header Centre Feed Drive Roller" at bounding box center [453, 588] width 237 height 45
click at [551, 585] on div "John Deere Header Centre Feed Drive Roller" at bounding box center [453, 589] width 225 height 33
click at [678, 665] on div "Pricing Buying Selling Tracking Xero Item # Item Code Description Cost Markup P…" at bounding box center [871, 326] width 1362 height 779
click at [289, 634] on div "+ add product variant" at bounding box center [285, 637] width 122 height 23
type textarea "x"
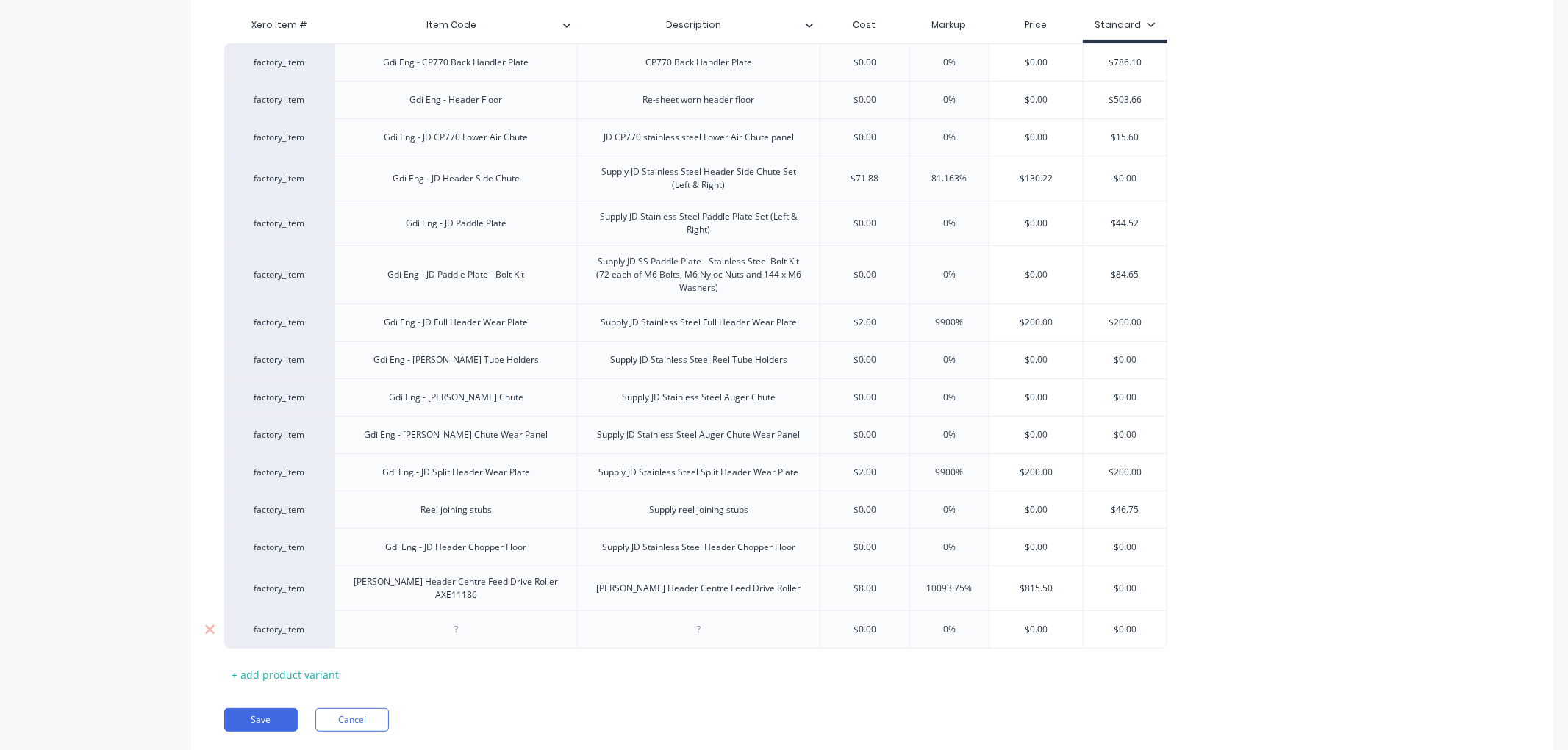
click at [460, 612] on div at bounding box center [456, 630] width 243 height 38
click at [456, 625] on div at bounding box center [456, 629] width 74 height 19
click at [420, 637] on div "Roller H216011" at bounding box center [456, 629] width 86 height 19
drag, startPoint x: 409, startPoint y: 583, endPoint x: 358, endPoint y: 584, distance: 51.0
click at [358, 584] on div "John Deere Header Centre Feed Drive Roller AXE11186" at bounding box center [456, 589] width 230 height 33
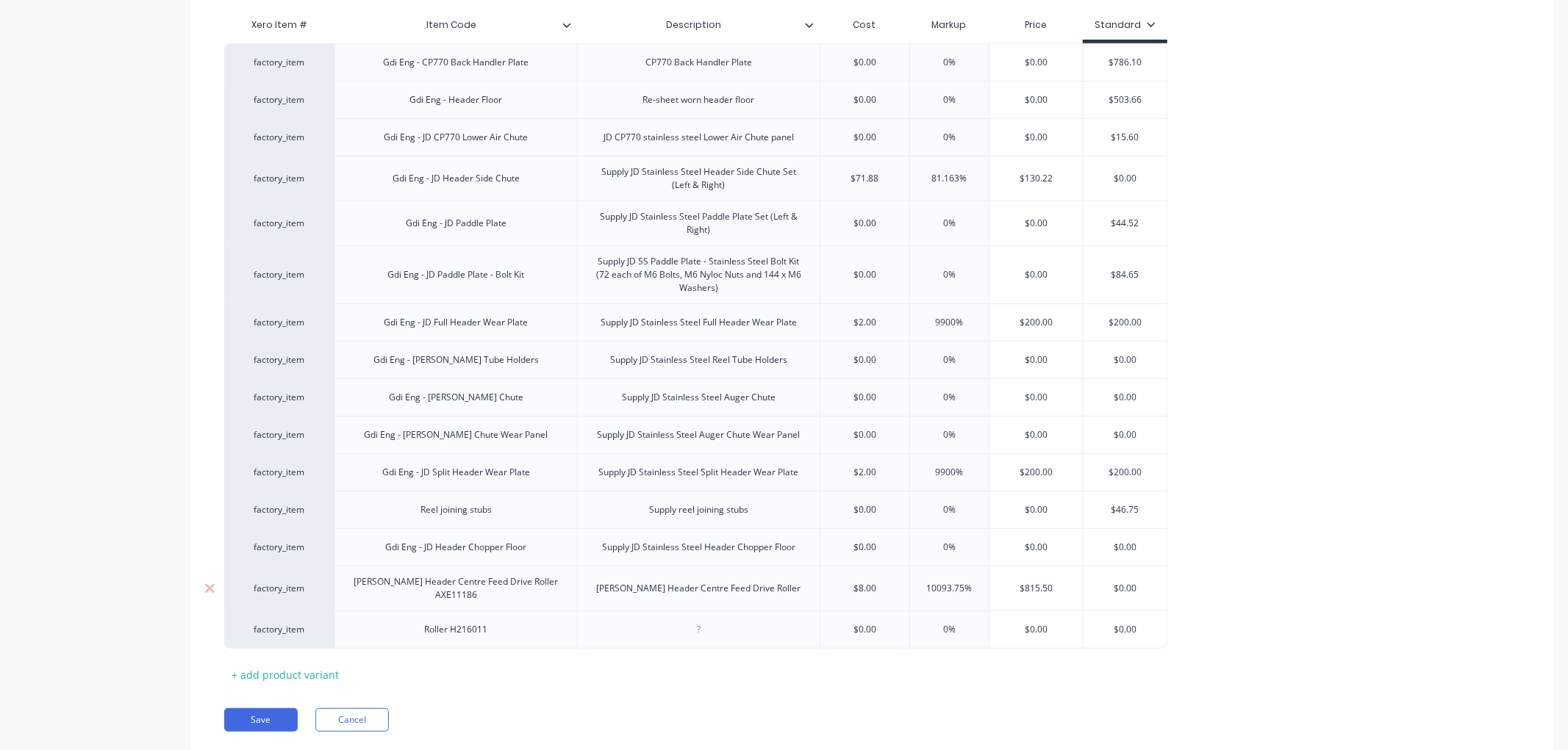
type textarea "x"
drag, startPoint x: 649, startPoint y: 587, endPoint x: 596, endPoint y: 588, distance: 53.0
click at [596, 588] on div "John Deere Header Centre Feed Drive Roller" at bounding box center [698, 587] width 243 height 45
click at [658, 634] on div at bounding box center [698, 630] width 243 height 38
click at [413, 635] on div "Roller H216011" at bounding box center [456, 629] width 86 height 19
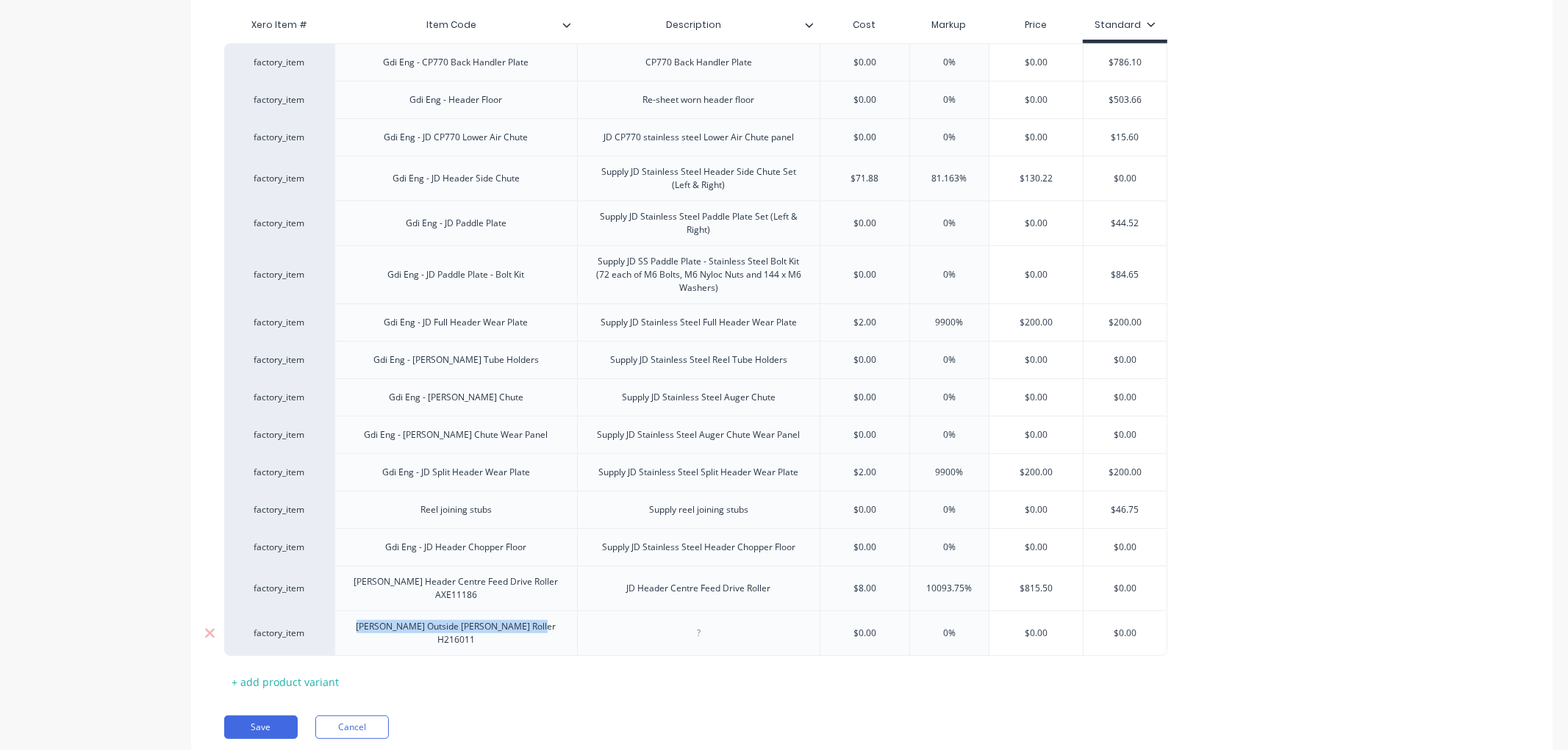
drag, startPoint x: 554, startPoint y: 630, endPoint x: 339, endPoint y: 633, distance: 215.0
click at [339, 633] on div "John Deere Outside Draper Roller H216011" at bounding box center [456, 634] width 243 height 45
copy div "John Deere Outside Draper Roller H216011"
click at [703, 626] on div at bounding box center [699, 633] width 74 height 19
type textarea "x"
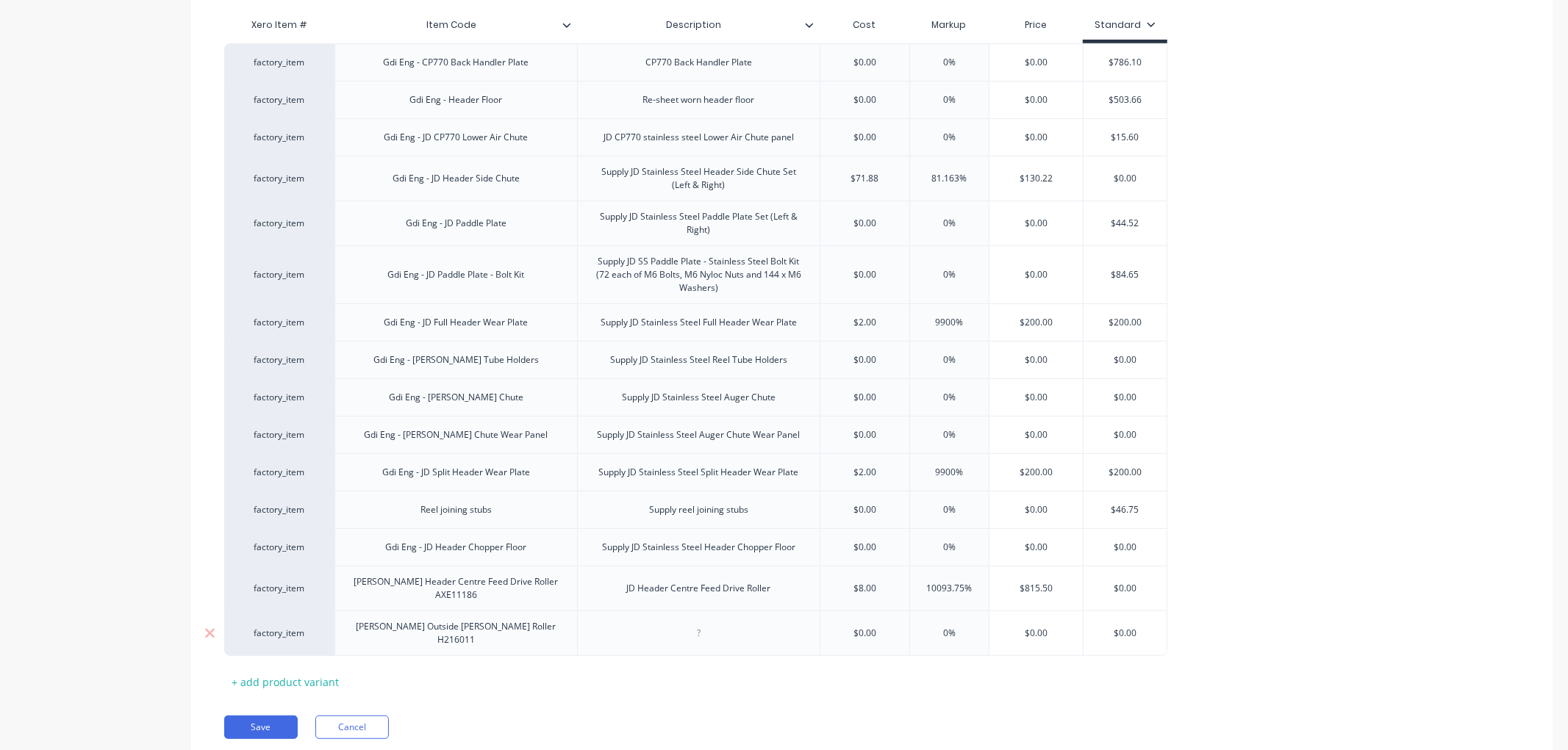
paste div
drag, startPoint x: 787, startPoint y: 633, endPoint x: 1032, endPoint y: 632, distance: 245.0
click at [752, 633] on div "John Deere Outside Draper Roller H216011" at bounding box center [699, 634] width 230 height 33
drag, startPoint x: 672, startPoint y: 635, endPoint x: 605, endPoint y: 633, distance: 67.0
click at [605, 633] on div "John Deere Outside Draper Roller" at bounding box center [698, 634] width 243 height 45
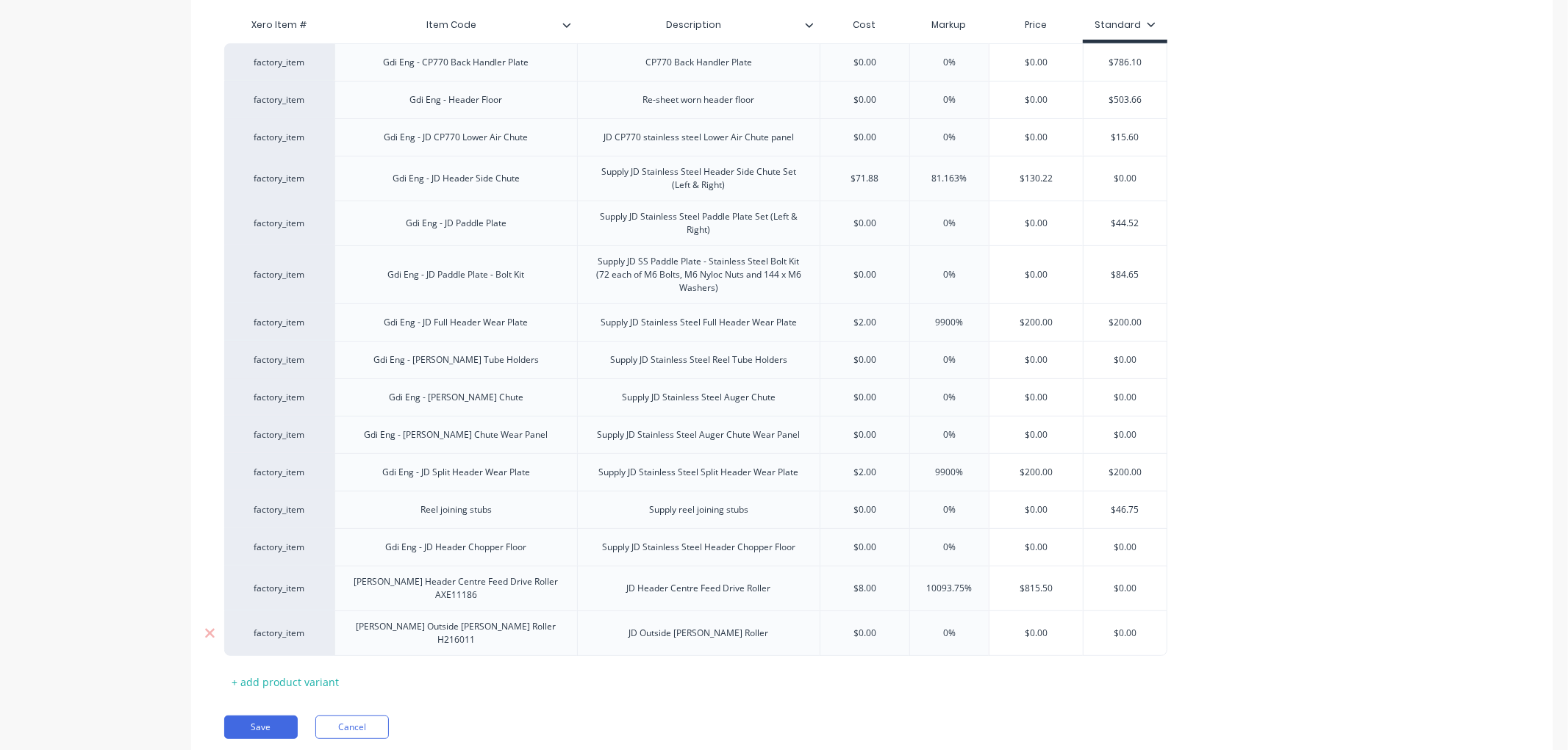
type textarea "x"
type input "$0.00"
click at [1050, 626] on input "$0.00" at bounding box center [1036, 633] width 94 height 14
click at [930, 621] on div "factory_item John Deere Outside Draper Roller H216011 JD Outside Draper Roller …" at bounding box center [695, 634] width 943 height 45
type textarea "x"
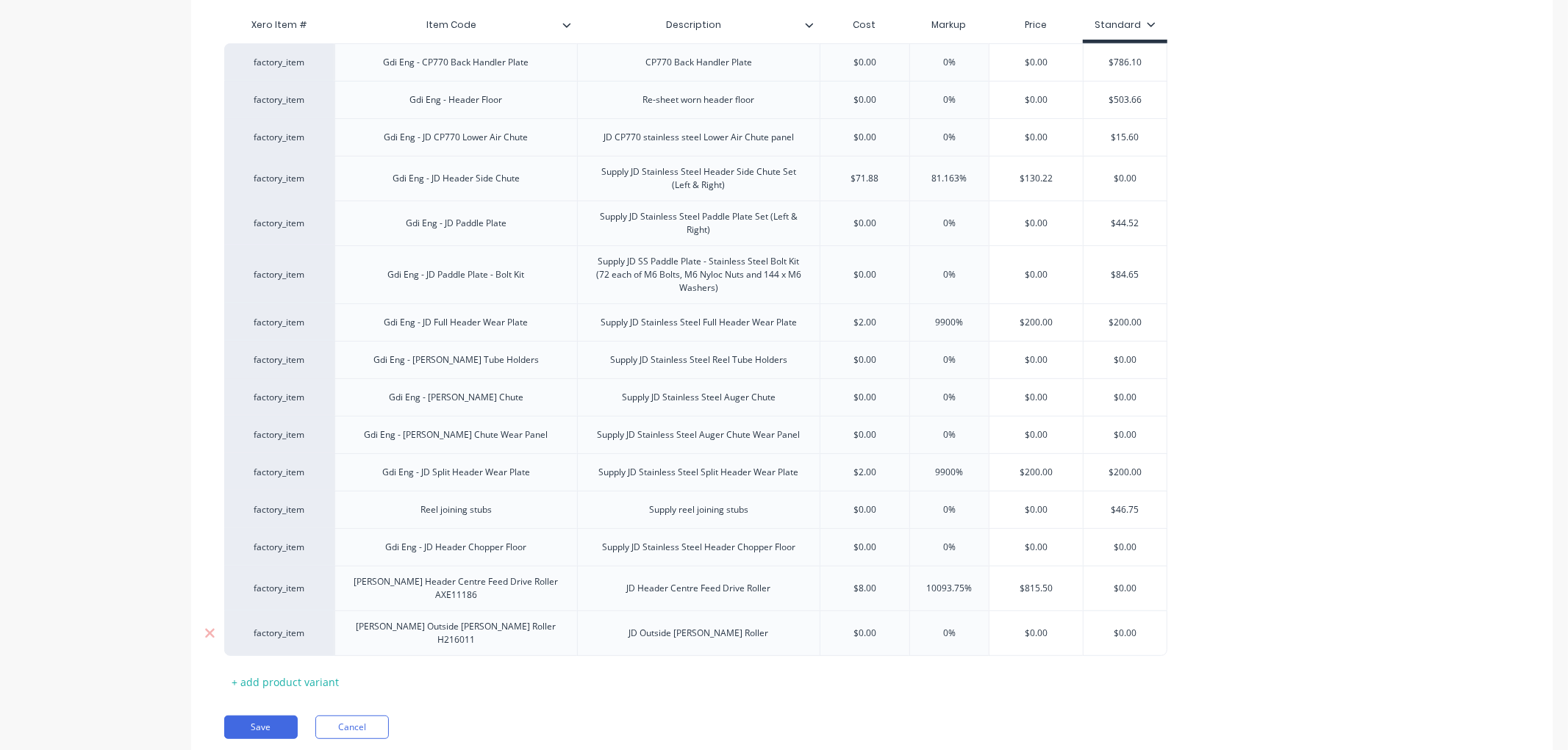
type input "4"
type textarea "x"
type input "="
type input "4"
type textarea "x"
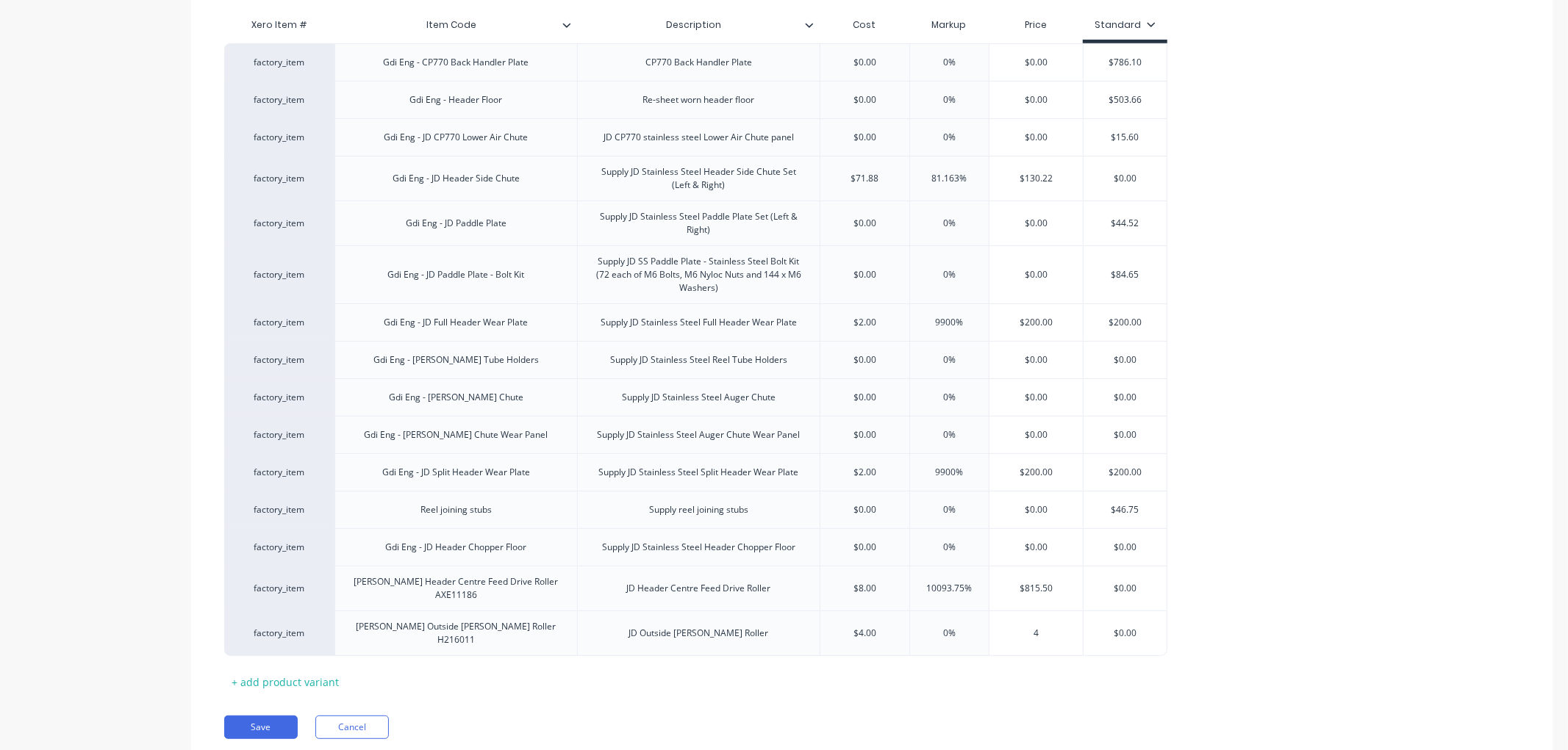
type input "40"
type textarea "x"
type input "409."
type textarea "x"
type input "409.9"
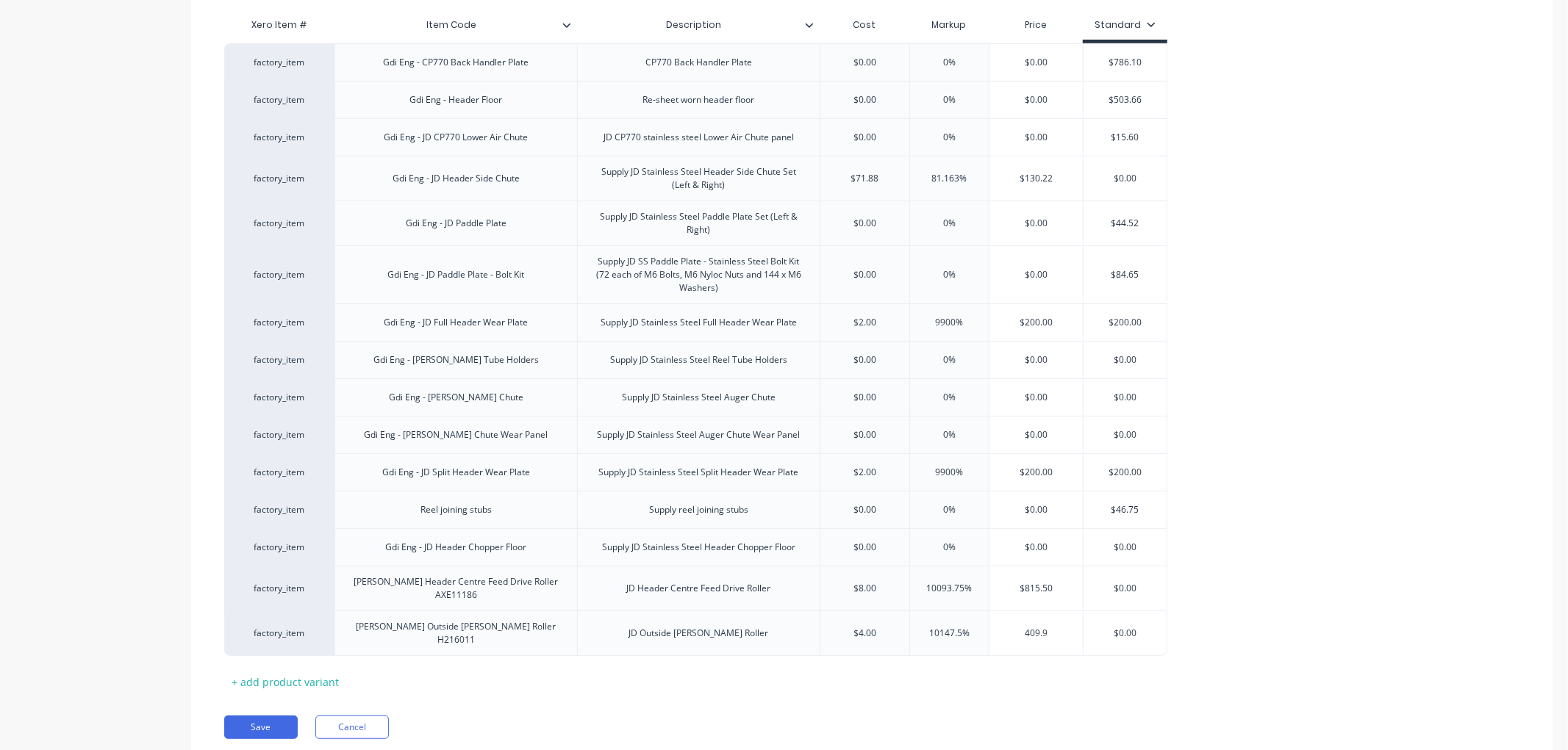
type textarea "x"
type input "409.99"
click at [728, 680] on div "Xero Item # Item Code Description Cost Markup Price Standard factory_item Gdi E…" at bounding box center [871, 352] width 1296 height 684
click at [259, 720] on button "Save" at bounding box center [260, 727] width 74 height 24
type textarea "x"
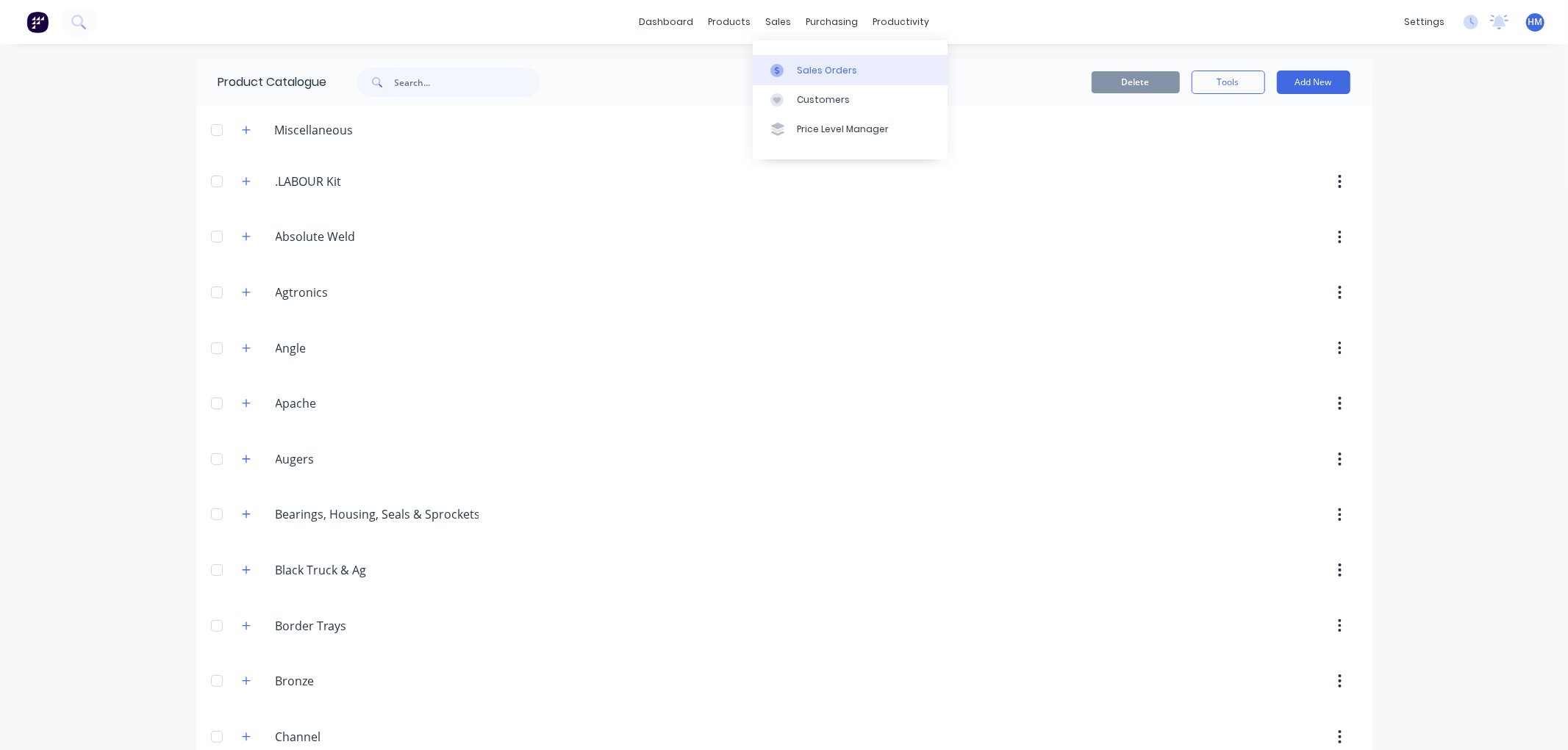
click at [812, 67] on div "Sales Orders" at bounding box center [827, 70] width 60 height 14
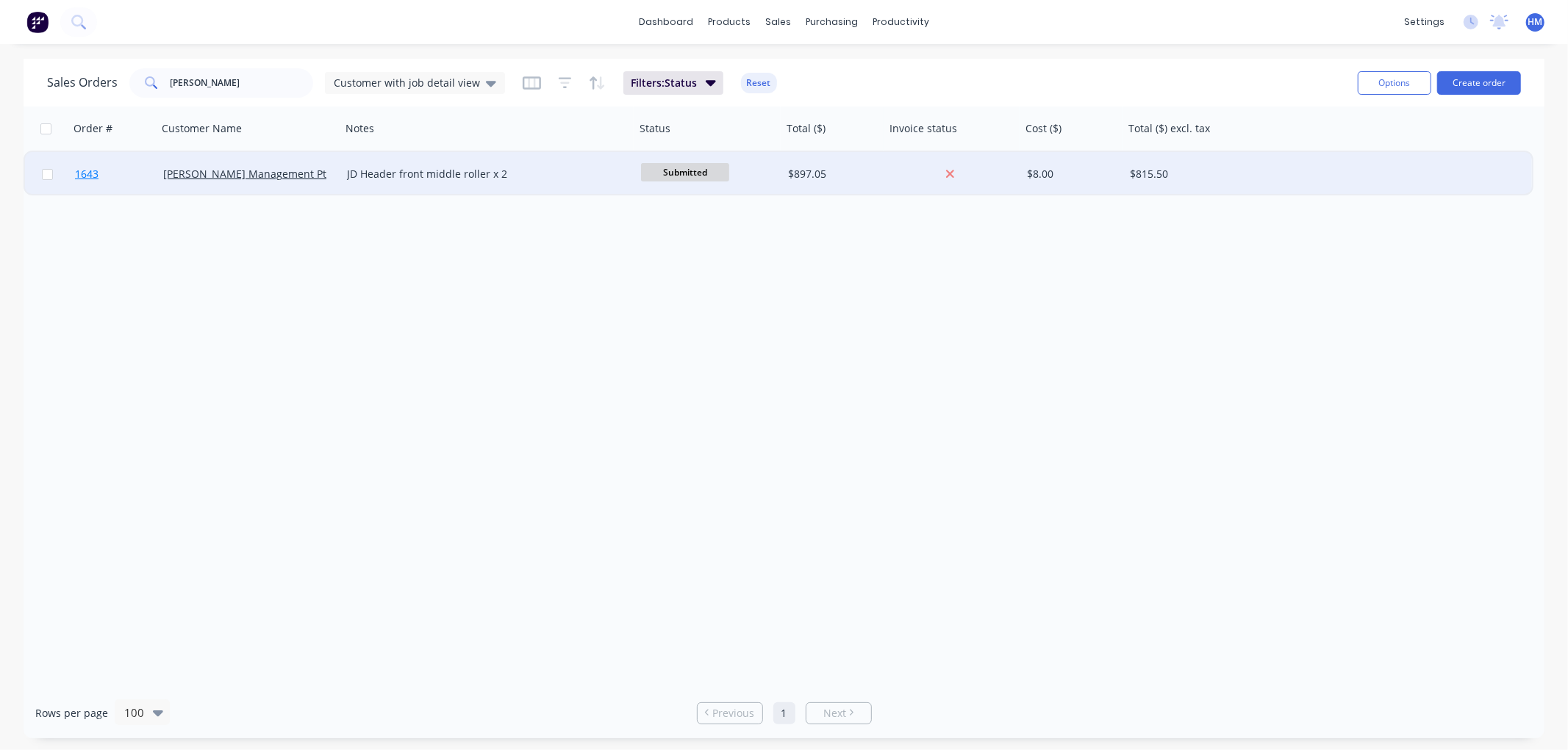
click at [127, 175] on link "1643" at bounding box center [118, 174] width 88 height 44
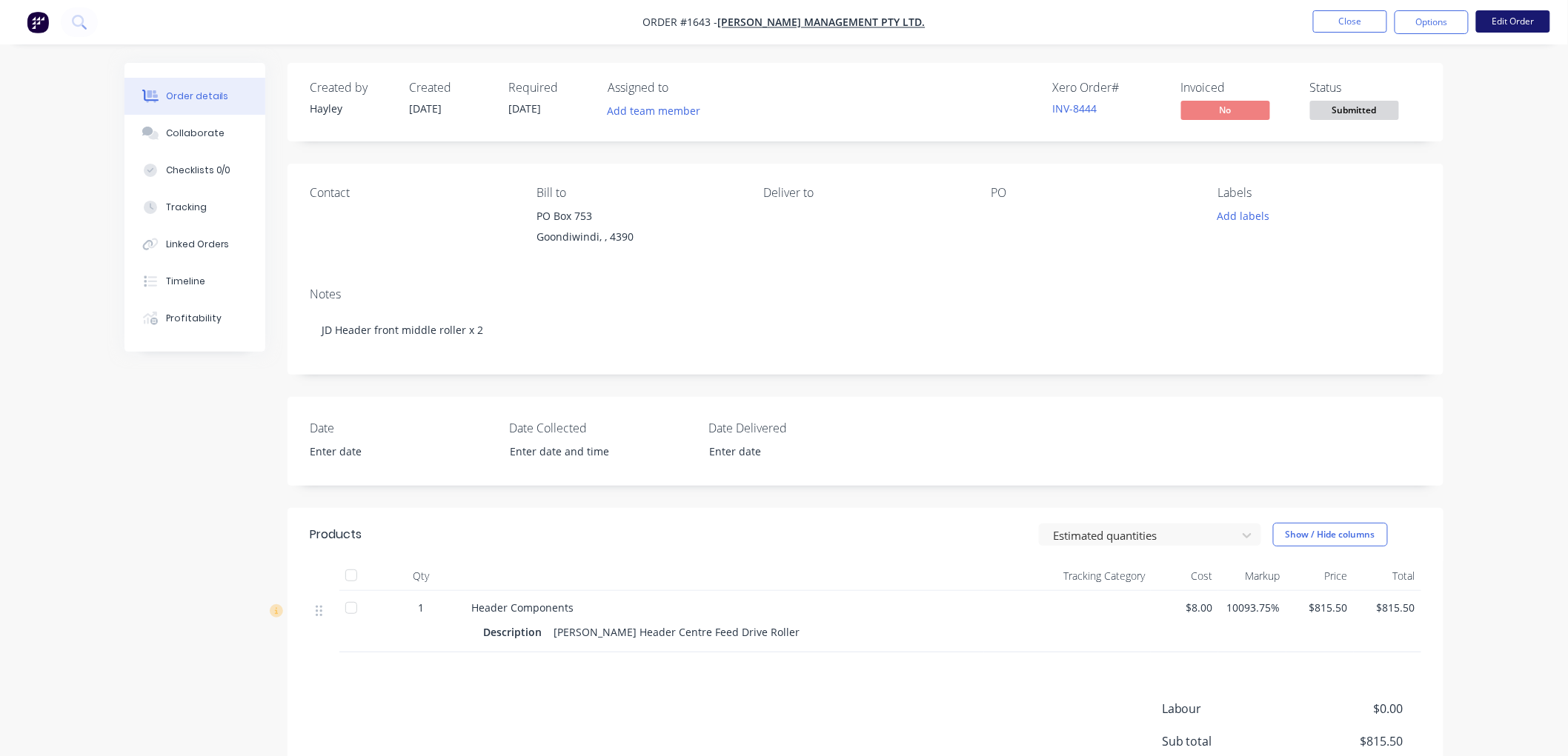
click at [1535, 12] on button "Edit Order" at bounding box center [1513, 21] width 74 height 22
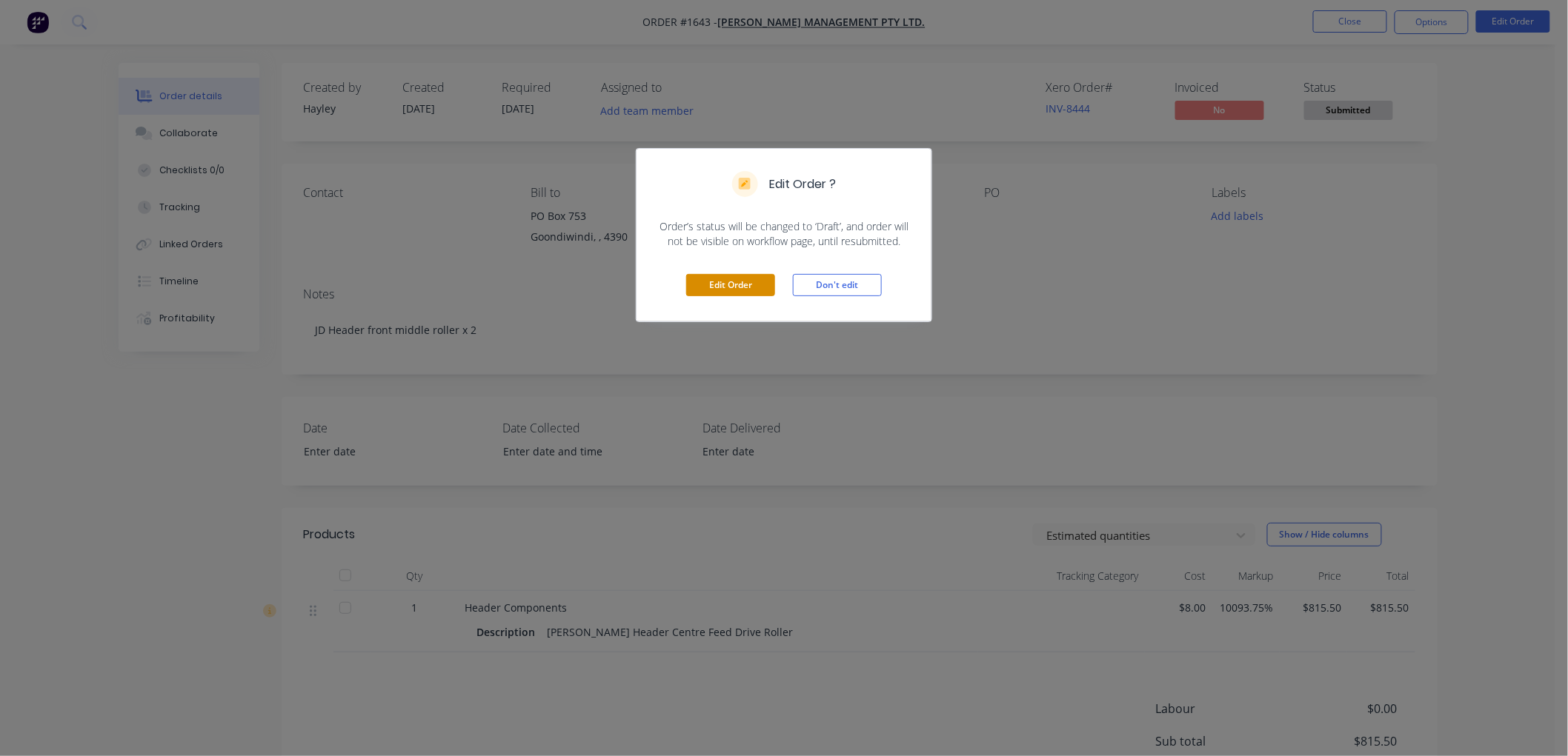
click at [732, 296] on button "Edit Order" at bounding box center [730, 285] width 89 height 22
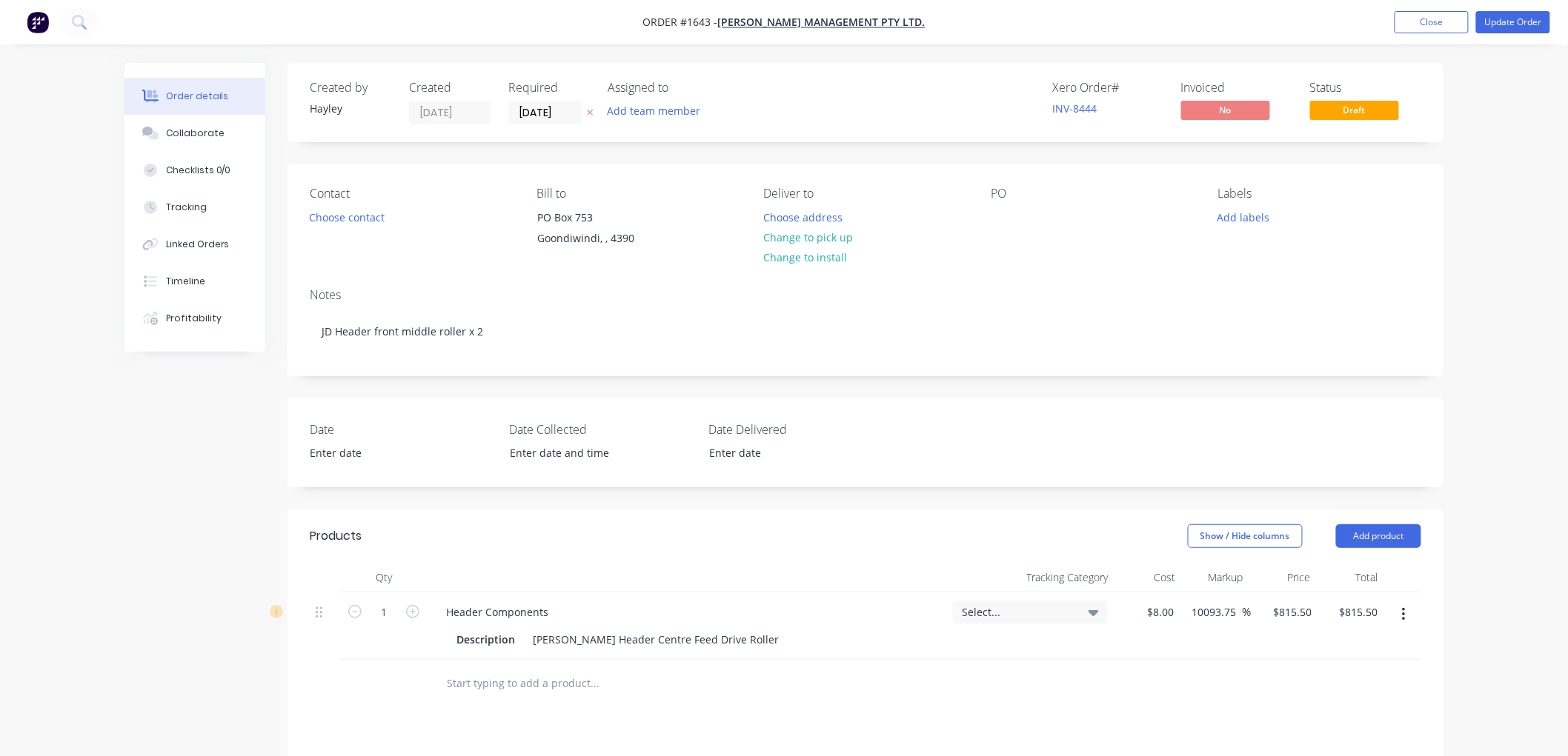
click at [1017, 218] on div "PO" at bounding box center [1091, 221] width 203 height 68
click at [1008, 218] on div at bounding box center [1002, 216] width 24 height 21
click at [1018, 261] on div "Contact Choose contact Bill to PO Box 753 Goondiwindi, , 4390 Deliver to Choose…" at bounding box center [866, 220] width 1156 height 112
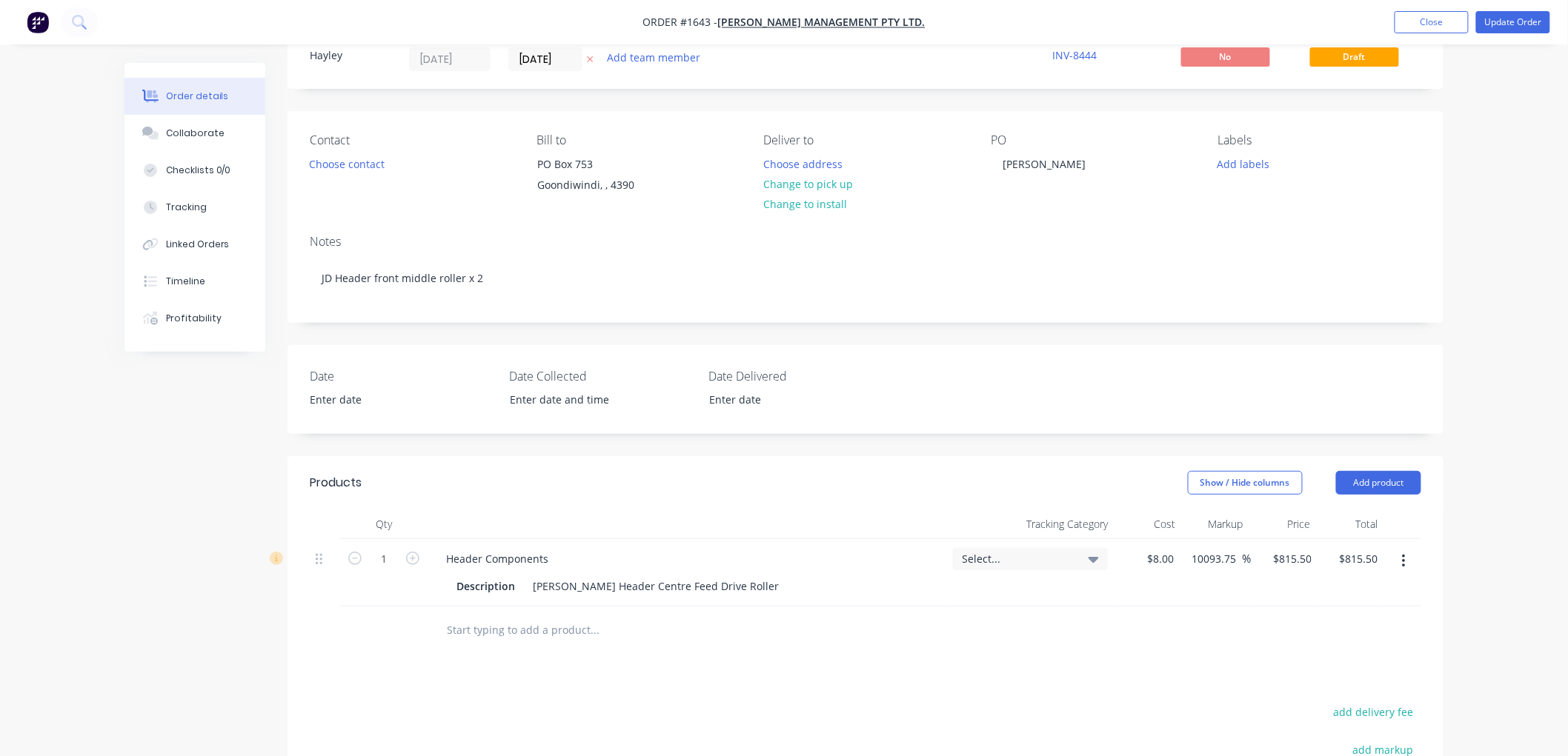
scroll to position [82, 0]
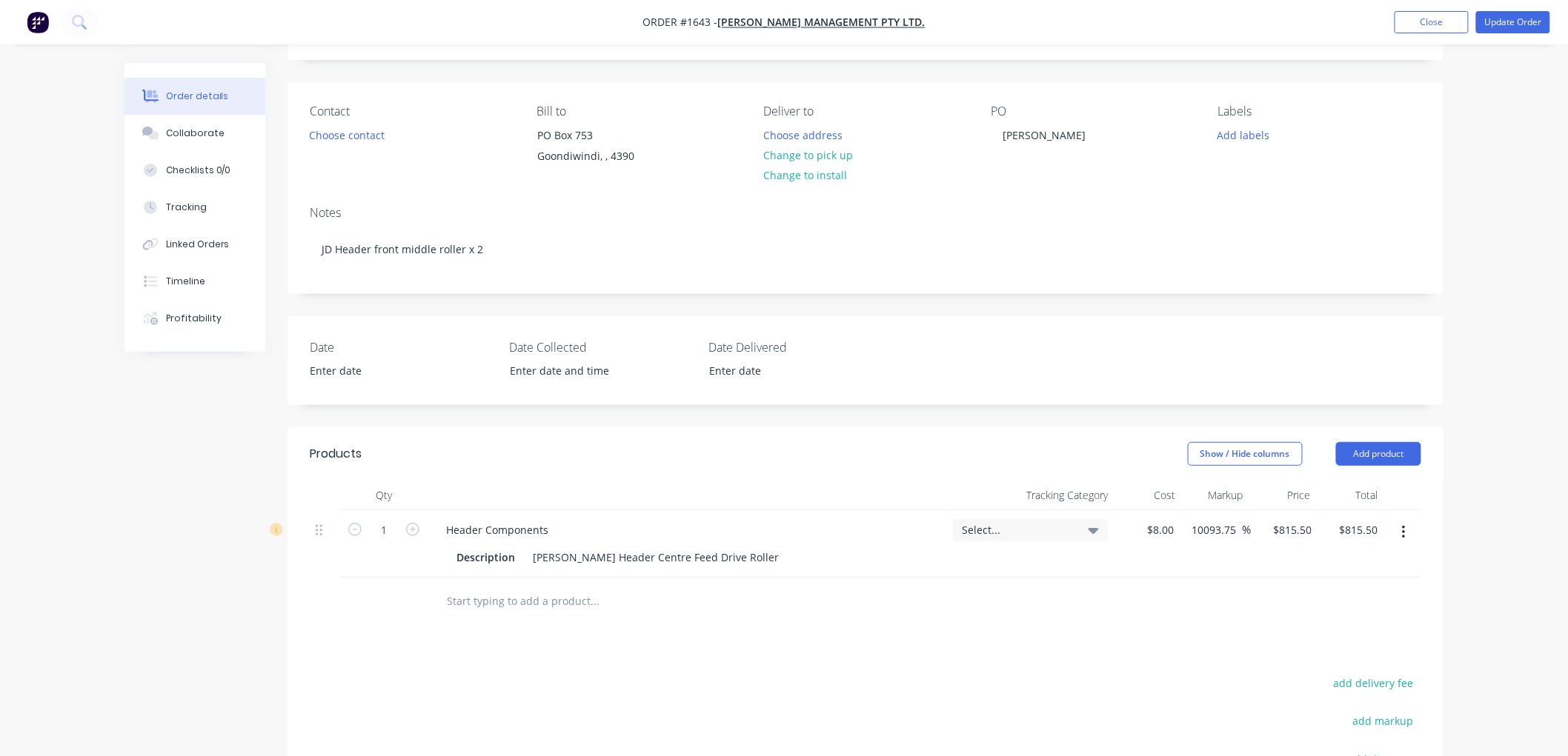
click at [537, 597] on input "text" at bounding box center [593, 601] width 296 height 29
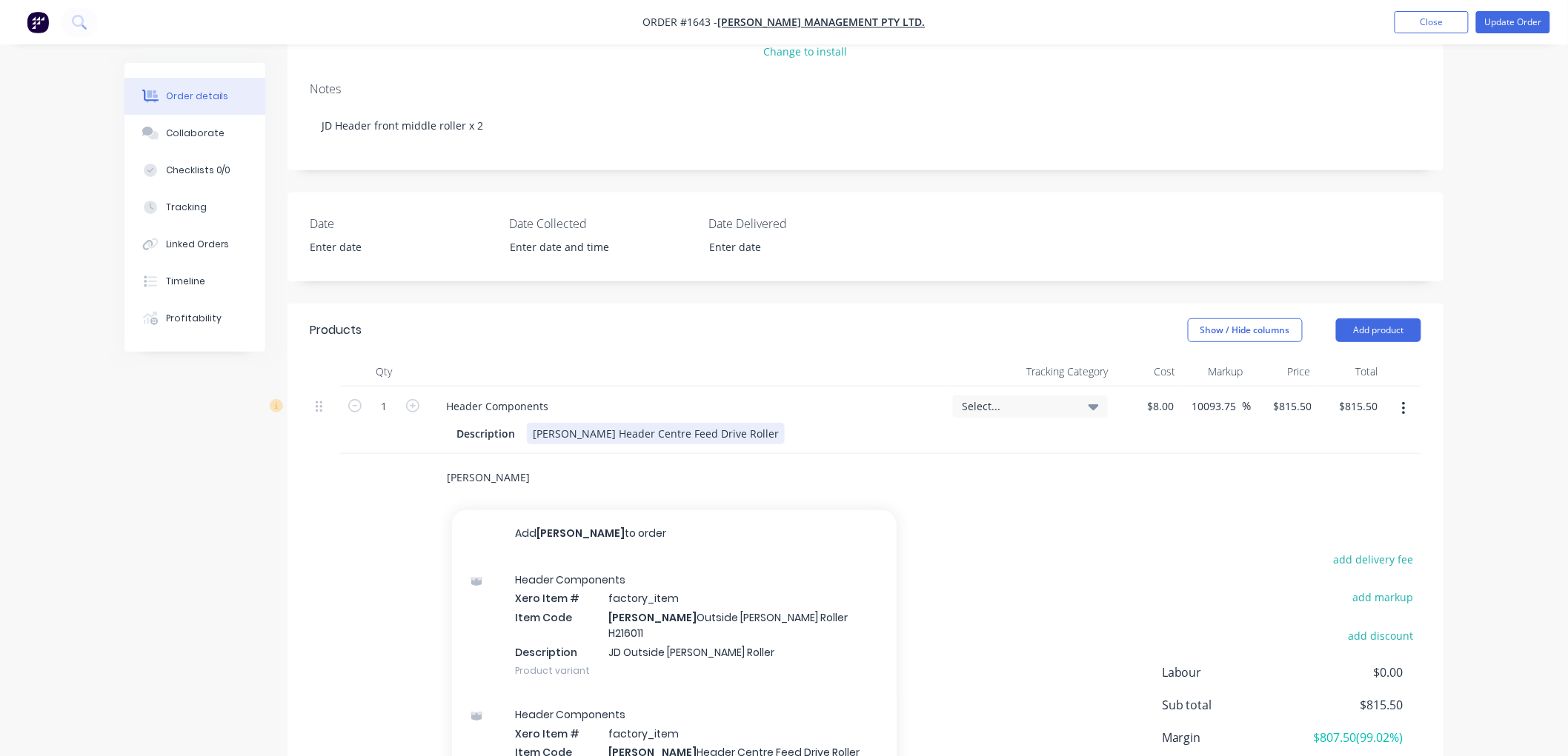
scroll to position [247, 0]
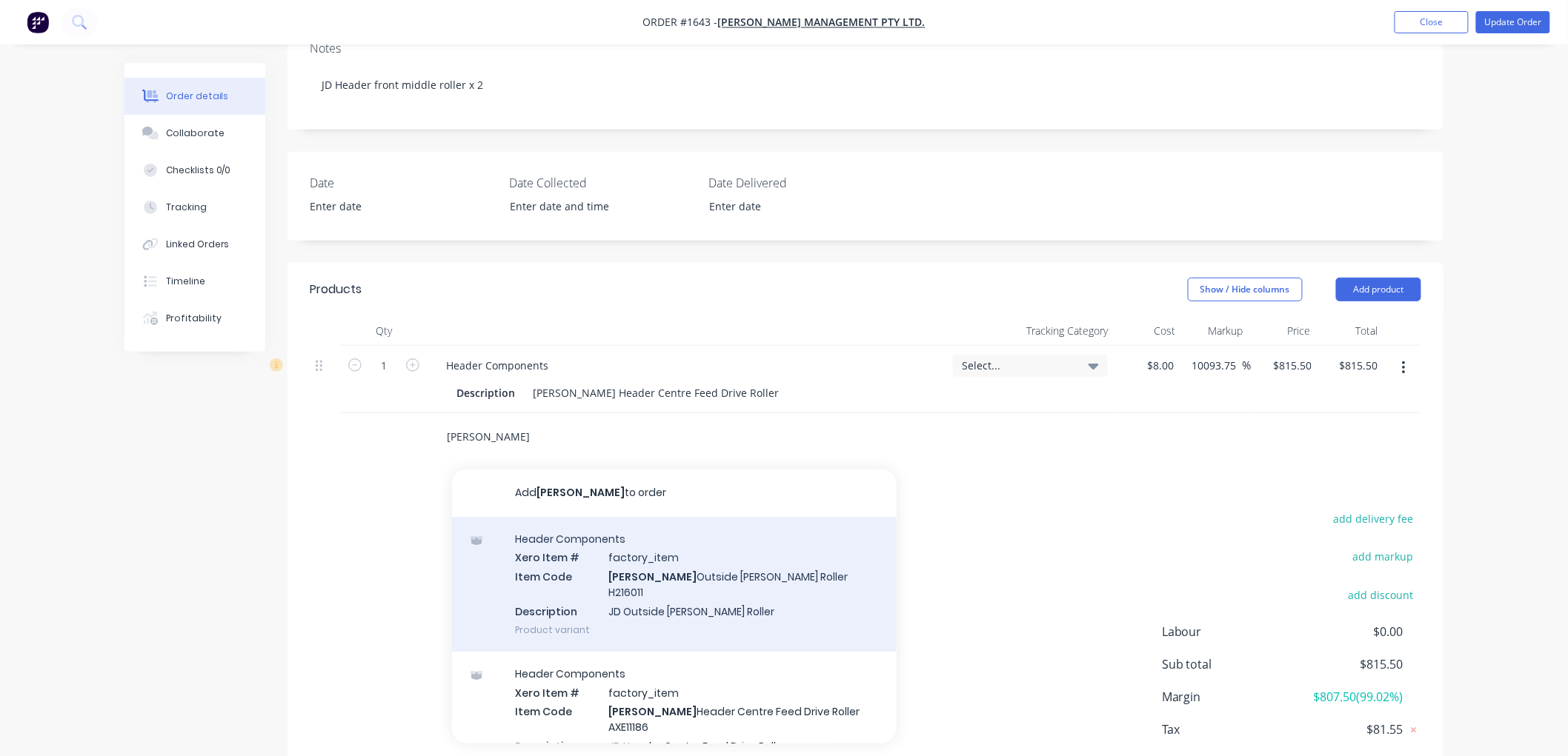
type input "john deere"
click at [662, 577] on div "Header Components Xero Item # factory_item Item Code John Deere Outside Draper …" at bounding box center [674, 584] width 445 height 135
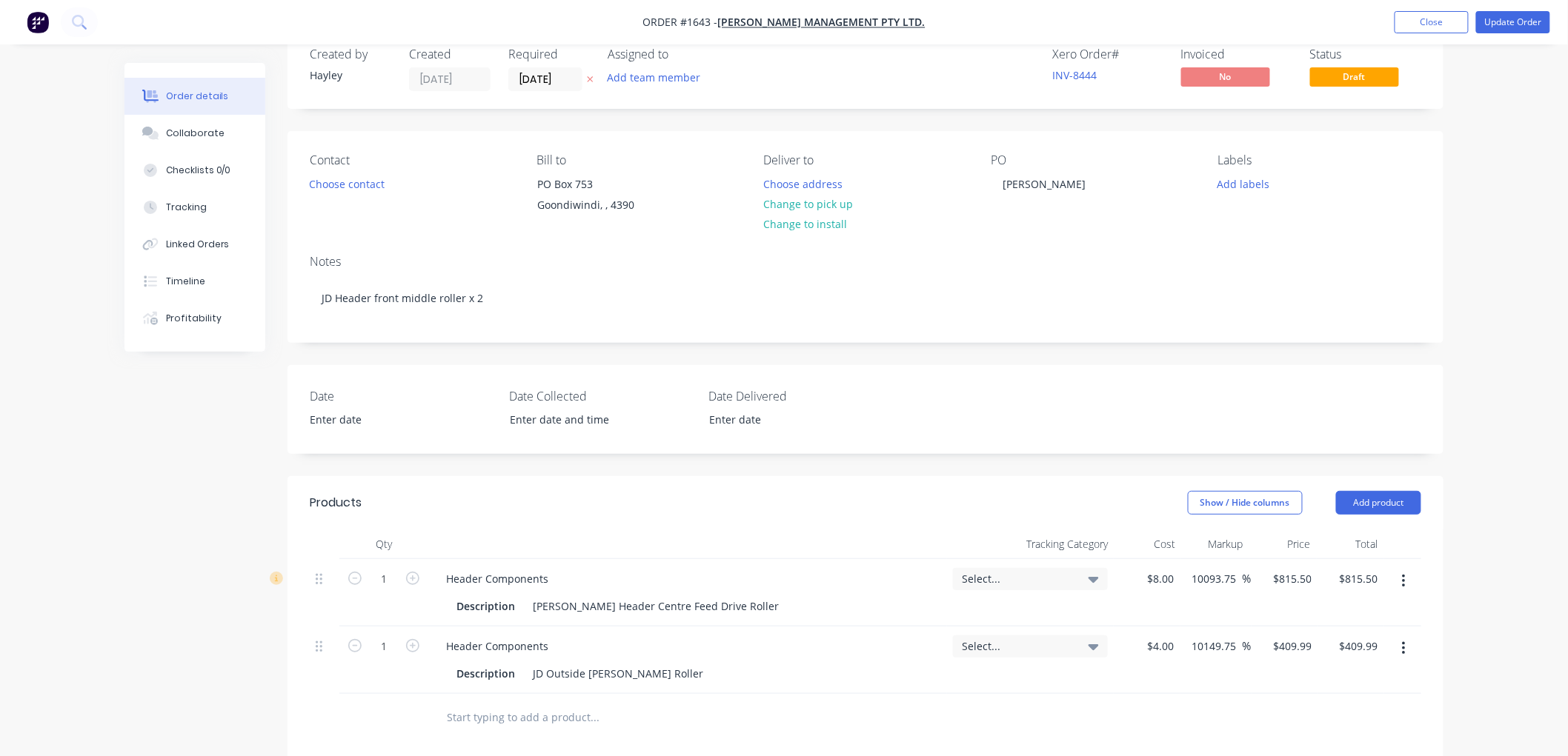
scroll to position [0, 0]
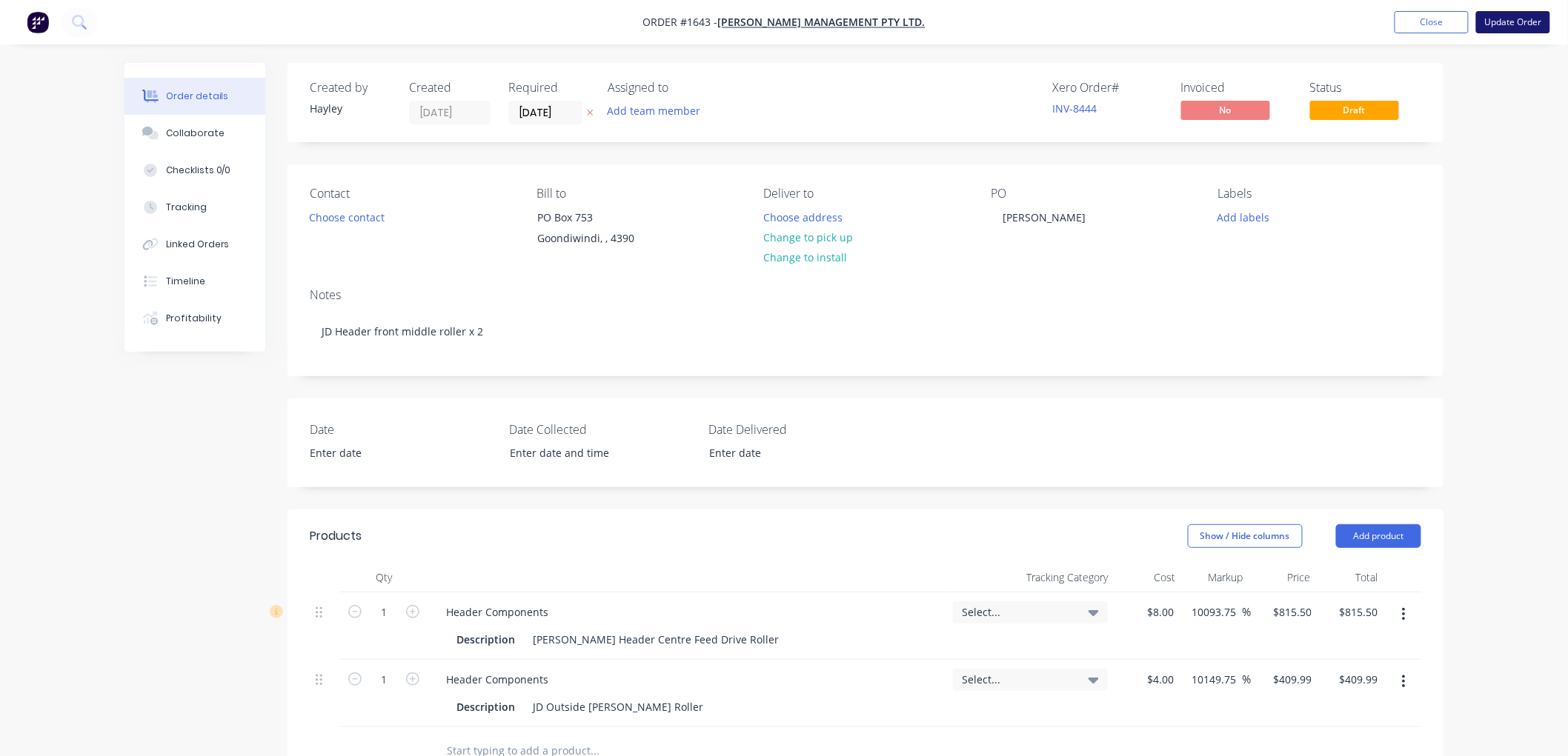
click at [1516, 17] on button "Update Order" at bounding box center [1513, 22] width 74 height 22
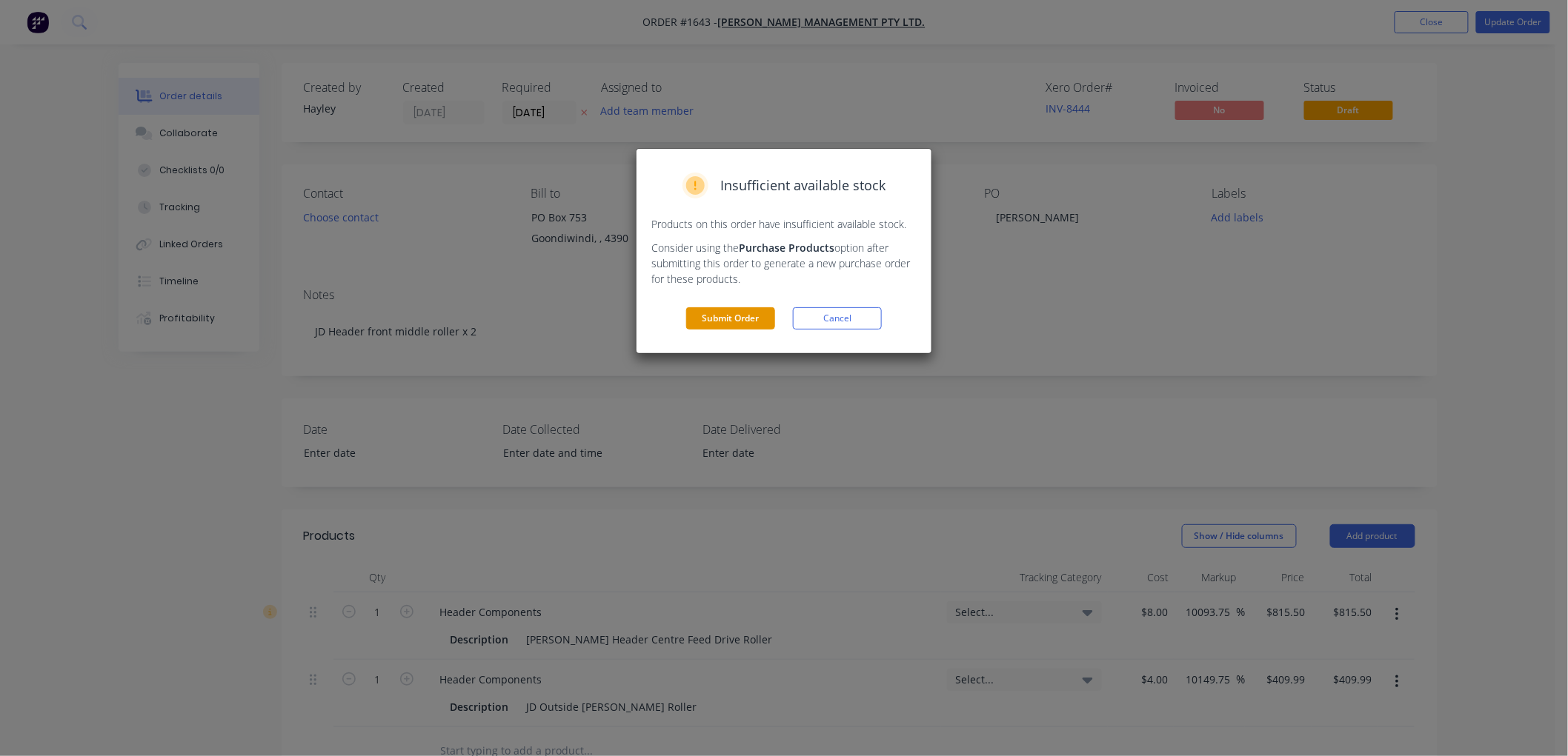
click at [735, 323] on button "Submit Order" at bounding box center [730, 318] width 89 height 22
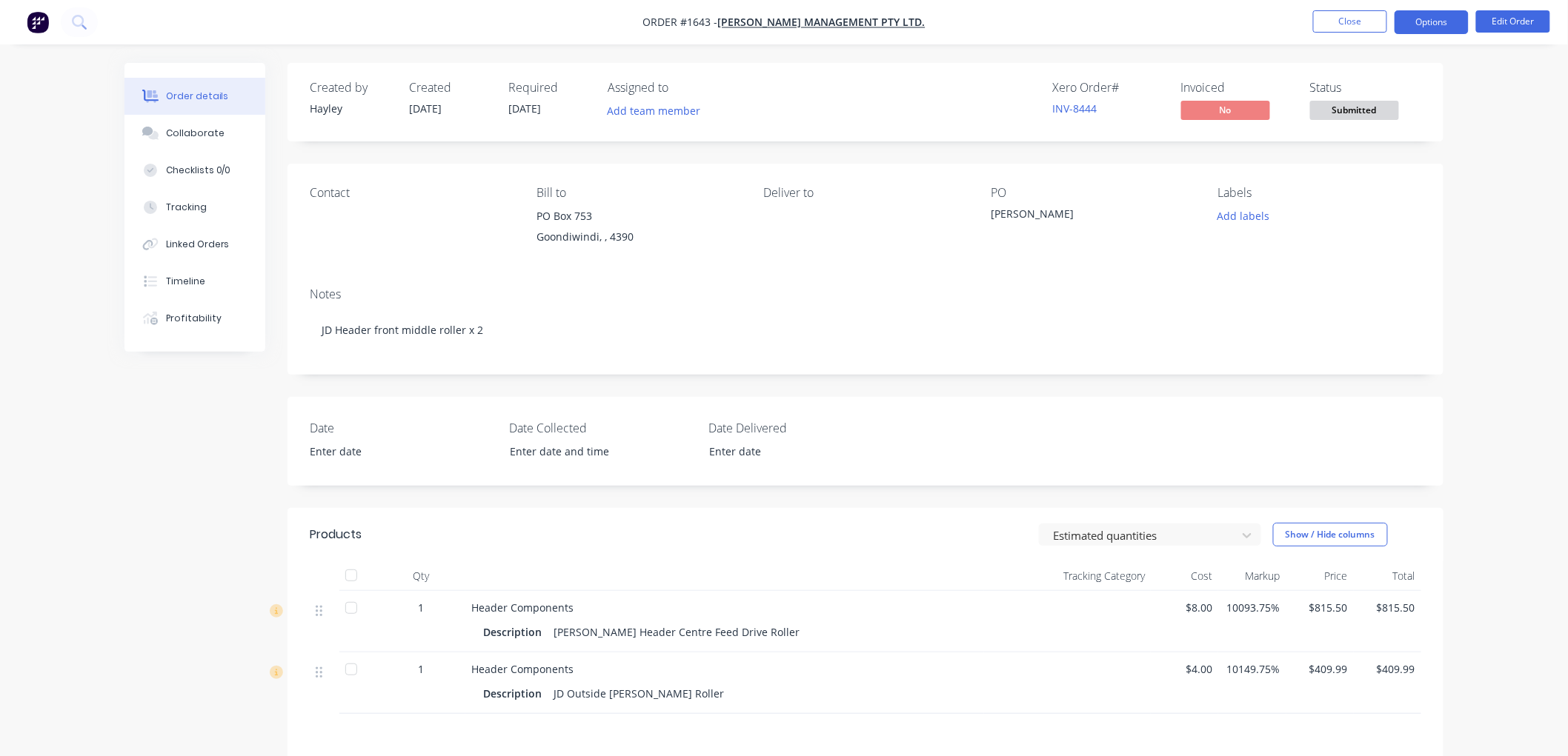
click at [1416, 16] on button "Options" at bounding box center [1431, 22] width 74 height 24
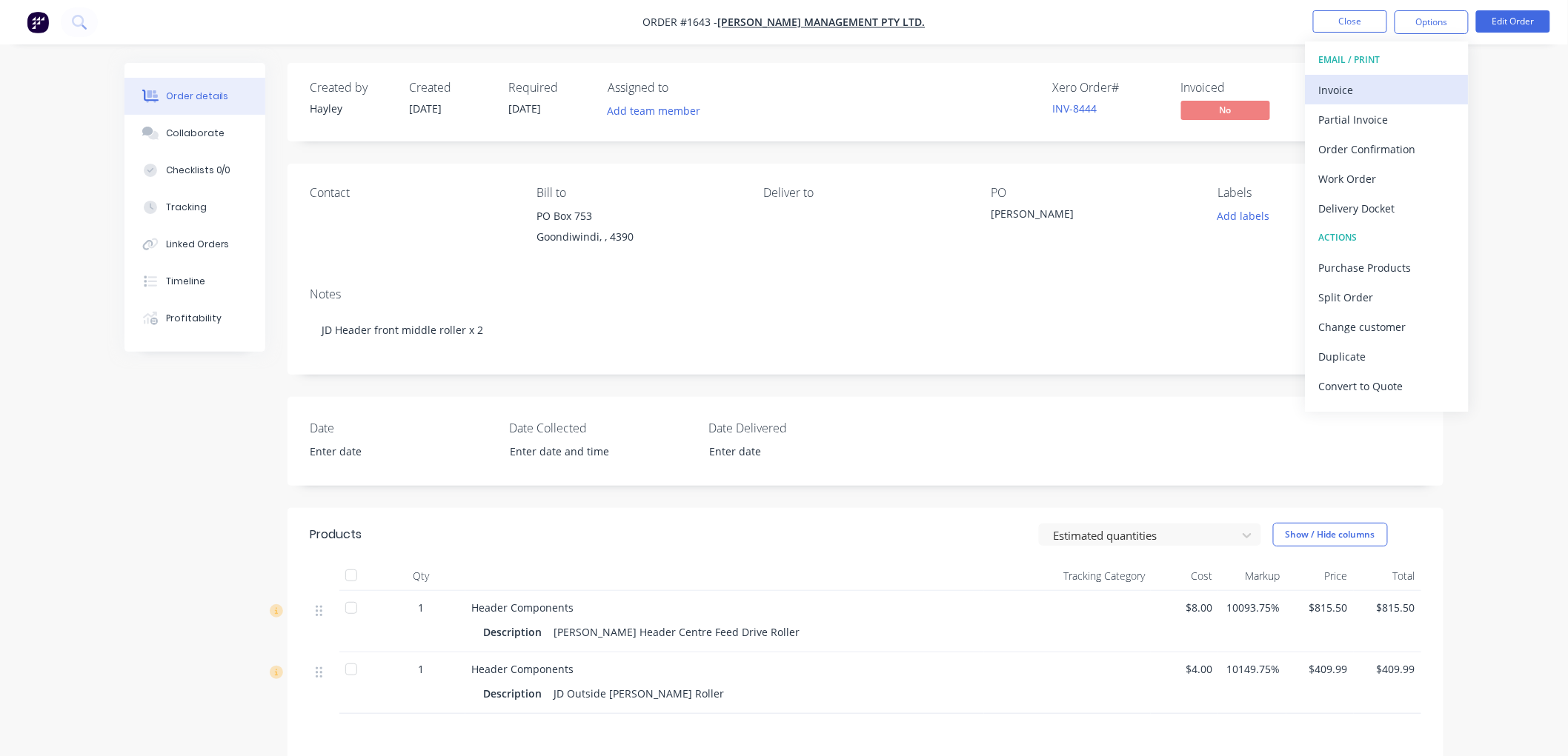
click at [1365, 90] on div "Invoice" at bounding box center [1386, 89] width 137 height 21
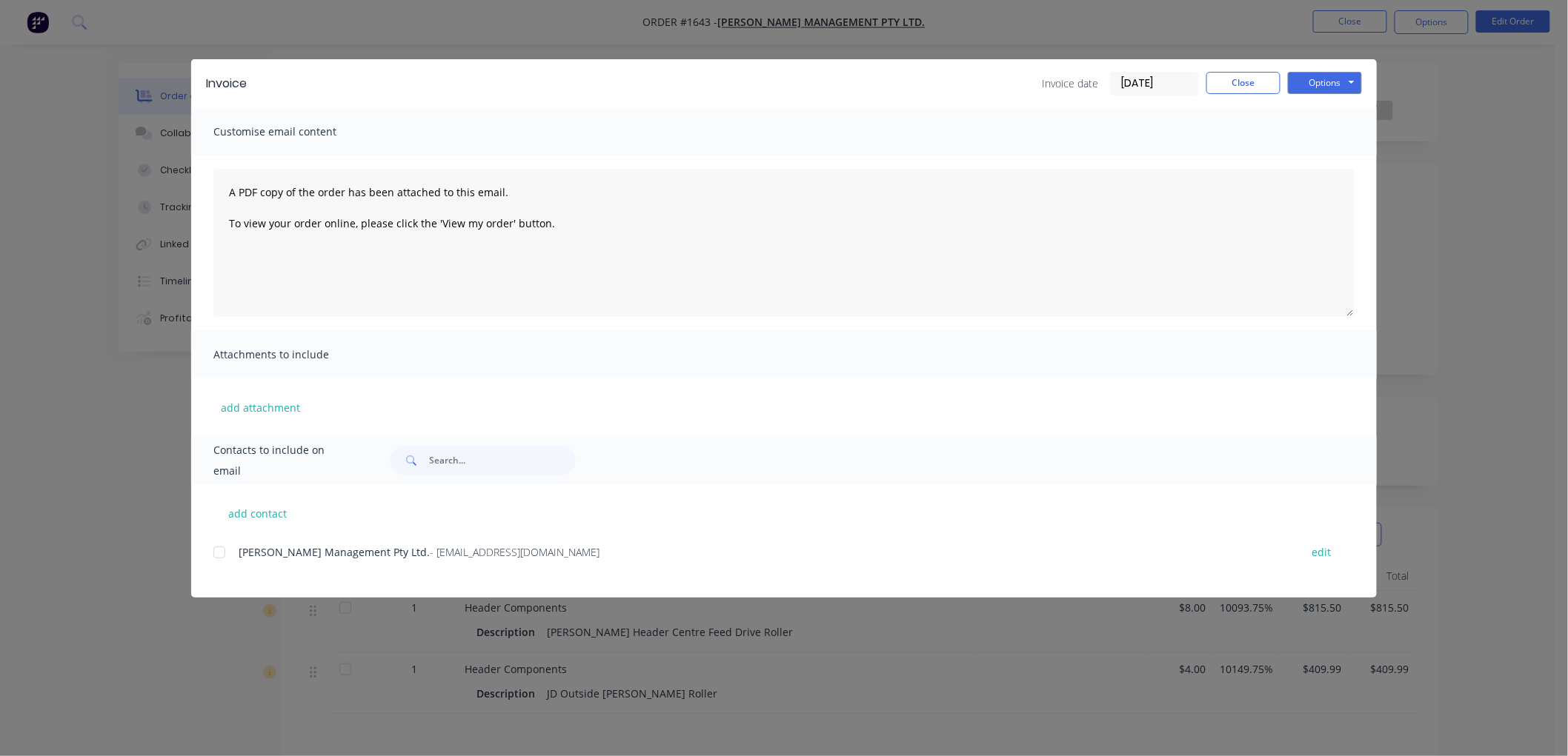
click at [1149, 87] on input "[DATE]" at bounding box center [1154, 83] width 87 height 22
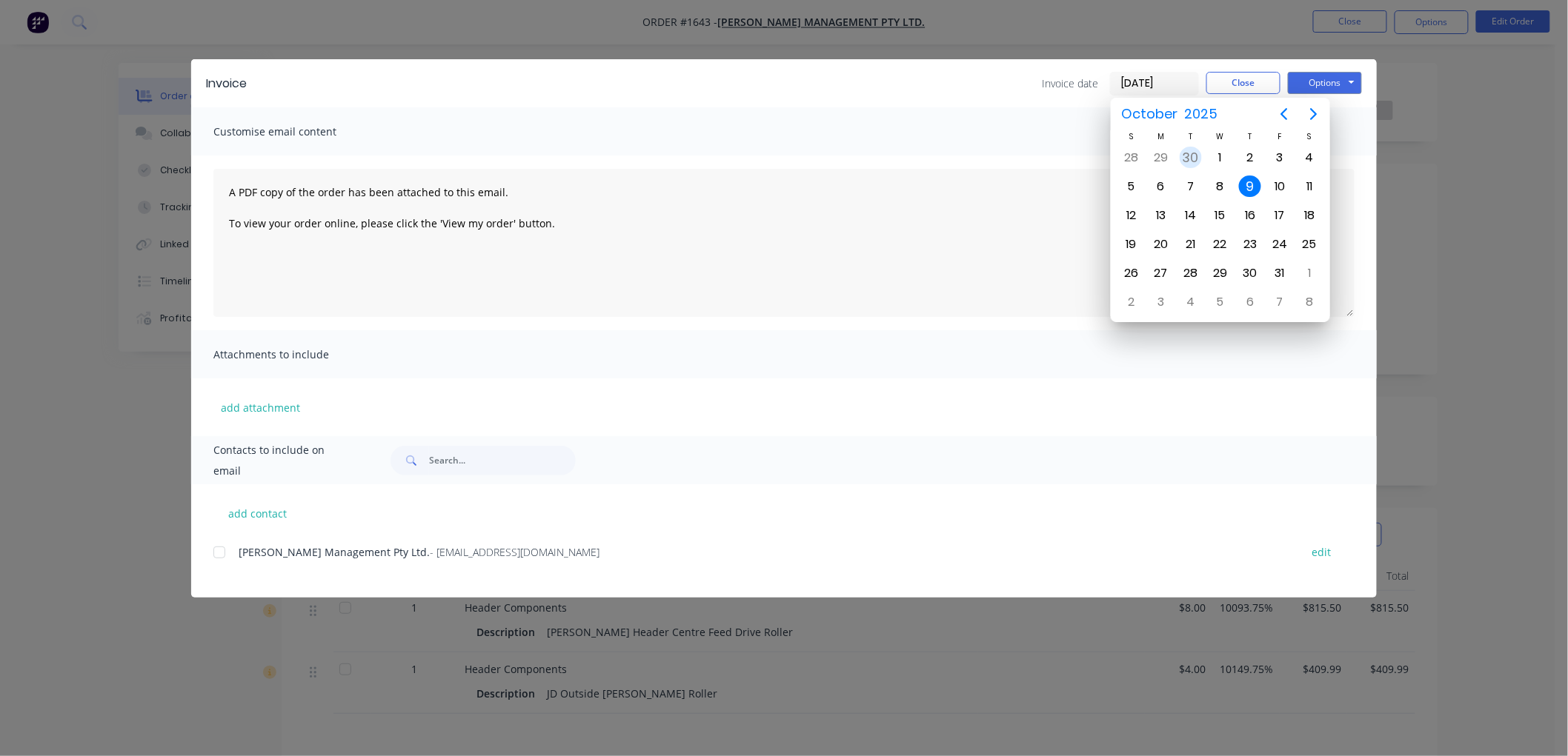
click at [1191, 160] on div "30" at bounding box center [1191, 158] width 22 height 22
type input "[DATE]"
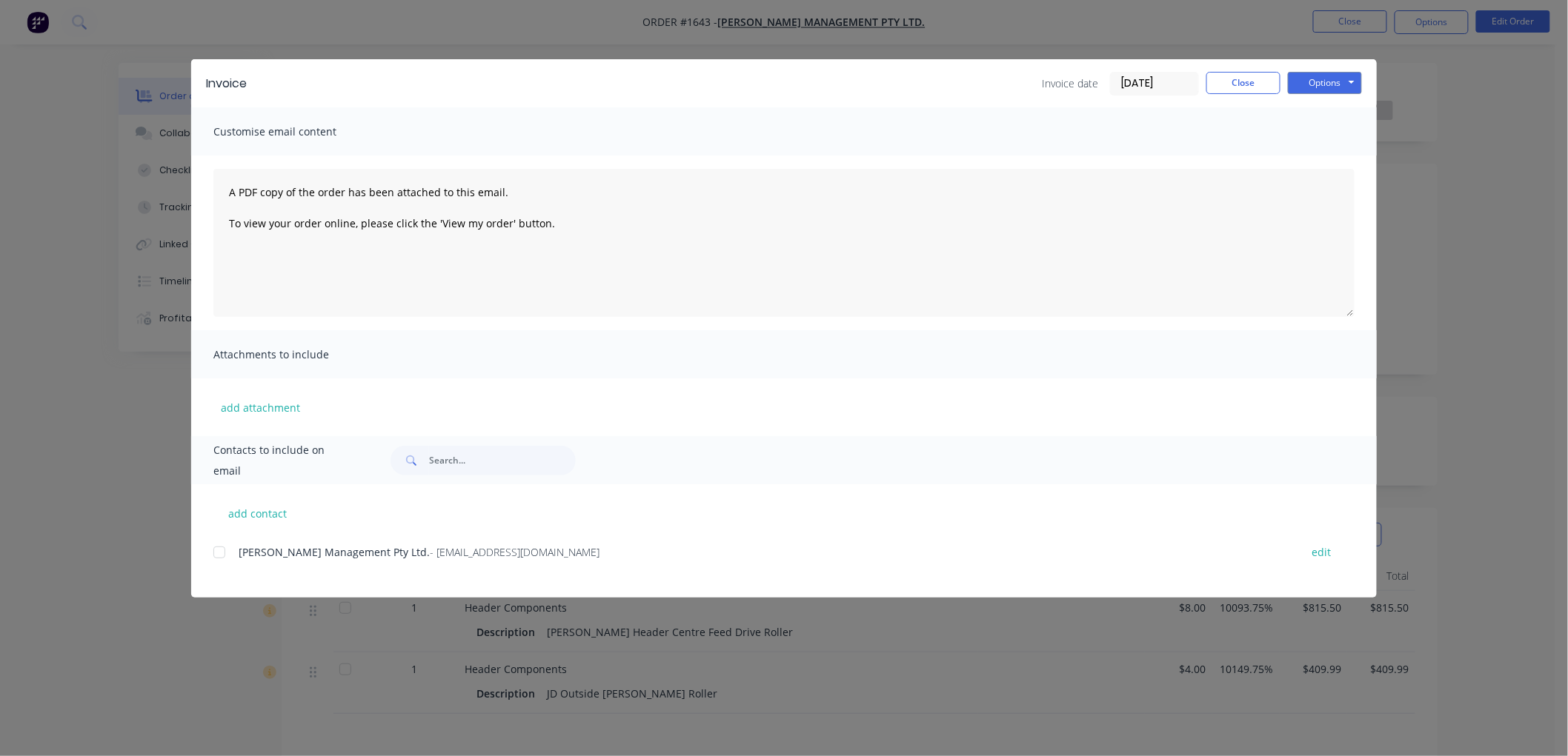
click at [218, 553] on div at bounding box center [219, 553] width 29 height 29
click at [1313, 82] on button "Options" at bounding box center [1324, 82] width 74 height 22
click at [1329, 153] on button "Email" at bounding box center [1334, 158] width 94 height 25
click at [1245, 83] on button "Close" at bounding box center [1243, 82] width 74 height 22
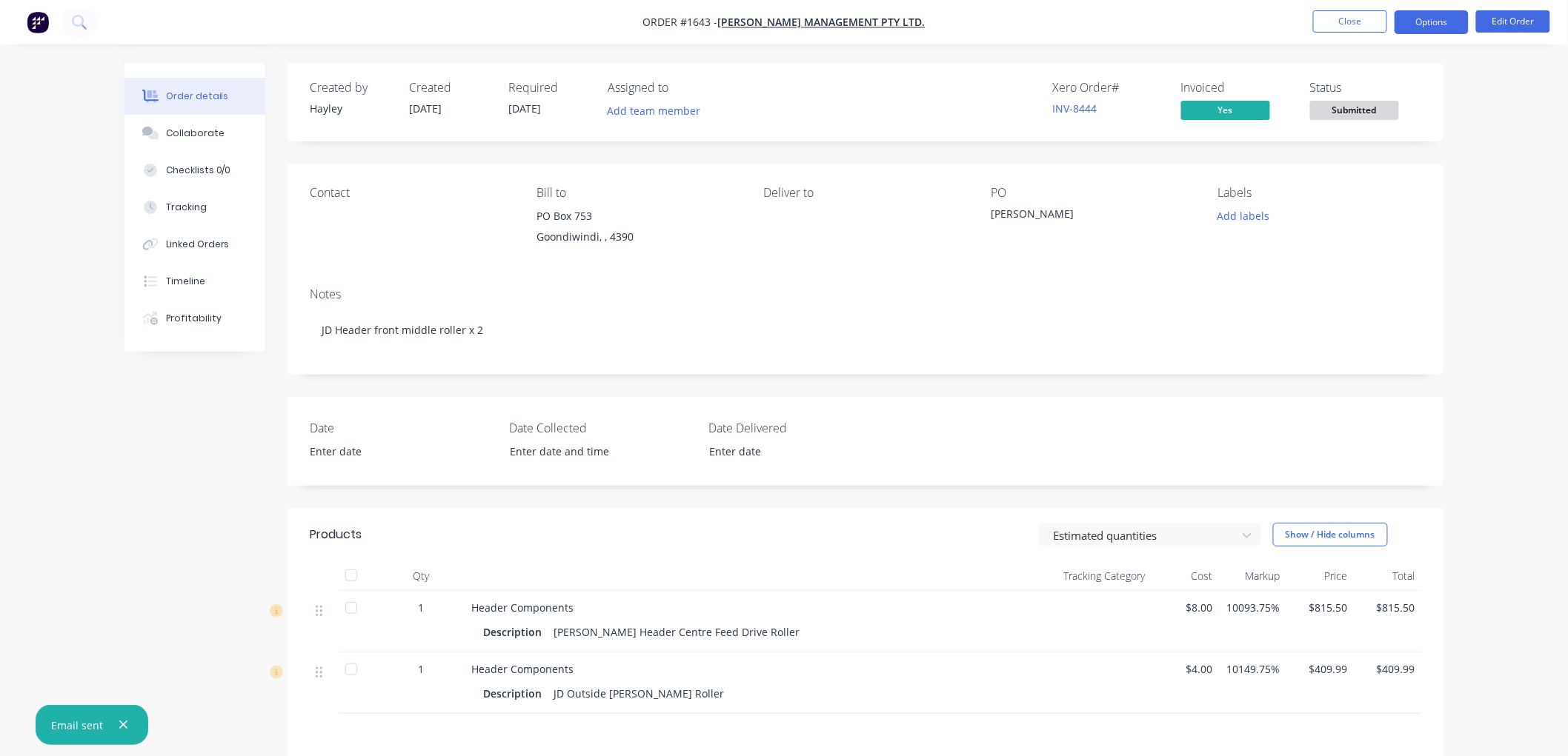
click at [1430, 18] on button "Options" at bounding box center [1431, 22] width 74 height 24
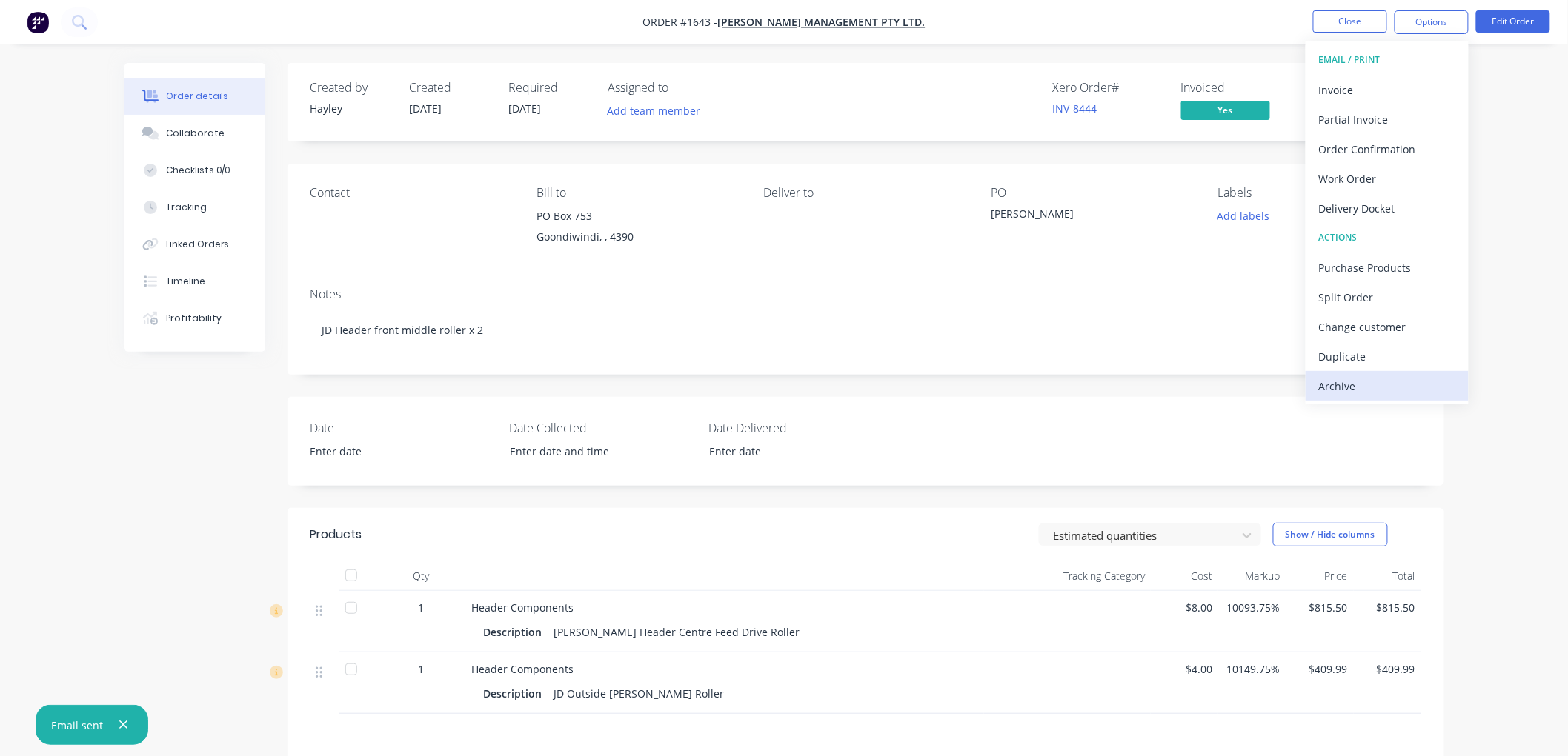
click at [1353, 383] on div "Archive" at bounding box center [1386, 386] width 137 height 21
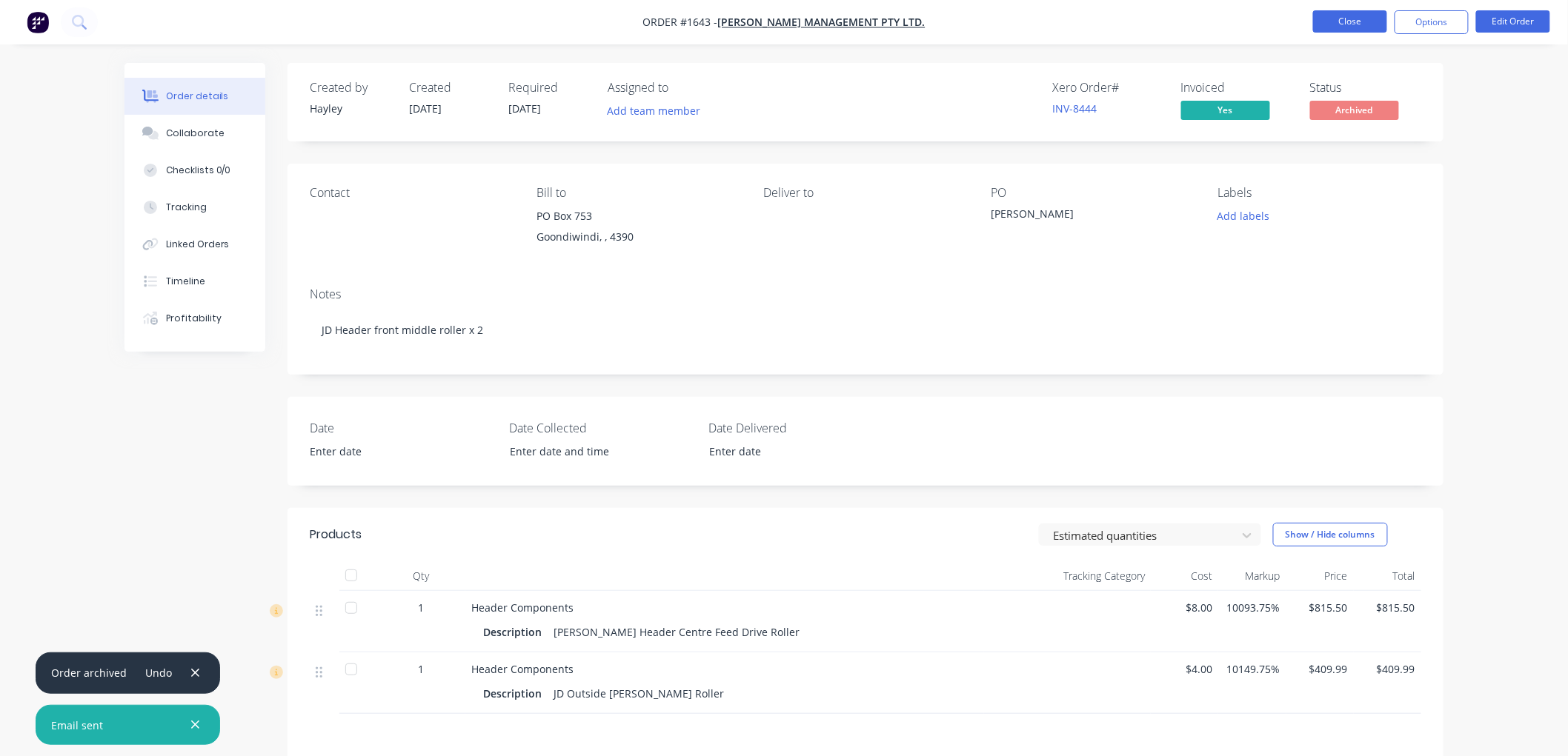
click at [1353, 22] on button "Close" at bounding box center [1350, 21] width 74 height 22
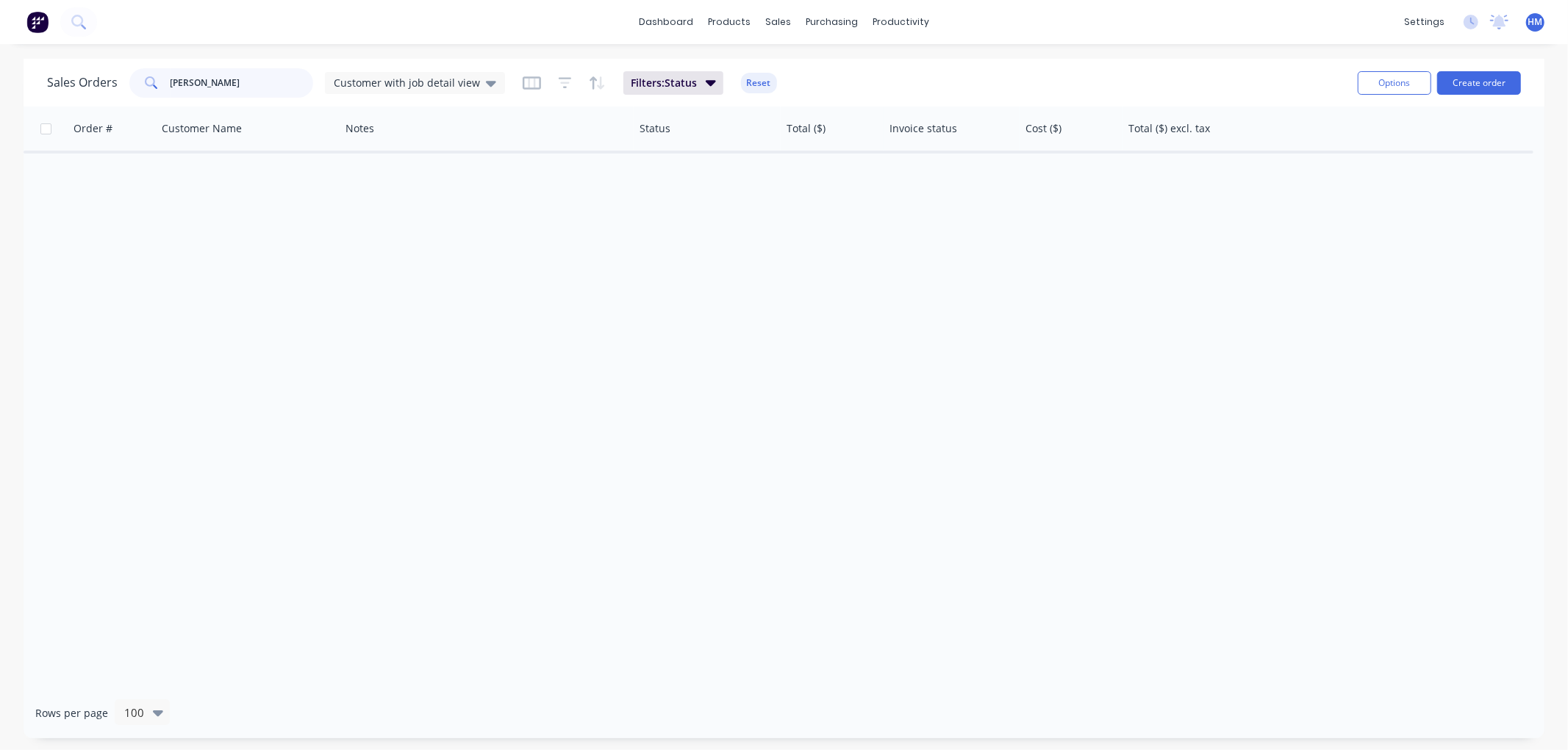
drag, startPoint x: 59, startPoint y: 76, endPoint x: 46, endPoint y: 76, distance: 13.0
click at [47, 76] on div "Sales Orders corish Customer with job detail view" at bounding box center [276, 83] width 457 height 29
drag, startPoint x: 216, startPoint y: 85, endPoint x: 45, endPoint y: 85, distance: 171.0
click at [45, 85] on div "Sales Orders smith Customer with job detail view Filters: Status Reset Options …" at bounding box center [784, 83] width 1521 height 48
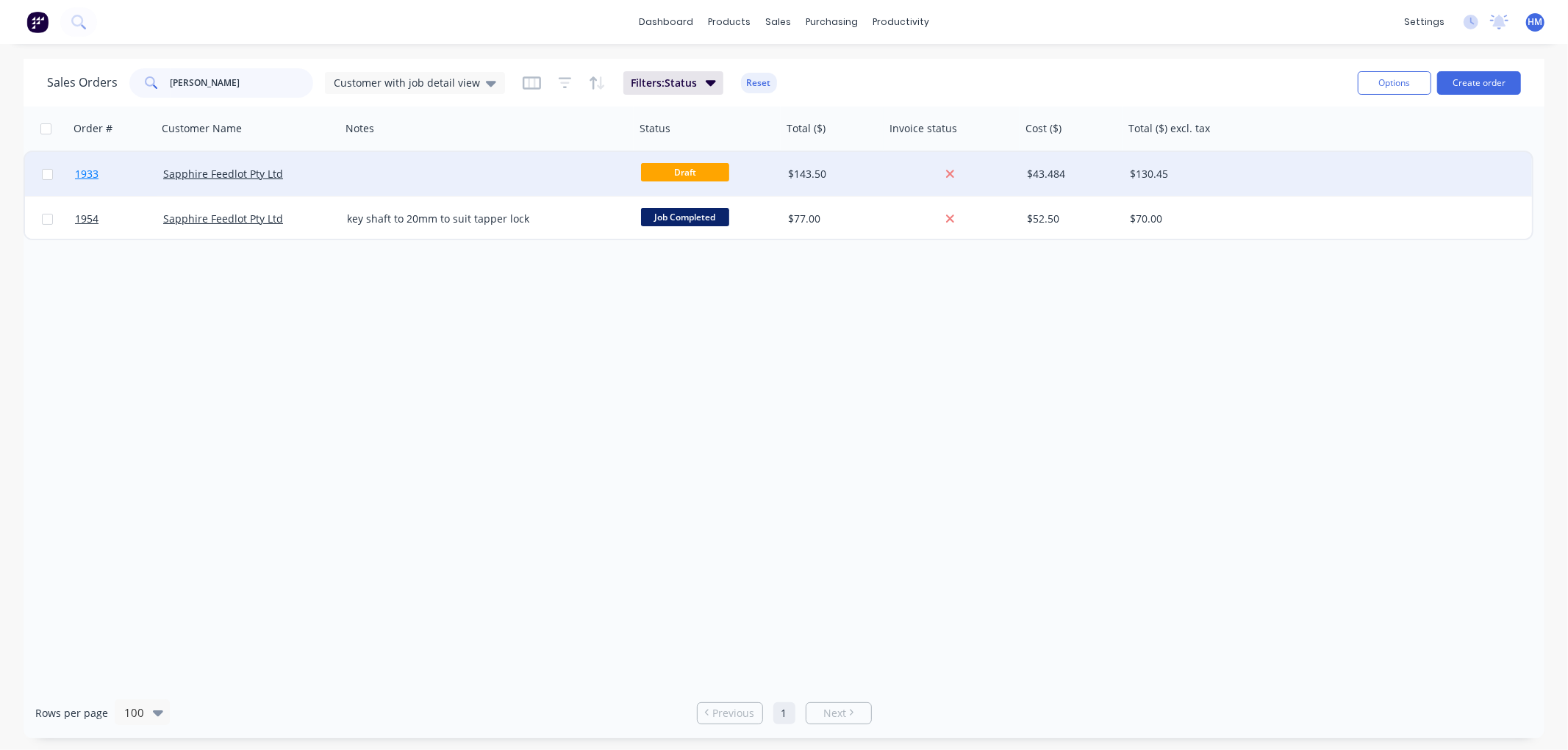
type input "sapp"
click at [113, 172] on link "1933" at bounding box center [118, 174] width 88 height 44
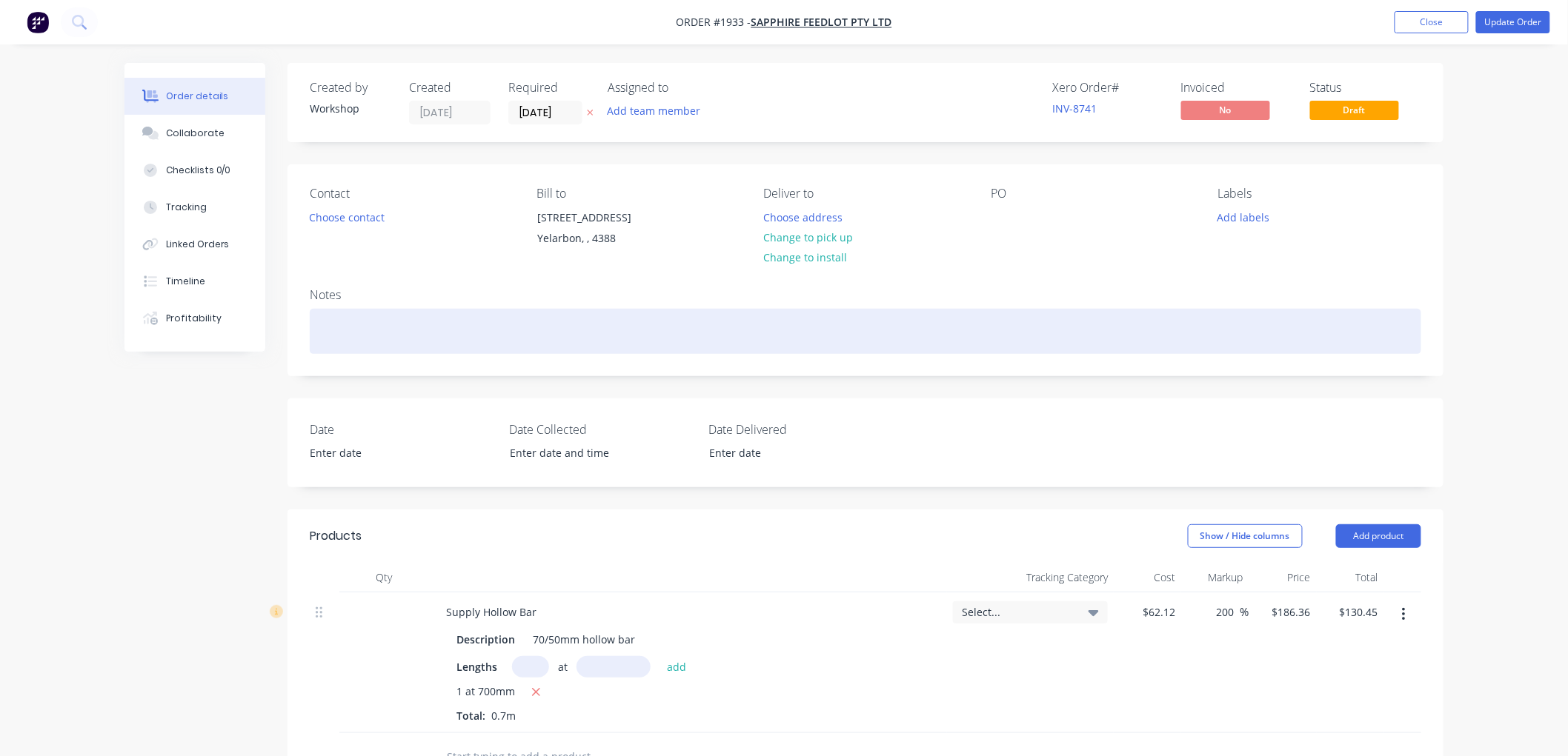
scroll to position [82, 0]
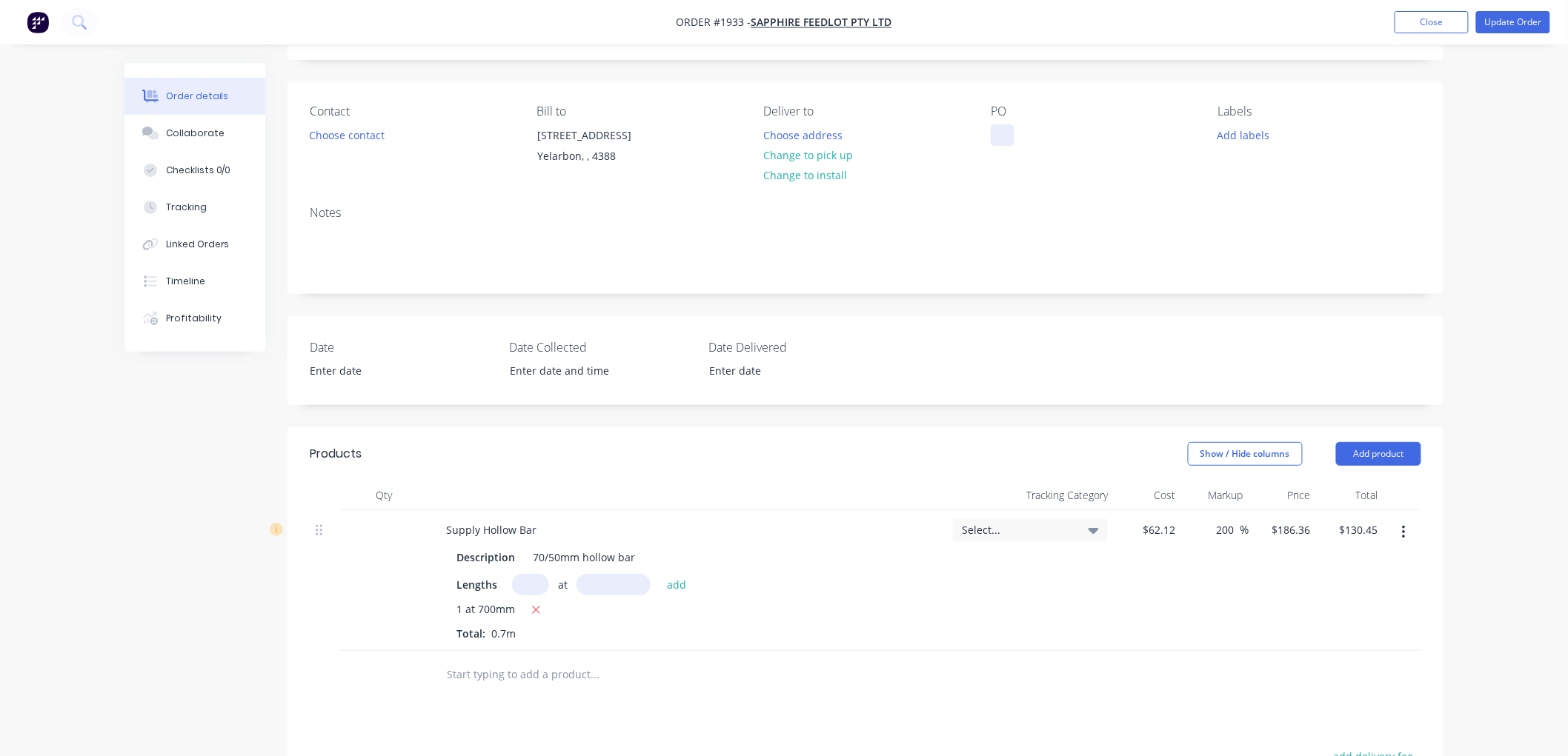
click at [1000, 133] on div at bounding box center [1002, 135] width 24 height 21
click at [1055, 191] on div "Contact Choose contact Bill to 1709 Yelarbon- Kurumbul Road Yelarbon, , 4388 De…" at bounding box center [866, 138] width 1156 height 112
click at [1512, 17] on button "Update Order" at bounding box center [1513, 22] width 74 height 22
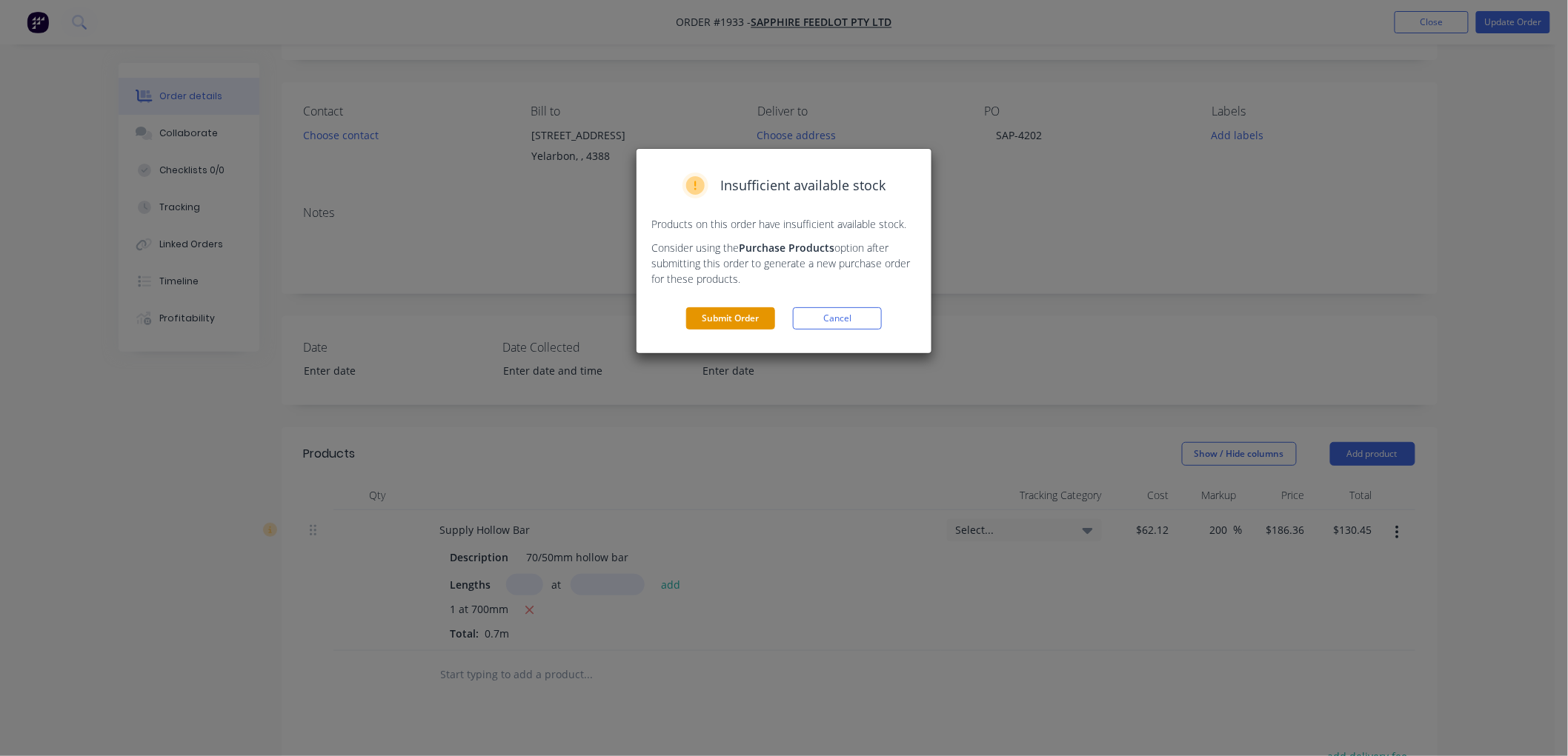
click at [712, 322] on button "Submit Order" at bounding box center [730, 318] width 89 height 22
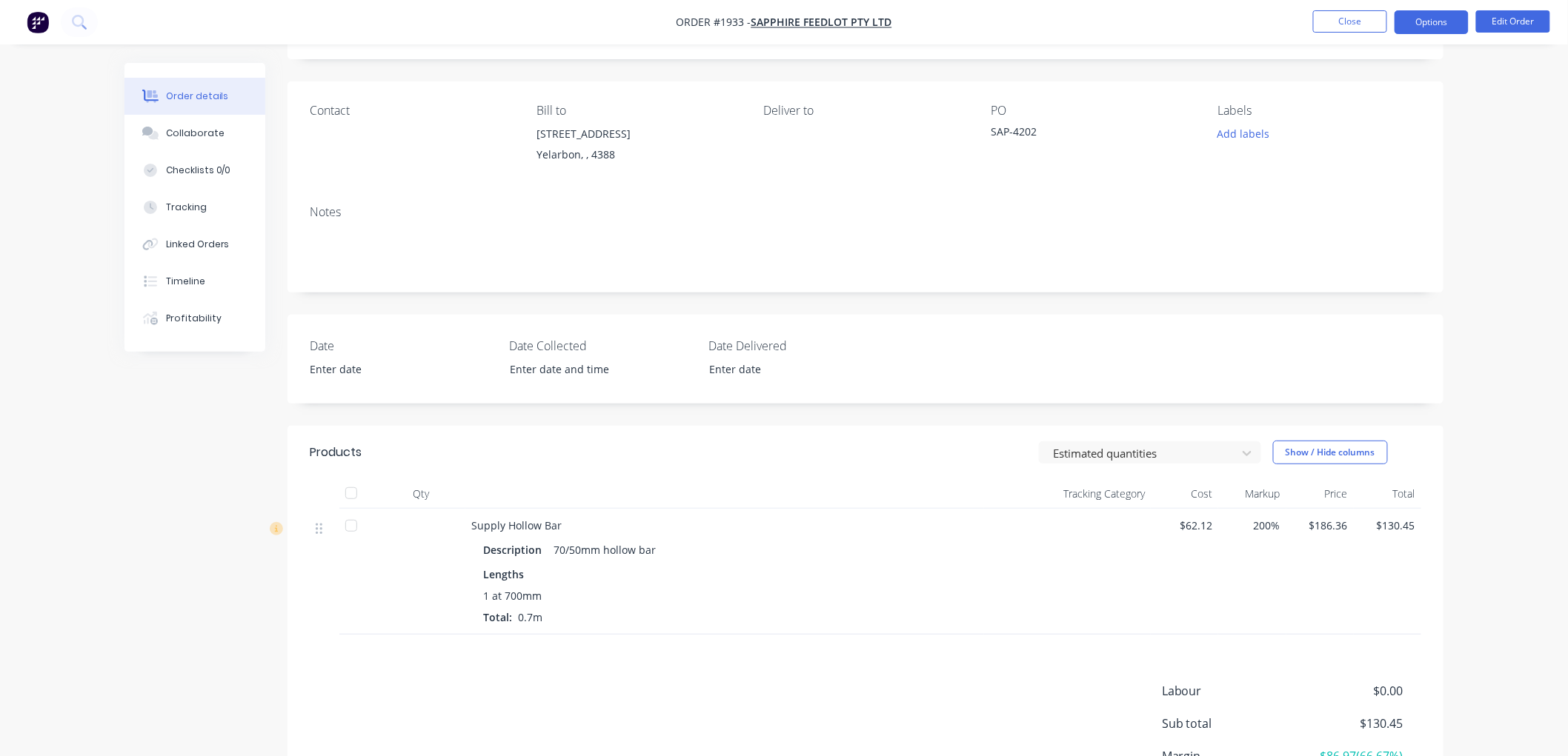
click at [1429, 24] on button "Options" at bounding box center [1431, 22] width 74 height 24
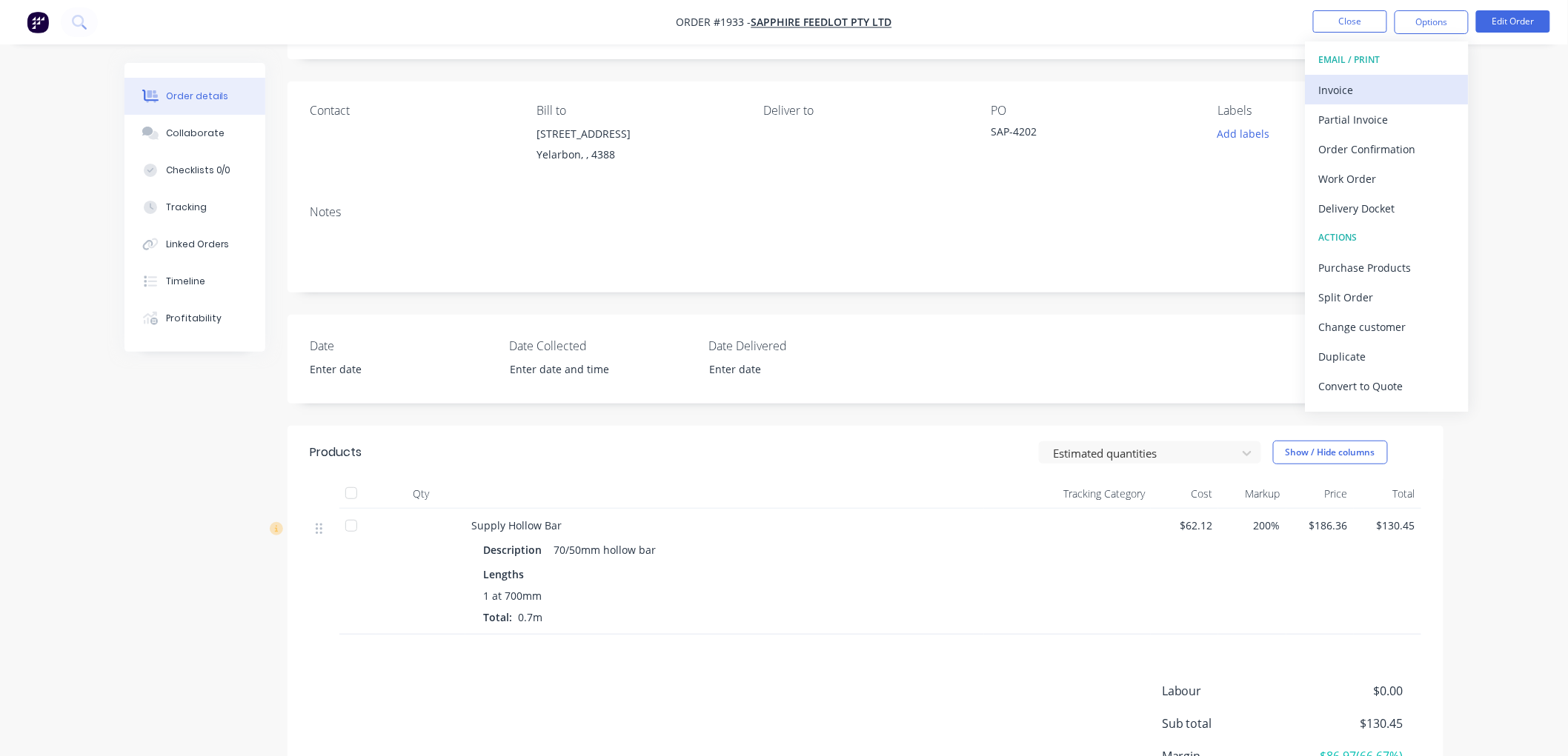
click at [1357, 89] on div "Invoice" at bounding box center [1386, 89] width 137 height 21
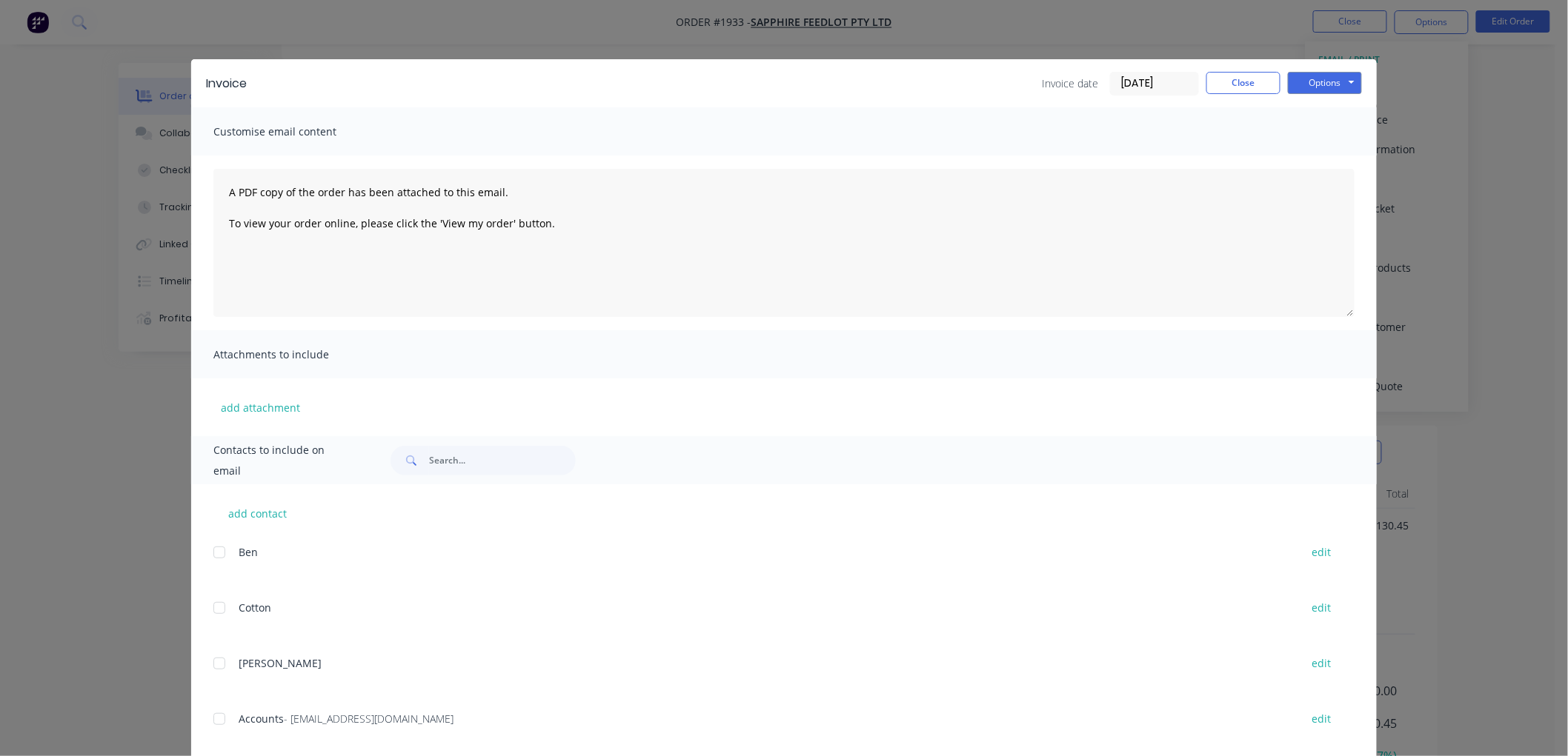
click at [214, 719] on div at bounding box center [219, 719] width 29 height 29
click at [1318, 87] on button "Options" at bounding box center [1324, 82] width 74 height 22
click at [1331, 156] on button "Email" at bounding box center [1334, 158] width 94 height 25
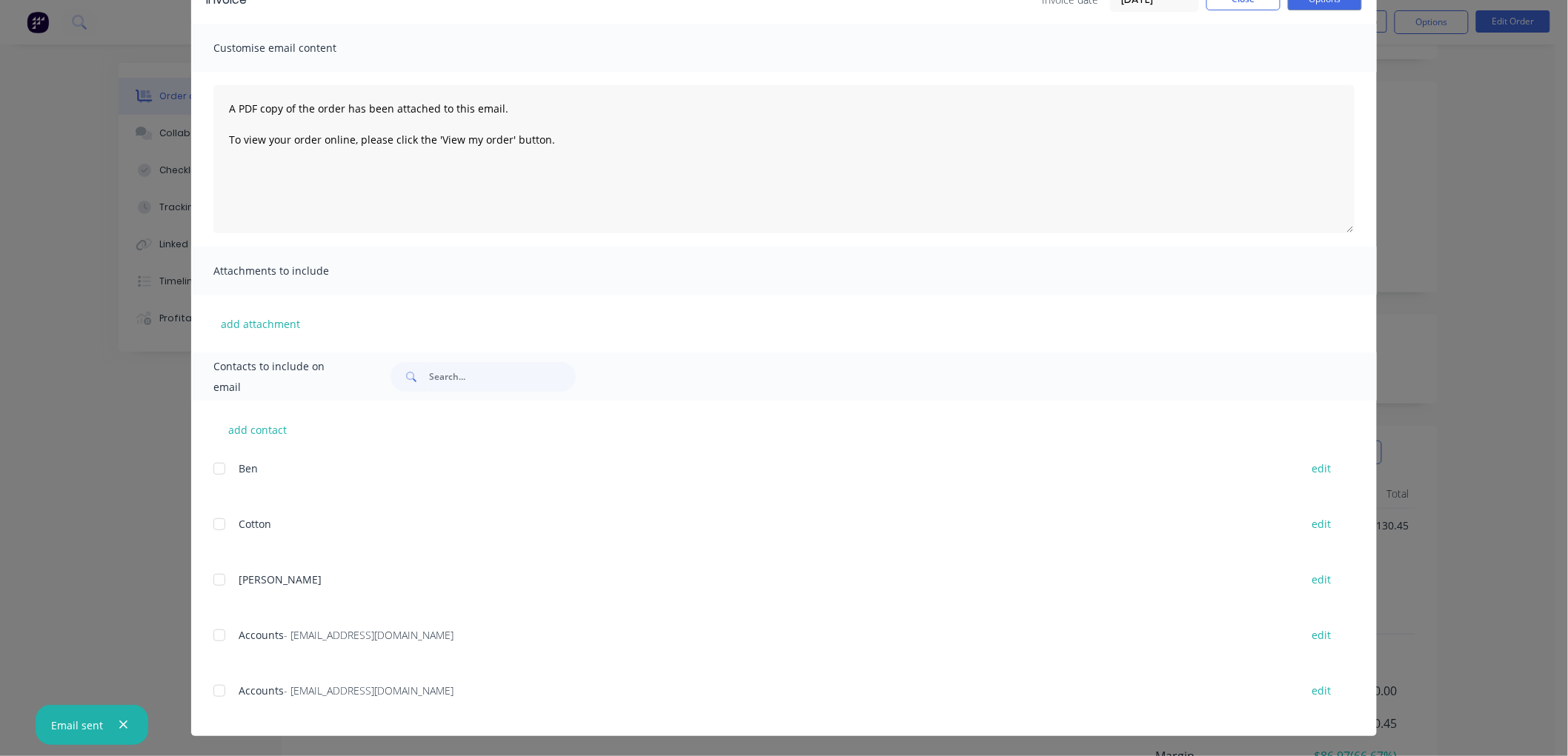
scroll to position [0, 0]
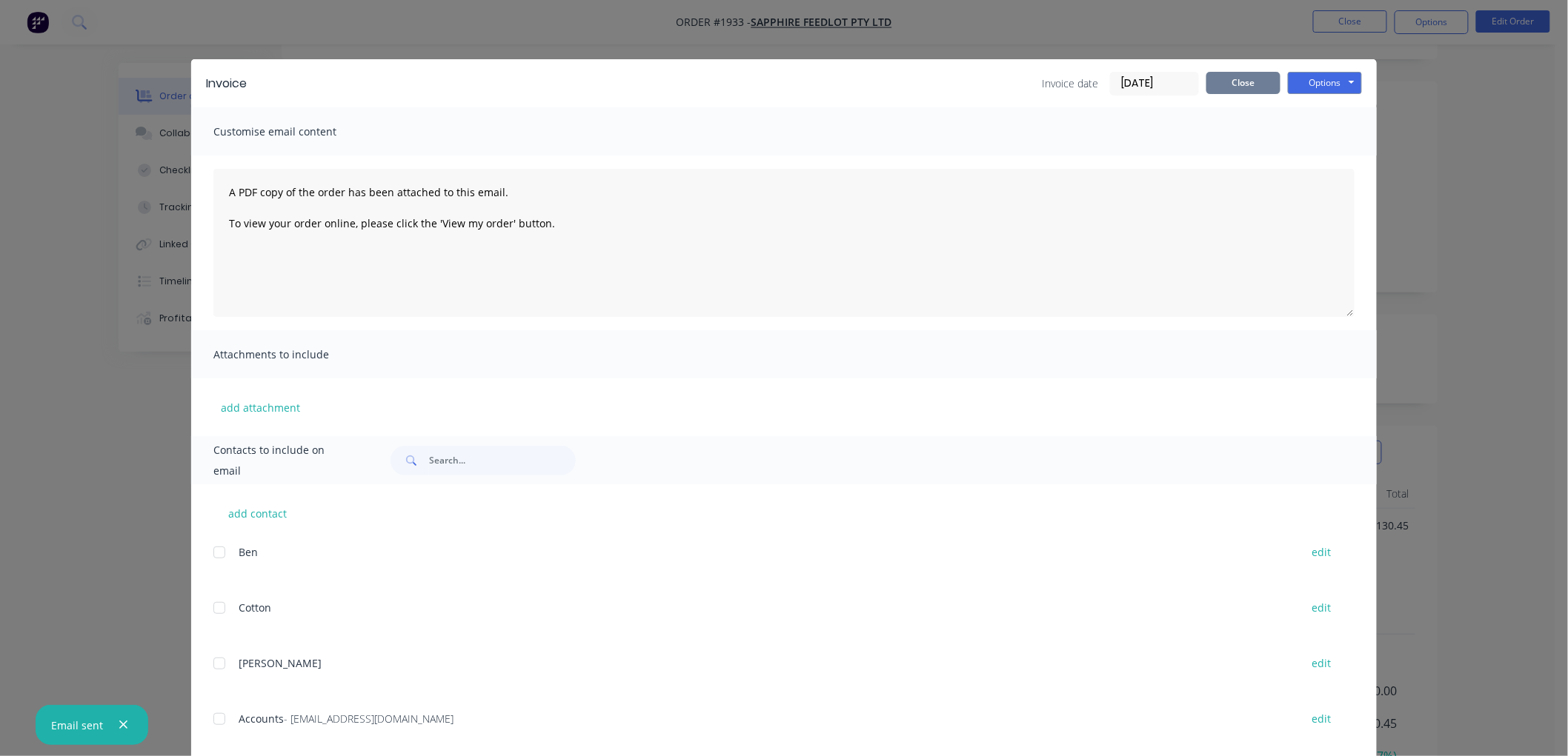
click at [1240, 79] on button "Close" at bounding box center [1243, 82] width 74 height 22
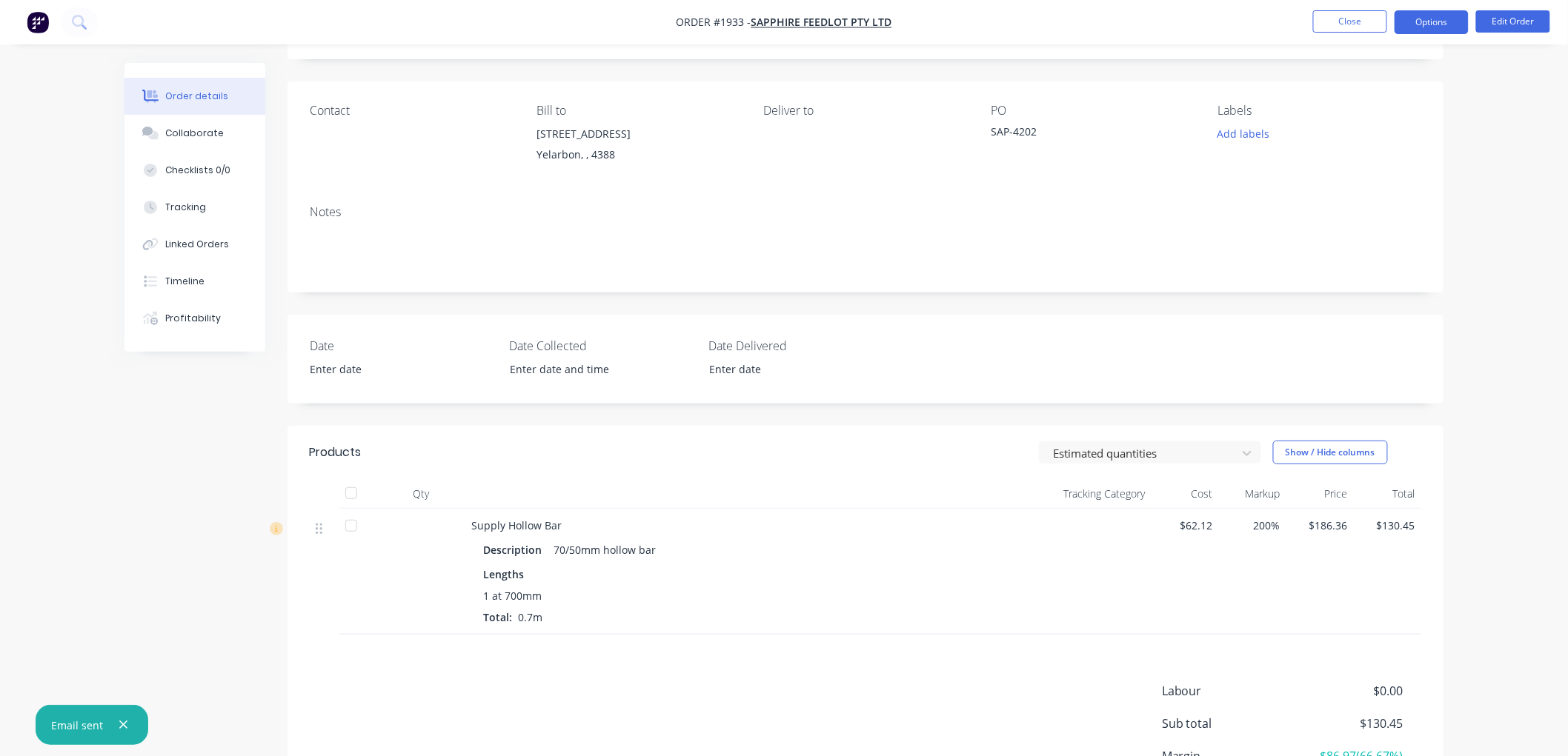
click at [1441, 20] on button "Options" at bounding box center [1431, 22] width 74 height 24
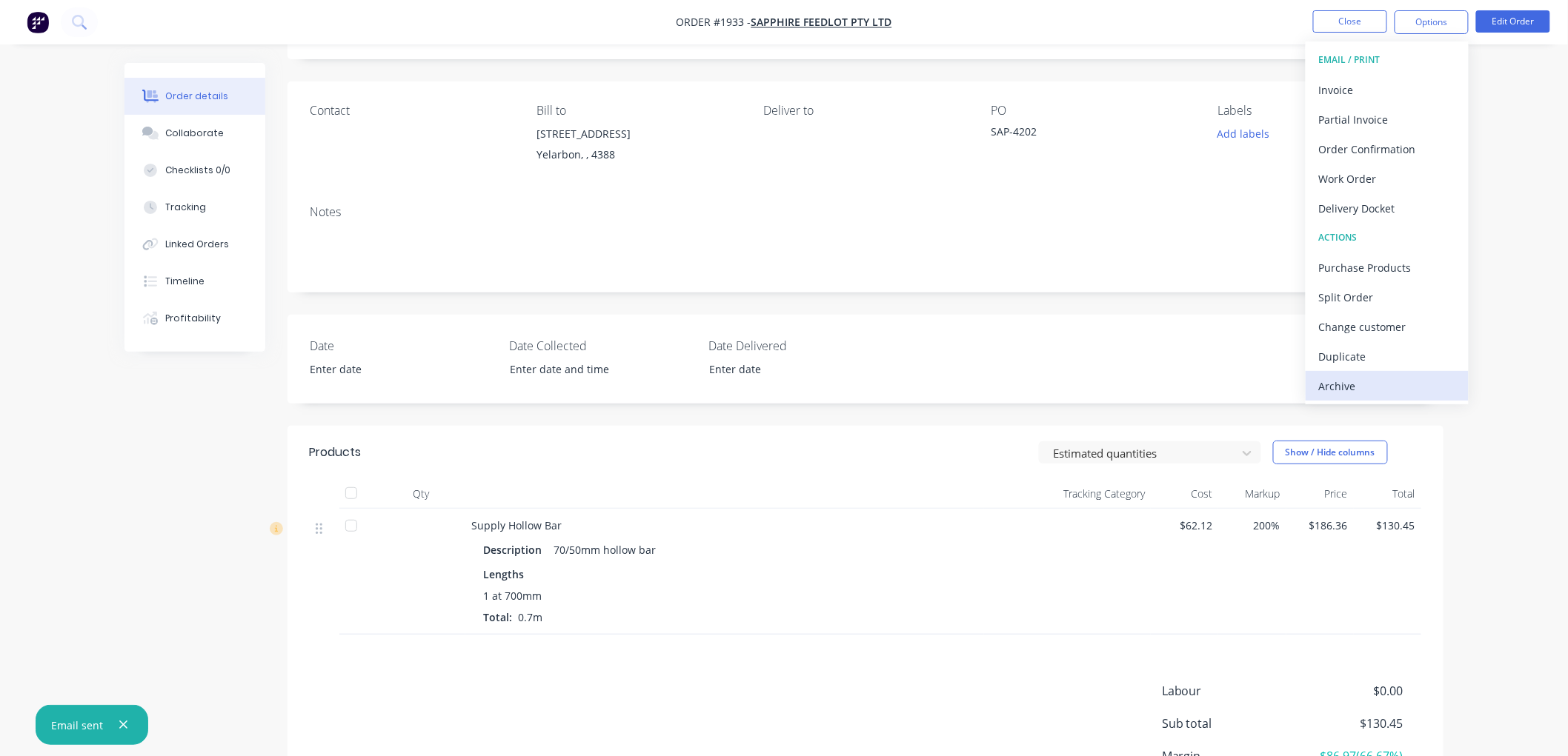
click at [1366, 387] on div "Archive" at bounding box center [1386, 386] width 137 height 21
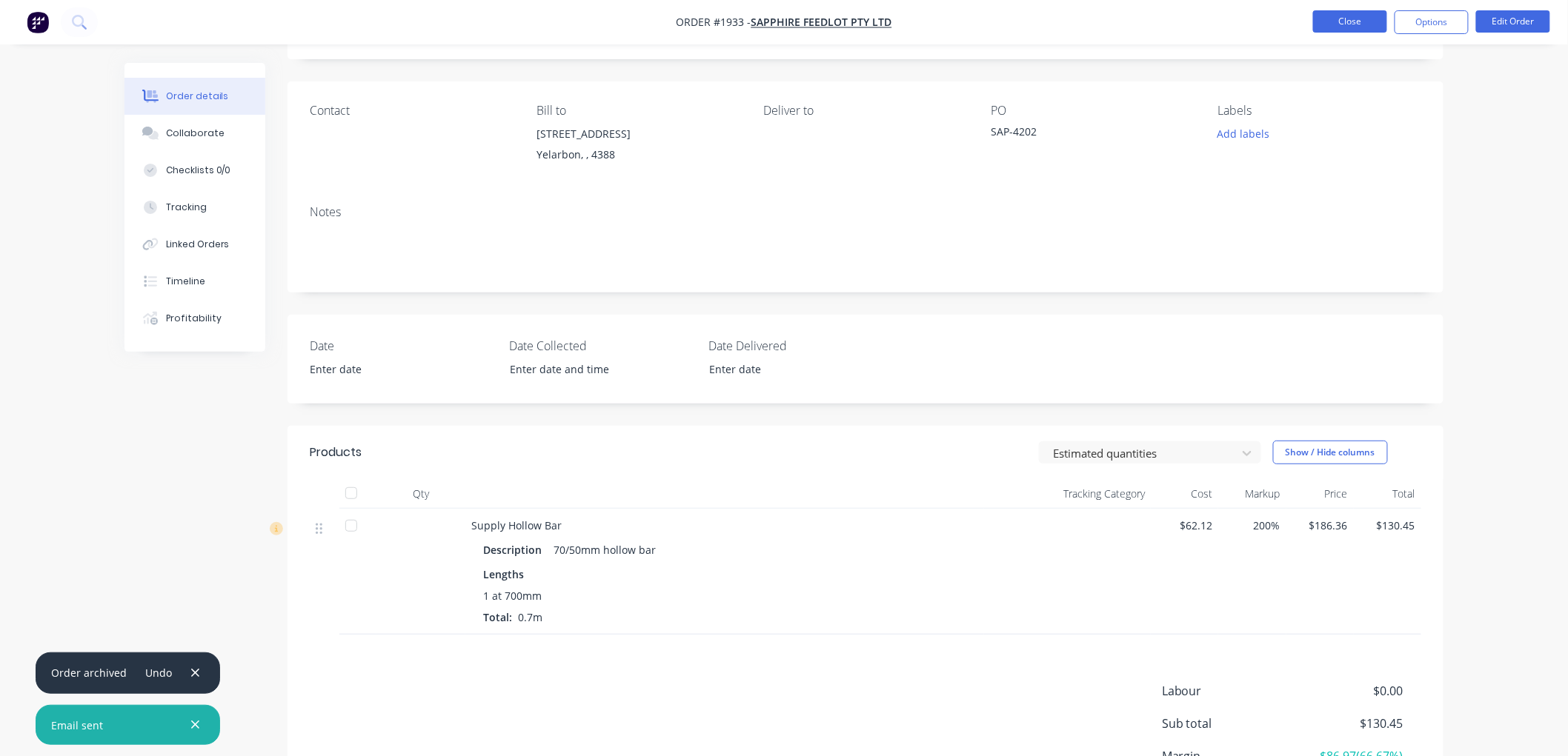
click at [1353, 22] on button "Close" at bounding box center [1350, 21] width 74 height 22
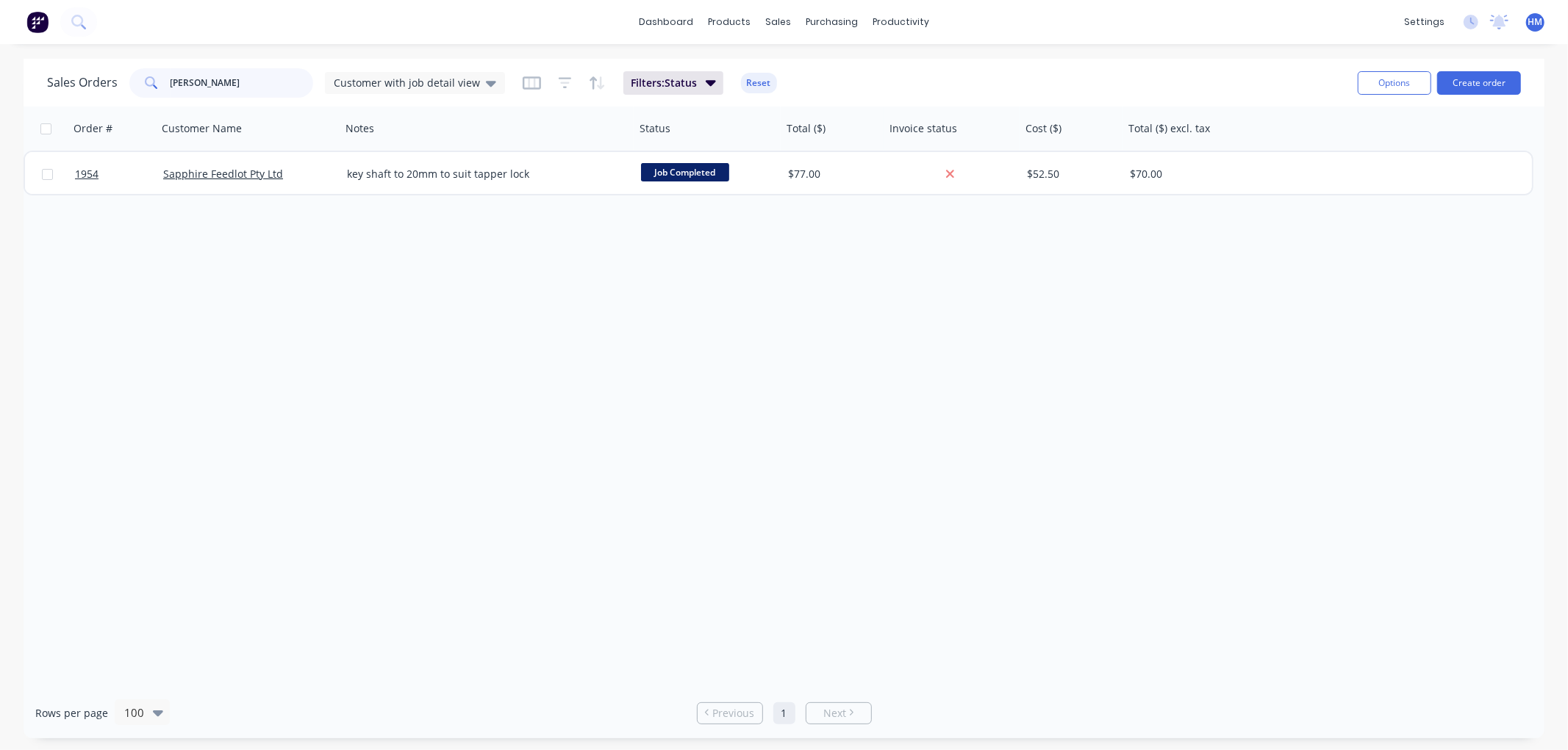
drag, startPoint x: 243, startPoint y: 85, endPoint x: 127, endPoint y: 88, distance: 116.0
click at [129, 86] on div "sapp" at bounding box center [221, 83] width 184 height 29
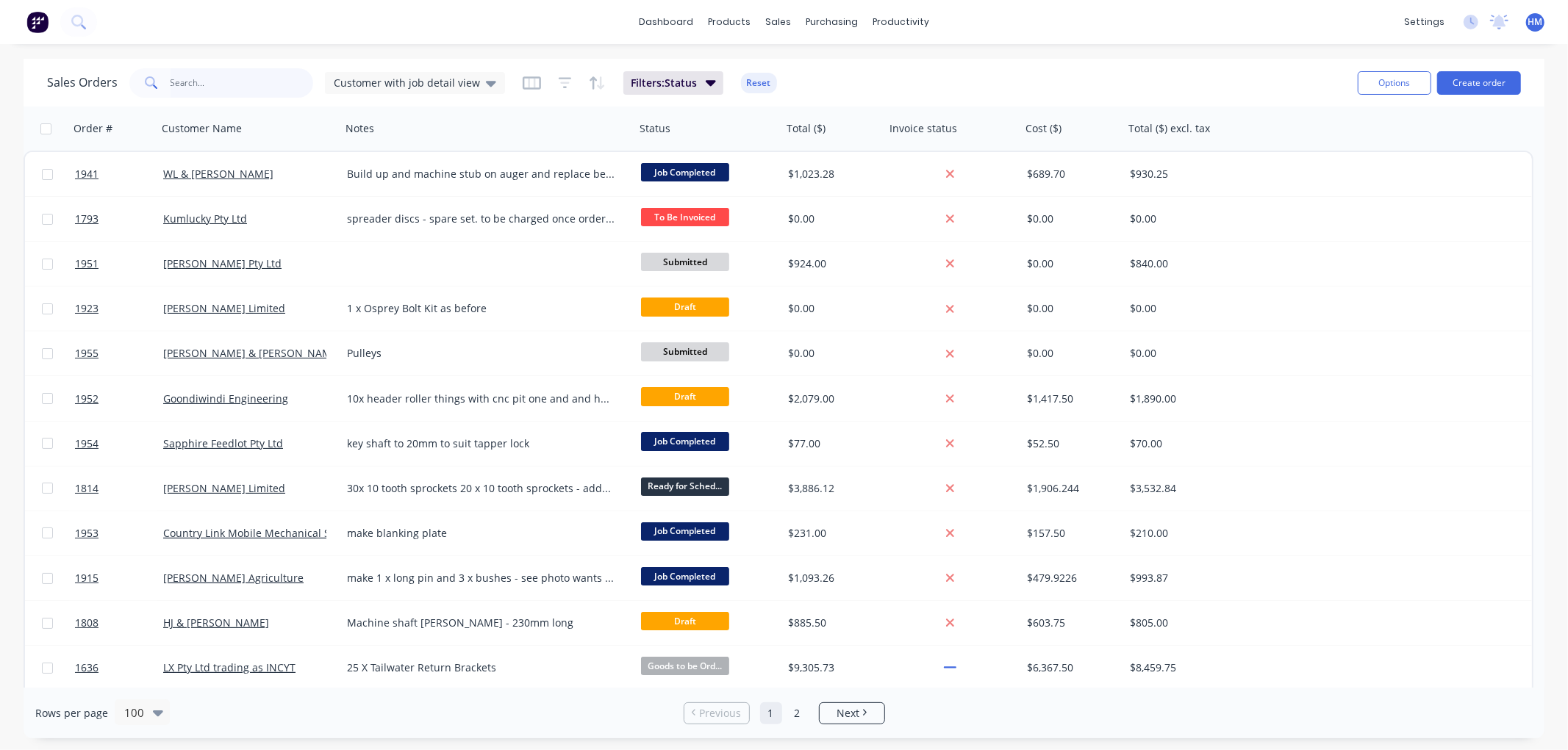
click at [216, 91] on input "text" at bounding box center [242, 83] width 144 height 29
click at [806, 67] on div "Sales Orders" at bounding box center [832, 70] width 60 height 14
click at [821, 67] on div "Sales Orders" at bounding box center [832, 70] width 60 height 14
click at [239, 85] on input "text" at bounding box center [242, 83] width 144 height 29
type input "incyt"
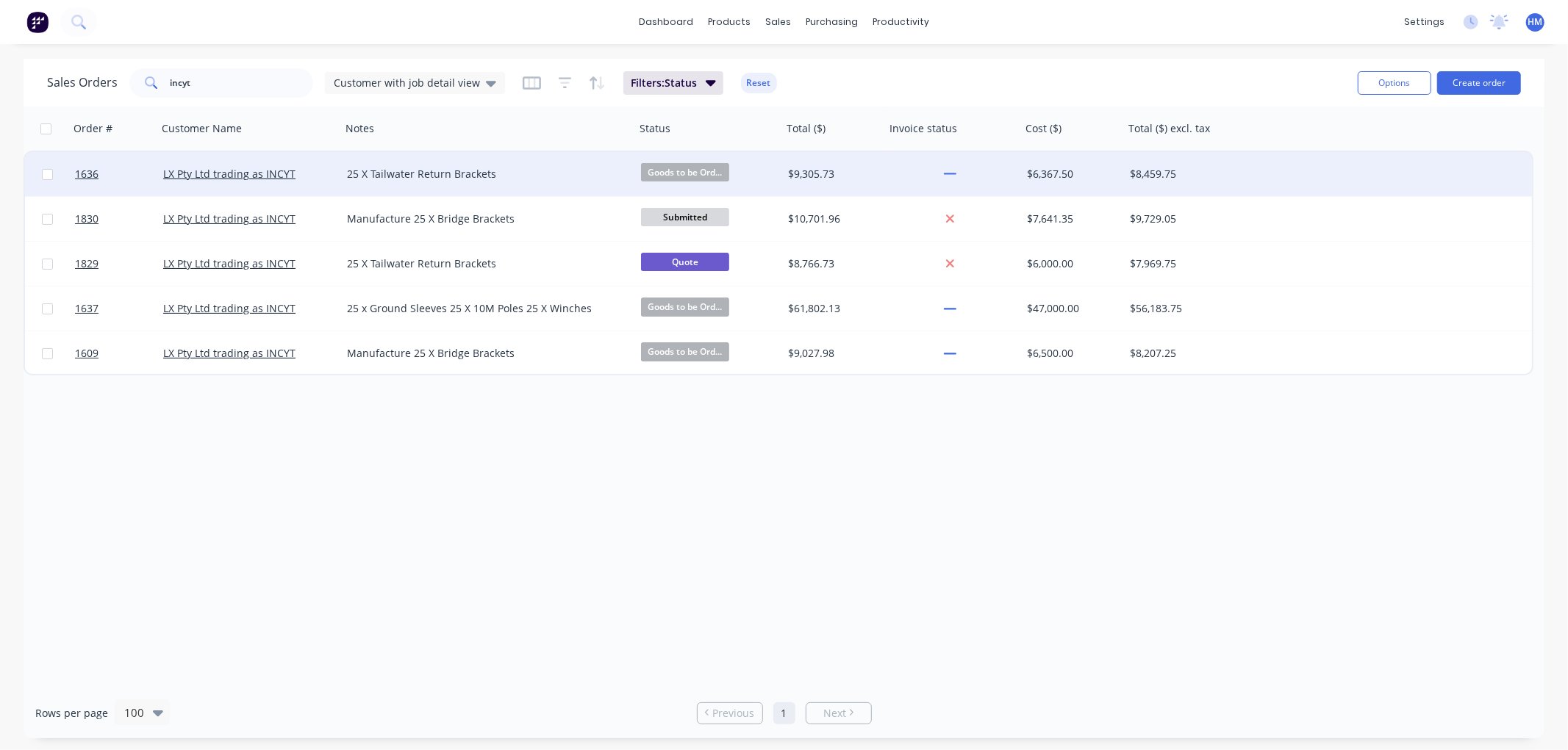
click at [304, 173] on div "LX Pty Ltd trading as INCYT" at bounding box center [244, 174] width 163 height 15
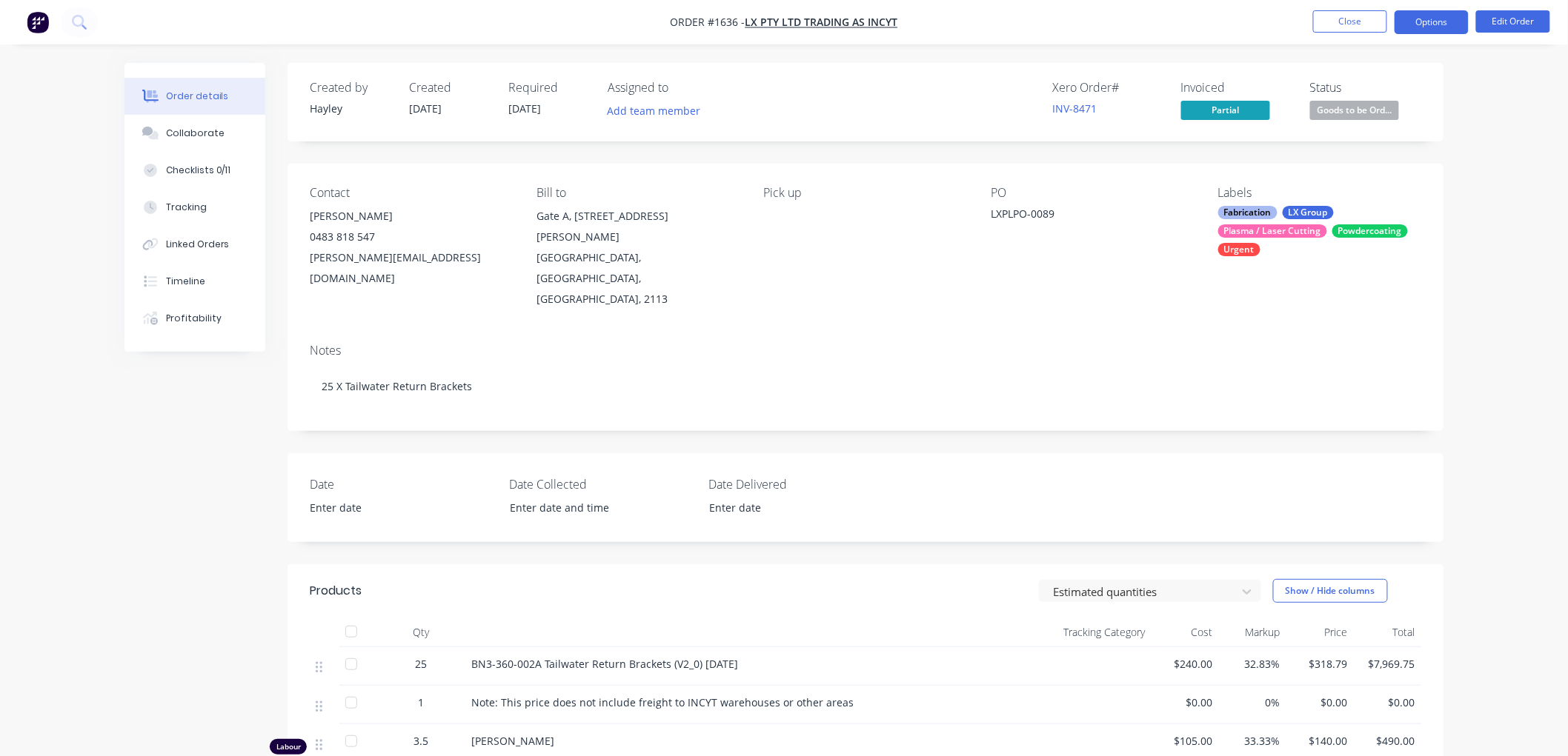
click at [1420, 23] on button "Options" at bounding box center [1431, 22] width 74 height 24
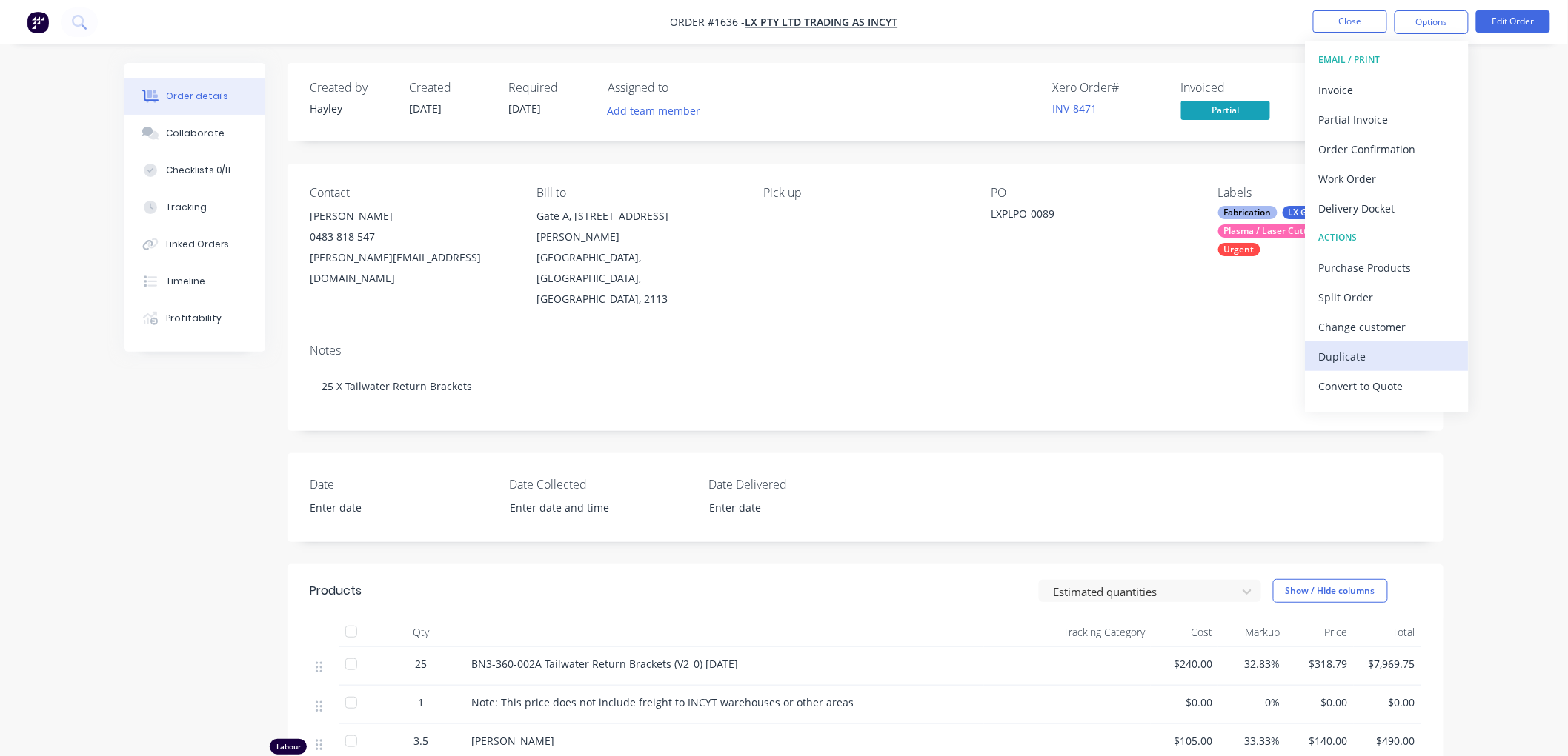
click at [1376, 350] on div "Duplicate" at bounding box center [1386, 356] width 137 height 21
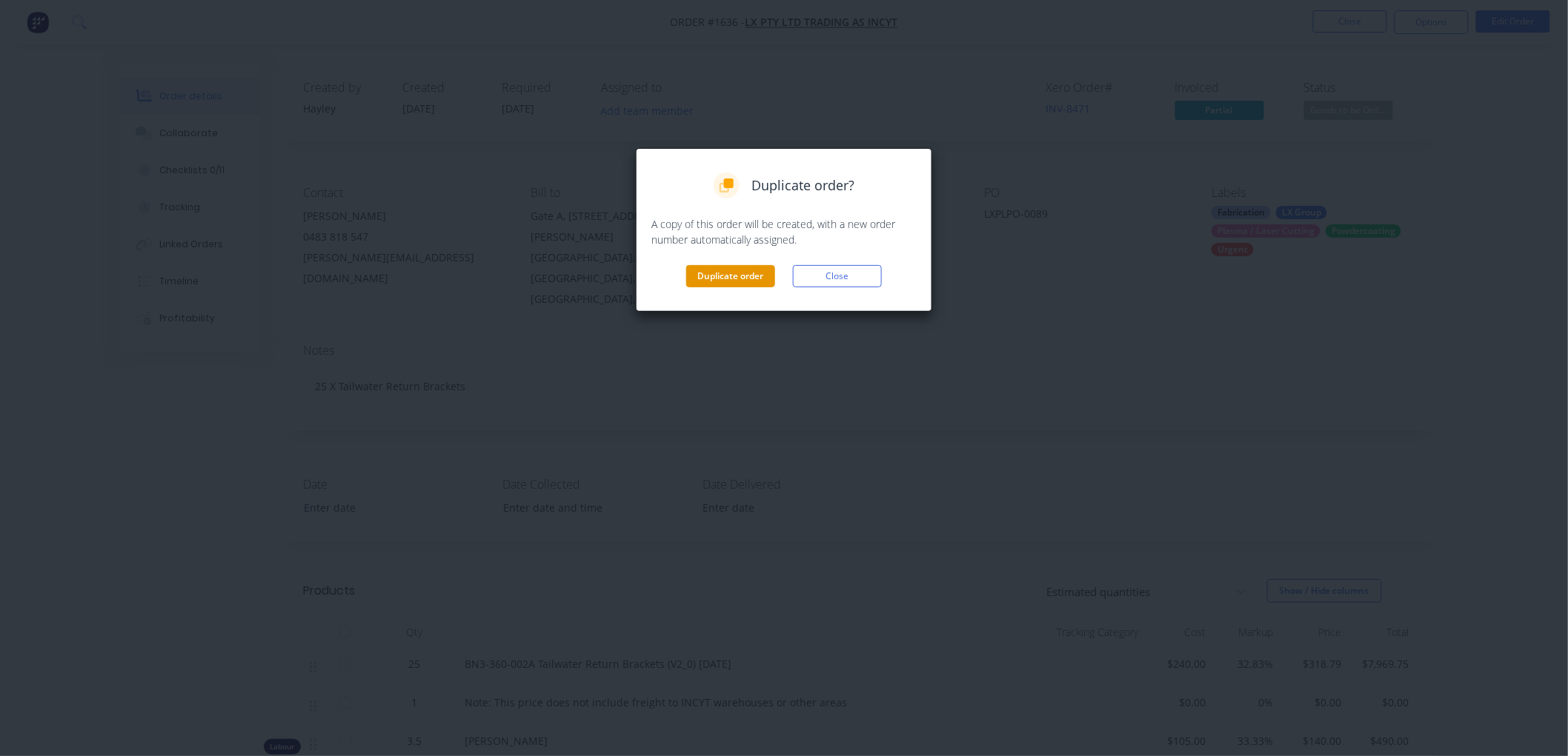
click at [726, 284] on button "Duplicate order" at bounding box center [730, 276] width 89 height 22
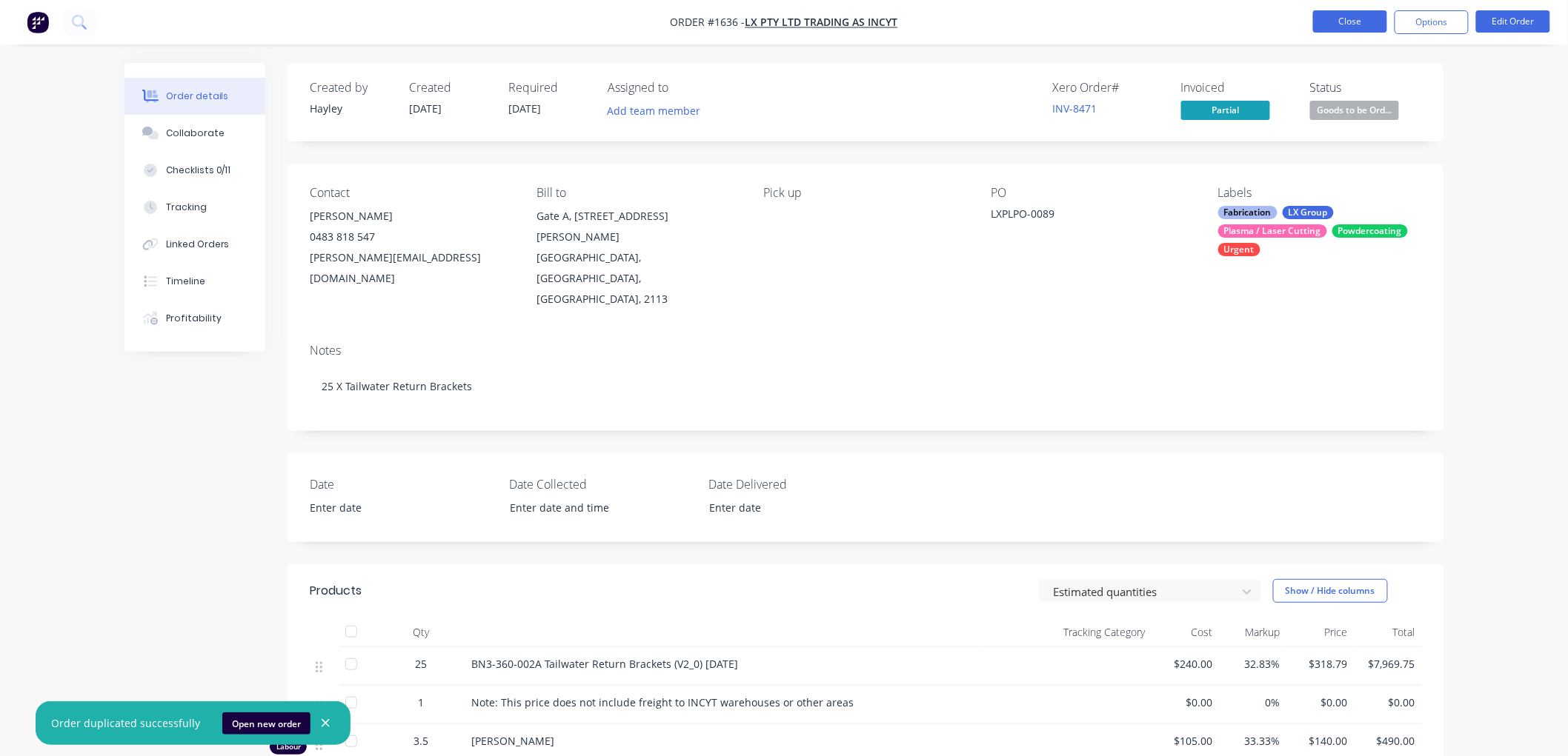
click at [1349, 22] on button "Close" at bounding box center [1350, 21] width 74 height 22
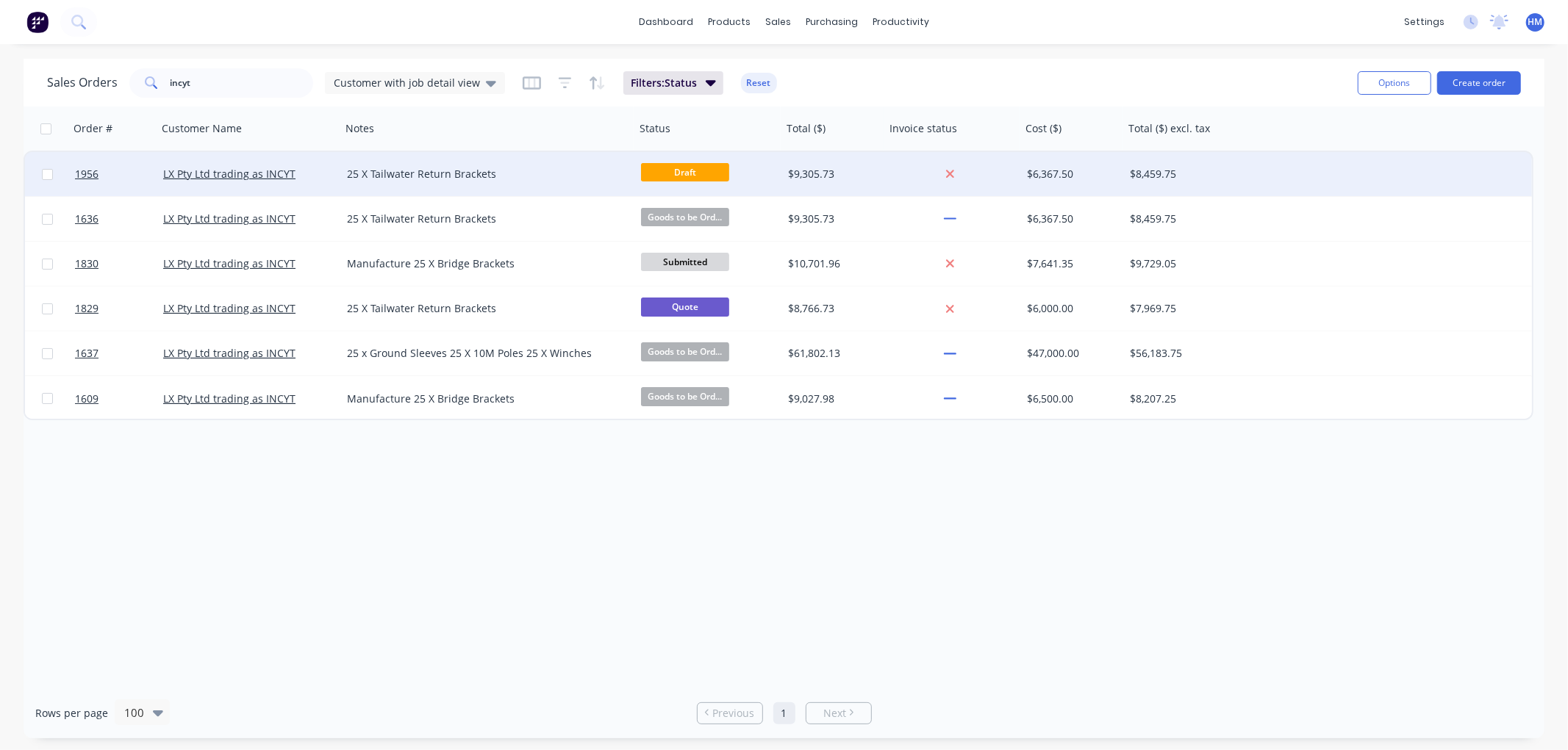
click at [308, 167] on div "LX Pty Ltd trading as INCYT" at bounding box center [244, 174] width 163 height 15
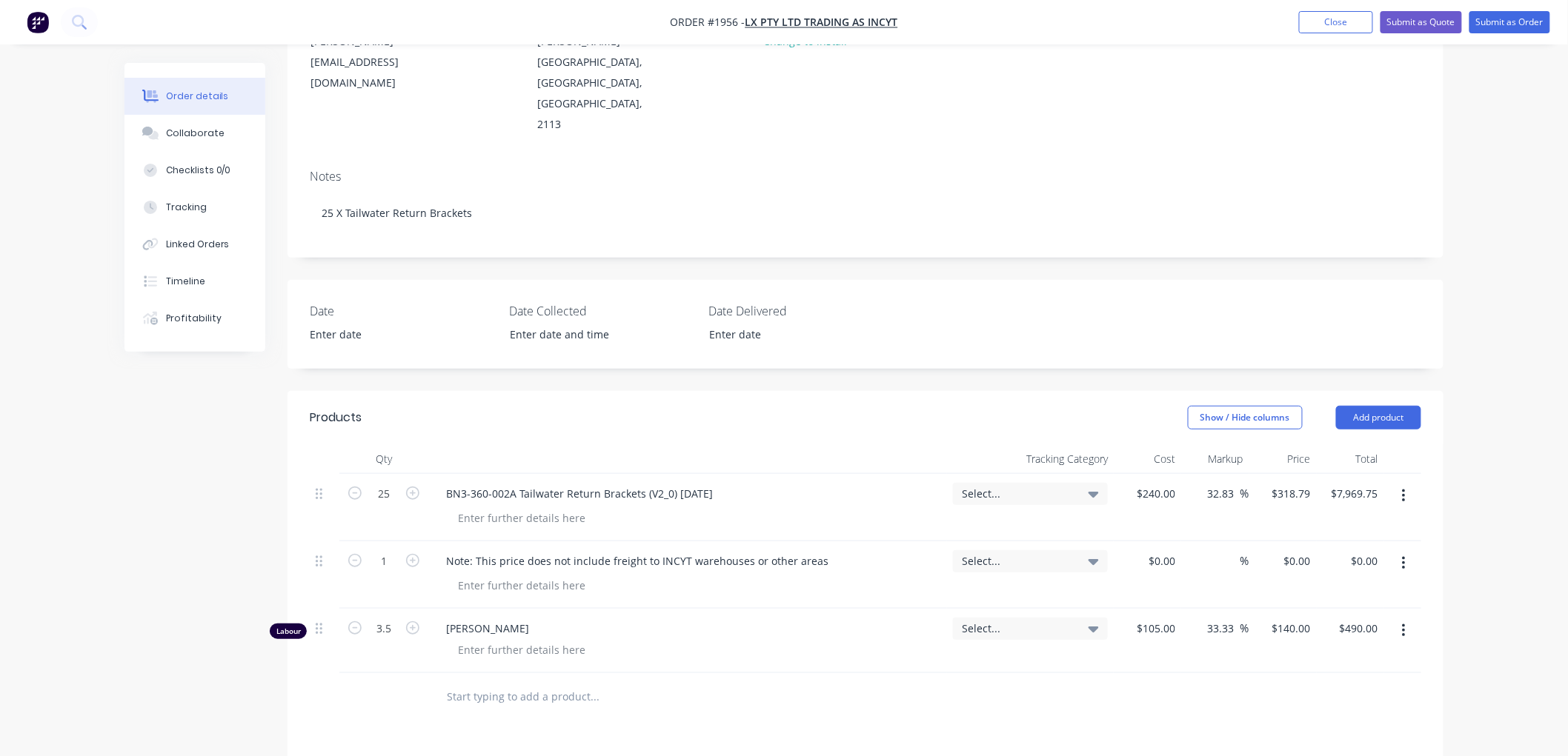
scroll to position [247, 0]
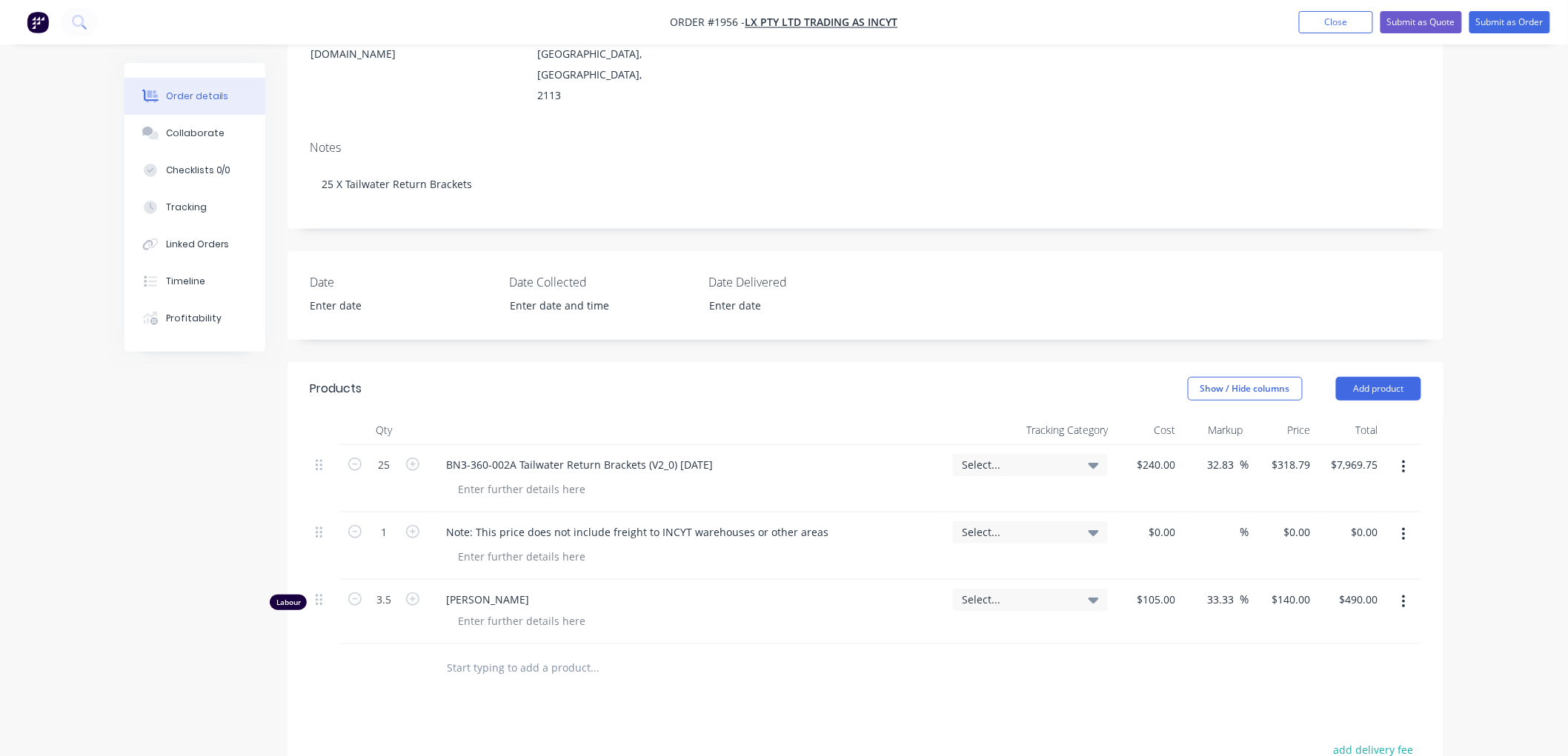
click at [1397, 588] on button "button" at bounding box center [1404, 601] width 35 height 27
click at [1322, 719] on div "Delete" at bounding box center [1351, 729] width 114 height 21
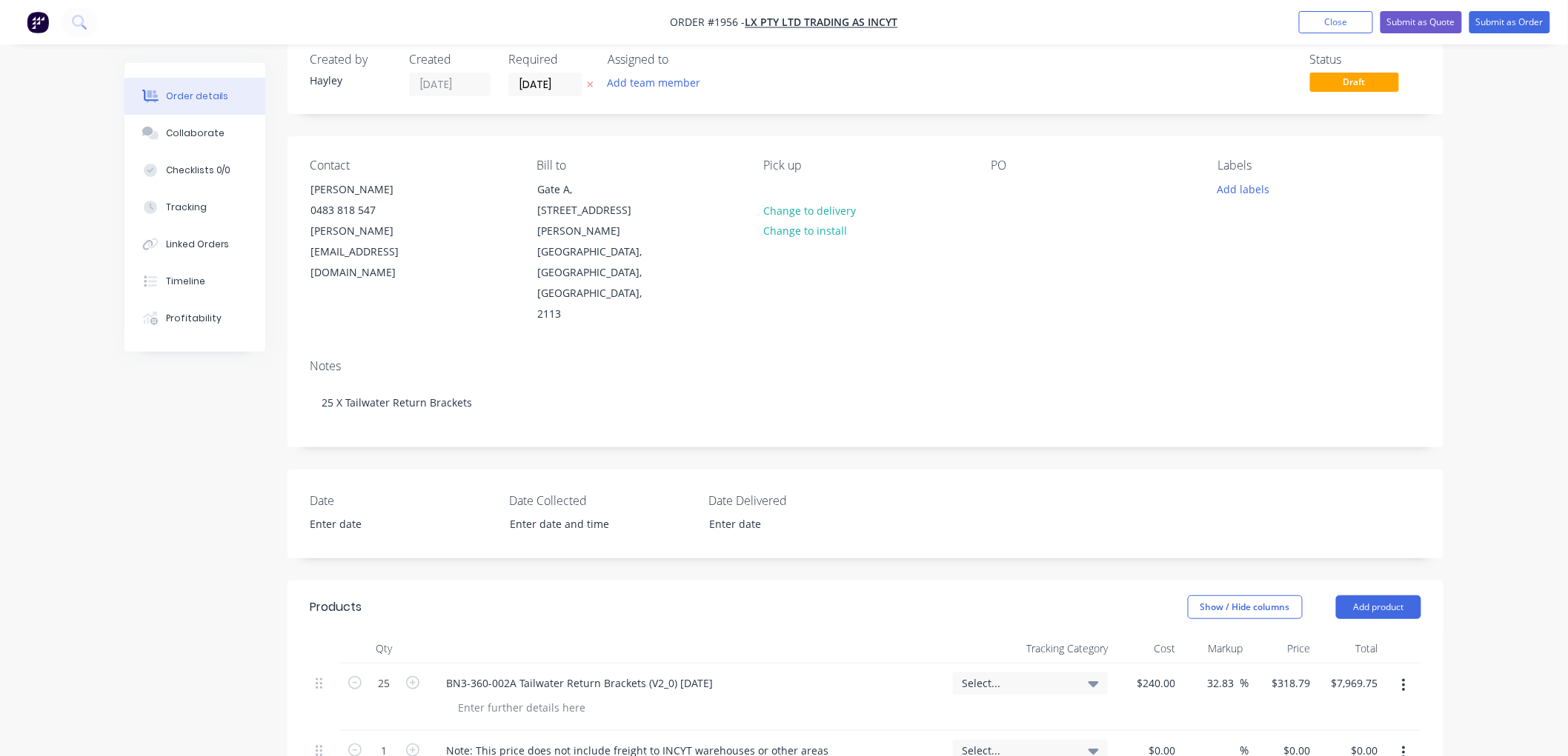
scroll to position [0, 0]
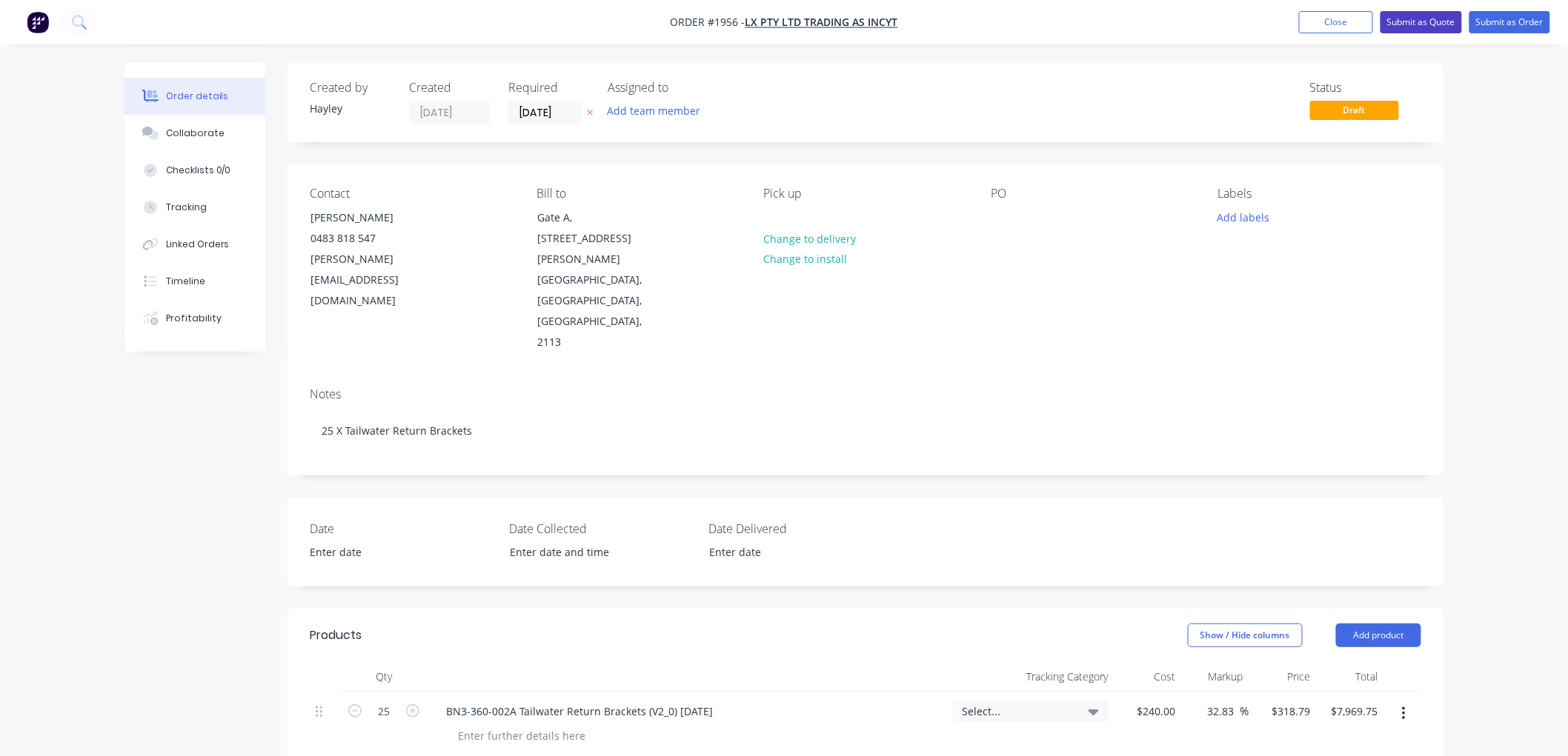
click at [1432, 22] on button "Submit as Quote" at bounding box center [1421, 22] width 82 height 22
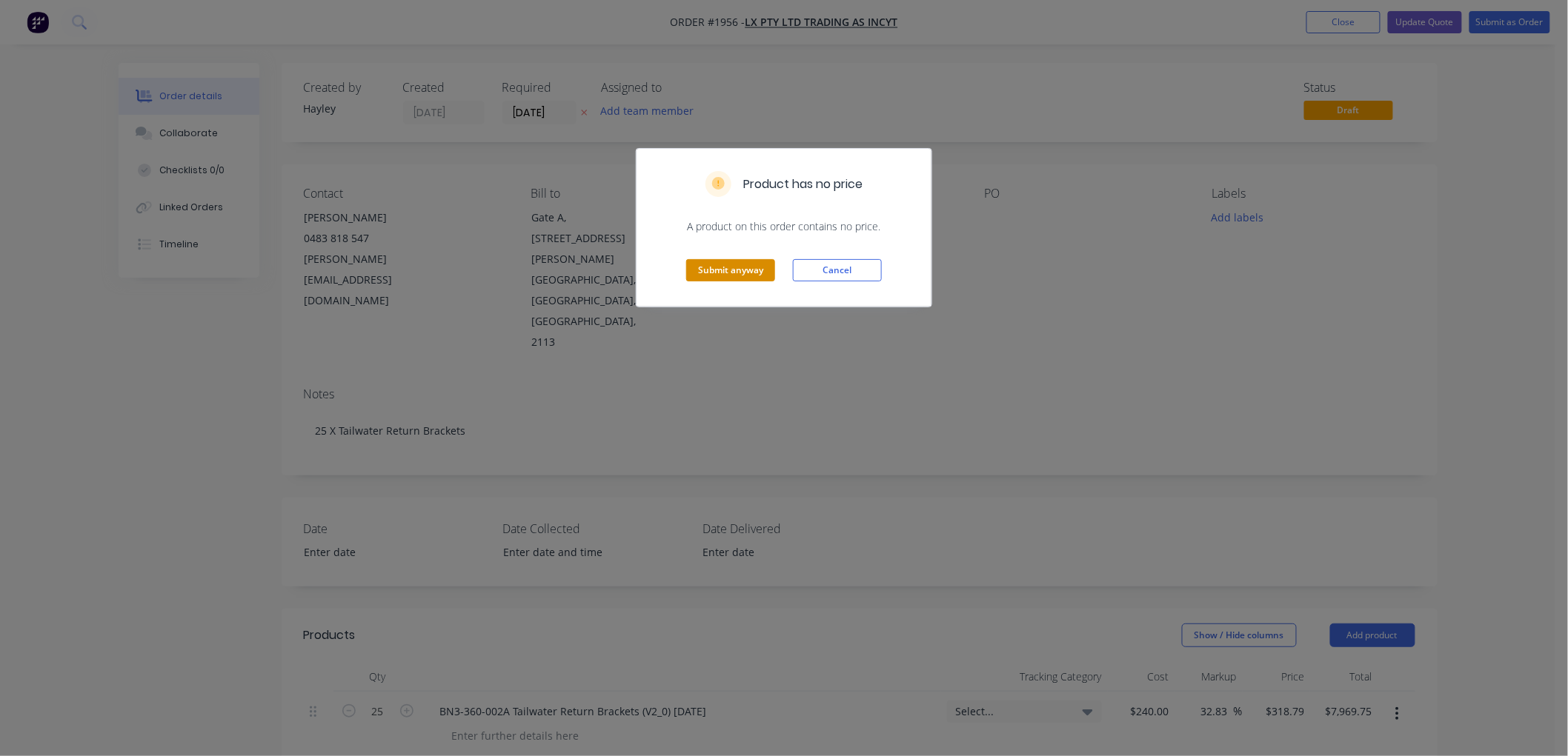
click at [734, 270] on button "Submit anyway" at bounding box center [730, 270] width 89 height 22
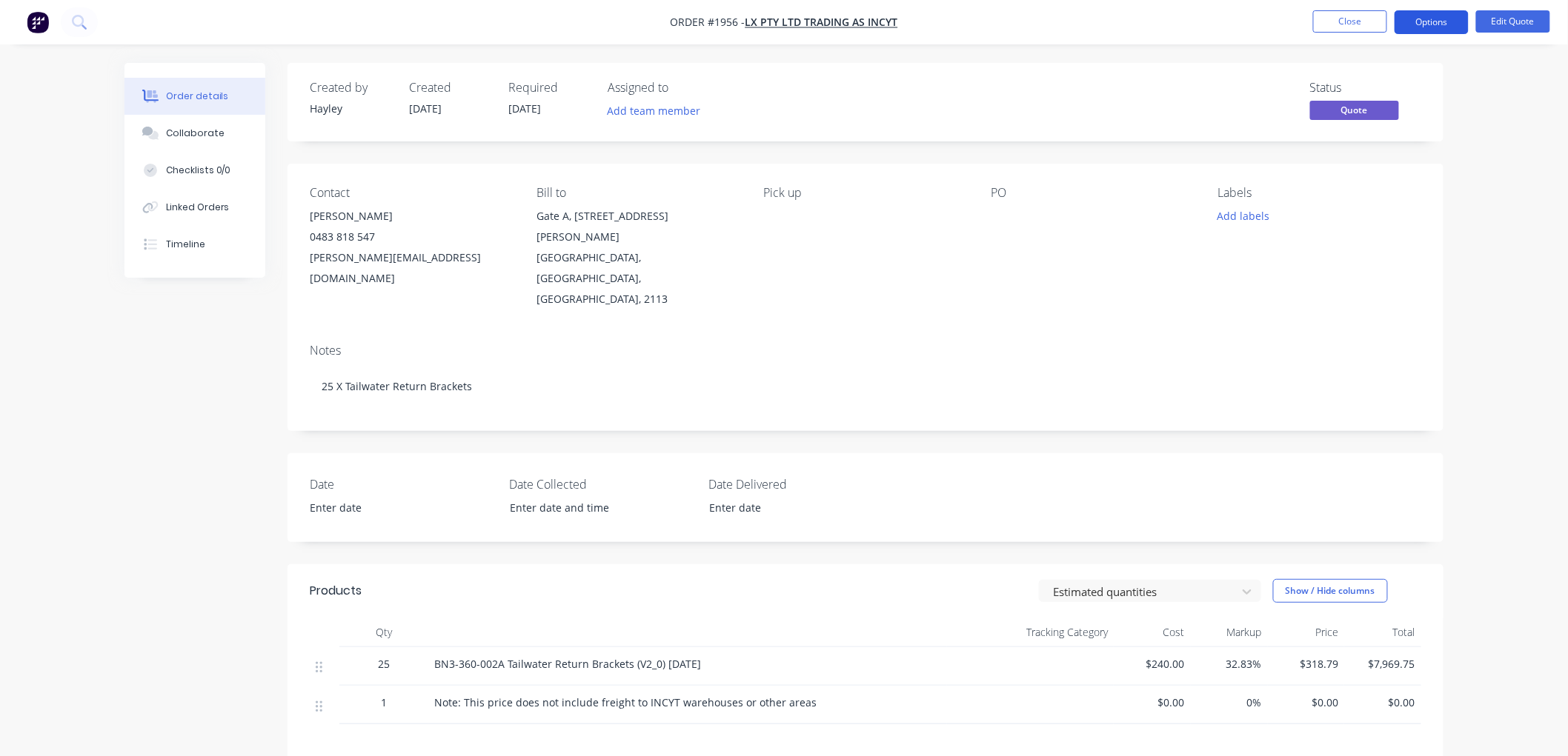
click at [1419, 29] on button "Options" at bounding box center [1431, 22] width 74 height 24
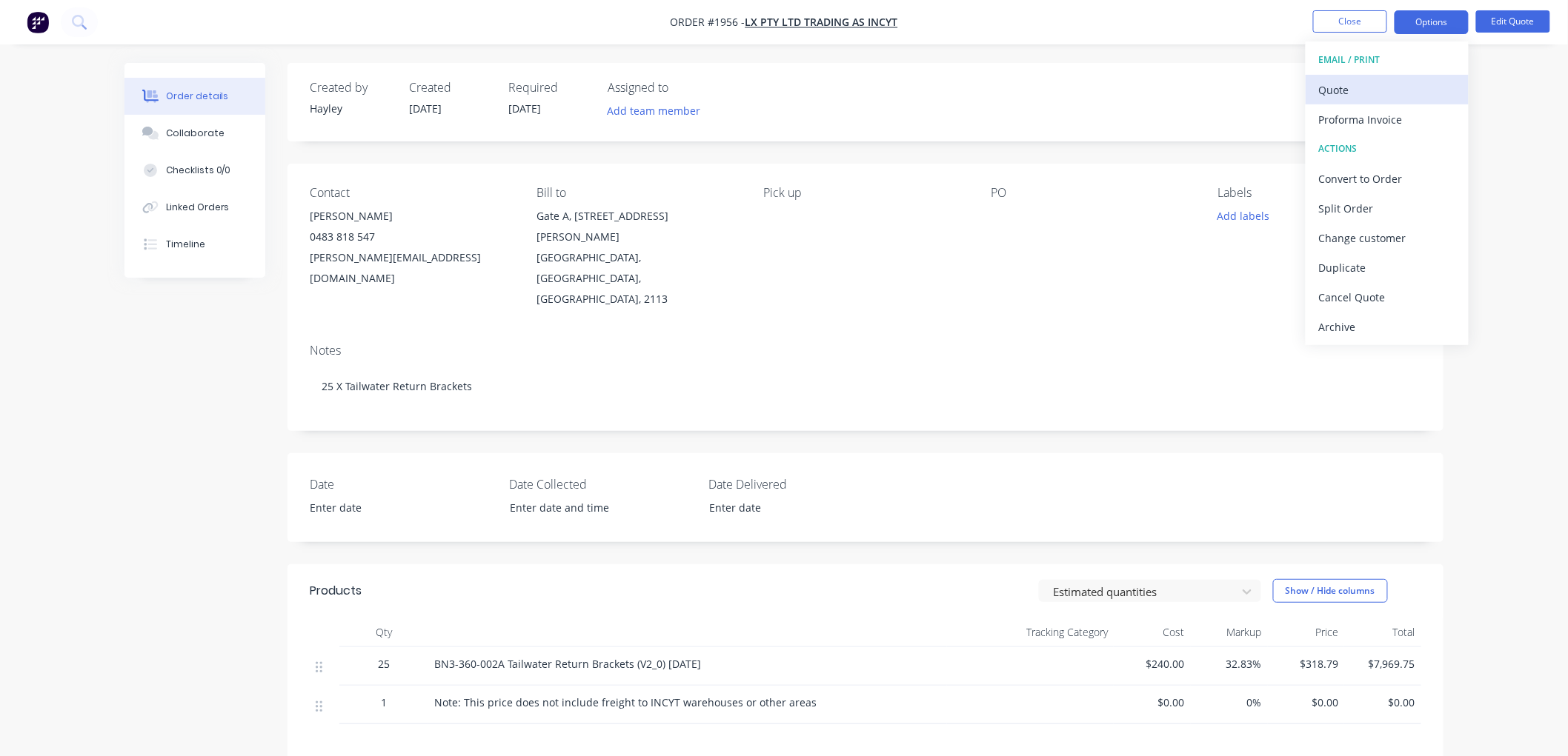
click at [1353, 87] on div "Quote" at bounding box center [1386, 89] width 137 height 21
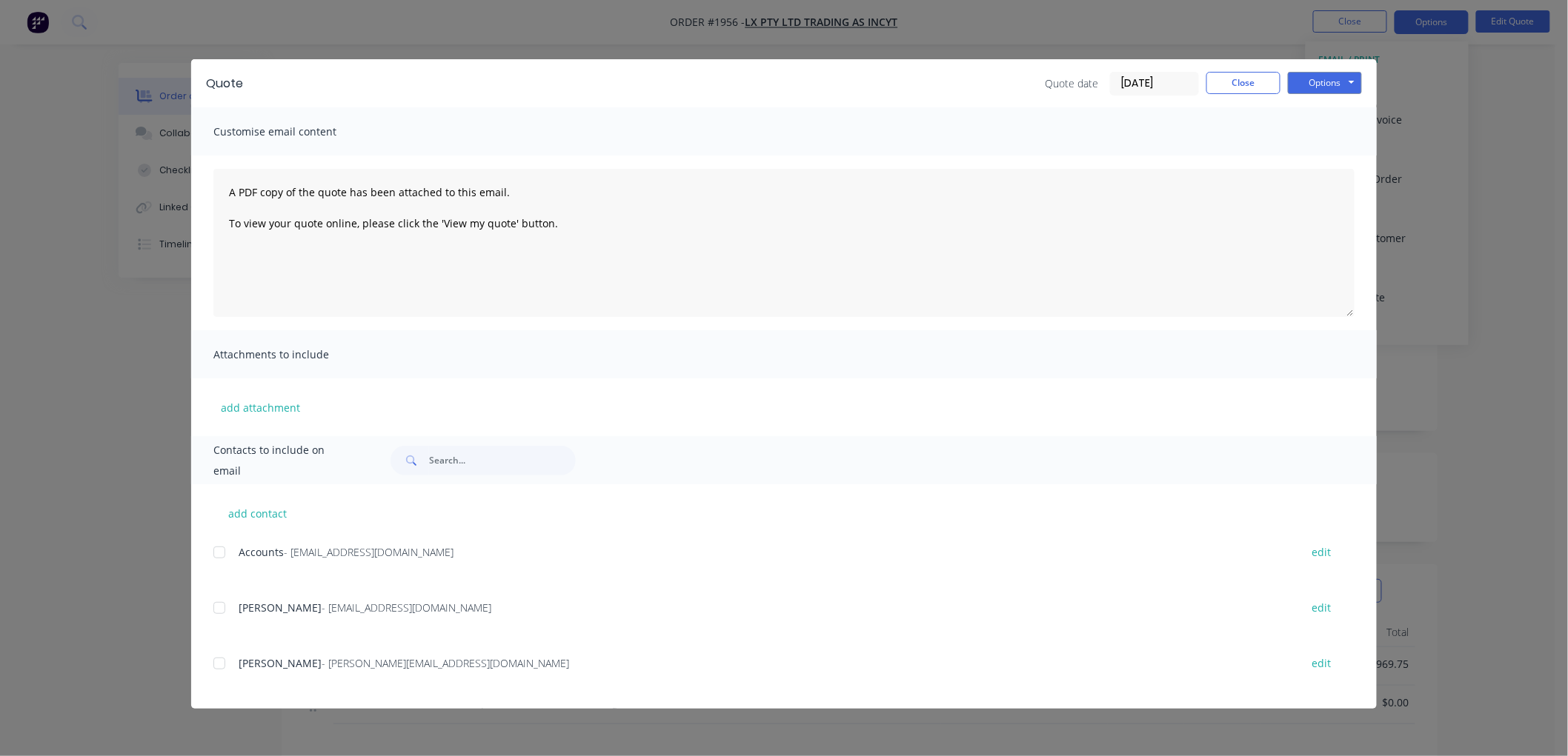
click at [223, 660] on div at bounding box center [219, 663] width 29 height 29
click at [1321, 79] on button "Options" at bounding box center [1324, 82] width 74 height 22
click at [1346, 156] on button "Email" at bounding box center [1334, 158] width 94 height 25
click at [1238, 79] on button "Close" at bounding box center [1243, 82] width 74 height 22
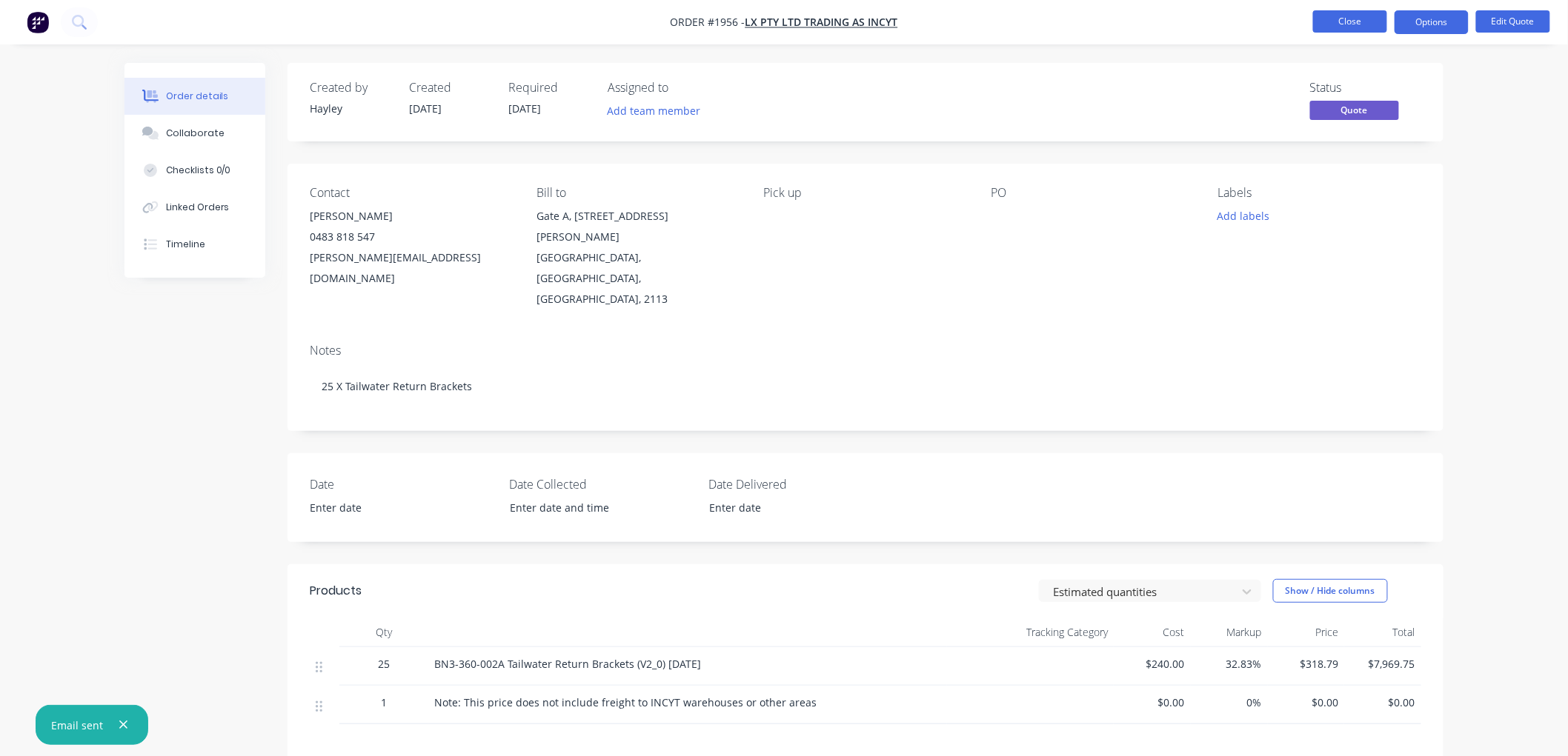
click at [1359, 23] on button "Close" at bounding box center [1350, 21] width 74 height 22
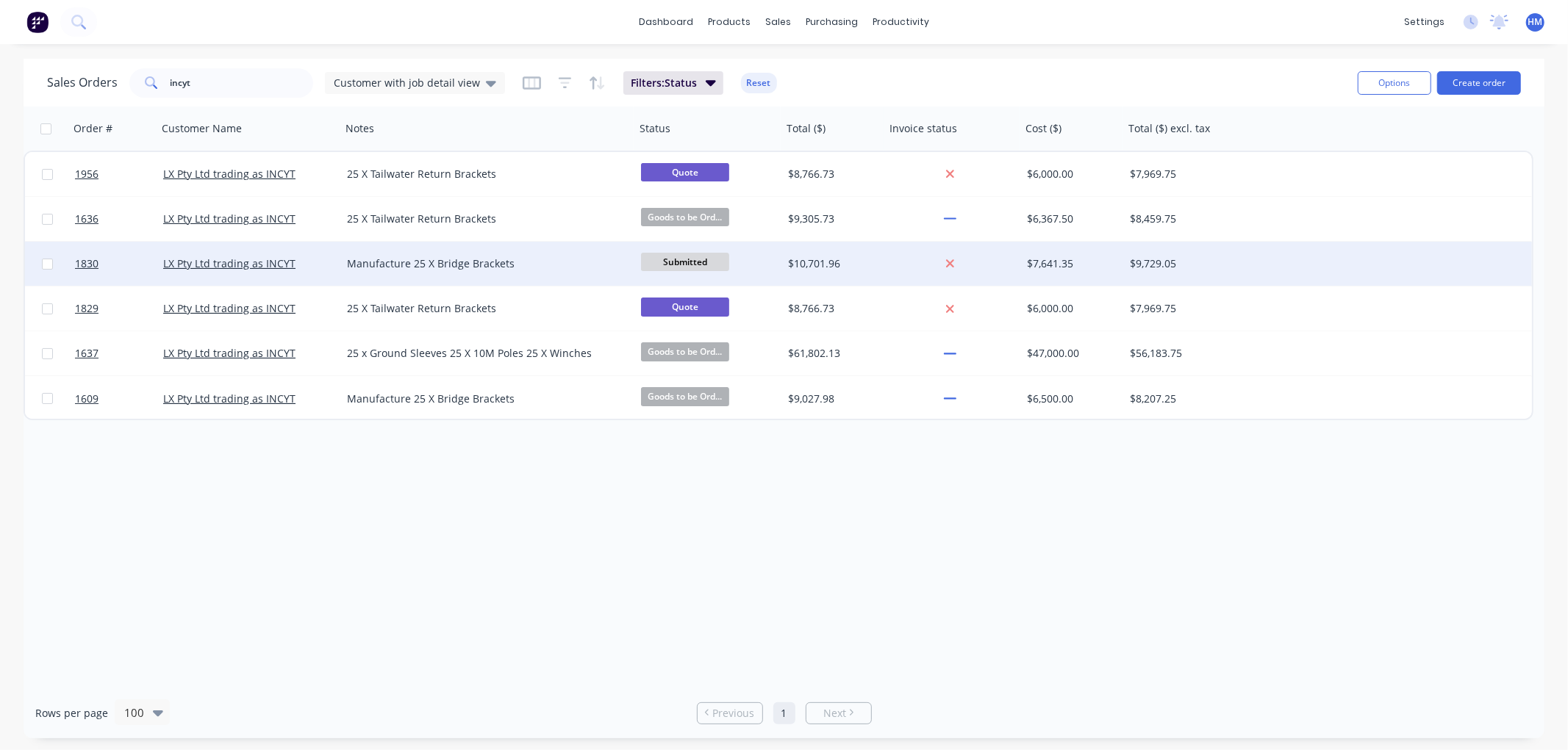
click at [306, 258] on div "LX Pty Ltd trading as INCYT" at bounding box center [244, 264] width 163 height 15
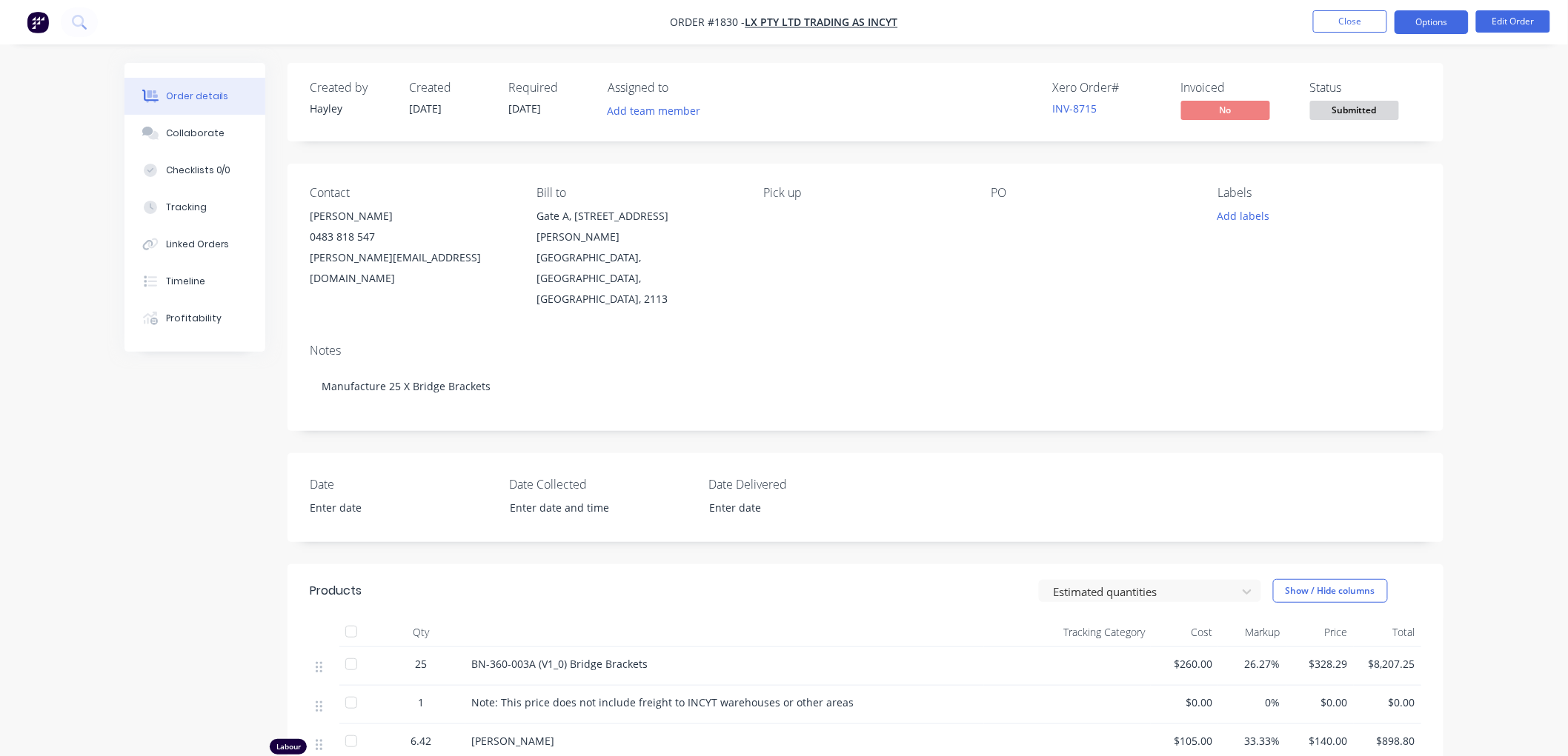
click at [1434, 22] on button "Options" at bounding box center [1431, 22] width 74 height 24
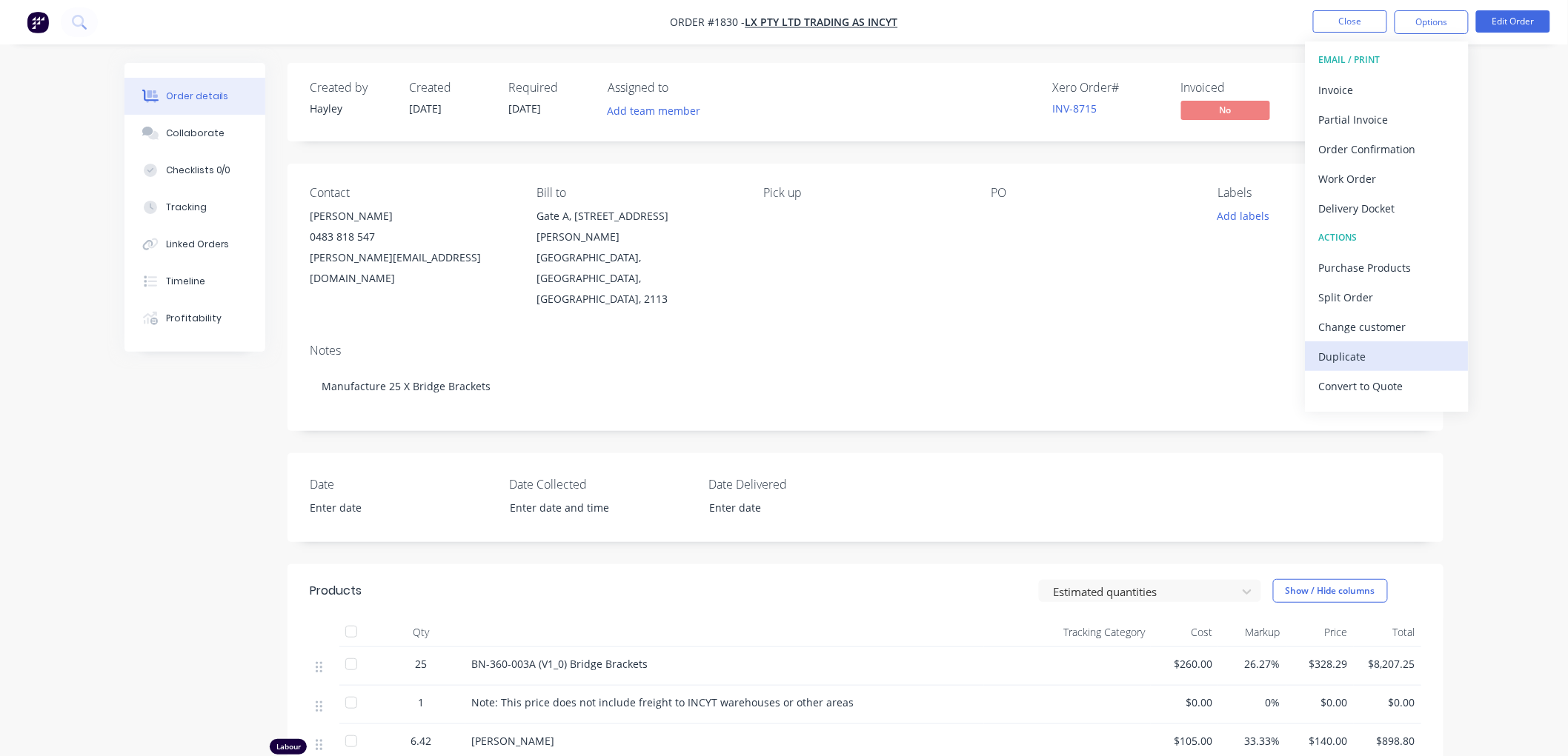
click at [1395, 359] on div "Duplicate" at bounding box center [1386, 356] width 137 height 21
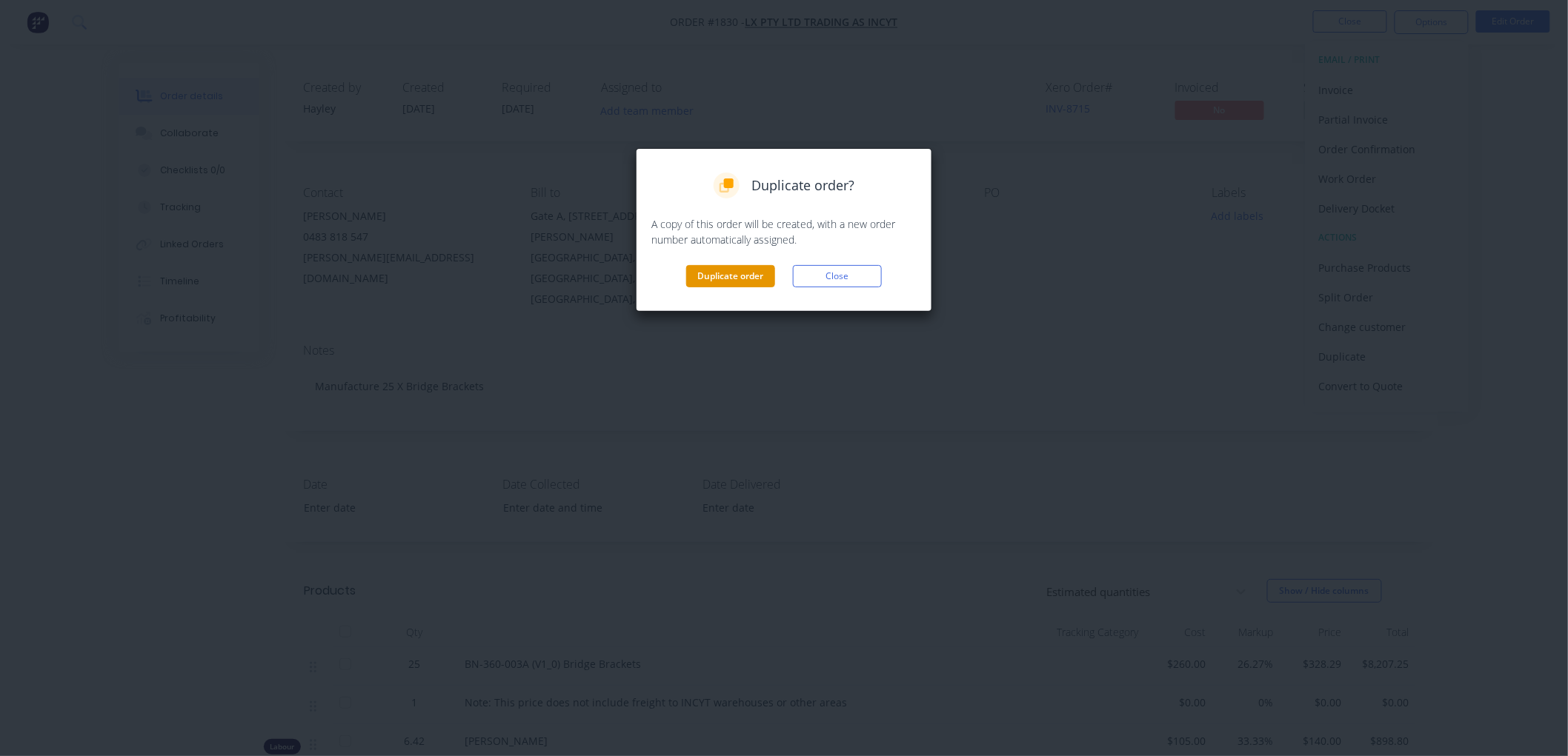
click at [745, 272] on button "Duplicate order" at bounding box center [730, 276] width 89 height 22
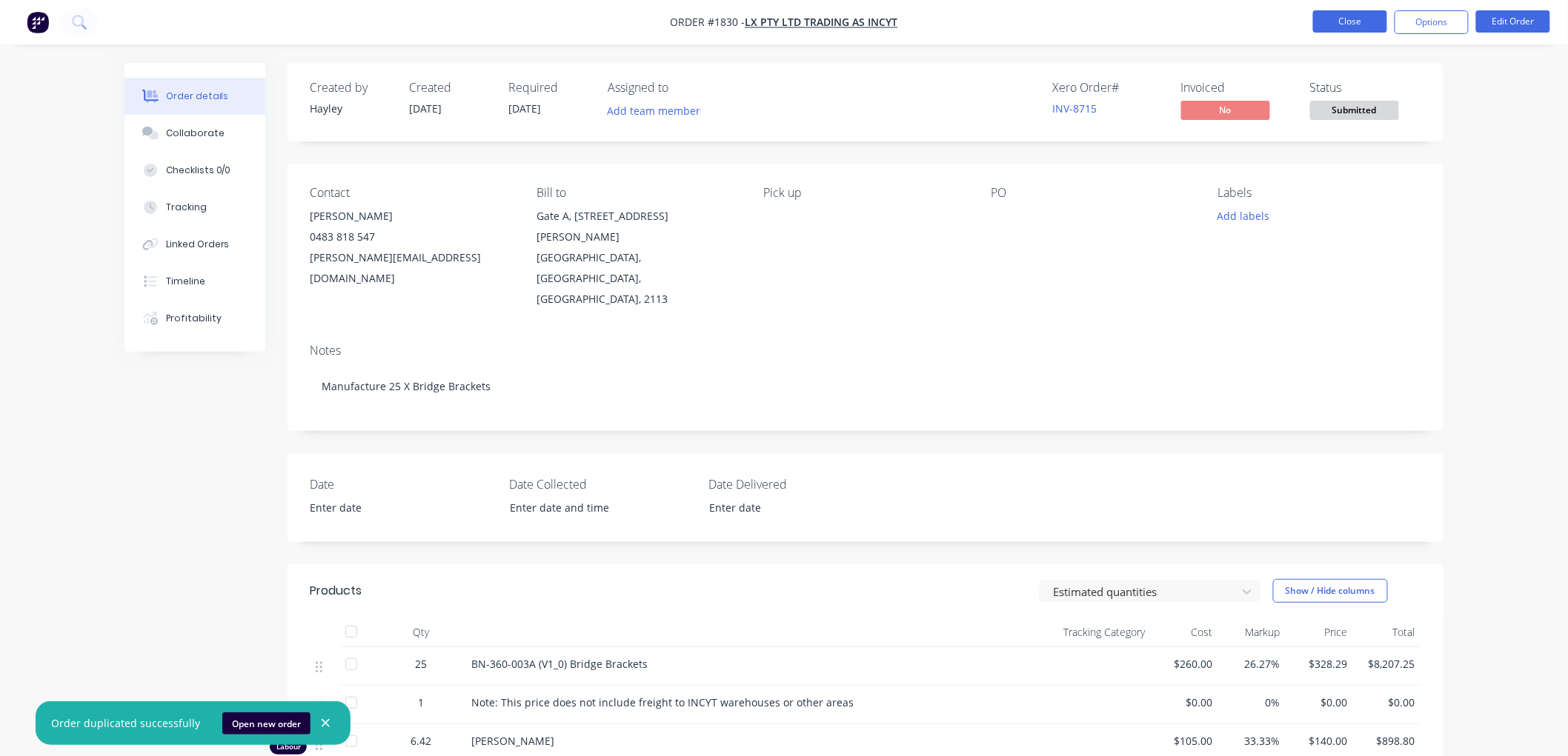
click at [1334, 20] on button "Close" at bounding box center [1350, 21] width 74 height 22
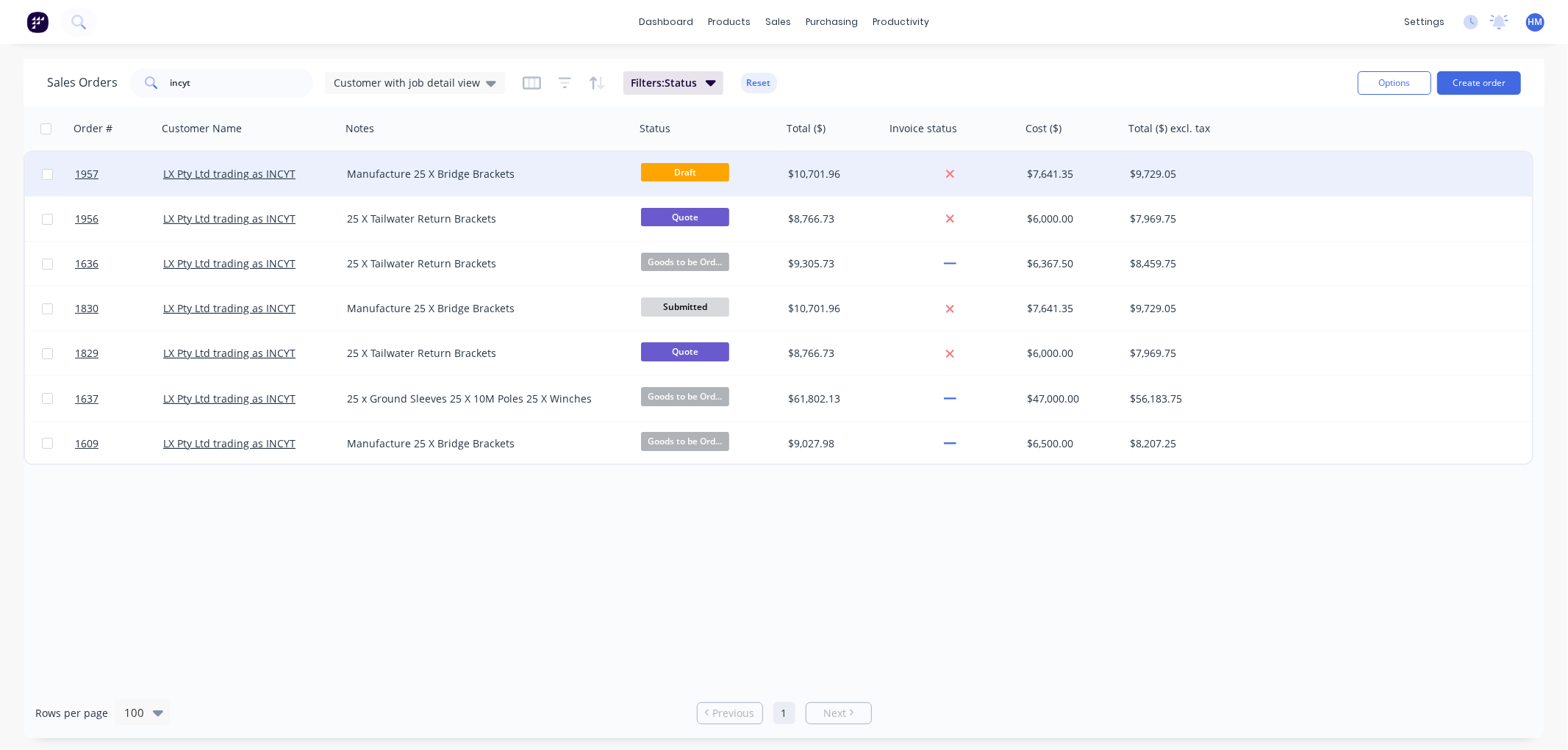
click at [317, 175] on div "LX Pty Ltd trading as INCYT" at bounding box center [244, 174] width 163 height 15
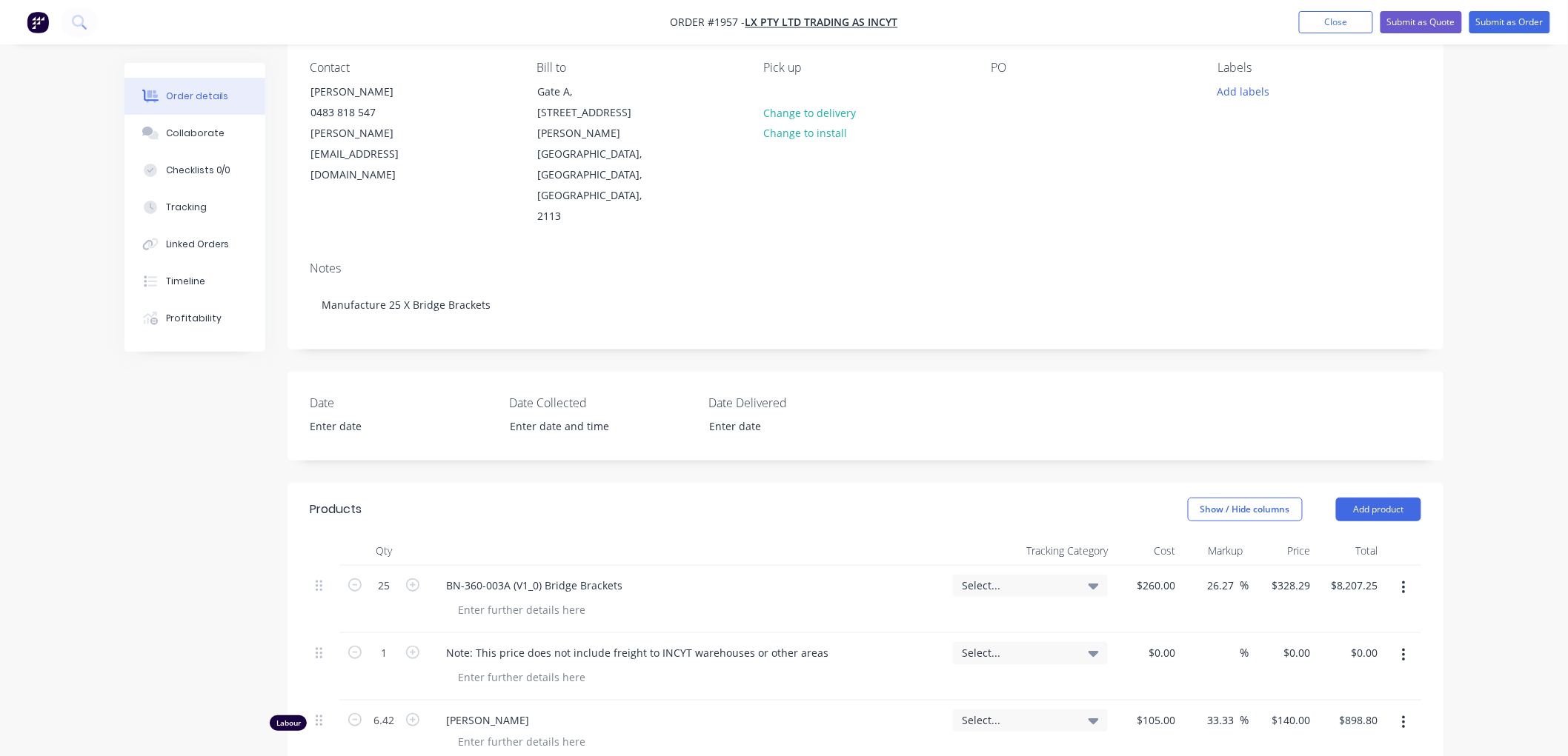
scroll to position [329, 0]
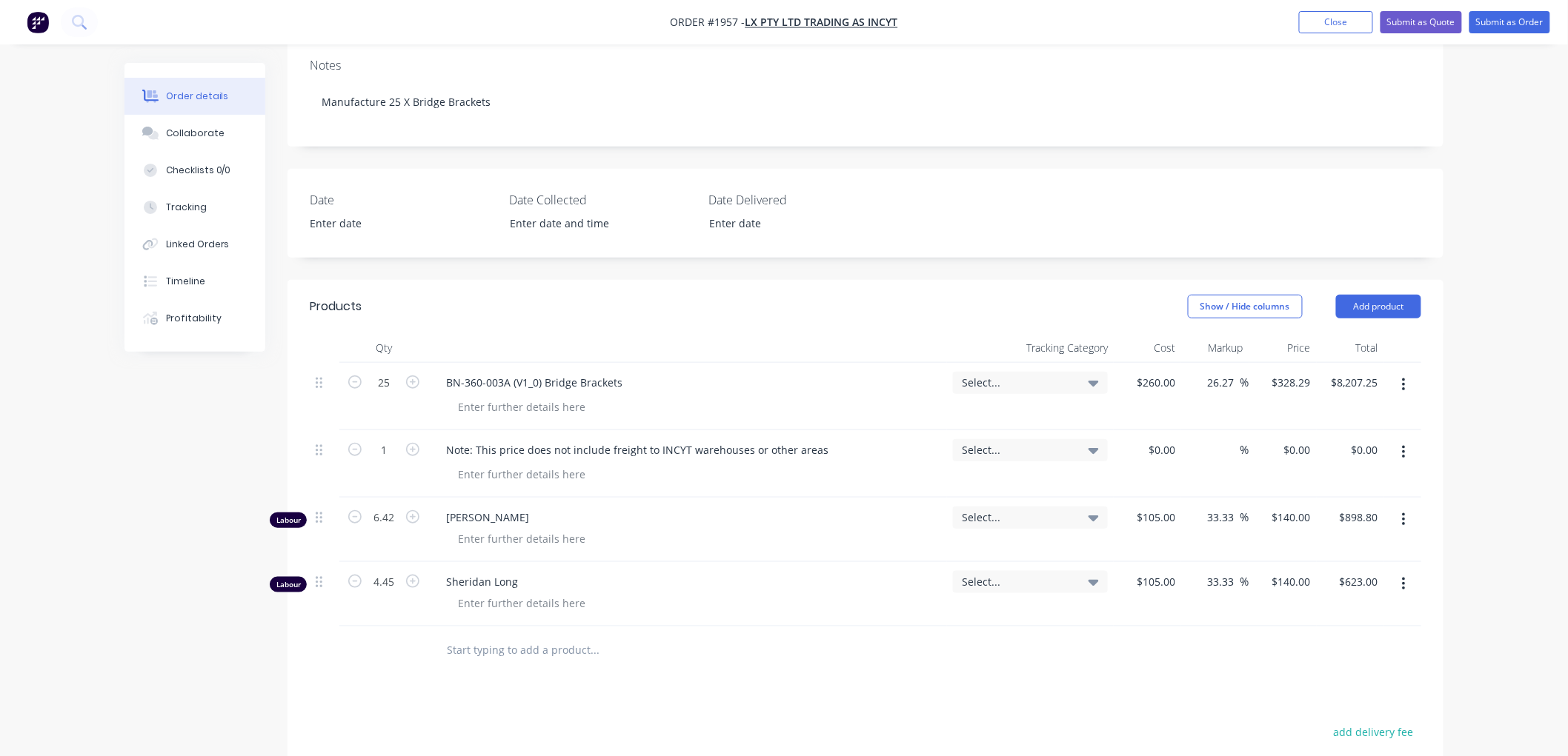
click at [1402, 511] on icon "button" at bounding box center [1404, 520] width 4 height 16
click at [1351, 637] on div "Delete" at bounding box center [1351, 647] width 114 height 21
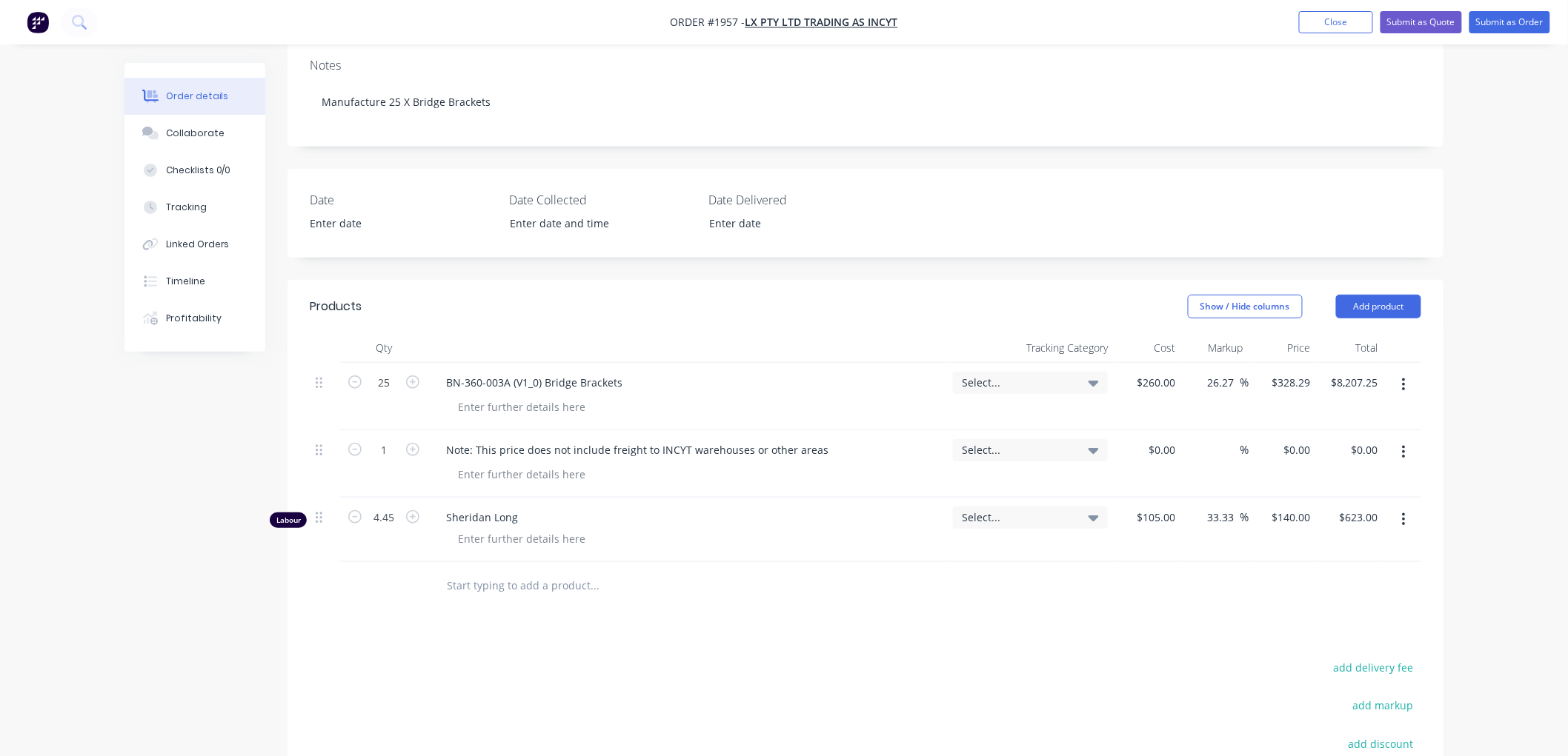
click at [1402, 511] on icon "button" at bounding box center [1404, 520] width 4 height 16
click at [1327, 637] on div "Delete" at bounding box center [1351, 647] width 114 height 21
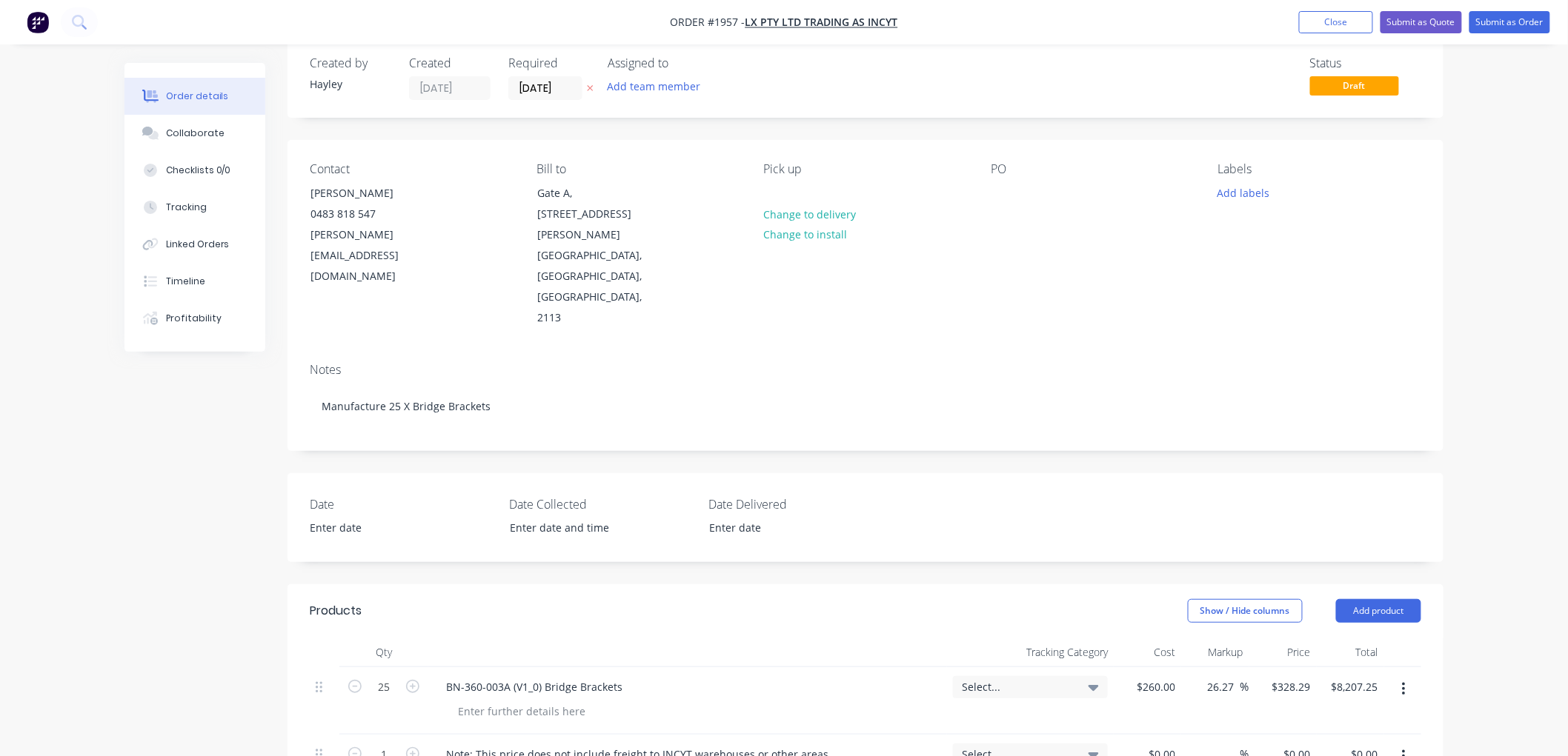
scroll to position [0, 0]
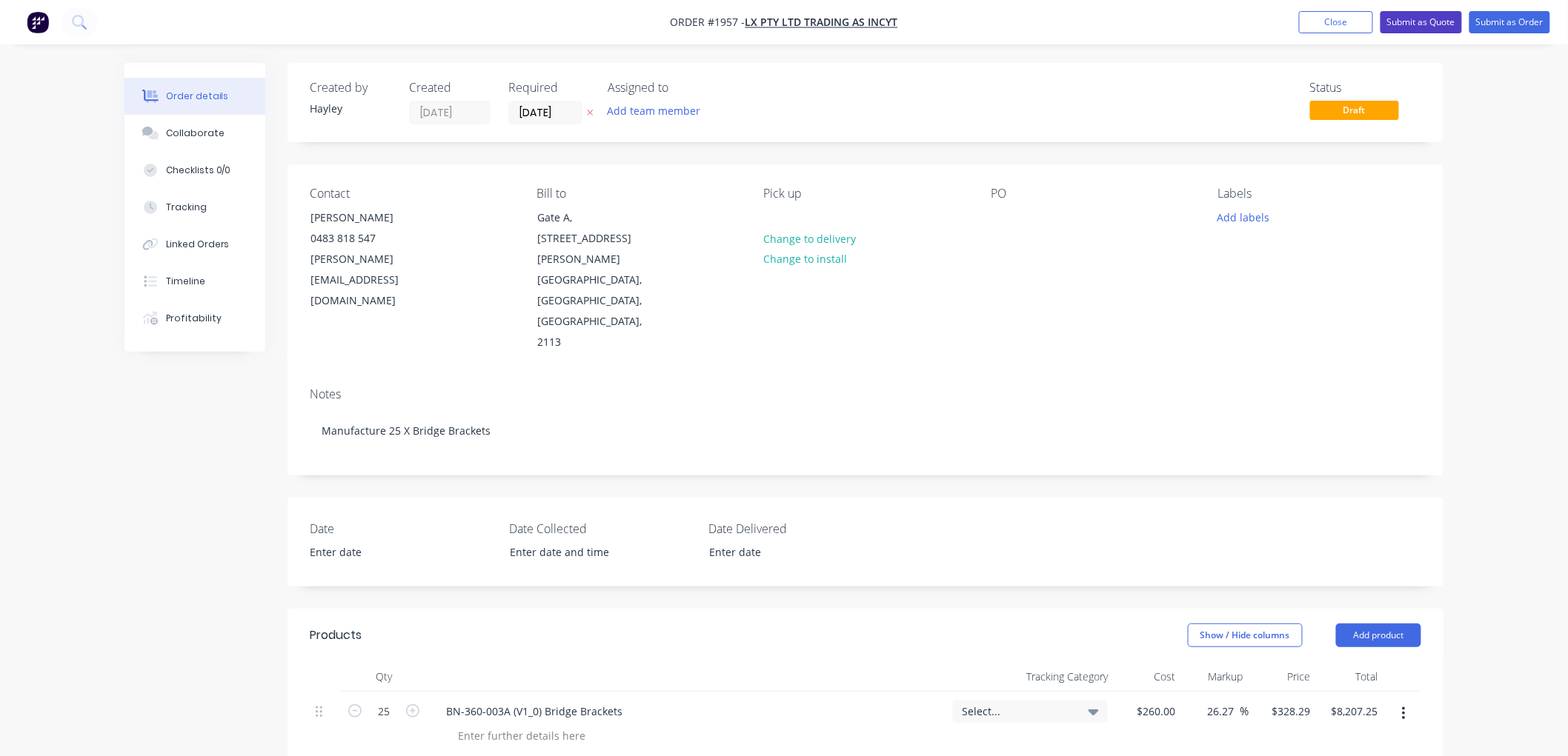
click at [1426, 18] on button "Submit as Quote" at bounding box center [1421, 22] width 82 height 22
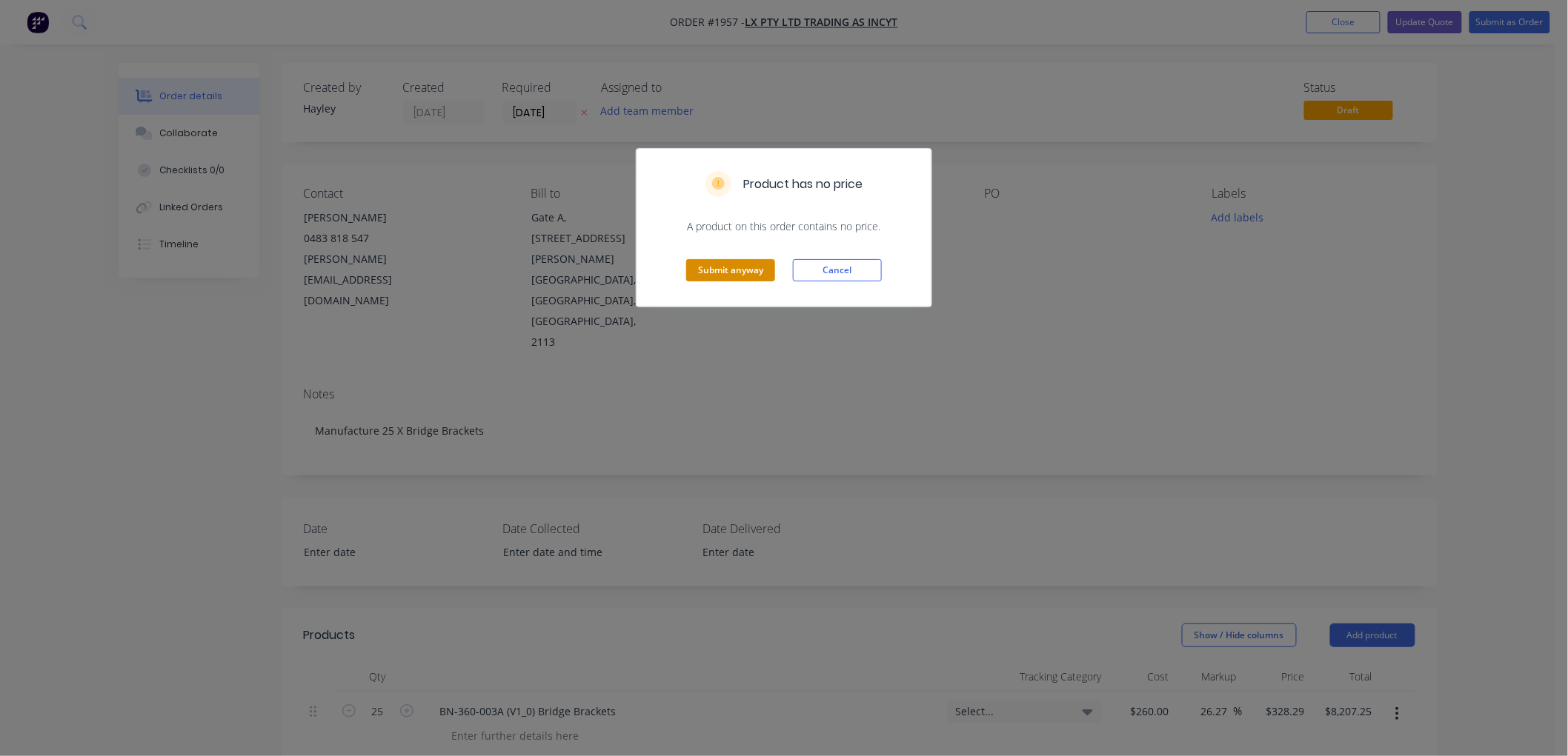
click at [729, 268] on button "Submit anyway" at bounding box center [730, 270] width 89 height 22
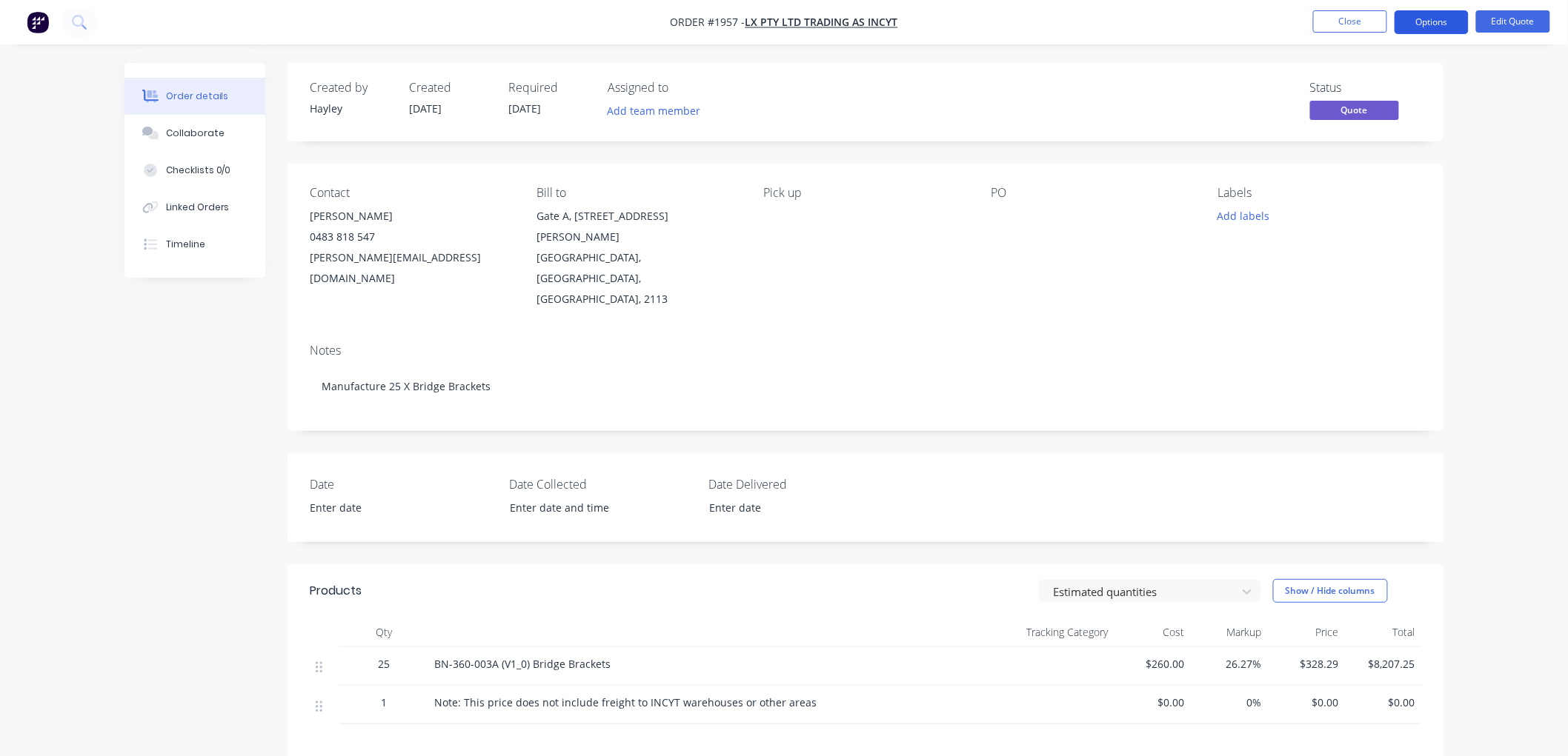
click at [1443, 21] on button "Options" at bounding box center [1431, 22] width 74 height 24
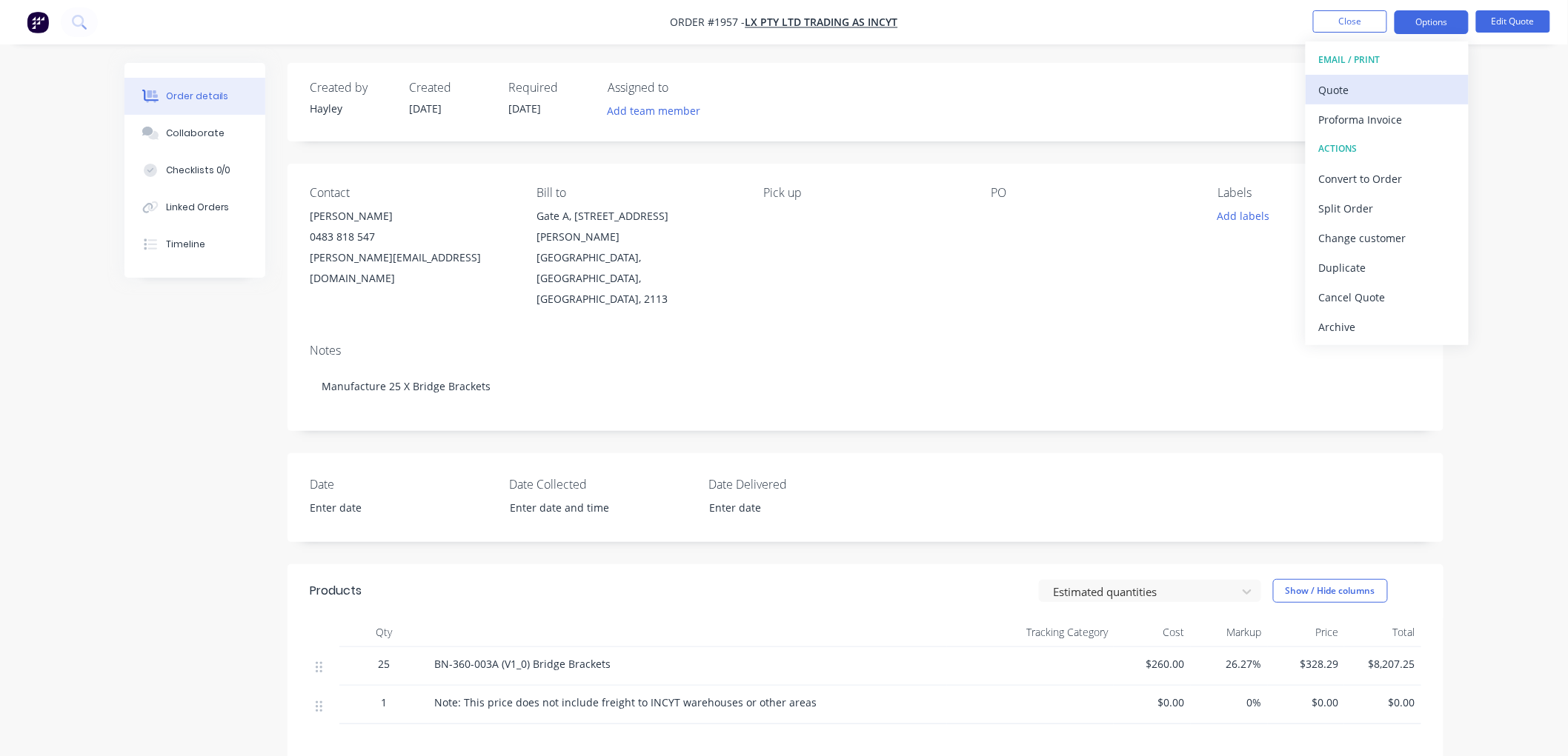
click at [1390, 80] on div "Quote" at bounding box center [1386, 89] width 137 height 21
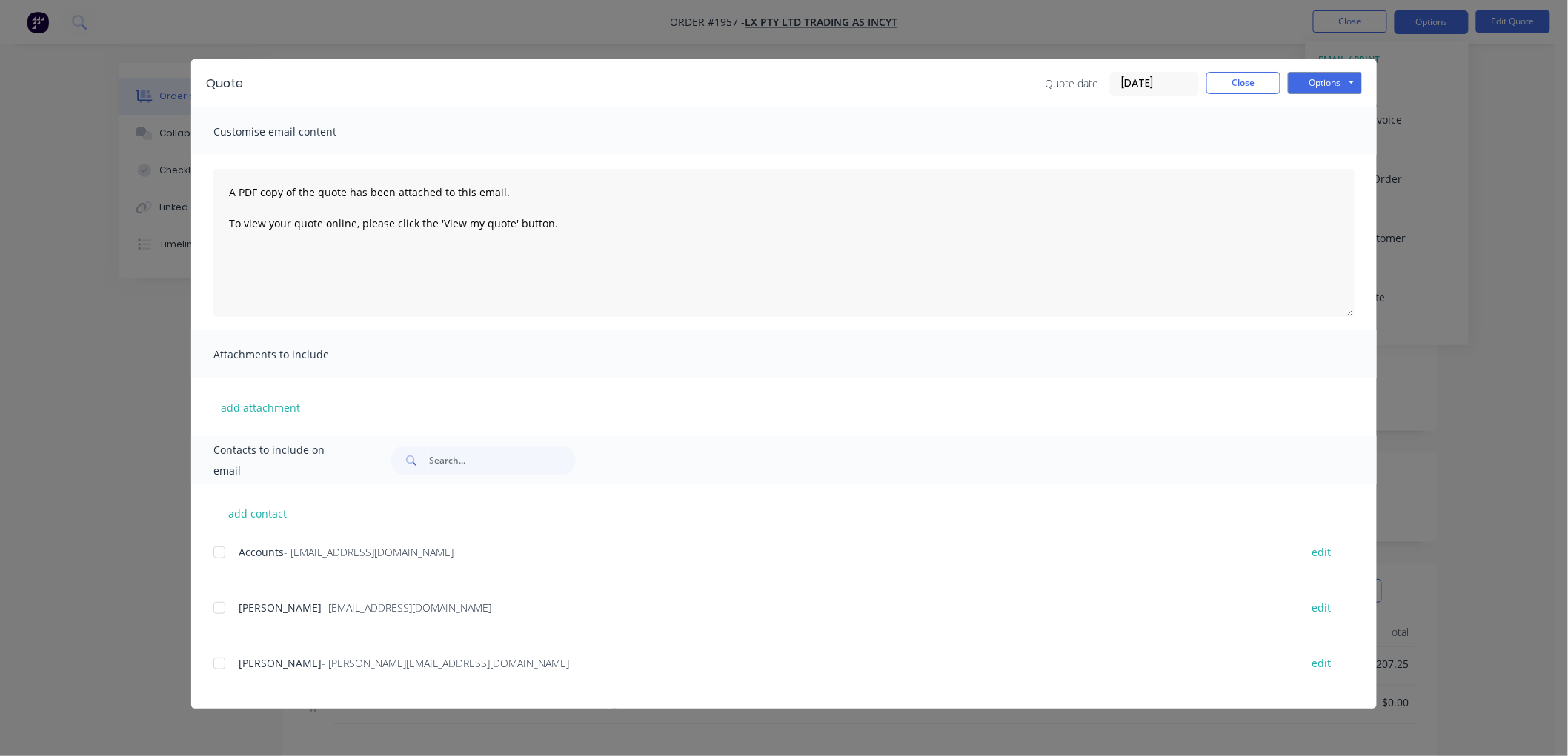
click at [222, 658] on div at bounding box center [219, 663] width 29 height 29
drag, startPoint x: 1323, startPoint y: 80, endPoint x: 1343, endPoint y: 93, distance: 23.9
click at [1329, 80] on button "Options" at bounding box center [1324, 82] width 74 height 22
click at [1343, 153] on button "Email" at bounding box center [1334, 158] width 94 height 25
